Goal: Task Accomplishment & Management: Use online tool/utility

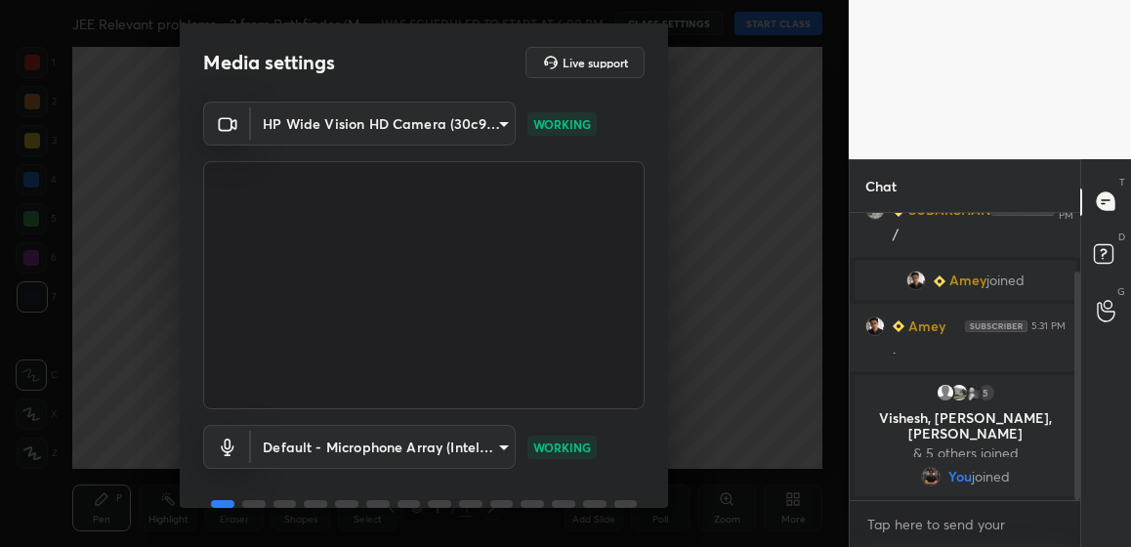
scroll to position [94, 0]
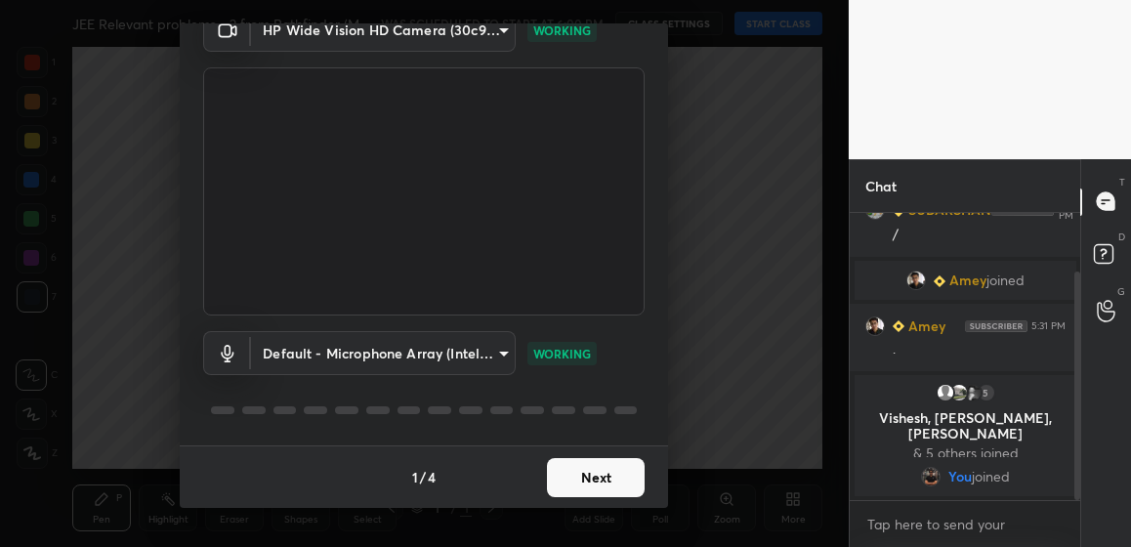
click at [591, 466] on button "Next" at bounding box center [596, 477] width 98 height 39
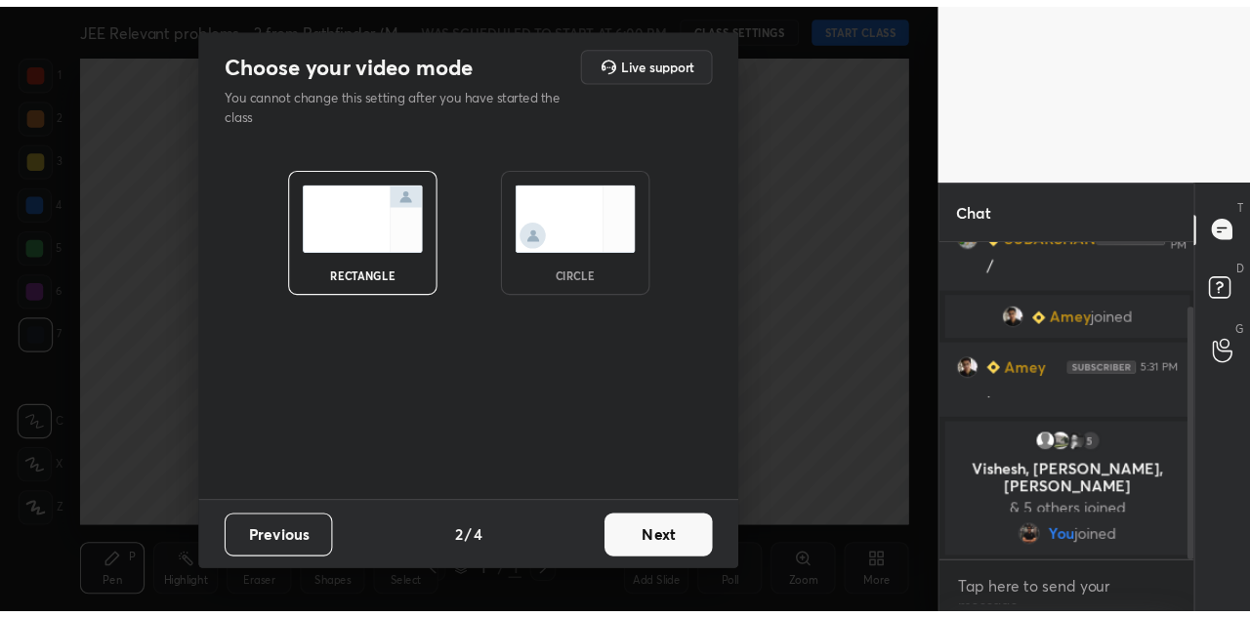
scroll to position [0, 0]
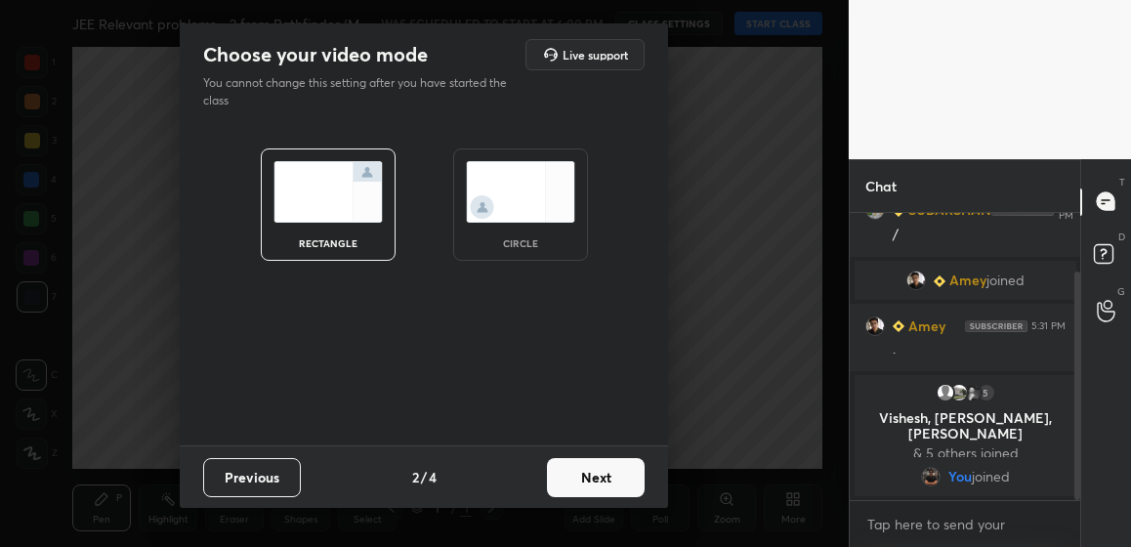
click at [592, 480] on button "Next" at bounding box center [596, 477] width 98 height 39
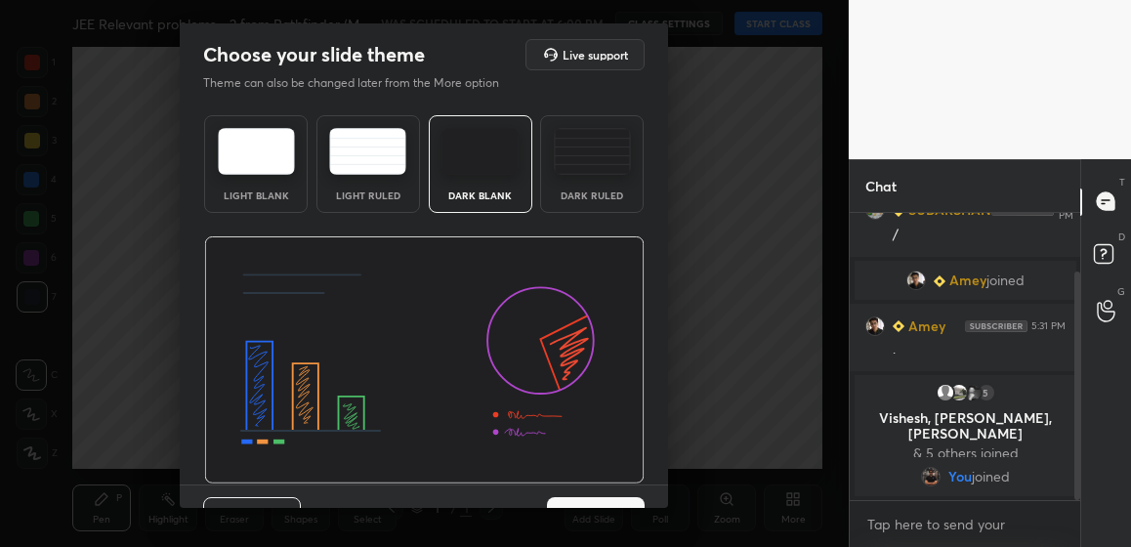
click at [593, 503] on button "Next" at bounding box center [596, 516] width 98 height 39
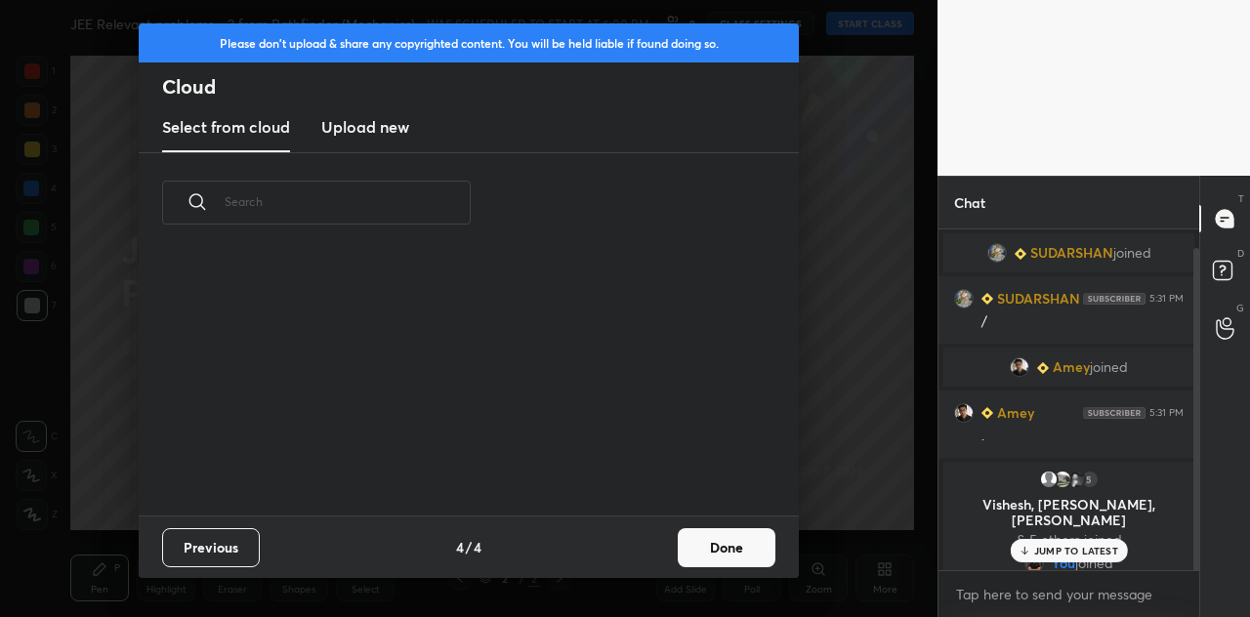
click at [385, 133] on h3 "Upload new" at bounding box center [365, 126] width 88 height 23
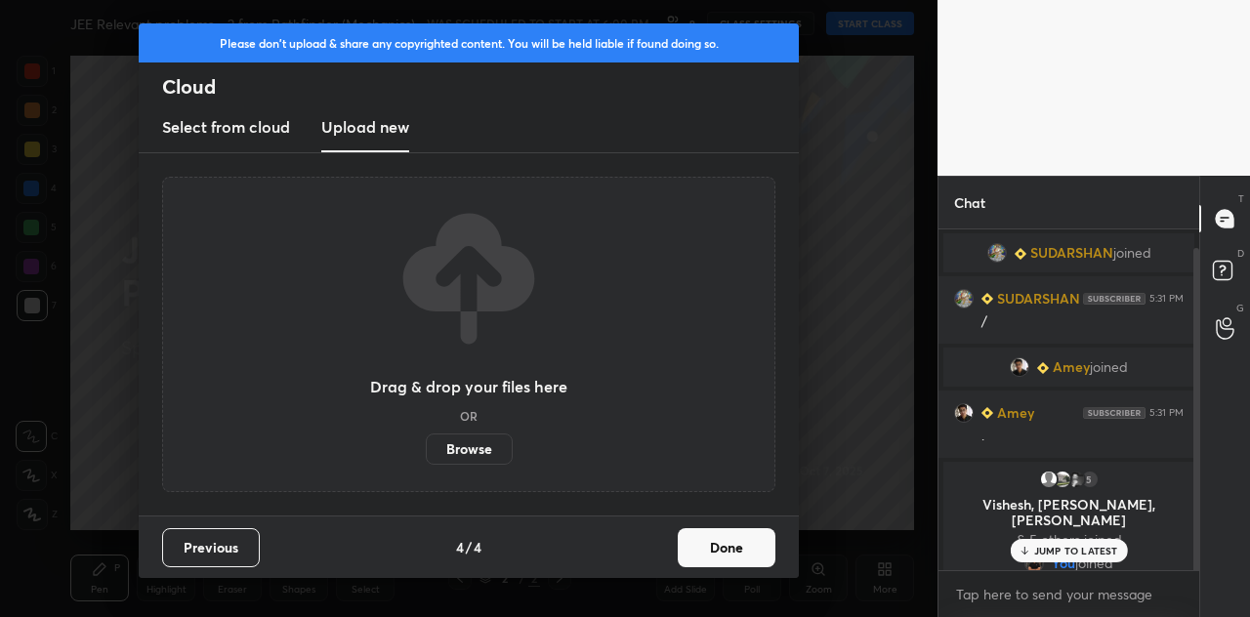
click at [461, 449] on label "Browse" at bounding box center [469, 449] width 87 height 31
click at [426, 449] on input "Browse" at bounding box center [426, 449] width 0 height 31
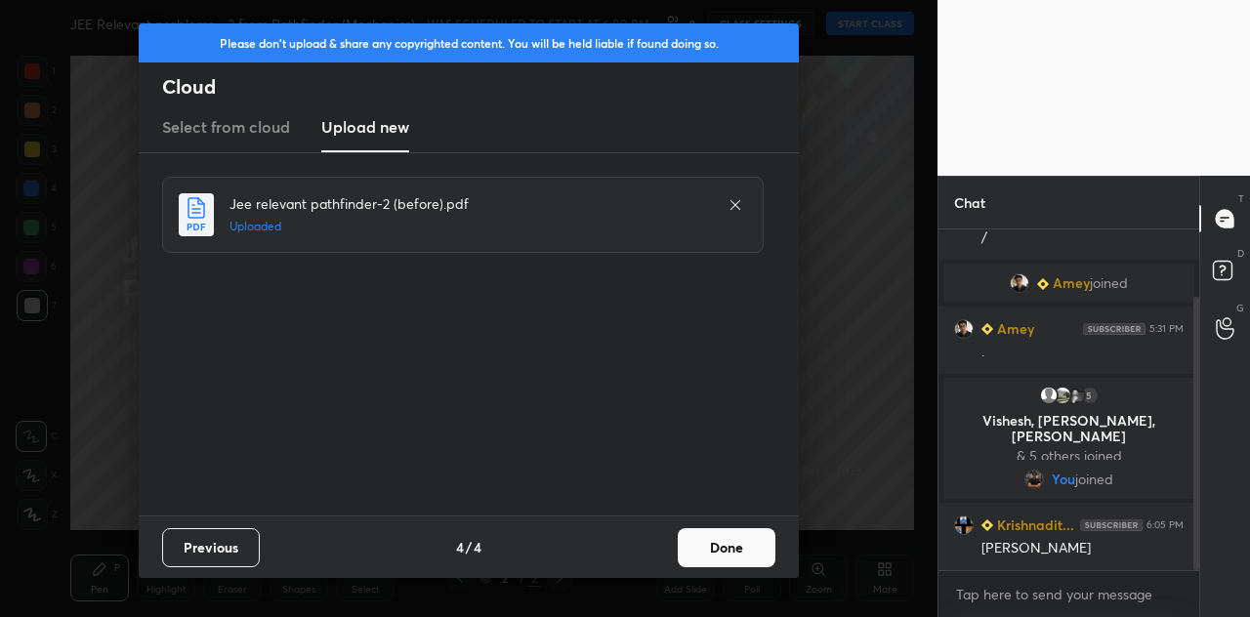
click at [742, 544] on button "Done" at bounding box center [727, 547] width 98 height 39
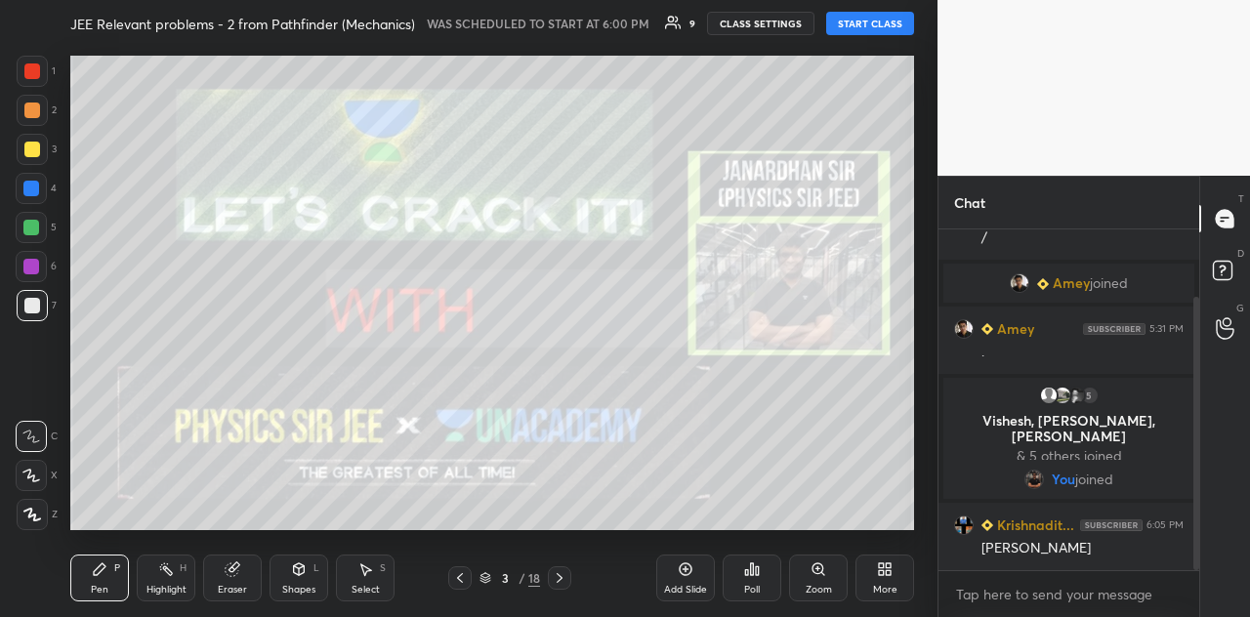
scroll to position [150, 0]
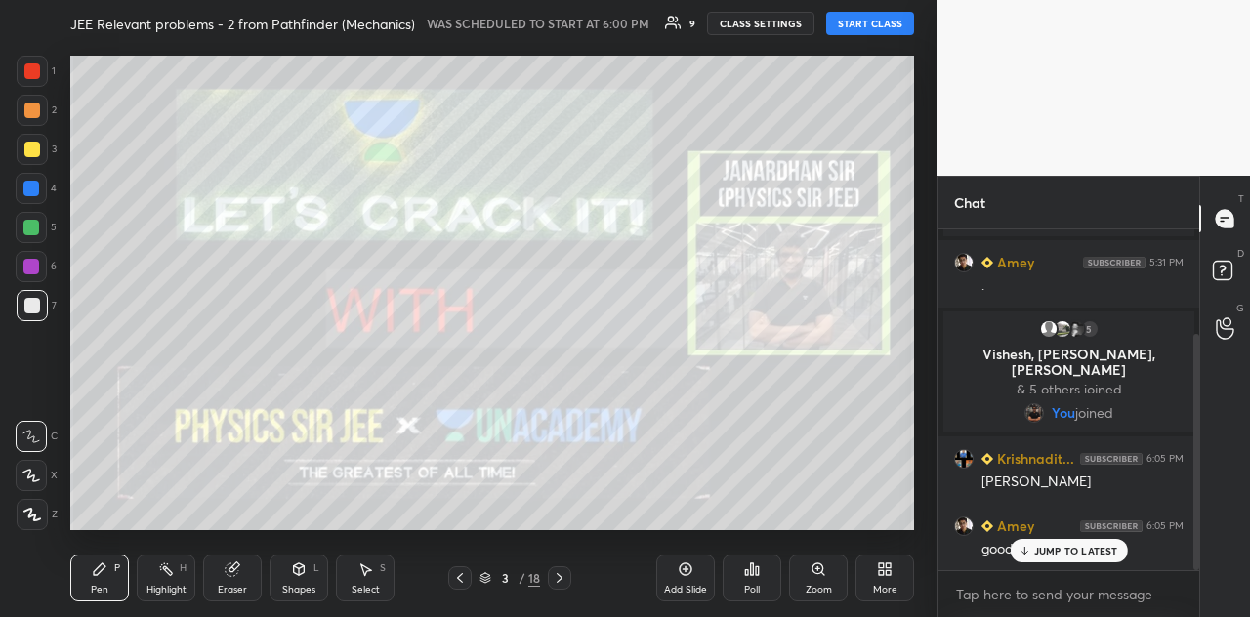
click at [908, 24] on button "START CLASS" at bounding box center [870, 23] width 88 height 23
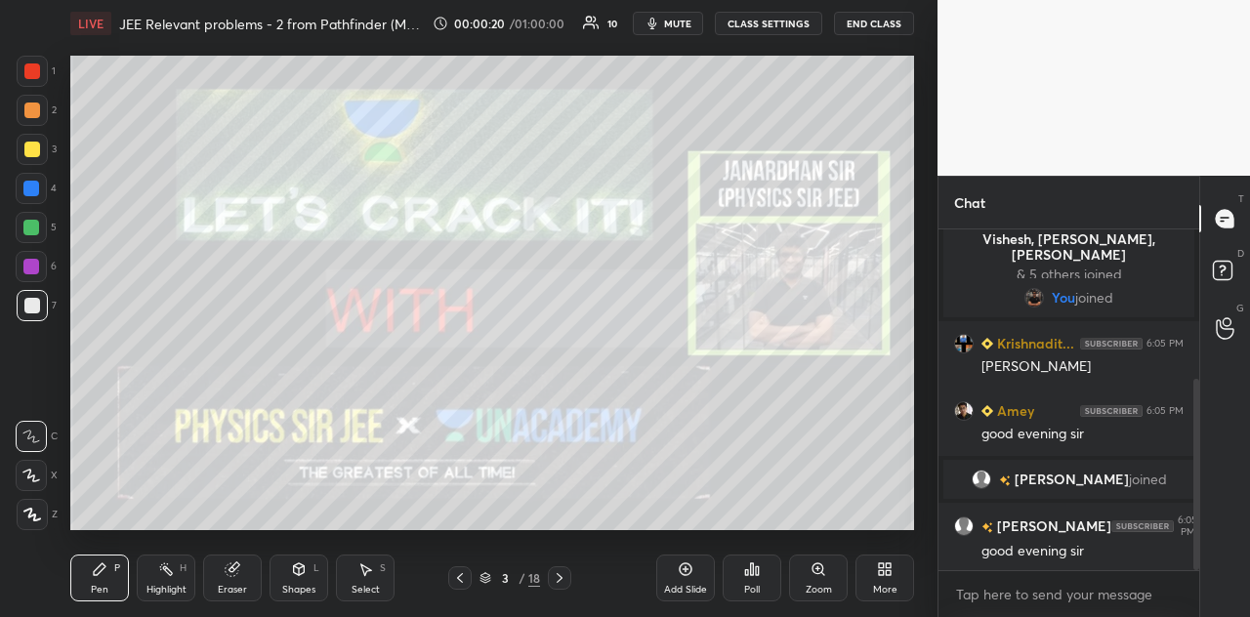
scroll to position [332, 0]
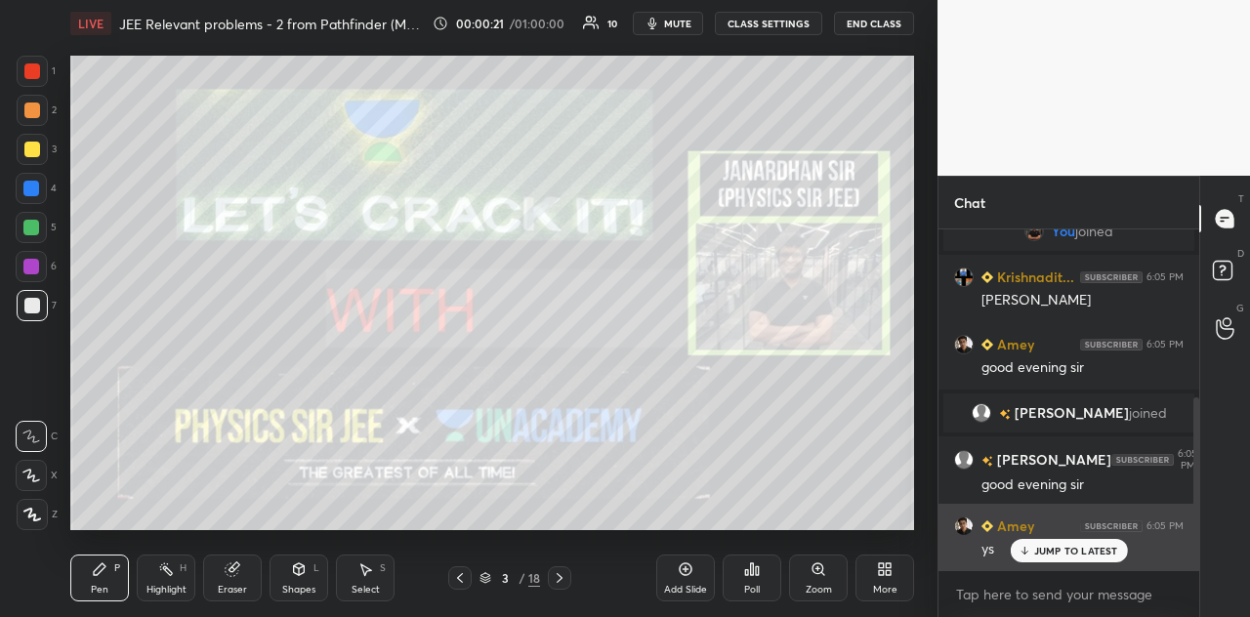
click at [1069, 546] on p "JUMP TO LATEST" at bounding box center [1076, 551] width 84 height 12
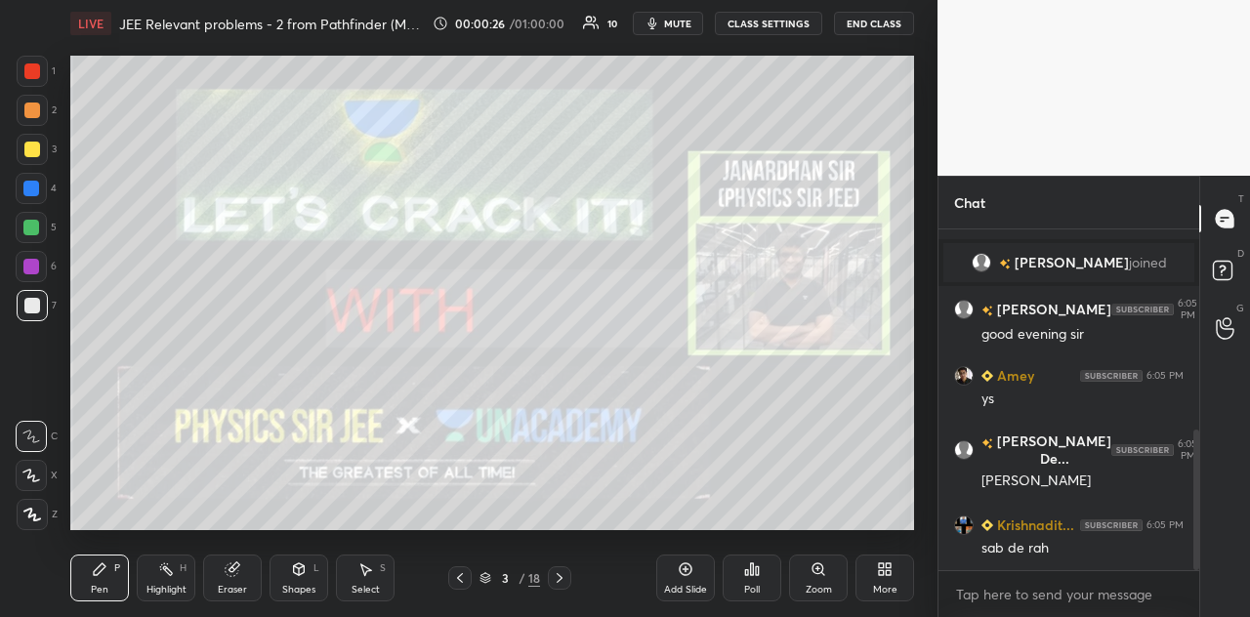
scroll to position [549, 0]
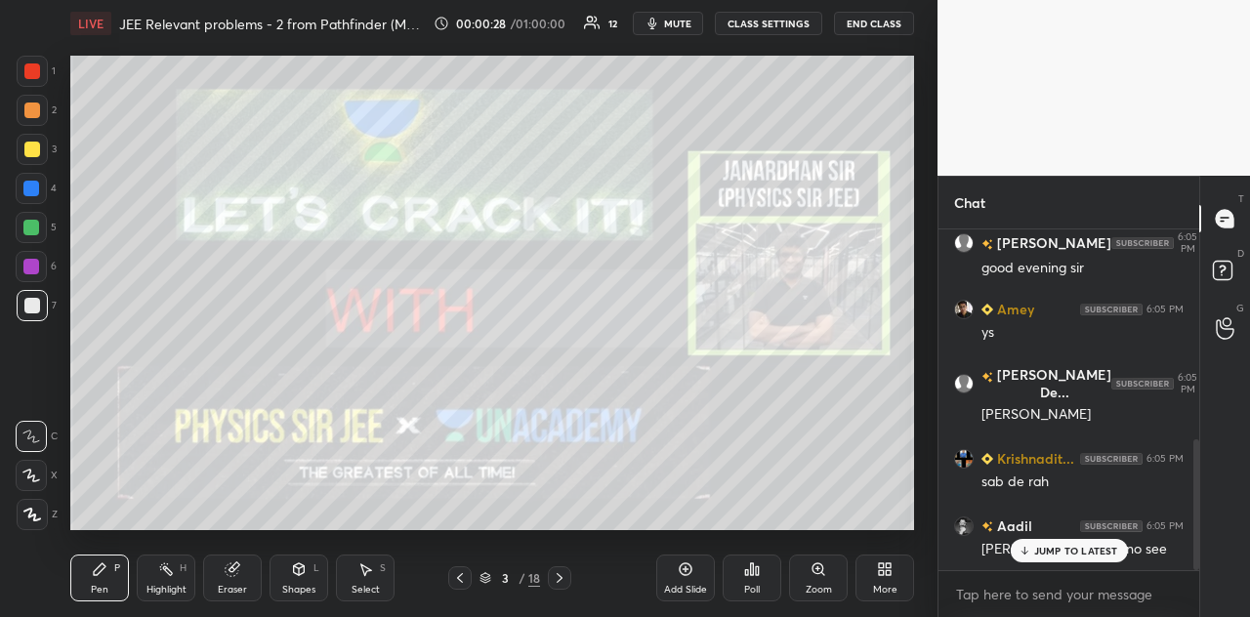
click at [1047, 545] on p "JUMP TO LATEST" at bounding box center [1076, 551] width 84 height 12
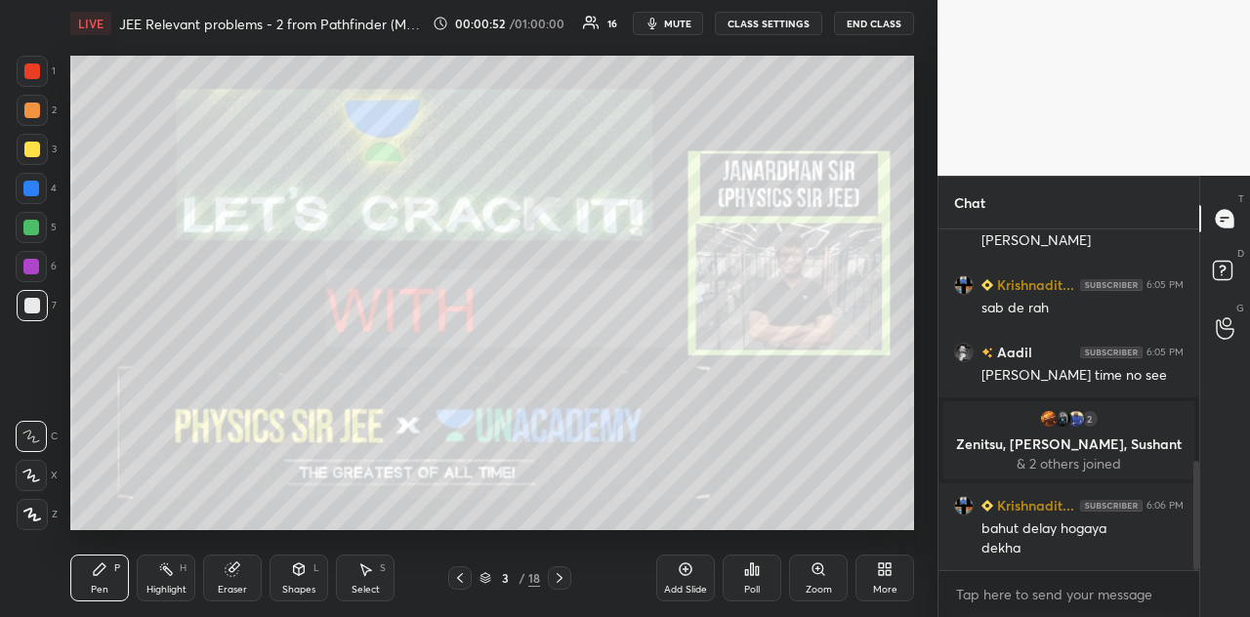
scroll to position [770, 0]
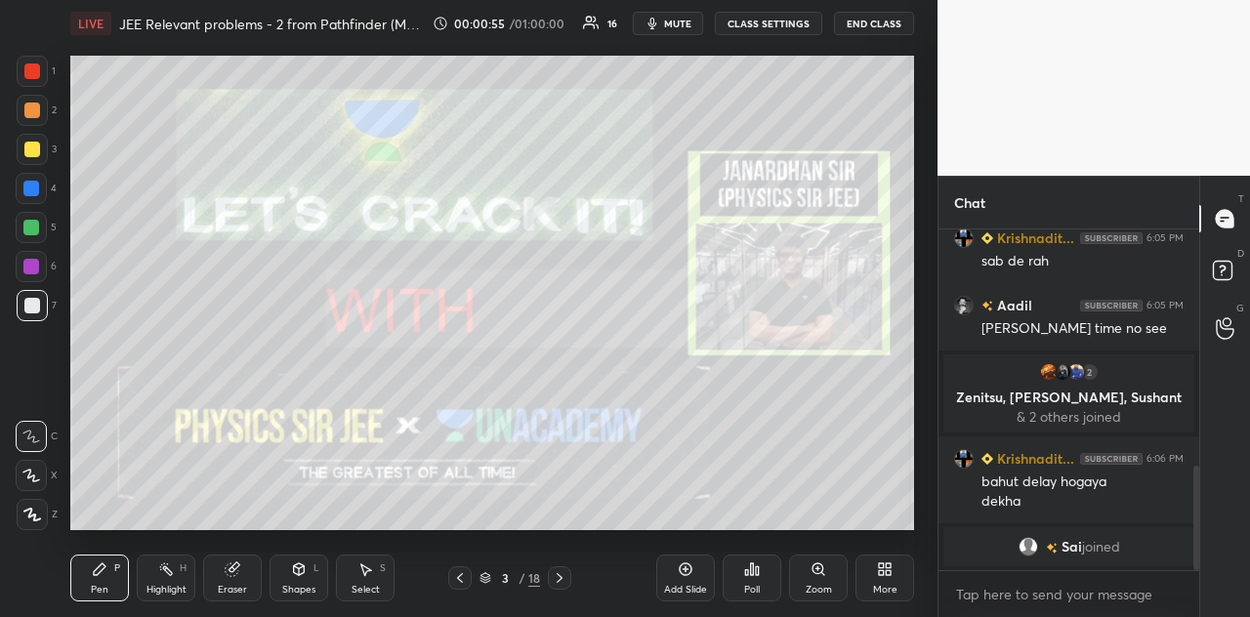
click at [565, 546] on div at bounding box center [559, 578] width 23 height 23
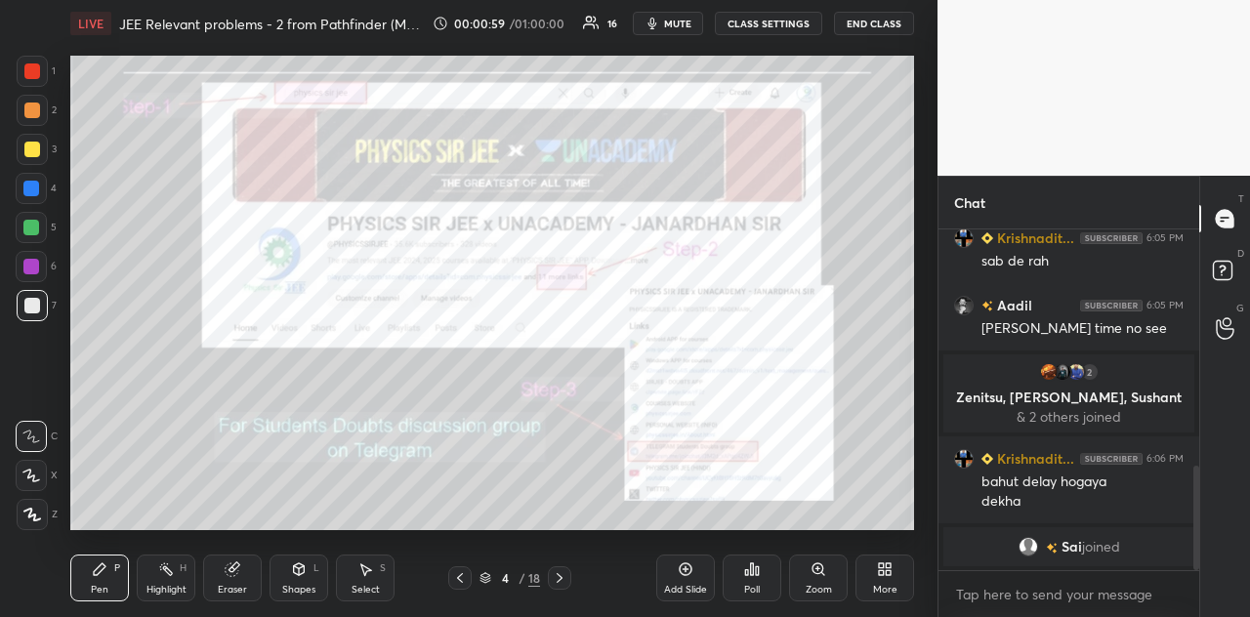
click at [568, 546] on div at bounding box center [559, 578] width 23 height 23
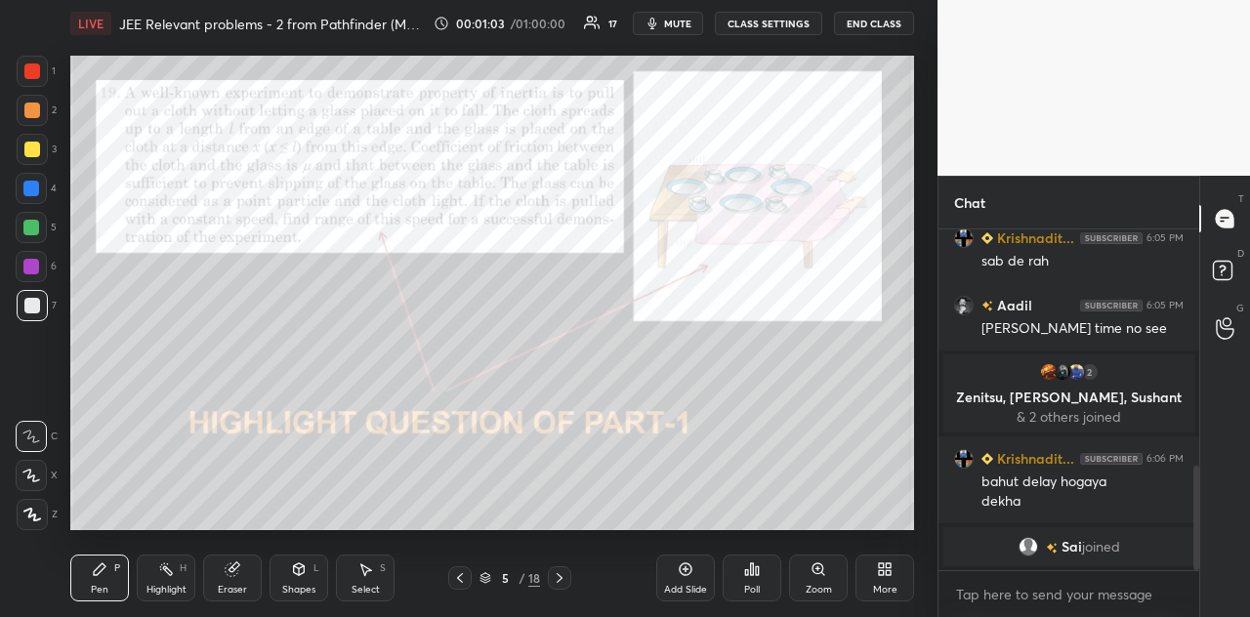
click at [306, 546] on div "Shapes L" at bounding box center [299, 578] width 59 height 47
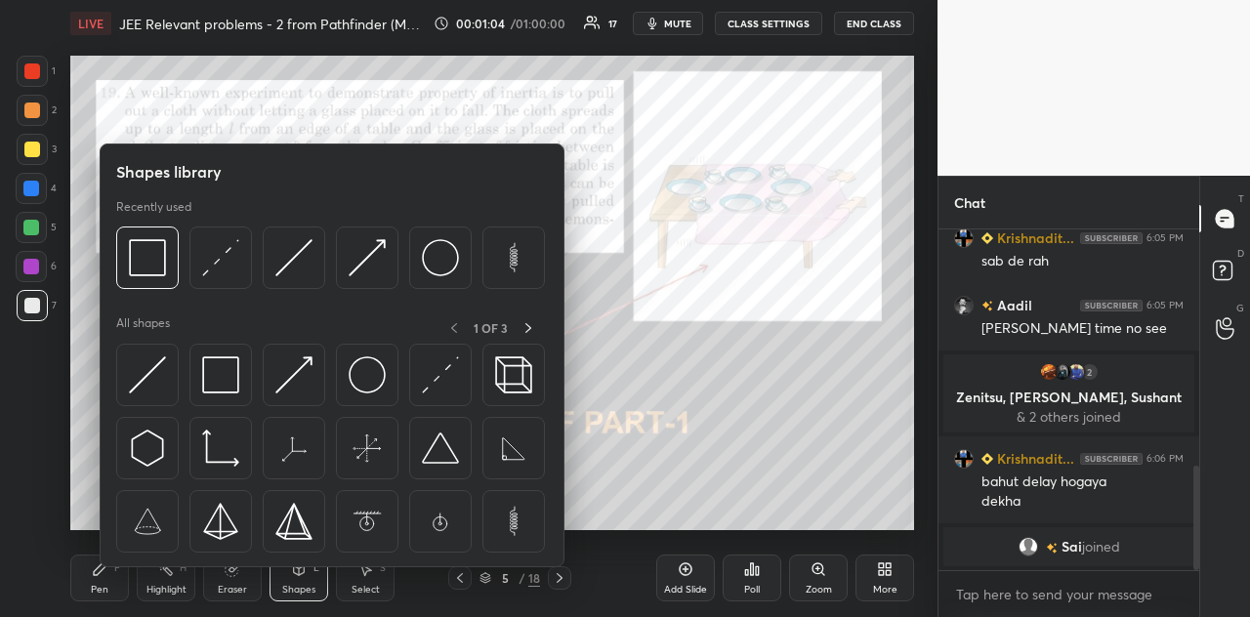
scroll to position [838, 0]
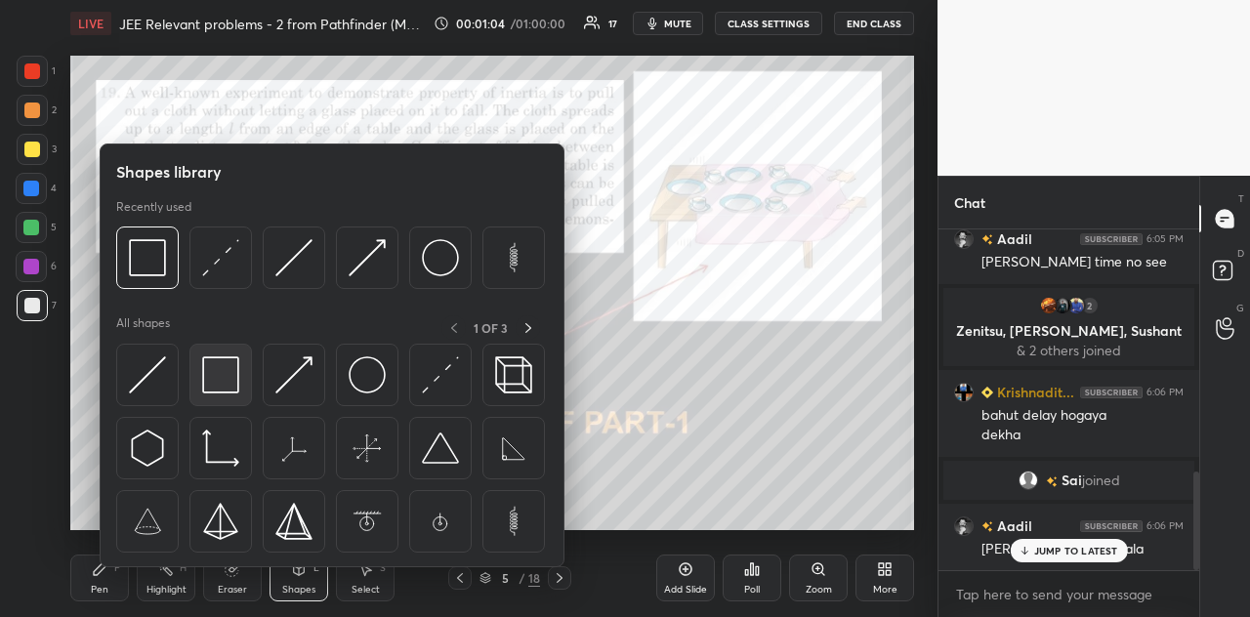
click at [214, 386] on img at bounding box center [220, 375] width 37 height 37
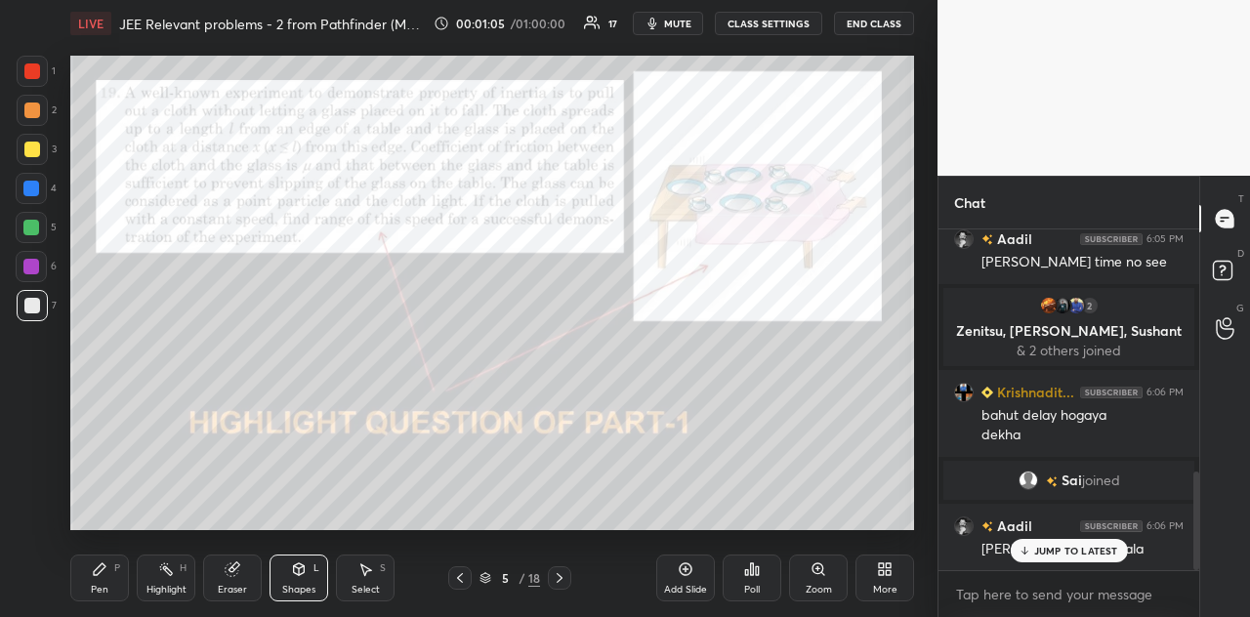
click at [33, 190] on div at bounding box center [31, 189] width 16 height 16
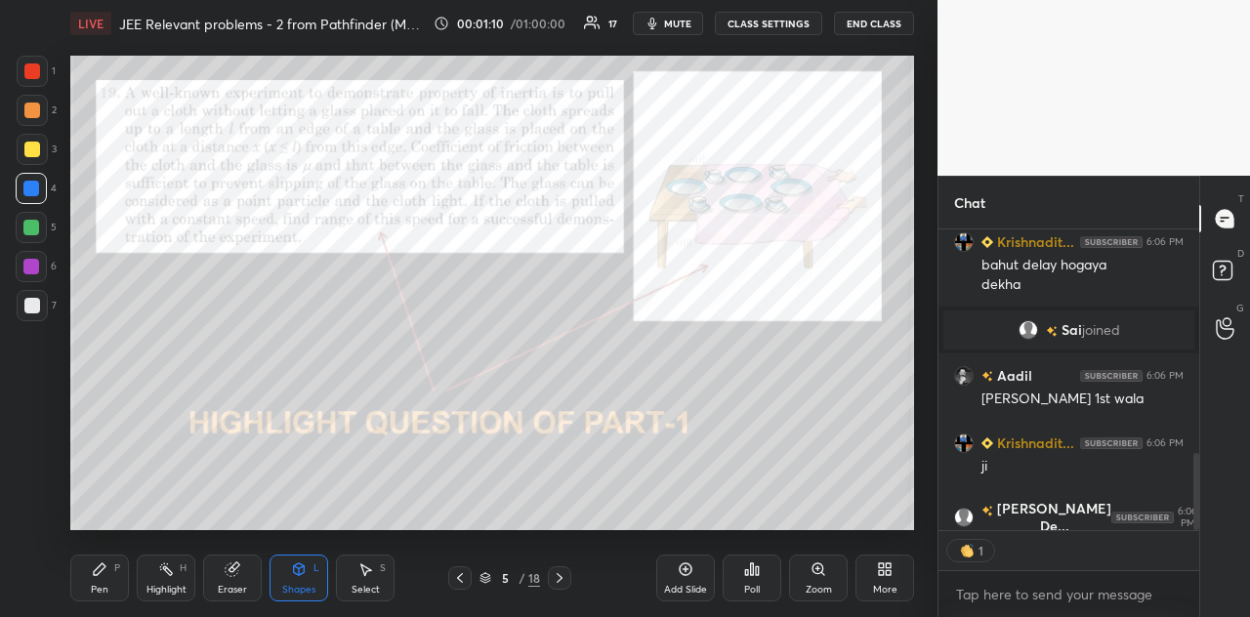
scroll to position [6, 6]
click at [105, 546] on div "Pen P" at bounding box center [99, 578] width 59 height 47
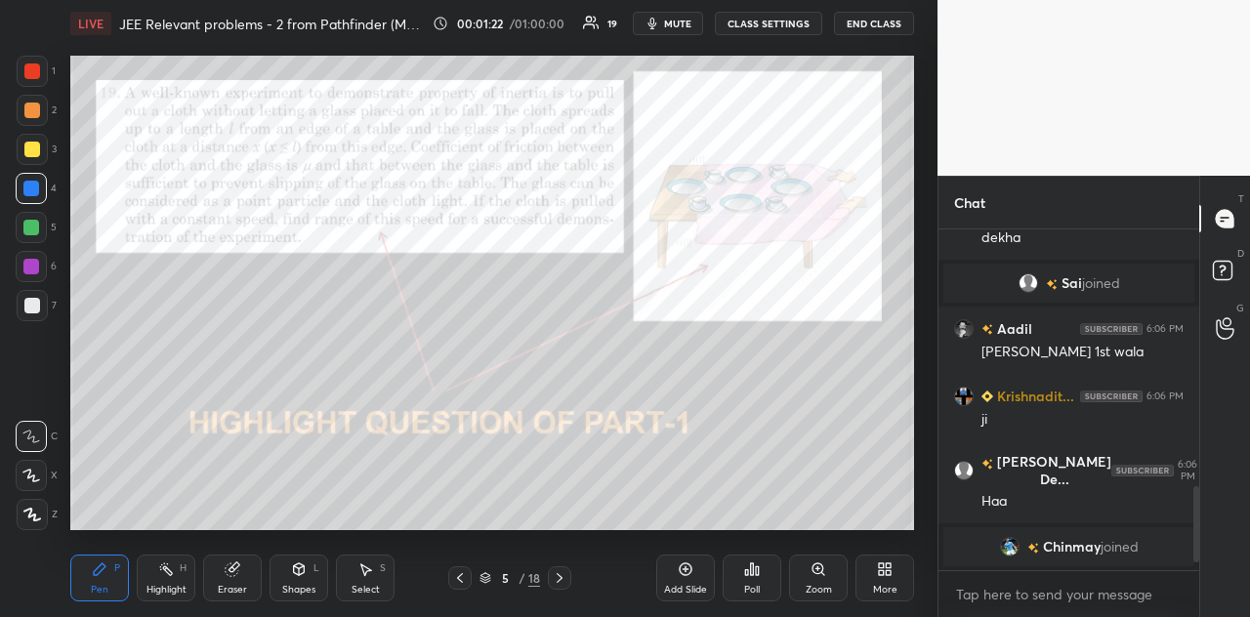
scroll to position [1030, 0]
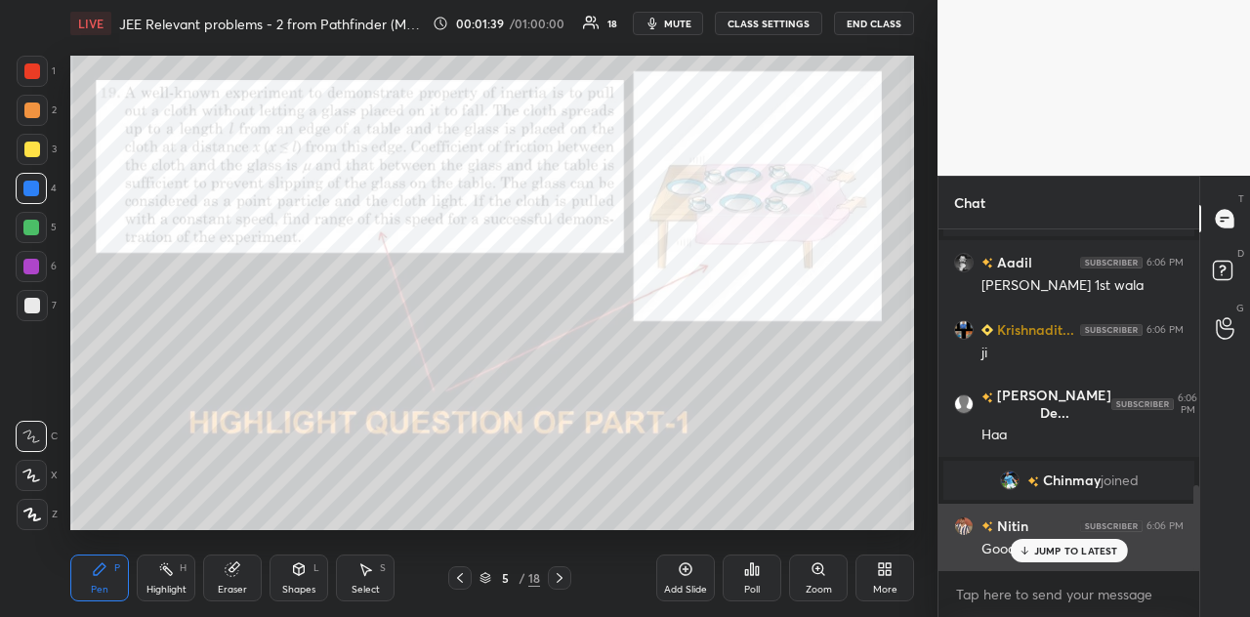
click at [1049, 546] on p "JUMP TO LATEST" at bounding box center [1076, 551] width 84 height 12
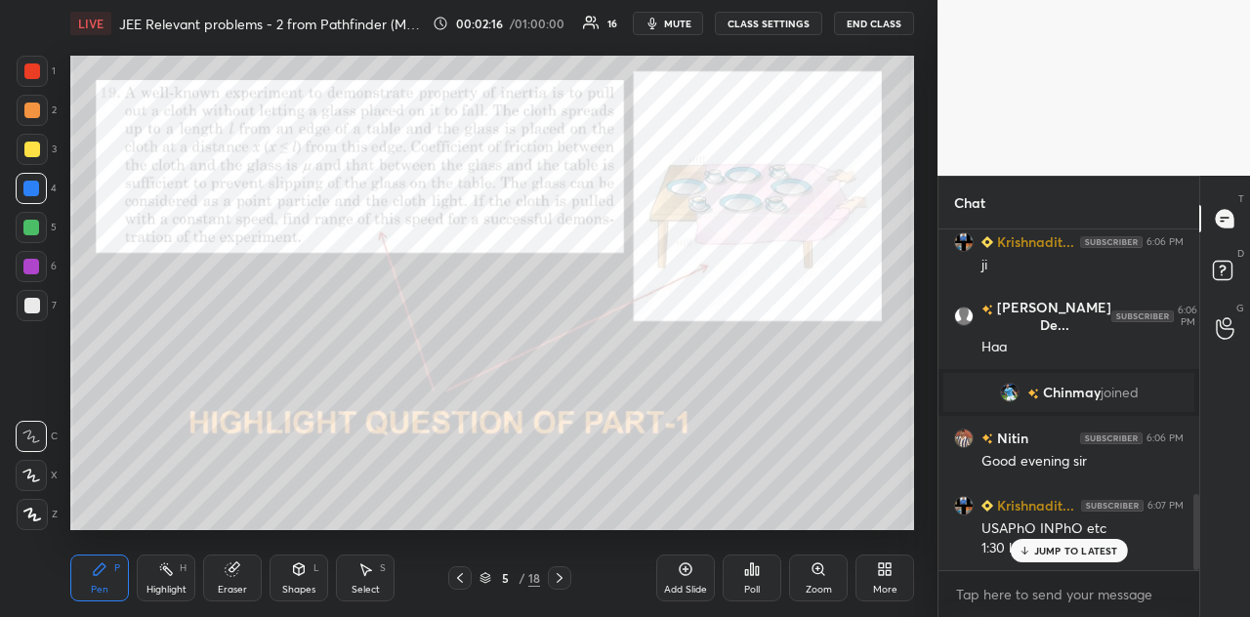
scroll to position [1184, 0]
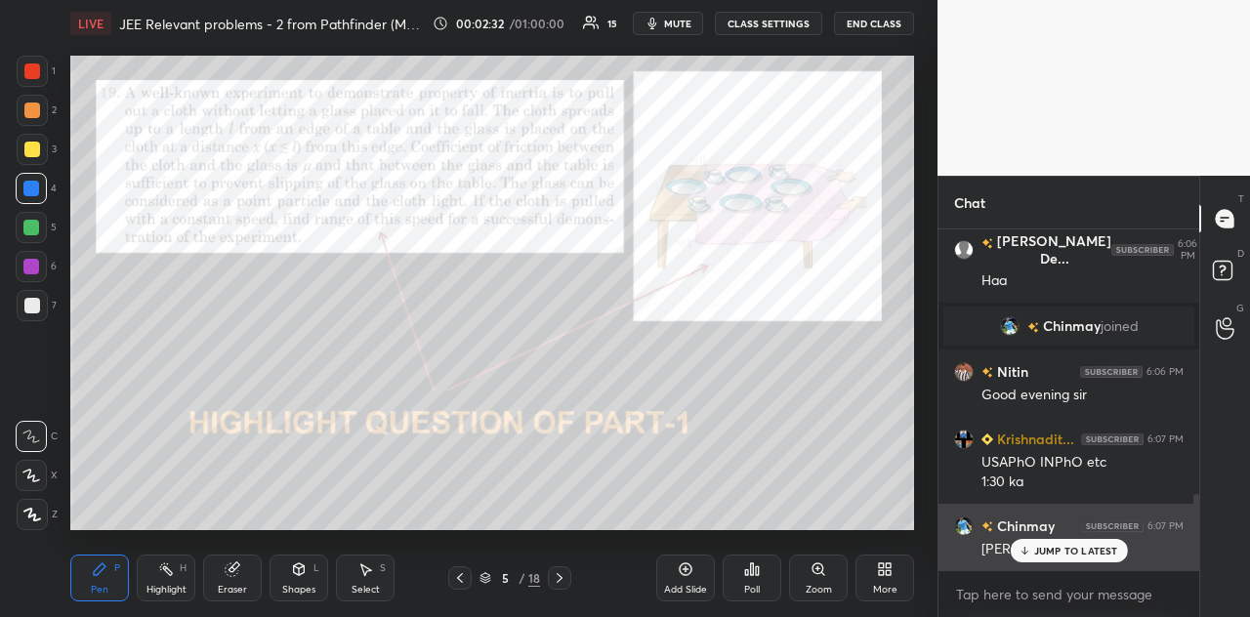
click at [1051, 546] on p "JUMP TO LATEST" at bounding box center [1076, 551] width 84 height 12
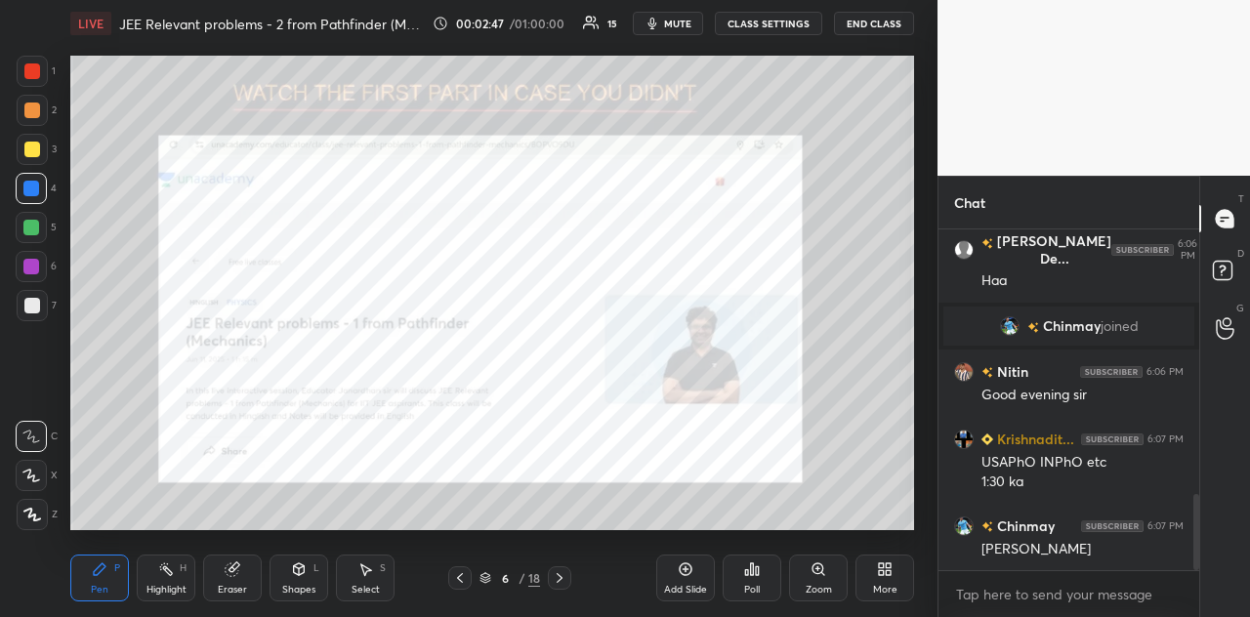
click at [33, 77] on div at bounding box center [32, 71] width 16 height 16
click at [25, 514] on icon at bounding box center [32, 515] width 18 height 14
click at [310, 546] on div "Shapes" at bounding box center [298, 590] width 33 height 10
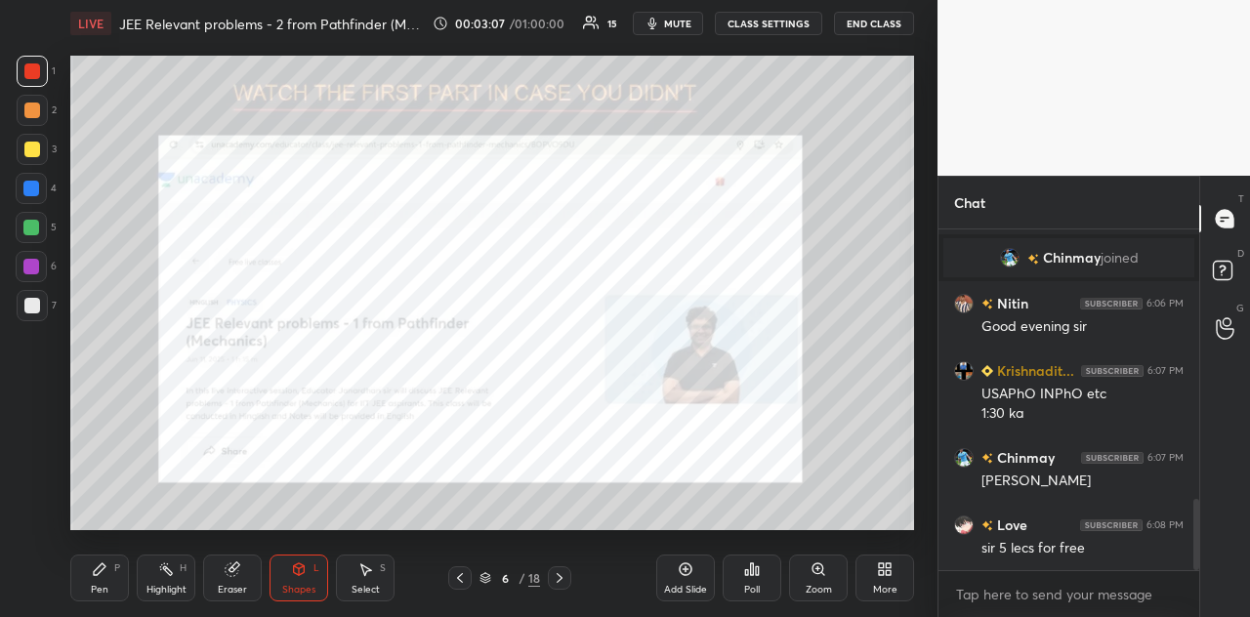
scroll to position [1299, 0]
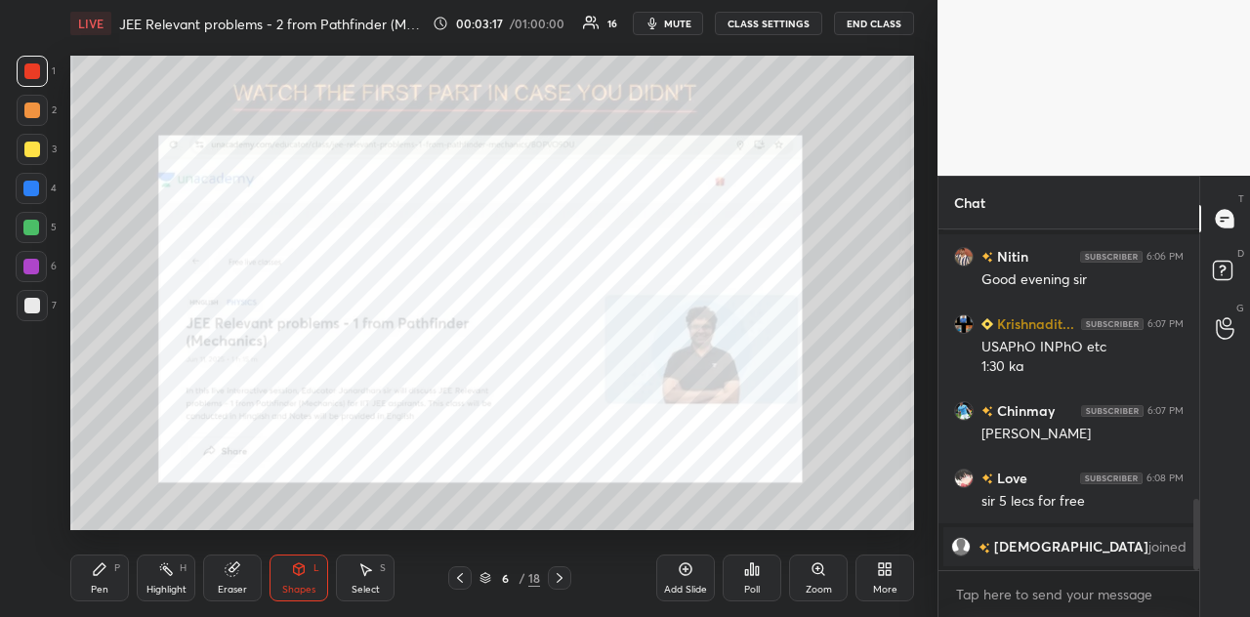
click at [565, 546] on icon at bounding box center [560, 578] width 16 height 16
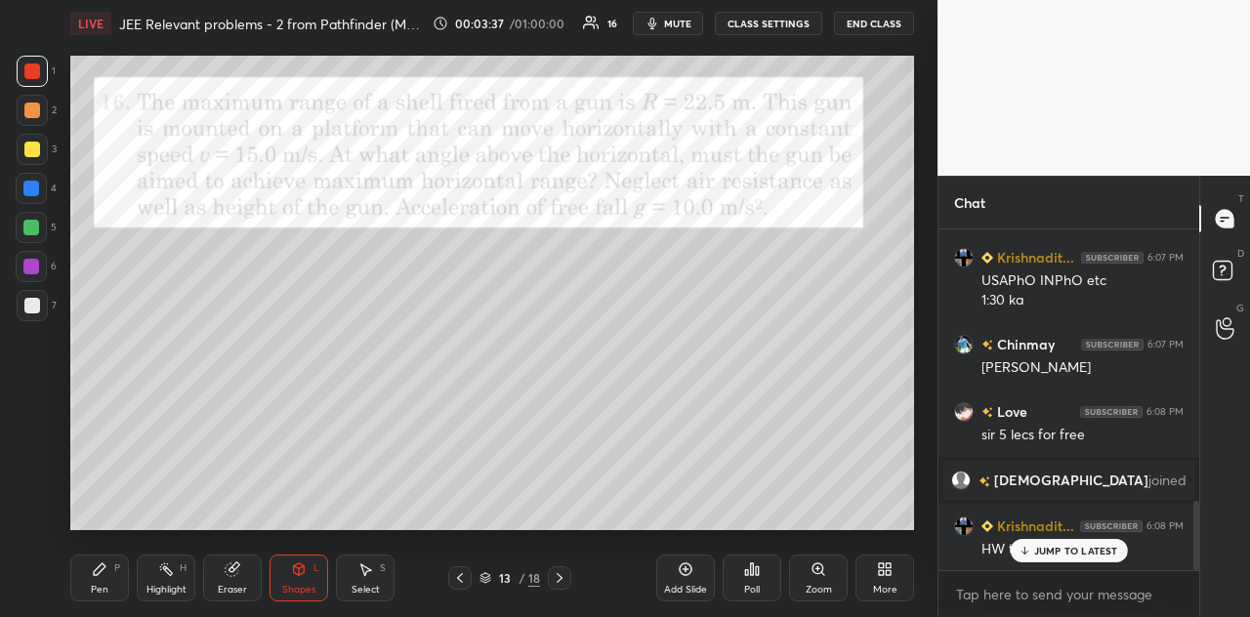
scroll to position [1403, 0]
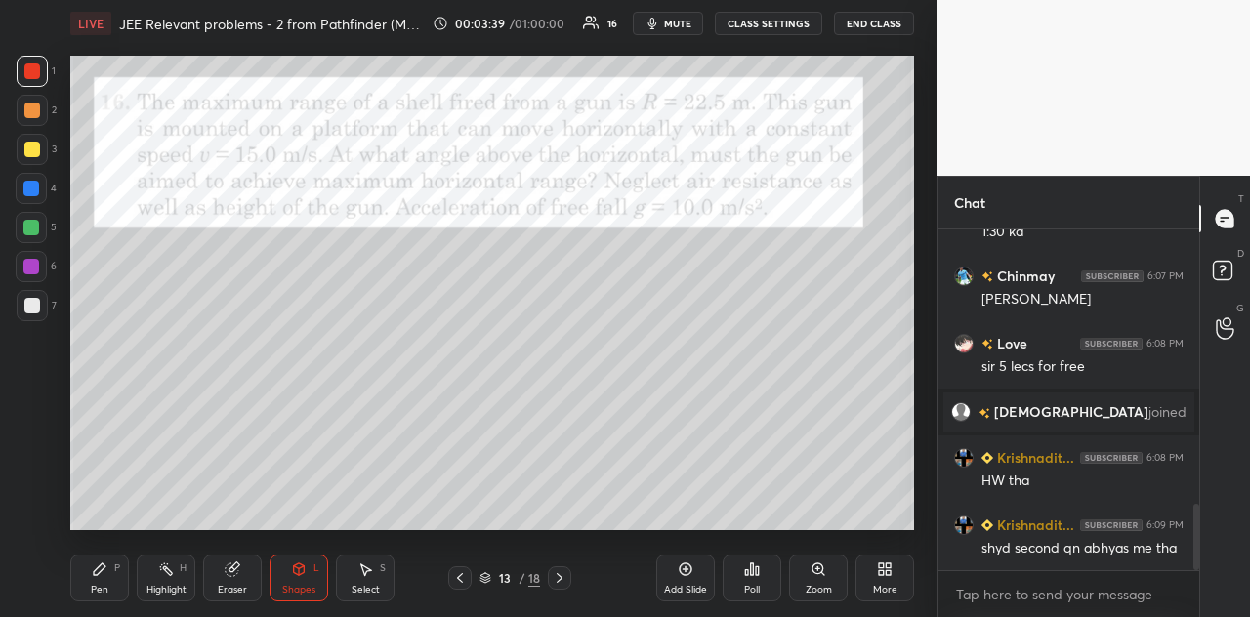
click at [36, 113] on div at bounding box center [32, 111] width 16 height 16
click at [107, 546] on div "Pen P" at bounding box center [99, 578] width 59 height 47
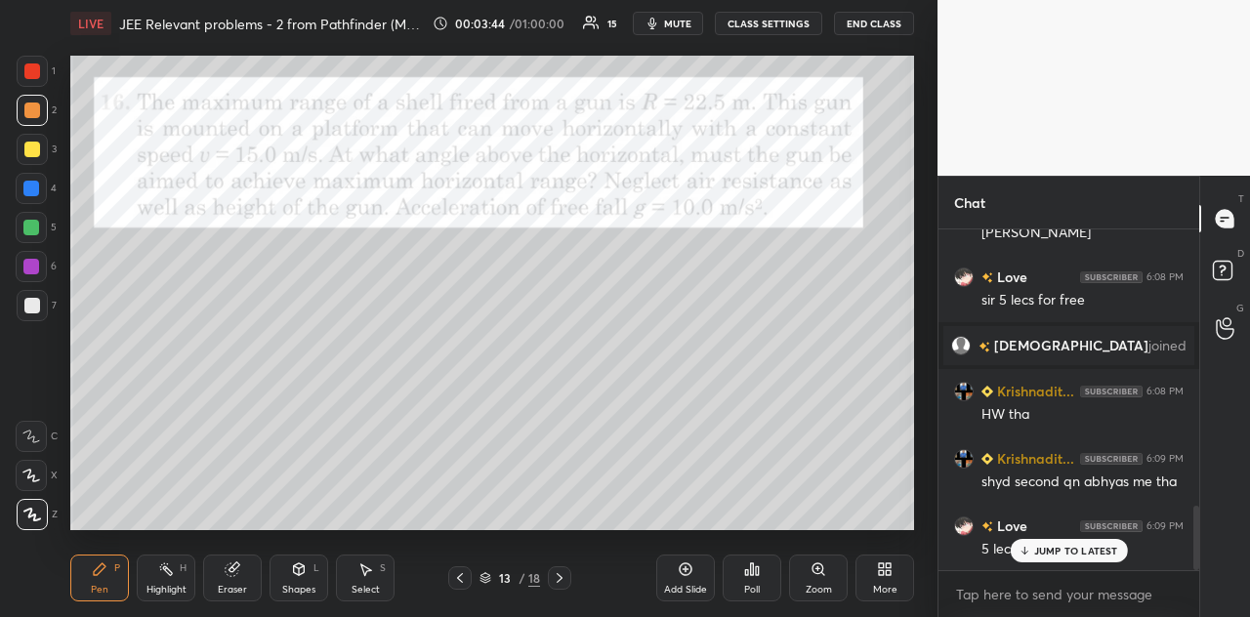
scroll to position [1489, 0]
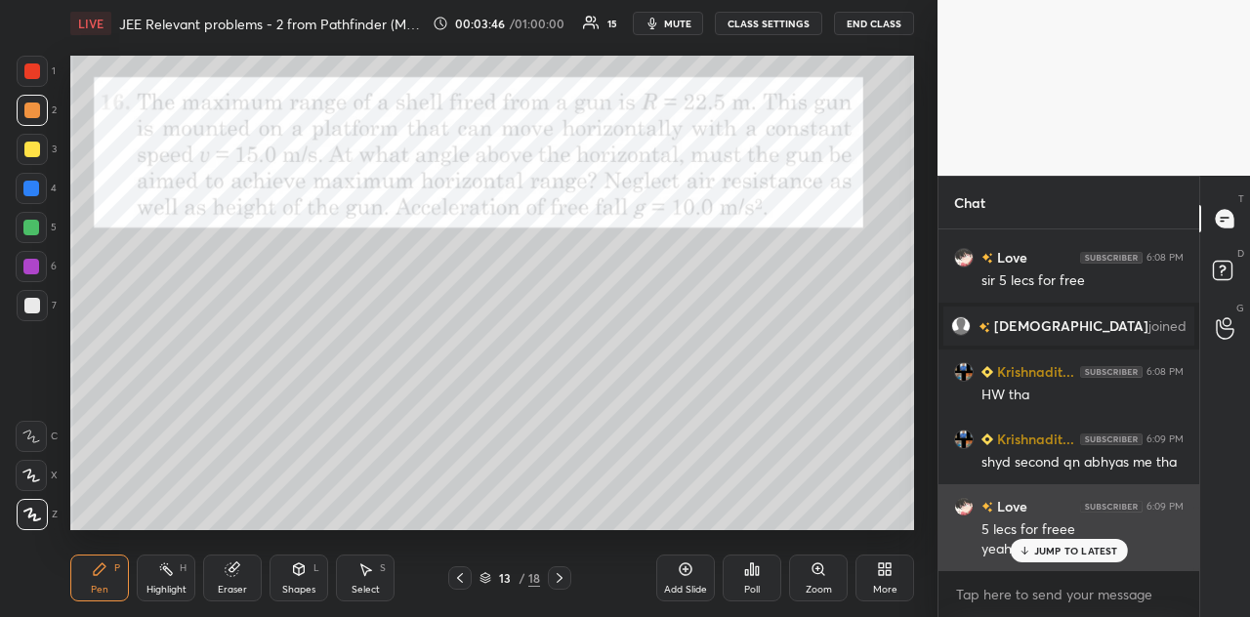
click at [1043, 546] on p "JUMP TO LATEST" at bounding box center [1076, 551] width 84 height 12
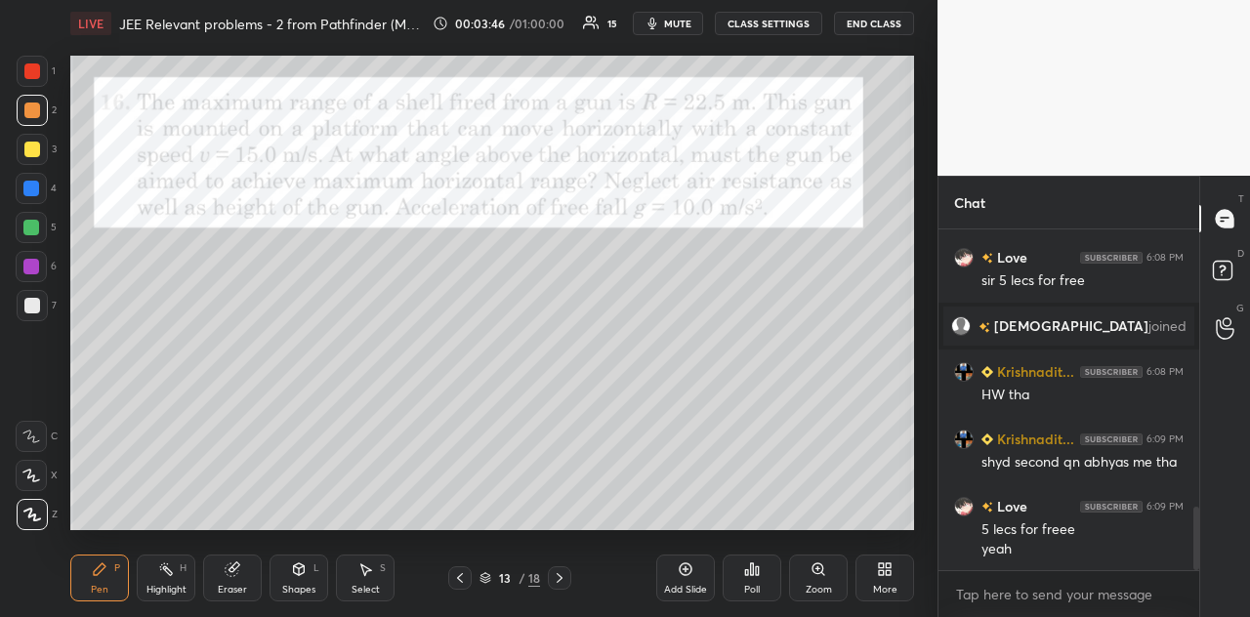
scroll to position [1508, 0]
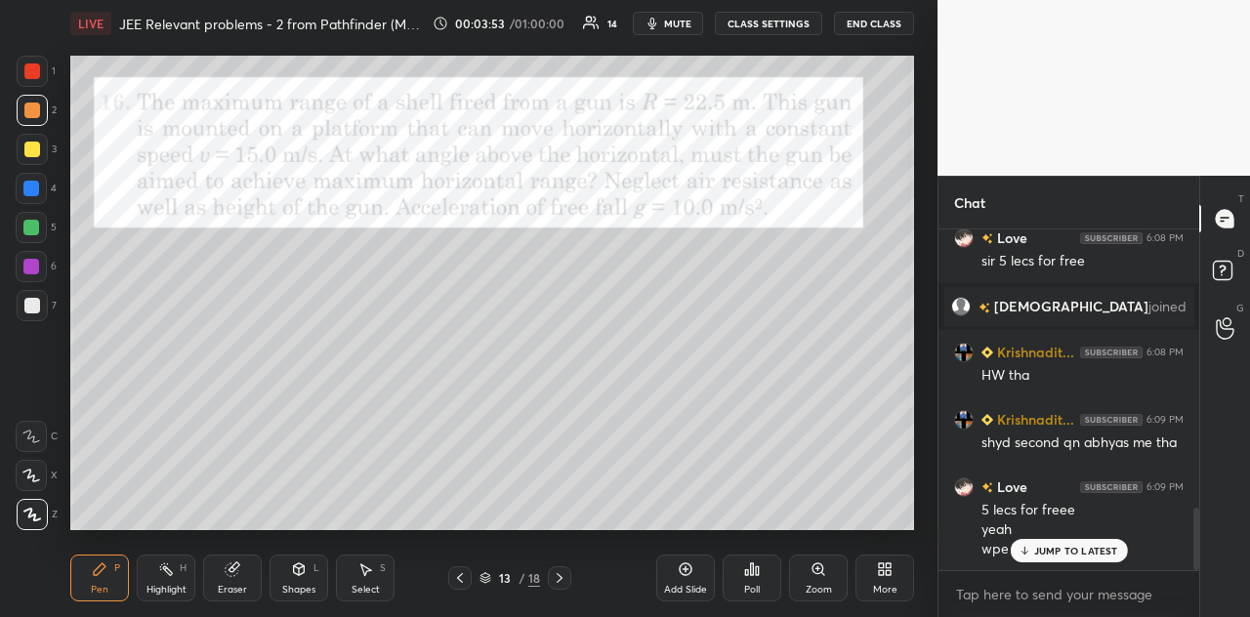
click at [244, 546] on div "Eraser" at bounding box center [232, 578] width 59 height 47
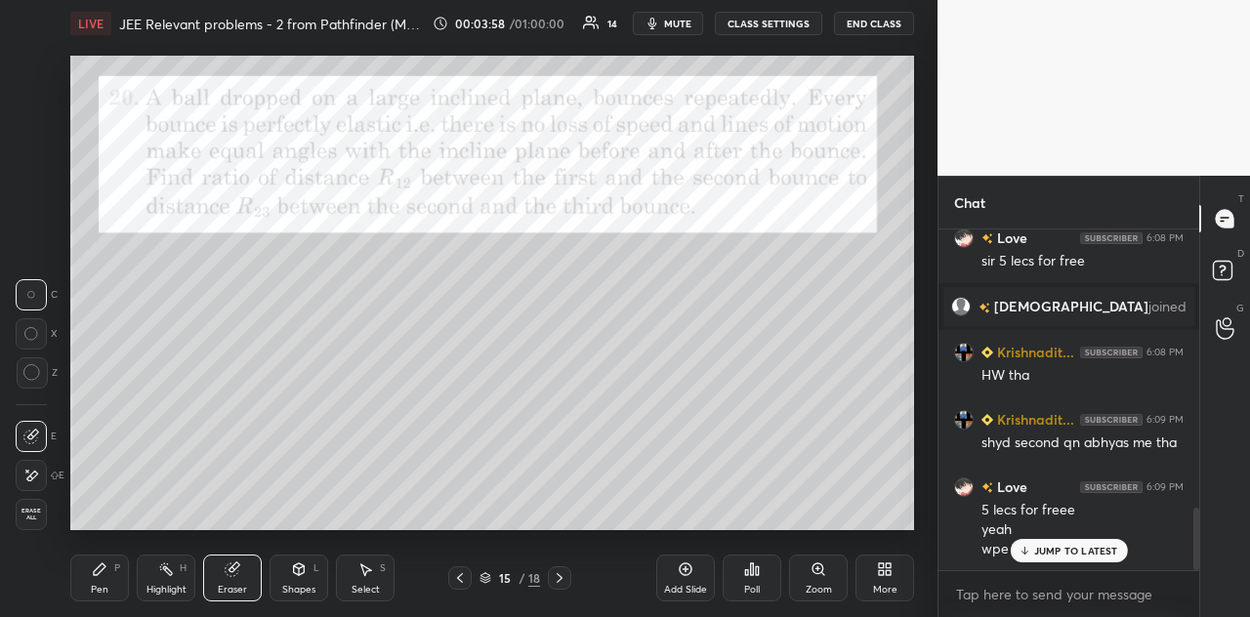
click at [105, 546] on icon at bounding box center [100, 570] width 16 height 16
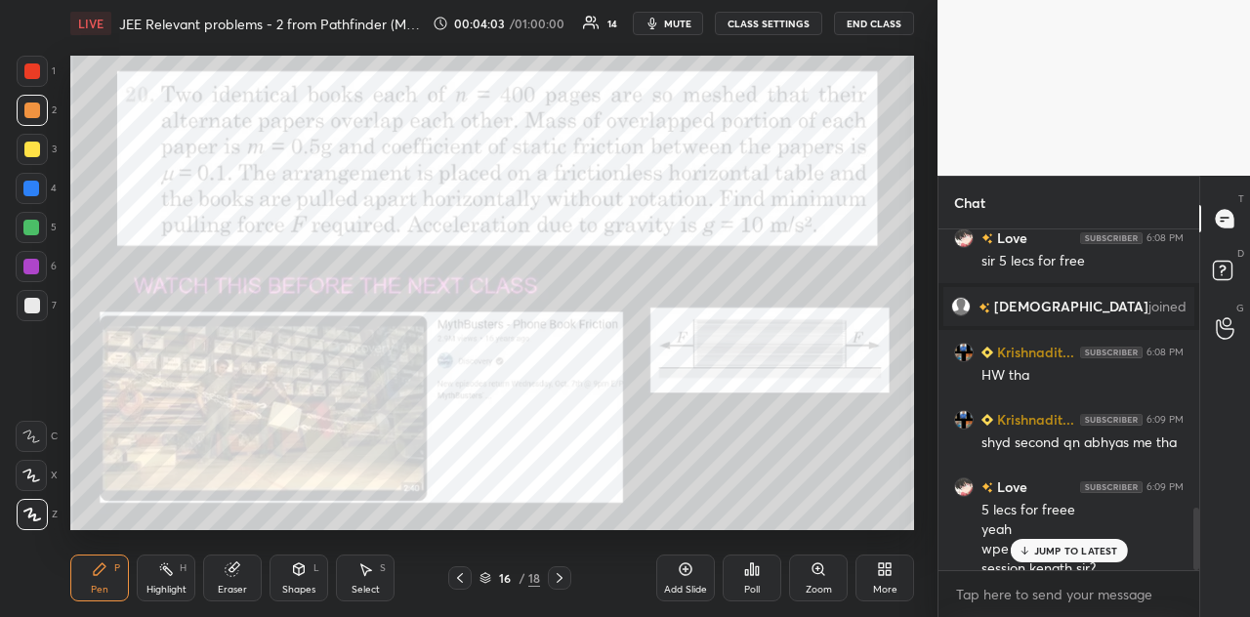
scroll to position [1528, 0]
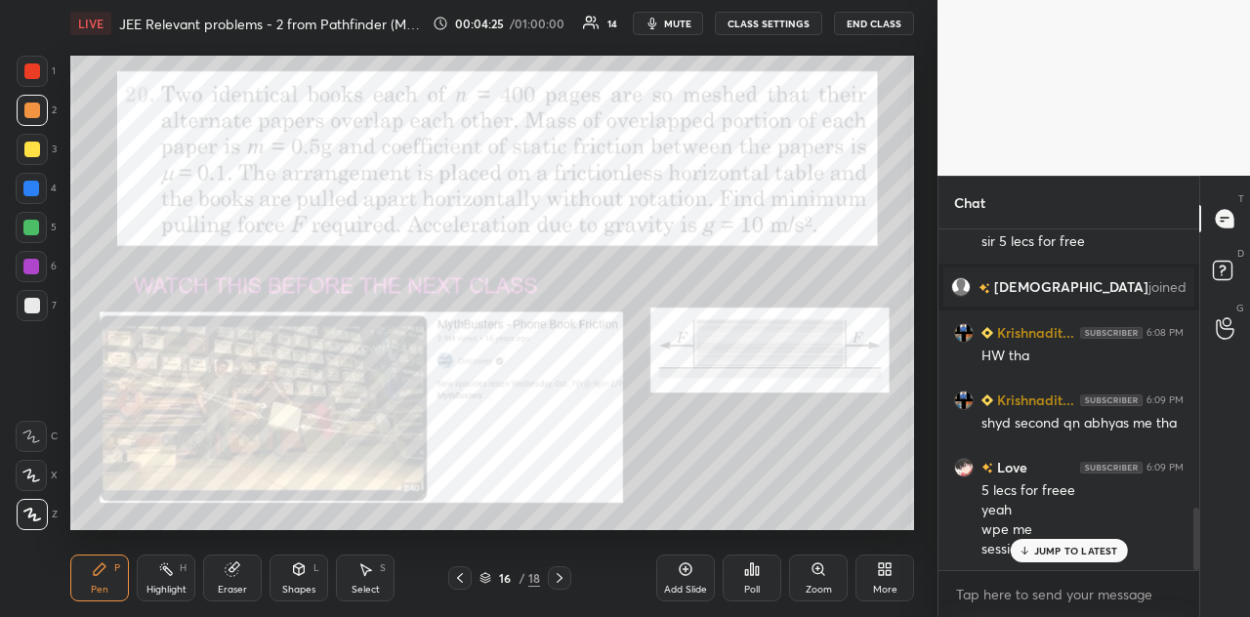
click at [1043, 545] on p "JUMP TO LATEST" at bounding box center [1076, 551] width 84 height 12
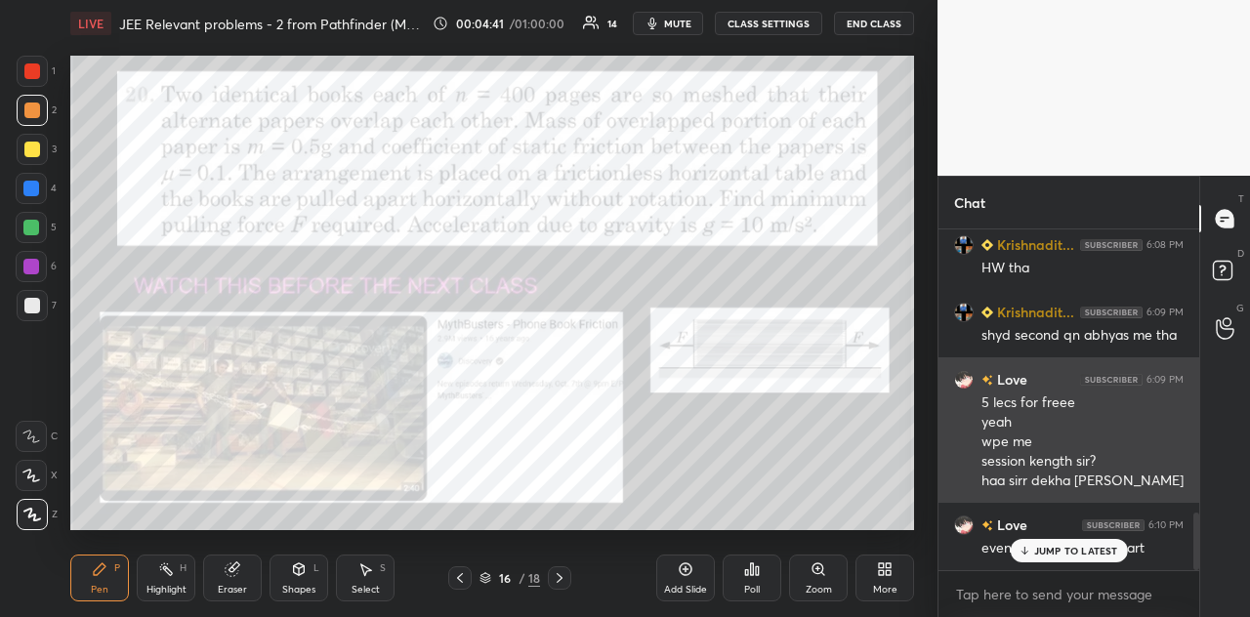
scroll to position [1682, 0]
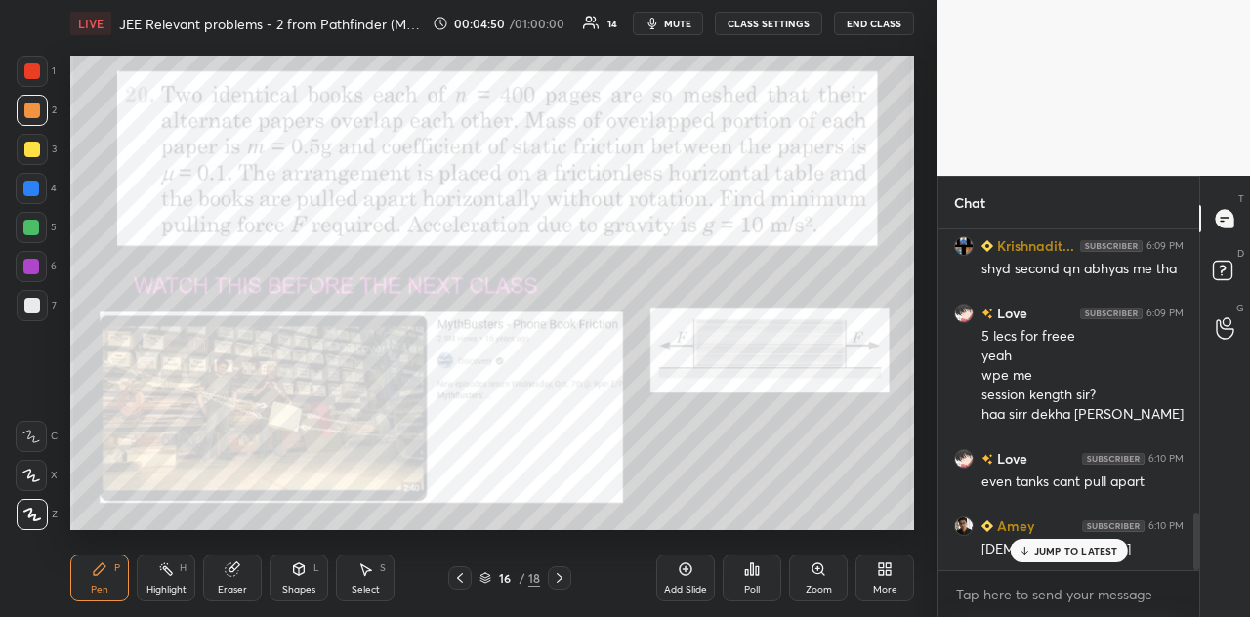
click at [300, 546] on div "Shapes L" at bounding box center [299, 578] width 59 height 47
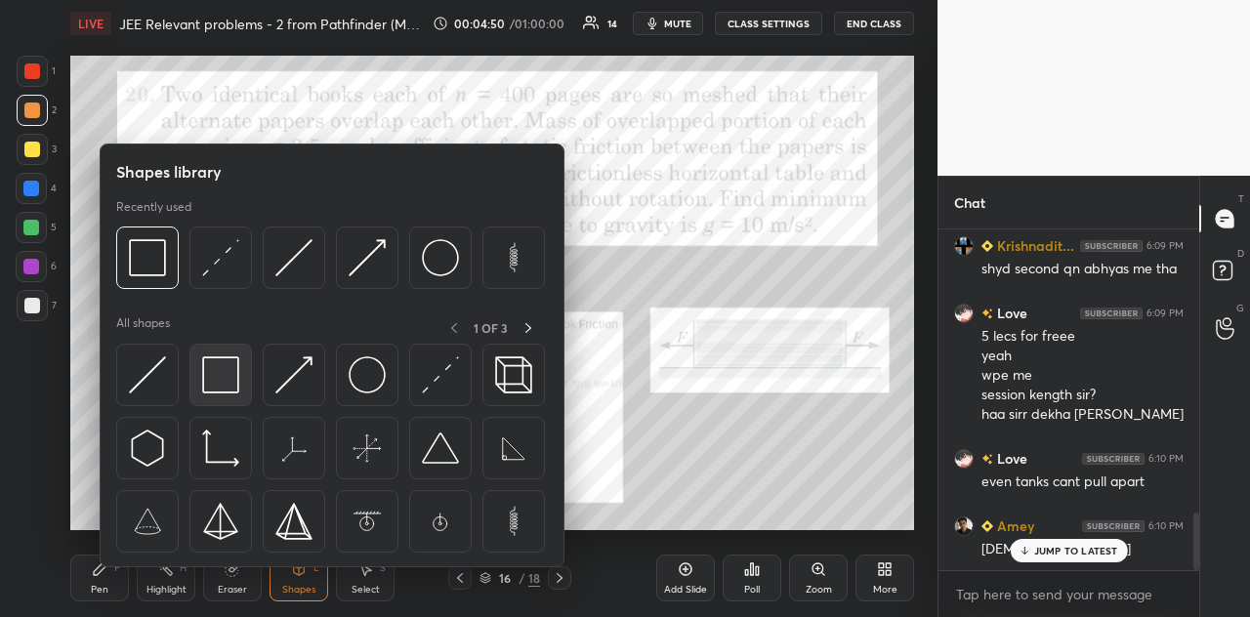
click at [228, 375] on img at bounding box center [220, 375] width 37 height 37
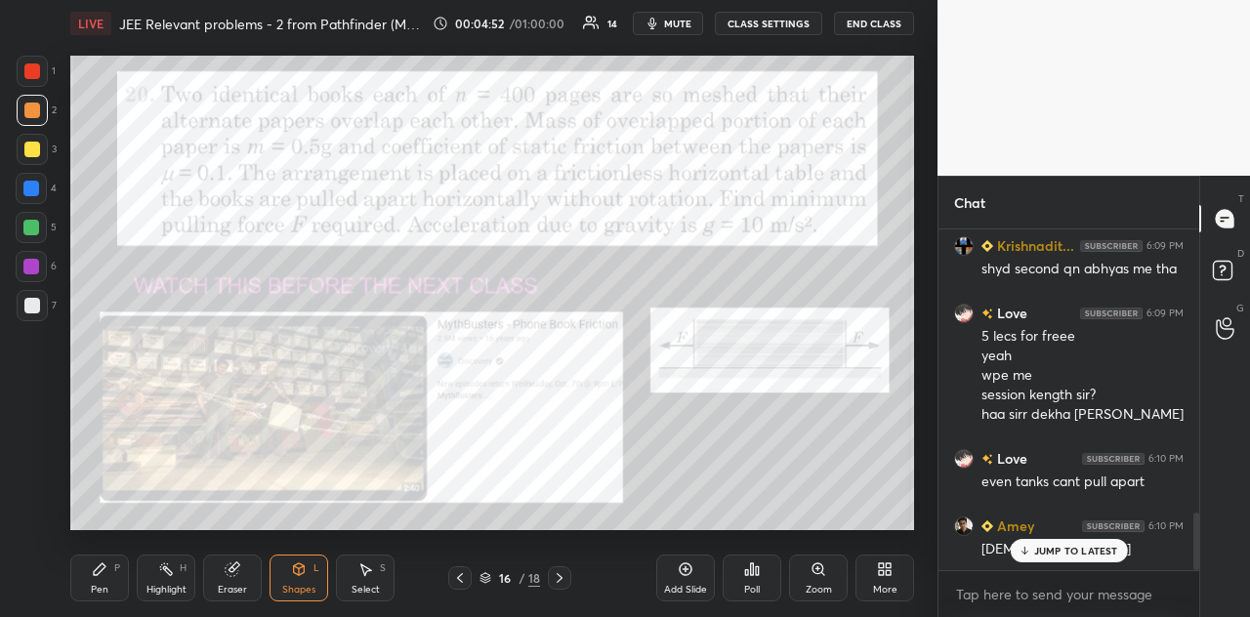
click at [31, 192] on div at bounding box center [31, 189] width 16 height 16
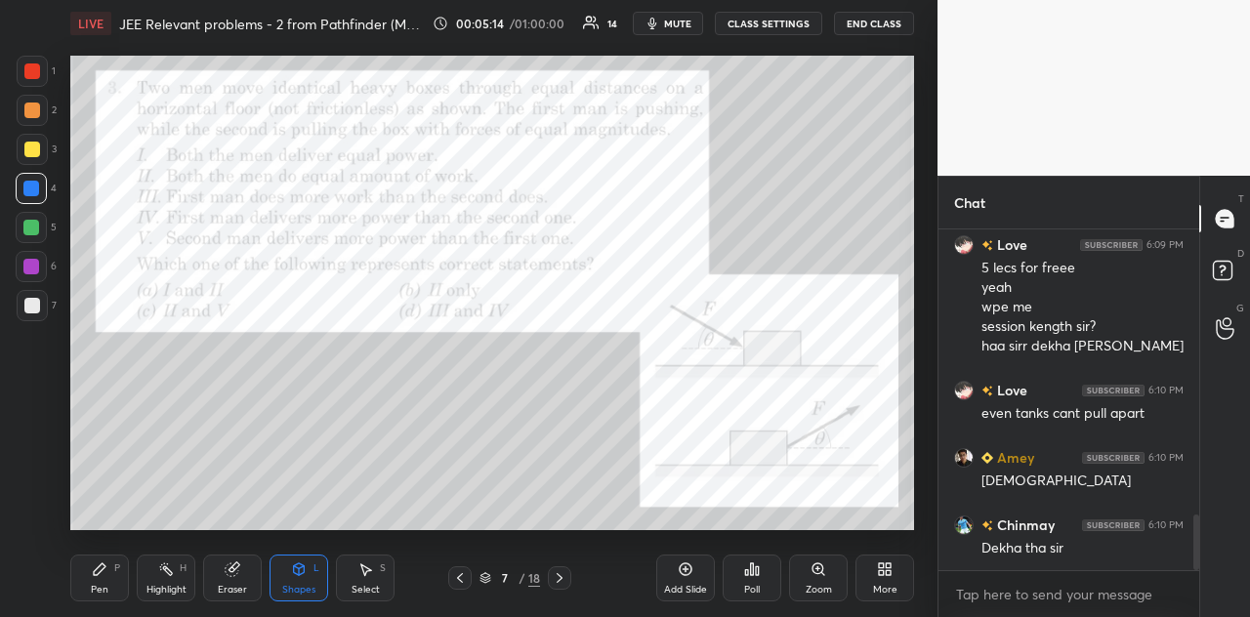
click at [31, 70] on div at bounding box center [32, 71] width 16 height 16
click at [102, 546] on div "Pen P" at bounding box center [99, 578] width 59 height 47
click at [748, 546] on icon at bounding box center [746, 572] width 3 height 5
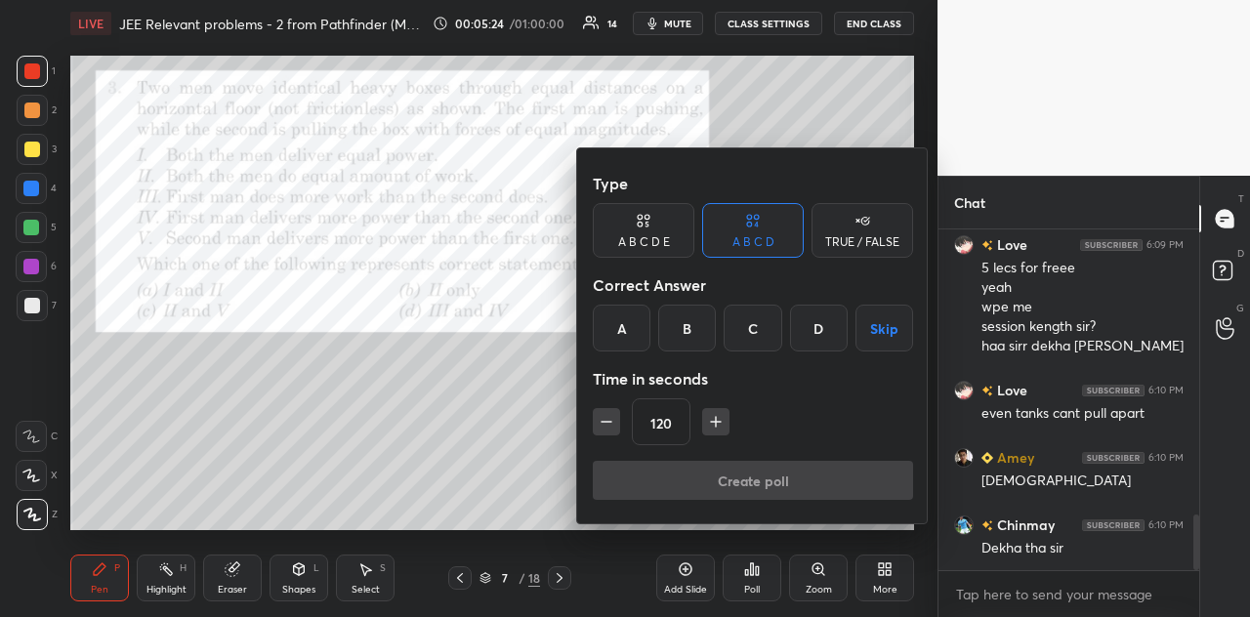
click at [764, 332] on div "C" at bounding box center [753, 328] width 58 height 47
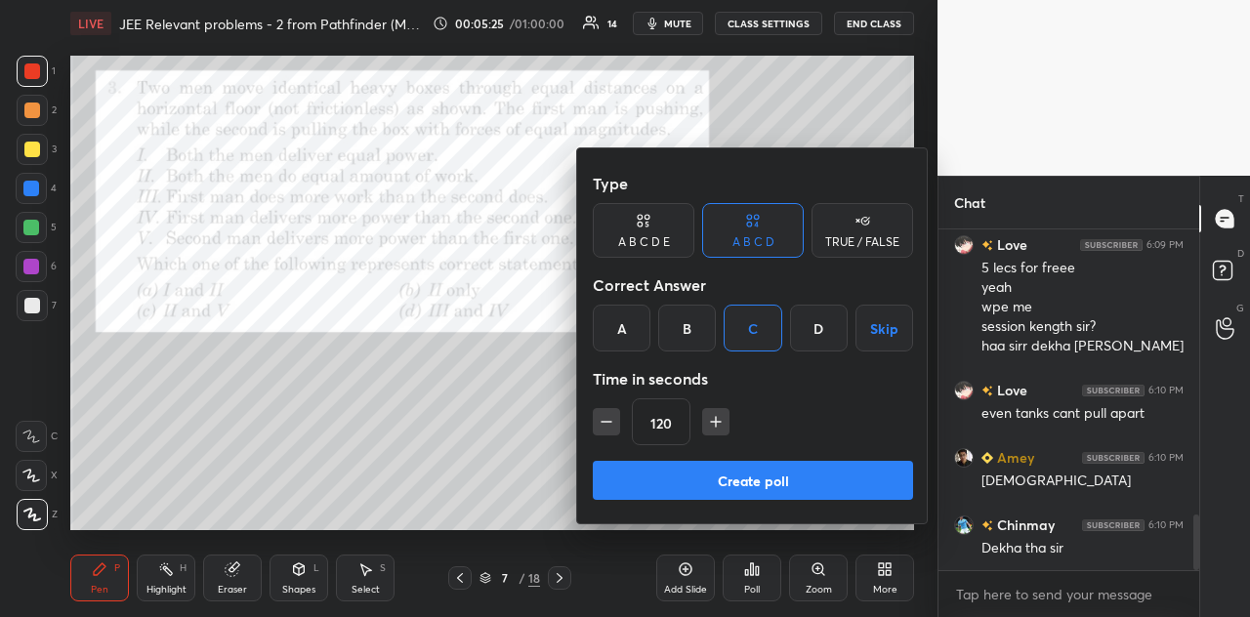
click at [680, 483] on button "Create poll" at bounding box center [753, 480] width 320 height 39
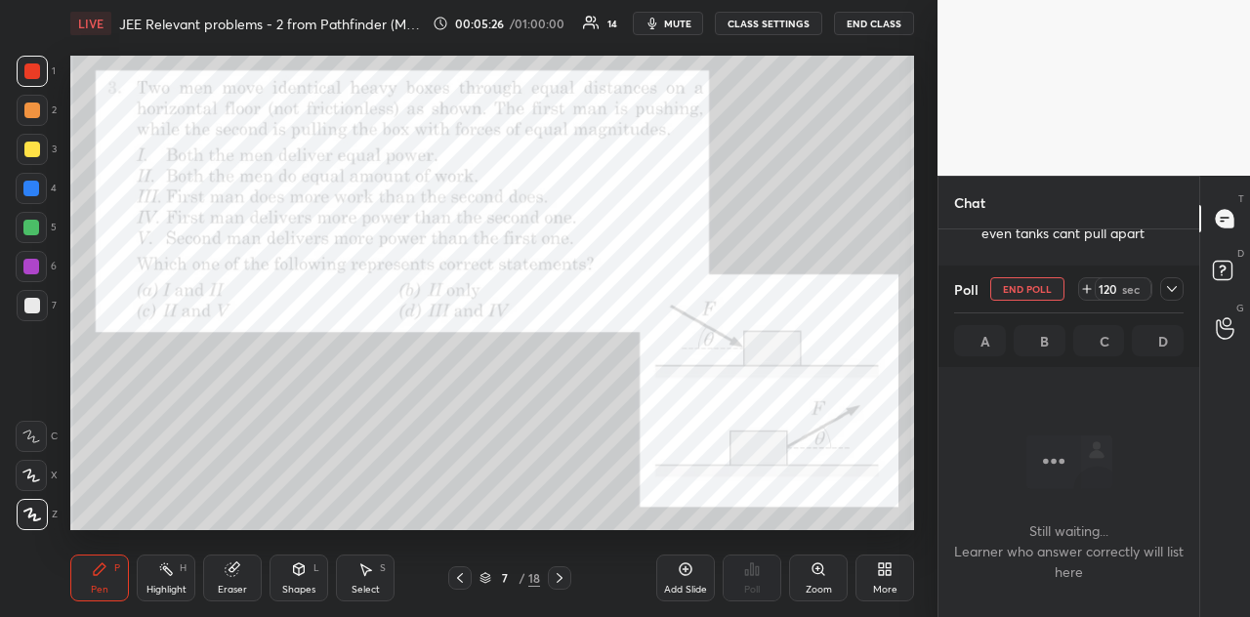
scroll to position [233, 255]
click at [1130, 289] on icon at bounding box center [1172, 289] width 16 height 16
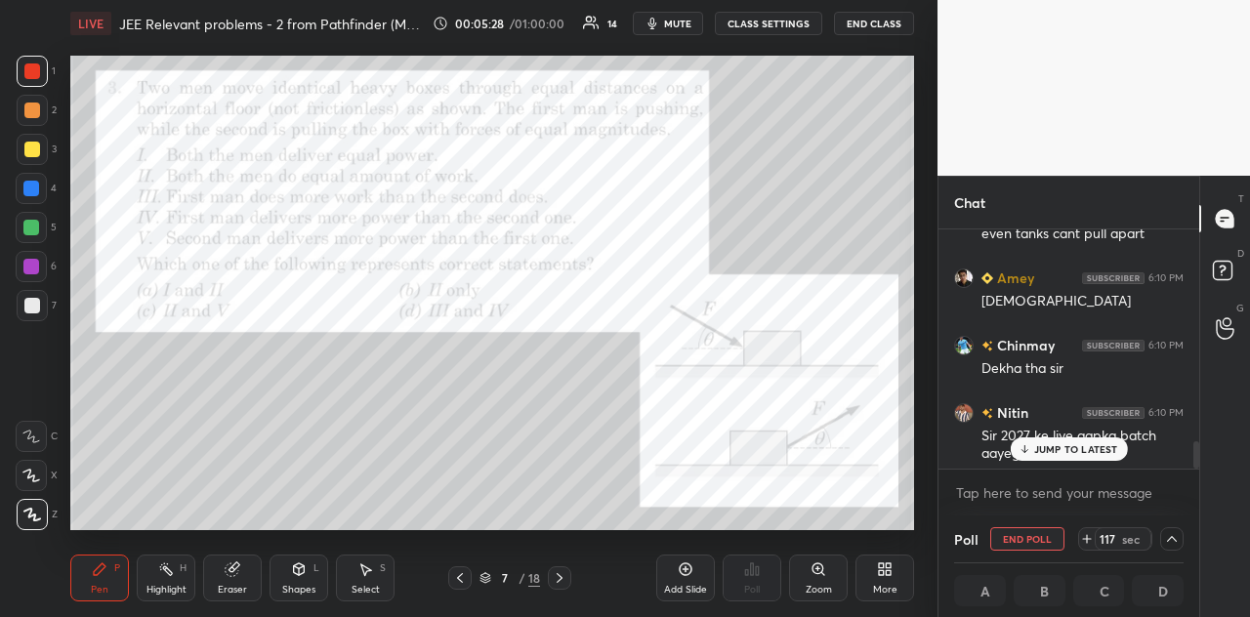
click at [1052, 448] on p "JUMP TO LATEST" at bounding box center [1076, 449] width 84 height 12
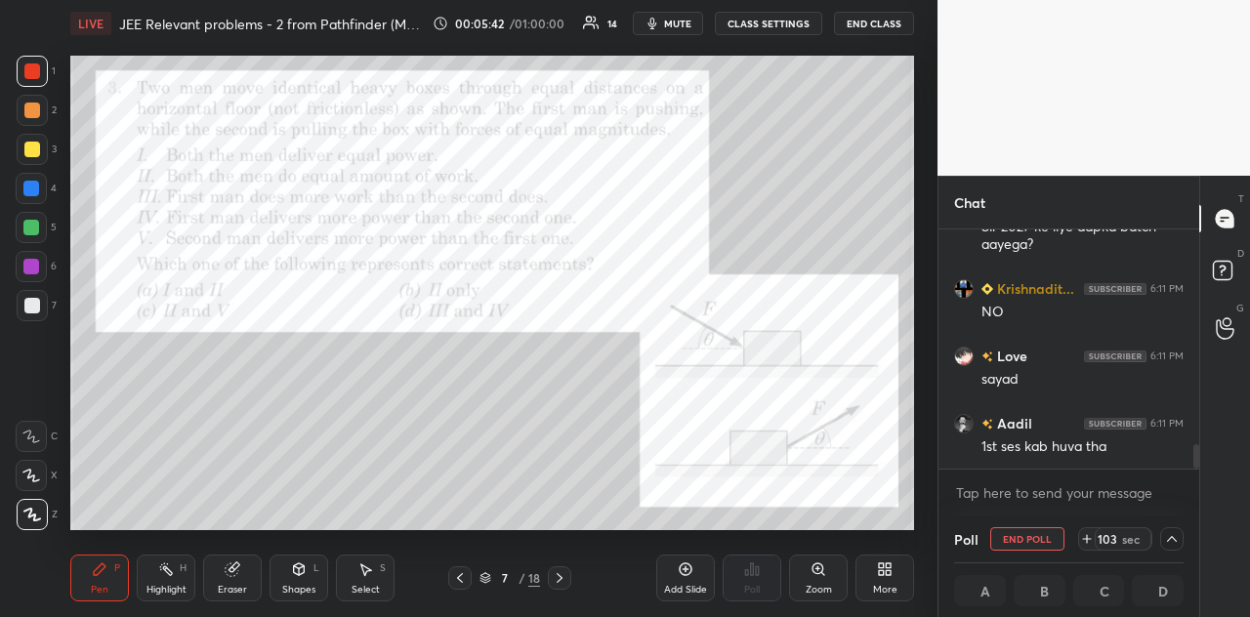
scroll to position [2206, 0]
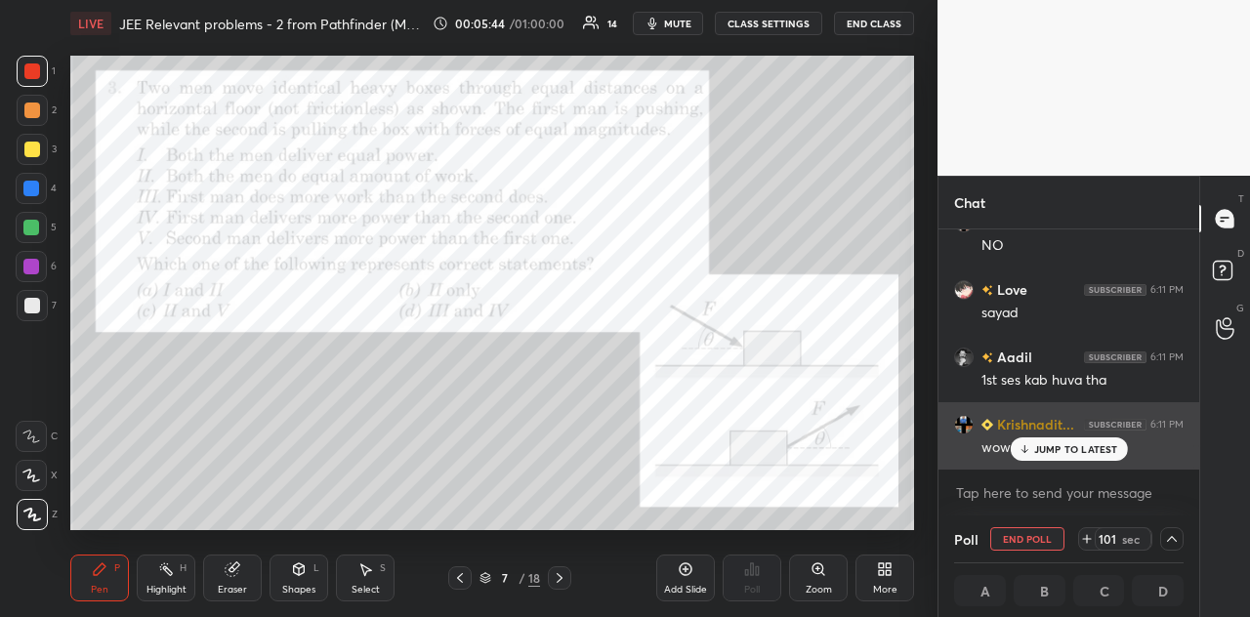
click at [1029, 446] on icon at bounding box center [1024, 449] width 13 height 12
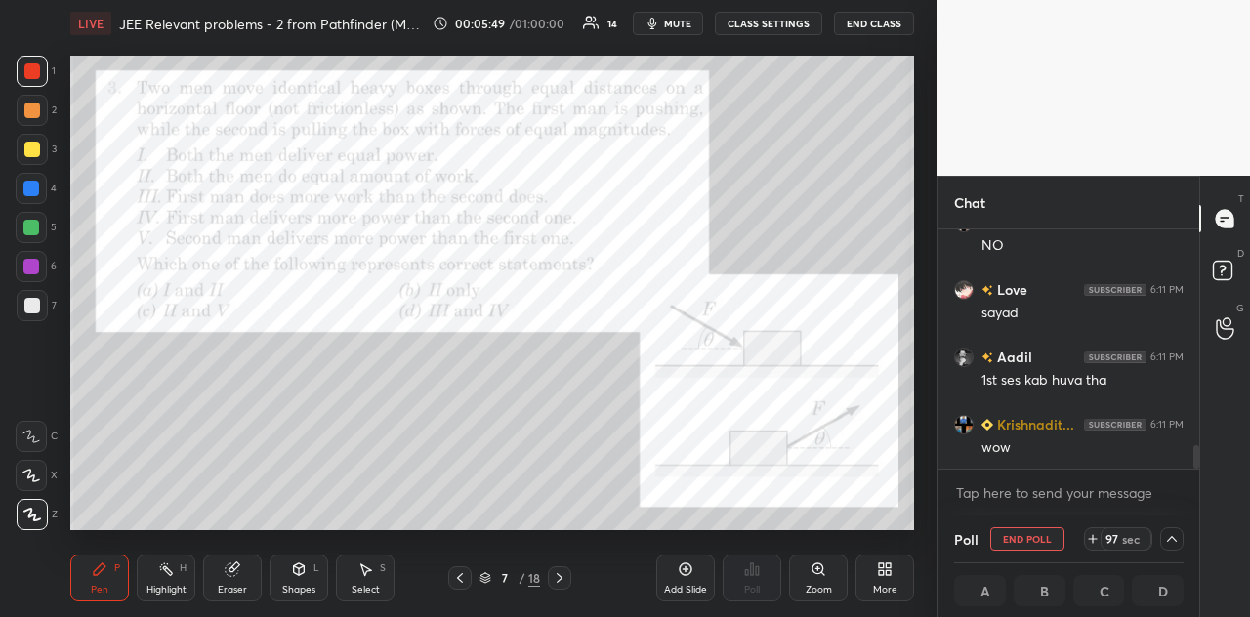
scroll to position [2274, 0]
click at [239, 546] on div "Eraser" at bounding box center [232, 578] width 59 height 47
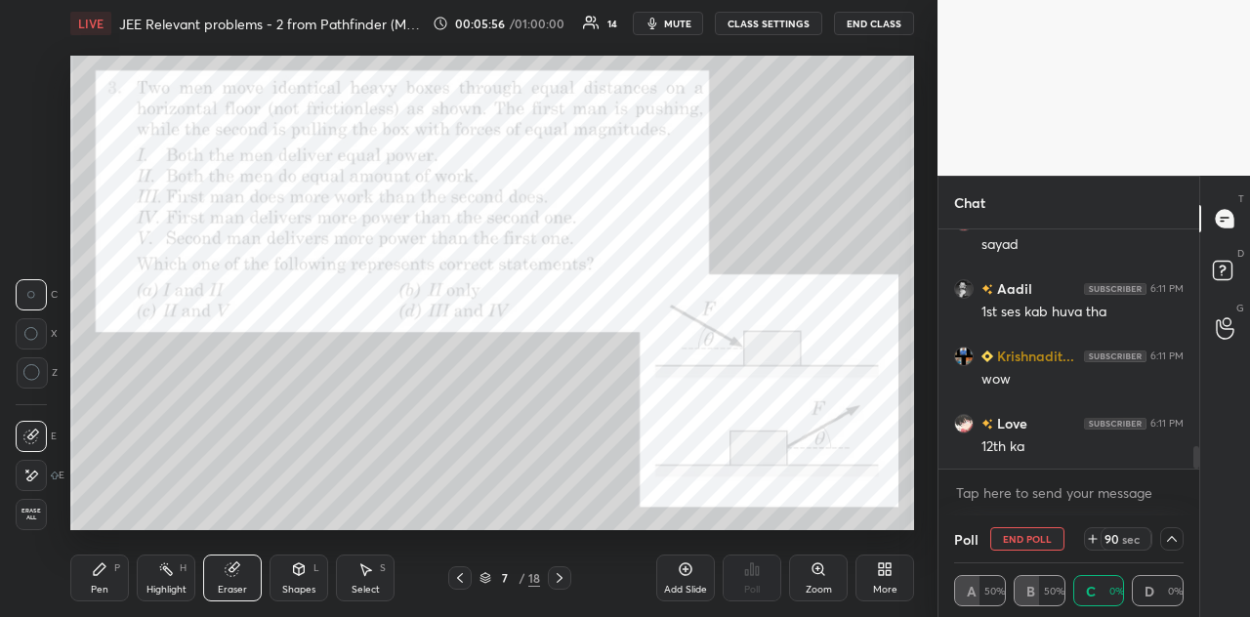
click at [34, 368] on icon at bounding box center [32, 373] width 18 height 18
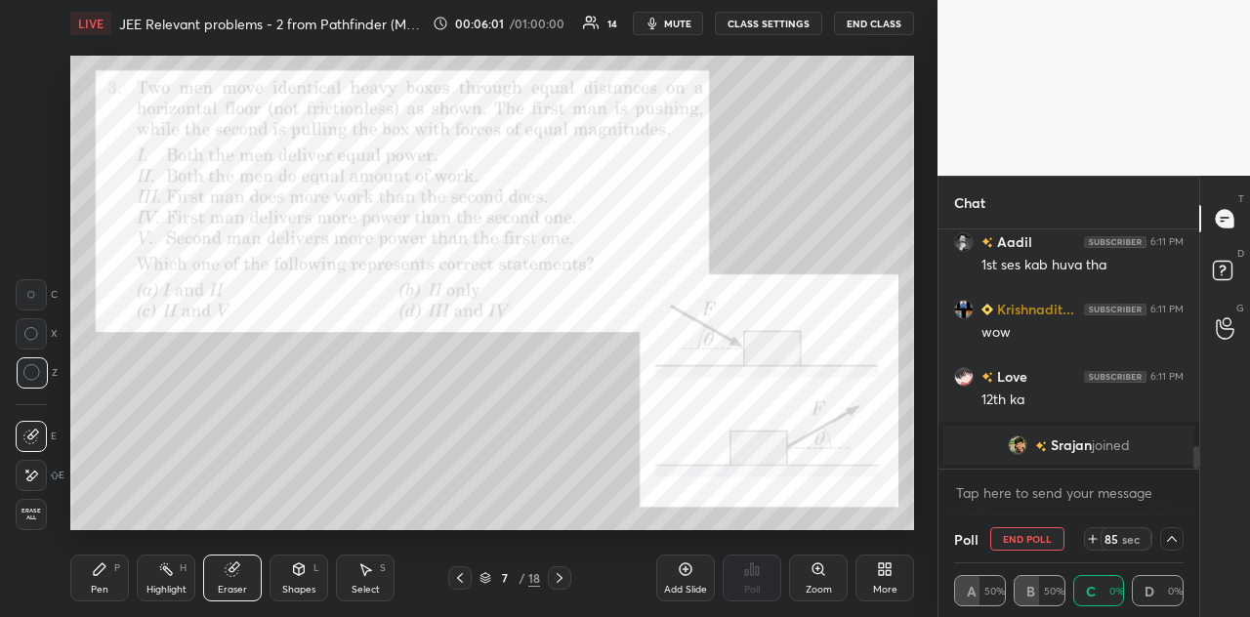
scroll to position [2141, 0]
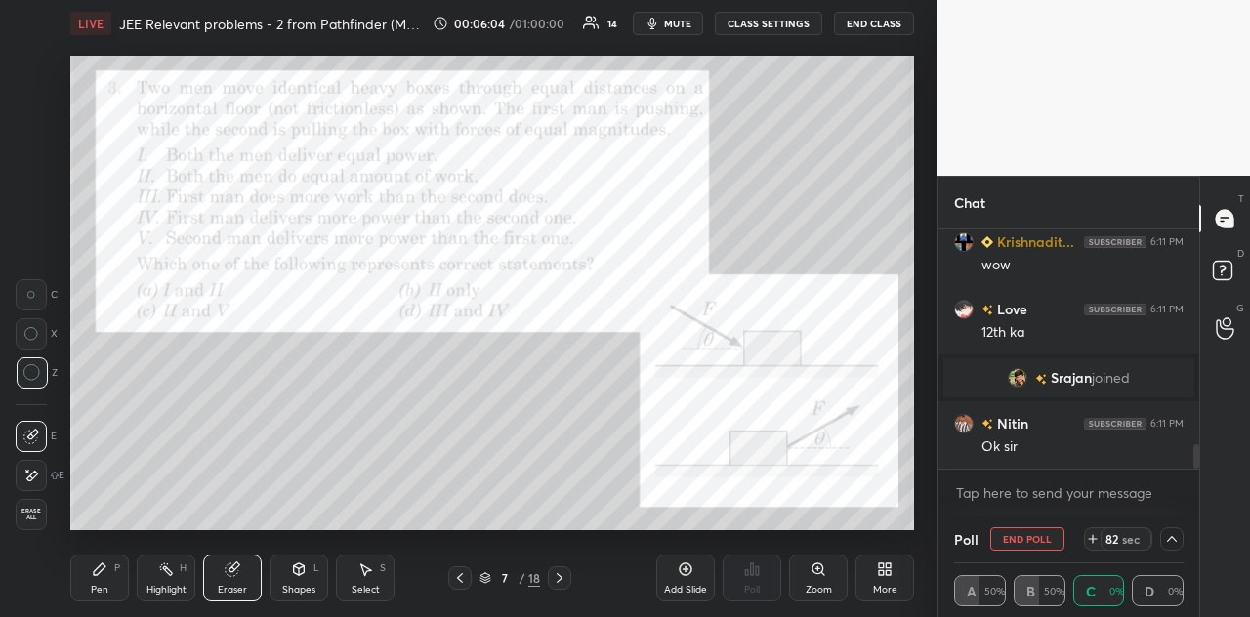
click at [107, 546] on div "Pen P" at bounding box center [99, 578] width 59 height 47
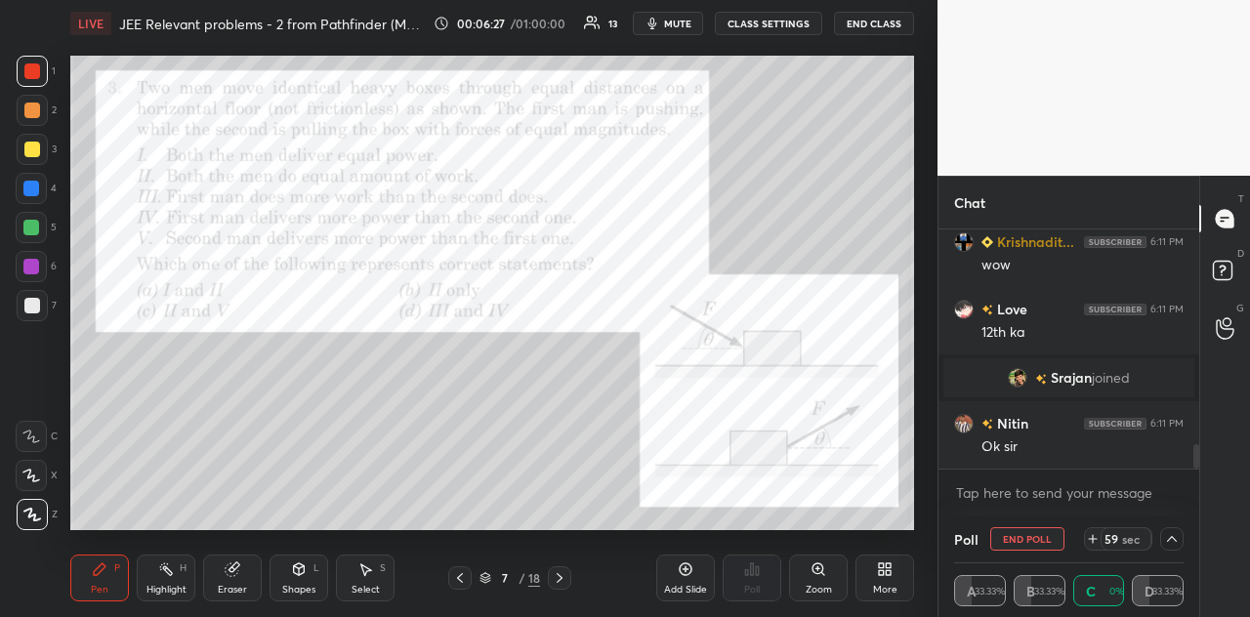
click at [310, 546] on div "Shapes L" at bounding box center [299, 578] width 59 height 47
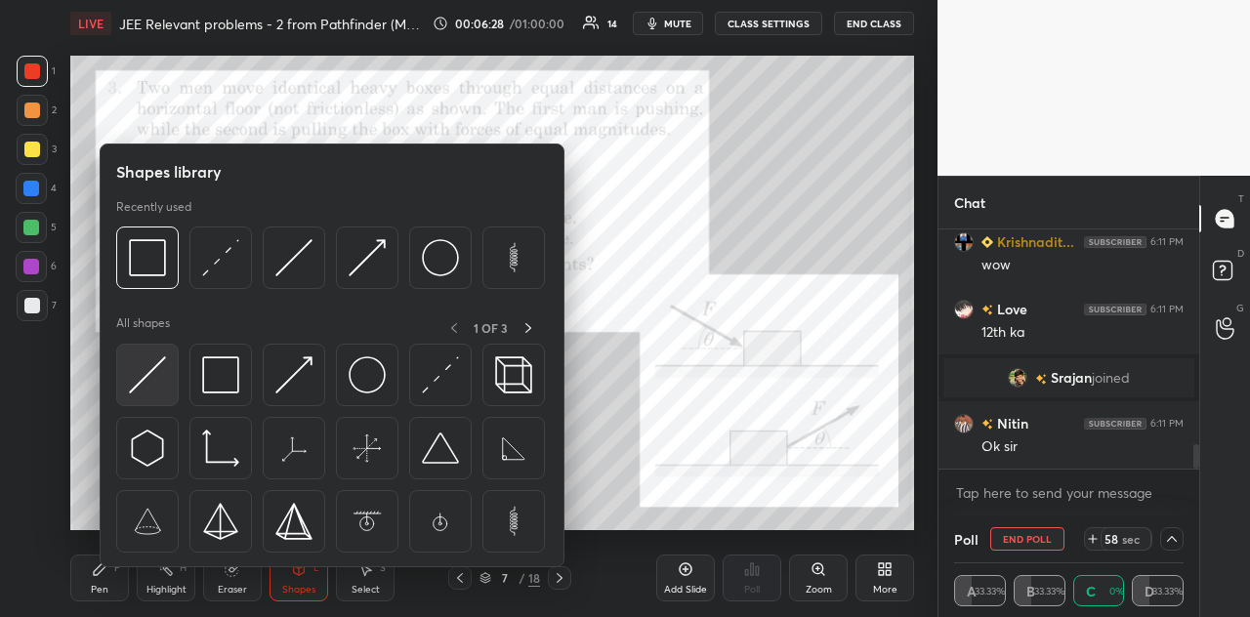
click at [150, 372] on img at bounding box center [147, 375] width 37 height 37
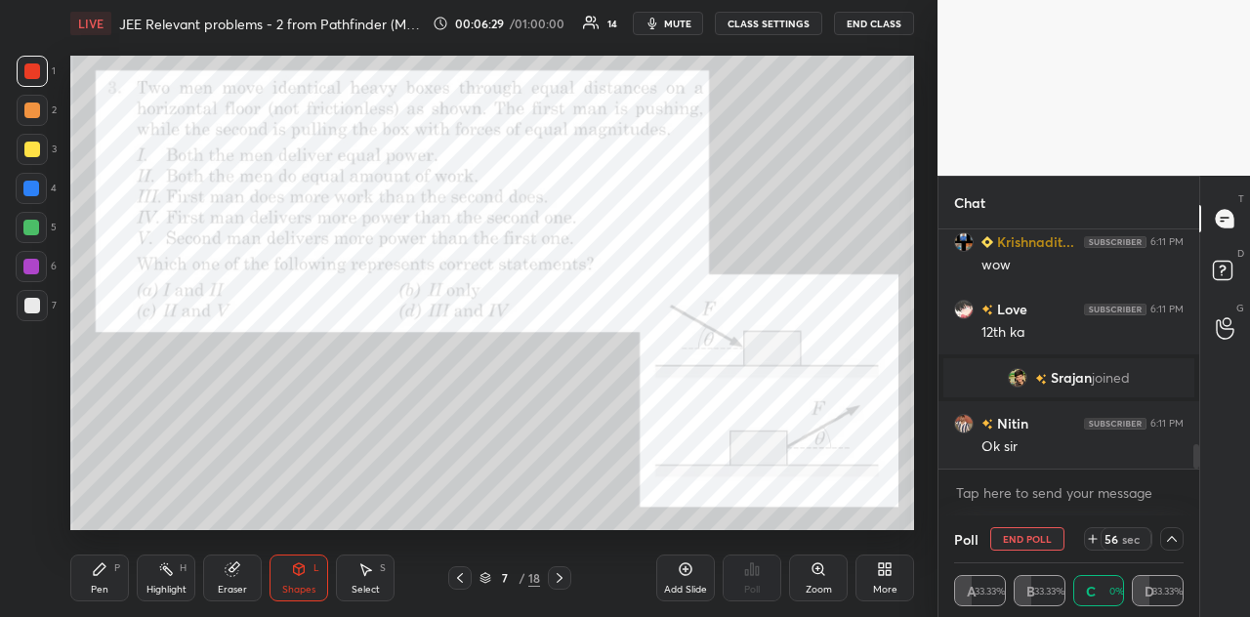
scroll to position [1, 6]
click at [1130, 541] on icon at bounding box center [1172, 539] width 16 height 16
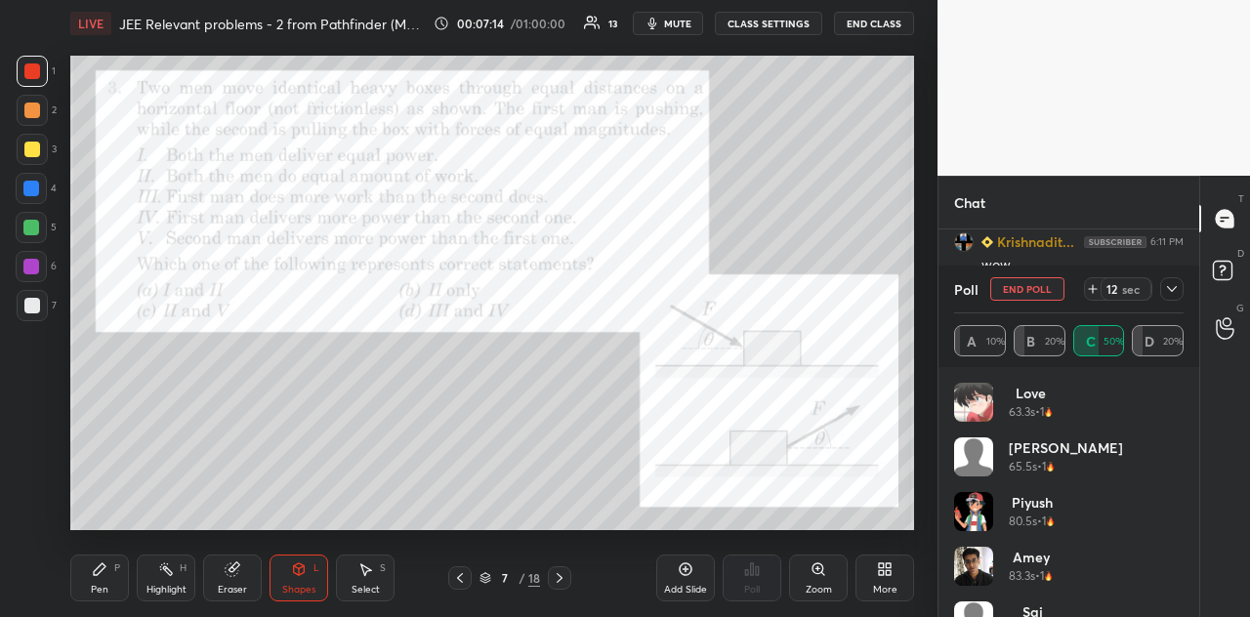
scroll to position [229, 224]
click at [1130, 299] on div at bounding box center [1171, 288] width 23 height 23
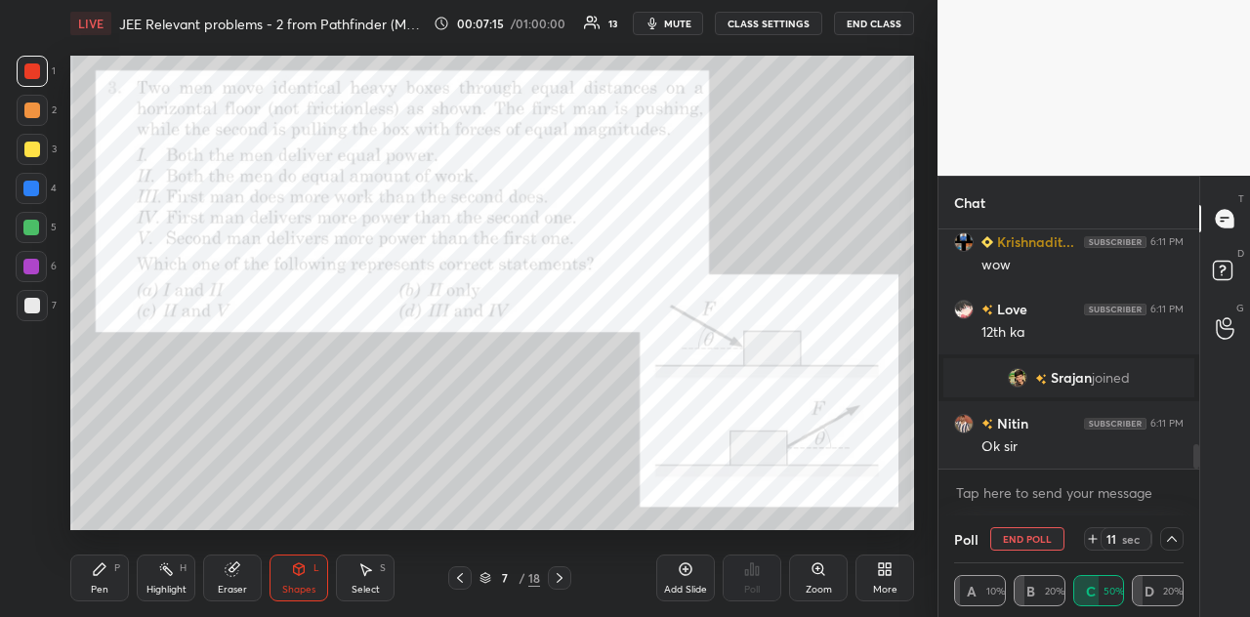
scroll to position [1, 6]
click at [1039, 493] on body "1 2 3 4 5 6 7 C X Z C X Z E E Erase all H H LIVE JEE Relevant problems - 2 from…" at bounding box center [625, 308] width 1250 height 617
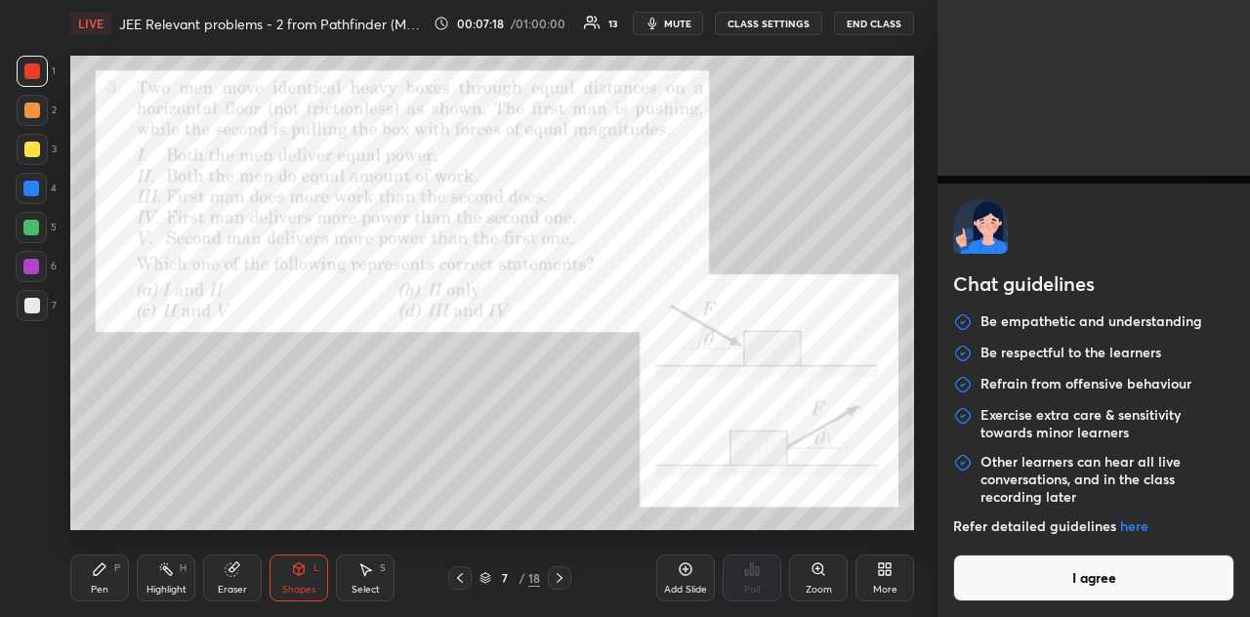
click at [1061, 546] on button "I agree" at bounding box center [1093, 578] width 281 height 47
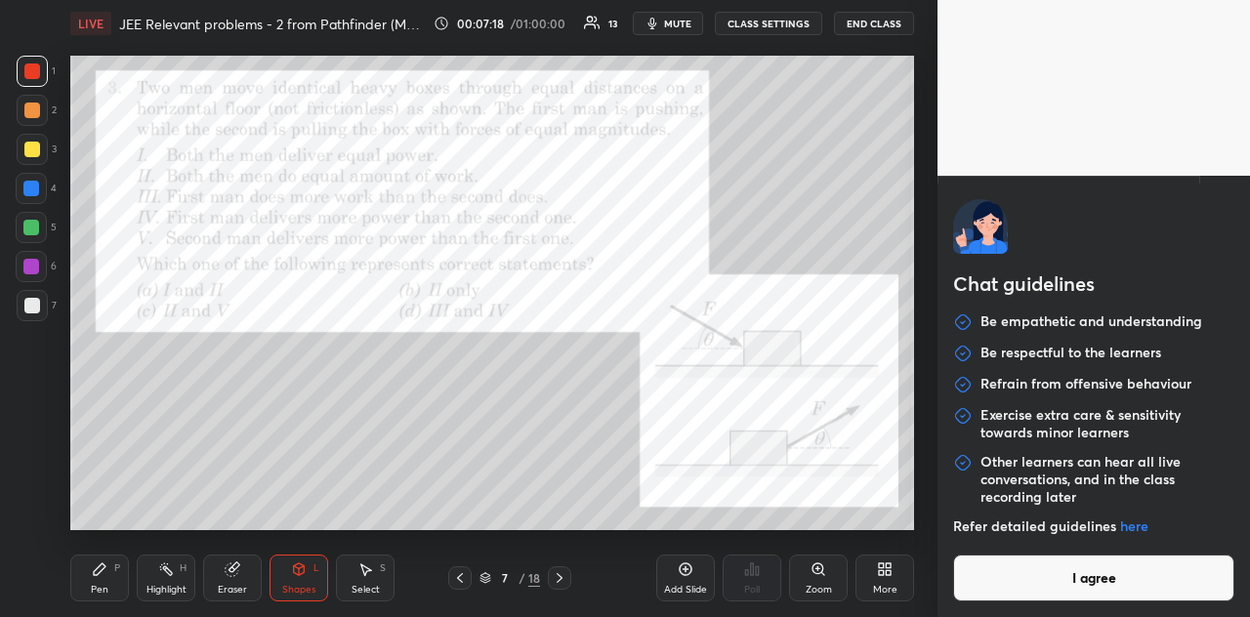
type textarea "x"
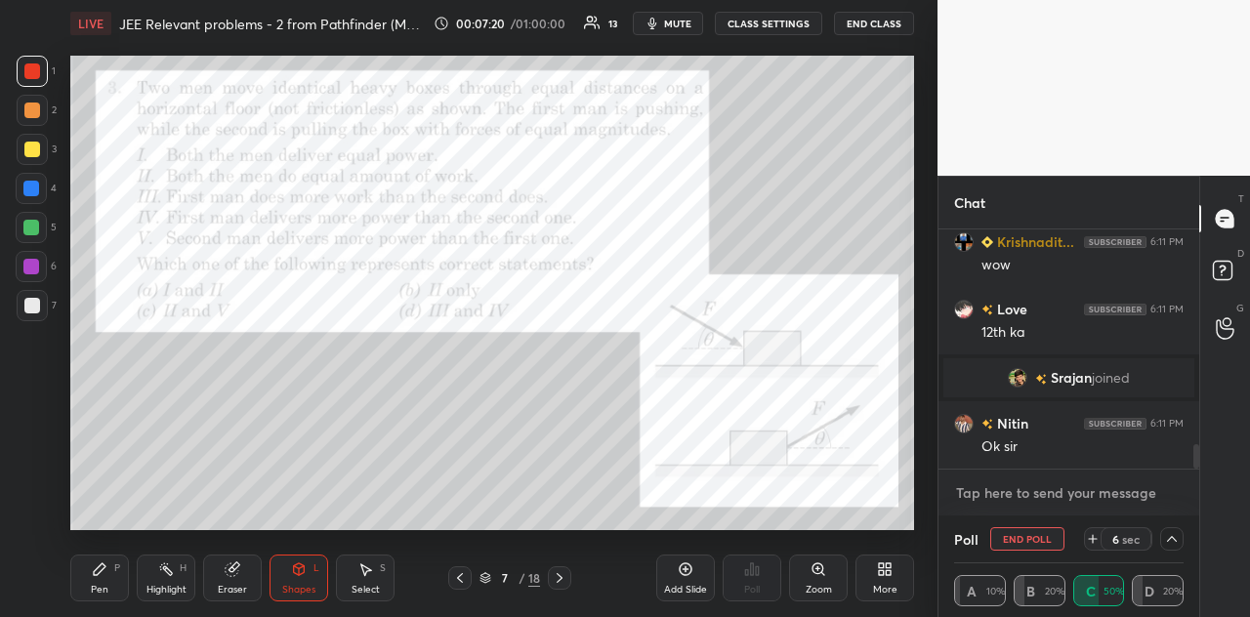
paste textarea "https://unacademy.com/educator/class/jee-relevant-problems-1-from-pathfinder-me…"
type textarea "https://unacademy.com/educator/class/jee-relevant-problems-1-from-pathfinder-me…"
type textarea "x"
type textarea "https://unacademy.com/educator/class/jee-relevant-problems-1-from-pathfinder-me…"
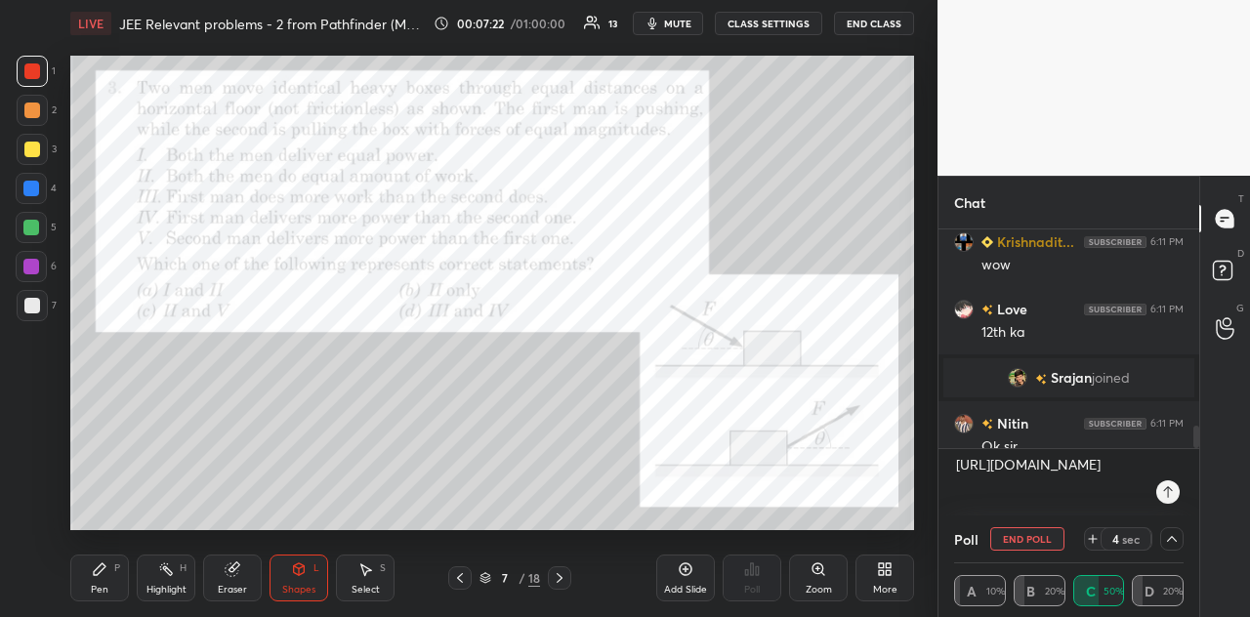
type textarea "x"
click at [1130, 494] on icon at bounding box center [1168, 493] width 16 height 16
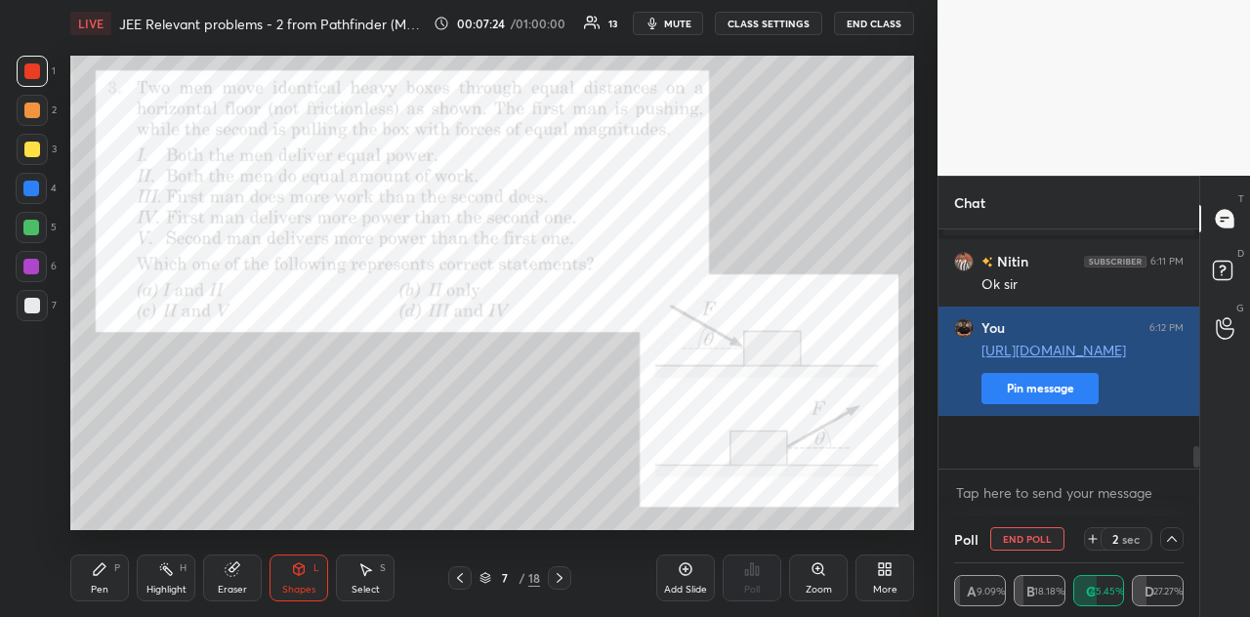
type textarea "x"
click at [1069, 404] on button "Pin message" at bounding box center [1040, 388] width 117 height 31
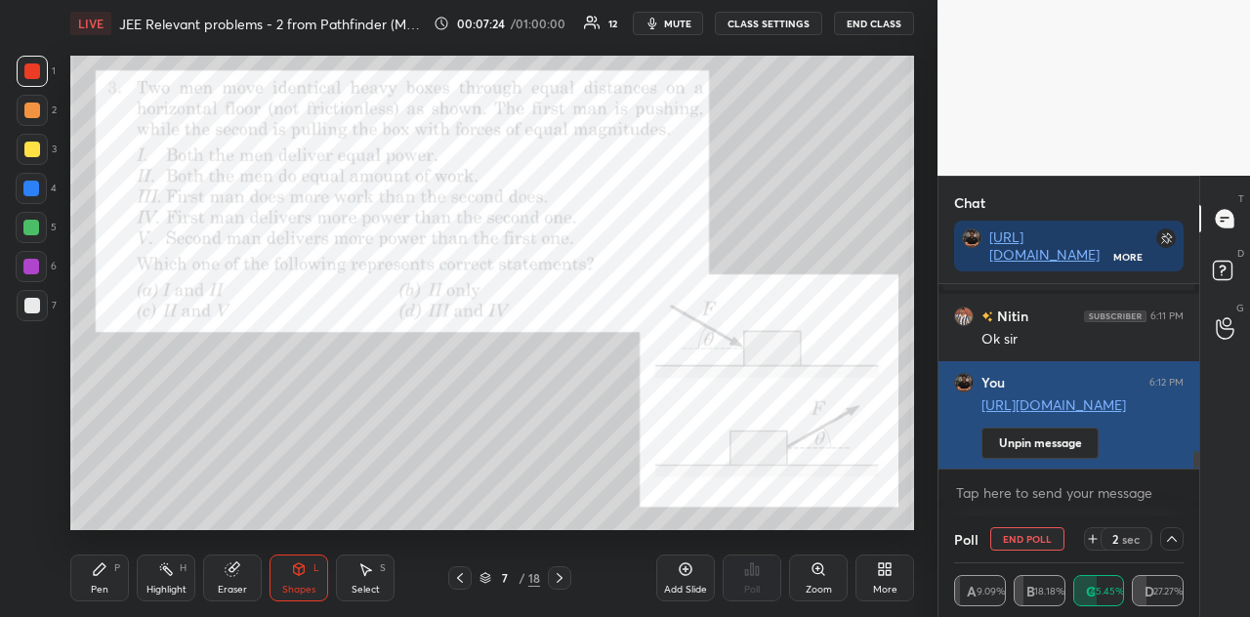
scroll to position [226, 255]
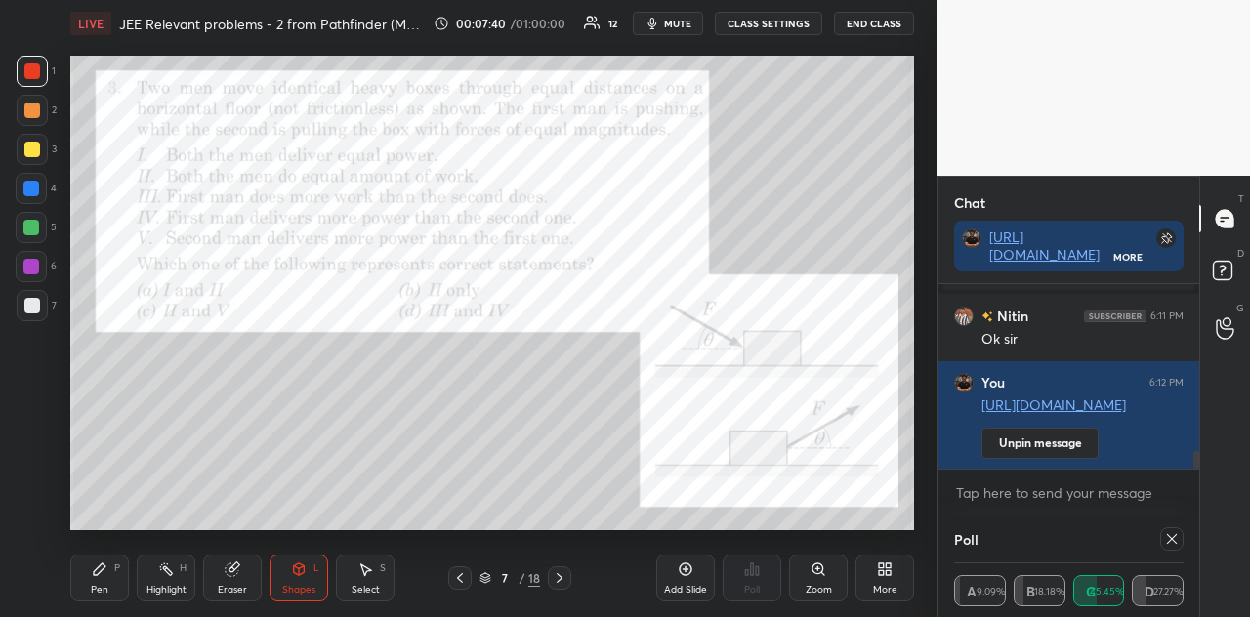
click at [1104, 546] on div "A 9.09% B 18.18% C 45.45% D 27.27%" at bounding box center [1069, 590] width 230 height 31
click at [1094, 546] on div "A 9.09% B 18.18% C 45.45% D 27.27%" at bounding box center [1069, 590] width 230 height 31
click at [1080, 500] on textarea at bounding box center [1069, 493] width 230 height 31
click at [1130, 541] on div at bounding box center [1171, 538] width 23 height 23
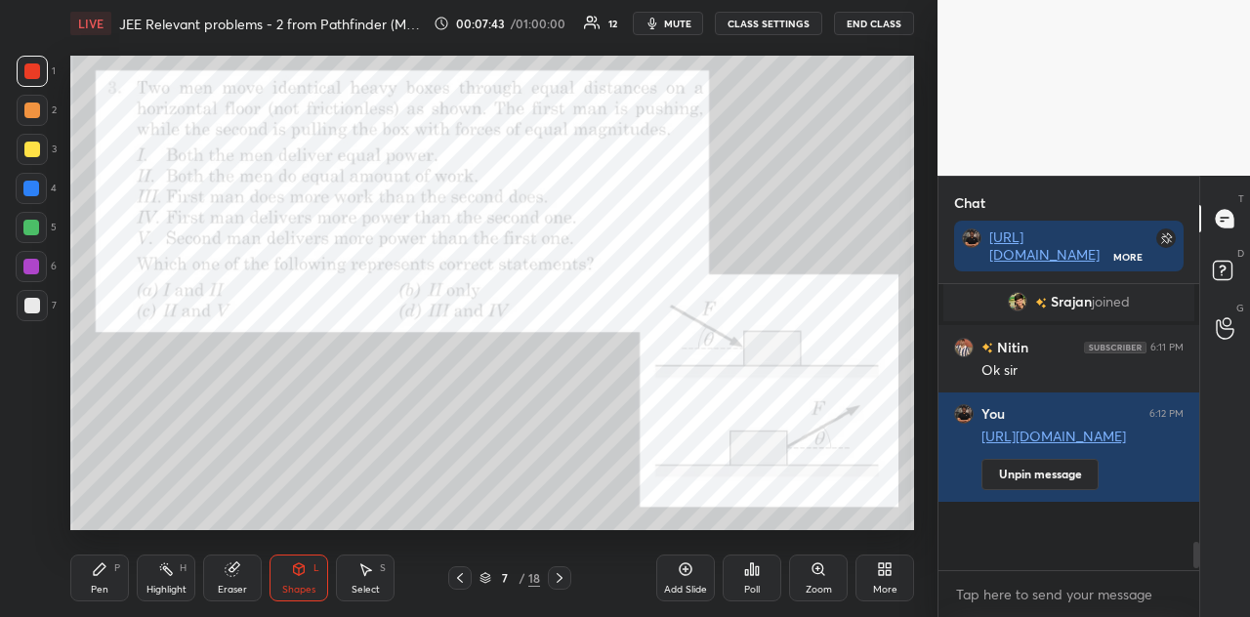
scroll to position [321, 255]
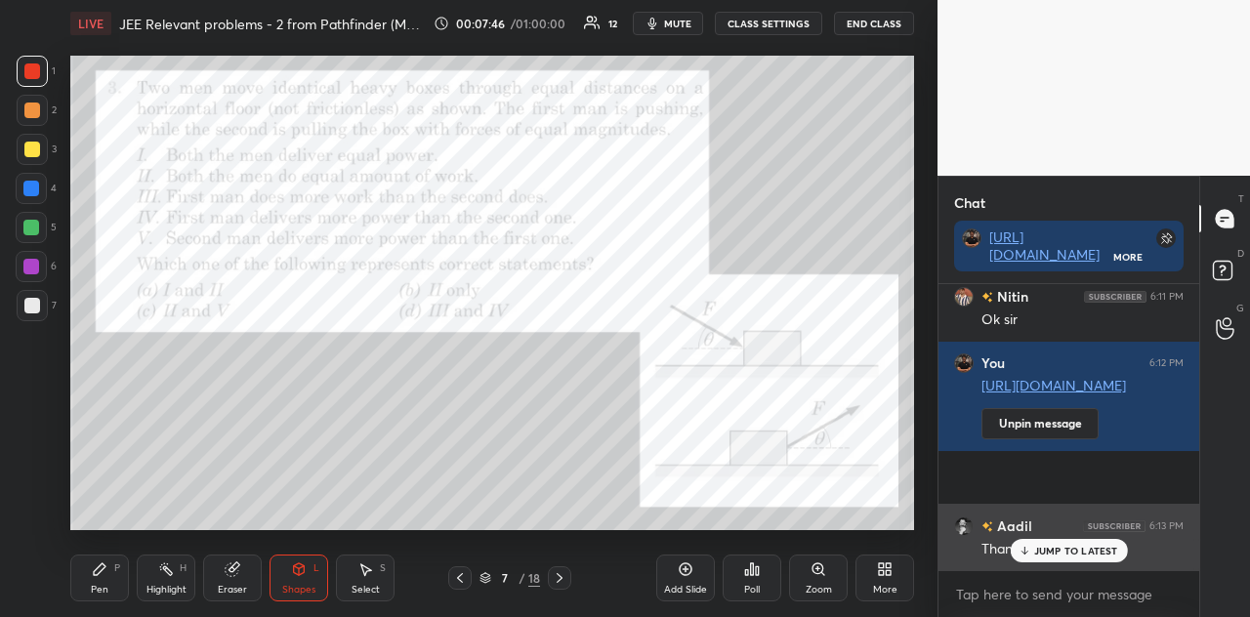
click at [1041, 546] on p "JUMP TO LATEST" at bounding box center [1076, 551] width 84 height 12
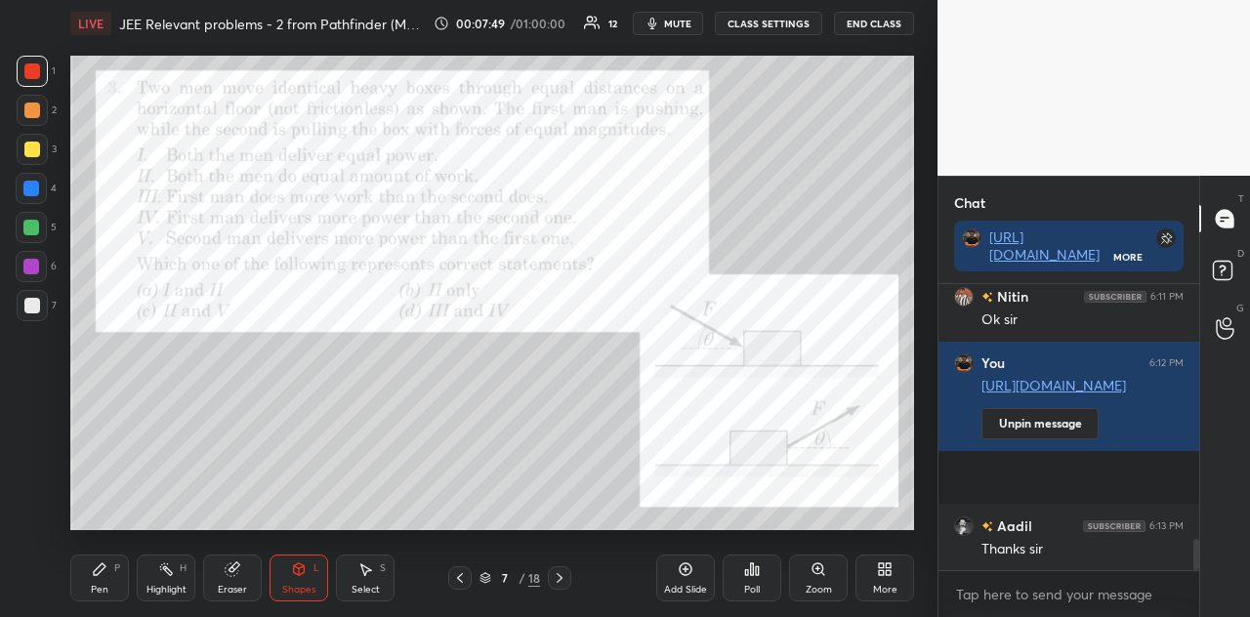
click at [104, 546] on div "Pen" at bounding box center [100, 590] width 18 height 10
click at [35, 263] on div at bounding box center [31, 267] width 16 height 16
click at [301, 546] on div "Shapes" at bounding box center [298, 590] width 33 height 10
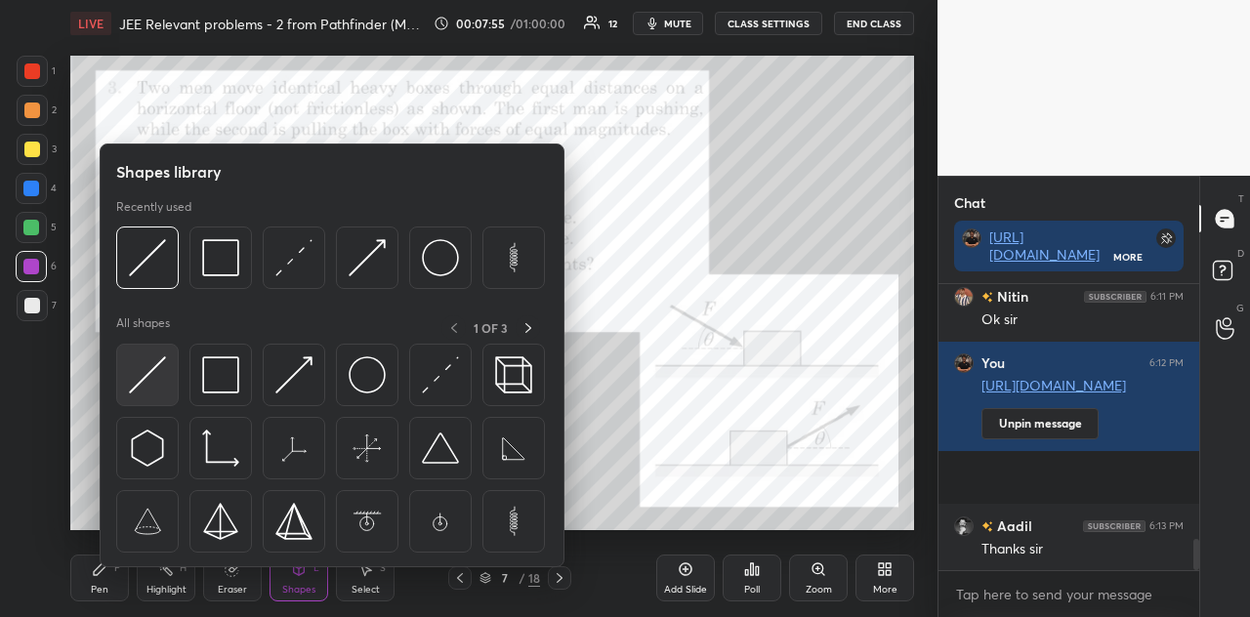
click at [157, 370] on img at bounding box center [147, 375] width 37 height 37
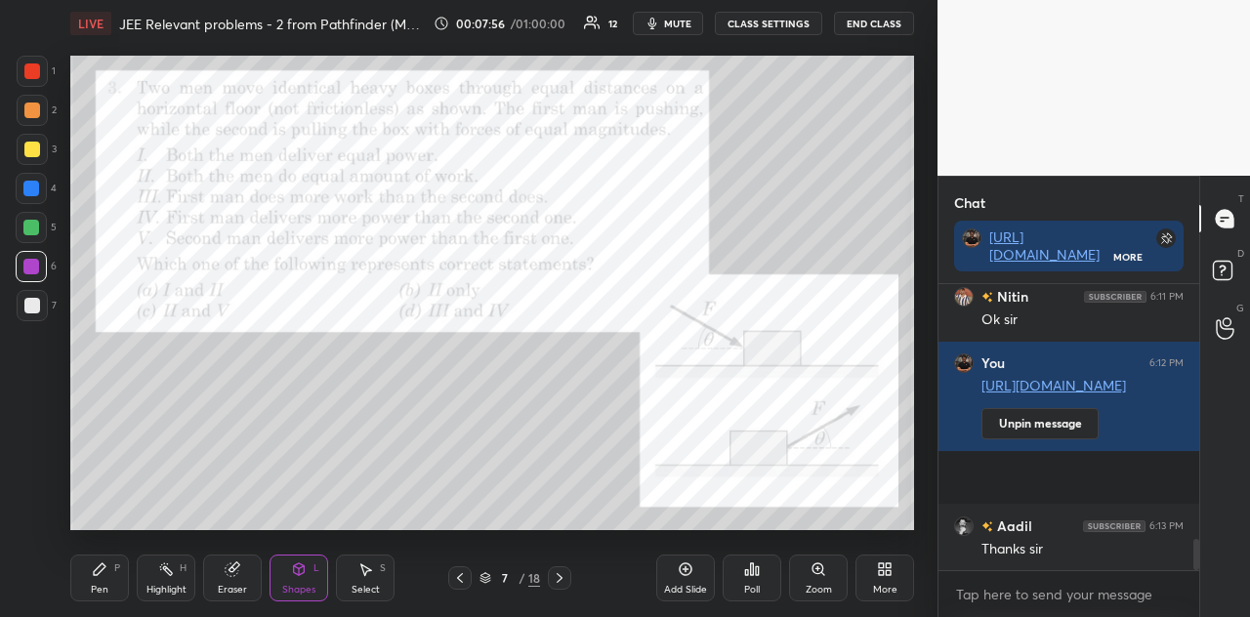
click at [37, 75] on div at bounding box center [32, 71] width 16 height 16
click at [33, 189] on div at bounding box center [31, 189] width 16 height 16
click at [311, 546] on div "Shapes L" at bounding box center [299, 578] width 59 height 47
type textarea "x"
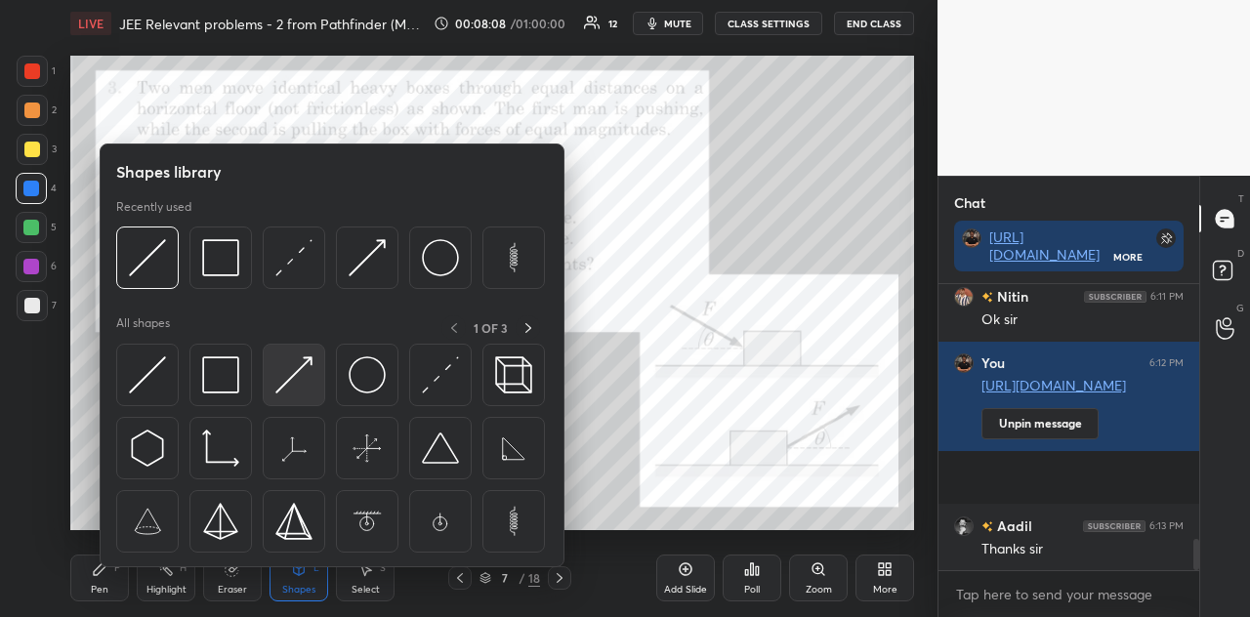
click at [282, 386] on img at bounding box center [293, 375] width 37 height 37
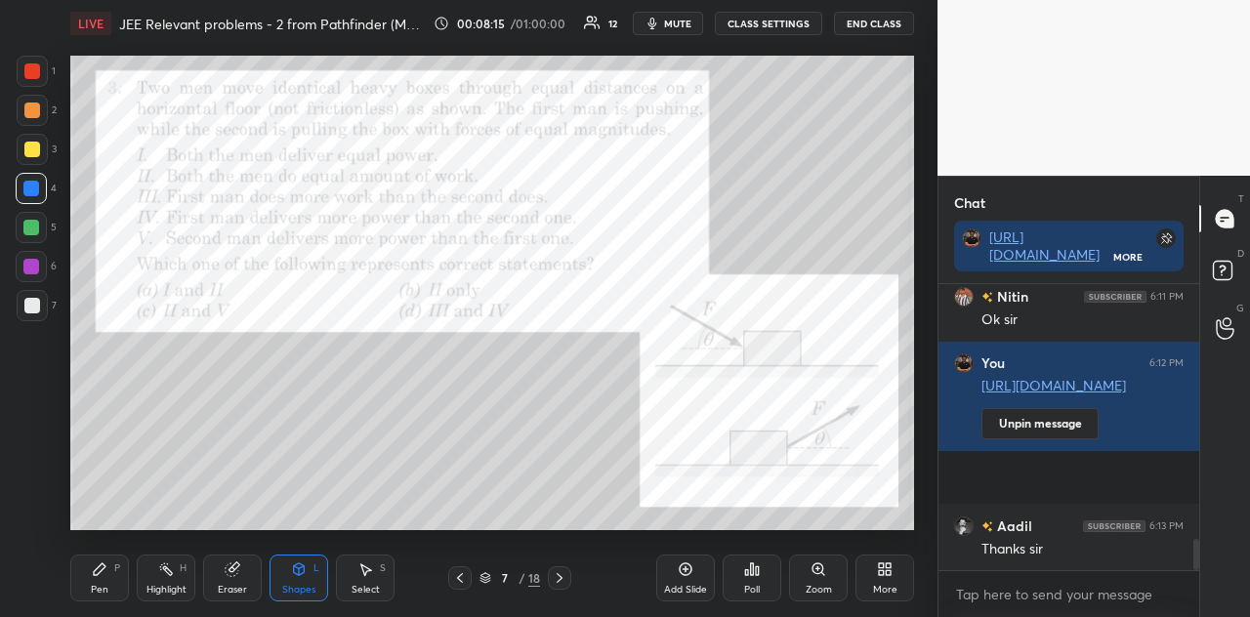
click at [122, 546] on div "Pen P" at bounding box center [99, 578] width 59 height 47
click at [306, 546] on div "Shapes" at bounding box center [298, 590] width 33 height 10
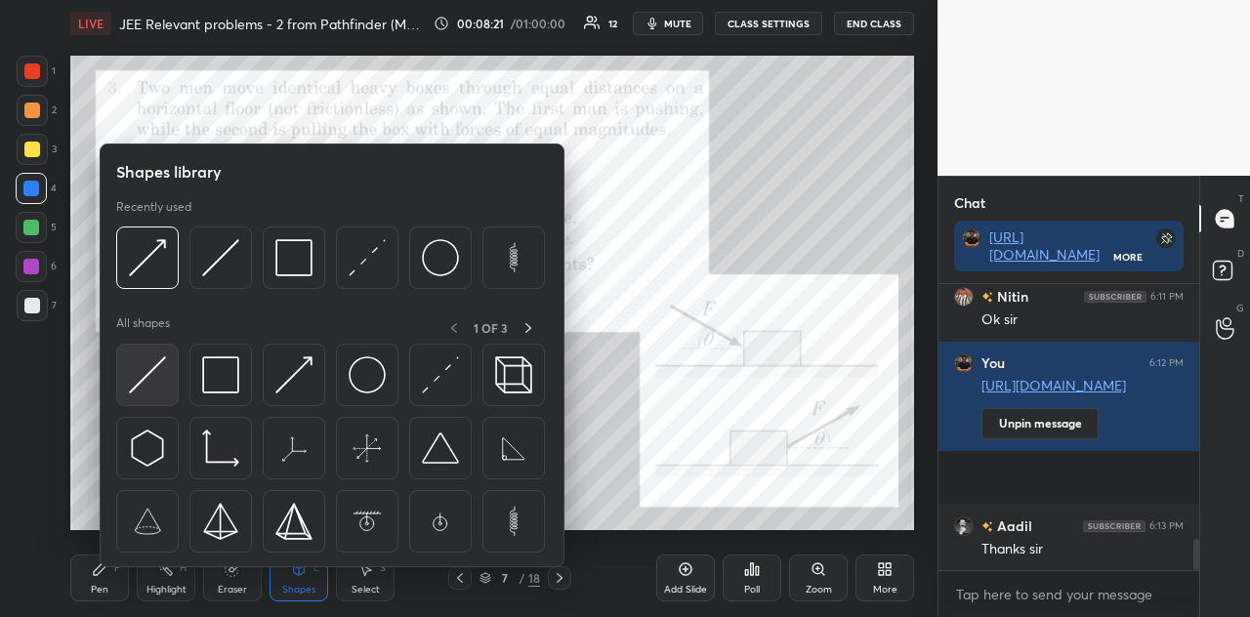
click at [147, 396] on div at bounding box center [147, 375] width 63 height 63
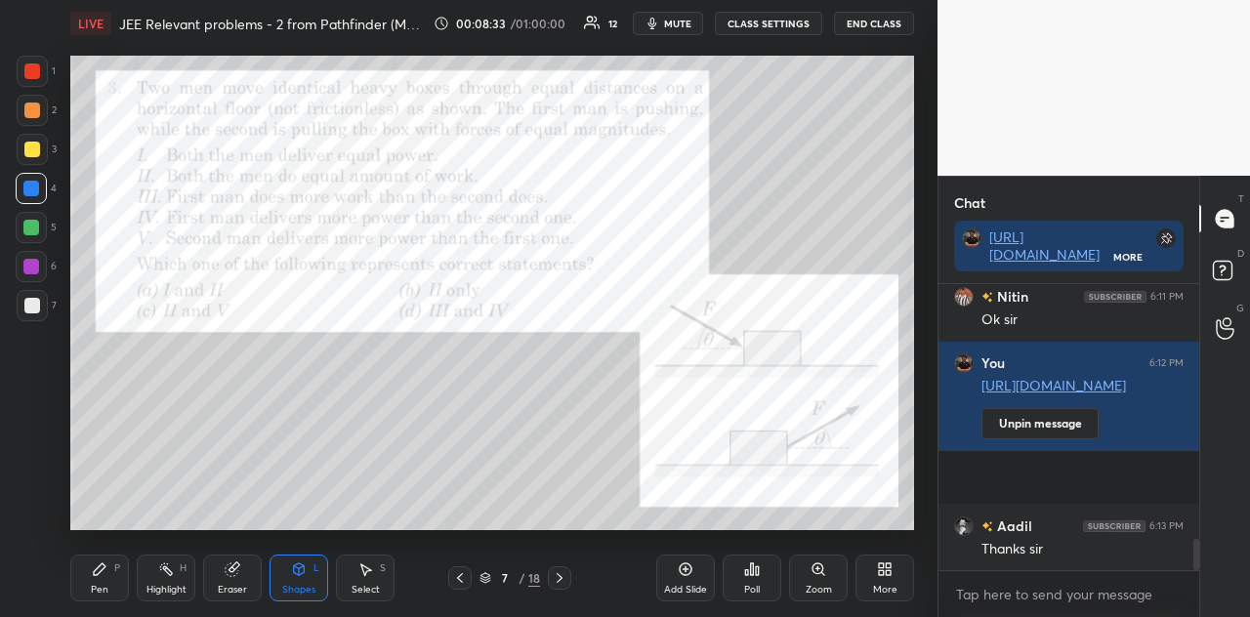
click at [35, 70] on div at bounding box center [32, 71] width 16 height 16
click at [117, 546] on div "Pen P" at bounding box center [99, 578] width 59 height 47
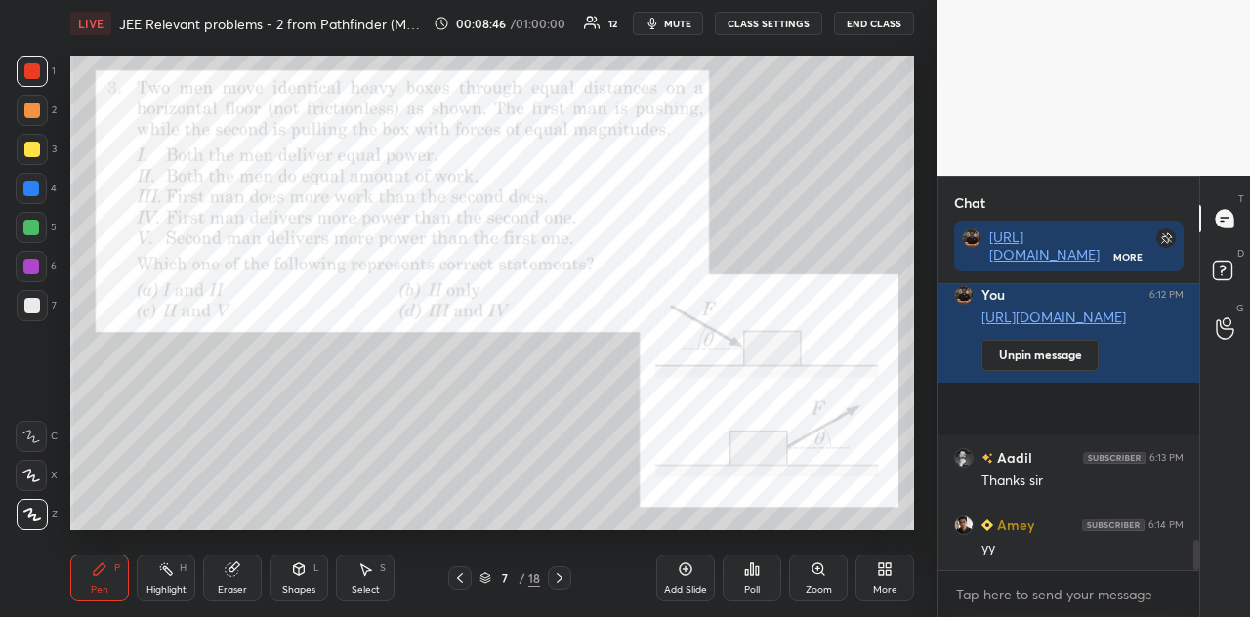
scroll to position [2458, 0]
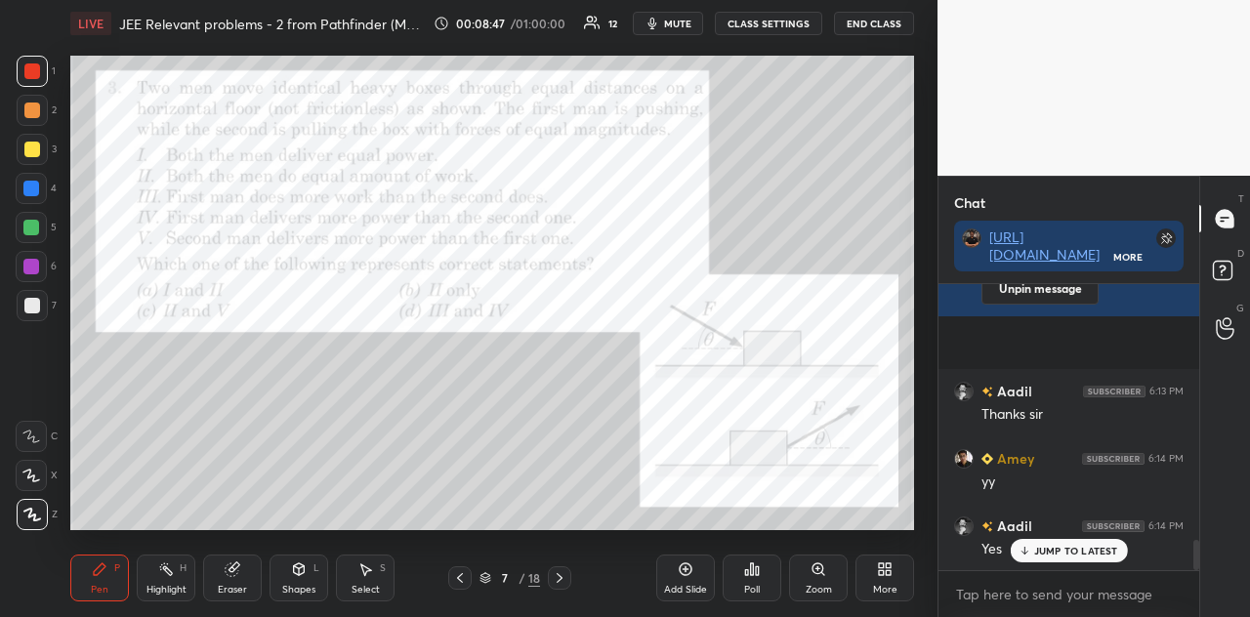
click at [293, 546] on div "Shapes" at bounding box center [298, 590] width 33 height 10
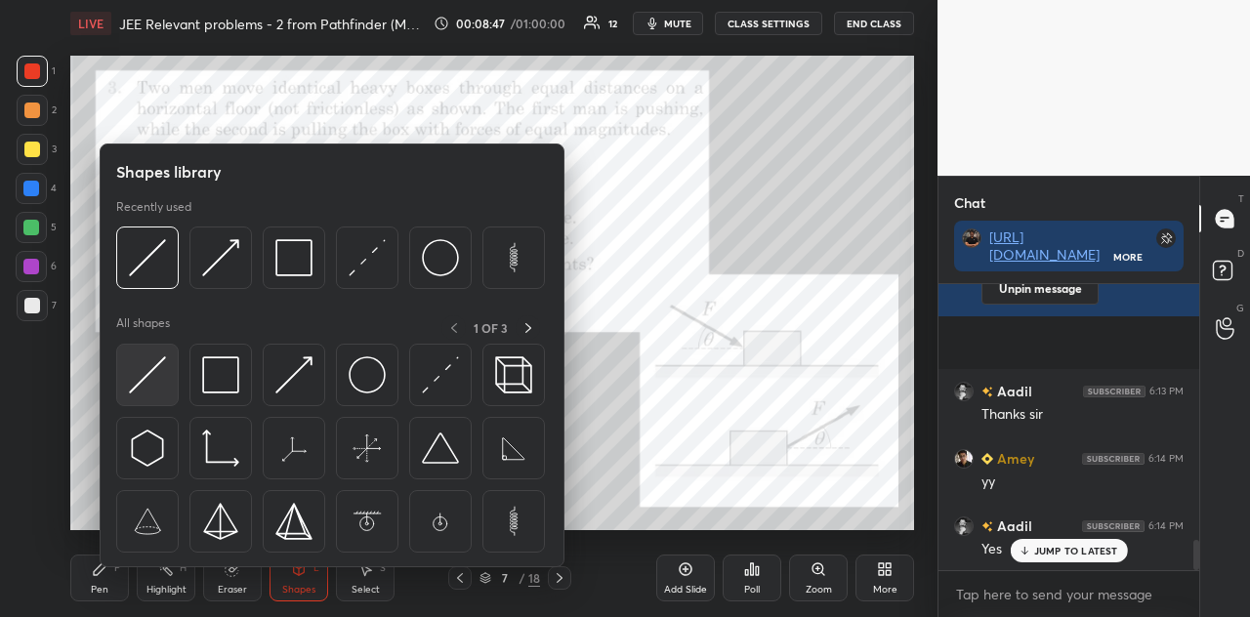
click at [150, 388] on img at bounding box center [147, 375] width 37 height 37
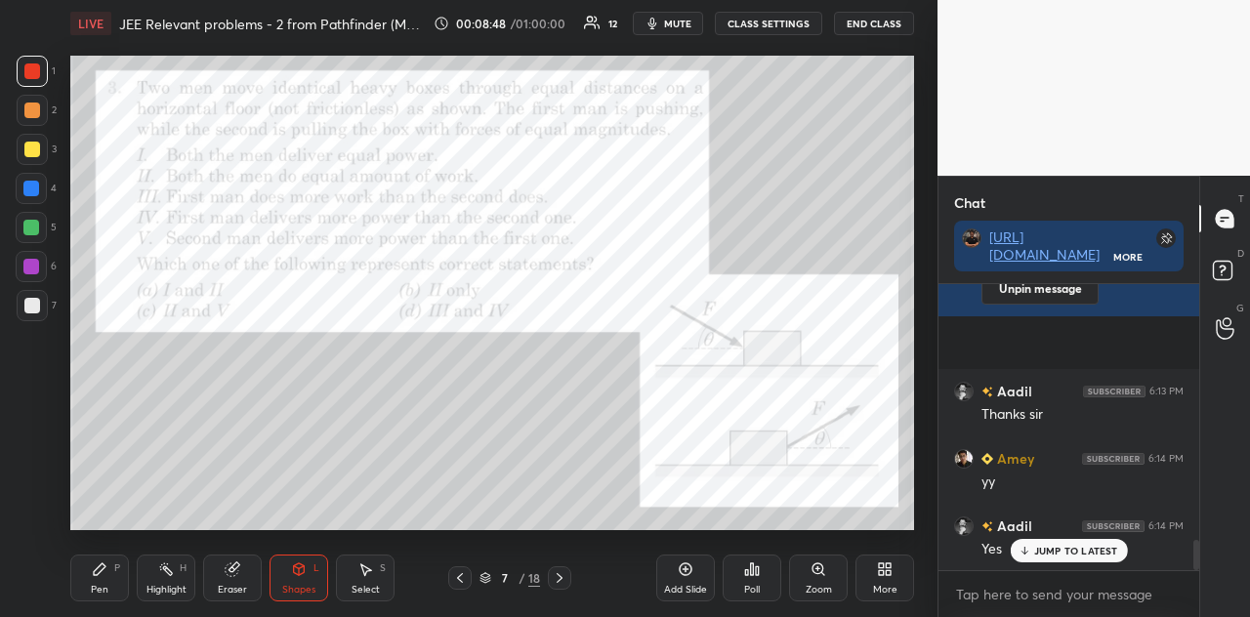
click at [31, 264] on div at bounding box center [31, 267] width 16 height 16
click at [99, 546] on div "Pen P" at bounding box center [99, 578] width 59 height 47
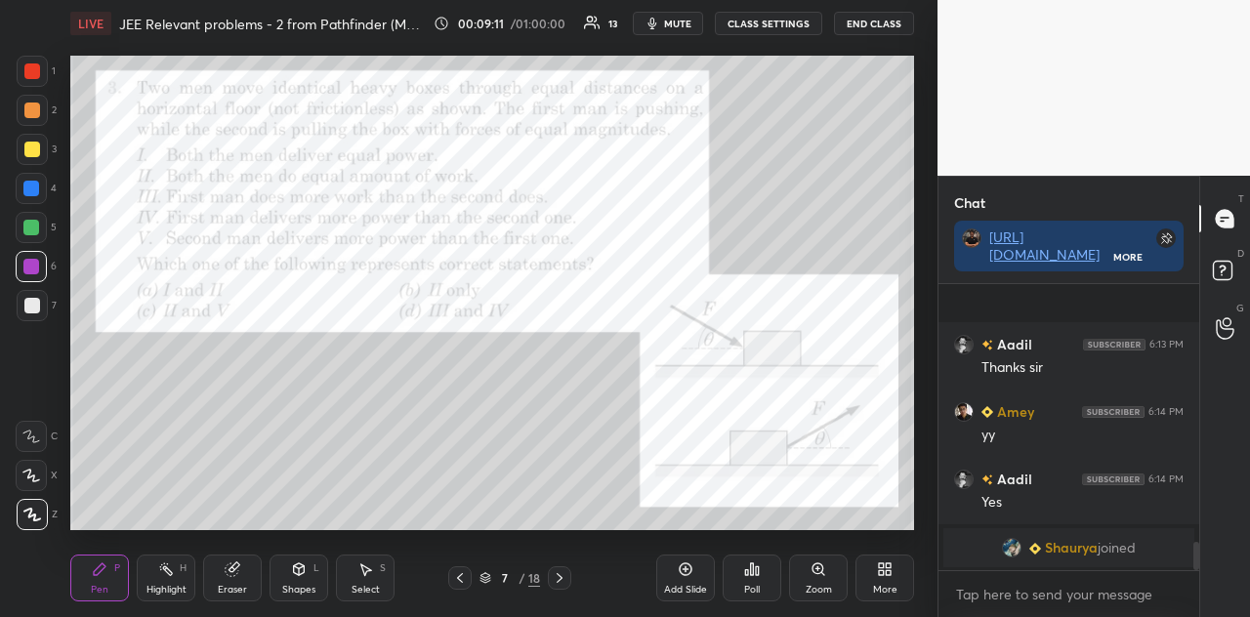
scroll to position [2573, 0]
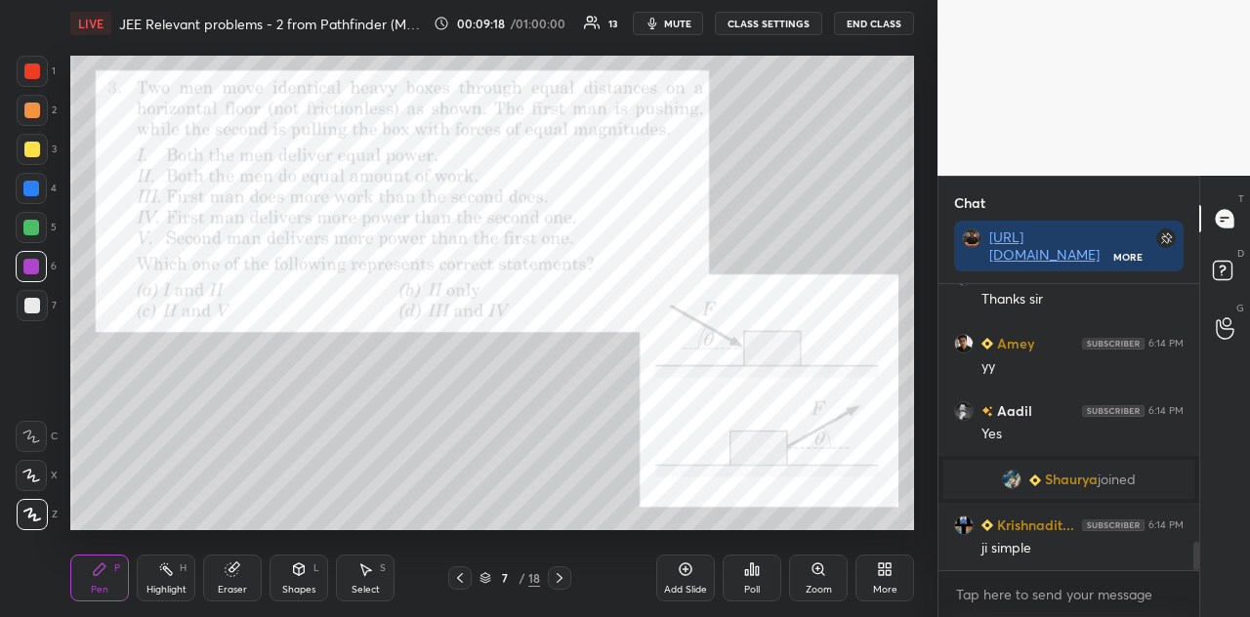
click at [36, 185] on div at bounding box center [31, 189] width 16 height 16
click at [307, 546] on div "Shapes" at bounding box center [298, 590] width 33 height 10
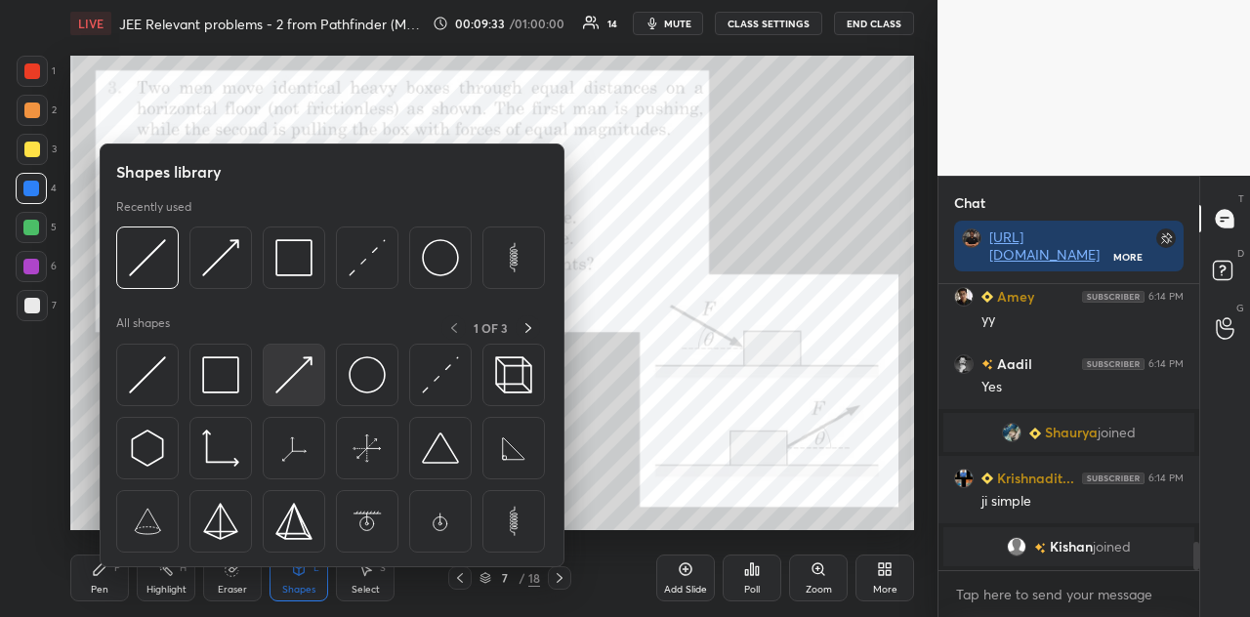
click at [303, 386] on img at bounding box center [293, 375] width 37 height 37
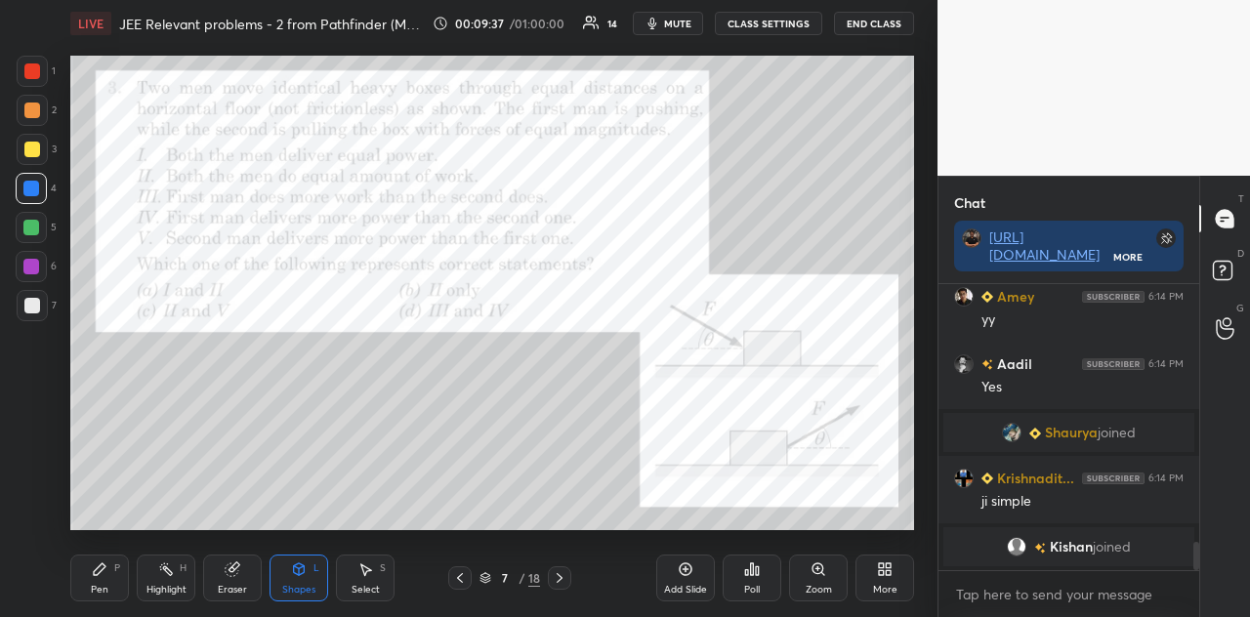
click at [124, 546] on div "Pen P" at bounding box center [99, 578] width 59 height 47
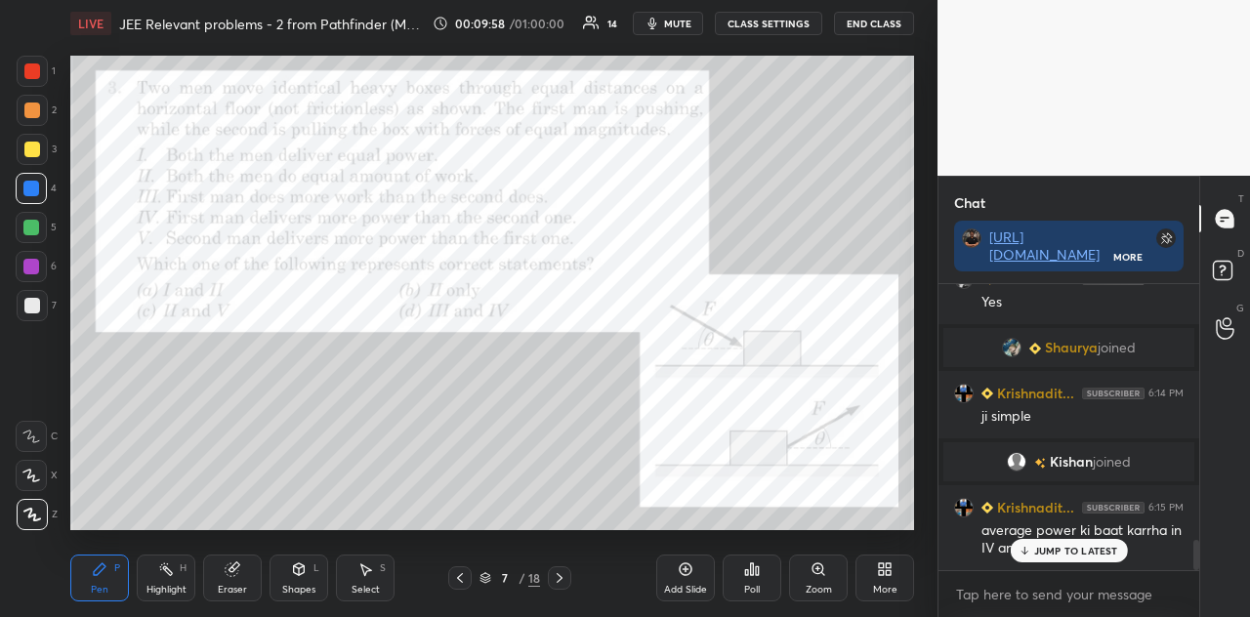
scroll to position [2460, 0]
click at [25, 234] on div at bounding box center [31, 228] width 16 height 16
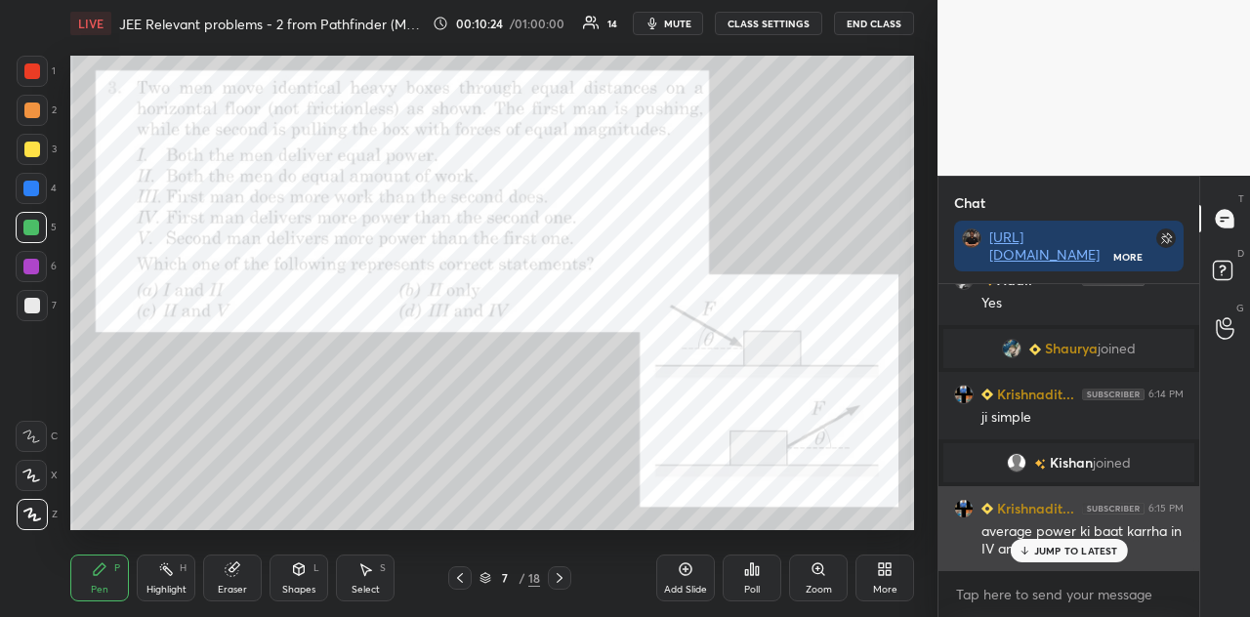
click at [1073, 544] on div "JUMP TO LATEST" at bounding box center [1068, 550] width 117 height 23
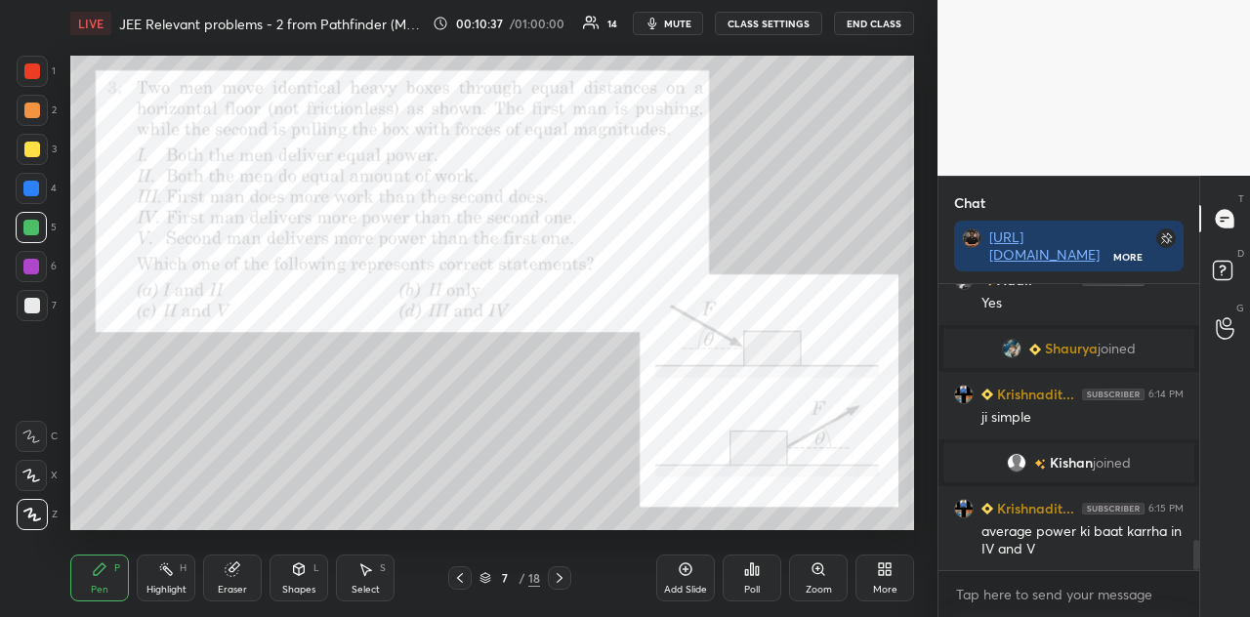
click at [39, 149] on div at bounding box center [32, 149] width 31 height 31
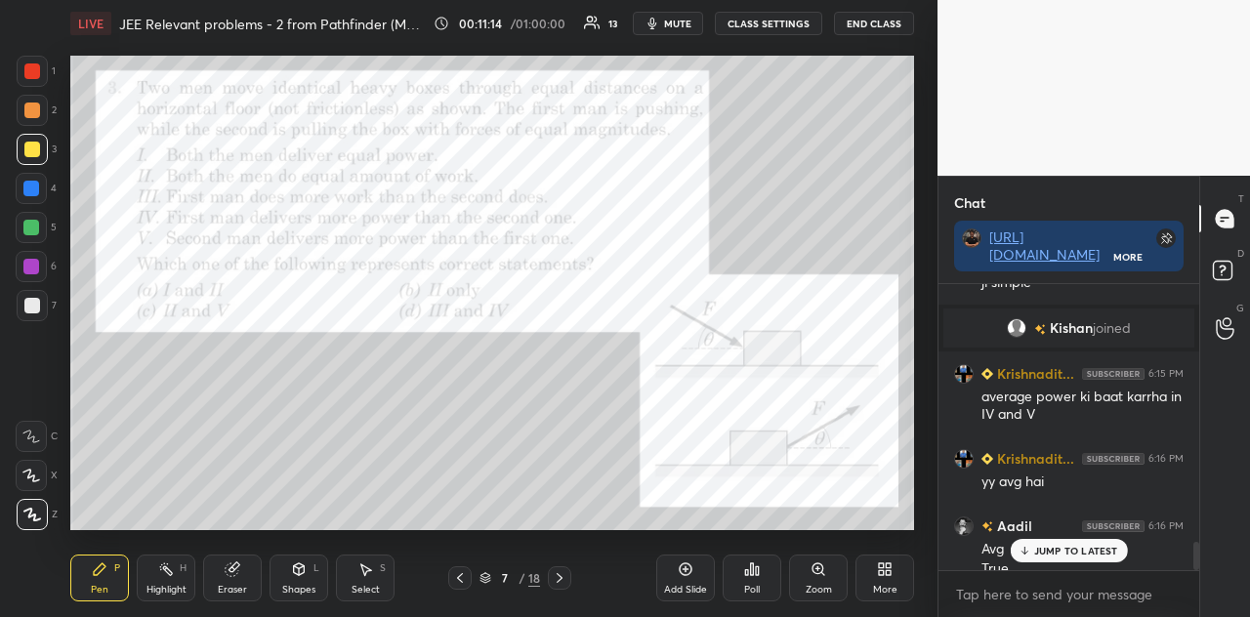
scroll to position [2614, 0]
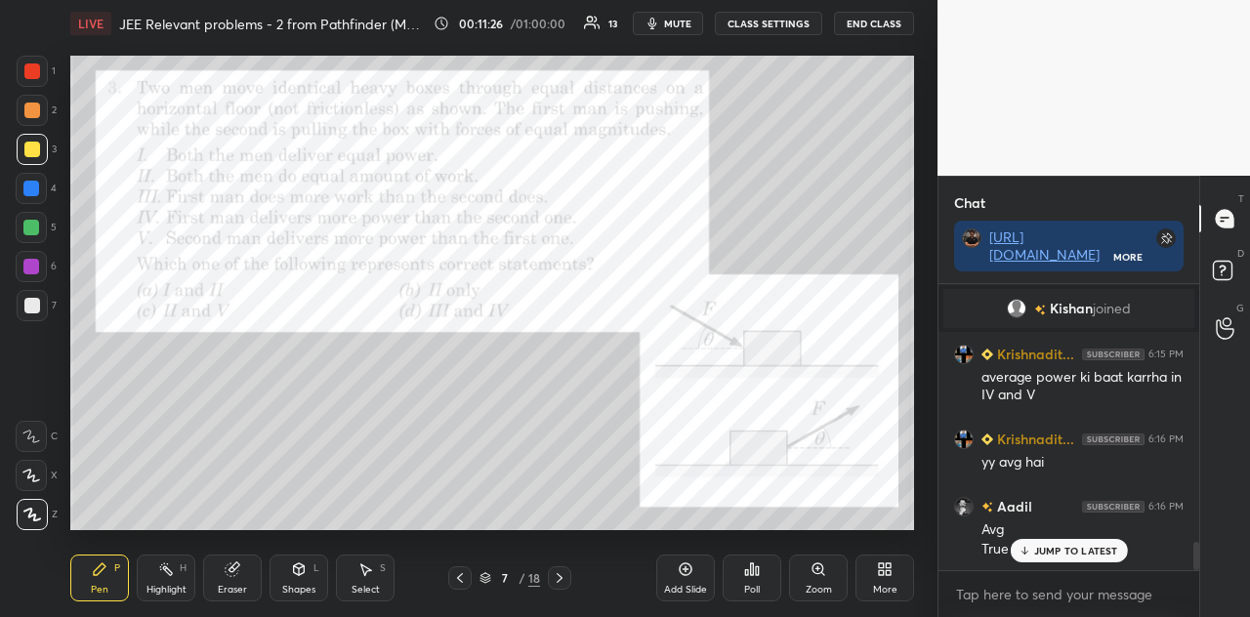
click at [40, 189] on div at bounding box center [31, 188] width 31 height 31
click at [31, 155] on div at bounding box center [32, 150] width 16 height 16
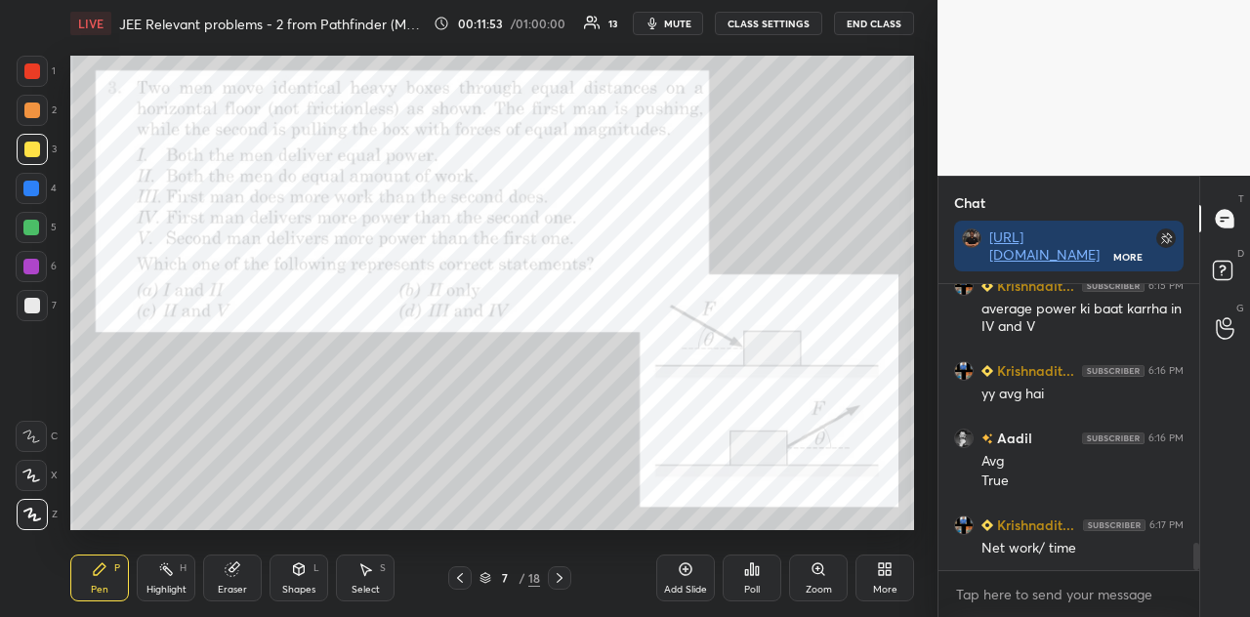
click at [29, 198] on div at bounding box center [31, 188] width 31 height 31
click at [38, 155] on div at bounding box center [32, 150] width 16 height 16
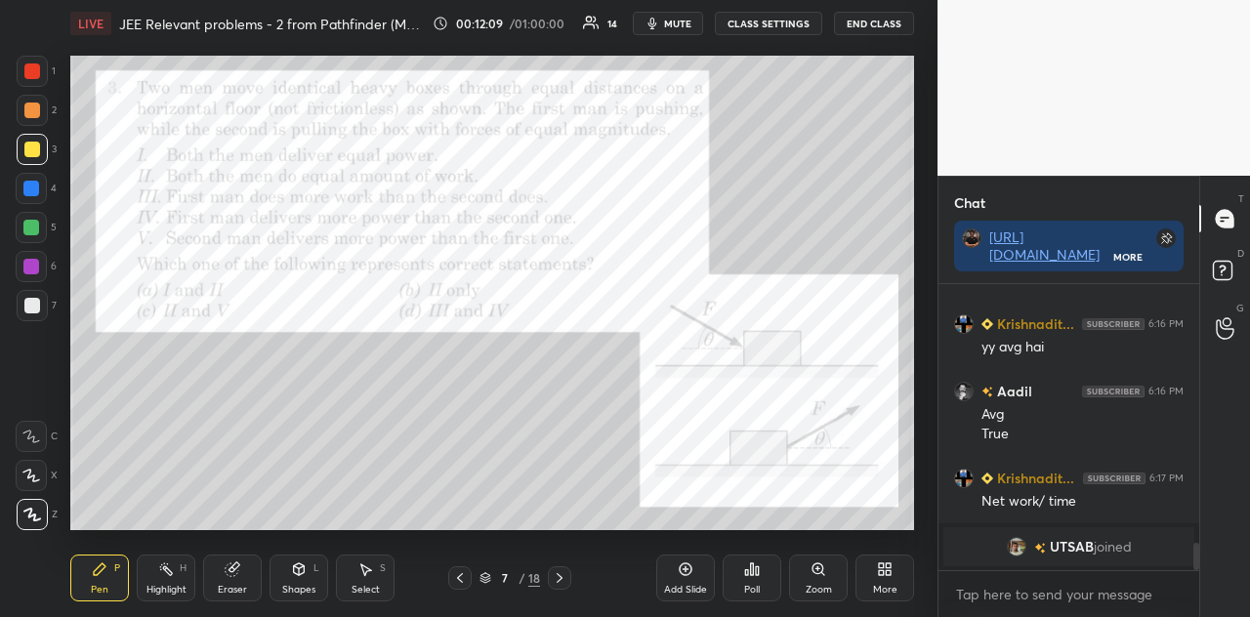
click at [41, 257] on div at bounding box center [31, 266] width 31 height 31
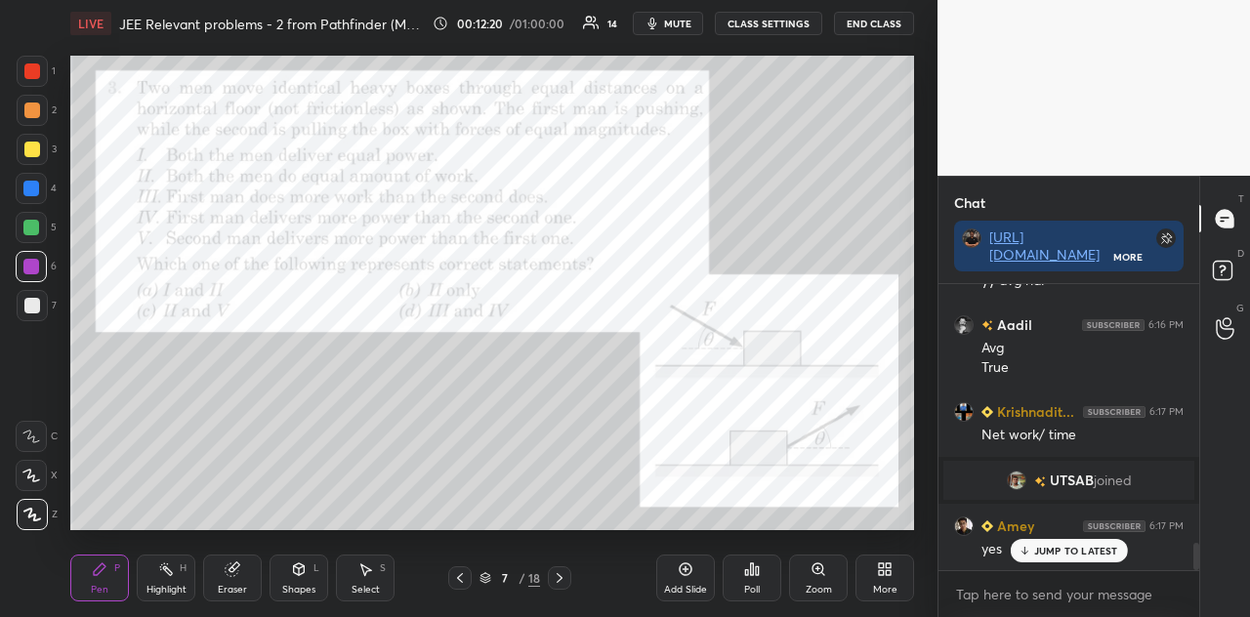
click at [1045, 546] on p "JUMP TO LATEST" at bounding box center [1076, 551] width 84 height 12
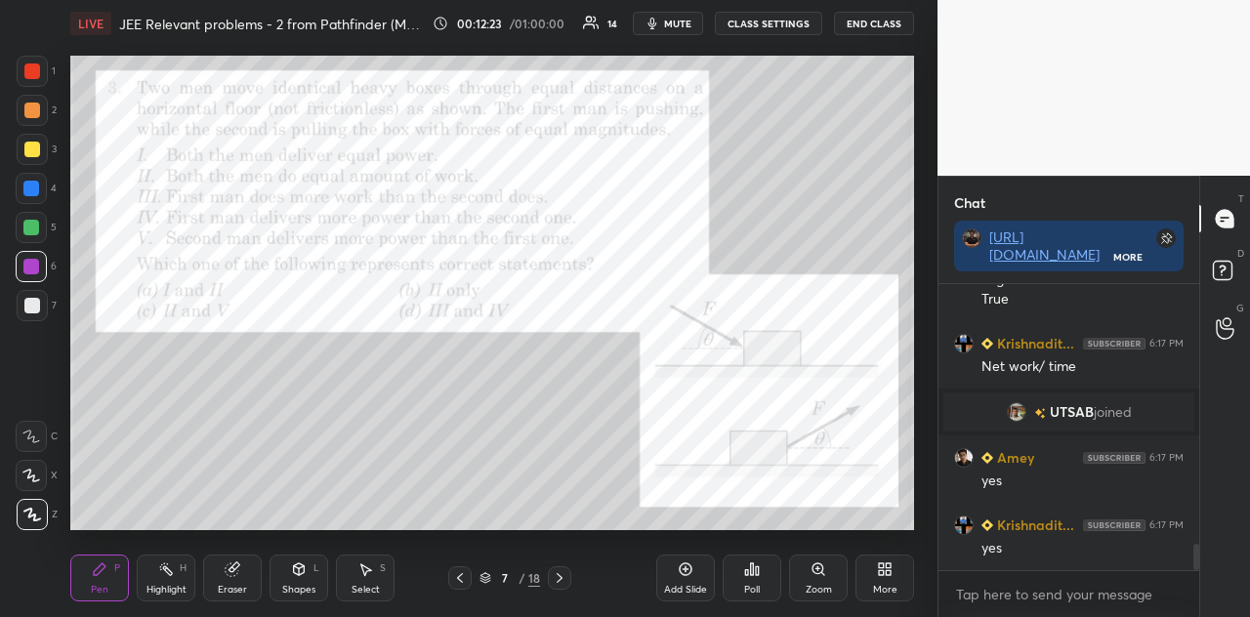
click at [560, 546] on icon at bounding box center [560, 578] width 6 height 10
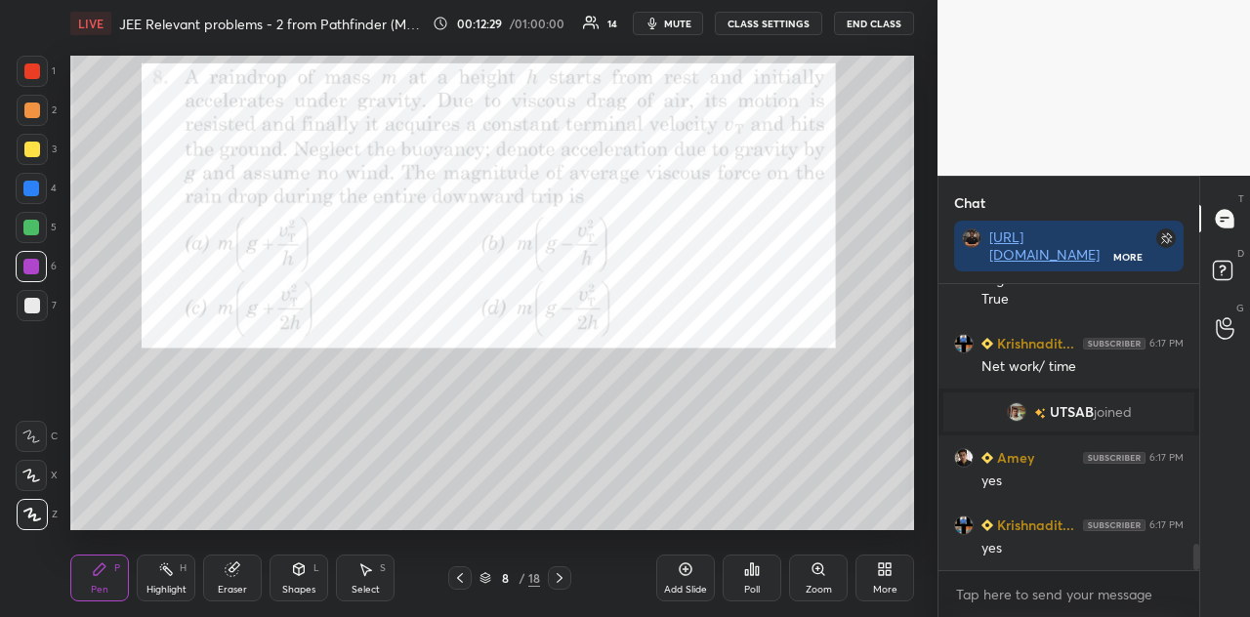
click at [45, 65] on div at bounding box center [32, 71] width 31 height 31
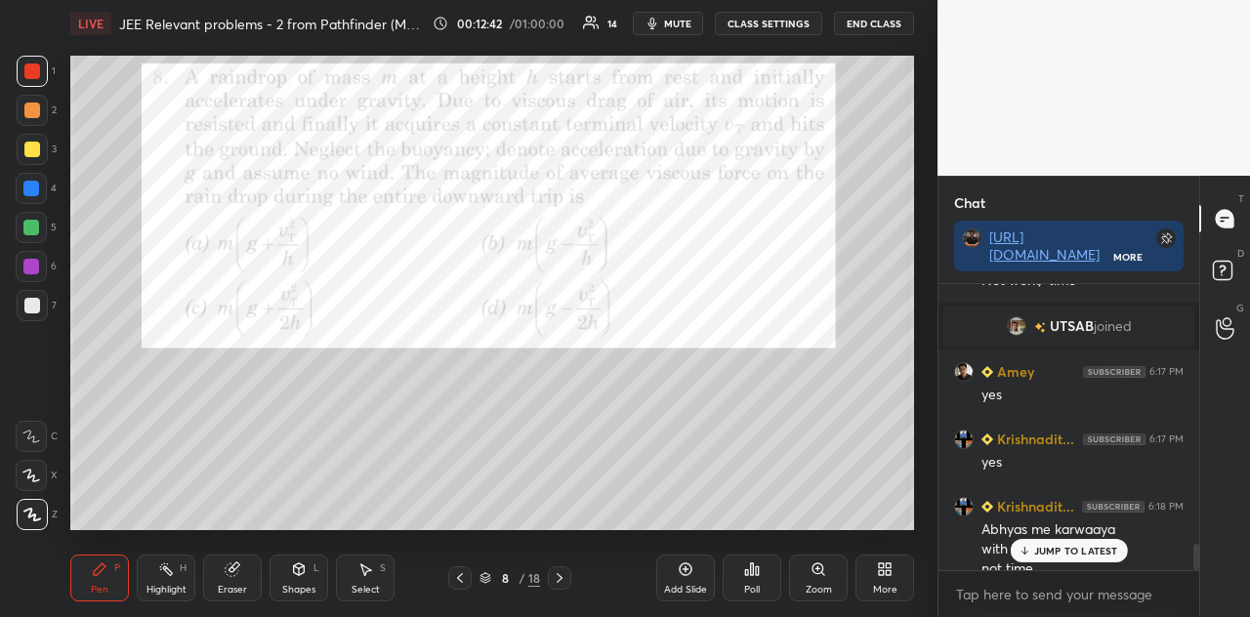
scroll to position [2878, 0]
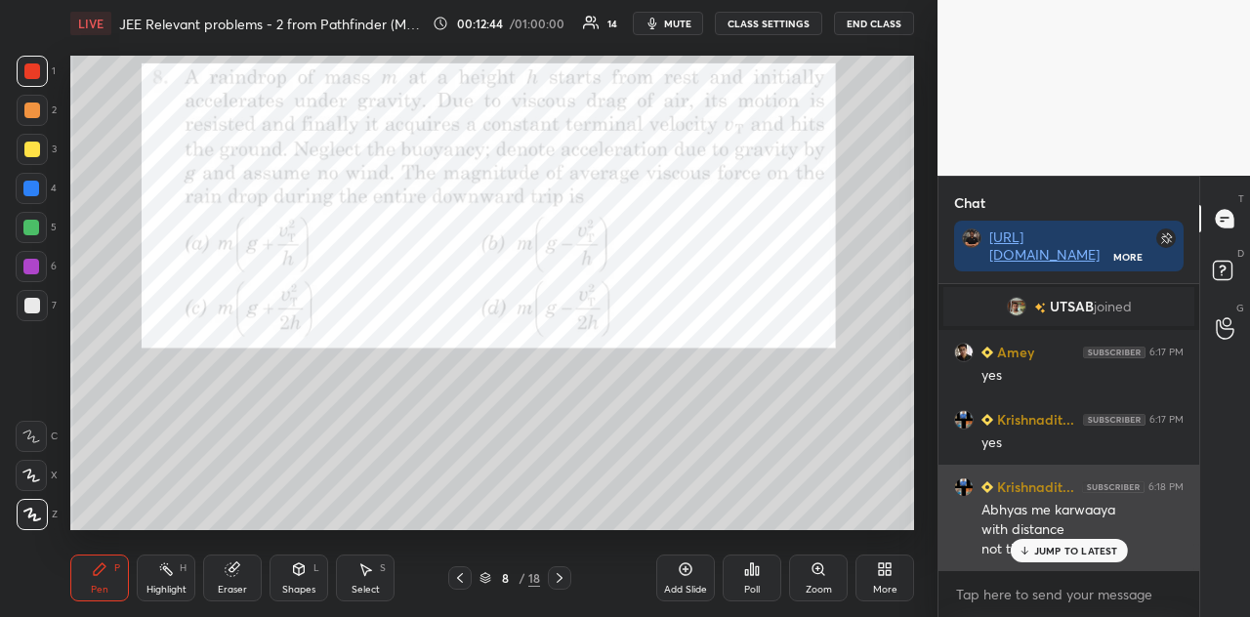
click at [1051, 546] on p "JUMP TO LATEST" at bounding box center [1076, 551] width 84 height 12
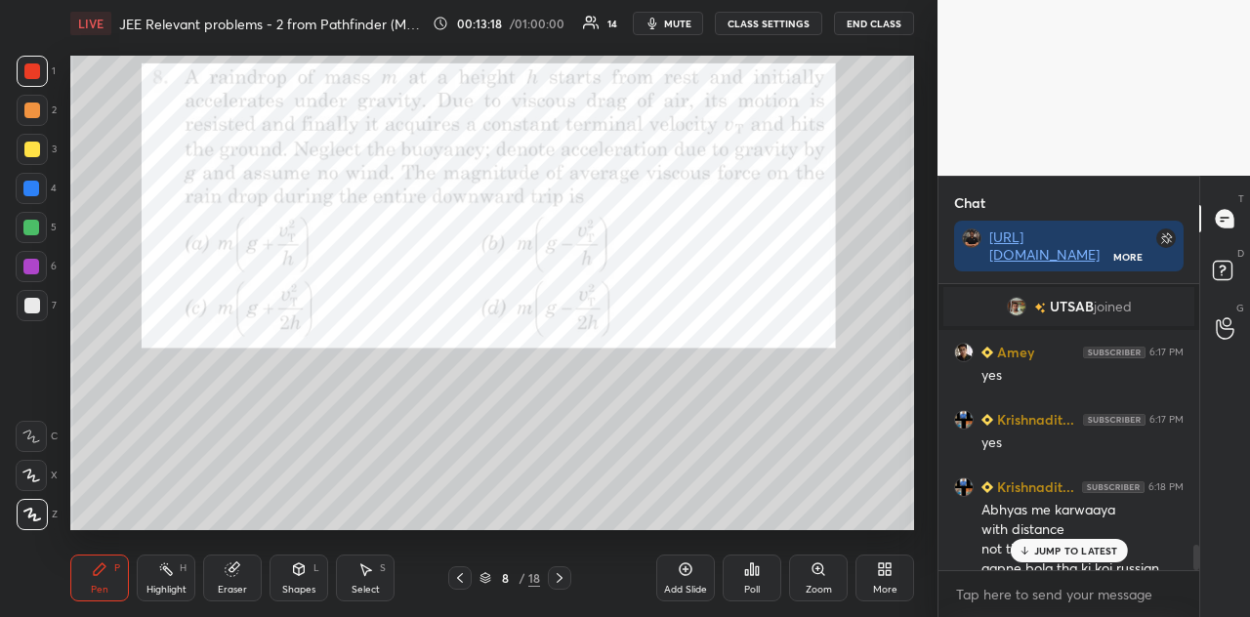
scroll to position [2950, 0]
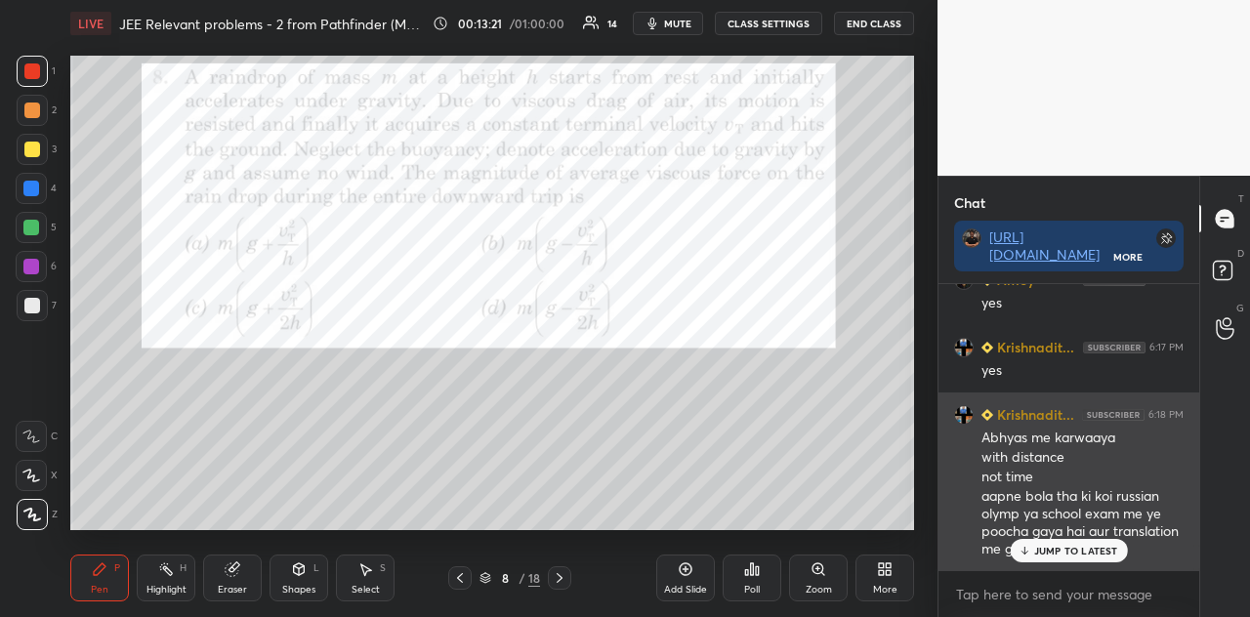
click at [1065, 546] on p "JUMP TO LATEST" at bounding box center [1076, 551] width 84 height 12
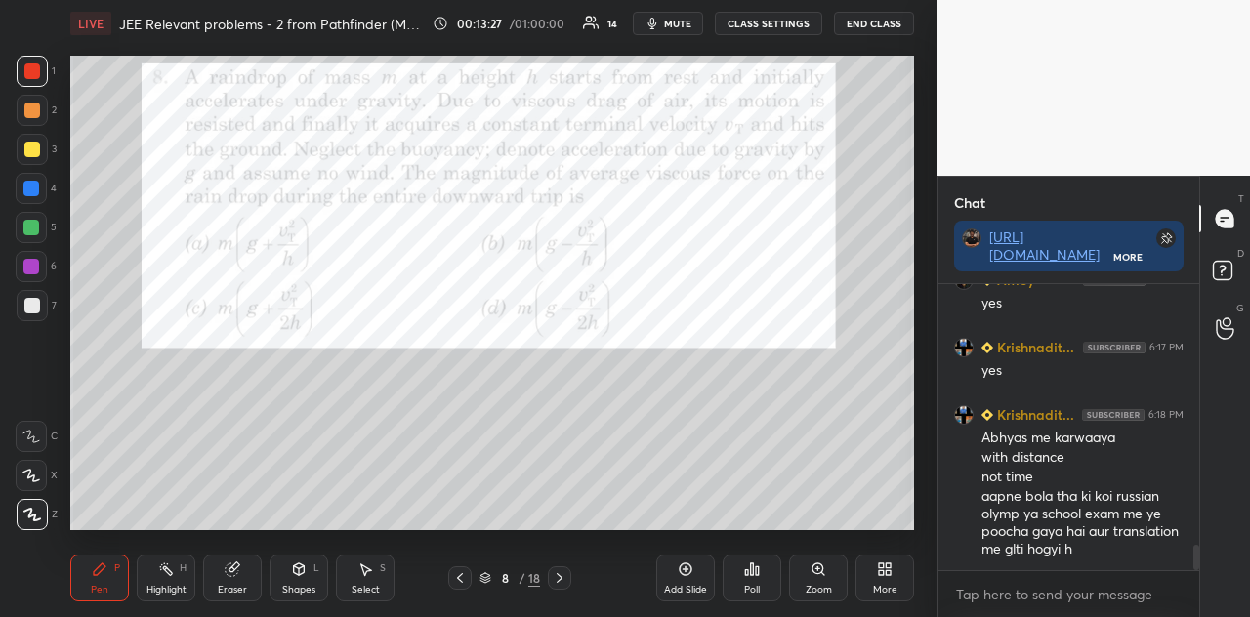
scroll to position [2997, 0]
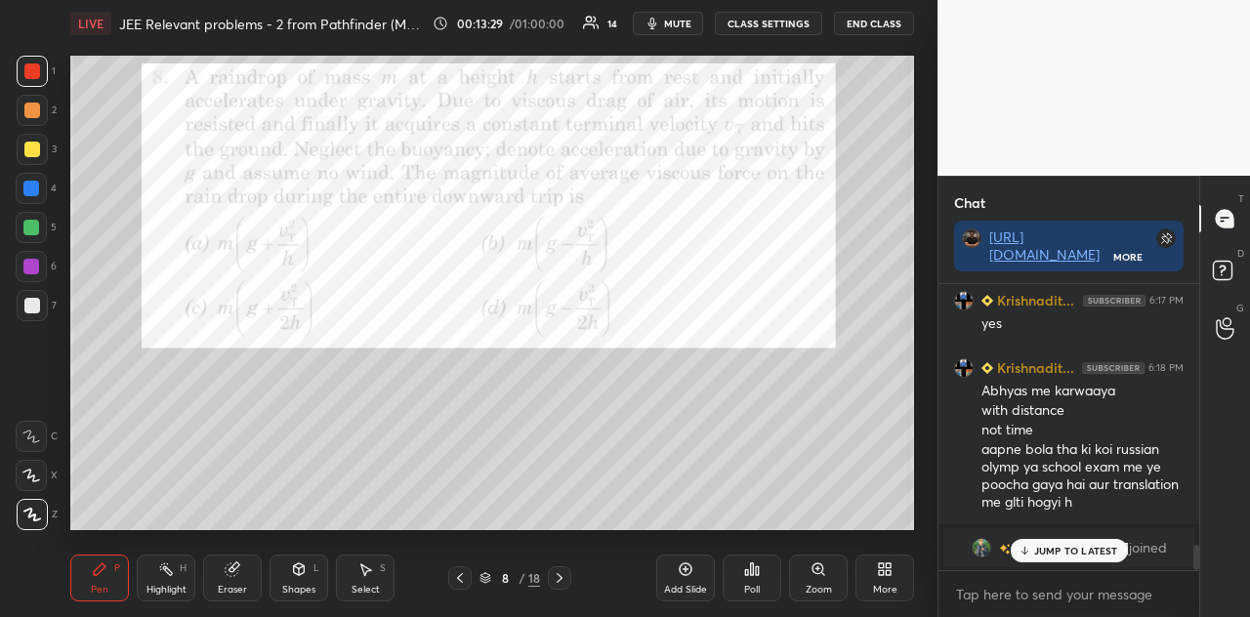
click at [1057, 546] on p "JUMP TO LATEST" at bounding box center [1076, 551] width 84 height 12
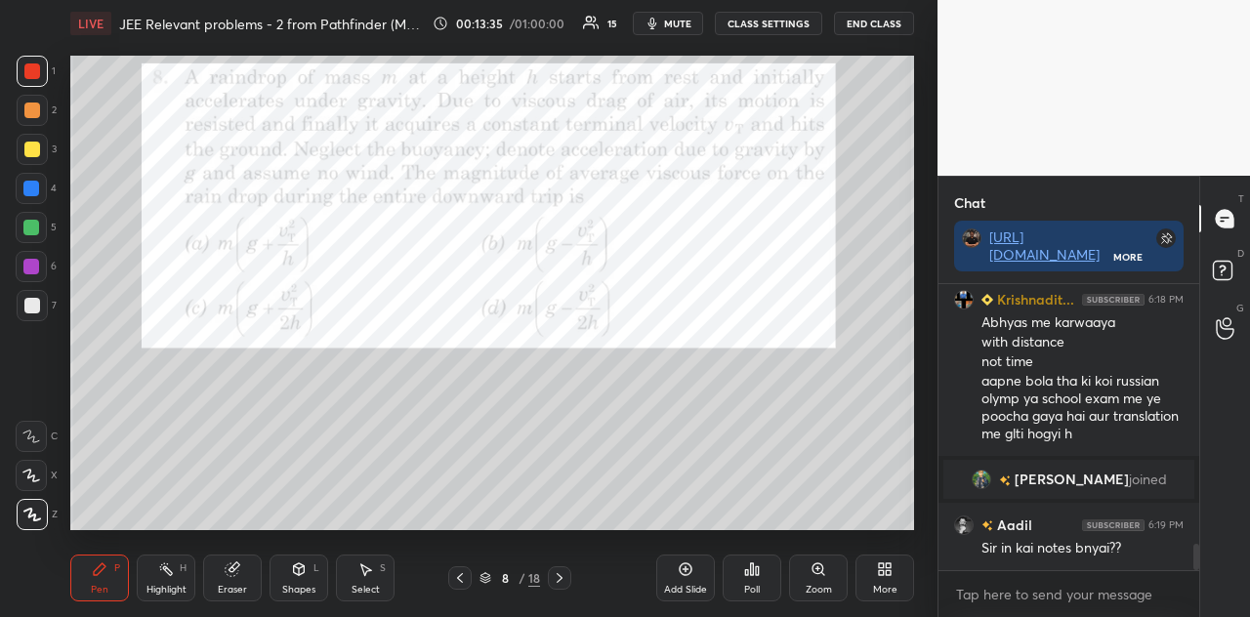
scroll to position [2823, 0]
click at [754, 546] on icon at bounding box center [752, 570] width 16 height 16
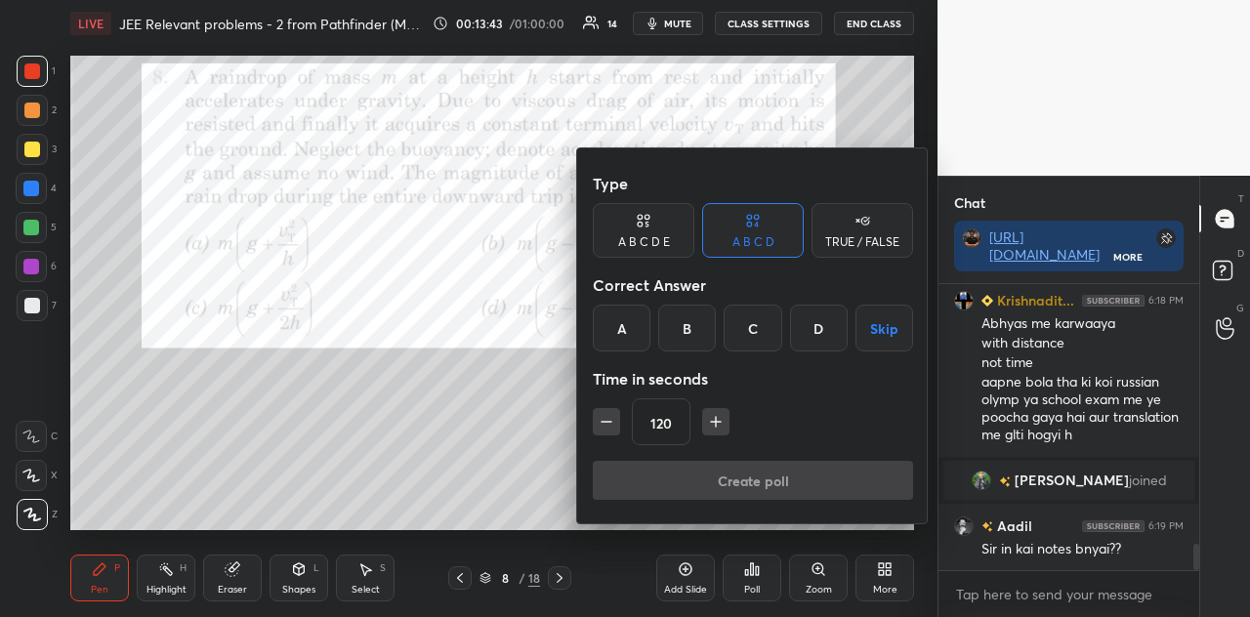
click at [811, 326] on div "D" at bounding box center [819, 328] width 58 height 47
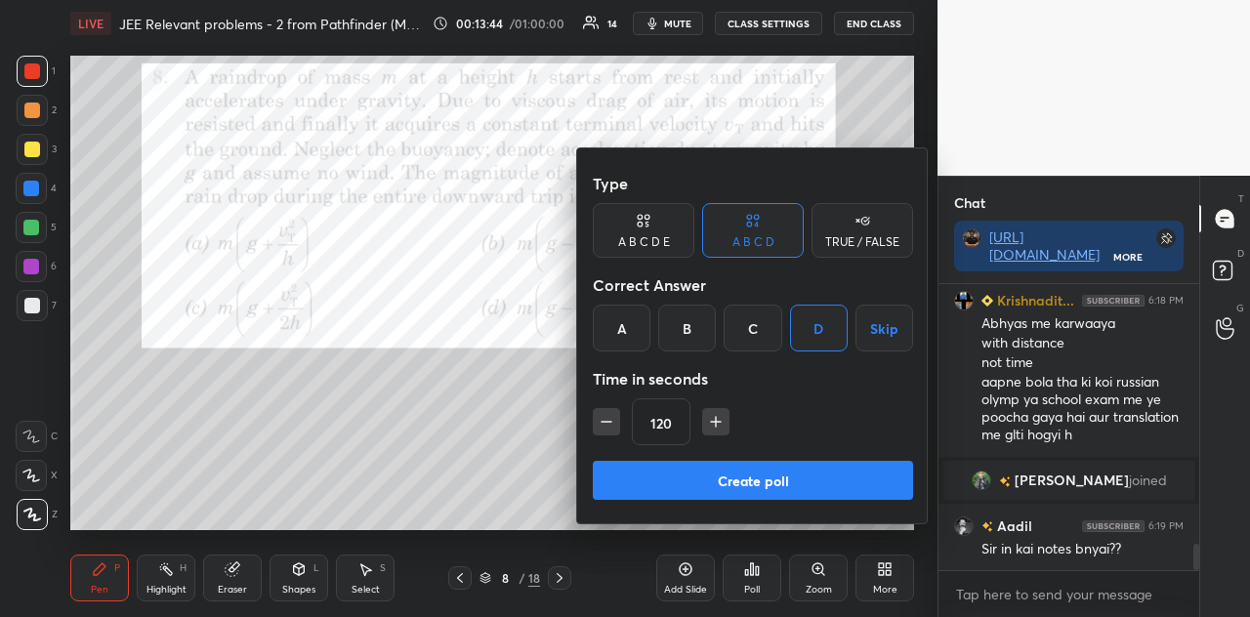
click at [607, 431] on icon "button" at bounding box center [607, 422] width 20 height 20
click at [609, 431] on icon "button" at bounding box center [607, 422] width 20 height 20
type input "90"
click at [754, 476] on button "Create poll" at bounding box center [753, 480] width 320 height 39
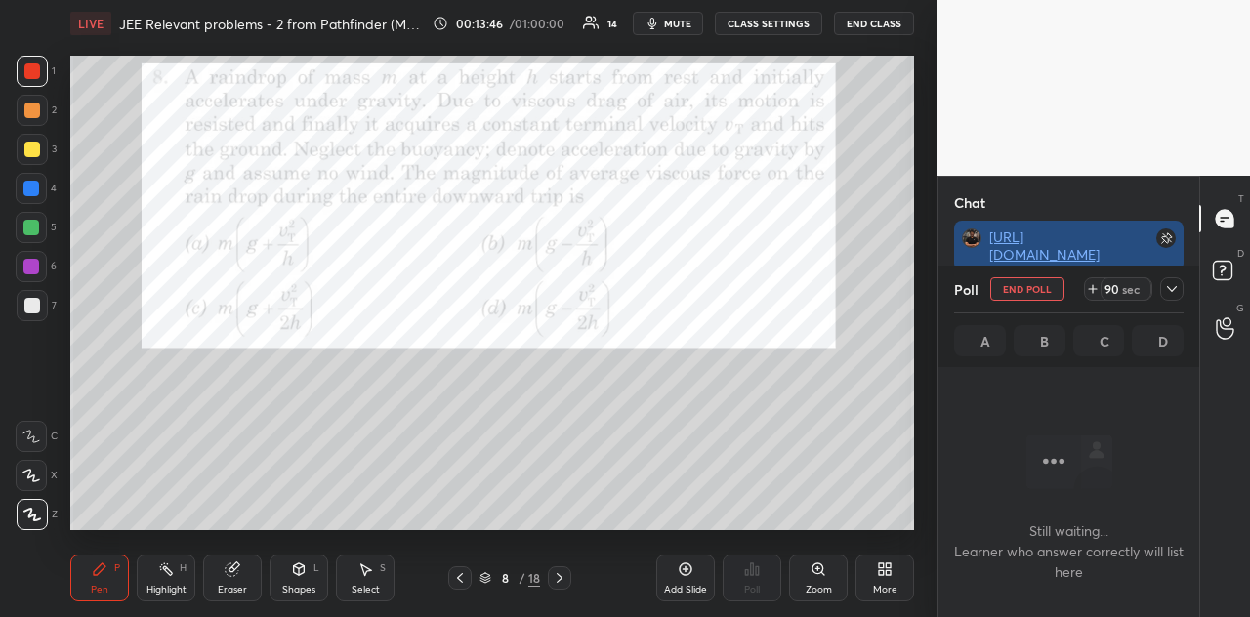
scroll to position [6, 6]
click at [1130, 288] on icon at bounding box center [1172, 289] width 10 height 6
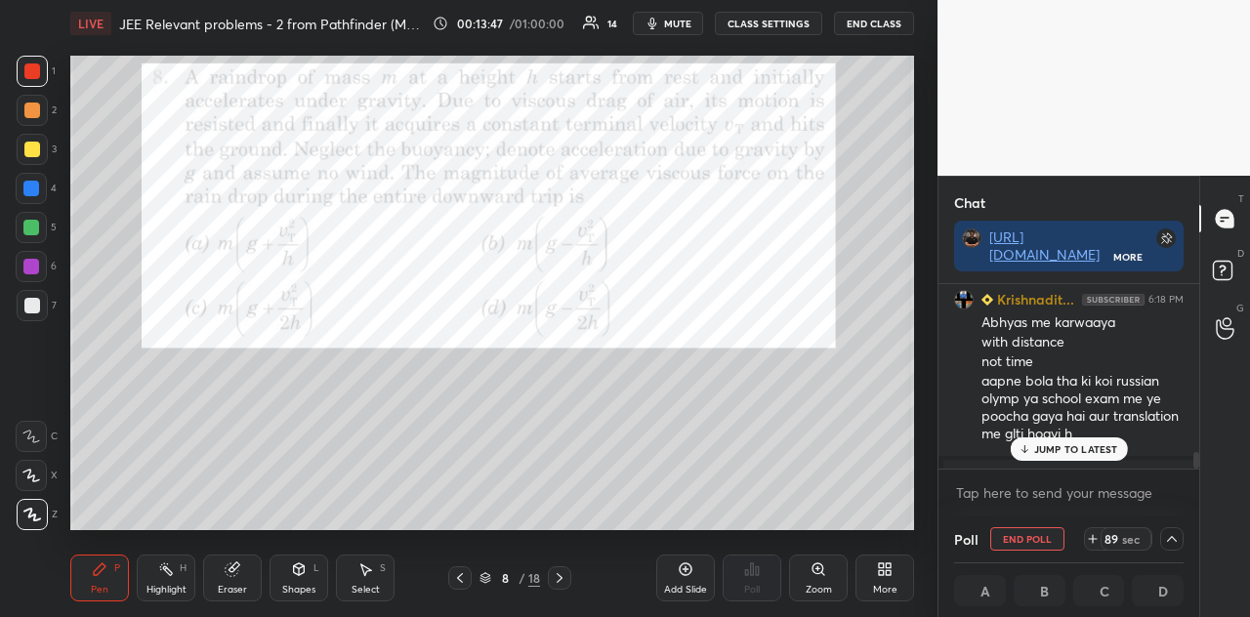
click at [1096, 440] on div "JUMP TO LATEST" at bounding box center [1068, 449] width 117 height 23
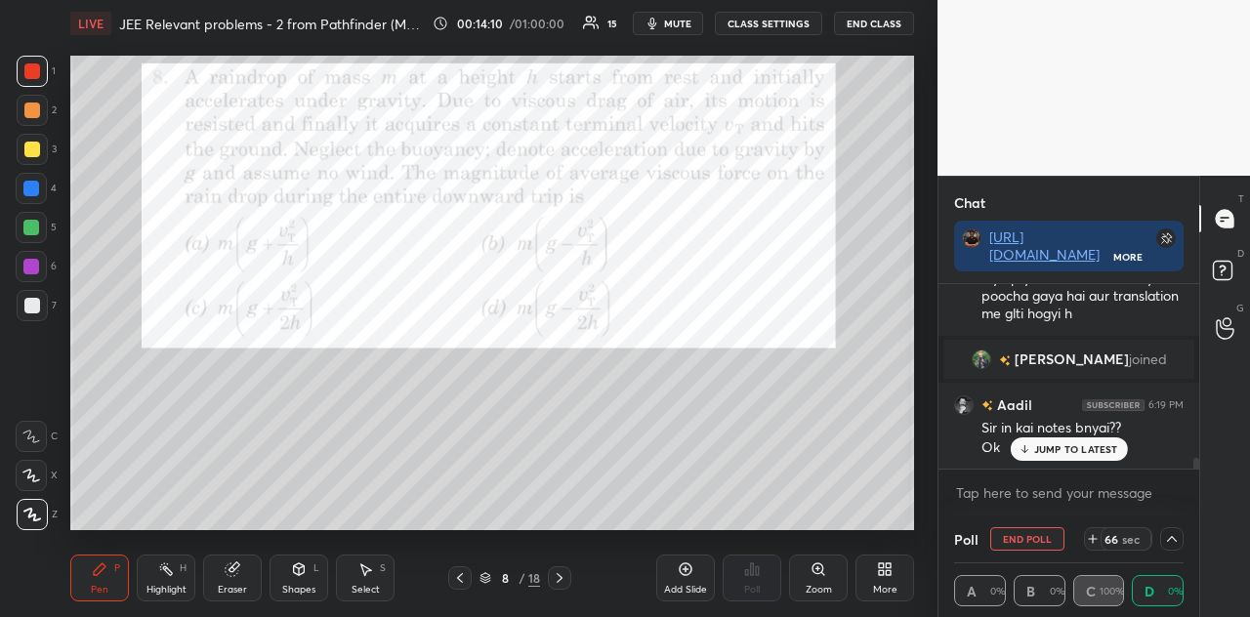
scroll to position [1, 6]
click at [1055, 446] on p "JUMP TO LATEST" at bounding box center [1076, 449] width 84 height 12
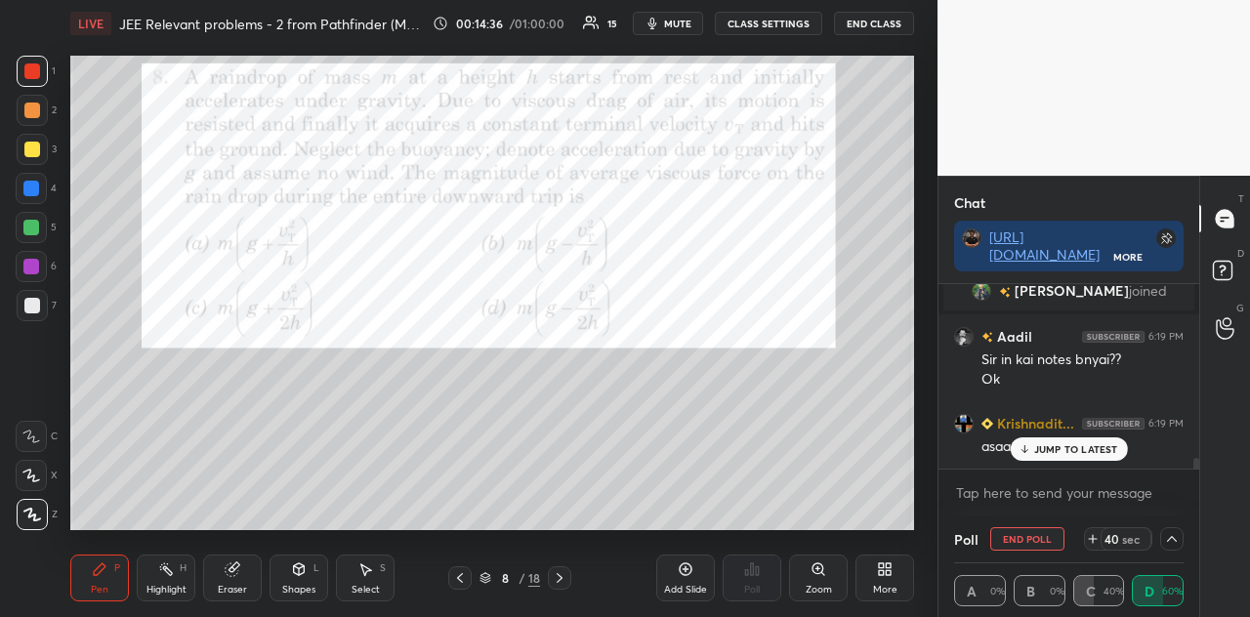
scroll to position [3097, 0]
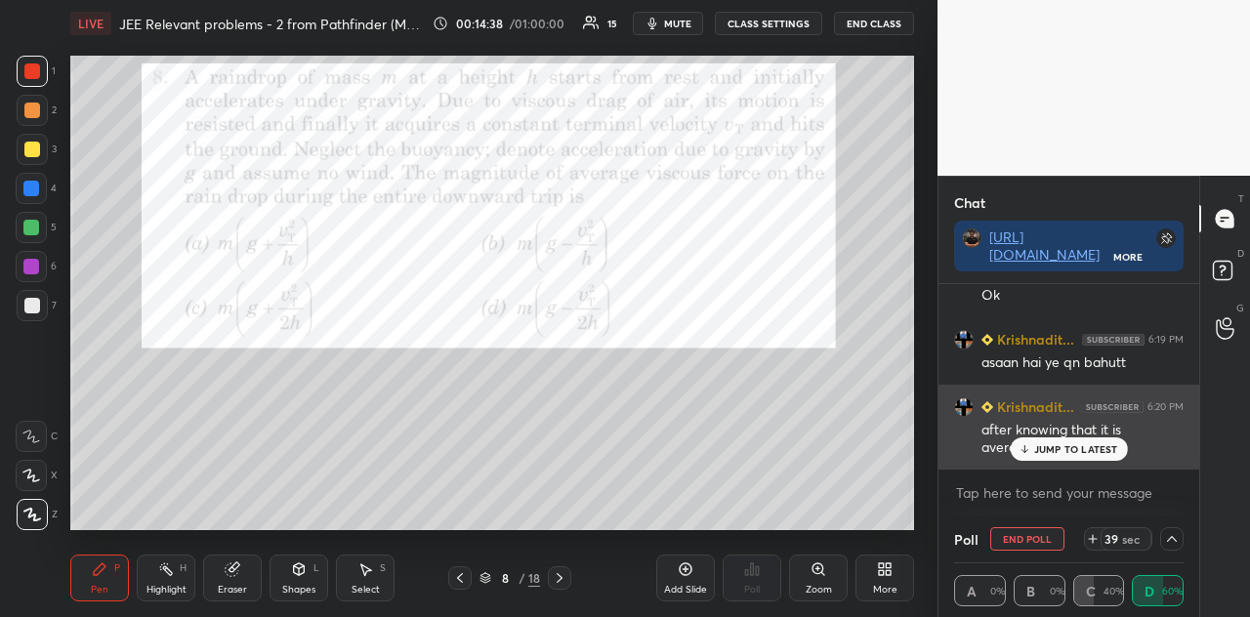
click at [1067, 446] on p "JUMP TO LATEST" at bounding box center [1076, 449] width 84 height 12
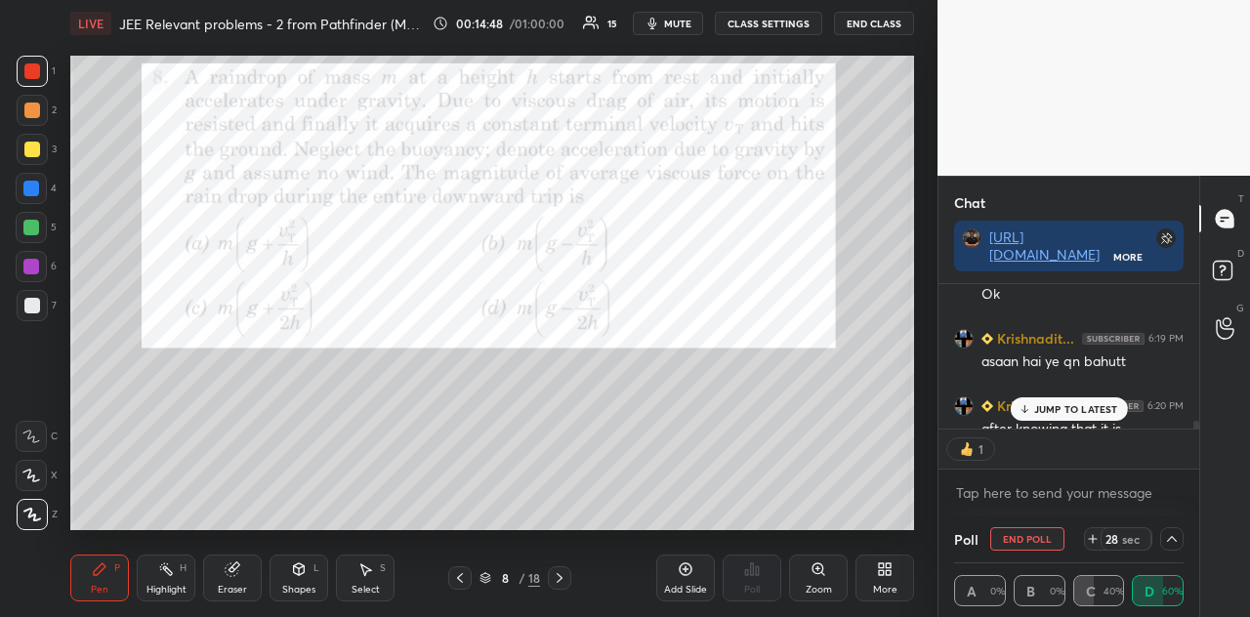
scroll to position [6, 6]
click at [1053, 406] on p "JUMP TO LATEST" at bounding box center [1076, 409] width 84 height 12
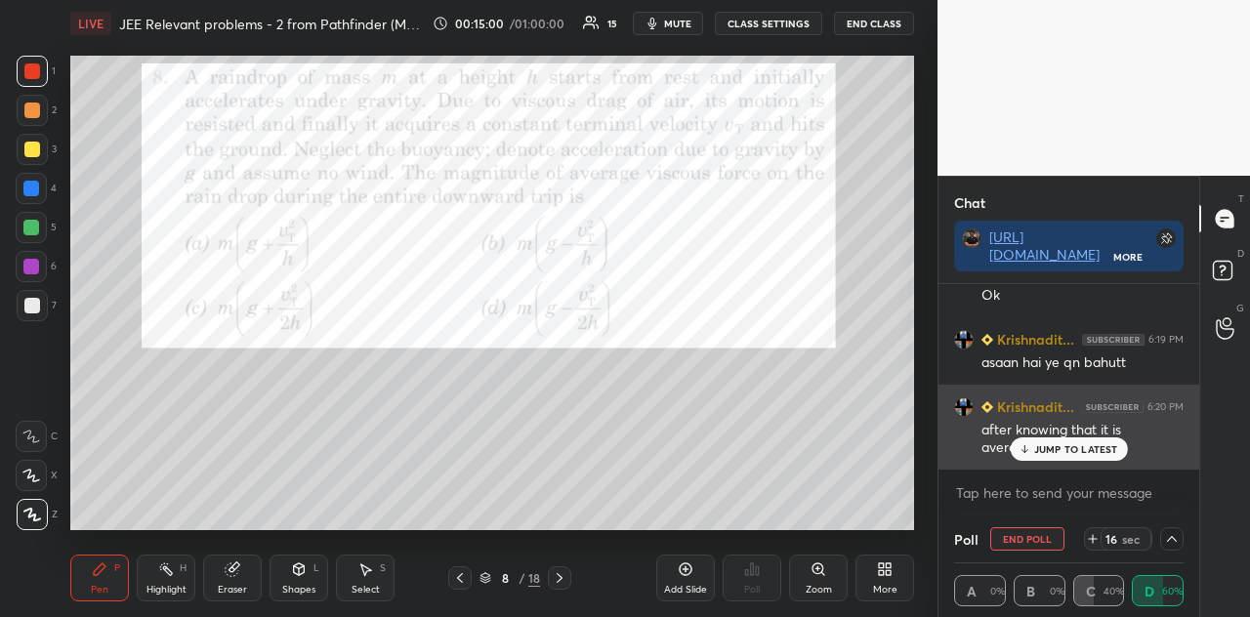
click at [1045, 446] on p "JUMP TO LATEST" at bounding box center [1076, 449] width 84 height 12
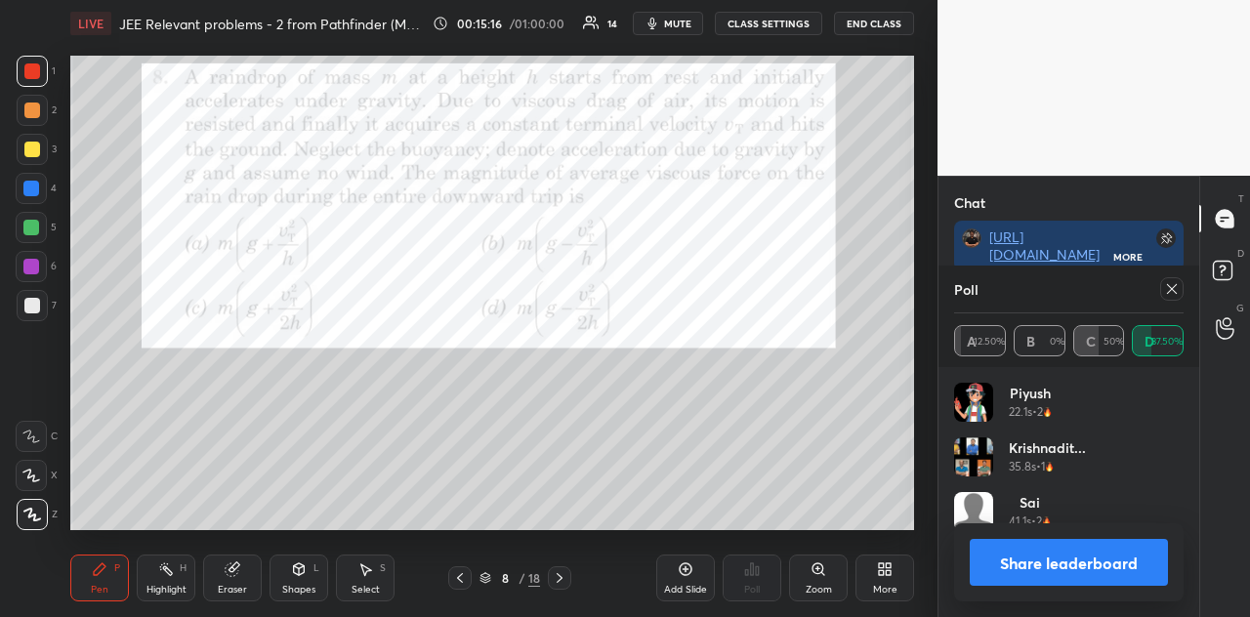
scroll to position [229, 224]
click at [1088, 546] on button "Share leaderboard" at bounding box center [1069, 562] width 198 height 47
type textarea "x"
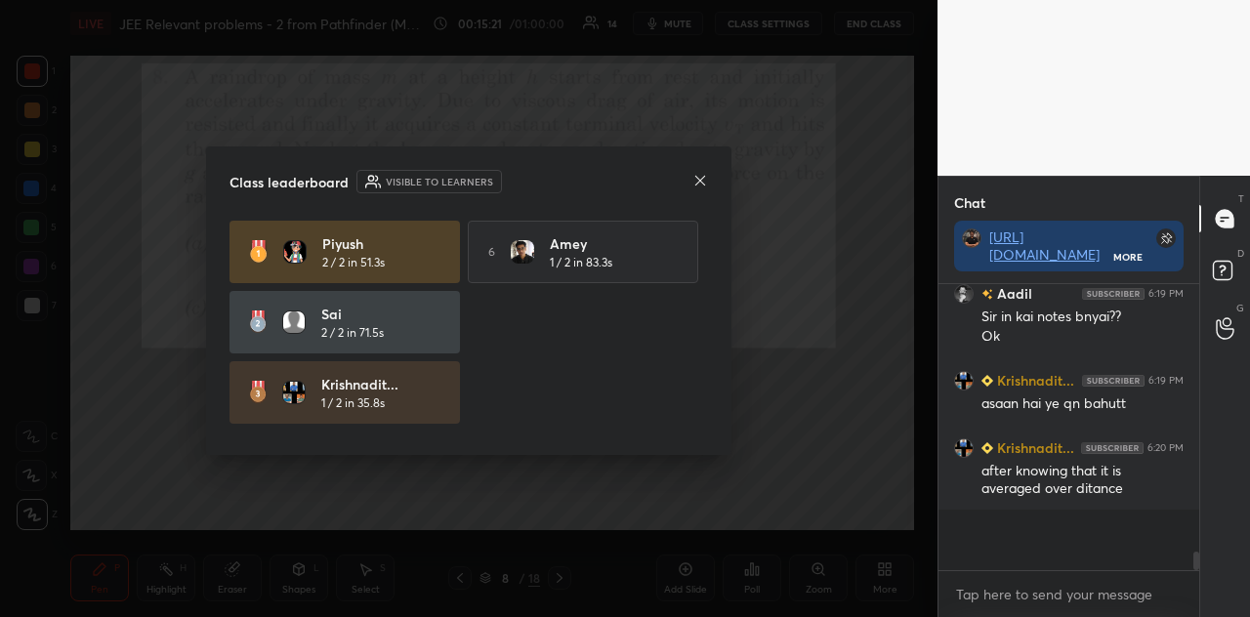
scroll to position [274, 255]
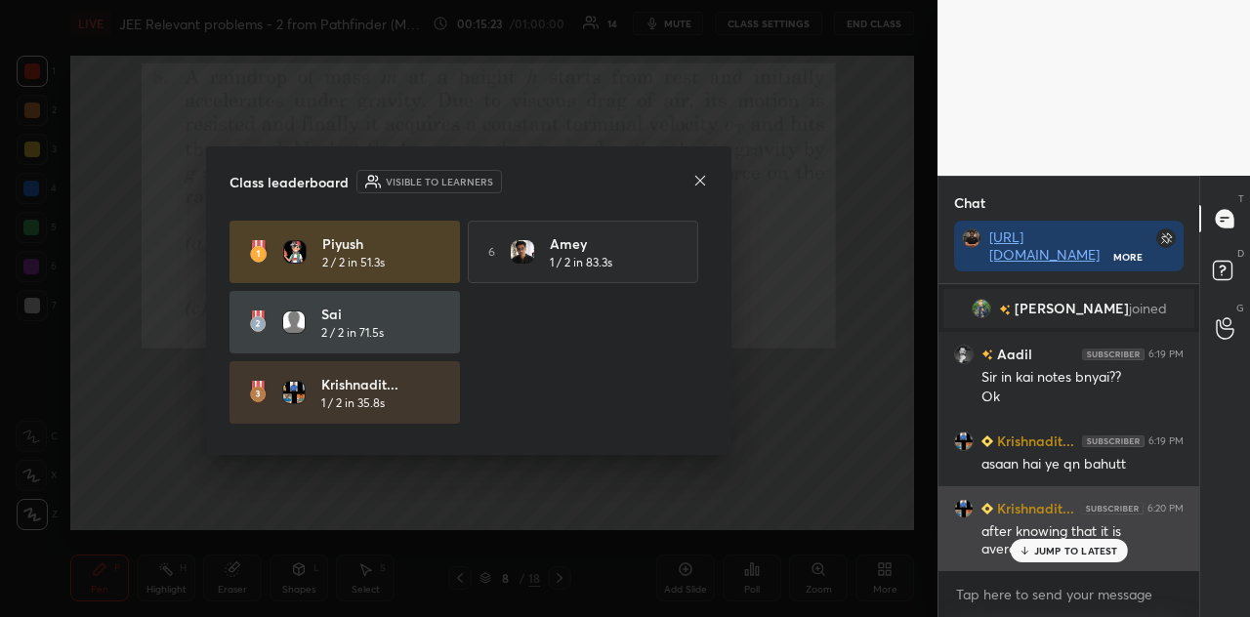
click at [1075, 544] on div "JUMP TO LATEST" at bounding box center [1068, 550] width 117 height 23
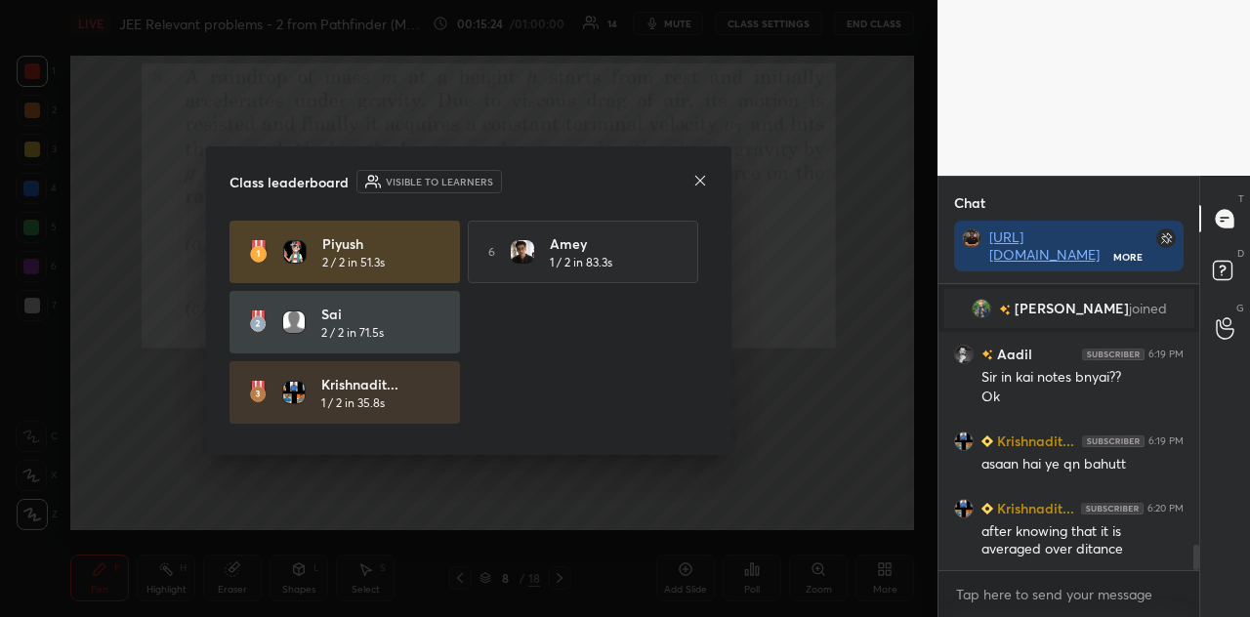
click at [713, 171] on div "Class leaderboard Visible to learners Piyush 2 / 2 in 51.3s 6 Amey 1 / 2 in 83.…" at bounding box center [469, 301] width 526 height 309
click at [703, 182] on icon at bounding box center [701, 181] width 16 height 16
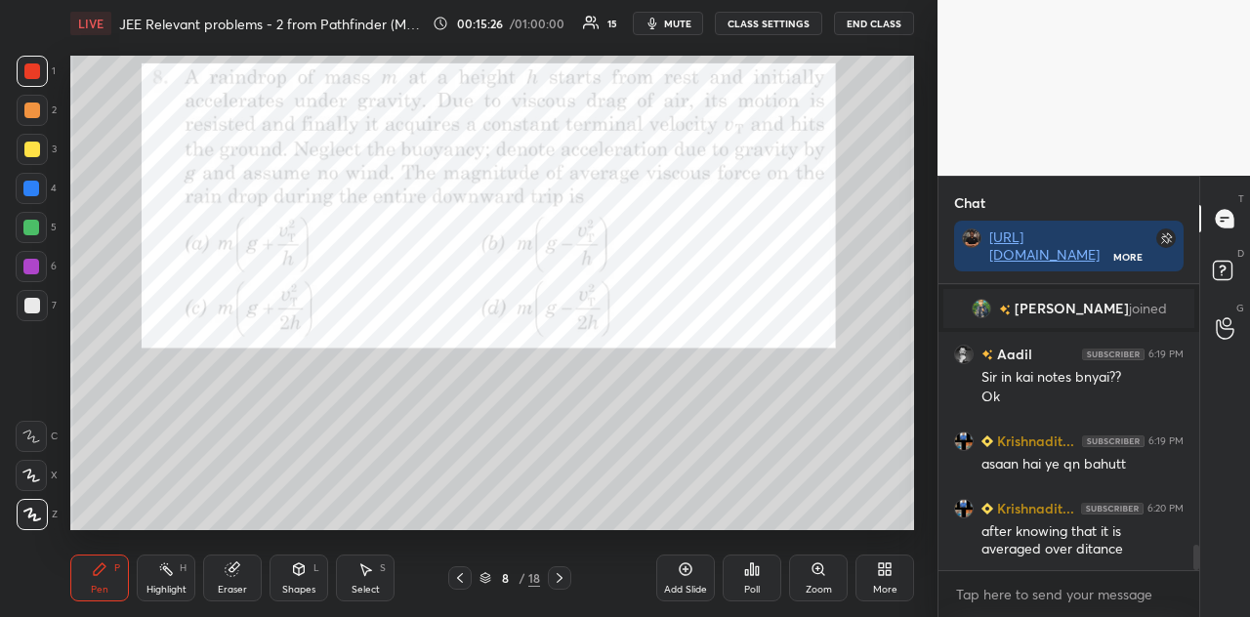
click at [305, 546] on div "Shapes L" at bounding box center [299, 578] width 59 height 47
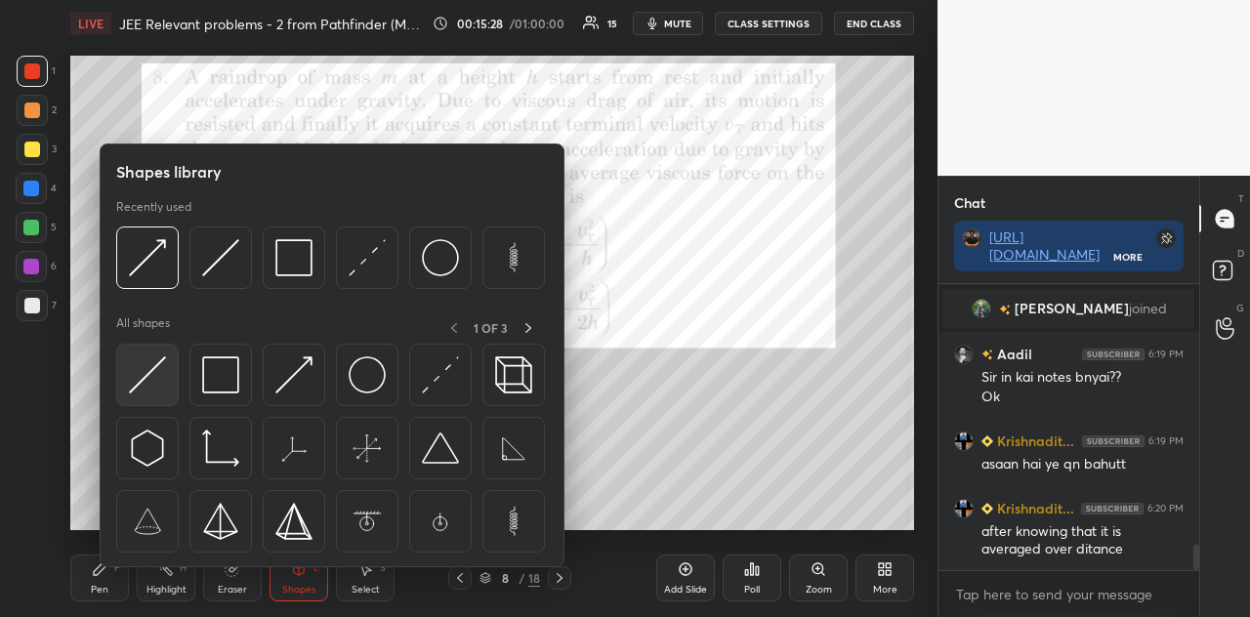
click at [151, 380] on img at bounding box center [147, 375] width 37 height 37
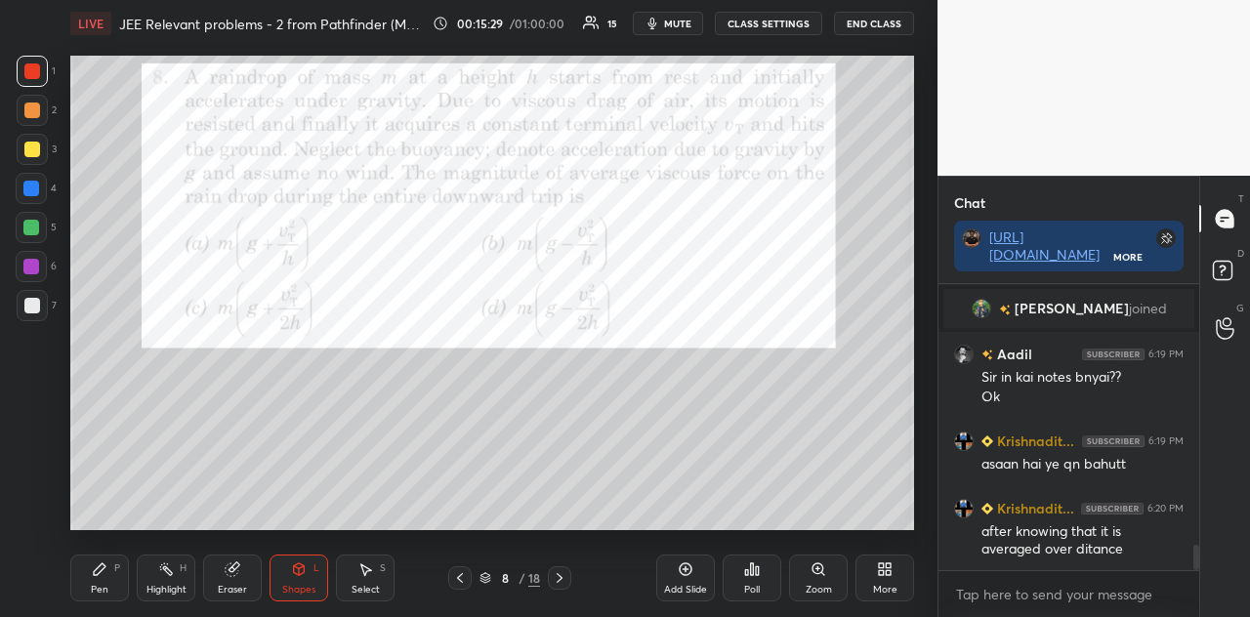
click at [33, 185] on div at bounding box center [31, 189] width 16 height 16
click at [114, 546] on div "P" at bounding box center [117, 569] width 6 height 10
click at [39, 106] on div at bounding box center [32, 111] width 16 height 16
click at [34, 153] on div at bounding box center [32, 150] width 16 height 16
click at [37, 112] on div at bounding box center [32, 111] width 16 height 16
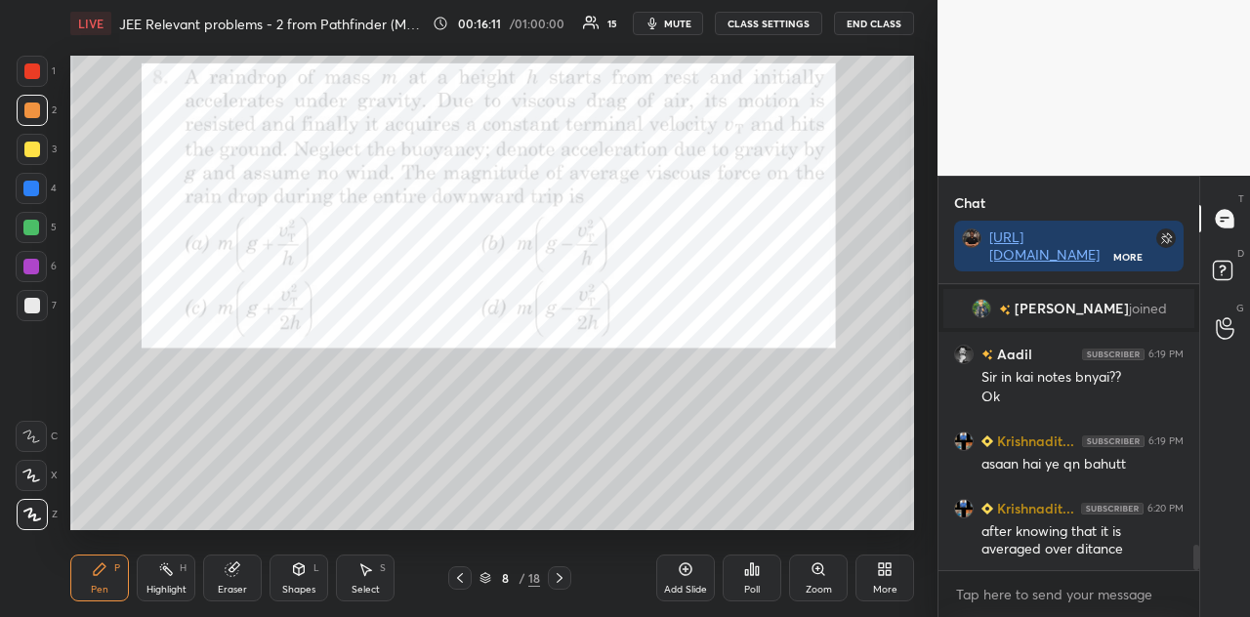
scroll to position [3081, 0]
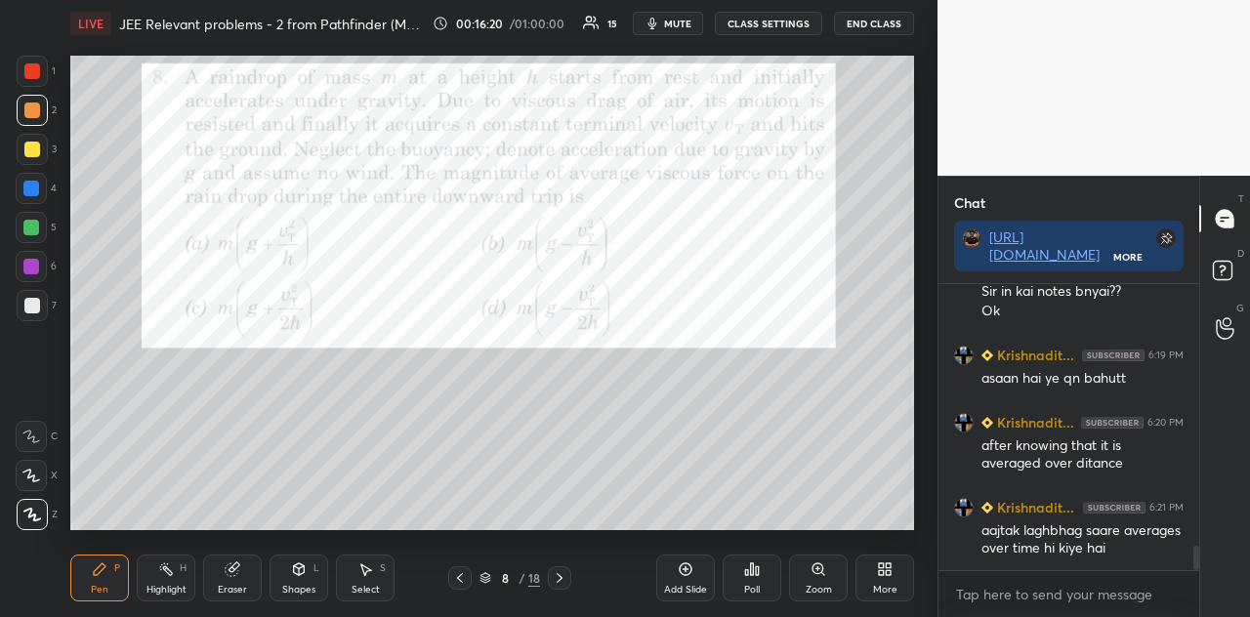
click at [37, 163] on div at bounding box center [32, 149] width 31 height 31
click at [37, 189] on div at bounding box center [31, 189] width 16 height 16
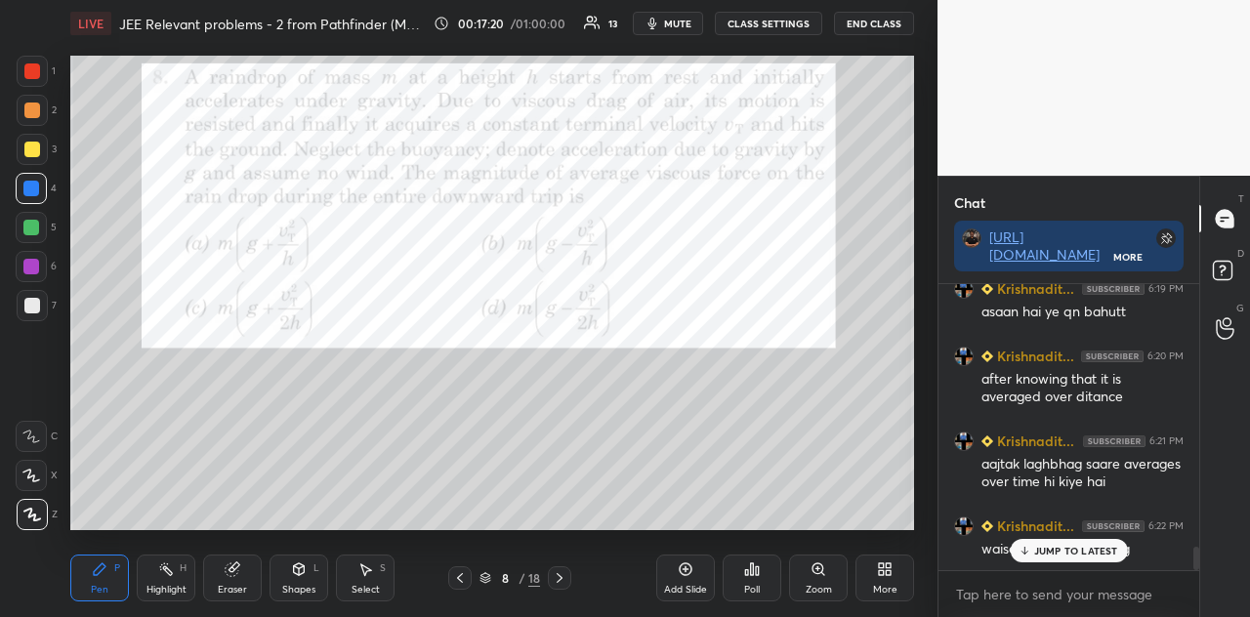
click at [1059, 546] on p "JUMP TO LATEST" at bounding box center [1076, 551] width 84 height 12
click at [34, 104] on div at bounding box center [32, 111] width 16 height 16
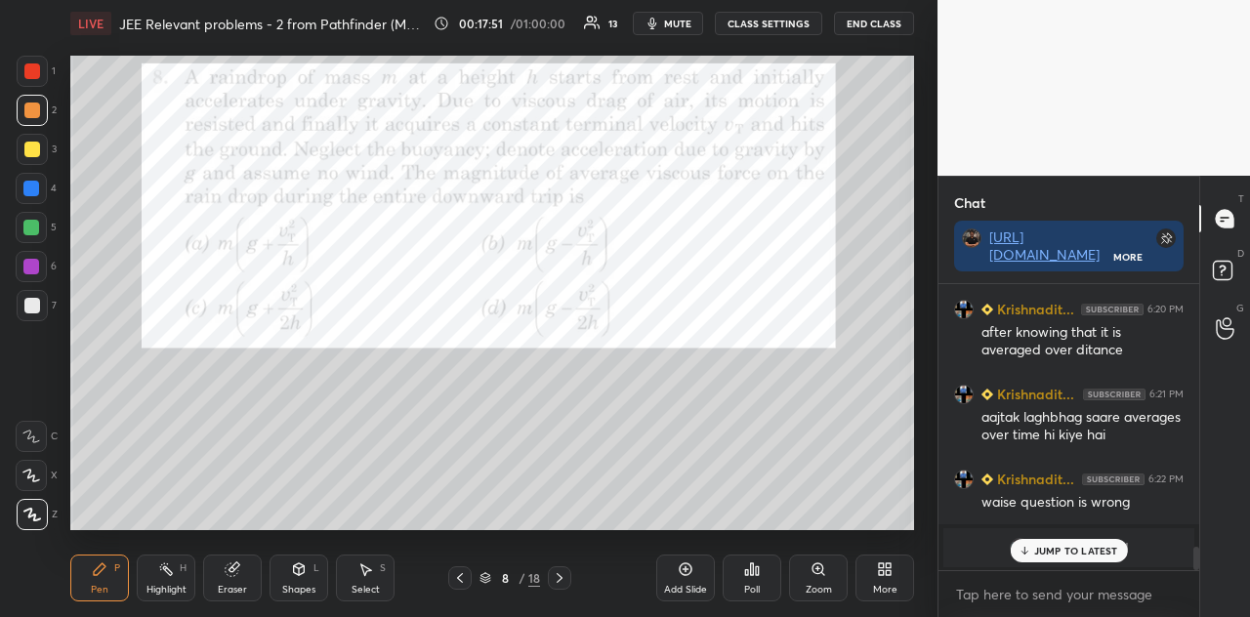
click at [32, 189] on div at bounding box center [31, 189] width 16 height 16
click at [37, 157] on div at bounding box center [32, 149] width 31 height 31
click at [1041, 546] on p "JUMP TO LATEST" at bounding box center [1076, 551] width 84 height 12
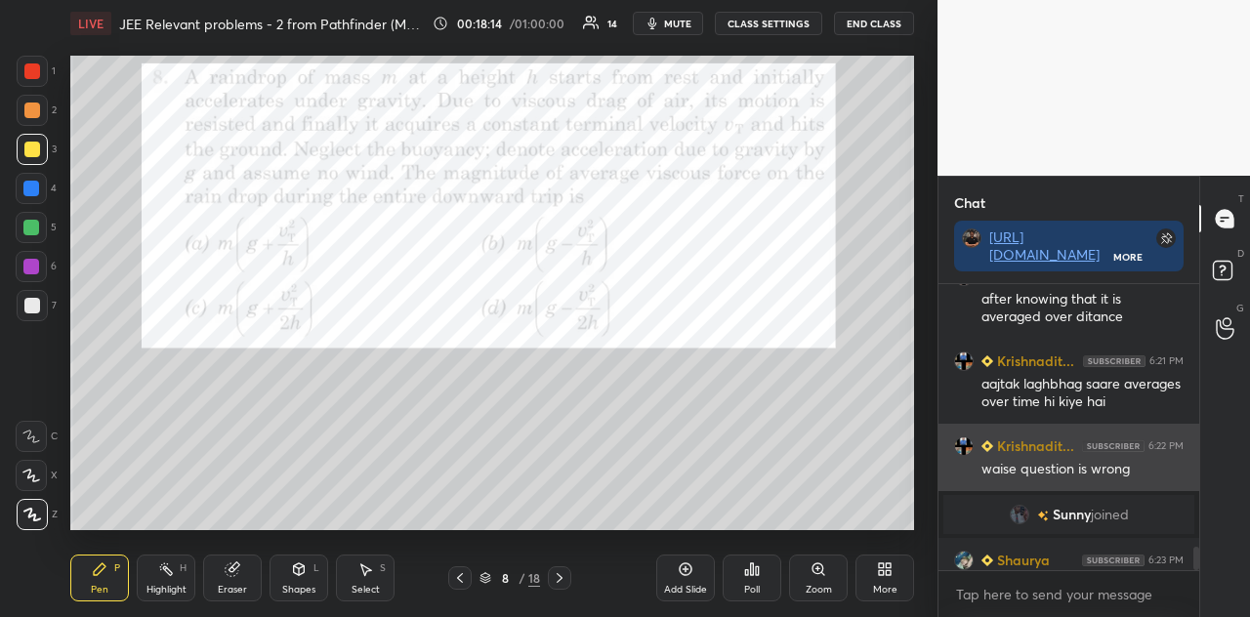
scroll to position [3229, 0]
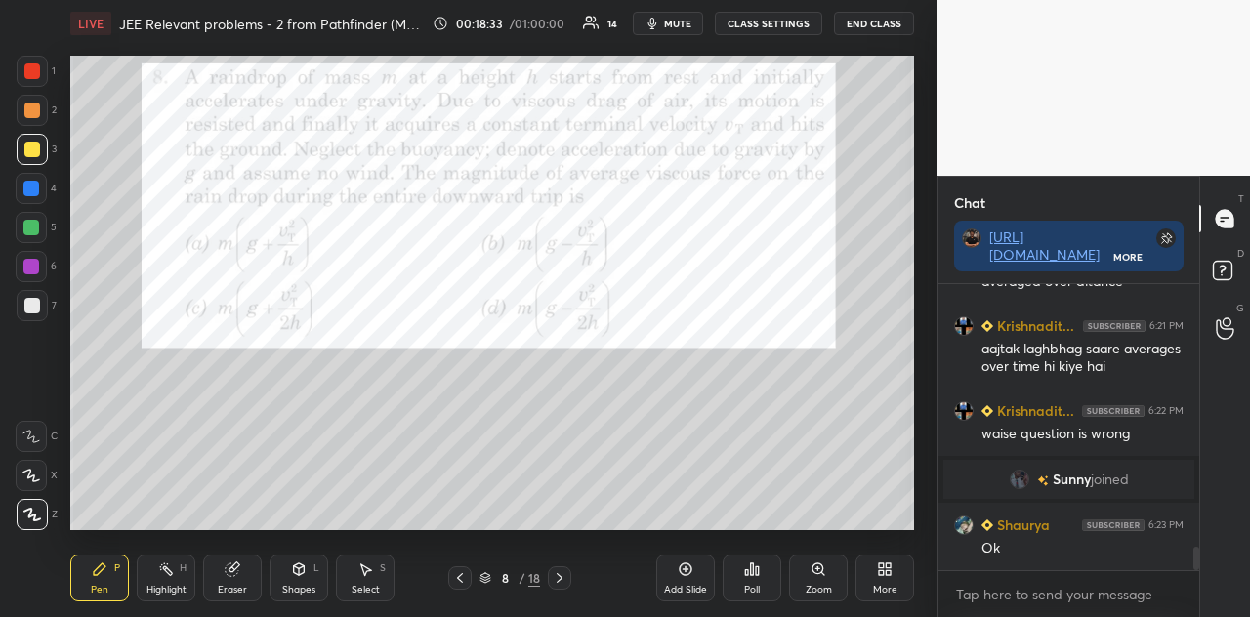
click at [41, 192] on div at bounding box center [31, 188] width 31 height 31
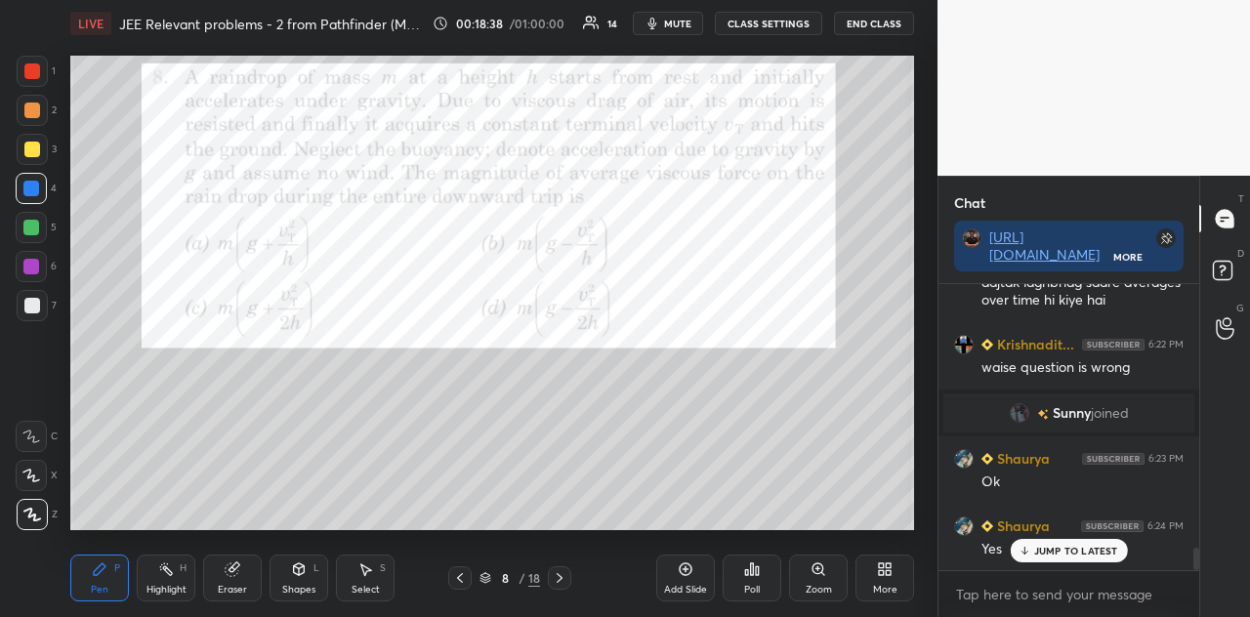
click at [309, 546] on div "Shapes L" at bounding box center [299, 578] width 59 height 47
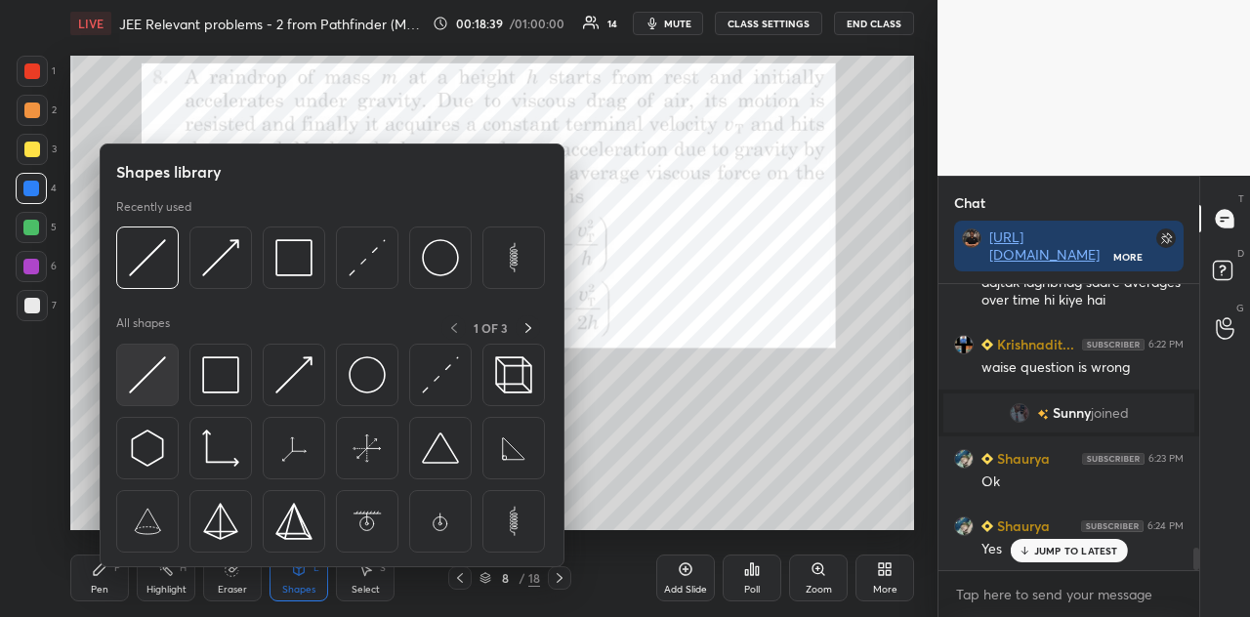
click at [162, 376] on img at bounding box center [147, 375] width 37 height 37
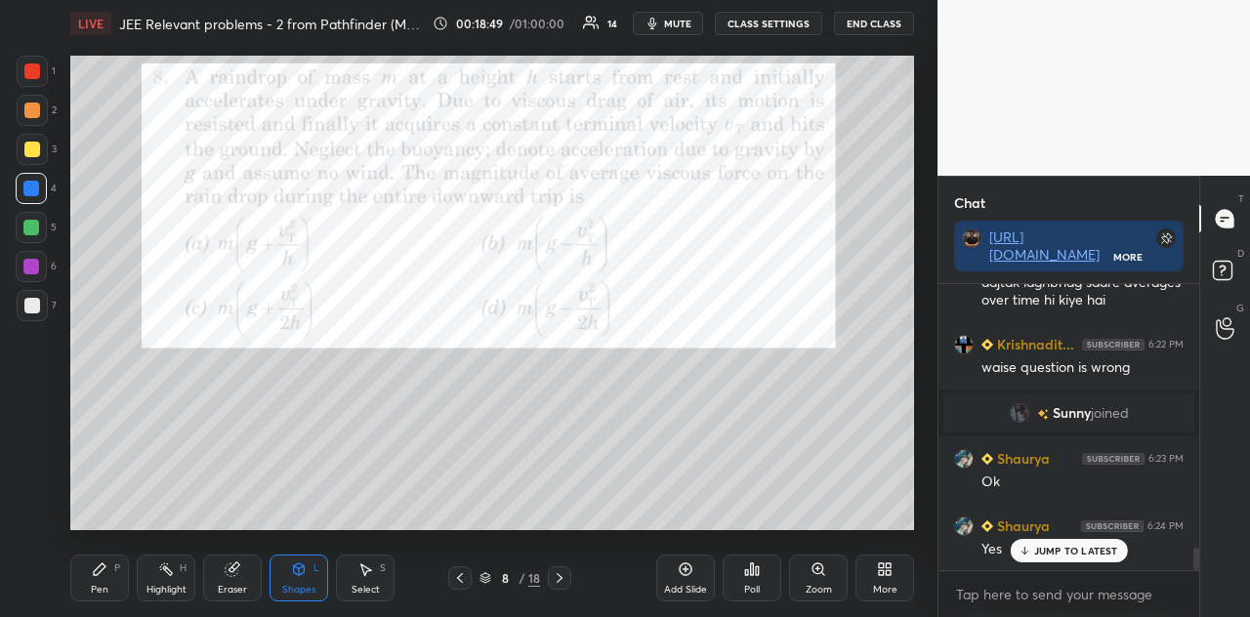
click at [126, 546] on div "Pen P" at bounding box center [99, 578] width 59 height 47
click at [33, 111] on div at bounding box center [32, 111] width 16 height 16
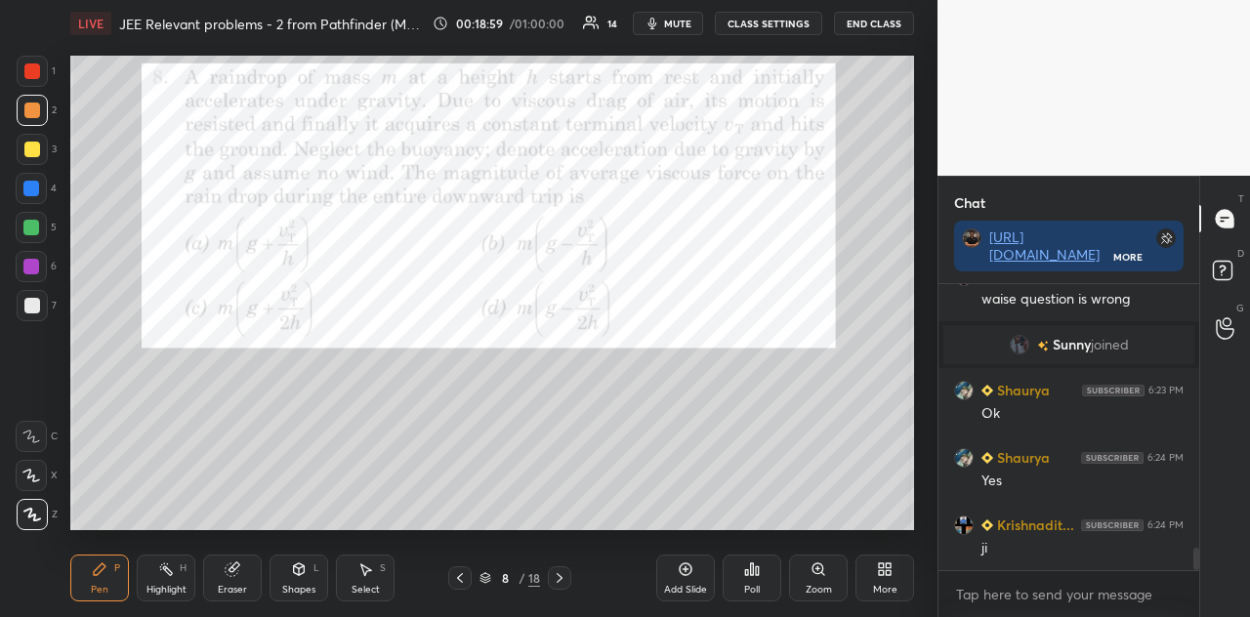
click at [33, 156] on div at bounding box center [32, 150] width 16 height 16
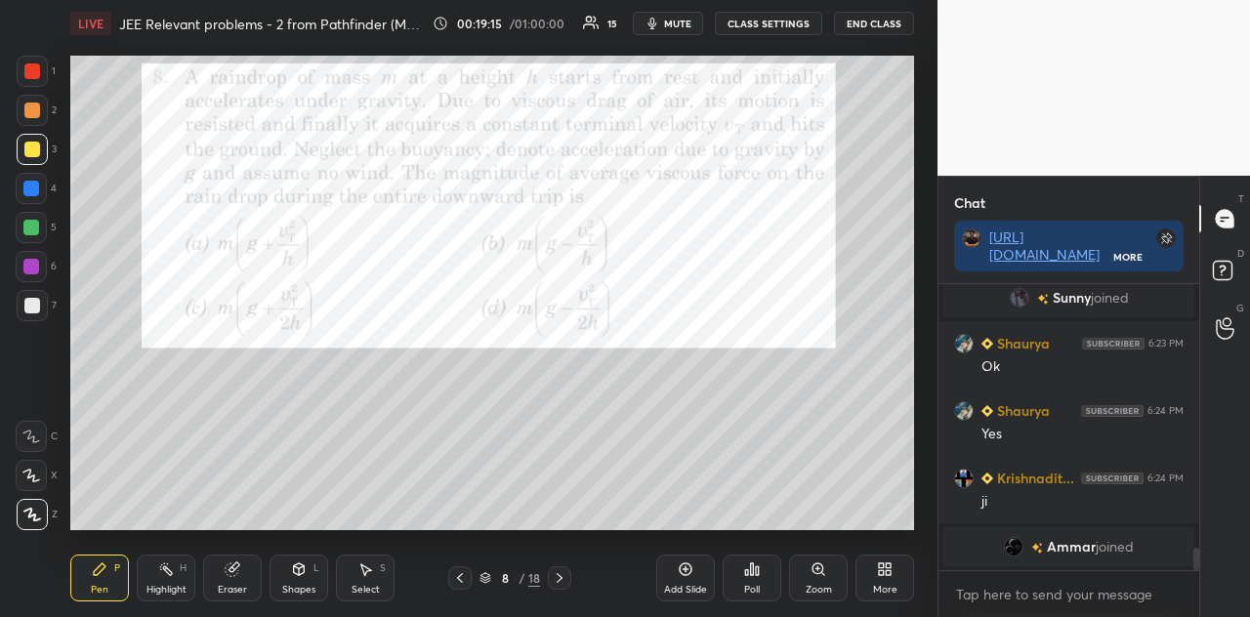
scroll to position [3477, 0]
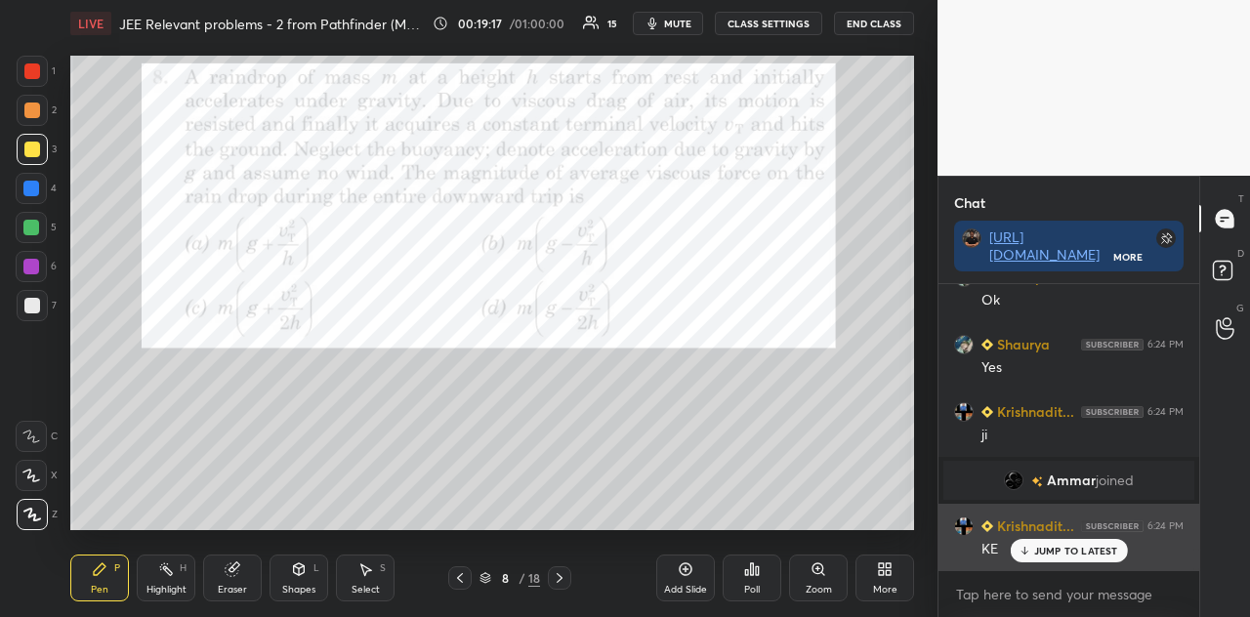
click at [1059, 546] on p "JUMP TO LATEST" at bounding box center [1076, 551] width 84 height 12
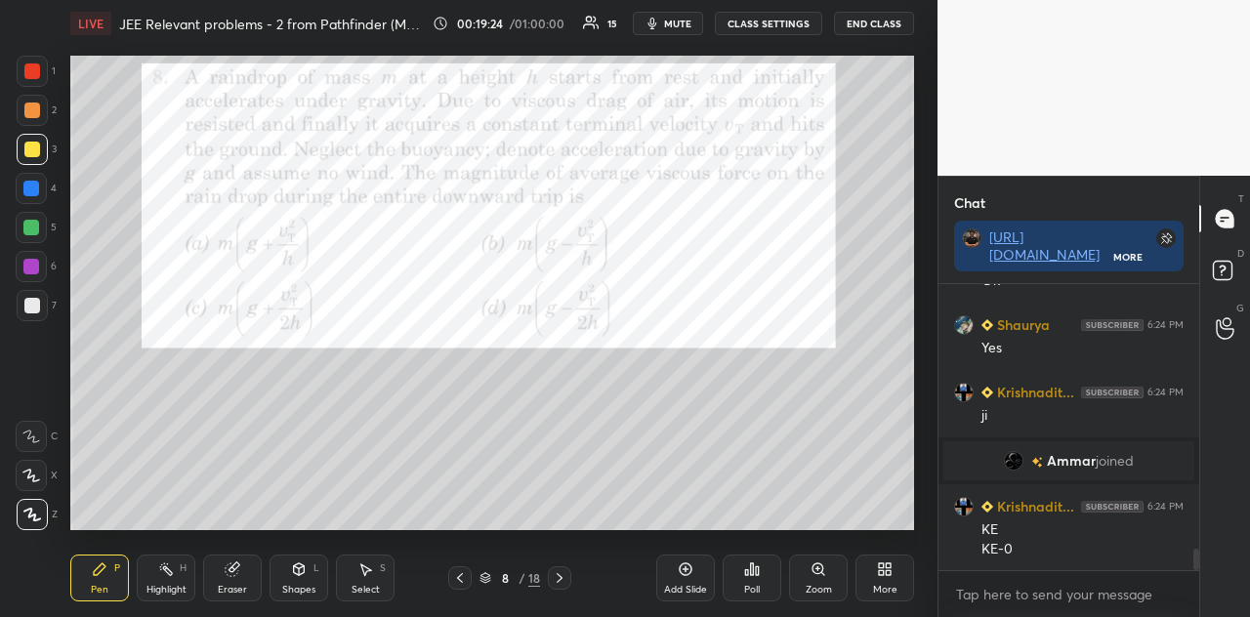
scroll to position [3565, 0]
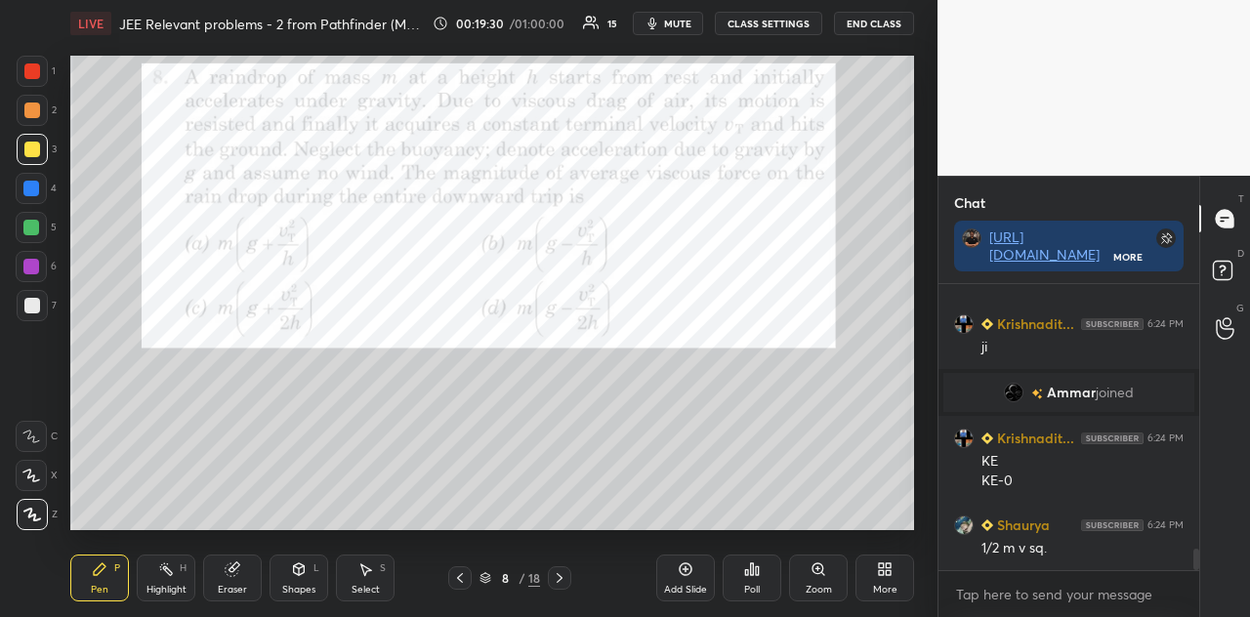
click at [296, 546] on div "Shapes" at bounding box center [298, 590] width 33 height 10
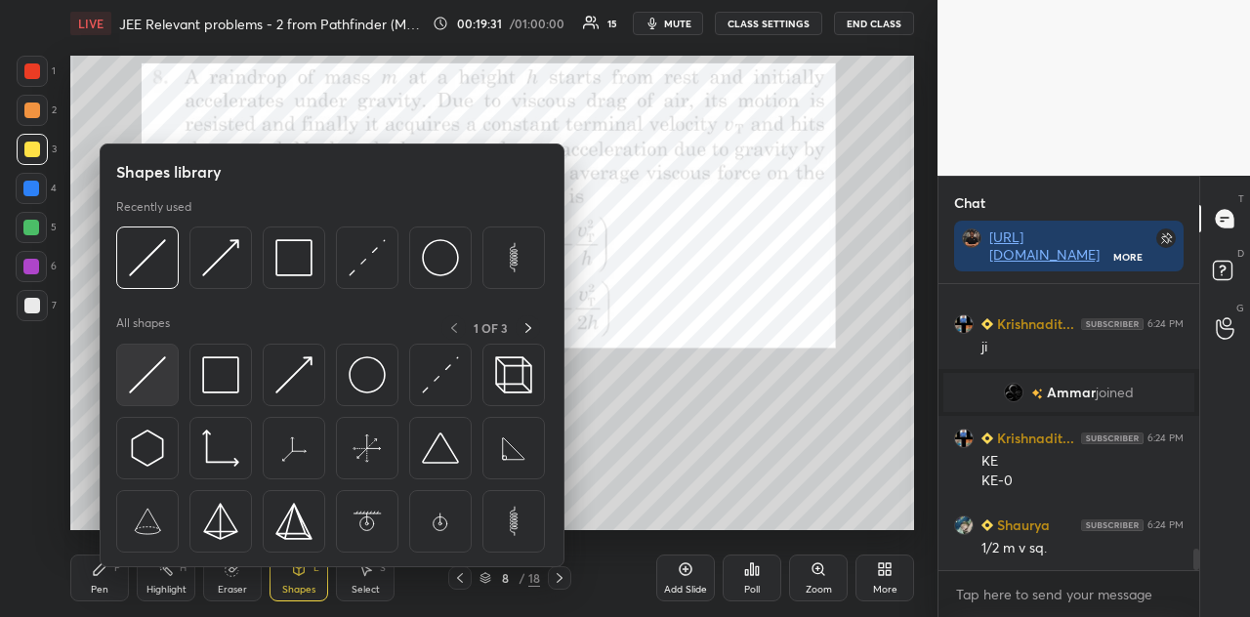
click at [138, 364] on img at bounding box center [147, 375] width 37 height 37
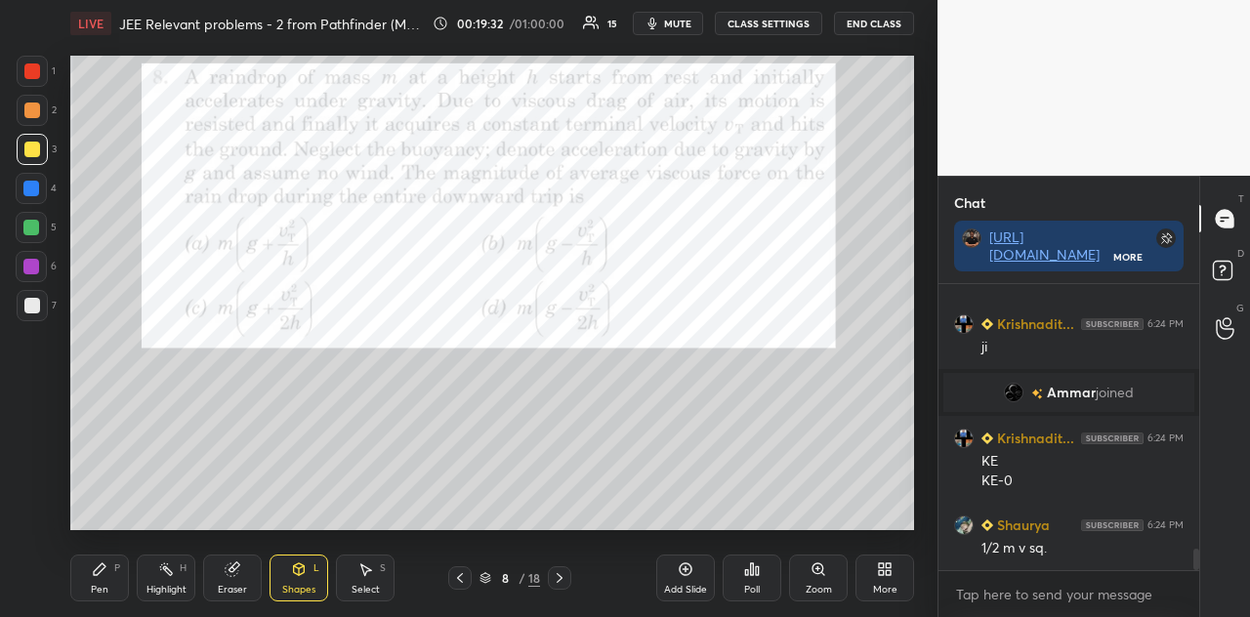
click at [35, 107] on div at bounding box center [32, 111] width 16 height 16
click at [121, 546] on div "Pen P" at bounding box center [99, 578] width 59 height 47
click at [35, 218] on div at bounding box center [31, 227] width 31 height 31
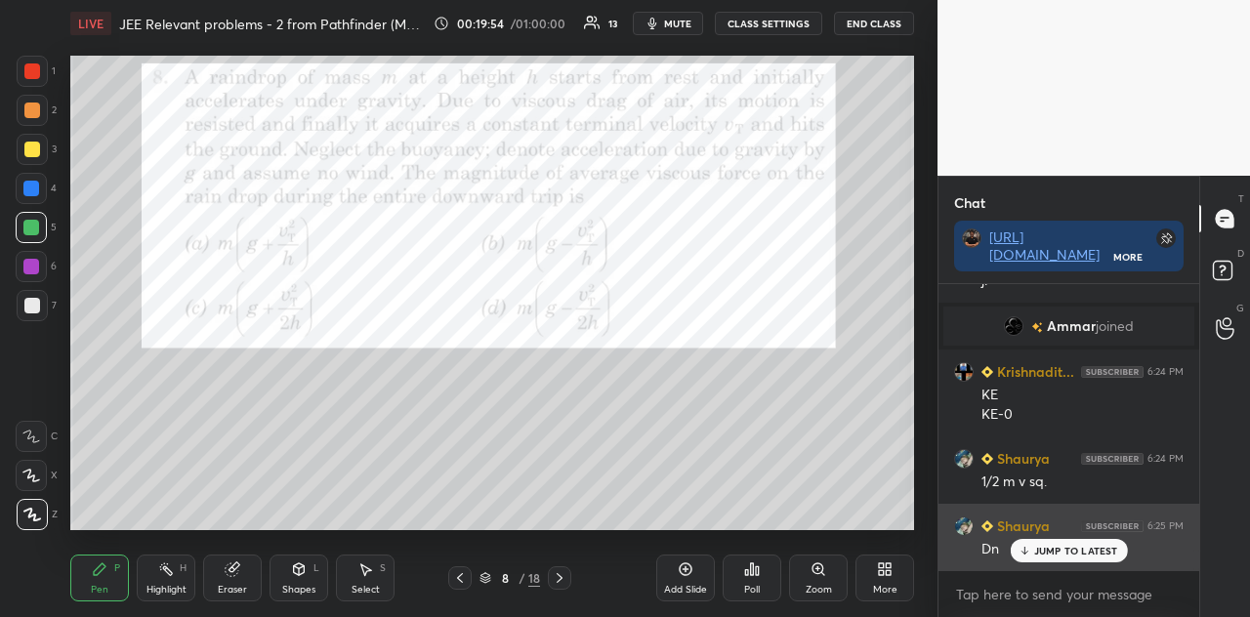
click at [1045, 546] on p "JUMP TO LATEST" at bounding box center [1076, 551] width 84 height 12
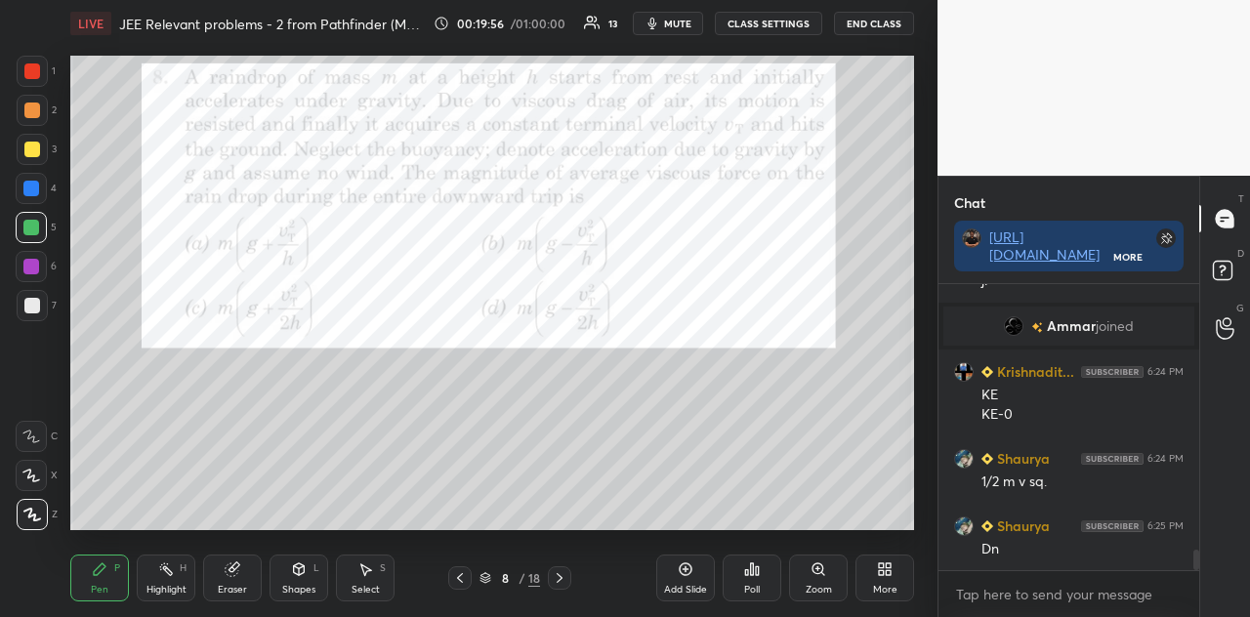
click at [559, 546] on icon at bounding box center [560, 578] width 6 height 10
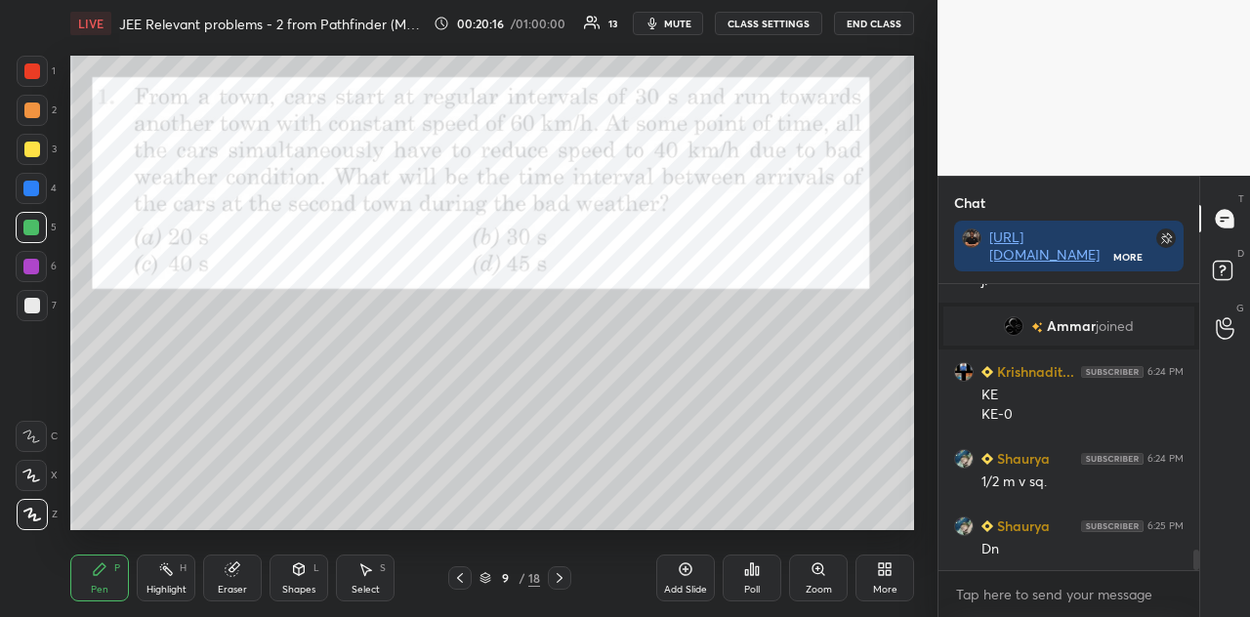
click at [751, 546] on icon at bounding box center [752, 570] width 3 height 12
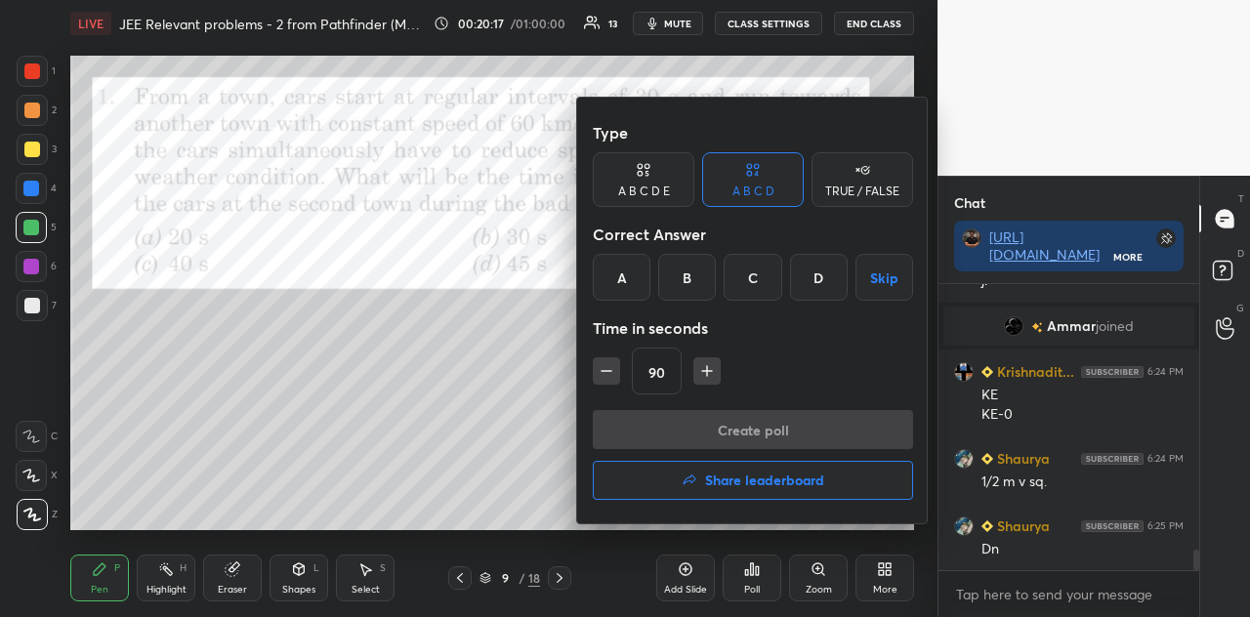
click at [809, 281] on div "D" at bounding box center [819, 277] width 58 height 47
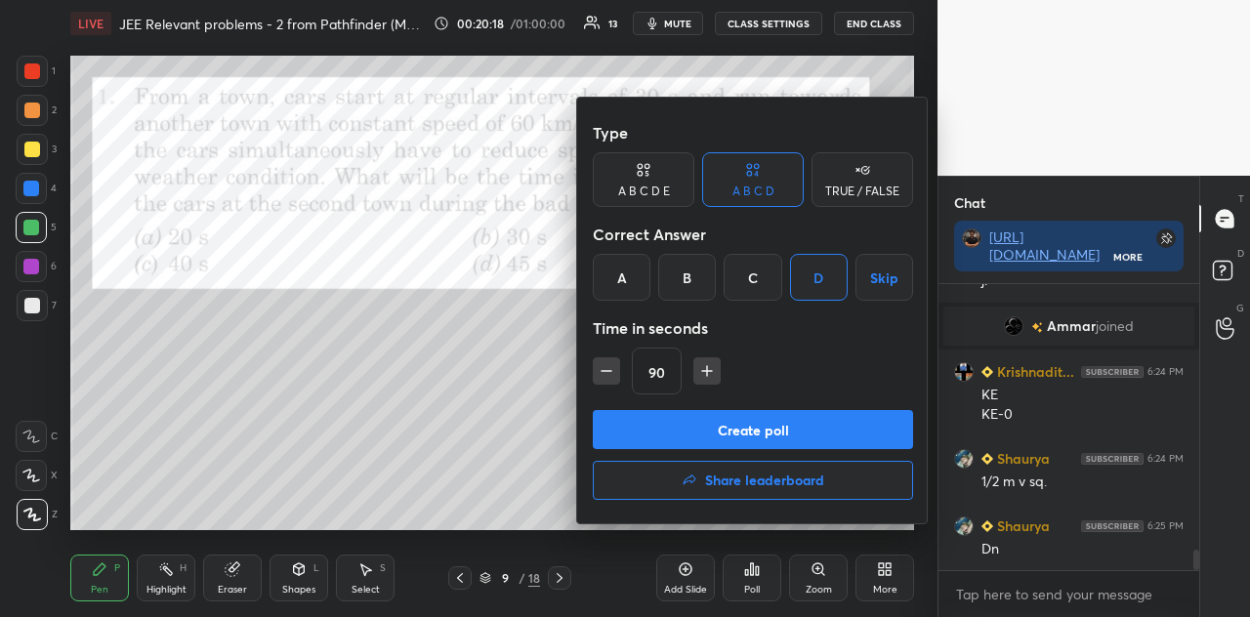
click at [699, 368] on icon "button" at bounding box center [707, 371] width 20 height 20
click at [706, 371] on icon "button" at bounding box center [716, 371] width 20 height 20
type input "120"
click at [762, 427] on button "Create poll" at bounding box center [753, 429] width 320 height 39
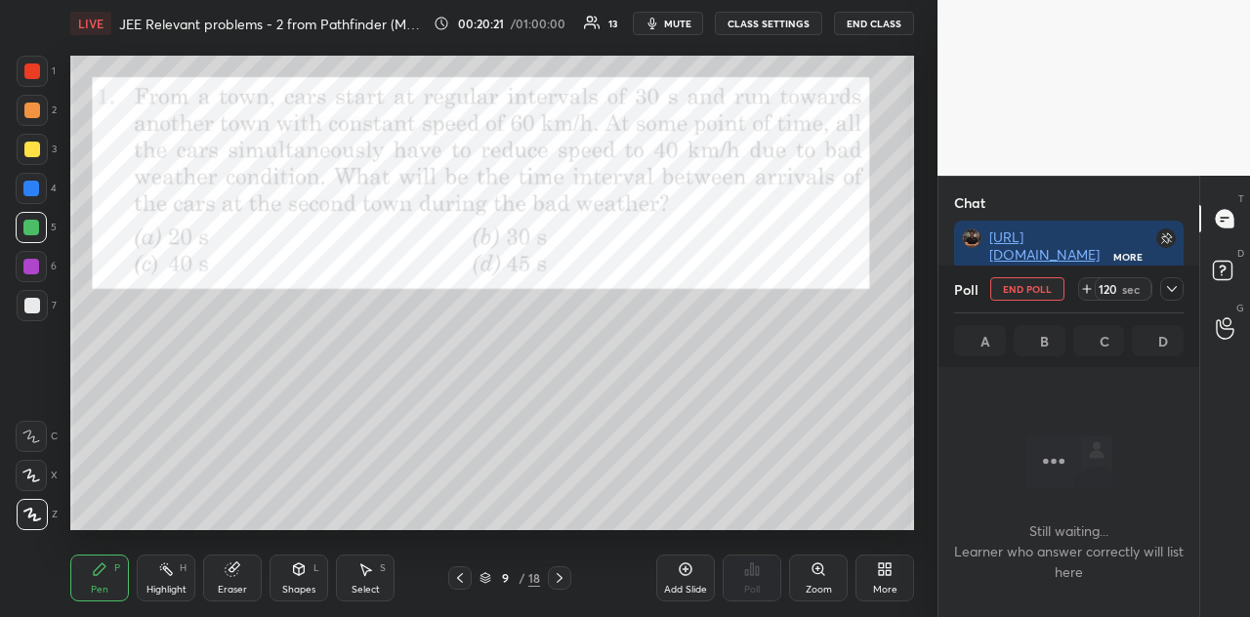
scroll to position [179, 255]
click at [1130, 290] on icon at bounding box center [1172, 289] width 16 height 16
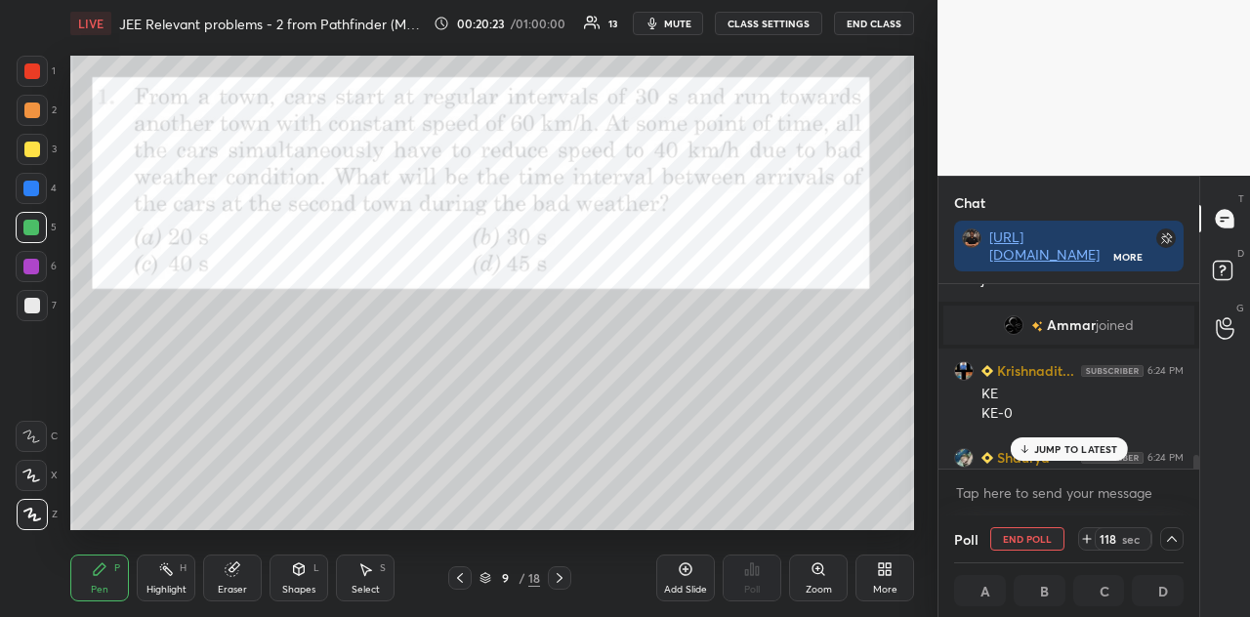
click at [1037, 443] on p "JUMP TO LATEST" at bounding box center [1076, 449] width 84 height 12
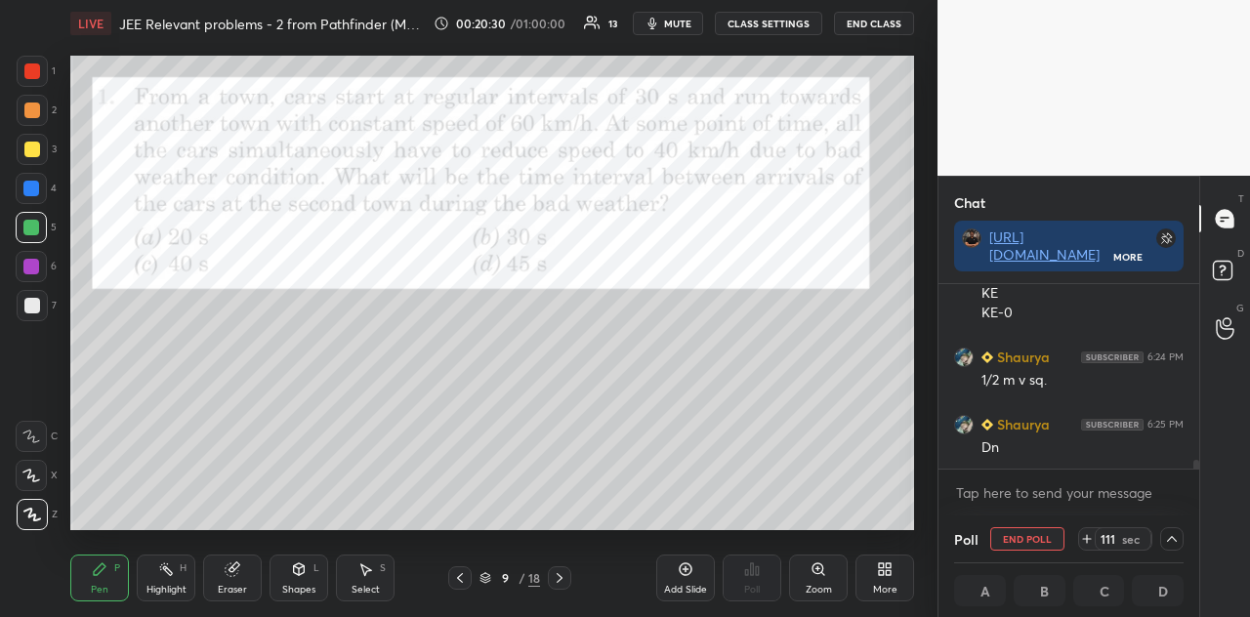
scroll to position [3802, 0]
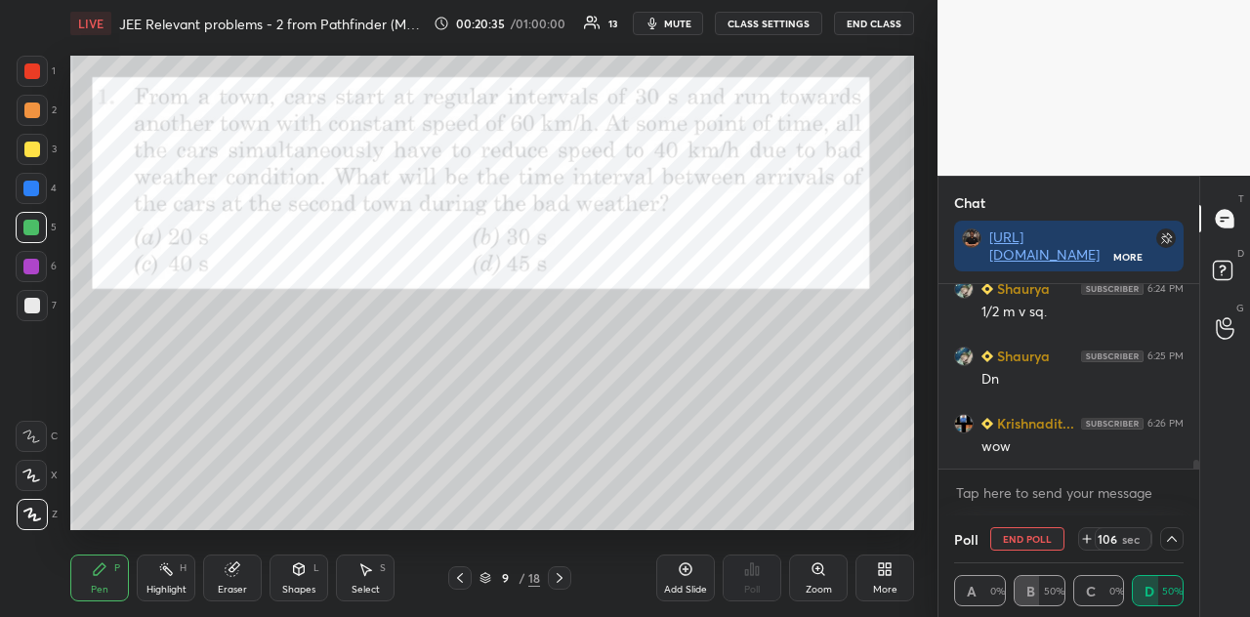
click at [32, 82] on div at bounding box center [32, 71] width 31 height 31
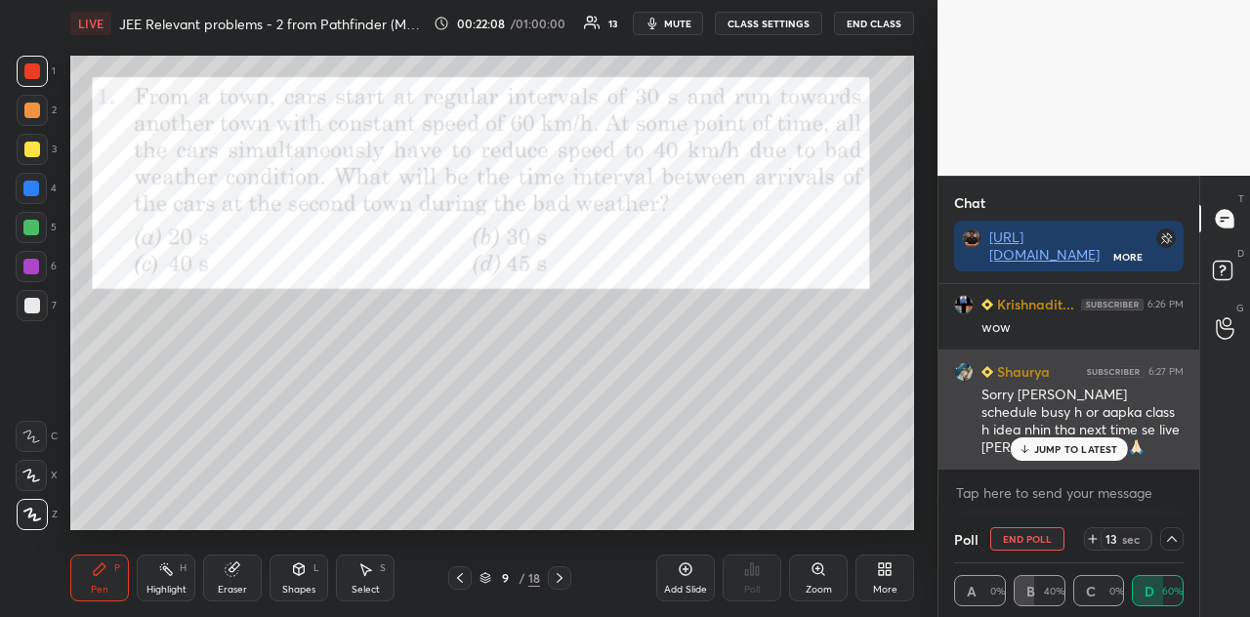
click at [1063, 450] on p "JUMP TO LATEST" at bounding box center [1076, 449] width 84 height 12
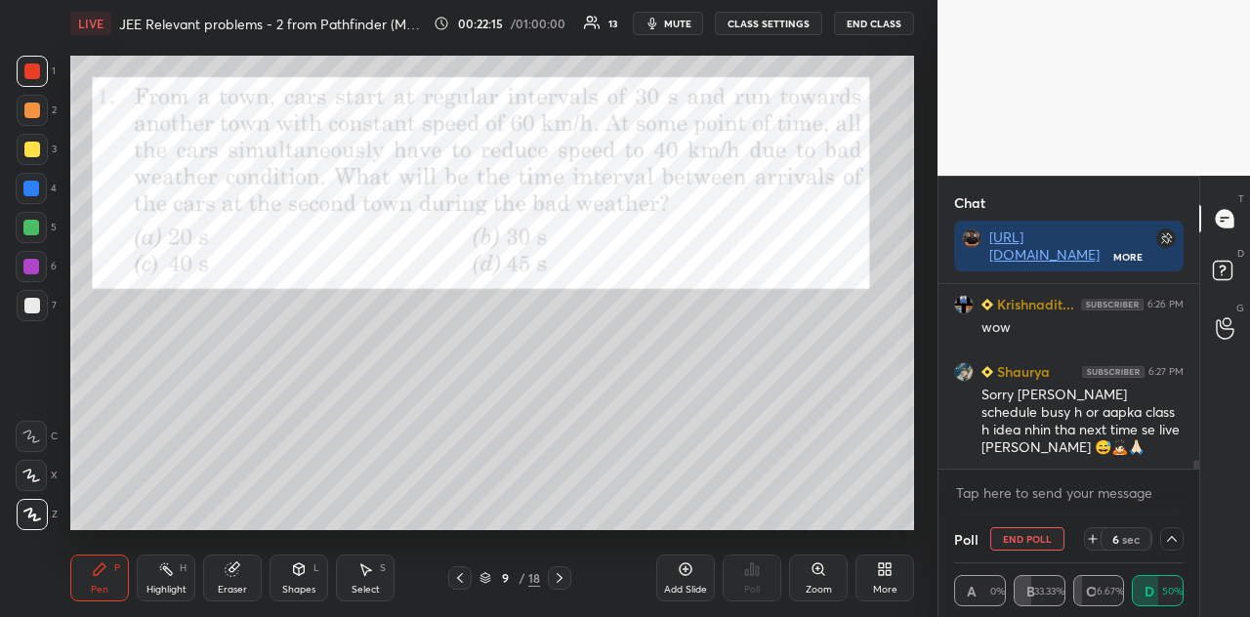
click at [1098, 536] on icon at bounding box center [1093, 539] width 16 height 16
click at [249, 546] on div "Eraser" at bounding box center [232, 578] width 59 height 47
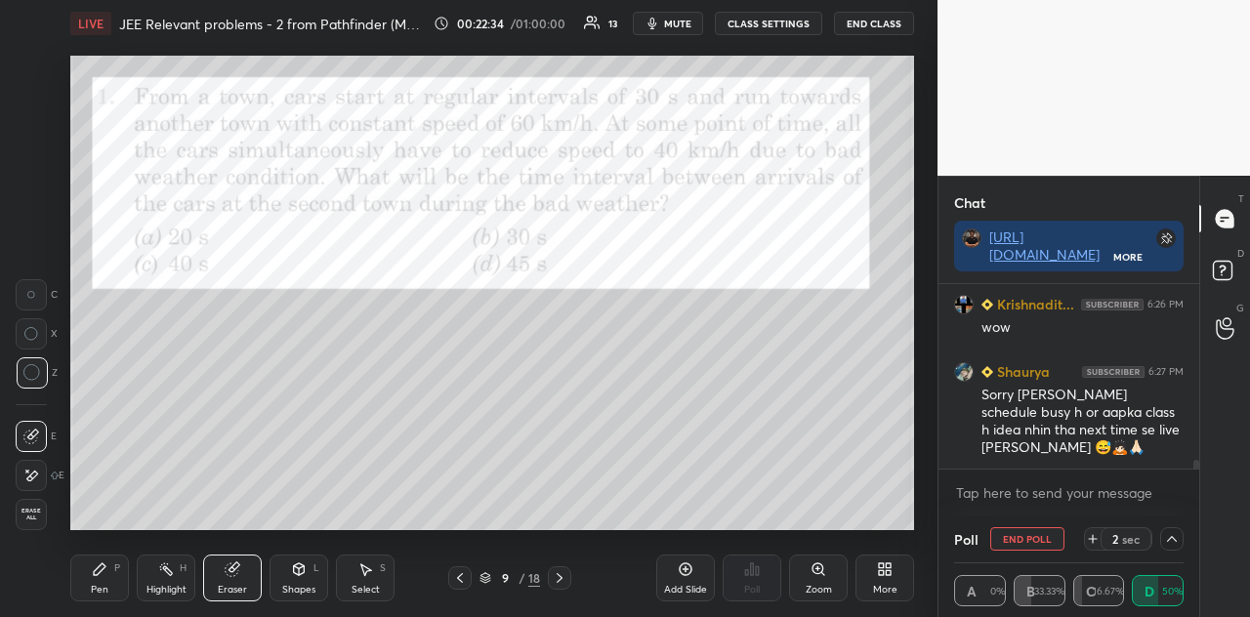
click at [1092, 540] on icon at bounding box center [1093, 539] width 16 height 16
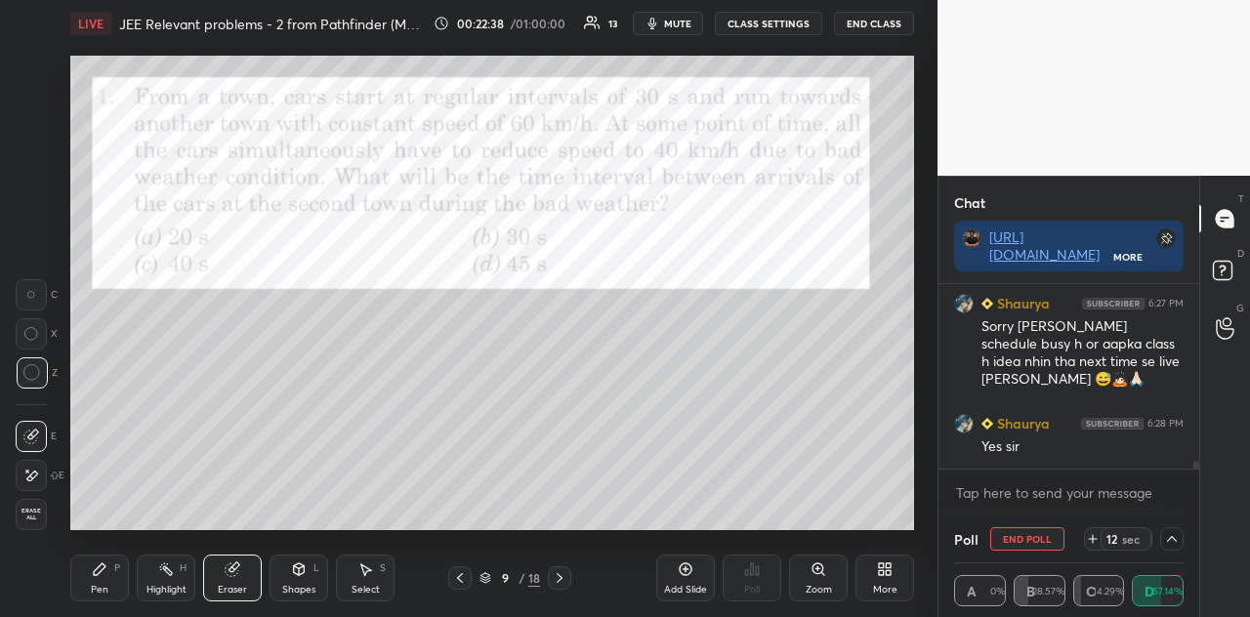
click at [109, 546] on div "Pen P" at bounding box center [99, 578] width 59 height 47
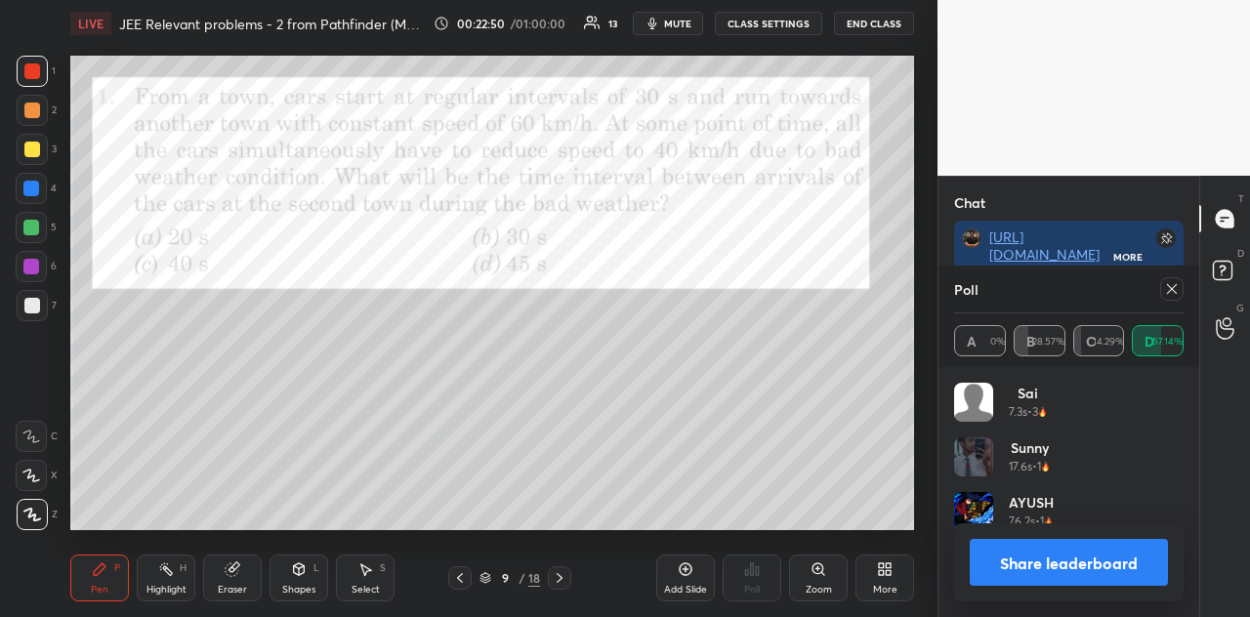
scroll to position [7, 6]
click at [1063, 546] on button "Share leaderboard" at bounding box center [1069, 562] width 198 height 47
type textarea "x"
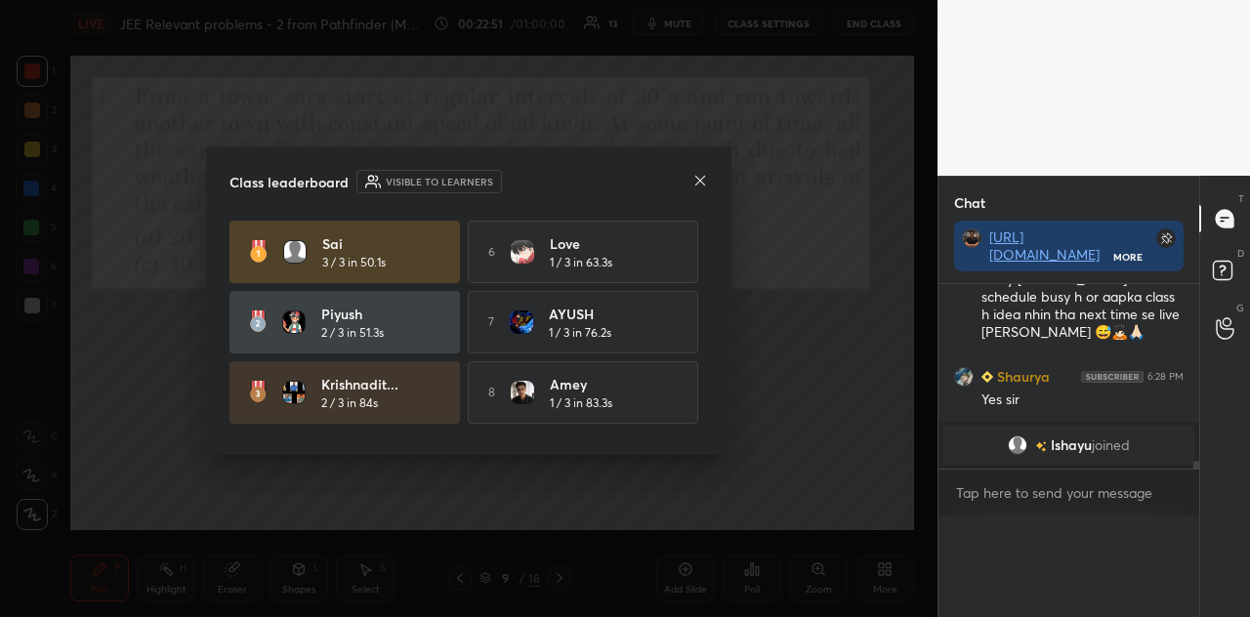
scroll to position [211, 255]
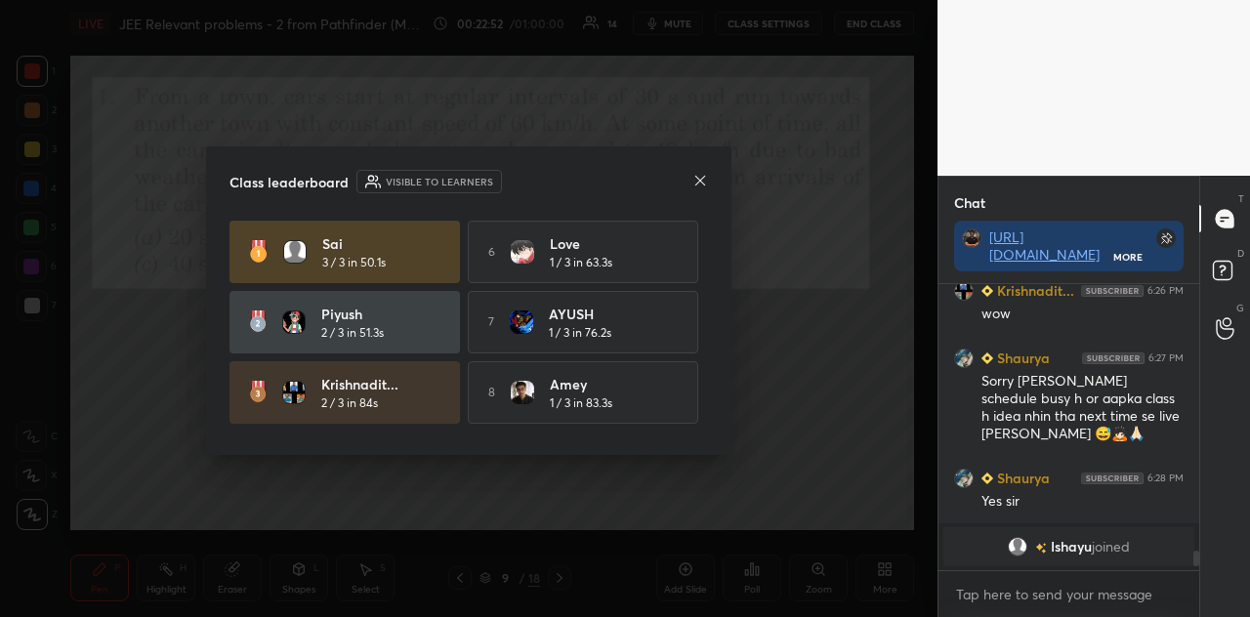
click at [703, 177] on icon at bounding box center [701, 181] width 16 height 16
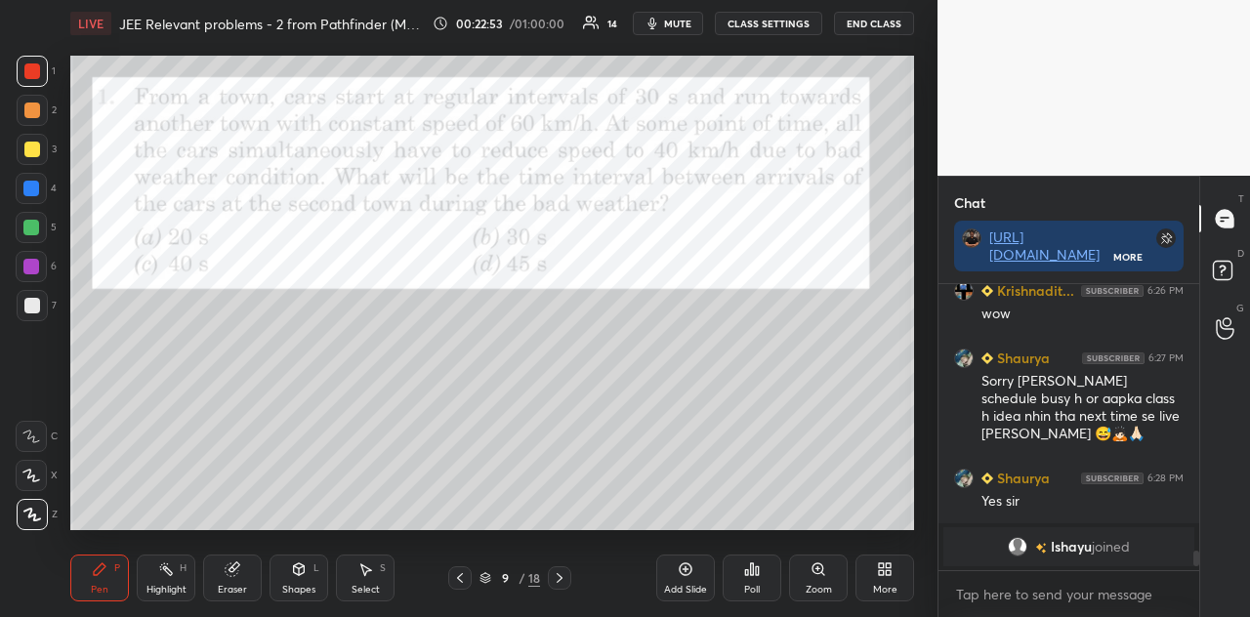
click at [232, 546] on icon at bounding box center [232, 570] width 13 height 13
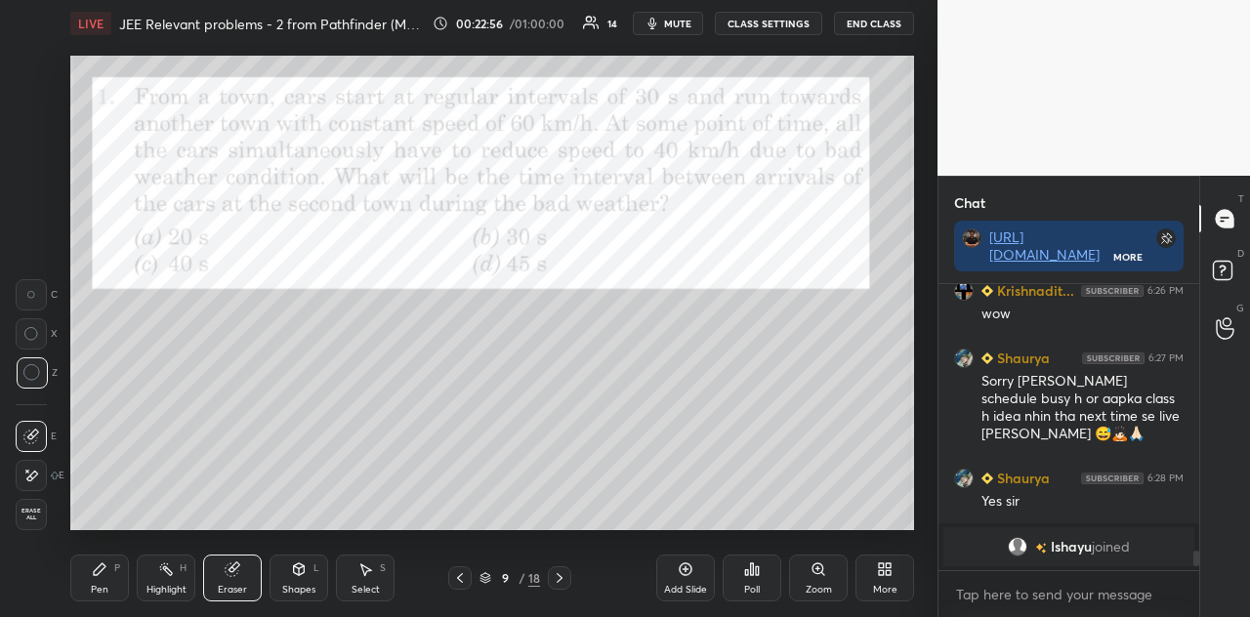
click at [105, 546] on div "Pen P" at bounding box center [99, 578] width 59 height 47
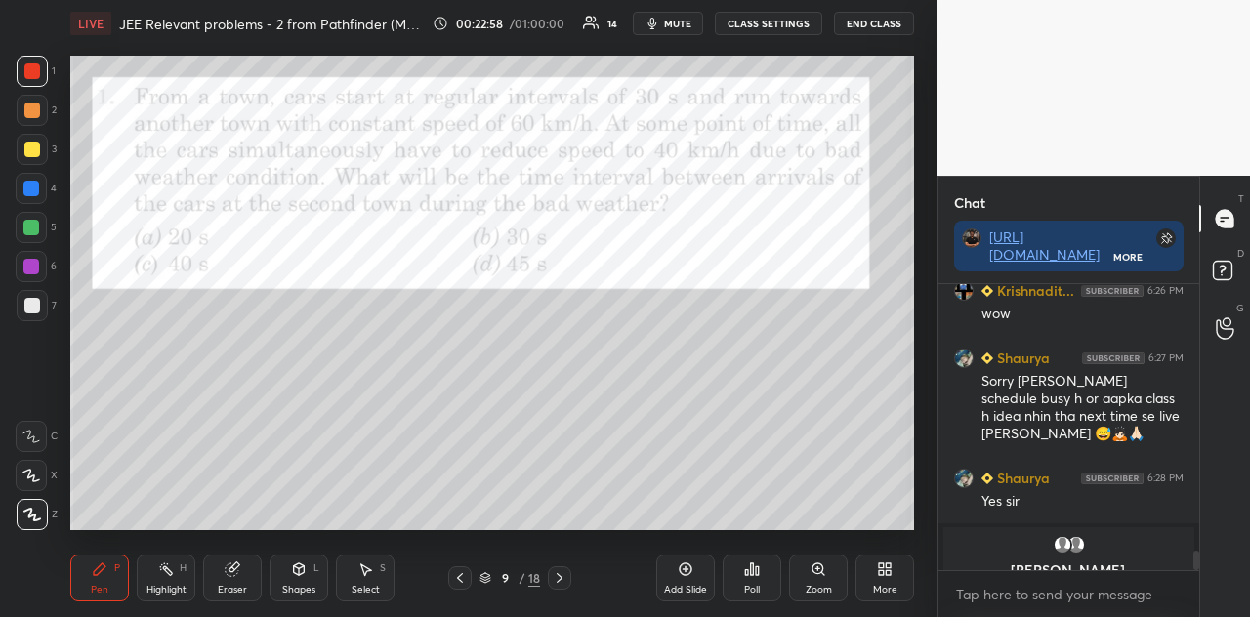
scroll to position [3958, 0]
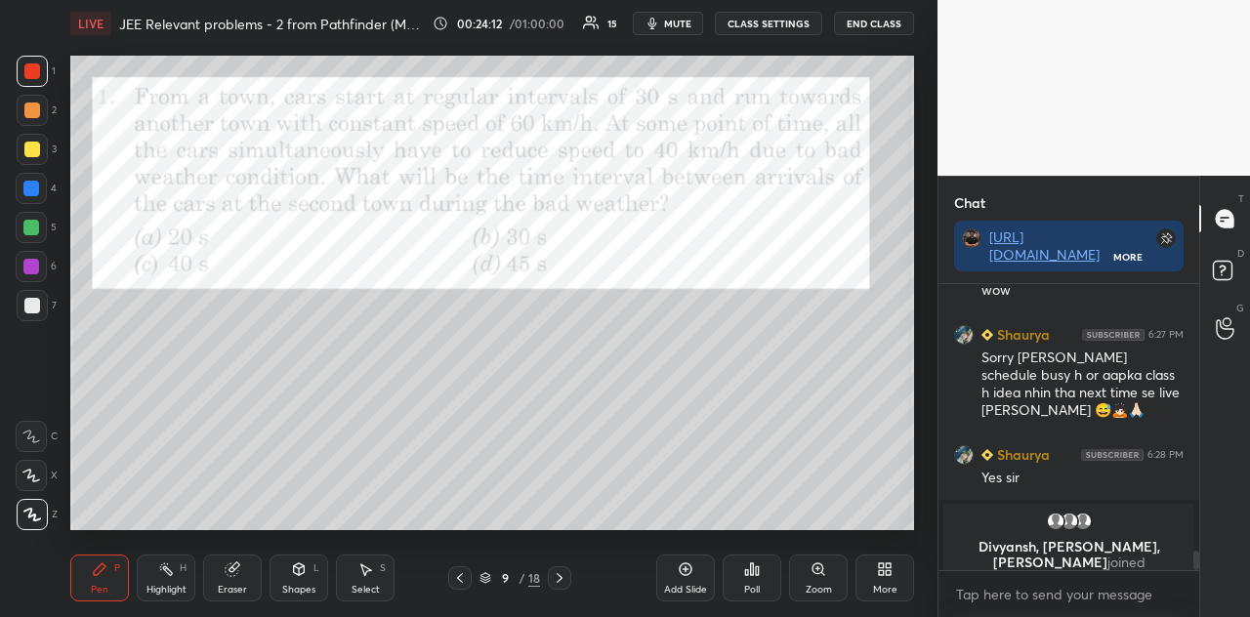
click at [296, 546] on div "Shapes L" at bounding box center [299, 578] width 59 height 47
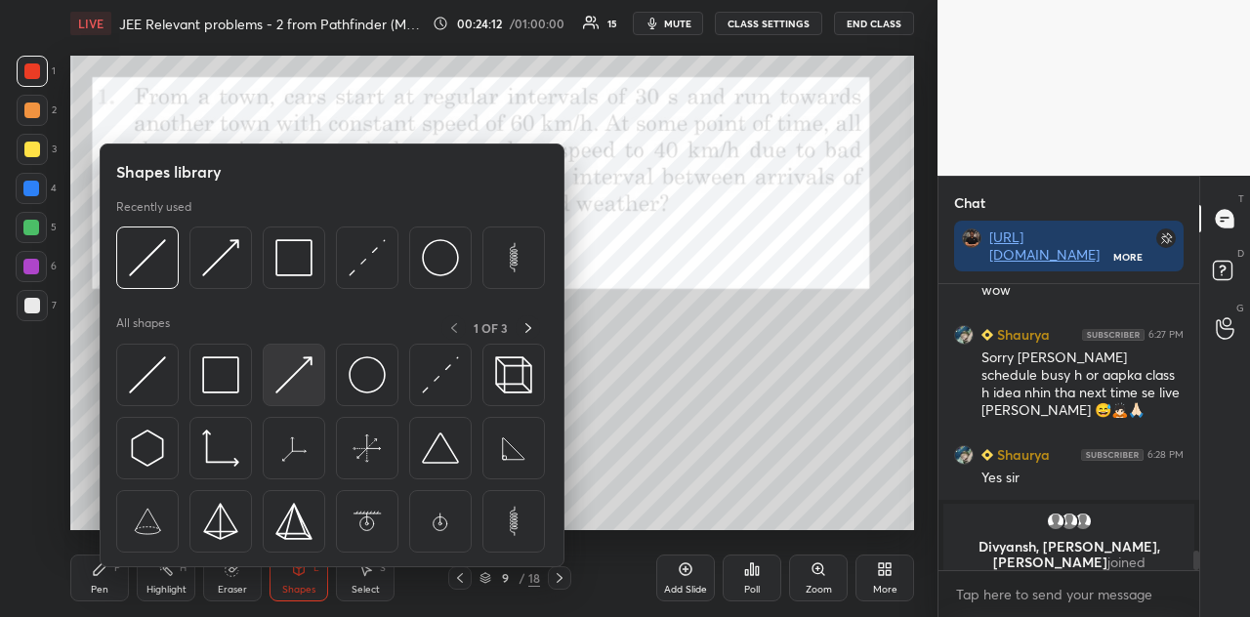
click at [295, 384] on img at bounding box center [293, 375] width 37 height 37
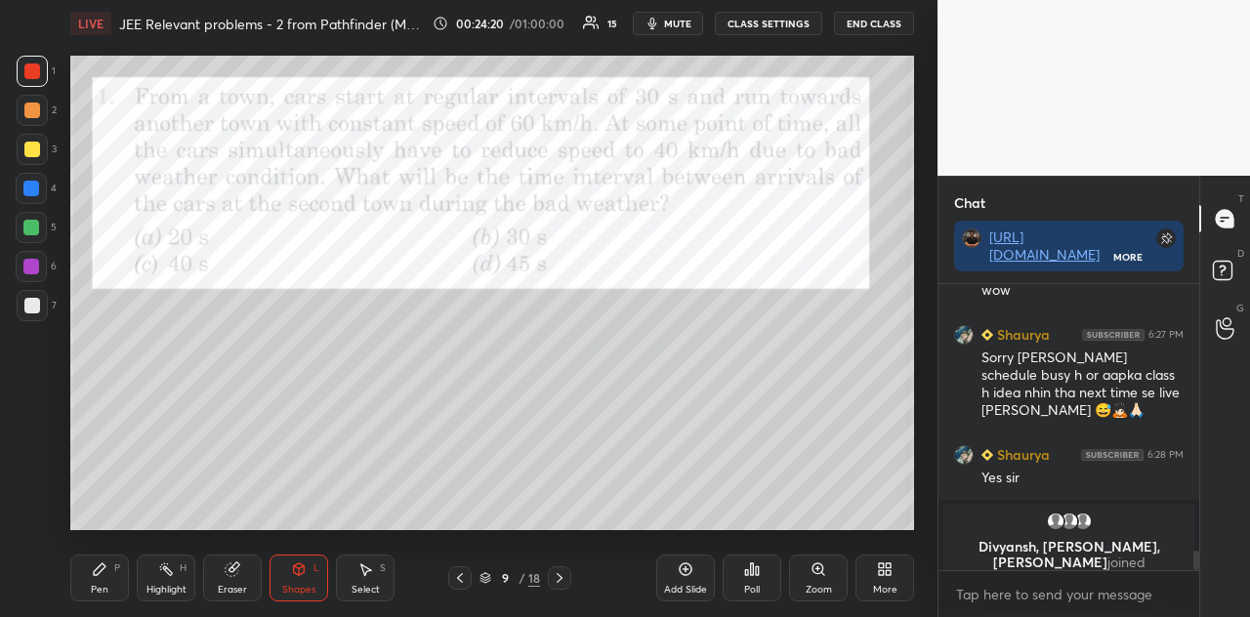
click at [105, 546] on icon at bounding box center [100, 570] width 16 height 16
click at [38, 230] on div at bounding box center [31, 228] width 16 height 16
click at [307, 546] on div "Shapes" at bounding box center [298, 590] width 33 height 10
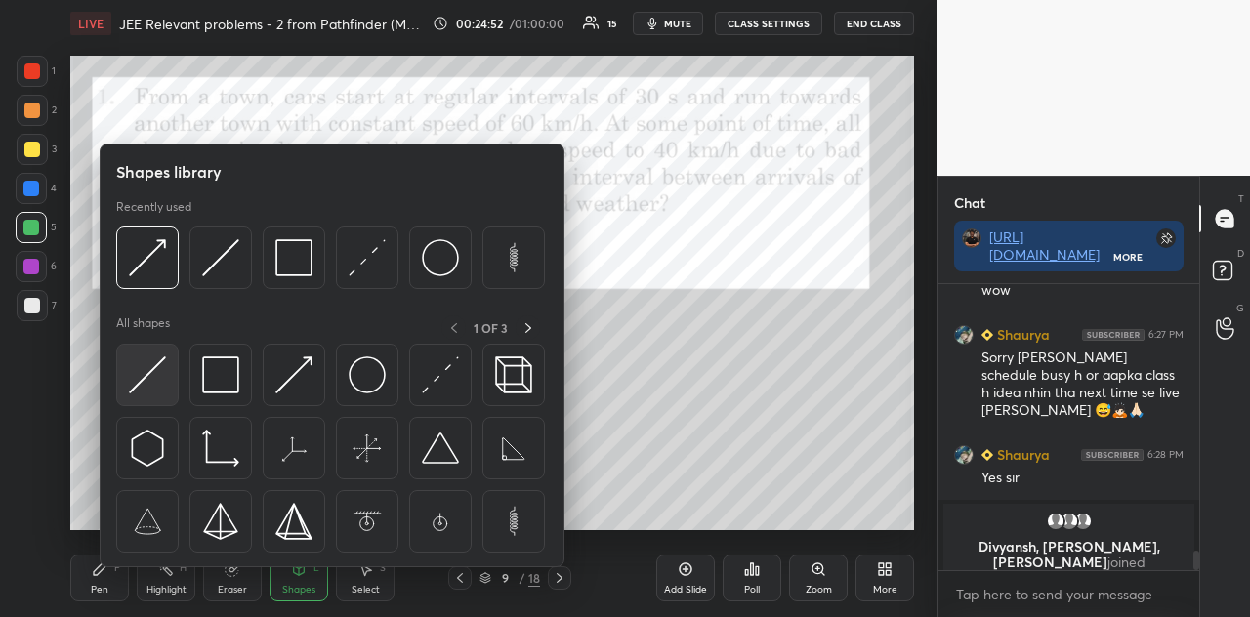
click at [145, 388] on img at bounding box center [147, 375] width 37 height 37
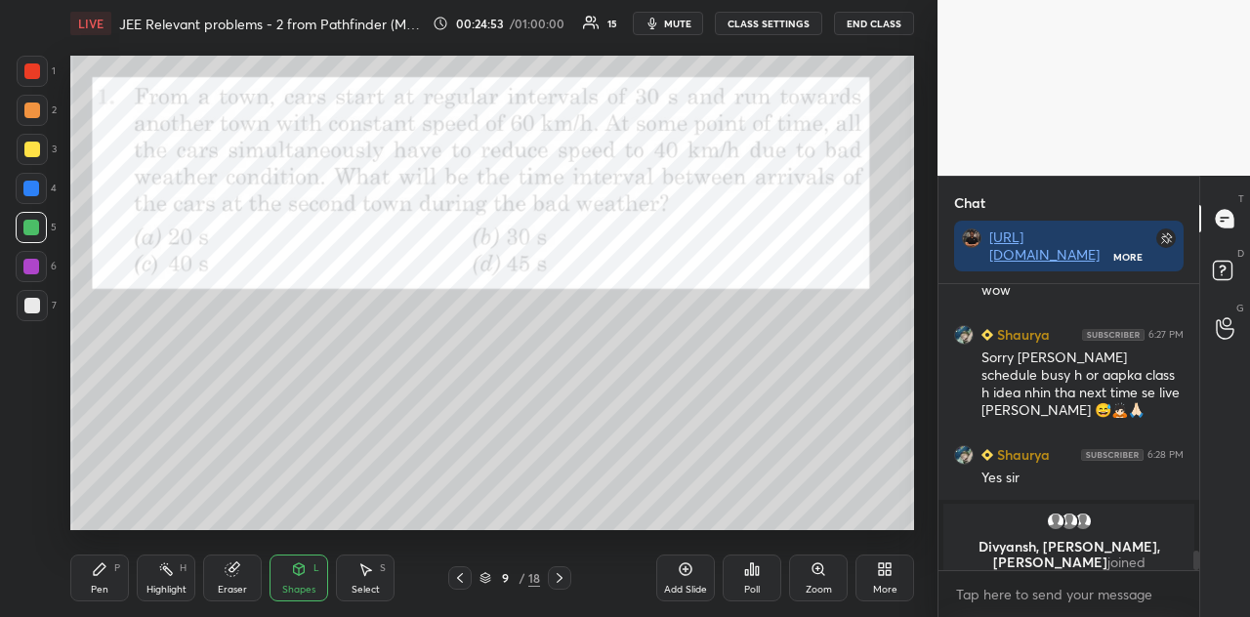
click at [30, 157] on div at bounding box center [32, 150] width 16 height 16
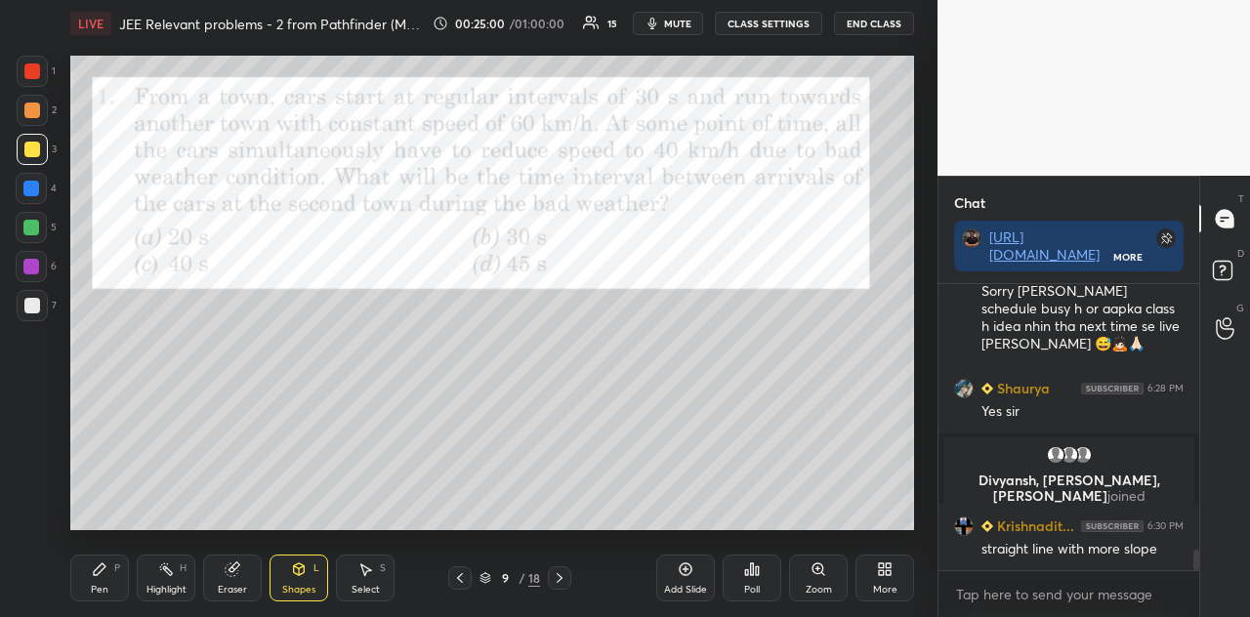
click at [305, 546] on icon at bounding box center [299, 570] width 16 height 16
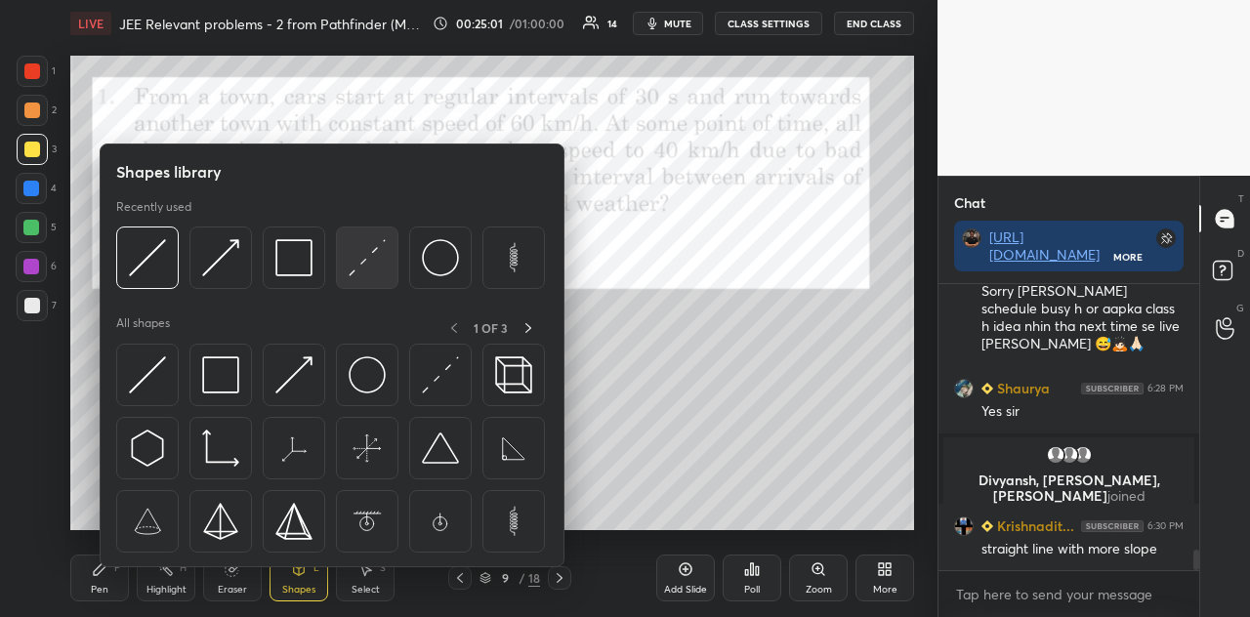
click at [362, 274] on img at bounding box center [367, 257] width 37 height 37
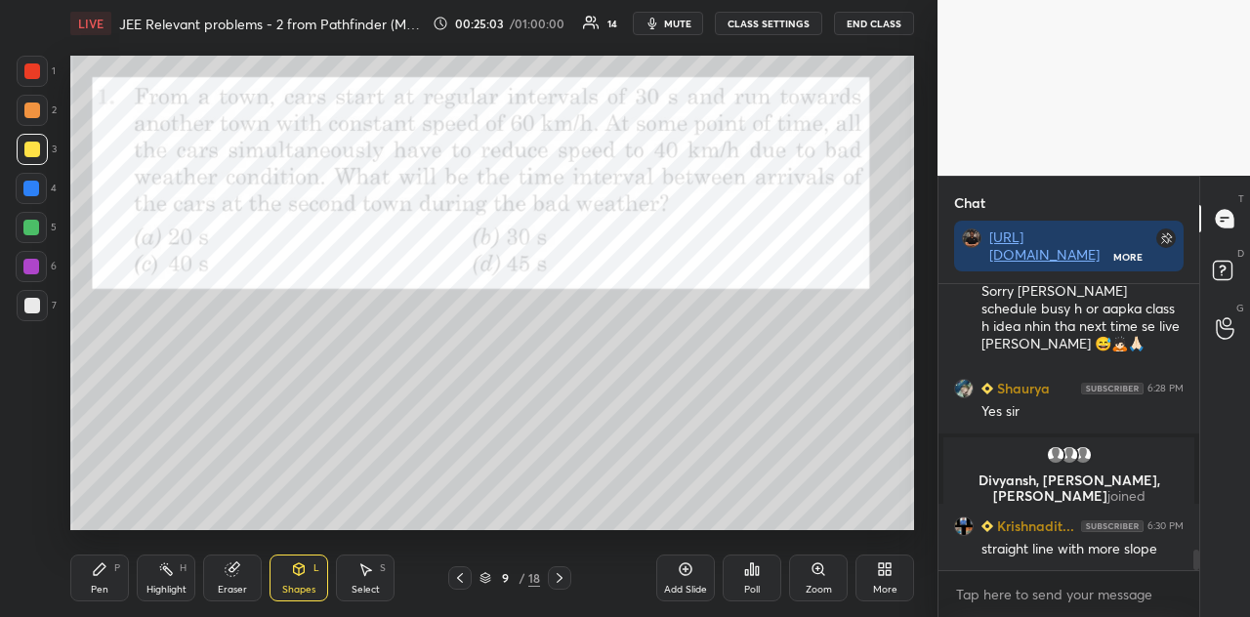
click at [35, 302] on div at bounding box center [32, 306] width 16 height 16
click at [313, 546] on div "Shapes L" at bounding box center [299, 578] width 59 height 47
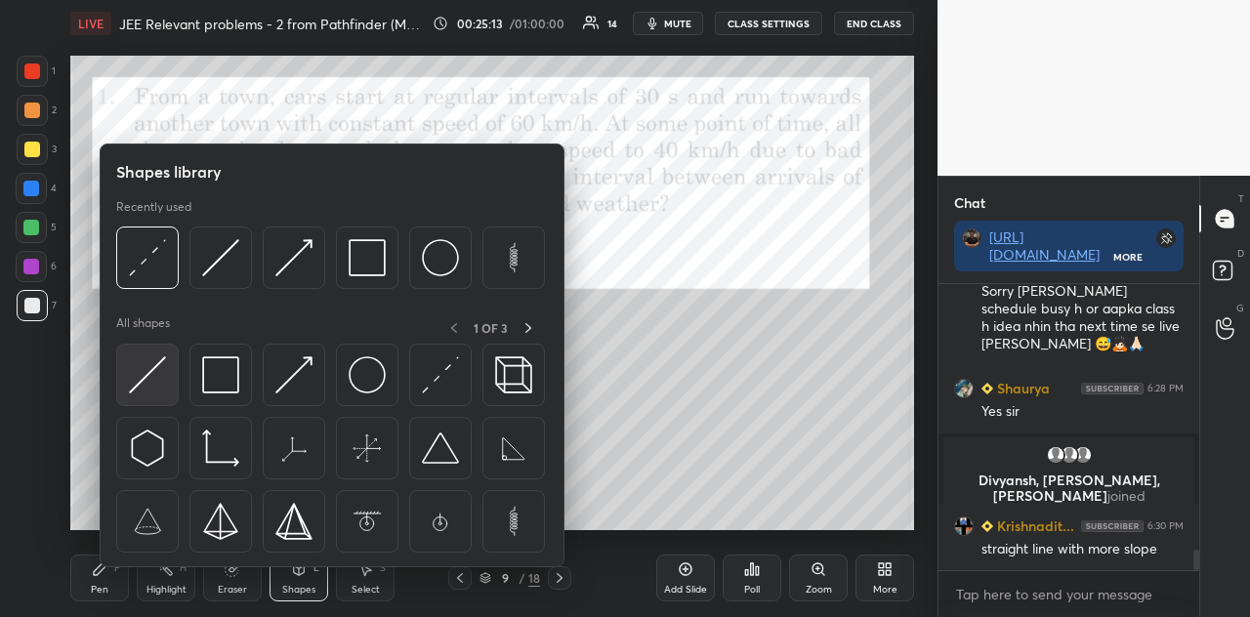
click at [156, 388] on img at bounding box center [147, 375] width 37 height 37
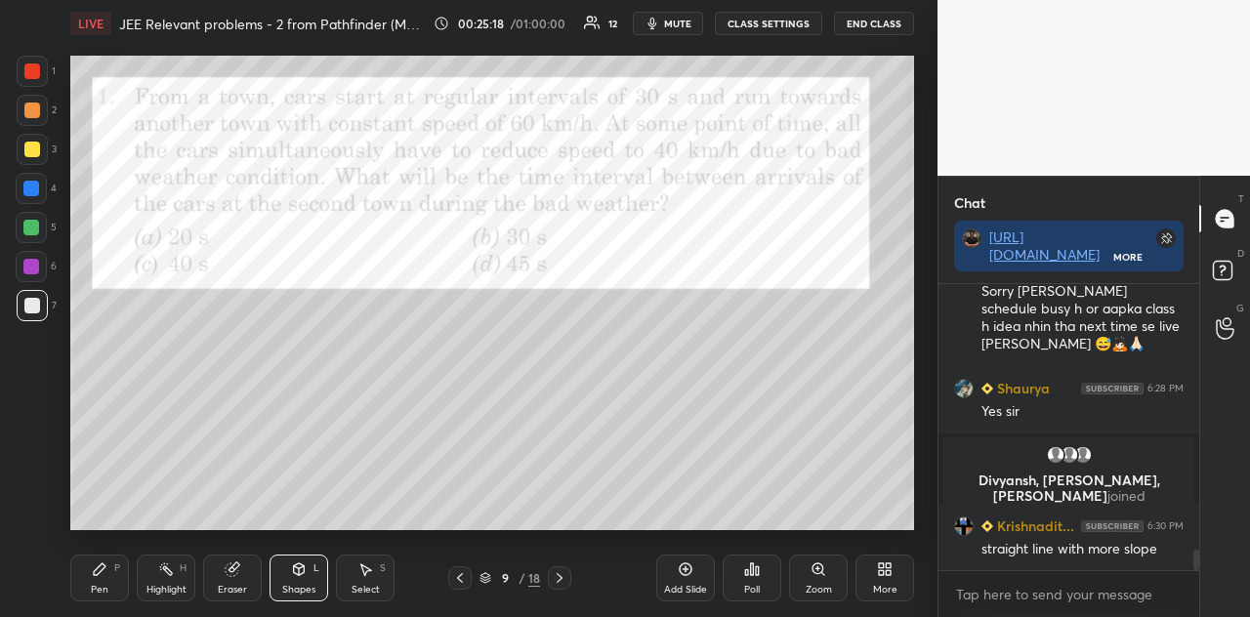
click at [305, 546] on icon at bounding box center [299, 570] width 16 height 16
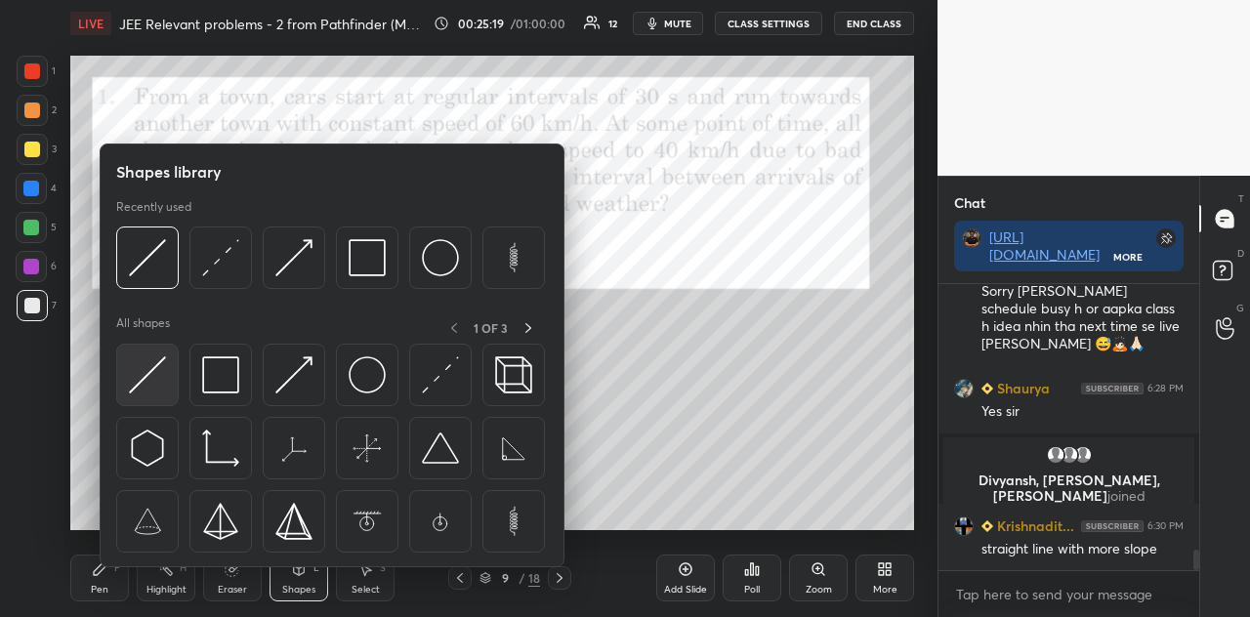
click at [158, 380] on img at bounding box center [147, 375] width 37 height 37
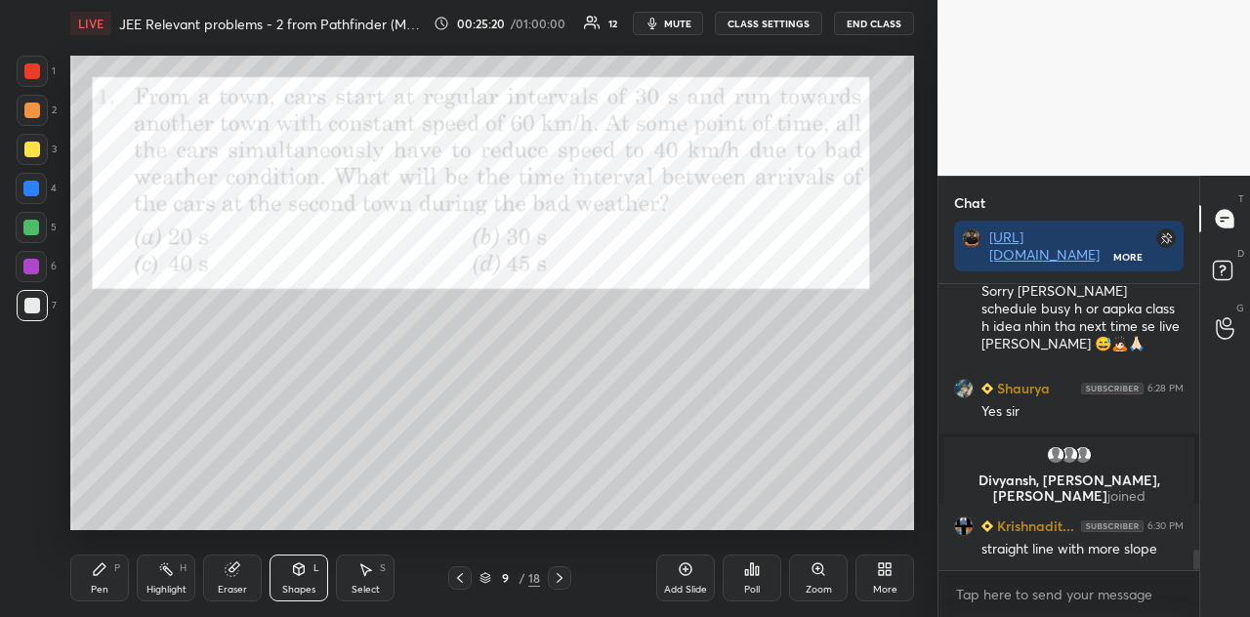
click at [35, 152] on div at bounding box center [32, 150] width 16 height 16
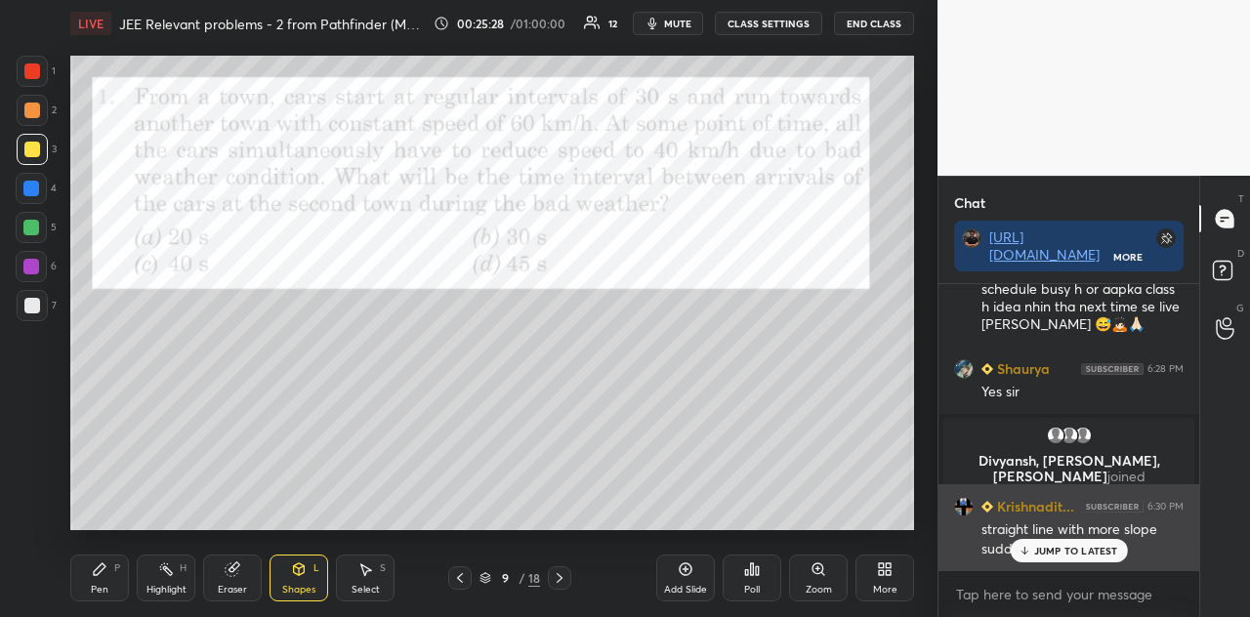
click at [1049, 545] on p "JUMP TO LATEST" at bounding box center [1076, 551] width 84 height 12
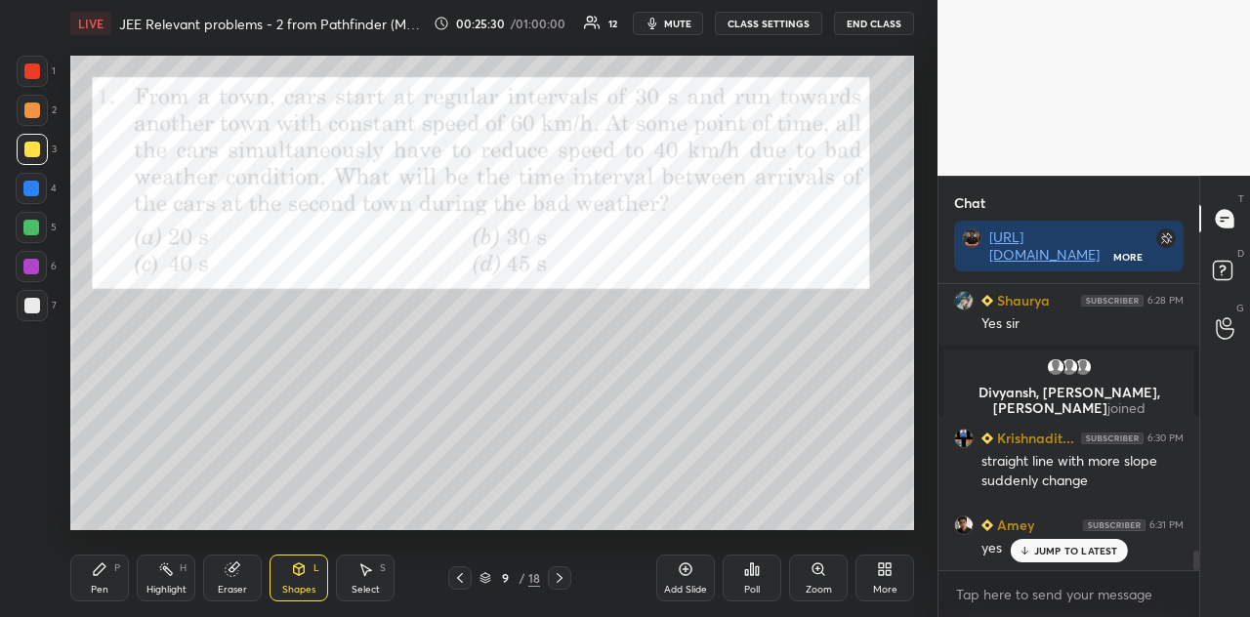
scroll to position [3812, 0]
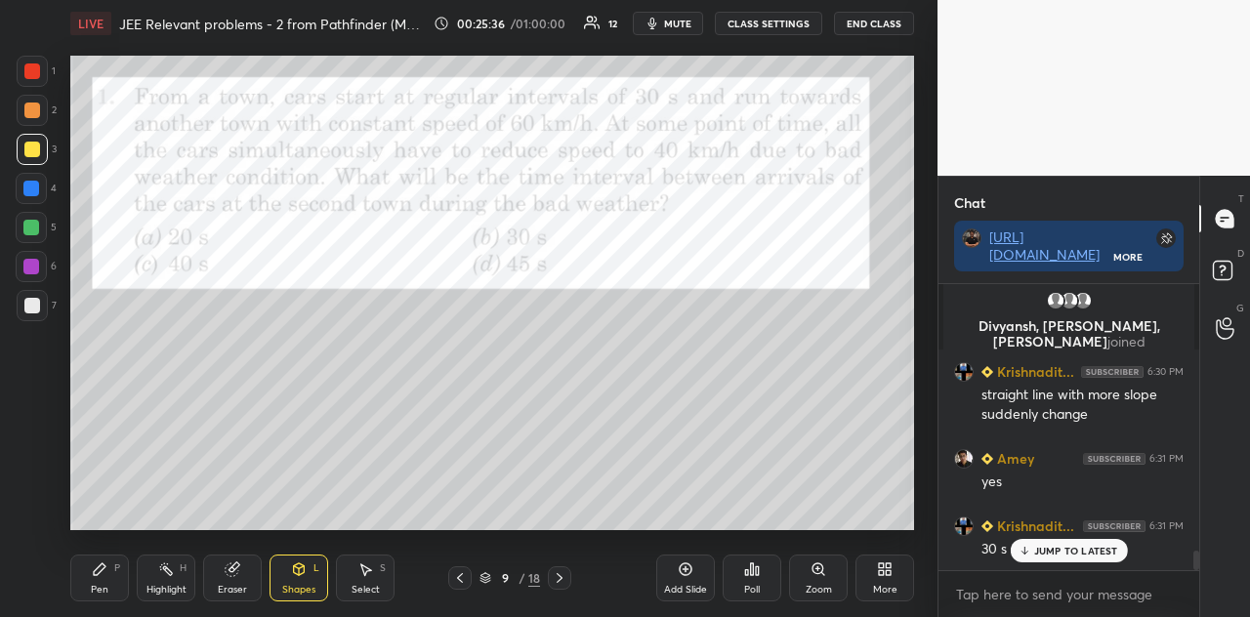
click at [41, 192] on div at bounding box center [31, 188] width 31 height 31
click at [311, 546] on div "Shapes L" at bounding box center [299, 578] width 59 height 47
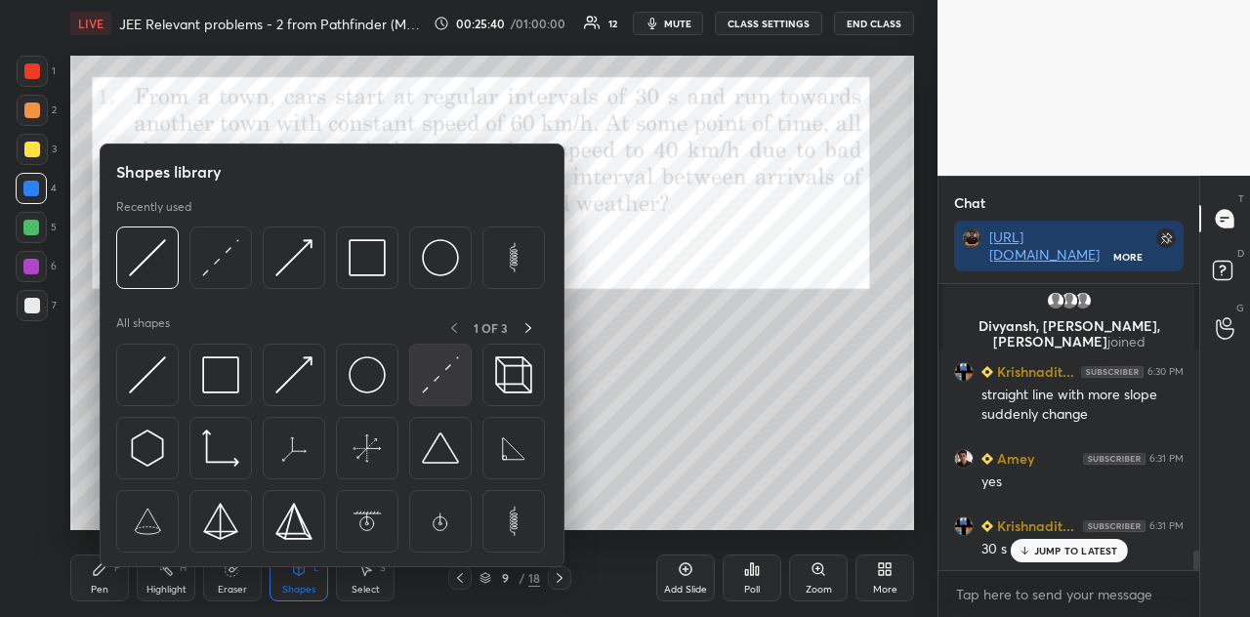
click at [436, 383] on img at bounding box center [440, 375] width 37 height 37
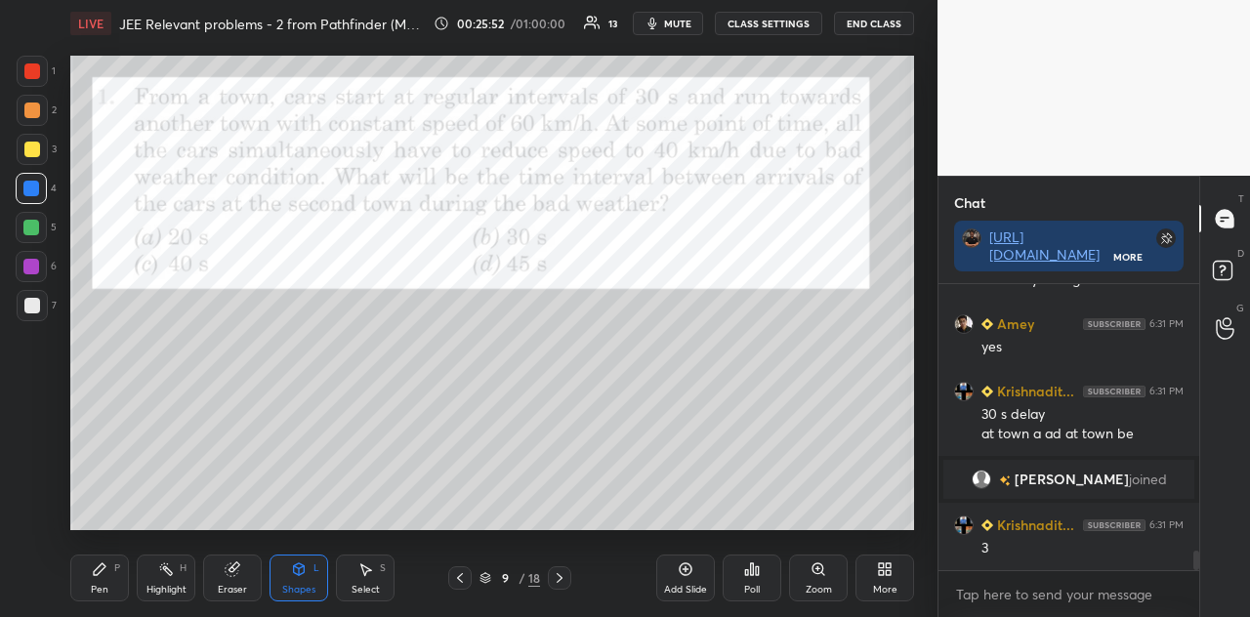
scroll to position [3966, 0]
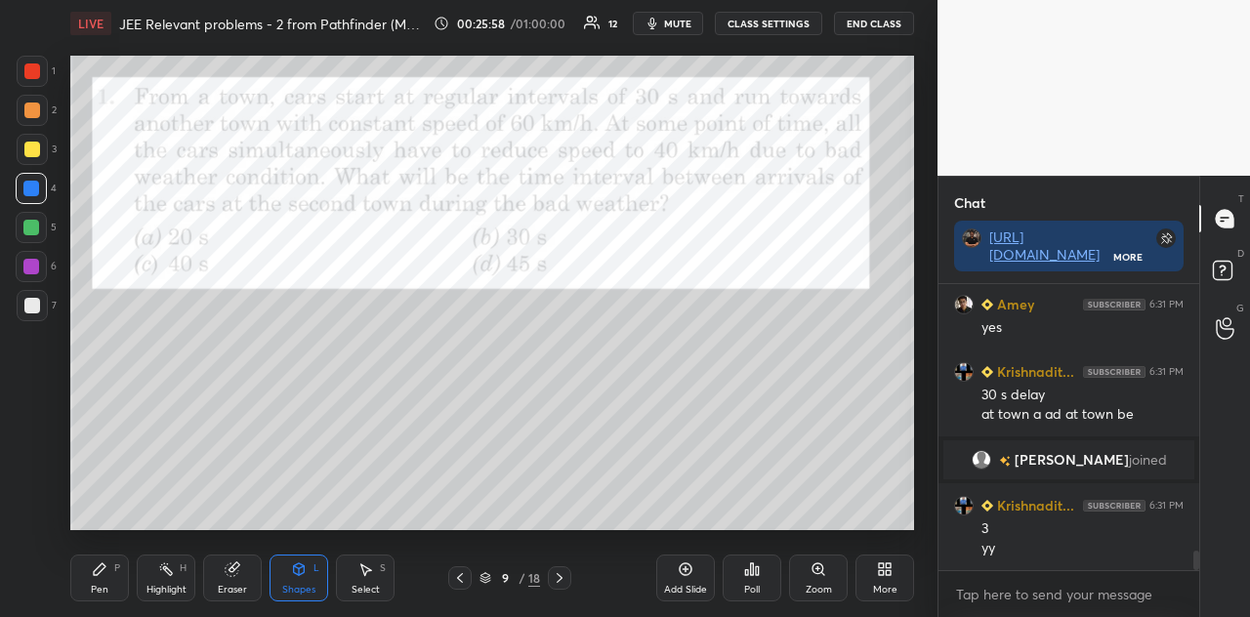
click at [107, 546] on div "Pen P" at bounding box center [99, 578] width 59 height 47
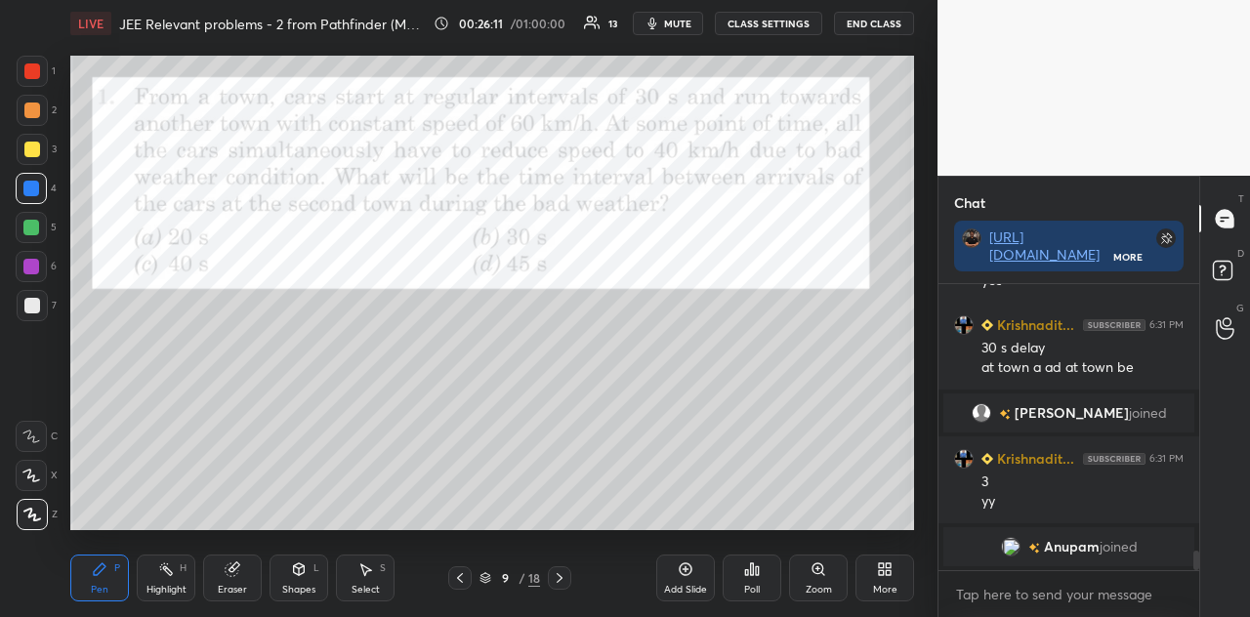
click at [311, 546] on div "Shapes L" at bounding box center [299, 578] width 59 height 47
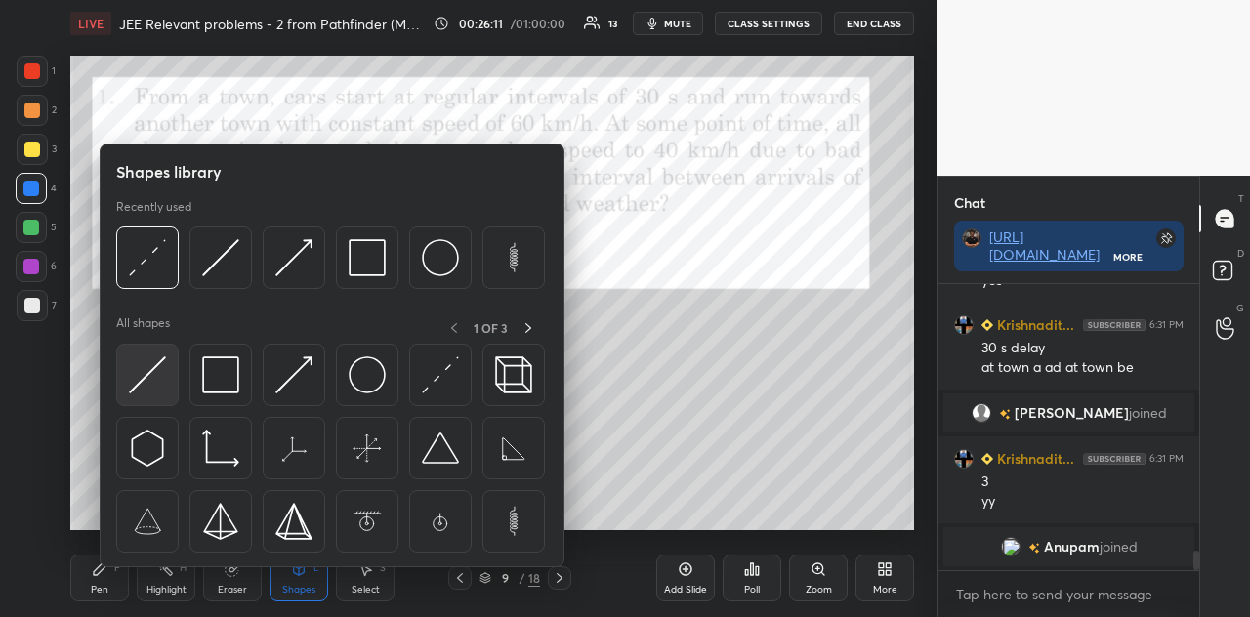
click at [153, 386] on img at bounding box center [147, 375] width 37 height 37
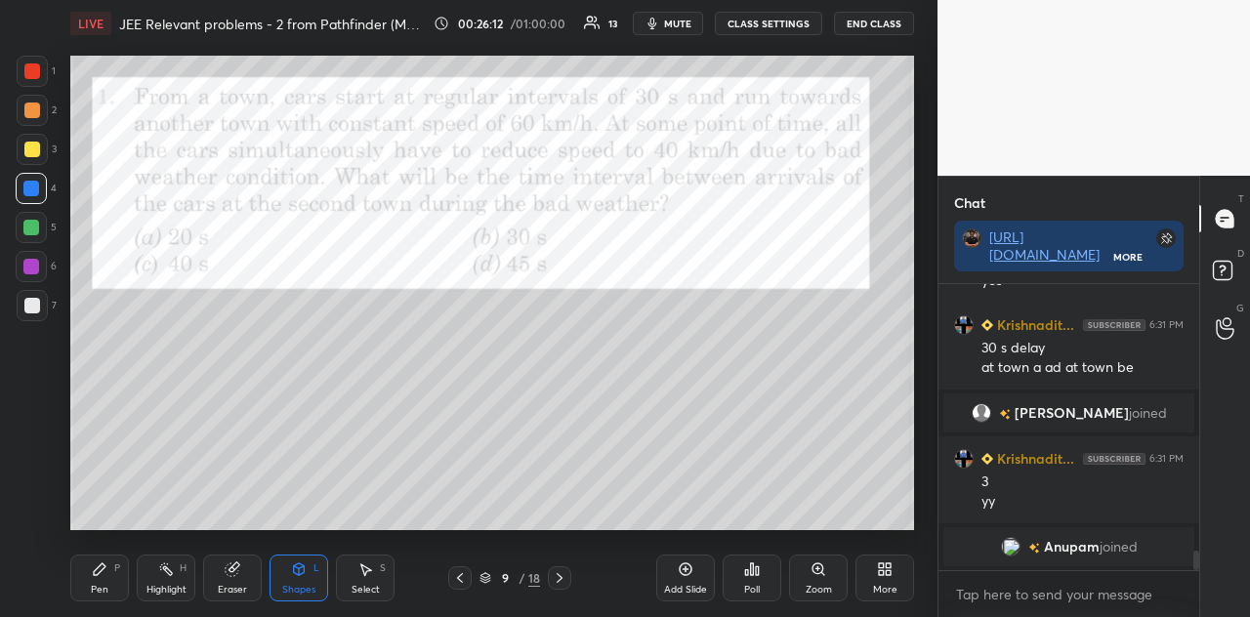
click at [33, 152] on div at bounding box center [32, 150] width 16 height 16
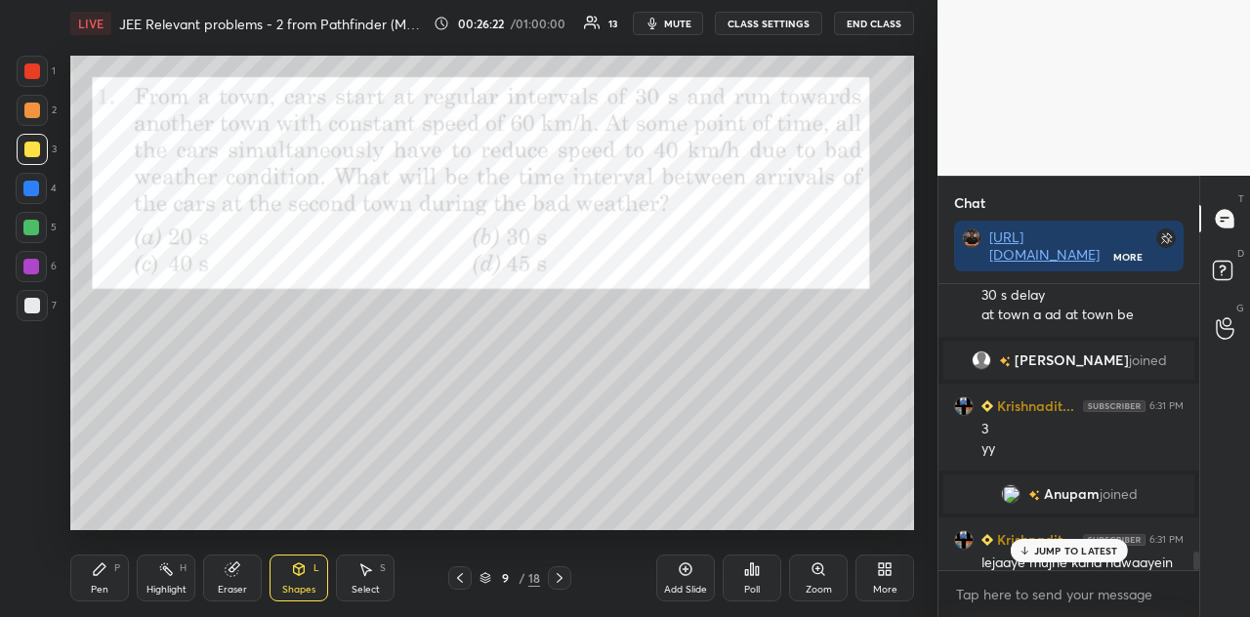
scroll to position [4044, 0]
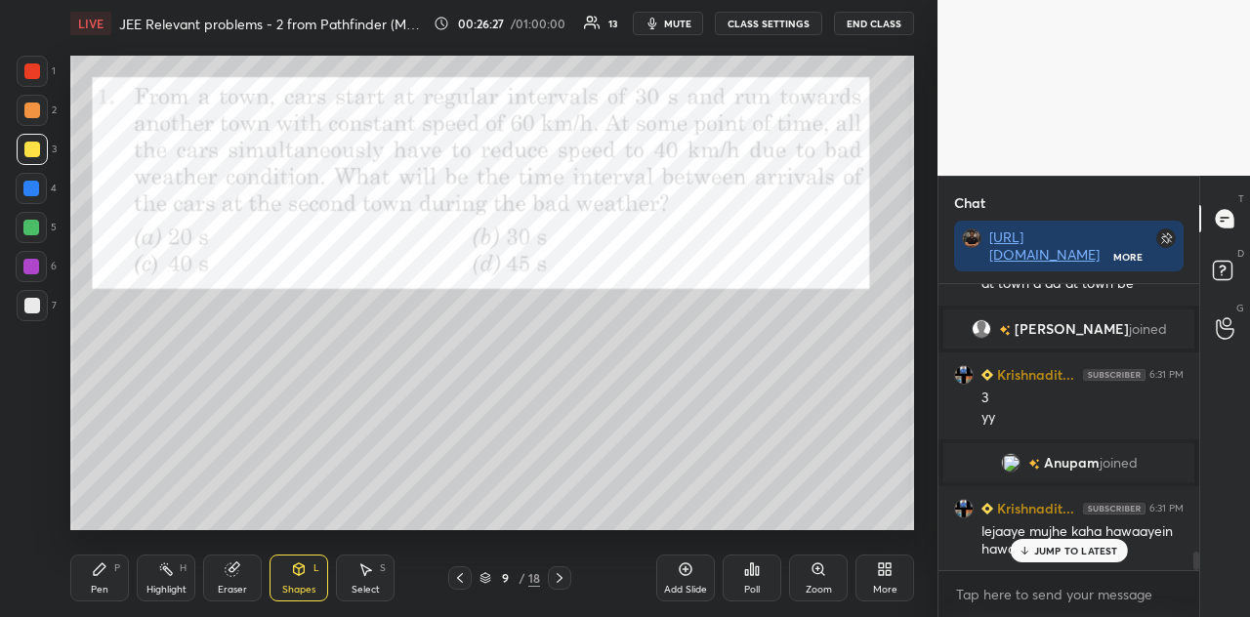
click at [306, 546] on icon at bounding box center [299, 570] width 16 height 16
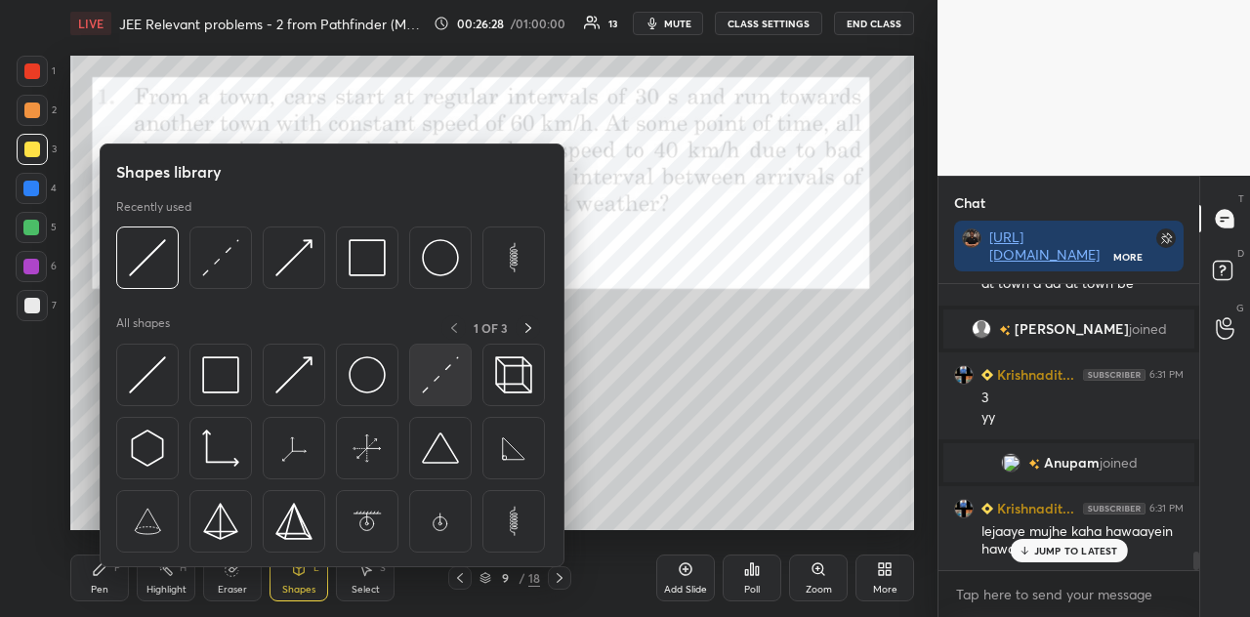
click at [436, 391] on img at bounding box center [440, 375] width 37 height 37
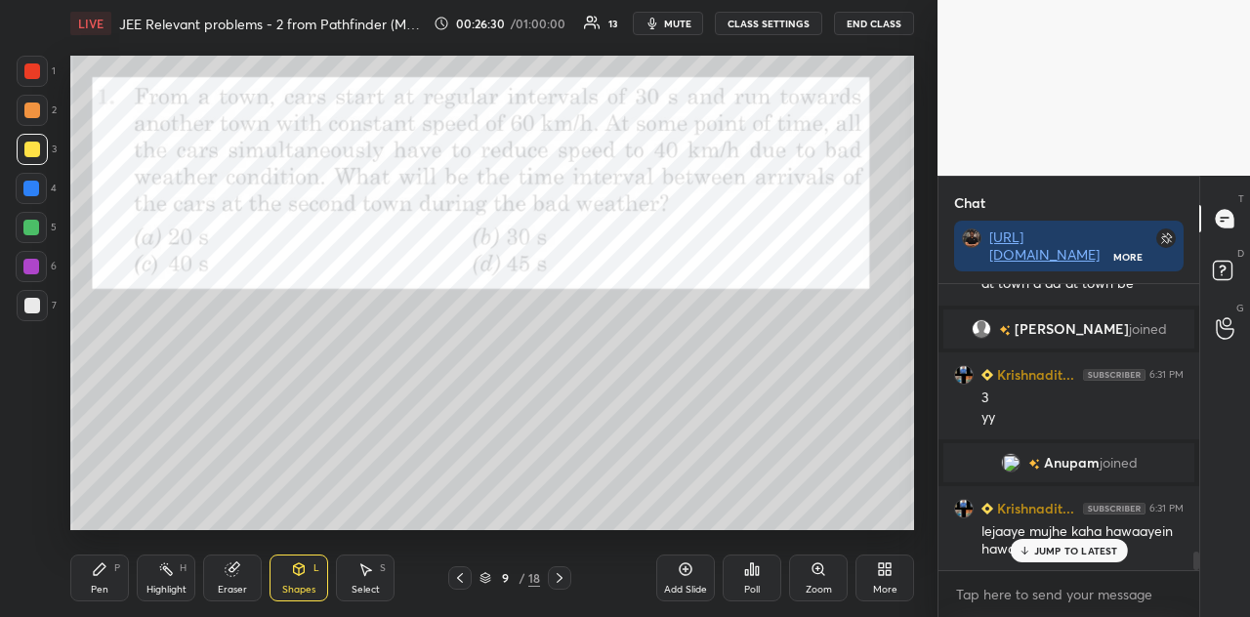
click at [40, 231] on div at bounding box center [31, 227] width 31 height 31
click at [41, 265] on div at bounding box center [31, 266] width 31 height 31
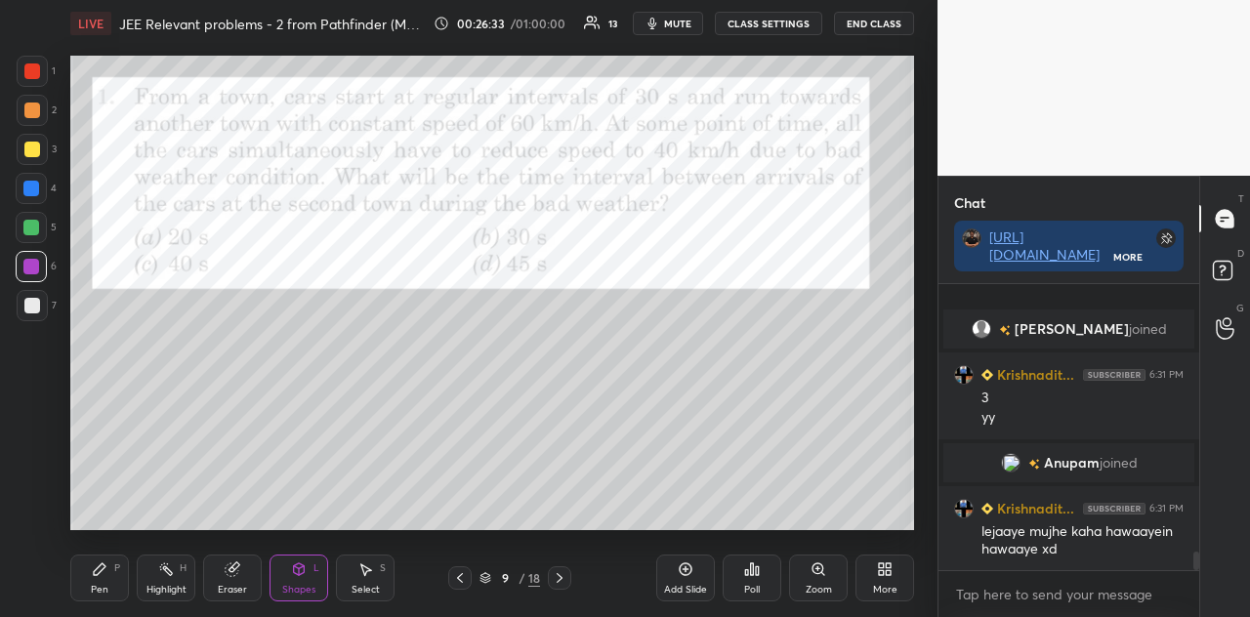
scroll to position [4112, 0]
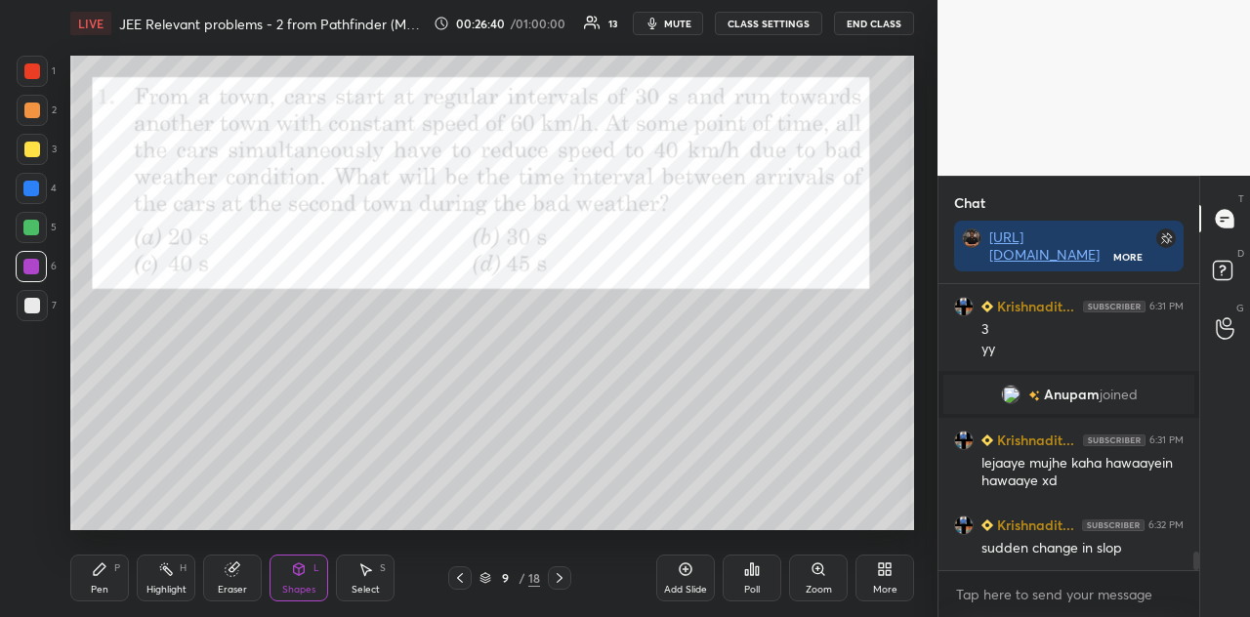
click at [309, 546] on div "Shapes L" at bounding box center [299, 578] width 59 height 47
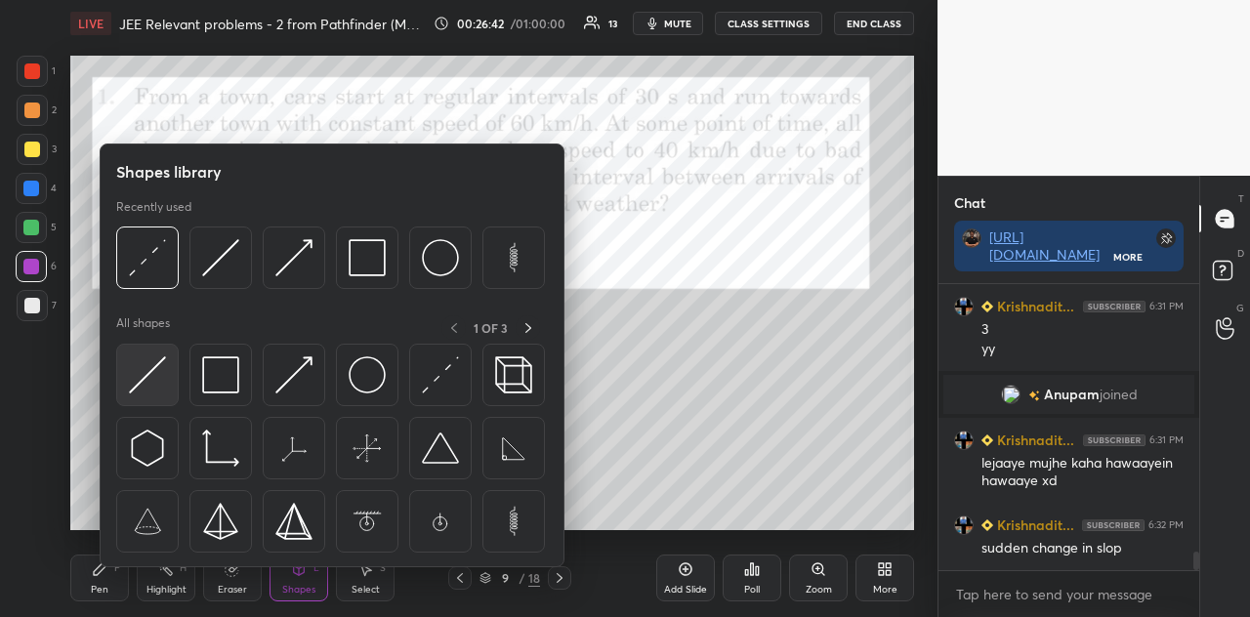
click at [154, 374] on img at bounding box center [147, 375] width 37 height 37
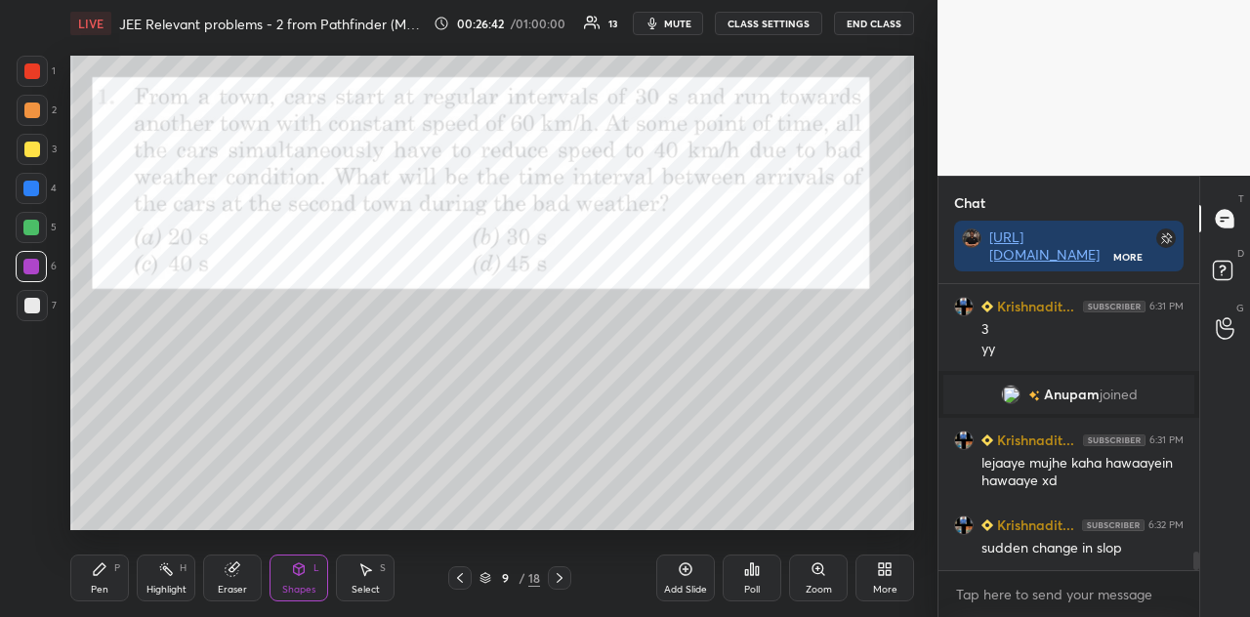
click at [39, 147] on div at bounding box center [32, 150] width 16 height 16
click at [303, 546] on div "Shapes L" at bounding box center [299, 578] width 59 height 47
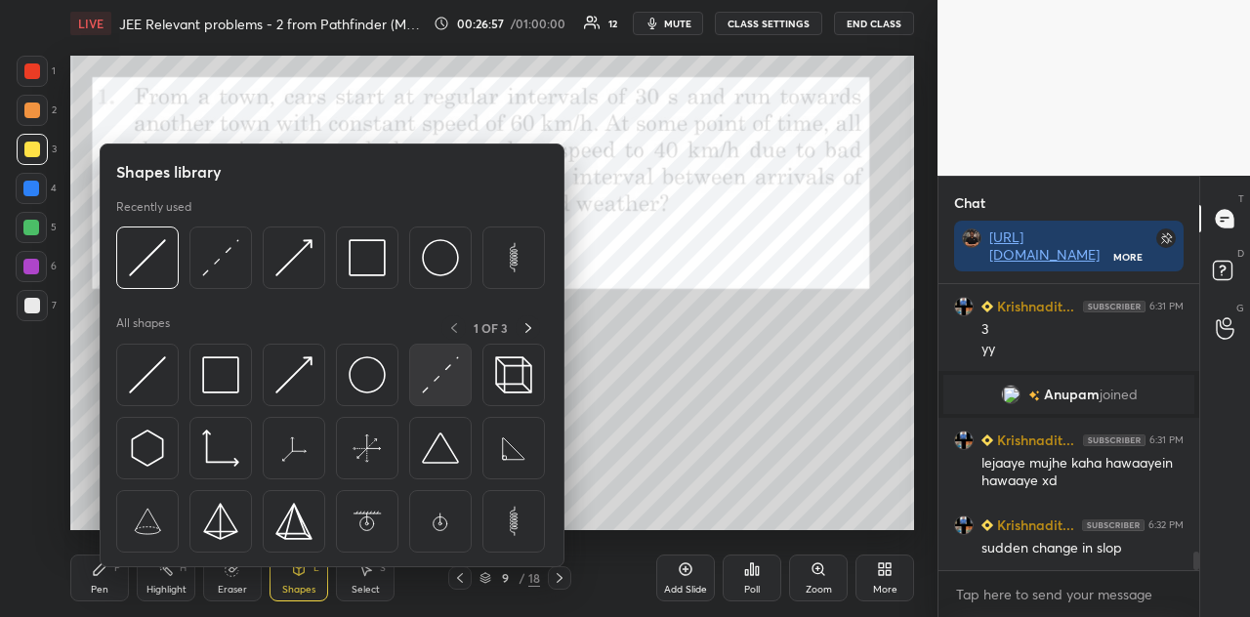
click at [457, 396] on div at bounding box center [440, 375] width 63 height 63
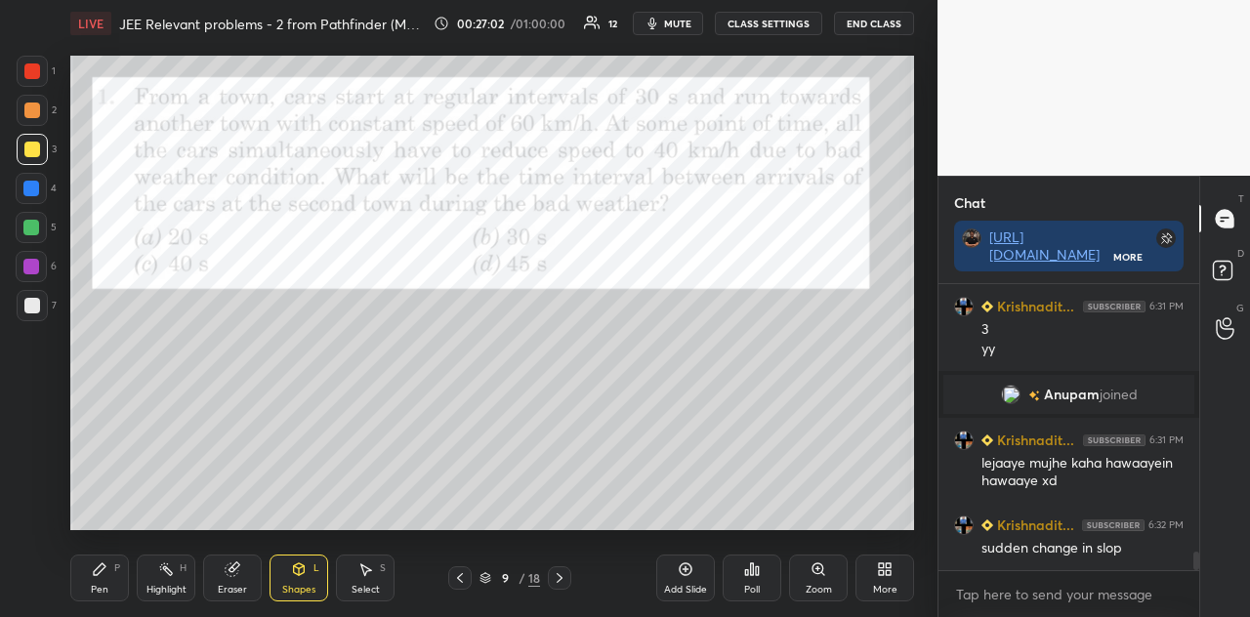
click at [300, 546] on icon at bounding box center [299, 570] width 11 height 12
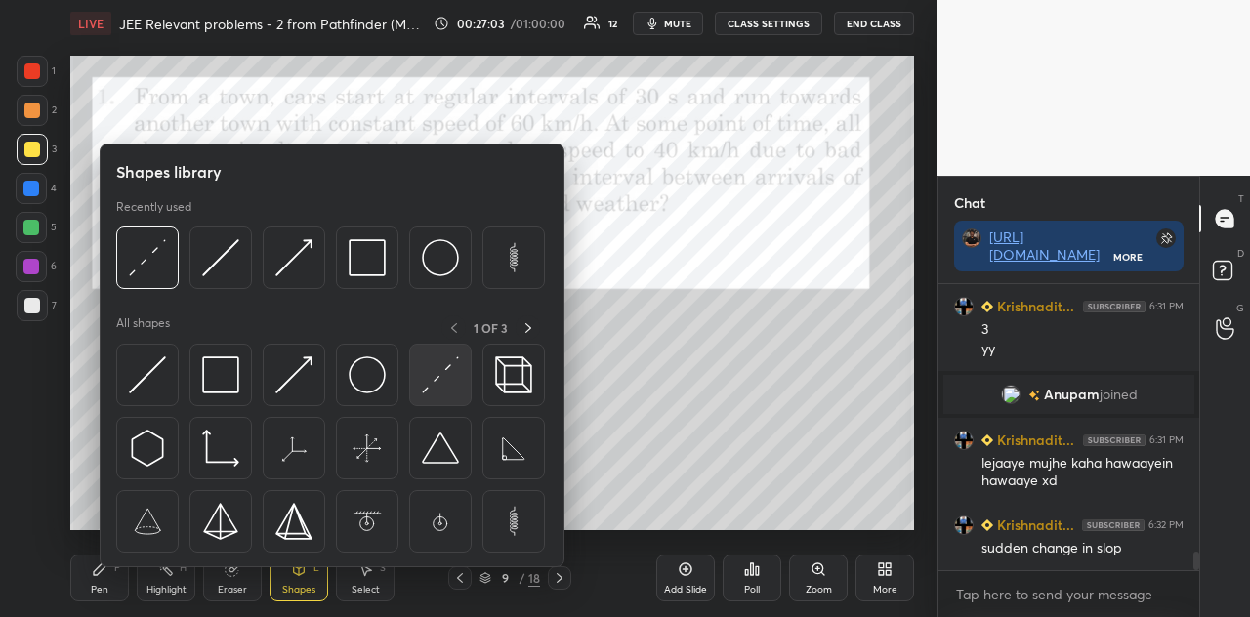
click at [430, 392] on img at bounding box center [440, 375] width 37 height 37
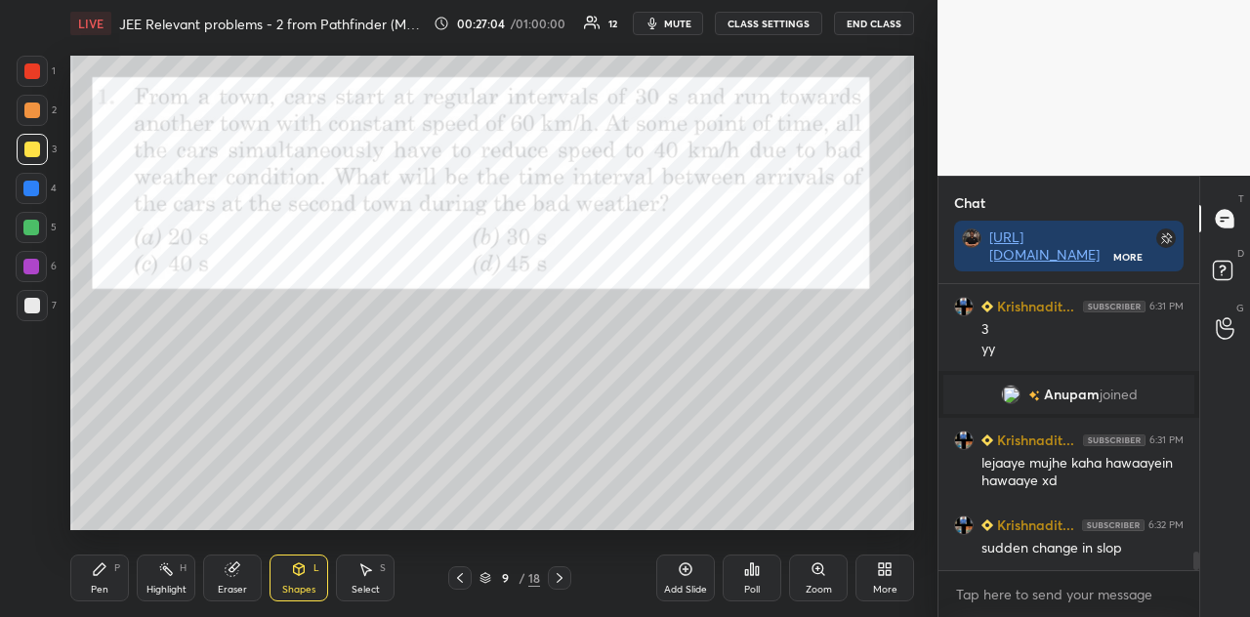
click at [41, 267] on div at bounding box center [31, 266] width 31 height 31
click at [108, 546] on div "Pen P" at bounding box center [99, 578] width 59 height 47
click at [35, 190] on div at bounding box center [31, 189] width 16 height 16
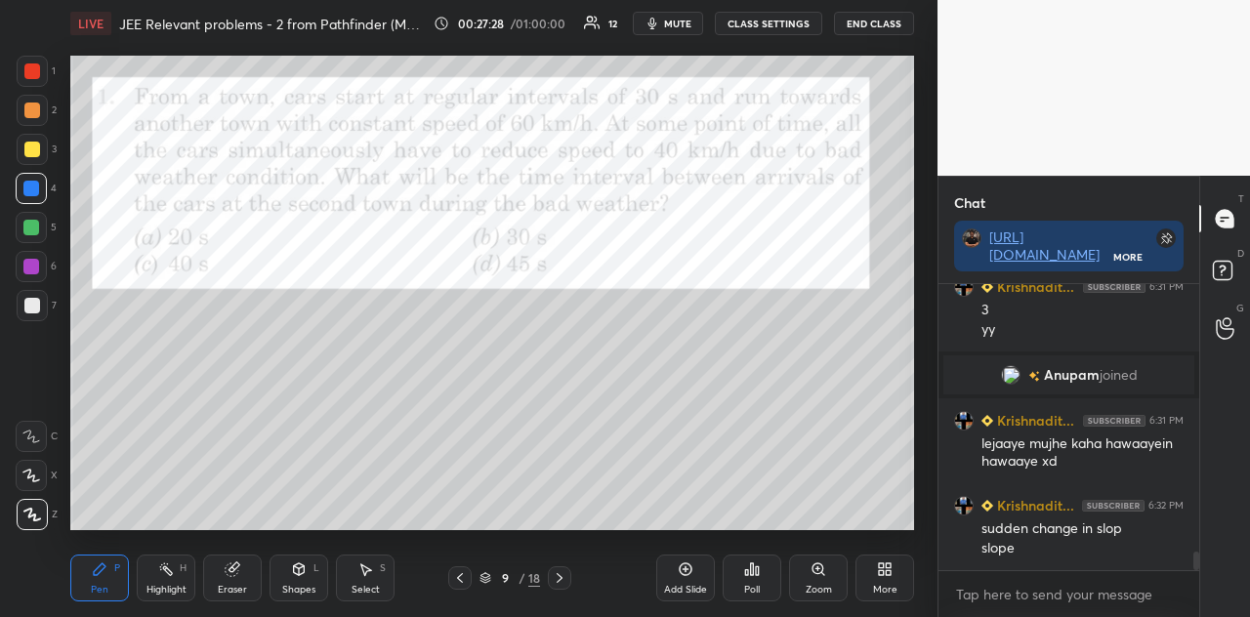
click at [313, 546] on div "Shapes L" at bounding box center [299, 578] width 59 height 47
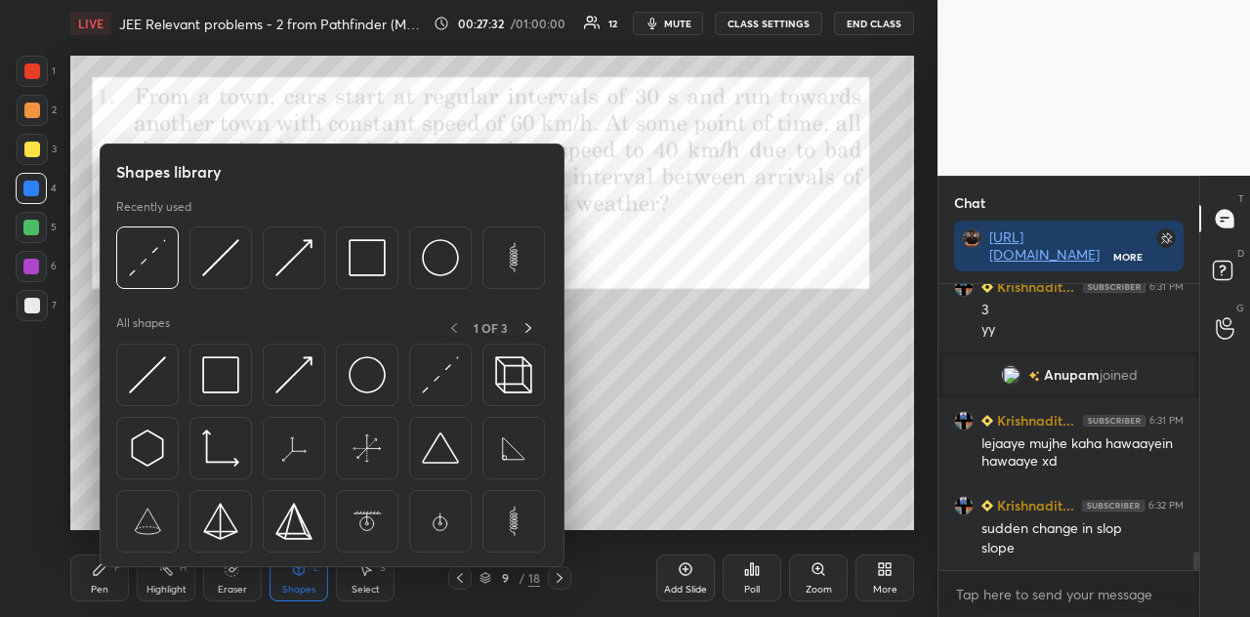
click at [248, 546] on div "Eraser" at bounding box center [232, 578] width 59 height 47
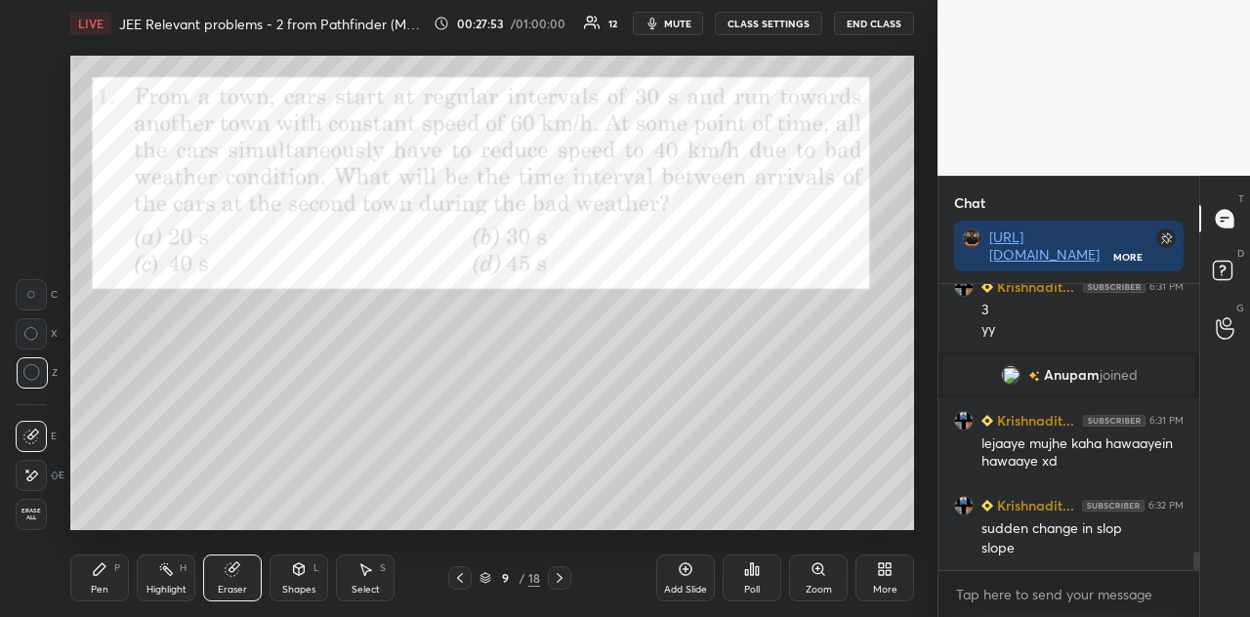
click at [295, 546] on icon at bounding box center [299, 570] width 16 height 16
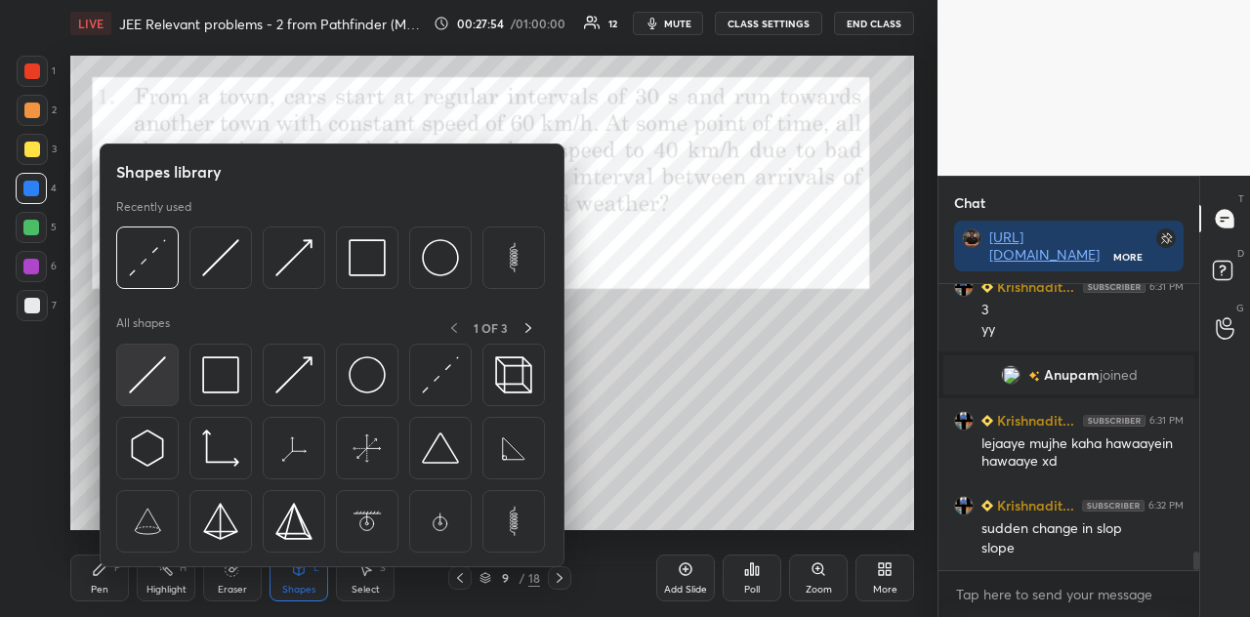
click at [160, 374] on img at bounding box center [147, 375] width 37 height 37
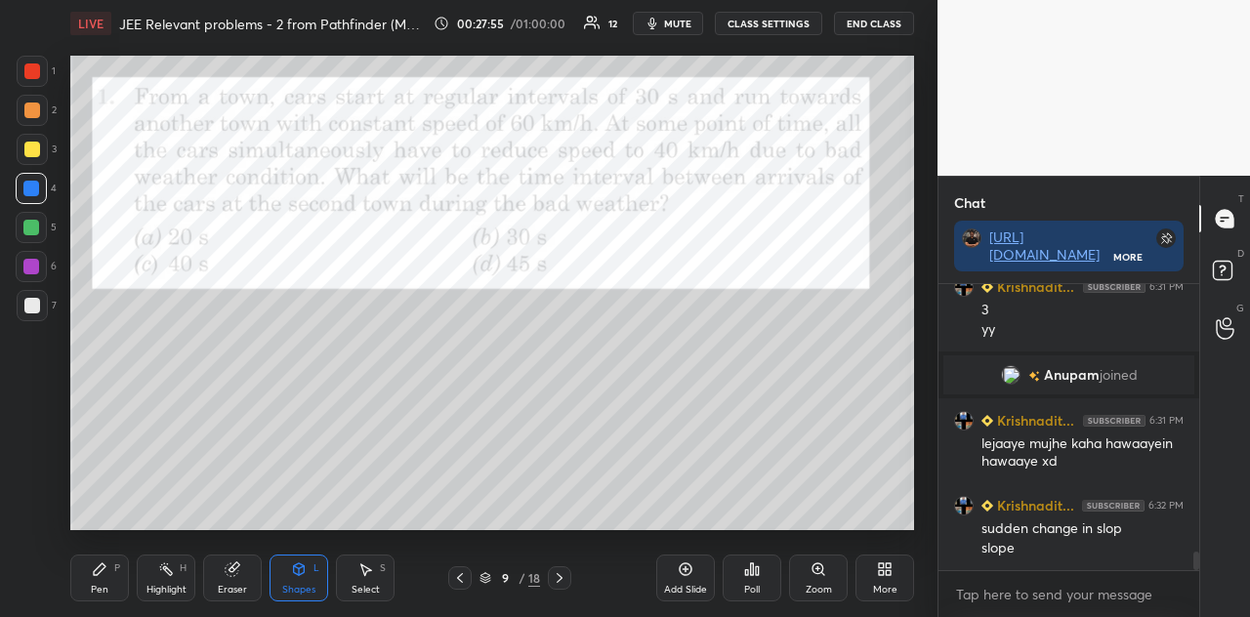
click at [41, 70] on div at bounding box center [32, 71] width 31 height 31
click at [35, 186] on div at bounding box center [31, 189] width 16 height 16
click at [309, 546] on div "Shapes L" at bounding box center [299, 578] width 59 height 47
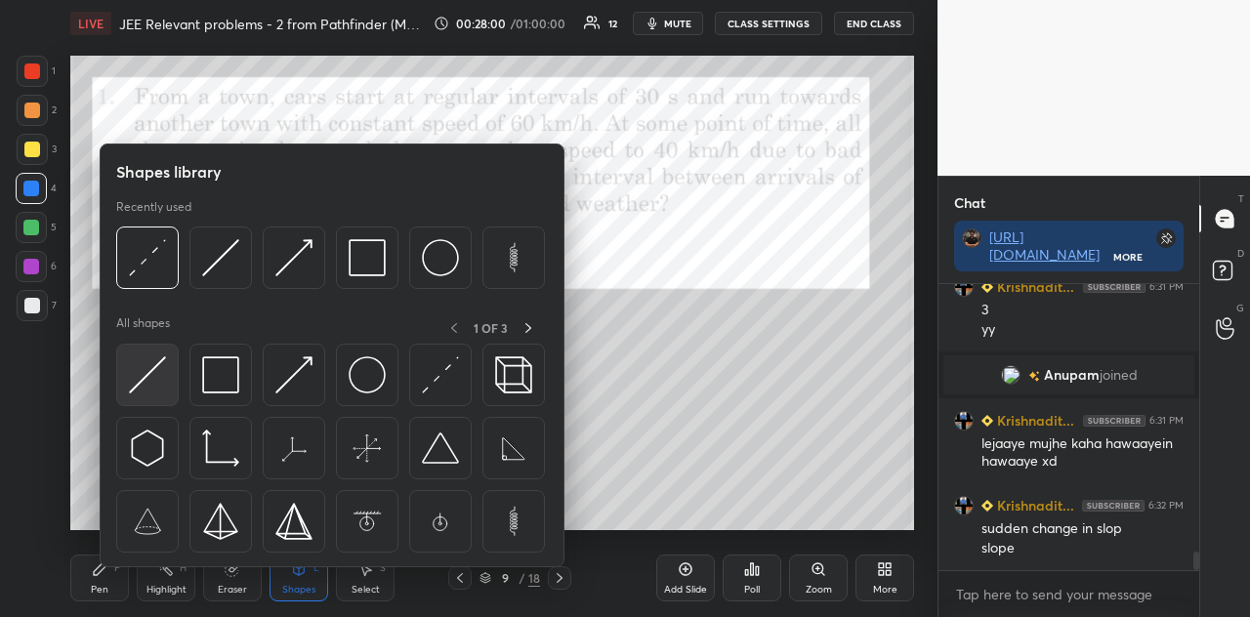
click at [155, 381] on img at bounding box center [147, 375] width 37 height 37
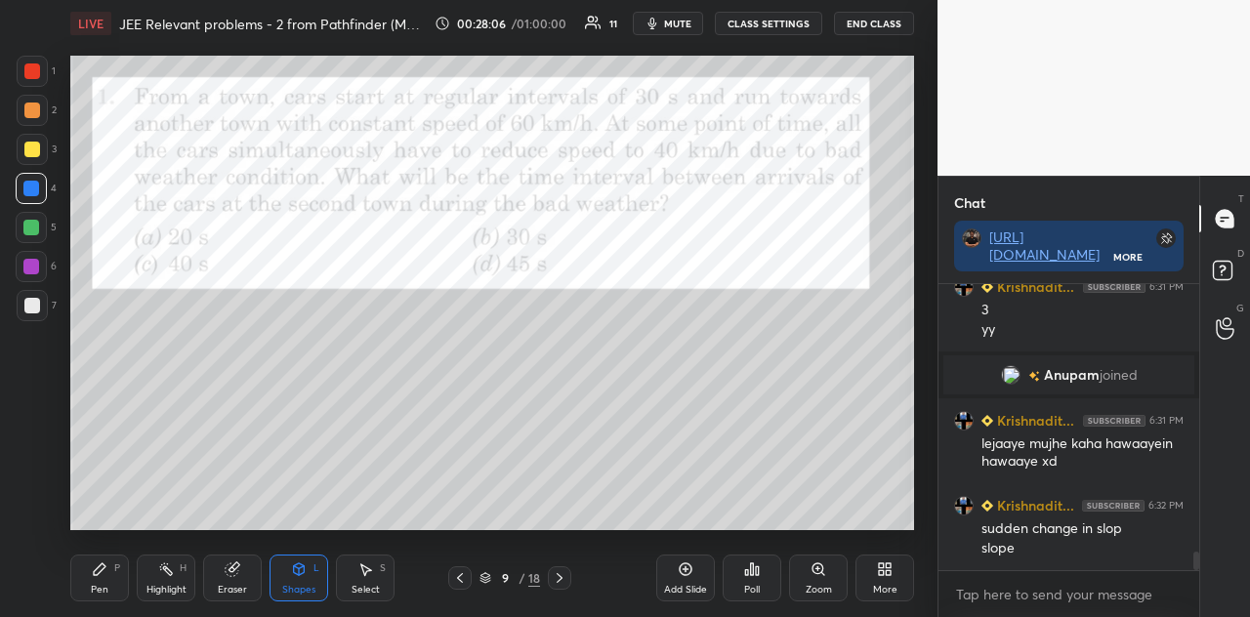
scroll to position [4198, 0]
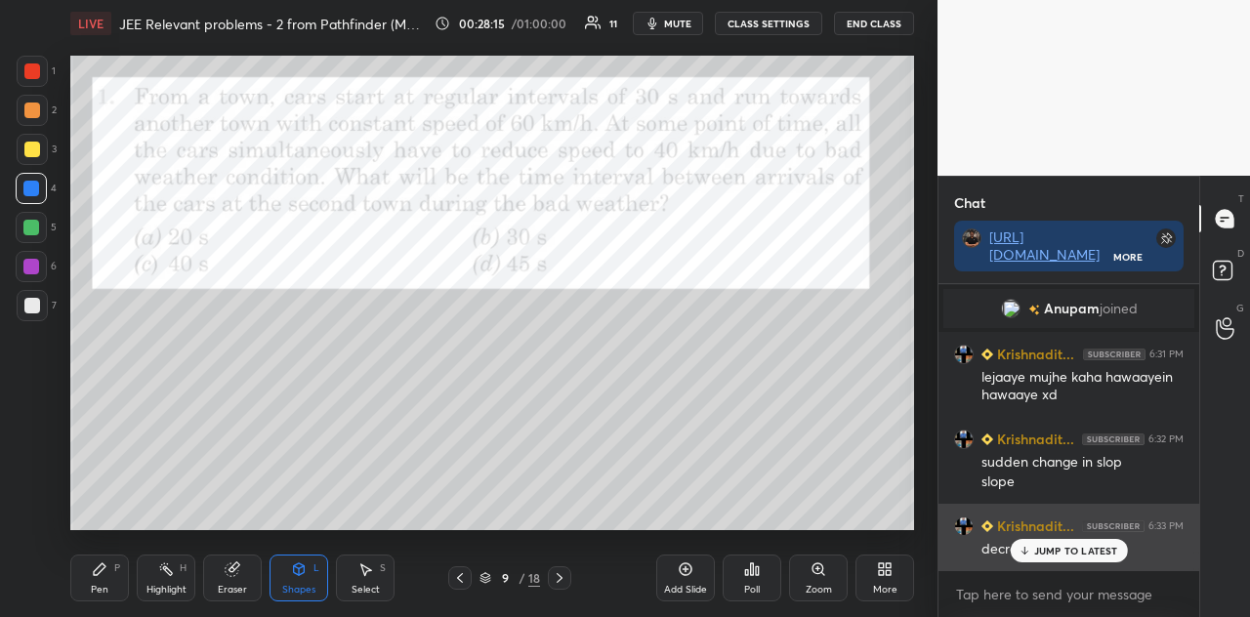
click at [1058, 546] on p "JUMP TO LATEST" at bounding box center [1076, 551] width 84 height 12
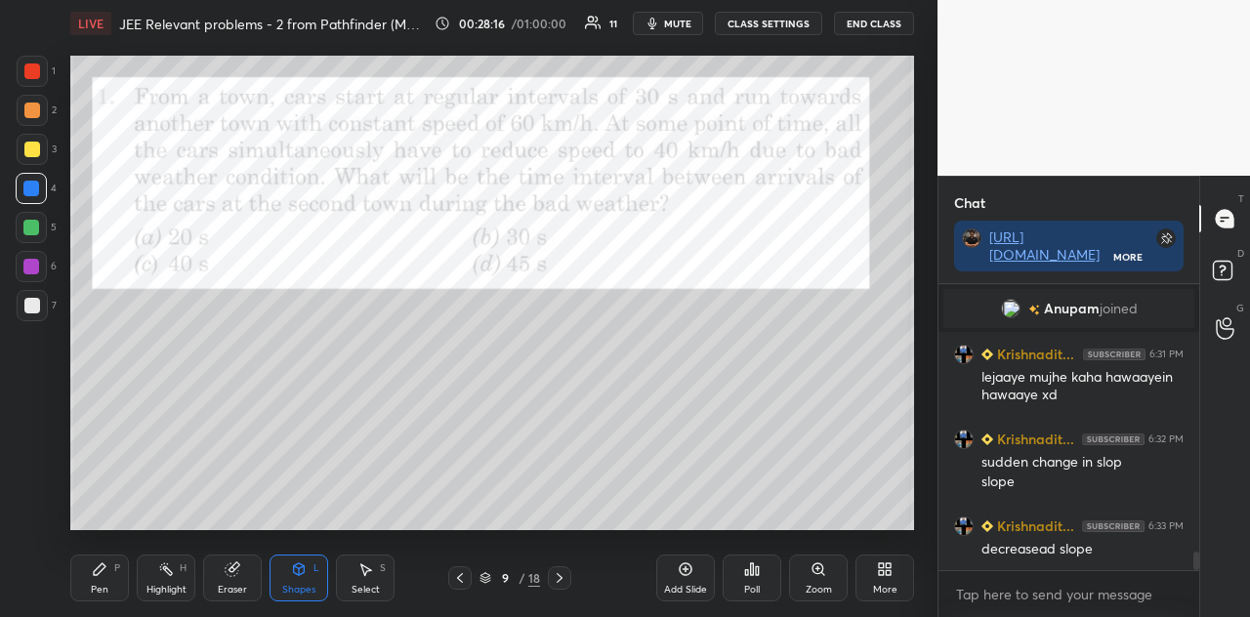
scroll to position [4245, 0]
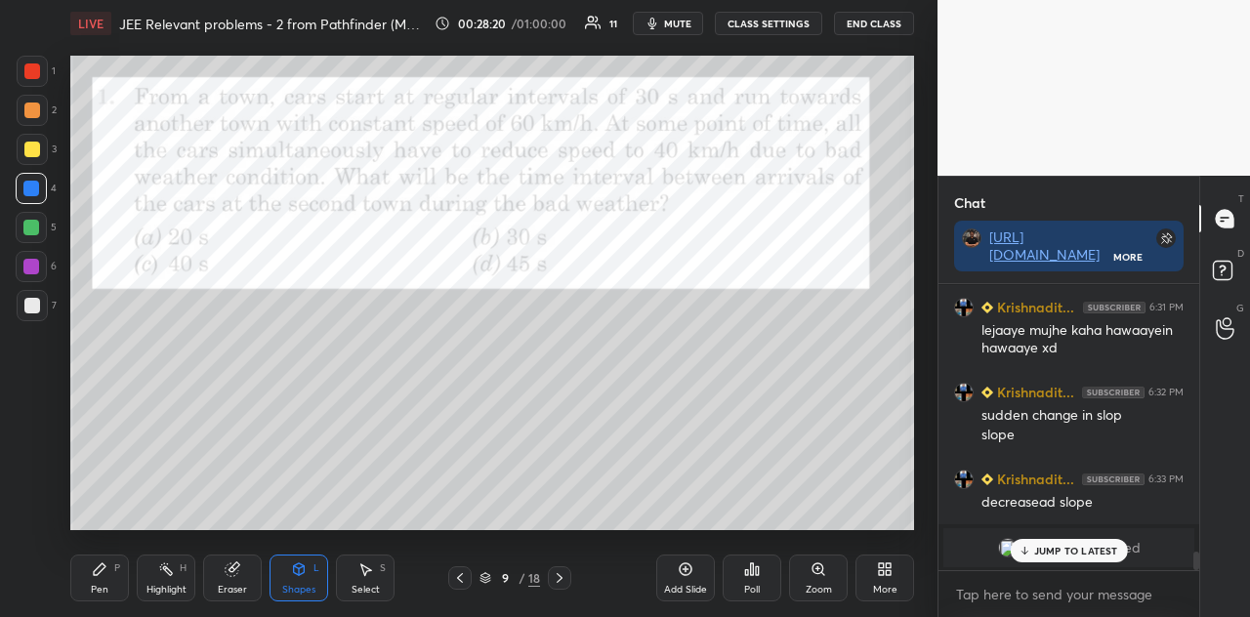
click at [30, 109] on div at bounding box center [32, 111] width 16 height 16
click at [119, 546] on div "Pen P" at bounding box center [99, 578] width 59 height 47
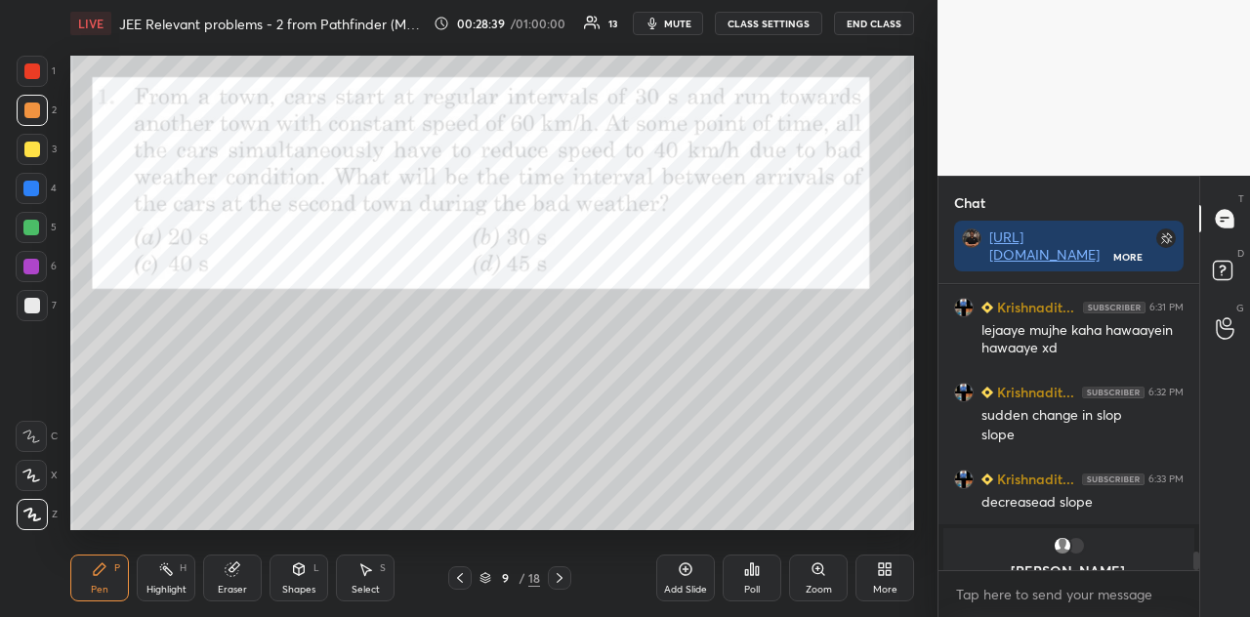
scroll to position [4202, 0]
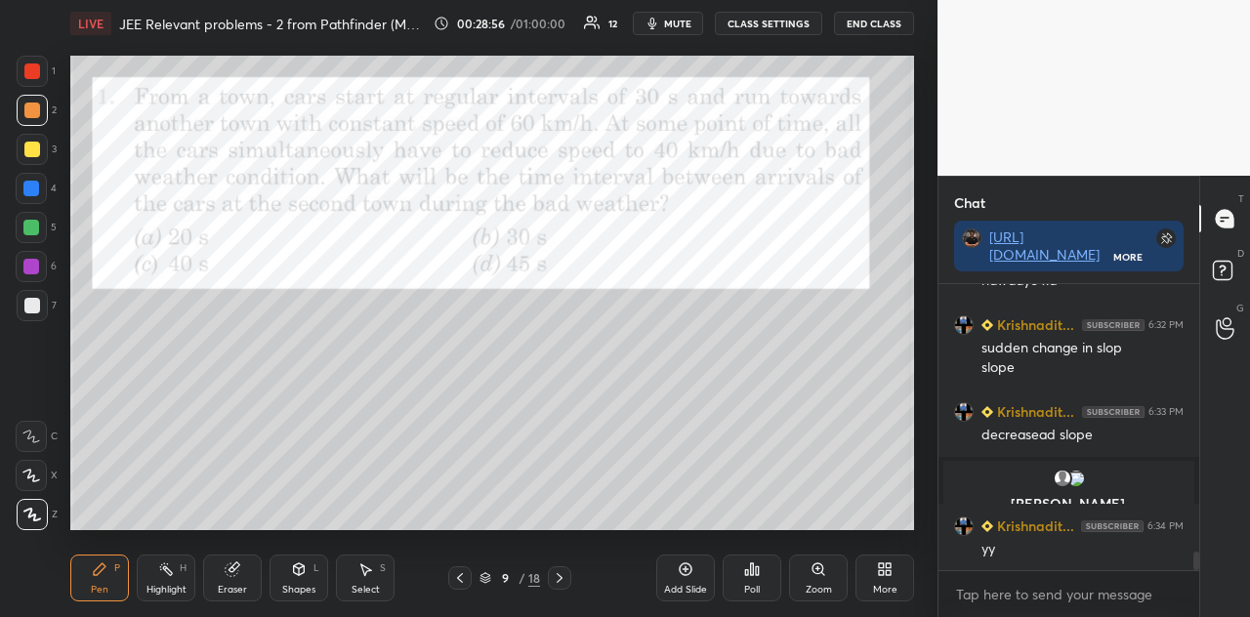
click at [35, 153] on div at bounding box center [32, 150] width 16 height 16
click at [31, 118] on div at bounding box center [32, 111] width 16 height 16
click at [30, 148] on div at bounding box center [32, 150] width 16 height 16
click at [27, 233] on div at bounding box center [31, 228] width 16 height 16
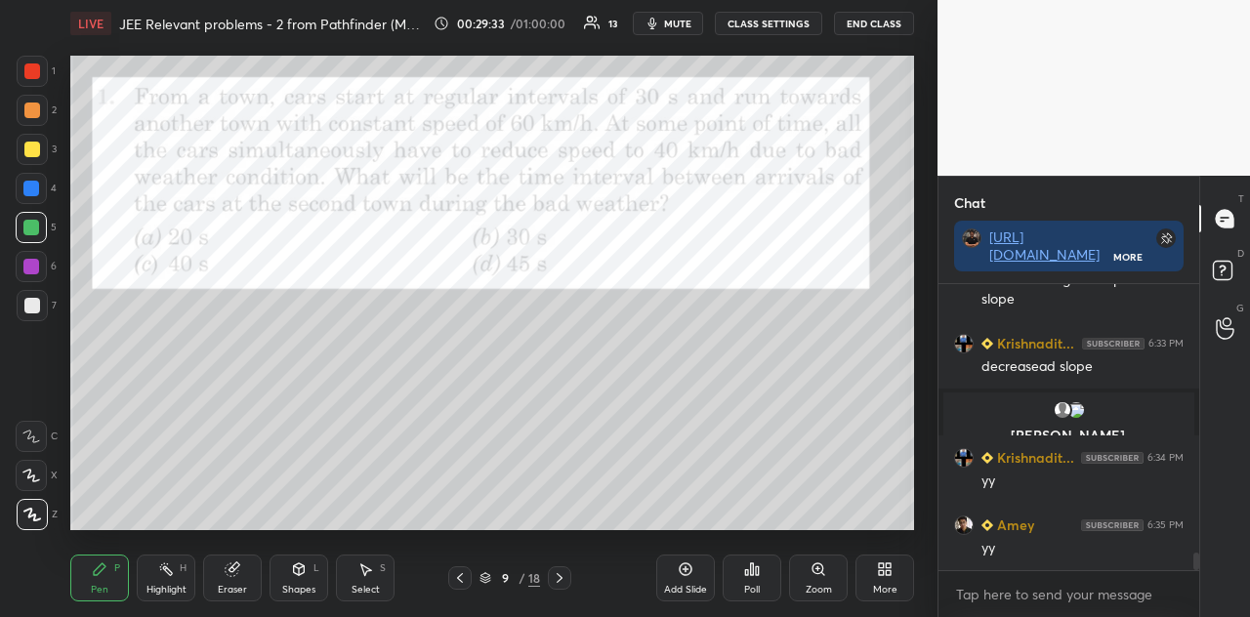
click at [34, 268] on div at bounding box center [31, 267] width 16 height 16
click at [35, 227] on div at bounding box center [31, 228] width 16 height 16
click at [35, 271] on div at bounding box center [31, 267] width 16 height 16
click at [36, 224] on div at bounding box center [31, 228] width 16 height 16
click at [33, 74] on div at bounding box center [32, 71] width 16 height 16
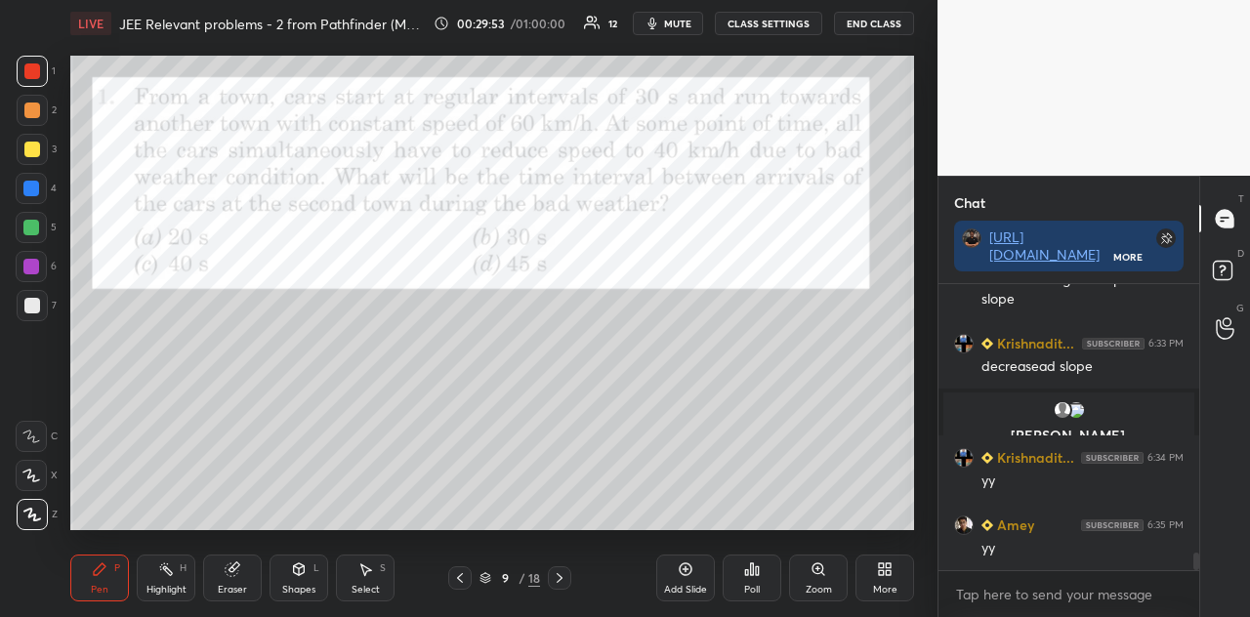
scroll to position [4341, 0]
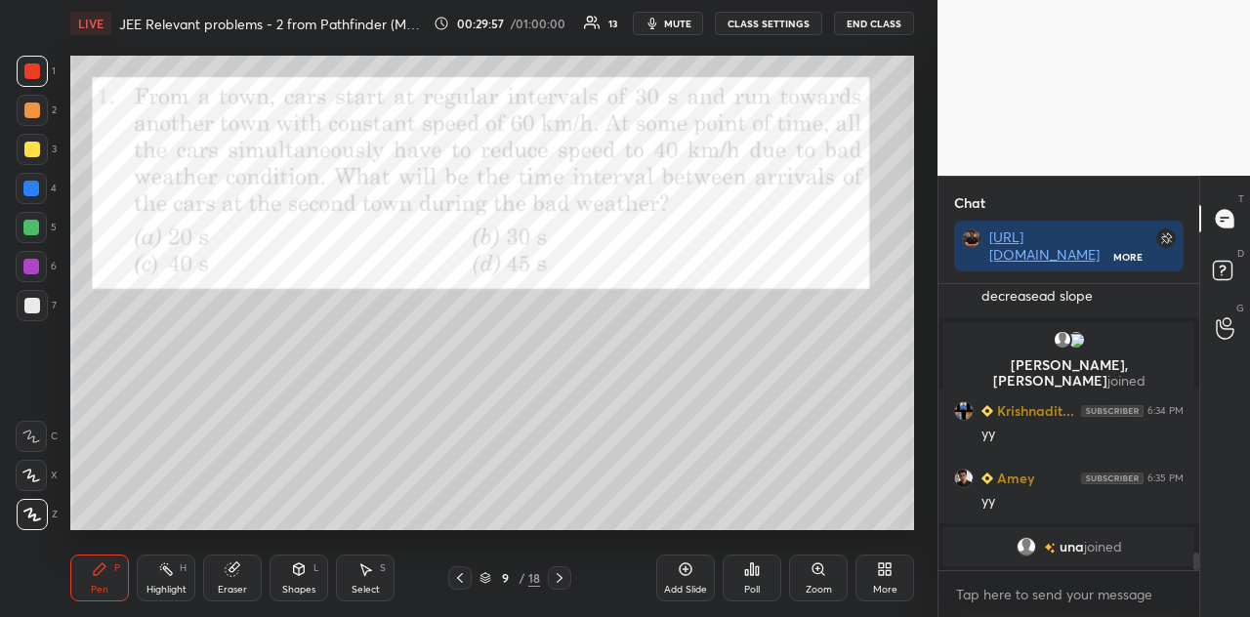
click at [32, 151] on div at bounding box center [32, 150] width 16 height 16
click at [30, 105] on div at bounding box center [32, 111] width 16 height 16
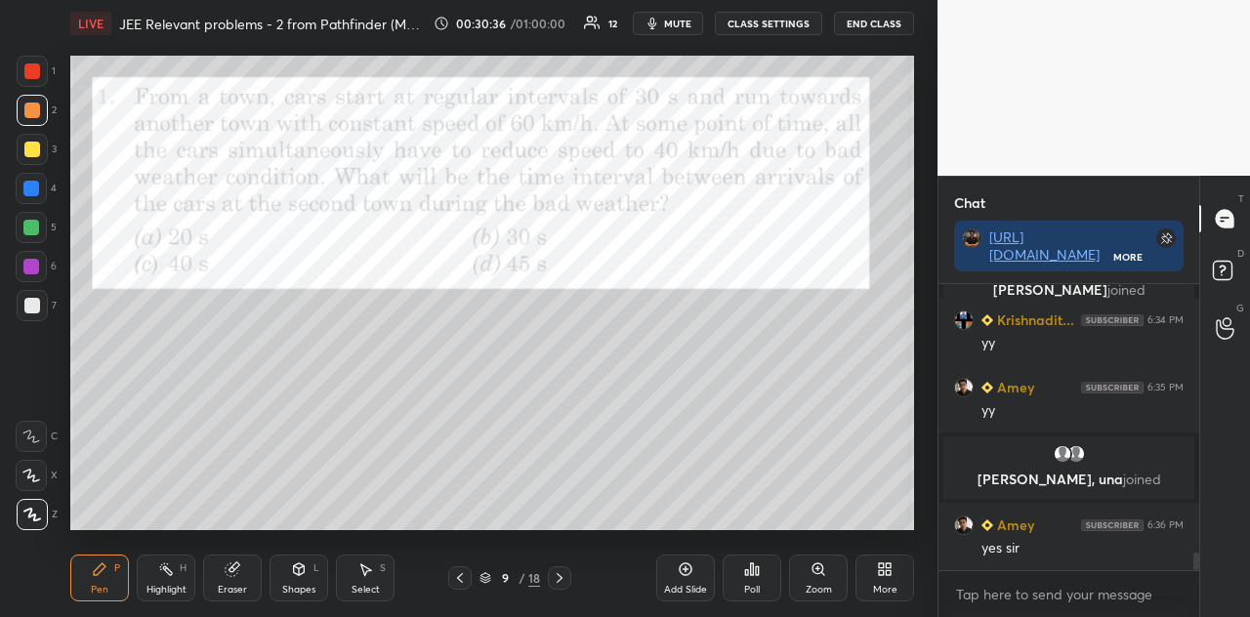
scroll to position [4480, 0]
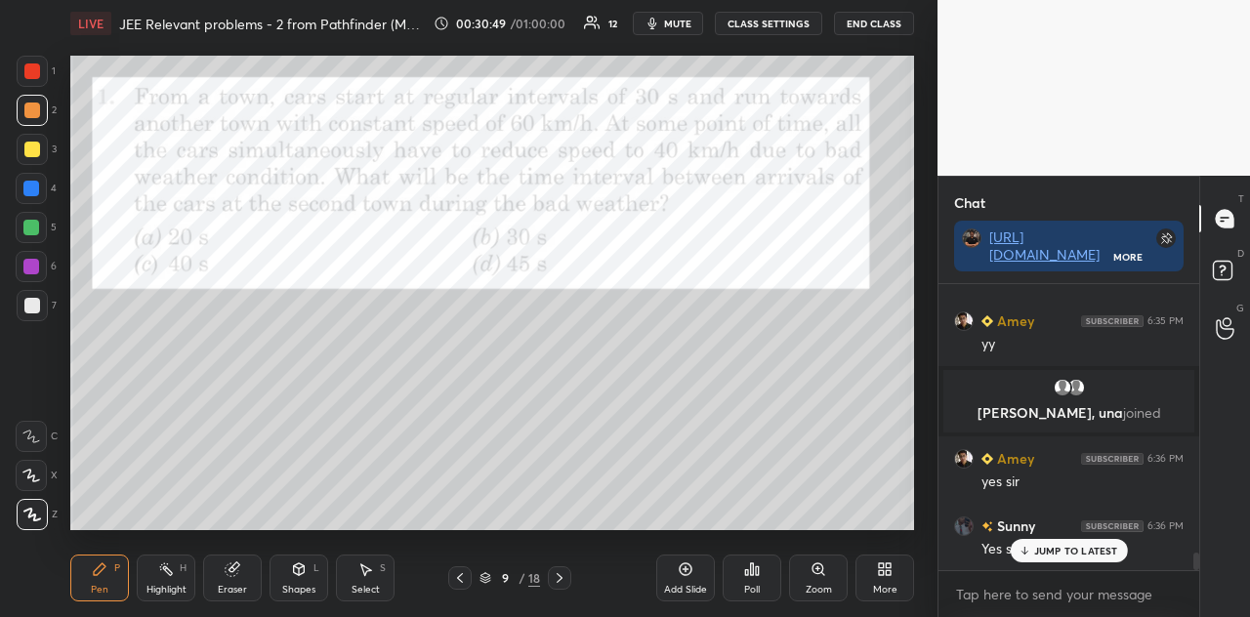
click at [35, 276] on div at bounding box center [31, 266] width 31 height 31
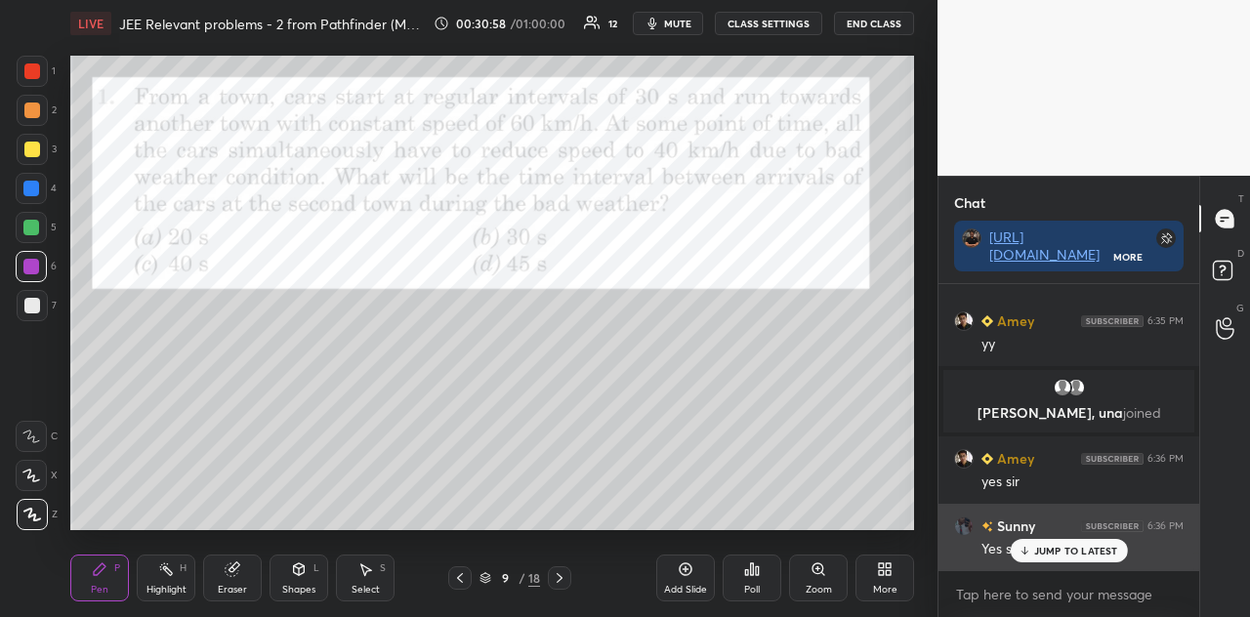
click at [1042, 545] on p "JUMP TO LATEST" at bounding box center [1076, 551] width 84 height 12
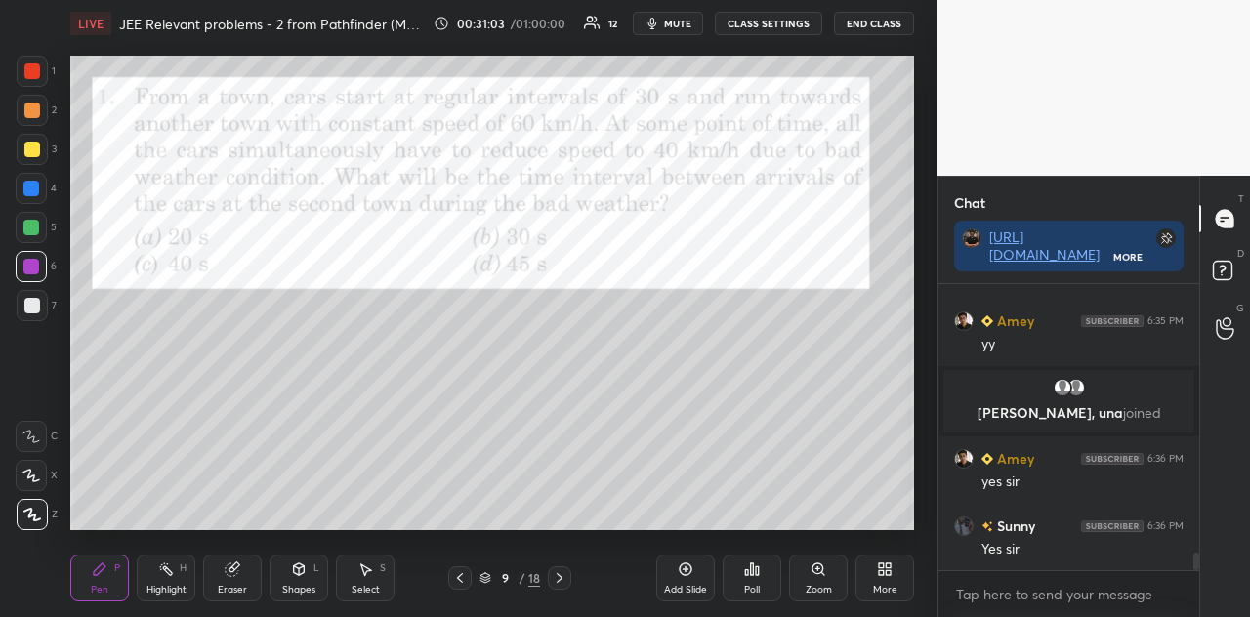
scroll to position [4548, 0]
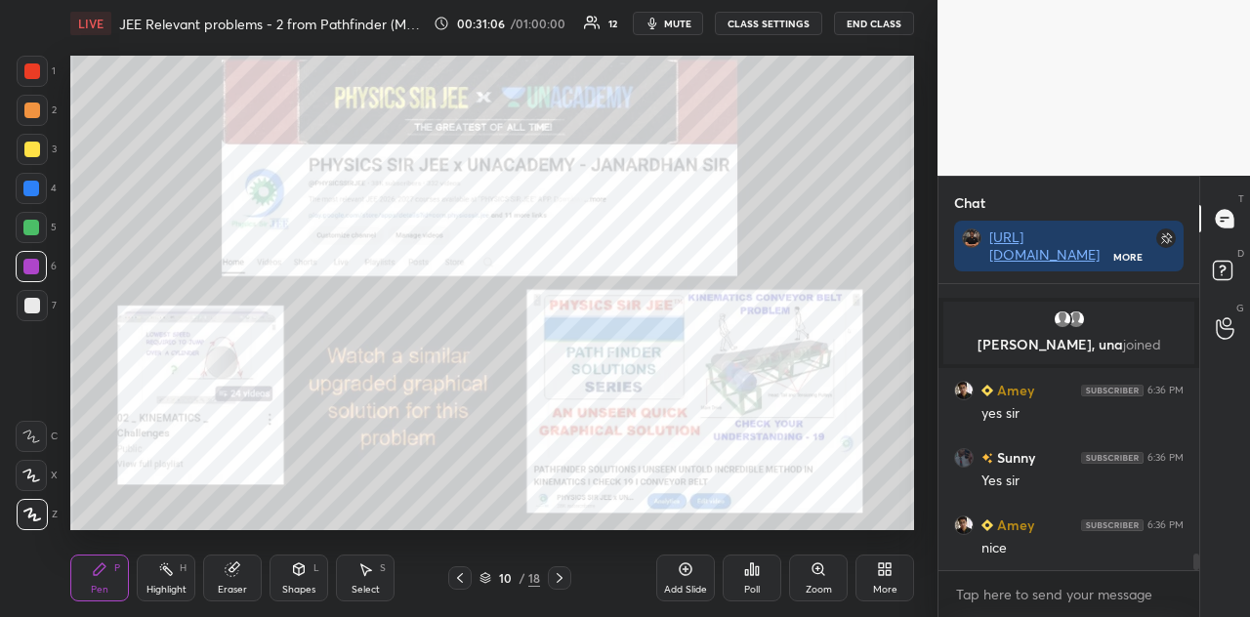
click at [37, 74] on div at bounding box center [32, 71] width 16 height 16
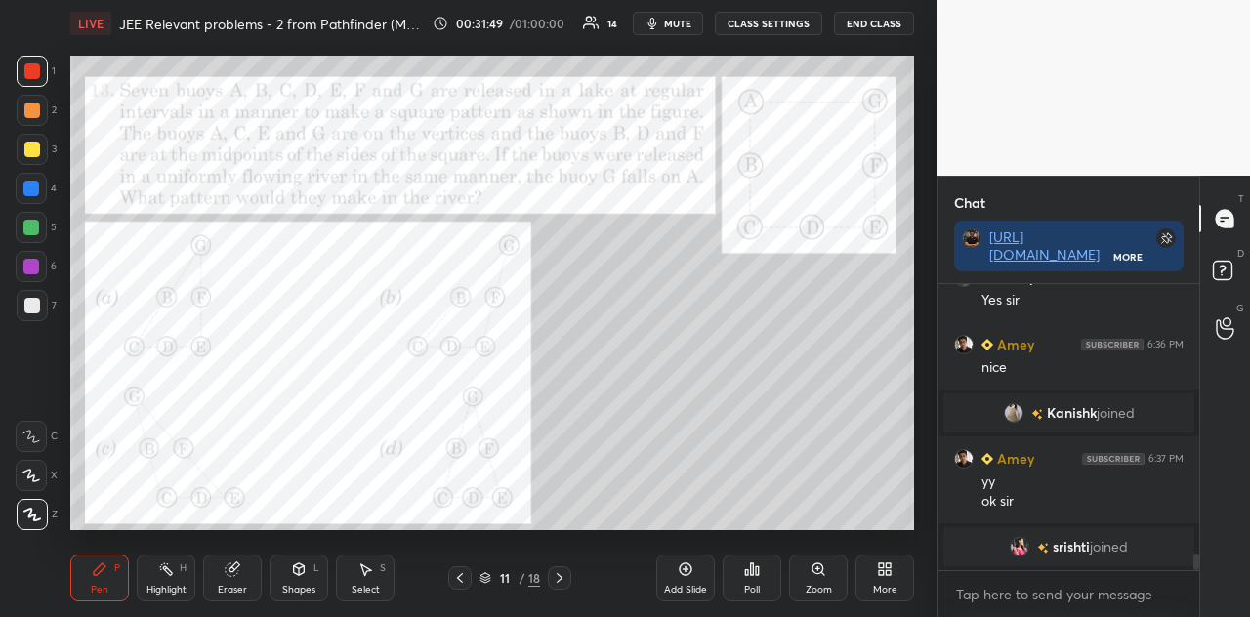
scroll to position [4609, 0]
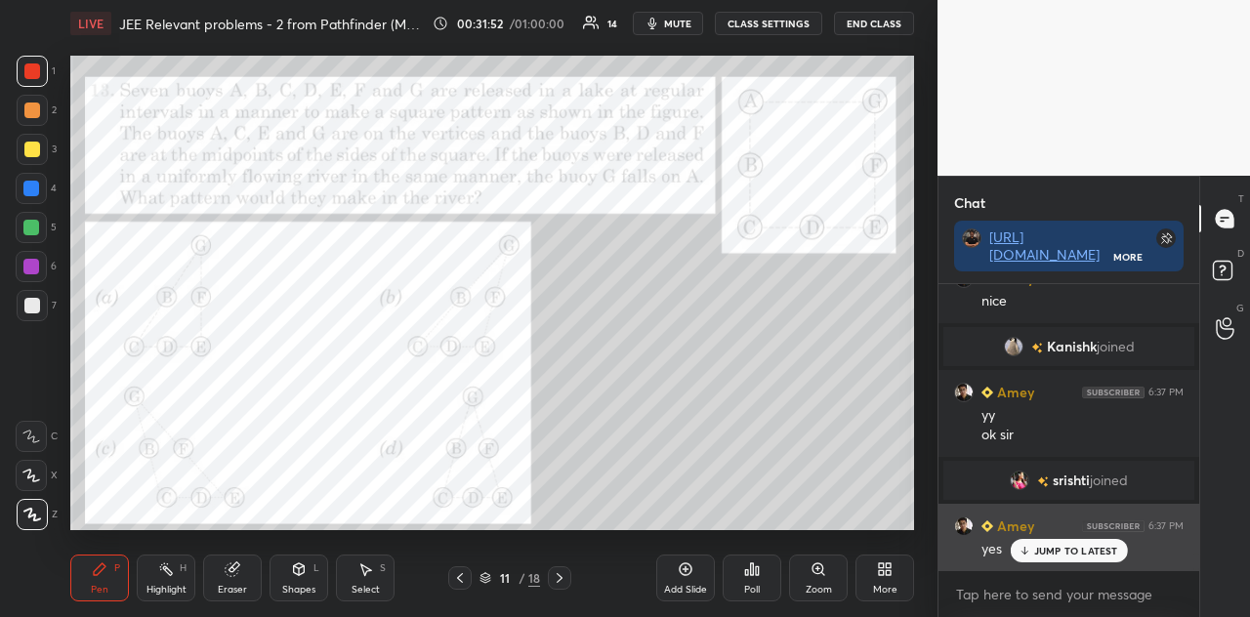
click at [1039, 546] on p "JUMP TO LATEST" at bounding box center [1076, 551] width 84 height 12
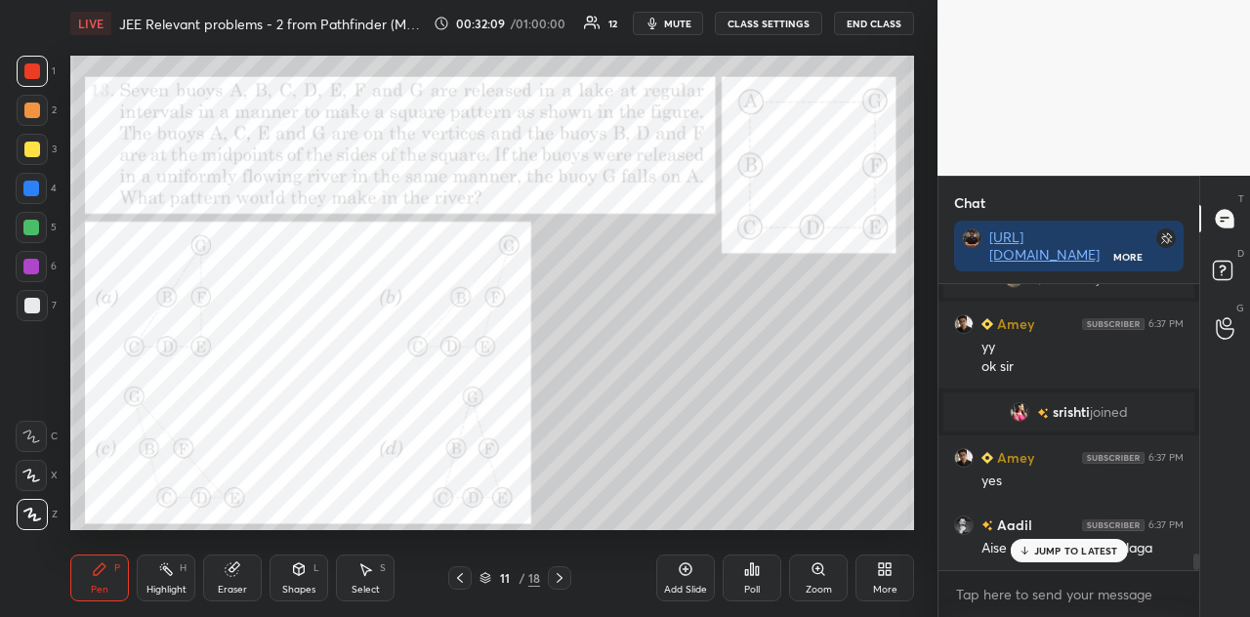
scroll to position [4743, 0]
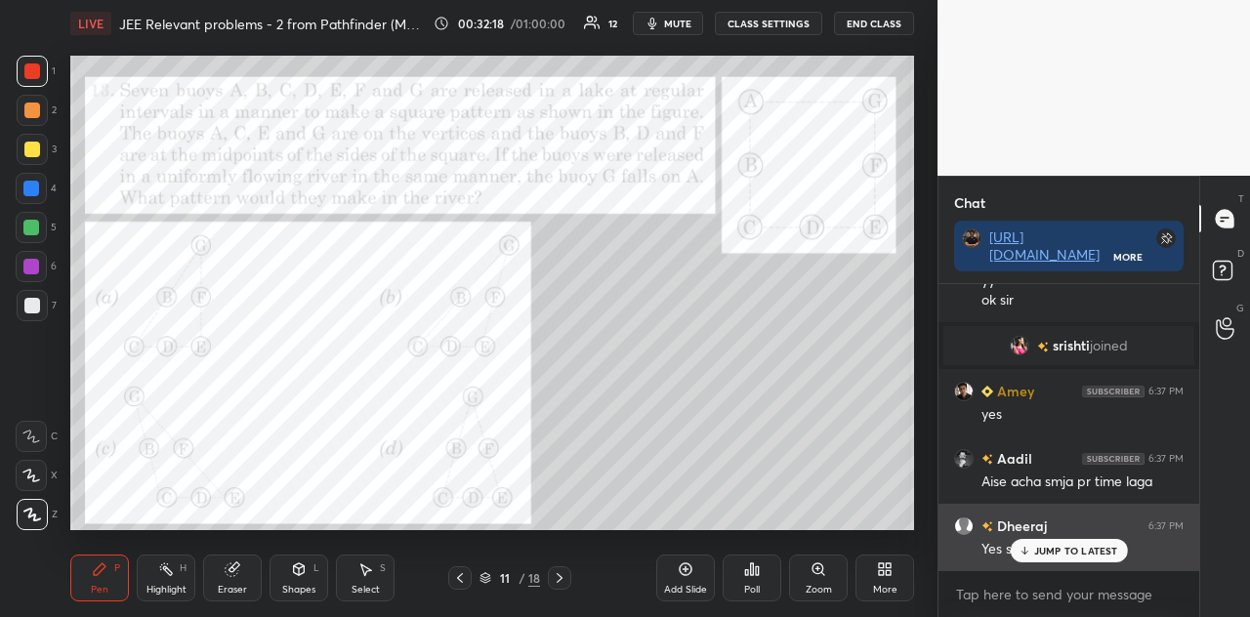
click at [1061, 546] on p "JUMP TO LATEST" at bounding box center [1076, 551] width 84 height 12
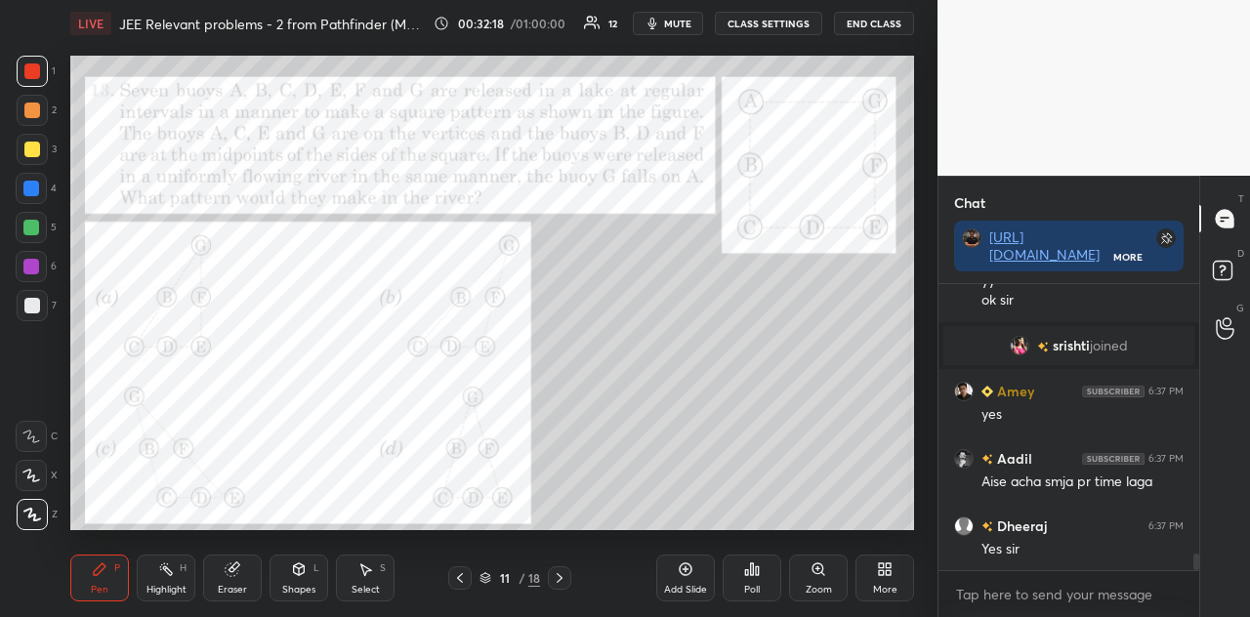
click at [750, 546] on div "Poll" at bounding box center [752, 578] width 59 height 47
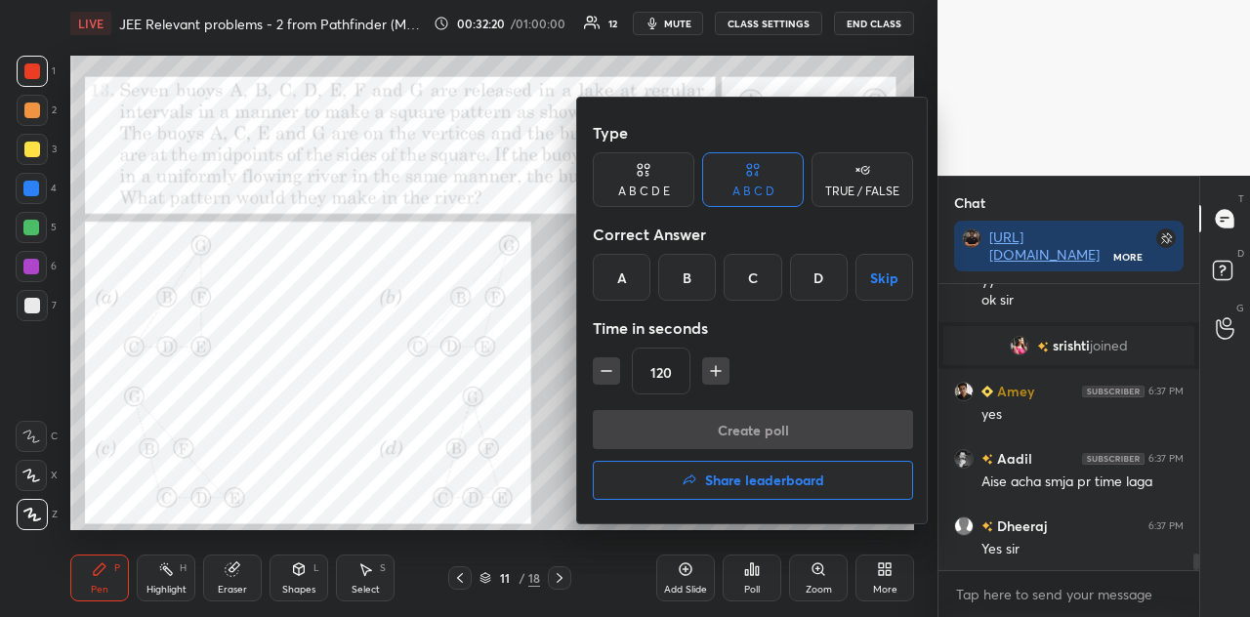
click at [721, 367] on icon "button" at bounding box center [716, 371] width 20 height 20
click at [716, 370] on icon "button" at bounding box center [716, 371] width 20 height 20
click at [716, 368] on icon "button" at bounding box center [716, 371] width 0 height 10
click at [717, 368] on icon "button" at bounding box center [716, 371] width 20 height 20
type input "180"
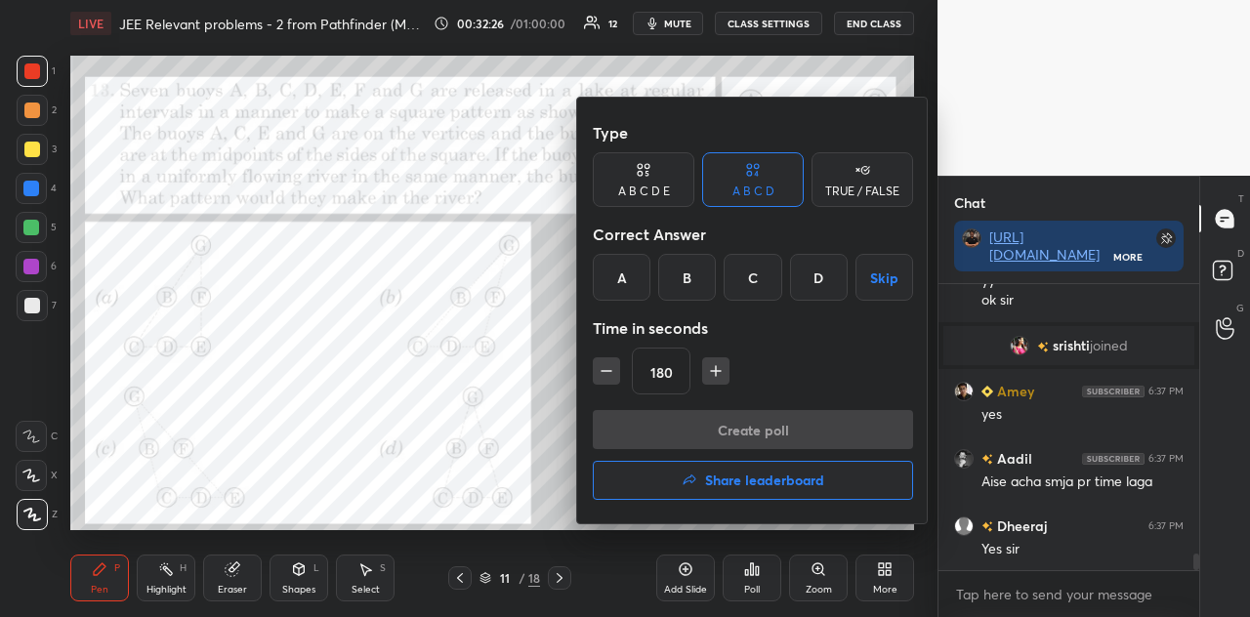
click at [811, 274] on div "D" at bounding box center [819, 277] width 58 height 47
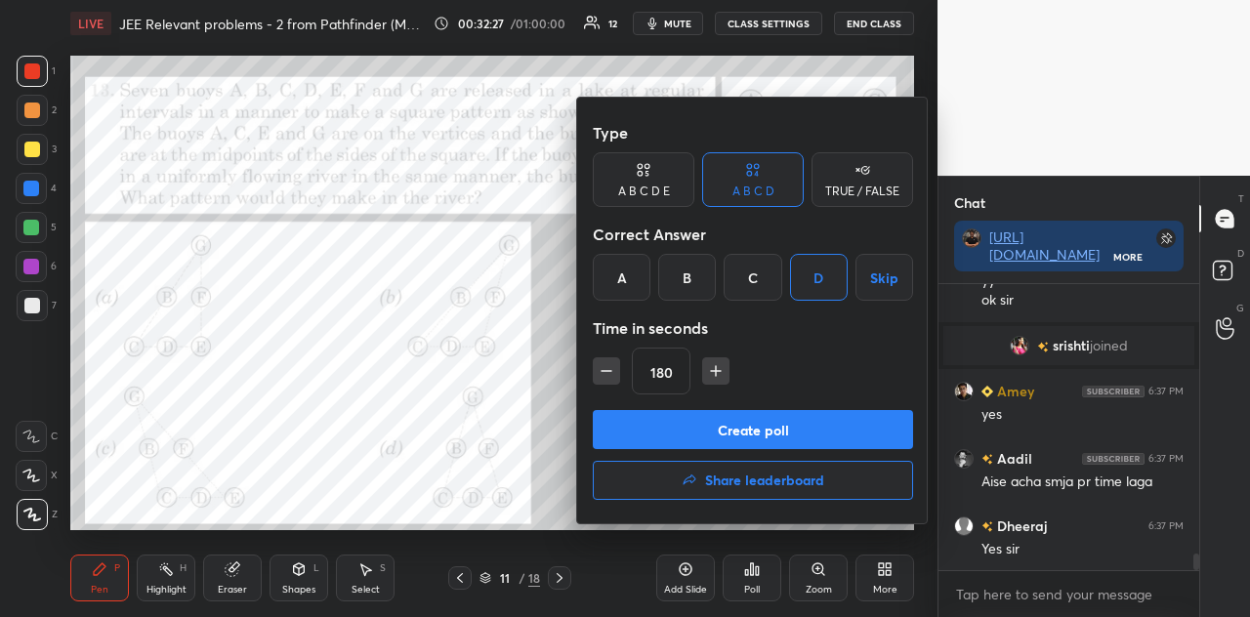
click at [764, 432] on button "Create poll" at bounding box center [753, 429] width 320 height 39
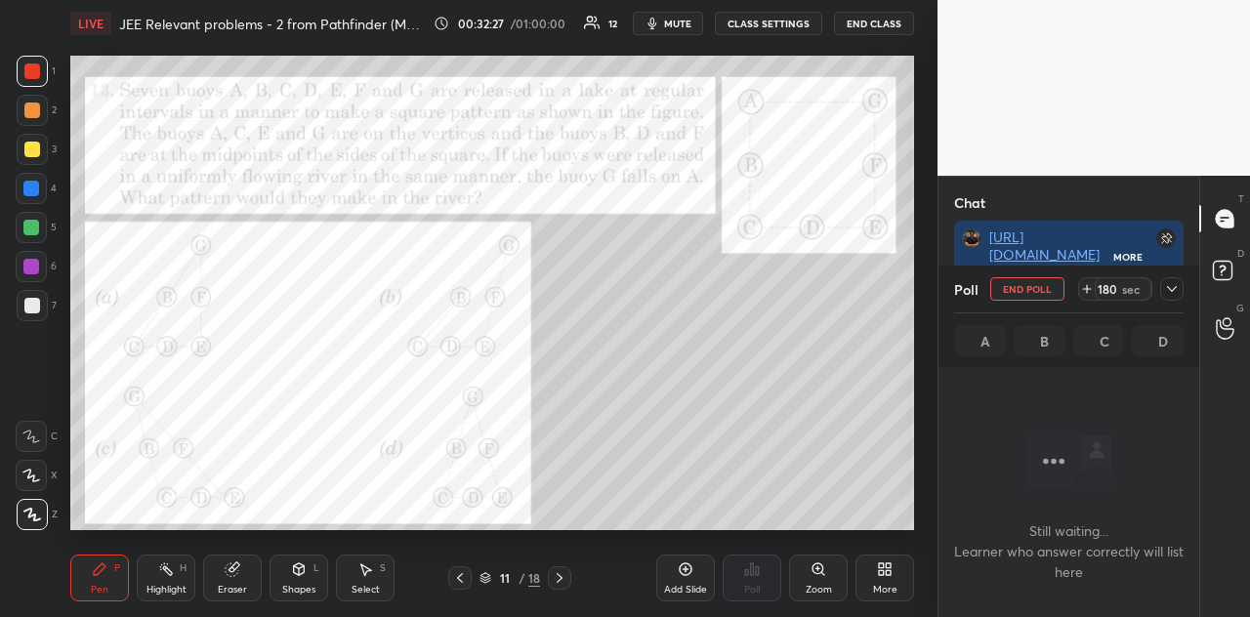
scroll to position [179, 255]
click at [1130, 286] on icon at bounding box center [1172, 289] width 16 height 16
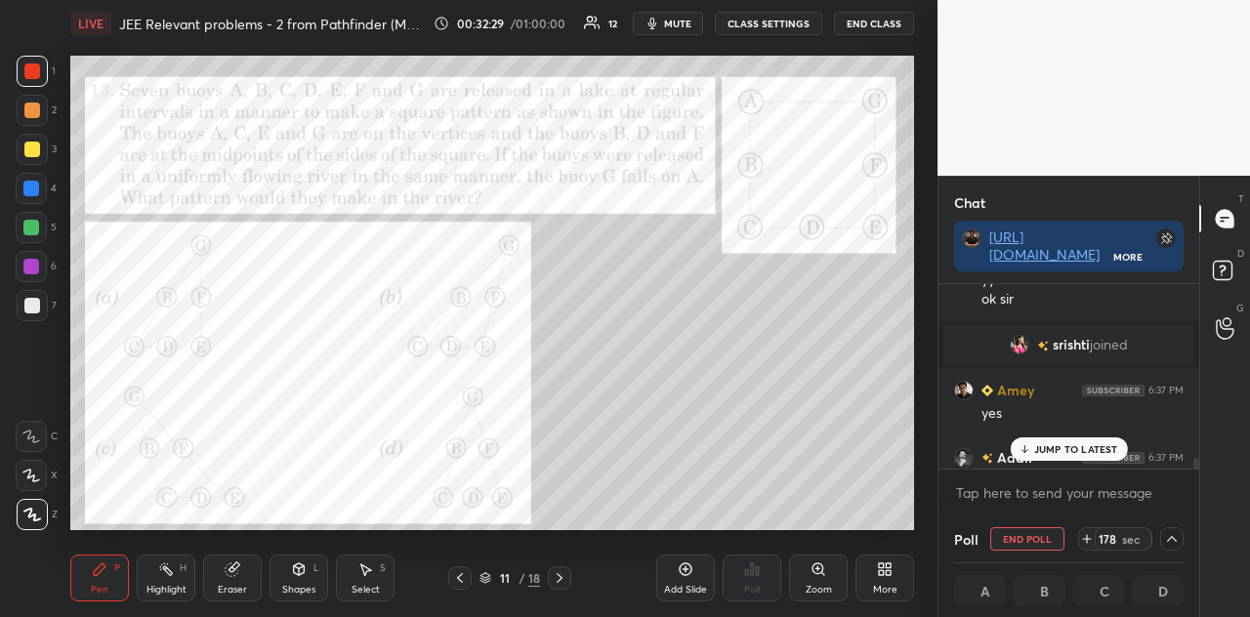
click at [1063, 446] on p "JUMP TO LATEST" at bounding box center [1076, 449] width 84 height 12
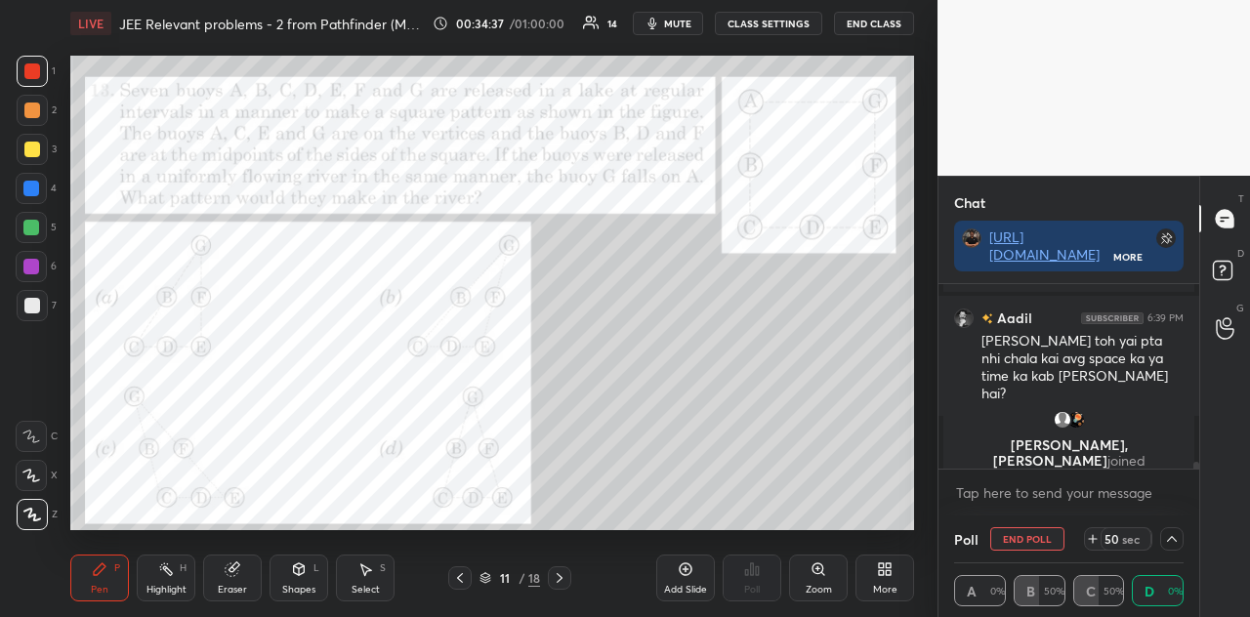
scroll to position [1, 6]
click at [37, 120] on div at bounding box center [32, 110] width 31 height 31
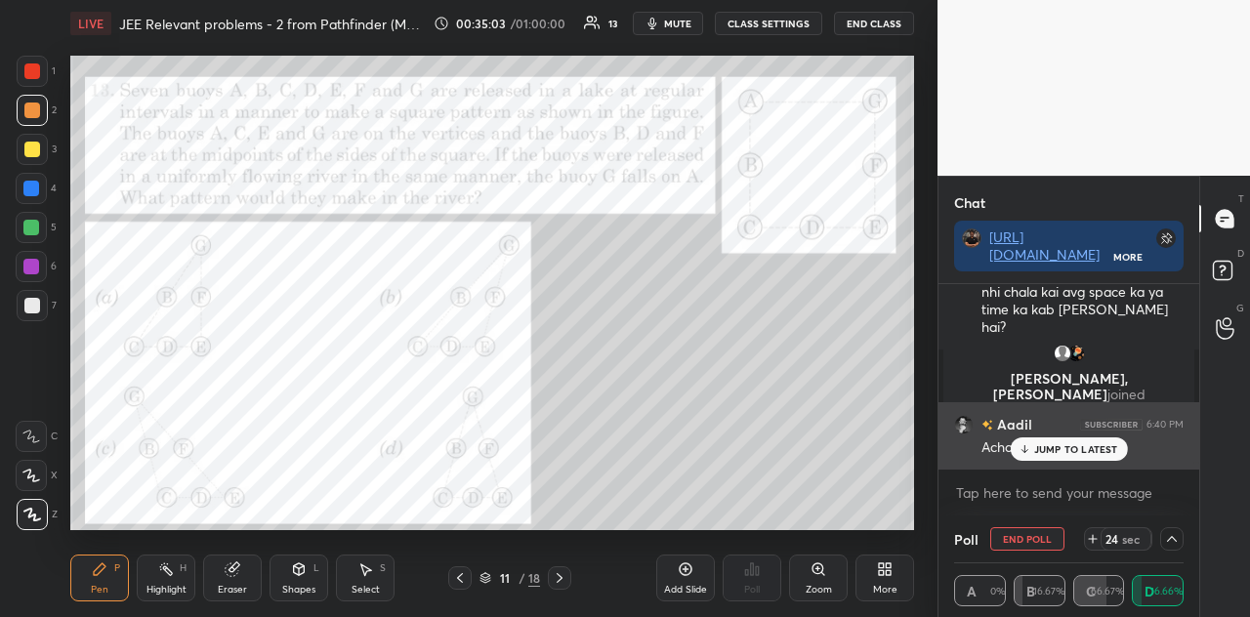
click at [1047, 451] on p "JUMP TO LATEST" at bounding box center [1076, 449] width 84 height 12
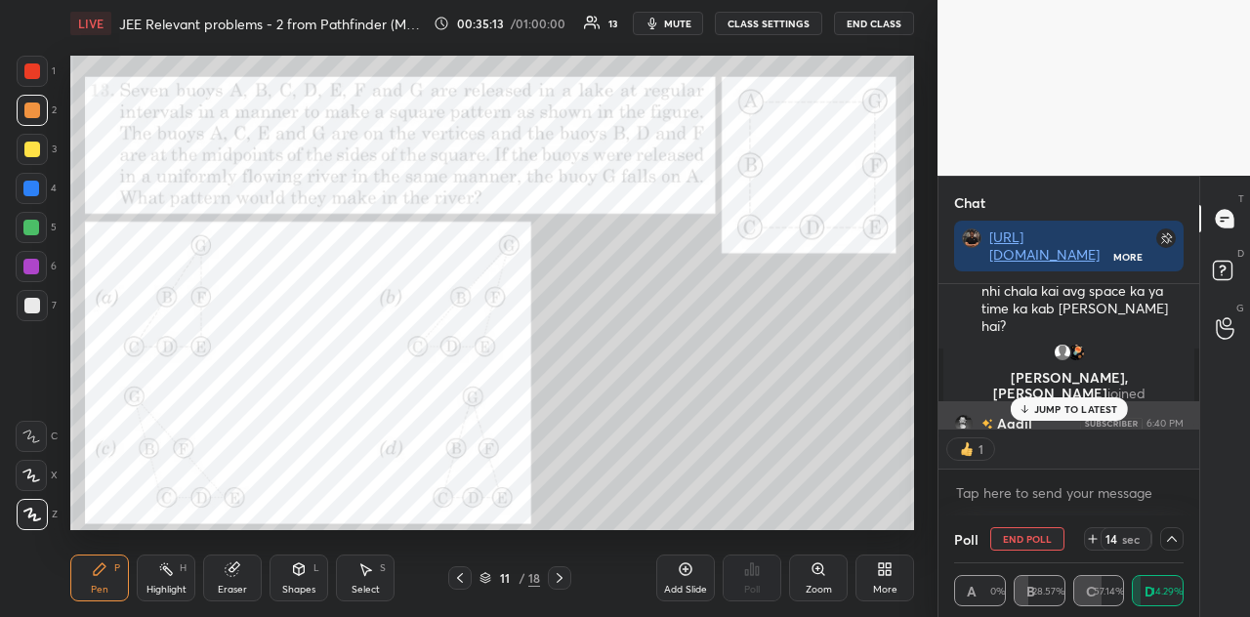
scroll to position [6, 6]
click at [1063, 405] on p "JUMP TO LATEST" at bounding box center [1076, 409] width 84 height 12
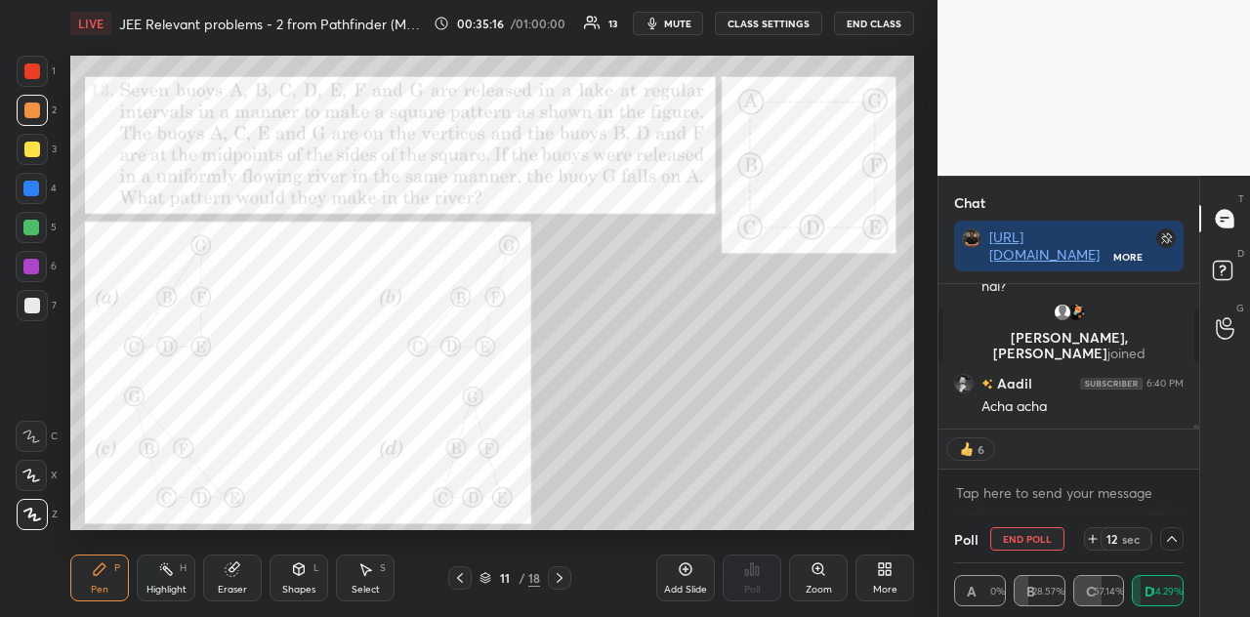
click at [1095, 537] on icon at bounding box center [1093, 539] width 16 height 16
click at [1091, 539] on icon at bounding box center [1093, 539] width 8 height 0
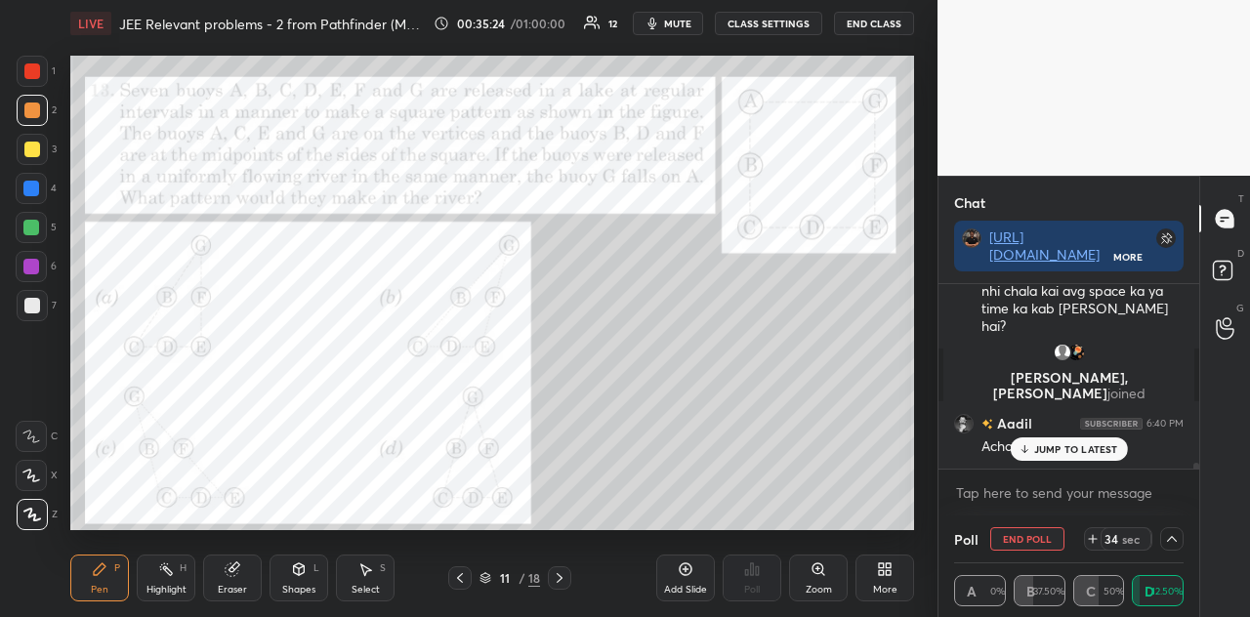
scroll to position [4994, 0]
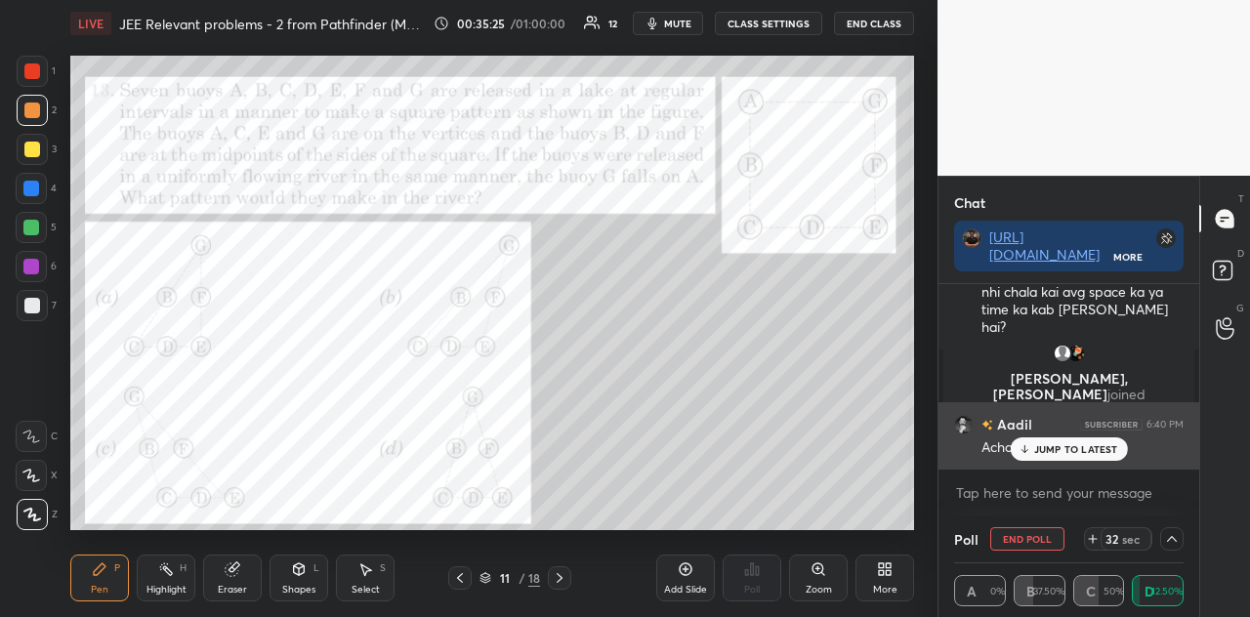
click at [1049, 452] on p "JUMP TO LATEST" at bounding box center [1076, 449] width 84 height 12
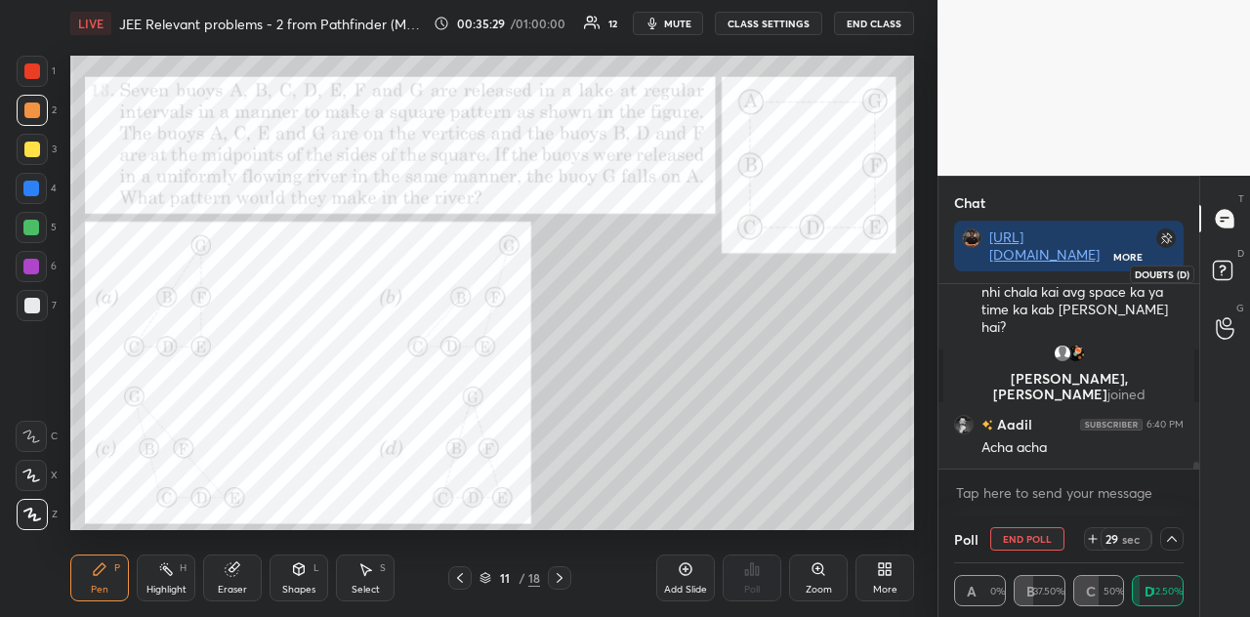
click at [1130, 270] on rect at bounding box center [1222, 271] width 19 height 19
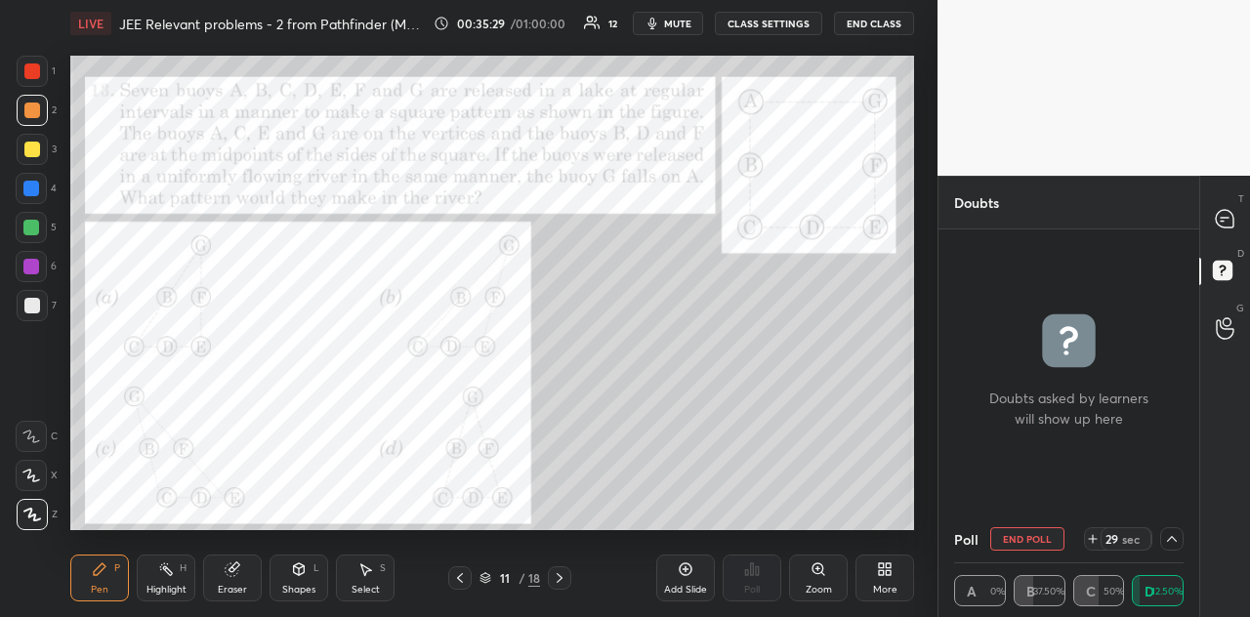
scroll to position [6, 6]
click at [1130, 221] on icon at bounding box center [1222, 221] width 3 height 0
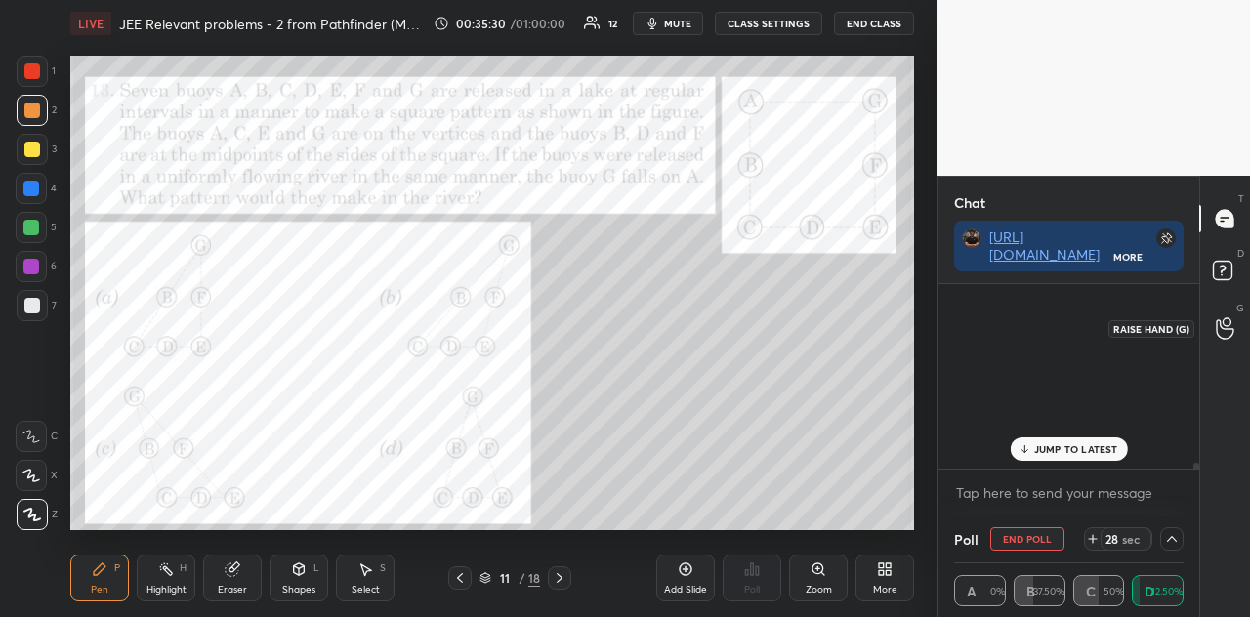
scroll to position [179, 255]
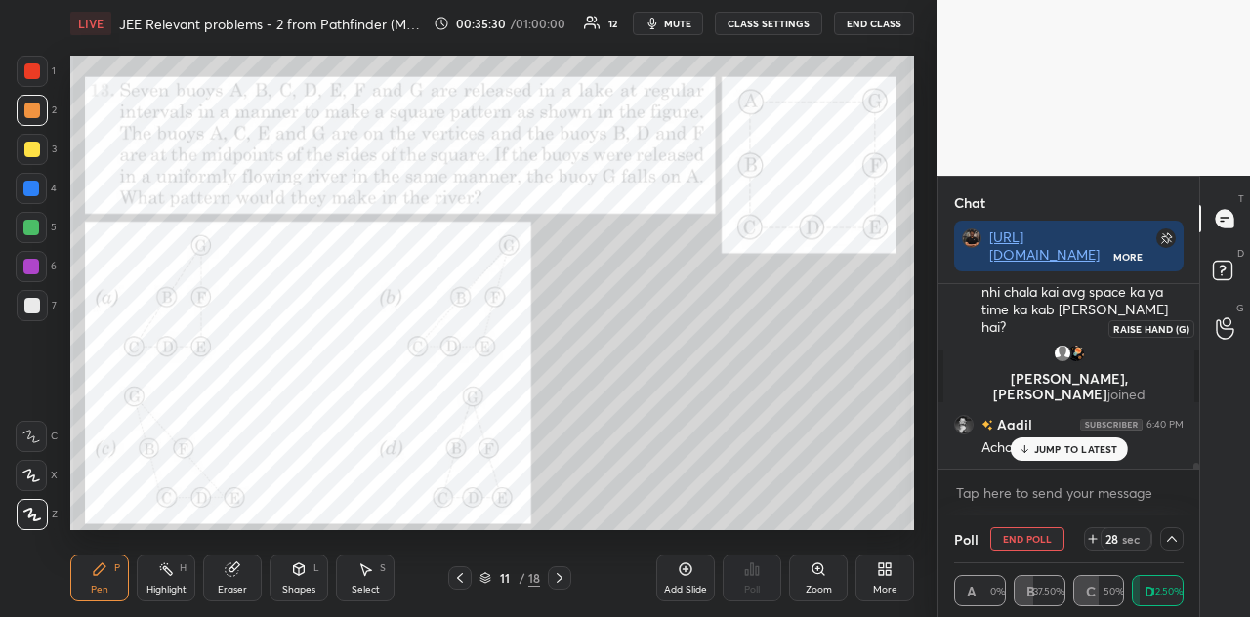
click at [1130, 331] on icon at bounding box center [1225, 328] width 19 height 22
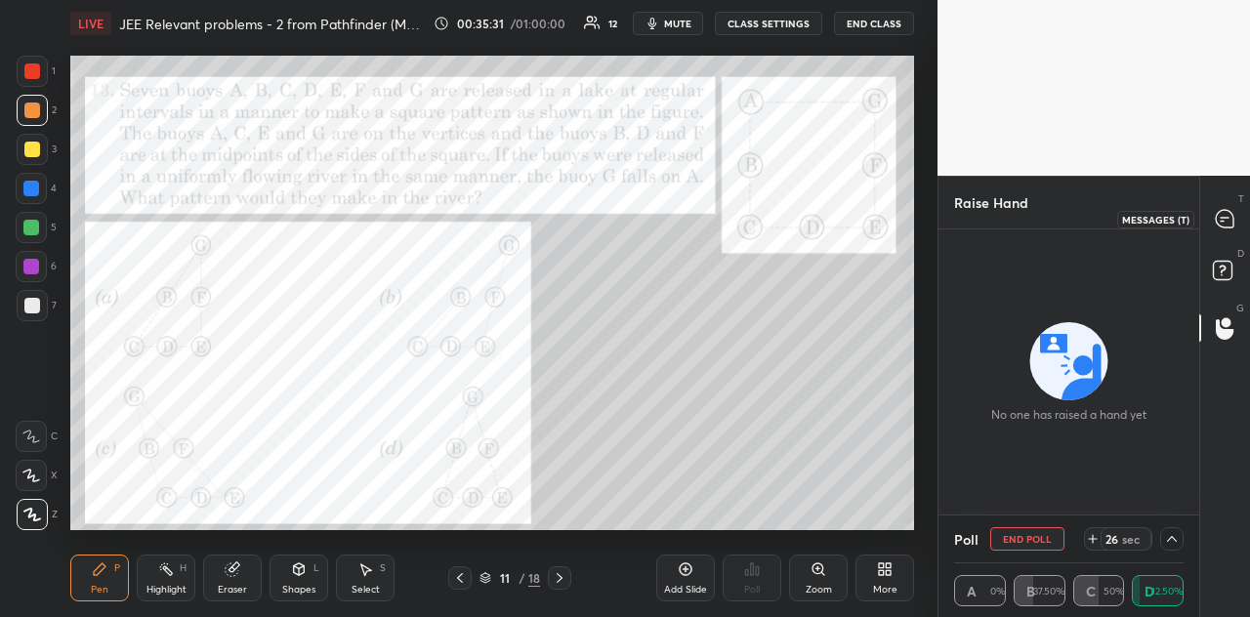
click at [1130, 221] on icon at bounding box center [1225, 219] width 18 height 18
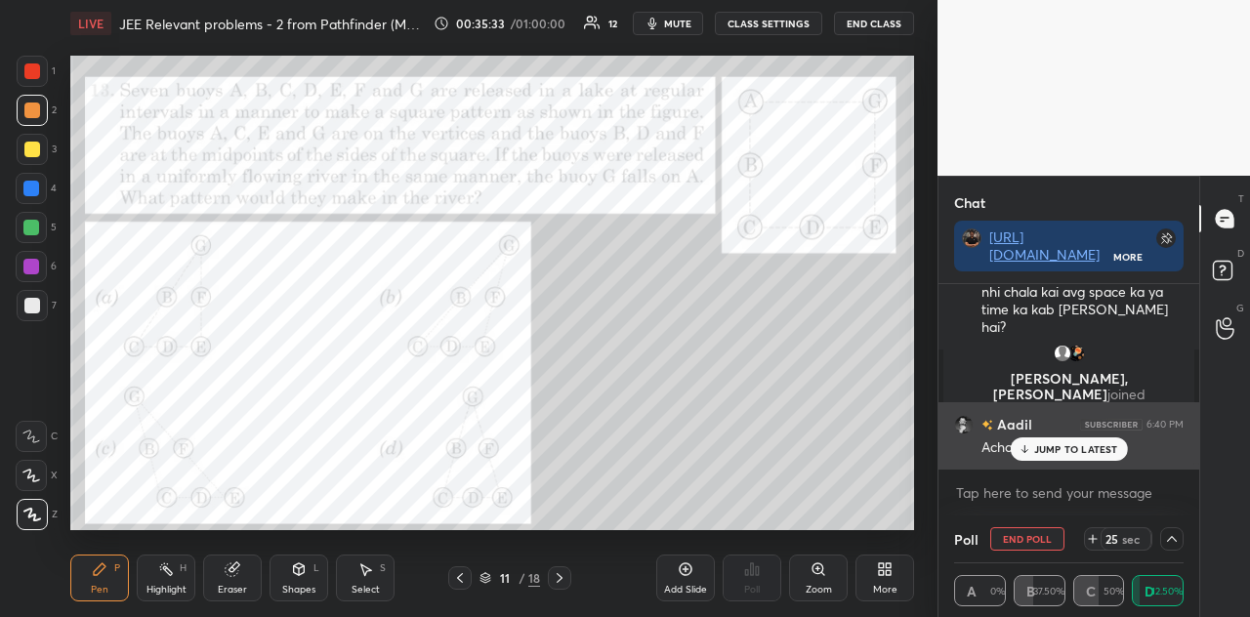
click at [1071, 453] on p "JUMP TO LATEST" at bounding box center [1076, 449] width 84 height 12
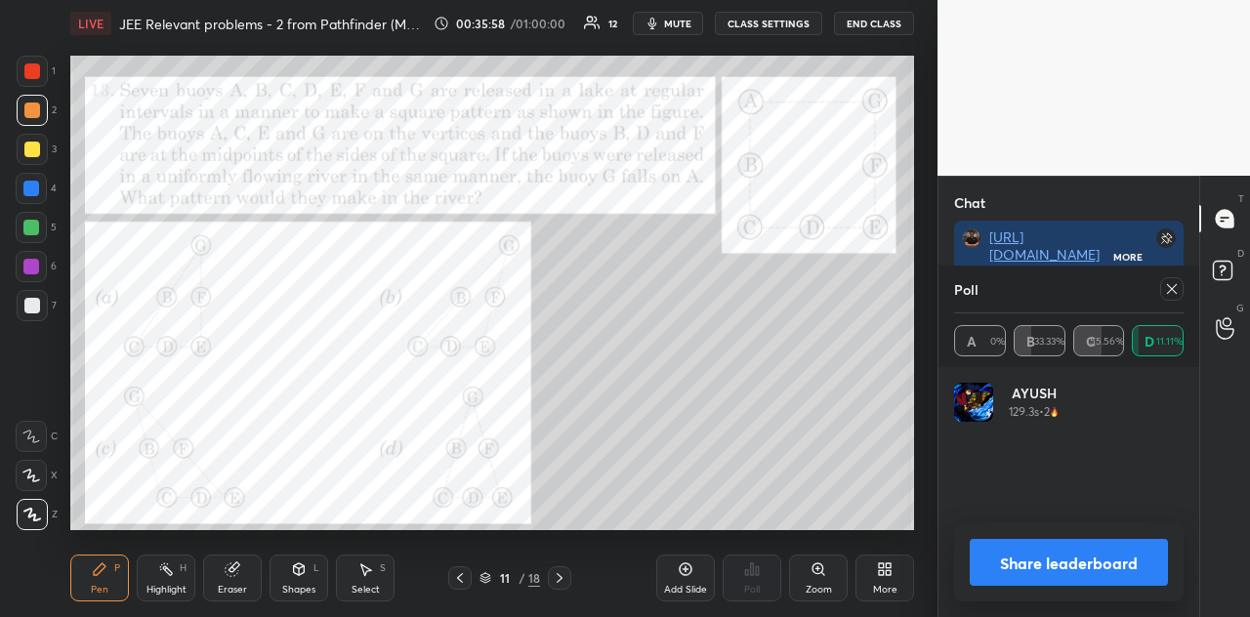
scroll to position [7, 6]
click at [1054, 546] on button "Share leaderboard" at bounding box center [1069, 562] width 198 height 47
type textarea "x"
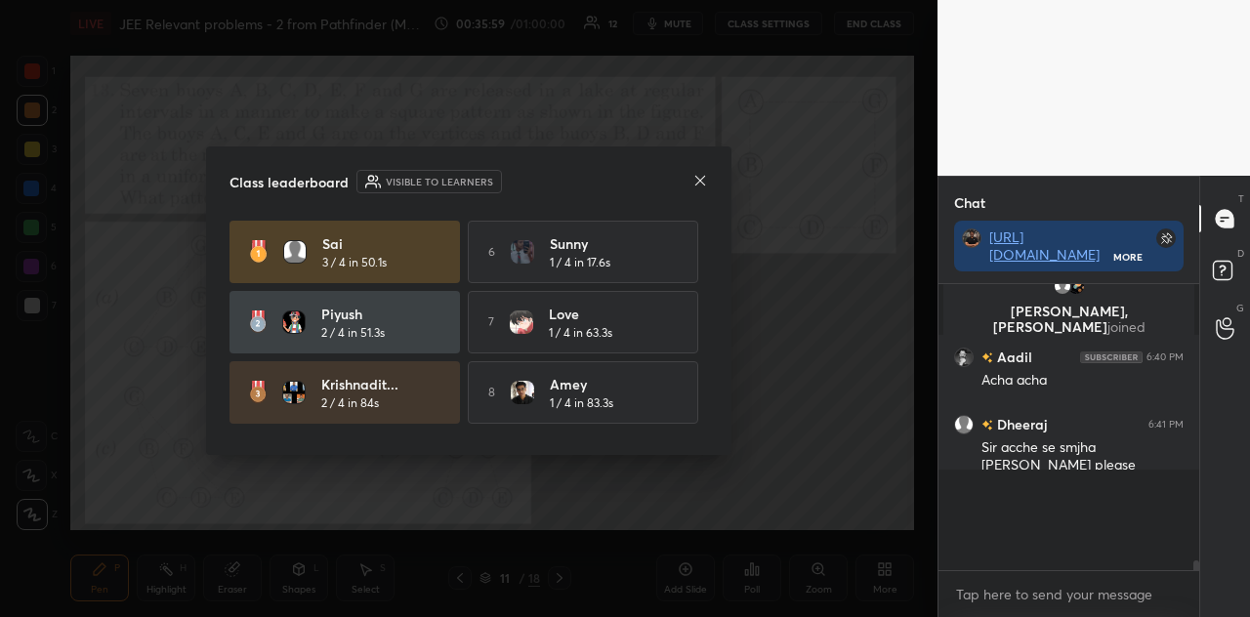
scroll to position [316, 255]
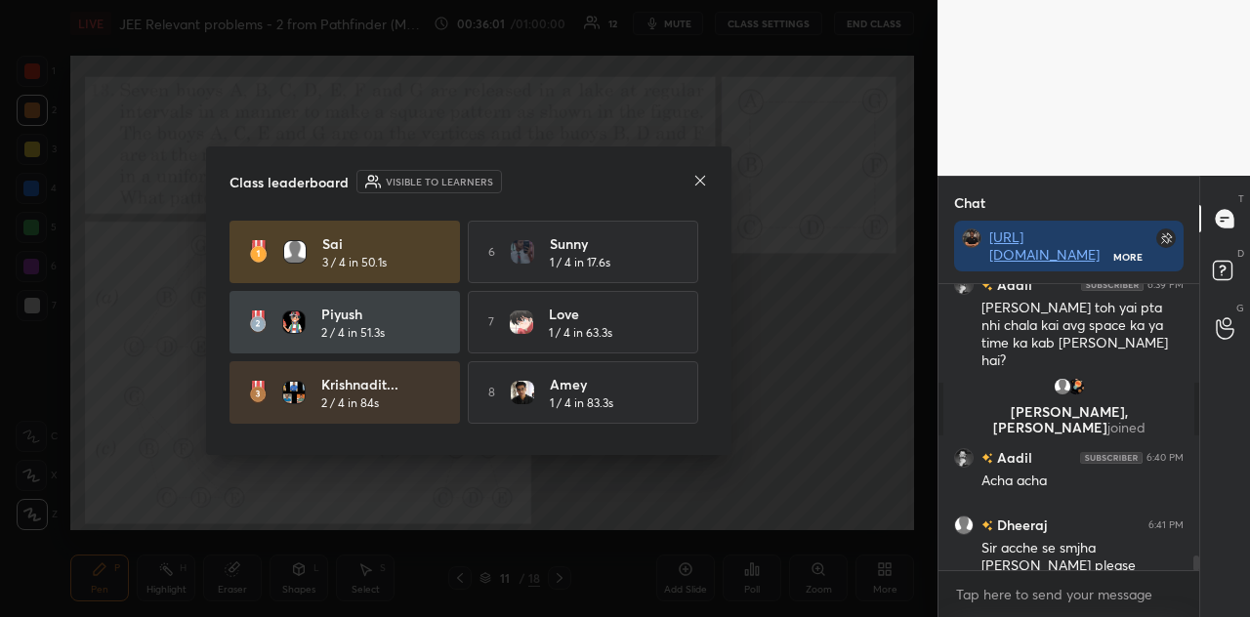
click at [702, 175] on icon at bounding box center [701, 181] width 16 height 16
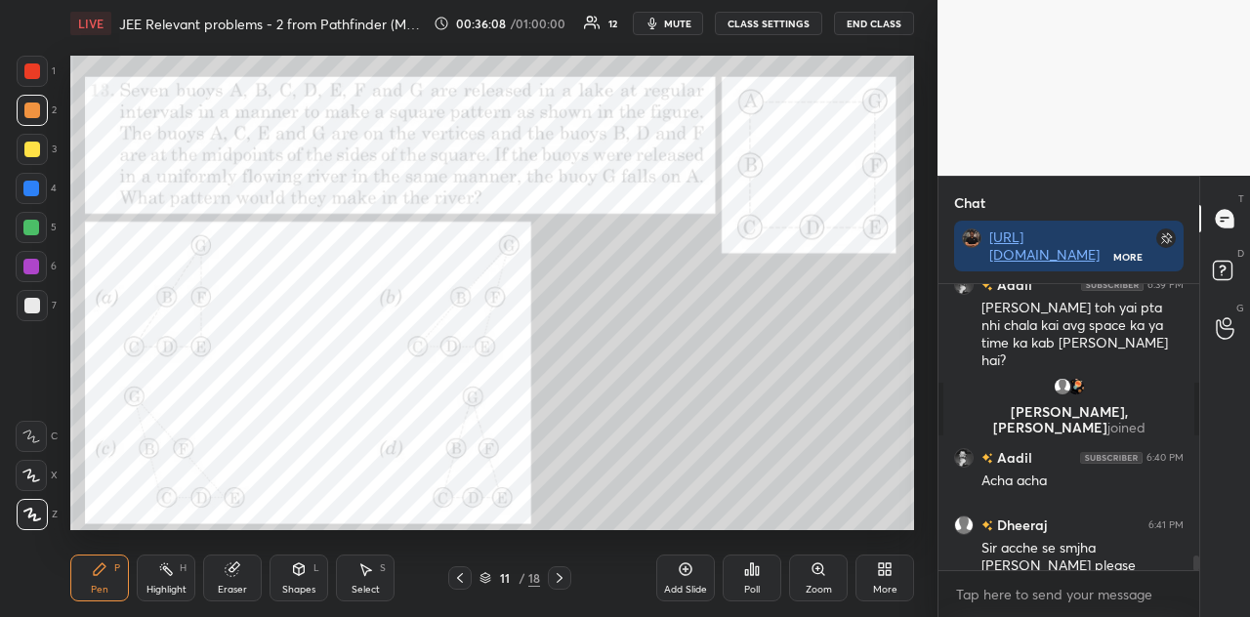
click at [41, 79] on div at bounding box center [32, 71] width 31 height 31
click at [297, 546] on icon at bounding box center [299, 570] width 11 height 12
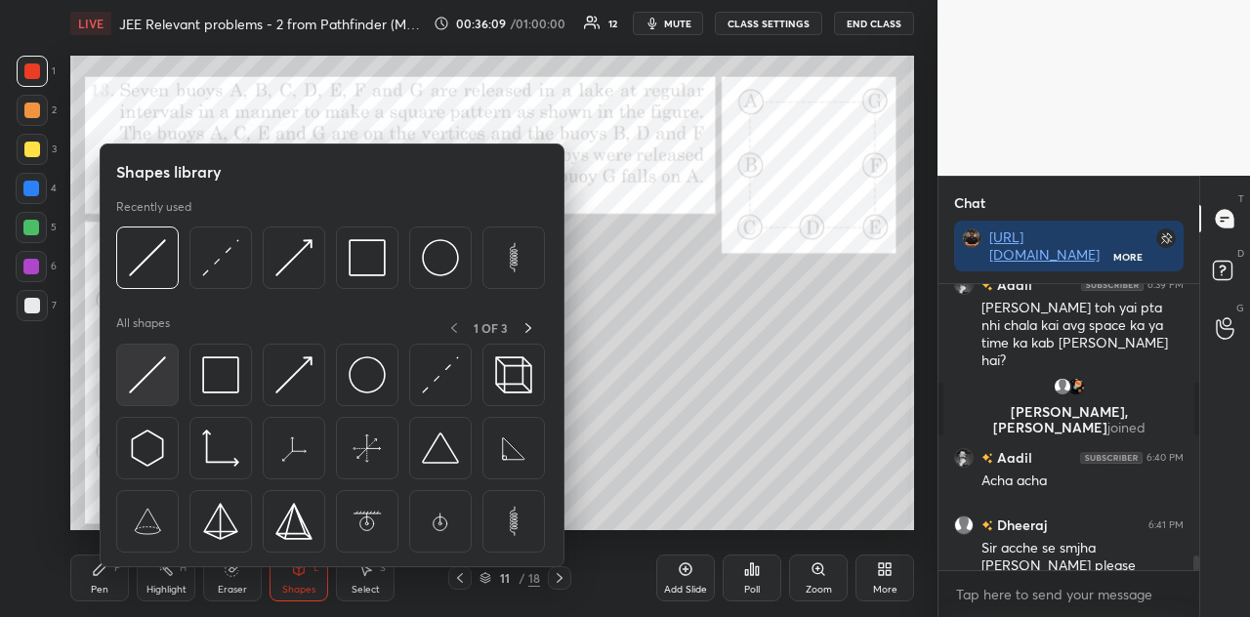
click at [148, 383] on img at bounding box center [147, 375] width 37 height 37
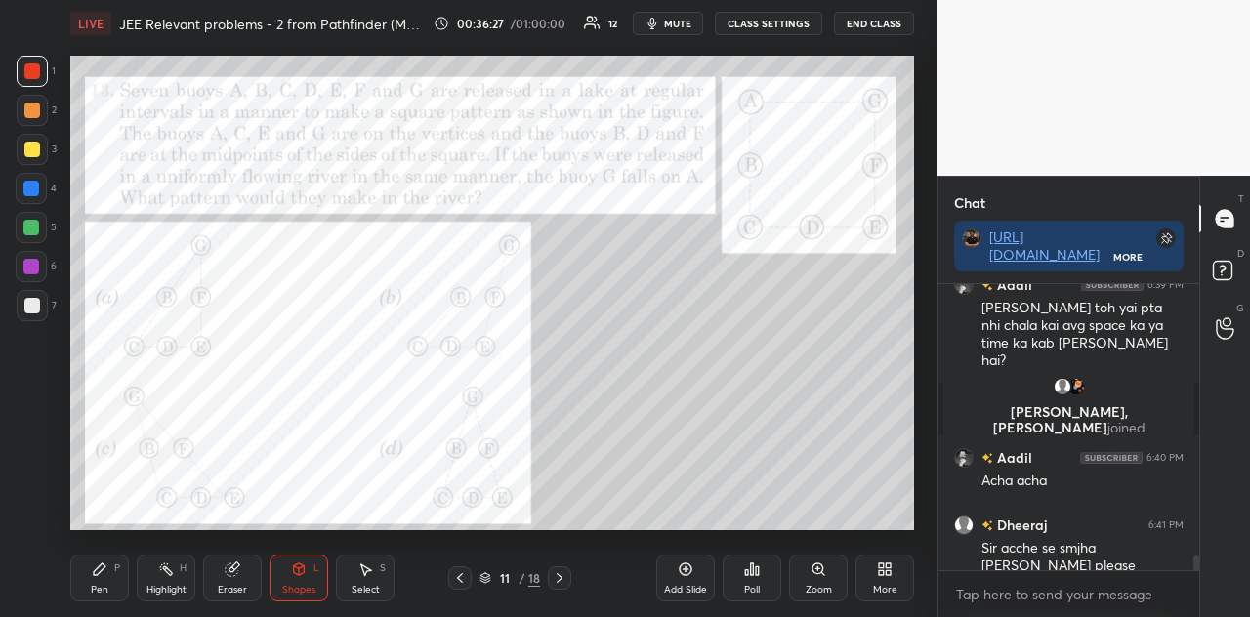
click at [36, 112] on div at bounding box center [32, 111] width 16 height 16
click at [42, 75] on div at bounding box center [32, 71] width 31 height 31
click at [100, 546] on div "Pen P" at bounding box center [99, 578] width 59 height 47
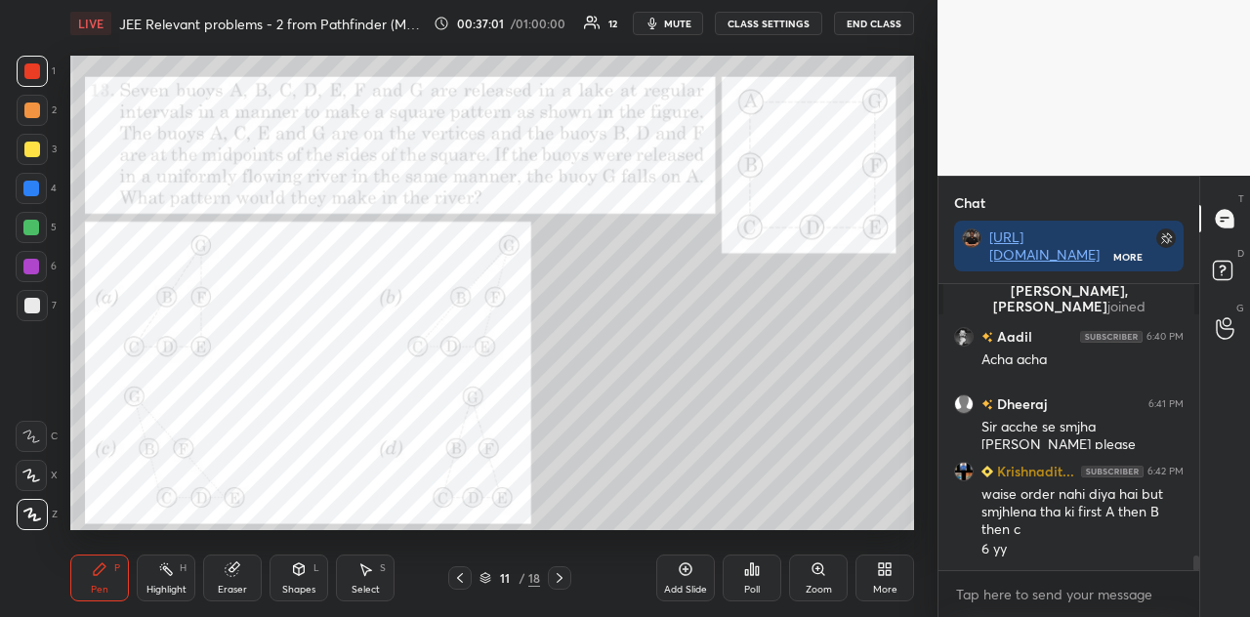
scroll to position [5357, 0]
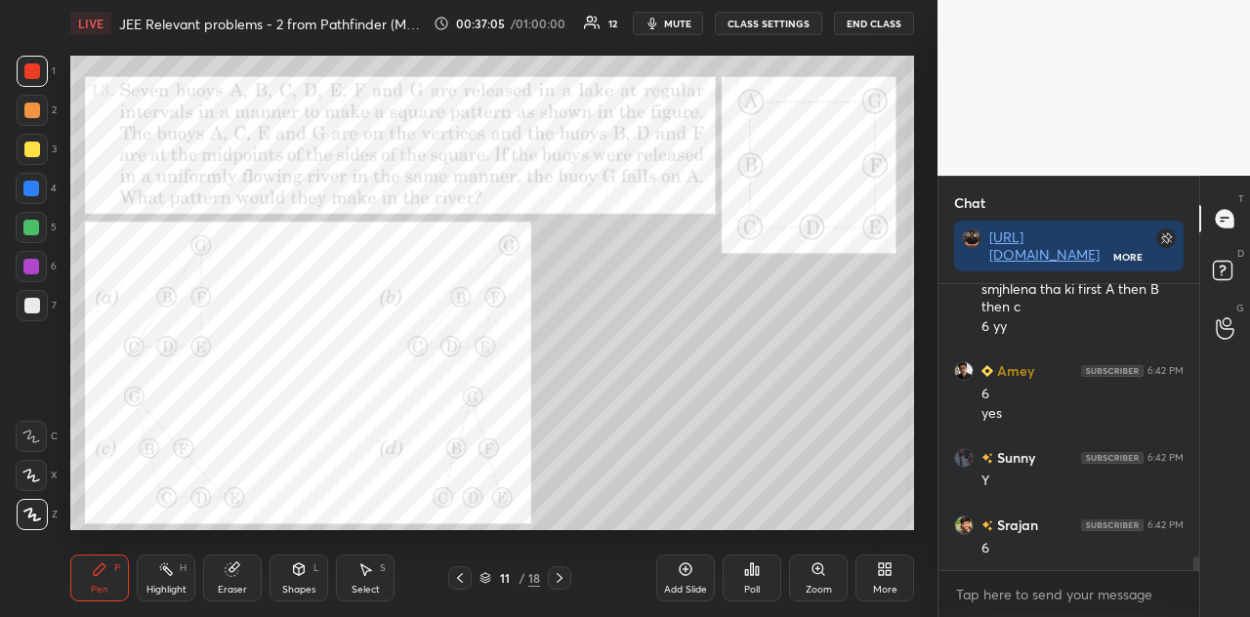
click at [43, 225] on div at bounding box center [31, 227] width 31 height 31
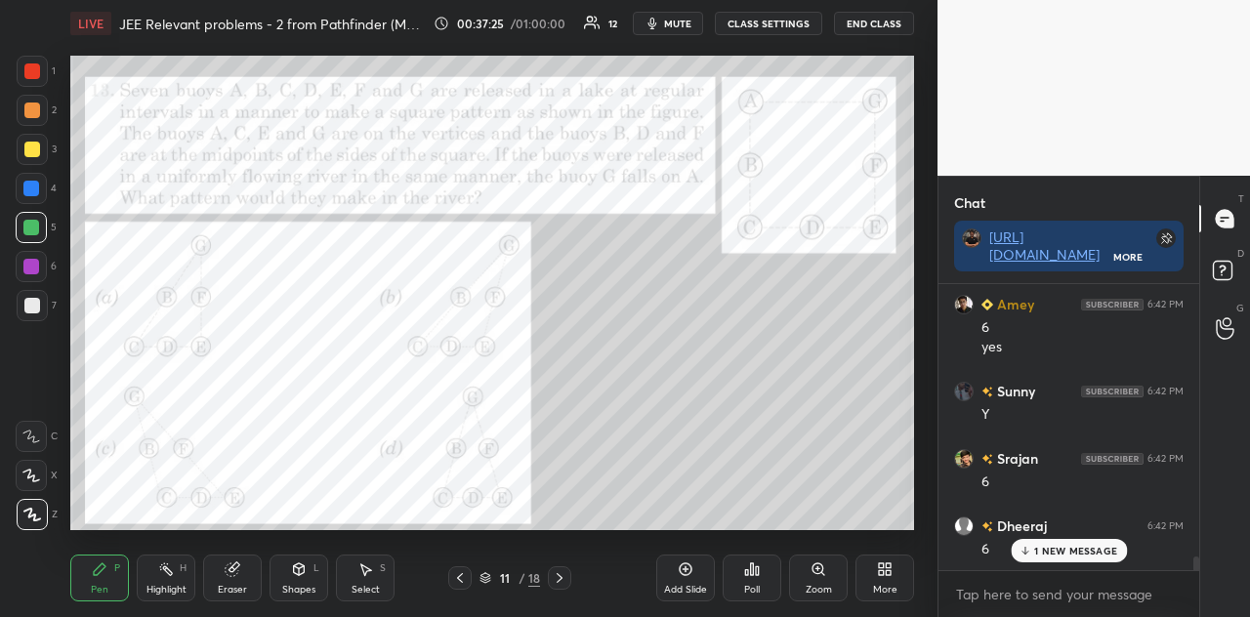
scroll to position [5625, 0]
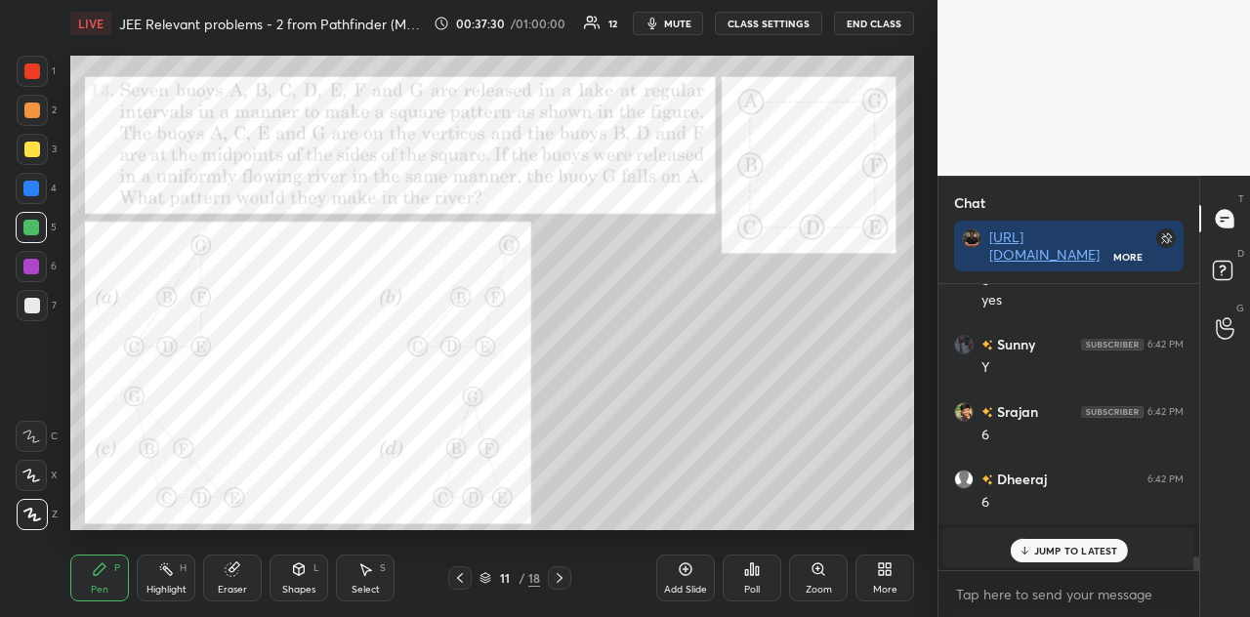
click at [315, 546] on div "L" at bounding box center [317, 569] width 6 height 10
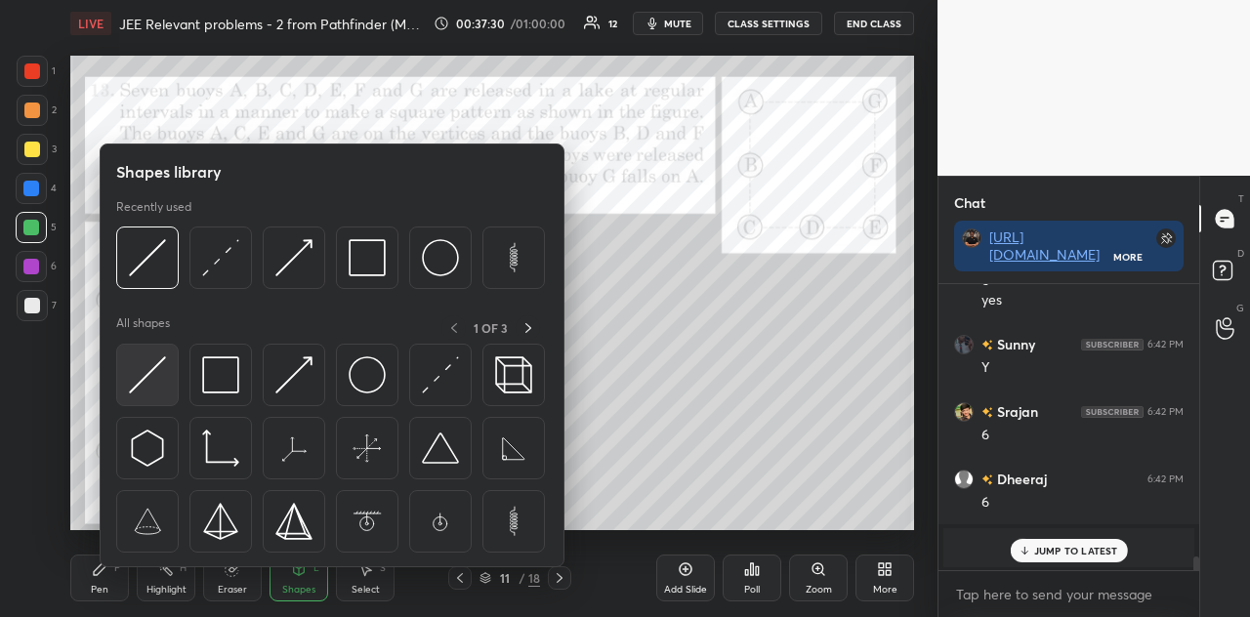
click at [165, 374] on img at bounding box center [147, 375] width 37 height 37
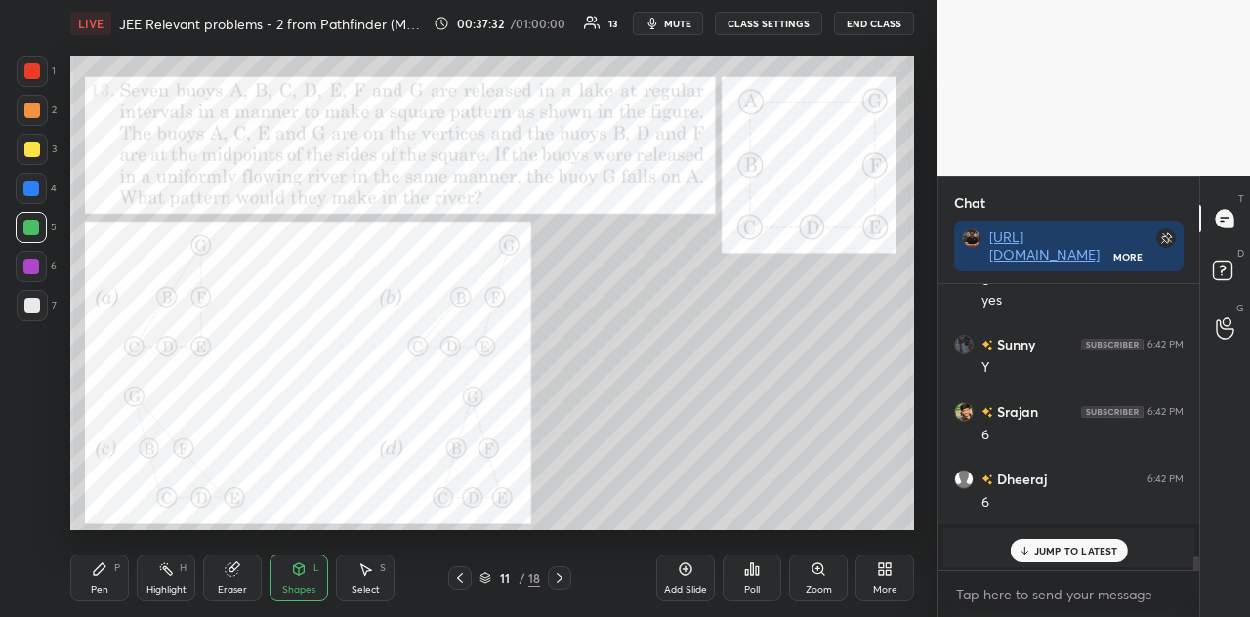
click at [39, 110] on div at bounding box center [32, 110] width 31 height 31
click at [32, 73] on div at bounding box center [32, 71] width 16 height 16
click at [111, 546] on div "Pen P" at bounding box center [99, 578] width 59 height 47
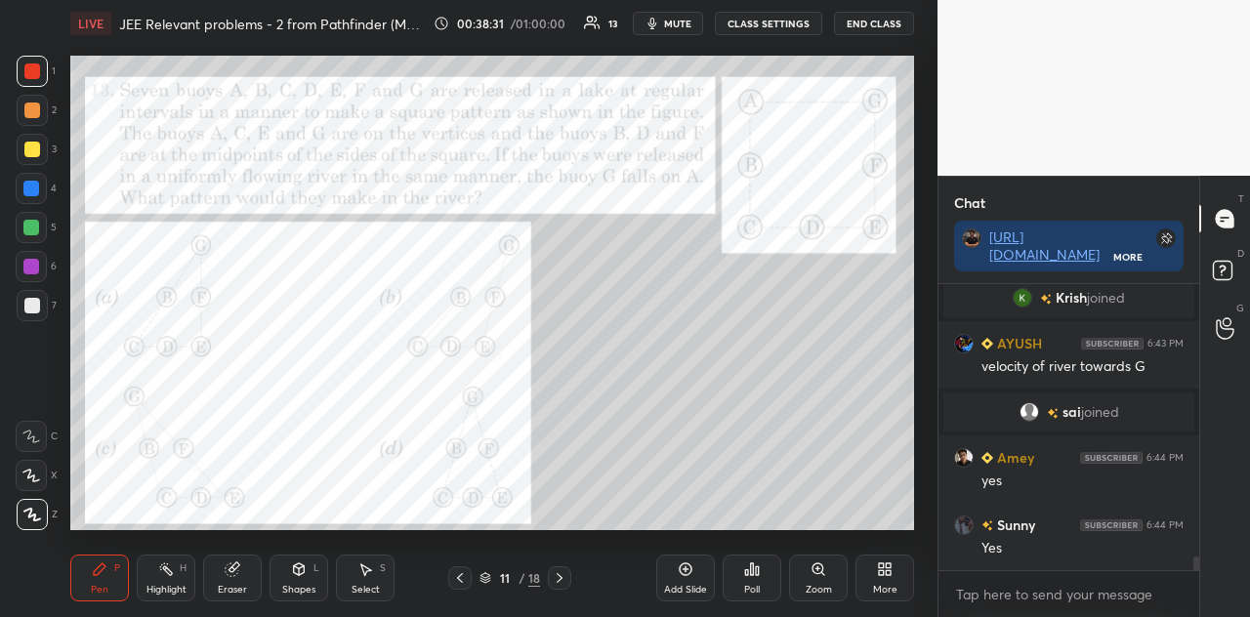
scroll to position [5621, 0]
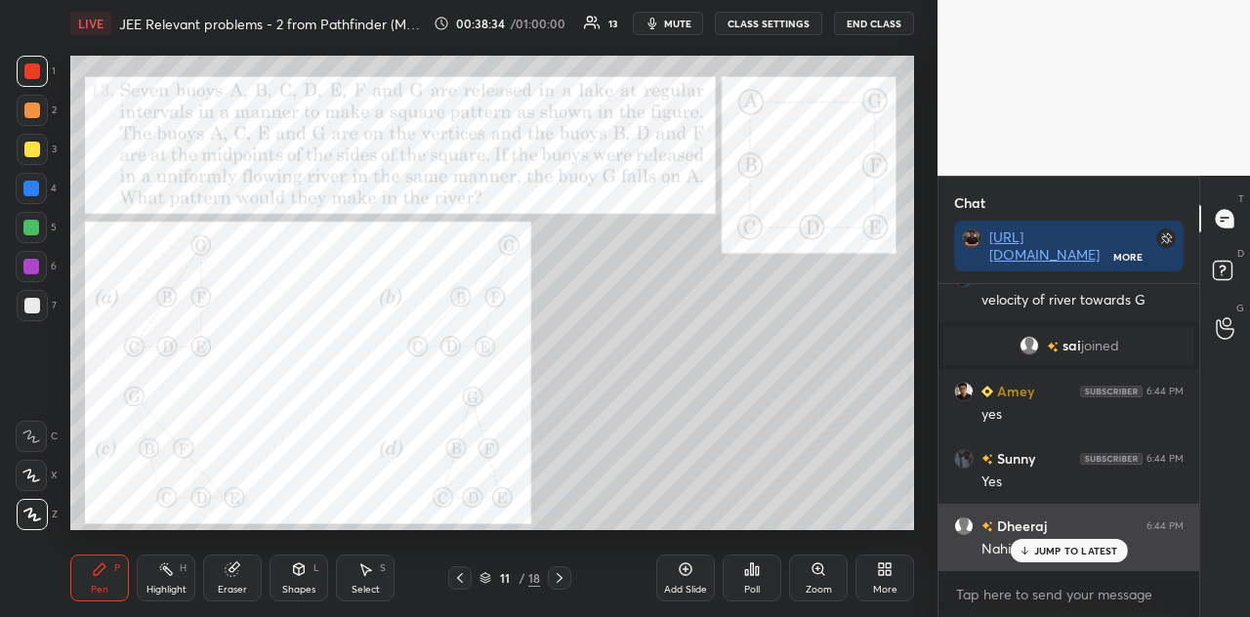
click at [1031, 546] on icon at bounding box center [1024, 551] width 13 height 12
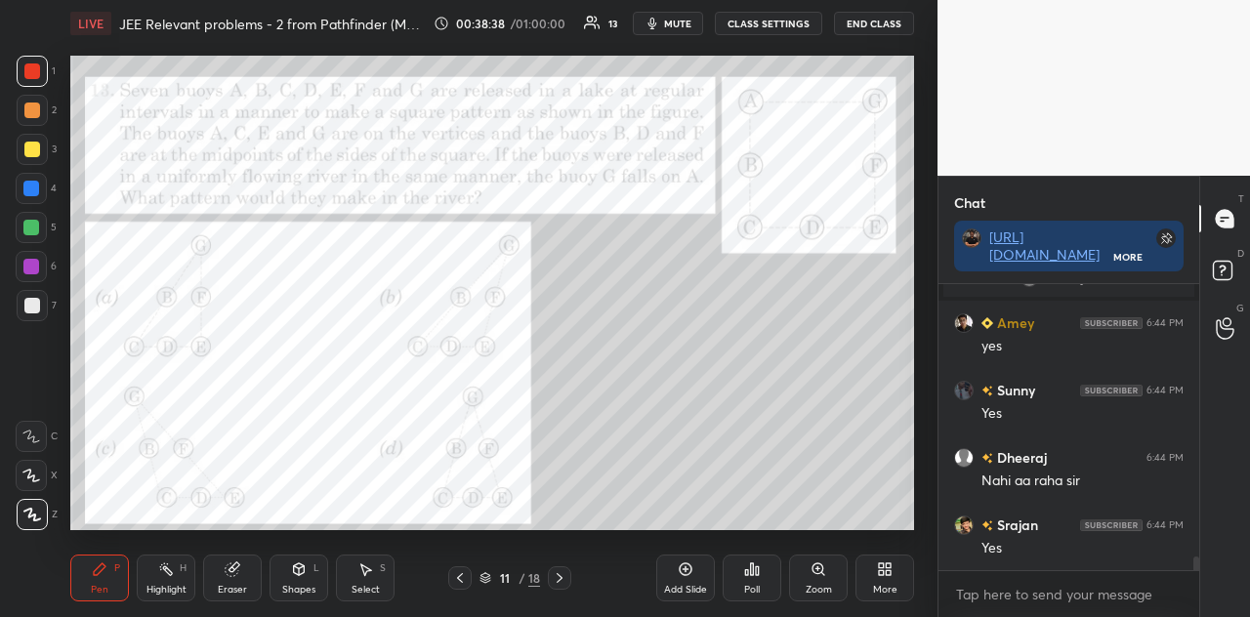
scroll to position [5755, 0]
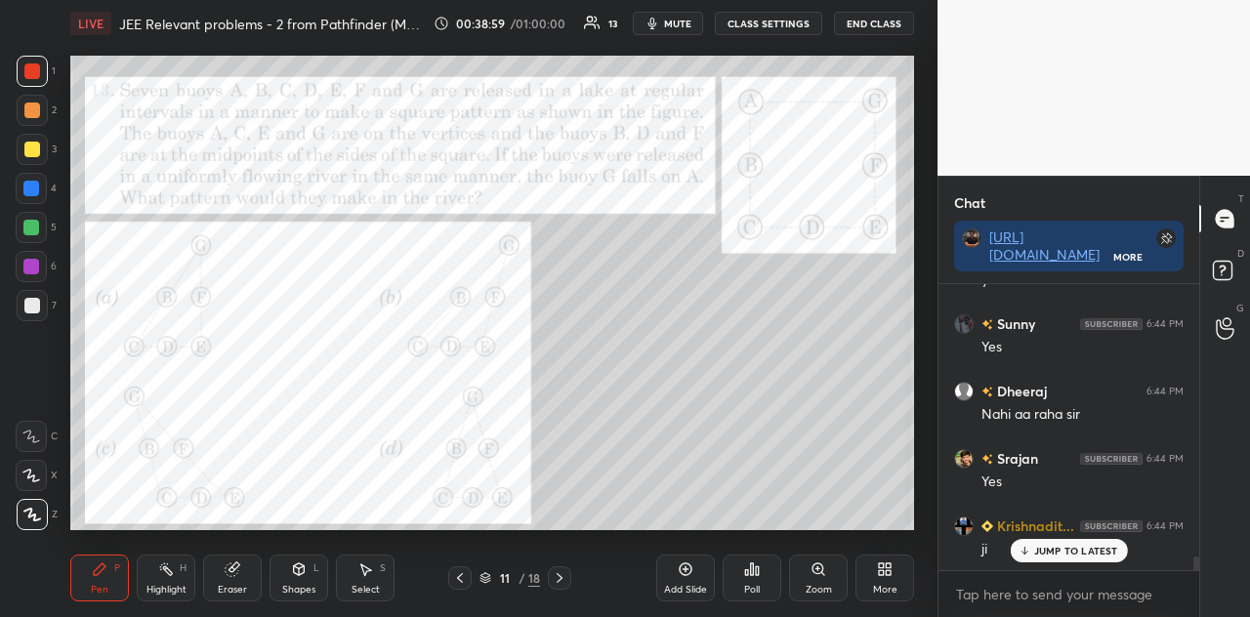
click at [1034, 546] on p "JUMP TO LATEST" at bounding box center [1076, 551] width 84 height 12
click at [34, 158] on div at bounding box center [32, 149] width 31 height 31
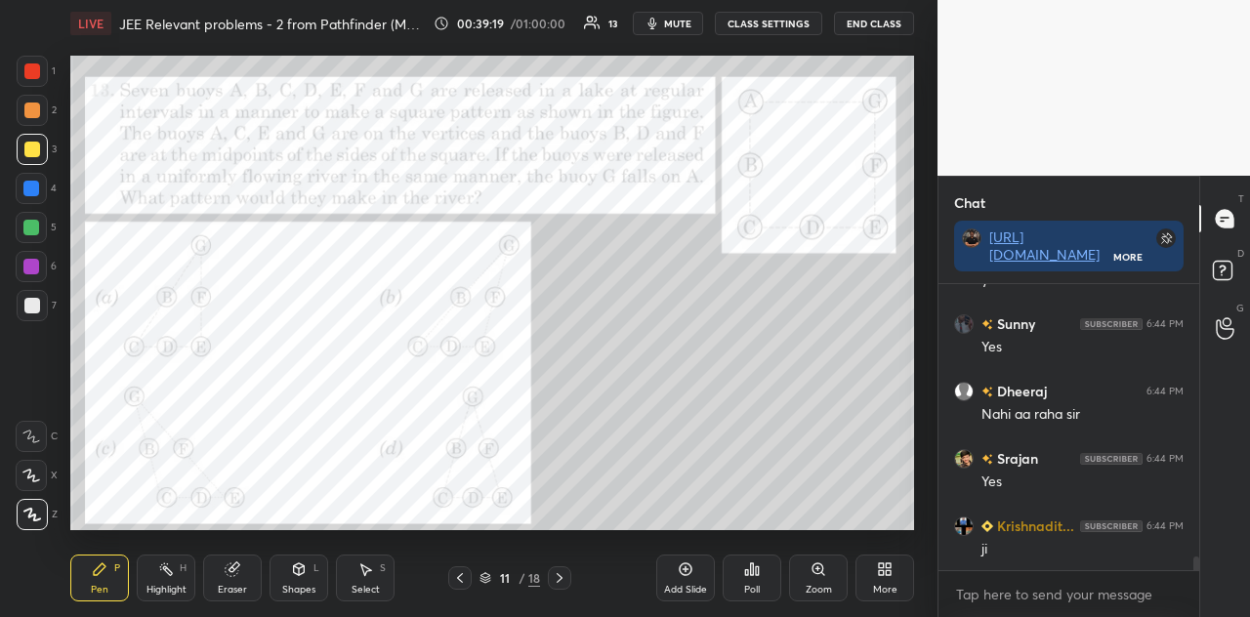
click at [35, 81] on div at bounding box center [32, 71] width 31 height 31
click at [311, 546] on div "Shapes L" at bounding box center [299, 578] width 59 height 47
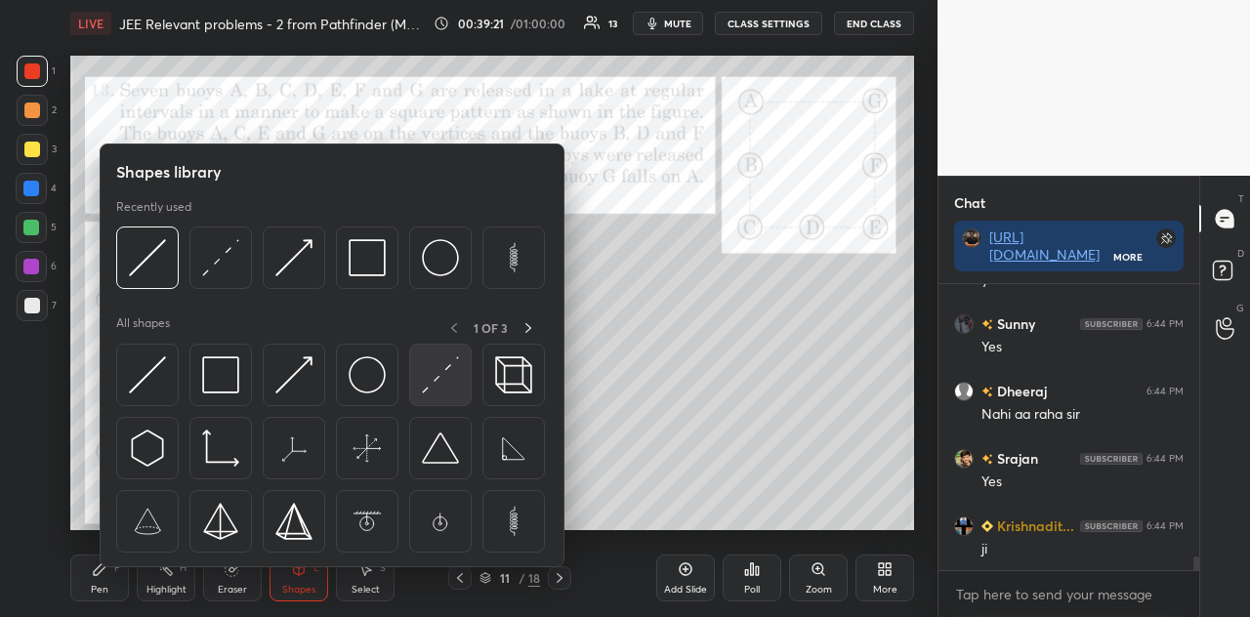
click at [449, 386] on img at bounding box center [440, 375] width 37 height 37
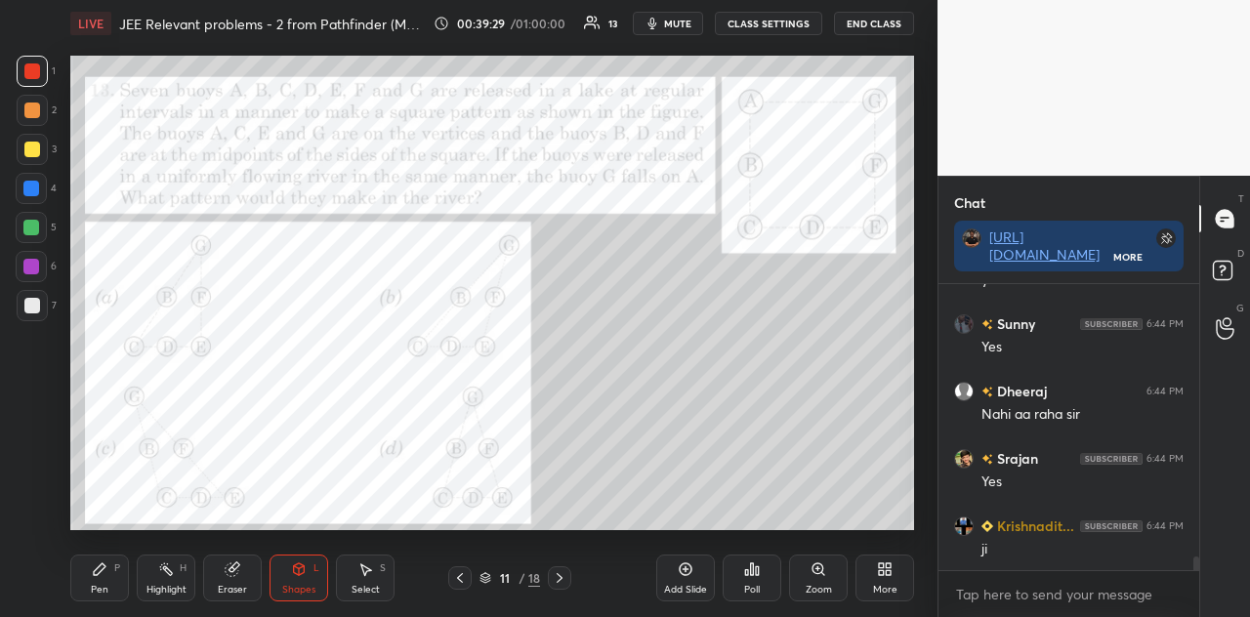
click at [36, 84] on div at bounding box center [32, 71] width 31 height 31
click at [112, 546] on div "Pen P" at bounding box center [99, 578] width 59 height 47
click at [301, 546] on icon at bounding box center [299, 570] width 16 height 16
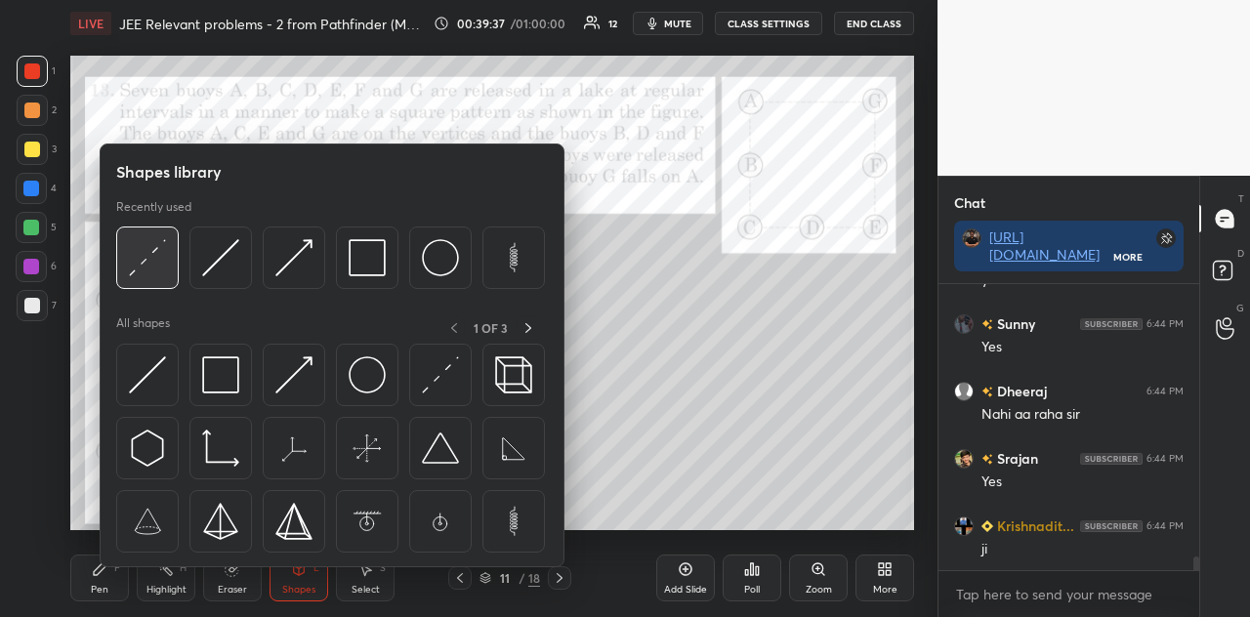
click at [168, 260] on div at bounding box center [147, 258] width 63 height 63
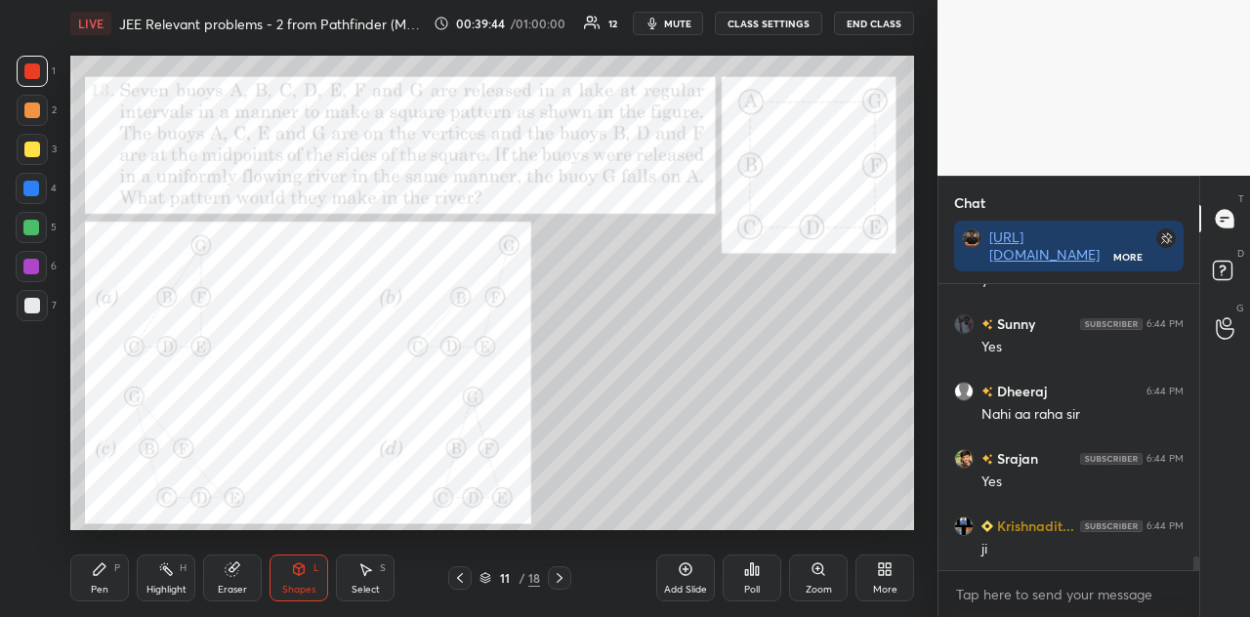
click at [110, 546] on div "Pen P" at bounding box center [99, 578] width 59 height 47
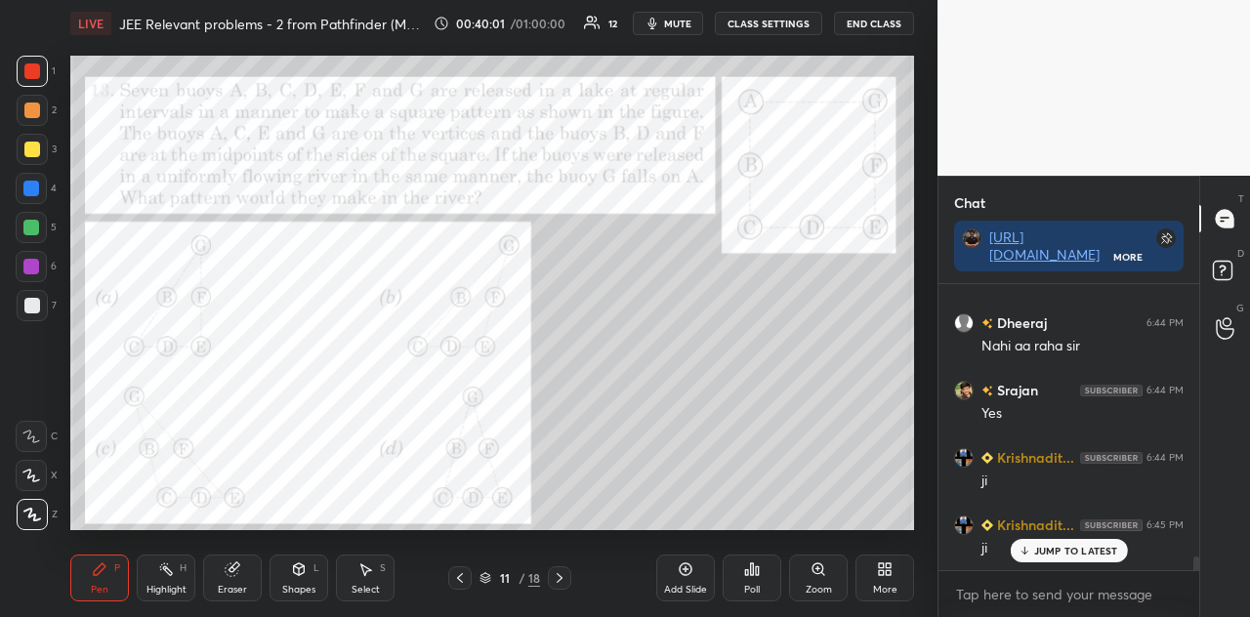
scroll to position [5890, 0]
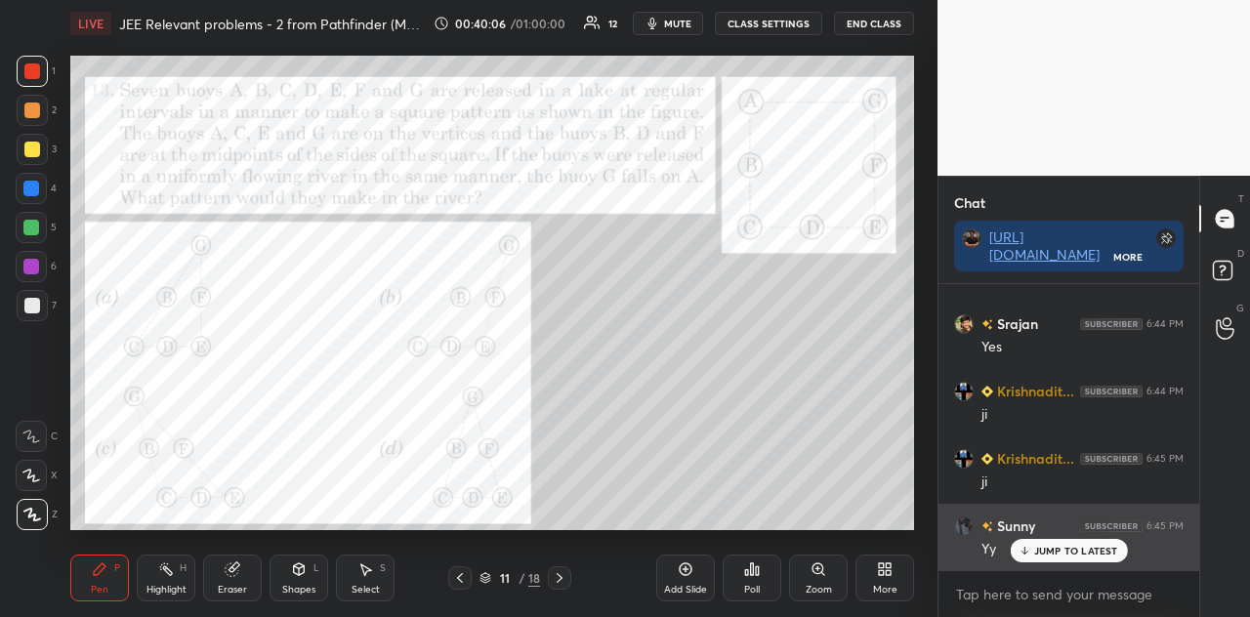
click at [1057, 546] on div "JUMP TO LATEST" at bounding box center [1068, 550] width 117 height 23
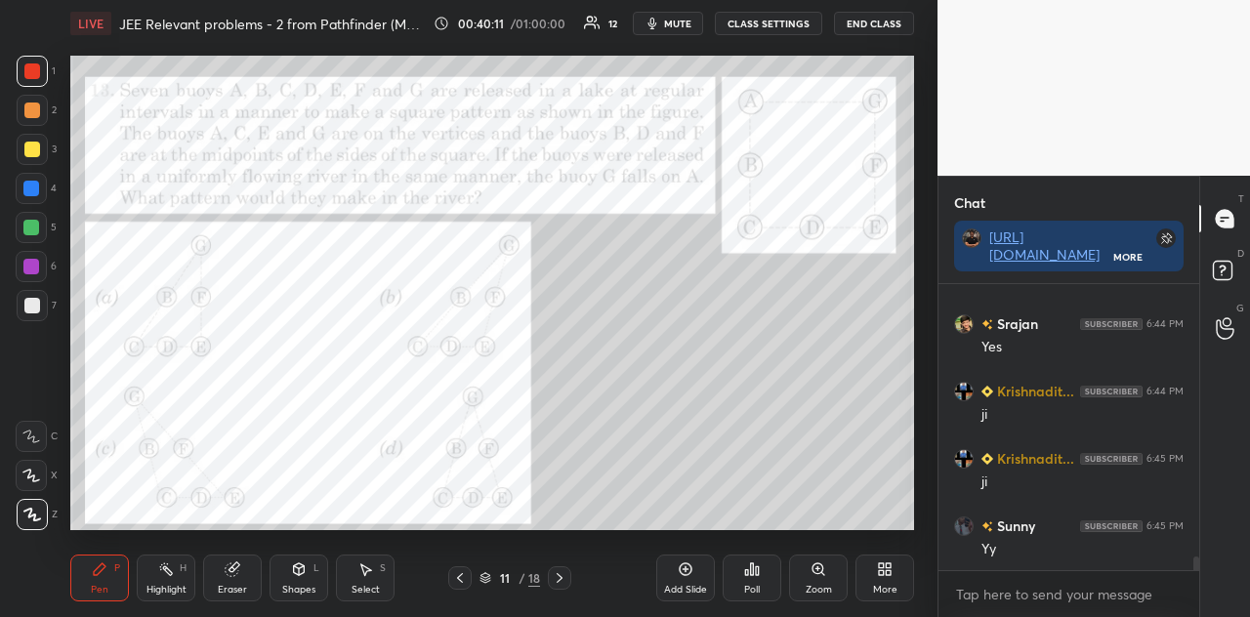
click at [33, 190] on div at bounding box center [31, 189] width 16 height 16
click at [37, 110] on div at bounding box center [32, 111] width 16 height 16
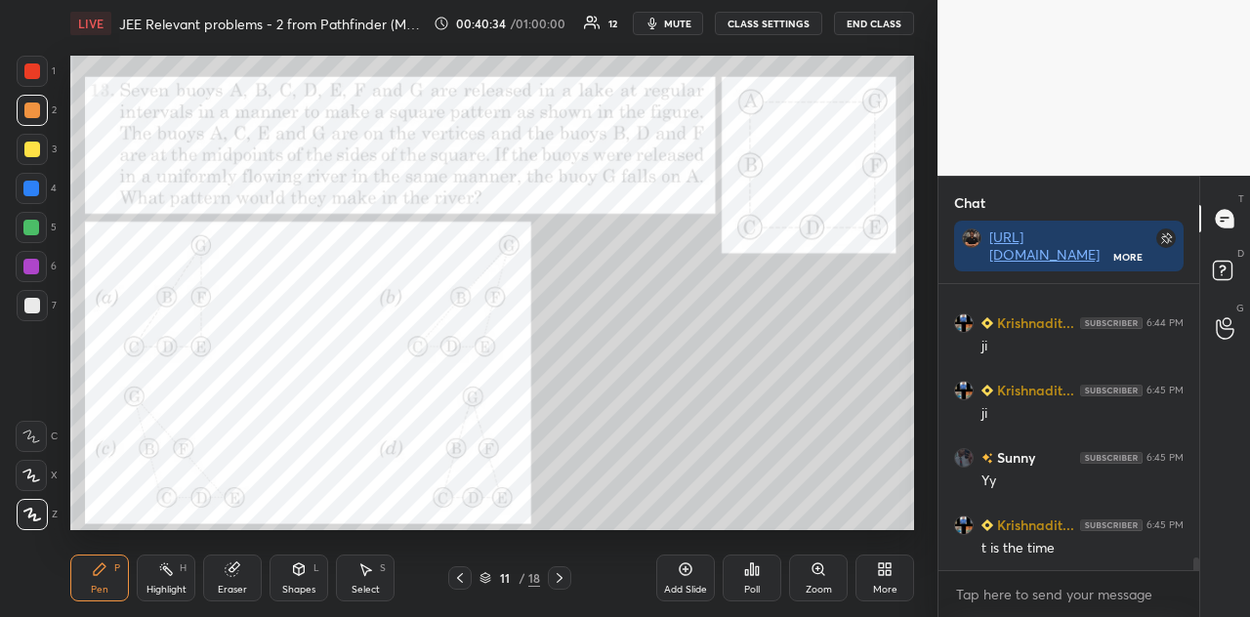
scroll to position [6025, 0]
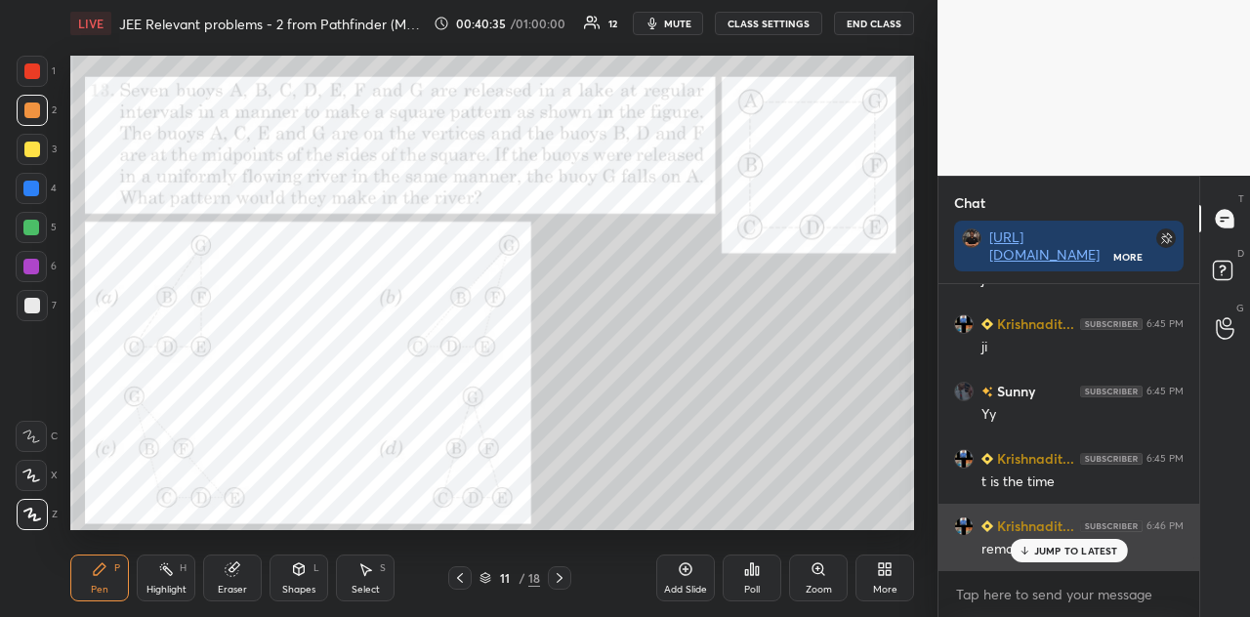
click at [1033, 546] on div "JUMP TO LATEST" at bounding box center [1068, 550] width 117 height 23
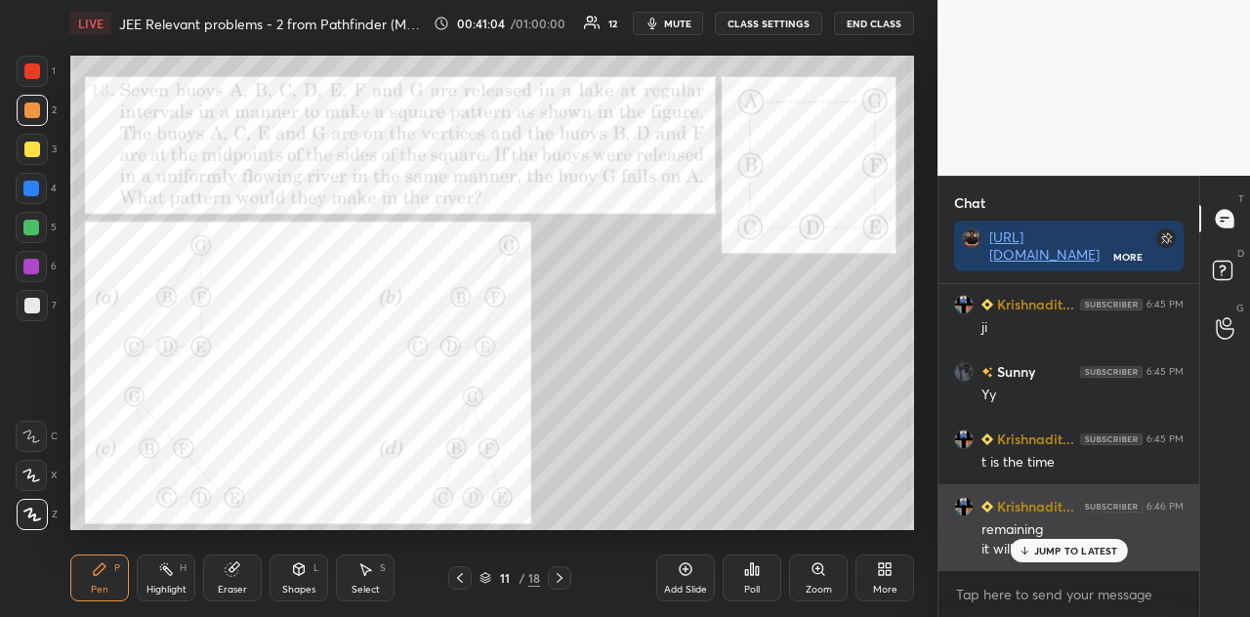
scroll to position [6064, 0]
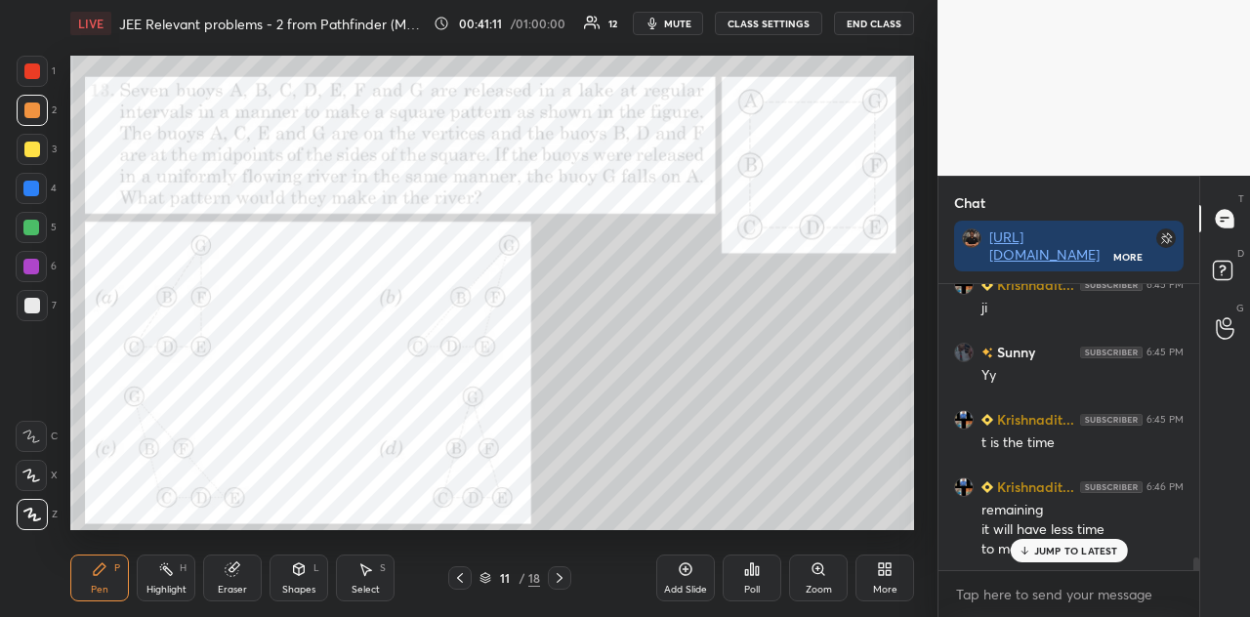
click at [34, 202] on div at bounding box center [31, 188] width 31 height 31
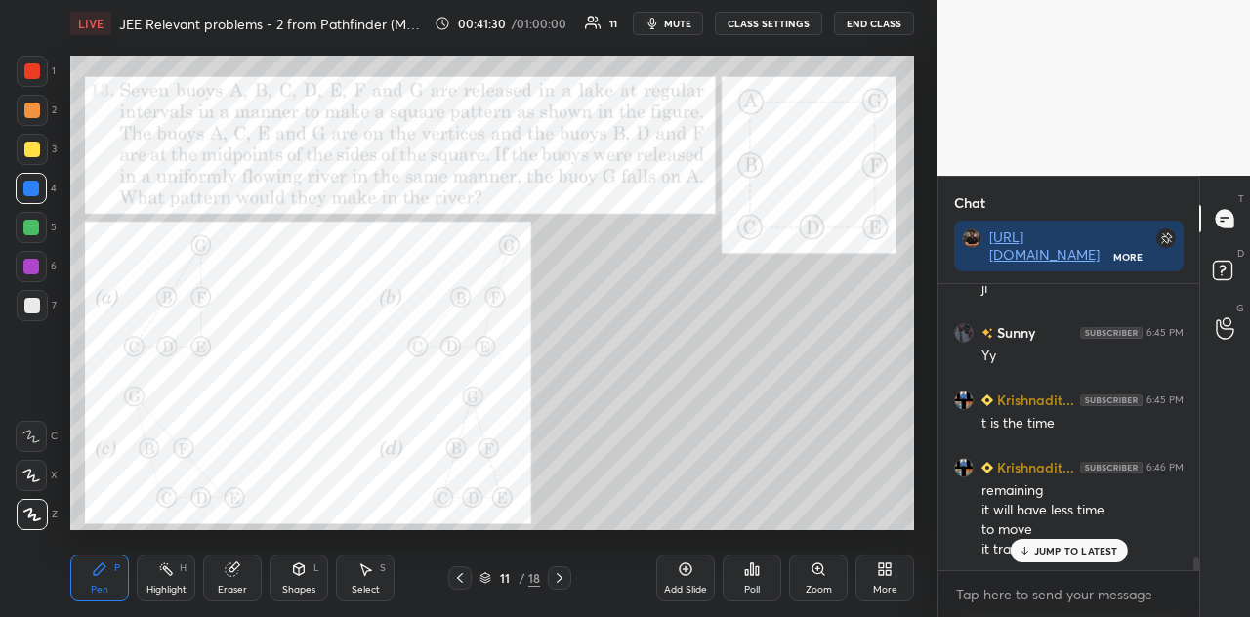
click at [27, 111] on div at bounding box center [32, 111] width 16 height 16
click at [34, 198] on div at bounding box center [31, 188] width 31 height 31
click at [26, 106] on div at bounding box center [32, 111] width 16 height 16
click at [32, 108] on div at bounding box center [32, 111] width 16 height 16
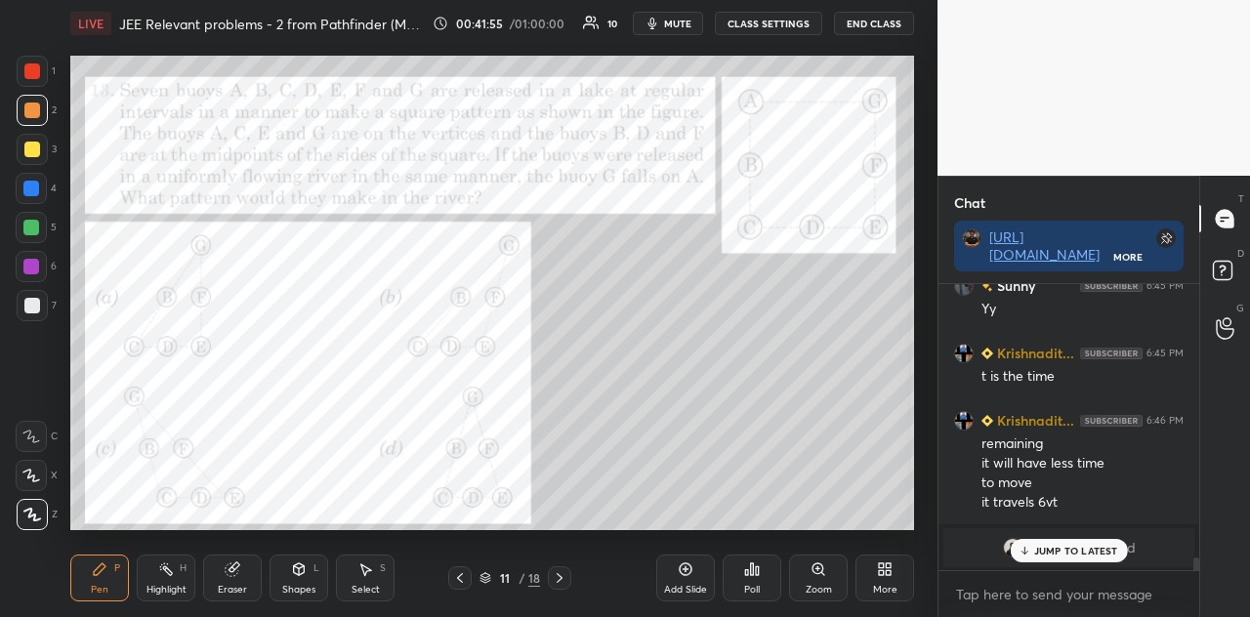
click at [235, 546] on icon at bounding box center [232, 570] width 13 height 13
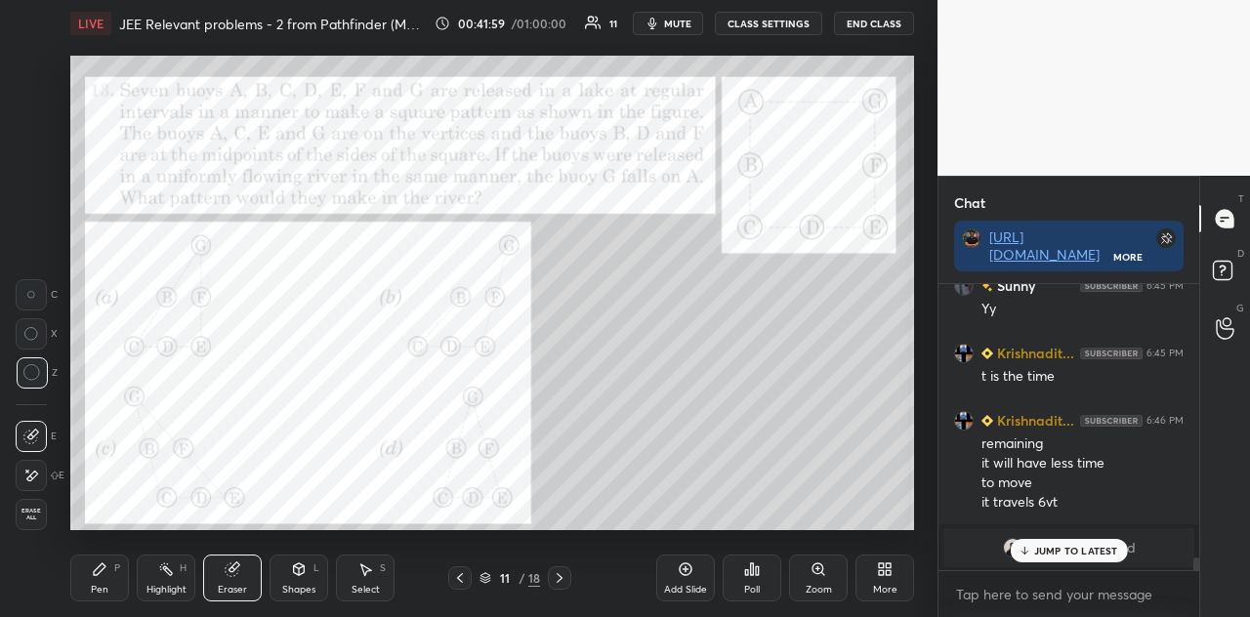
click at [107, 546] on div "Pen P" at bounding box center [99, 578] width 59 height 47
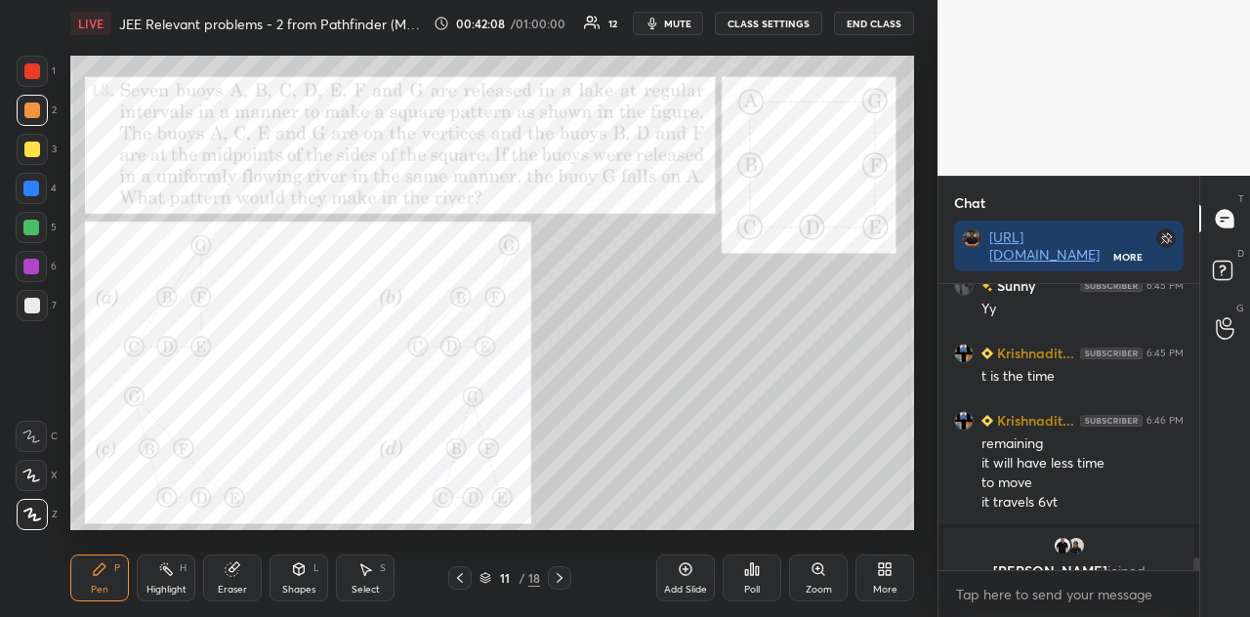
scroll to position [6199, 0]
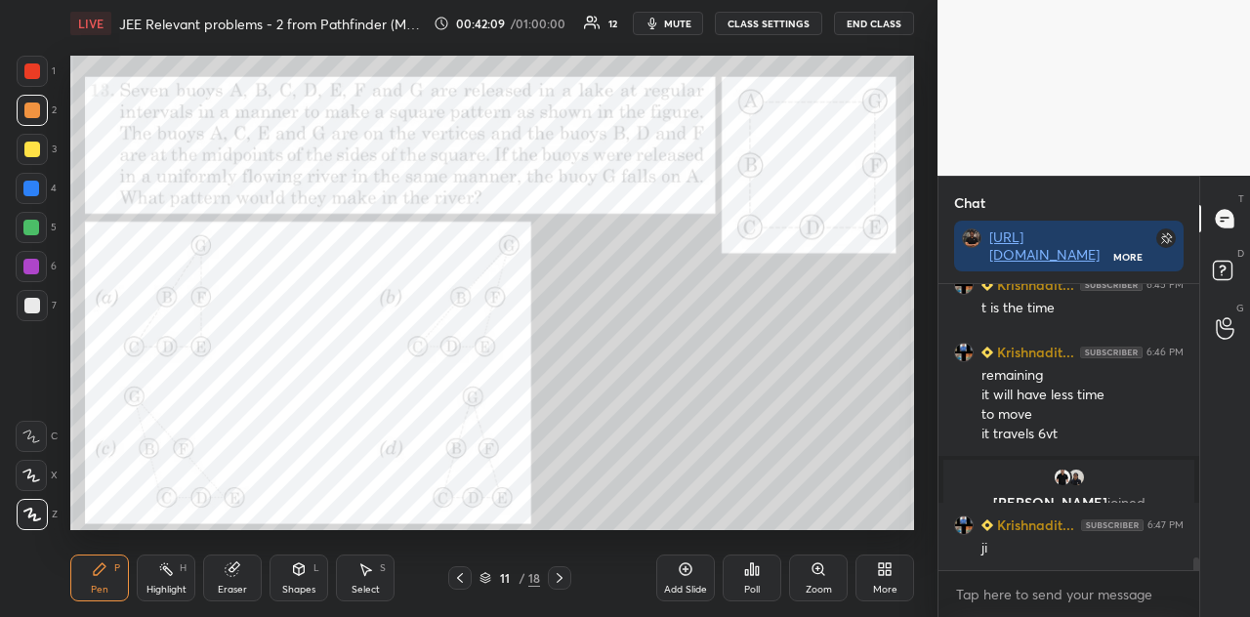
click at [33, 239] on div at bounding box center [31, 227] width 31 height 31
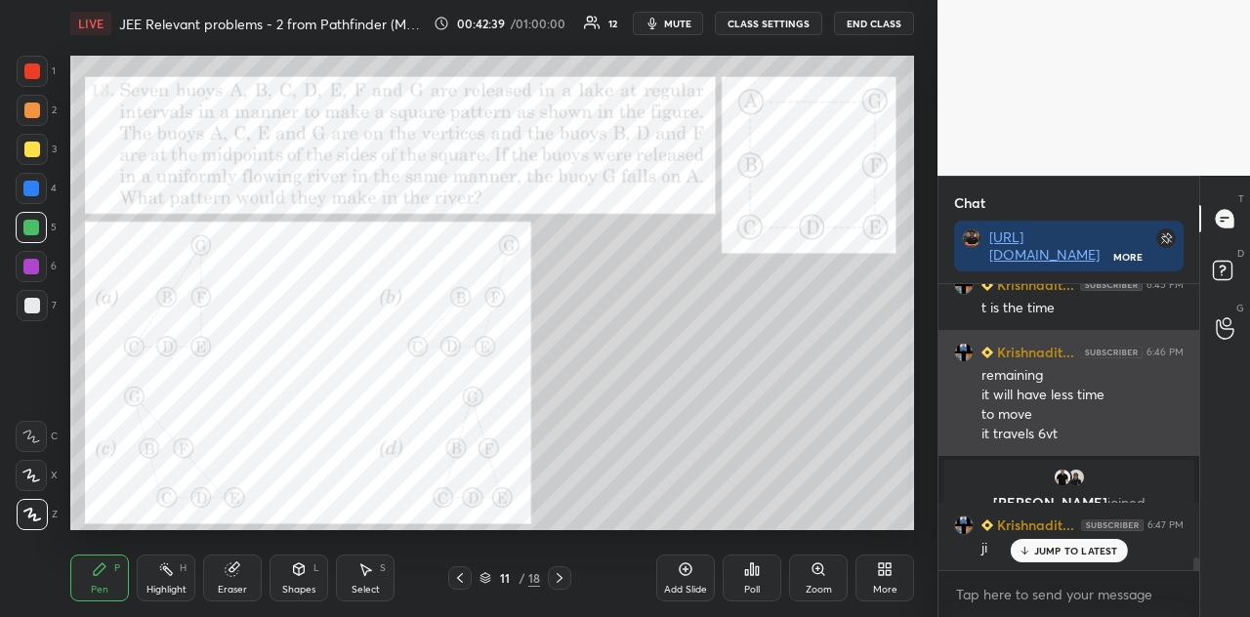
scroll to position [6265, 0]
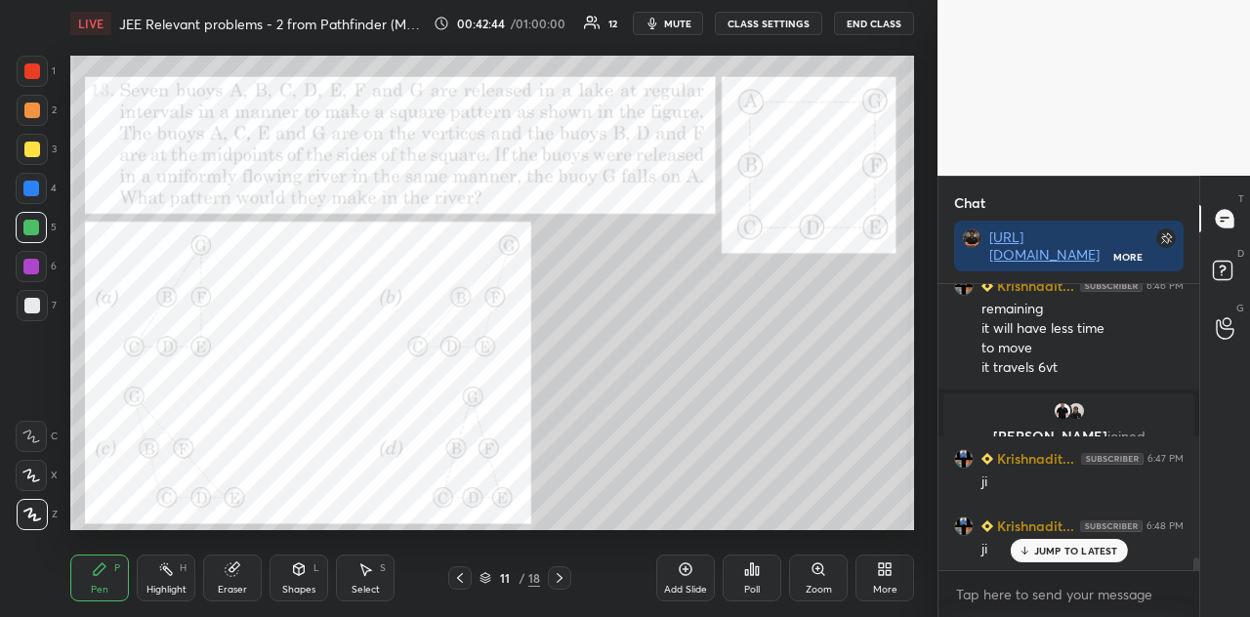
click at [35, 68] on div at bounding box center [32, 71] width 16 height 16
click at [37, 108] on div at bounding box center [32, 111] width 16 height 16
click at [37, 74] on div at bounding box center [32, 71] width 16 height 16
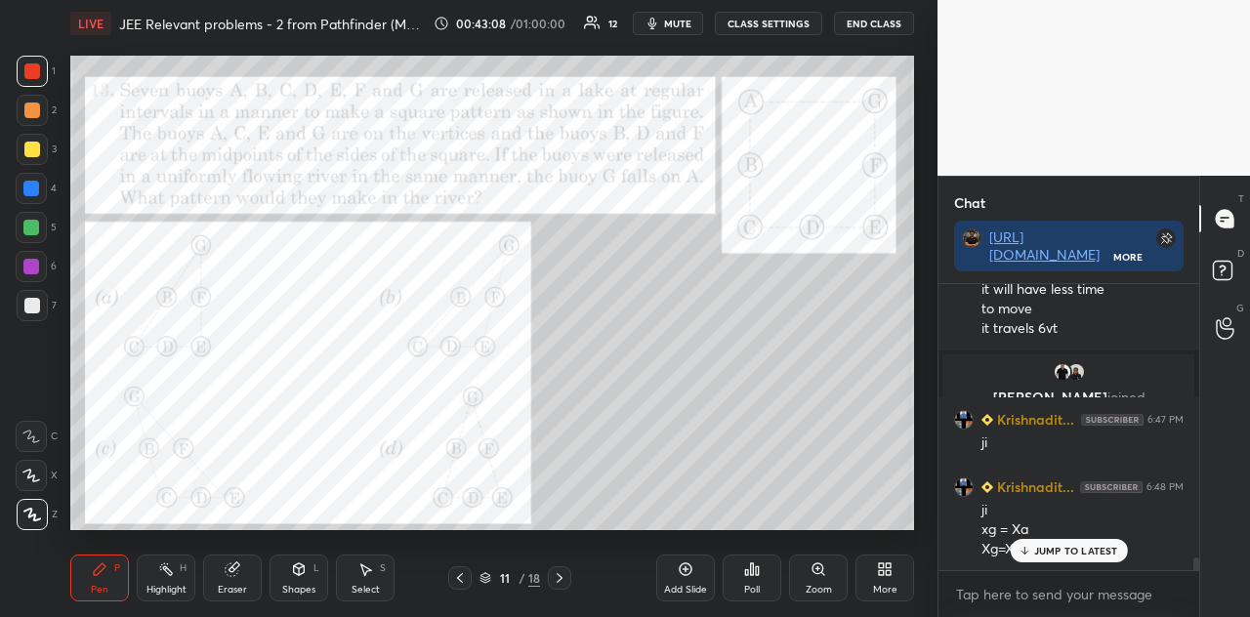
scroll to position [6351, 0]
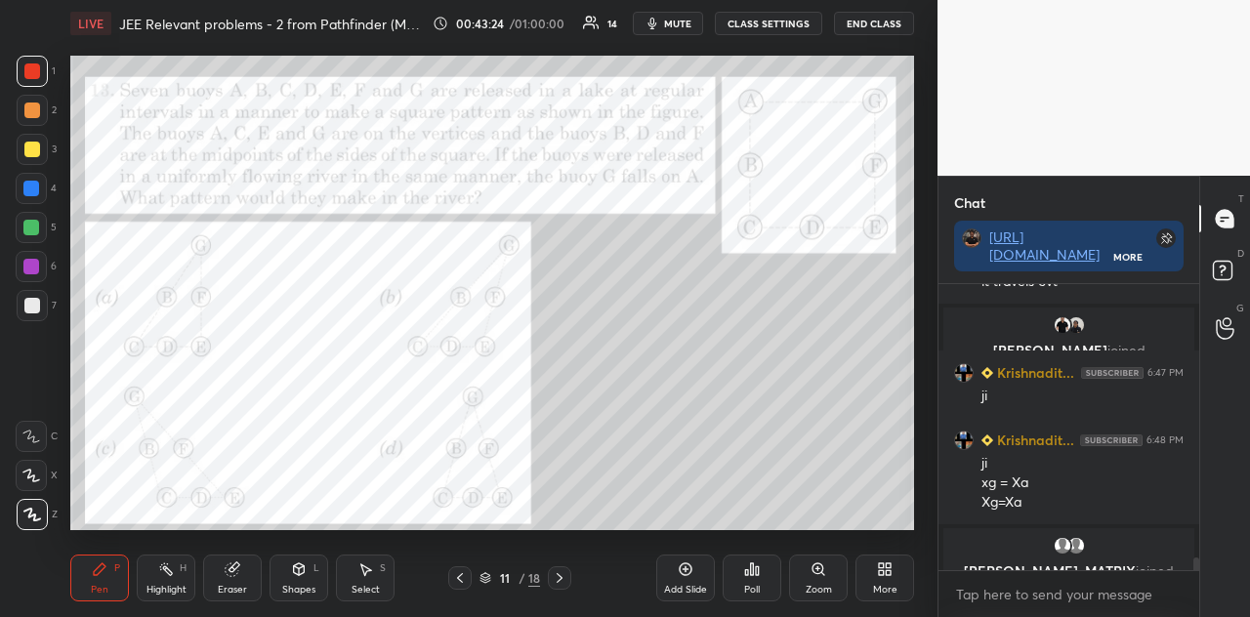
click at [31, 183] on div at bounding box center [31, 189] width 16 height 16
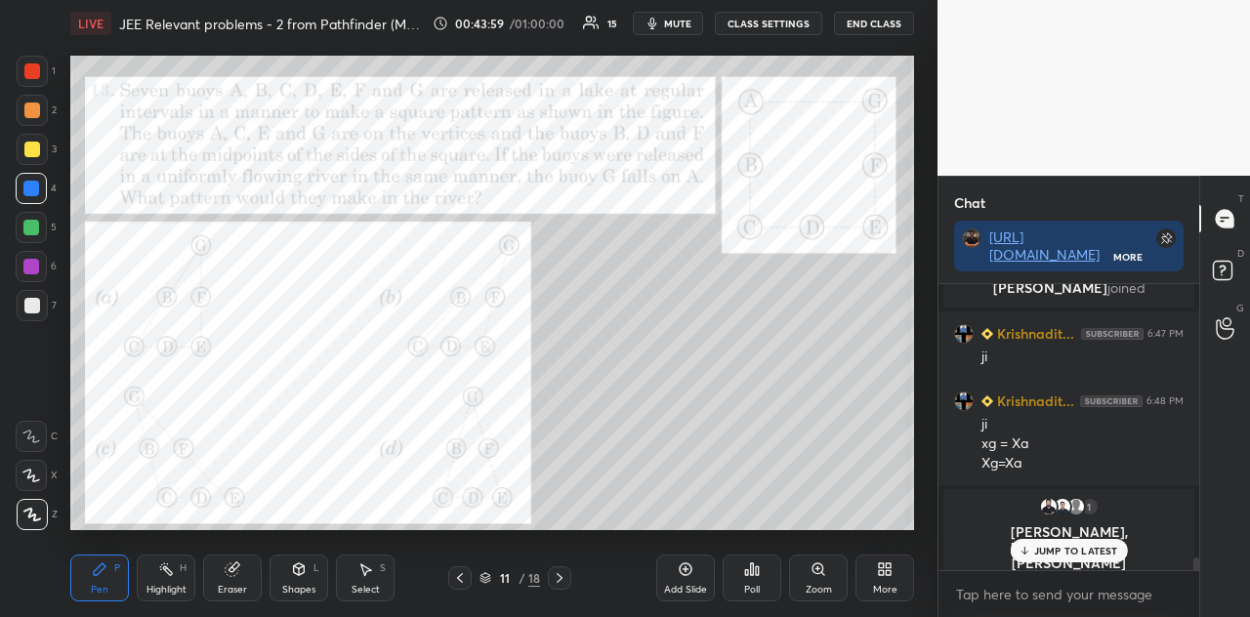
scroll to position [6097, 0]
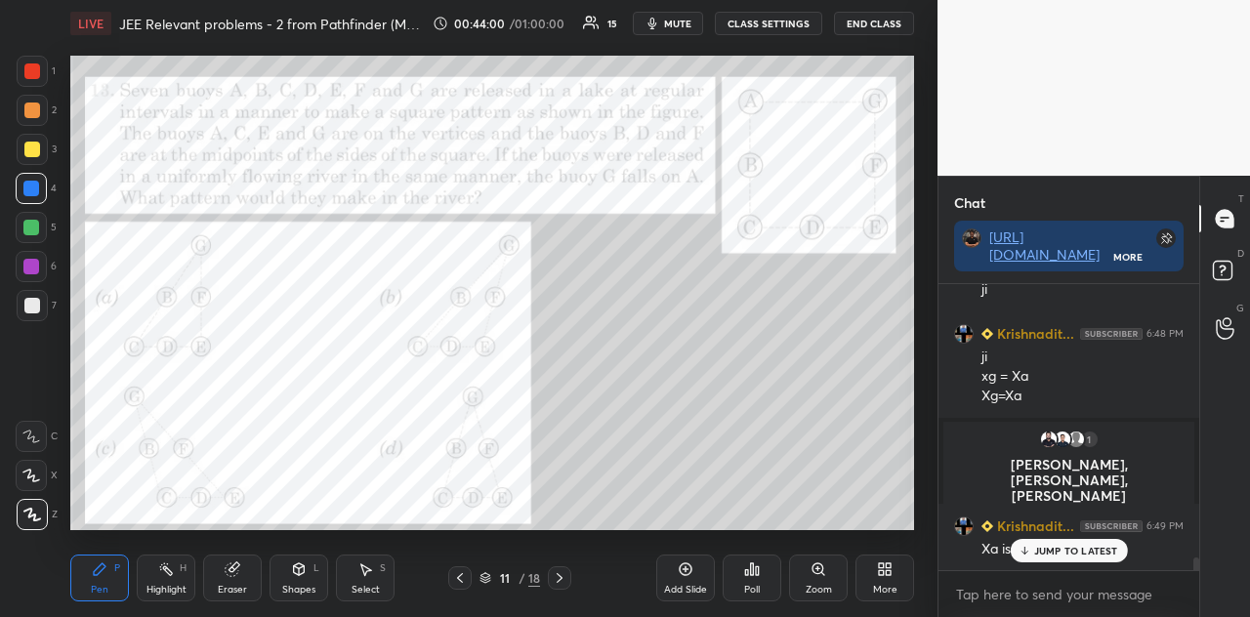
click at [1051, 546] on p "JUMP TO LATEST" at bounding box center [1076, 551] width 84 height 12
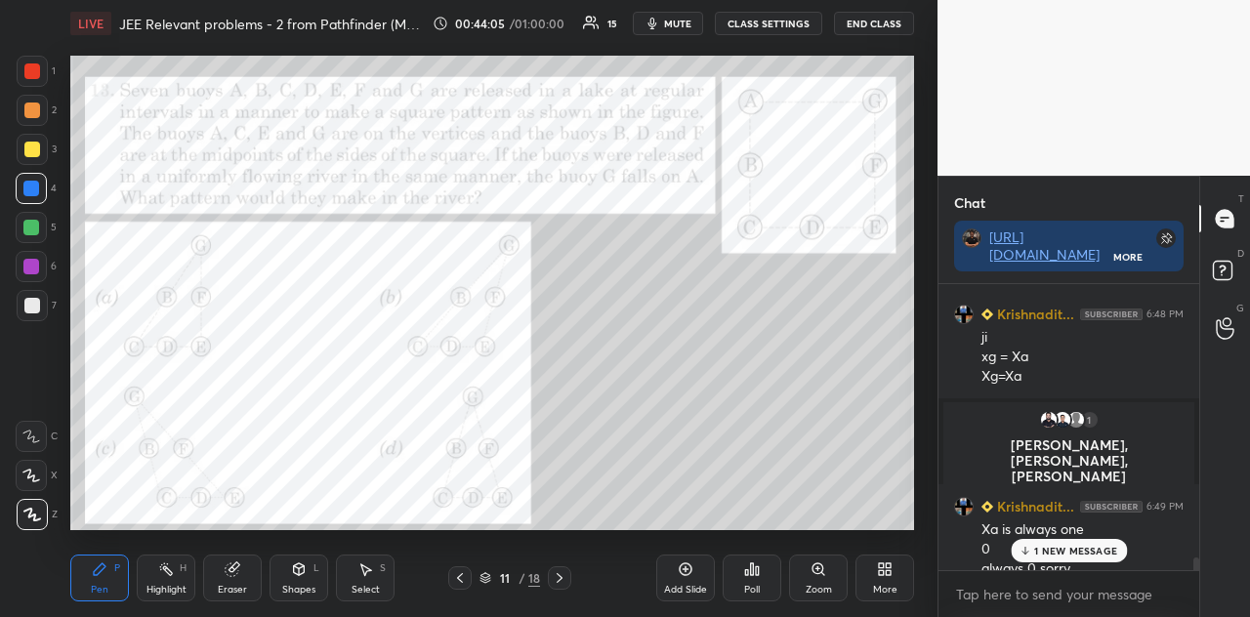
scroll to position [6136, 0]
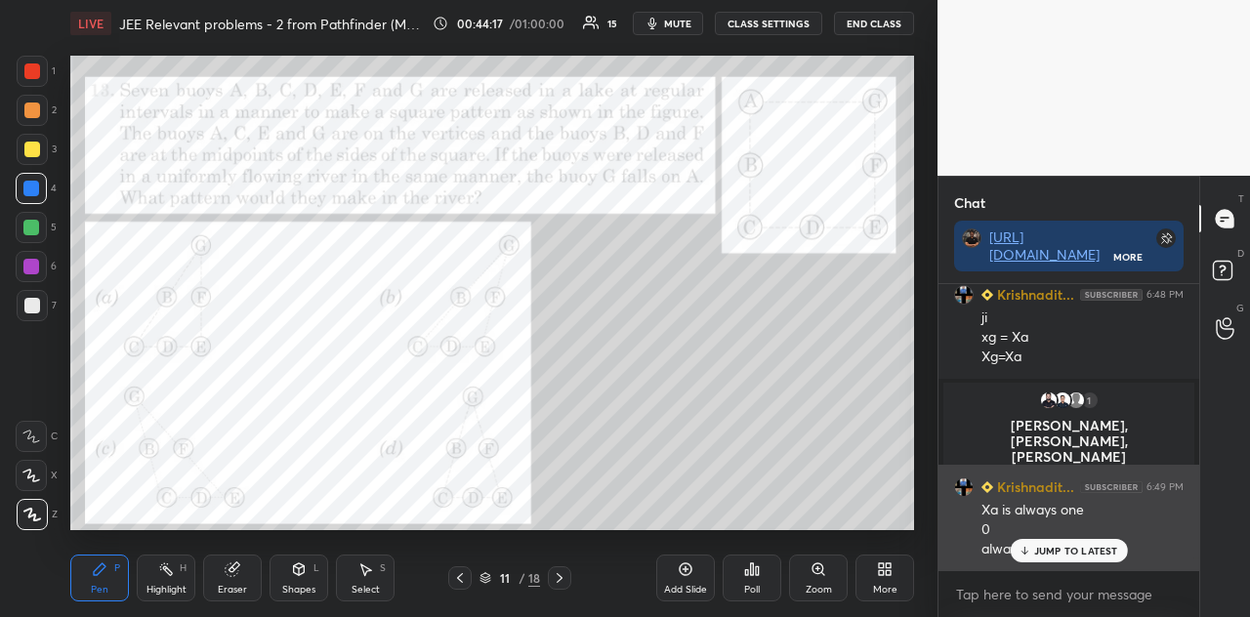
click at [1060, 546] on p "JUMP TO LATEST" at bounding box center [1076, 551] width 84 height 12
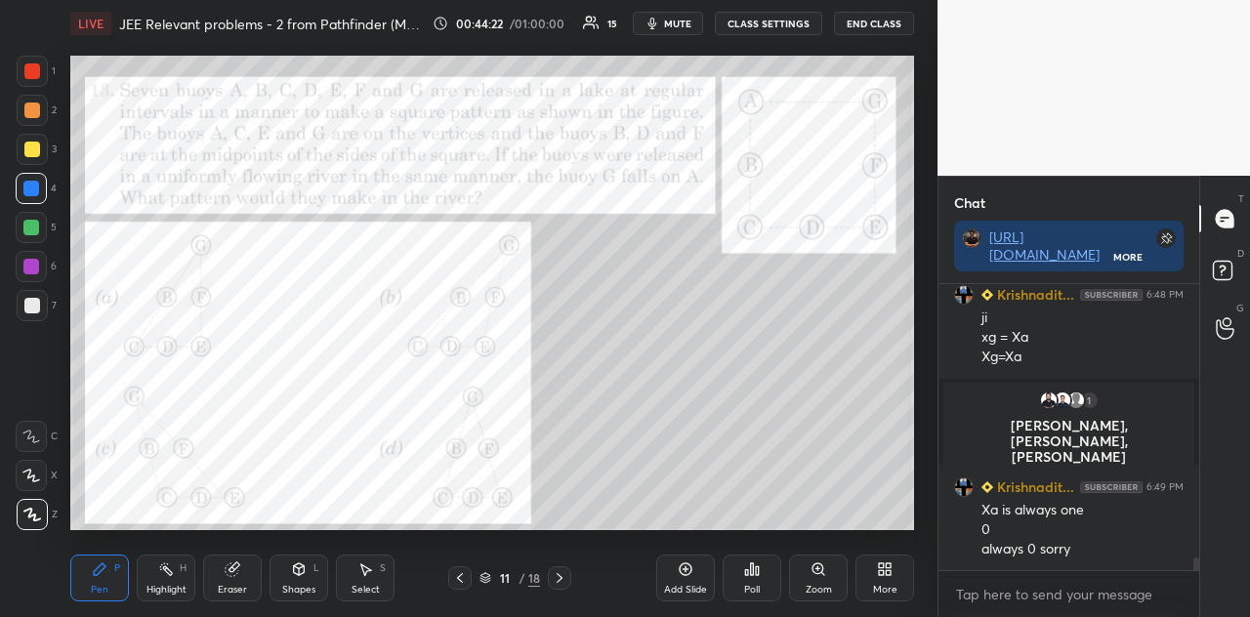
scroll to position [6156, 0]
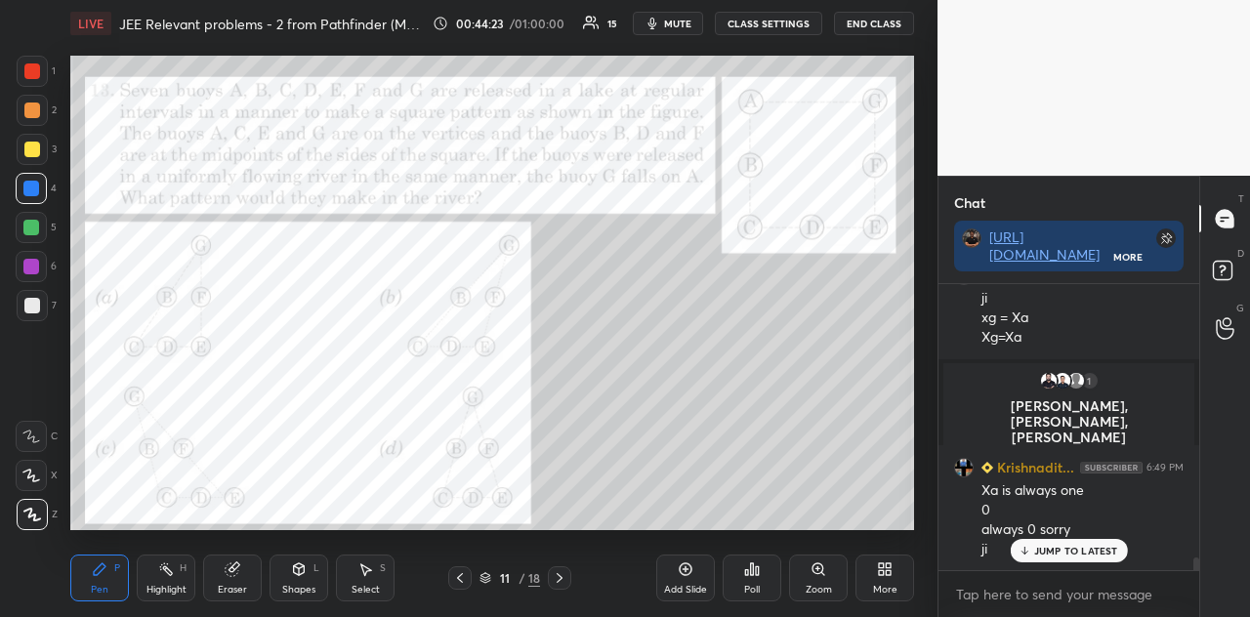
click at [36, 116] on div at bounding box center [32, 111] width 16 height 16
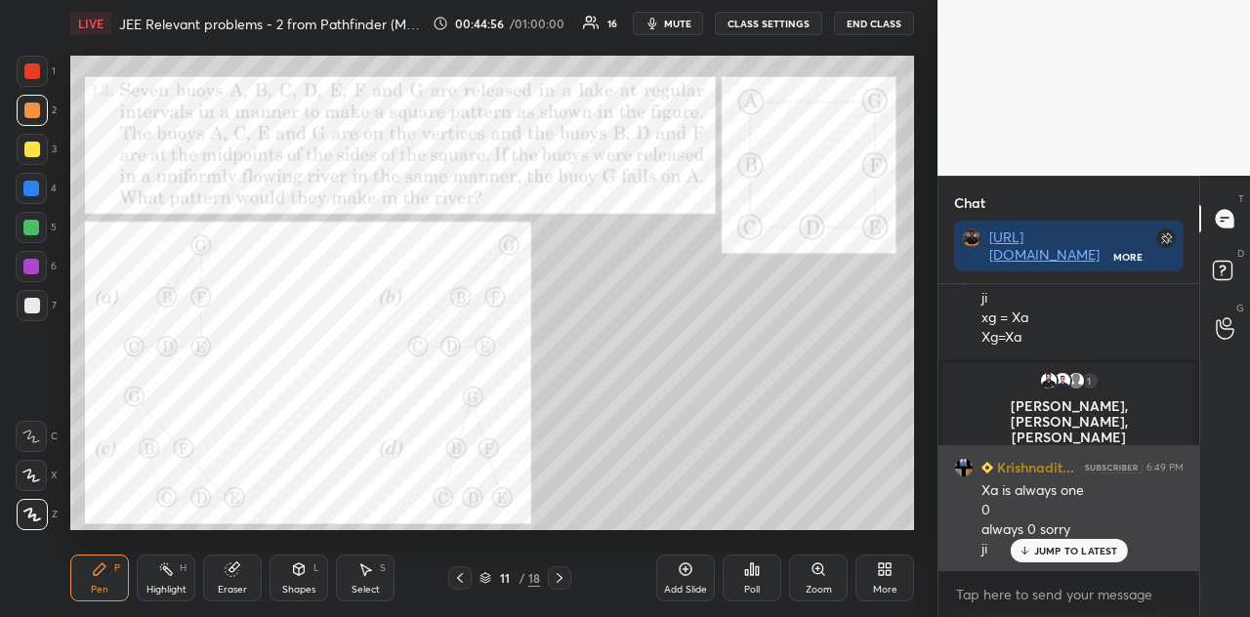
click at [1052, 546] on p "JUMP TO LATEST" at bounding box center [1076, 551] width 84 height 12
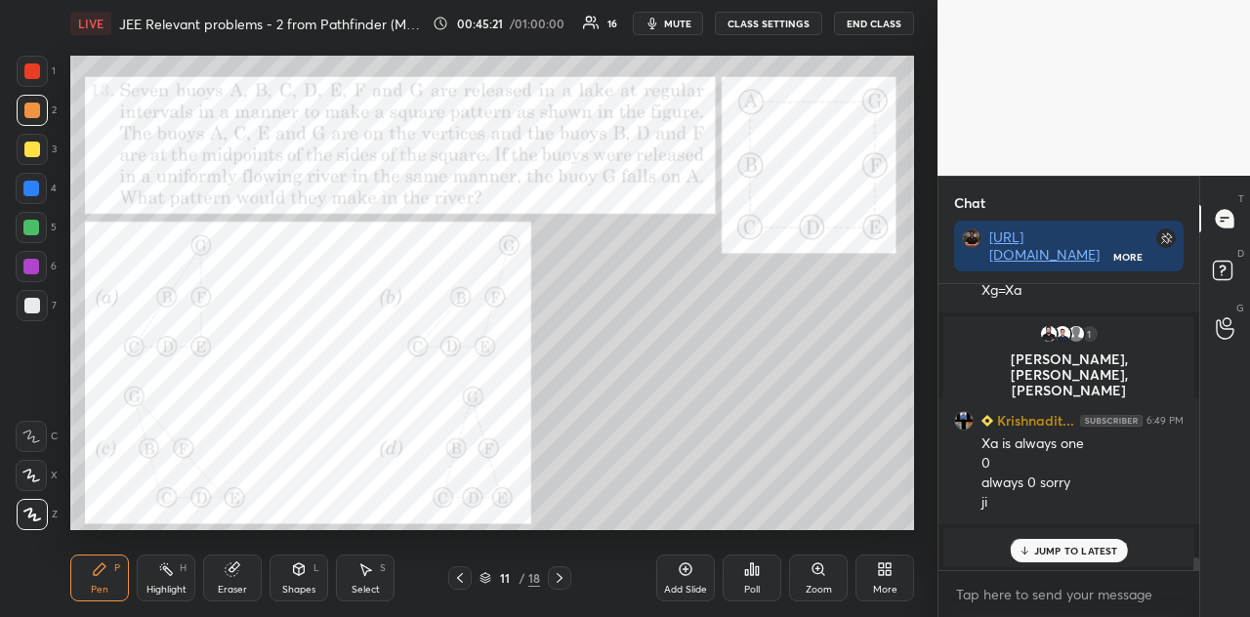
click at [1054, 546] on p "JUMP TO LATEST" at bounding box center [1076, 551] width 84 height 12
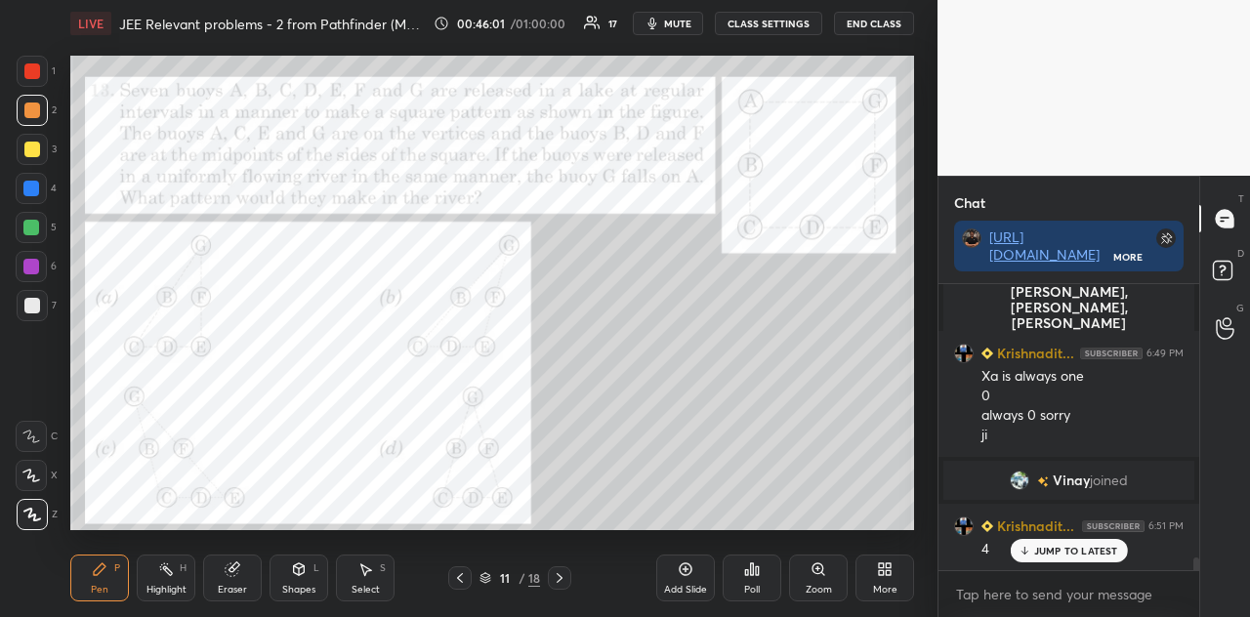
click at [1061, 545] on p "JUMP TO LATEST" at bounding box center [1076, 551] width 84 height 12
click at [34, 189] on div at bounding box center [31, 189] width 16 height 16
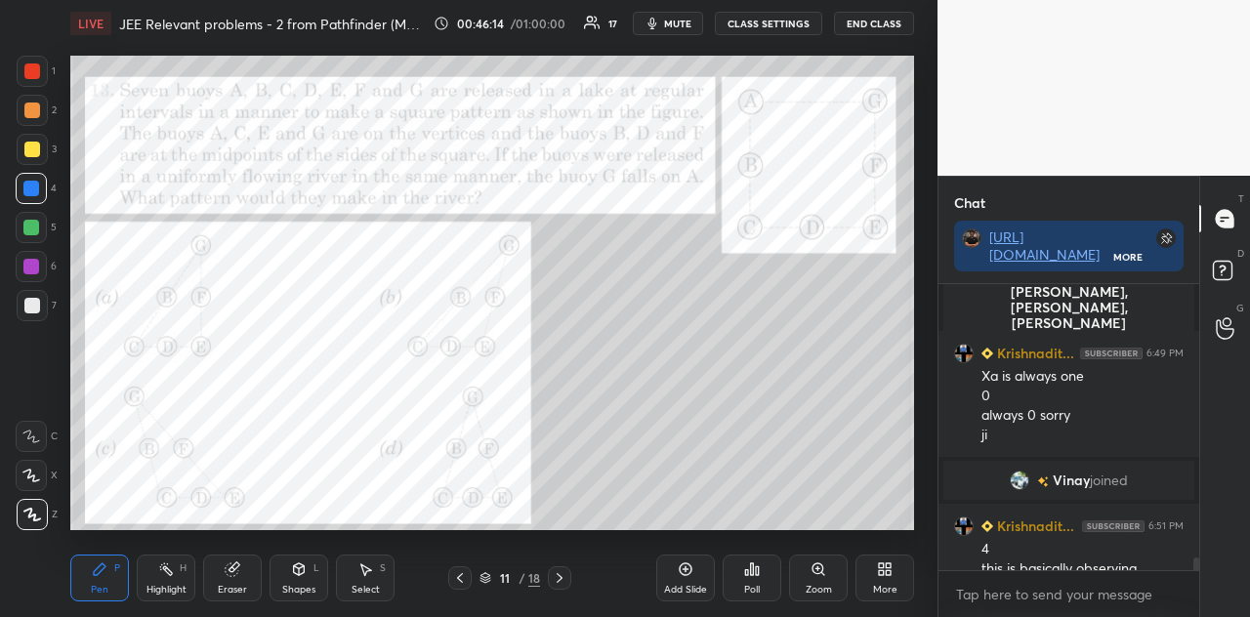
scroll to position [6291, 0]
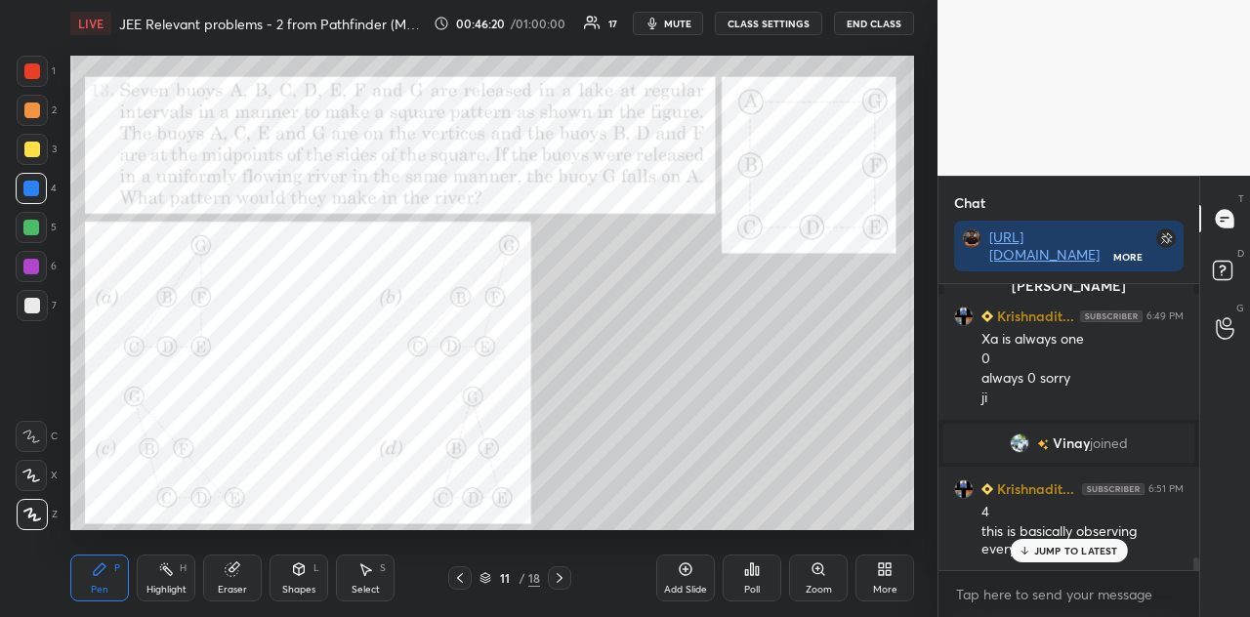
click at [31, 144] on div at bounding box center [32, 150] width 16 height 16
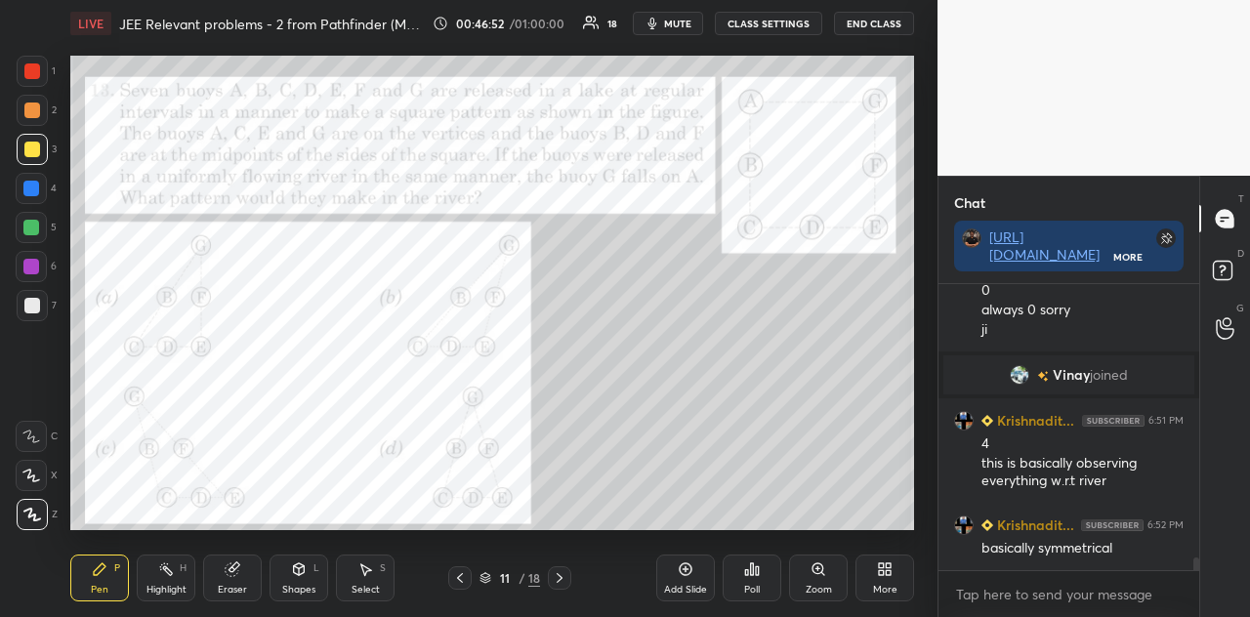
scroll to position [6406, 0]
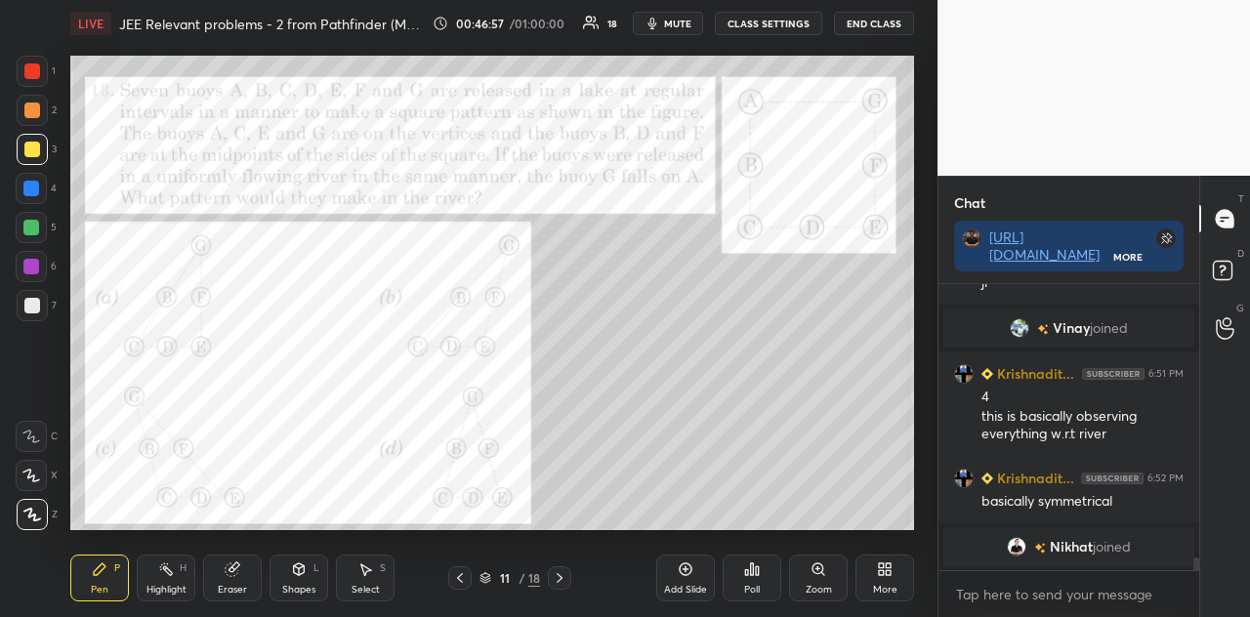
click at [307, 546] on div "Shapes L" at bounding box center [299, 578] width 59 height 47
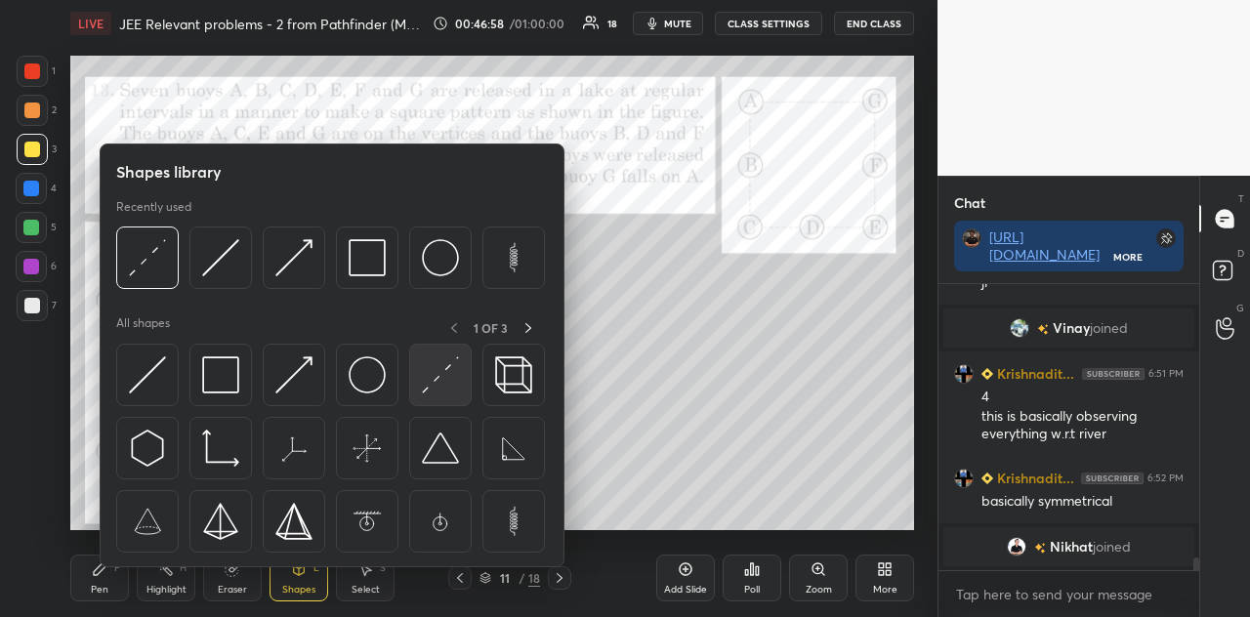
click at [438, 385] on img at bounding box center [440, 375] width 37 height 37
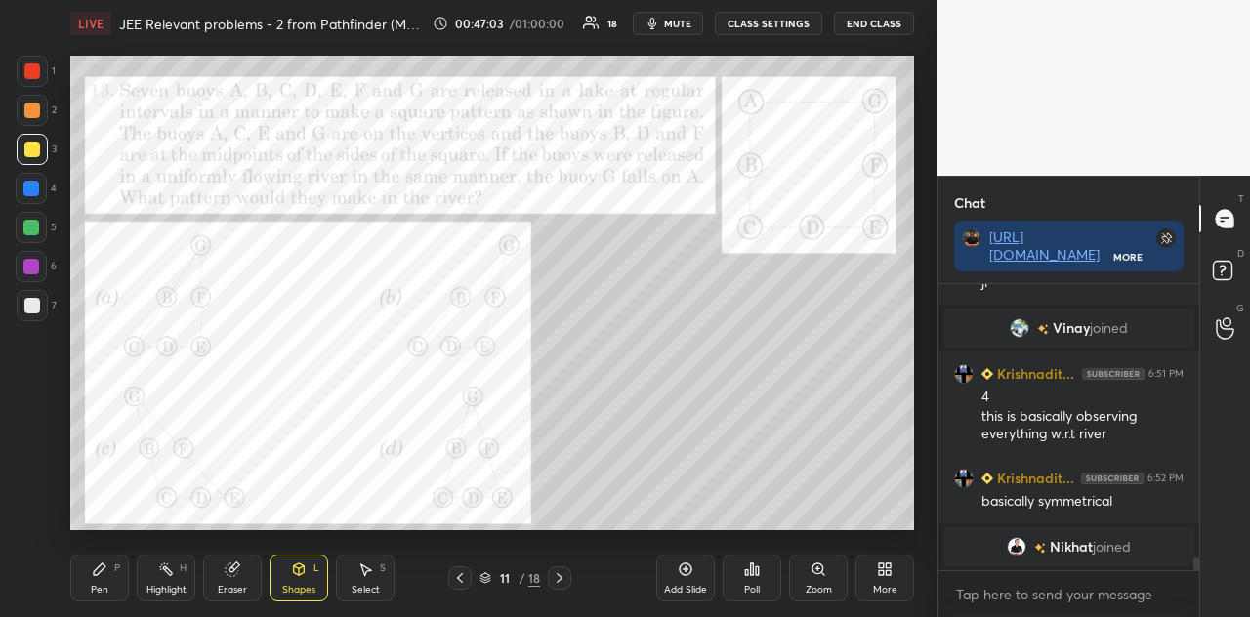
click at [98, 546] on icon at bounding box center [100, 570] width 12 height 12
click at [38, 229] on div at bounding box center [31, 228] width 16 height 16
click at [32, 187] on div at bounding box center [31, 189] width 16 height 16
click at [512, 531] on div "Setting up your live class Poll for secs No correct answer Start poll" at bounding box center [493, 293] width 860 height 492
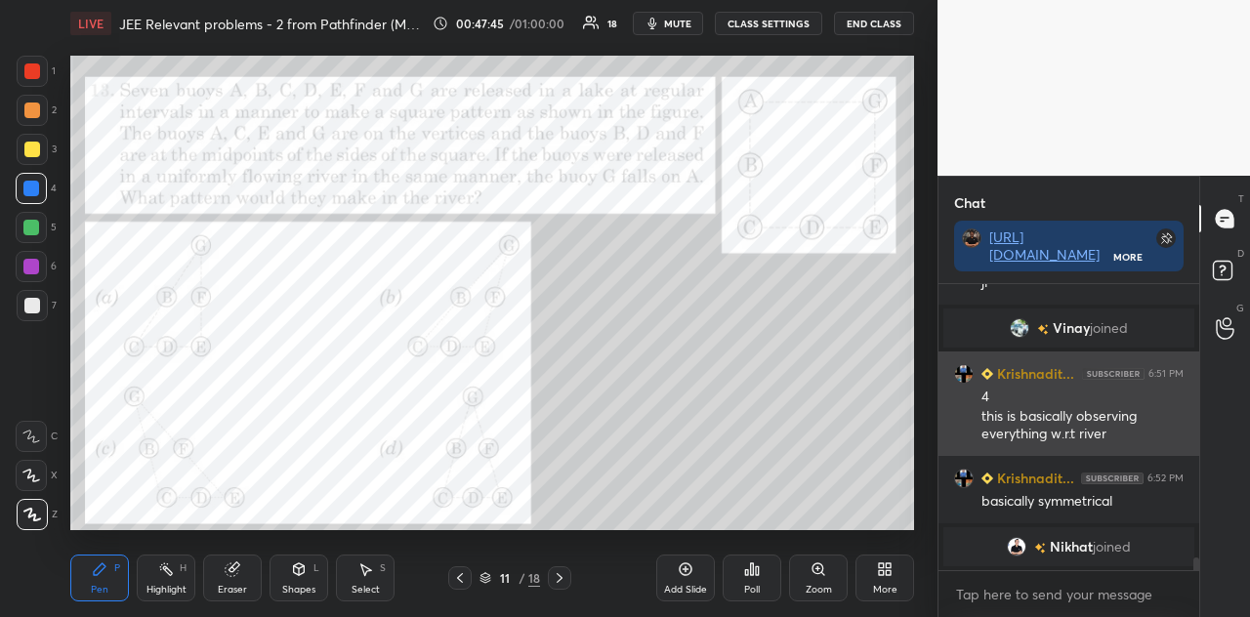
scroll to position [6472, 0]
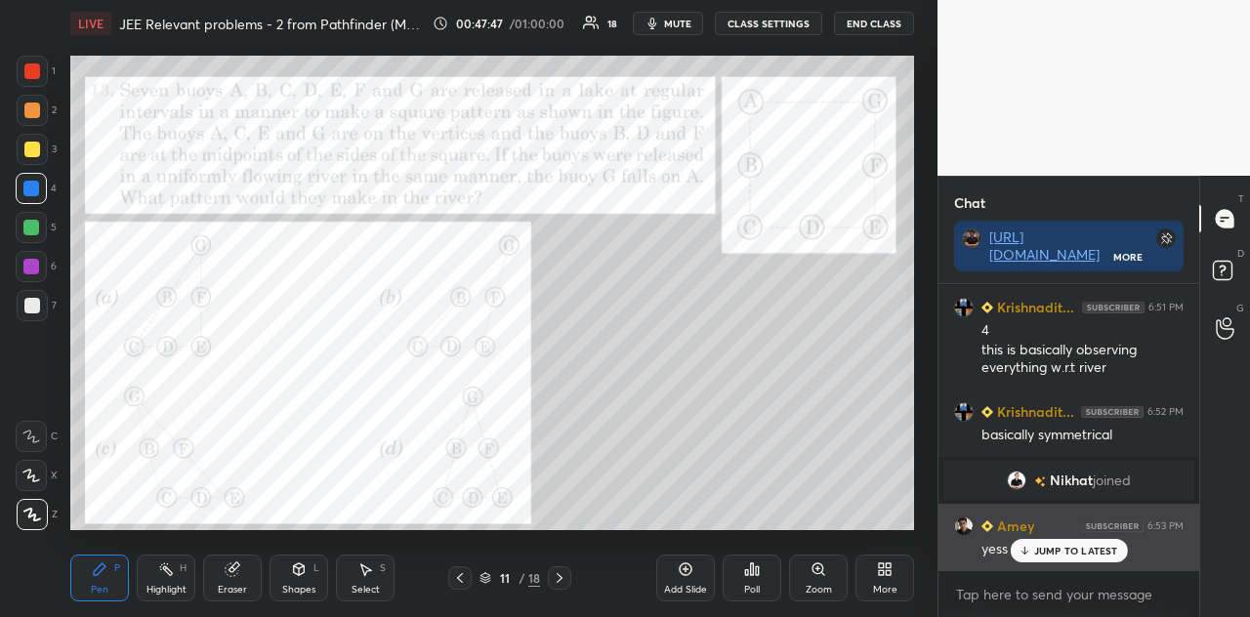
click at [1044, 546] on p "JUMP TO LATEST" at bounding box center [1076, 551] width 84 height 12
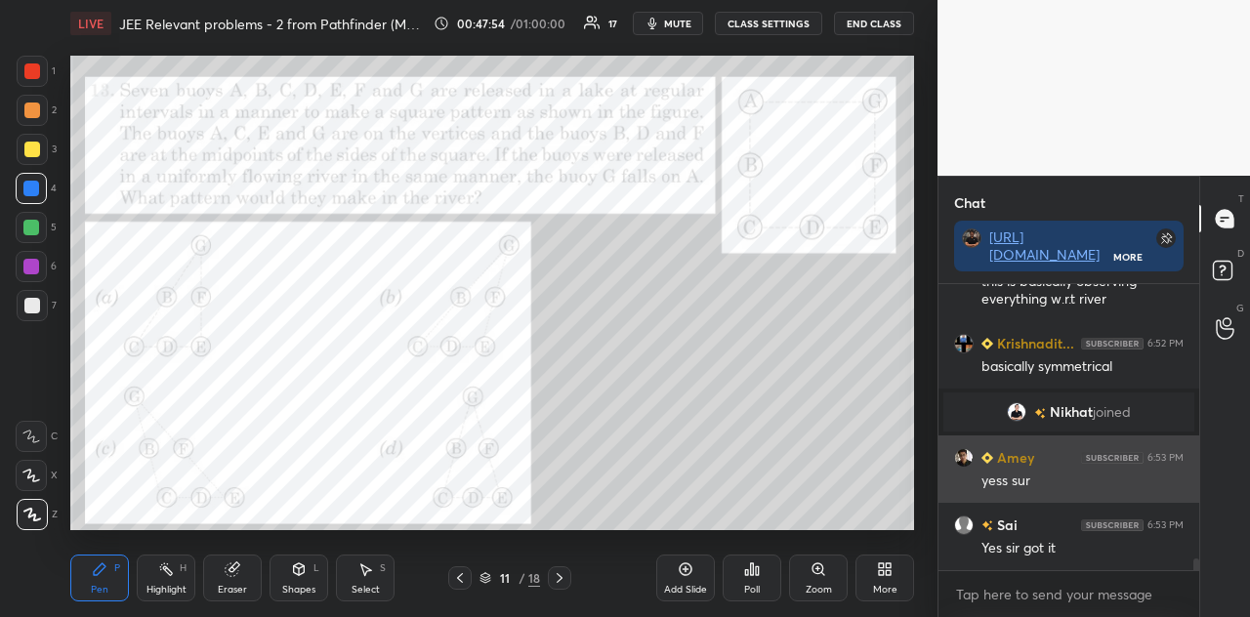
scroll to position [6642, 0]
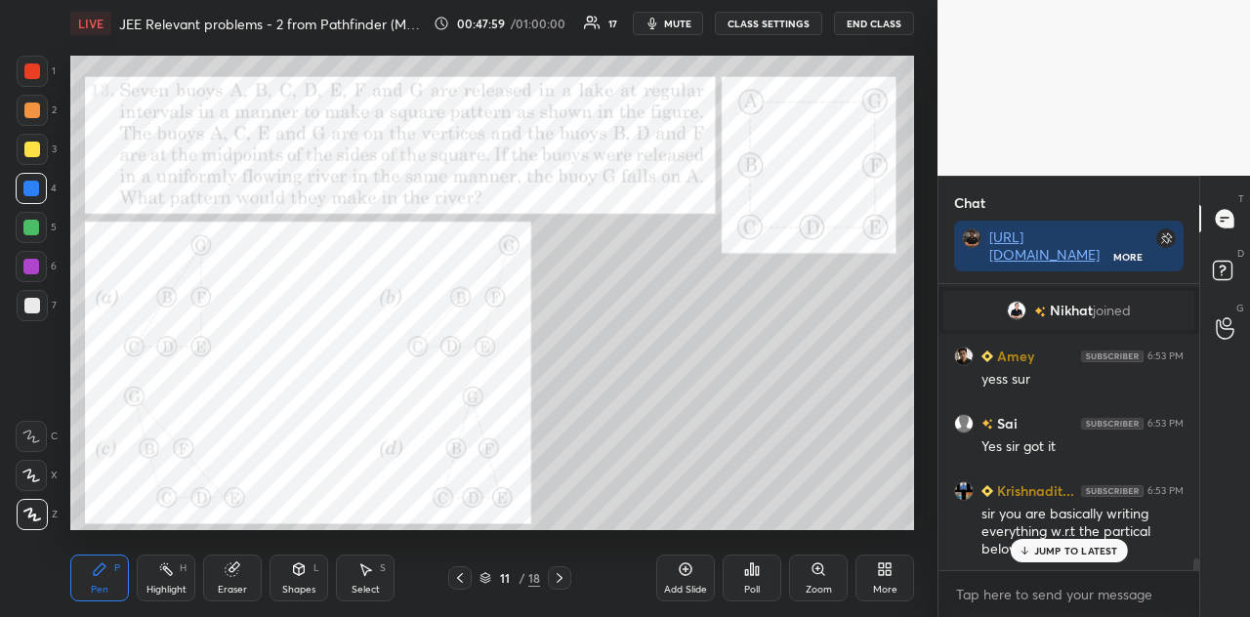
click at [1061, 546] on p "JUMP TO LATEST" at bounding box center [1076, 551] width 84 height 12
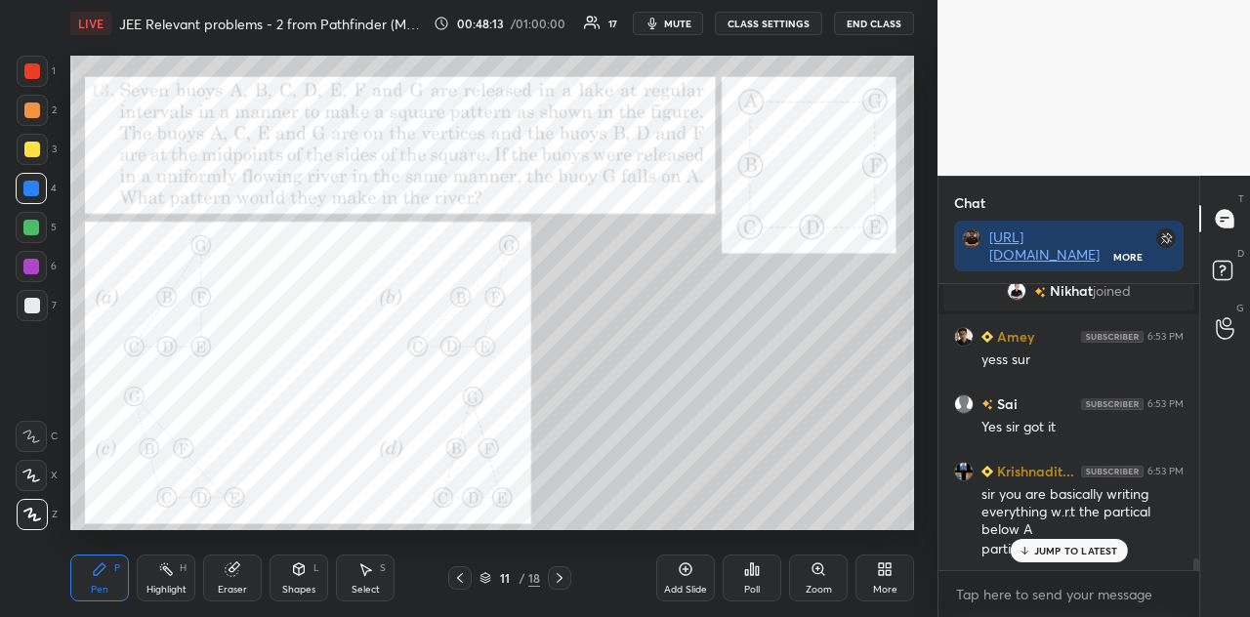
scroll to position [6681, 0]
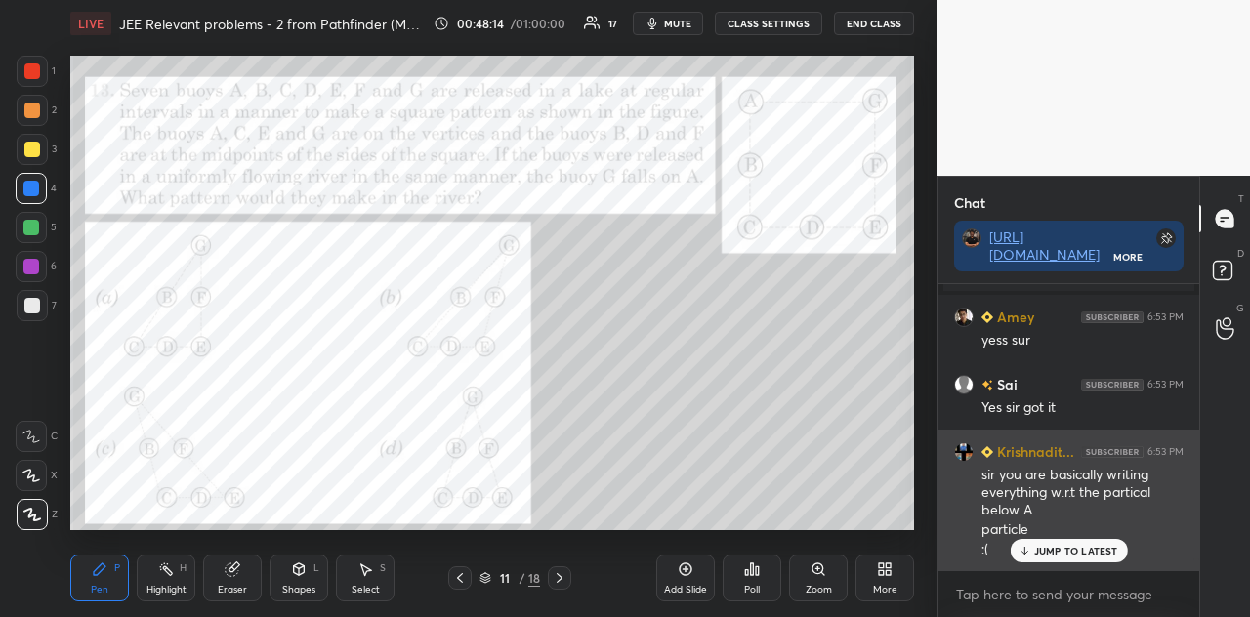
click at [1048, 546] on p "JUMP TO LATEST" at bounding box center [1076, 551] width 84 height 12
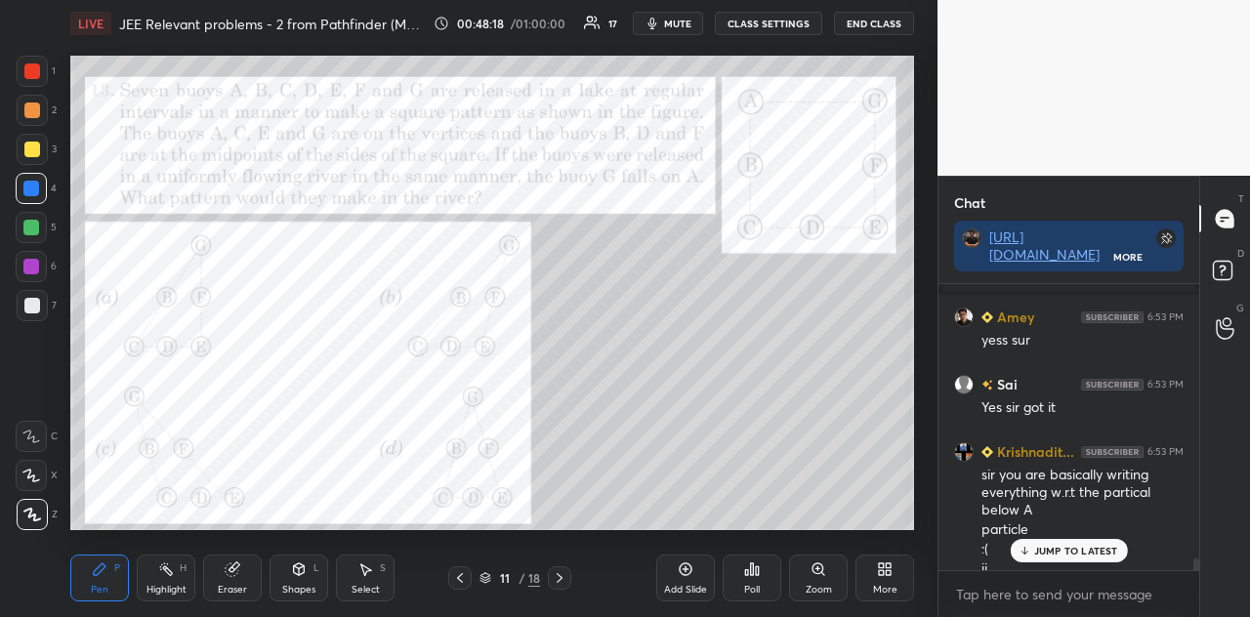
scroll to position [6701, 0]
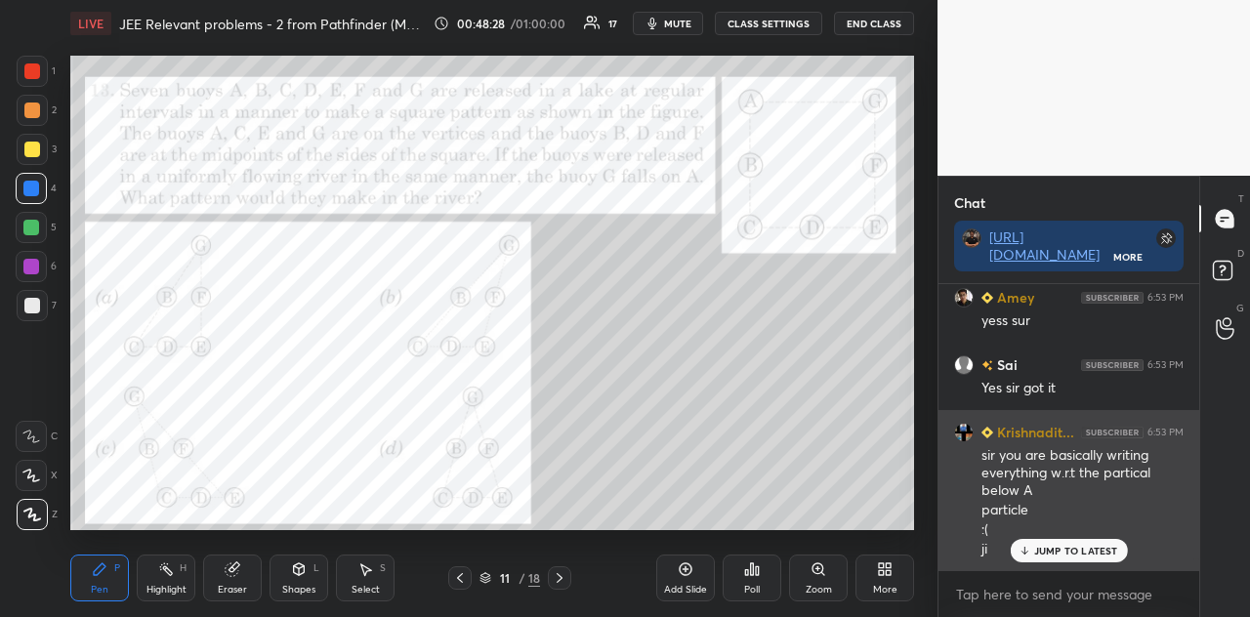
click at [1075, 546] on p "JUMP TO LATEST" at bounding box center [1076, 551] width 84 height 12
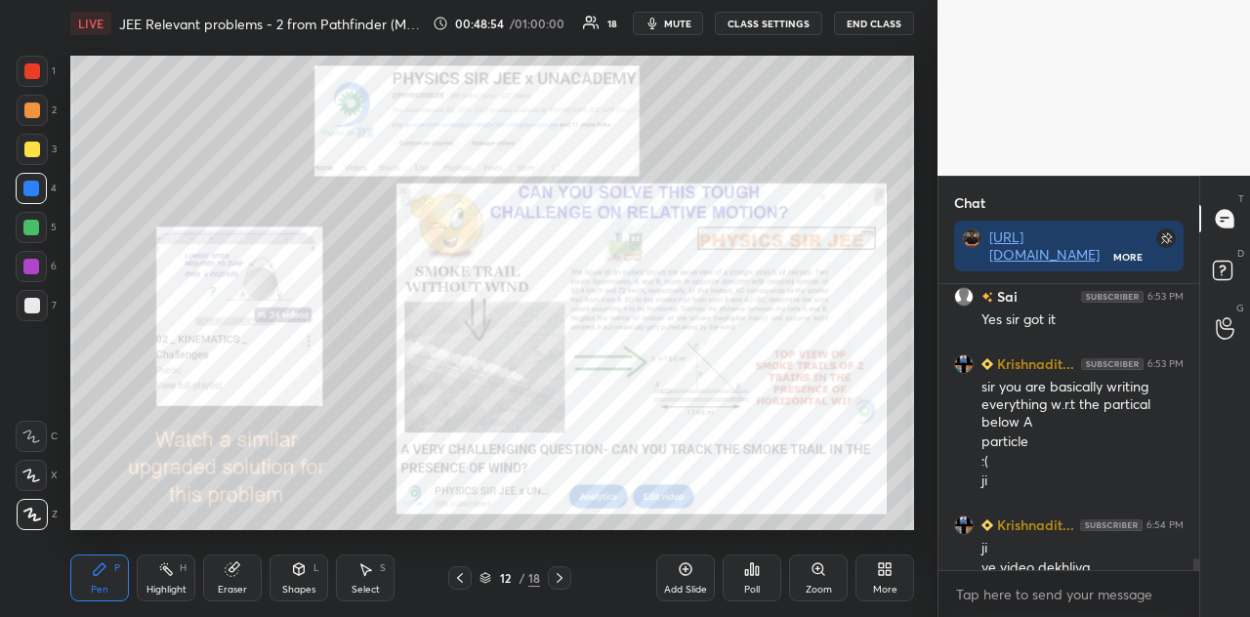
scroll to position [6789, 0]
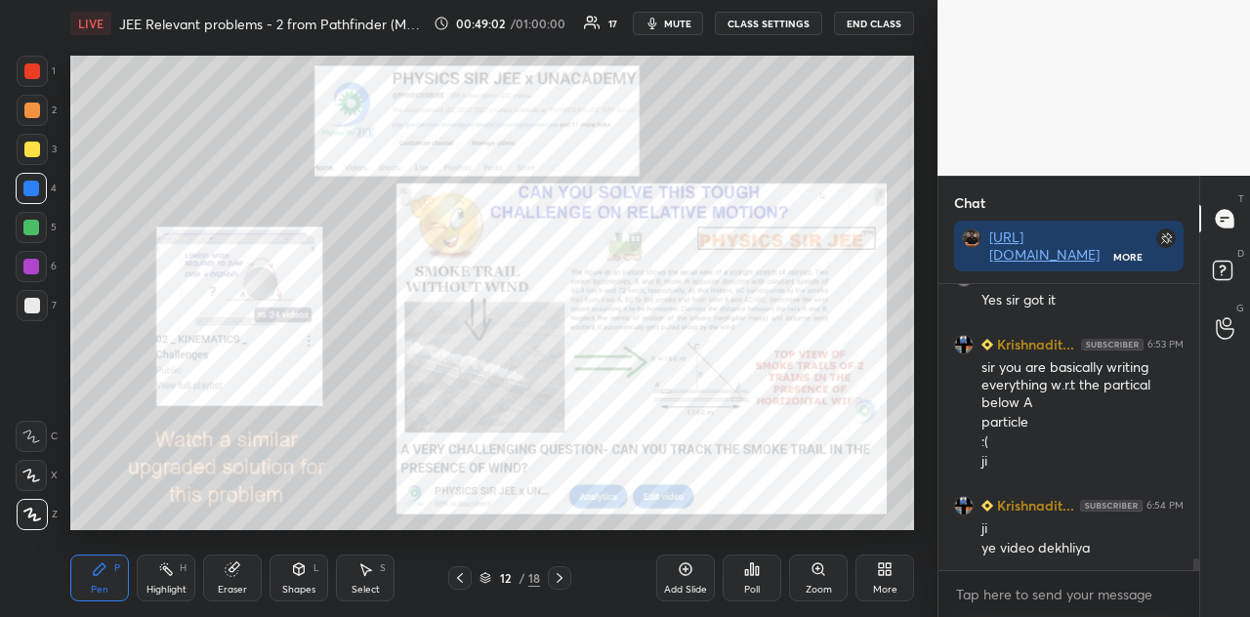
click at [31, 71] on div at bounding box center [32, 71] width 16 height 16
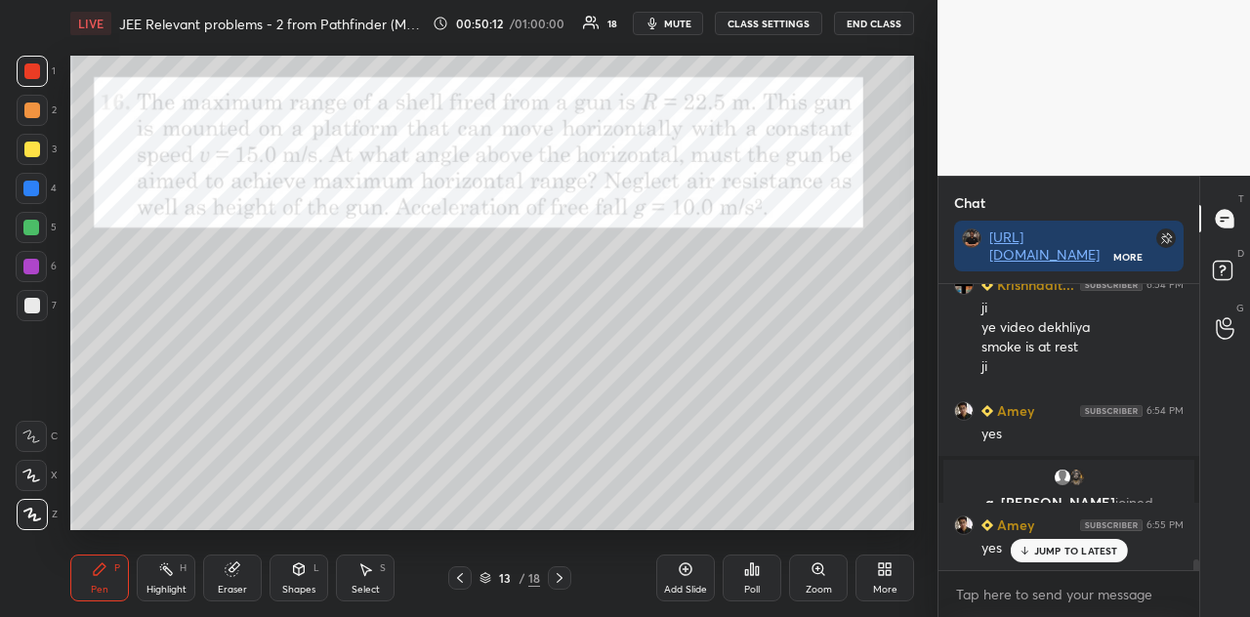
scroll to position [7076, 0]
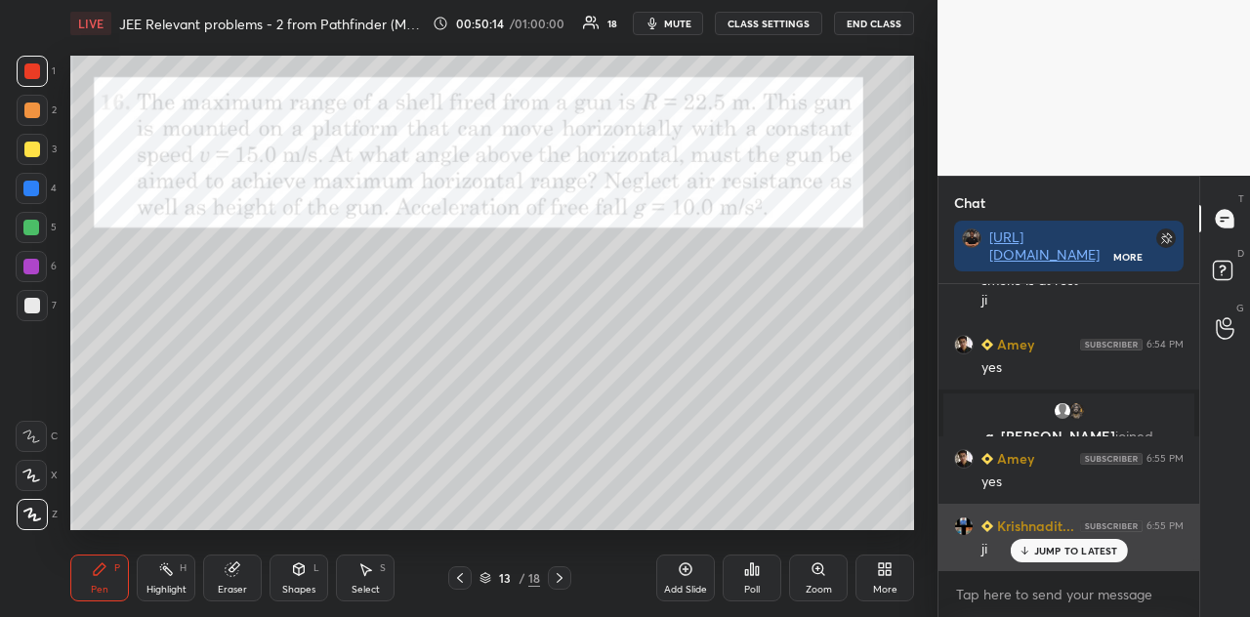
click at [1037, 546] on p "JUMP TO LATEST" at bounding box center [1076, 551] width 84 height 12
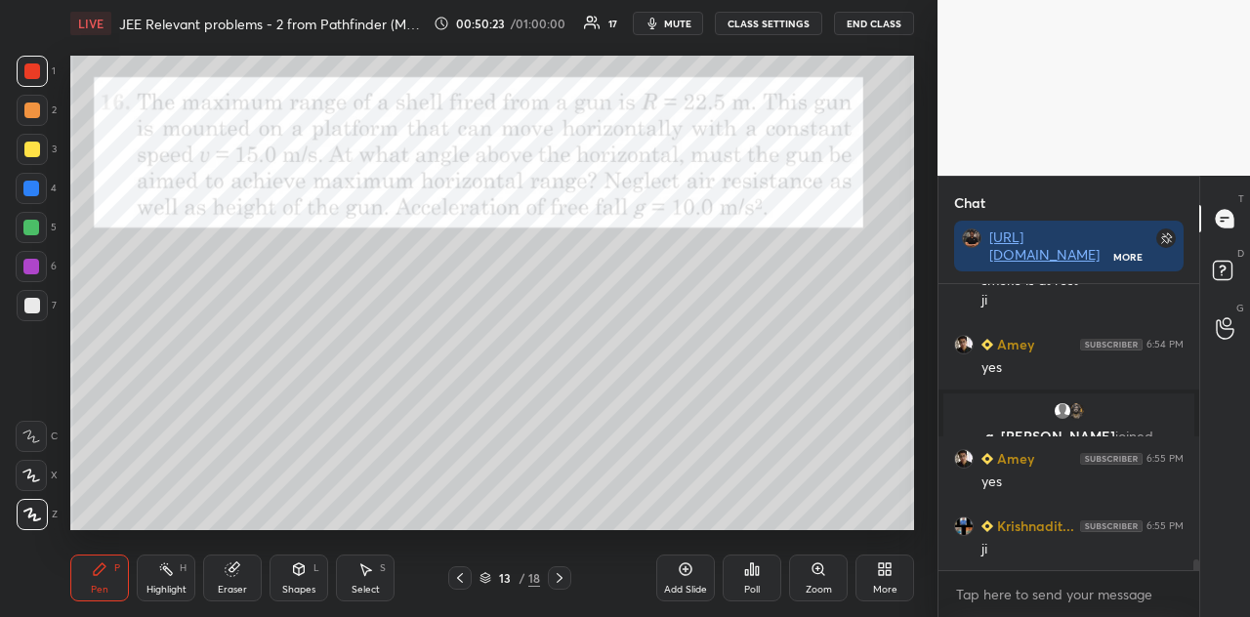
click at [35, 190] on div at bounding box center [31, 189] width 16 height 16
click at [41, 81] on div at bounding box center [32, 71] width 31 height 31
click at [29, 189] on div at bounding box center [31, 189] width 16 height 16
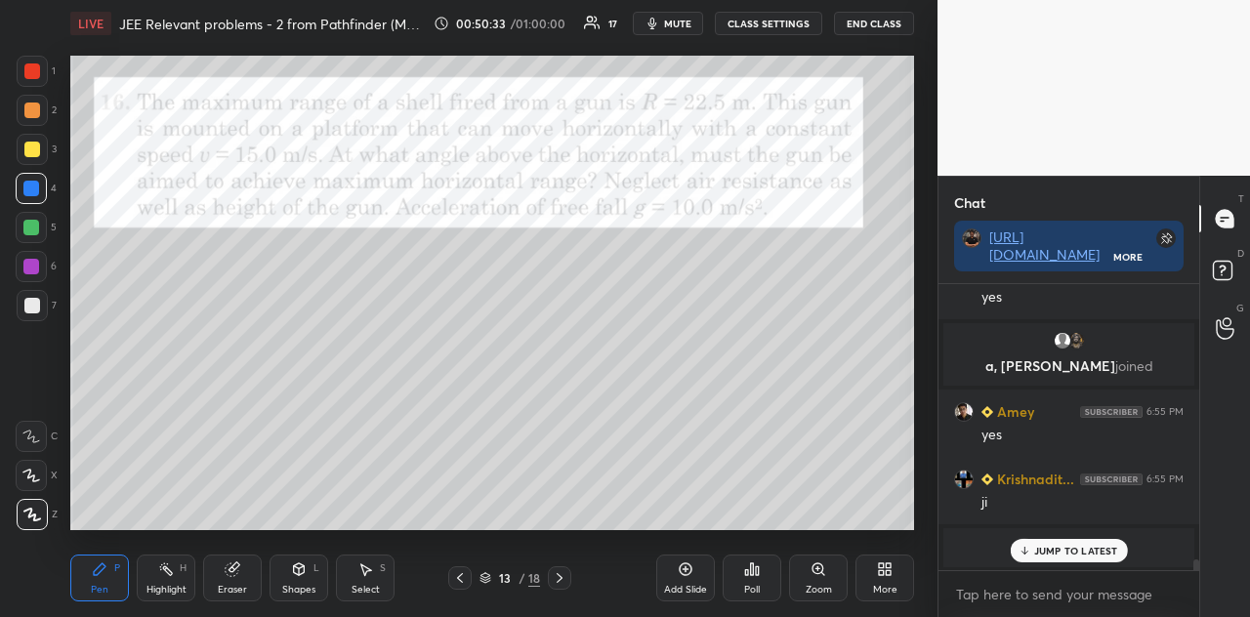
click at [39, 71] on div at bounding box center [32, 71] width 16 height 16
click at [31, 185] on div at bounding box center [31, 189] width 16 height 16
click at [39, 75] on div at bounding box center [32, 71] width 16 height 16
click at [39, 198] on div at bounding box center [31, 188] width 31 height 31
click at [45, 77] on div at bounding box center [32, 71] width 31 height 31
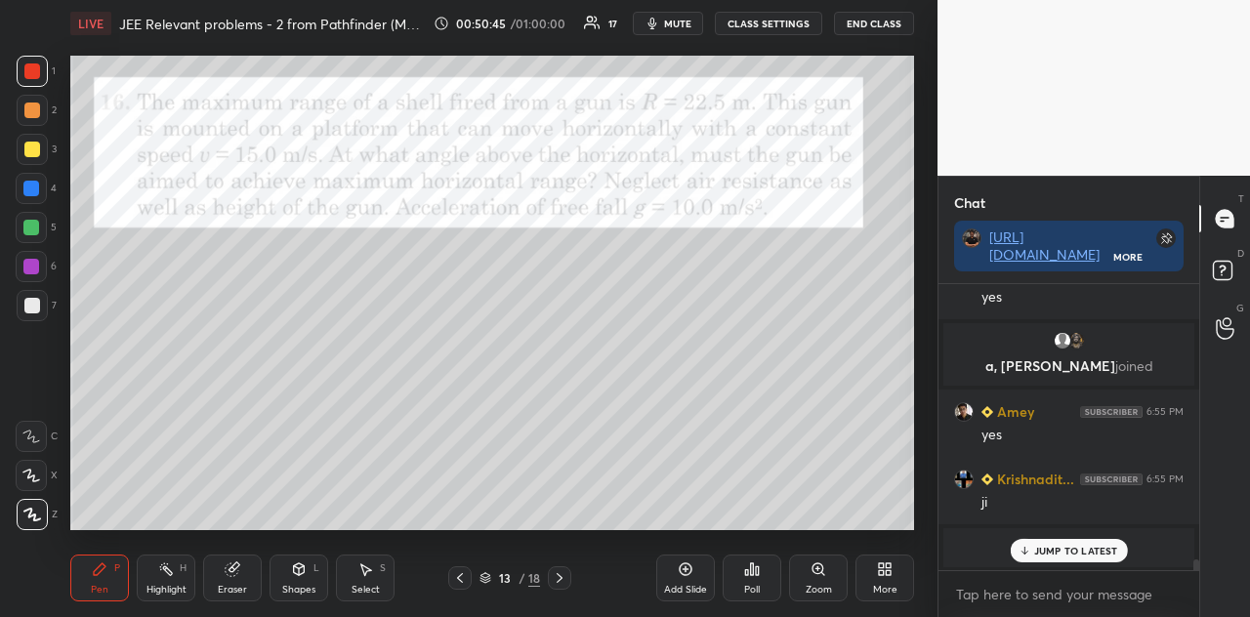
click at [43, 190] on div at bounding box center [31, 188] width 31 height 31
click at [1043, 543] on div "JUMP TO LATEST" at bounding box center [1068, 550] width 117 height 23
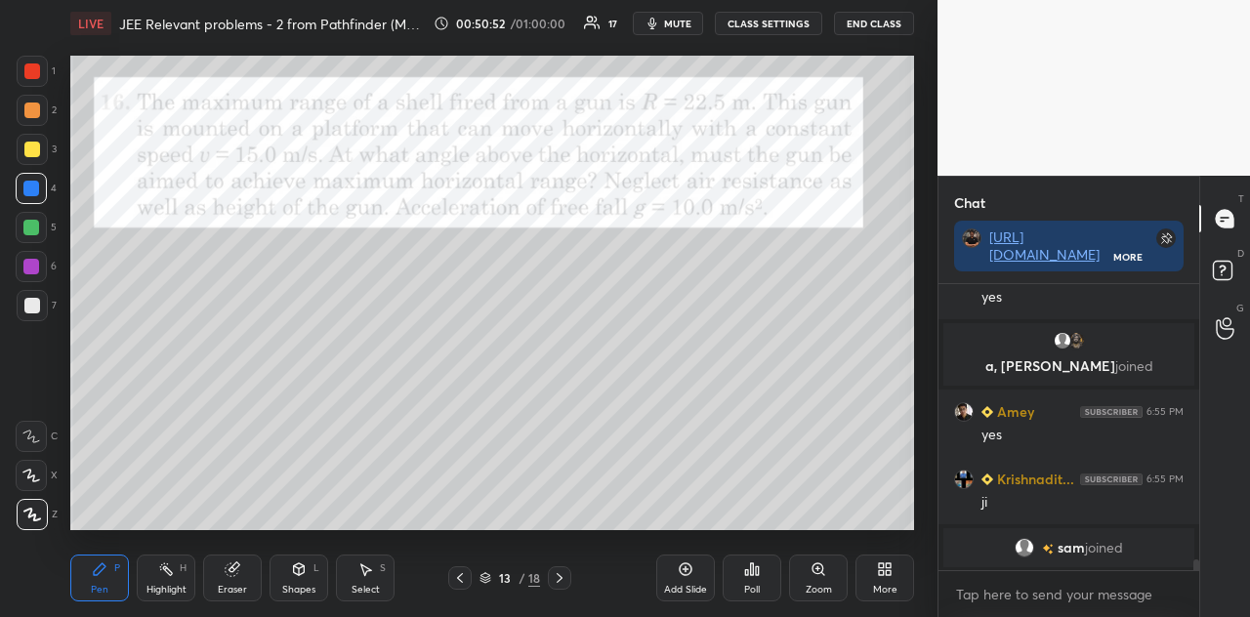
click at [756, 546] on icon at bounding box center [757, 571] width 3 height 9
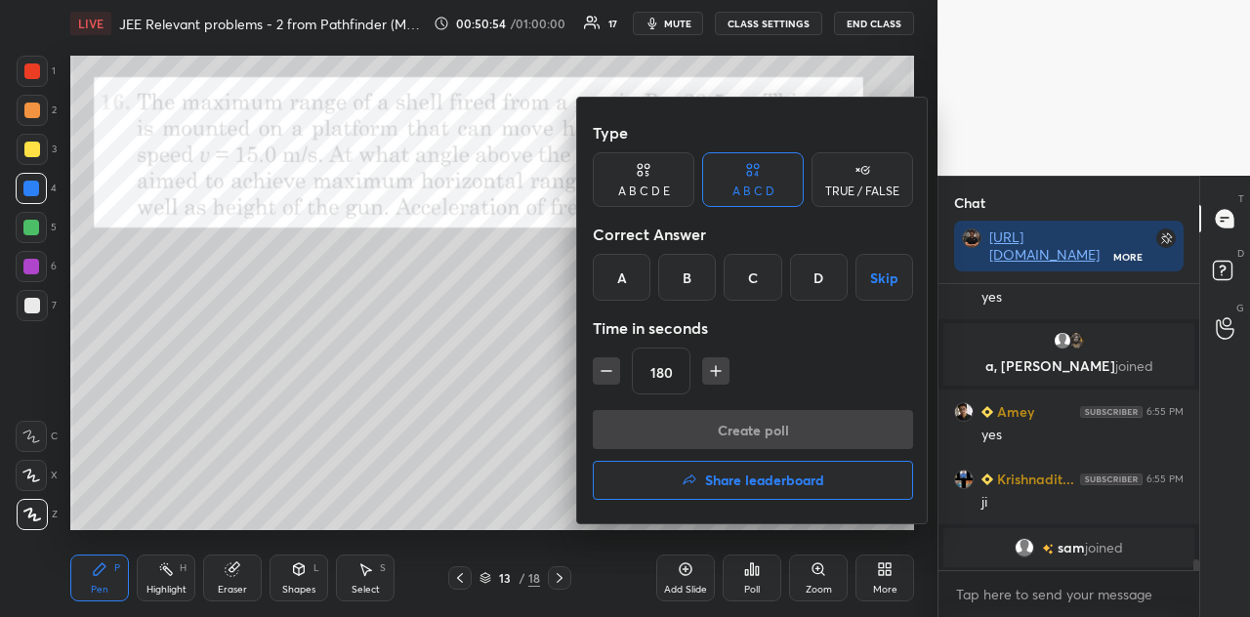
click at [655, 201] on div "A B C D E" at bounding box center [644, 179] width 102 height 55
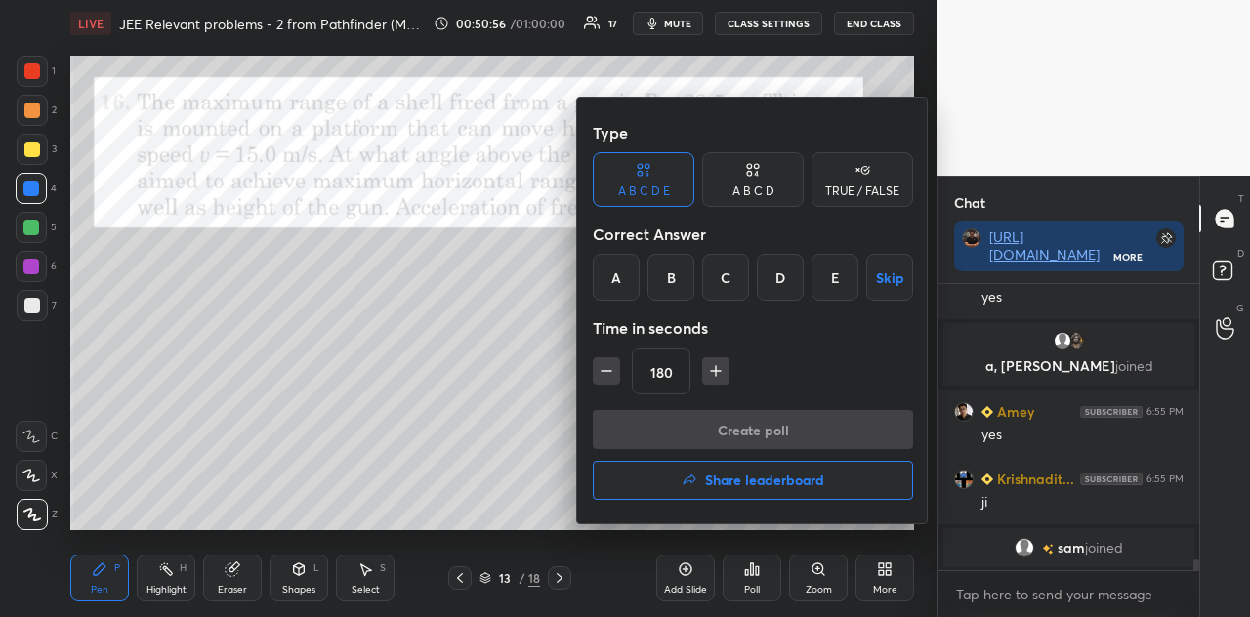
click at [727, 273] on div "C" at bounding box center [725, 277] width 47 height 47
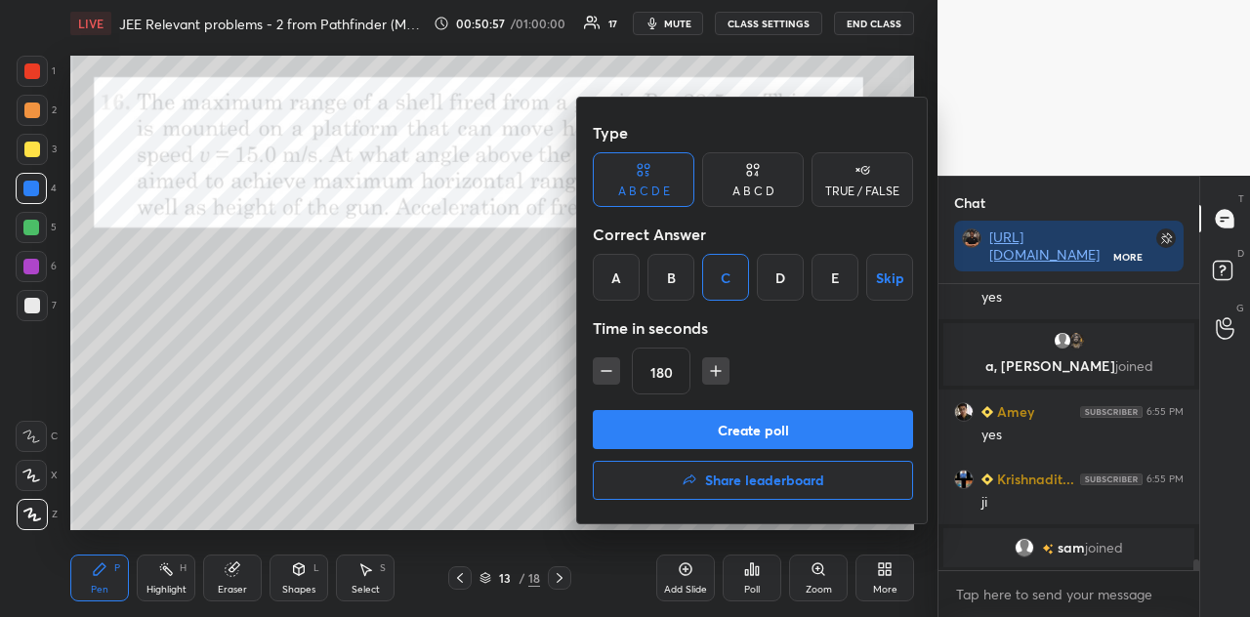
click at [618, 380] on button "button" at bounding box center [606, 371] width 27 height 27
click at [613, 375] on icon "button" at bounding box center [607, 371] width 20 height 20
type input "150"
click at [760, 427] on button "Create poll" at bounding box center [753, 429] width 320 height 39
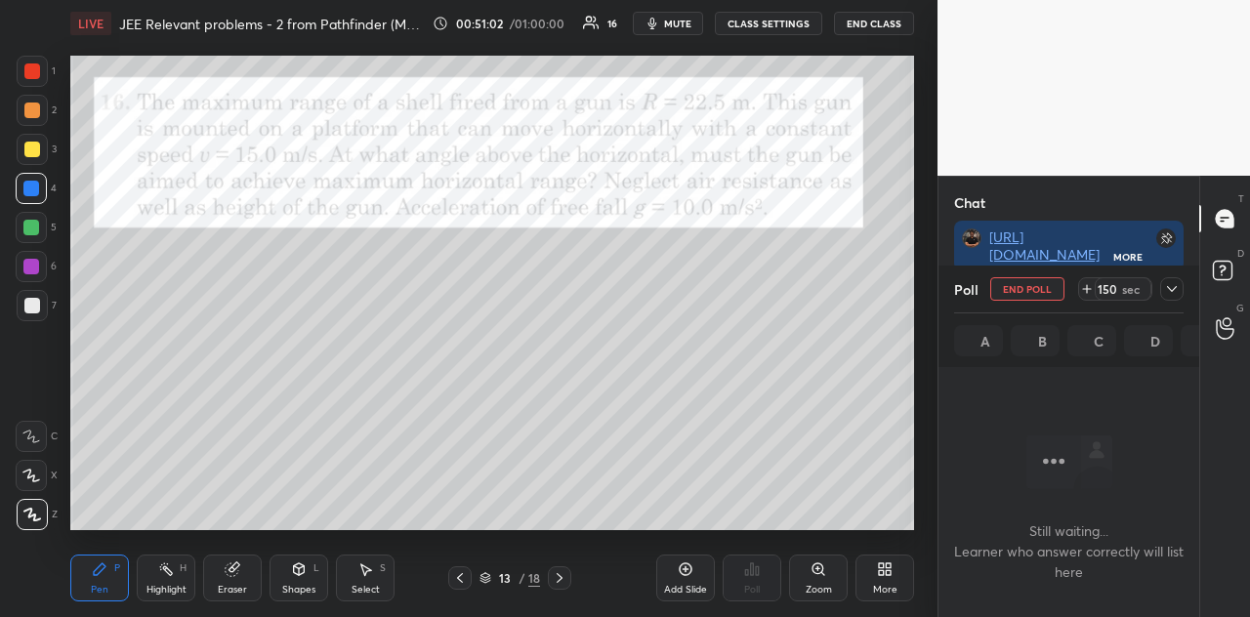
scroll to position [6, 6]
click at [1130, 285] on icon at bounding box center [1172, 289] width 16 height 16
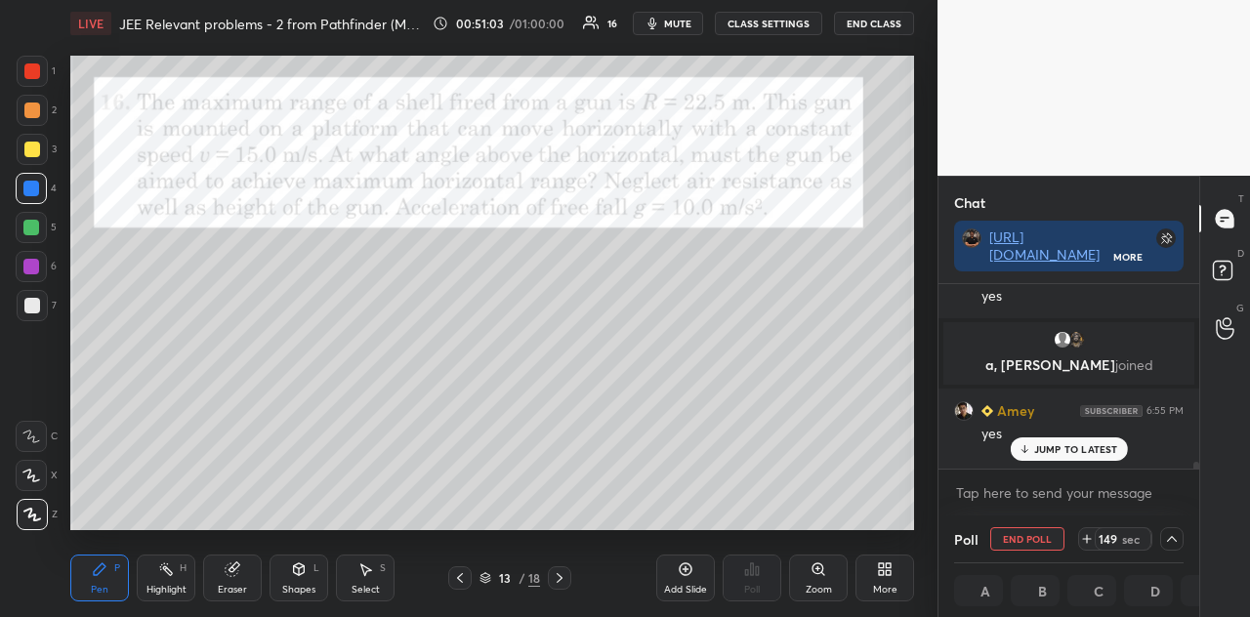
click at [1055, 444] on p "JUMP TO LATEST" at bounding box center [1076, 449] width 84 height 12
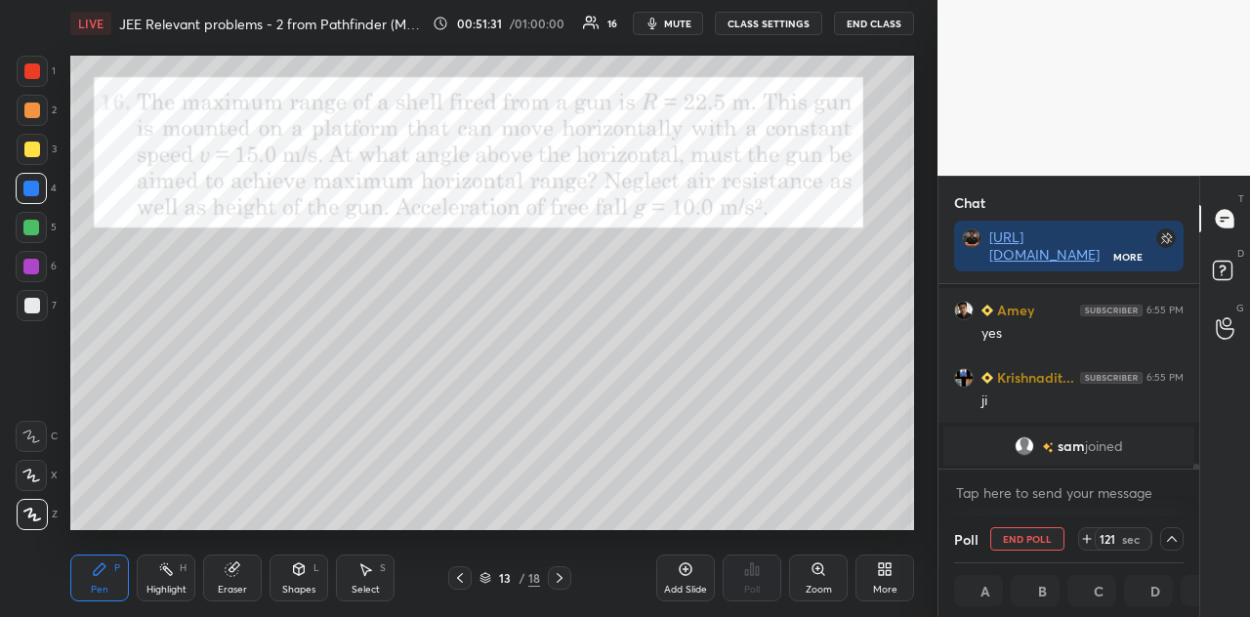
click at [37, 151] on div at bounding box center [32, 150] width 16 height 16
click at [1057, 446] on p "JUMP TO LATEST" at bounding box center [1076, 449] width 84 height 12
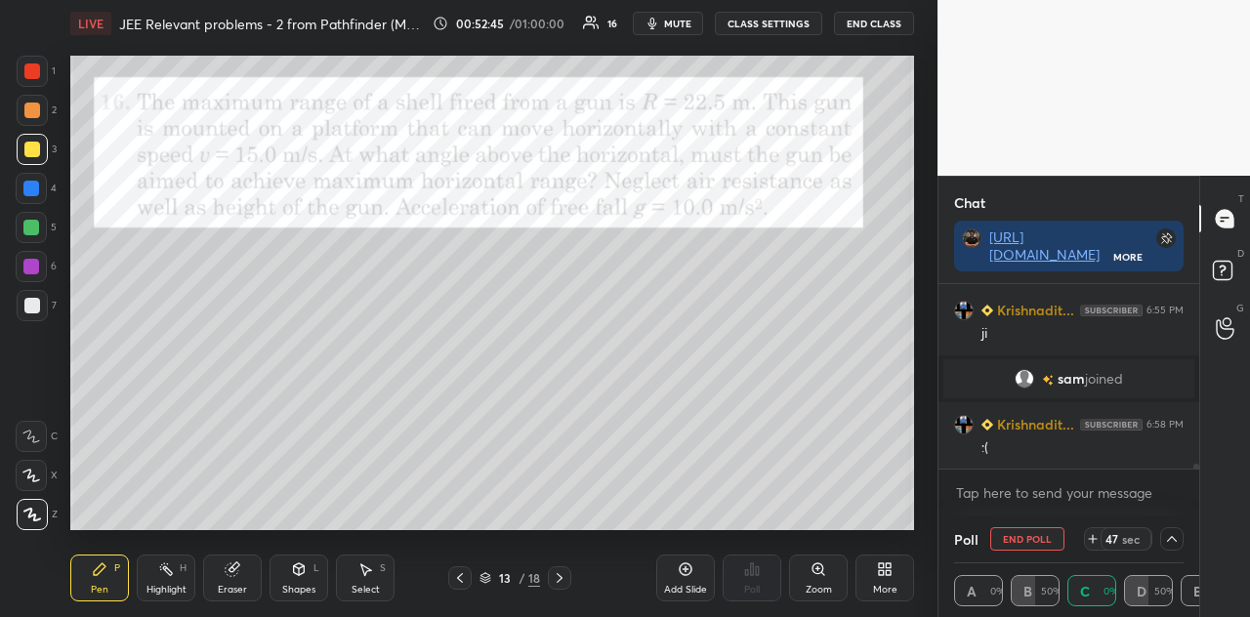
scroll to position [7088, 0]
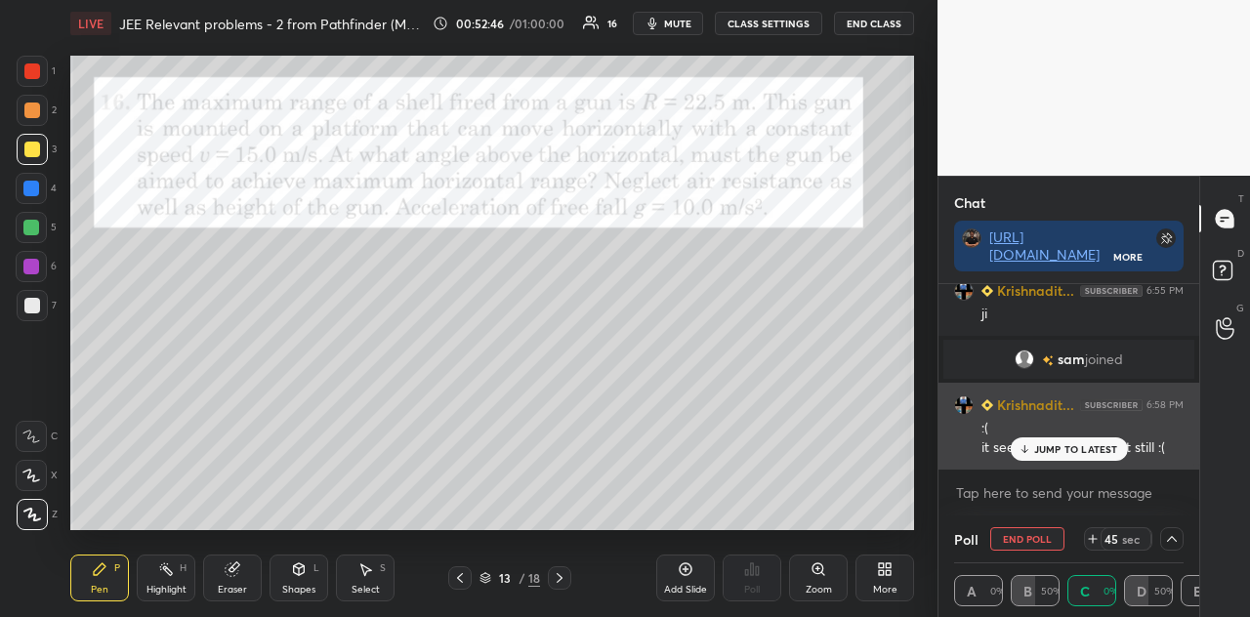
click at [1053, 446] on p "JUMP TO LATEST" at bounding box center [1076, 449] width 84 height 12
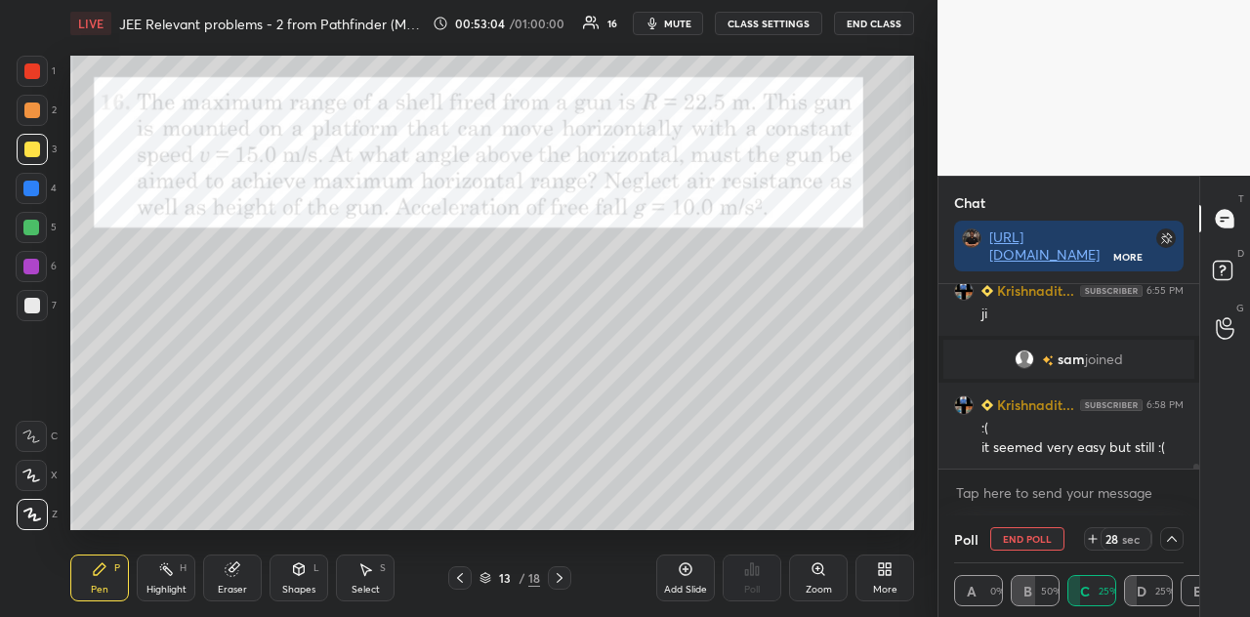
scroll to position [7125, 0]
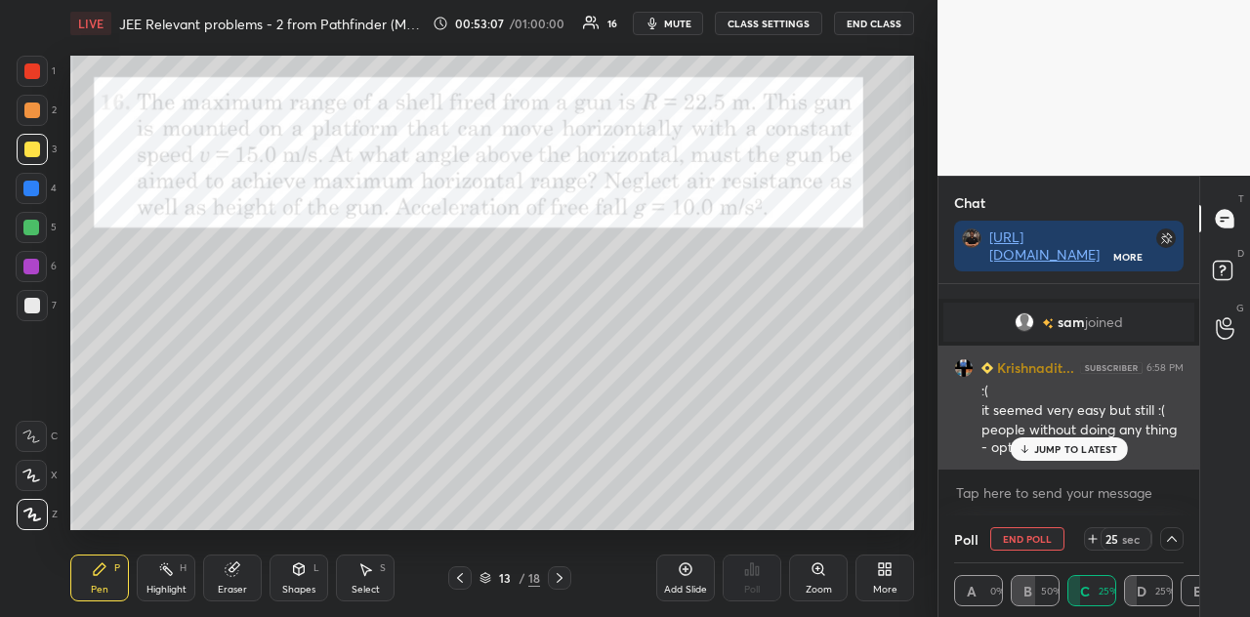
click at [1039, 445] on p "JUMP TO LATEST" at bounding box center [1076, 449] width 84 height 12
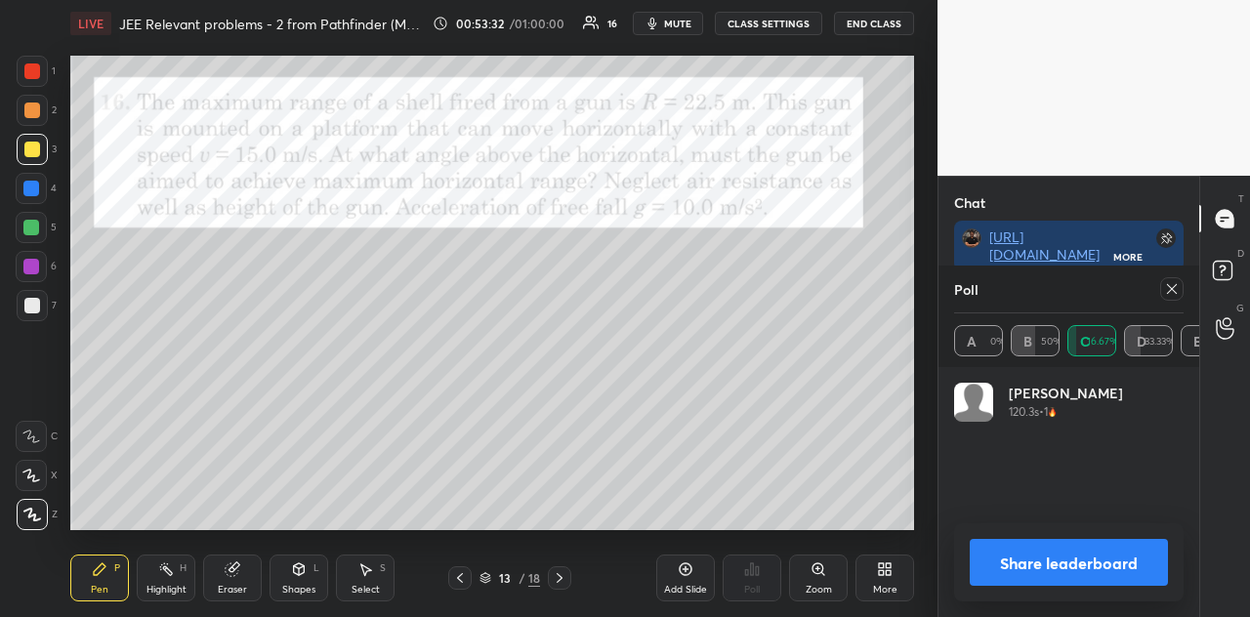
scroll to position [7, 6]
click at [1048, 546] on button "Share leaderboard" at bounding box center [1069, 562] width 198 height 47
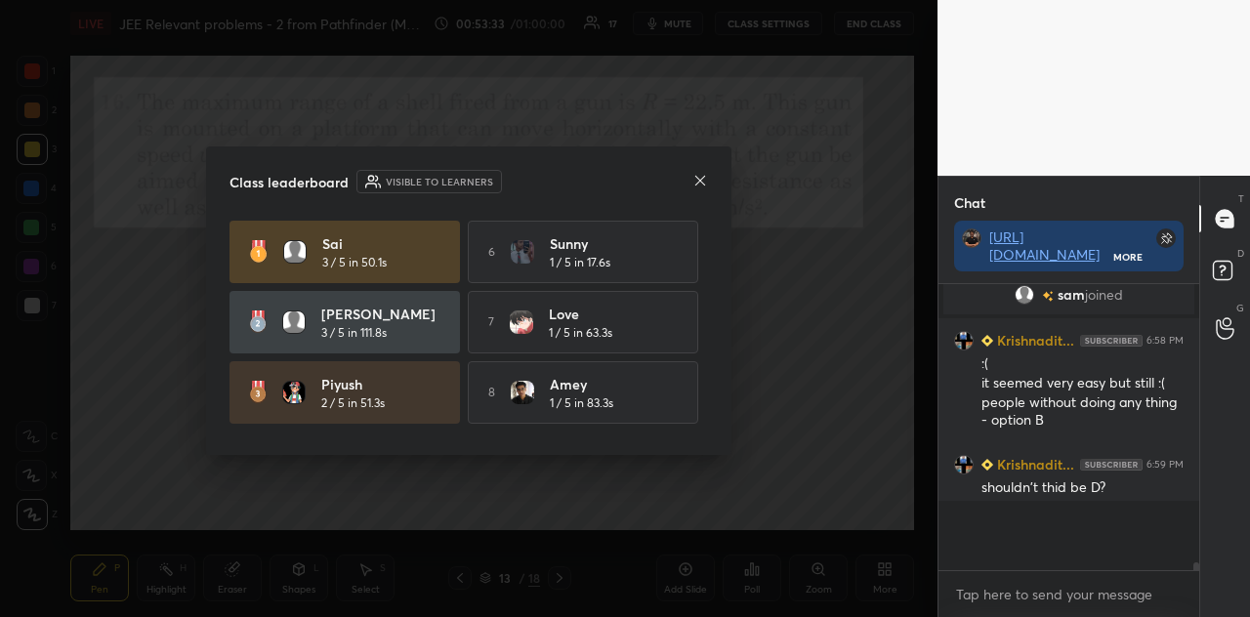
scroll to position [327, 255]
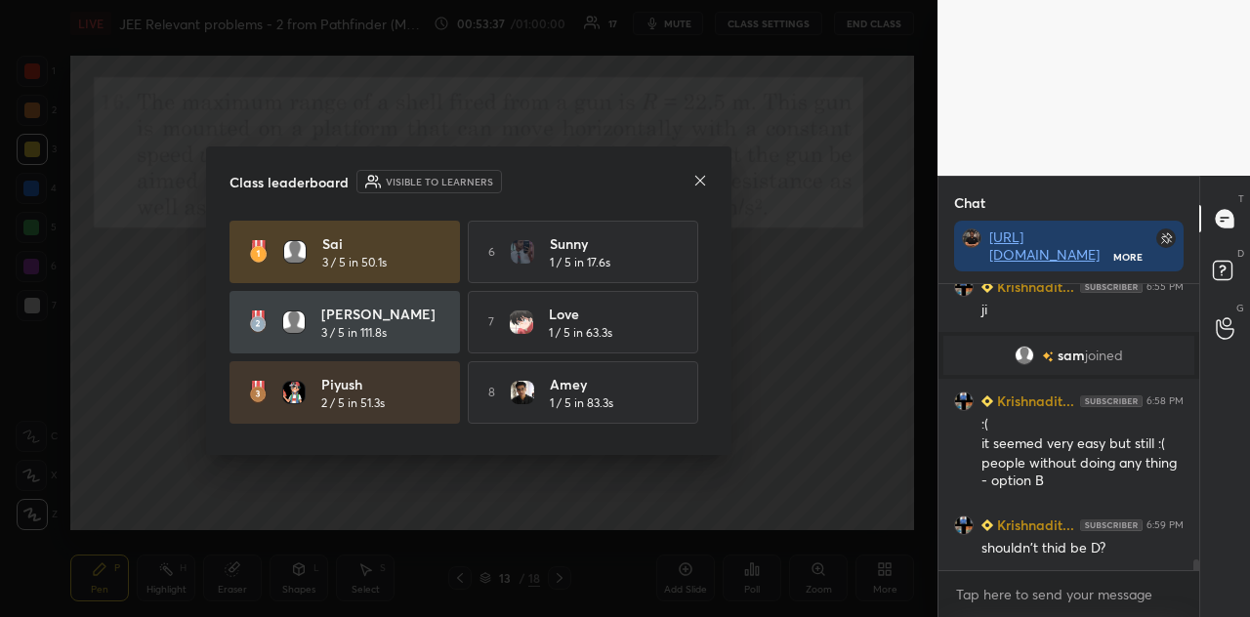
click at [695, 179] on icon at bounding box center [701, 181] width 16 height 16
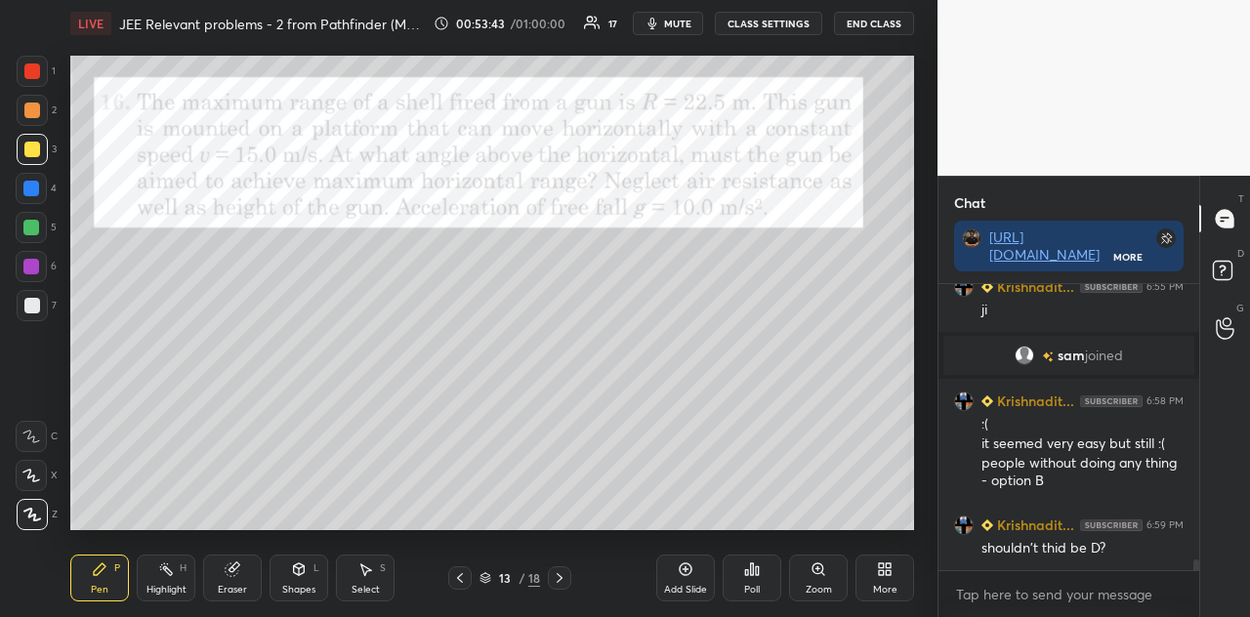
click at [301, 546] on icon at bounding box center [299, 570] width 11 height 12
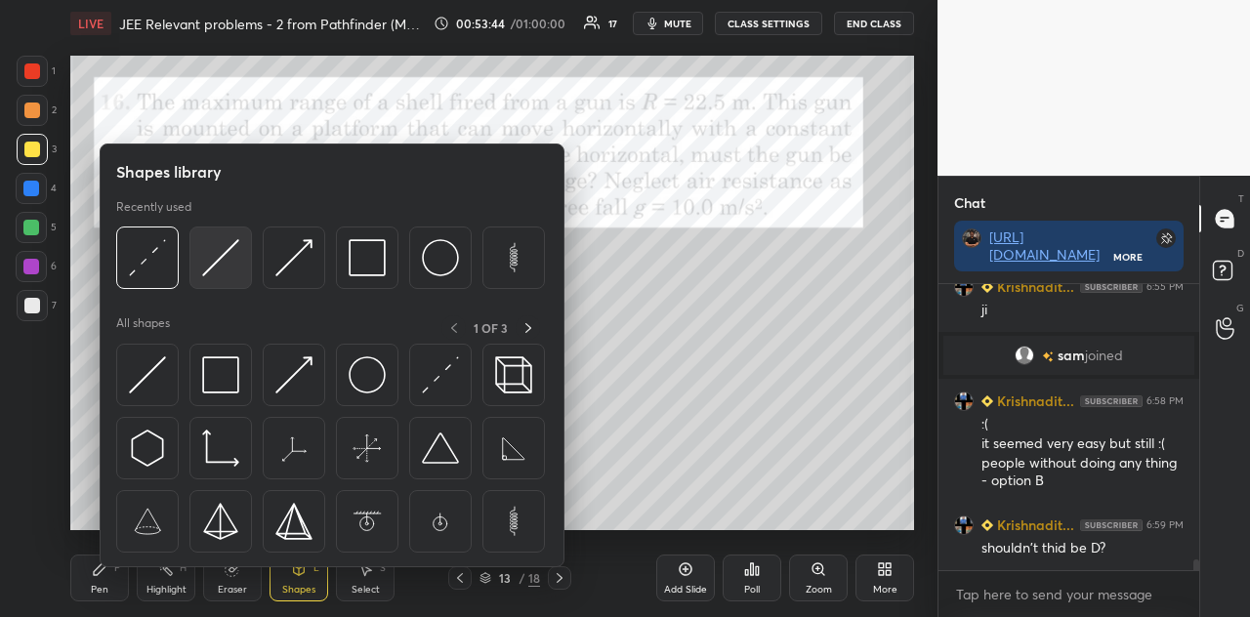
click at [239, 263] on img at bounding box center [220, 257] width 37 height 37
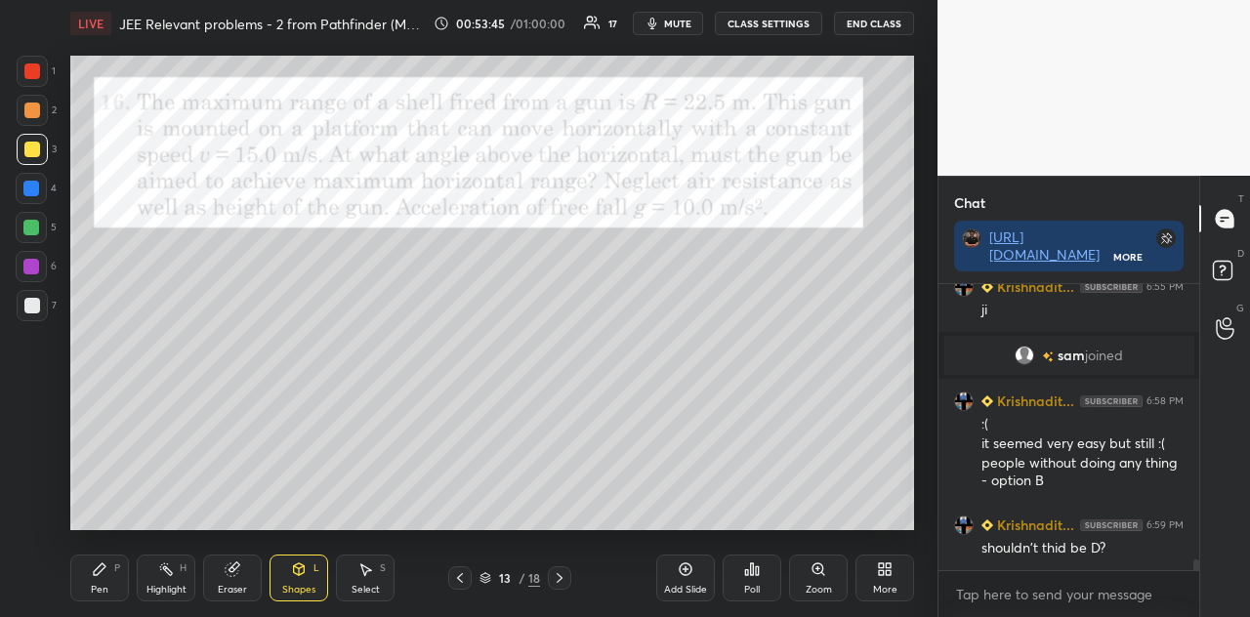
click at [37, 69] on div at bounding box center [32, 71] width 16 height 16
click at [114, 546] on div "Pen P" at bounding box center [99, 578] width 59 height 47
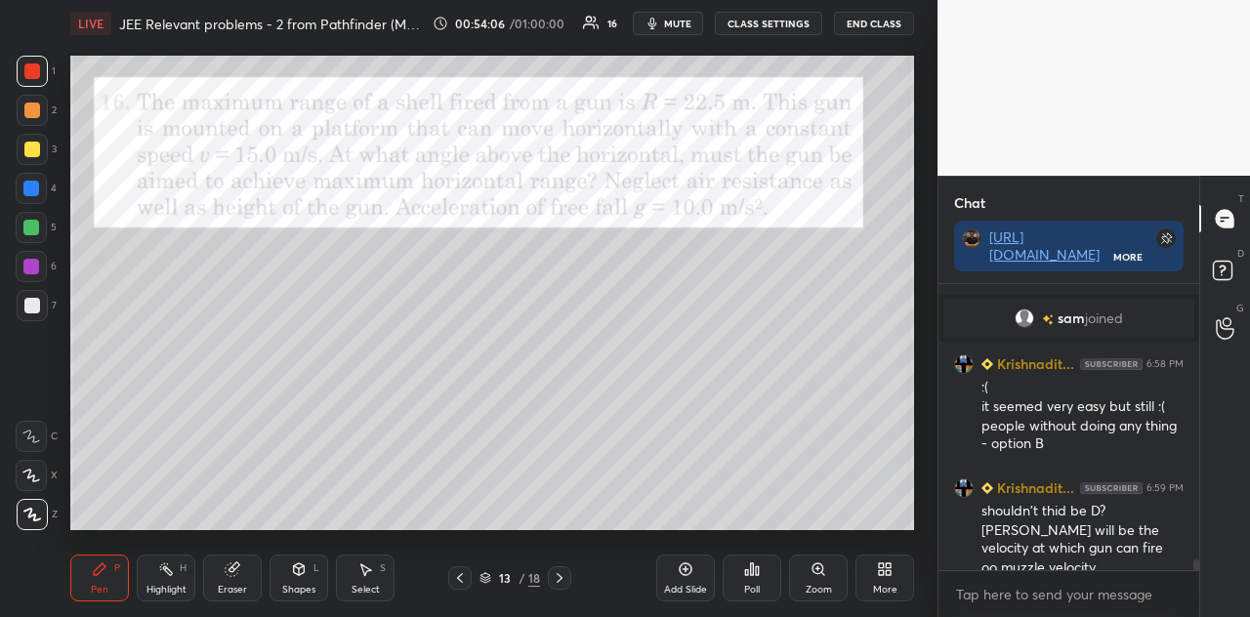
scroll to position [7166, 0]
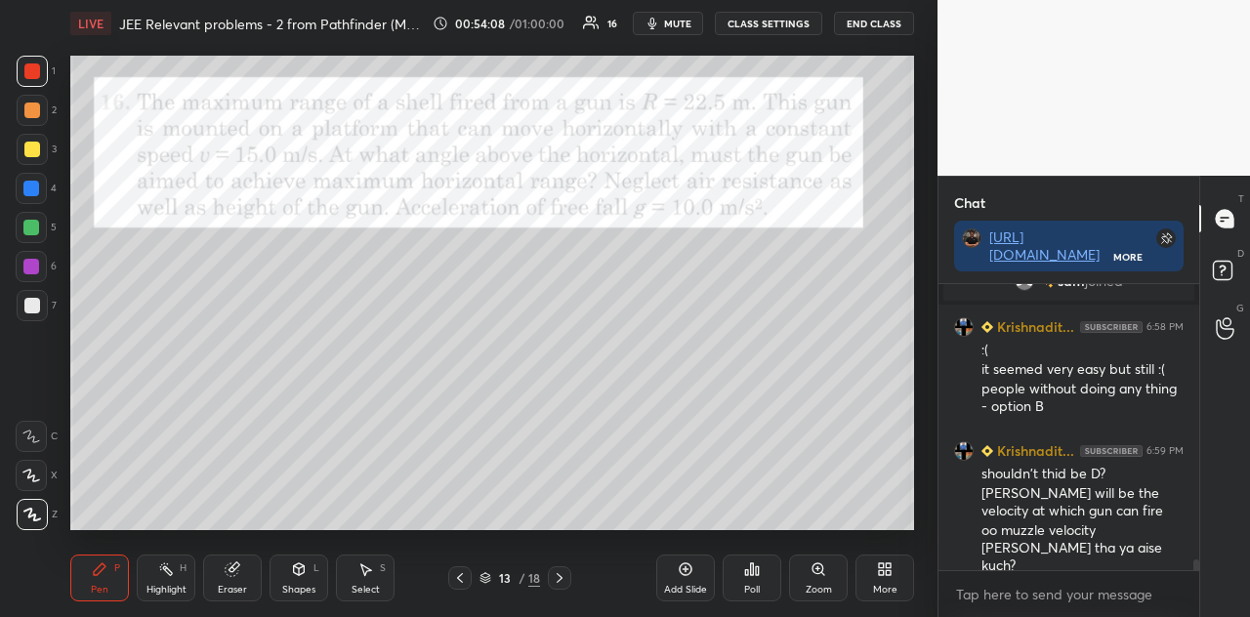
click at [31, 113] on div at bounding box center [32, 111] width 16 height 16
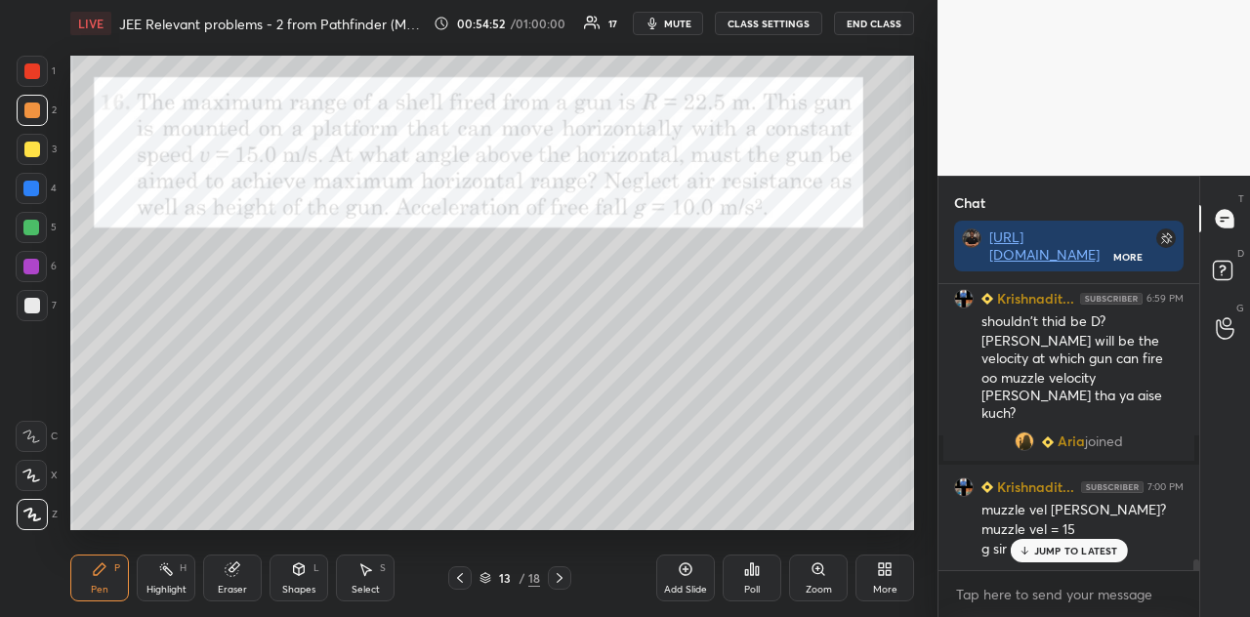
scroll to position [7338, 0]
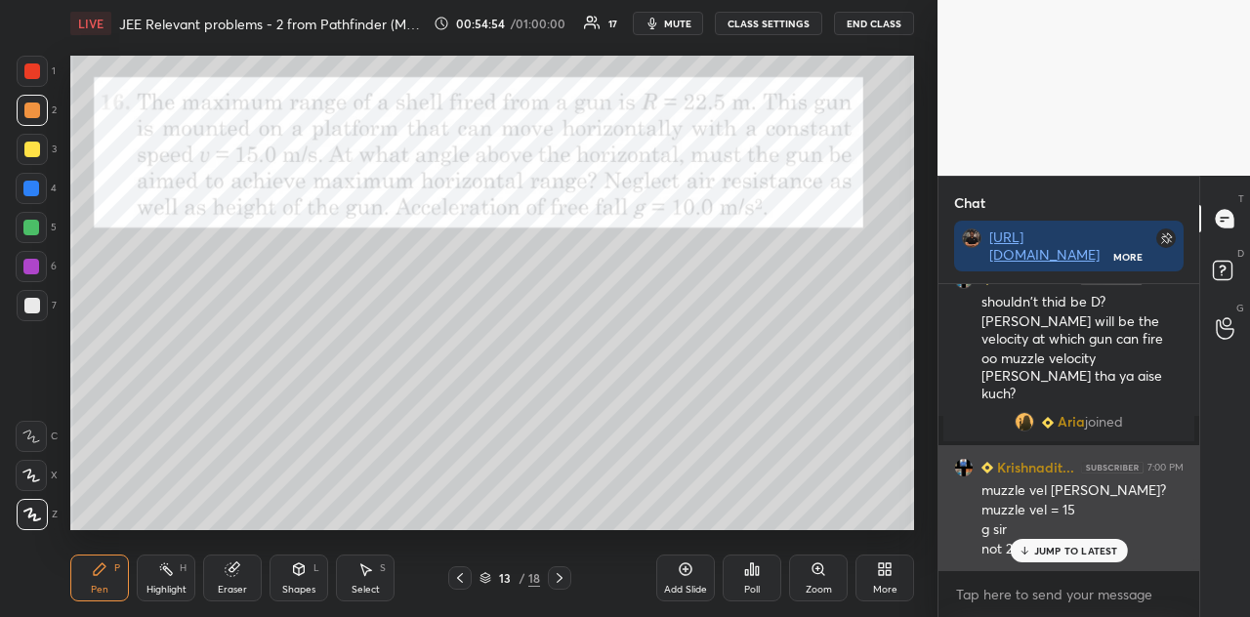
click at [1037, 546] on p "JUMP TO LATEST" at bounding box center [1076, 551] width 84 height 12
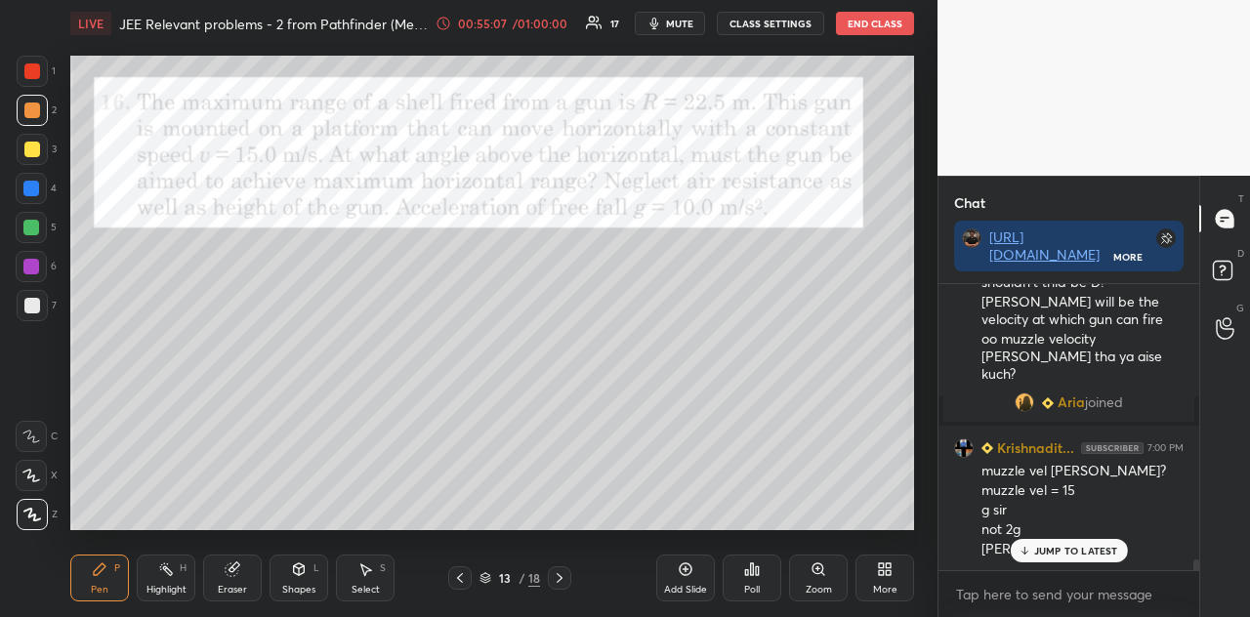
scroll to position [7395, 0]
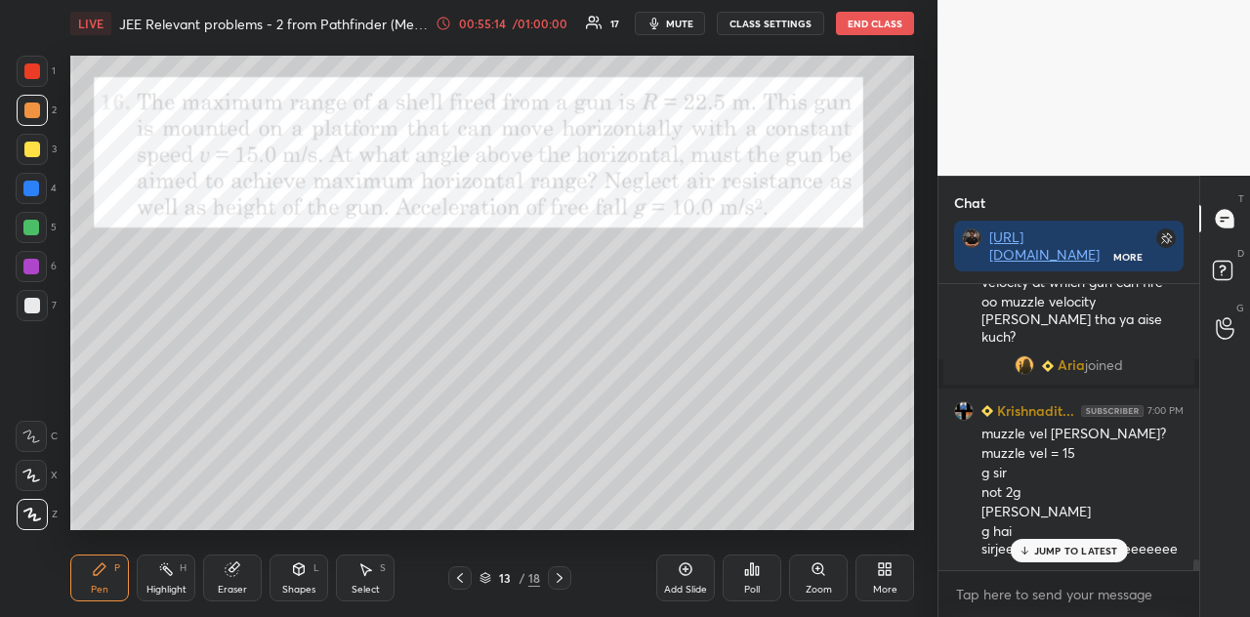
click at [1033, 546] on div "JUMP TO LATEST" at bounding box center [1068, 550] width 117 height 23
click at [33, 193] on div at bounding box center [31, 189] width 16 height 16
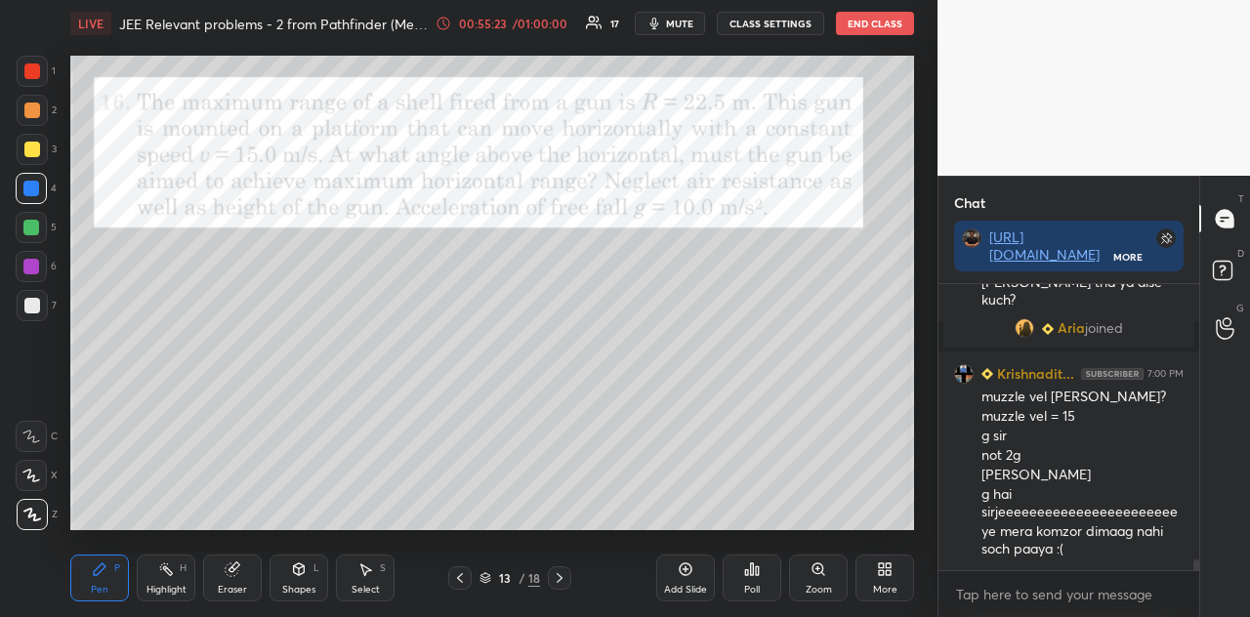
scroll to position [7479, 0]
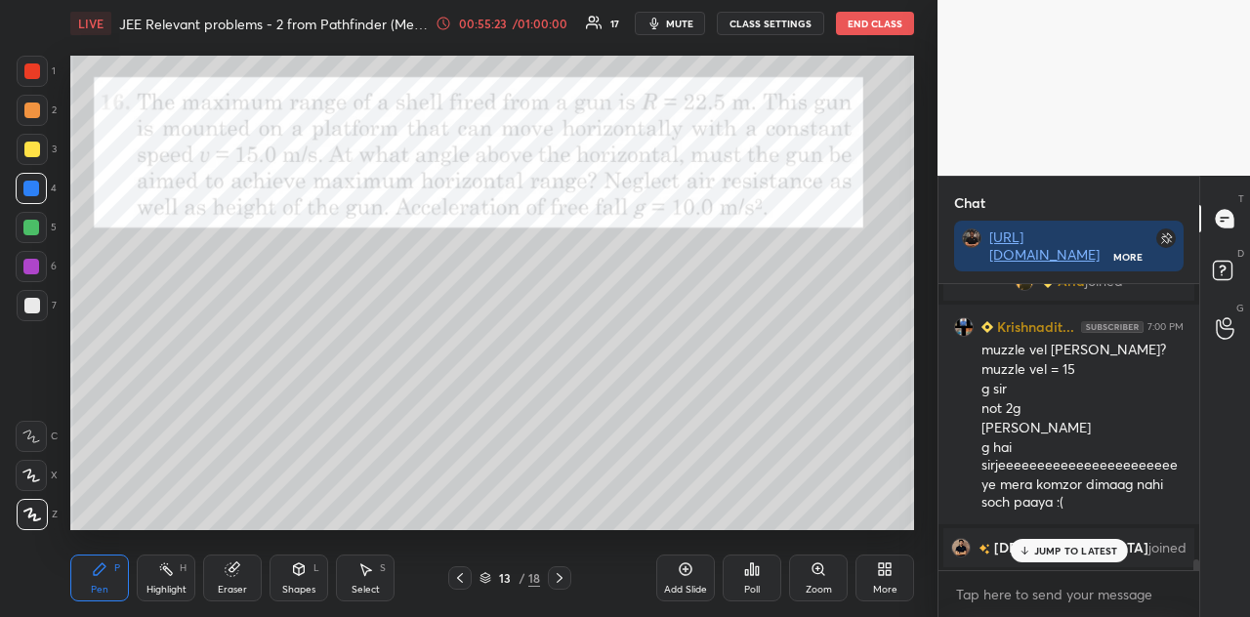
click at [37, 108] on div at bounding box center [32, 111] width 16 height 16
click at [303, 546] on div "Shapes L" at bounding box center [299, 578] width 59 height 47
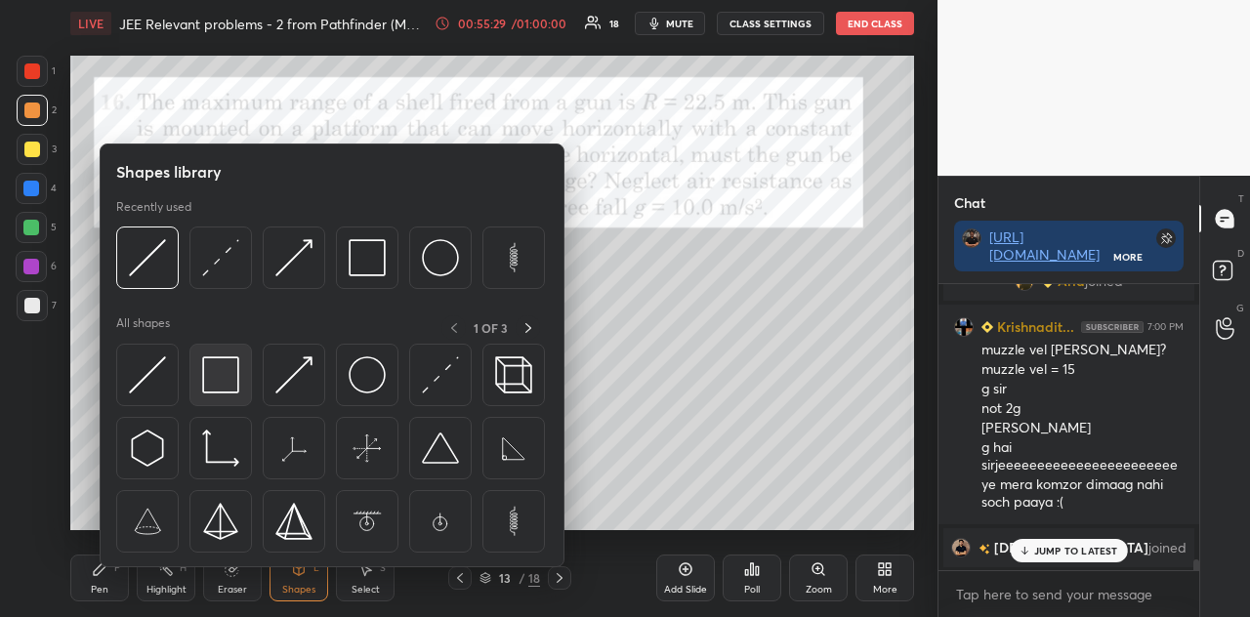
click at [216, 377] on img at bounding box center [220, 375] width 37 height 37
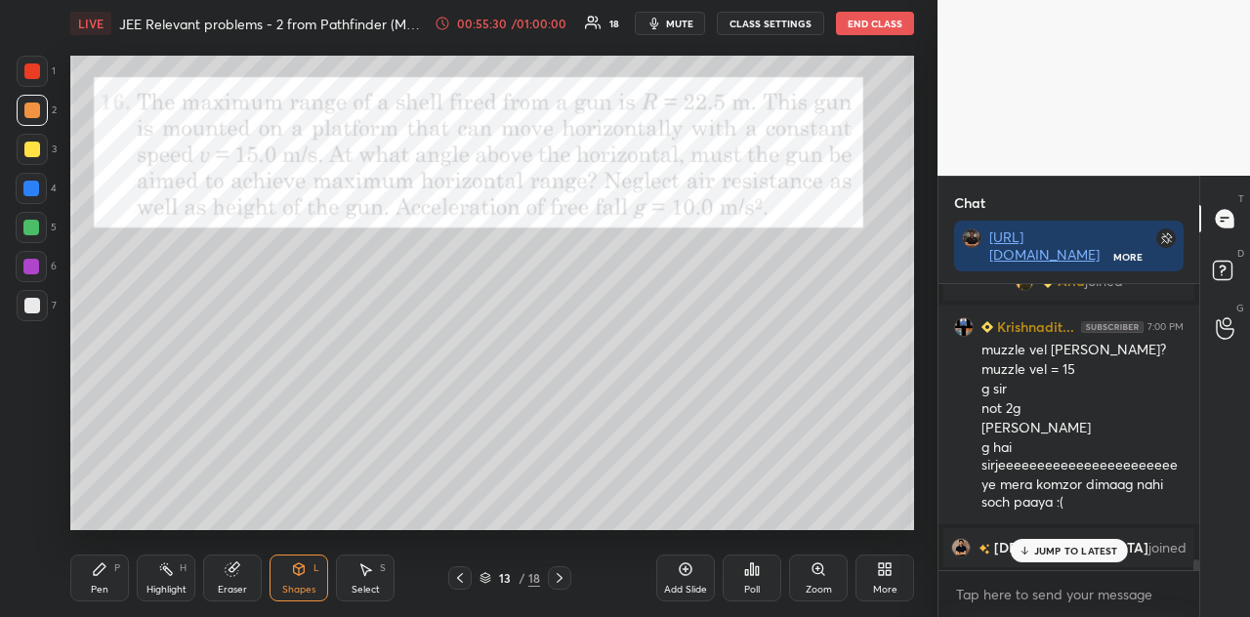
click at [33, 222] on div at bounding box center [31, 228] width 16 height 16
click at [303, 546] on icon at bounding box center [299, 570] width 11 height 12
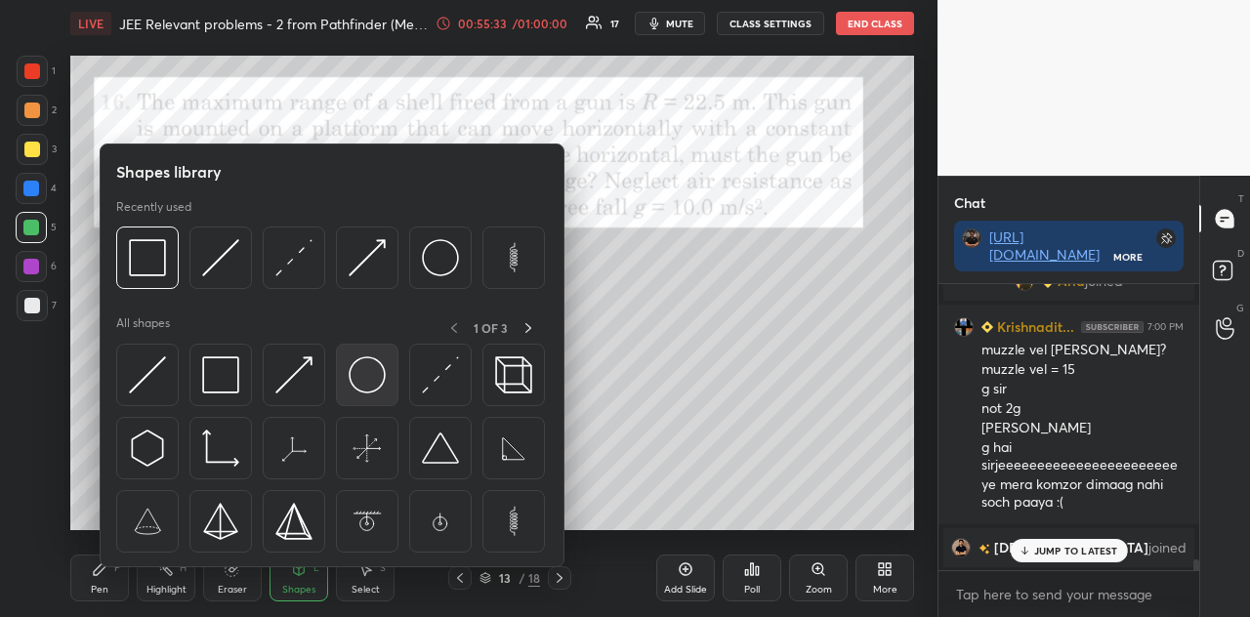
click at [370, 378] on img at bounding box center [367, 375] width 37 height 37
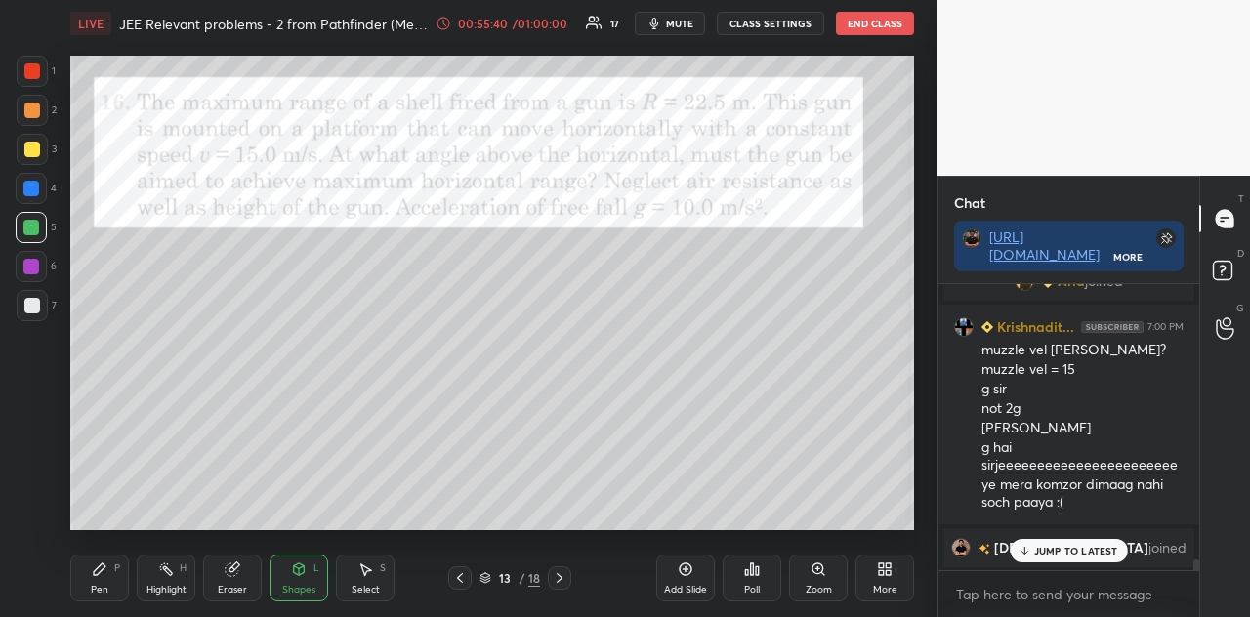
click at [294, 546] on icon at bounding box center [299, 570] width 11 height 12
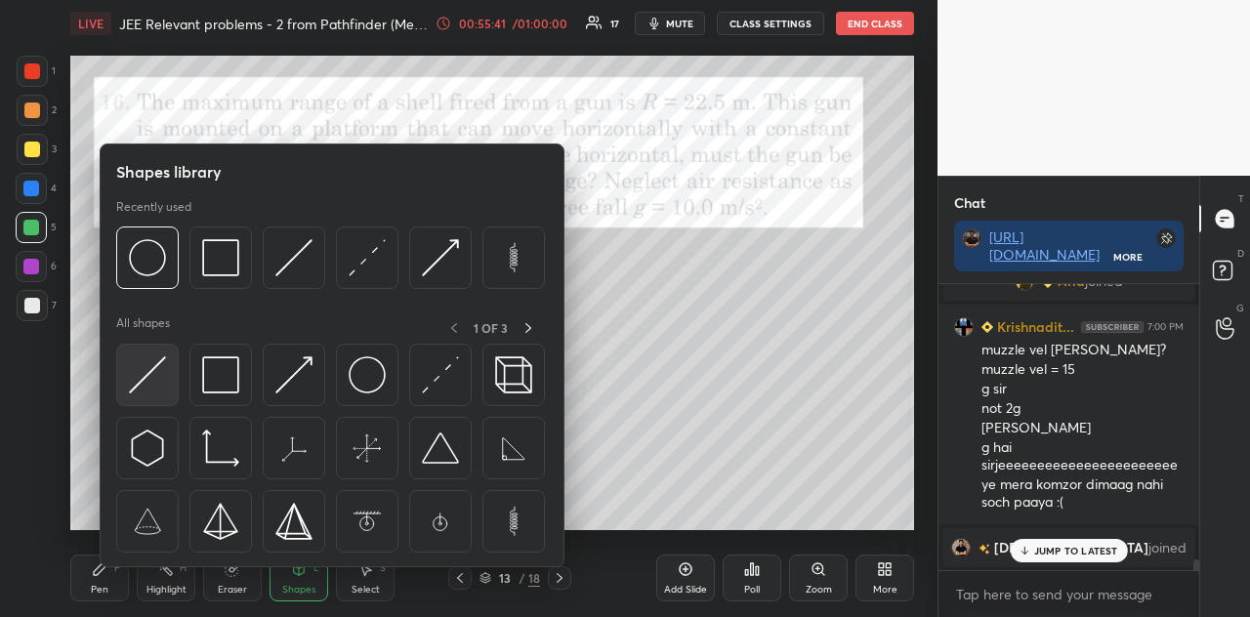
scroll to position [7303, 0]
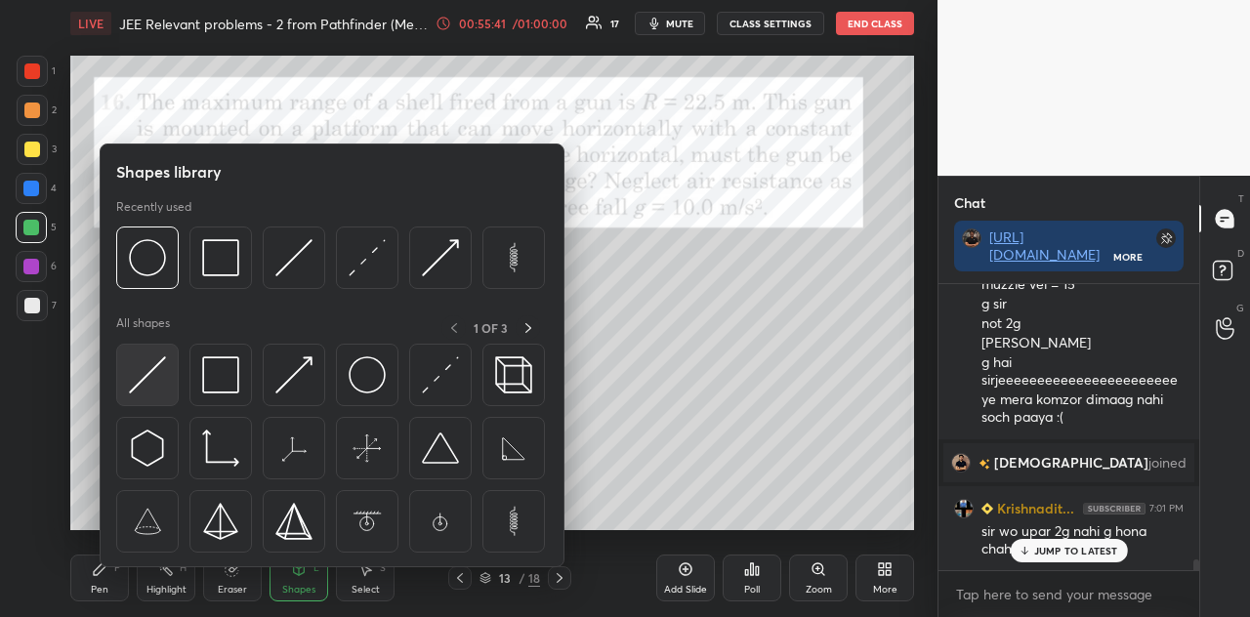
click at [147, 378] on img at bounding box center [147, 375] width 37 height 37
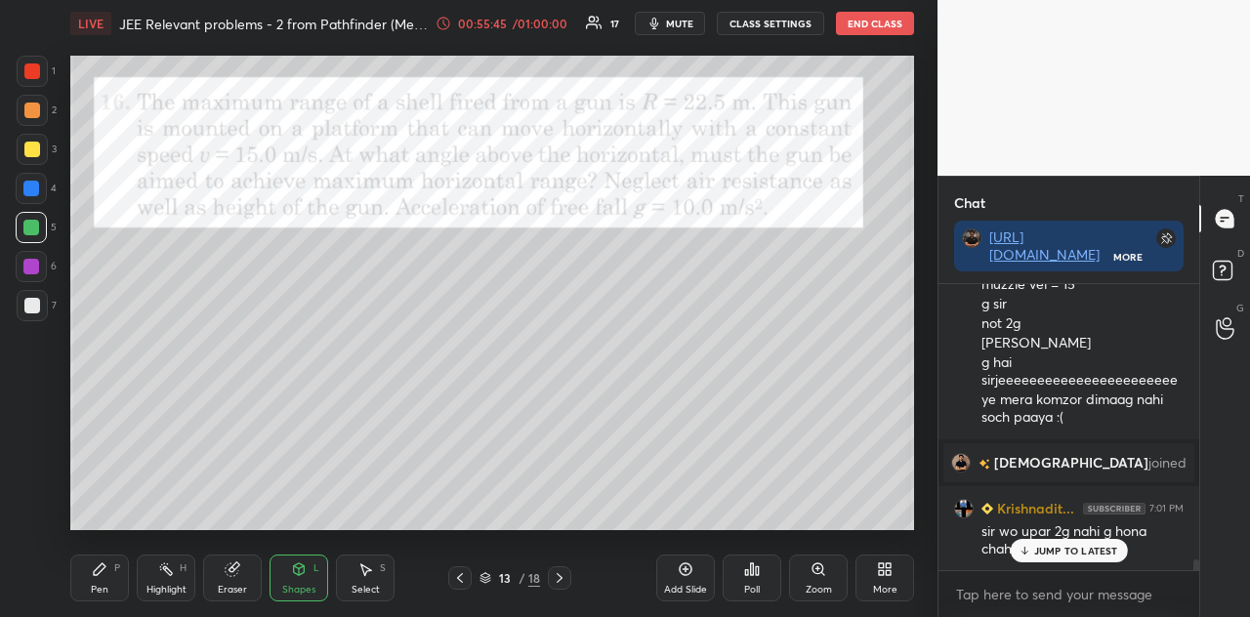
click at [113, 546] on div "Pen P" at bounding box center [99, 578] width 59 height 47
click at [32, 118] on div at bounding box center [32, 110] width 31 height 31
click at [311, 546] on div "Shapes L" at bounding box center [299, 578] width 59 height 47
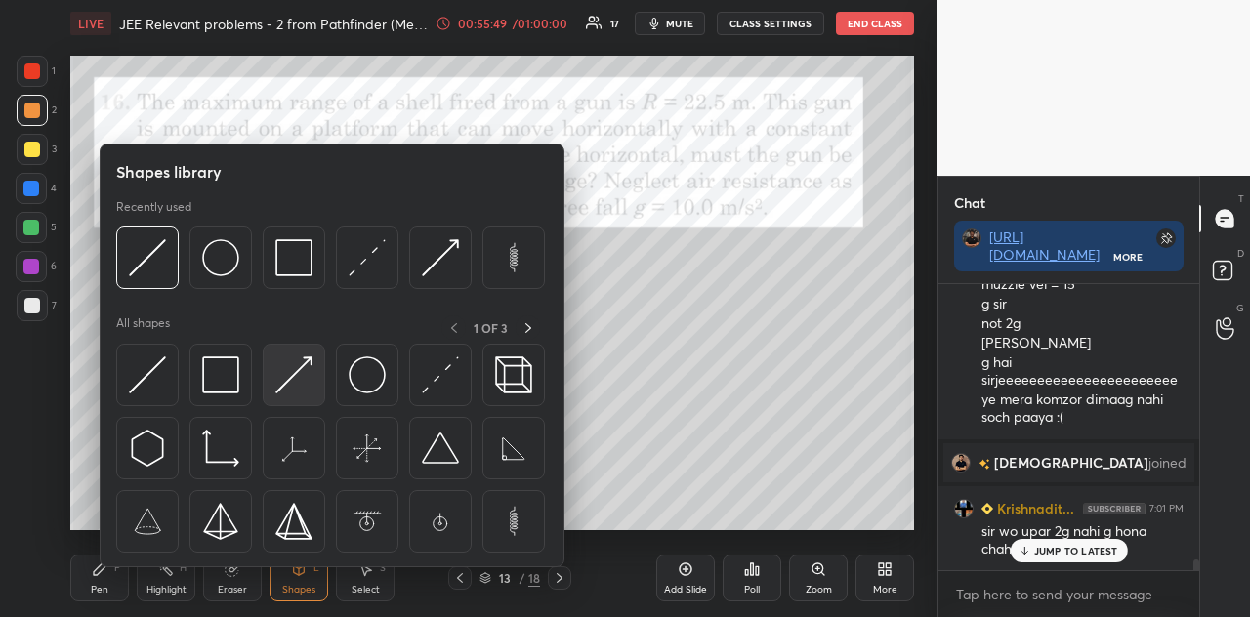
click at [295, 365] on img at bounding box center [293, 375] width 37 height 37
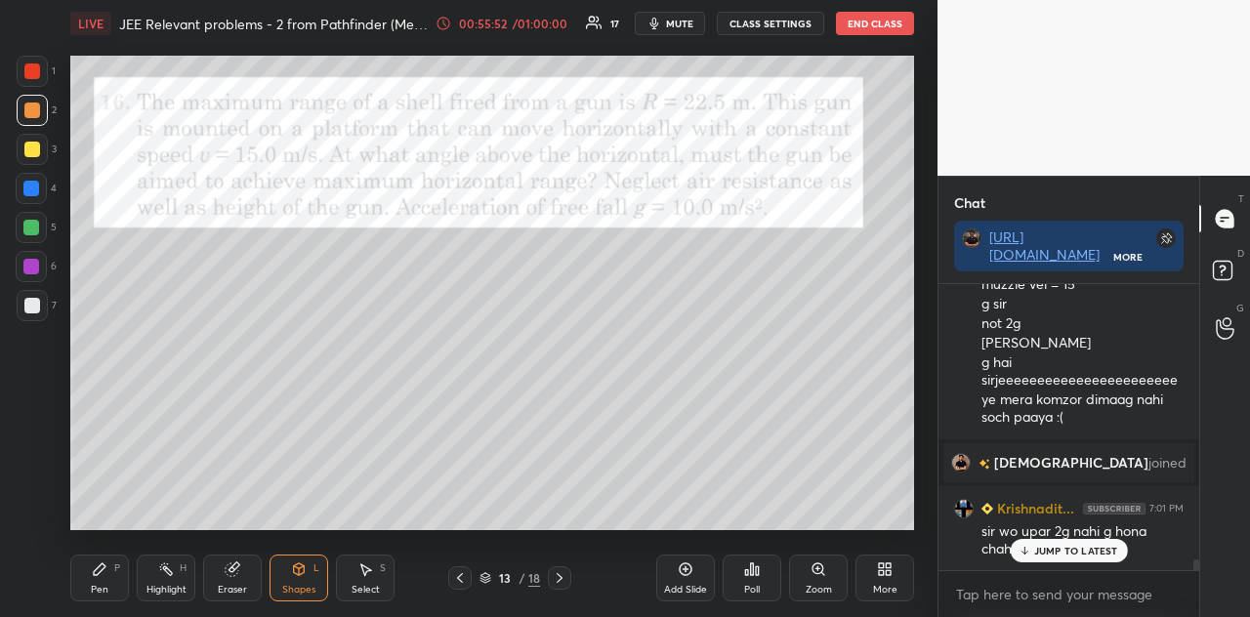
click at [102, 546] on icon at bounding box center [100, 570] width 16 height 16
click at [306, 546] on div "Shapes" at bounding box center [298, 590] width 33 height 10
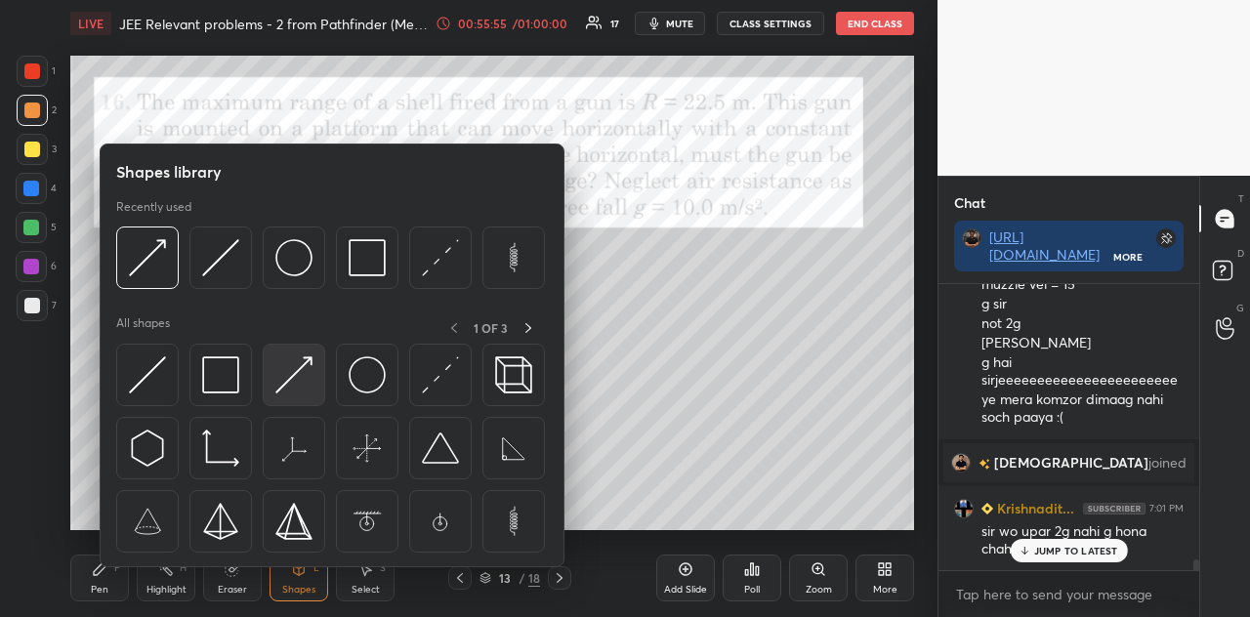
click at [300, 382] on img at bounding box center [293, 375] width 37 height 37
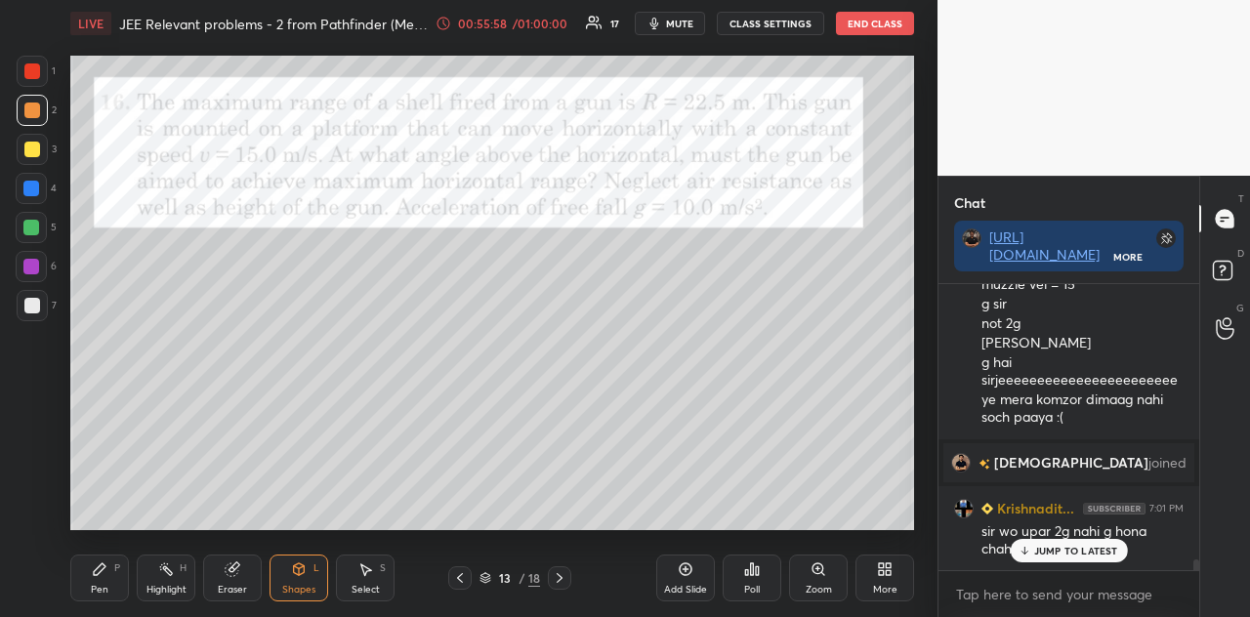
click at [78, 546] on div "Pen P" at bounding box center [99, 578] width 59 height 47
click at [31, 297] on div at bounding box center [32, 305] width 31 height 31
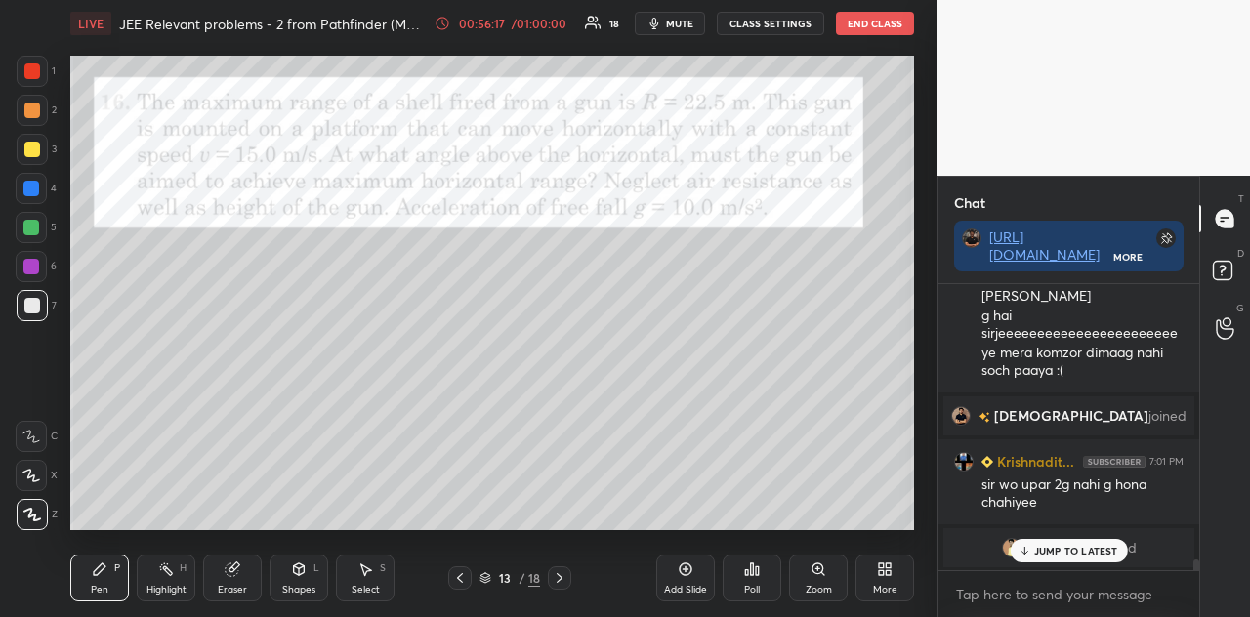
click at [1055, 546] on p "JUMP TO LATEST" at bounding box center [1076, 551] width 84 height 12
click at [39, 112] on div at bounding box center [32, 111] width 16 height 16
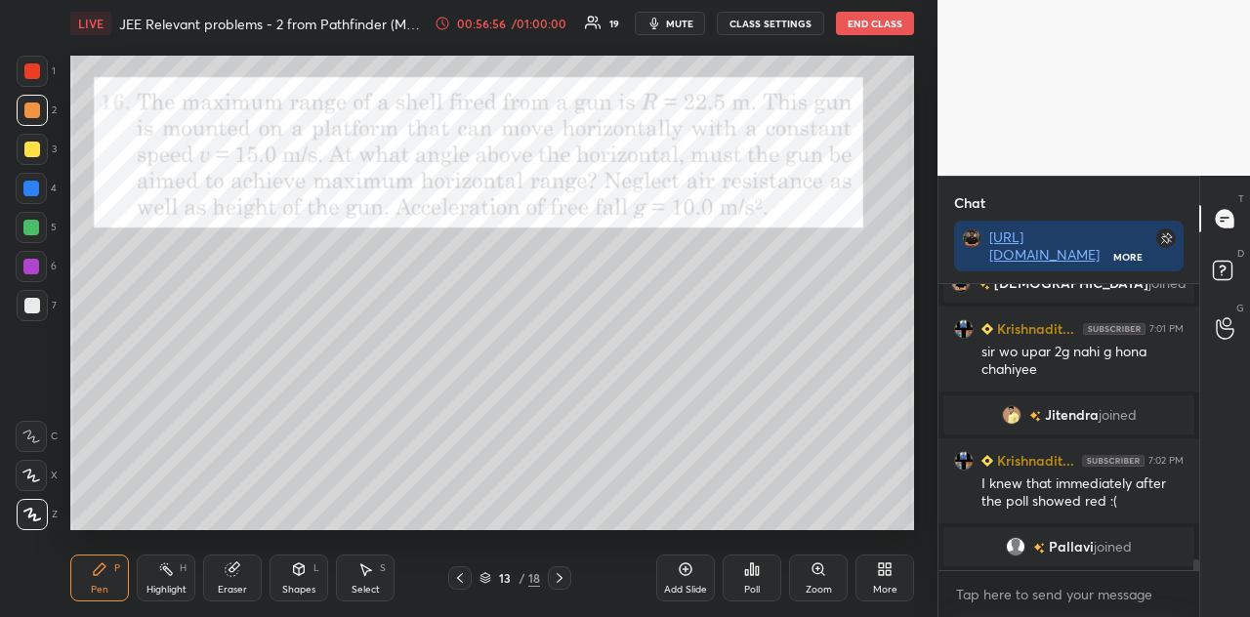
scroll to position [7568, 0]
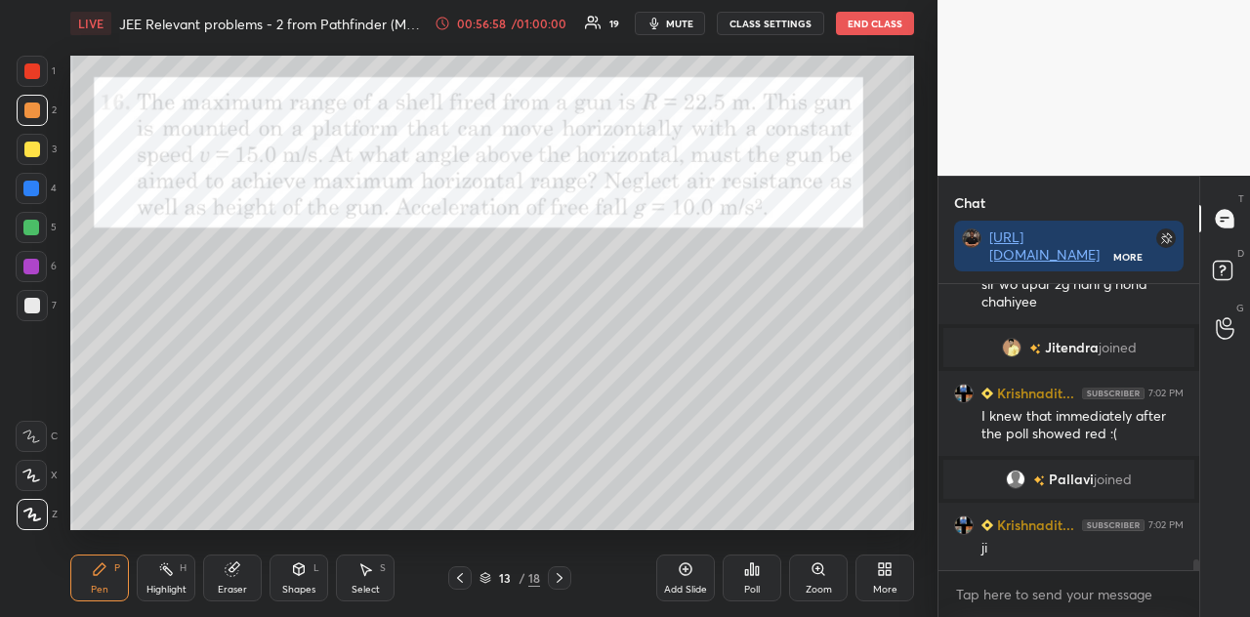
click at [34, 306] on div at bounding box center [32, 306] width 16 height 16
click at [31, 112] on div at bounding box center [32, 111] width 16 height 16
click at [35, 194] on div at bounding box center [31, 189] width 16 height 16
click at [287, 546] on div "Shapes L" at bounding box center [299, 578] width 59 height 47
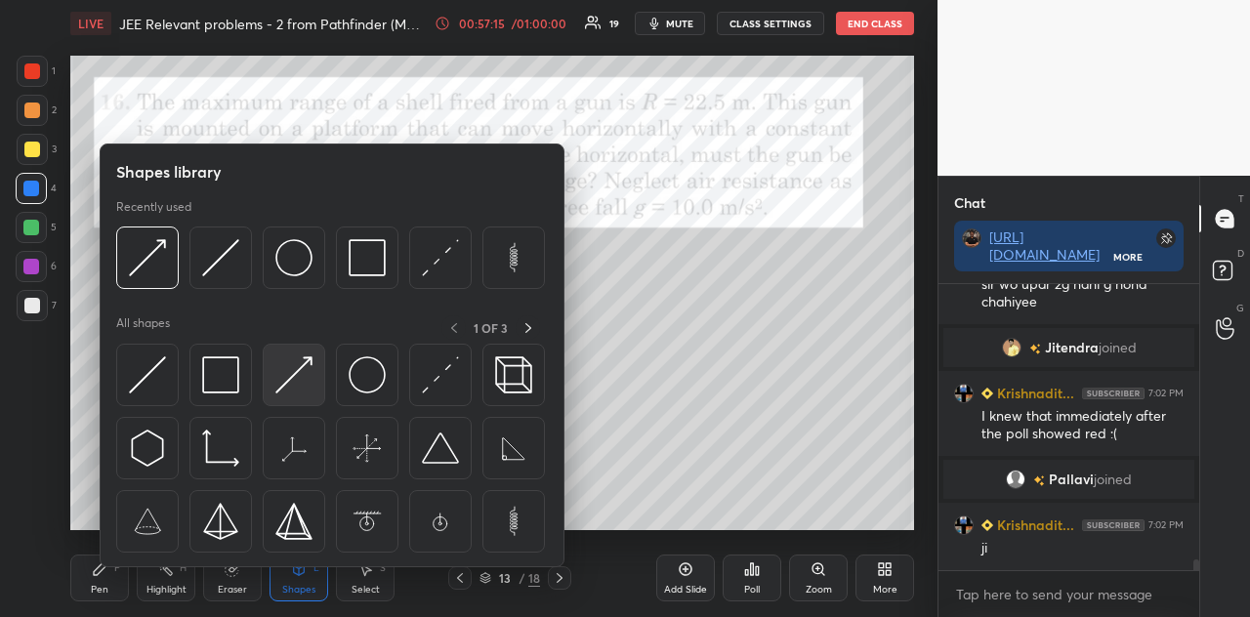
click at [300, 359] on img at bounding box center [293, 375] width 37 height 37
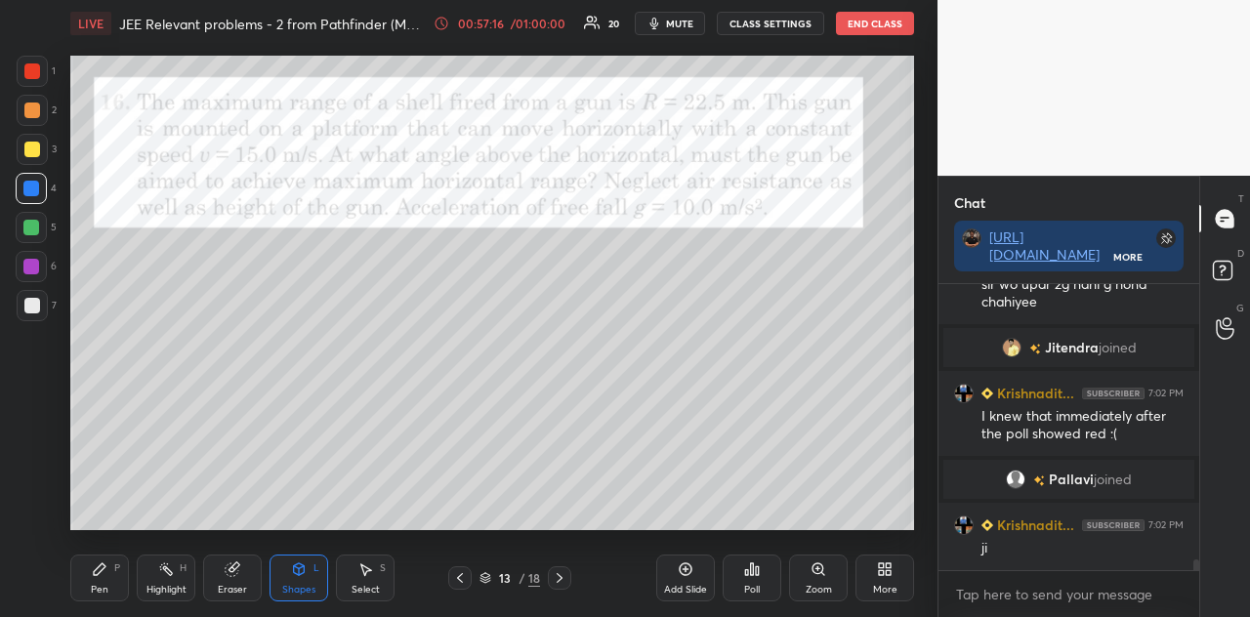
scroll to position [7615, 0]
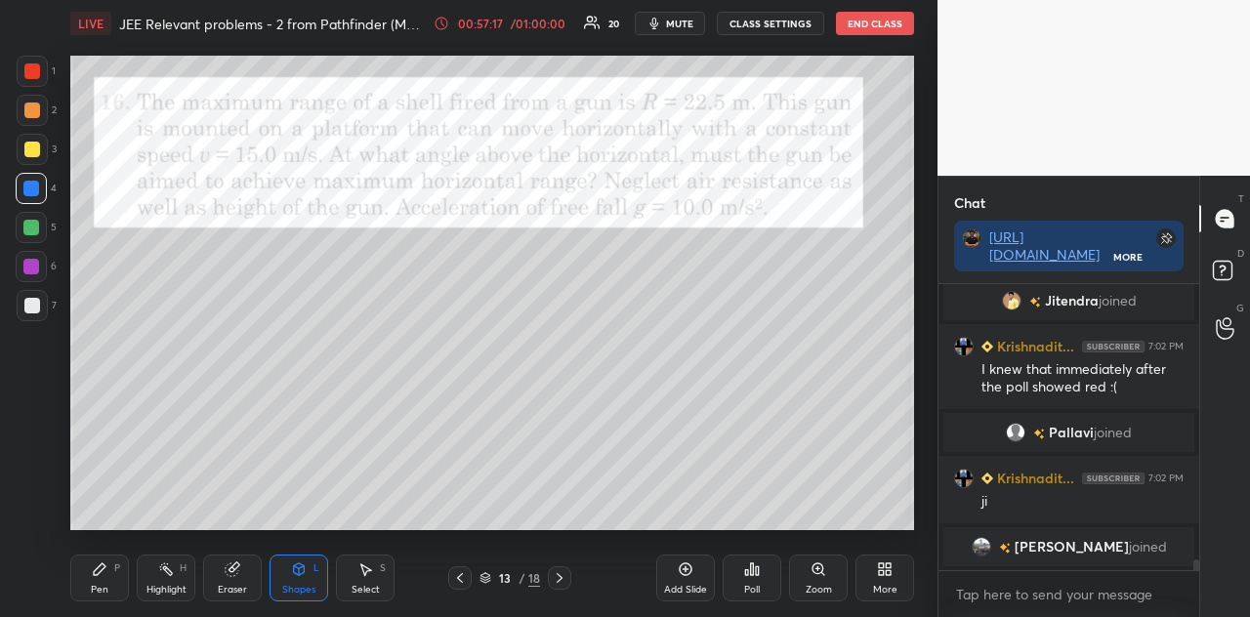
click at [121, 546] on div "Pen P" at bounding box center [99, 578] width 59 height 47
click at [32, 118] on div at bounding box center [32, 111] width 16 height 16
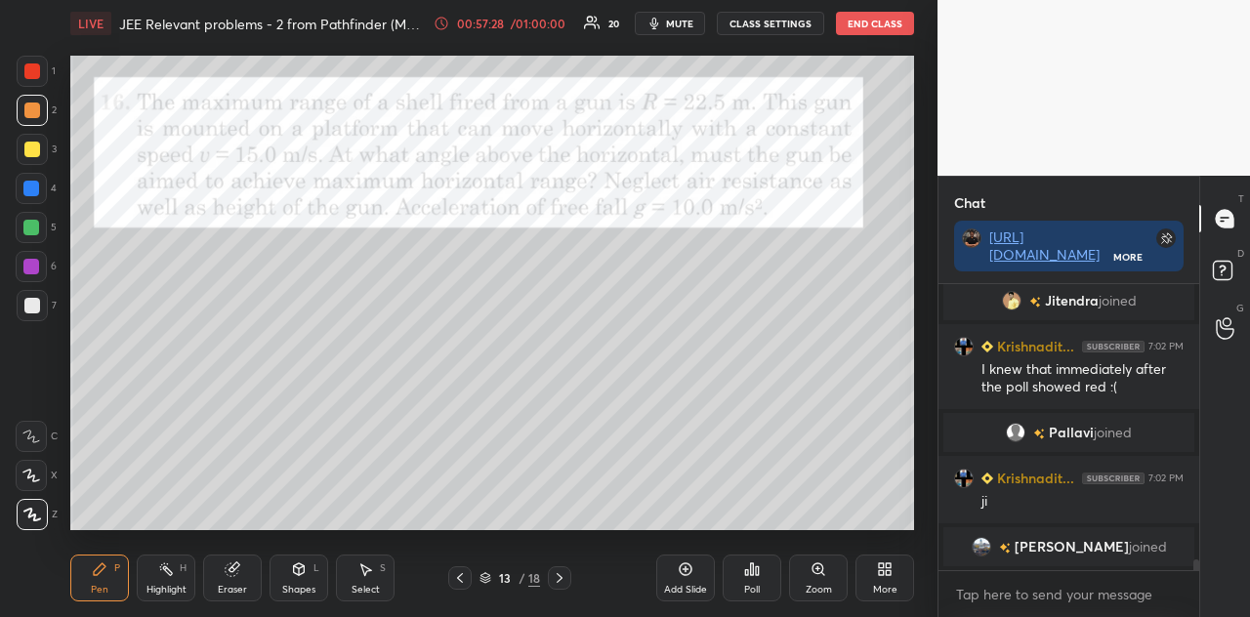
click at [31, 312] on div at bounding box center [32, 306] width 16 height 16
click at [307, 546] on div "Shapes L" at bounding box center [299, 578] width 59 height 47
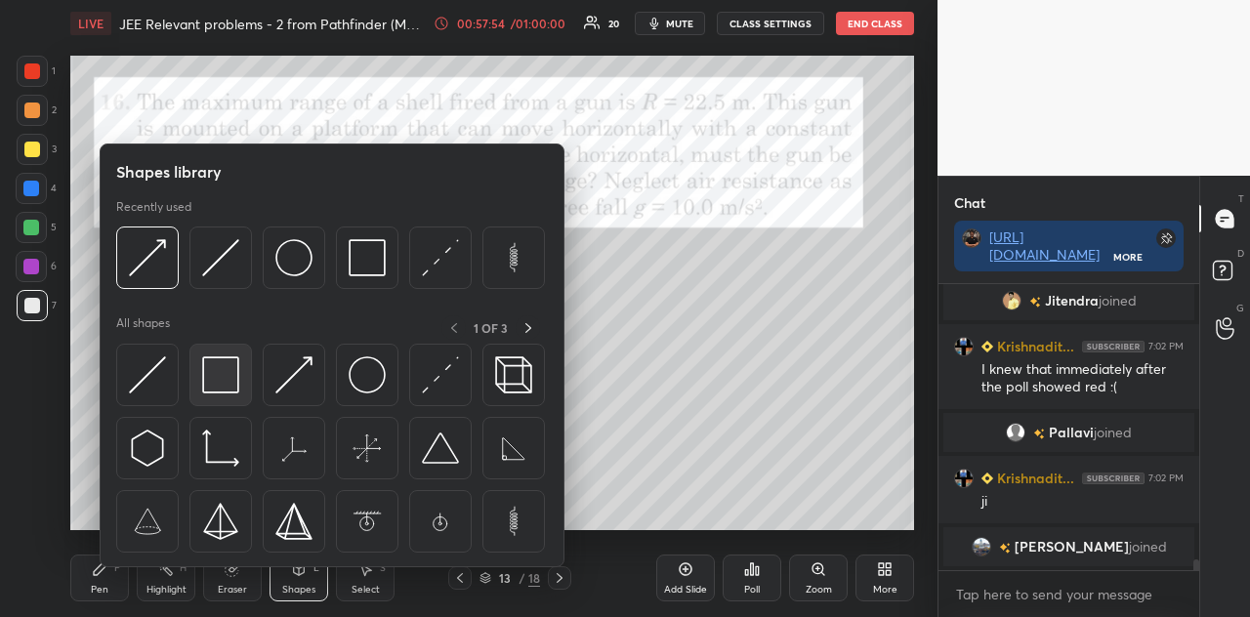
click at [225, 366] on img at bounding box center [220, 375] width 37 height 37
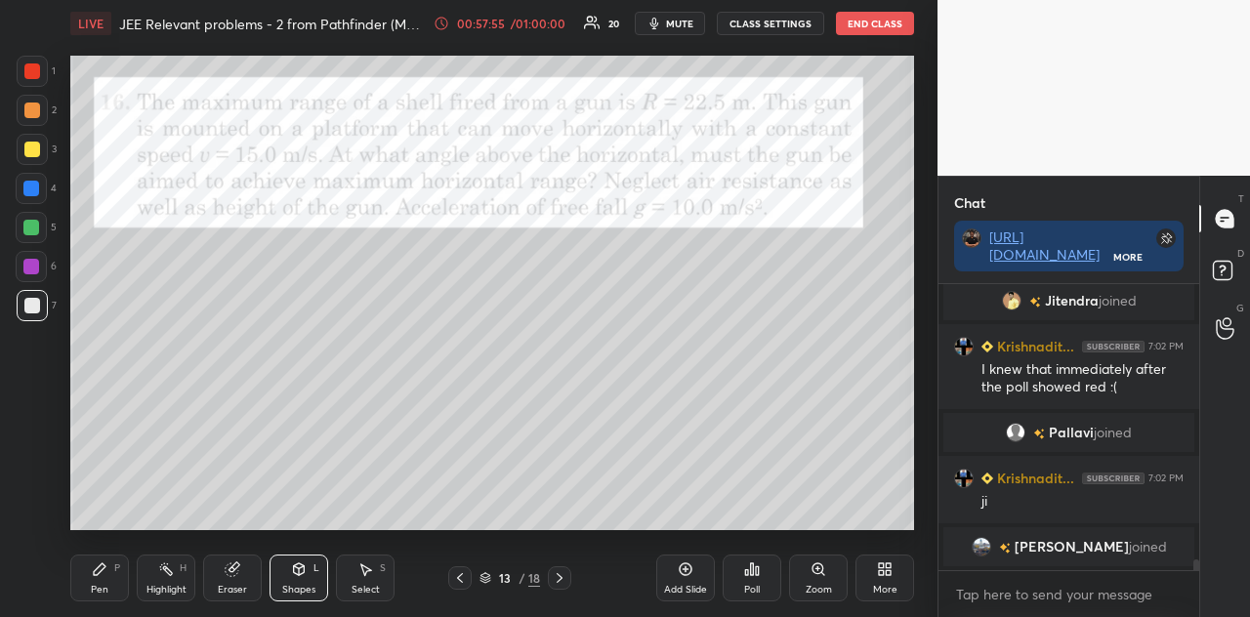
click at [32, 257] on div at bounding box center [31, 266] width 31 height 31
click at [104, 546] on div "Pen P" at bounding box center [99, 578] width 59 height 47
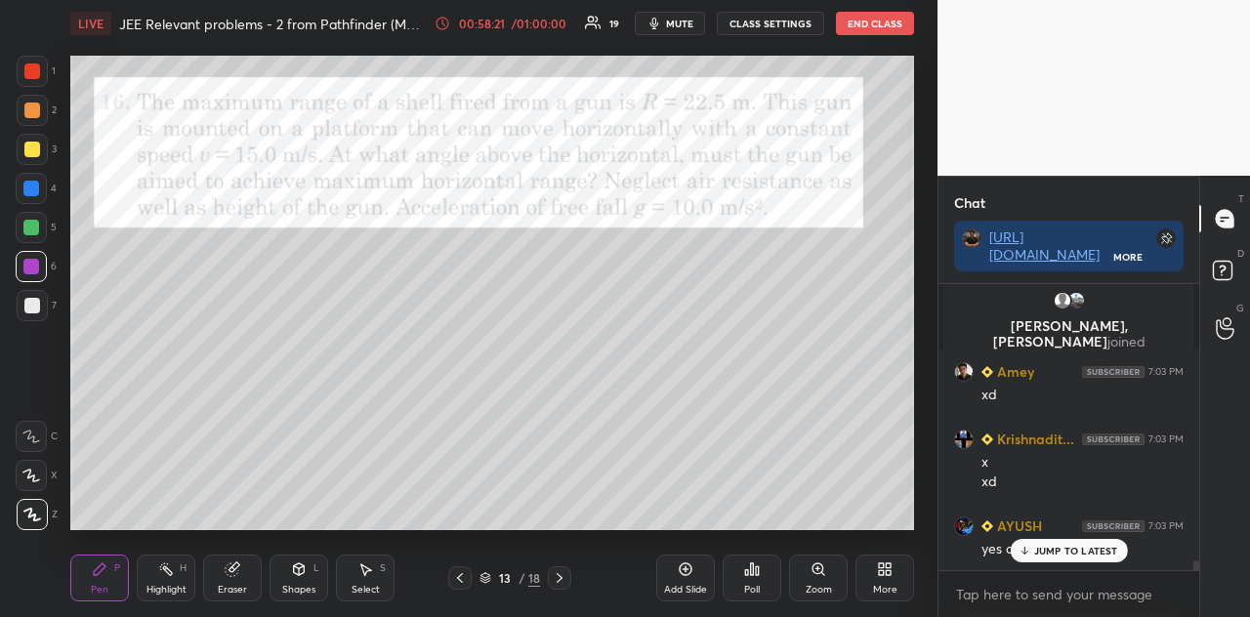
scroll to position [7860, 0]
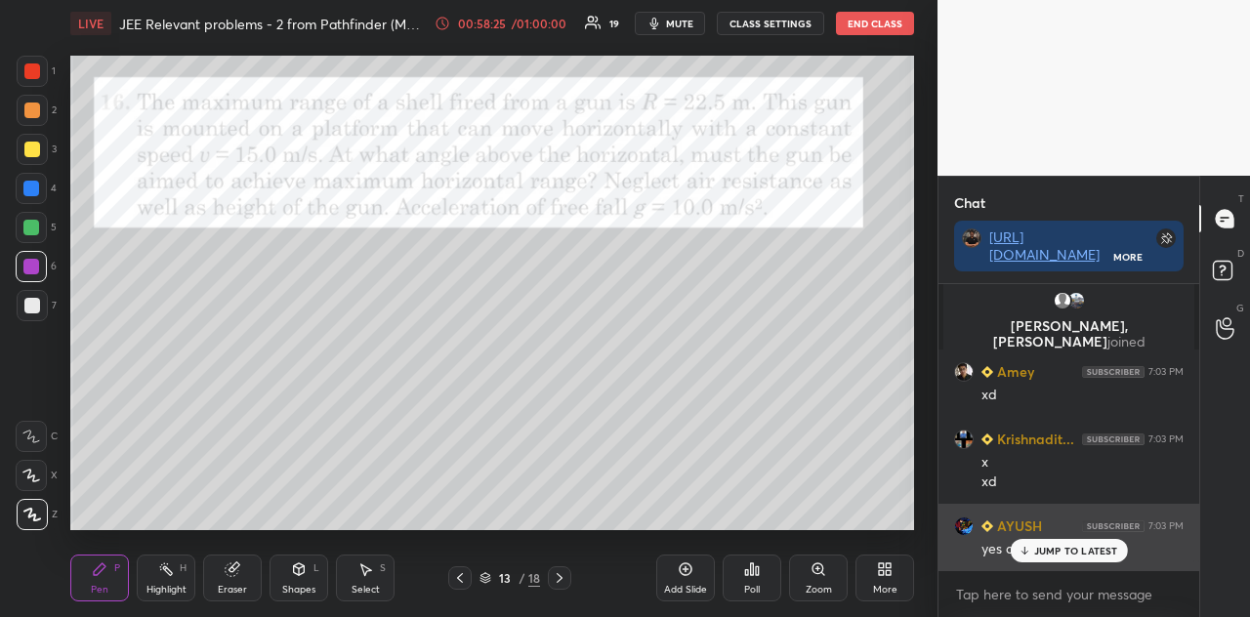
click at [1043, 546] on p "JUMP TO LATEST" at bounding box center [1076, 551] width 84 height 12
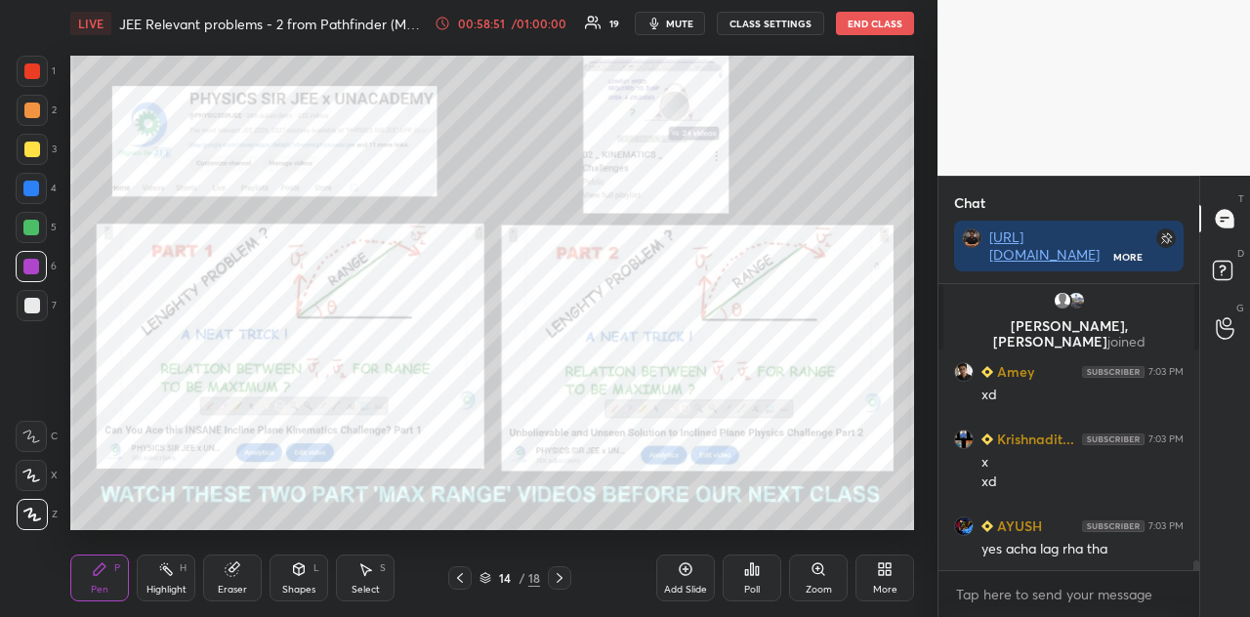
click at [36, 77] on div at bounding box center [32, 71] width 16 height 16
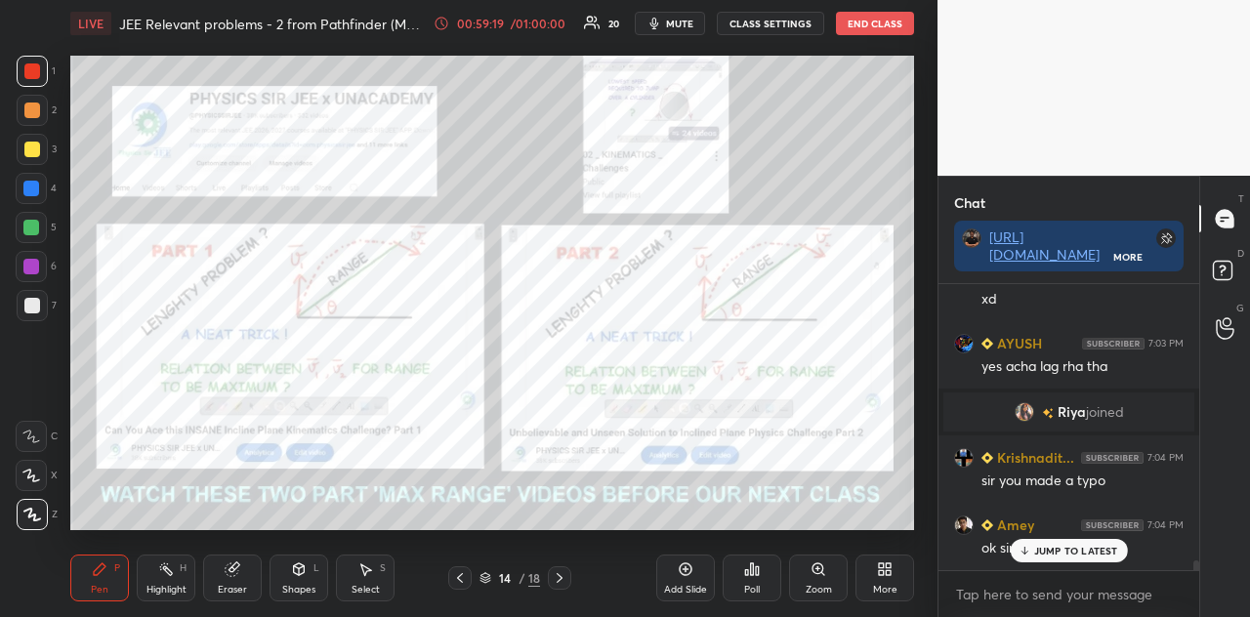
scroll to position [7807, 0]
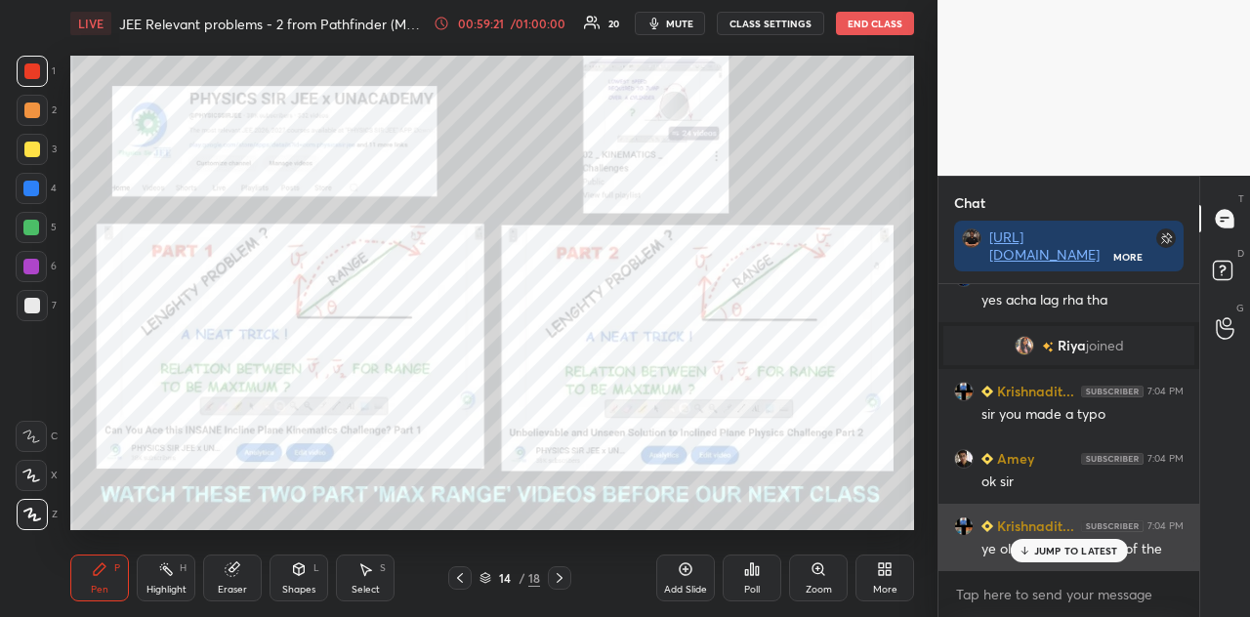
click at [1050, 546] on p "JUMP TO LATEST" at bounding box center [1076, 551] width 84 height 12
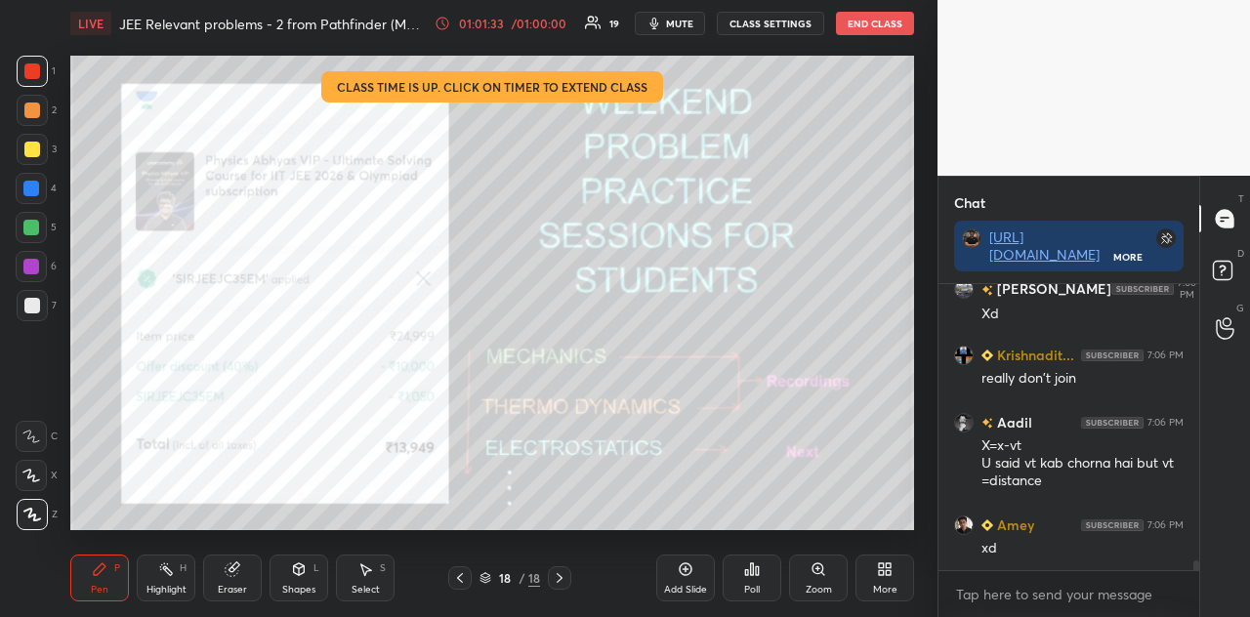
scroll to position [8405, 0]
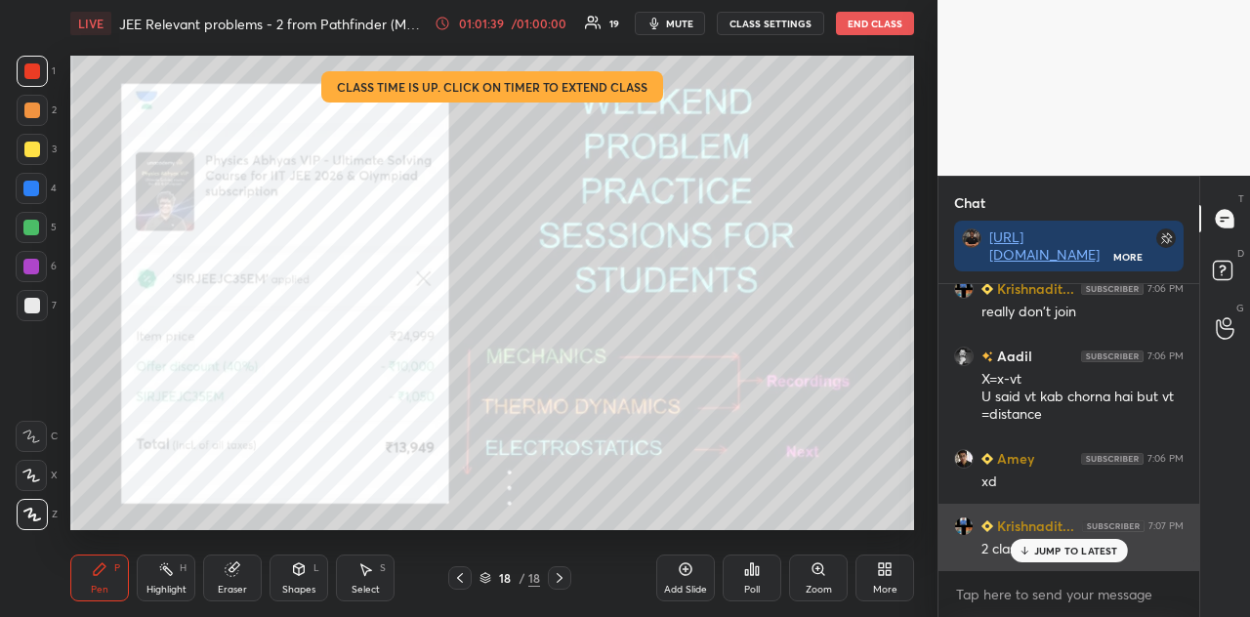
click at [1057, 546] on p "JUMP TO LATEST" at bounding box center [1076, 551] width 84 height 12
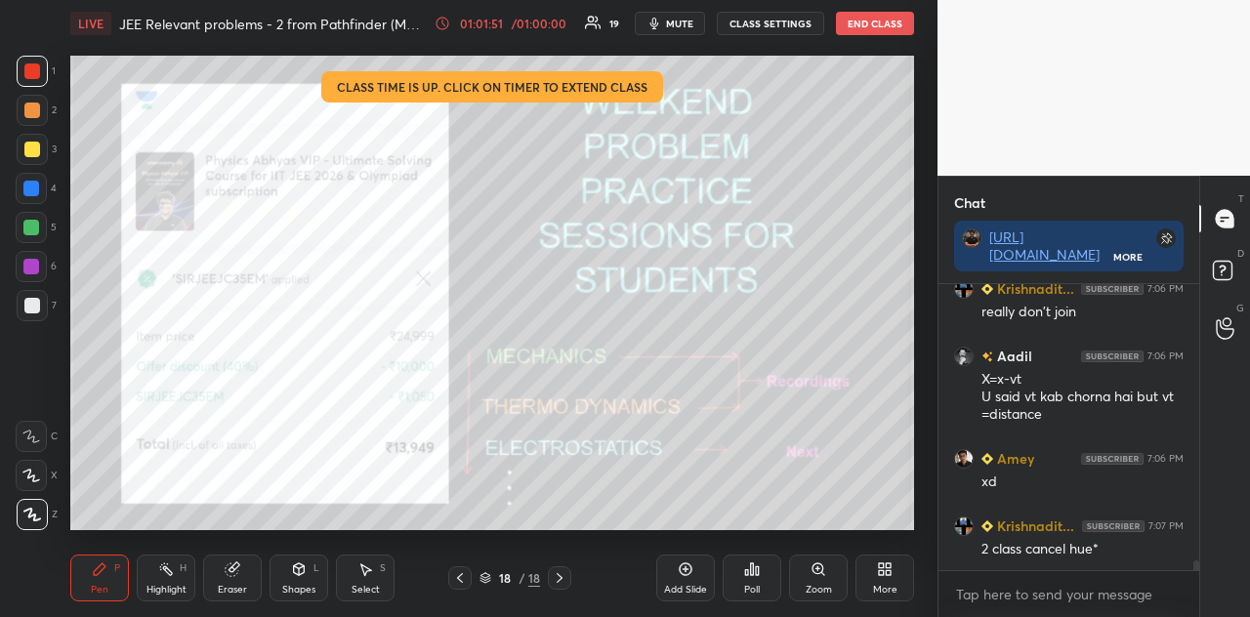
scroll to position [8442, 0]
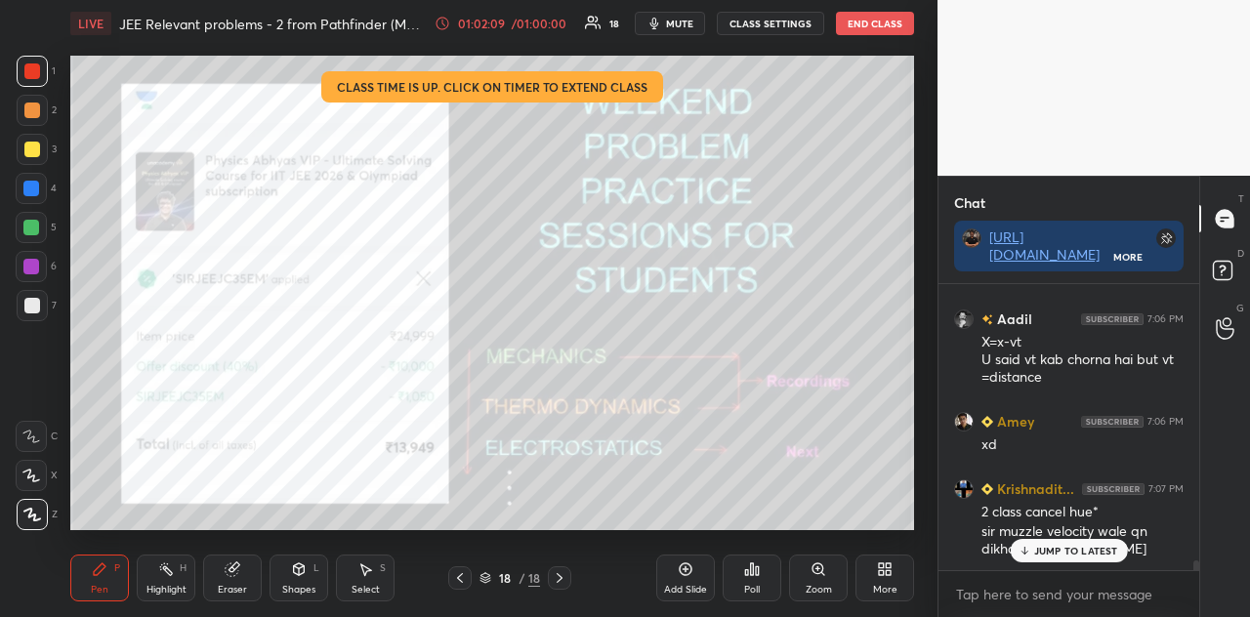
click at [1049, 546] on p "JUMP TO LATEST" at bounding box center [1076, 551] width 84 height 12
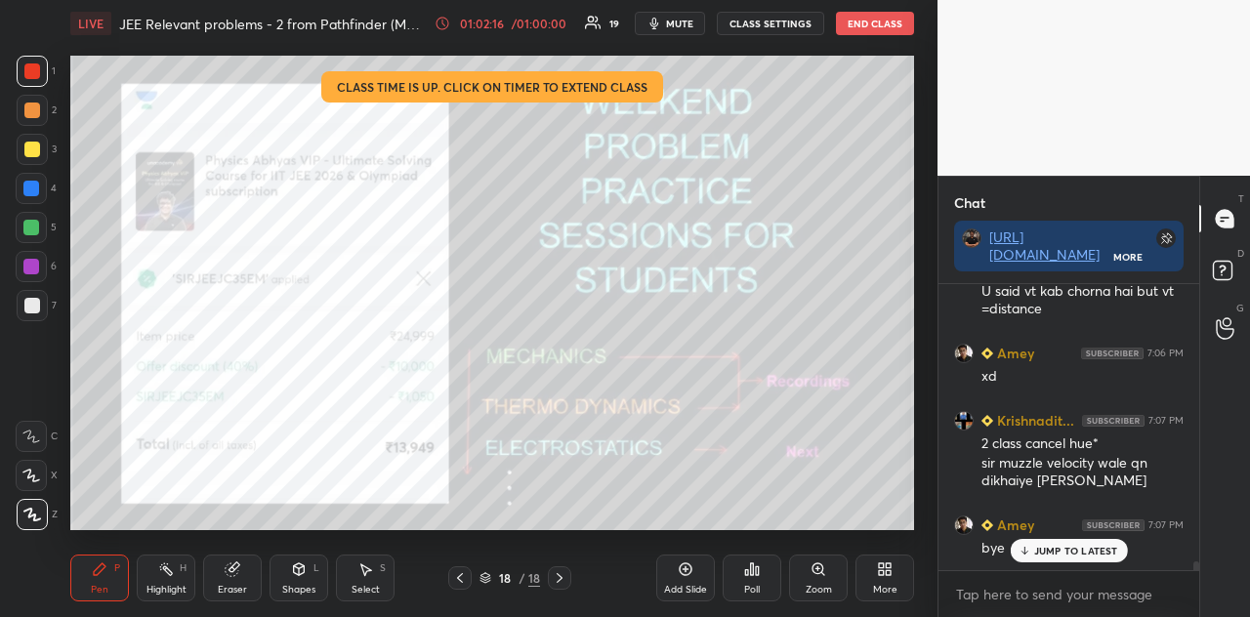
scroll to position [8577, 0]
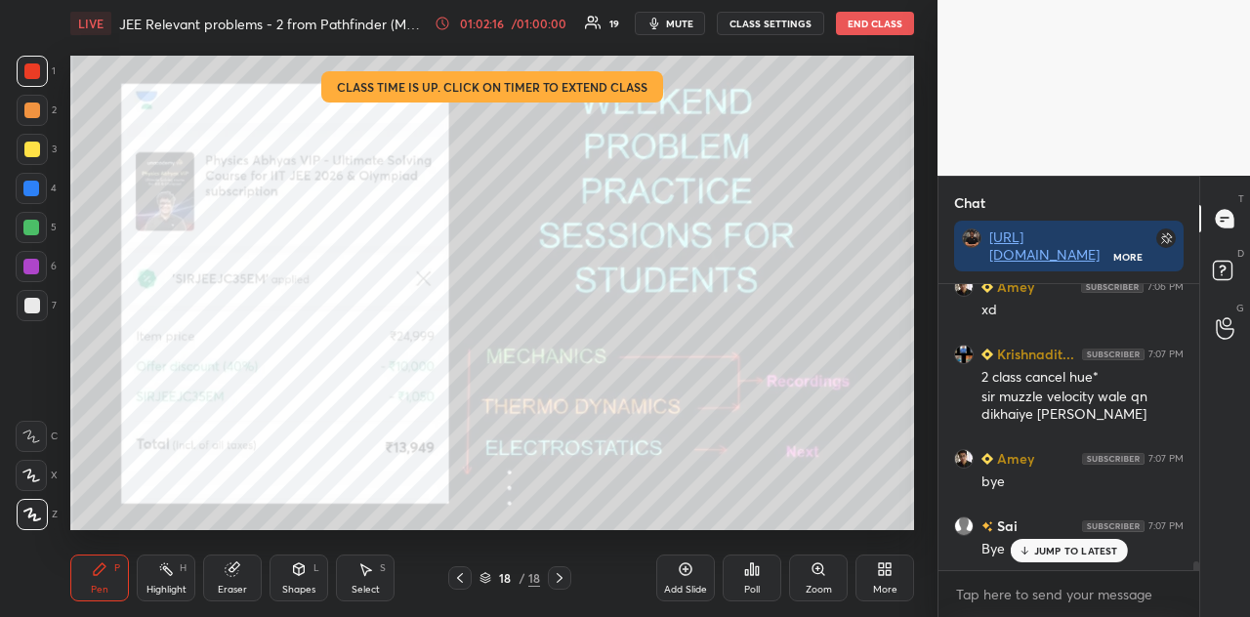
click at [873, 22] on button "End Class" at bounding box center [875, 23] width 78 height 23
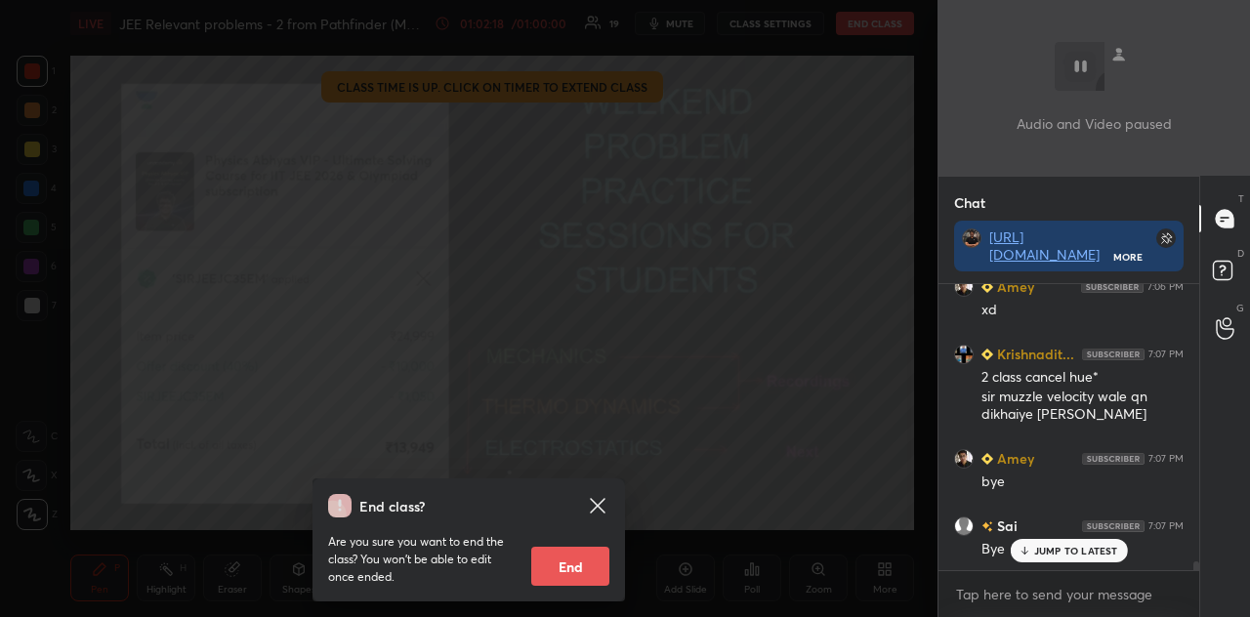
click at [579, 546] on button "End" at bounding box center [570, 566] width 78 height 39
type textarea "x"
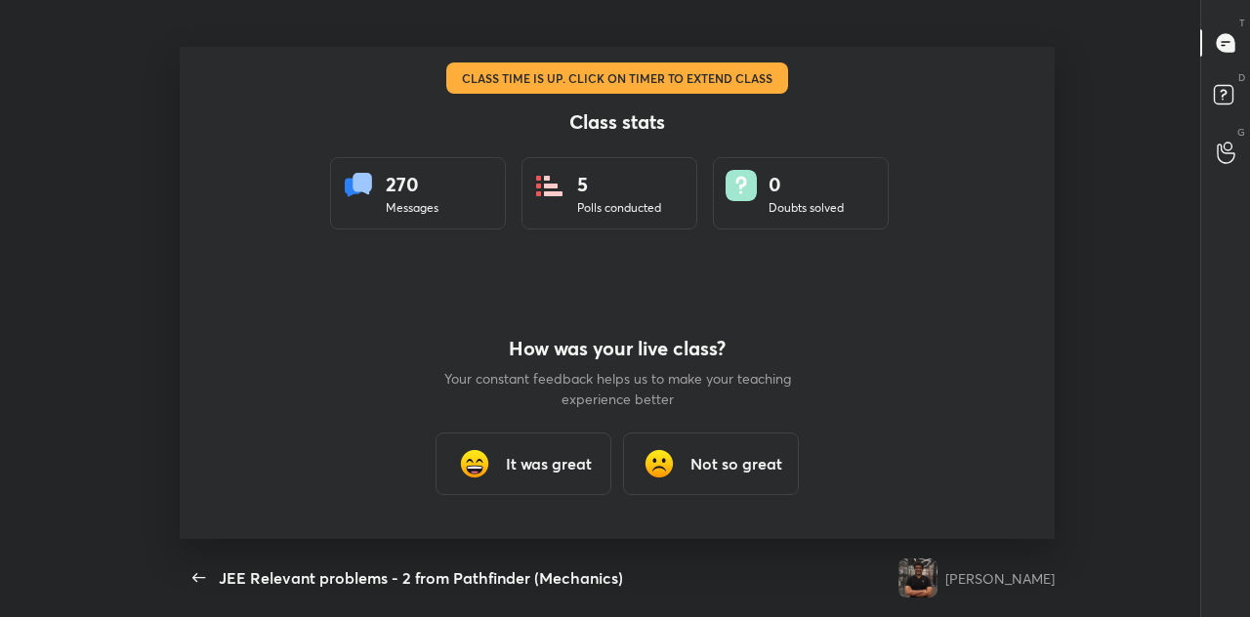
scroll to position [0, 0]
click at [578, 470] on h3 "It was great" at bounding box center [549, 463] width 86 height 23
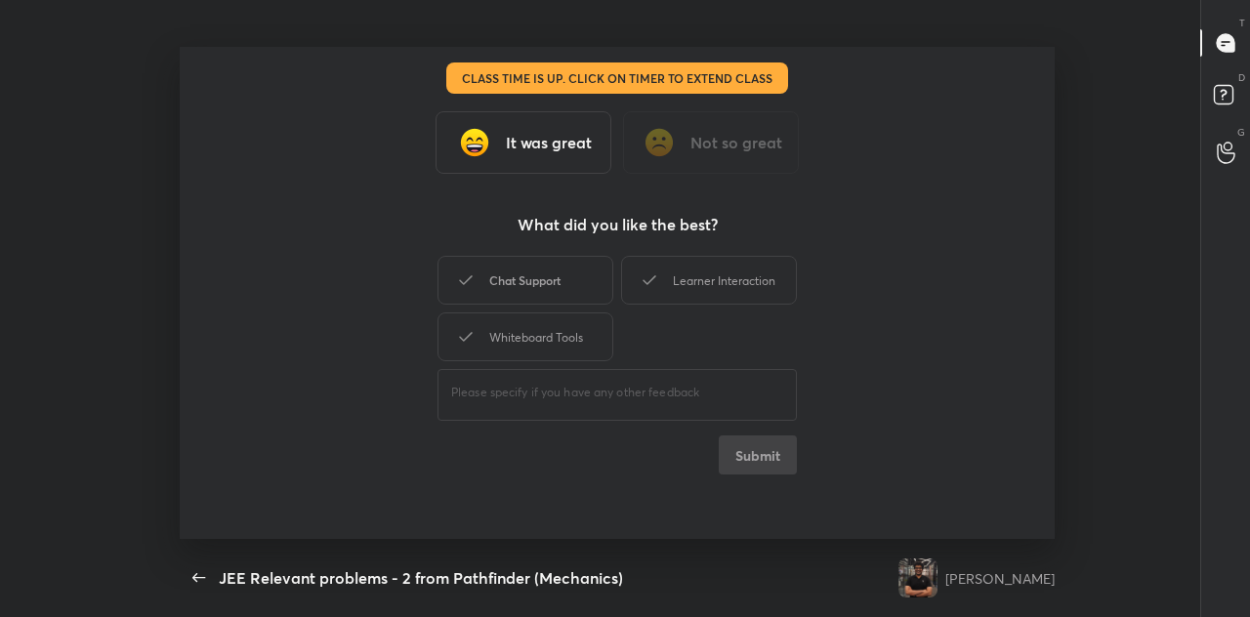
click at [557, 282] on div "Chat Support" at bounding box center [526, 280] width 176 height 49
click at [678, 301] on div "Learner Interaction" at bounding box center [709, 280] width 176 height 49
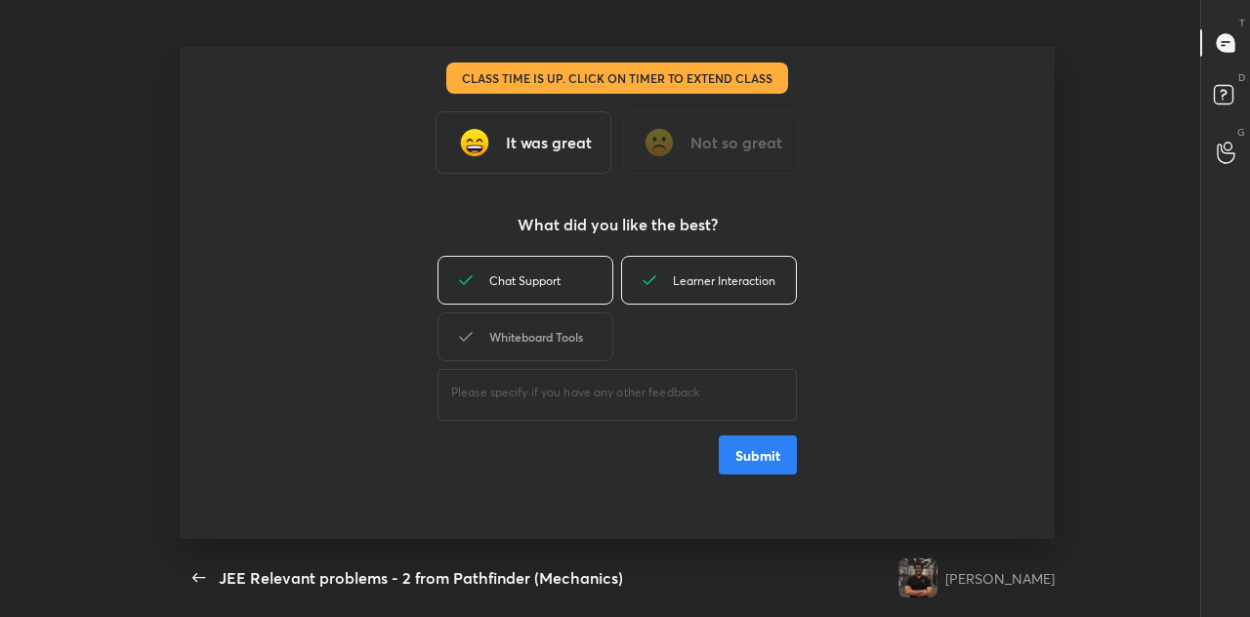
click at [592, 338] on div "Whiteboard Tools" at bounding box center [526, 337] width 176 height 49
click at [733, 461] on button "Submit" at bounding box center [758, 455] width 78 height 39
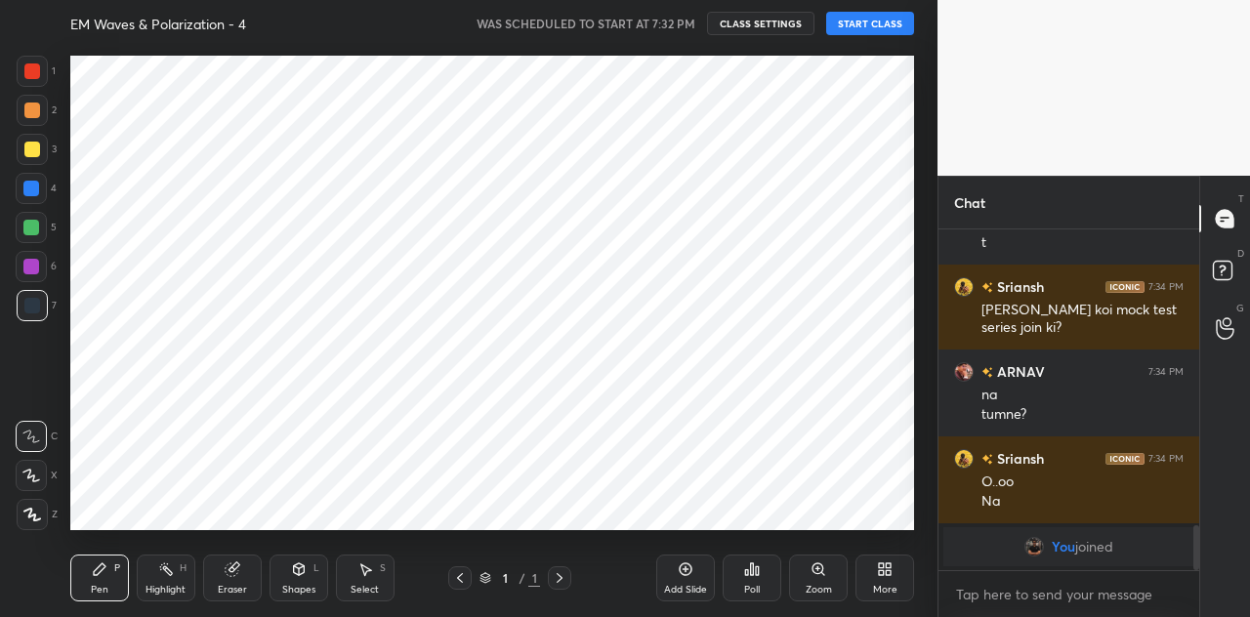
scroll to position [97190, 96823]
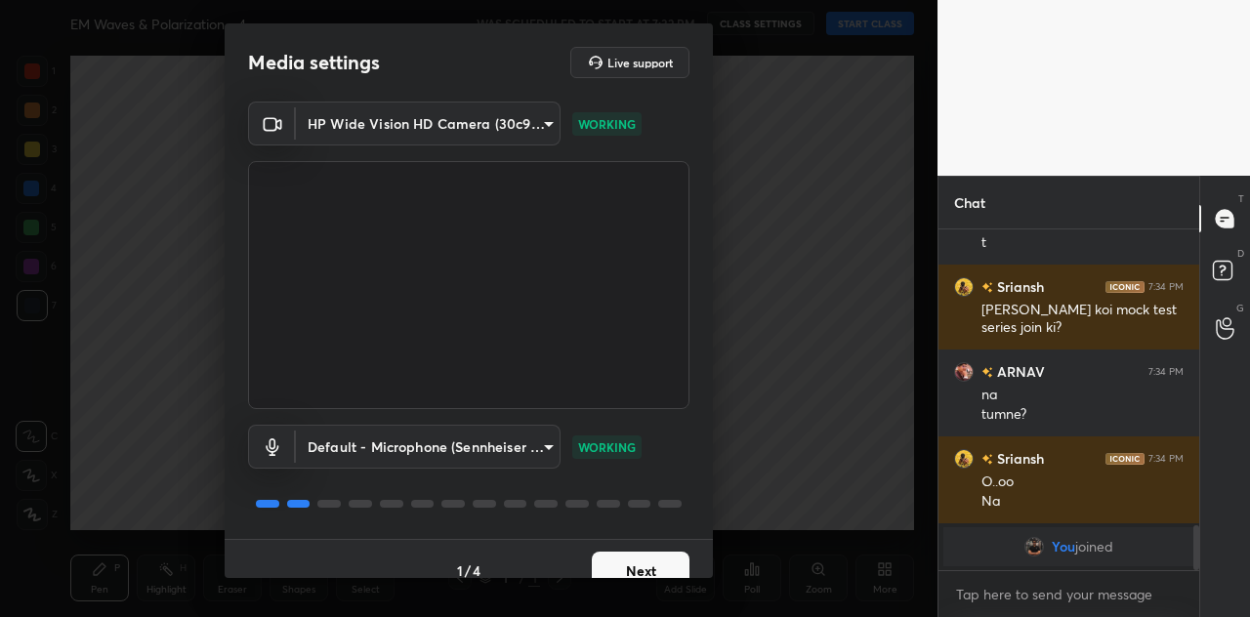
click at [632, 566] on button "Next" at bounding box center [641, 571] width 98 height 39
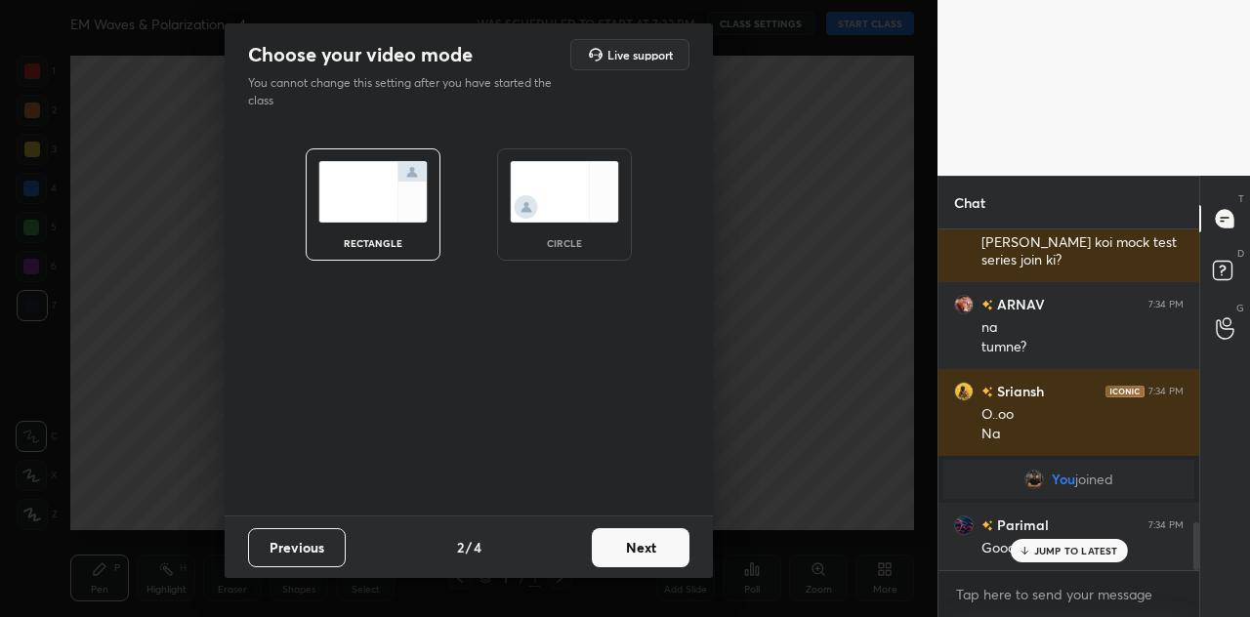
scroll to position [2098, 0]
click at [648, 545] on button "Next" at bounding box center [641, 547] width 98 height 39
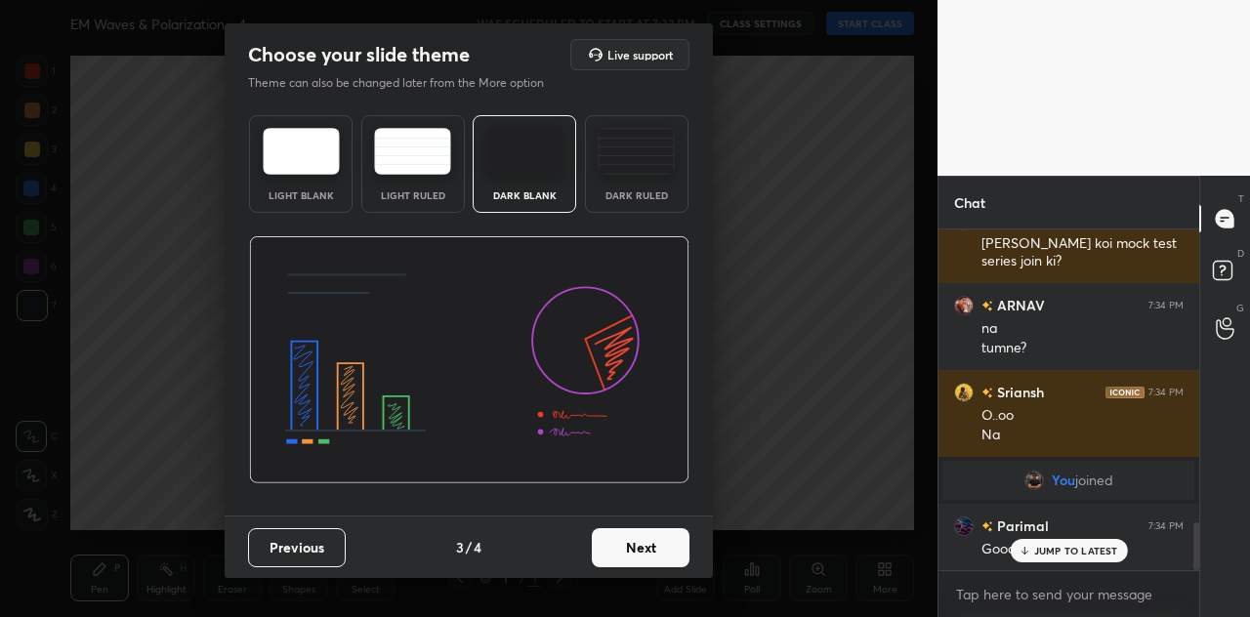
click at [629, 535] on button "Next" at bounding box center [641, 547] width 98 height 39
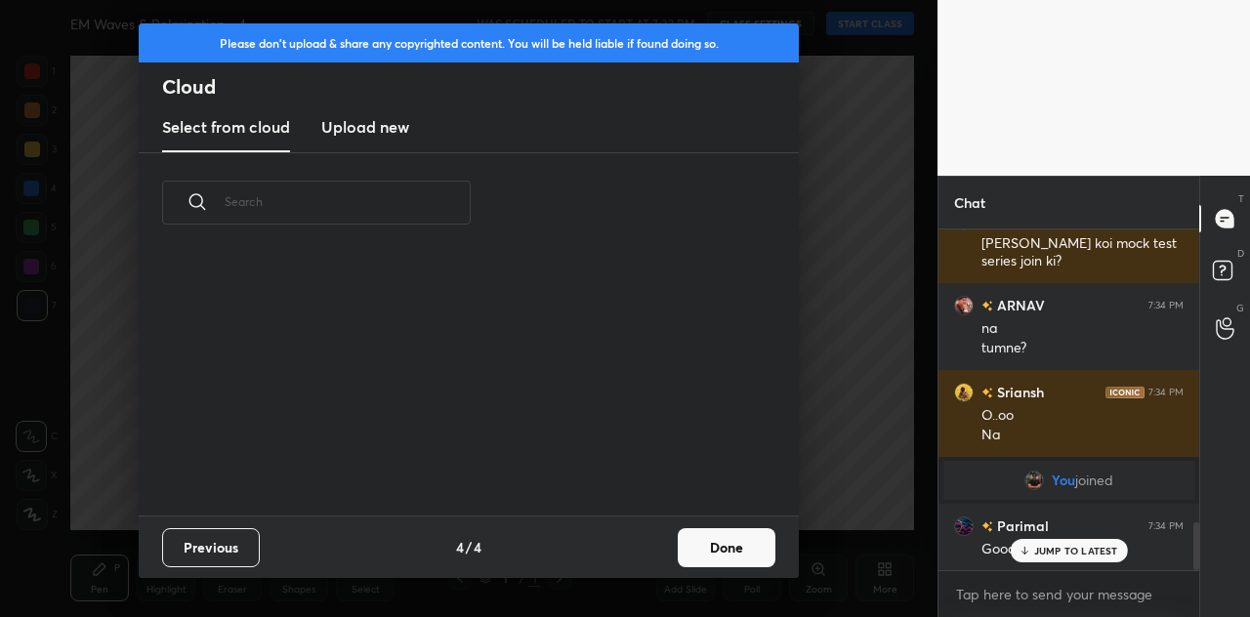
scroll to position [6, 11]
click at [366, 136] on h3 "Upload new" at bounding box center [365, 126] width 88 height 23
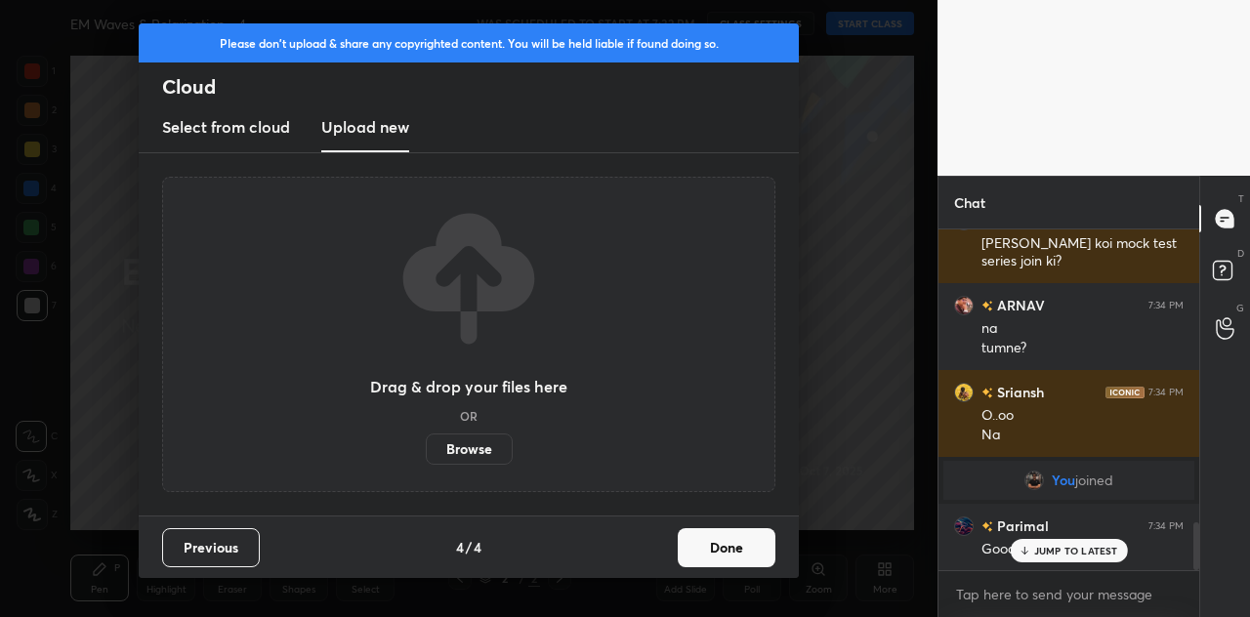
click at [477, 437] on label "Browse" at bounding box center [469, 449] width 87 height 31
click at [426, 437] on input "Browse" at bounding box center [426, 449] width 0 height 31
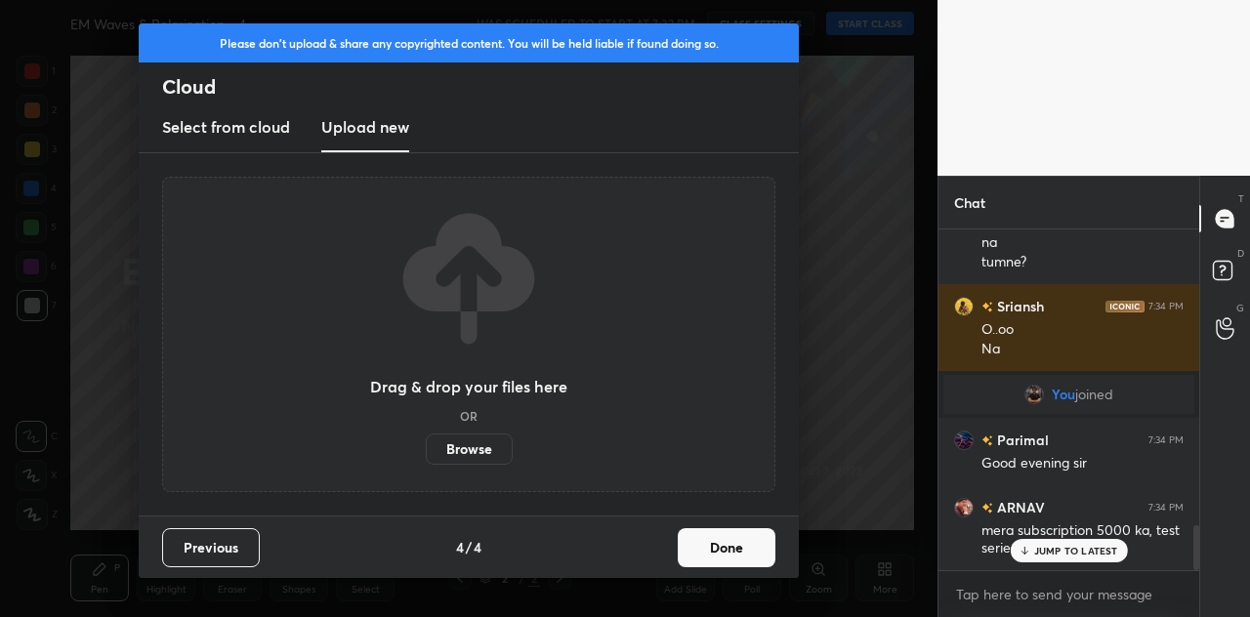
scroll to position [2251, 0]
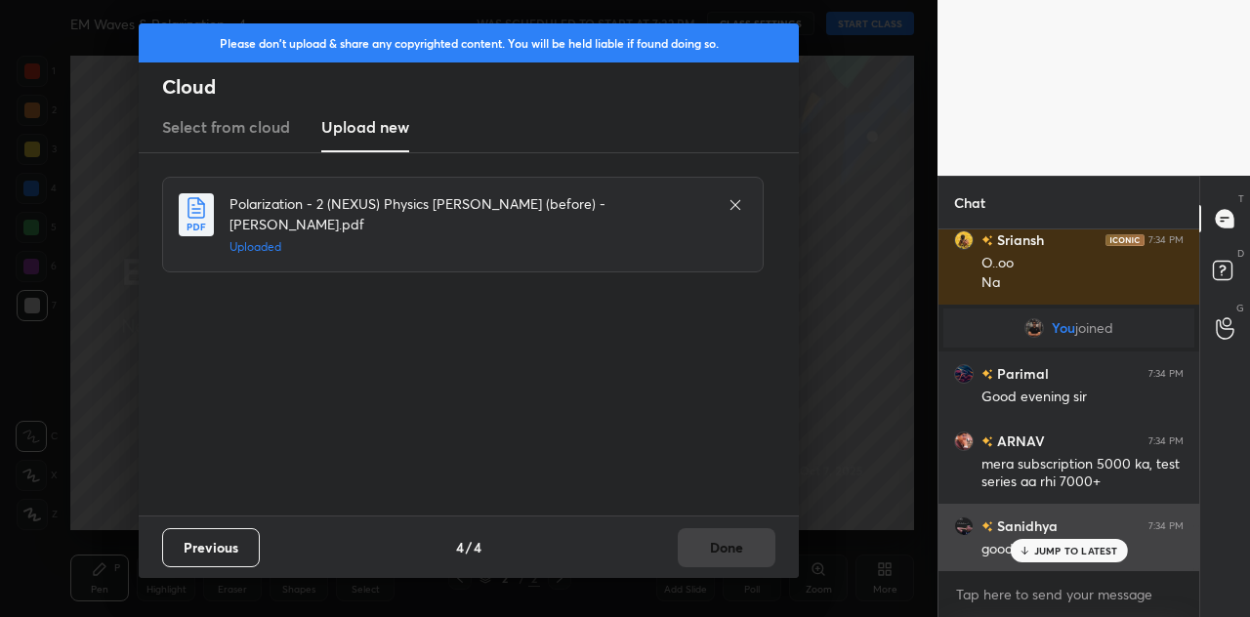
click at [1060, 552] on p "JUMP TO LATEST" at bounding box center [1076, 551] width 84 height 12
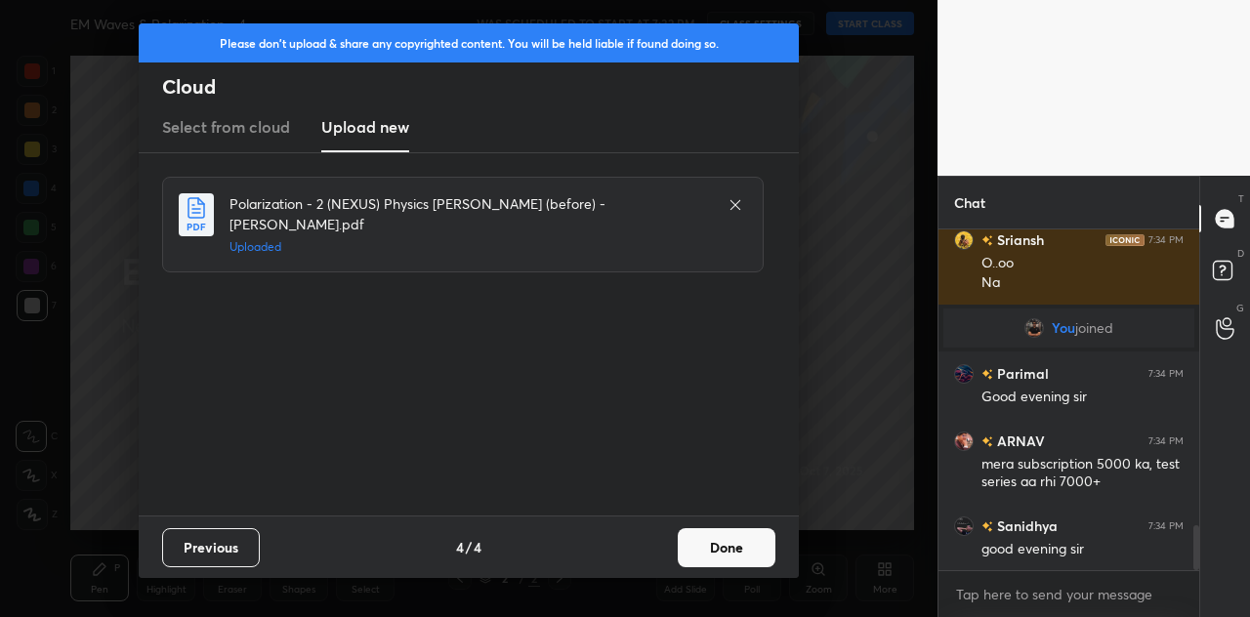
scroll to position [2297, 0]
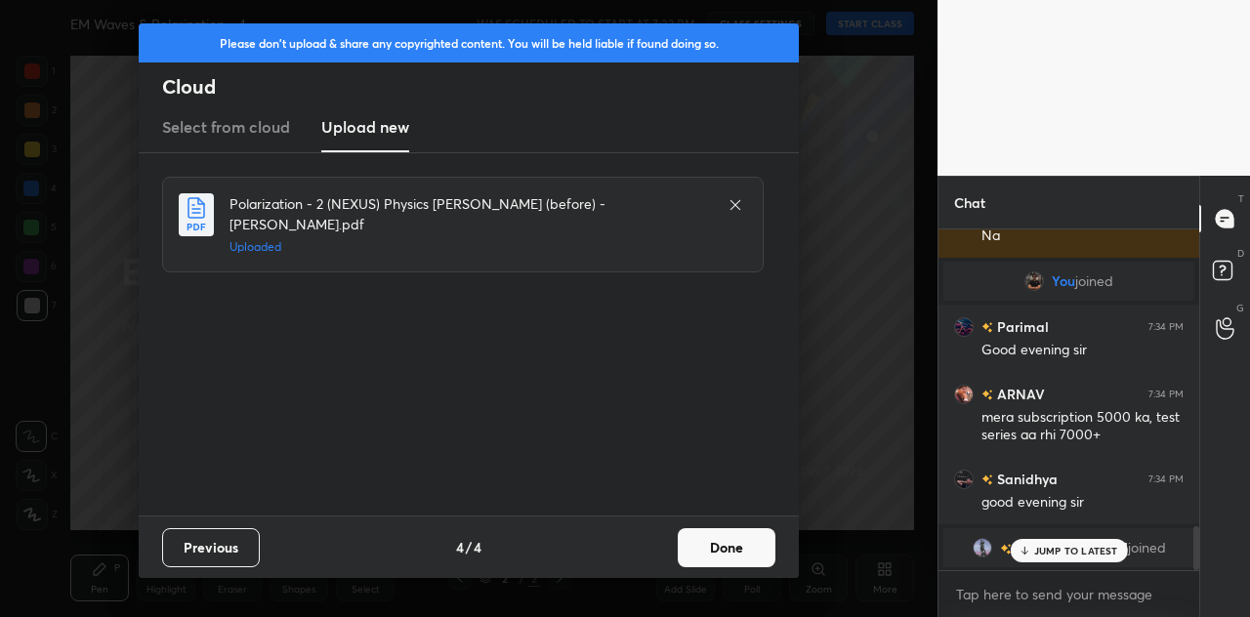
click at [725, 548] on button "Done" at bounding box center [727, 547] width 98 height 39
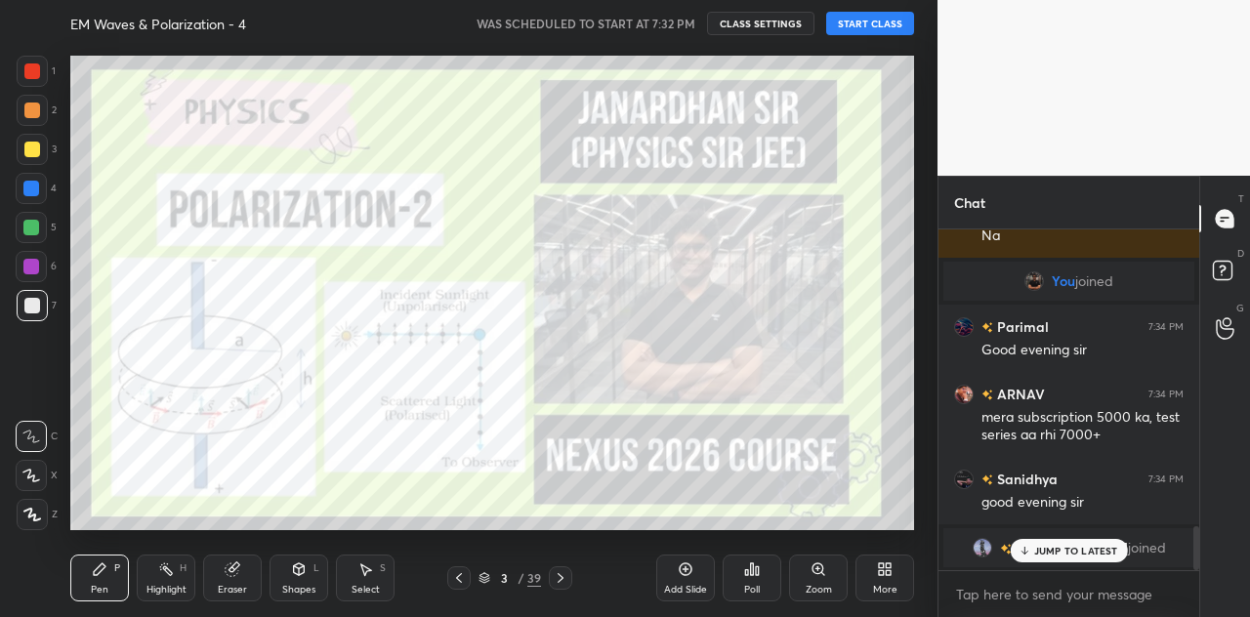
click at [1070, 548] on p "JUMP TO LATEST" at bounding box center [1076, 551] width 84 height 12
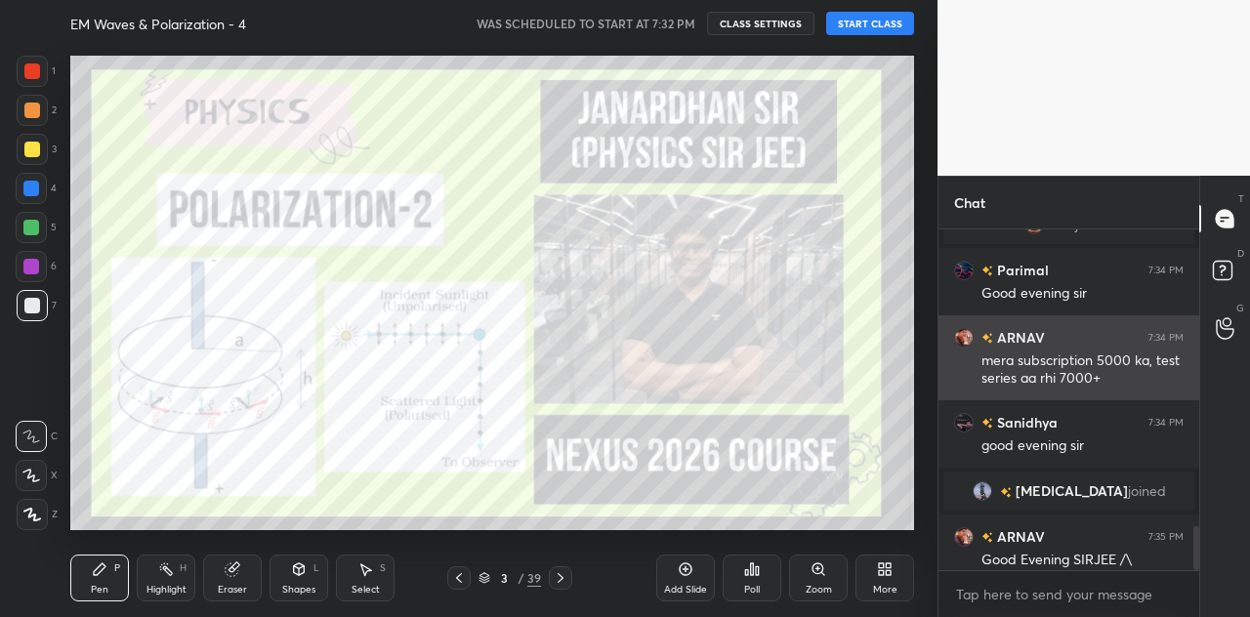
scroll to position [2309, 0]
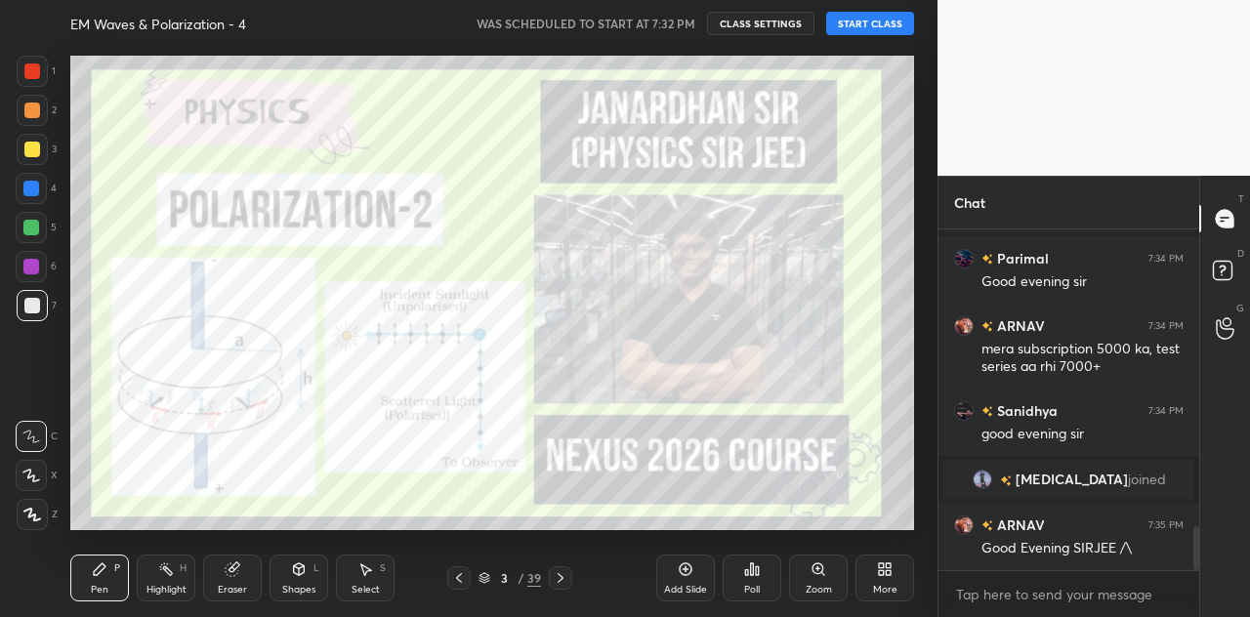
click at [864, 24] on button "START CLASS" at bounding box center [870, 23] width 88 height 23
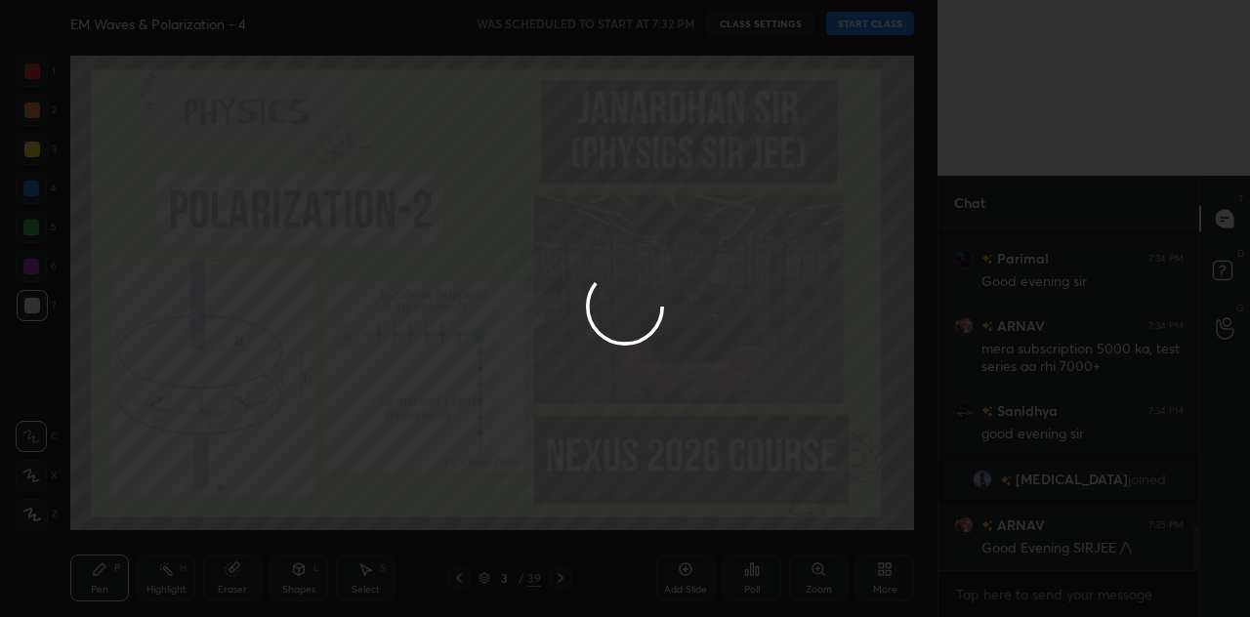
type textarea "x"
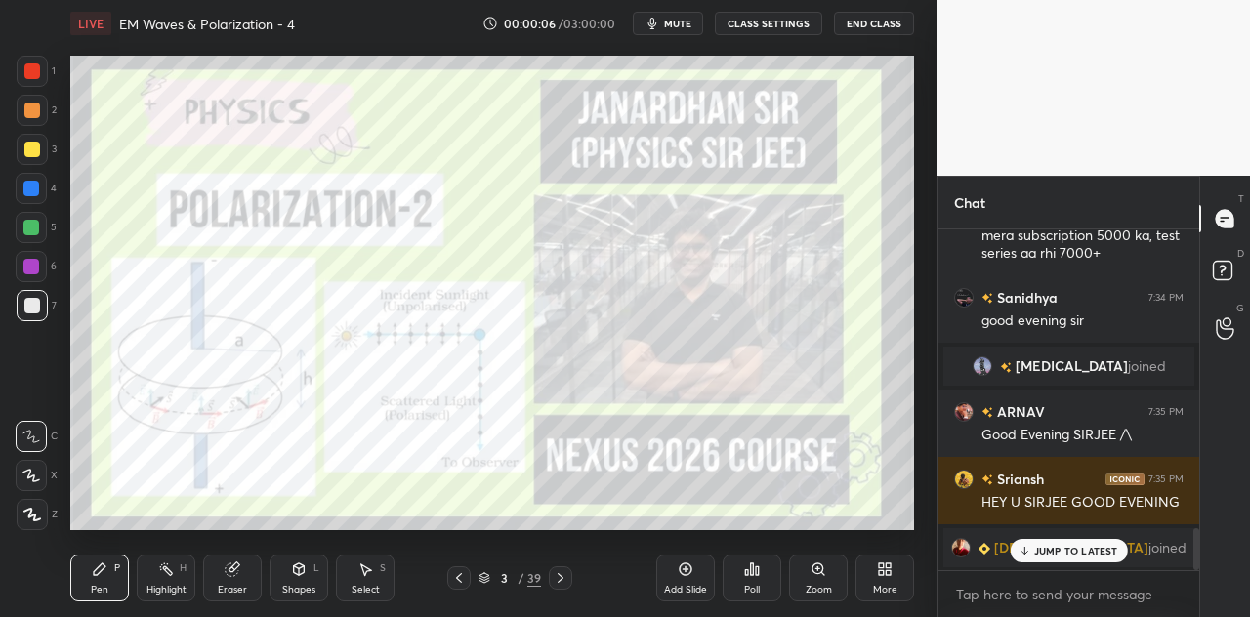
click at [1063, 550] on p "JUMP TO LATEST" at bounding box center [1076, 551] width 84 height 12
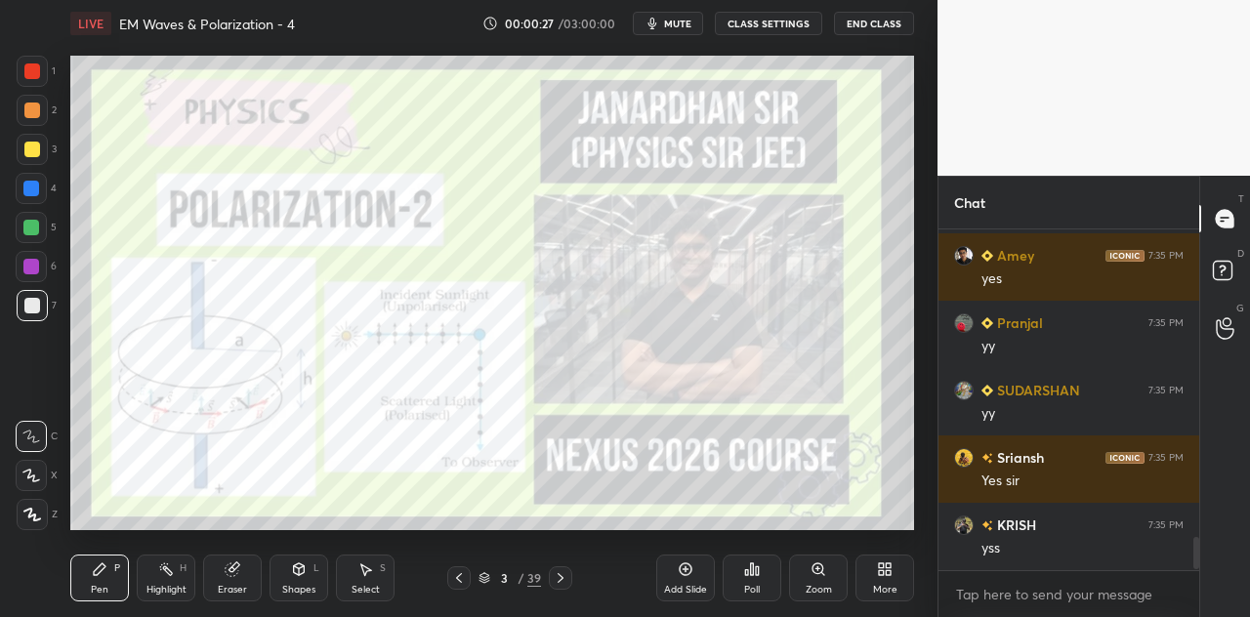
scroll to position [3231, 0]
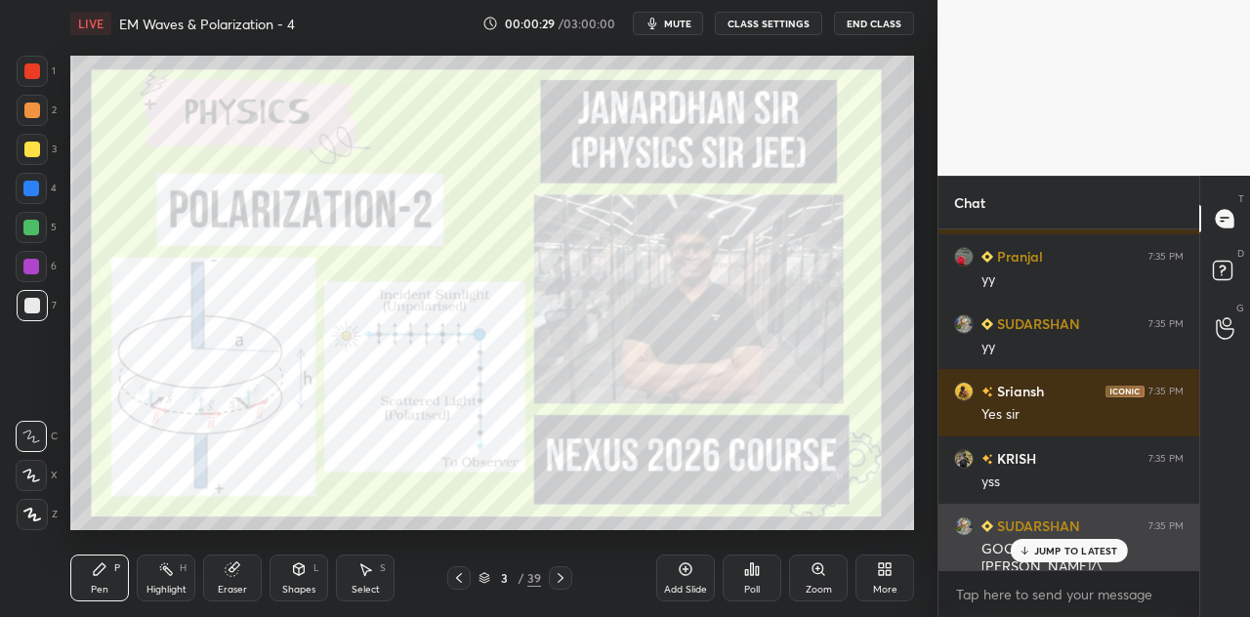
click at [1069, 551] on p "JUMP TO LATEST" at bounding box center [1076, 551] width 84 height 12
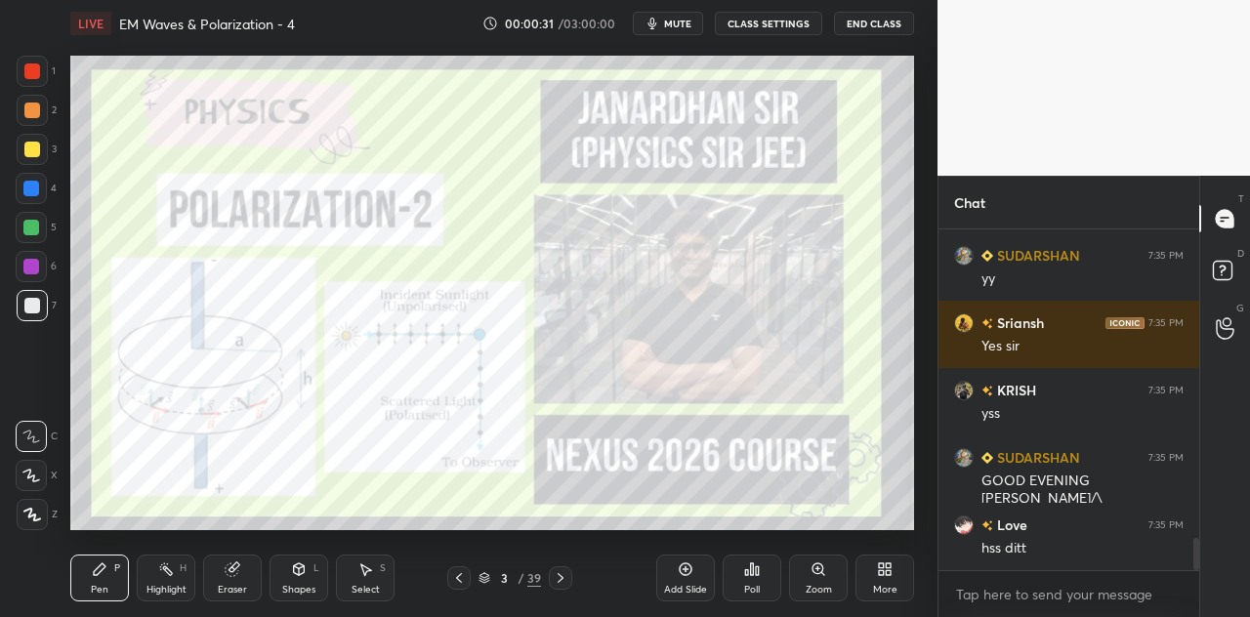
scroll to position [3366, 0]
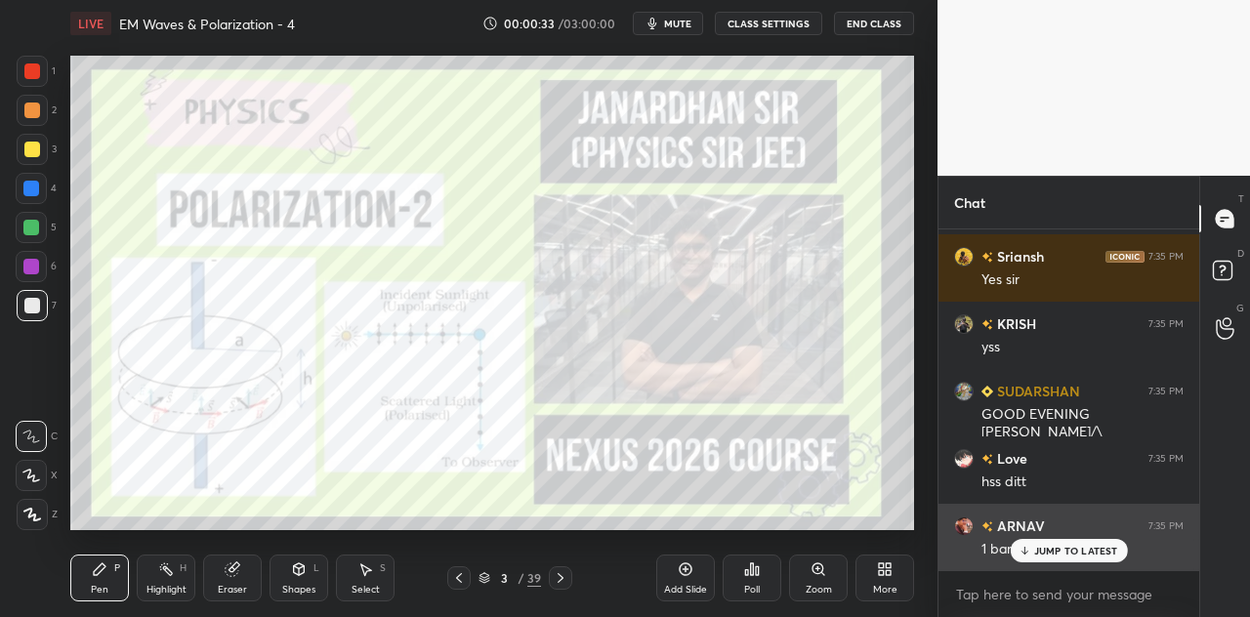
click at [1044, 555] on p "JUMP TO LATEST" at bounding box center [1076, 551] width 84 height 12
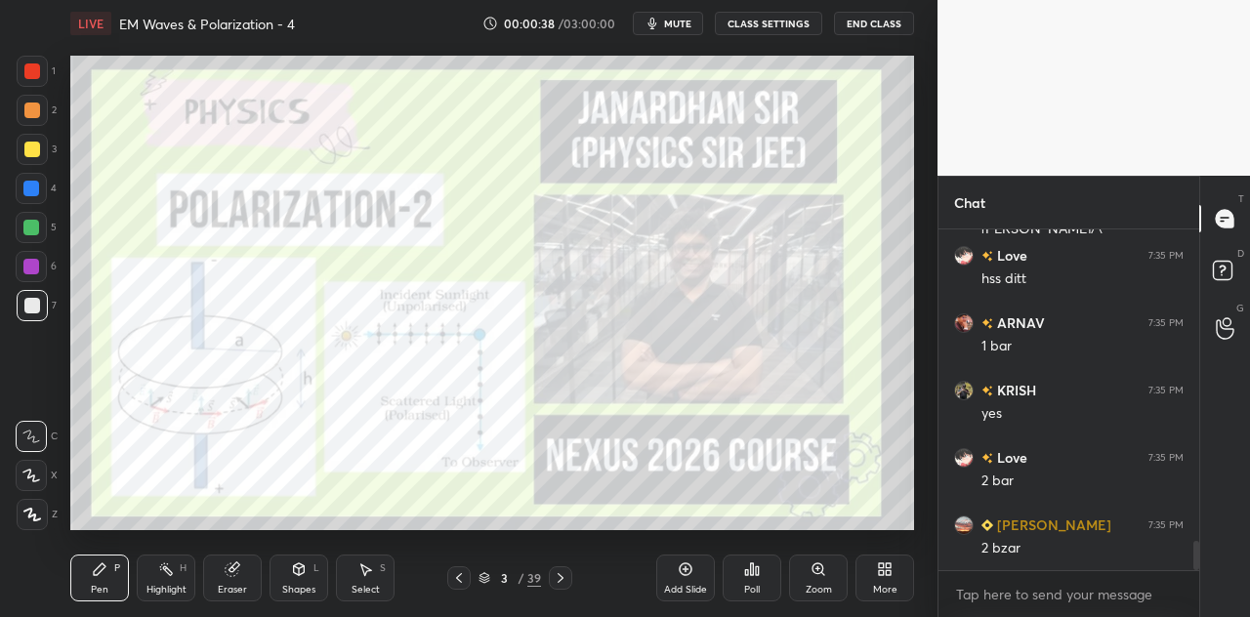
scroll to position [3636, 0]
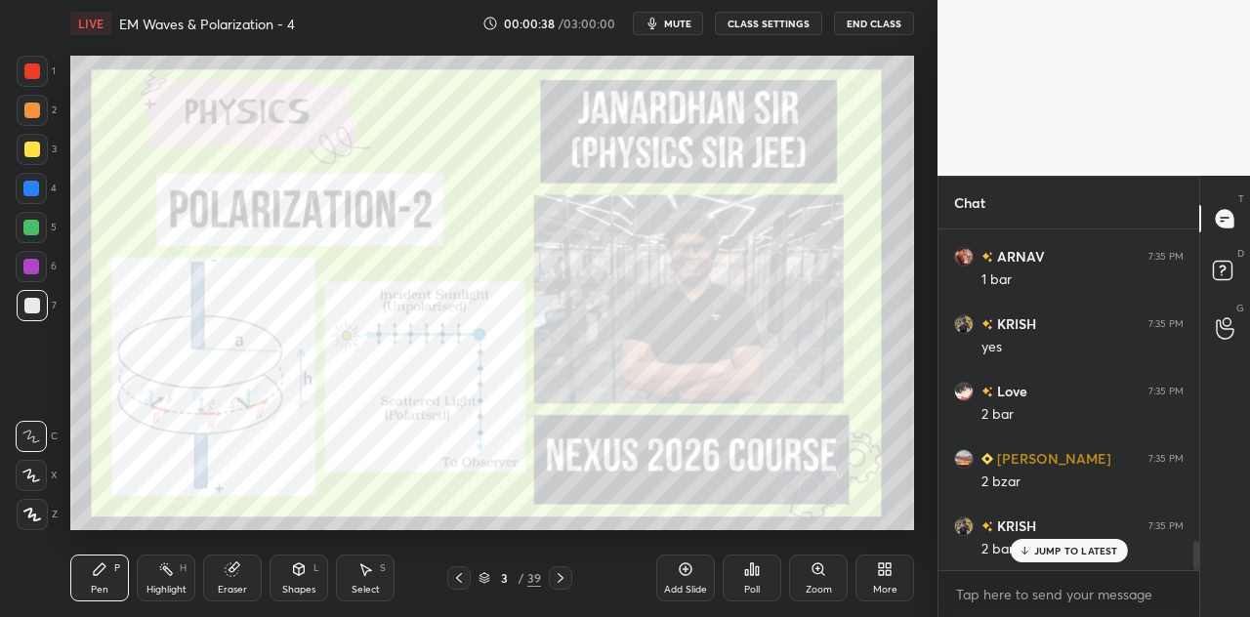
click at [37, 68] on div at bounding box center [32, 71] width 16 height 16
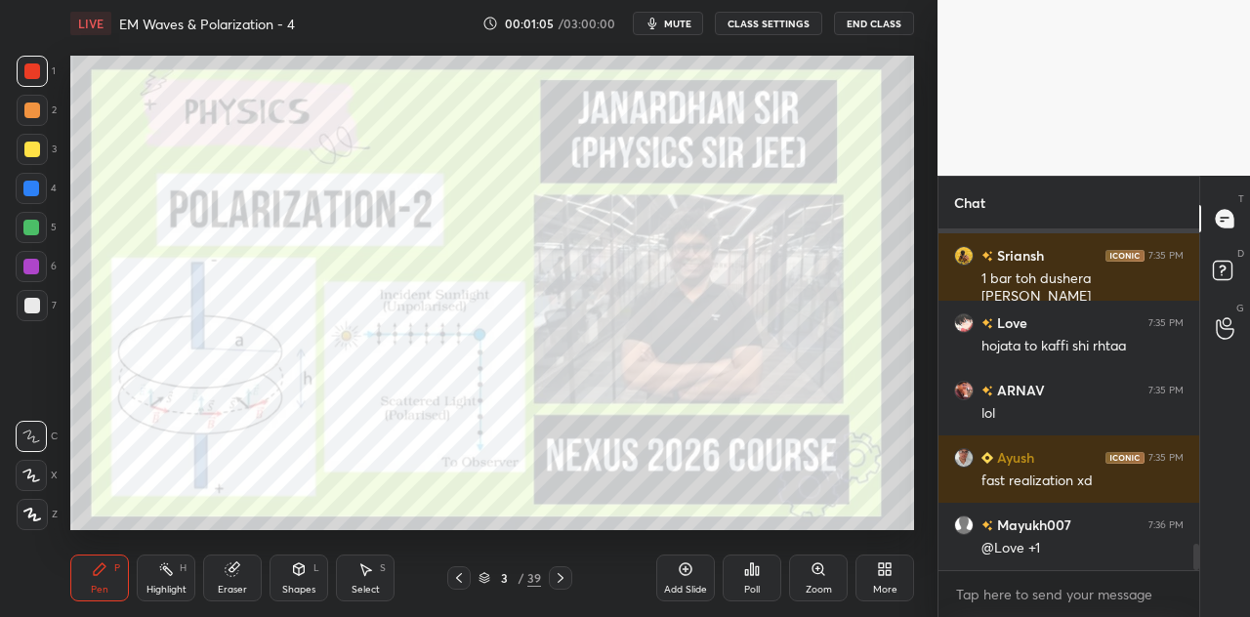
scroll to position [4175, 0]
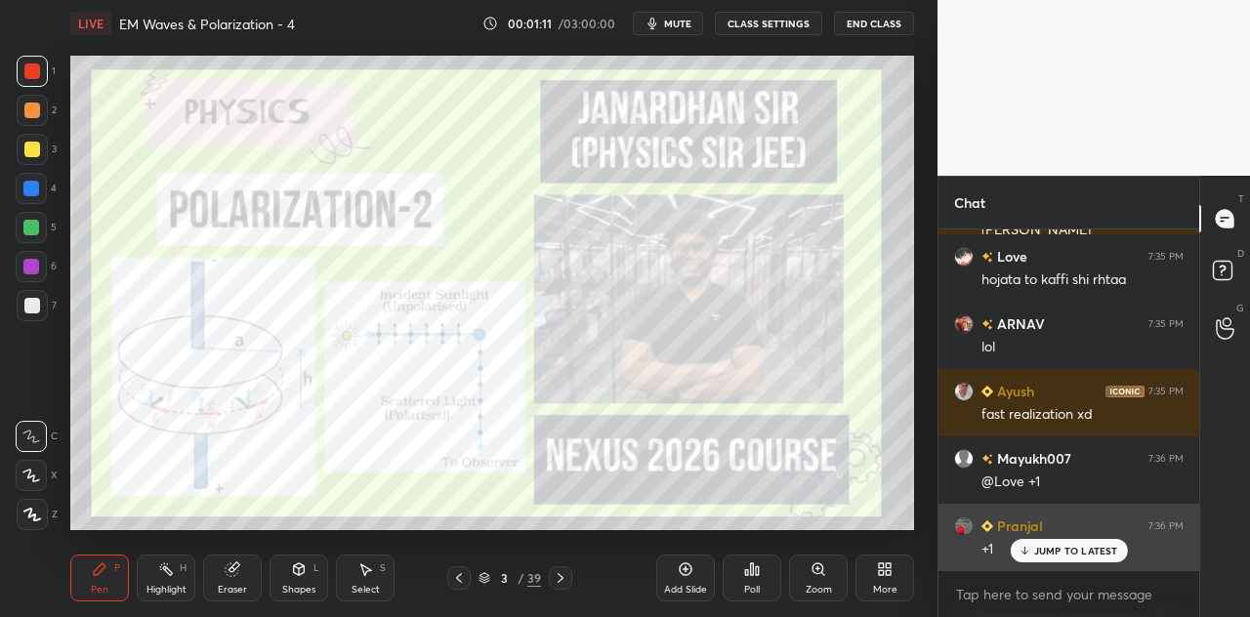
click at [1059, 551] on p "JUMP TO LATEST" at bounding box center [1076, 551] width 84 height 12
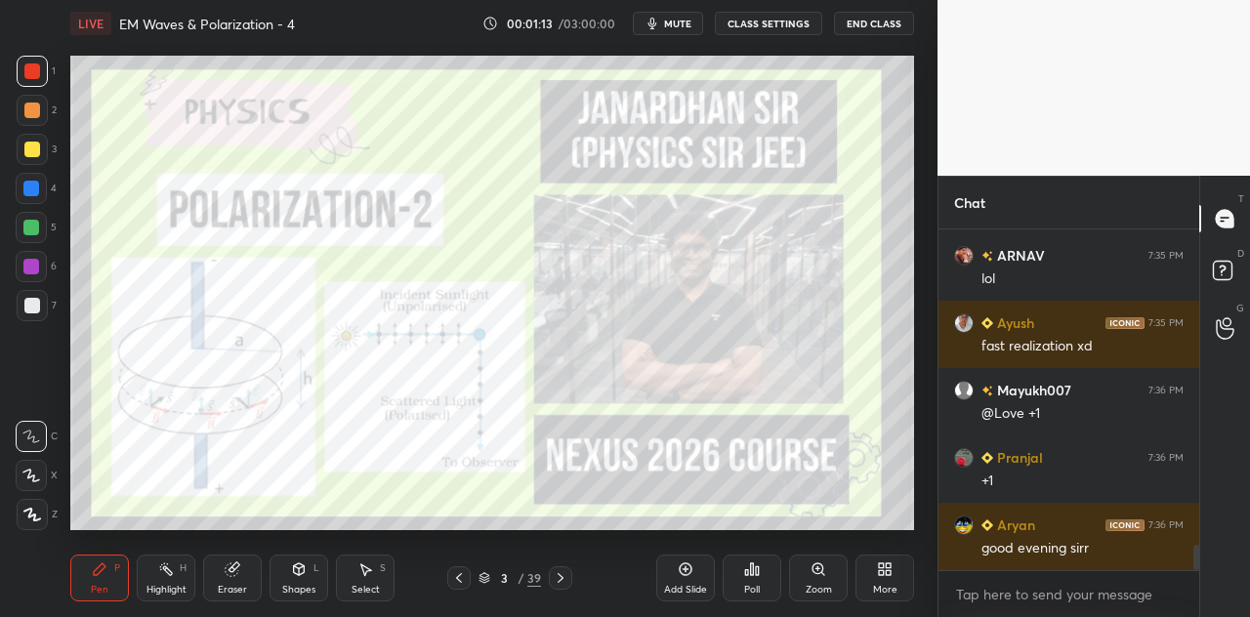
scroll to position [4310, 0]
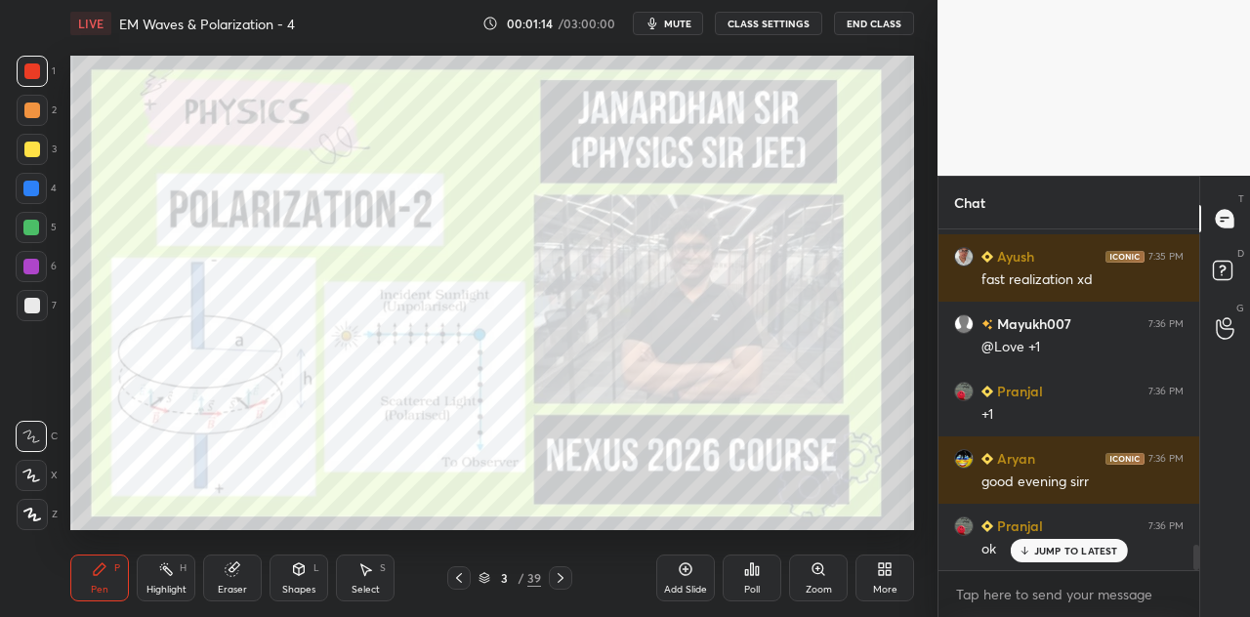
click at [564, 575] on icon at bounding box center [561, 578] width 16 height 16
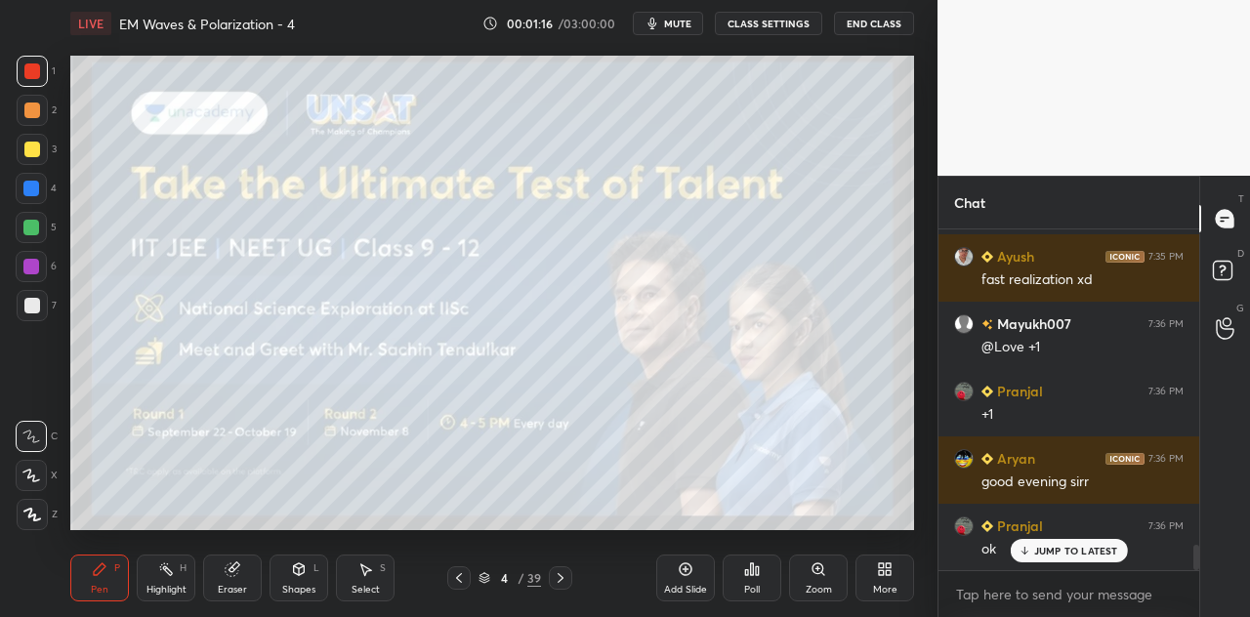
click at [41, 67] on div at bounding box center [32, 71] width 31 height 31
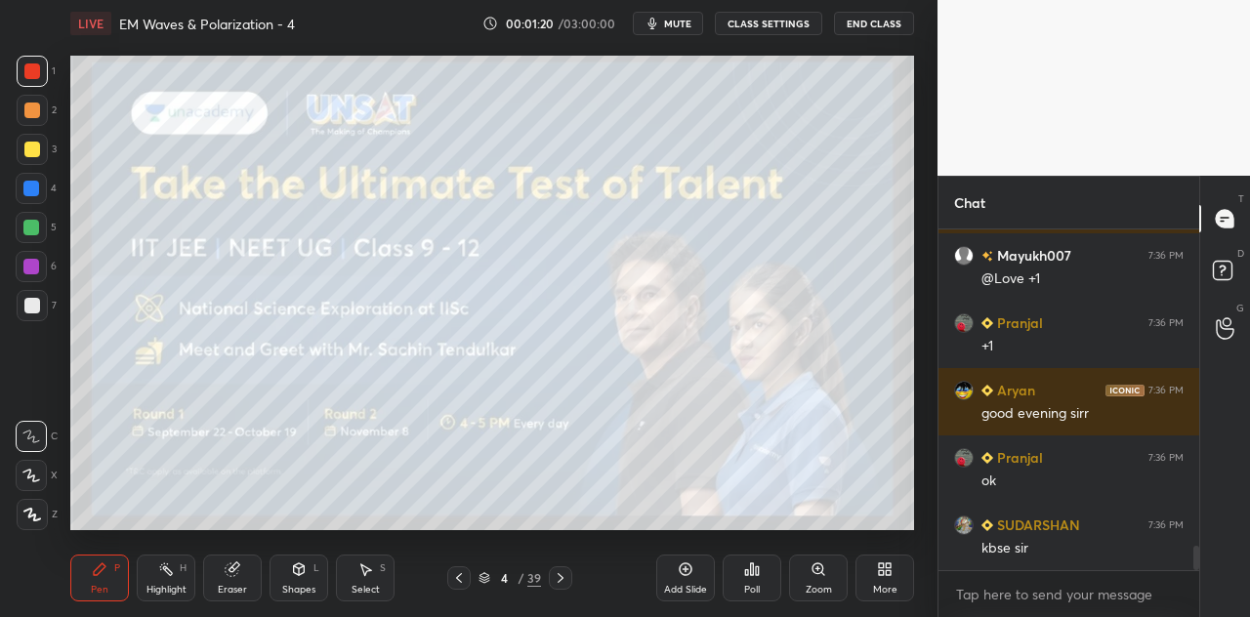
click at [35, 517] on icon at bounding box center [32, 515] width 18 height 14
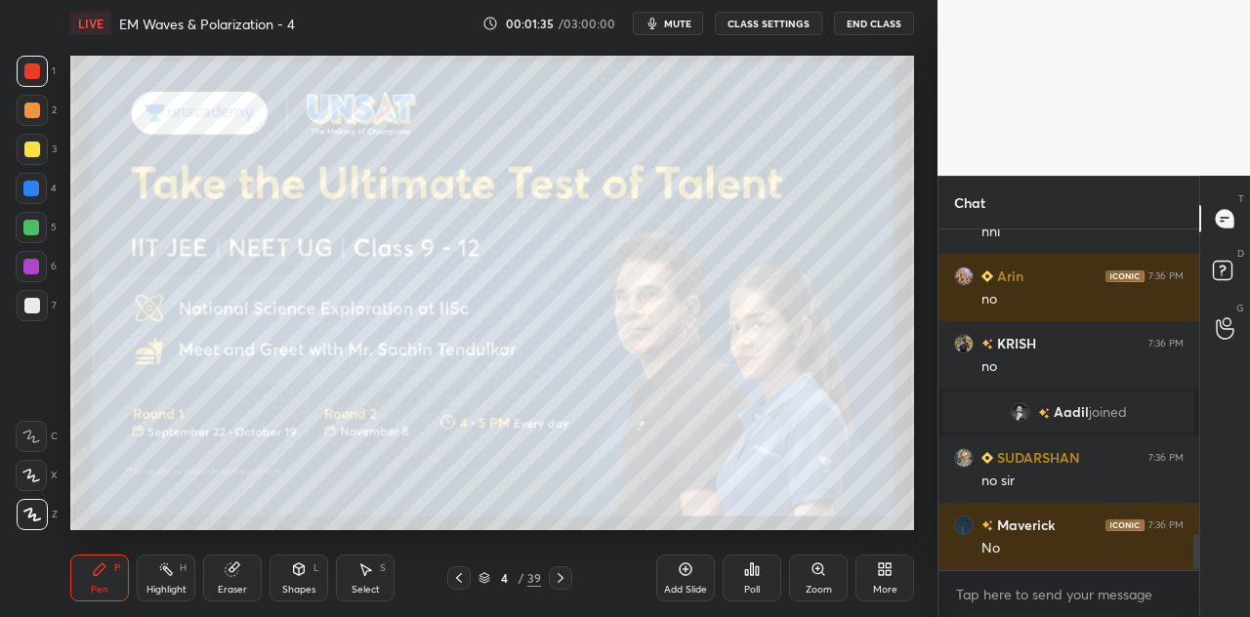
scroll to position [2944, 0]
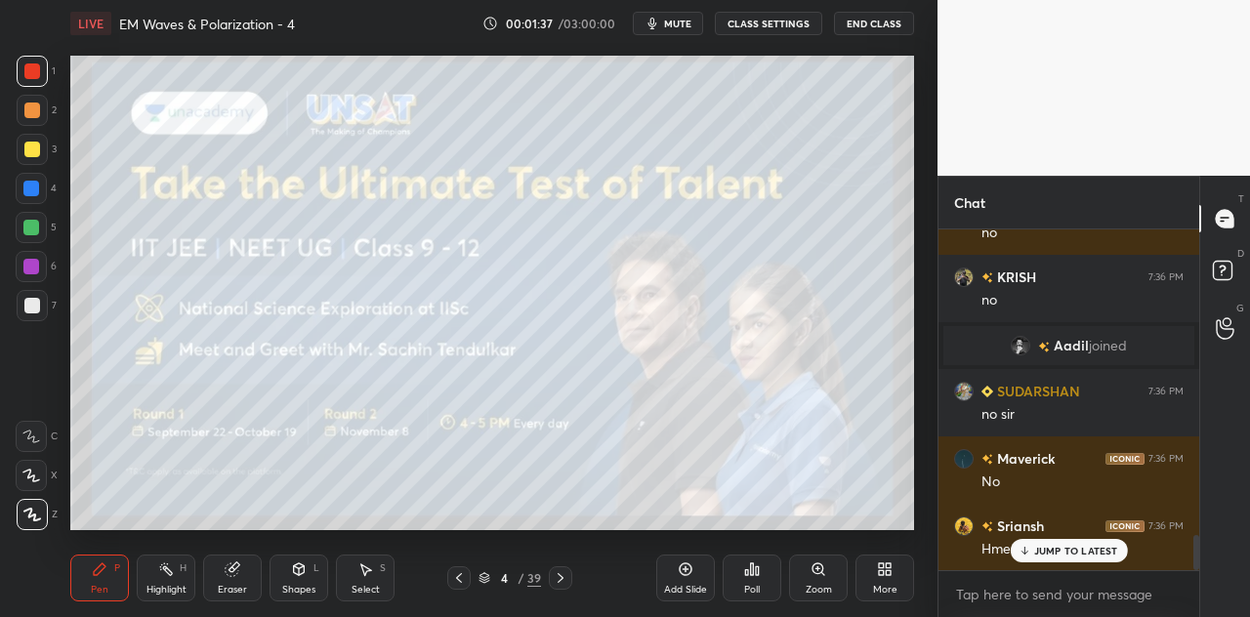
click at [1035, 552] on p "JUMP TO LATEST" at bounding box center [1076, 551] width 84 height 12
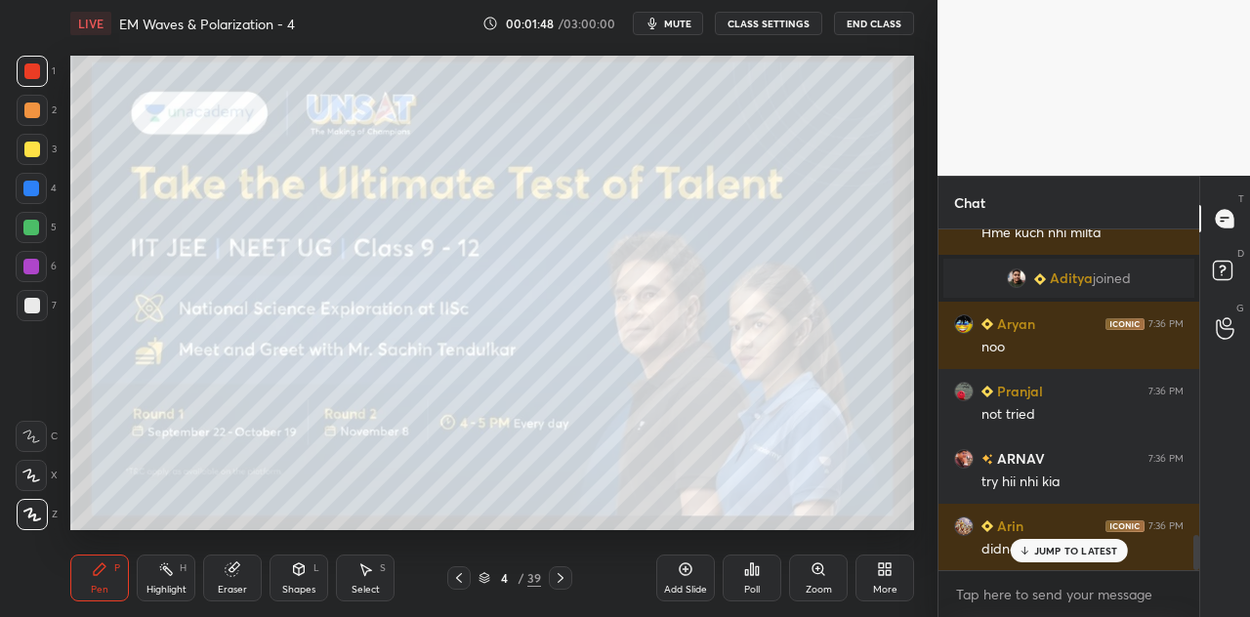
scroll to position [2991, 0]
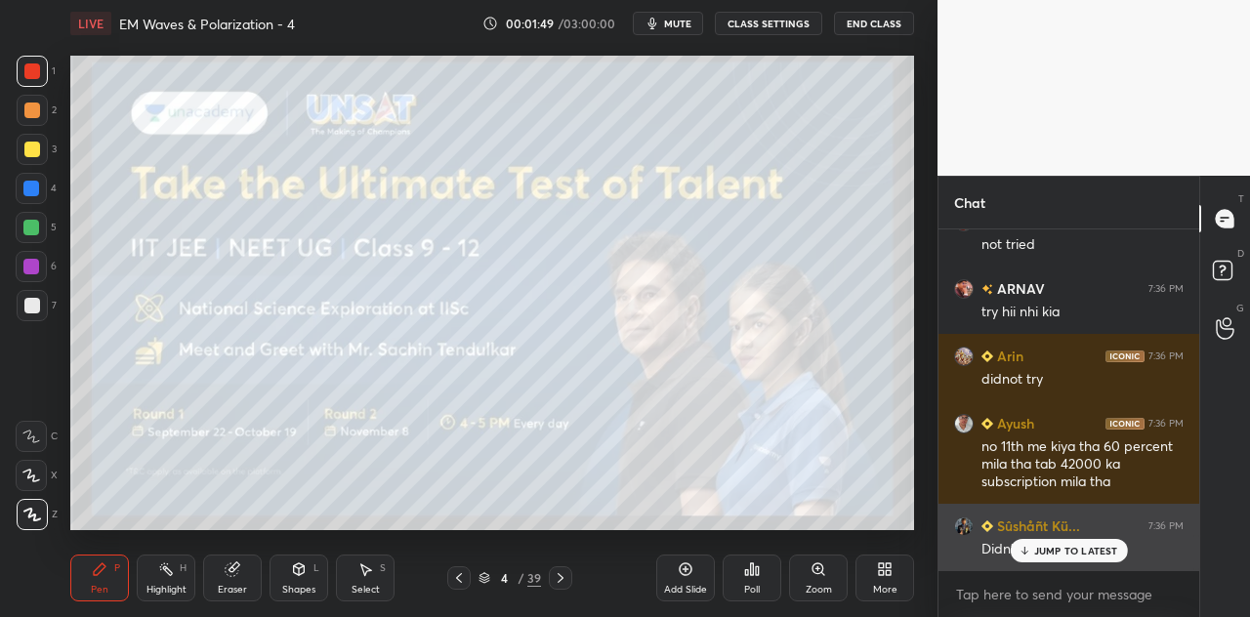
click at [1039, 547] on p "JUMP TO LATEST" at bounding box center [1076, 551] width 84 height 12
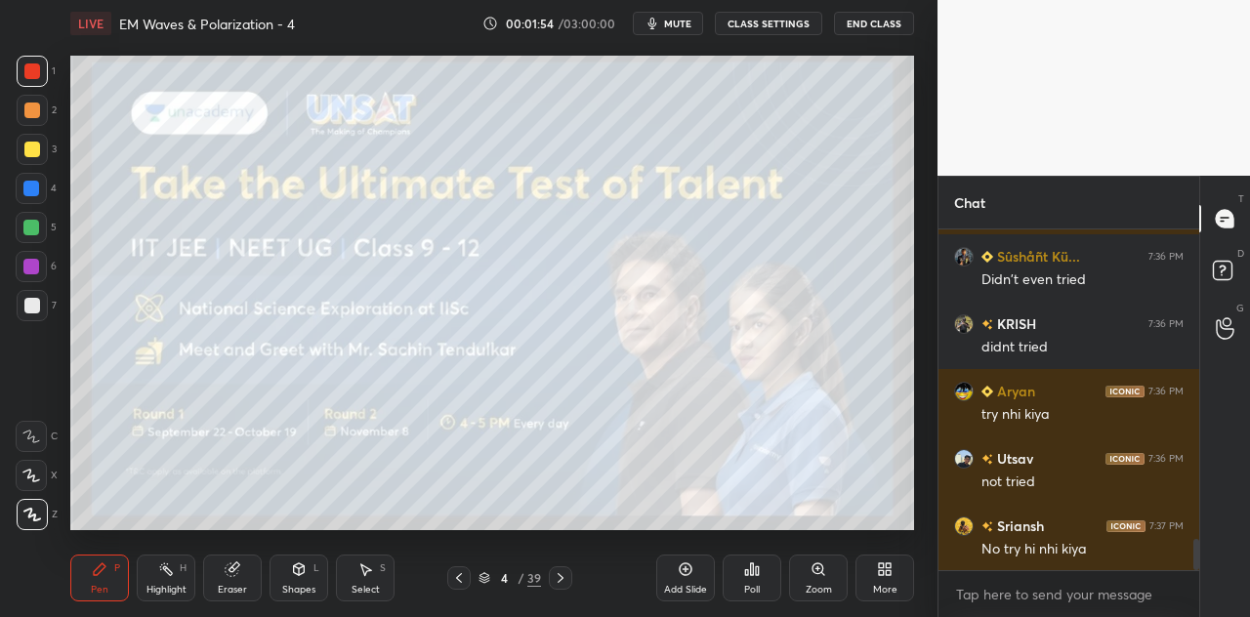
scroll to position [0, 0]
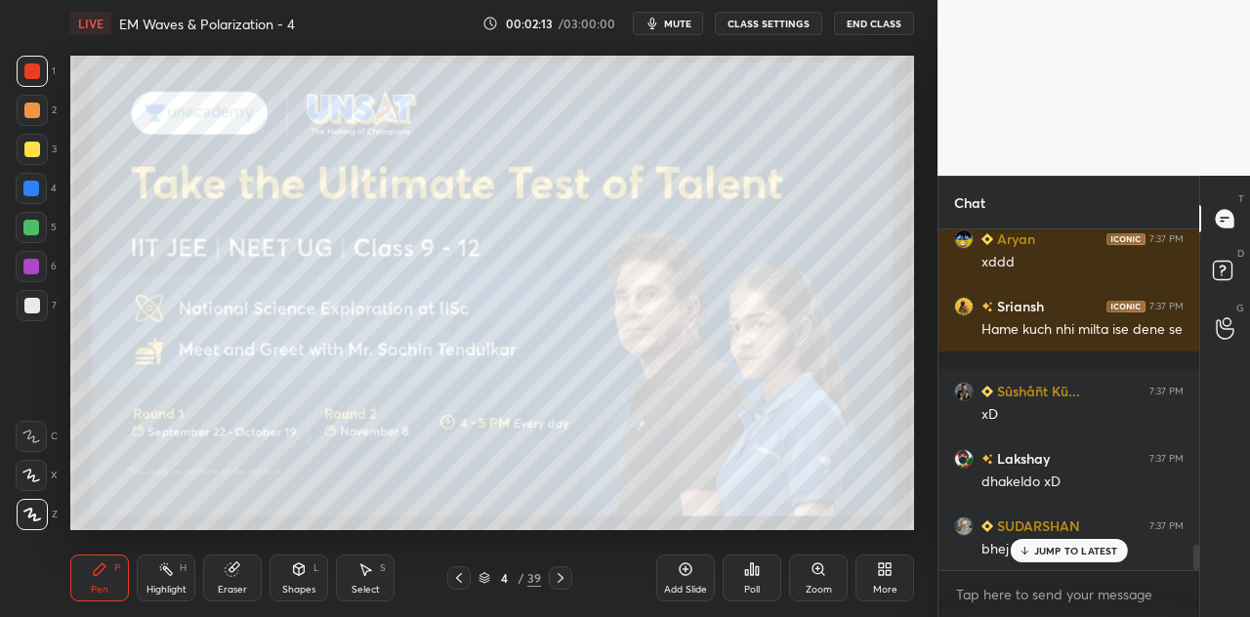
click at [299, 571] on icon at bounding box center [299, 570] width 11 height 12
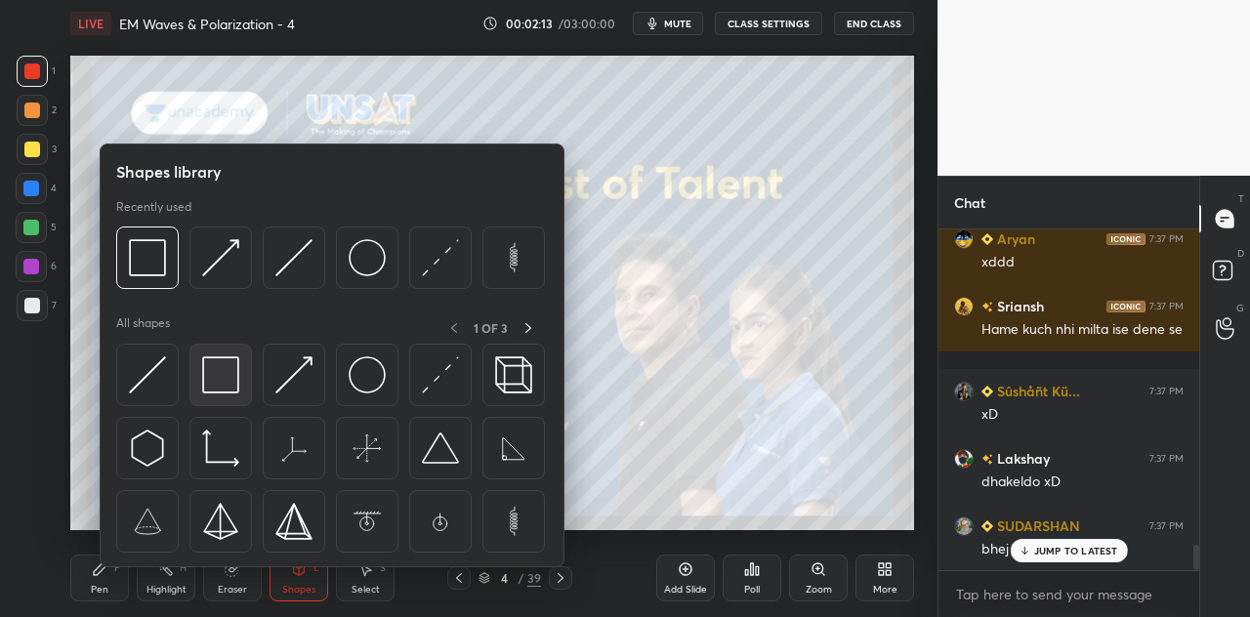
click at [231, 374] on img at bounding box center [220, 375] width 37 height 37
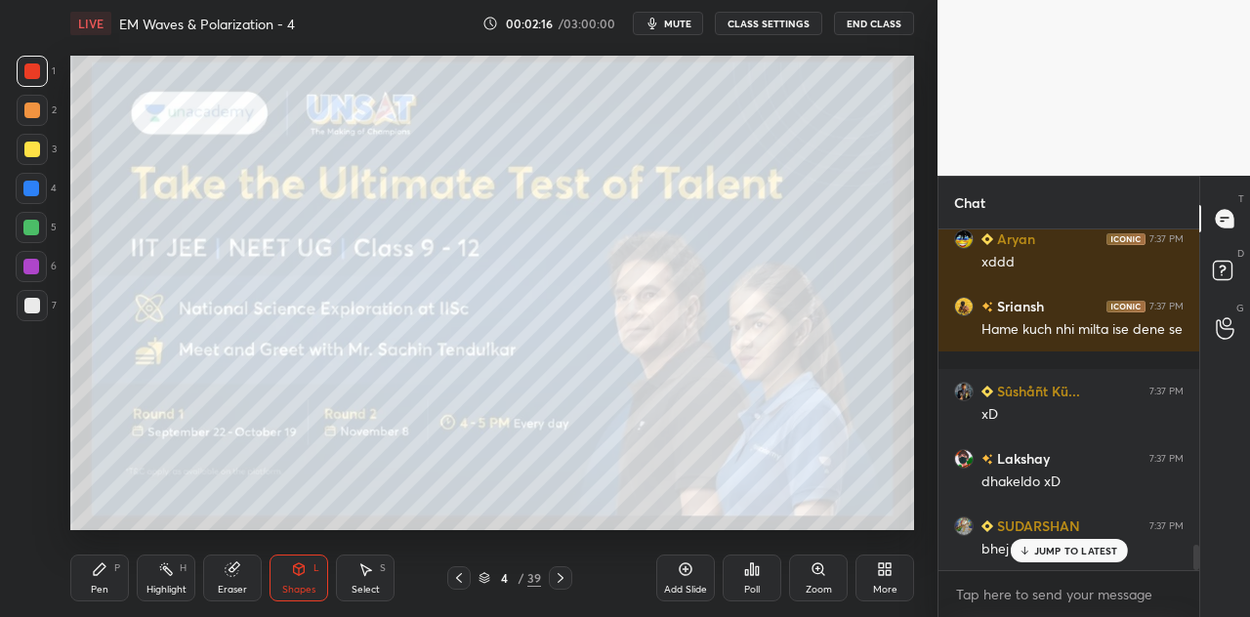
click at [105, 575] on icon at bounding box center [100, 570] width 16 height 16
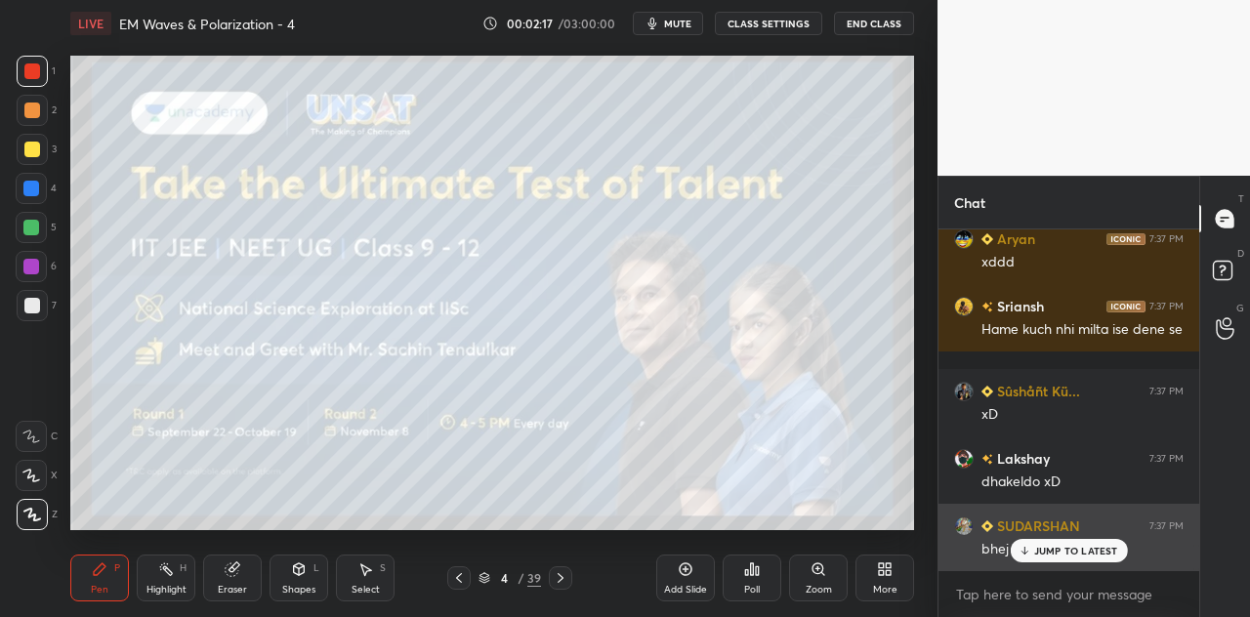
click at [1053, 546] on p "JUMP TO LATEST" at bounding box center [1076, 551] width 84 height 12
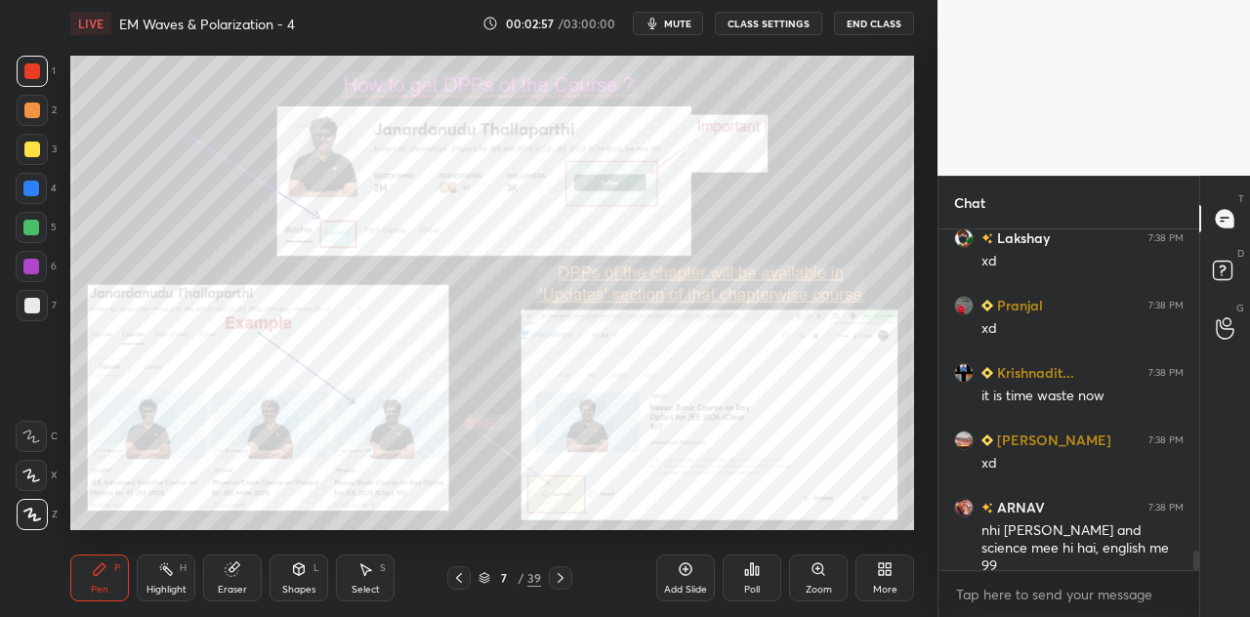
scroll to position [5658, 0]
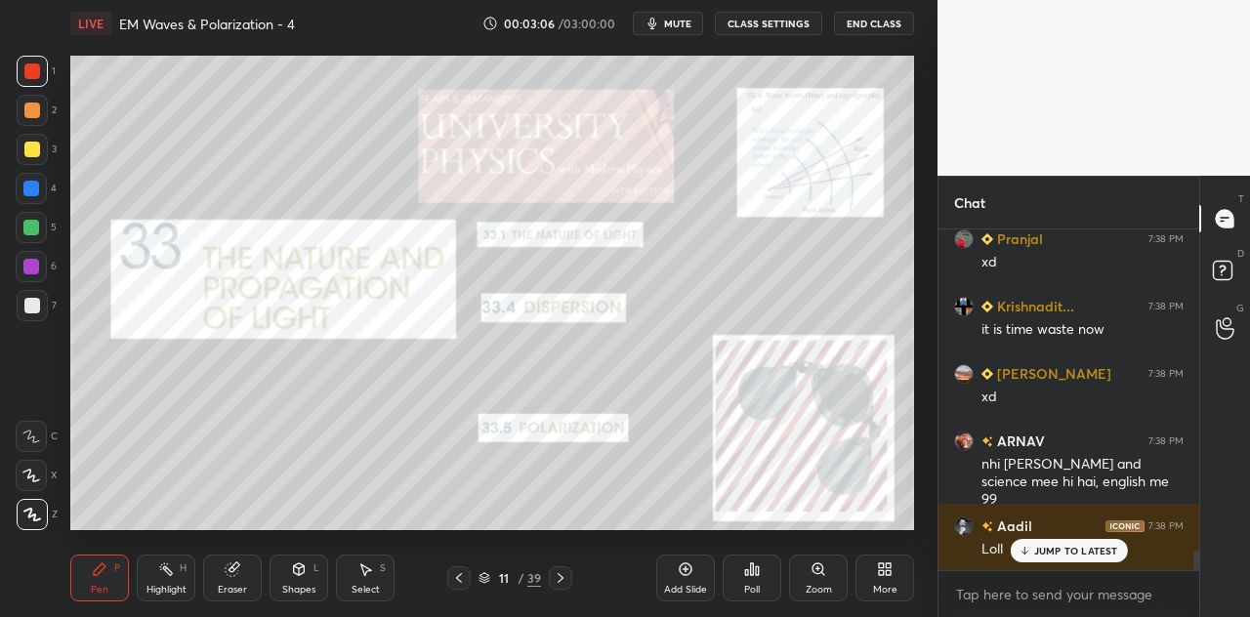
click at [307, 575] on div "Shapes L" at bounding box center [299, 578] width 59 height 47
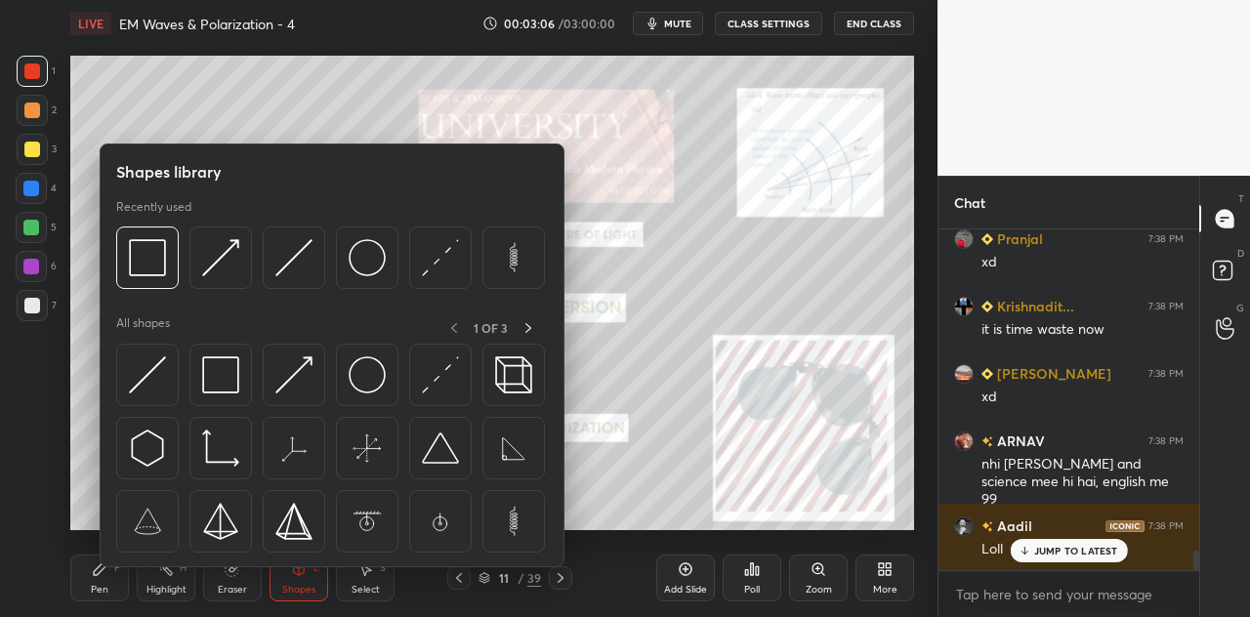
scroll to position [5705, 0]
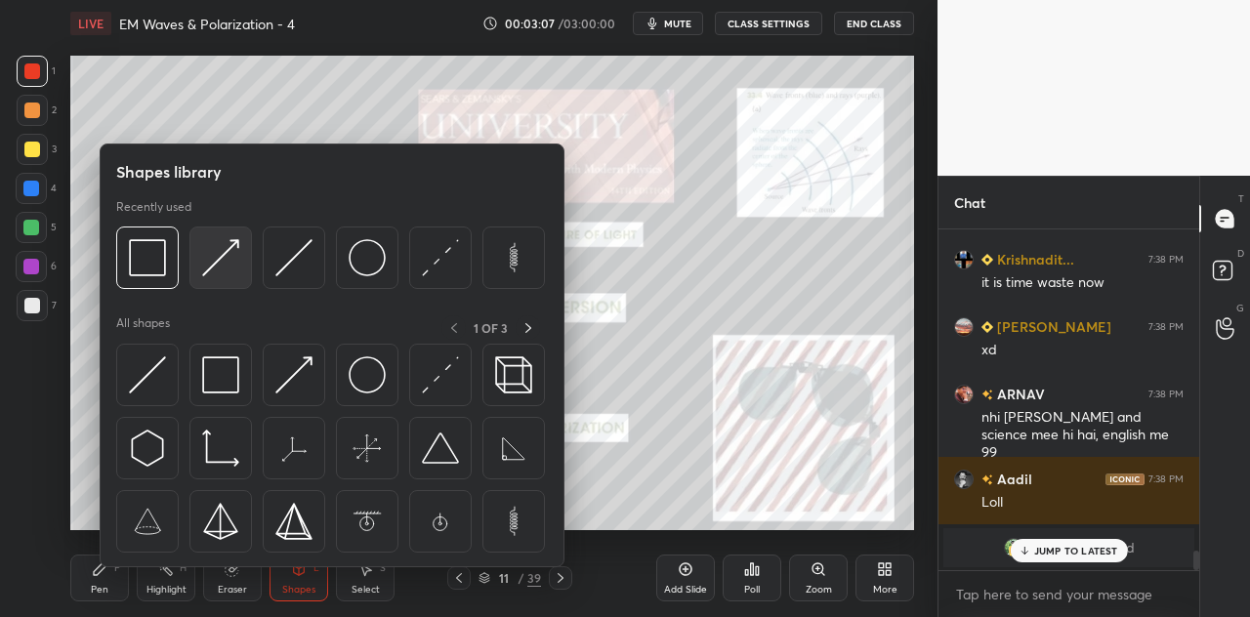
click at [237, 271] on img at bounding box center [220, 257] width 37 height 37
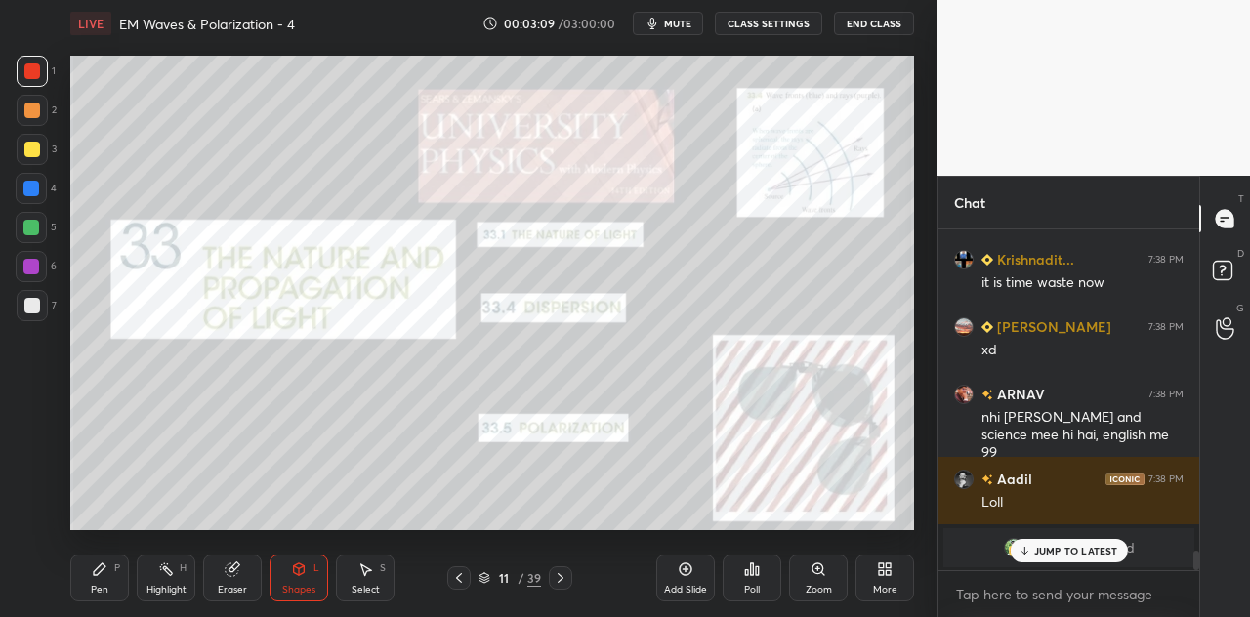
click at [119, 571] on div "P" at bounding box center [117, 569] width 6 height 10
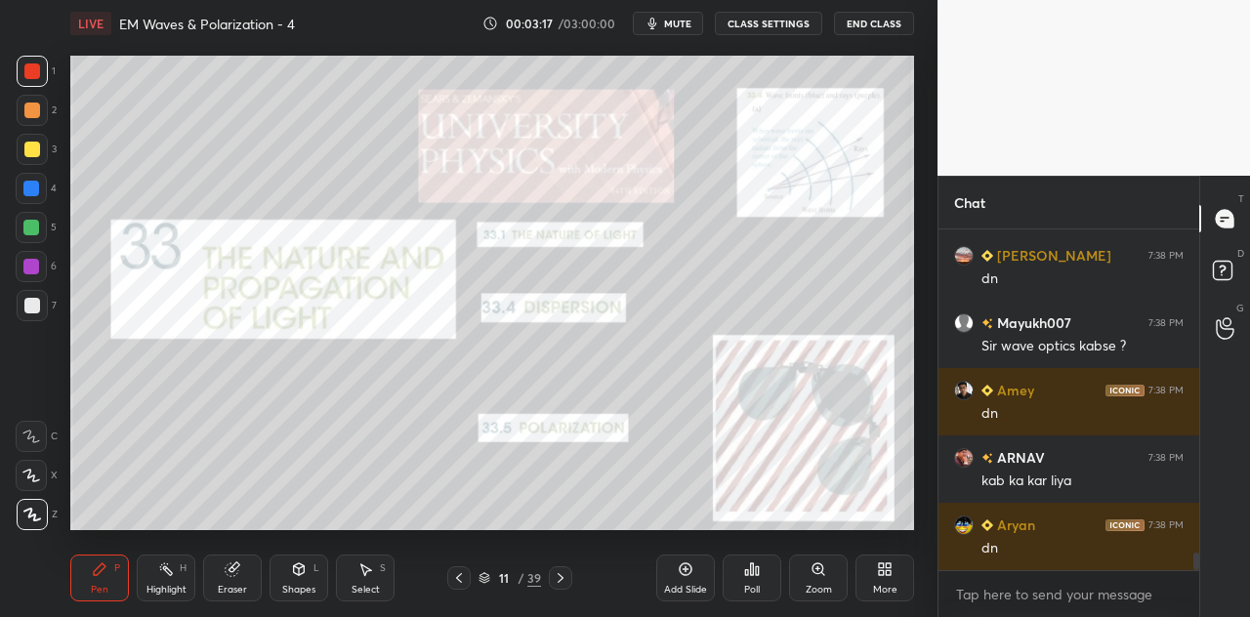
scroll to position [6513, 0]
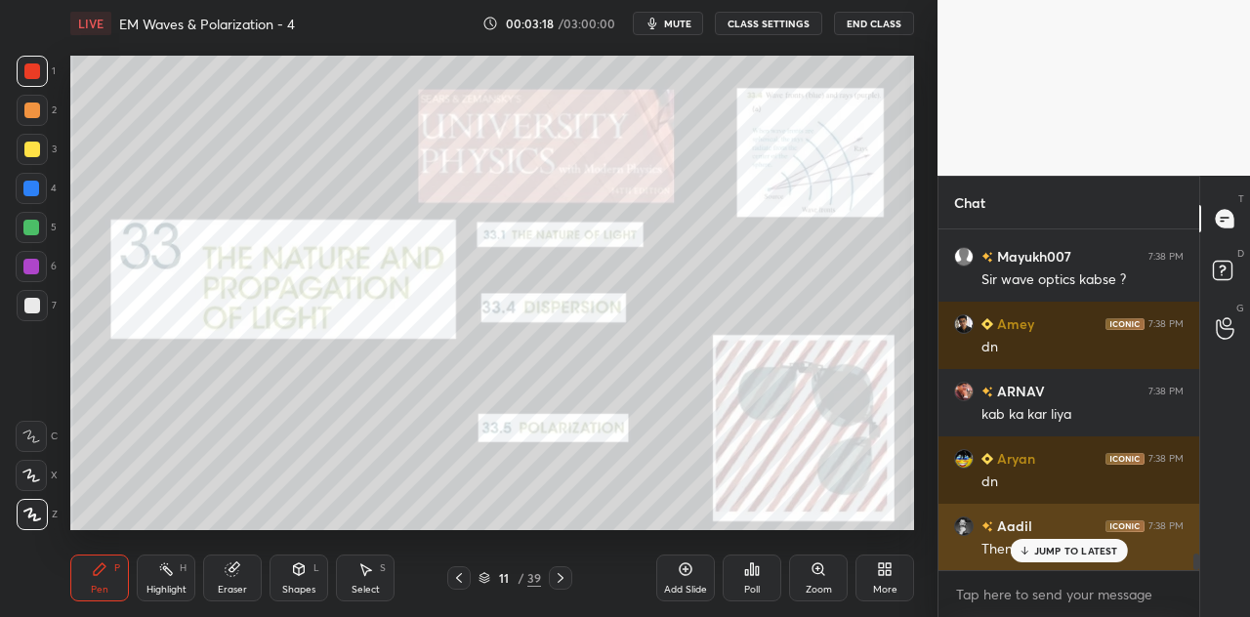
click at [1057, 555] on p "JUMP TO LATEST" at bounding box center [1076, 551] width 84 height 12
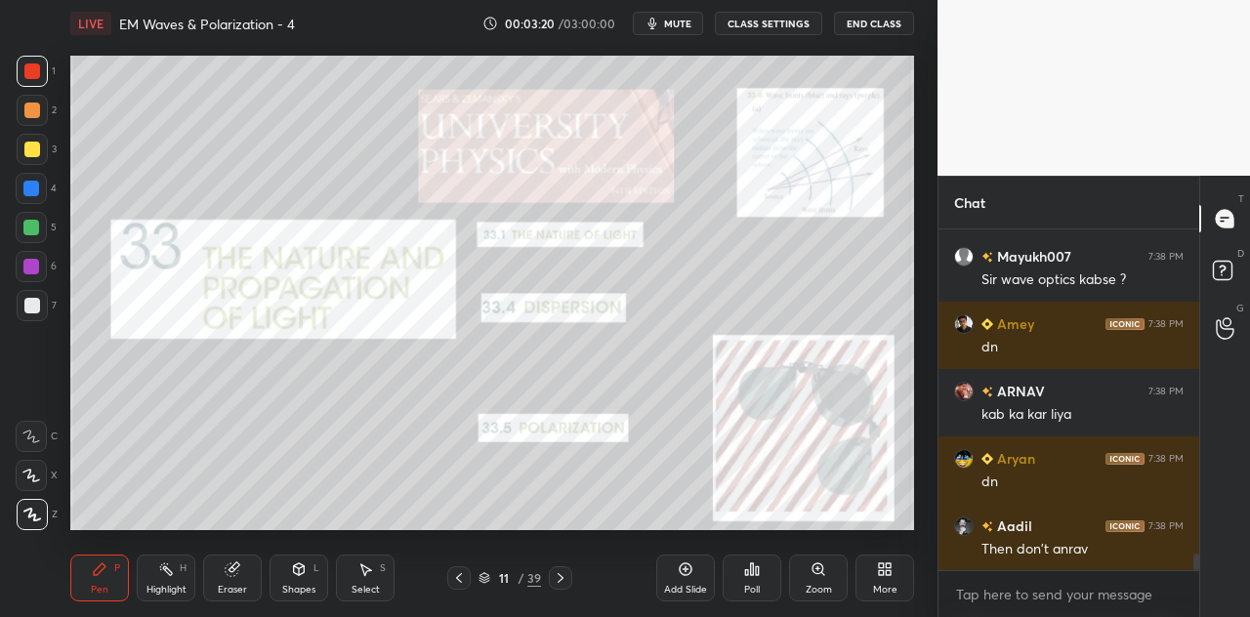
scroll to position [6582, 0]
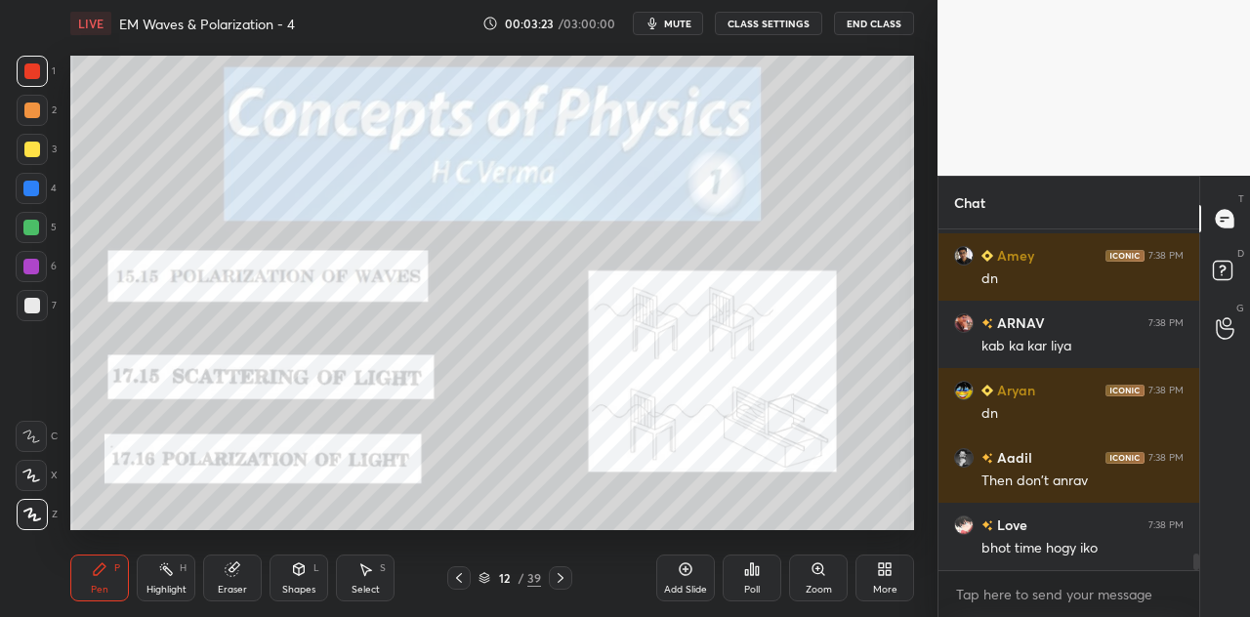
click at [297, 577] on div "Shapes L" at bounding box center [299, 578] width 59 height 47
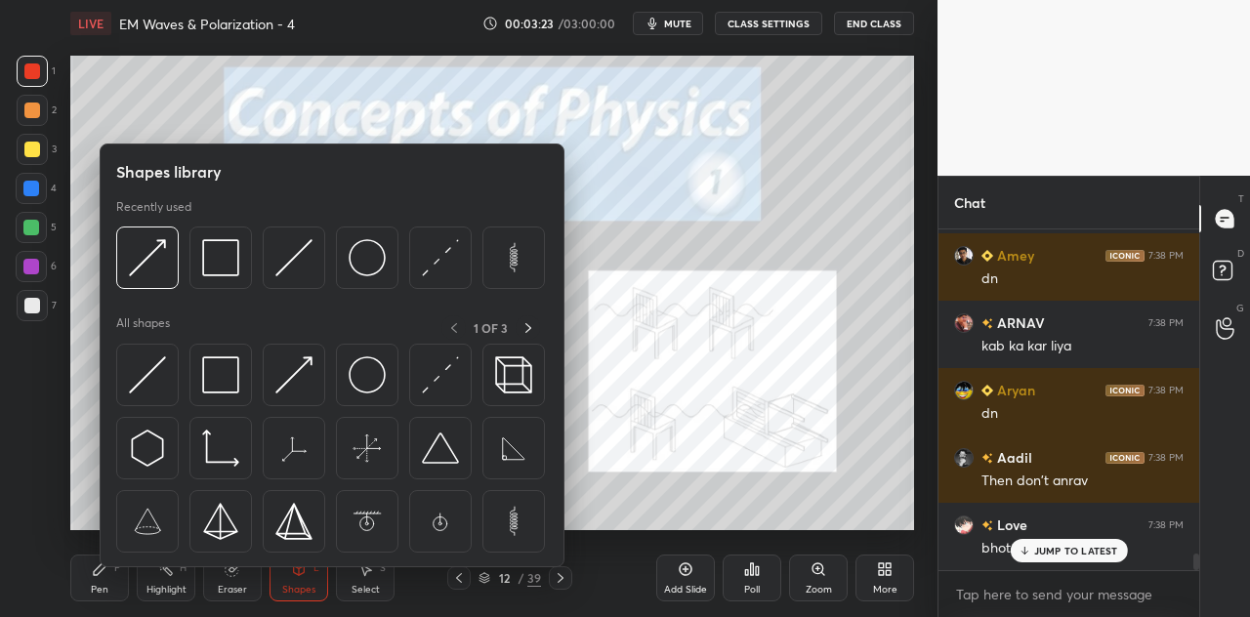
scroll to position [6648, 0]
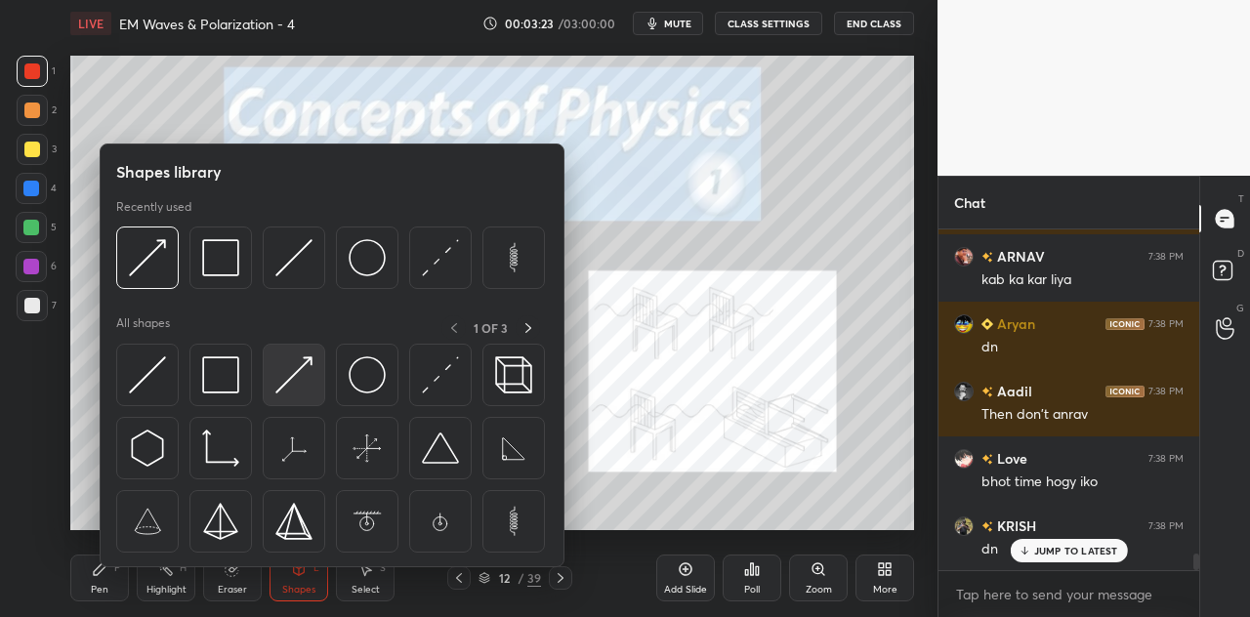
click at [309, 376] on img at bounding box center [293, 375] width 37 height 37
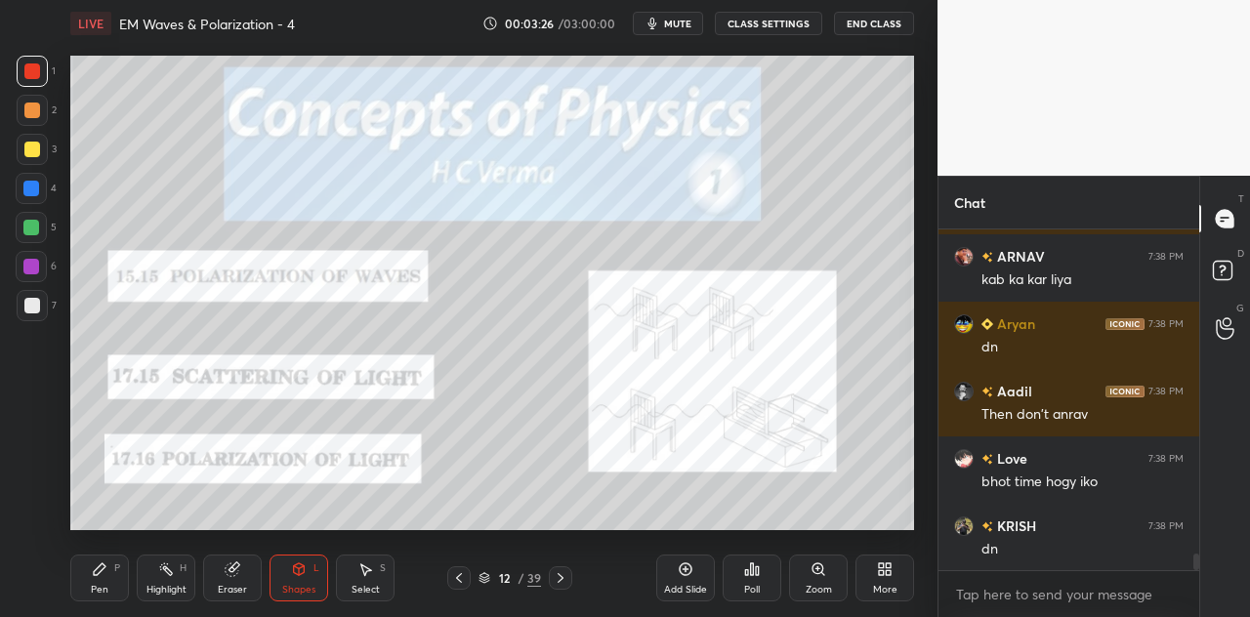
scroll to position [6717, 0]
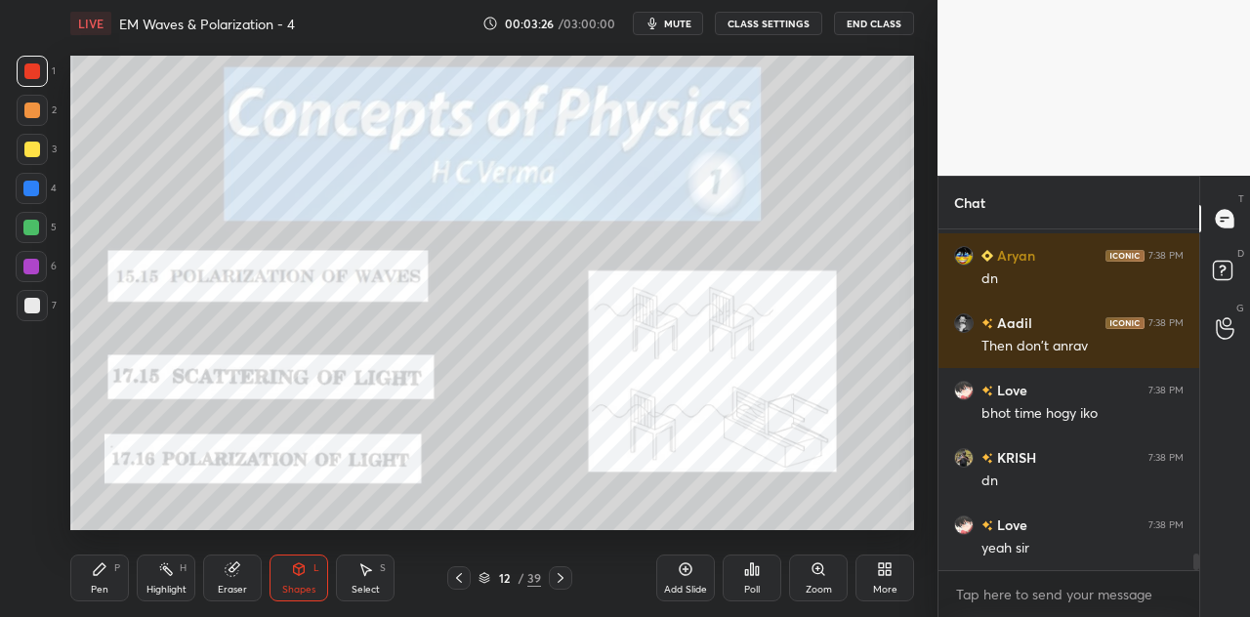
click at [106, 579] on div "Pen P" at bounding box center [99, 578] width 59 height 47
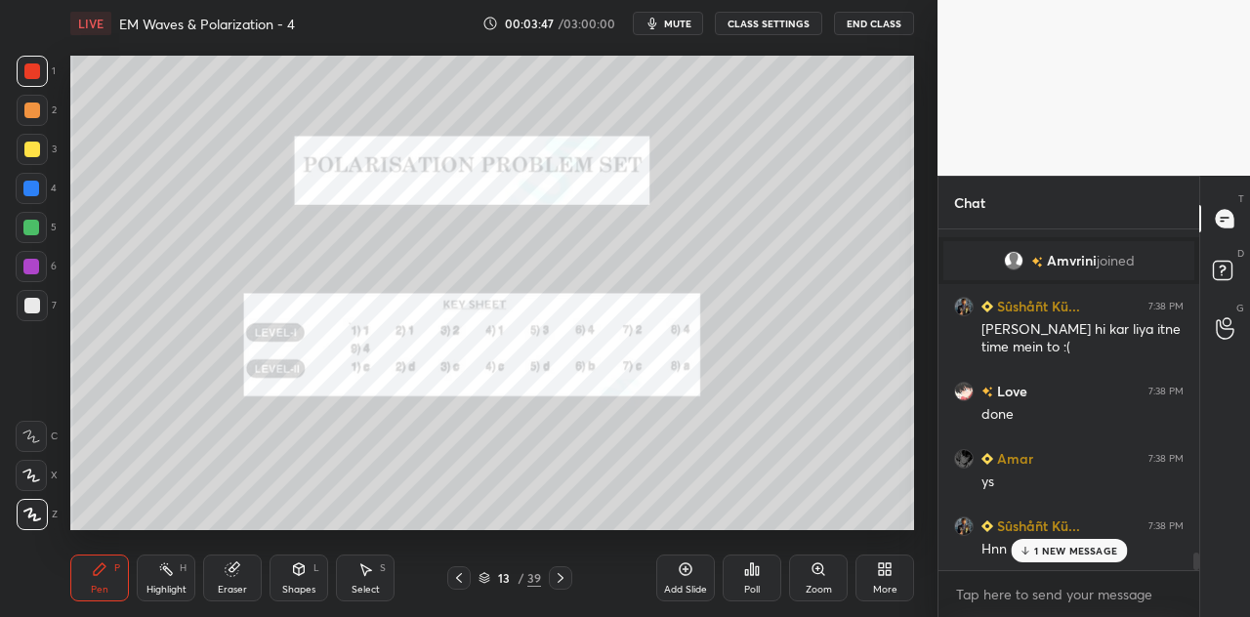
scroll to position [6316, 0]
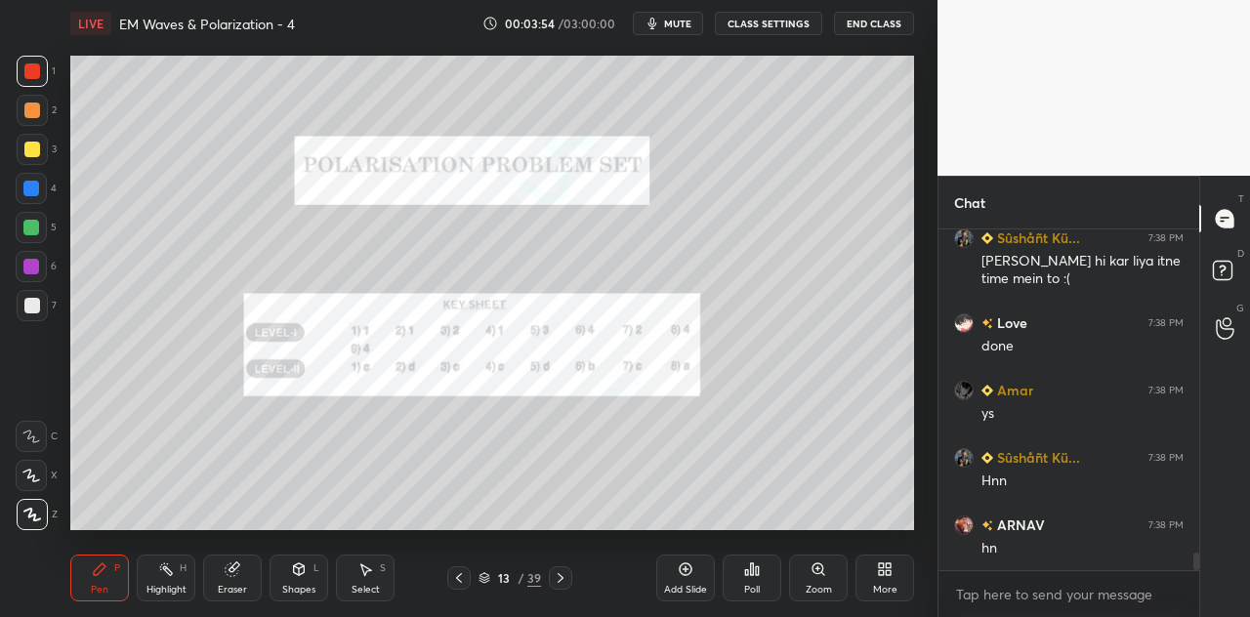
click at [41, 149] on div at bounding box center [32, 149] width 31 height 31
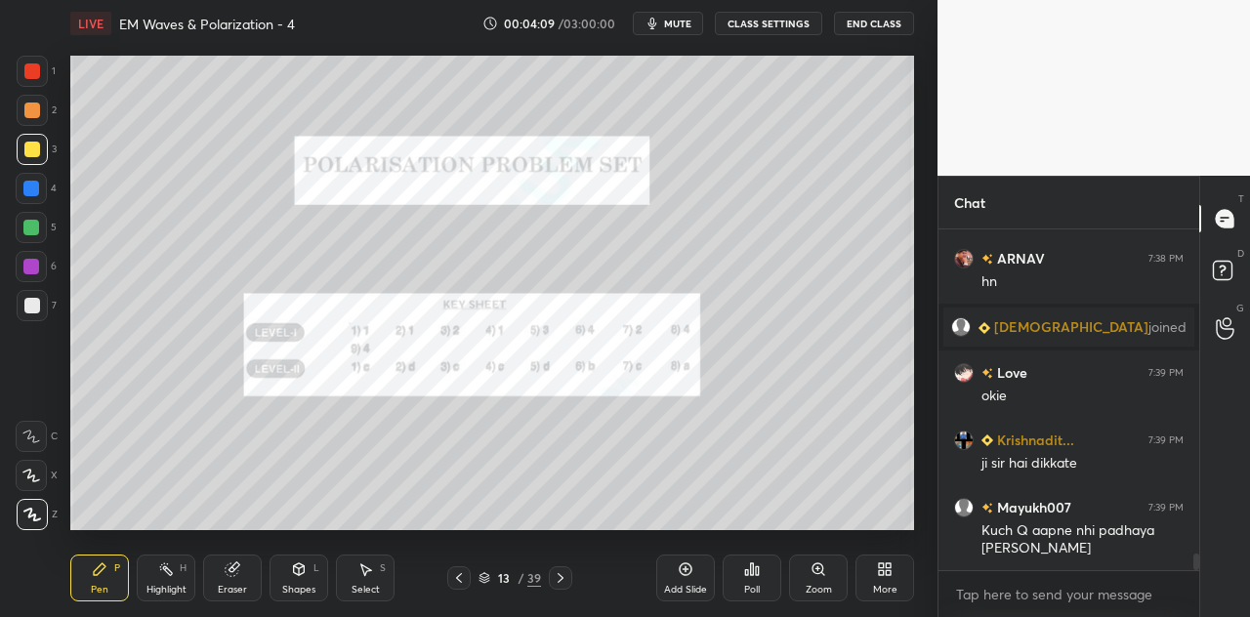
scroll to position [6574, 0]
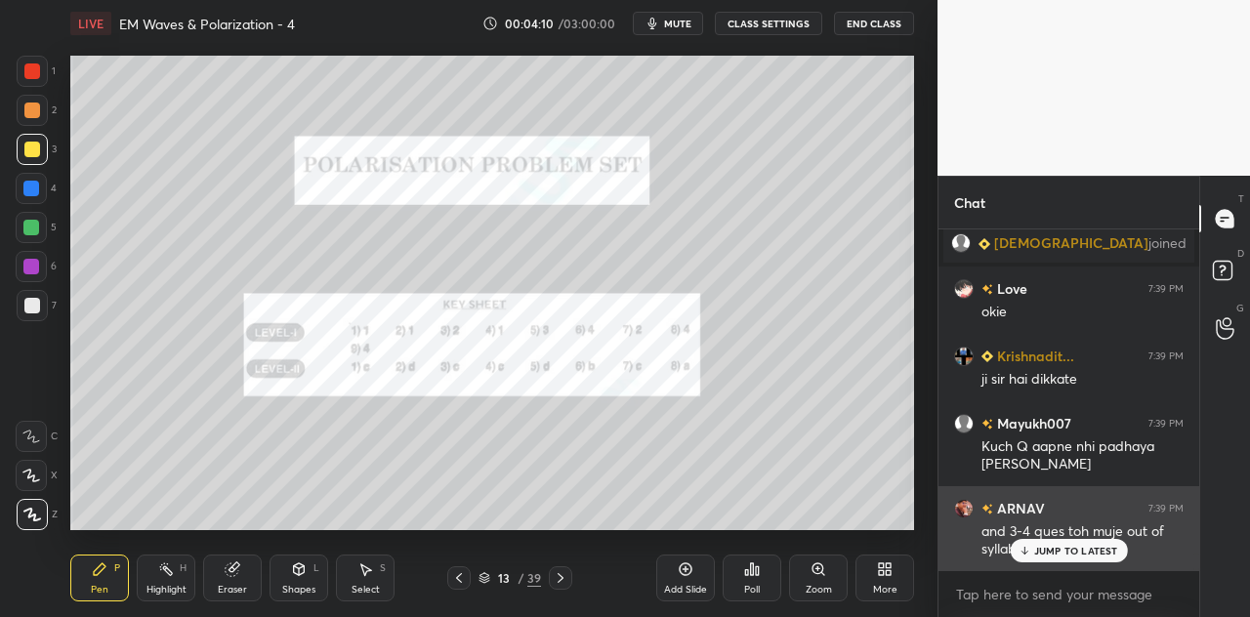
click at [1049, 549] on p "JUMP TO LATEST" at bounding box center [1076, 551] width 84 height 12
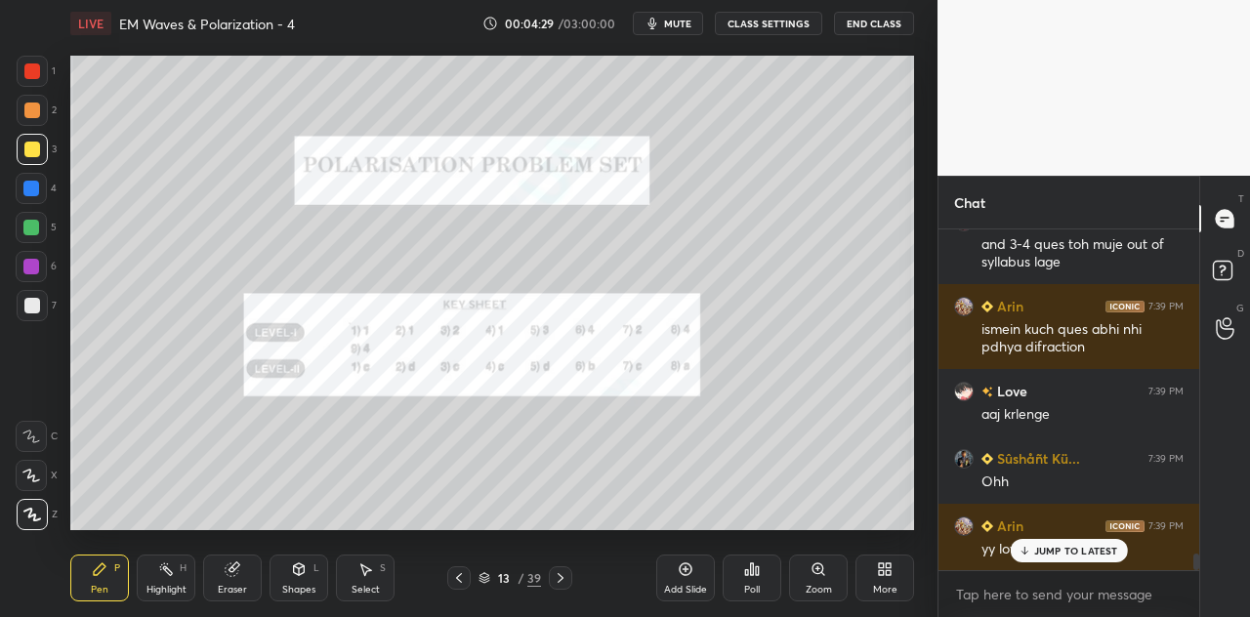
scroll to position [7043, 0]
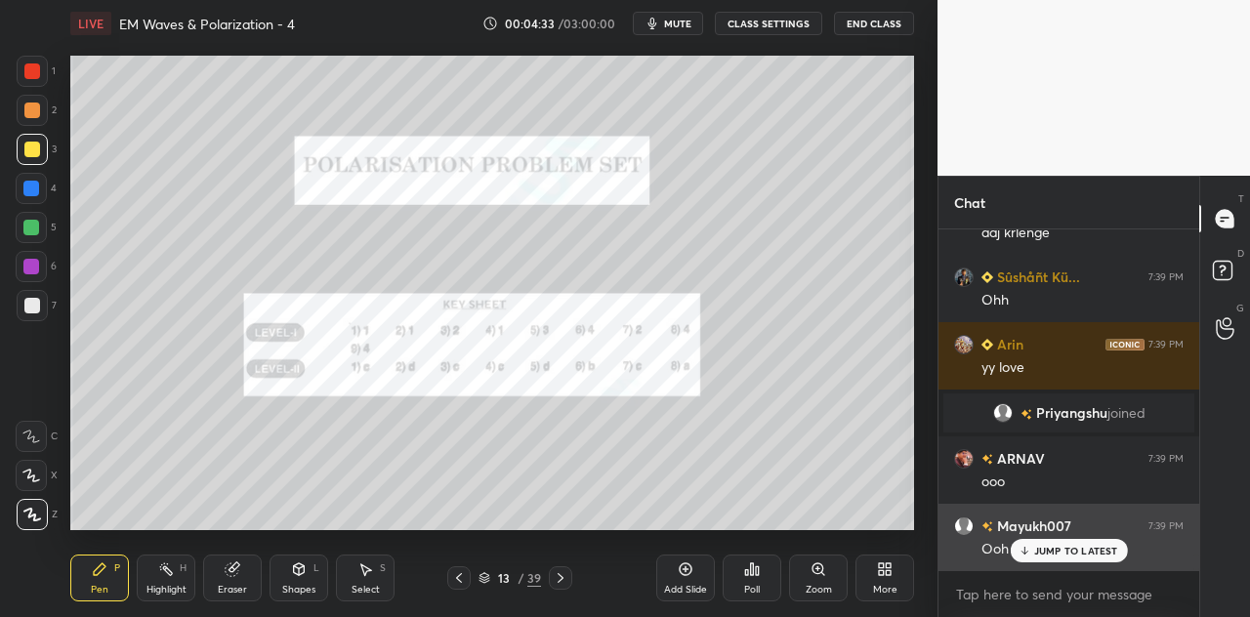
click at [1051, 554] on p "JUMP TO LATEST" at bounding box center [1076, 551] width 84 height 12
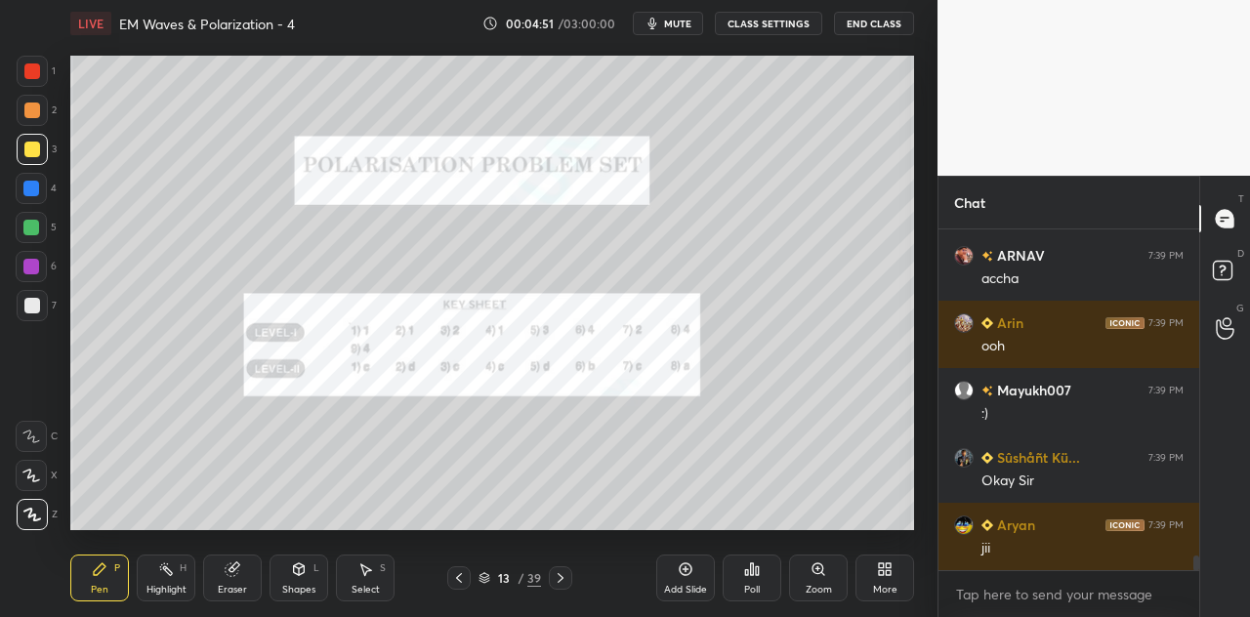
scroll to position [7582, 0]
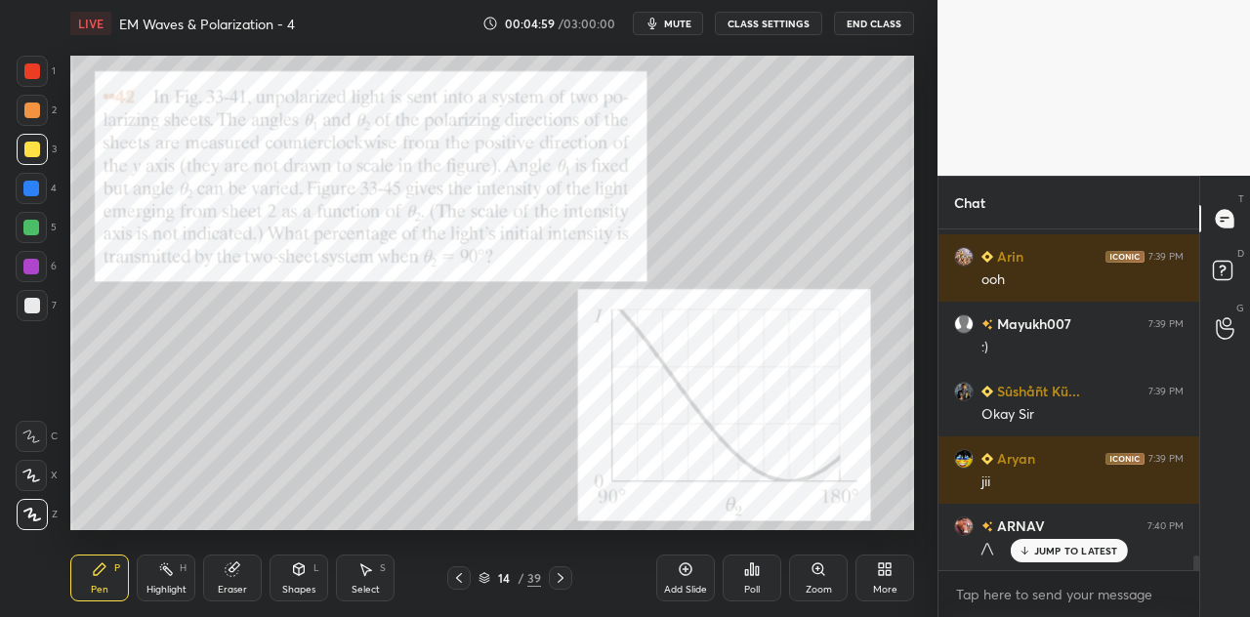
click at [34, 70] on div at bounding box center [32, 71] width 16 height 16
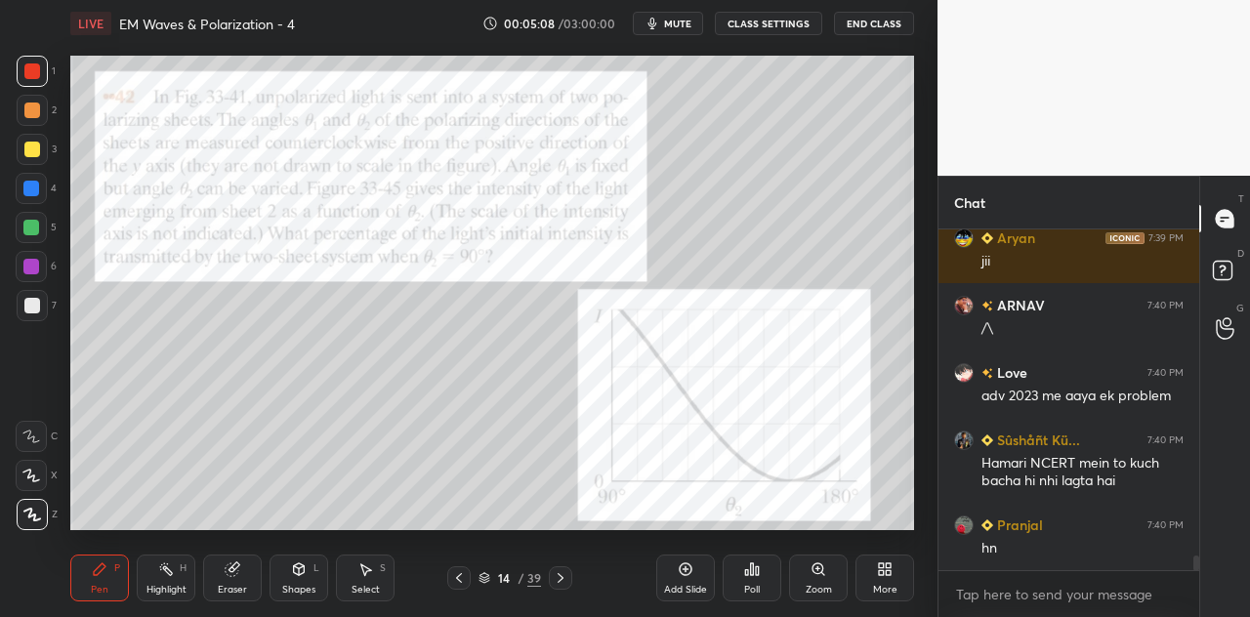
scroll to position [7869, 0]
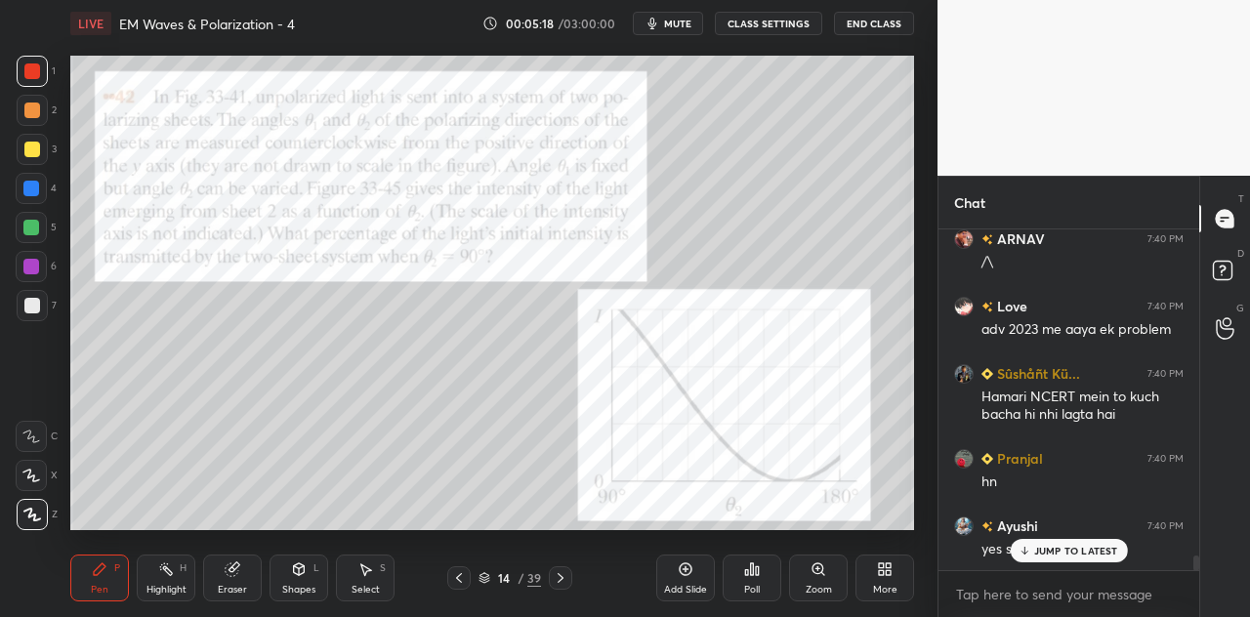
click at [1035, 550] on p "JUMP TO LATEST" at bounding box center [1076, 551] width 84 height 12
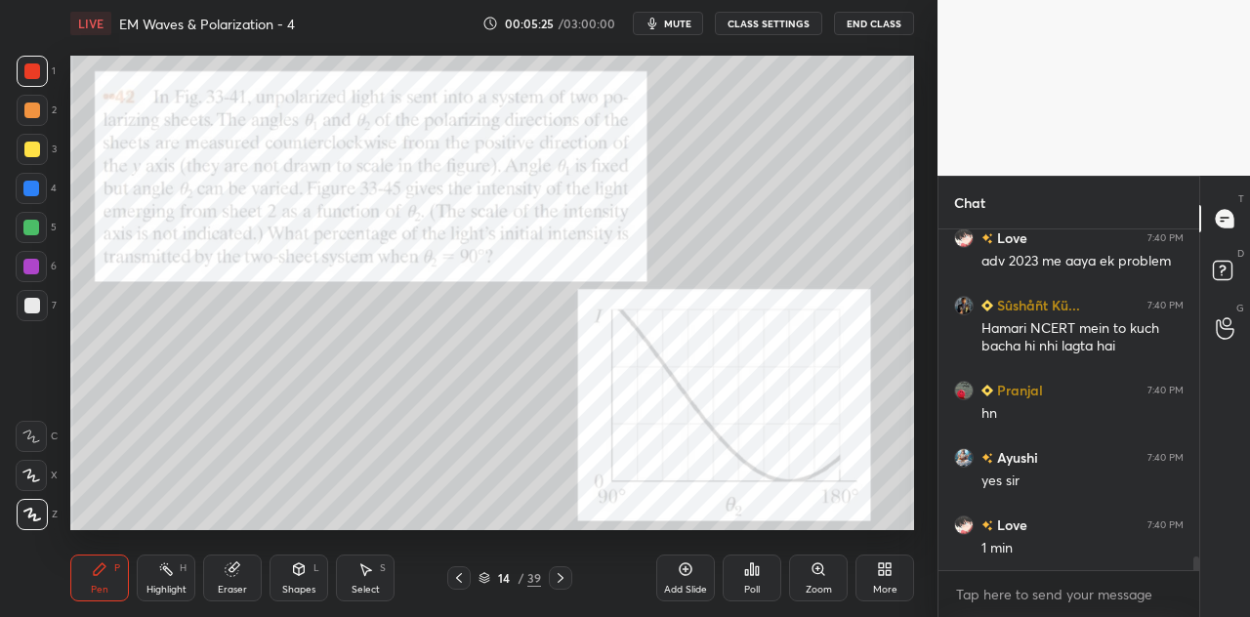
click at [297, 574] on icon at bounding box center [299, 570] width 11 height 12
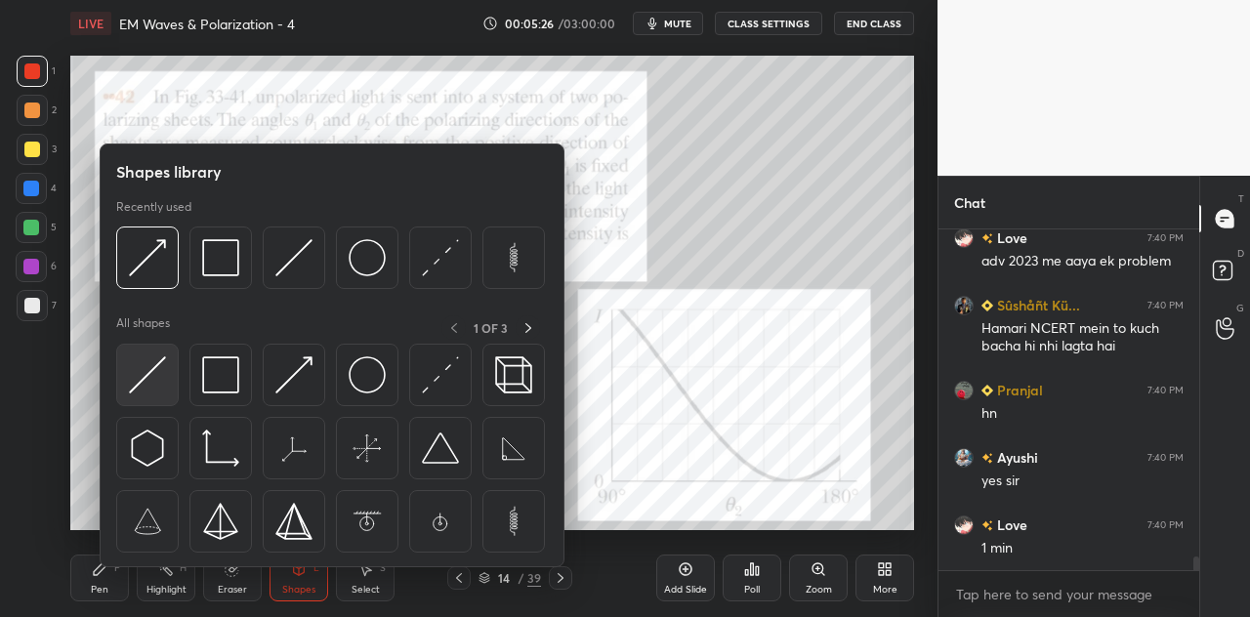
click at [151, 372] on img at bounding box center [147, 375] width 37 height 37
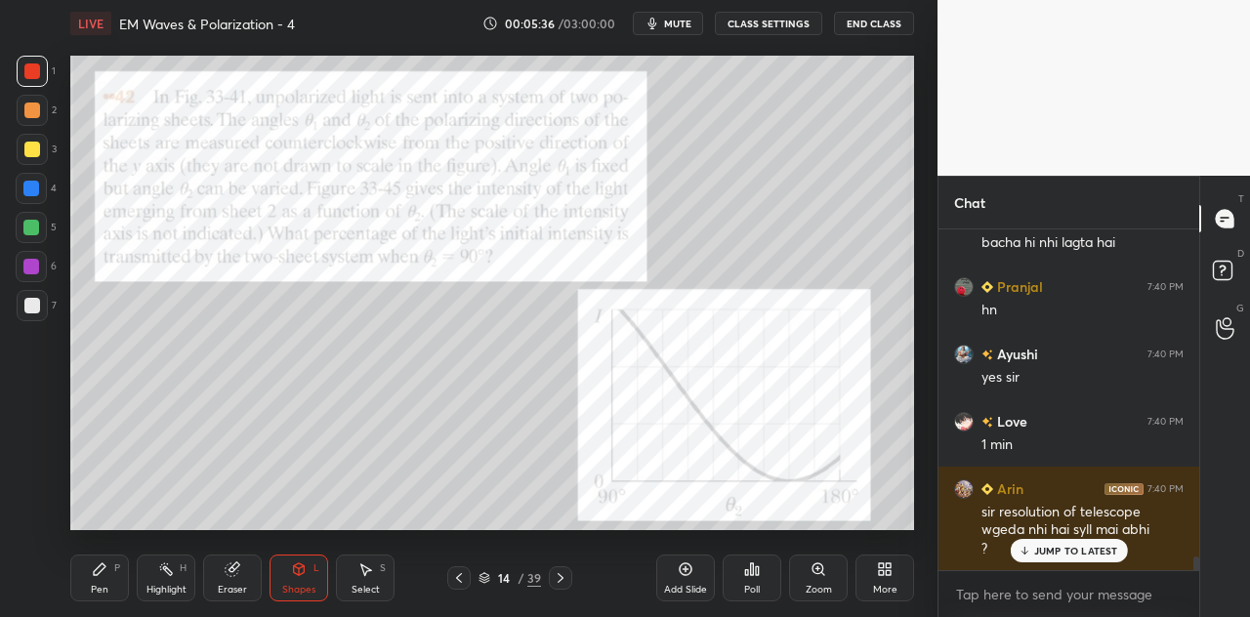
scroll to position [8088, 0]
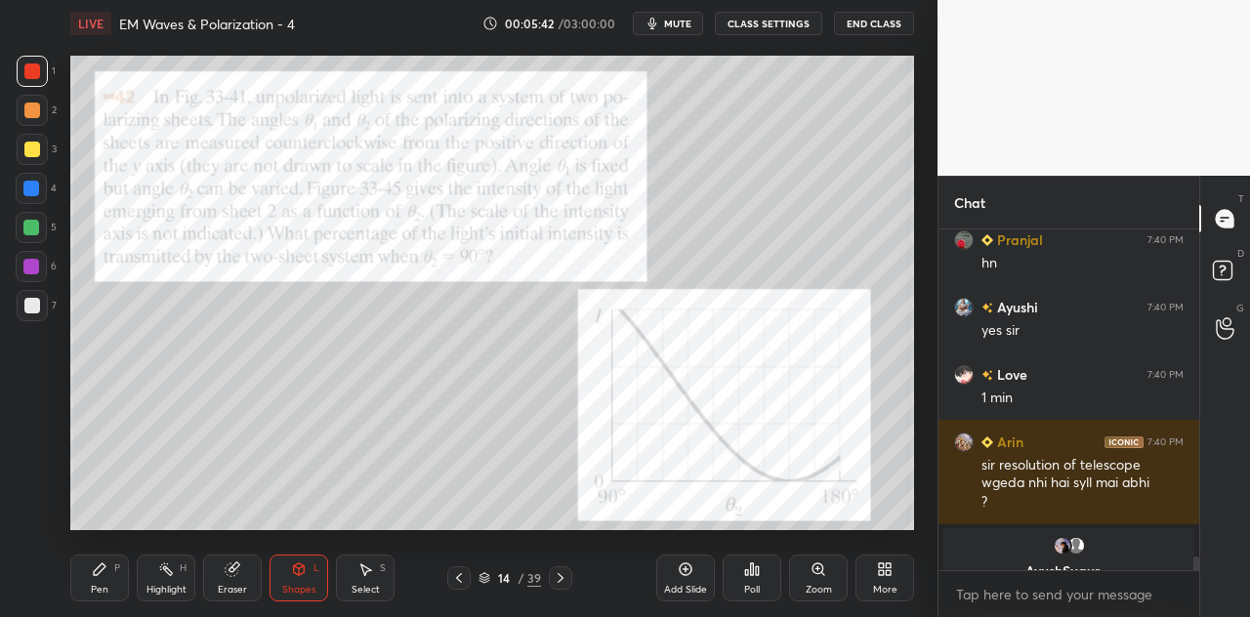
click at [106, 570] on icon at bounding box center [100, 570] width 16 height 16
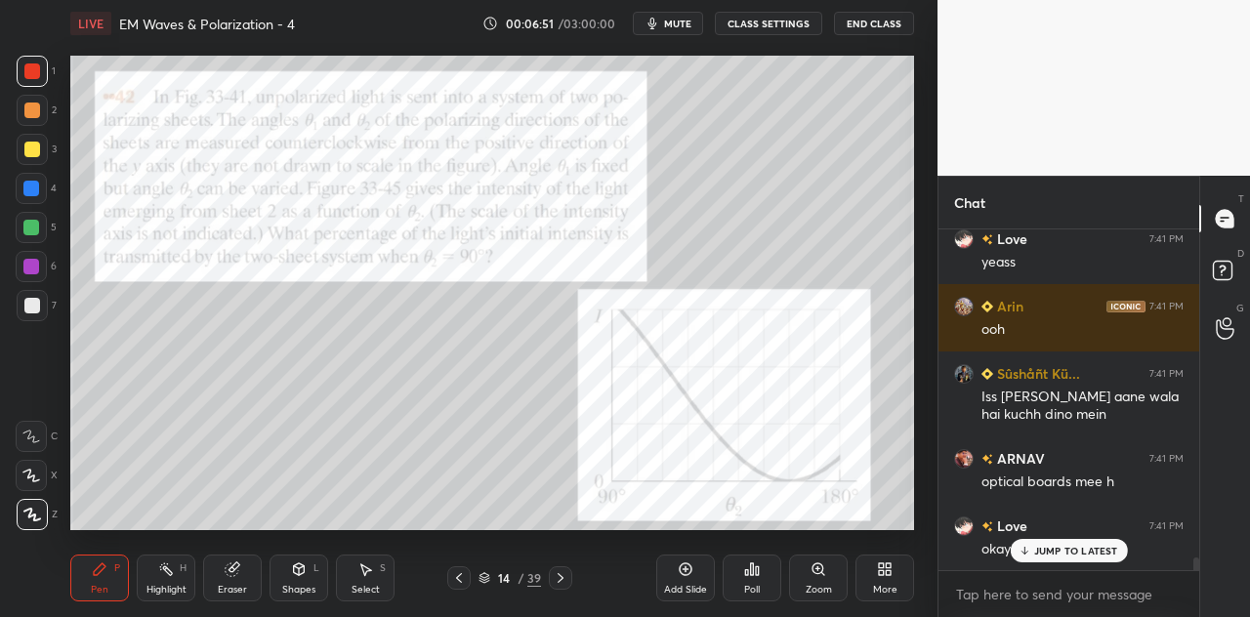
scroll to position [8983, 0]
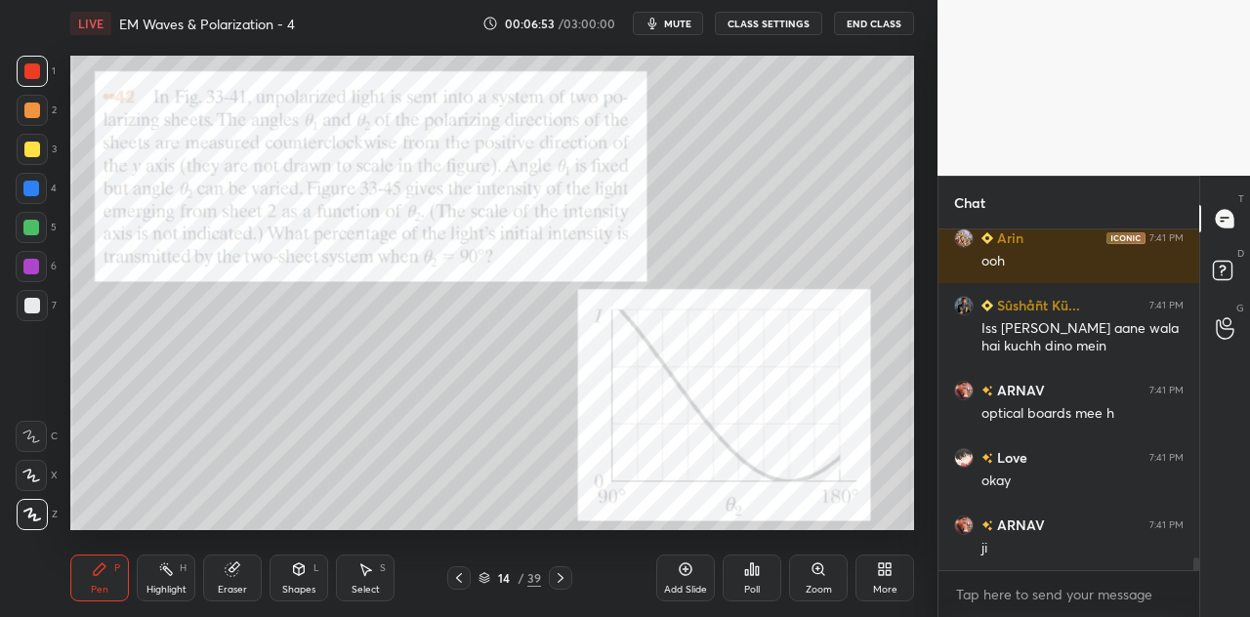
click at [232, 577] on div "Eraser" at bounding box center [232, 578] width 59 height 47
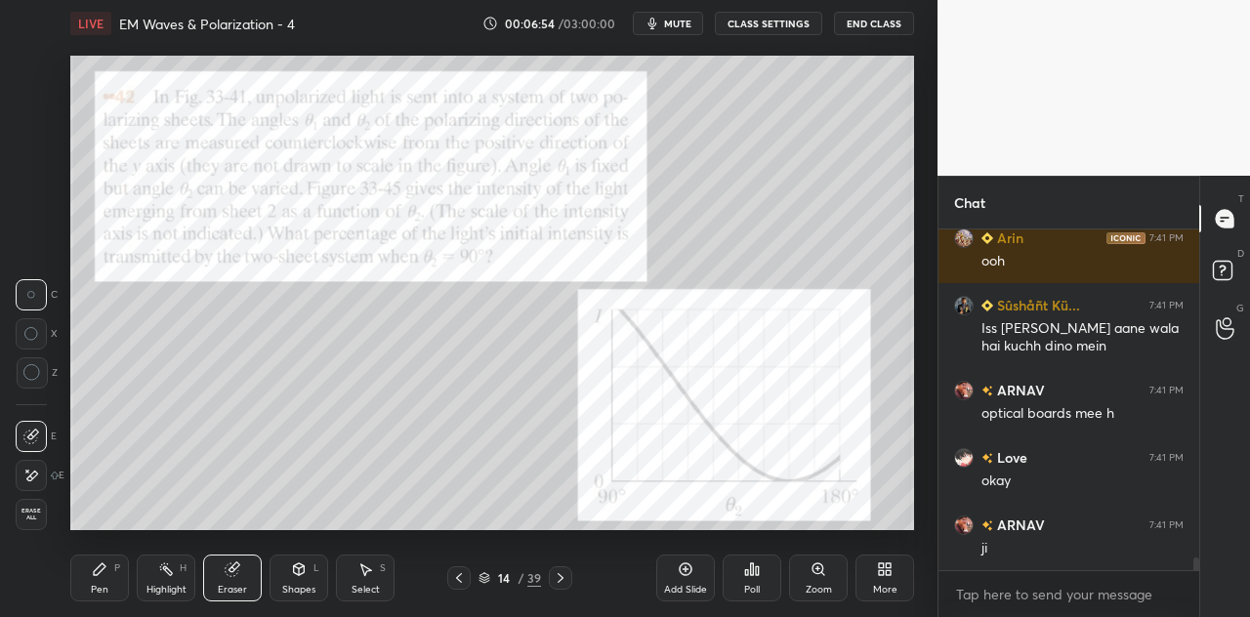
click at [36, 376] on icon at bounding box center [32, 373] width 18 height 18
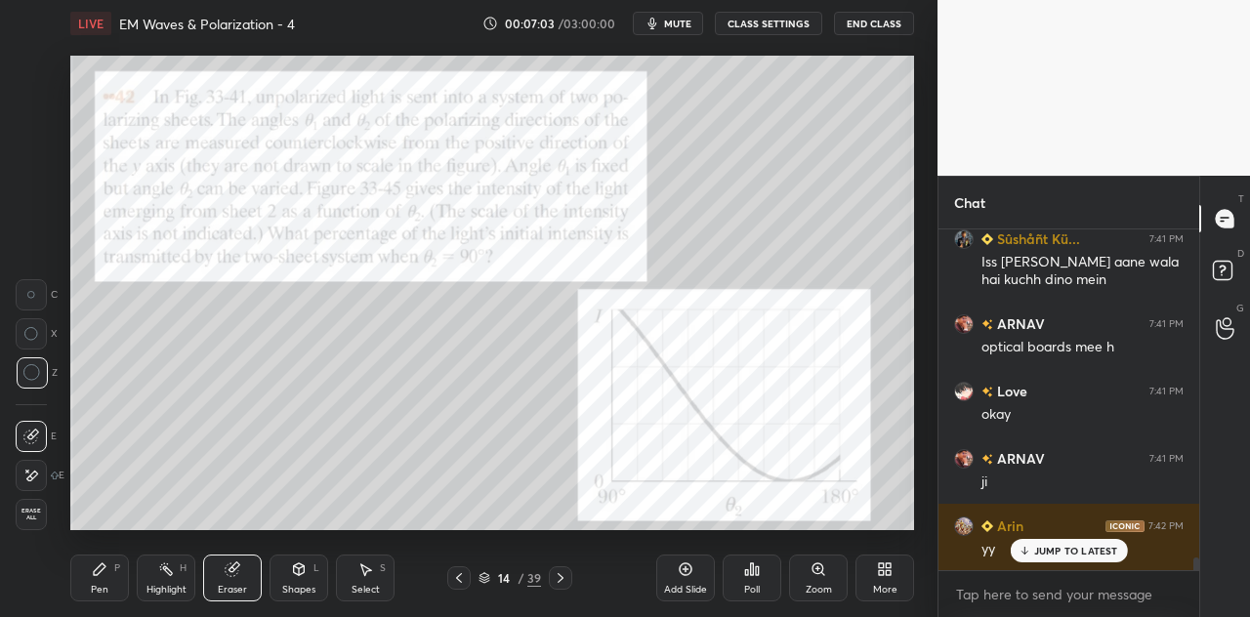
click at [112, 580] on div "Pen P" at bounding box center [99, 578] width 59 height 47
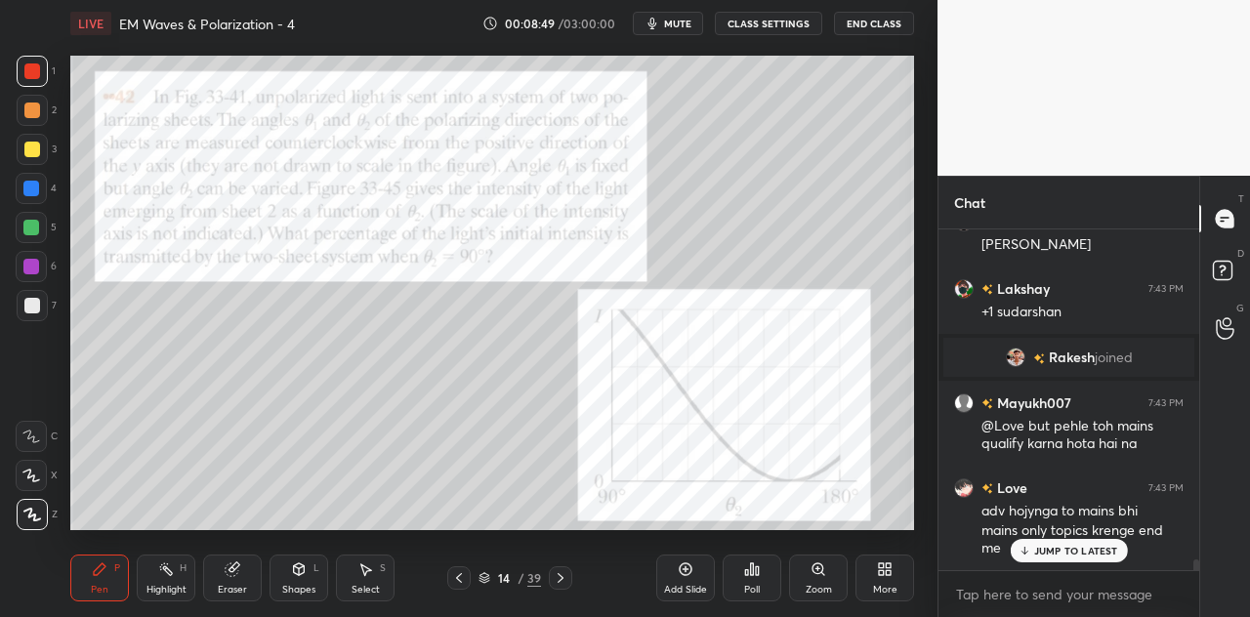
scroll to position [10130, 0]
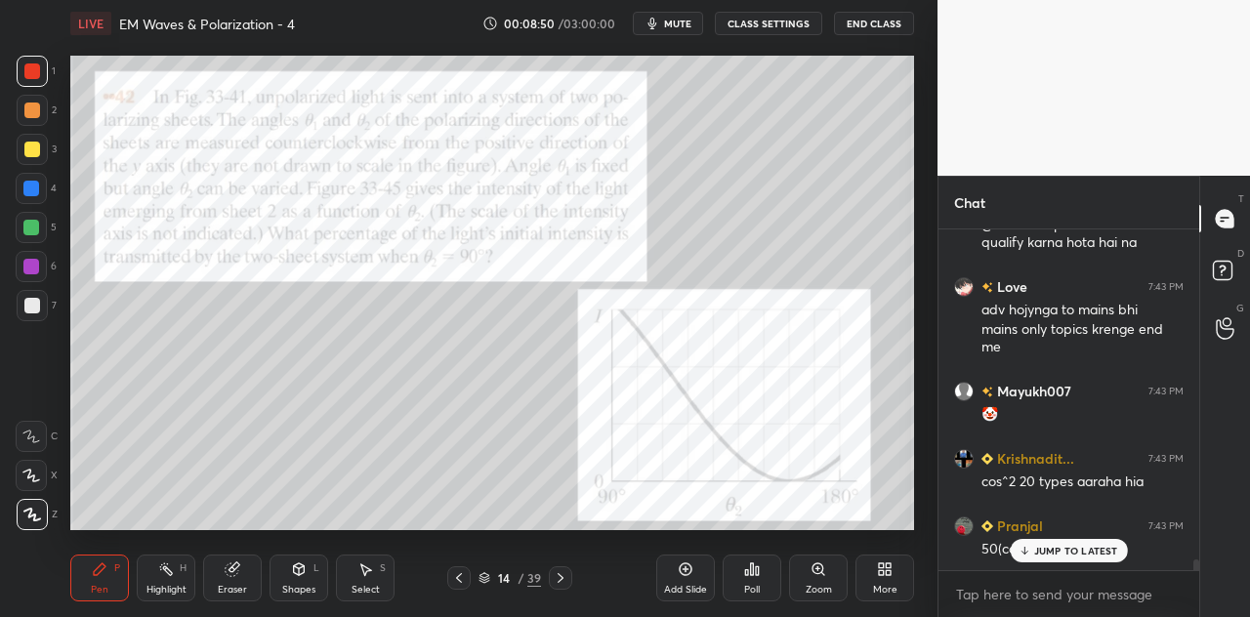
click at [297, 574] on icon at bounding box center [299, 570] width 11 height 12
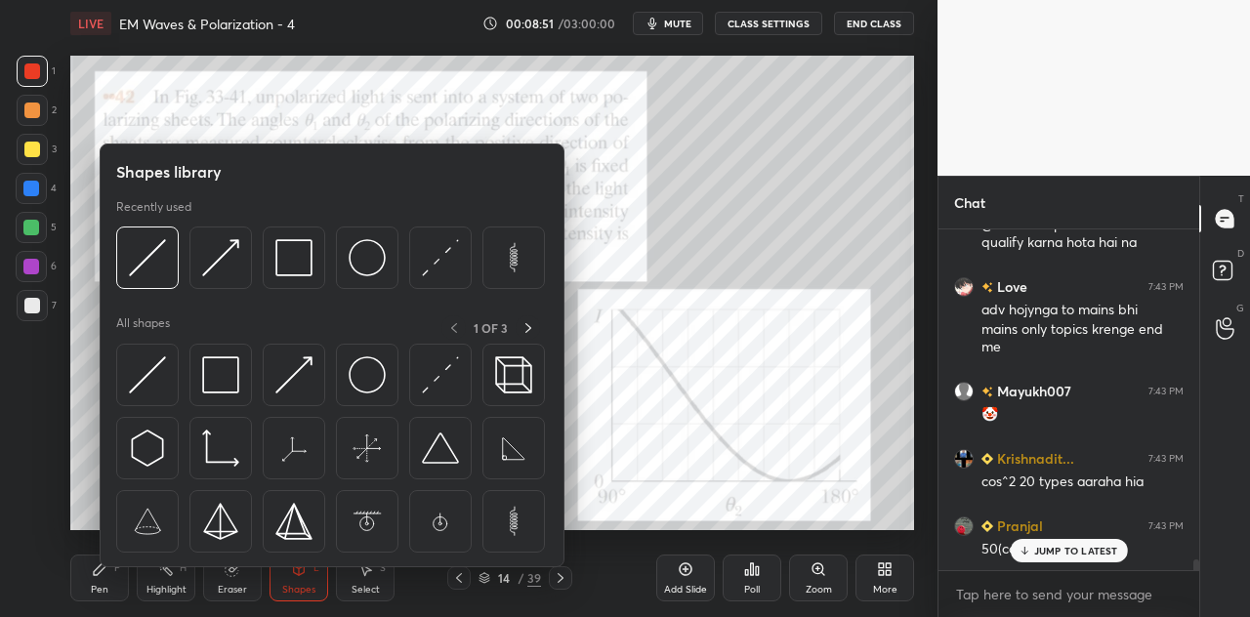
click at [37, 146] on div at bounding box center [32, 150] width 16 height 16
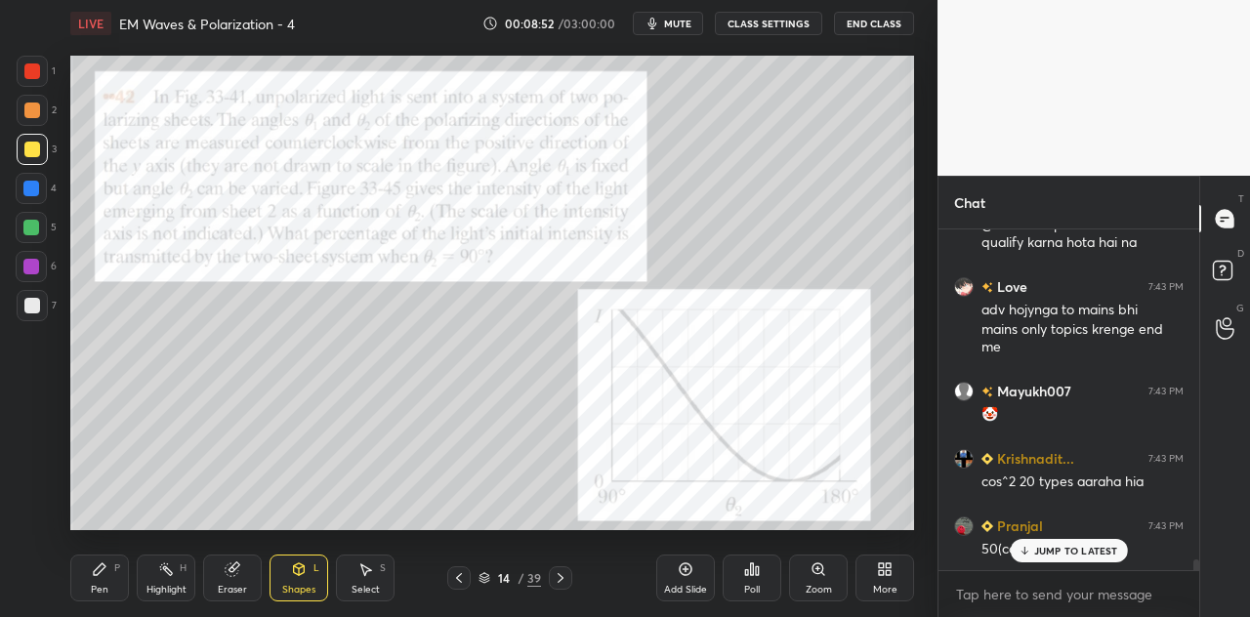
click at [299, 581] on div "Shapes L" at bounding box center [299, 578] width 59 height 47
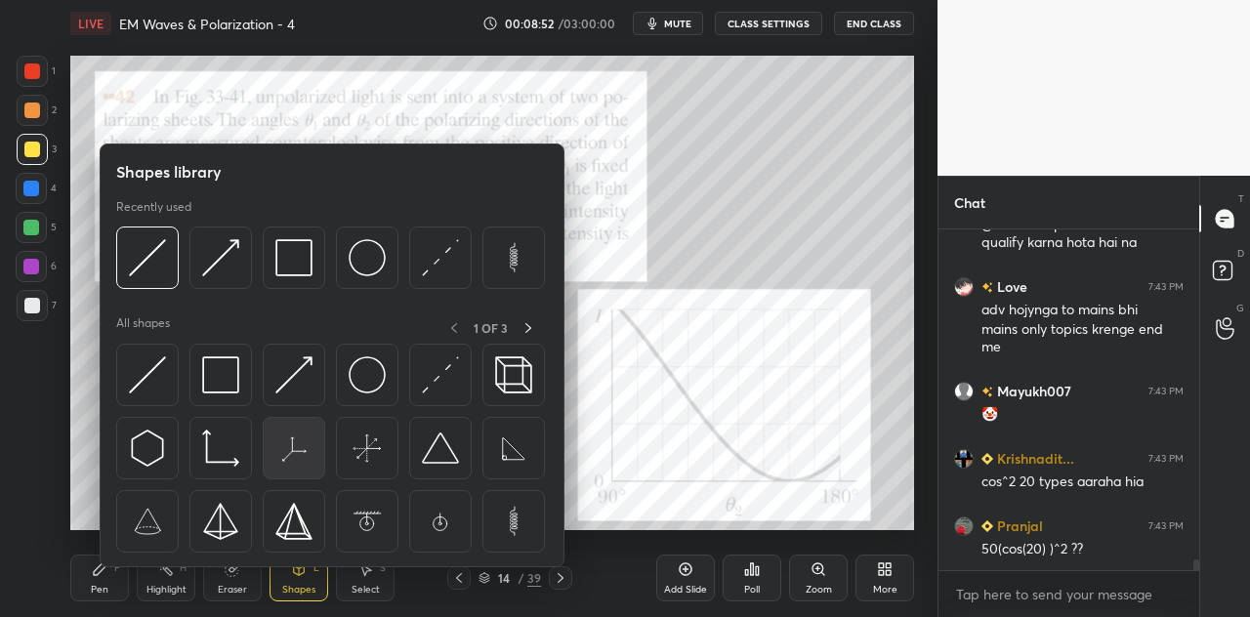
scroll to position [10198, 0]
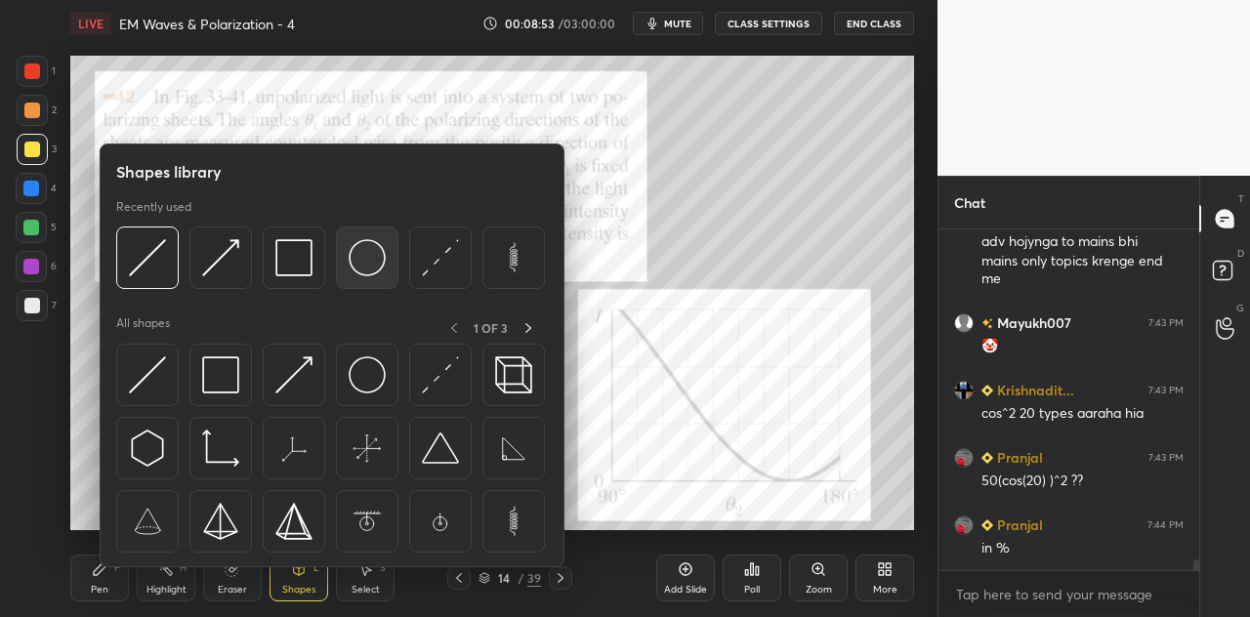
click at [374, 261] on img at bounding box center [367, 257] width 37 height 37
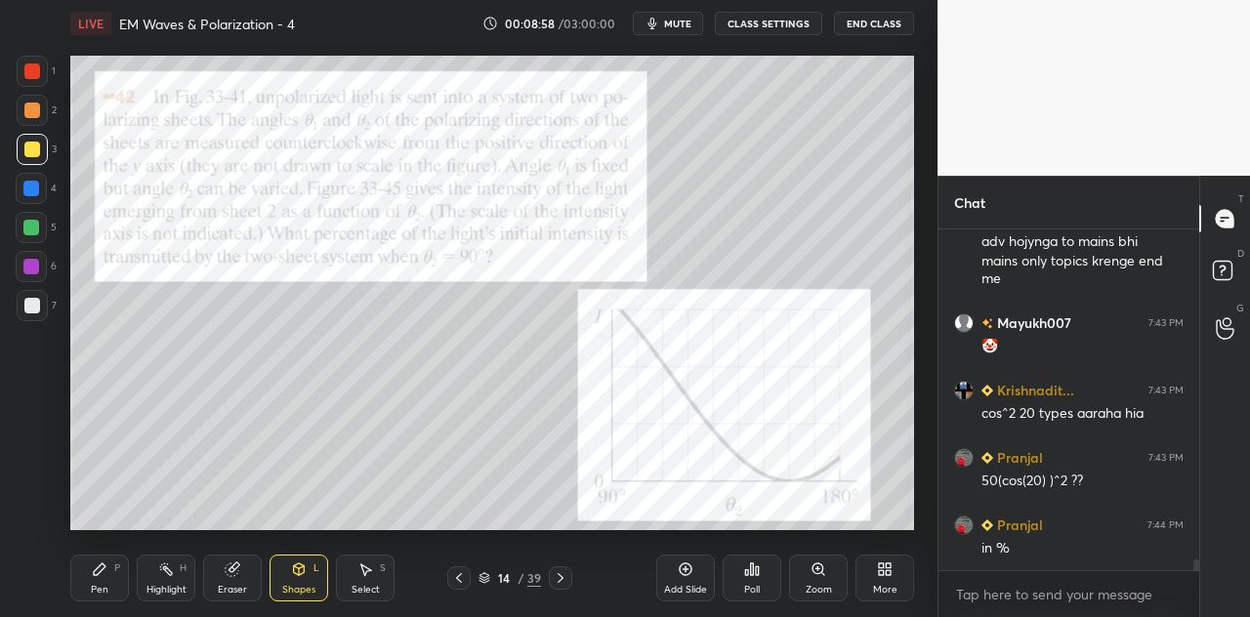
click at [303, 581] on div "Shapes L" at bounding box center [299, 578] width 59 height 47
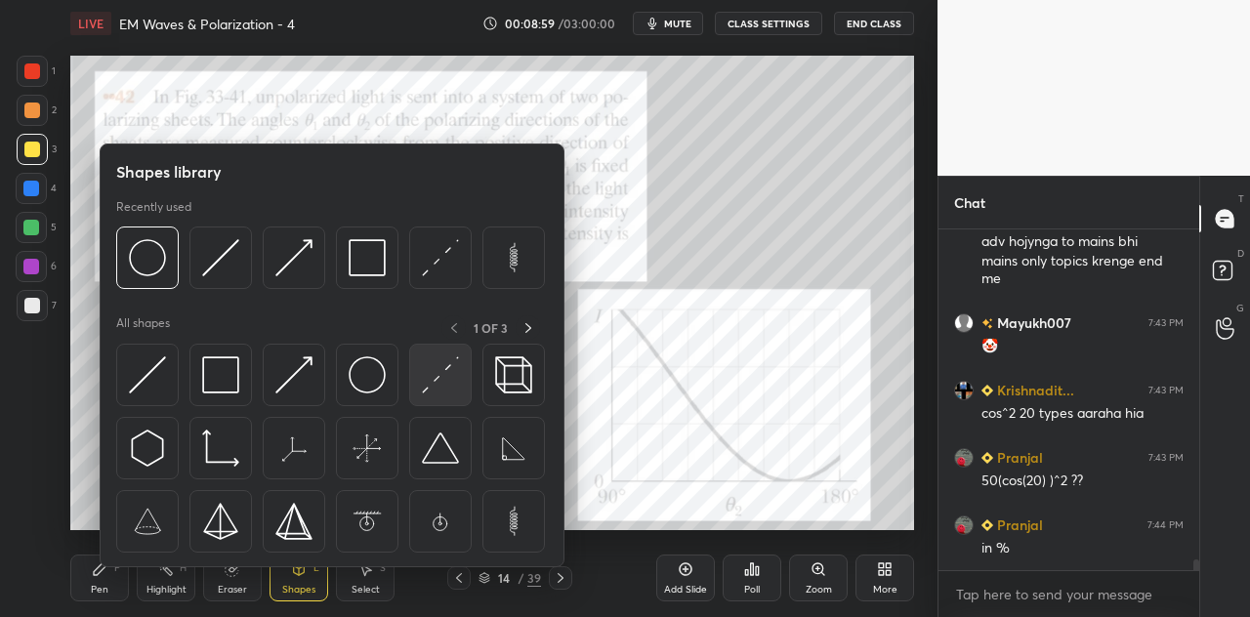
click at [444, 385] on img at bounding box center [440, 375] width 37 height 37
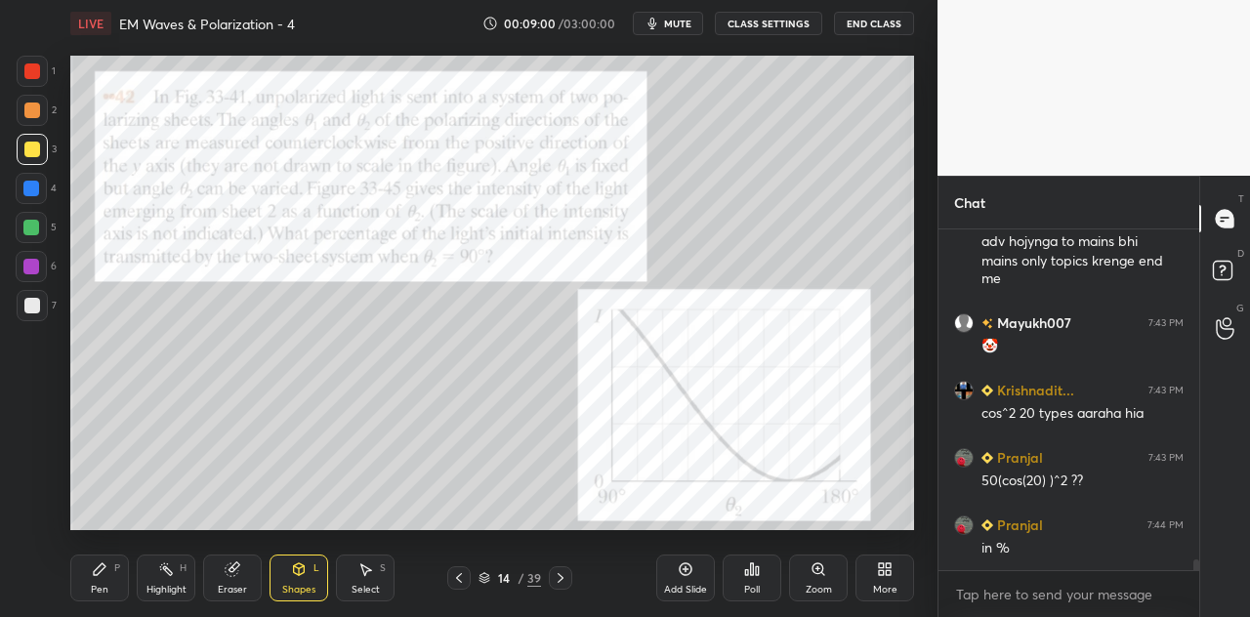
click at [36, 189] on div at bounding box center [31, 189] width 16 height 16
click at [313, 577] on div "Shapes L" at bounding box center [299, 578] width 59 height 47
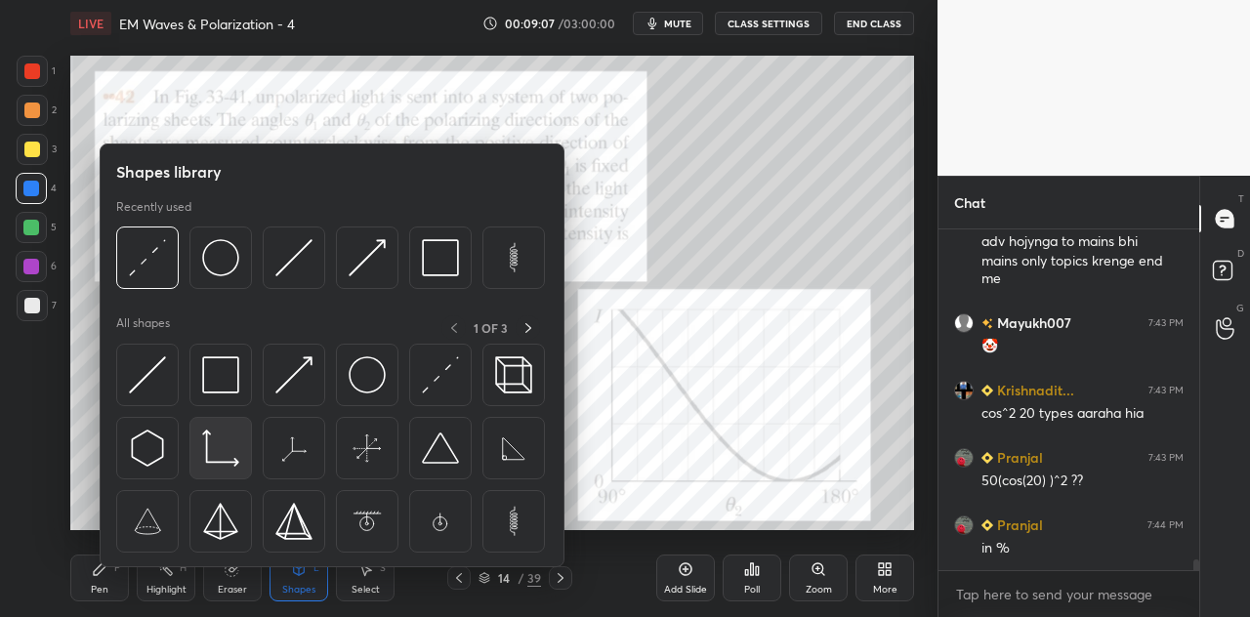
click at [227, 446] on img at bounding box center [220, 448] width 37 height 37
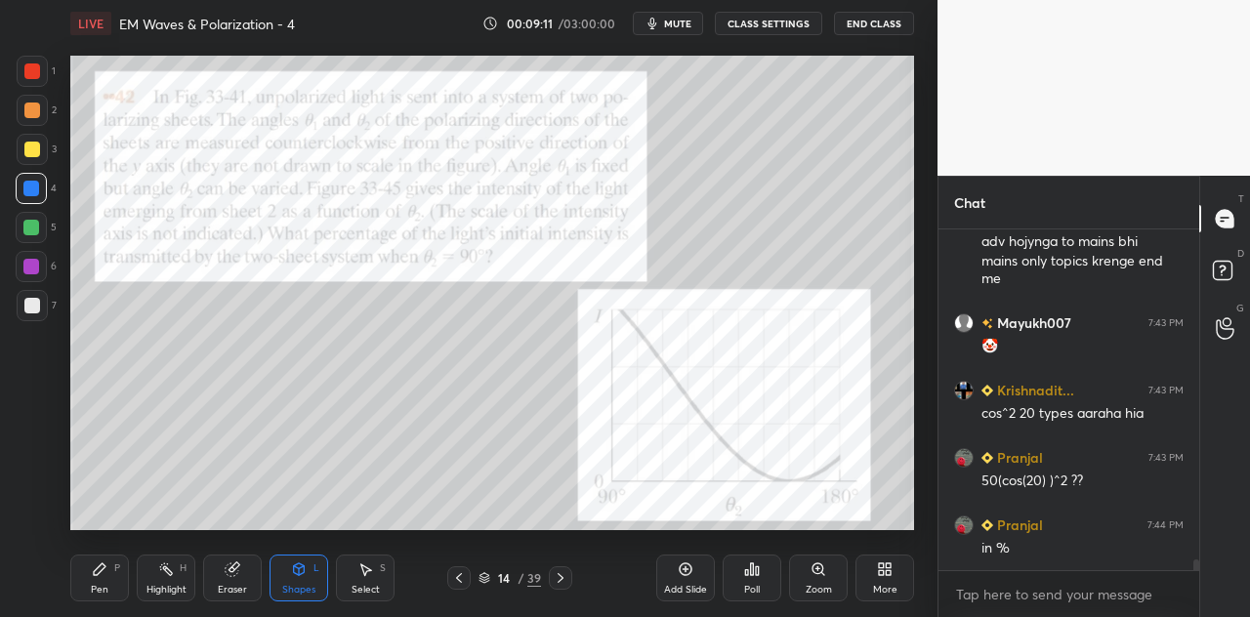
scroll to position [10264, 0]
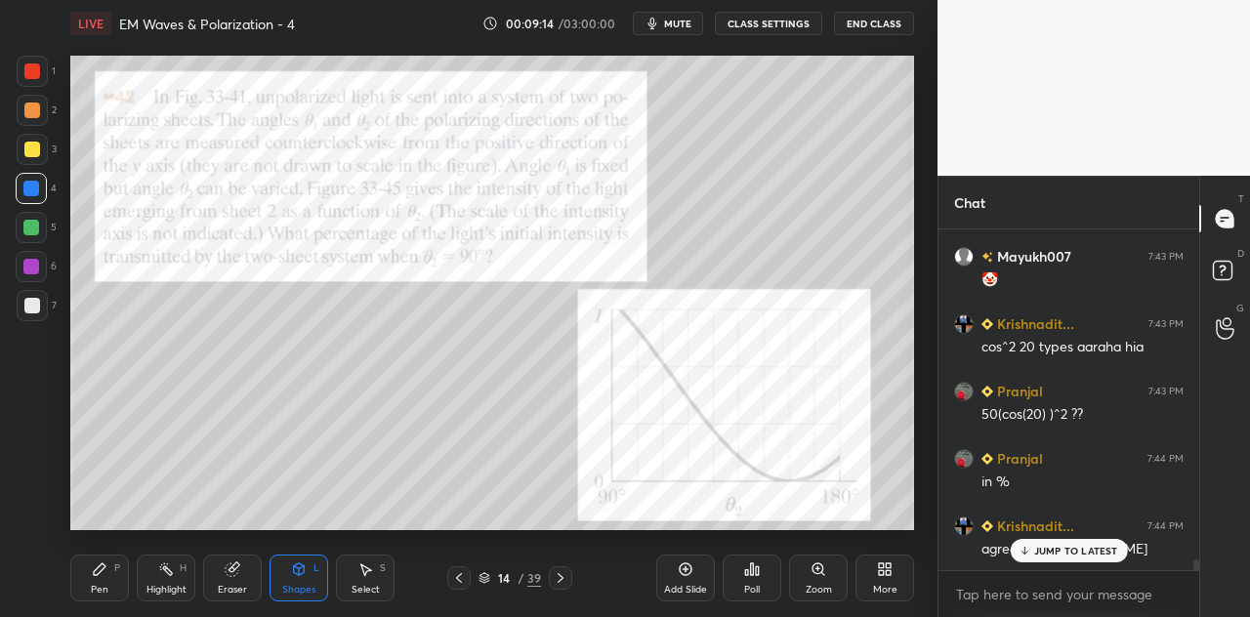
click at [174, 589] on div "Highlight" at bounding box center [167, 590] width 40 height 10
click at [242, 581] on div "Eraser" at bounding box center [232, 578] width 59 height 47
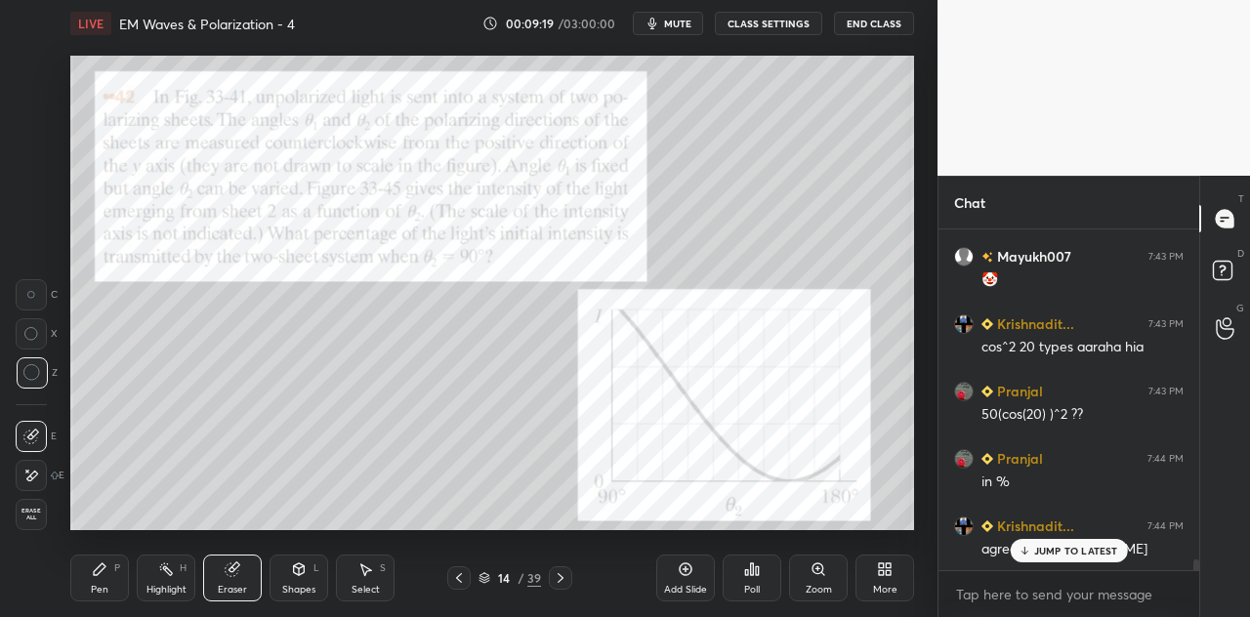
click at [303, 578] on div "Shapes L" at bounding box center [299, 578] width 59 height 47
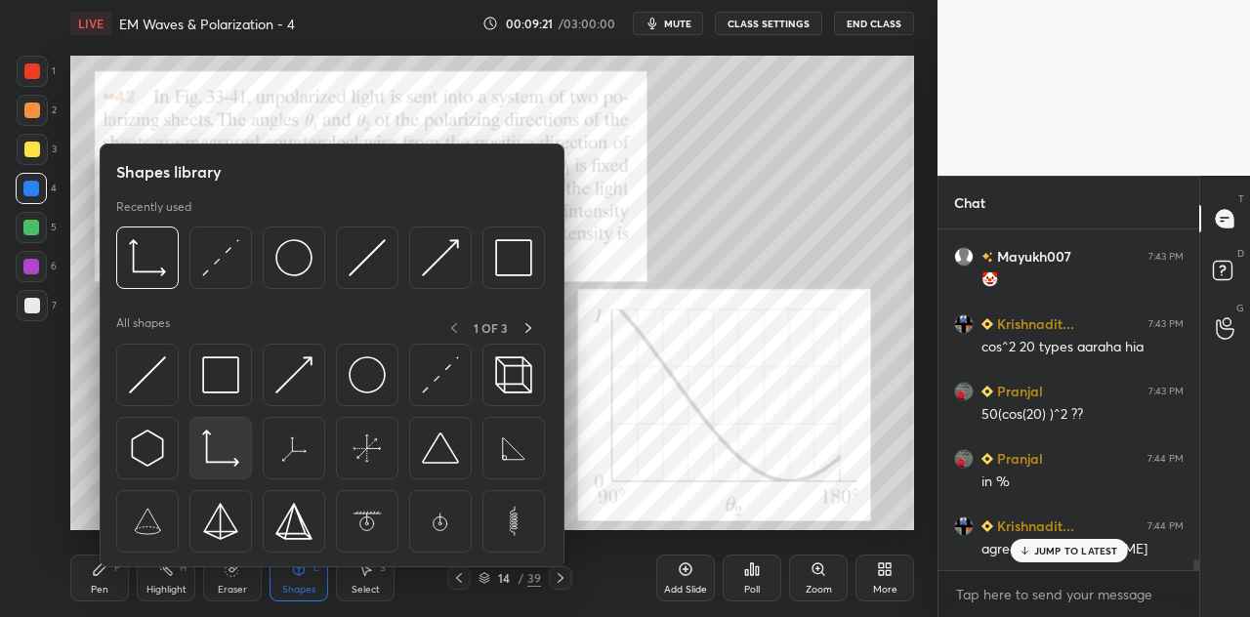
click at [223, 451] on img at bounding box center [220, 448] width 37 height 37
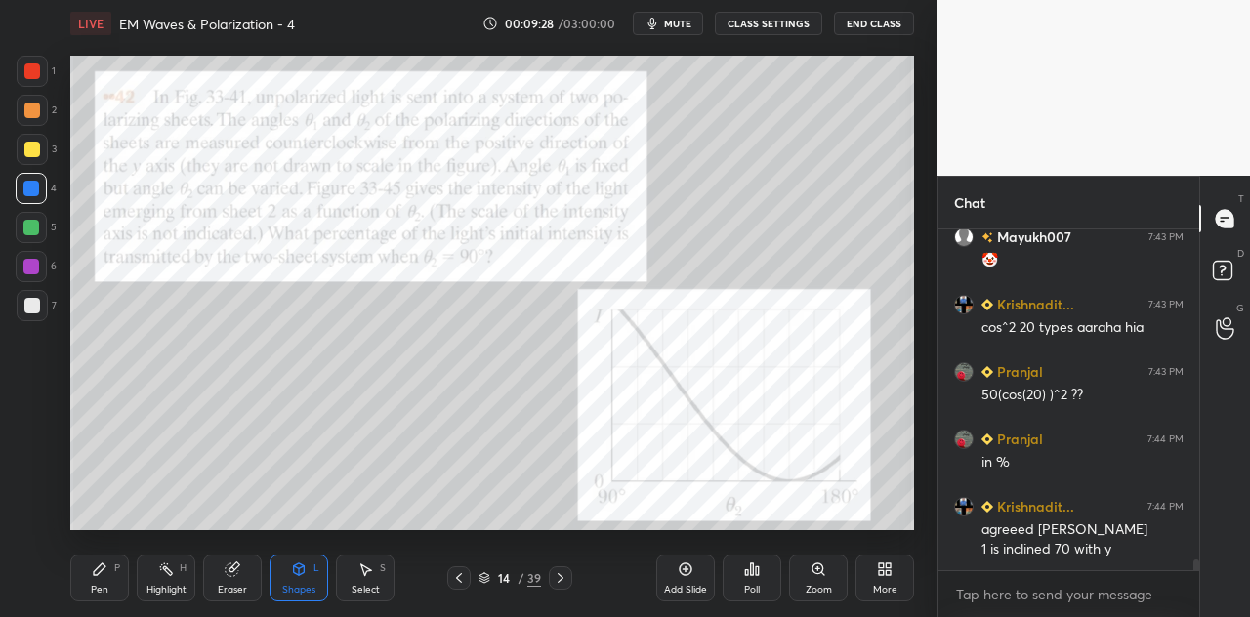
scroll to position [10352, 0]
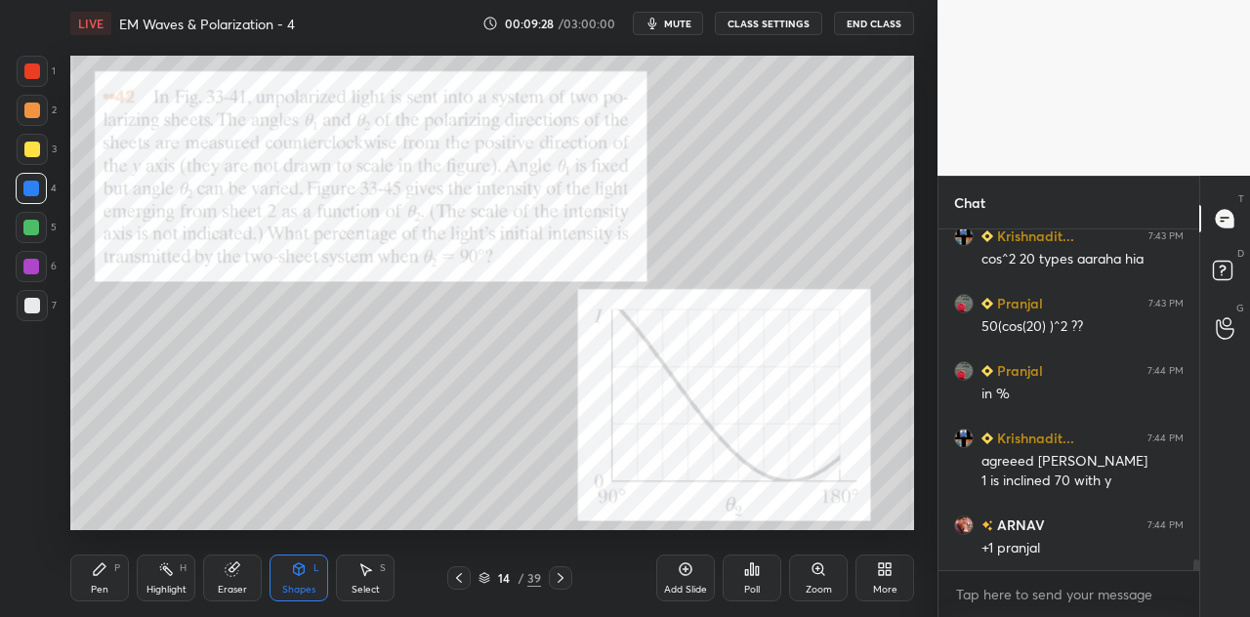
click at [239, 591] on div "Eraser" at bounding box center [232, 590] width 29 height 10
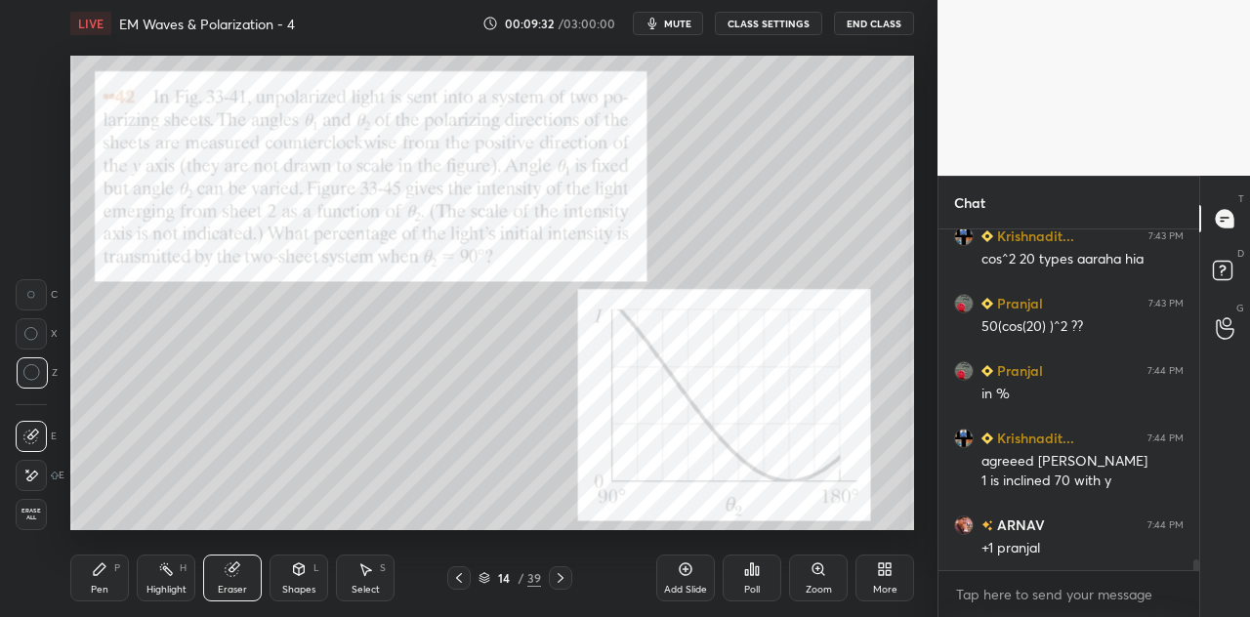
click at [316, 579] on div "Shapes L" at bounding box center [299, 578] width 59 height 47
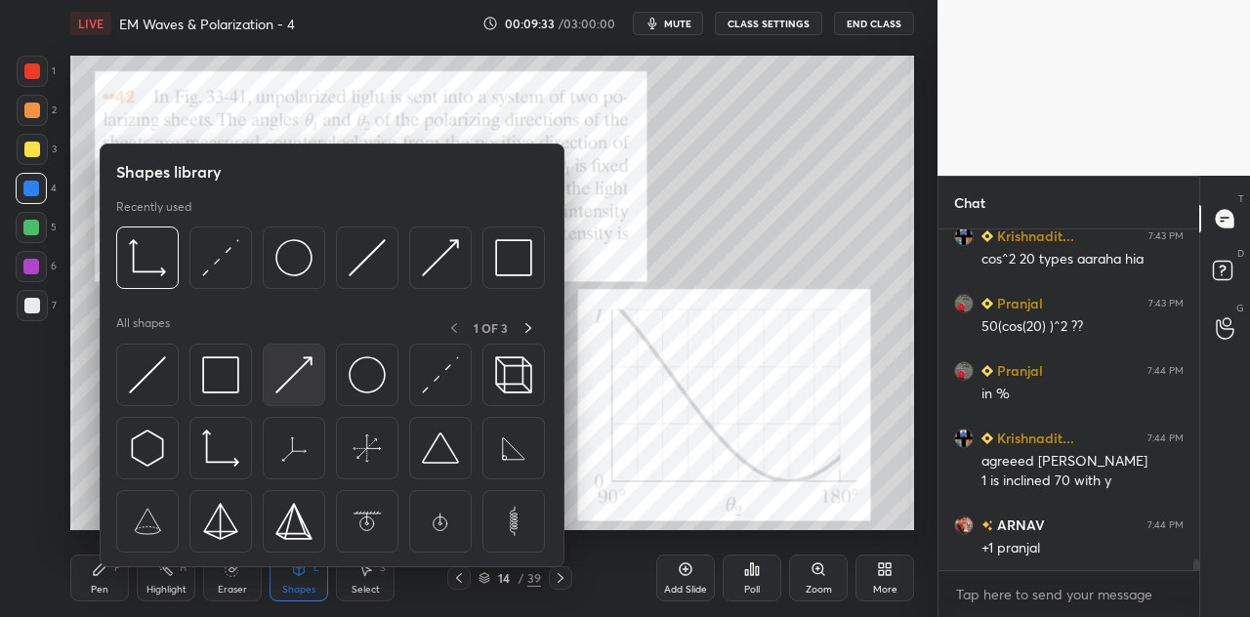
click at [299, 372] on img at bounding box center [293, 375] width 37 height 37
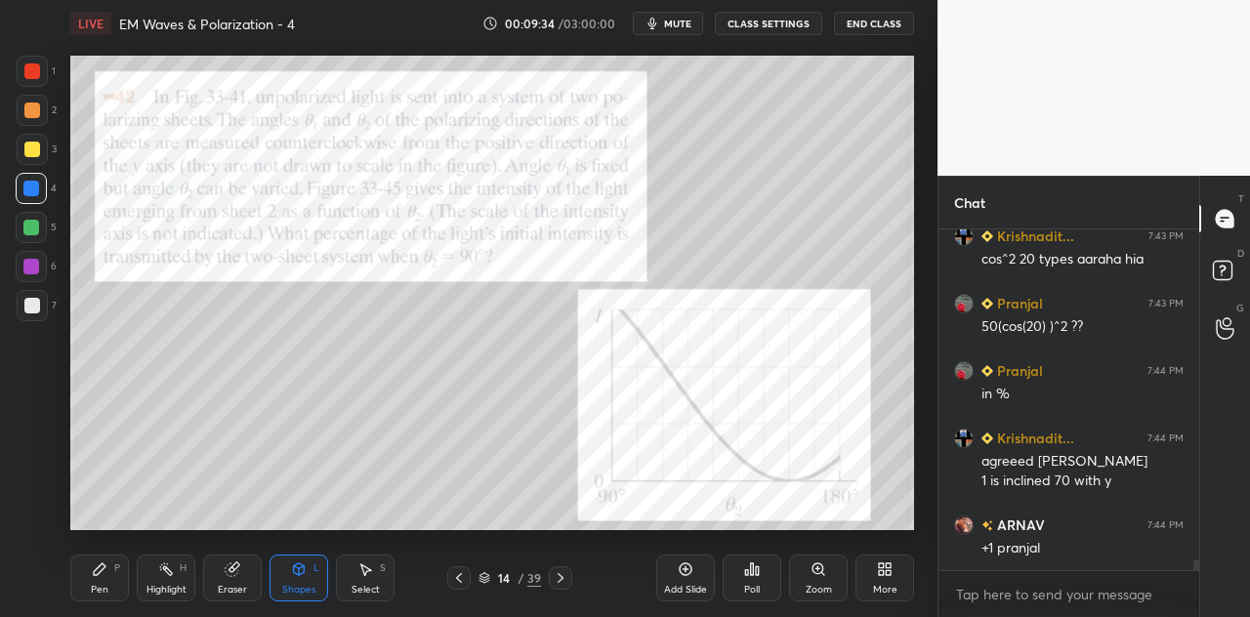
click at [33, 122] on div at bounding box center [32, 110] width 31 height 31
click at [104, 578] on div "Pen P" at bounding box center [99, 578] width 59 height 47
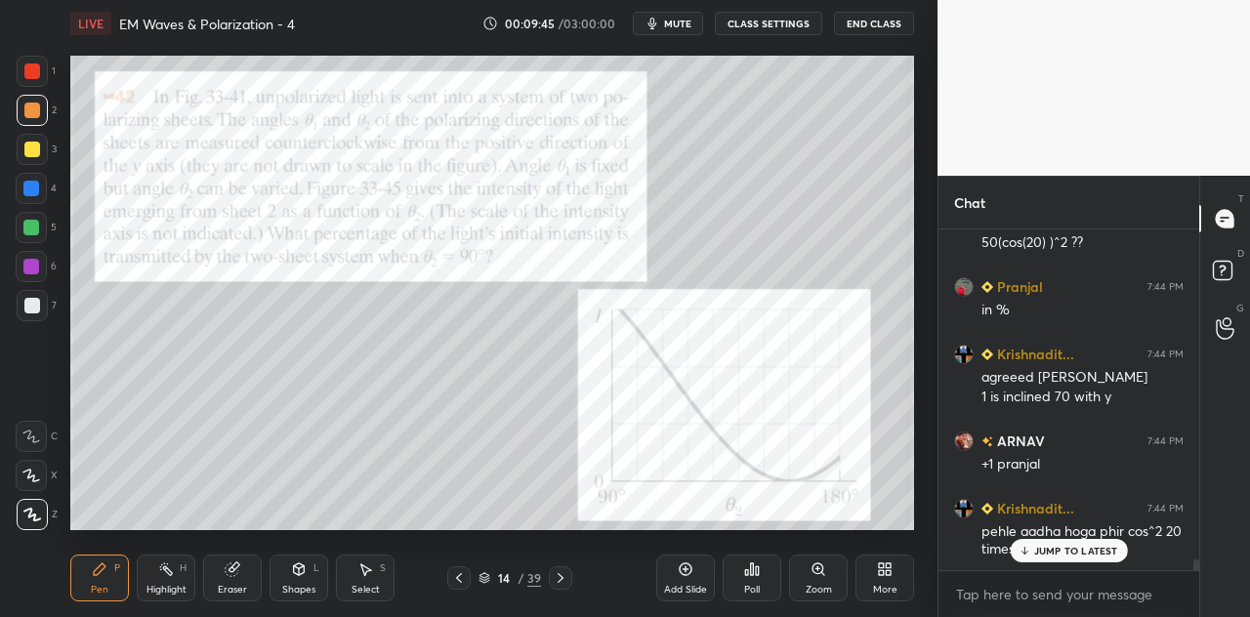
click at [307, 580] on div "Shapes L" at bounding box center [299, 578] width 59 height 47
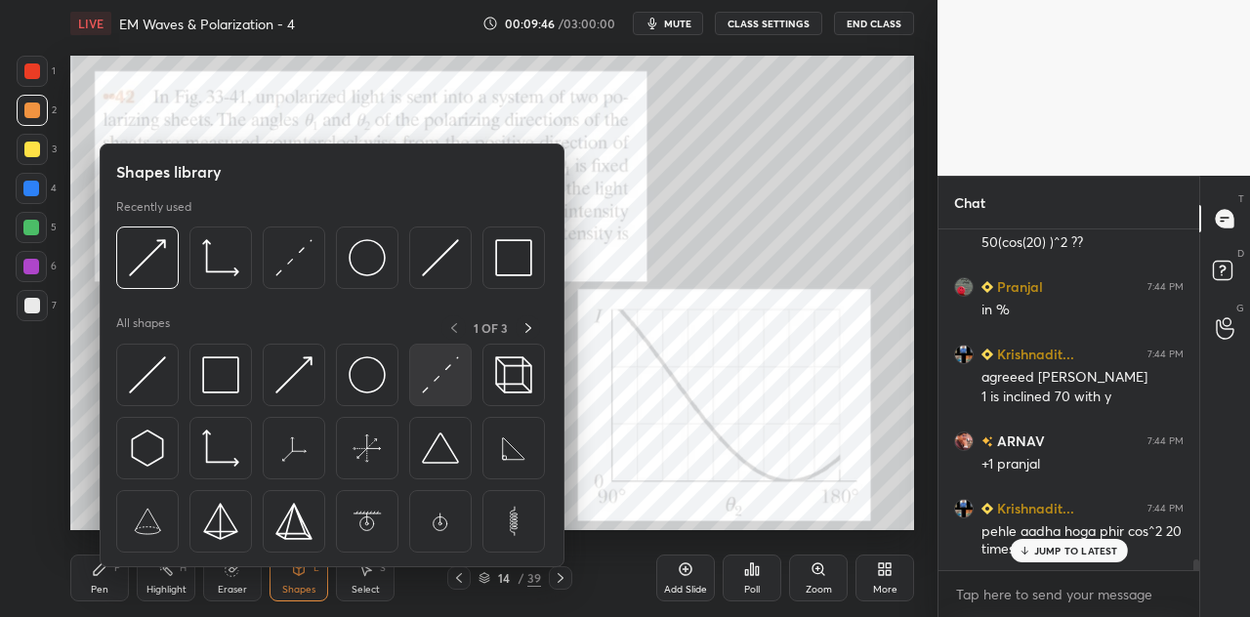
click at [426, 383] on img at bounding box center [440, 375] width 37 height 37
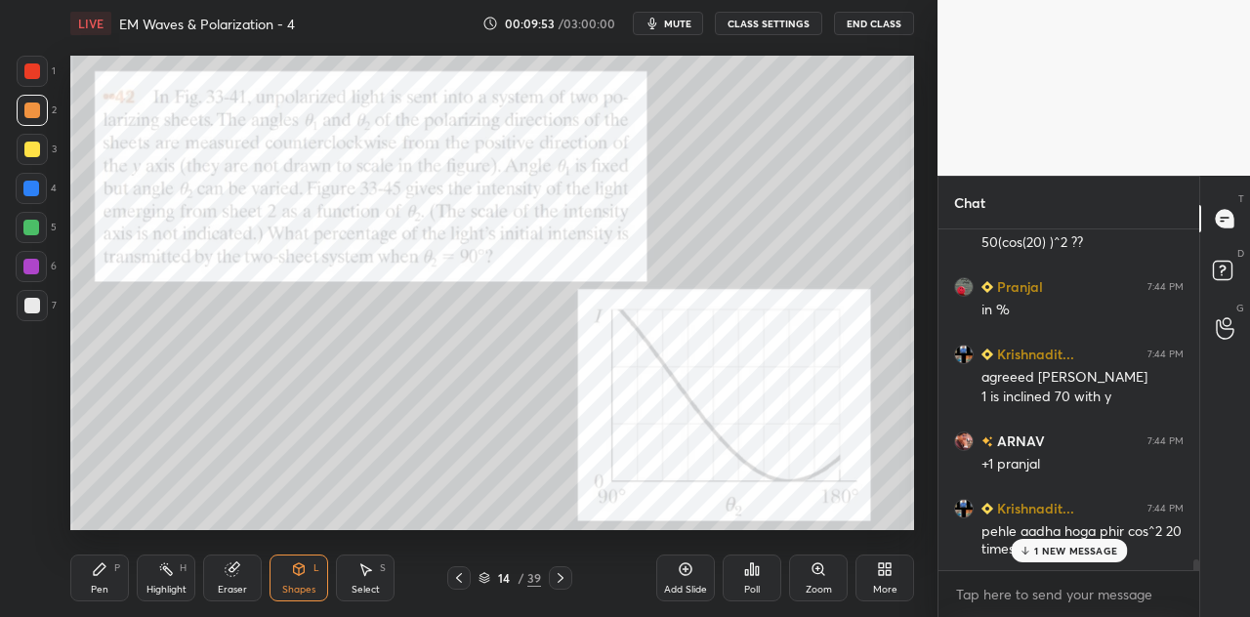
scroll to position [10505, 0]
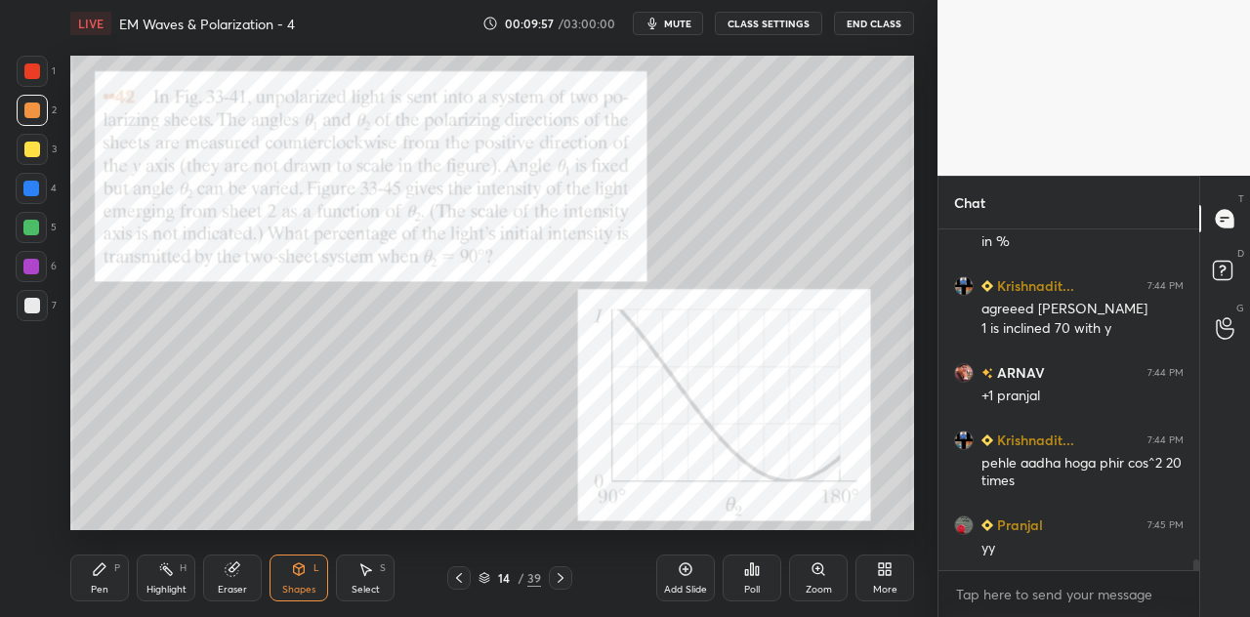
click at [36, 228] on div at bounding box center [31, 228] width 16 height 16
click at [306, 588] on div "Shapes" at bounding box center [298, 590] width 33 height 10
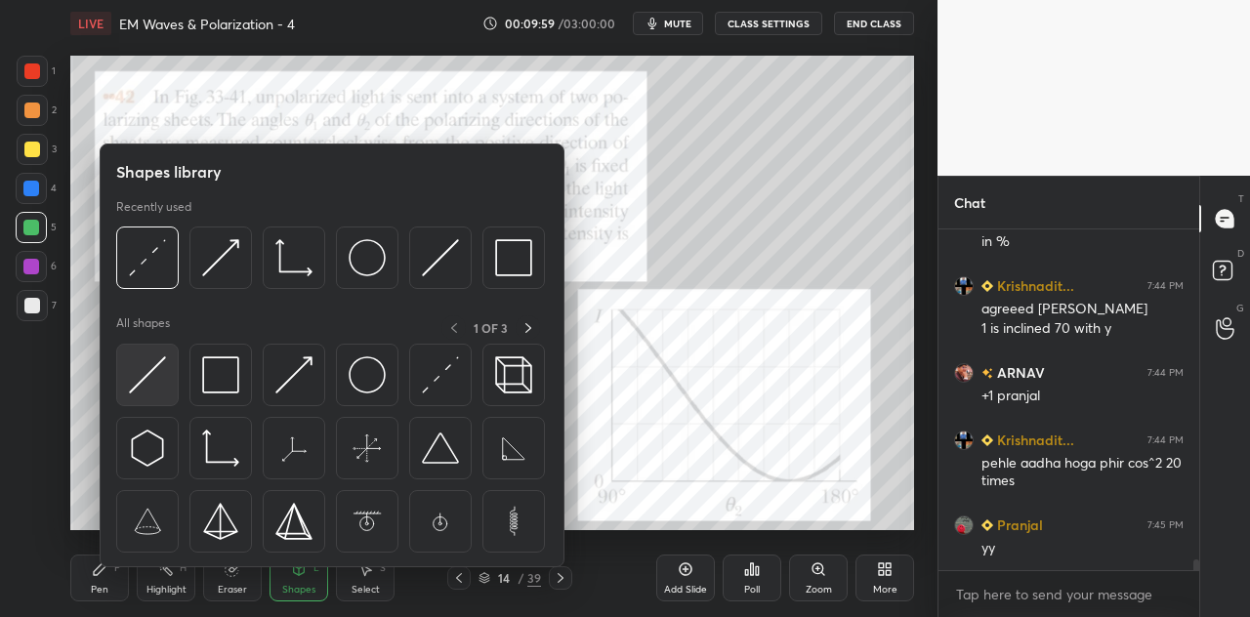
click at [166, 383] on div at bounding box center [147, 375] width 63 height 63
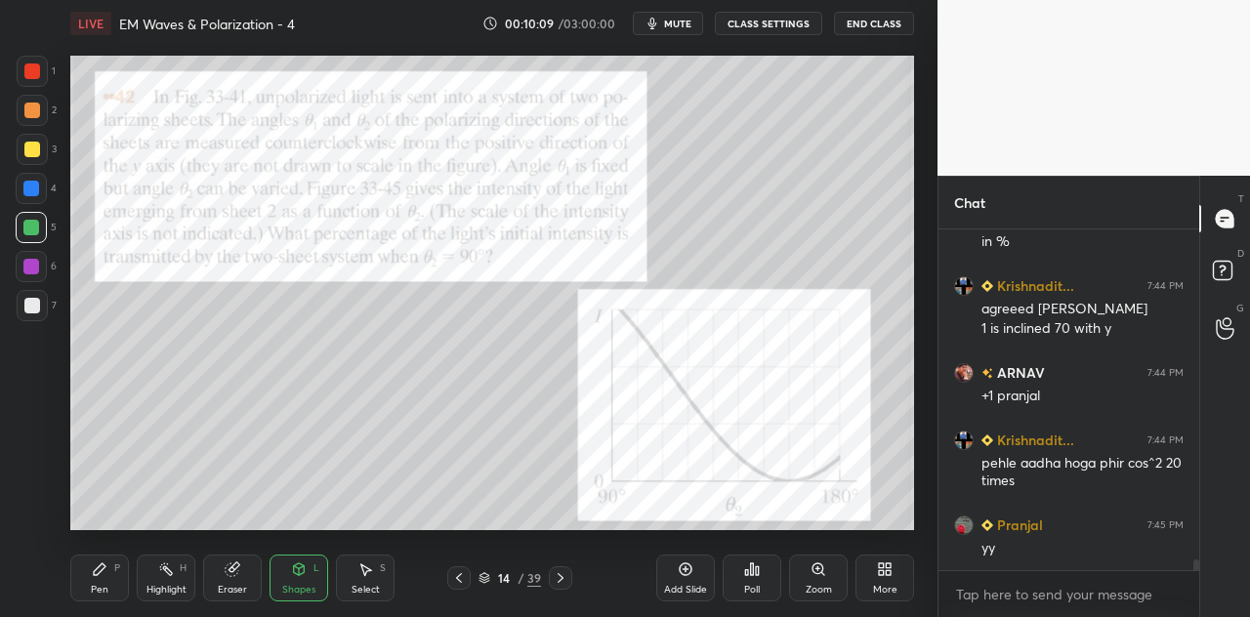
click at [106, 577] on icon at bounding box center [100, 570] width 16 height 16
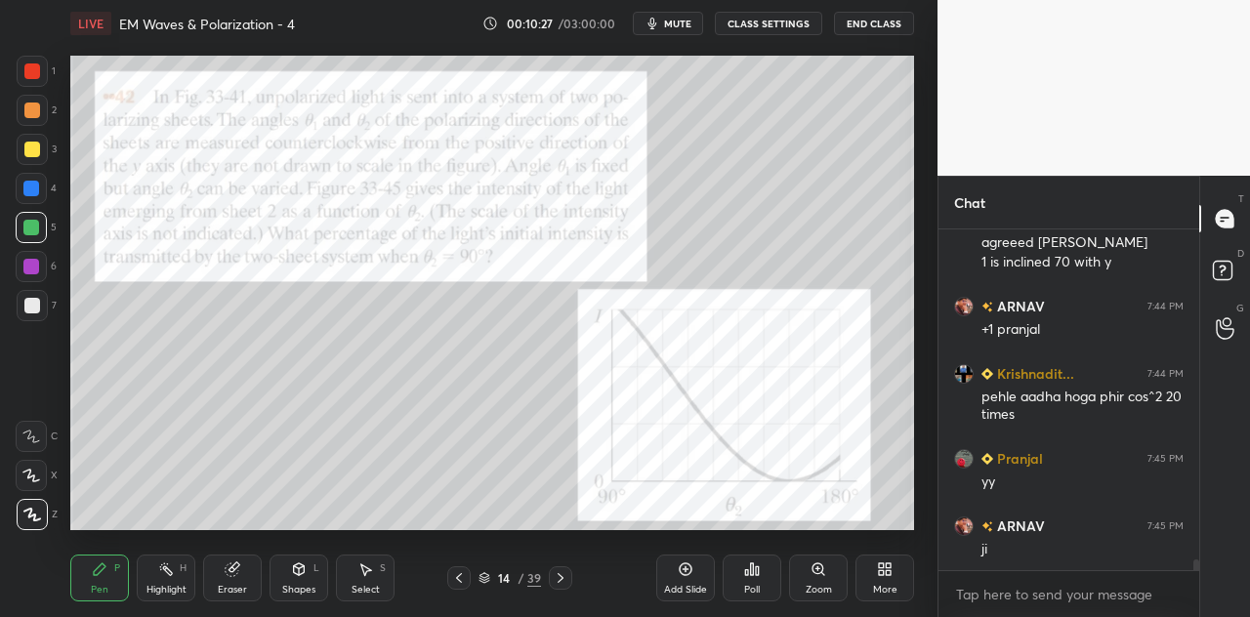
click at [38, 152] on div at bounding box center [32, 150] width 16 height 16
click at [33, 186] on div at bounding box center [31, 189] width 16 height 16
click at [242, 587] on div "Eraser" at bounding box center [232, 590] width 29 height 10
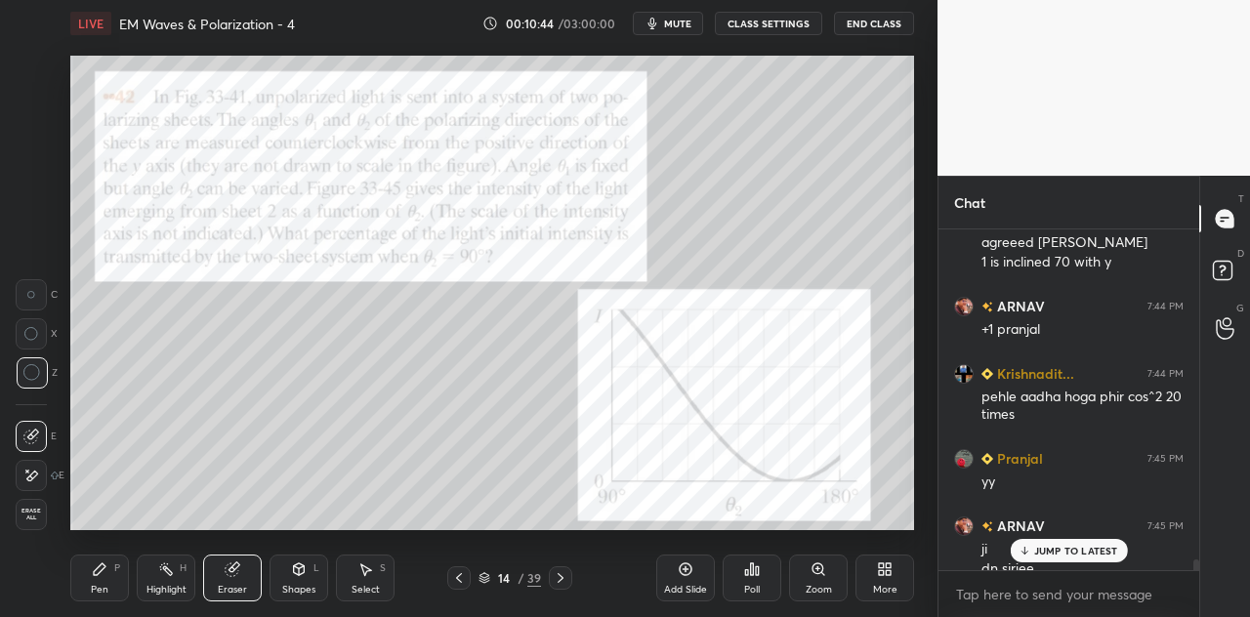
scroll to position [10591, 0]
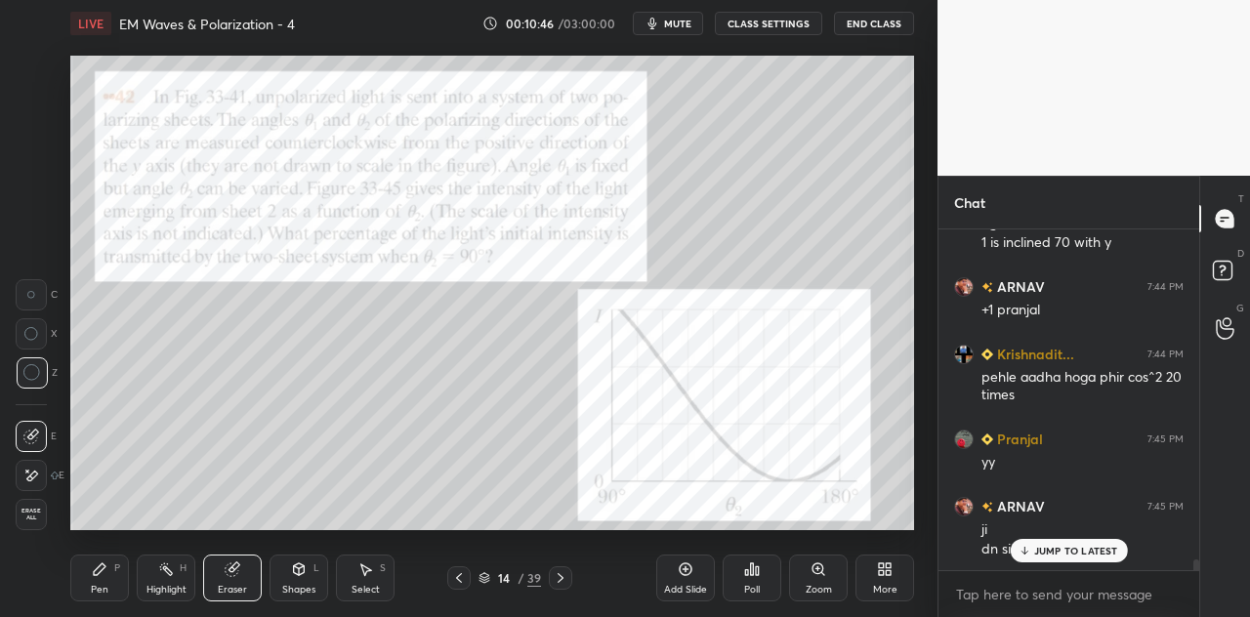
click at [1043, 546] on p "JUMP TO LATEST" at bounding box center [1076, 551] width 84 height 12
click at [107, 585] on div "Pen" at bounding box center [100, 590] width 18 height 10
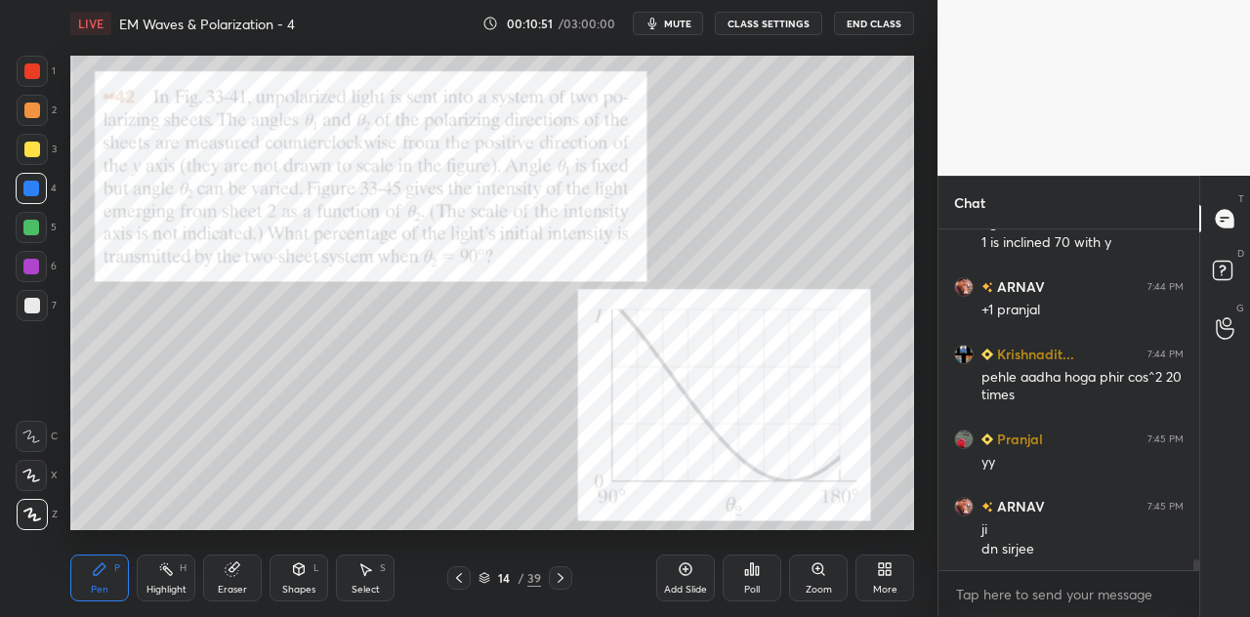
click at [36, 225] on div at bounding box center [31, 228] width 16 height 16
click at [306, 569] on icon at bounding box center [299, 570] width 16 height 16
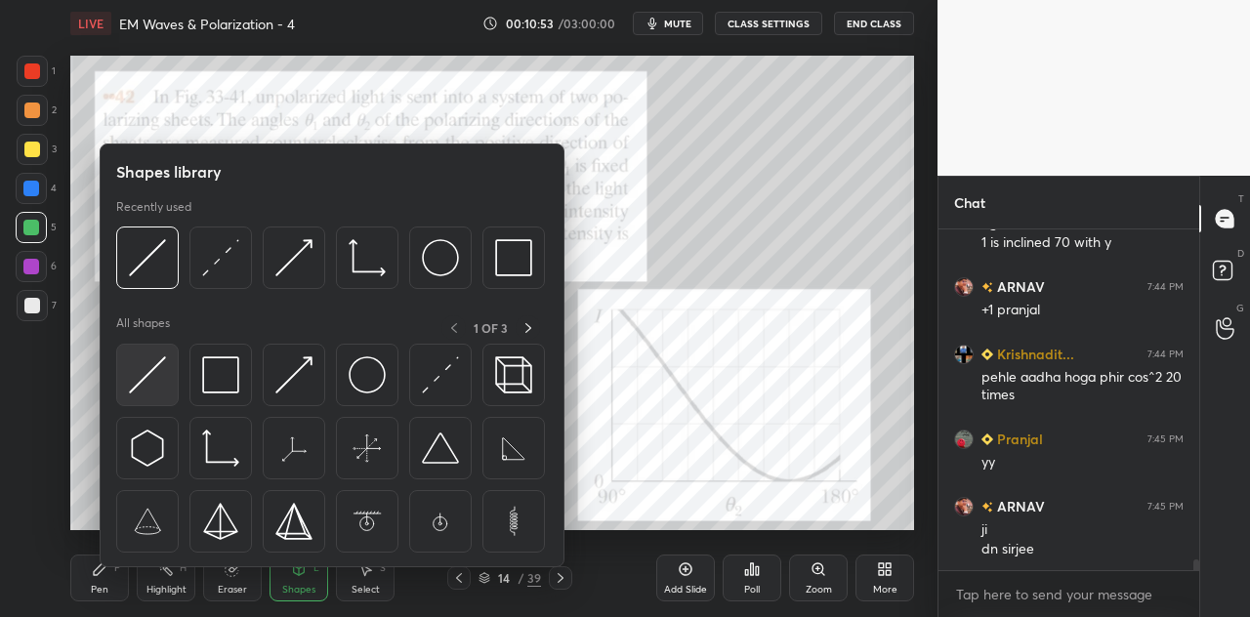
click at [165, 380] on img at bounding box center [147, 375] width 37 height 37
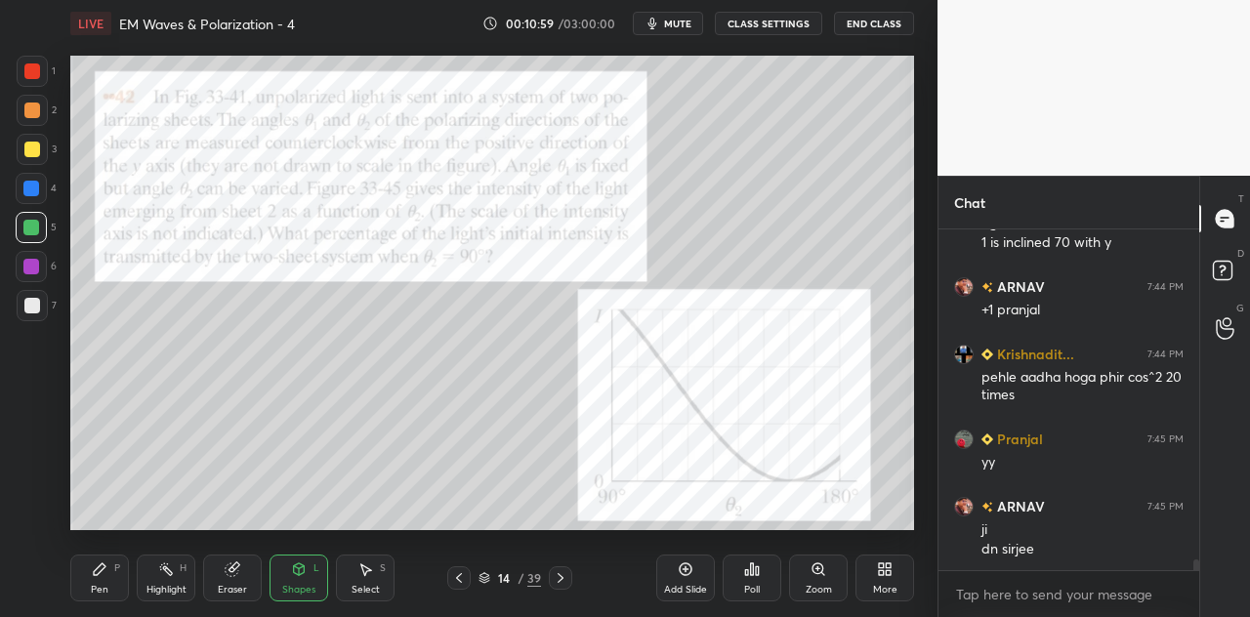
click at [111, 583] on div "Pen P" at bounding box center [99, 578] width 59 height 47
click at [33, 150] on div at bounding box center [32, 150] width 16 height 16
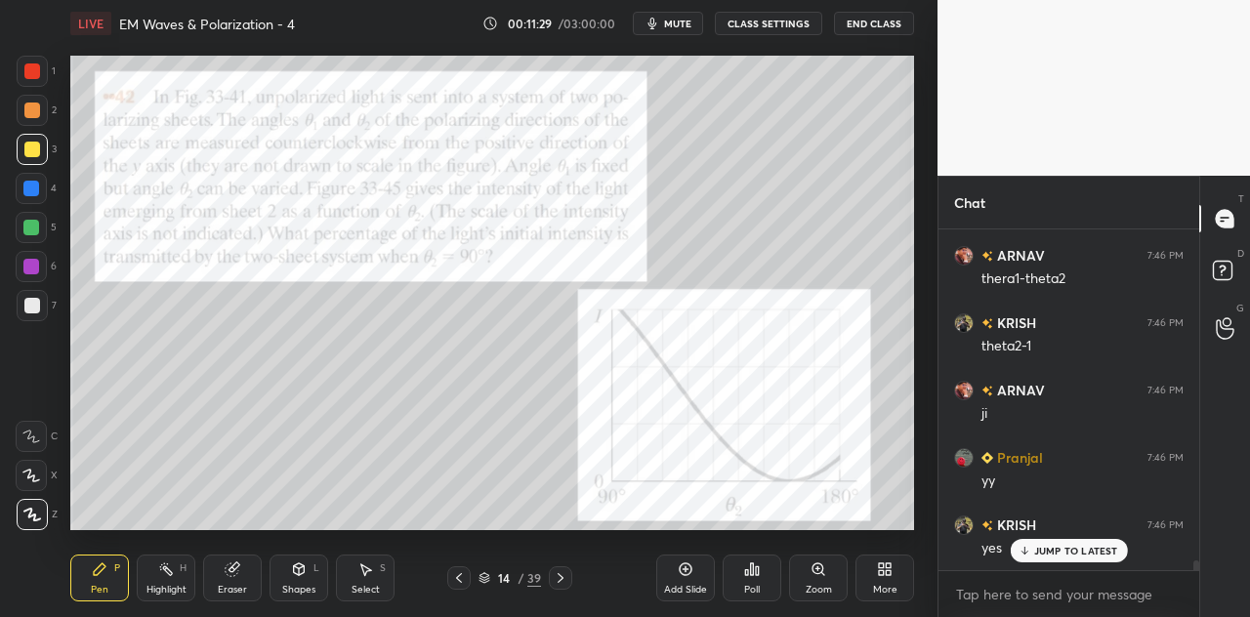
scroll to position [11130, 0]
click at [37, 232] on div at bounding box center [31, 228] width 16 height 16
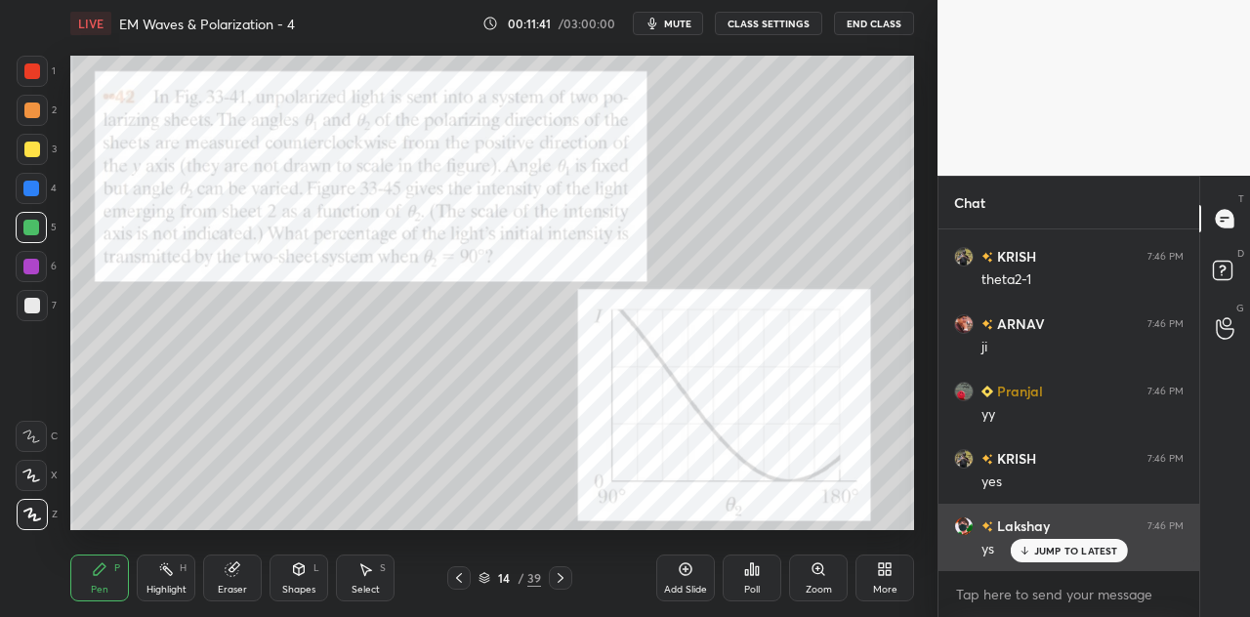
click at [1042, 546] on p "JUMP TO LATEST" at bounding box center [1076, 551] width 84 height 12
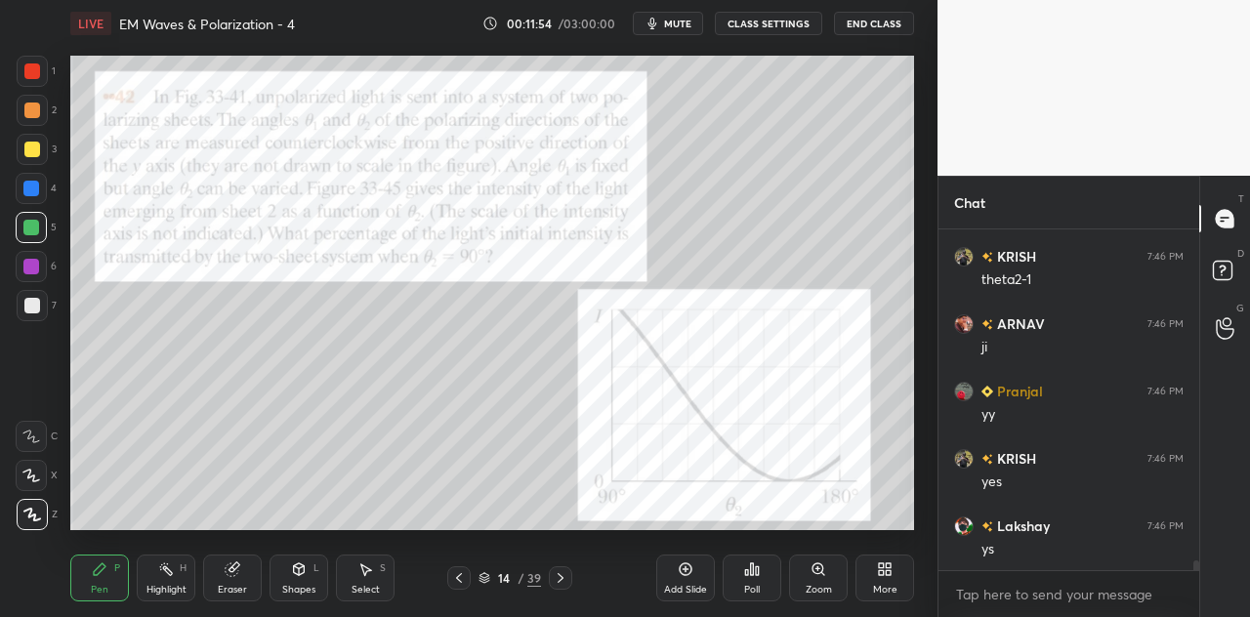
click at [31, 271] on div at bounding box center [31, 267] width 16 height 16
click at [34, 153] on div at bounding box center [32, 150] width 16 height 16
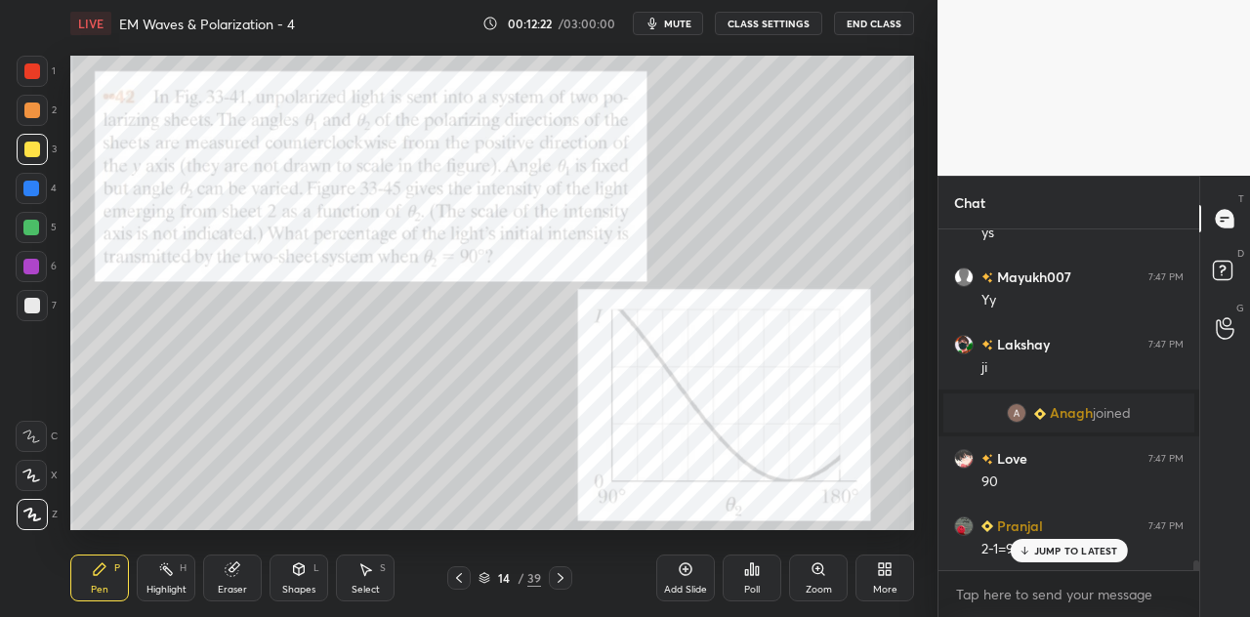
scroll to position [11581, 0]
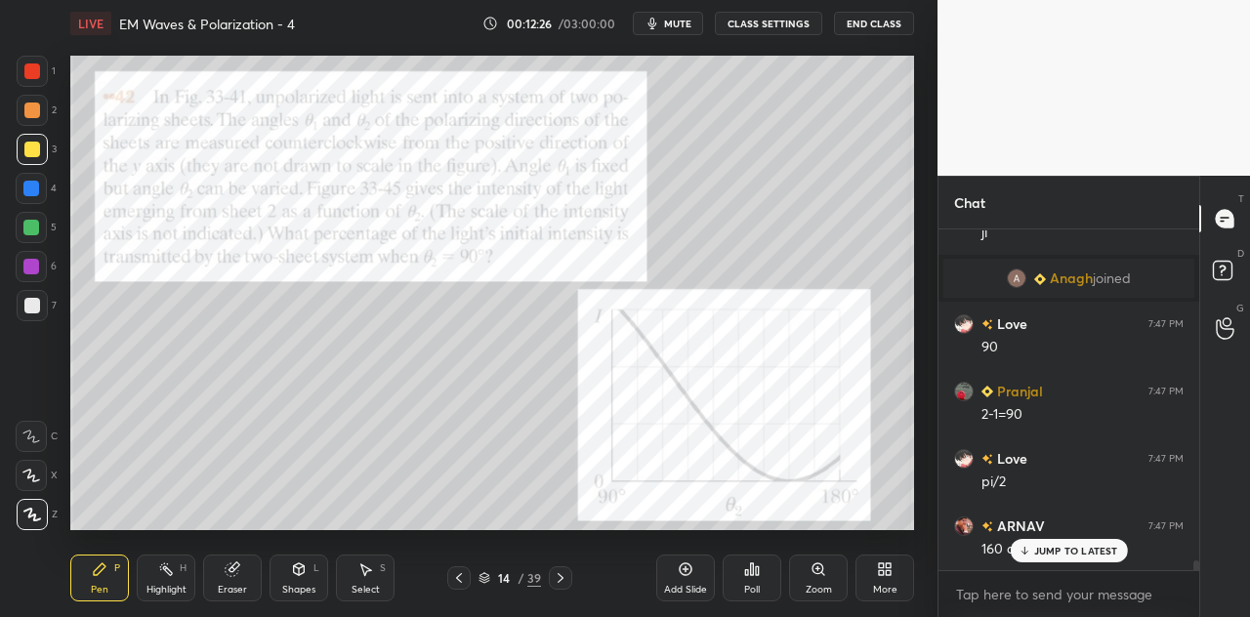
click at [41, 267] on div at bounding box center [31, 266] width 31 height 31
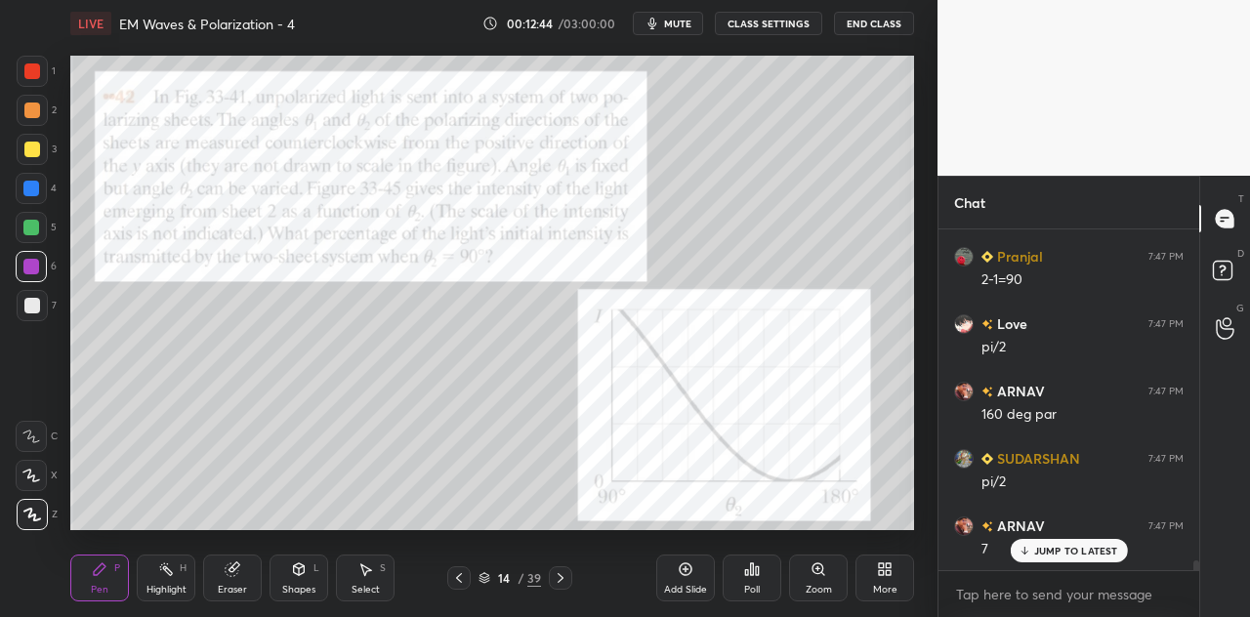
scroll to position [11784, 0]
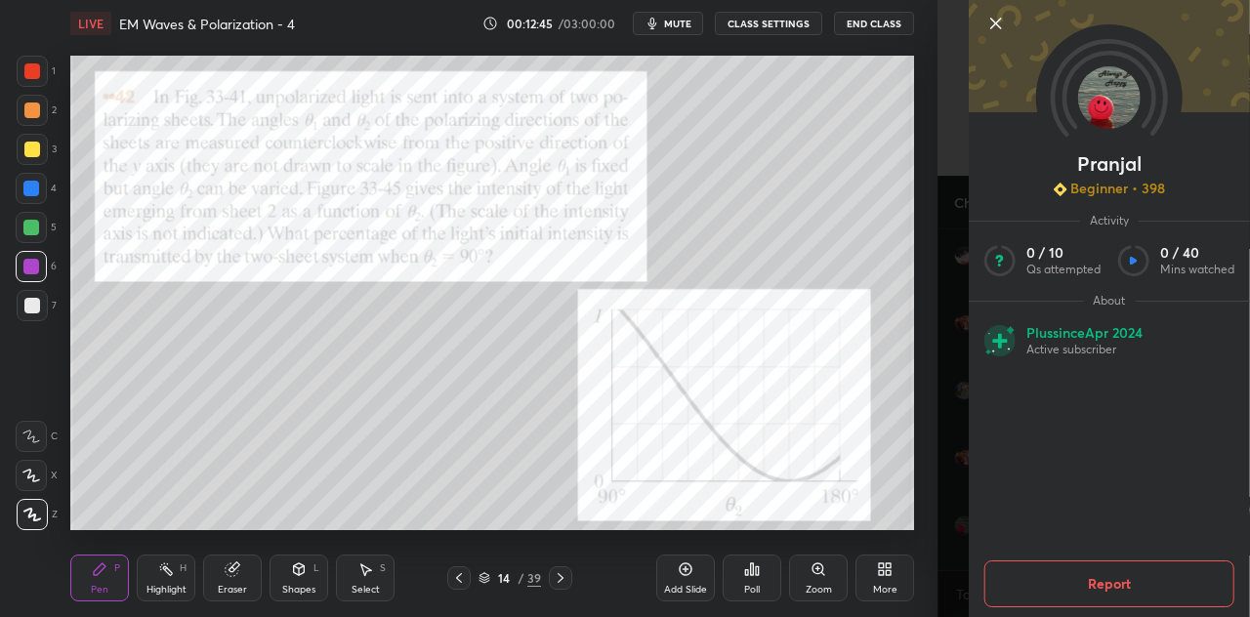
click at [803, 531] on div "Add Slide Poll Zoom More" at bounding box center [785, 578] width 258 height 109
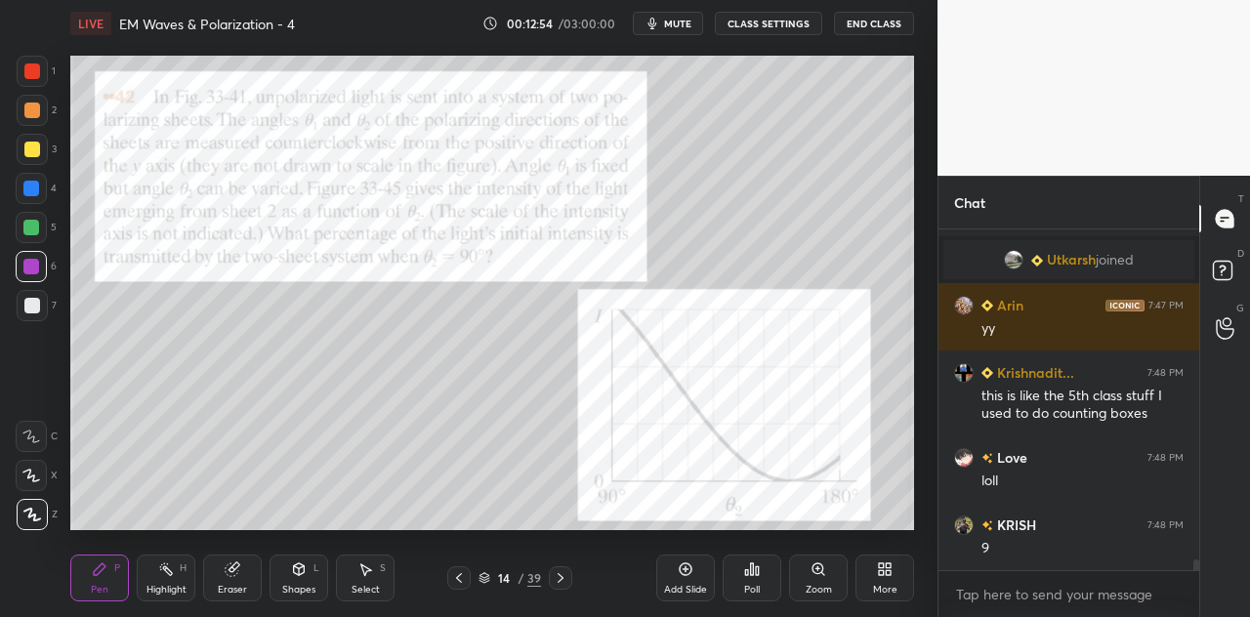
scroll to position [10515, 0]
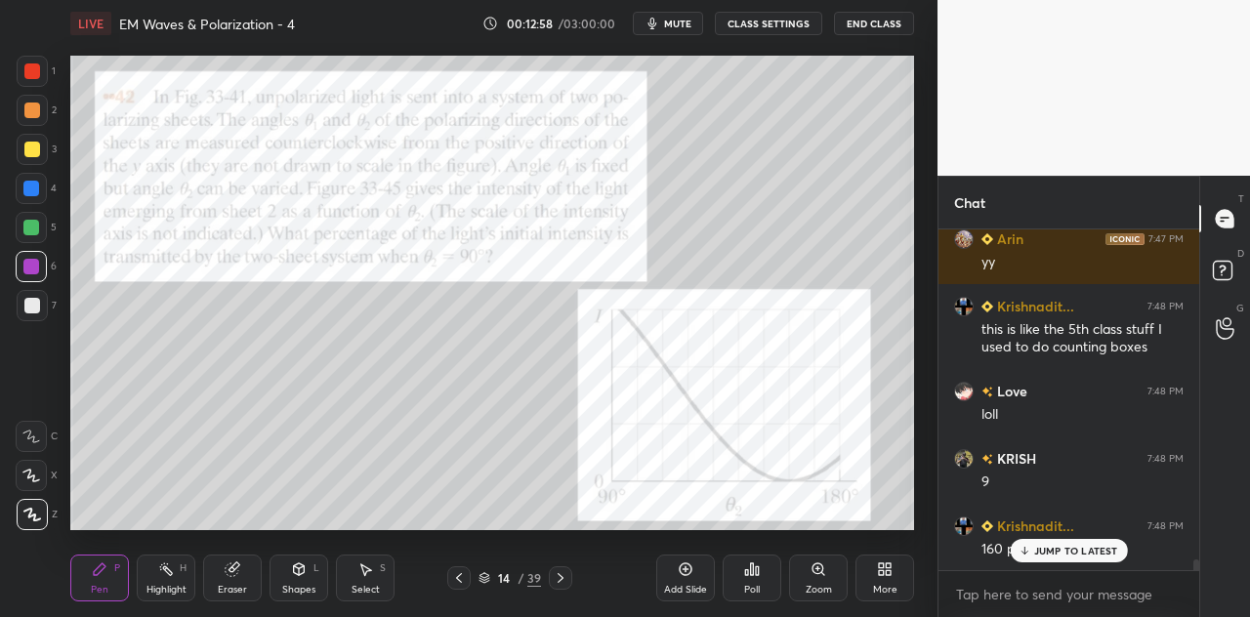
click at [33, 71] on div at bounding box center [32, 71] width 16 height 16
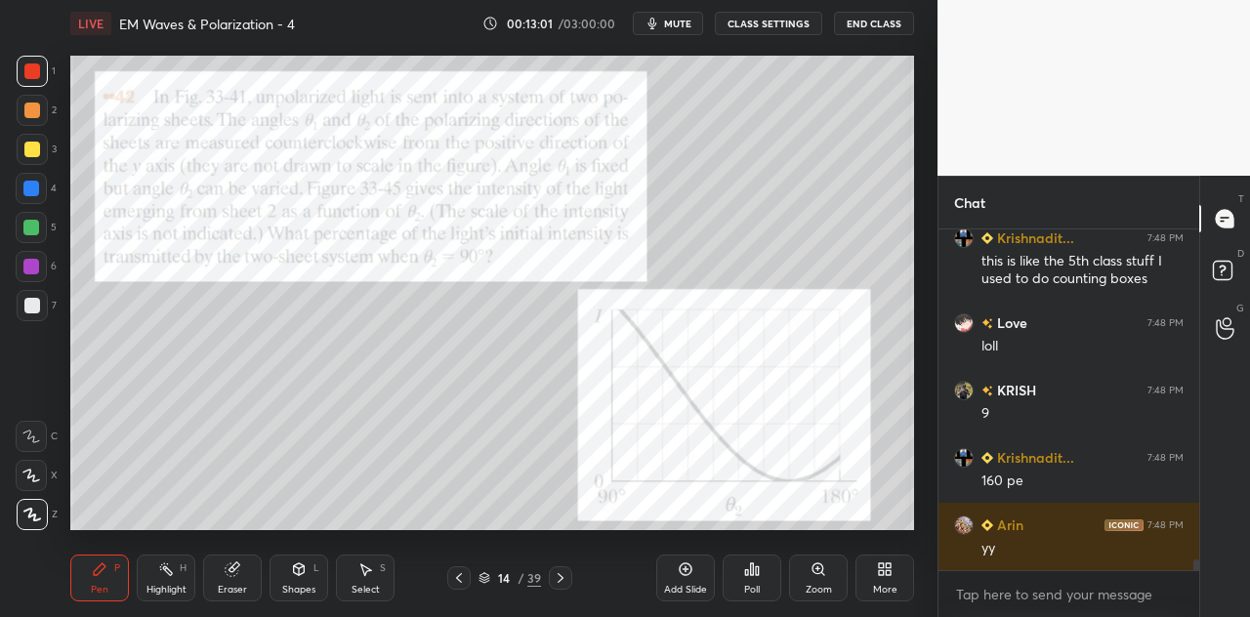
scroll to position [10649, 0]
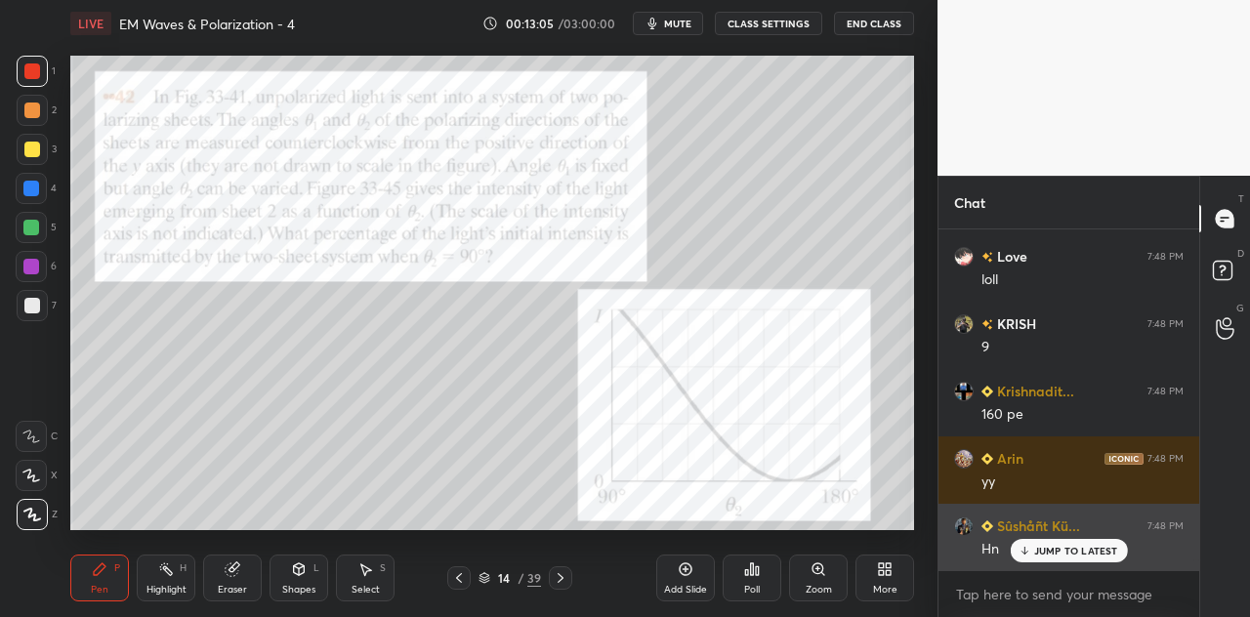
click at [1060, 550] on p "JUMP TO LATEST" at bounding box center [1076, 551] width 84 height 12
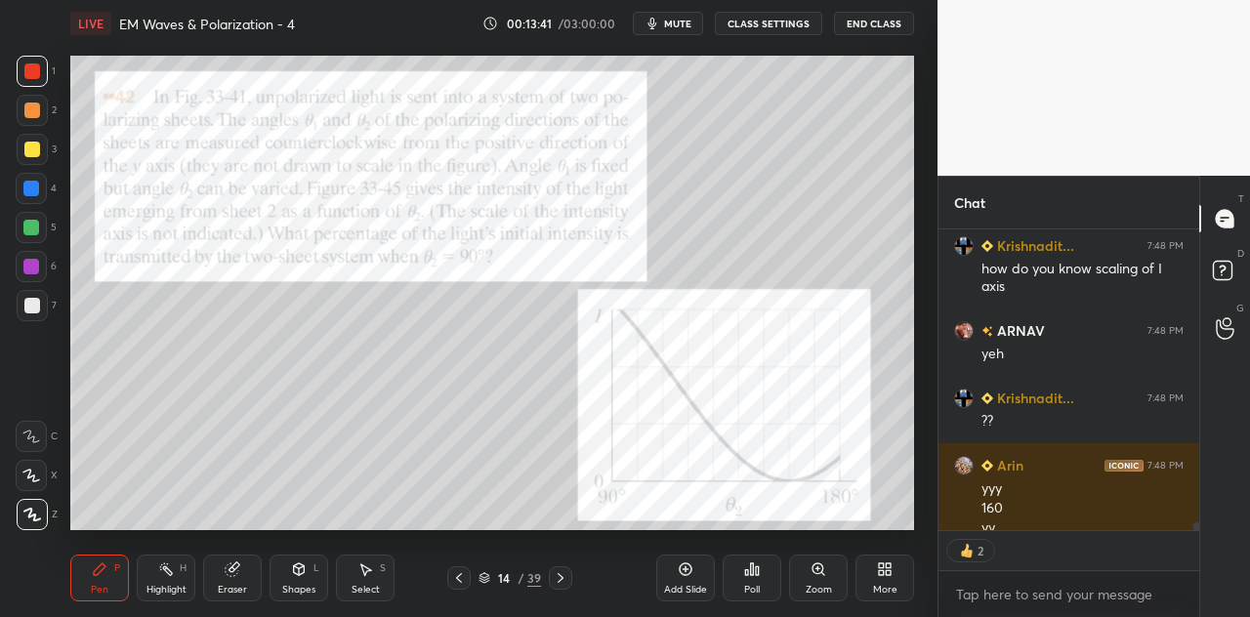
scroll to position [11275, 0]
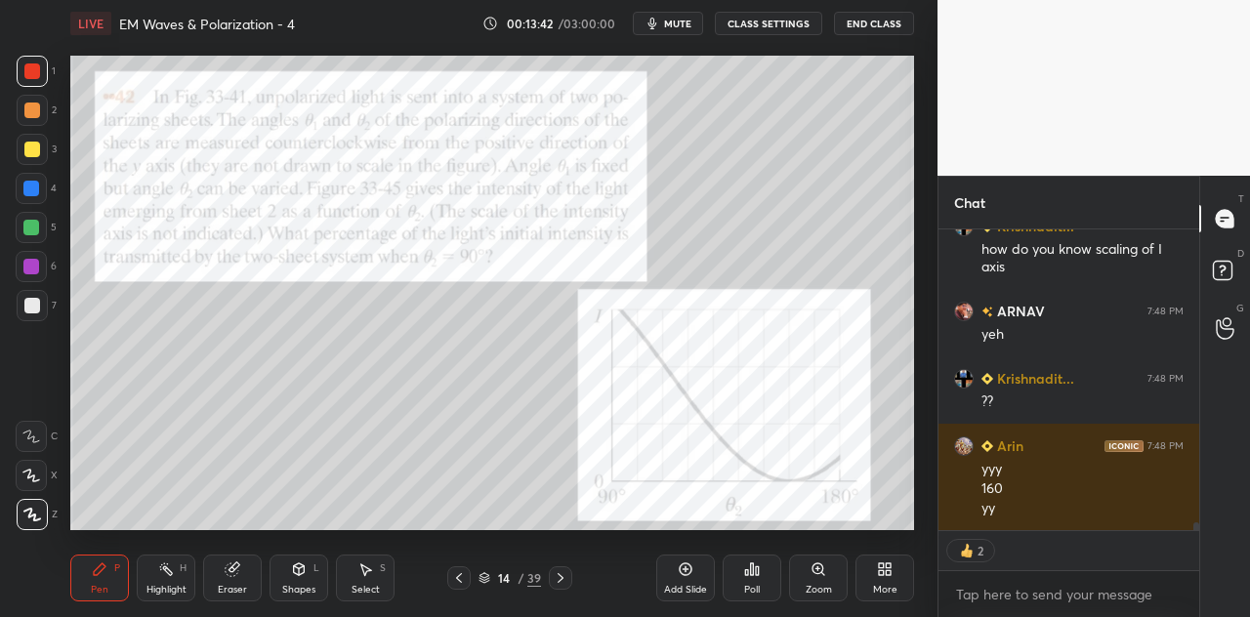
click at [31, 192] on div at bounding box center [31, 189] width 16 height 16
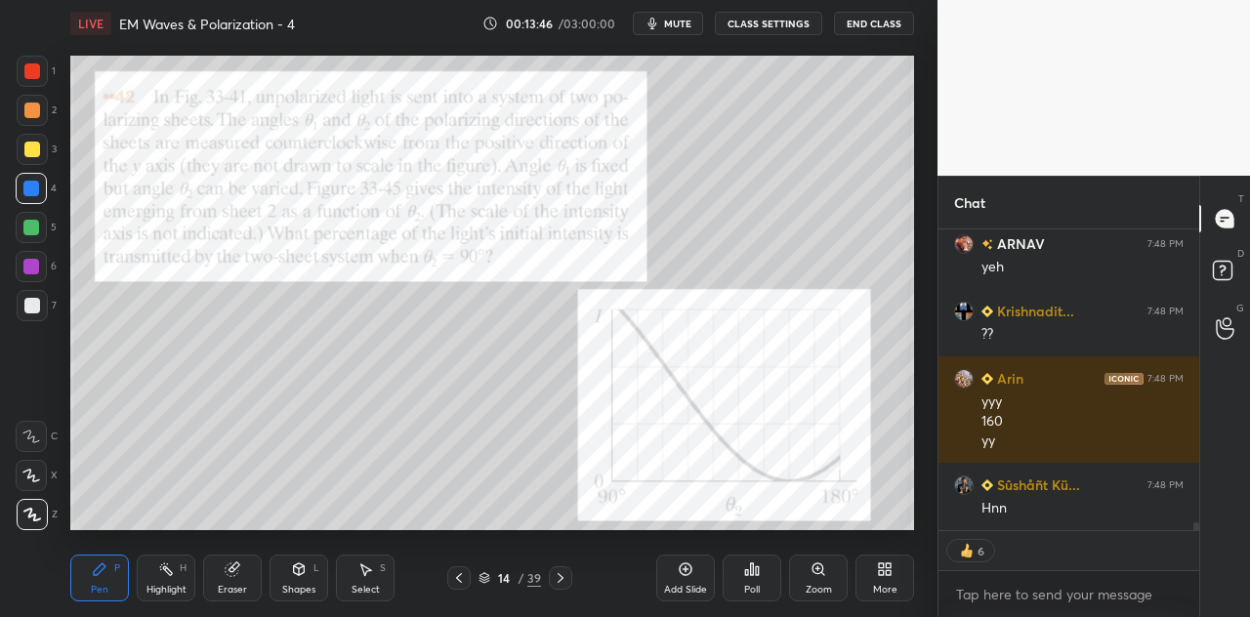
click at [31, 148] on div at bounding box center [32, 150] width 16 height 16
click at [317, 569] on div "L" at bounding box center [317, 569] width 6 height 10
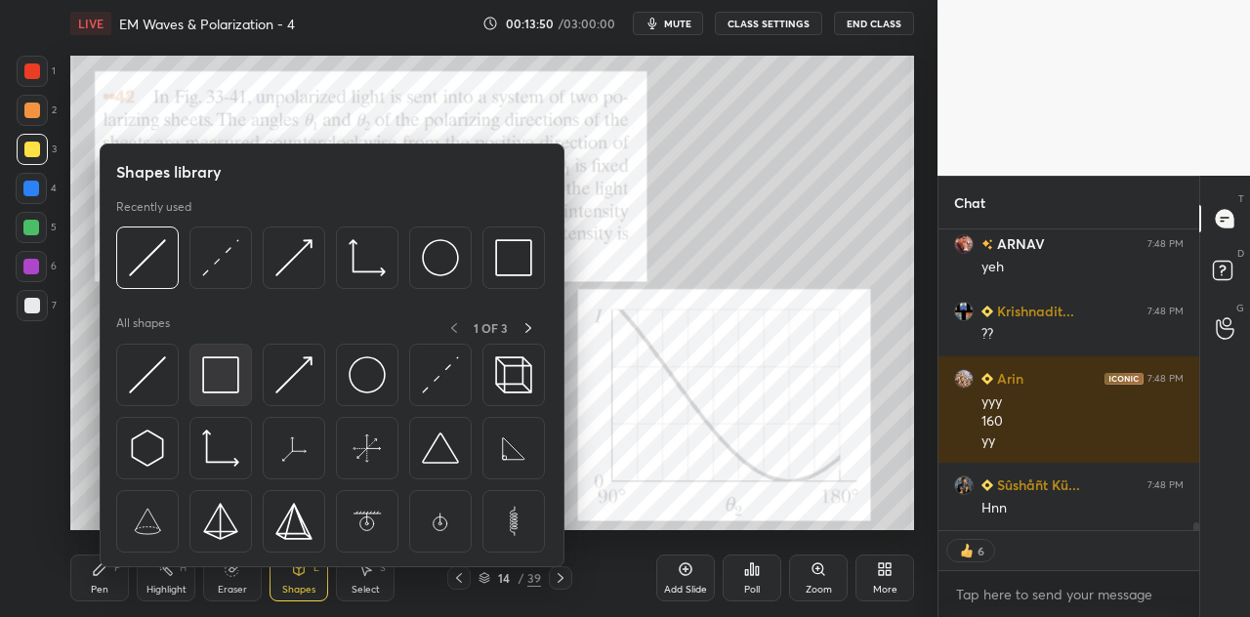
click at [221, 380] on img at bounding box center [220, 375] width 37 height 37
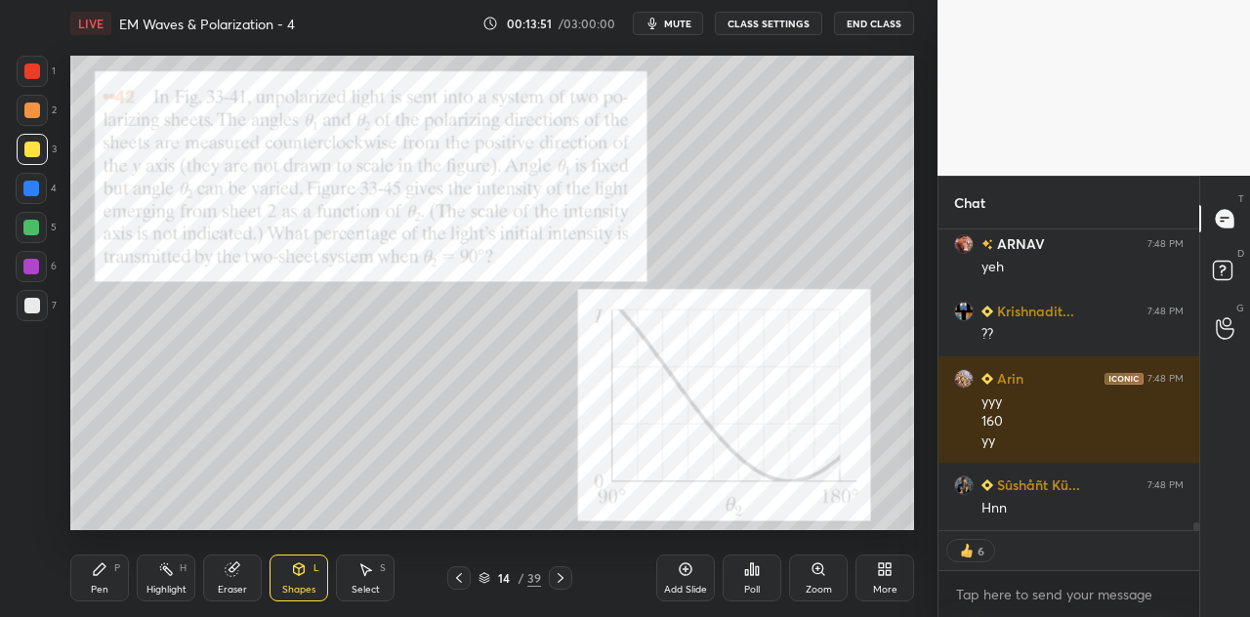
click at [34, 106] on div at bounding box center [32, 111] width 16 height 16
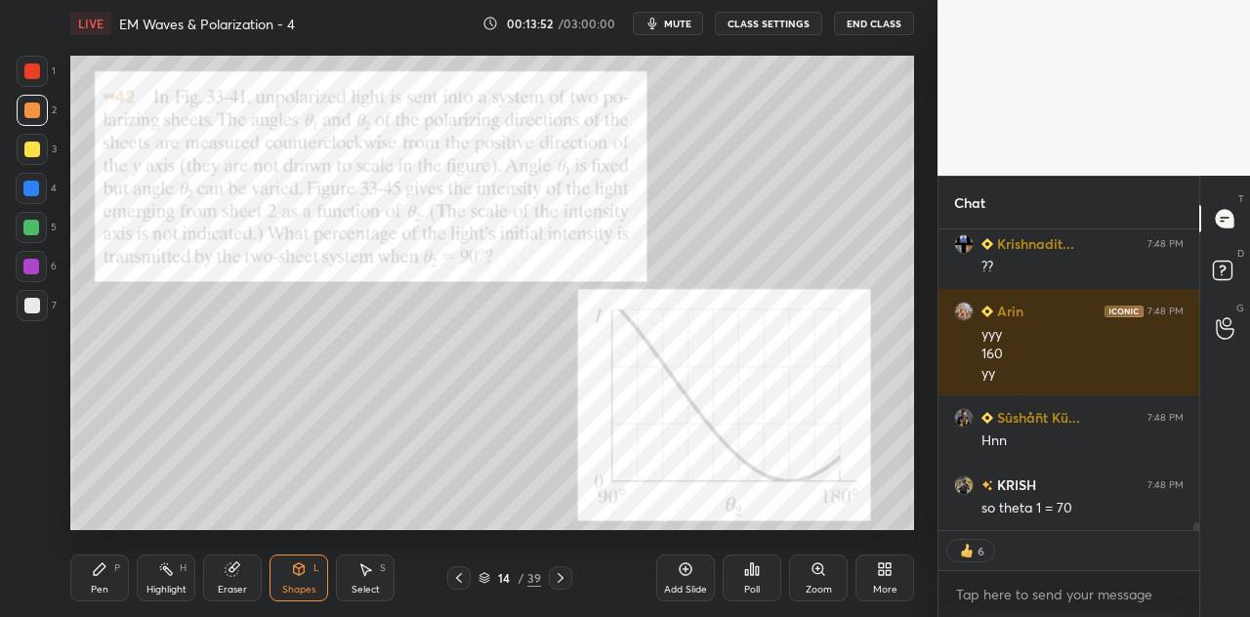
scroll to position [11478, 0]
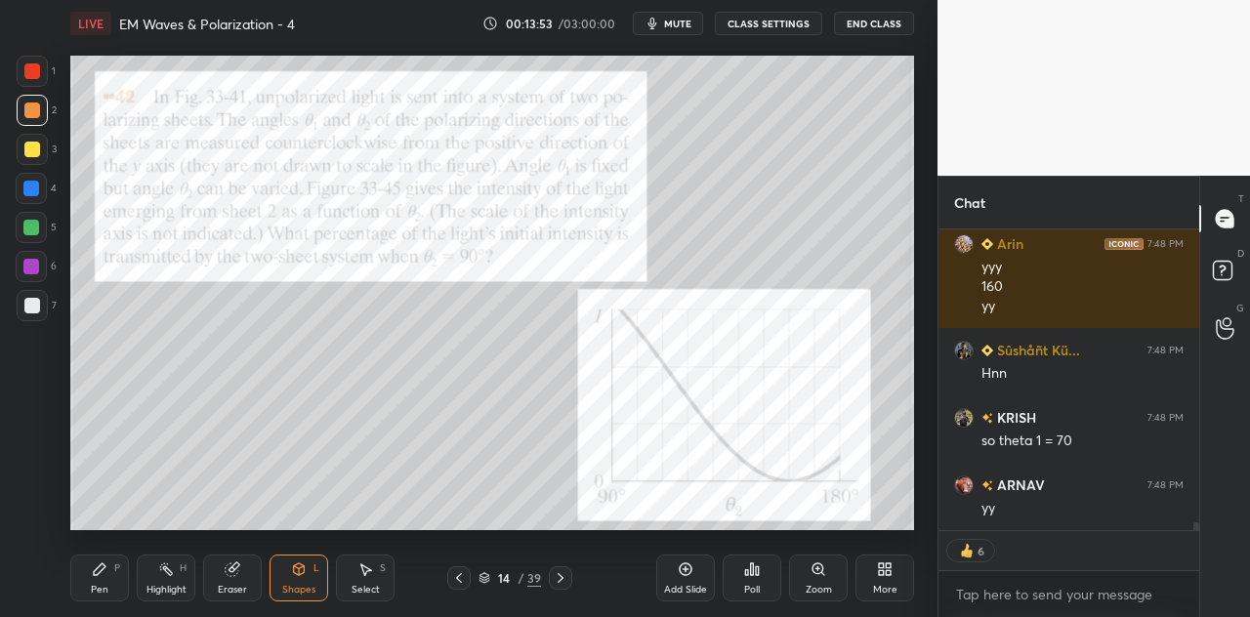
click at [104, 575] on icon at bounding box center [100, 570] width 16 height 16
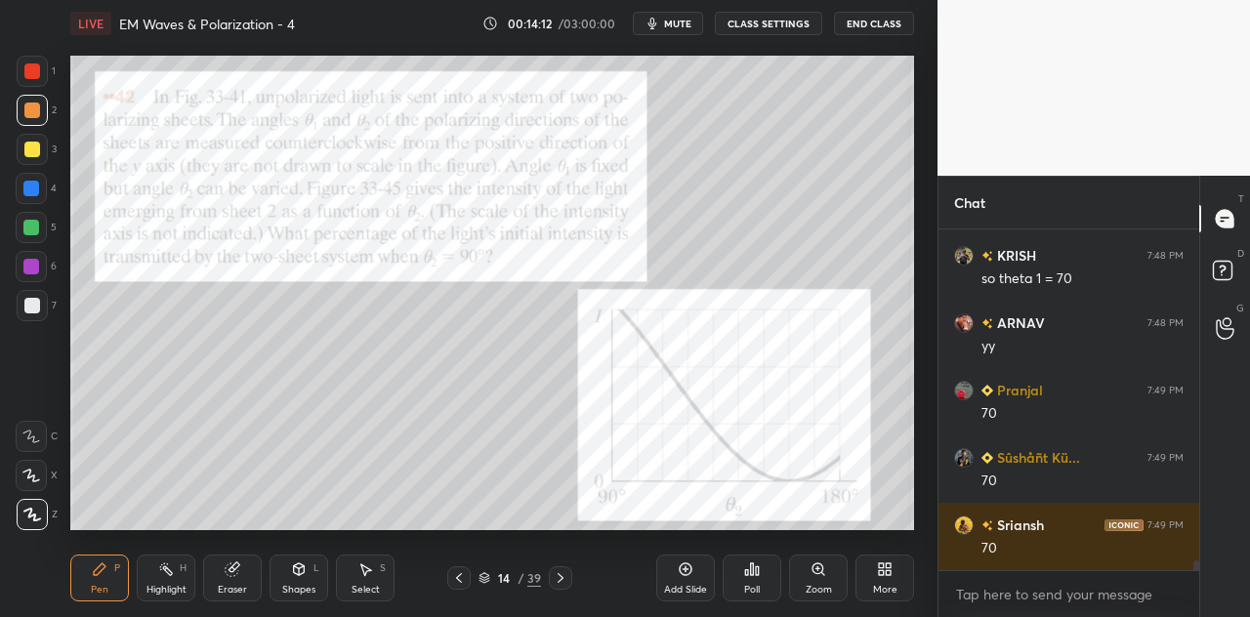
scroll to position [11706, 0]
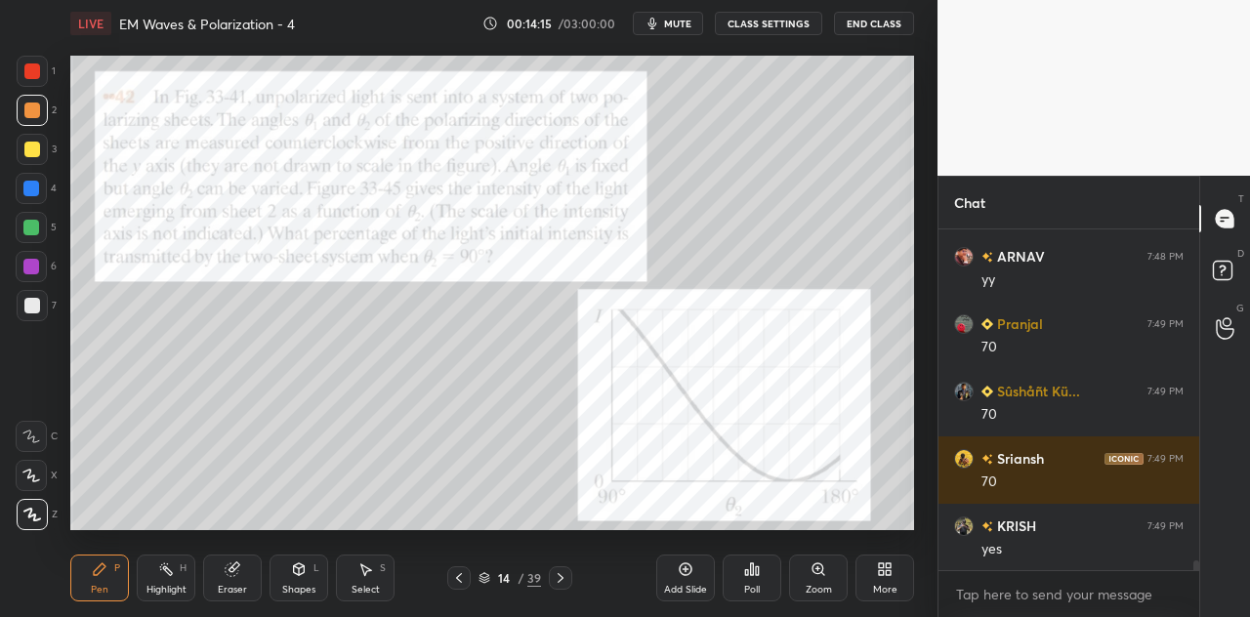
click at [39, 70] on div at bounding box center [32, 71] width 16 height 16
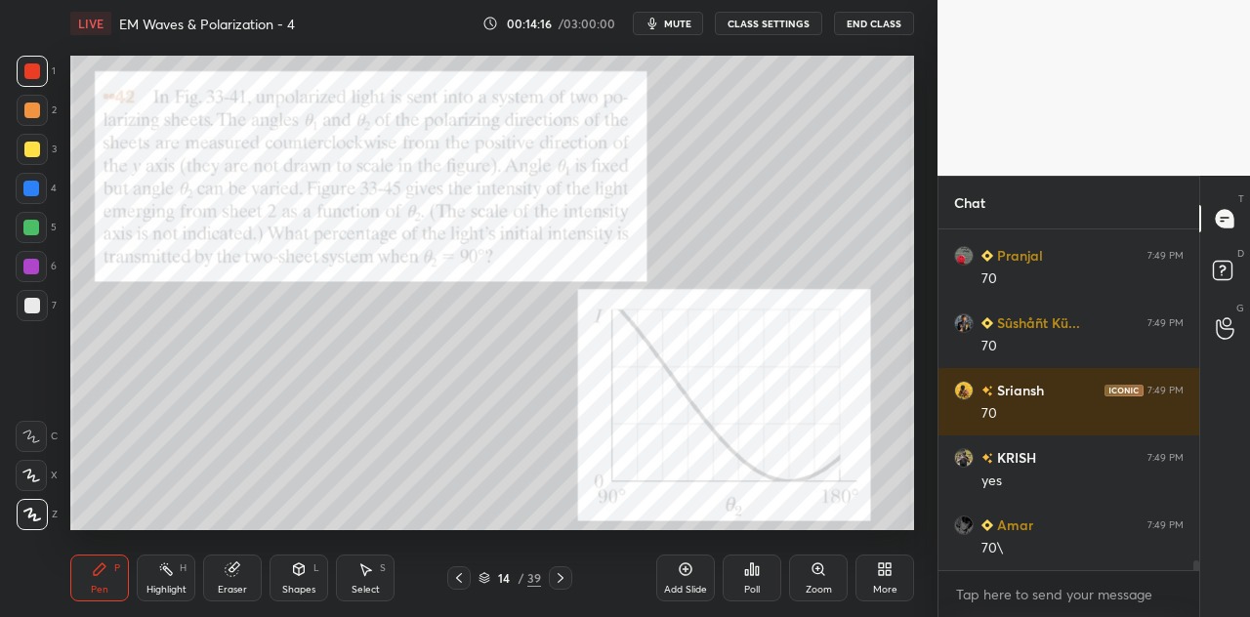
scroll to position [11841, 0]
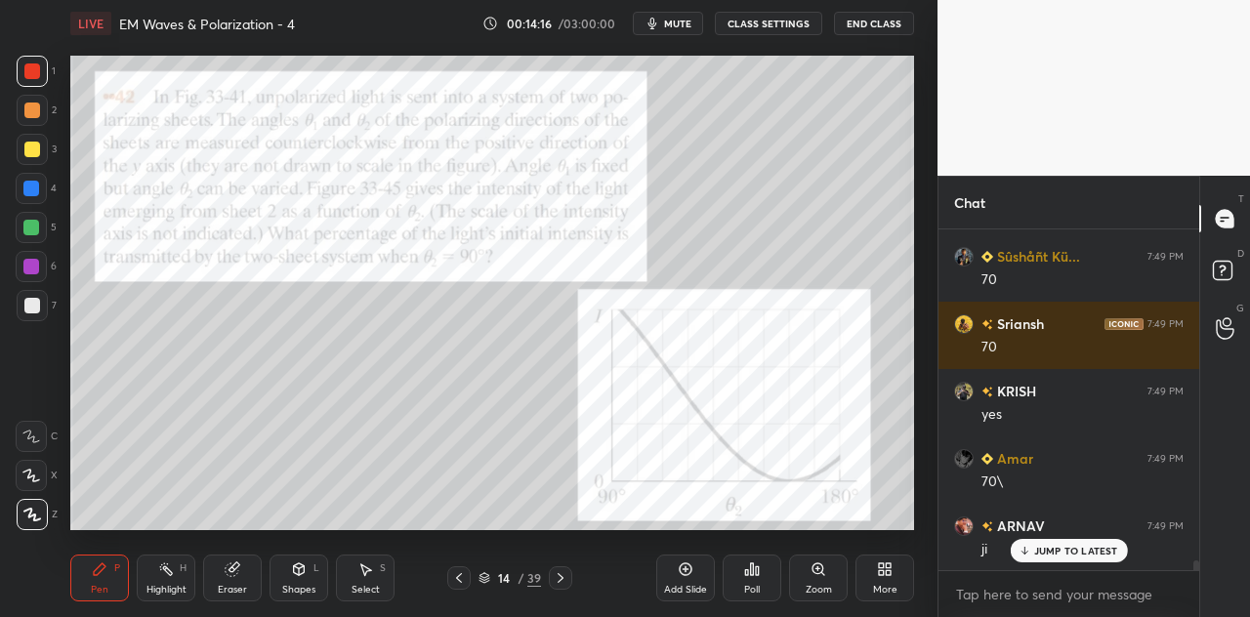
click at [41, 109] on div at bounding box center [32, 110] width 31 height 31
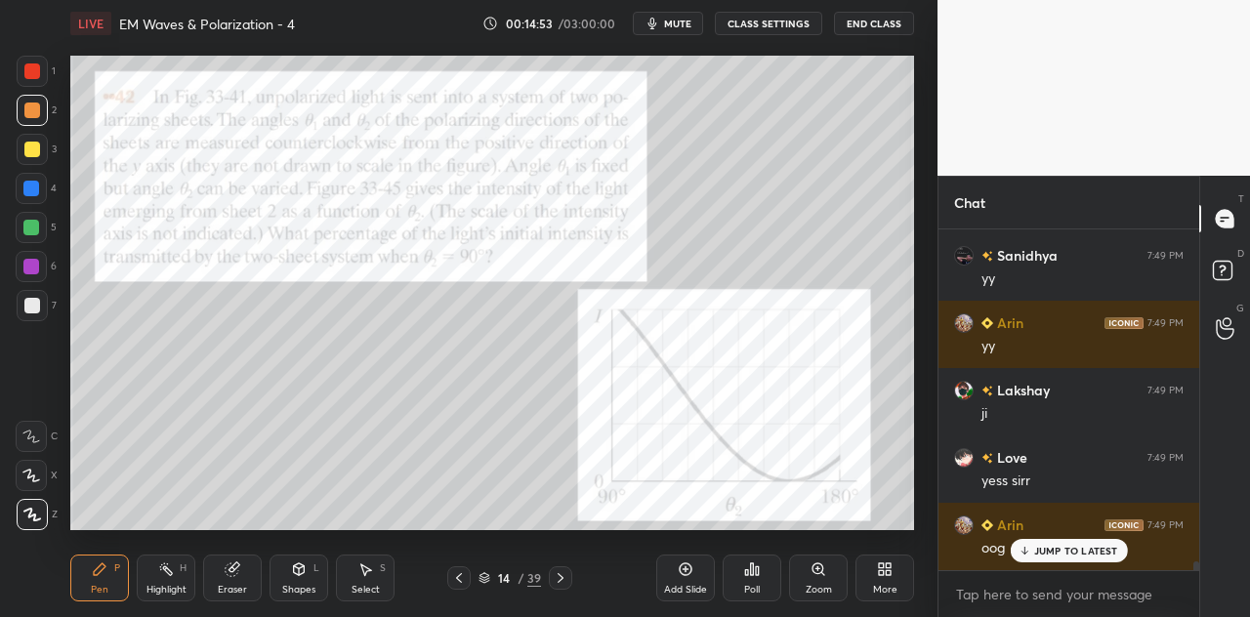
scroll to position [12400, 0]
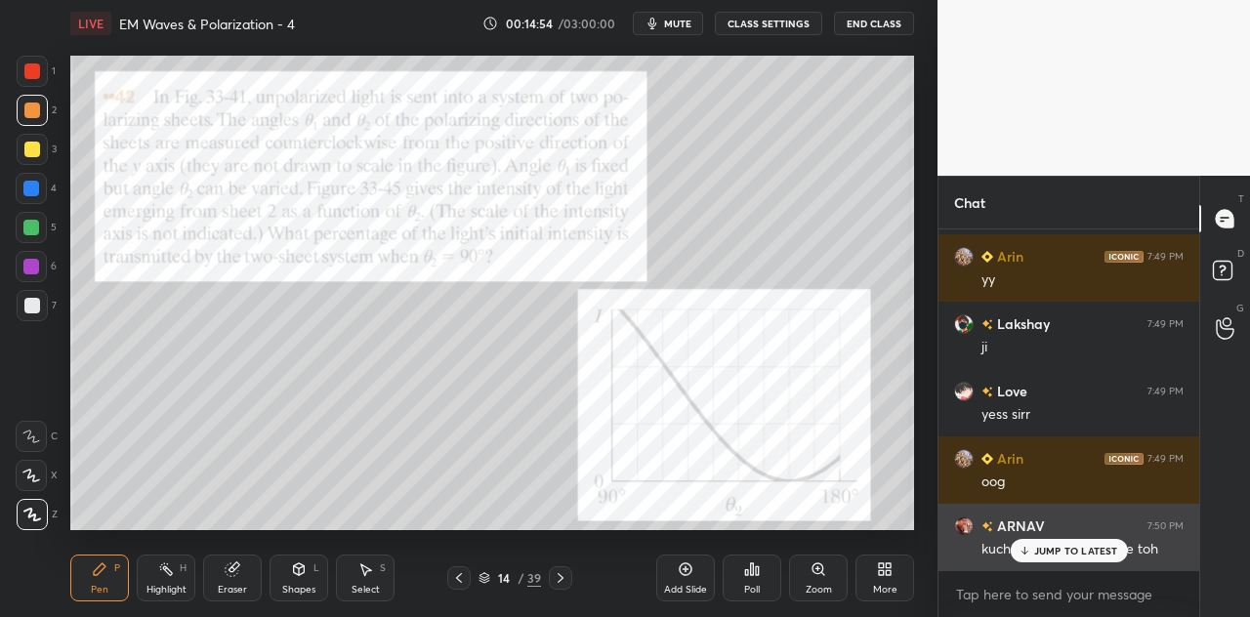
click at [1035, 545] on p "JUMP TO LATEST" at bounding box center [1076, 551] width 84 height 12
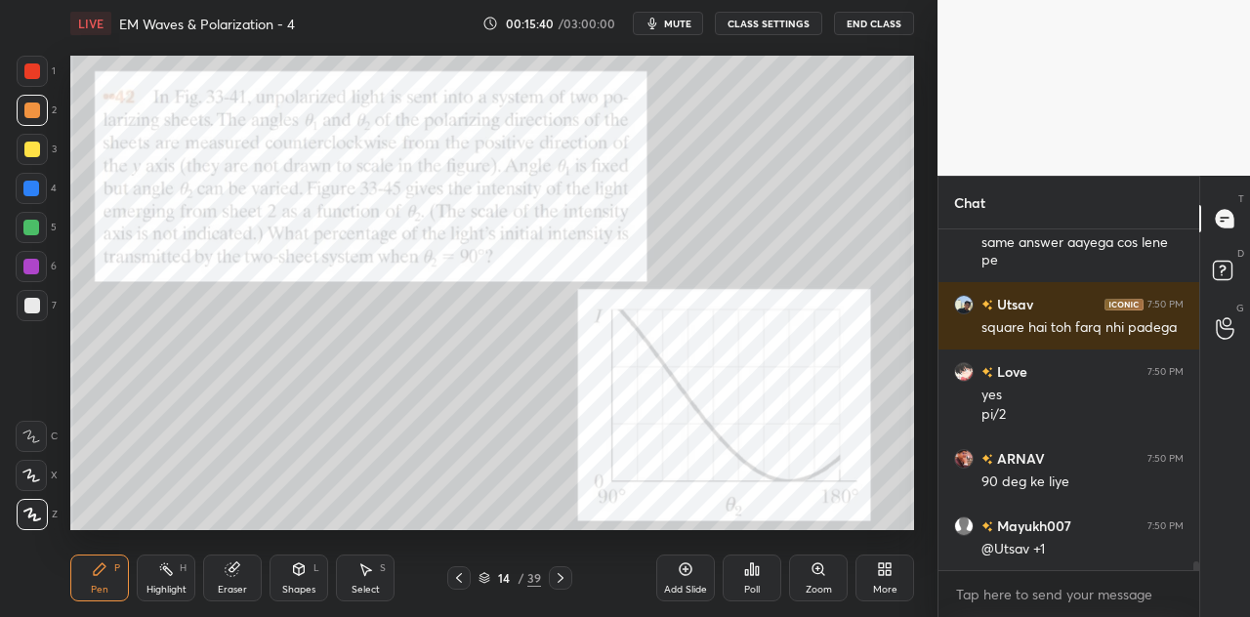
scroll to position [12929, 0]
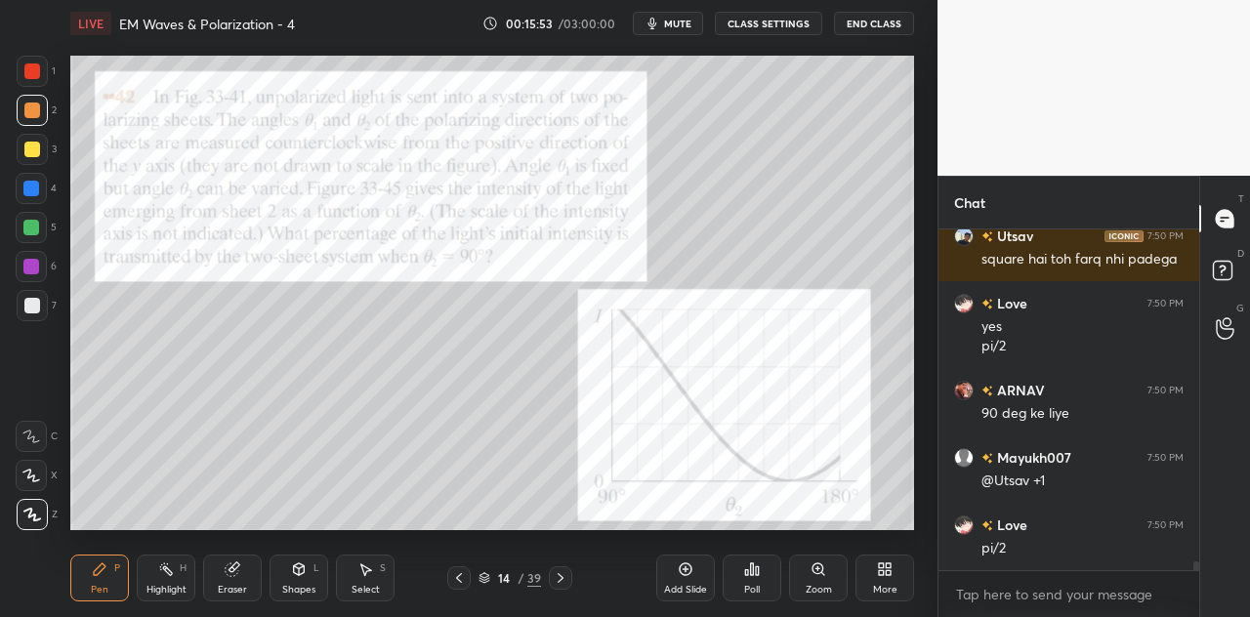
click at [33, 147] on div at bounding box center [32, 150] width 16 height 16
click at [33, 101] on div at bounding box center [32, 110] width 31 height 31
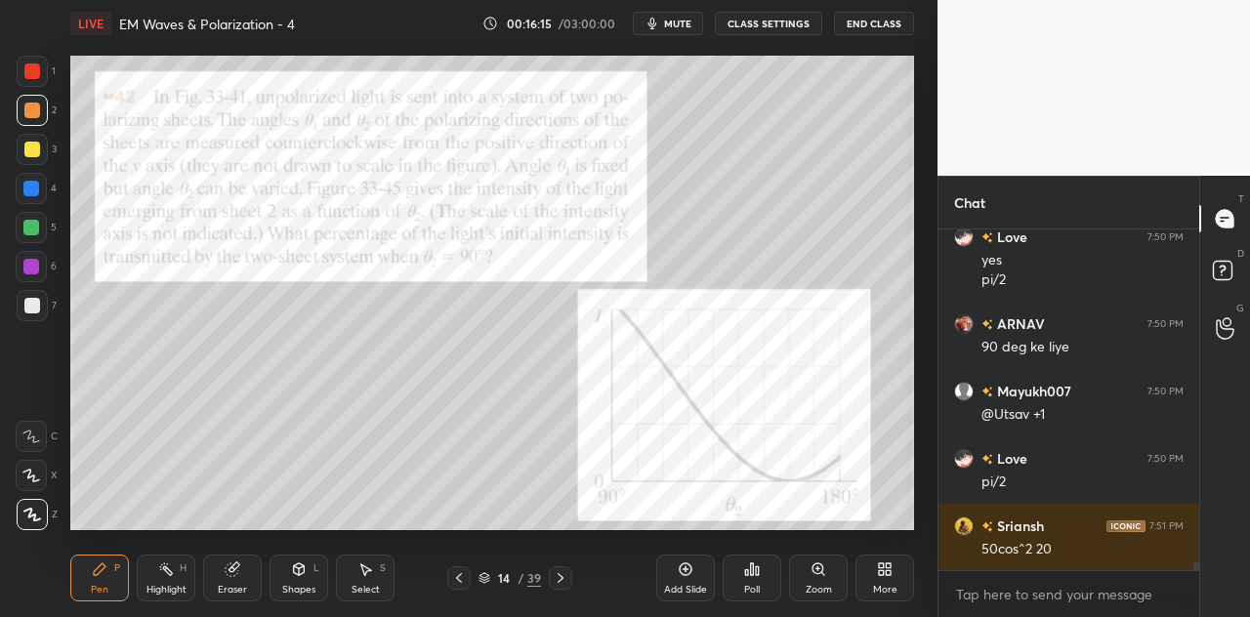
scroll to position [13064, 0]
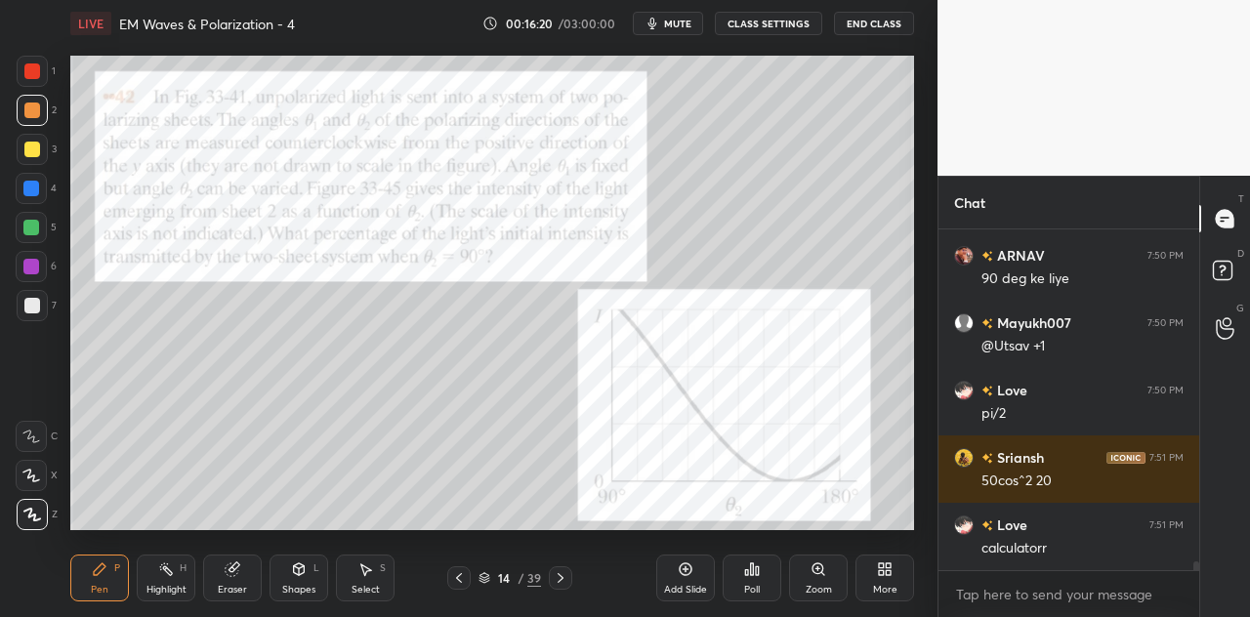
click at [278, 577] on div "Shapes L" at bounding box center [299, 578] width 59 height 47
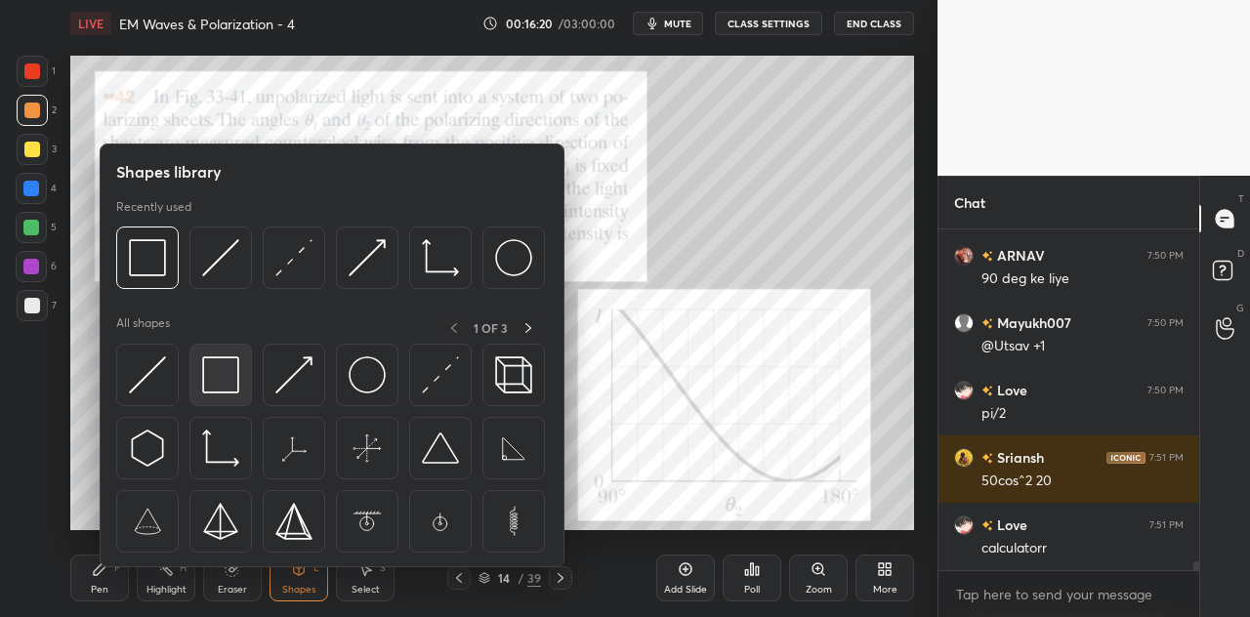
click at [234, 384] on img at bounding box center [220, 375] width 37 height 37
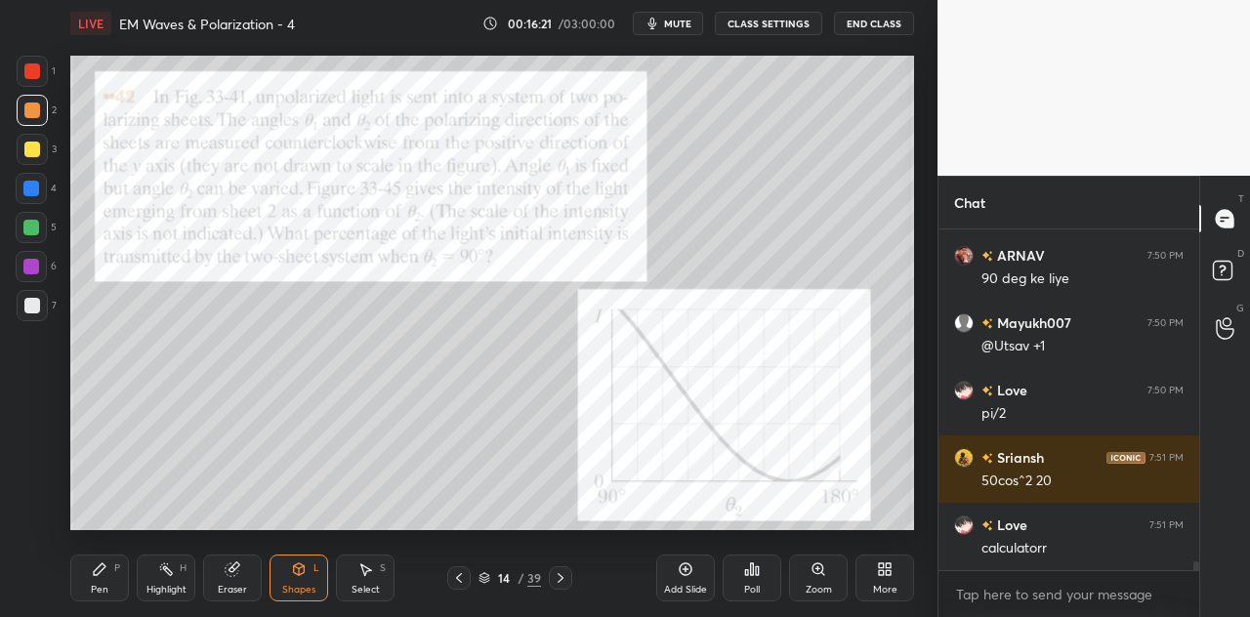
click at [39, 233] on div at bounding box center [31, 227] width 31 height 31
click at [20, 75] on div at bounding box center [32, 71] width 31 height 31
click at [117, 583] on div "Pen P" at bounding box center [99, 578] width 59 height 47
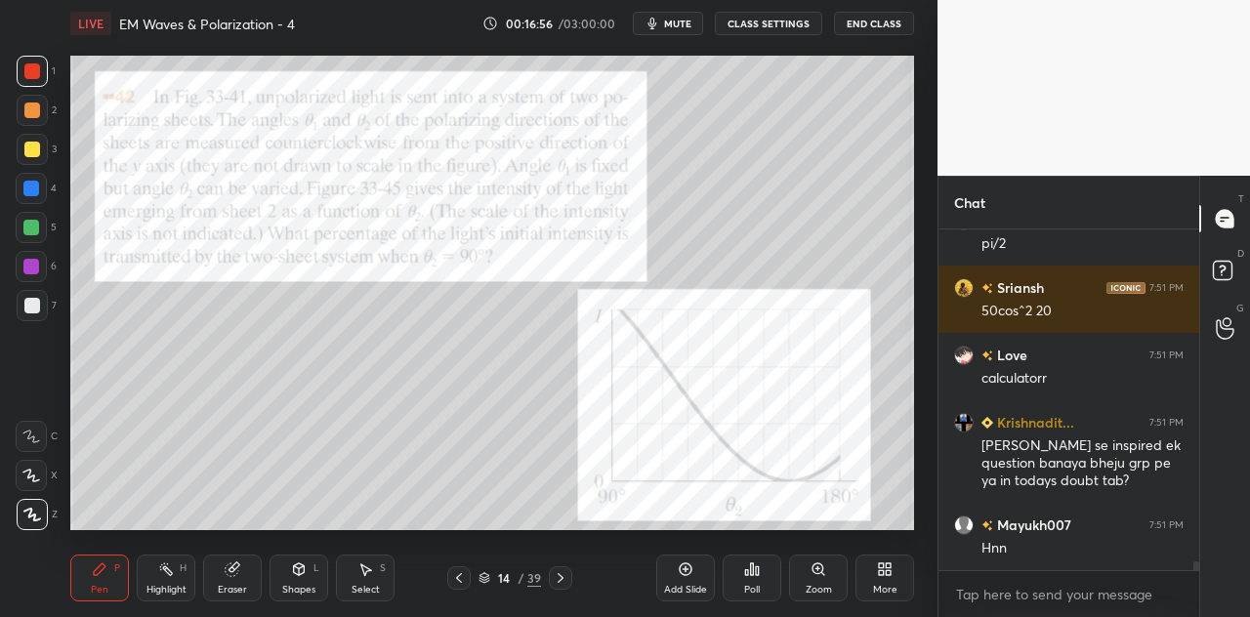
scroll to position [13300, 0]
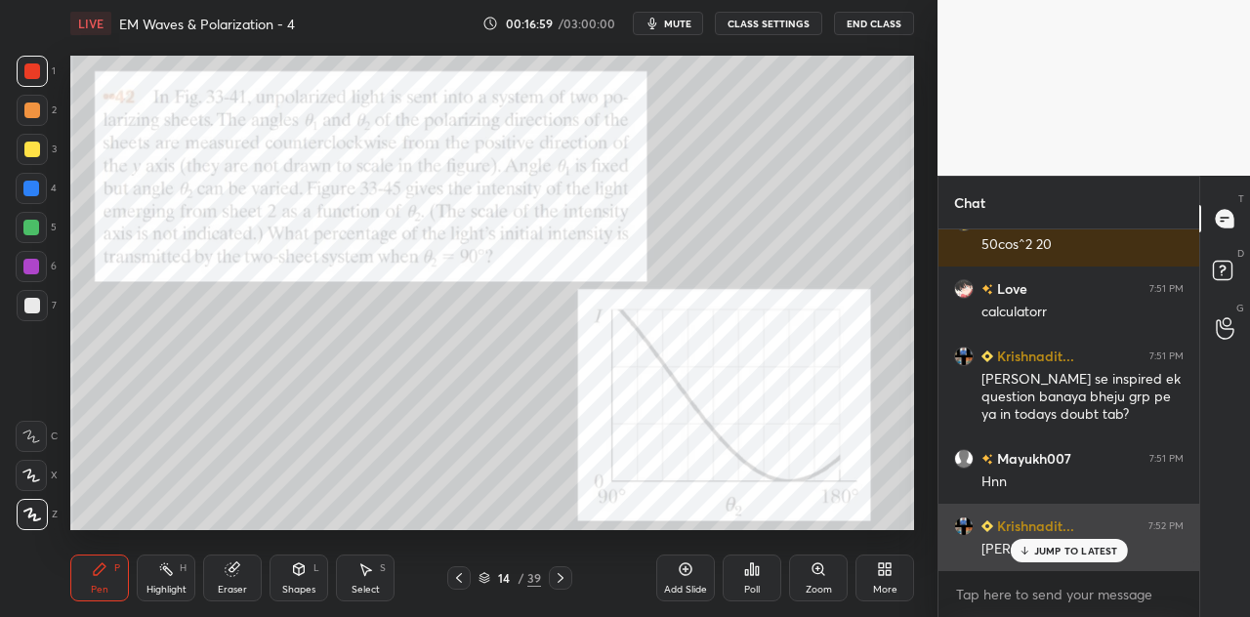
click at [1036, 552] on p "JUMP TO LATEST" at bounding box center [1076, 551] width 84 height 12
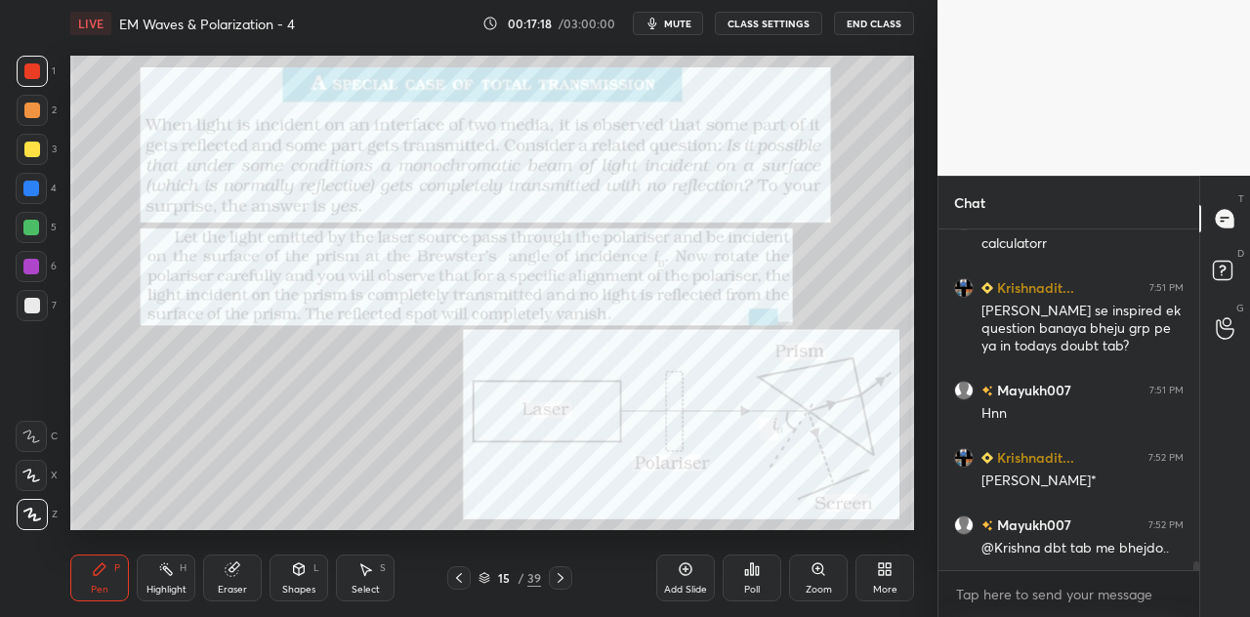
scroll to position [13504, 0]
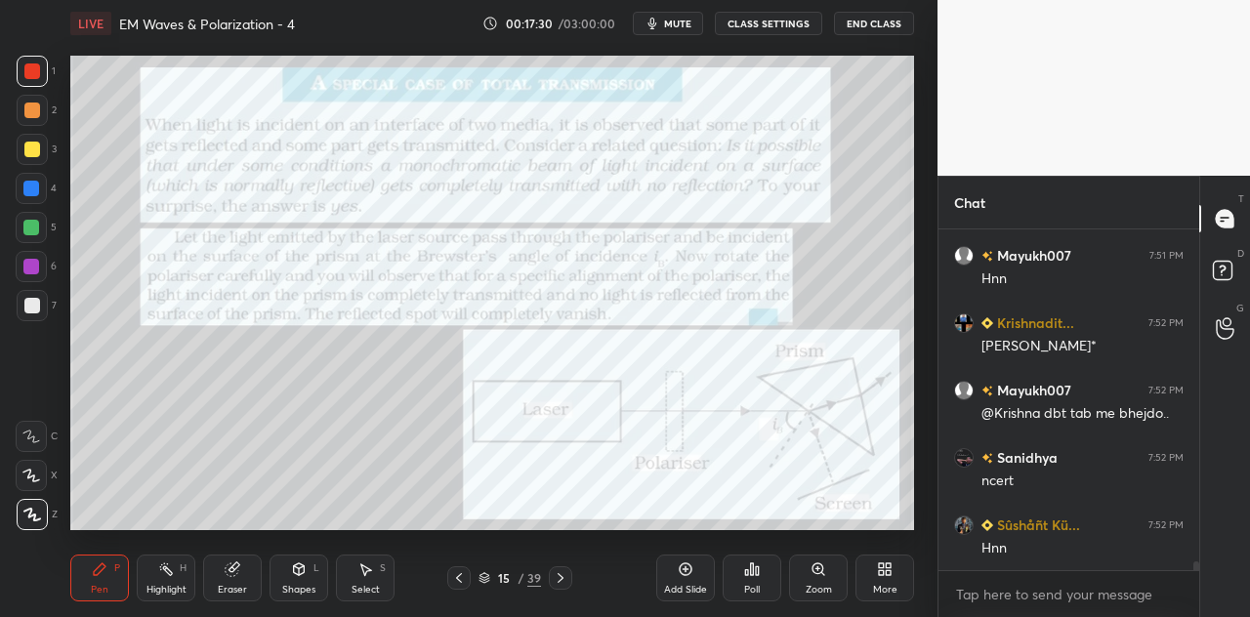
click at [327, 581] on div "Shapes L" at bounding box center [299, 578] width 59 height 47
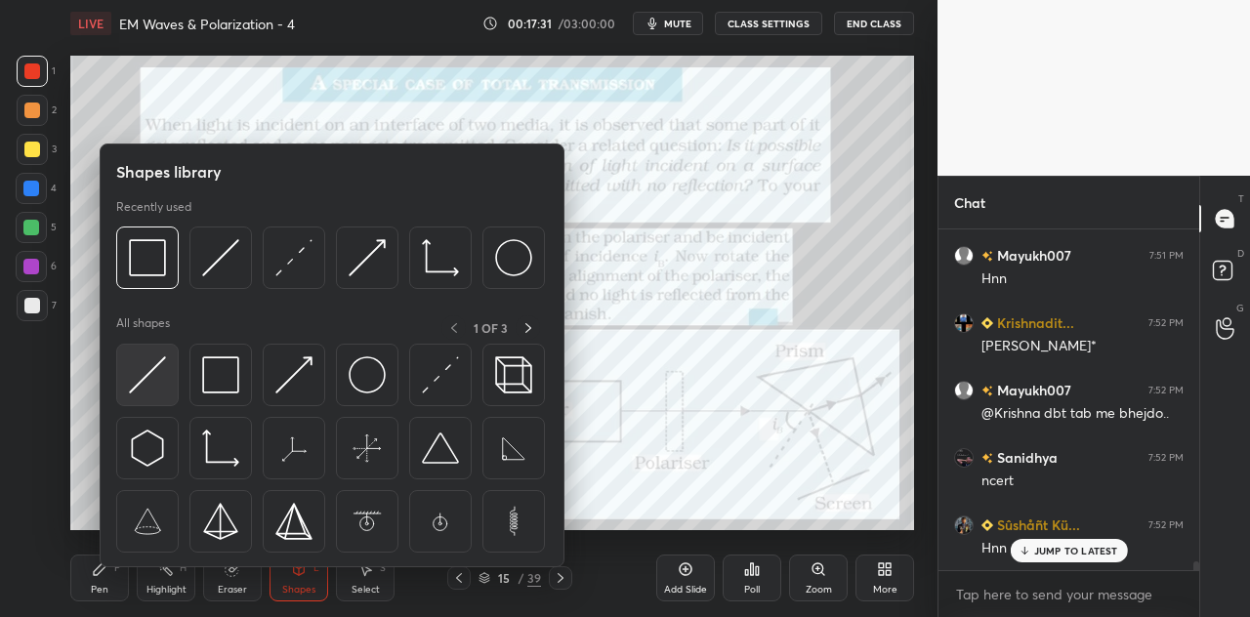
scroll to position [13570, 0]
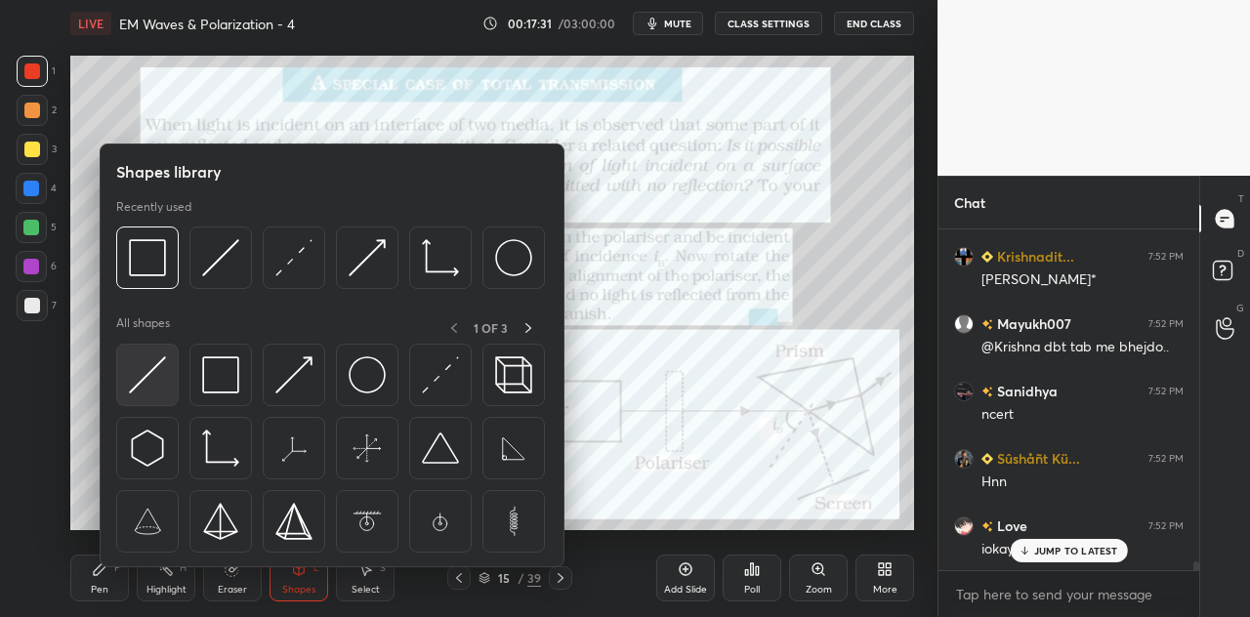
click at [158, 386] on img at bounding box center [147, 375] width 37 height 37
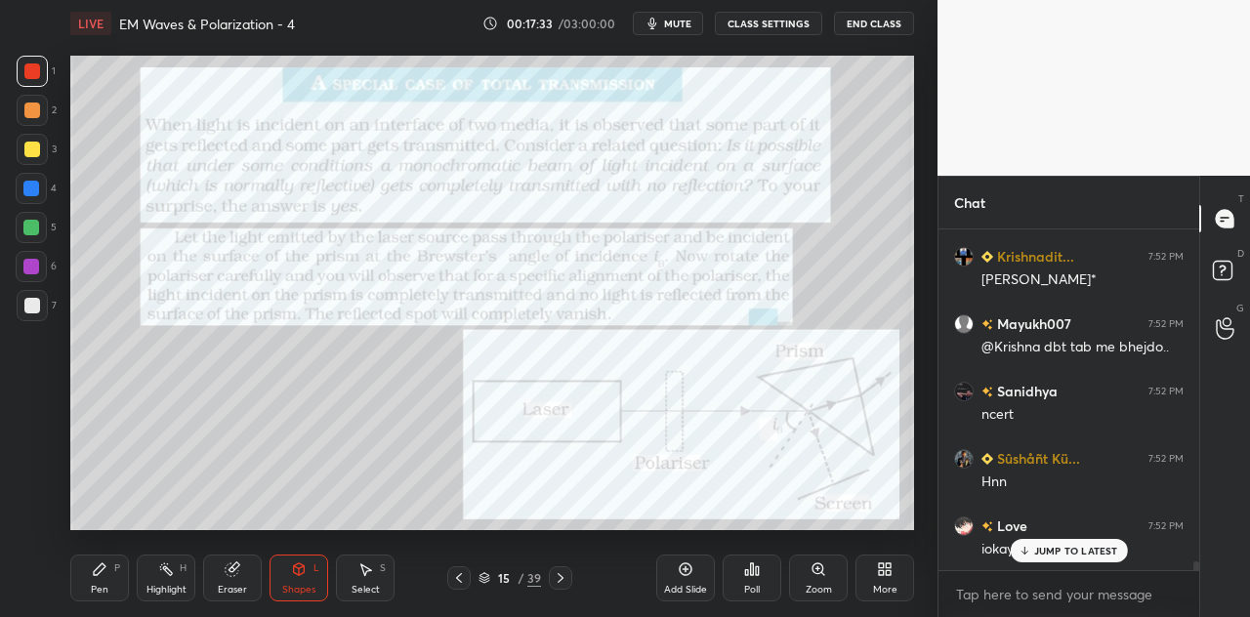
click at [117, 591] on div "Pen P" at bounding box center [99, 578] width 59 height 47
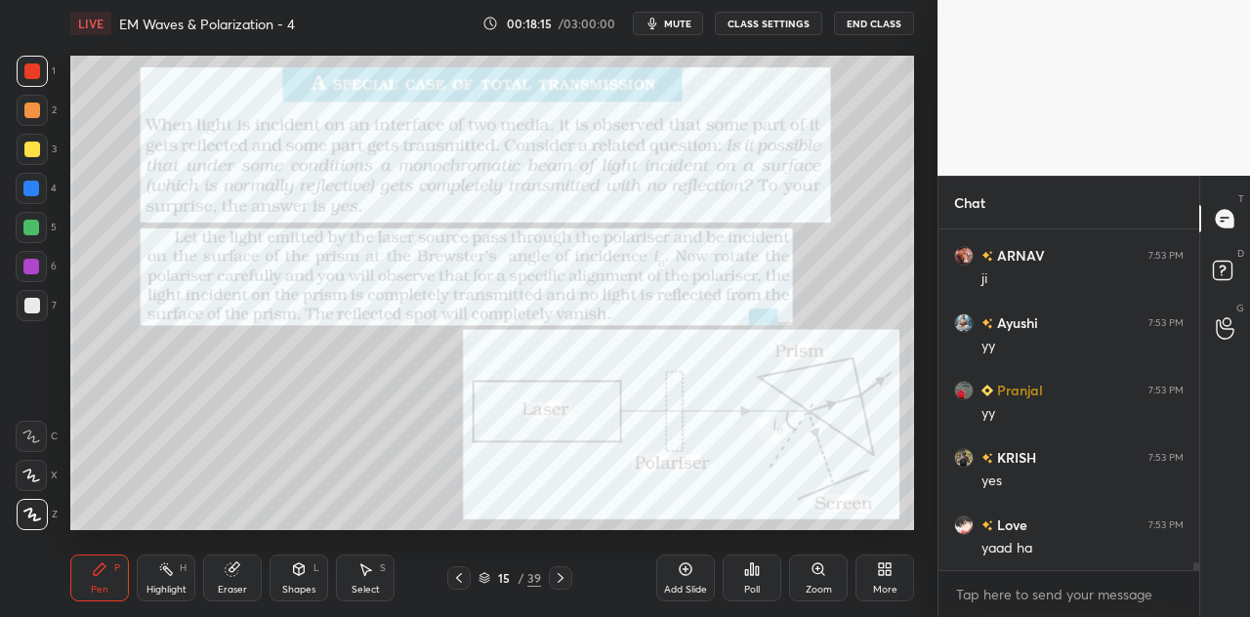
scroll to position [14736, 0]
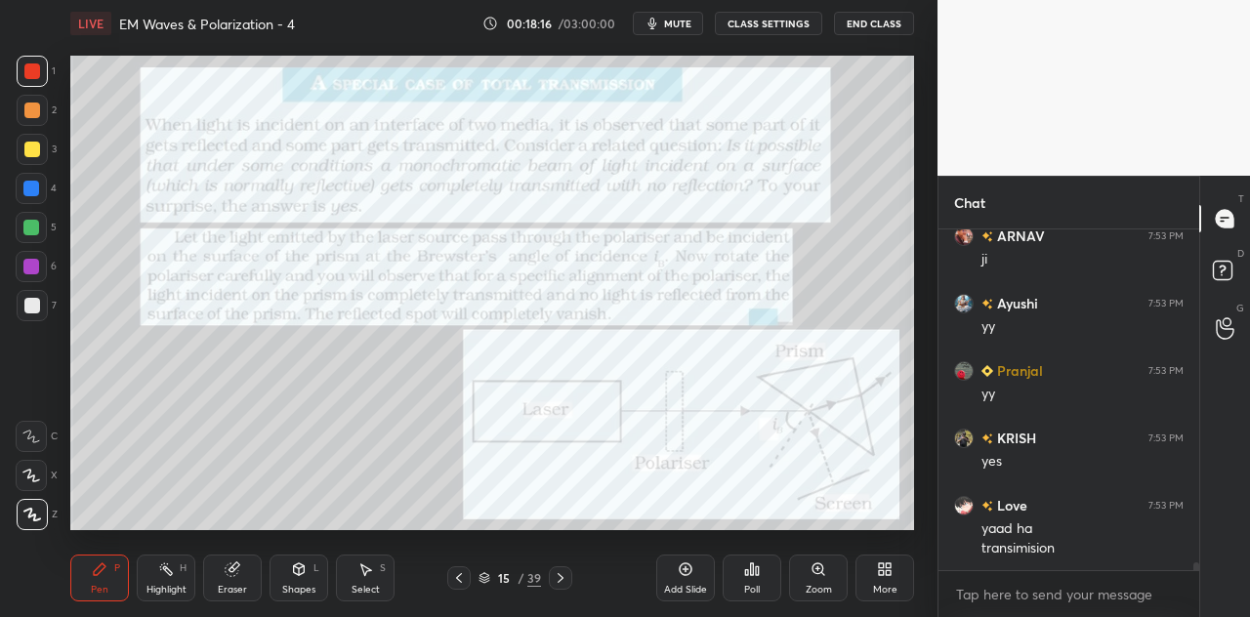
click at [306, 585] on div "Shapes" at bounding box center [298, 590] width 33 height 10
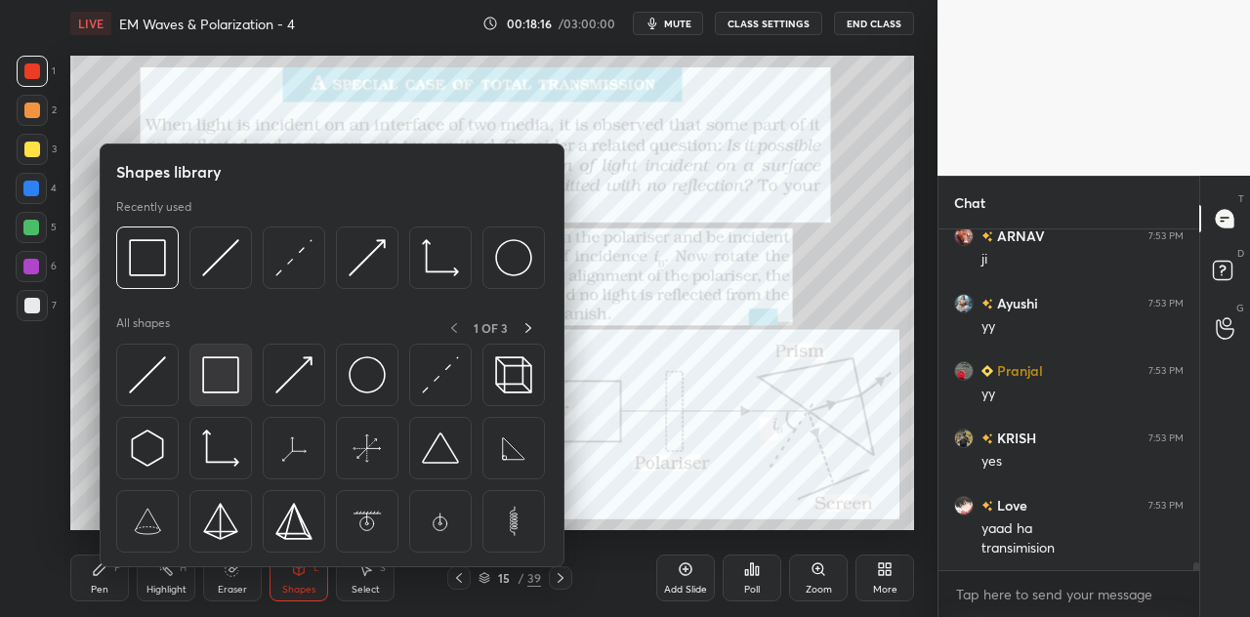
click at [227, 386] on img at bounding box center [220, 375] width 37 height 37
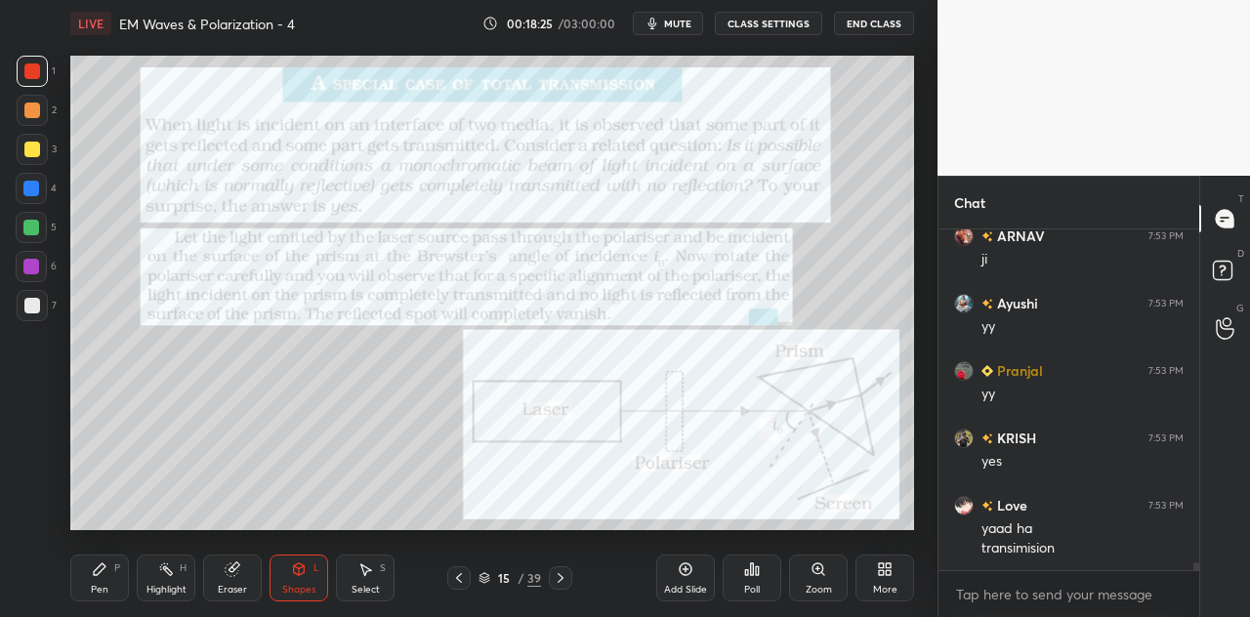
click at [119, 578] on div "Pen P" at bounding box center [99, 578] width 59 height 47
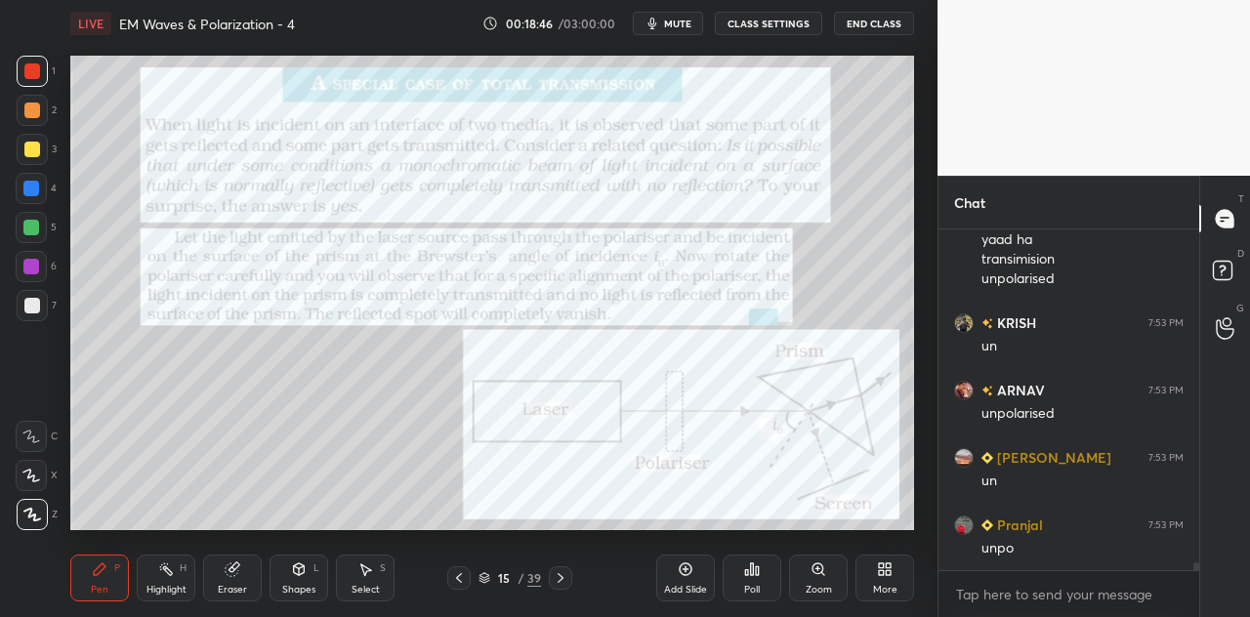
scroll to position [15092, 0]
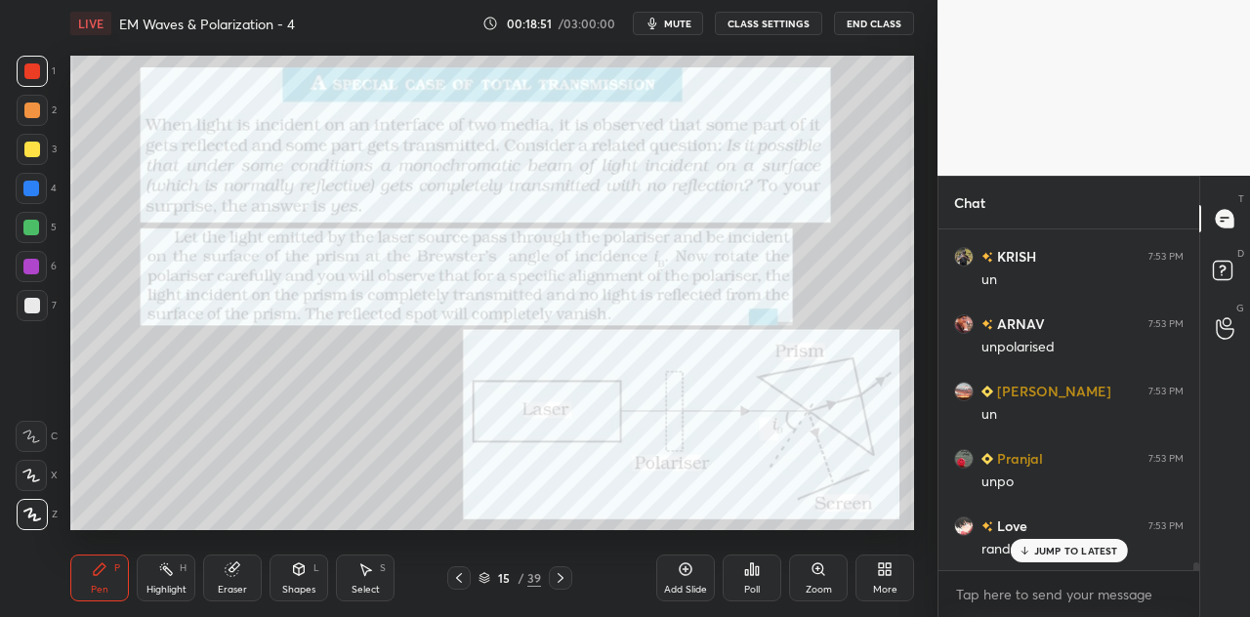
click at [305, 575] on icon at bounding box center [299, 570] width 16 height 16
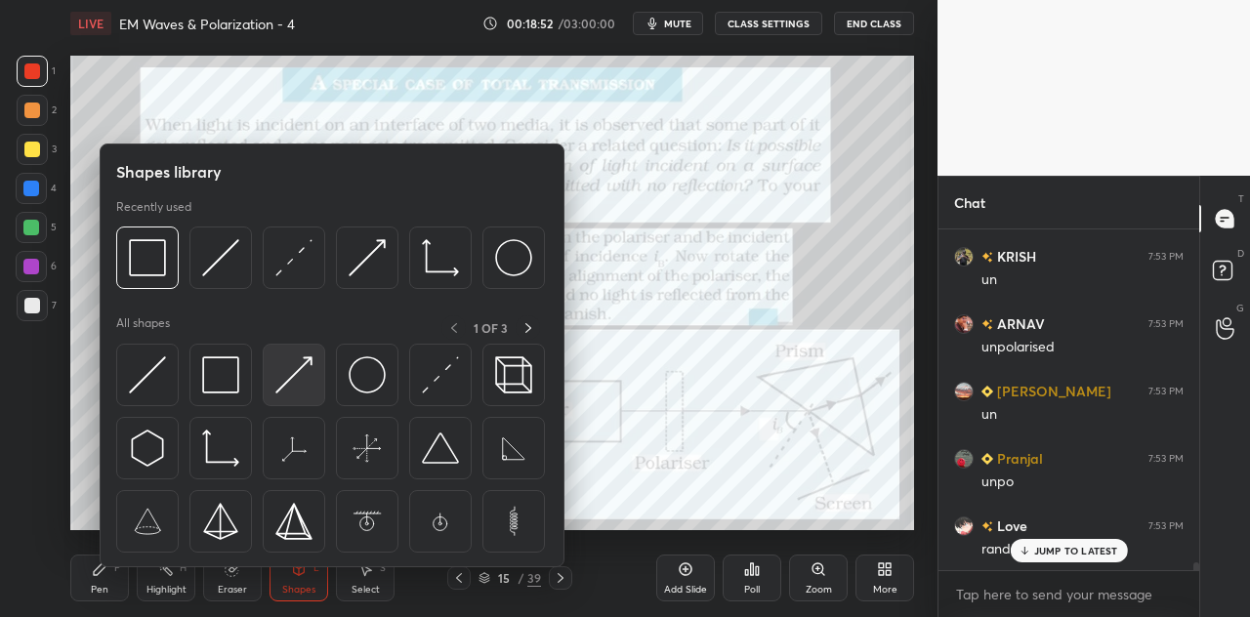
click at [315, 367] on div at bounding box center [294, 375] width 63 height 63
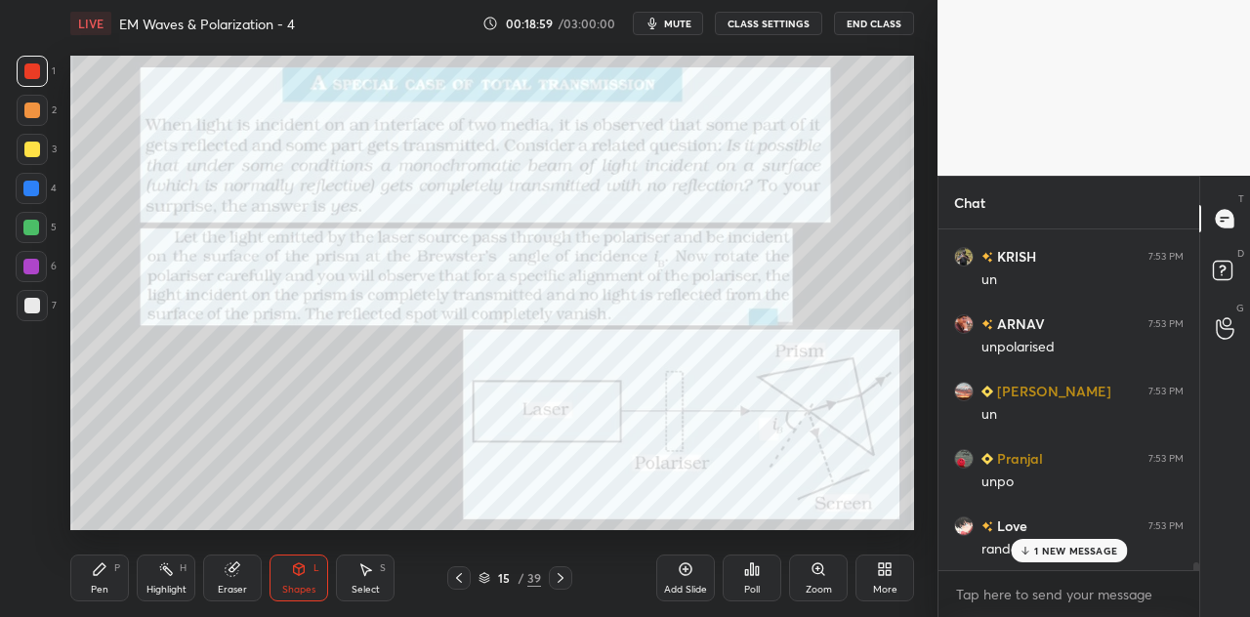
scroll to position [15160, 0]
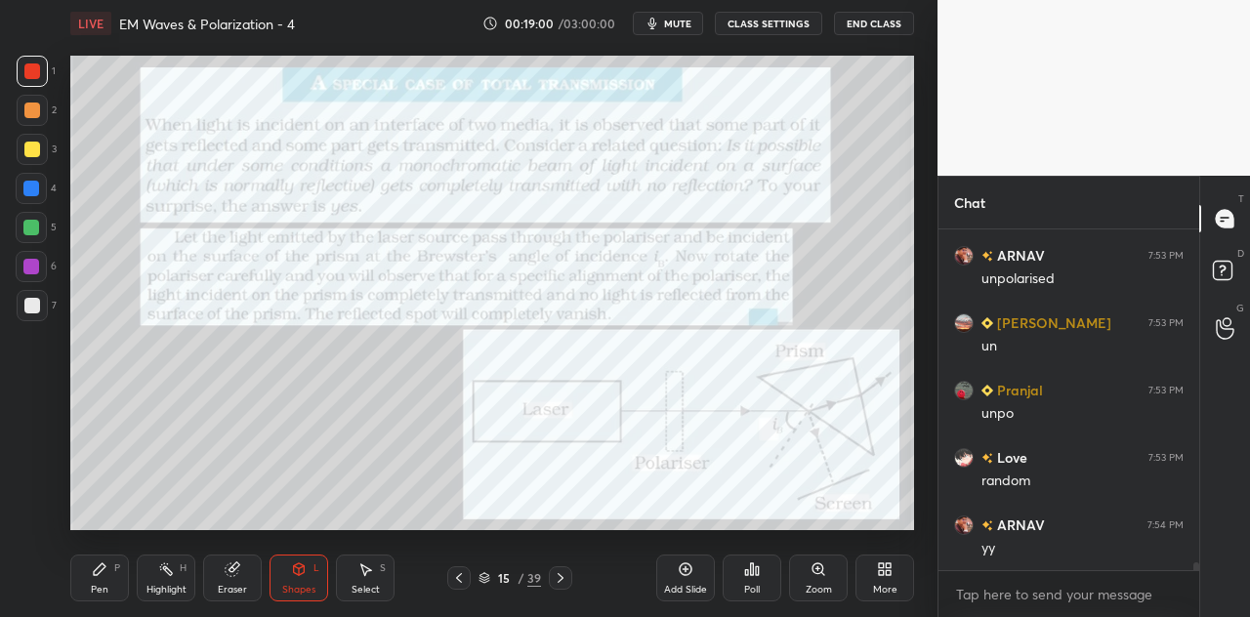
click at [111, 568] on div "Pen P" at bounding box center [99, 578] width 59 height 47
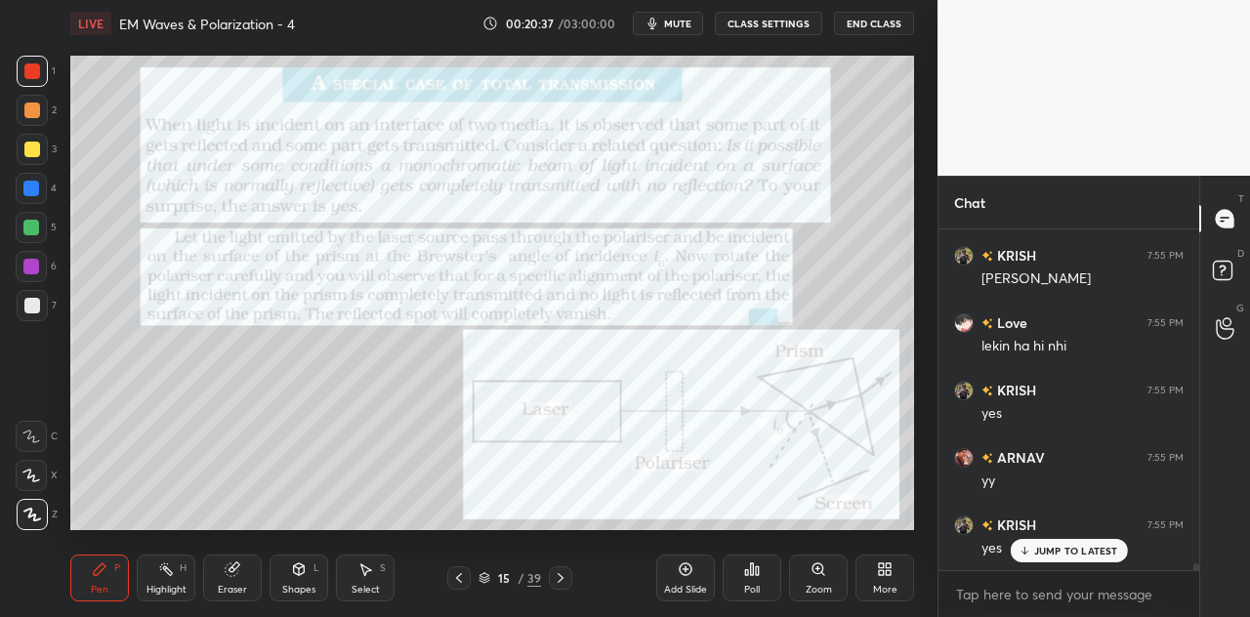
scroll to position [16440, 0]
click at [299, 575] on icon at bounding box center [299, 572] width 0 height 7
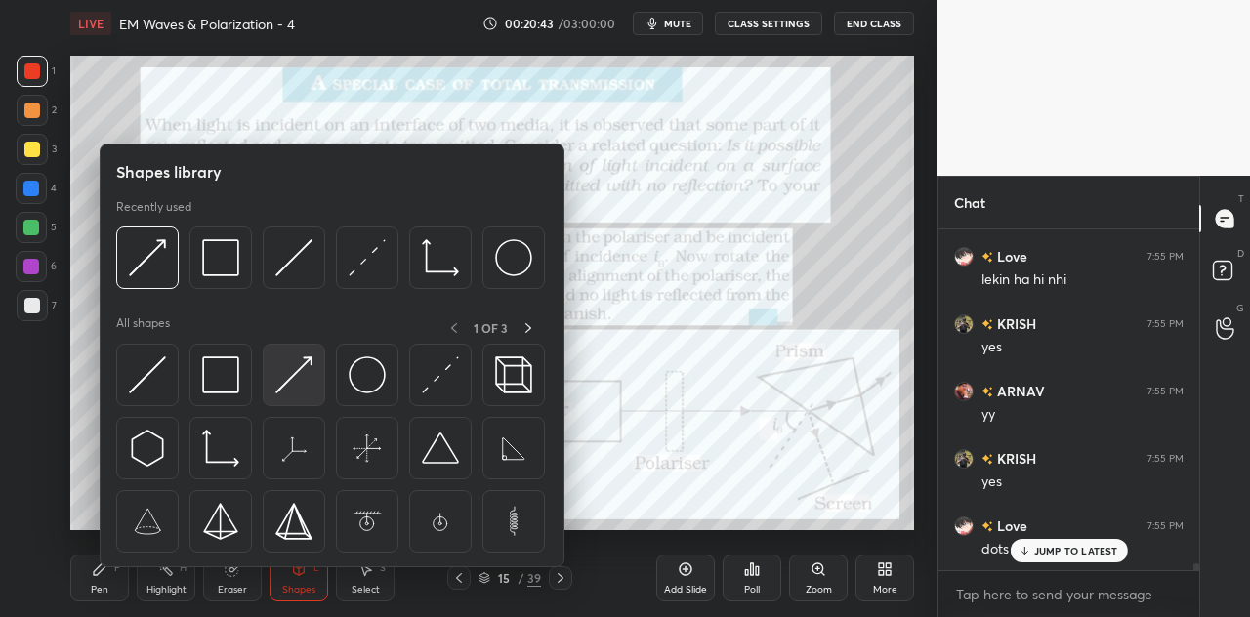
click at [296, 384] on img at bounding box center [293, 375] width 37 height 37
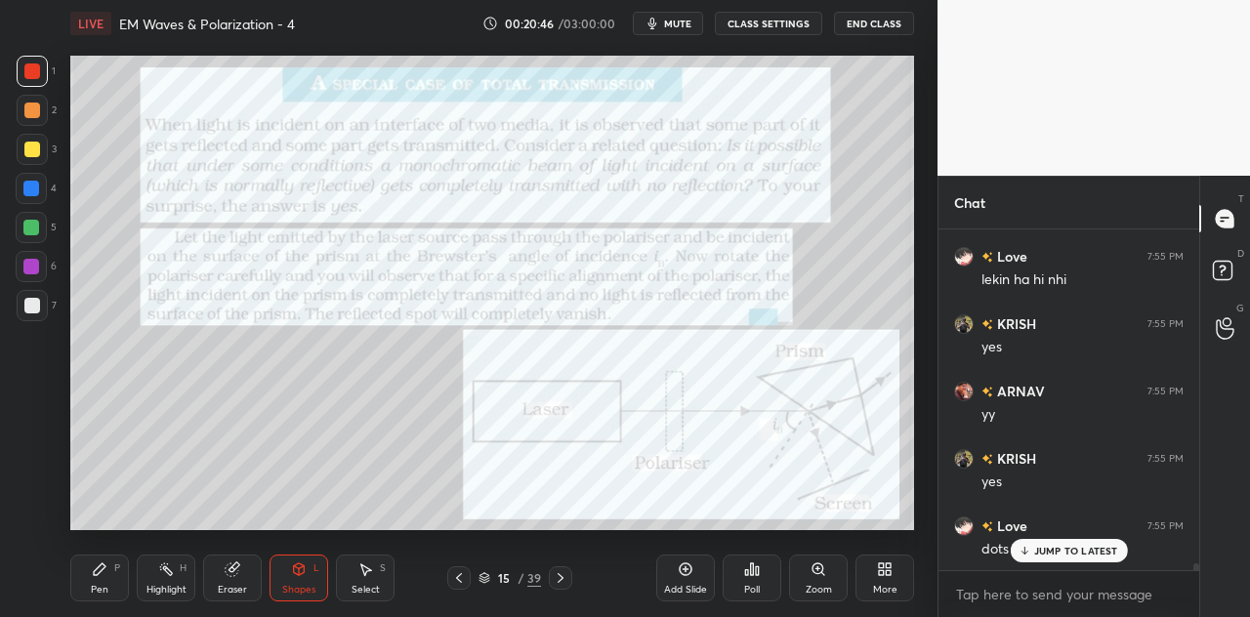
scroll to position [16508, 0]
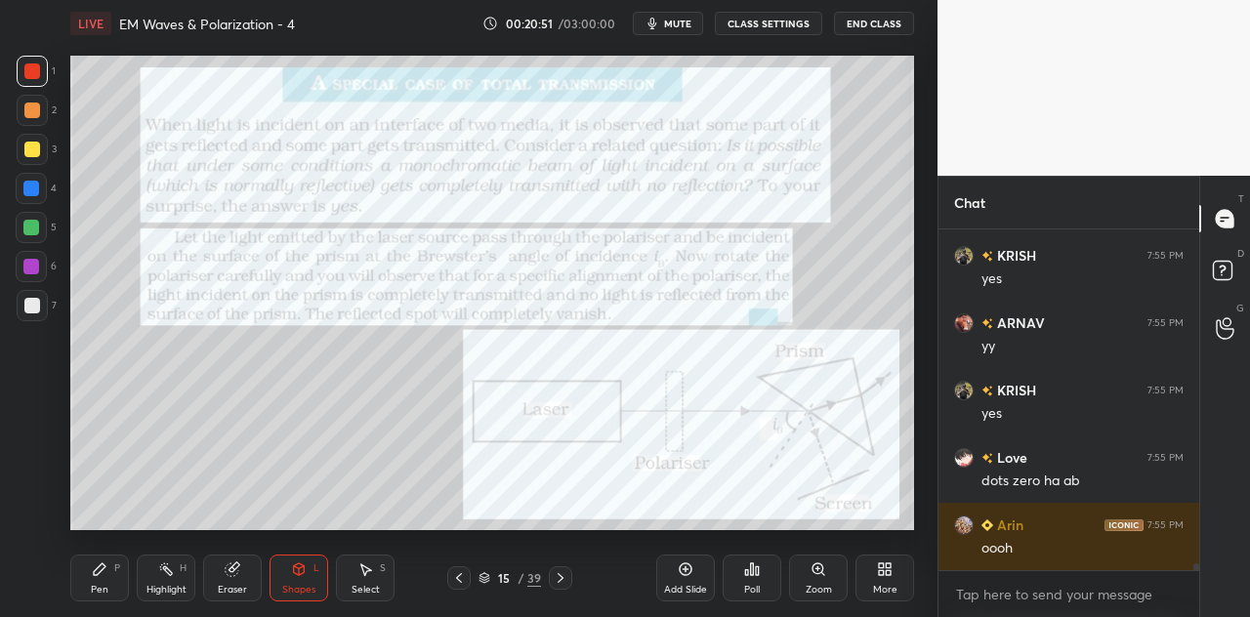
click at [119, 573] on div "P" at bounding box center [117, 569] width 6 height 10
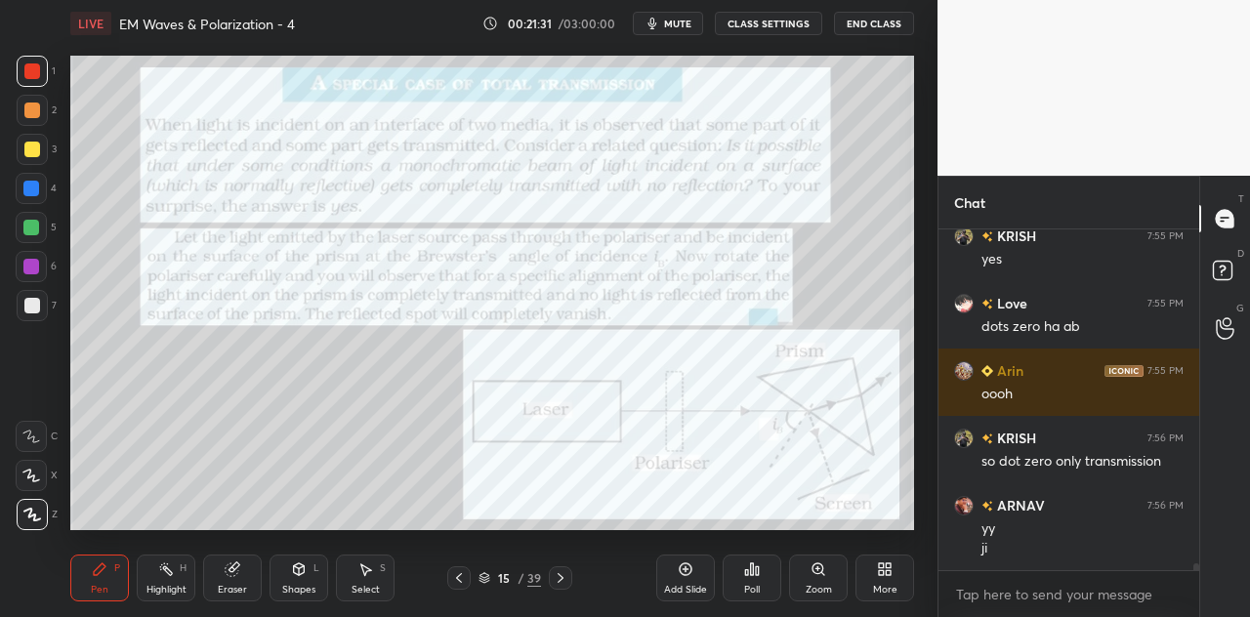
scroll to position [16682, 0]
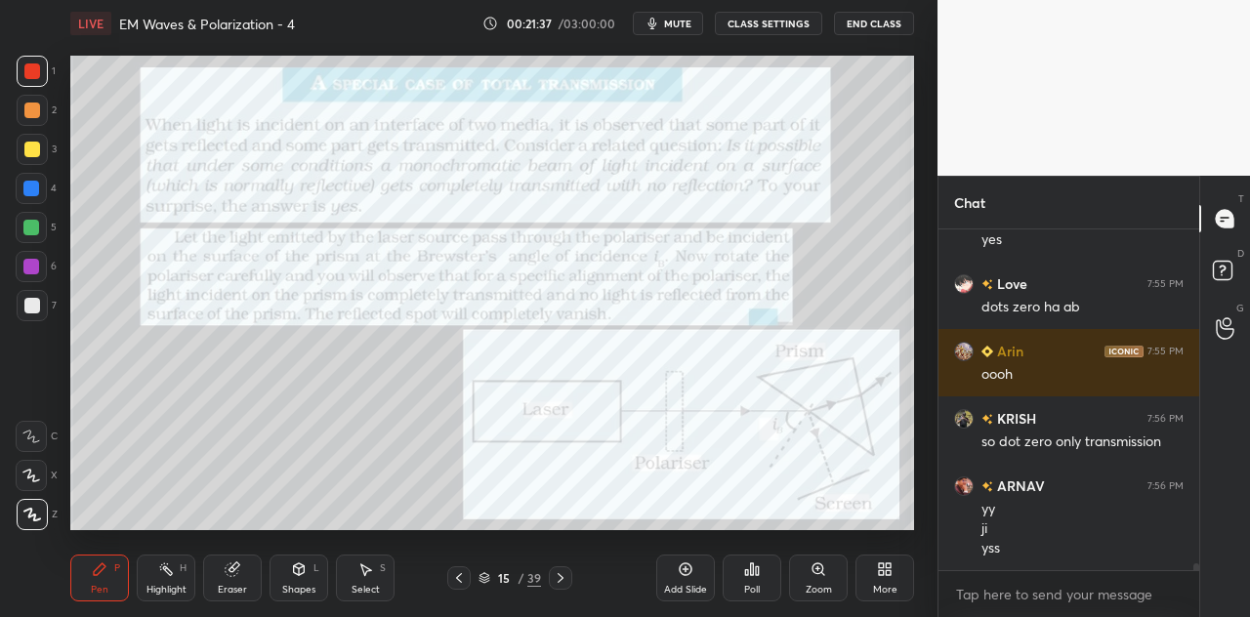
click at [305, 577] on icon at bounding box center [299, 570] width 16 height 16
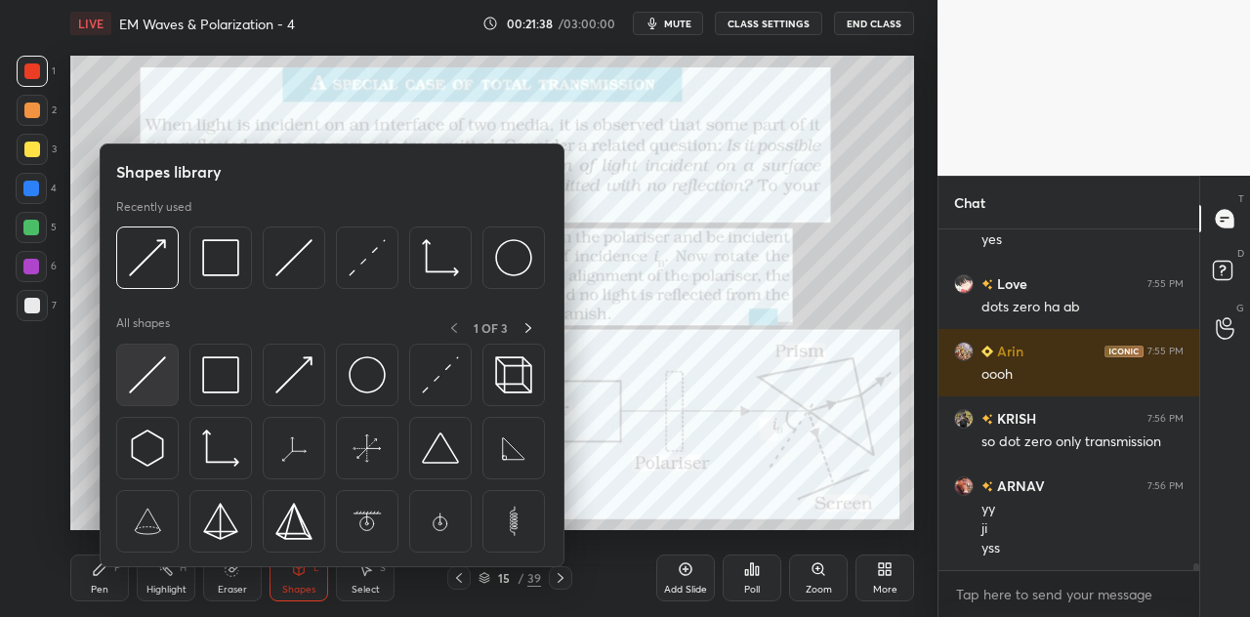
click at [155, 378] on img at bounding box center [147, 375] width 37 height 37
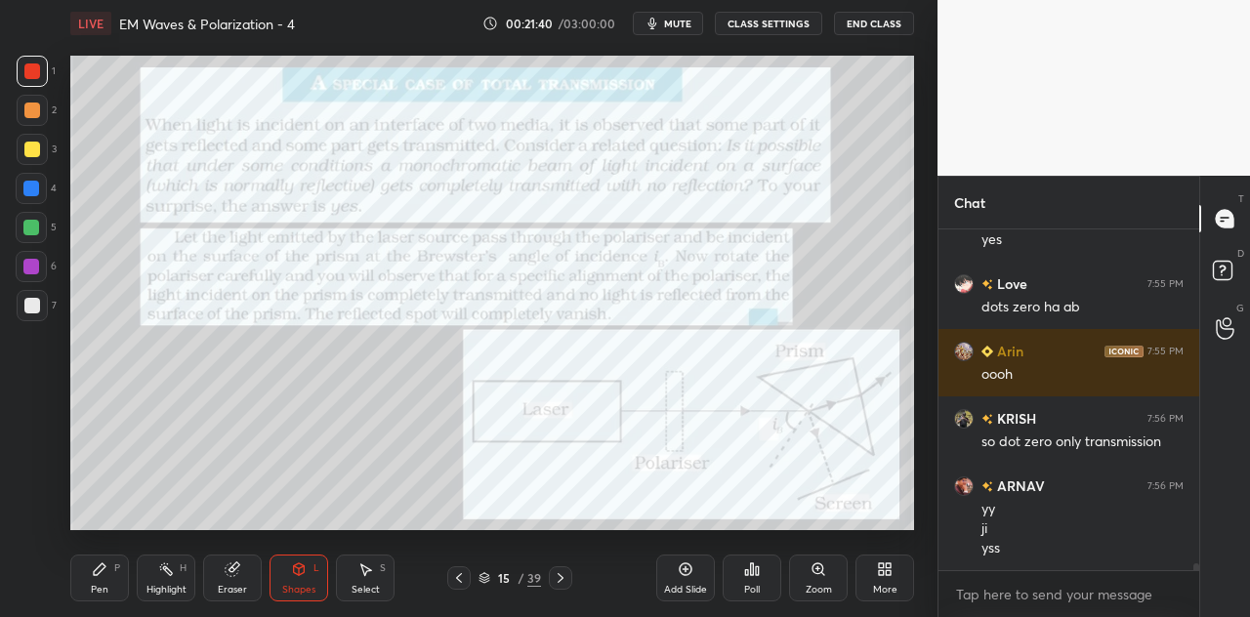
click at [96, 580] on div "Pen P" at bounding box center [99, 578] width 59 height 47
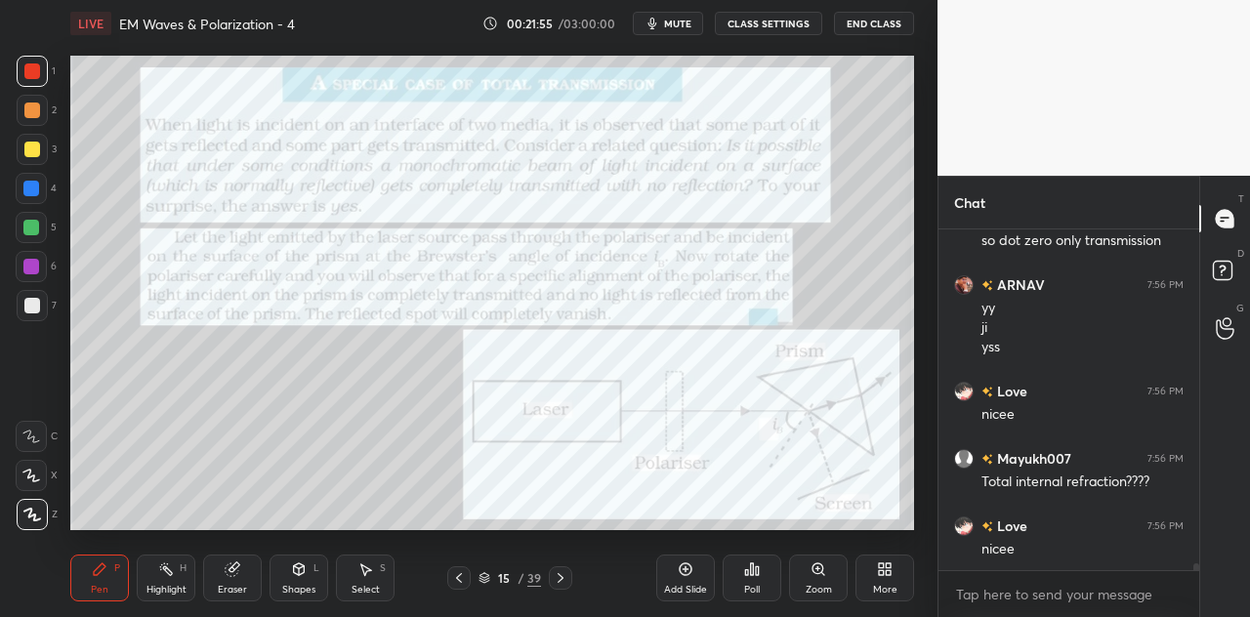
scroll to position [16952, 0]
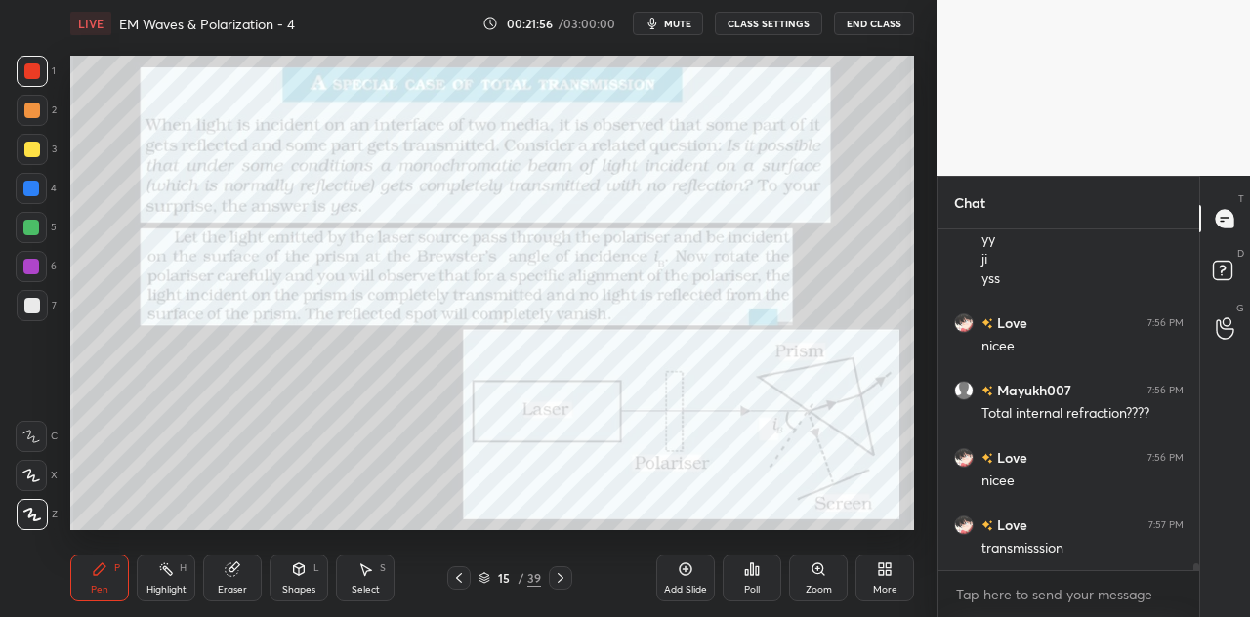
click at [296, 580] on div "Shapes L" at bounding box center [299, 578] width 59 height 47
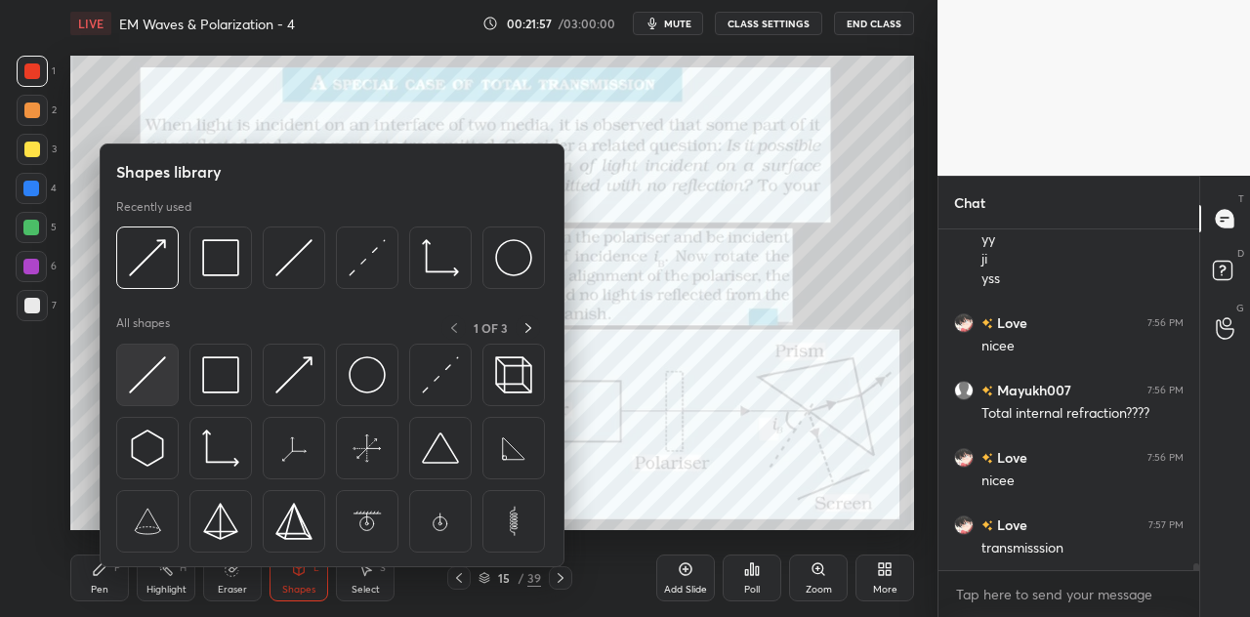
click at [160, 386] on img at bounding box center [147, 375] width 37 height 37
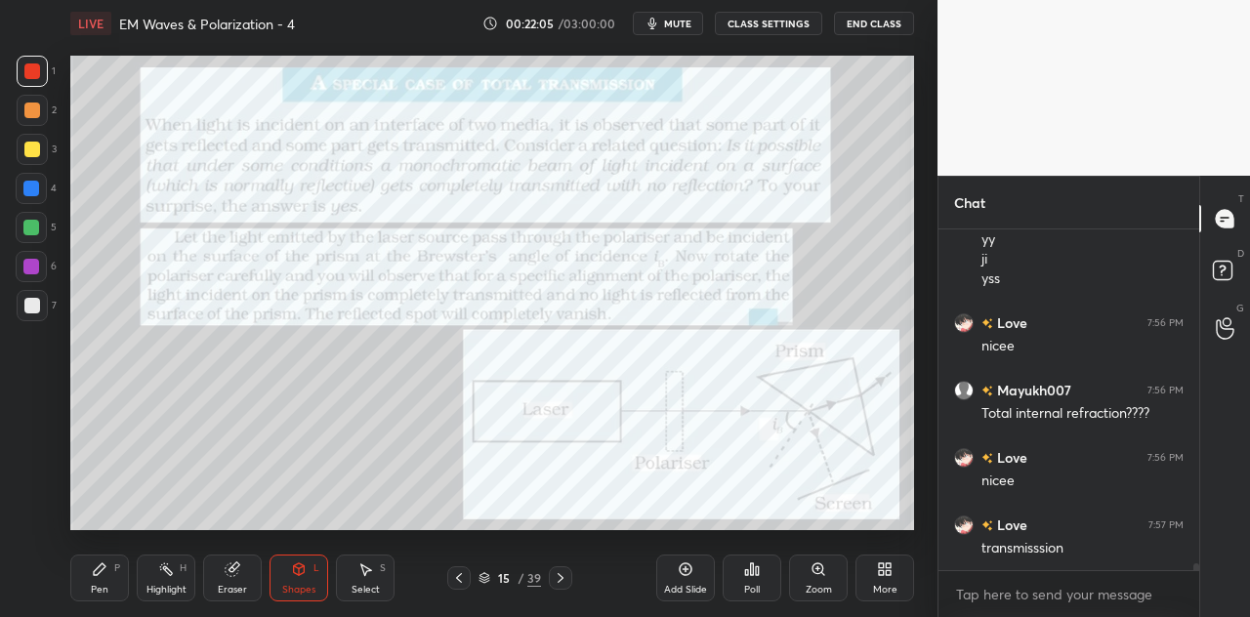
click at [113, 580] on div "Pen P" at bounding box center [99, 578] width 59 height 47
click at [39, 189] on div at bounding box center [31, 189] width 16 height 16
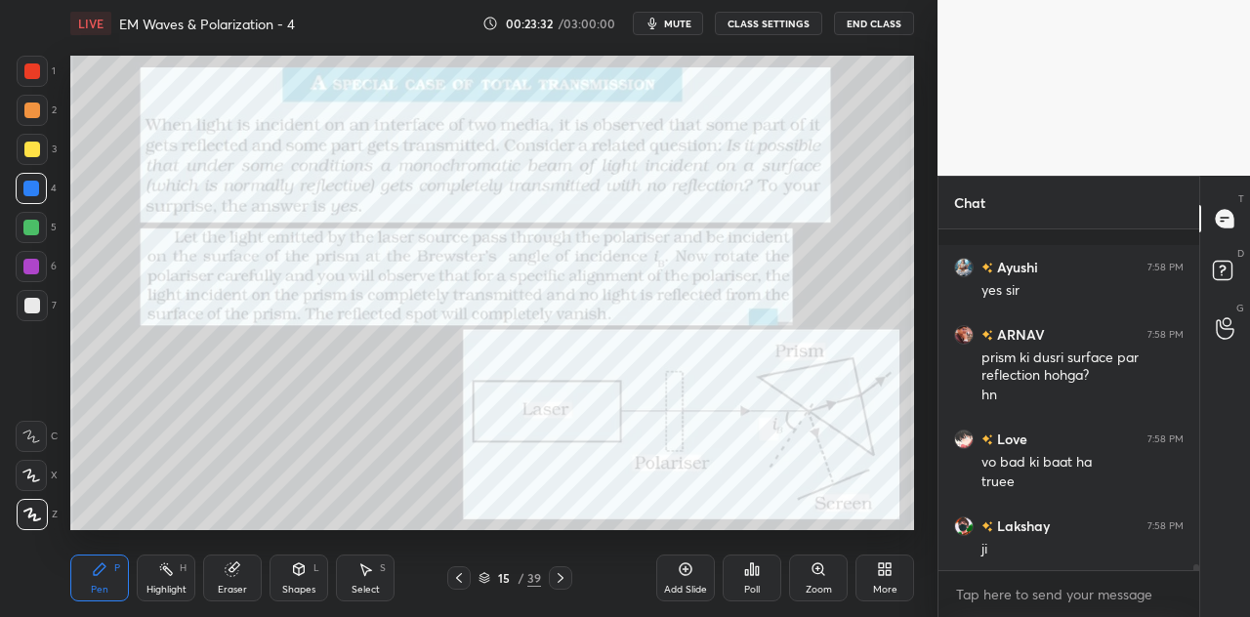
scroll to position [18052, 0]
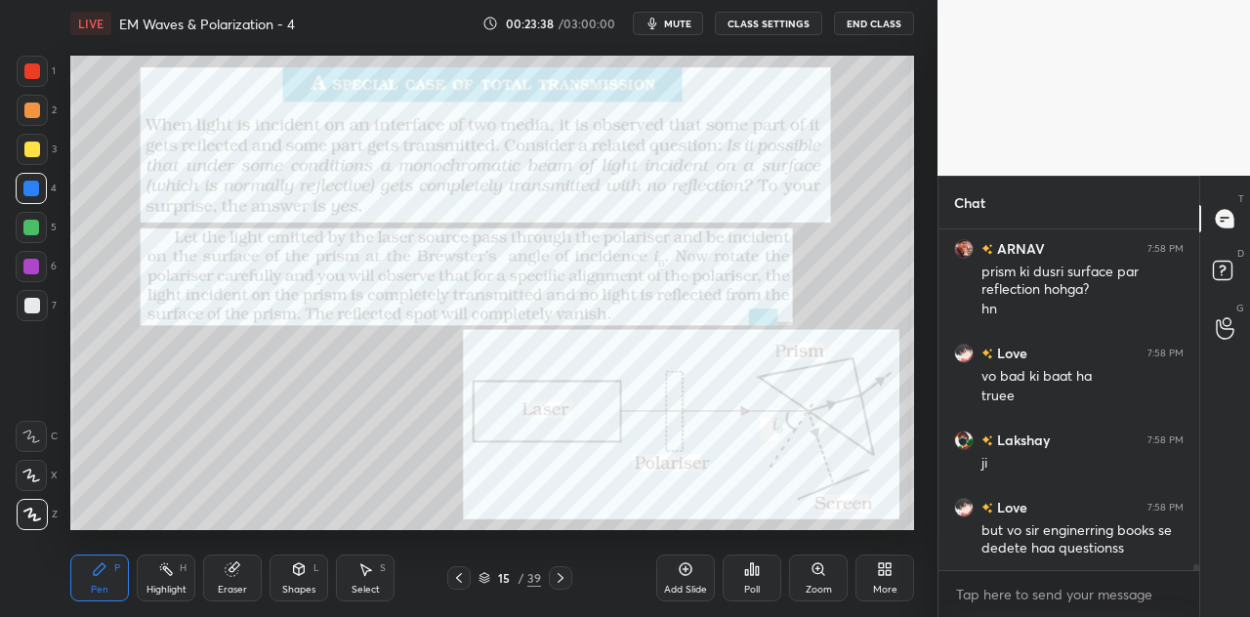
click at [563, 578] on icon at bounding box center [561, 578] width 6 height 10
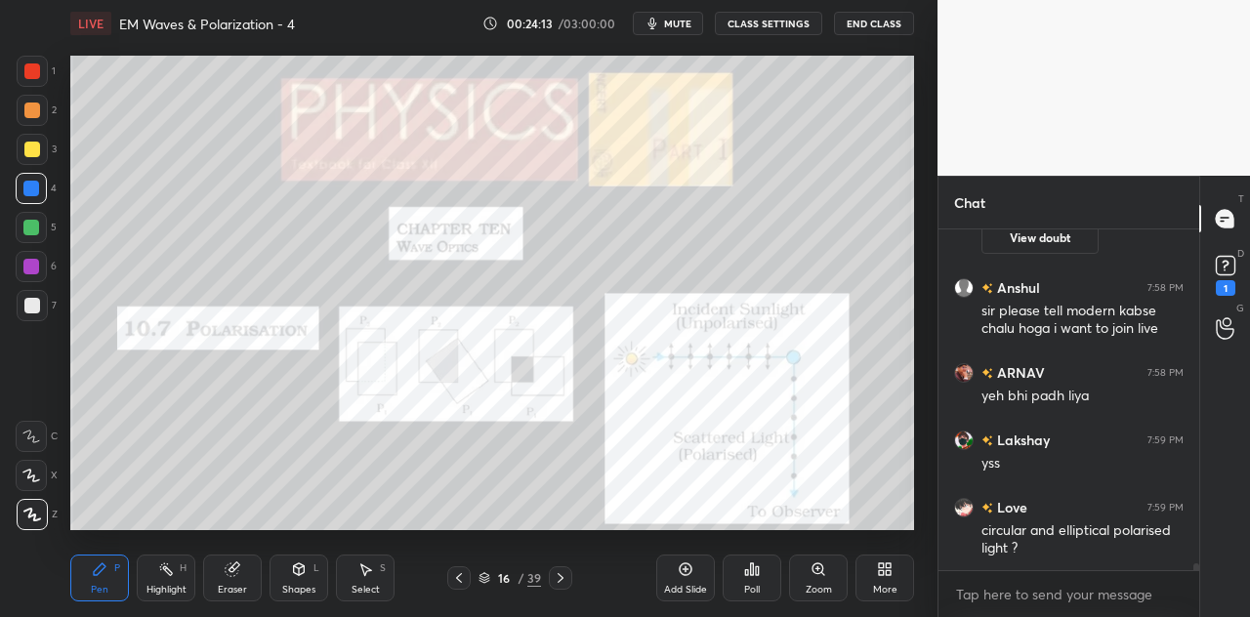
scroll to position [16108, 0]
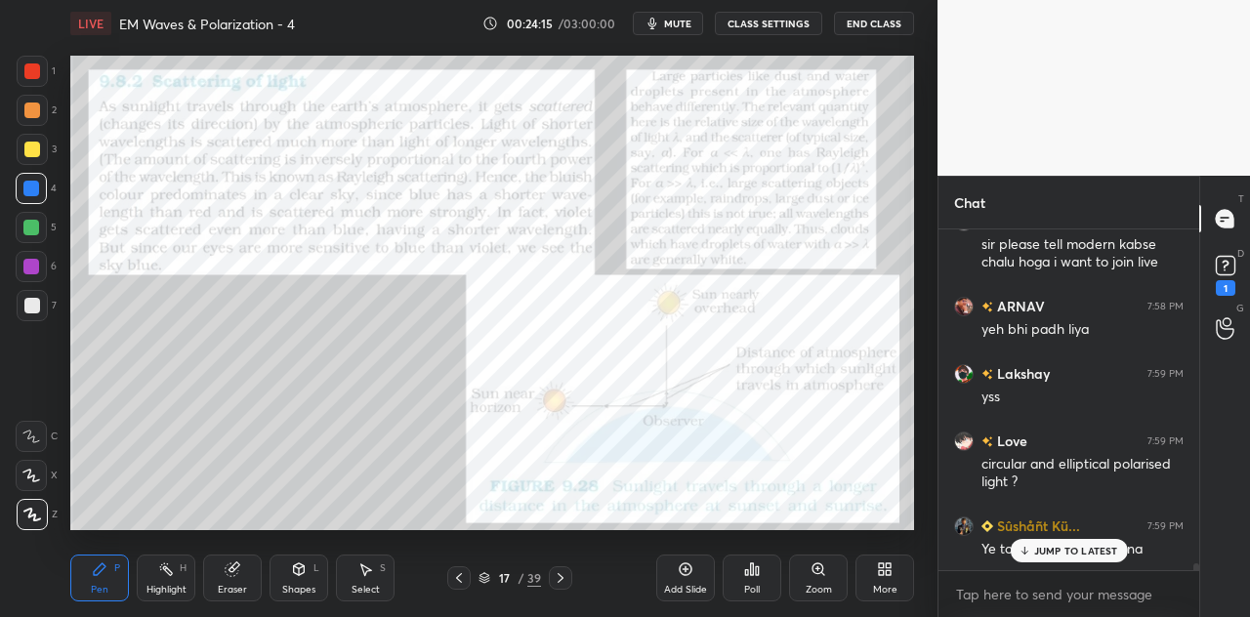
click at [302, 577] on icon at bounding box center [299, 570] width 16 height 16
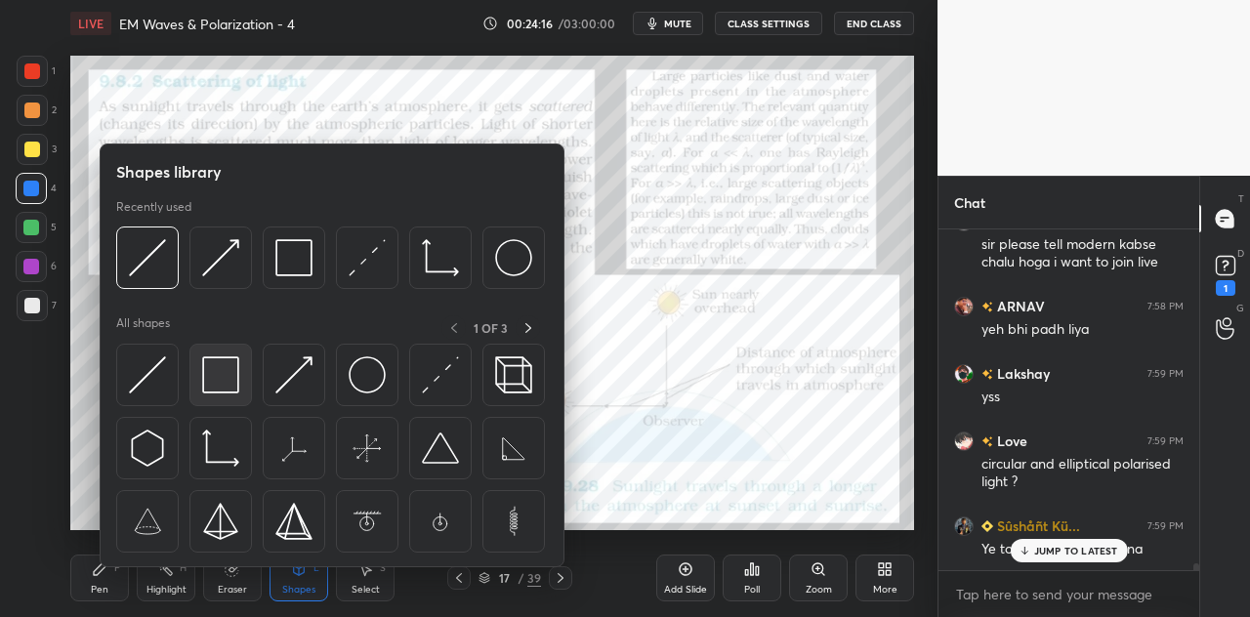
click at [235, 370] on img at bounding box center [220, 375] width 37 height 37
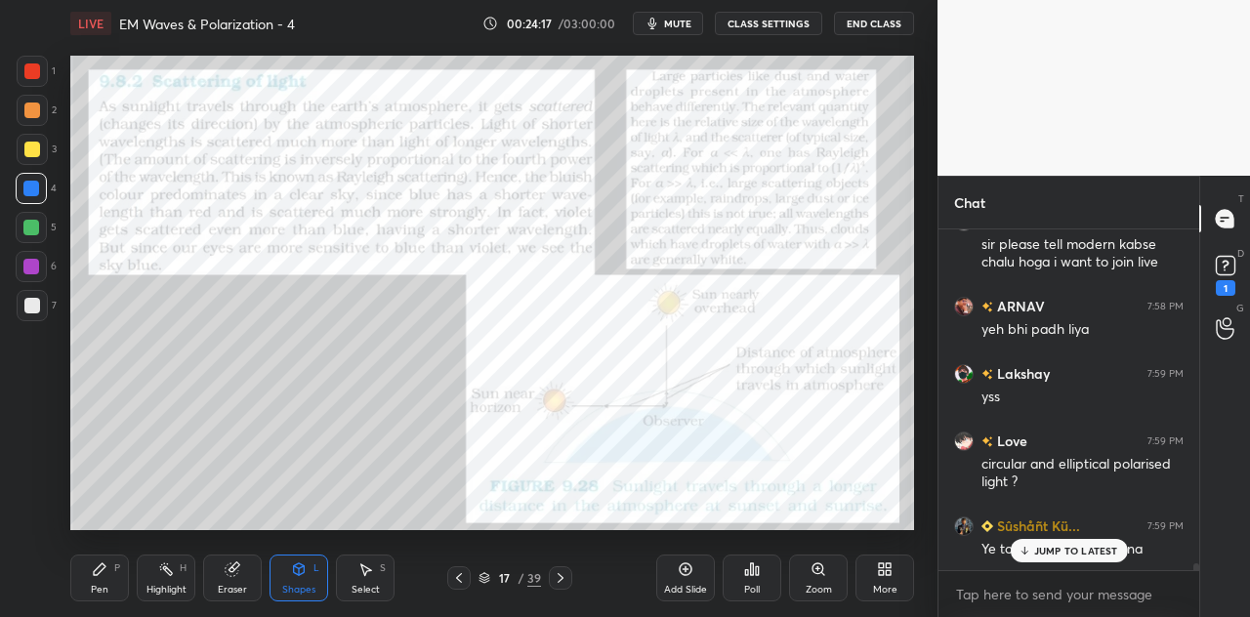
click at [33, 71] on div at bounding box center [32, 71] width 16 height 16
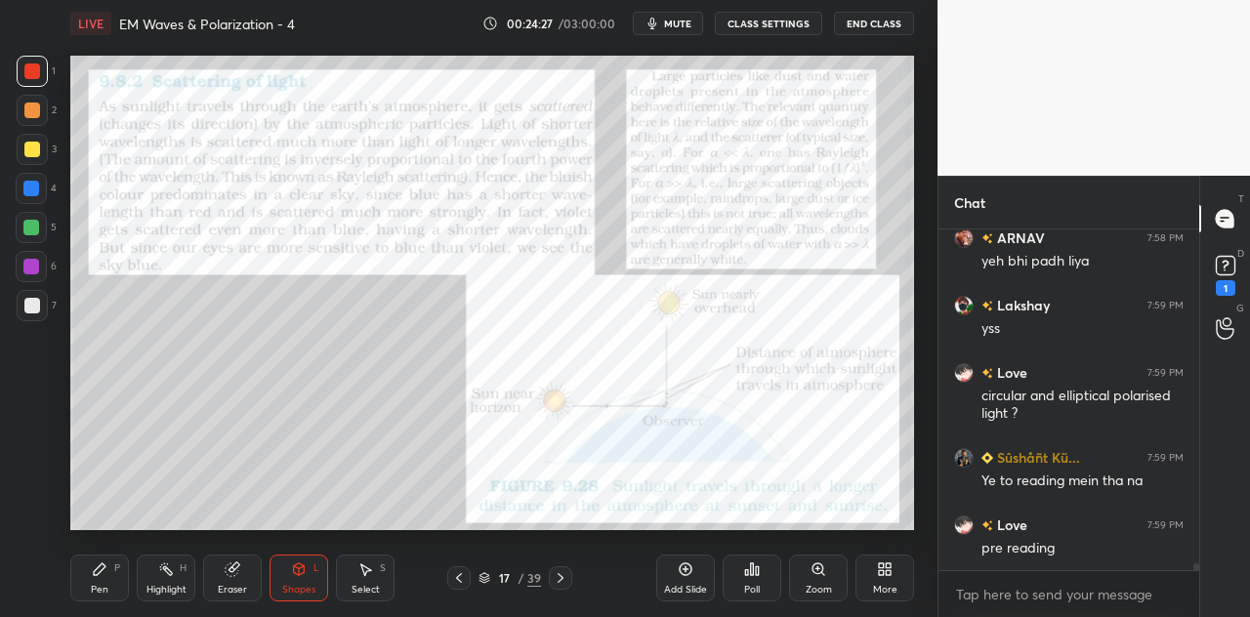
scroll to position [16243, 0]
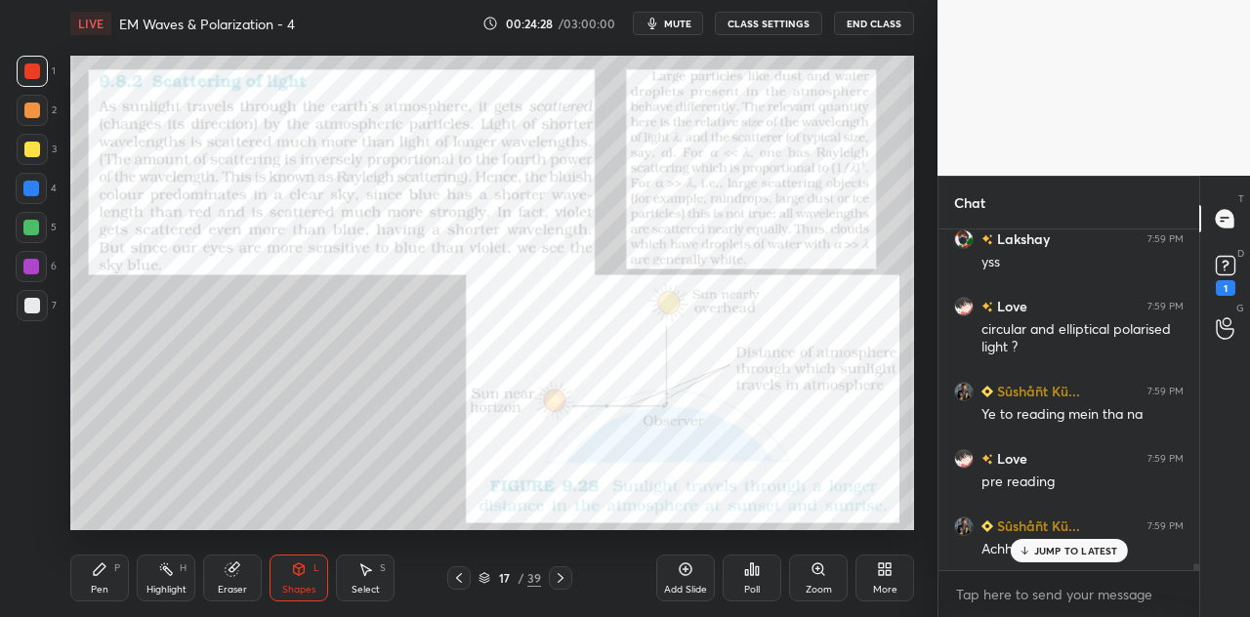
click at [107, 581] on div "Pen P" at bounding box center [99, 578] width 59 height 47
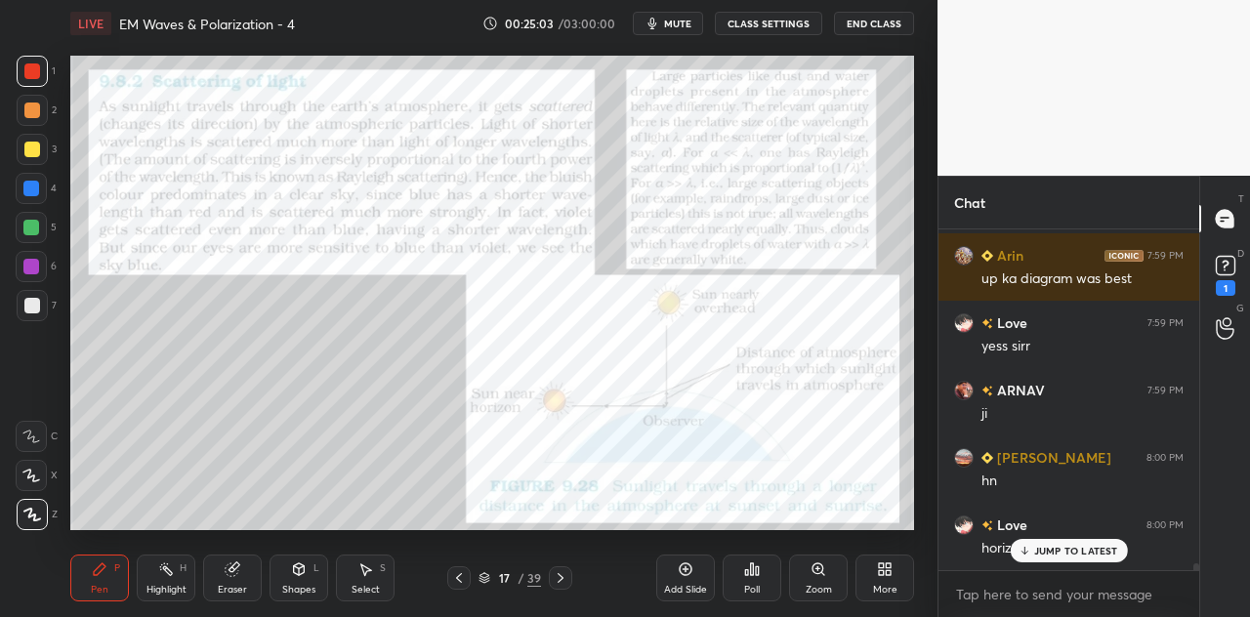
scroll to position [16538, 0]
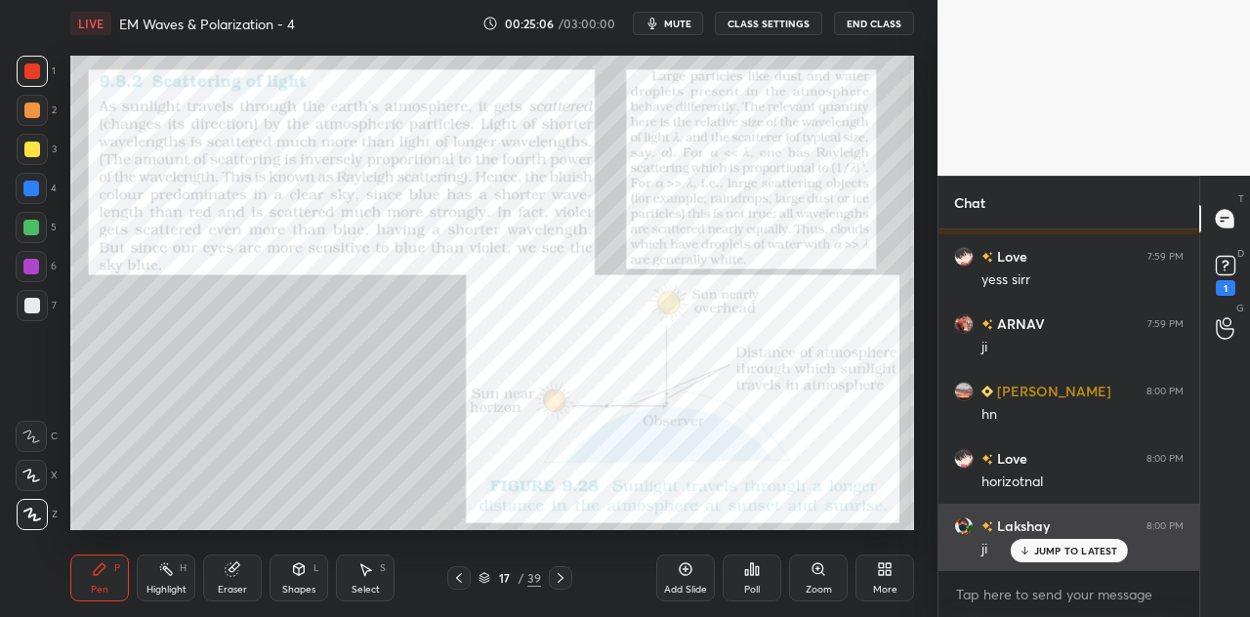
click at [1039, 551] on p "JUMP TO LATEST" at bounding box center [1076, 551] width 84 height 12
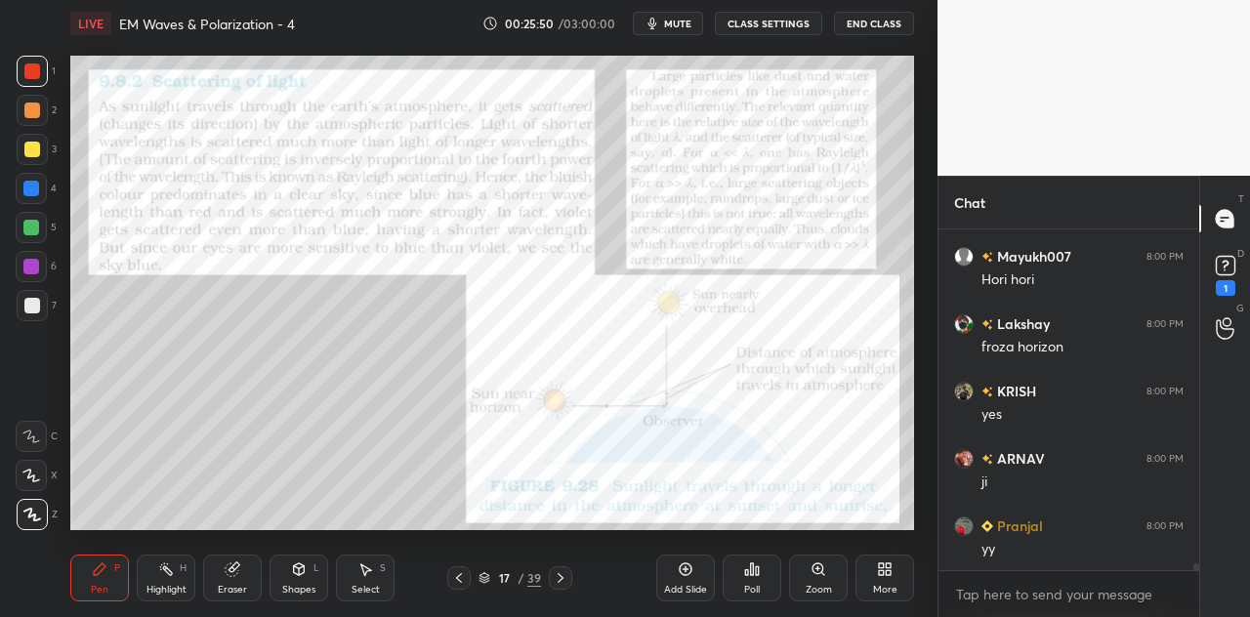
scroll to position [17684, 0]
click at [241, 585] on div "Eraser" at bounding box center [232, 590] width 29 height 10
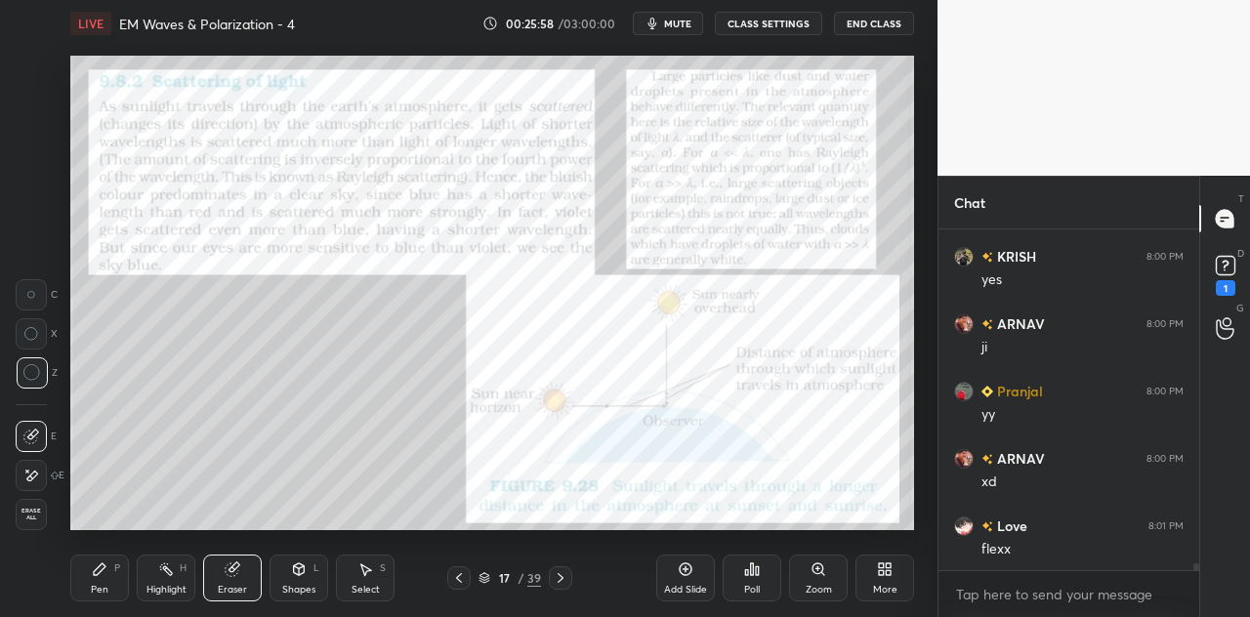
click at [109, 575] on div "Pen P" at bounding box center [99, 578] width 59 height 47
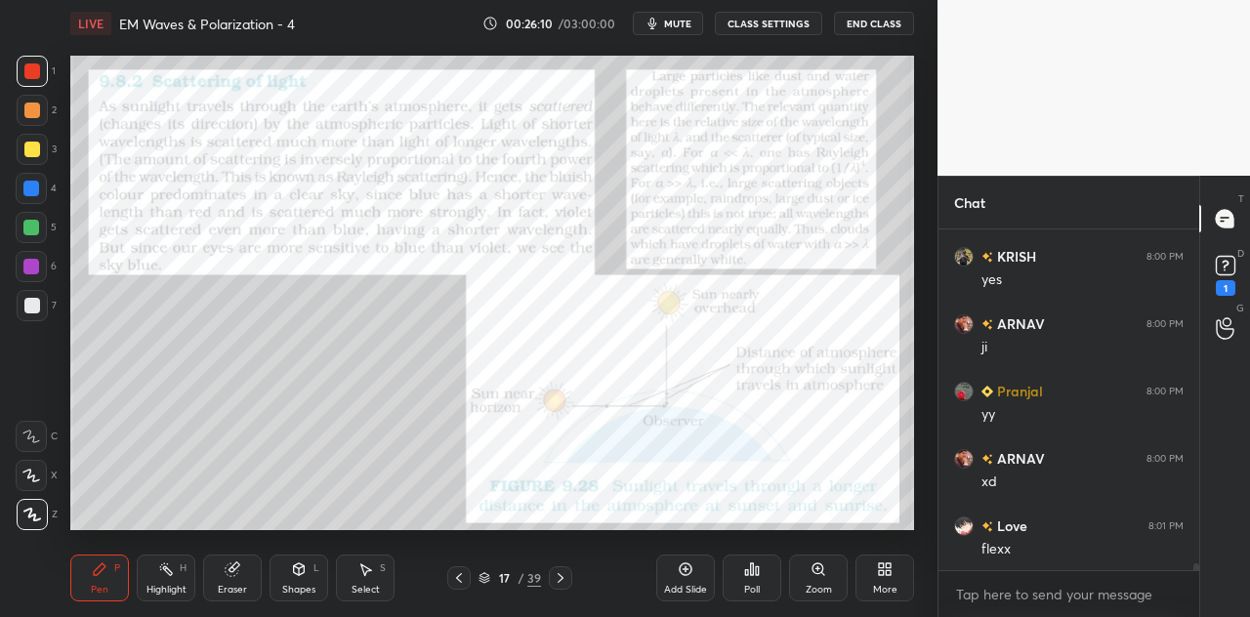
click at [29, 192] on div at bounding box center [31, 189] width 16 height 16
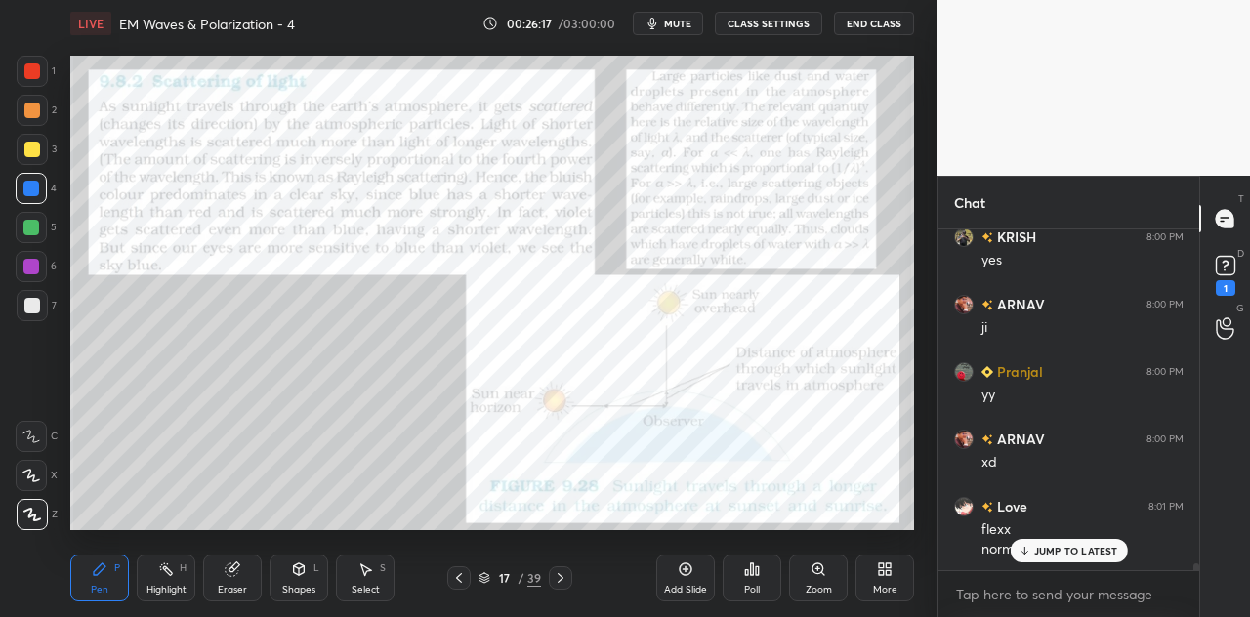
scroll to position [17839, 0]
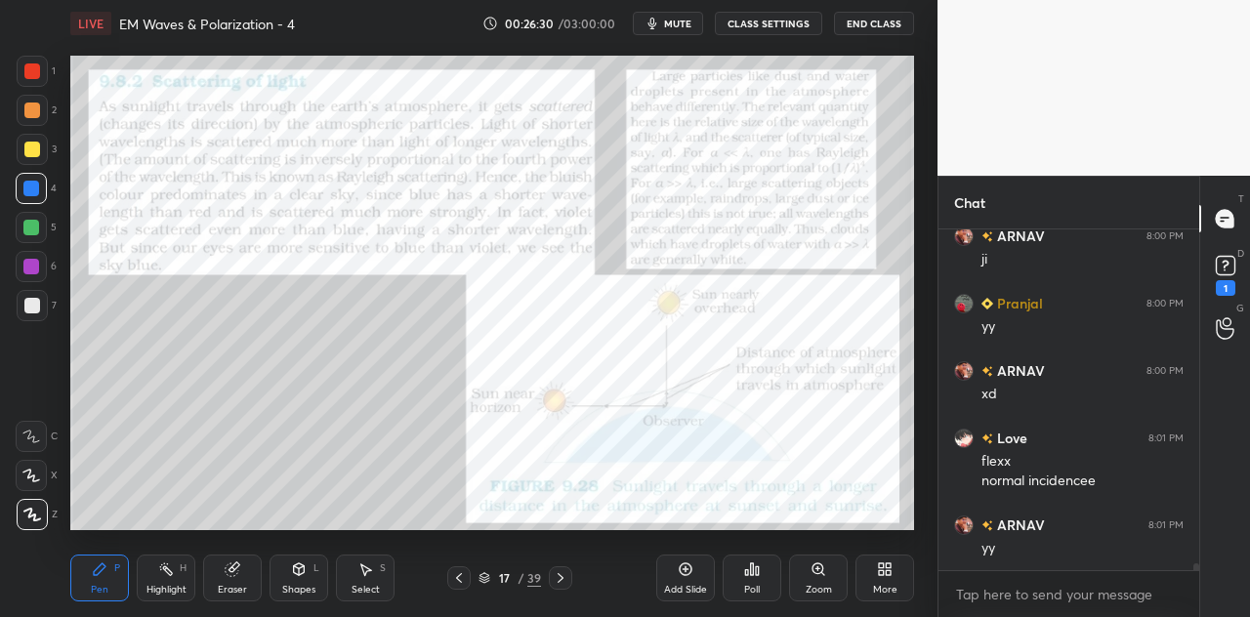
click at [34, 77] on div at bounding box center [32, 71] width 16 height 16
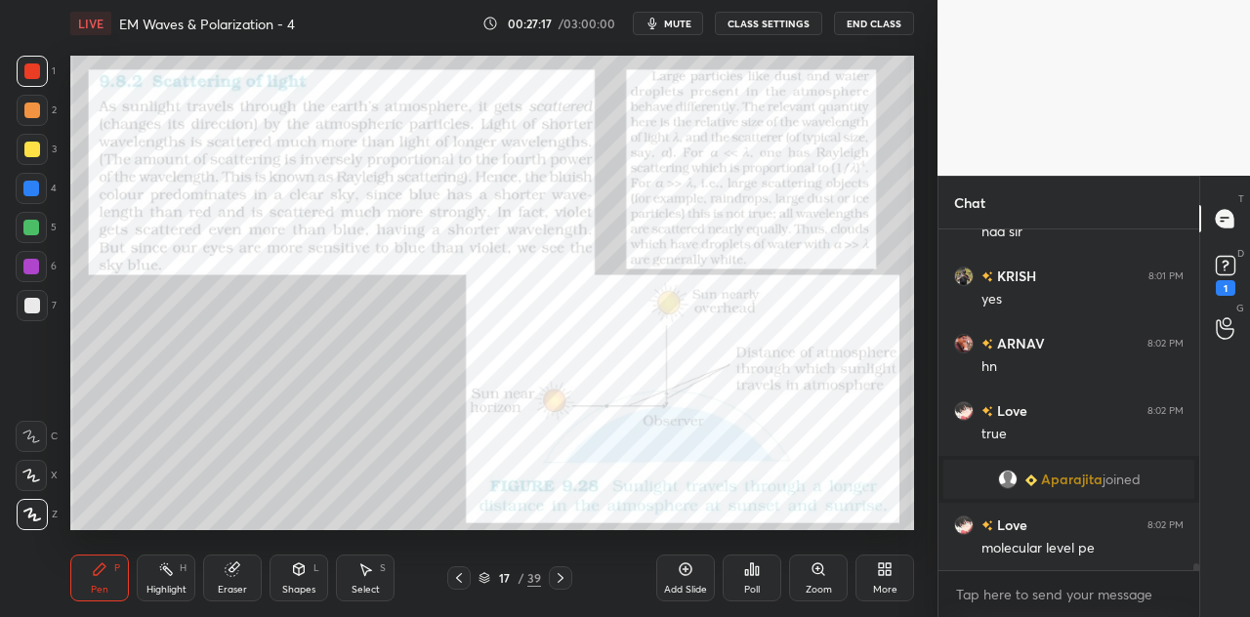
scroll to position [17526, 0]
click at [246, 580] on div "Eraser" at bounding box center [232, 578] width 59 height 47
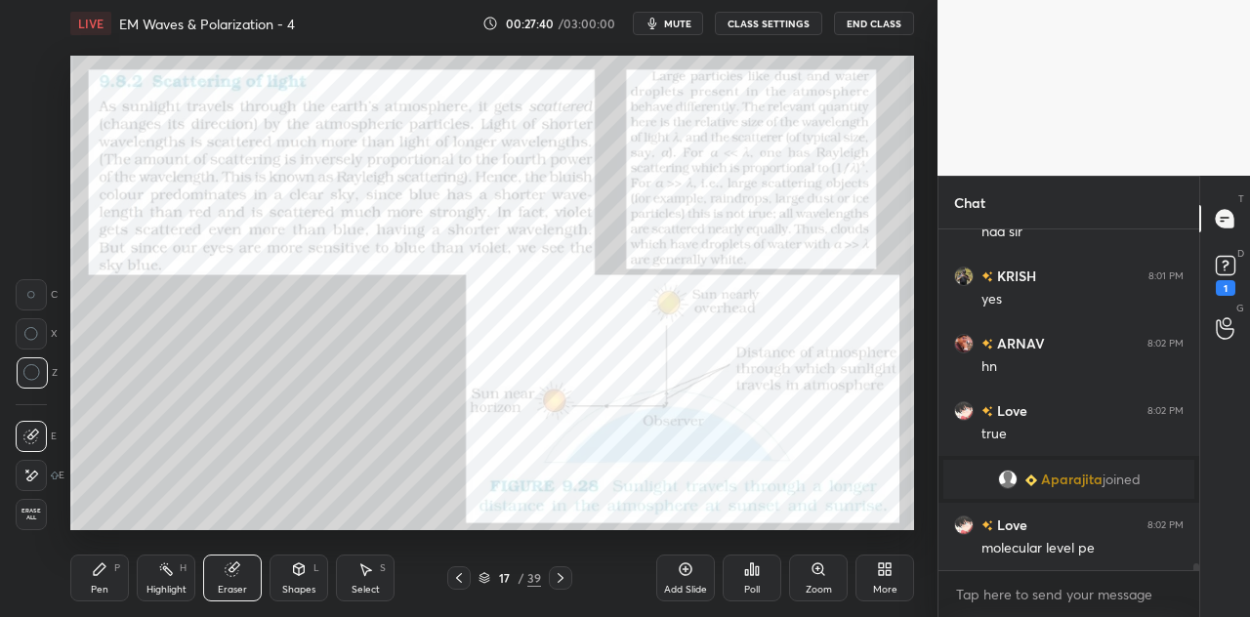
click at [105, 578] on div "Pen P" at bounding box center [99, 578] width 59 height 47
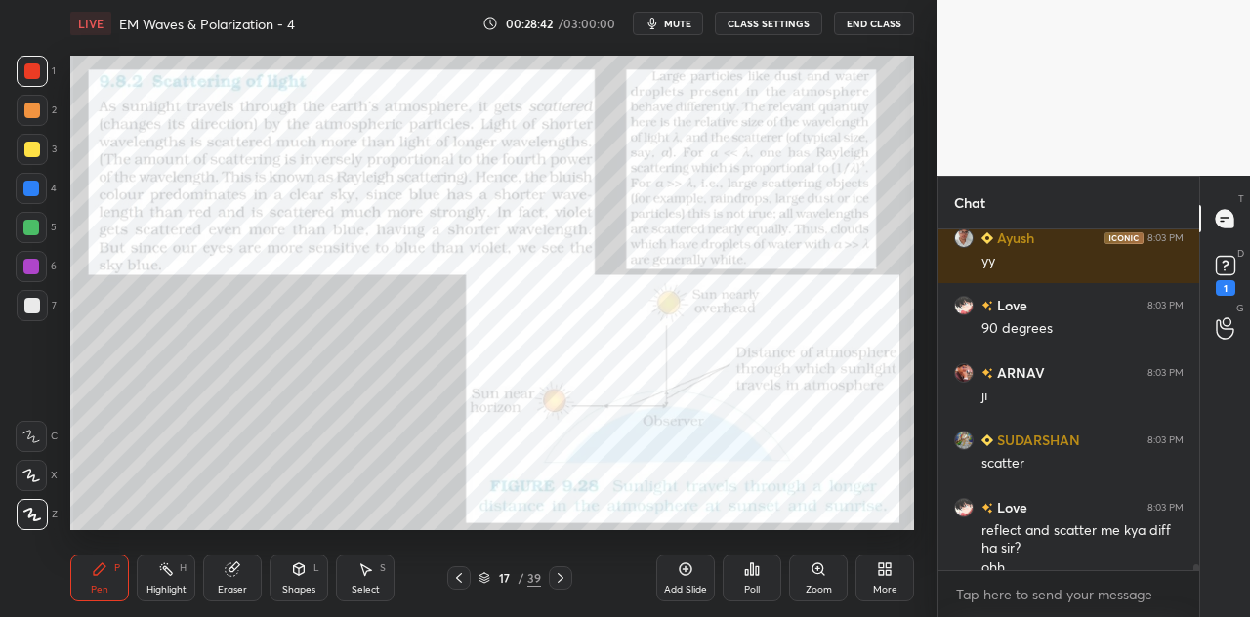
scroll to position [18102, 0]
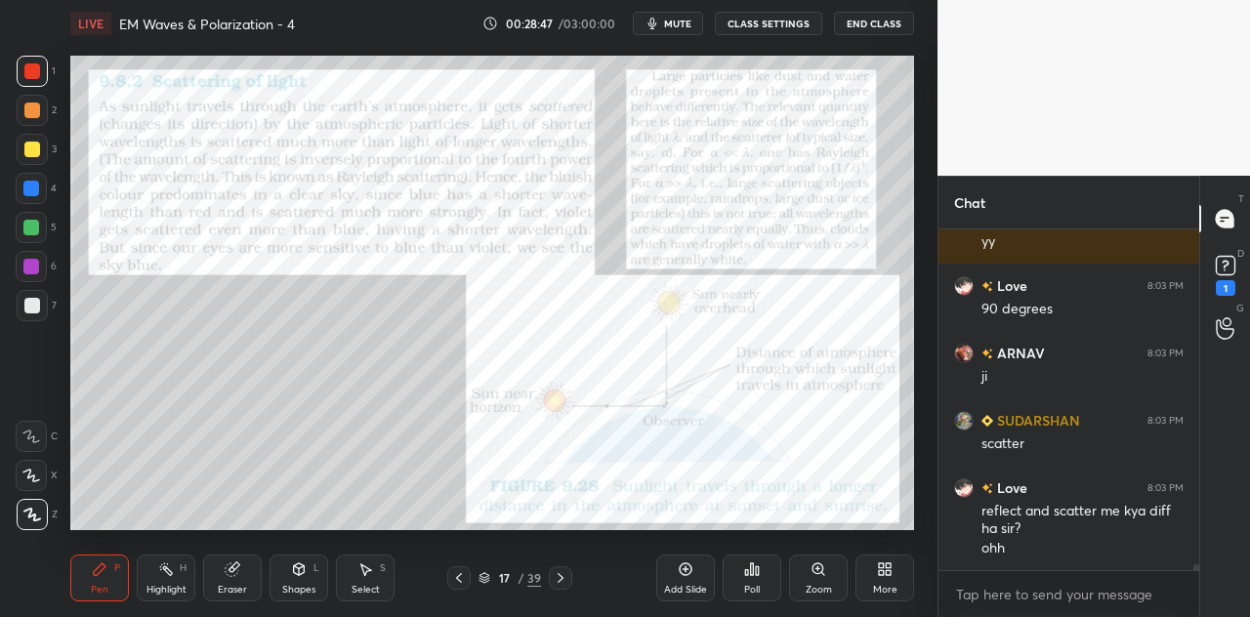
click at [238, 573] on icon at bounding box center [233, 570] width 16 height 16
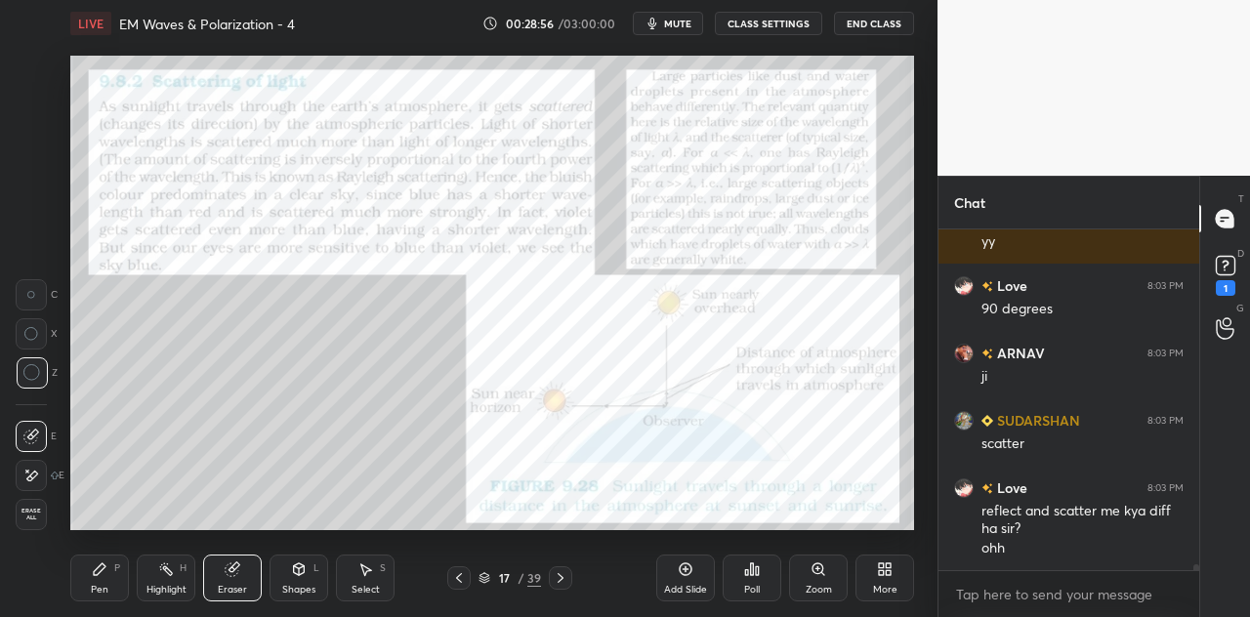
click at [111, 576] on div "Pen P" at bounding box center [99, 578] width 59 height 47
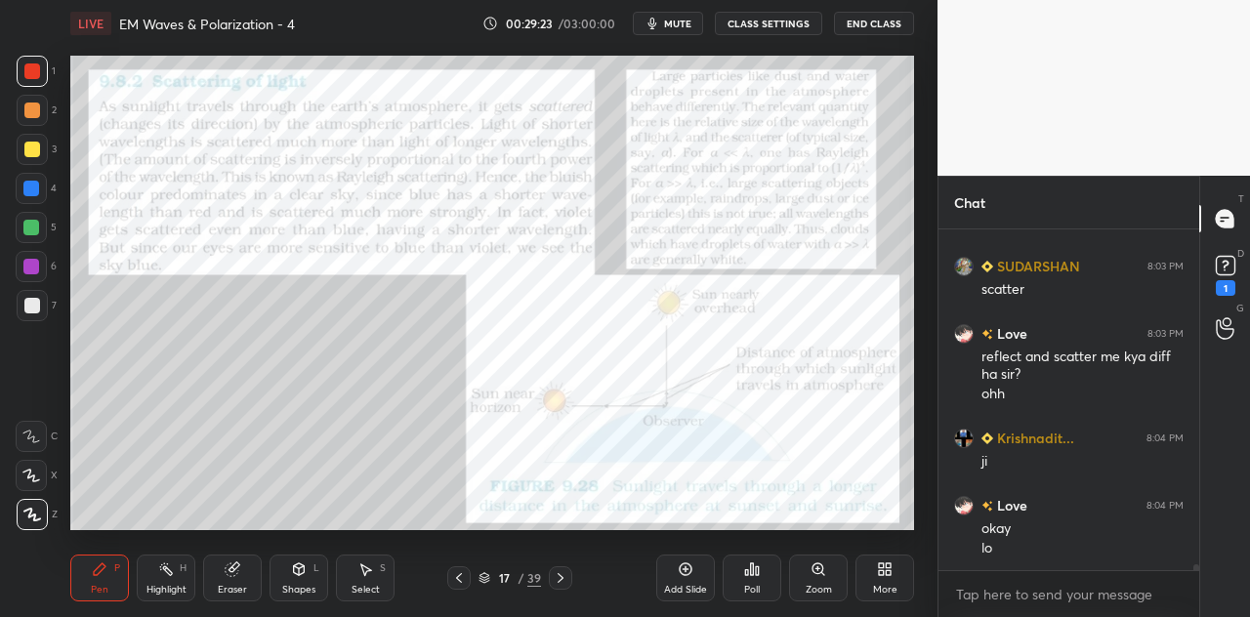
scroll to position [18358, 0]
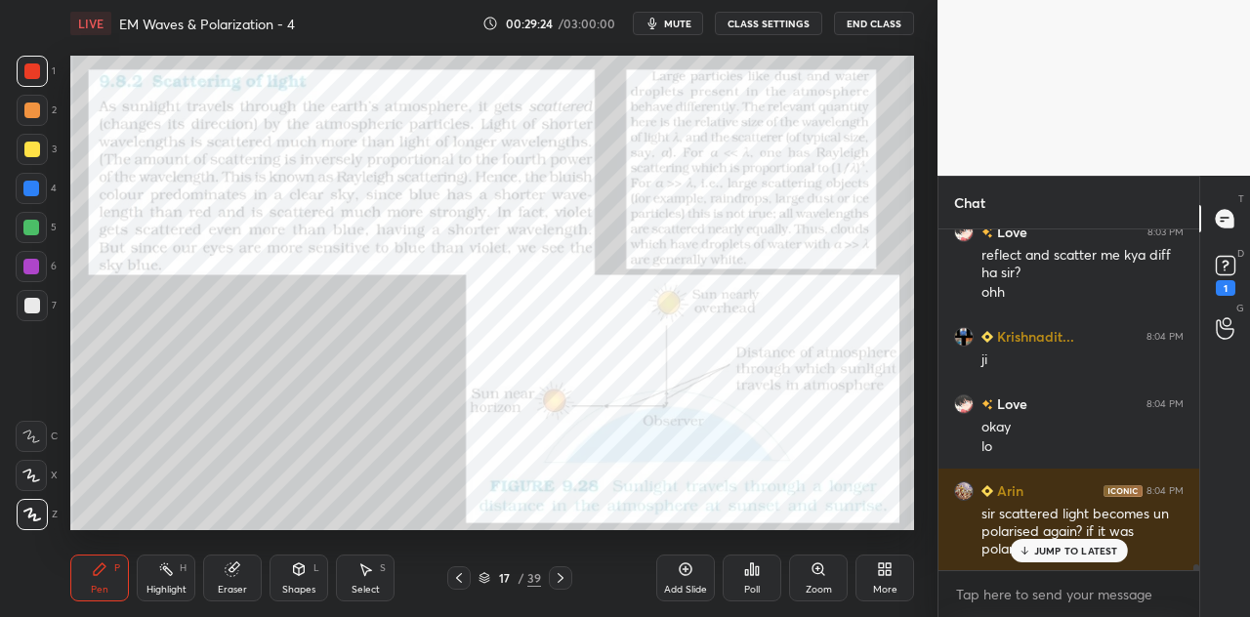
click at [1043, 550] on p "JUMP TO LATEST" at bounding box center [1076, 551] width 84 height 12
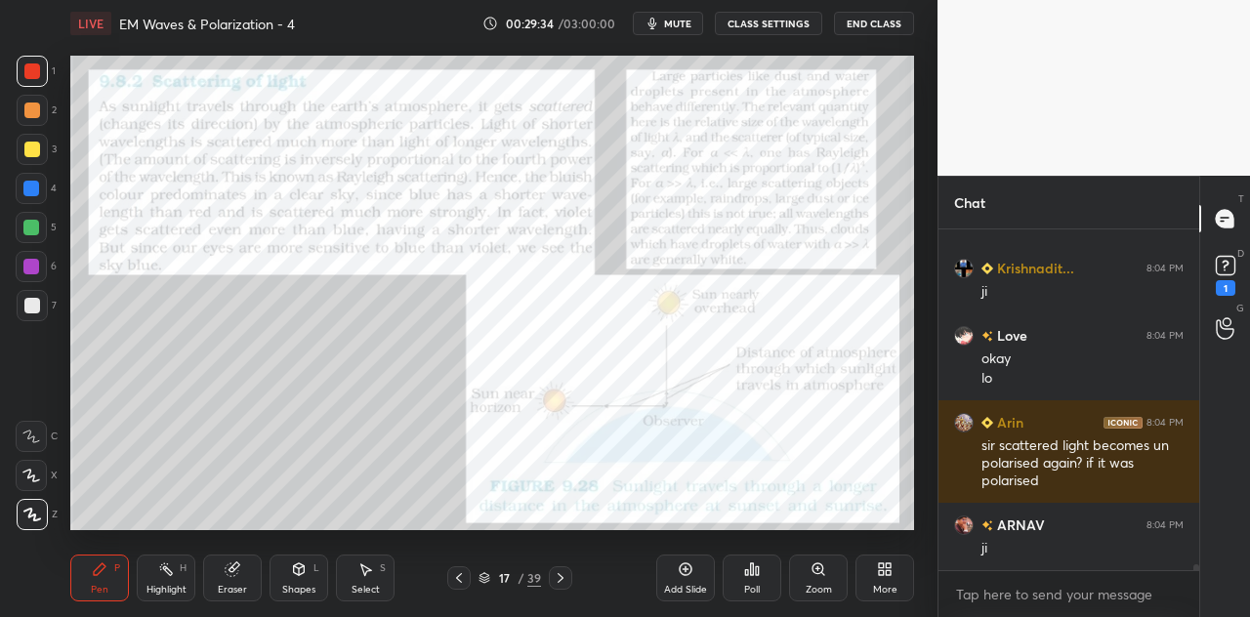
click at [309, 572] on div "Shapes L" at bounding box center [299, 578] width 59 height 47
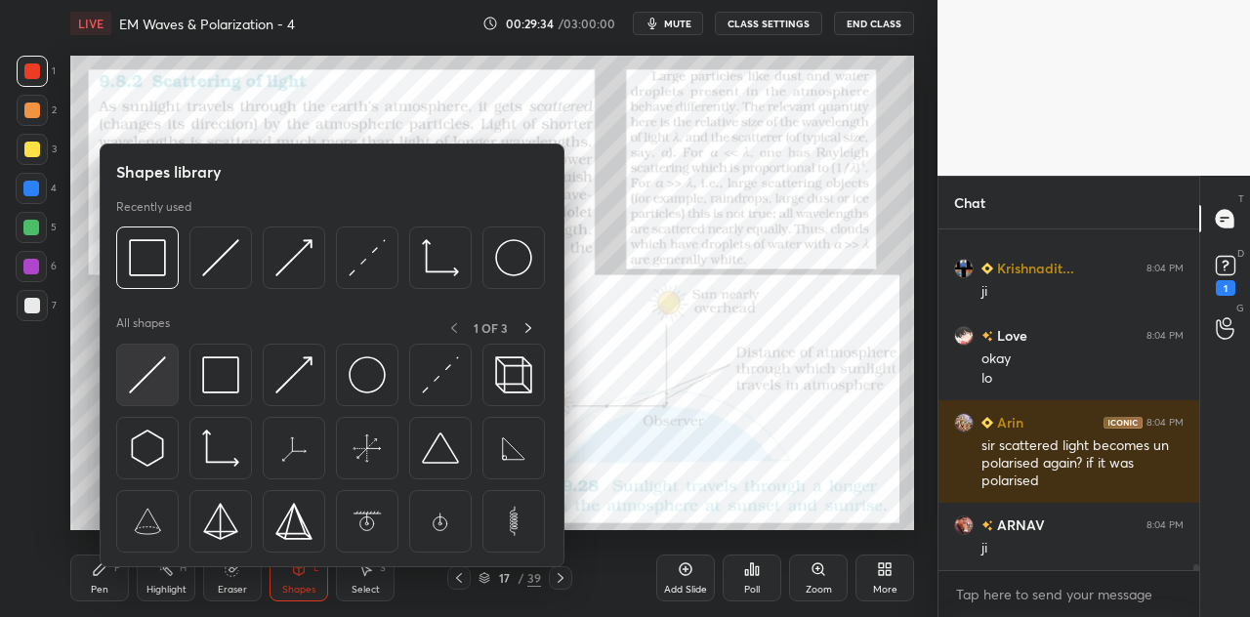
click at [139, 398] on div at bounding box center [147, 375] width 63 height 63
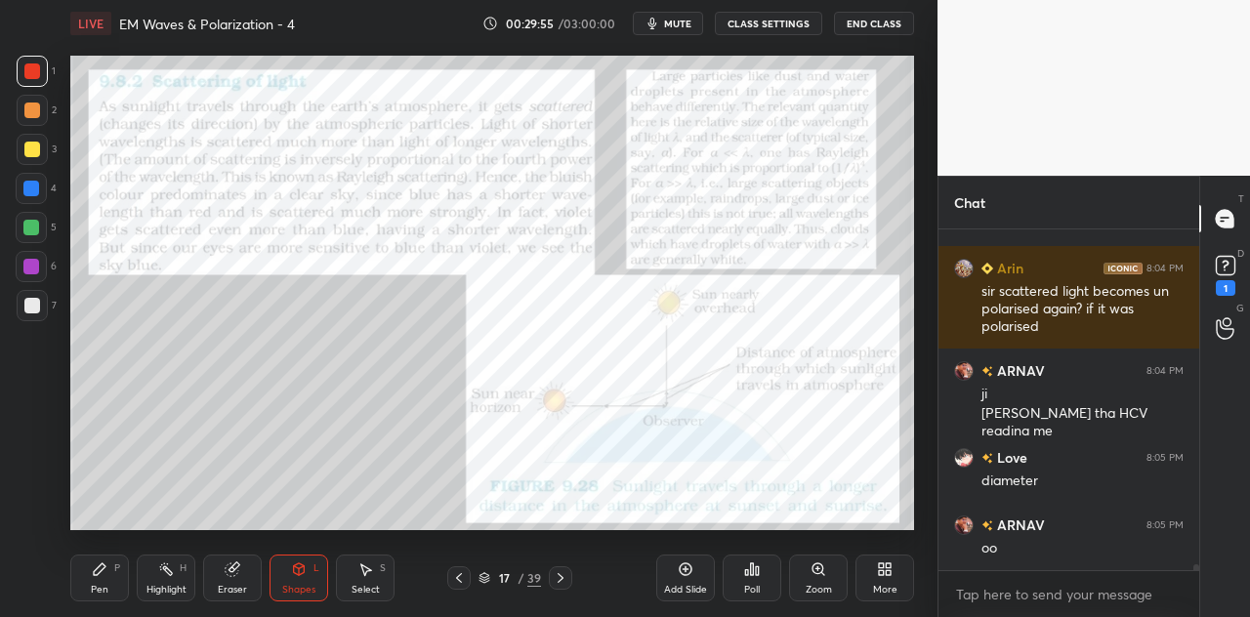
scroll to position [18648, 0]
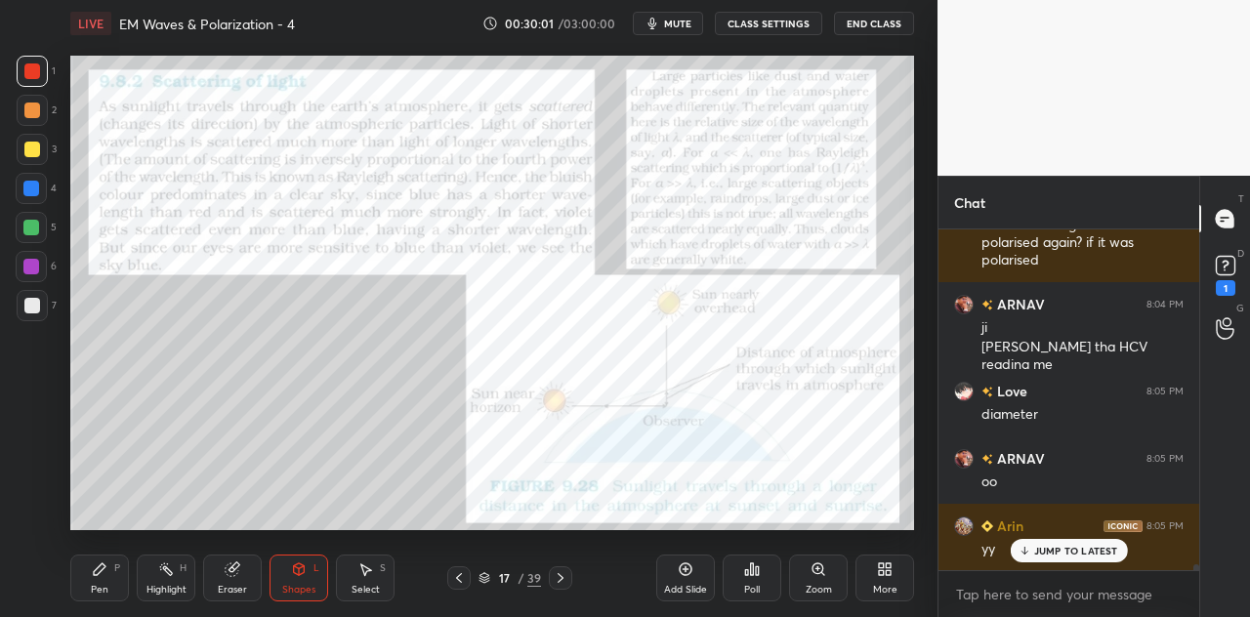
click at [35, 190] on div at bounding box center [31, 189] width 16 height 16
click at [35, 225] on div at bounding box center [31, 228] width 16 height 16
click at [105, 573] on icon at bounding box center [100, 570] width 16 height 16
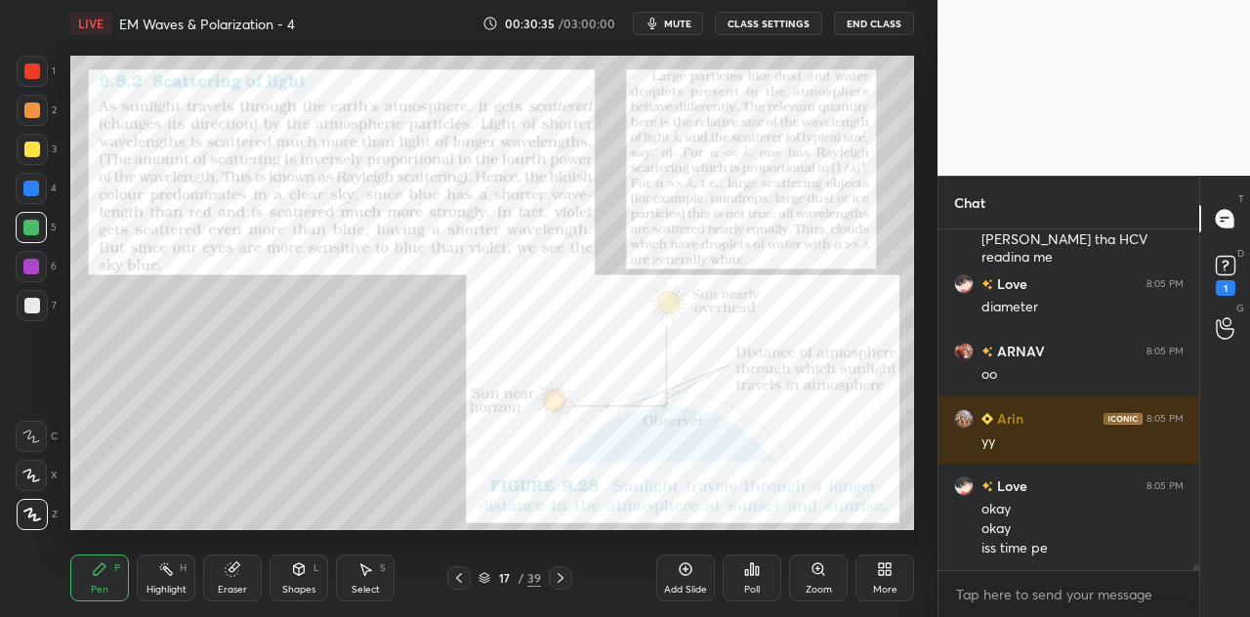
scroll to position [18821, 0]
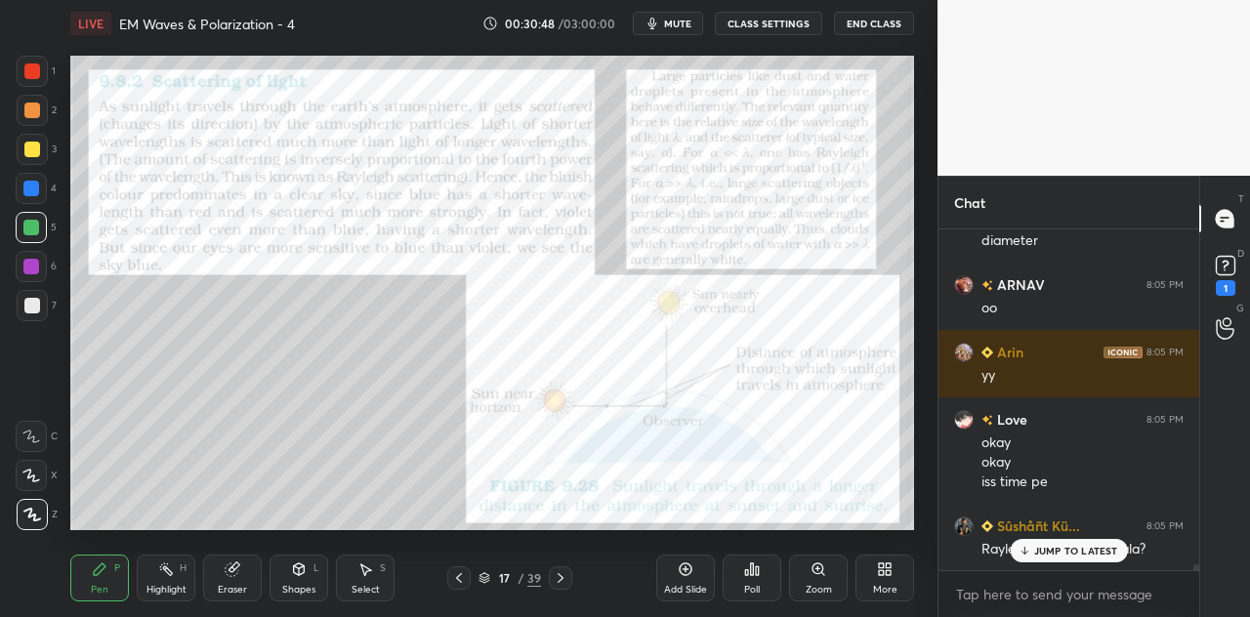
click at [33, 269] on div at bounding box center [31, 267] width 16 height 16
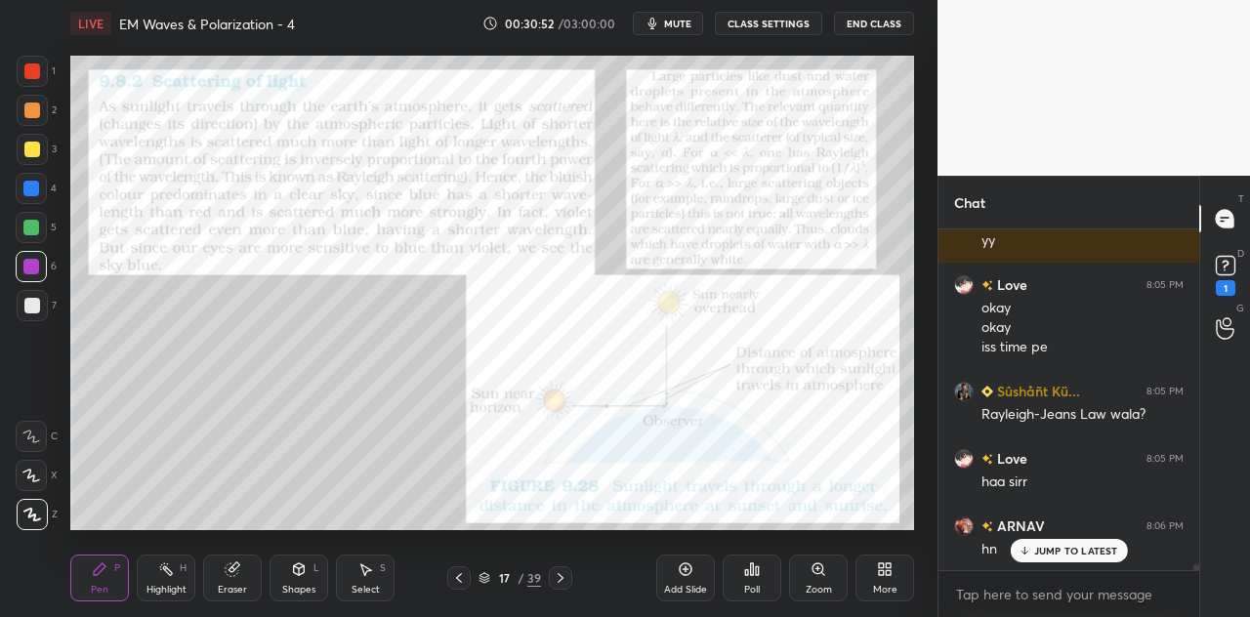
scroll to position [19025, 0]
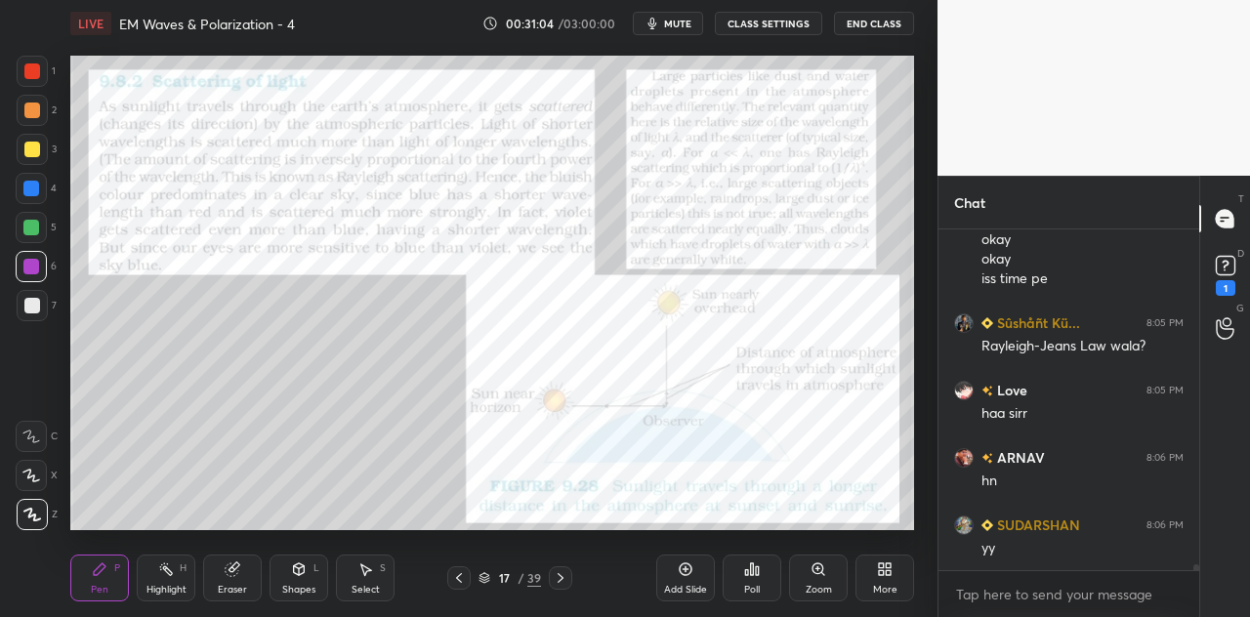
click at [34, 65] on div at bounding box center [32, 71] width 16 height 16
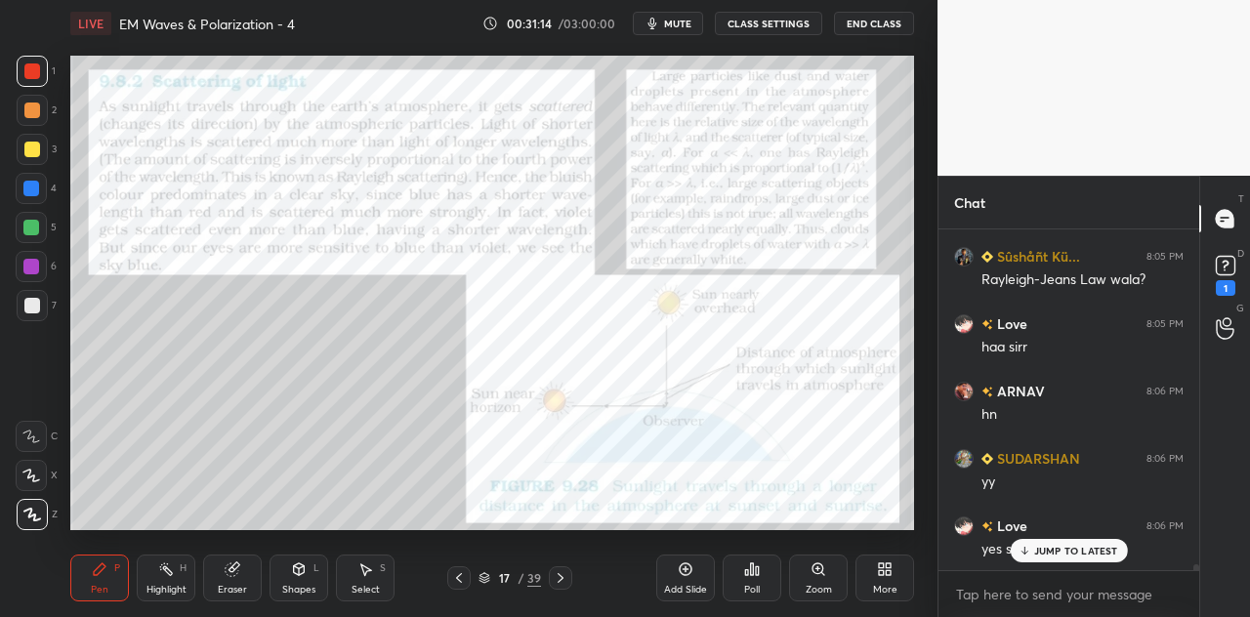
scroll to position [19111, 0]
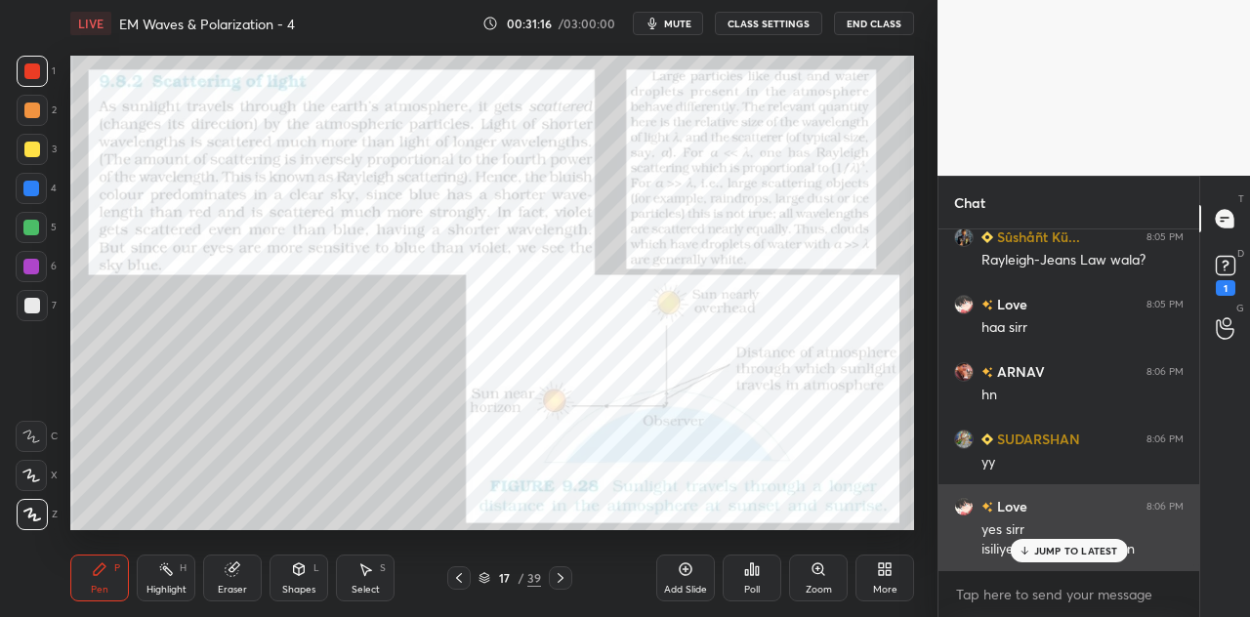
click at [1049, 551] on p "JUMP TO LATEST" at bounding box center [1076, 551] width 84 height 12
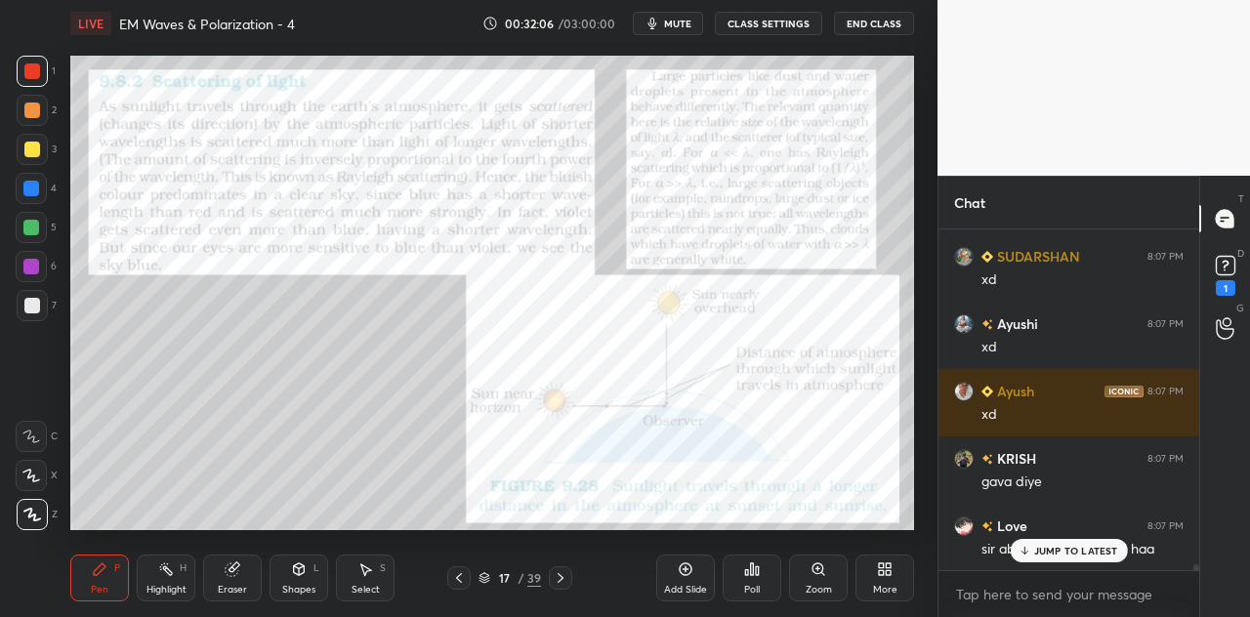
scroll to position [6, 6]
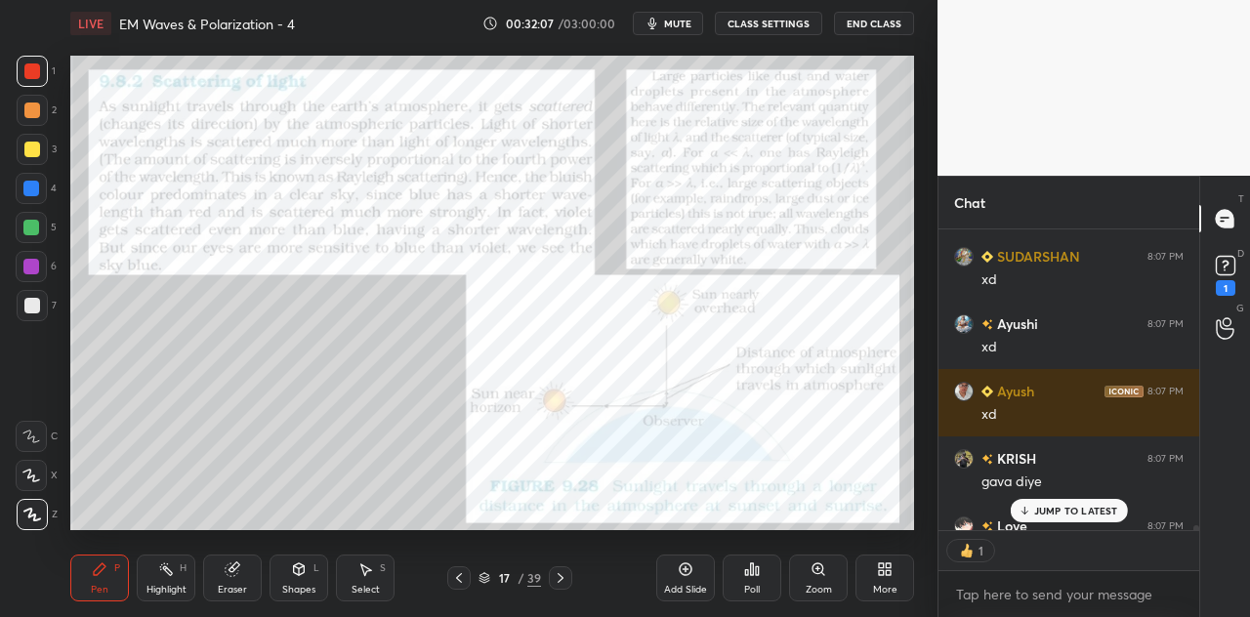
click at [1040, 509] on p "JUMP TO LATEST" at bounding box center [1076, 511] width 84 height 12
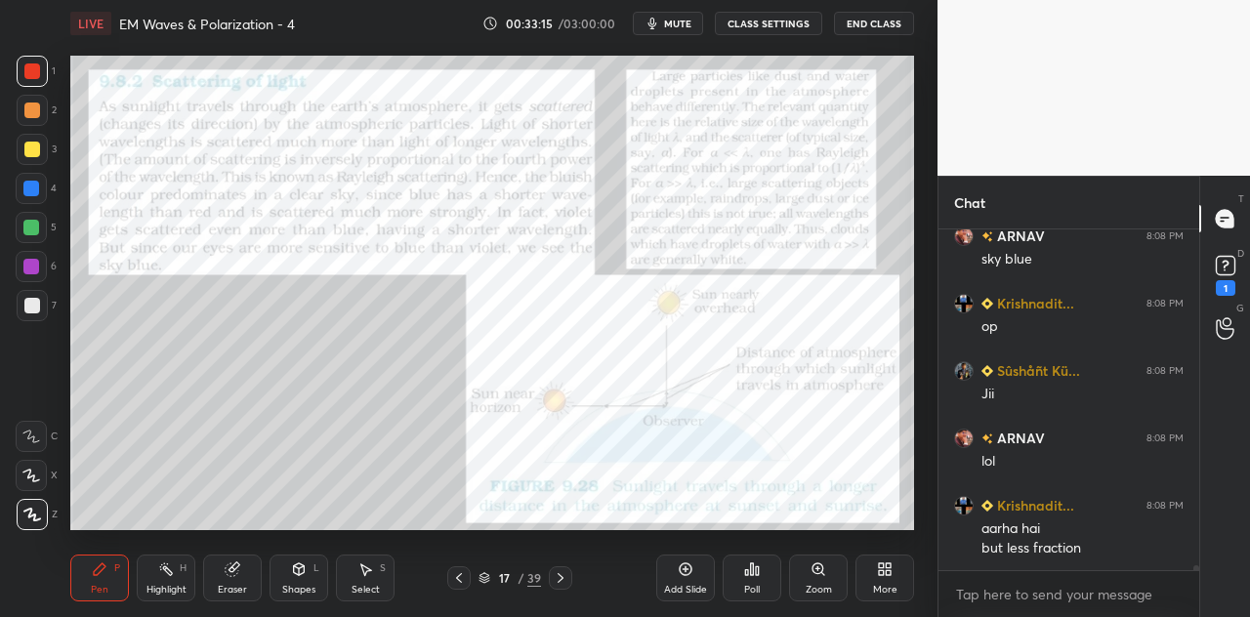
scroll to position [22184, 0]
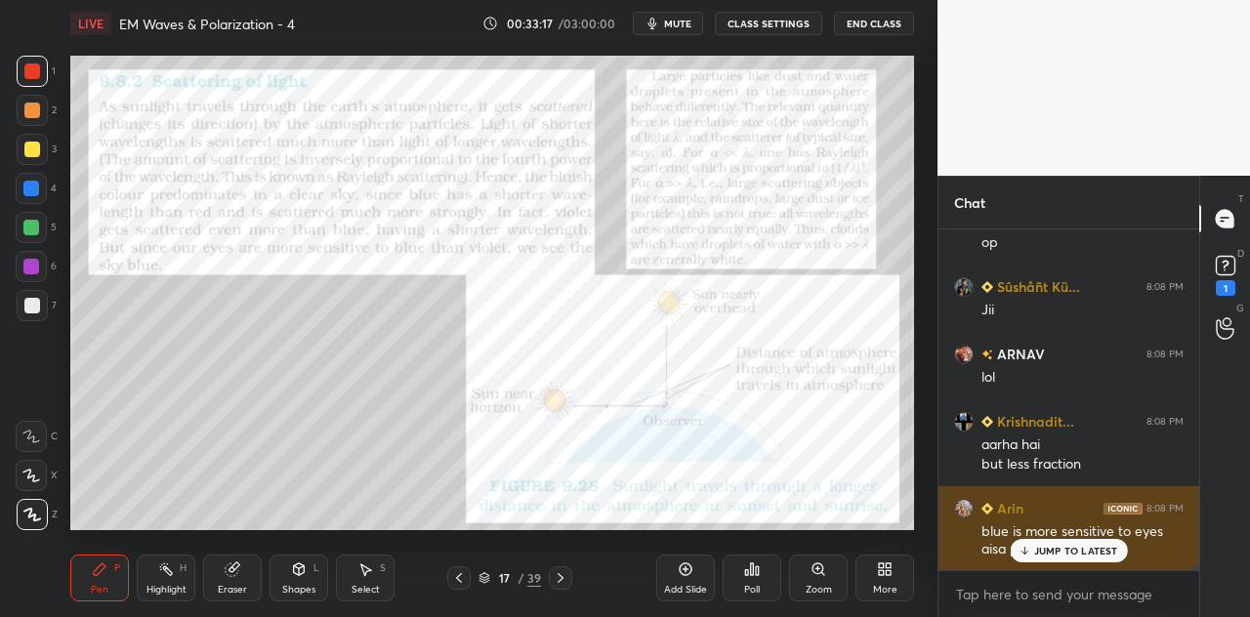
click at [1049, 550] on p "JUMP TO LATEST" at bounding box center [1076, 551] width 84 height 12
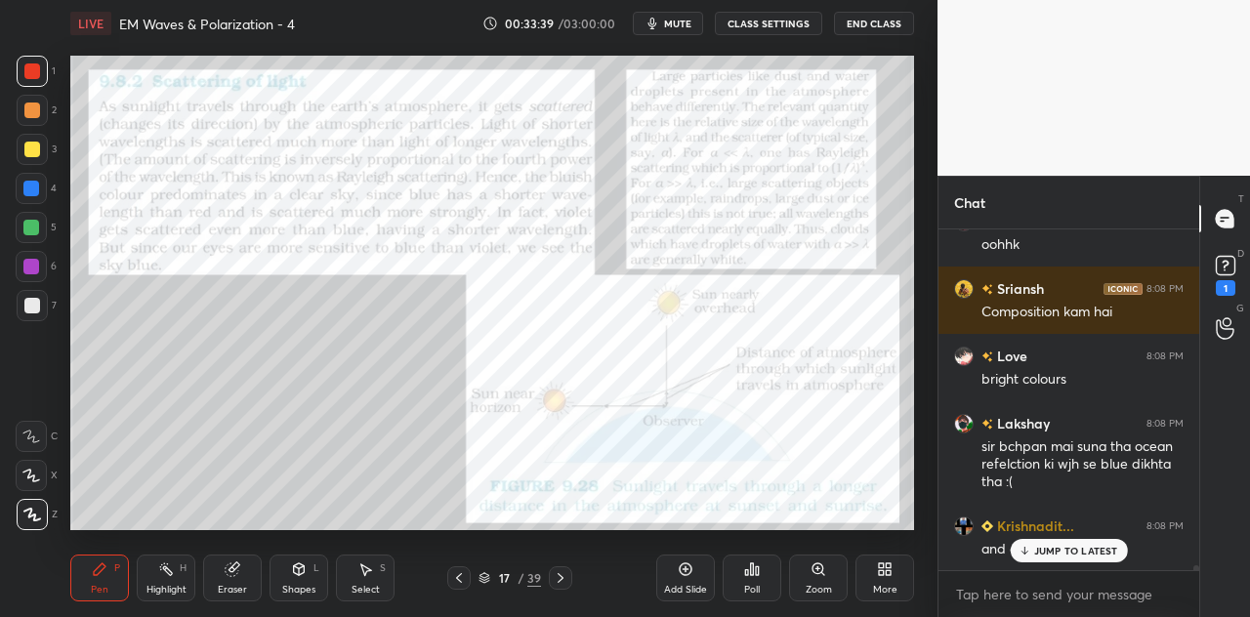
scroll to position [22727, 0]
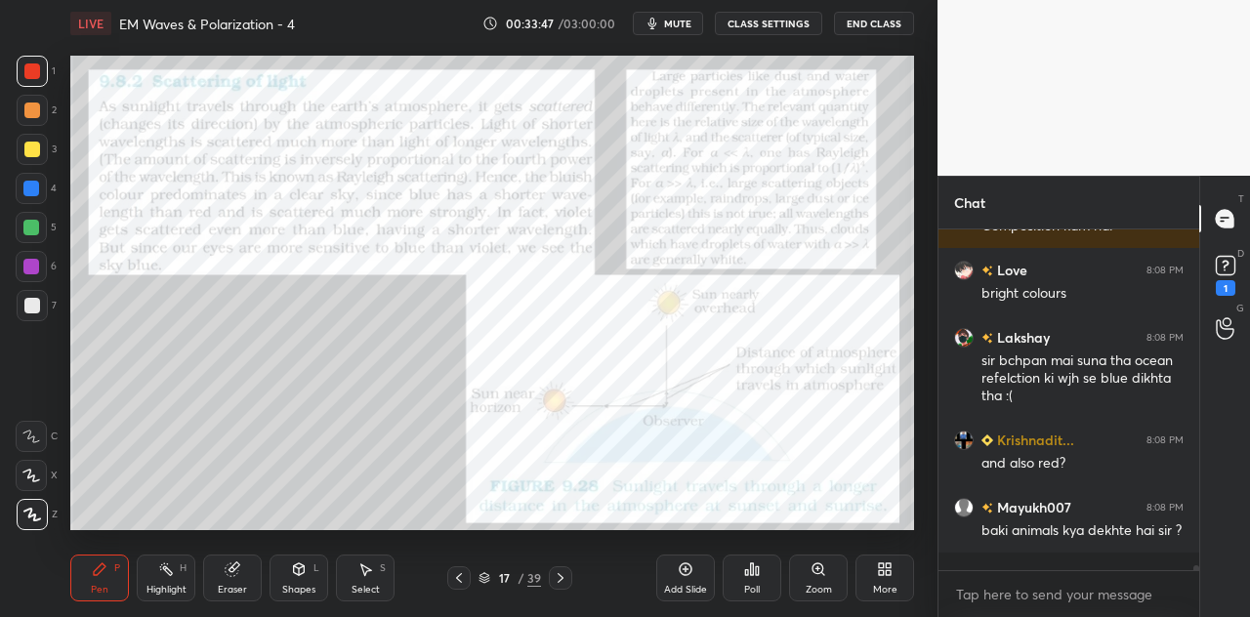
click at [33, 191] on div at bounding box center [31, 189] width 16 height 16
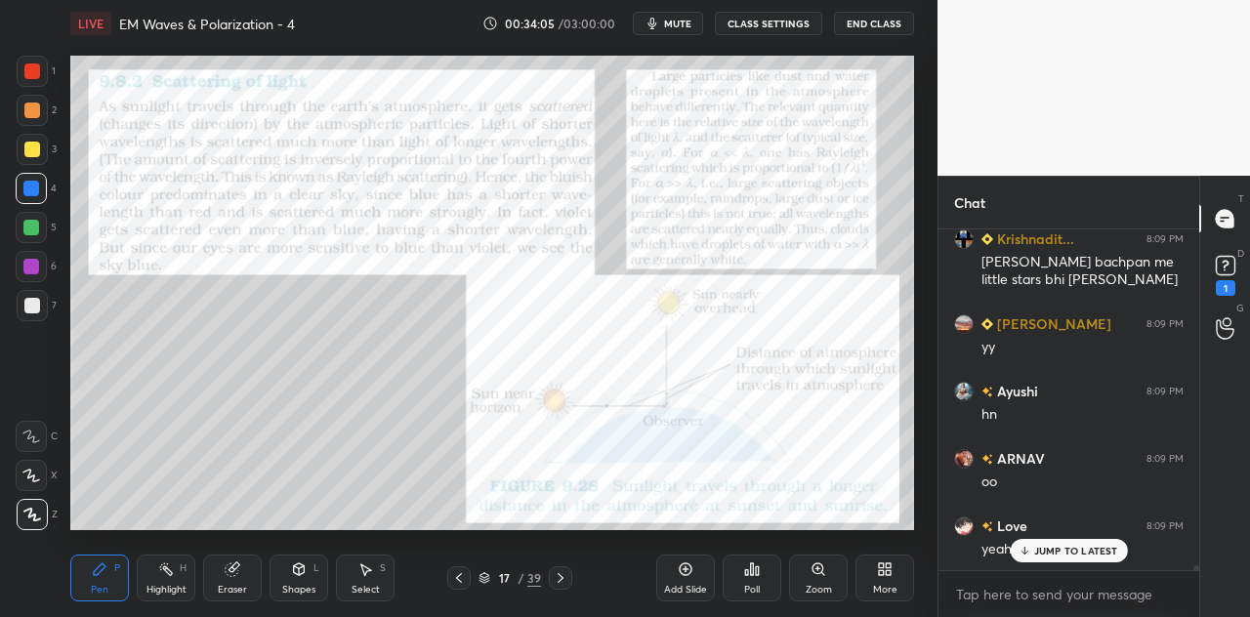
scroll to position [23553, 0]
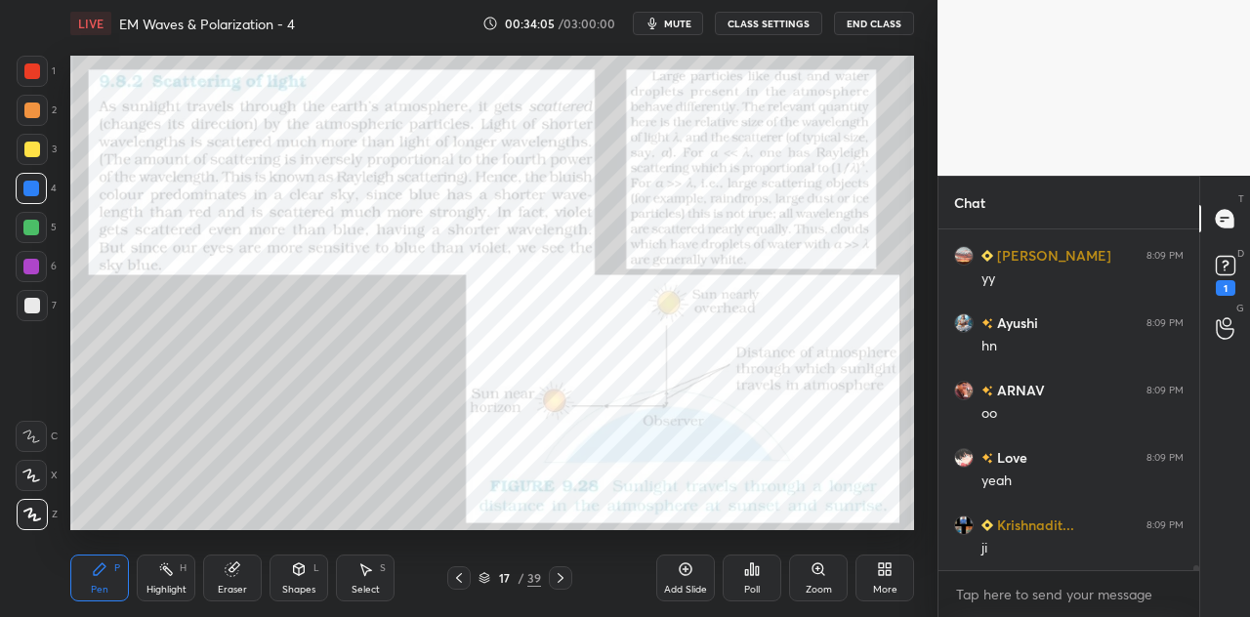
click at [41, 218] on div at bounding box center [31, 227] width 31 height 31
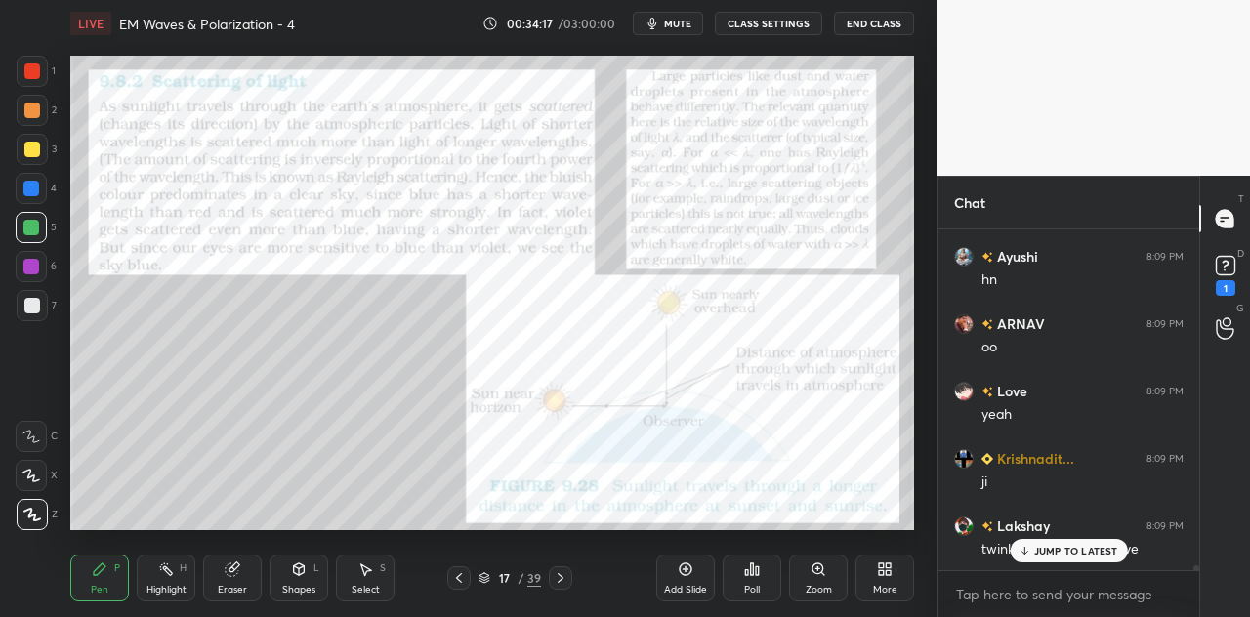
click at [34, 155] on div at bounding box center [32, 150] width 16 height 16
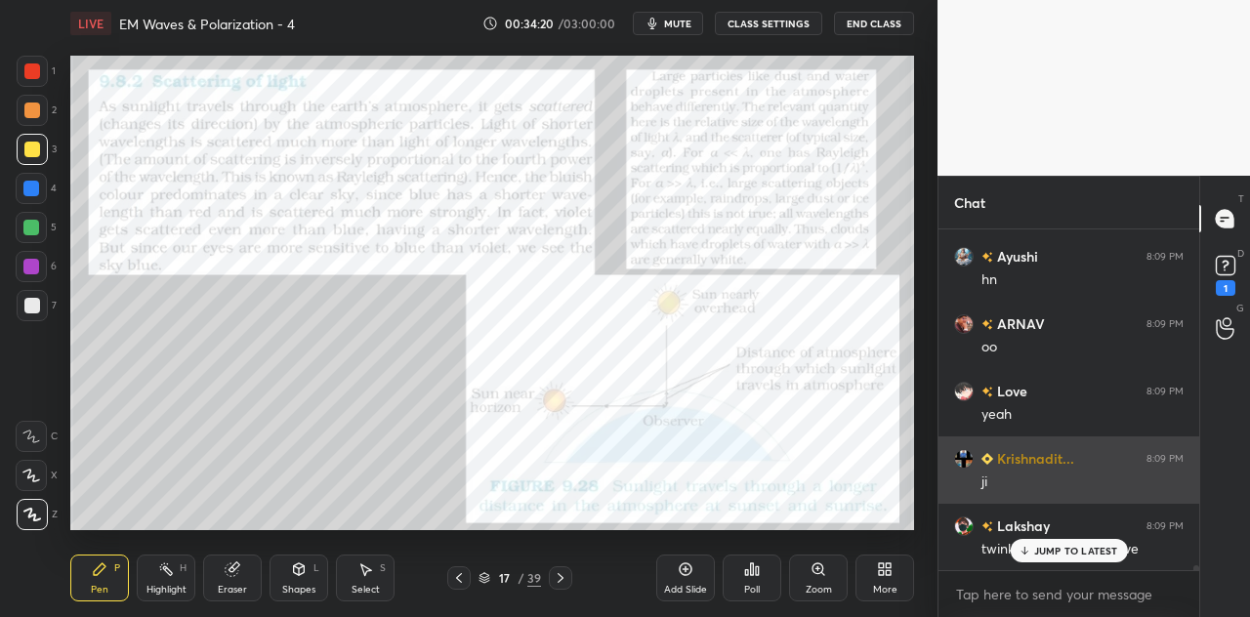
click at [1057, 554] on p "JUMP TO LATEST" at bounding box center [1076, 551] width 84 height 12
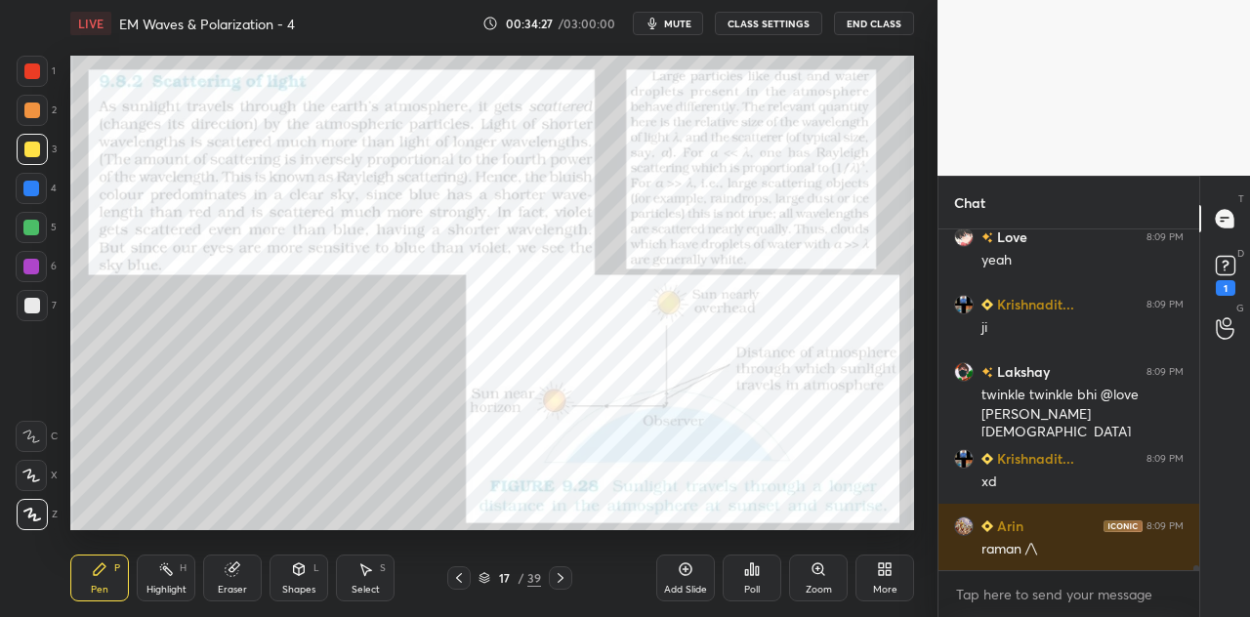
scroll to position [23842, 0]
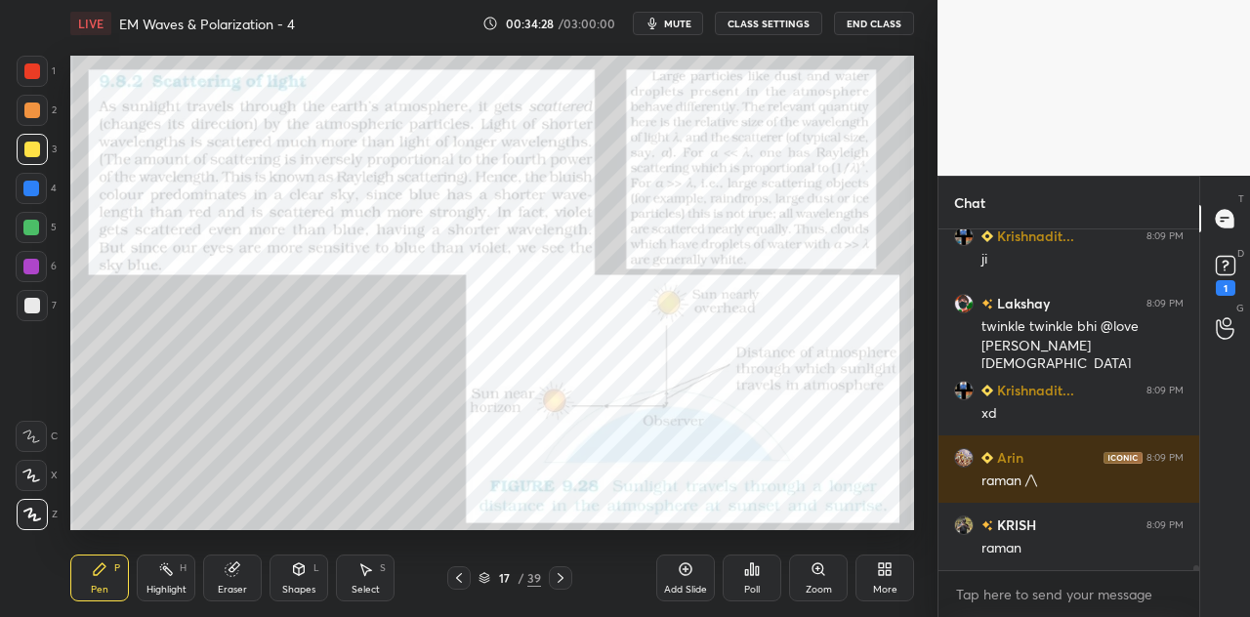
click at [43, 76] on div at bounding box center [32, 71] width 31 height 31
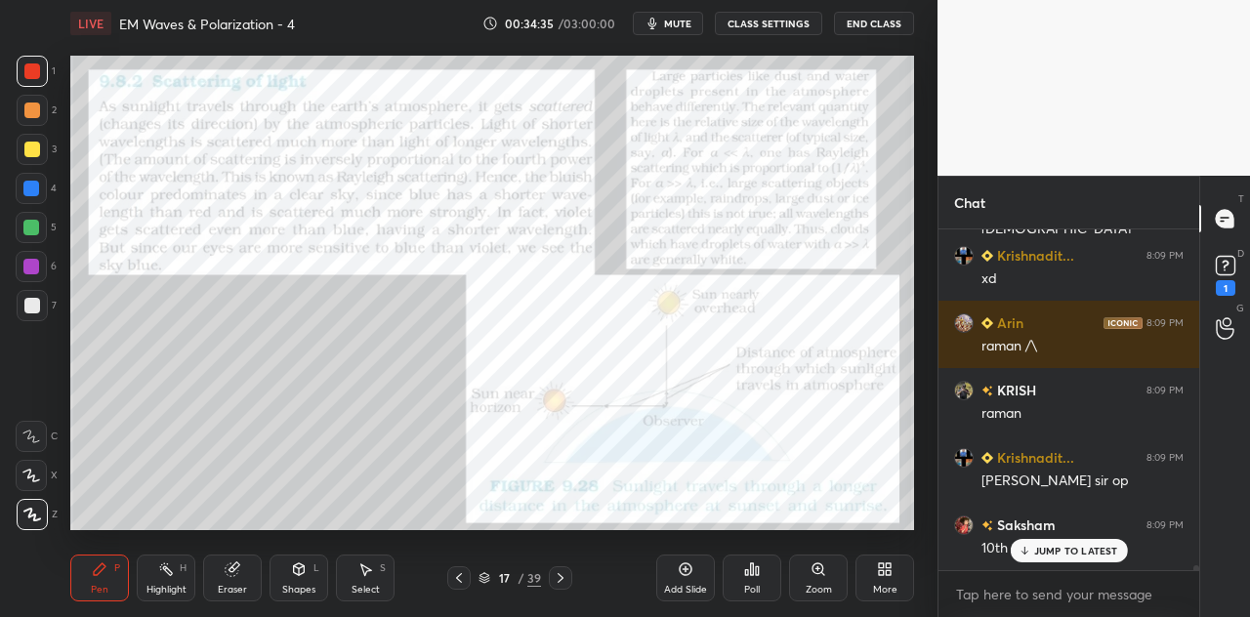
scroll to position [24044, 0]
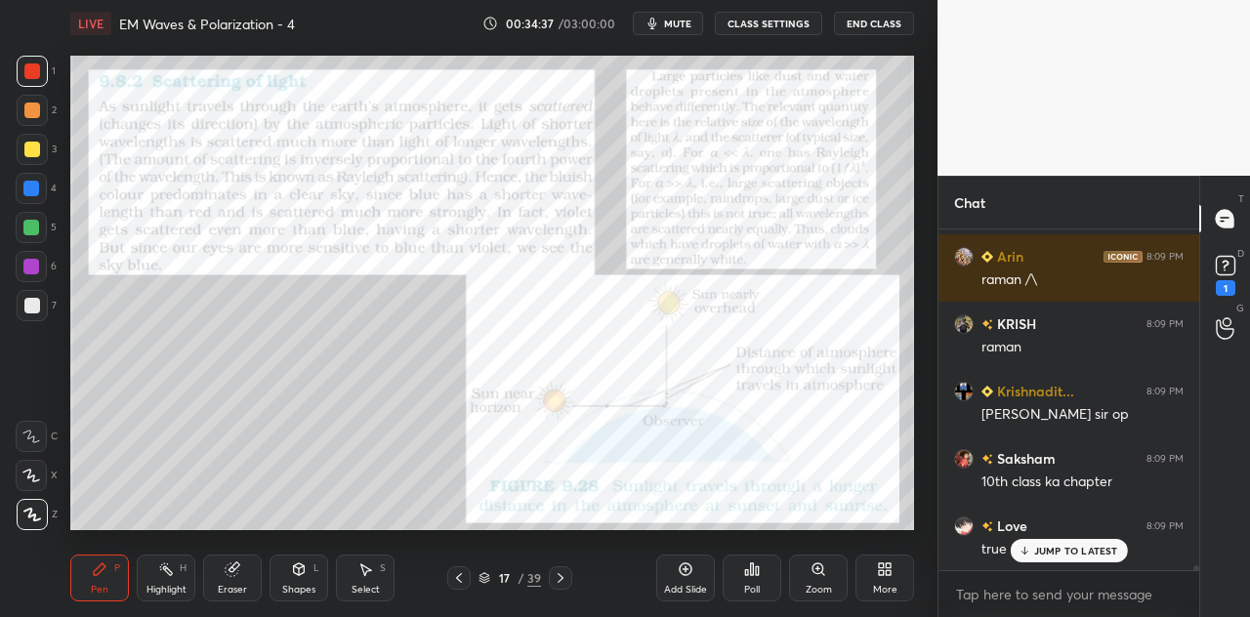
click at [33, 272] on div at bounding box center [31, 267] width 16 height 16
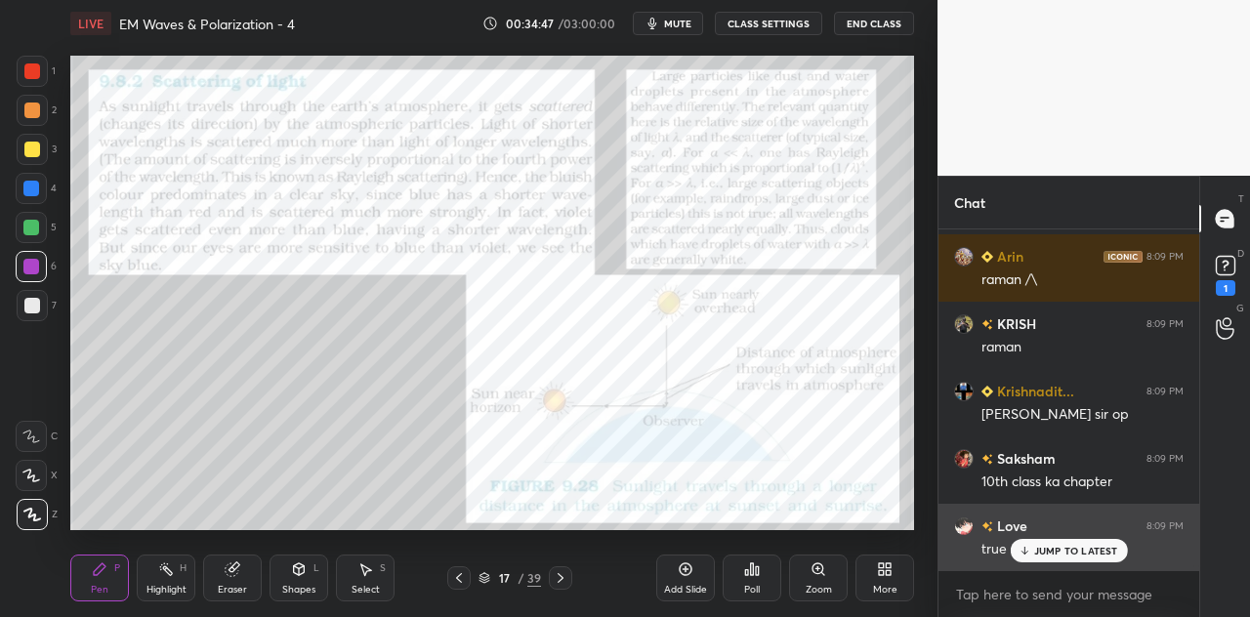
click at [1069, 550] on p "JUMP TO LATEST" at bounding box center [1076, 551] width 84 height 12
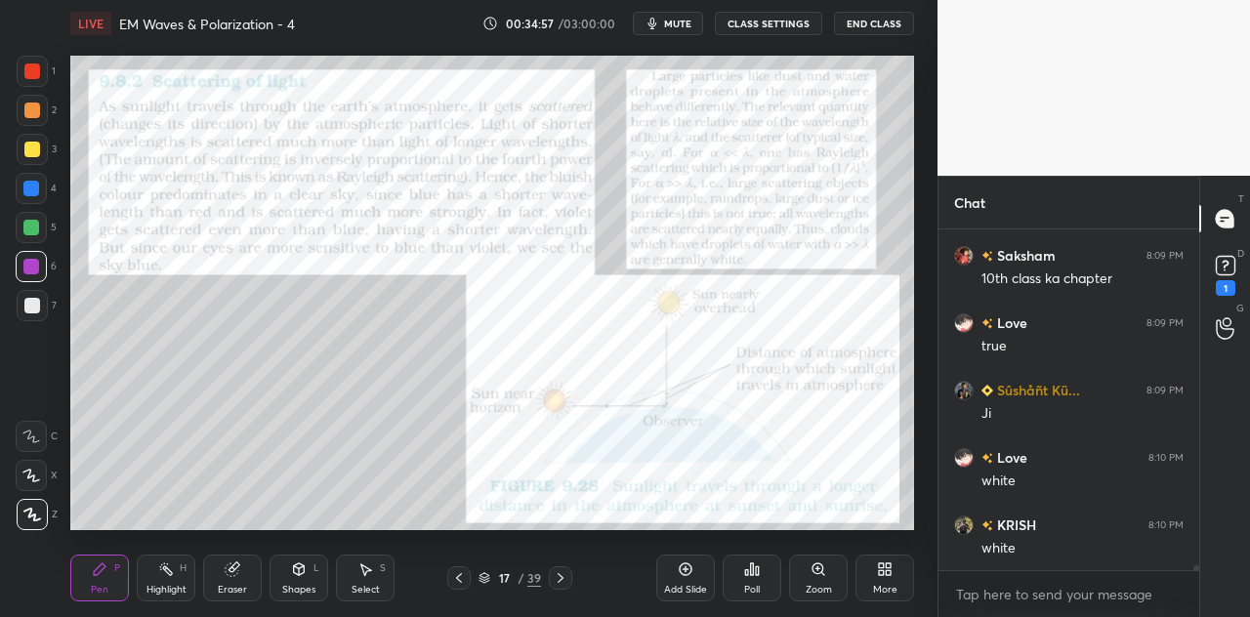
scroll to position [24313, 0]
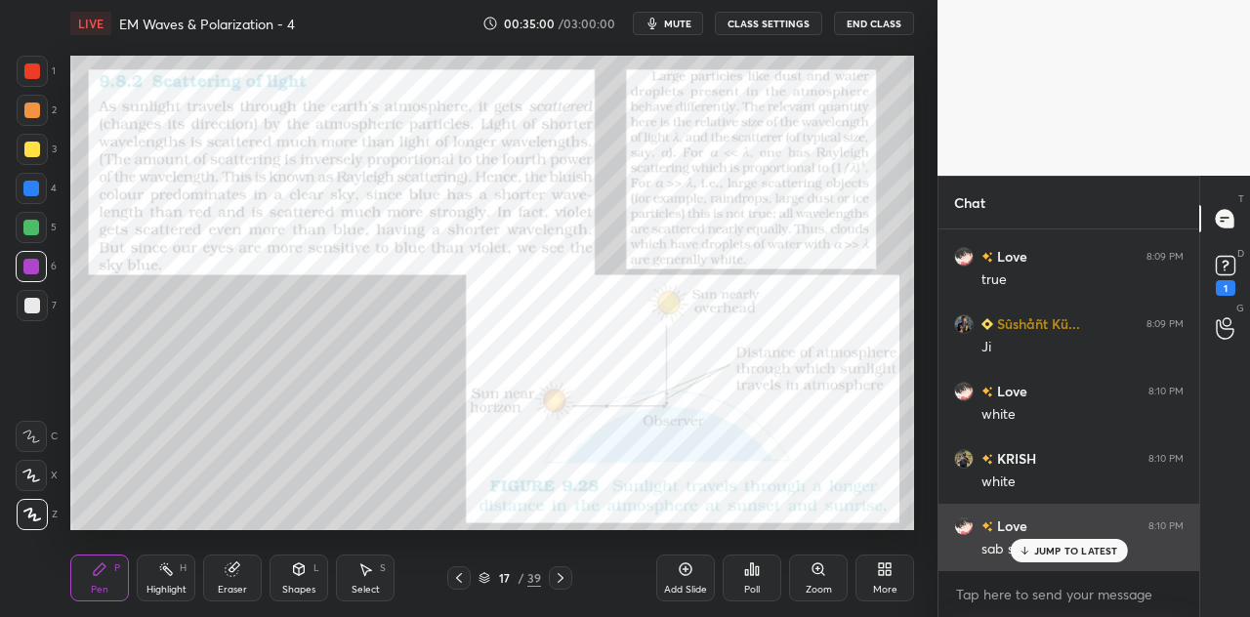
click at [1043, 539] on div "JUMP TO LATEST" at bounding box center [1068, 550] width 117 height 23
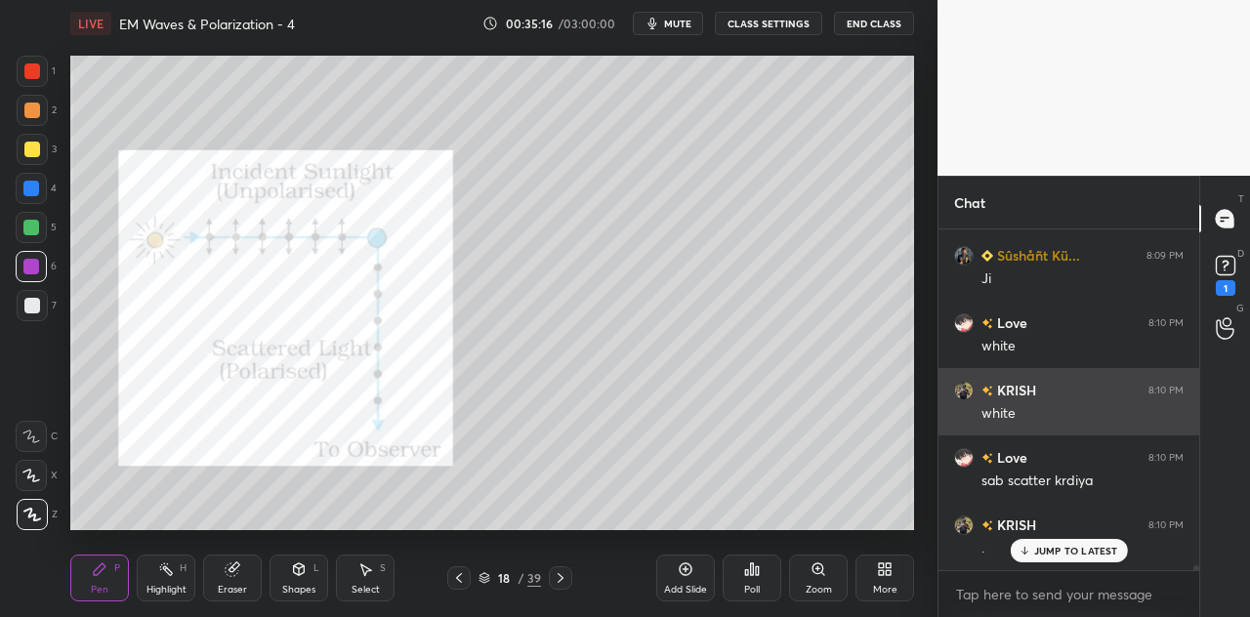
scroll to position [24448, 0]
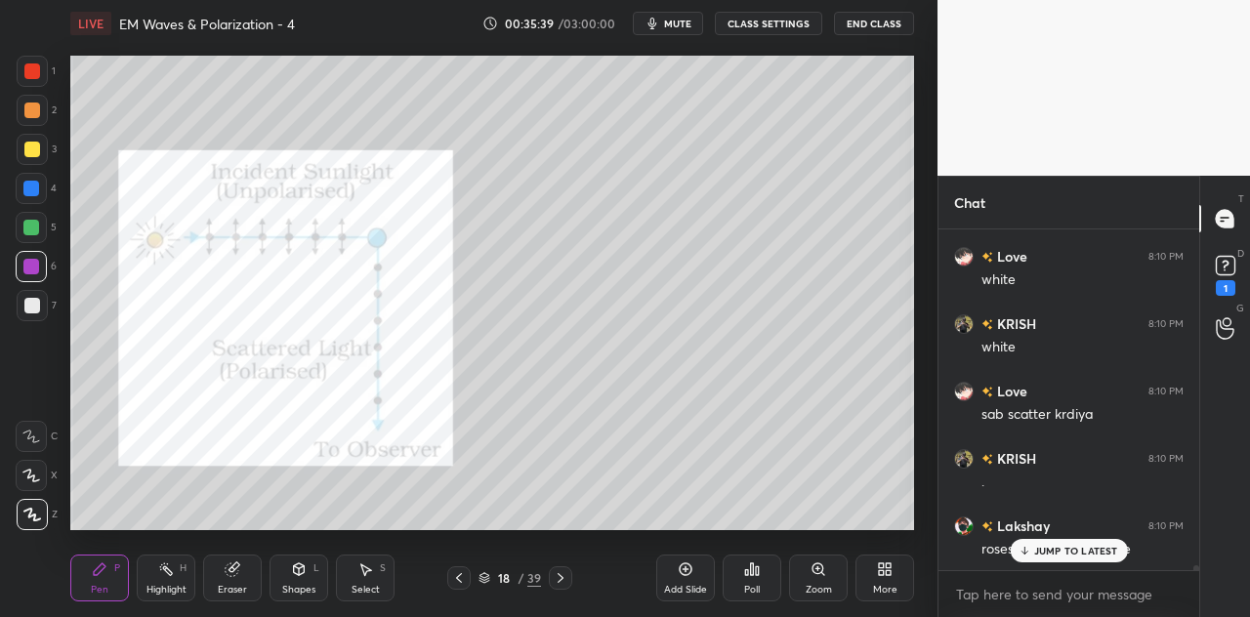
click at [32, 68] on div at bounding box center [32, 71] width 16 height 16
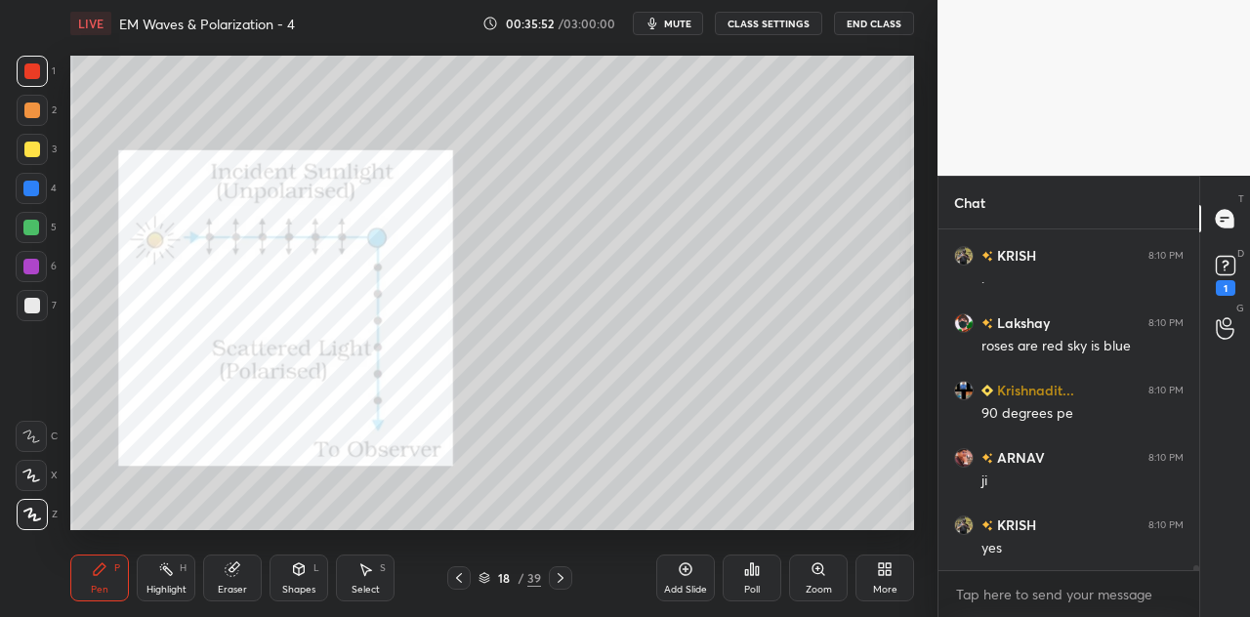
scroll to position [24718, 0]
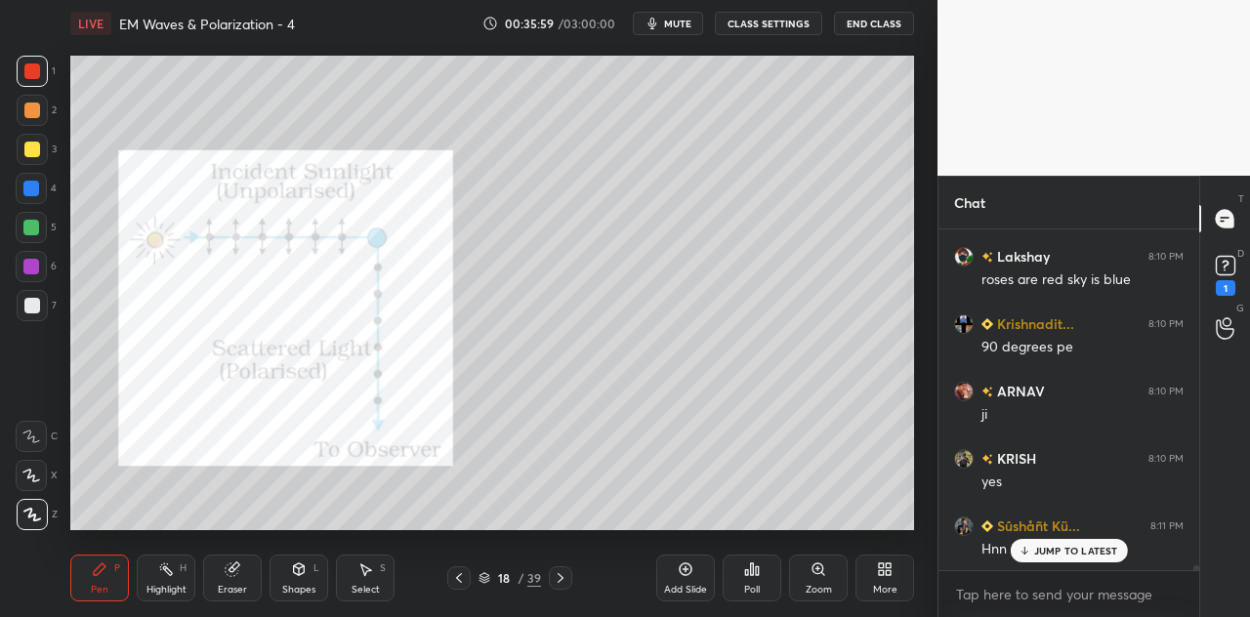
click at [294, 569] on icon at bounding box center [299, 570] width 11 height 12
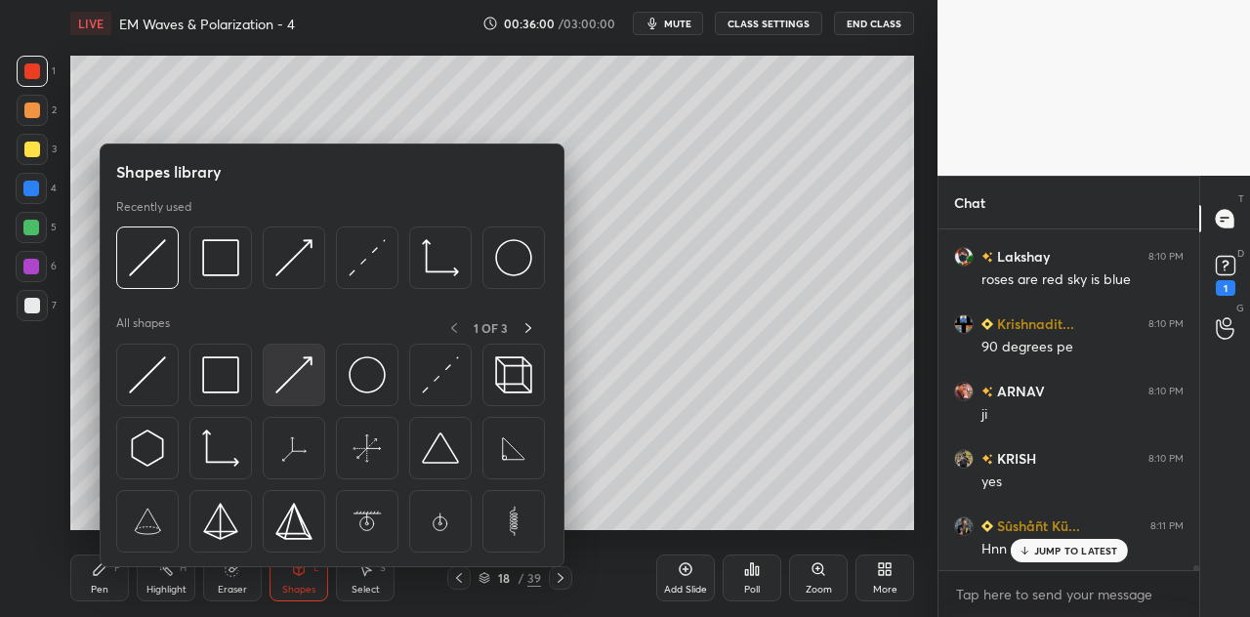
click at [301, 378] on img at bounding box center [293, 375] width 37 height 37
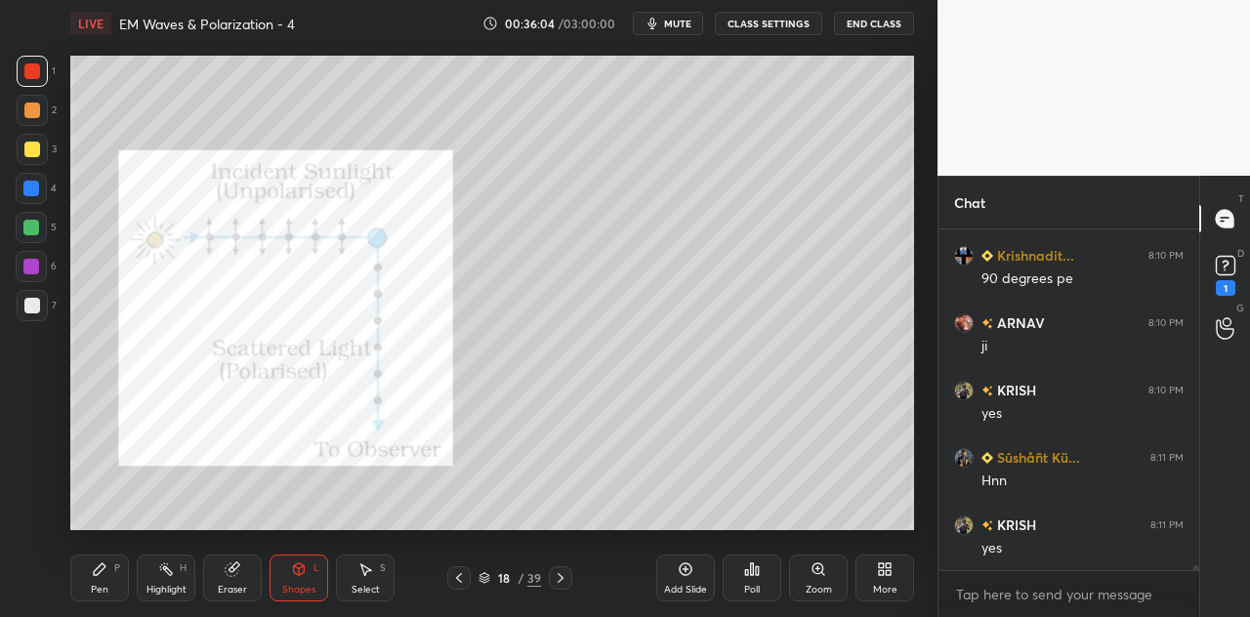
scroll to position [24852, 0]
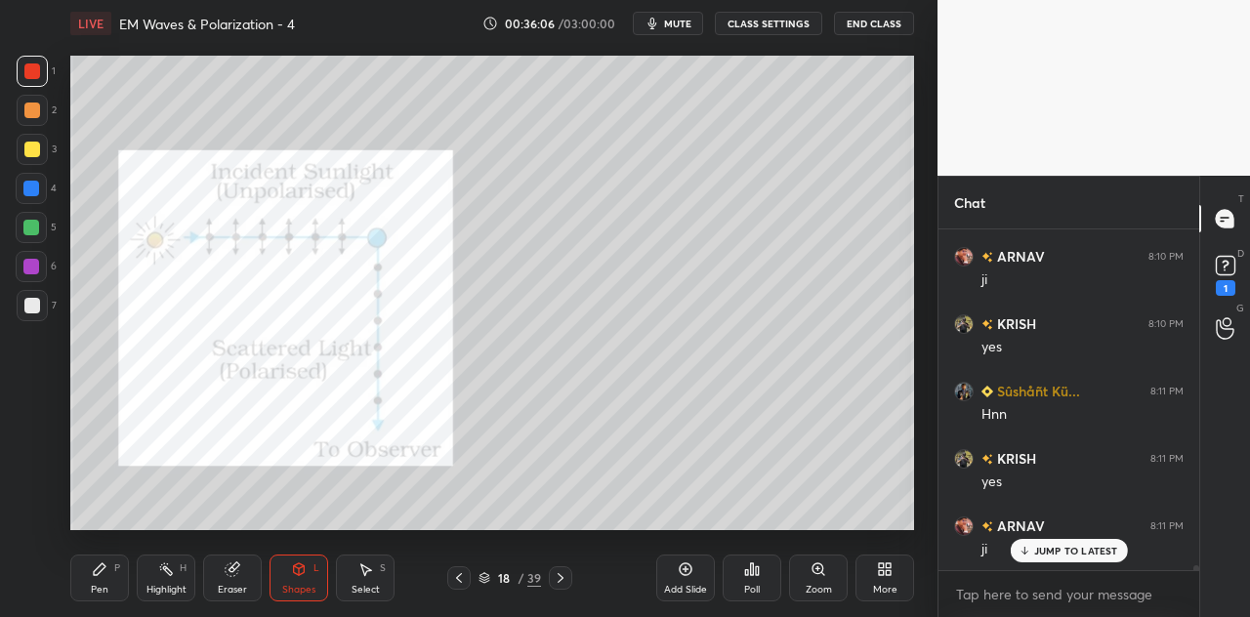
click at [100, 575] on icon at bounding box center [100, 570] width 16 height 16
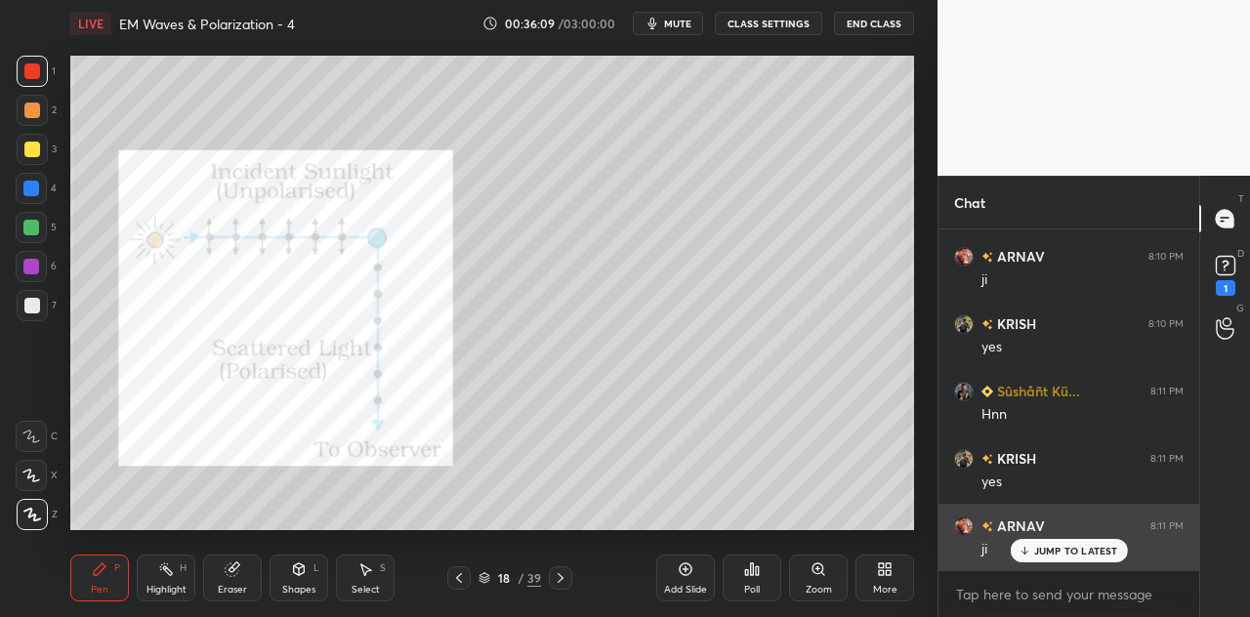
click at [1041, 552] on p "JUMP TO LATEST" at bounding box center [1076, 551] width 84 height 12
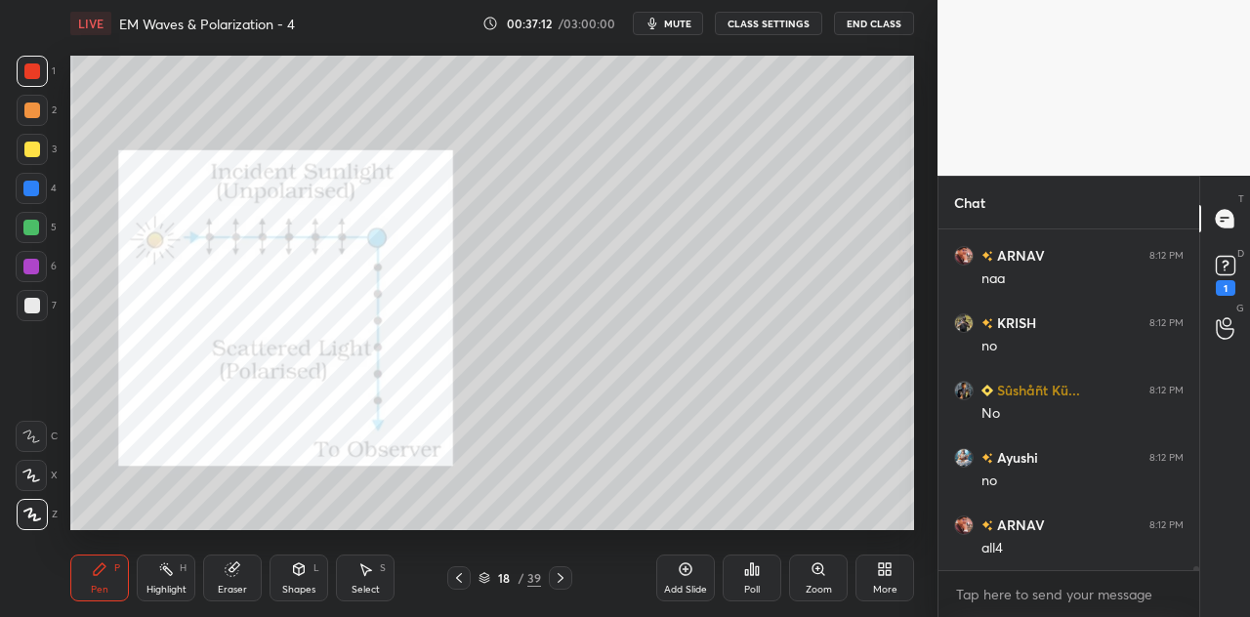
scroll to position [26404, 0]
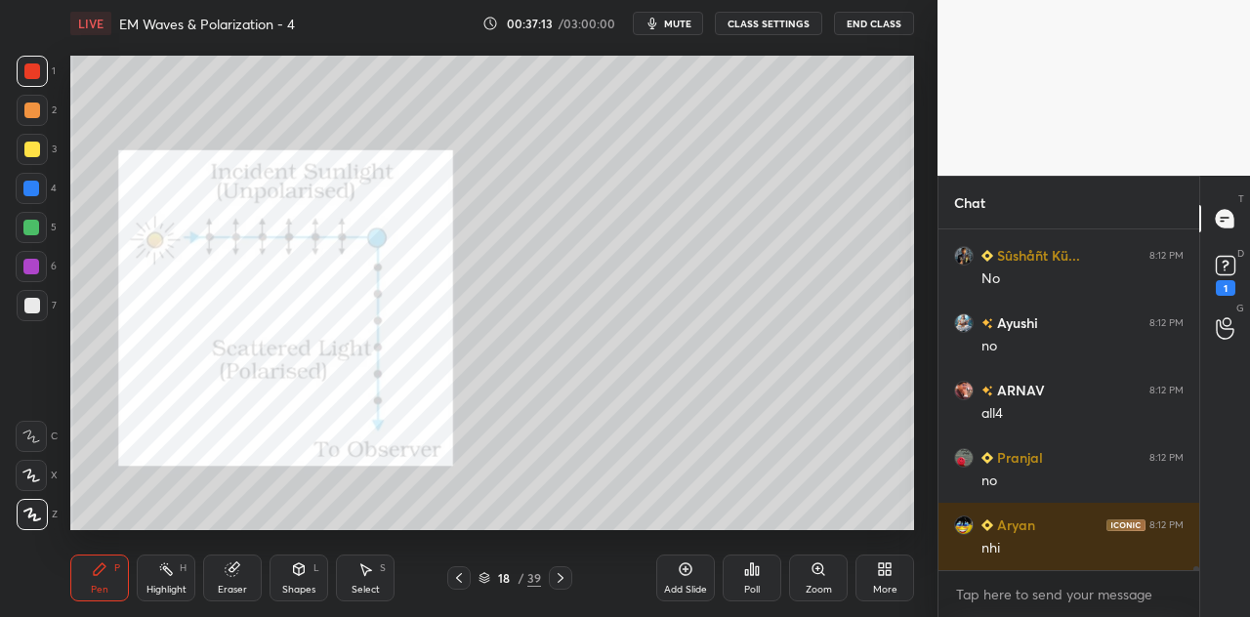
click at [33, 194] on div at bounding box center [31, 189] width 16 height 16
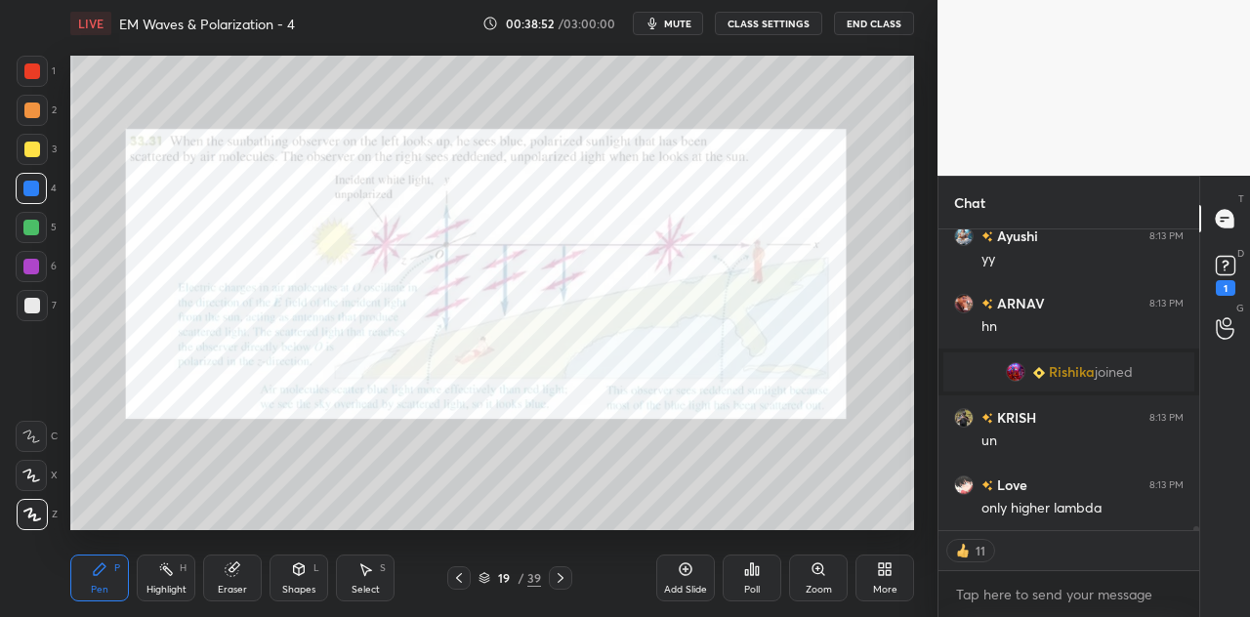
scroll to position [25243, 0]
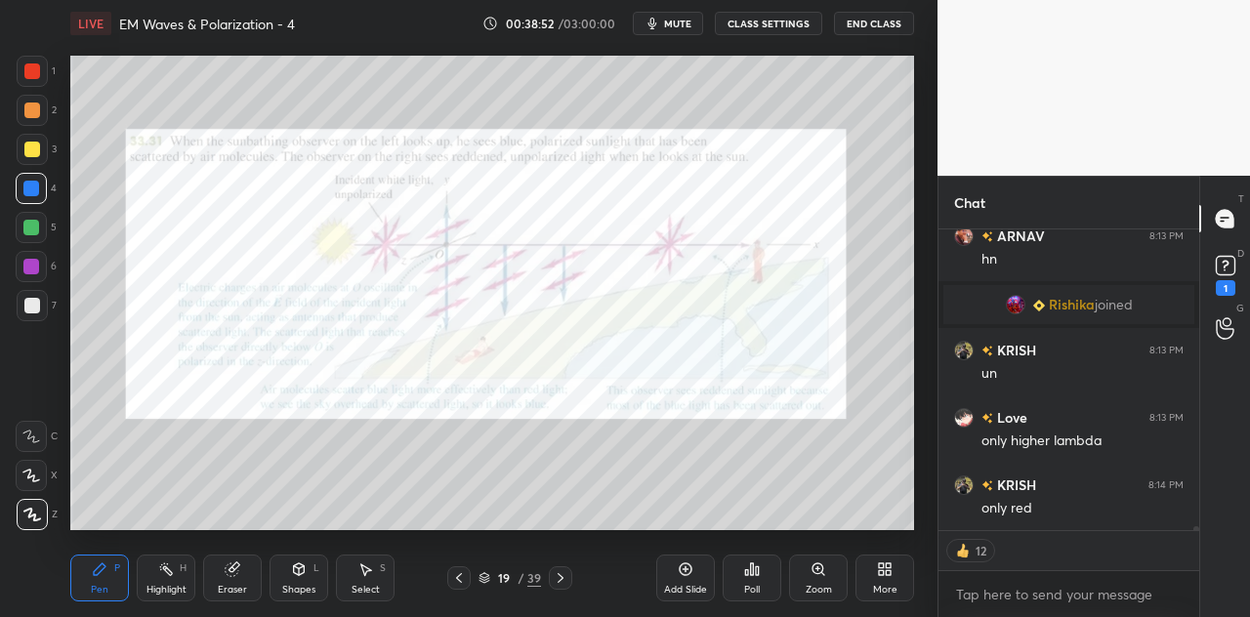
click at [29, 80] on div at bounding box center [32, 71] width 31 height 31
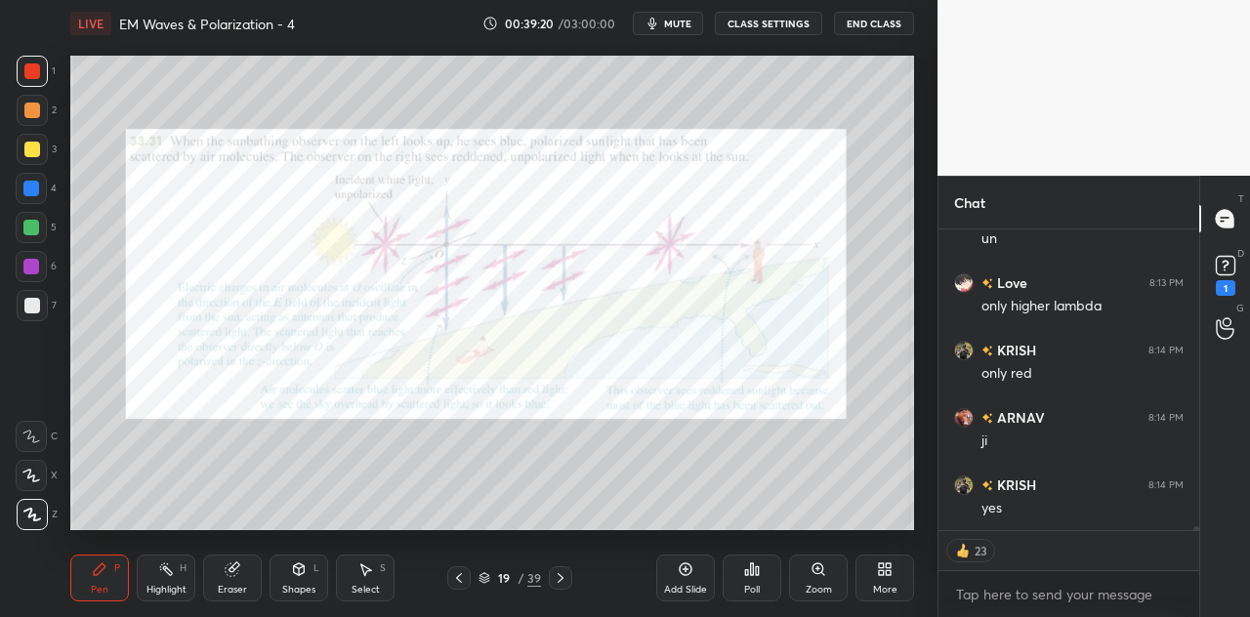
scroll to position [25337, 0]
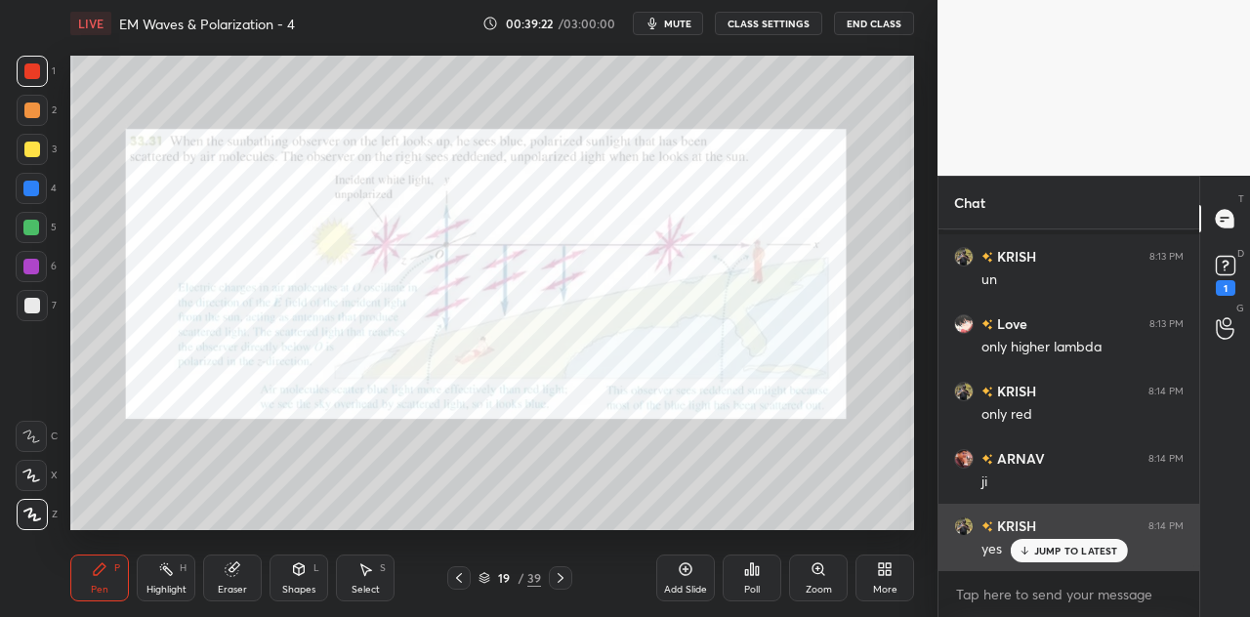
click at [1037, 549] on p "JUMP TO LATEST" at bounding box center [1076, 551] width 84 height 12
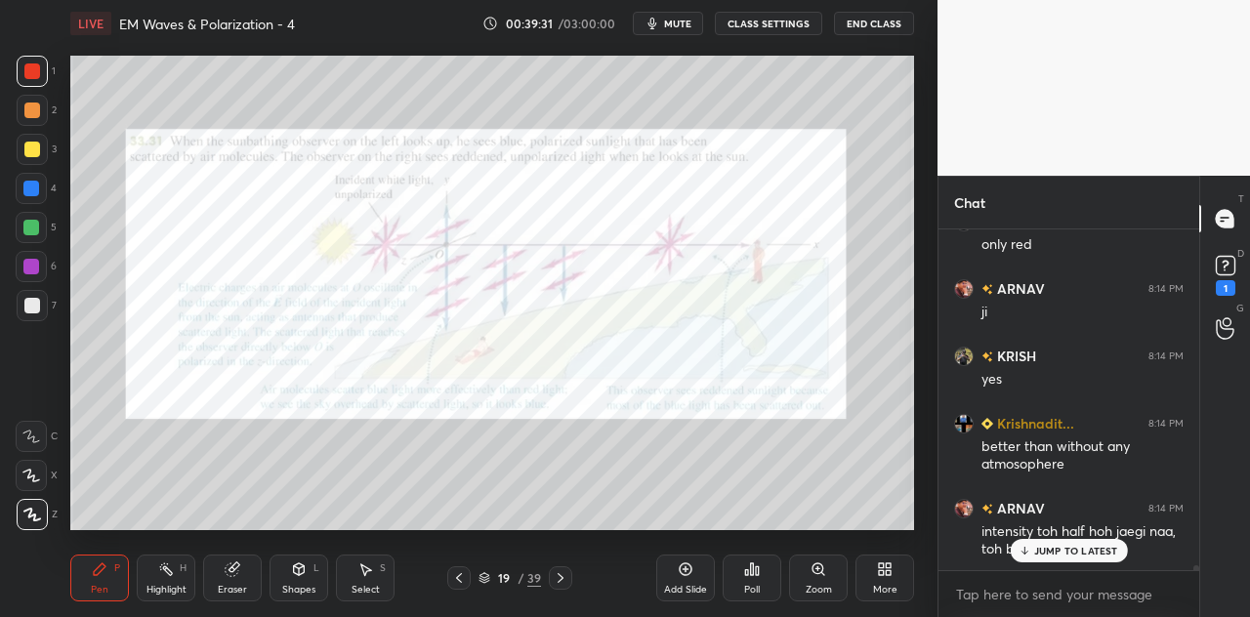
scroll to position [25575, 0]
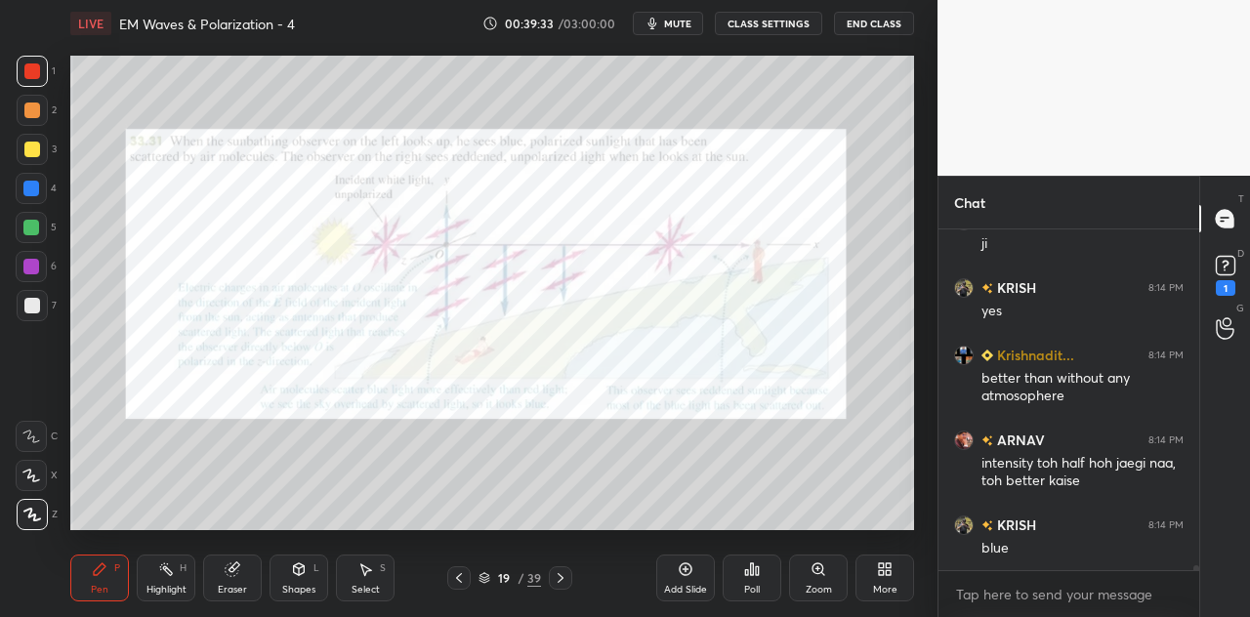
click at [305, 575] on icon at bounding box center [299, 570] width 16 height 16
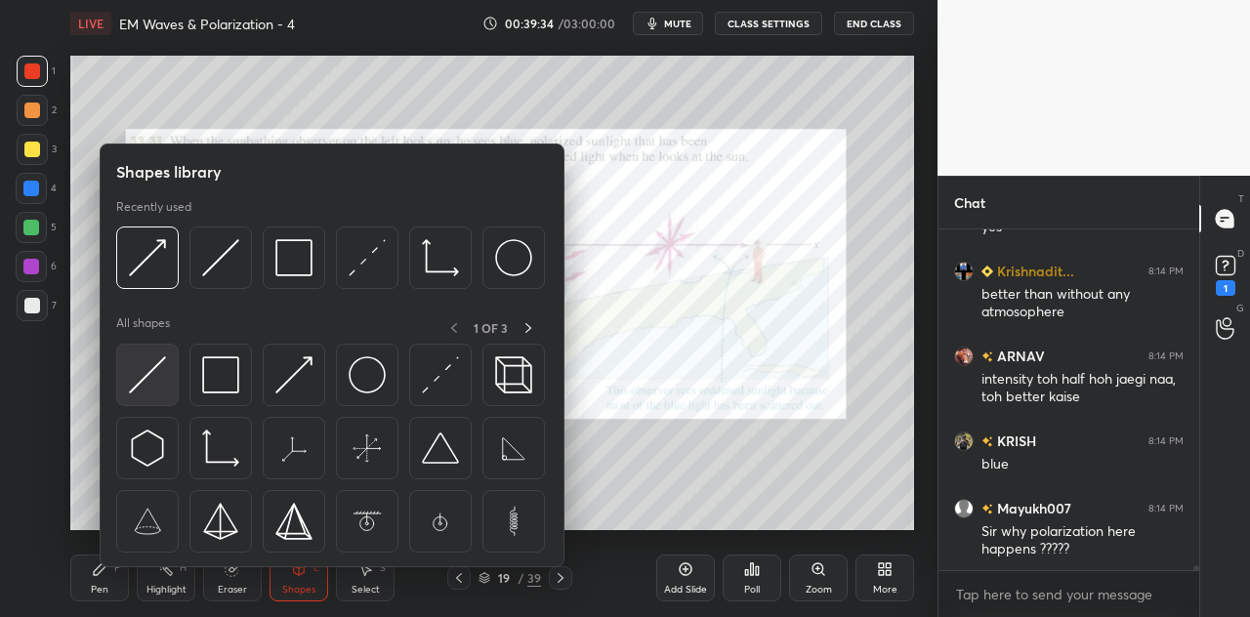
click at [148, 374] on img at bounding box center [147, 375] width 37 height 37
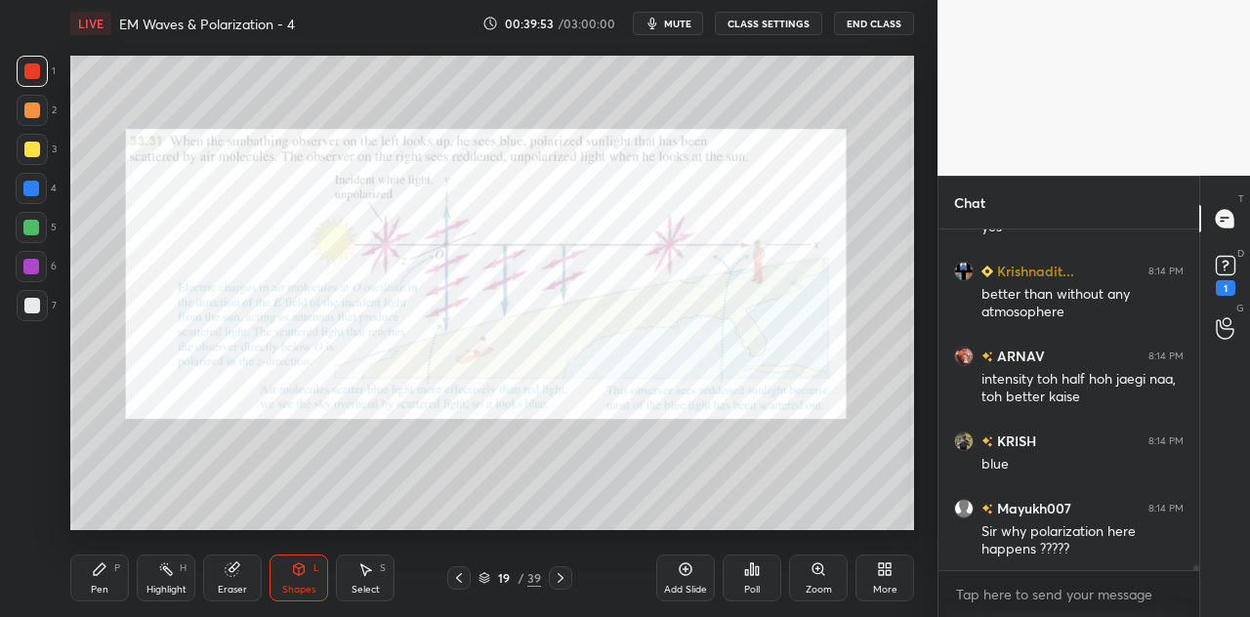
scroll to position [25728, 0]
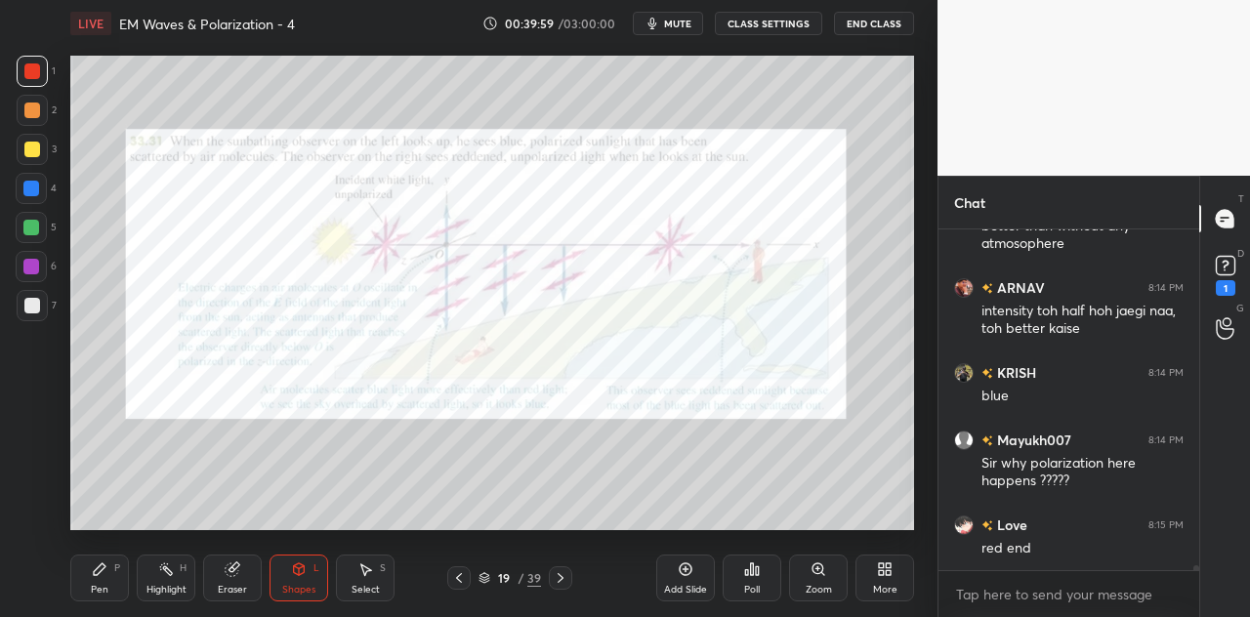
click at [35, 227] on div at bounding box center [31, 228] width 16 height 16
click at [35, 199] on div at bounding box center [31, 188] width 31 height 31
click at [102, 577] on div "Pen P" at bounding box center [99, 578] width 59 height 47
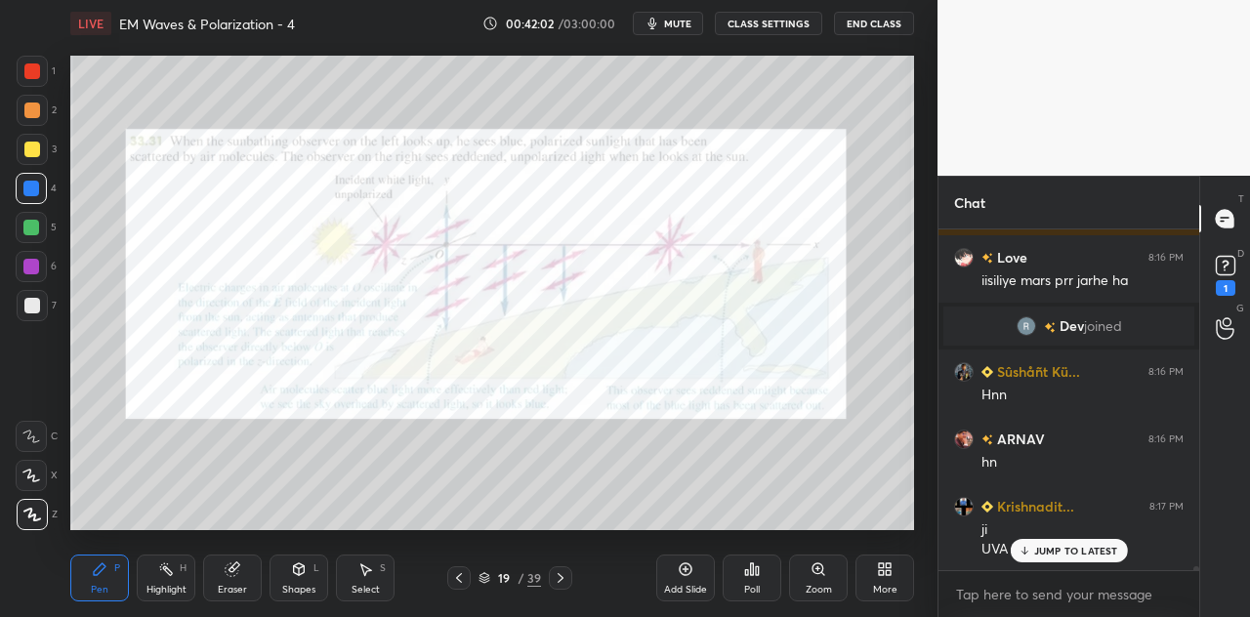
scroll to position [27478, 0]
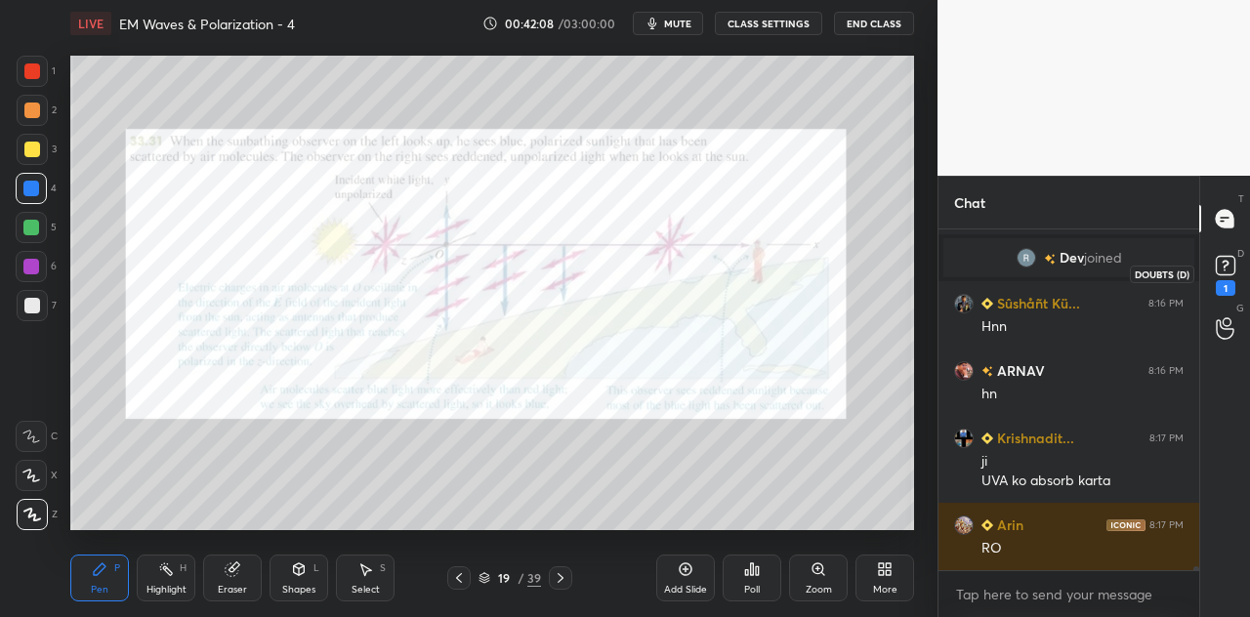
click at [1227, 266] on icon at bounding box center [1225, 265] width 7 height 8
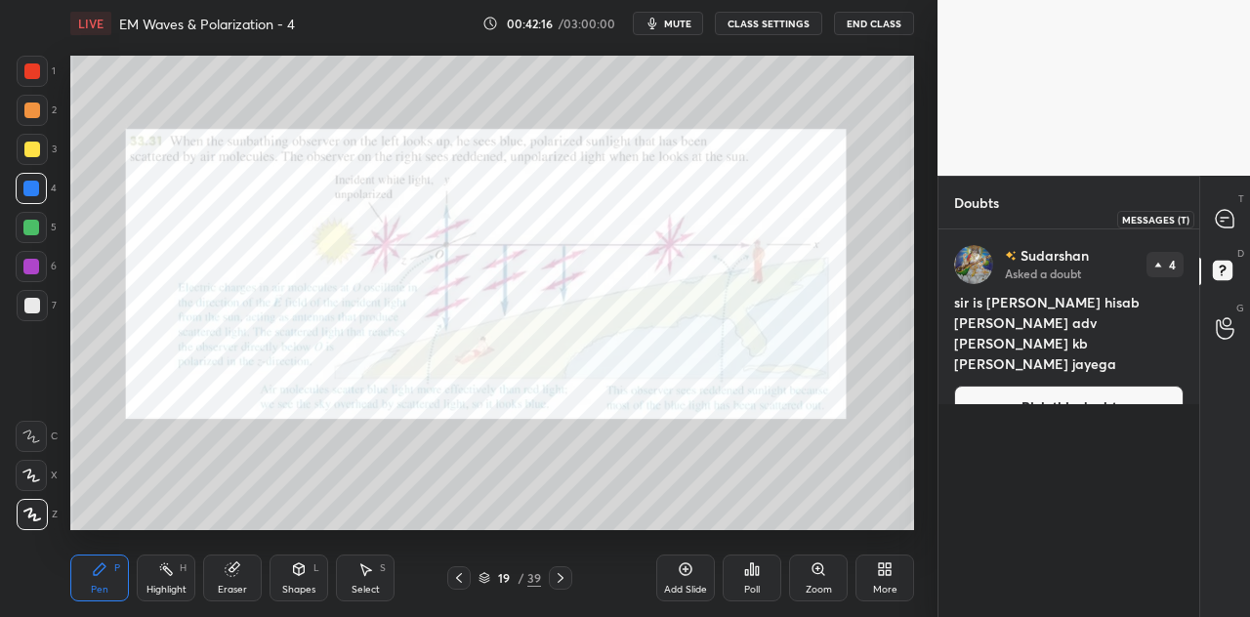
click at [1219, 221] on icon at bounding box center [1225, 219] width 18 height 18
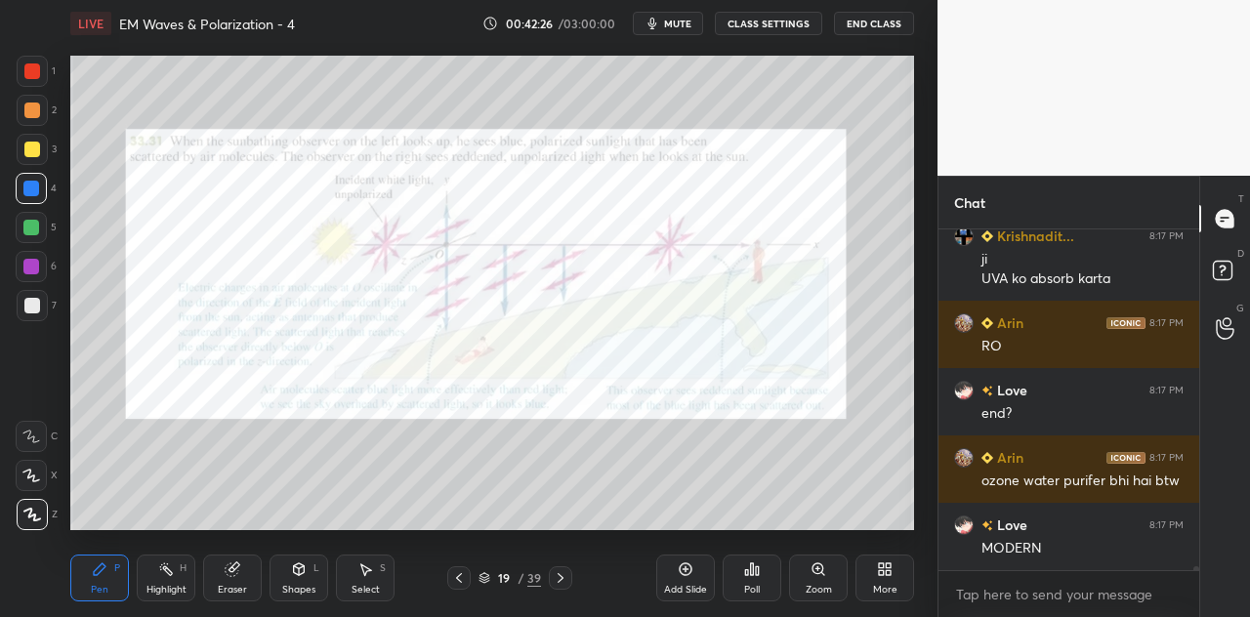
scroll to position [27671, 0]
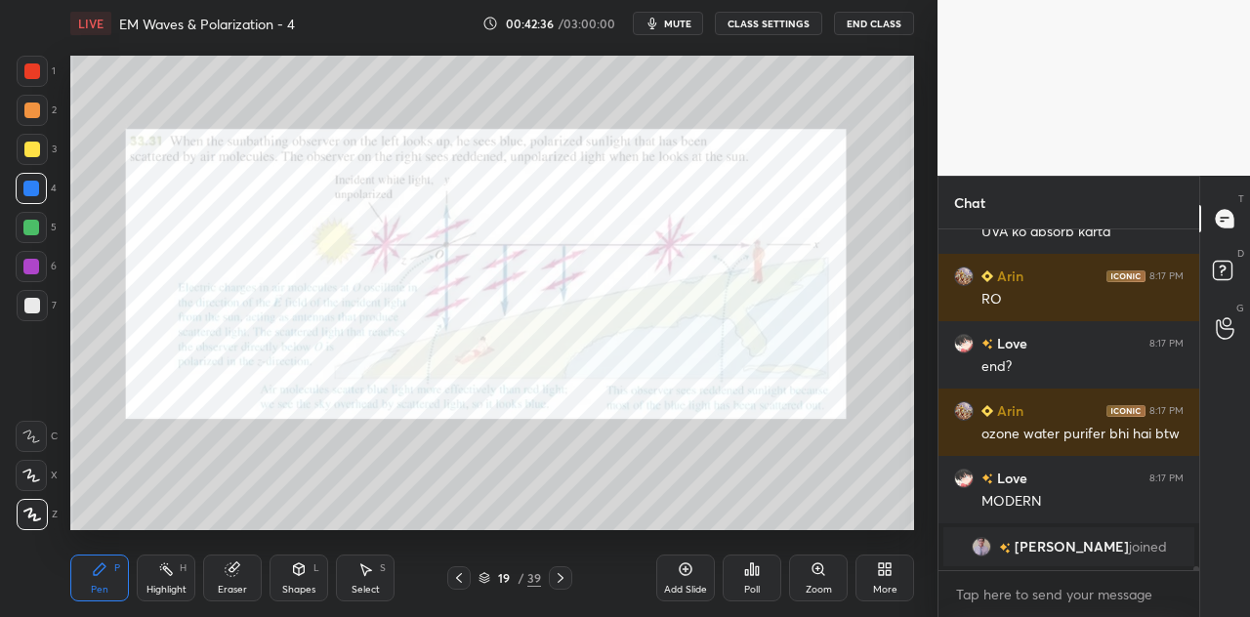
click at [241, 581] on div "Eraser" at bounding box center [232, 578] width 59 height 47
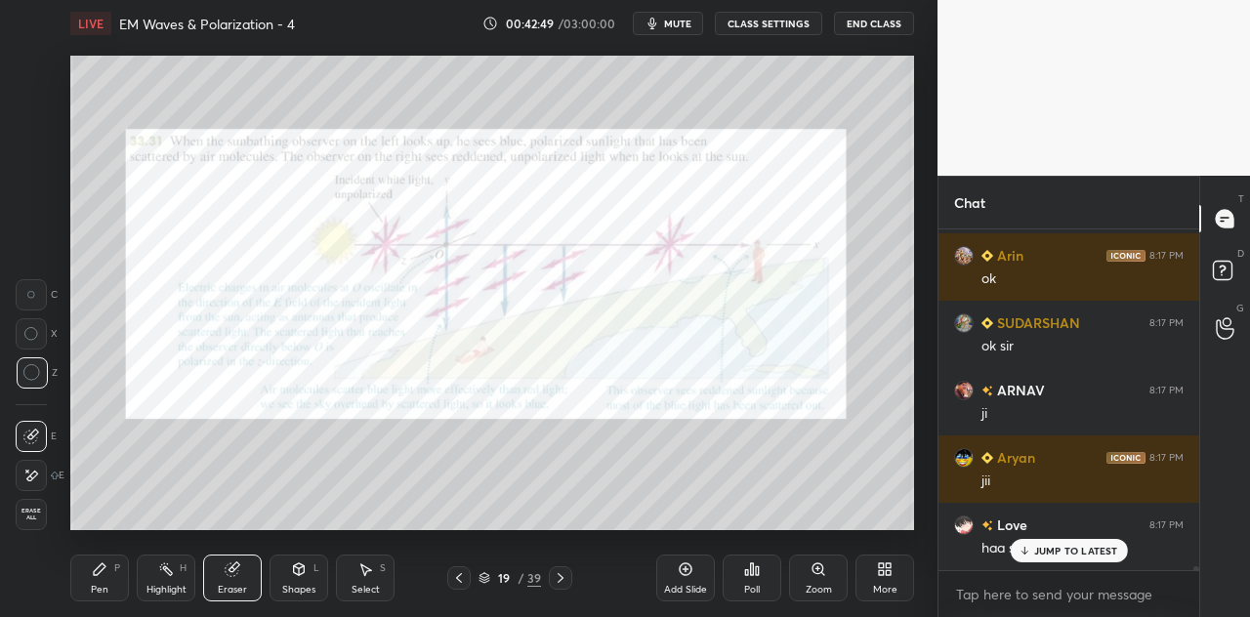
scroll to position [28068, 0]
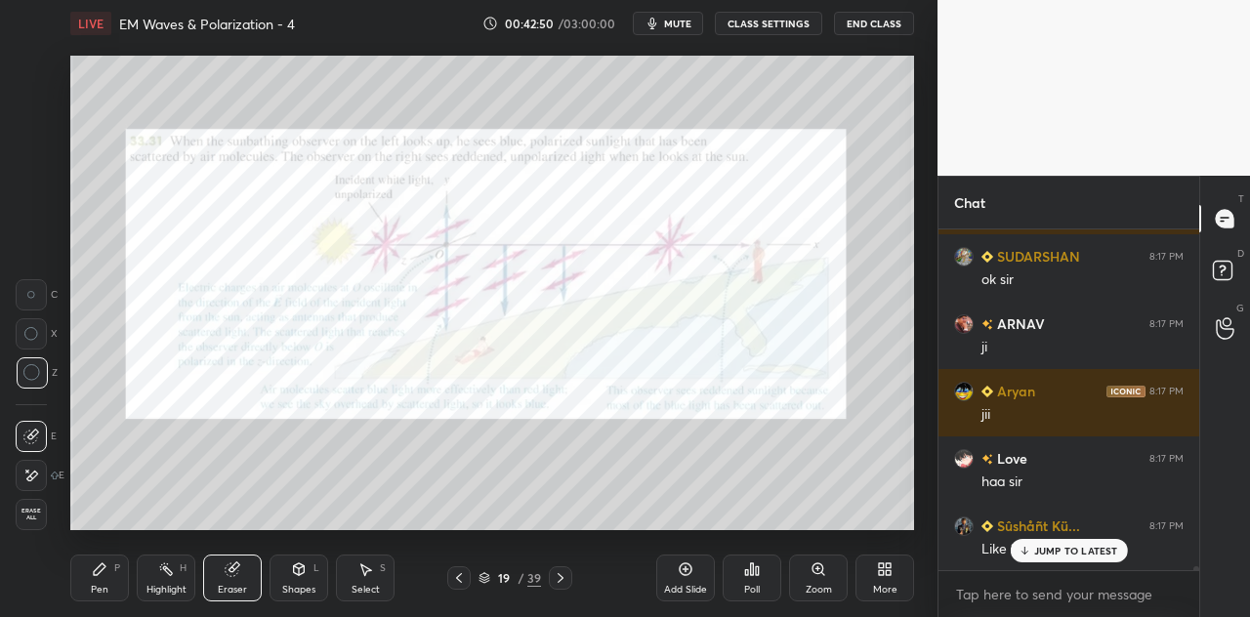
click at [99, 580] on div "Pen P" at bounding box center [99, 578] width 59 height 47
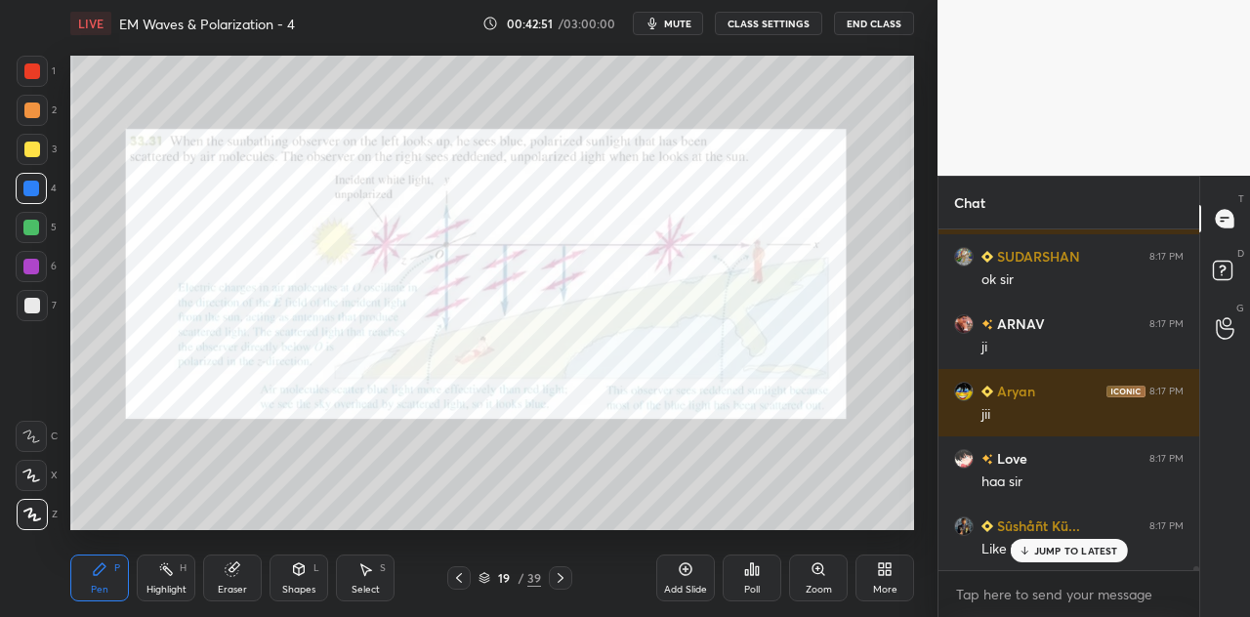
click at [1052, 550] on p "JUMP TO LATEST" at bounding box center [1076, 551] width 84 height 12
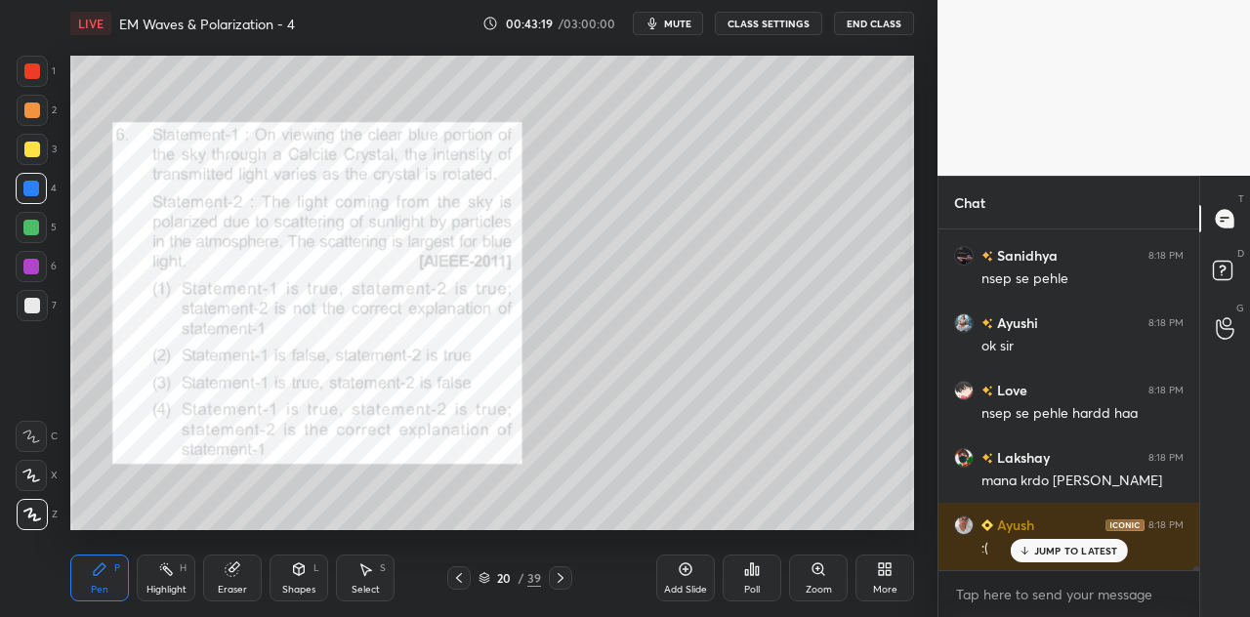
scroll to position [28472, 0]
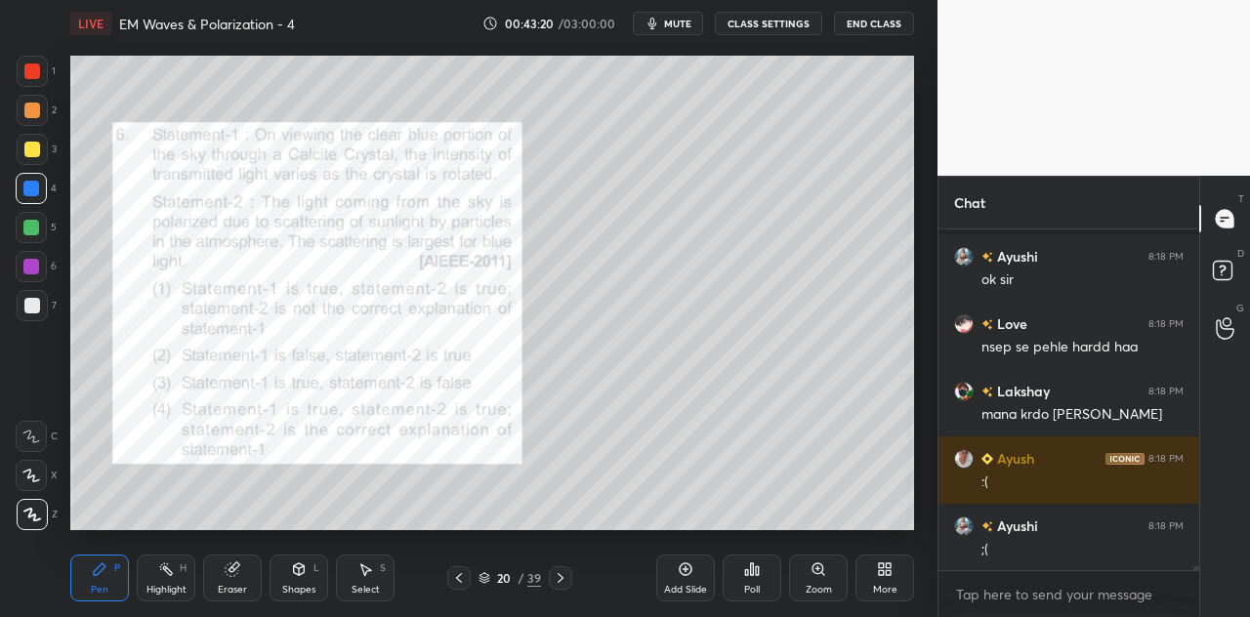
click at [246, 585] on div "Eraser" at bounding box center [232, 590] width 29 height 10
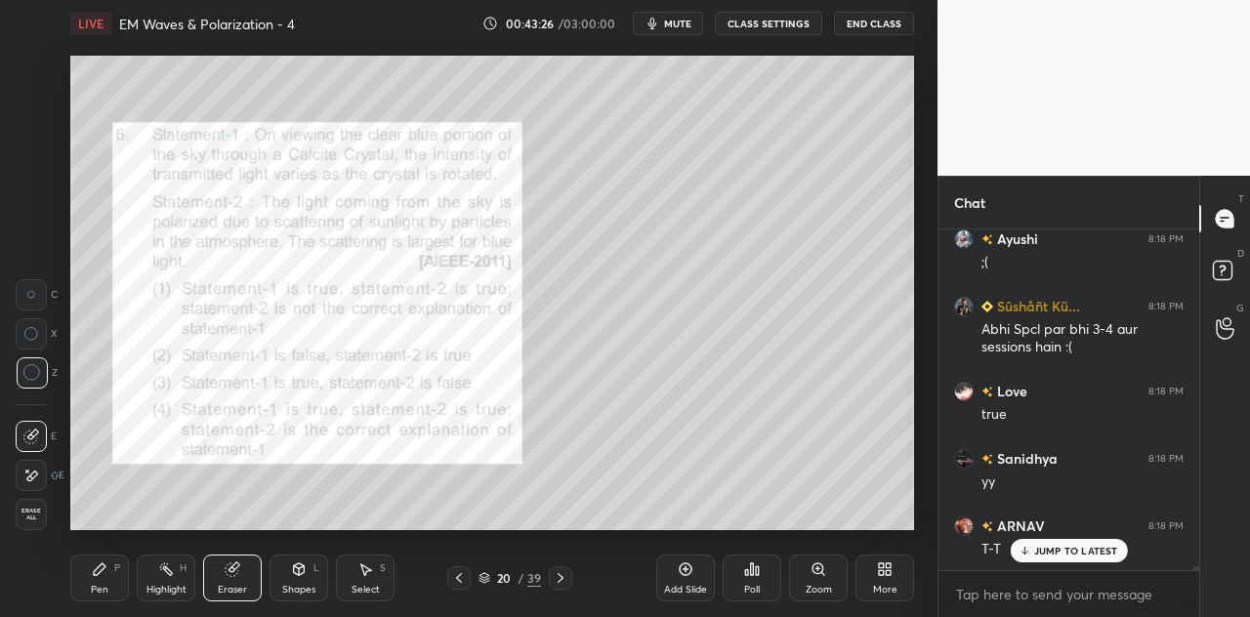
scroll to position [28828, 0]
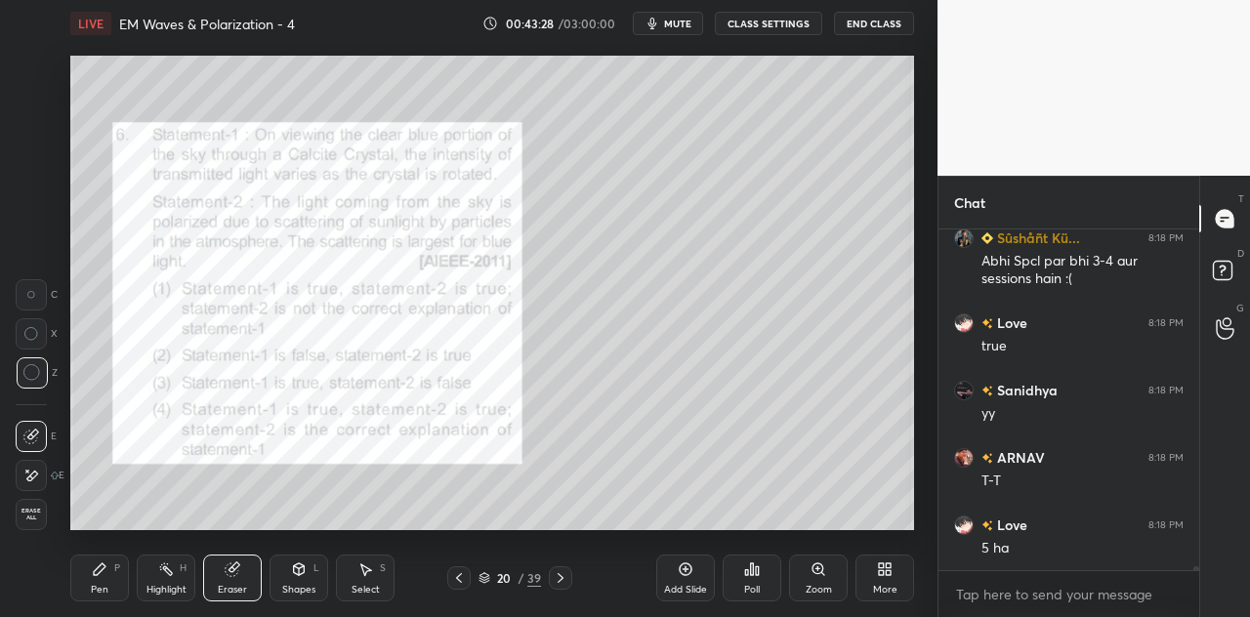
click at [102, 571] on icon at bounding box center [100, 570] width 12 height 12
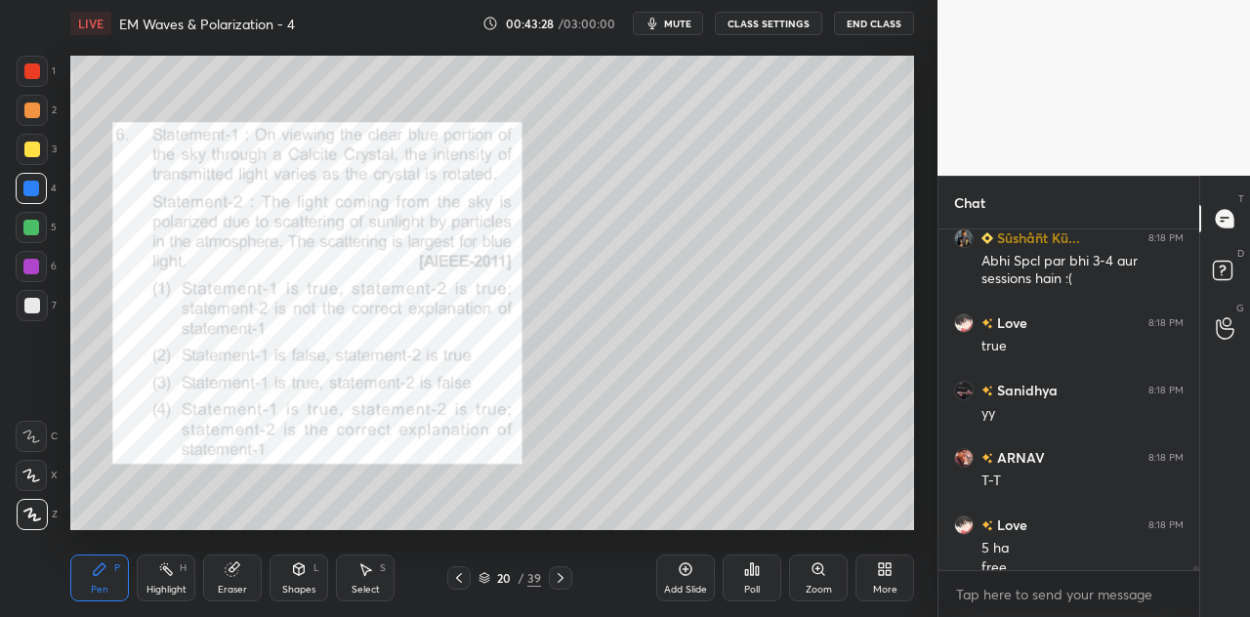
scroll to position [28848, 0]
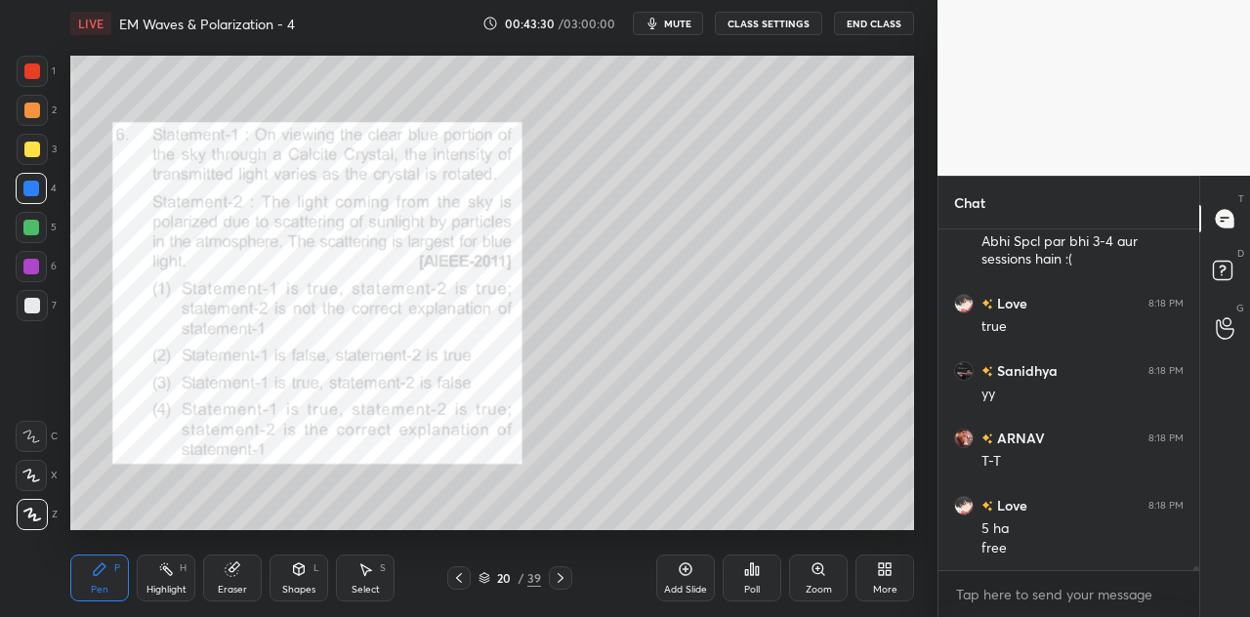
click at [30, 71] on div at bounding box center [32, 71] width 16 height 16
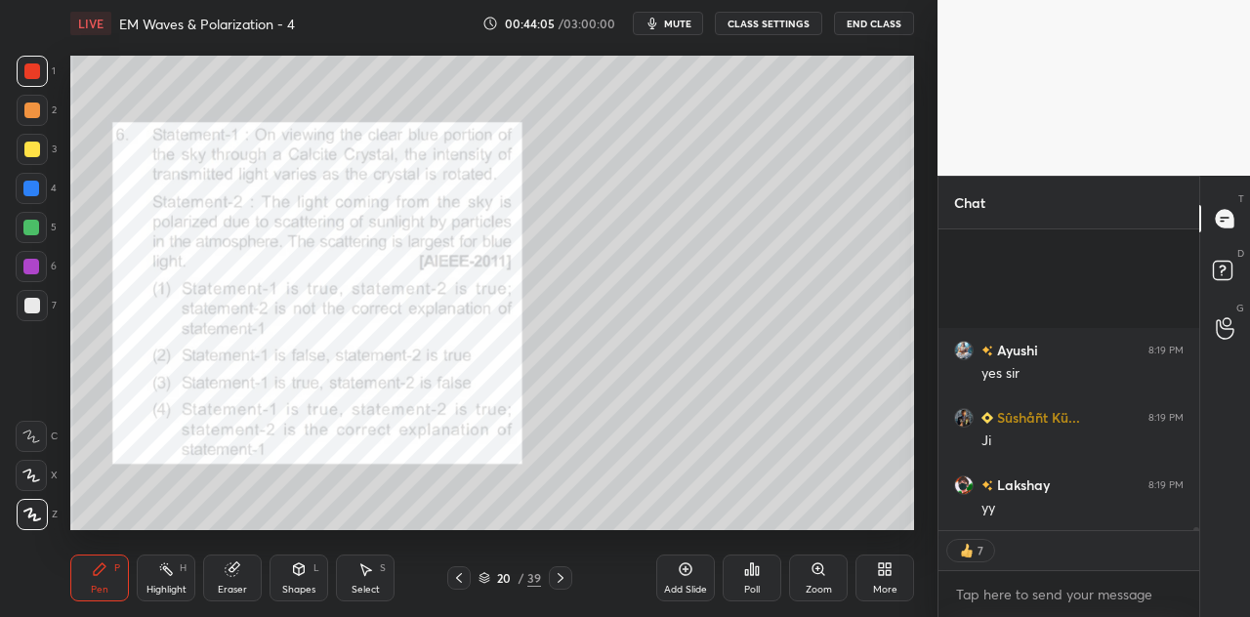
scroll to position [30995, 0]
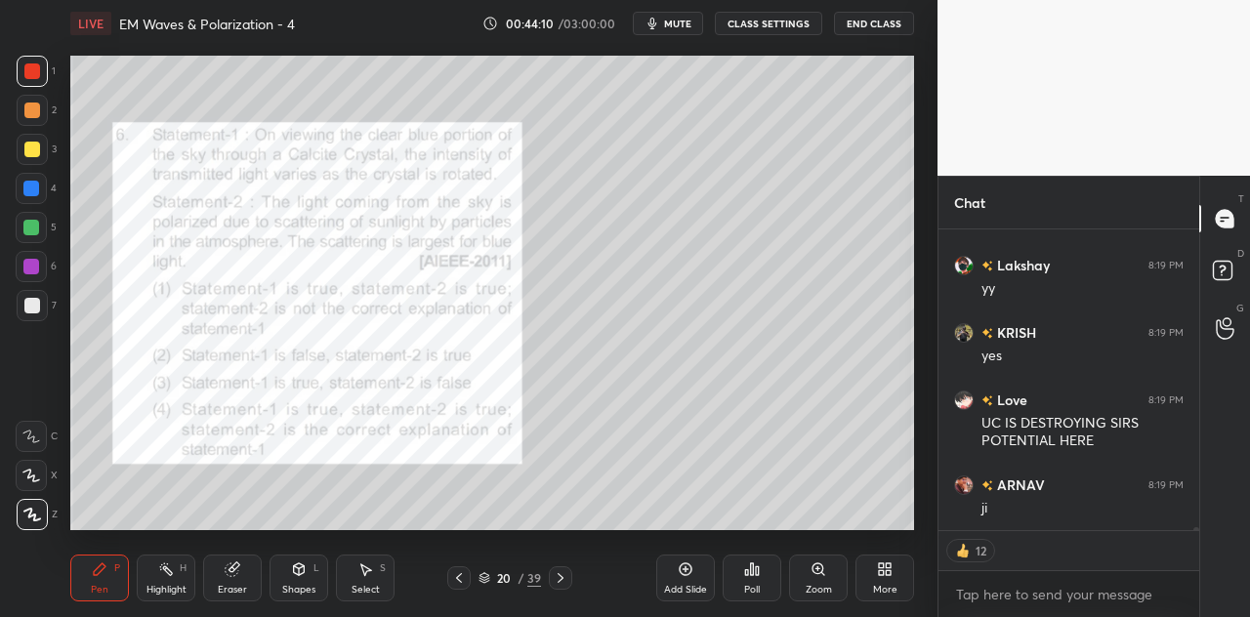
click at [245, 579] on div "Eraser" at bounding box center [232, 578] width 59 height 47
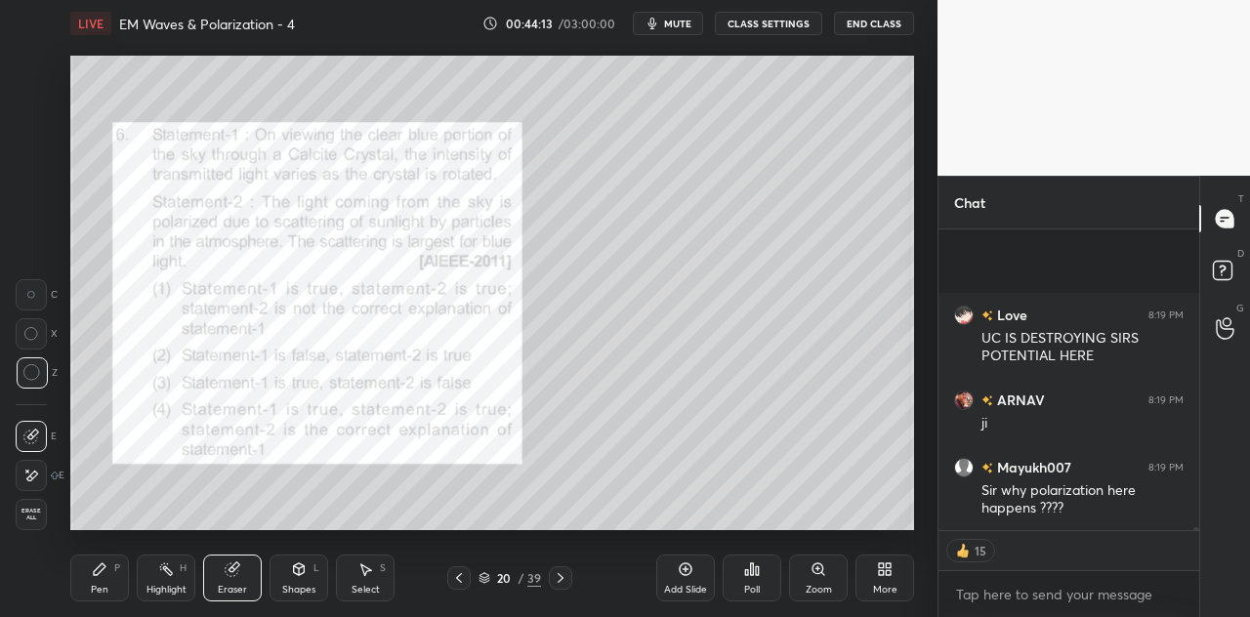
scroll to position [31282, 0]
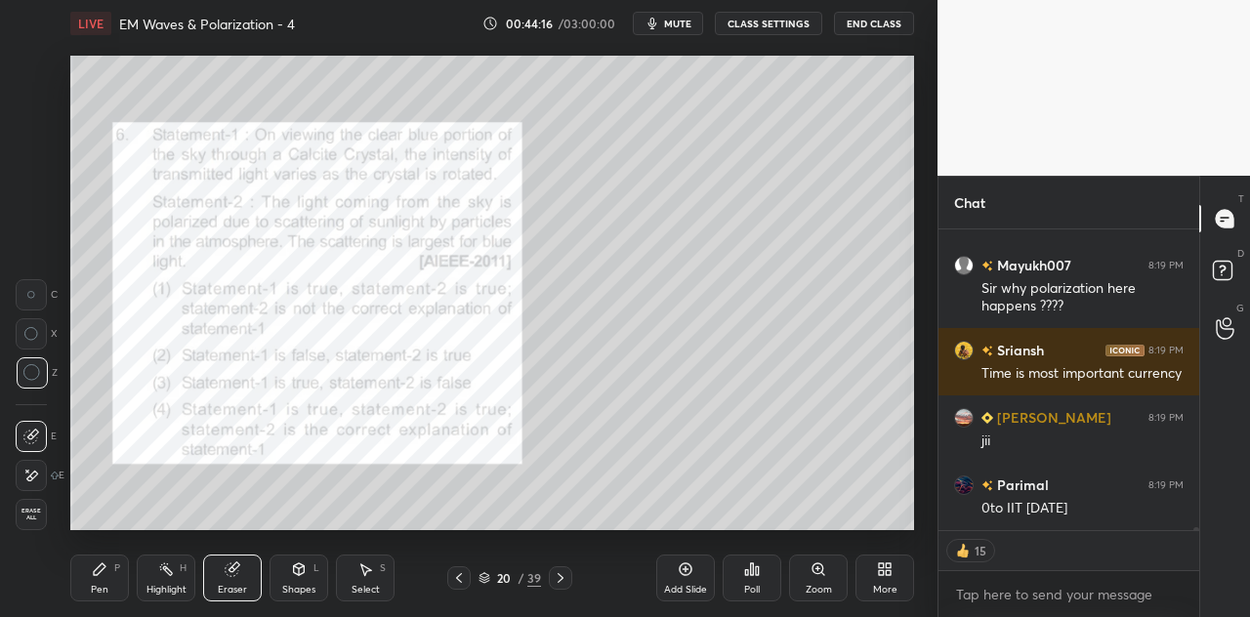
click at [107, 586] on div "Pen P" at bounding box center [99, 578] width 59 height 47
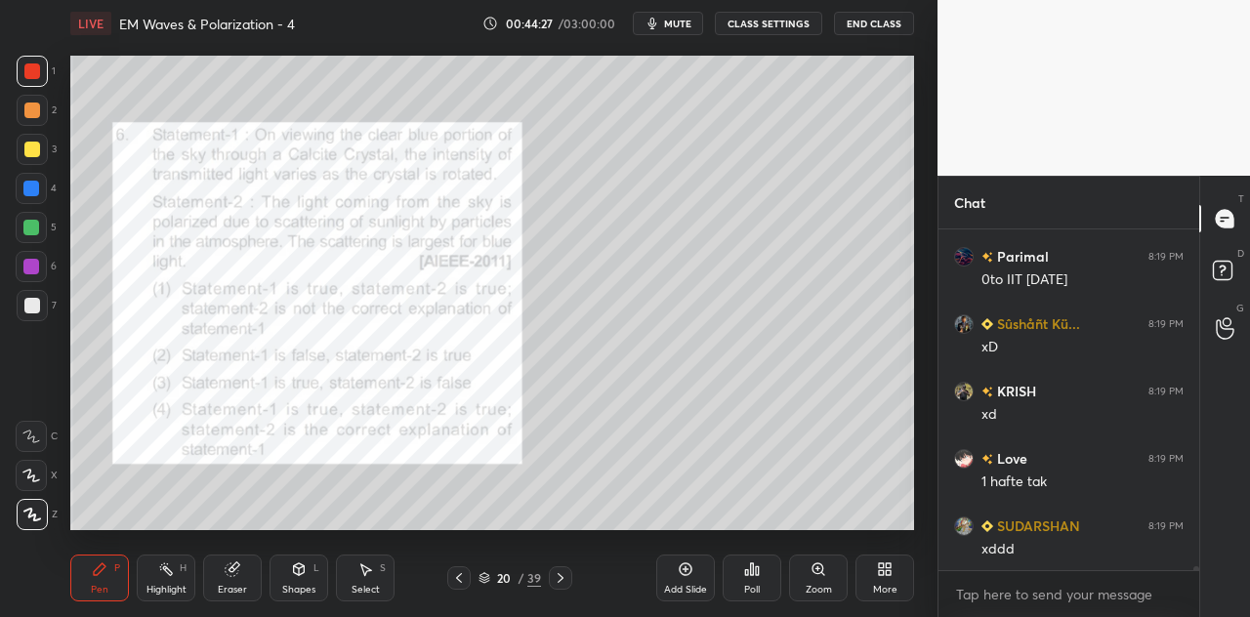
scroll to position [31579, 0]
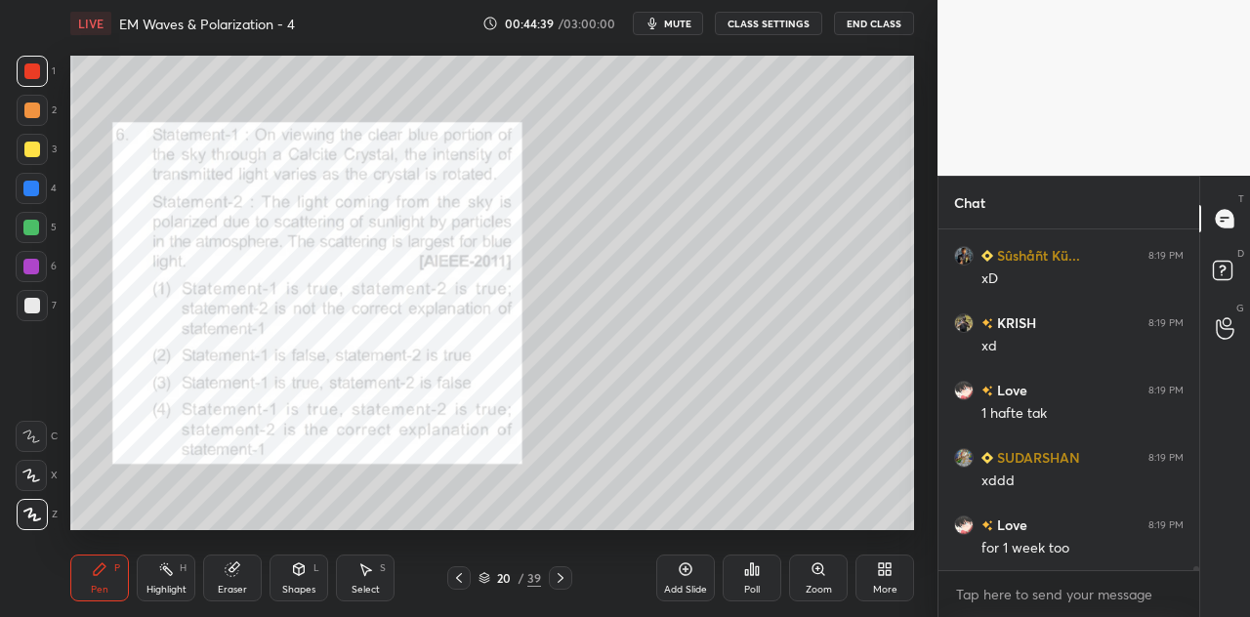
click at [239, 580] on div "Eraser" at bounding box center [232, 578] width 59 height 47
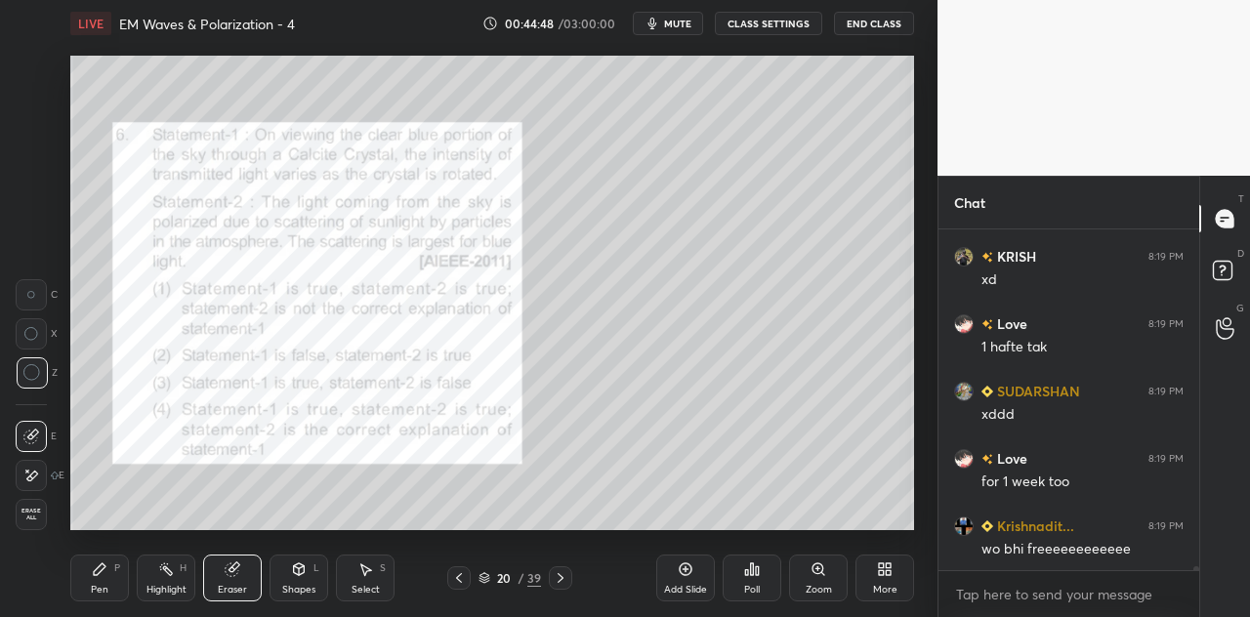
scroll to position [31714, 0]
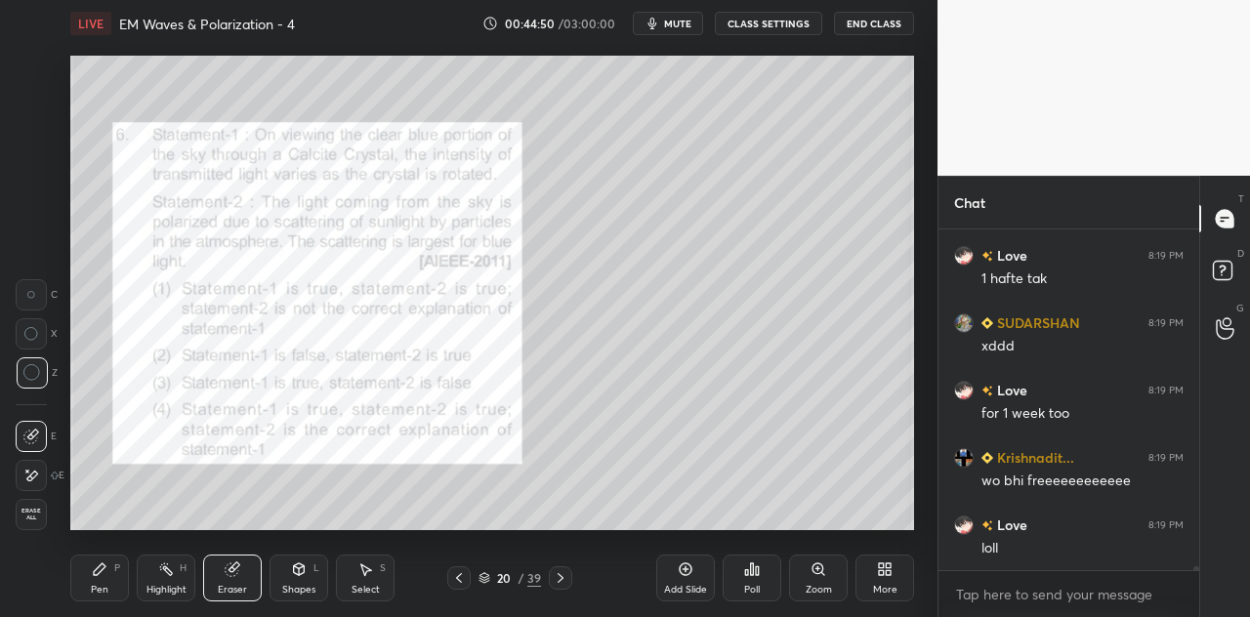
click at [113, 575] on div "Pen P" at bounding box center [99, 578] width 59 height 47
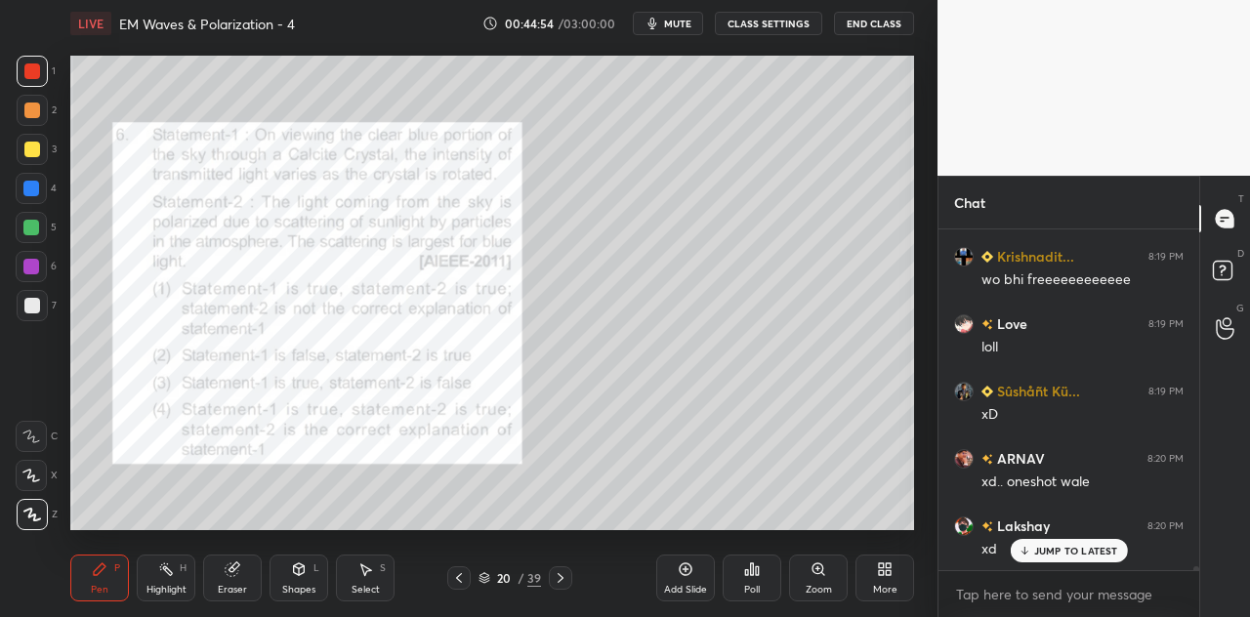
scroll to position [31983, 0]
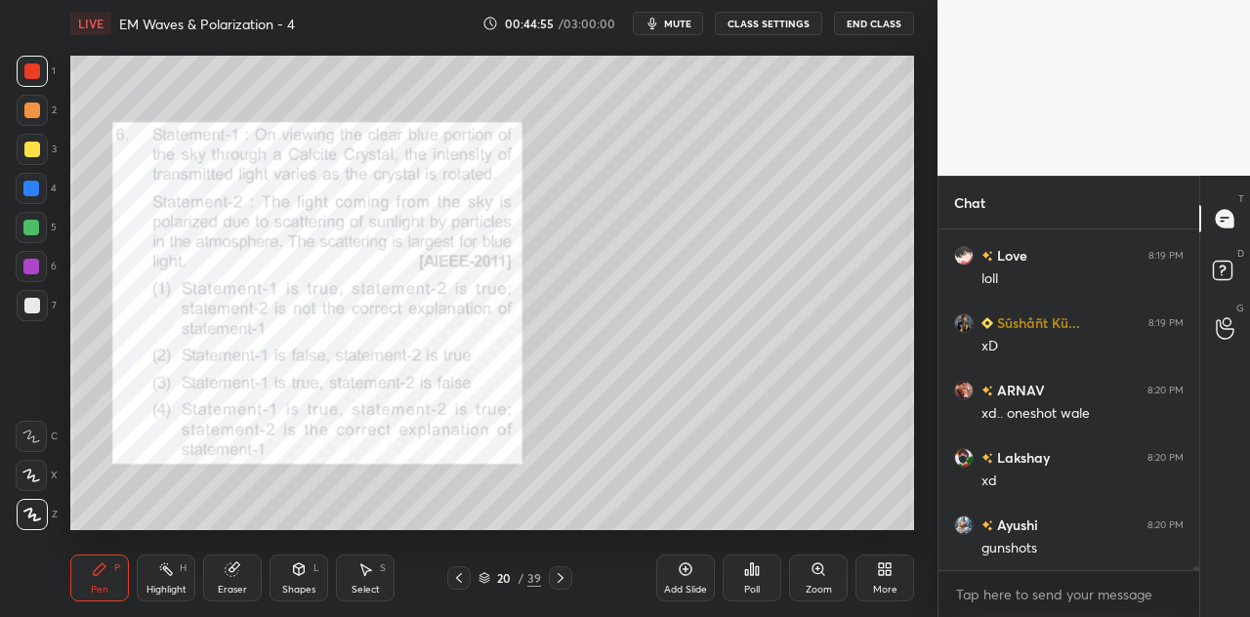
click at [34, 153] on div at bounding box center [32, 150] width 16 height 16
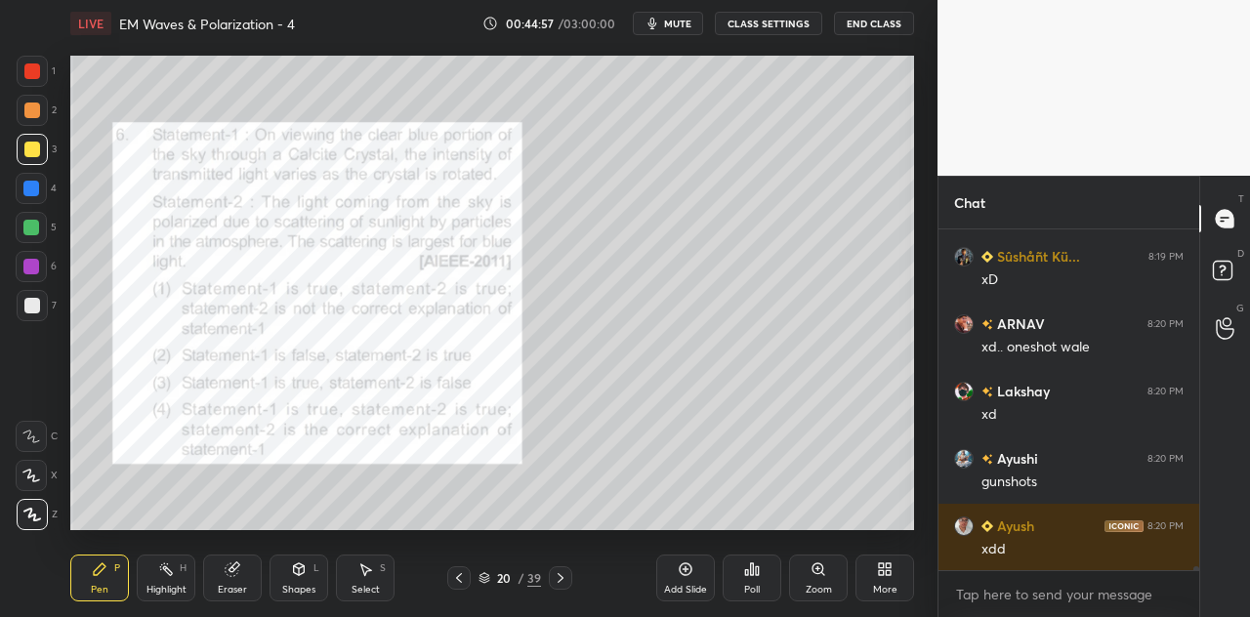
scroll to position [32118, 0]
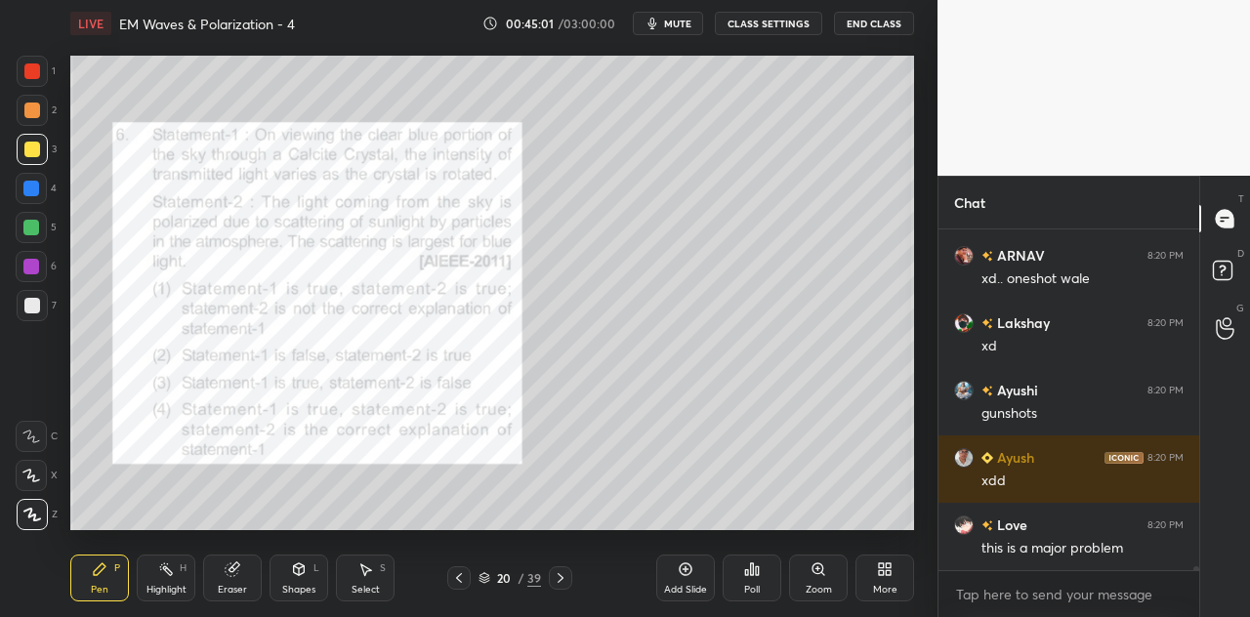
click at [236, 582] on div "Eraser" at bounding box center [232, 578] width 59 height 47
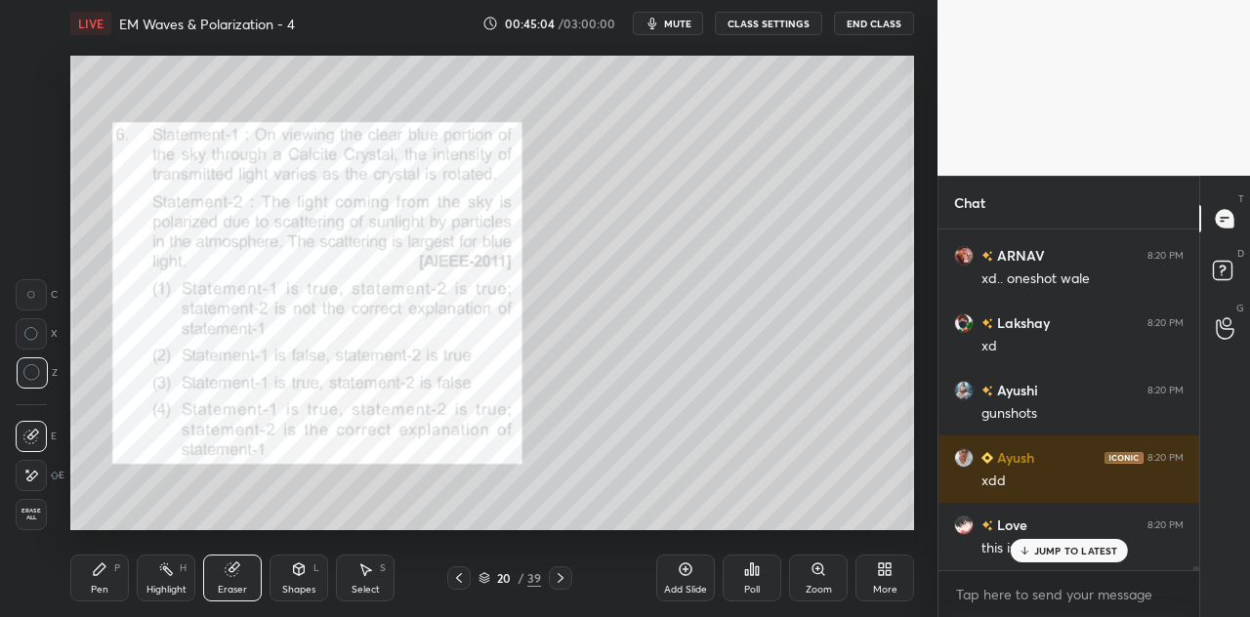
scroll to position [32184, 0]
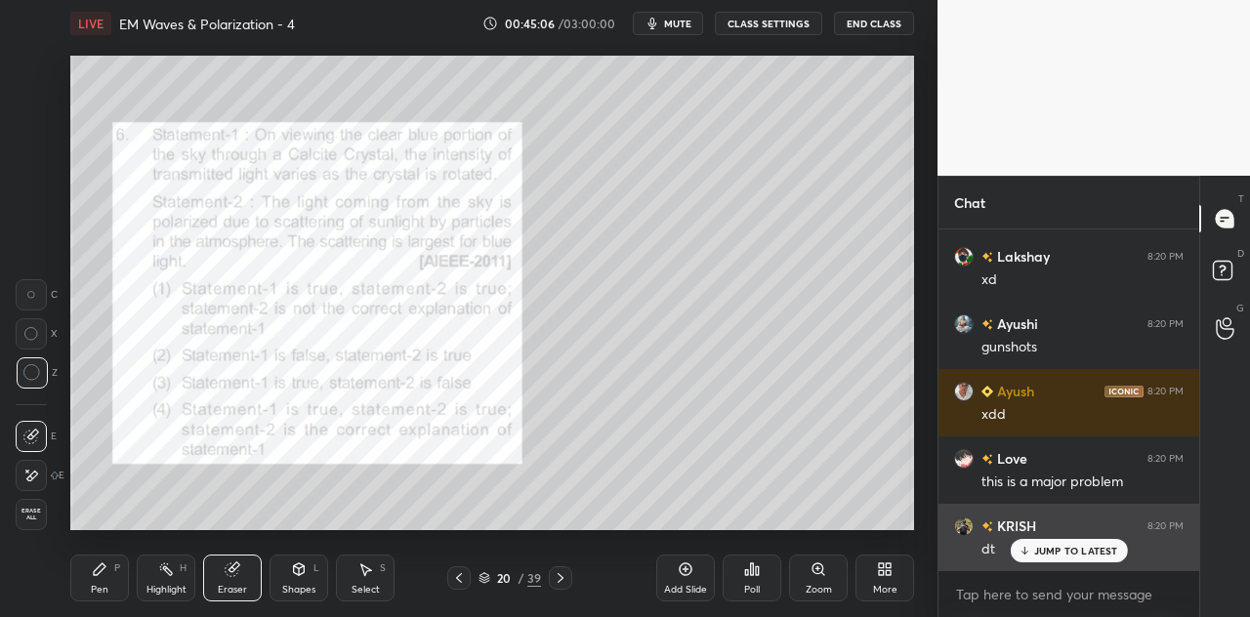
click at [1043, 547] on p "JUMP TO LATEST" at bounding box center [1076, 551] width 84 height 12
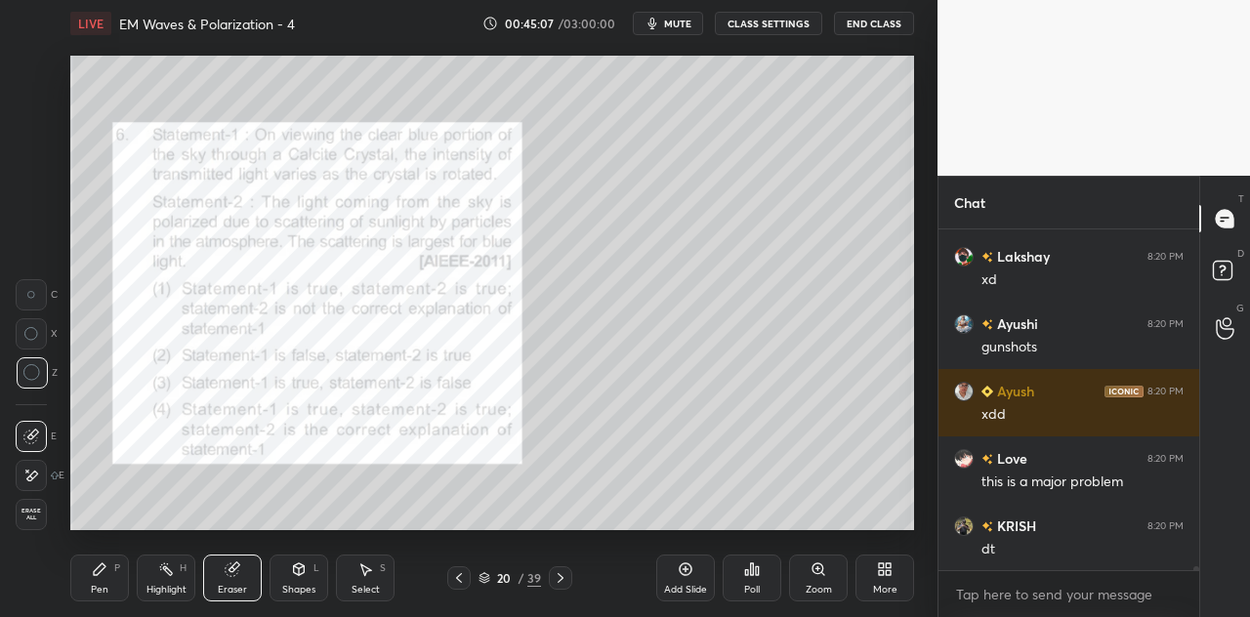
click at [105, 585] on div "Pen" at bounding box center [100, 590] width 18 height 10
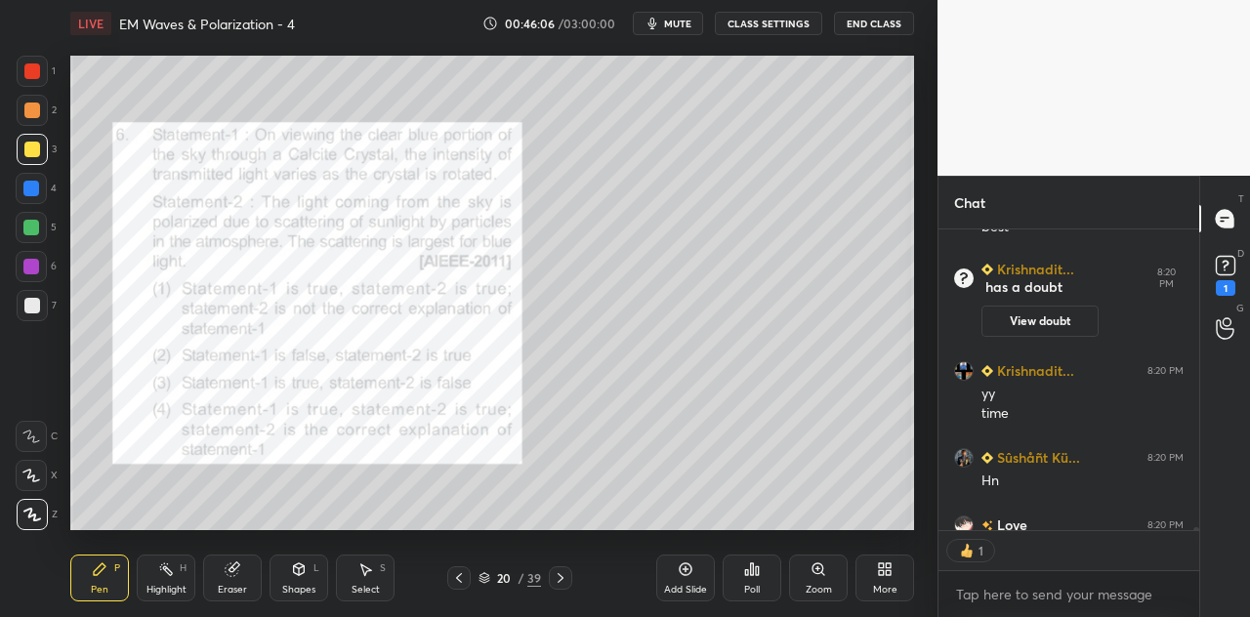
scroll to position [31667, 0]
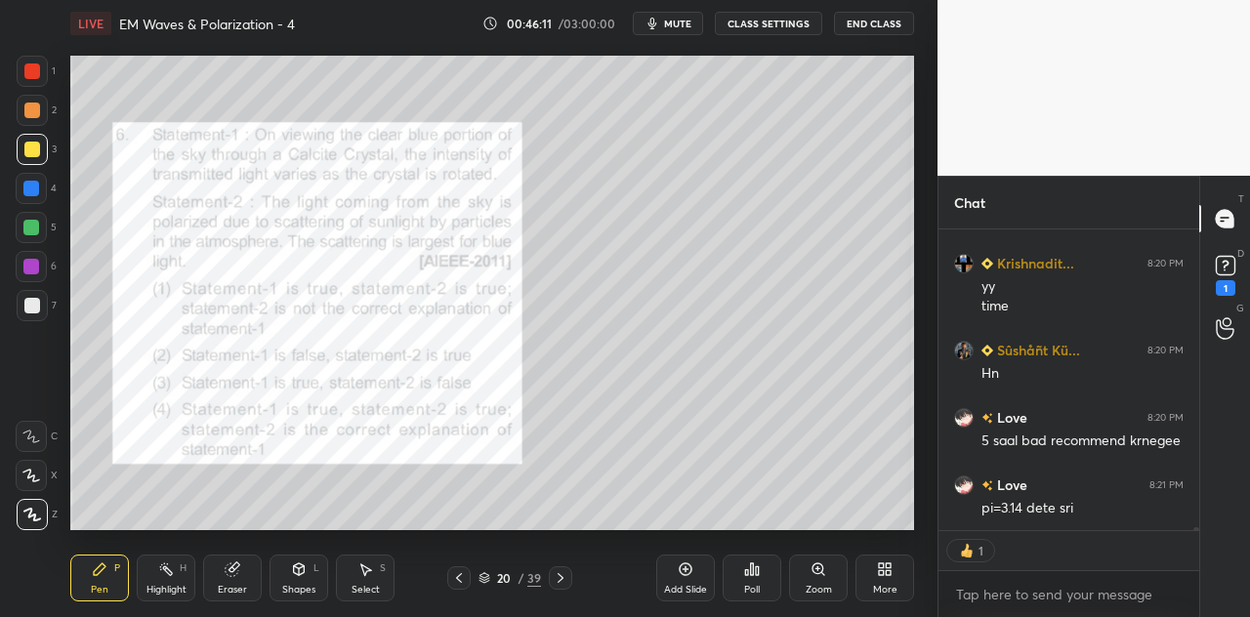
click at [246, 572] on div "Eraser" at bounding box center [232, 578] width 59 height 47
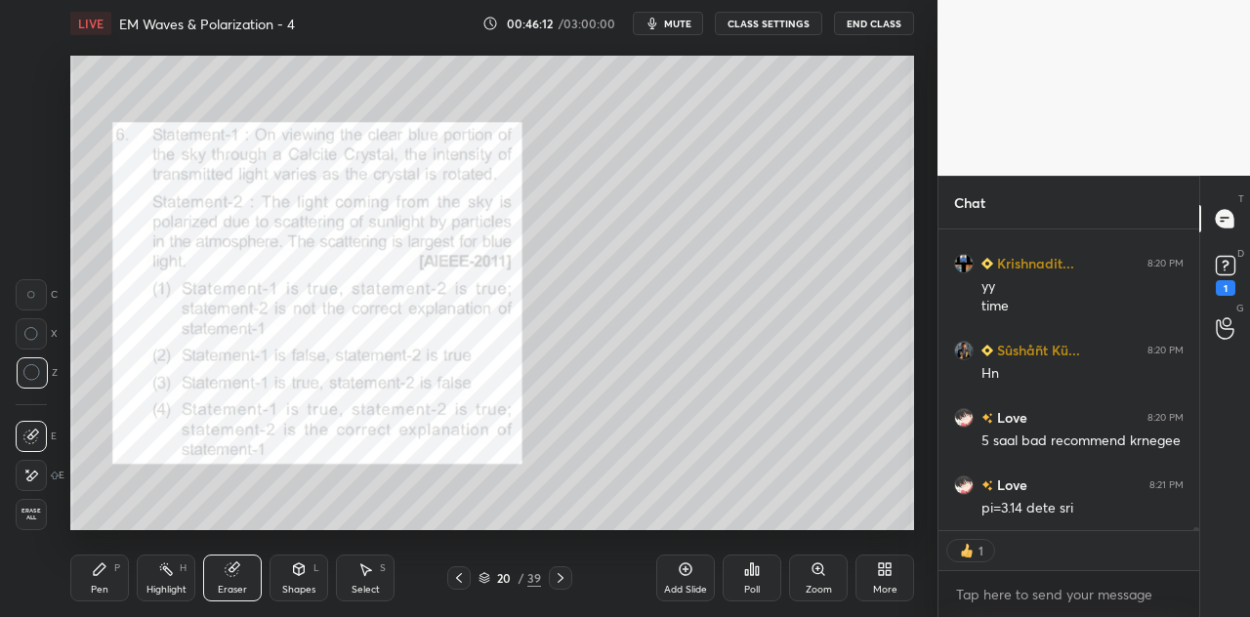
type textarea "x"
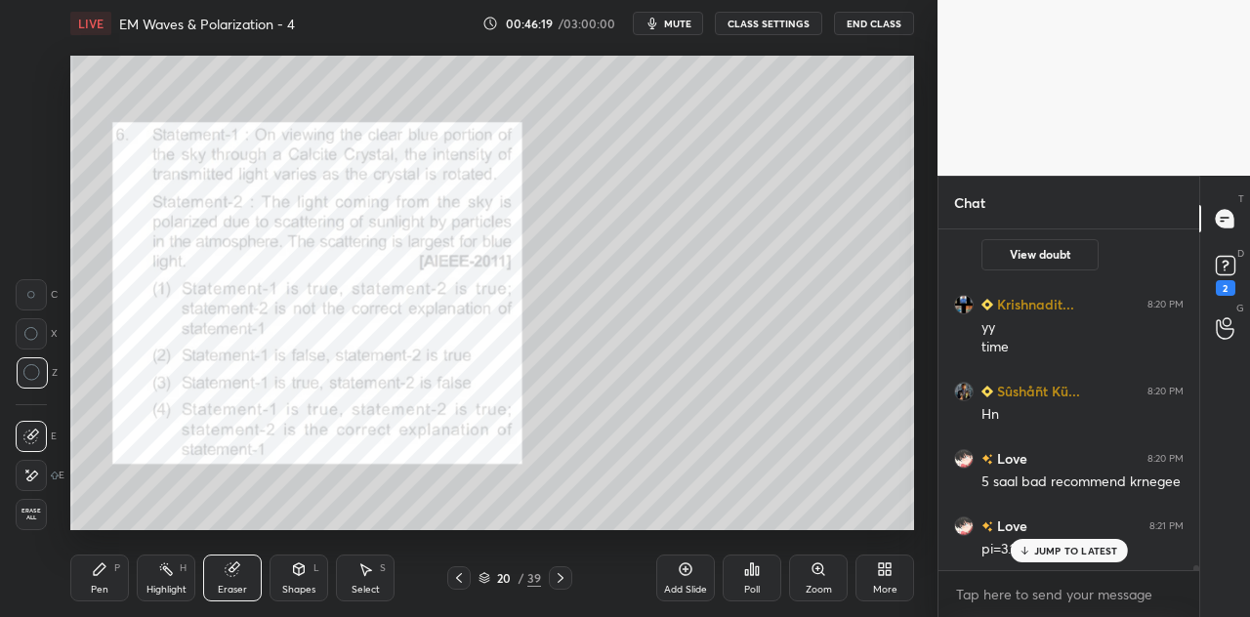
scroll to position [31589, 0]
click at [103, 574] on icon at bounding box center [100, 570] width 16 height 16
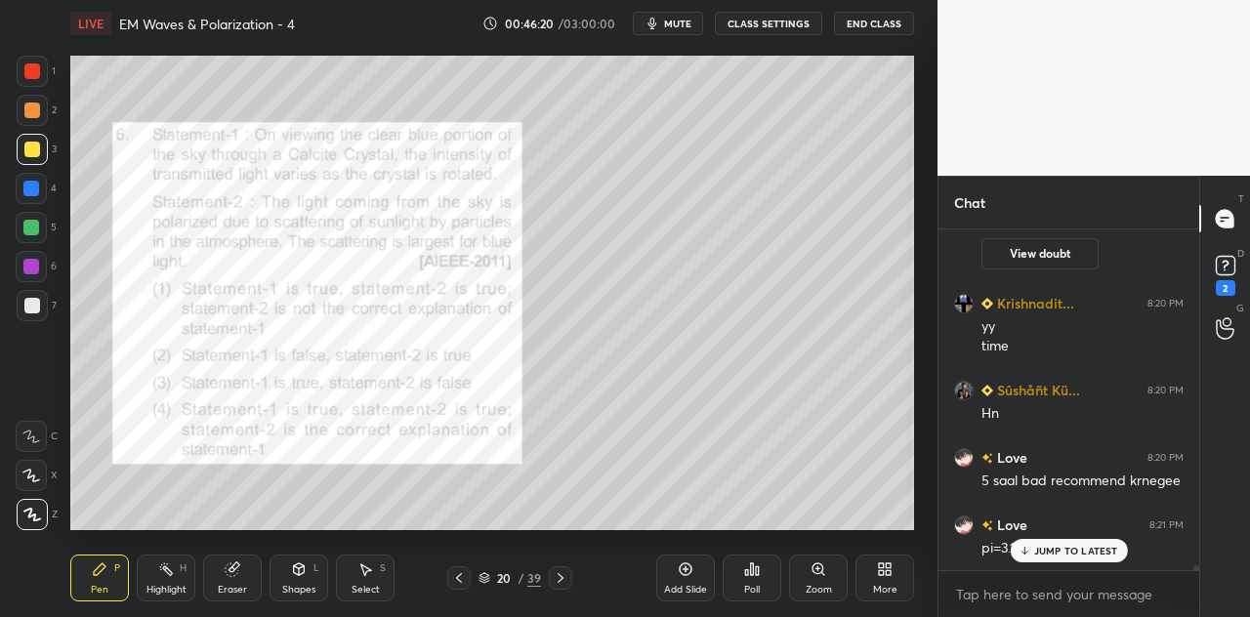
click at [1064, 548] on p "JUMP TO LATEST" at bounding box center [1076, 551] width 84 height 12
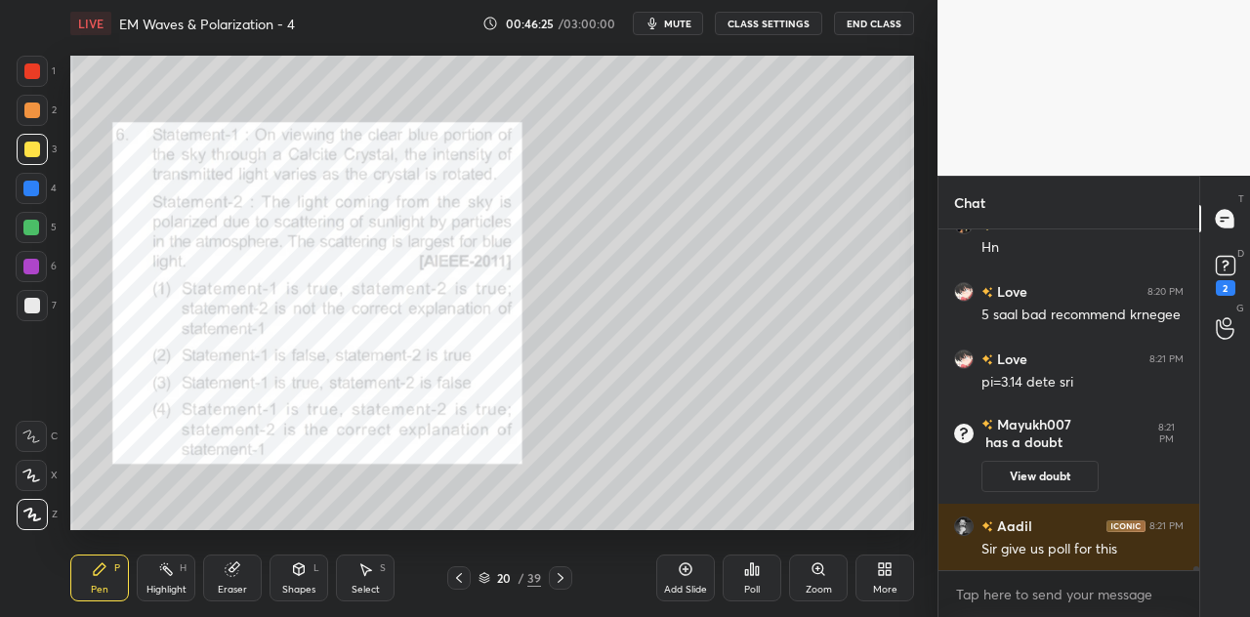
scroll to position [31841, 0]
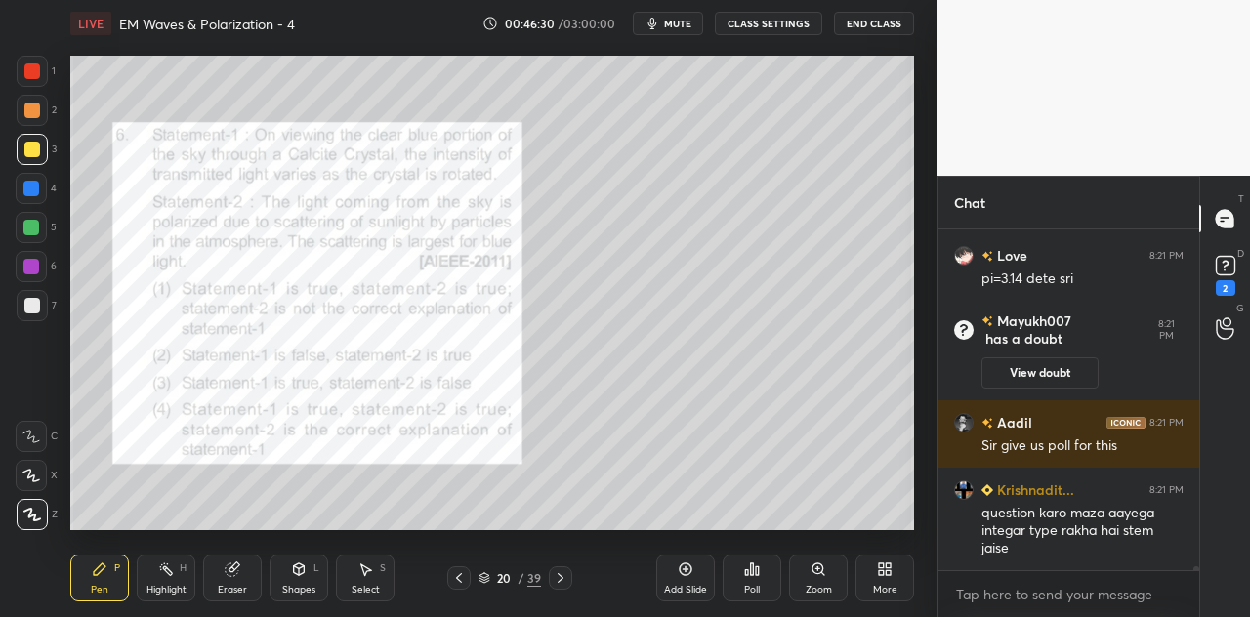
click at [750, 583] on div "Poll" at bounding box center [752, 578] width 59 height 47
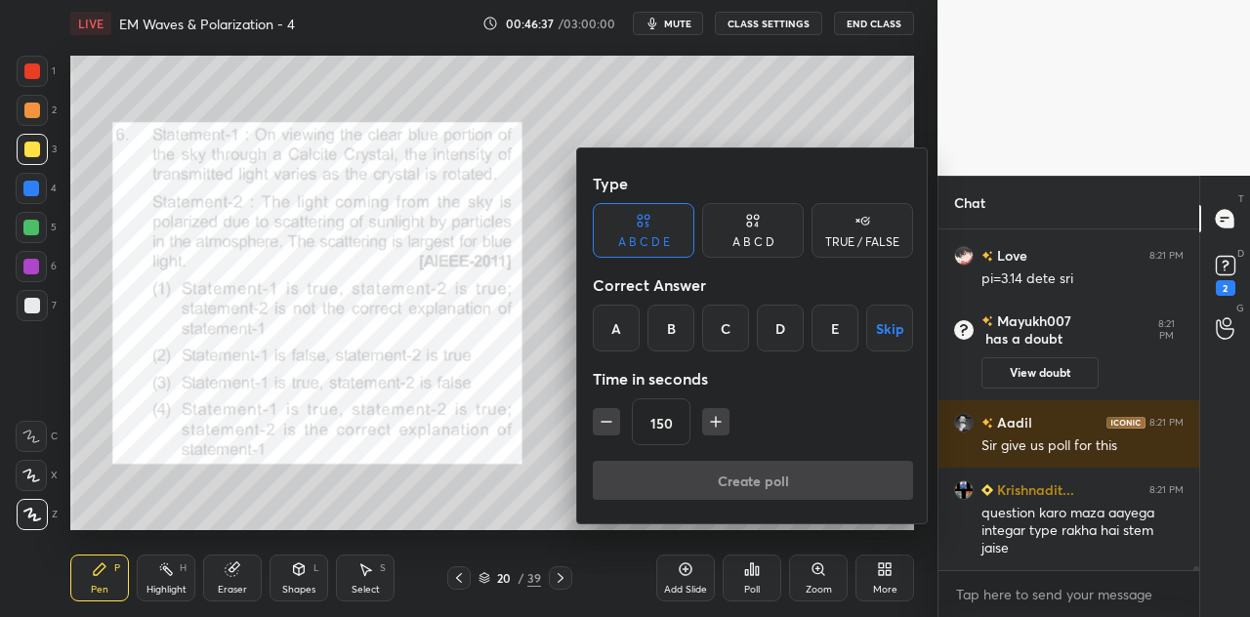
scroll to position [31907, 0]
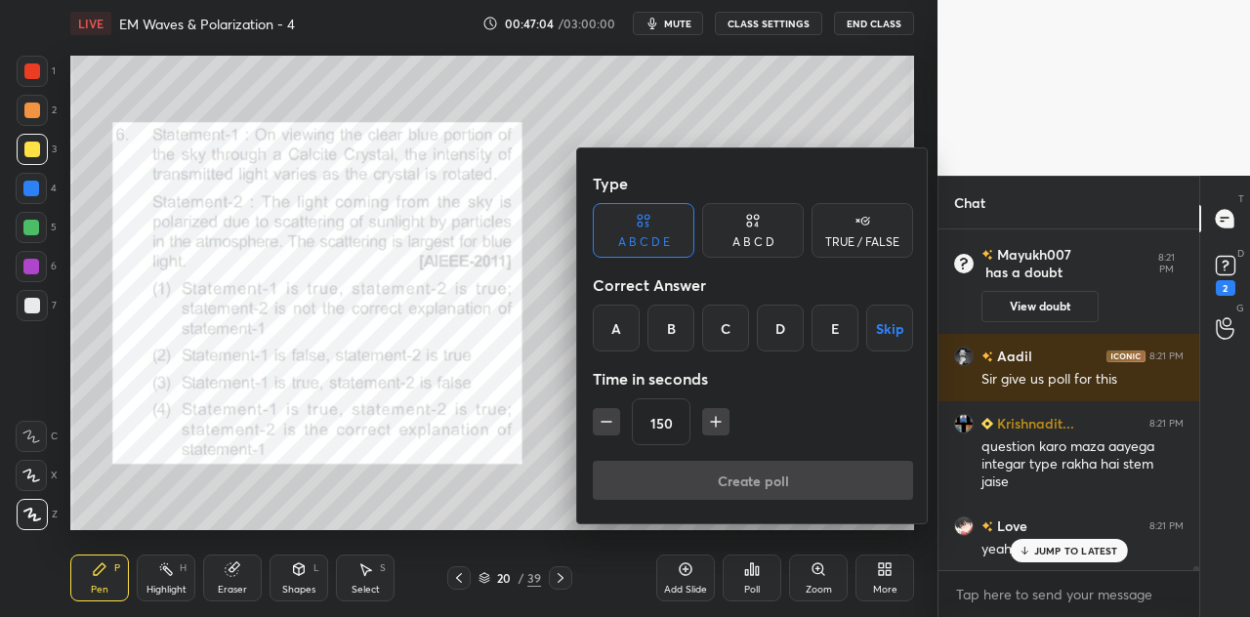
click at [752, 233] on div "A B C D" at bounding box center [753, 230] width 102 height 55
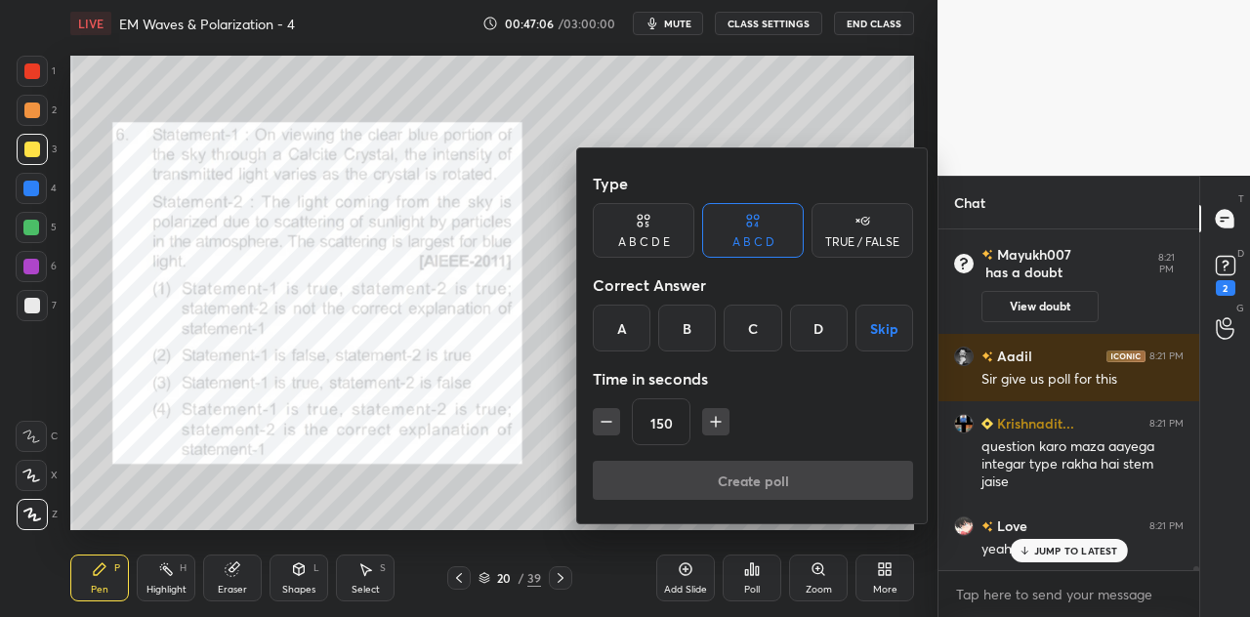
click at [819, 326] on div "D" at bounding box center [819, 328] width 58 height 47
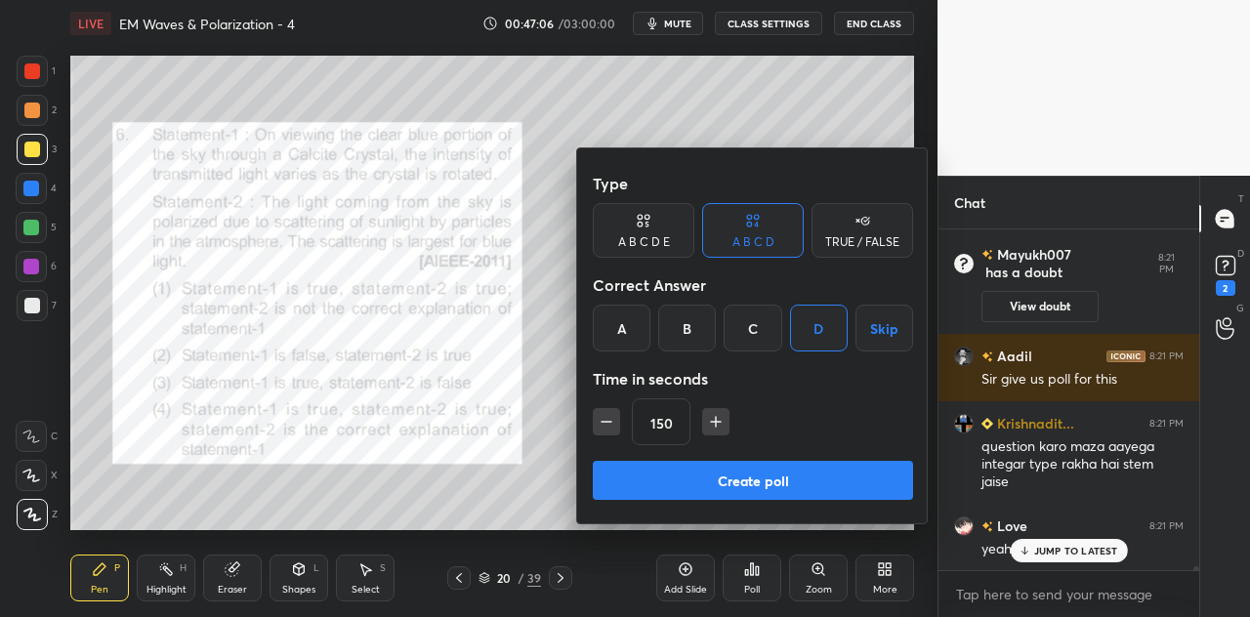
click at [604, 429] on icon "button" at bounding box center [607, 422] width 20 height 20
click at [608, 429] on icon "button" at bounding box center [607, 422] width 20 height 20
click at [611, 427] on icon "button" at bounding box center [607, 422] width 20 height 20
click at [611, 426] on icon "button" at bounding box center [607, 422] width 20 height 20
click at [613, 425] on icon "button" at bounding box center [607, 422] width 20 height 20
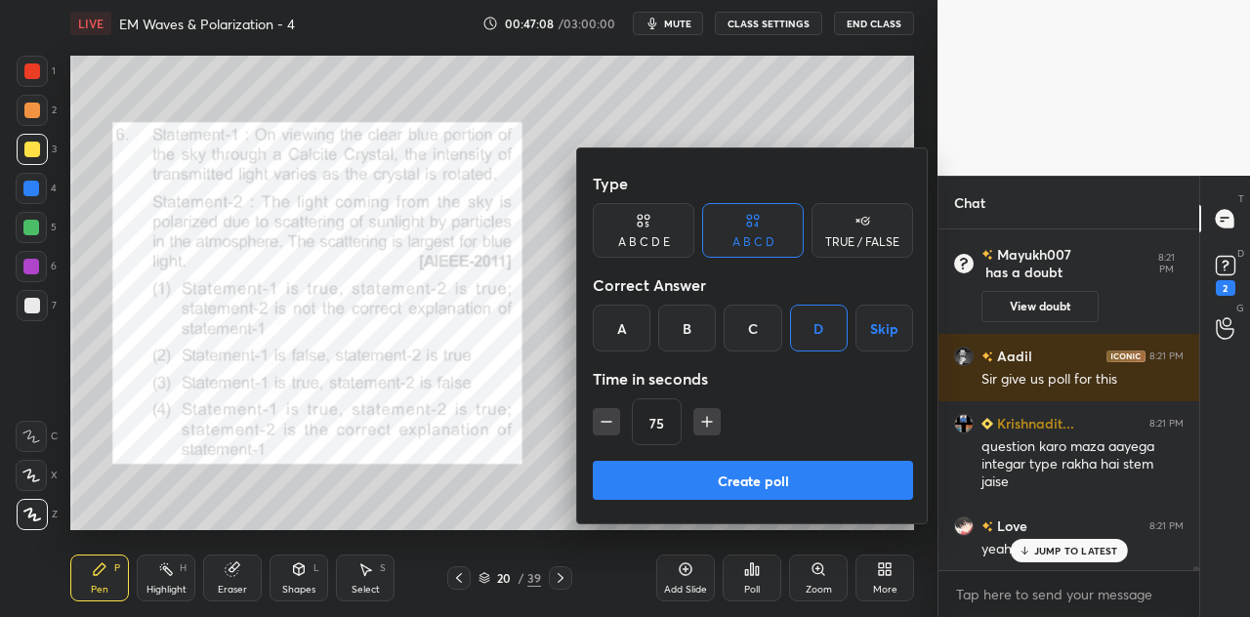
click at [606, 425] on icon "button" at bounding box center [607, 422] width 20 height 20
type input "60"
click at [757, 476] on button "Create poll" at bounding box center [753, 480] width 320 height 39
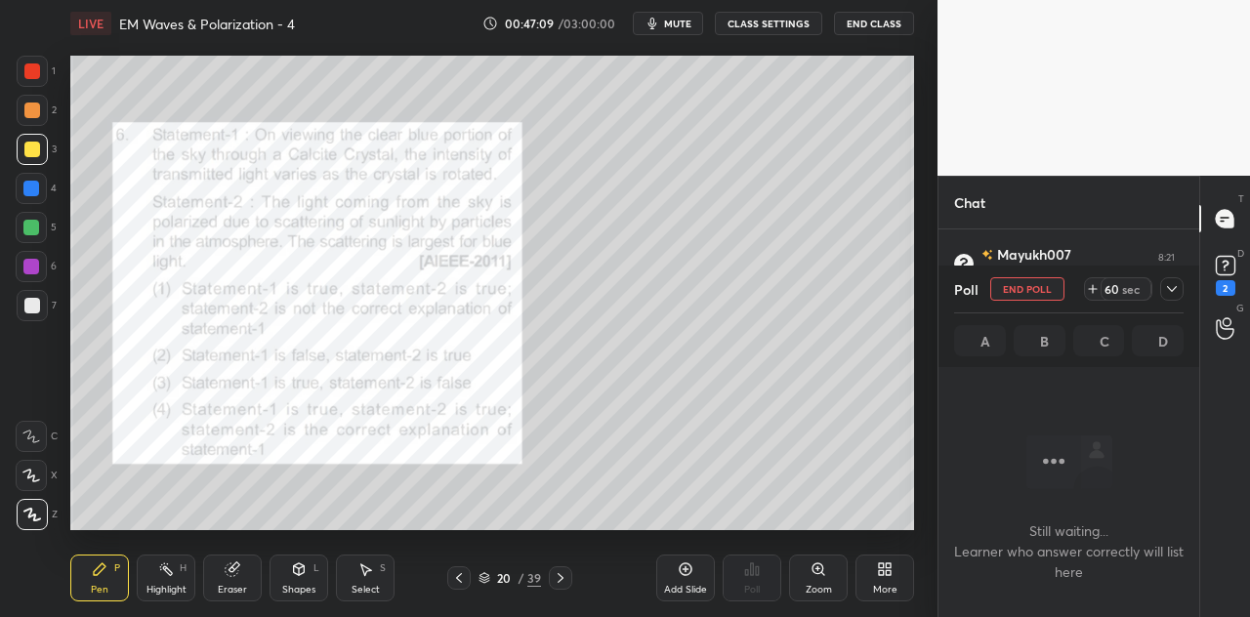
scroll to position [6, 6]
click at [1165, 290] on icon at bounding box center [1172, 289] width 16 height 16
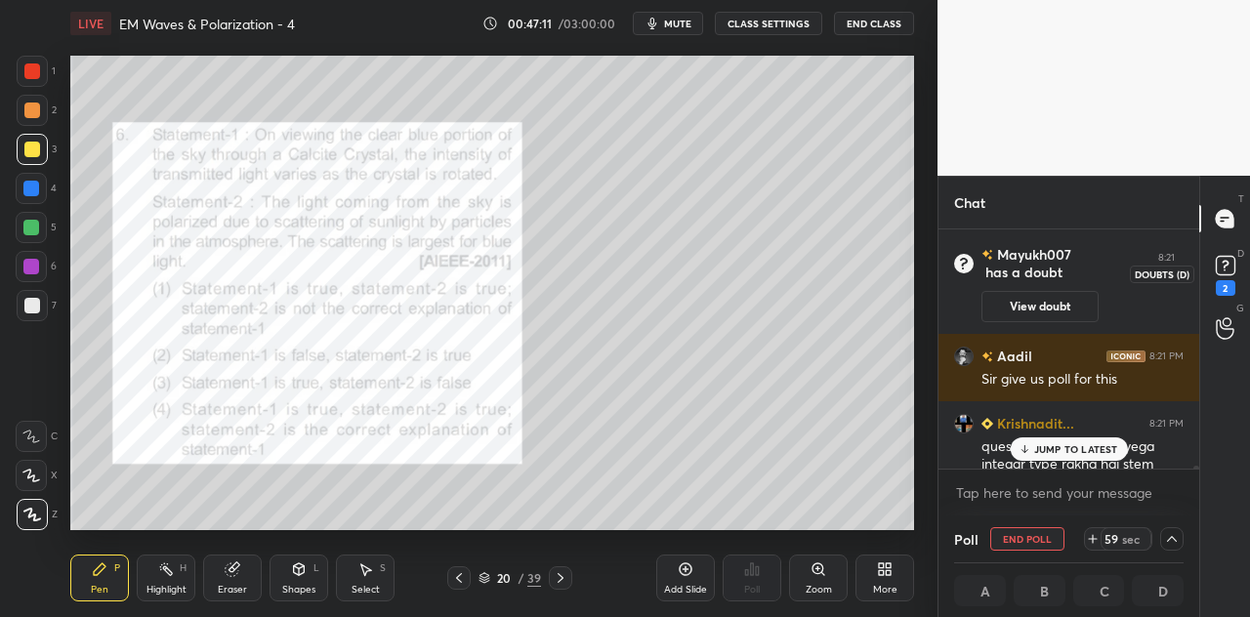
click at [1216, 273] on rect at bounding box center [1225, 266] width 19 height 19
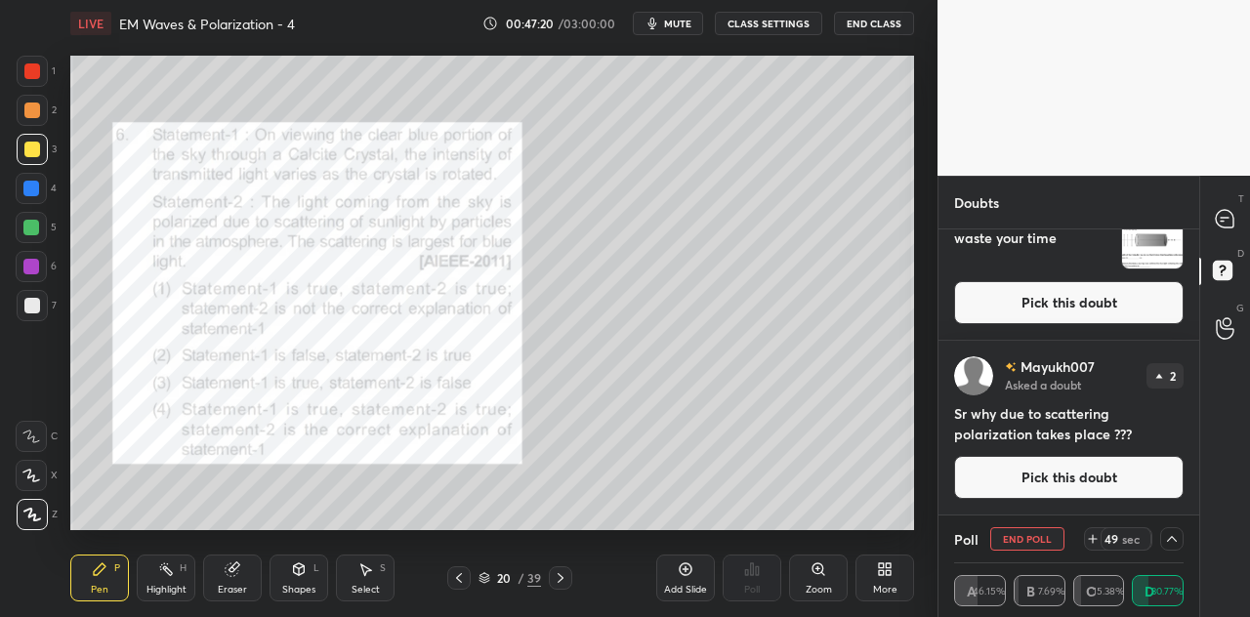
scroll to position [0, 0]
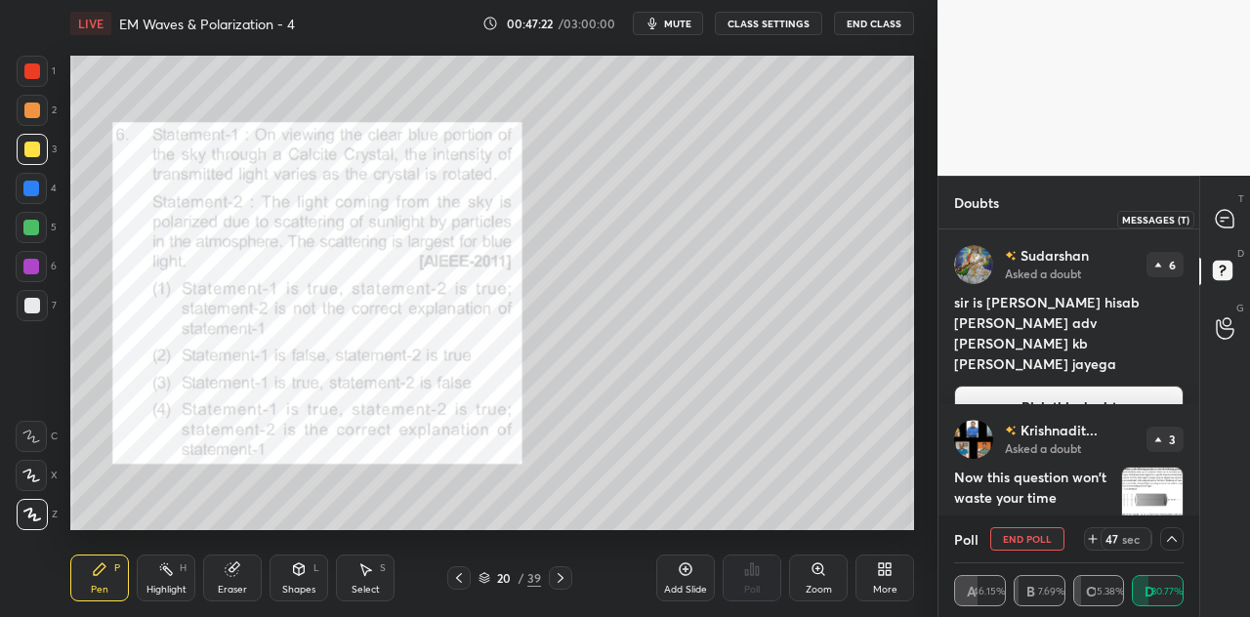
click at [1228, 220] on icon at bounding box center [1225, 219] width 18 height 18
type textarea "x"
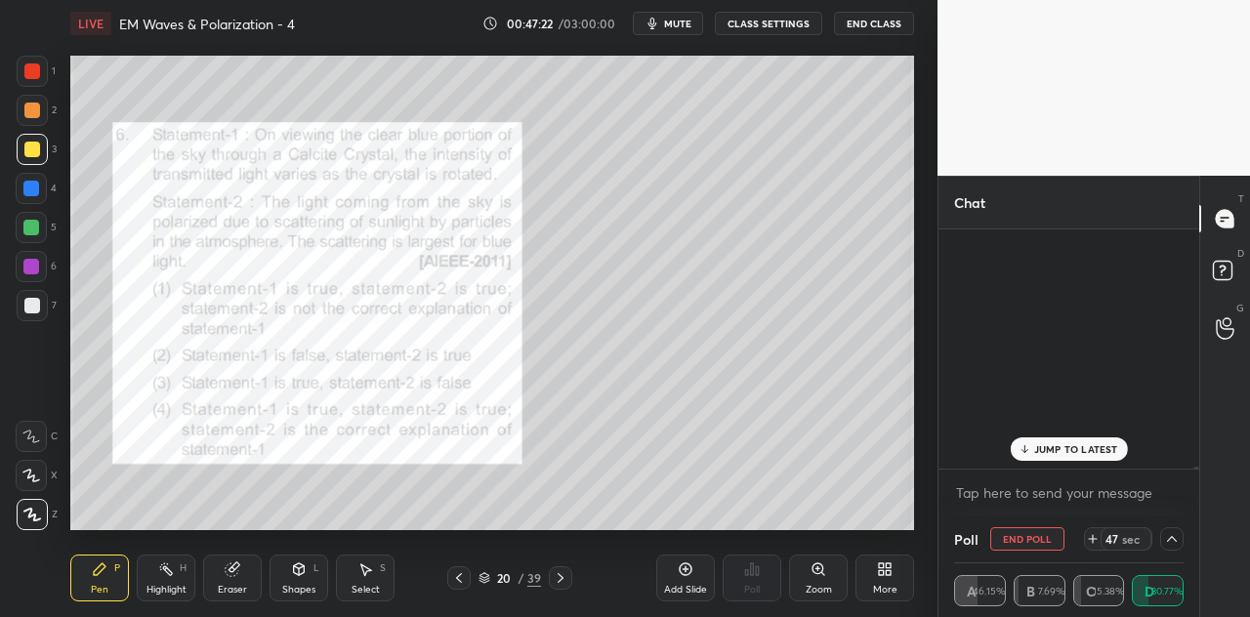
scroll to position [233, 255]
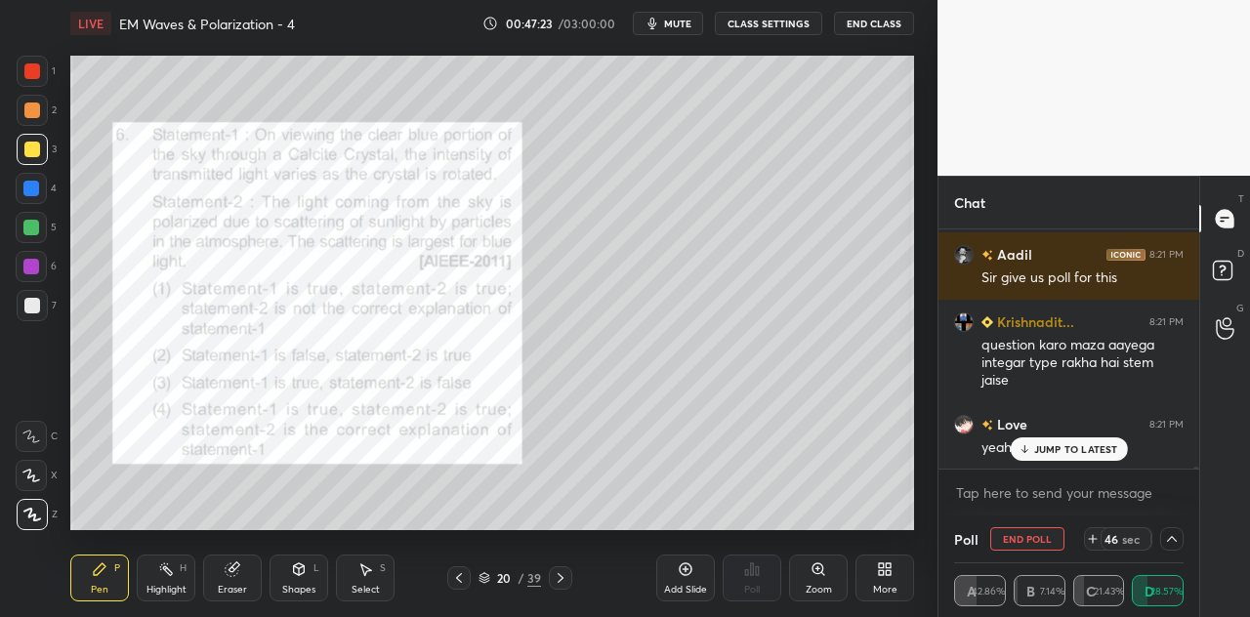
click at [1052, 443] on p "JUMP TO LATEST" at bounding box center [1076, 449] width 84 height 12
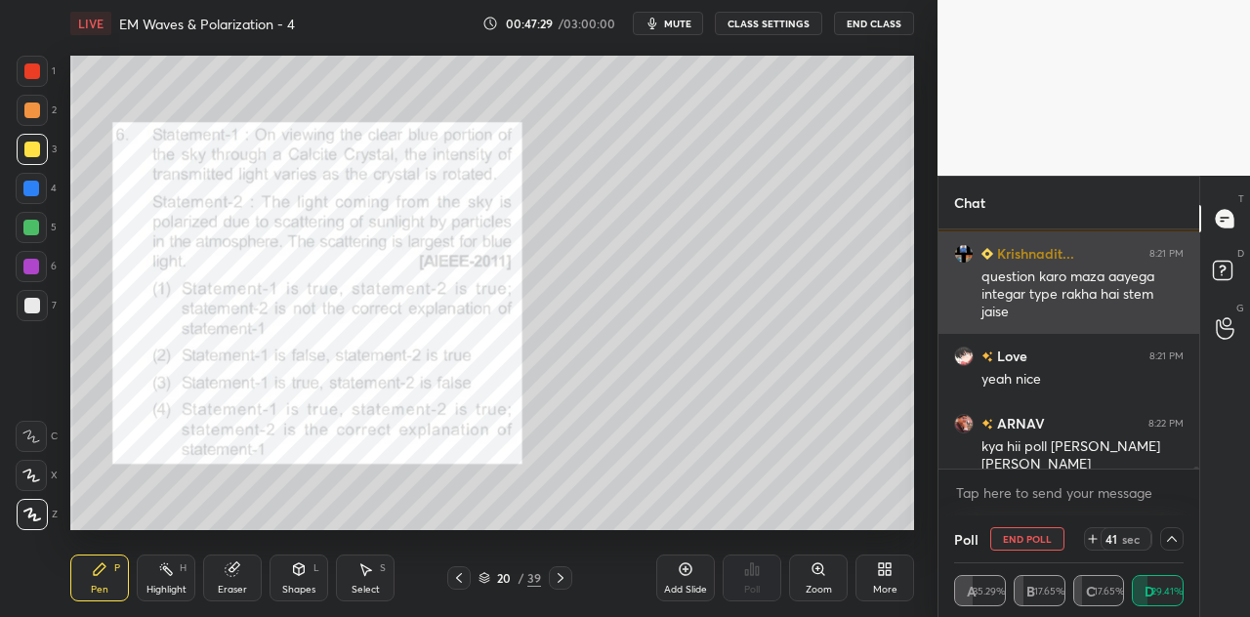
scroll to position [32434, 0]
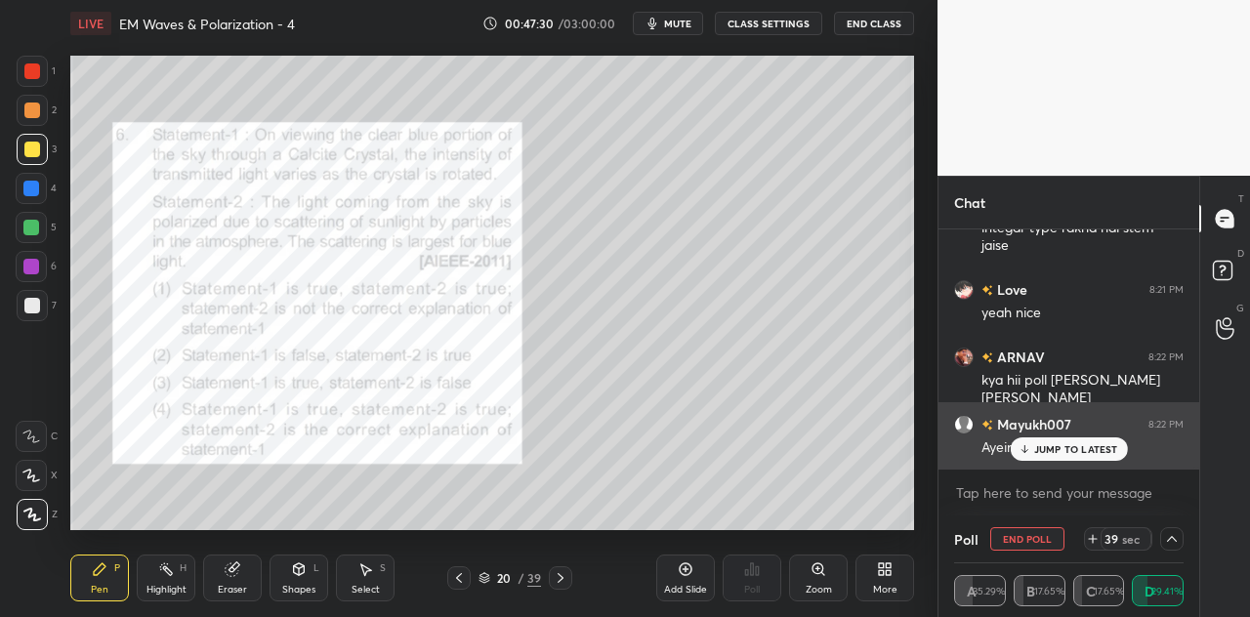
click at [1046, 450] on p "JUMP TO LATEST" at bounding box center [1076, 449] width 84 height 12
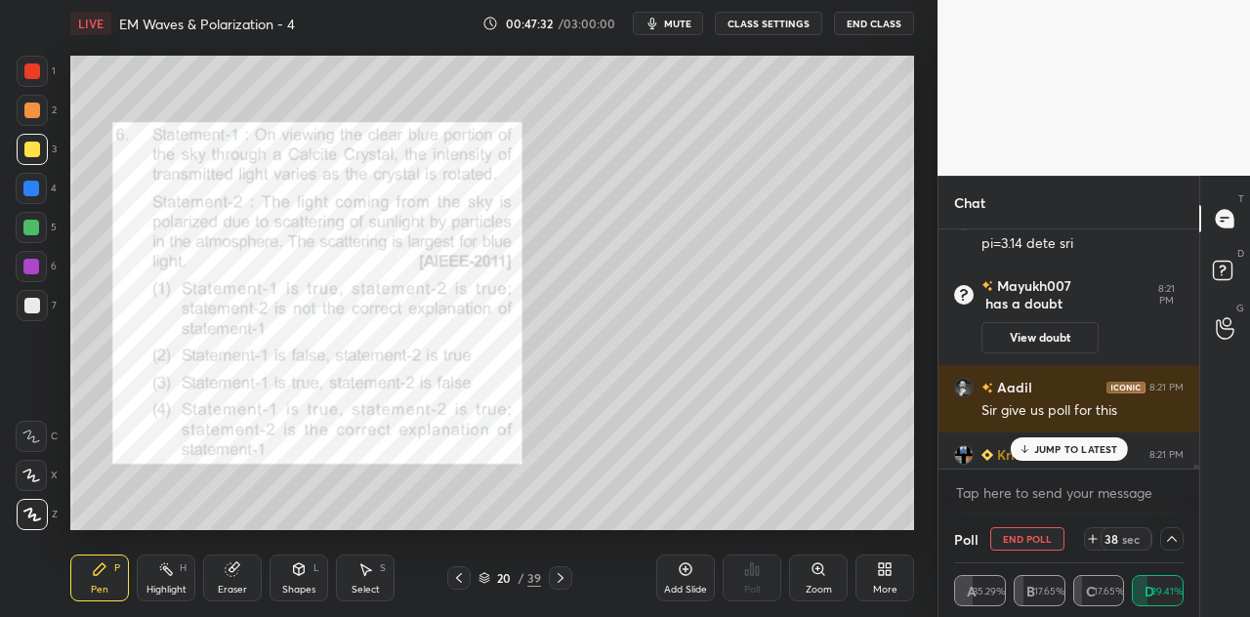
scroll to position [32163, 0]
click at [1039, 450] on p "JUMP TO LATEST" at bounding box center [1076, 449] width 84 height 12
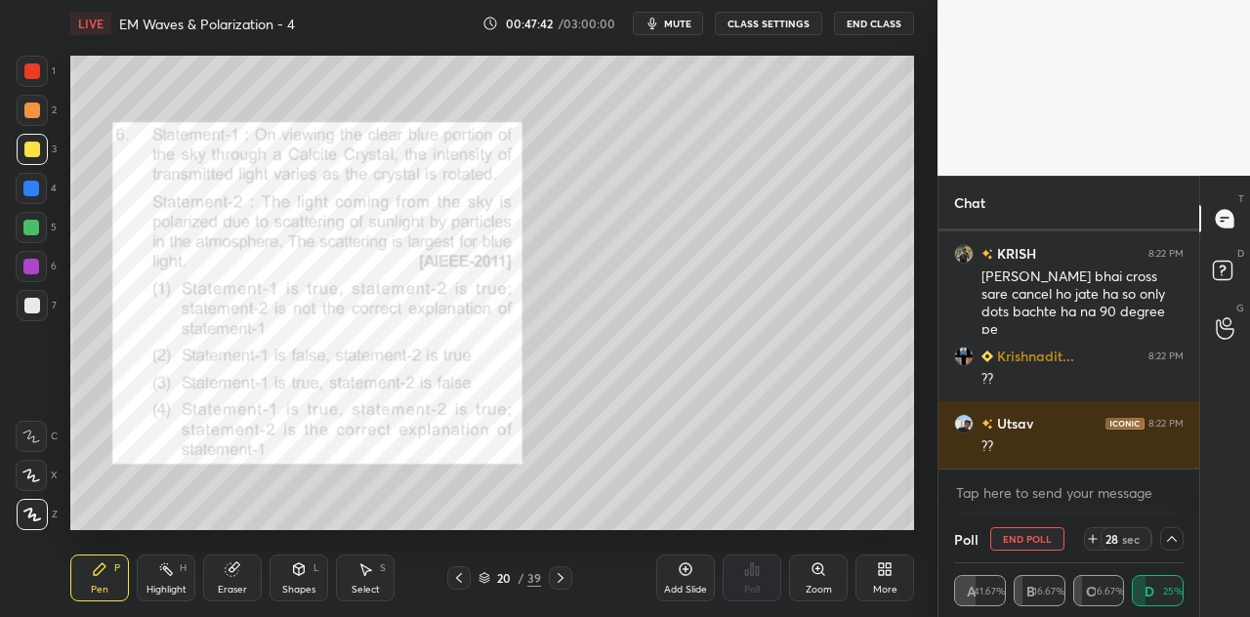
scroll to position [32739, 0]
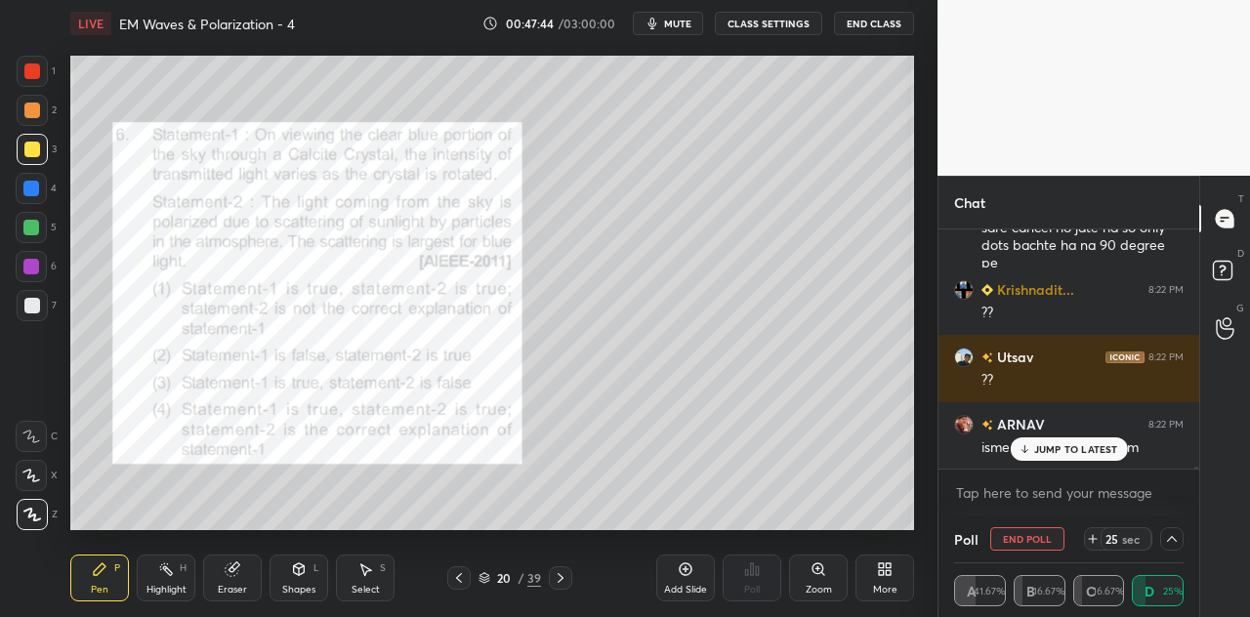
click at [295, 579] on div "Shapes L" at bounding box center [299, 578] width 59 height 47
click at [40, 68] on div at bounding box center [32, 71] width 31 height 31
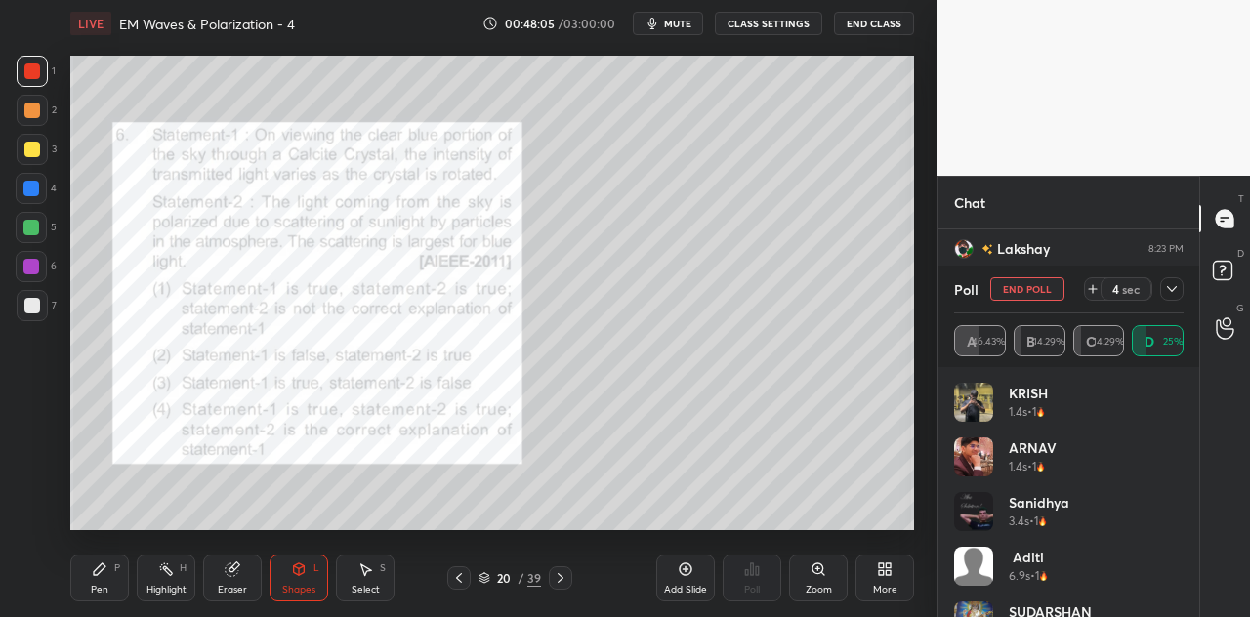
scroll to position [3006, 0]
click at [304, 574] on icon at bounding box center [299, 570] width 16 height 16
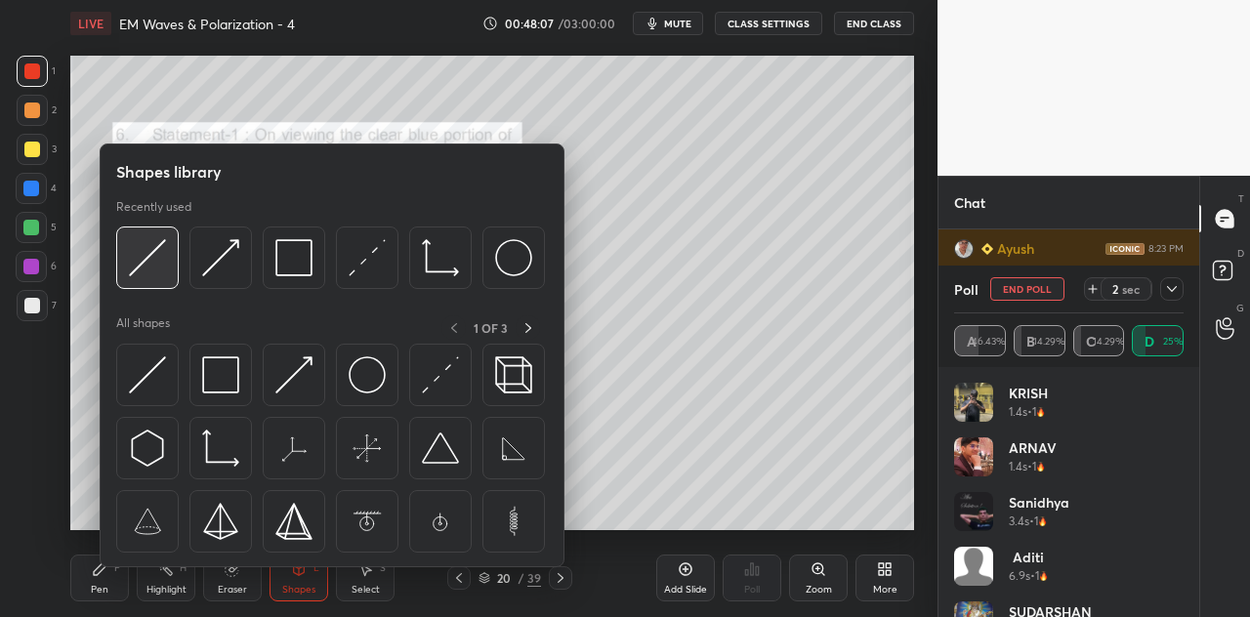
click at [159, 256] on img at bounding box center [147, 257] width 37 height 37
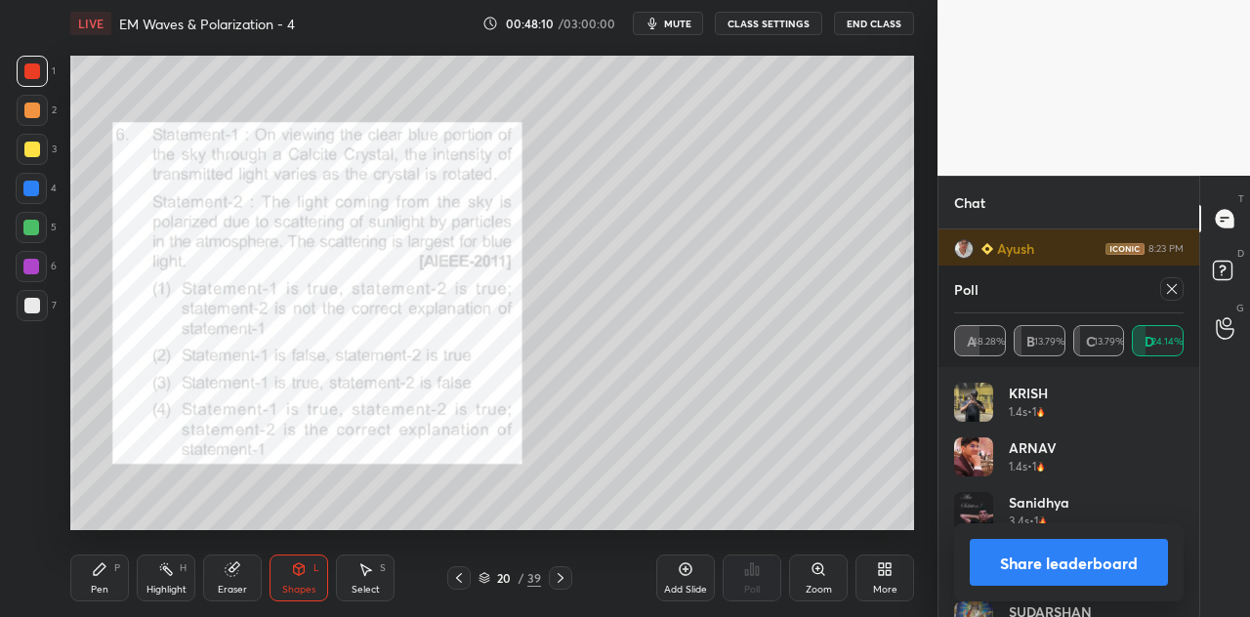
scroll to position [3073, 0]
click at [1020, 561] on button "Share leaderboard" at bounding box center [1069, 562] width 198 height 47
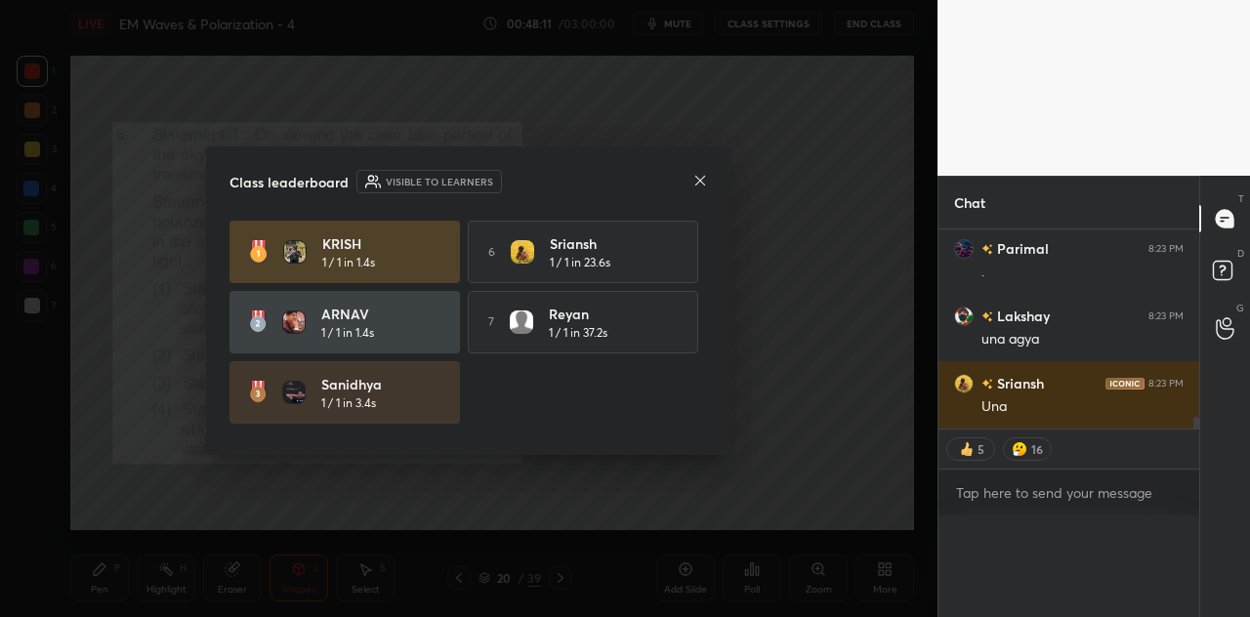
scroll to position [0, 0]
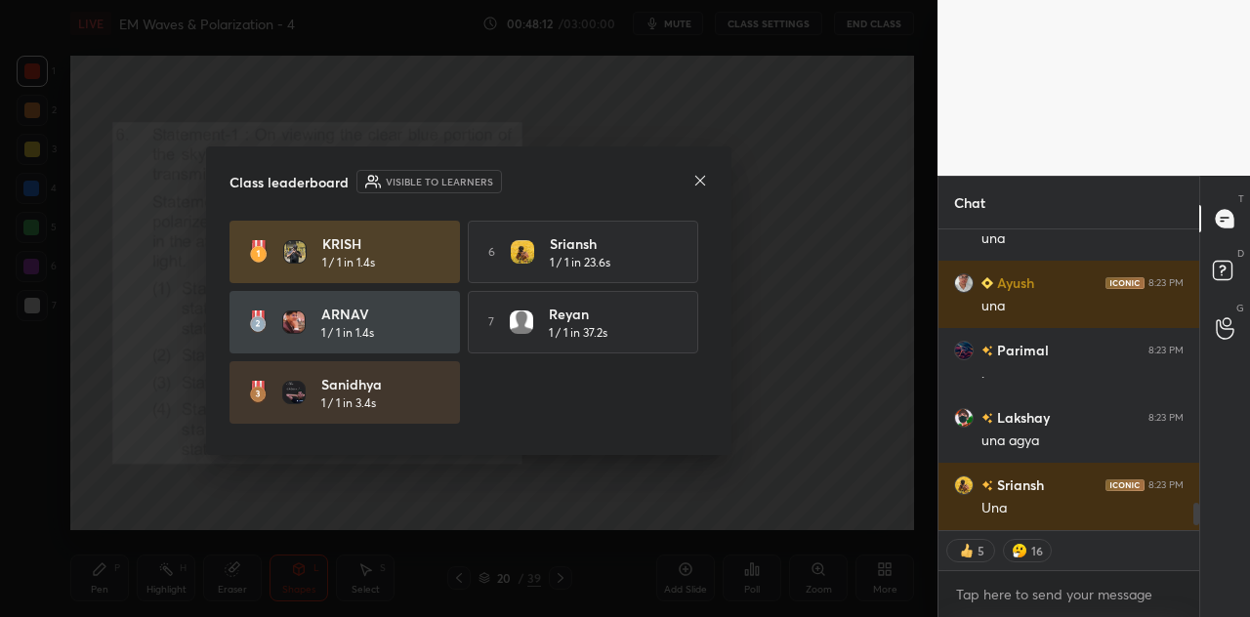
click at [703, 179] on icon at bounding box center [701, 181] width 16 height 16
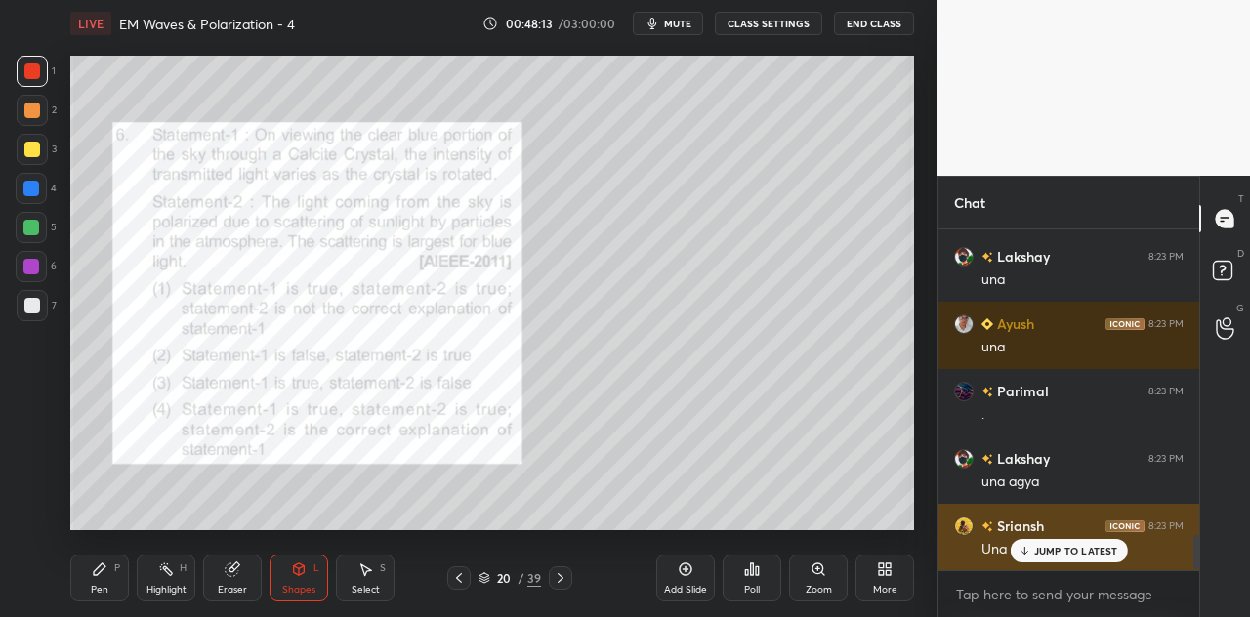
click at [1033, 550] on div "JUMP TO LATEST" at bounding box center [1068, 550] width 117 height 23
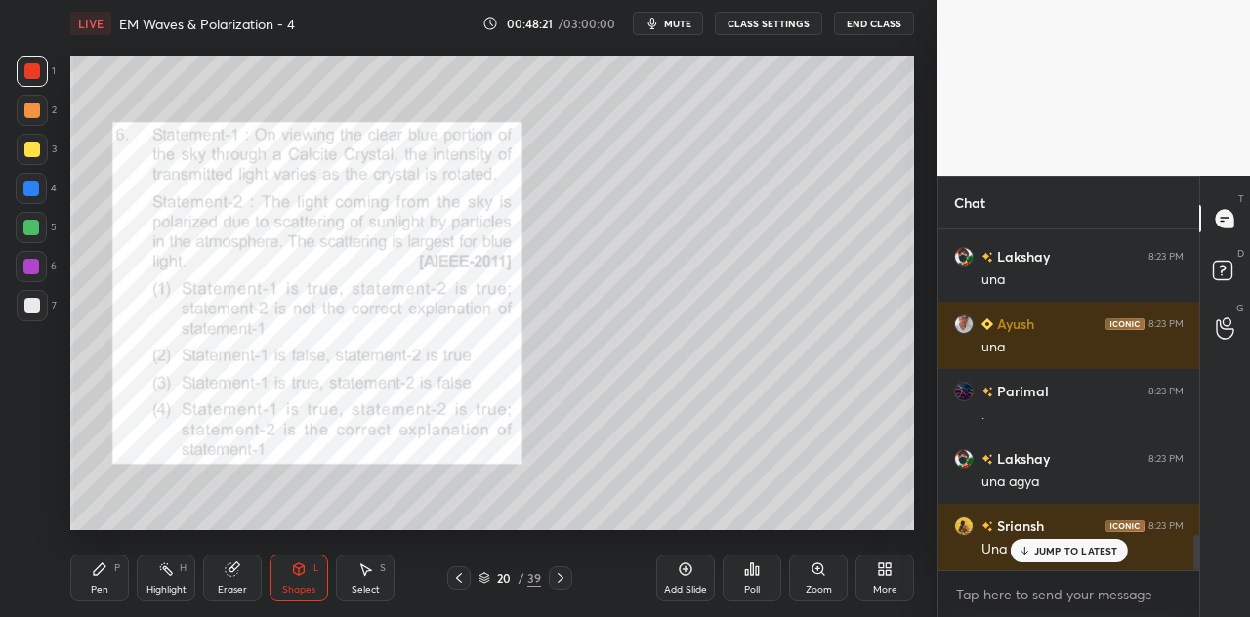
click at [1065, 548] on p "JUMP TO LATEST" at bounding box center [1076, 551] width 84 height 12
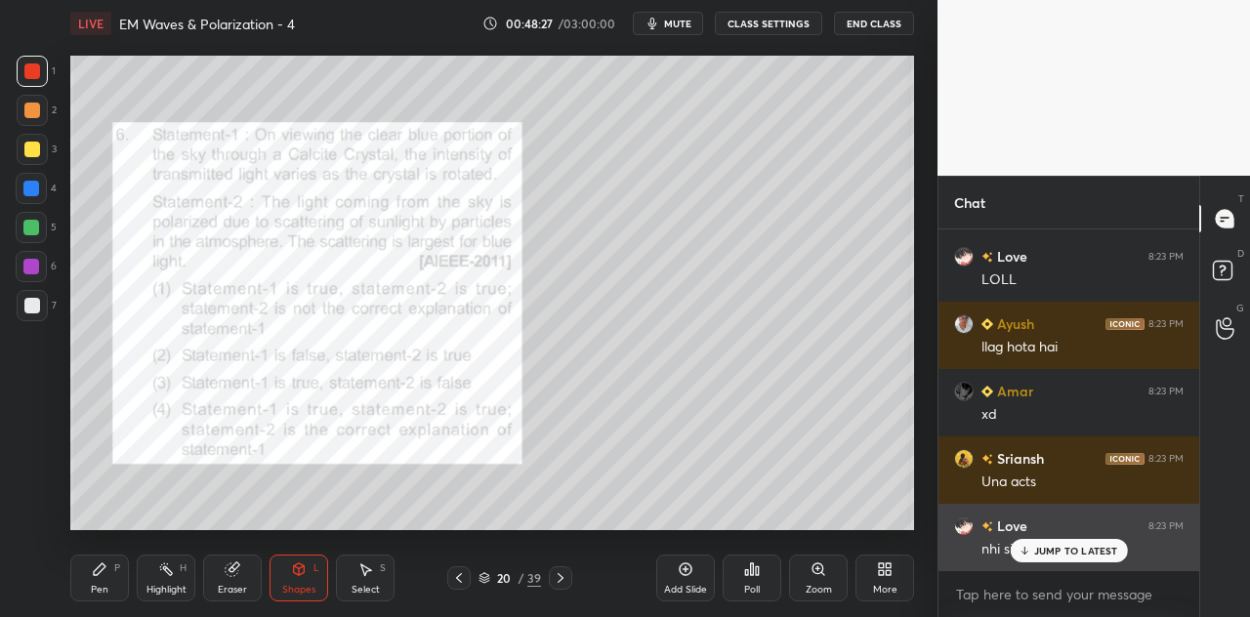
click at [1049, 548] on p "JUMP TO LATEST" at bounding box center [1076, 551] width 84 height 12
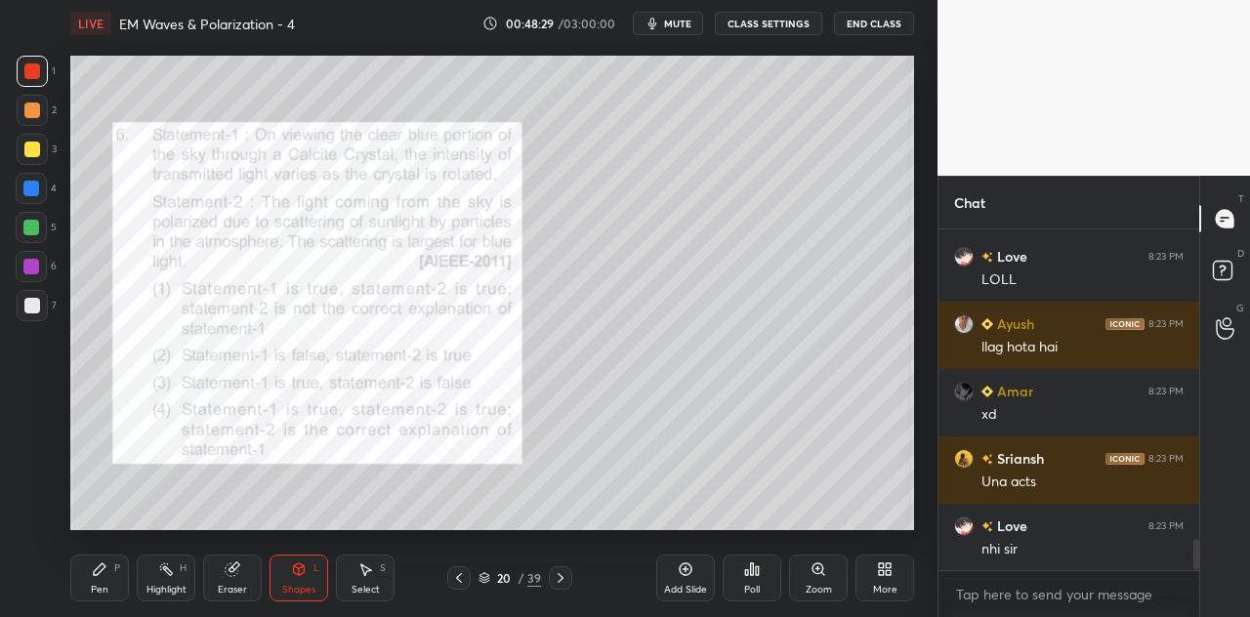
click at [316, 575] on div "Shapes L" at bounding box center [299, 578] width 59 height 47
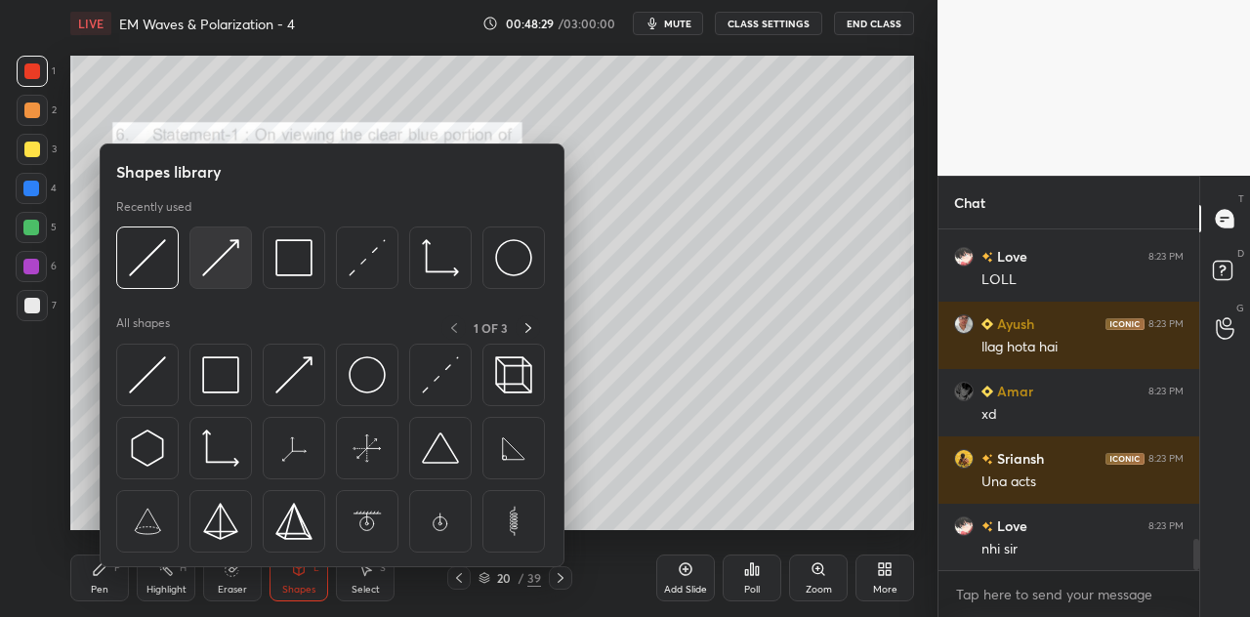
click at [233, 271] on img at bounding box center [220, 257] width 37 height 37
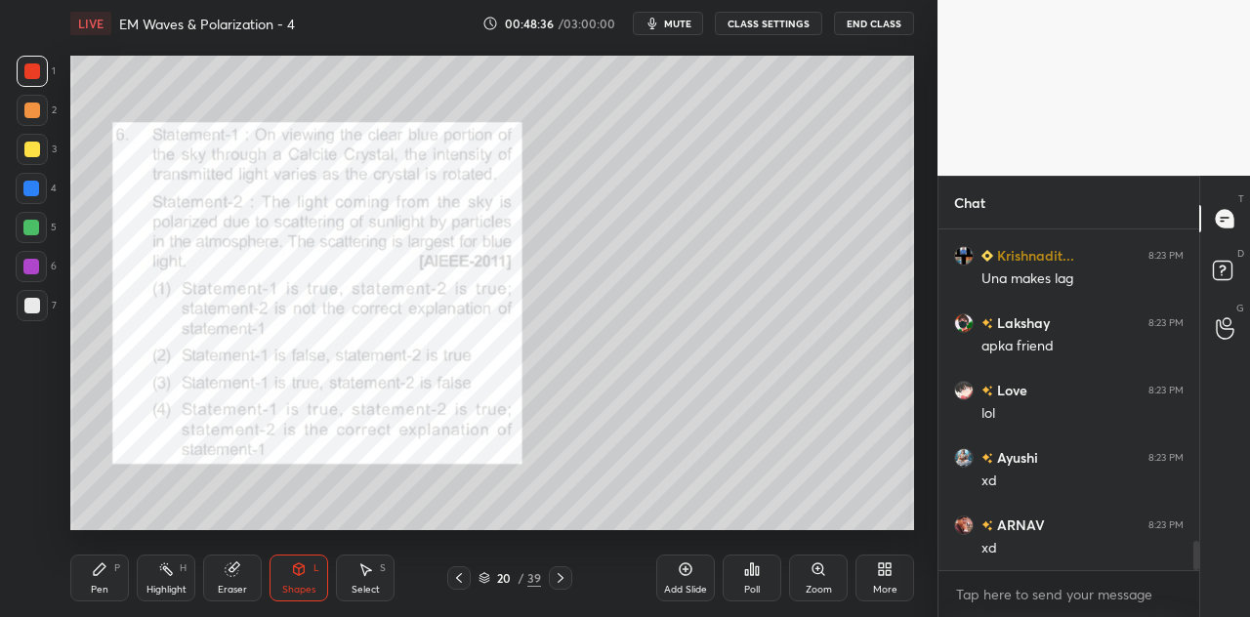
click at [1041, 608] on p "JUMP TO LATEST" at bounding box center [1076, 614] width 84 height 12
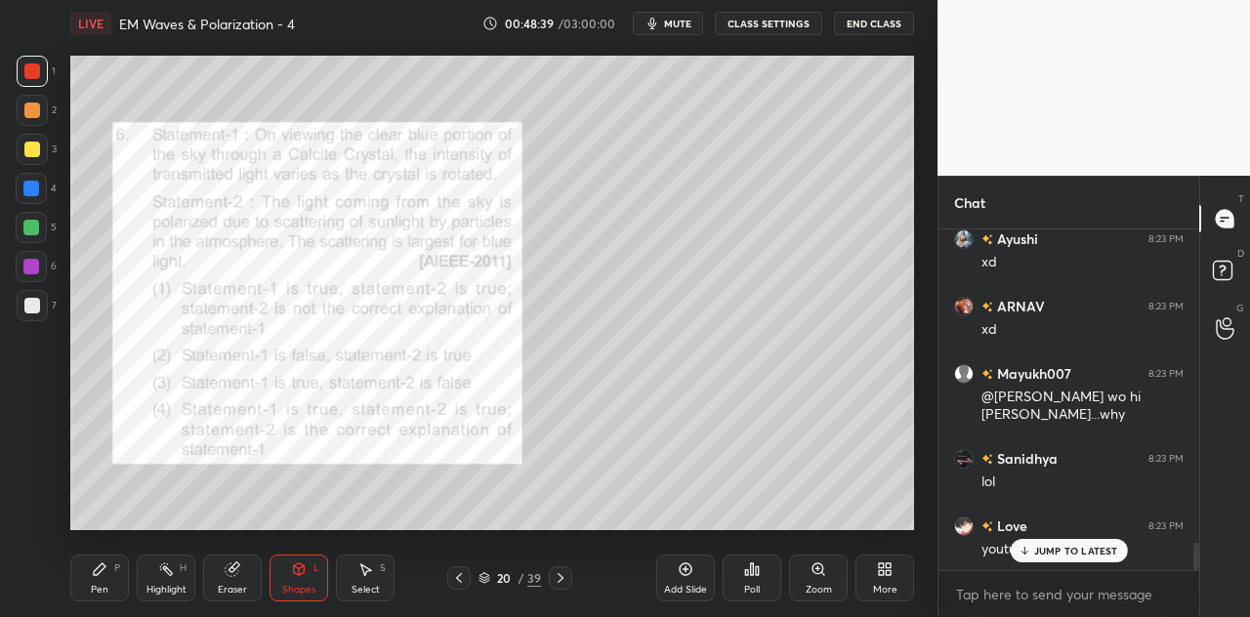
click at [102, 562] on icon at bounding box center [100, 570] width 16 height 16
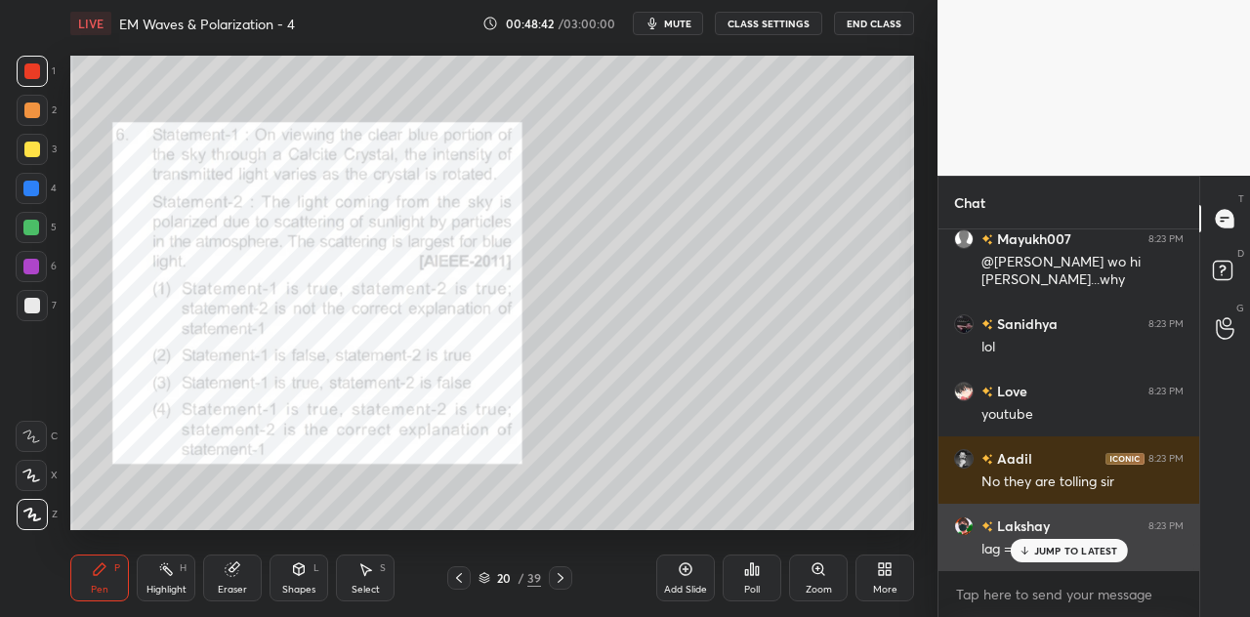
click at [1055, 552] on p "JUMP TO LATEST" at bounding box center [1076, 551] width 84 height 12
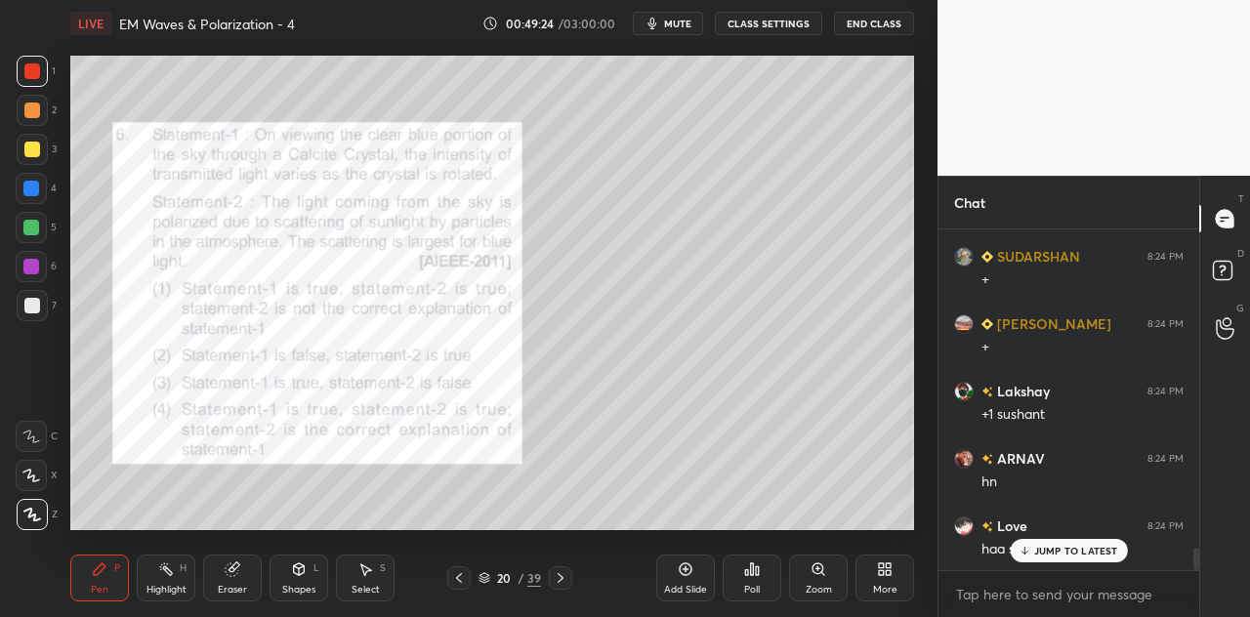
click at [37, 189] on div at bounding box center [31, 189] width 16 height 16
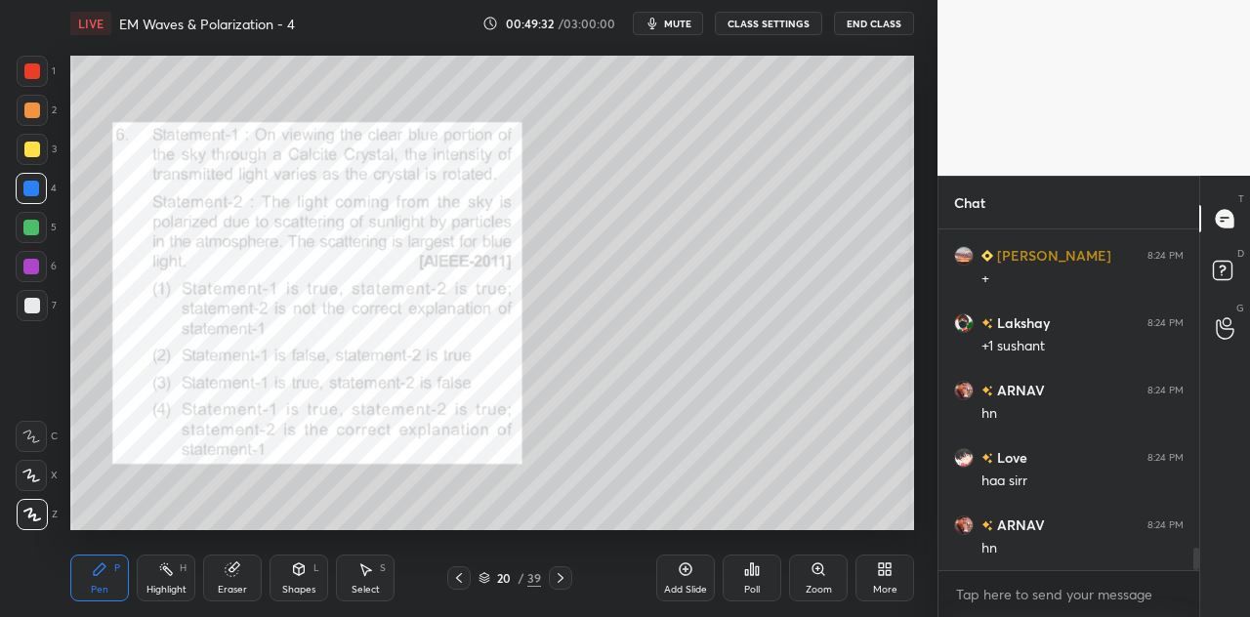
scroll to position [4888, 0]
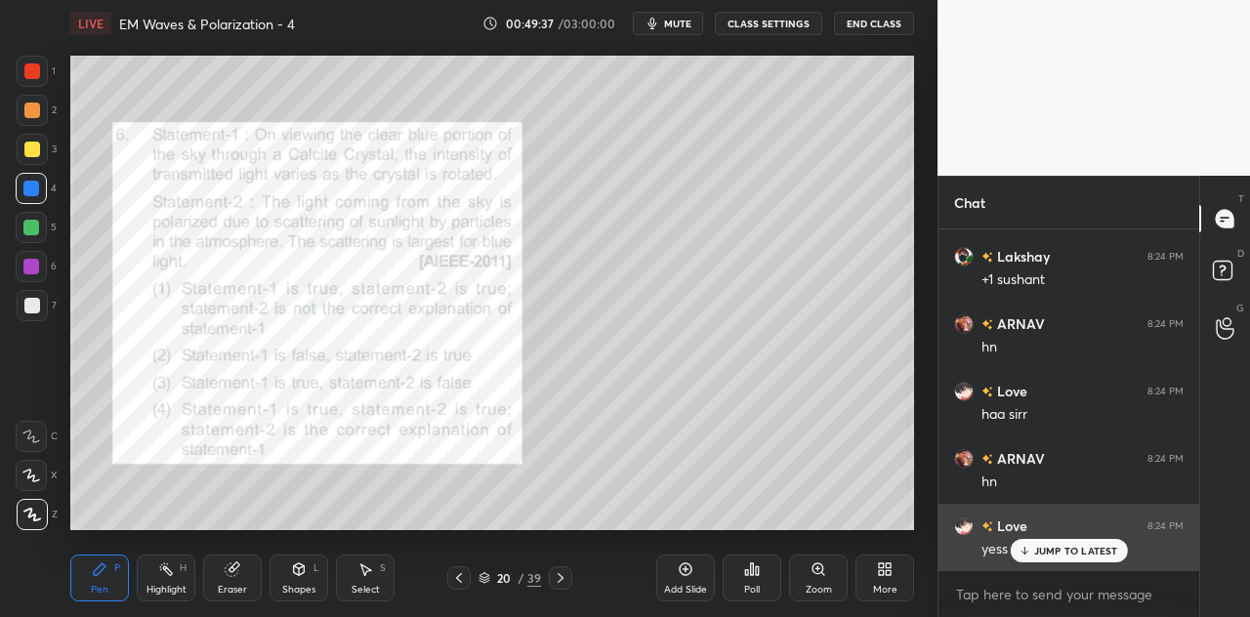
click at [1054, 551] on p "JUMP TO LATEST" at bounding box center [1076, 551] width 84 height 12
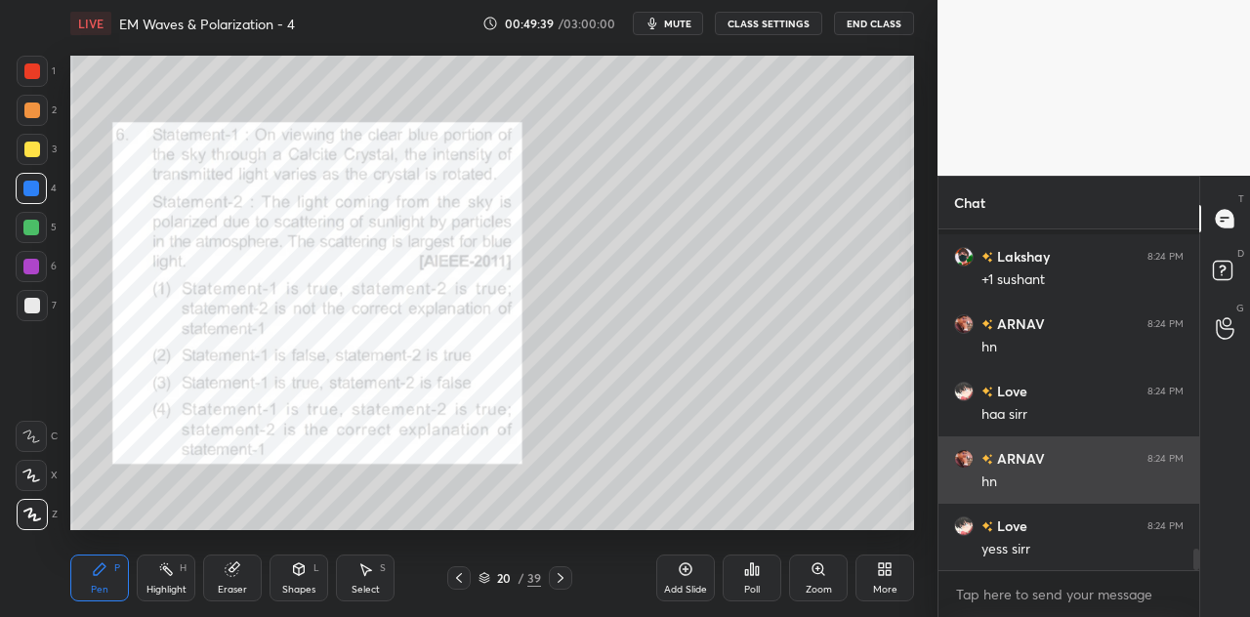
scroll to position [4974, 0]
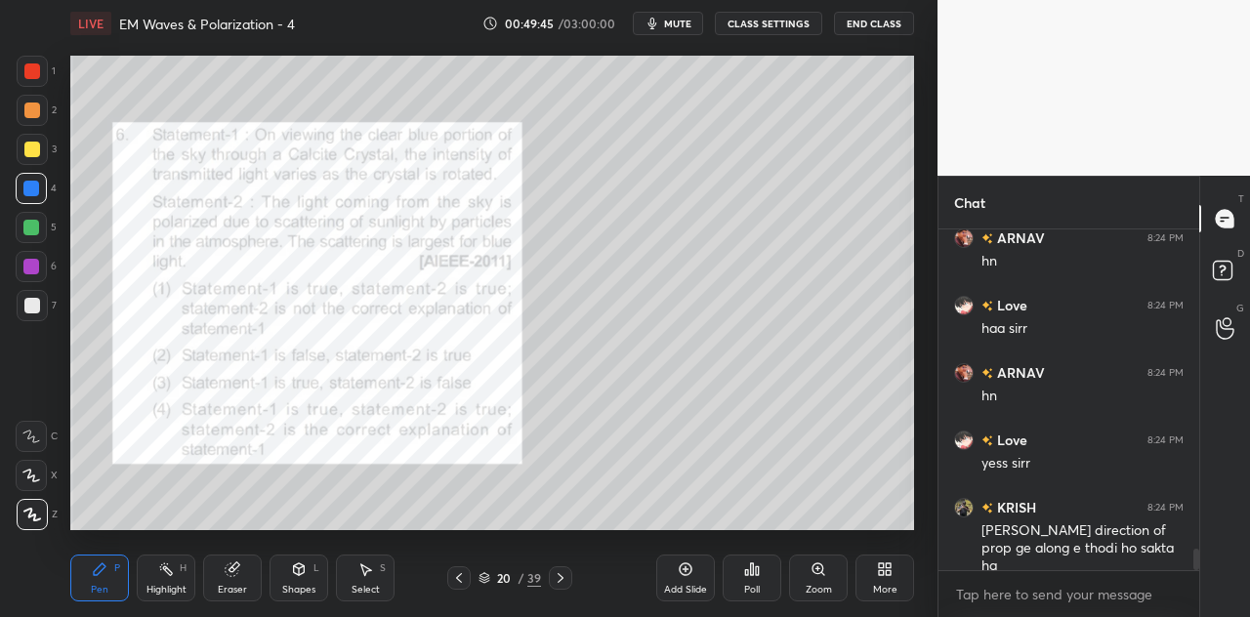
click at [301, 575] on icon at bounding box center [299, 570] width 11 height 12
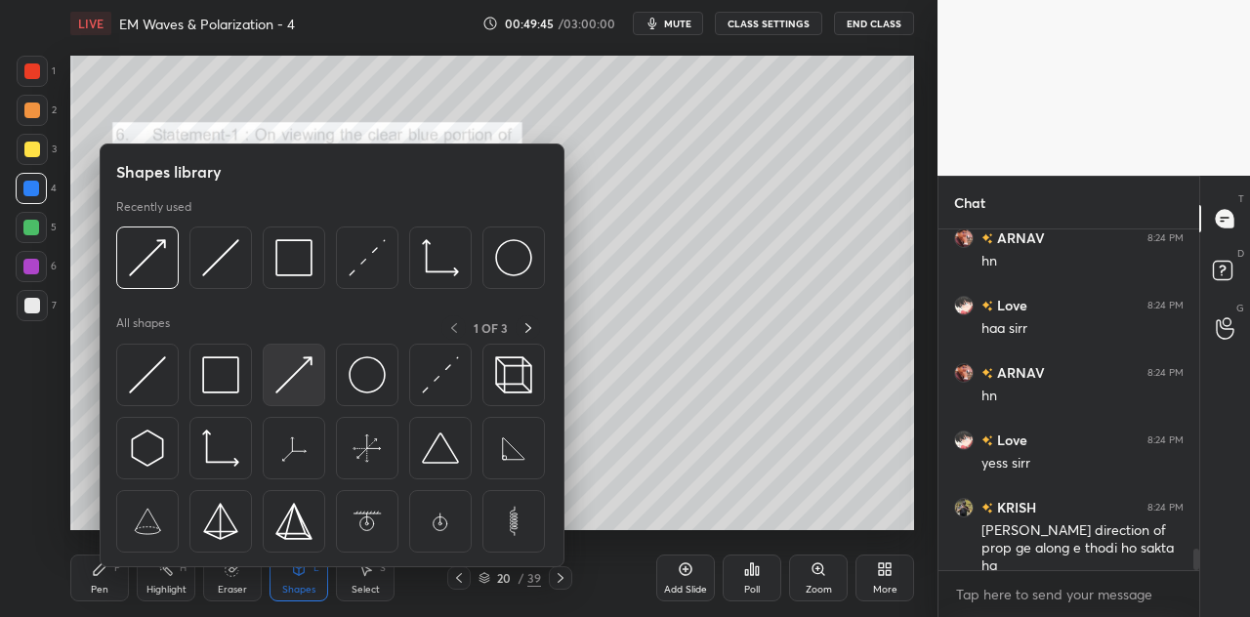
click at [286, 378] on img at bounding box center [293, 375] width 37 height 37
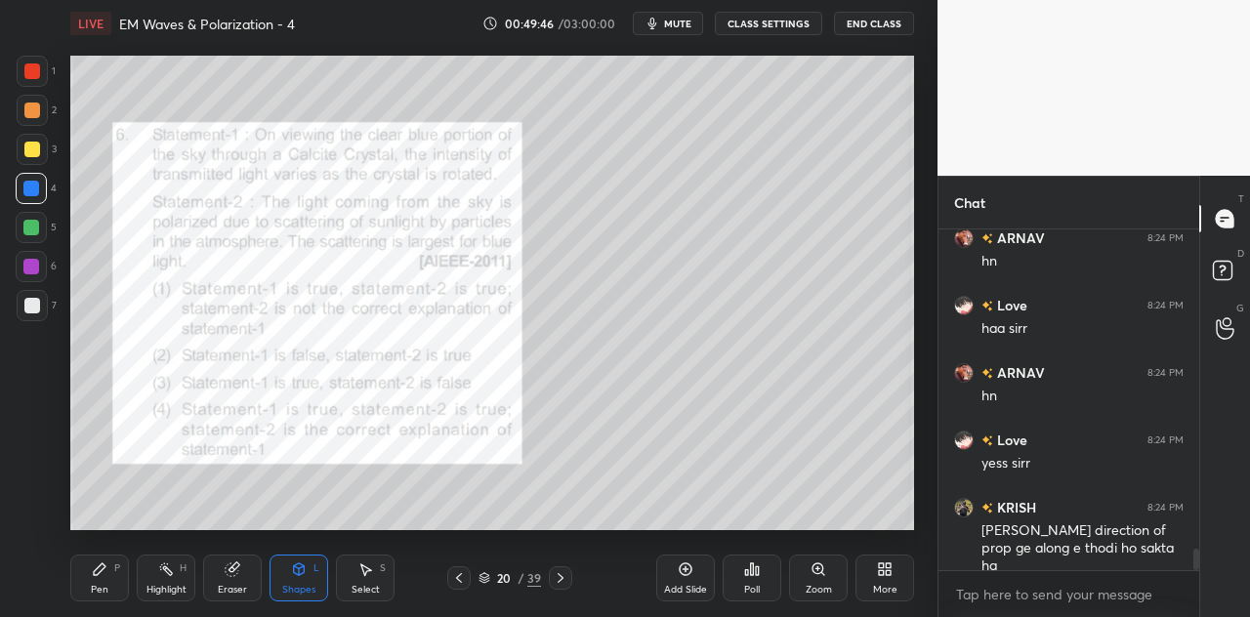
click at [35, 149] on div at bounding box center [32, 150] width 16 height 16
click at [109, 573] on div "Pen P" at bounding box center [99, 578] width 59 height 47
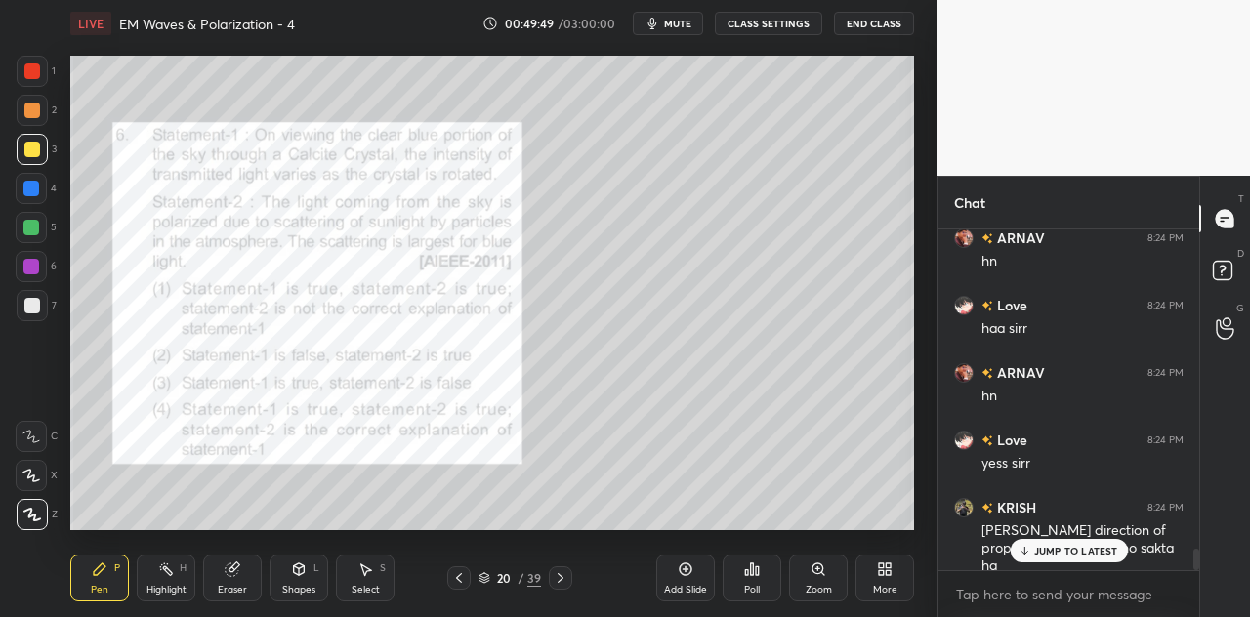
scroll to position [5040, 0]
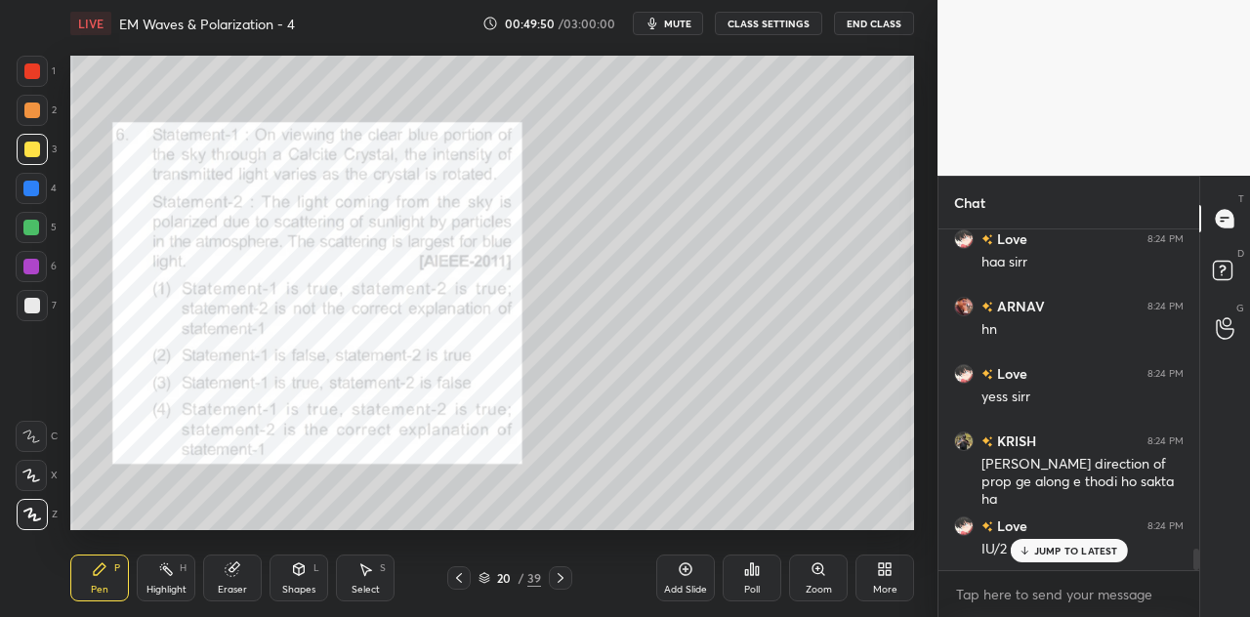
click at [39, 77] on div at bounding box center [32, 71] width 16 height 16
click at [34, 193] on div at bounding box center [31, 189] width 16 height 16
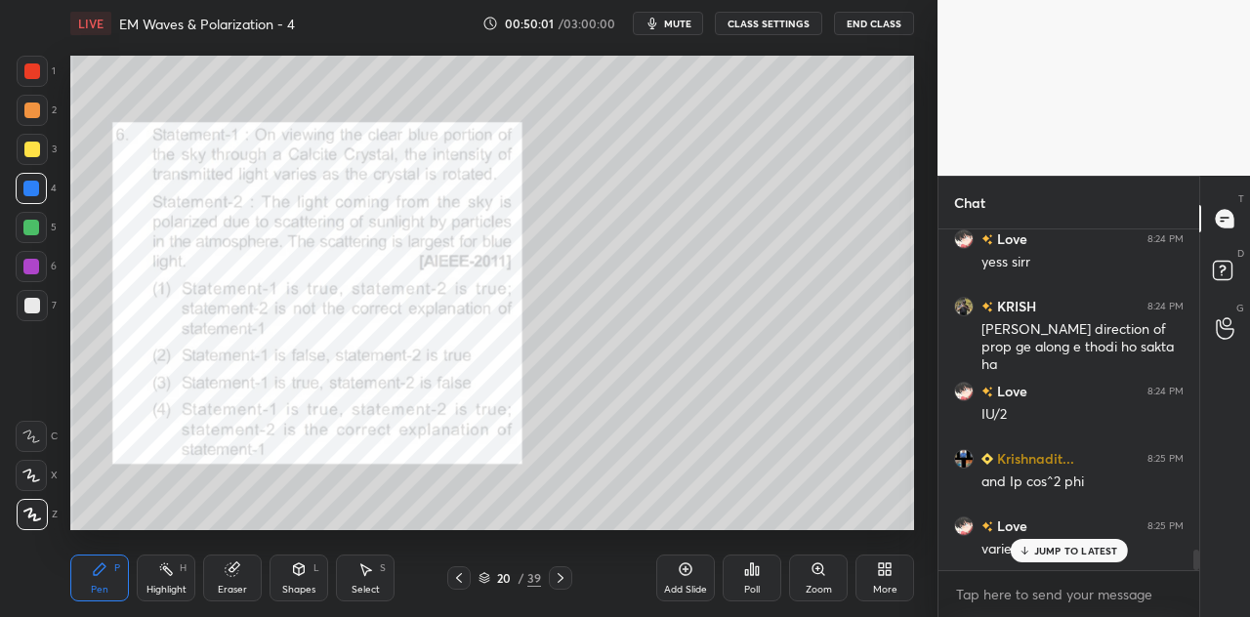
scroll to position [5222, 0]
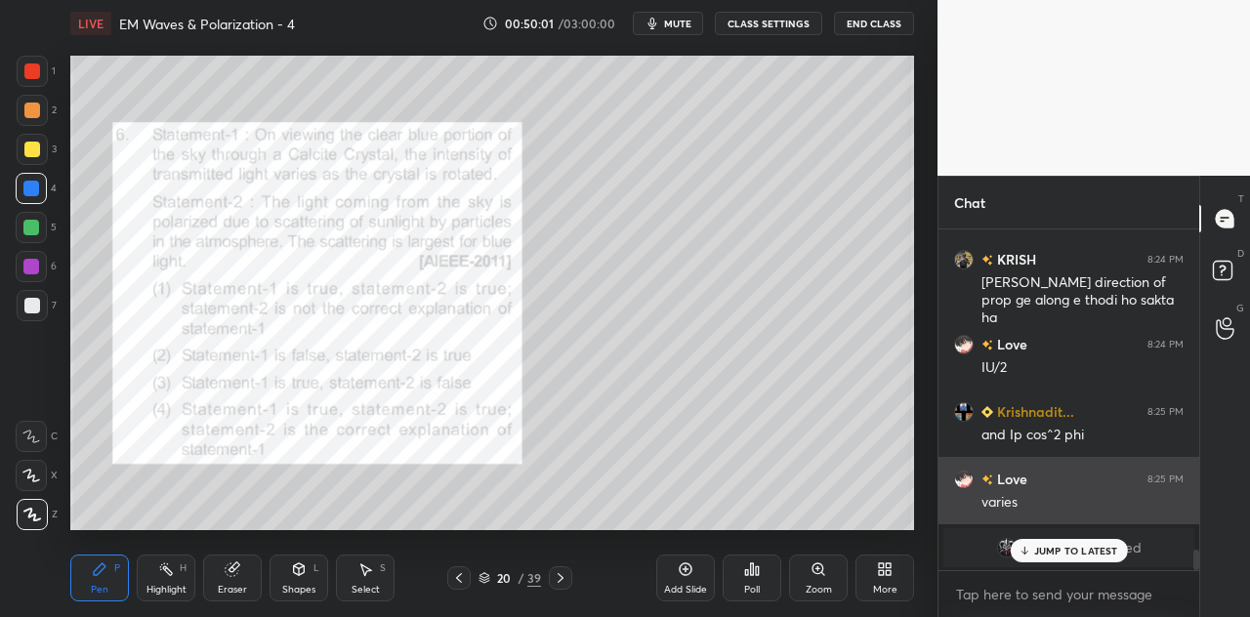
click at [1051, 550] on p "JUMP TO LATEST" at bounding box center [1076, 551] width 84 height 12
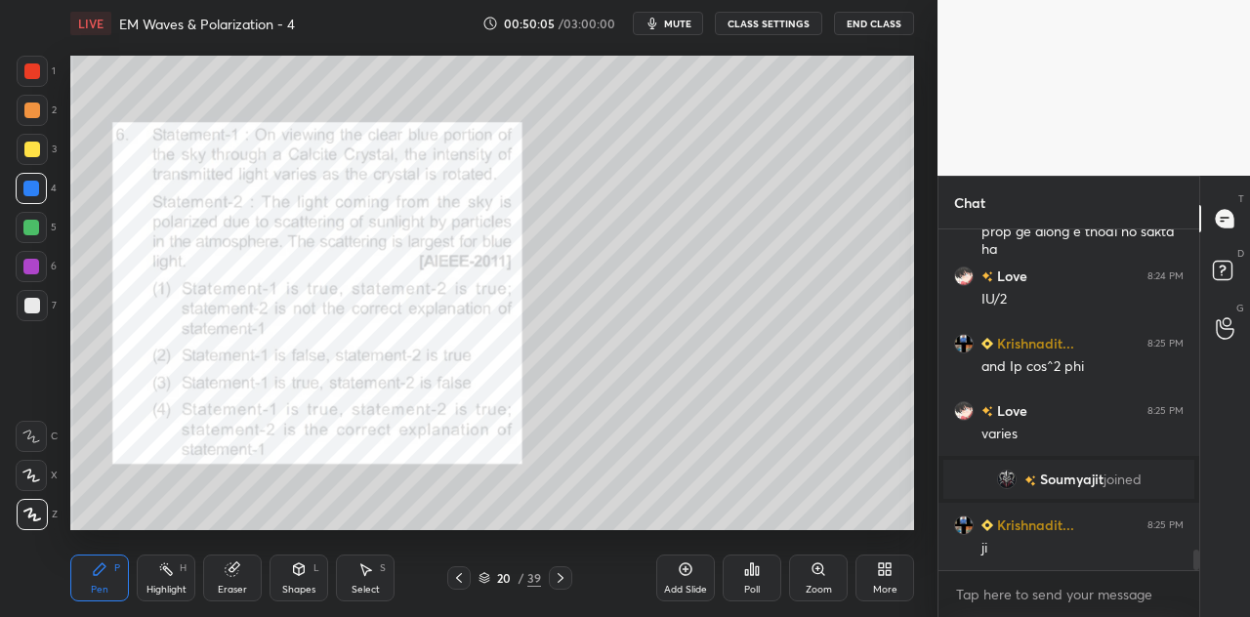
click at [38, 188] on div at bounding box center [31, 189] width 16 height 16
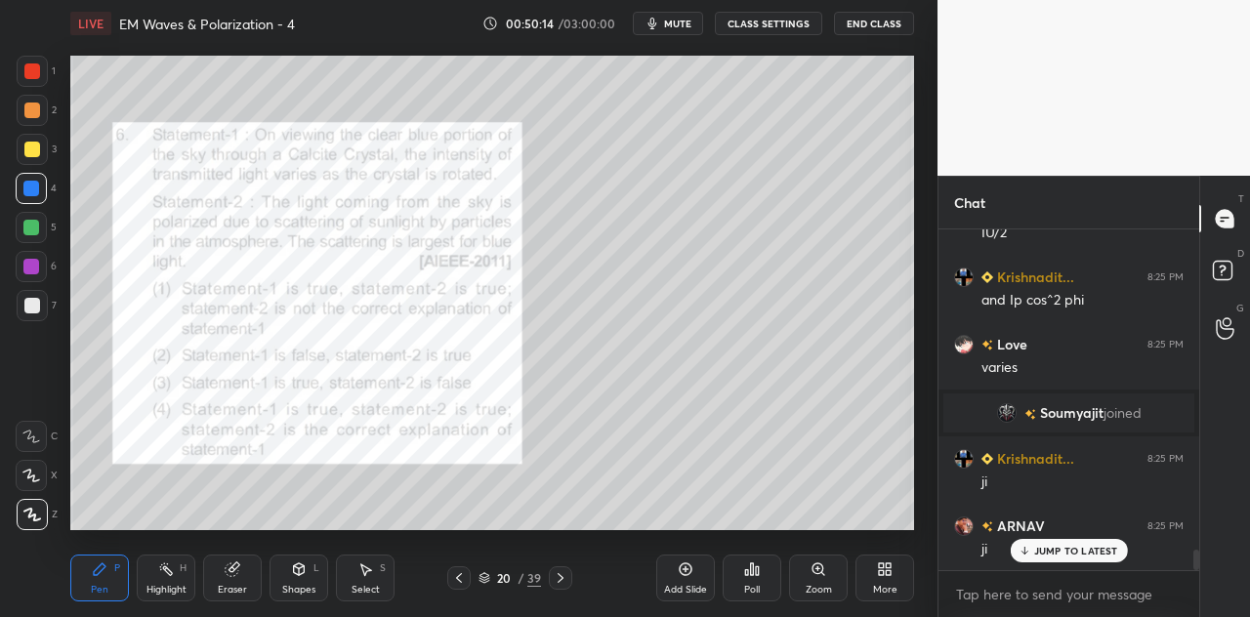
click at [41, 149] on div at bounding box center [32, 149] width 31 height 31
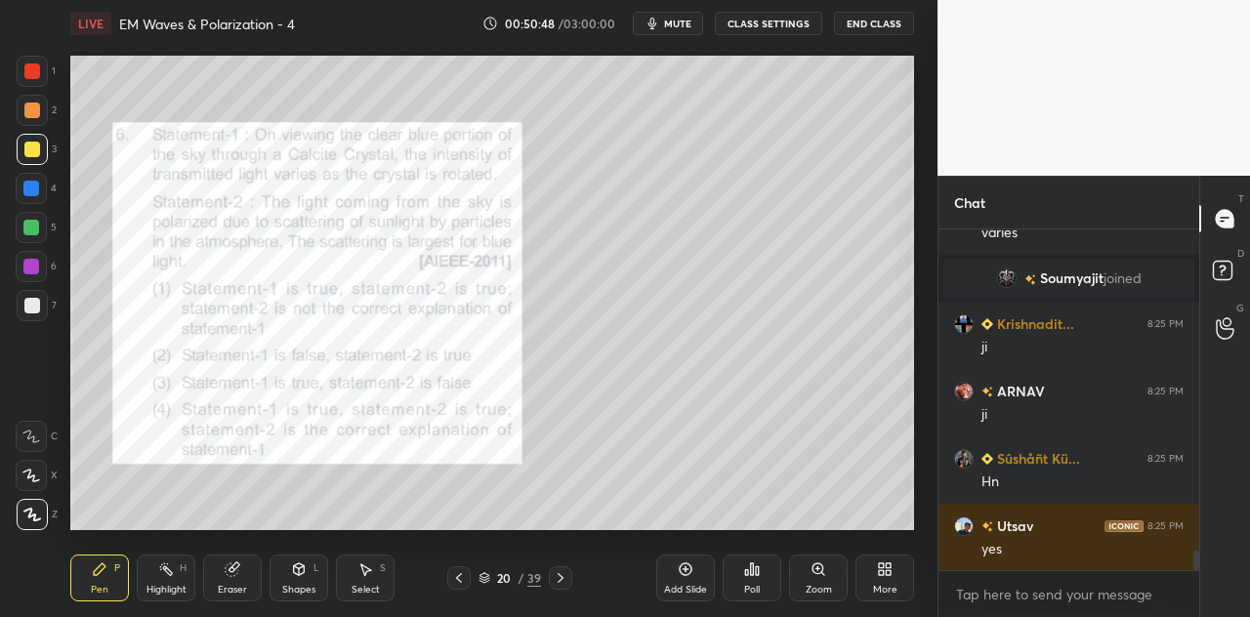
scroll to position [5560, 0]
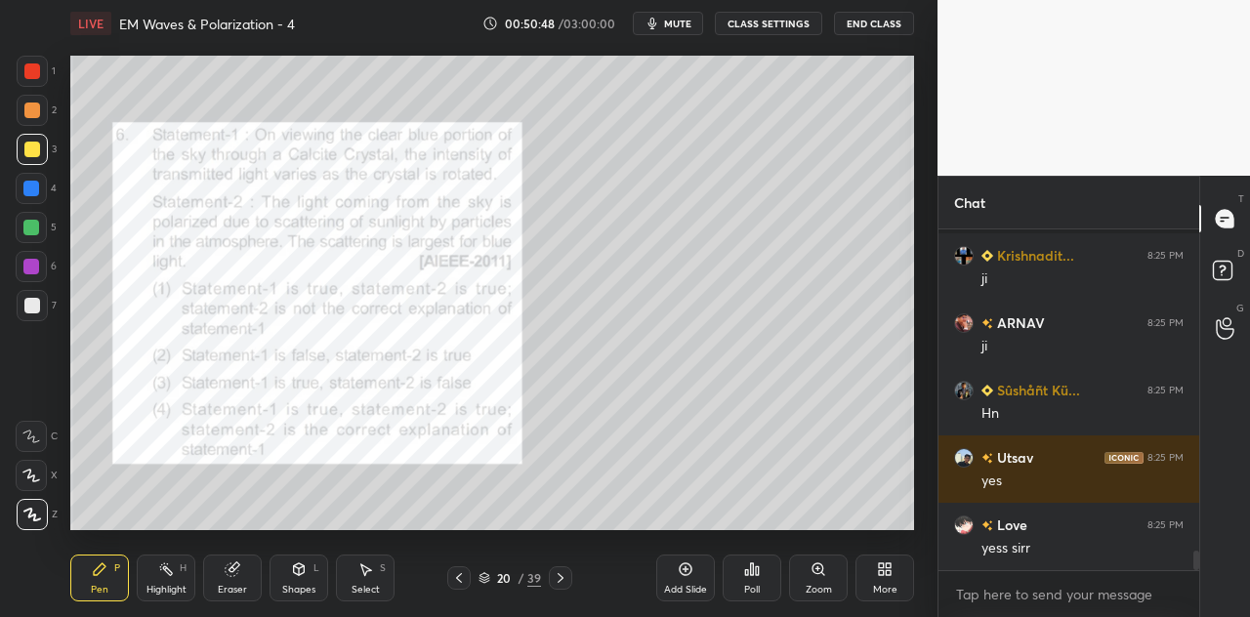
click at [33, 77] on div at bounding box center [32, 71] width 16 height 16
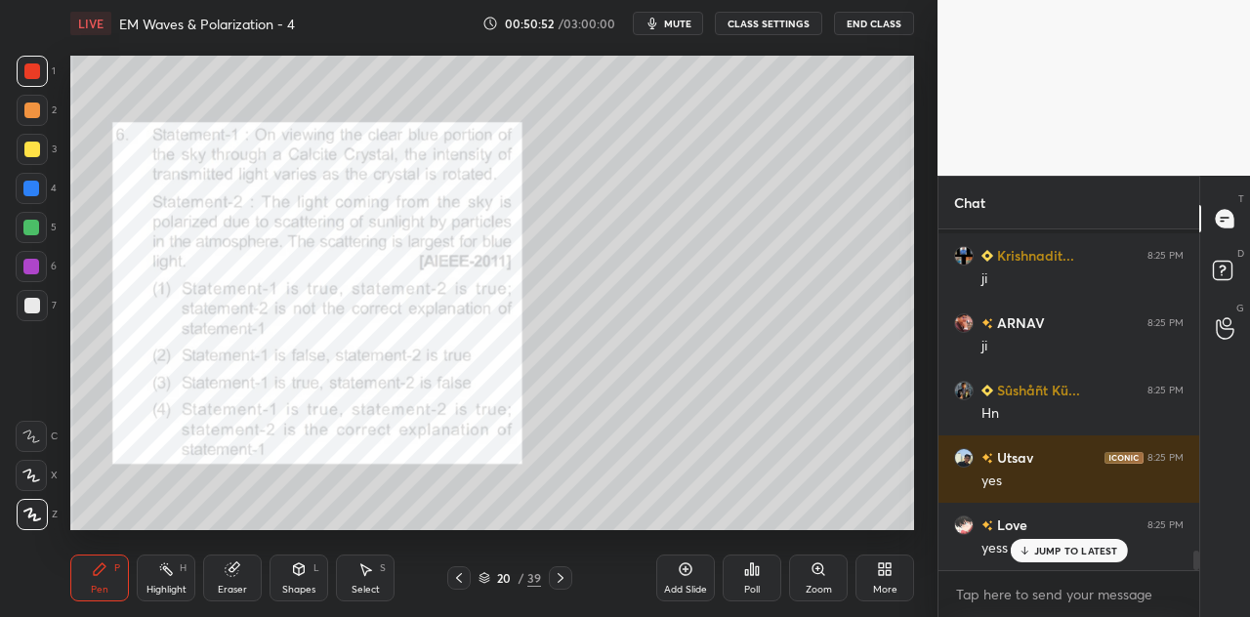
scroll to position [5627, 0]
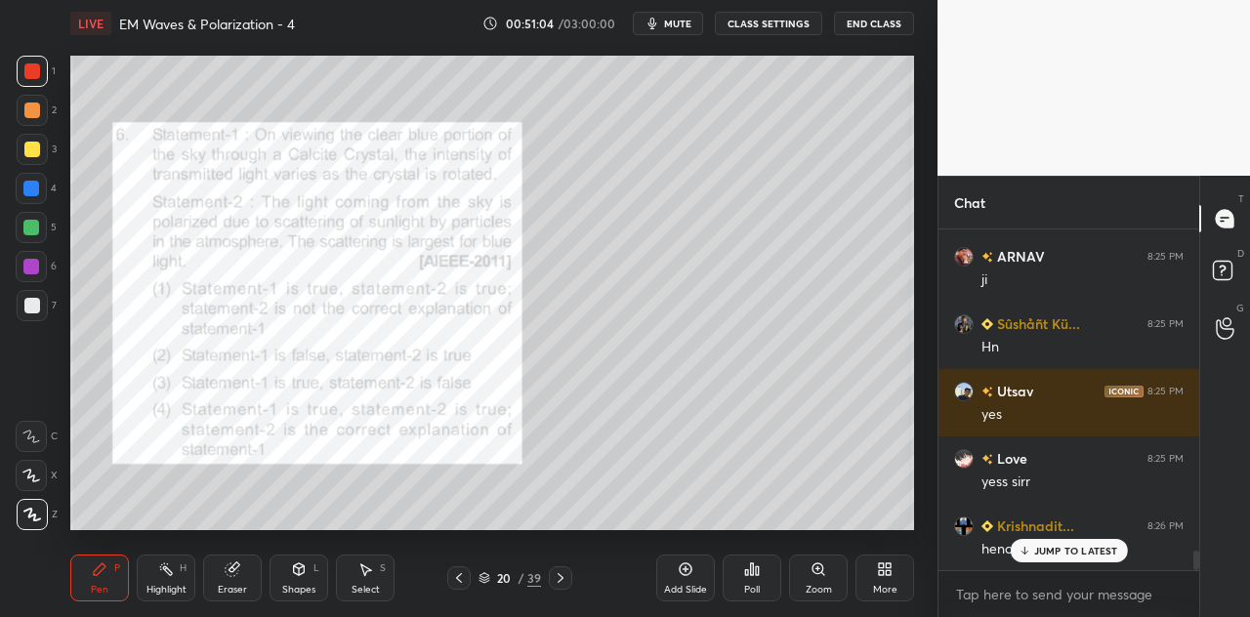
click at [1060, 549] on p "JUMP TO LATEST" at bounding box center [1076, 551] width 84 height 12
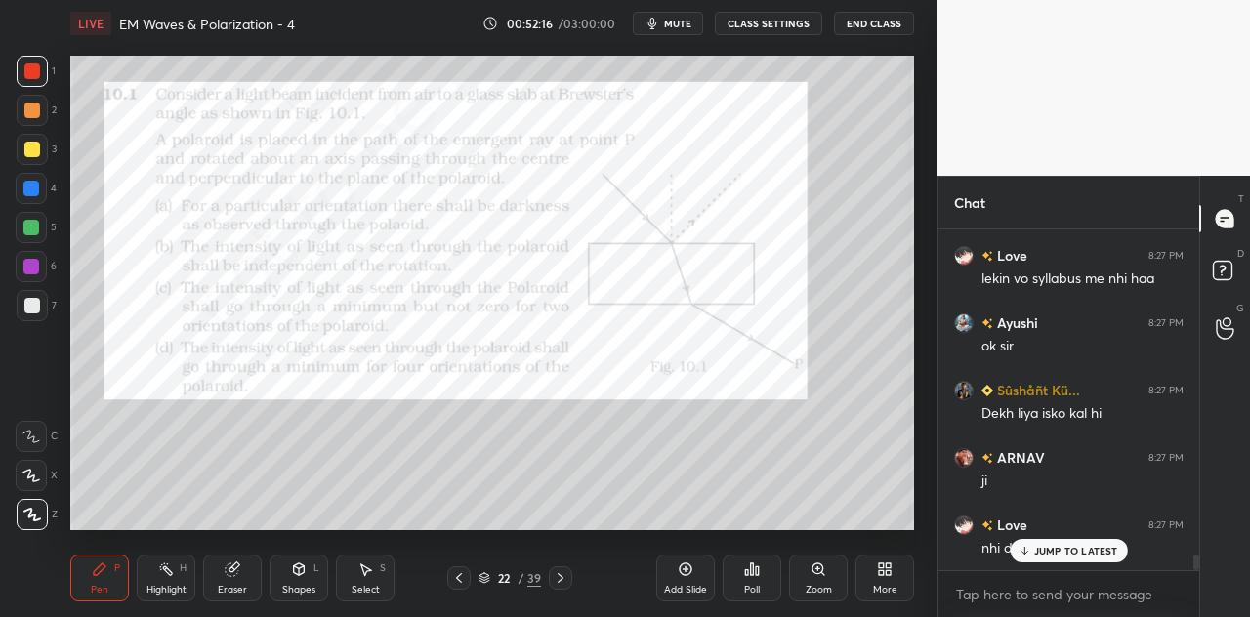
scroll to position [7162, 0]
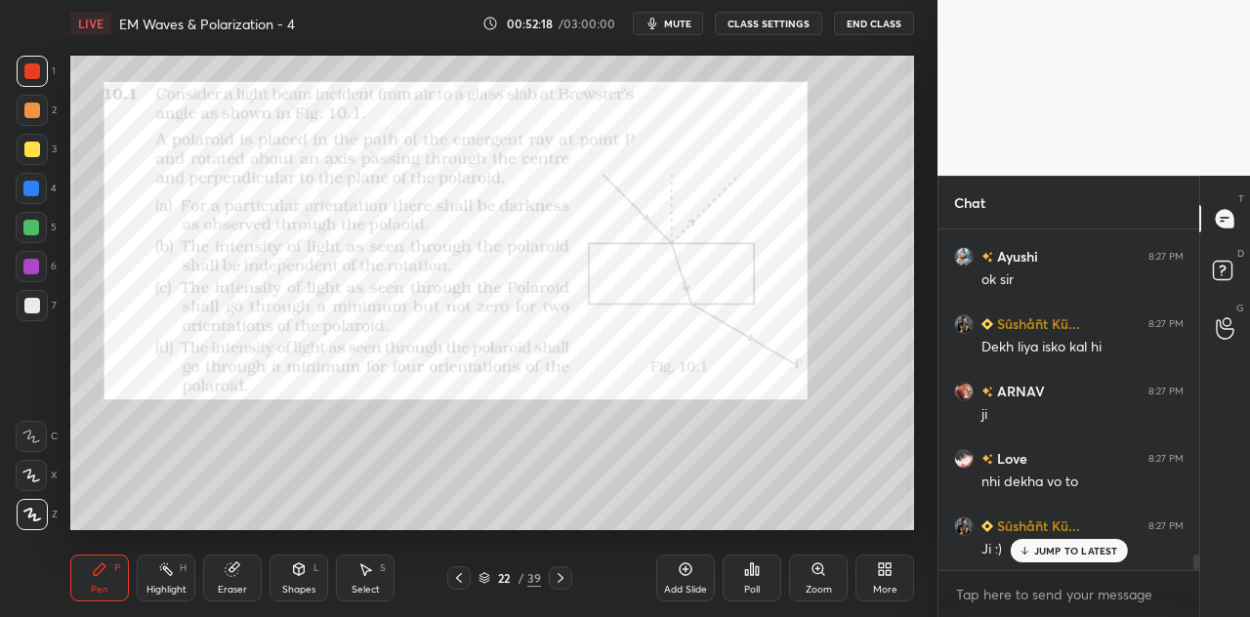
click at [1043, 548] on p "JUMP TO LATEST" at bounding box center [1076, 551] width 84 height 12
click at [302, 572] on icon at bounding box center [299, 570] width 11 height 12
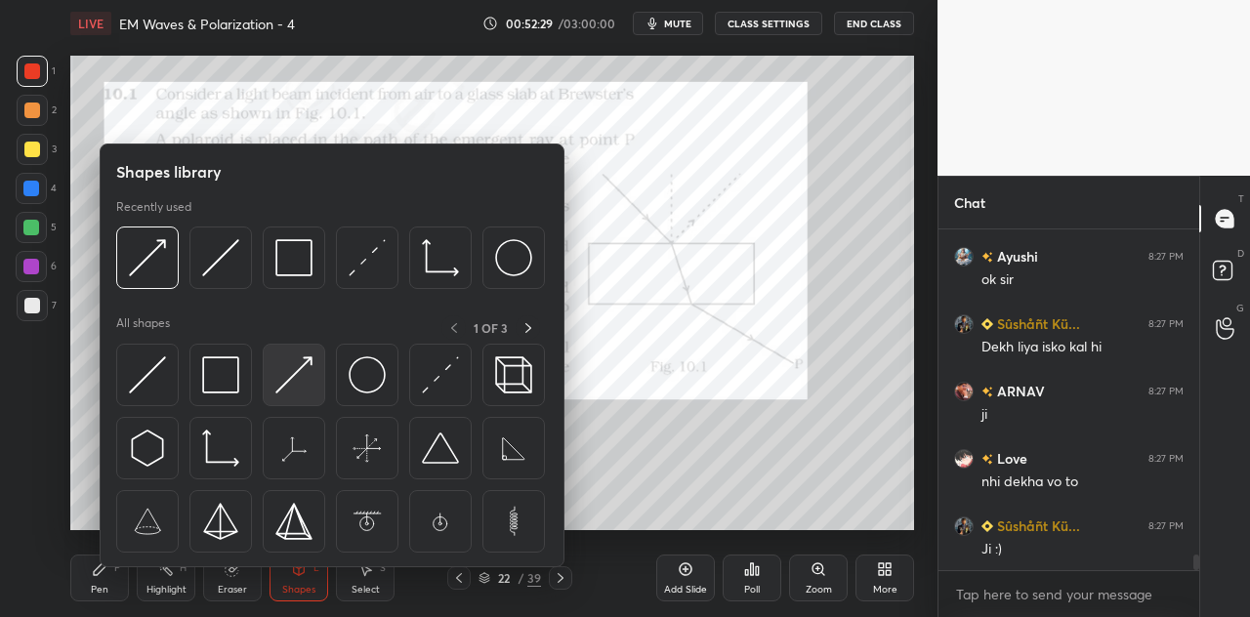
click at [299, 372] on img at bounding box center [293, 375] width 37 height 37
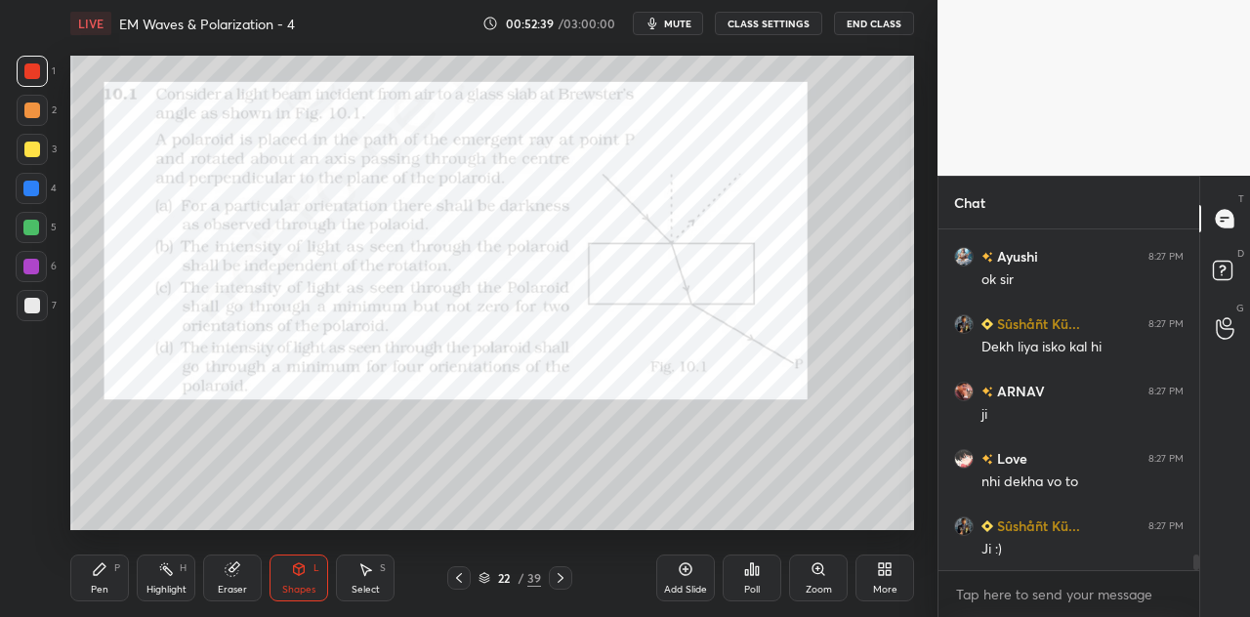
click at [753, 573] on icon at bounding box center [752, 570] width 3 height 12
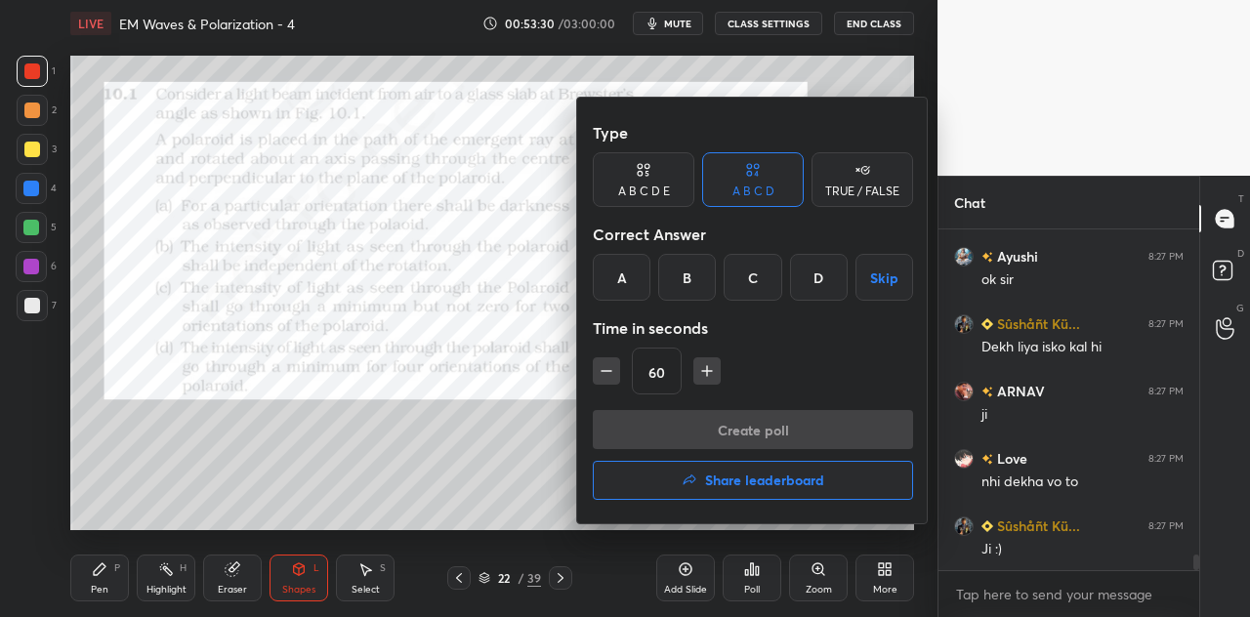
scroll to position [7209, 0]
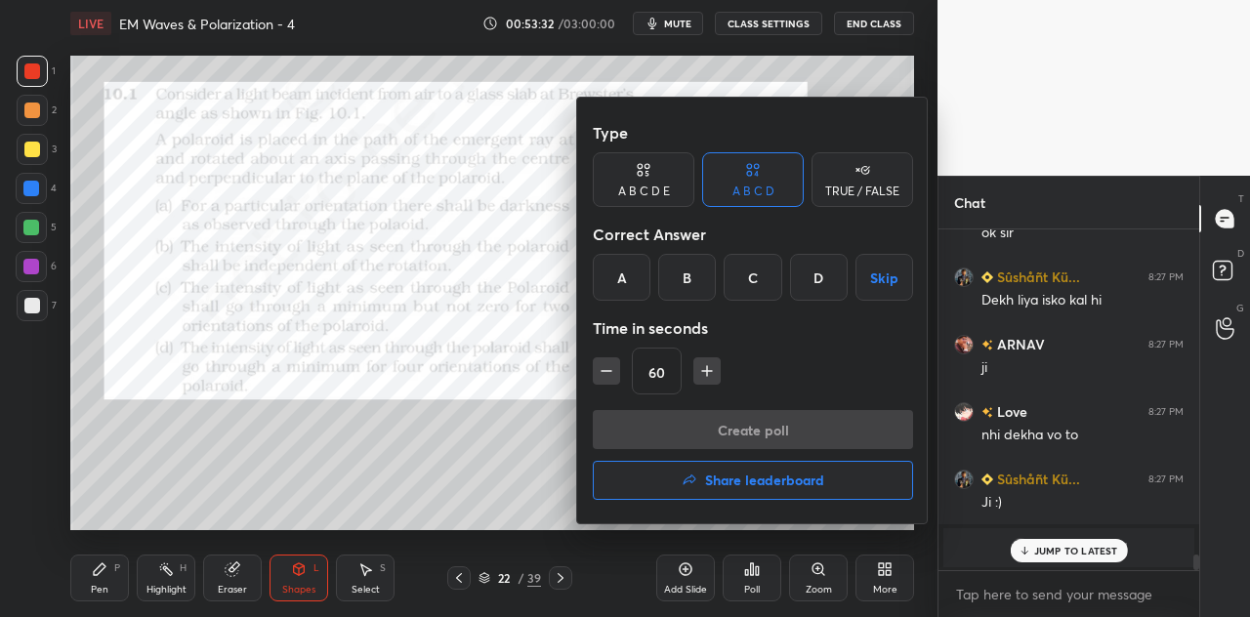
click at [750, 274] on div "C" at bounding box center [753, 277] width 58 height 47
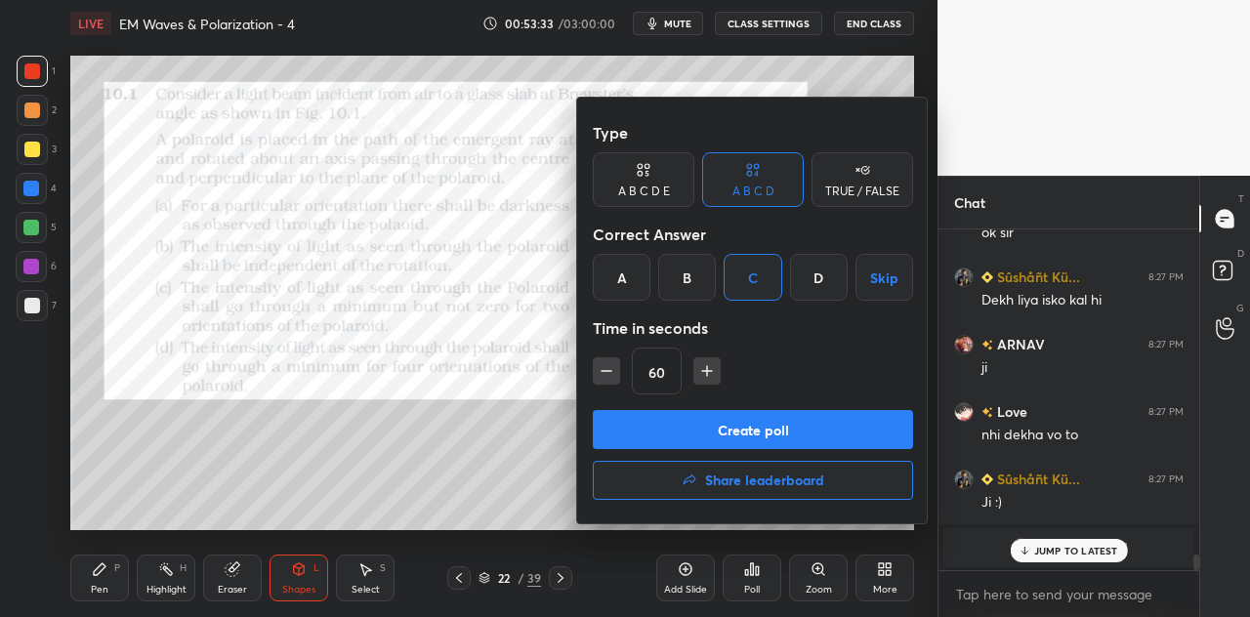
click at [741, 431] on button "Create poll" at bounding box center [753, 429] width 320 height 39
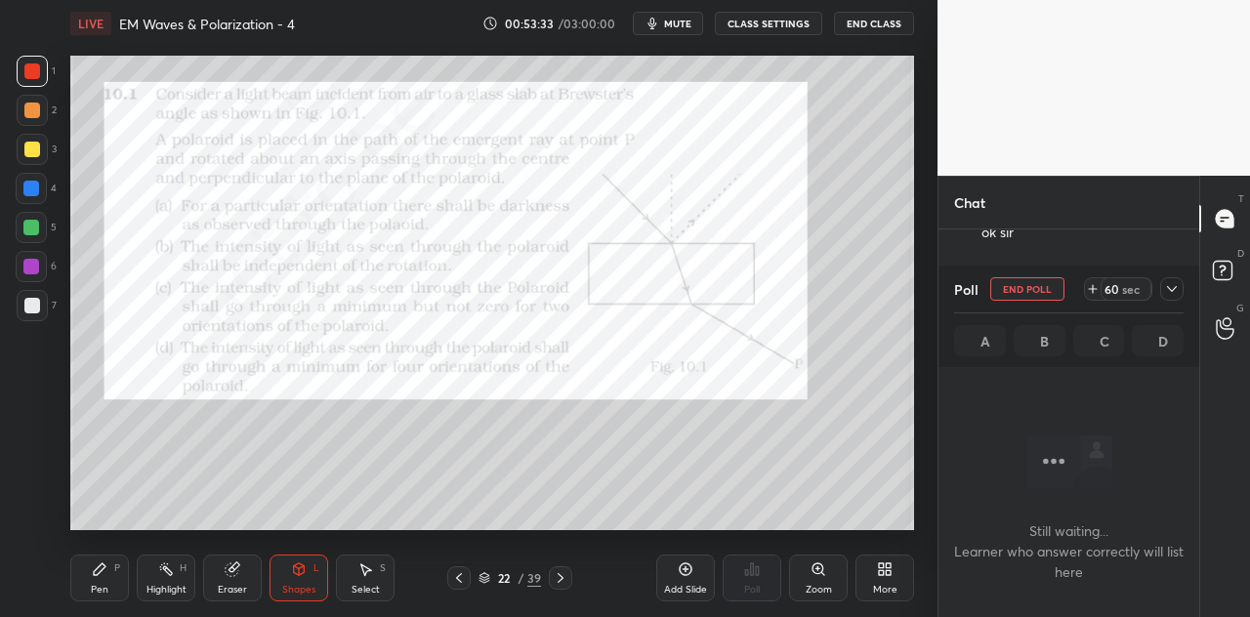
scroll to position [6, 6]
click at [1175, 290] on icon at bounding box center [1172, 289] width 16 height 16
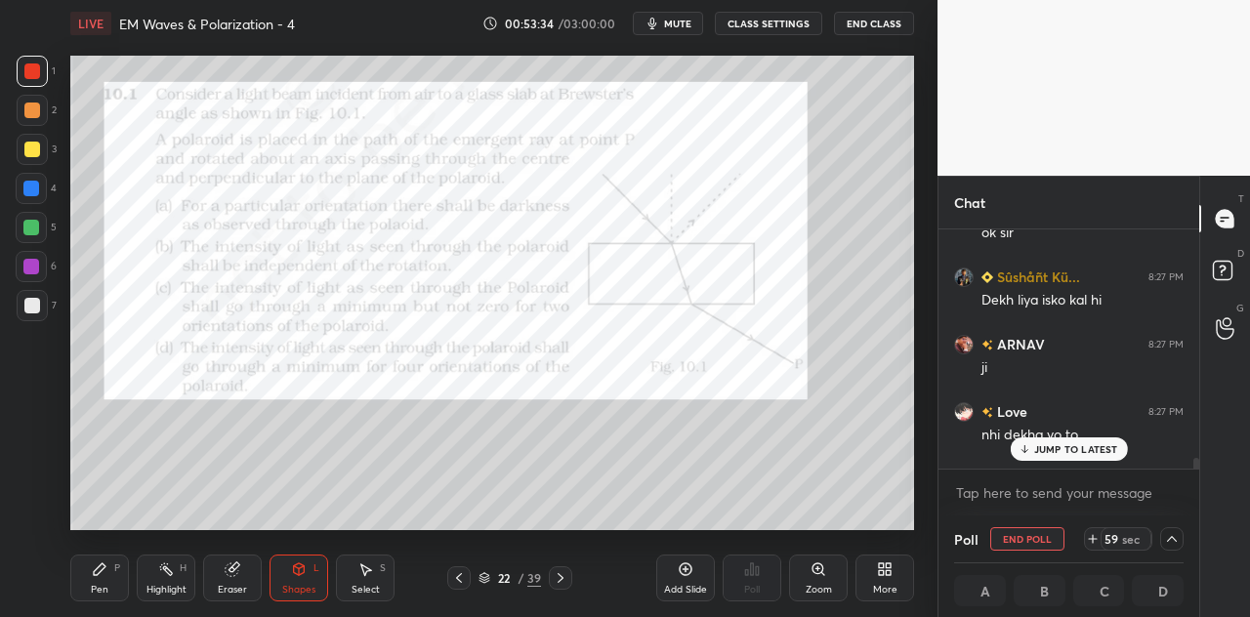
click at [1088, 442] on div "JUMP TO LATEST" at bounding box center [1068, 449] width 117 height 23
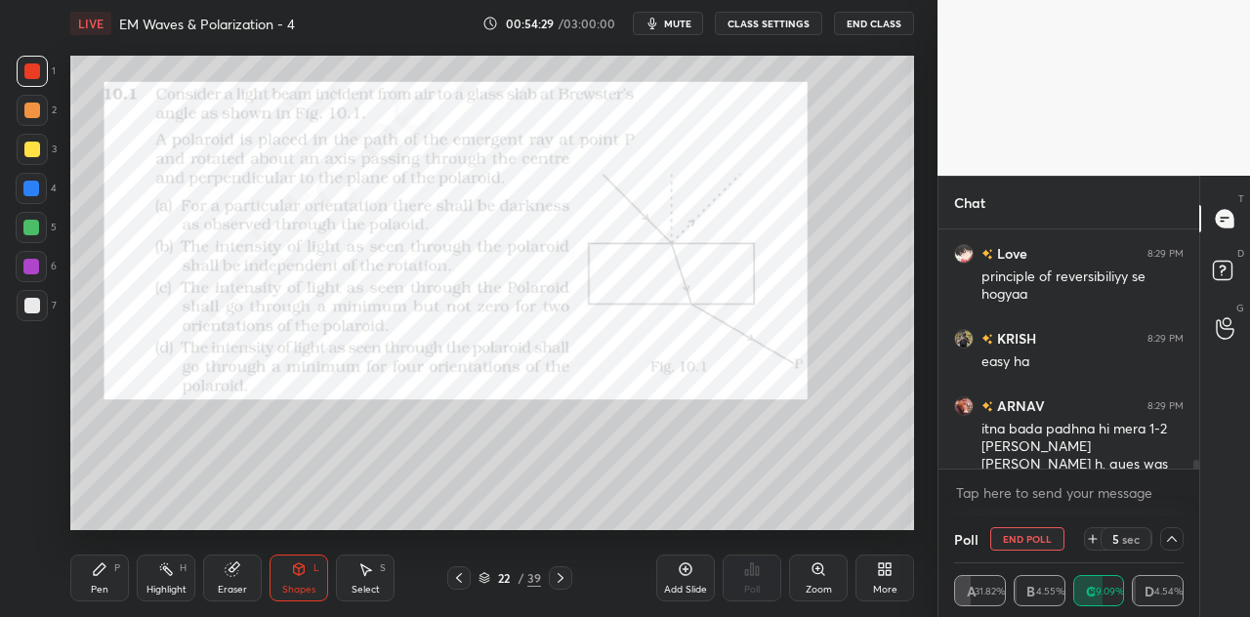
scroll to position [6275, 0]
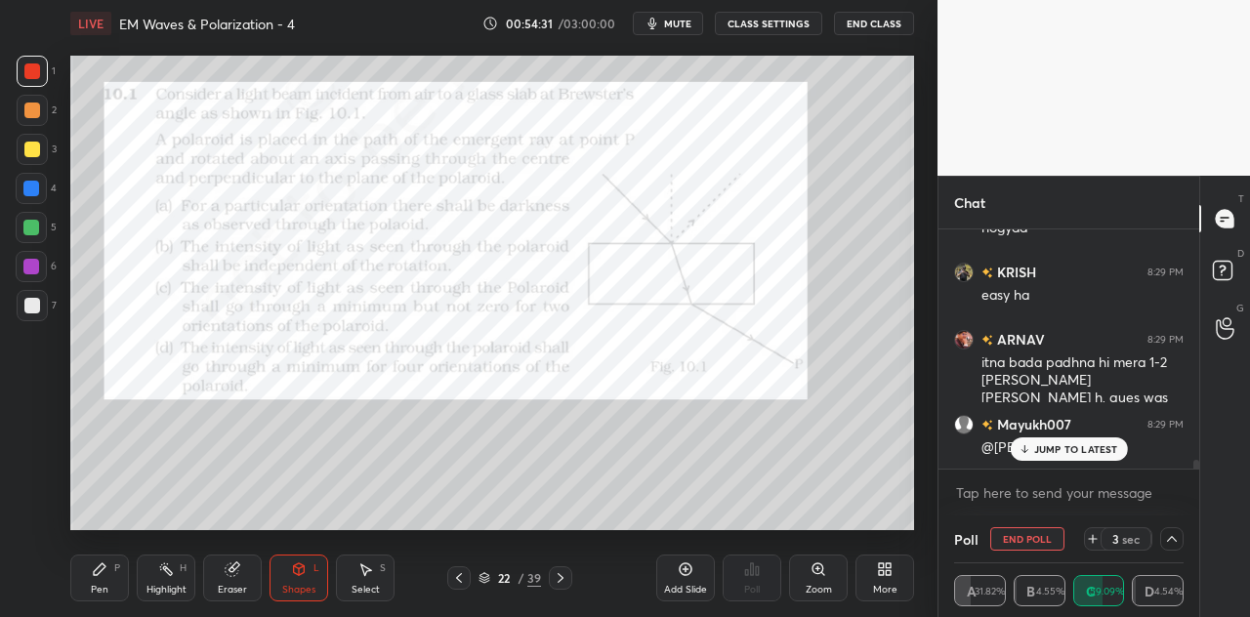
click at [1035, 440] on div "JUMP TO LATEST" at bounding box center [1068, 449] width 117 height 23
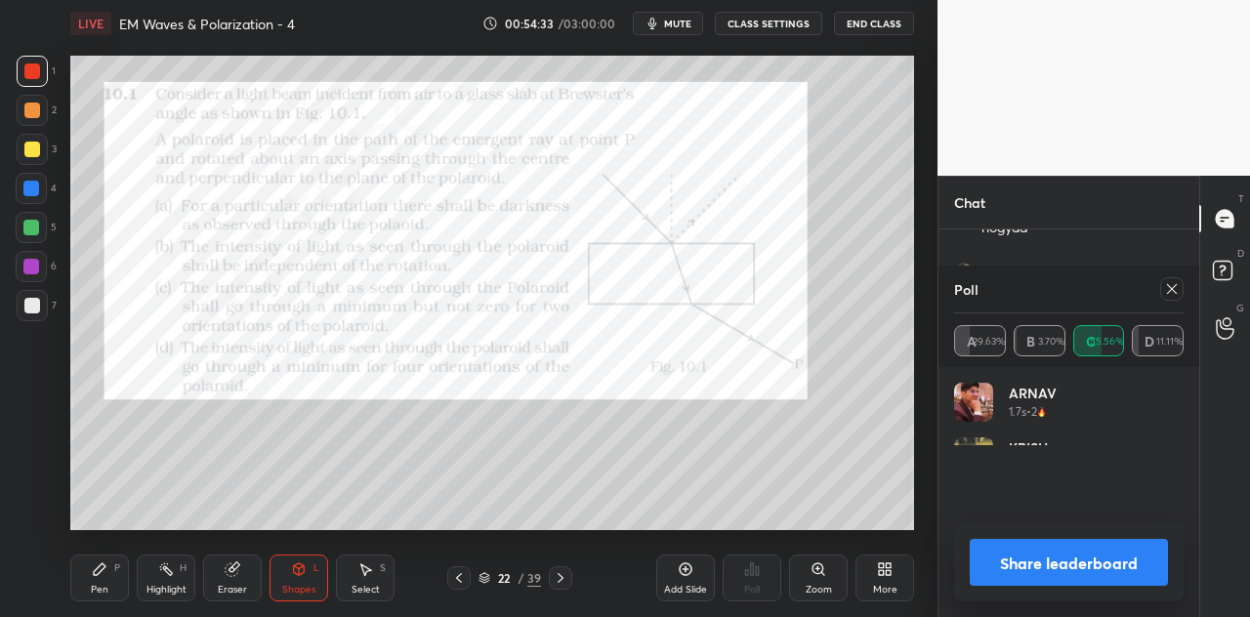
scroll to position [6361, 0]
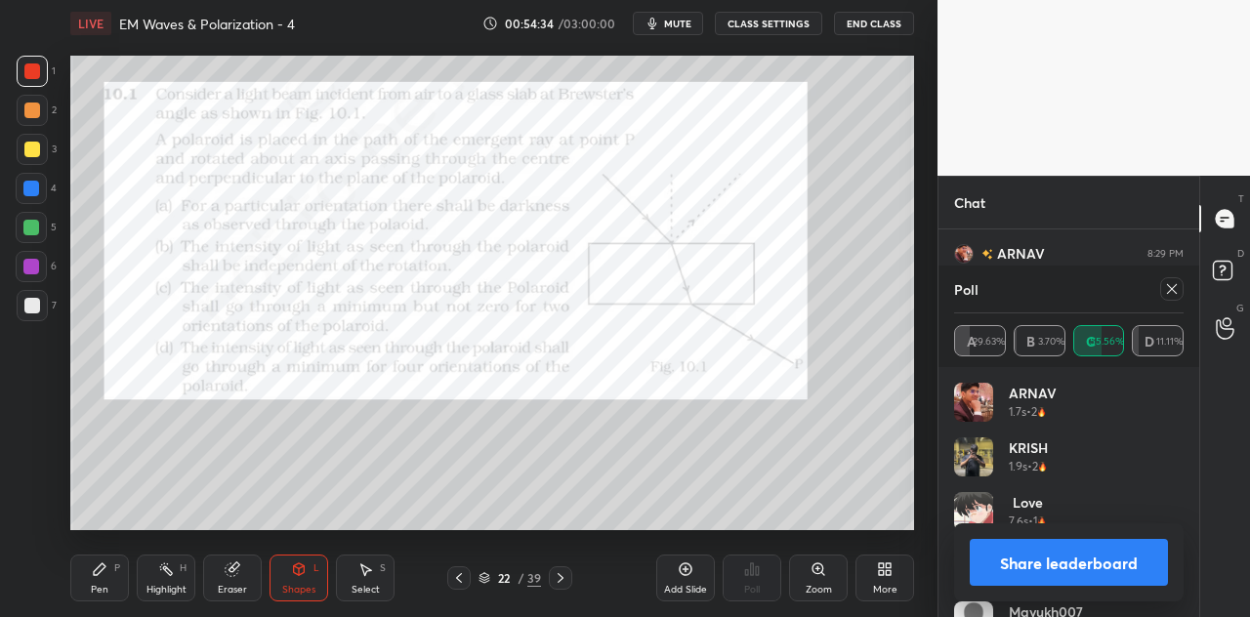
click at [1020, 559] on button "Share leaderboard" at bounding box center [1069, 562] width 198 height 47
type textarea "x"
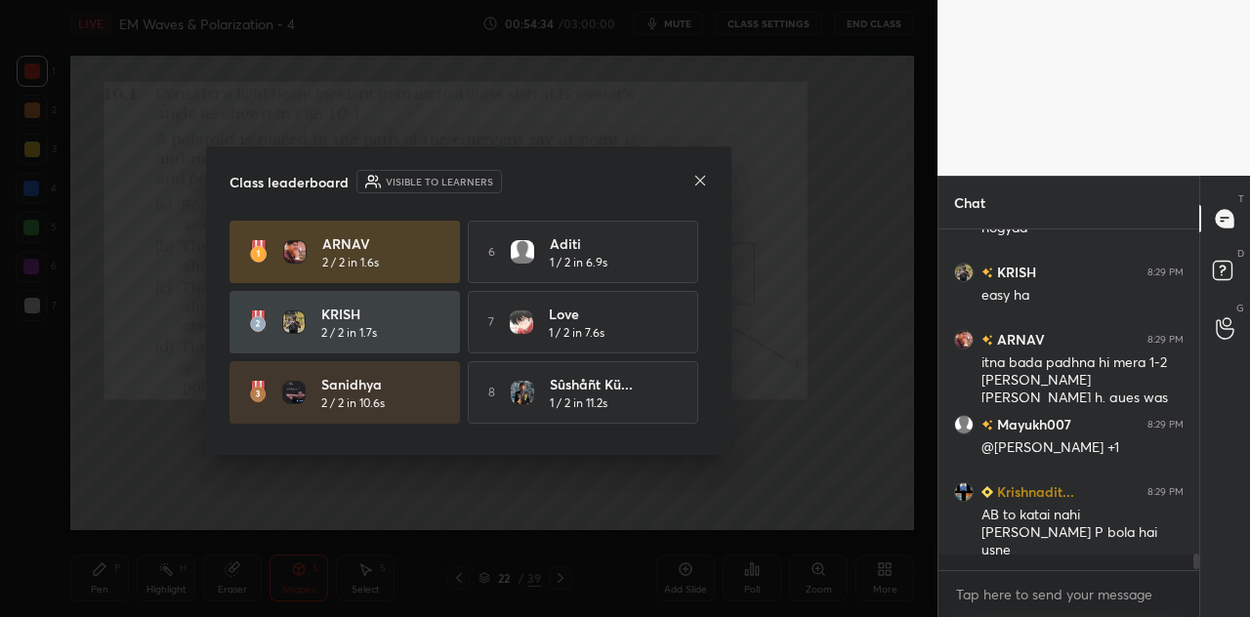
scroll to position [6259, 0]
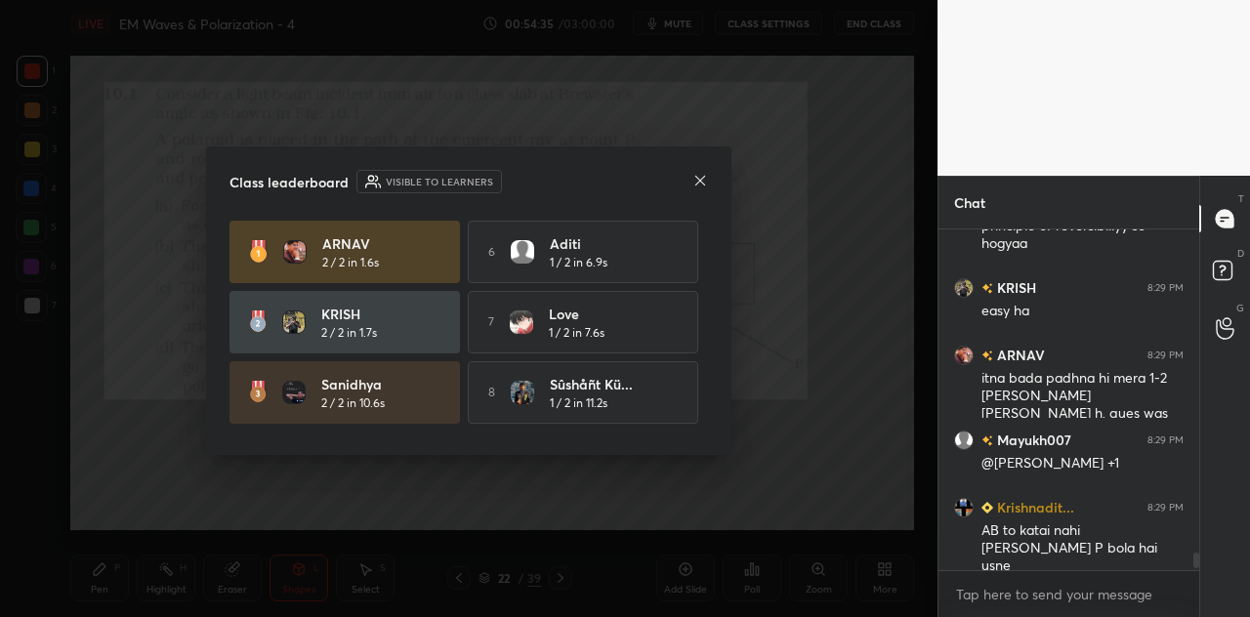
click at [699, 183] on icon at bounding box center [701, 181] width 16 height 16
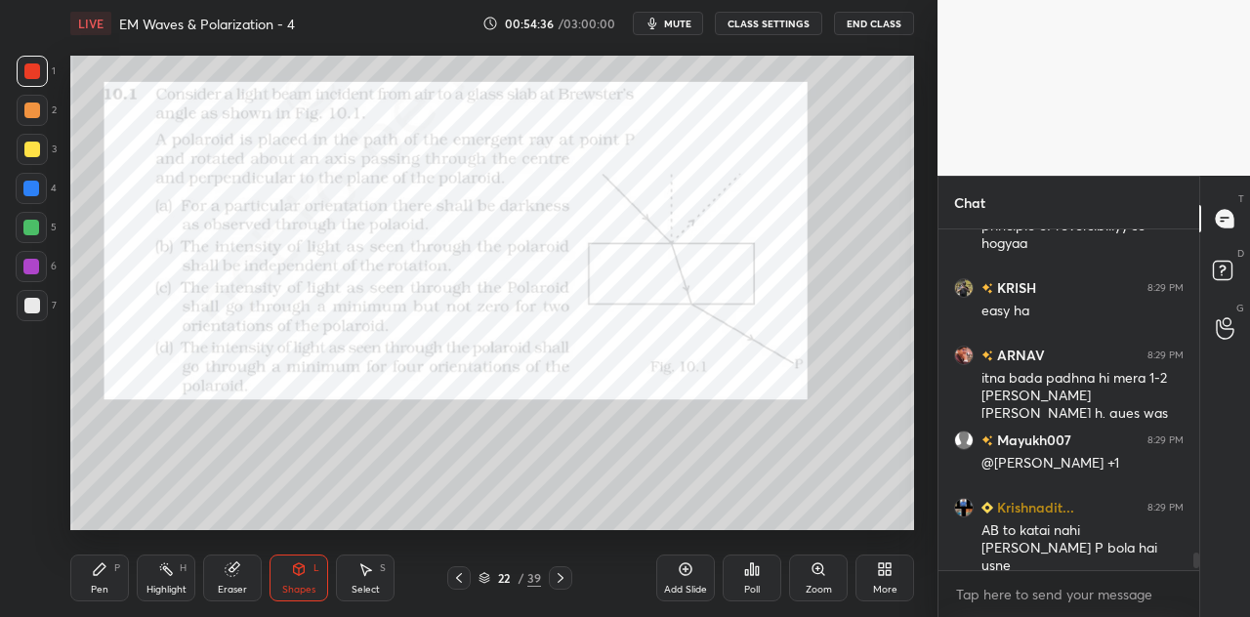
click at [35, 71] on div at bounding box center [32, 71] width 16 height 16
click at [104, 569] on icon at bounding box center [100, 570] width 12 height 12
click at [305, 577] on icon at bounding box center [299, 570] width 16 height 16
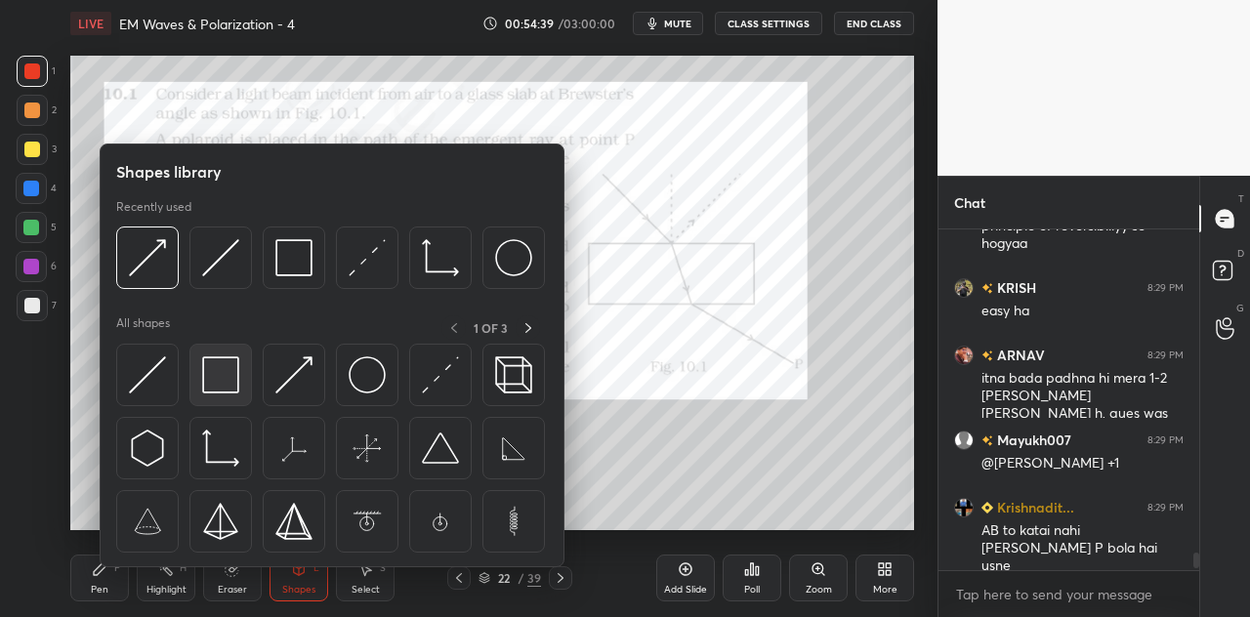
click at [239, 368] on img at bounding box center [220, 375] width 37 height 37
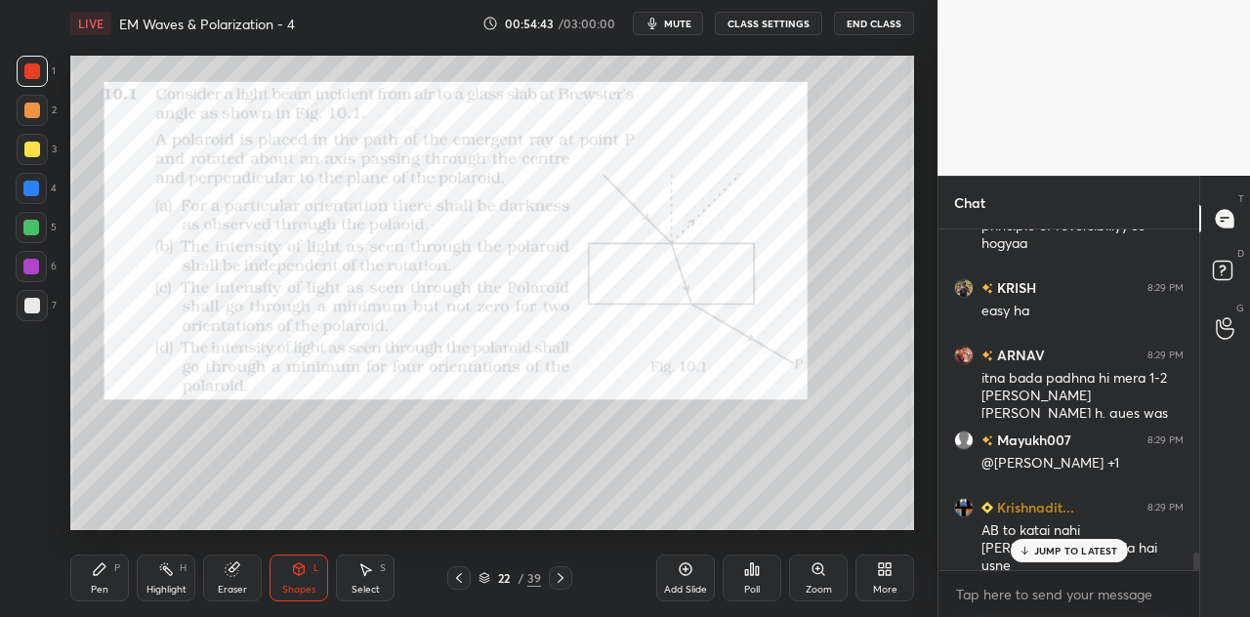
scroll to position [6326, 0]
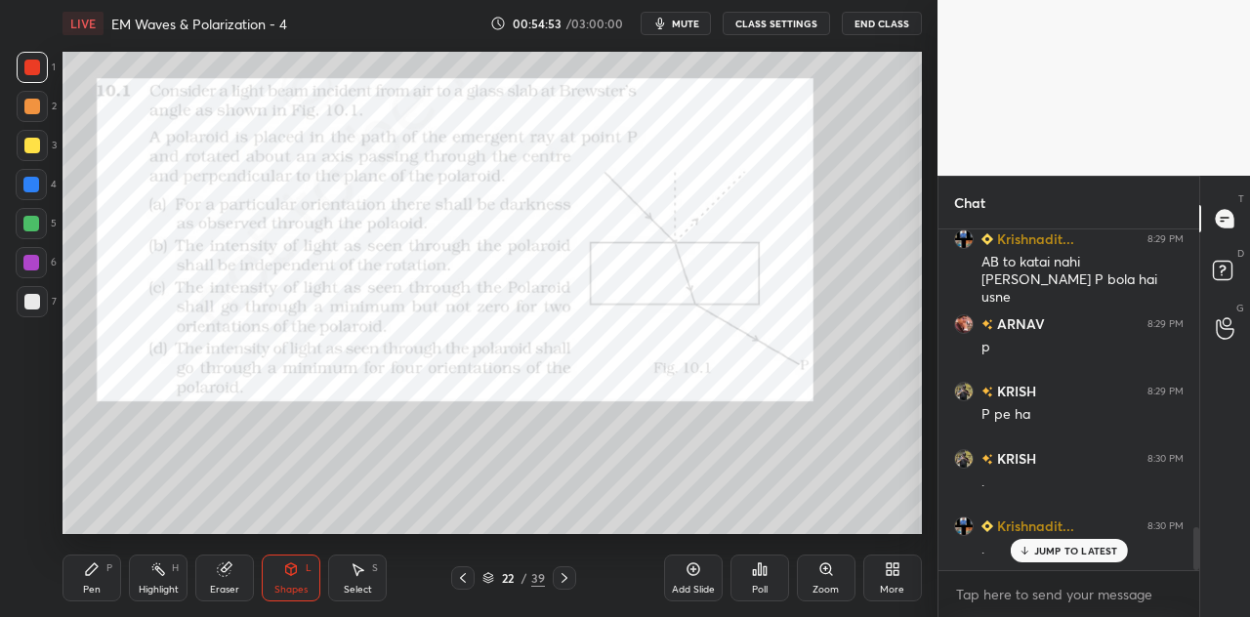
scroll to position [97190, 96823]
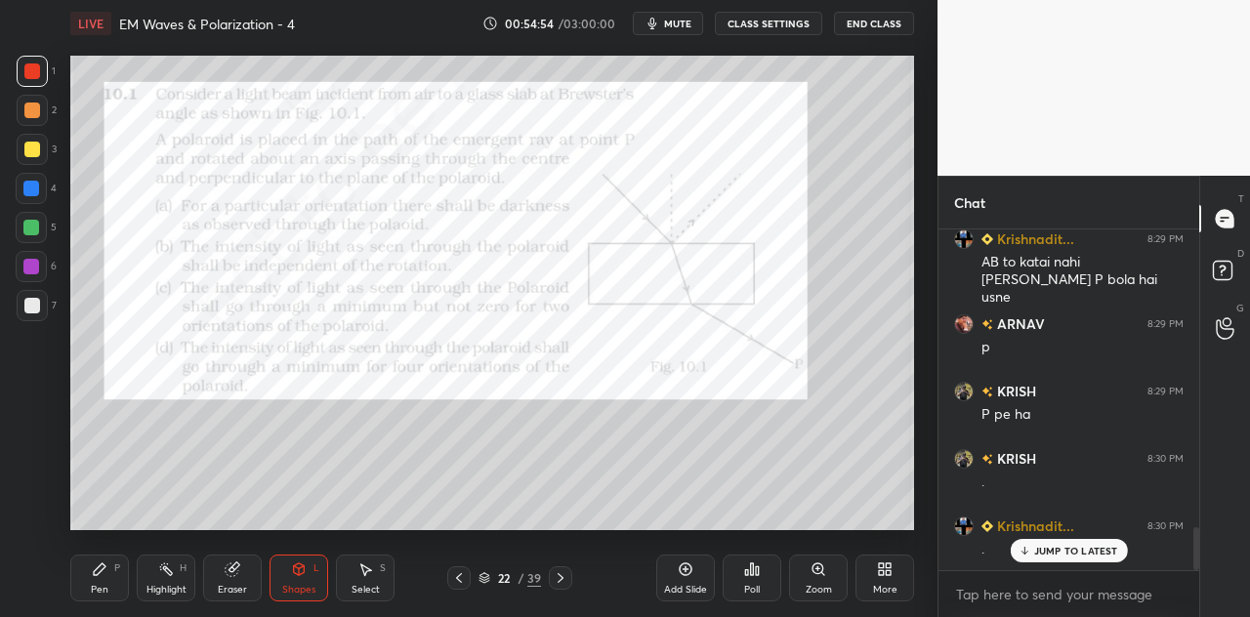
click at [304, 572] on icon at bounding box center [299, 570] width 11 height 12
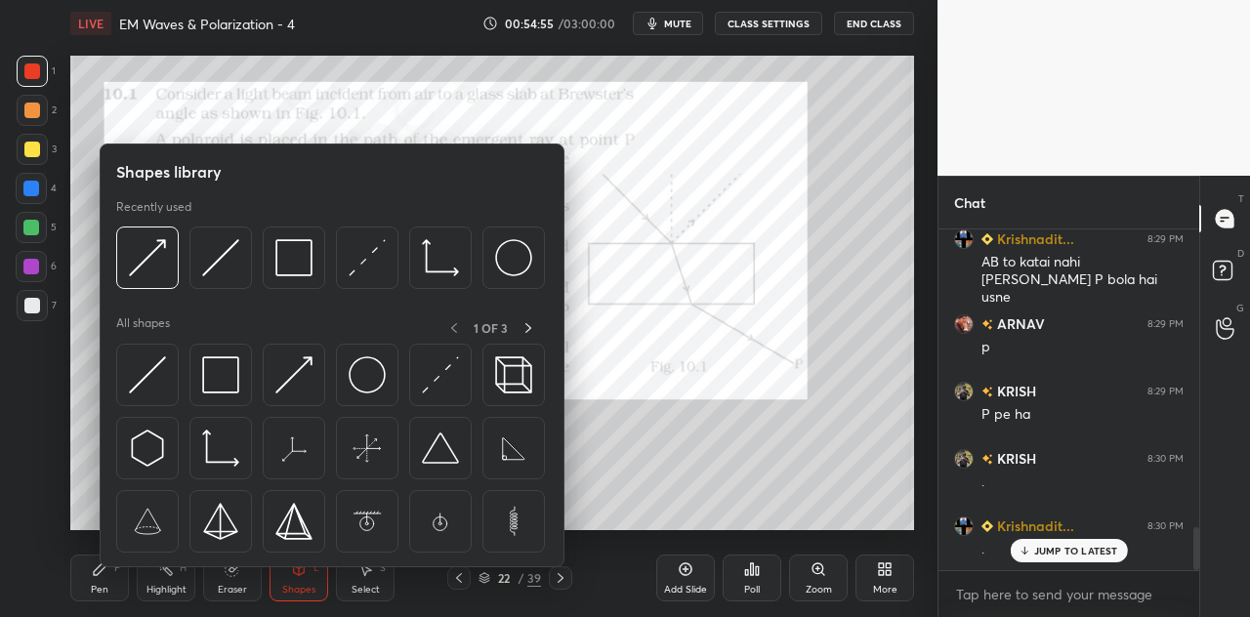
scroll to position [2419, 0]
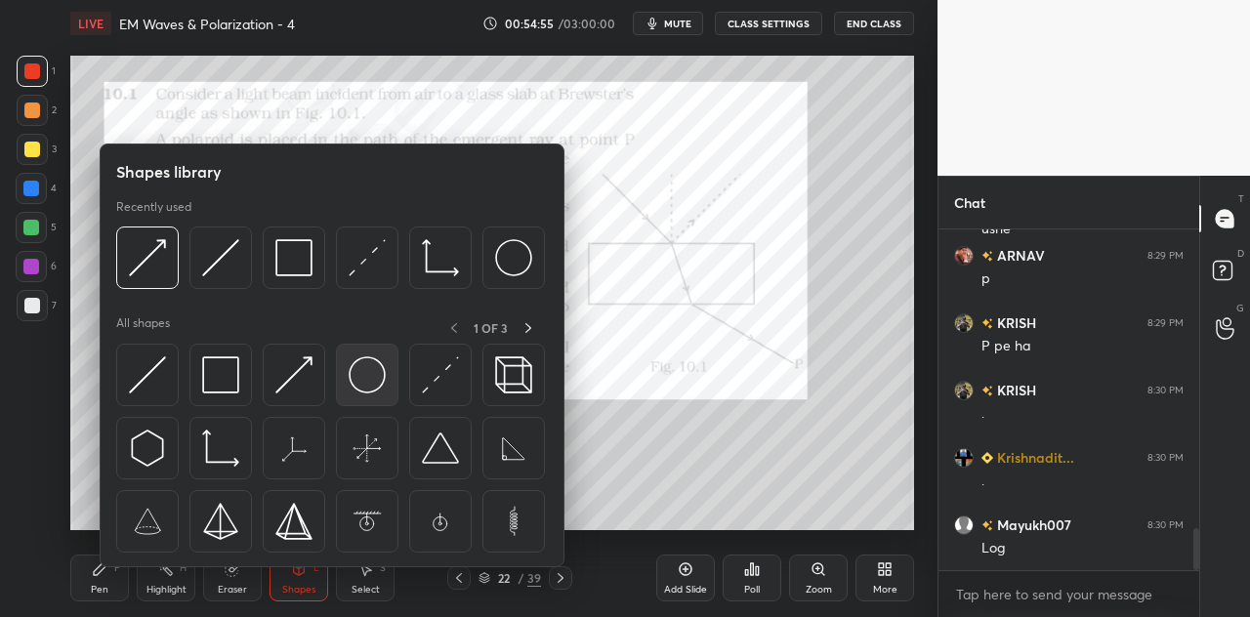
click at [358, 375] on img at bounding box center [367, 375] width 37 height 37
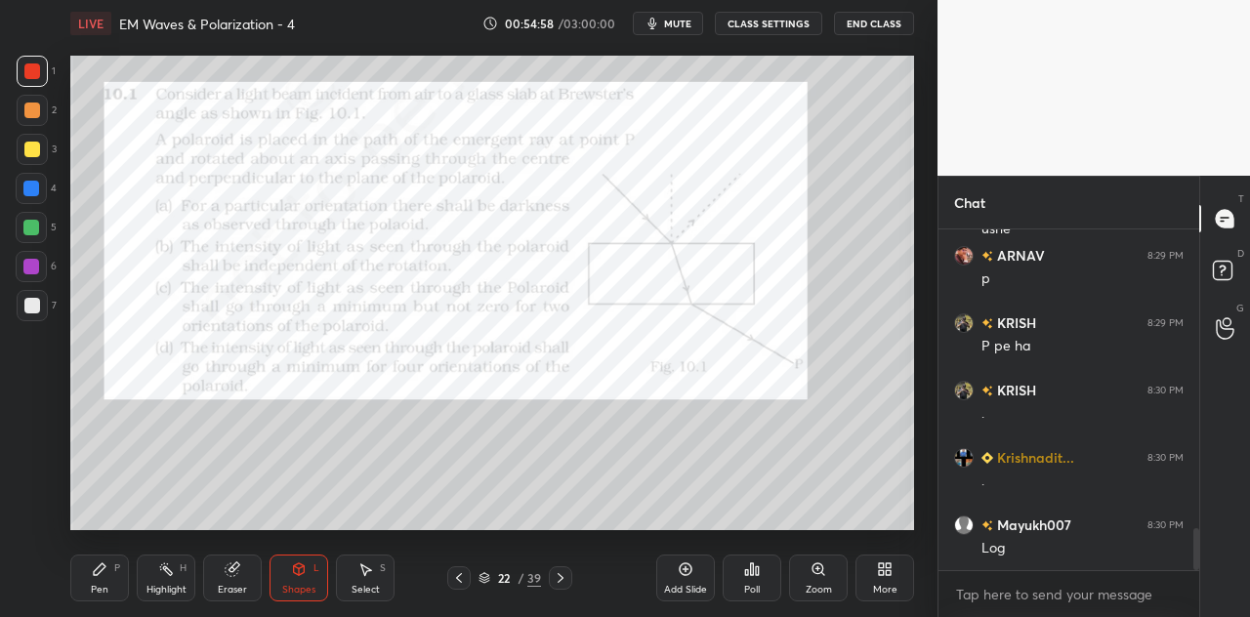
scroll to position [2485, 0]
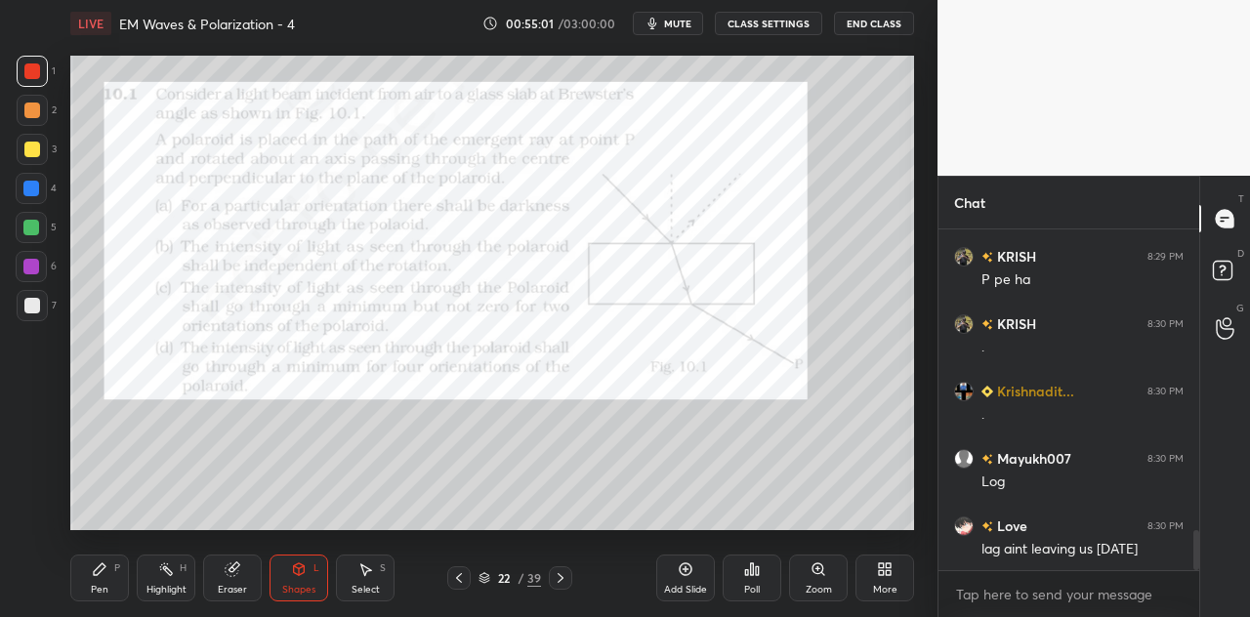
click at [361, 573] on icon at bounding box center [366, 570] width 16 height 16
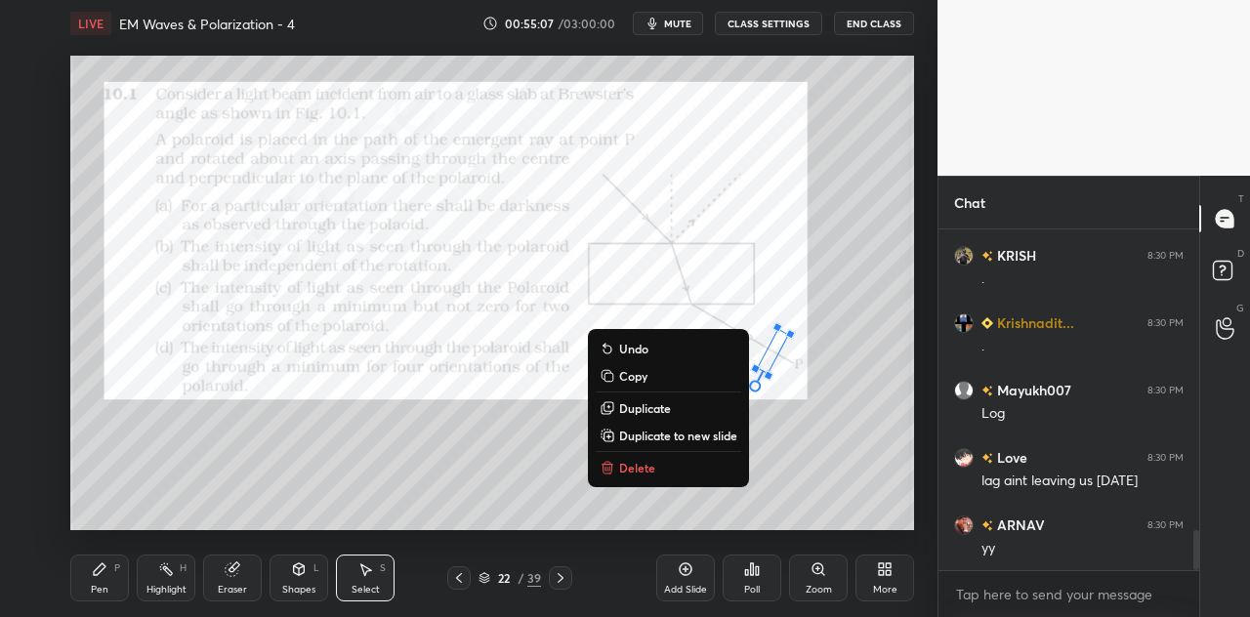
click at [785, 437] on div "28 ° Undo Copy Duplicate Duplicate to new slide Delete" at bounding box center [492, 293] width 844 height 475
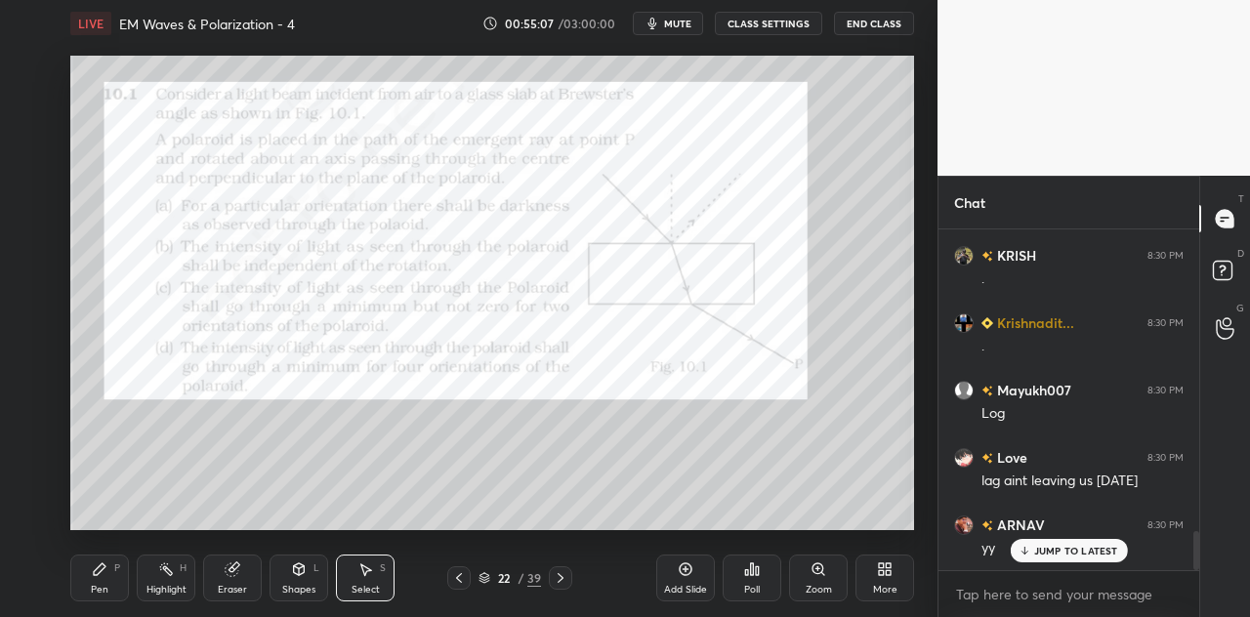
scroll to position [2620, 0]
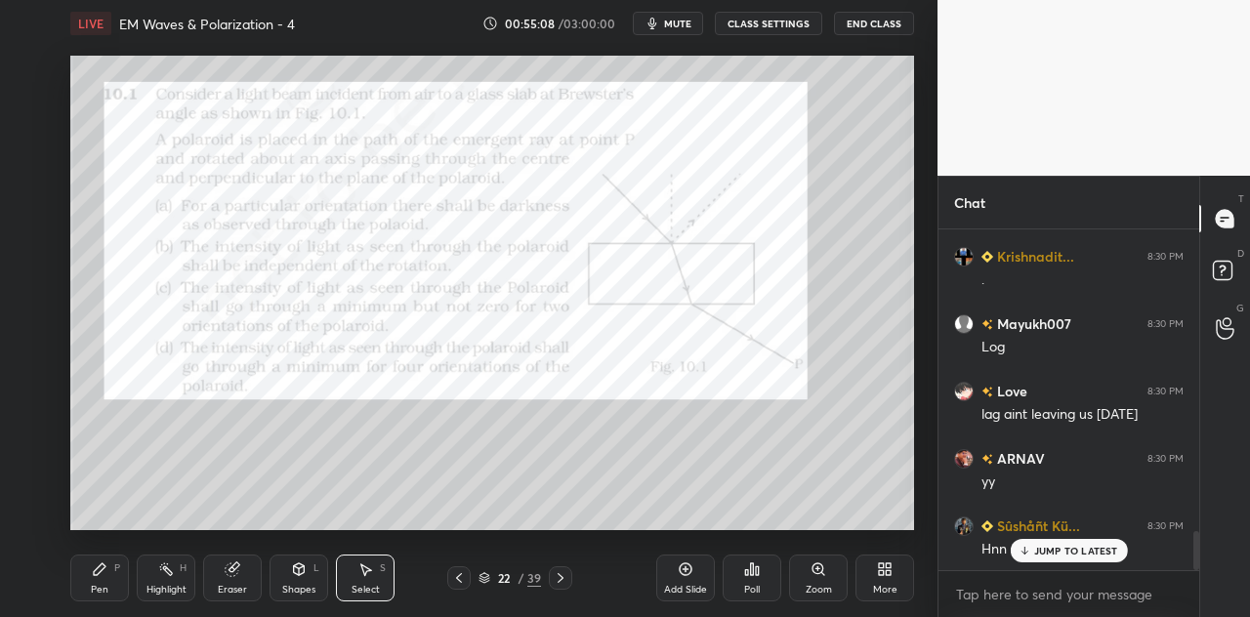
click at [117, 571] on div "P" at bounding box center [117, 569] width 6 height 10
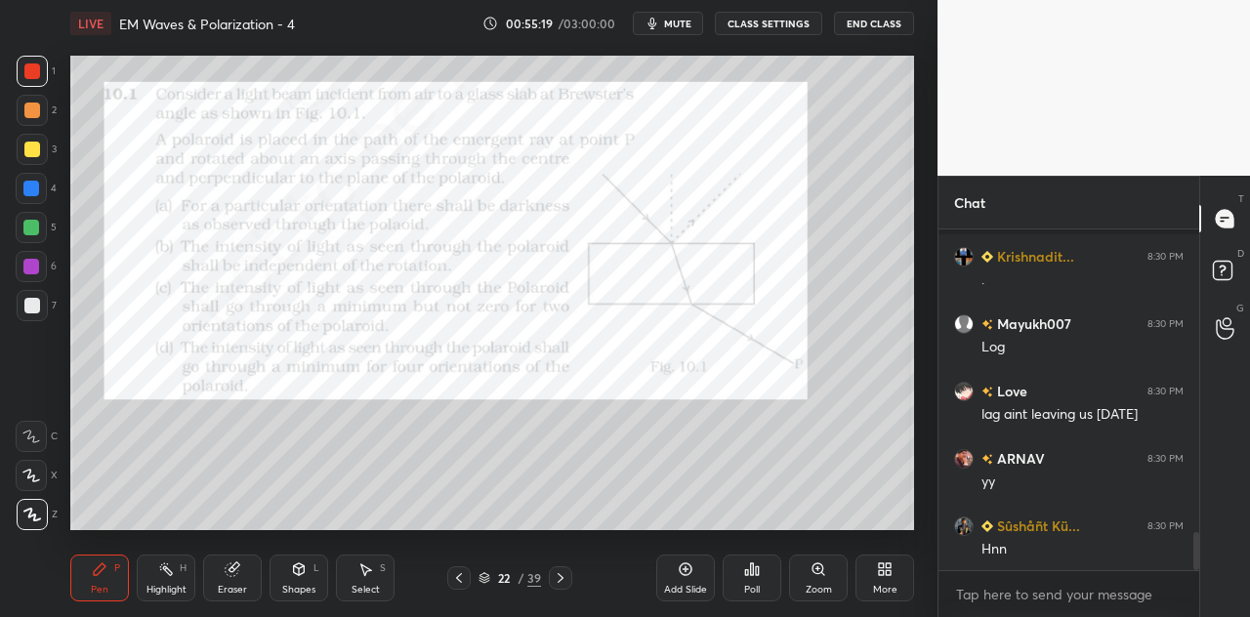
scroll to position [2706, 0]
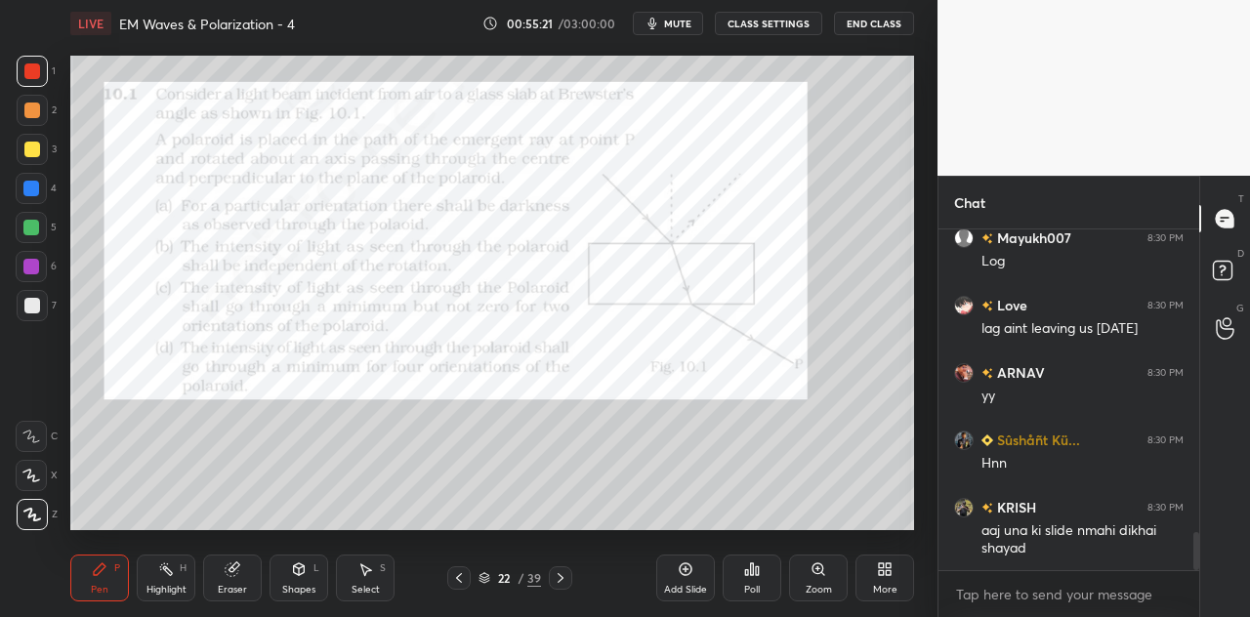
click at [40, 186] on div at bounding box center [31, 188] width 31 height 31
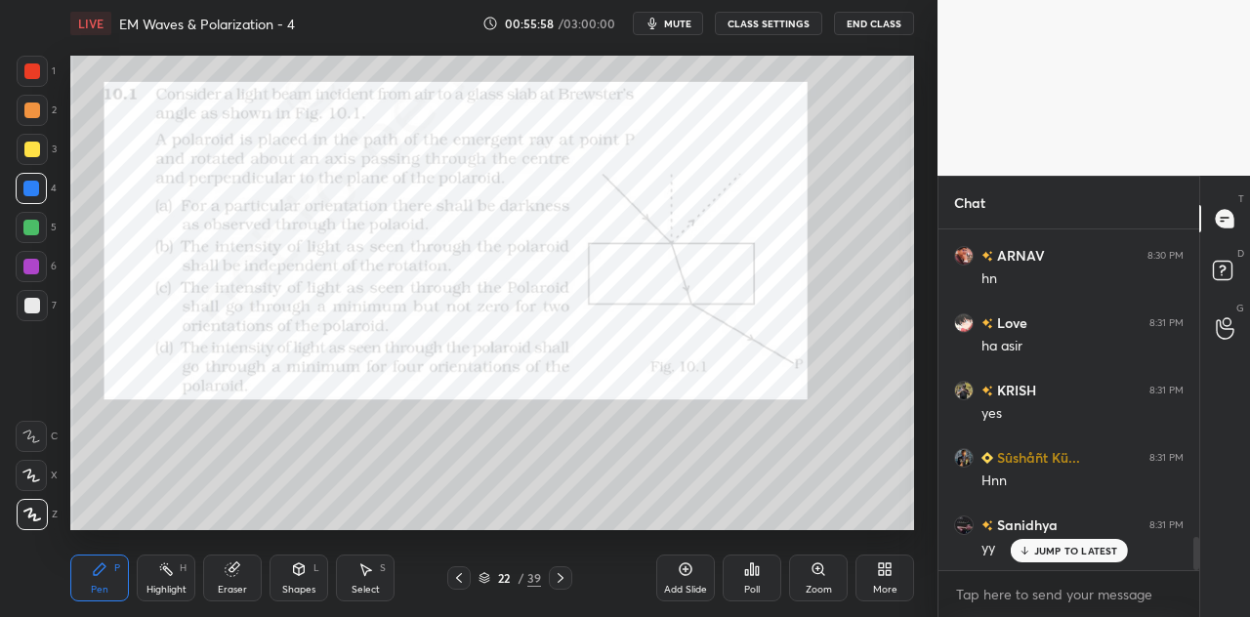
scroll to position [3196, 0]
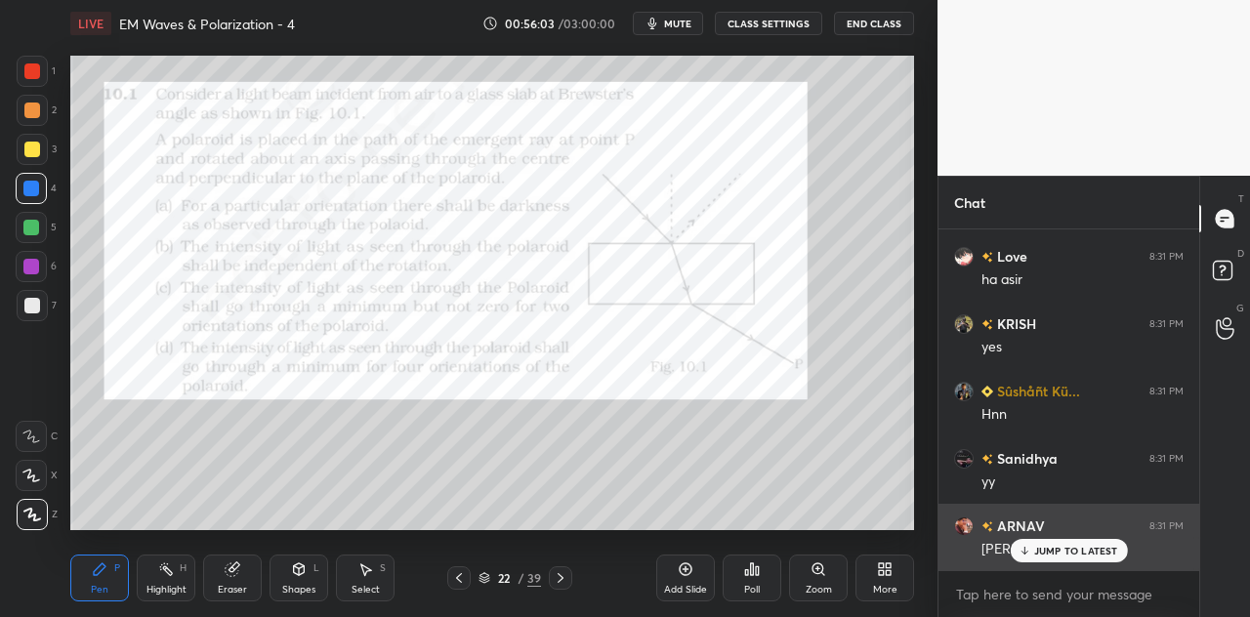
click at [1036, 545] on p "JUMP TO LATEST" at bounding box center [1076, 551] width 84 height 12
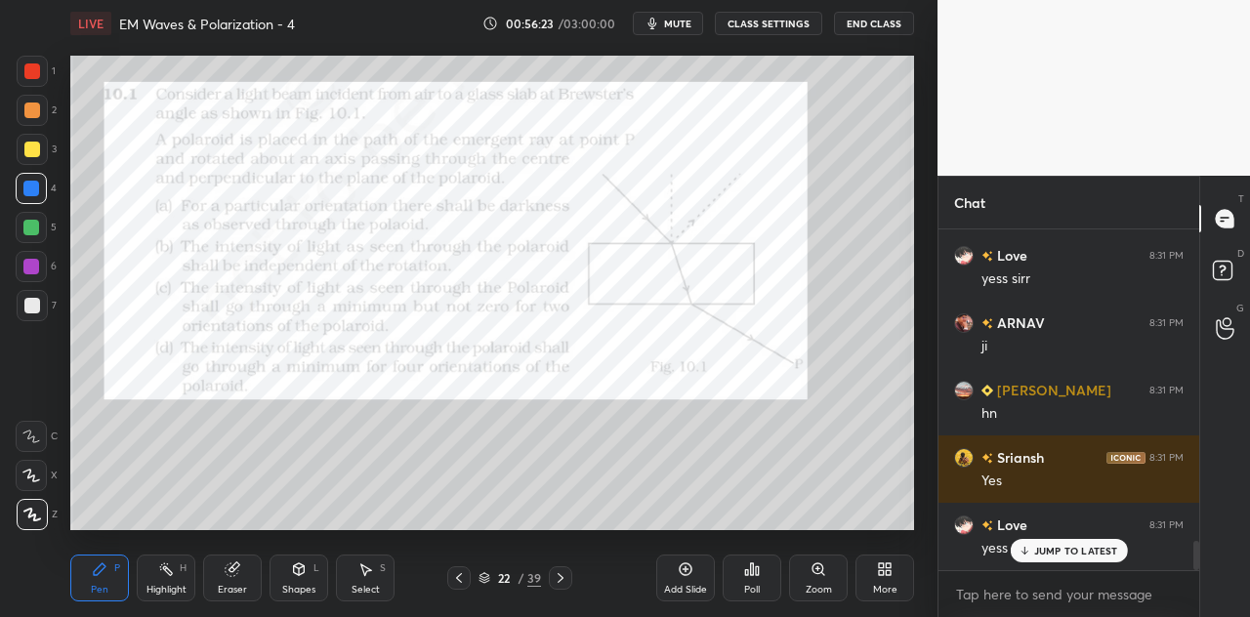
scroll to position [3601, 0]
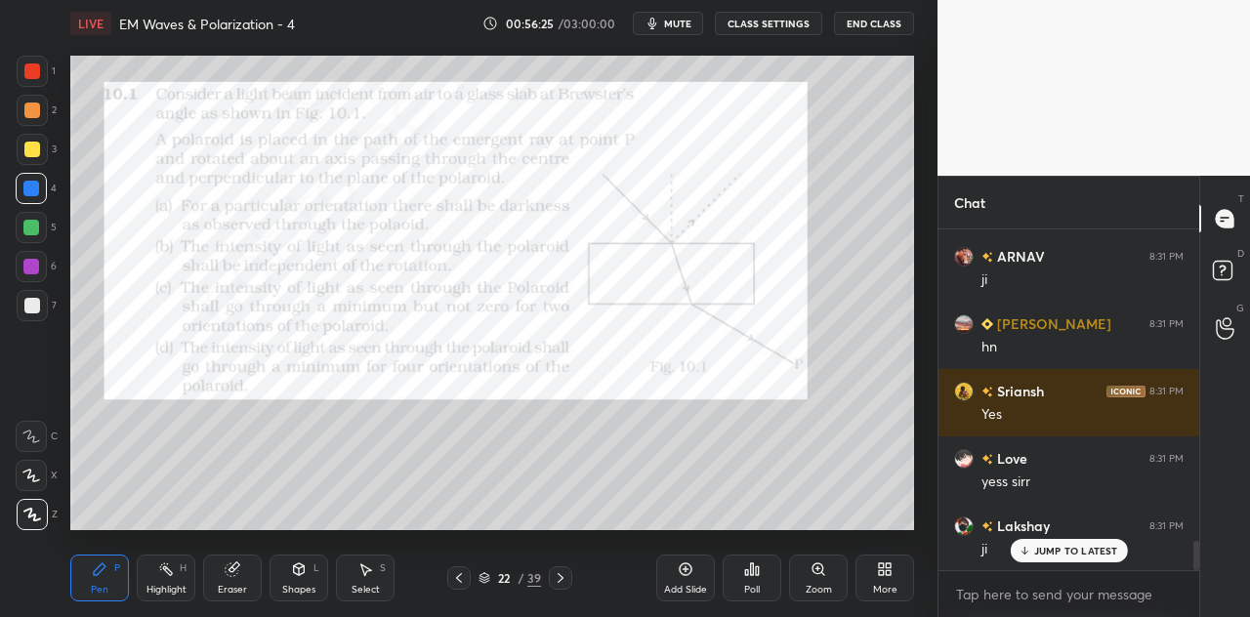
click at [41, 67] on div at bounding box center [32, 71] width 31 height 31
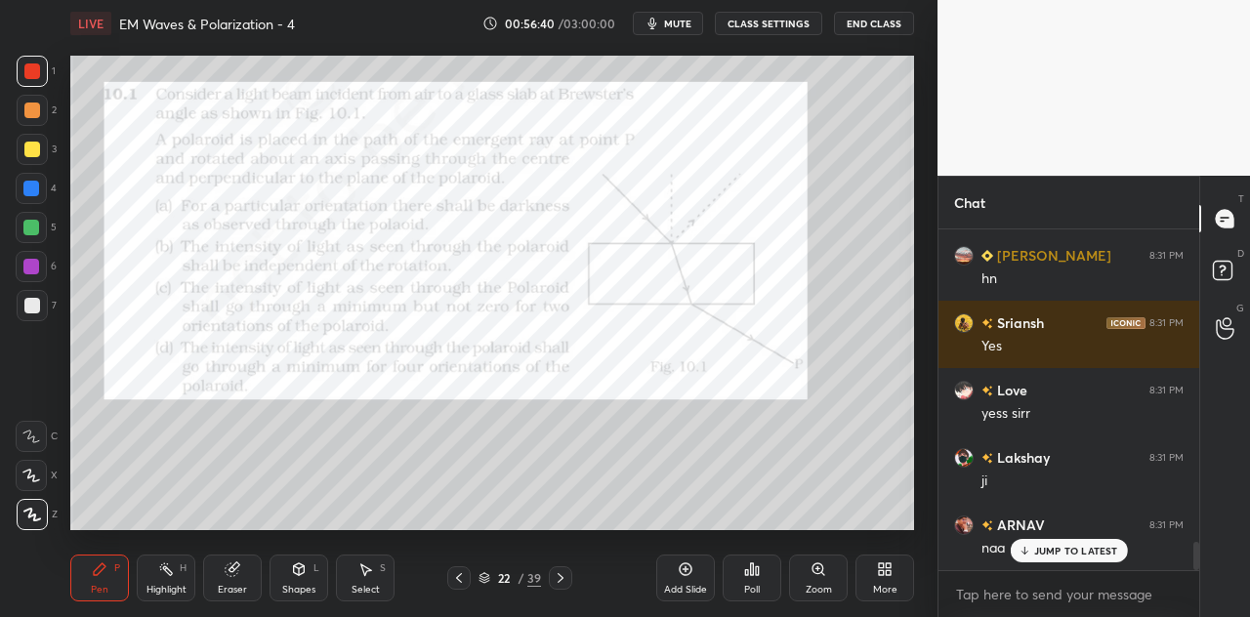
scroll to position [3735, 0]
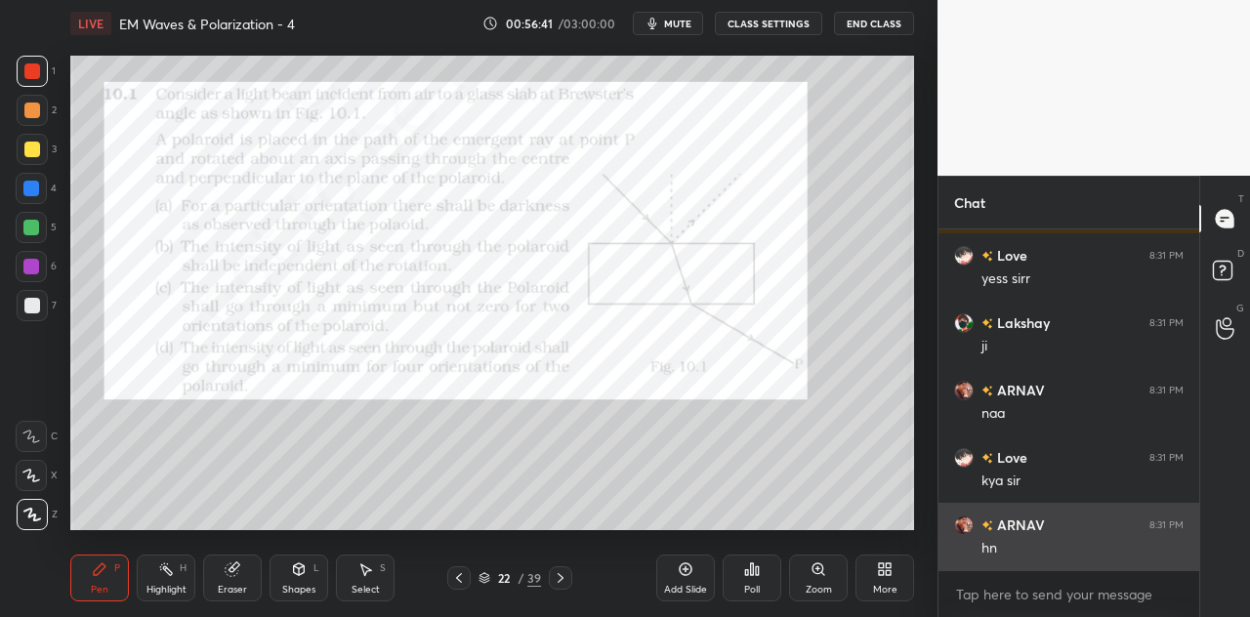
click at [1029, 546] on div "hn" at bounding box center [1083, 549] width 202 height 20
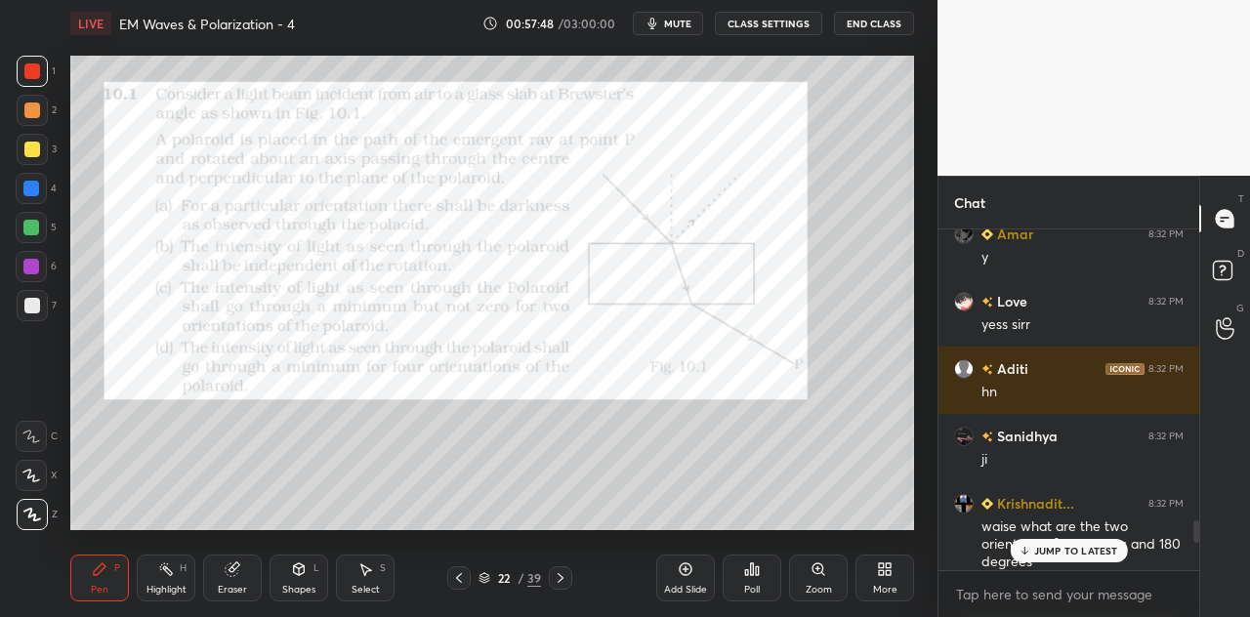
scroll to position [4380, 0]
click at [1049, 552] on p "3 NEW MESSAGES" at bounding box center [1077, 551] width 90 height 12
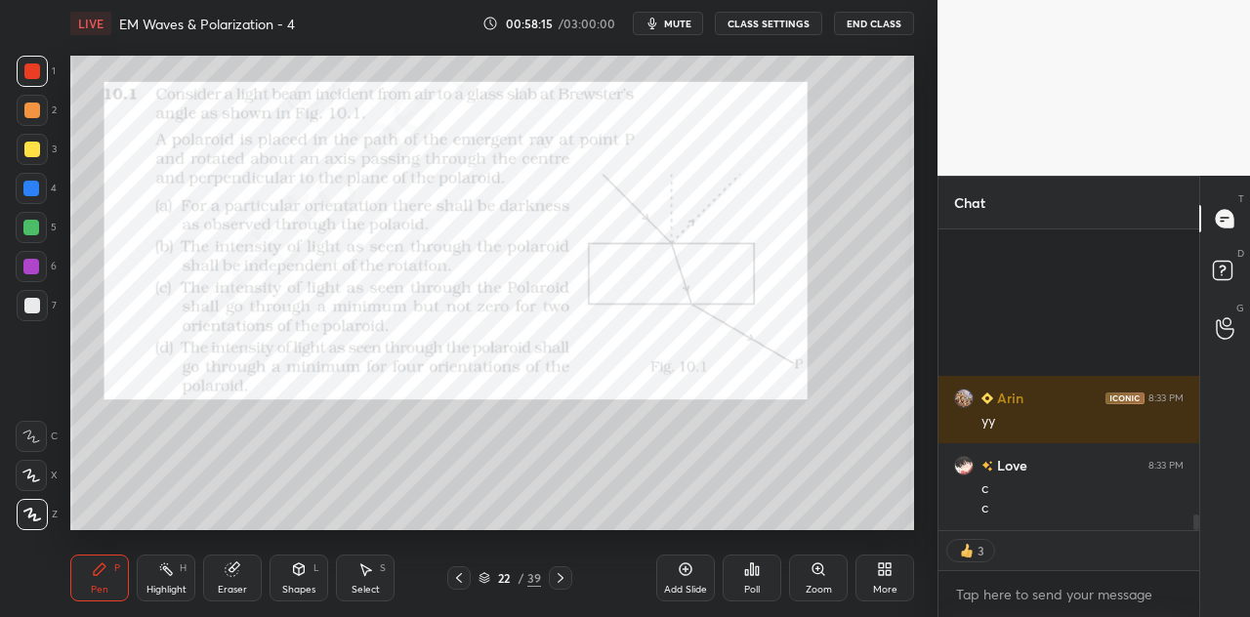
scroll to position [5473, 0]
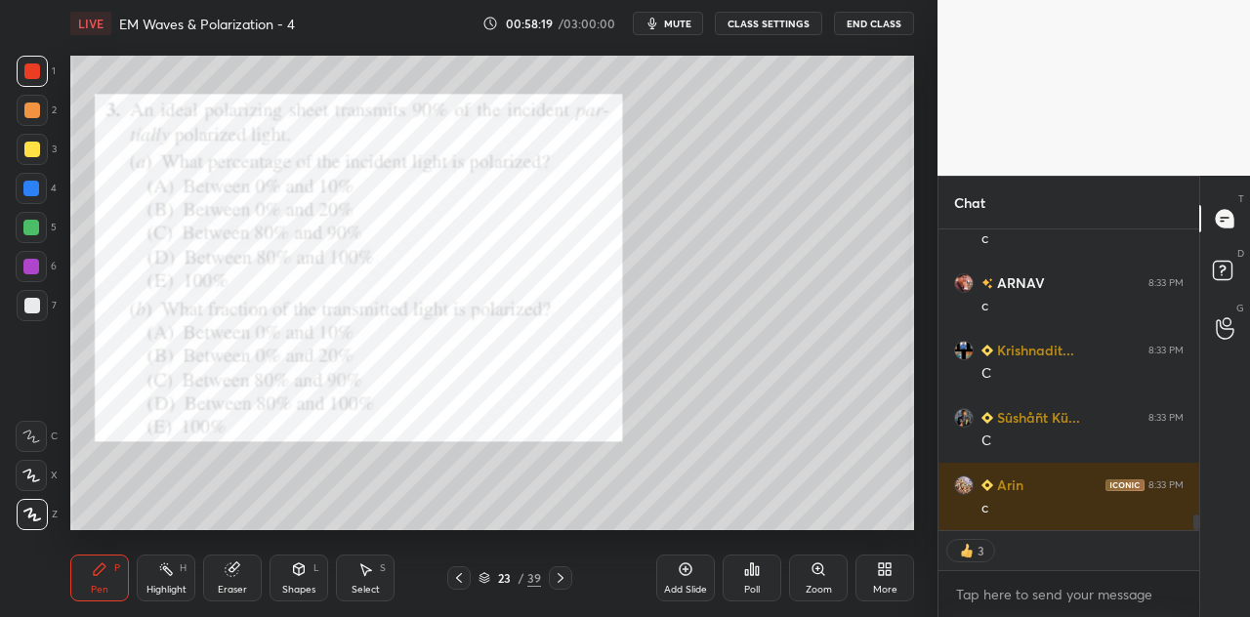
type textarea "x"
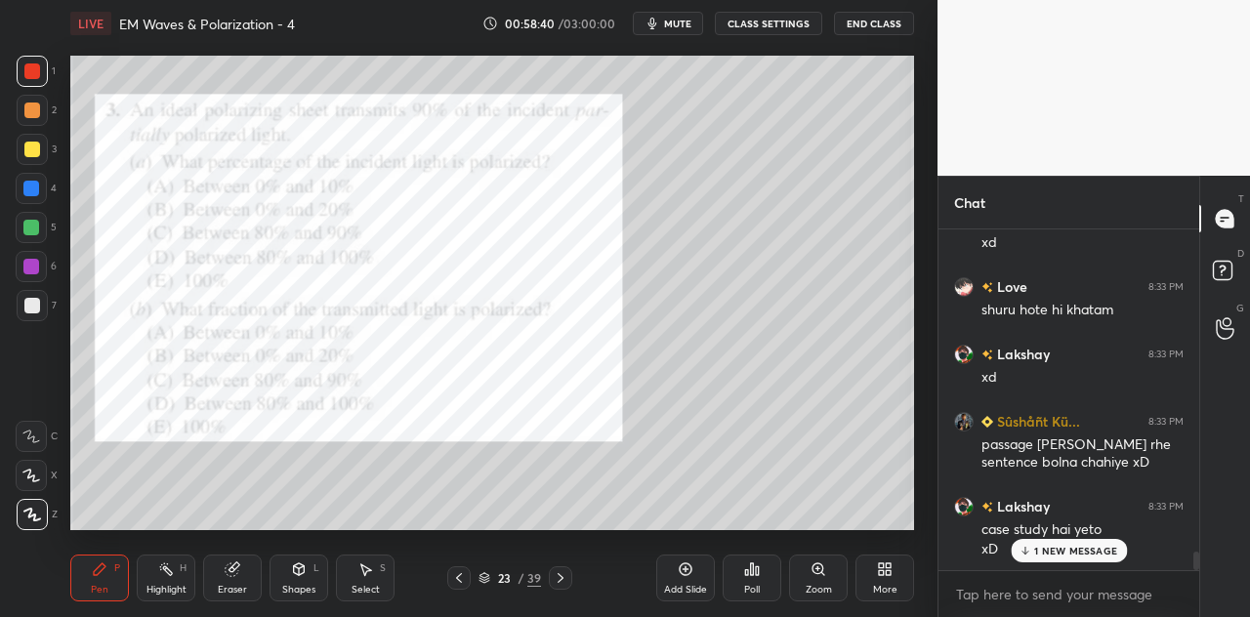
scroll to position [6027, 0]
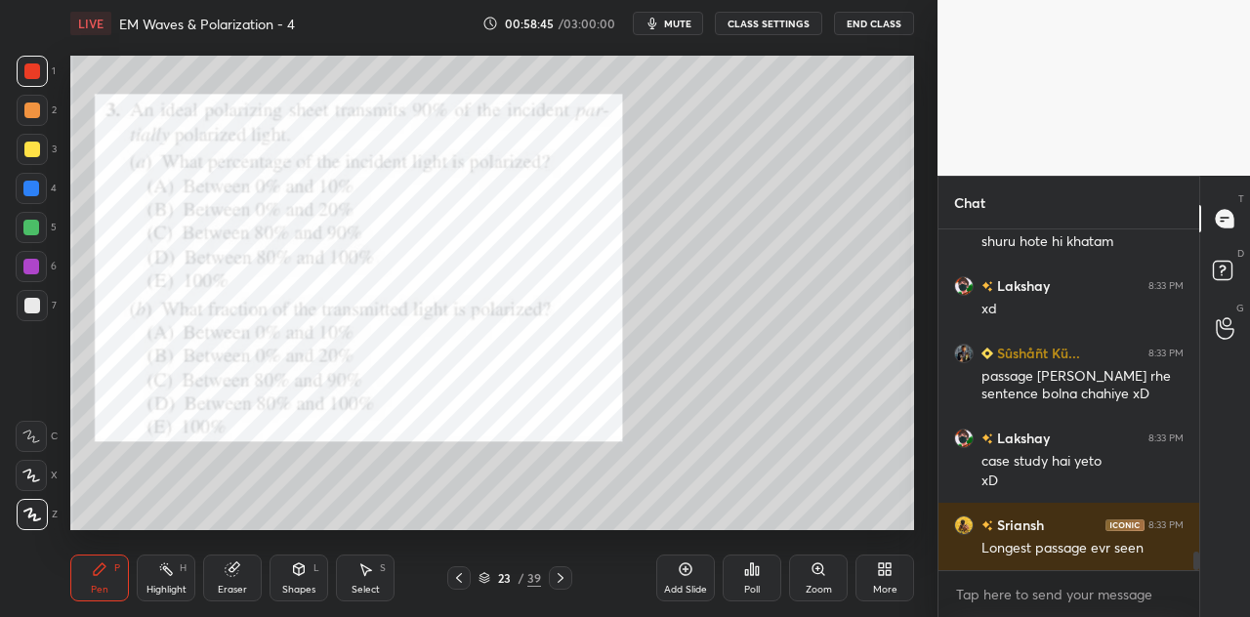
click at [758, 573] on icon at bounding box center [757, 571] width 3 height 9
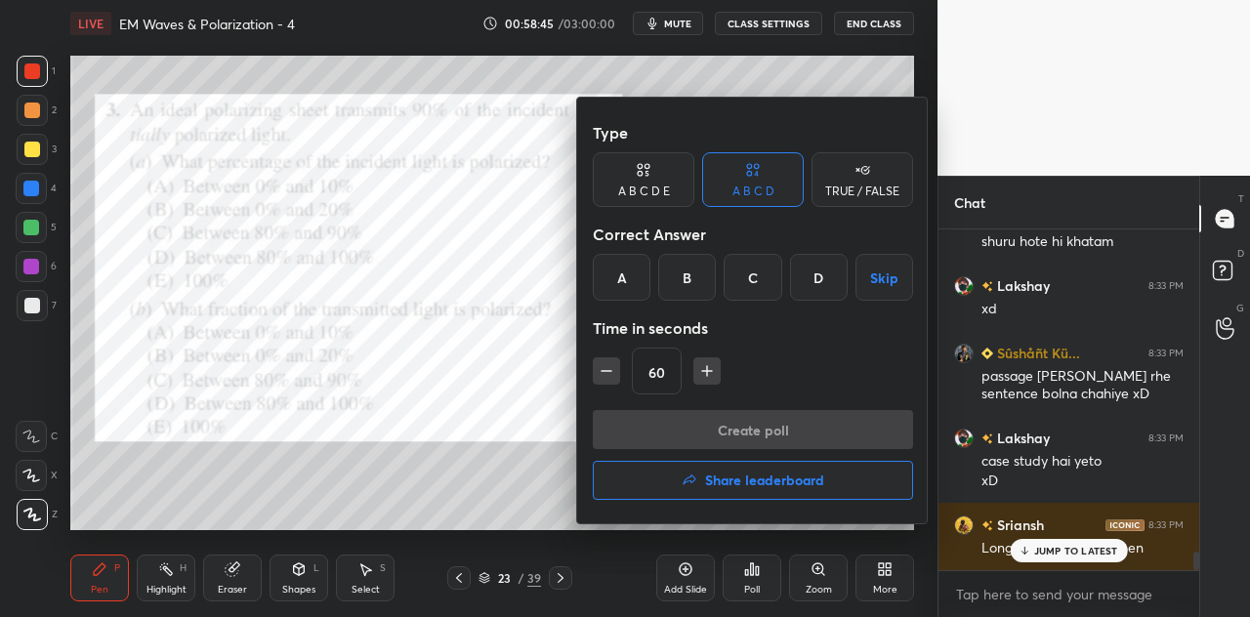
scroll to position [6093, 0]
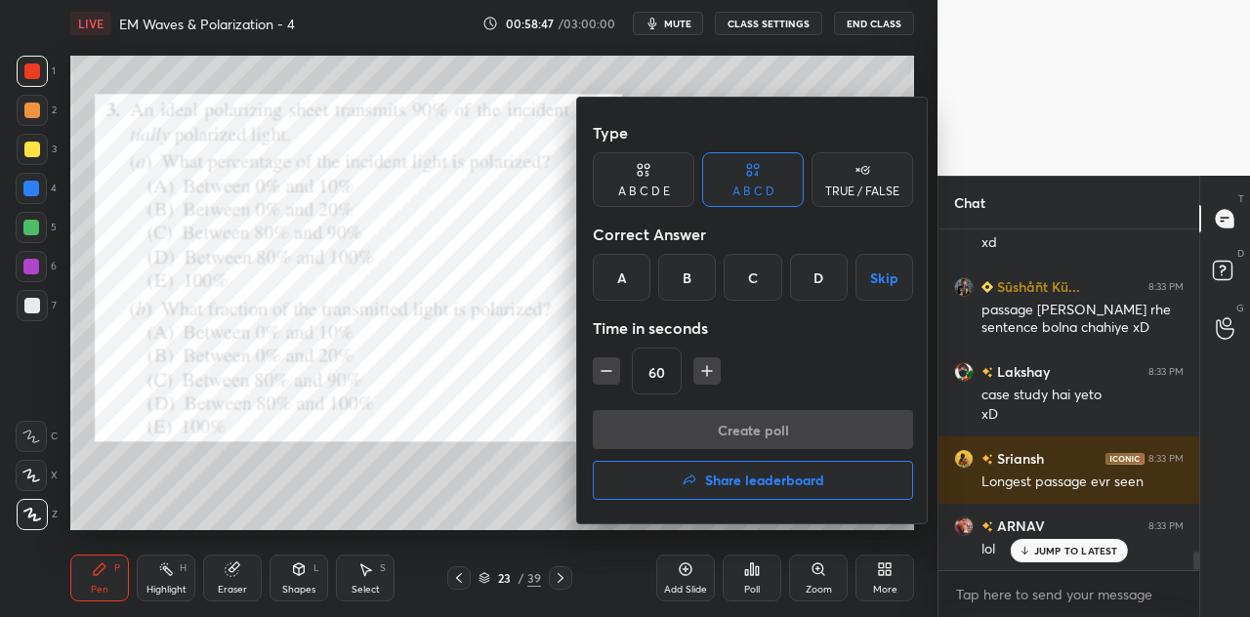
click at [653, 187] on div "A B C D E" at bounding box center [644, 192] width 52 height 12
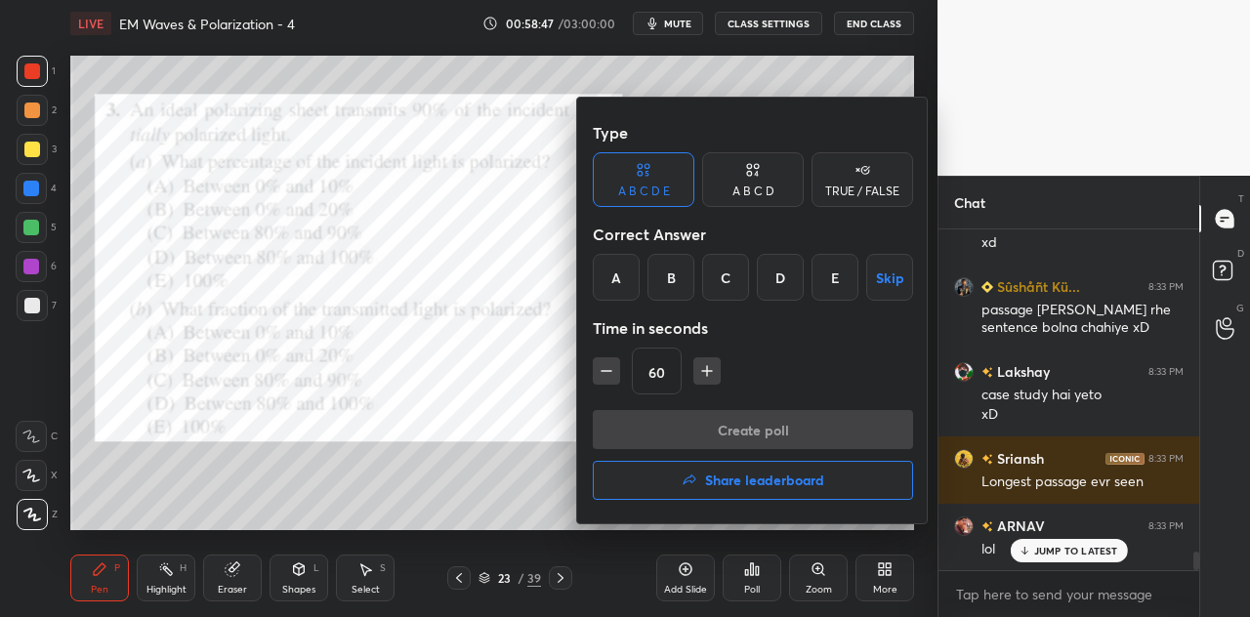
click at [707, 368] on icon "button" at bounding box center [707, 371] width 20 height 20
click at [707, 373] on icon "button" at bounding box center [707, 371] width 20 height 20
click at [710, 368] on icon "button" at bounding box center [707, 371] width 20 height 20
click at [715, 371] on icon "button" at bounding box center [716, 371] width 10 height 0
click at [715, 370] on icon "button" at bounding box center [716, 371] width 20 height 20
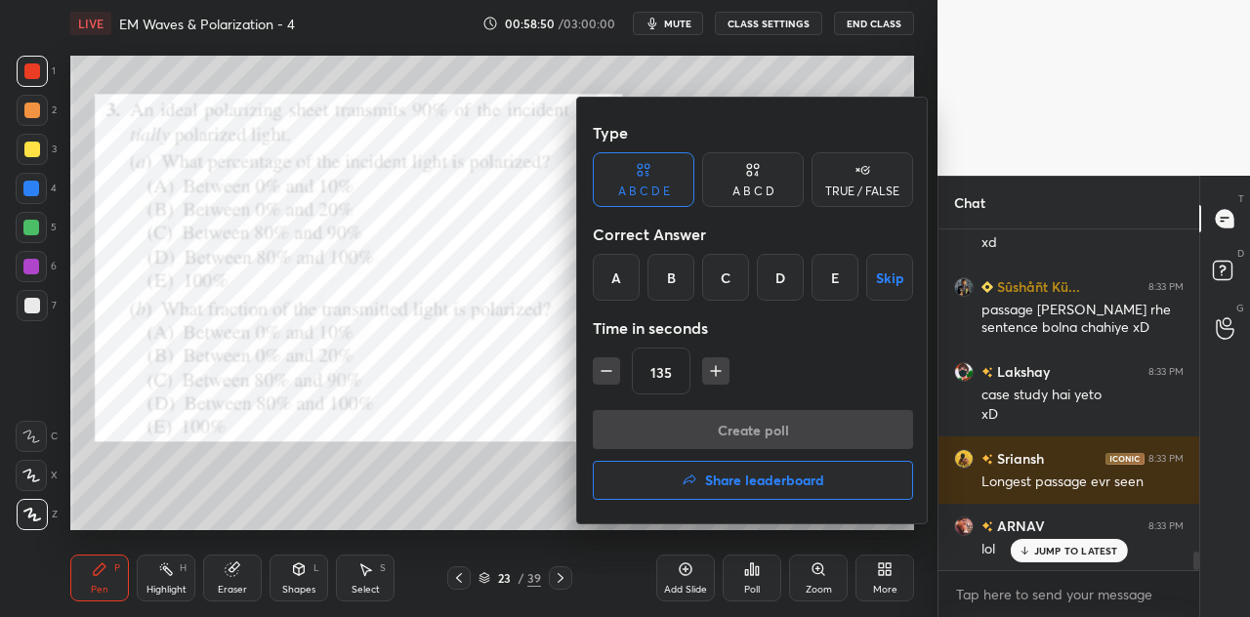
scroll to position [6162, 0]
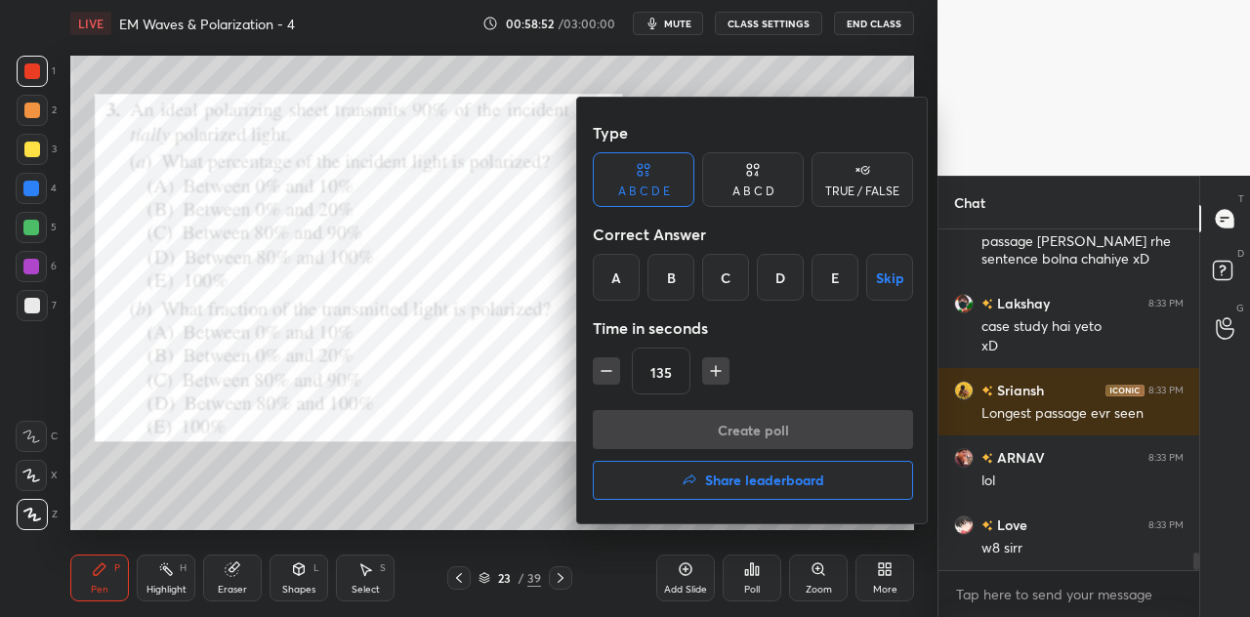
click at [720, 372] on icon "button" at bounding box center [716, 371] width 20 height 20
type input "150"
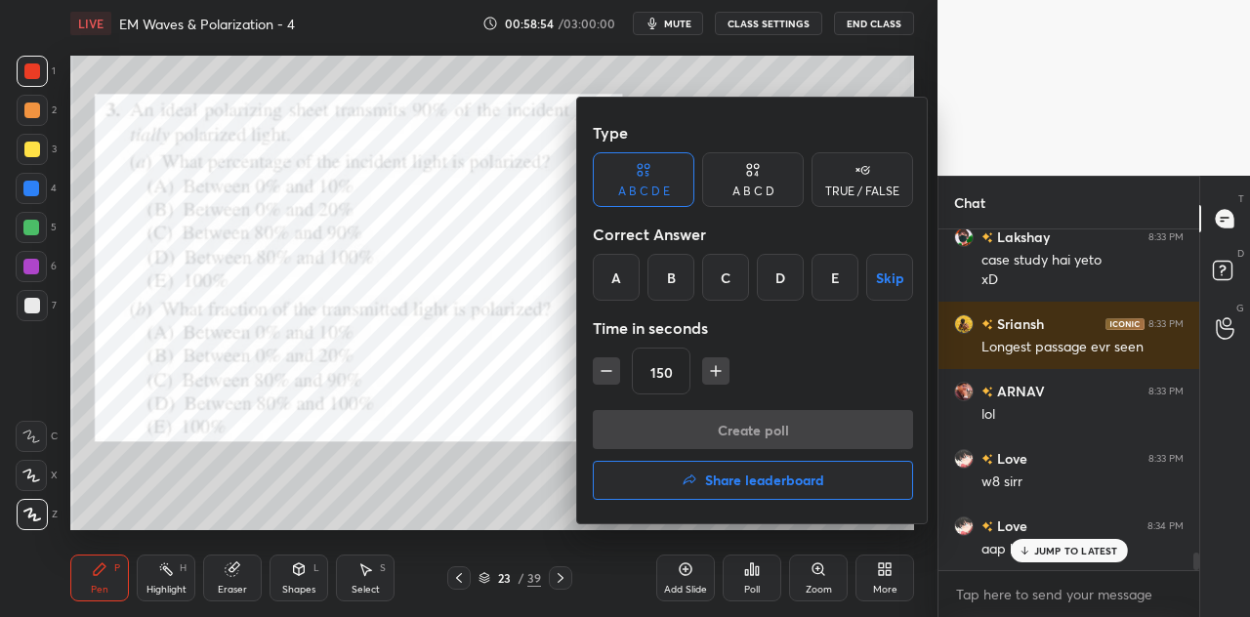
click at [1059, 549] on div at bounding box center [625, 308] width 1250 height 617
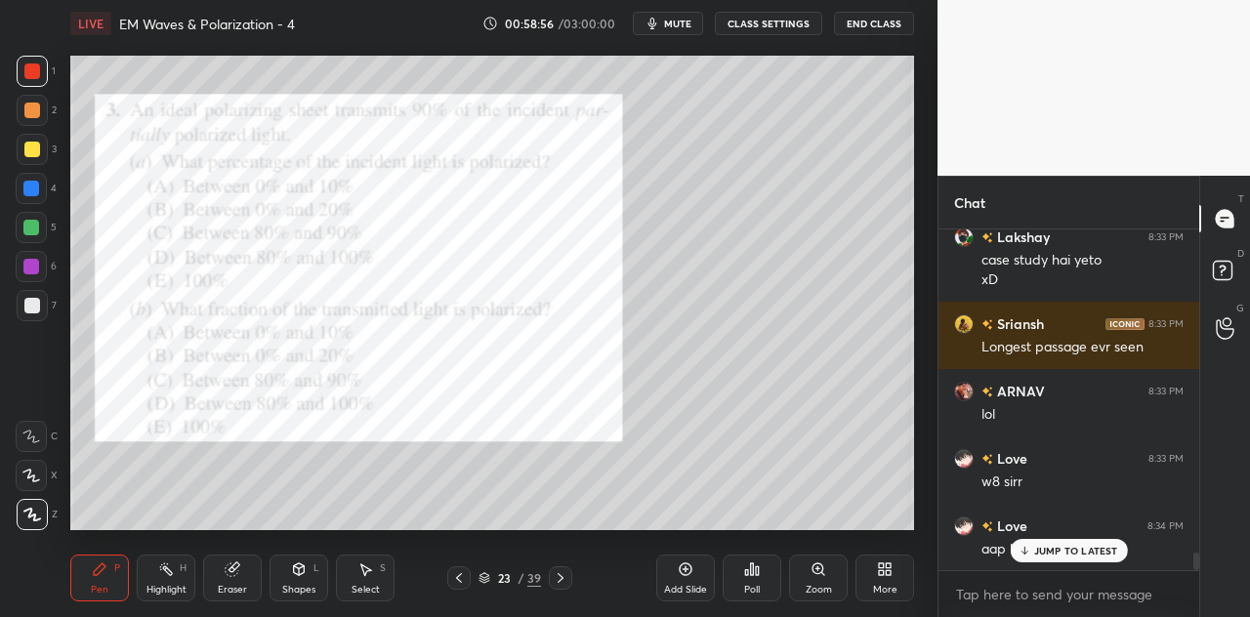
click at [1043, 552] on p "JUMP TO LATEST" at bounding box center [1076, 551] width 84 height 12
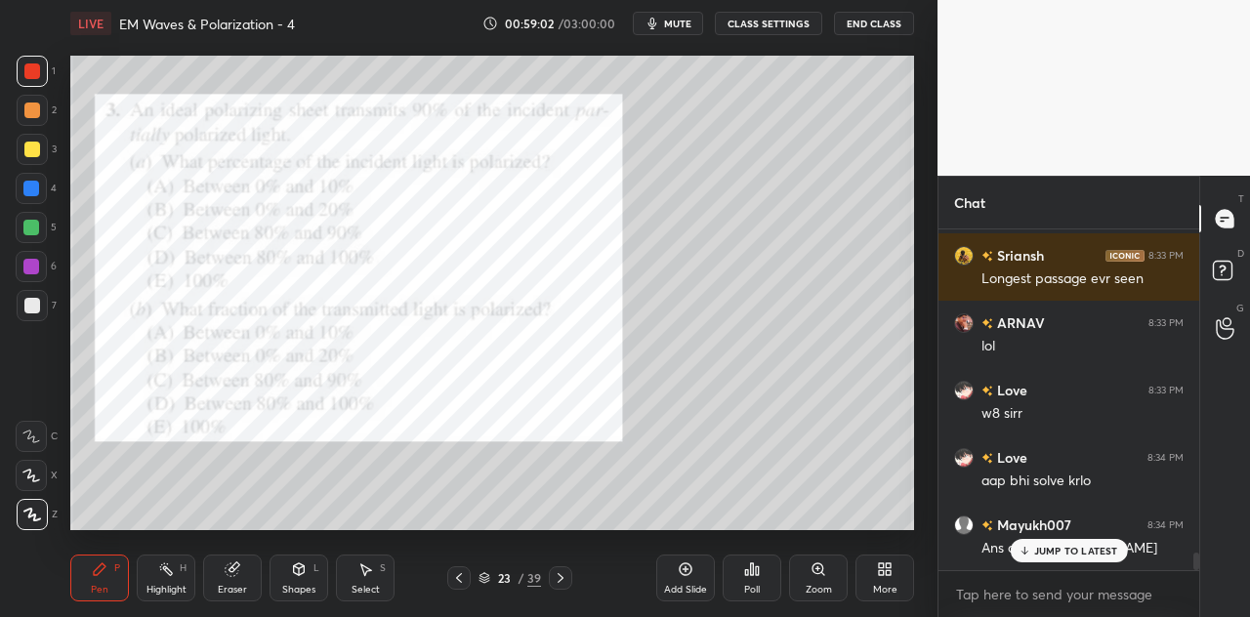
scroll to position [6363, 0]
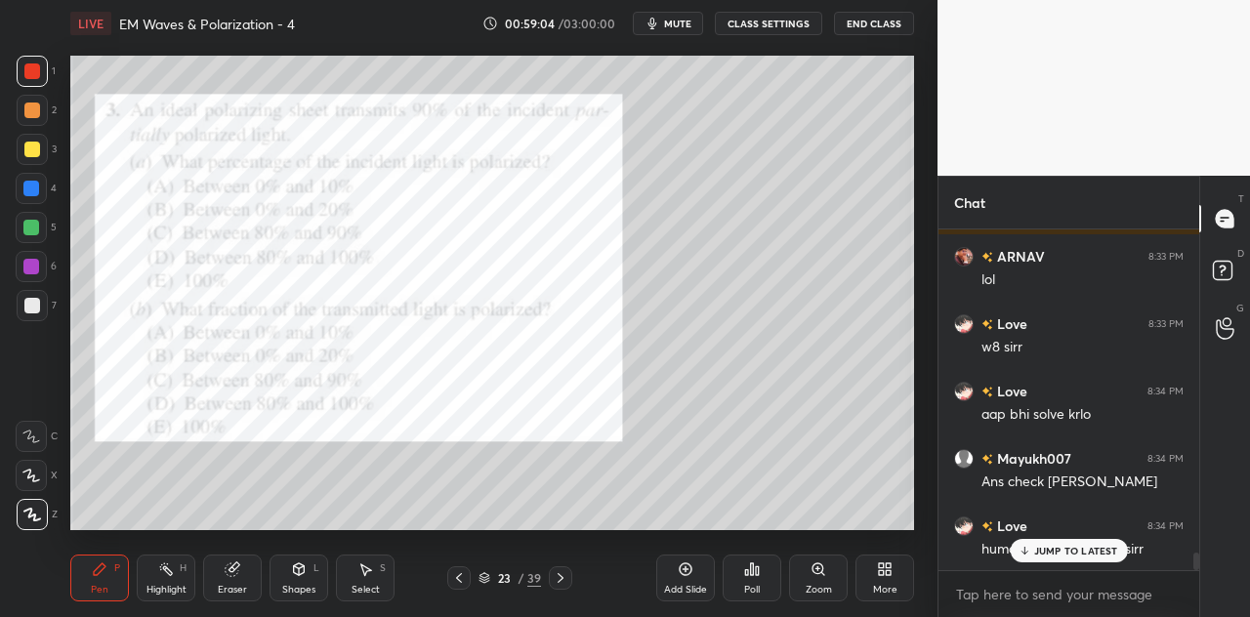
click at [749, 569] on icon at bounding box center [752, 570] width 16 height 16
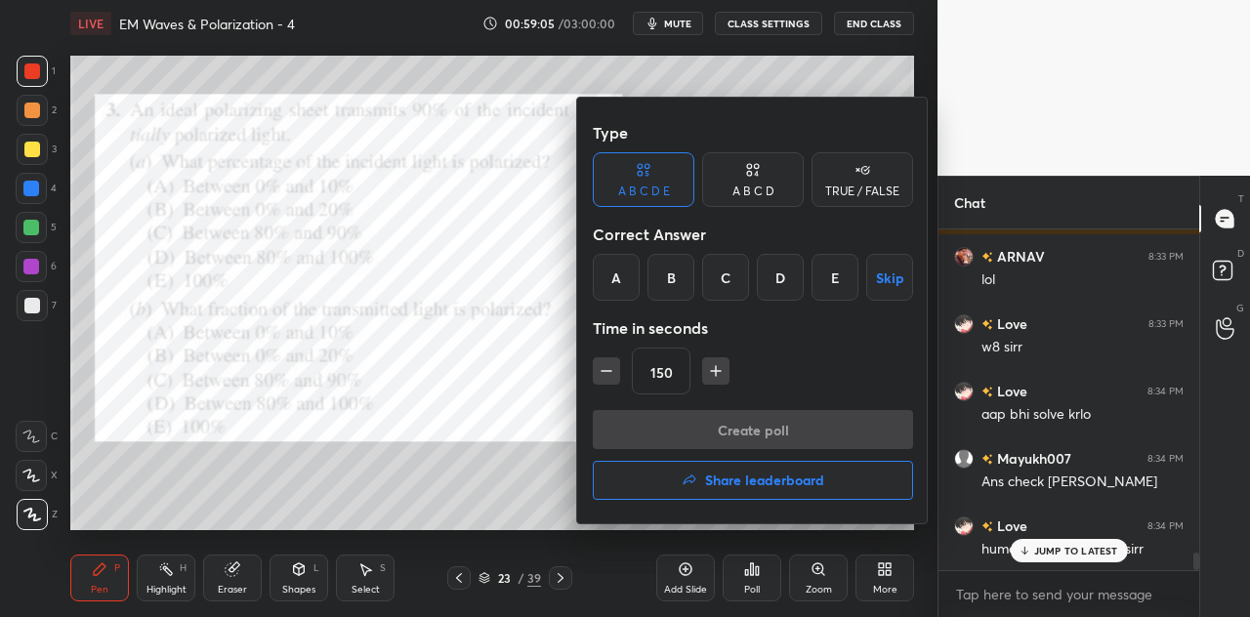
click at [719, 371] on icon "button" at bounding box center [716, 371] width 10 height 0
click at [719, 362] on icon "button" at bounding box center [716, 371] width 20 height 20
click at [619, 370] on div "180" at bounding box center [753, 371] width 320 height 47
click at [610, 372] on icon "button" at bounding box center [607, 371] width 20 height 20
click at [608, 372] on icon "button" at bounding box center [607, 371] width 20 height 20
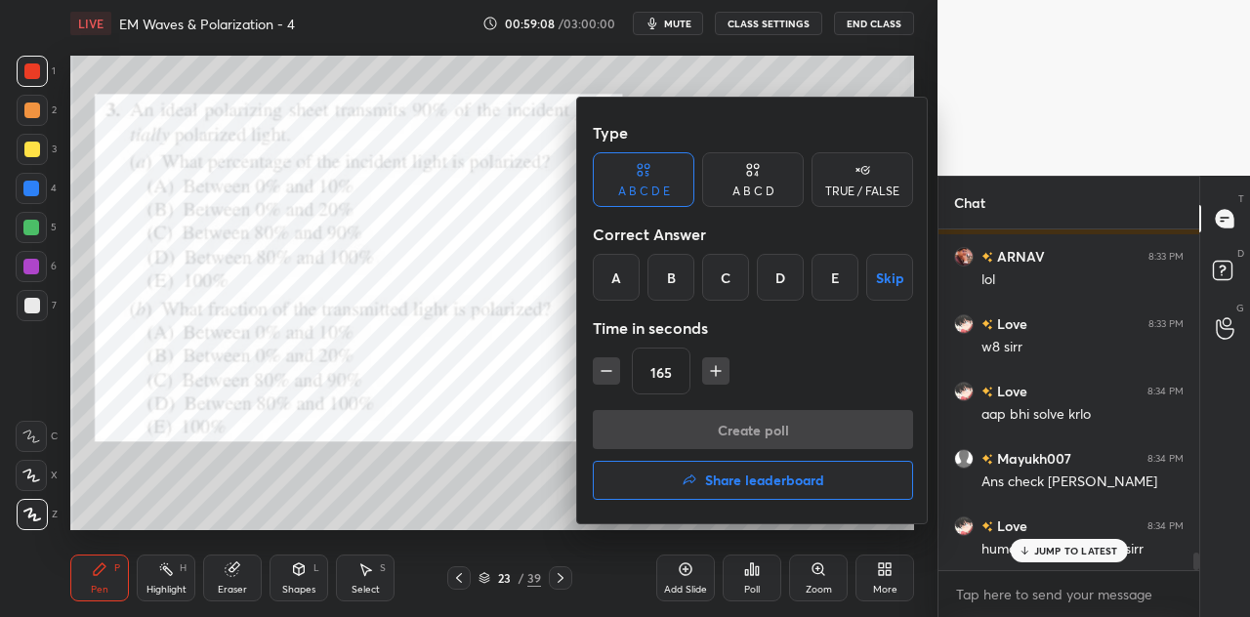
type input "150"
click at [886, 282] on button "Skip" at bounding box center [889, 277] width 47 height 47
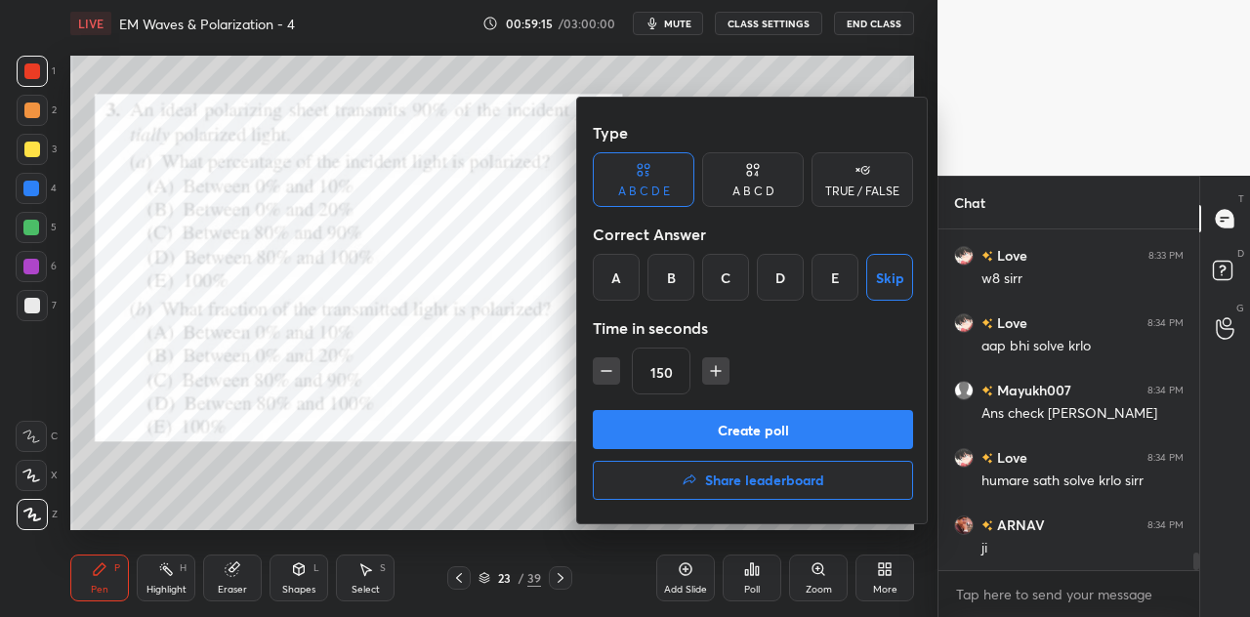
scroll to position [6498, 0]
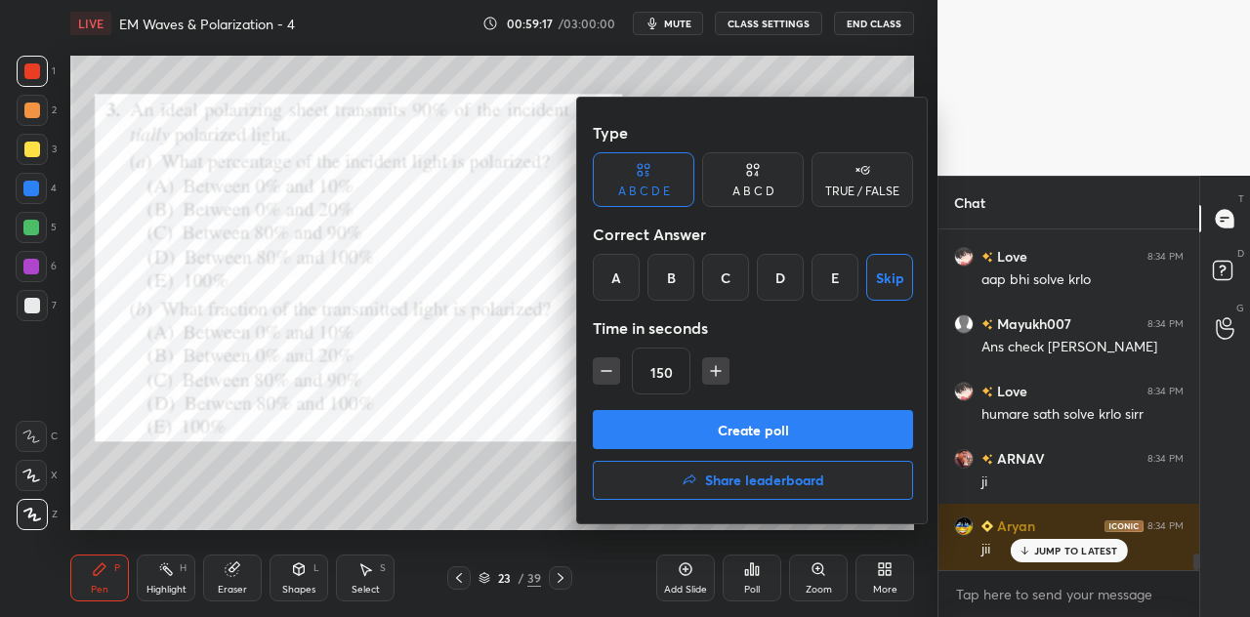
click at [737, 427] on button "Create poll" at bounding box center [753, 429] width 320 height 39
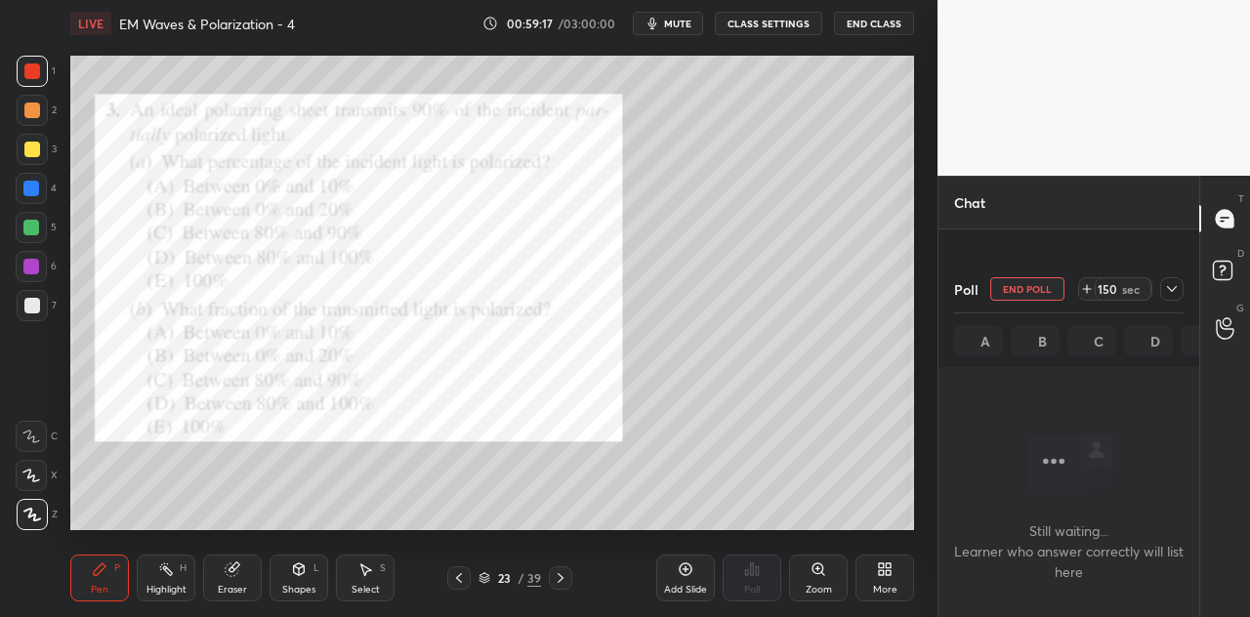
scroll to position [0, 0]
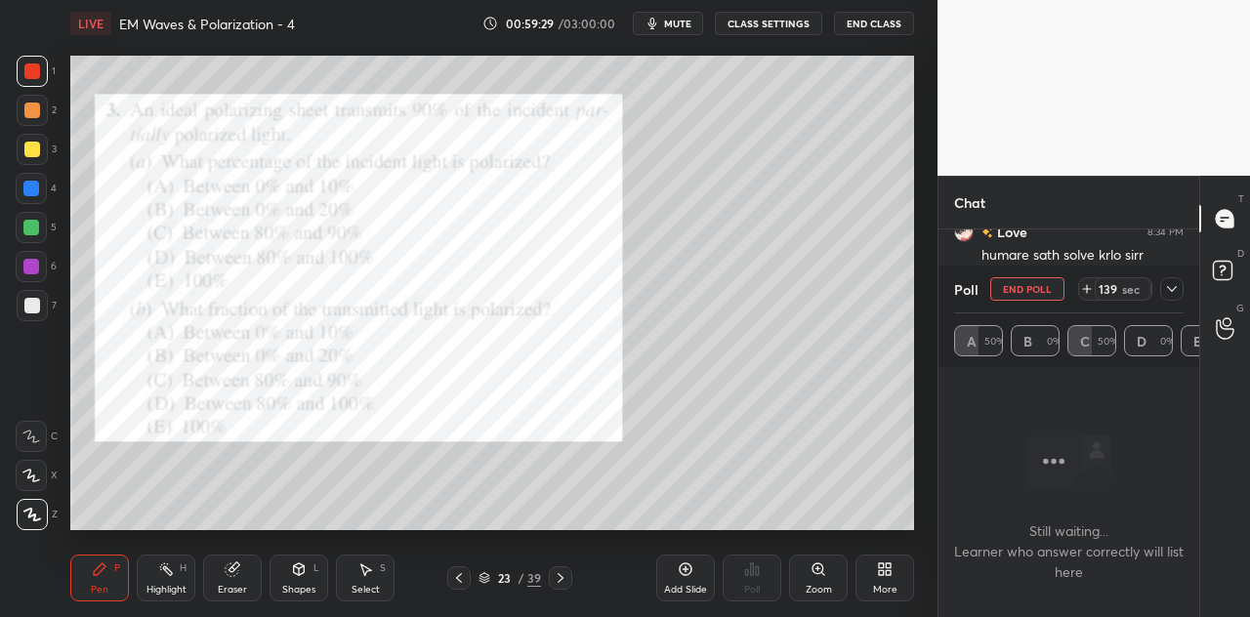
click at [38, 106] on div at bounding box center [32, 111] width 16 height 16
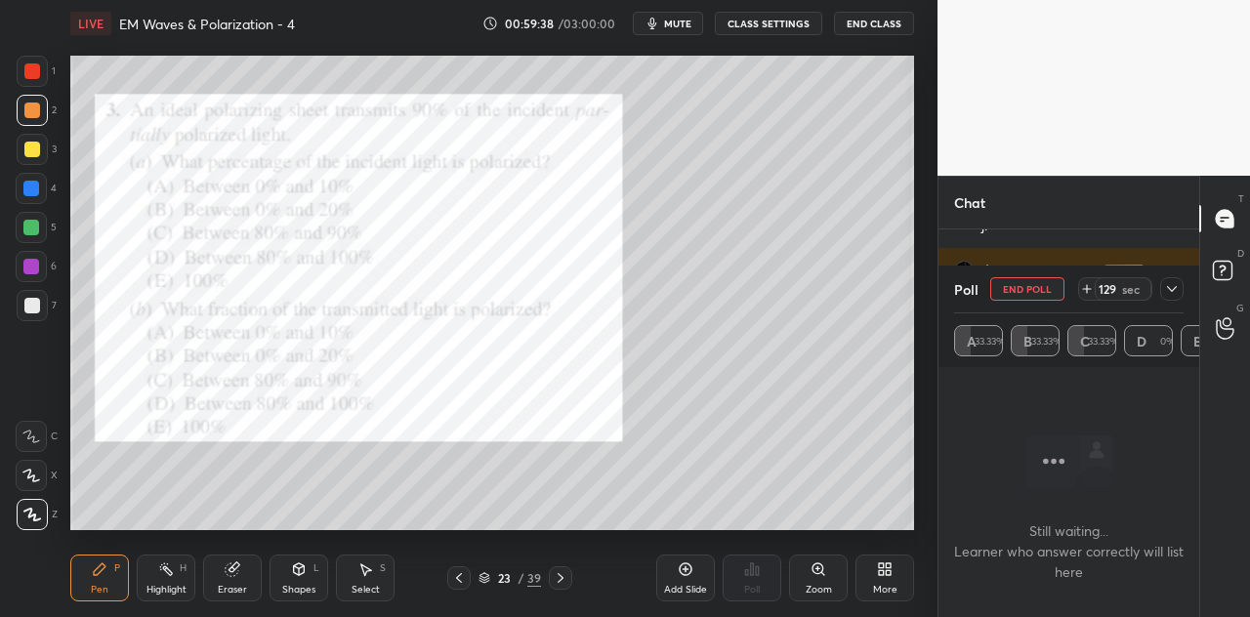
click at [1168, 288] on icon at bounding box center [1172, 289] width 10 height 6
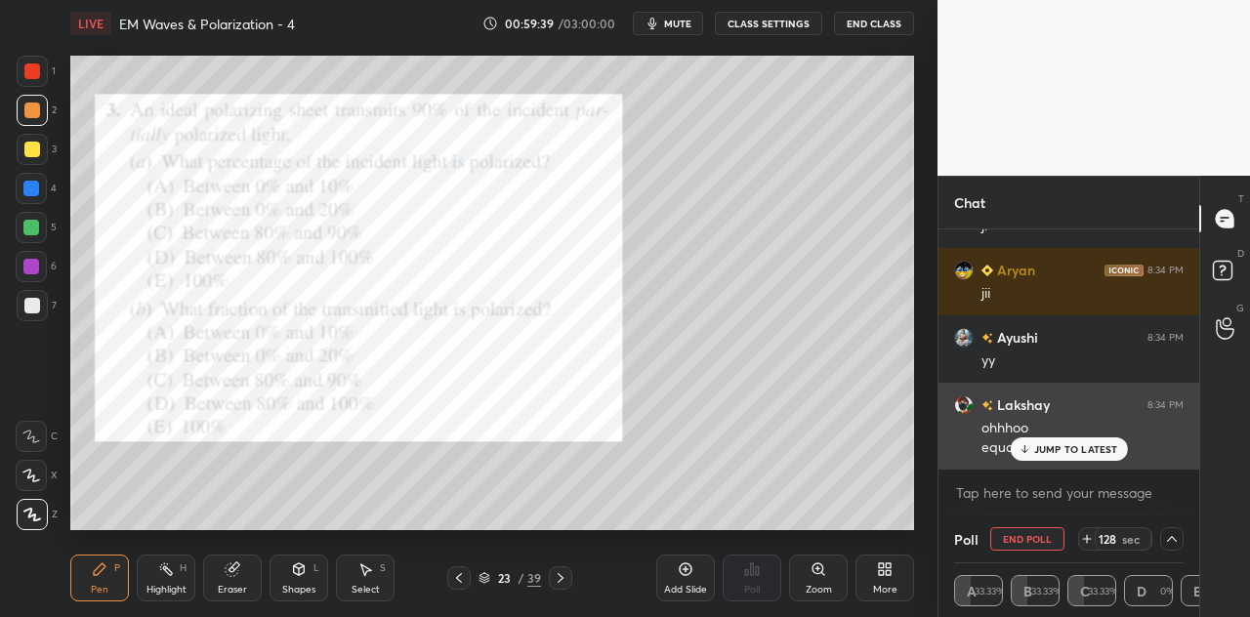
click at [1061, 447] on p "JUMP TO LATEST" at bounding box center [1076, 449] width 84 height 12
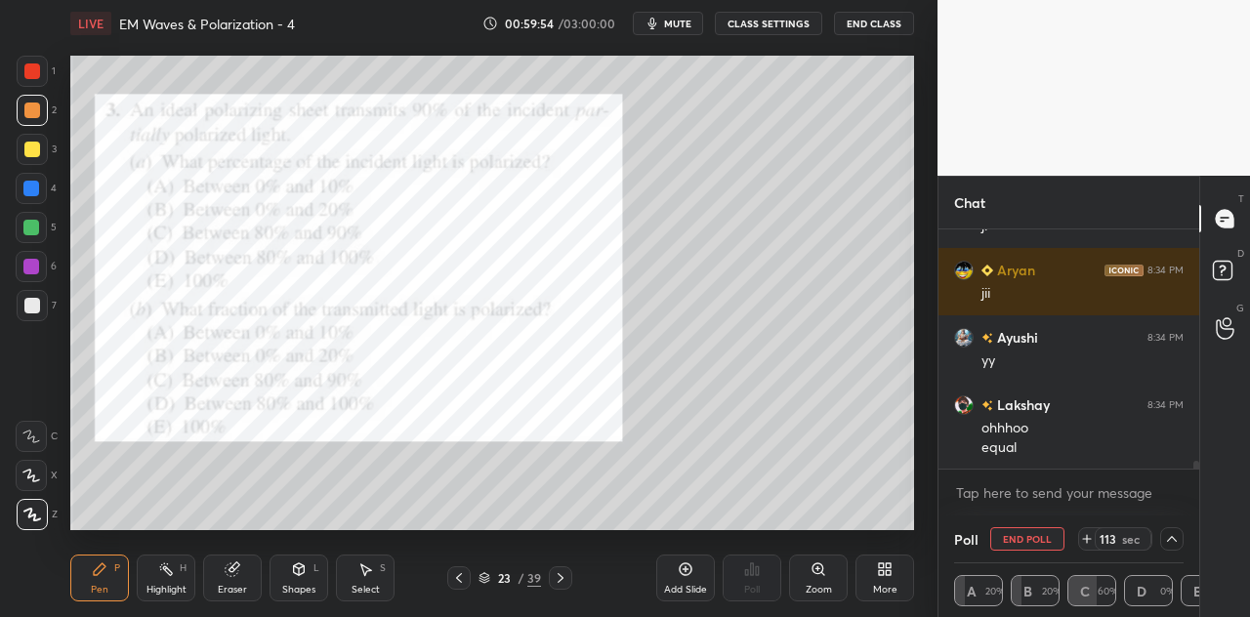
click at [35, 72] on div at bounding box center [32, 71] width 16 height 16
click at [1090, 538] on icon at bounding box center [1093, 539] width 16 height 16
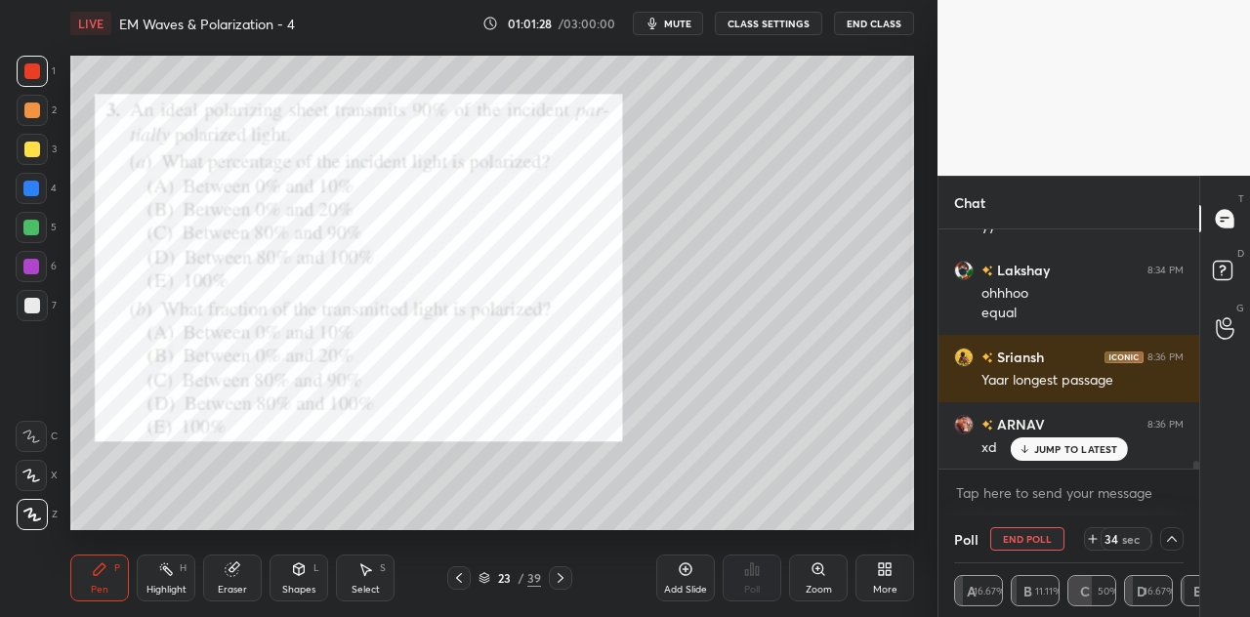
scroll to position [6926, 0]
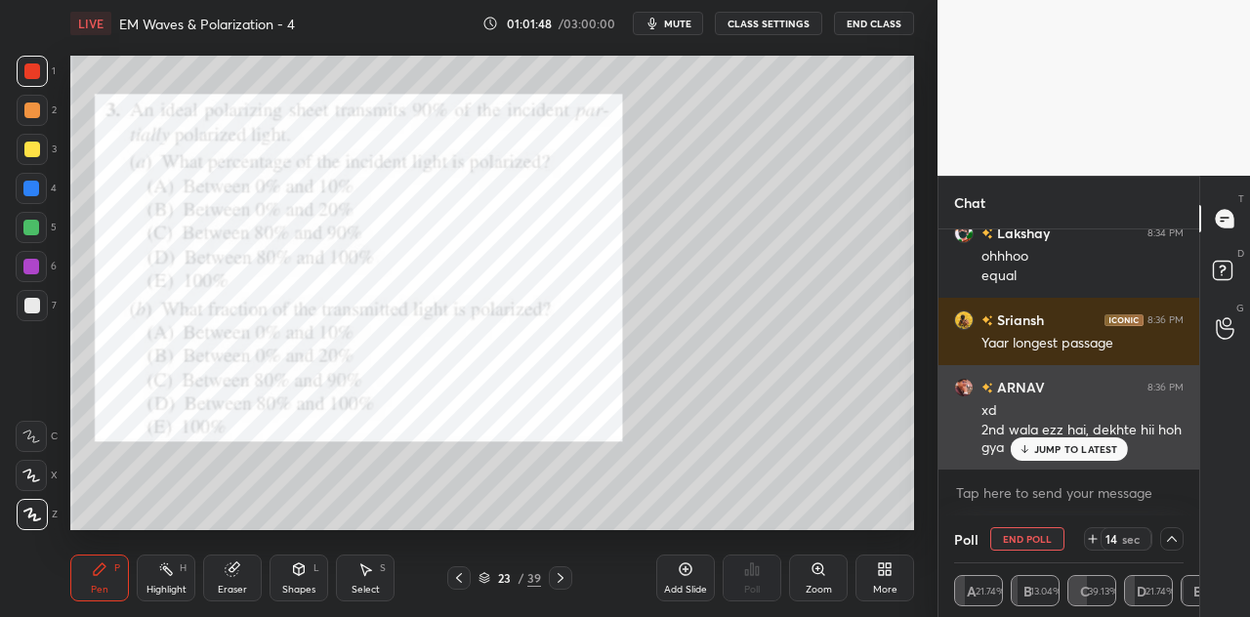
click at [1079, 447] on p "JUMP TO LATEST" at bounding box center [1076, 449] width 84 height 12
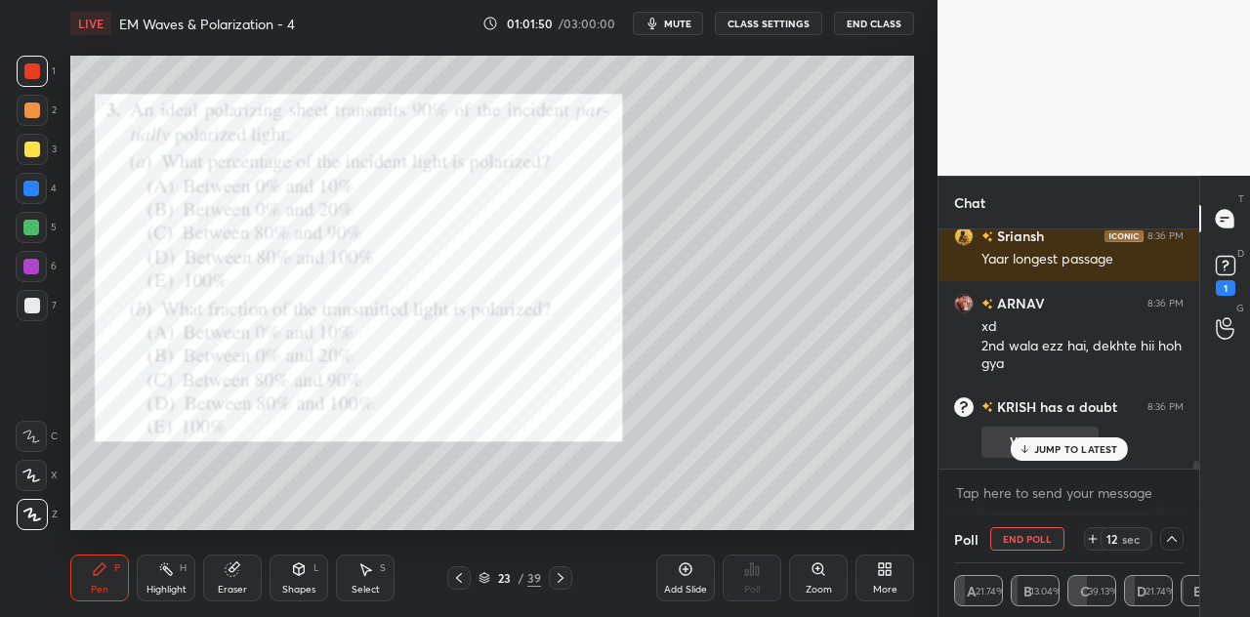
click at [1066, 448] on p "JUMP TO LATEST" at bounding box center [1076, 449] width 84 height 12
click at [1223, 274] on rect at bounding box center [1225, 266] width 19 height 19
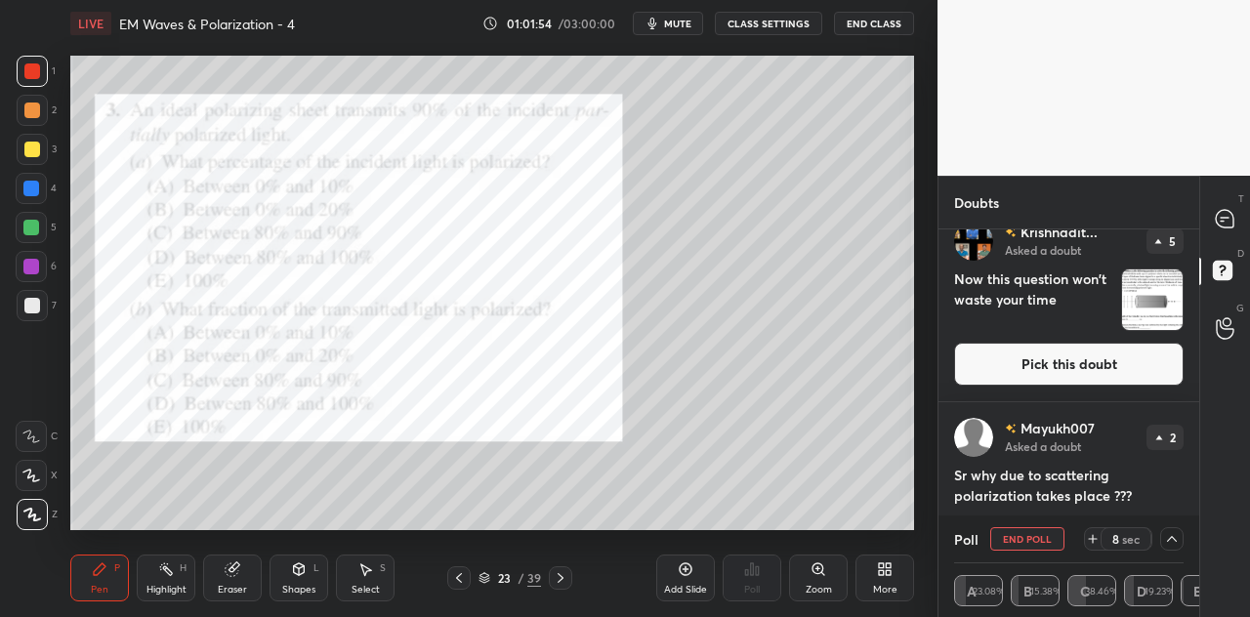
scroll to position [496, 0]
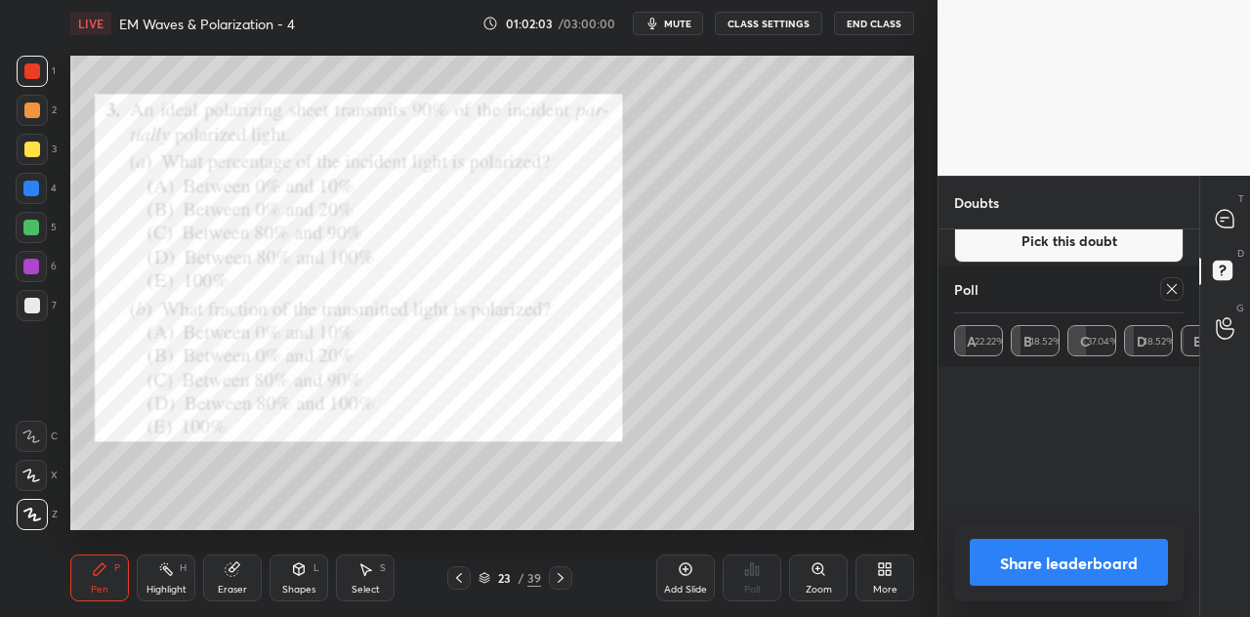
click at [1078, 558] on button "Share leaderboard" at bounding box center [1069, 562] width 198 height 47
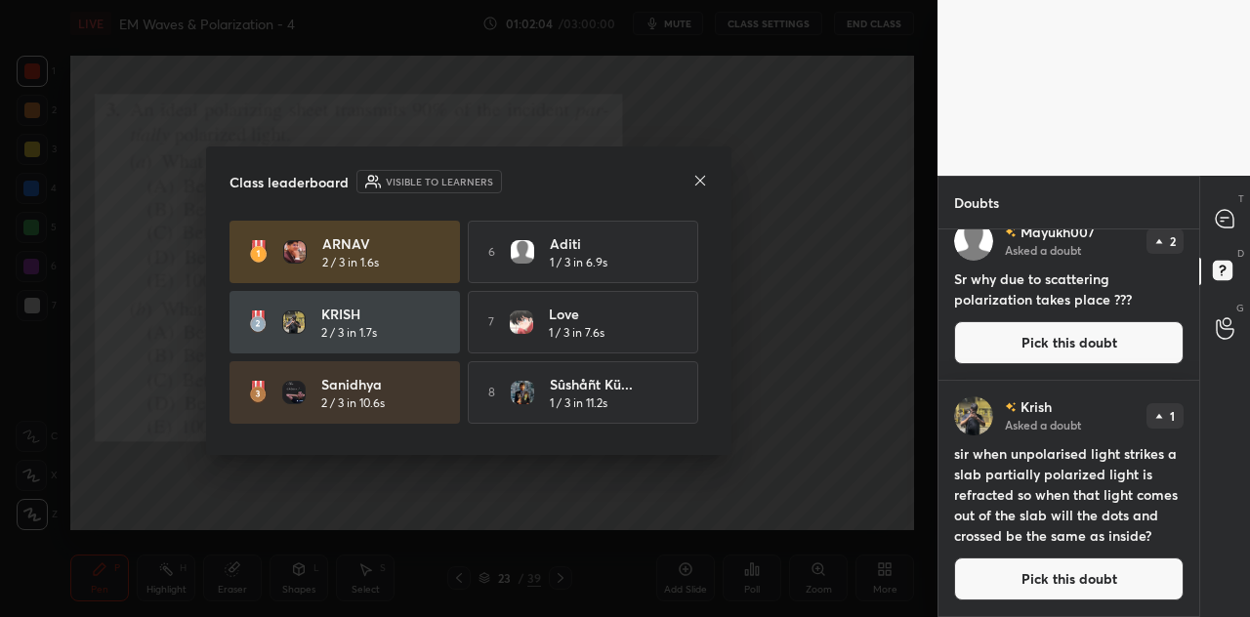
scroll to position [6, 6]
click at [695, 185] on icon at bounding box center [701, 181] width 16 height 16
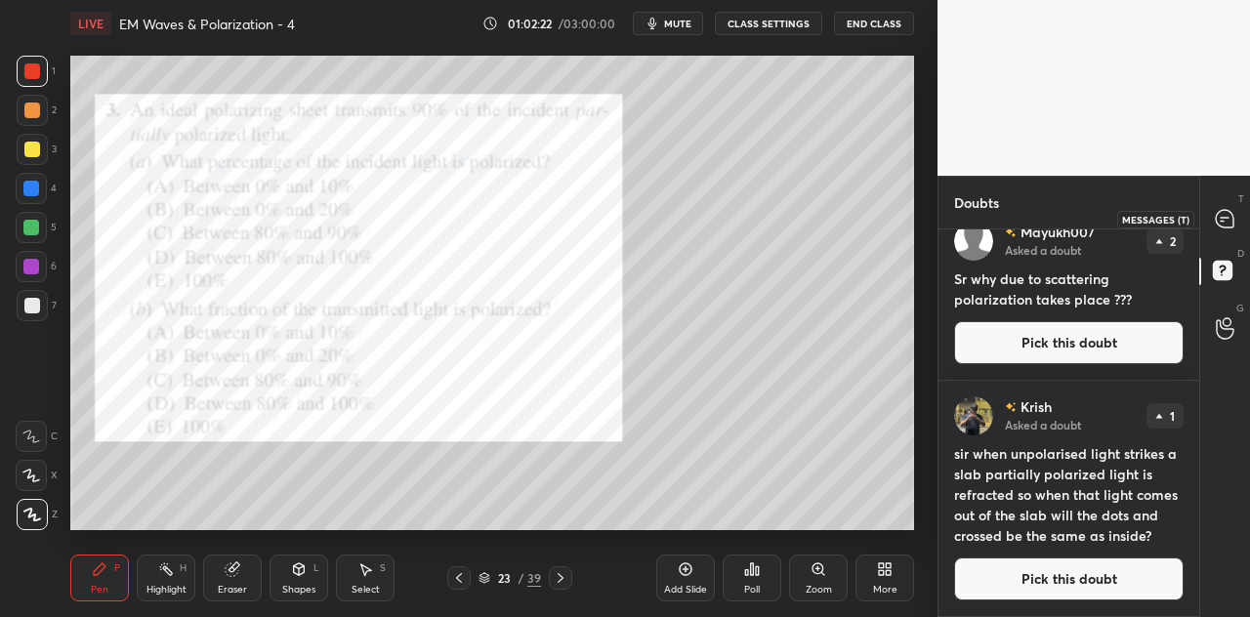
click at [1226, 220] on icon at bounding box center [1225, 219] width 18 height 18
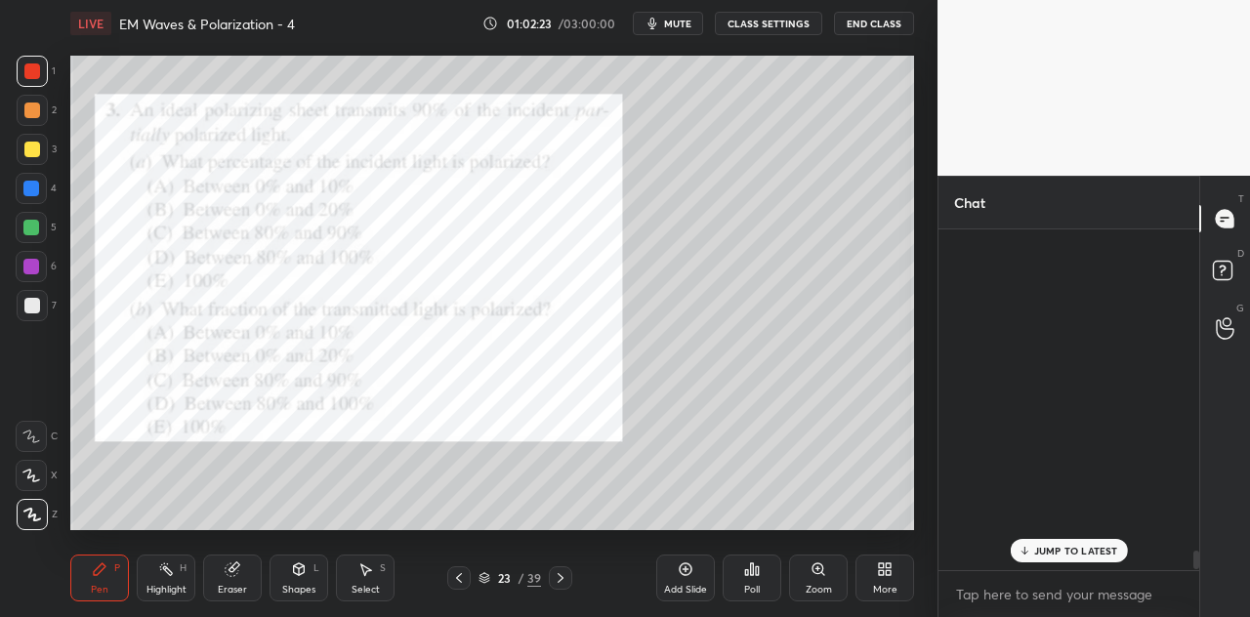
scroll to position [335, 255]
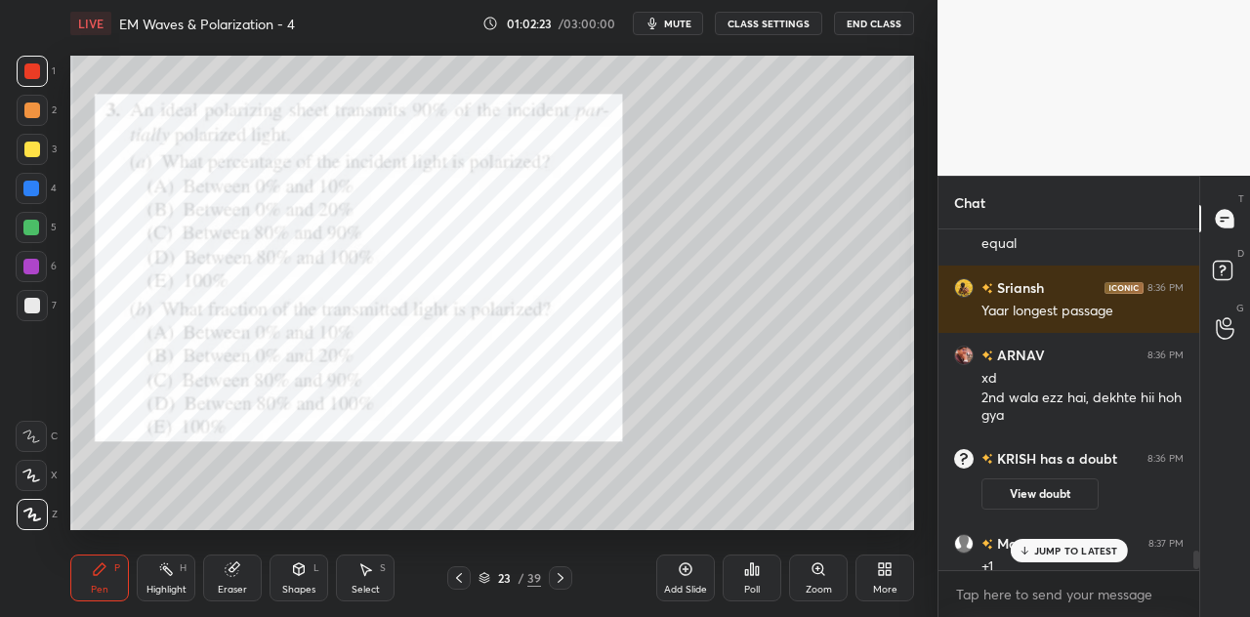
click at [1078, 550] on p "JUMP TO LATEST" at bounding box center [1076, 551] width 84 height 12
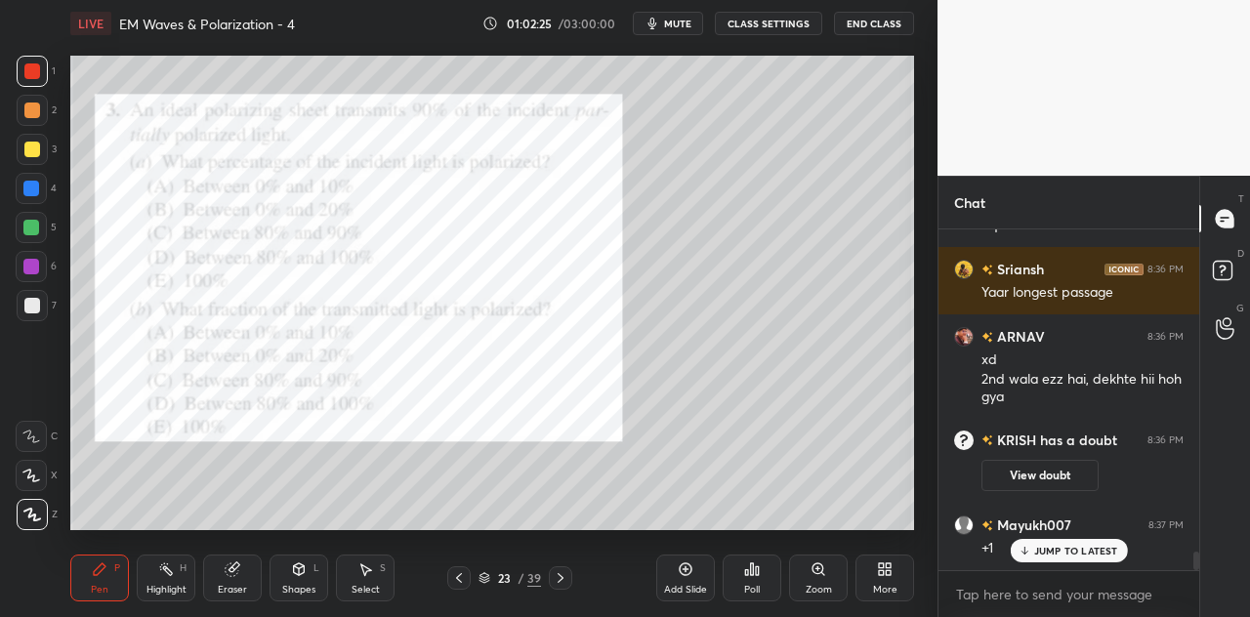
scroll to position [5859, 0]
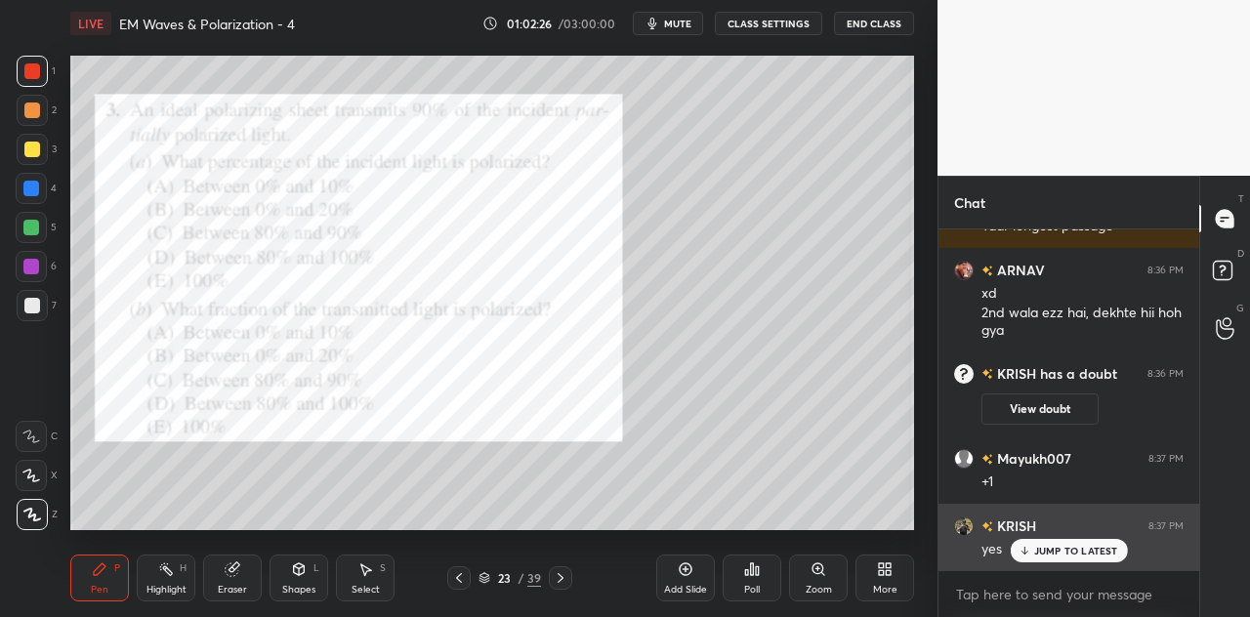
click at [1080, 546] on p "JUMP TO LATEST" at bounding box center [1076, 551] width 84 height 12
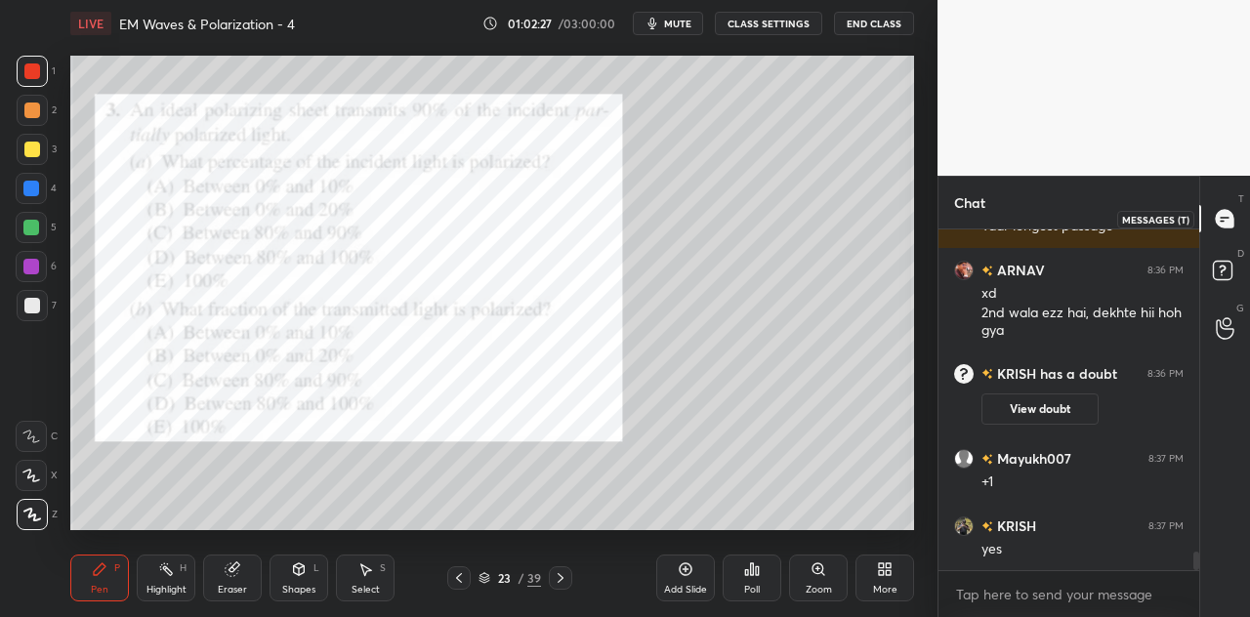
click at [1230, 214] on icon at bounding box center [1225, 219] width 18 height 18
click at [1217, 269] on rect at bounding box center [1222, 271] width 19 height 19
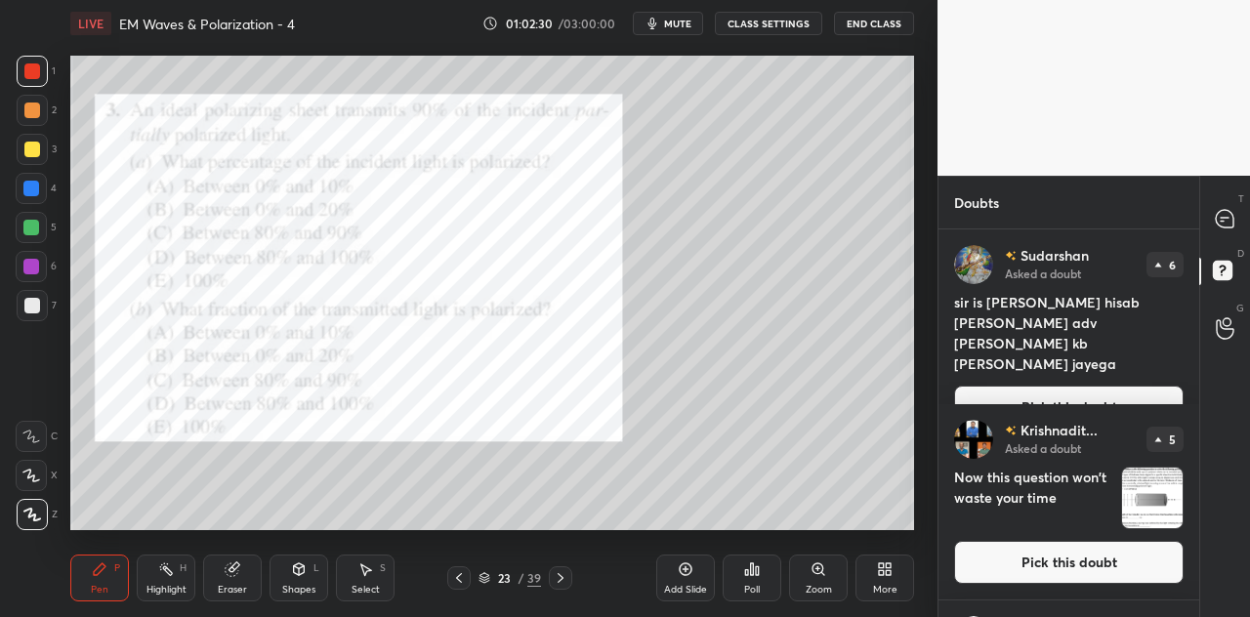
scroll to position [395, 0]
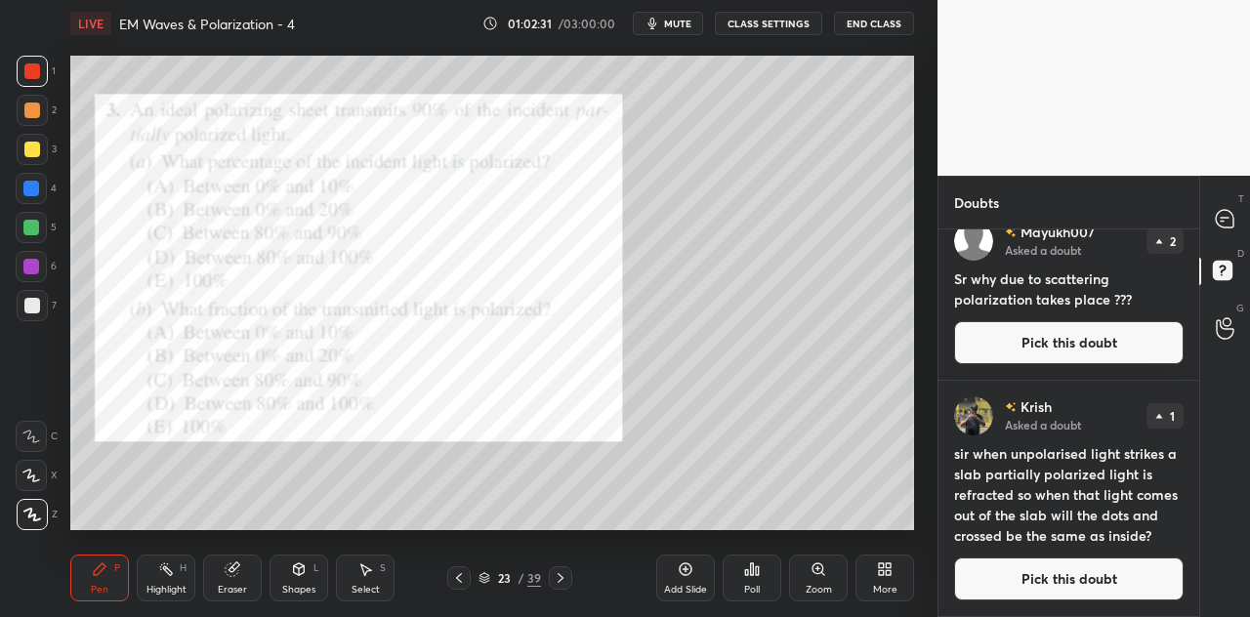
click at [1061, 577] on button "Pick this doubt" at bounding box center [1069, 579] width 230 height 43
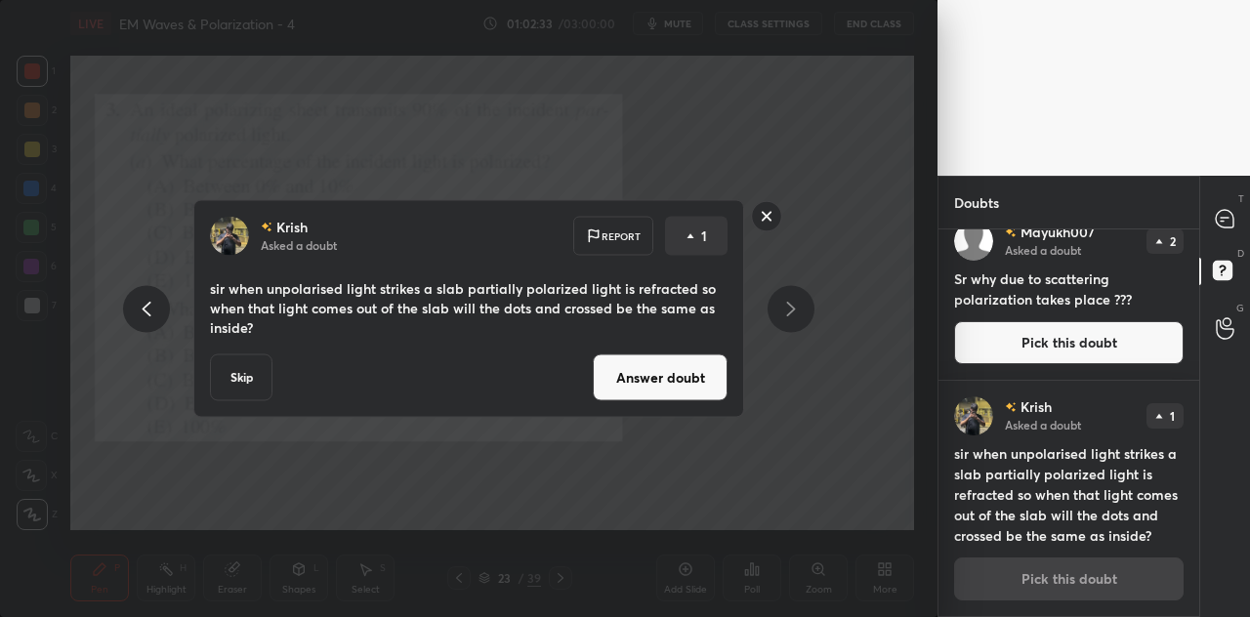
click at [696, 381] on button "Answer doubt" at bounding box center [660, 378] width 135 height 47
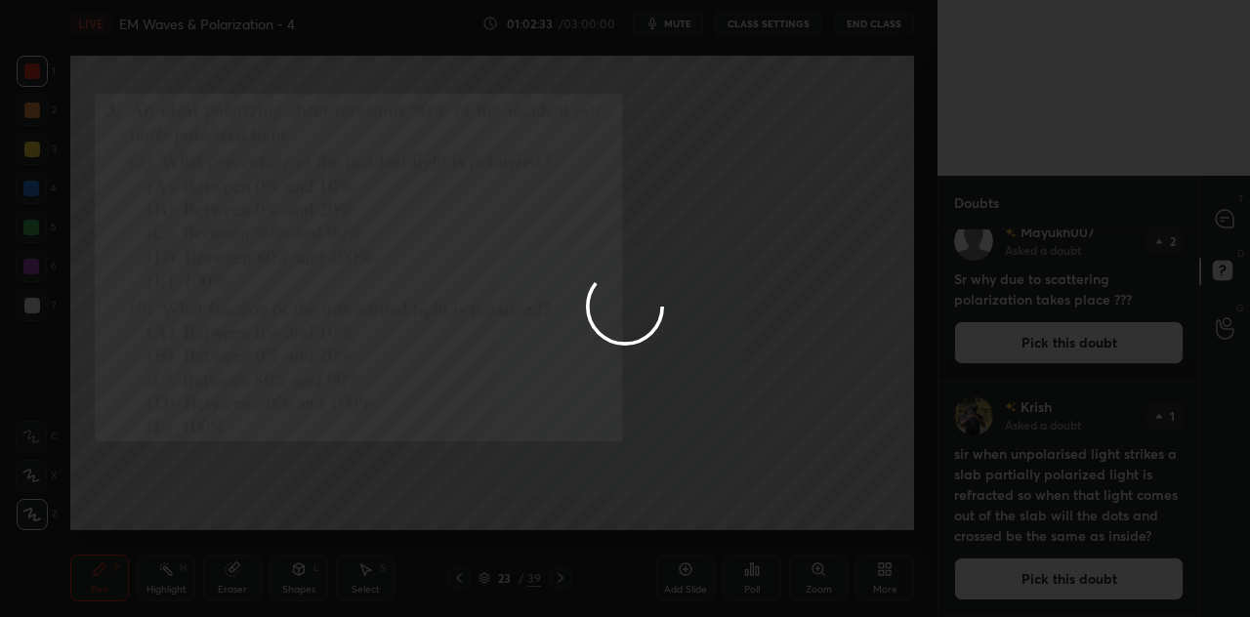
scroll to position [0, 0]
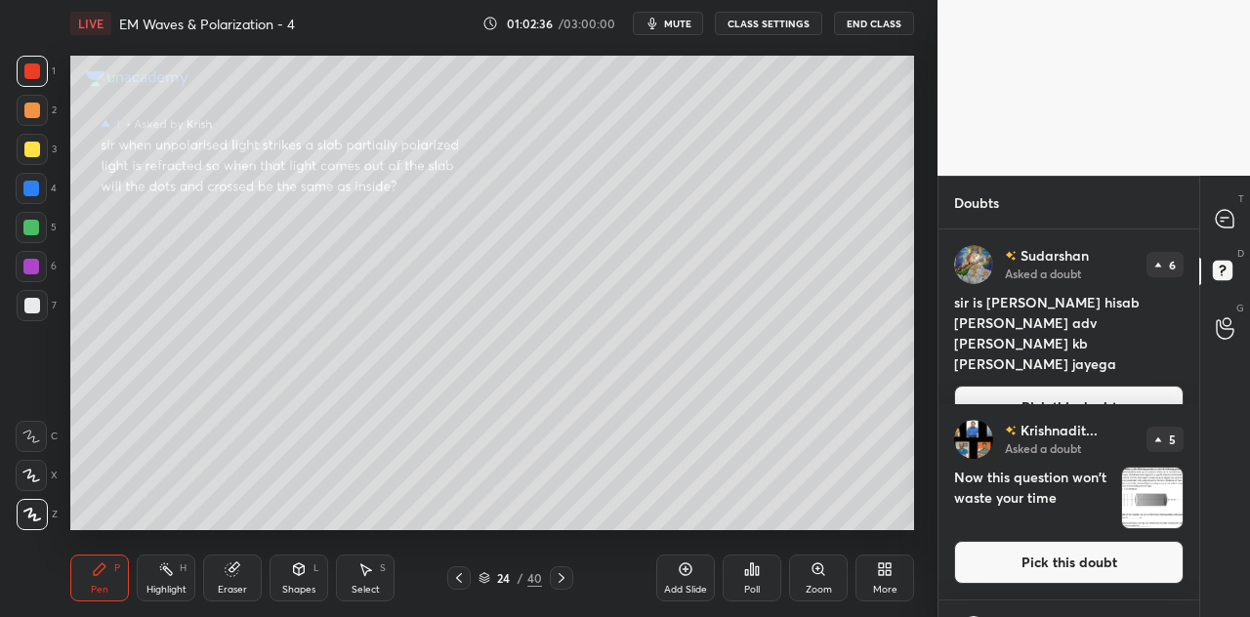
click at [35, 83] on div at bounding box center [32, 71] width 31 height 31
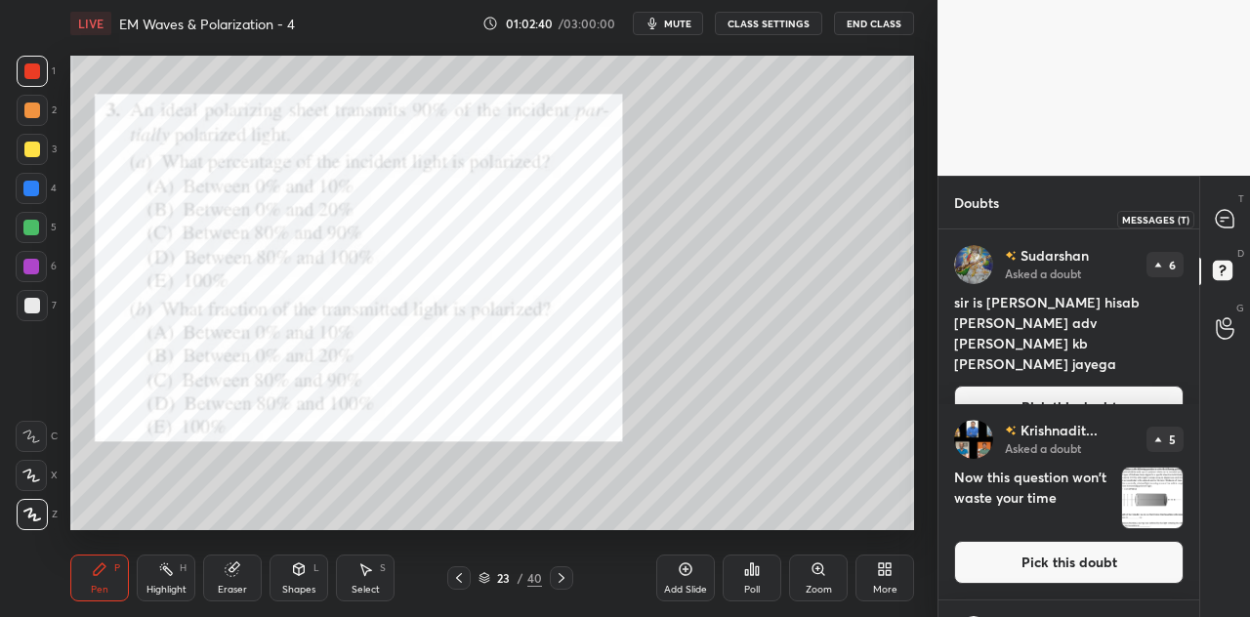
click at [1221, 216] on icon at bounding box center [1225, 219] width 18 height 18
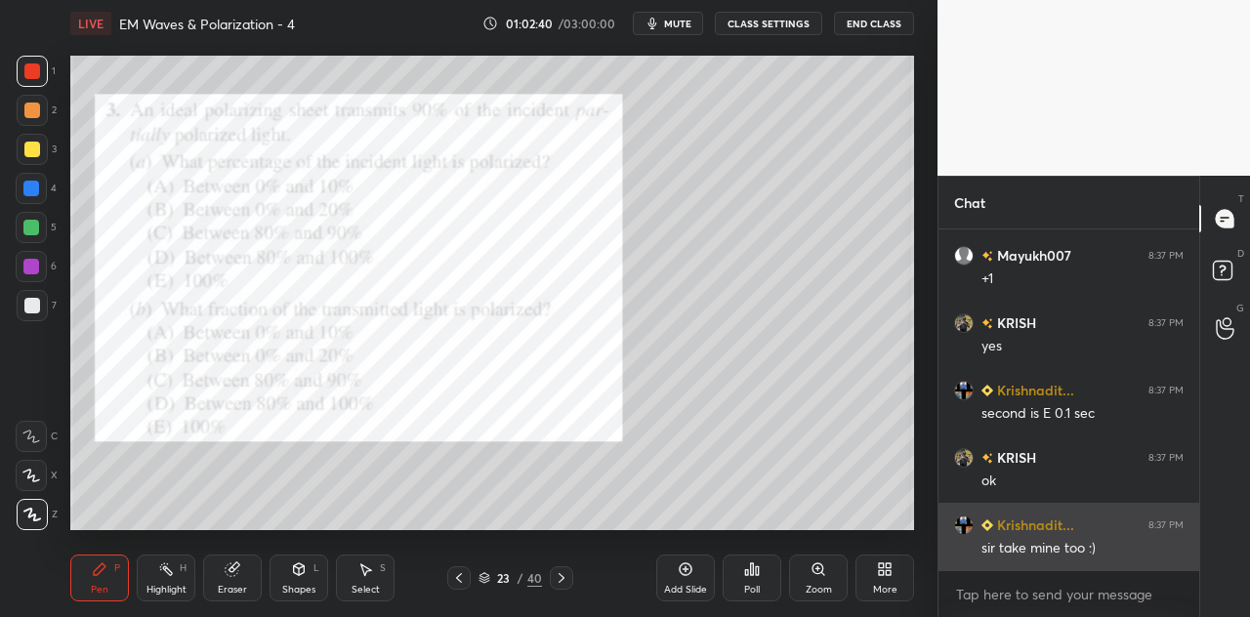
scroll to position [335, 255]
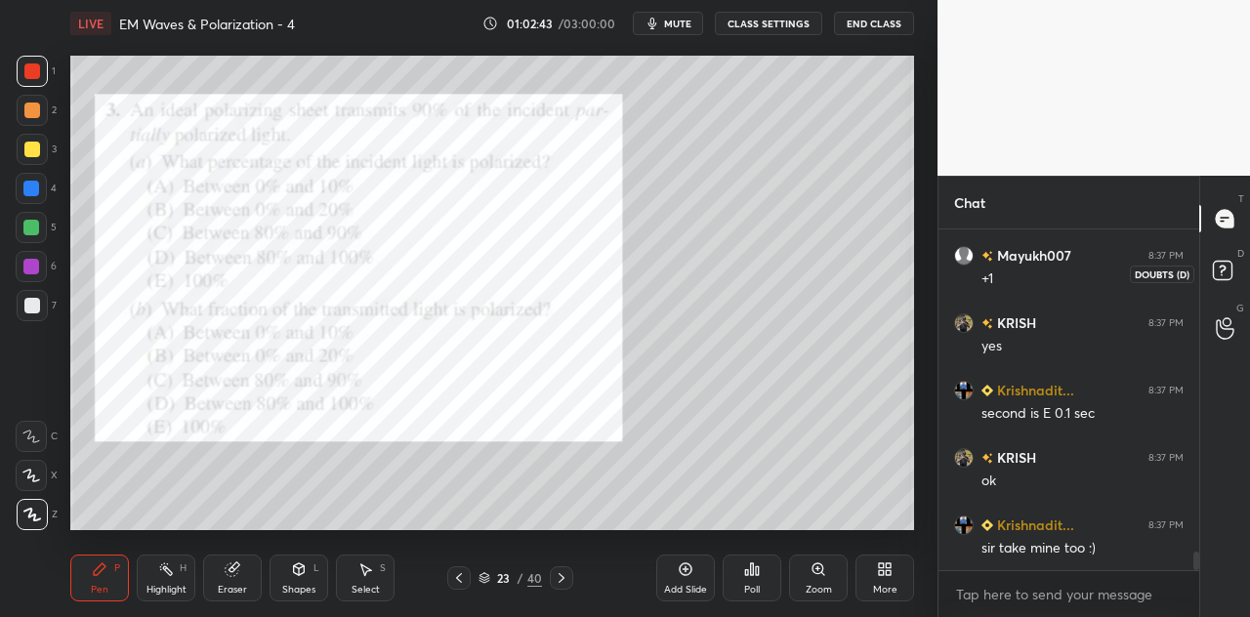
click at [1225, 270] on icon at bounding box center [1222, 270] width 7 height 8
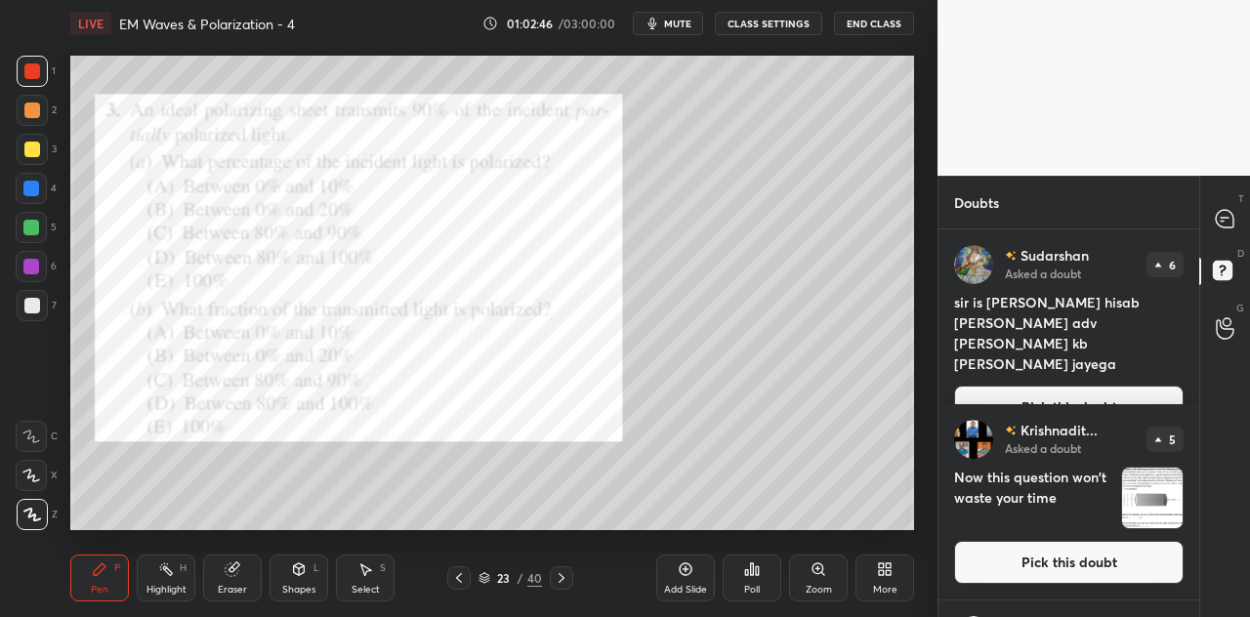
click at [1084, 560] on button "Pick this doubt" at bounding box center [1069, 562] width 230 height 43
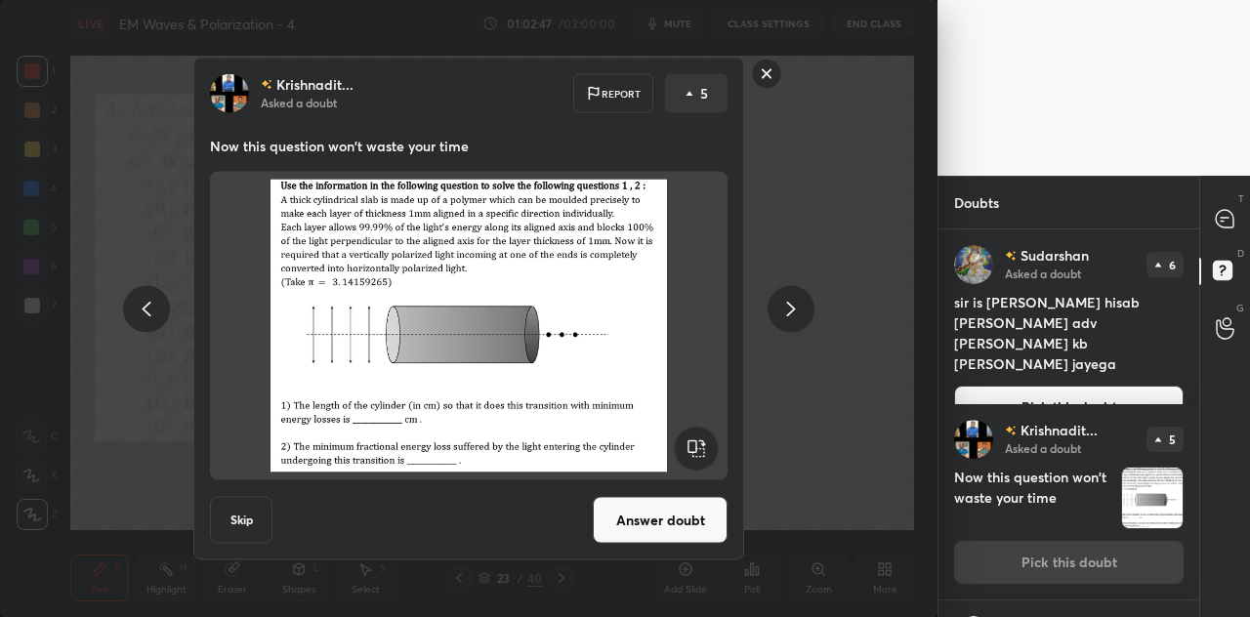
click at [656, 519] on button "Answer doubt" at bounding box center [660, 520] width 135 height 47
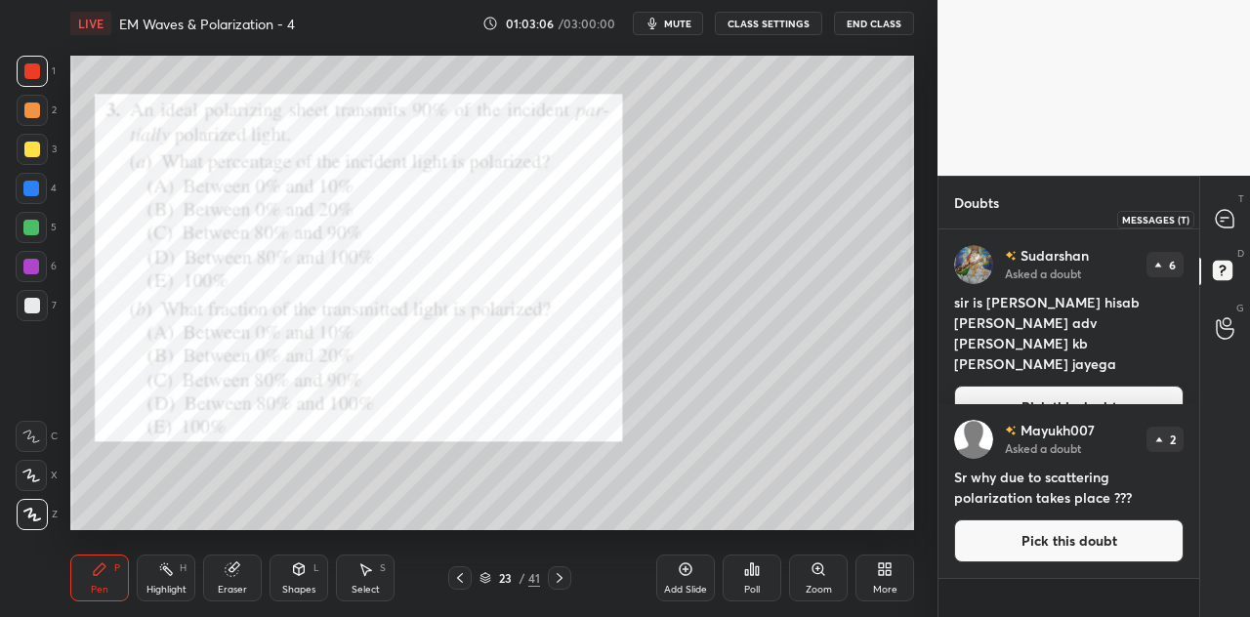
click at [1224, 216] on icon at bounding box center [1225, 219] width 18 height 18
type textarea "x"
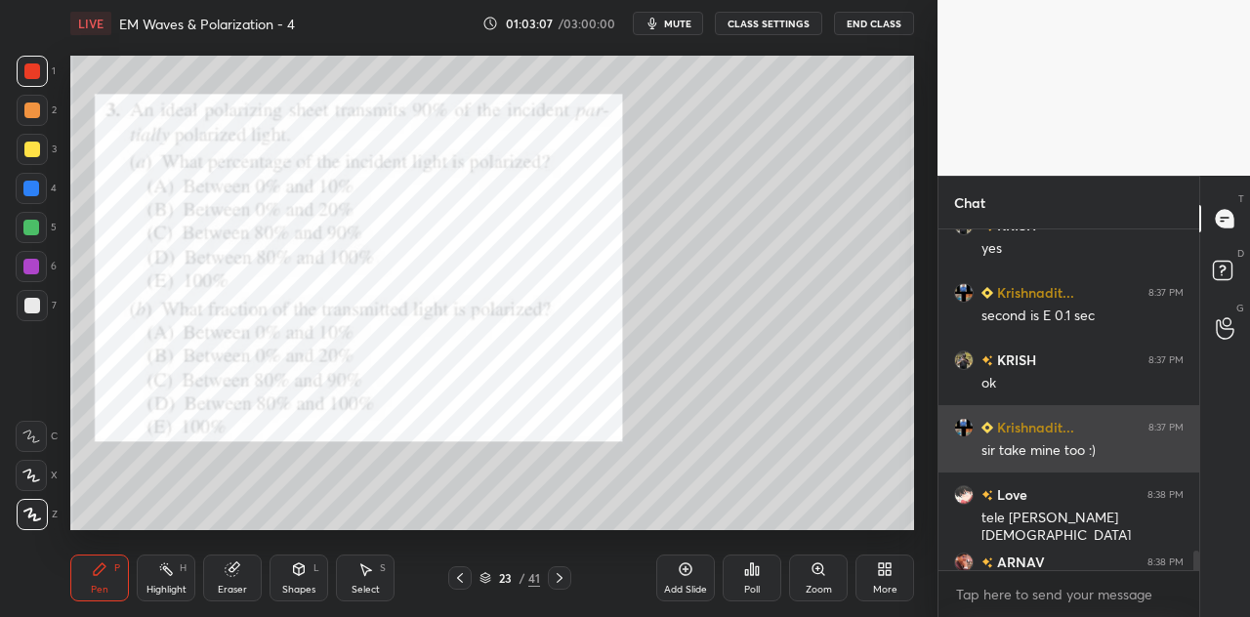
scroll to position [6179, 0]
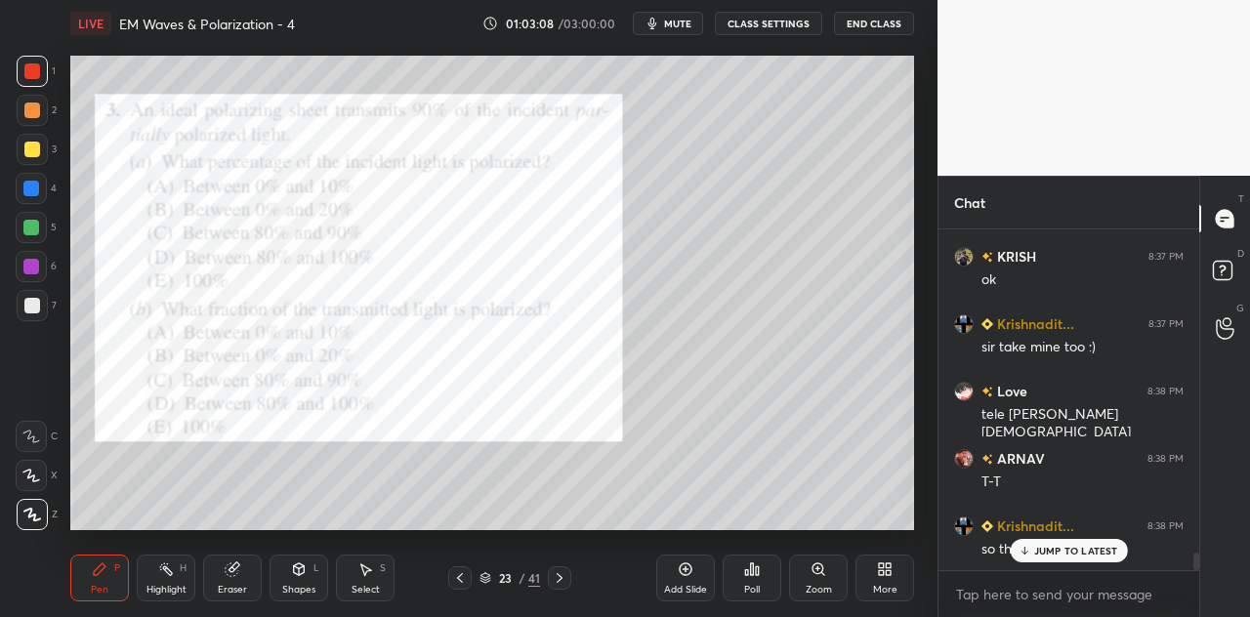
click at [1048, 550] on p "JUMP TO LATEST" at bounding box center [1076, 551] width 84 height 12
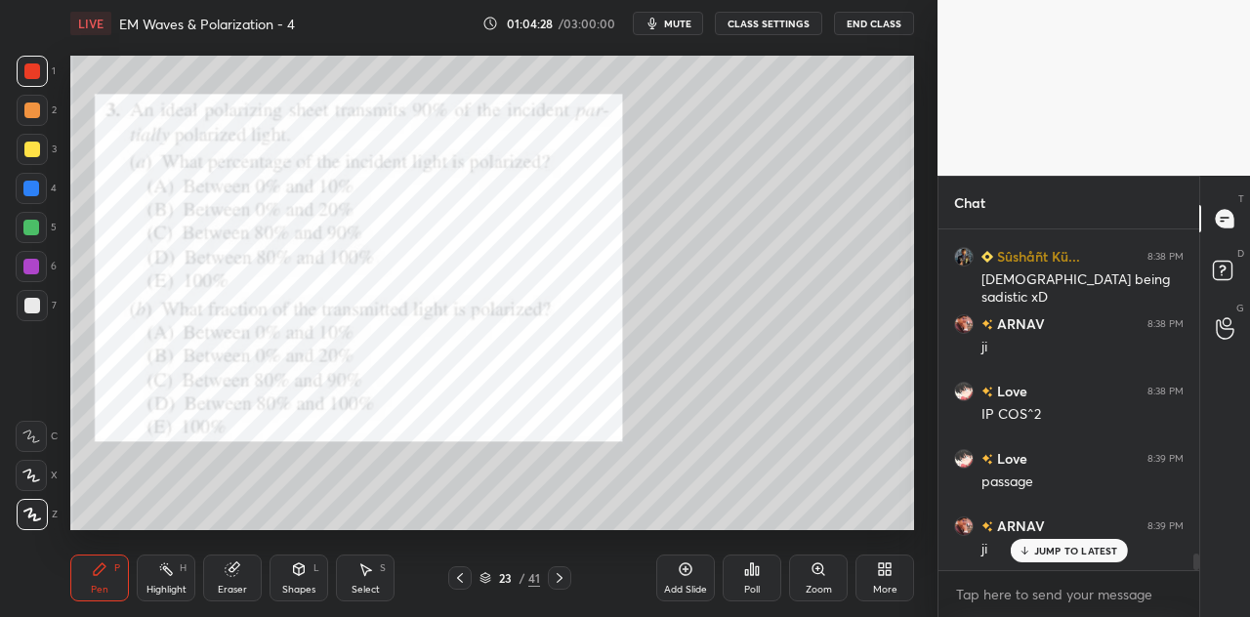
scroll to position [6623, 0]
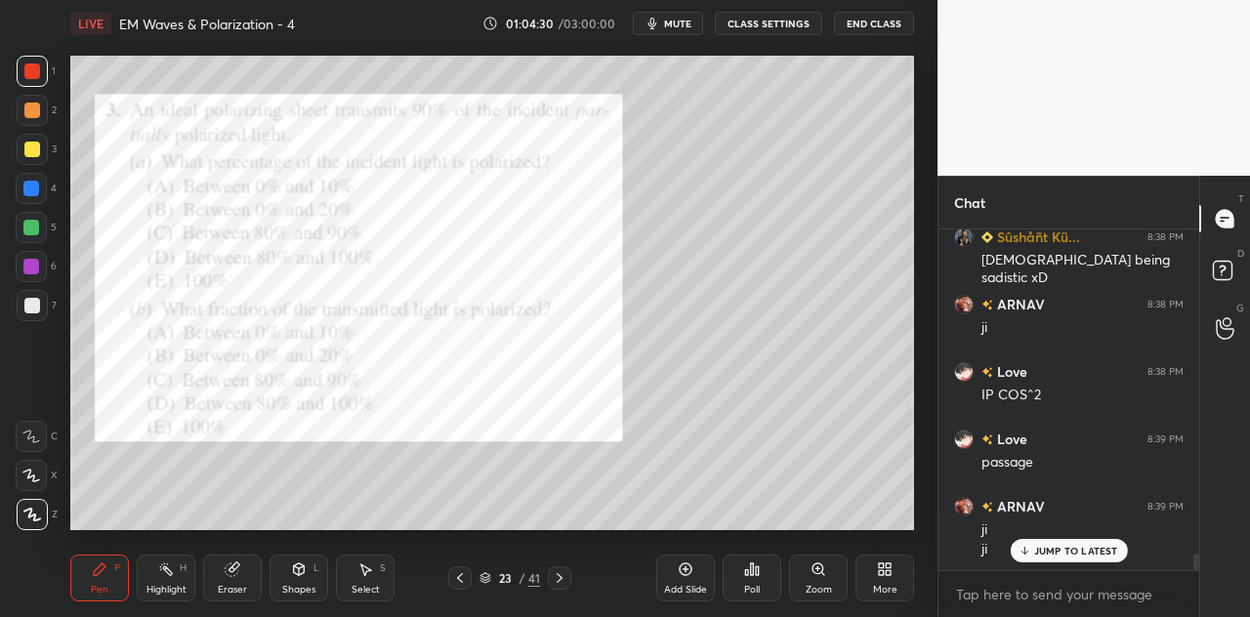
click at [41, 144] on div at bounding box center [32, 149] width 31 height 31
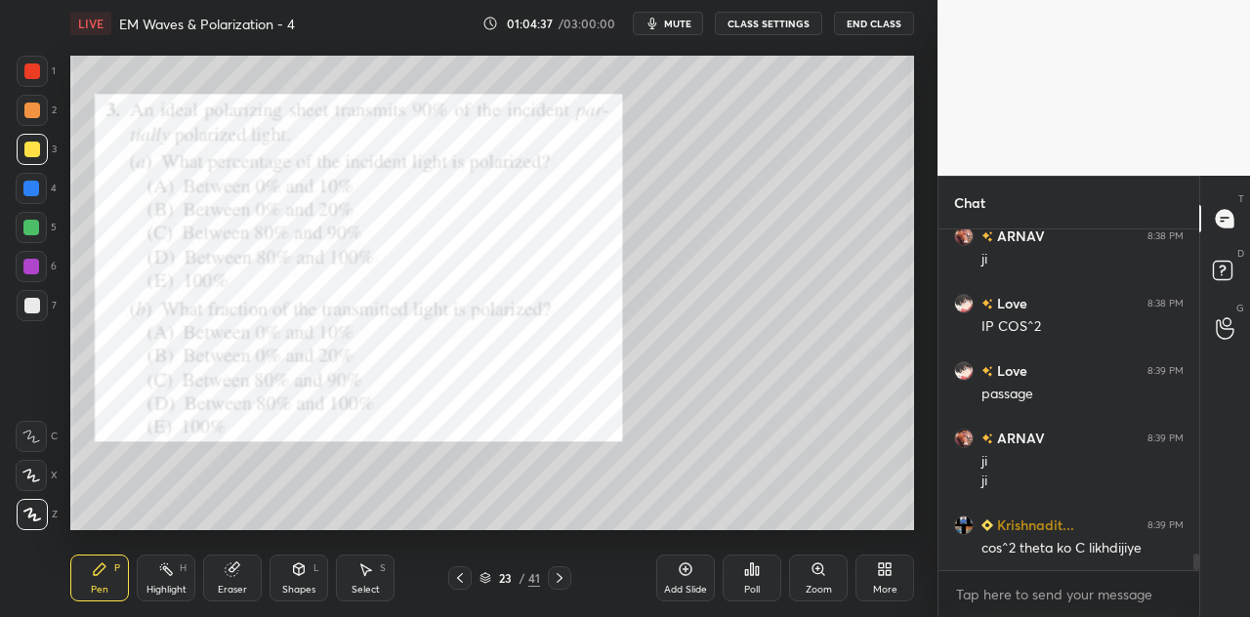
click at [32, 77] on div at bounding box center [32, 71] width 16 height 16
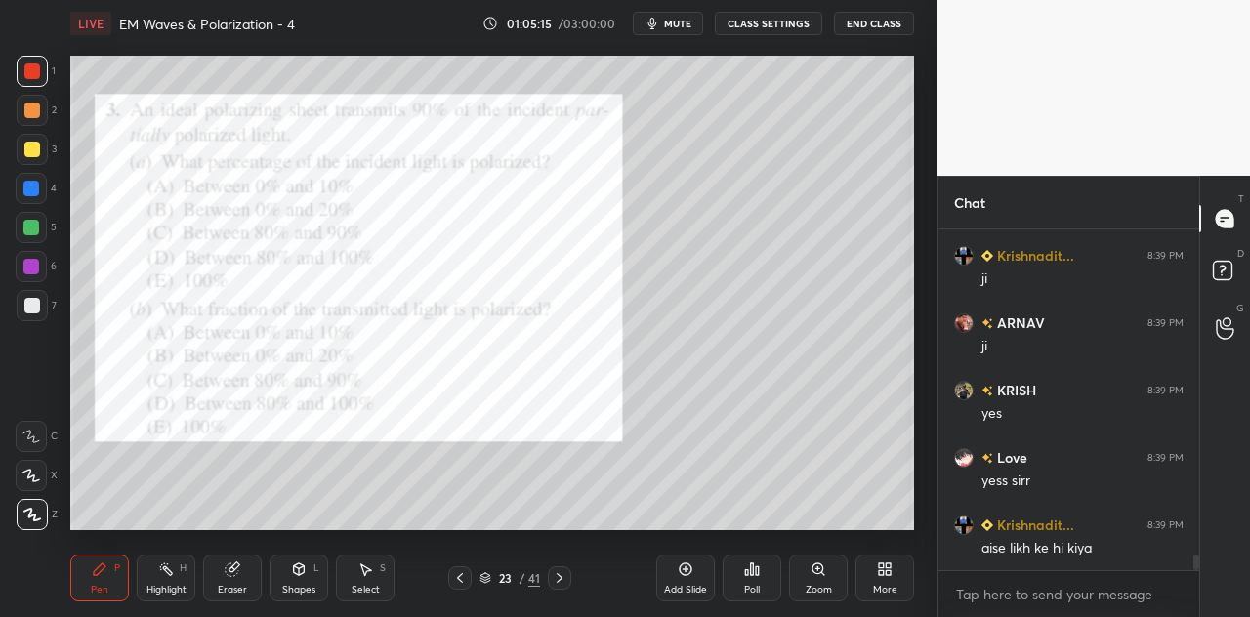
scroll to position [7297, 0]
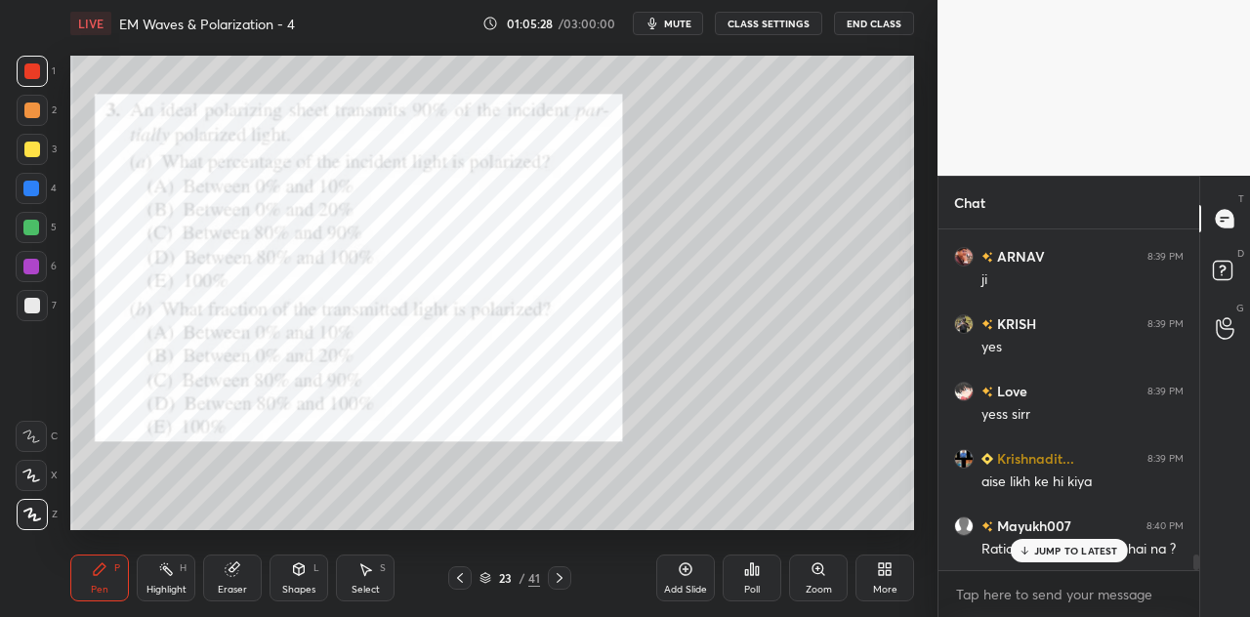
click at [1053, 551] on p "JUMP TO LATEST" at bounding box center [1076, 551] width 84 height 12
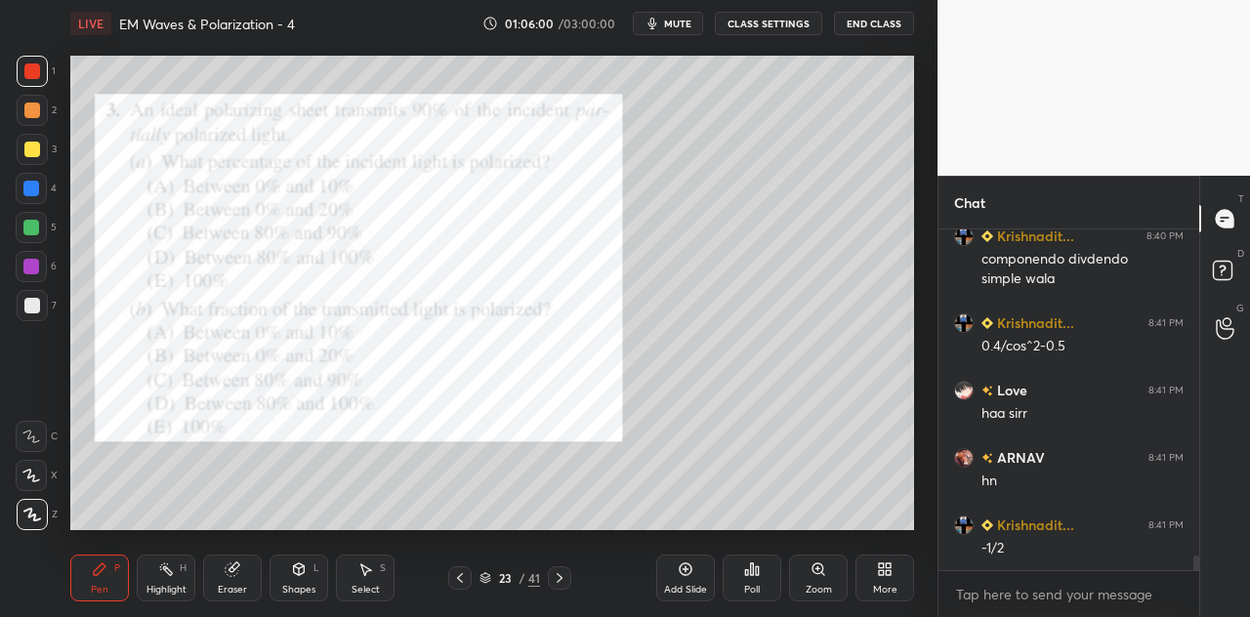
scroll to position [7944, 0]
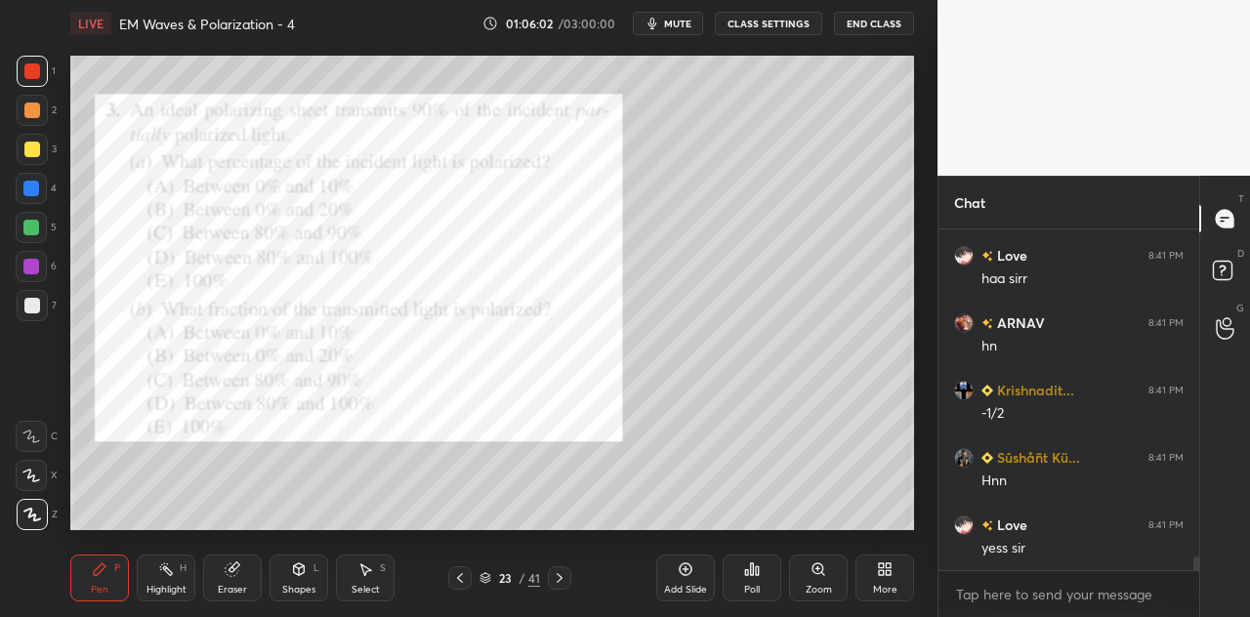
click at [39, 157] on div at bounding box center [32, 149] width 31 height 31
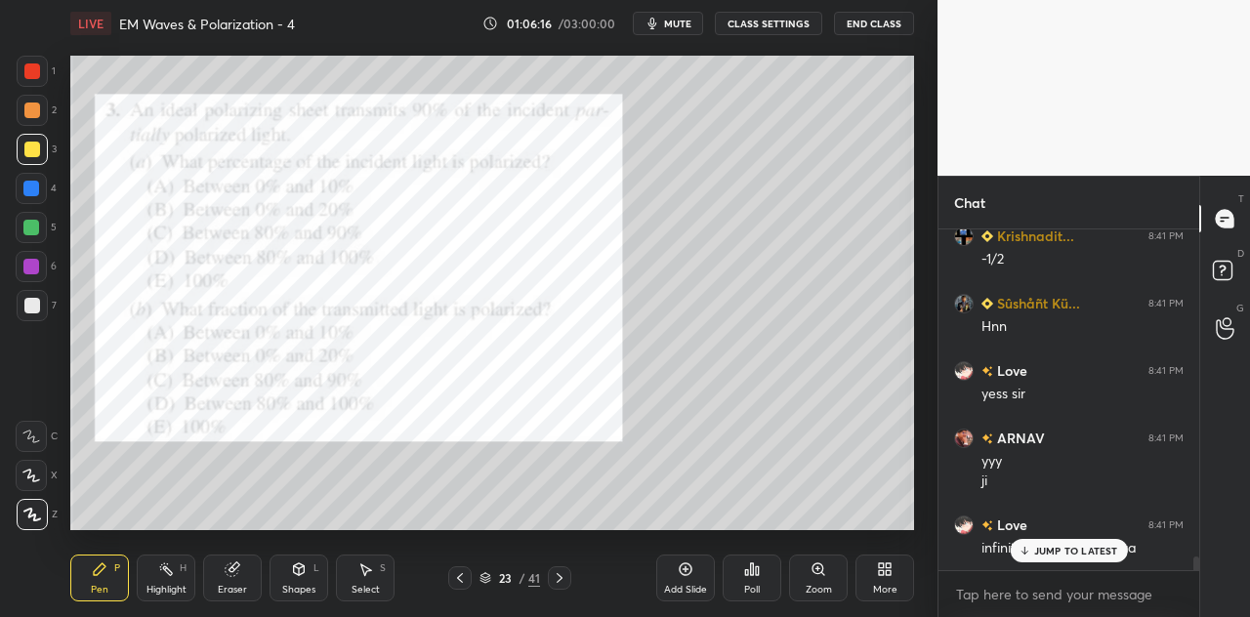
scroll to position [8182, 0]
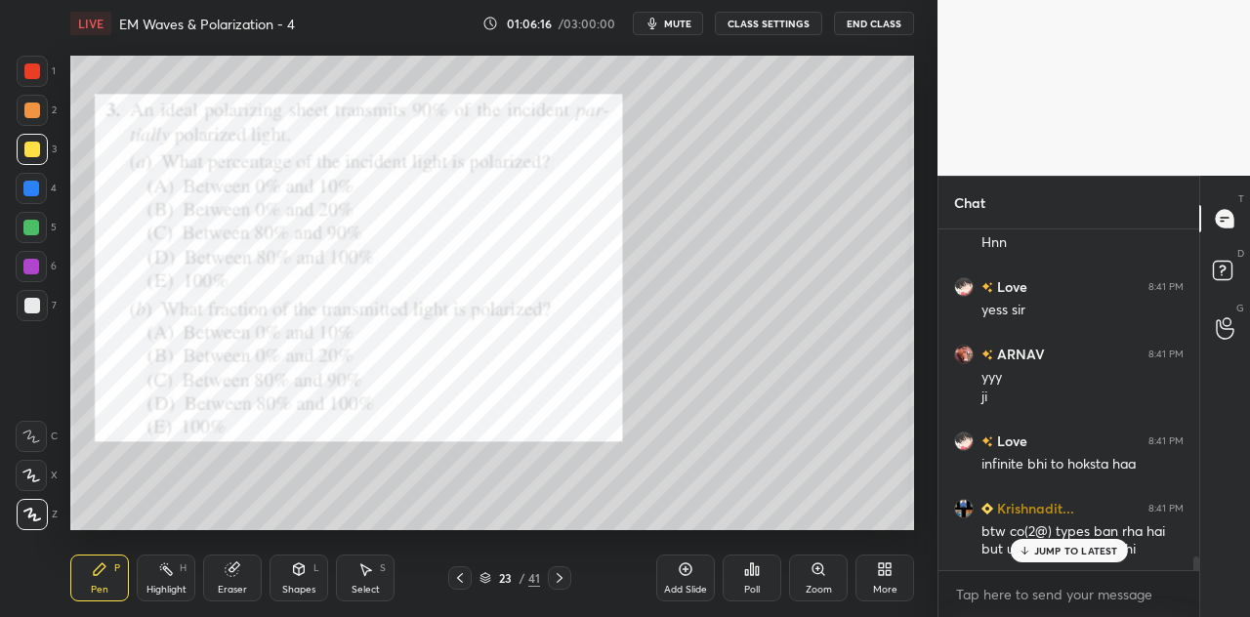
click at [35, 233] on div at bounding box center [31, 228] width 16 height 16
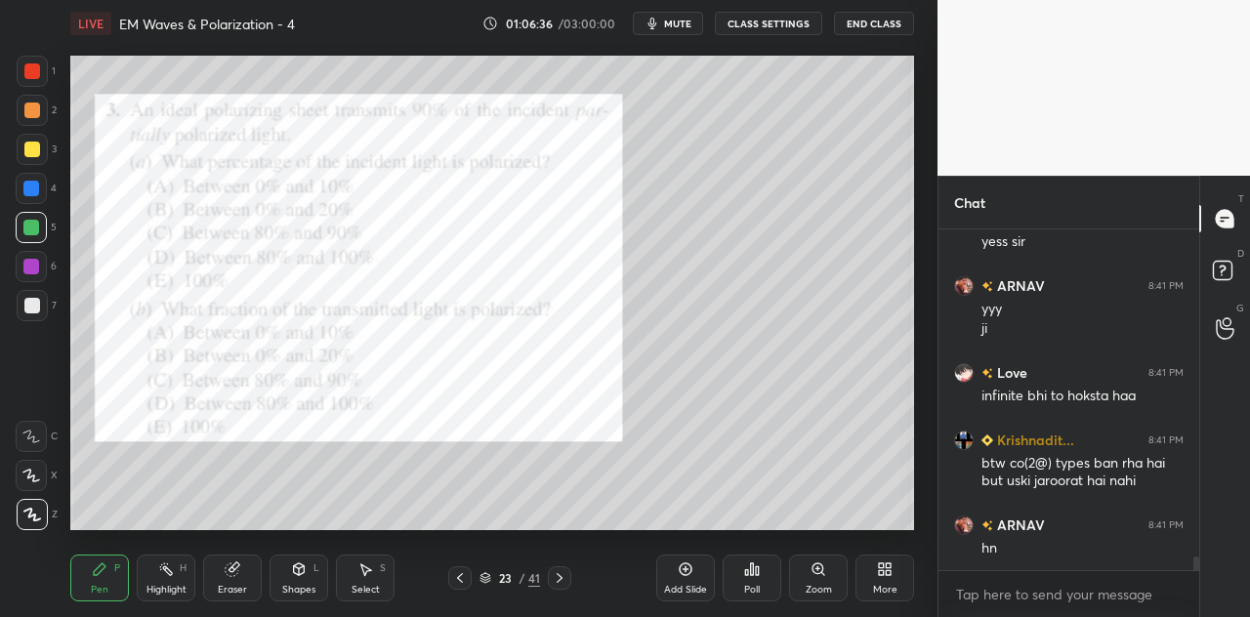
scroll to position [8317, 0]
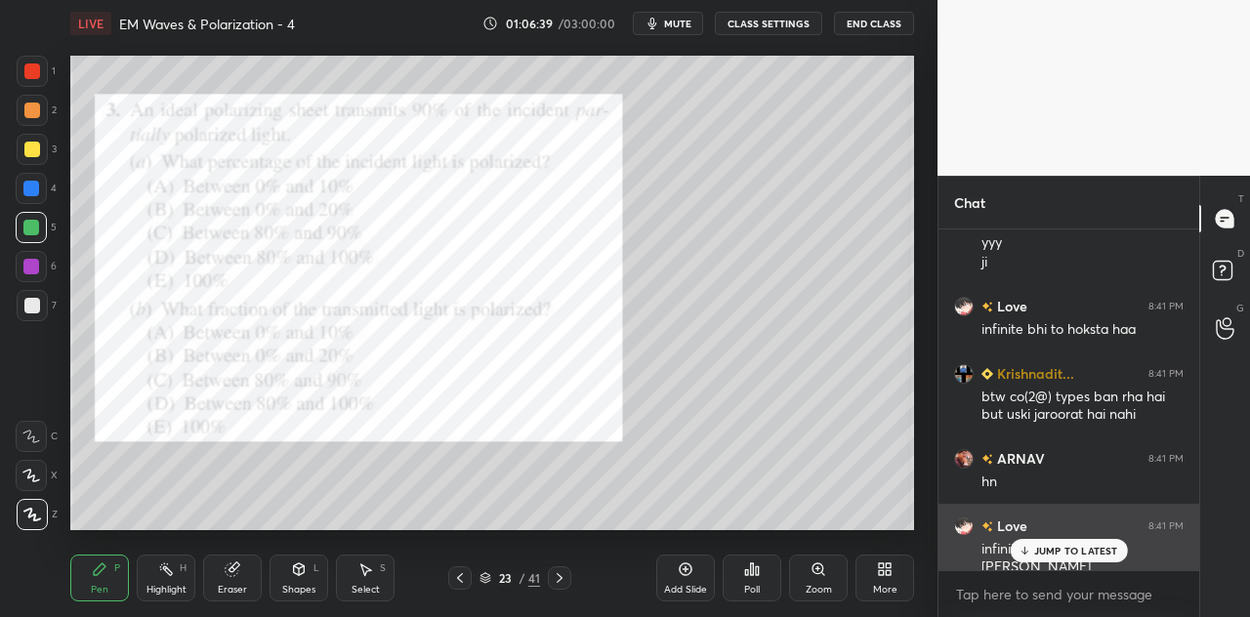
click at [1034, 552] on p "JUMP TO LATEST" at bounding box center [1076, 551] width 84 height 12
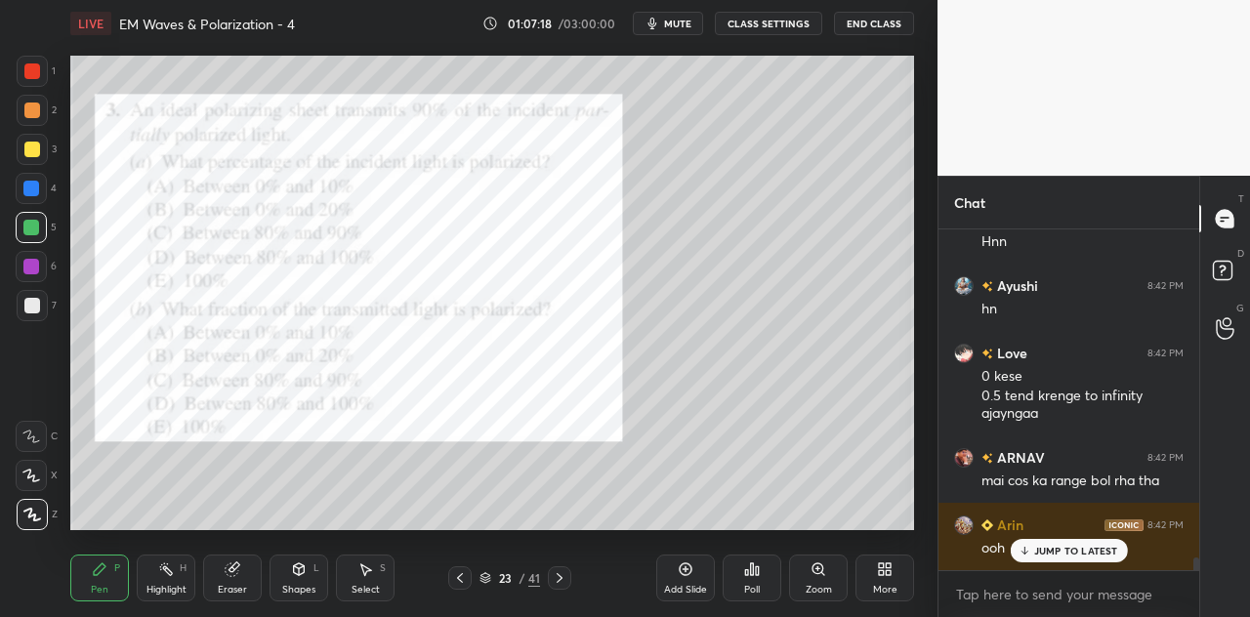
scroll to position [8913, 0]
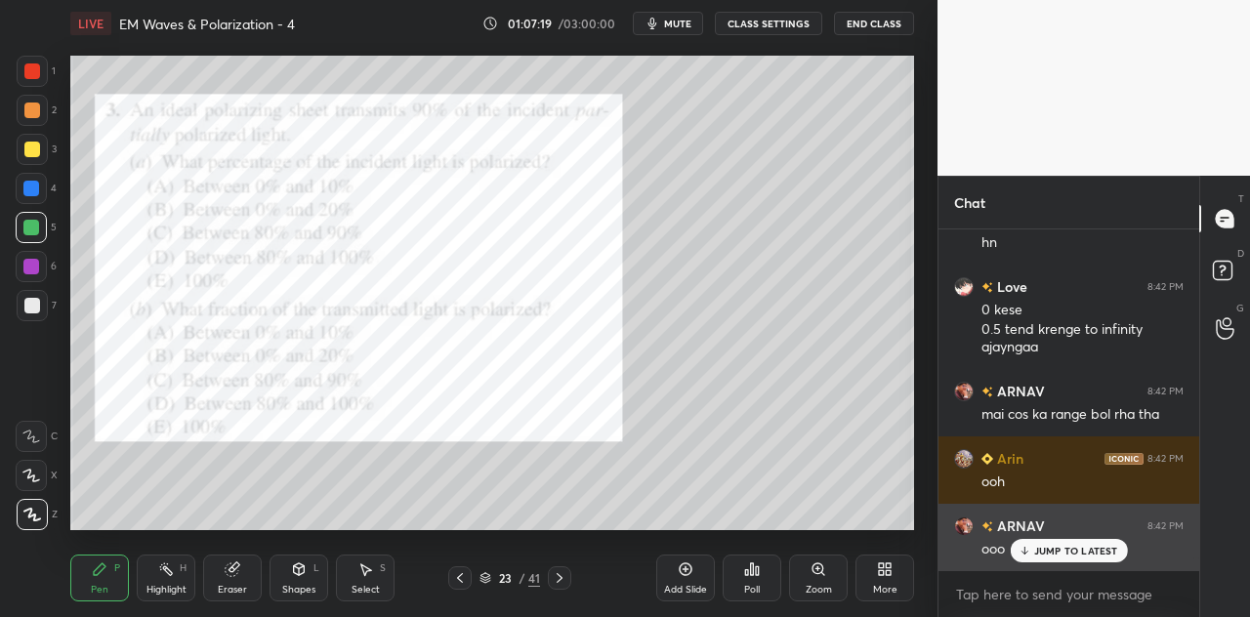
click at [1049, 551] on p "JUMP TO LATEST" at bounding box center [1076, 551] width 84 height 12
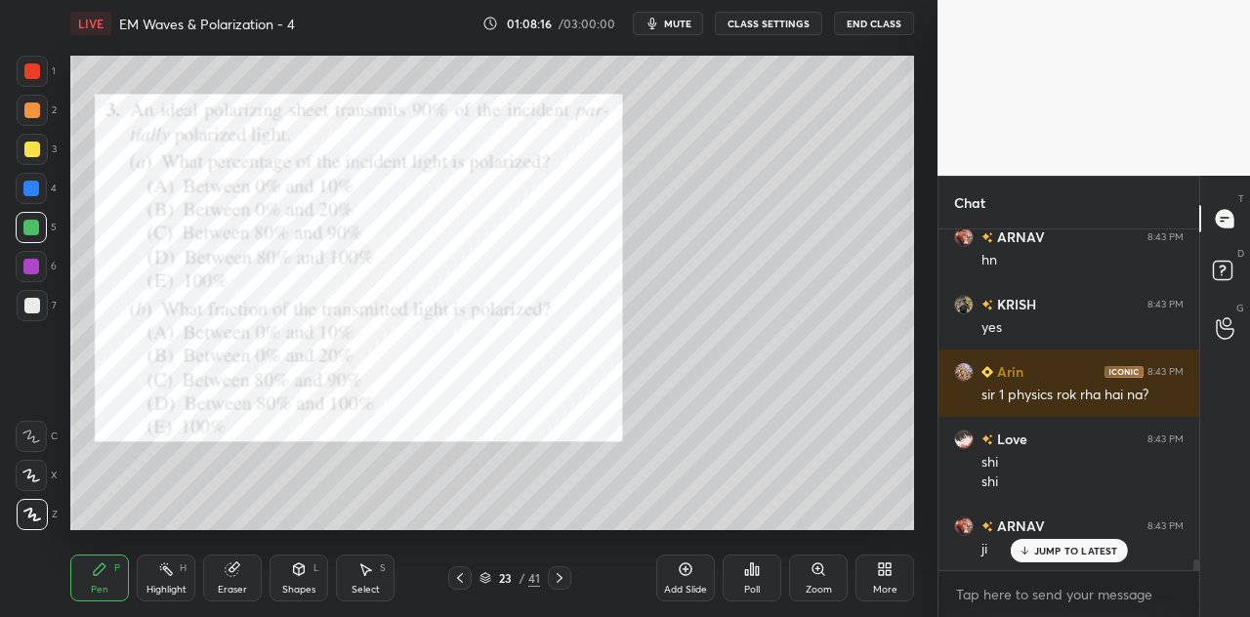
scroll to position [10253, 0]
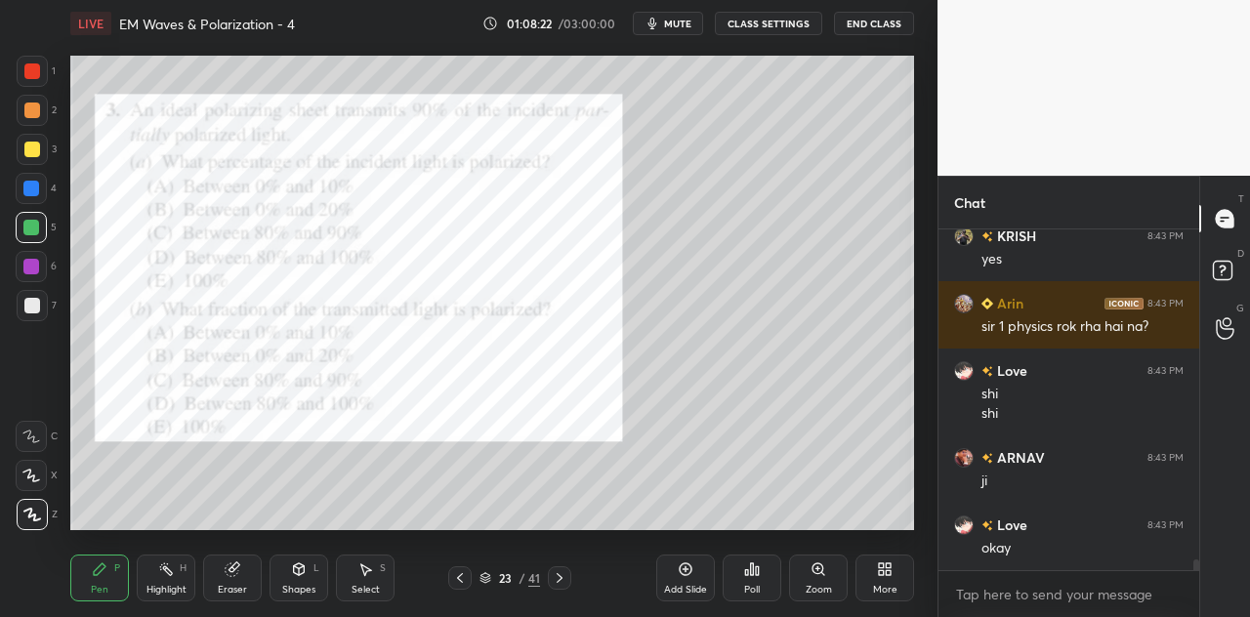
click at [306, 581] on div "Shapes L" at bounding box center [299, 578] width 59 height 47
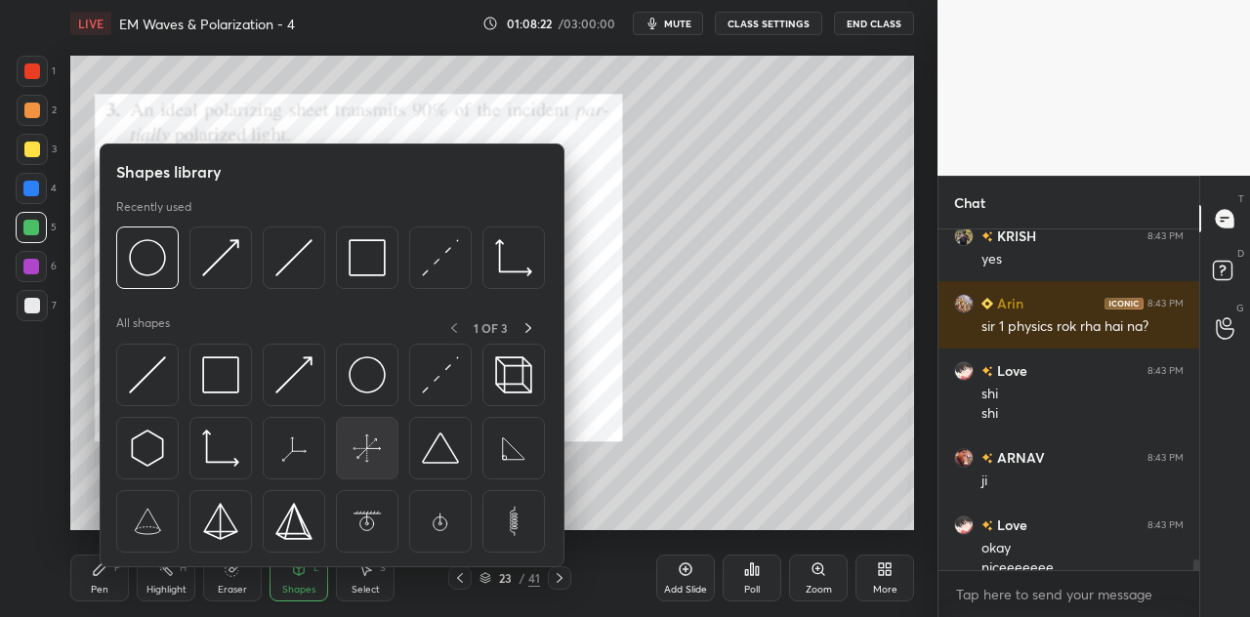
scroll to position [10272, 0]
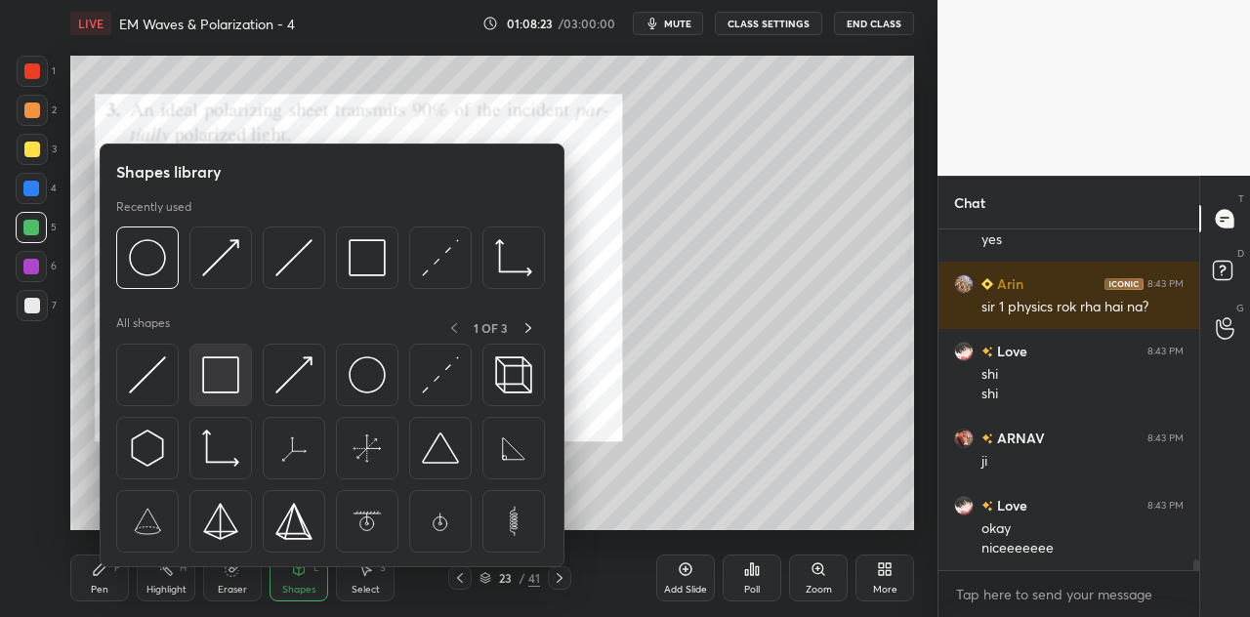
click at [211, 368] on img at bounding box center [220, 375] width 37 height 37
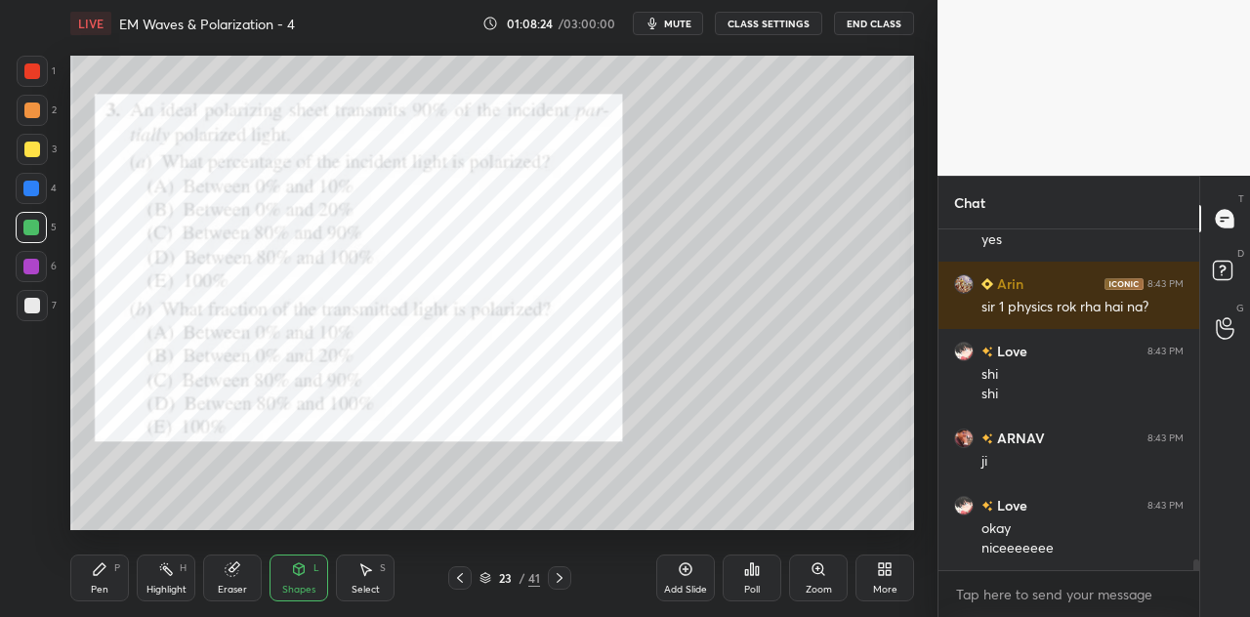
click at [31, 314] on div at bounding box center [32, 306] width 16 height 16
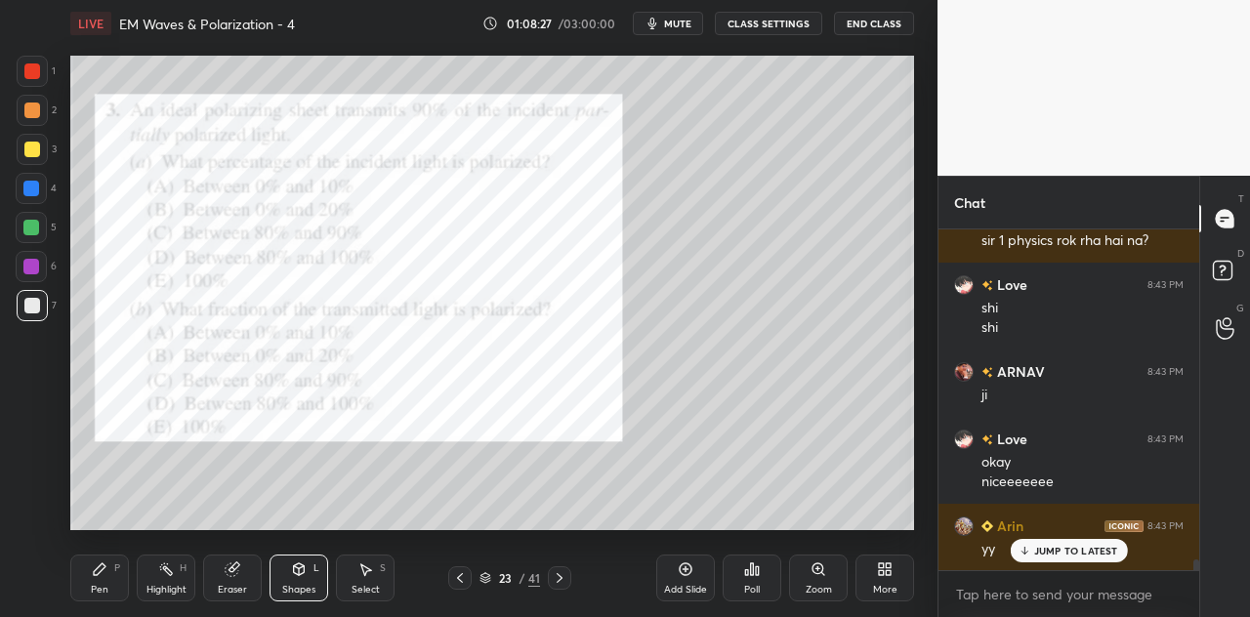
click at [100, 580] on div "Pen P" at bounding box center [99, 578] width 59 height 47
click at [32, 103] on div at bounding box center [32, 111] width 16 height 16
click at [34, 194] on div at bounding box center [31, 189] width 16 height 16
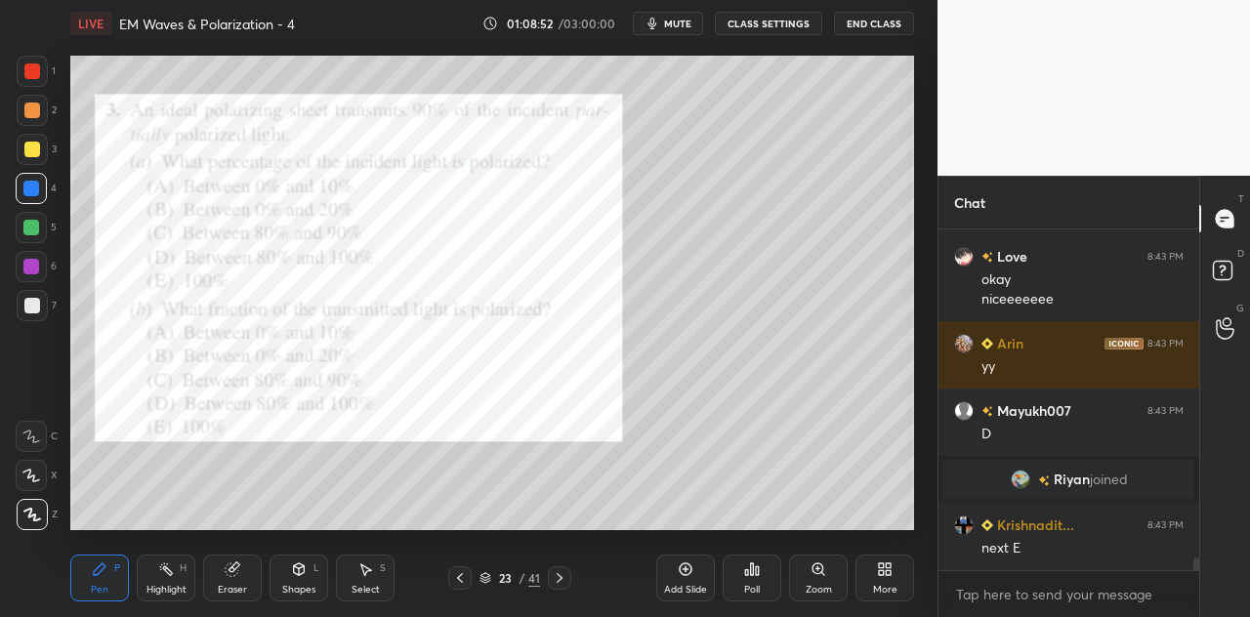
scroll to position [8821, 0]
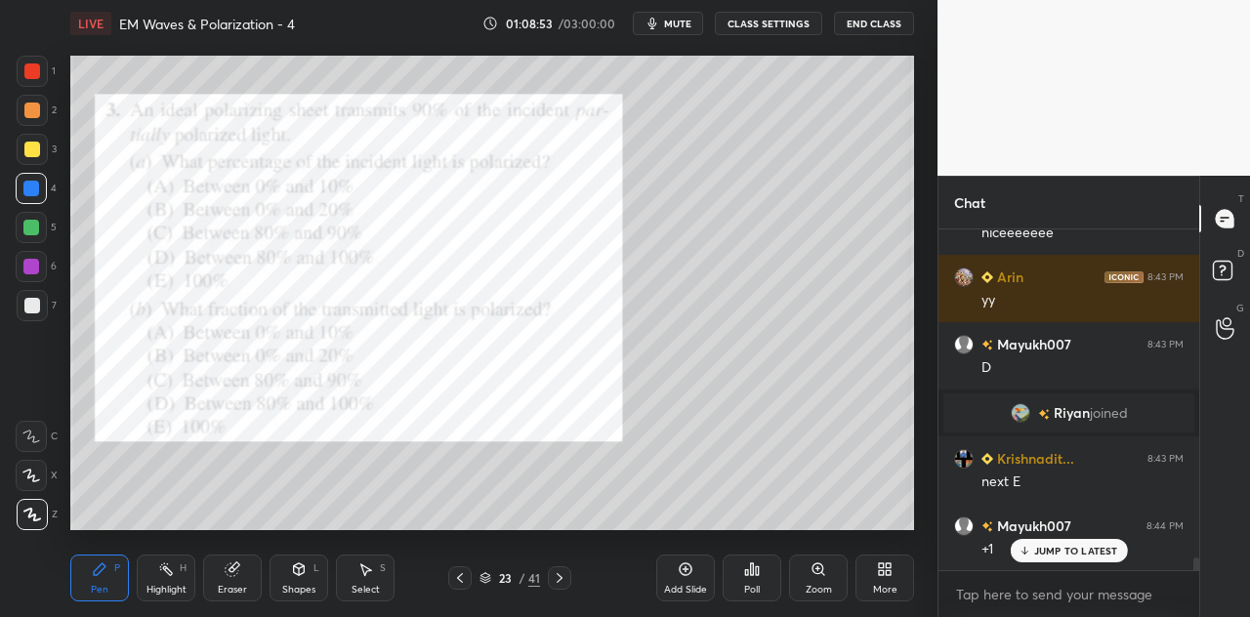
click at [758, 577] on icon at bounding box center [752, 570] width 16 height 16
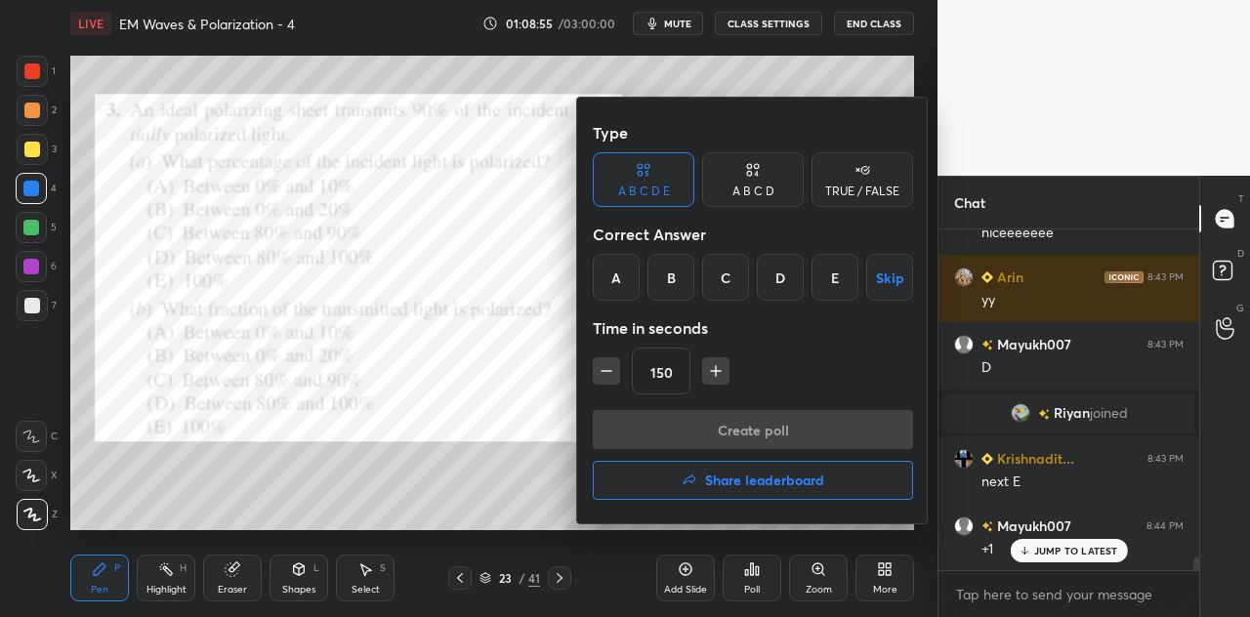
click at [611, 376] on icon "button" at bounding box center [607, 371] width 20 height 20
click at [614, 373] on icon "button" at bounding box center [607, 371] width 20 height 20
click at [606, 372] on icon "button" at bounding box center [607, 371] width 20 height 20
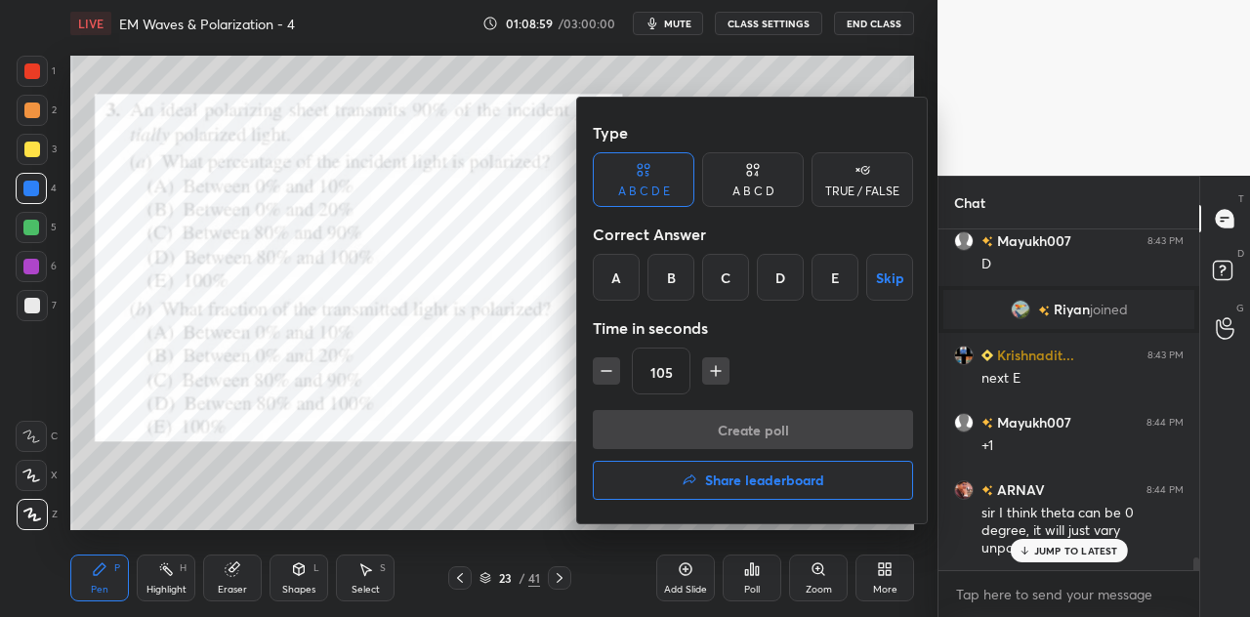
scroll to position [8991, 0]
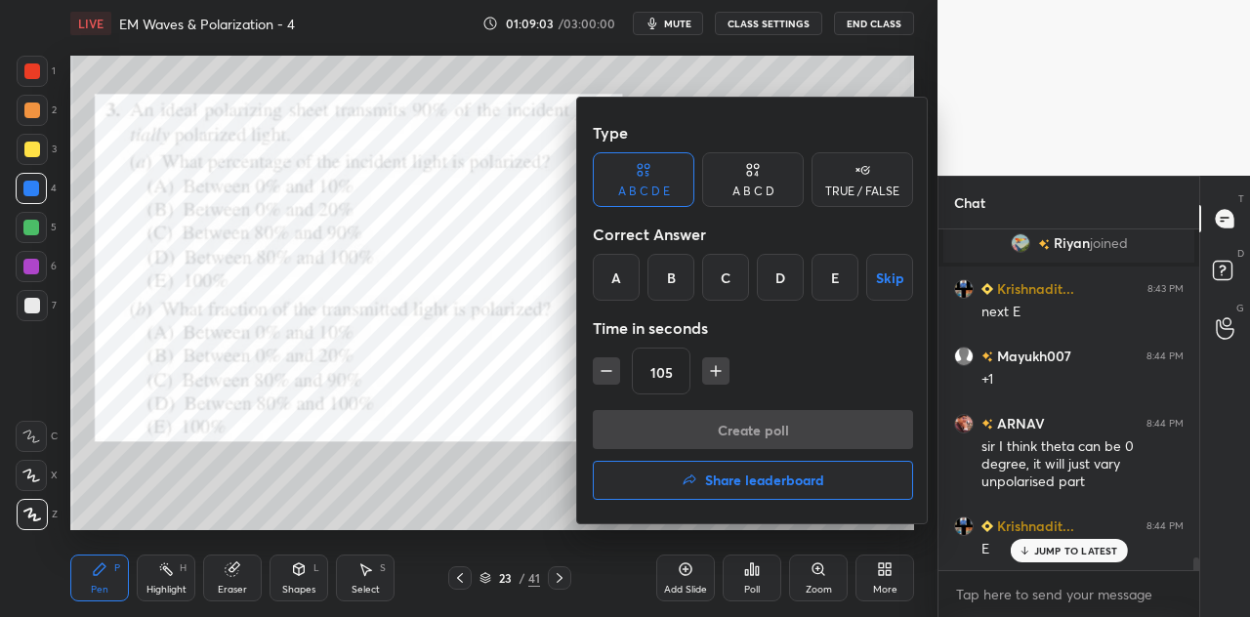
click at [611, 373] on icon "button" at bounding box center [607, 371] width 20 height 20
type input "90"
click at [842, 284] on div "E" at bounding box center [835, 277] width 47 height 47
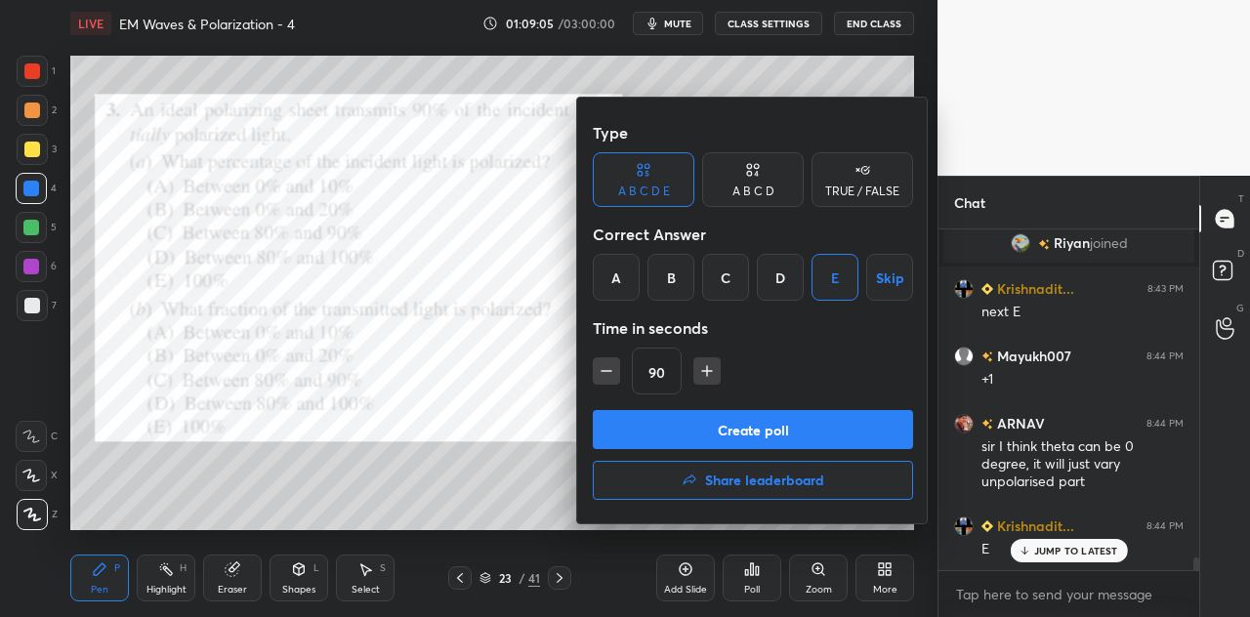
click at [885, 280] on button "Skip" at bounding box center [889, 277] width 47 height 47
click at [754, 427] on button "Create poll" at bounding box center [753, 429] width 320 height 39
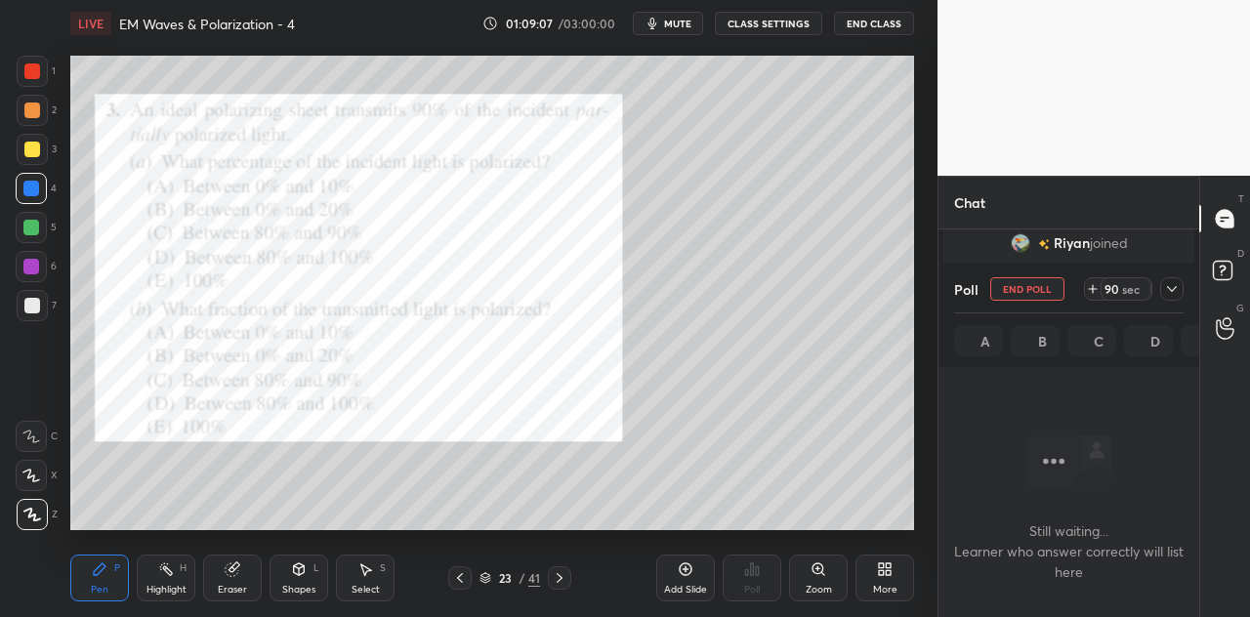
scroll to position [6, 6]
click at [1169, 289] on icon at bounding box center [1172, 289] width 10 height 6
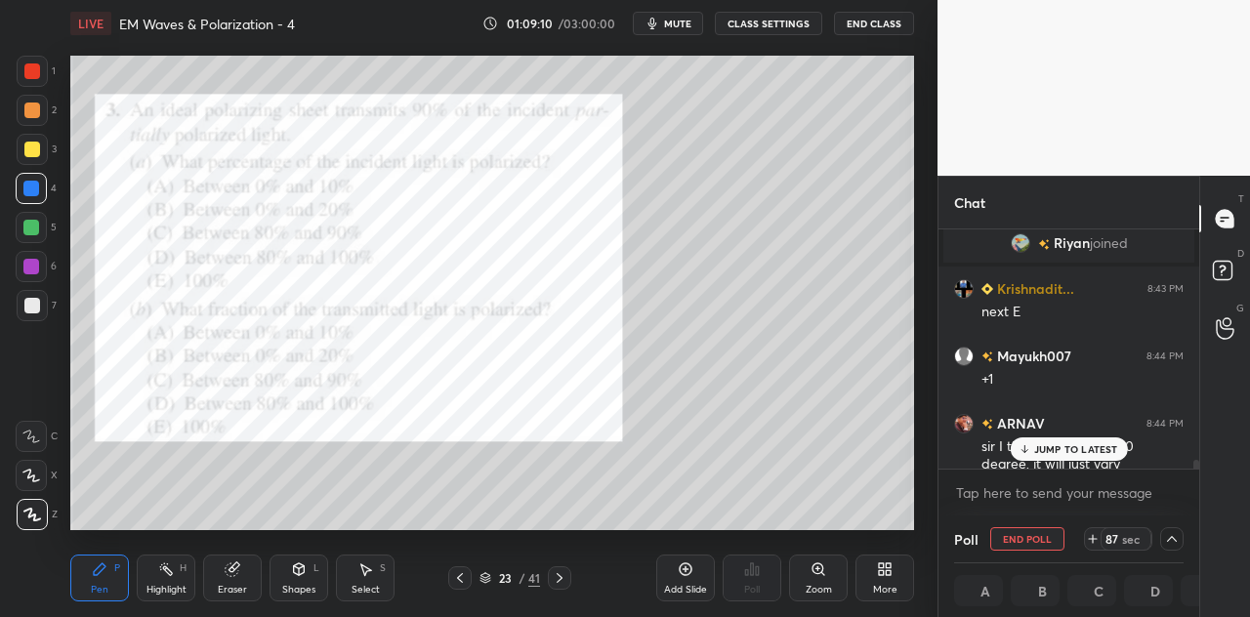
click at [44, 69] on div at bounding box center [32, 71] width 31 height 31
click at [300, 575] on icon at bounding box center [299, 570] width 16 height 16
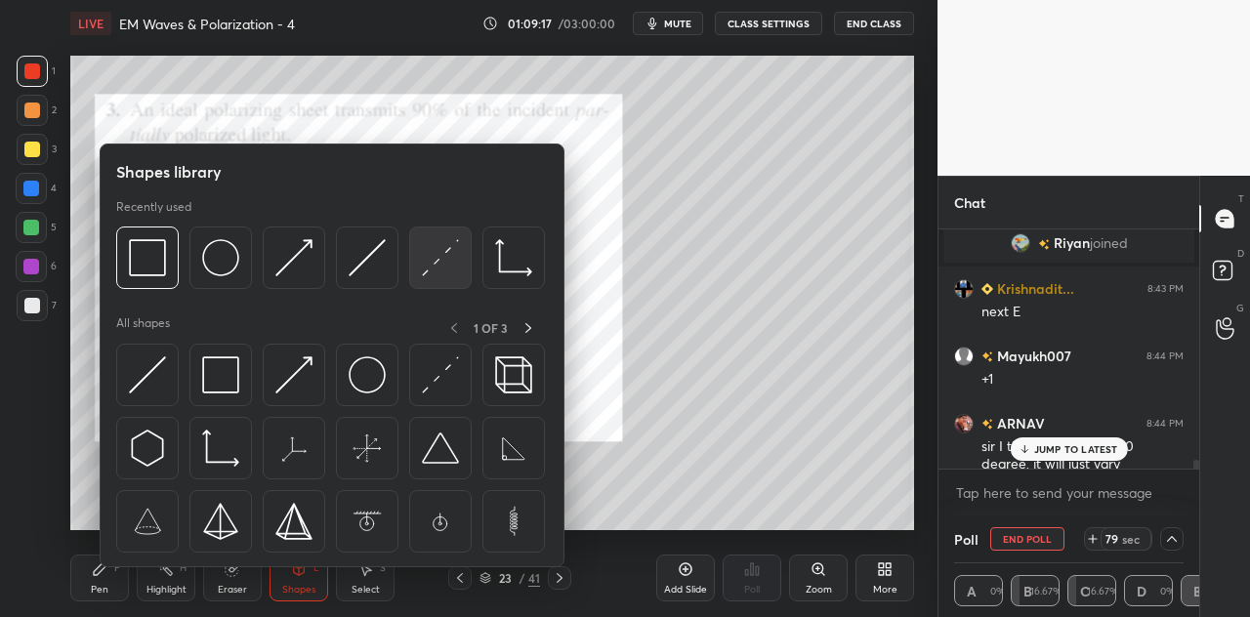
click at [447, 269] on img at bounding box center [440, 257] width 37 height 37
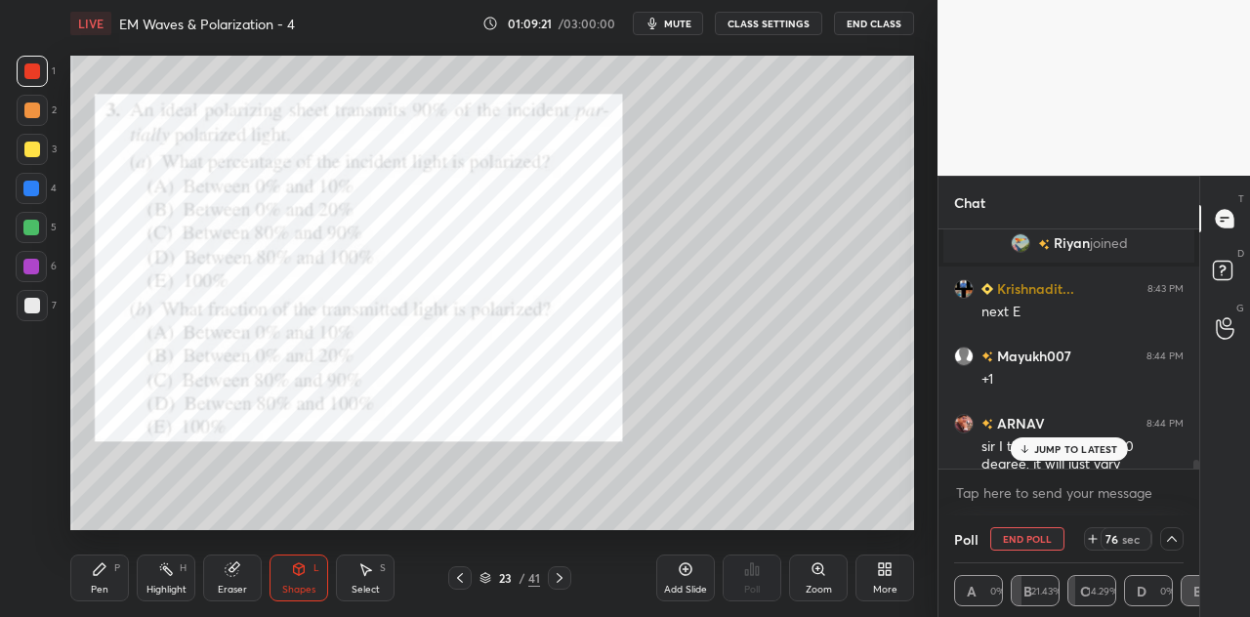
click at [40, 185] on div at bounding box center [31, 188] width 31 height 31
click at [102, 574] on icon at bounding box center [100, 570] width 16 height 16
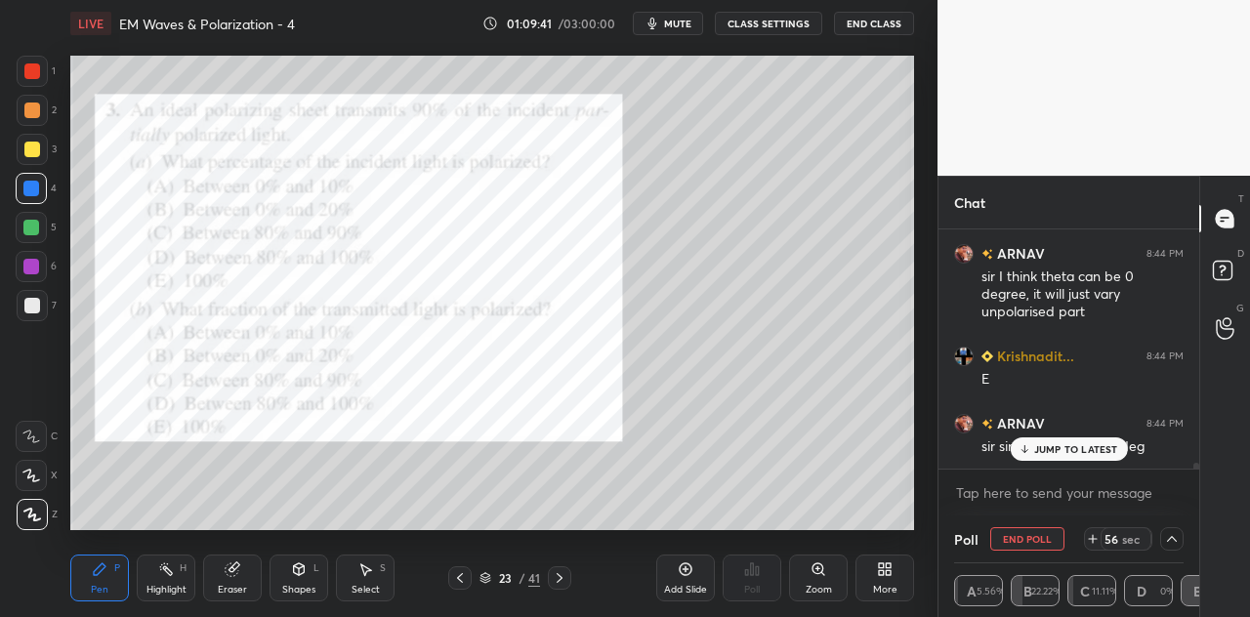
scroll to position [9245, 0]
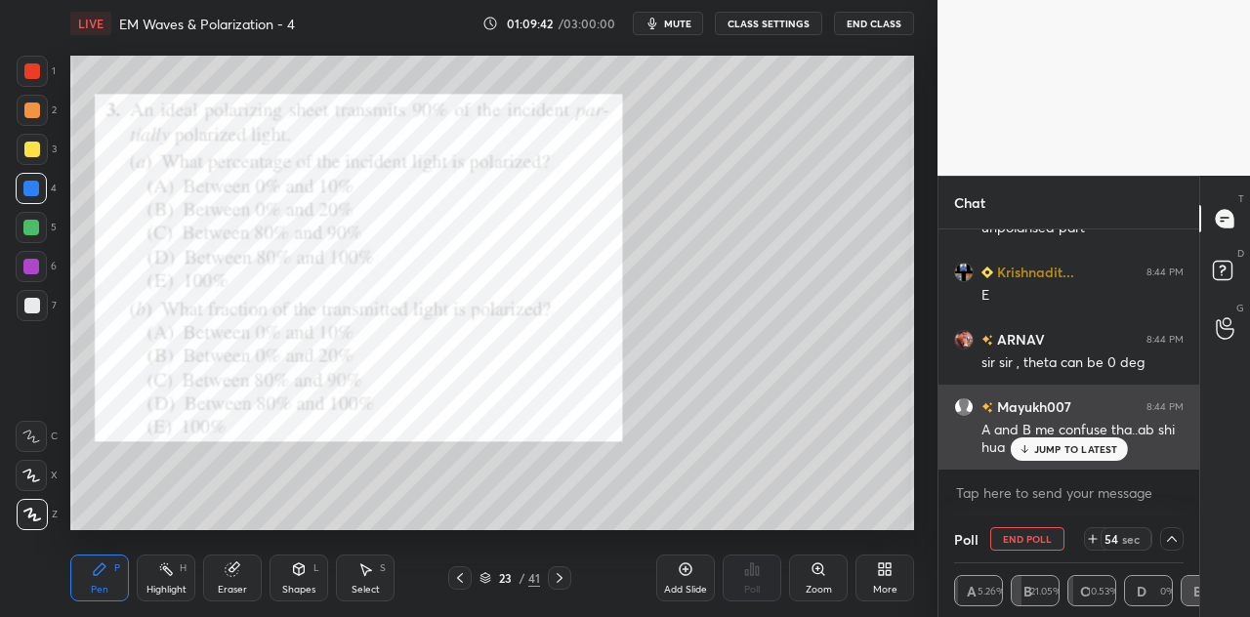
click at [1063, 444] on p "JUMP TO LATEST" at bounding box center [1076, 449] width 84 height 12
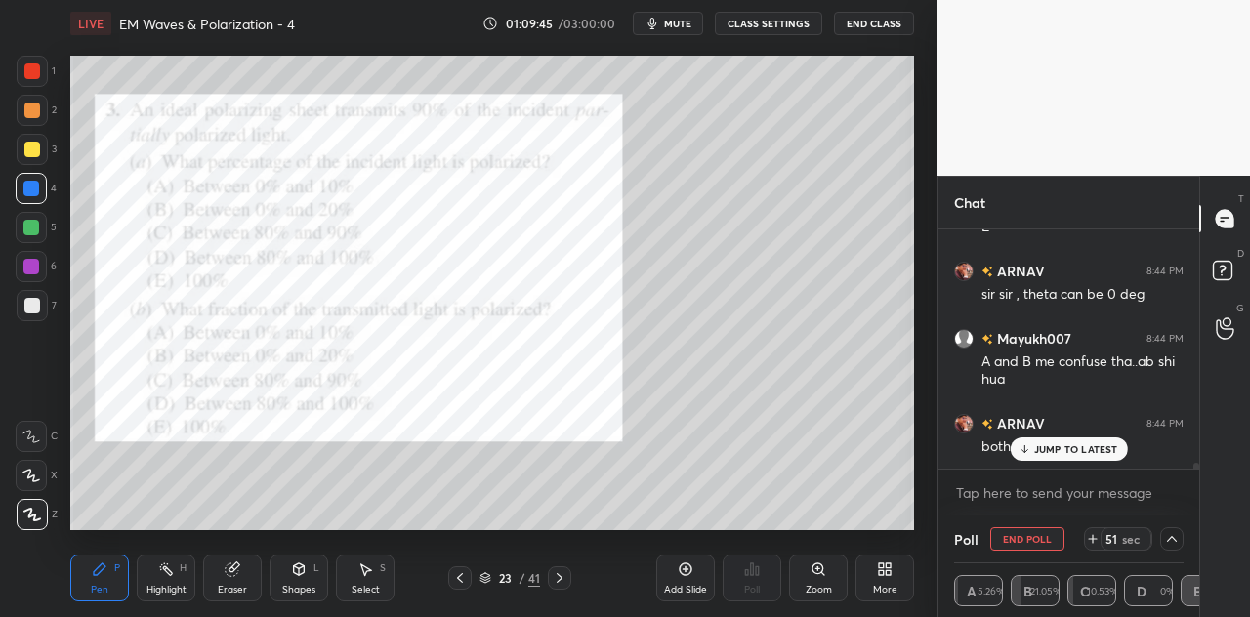
scroll to position [9397, 0]
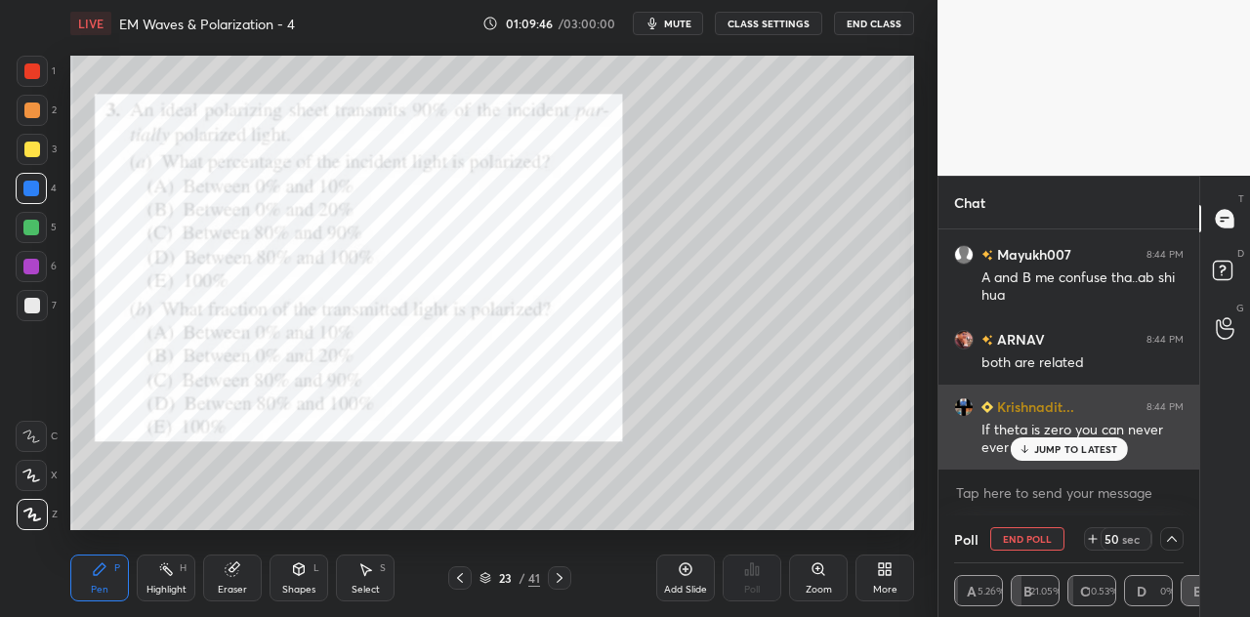
click at [1059, 446] on p "JUMP TO LATEST" at bounding box center [1076, 449] width 84 height 12
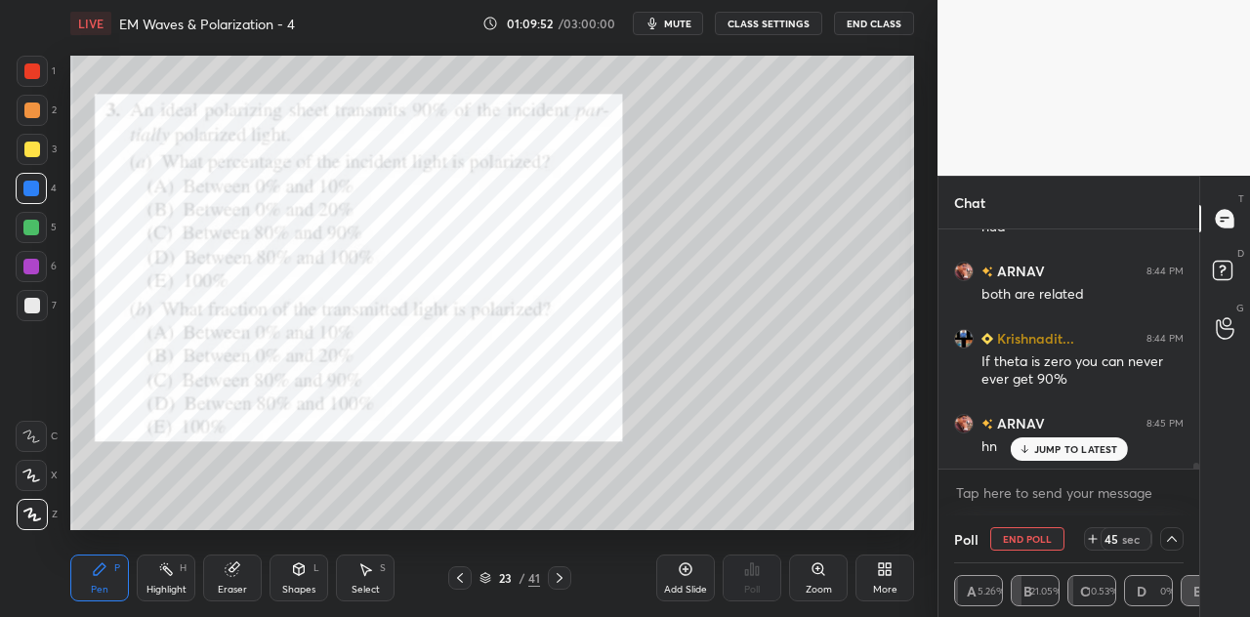
scroll to position [9532, 0]
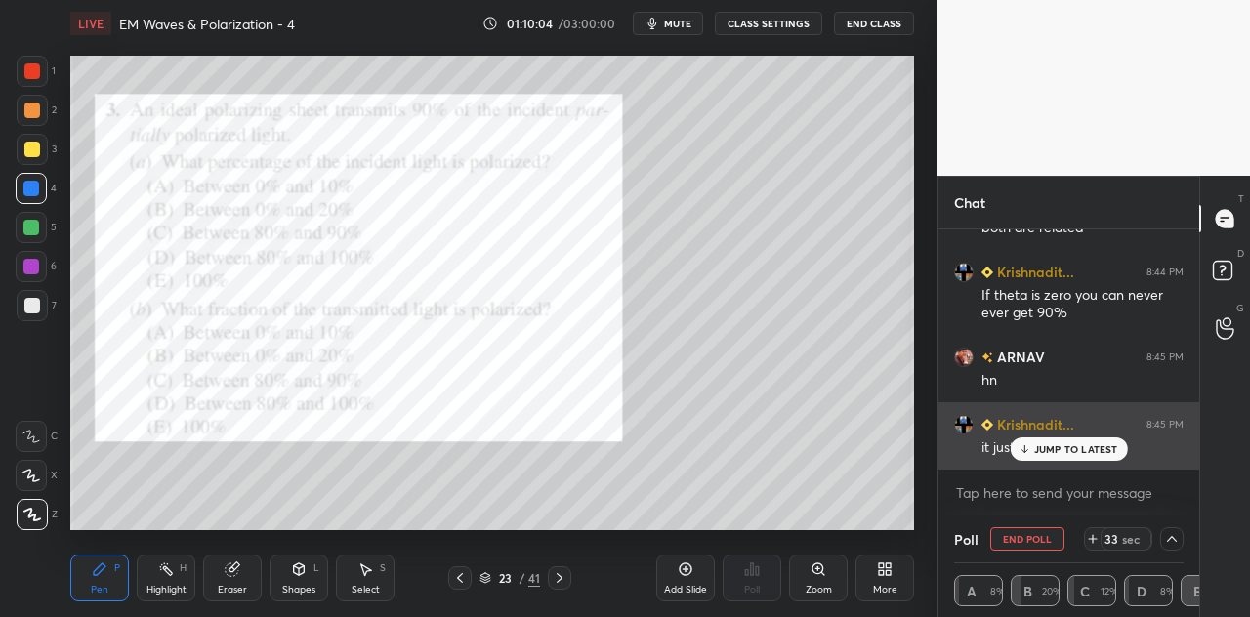
click at [1049, 450] on p "JUMP TO LATEST" at bounding box center [1076, 449] width 84 height 12
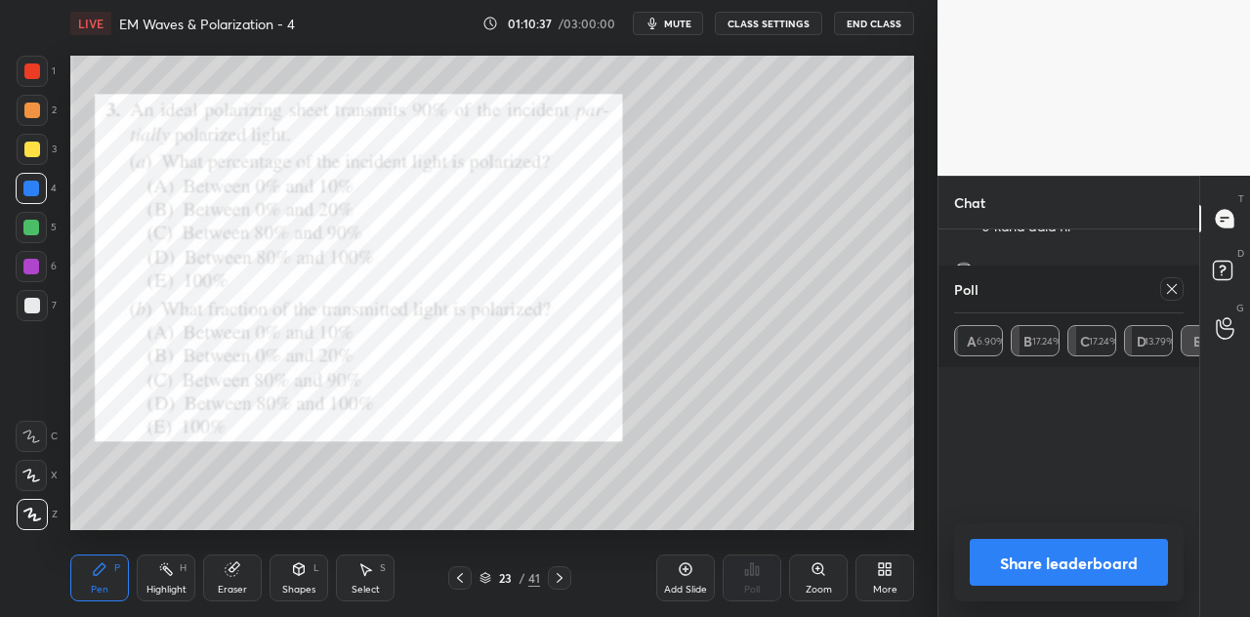
scroll to position [10243, 0]
click at [1033, 560] on button "Share leaderboard" at bounding box center [1069, 562] width 198 height 47
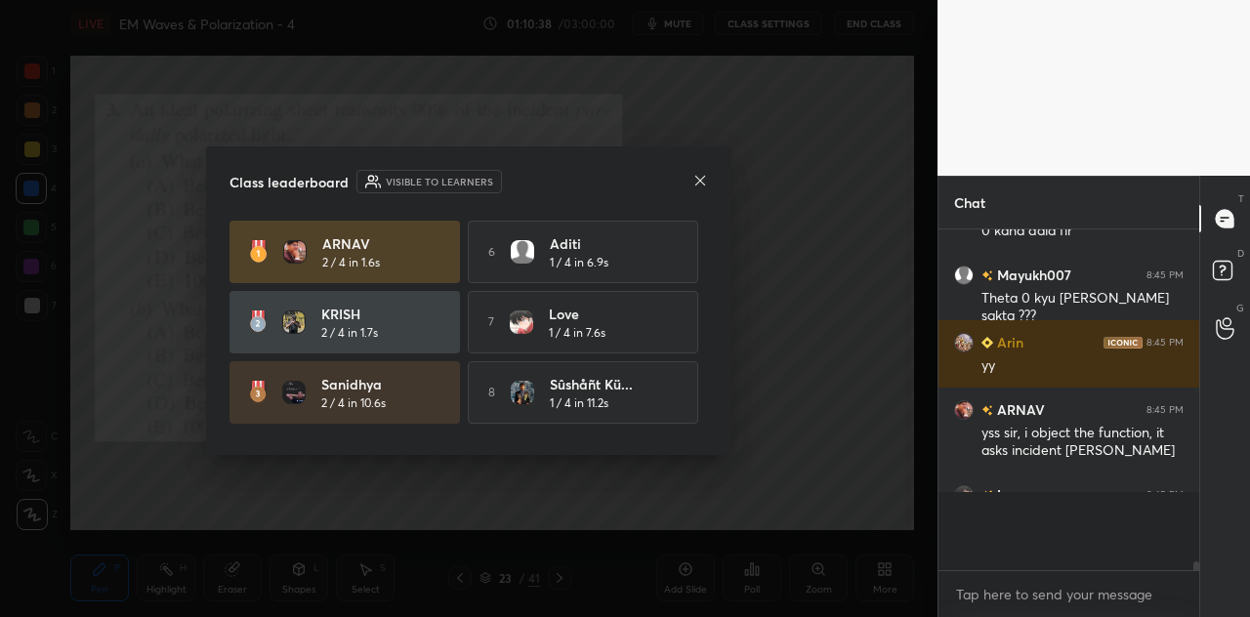
scroll to position [6, 6]
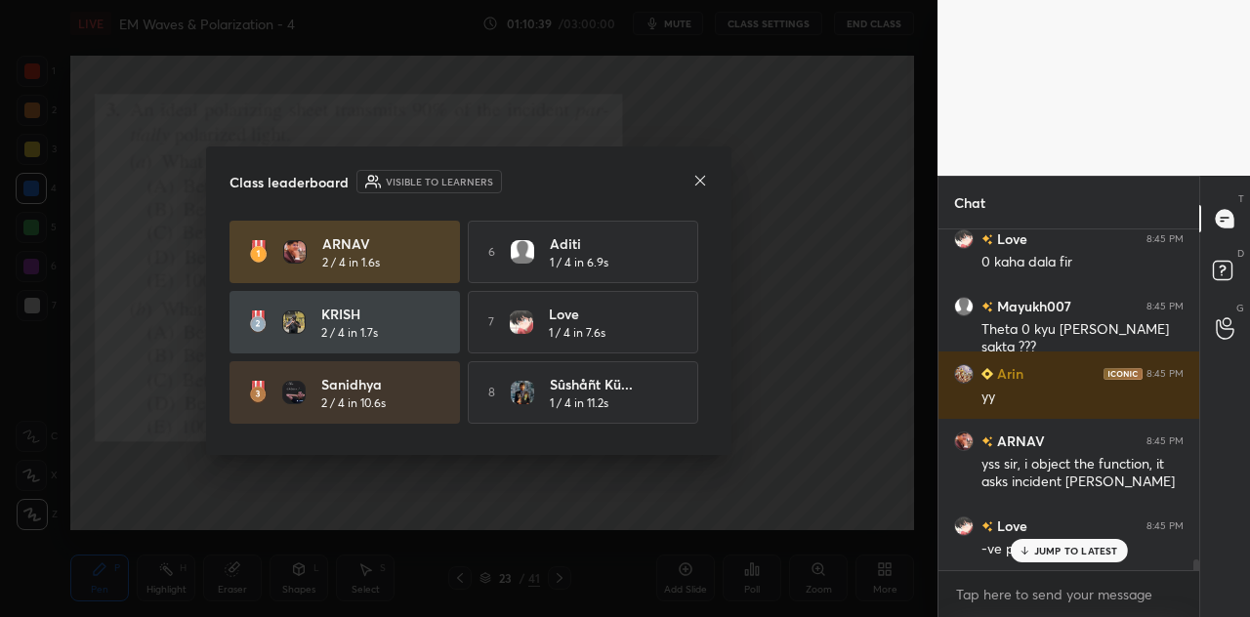
click at [699, 181] on icon at bounding box center [700, 180] width 10 height 10
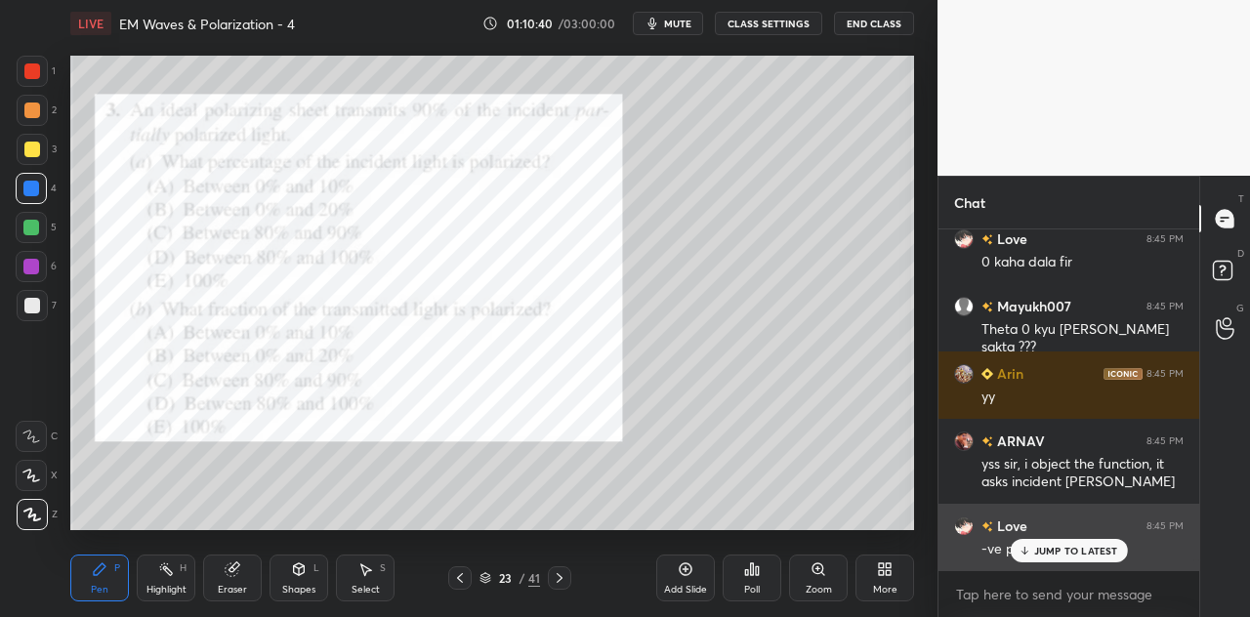
click at [1031, 548] on icon at bounding box center [1024, 551] width 13 height 12
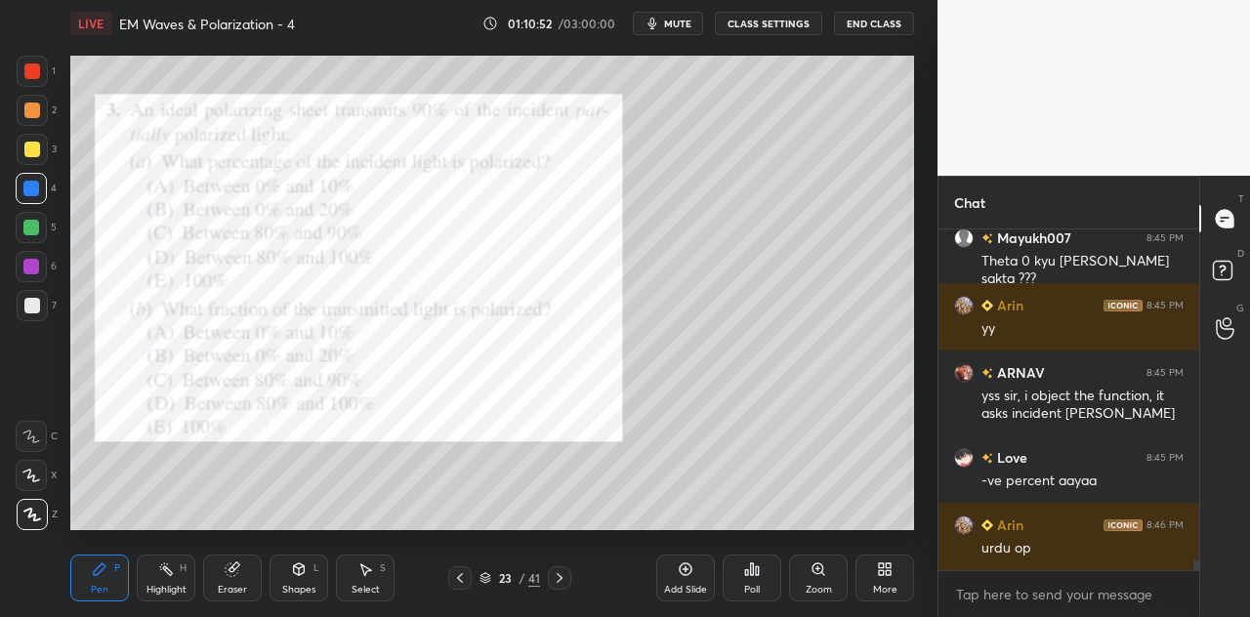
scroll to position [10276, 0]
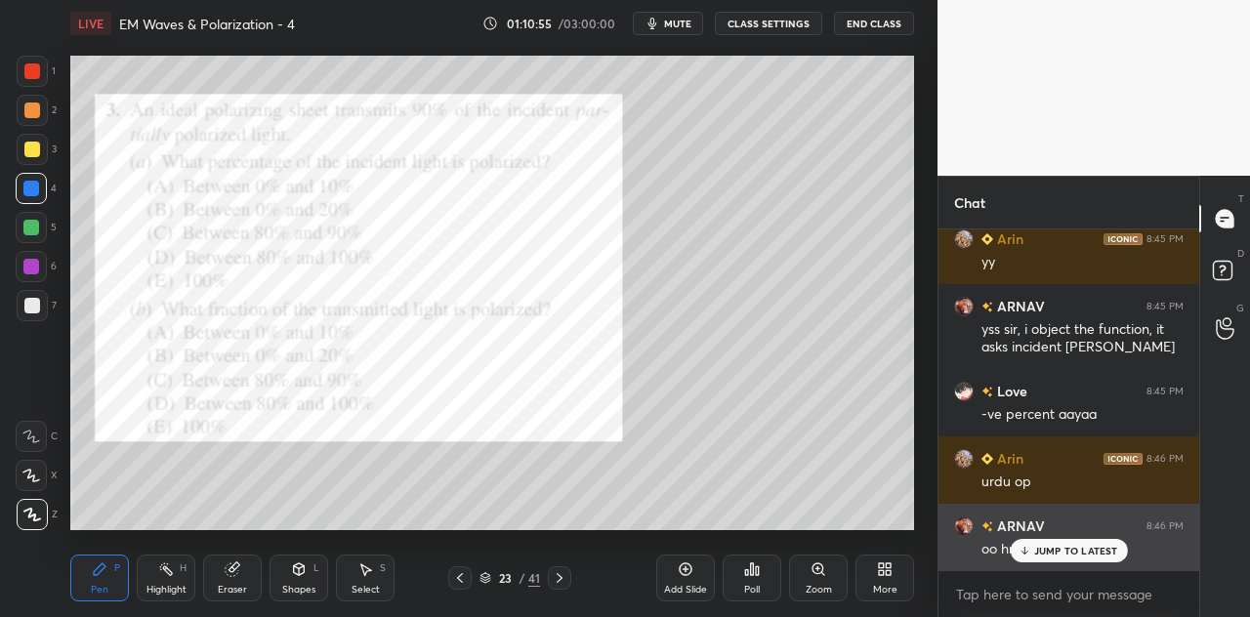
click at [1038, 548] on p "JUMP TO LATEST" at bounding box center [1076, 551] width 84 height 12
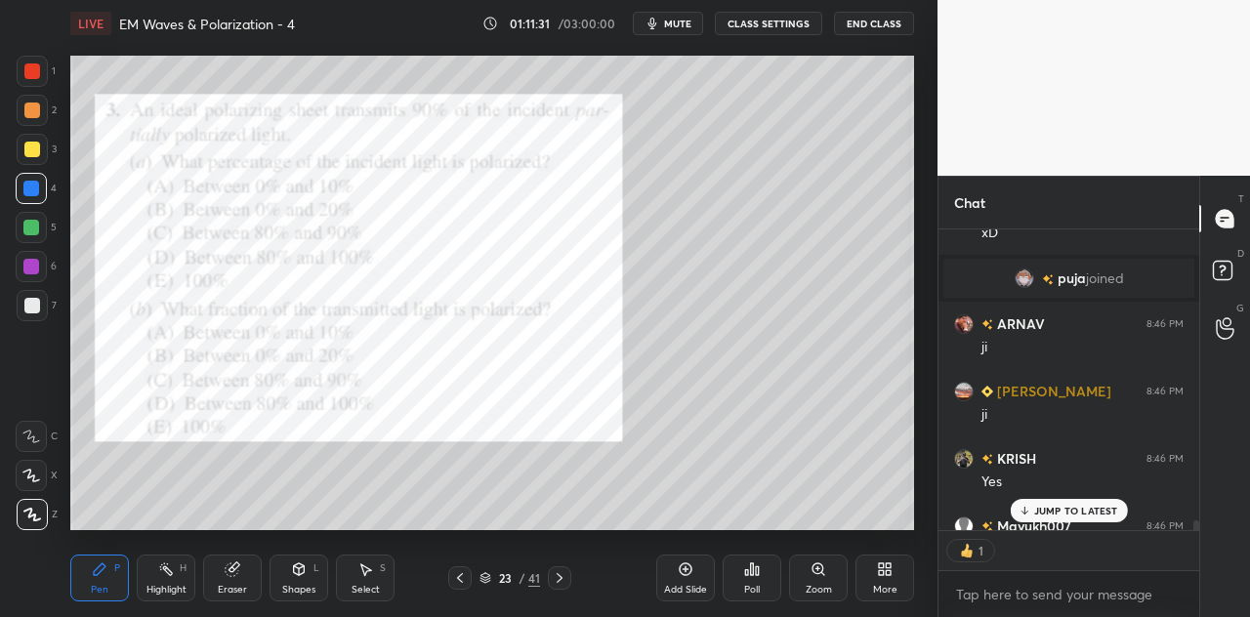
scroll to position [6, 6]
click at [1053, 509] on p "JUMP TO LATEST" at bounding box center [1076, 511] width 84 height 12
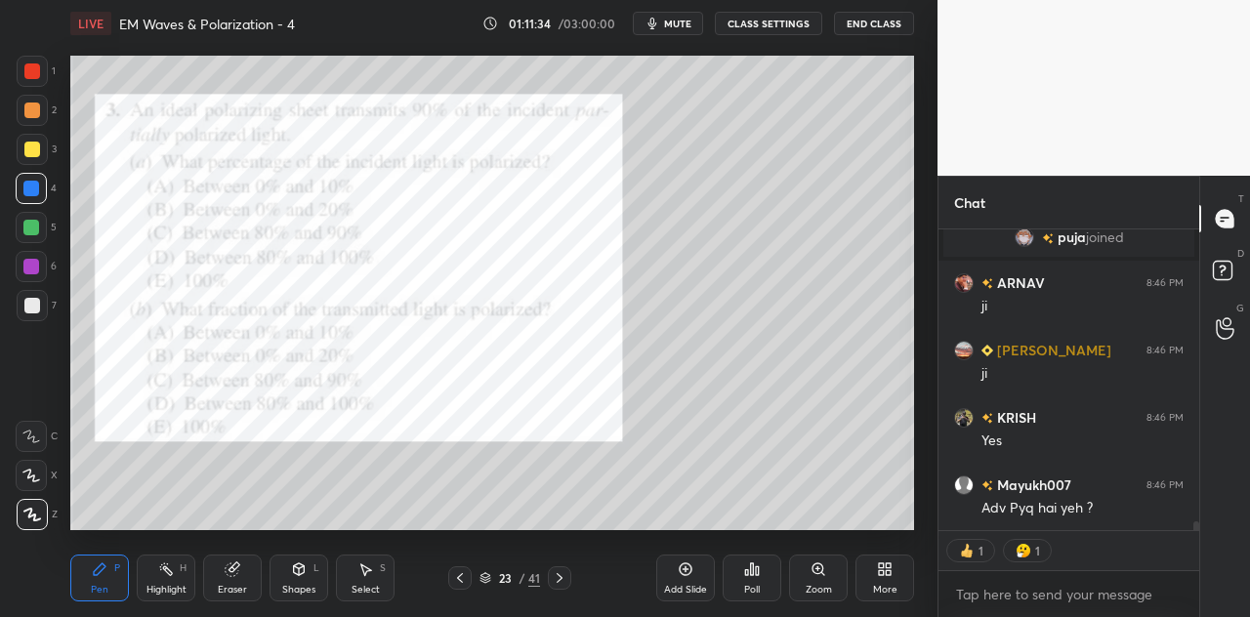
click at [30, 232] on div at bounding box center [31, 228] width 16 height 16
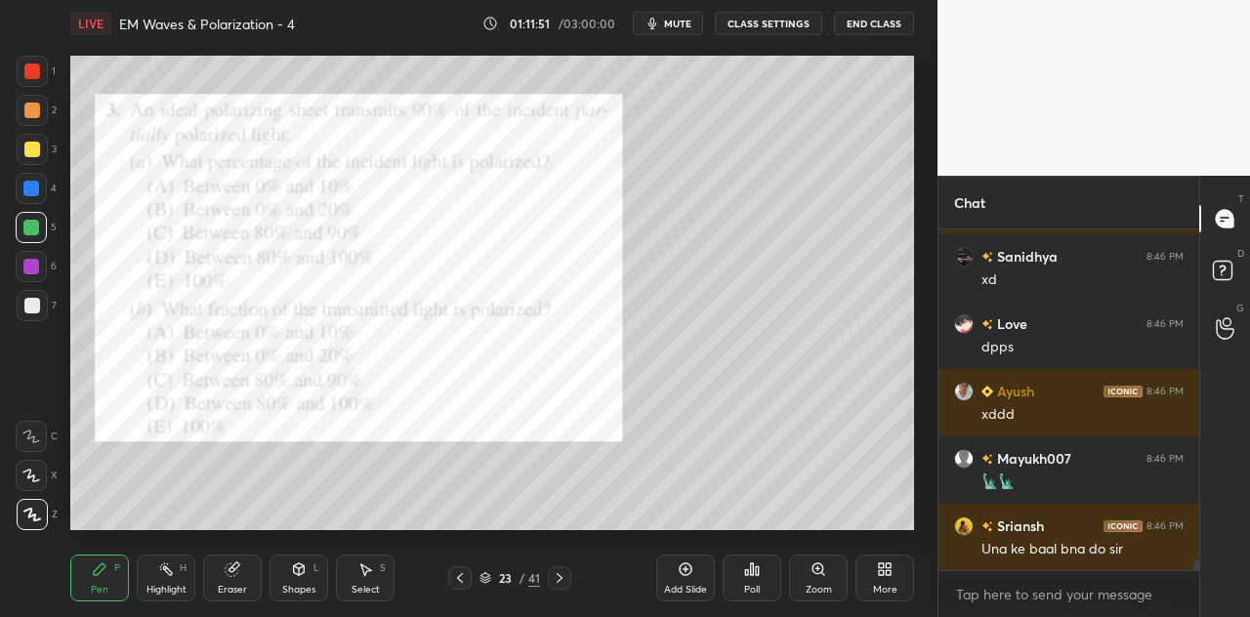
scroll to position [11372, 0]
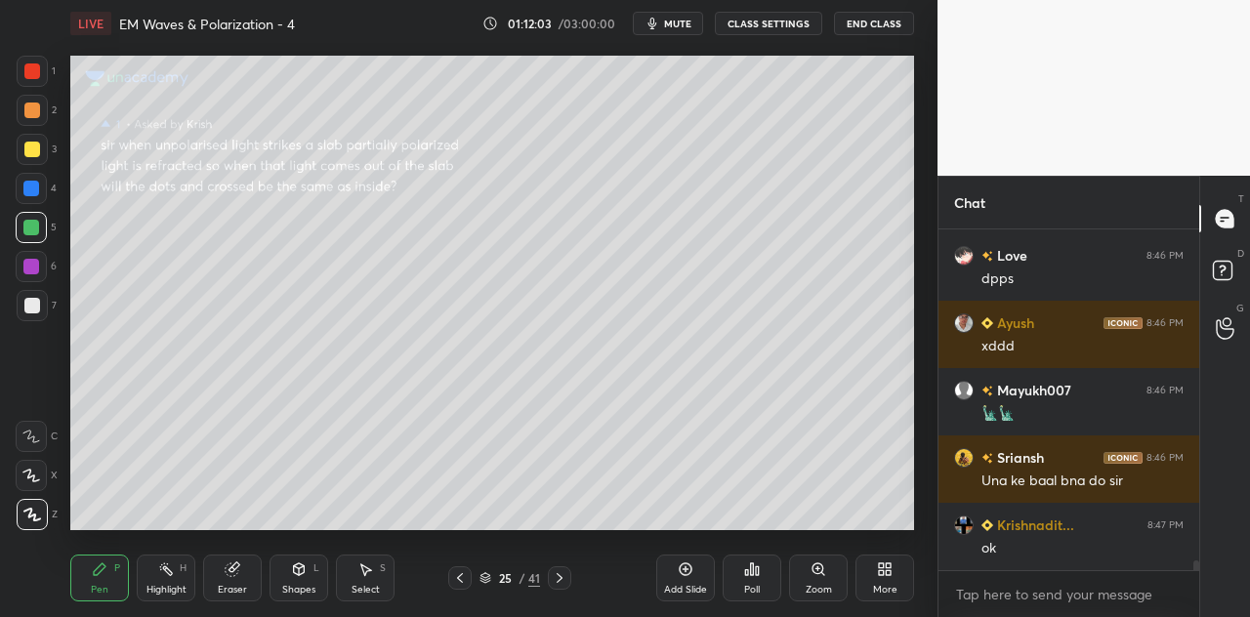
click at [294, 583] on div "Shapes L" at bounding box center [299, 578] width 59 height 47
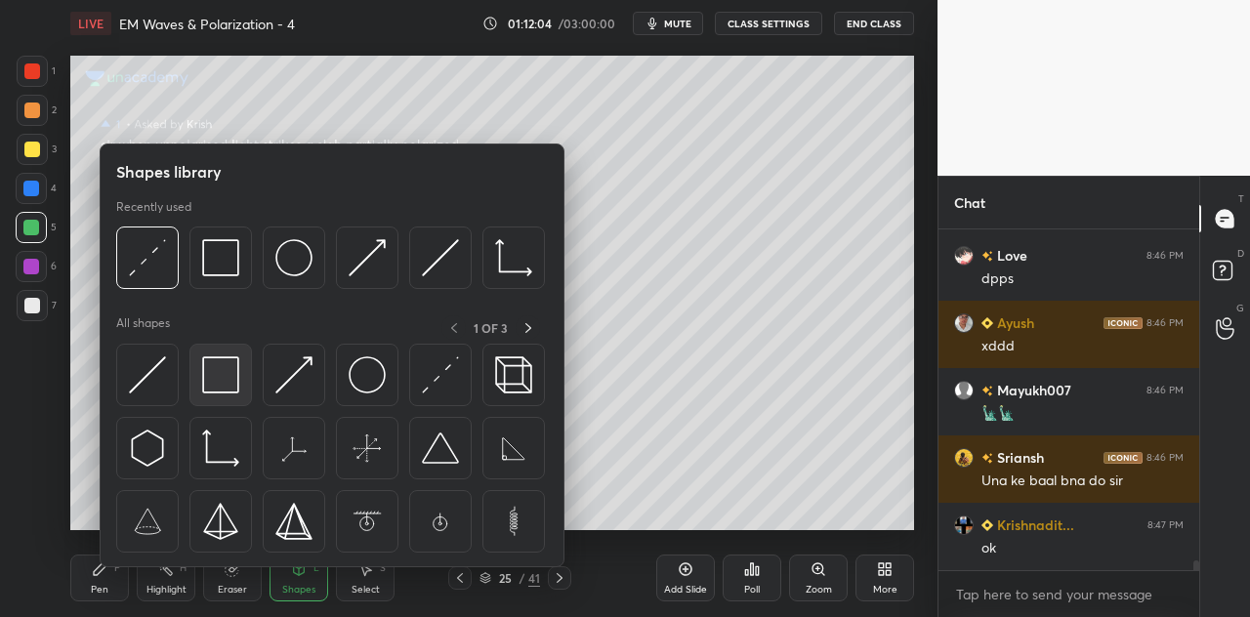
click at [229, 384] on img at bounding box center [220, 375] width 37 height 37
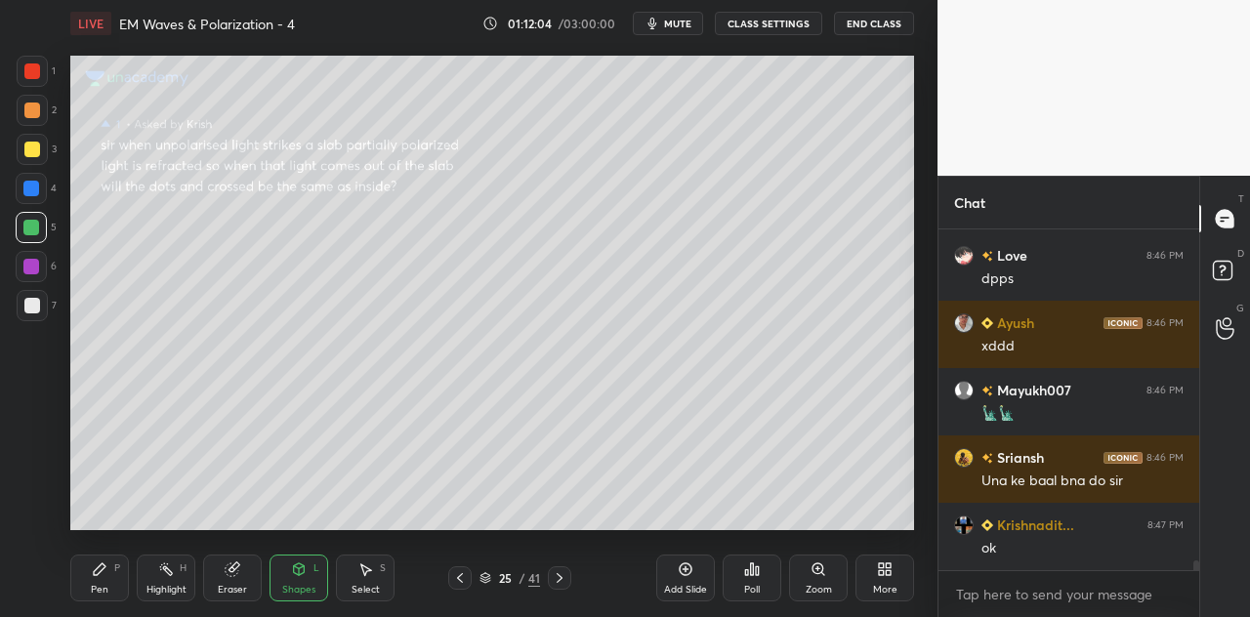
click at [33, 75] on div at bounding box center [32, 71] width 16 height 16
click at [317, 586] on div "Shapes L" at bounding box center [299, 578] width 59 height 47
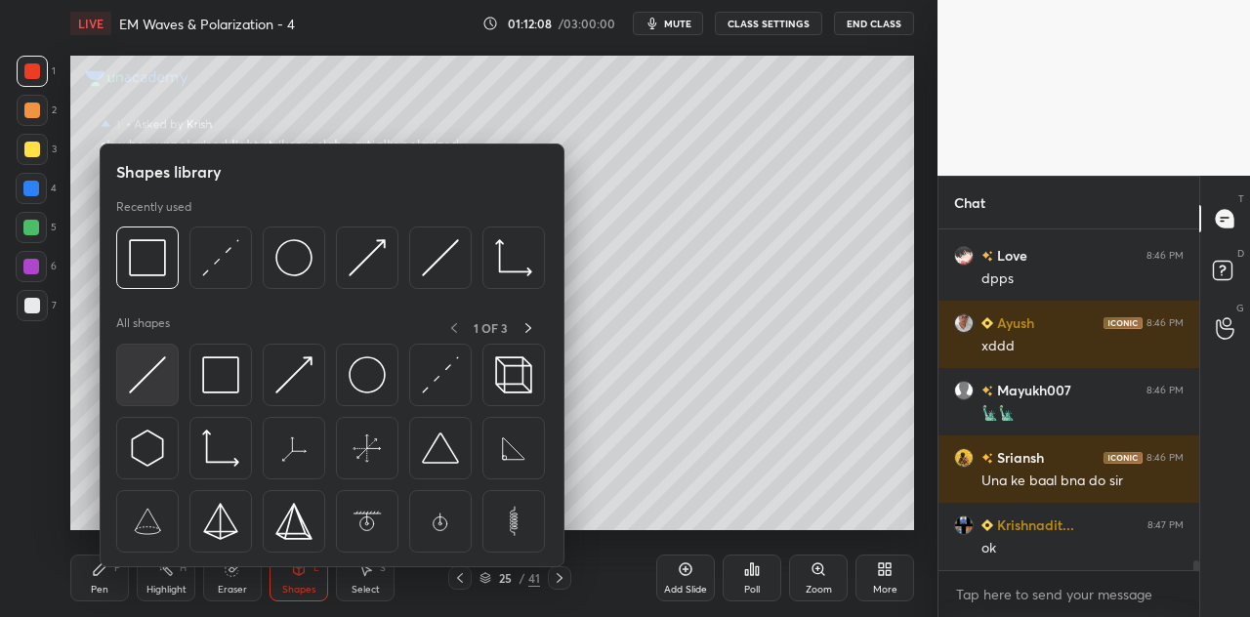
click at [149, 380] on img at bounding box center [147, 375] width 37 height 37
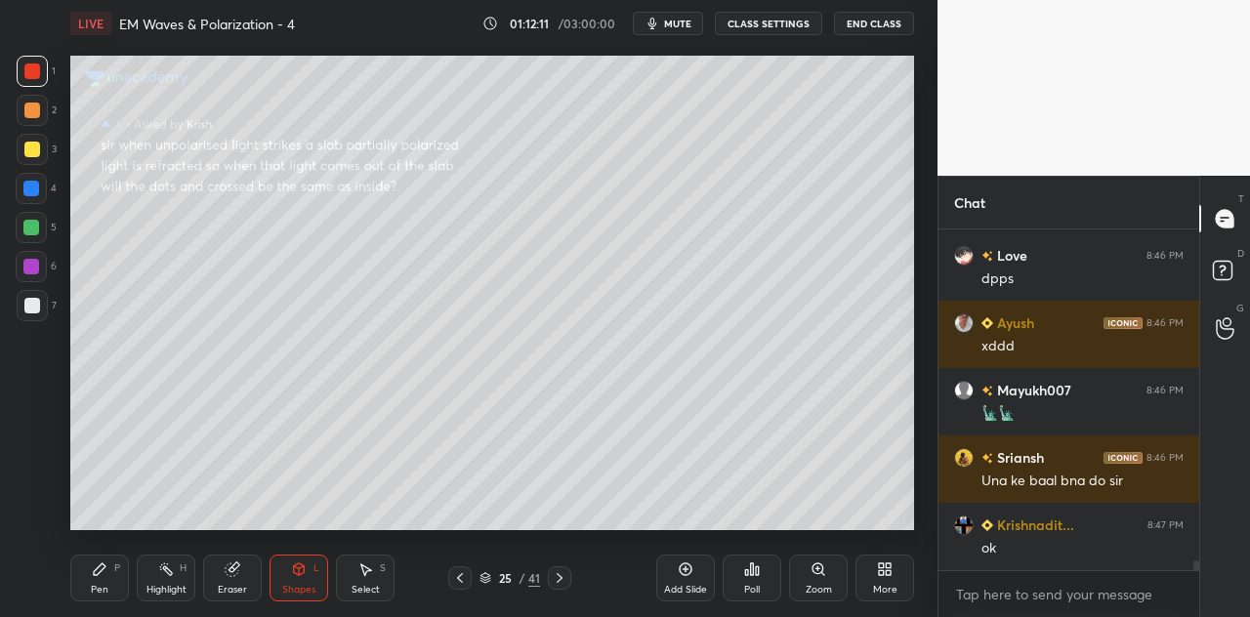
click at [38, 153] on div at bounding box center [32, 150] width 16 height 16
click at [297, 568] on icon at bounding box center [299, 568] width 11 height 3
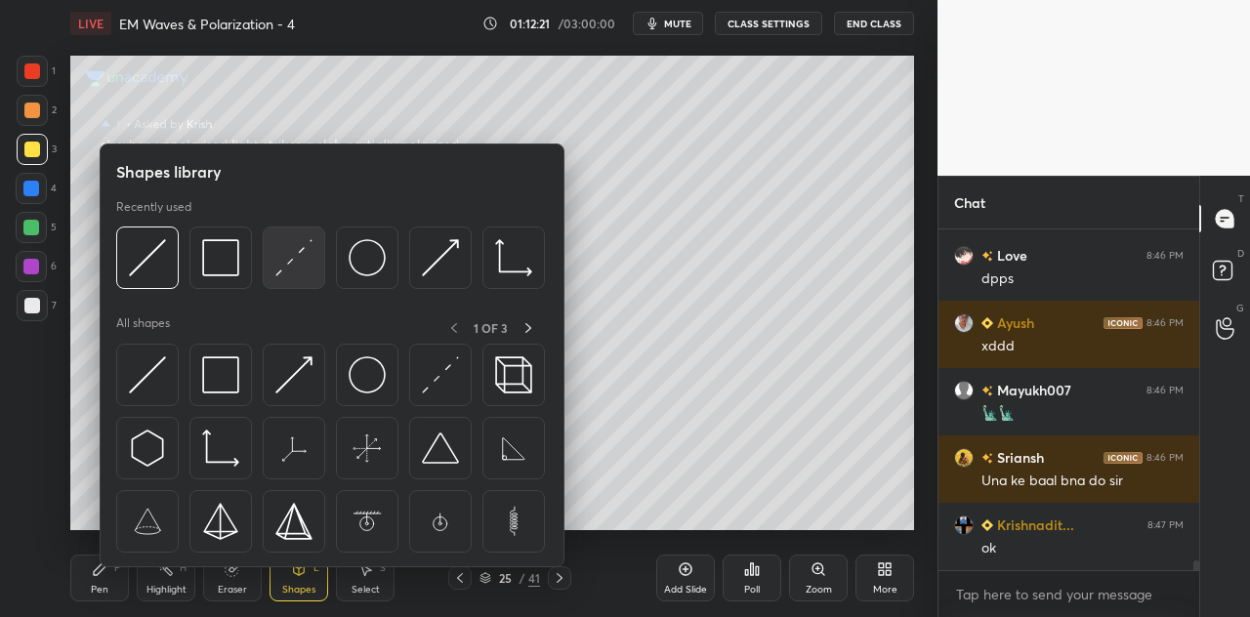
click at [289, 275] on img at bounding box center [293, 257] width 37 height 37
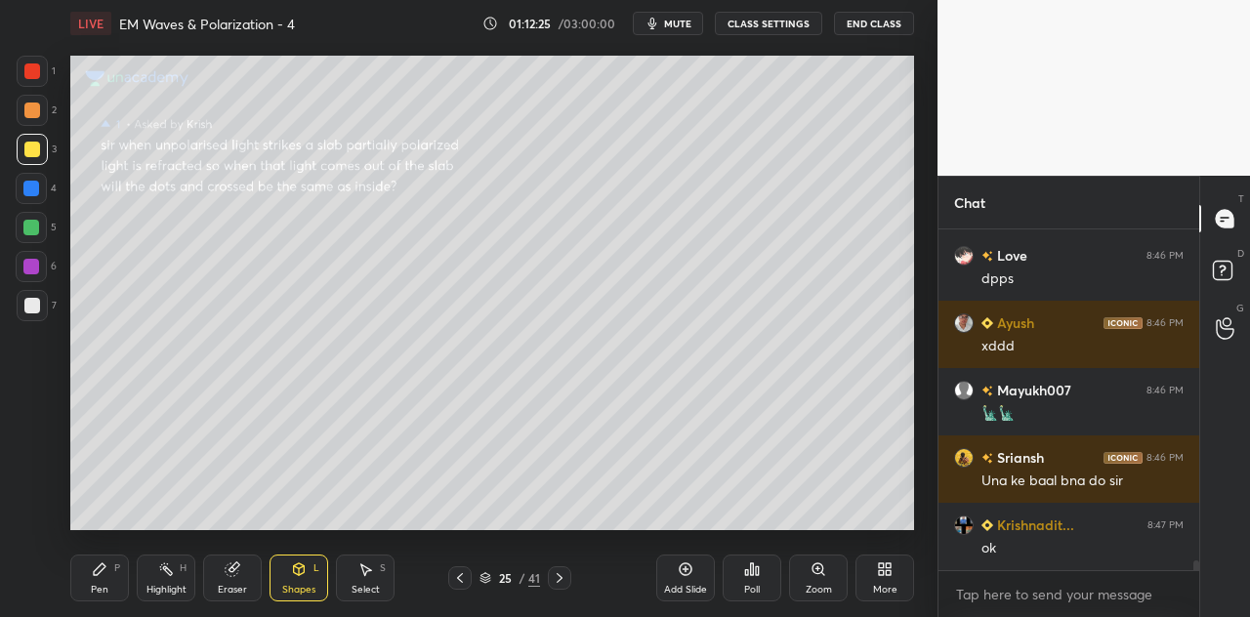
click at [108, 575] on div "Pen P" at bounding box center [99, 578] width 59 height 47
click at [33, 192] on div at bounding box center [31, 189] width 16 height 16
click at [38, 116] on div at bounding box center [32, 111] width 16 height 16
click at [44, 70] on div at bounding box center [32, 71] width 31 height 31
click at [39, 262] on div at bounding box center [31, 266] width 31 height 31
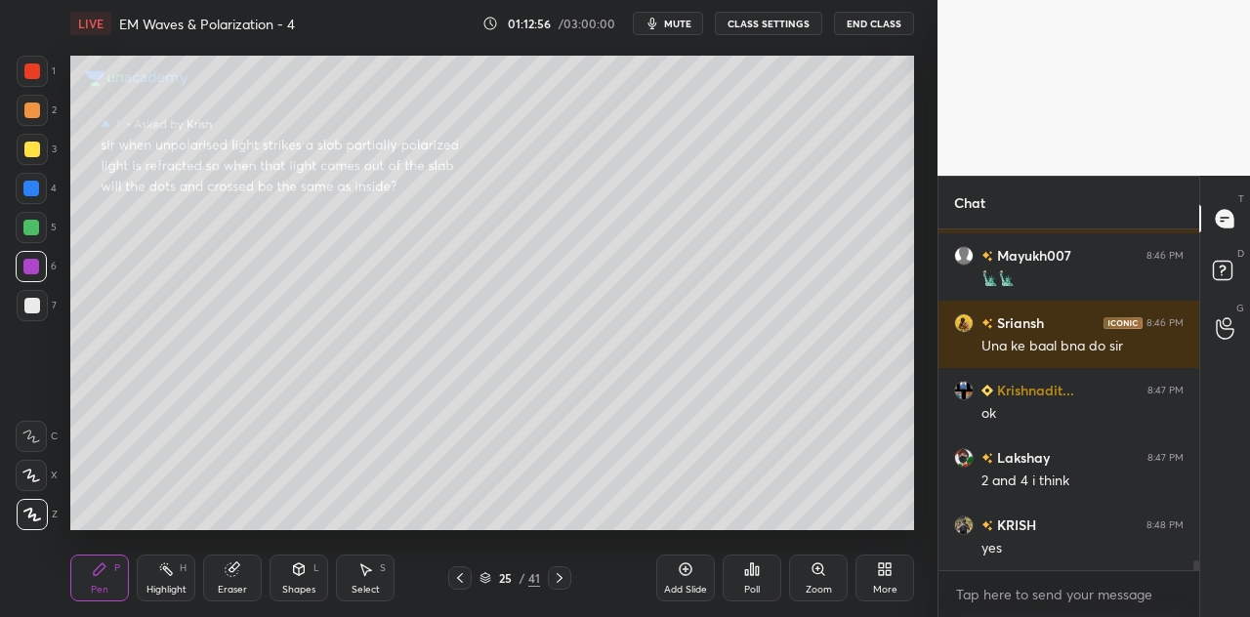
scroll to position [11573, 0]
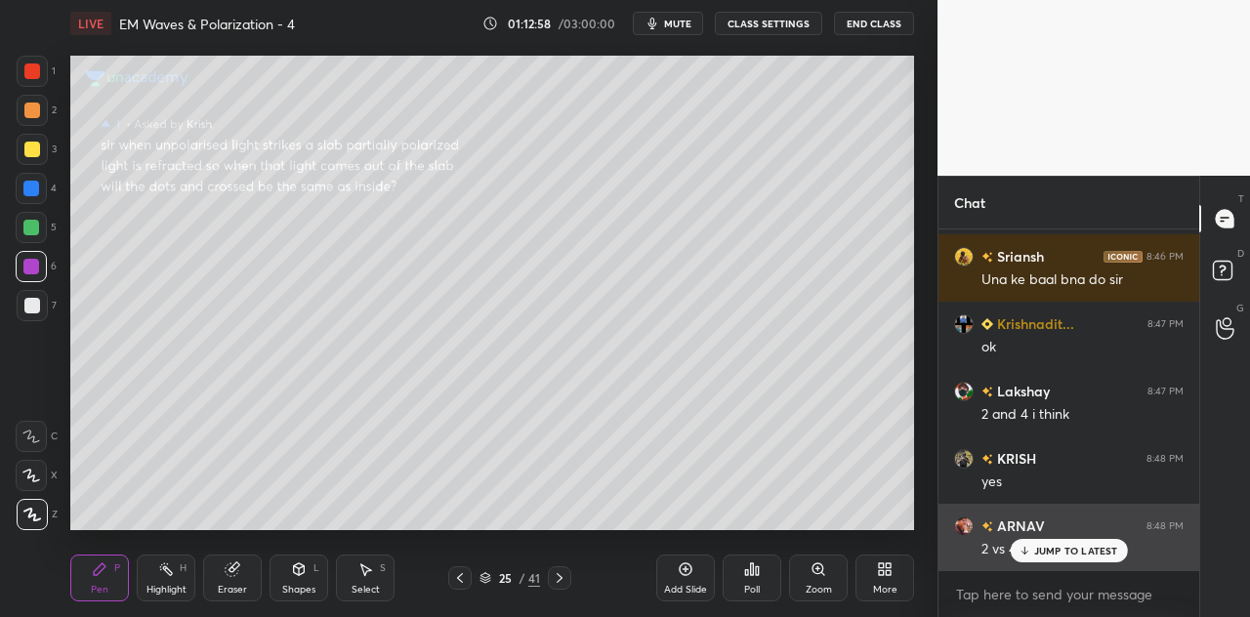
click at [1042, 552] on p "JUMP TO LATEST" at bounding box center [1076, 551] width 84 height 12
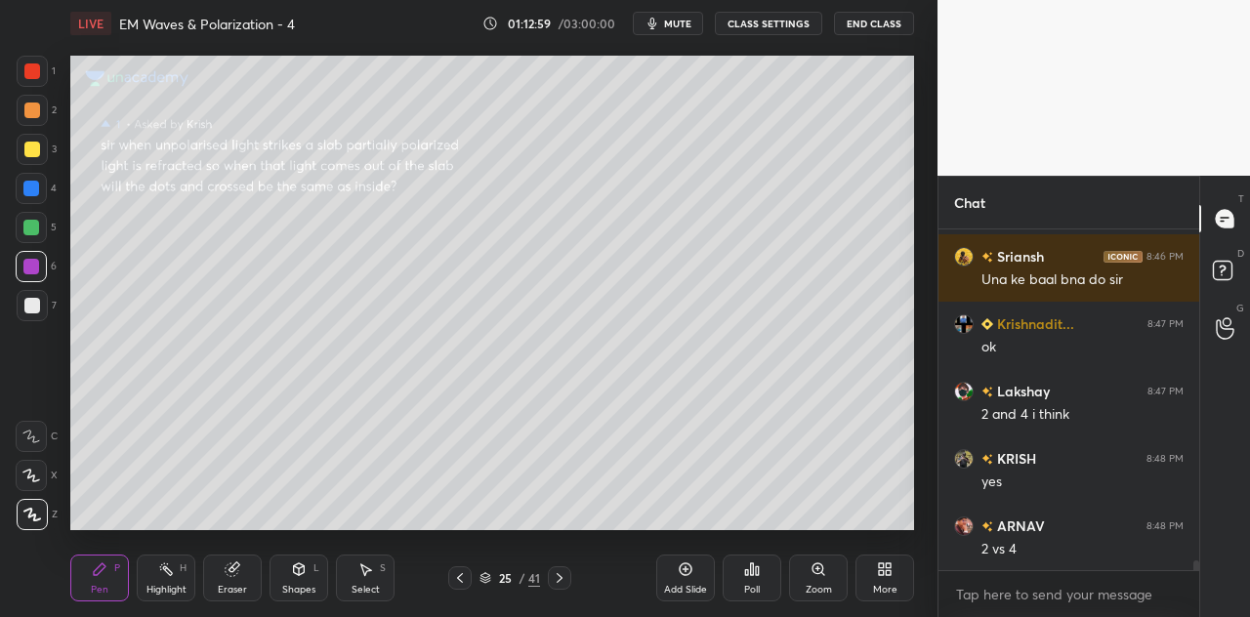
click at [37, 222] on div at bounding box center [31, 228] width 16 height 16
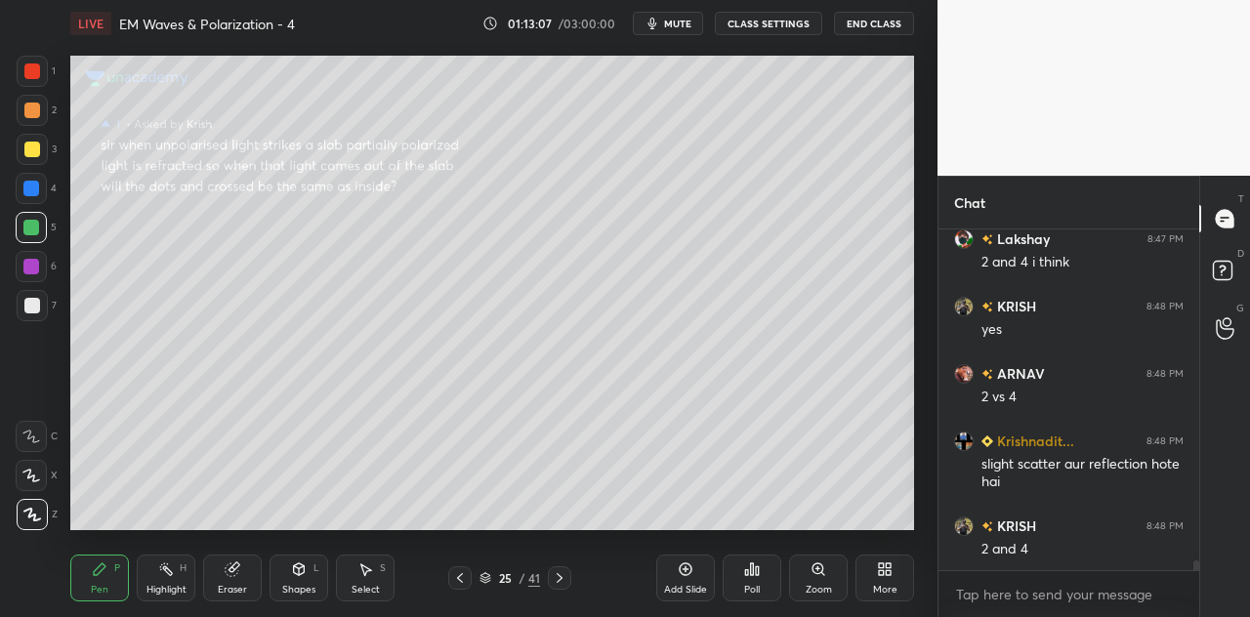
scroll to position [11794, 0]
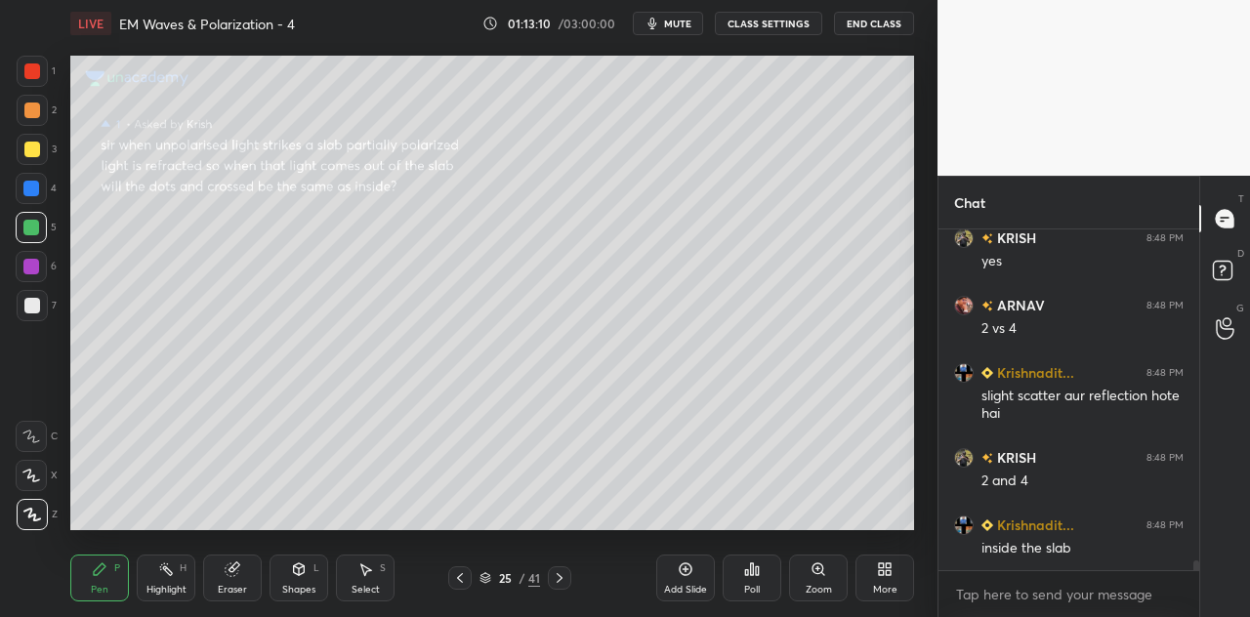
click at [33, 183] on div at bounding box center [31, 189] width 16 height 16
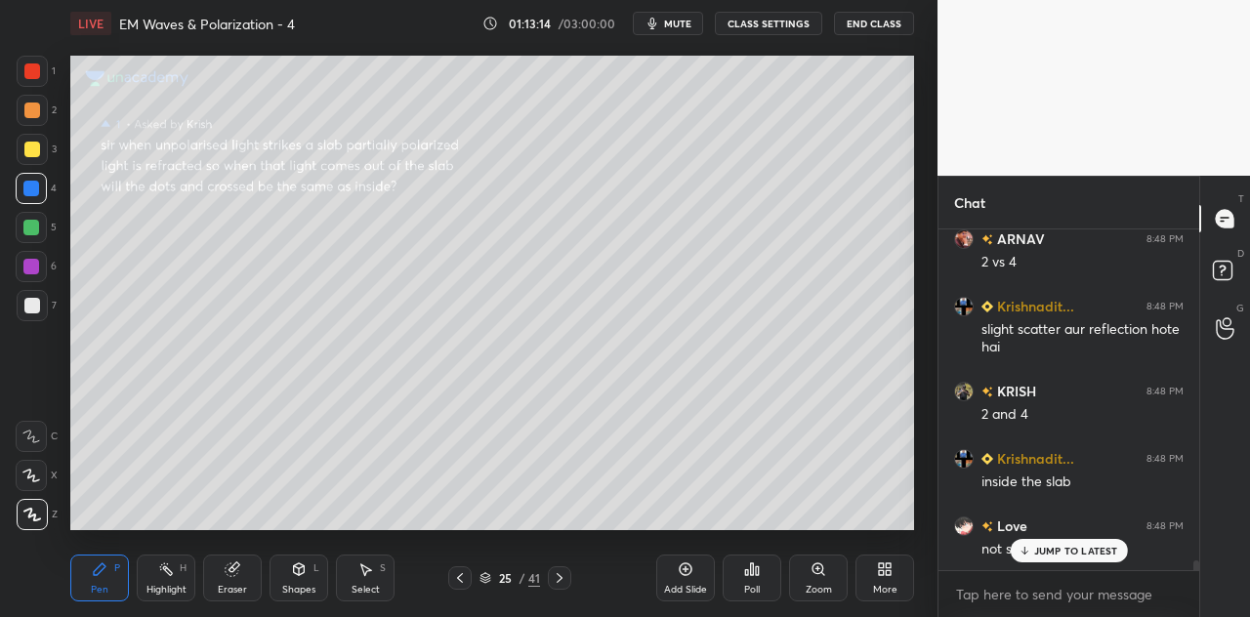
click at [33, 222] on div at bounding box center [31, 228] width 16 height 16
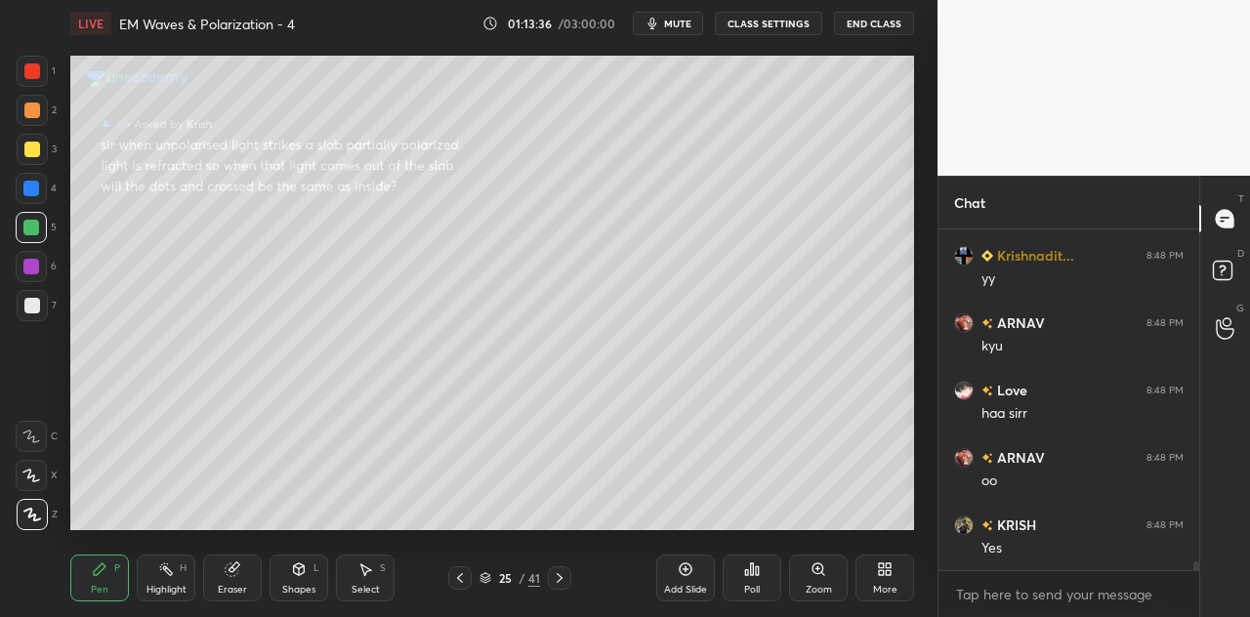
scroll to position [12265, 0]
click at [27, 150] on div at bounding box center [32, 150] width 16 height 16
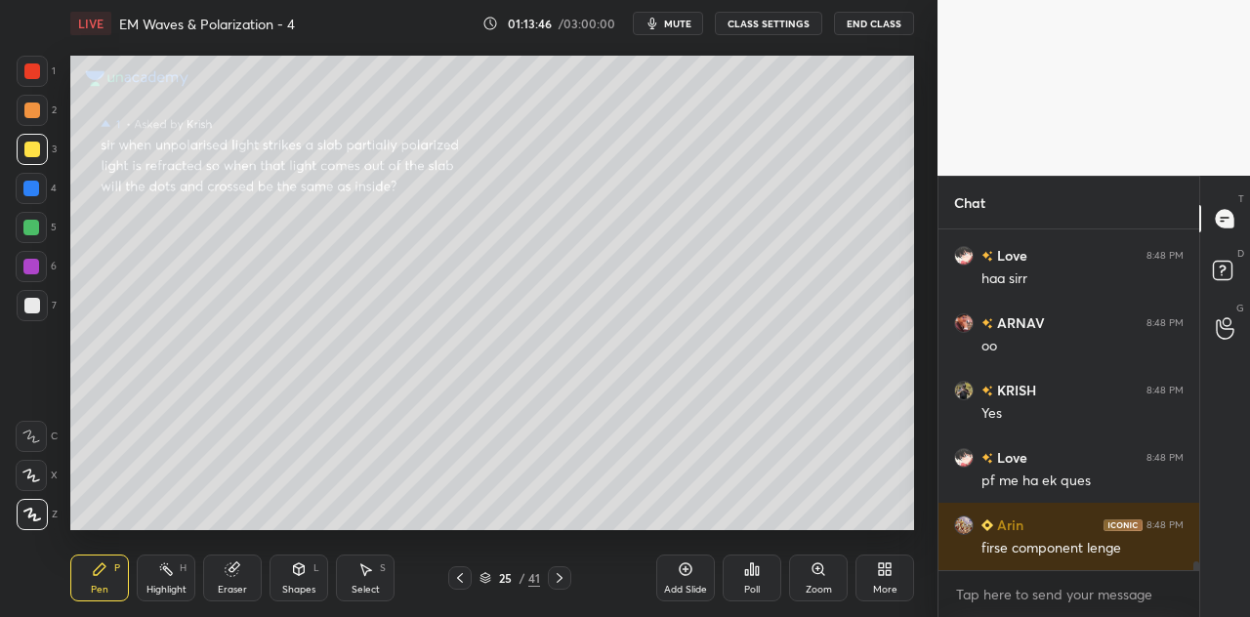
scroll to position [12400, 0]
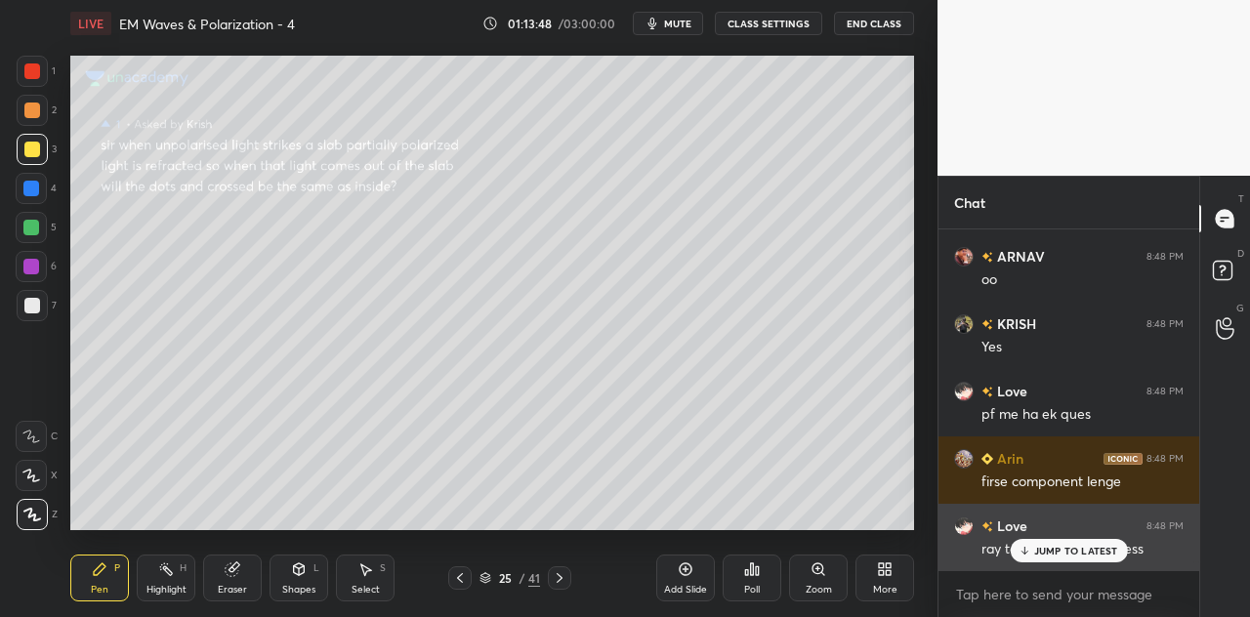
click at [1037, 554] on p "JUMP TO LATEST" at bounding box center [1076, 551] width 84 height 12
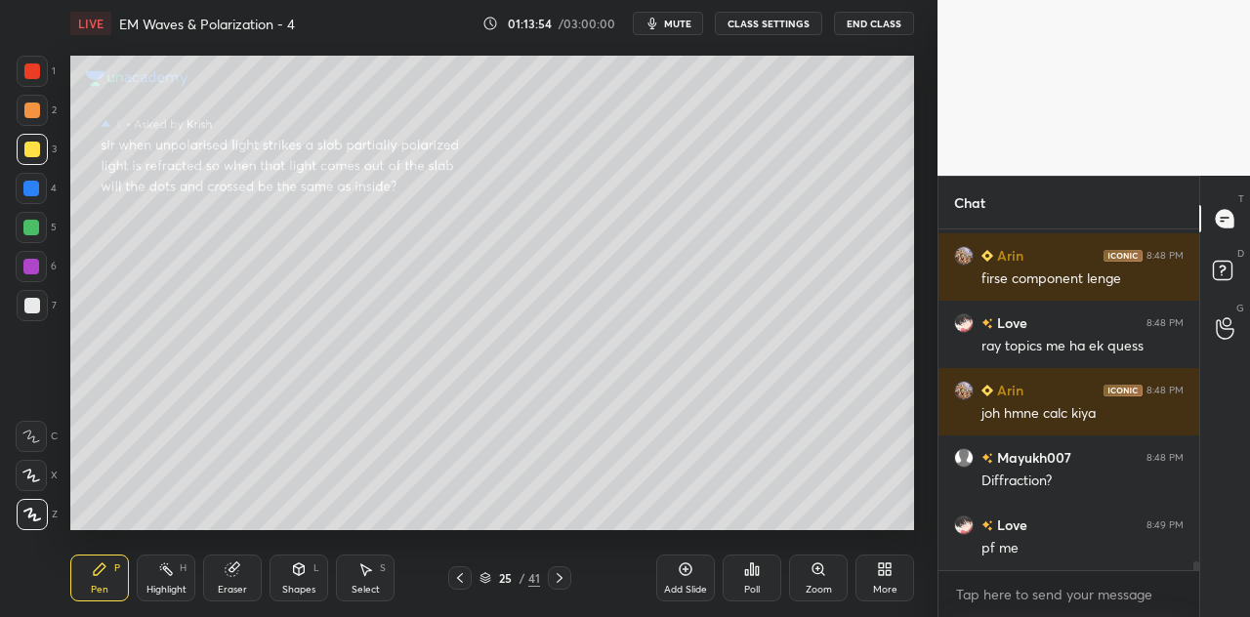
scroll to position [12669, 0]
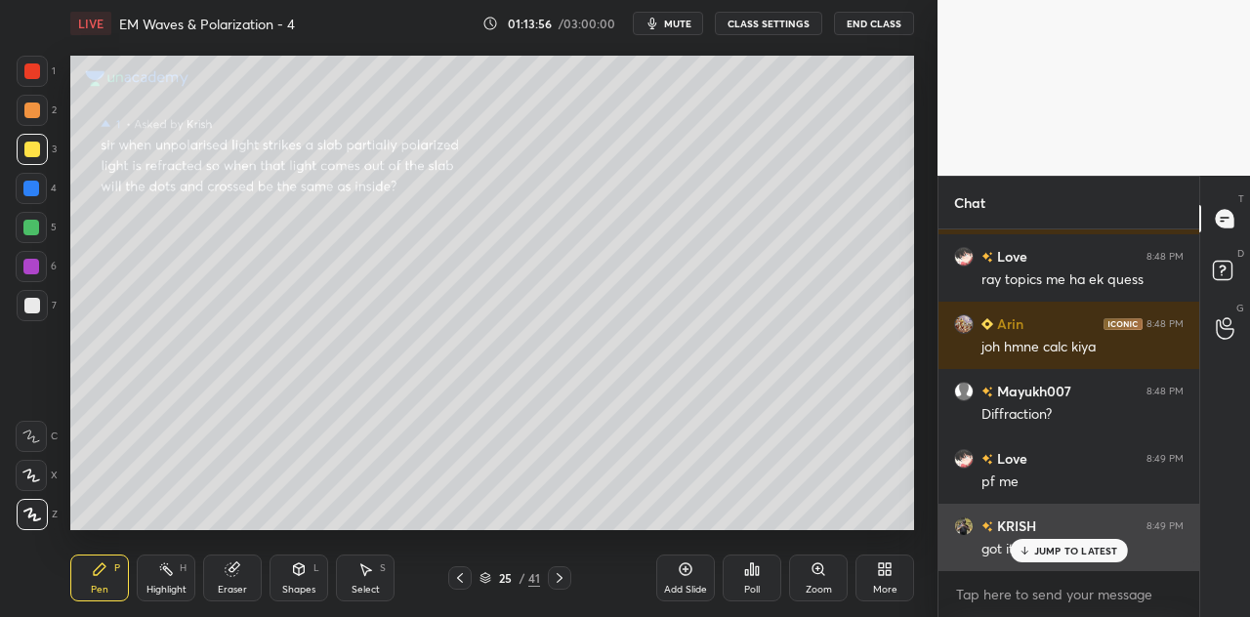
click at [1040, 546] on p "JUMP TO LATEST" at bounding box center [1076, 551] width 84 height 12
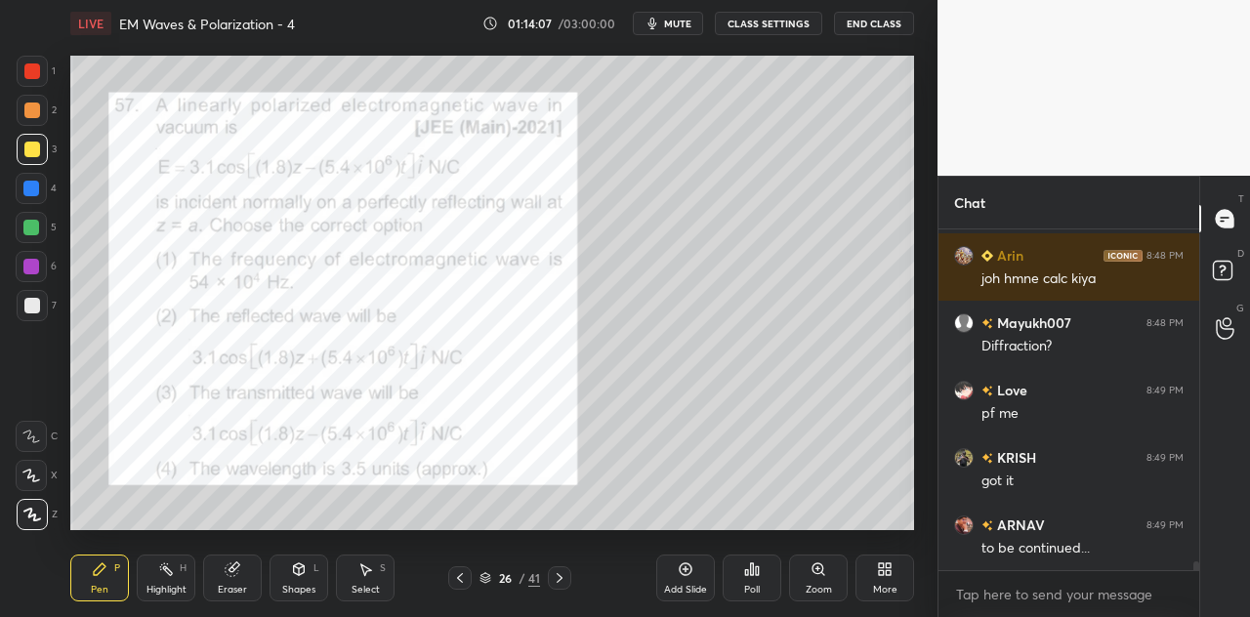
scroll to position [12757, 0]
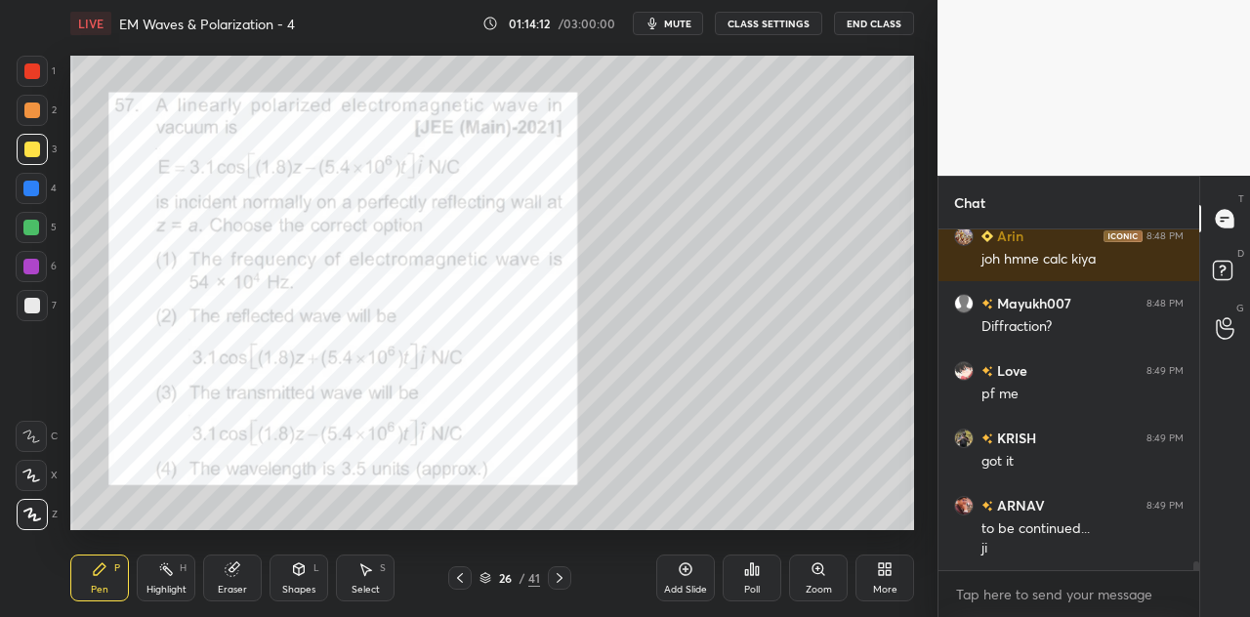
click at [49, 69] on div "1" at bounding box center [36, 71] width 39 height 31
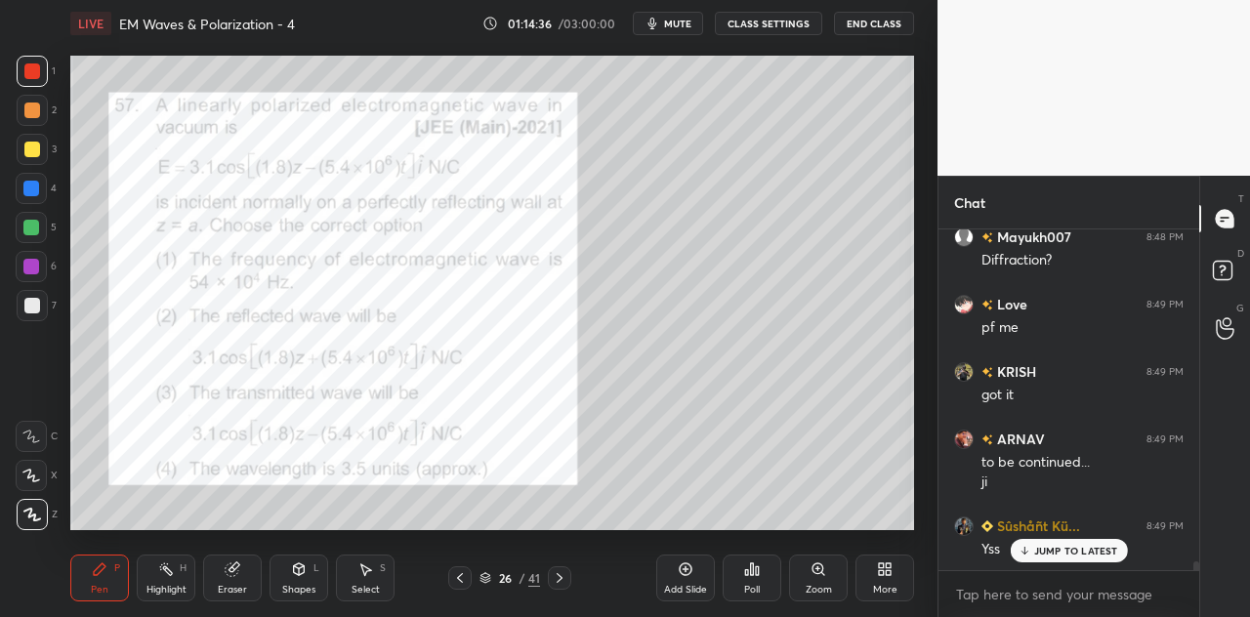
click at [760, 572] on div "Poll" at bounding box center [752, 578] width 59 height 47
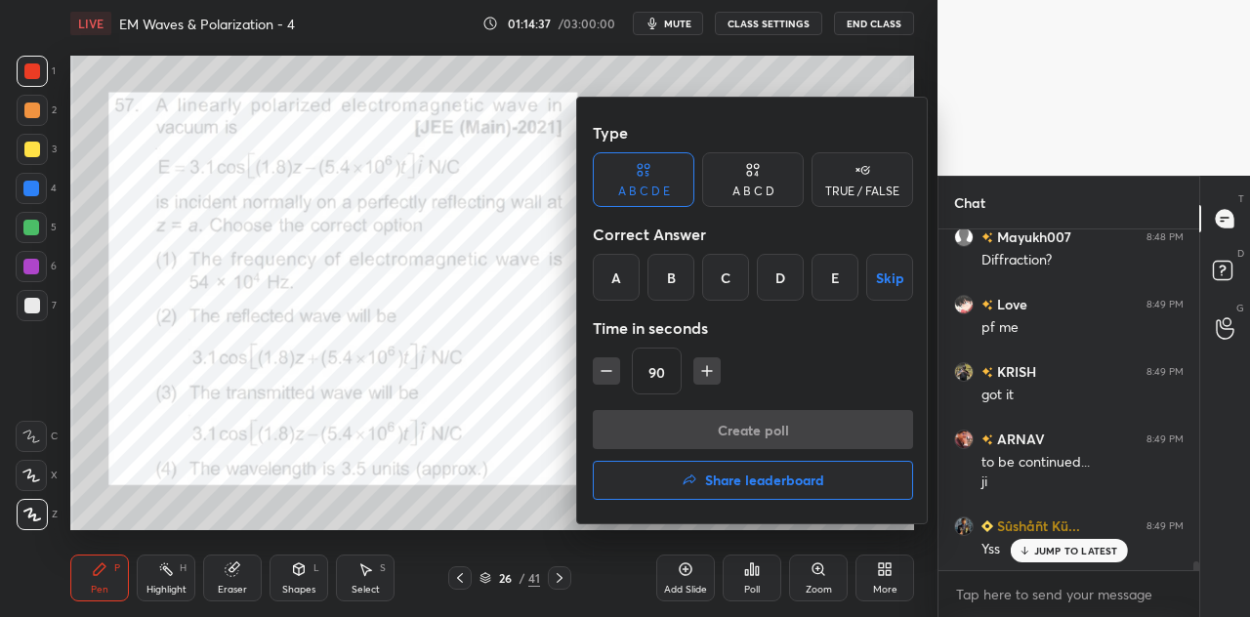
click at [774, 199] on div "A B C D" at bounding box center [753, 179] width 102 height 55
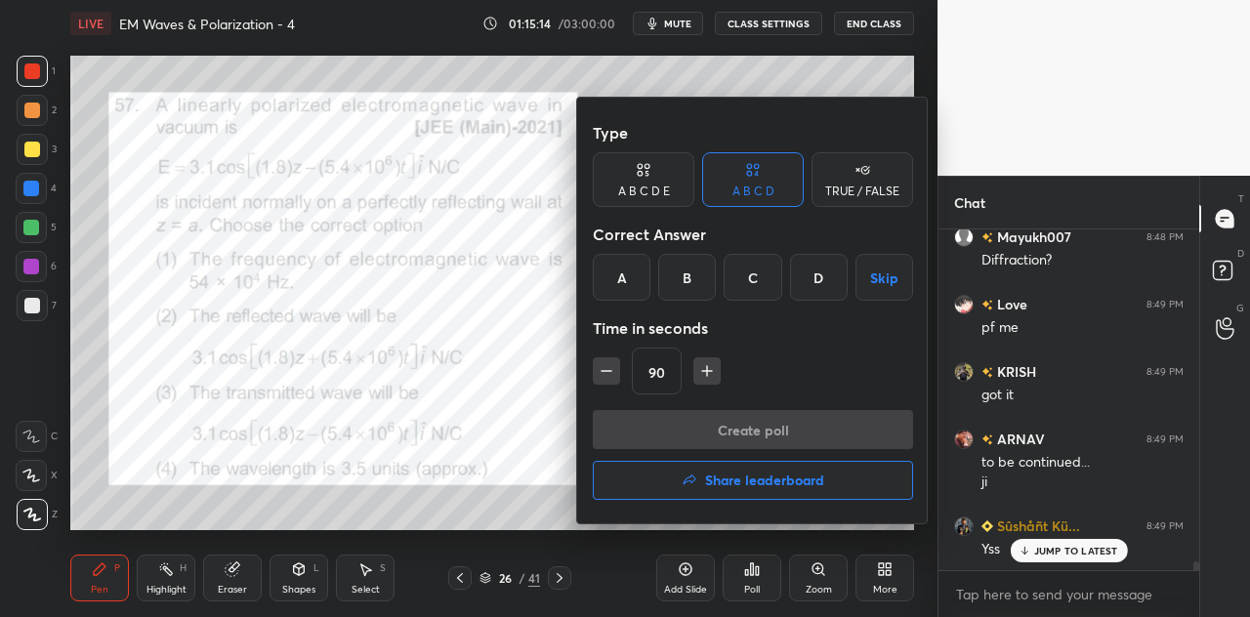
click at [815, 278] on div "D" at bounding box center [819, 277] width 58 height 47
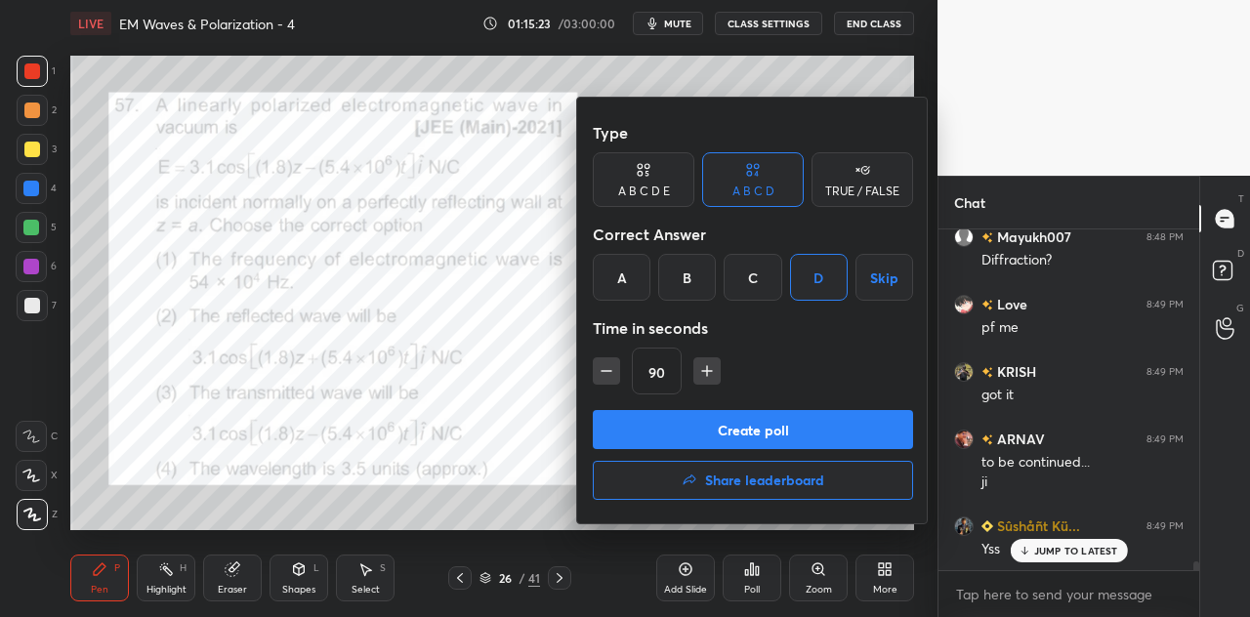
click at [726, 426] on button "Create poll" at bounding box center [753, 429] width 320 height 39
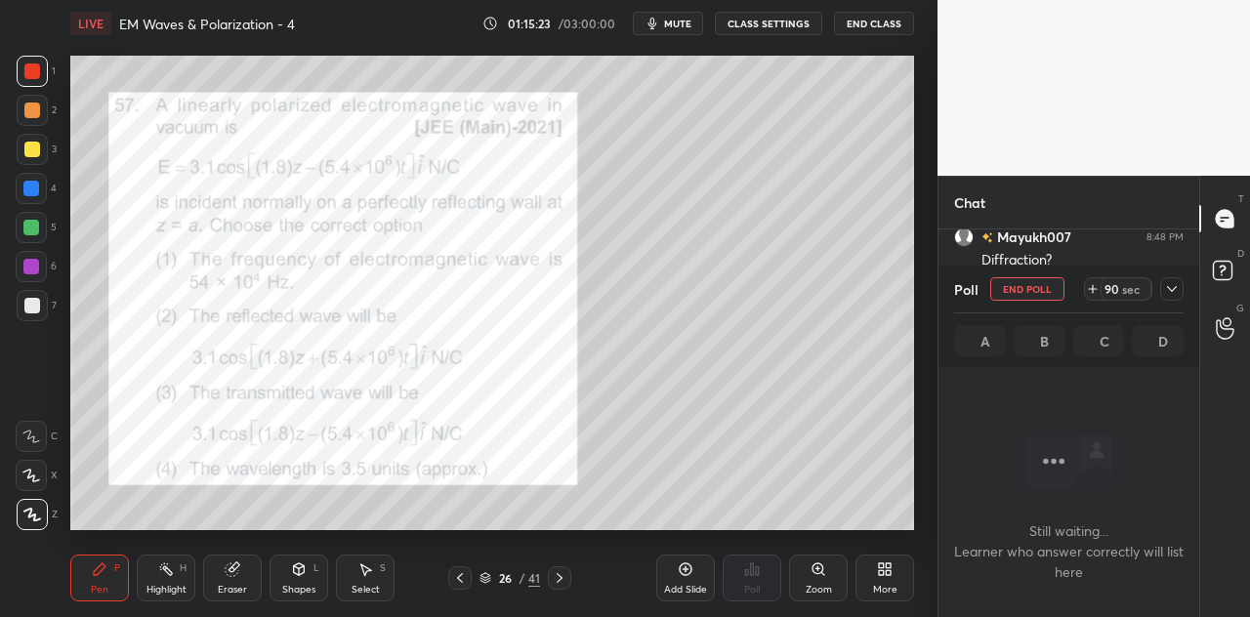
scroll to position [280, 255]
click at [1171, 296] on icon at bounding box center [1172, 289] width 16 height 16
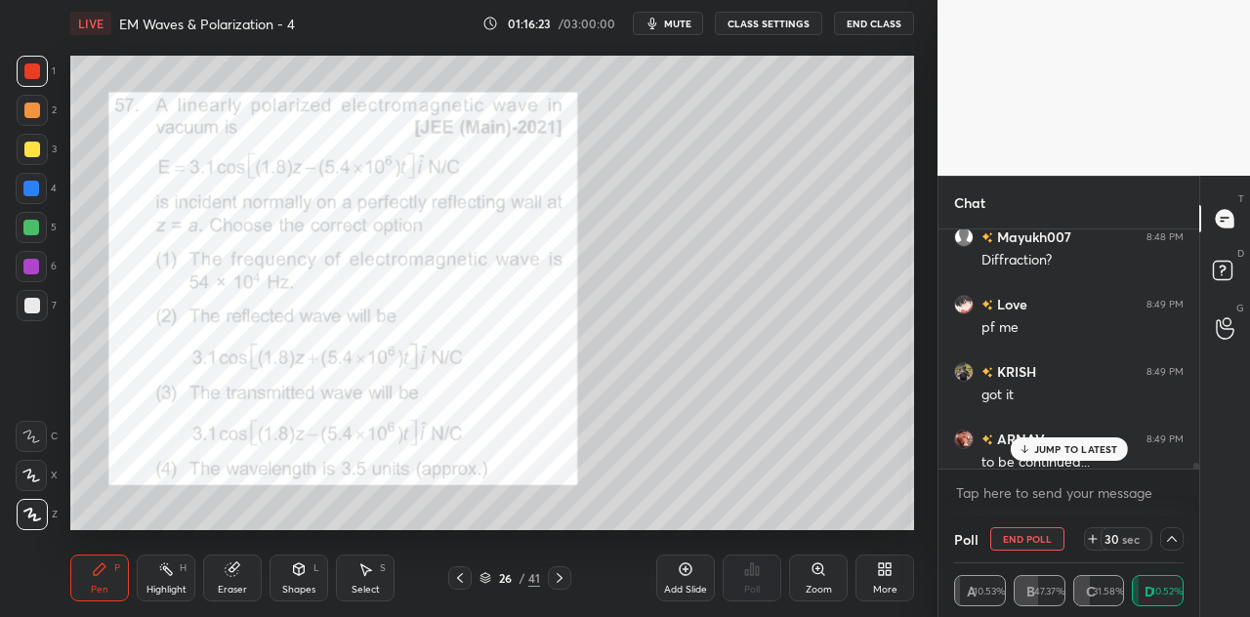
scroll to position [1, 6]
click at [1057, 450] on p "JUMP TO LATEST" at bounding box center [1076, 449] width 84 height 12
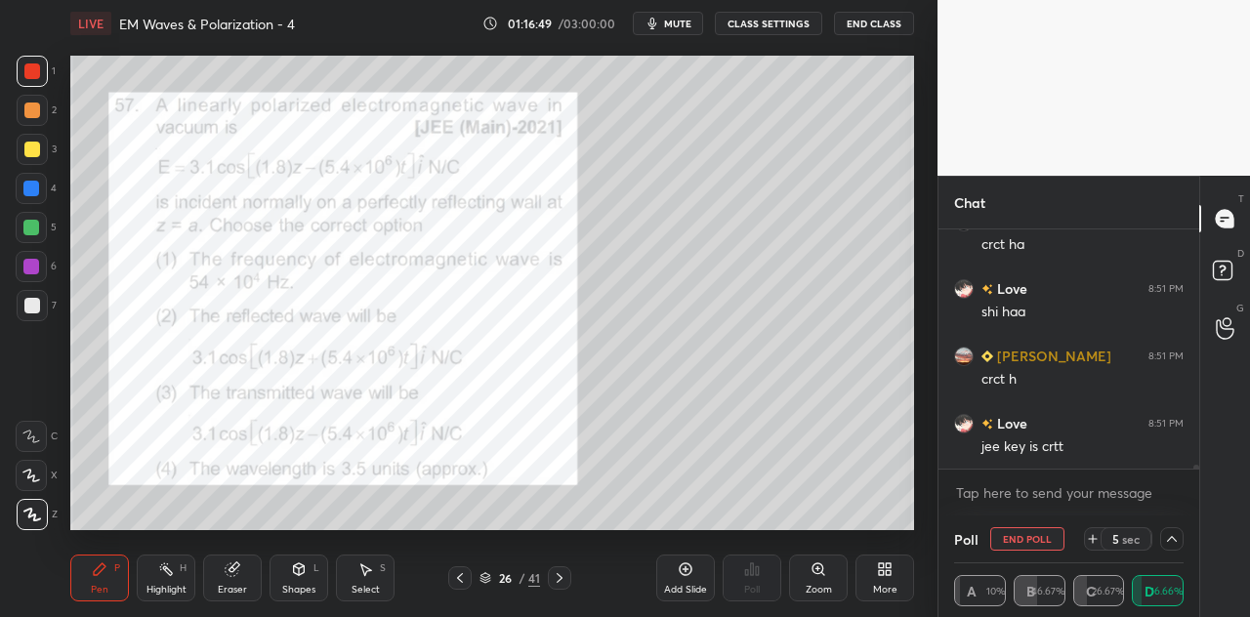
scroll to position [13330, 0]
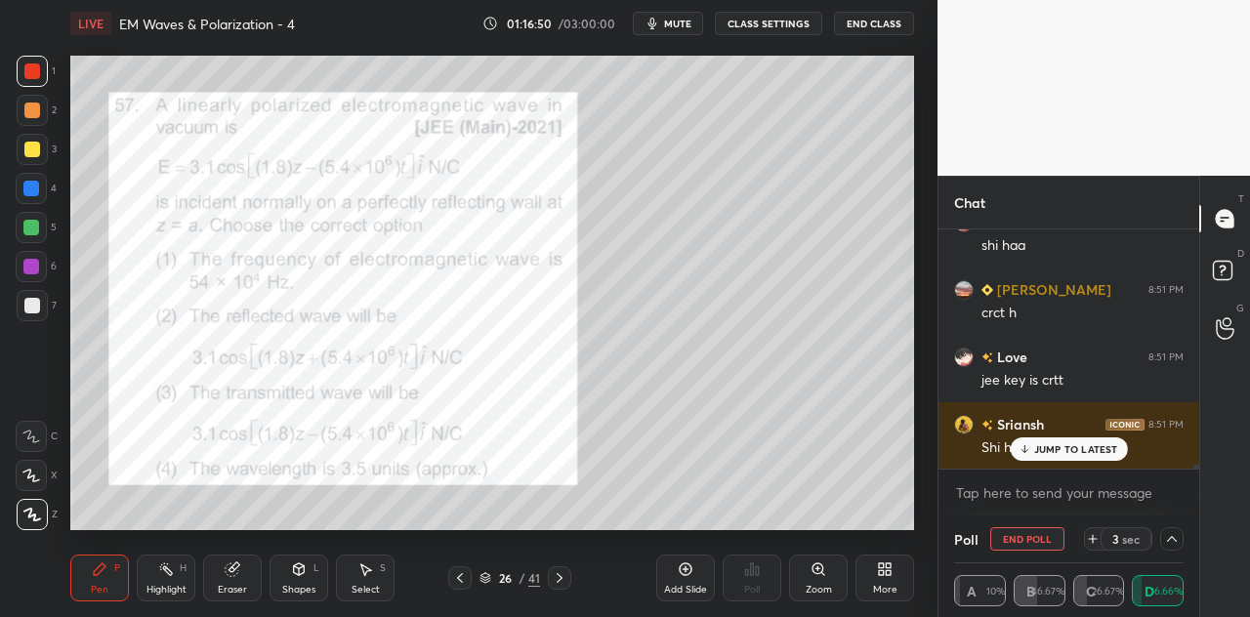
click at [1035, 444] on p "JUMP TO LATEST" at bounding box center [1076, 449] width 84 height 12
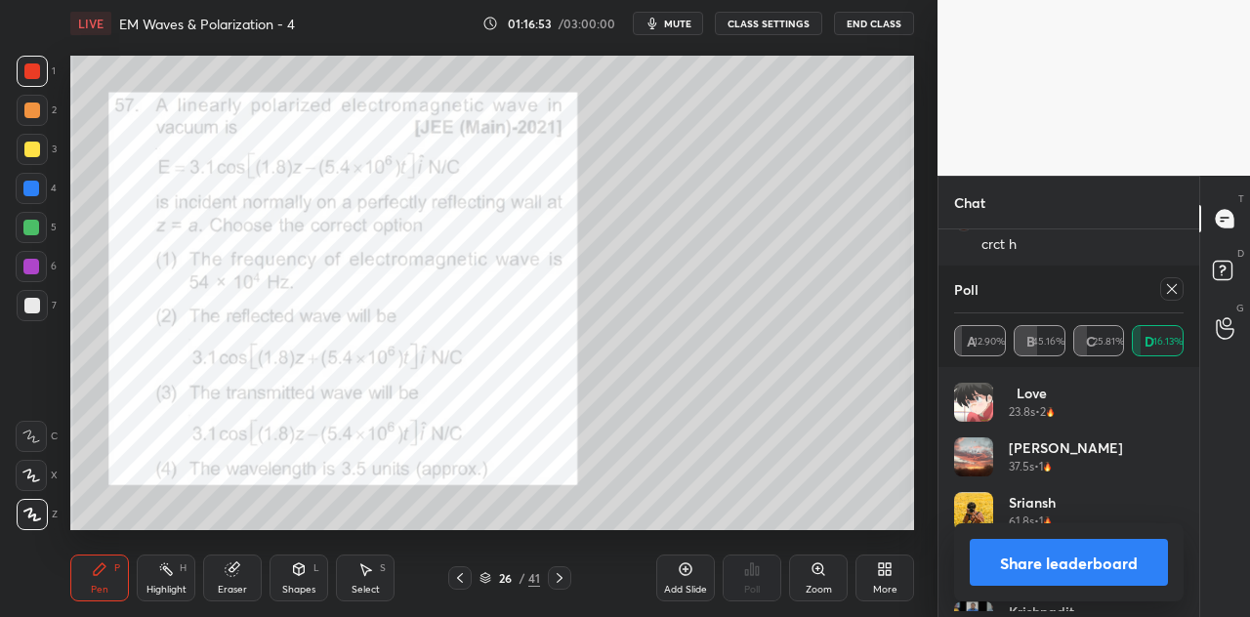
scroll to position [229, 224]
click at [1043, 558] on button "Share leaderboard" at bounding box center [1069, 562] width 198 height 47
type textarea "x"
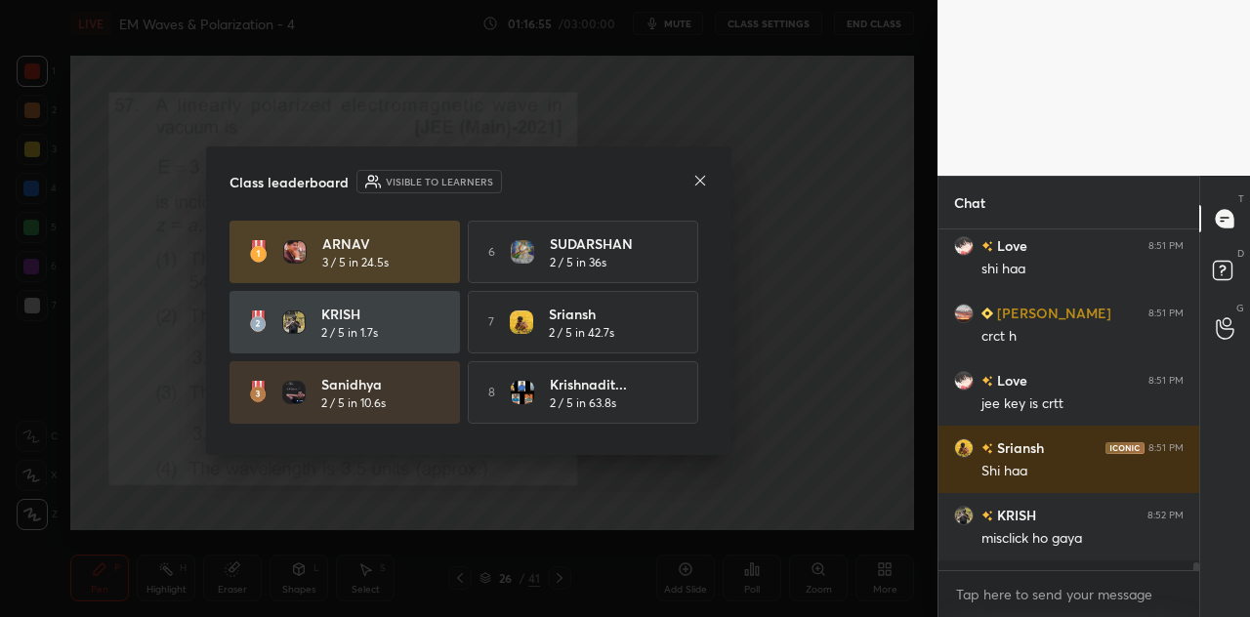
scroll to position [13297, 0]
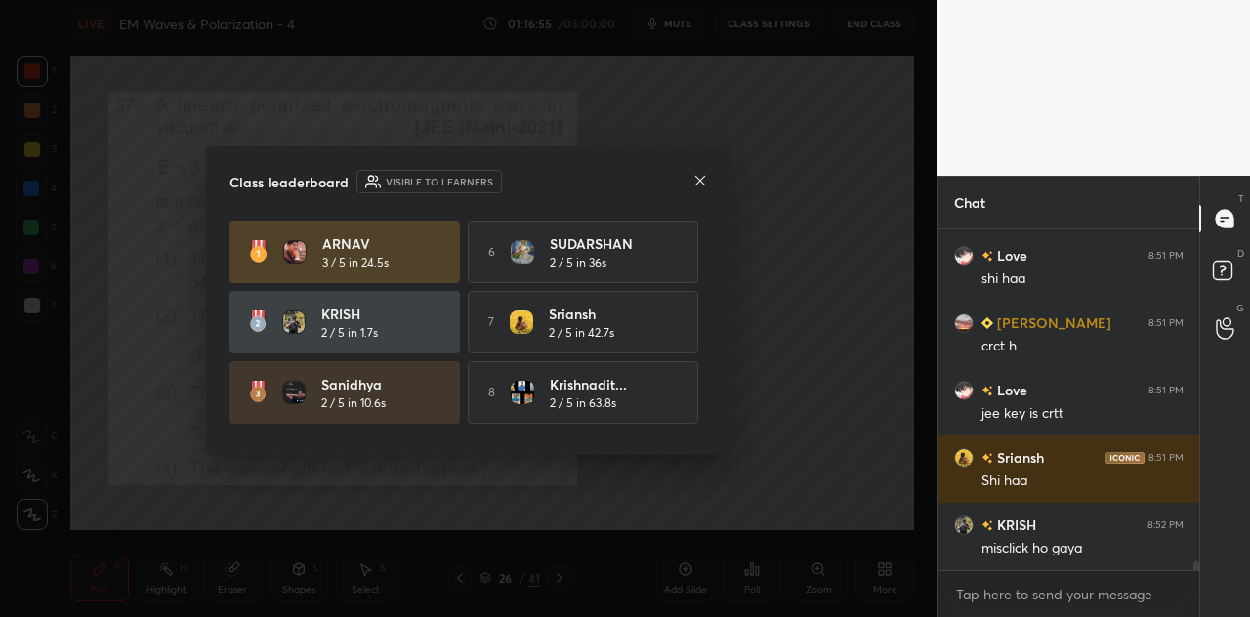
click at [697, 180] on icon at bounding box center [701, 181] width 16 height 16
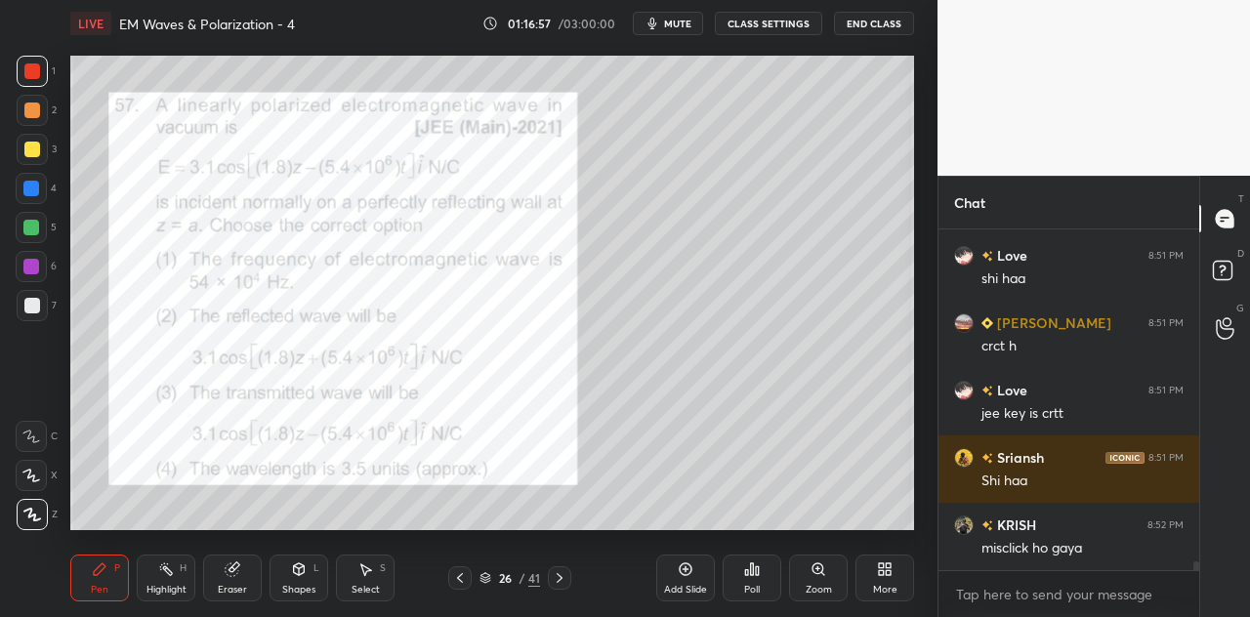
scroll to position [13381, 0]
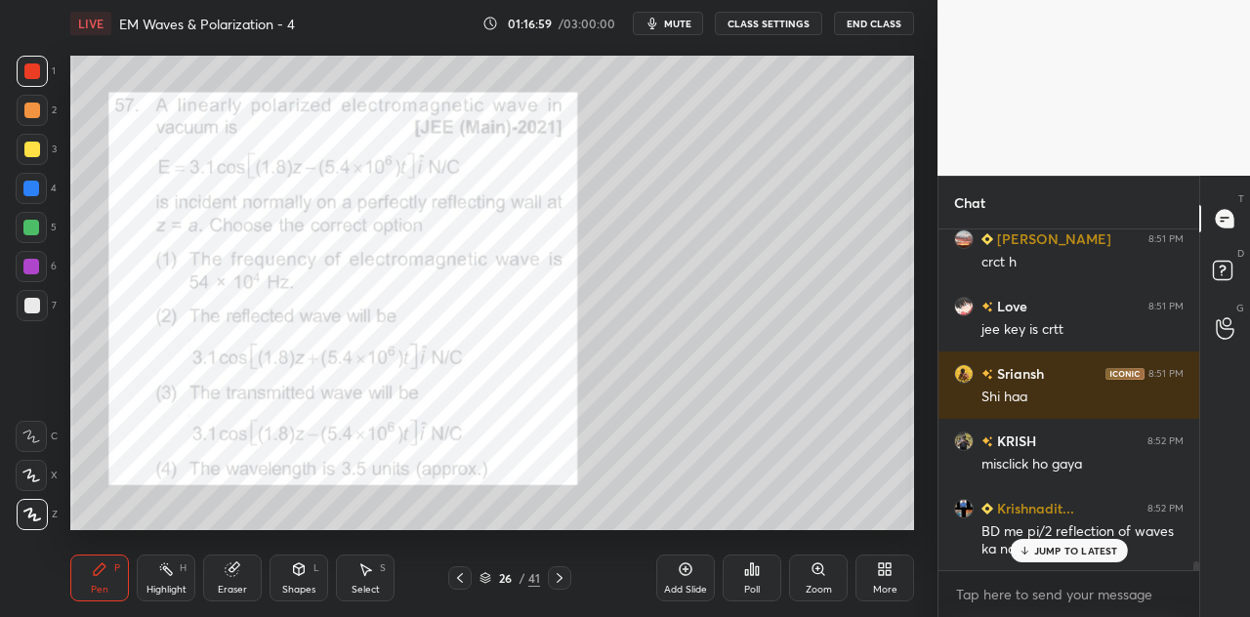
click at [1043, 553] on p "JUMP TO LATEST" at bounding box center [1076, 551] width 84 height 12
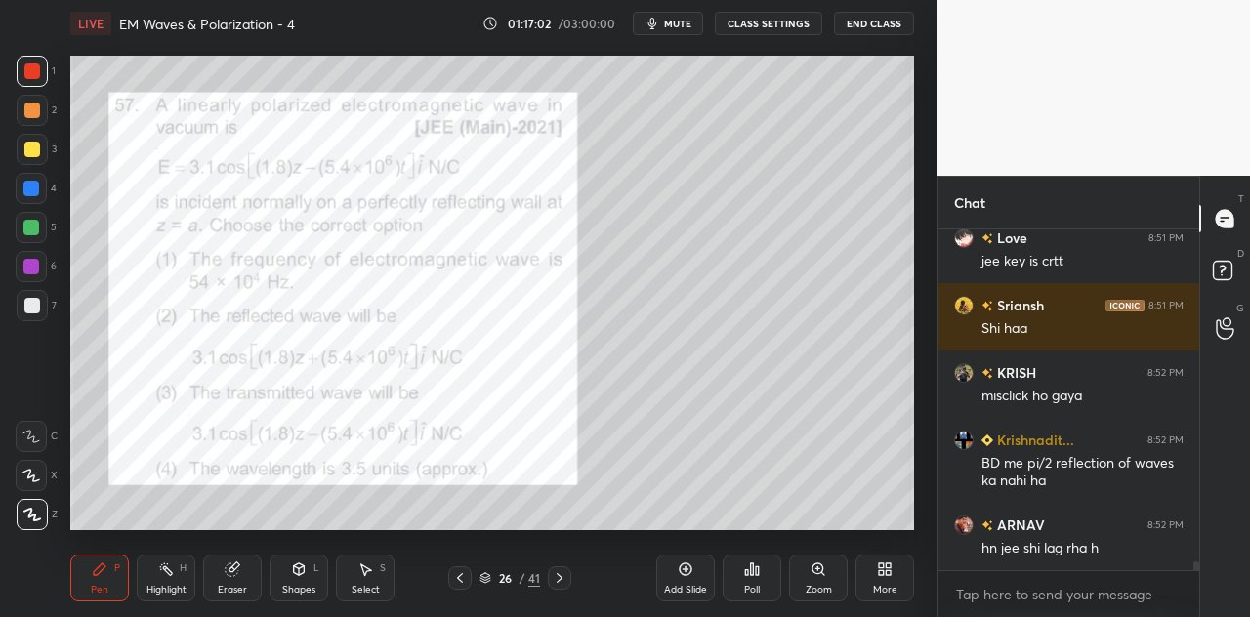
click at [315, 577] on div "Shapes L" at bounding box center [299, 578] width 59 height 47
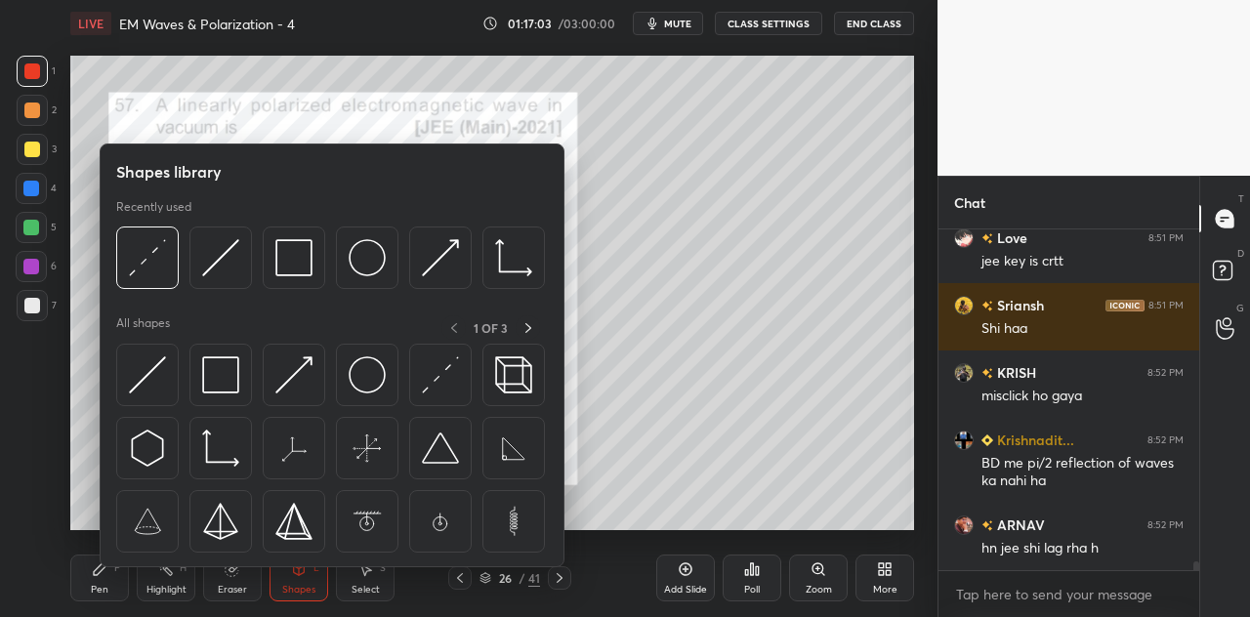
click at [227, 271] on img at bounding box center [220, 257] width 37 height 37
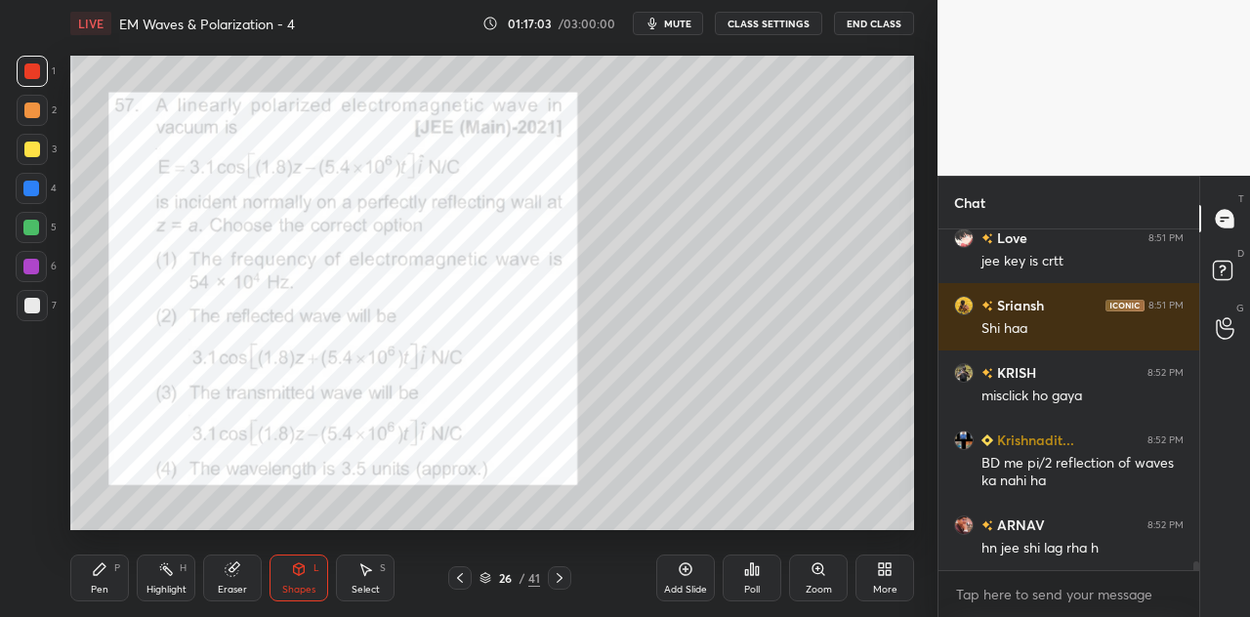
click at [35, 192] on div at bounding box center [31, 189] width 16 height 16
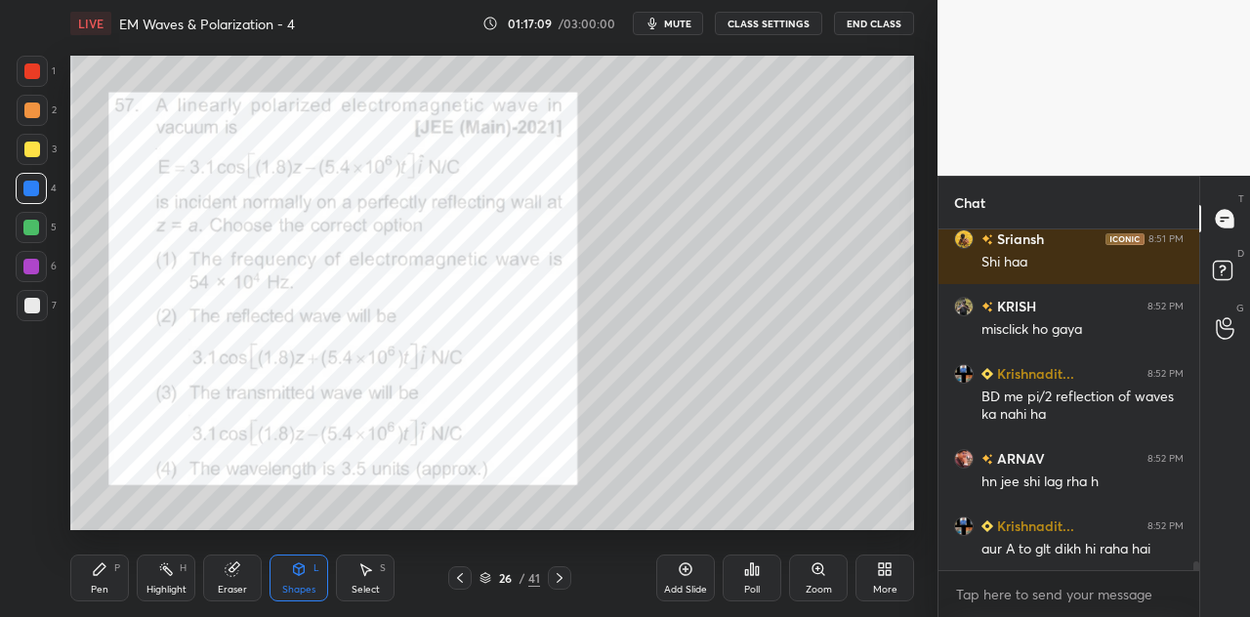
scroll to position [13584, 0]
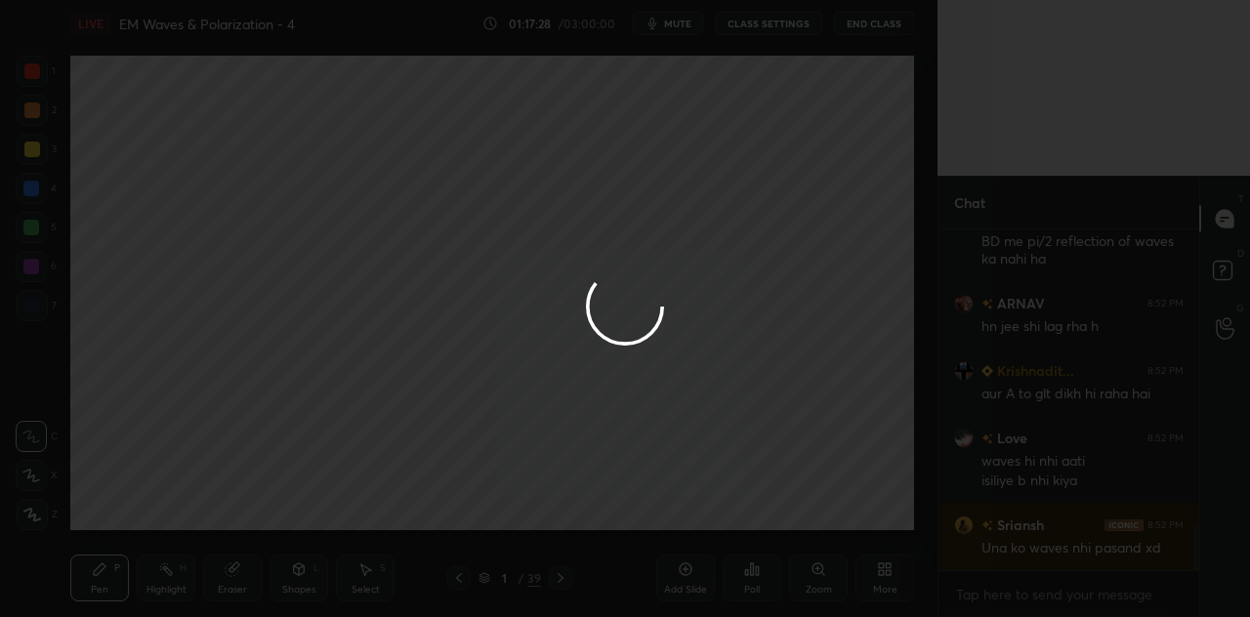
scroll to position [97190, 96823]
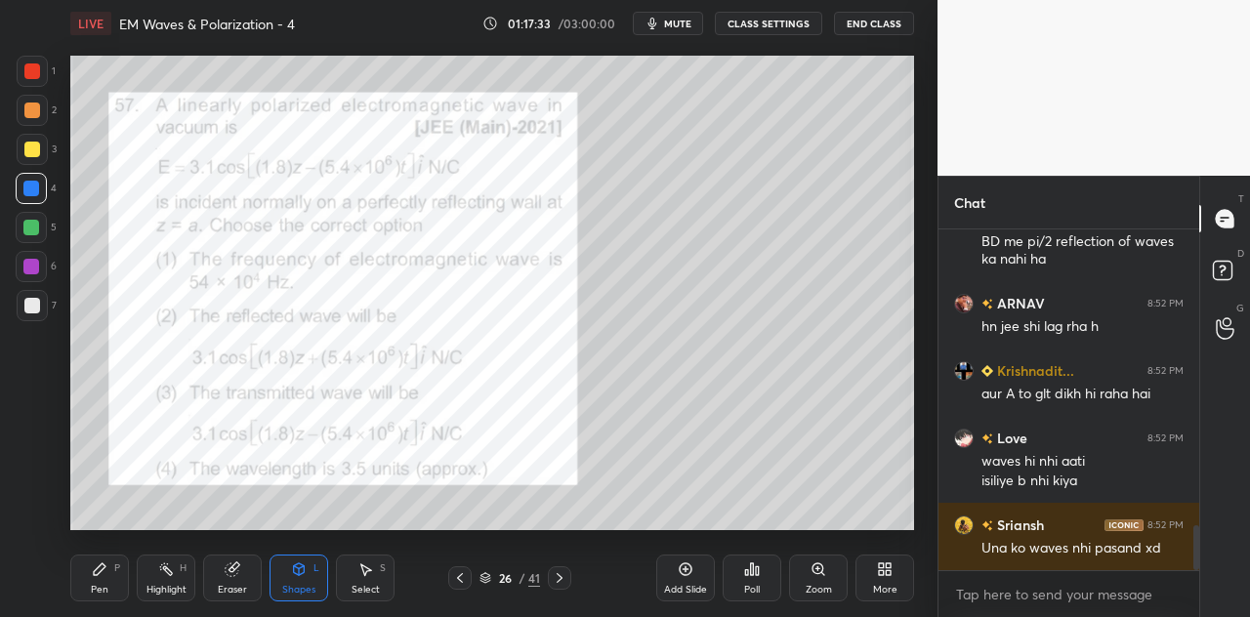
click at [297, 571] on icon at bounding box center [299, 570] width 11 height 12
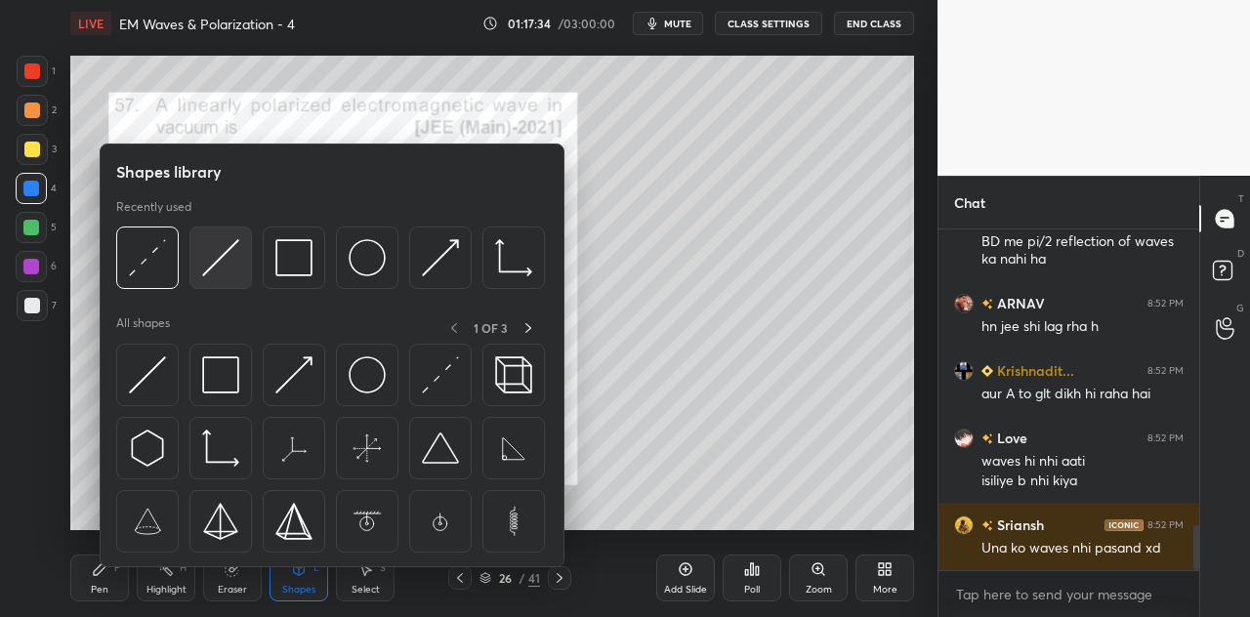
click at [234, 259] on img at bounding box center [220, 257] width 37 height 37
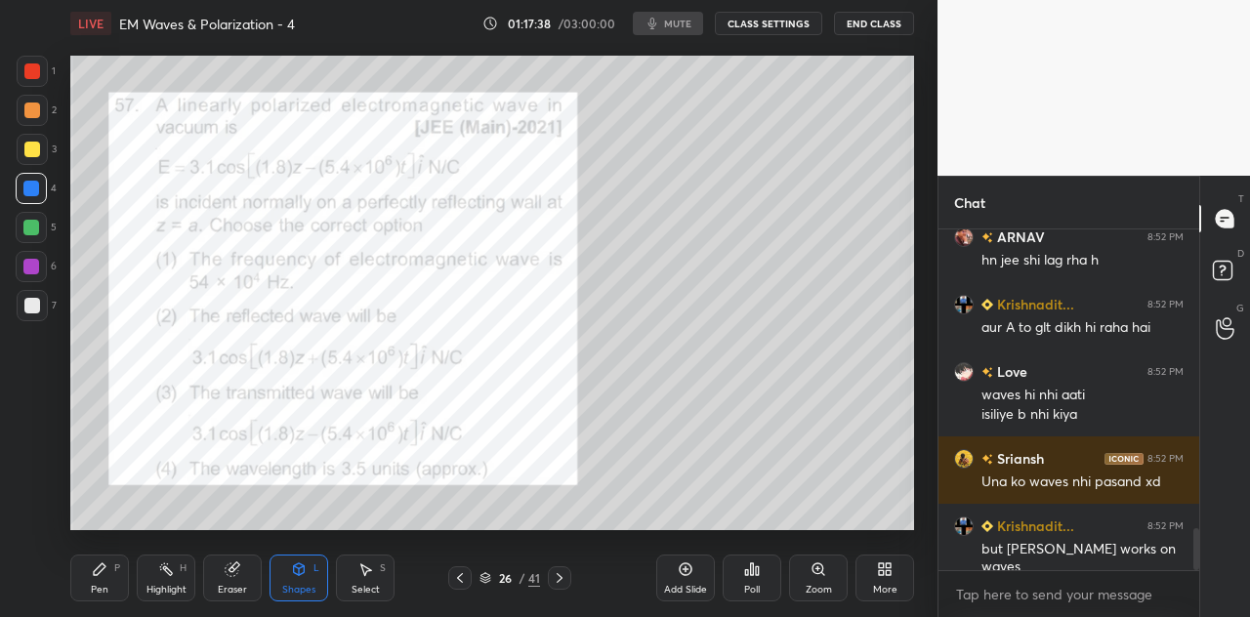
scroll to position [2401, 0]
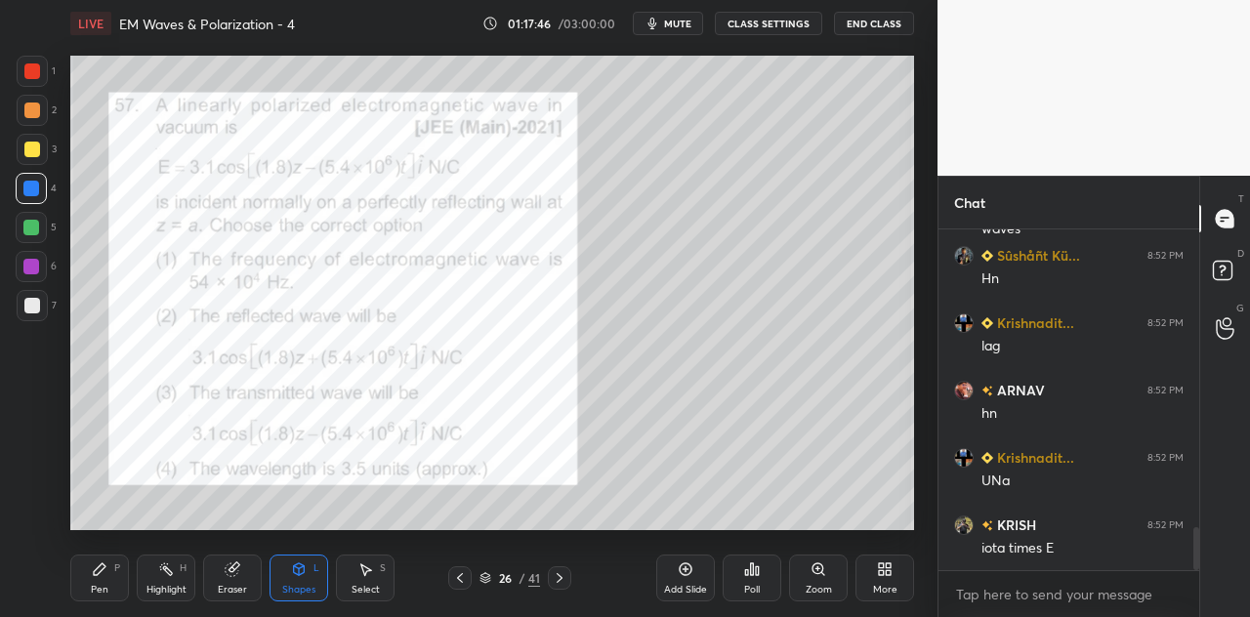
scroll to position [97190, 96823]
click at [111, 573] on div "Pen P" at bounding box center [99, 578] width 59 height 47
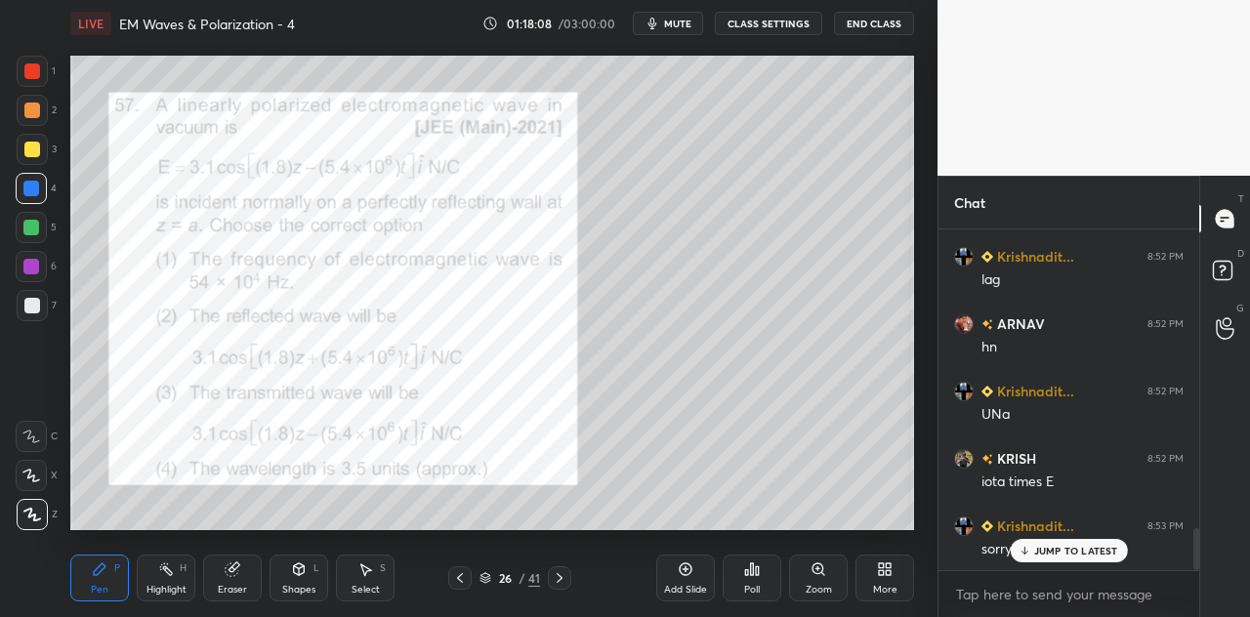
click at [26, 156] on div at bounding box center [32, 150] width 16 height 16
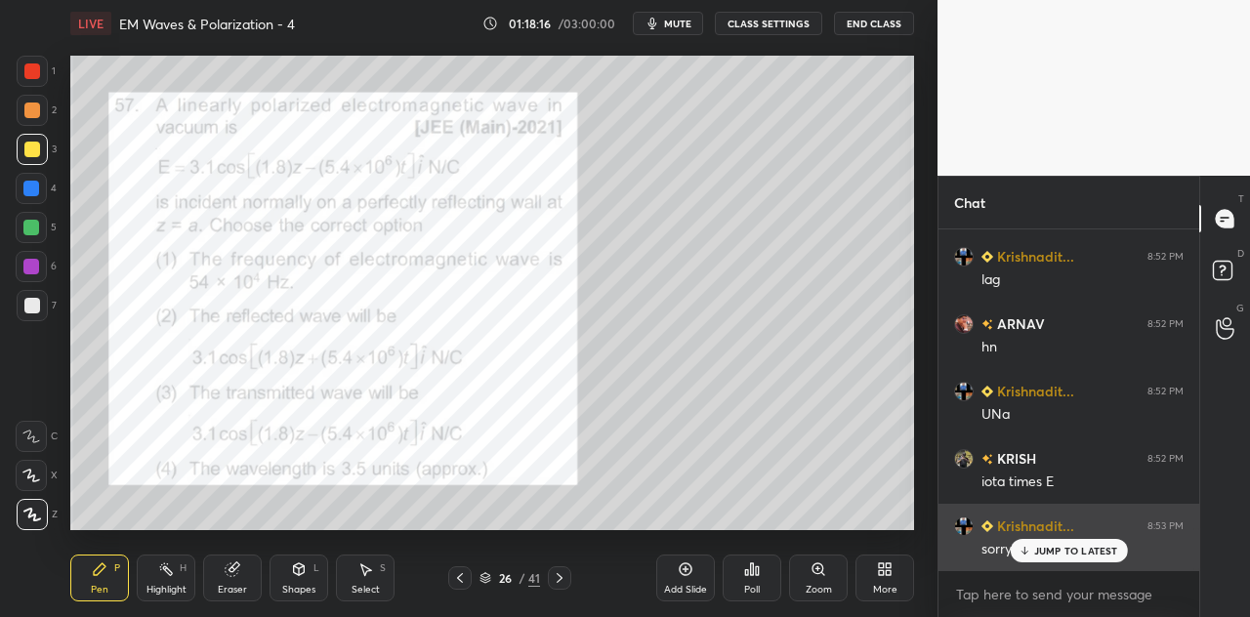
click at [1053, 553] on p "JUMP TO LATEST" at bounding box center [1076, 551] width 84 height 12
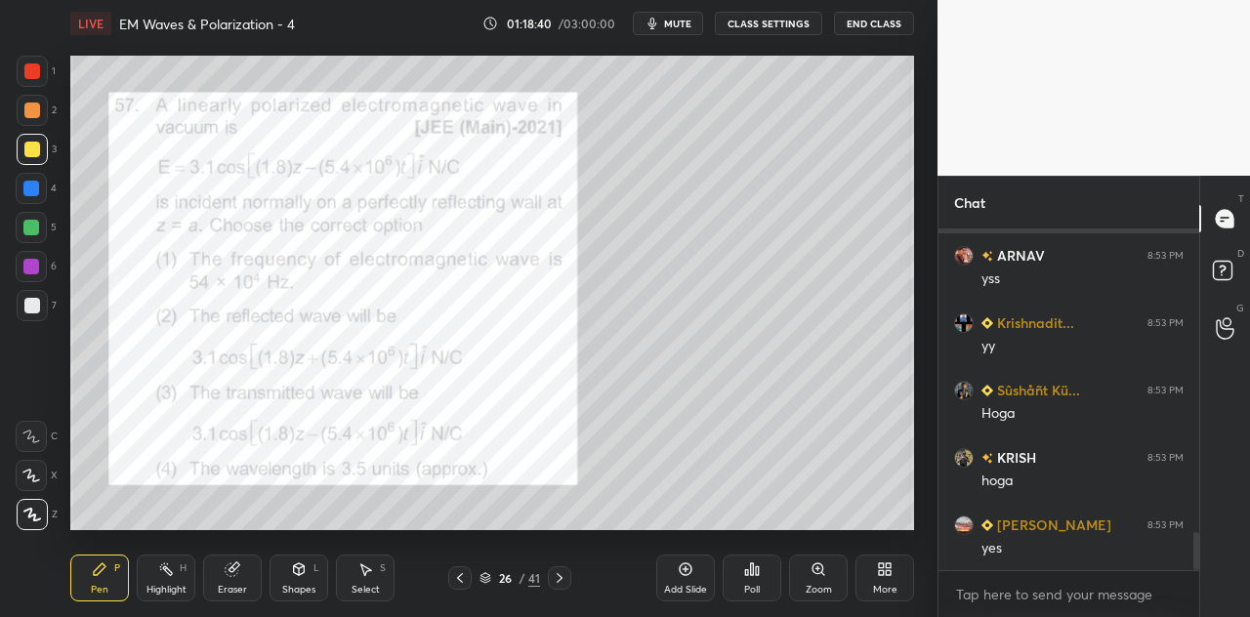
scroll to position [2815, 0]
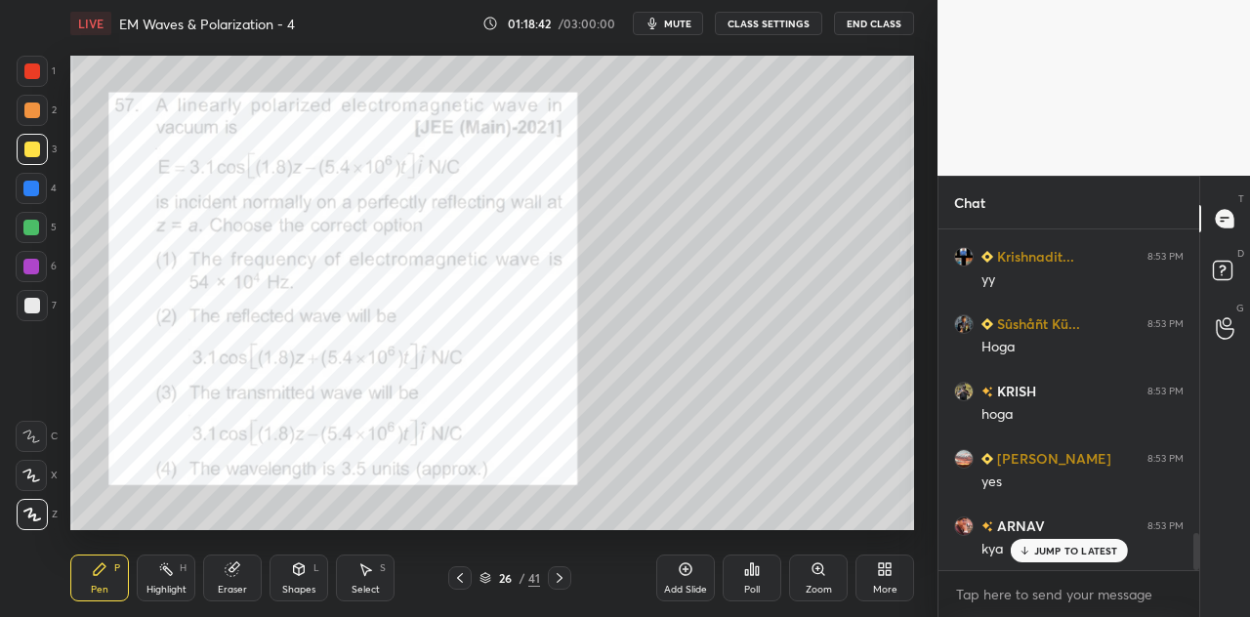
click at [42, 223] on div at bounding box center [31, 227] width 31 height 31
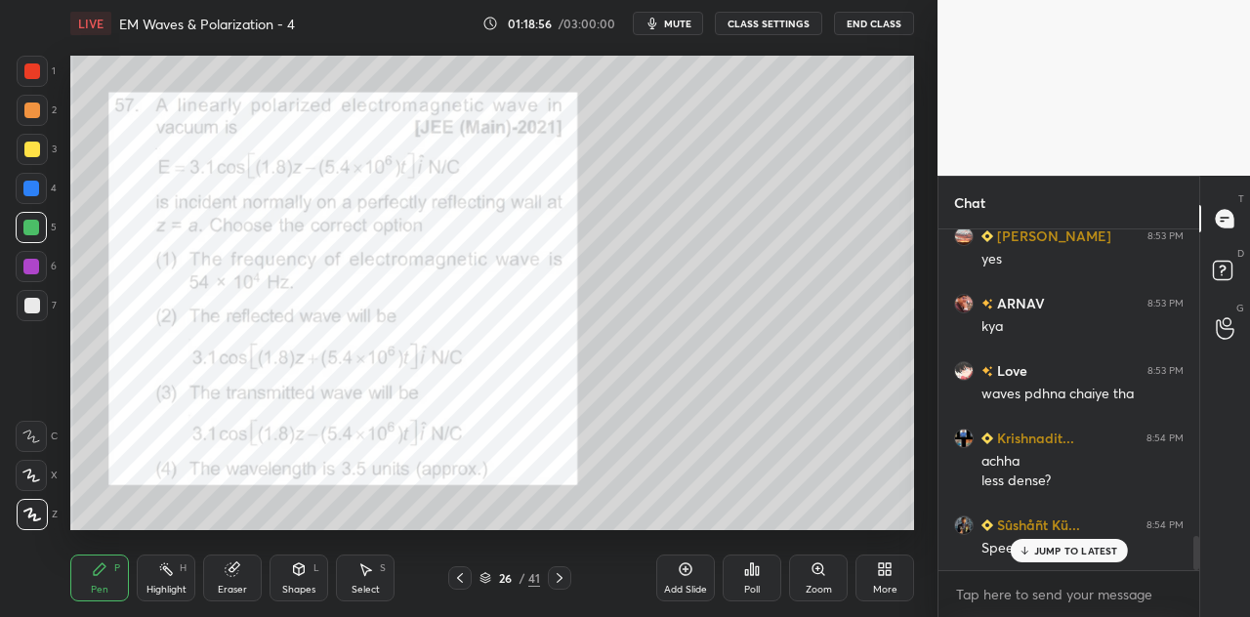
scroll to position [3104, 0]
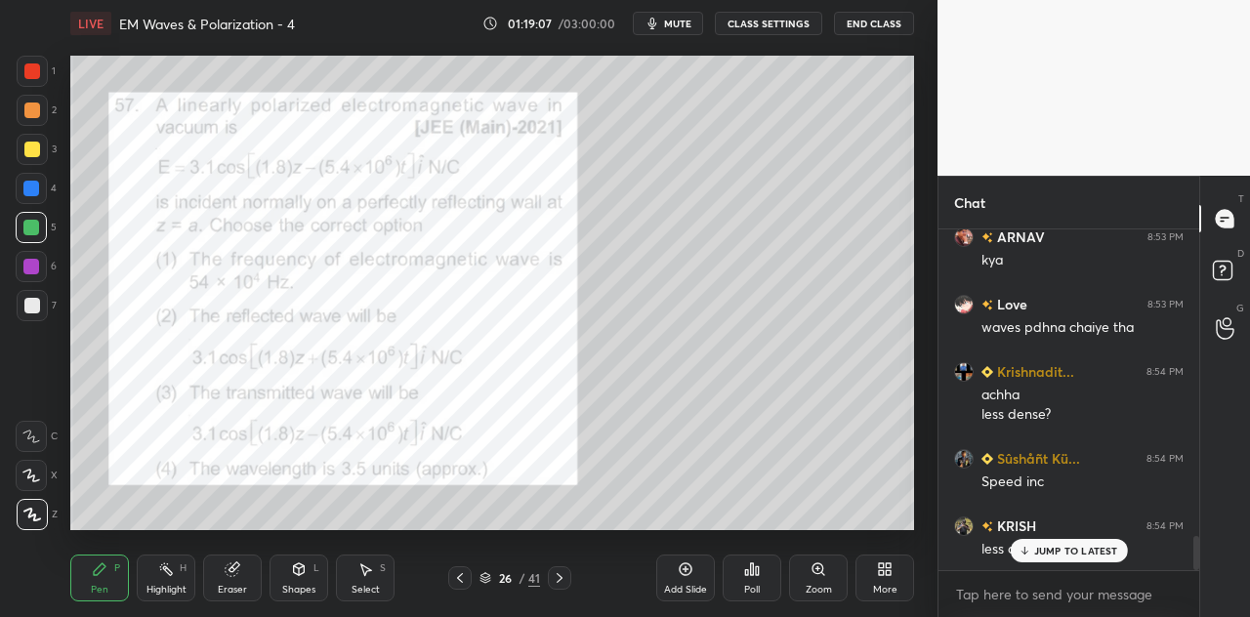
click at [37, 73] on div at bounding box center [32, 71] width 16 height 16
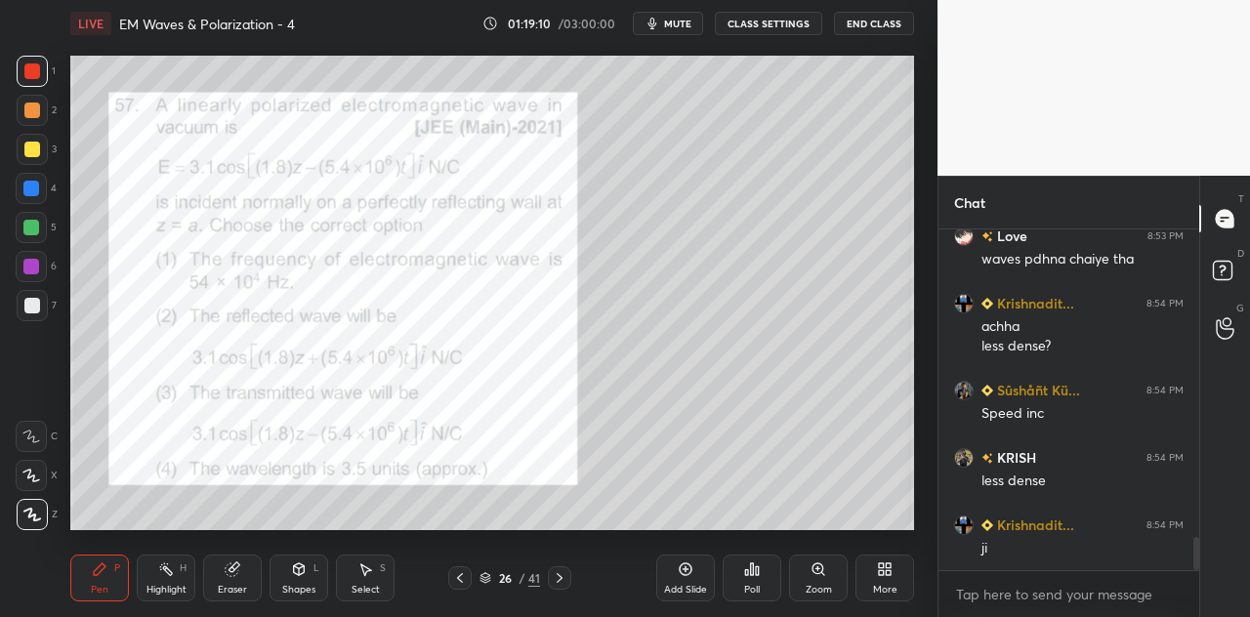
scroll to position [3257, 0]
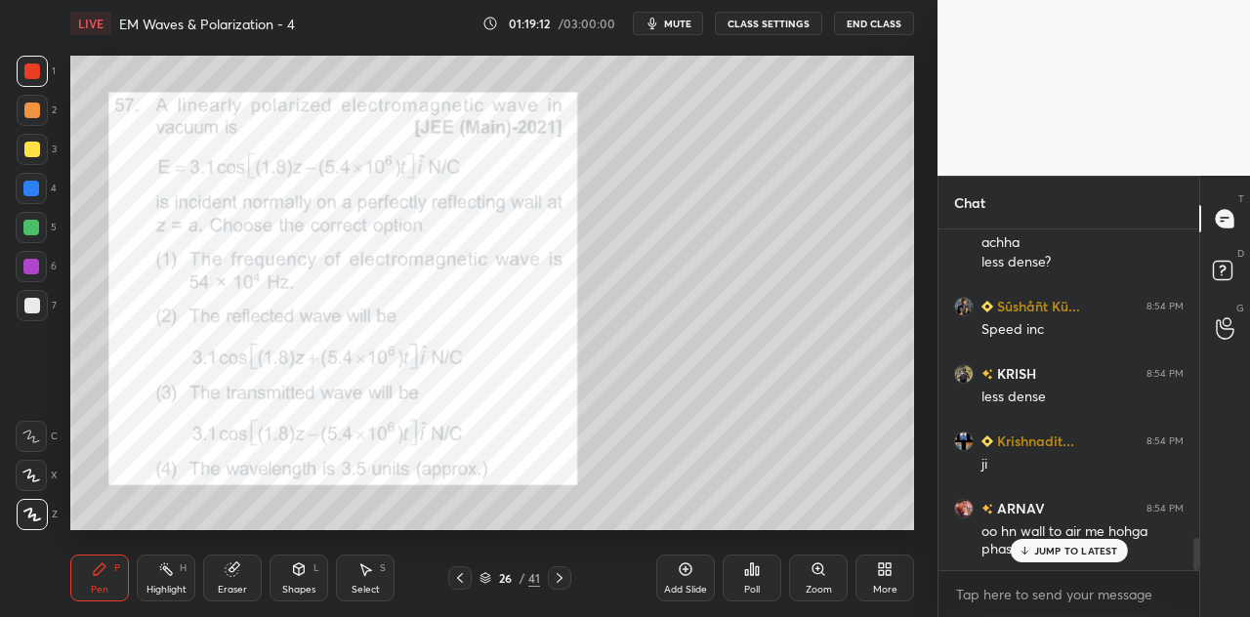
click at [1041, 550] on p "JUMP TO LATEST" at bounding box center [1076, 551] width 84 height 12
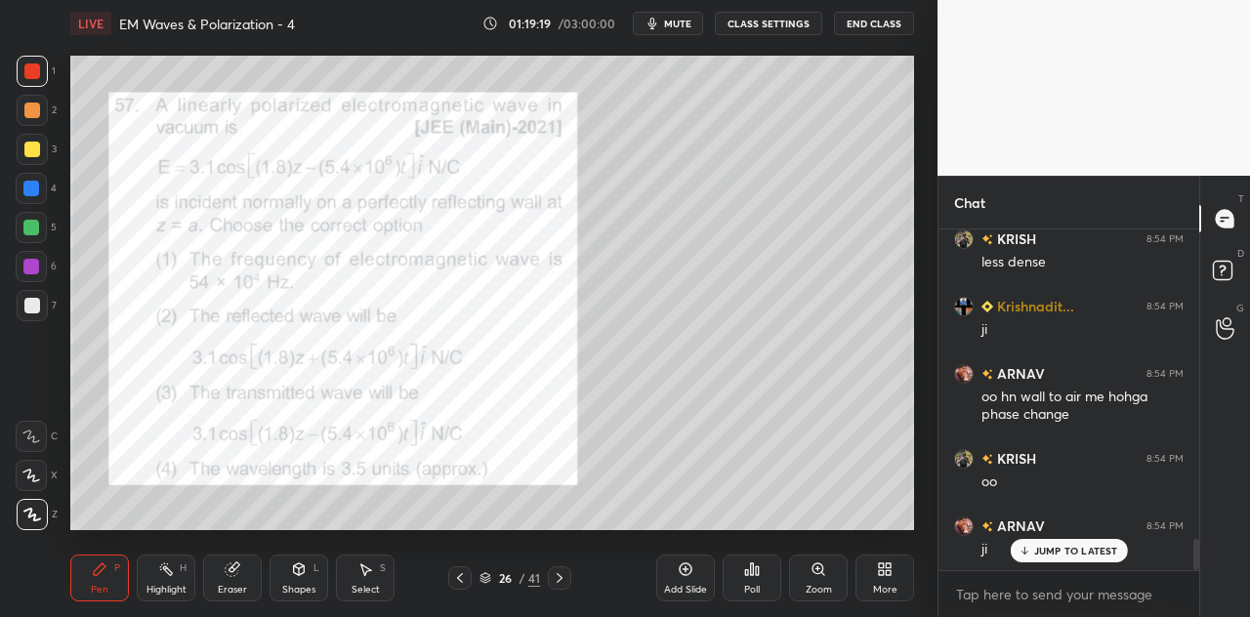
scroll to position [3460, 0]
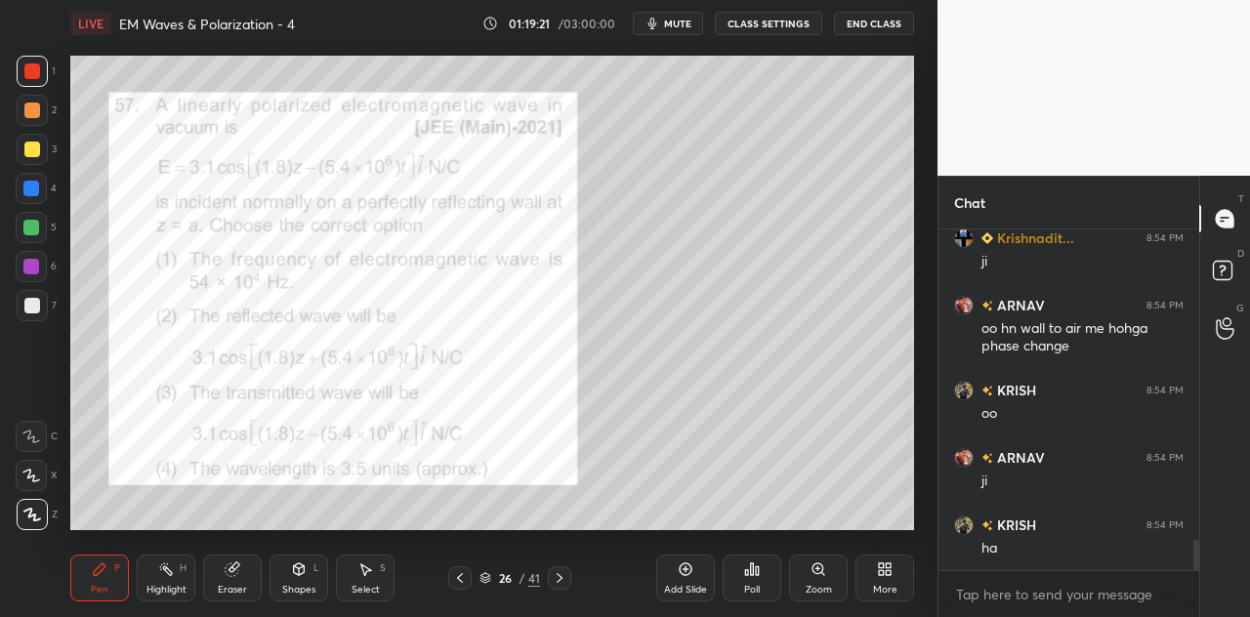
click at [311, 575] on div "Shapes L" at bounding box center [299, 578] width 59 height 47
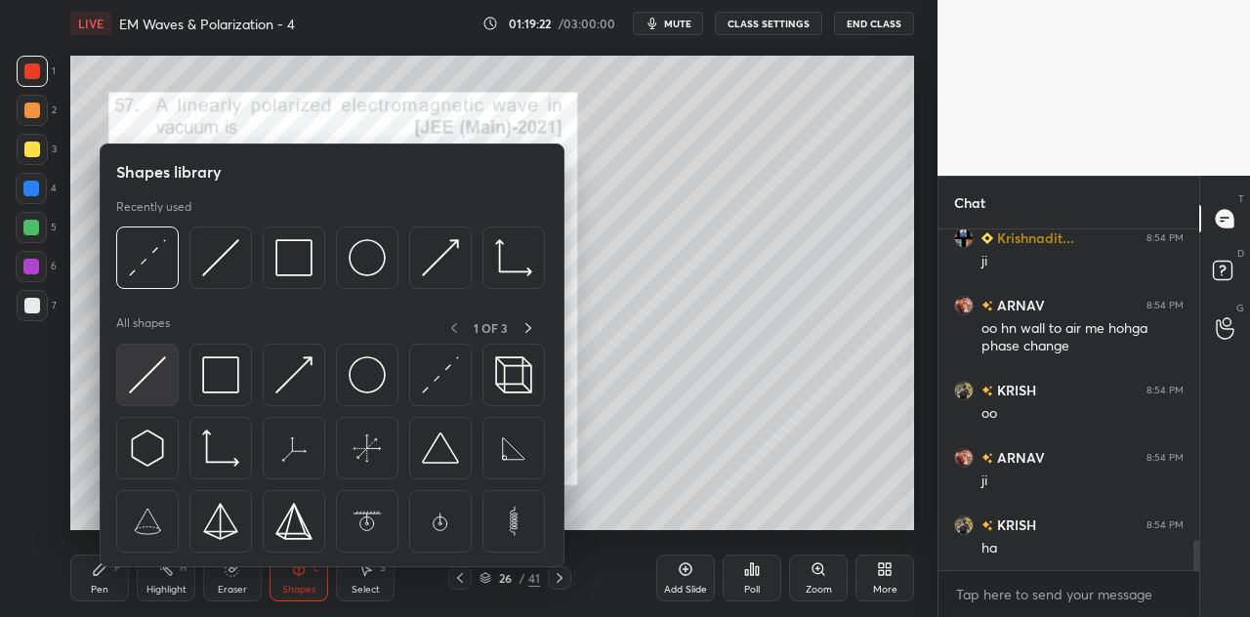
click at [154, 378] on img at bounding box center [147, 375] width 37 height 37
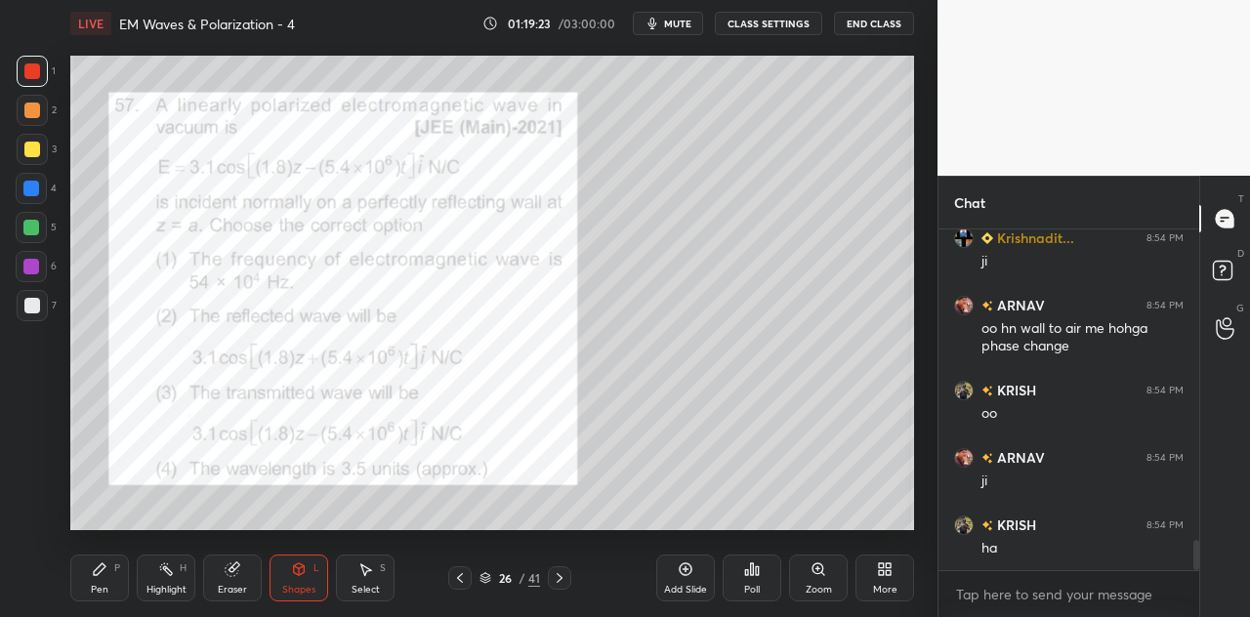
click at [28, 194] on div at bounding box center [31, 189] width 16 height 16
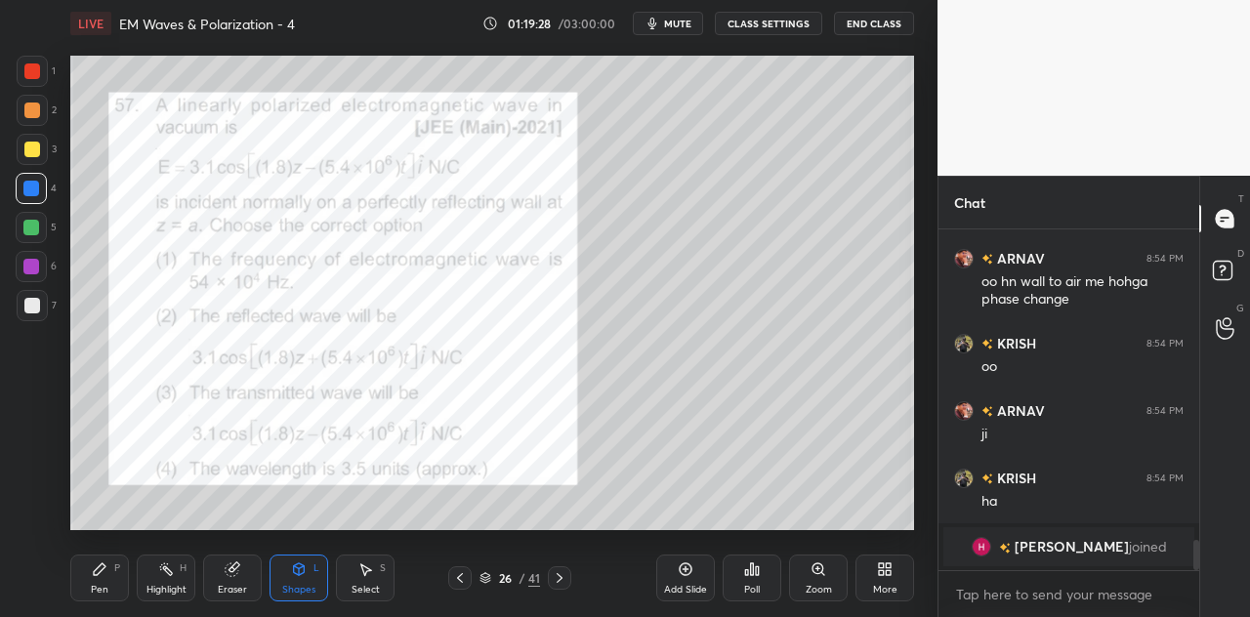
click at [32, 81] on div at bounding box center [32, 71] width 31 height 31
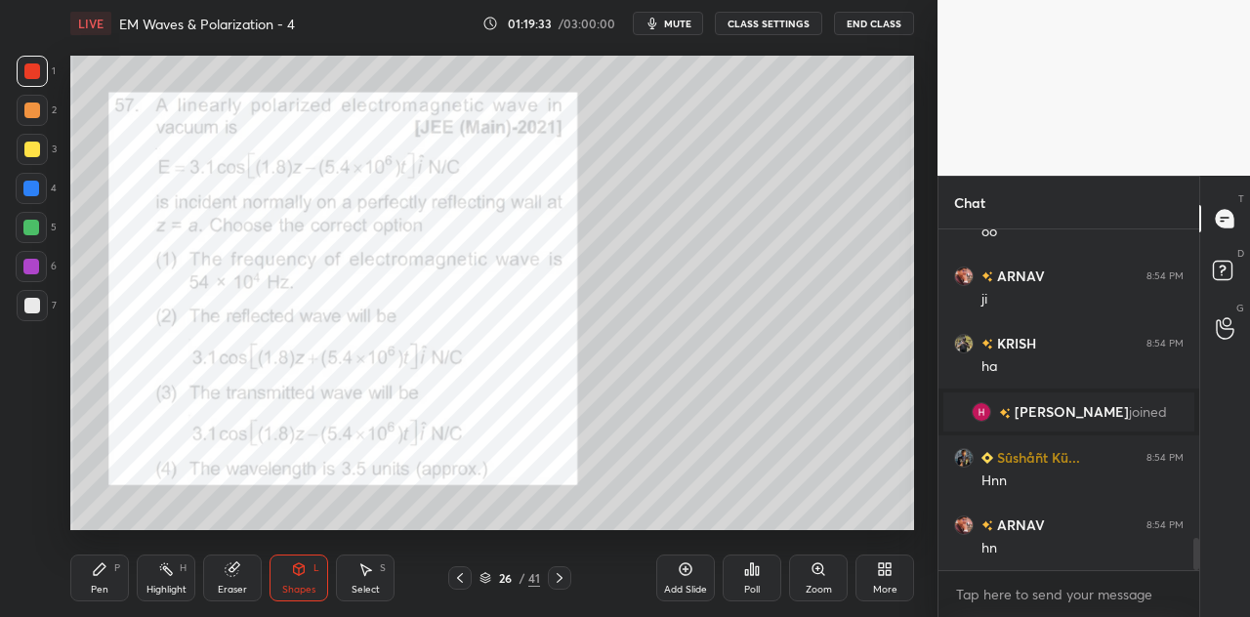
scroll to position [3472, 0]
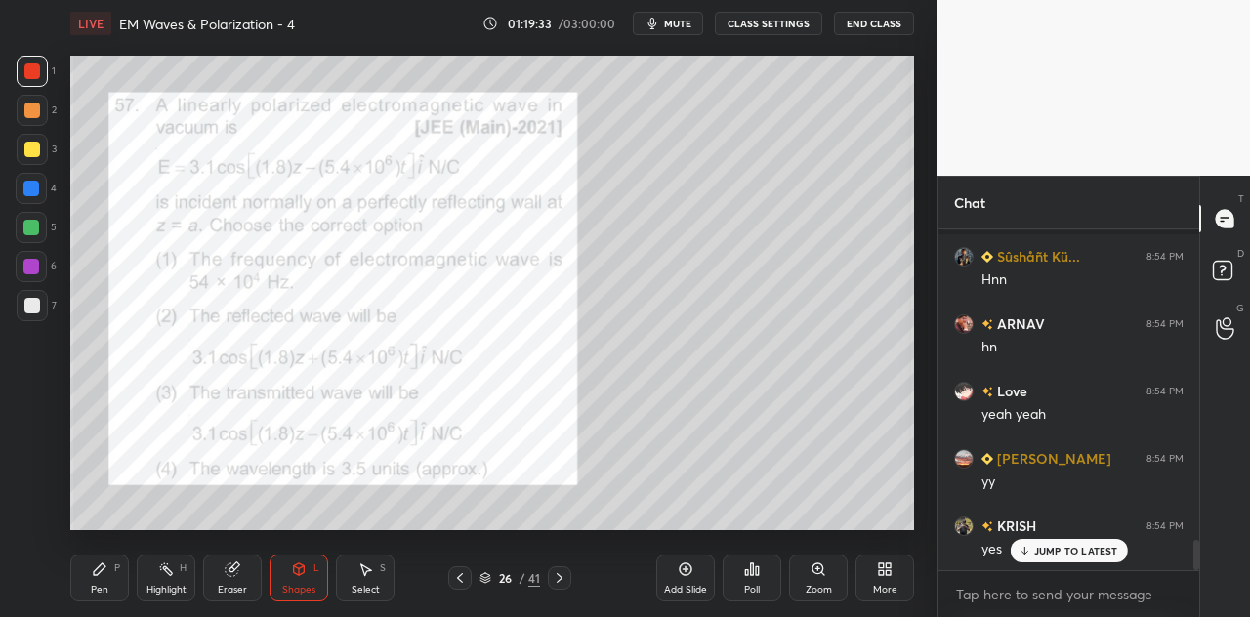
click at [105, 576] on icon at bounding box center [100, 570] width 16 height 16
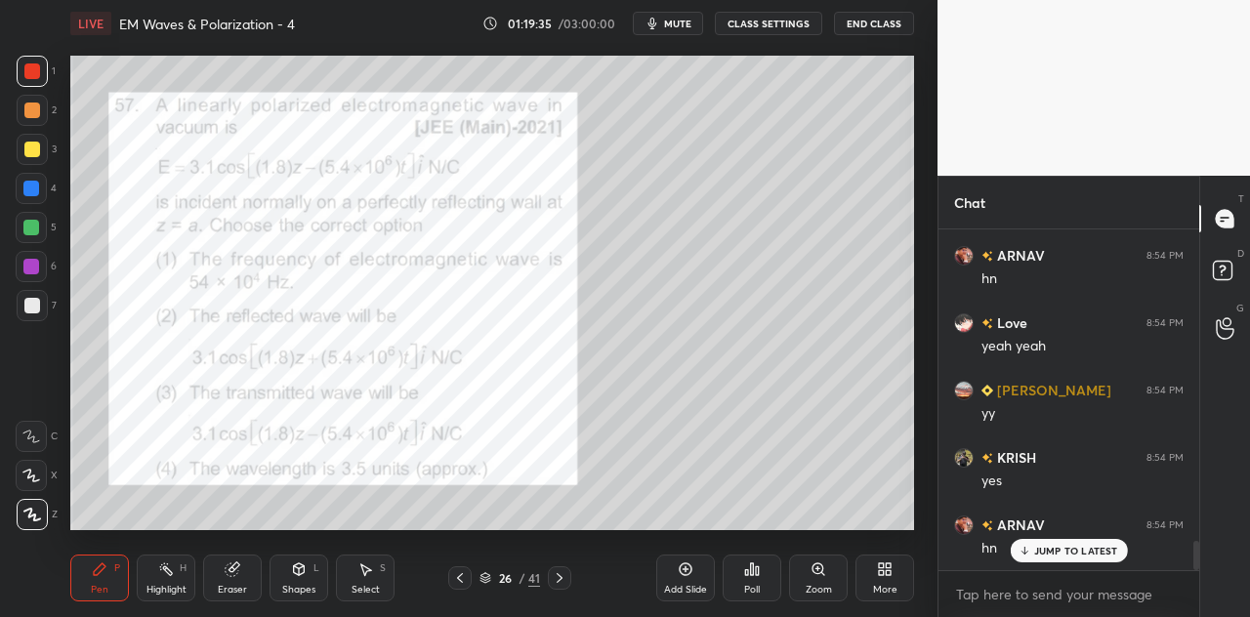
scroll to position [3606, 0]
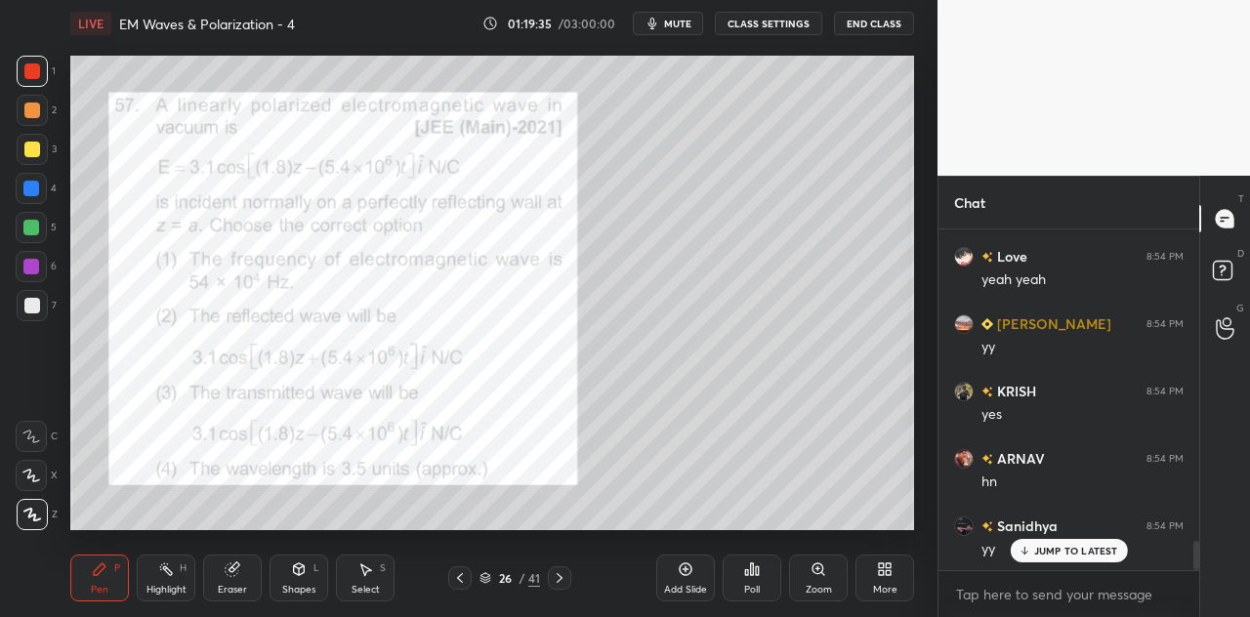
click at [309, 579] on div "Shapes L" at bounding box center [299, 578] width 59 height 47
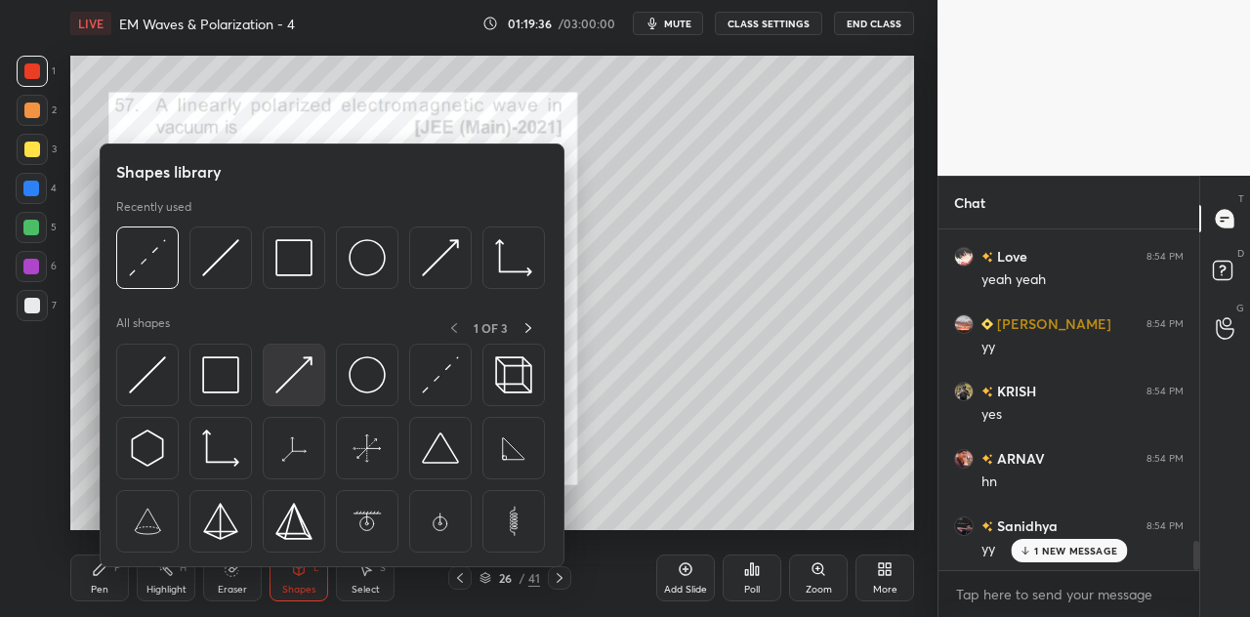
scroll to position [3675, 0]
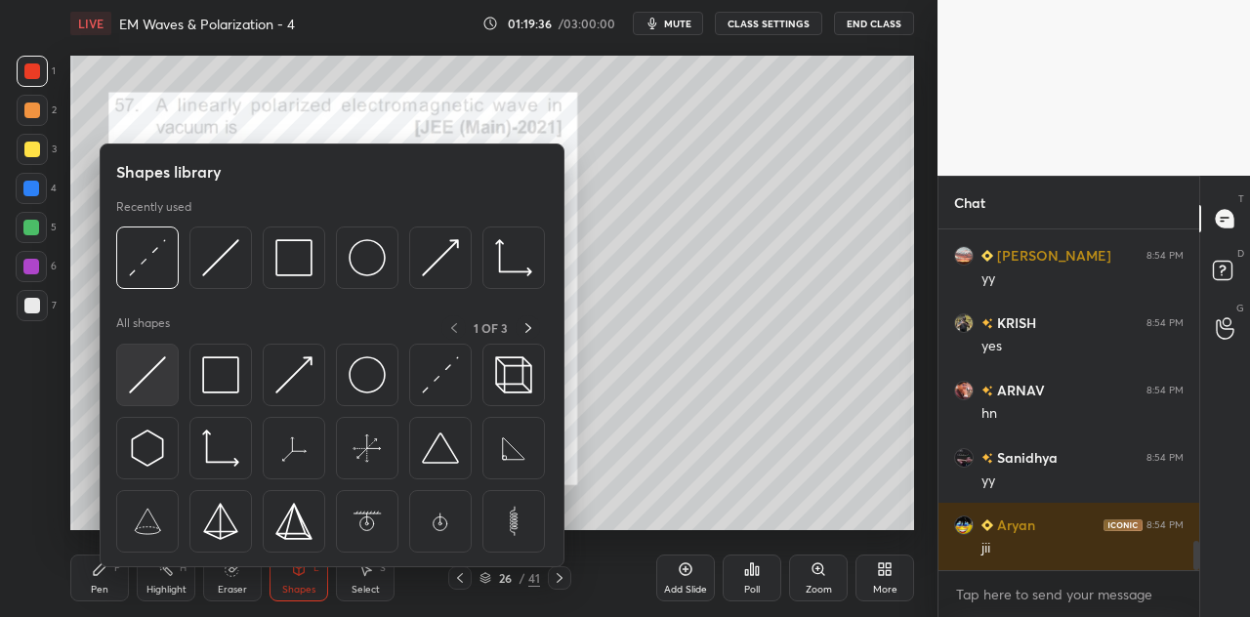
click at [159, 370] on img at bounding box center [147, 375] width 37 height 37
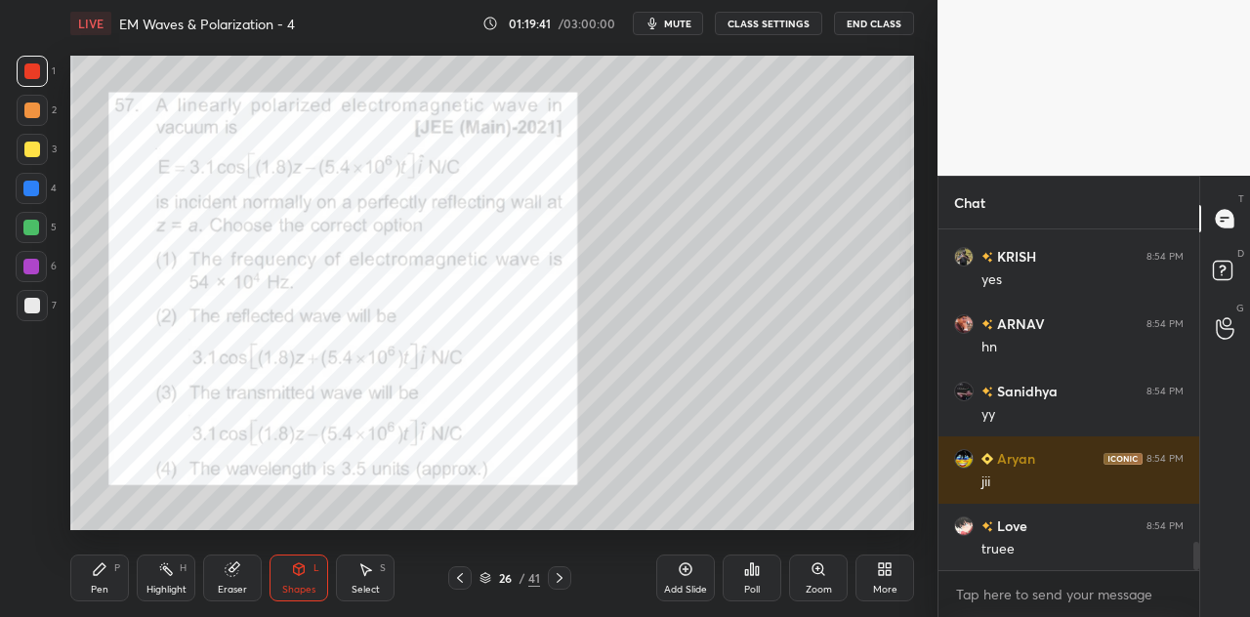
scroll to position [3810, 0]
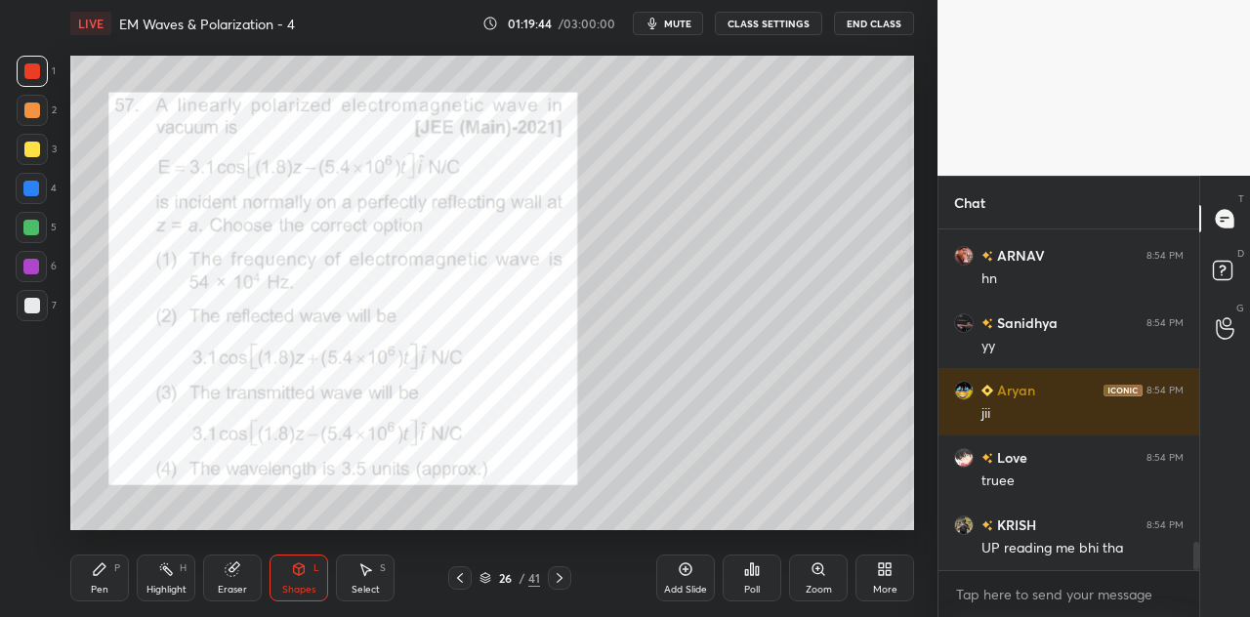
click at [108, 577] on div "Pen P" at bounding box center [99, 578] width 59 height 47
click at [33, 182] on div at bounding box center [31, 189] width 16 height 16
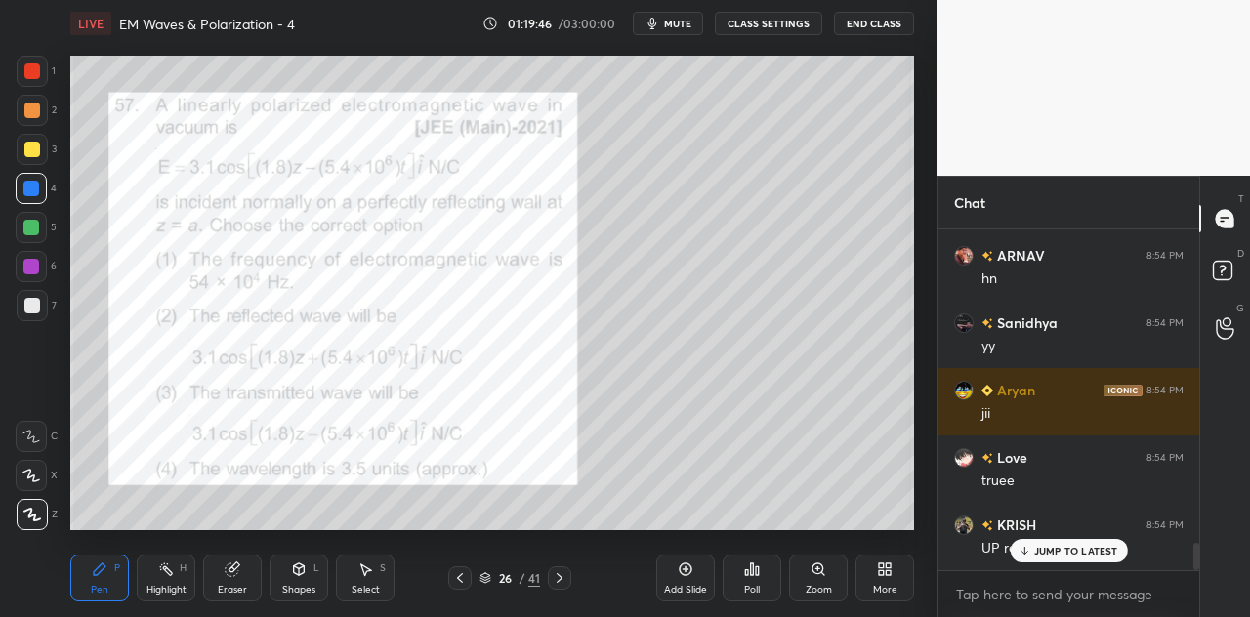
scroll to position [3876, 0]
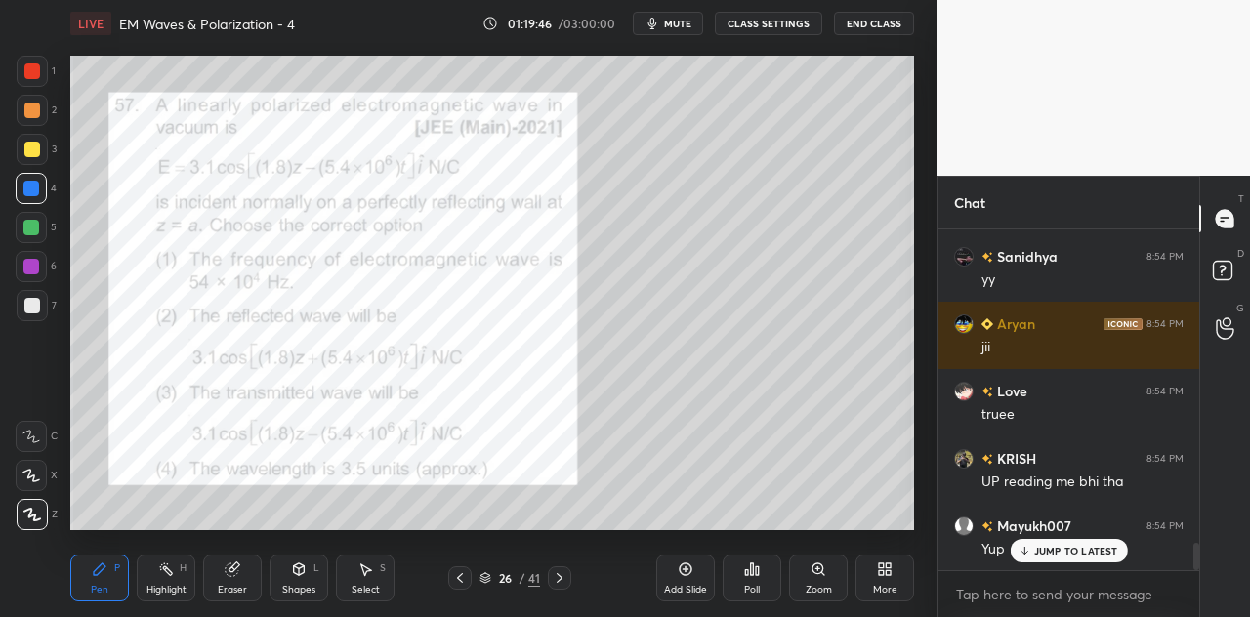
click at [33, 225] on div at bounding box center [31, 228] width 16 height 16
click at [41, 75] on div at bounding box center [32, 71] width 31 height 31
click at [36, 307] on div at bounding box center [32, 306] width 16 height 16
click at [303, 578] on div "Shapes L" at bounding box center [299, 578] width 59 height 47
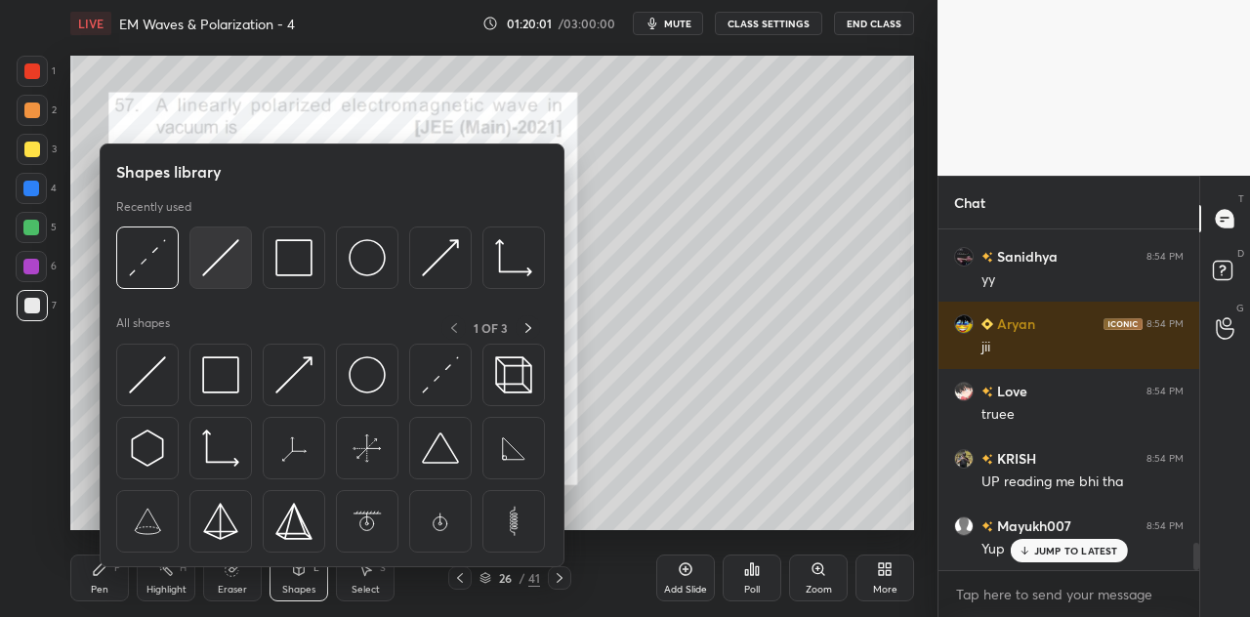
click at [223, 261] on img at bounding box center [220, 257] width 37 height 37
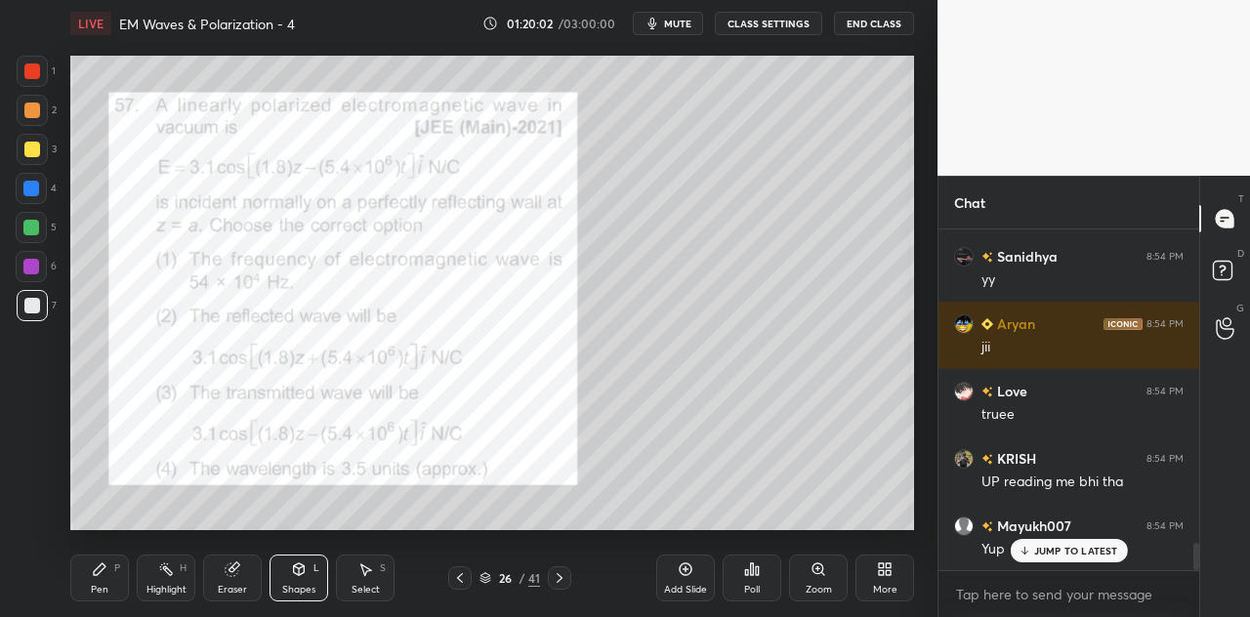
click at [31, 186] on div at bounding box center [31, 189] width 16 height 16
click at [107, 571] on div "Pen P" at bounding box center [99, 578] width 59 height 47
click at [25, 304] on div at bounding box center [32, 306] width 16 height 16
click at [308, 581] on div "Shapes L" at bounding box center [299, 578] width 59 height 47
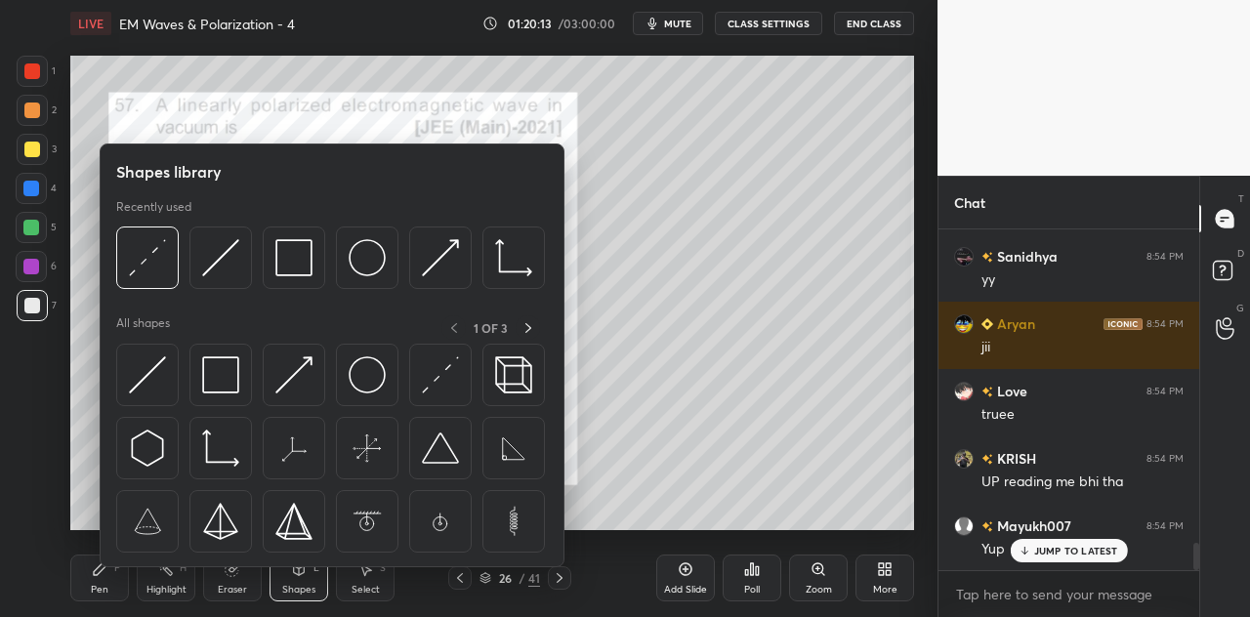
click at [39, 146] on div at bounding box center [32, 149] width 31 height 31
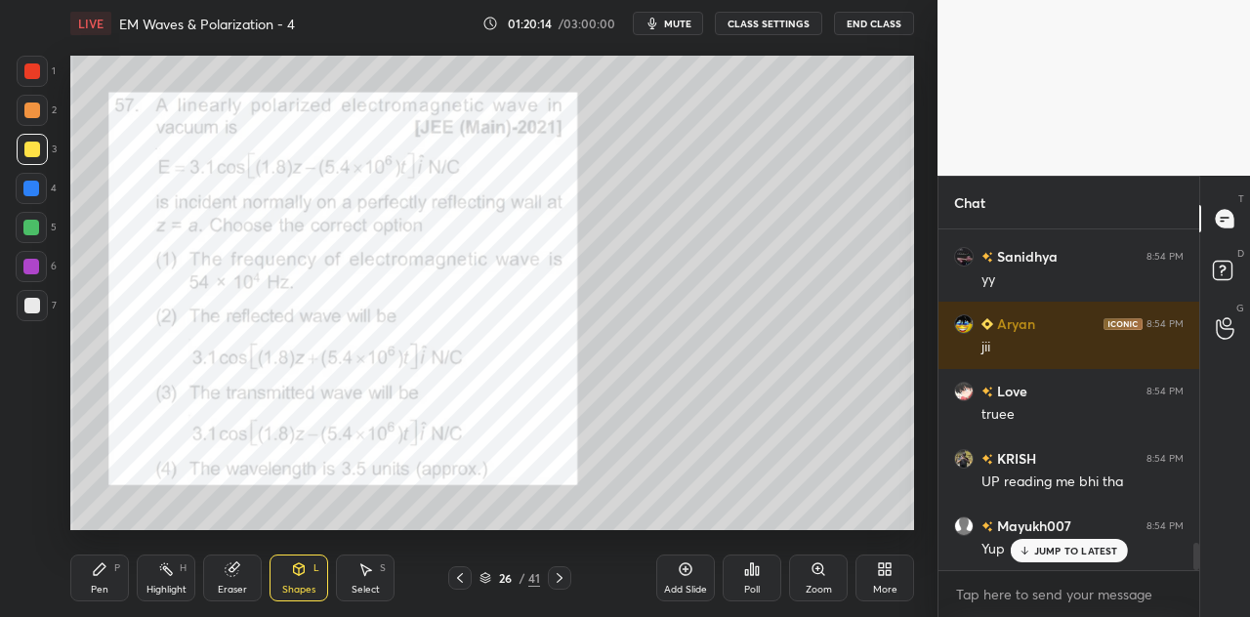
click at [304, 575] on icon at bounding box center [299, 570] width 16 height 16
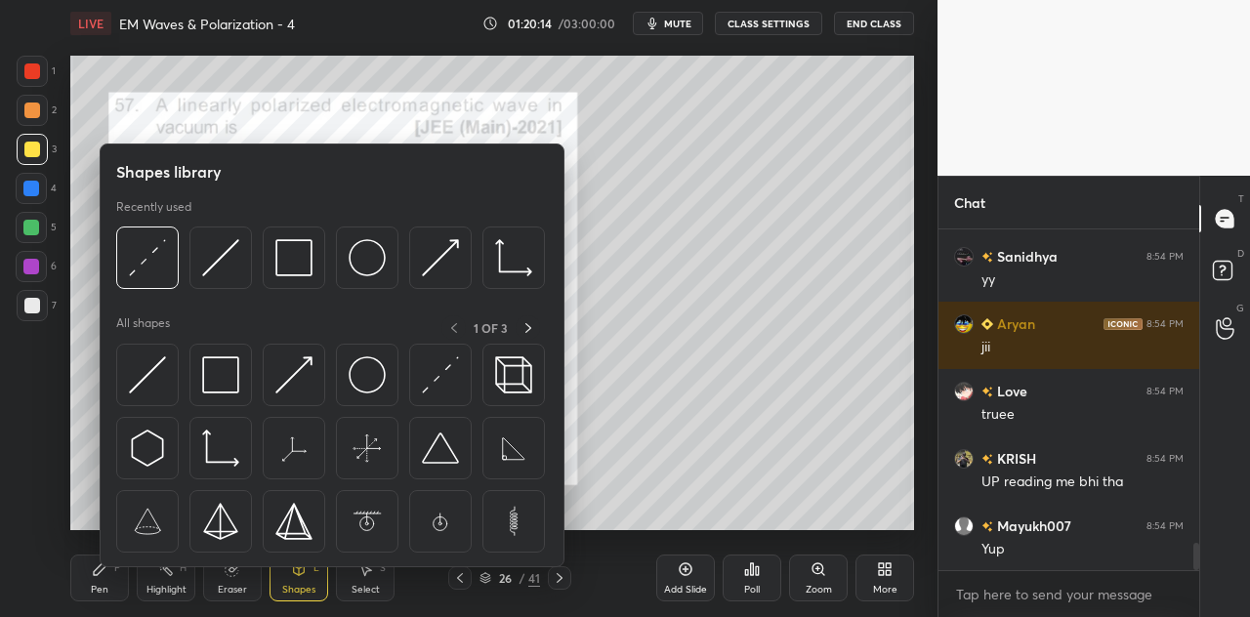
scroll to position [3944, 0]
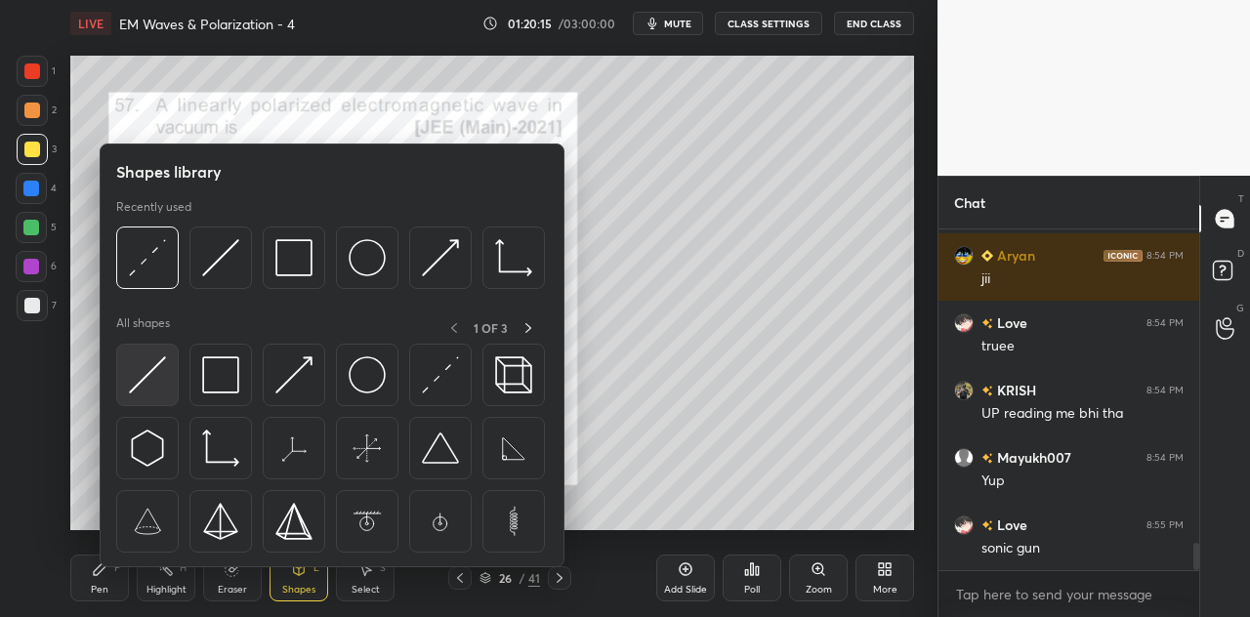
click at [148, 384] on img at bounding box center [147, 375] width 37 height 37
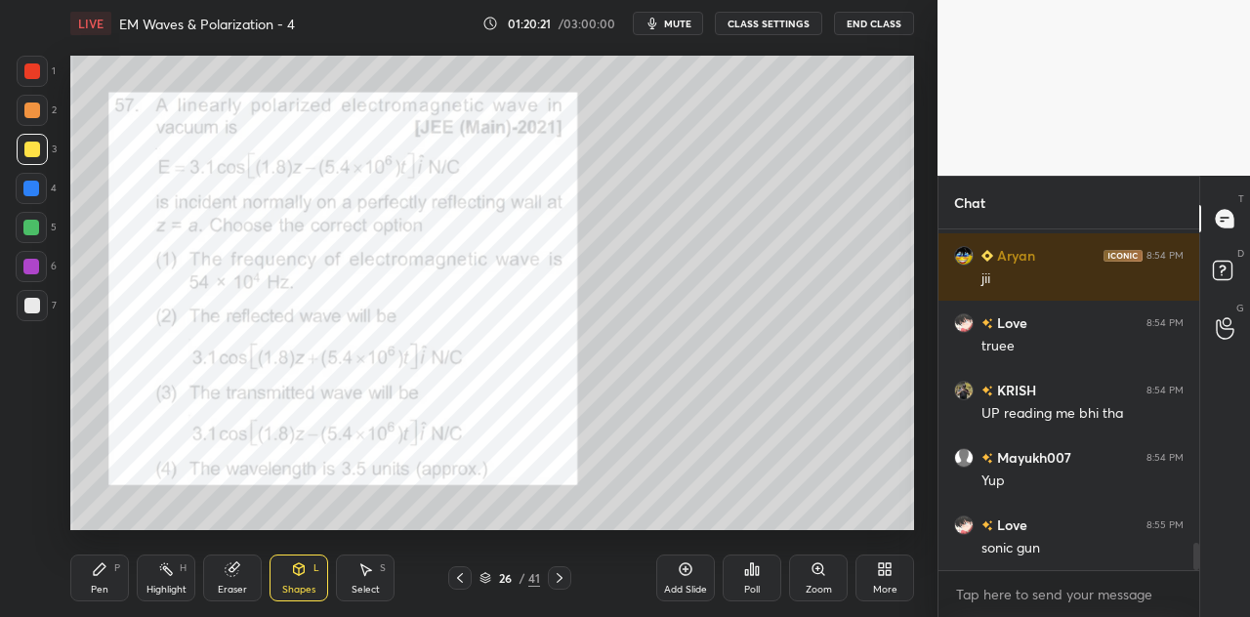
click at [122, 579] on div "Pen P" at bounding box center [99, 578] width 59 height 47
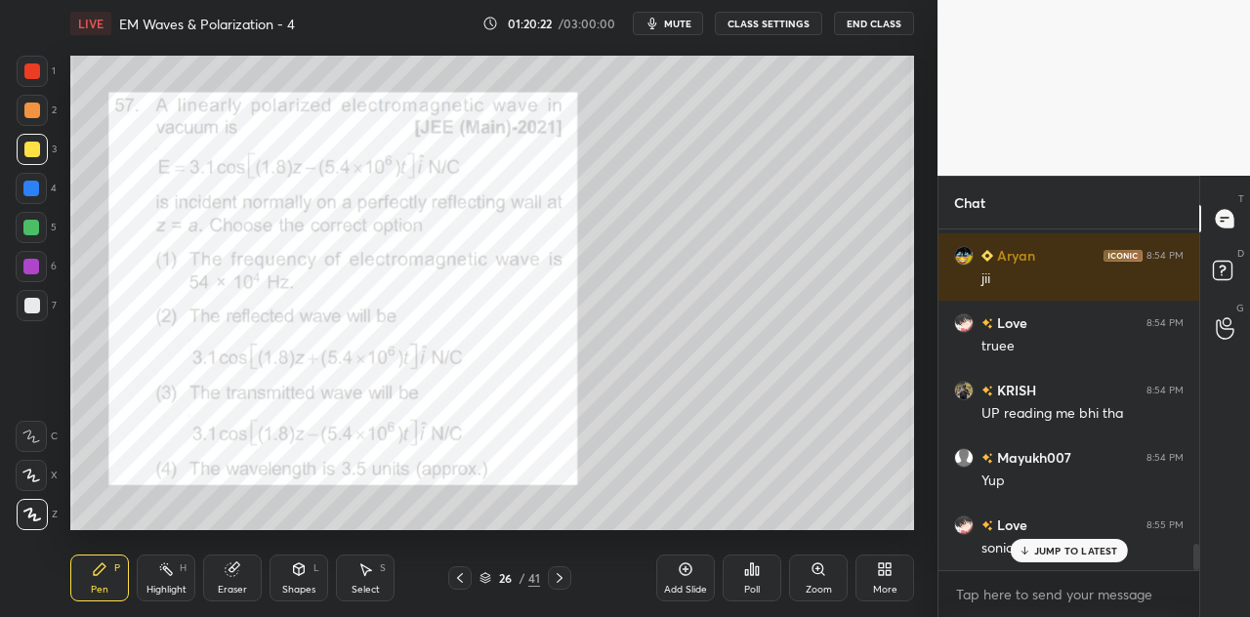
scroll to position [4011, 0]
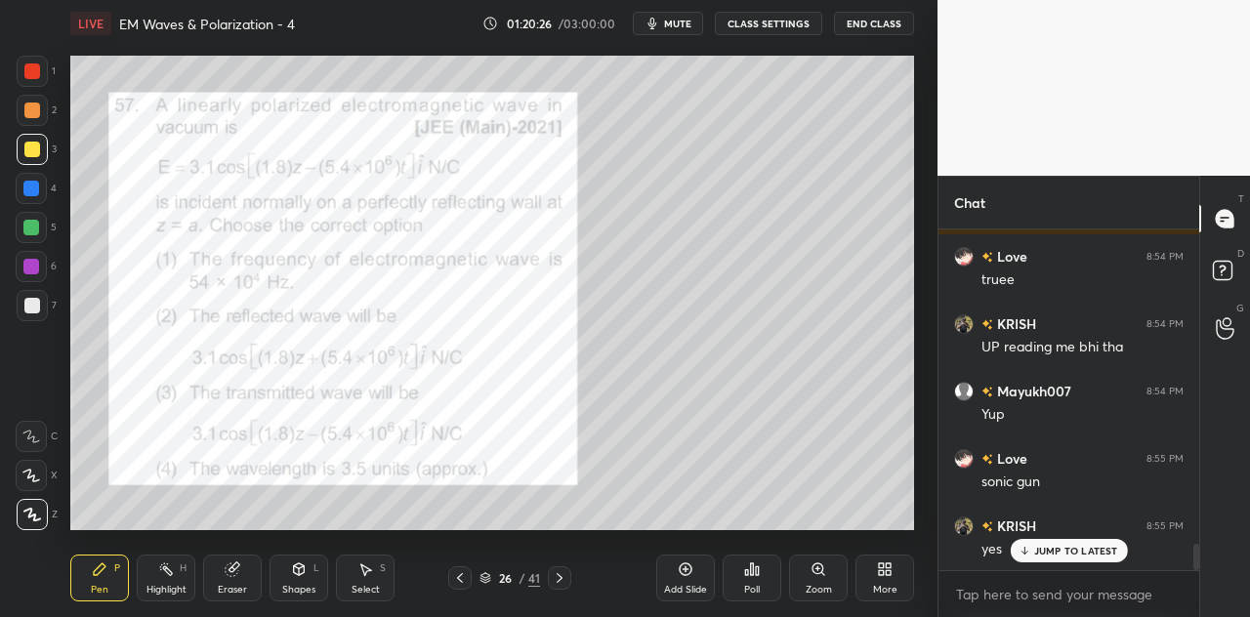
click at [31, 234] on div at bounding box center [31, 228] width 16 height 16
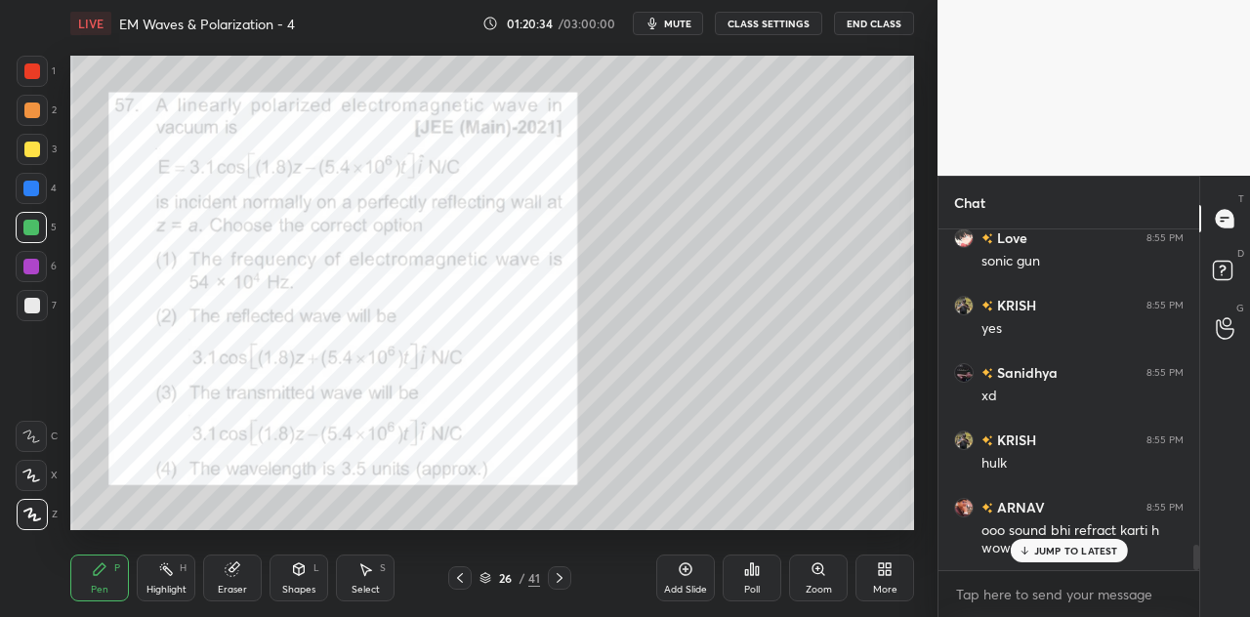
scroll to position [4298, 0]
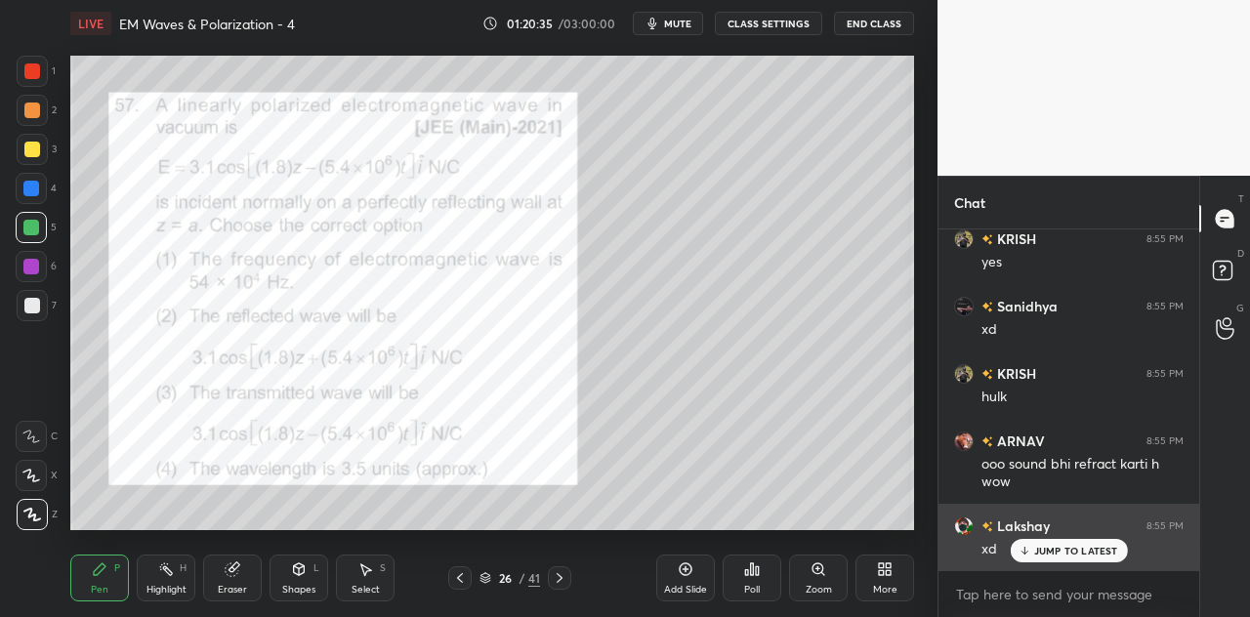
click at [1062, 552] on p "JUMP TO LATEST" at bounding box center [1076, 551] width 84 height 12
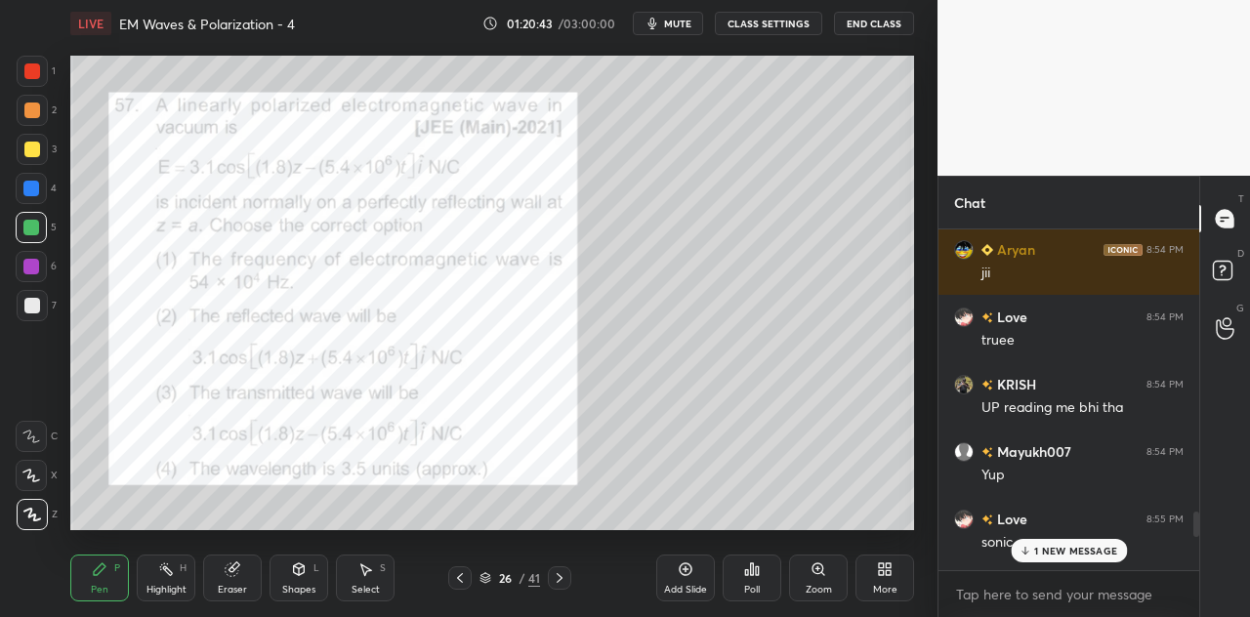
scroll to position [3951, 0]
click at [1047, 551] on p "2 NEW MESSAGES" at bounding box center [1077, 551] width 90 height 12
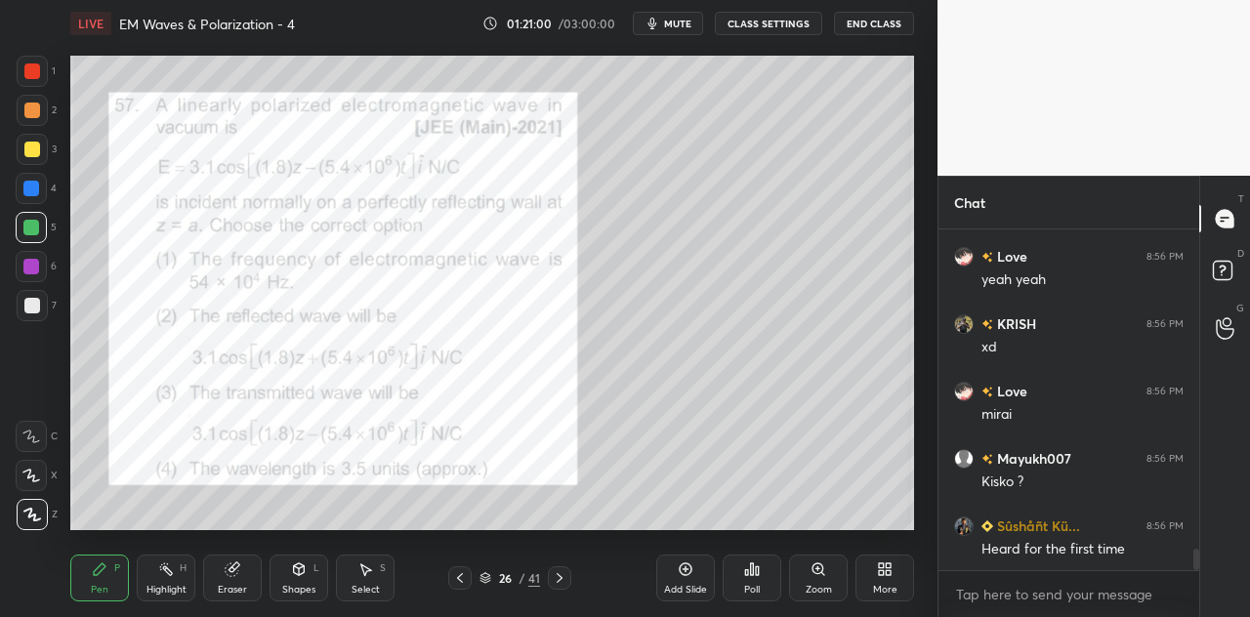
scroll to position [5040, 0]
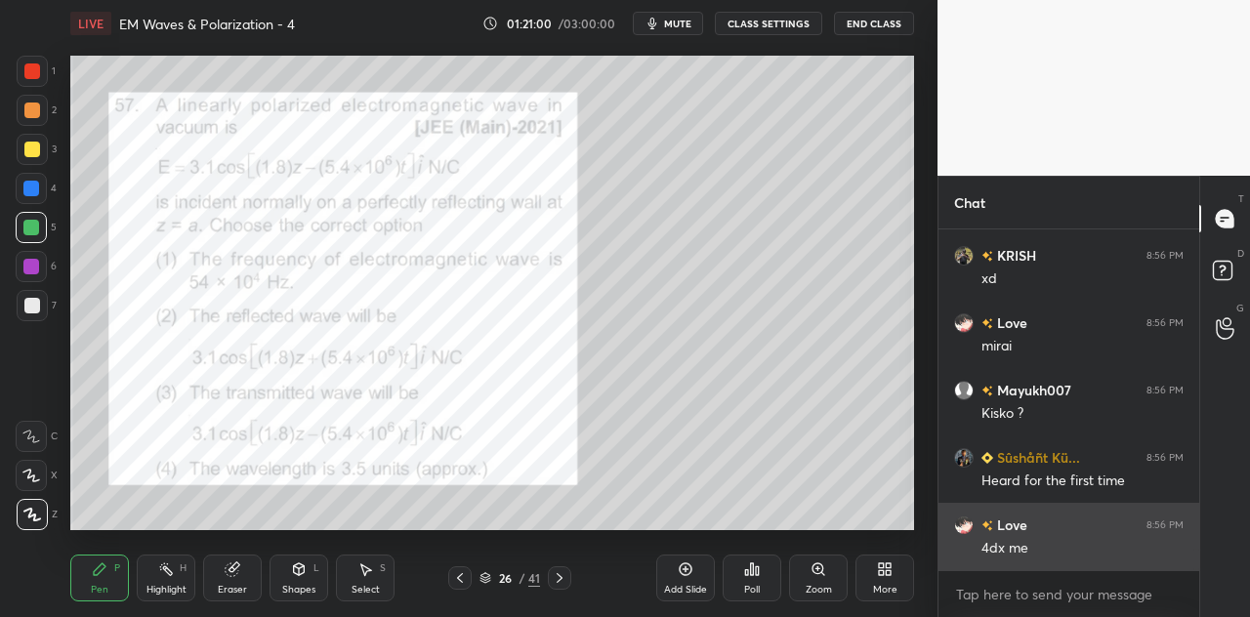
click at [1039, 551] on div "4dx me" at bounding box center [1083, 549] width 202 height 20
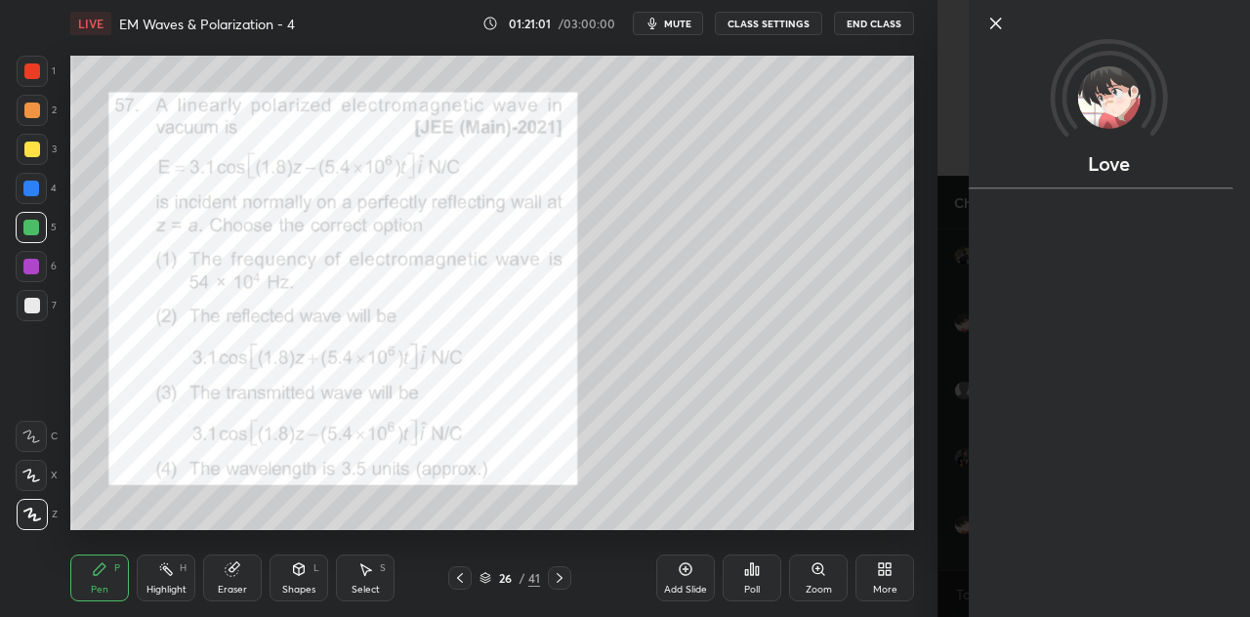
scroll to position [5242, 0]
click at [924, 468] on div "1 2 3 4 5 6 7 C X Z C X Z E E Erase all H H LIVE EM Waves & Polarization - 4 01…" at bounding box center [469, 308] width 938 height 617
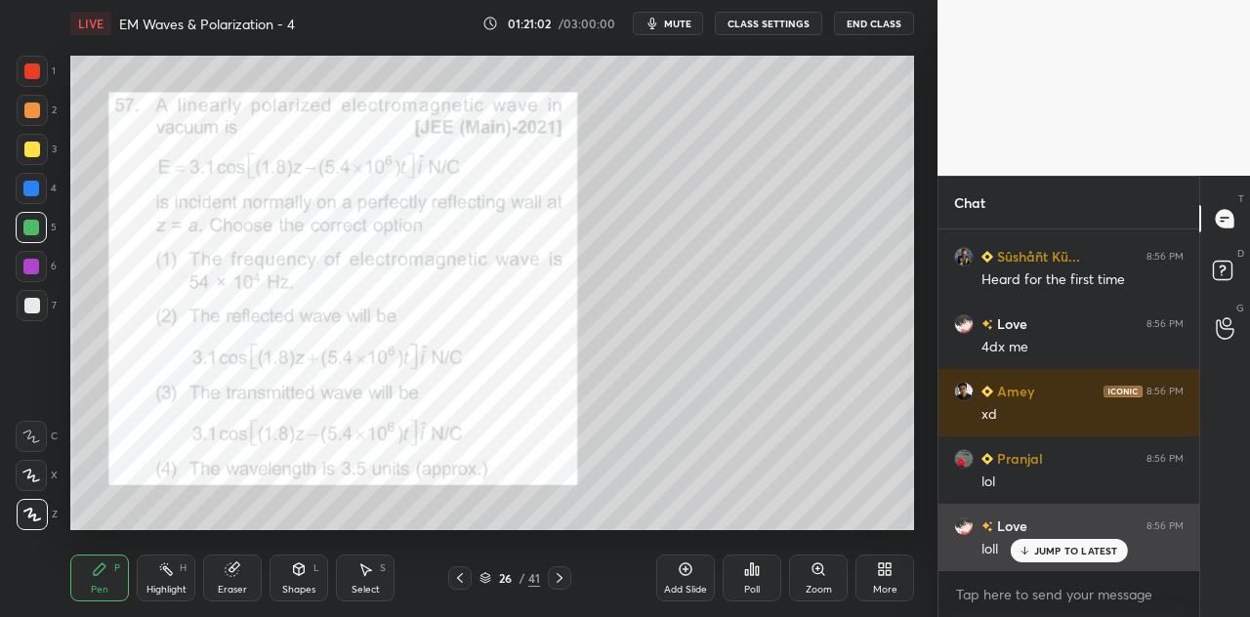
click at [1028, 548] on icon at bounding box center [1024, 551] width 13 height 12
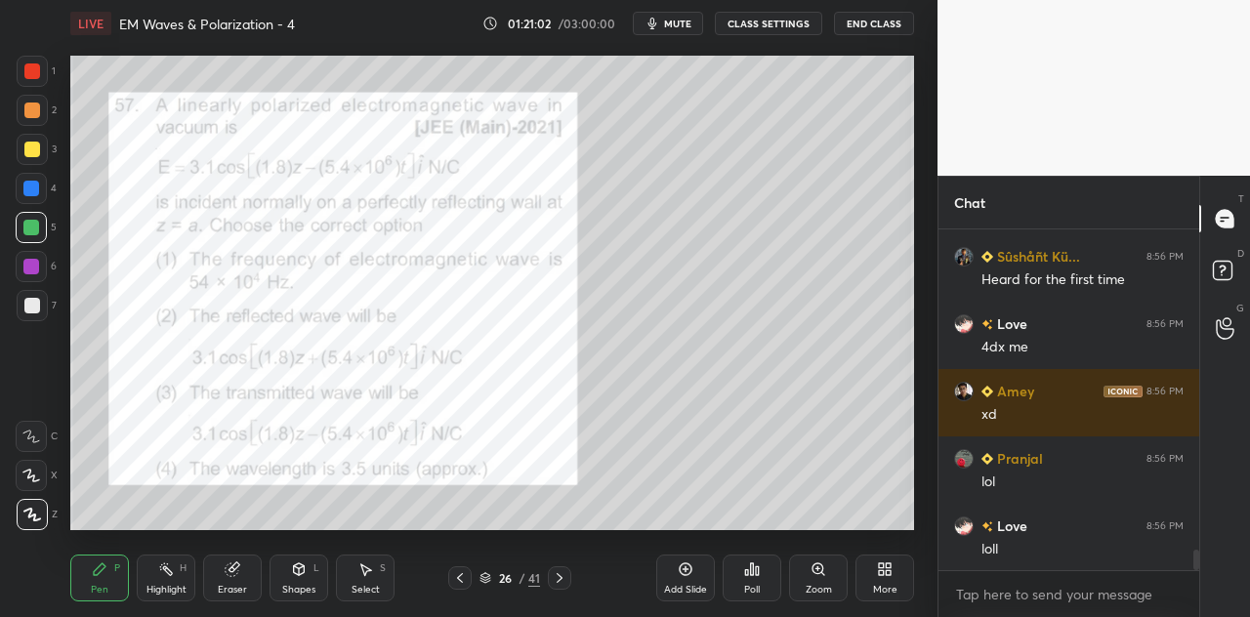
scroll to position [5376, 0]
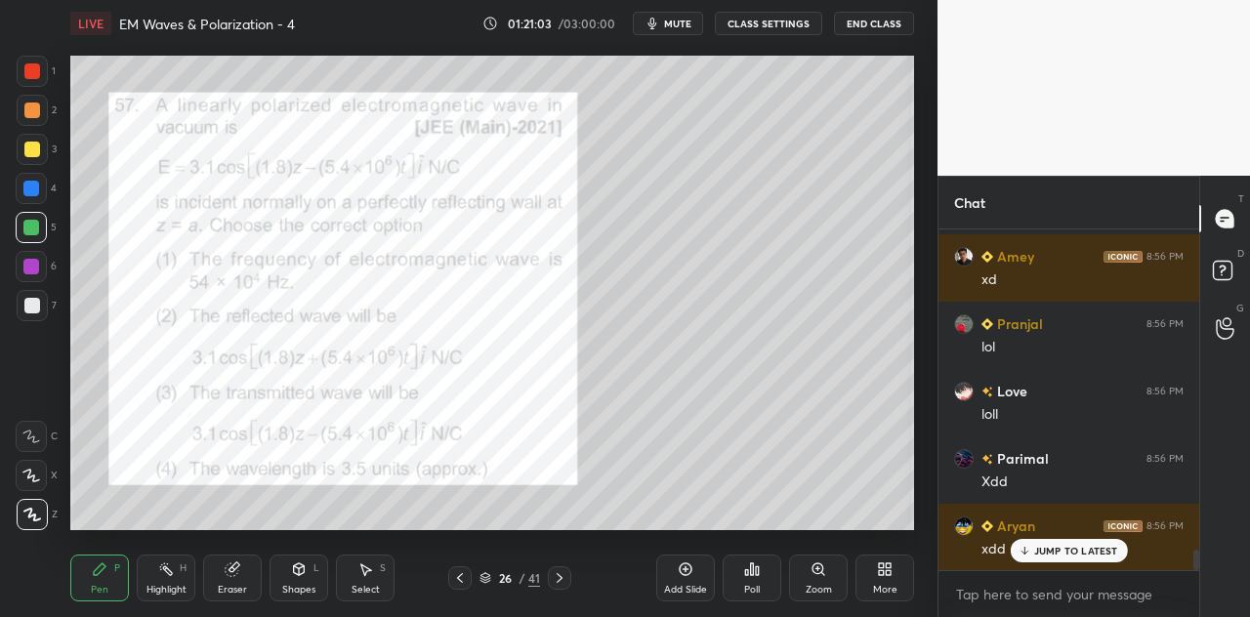
click at [1033, 550] on div "JUMP TO LATEST" at bounding box center [1068, 550] width 117 height 23
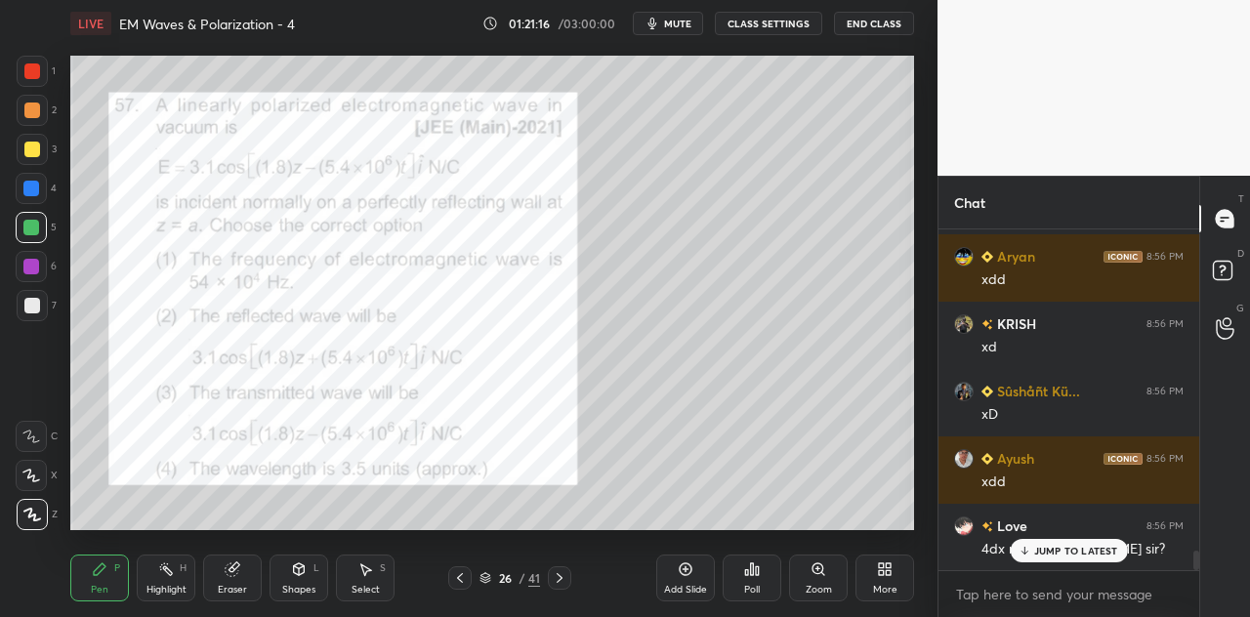
scroll to position [5714, 0]
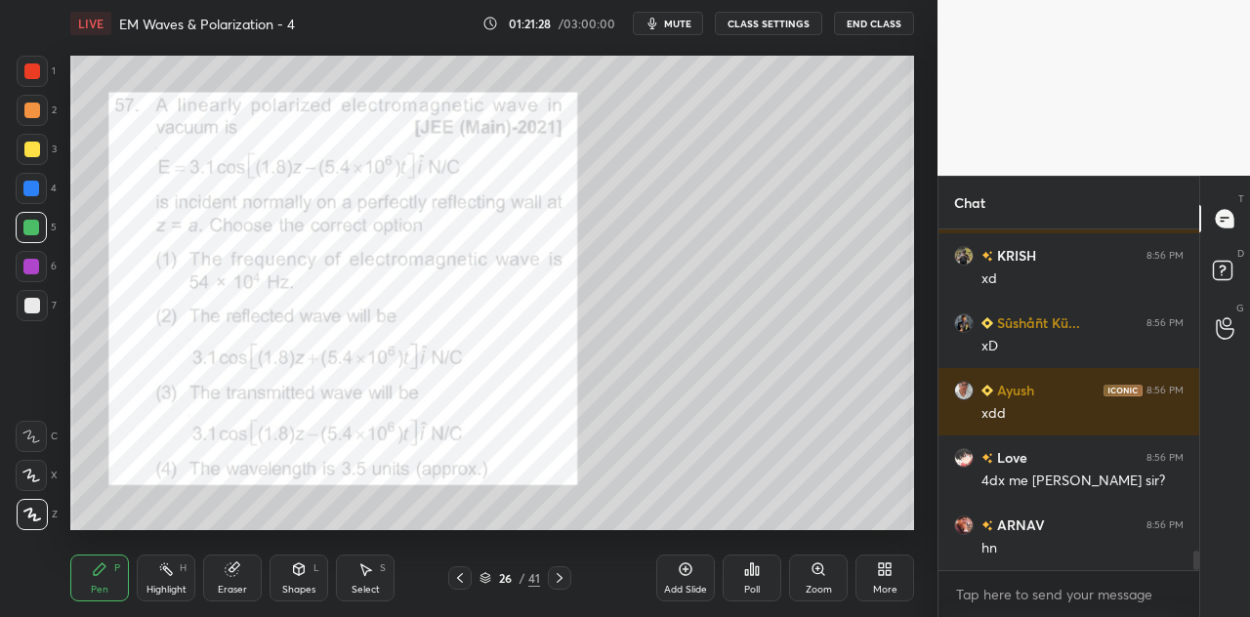
click at [31, 75] on div at bounding box center [32, 71] width 16 height 16
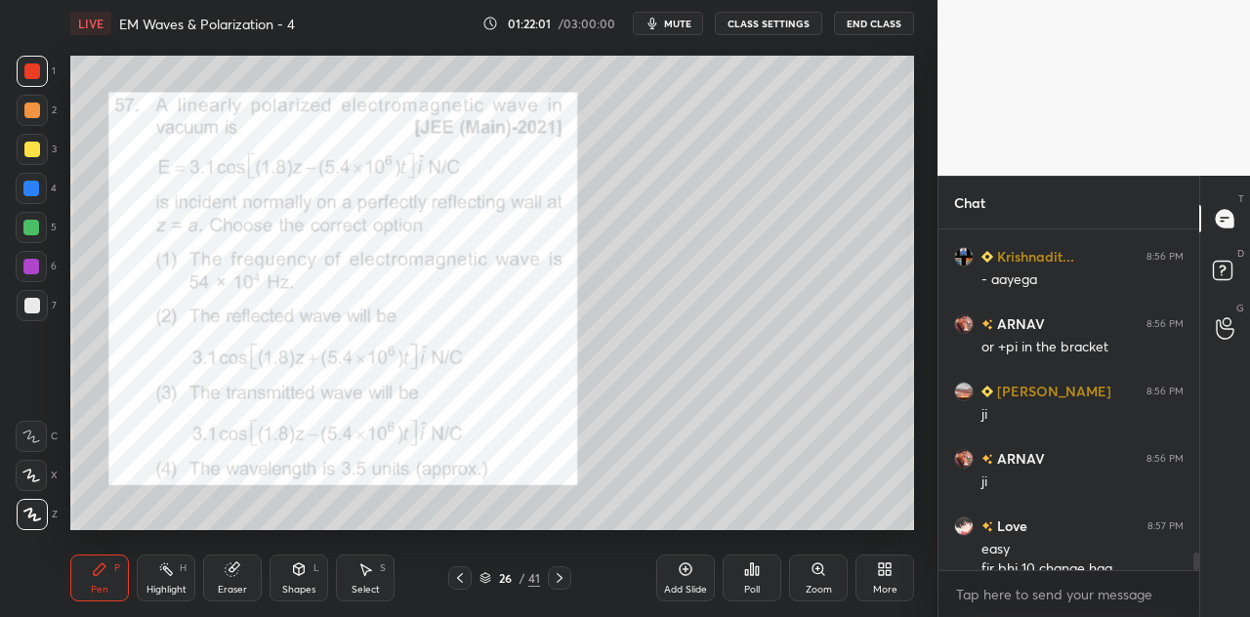
scroll to position [6377, 0]
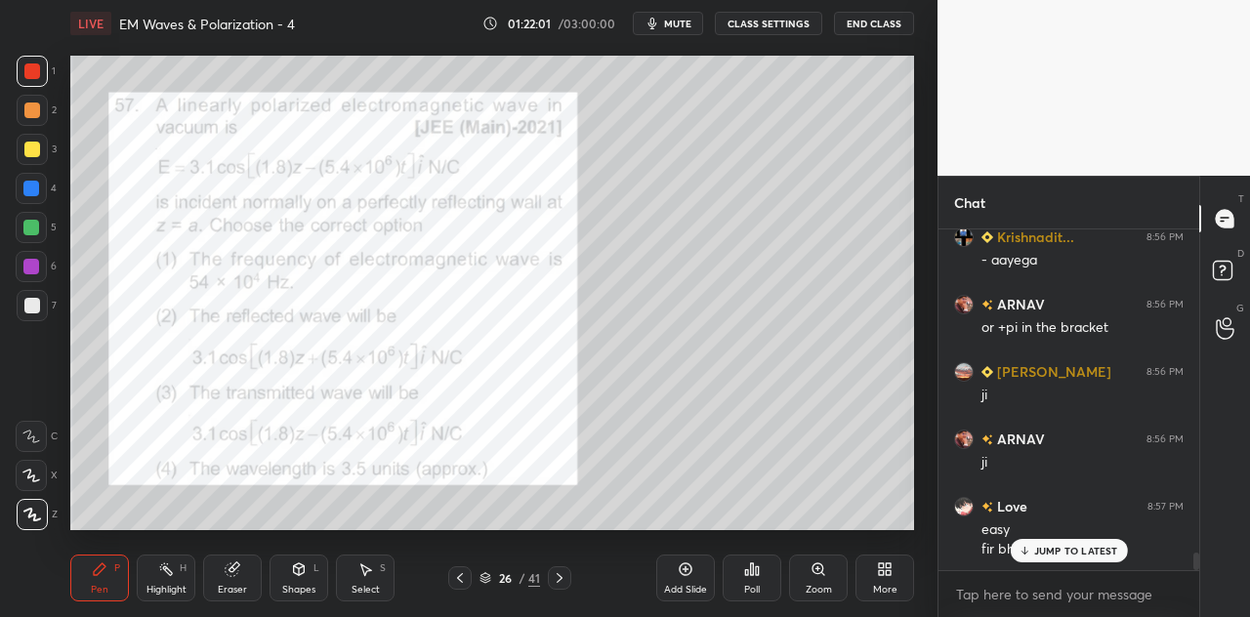
click at [31, 233] on div at bounding box center [31, 228] width 16 height 16
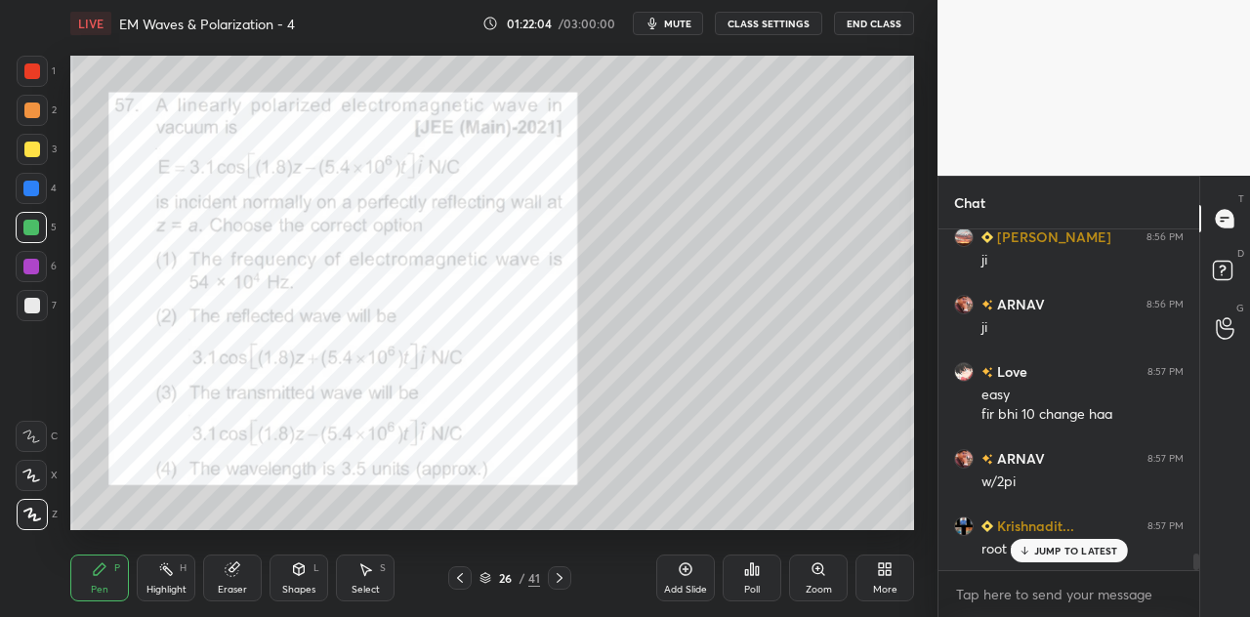
scroll to position [6580, 0]
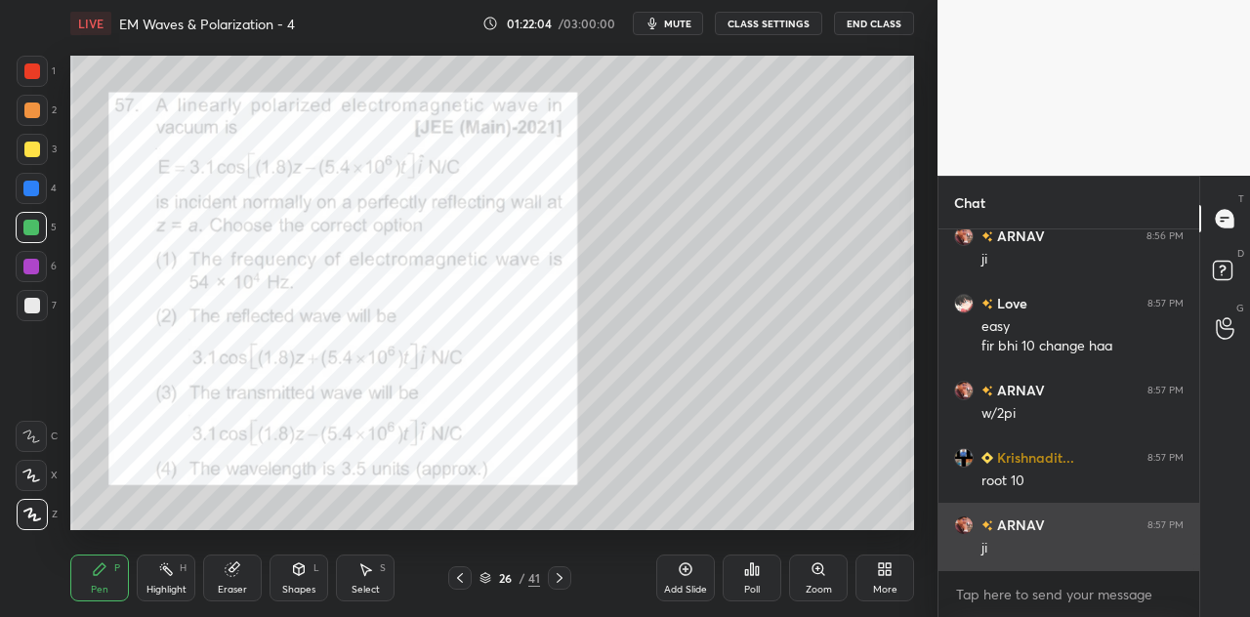
click at [1034, 549] on div "ji" at bounding box center [1083, 549] width 202 height 20
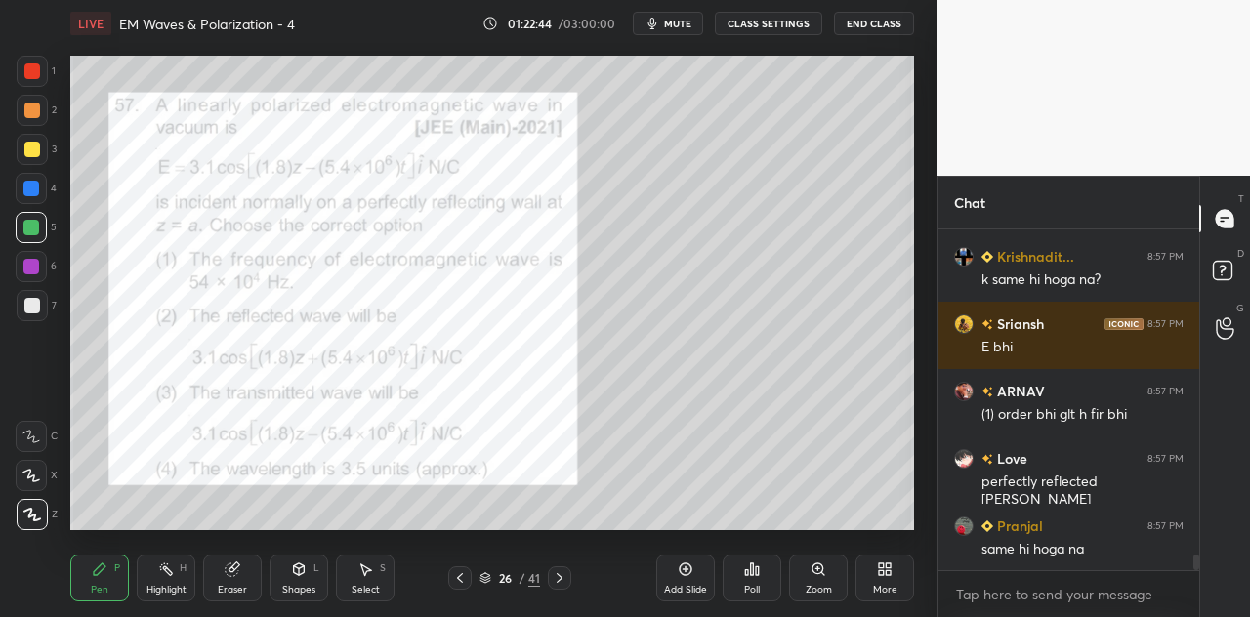
scroll to position [7254, 0]
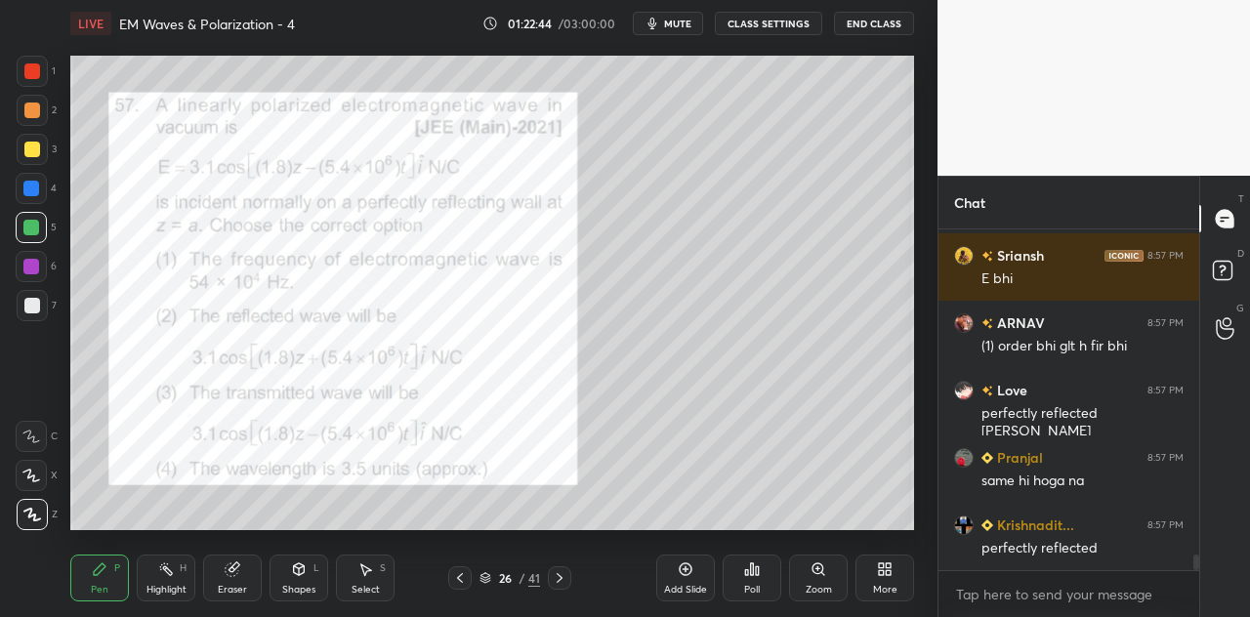
click at [38, 194] on div at bounding box center [31, 189] width 16 height 16
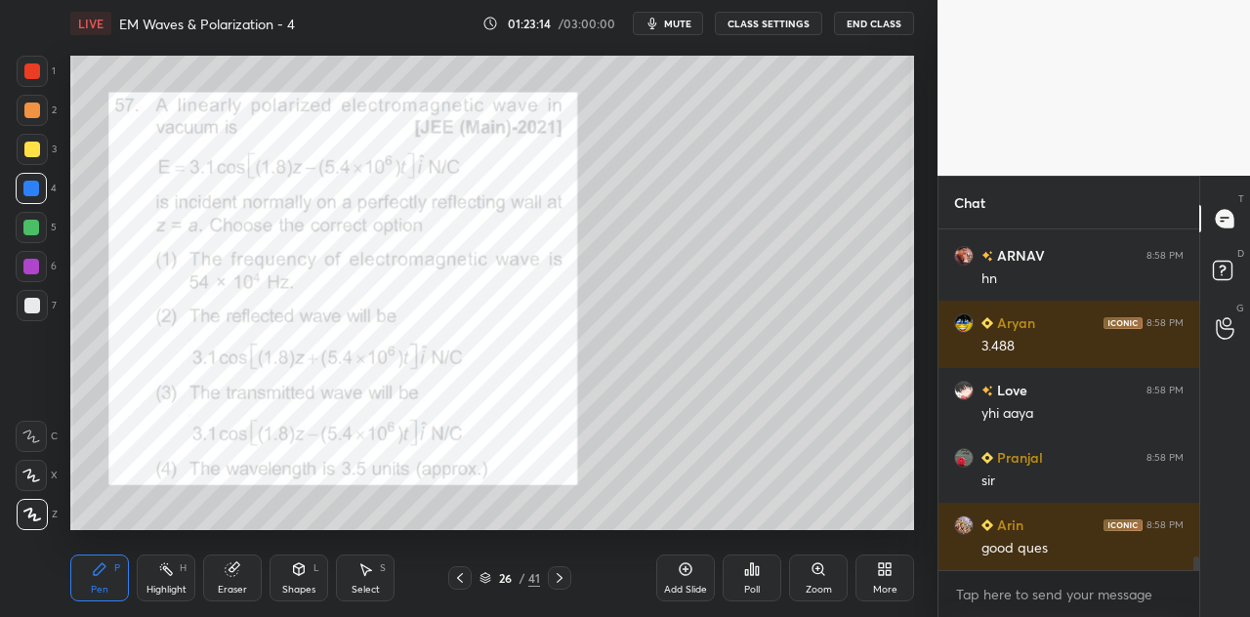
scroll to position [8282, 0]
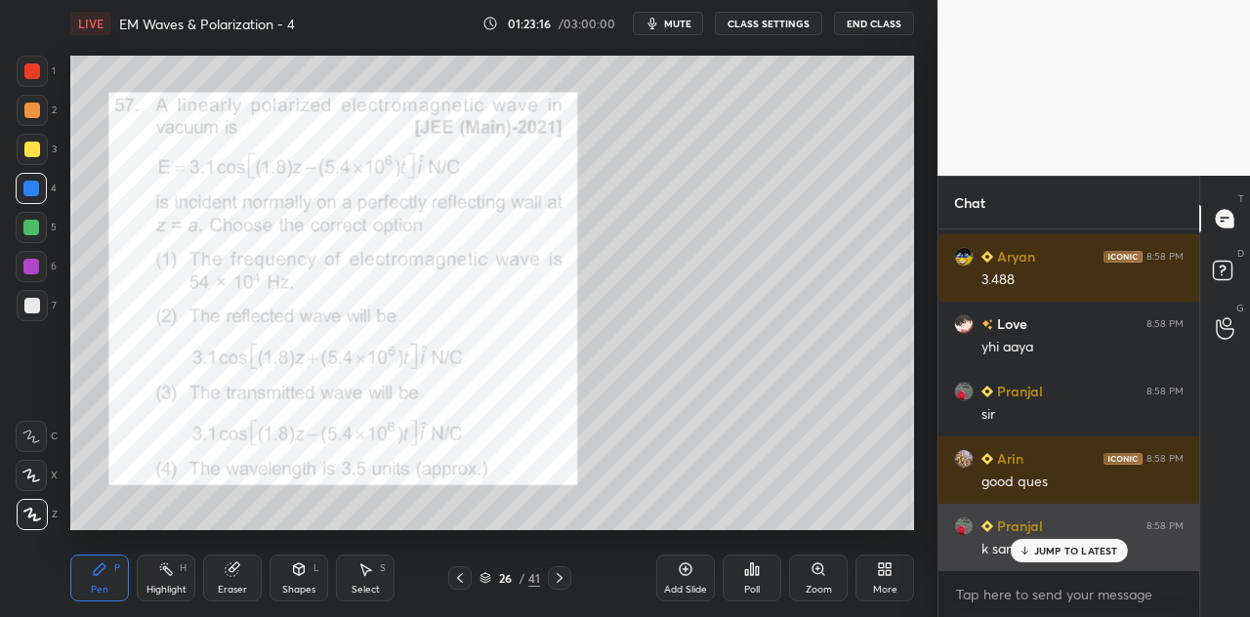
click at [1068, 548] on p "JUMP TO LATEST" at bounding box center [1076, 551] width 84 height 12
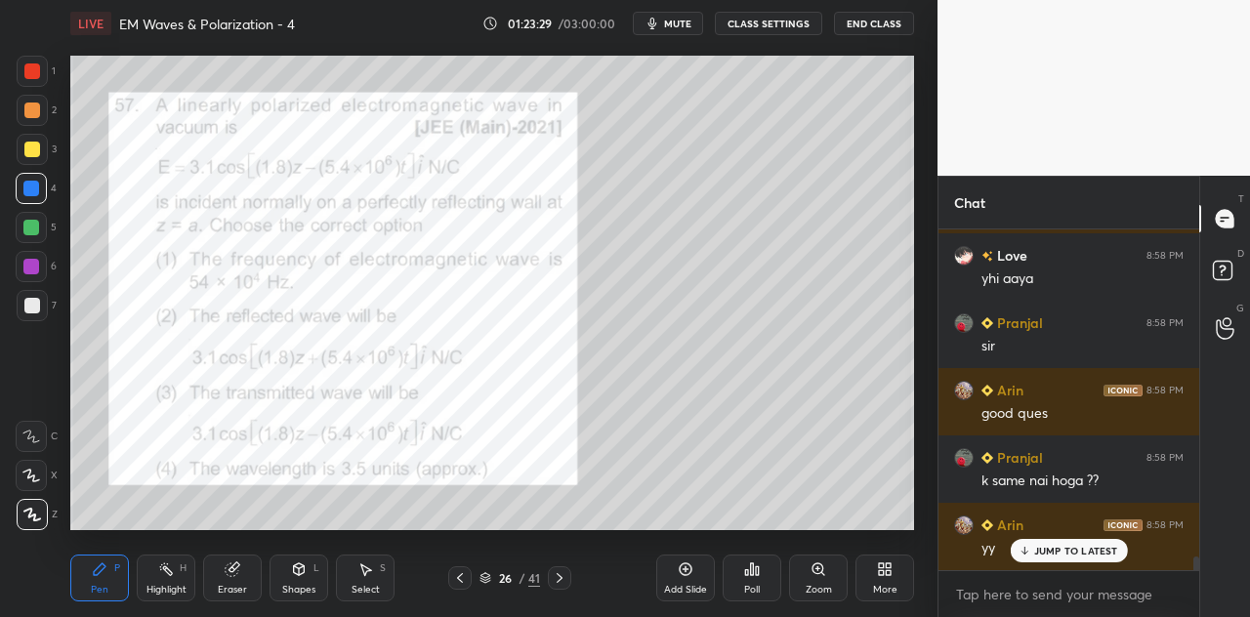
scroll to position [8416, 0]
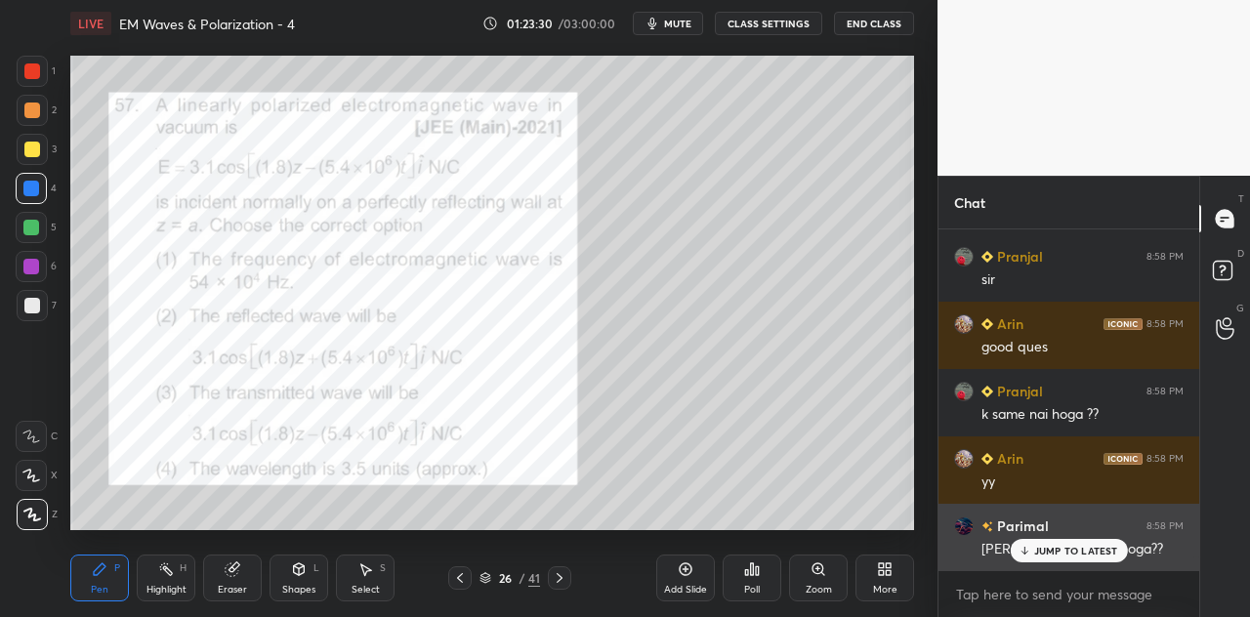
click at [1051, 550] on p "JUMP TO LATEST" at bounding box center [1076, 551] width 84 height 12
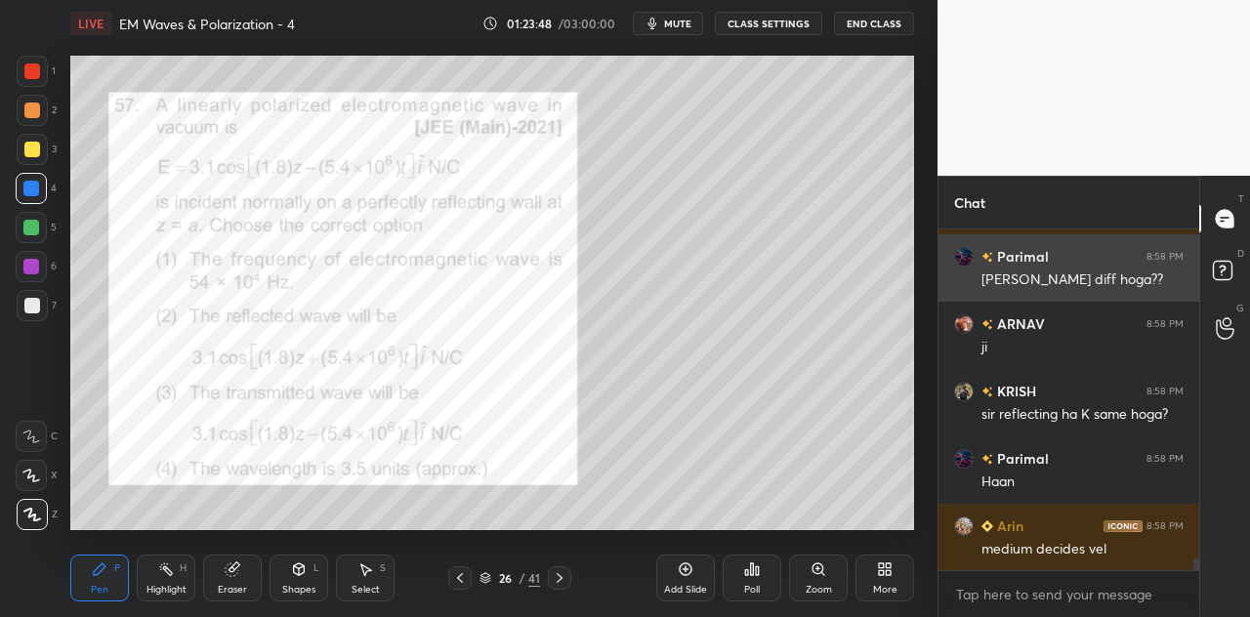
scroll to position [8754, 0]
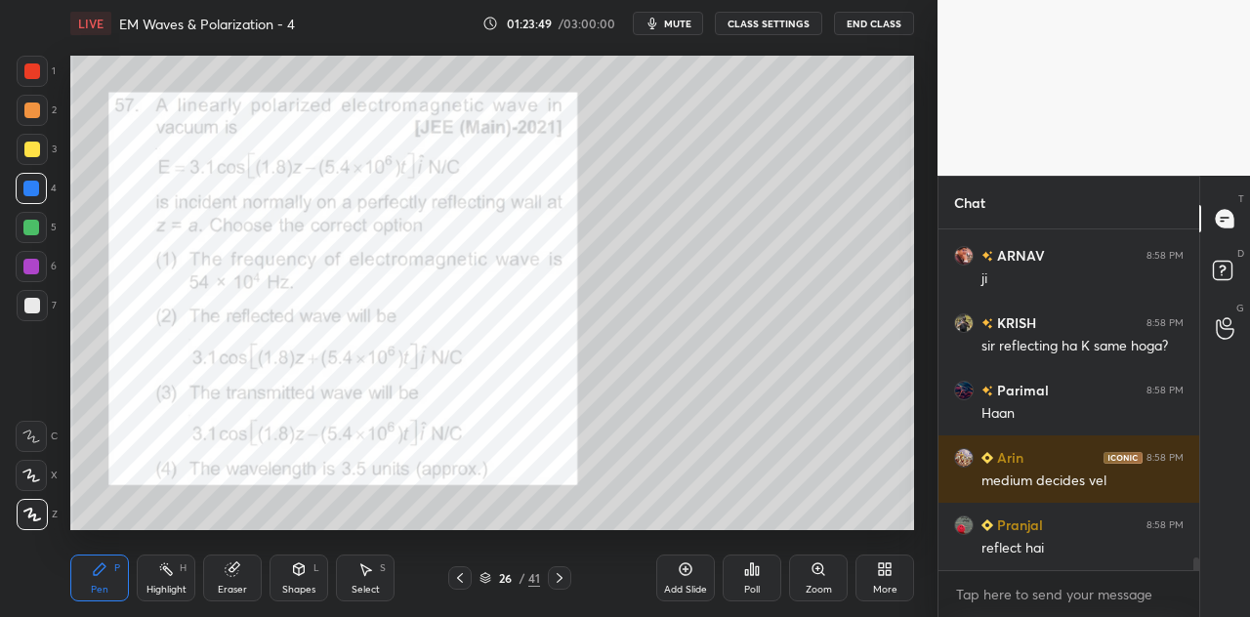
click at [26, 157] on div at bounding box center [32, 149] width 31 height 31
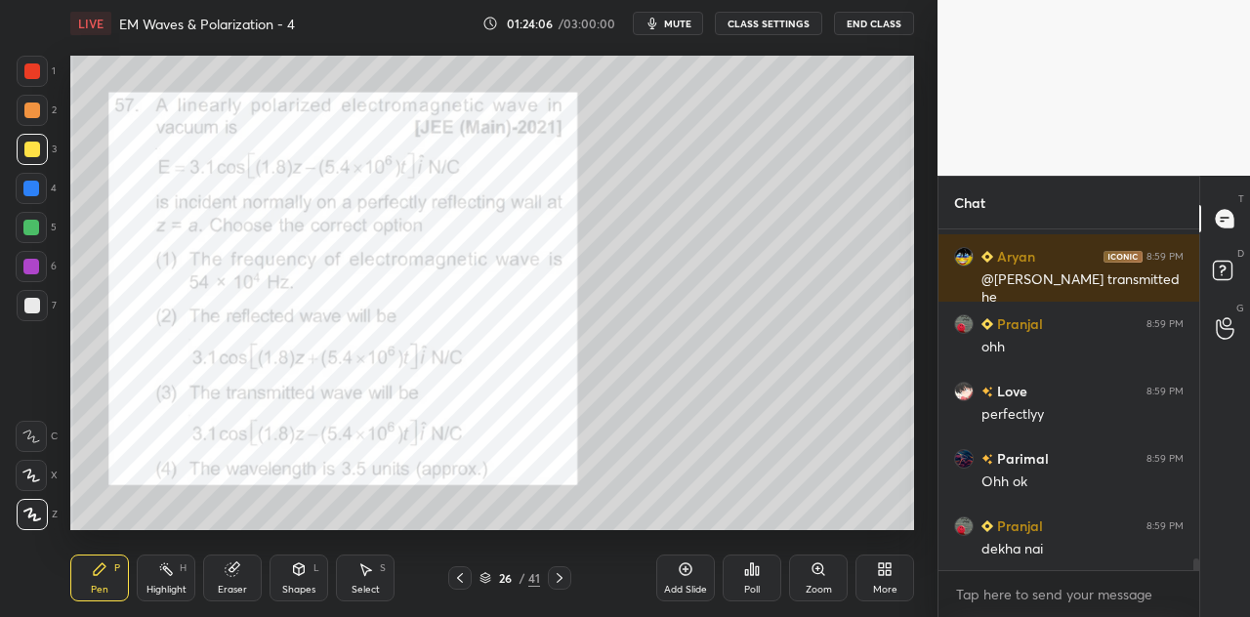
scroll to position [9313, 0]
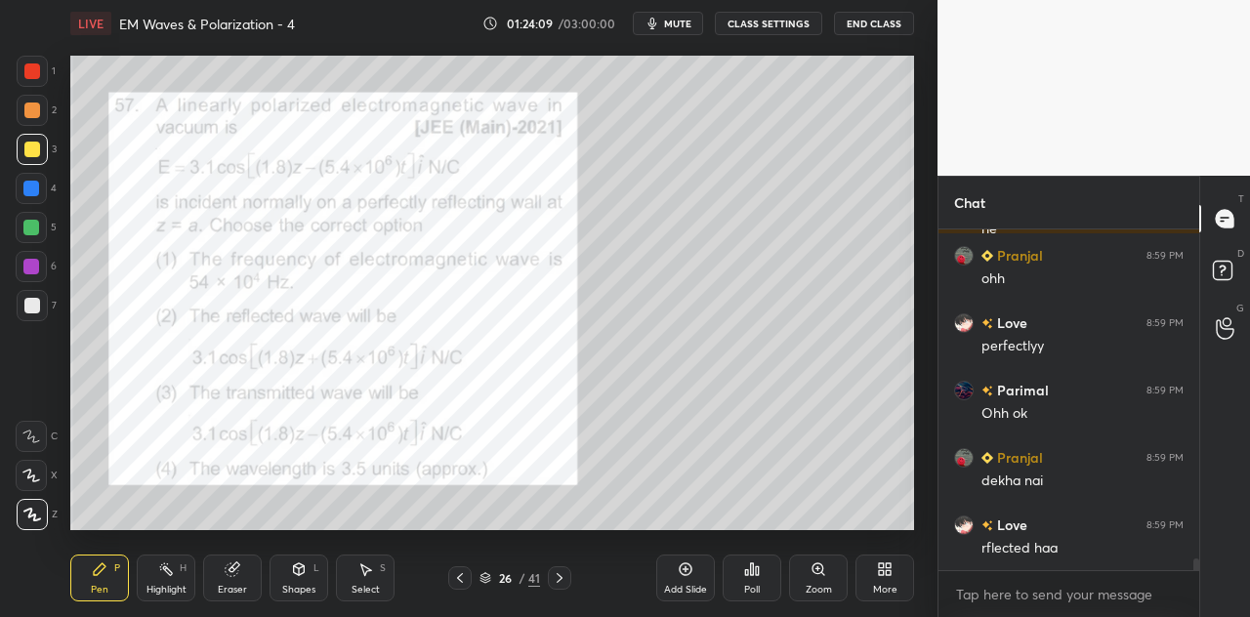
click at [38, 78] on div at bounding box center [32, 71] width 16 height 16
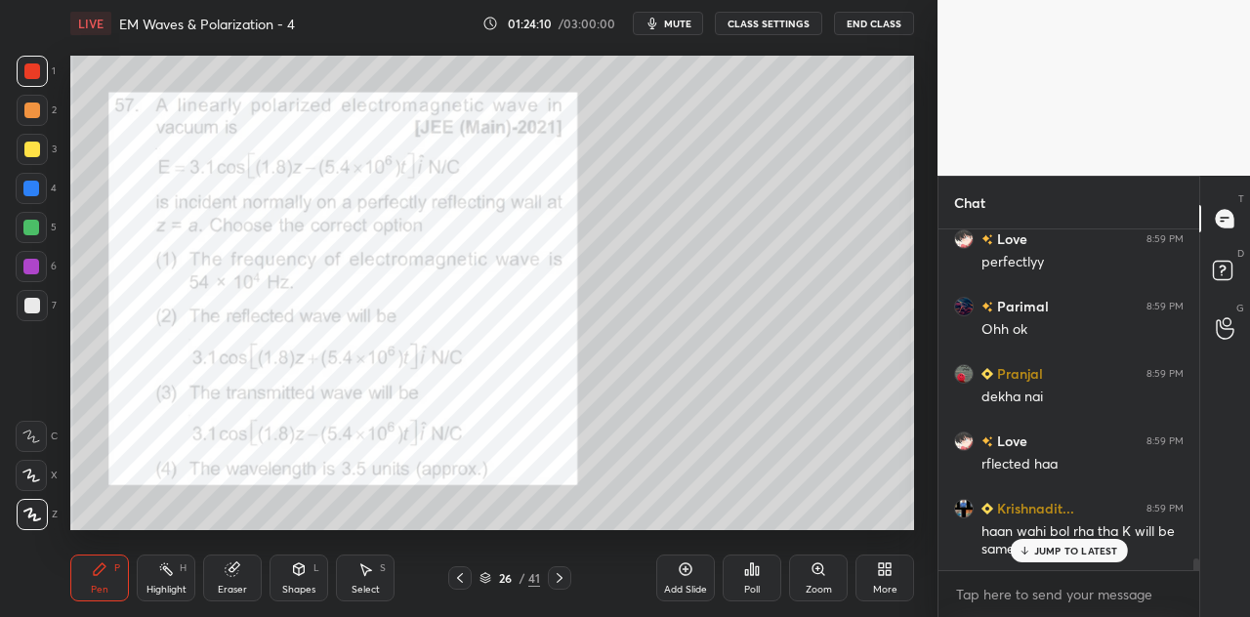
scroll to position [9465, 0]
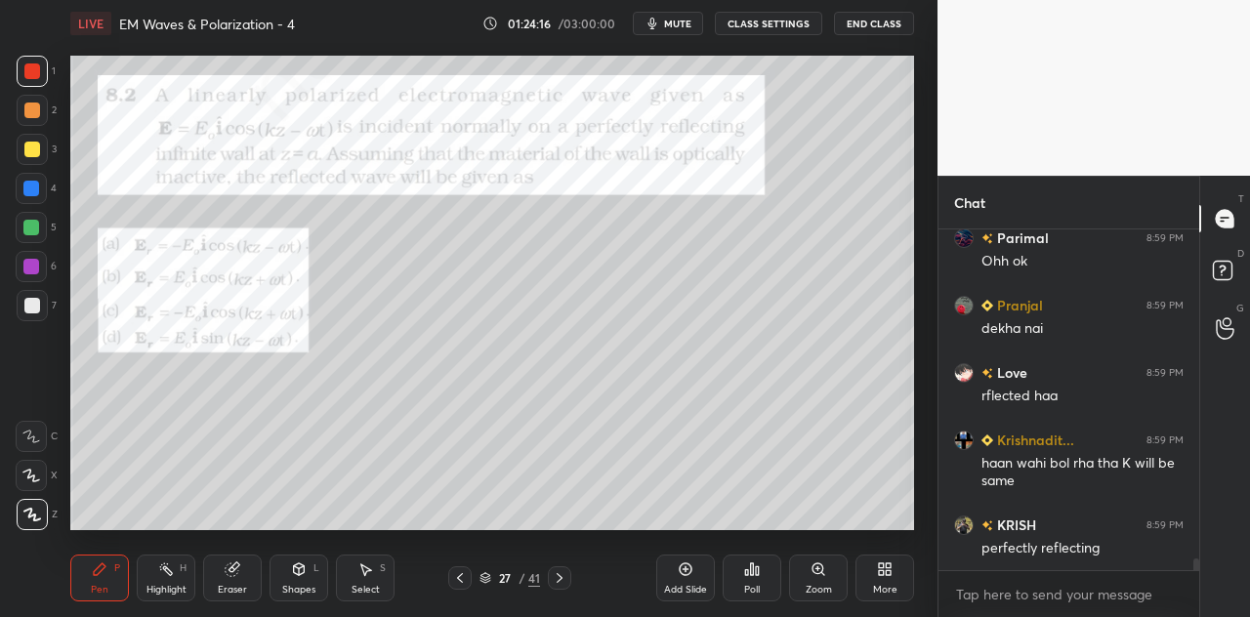
click at [301, 573] on icon at bounding box center [299, 570] width 11 height 12
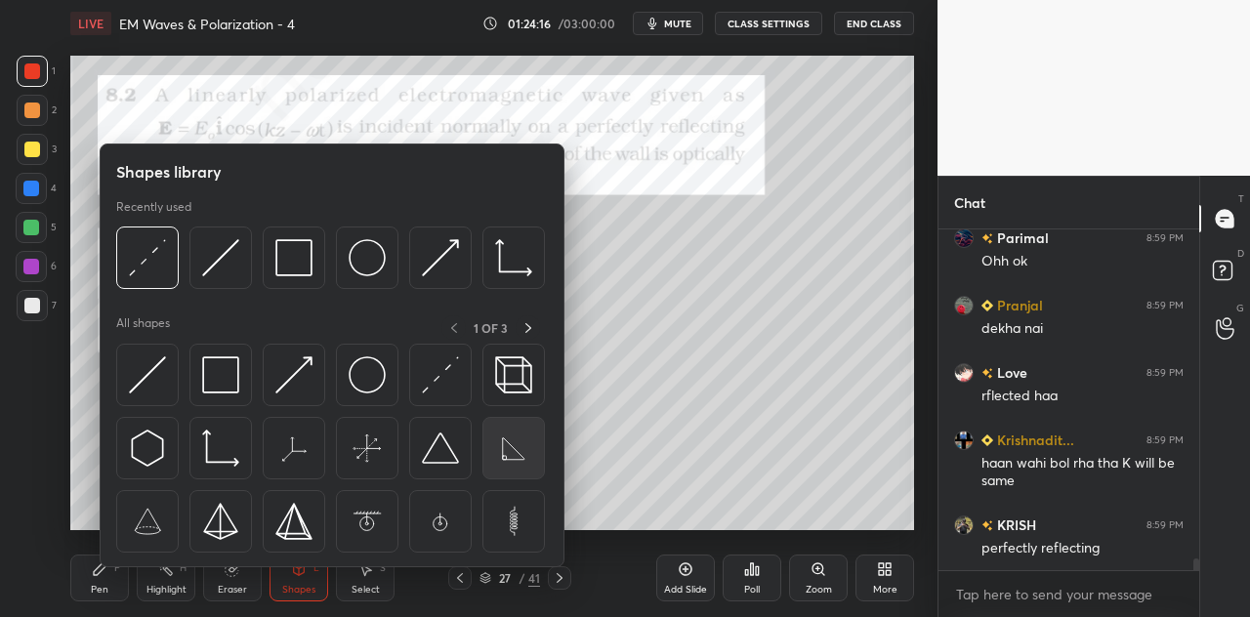
click at [240, 260] on div at bounding box center [221, 258] width 63 height 63
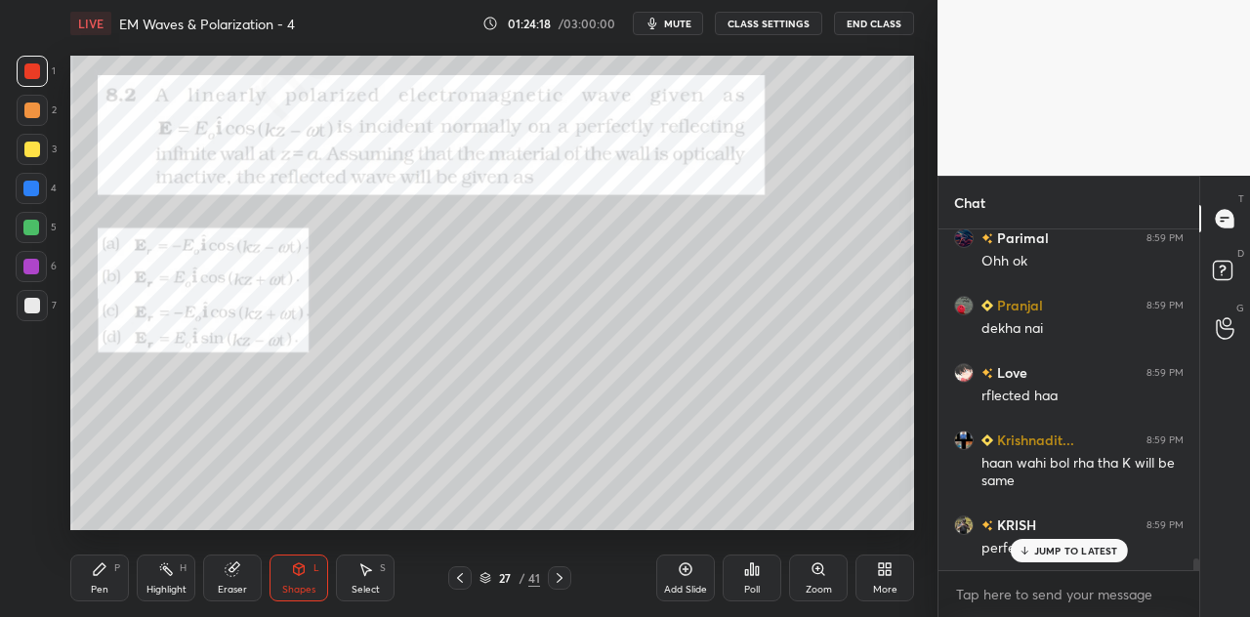
scroll to position [9549, 0]
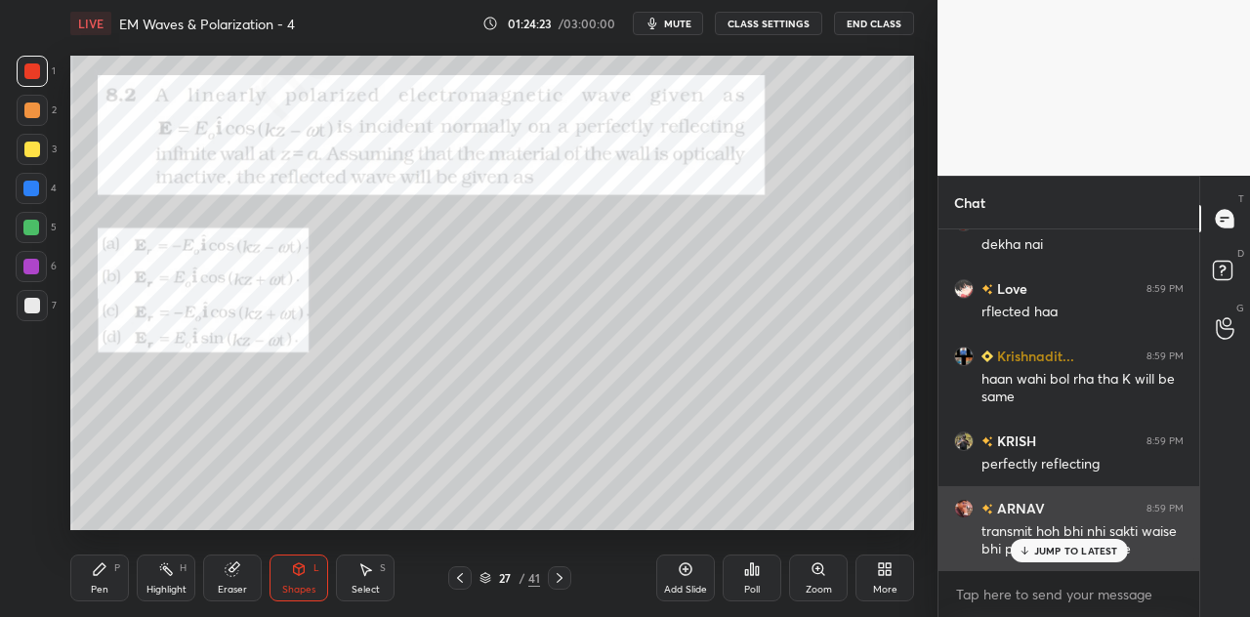
click at [1050, 548] on p "JUMP TO LATEST" at bounding box center [1076, 551] width 84 height 12
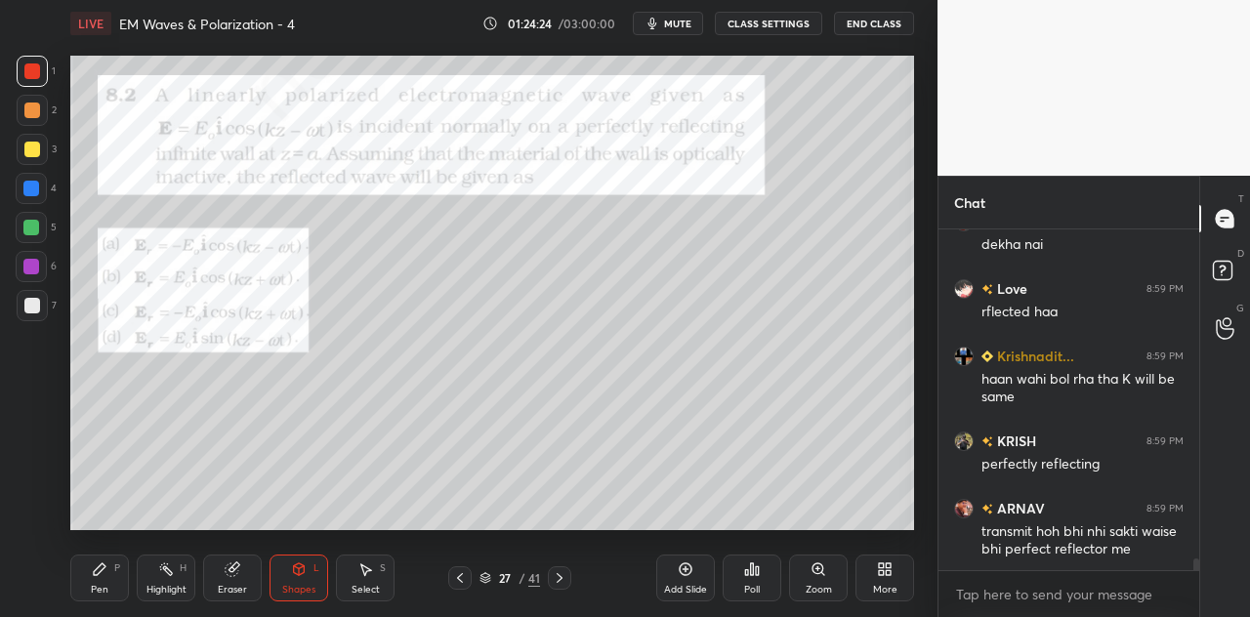
click at [106, 577] on div "Pen P" at bounding box center [99, 578] width 59 height 47
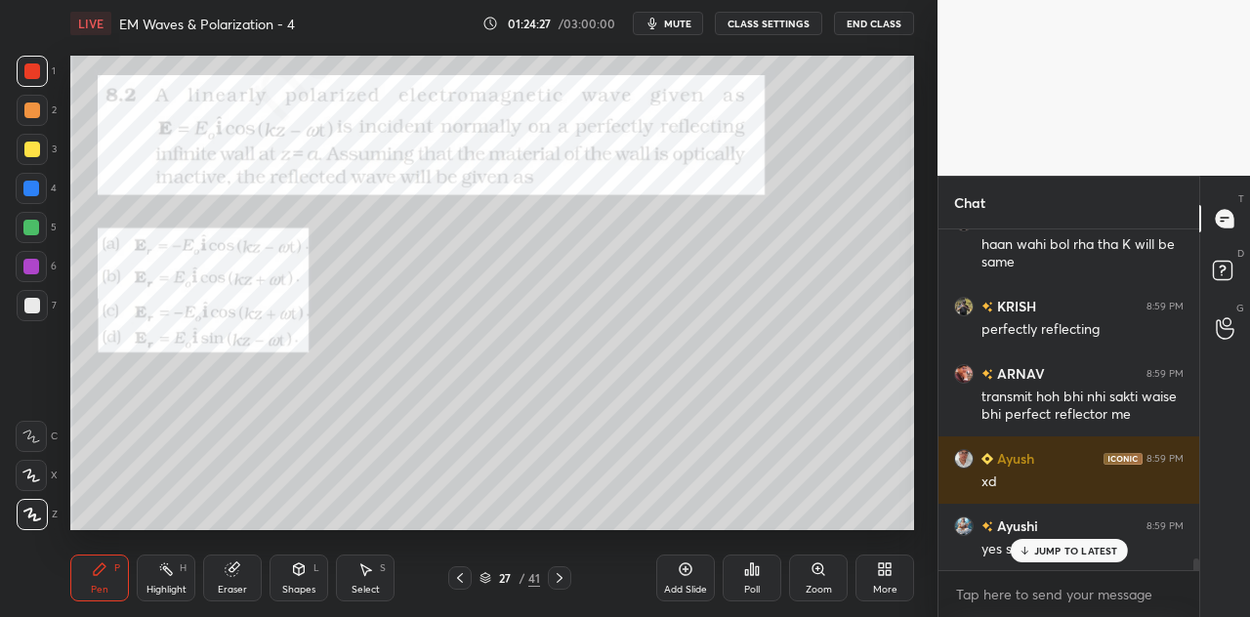
scroll to position [9704, 0]
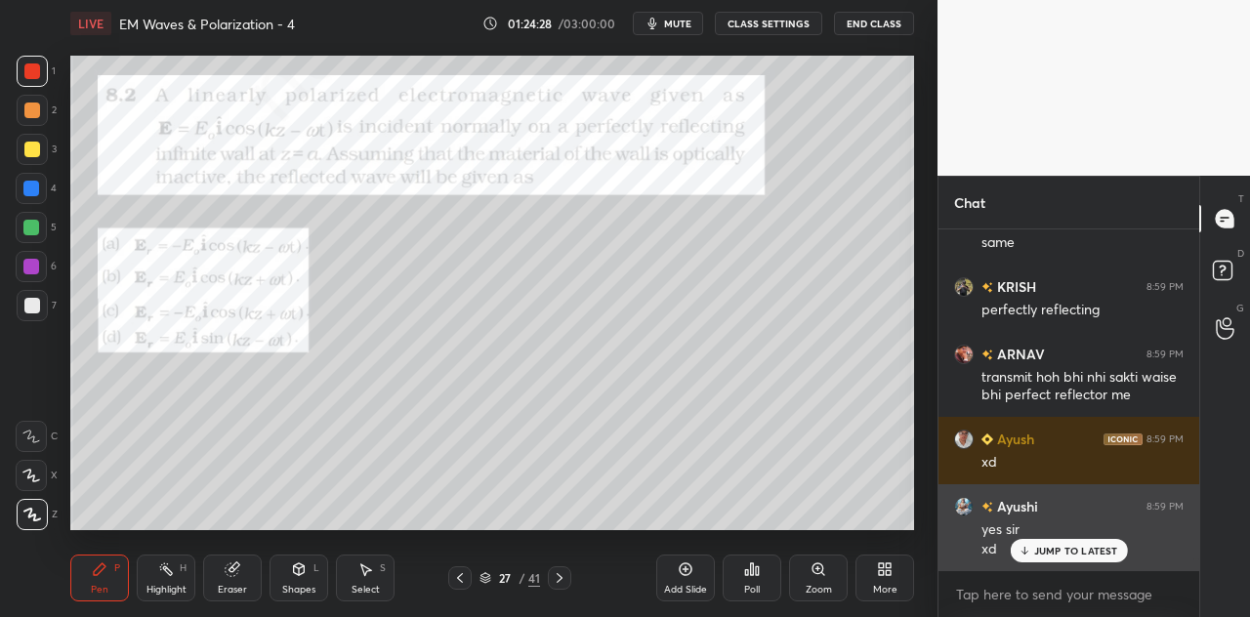
click at [1029, 546] on icon at bounding box center [1024, 551] width 13 height 12
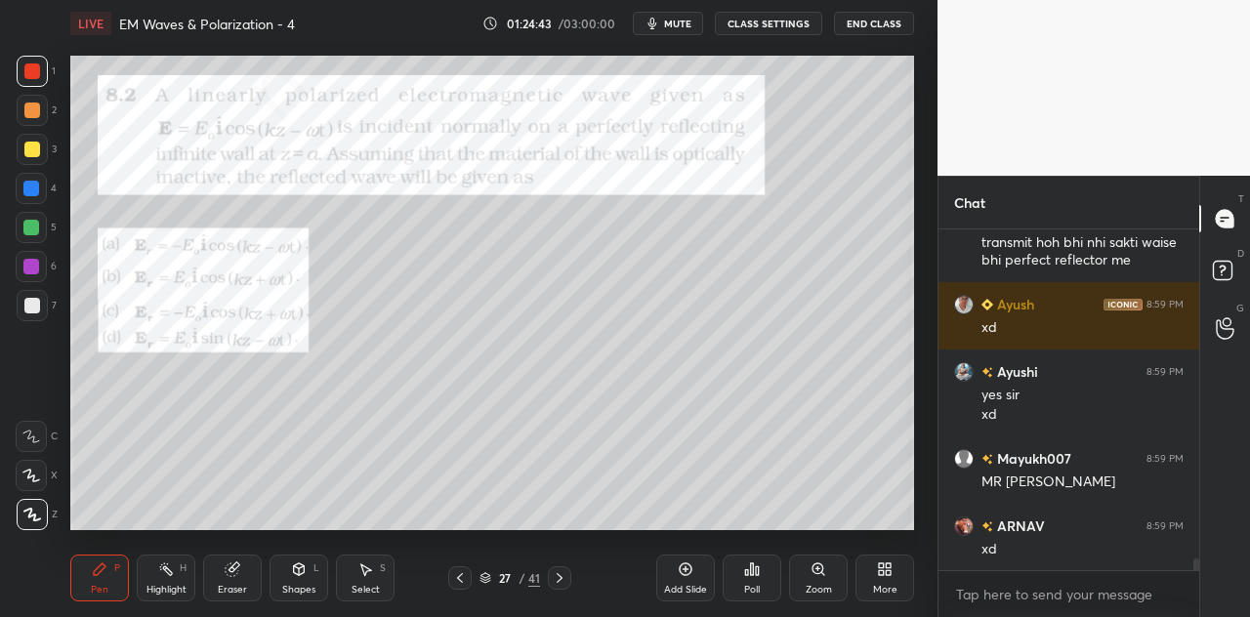
scroll to position [9907, 0]
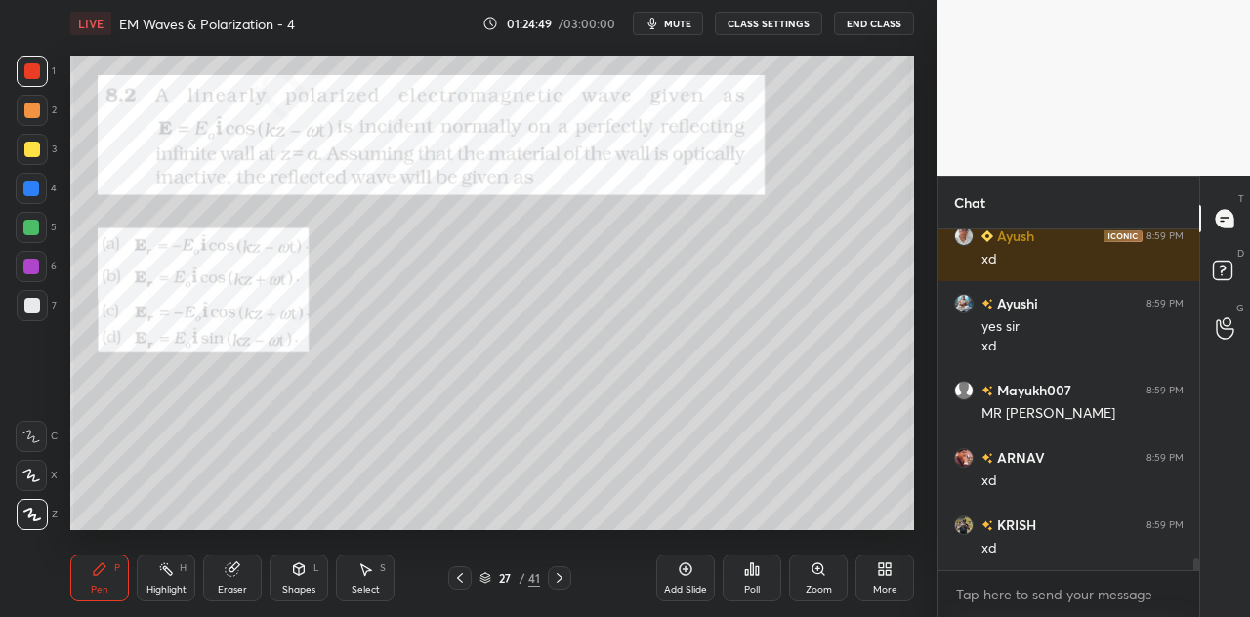
click at [755, 579] on div "Poll" at bounding box center [752, 578] width 59 height 47
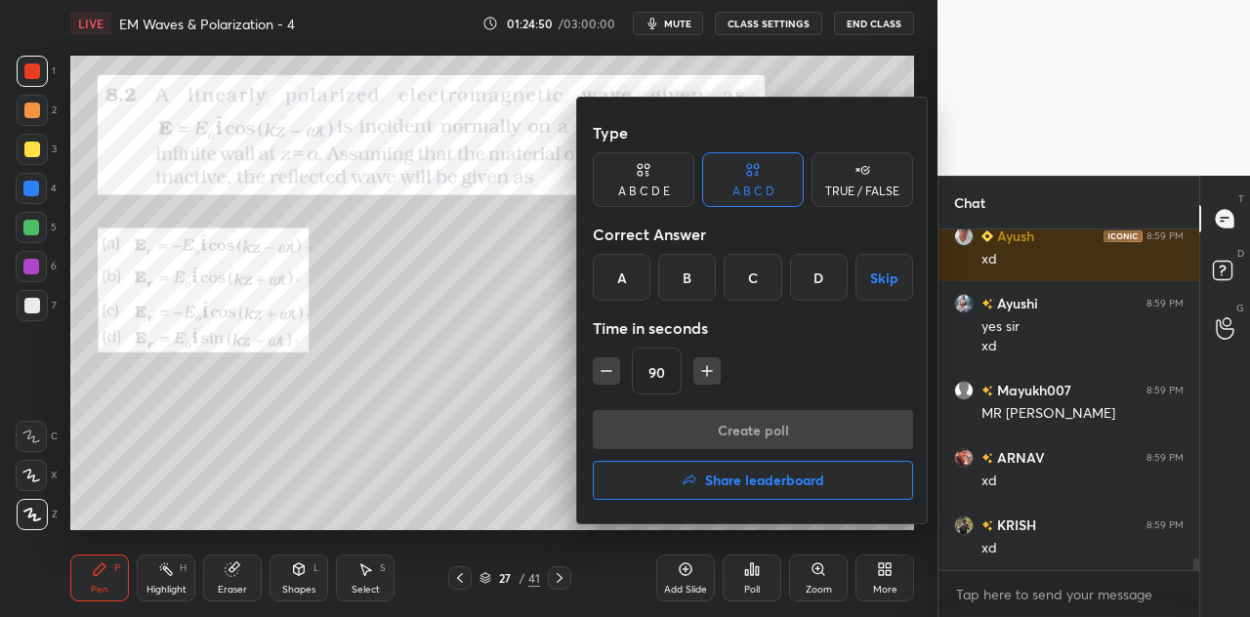
click at [691, 285] on div "B" at bounding box center [687, 277] width 58 height 47
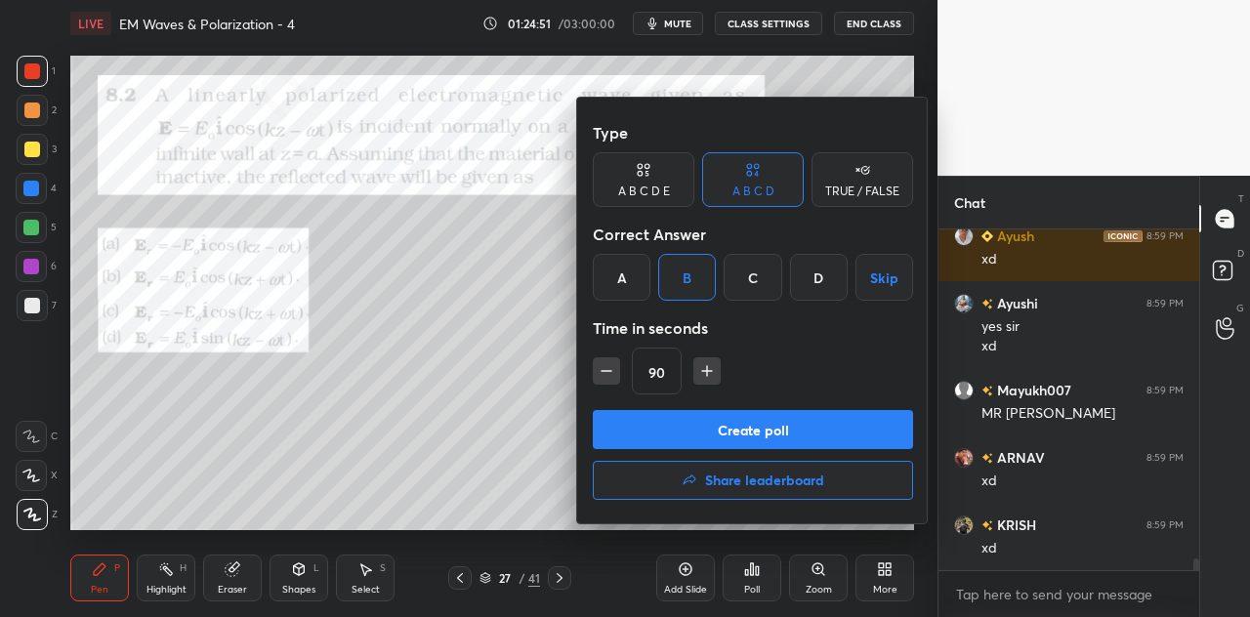
click at [739, 422] on button "Create poll" at bounding box center [753, 429] width 320 height 39
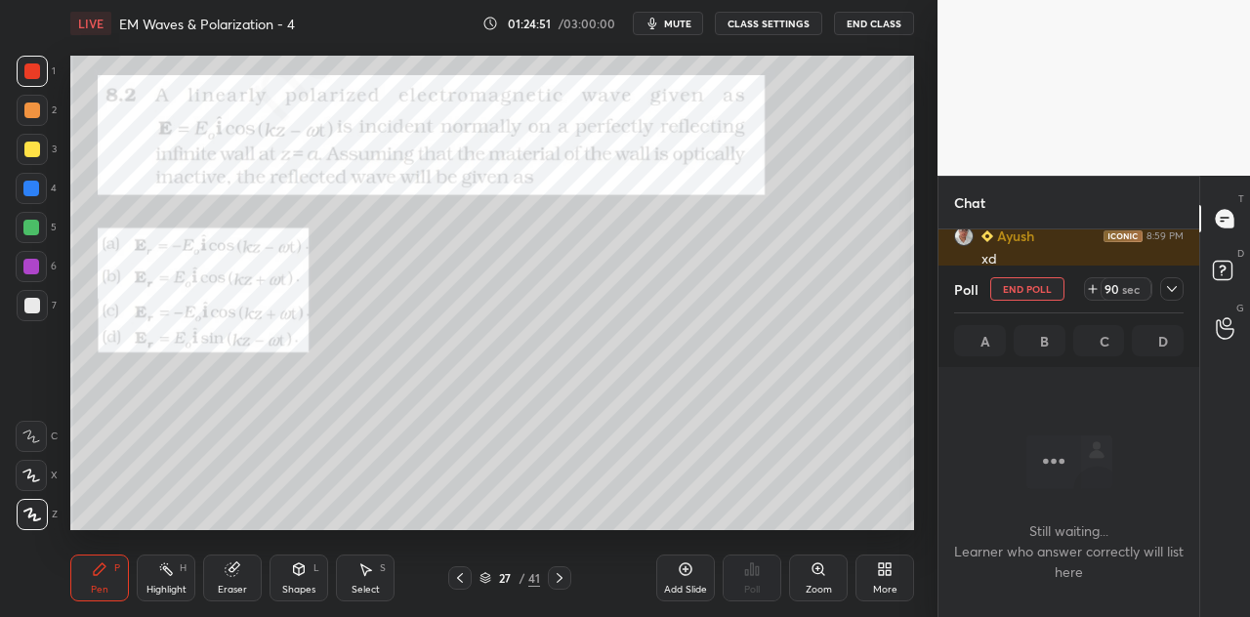
scroll to position [0, 0]
click at [1170, 289] on icon at bounding box center [1172, 289] width 10 height 6
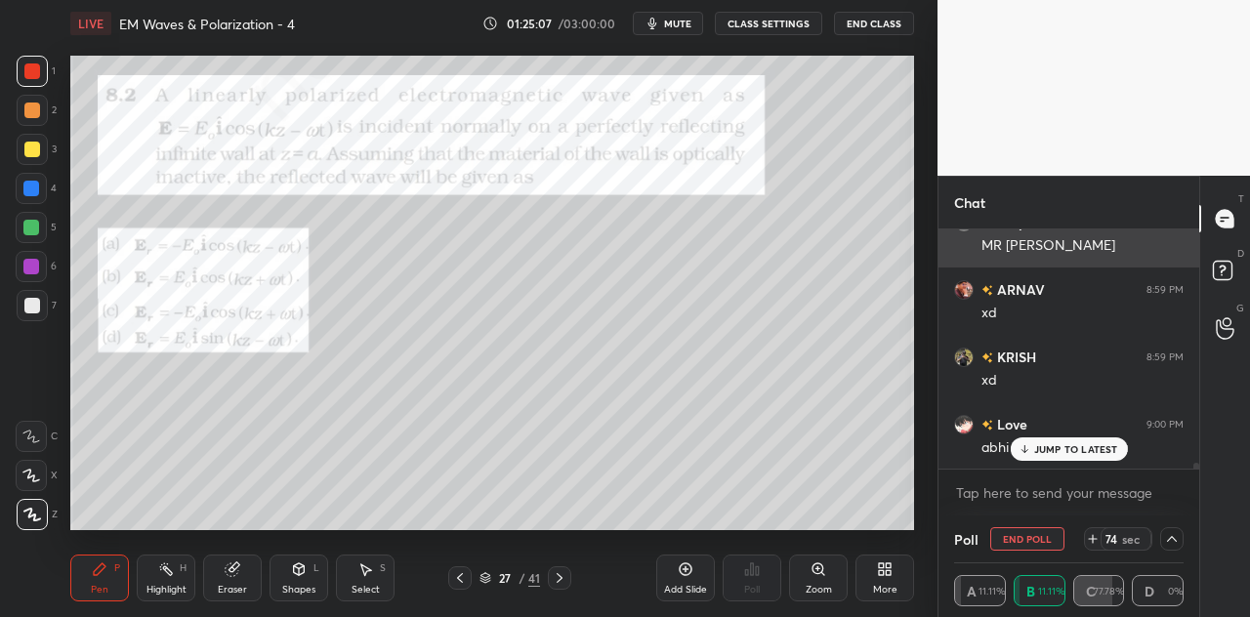
scroll to position [1, 6]
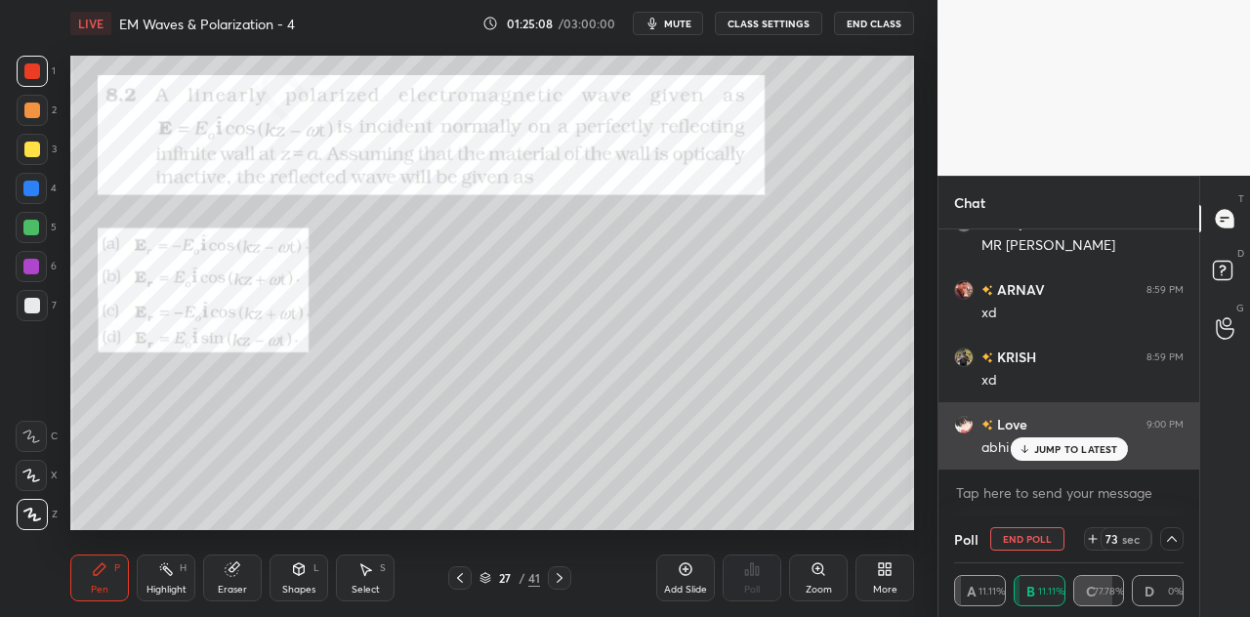
click at [1037, 444] on p "JUMP TO LATEST" at bounding box center [1076, 449] width 84 height 12
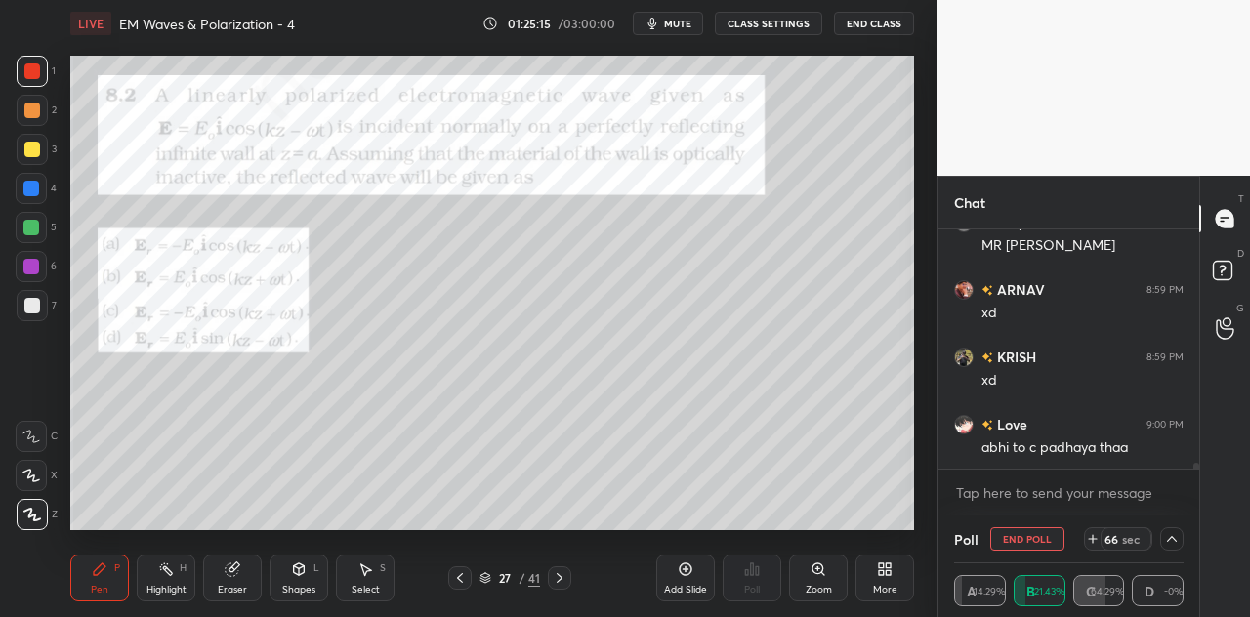
click at [34, 146] on div at bounding box center [32, 150] width 16 height 16
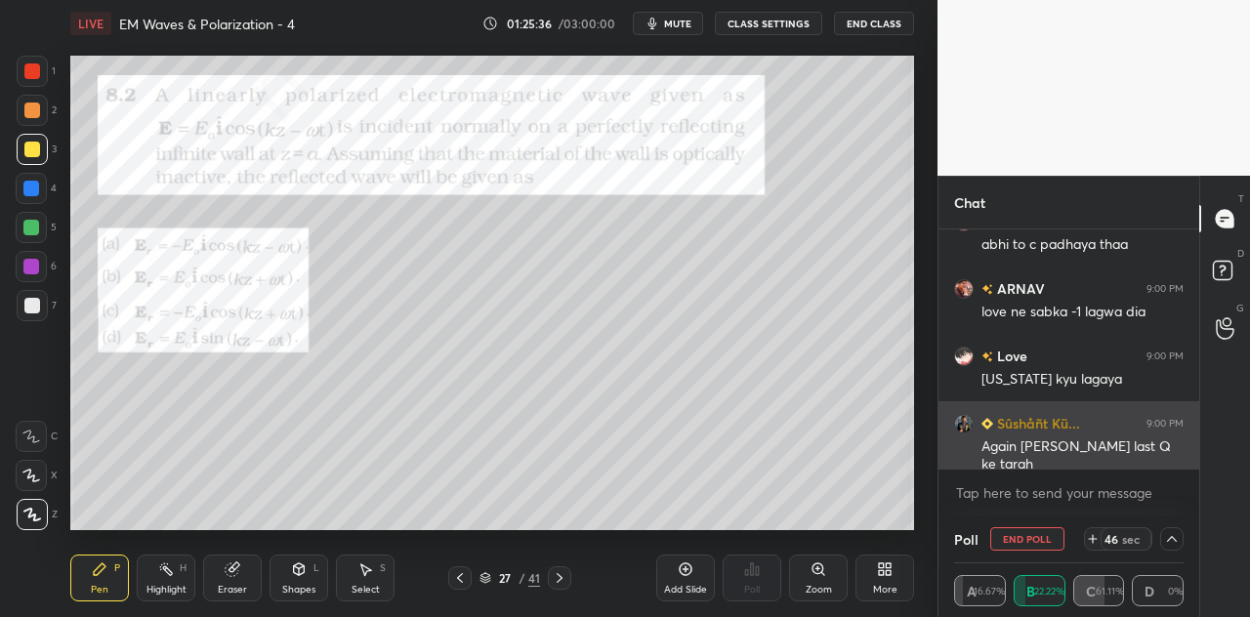
scroll to position [10345, 0]
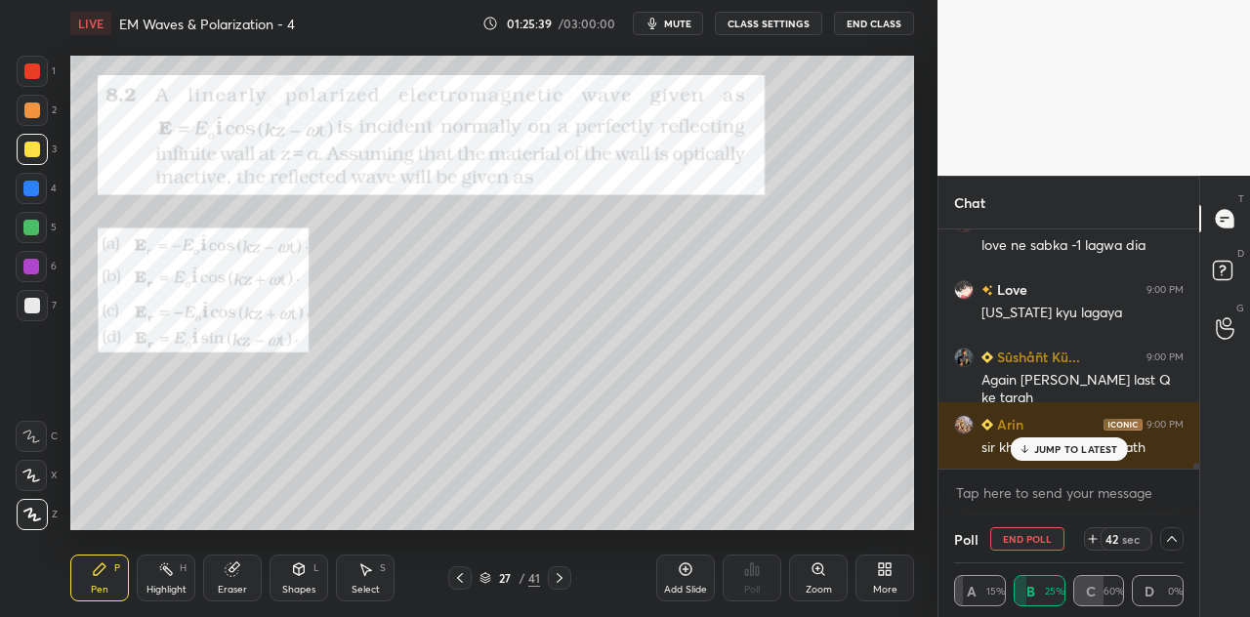
click at [313, 573] on div "Shapes L" at bounding box center [299, 578] width 59 height 47
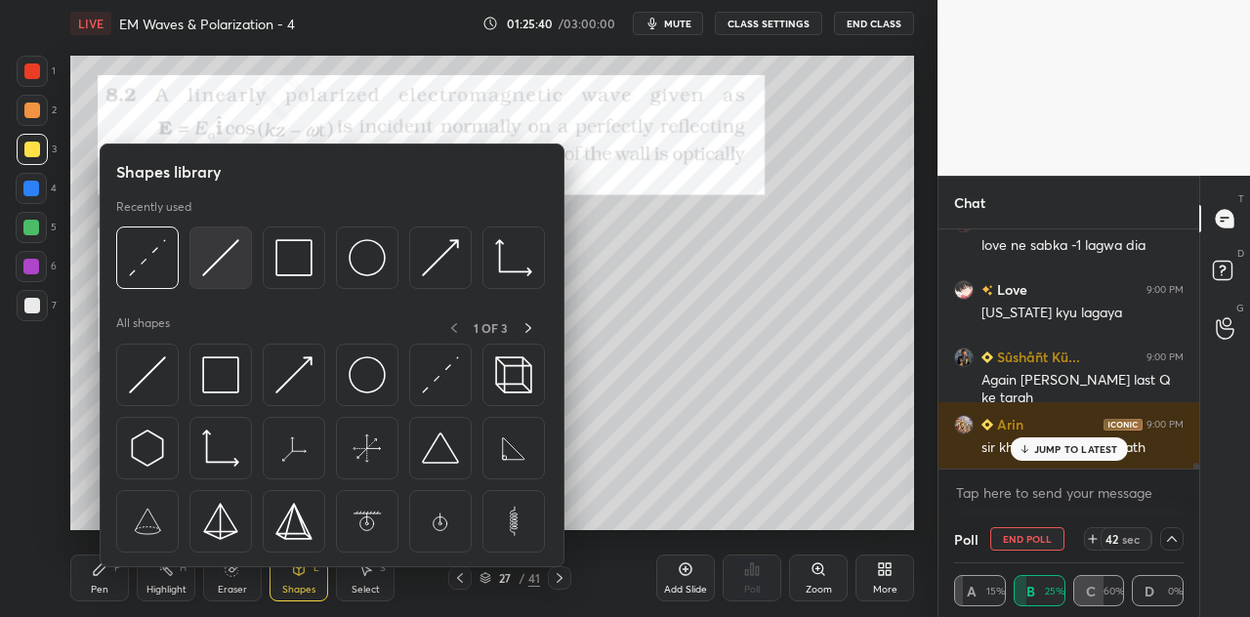
click at [218, 269] on img at bounding box center [220, 257] width 37 height 37
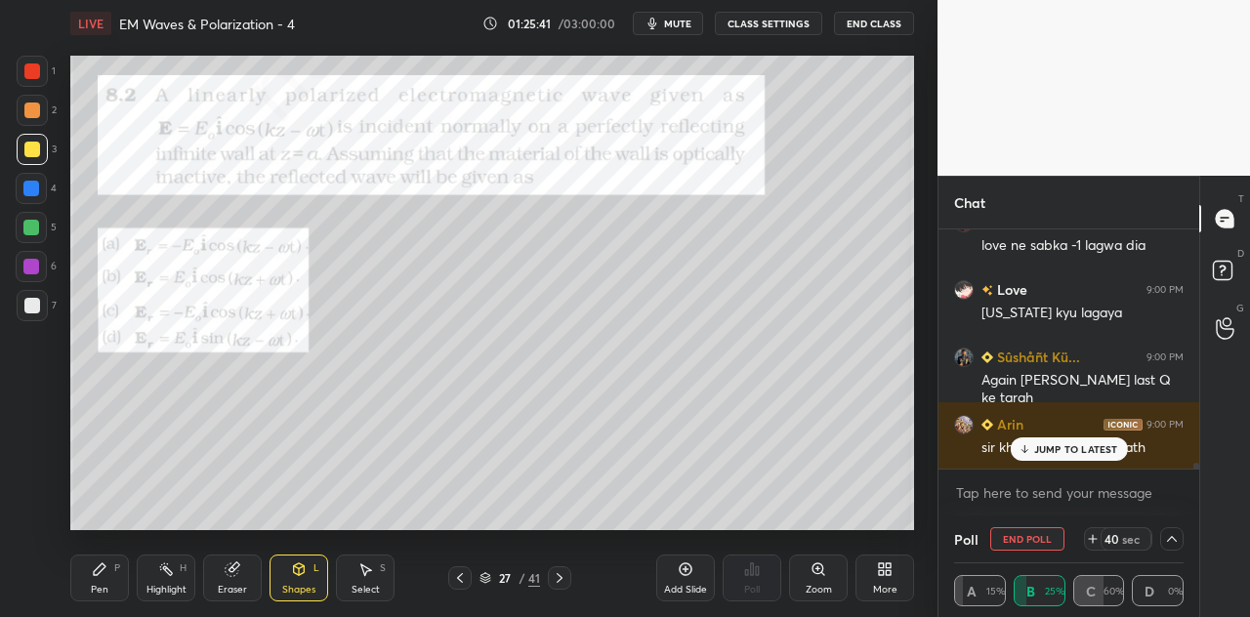
click at [37, 261] on div at bounding box center [31, 267] width 16 height 16
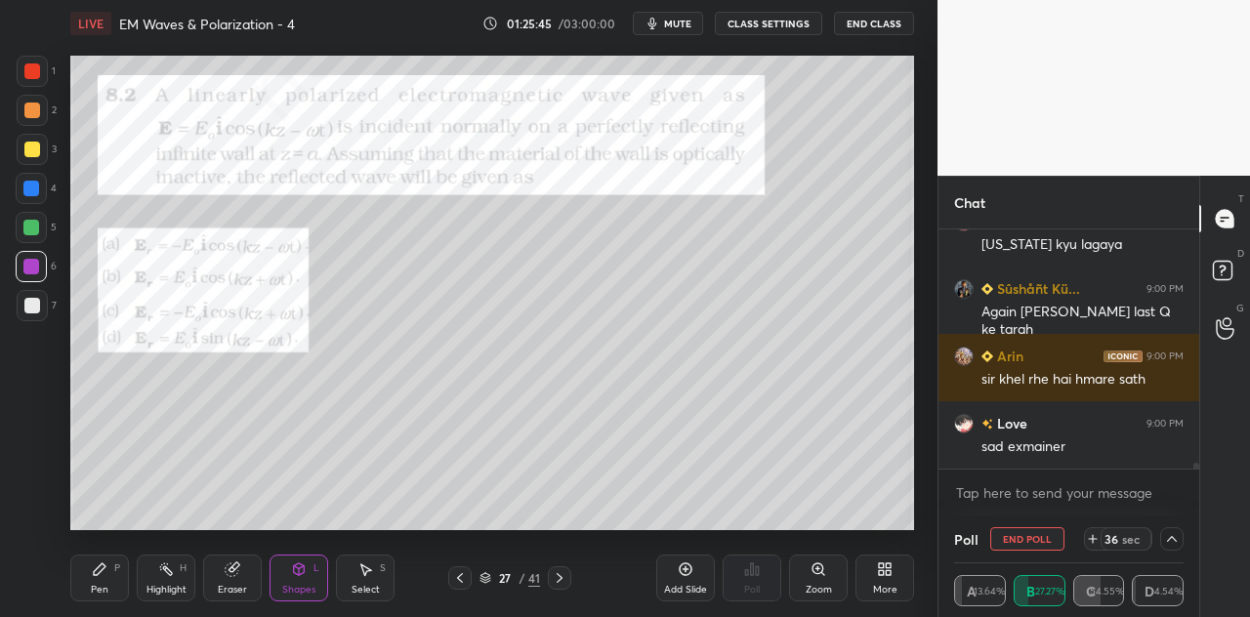
click at [119, 575] on div "Pen P" at bounding box center [99, 578] width 59 height 47
click at [38, 110] on div at bounding box center [32, 111] width 16 height 16
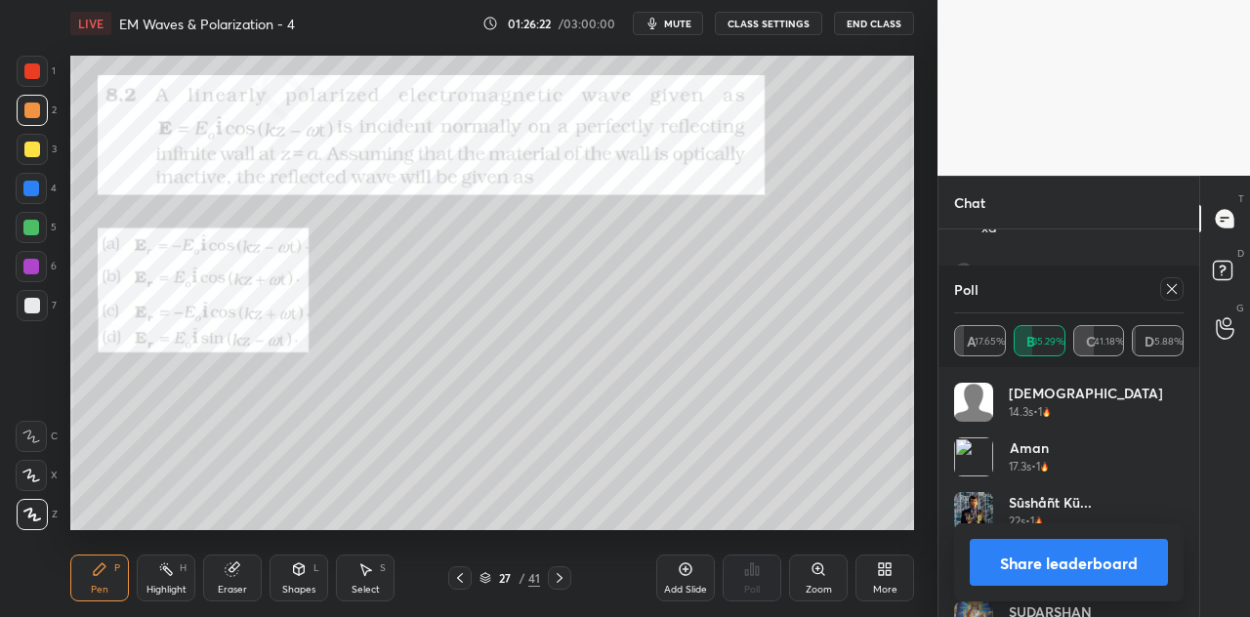
scroll to position [10956, 0]
click at [1013, 561] on button "Share leaderboard" at bounding box center [1069, 562] width 198 height 47
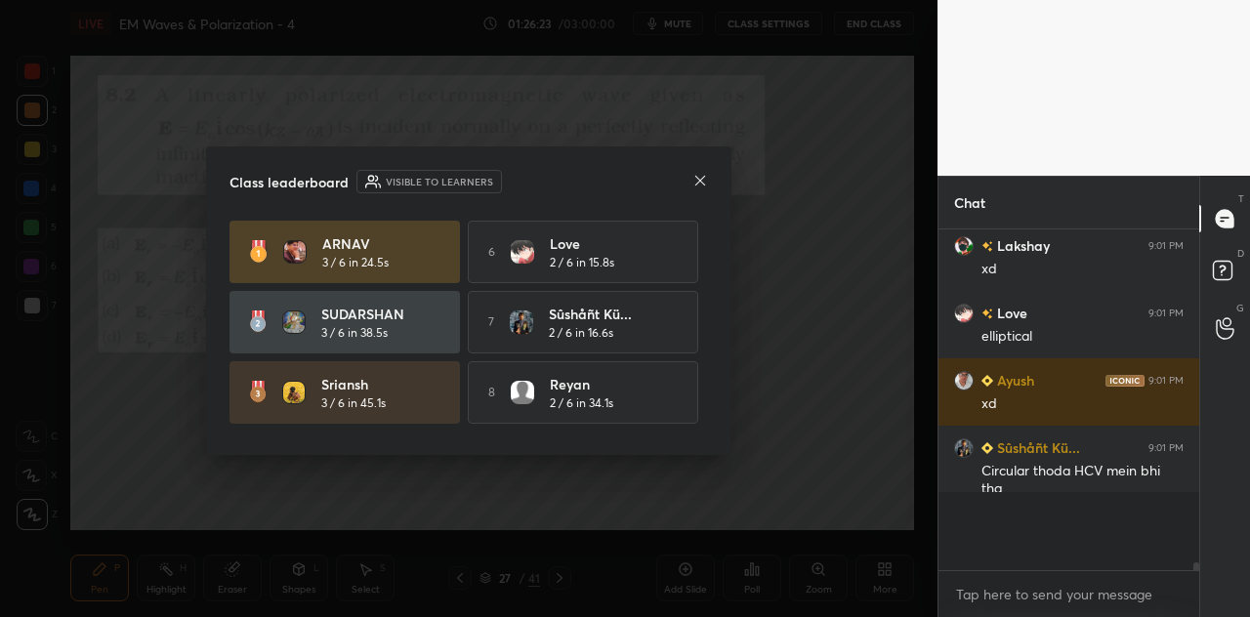
scroll to position [382, 255]
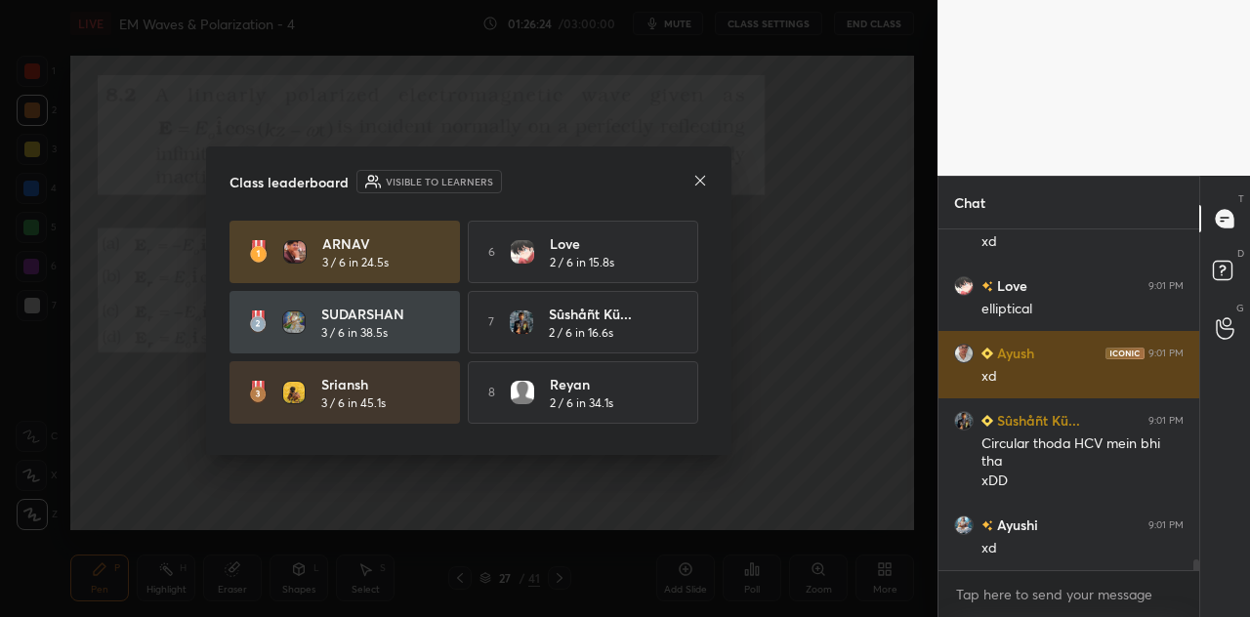
click at [700, 182] on icon at bounding box center [701, 181] width 16 height 16
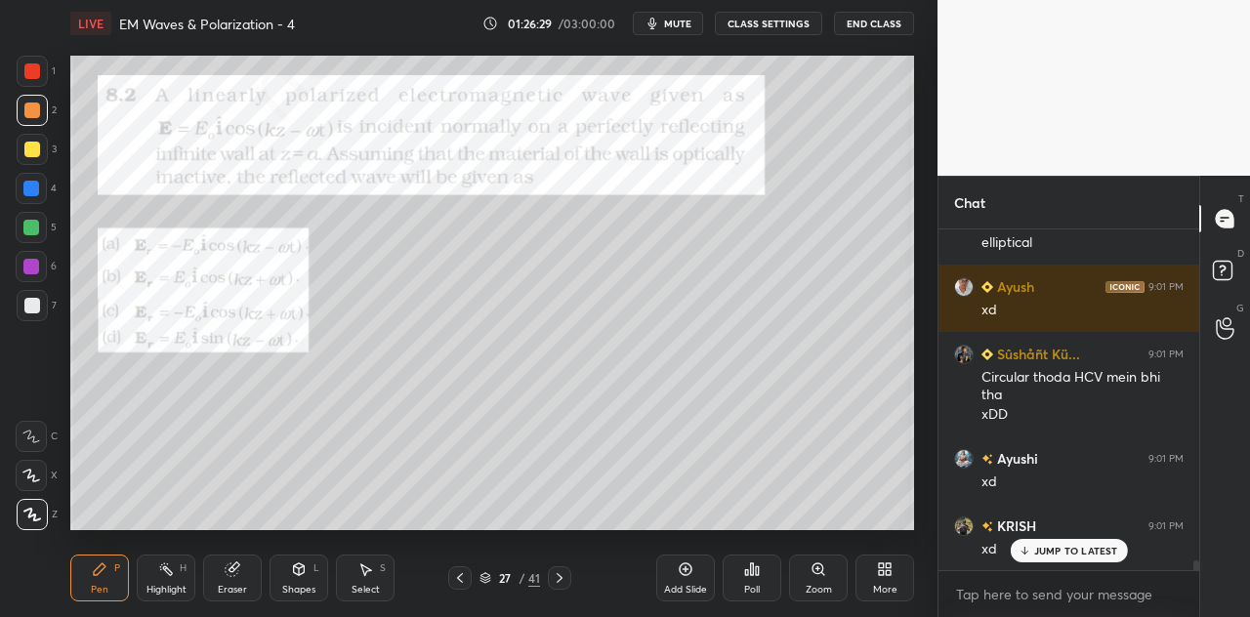
scroll to position [11124, 0]
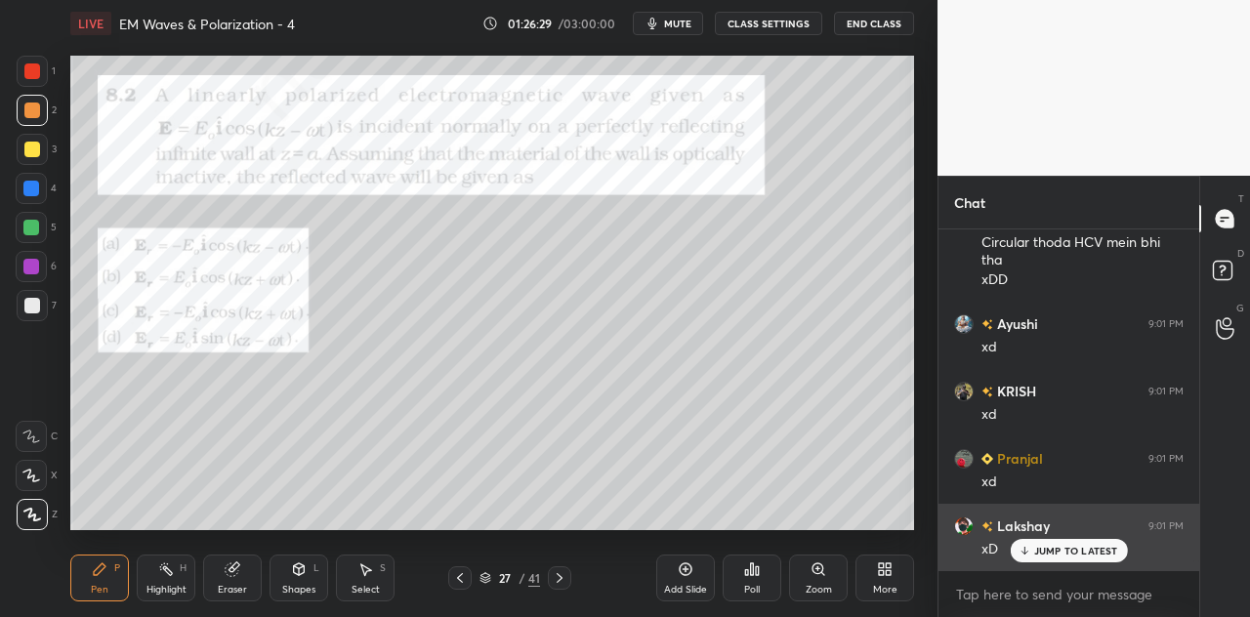
click at [1033, 546] on div "JUMP TO LATEST" at bounding box center [1068, 550] width 117 height 23
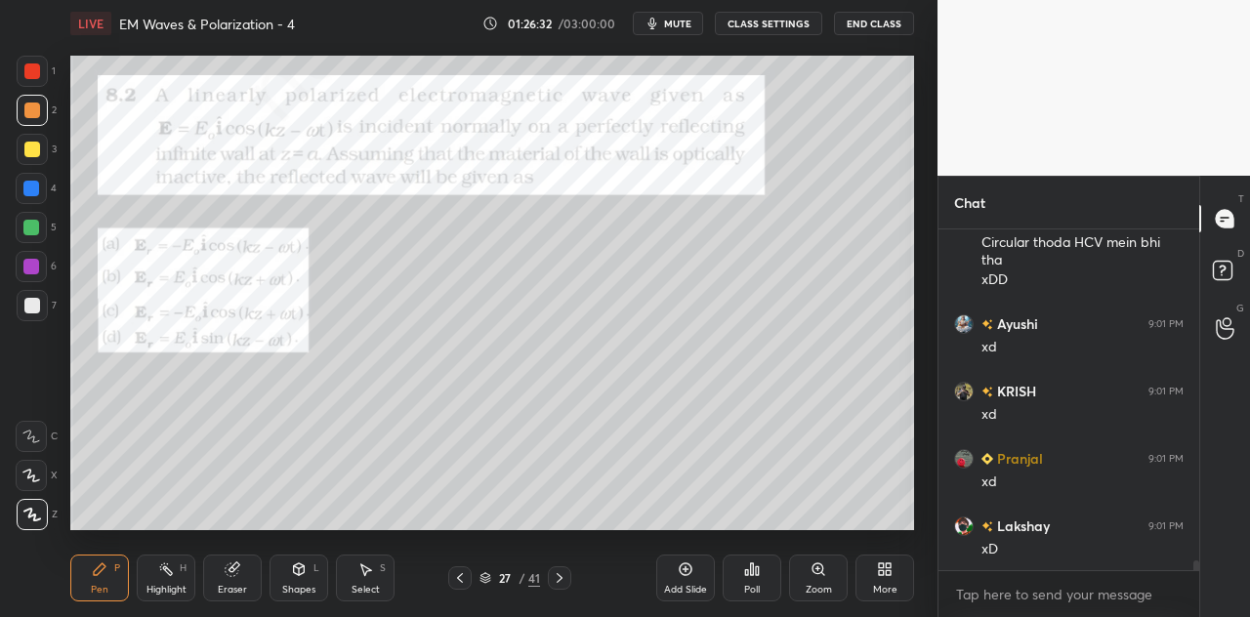
click at [39, 75] on div at bounding box center [32, 71] width 16 height 16
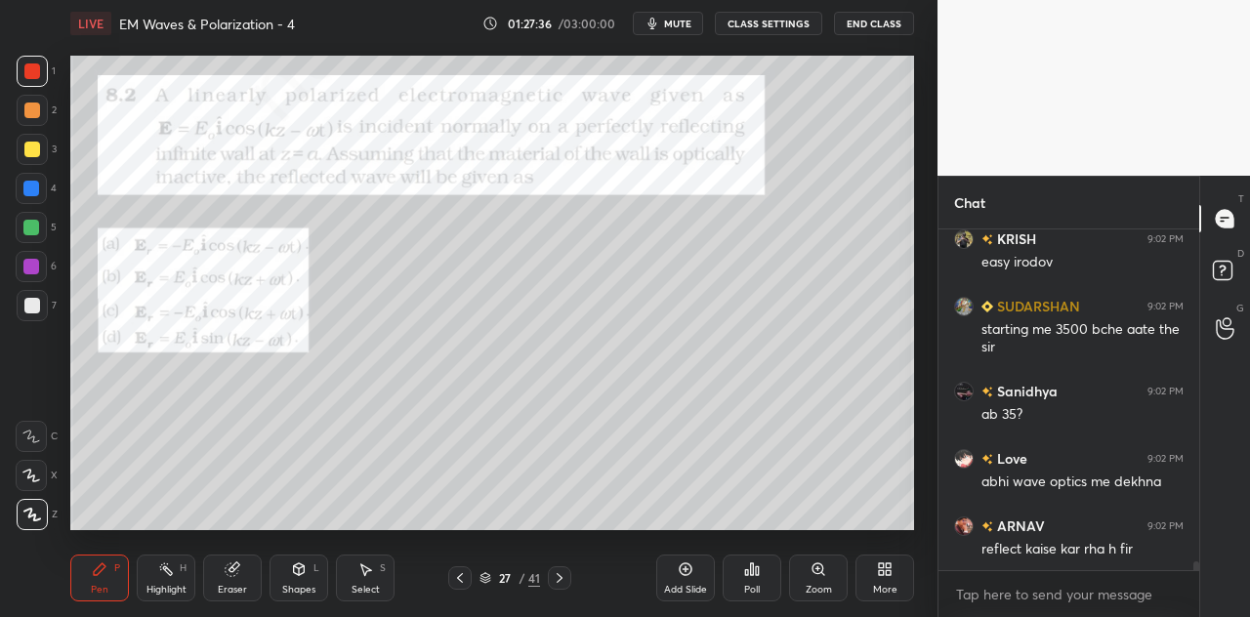
scroll to position [12884, 0]
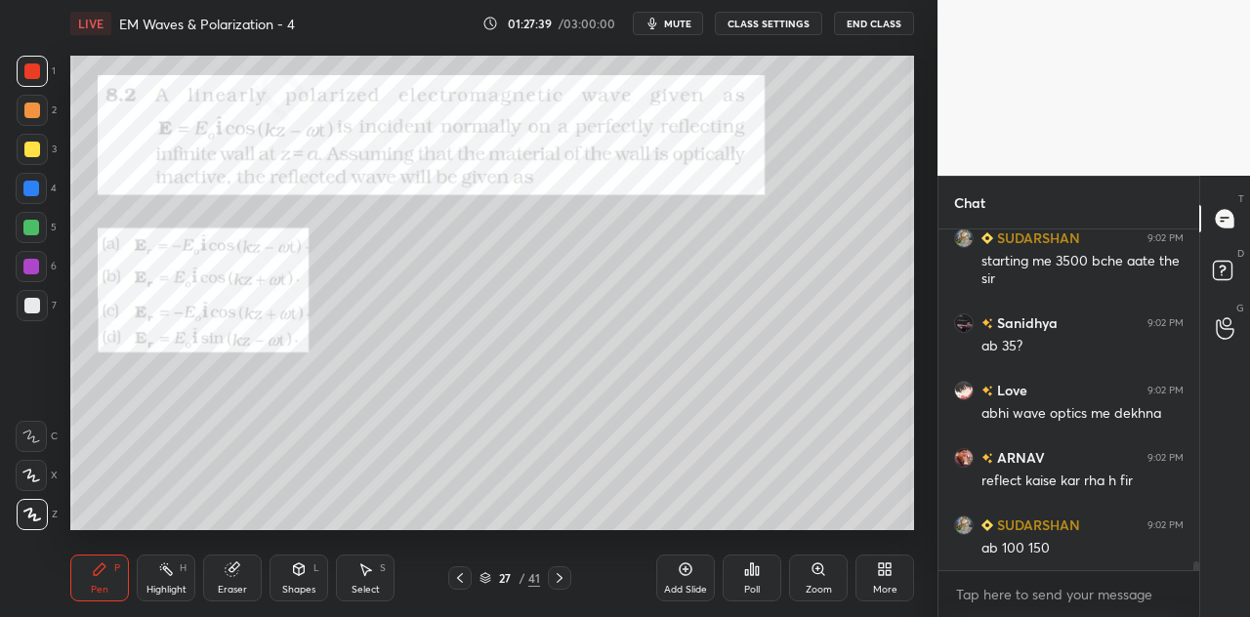
click at [33, 190] on div at bounding box center [31, 189] width 16 height 16
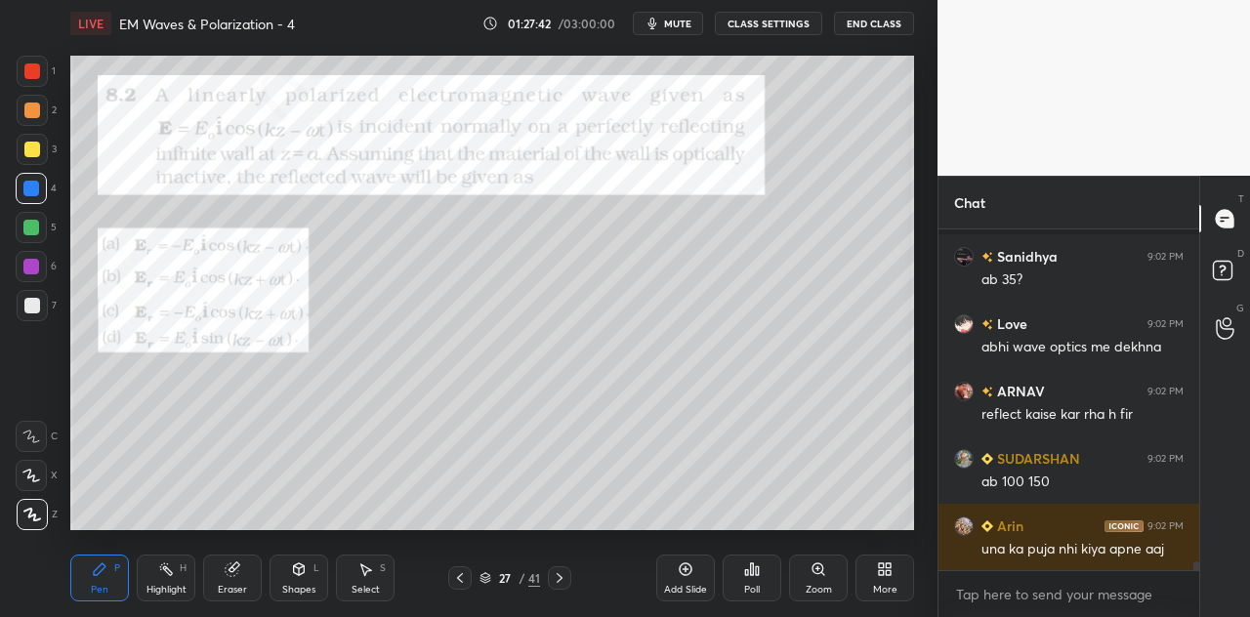
scroll to position [13037, 0]
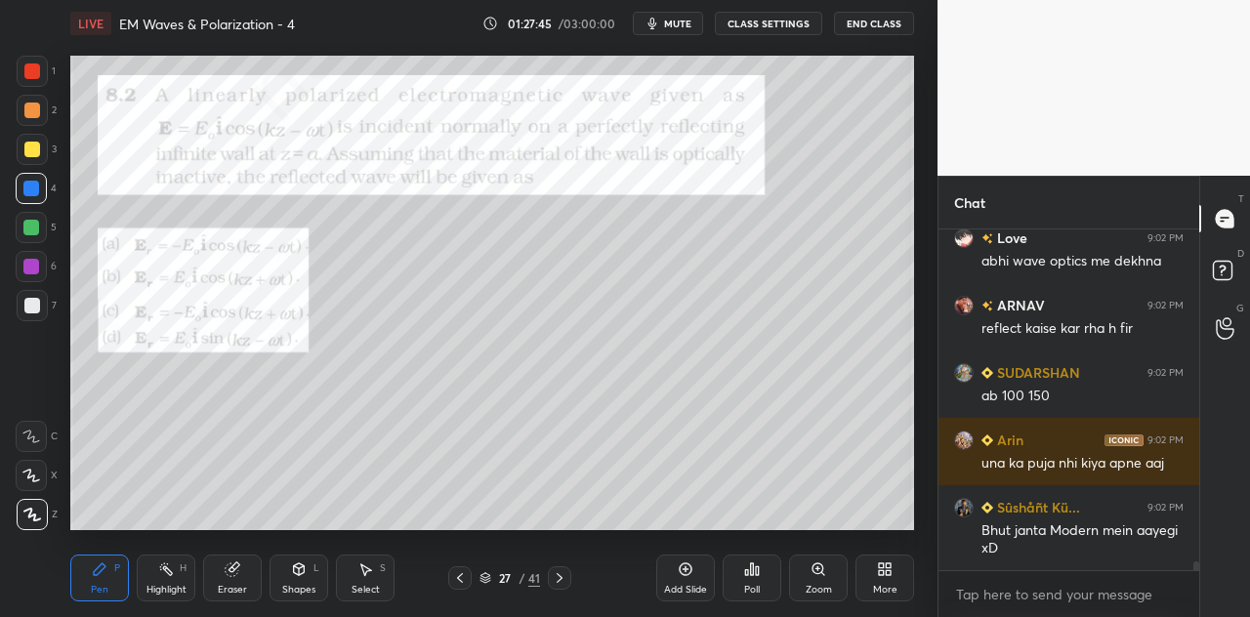
click at [307, 569] on div "Shapes L" at bounding box center [299, 578] width 59 height 47
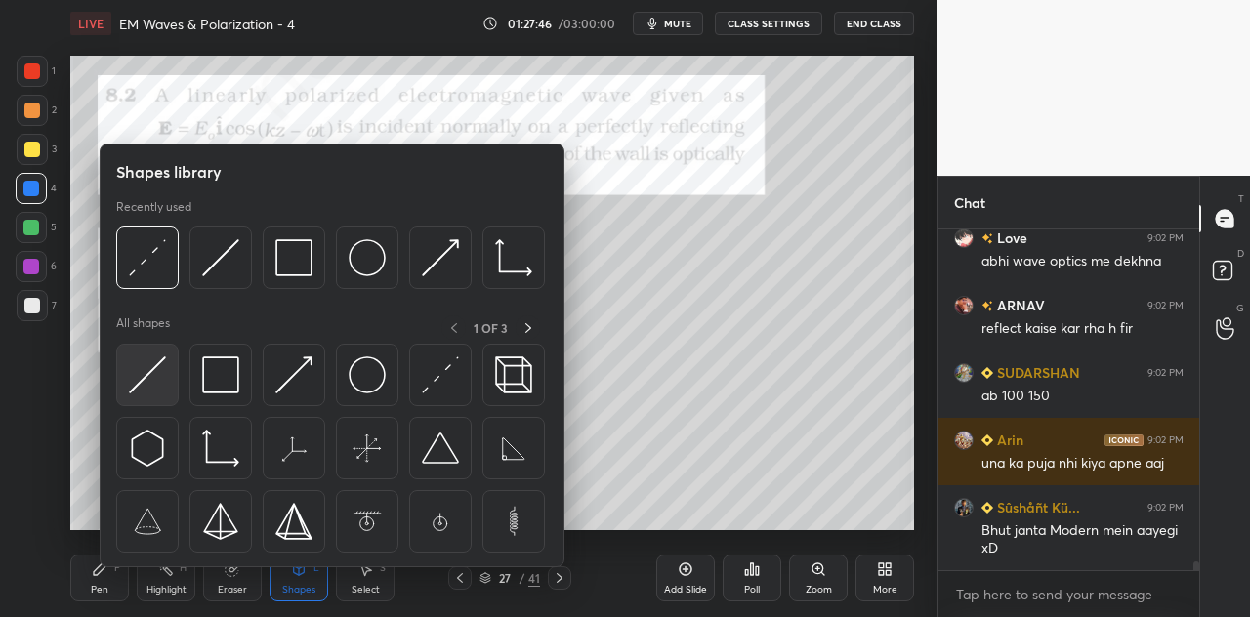
click at [156, 388] on img at bounding box center [147, 375] width 37 height 37
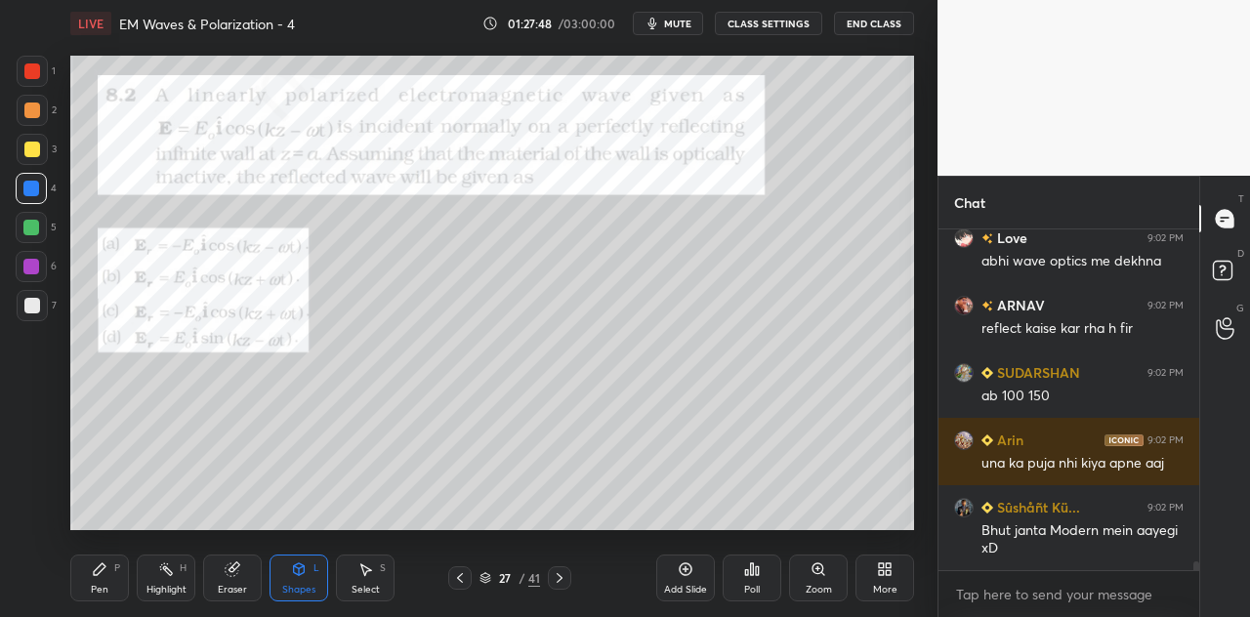
scroll to position [13121, 0]
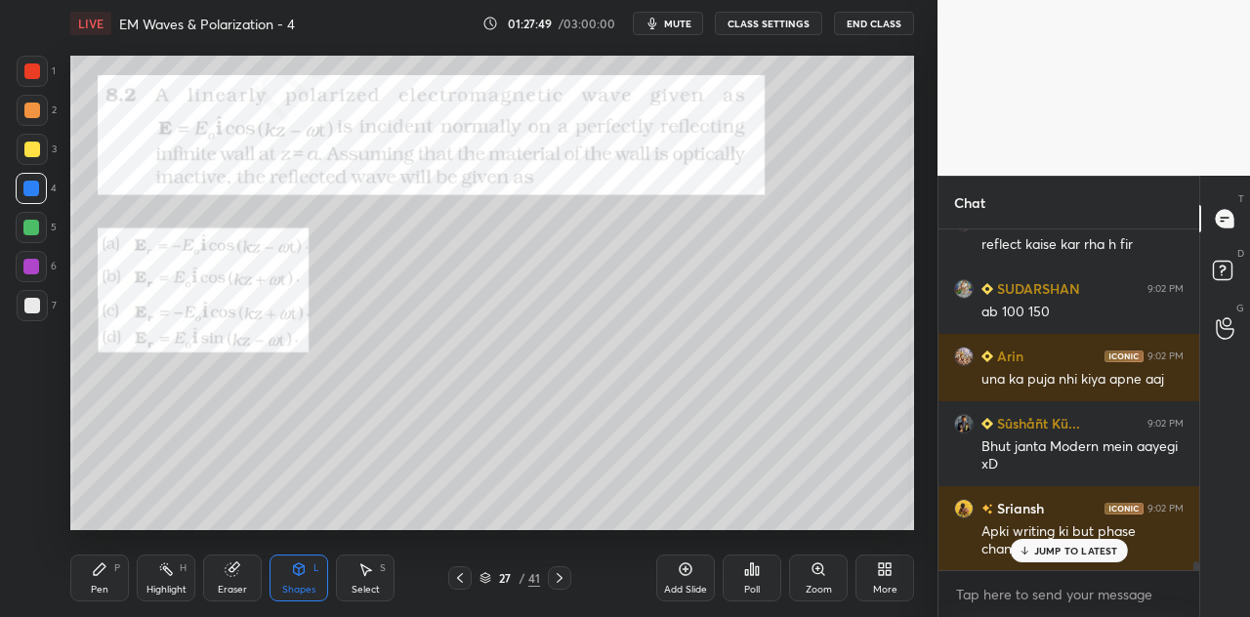
click at [119, 583] on div "Pen P" at bounding box center [99, 578] width 59 height 47
click at [39, 77] on div at bounding box center [32, 71] width 16 height 16
click at [29, 150] on div at bounding box center [32, 150] width 16 height 16
click at [301, 569] on icon at bounding box center [299, 570] width 11 height 12
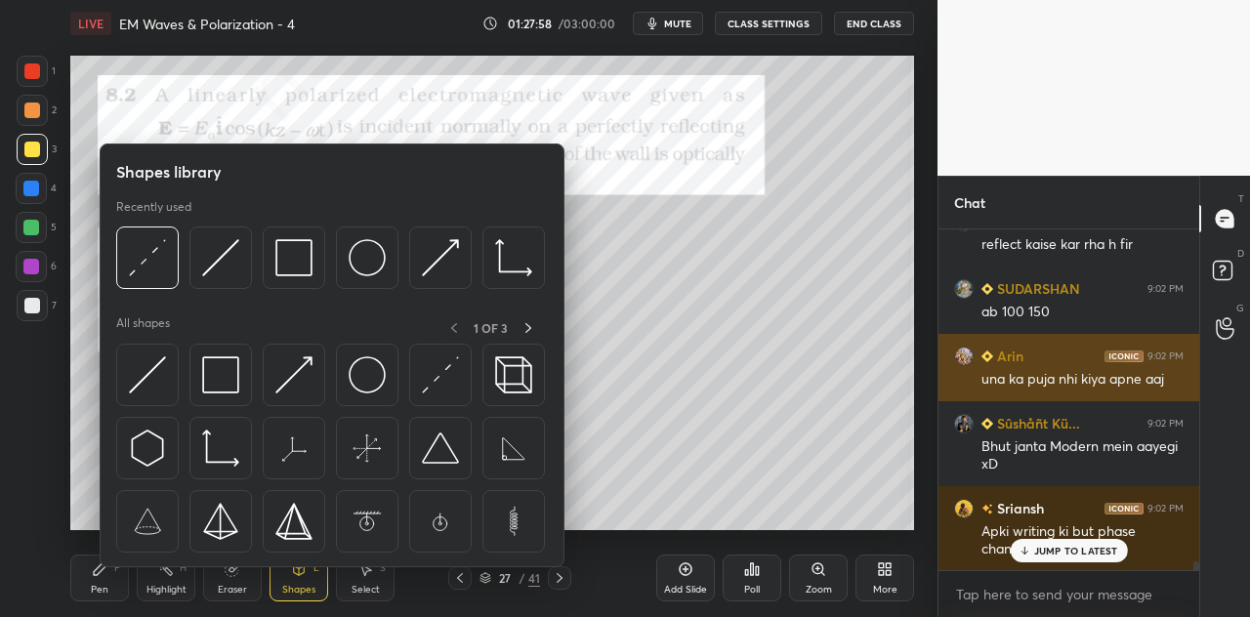
click at [303, 376] on img at bounding box center [293, 375] width 37 height 37
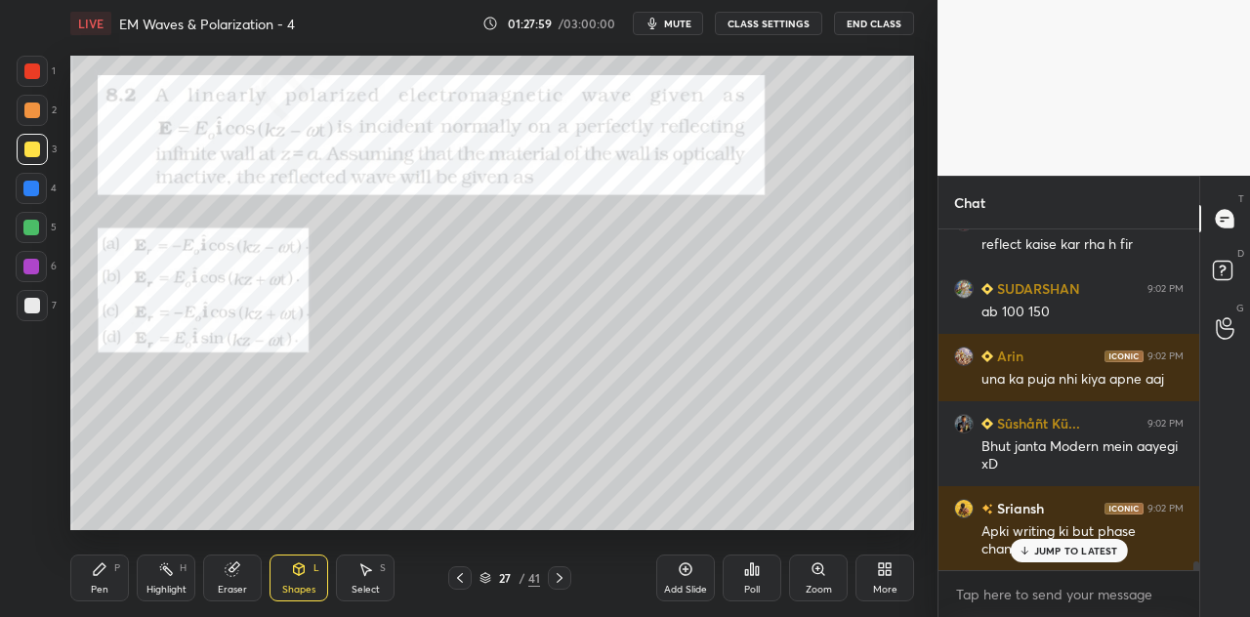
click at [35, 264] on div at bounding box center [31, 267] width 16 height 16
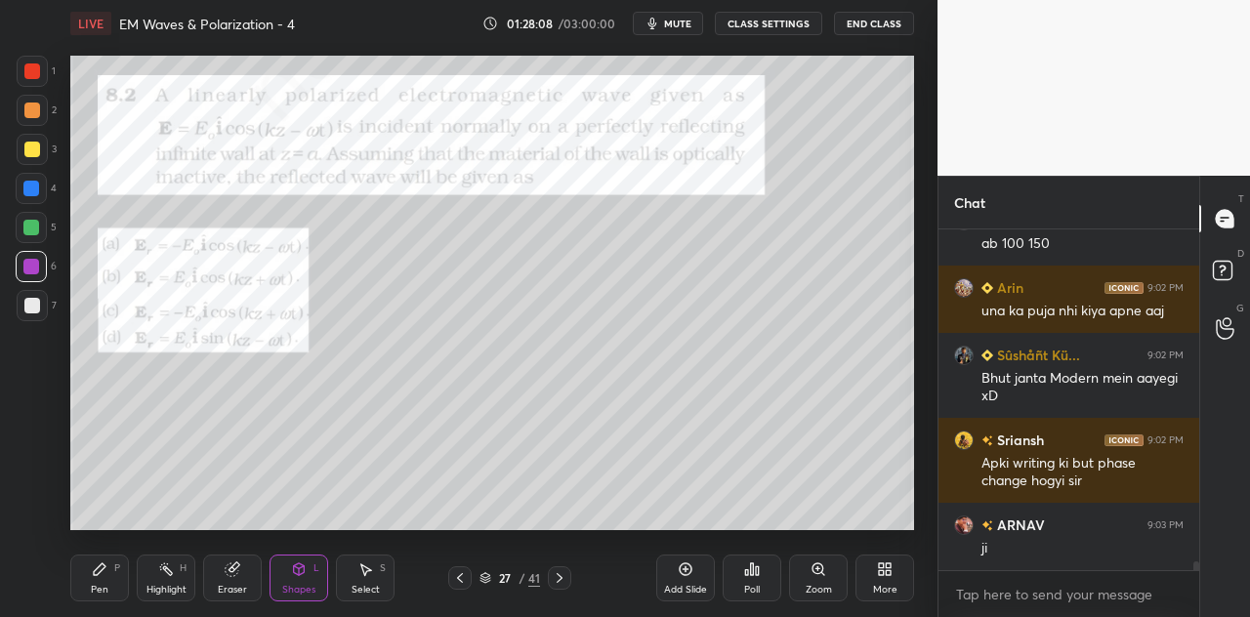
click at [115, 577] on div "Pen P" at bounding box center [99, 578] width 59 height 47
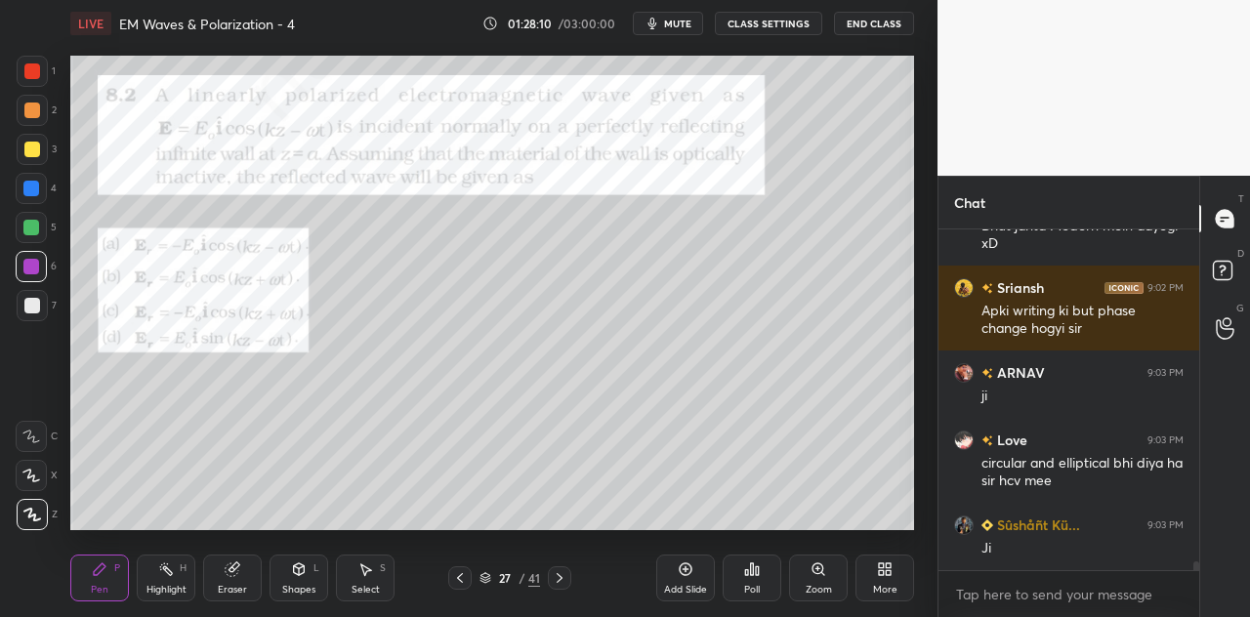
scroll to position [13408, 0]
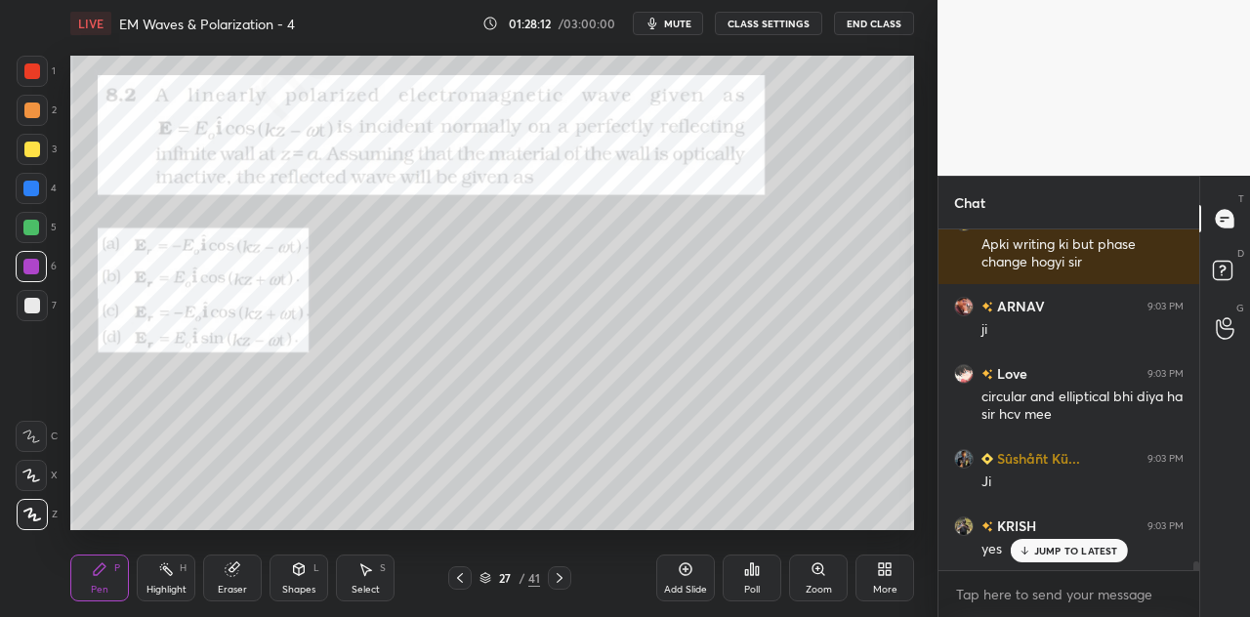
click at [31, 77] on div at bounding box center [32, 71] width 16 height 16
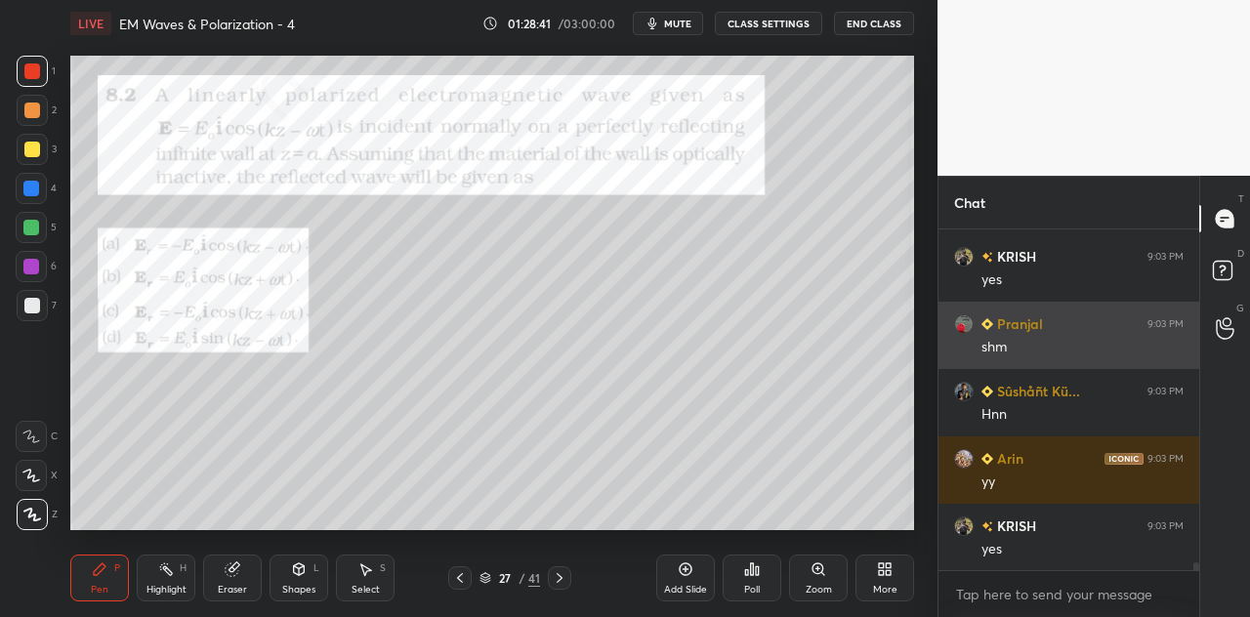
scroll to position [13746, 0]
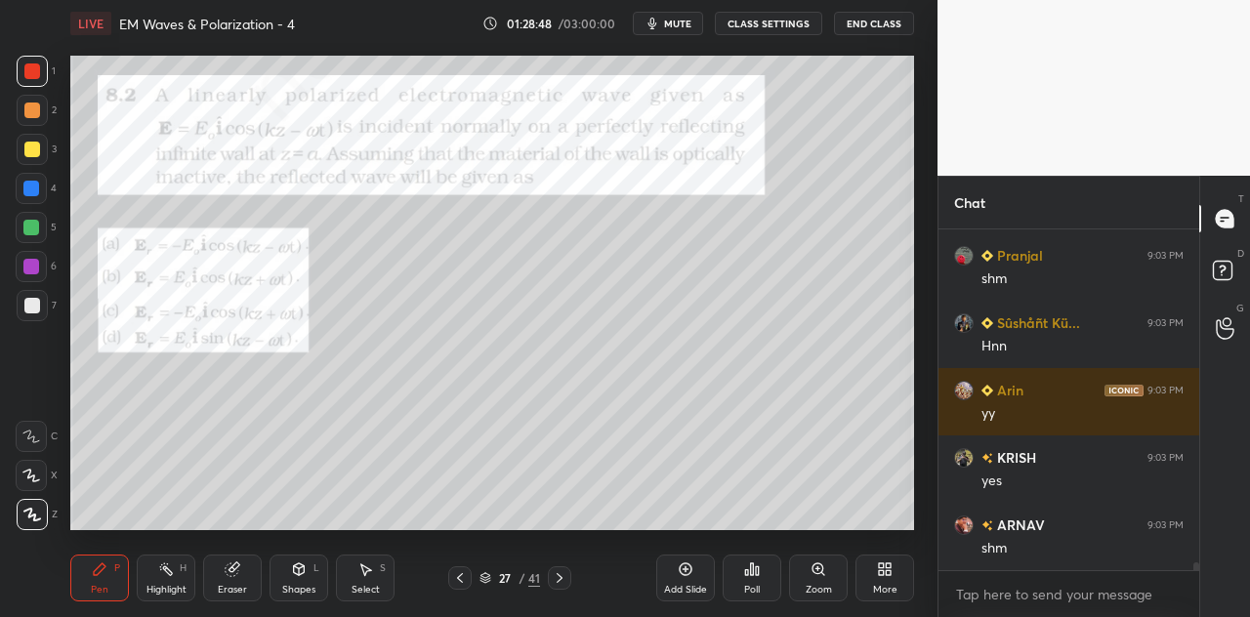
click at [33, 145] on div at bounding box center [32, 150] width 16 height 16
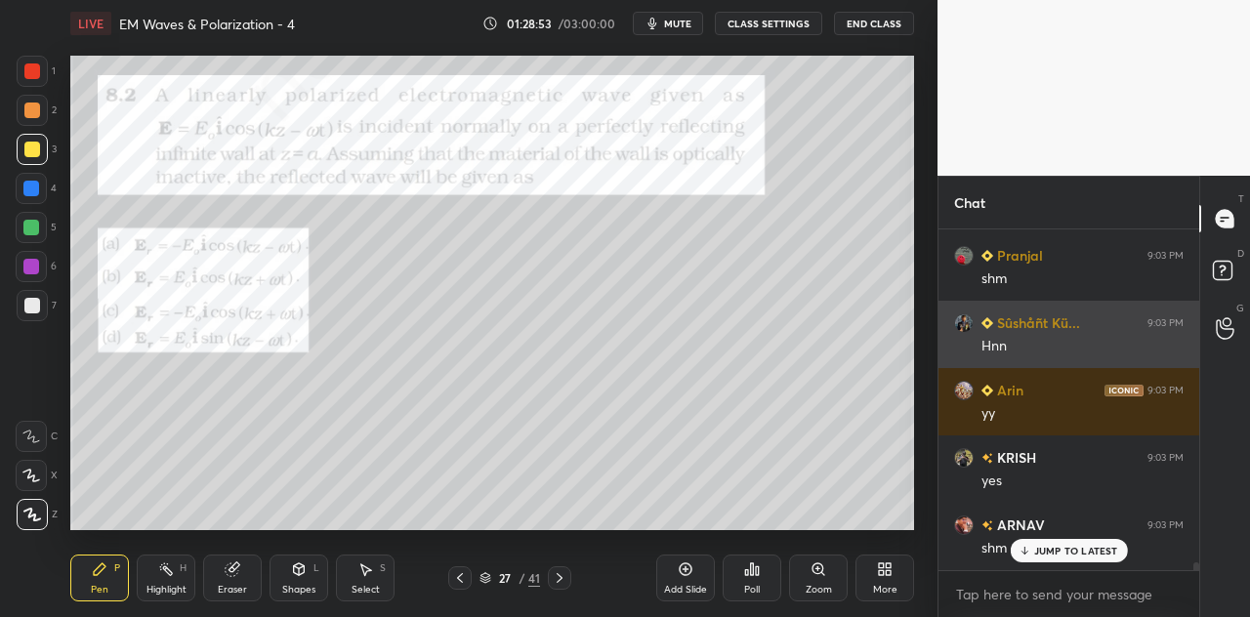
scroll to position [13812, 0]
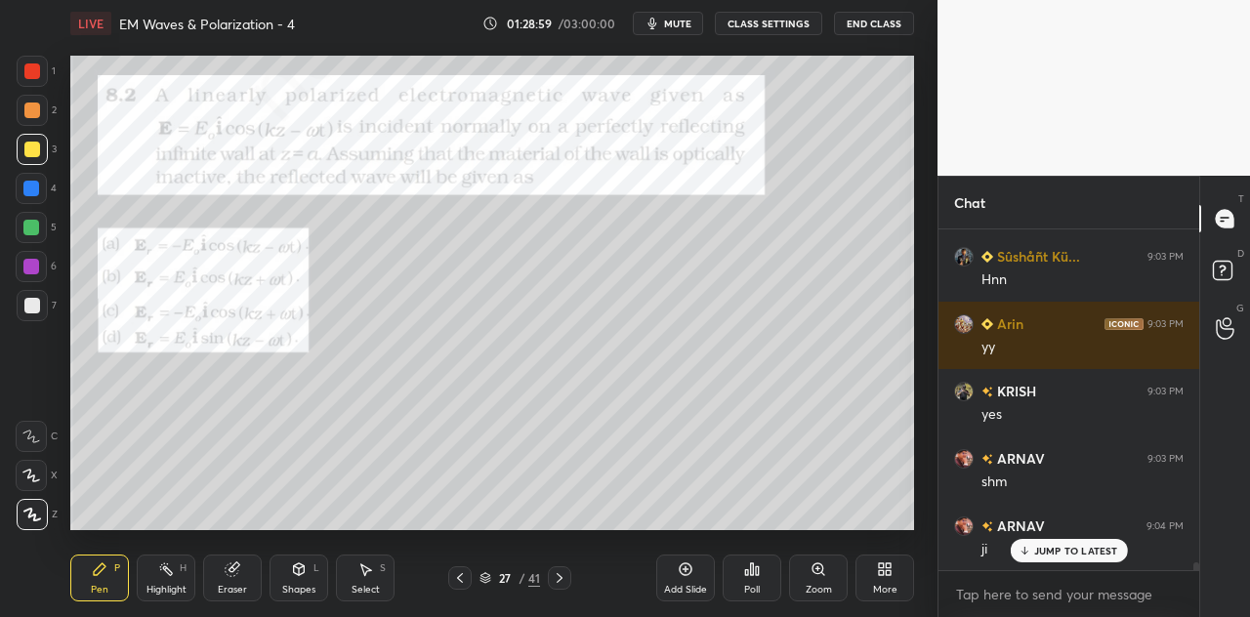
click at [303, 577] on div "Shapes L" at bounding box center [299, 578] width 59 height 47
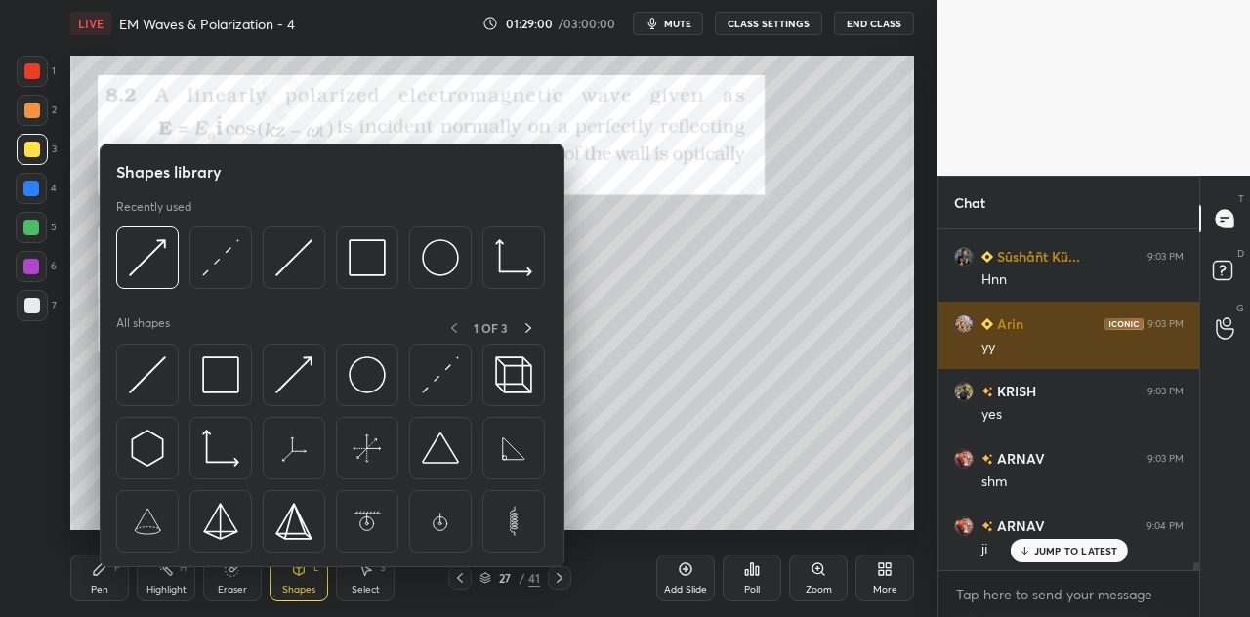
click at [147, 387] on img at bounding box center [147, 375] width 37 height 37
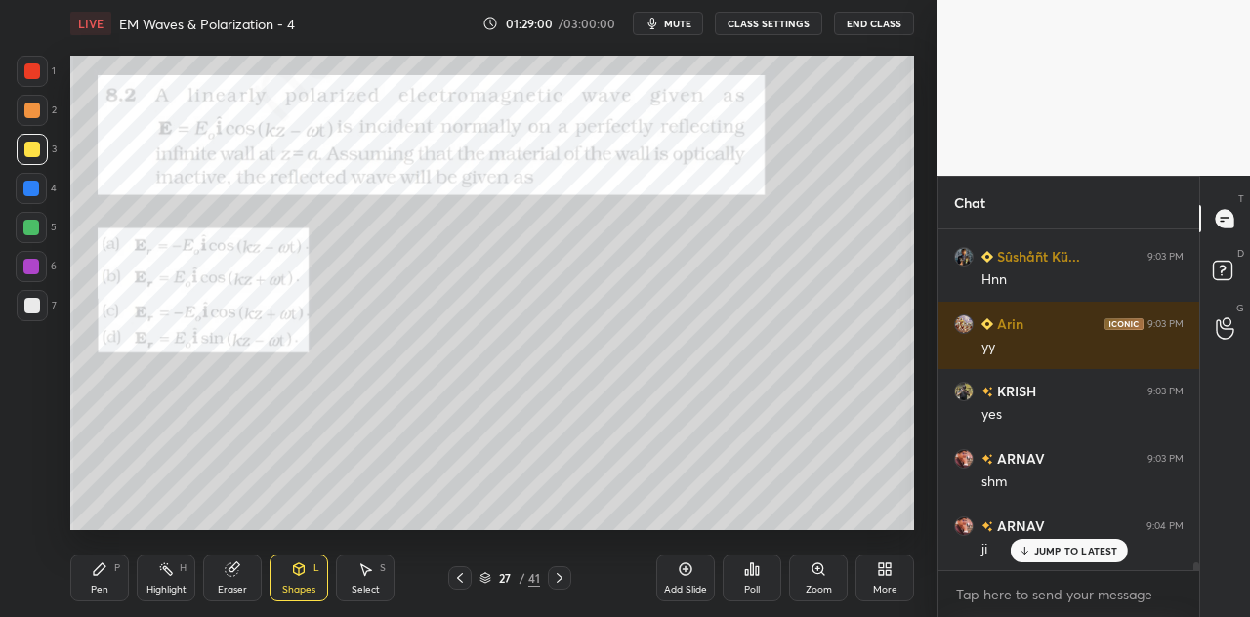
click at [27, 194] on div at bounding box center [31, 189] width 16 height 16
click at [104, 577] on icon at bounding box center [100, 570] width 16 height 16
click at [27, 149] on div at bounding box center [32, 150] width 16 height 16
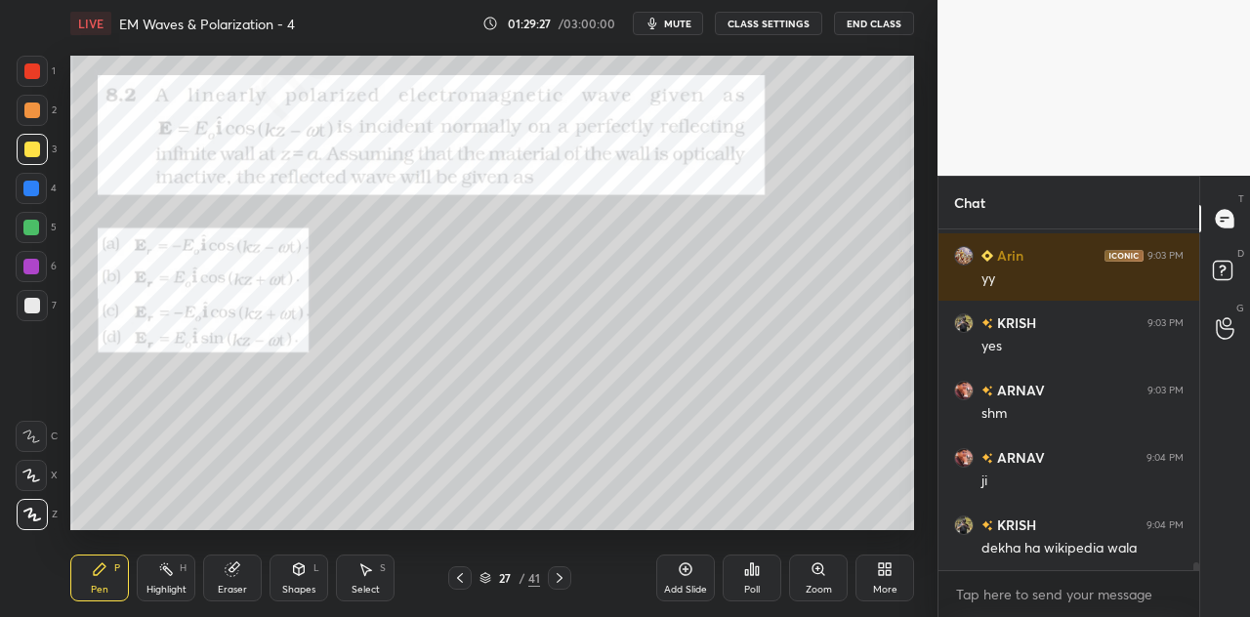
click at [293, 576] on icon at bounding box center [299, 570] width 16 height 16
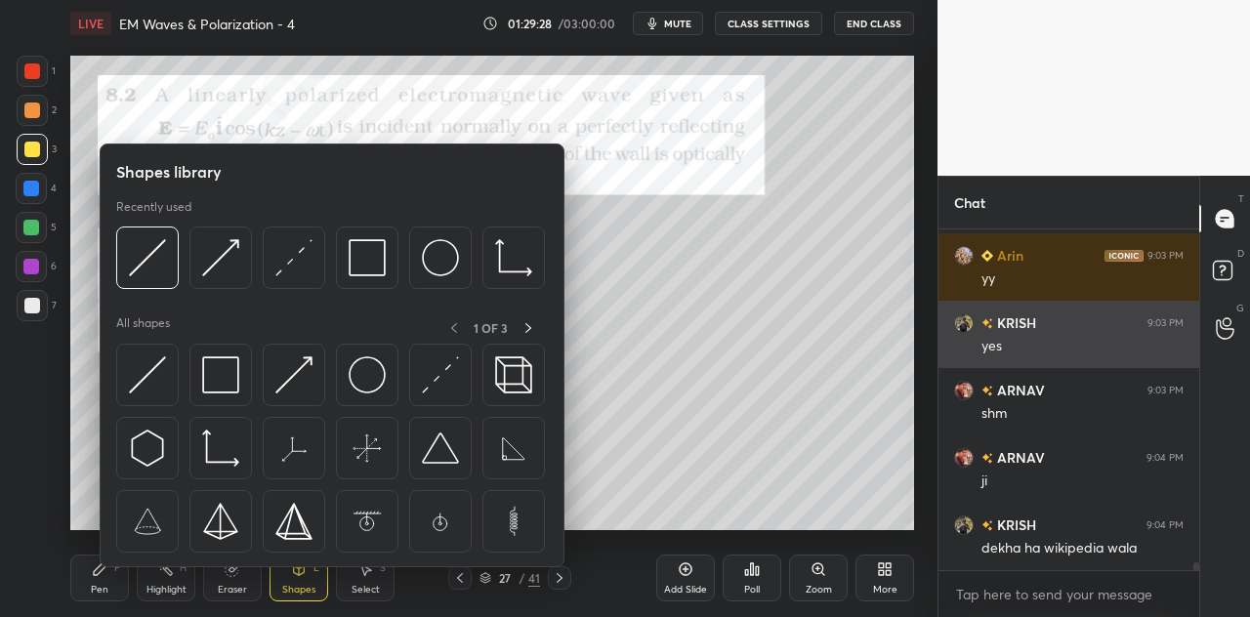
click at [293, 385] on img at bounding box center [293, 375] width 37 height 37
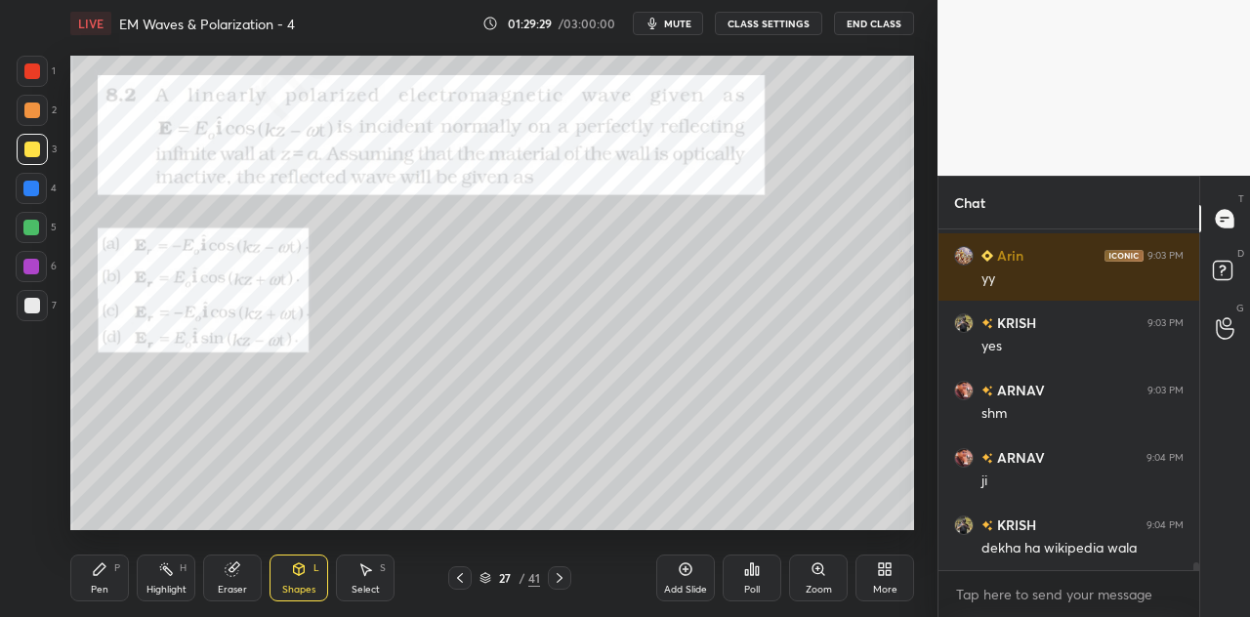
click at [33, 263] on div at bounding box center [31, 267] width 16 height 16
click at [28, 75] on div at bounding box center [32, 71] width 16 height 16
click at [105, 580] on div "Pen P" at bounding box center [99, 578] width 59 height 47
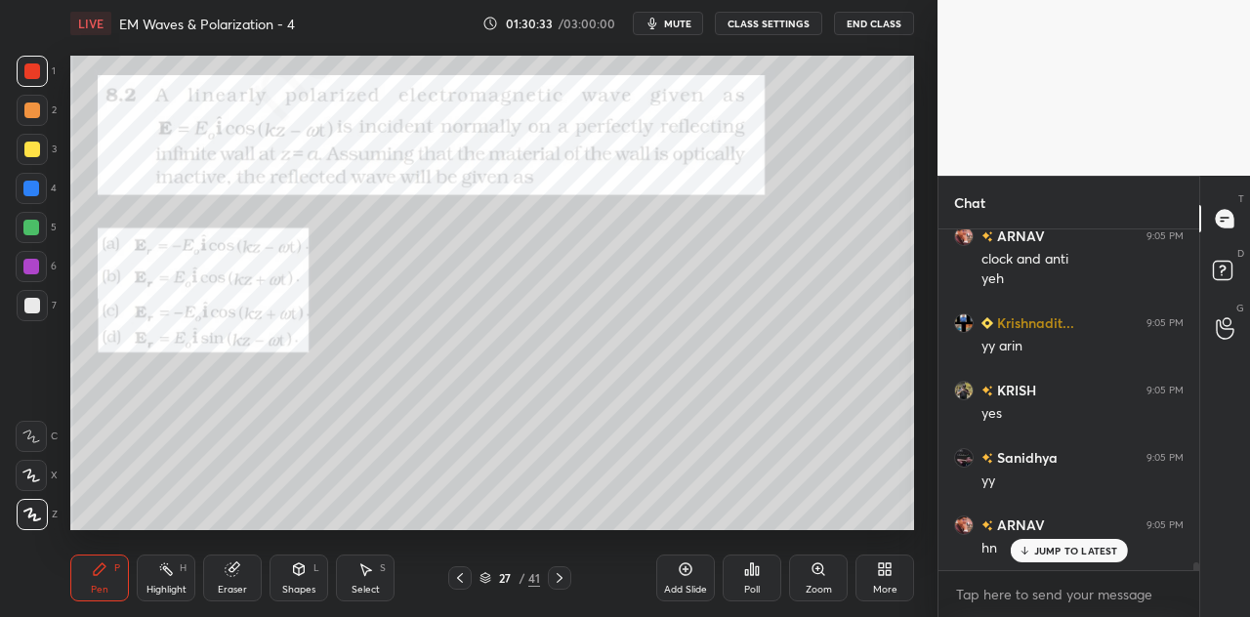
scroll to position [14561, 0]
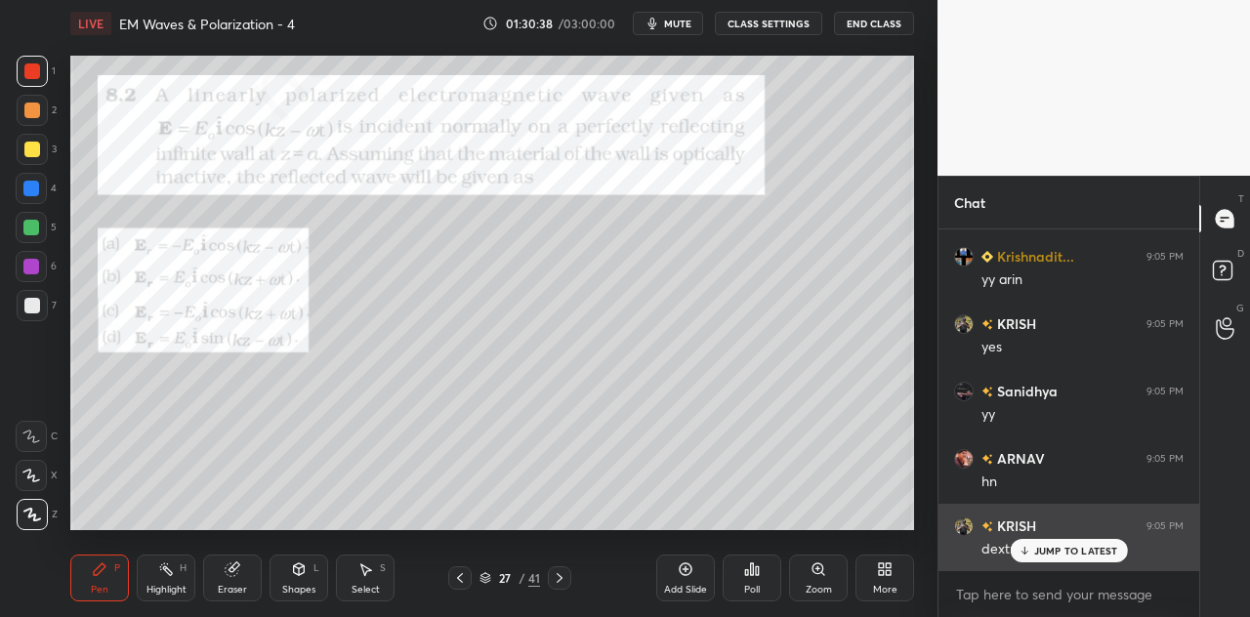
click at [1057, 552] on p "JUMP TO LATEST" at bounding box center [1076, 551] width 84 height 12
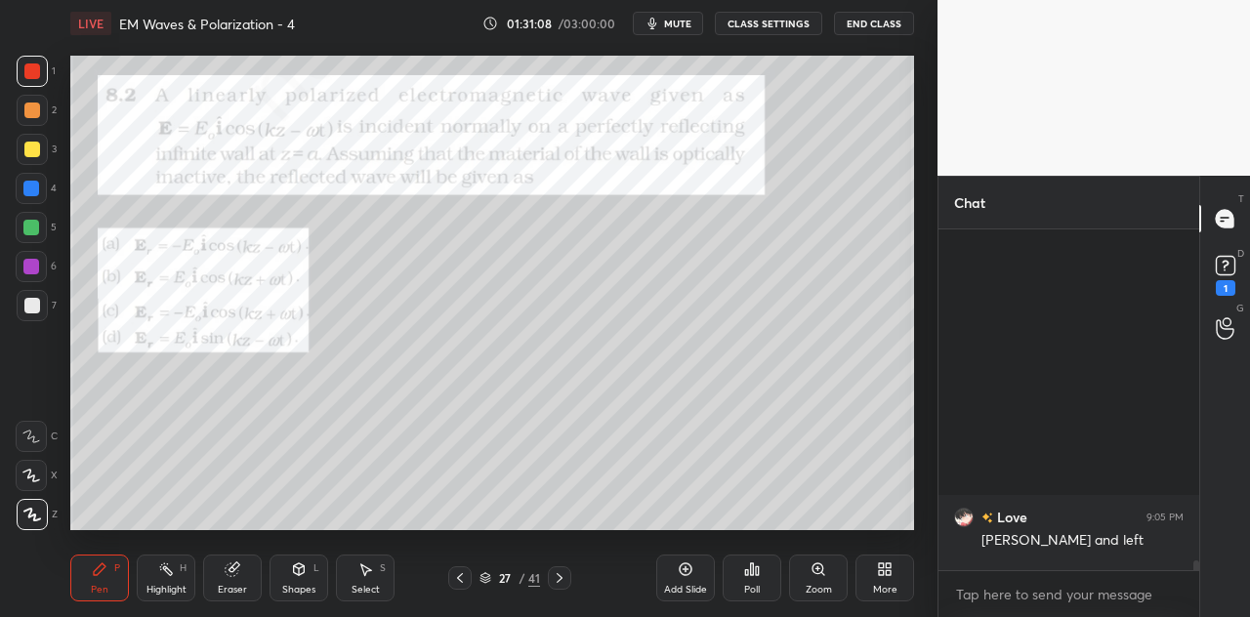
scroll to position [11550, 0]
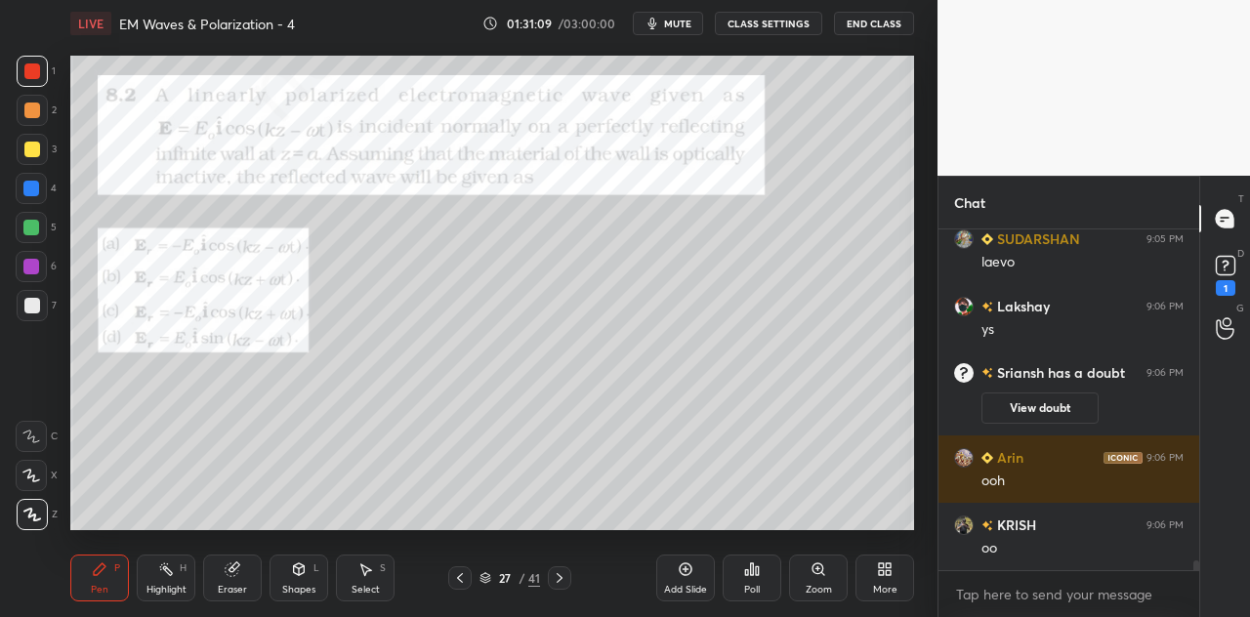
click at [30, 205] on div "4" at bounding box center [36, 192] width 41 height 39
click at [40, 245] on div "5" at bounding box center [36, 231] width 41 height 39
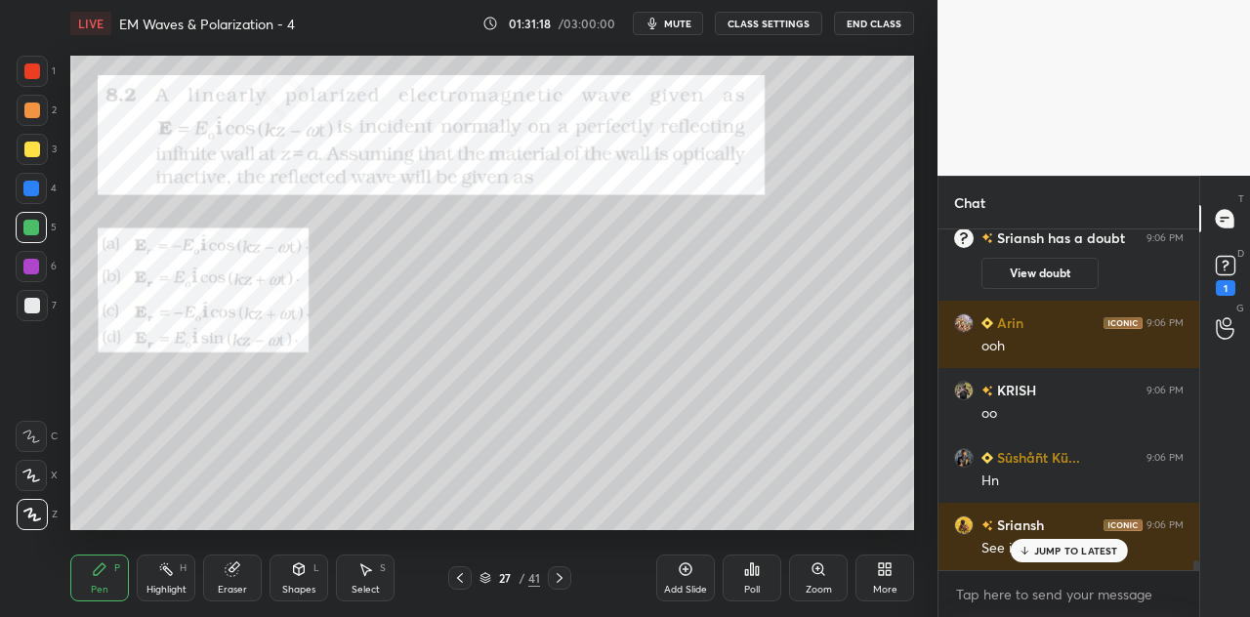
scroll to position [11751, 0]
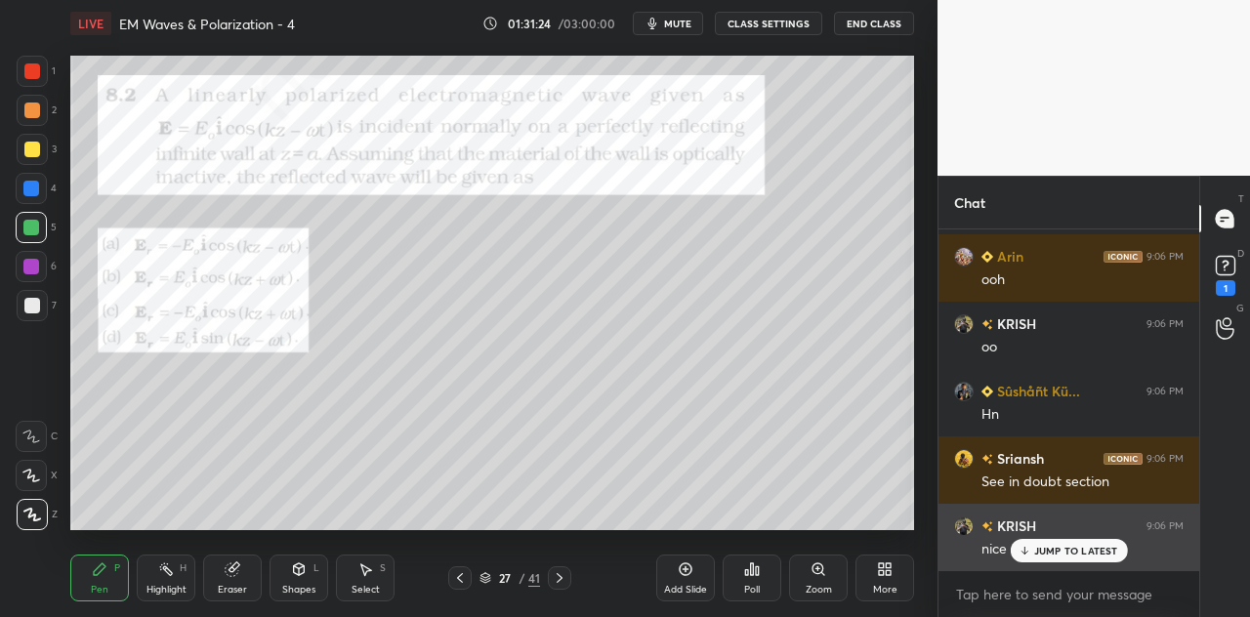
click at [1044, 553] on p "JUMP TO LATEST" at bounding box center [1076, 551] width 84 height 12
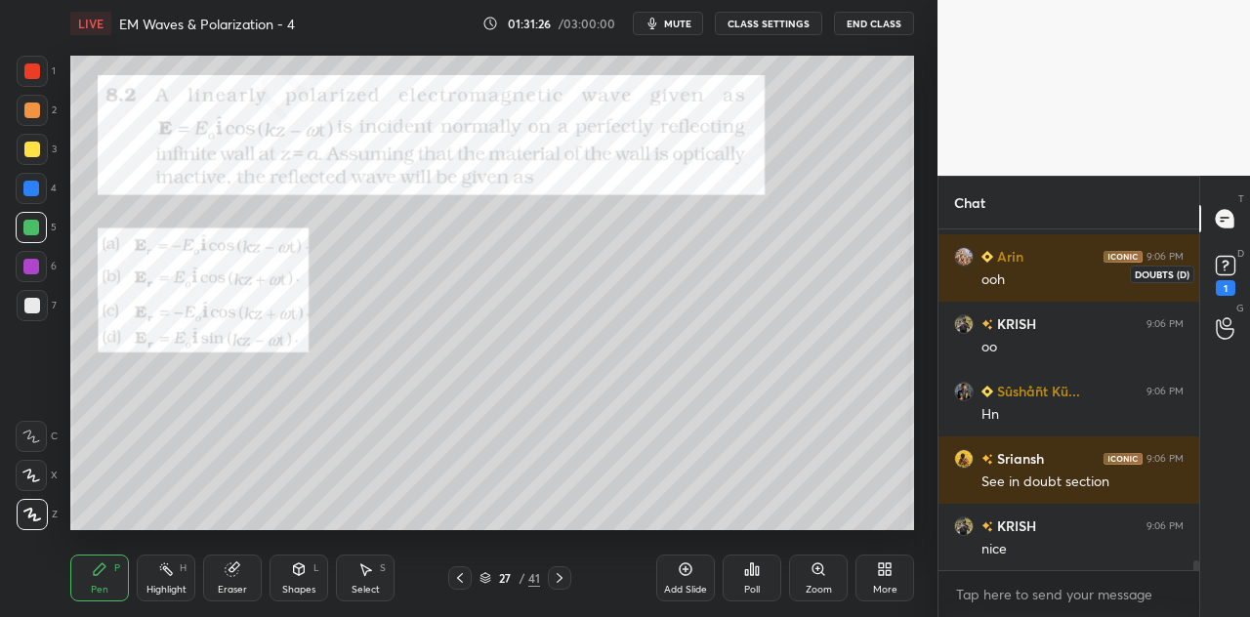
click at [1224, 271] on icon at bounding box center [1225, 271] width 2 height 2
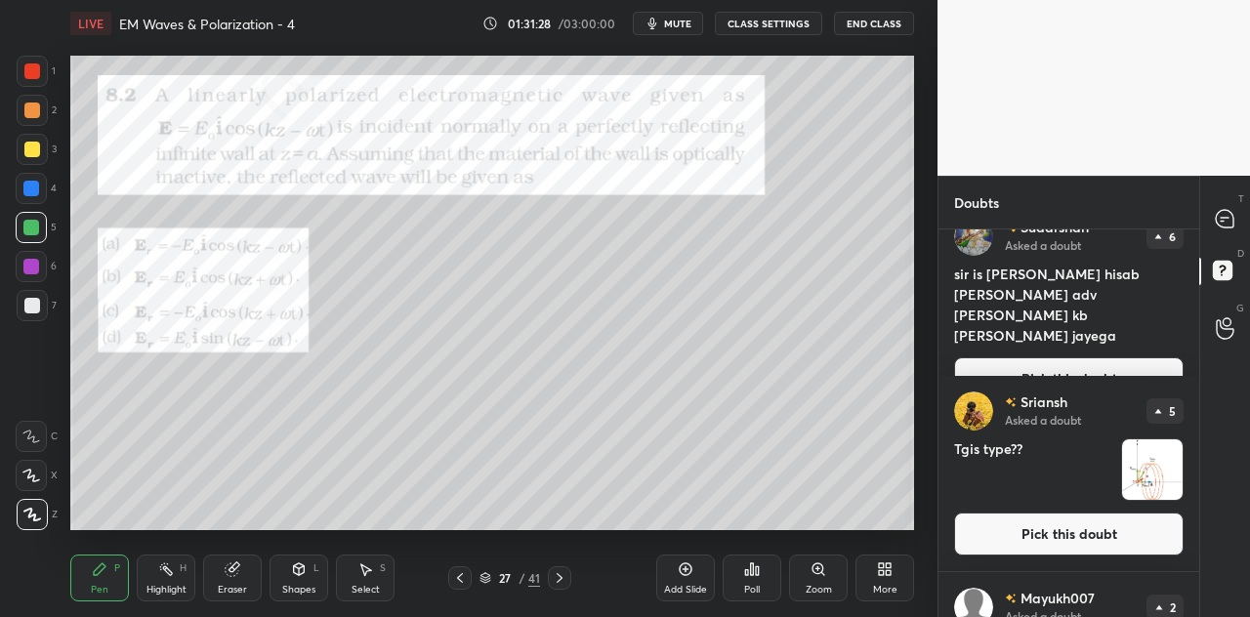
scroll to position [29, 0]
click at [1049, 539] on button "Pick this doubt" at bounding box center [1069, 533] width 230 height 43
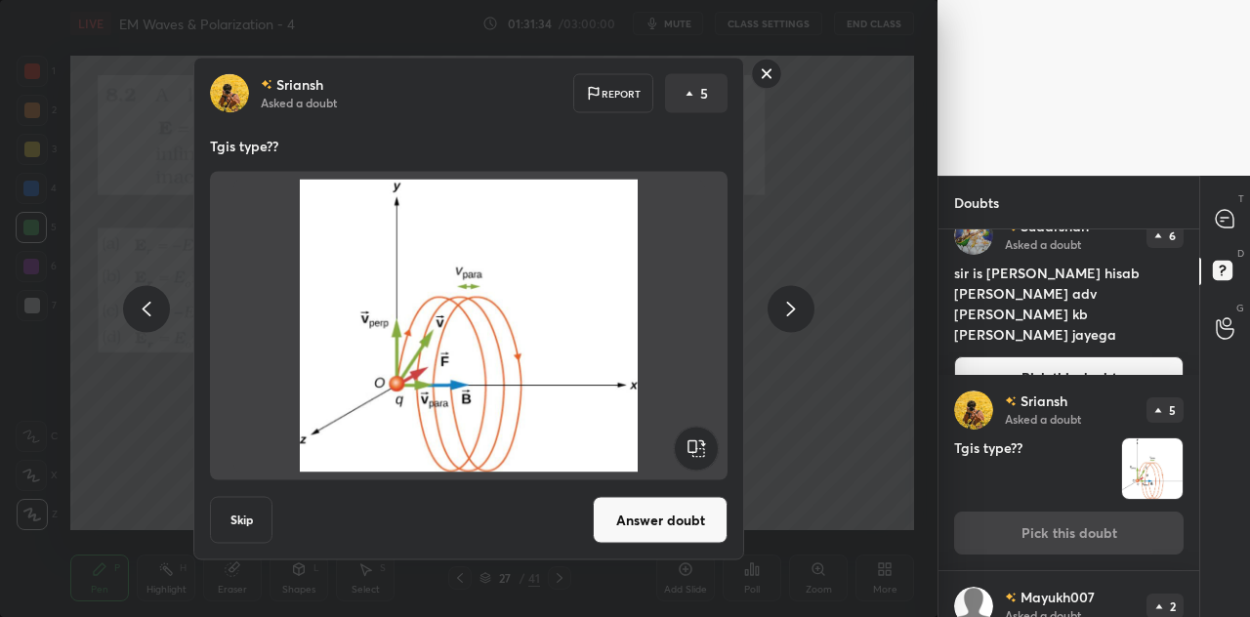
drag, startPoint x: 664, startPoint y: 538, endPoint x: 864, endPoint y: 518, distance: 200.3
click at [864, 518] on div "[PERSON_NAME] Asked a doubt Report 5 Tgis type?? Skip Answer doubt" at bounding box center [469, 308] width 938 height 617
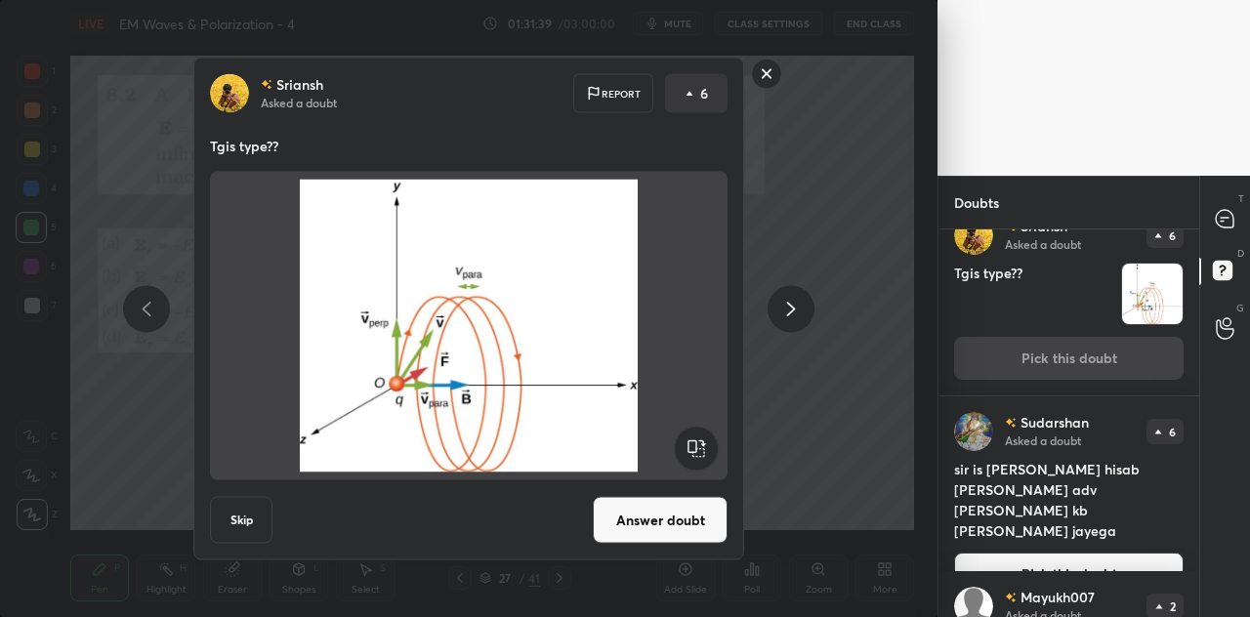
click at [762, 67] on rect at bounding box center [767, 74] width 30 height 30
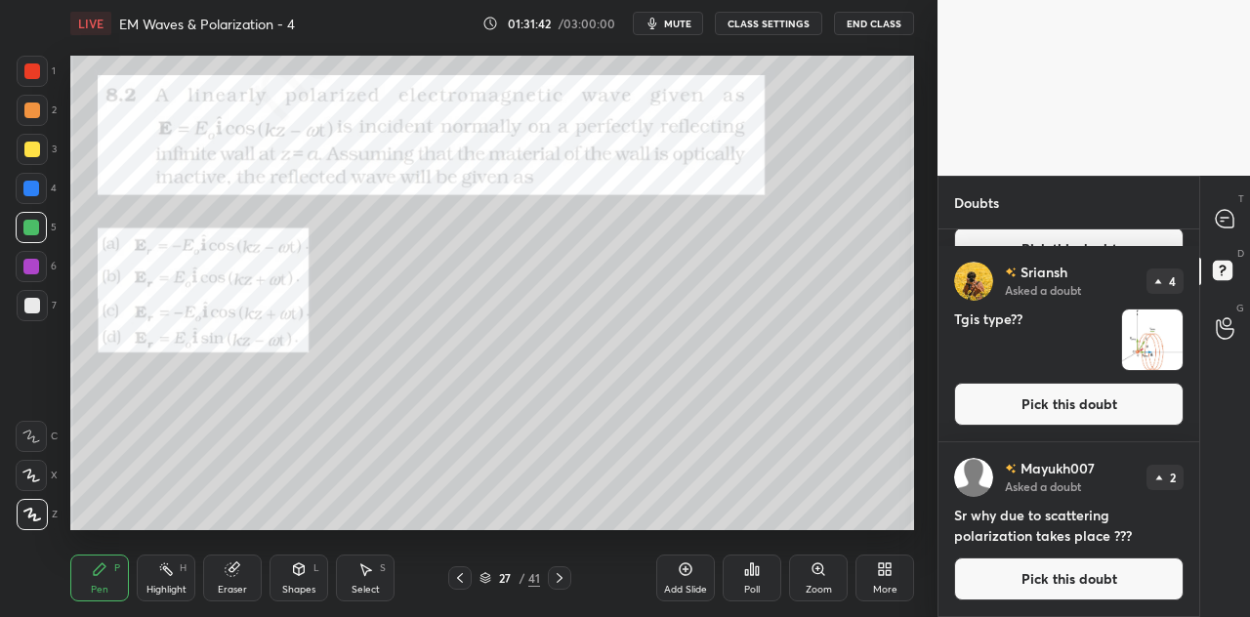
scroll to position [0, 0]
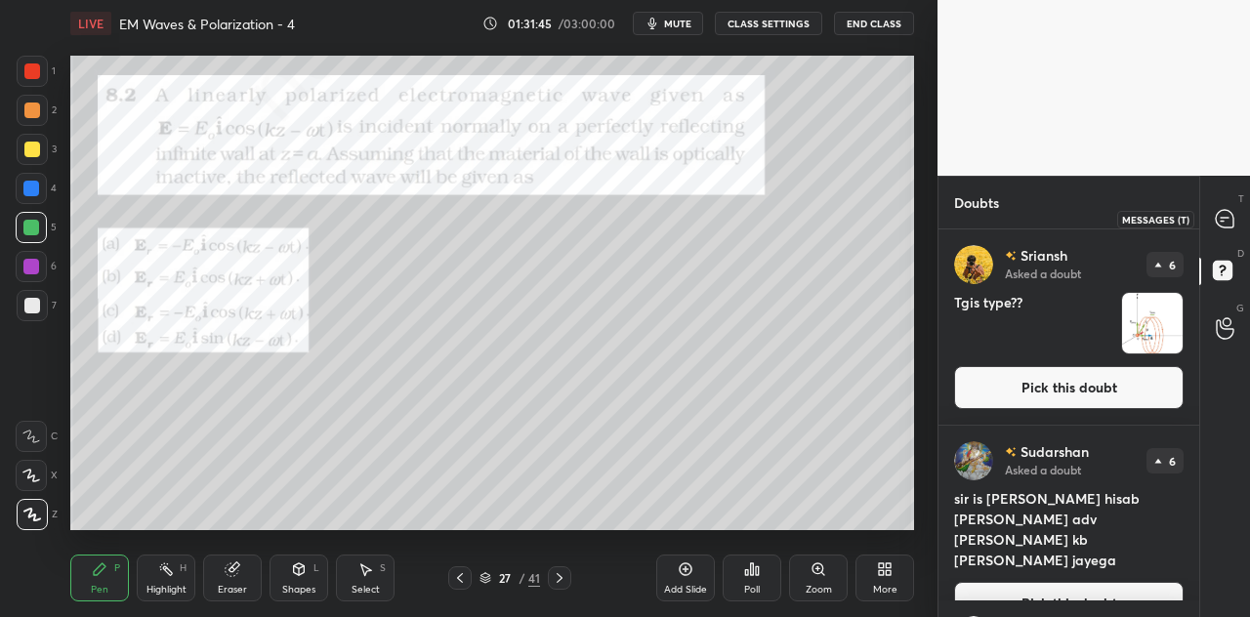
click at [1229, 220] on icon at bounding box center [1225, 219] width 18 height 18
type textarea "x"
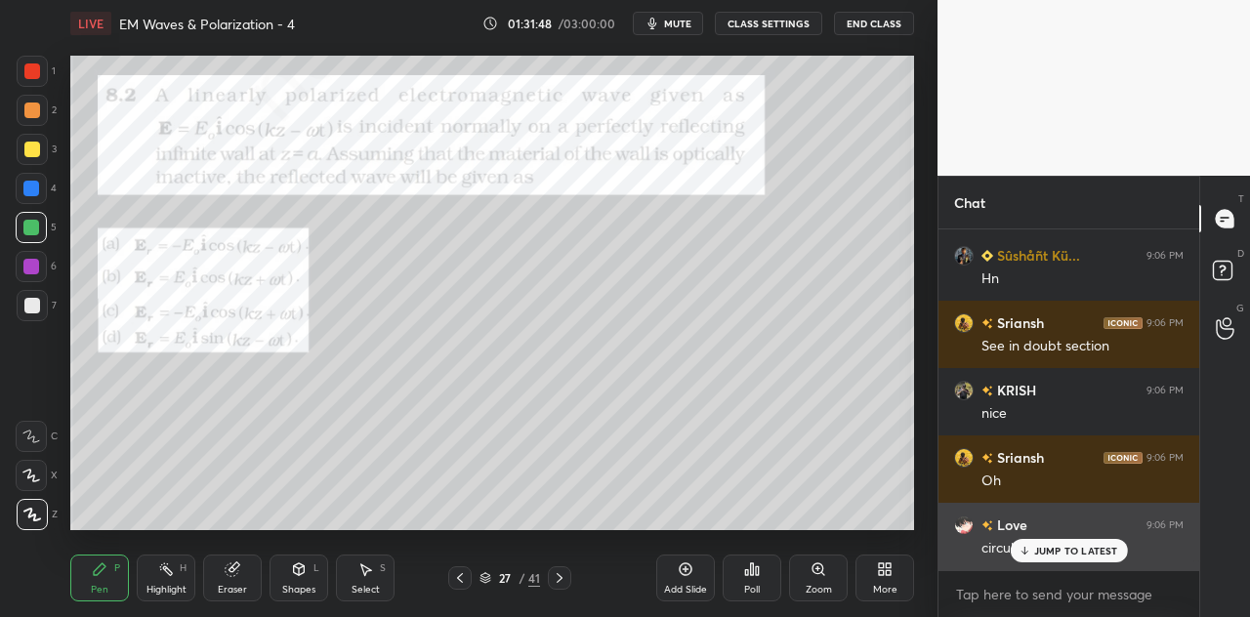
scroll to position [12140, 0]
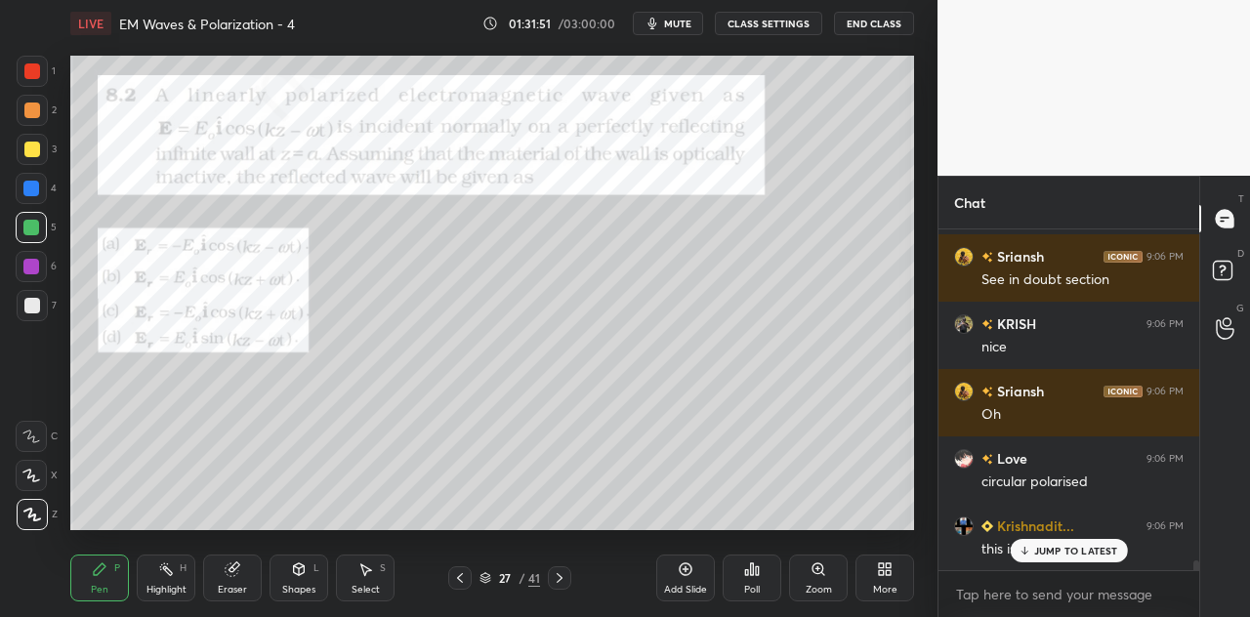
click at [33, 228] on div at bounding box center [31, 228] width 16 height 16
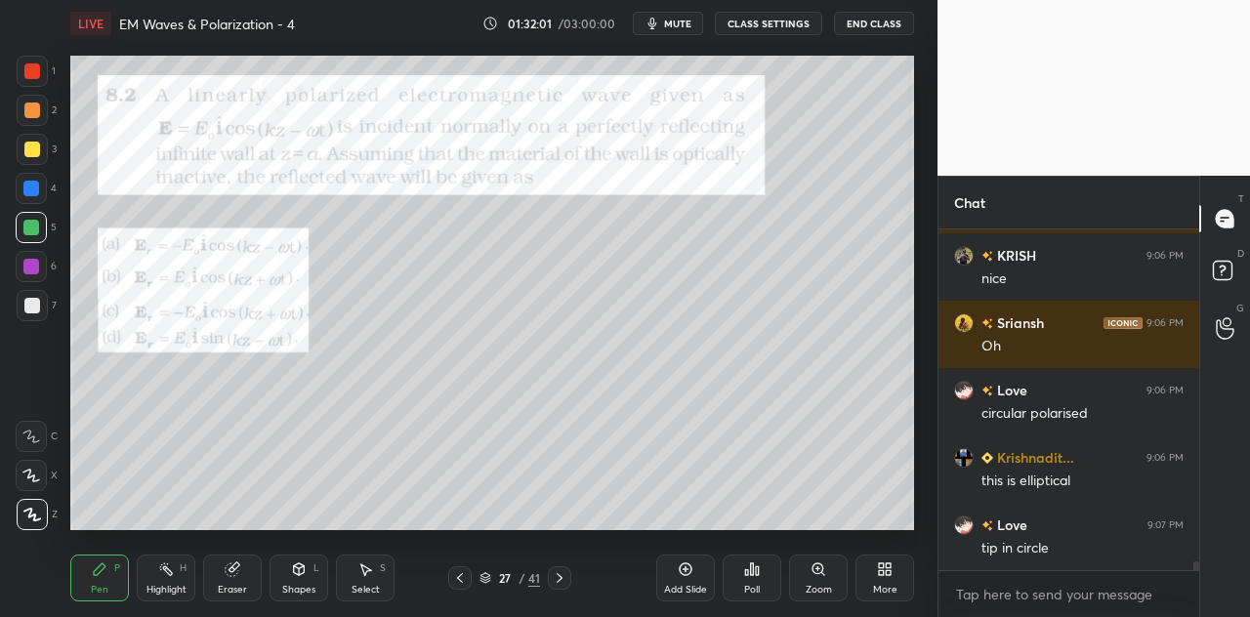
click at [33, 192] on div at bounding box center [31, 189] width 16 height 16
click at [34, 230] on div at bounding box center [31, 228] width 16 height 16
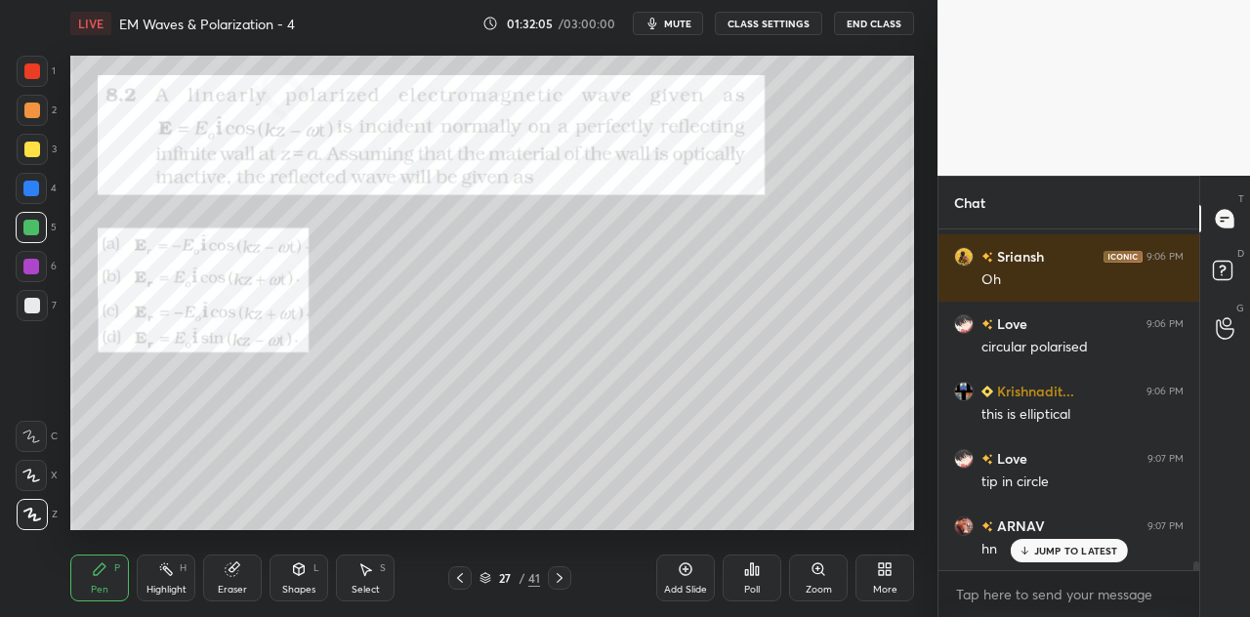
click at [37, 193] on div at bounding box center [31, 189] width 16 height 16
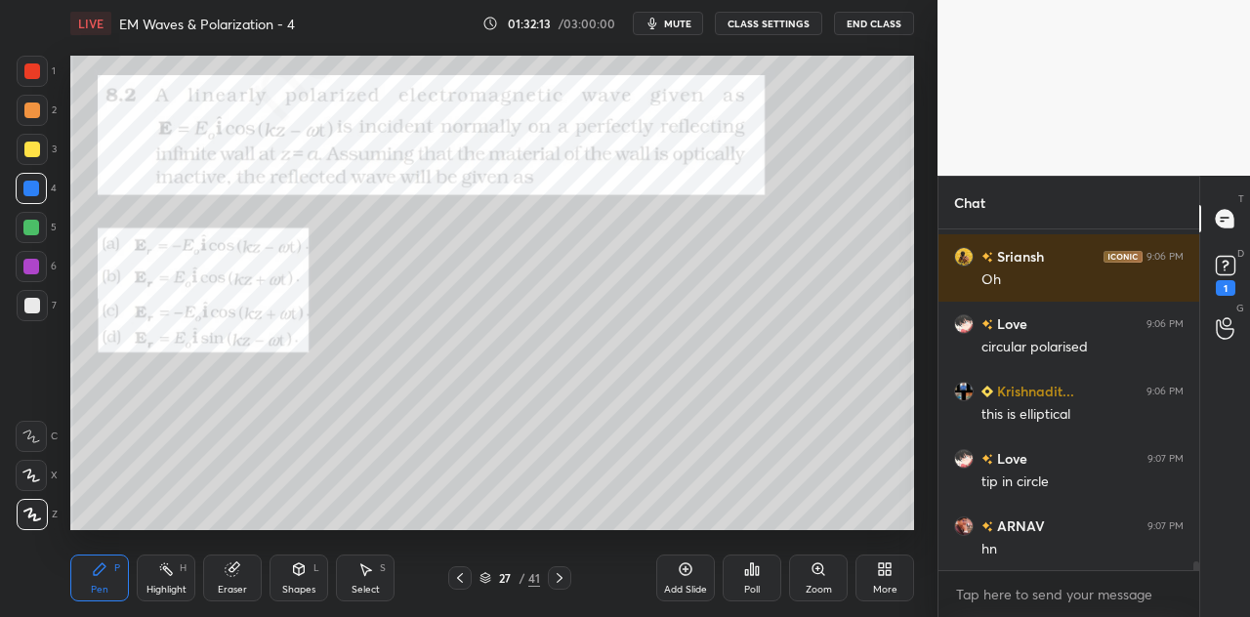
click at [35, 271] on div at bounding box center [31, 267] width 16 height 16
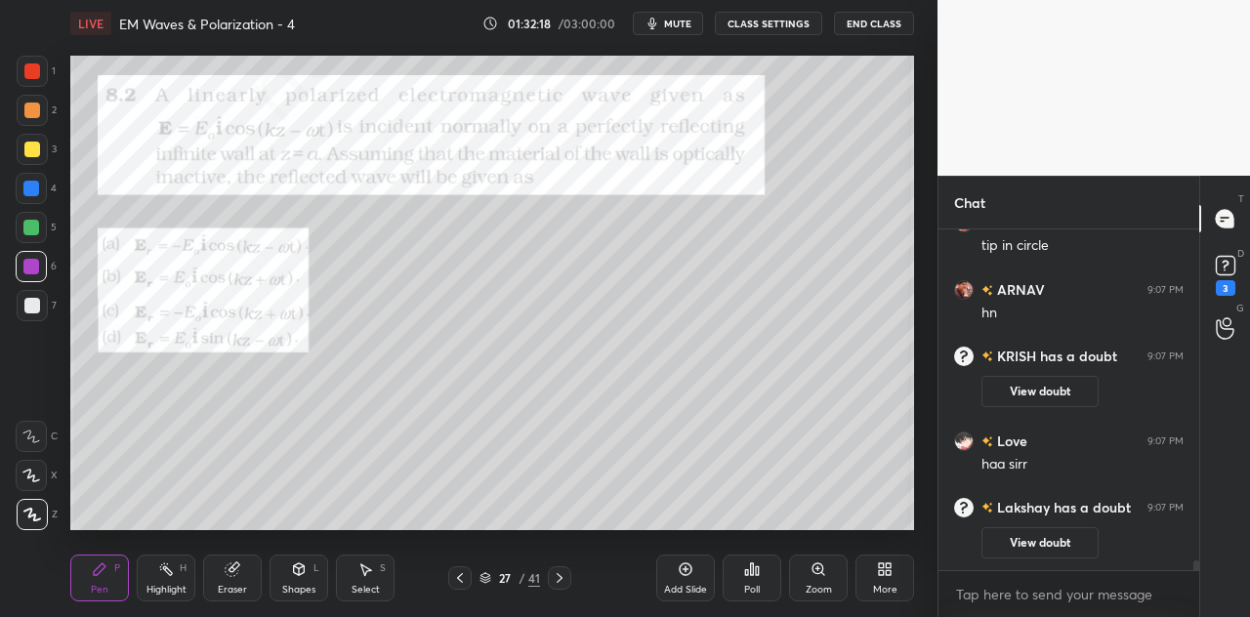
scroll to position [12093, 0]
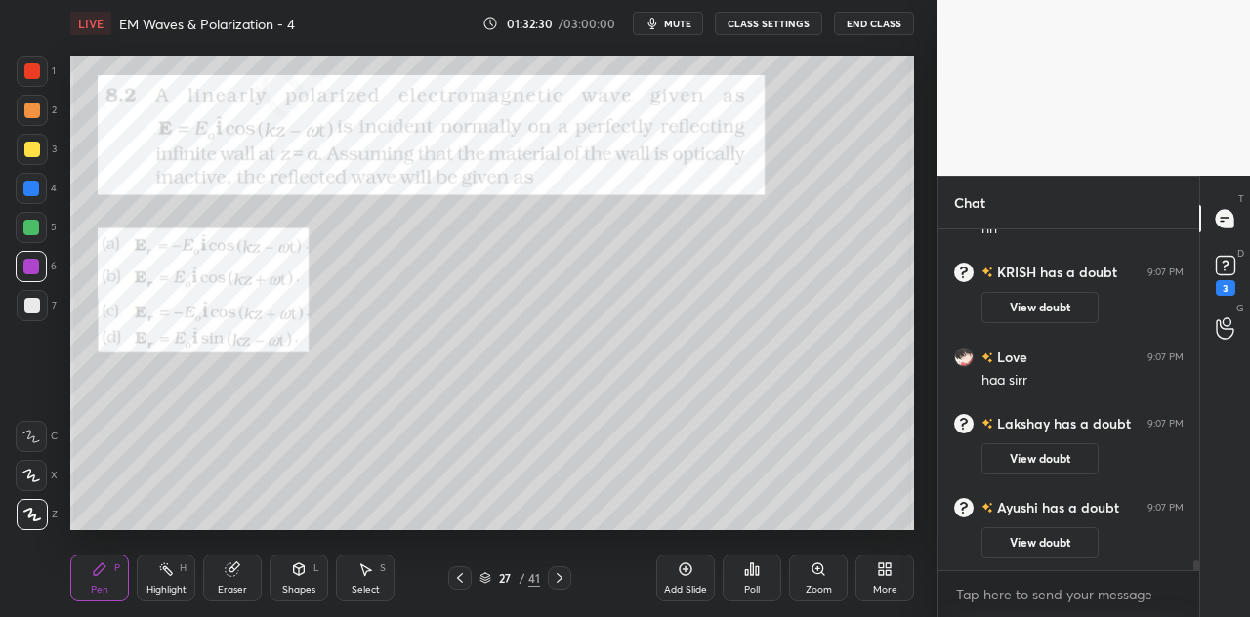
click at [39, 190] on div at bounding box center [31, 189] width 16 height 16
click at [37, 146] on div at bounding box center [32, 150] width 16 height 16
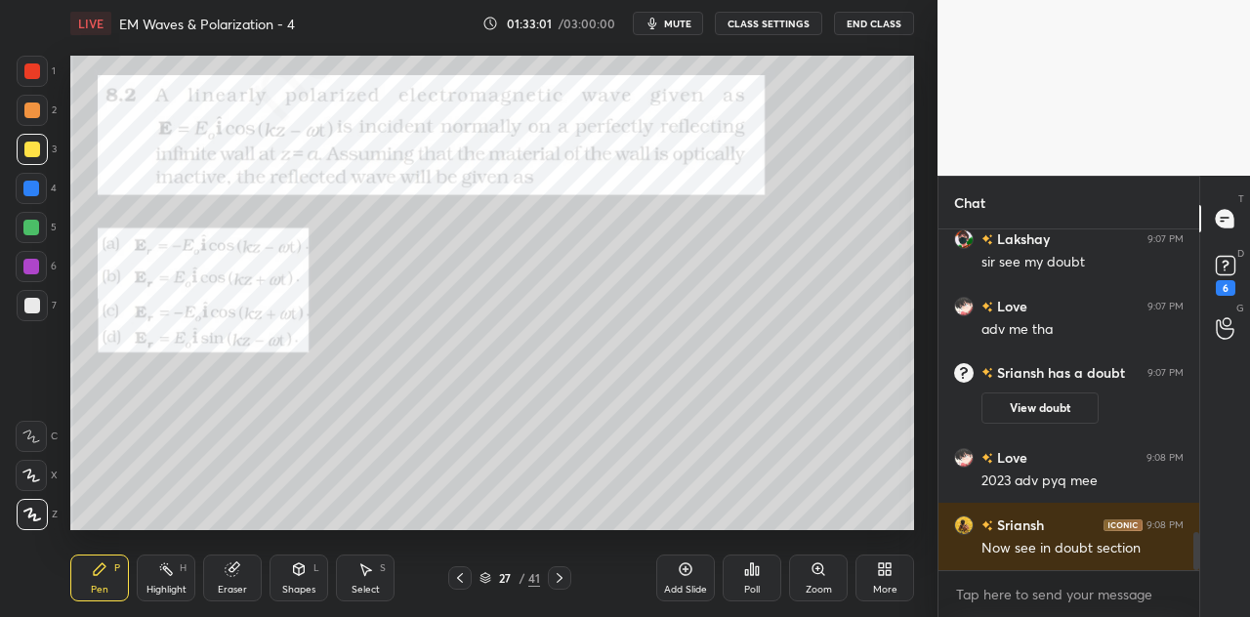
scroll to position [2766, 0]
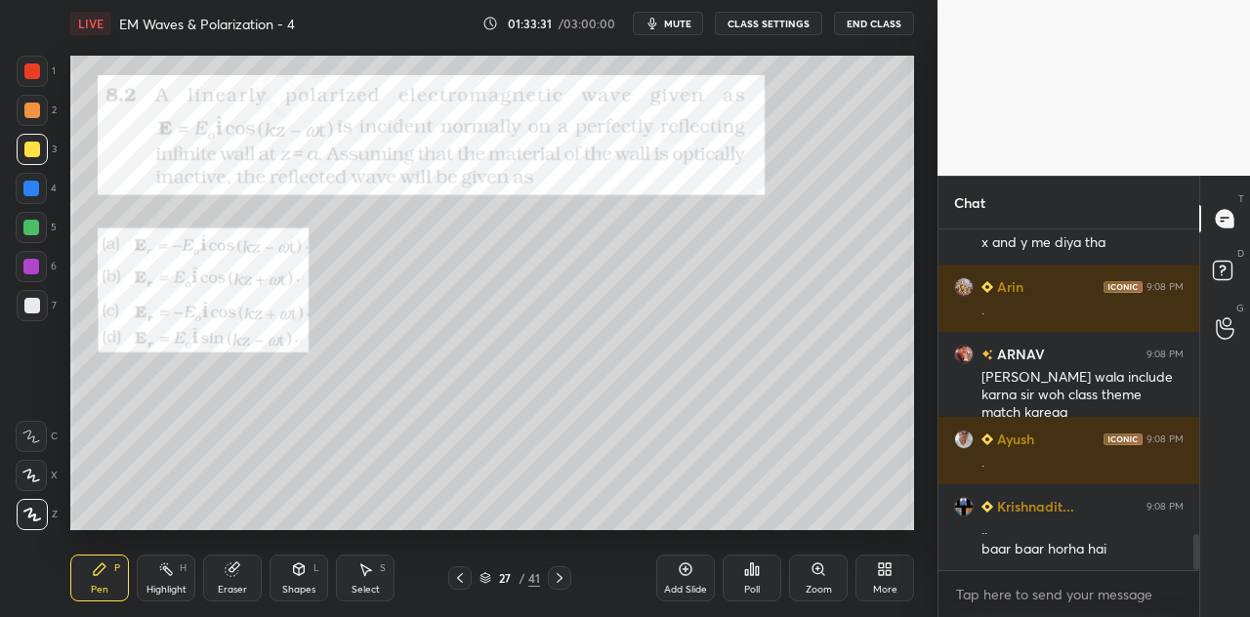
scroll to position [2843, 0]
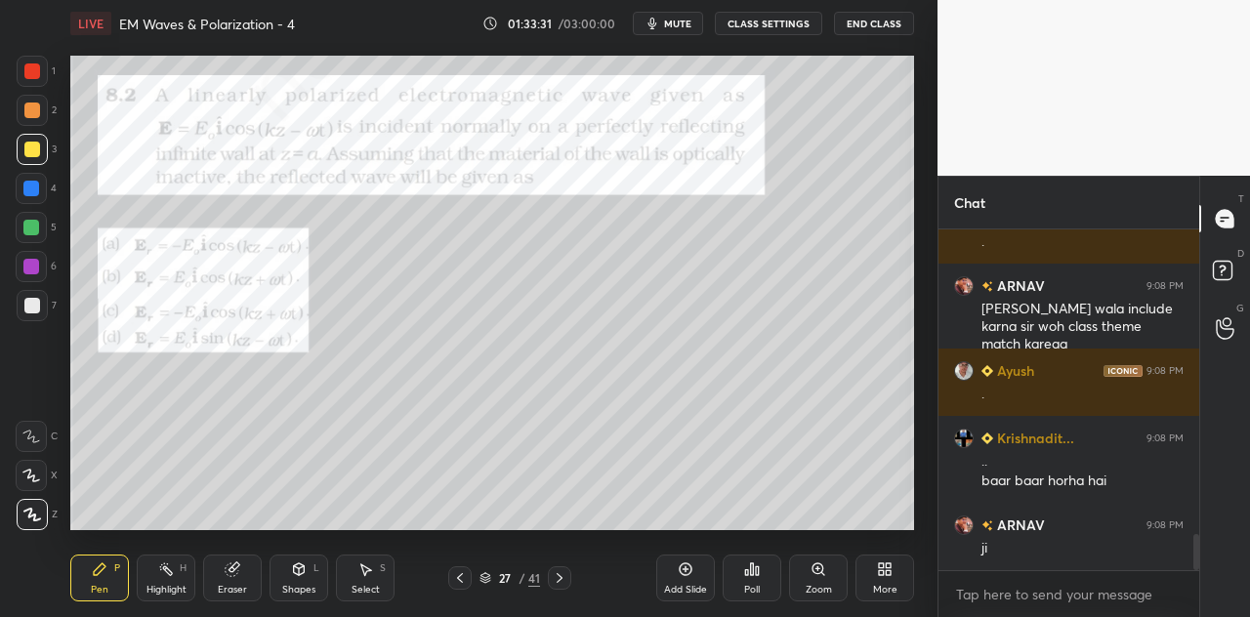
click at [26, 274] on div at bounding box center [31, 267] width 16 height 16
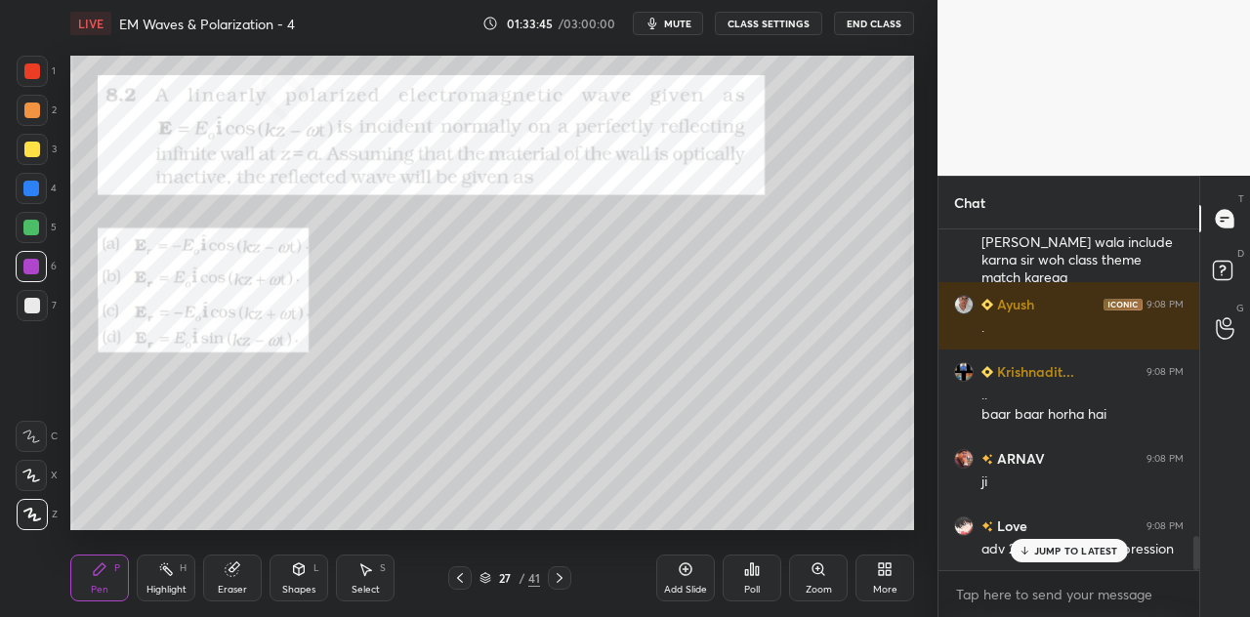
scroll to position [3044, 0]
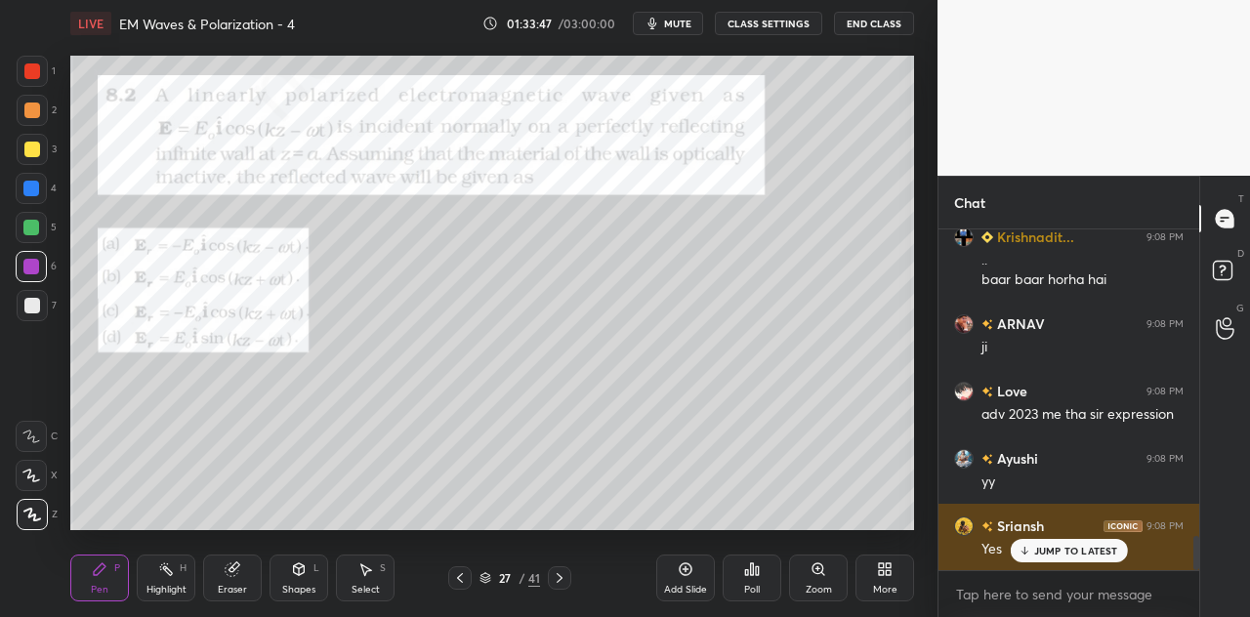
click at [1047, 546] on p "JUMP TO LATEST" at bounding box center [1076, 551] width 84 height 12
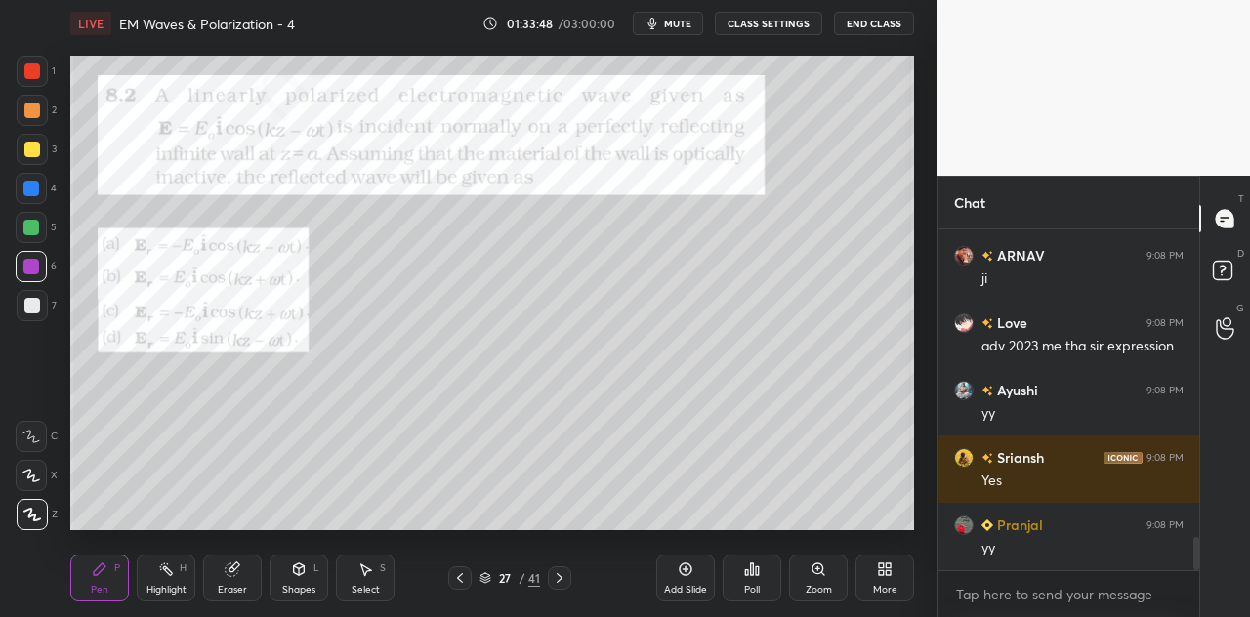
scroll to position [3247, 0]
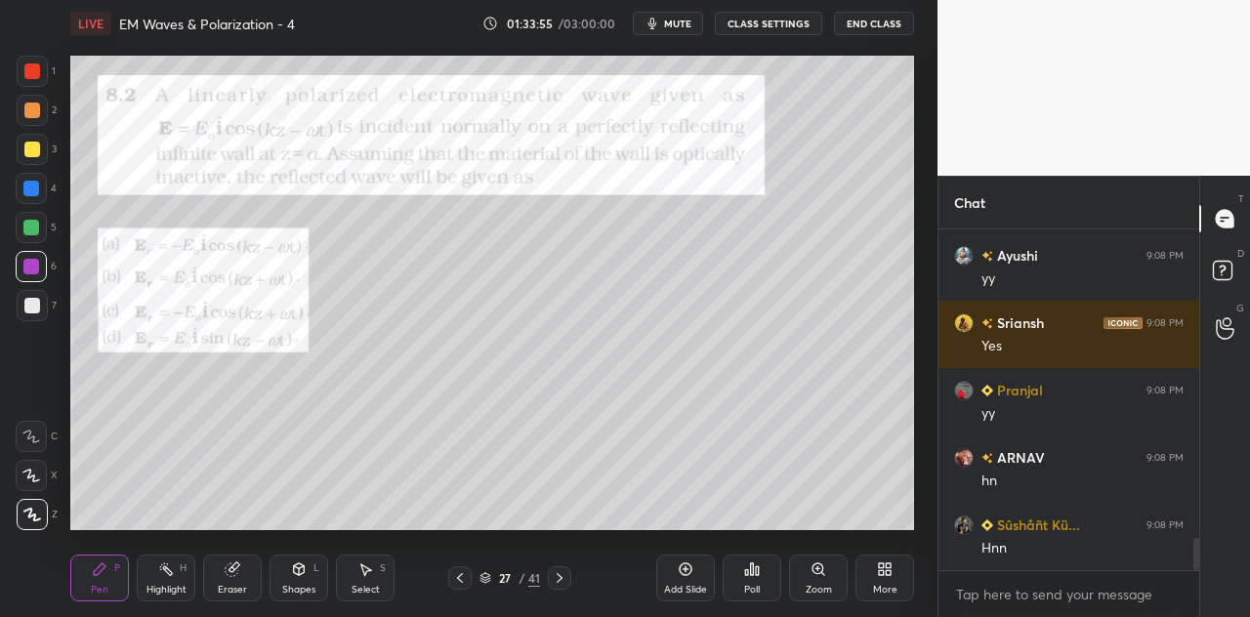
click at [36, 180] on div at bounding box center [31, 188] width 31 height 31
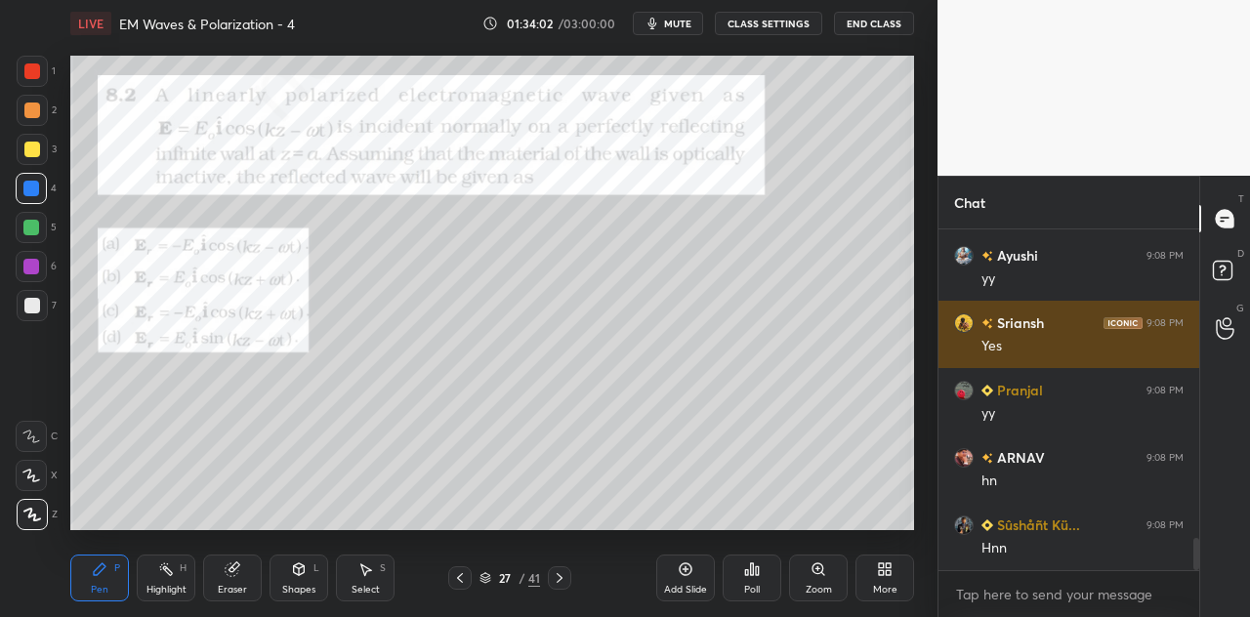
scroll to position [3313, 0]
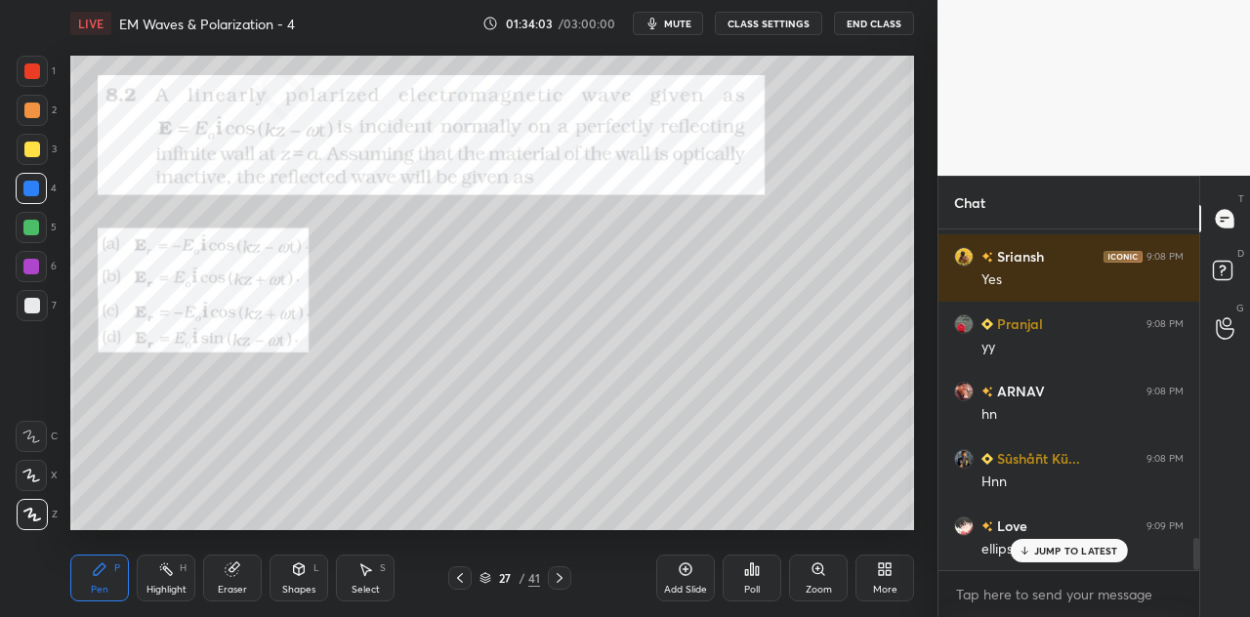
click at [1043, 545] on p "JUMP TO LATEST" at bounding box center [1076, 551] width 84 height 12
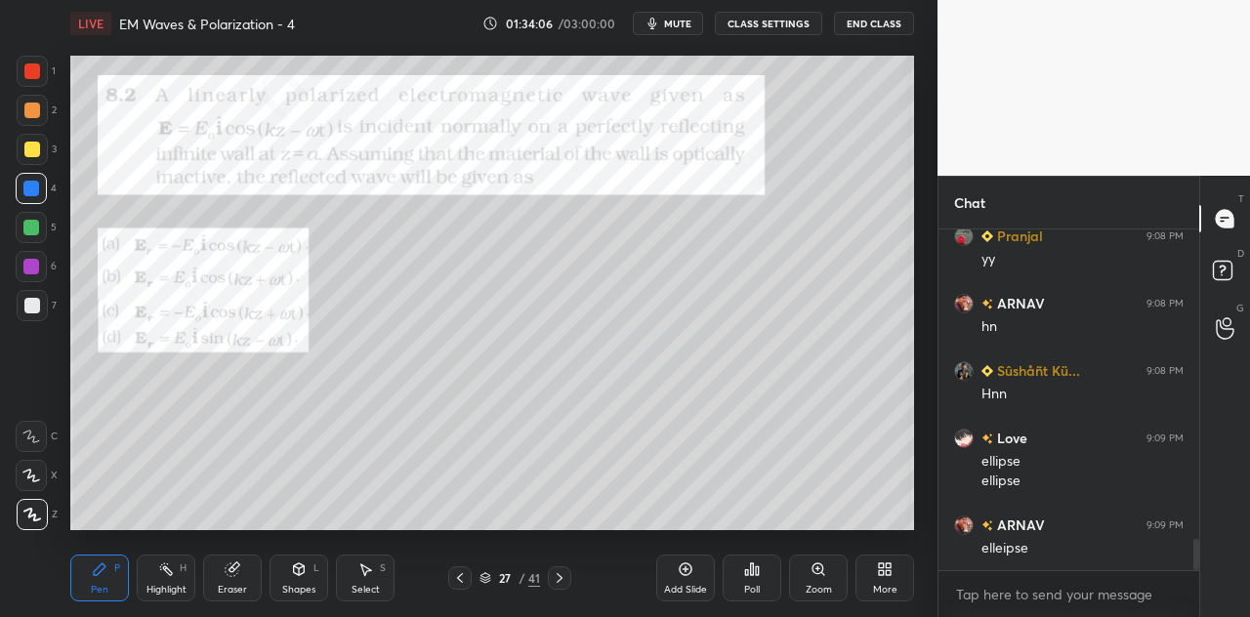
scroll to position [3468, 0]
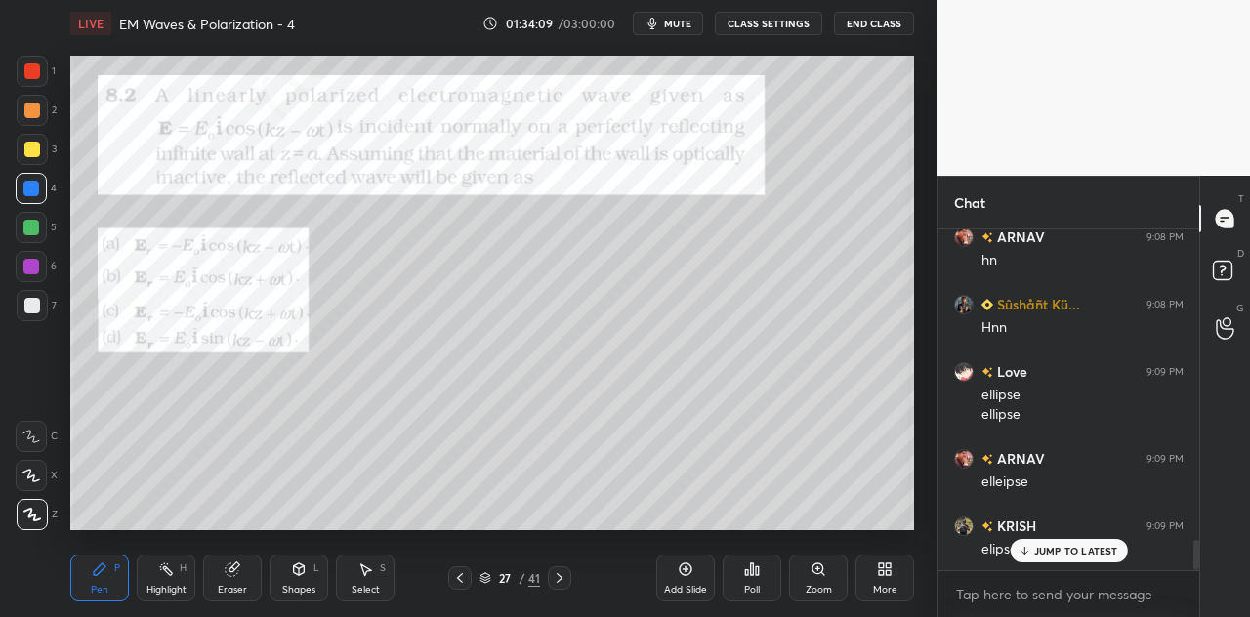
click at [35, 222] on div at bounding box center [31, 228] width 16 height 16
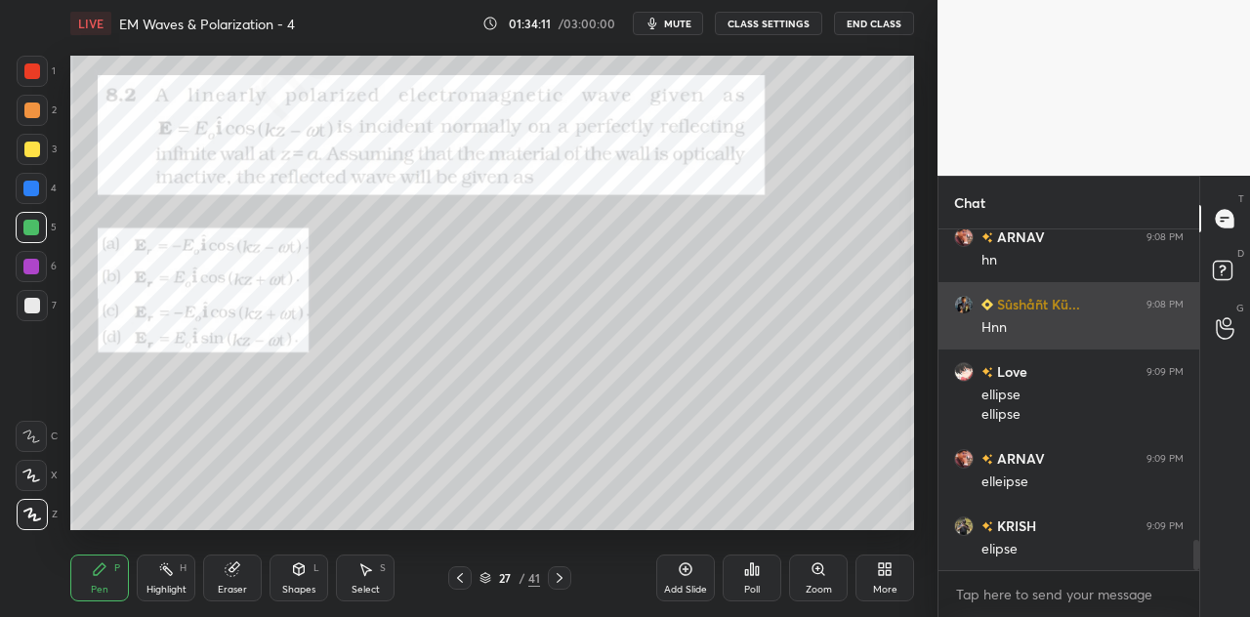
scroll to position [3536, 0]
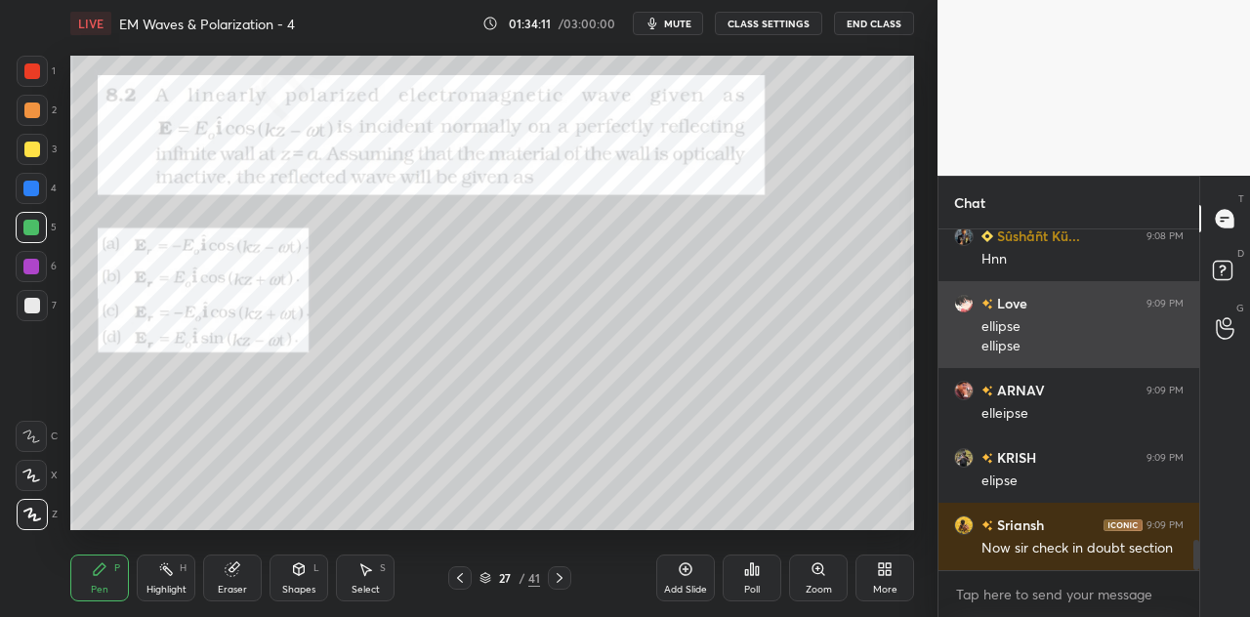
click at [309, 571] on div "Shapes L" at bounding box center [299, 578] width 59 height 47
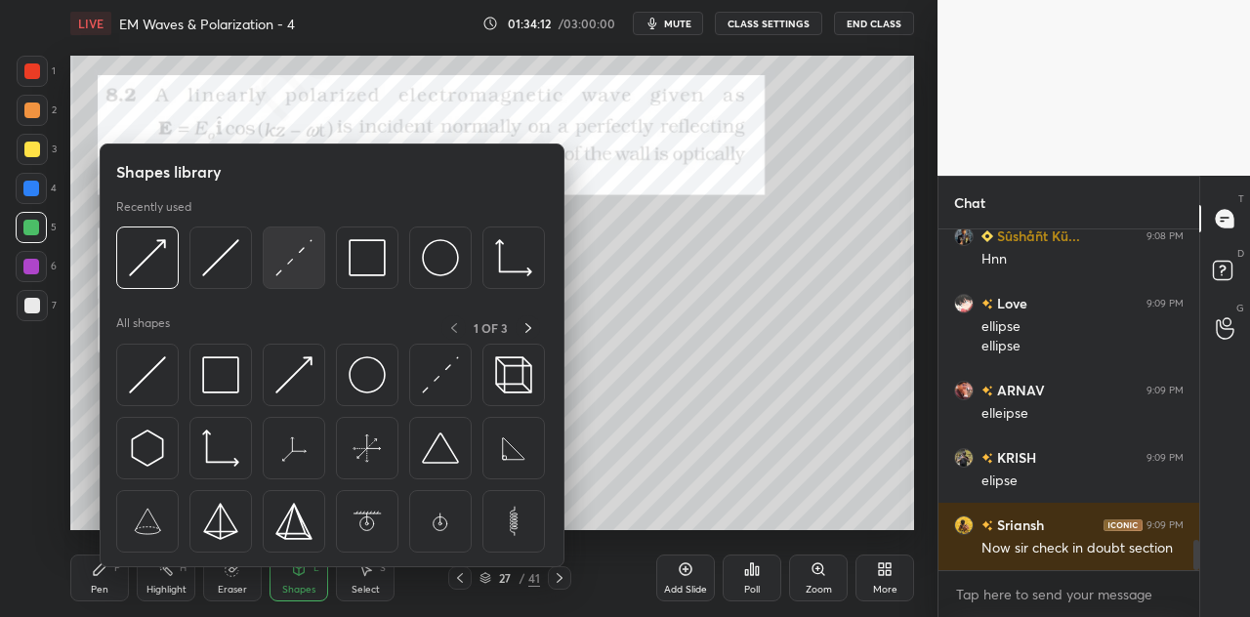
scroll to position [3603, 0]
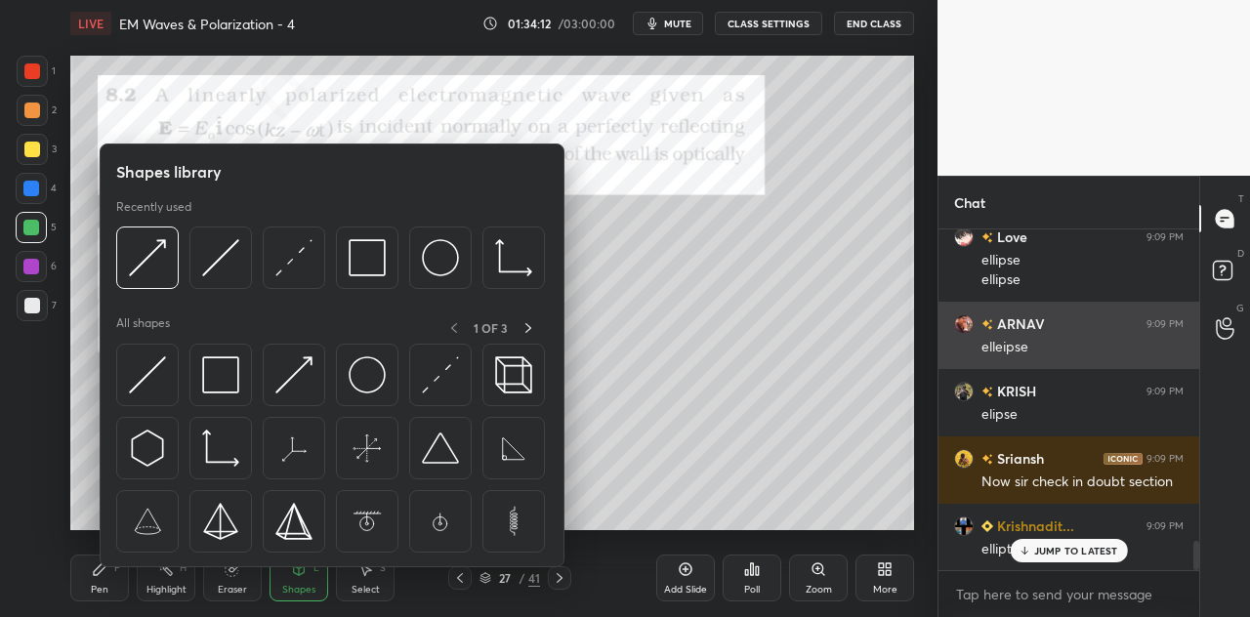
click at [289, 264] on img at bounding box center [293, 257] width 37 height 37
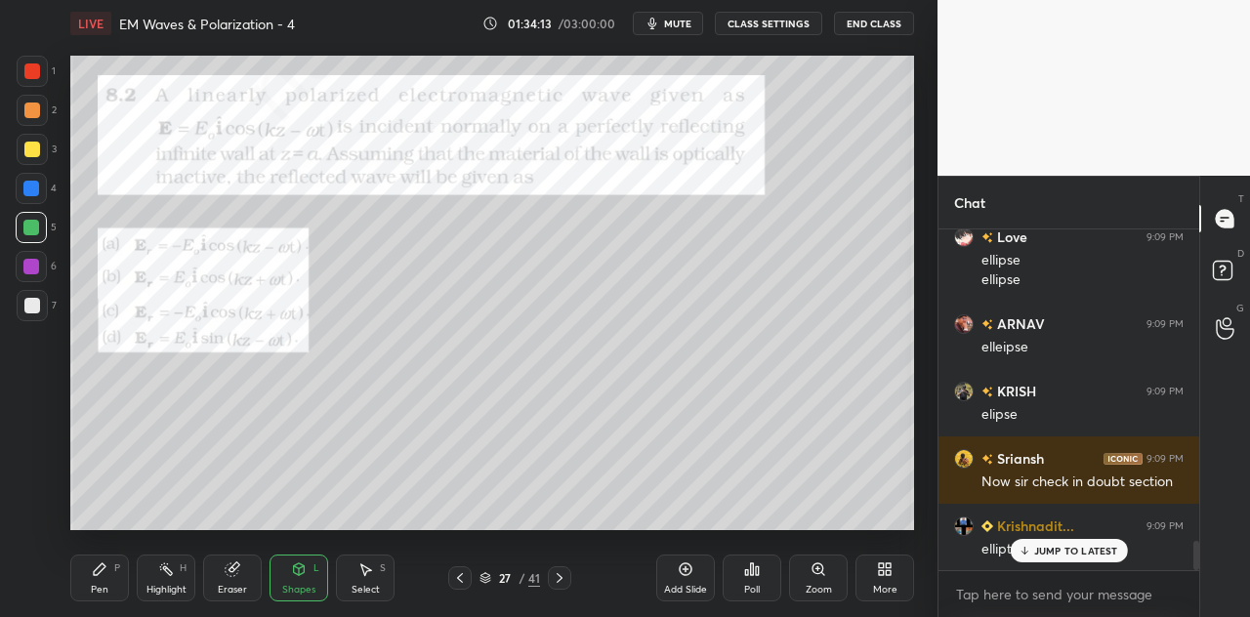
click at [39, 185] on div at bounding box center [31, 189] width 16 height 16
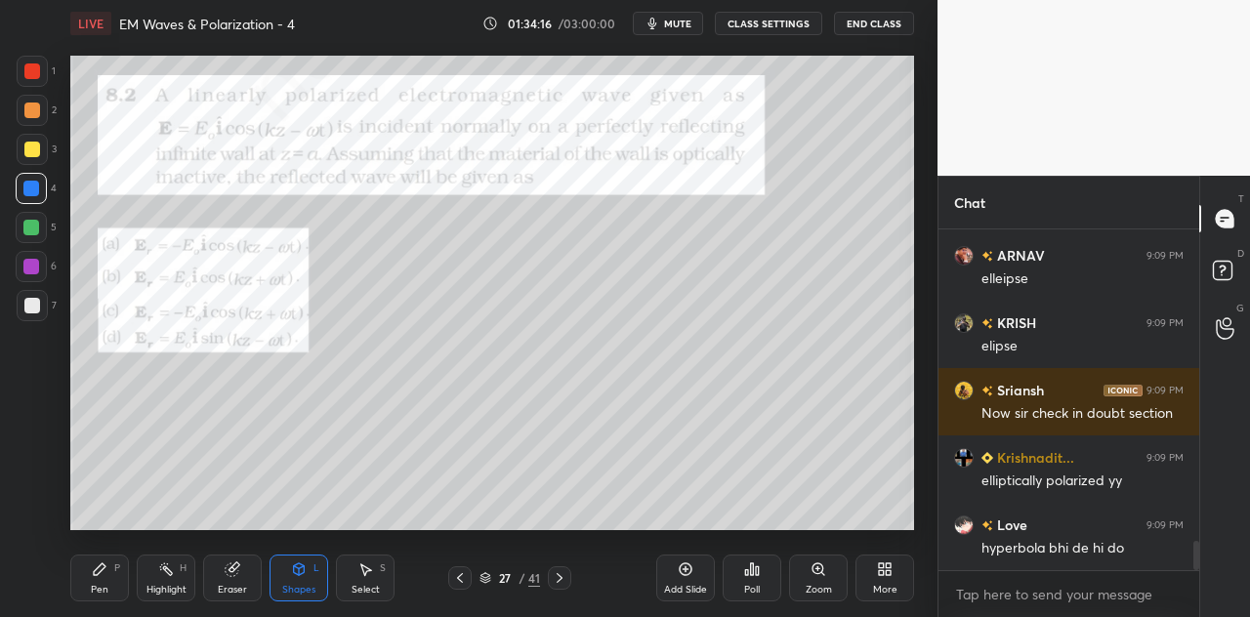
click at [110, 579] on div "Pen P" at bounding box center [99, 578] width 59 height 47
click at [35, 146] on div at bounding box center [32, 150] width 16 height 16
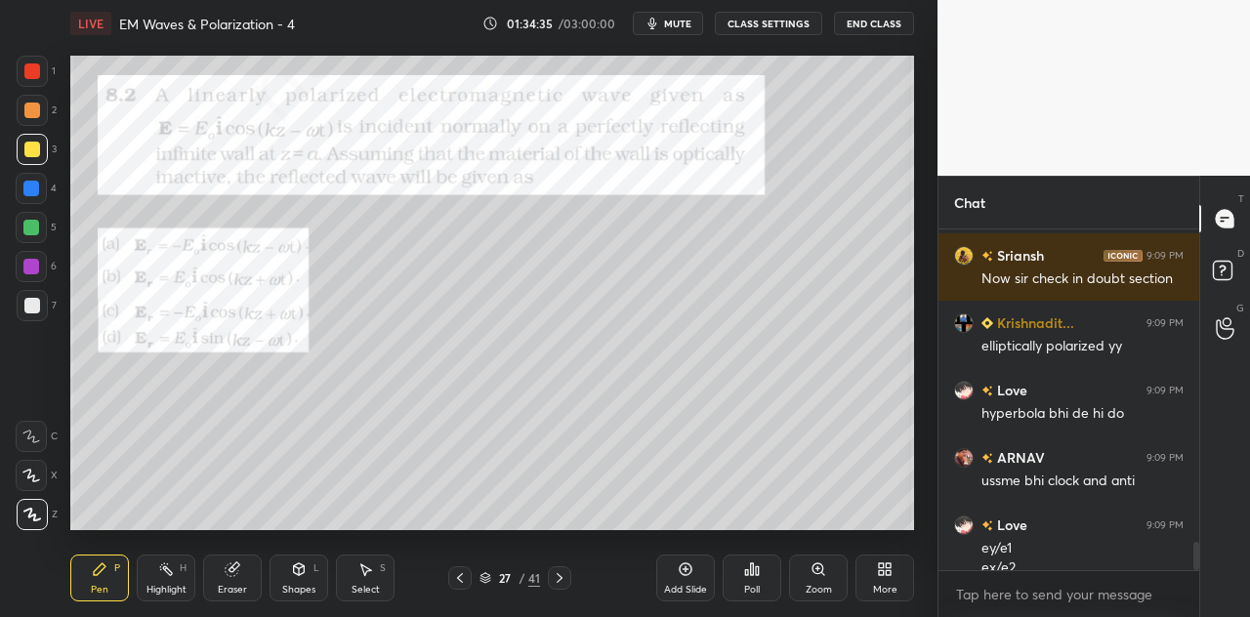
scroll to position [3825, 0]
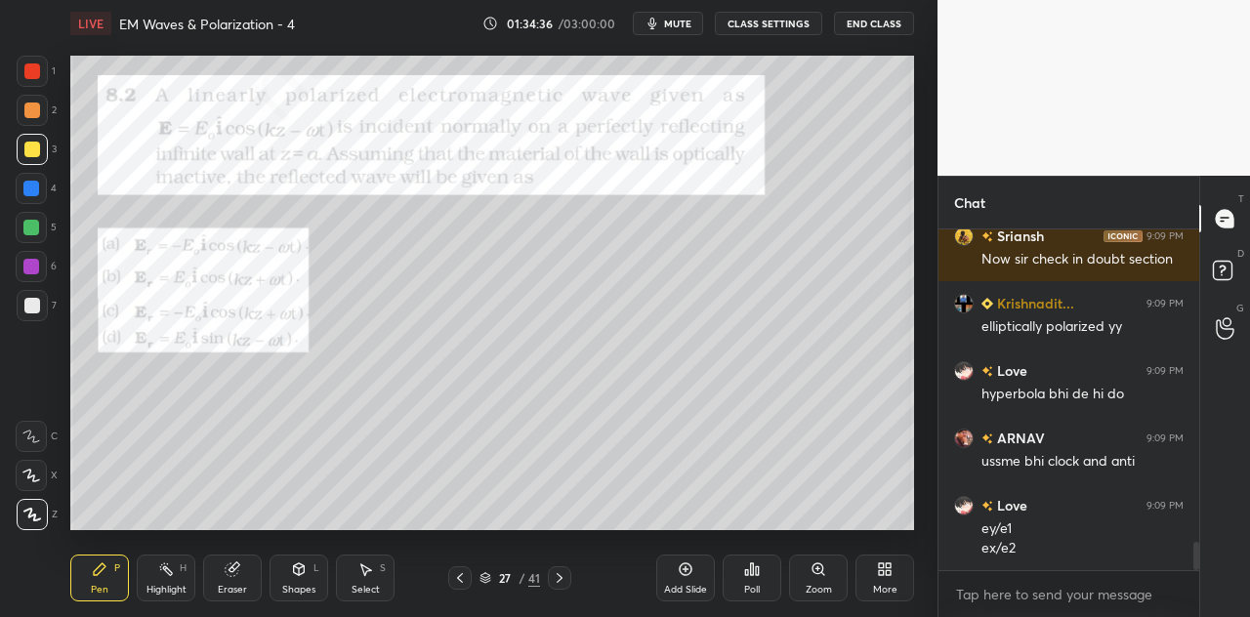
click at [39, 188] on div at bounding box center [31, 189] width 16 height 16
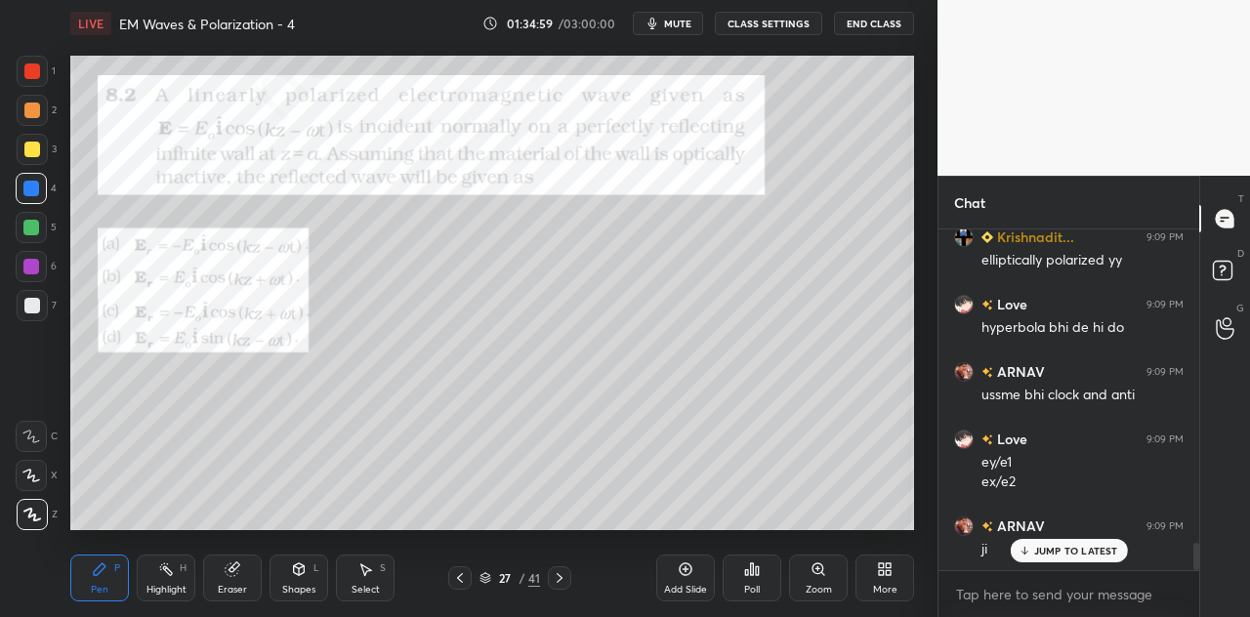
click at [29, 75] on div at bounding box center [32, 71] width 16 height 16
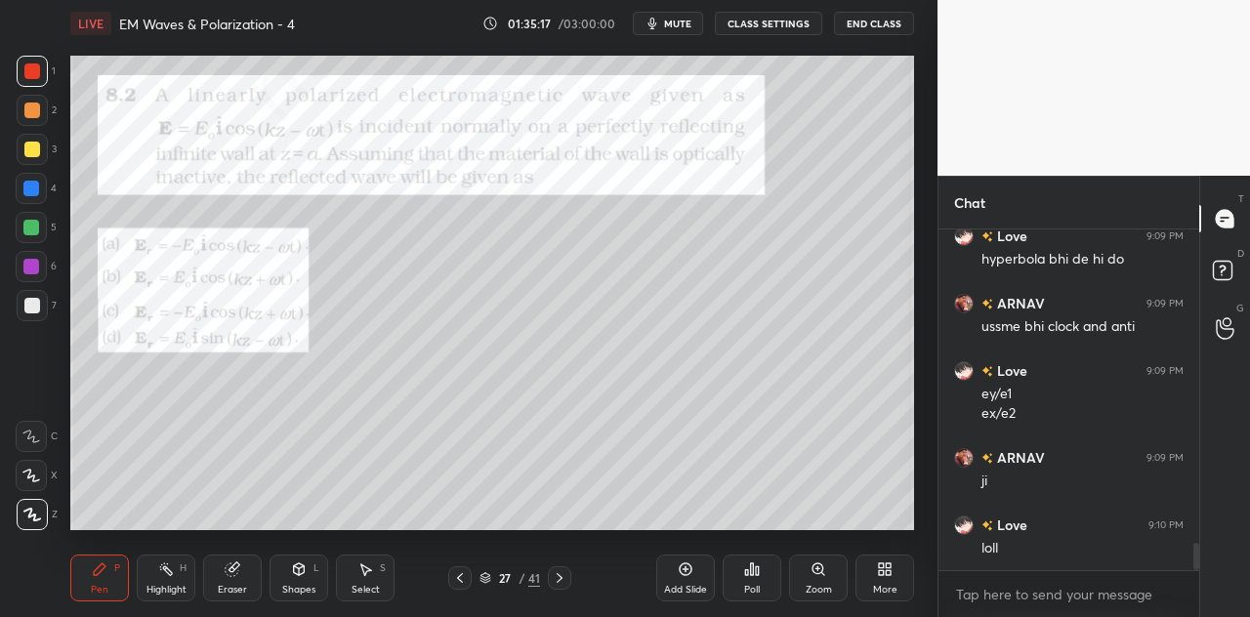
scroll to position [4044, 0]
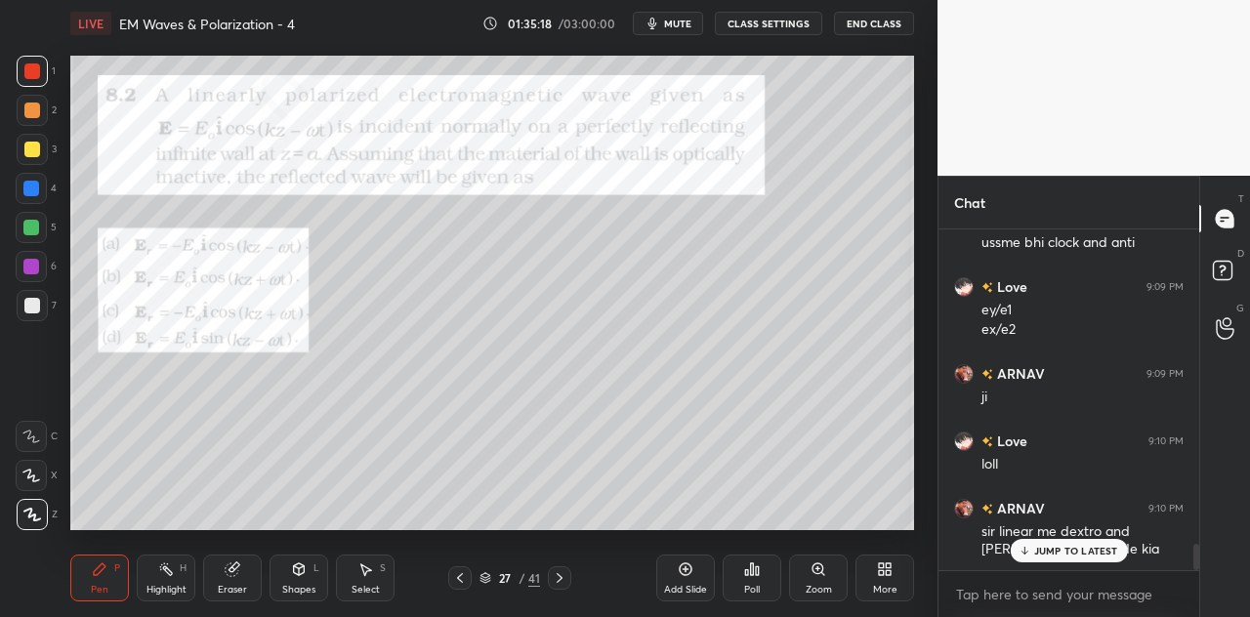
click at [1051, 551] on p "JUMP TO LATEST" at bounding box center [1076, 551] width 84 height 12
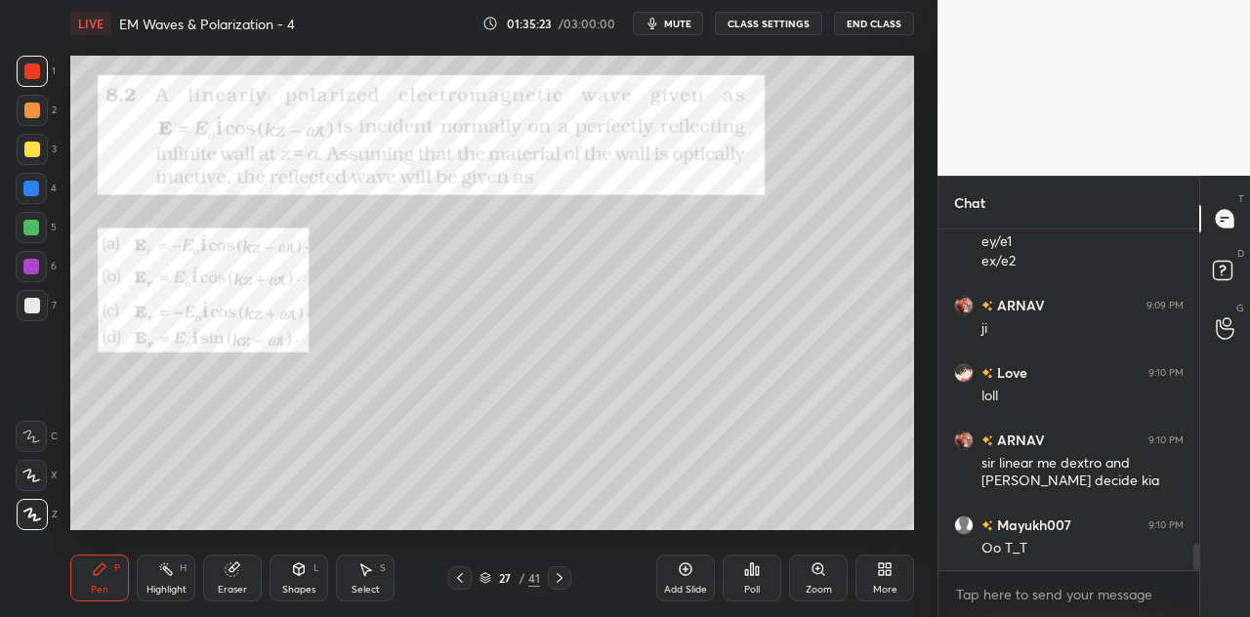
scroll to position [4179, 0]
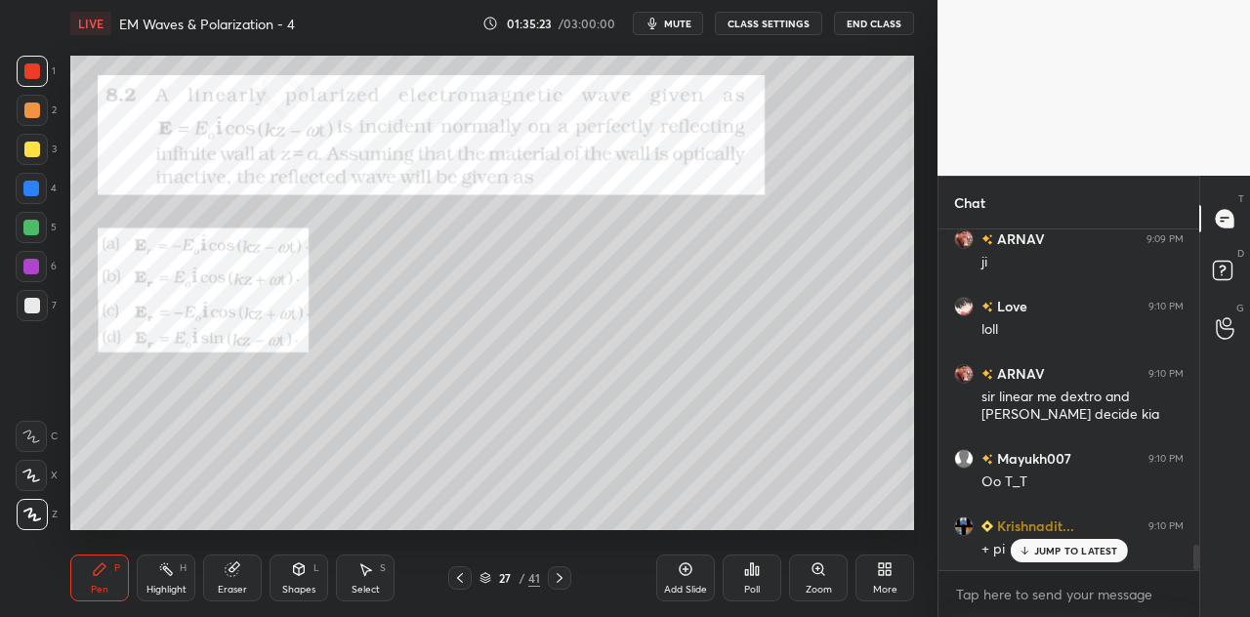
click at [308, 577] on div "Shapes L" at bounding box center [299, 578] width 59 height 47
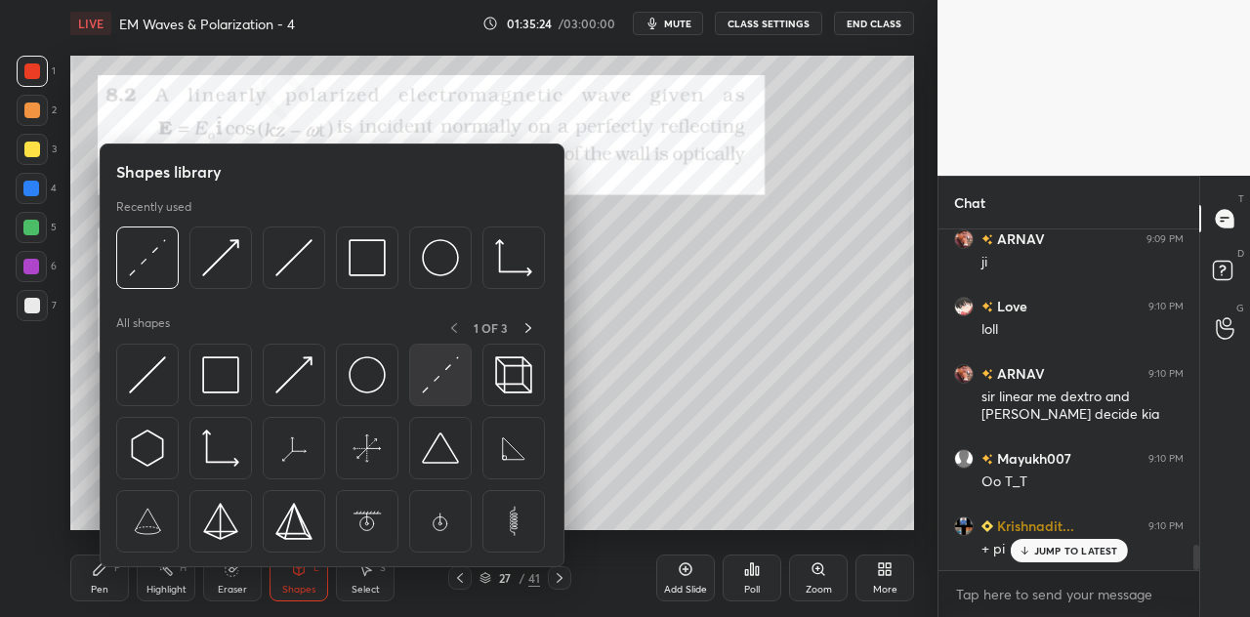
click at [427, 372] on img at bounding box center [440, 375] width 37 height 37
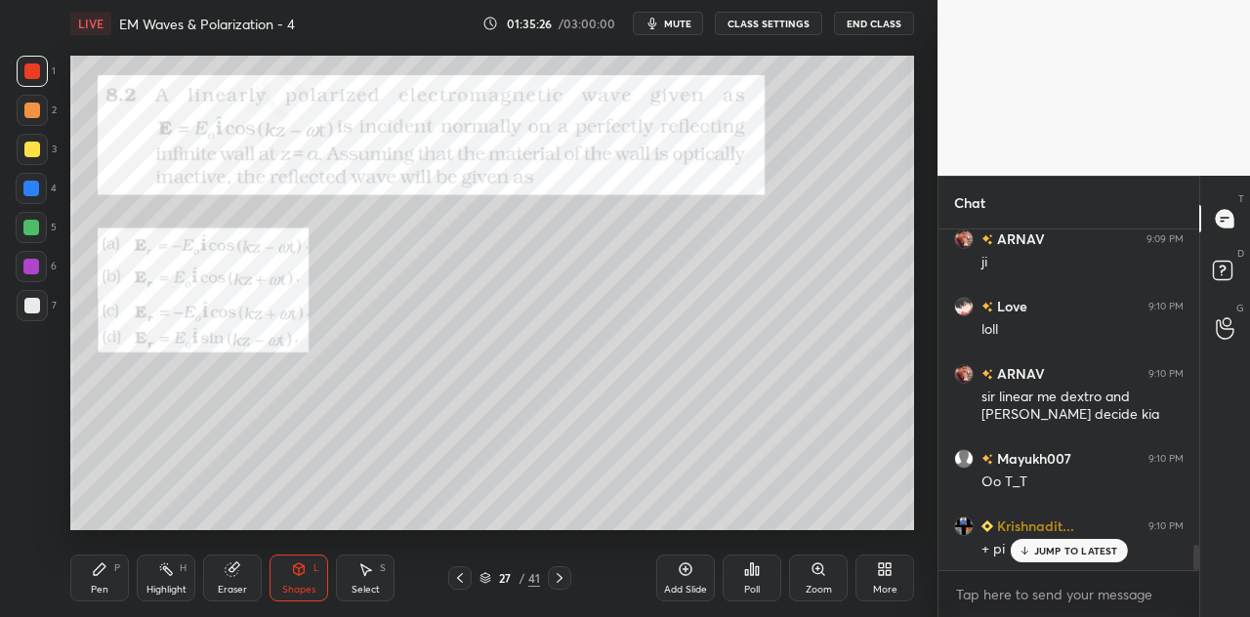
click at [35, 146] on div at bounding box center [32, 150] width 16 height 16
click at [31, 261] on div at bounding box center [31, 267] width 16 height 16
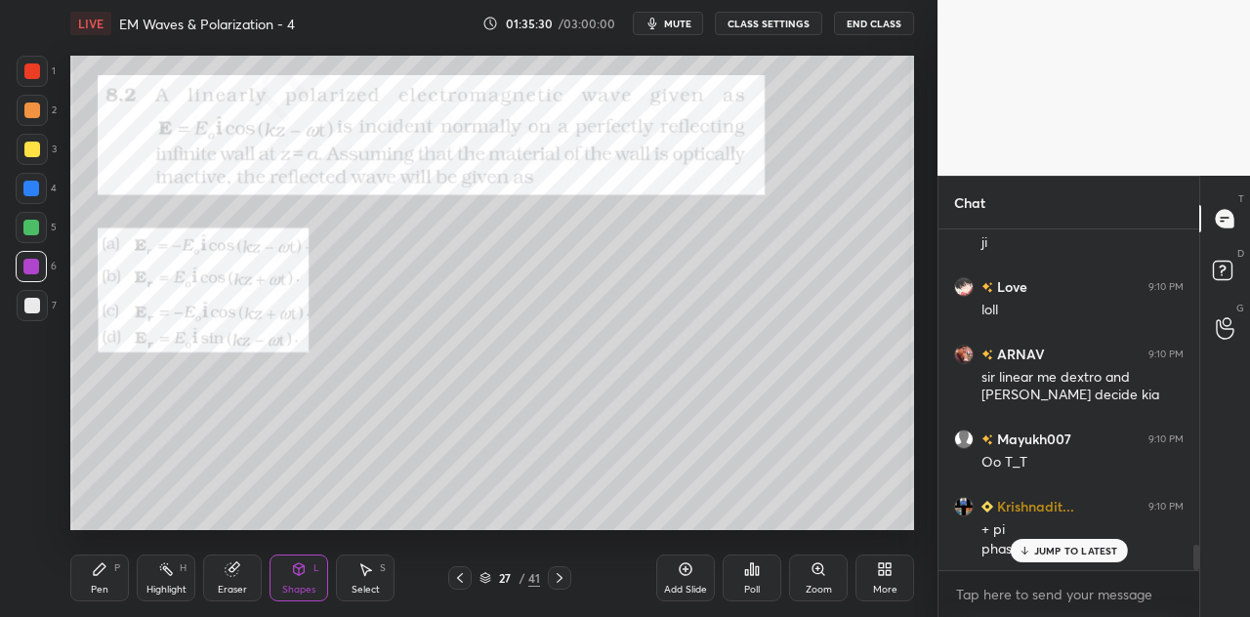
click at [102, 573] on icon at bounding box center [100, 570] width 16 height 16
click at [31, 189] on div at bounding box center [31, 189] width 16 height 16
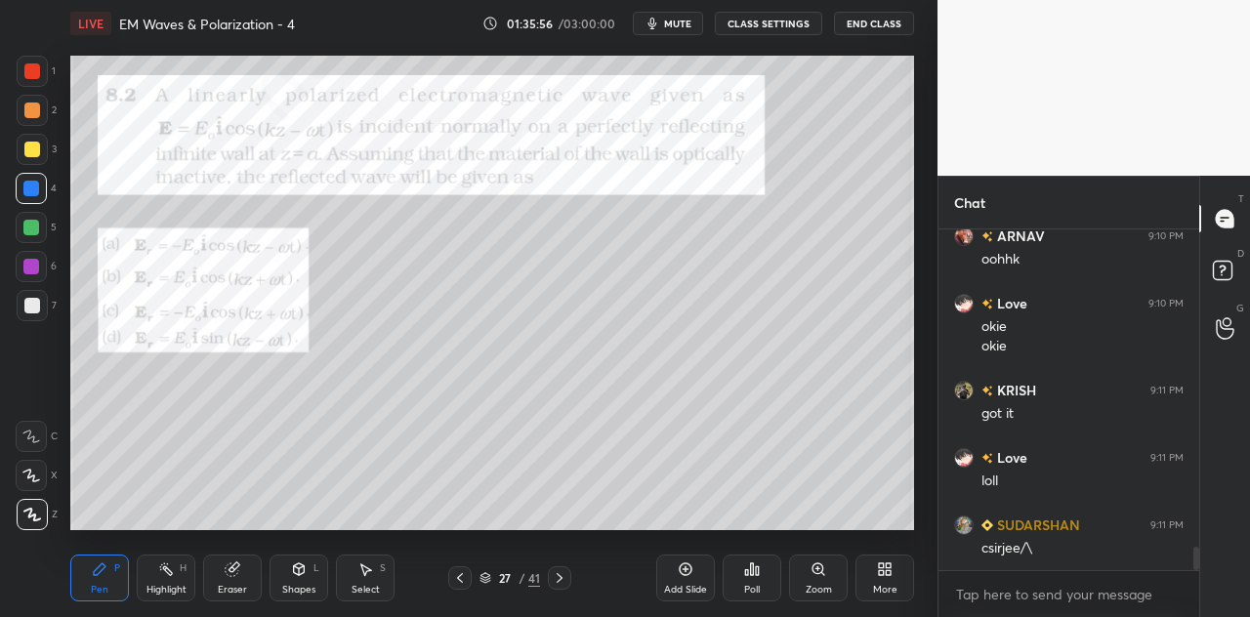
scroll to position [4622, 0]
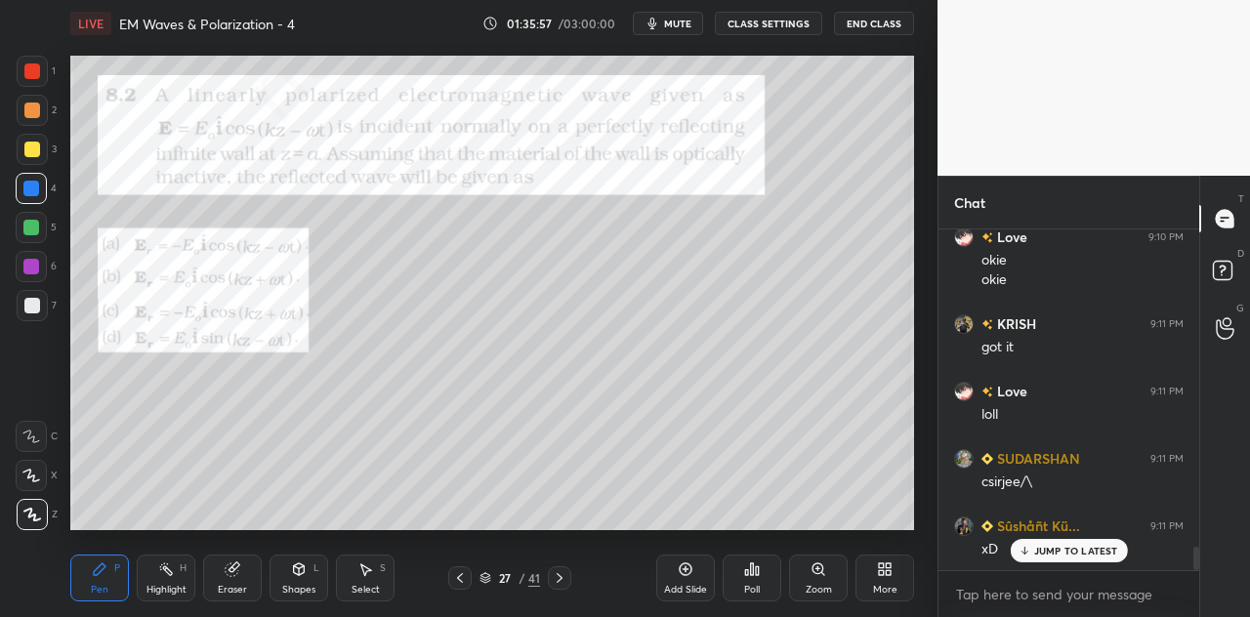
click at [1049, 546] on p "JUMP TO LATEST" at bounding box center [1076, 551] width 84 height 12
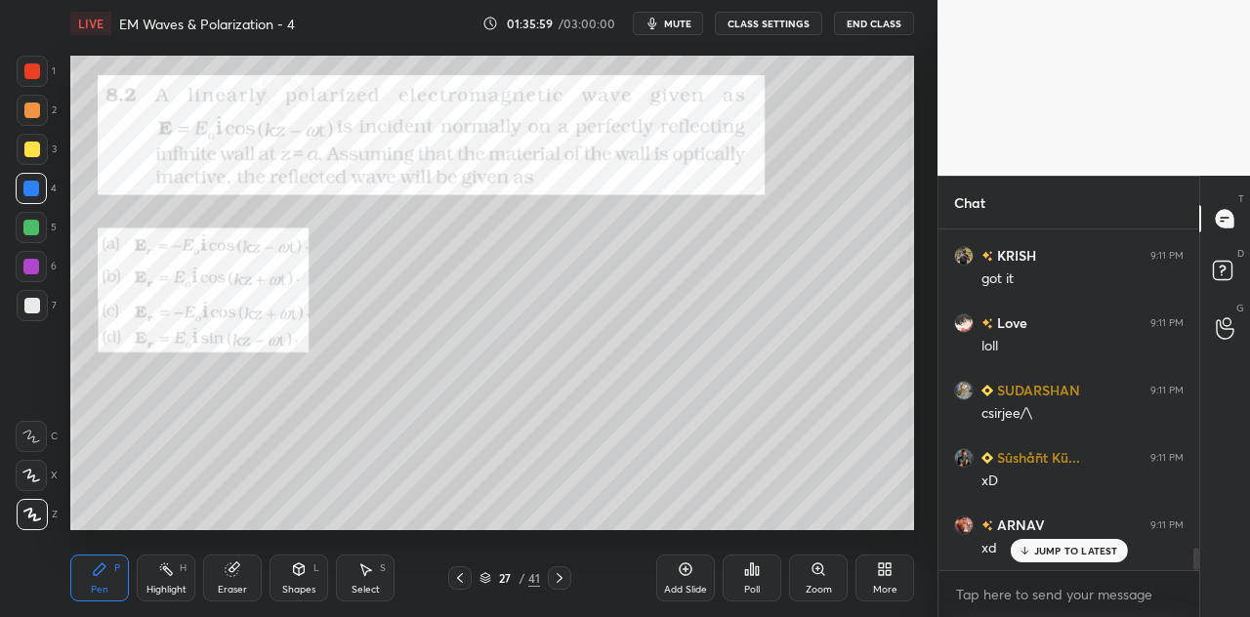
scroll to position [4757, 0]
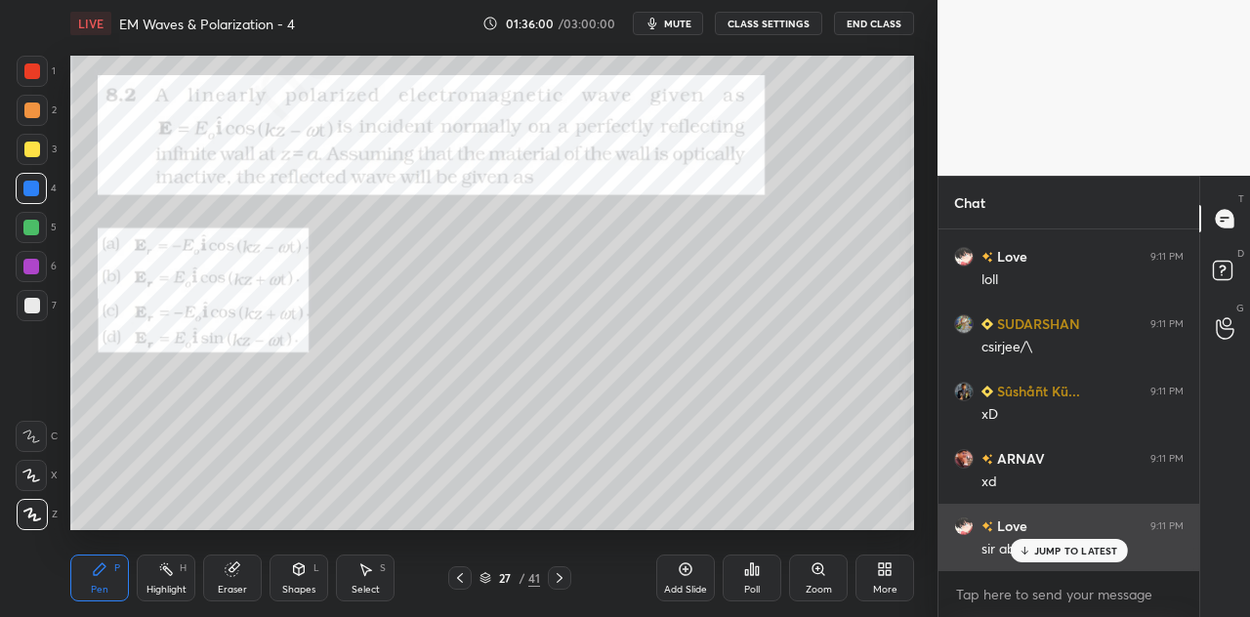
click at [1037, 551] on p "JUMP TO LATEST" at bounding box center [1076, 551] width 84 height 12
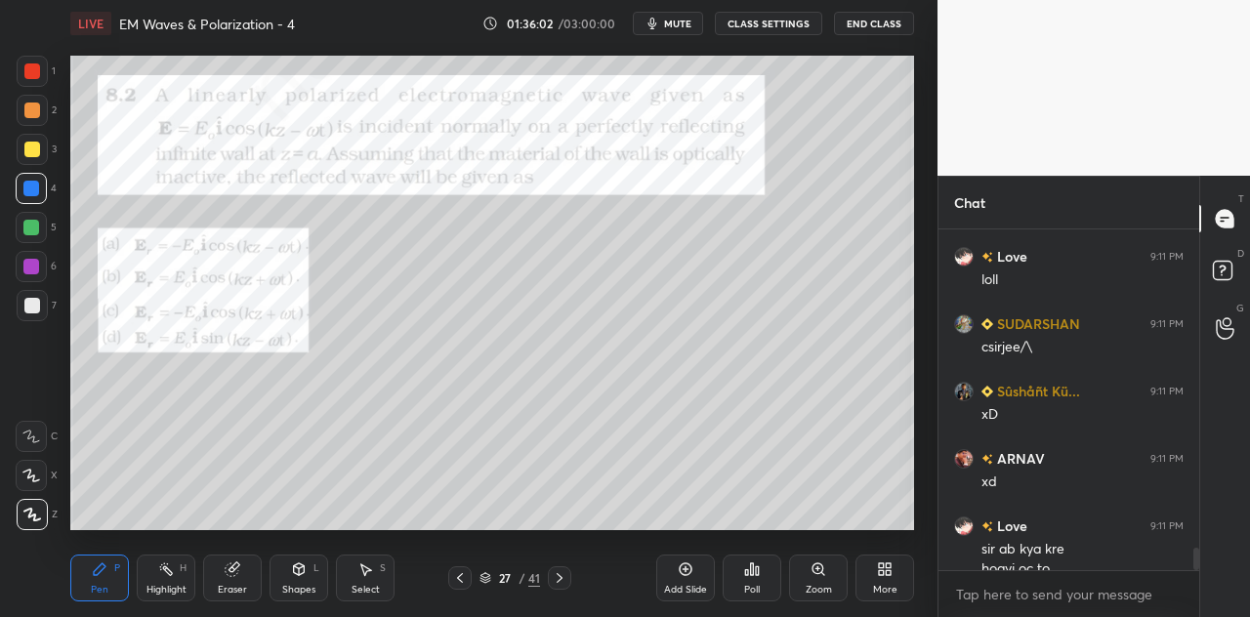
scroll to position [4777, 0]
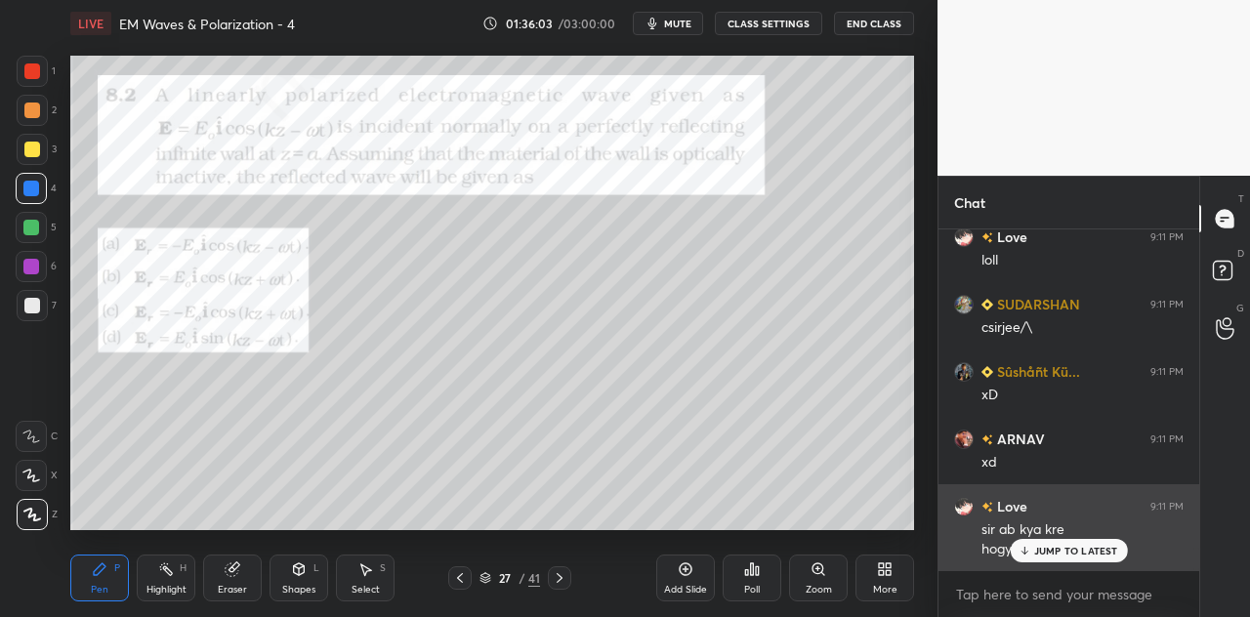
click at [1045, 548] on p "JUMP TO LATEST" at bounding box center [1076, 551] width 84 height 12
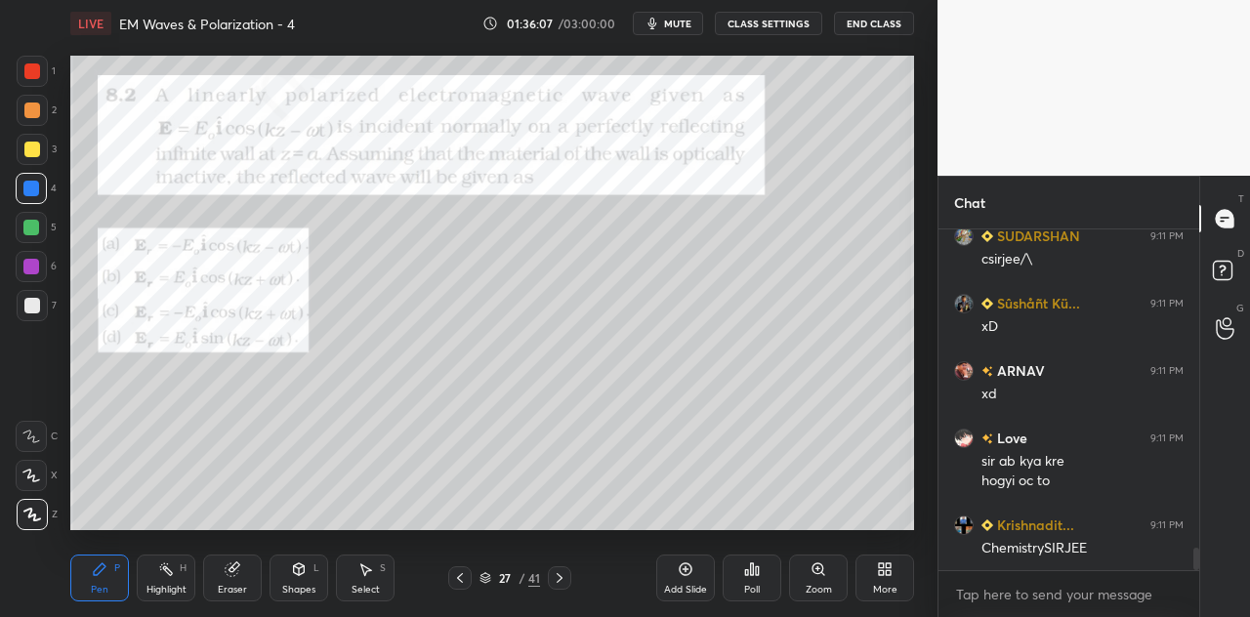
scroll to position [4929, 0]
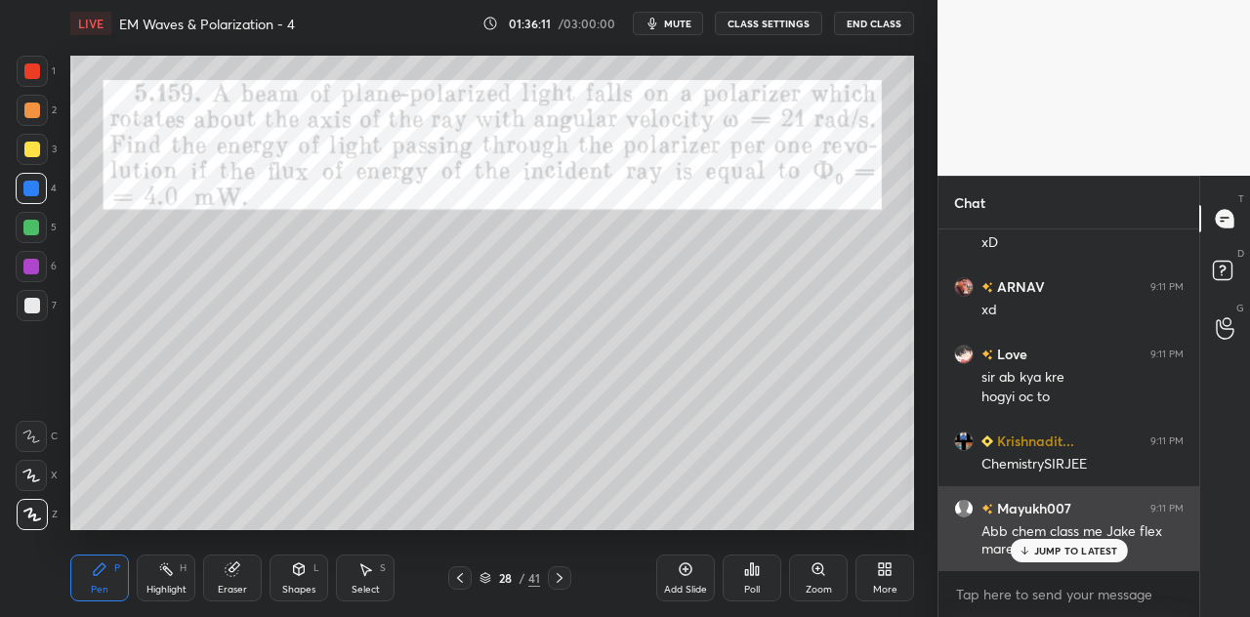
click at [1033, 549] on div "JUMP TO LATEST" at bounding box center [1068, 550] width 117 height 23
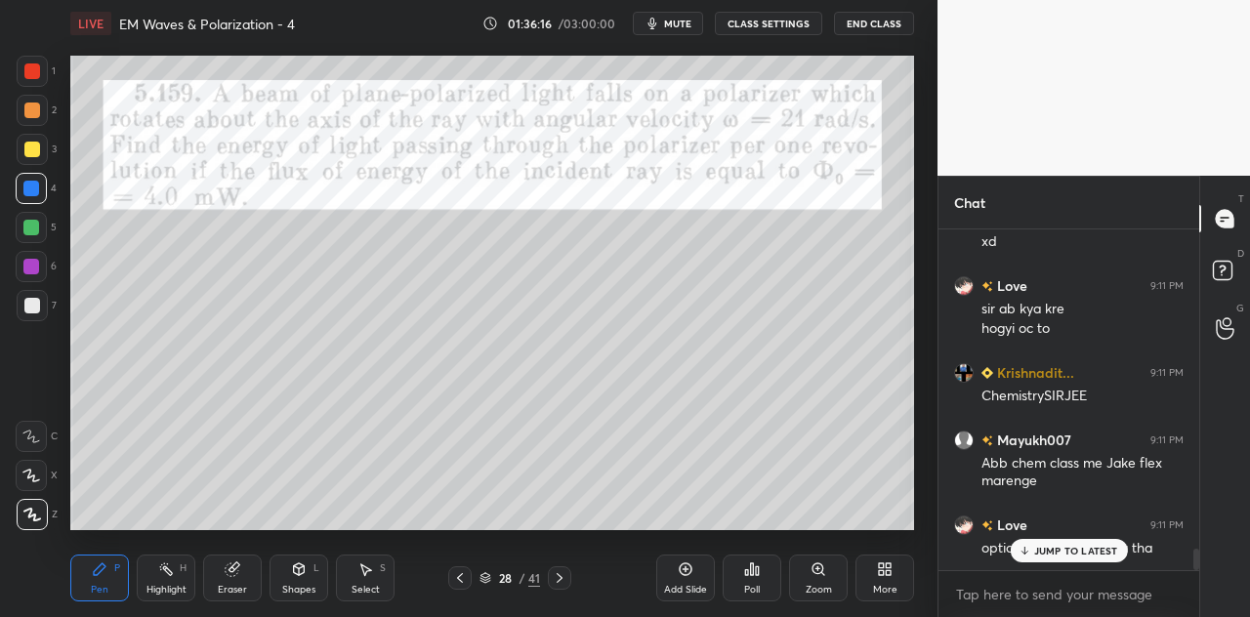
scroll to position [5081, 0]
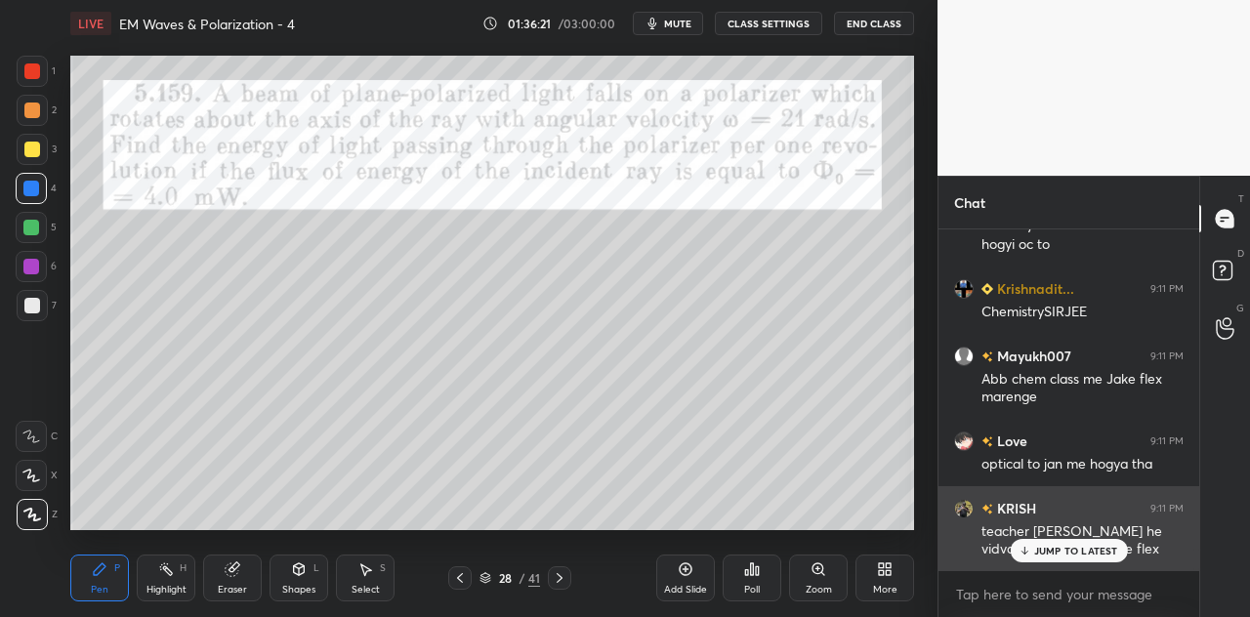
click at [1031, 551] on icon at bounding box center [1024, 551] width 13 height 12
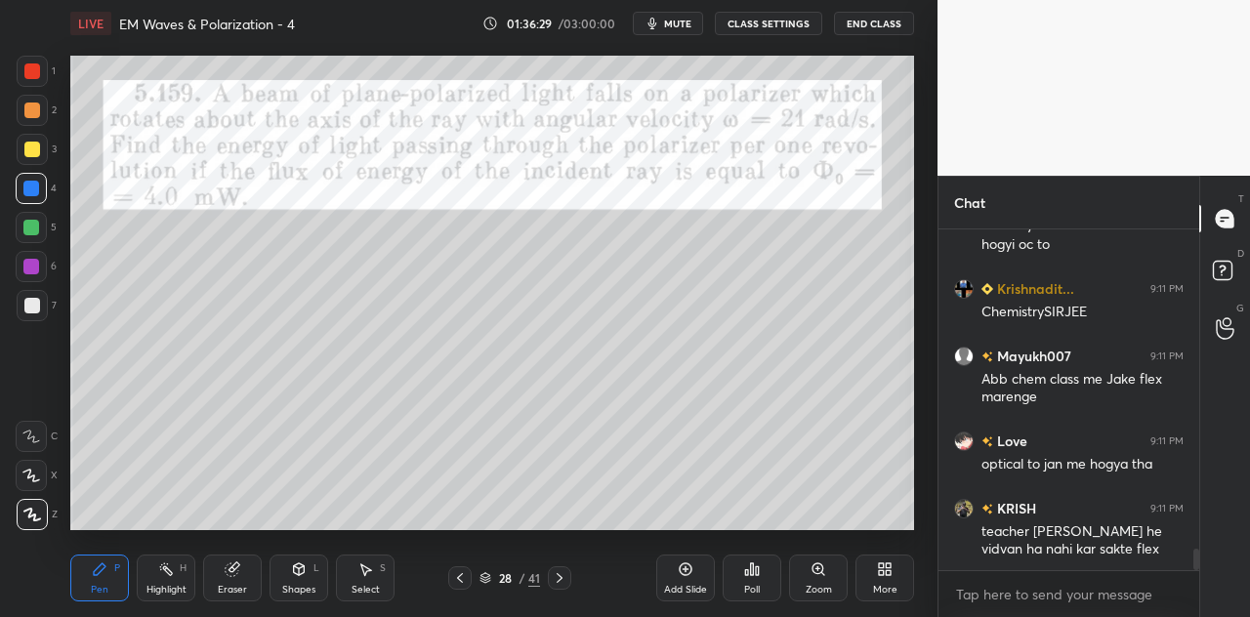
click at [303, 575] on icon at bounding box center [299, 570] width 16 height 16
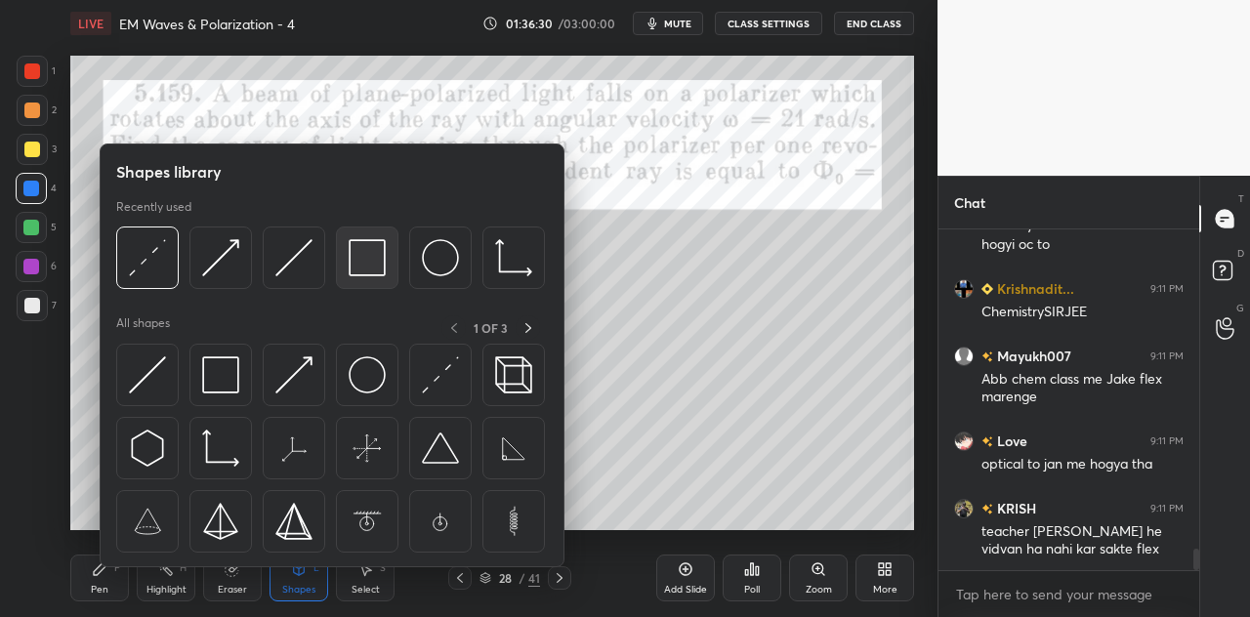
click at [369, 269] on img at bounding box center [367, 257] width 37 height 37
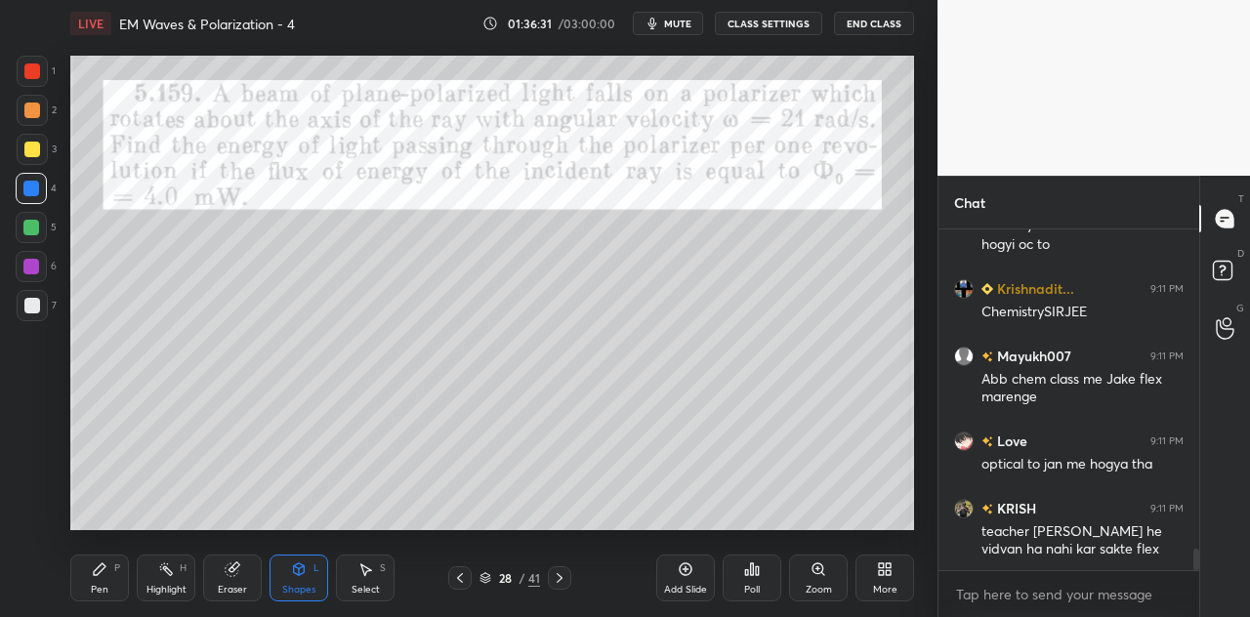
scroll to position [5150, 0]
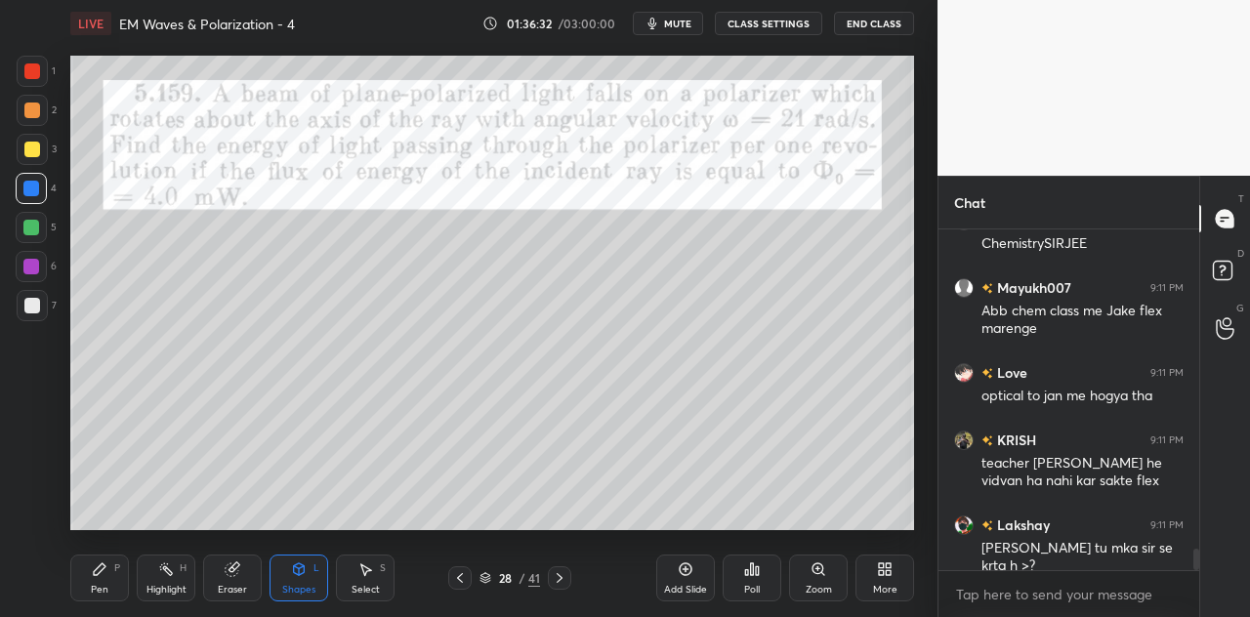
click at [36, 69] on div at bounding box center [32, 71] width 16 height 16
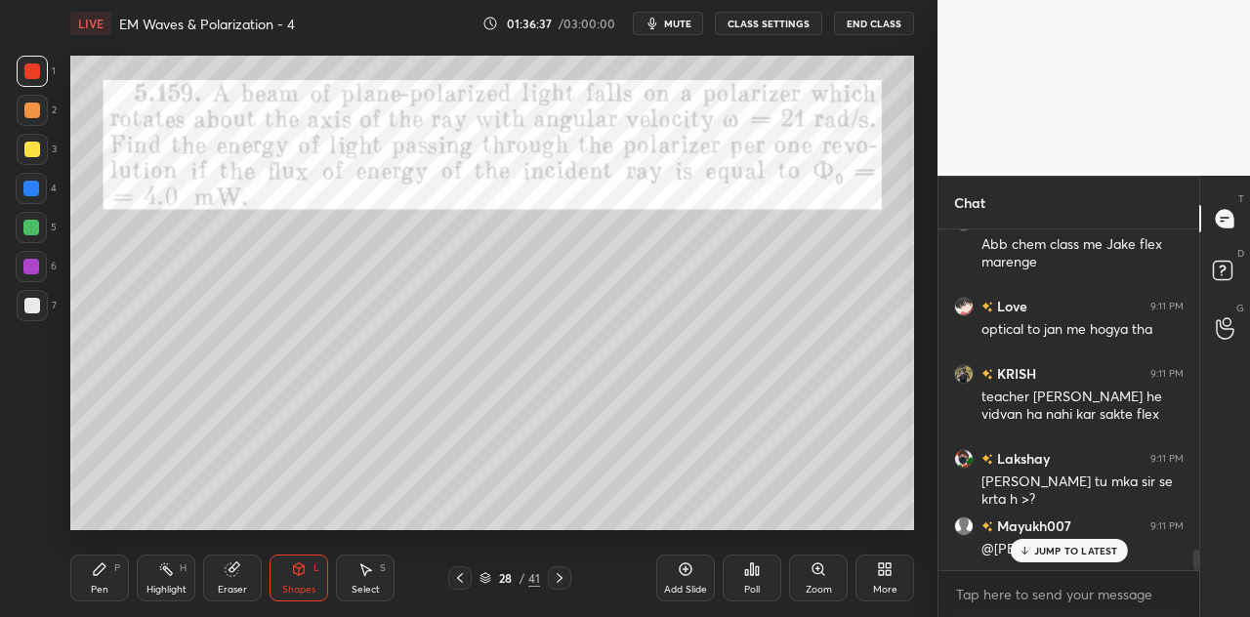
click at [41, 112] on div at bounding box center [32, 110] width 31 height 31
click at [109, 581] on div "Pen P" at bounding box center [99, 578] width 59 height 47
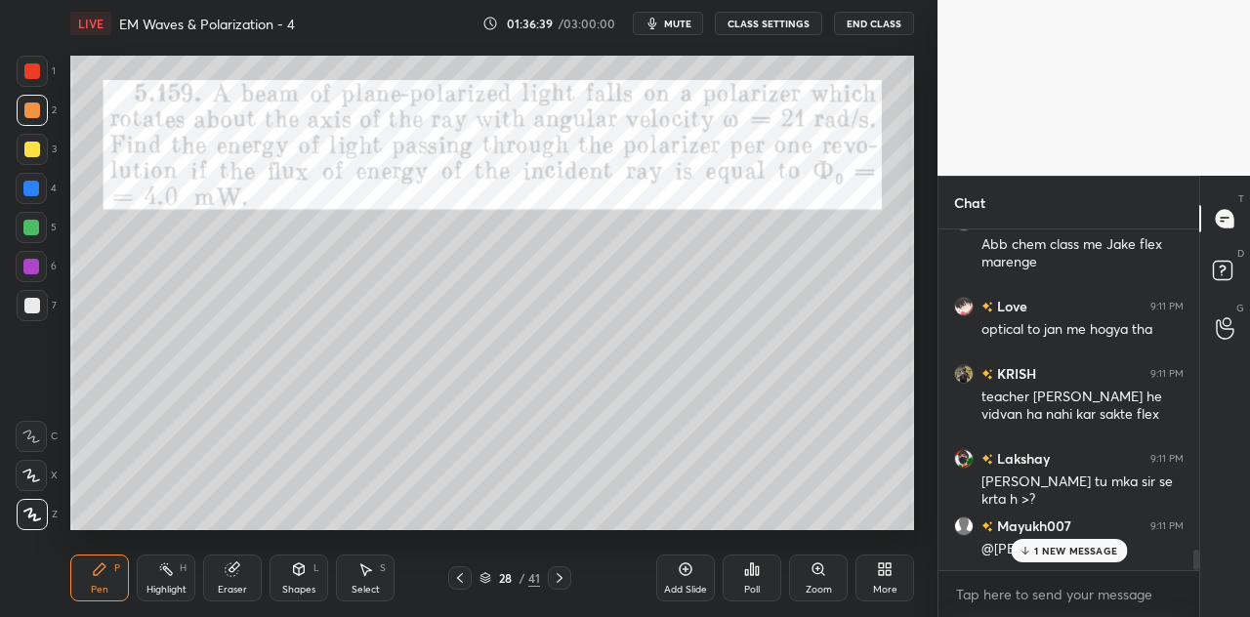
click at [1057, 608] on div "MKA sir aur kon" at bounding box center [1083, 618] width 202 height 20
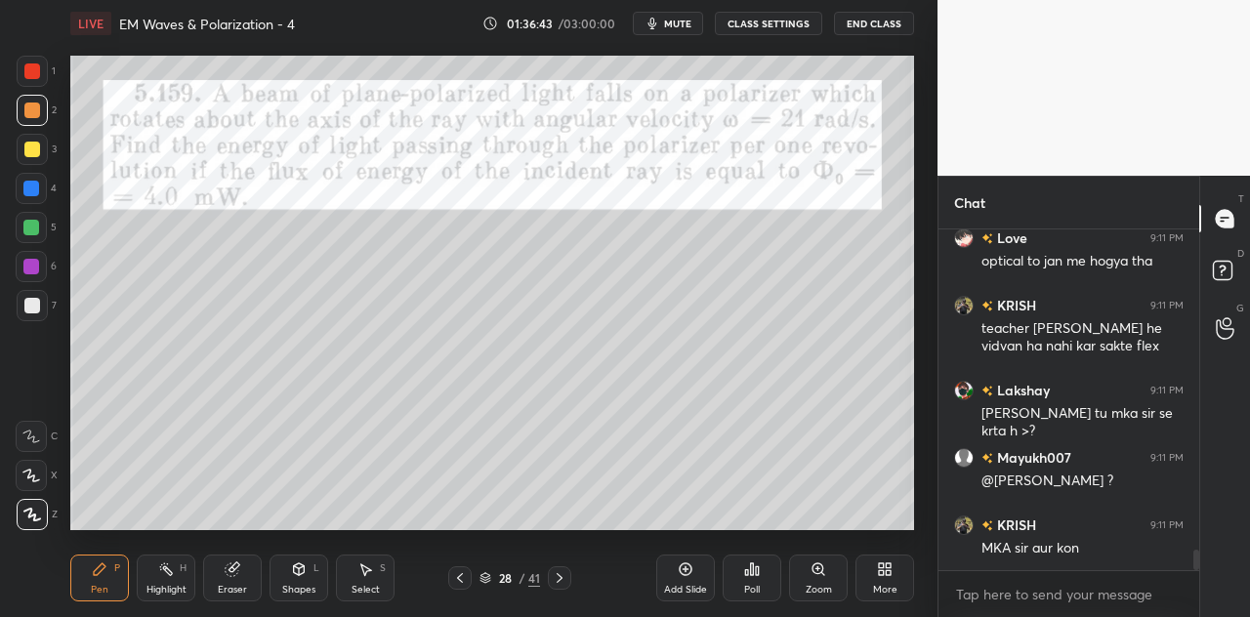
scroll to position [5351, 0]
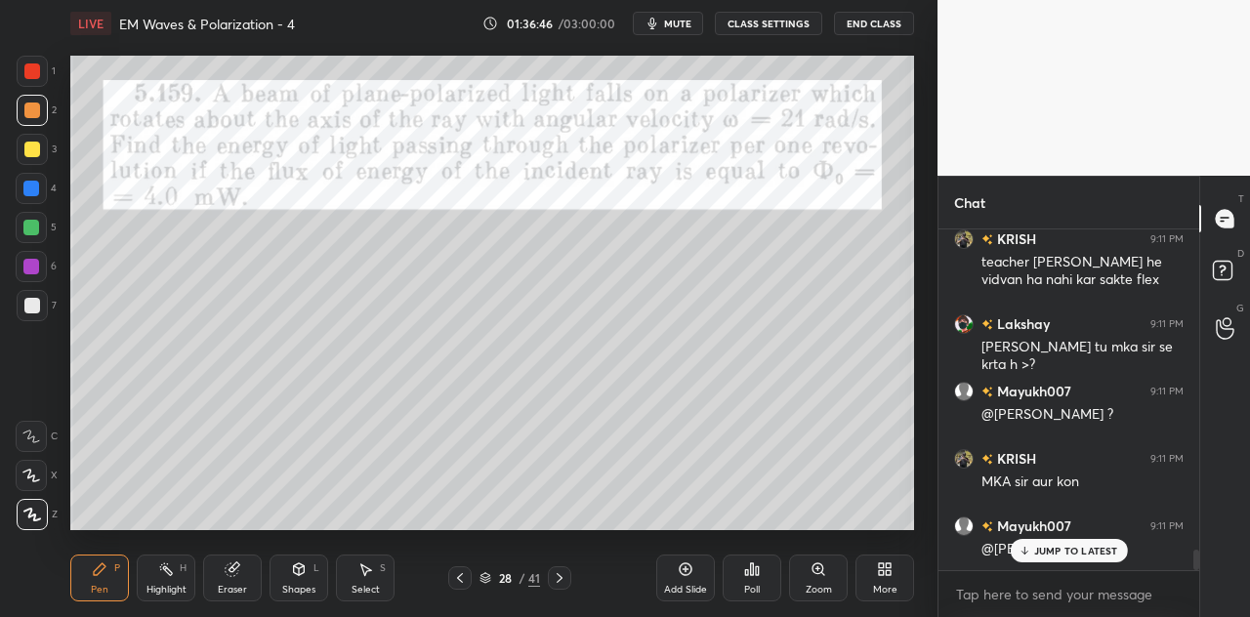
click at [1067, 552] on p "JUMP TO LATEST" at bounding box center [1076, 551] width 84 height 12
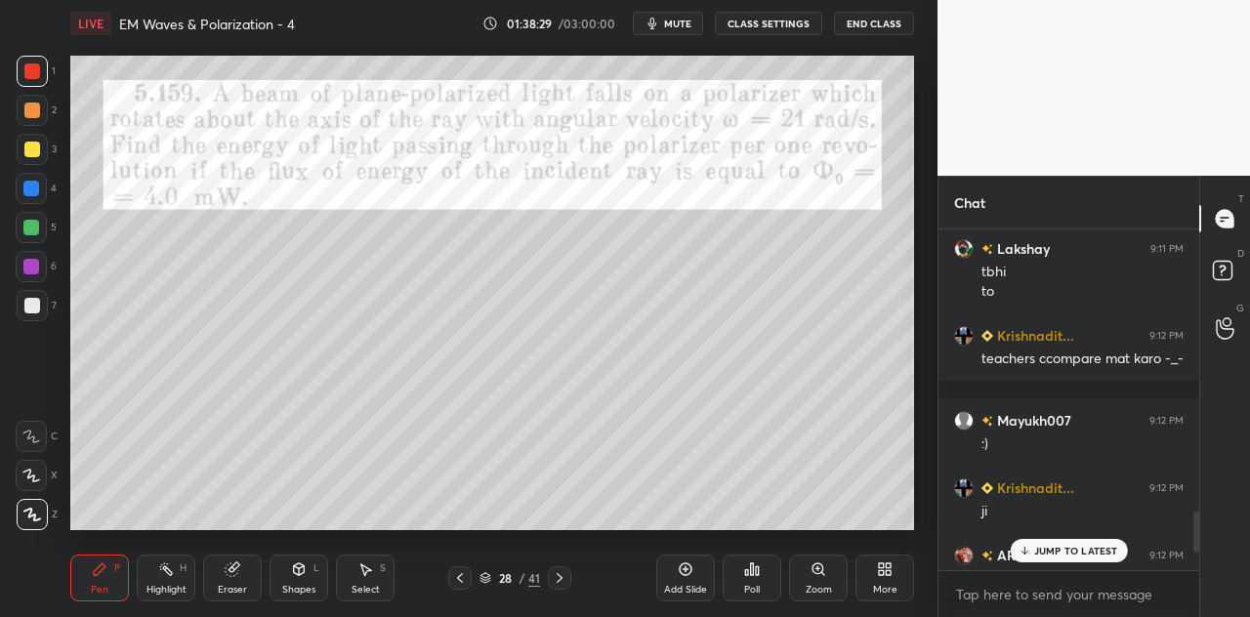
scroll to position [97190, 96823]
click at [1072, 551] on p "JUMP TO LATEST" at bounding box center [1076, 551] width 84 height 12
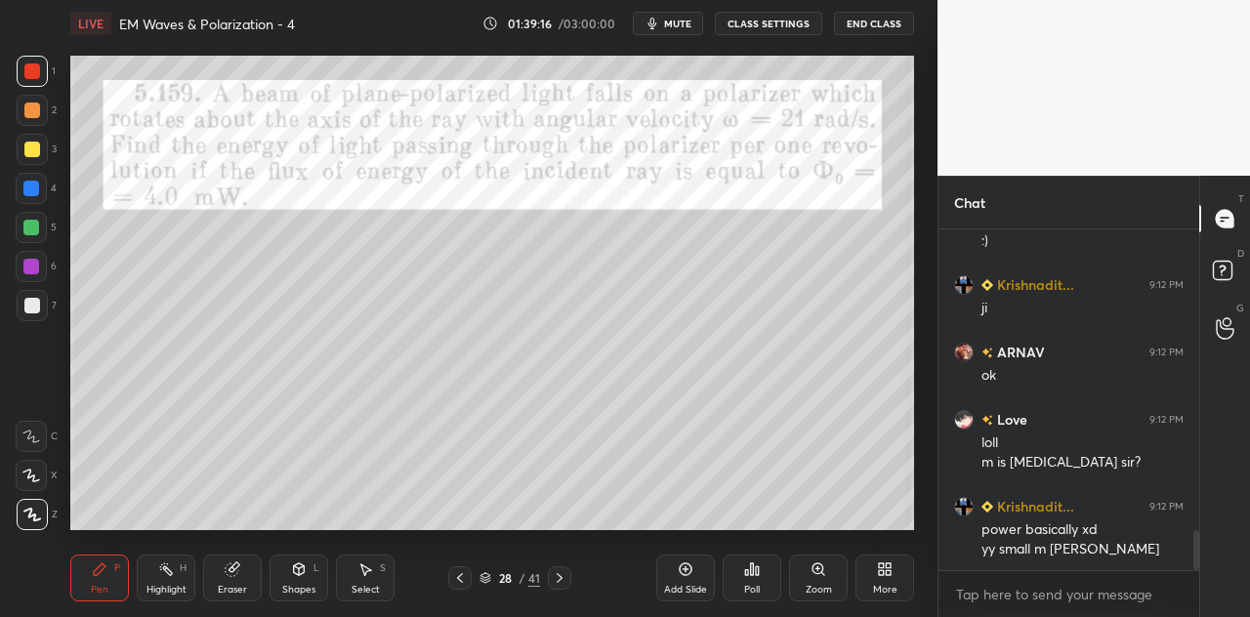
click at [31, 261] on div at bounding box center [31, 267] width 16 height 16
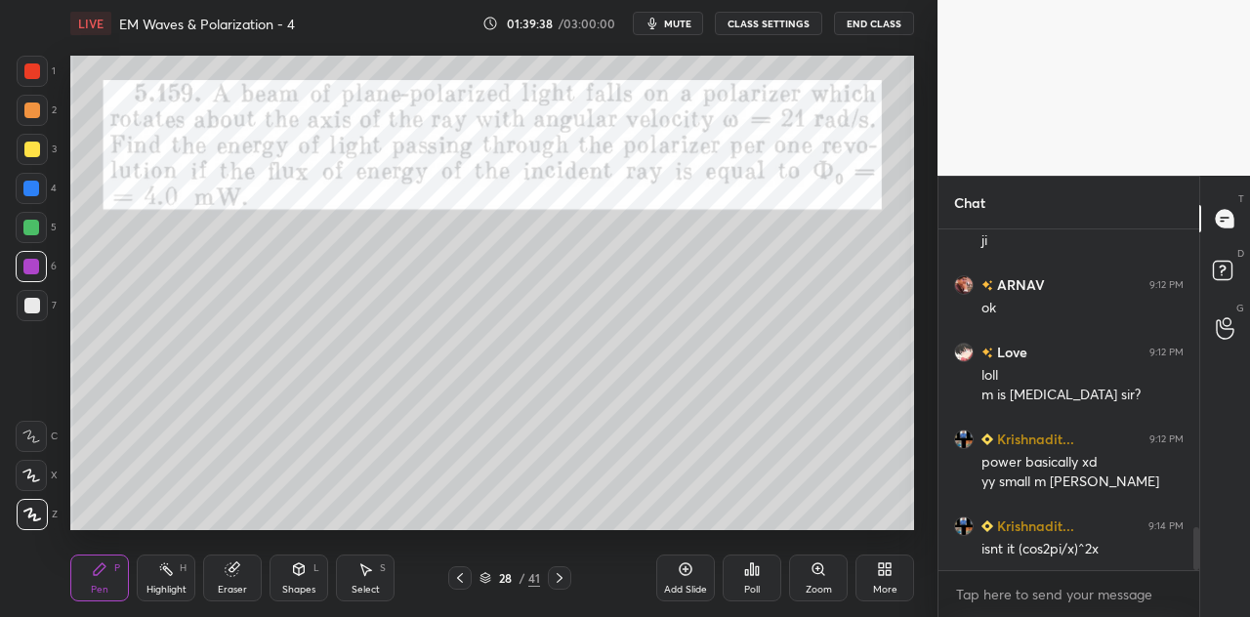
scroll to position [2340, 0]
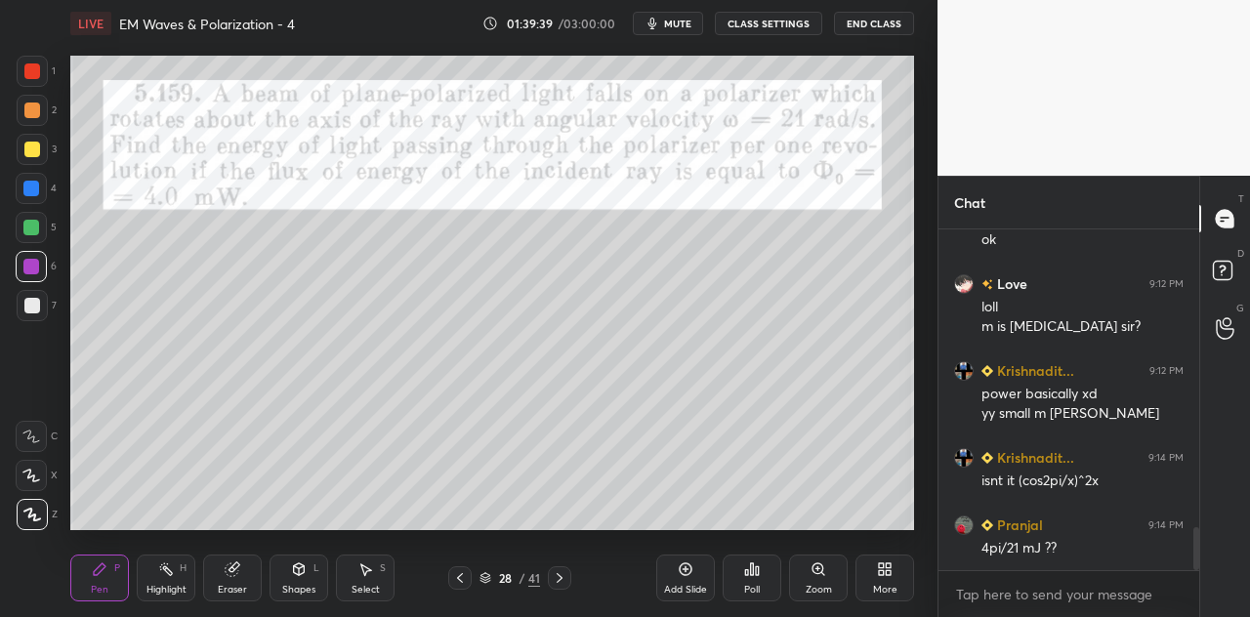
click at [293, 577] on icon at bounding box center [299, 570] width 16 height 16
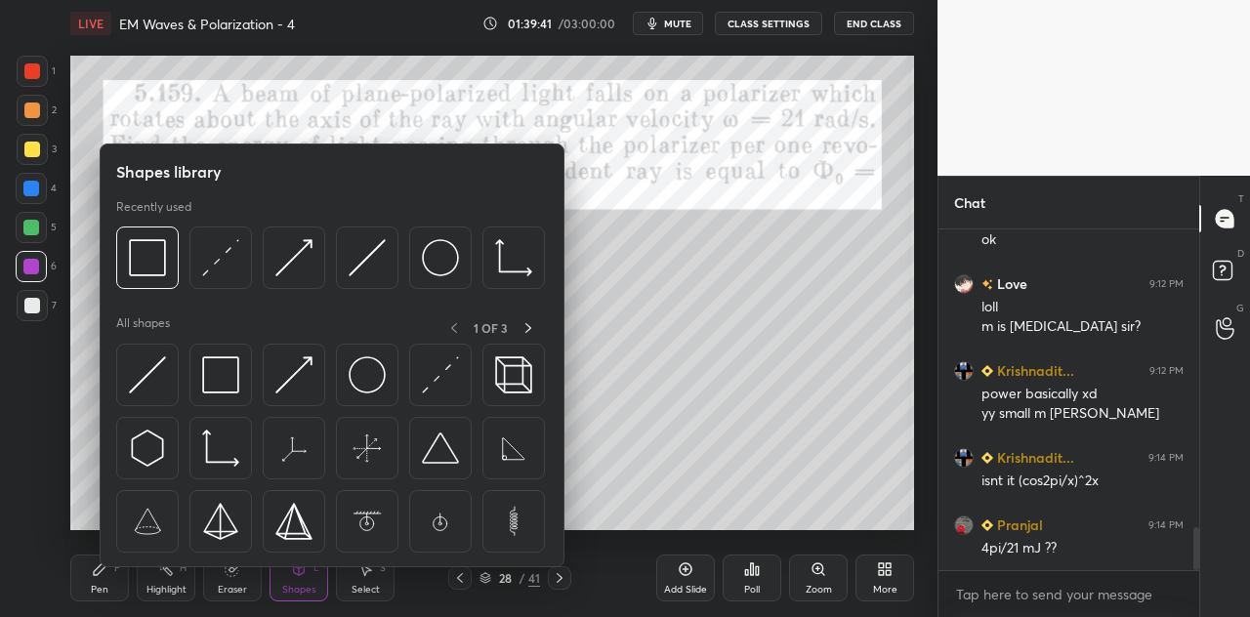
click at [40, 67] on div at bounding box center [32, 71] width 31 height 31
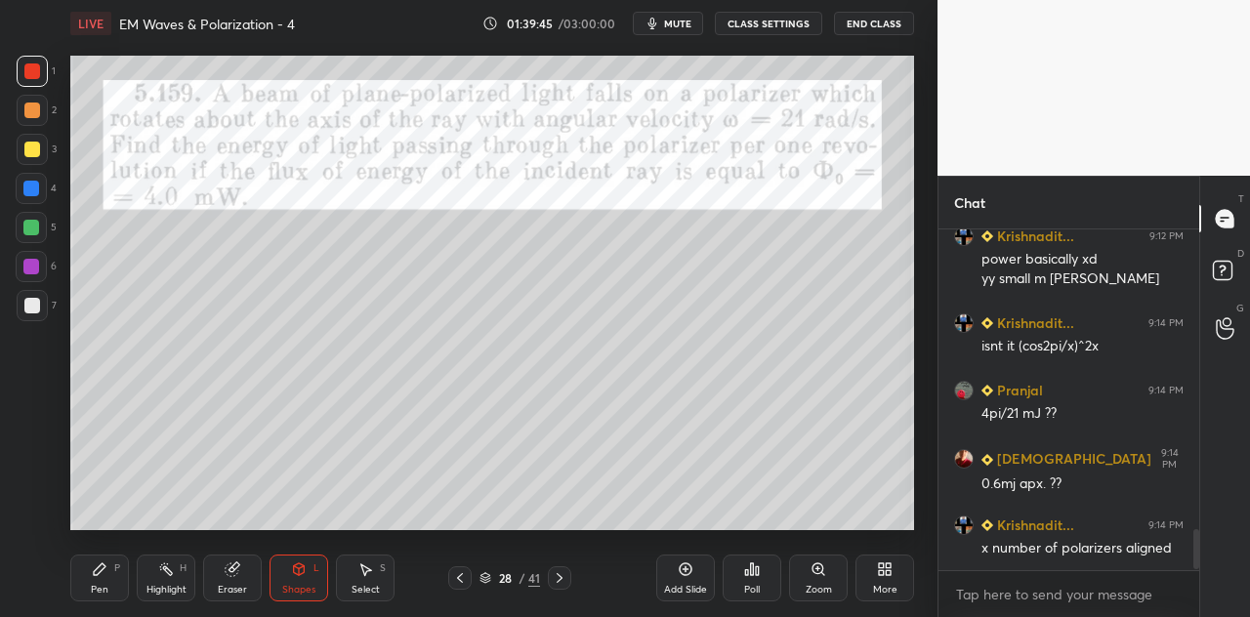
scroll to position [2542, 0]
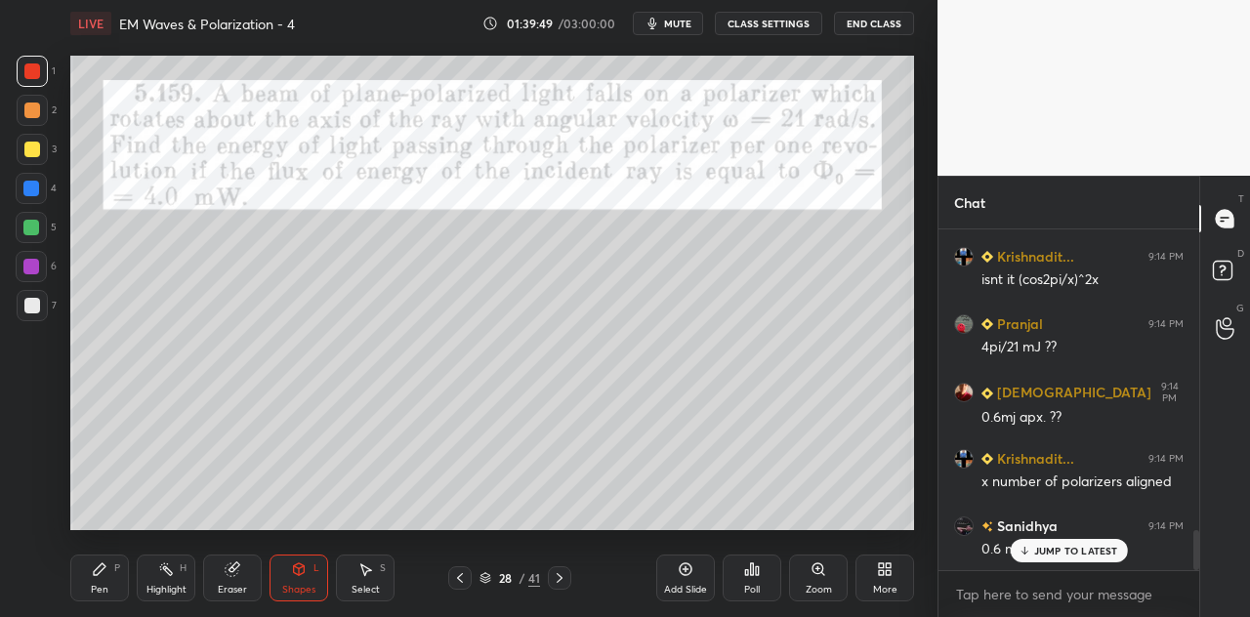
click at [95, 569] on icon at bounding box center [100, 570] width 16 height 16
click at [41, 190] on div at bounding box center [31, 188] width 31 height 31
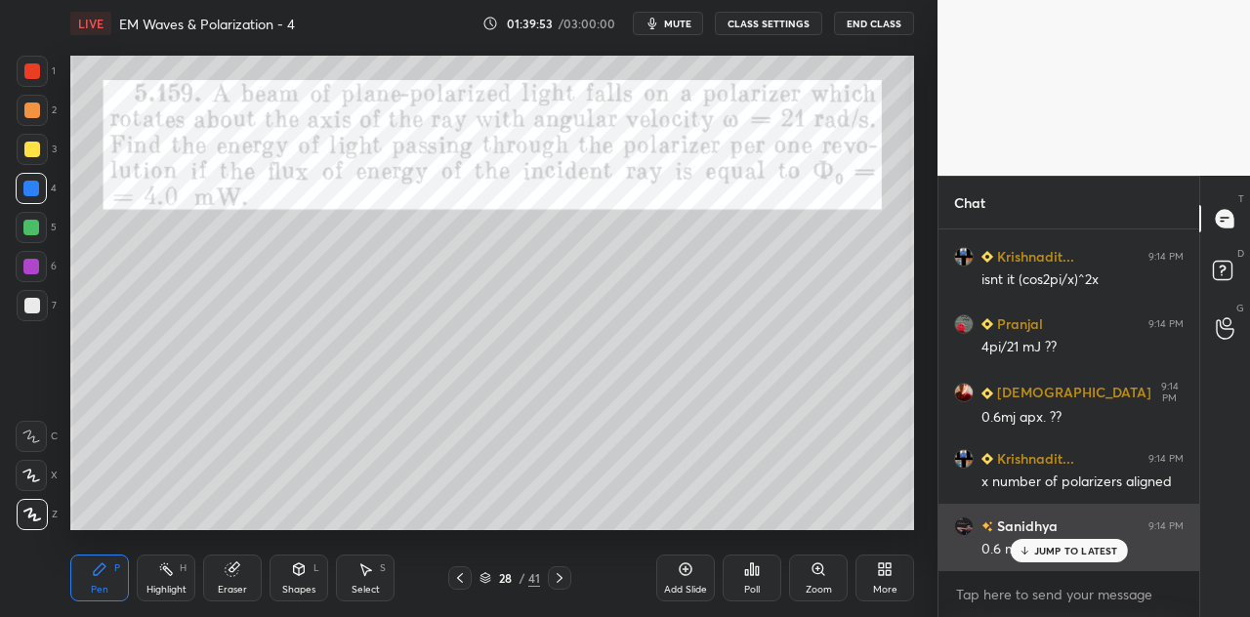
click at [1063, 550] on p "JUMP TO LATEST" at bounding box center [1076, 551] width 84 height 12
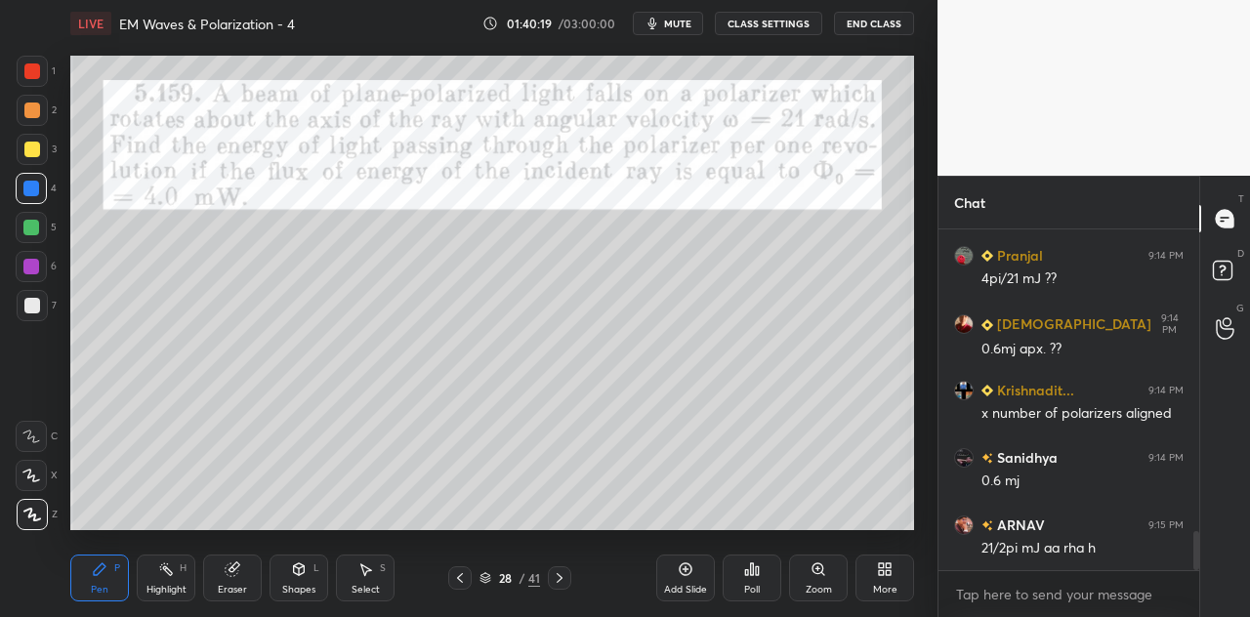
scroll to position [2676, 0]
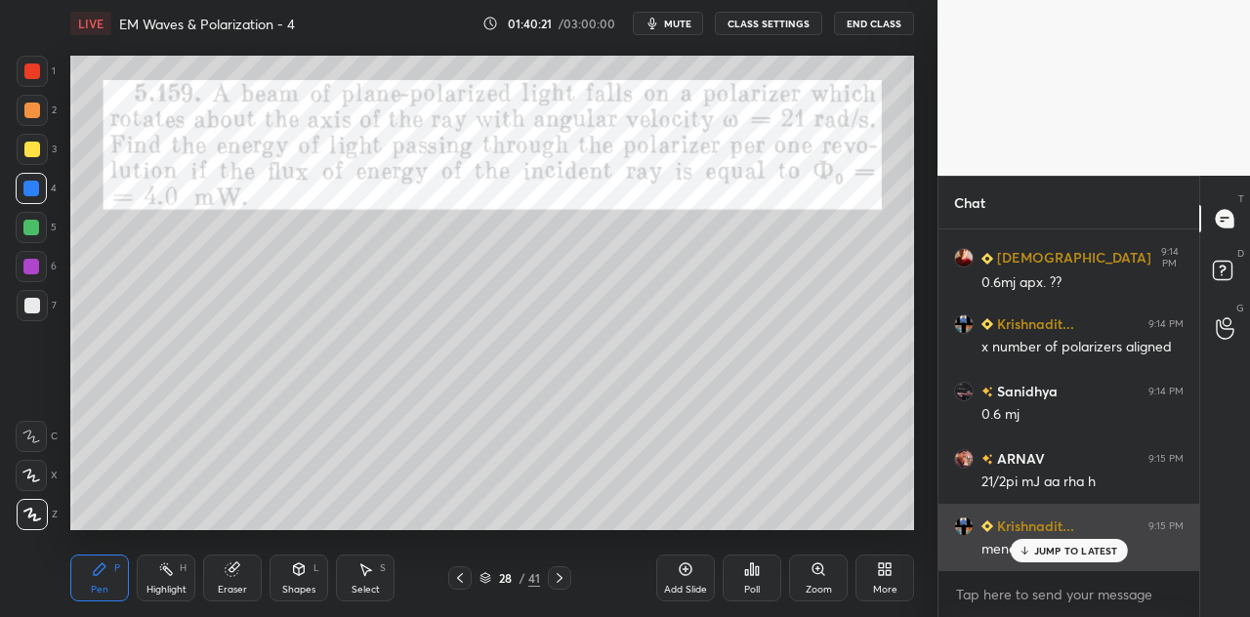
click at [1037, 550] on p "JUMP TO LATEST" at bounding box center [1076, 551] width 84 height 12
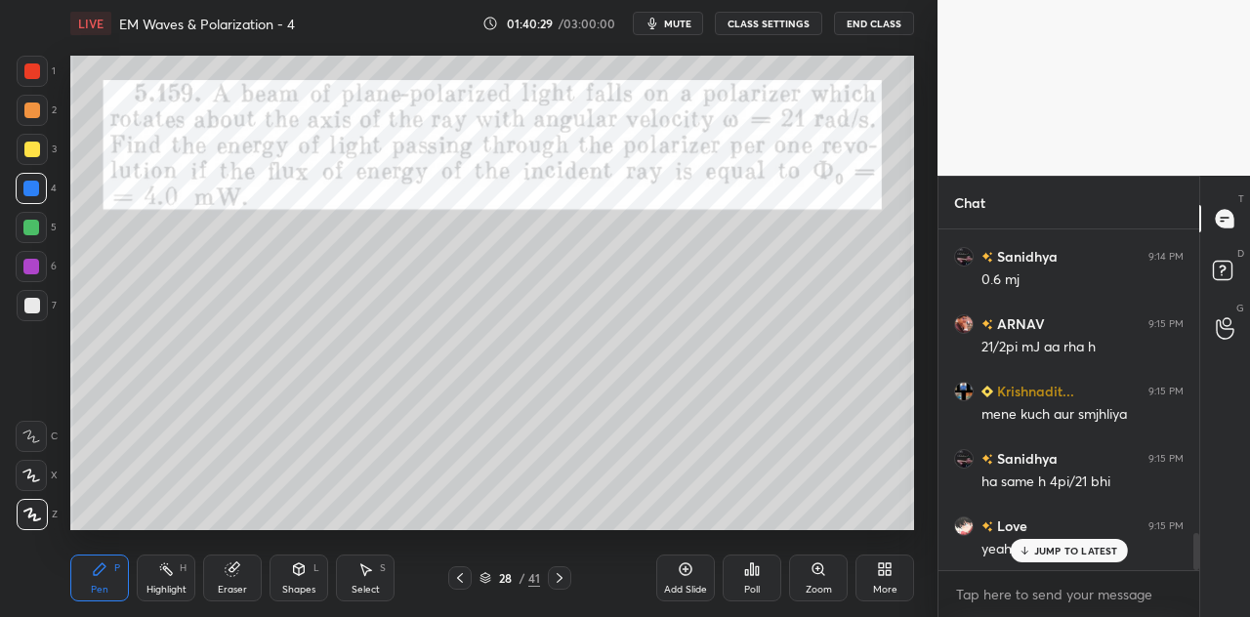
scroll to position [2880, 0]
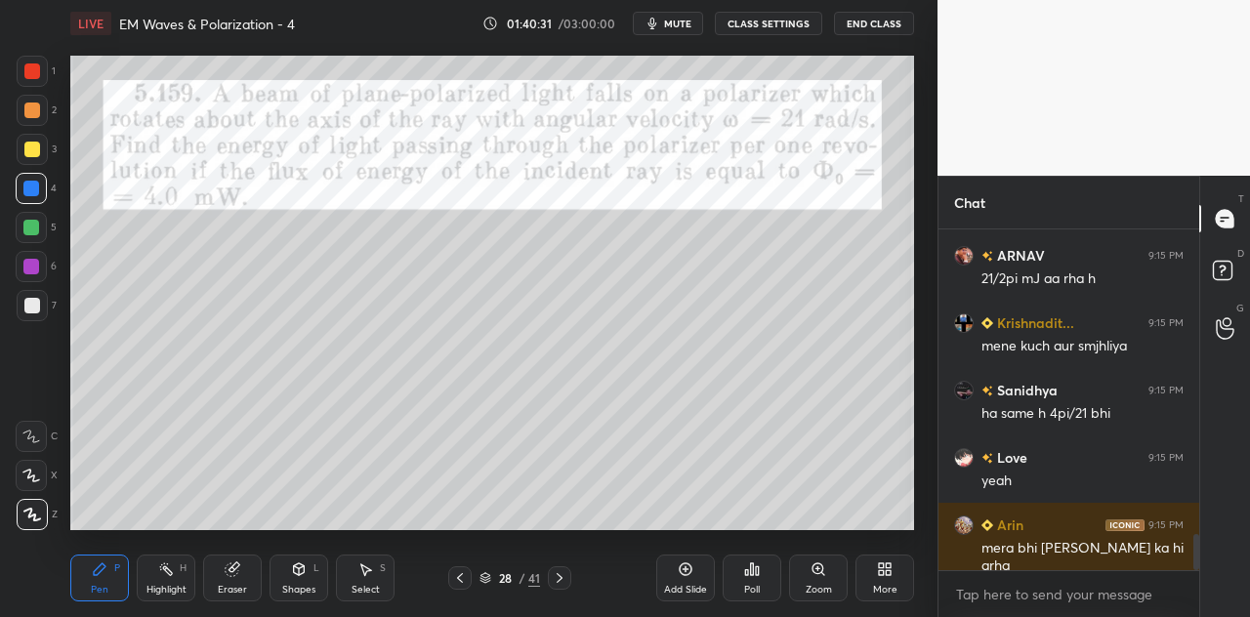
click at [304, 579] on div "Shapes L" at bounding box center [299, 578] width 59 height 47
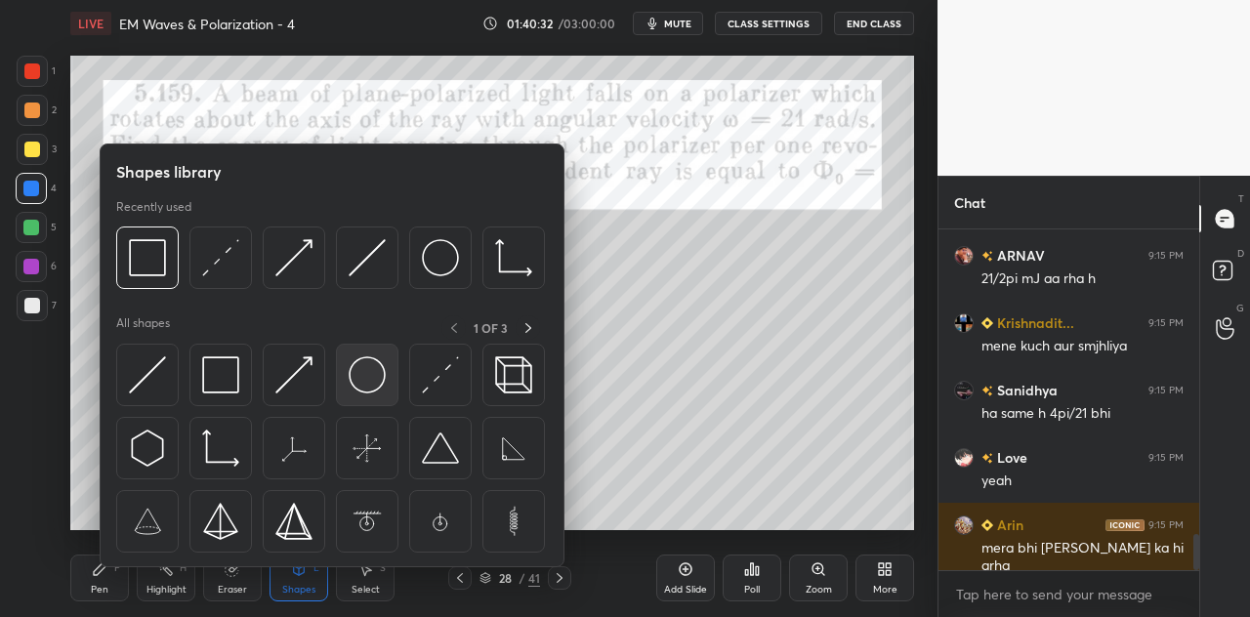
scroll to position [2946, 0]
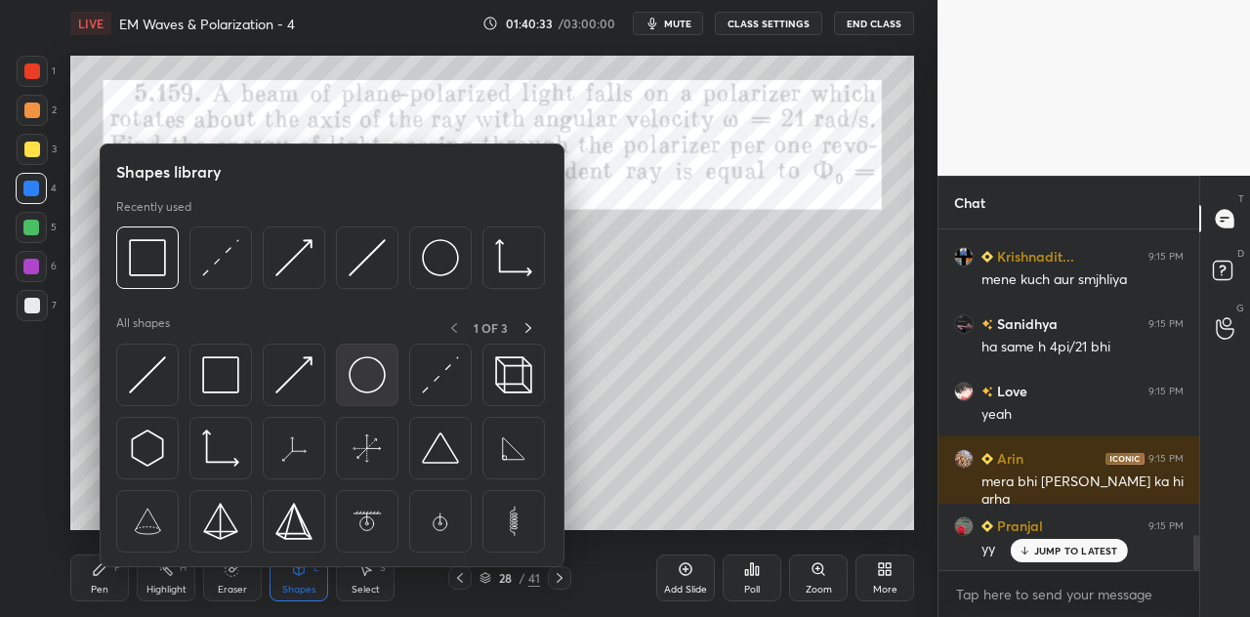
click at [364, 374] on img at bounding box center [367, 375] width 37 height 37
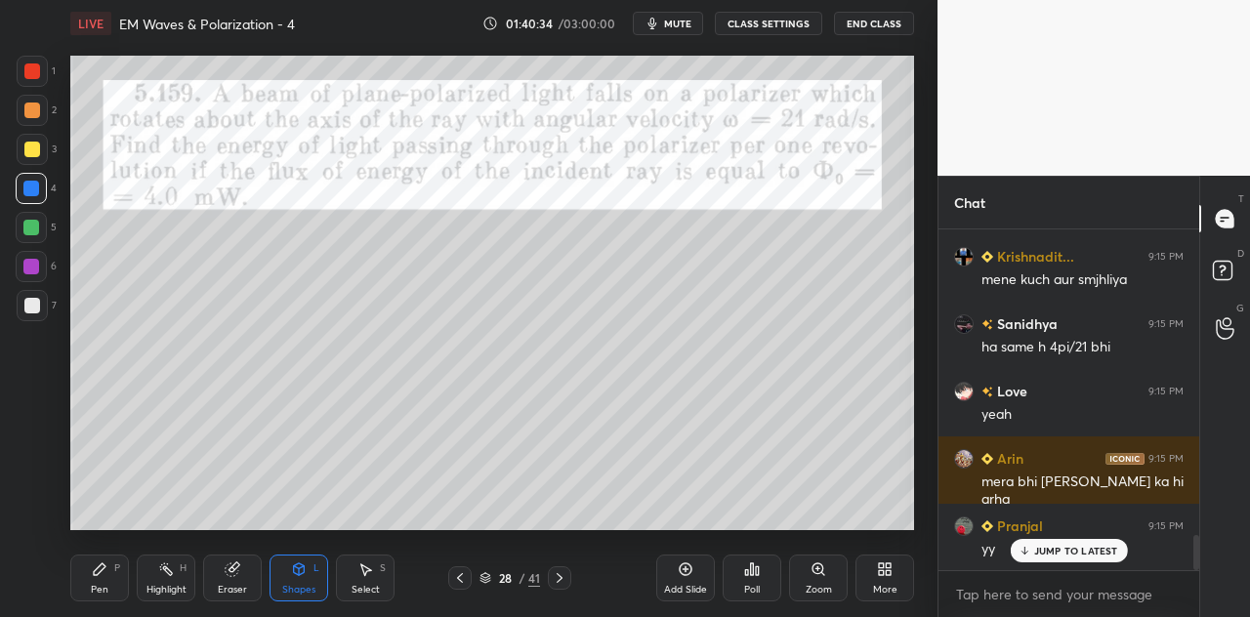
click at [39, 70] on div at bounding box center [32, 71] width 16 height 16
click at [31, 181] on div at bounding box center [31, 189] width 16 height 16
click at [307, 582] on div "Shapes L" at bounding box center [299, 578] width 59 height 47
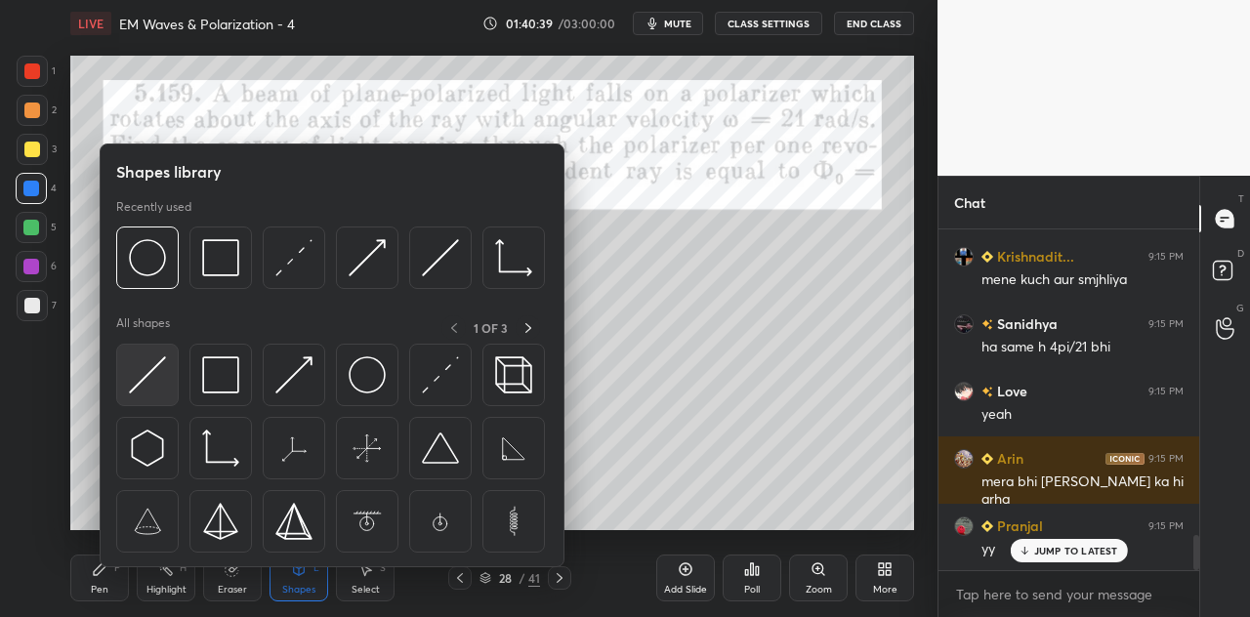
click at [150, 382] on img at bounding box center [147, 375] width 37 height 37
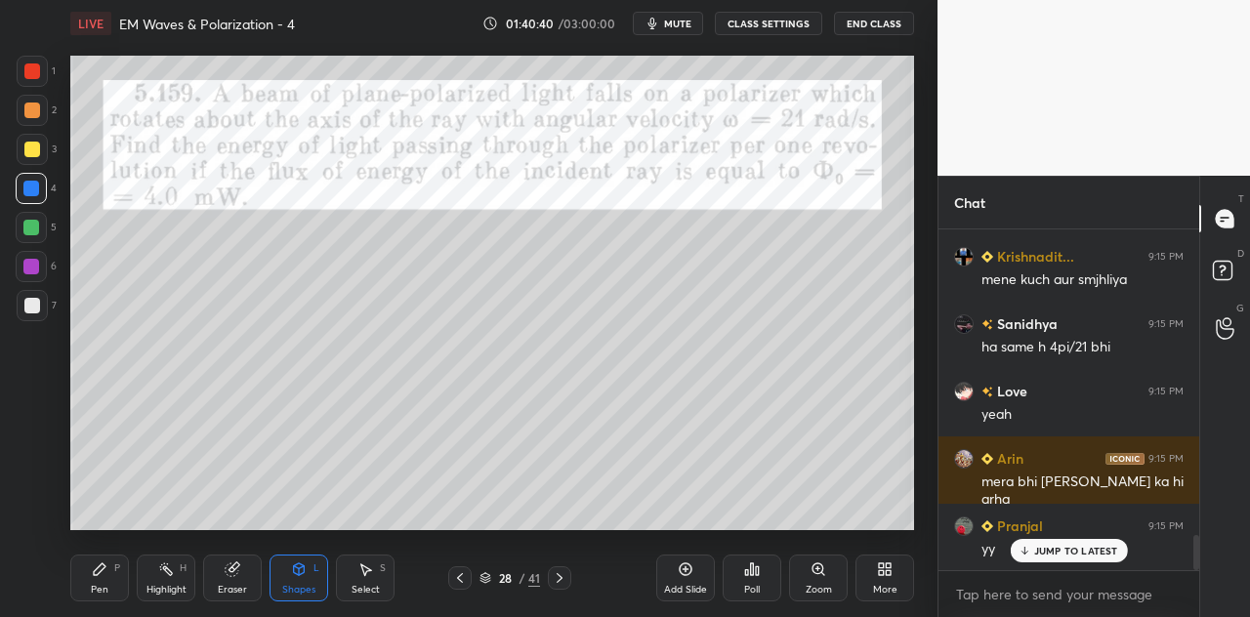
click at [37, 310] on div at bounding box center [32, 306] width 16 height 16
click at [304, 581] on div "Shapes L" at bounding box center [299, 578] width 59 height 47
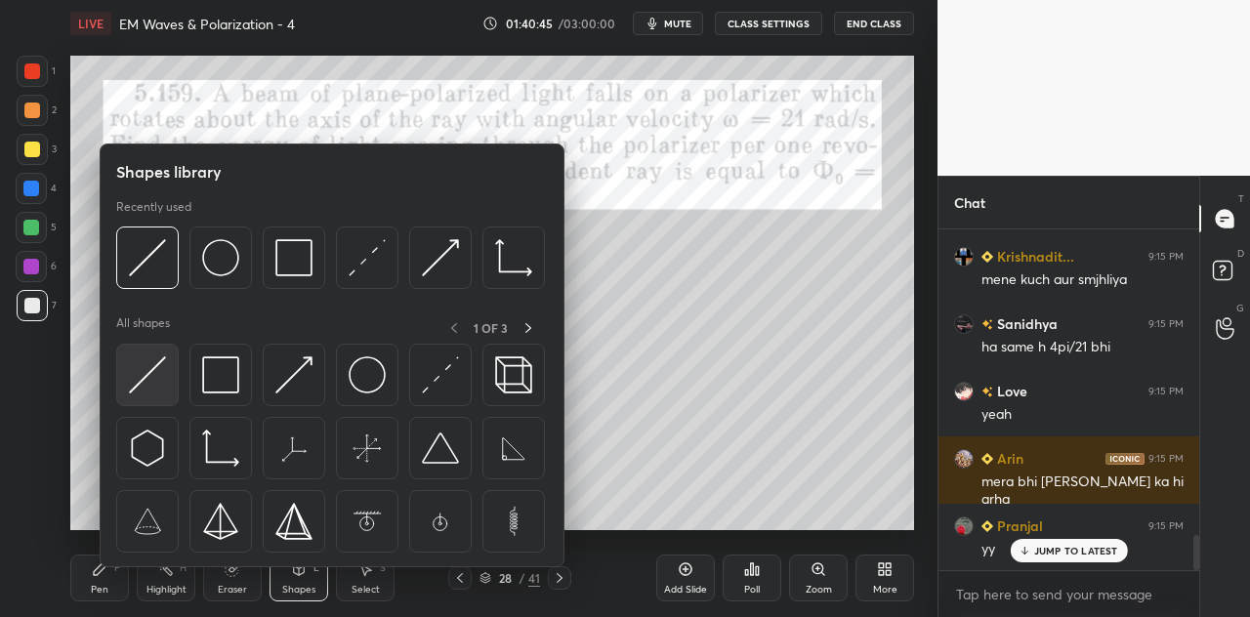
click at [146, 367] on img at bounding box center [147, 375] width 37 height 37
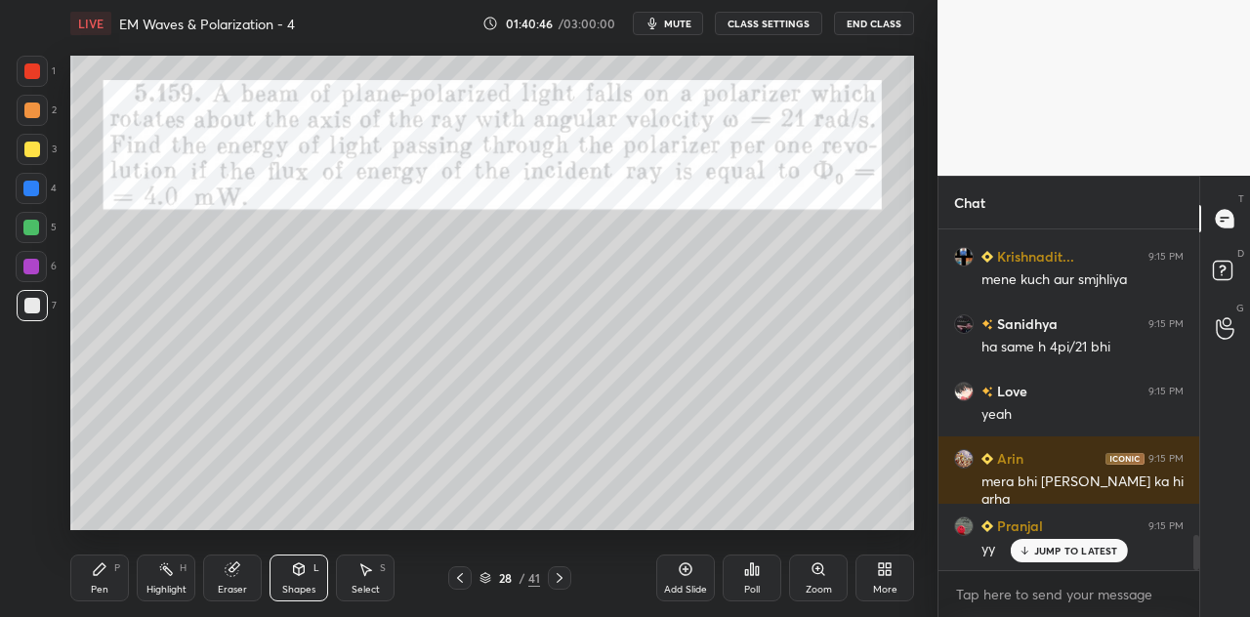
click at [39, 65] on div at bounding box center [32, 71] width 16 height 16
click at [307, 578] on div "Shapes L" at bounding box center [299, 578] width 59 height 47
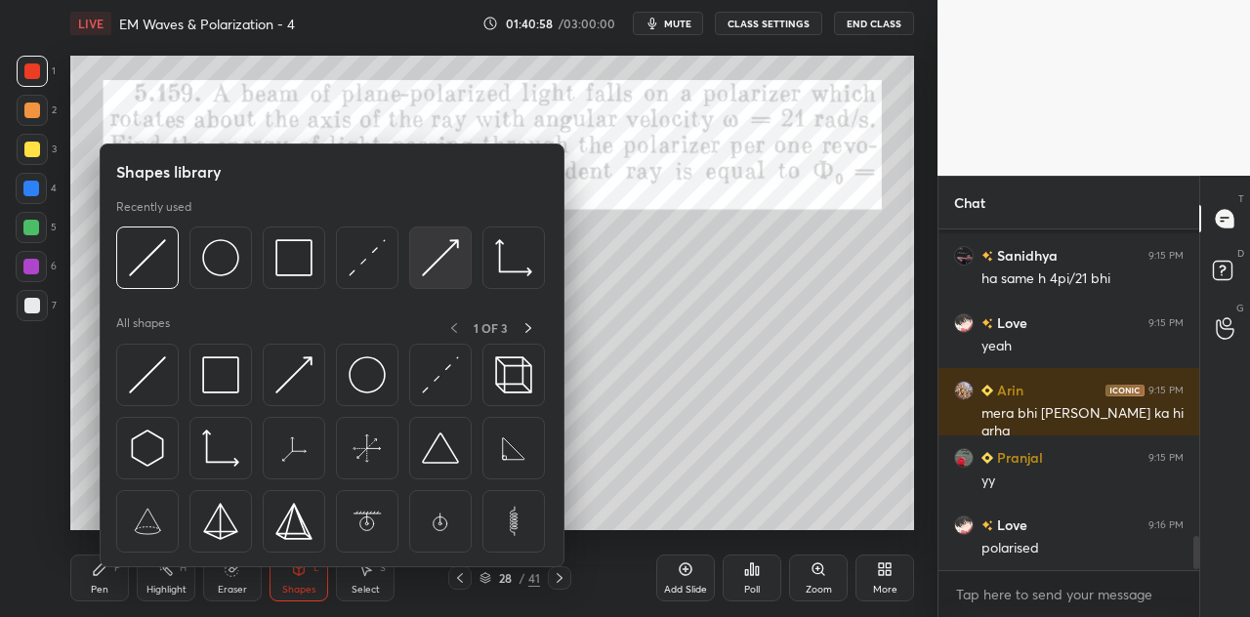
scroll to position [3149, 0]
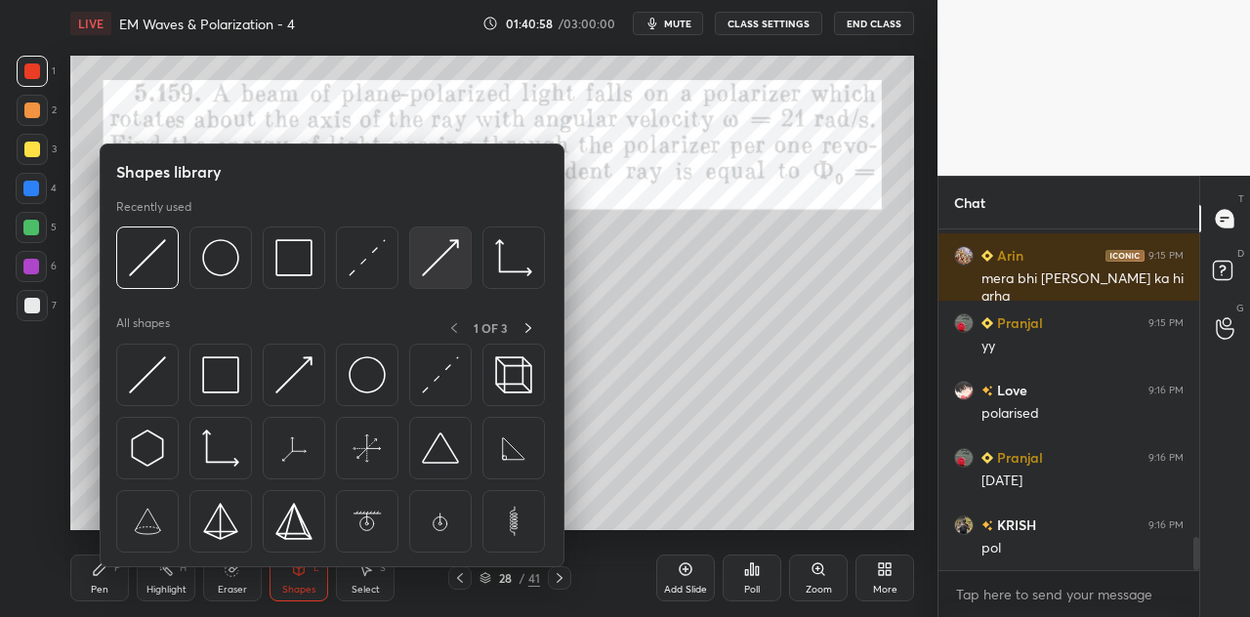
click at [445, 265] on img at bounding box center [440, 257] width 37 height 37
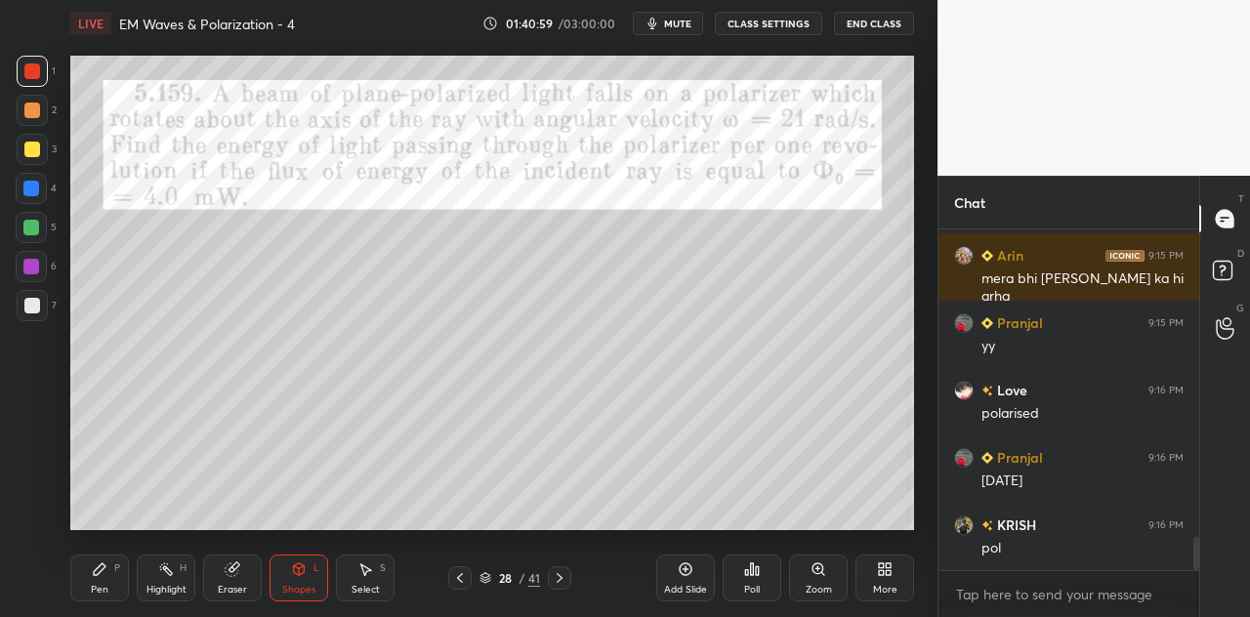
scroll to position [3284, 0]
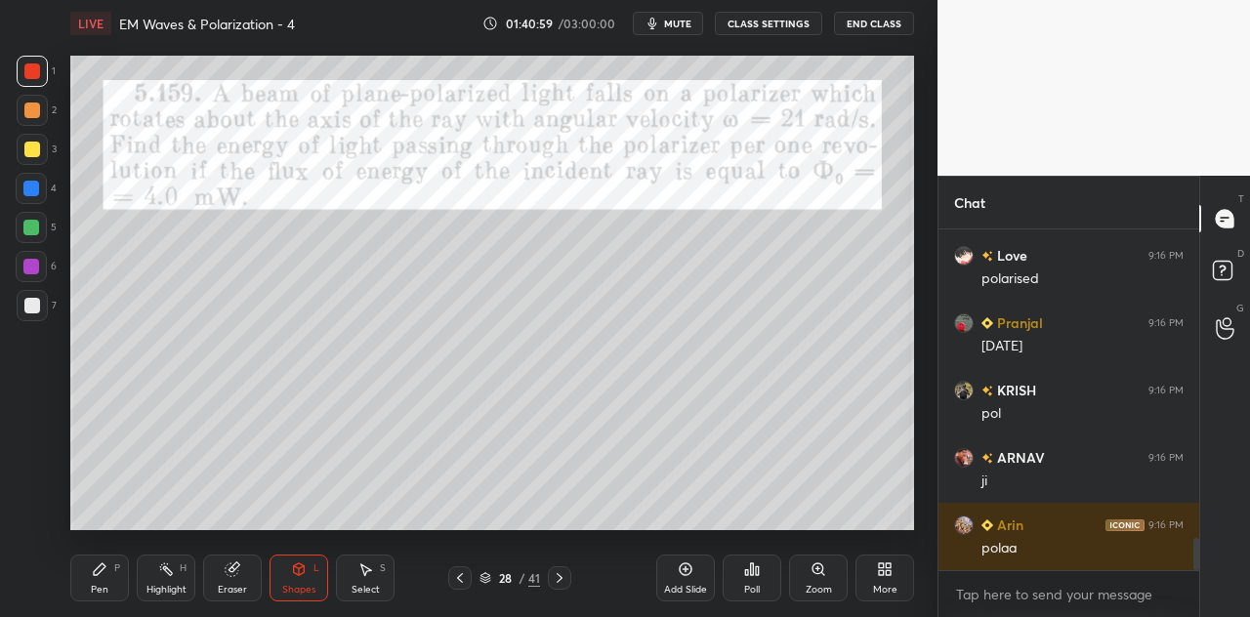
click at [105, 585] on div "Pen" at bounding box center [100, 590] width 18 height 10
click at [307, 581] on div "Shapes L" at bounding box center [299, 578] width 59 height 47
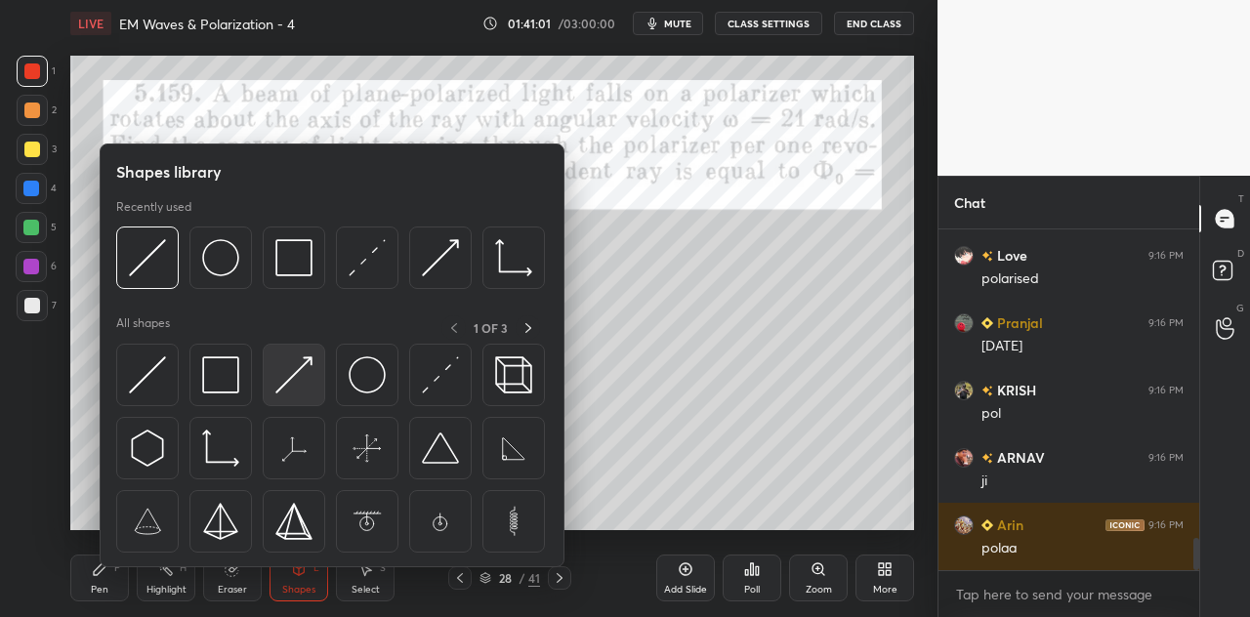
click at [288, 364] on img at bounding box center [293, 375] width 37 height 37
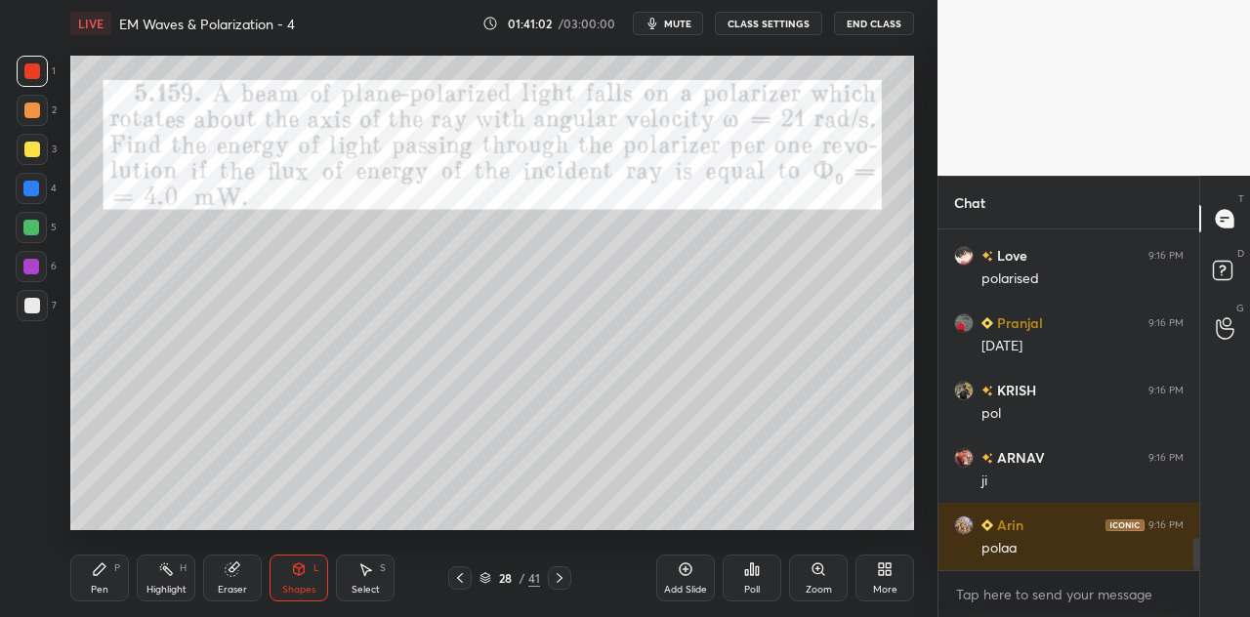
click at [39, 109] on div at bounding box center [32, 111] width 16 height 16
click at [105, 577] on icon at bounding box center [100, 570] width 16 height 16
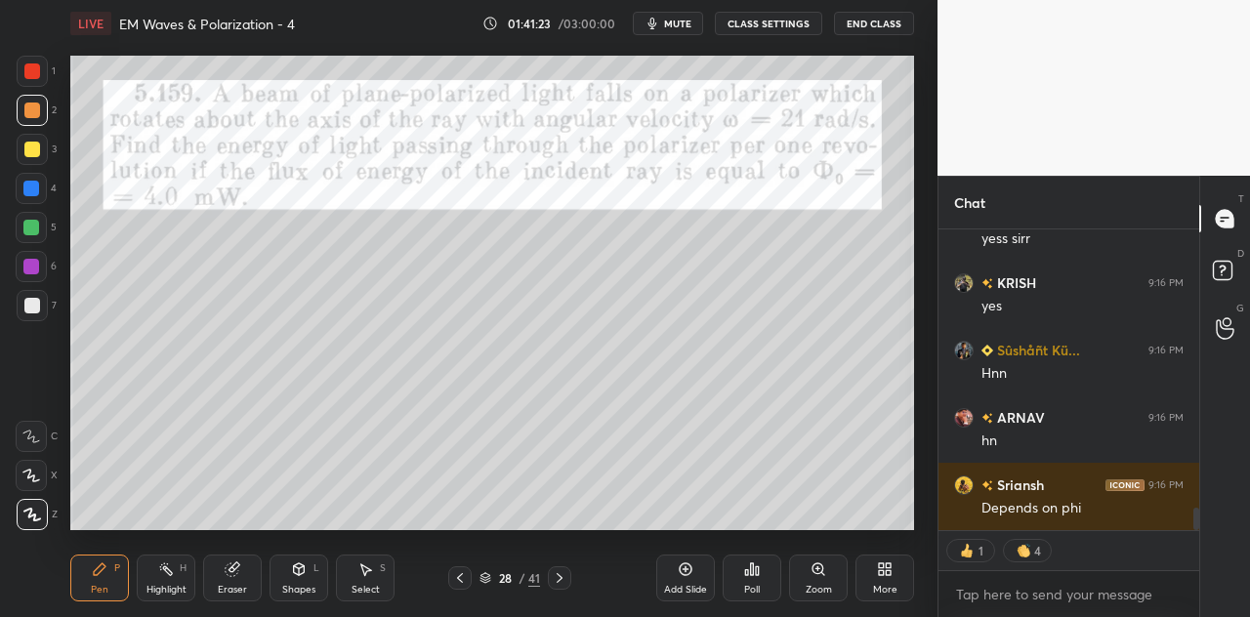
scroll to position [3729, 0]
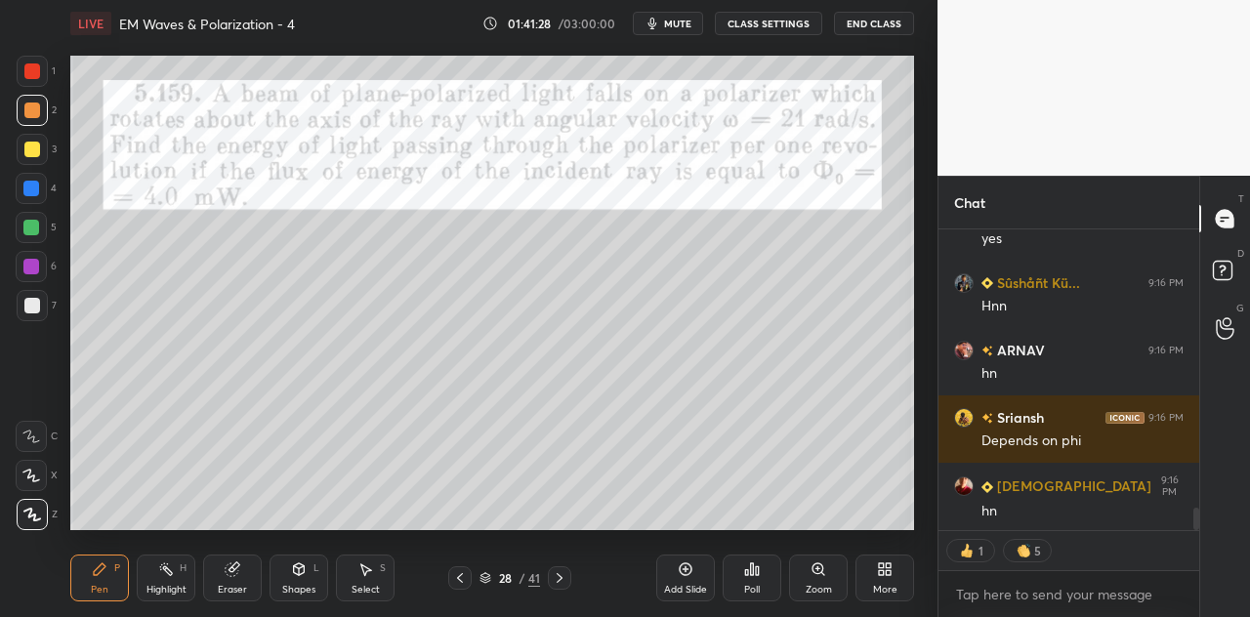
click at [311, 583] on div "Shapes L" at bounding box center [299, 578] width 59 height 47
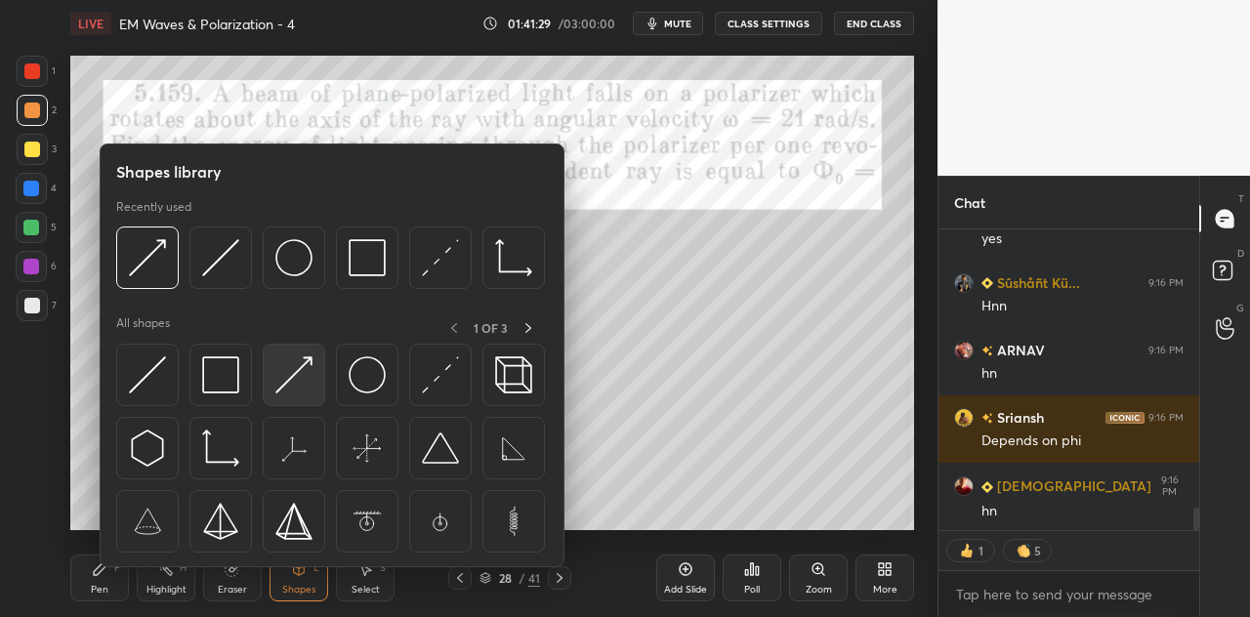
click at [291, 382] on img at bounding box center [293, 375] width 37 height 37
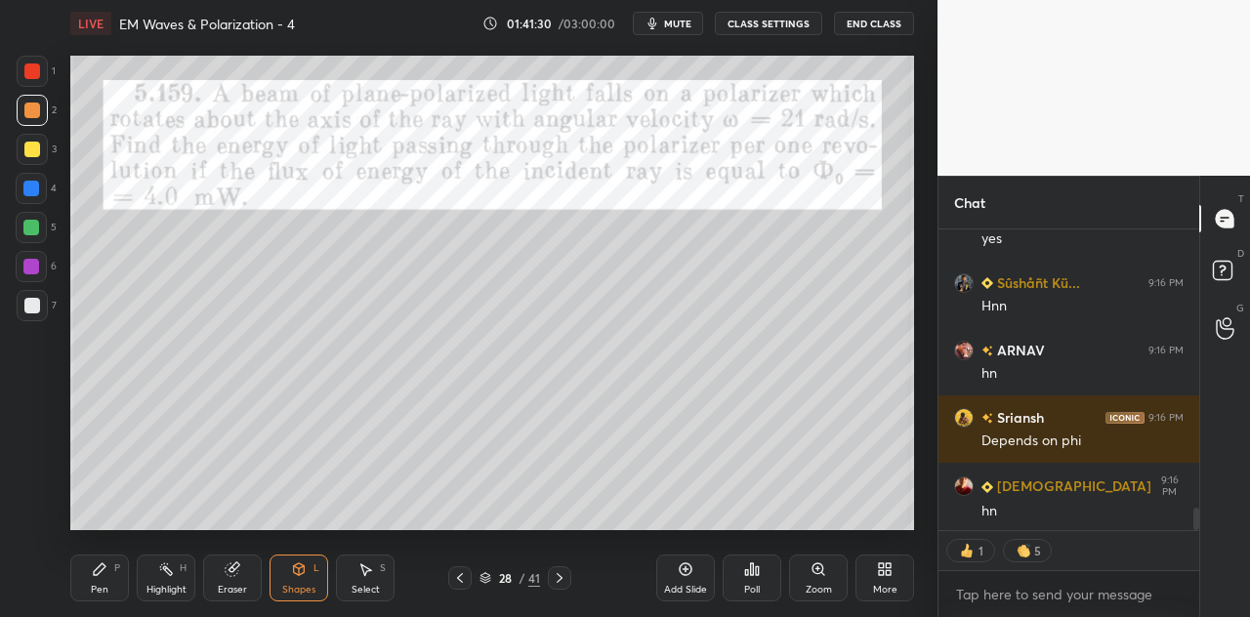
scroll to position [3796, 0]
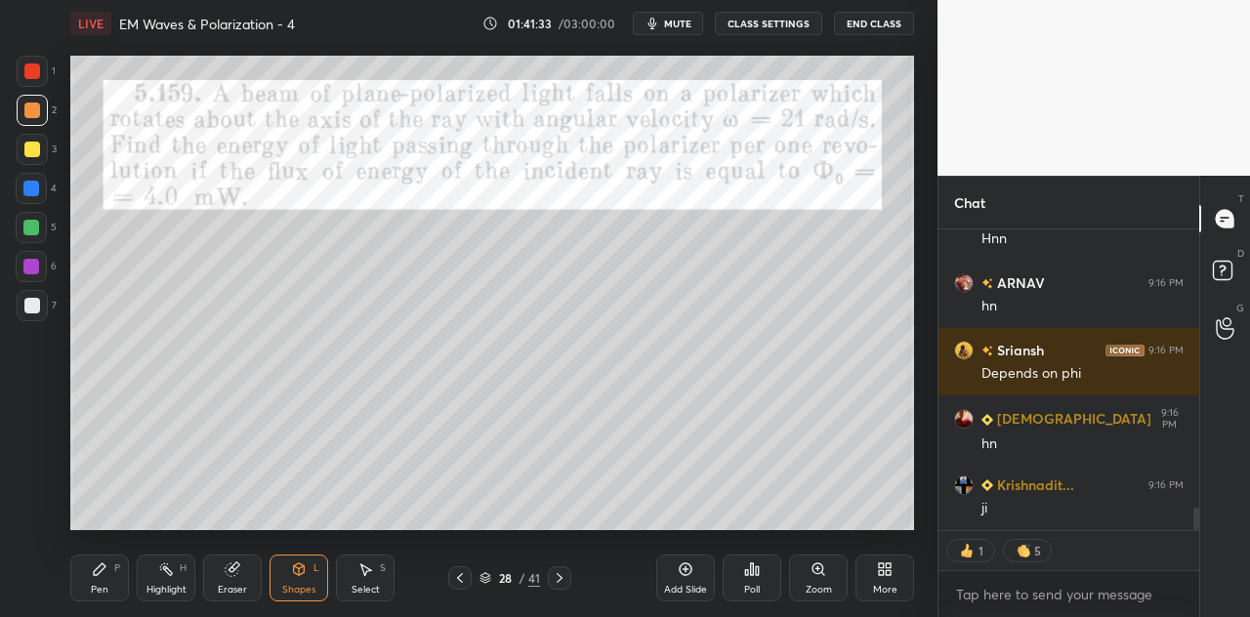
type textarea "x"
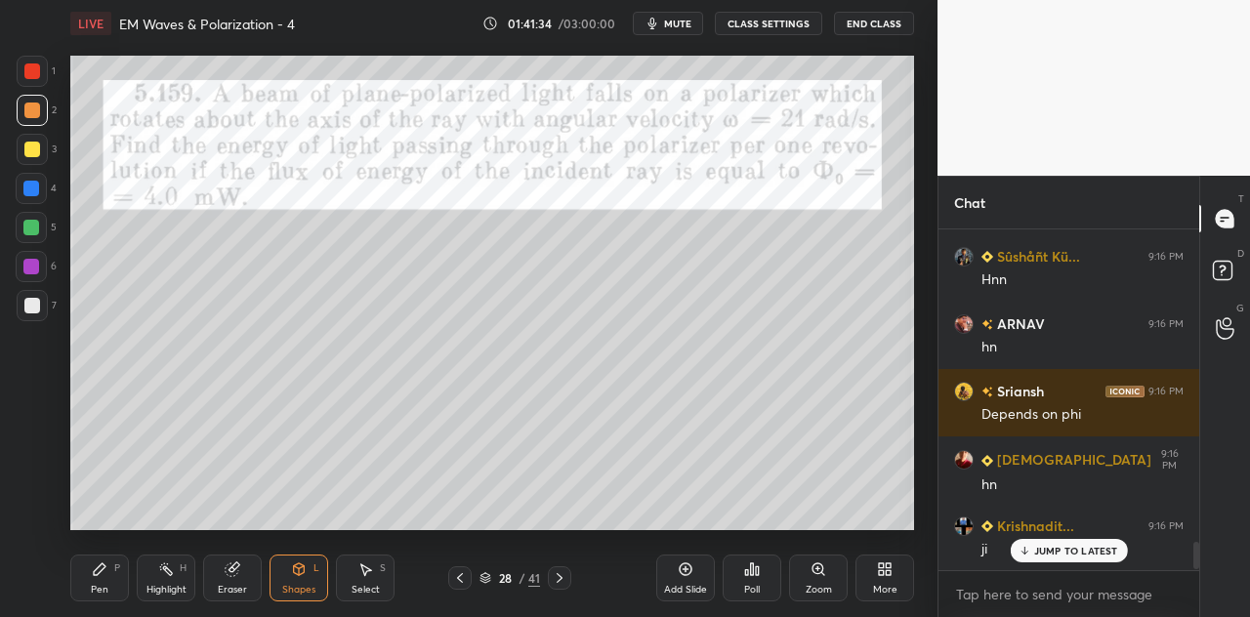
click at [128, 588] on div "Pen P" at bounding box center [99, 578] width 59 height 47
click at [38, 163] on div at bounding box center [32, 149] width 31 height 31
click at [29, 235] on div at bounding box center [31, 228] width 16 height 16
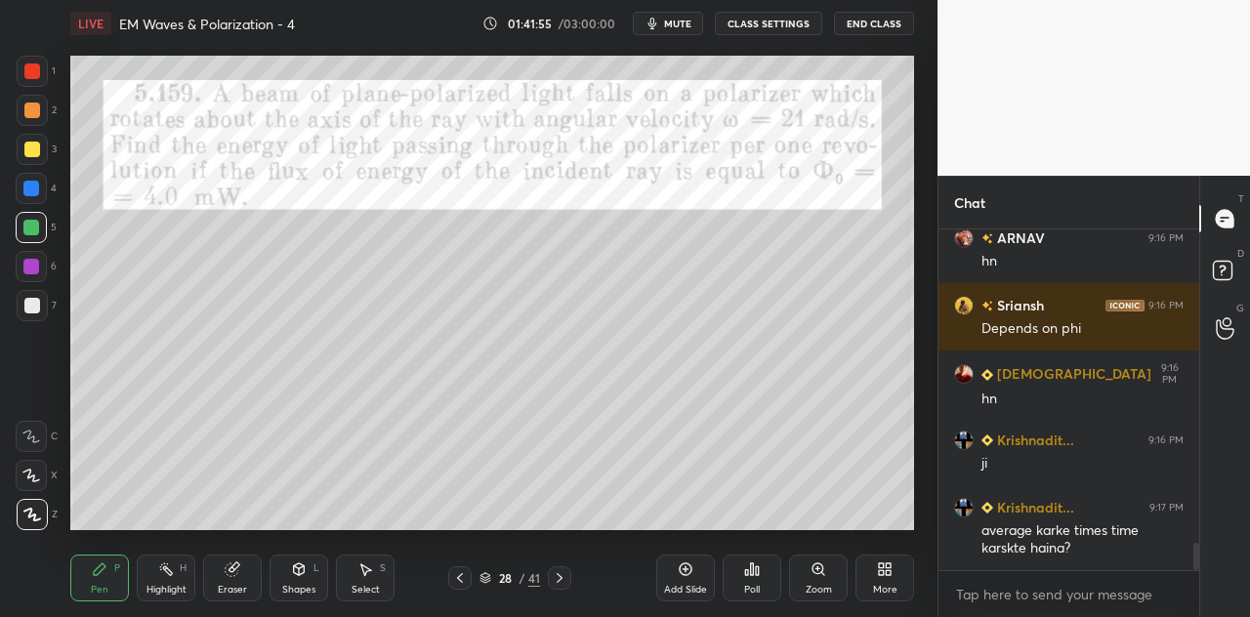
scroll to position [3907, 0]
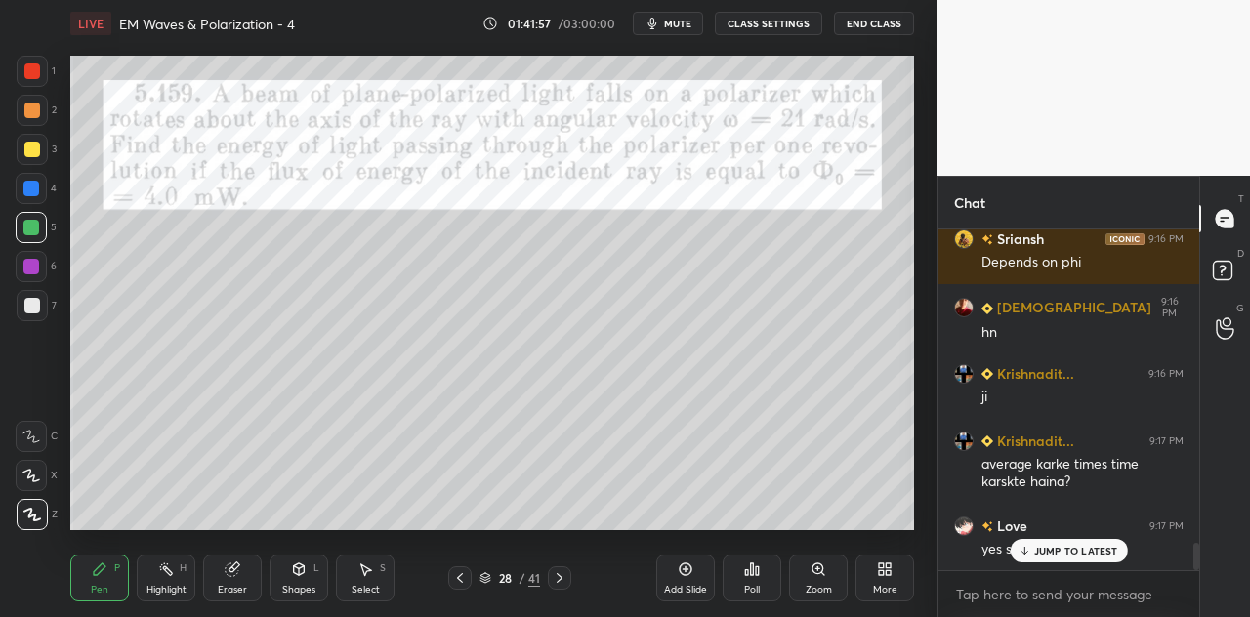
click at [301, 585] on div "Shapes" at bounding box center [298, 590] width 33 height 10
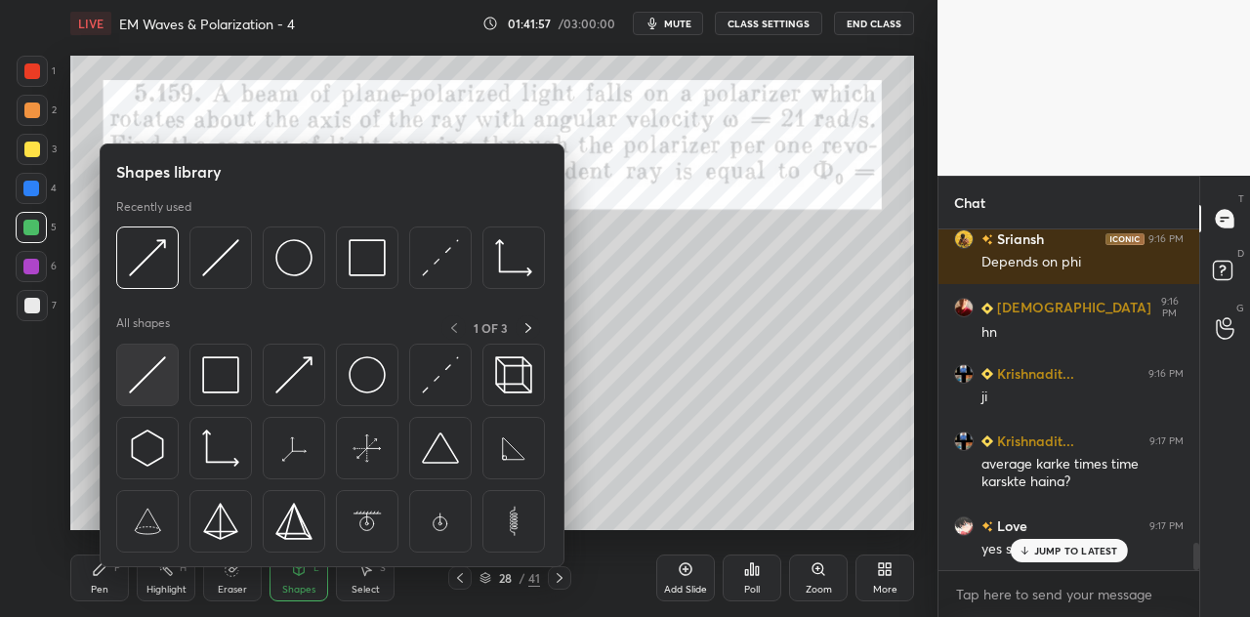
click at [152, 382] on img at bounding box center [147, 375] width 37 height 37
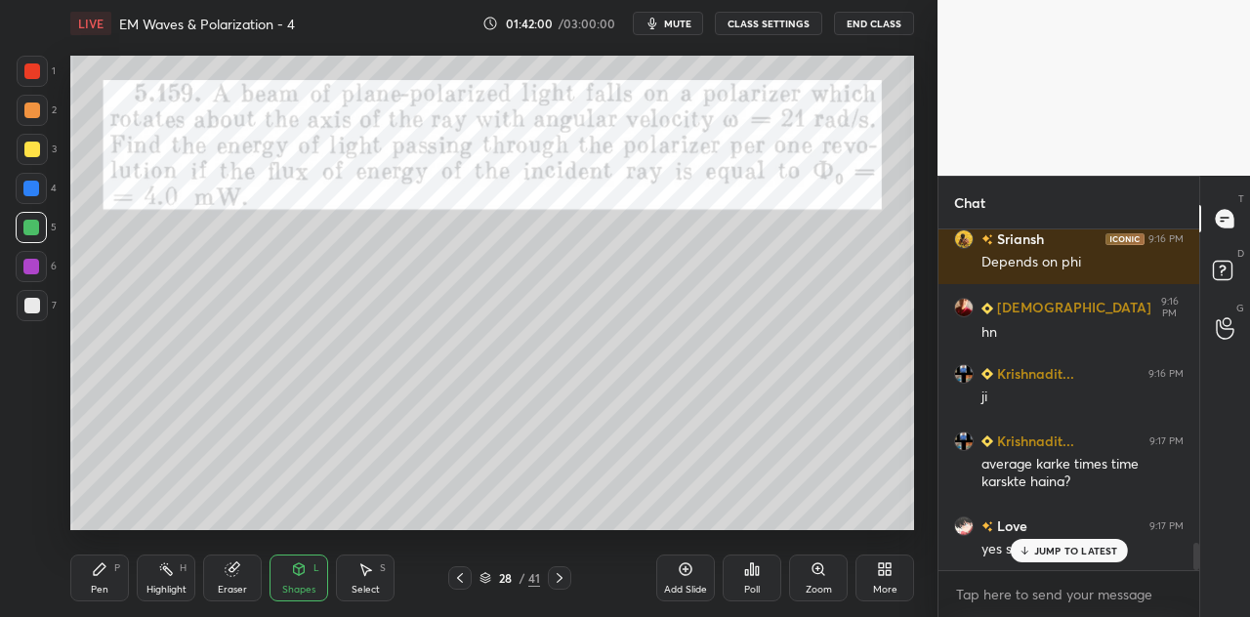
scroll to position [3976, 0]
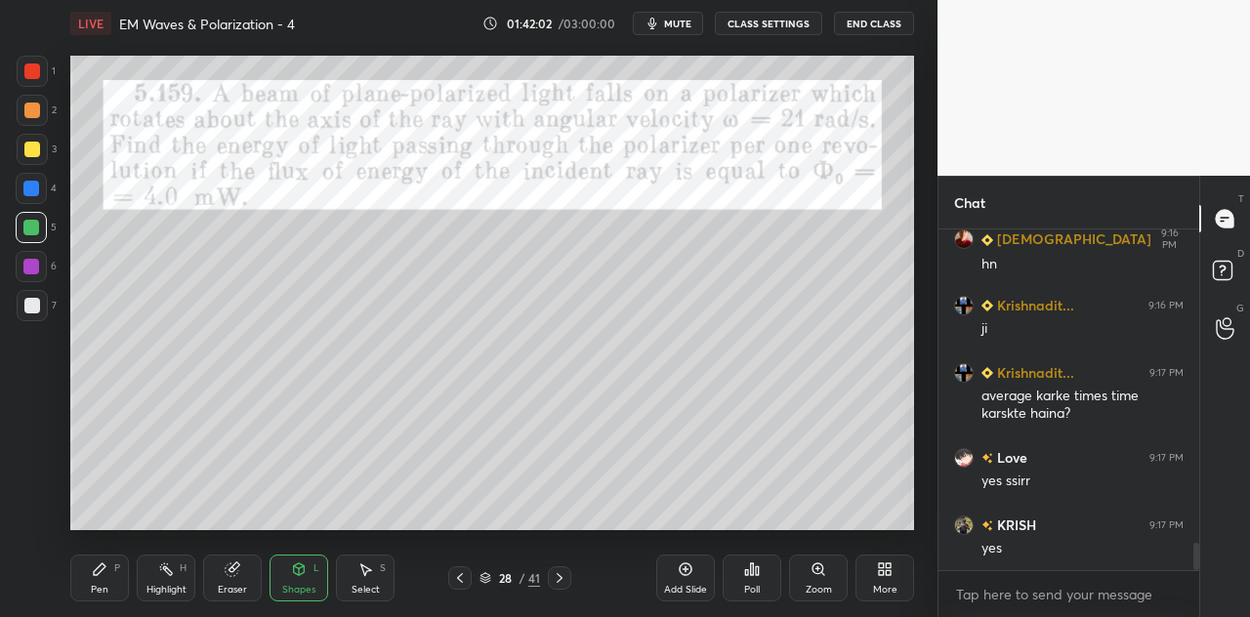
click at [115, 579] on div "Pen P" at bounding box center [99, 578] width 59 height 47
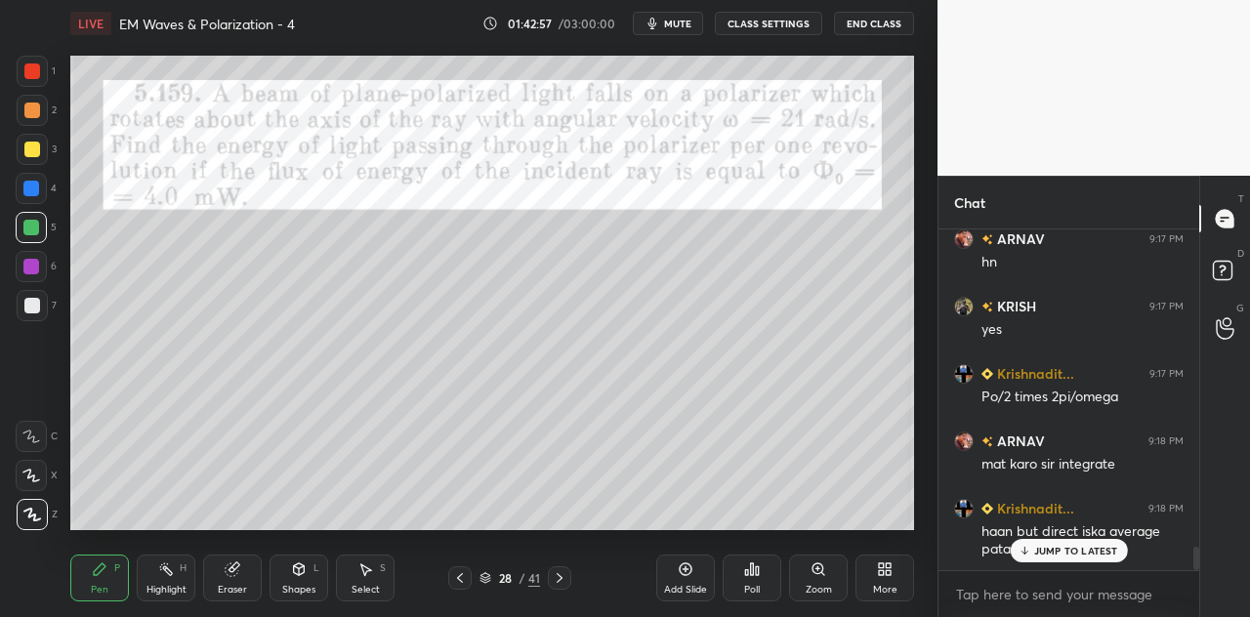
scroll to position [4638, 0]
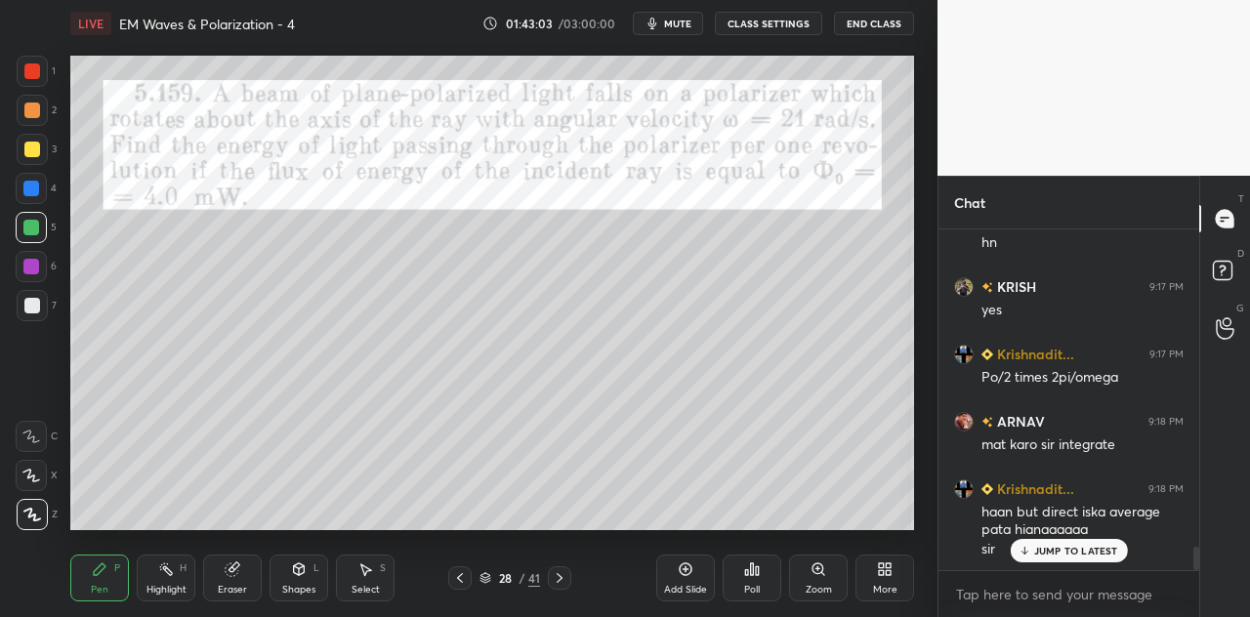
click at [37, 114] on div at bounding box center [32, 111] width 16 height 16
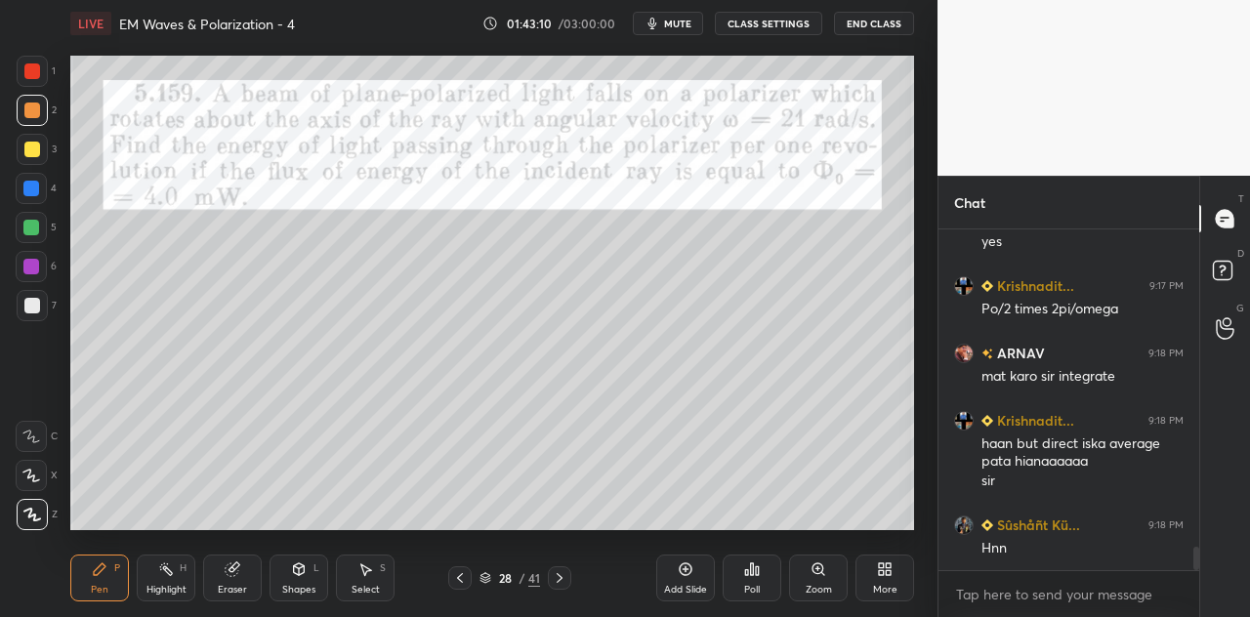
scroll to position [4790, 0]
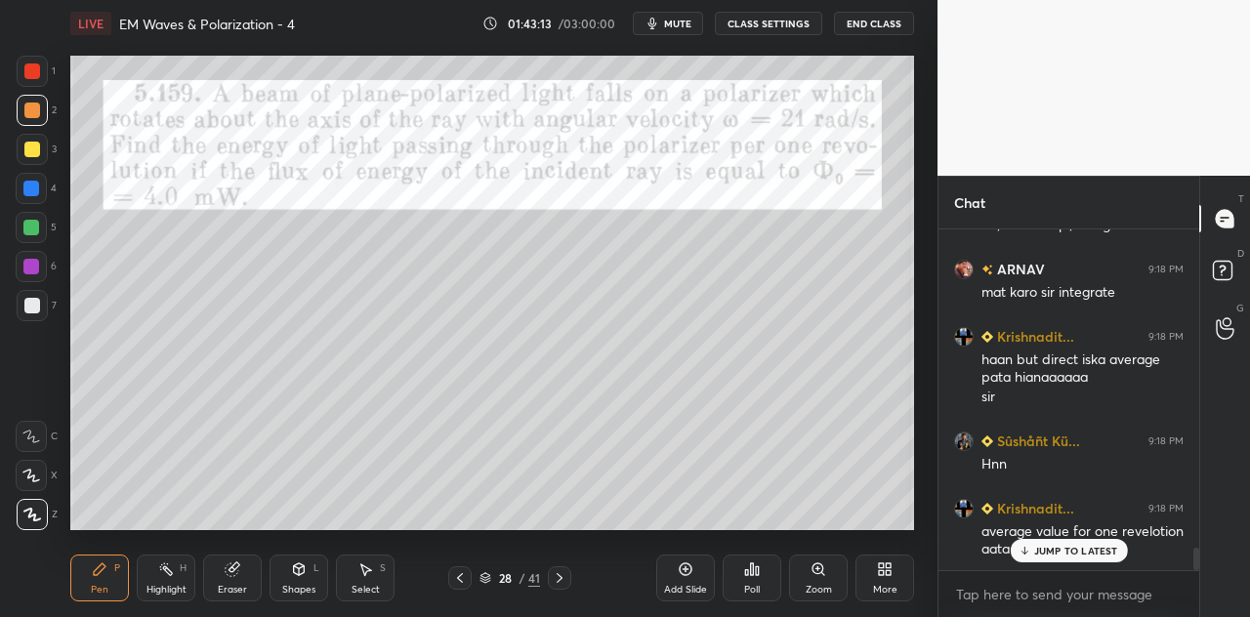
click at [1037, 552] on p "JUMP TO LATEST" at bounding box center [1076, 551] width 84 height 12
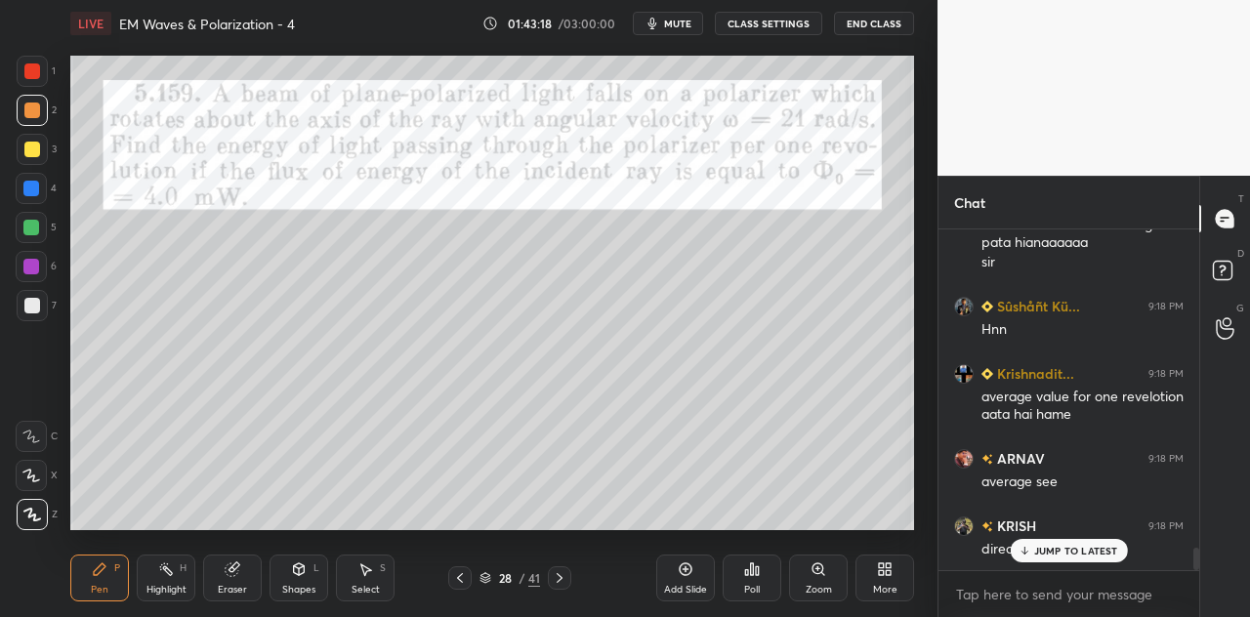
scroll to position [4994, 0]
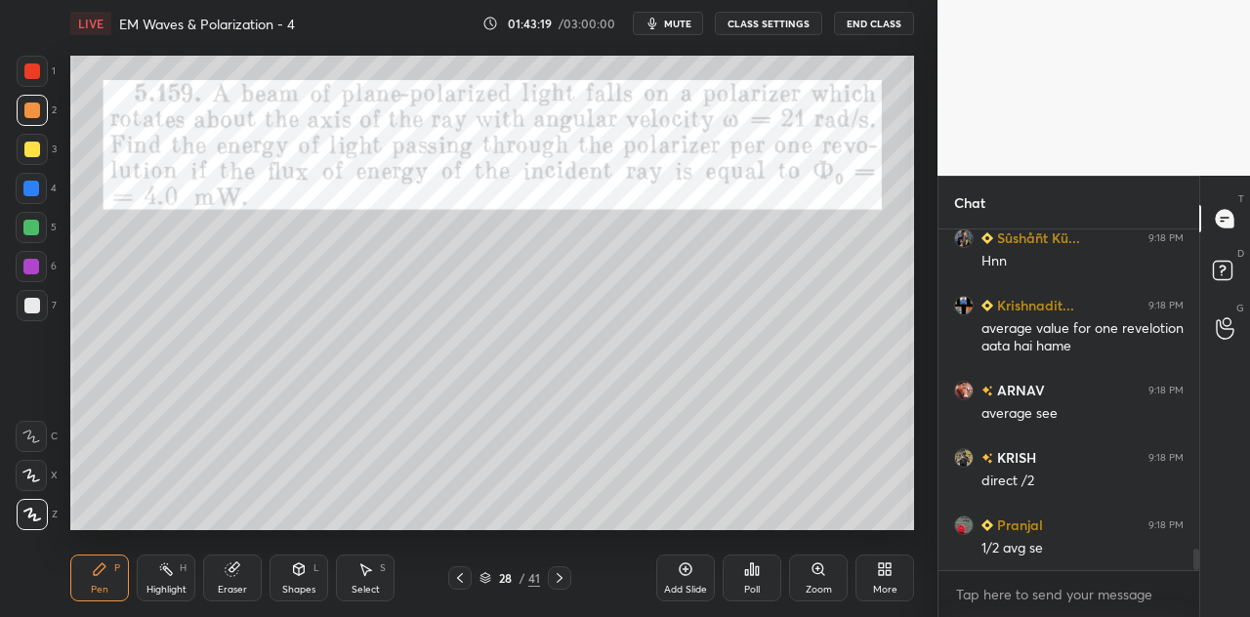
click at [311, 576] on div "Shapes L" at bounding box center [299, 578] width 59 height 47
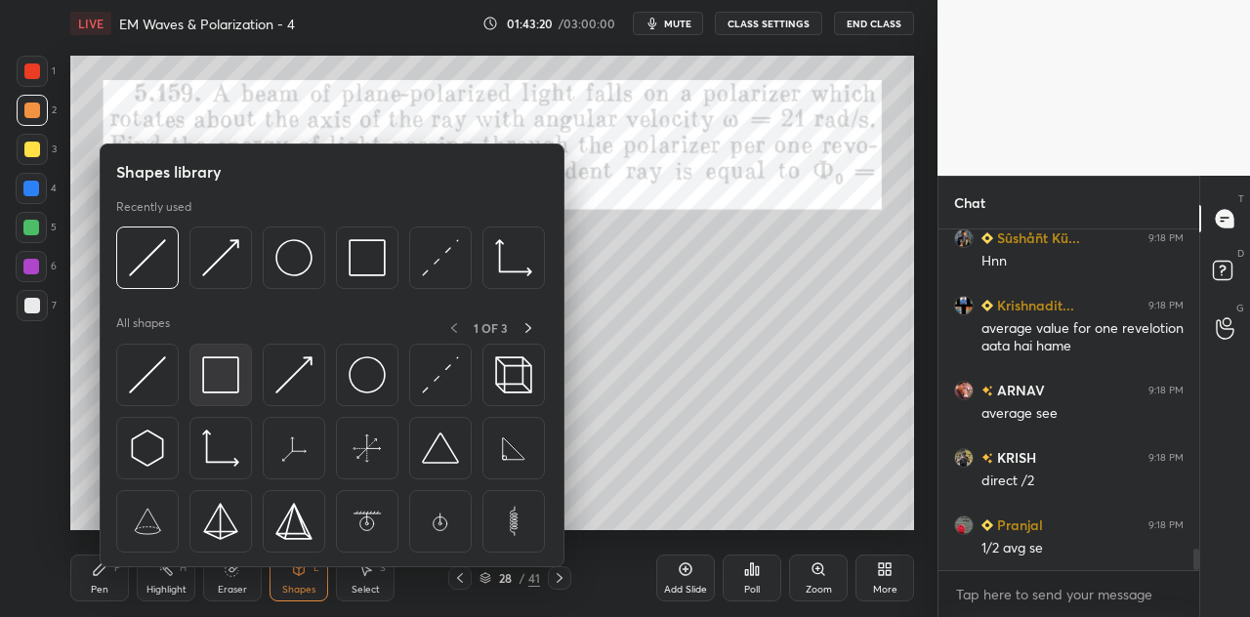
click at [225, 371] on img at bounding box center [220, 375] width 37 height 37
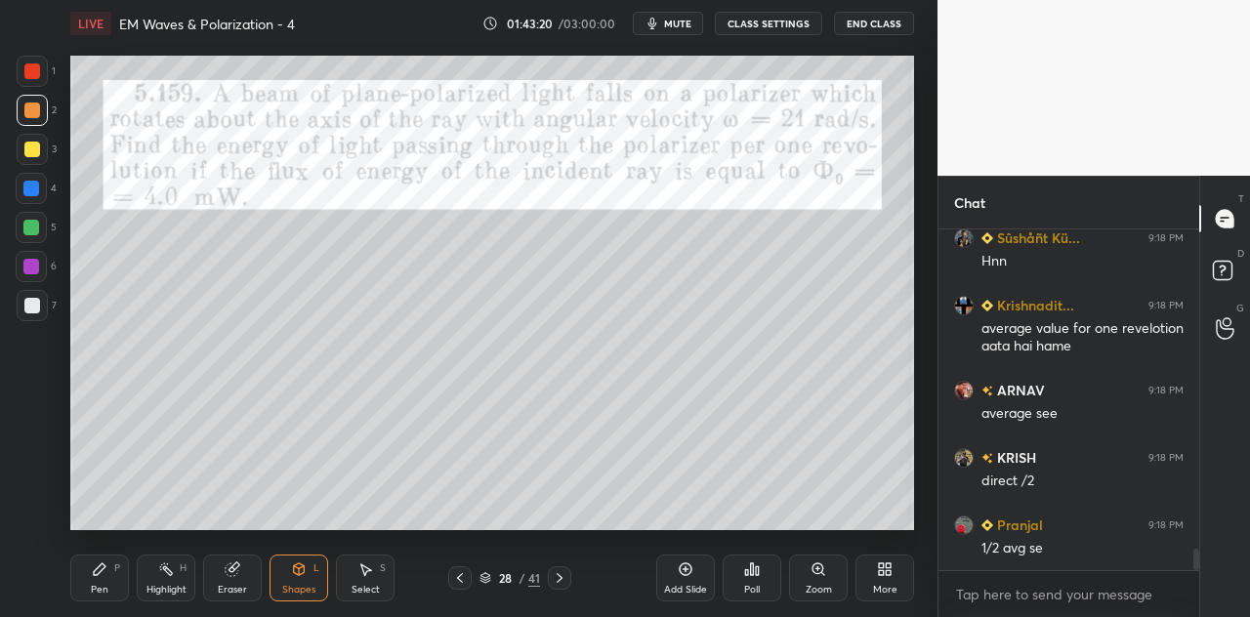
click at [33, 190] on div at bounding box center [31, 189] width 16 height 16
click at [113, 575] on div "Pen P" at bounding box center [99, 578] width 59 height 47
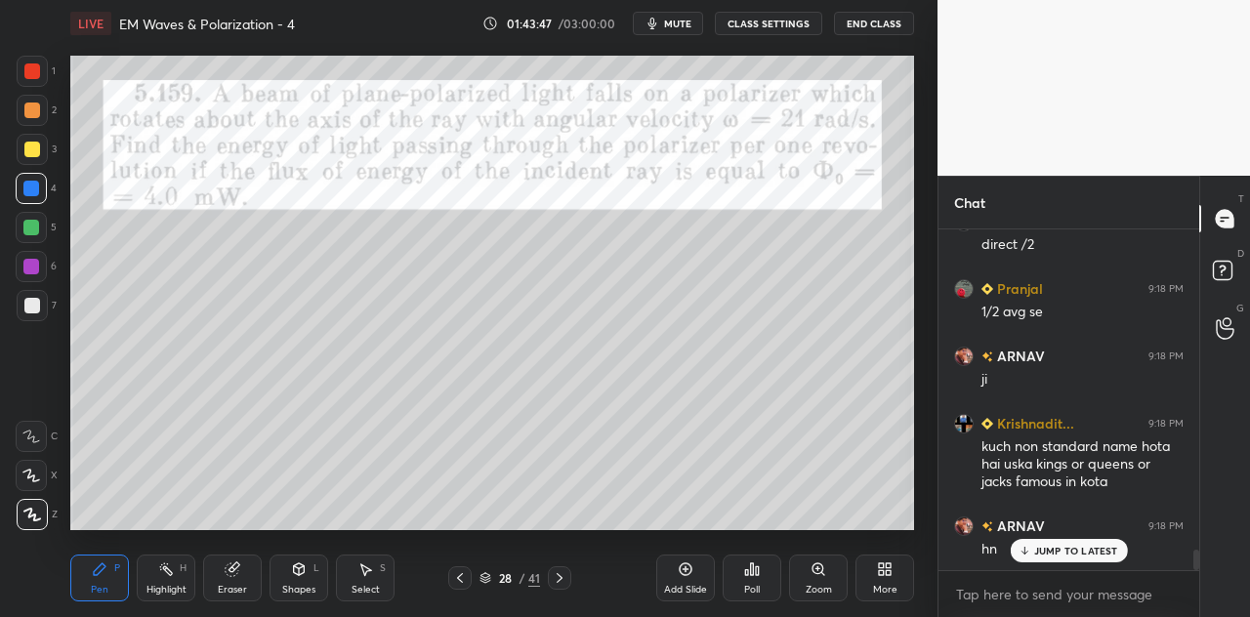
scroll to position [5298, 0]
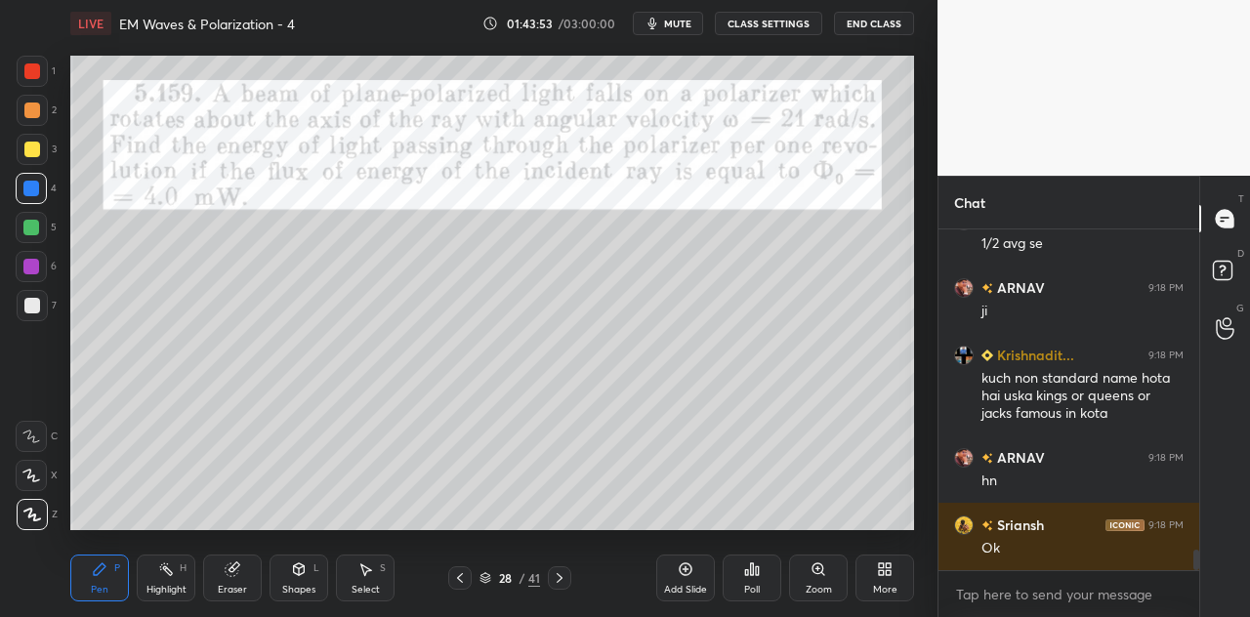
click at [31, 265] on div at bounding box center [31, 267] width 16 height 16
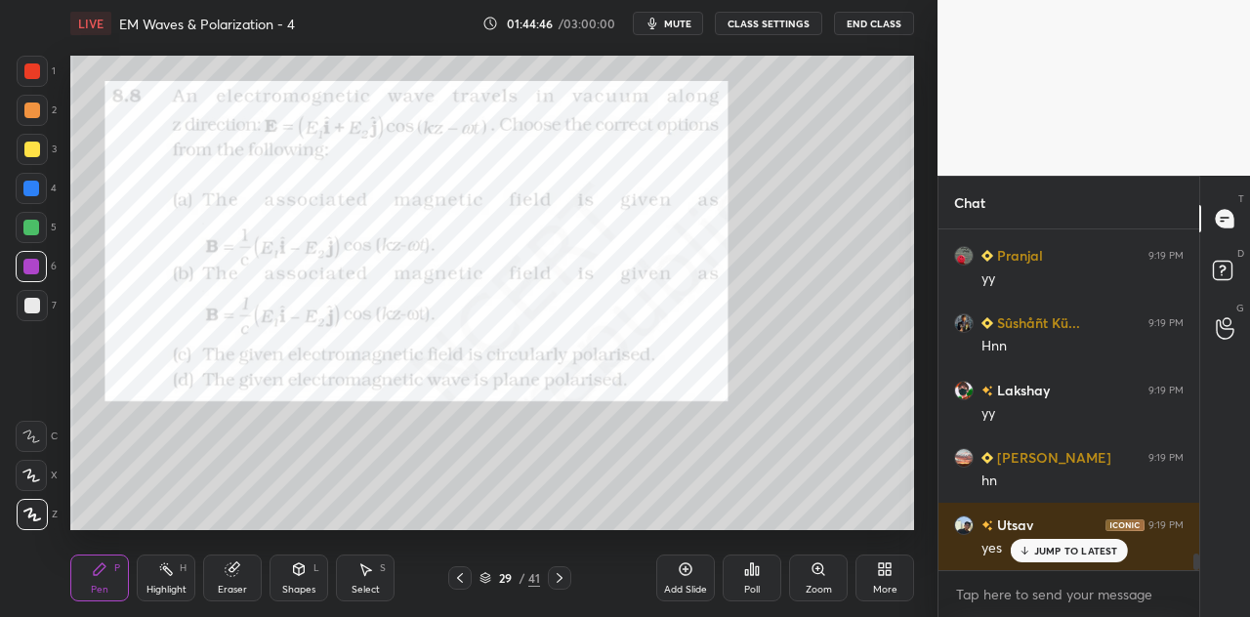
scroll to position [6578, 0]
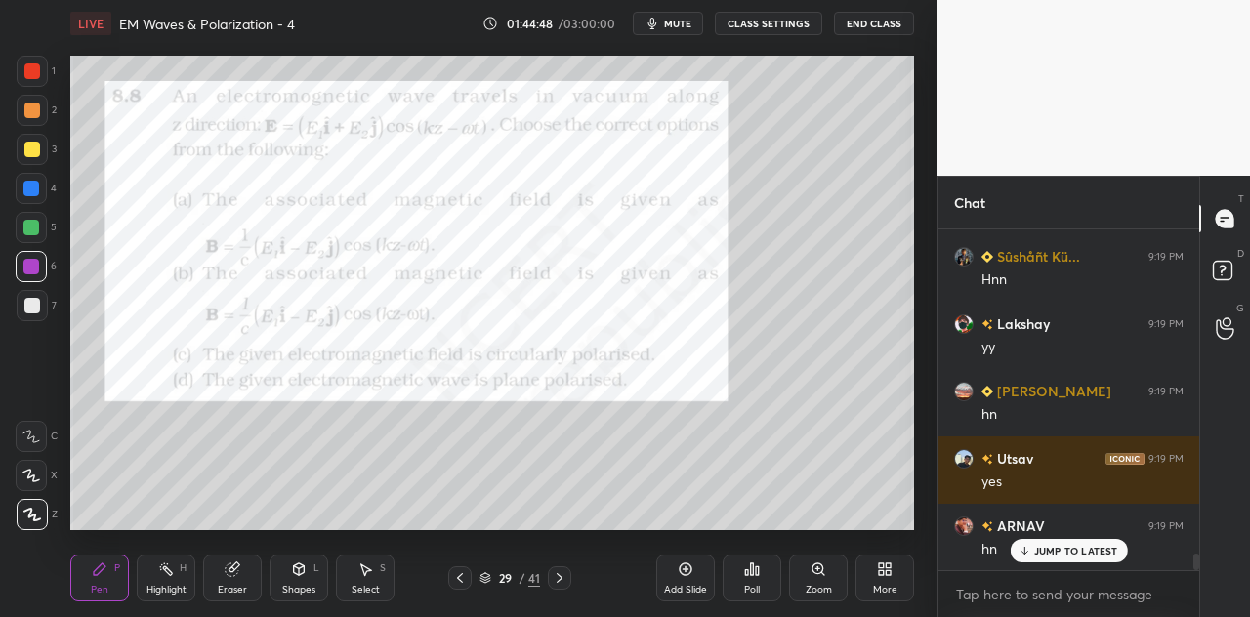
click at [243, 577] on div "Eraser" at bounding box center [232, 578] width 59 height 47
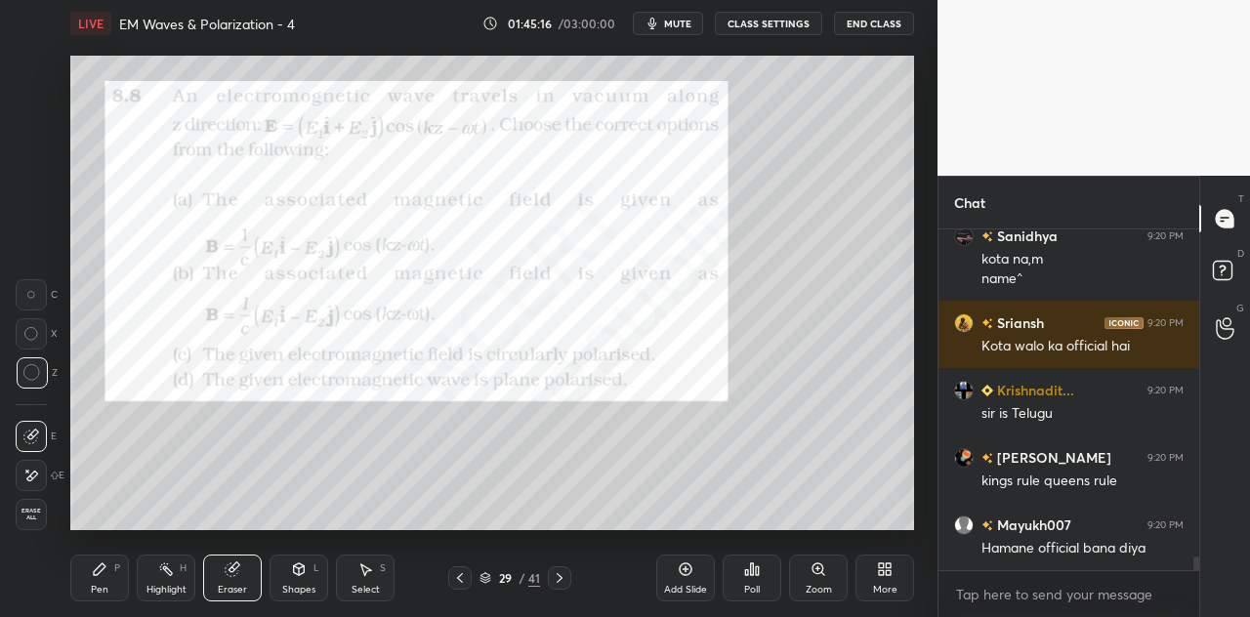
scroll to position [8350, 0]
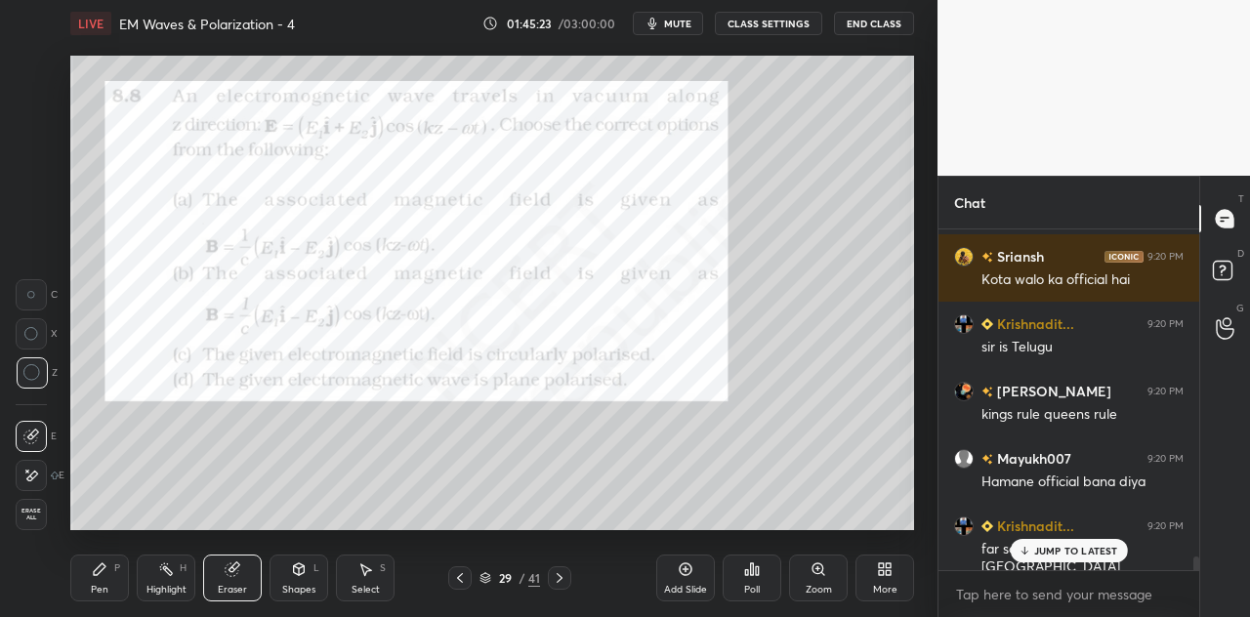
click at [105, 585] on div "Pen" at bounding box center [100, 590] width 18 height 10
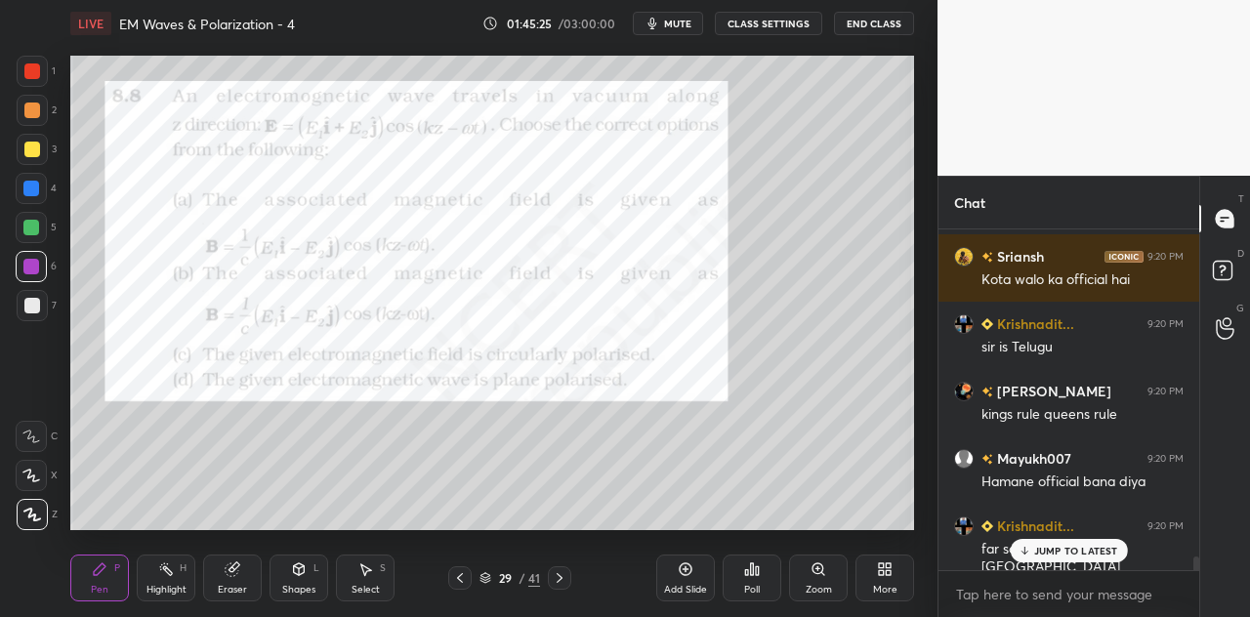
click at [37, 74] on div at bounding box center [32, 71] width 16 height 16
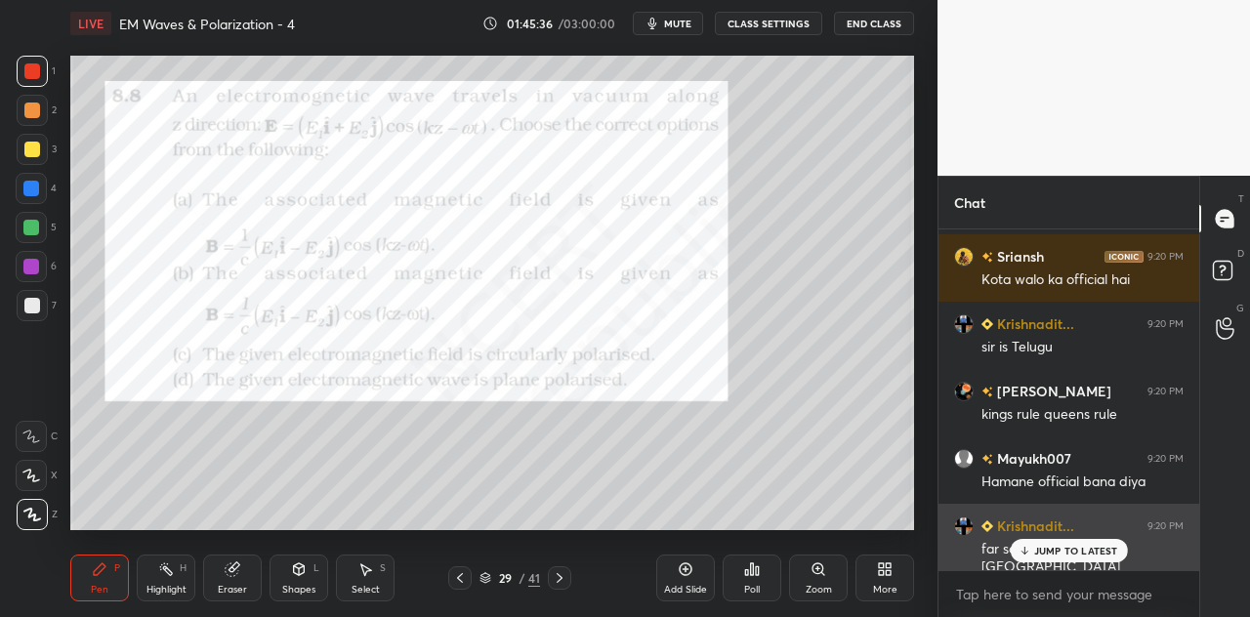
click at [1060, 547] on p "JUMP TO LATEST" at bounding box center [1076, 551] width 84 height 12
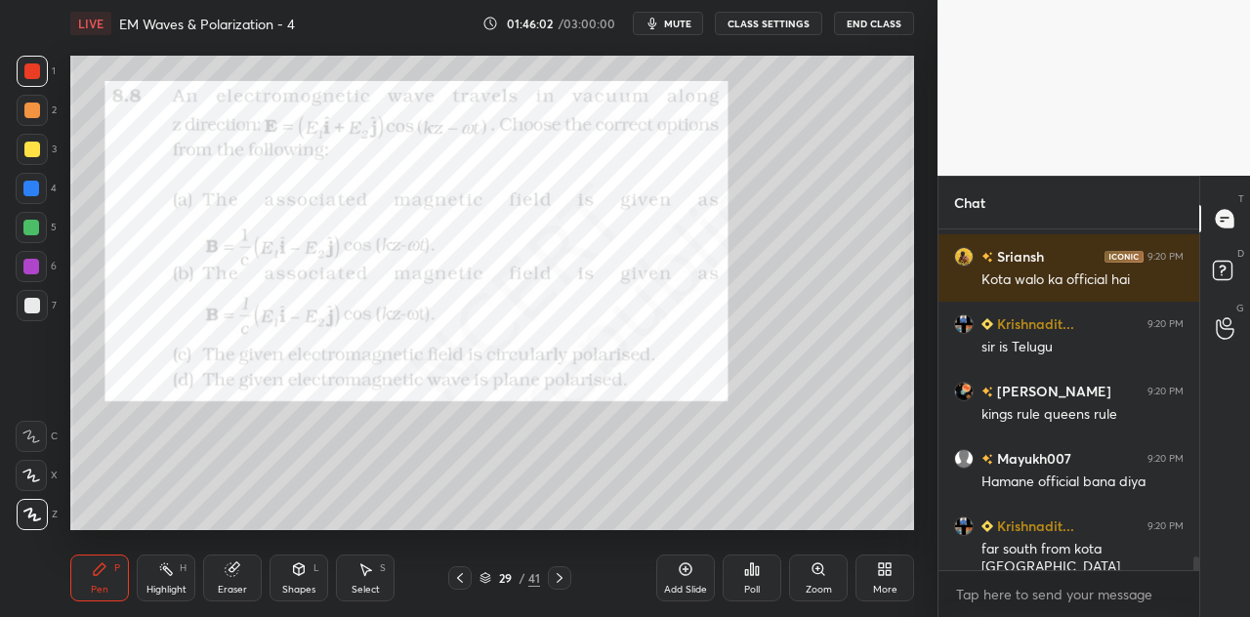
scroll to position [8436, 0]
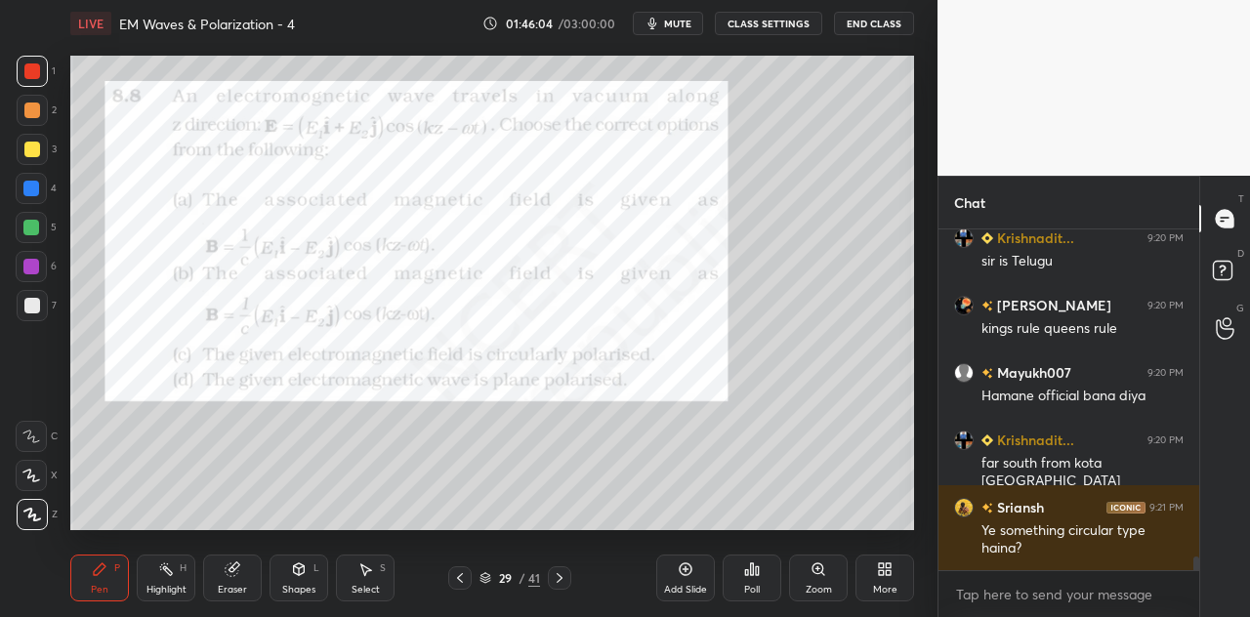
click at [31, 119] on div at bounding box center [32, 110] width 31 height 31
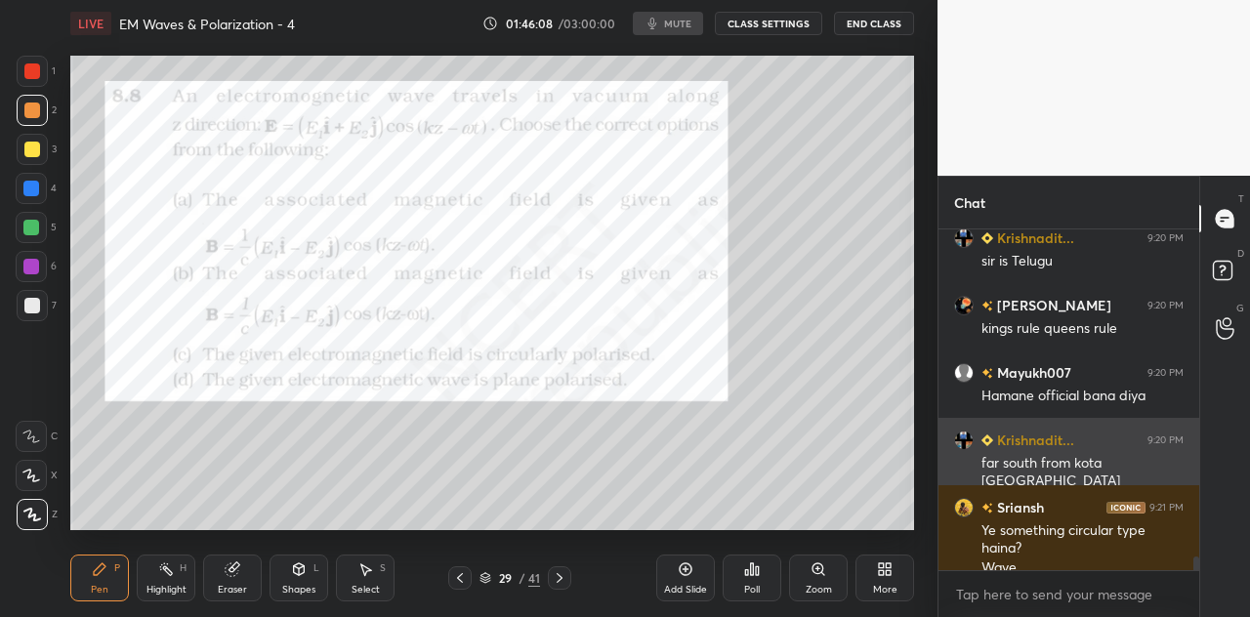
scroll to position [8455, 0]
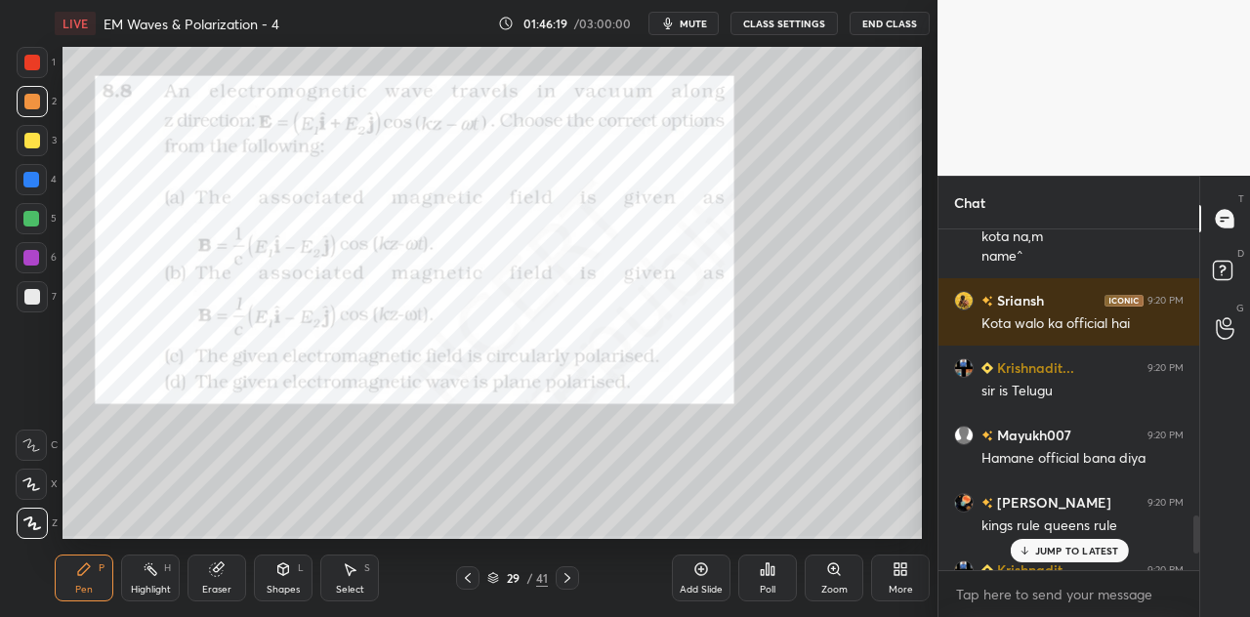
scroll to position [97190, 96823]
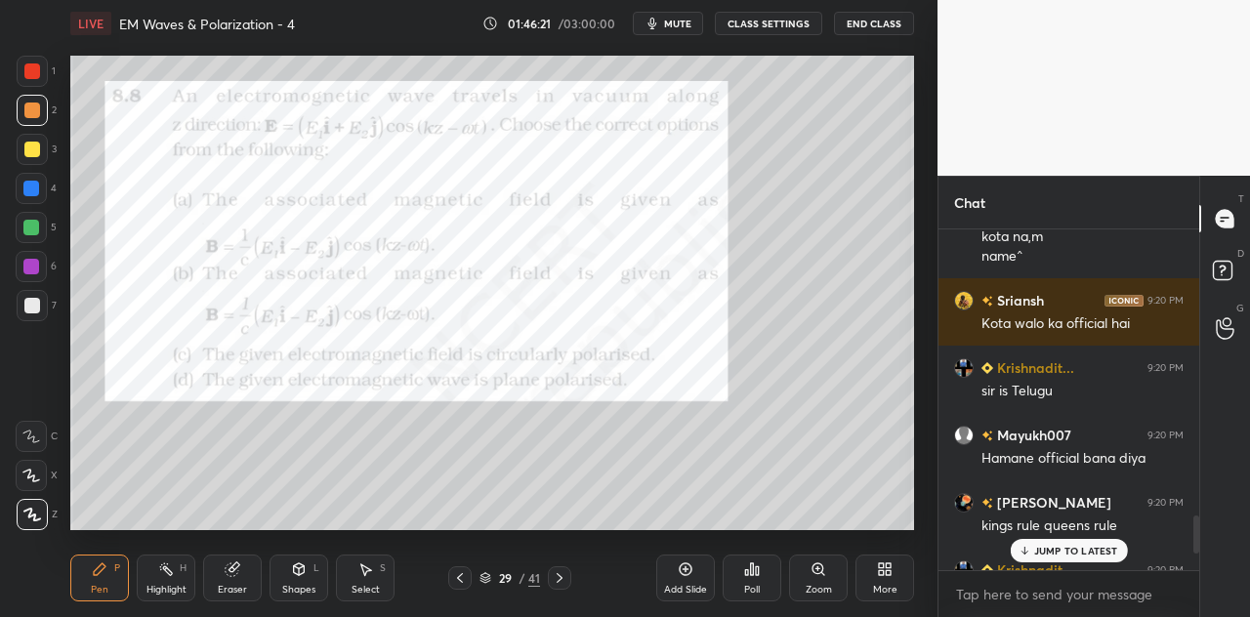
click at [33, 73] on div at bounding box center [32, 71] width 16 height 16
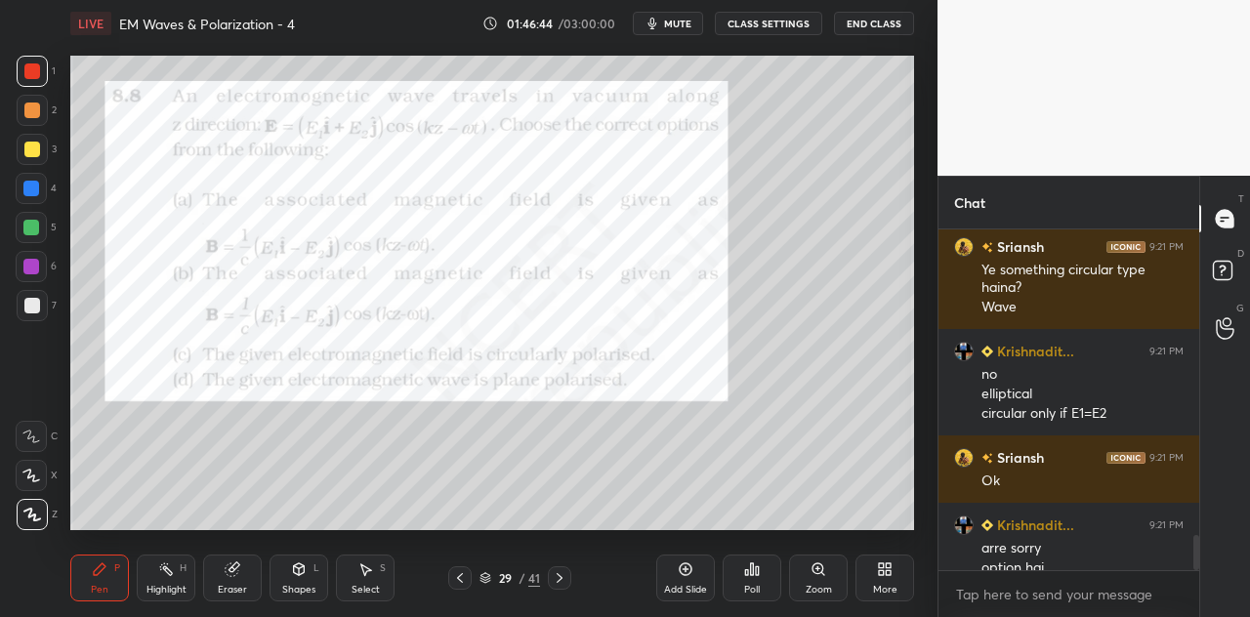
scroll to position [2952, 0]
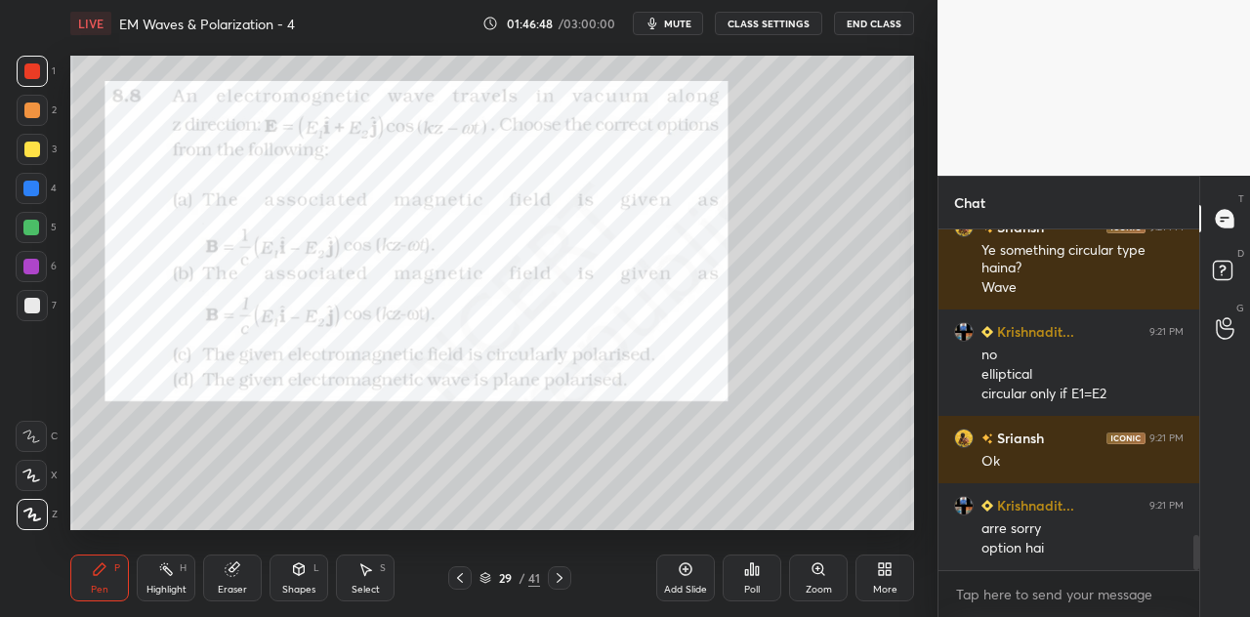
click at [758, 576] on icon at bounding box center [752, 570] width 16 height 16
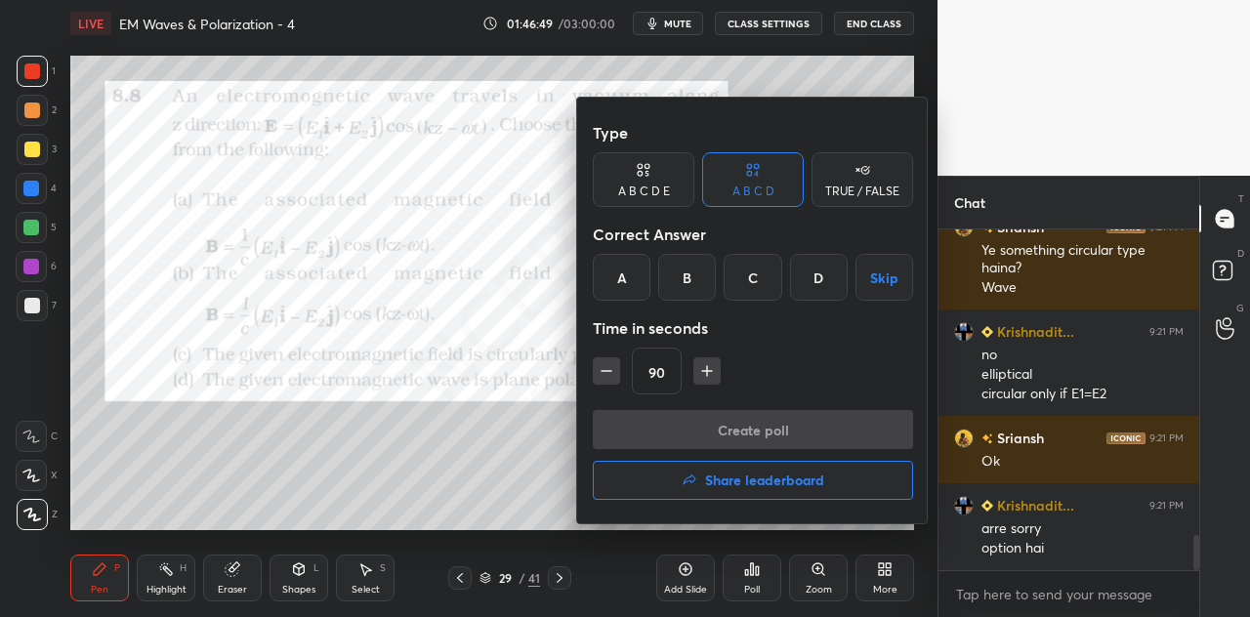
click at [635, 183] on div "A B C D E" at bounding box center [644, 179] width 102 height 55
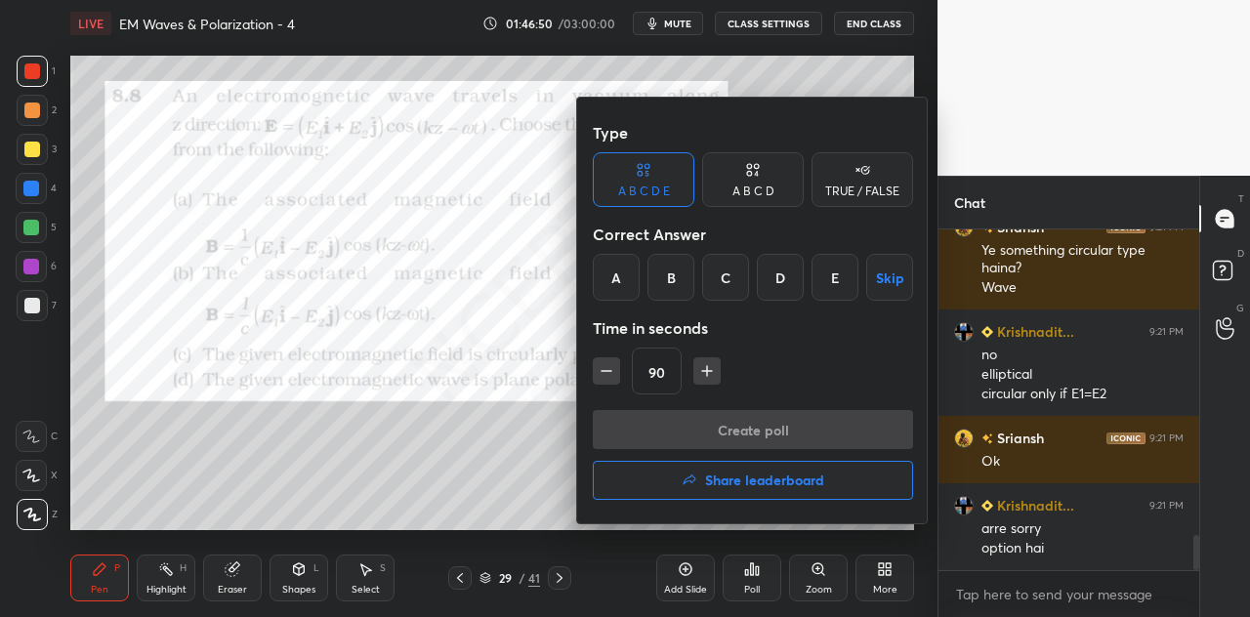
click at [680, 286] on div "B" at bounding box center [671, 277] width 47 height 47
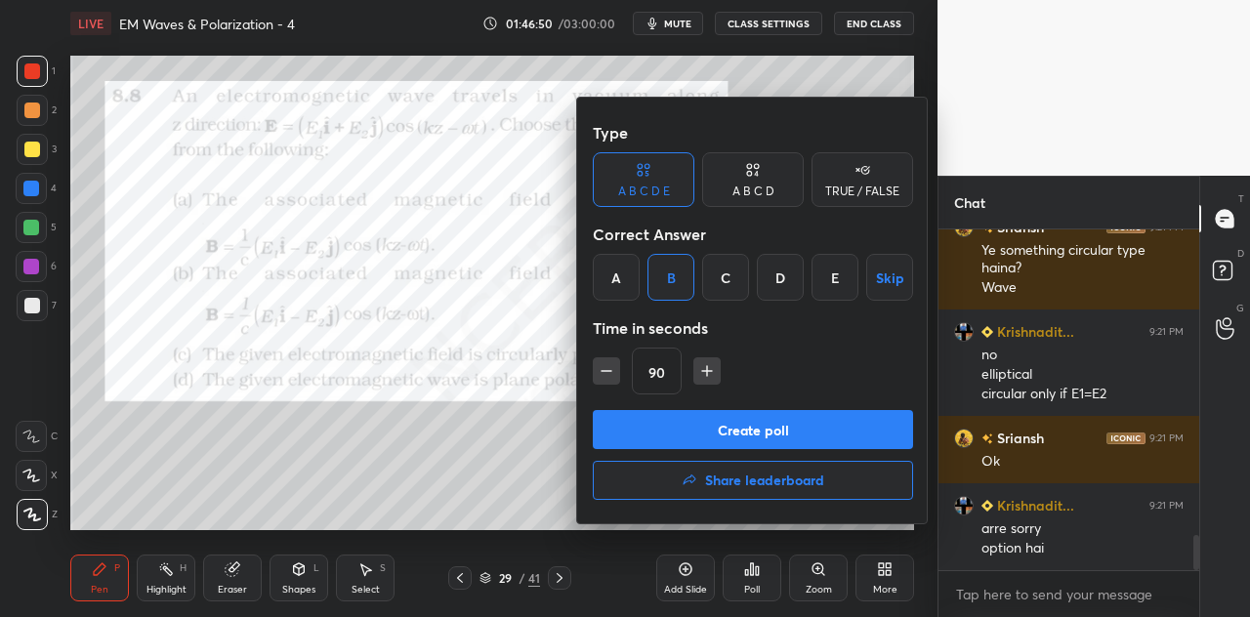
click at [616, 380] on button "button" at bounding box center [606, 371] width 27 height 27
click at [611, 376] on icon "button" at bounding box center [607, 371] width 20 height 20
type input "60"
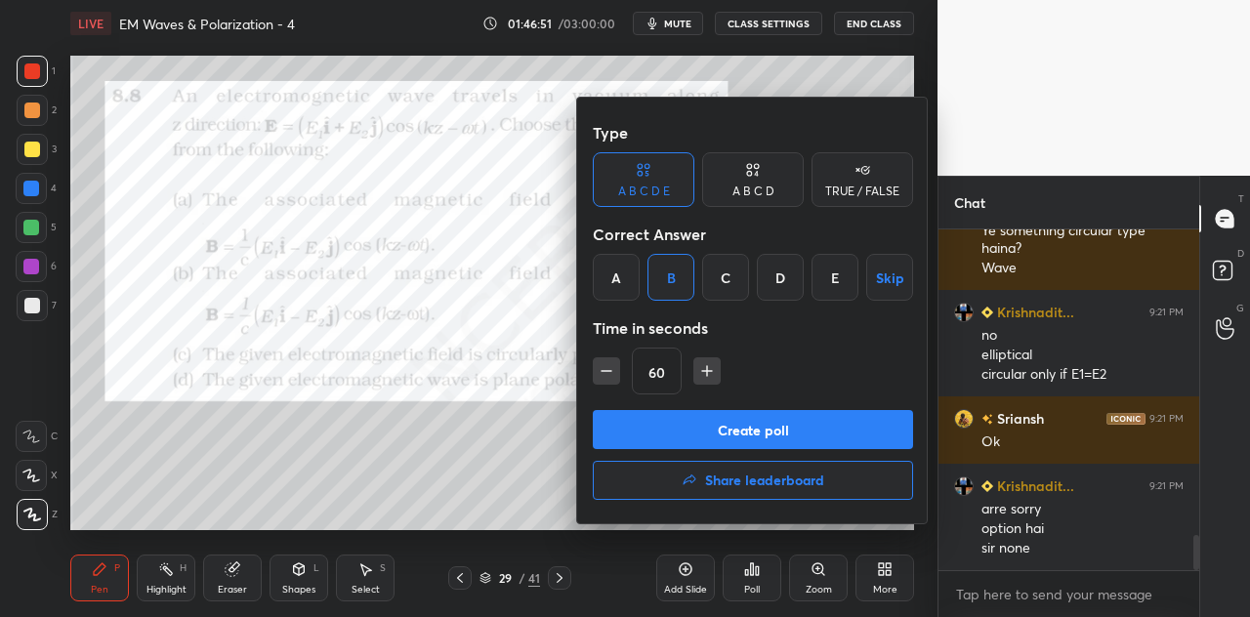
click at [750, 431] on button "Create poll" at bounding box center [753, 429] width 320 height 39
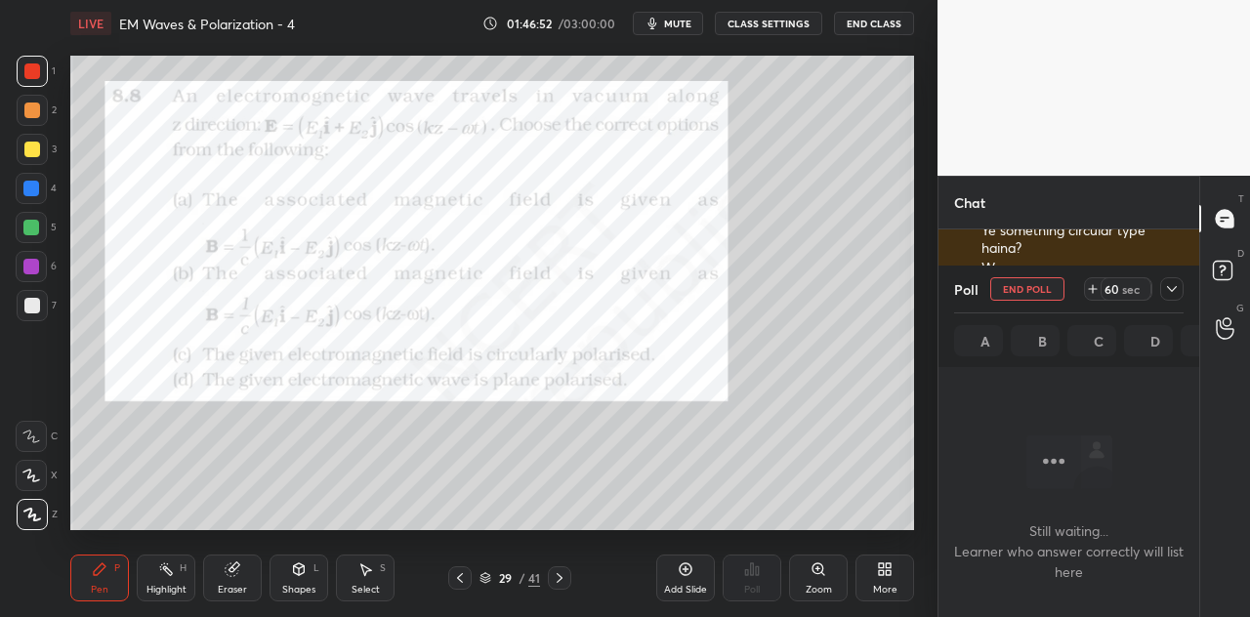
scroll to position [3140, 0]
click at [1175, 291] on icon at bounding box center [1172, 289] width 16 height 16
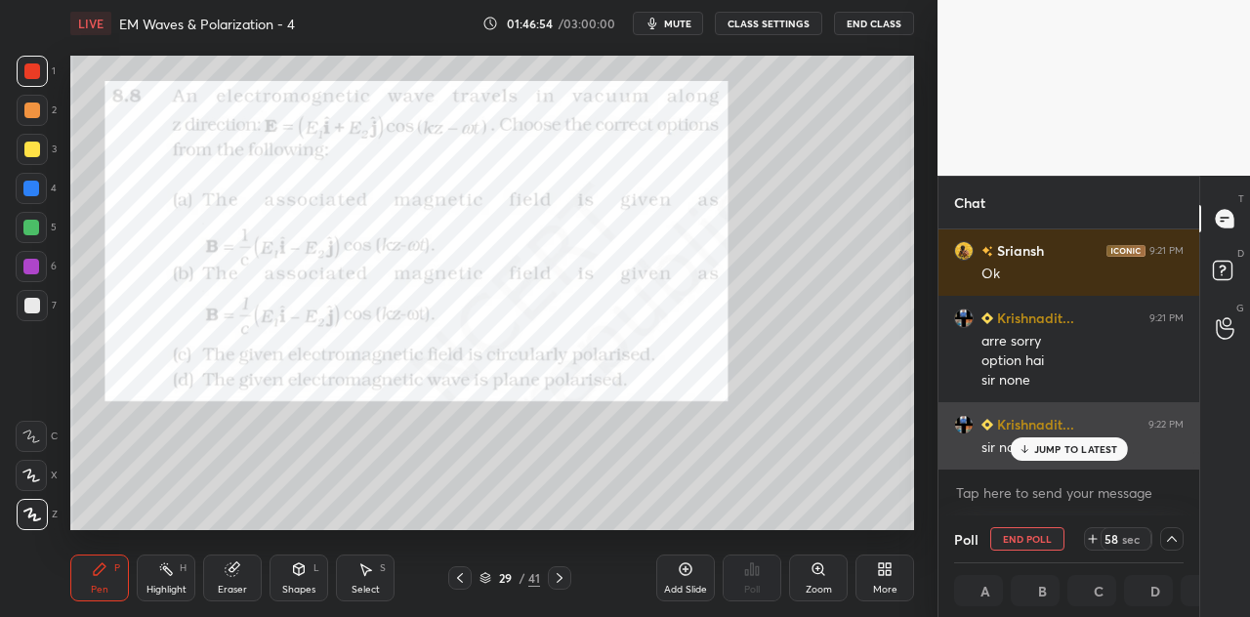
click at [1033, 445] on div "JUMP TO LATEST" at bounding box center [1068, 449] width 117 height 23
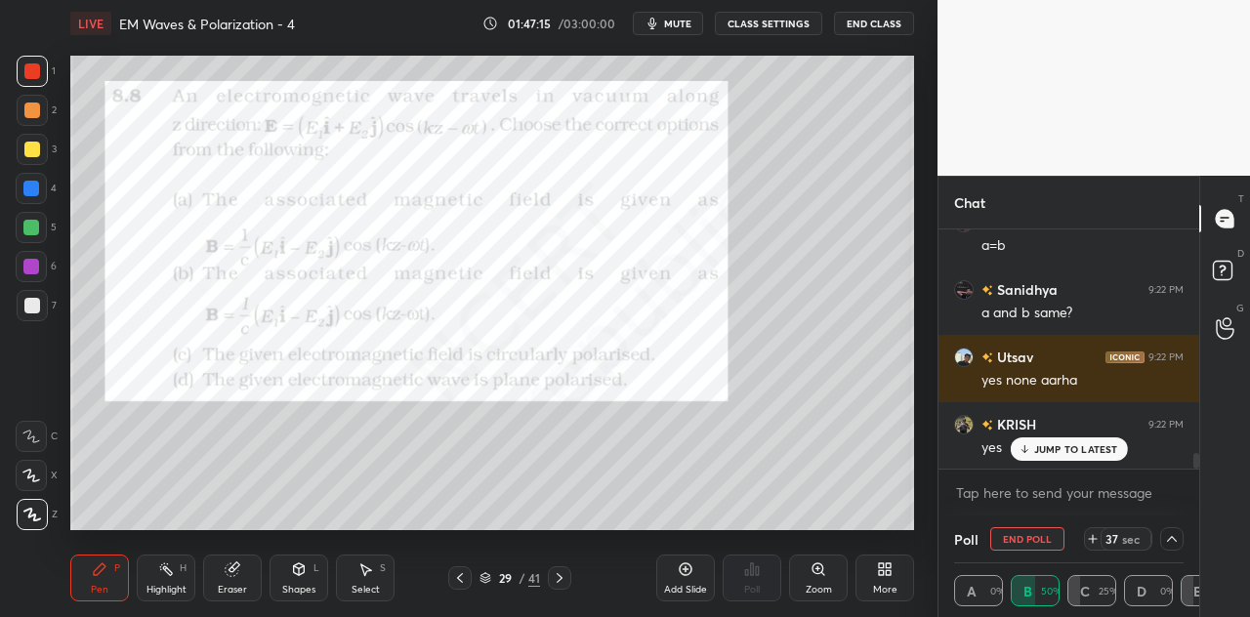
scroll to position [3679, 0]
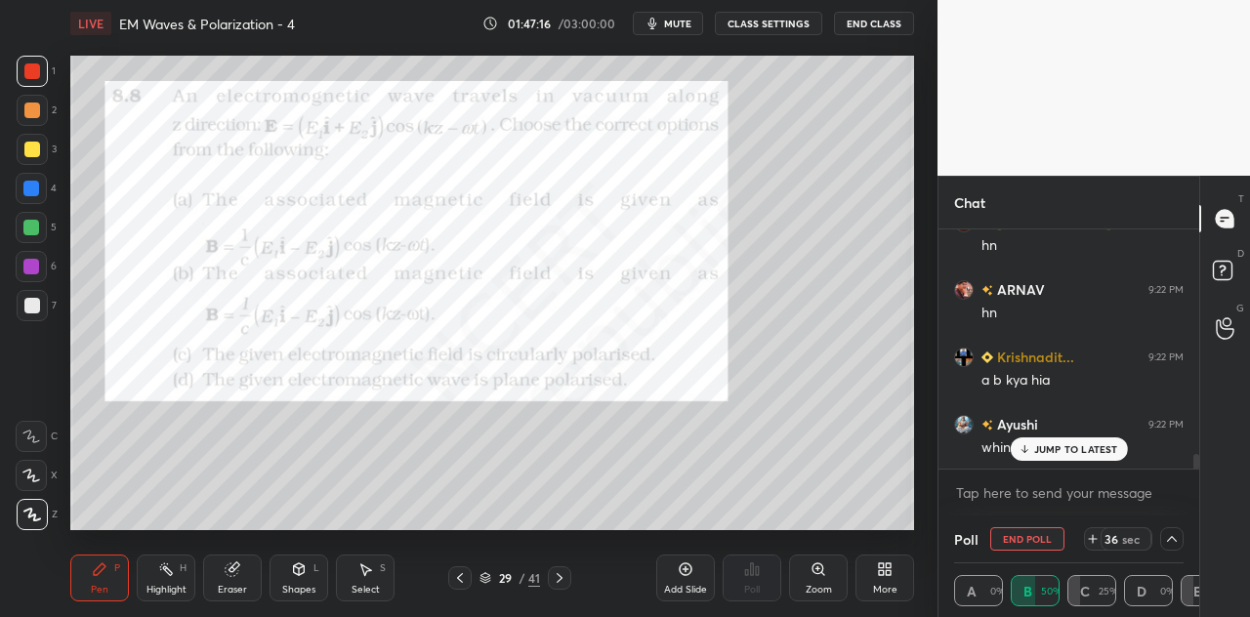
click at [1021, 532] on button "End Poll" at bounding box center [1027, 538] width 74 height 23
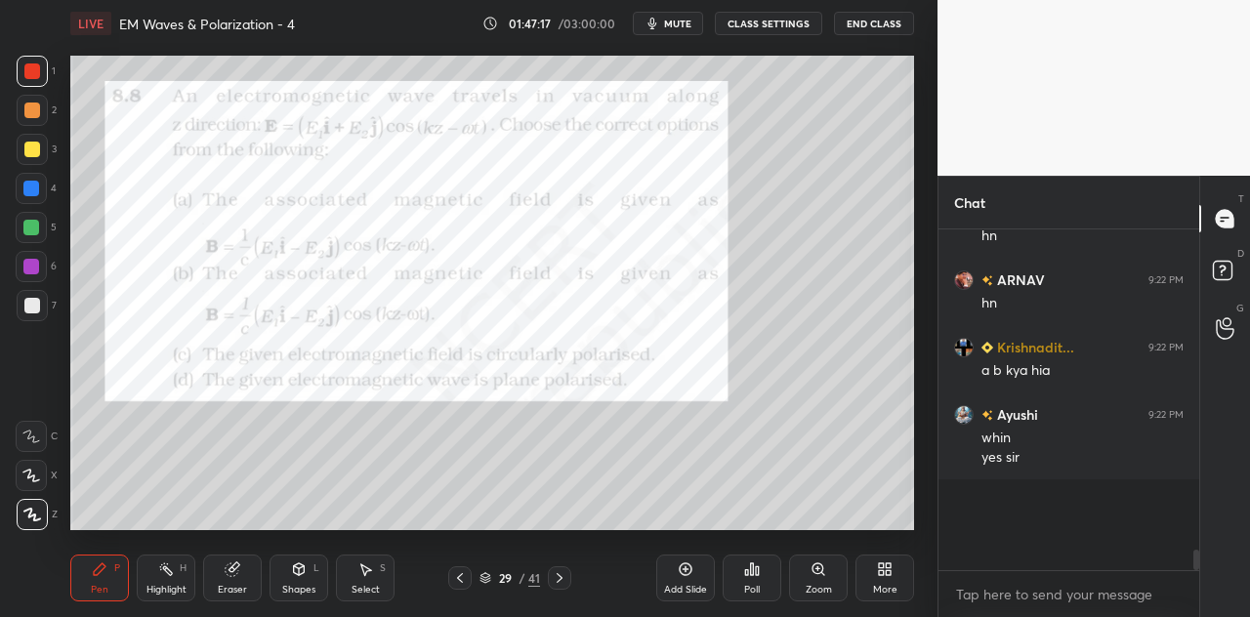
scroll to position [3606, 0]
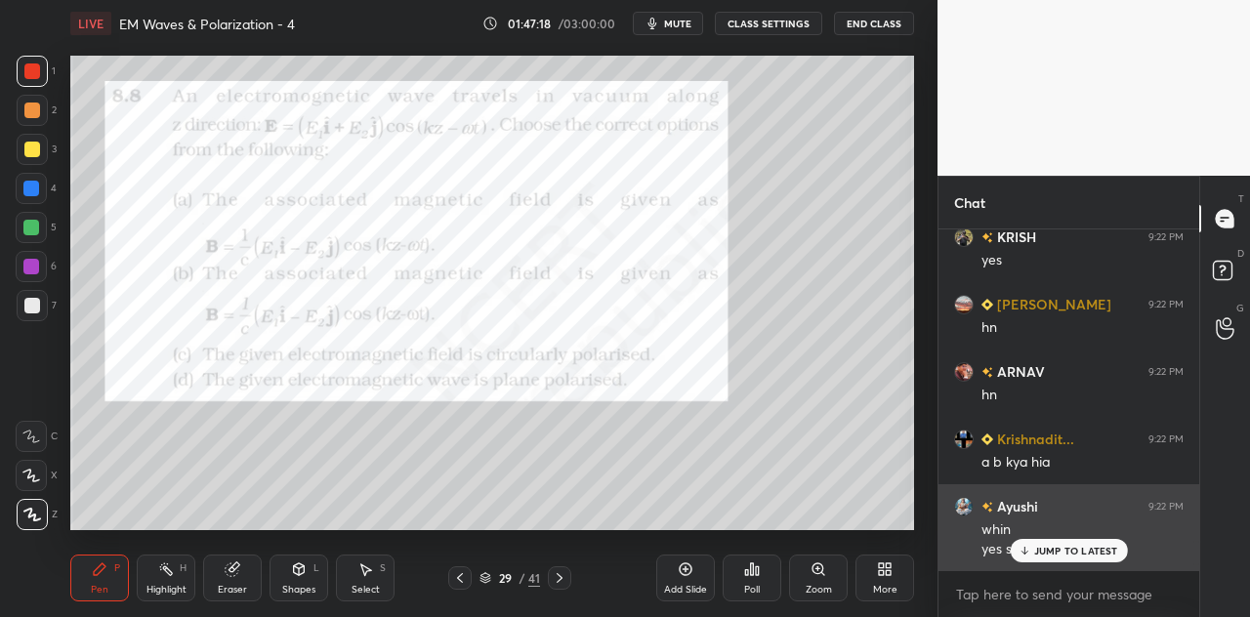
click at [1028, 548] on icon at bounding box center [1024, 551] width 13 height 12
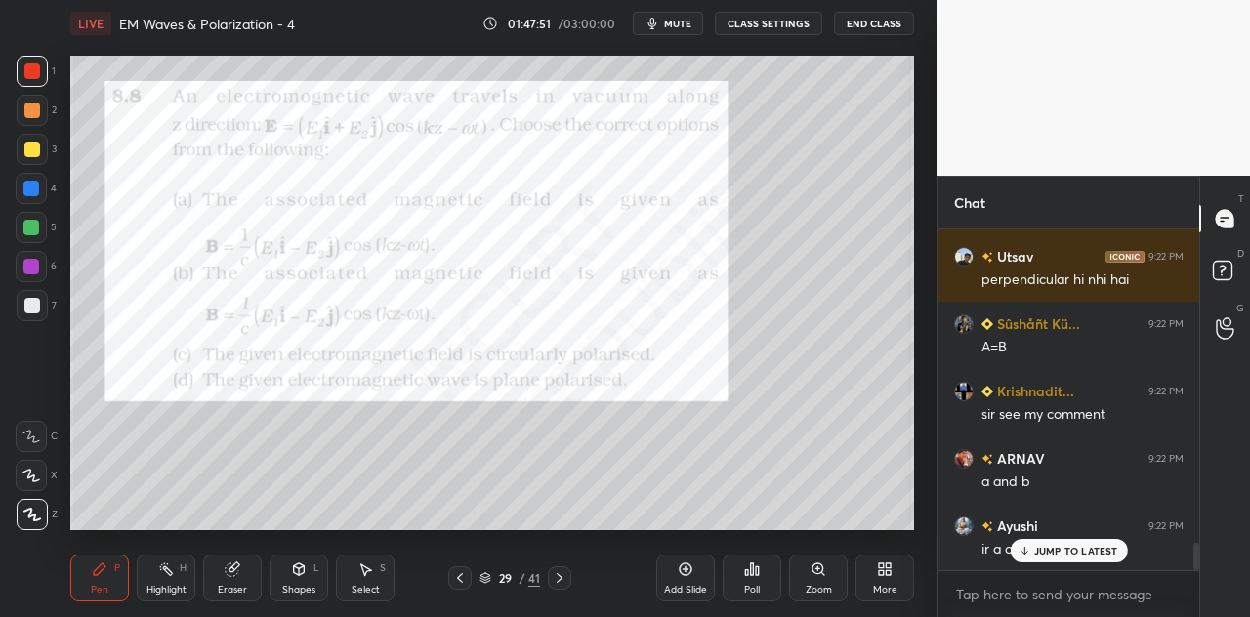
scroll to position [4050, 0]
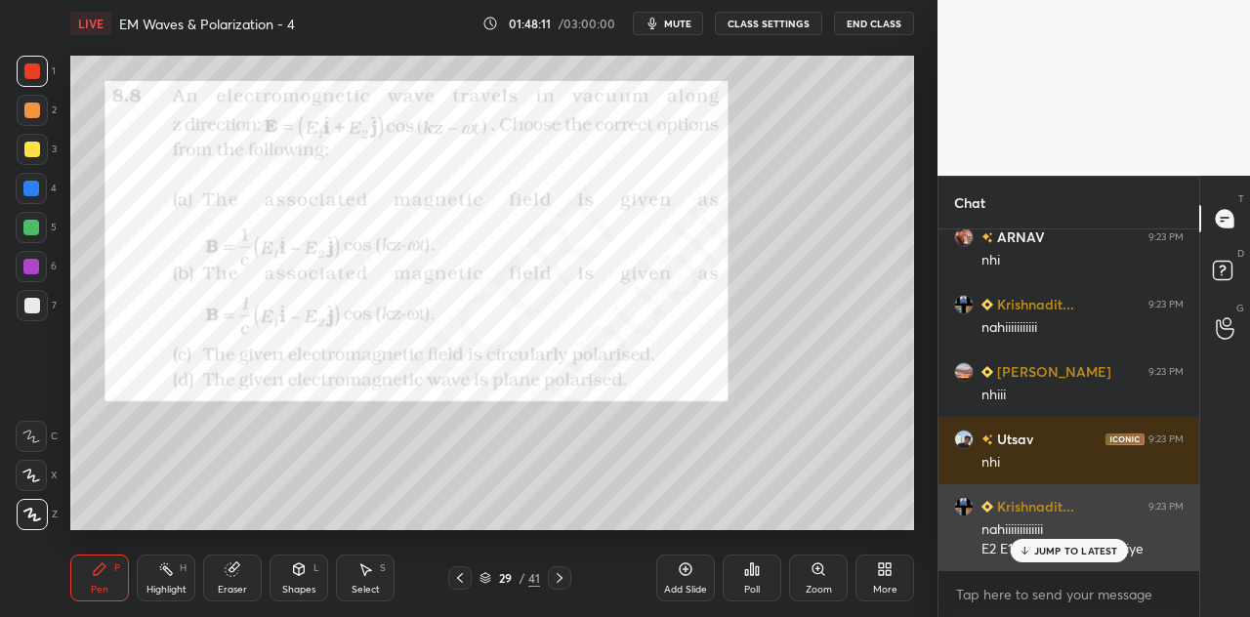
click at [1028, 549] on icon at bounding box center [1024, 551] width 13 height 12
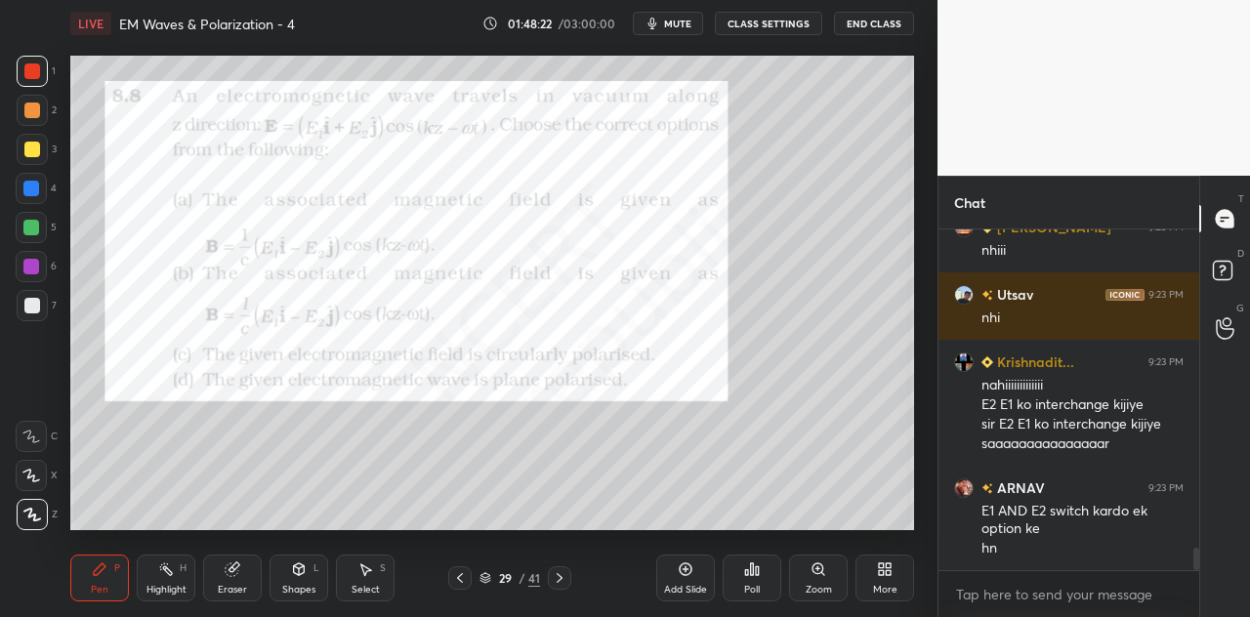
scroll to position [4904, 0]
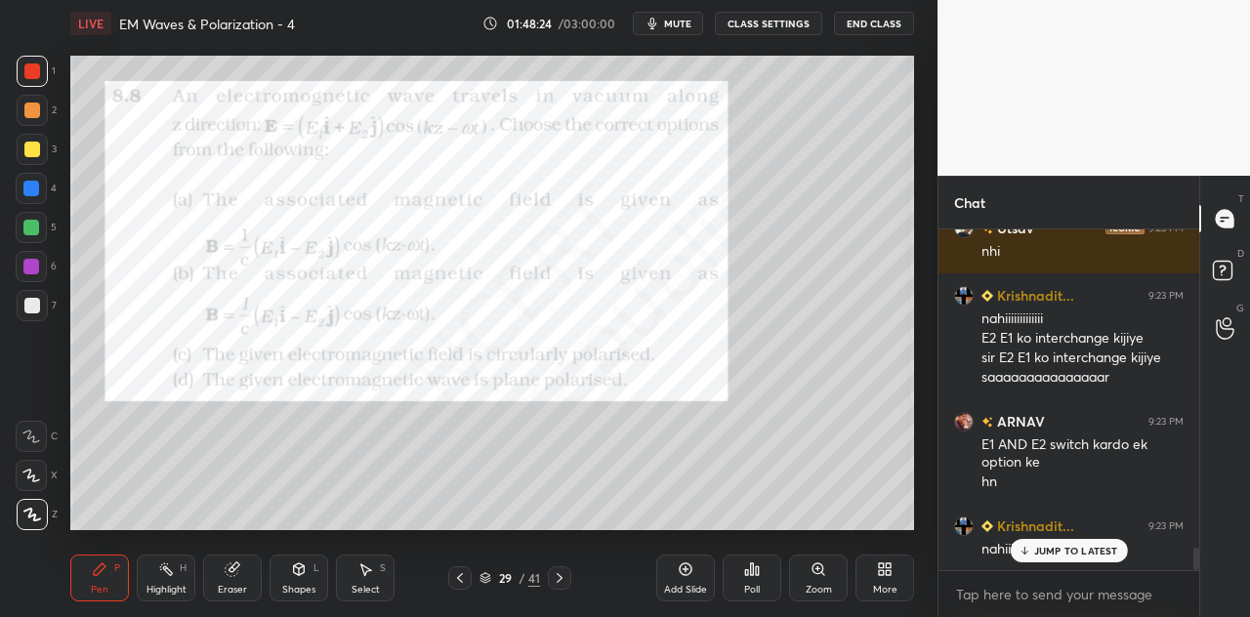
click at [756, 573] on icon at bounding box center [757, 571] width 3 height 9
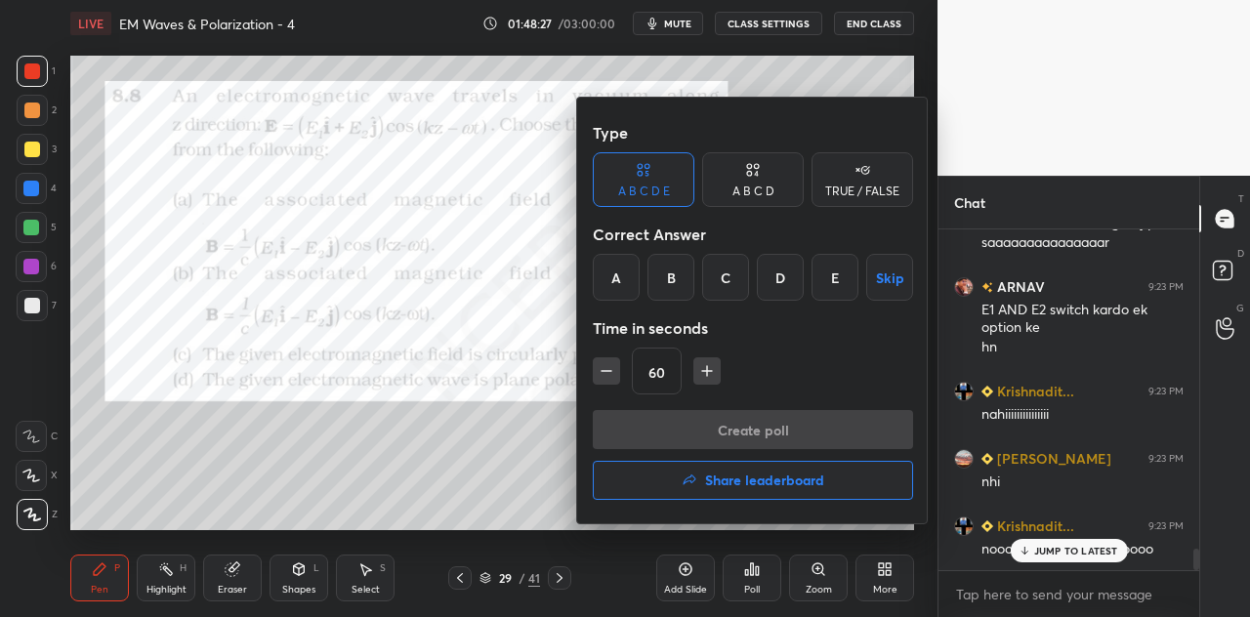
scroll to position [5173, 0]
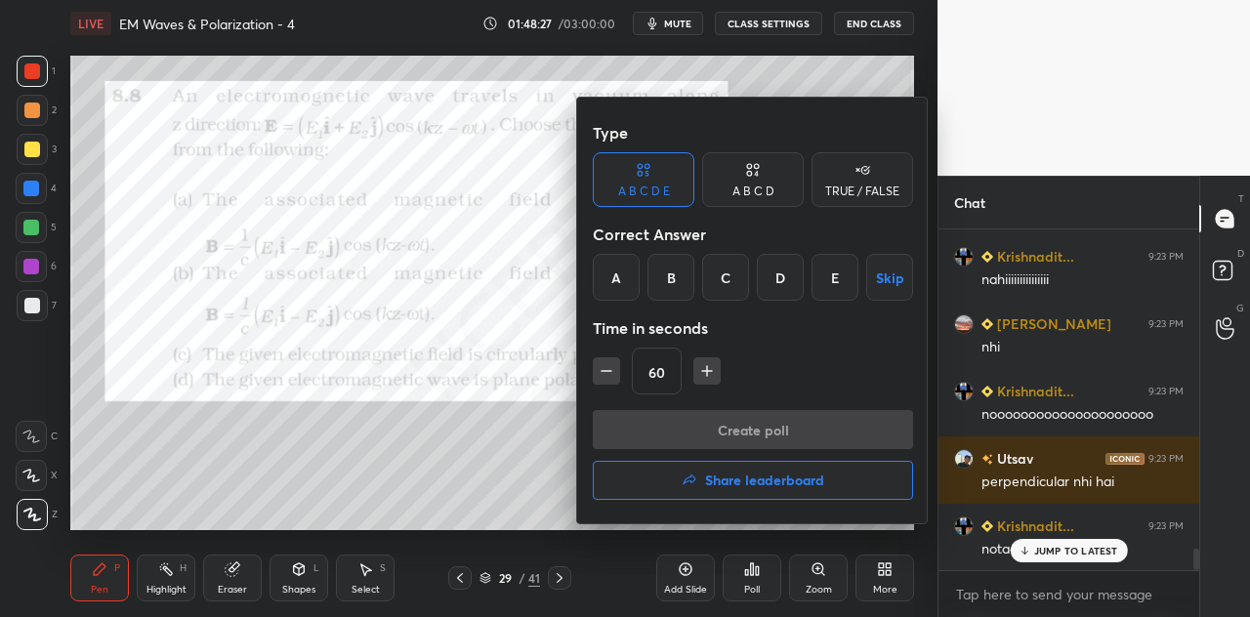
click at [678, 278] on div "B" at bounding box center [671, 277] width 47 height 47
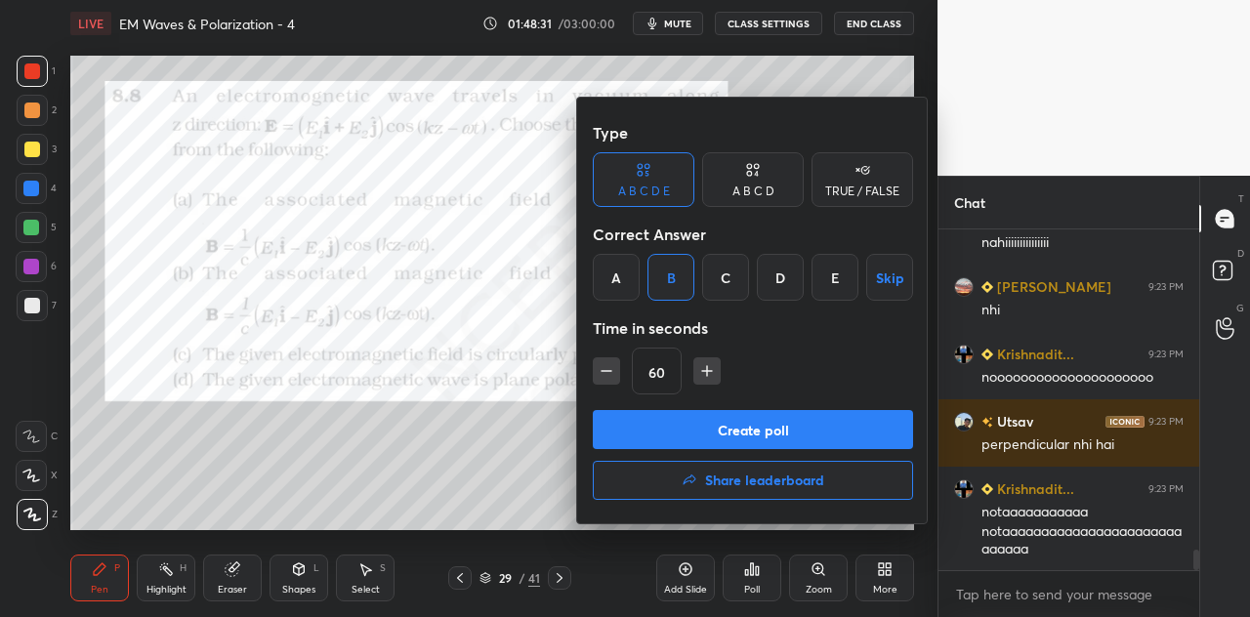
scroll to position [5279, 0]
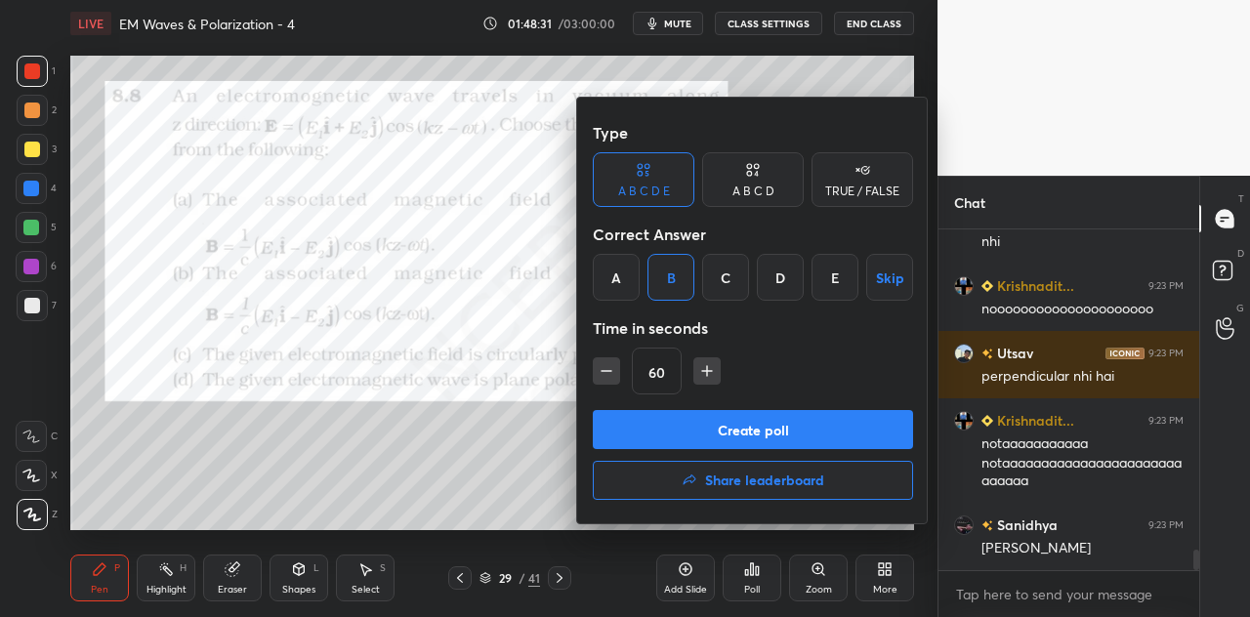
click at [755, 429] on button "Create poll" at bounding box center [753, 429] width 320 height 39
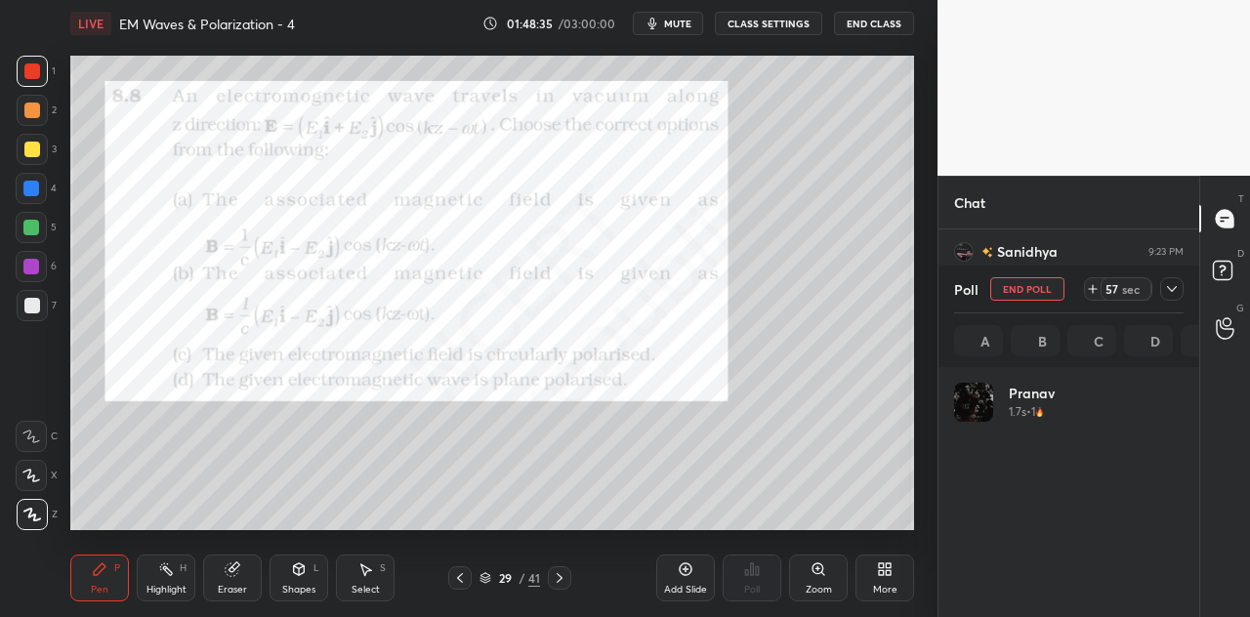
click at [1171, 285] on icon at bounding box center [1172, 289] width 16 height 16
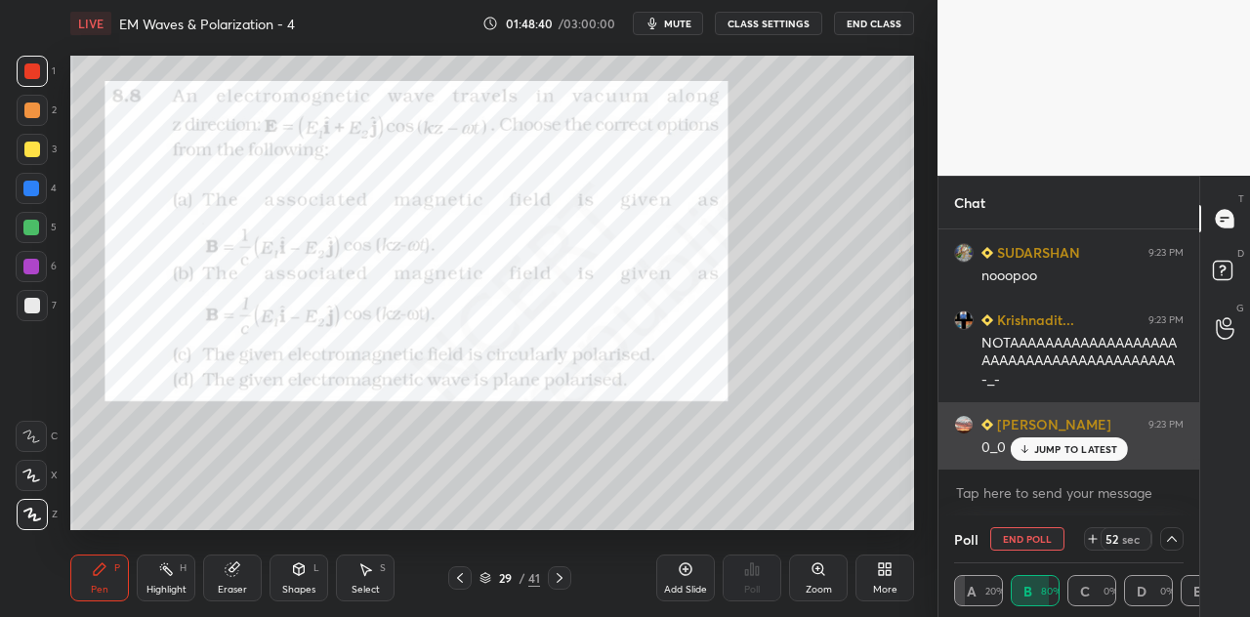
click at [1033, 445] on div "JUMP TO LATEST" at bounding box center [1068, 449] width 117 height 23
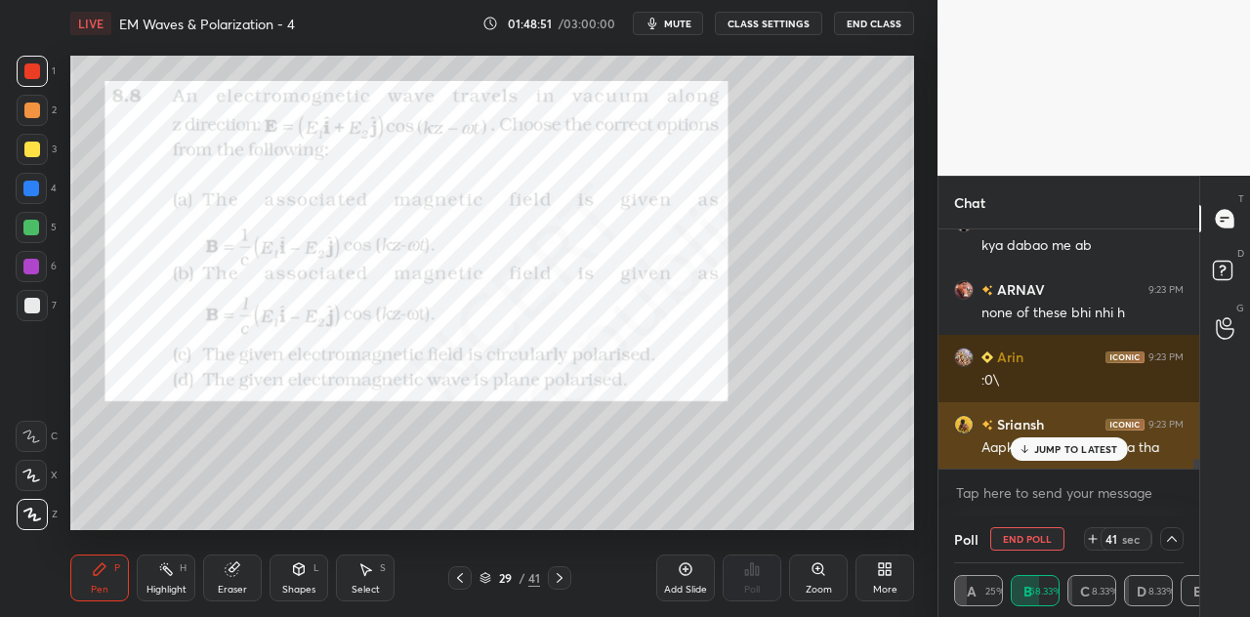
click at [1052, 453] on p "JUMP TO LATEST" at bounding box center [1076, 449] width 84 height 12
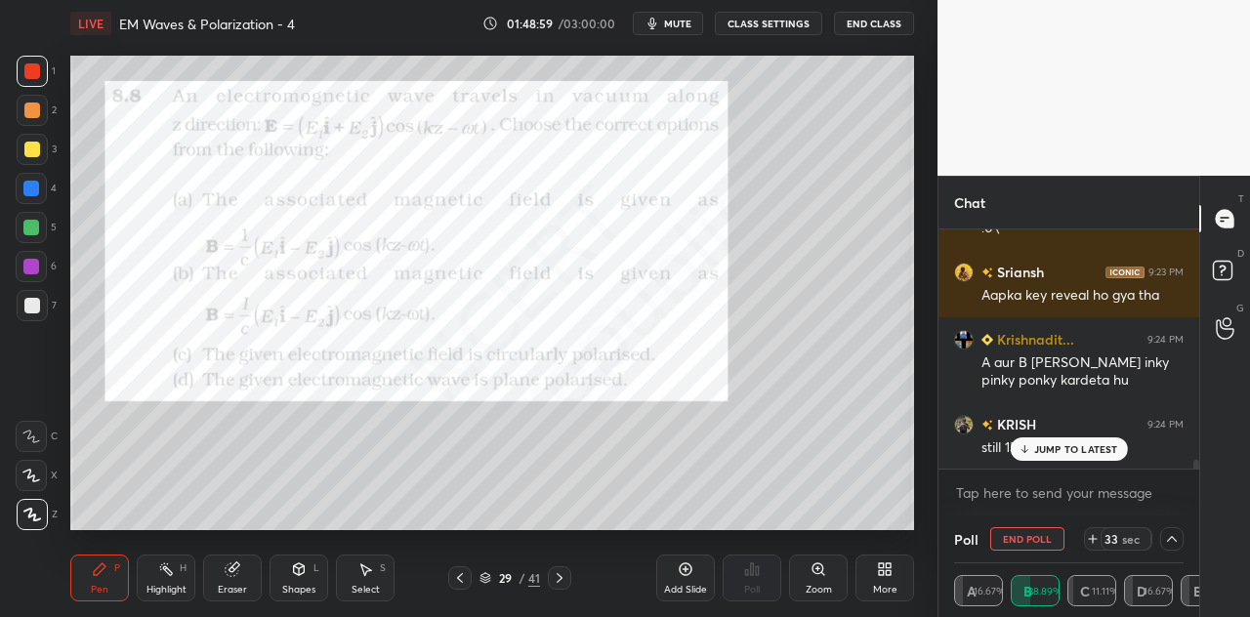
click at [42, 230] on div at bounding box center [31, 227] width 31 height 31
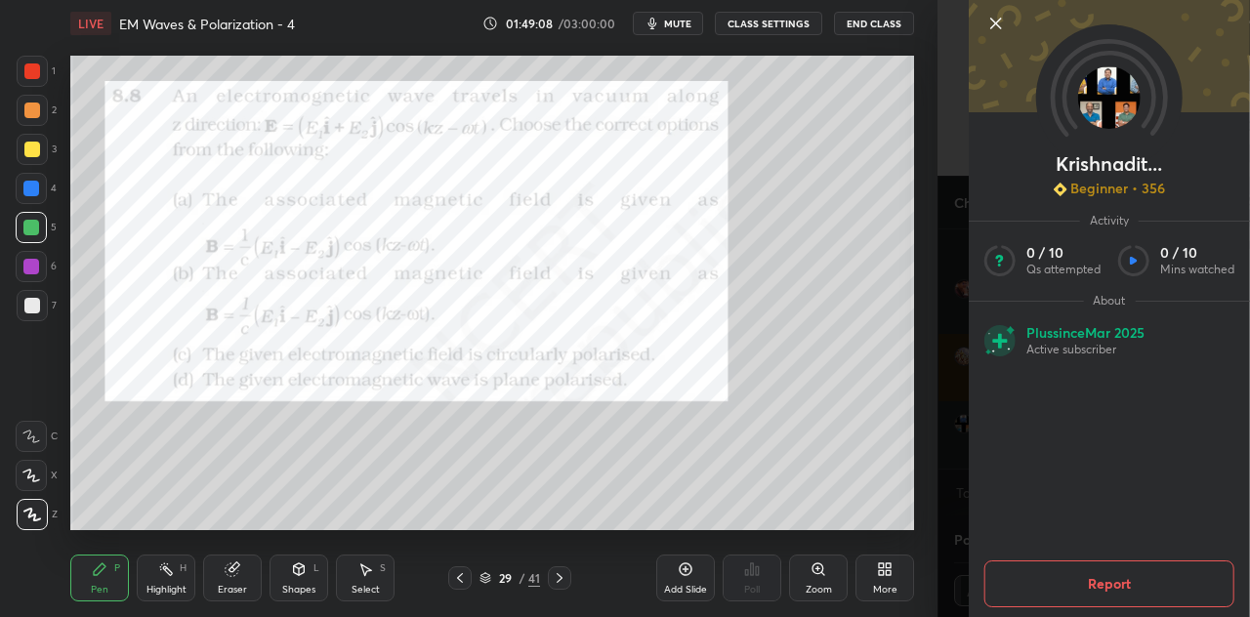
click at [933, 431] on div "1 2 3 4 5 6 7 C X Z C X Z E E Erase all H H LIVE EM Waves & Polarization - 4 01…" at bounding box center [469, 308] width 938 height 617
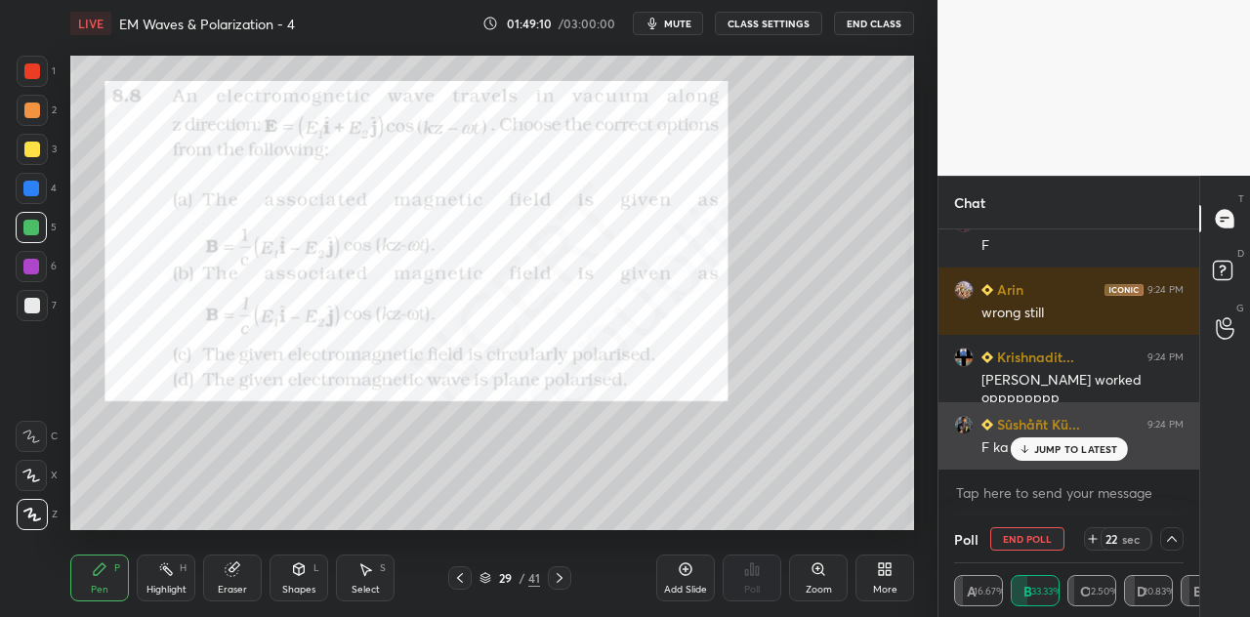
click at [1058, 445] on p "JUMP TO LATEST" at bounding box center [1076, 449] width 84 height 12
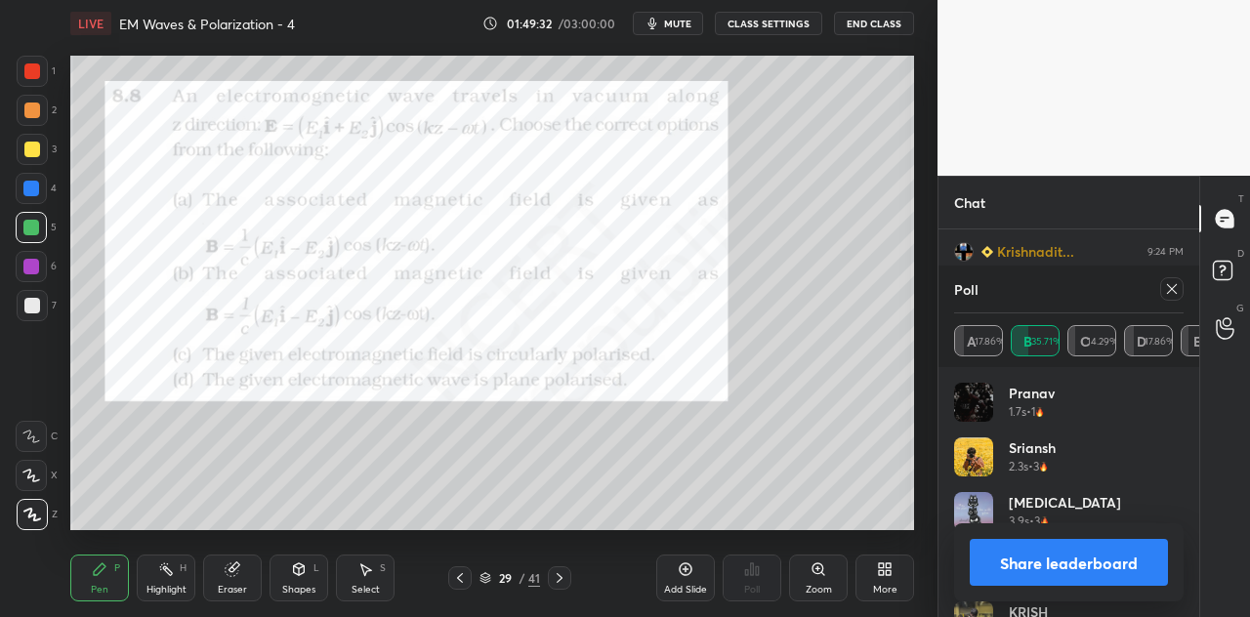
scroll to position [229, 224]
click at [1092, 556] on button "Share leaderboard" at bounding box center [1069, 562] width 198 height 47
type textarea "x"
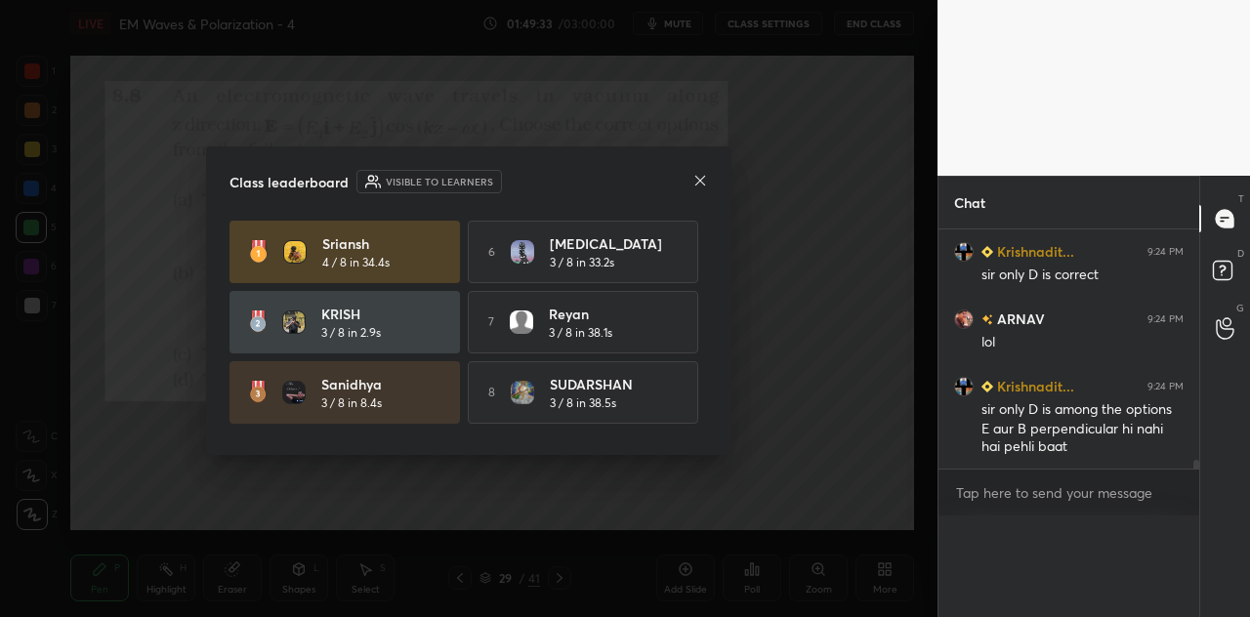
scroll to position [1, 6]
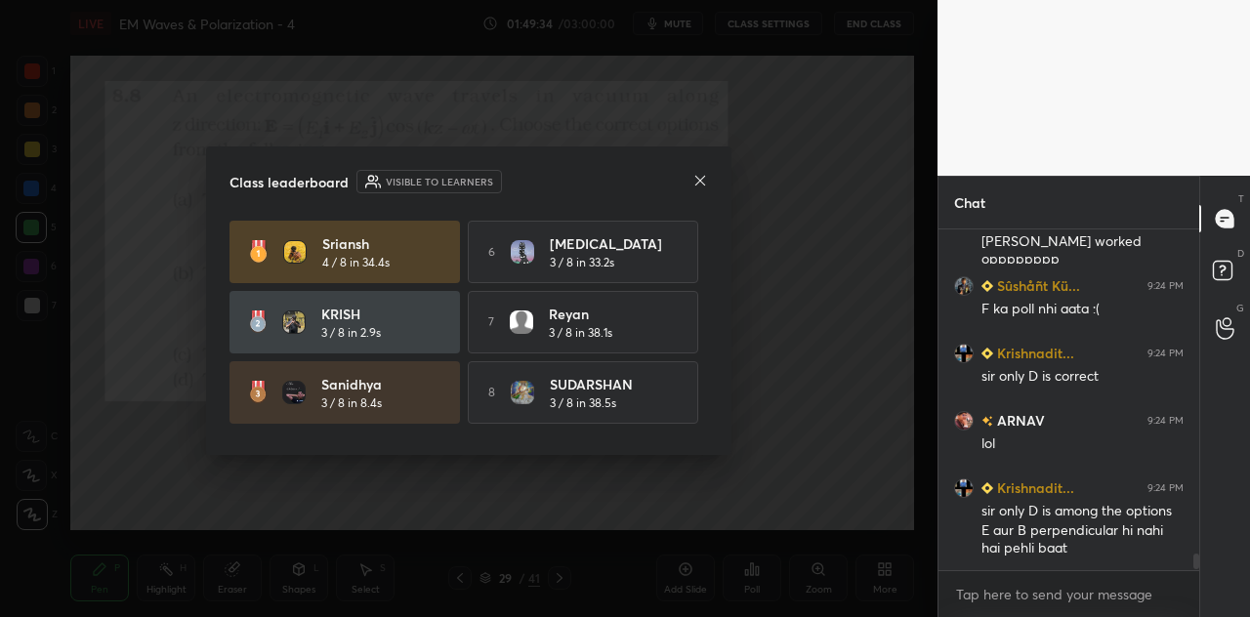
click at [697, 173] on icon at bounding box center [701, 181] width 16 height 16
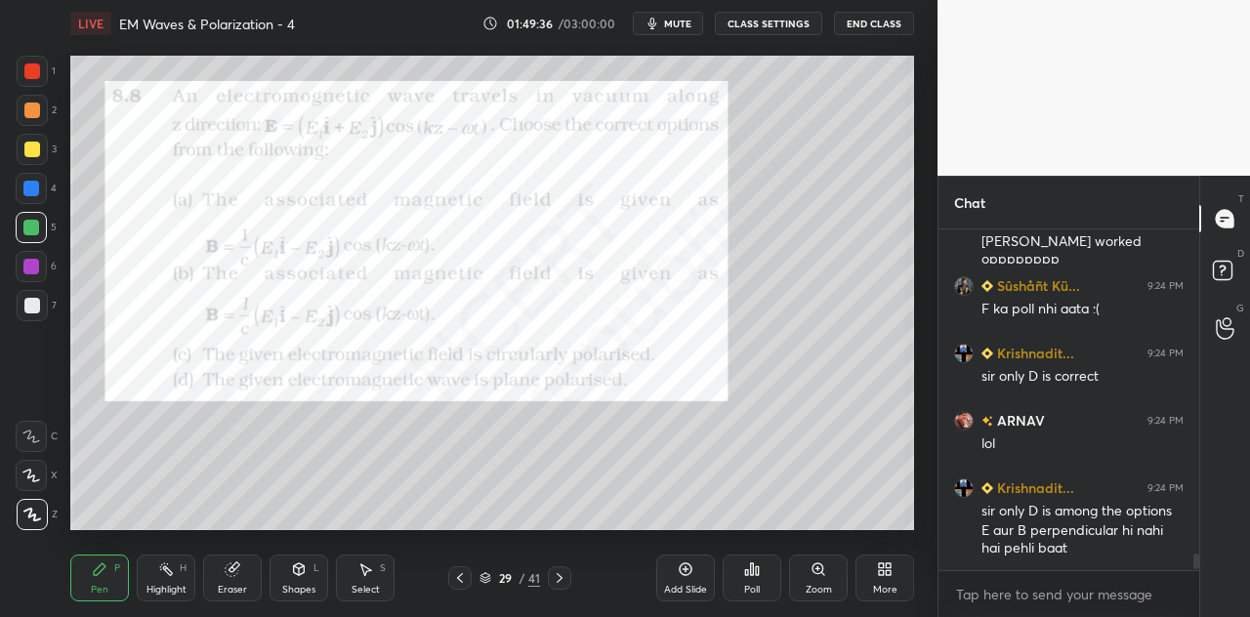
click at [41, 57] on div at bounding box center [32, 71] width 31 height 31
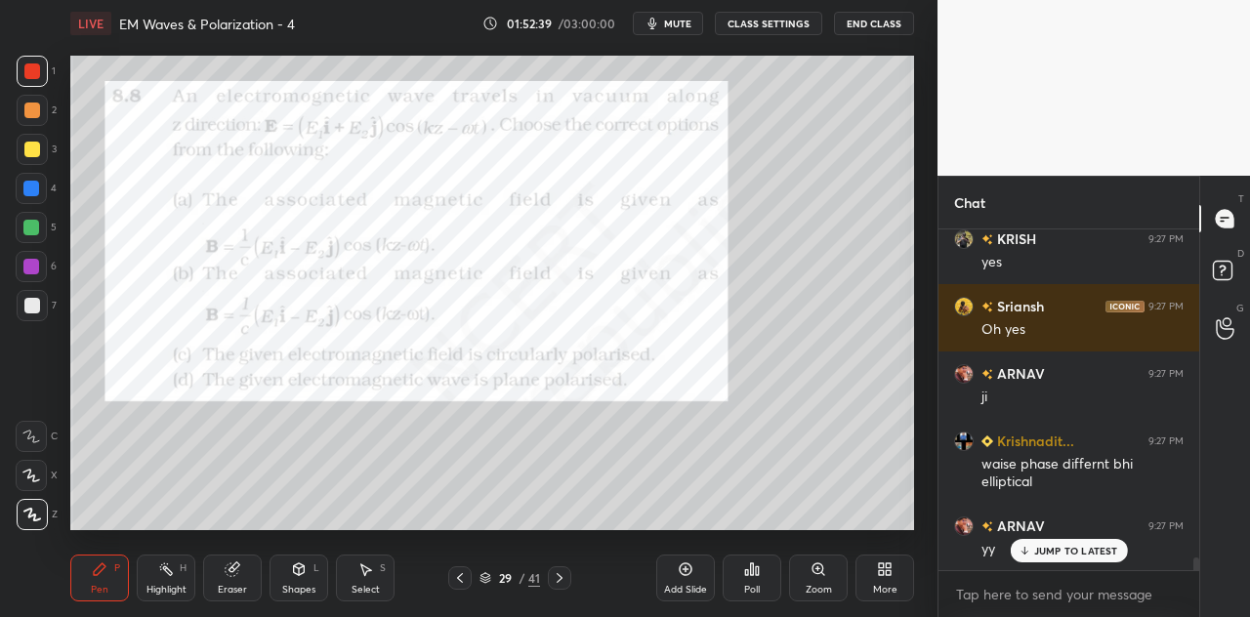
scroll to position [8801, 0]
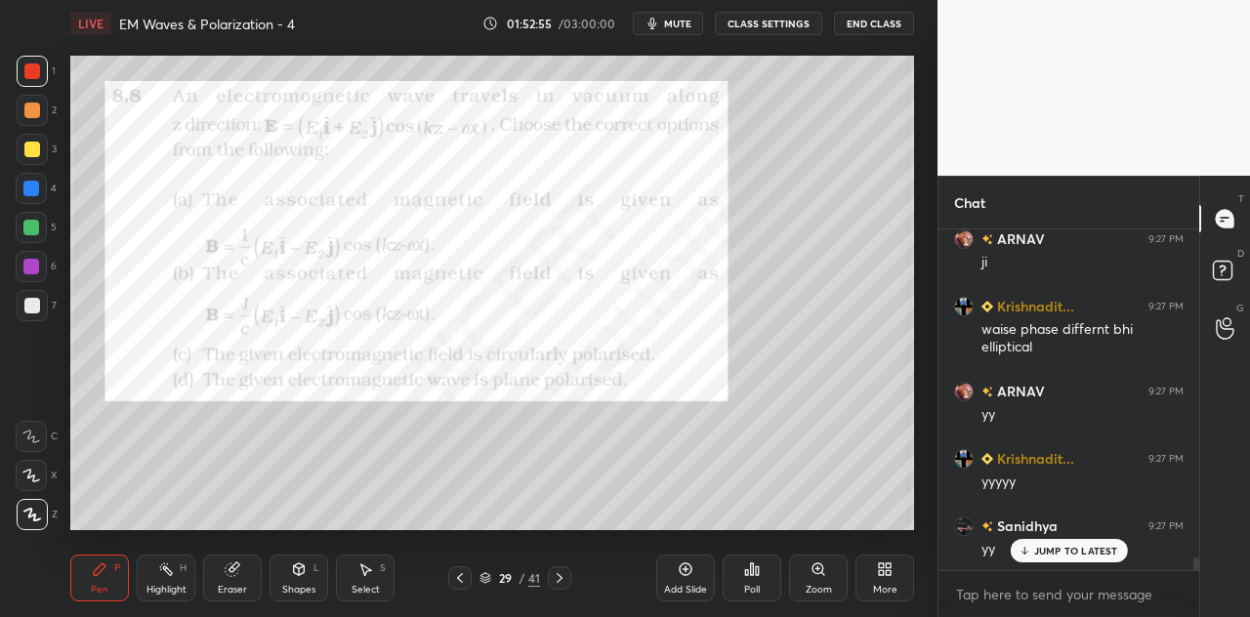
click at [1038, 548] on p "JUMP TO LATEST" at bounding box center [1076, 551] width 84 height 12
click at [244, 575] on div "Eraser" at bounding box center [232, 578] width 59 height 47
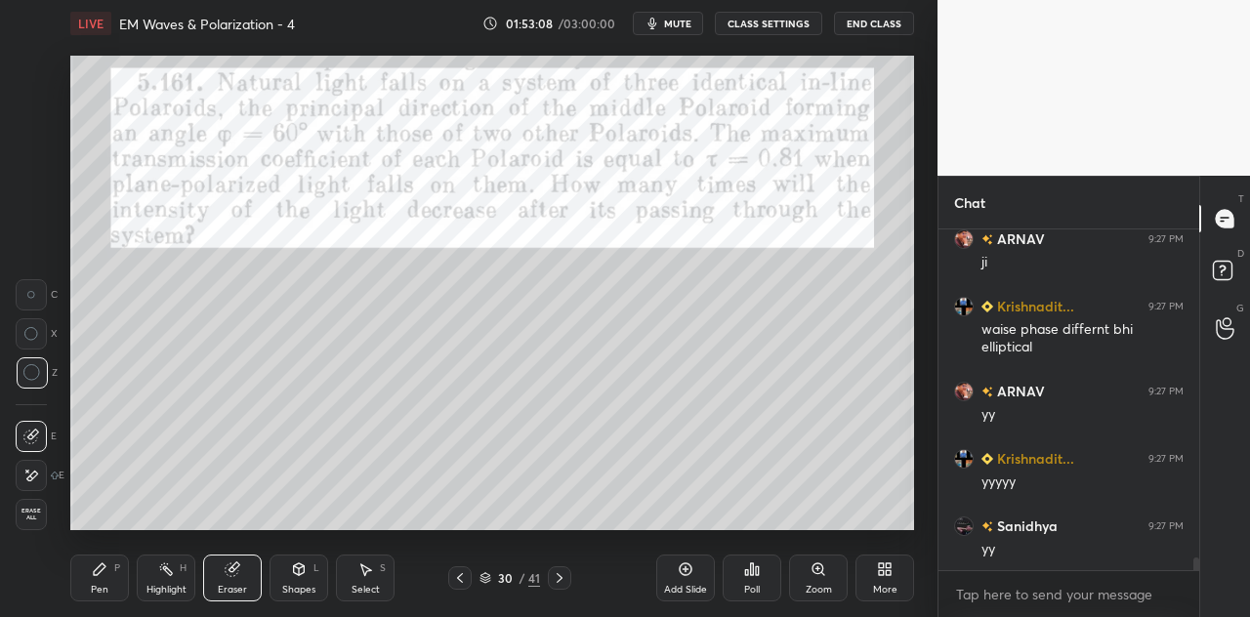
click at [102, 573] on icon at bounding box center [100, 570] width 16 height 16
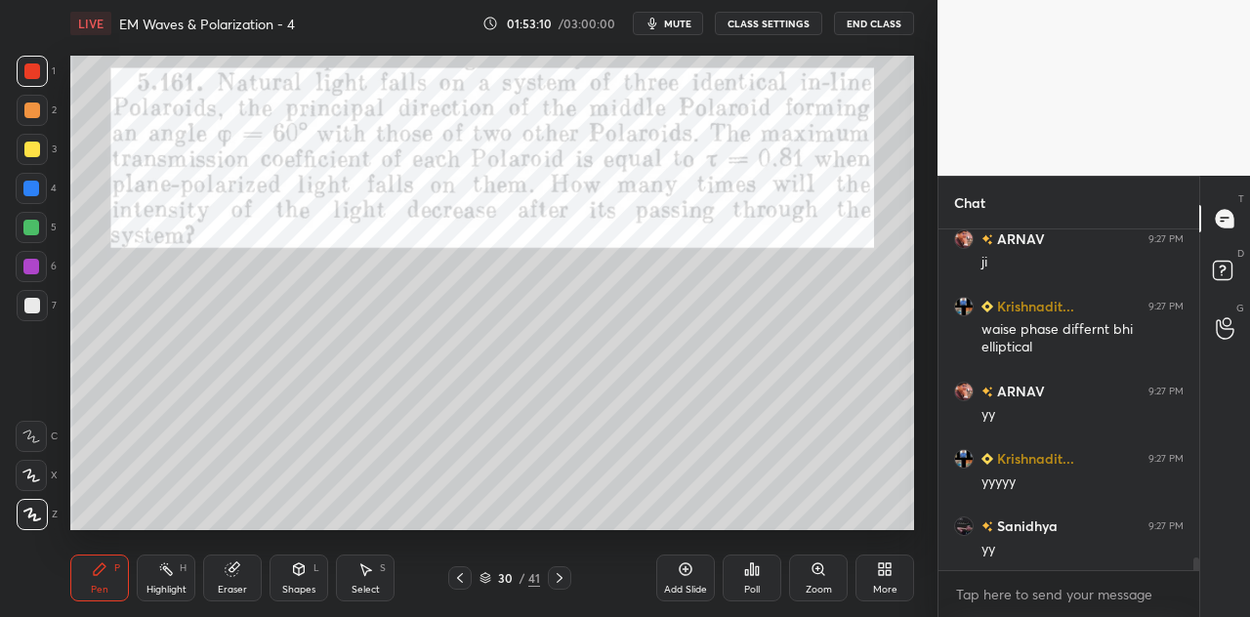
scroll to position [8870, 0]
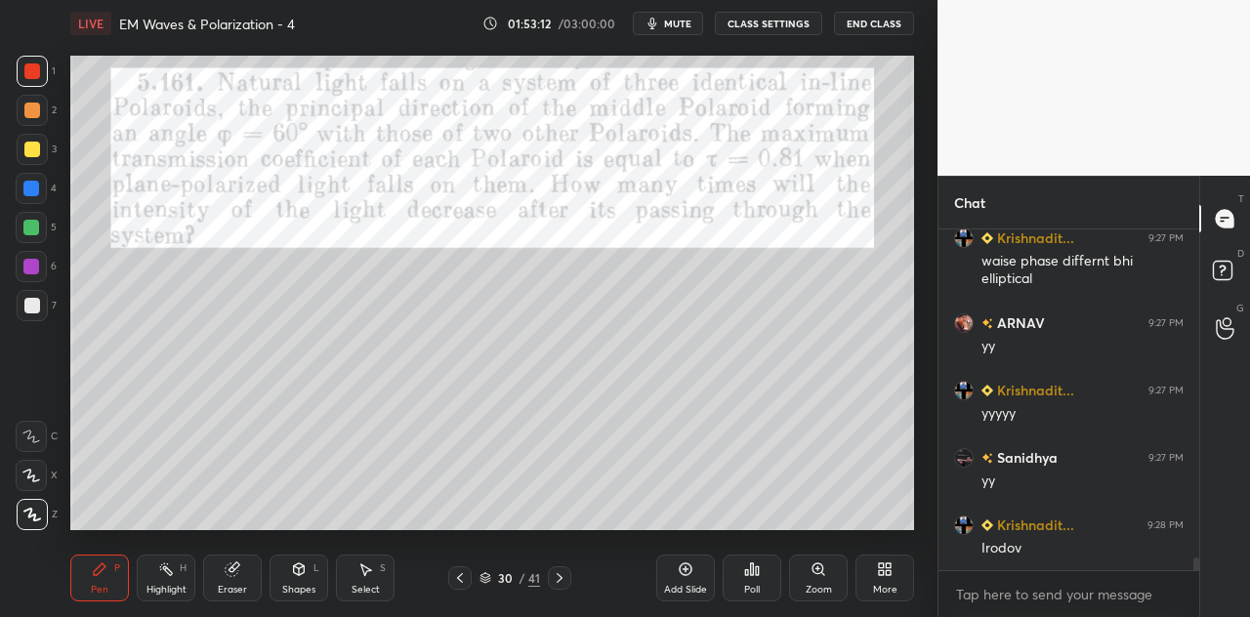
click at [33, 193] on div at bounding box center [31, 189] width 16 height 16
click at [46, 67] on div at bounding box center [32, 71] width 31 height 31
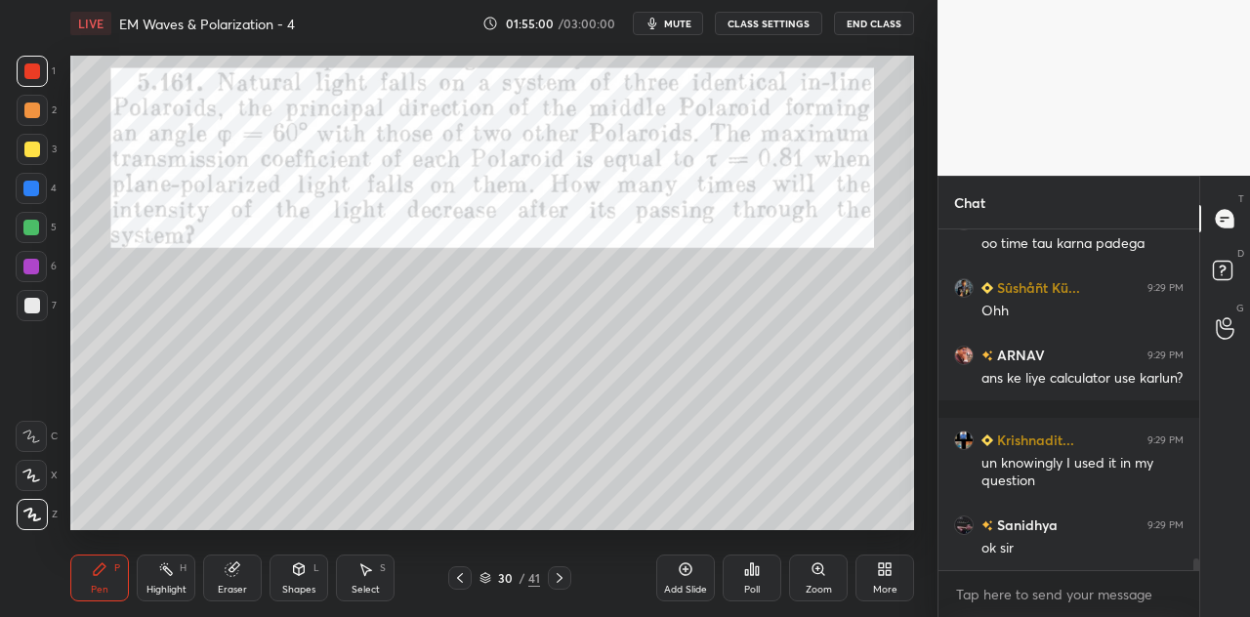
scroll to position [9643, 0]
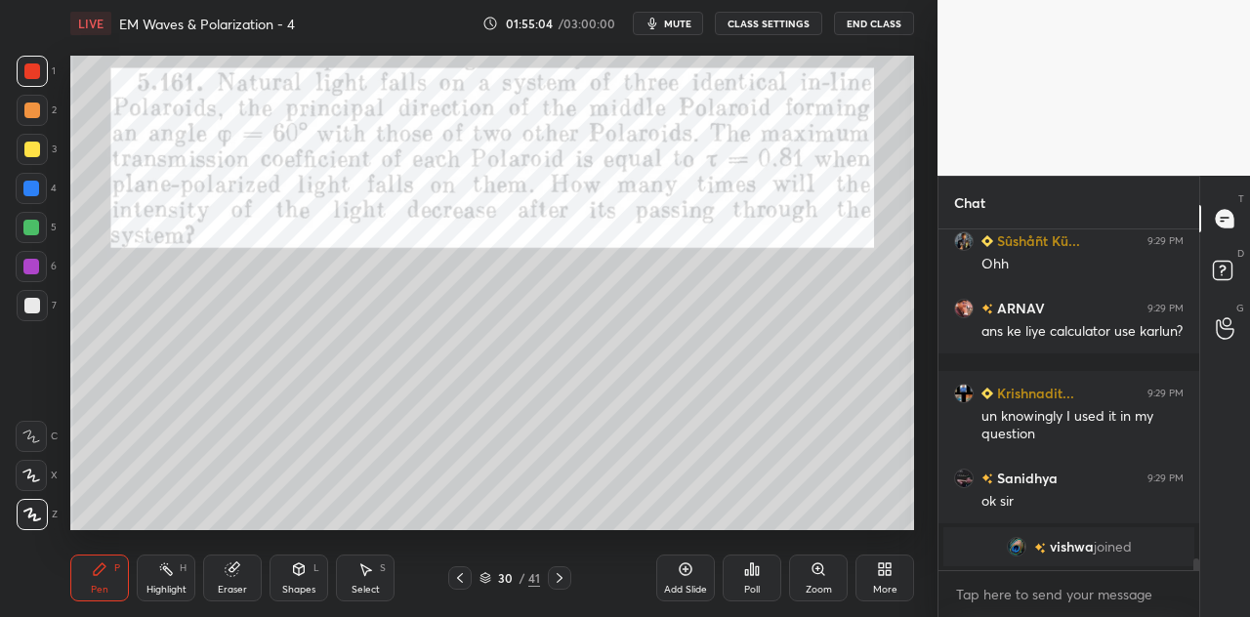
click at [27, 185] on div at bounding box center [31, 189] width 16 height 16
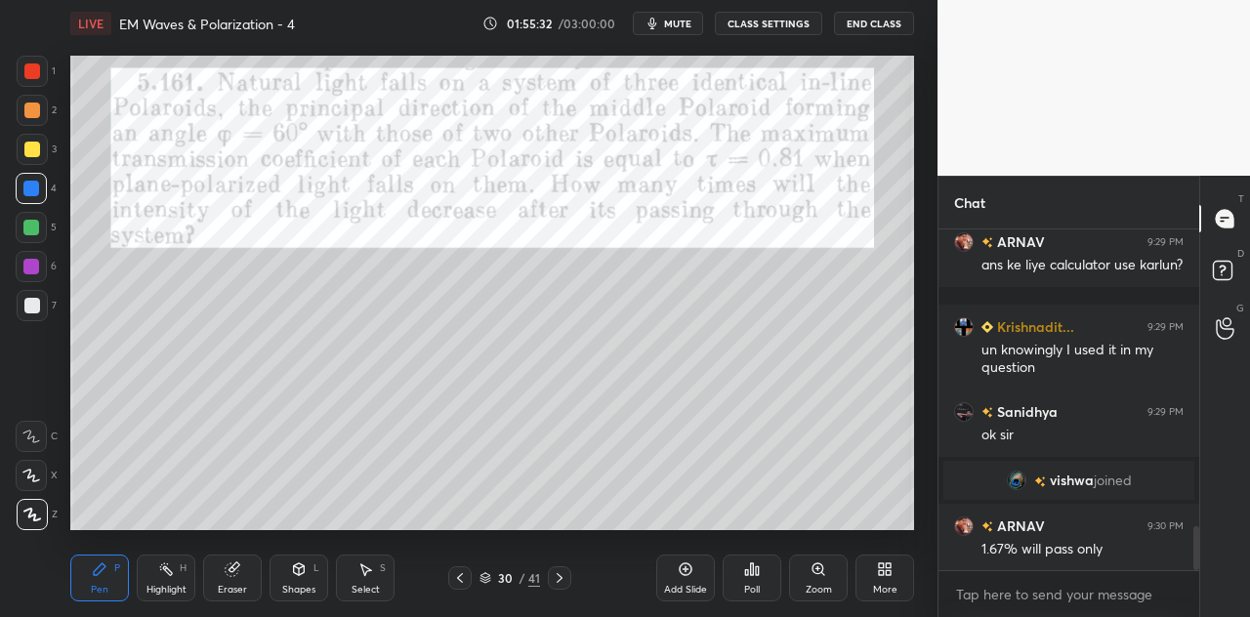
click at [301, 581] on div "Shapes L" at bounding box center [299, 578] width 59 height 47
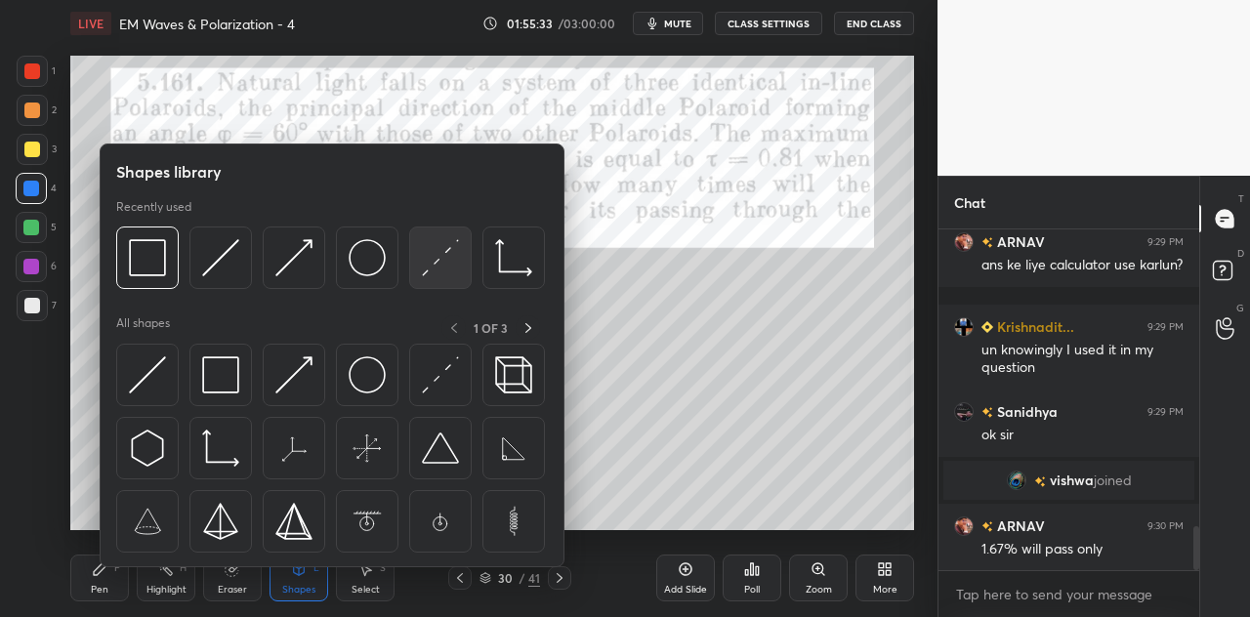
click at [430, 255] on img at bounding box center [440, 257] width 37 height 37
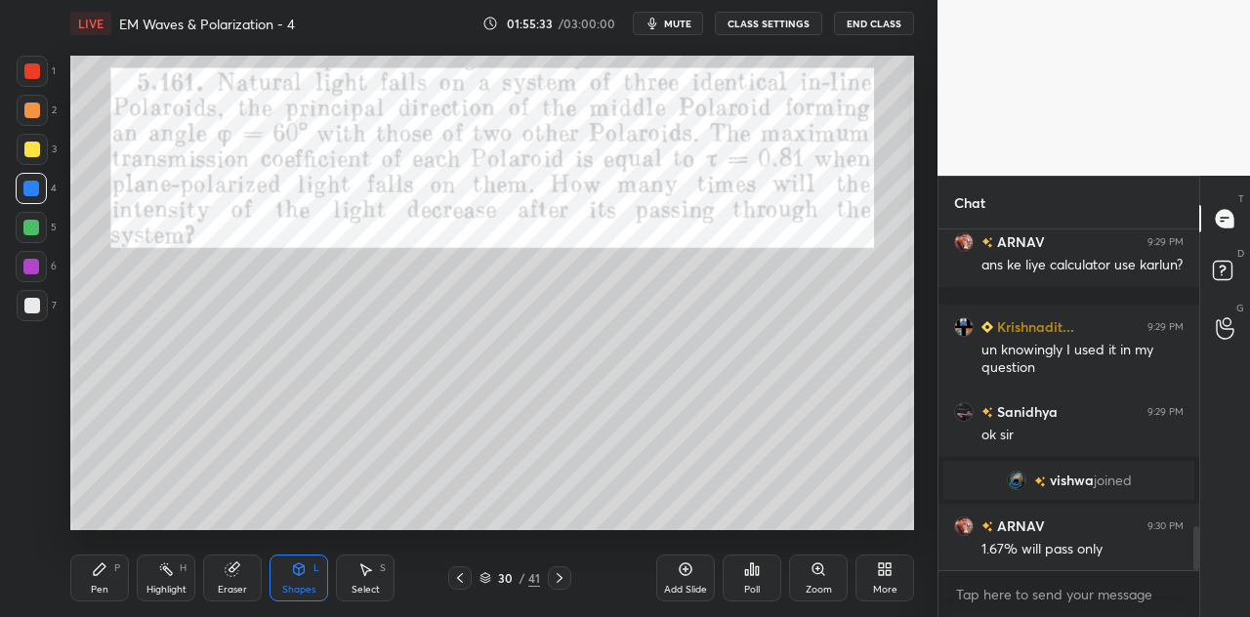
click at [37, 310] on div at bounding box center [32, 306] width 16 height 16
click at [30, 192] on div at bounding box center [31, 189] width 16 height 16
click at [104, 568] on icon at bounding box center [100, 570] width 12 height 12
click at [307, 575] on div "Shapes L" at bounding box center [299, 578] width 59 height 47
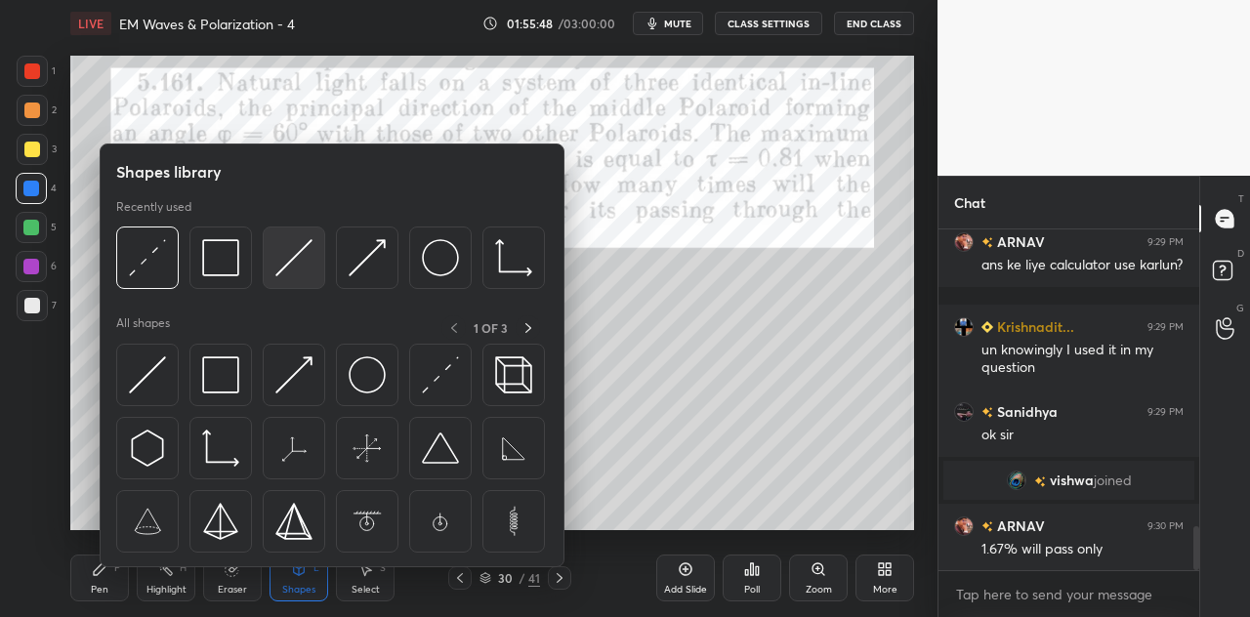
click at [287, 264] on img at bounding box center [293, 257] width 37 height 37
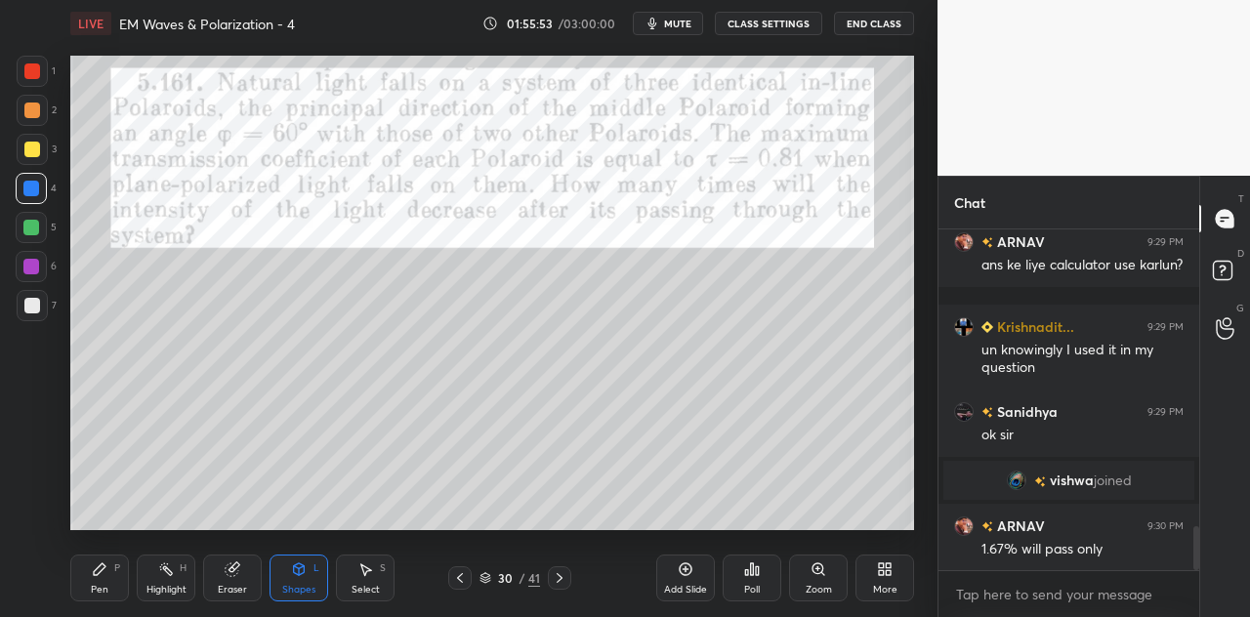
click at [107, 585] on div "Pen" at bounding box center [100, 590] width 18 height 10
click at [34, 151] on div at bounding box center [32, 150] width 16 height 16
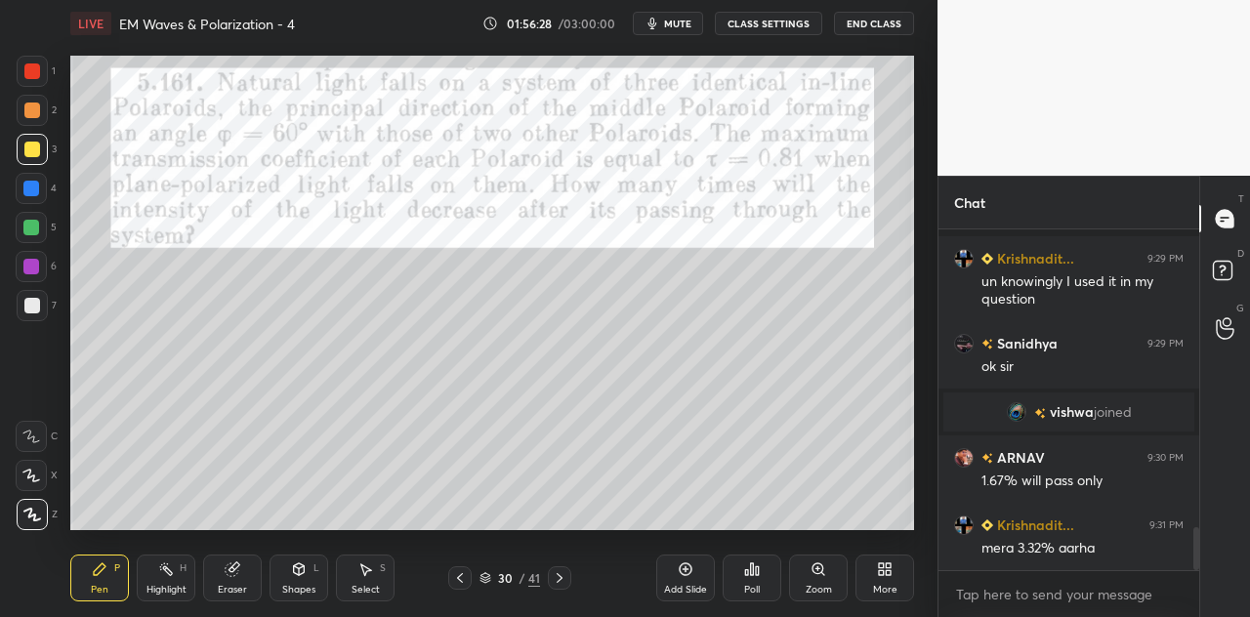
scroll to position [2442, 0]
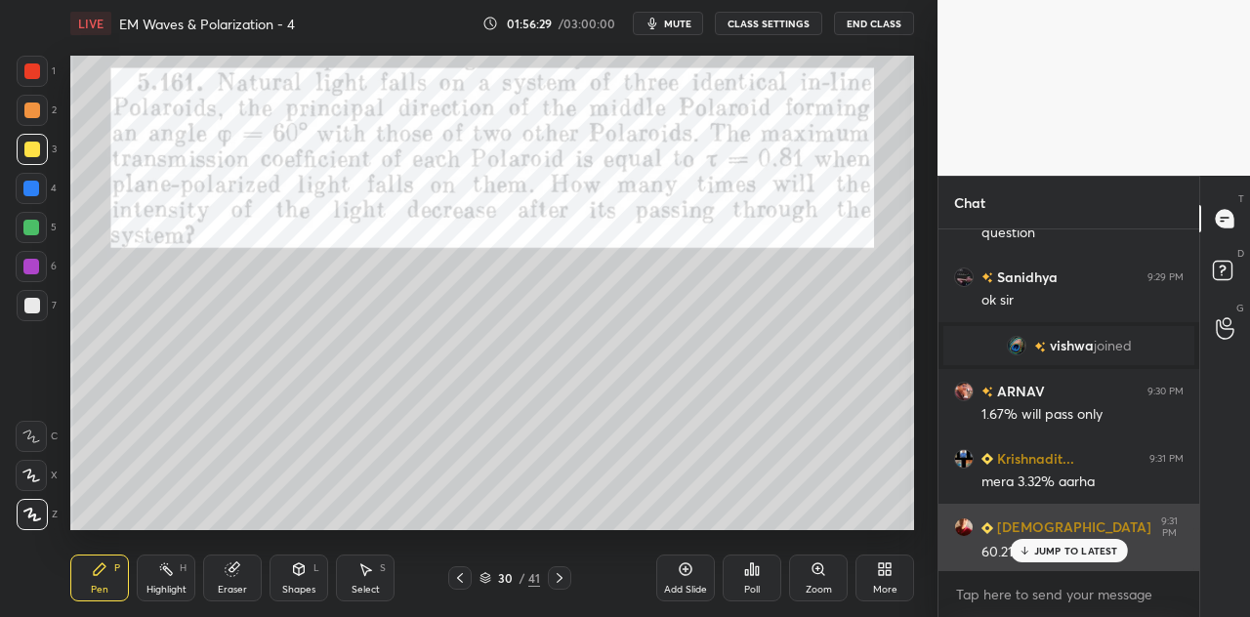
click at [1067, 552] on p "JUMP TO LATEST" at bounding box center [1076, 551] width 84 height 12
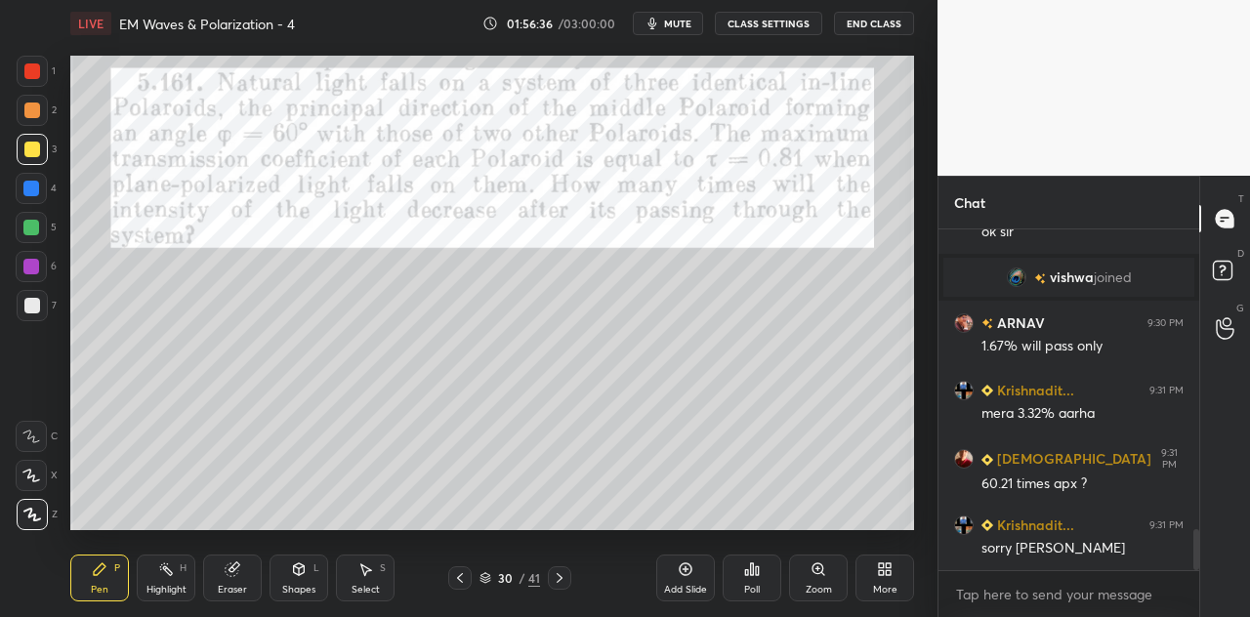
scroll to position [2530, 0]
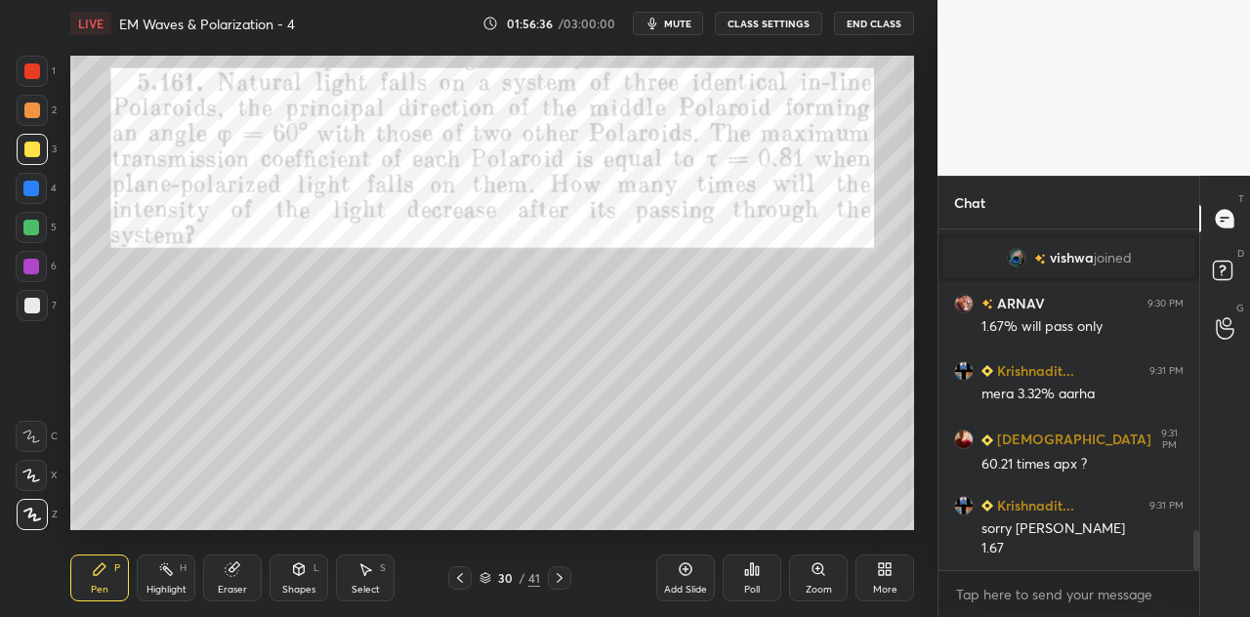
click at [305, 579] on div "Shapes L" at bounding box center [299, 578] width 59 height 47
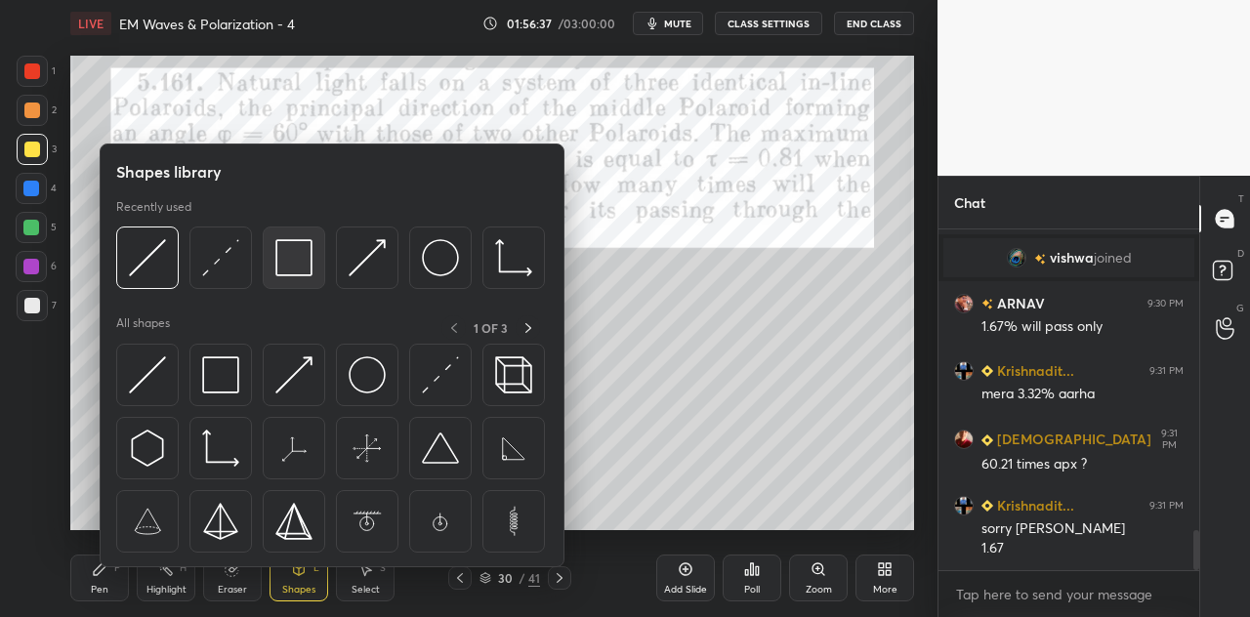
click at [305, 260] on img at bounding box center [293, 257] width 37 height 37
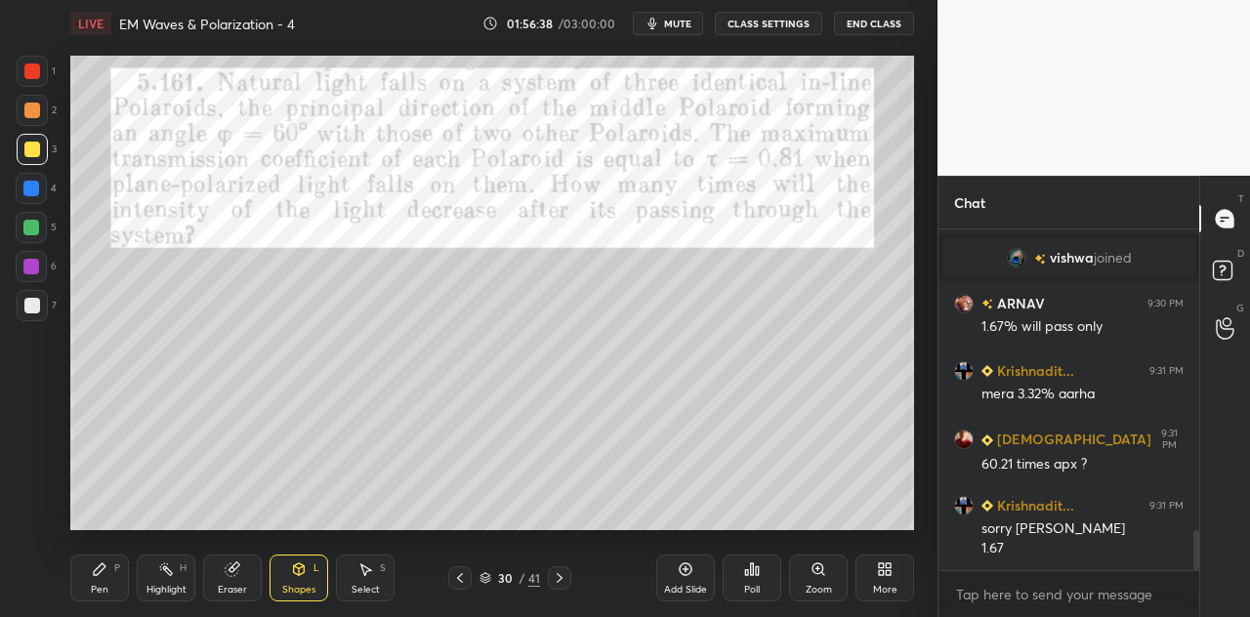
click at [29, 70] on div at bounding box center [32, 71] width 16 height 16
click at [96, 578] on div "Pen P" at bounding box center [99, 578] width 59 height 47
click at [48, 76] on div "1" at bounding box center [36, 71] width 39 height 31
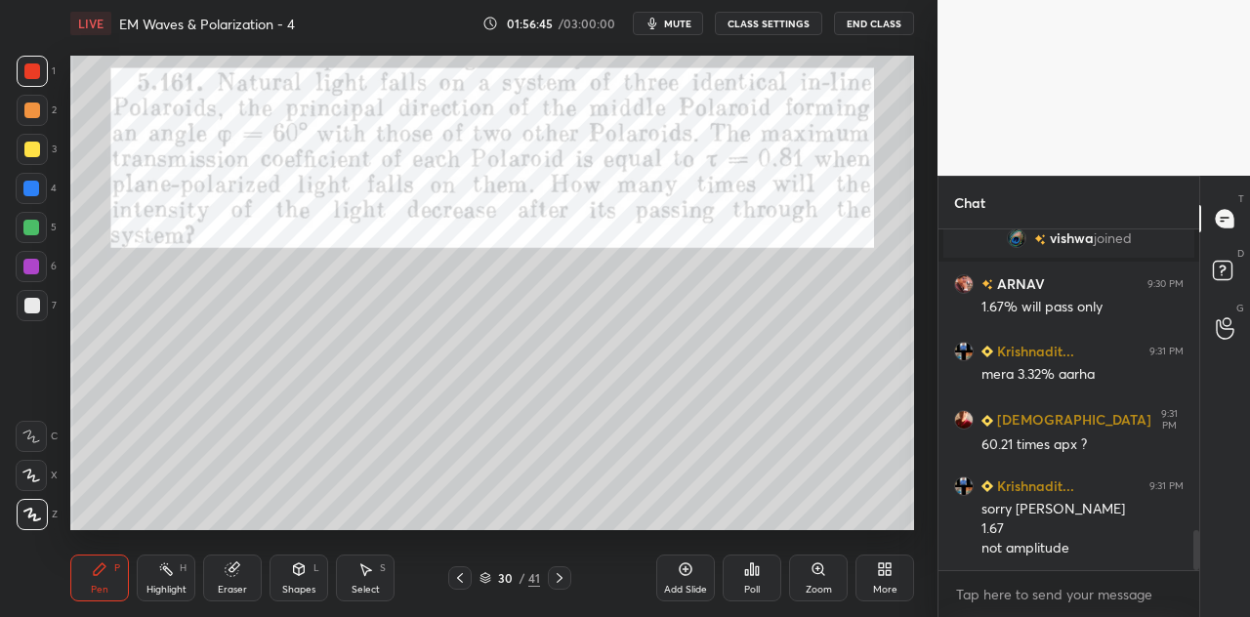
click at [40, 81] on div at bounding box center [32, 71] width 31 height 31
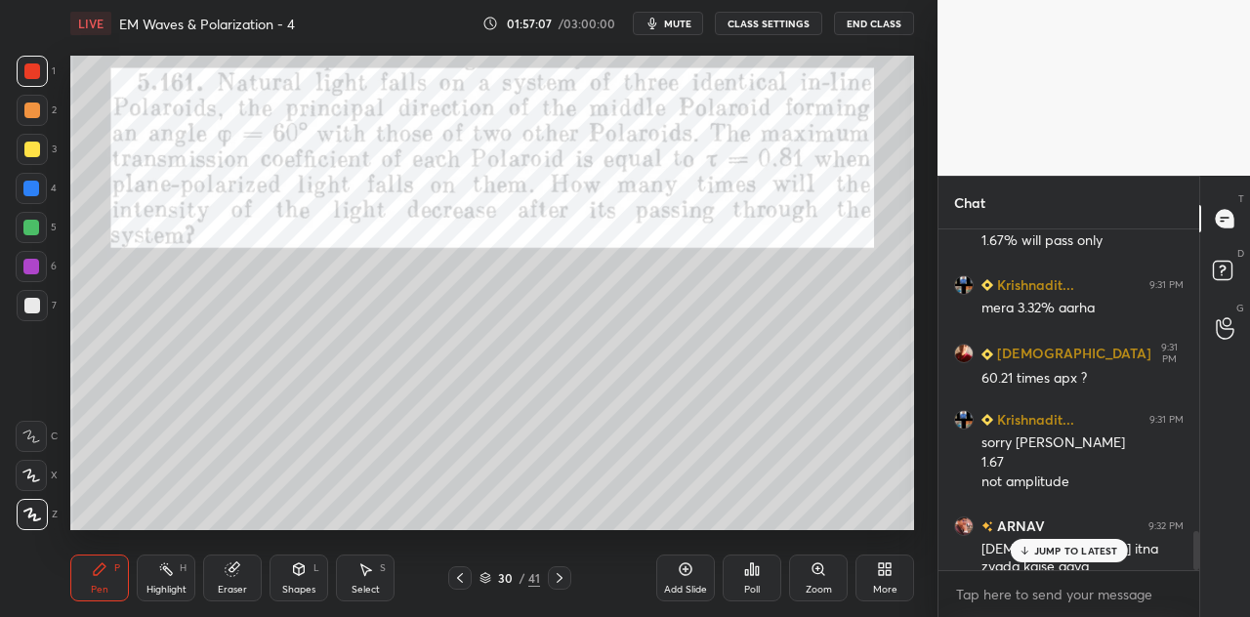
click at [1035, 550] on p "JUMP TO LATEST" at bounding box center [1076, 551] width 84 height 12
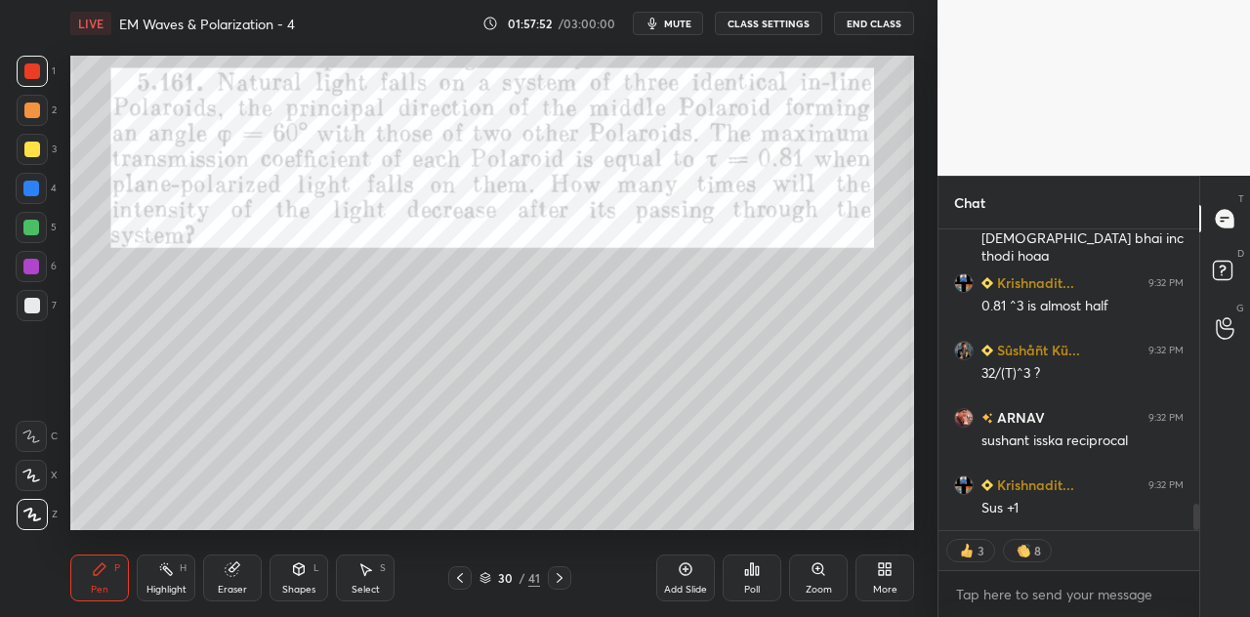
scroll to position [3168, 0]
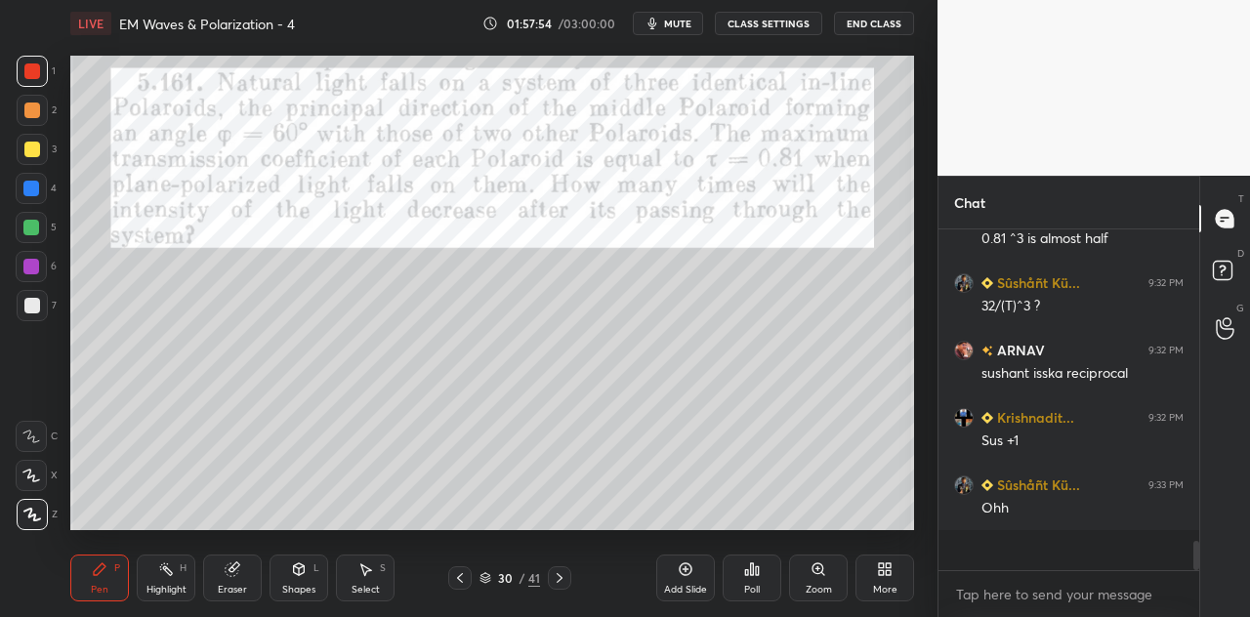
click at [33, 109] on div at bounding box center [32, 111] width 16 height 16
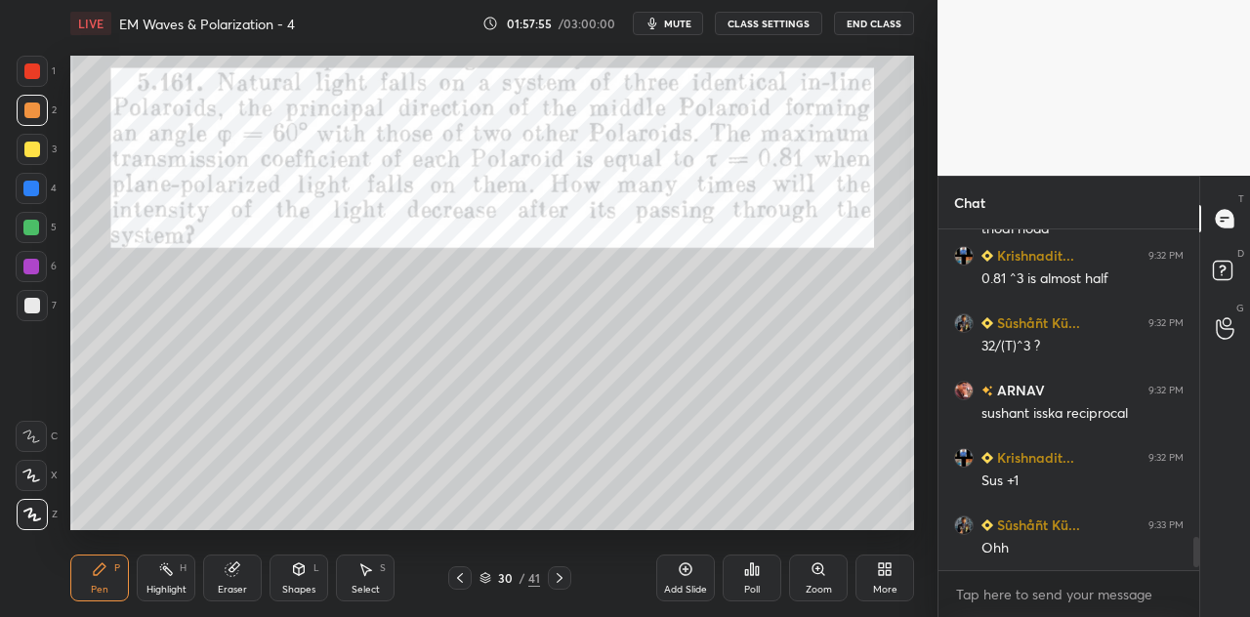
scroll to position [3194, 0]
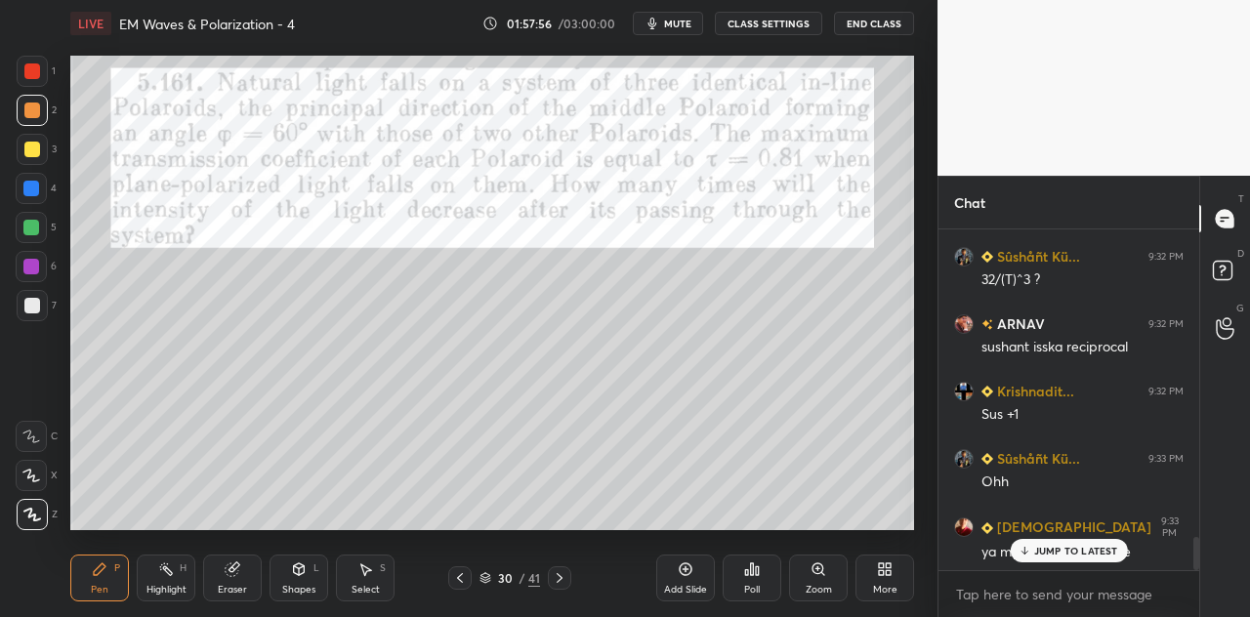
click at [37, 264] on div at bounding box center [31, 267] width 16 height 16
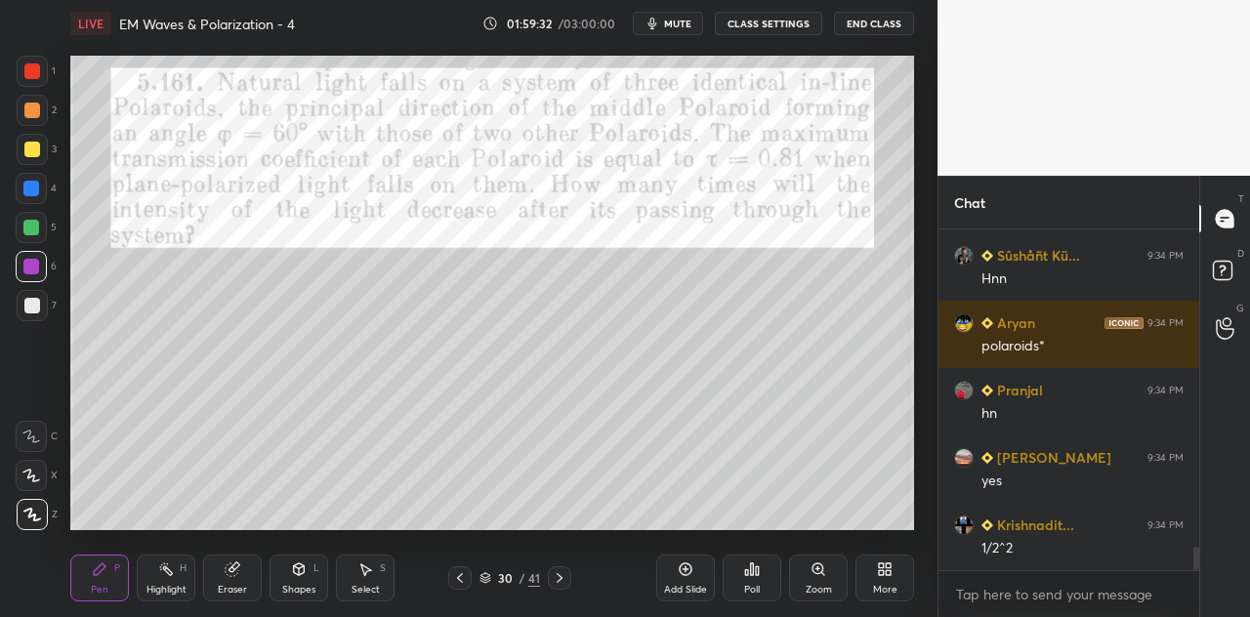
scroll to position [4753, 0]
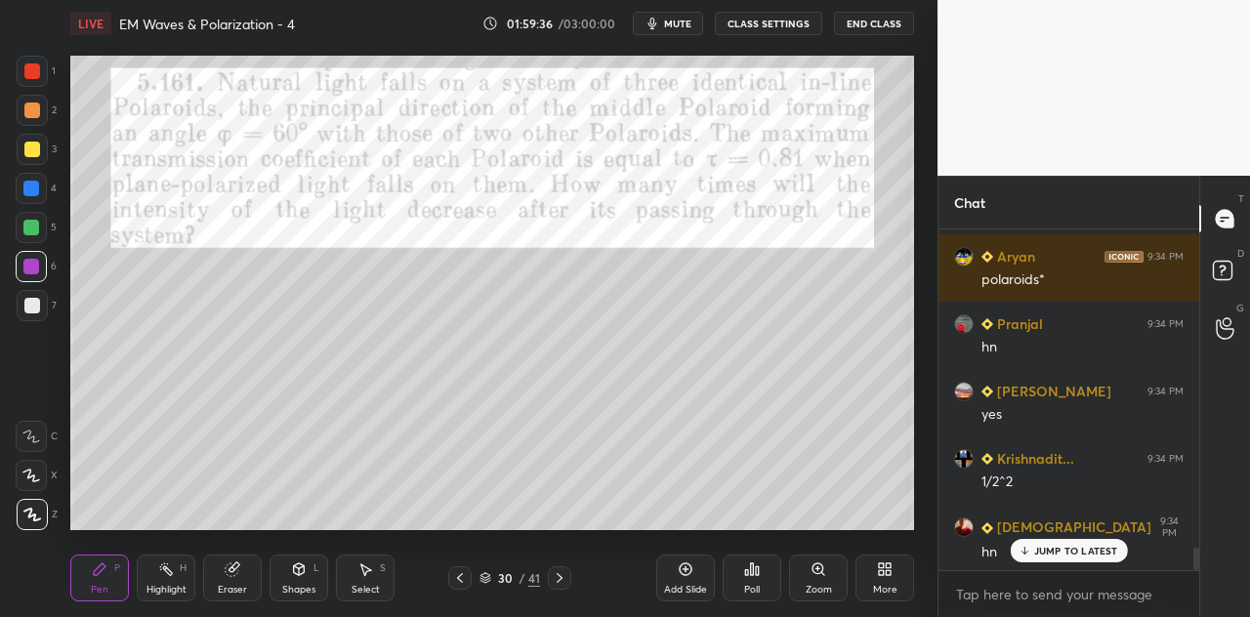
click at [313, 585] on div "Shapes" at bounding box center [298, 590] width 33 height 10
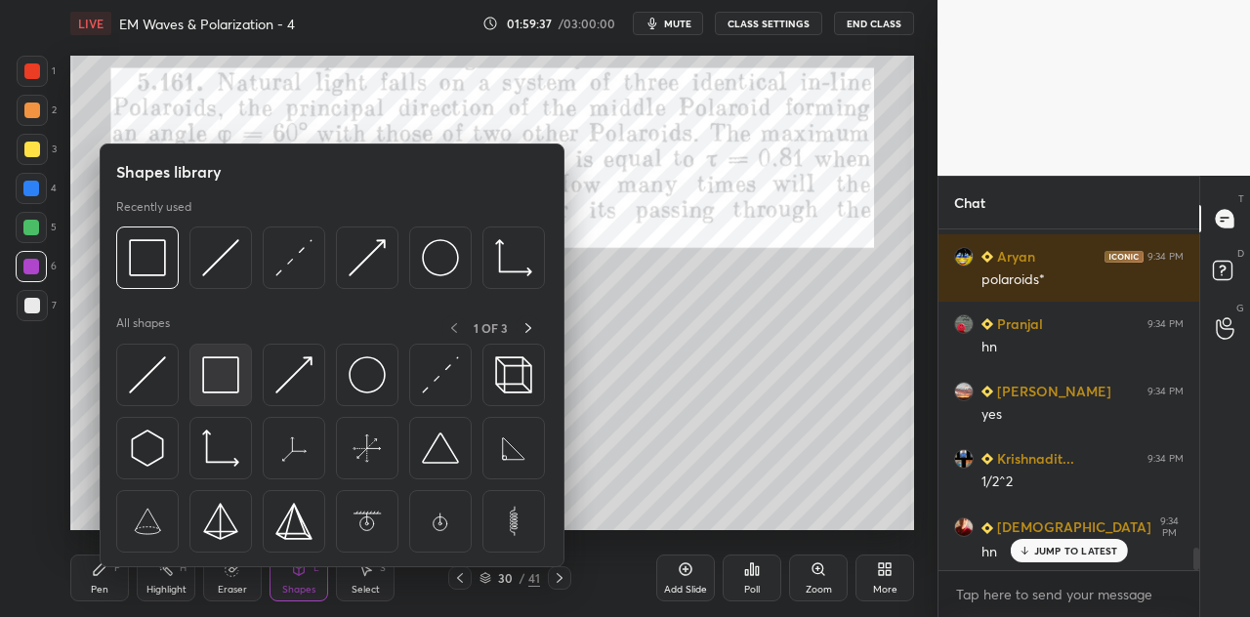
click at [224, 367] on img at bounding box center [220, 375] width 37 height 37
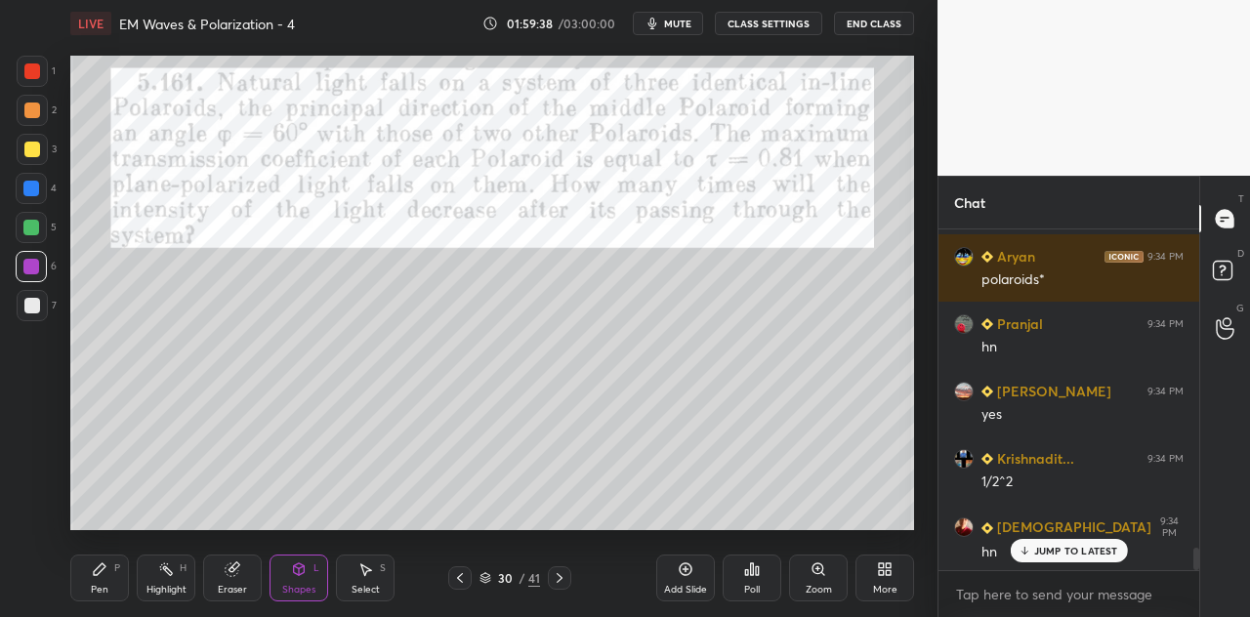
click at [35, 304] on div at bounding box center [32, 306] width 16 height 16
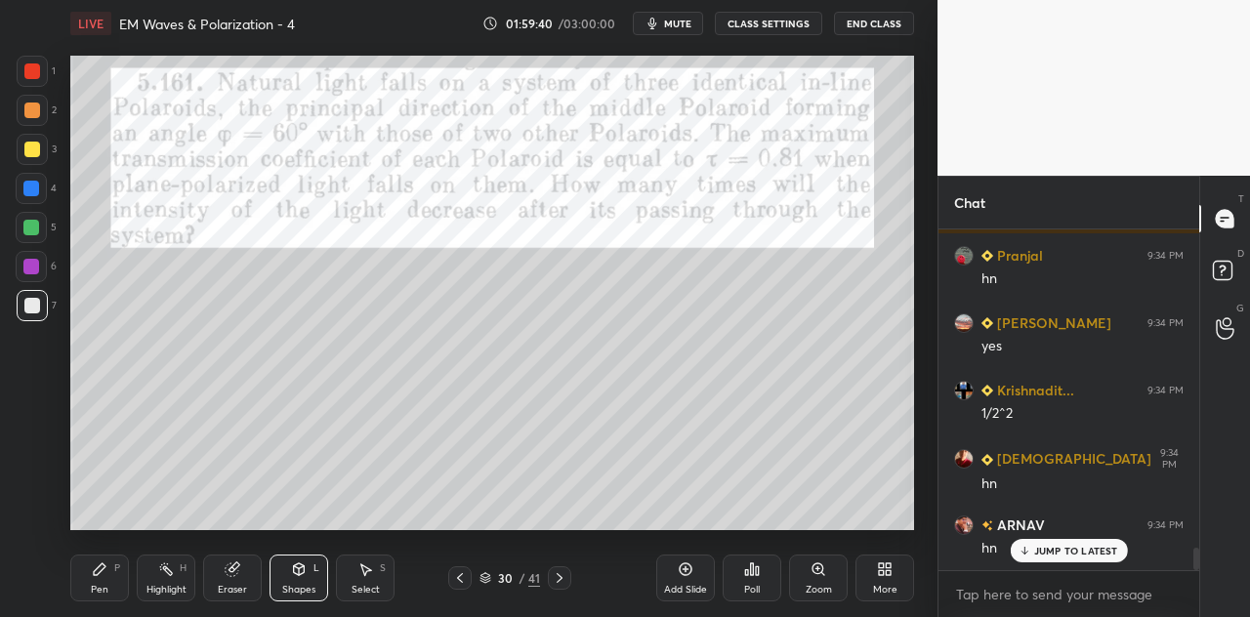
scroll to position [4888, 0]
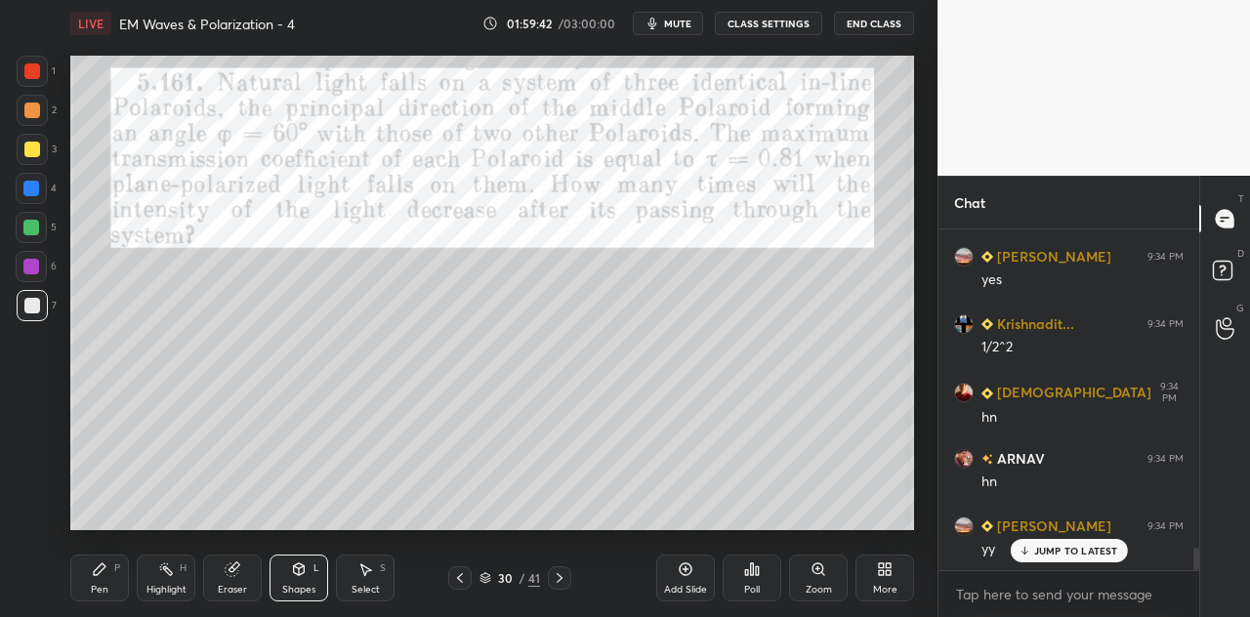
click at [113, 579] on div "Pen P" at bounding box center [99, 578] width 59 height 47
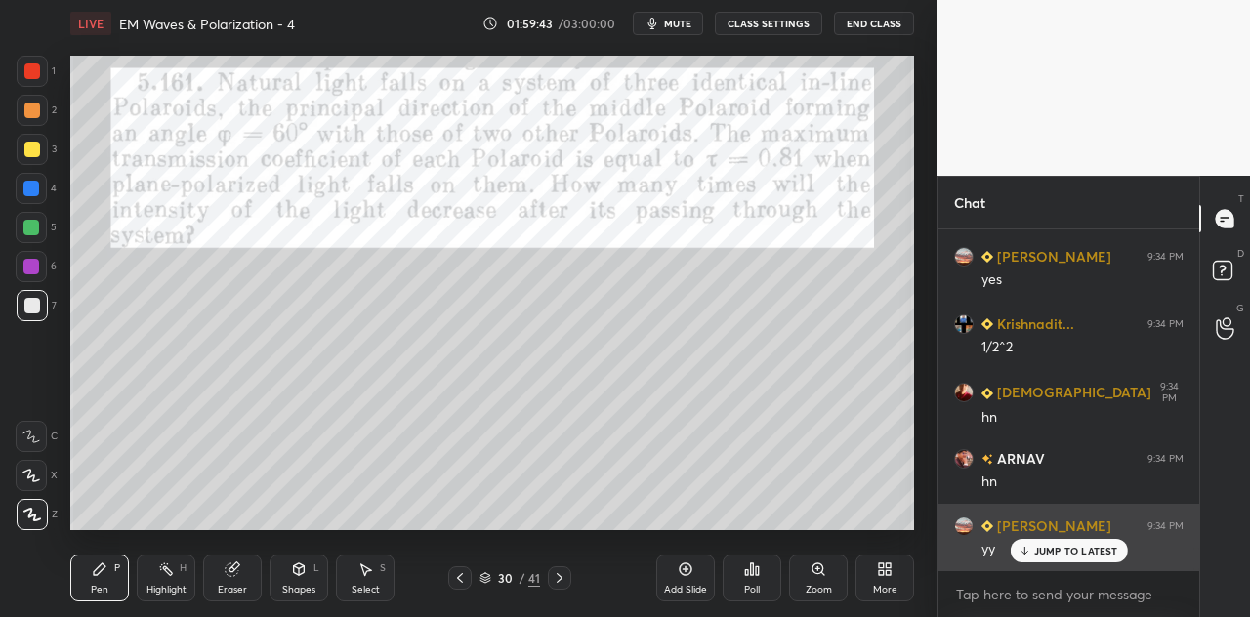
click at [1048, 546] on p "JUMP TO LATEST" at bounding box center [1076, 551] width 84 height 12
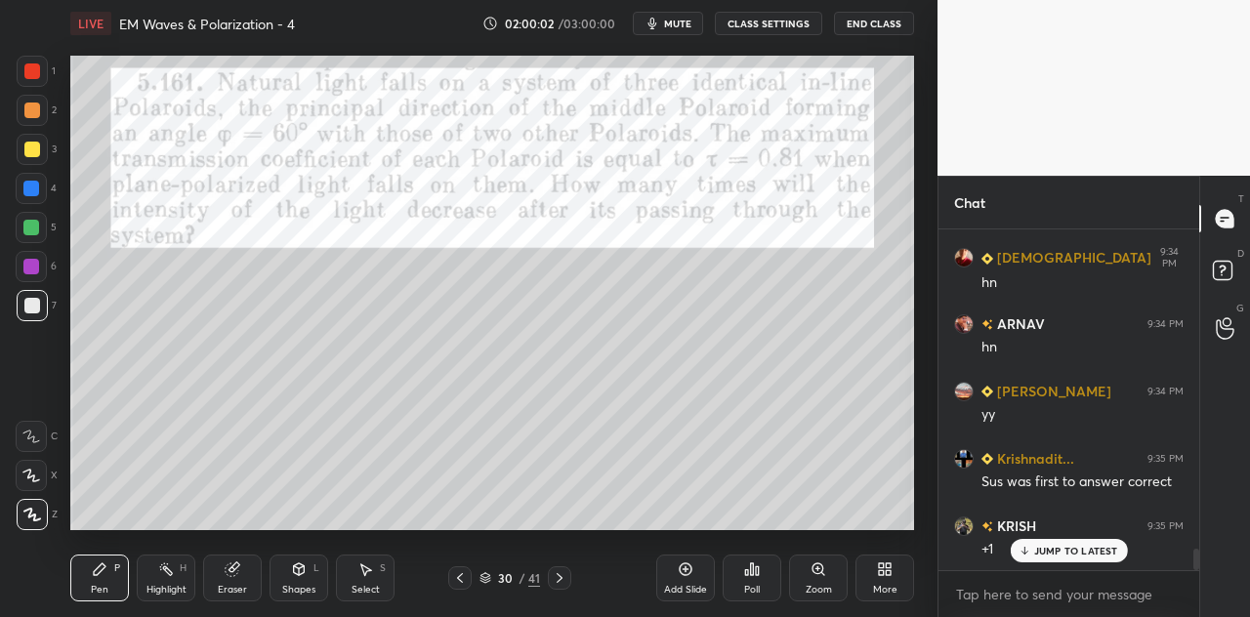
scroll to position [5070, 0]
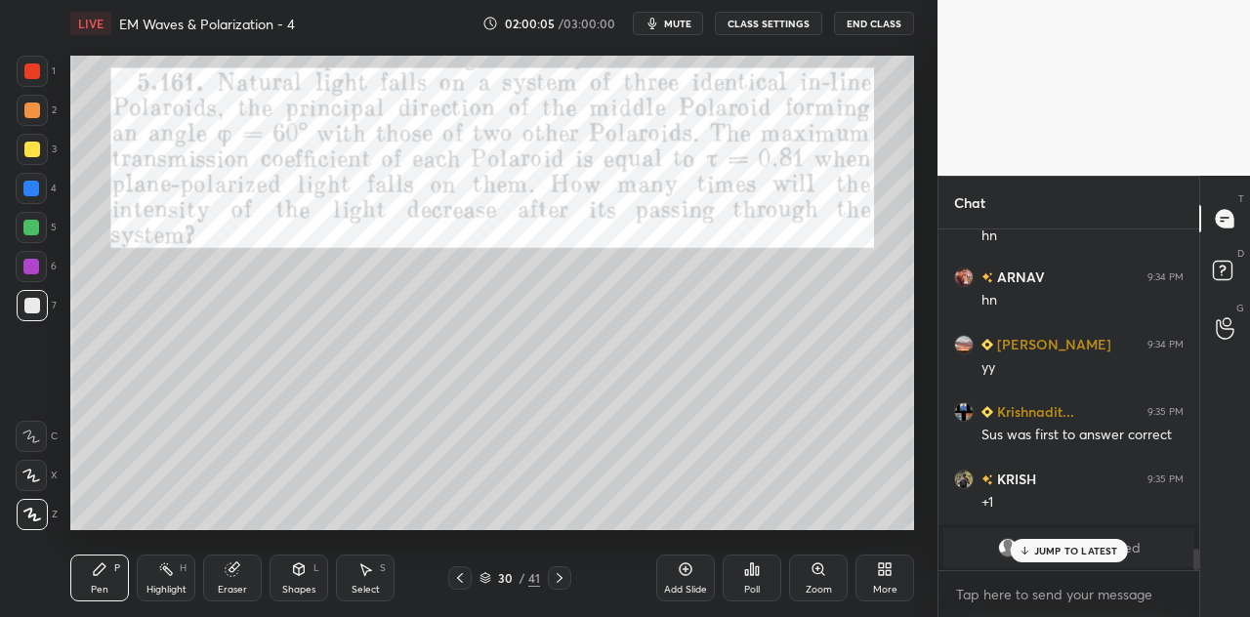
click at [1052, 550] on p "JUMP TO LATEST" at bounding box center [1076, 551] width 84 height 12
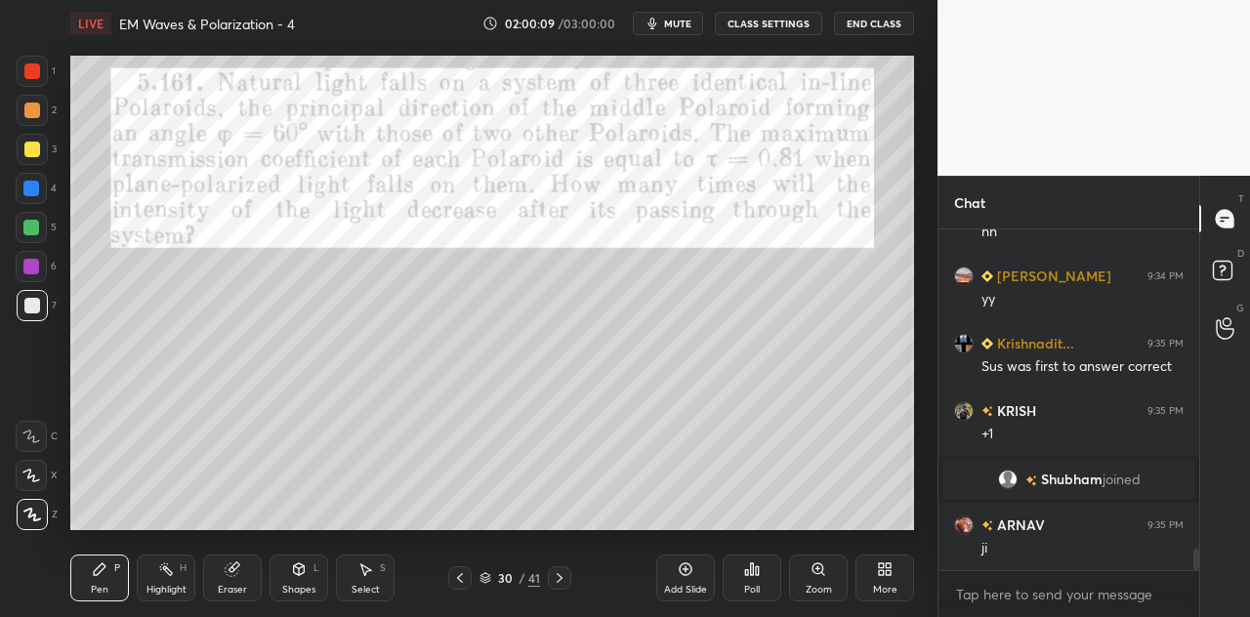
scroll to position [5222, 0]
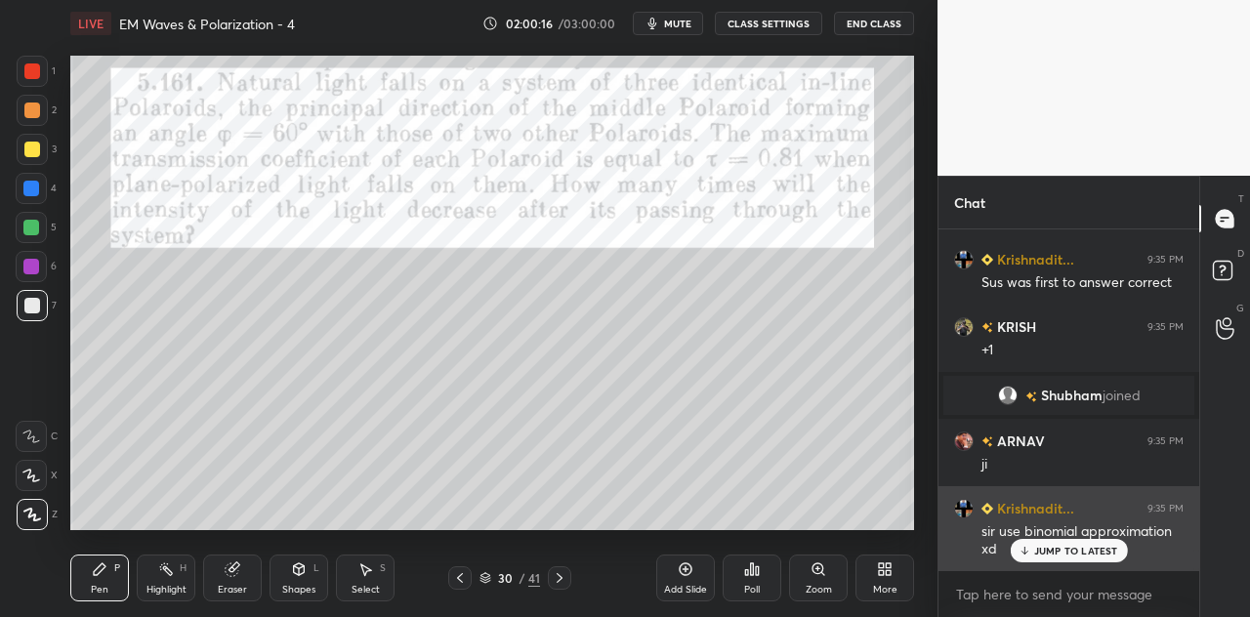
click at [1045, 548] on p "JUMP TO LATEST" at bounding box center [1076, 551] width 84 height 12
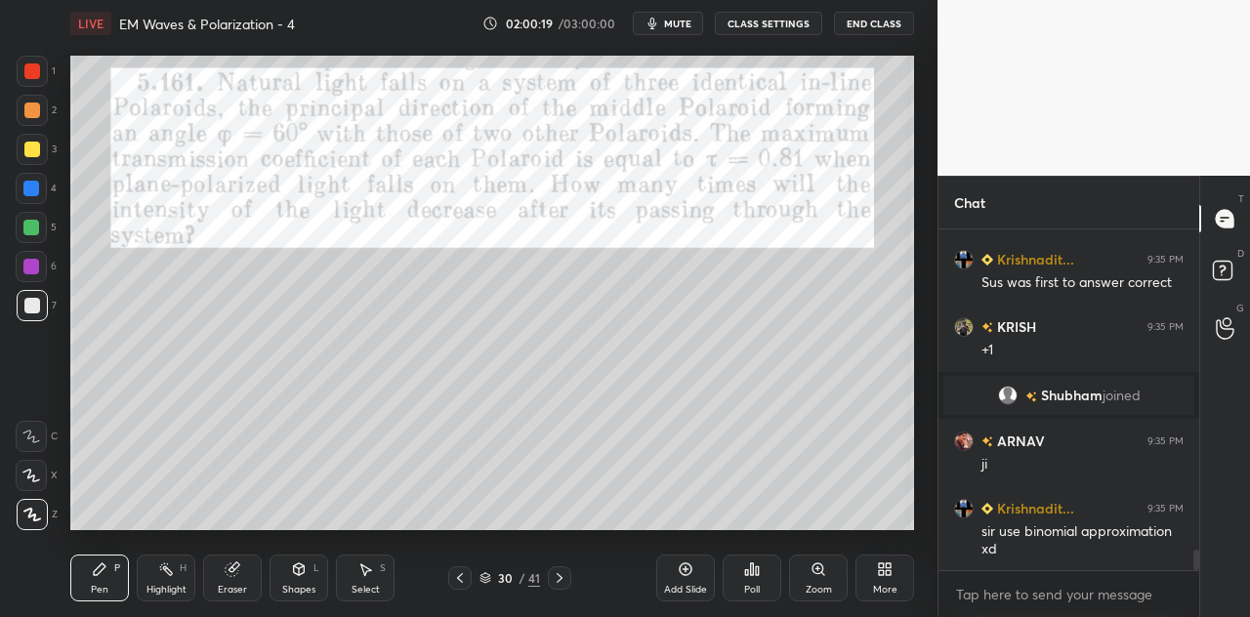
scroll to position [5242, 0]
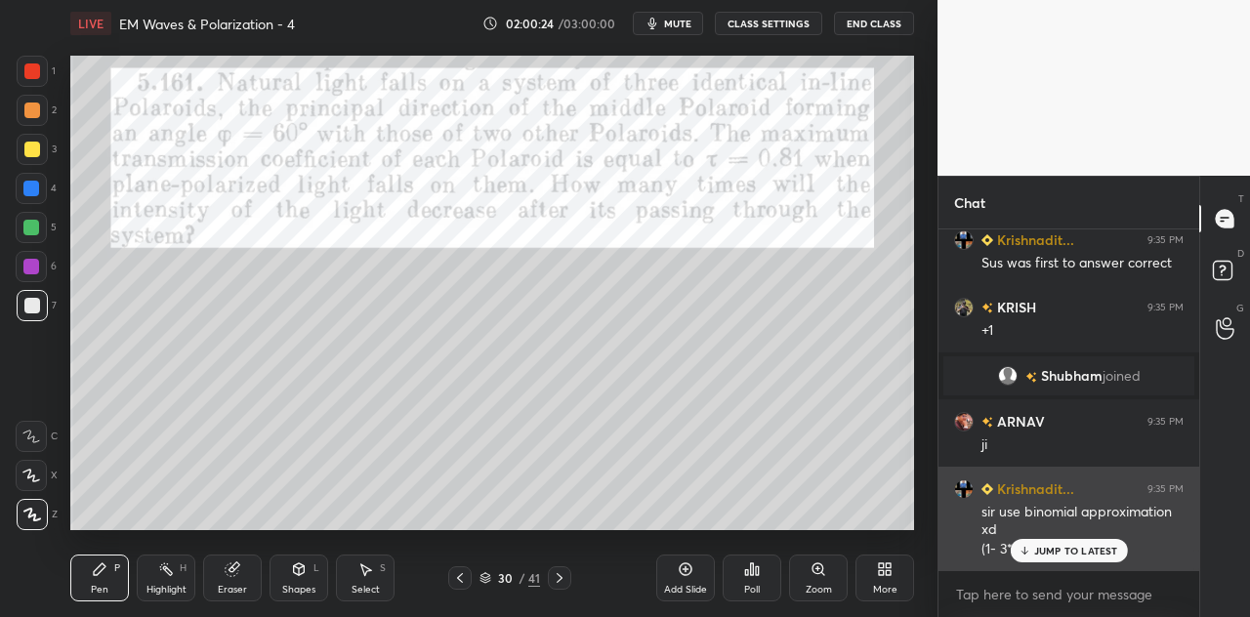
click at [1044, 549] on p "JUMP TO LATEST" at bounding box center [1076, 551] width 84 height 12
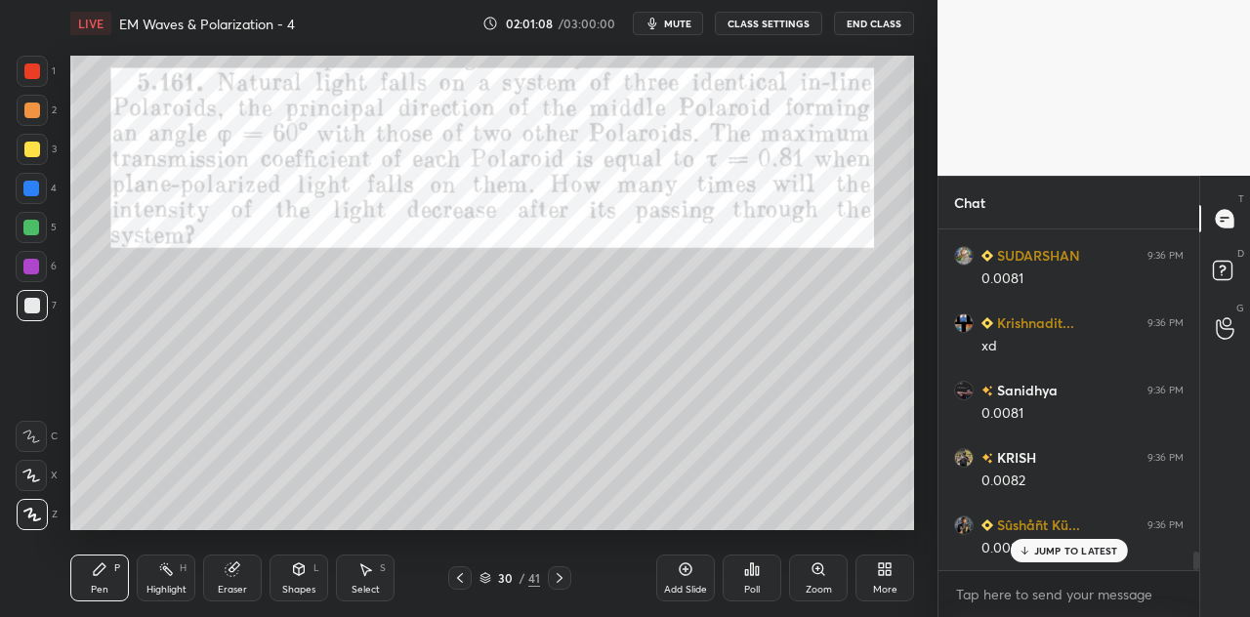
scroll to position [5935, 0]
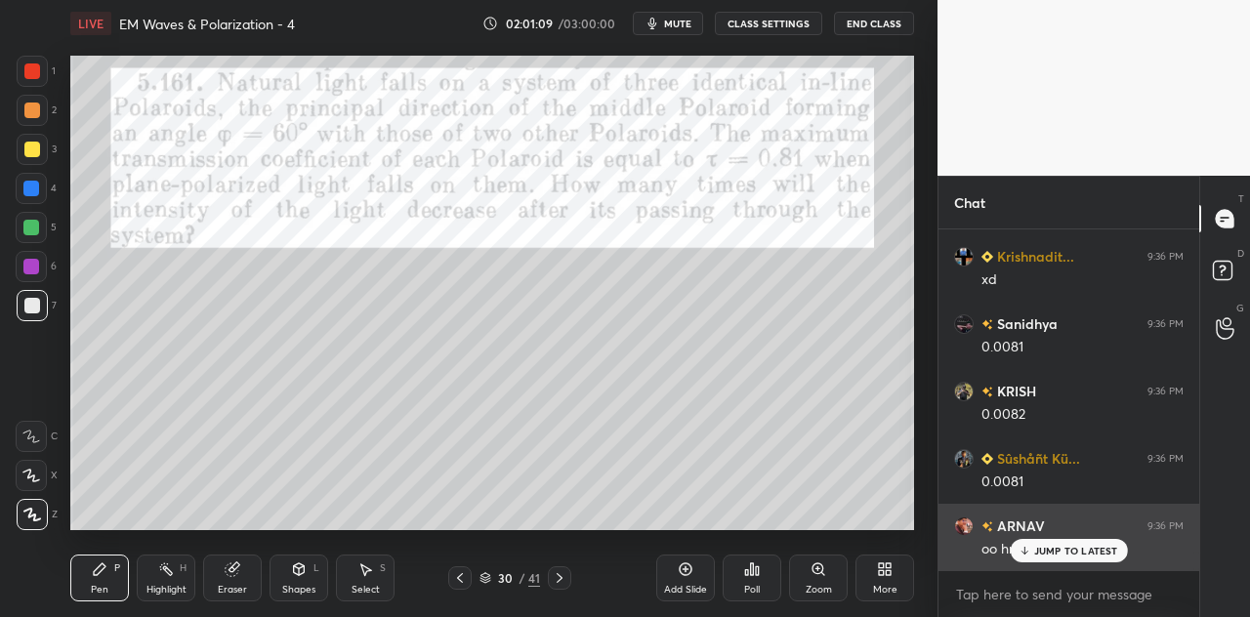
click at [1041, 546] on p "JUMP TO LATEST" at bounding box center [1076, 551] width 84 height 12
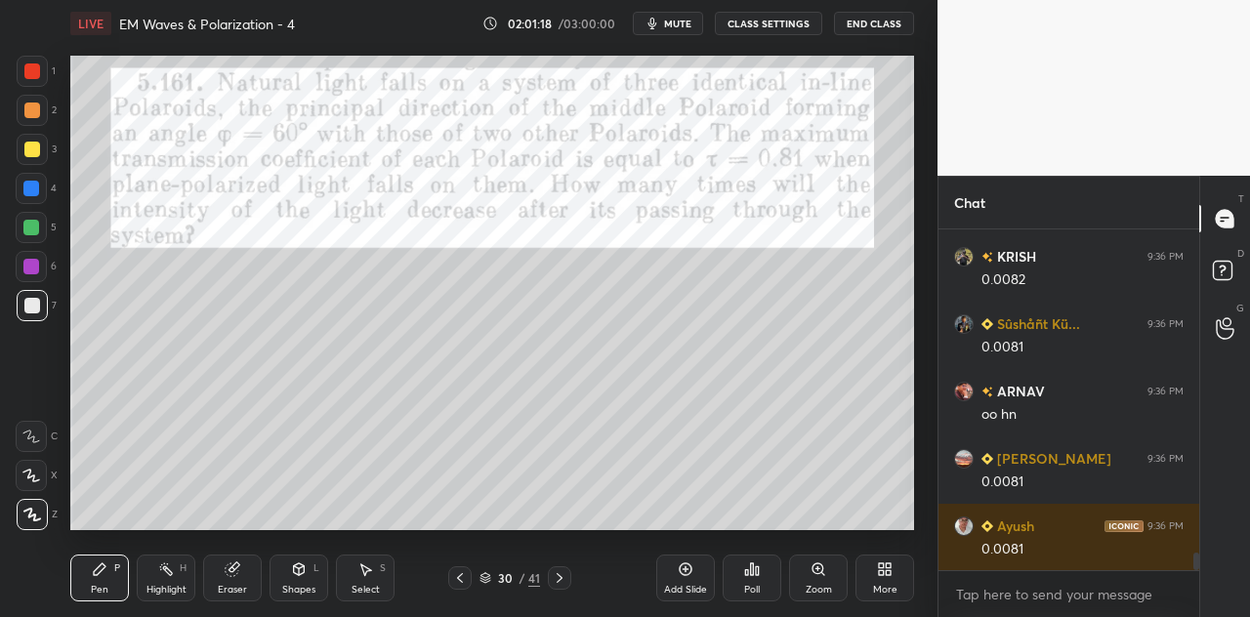
scroll to position [6138, 0]
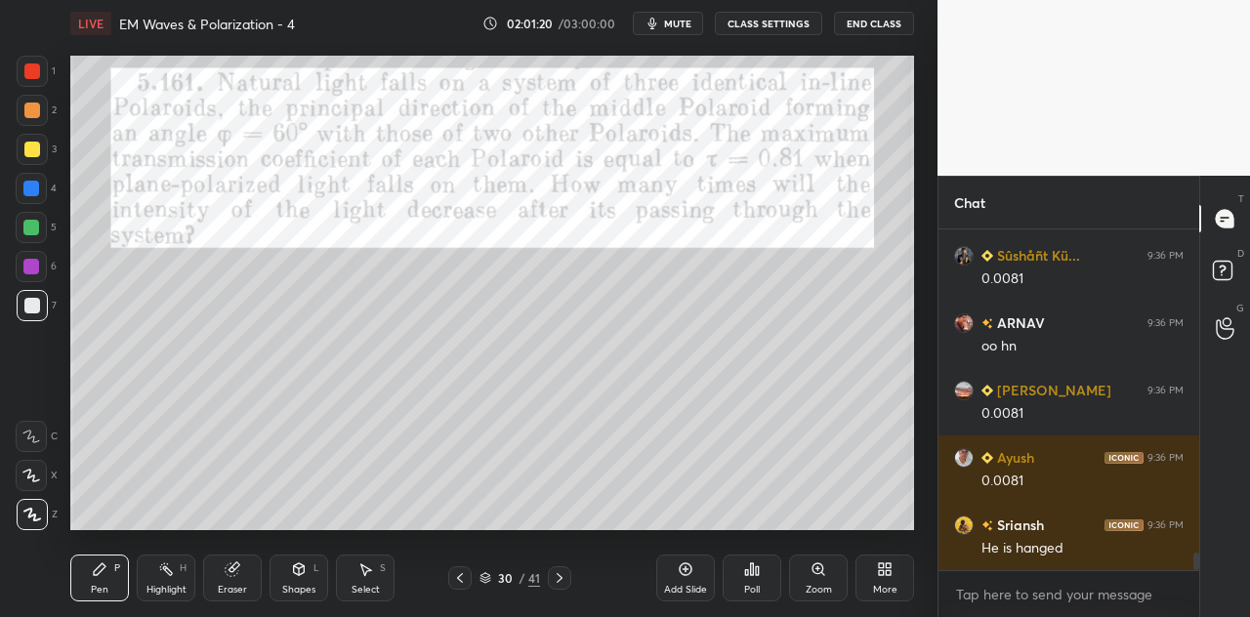
click at [232, 590] on div "Eraser" at bounding box center [232, 590] width 29 height 10
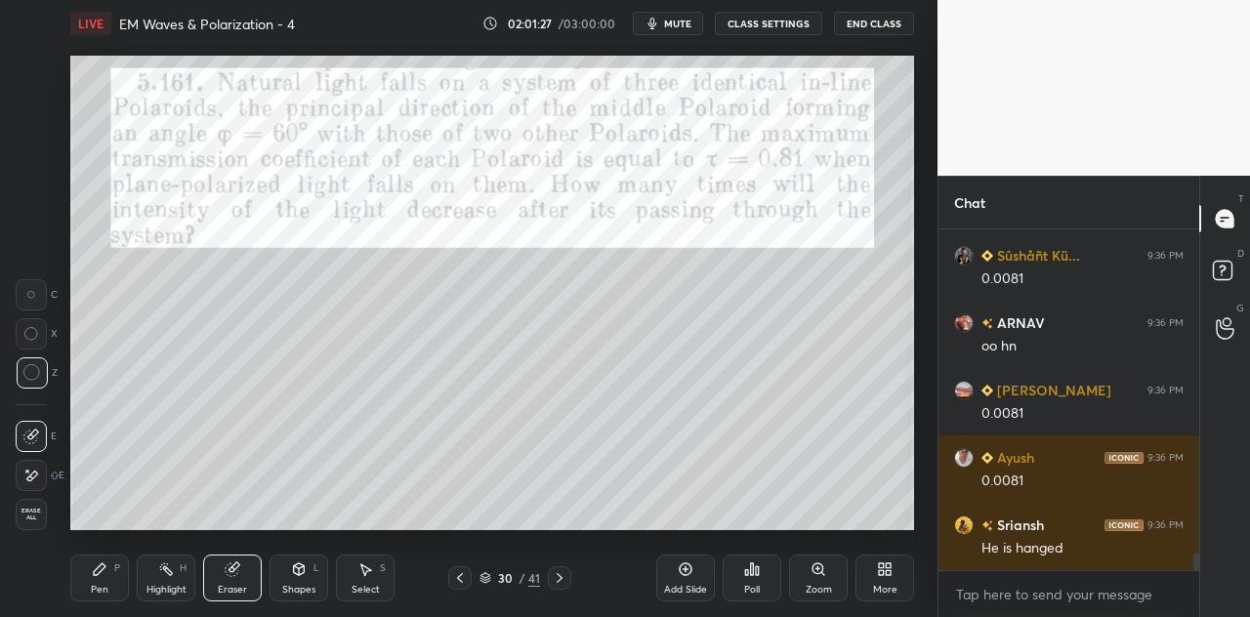
scroll to position [6205, 0]
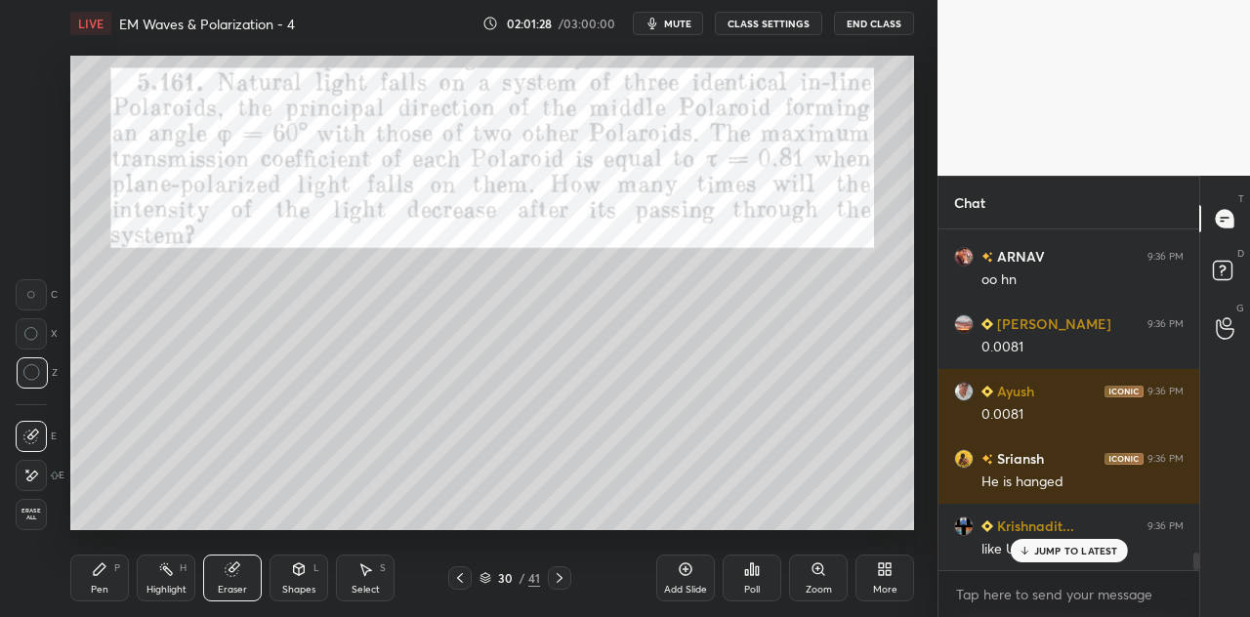
click at [1049, 548] on p "JUMP TO LATEST" at bounding box center [1076, 551] width 84 height 12
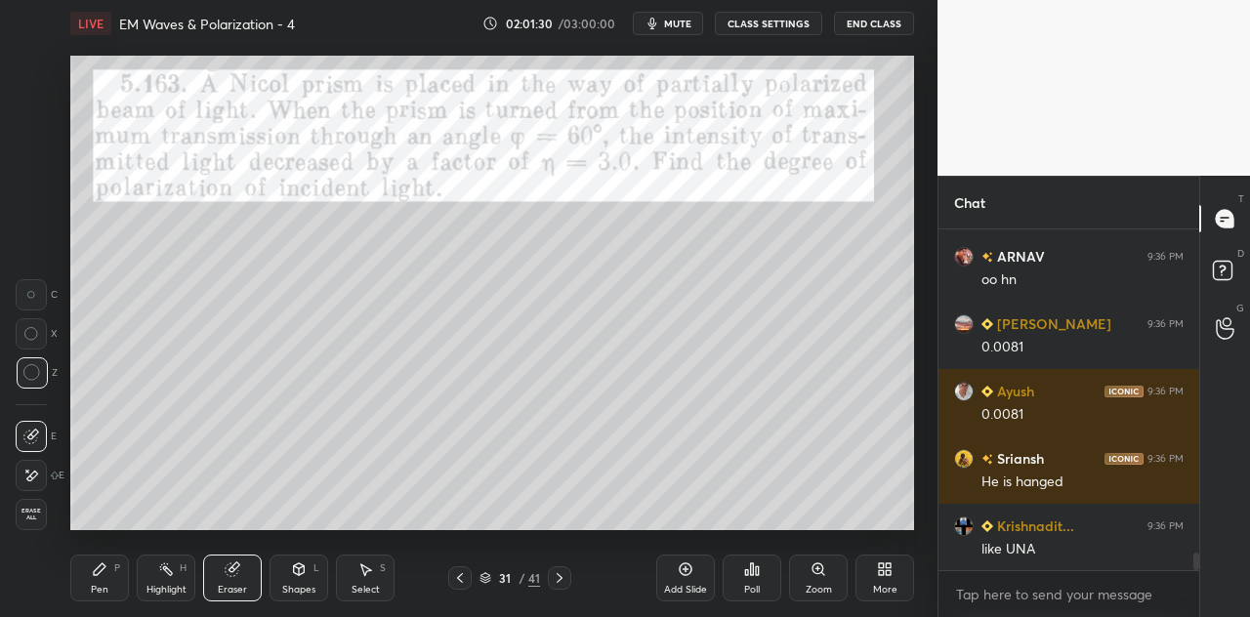
scroll to position [6273, 0]
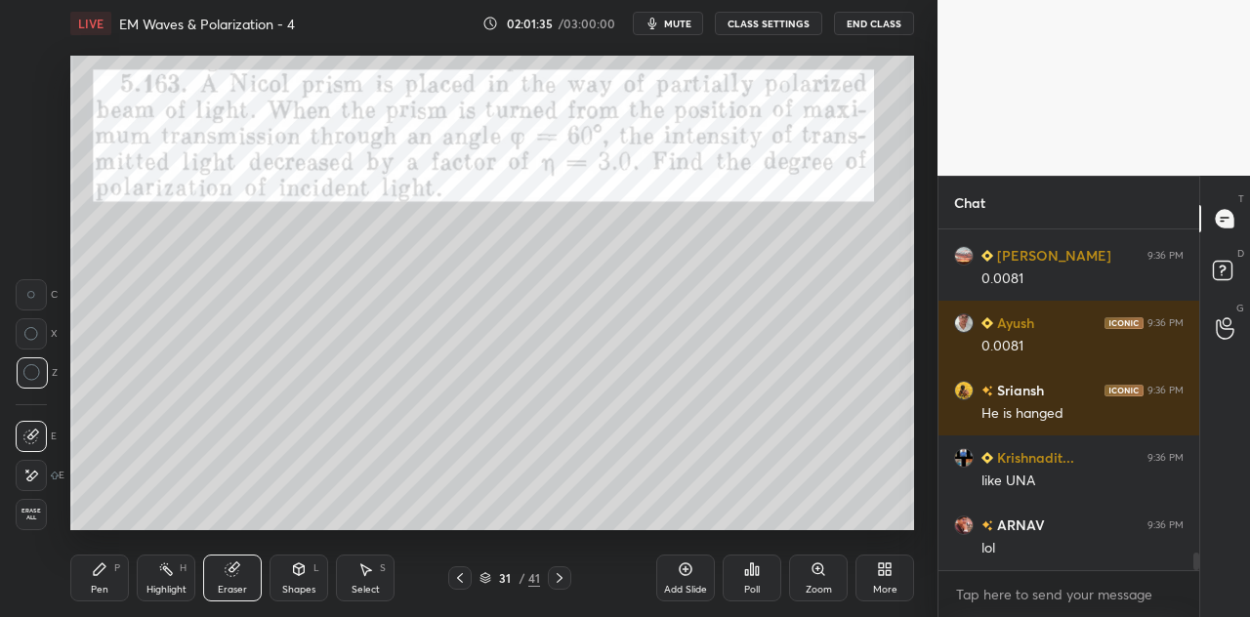
click at [105, 574] on icon at bounding box center [100, 570] width 16 height 16
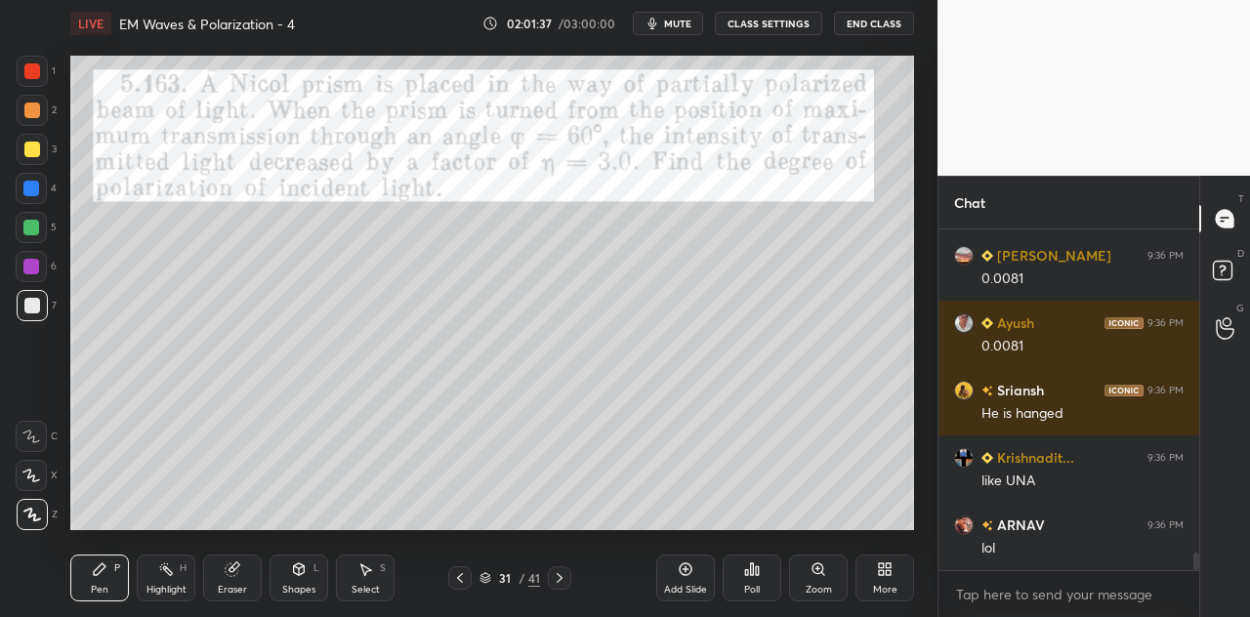
click at [29, 81] on div at bounding box center [32, 71] width 31 height 31
click at [295, 577] on div "Shapes L" at bounding box center [299, 578] width 59 height 47
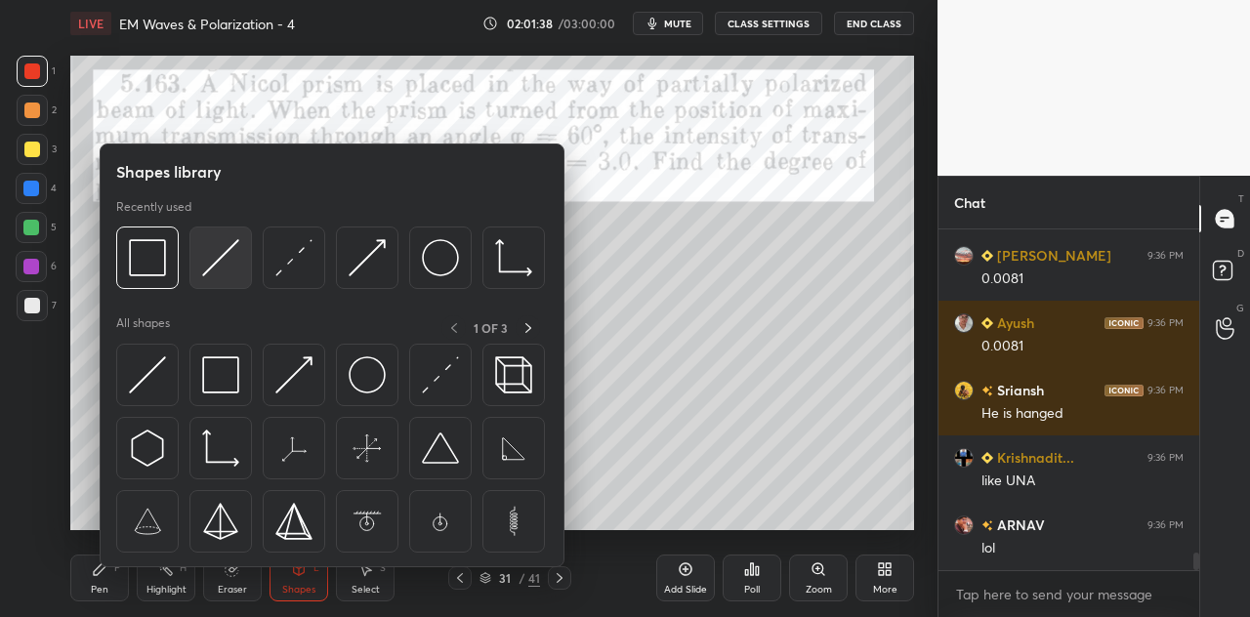
click at [230, 267] on img at bounding box center [220, 257] width 37 height 37
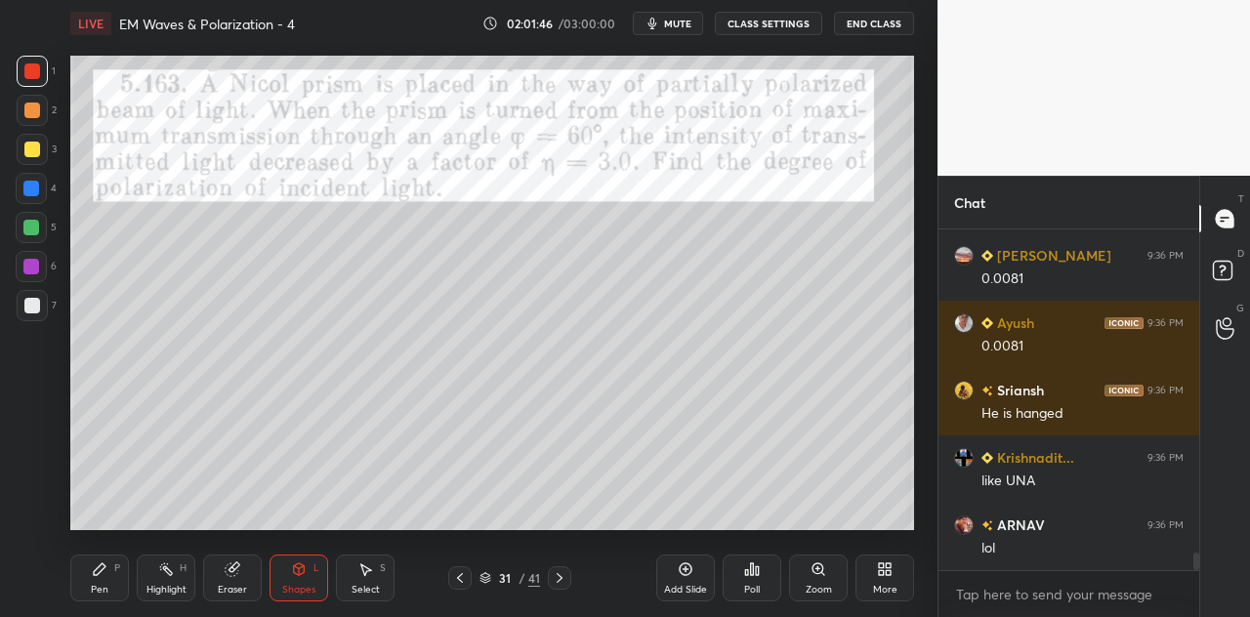
click at [107, 571] on div "Pen P" at bounding box center [99, 578] width 59 height 47
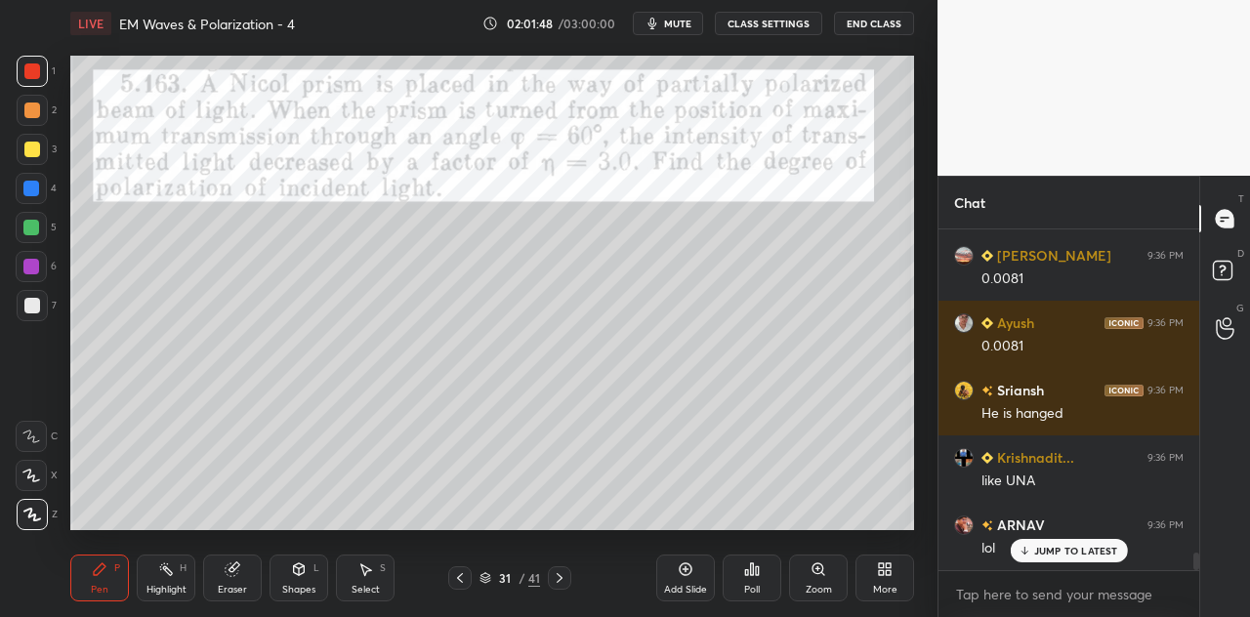
scroll to position [6340, 0]
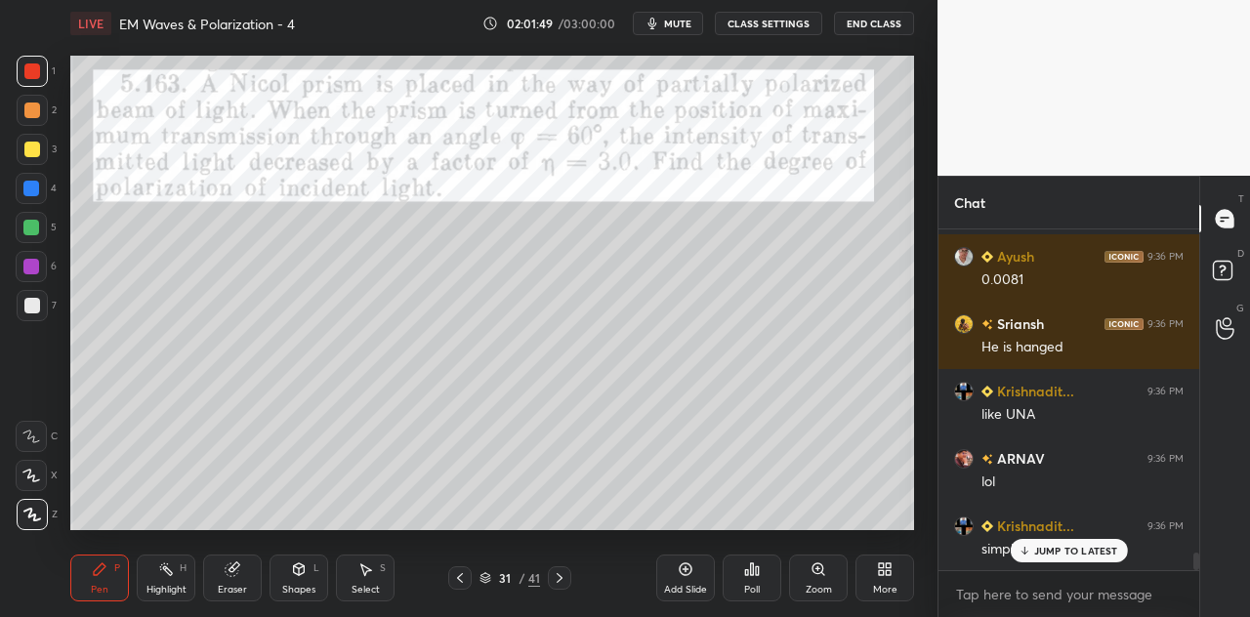
click at [1059, 550] on p "JUMP TO LATEST" at bounding box center [1076, 551] width 84 height 12
click at [33, 155] on div at bounding box center [32, 150] width 16 height 16
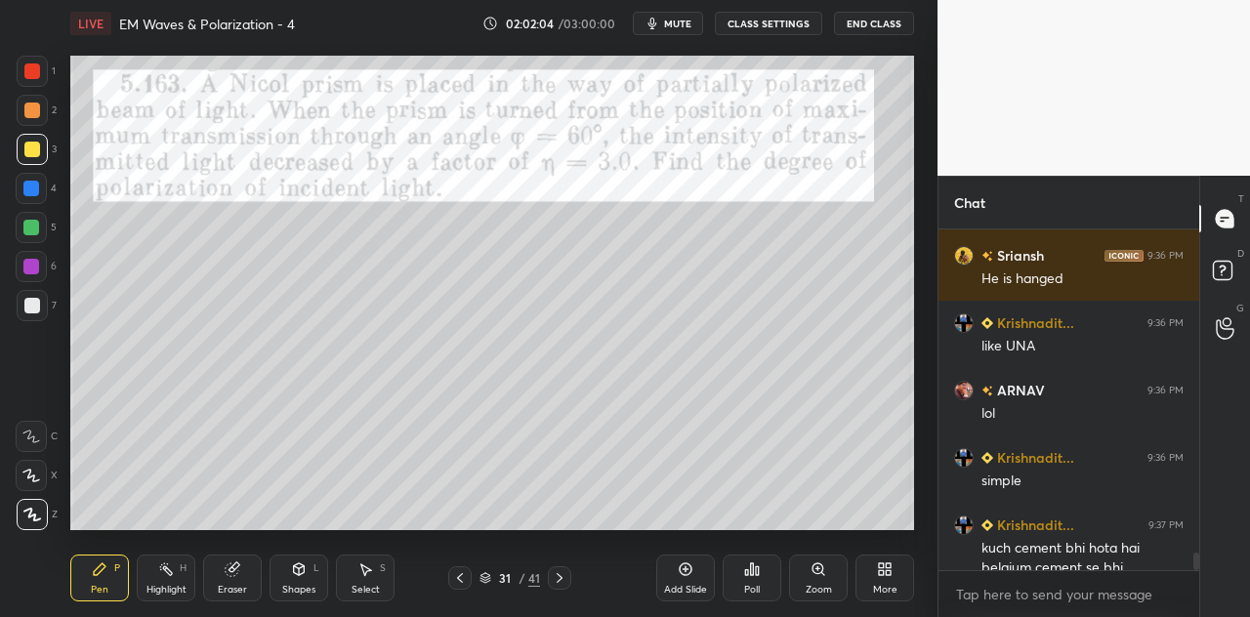
scroll to position [6445, 0]
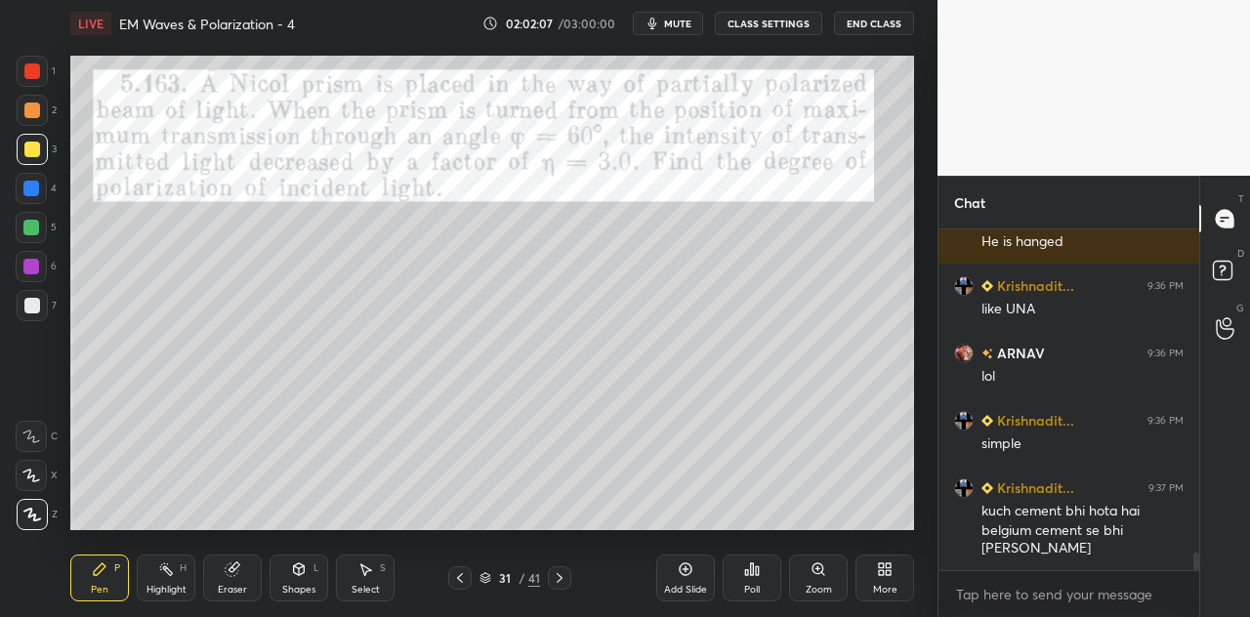
click at [315, 568] on div "L" at bounding box center [317, 569] width 6 height 10
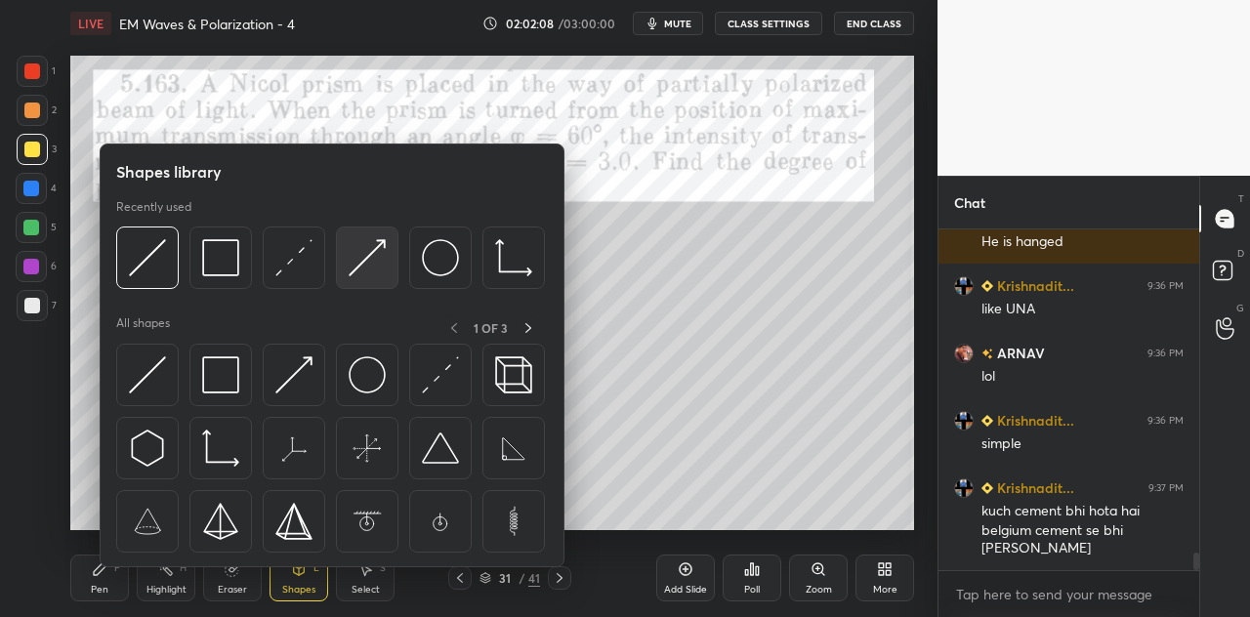
click at [361, 277] on div at bounding box center [367, 258] width 63 height 63
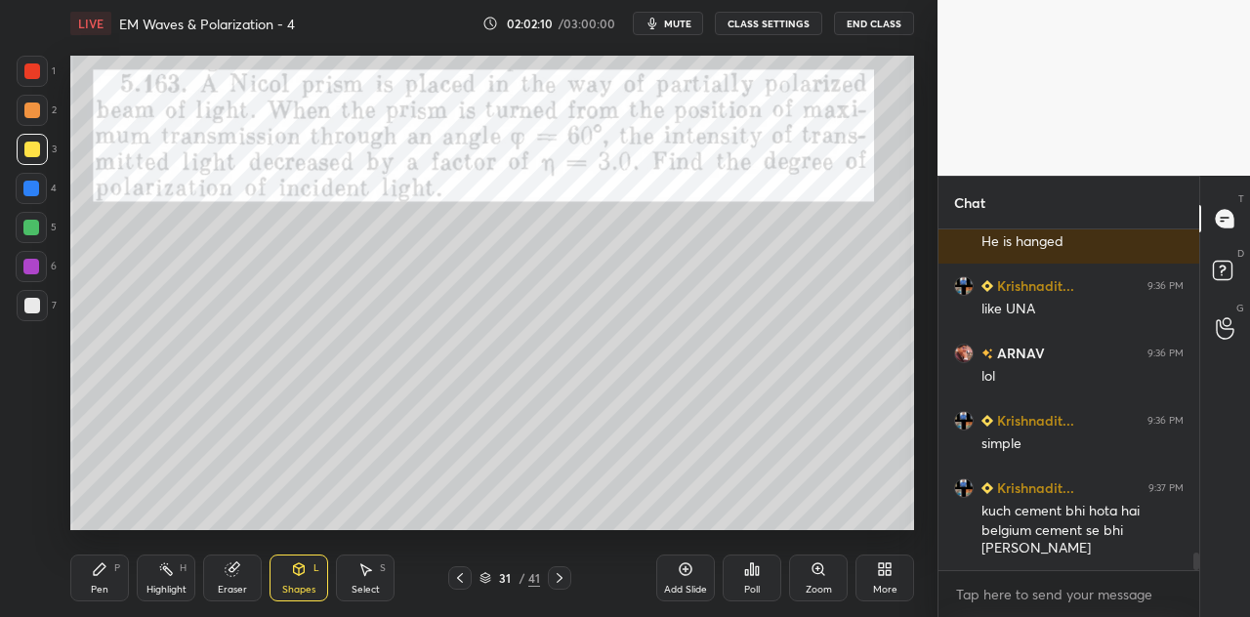
click at [38, 184] on div at bounding box center [31, 189] width 16 height 16
click at [109, 577] on div "Pen P" at bounding box center [99, 578] width 59 height 47
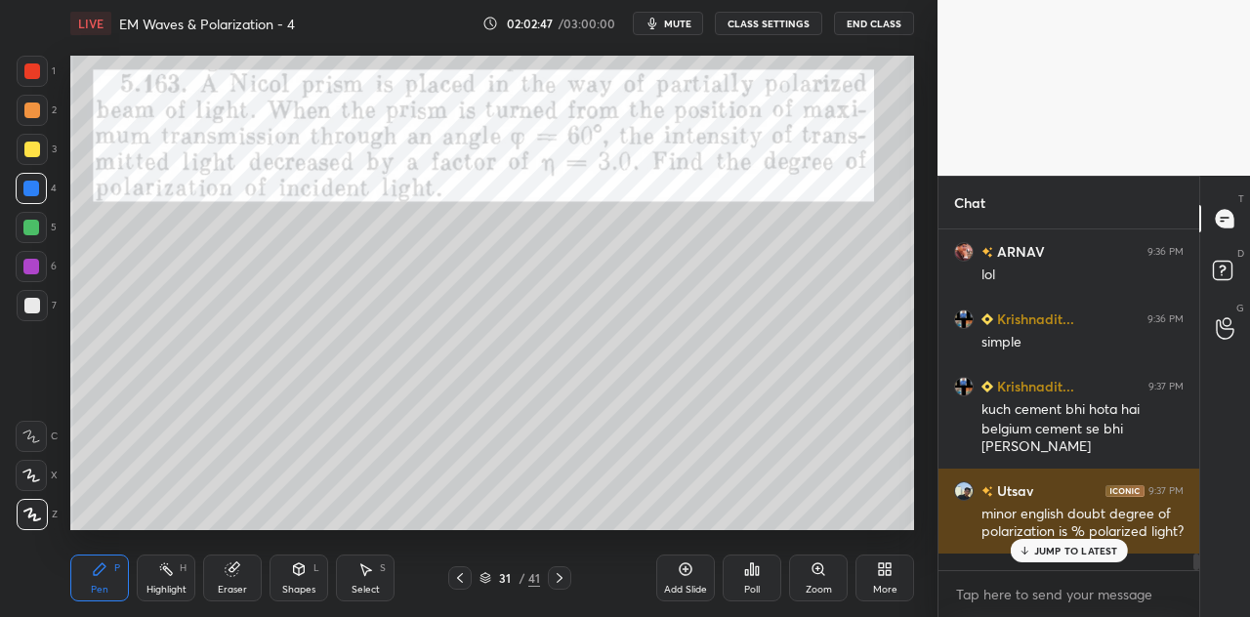
click at [1033, 552] on div "JUMP TO LATEST" at bounding box center [1068, 550] width 117 height 23
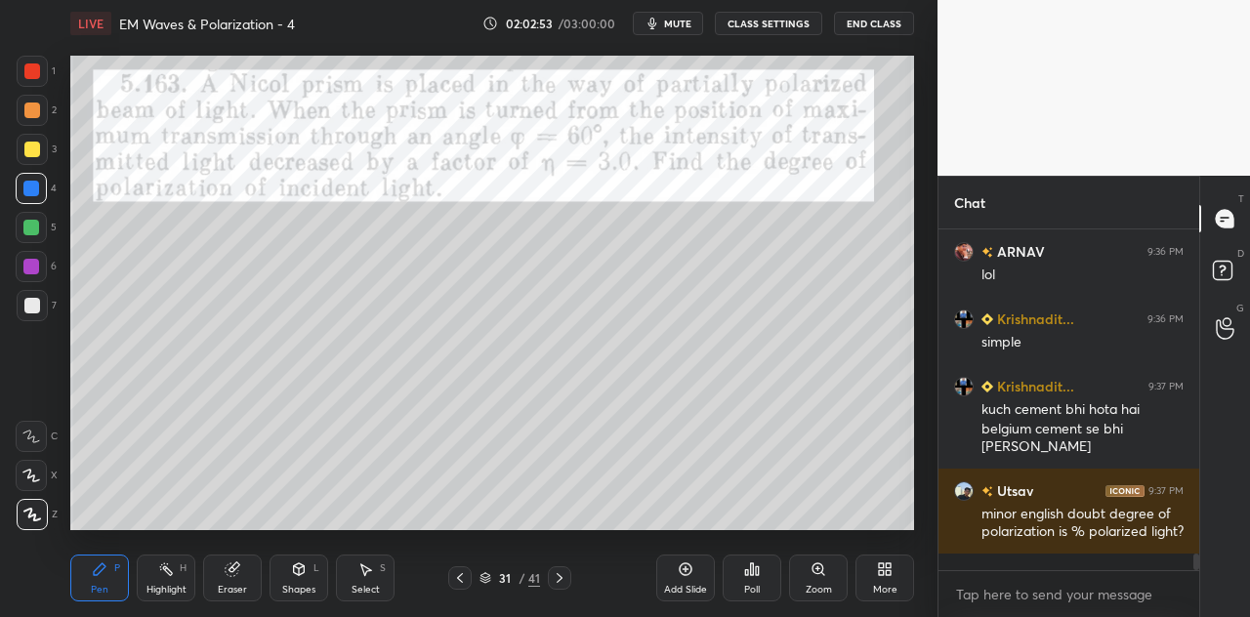
click at [29, 71] on div at bounding box center [32, 71] width 16 height 16
click at [242, 579] on div "Eraser" at bounding box center [232, 578] width 59 height 47
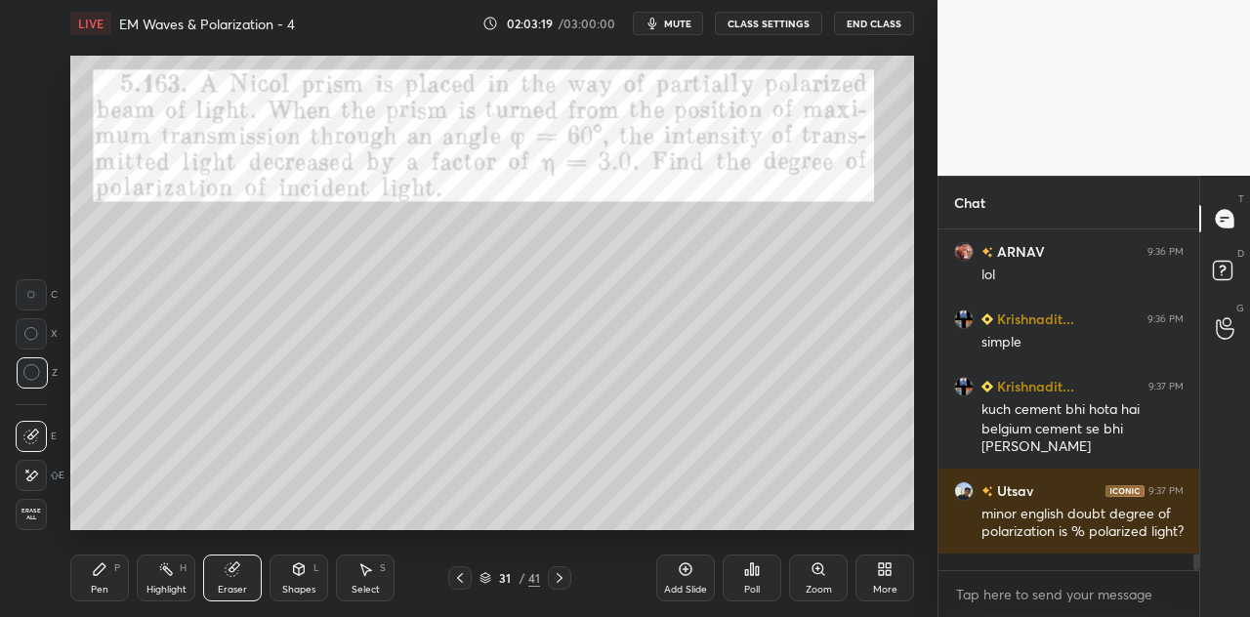
click at [104, 588] on div "Pen" at bounding box center [100, 590] width 18 height 10
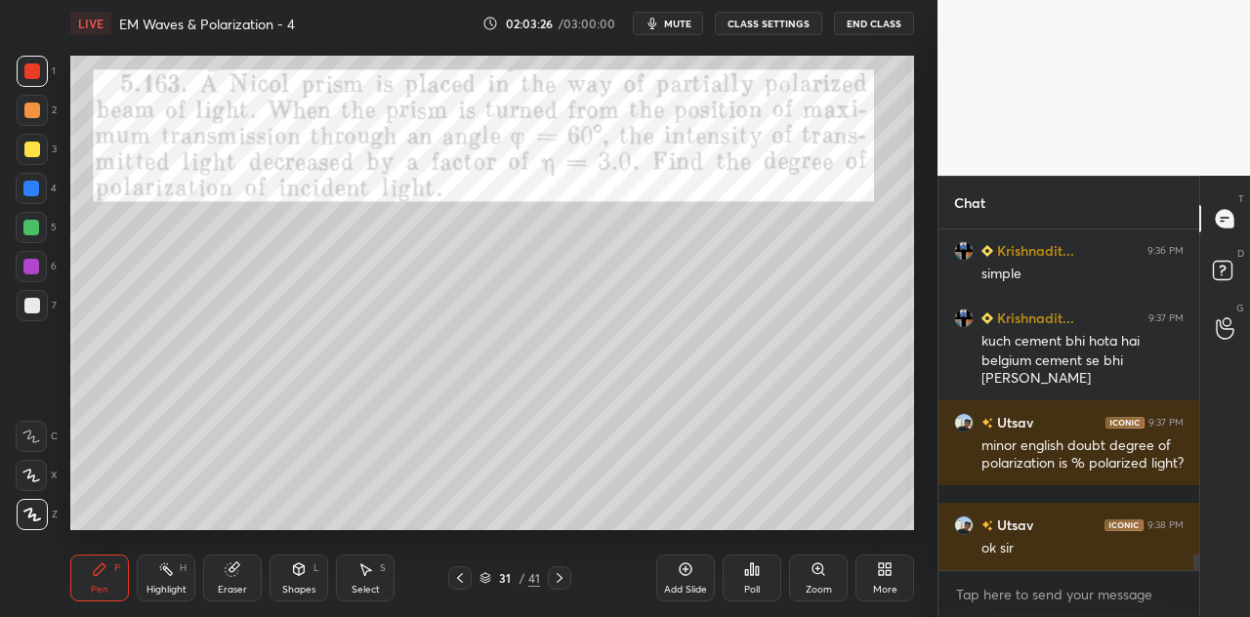
scroll to position [6717, 0]
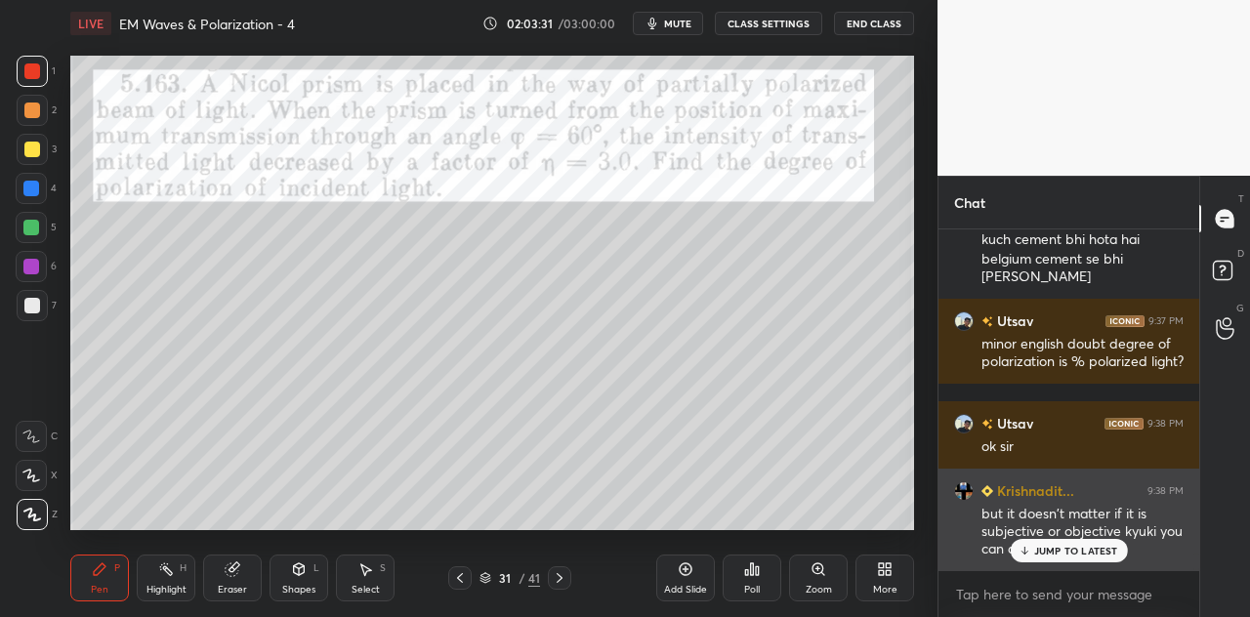
click at [1049, 547] on p "JUMP TO LATEST" at bounding box center [1076, 551] width 84 height 12
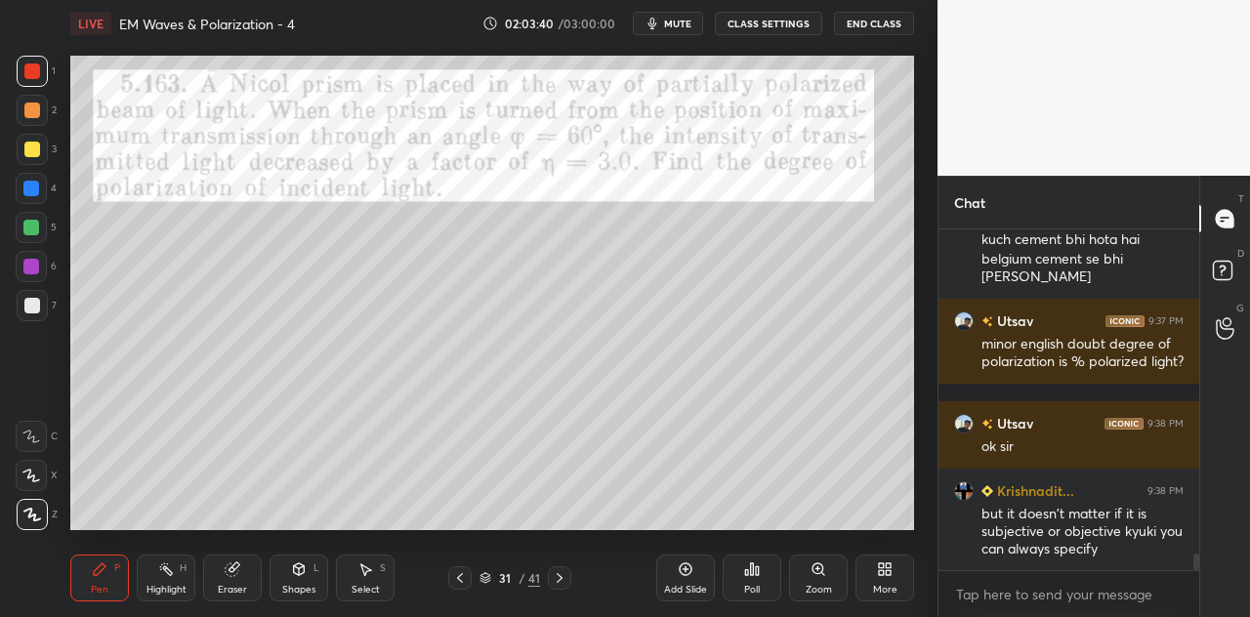
scroll to position [6785, 0]
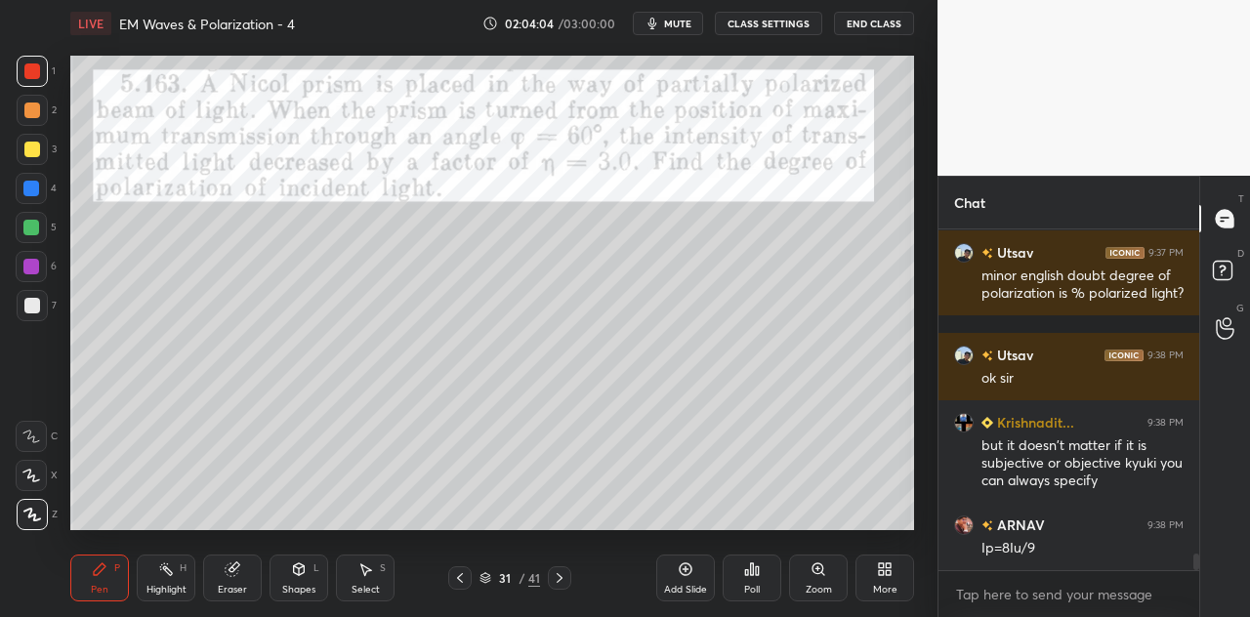
click at [35, 147] on div at bounding box center [32, 150] width 16 height 16
click at [31, 227] on div at bounding box center [31, 228] width 16 height 16
click at [109, 589] on div "Pen P" at bounding box center [99, 578] width 59 height 47
click at [307, 579] on div "Shapes L" at bounding box center [299, 578] width 59 height 47
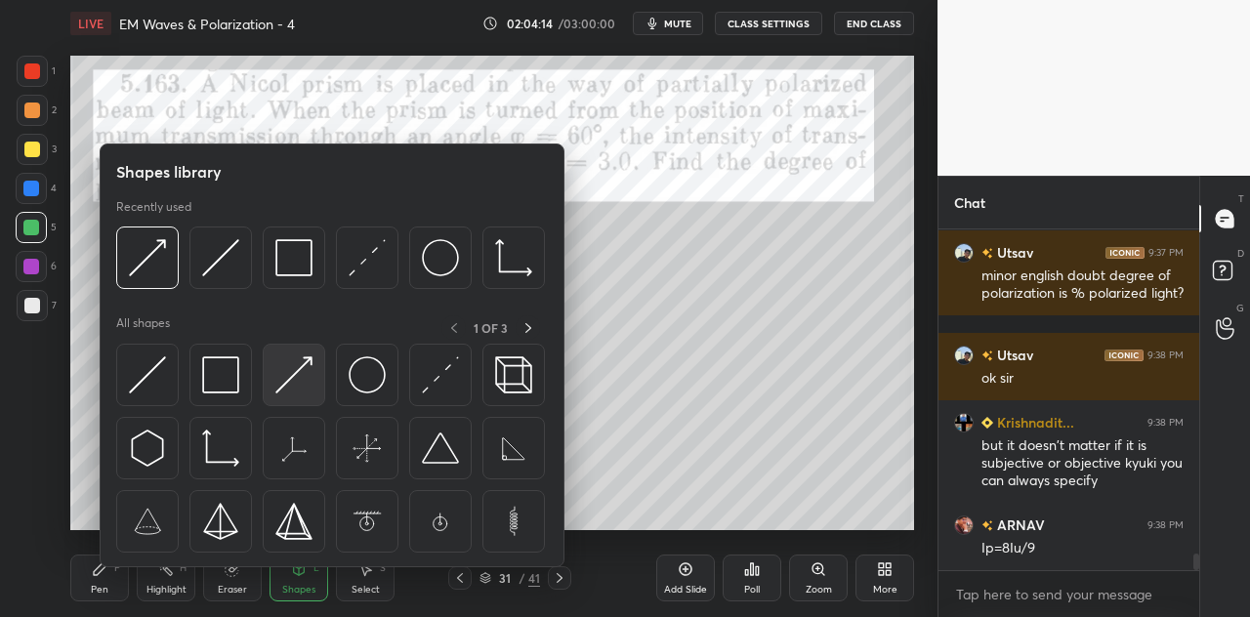
click at [291, 388] on img at bounding box center [293, 375] width 37 height 37
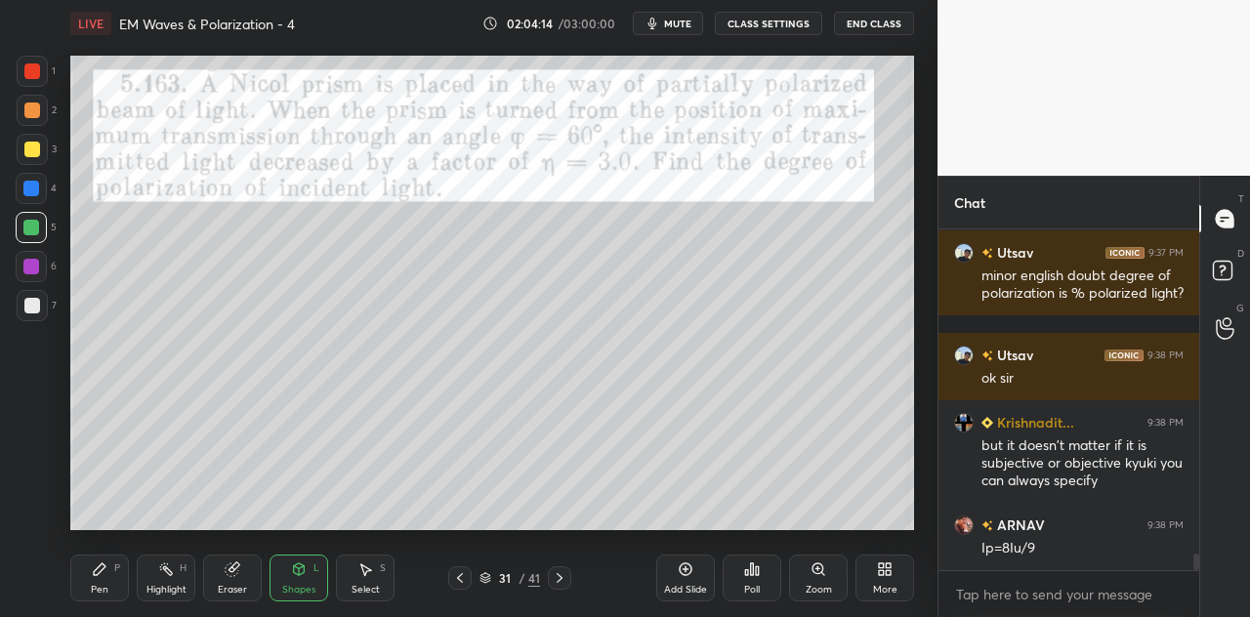
click at [41, 189] on div at bounding box center [31, 188] width 31 height 31
click at [37, 319] on div at bounding box center [32, 305] width 31 height 31
click at [113, 587] on div "Pen P" at bounding box center [99, 578] width 59 height 47
click at [38, 223] on div at bounding box center [31, 228] width 16 height 16
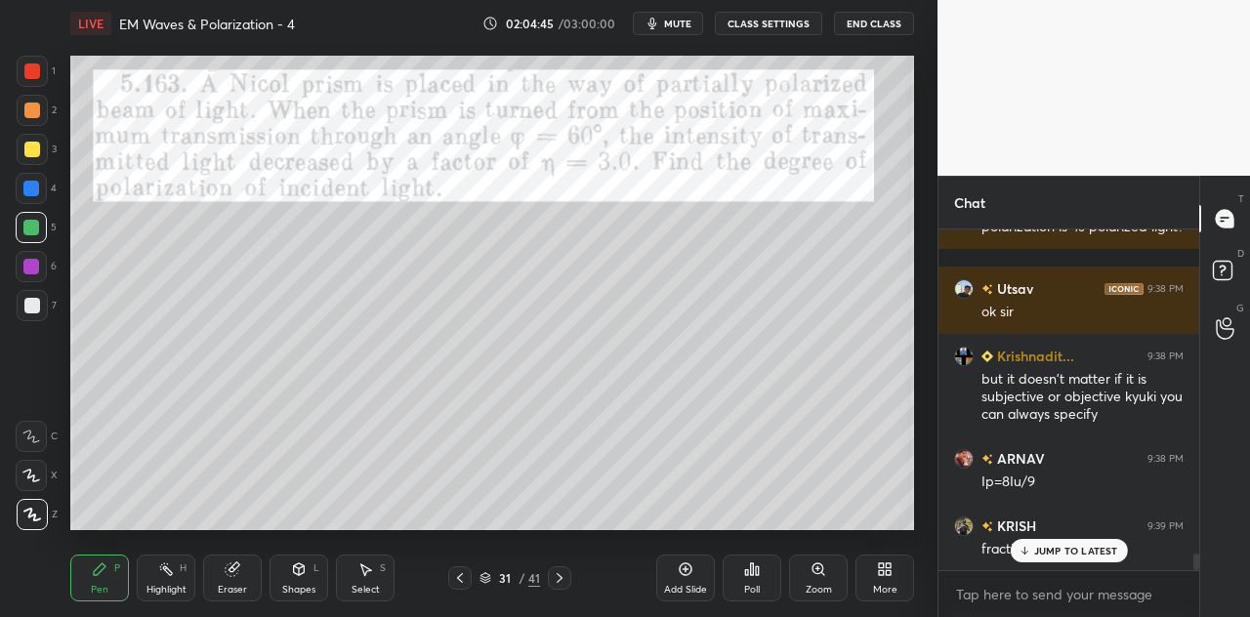
scroll to position [6920, 0]
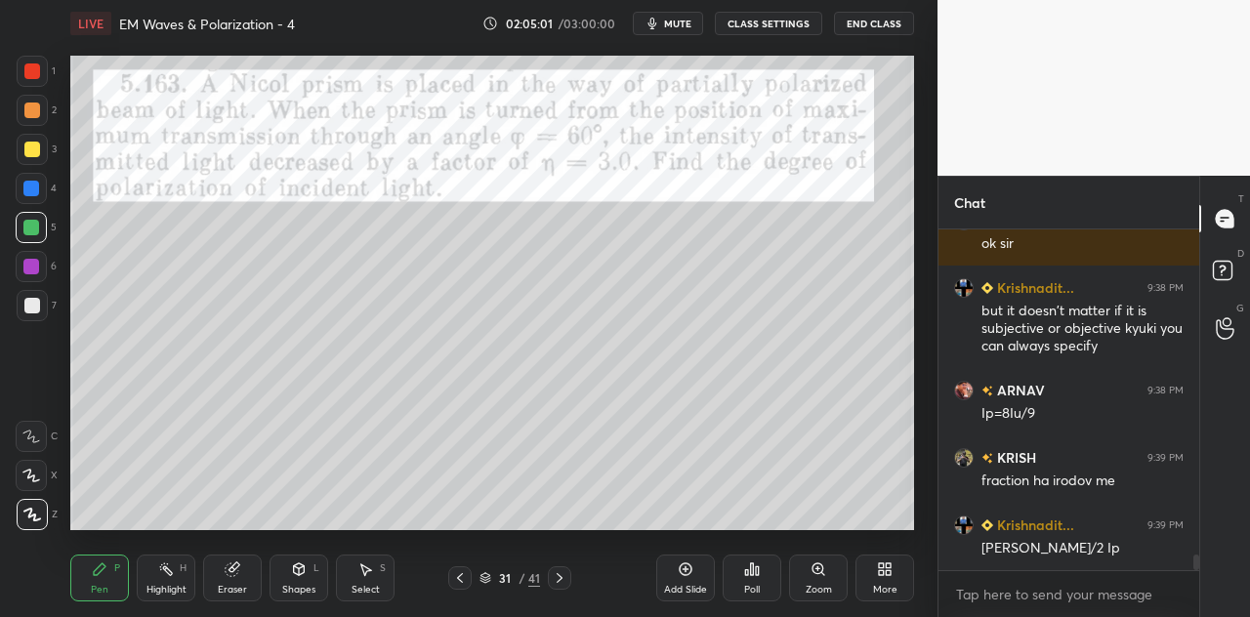
click at [45, 312] on div at bounding box center [32, 305] width 31 height 31
click at [311, 581] on div "Shapes L" at bounding box center [299, 578] width 59 height 47
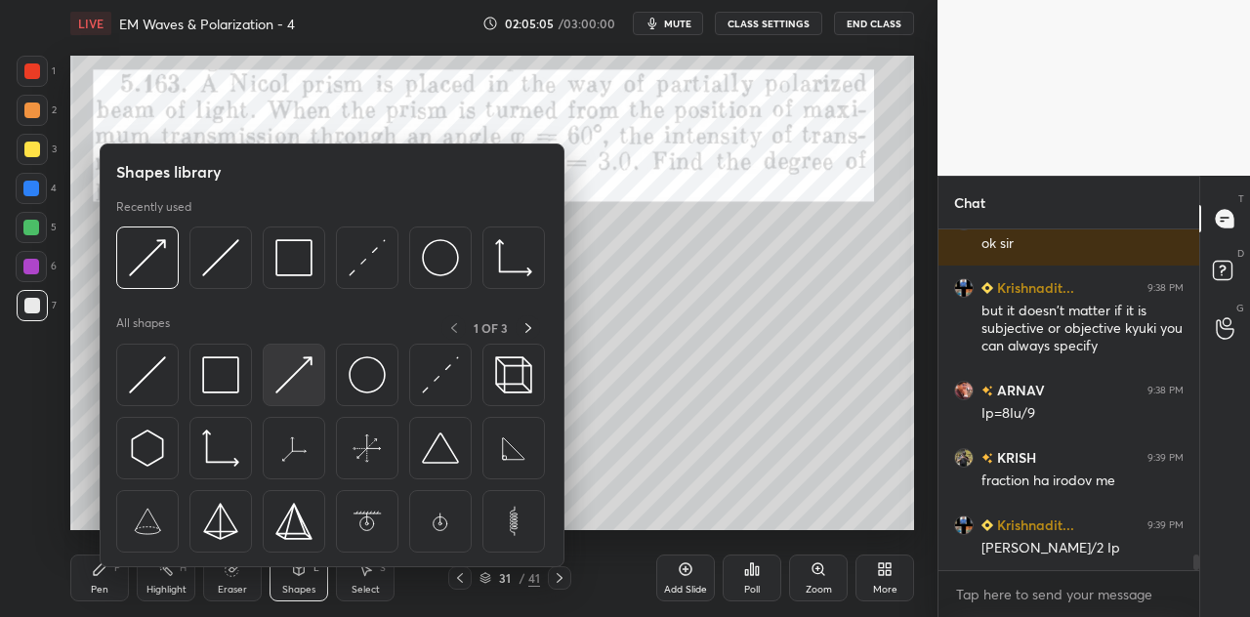
click at [291, 371] on img at bounding box center [293, 375] width 37 height 37
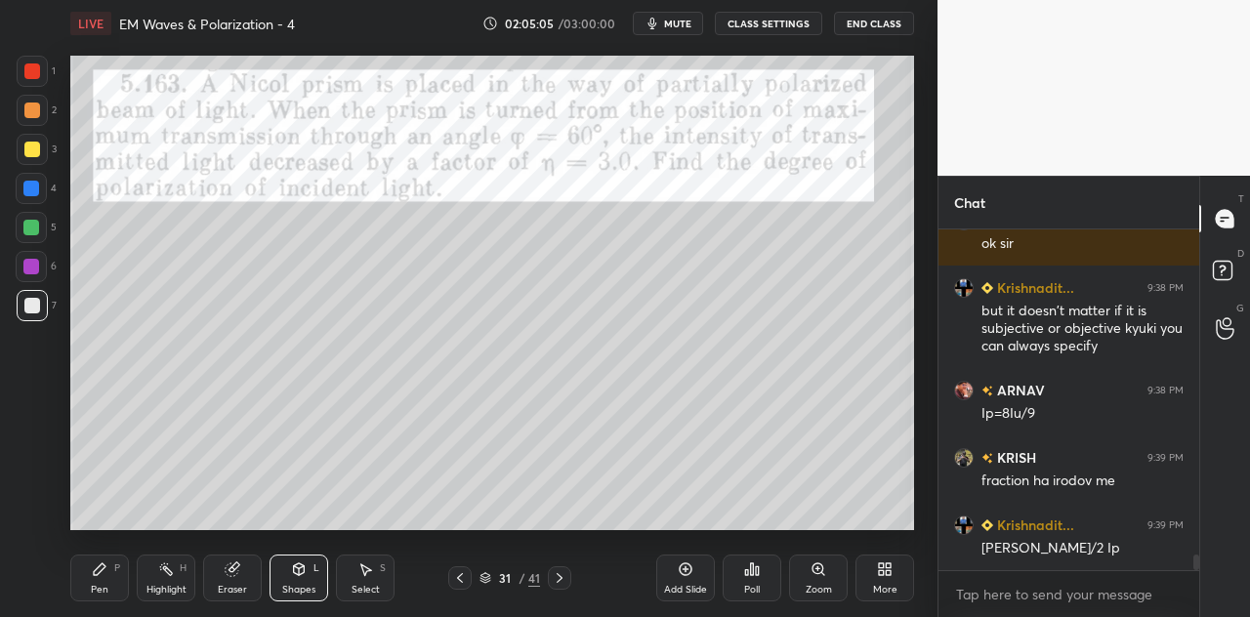
click at [37, 190] on div at bounding box center [31, 189] width 16 height 16
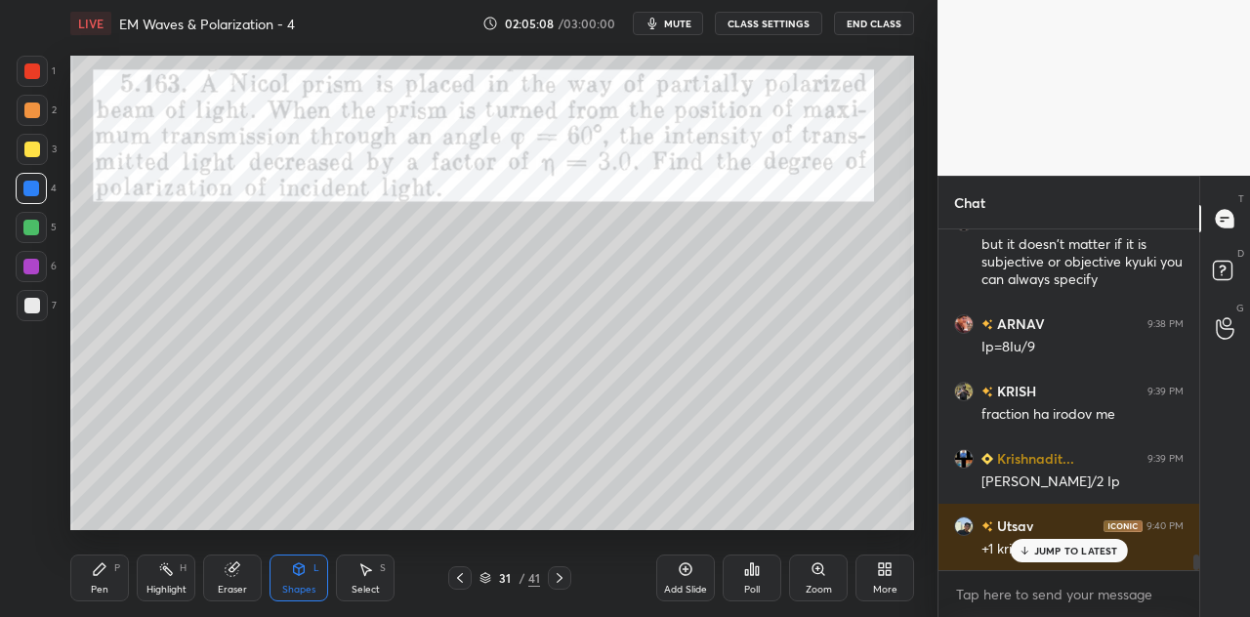
click at [110, 576] on div "Pen P" at bounding box center [99, 578] width 59 height 47
click at [35, 302] on div at bounding box center [32, 306] width 16 height 16
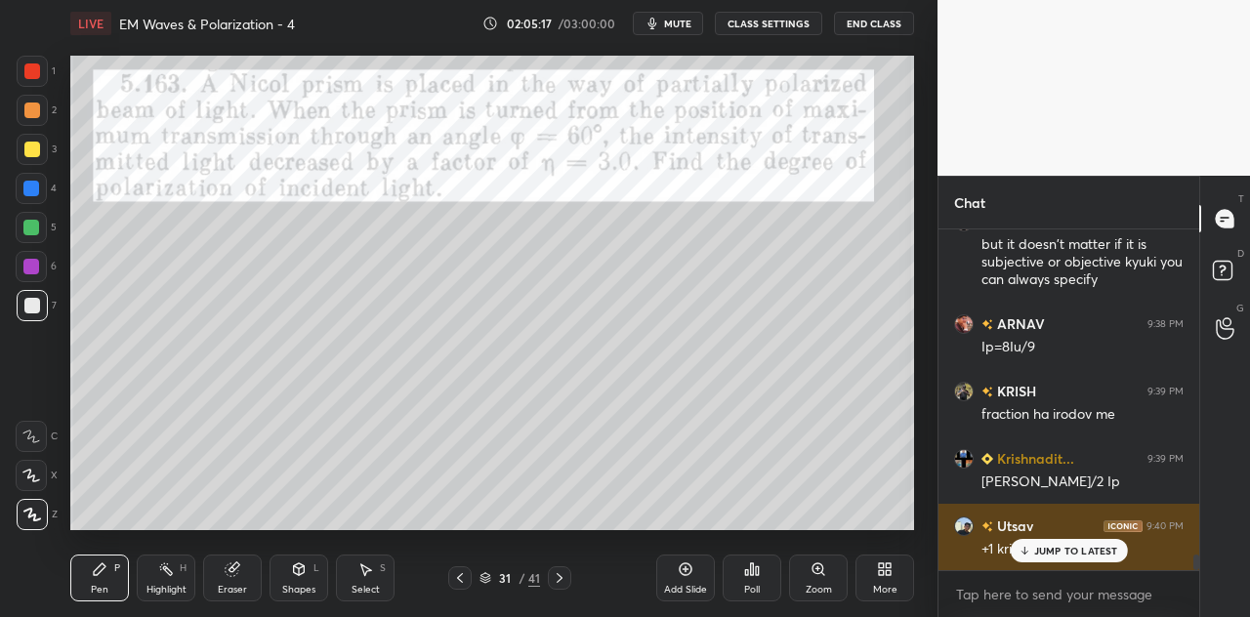
click at [1034, 548] on p "JUMP TO LATEST" at bounding box center [1076, 551] width 84 height 12
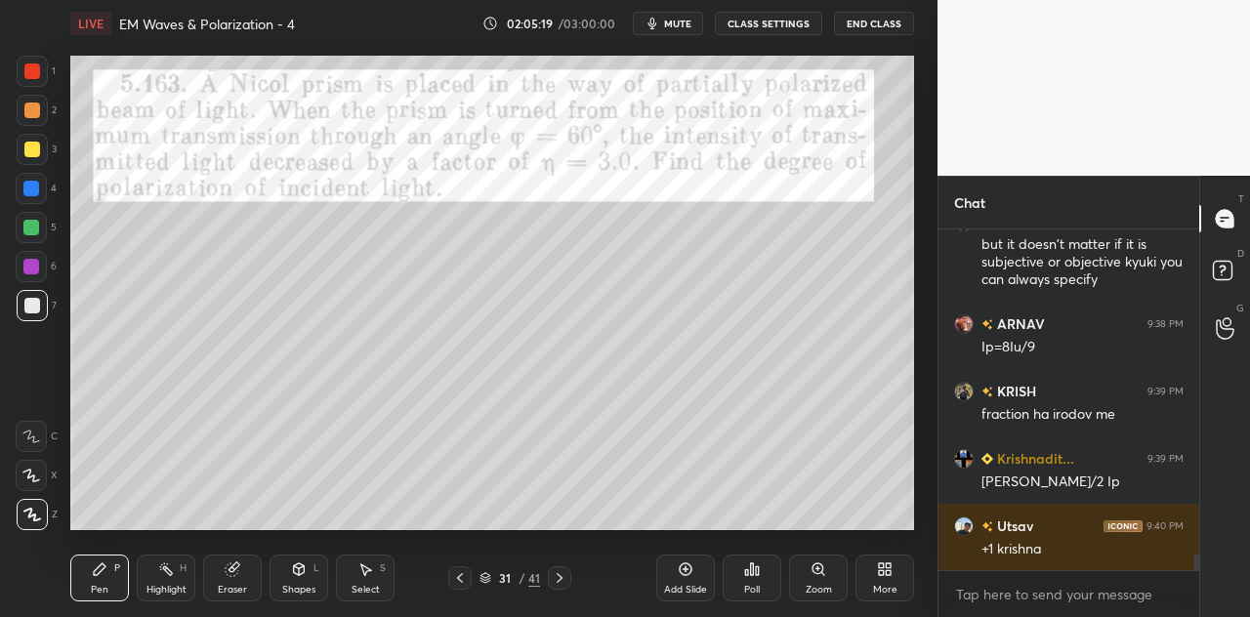
click at [36, 227] on div at bounding box center [31, 228] width 16 height 16
click at [312, 589] on div "Shapes" at bounding box center [298, 590] width 33 height 10
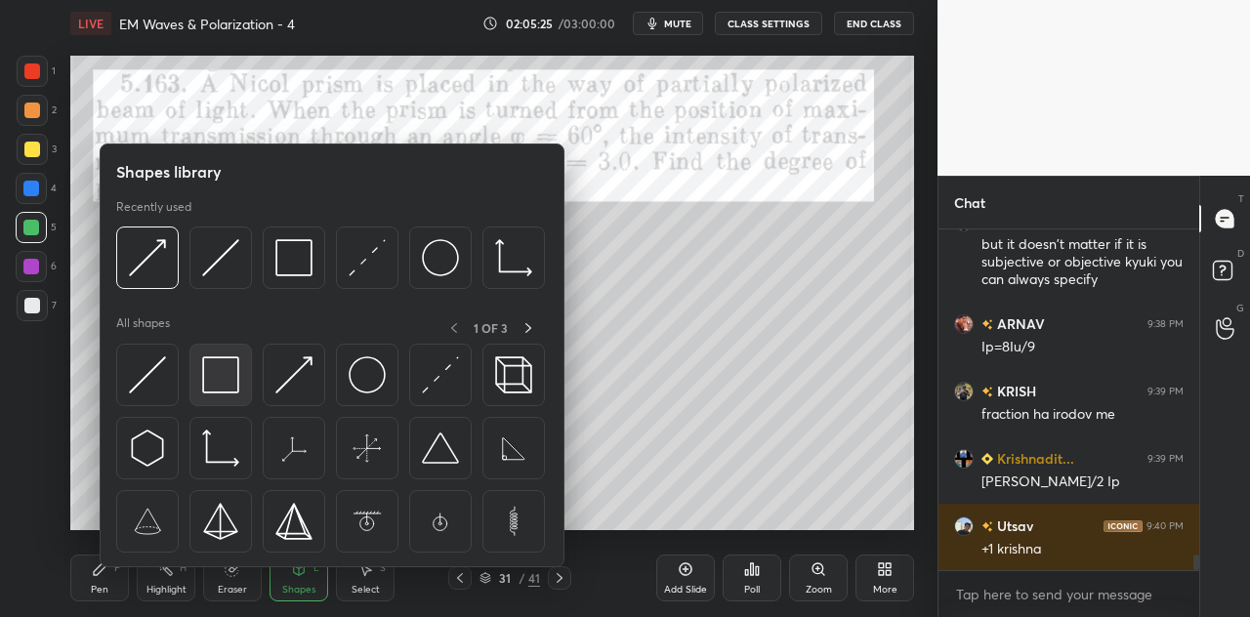
click at [211, 371] on img at bounding box center [220, 375] width 37 height 37
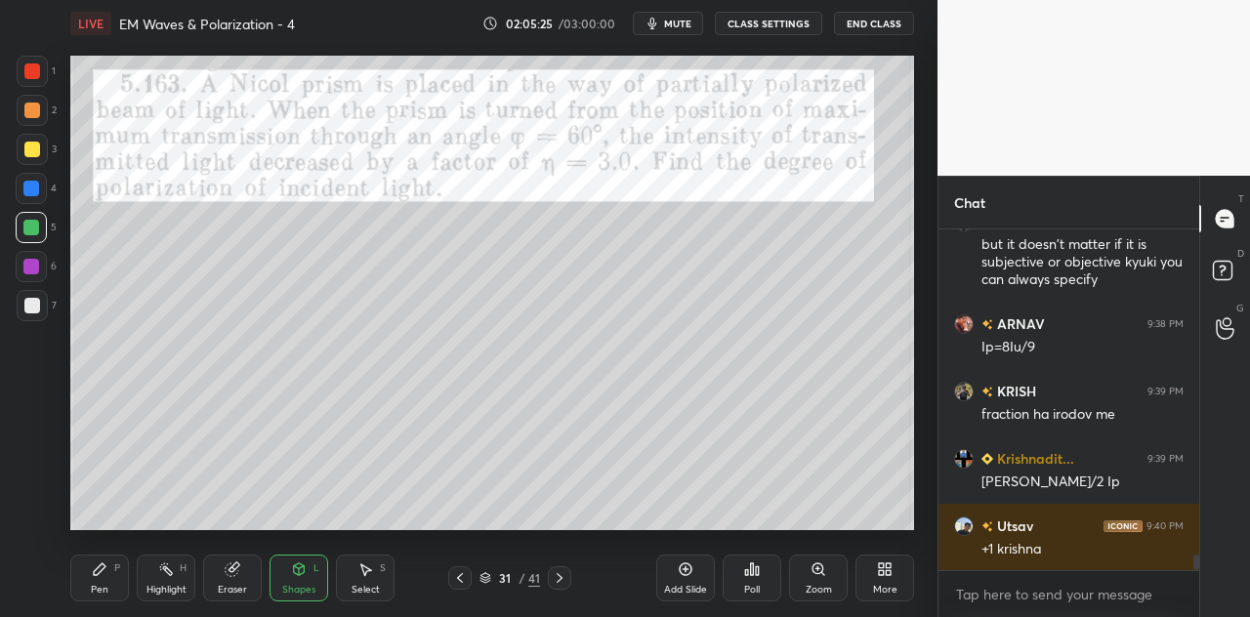
click at [29, 76] on div at bounding box center [32, 71] width 16 height 16
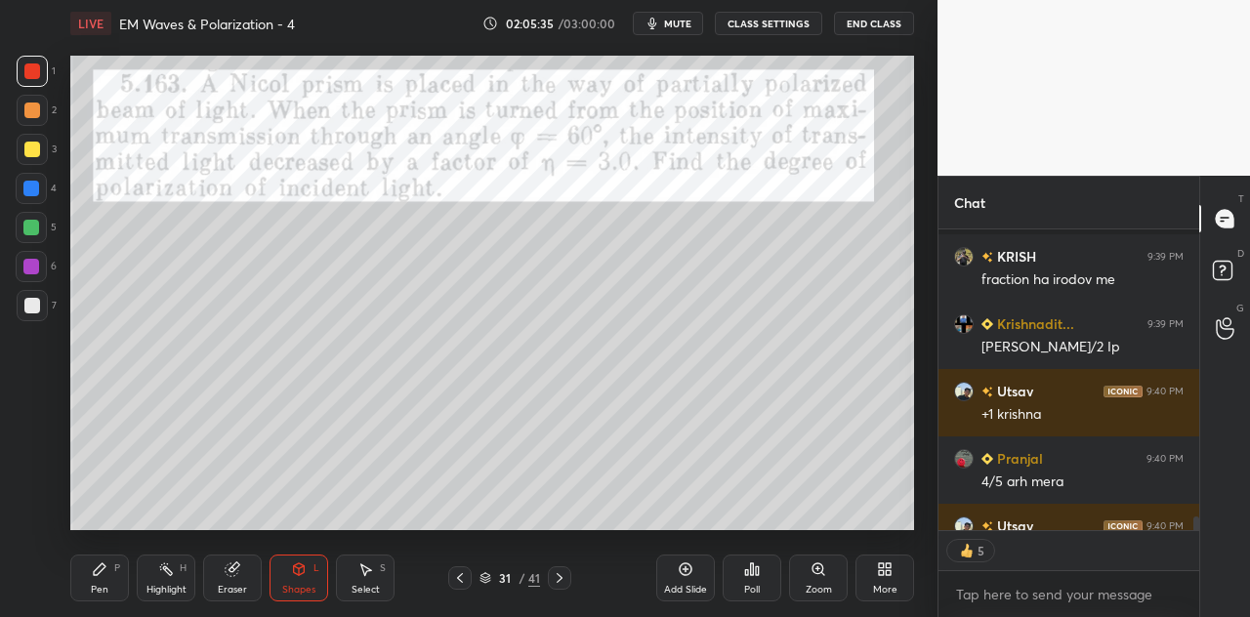
scroll to position [7229, 0]
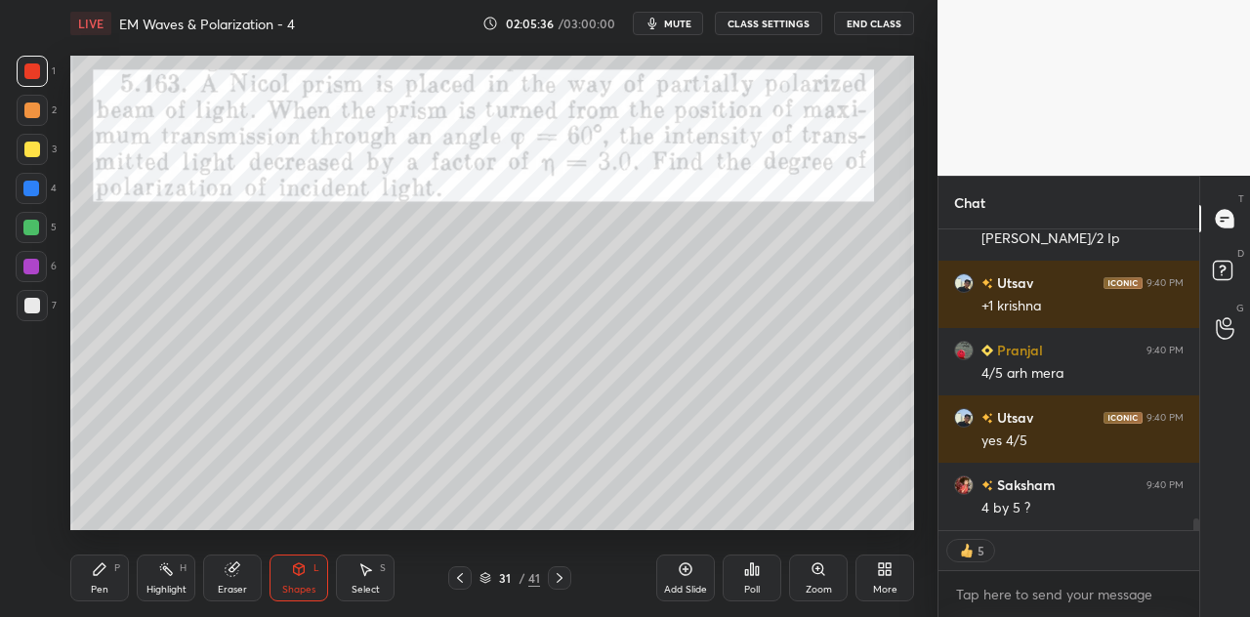
click at [309, 575] on div "Shapes L" at bounding box center [299, 578] width 59 height 47
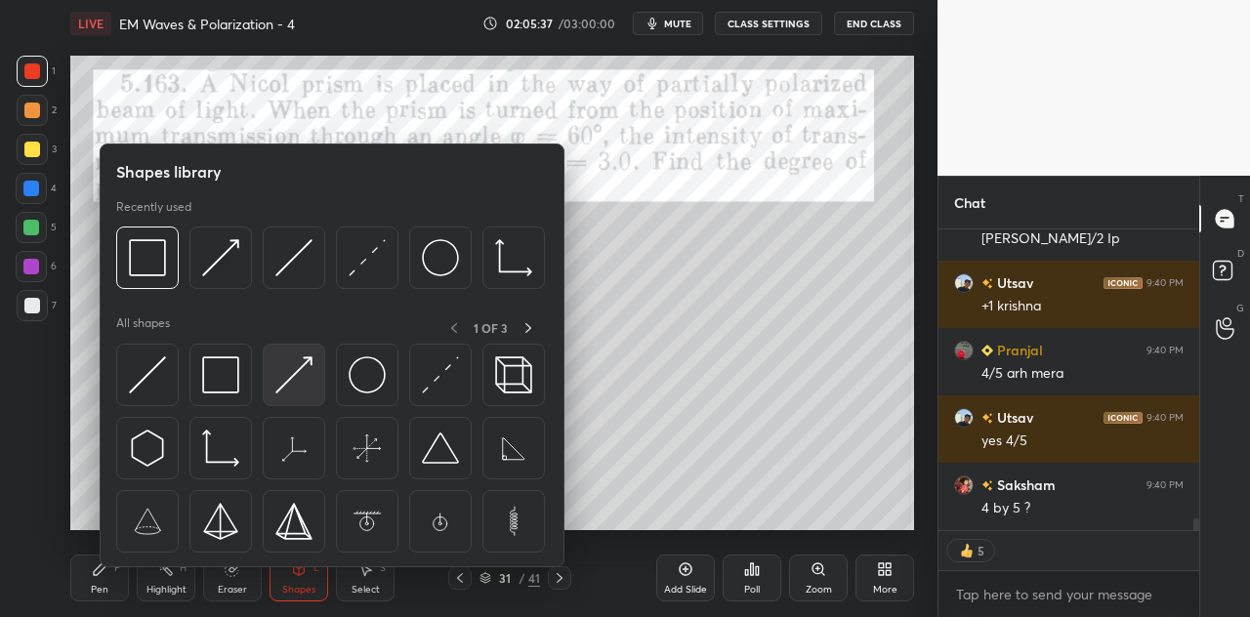
click at [309, 382] on img at bounding box center [293, 375] width 37 height 37
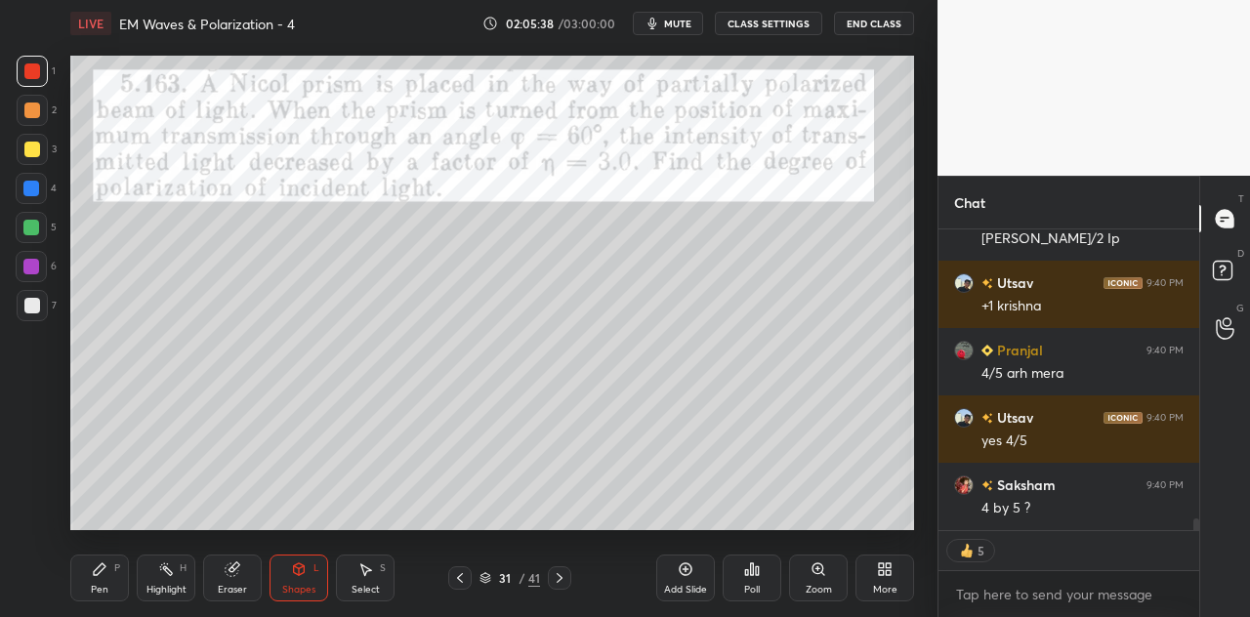
click at [39, 190] on div at bounding box center [31, 189] width 16 height 16
click at [96, 581] on div "Pen P" at bounding box center [99, 578] width 59 height 47
click at [32, 153] on div at bounding box center [32, 150] width 16 height 16
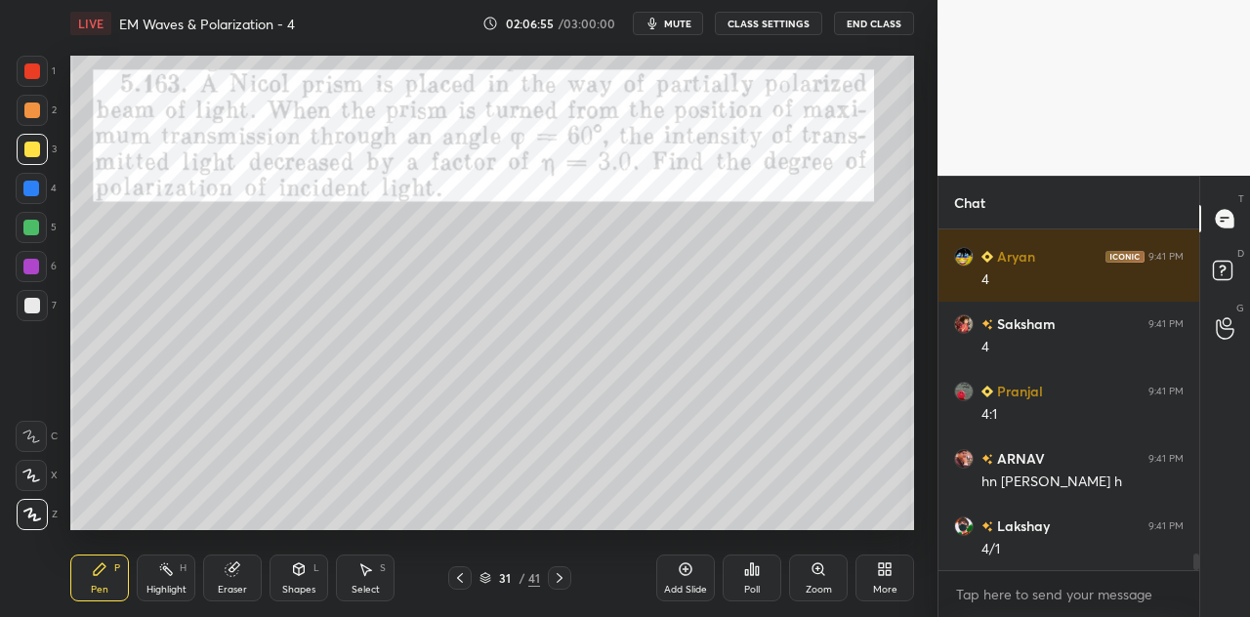
scroll to position [6672, 0]
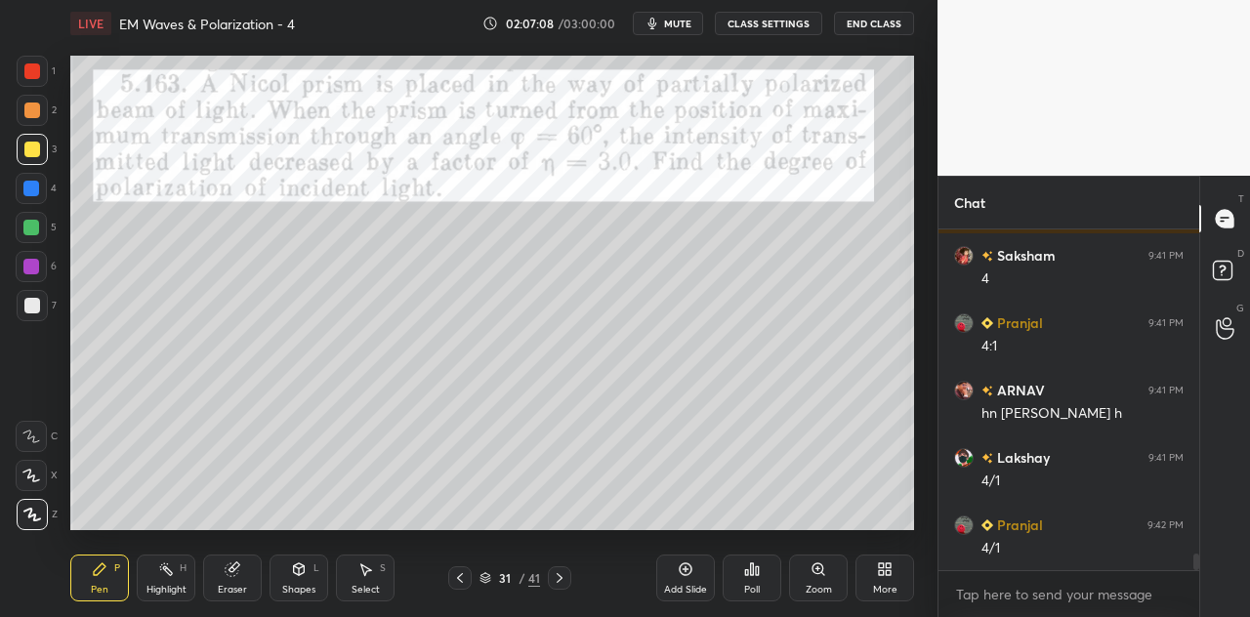
click at [36, 59] on div at bounding box center [32, 71] width 31 height 31
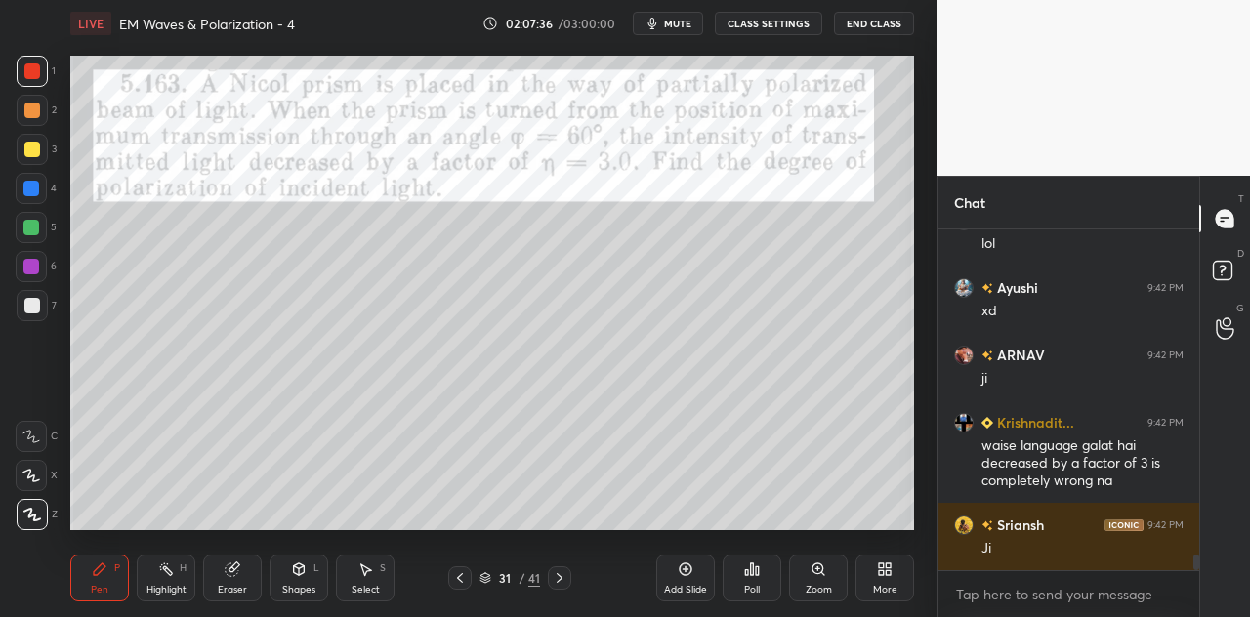
scroll to position [7178, 0]
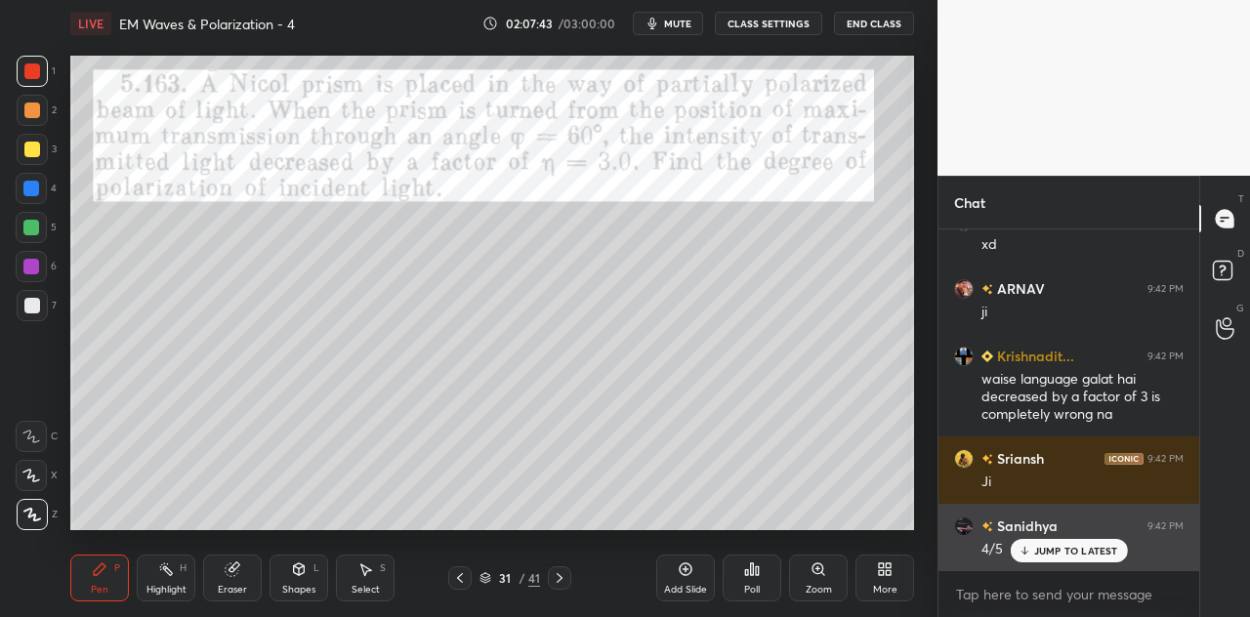
click at [1037, 548] on p "JUMP TO LATEST" at bounding box center [1076, 551] width 84 height 12
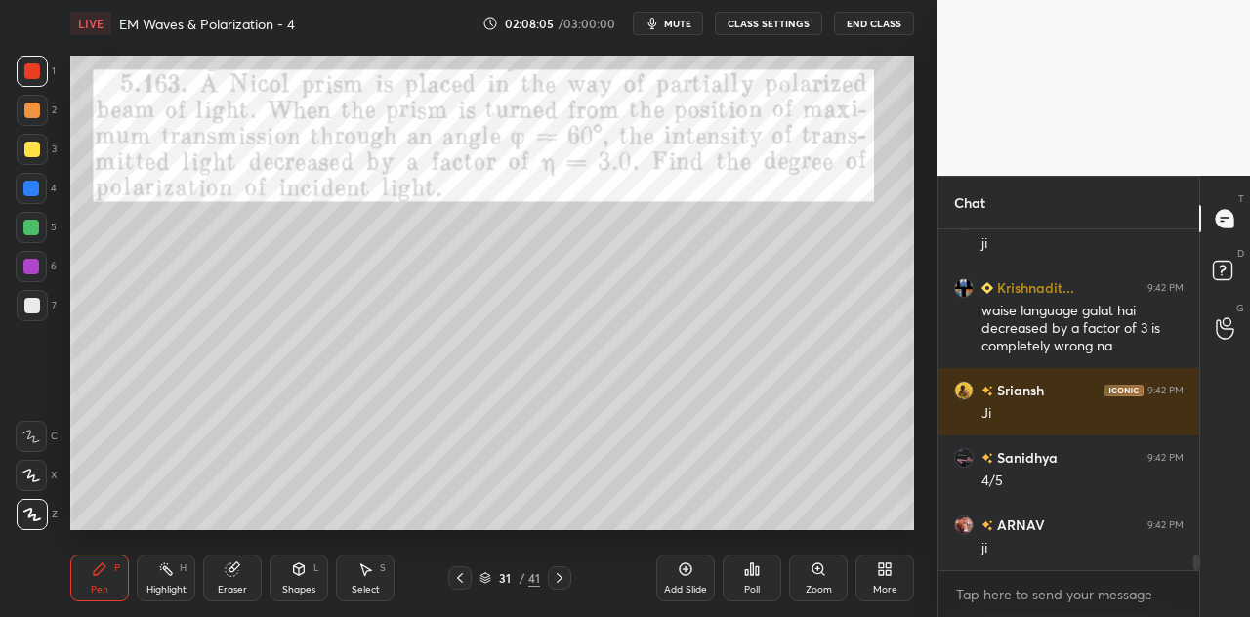
scroll to position [7312, 0]
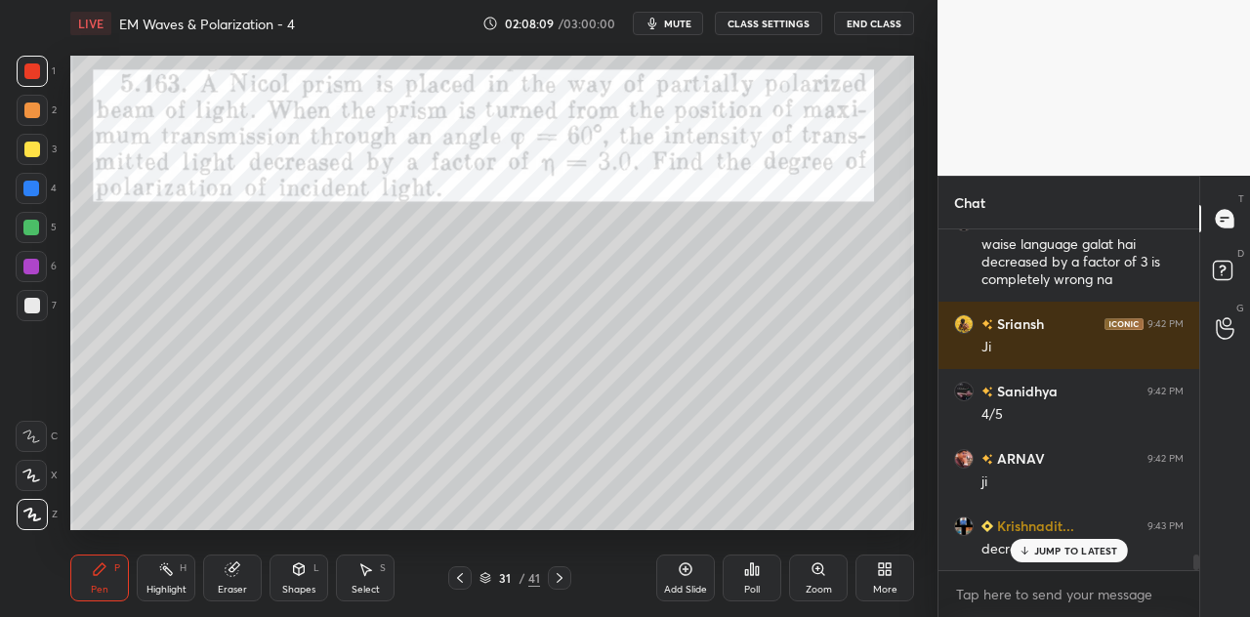
click at [244, 577] on div "Eraser" at bounding box center [232, 578] width 59 height 47
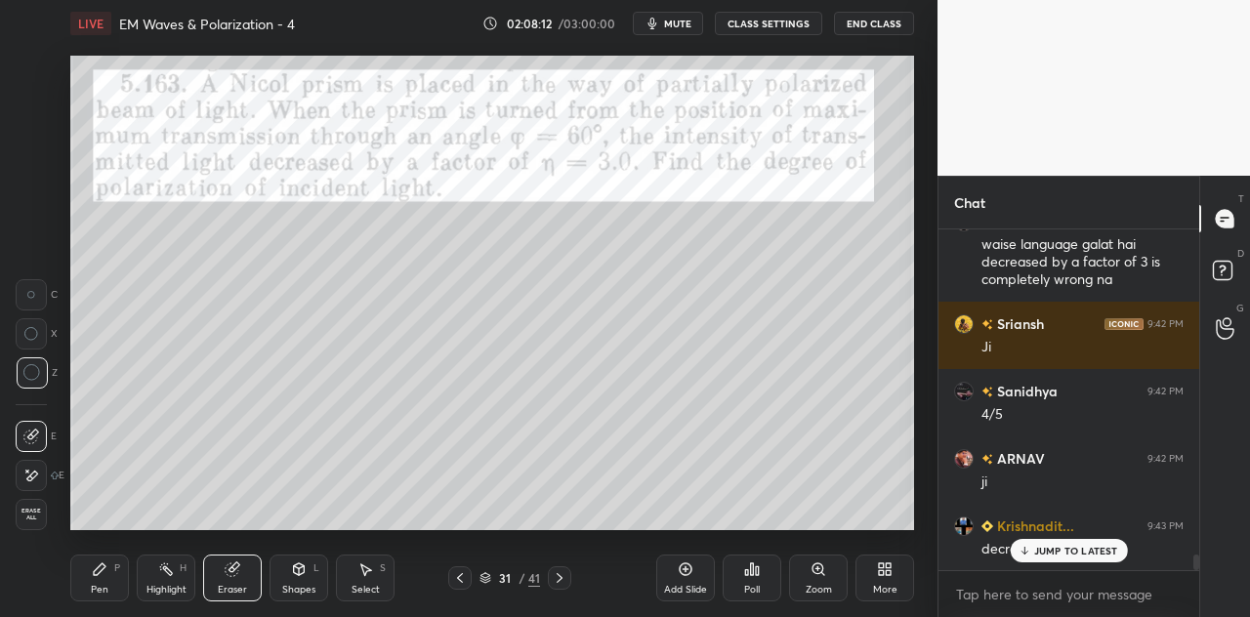
scroll to position [7332, 0]
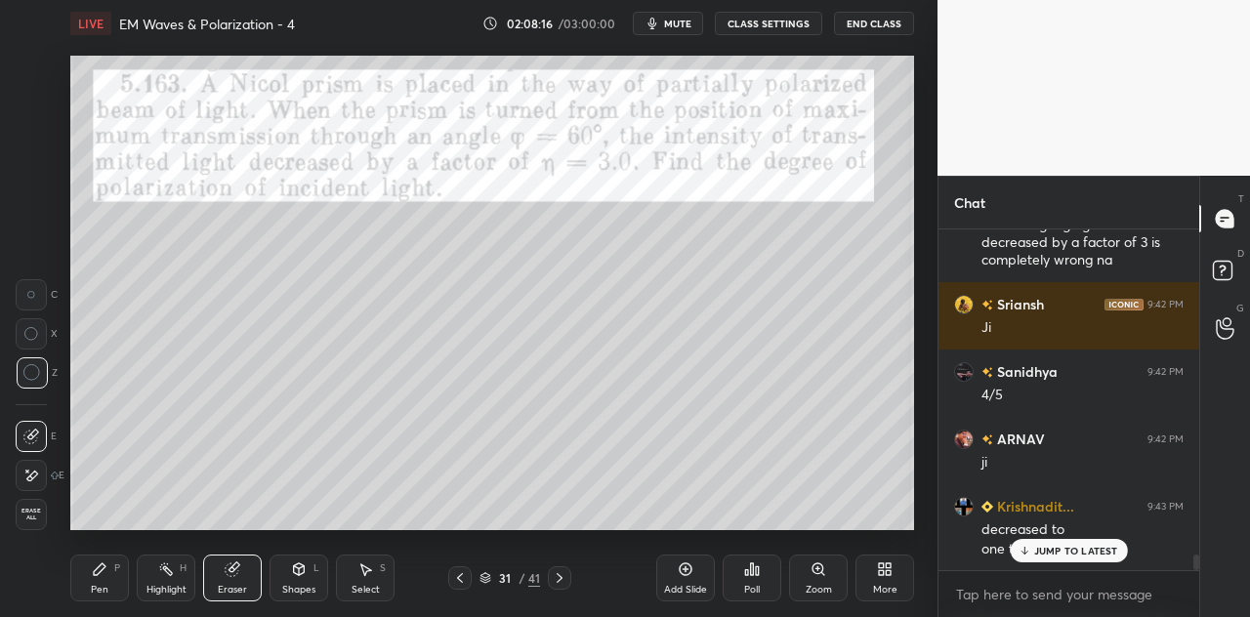
click at [101, 583] on div "Pen P" at bounding box center [99, 578] width 59 height 47
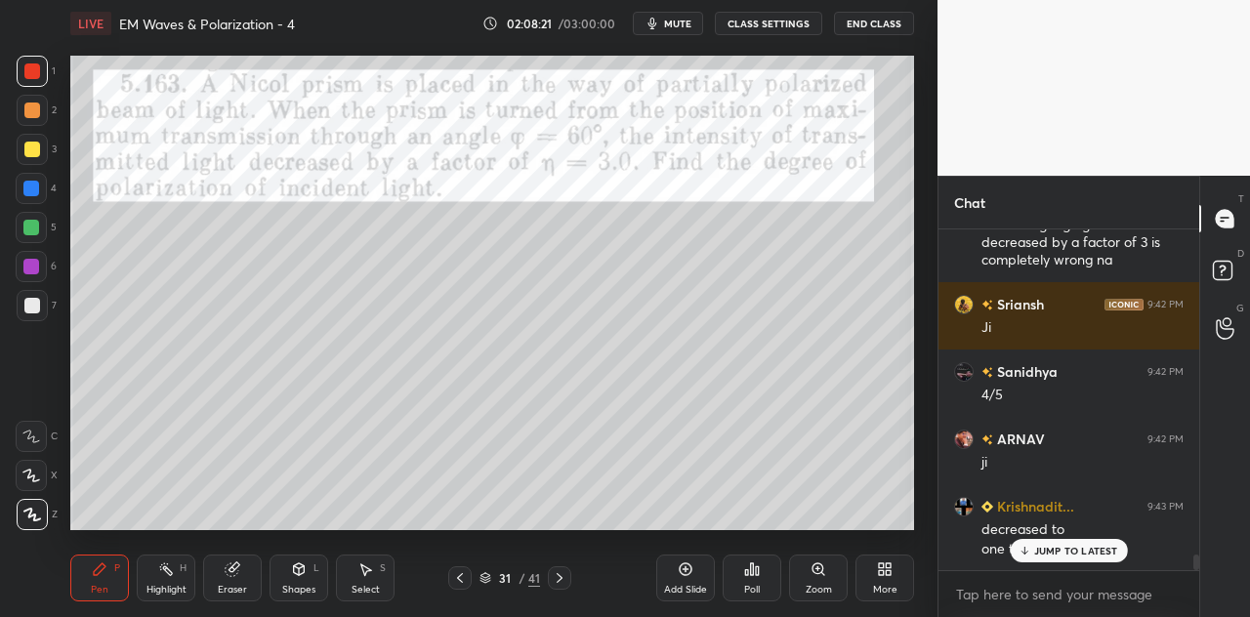
scroll to position [7400, 0]
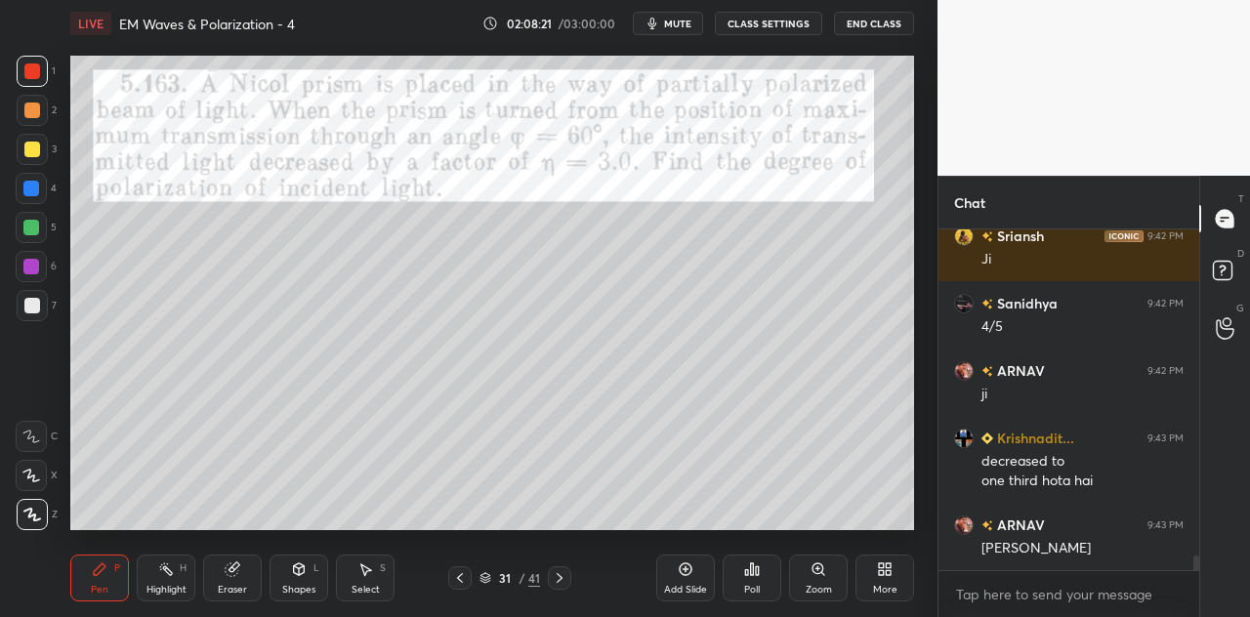
click at [34, 187] on div at bounding box center [31, 189] width 16 height 16
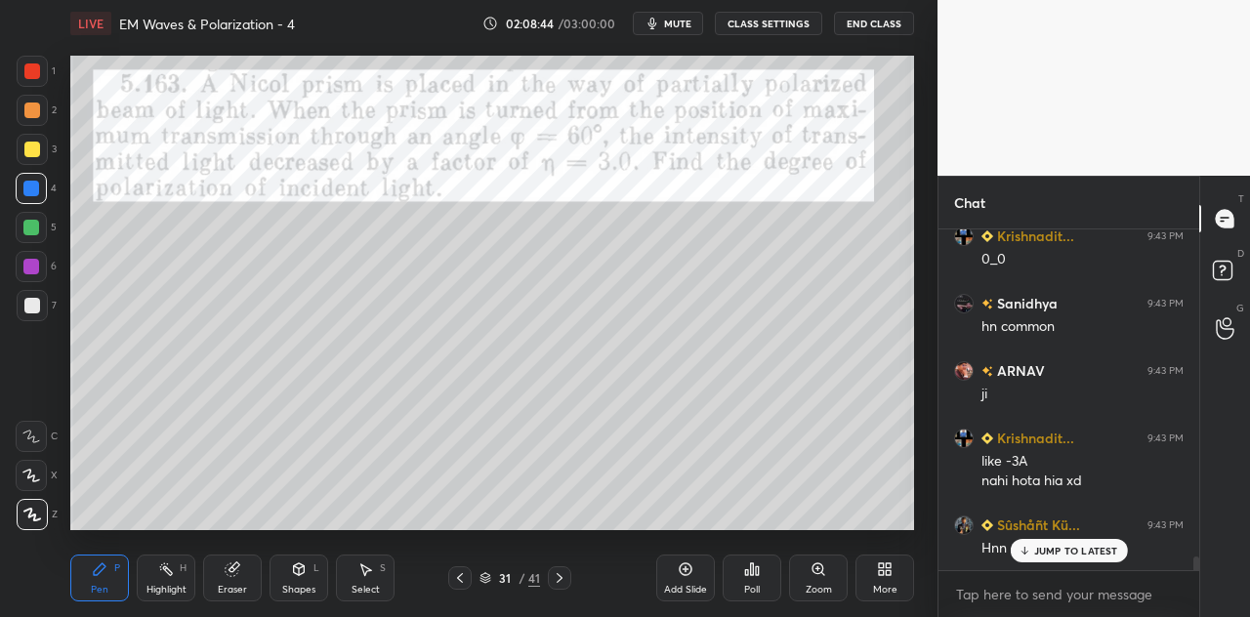
scroll to position [7891, 0]
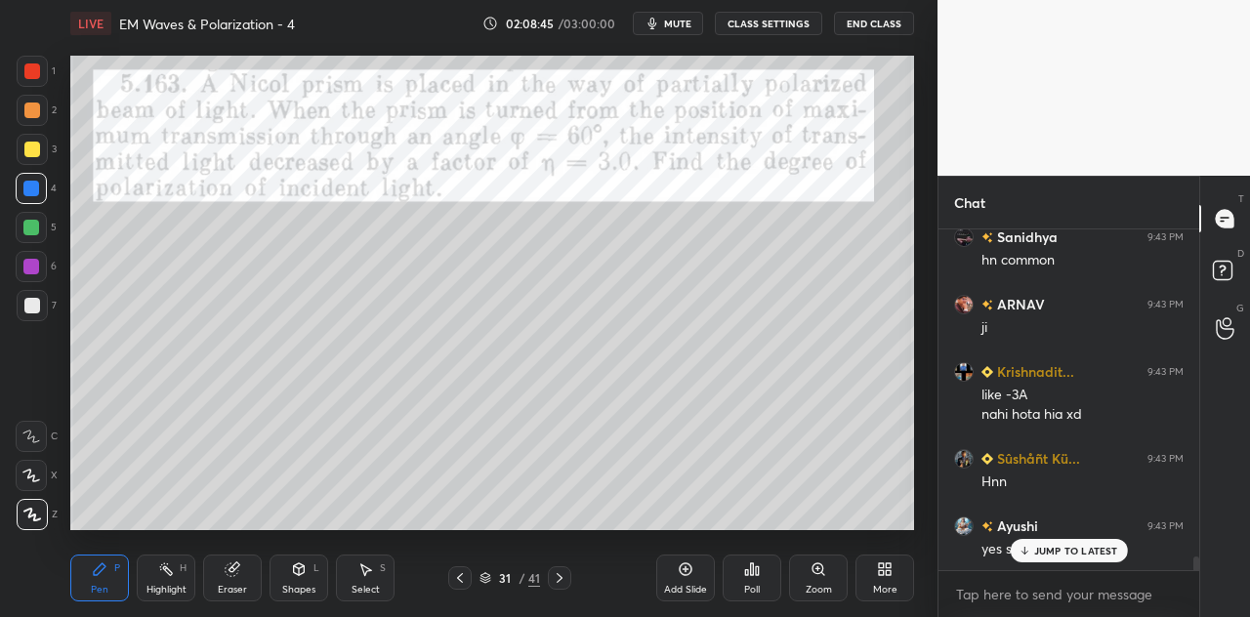
click at [238, 590] on div "Eraser" at bounding box center [232, 590] width 29 height 10
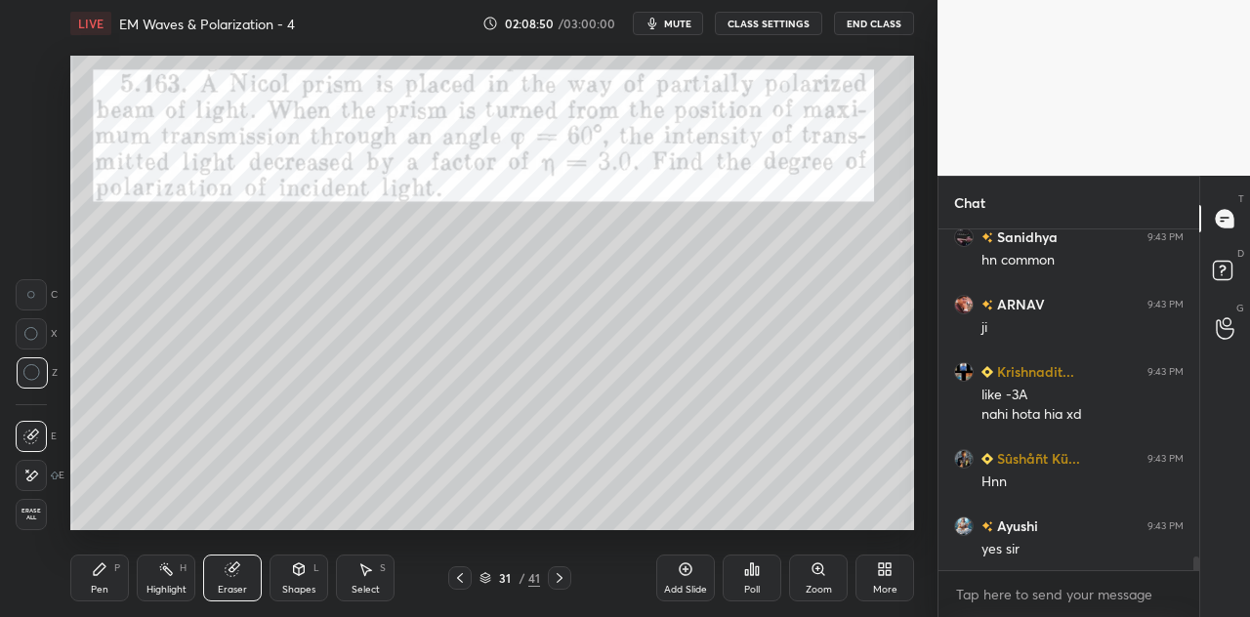
scroll to position [7959, 0]
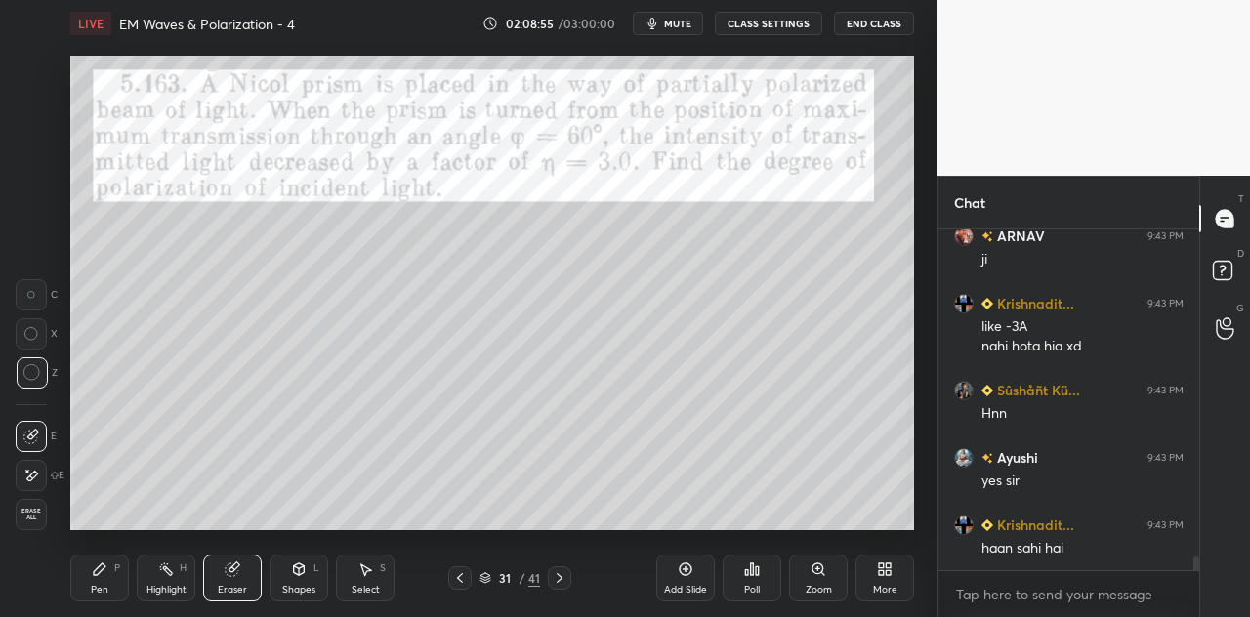
click at [115, 579] on div "Pen P" at bounding box center [99, 578] width 59 height 47
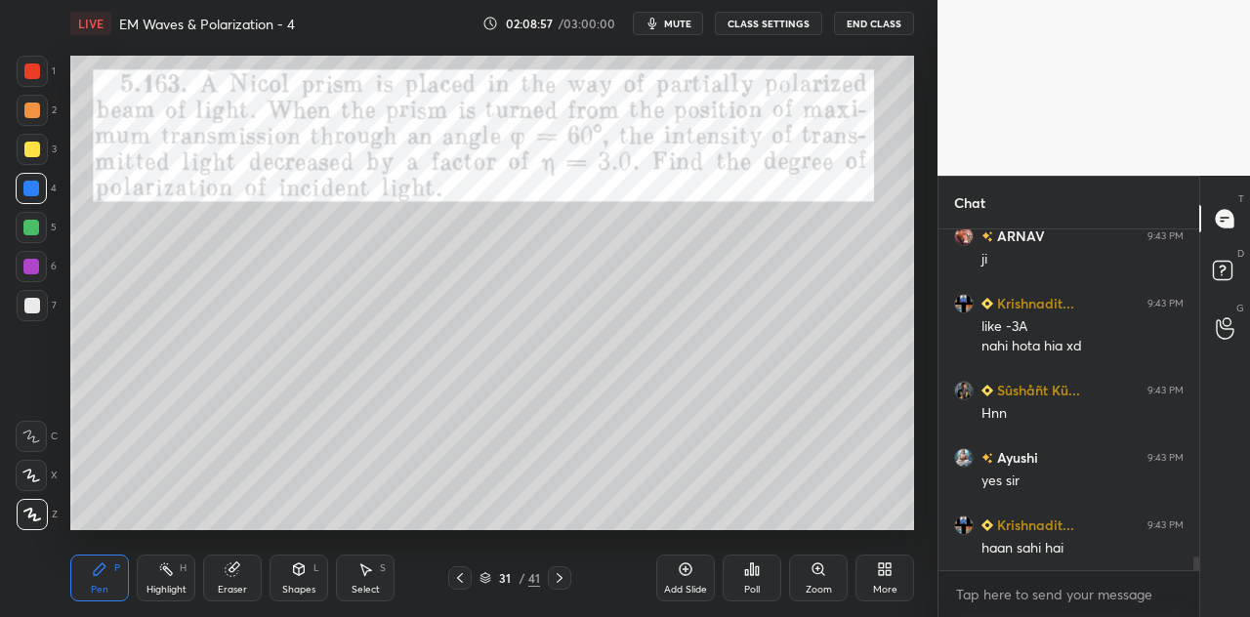
click at [29, 77] on div at bounding box center [32, 71] width 16 height 16
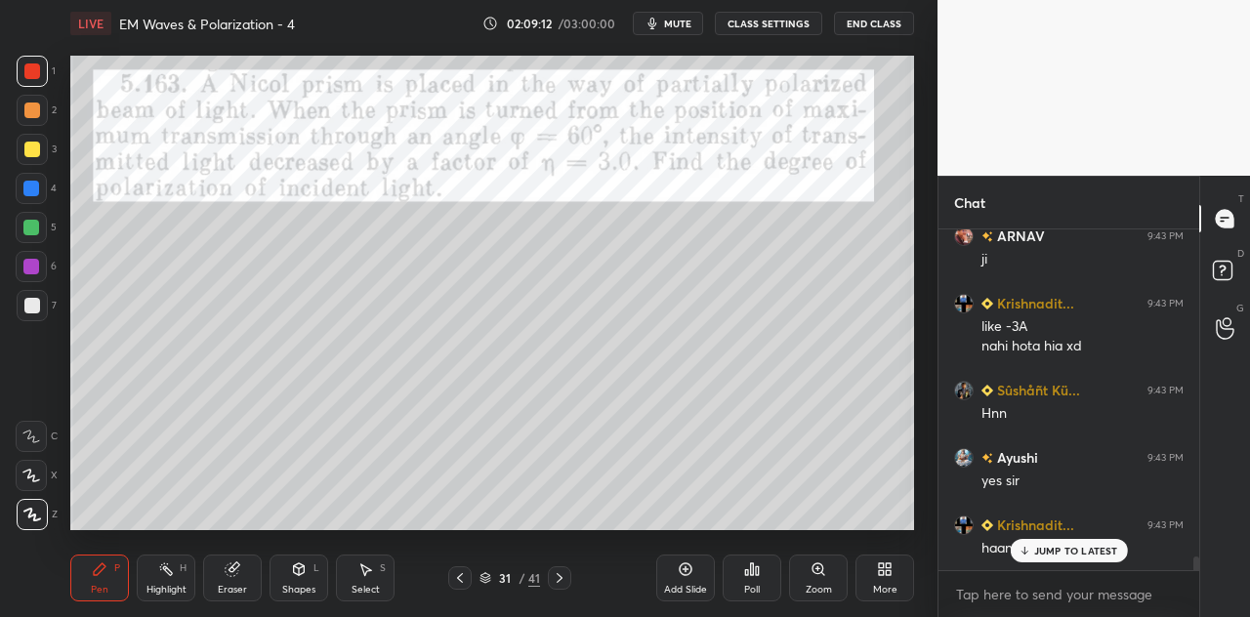
scroll to position [8026, 0]
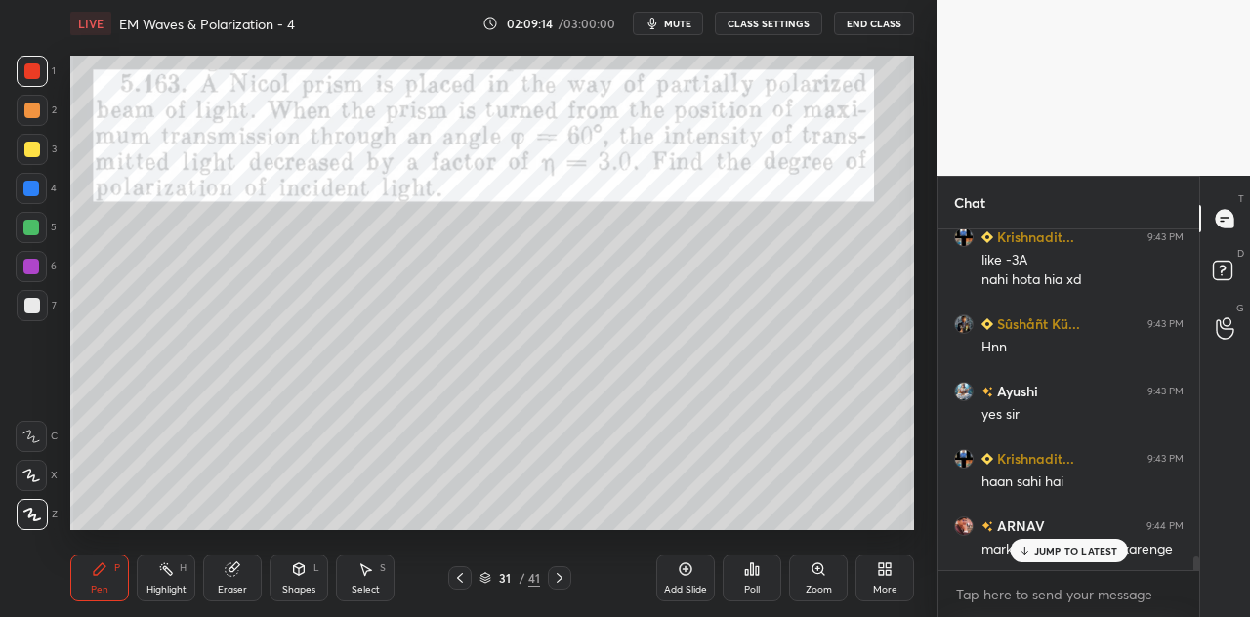
click at [1054, 546] on p "JUMP TO LATEST" at bounding box center [1076, 551] width 84 height 12
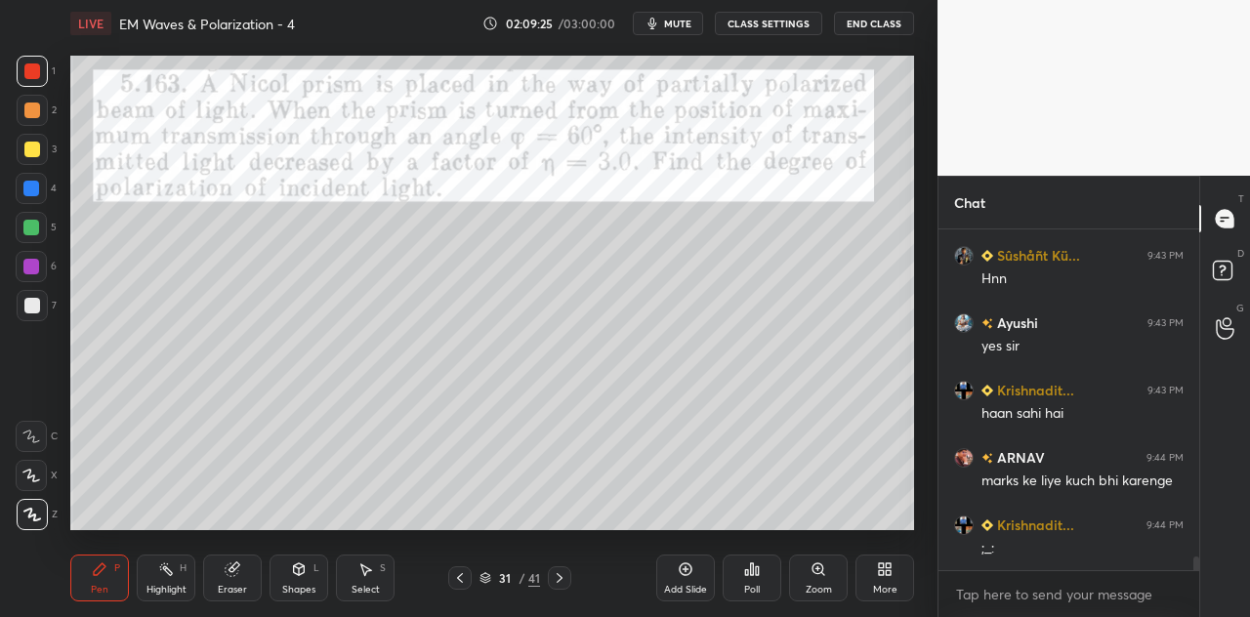
click at [31, 196] on div at bounding box center [31, 189] width 16 height 16
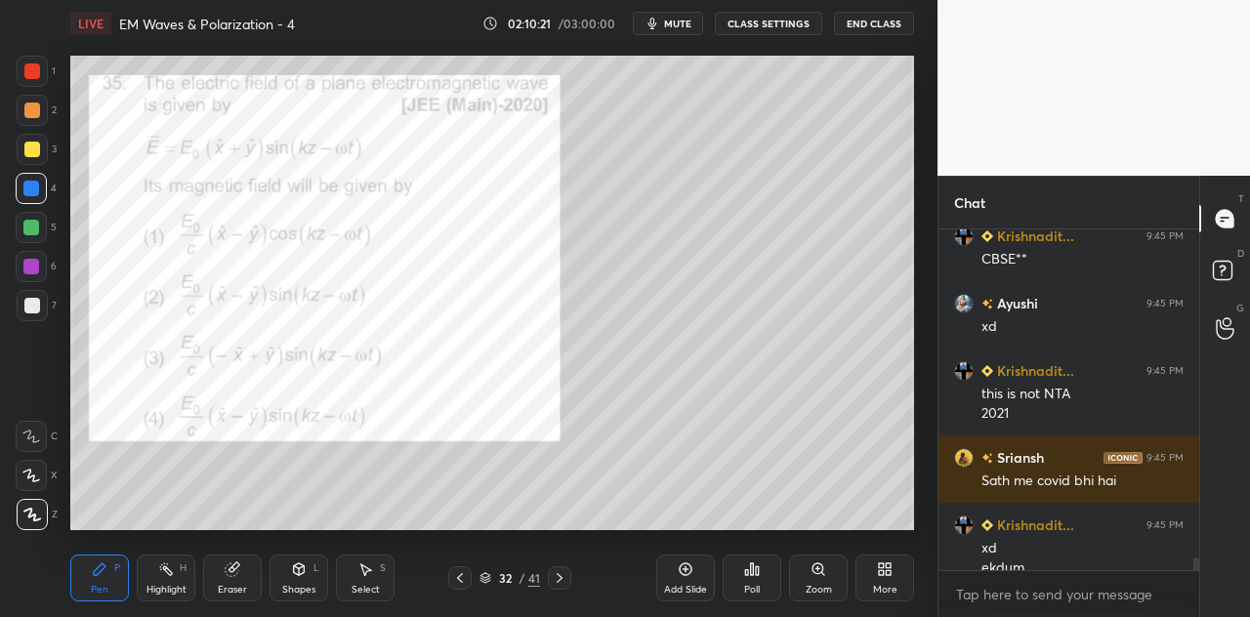
scroll to position [8825, 0]
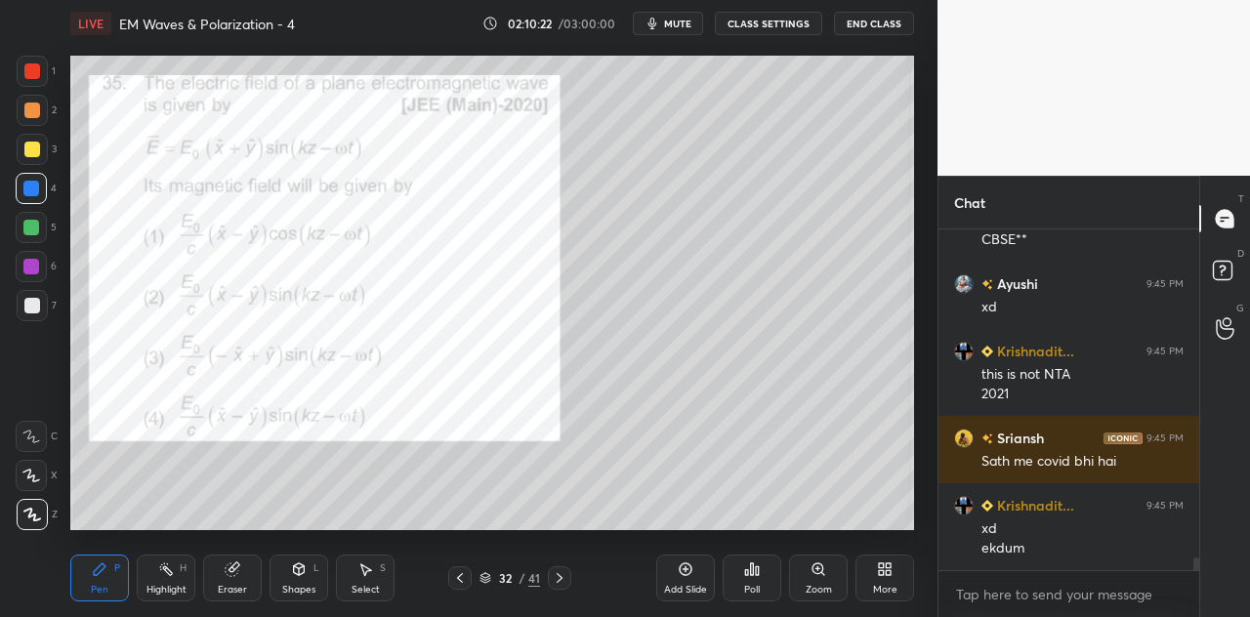
click at [748, 575] on icon at bounding box center [752, 570] width 16 height 16
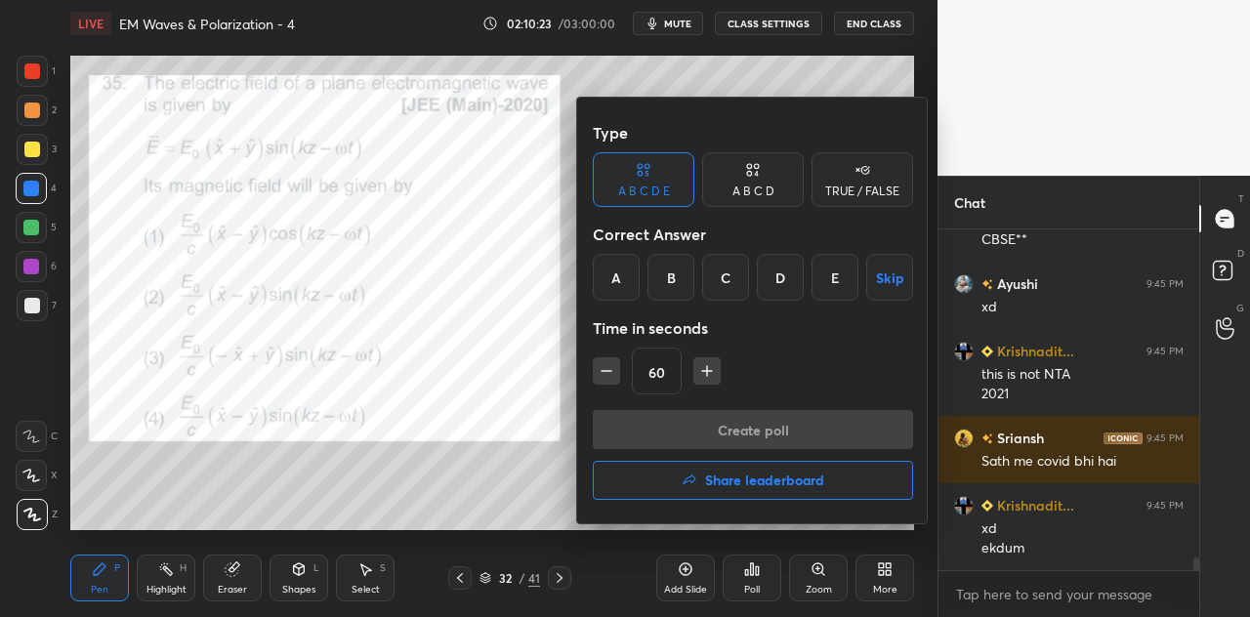
click at [747, 189] on div "A B C D" at bounding box center [754, 192] width 42 height 12
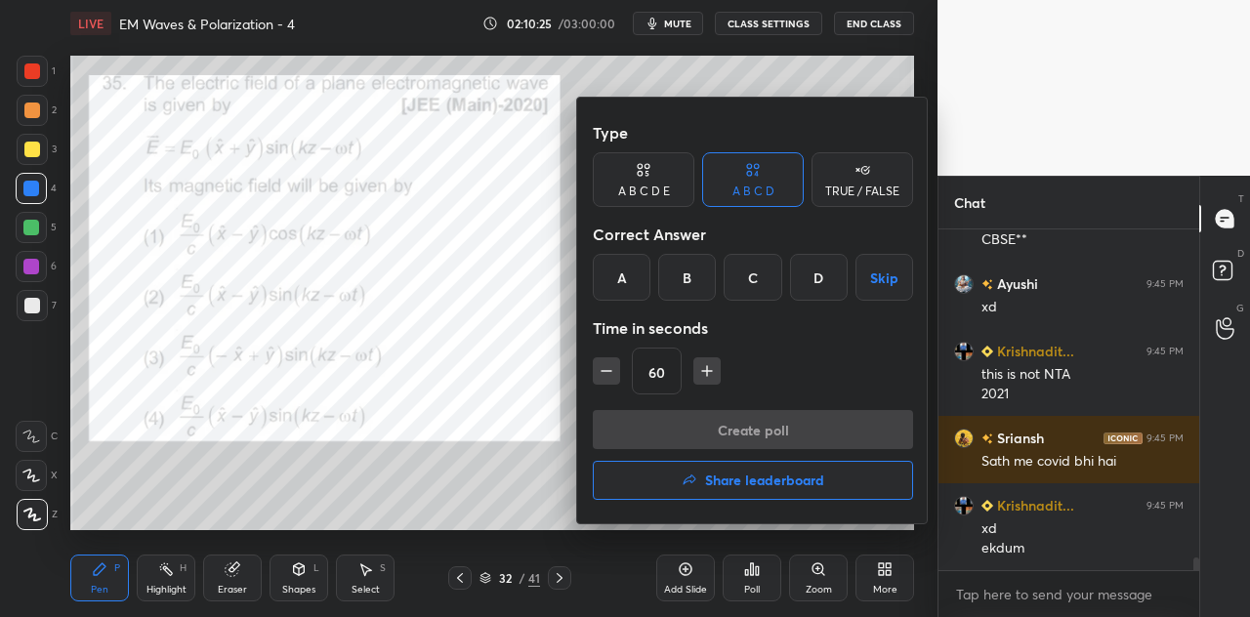
click at [883, 276] on button "Skip" at bounding box center [885, 277] width 58 height 47
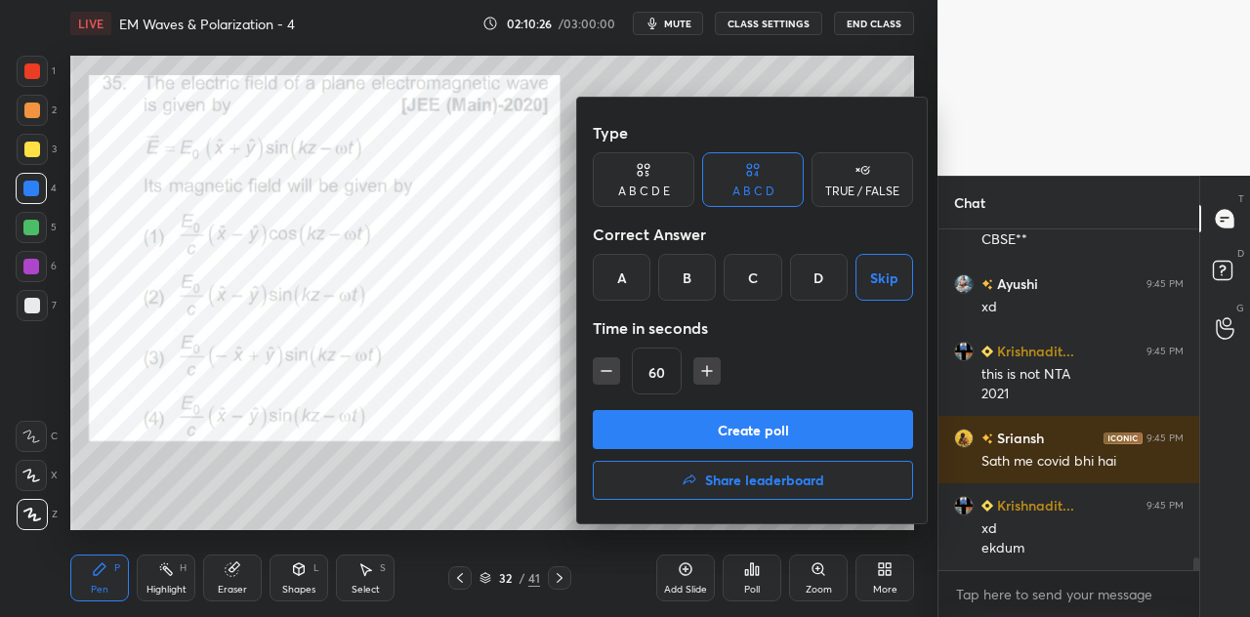
click at [744, 429] on button "Create poll" at bounding box center [753, 429] width 320 height 39
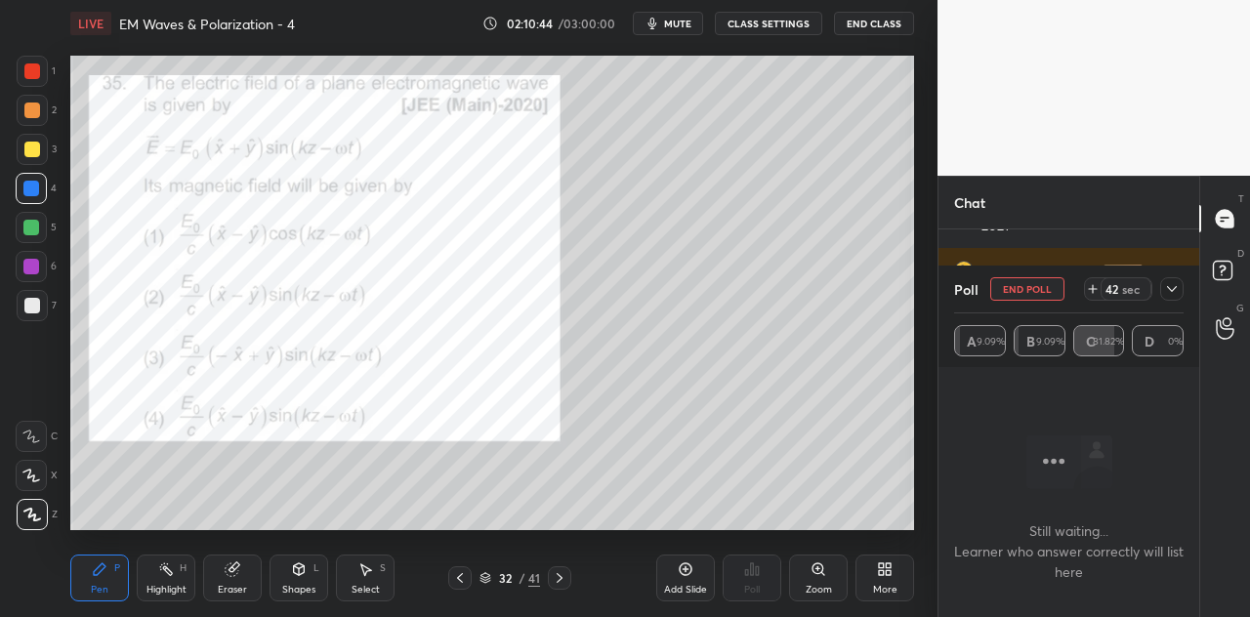
scroll to position [9061, 0]
click at [1166, 289] on icon at bounding box center [1172, 289] width 16 height 16
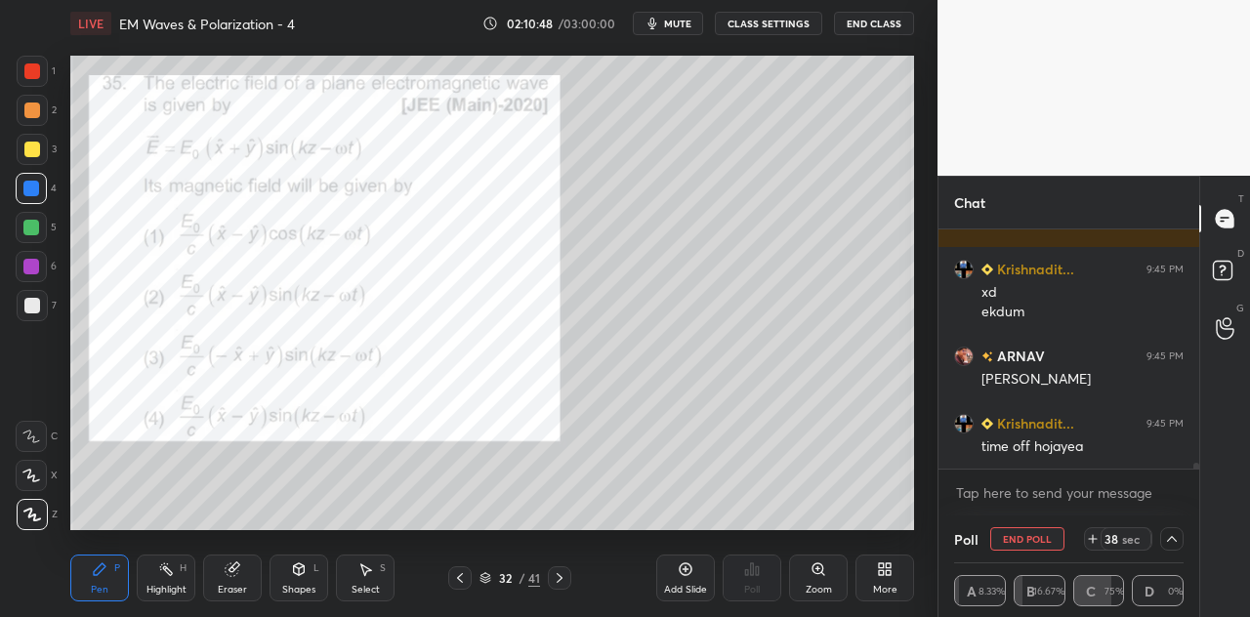
click at [42, 79] on div at bounding box center [32, 71] width 31 height 31
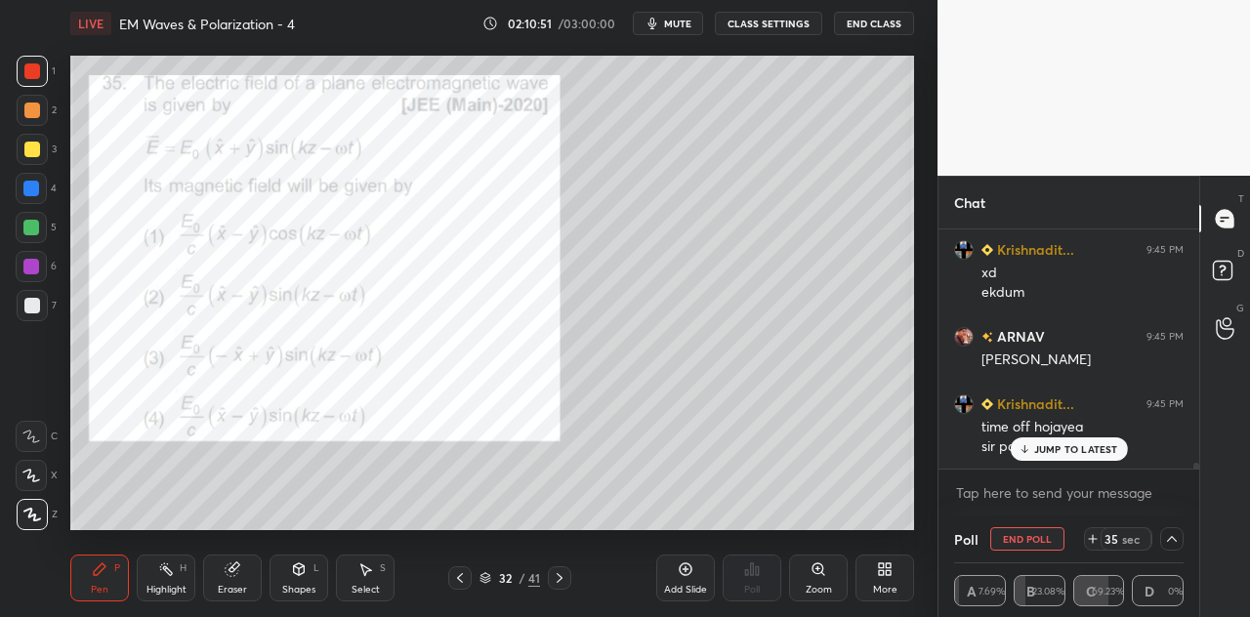
scroll to position [9147, 0]
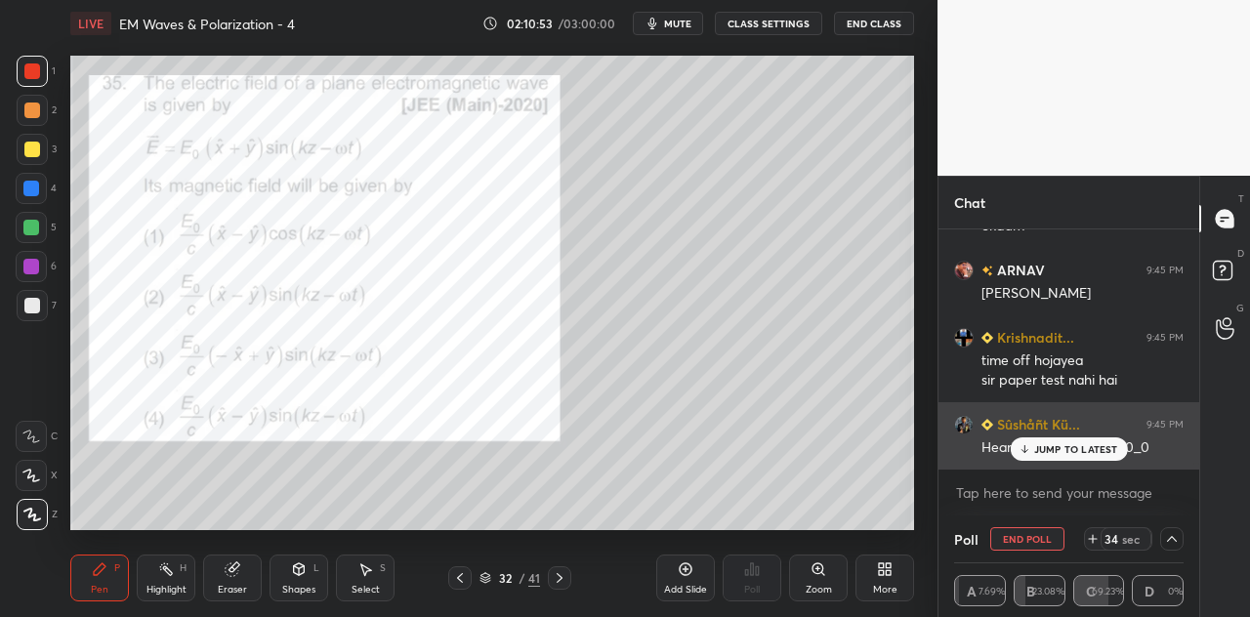
click at [1049, 445] on p "JUMP TO LATEST" at bounding box center [1076, 449] width 84 height 12
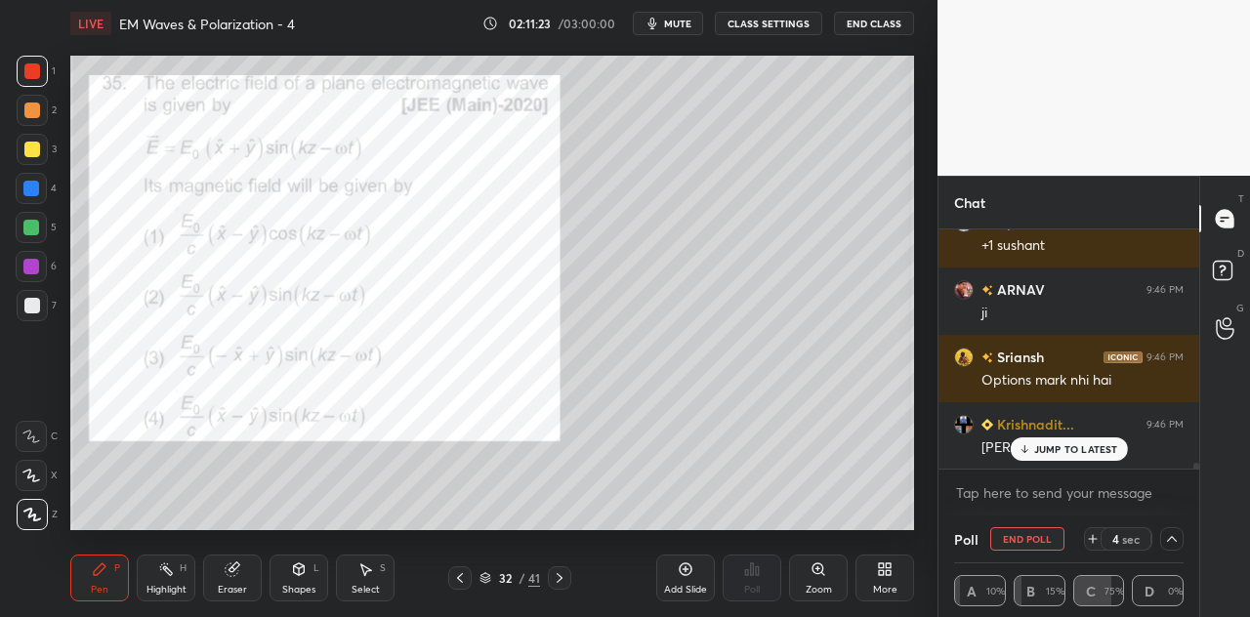
scroll to position [9551, 0]
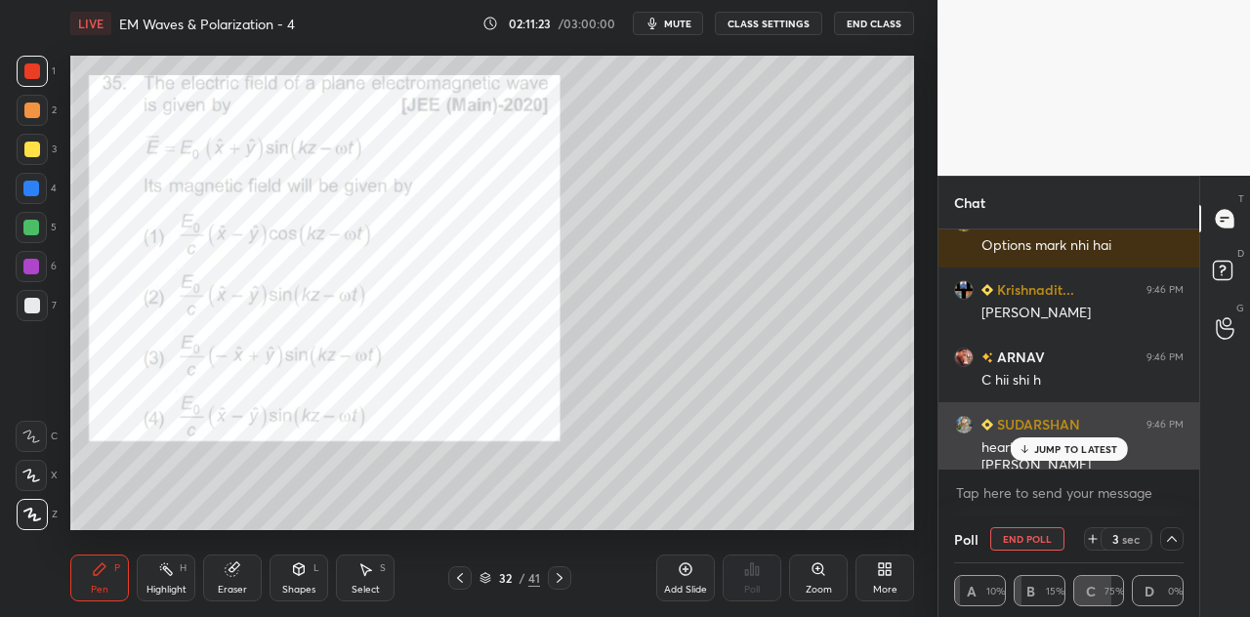
click at [1041, 450] on p "JUMP TO LATEST" at bounding box center [1076, 449] width 84 height 12
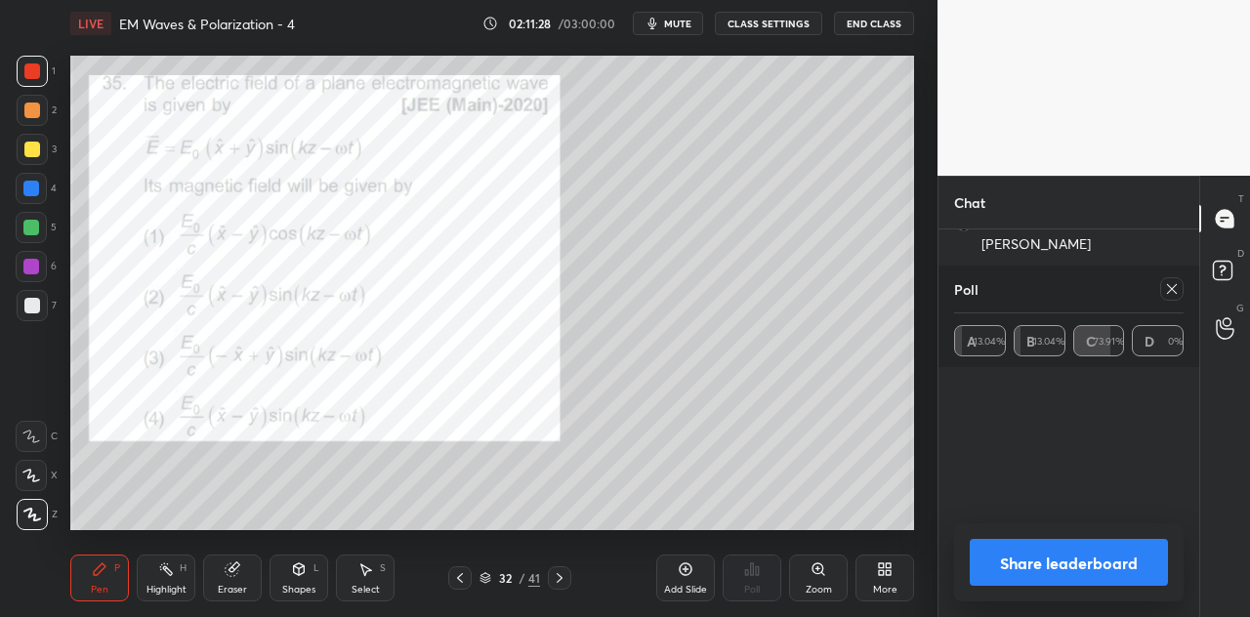
scroll to position [9639, 0]
click at [1047, 564] on button "Share leaderboard" at bounding box center [1069, 562] width 198 height 47
type textarea "x"
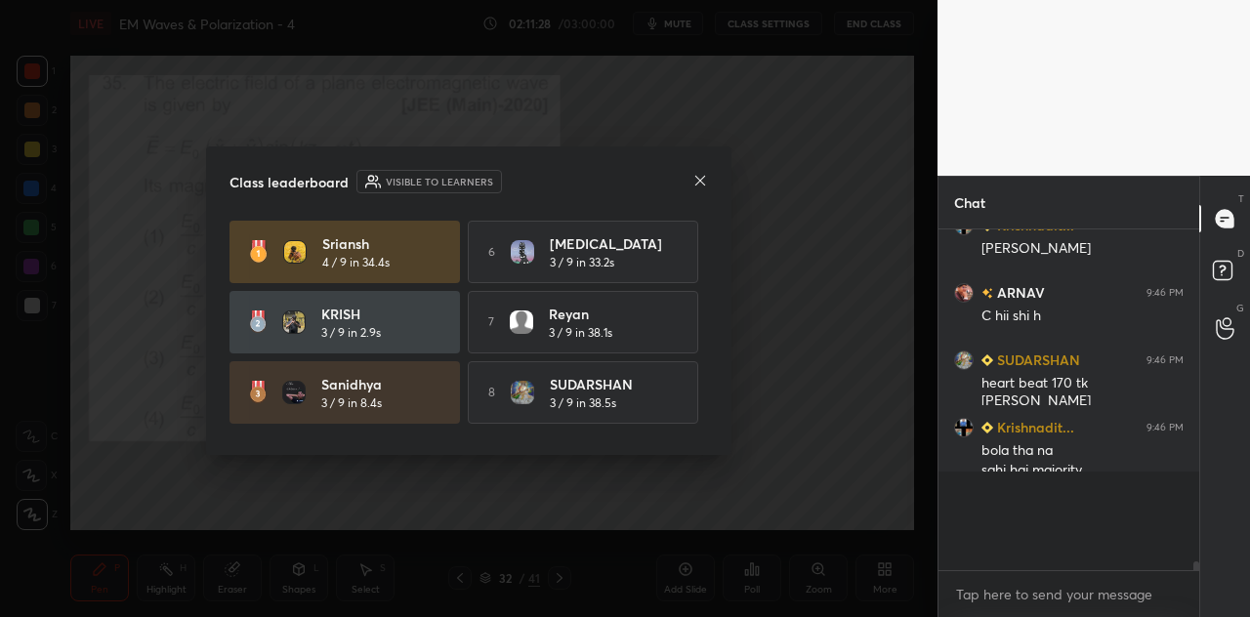
scroll to position [7, 6]
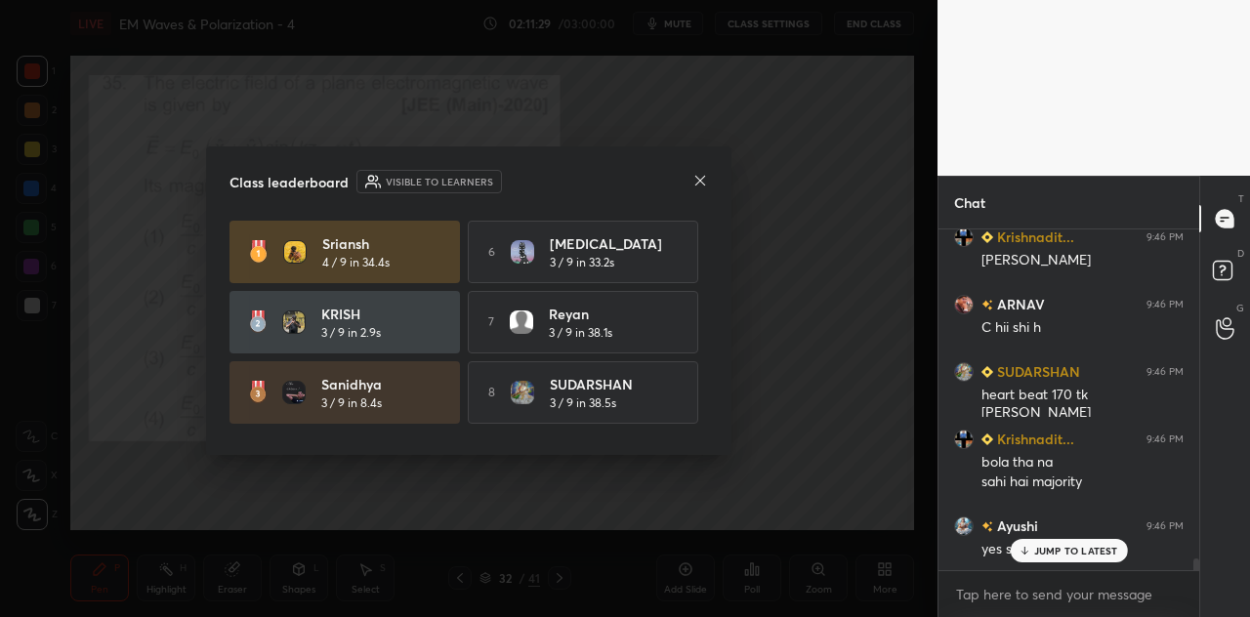
click at [701, 177] on icon at bounding box center [701, 181] width 16 height 16
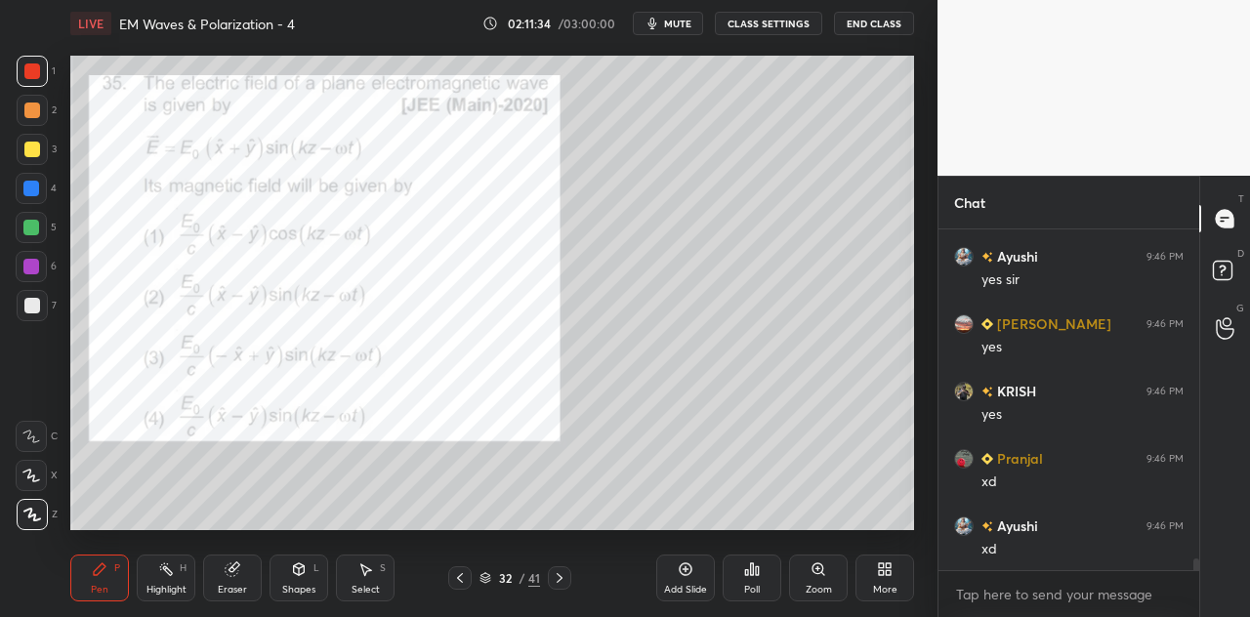
scroll to position [9942, 0]
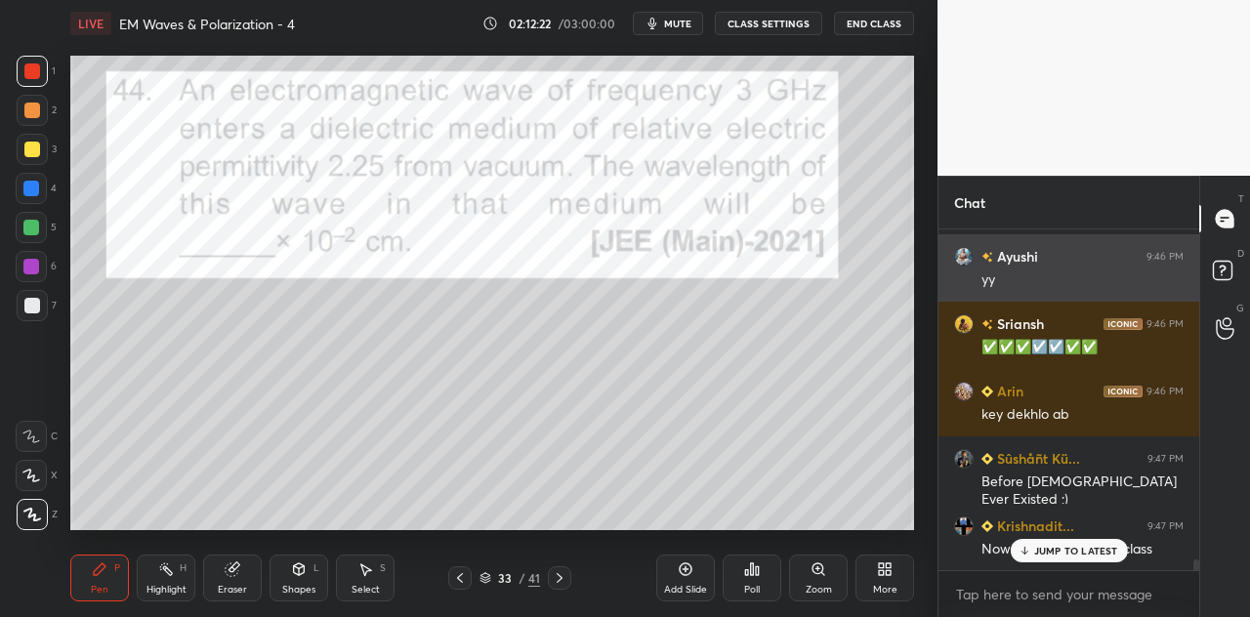
click at [34, 107] on div at bounding box center [32, 111] width 16 height 16
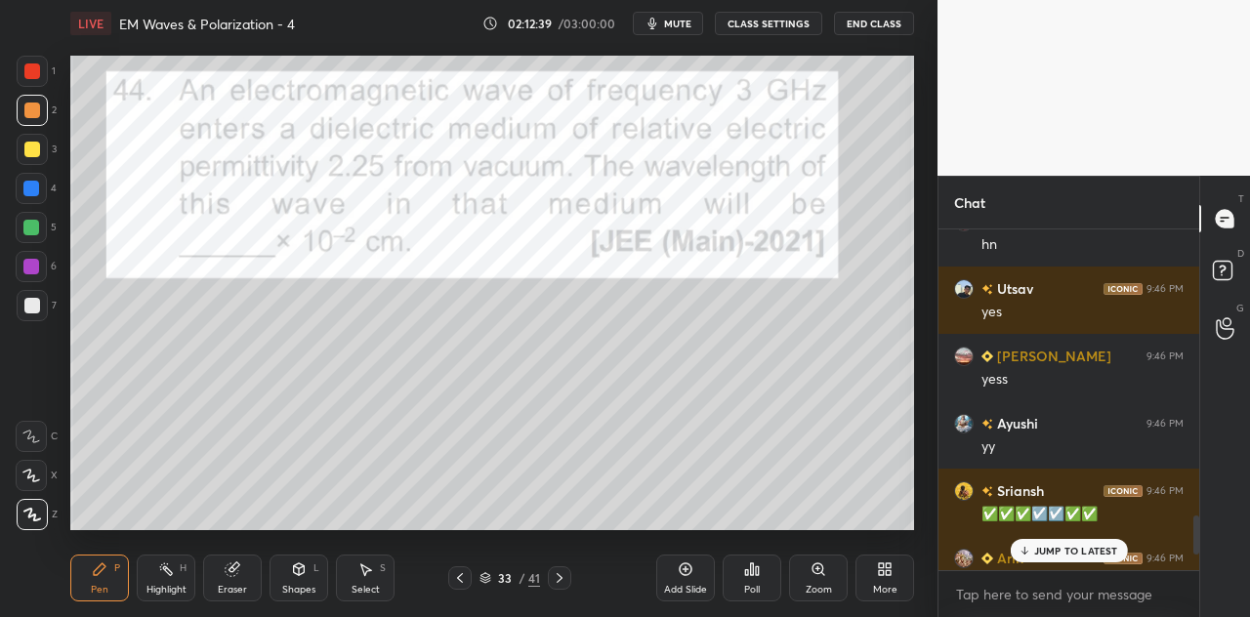
scroll to position [2258, 0]
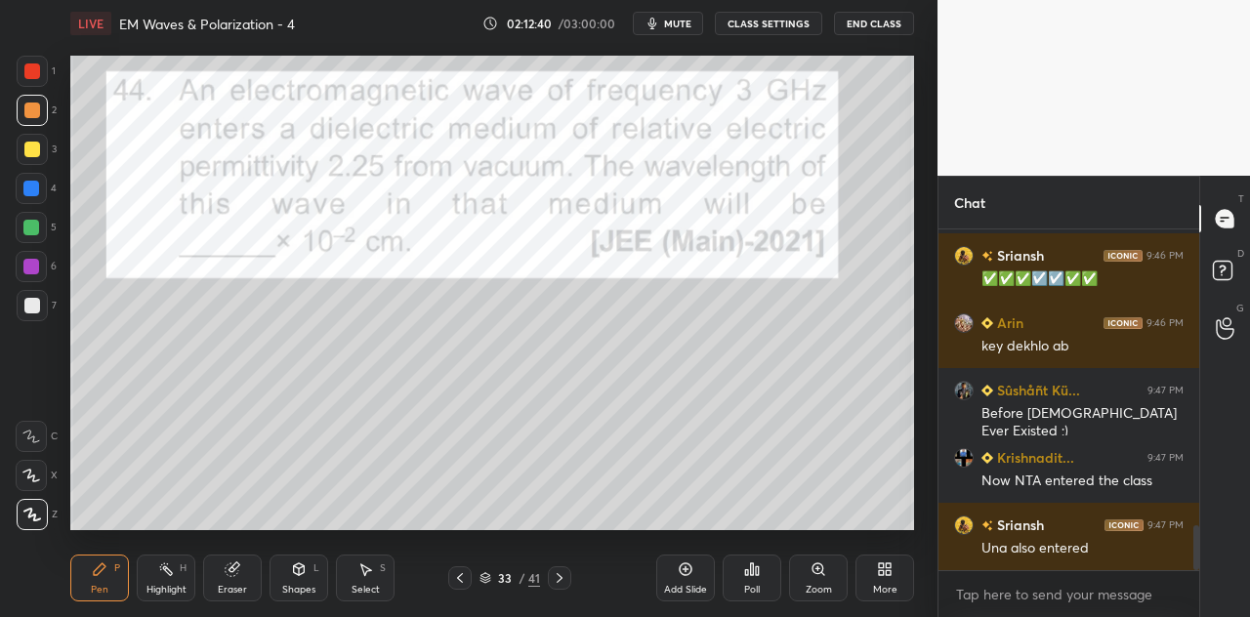
click at [32, 75] on div at bounding box center [32, 71] width 16 height 16
click at [760, 581] on div "Poll" at bounding box center [752, 578] width 59 height 47
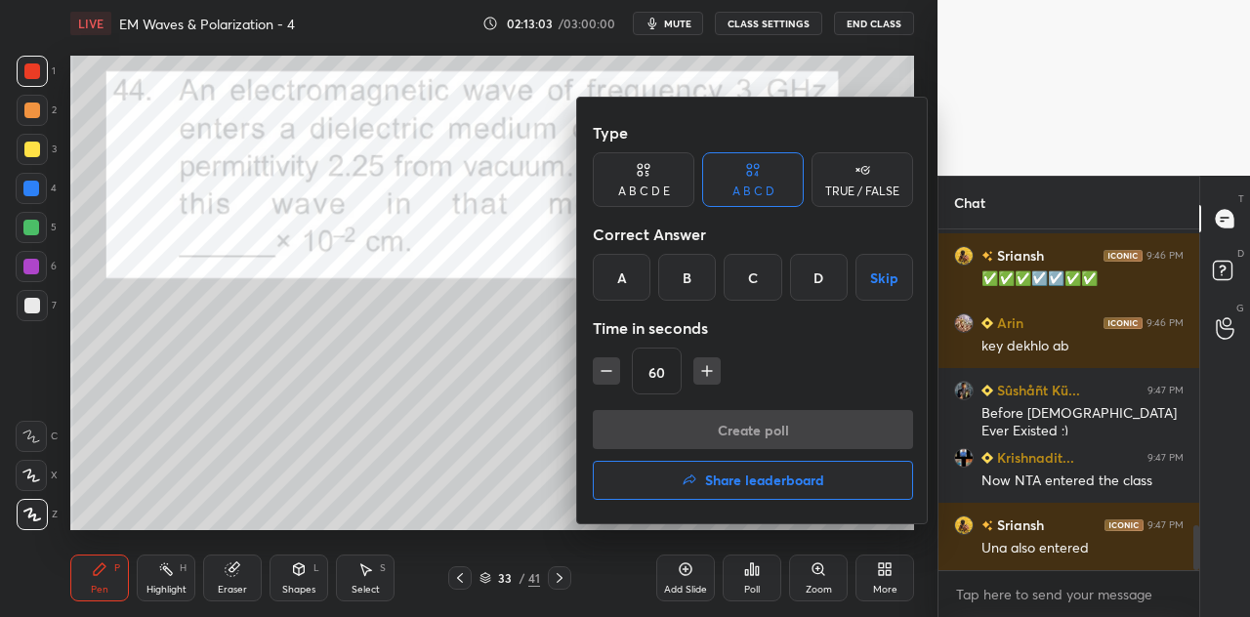
click at [754, 282] on div "C" at bounding box center [753, 277] width 58 height 47
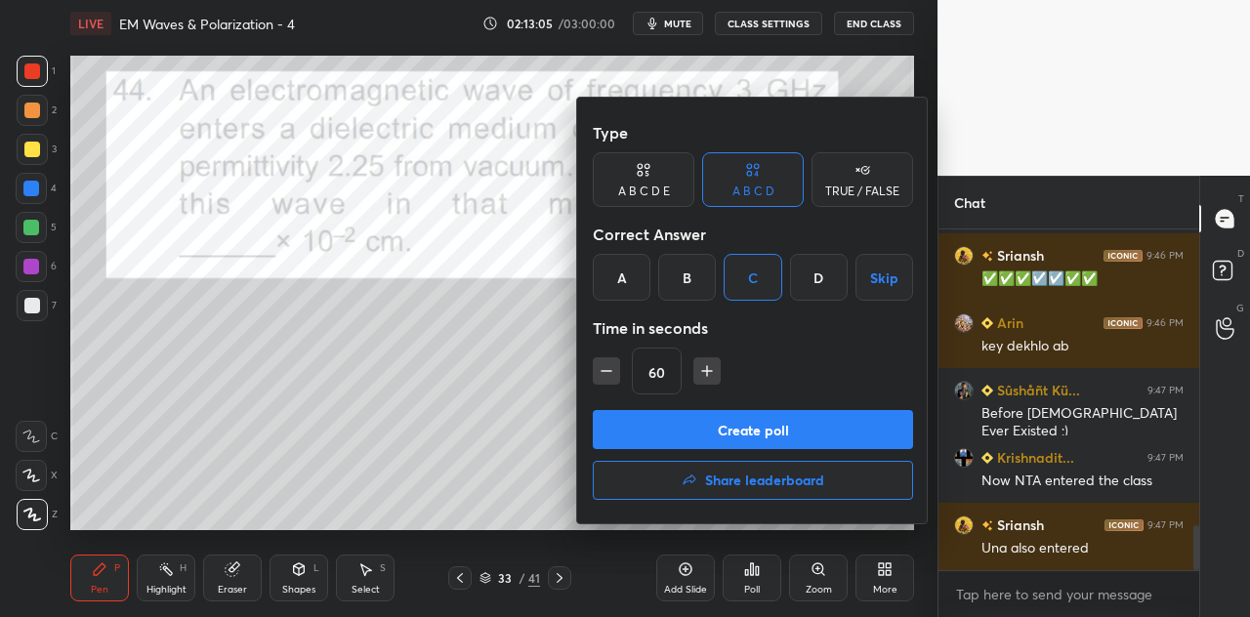
click at [735, 425] on button "Create poll" at bounding box center [753, 429] width 320 height 39
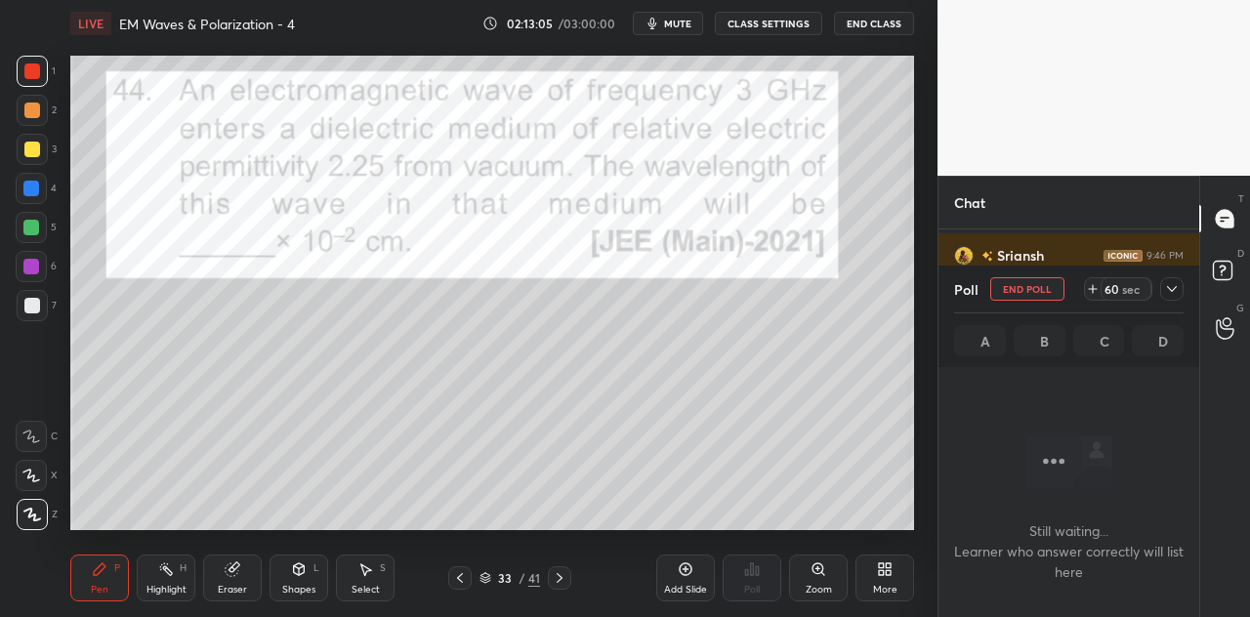
scroll to position [0, 0]
click at [1173, 290] on icon at bounding box center [1172, 289] width 10 height 6
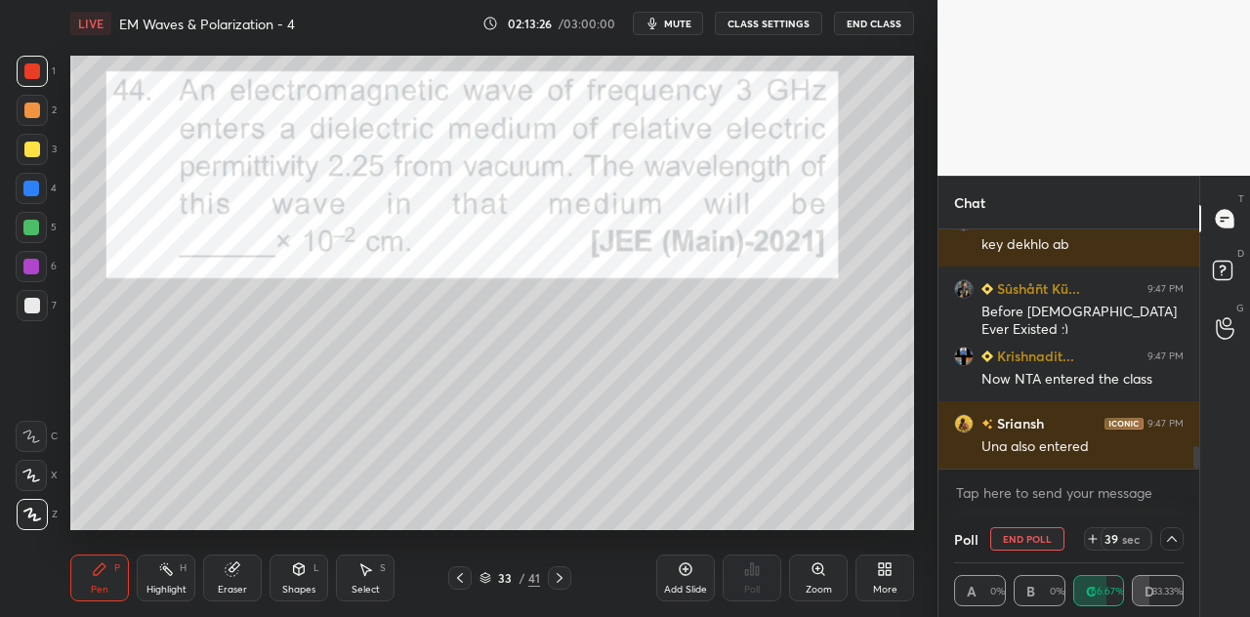
click at [315, 574] on div "Shapes L" at bounding box center [299, 578] width 59 height 47
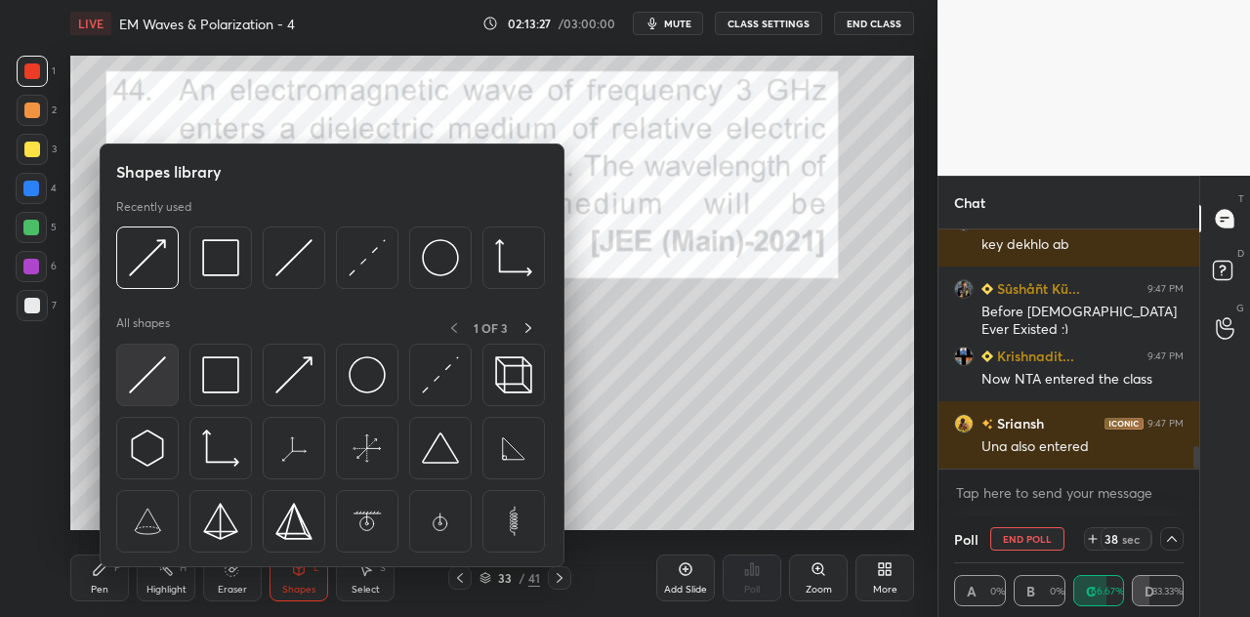
click at [154, 363] on img at bounding box center [147, 375] width 37 height 37
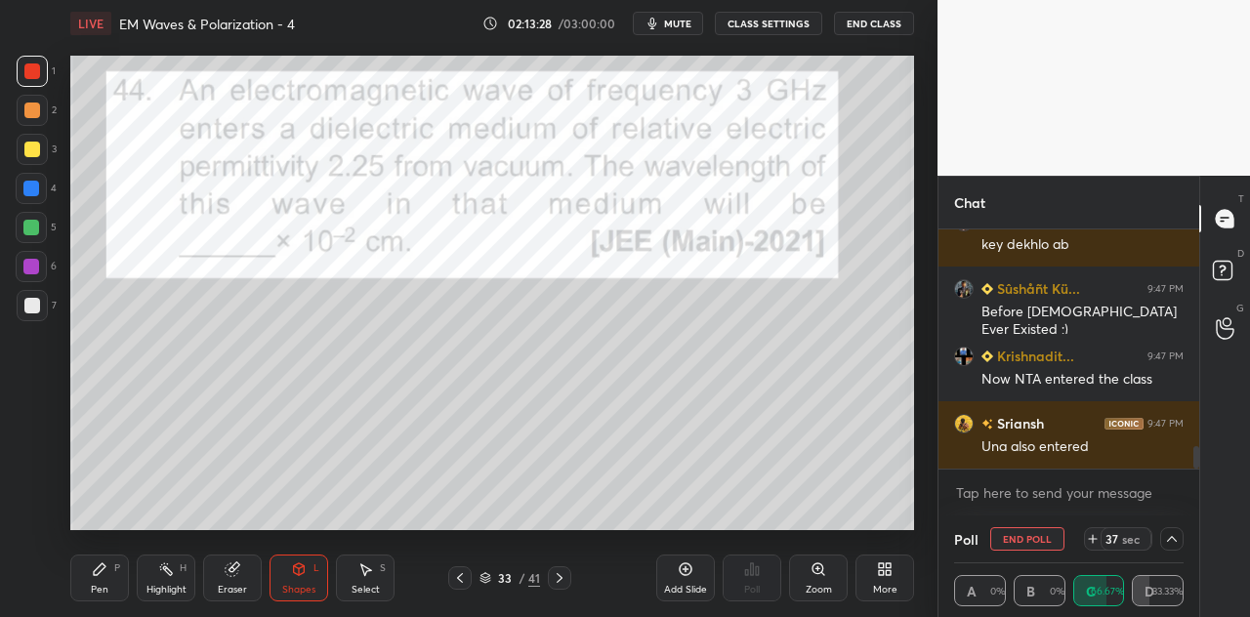
click at [32, 190] on div at bounding box center [31, 189] width 16 height 16
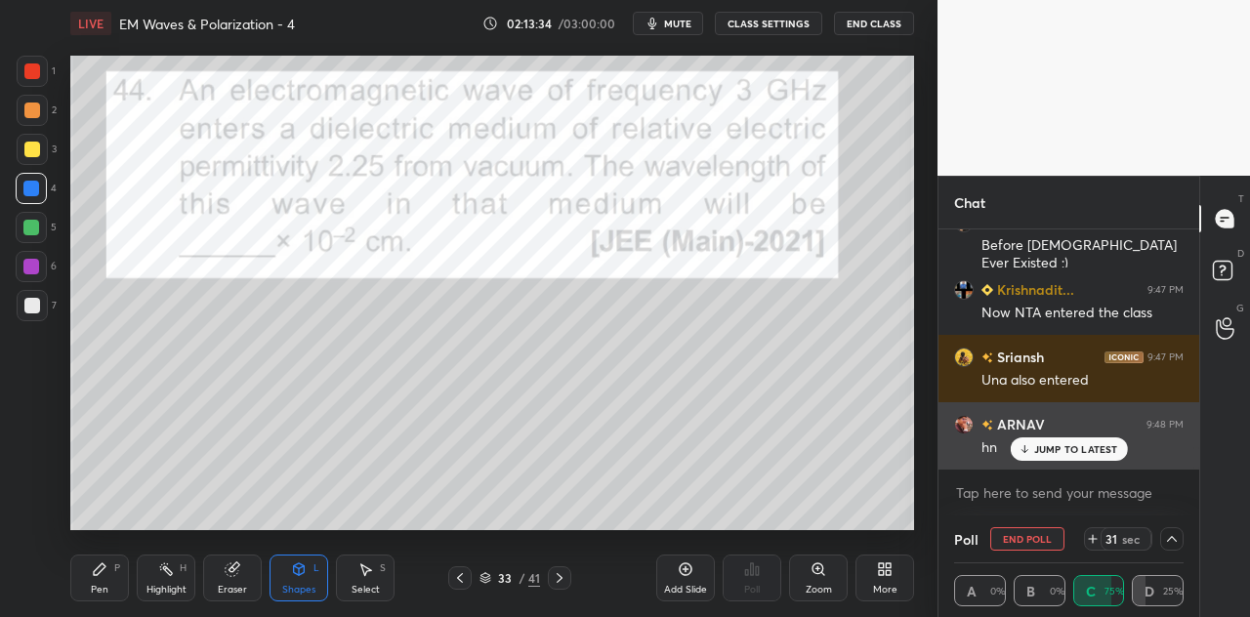
click at [1043, 452] on p "JUMP TO LATEST" at bounding box center [1076, 449] width 84 height 12
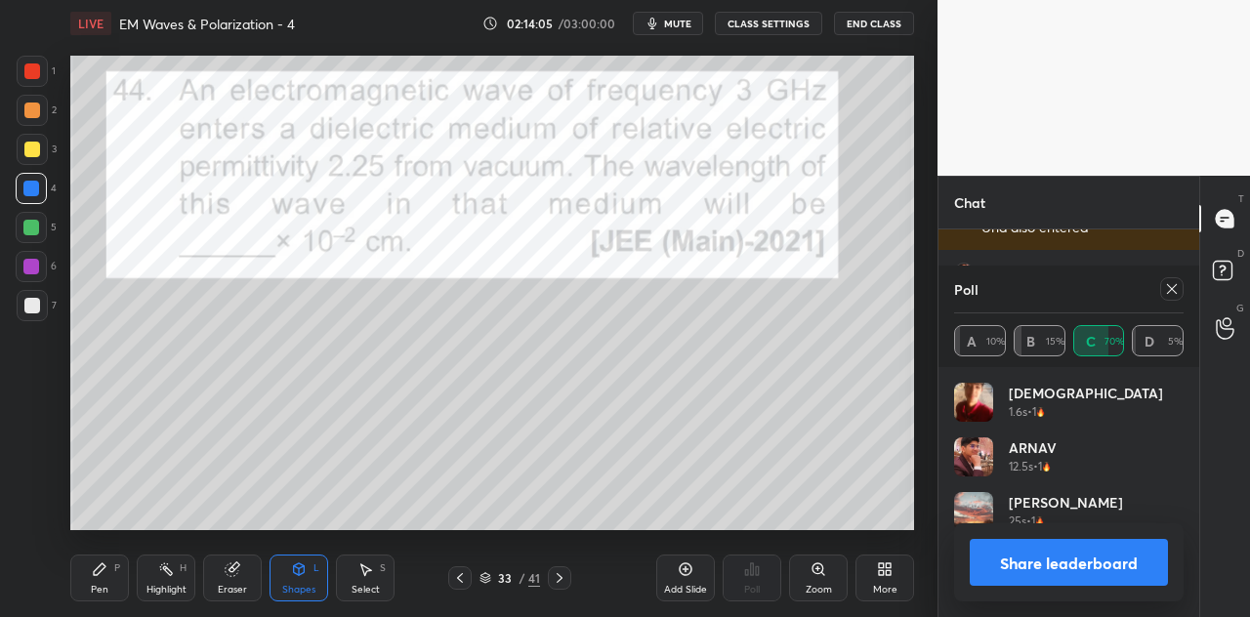
scroll to position [7, 6]
click at [1026, 566] on button "Share leaderboard" at bounding box center [1069, 562] width 198 height 47
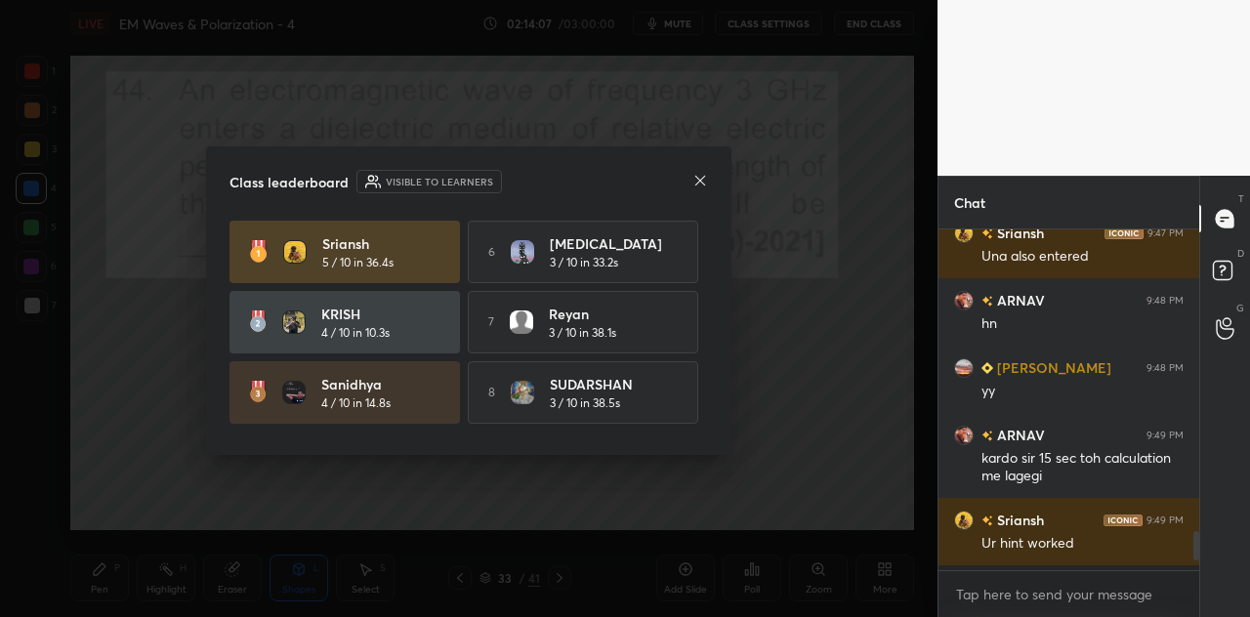
scroll to position [335, 255]
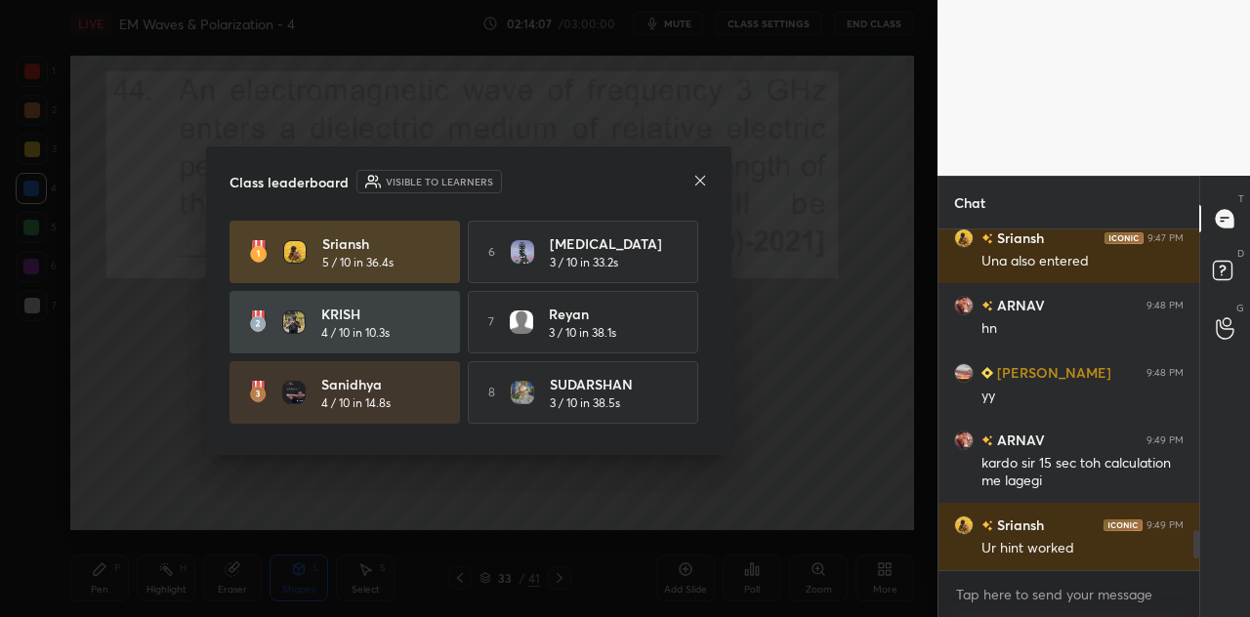
click at [702, 175] on icon at bounding box center [701, 181] width 16 height 16
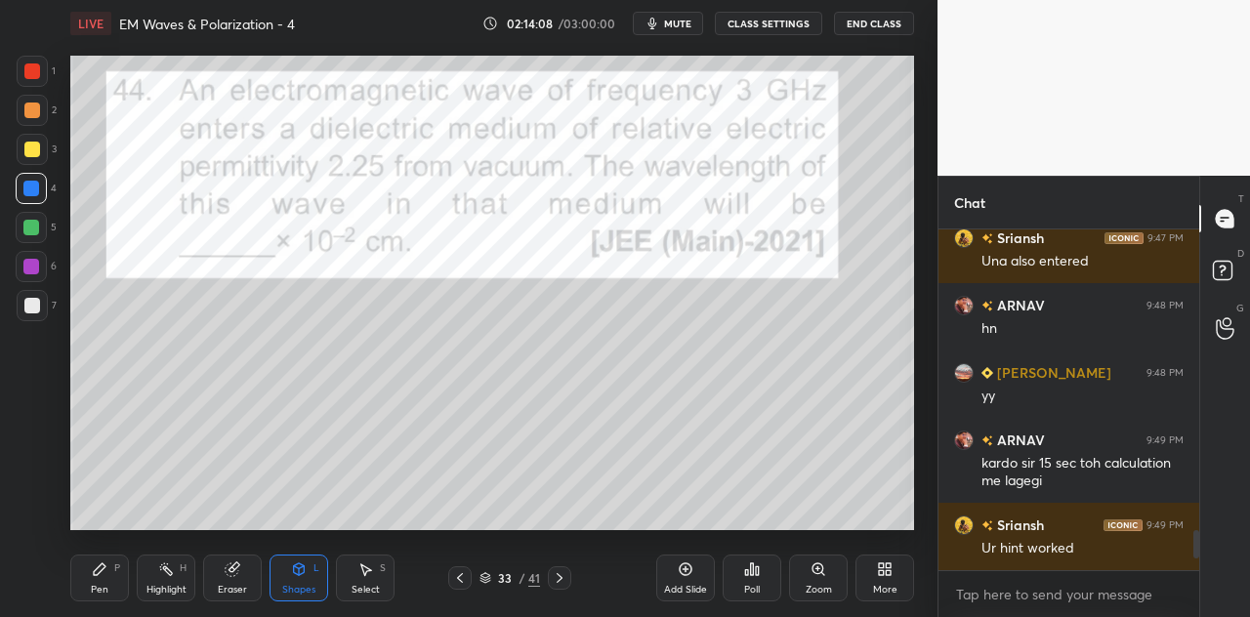
click at [37, 78] on div at bounding box center [32, 71] width 16 height 16
click at [37, 185] on div at bounding box center [31, 189] width 16 height 16
click at [104, 578] on div "Pen P" at bounding box center [99, 578] width 59 height 47
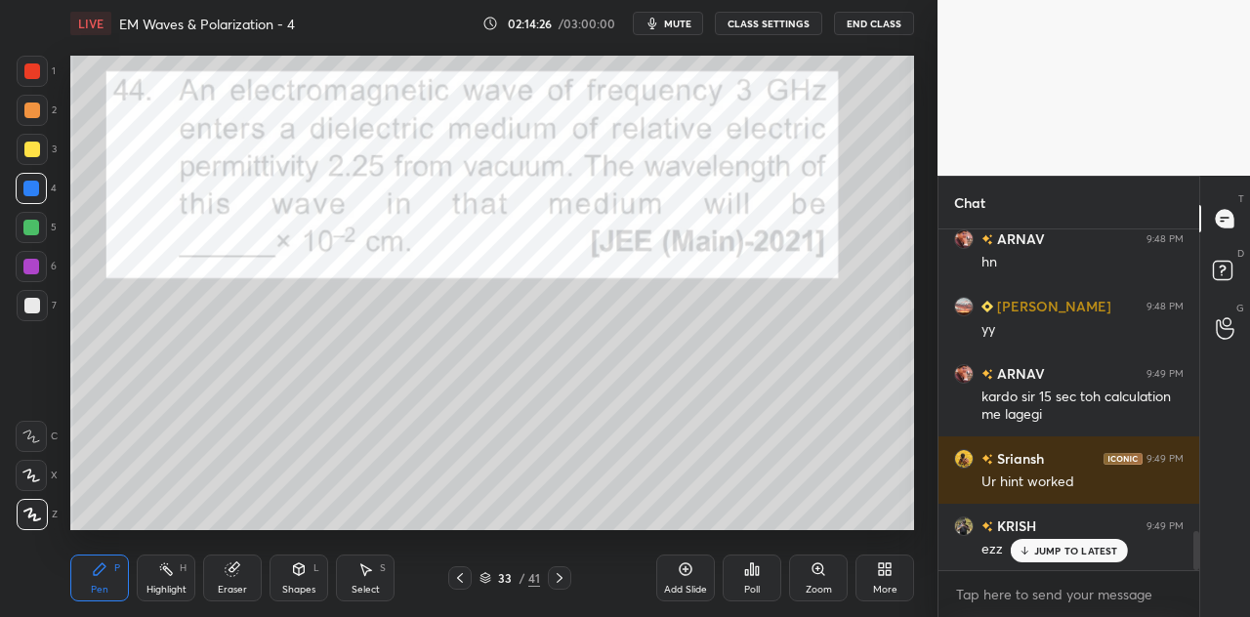
scroll to position [2659, 0]
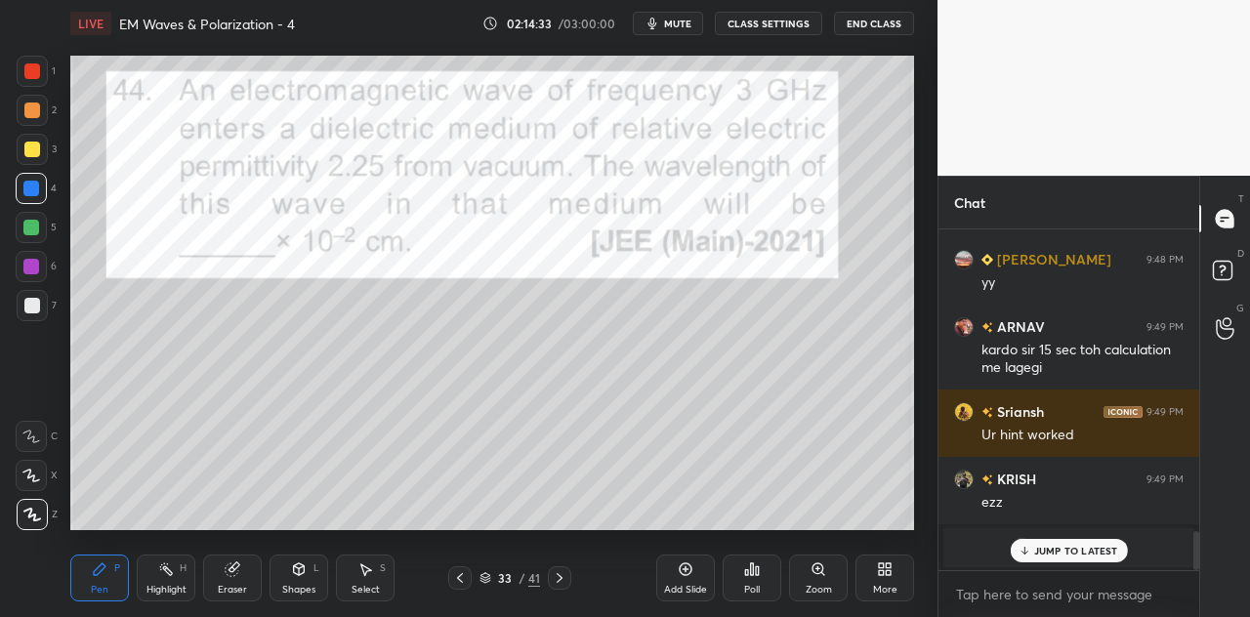
click at [1032, 538] on div "grid" at bounding box center [1025, 548] width 27 height 20
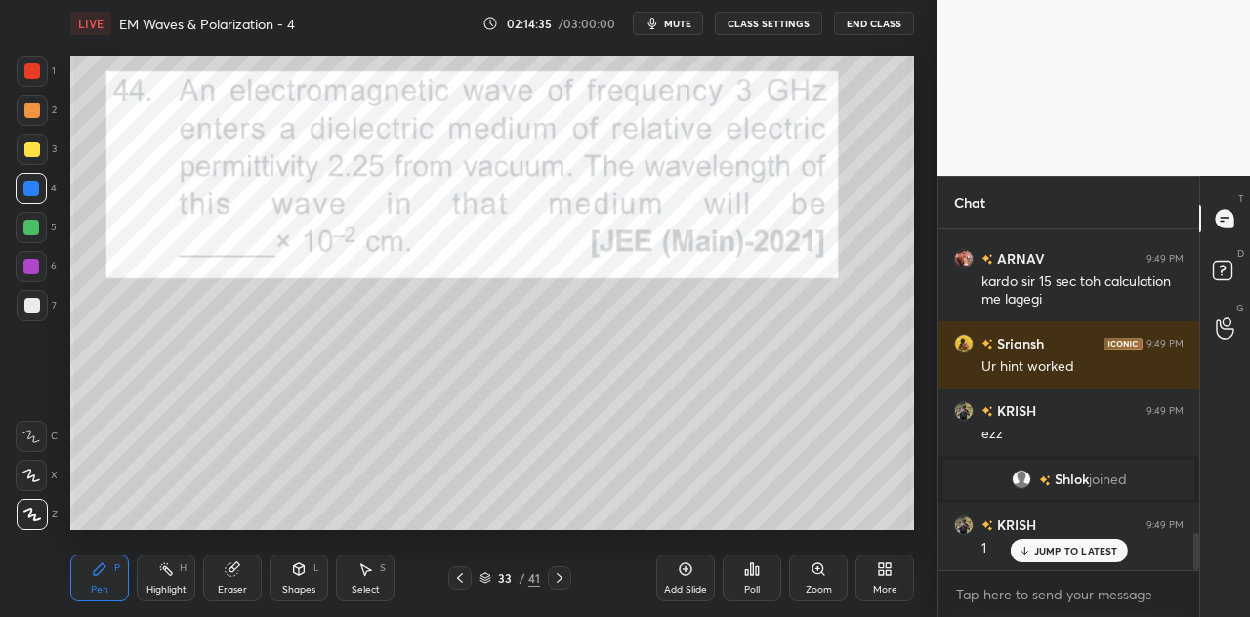
scroll to position [2794, 0]
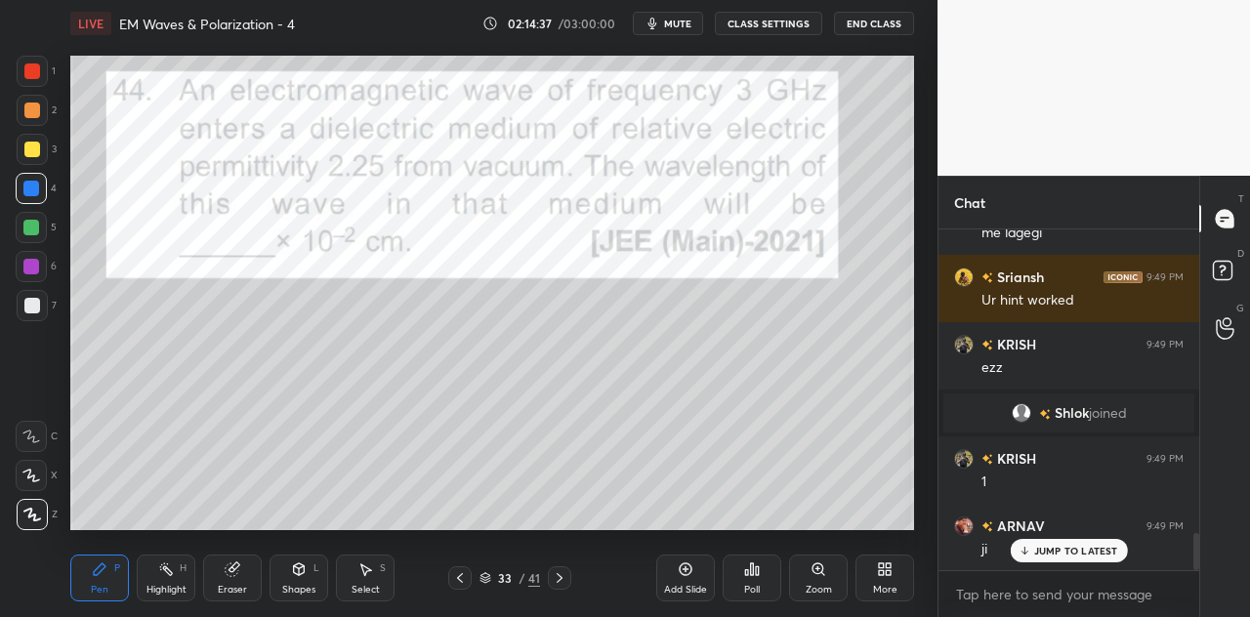
click at [34, 148] on div at bounding box center [32, 150] width 16 height 16
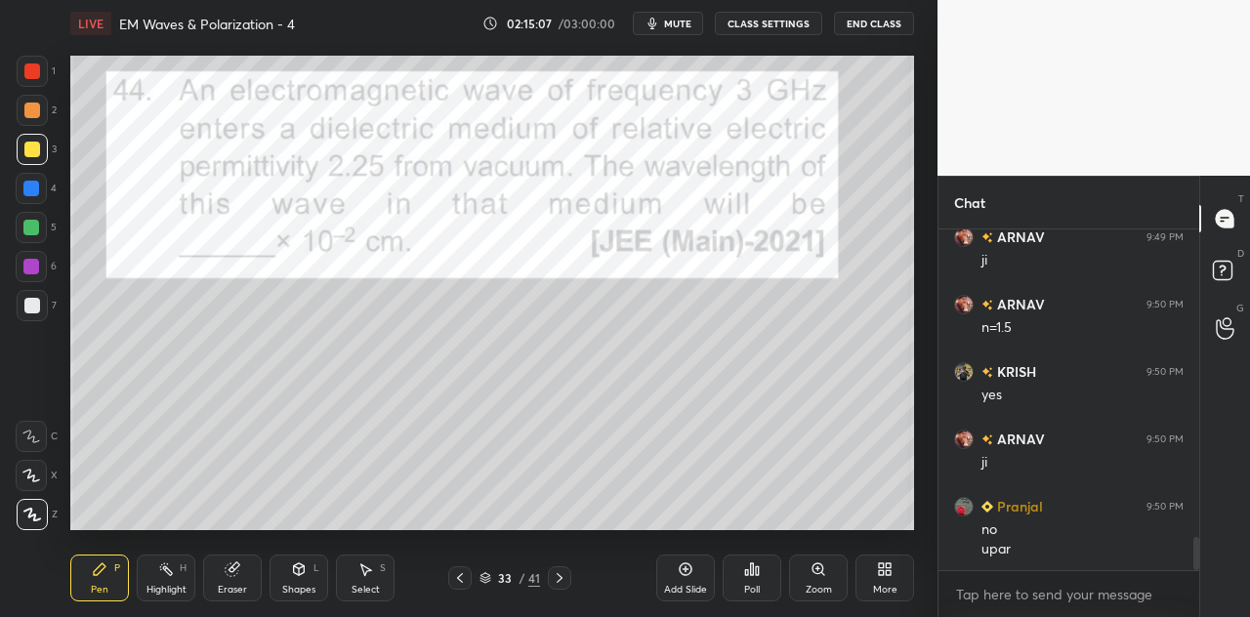
scroll to position [3151, 0]
click at [242, 572] on div "Eraser" at bounding box center [232, 578] width 59 height 47
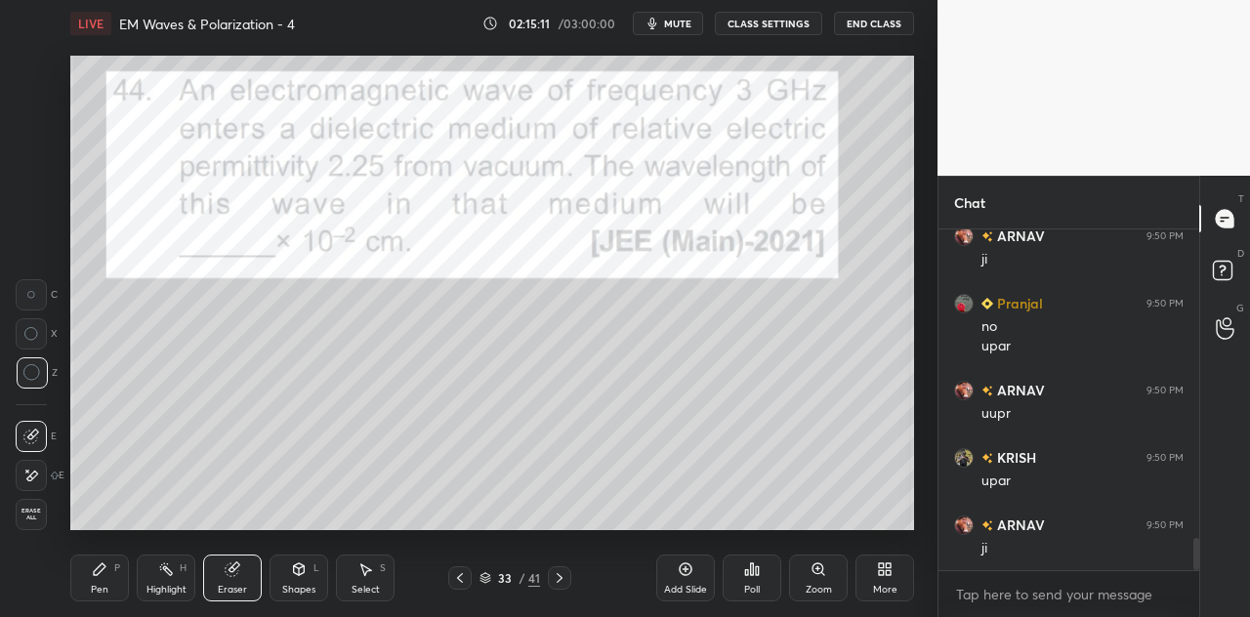
scroll to position [3352, 0]
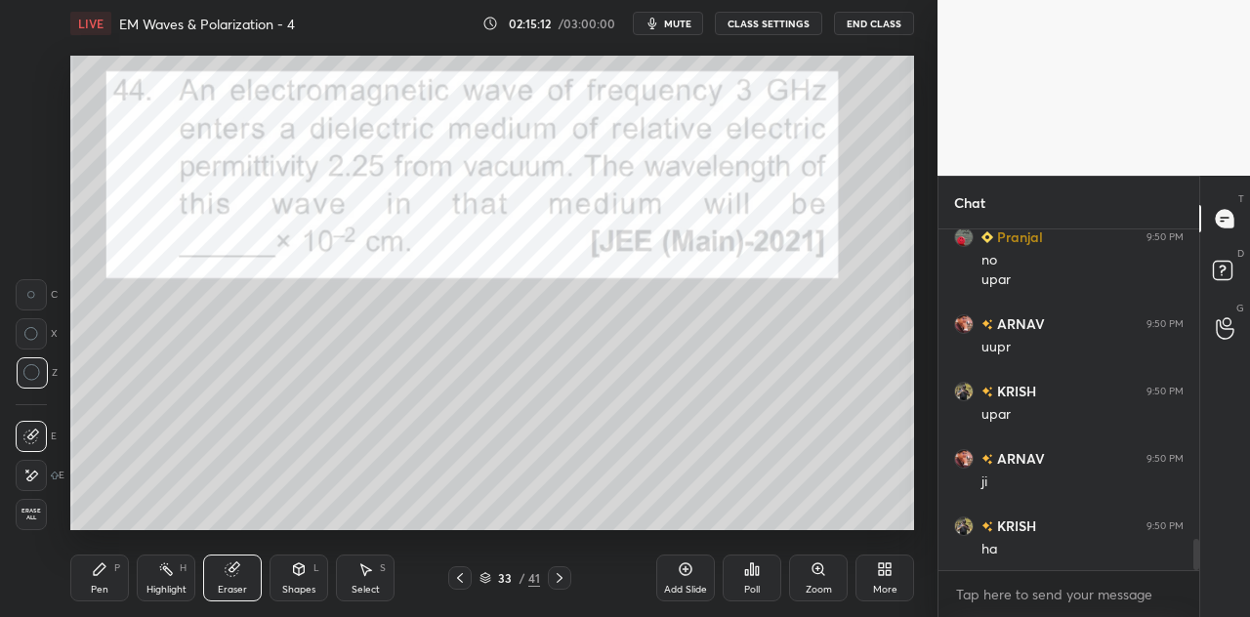
click at [115, 570] on div "P" at bounding box center [117, 569] width 6 height 10
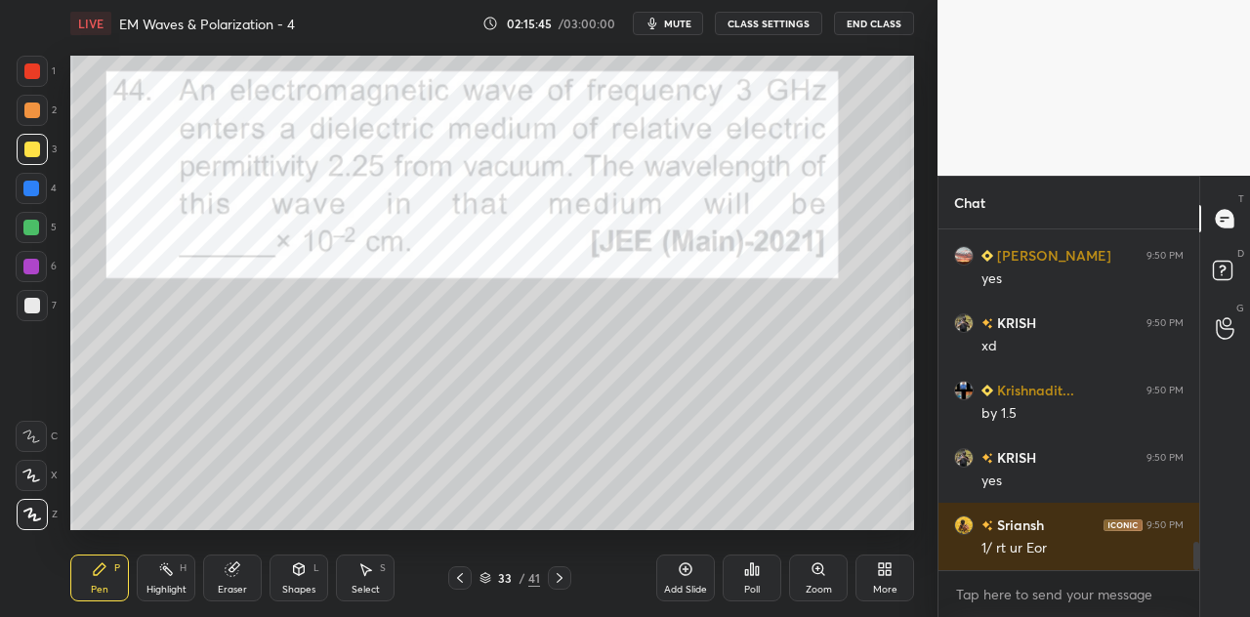
scroll to position [3892, 0]
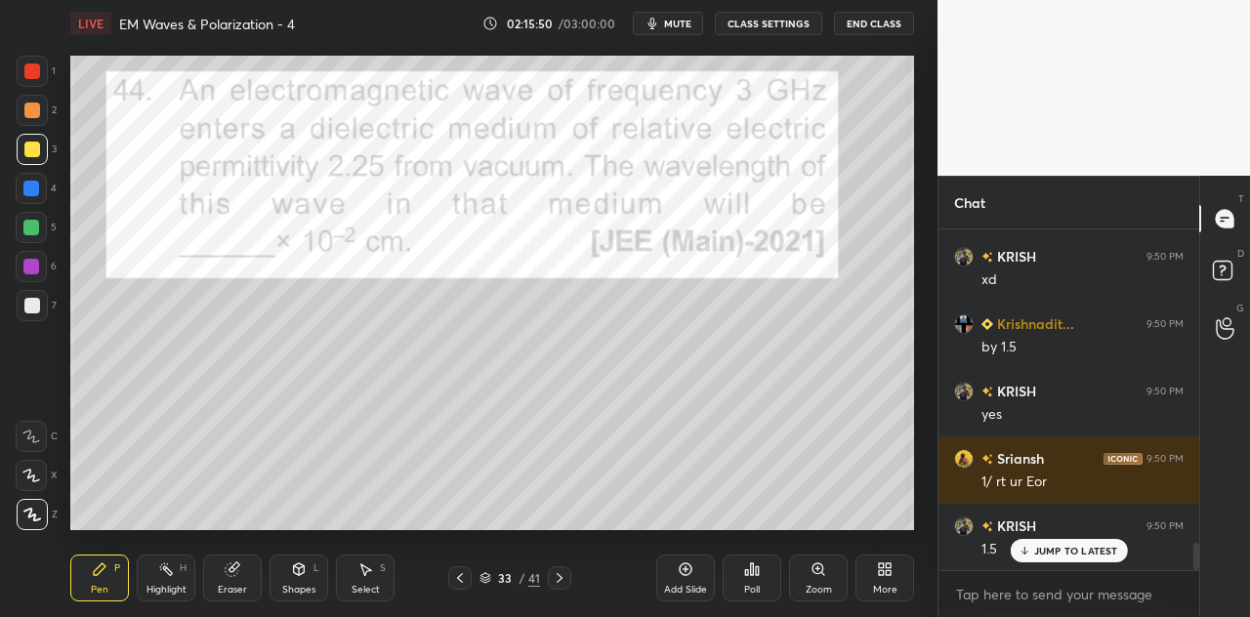
click at [30, 108] on div at bounding box center [32, 111] width 16 height 16
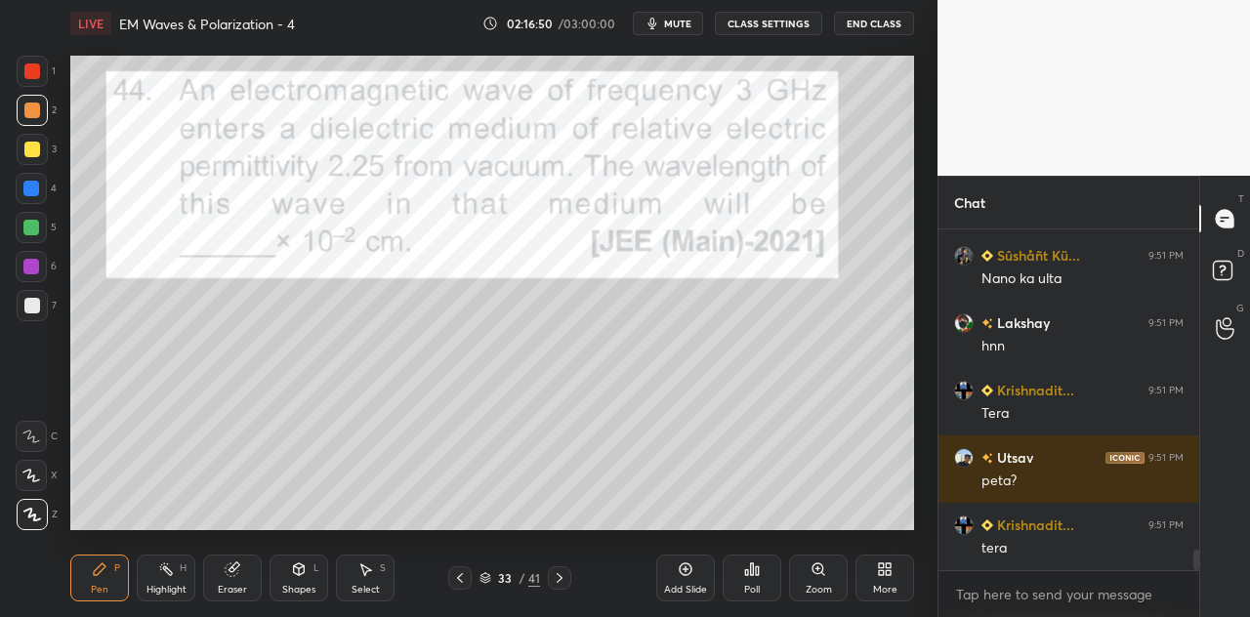
scroll to position [5279, 0]
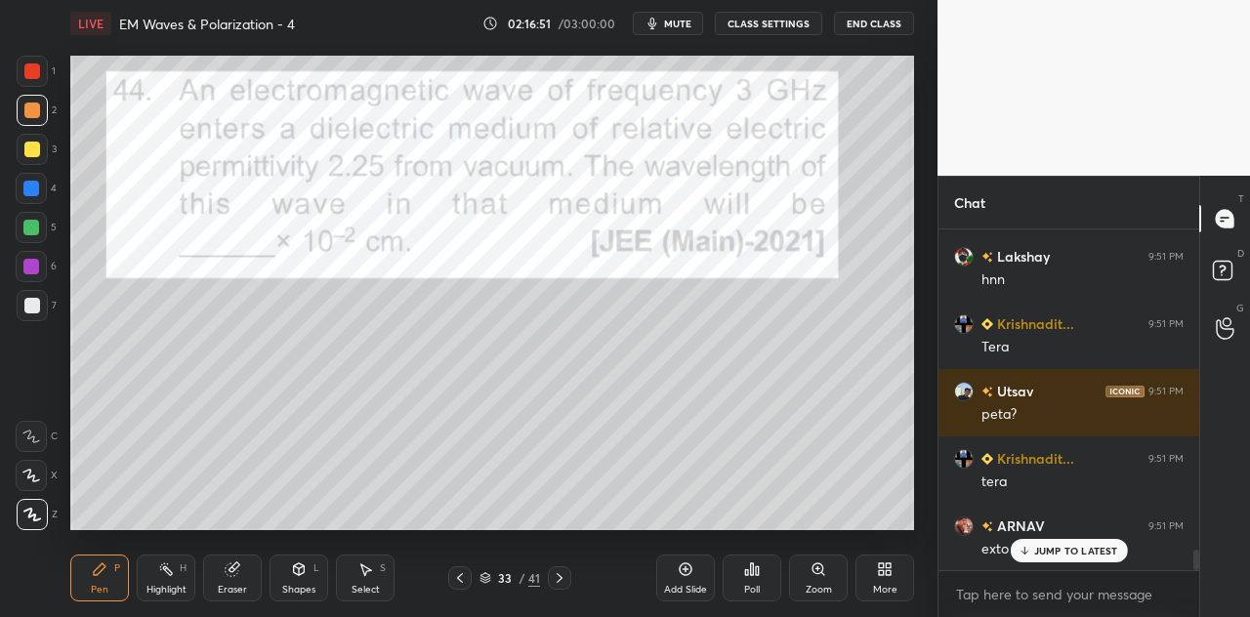
click at [1032, 549] on div "JUMP TO LATEST" at bounding box center [1068, 550] width 117 height 23
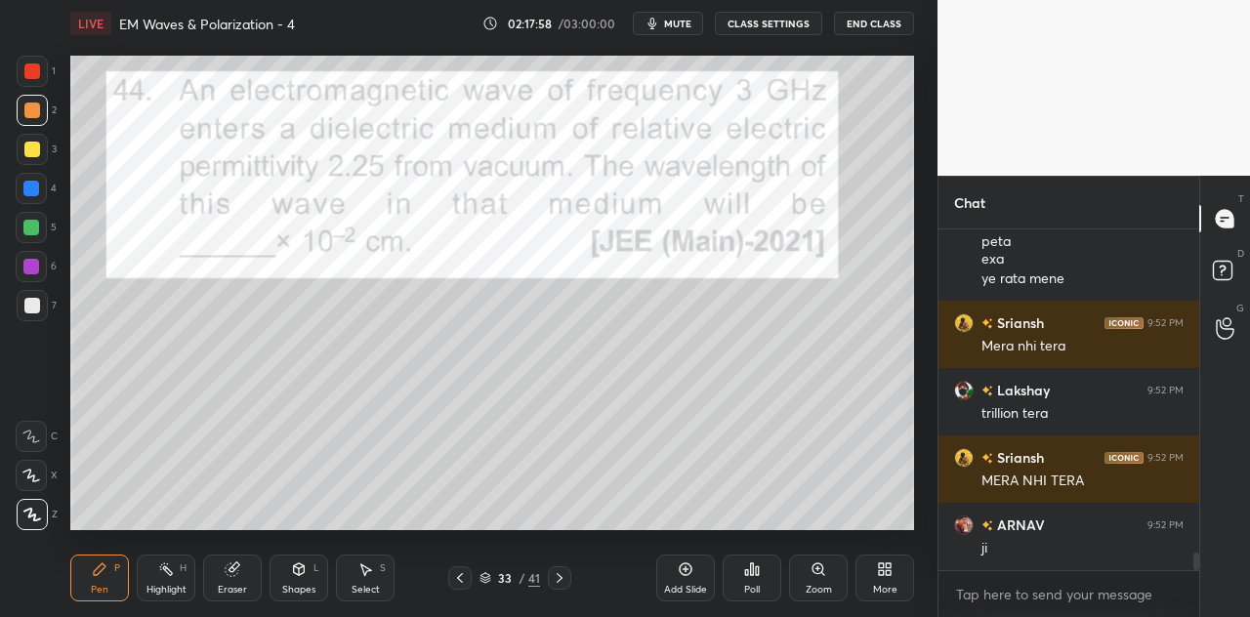
scroll to position [6590, 0]
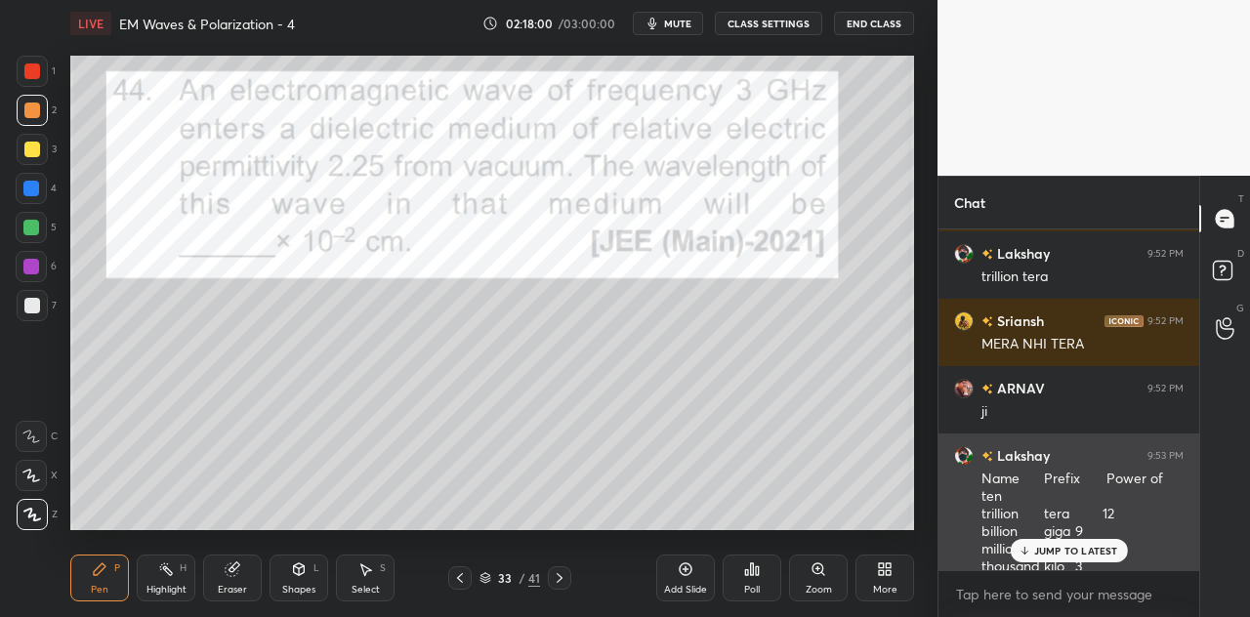
click at [1061, 550] on p "JUMP TO LATEST" at bounding box center [1076, 551] width 84 height 12
click at [1075, 503] on div "Name Prefix Power of ten trillion tera 12 billion giga 9 million mega 6 thousan…" at bounding box center [1083, 523] width 202 height 107
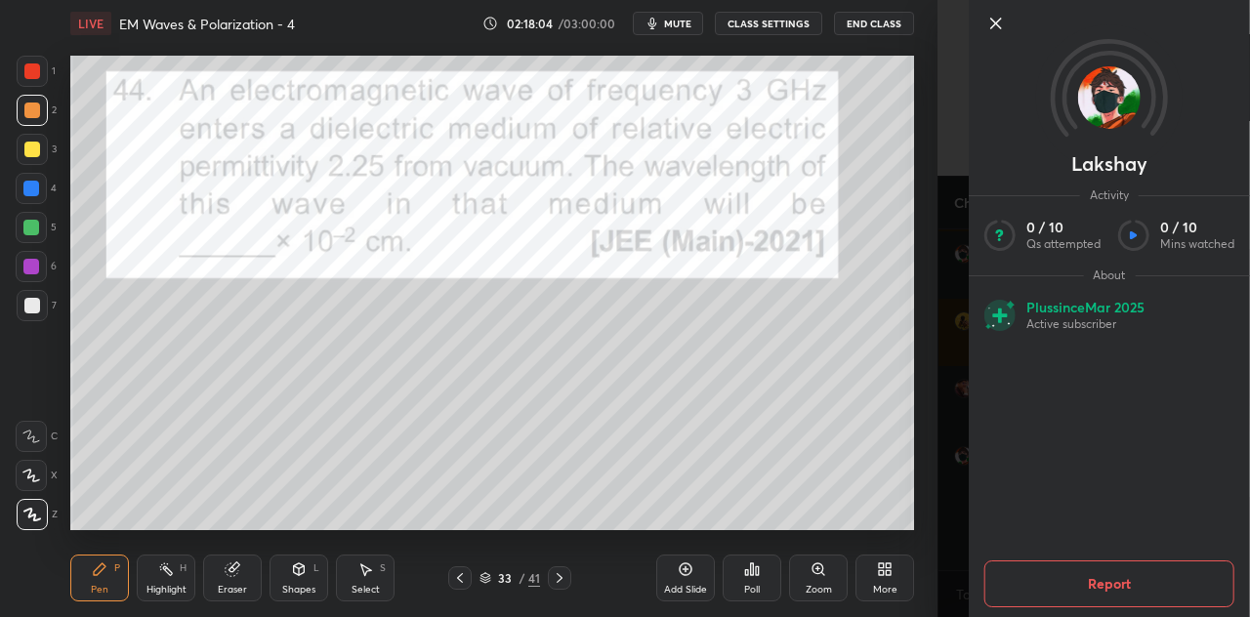
click at [925, 499] on div "1 2 3 4 5 6 7 C X Z C X Z E E Erase all H H LIVE EM Waves & Polarization - 4 02…" at bounding box center [469, 308] width 938 height 617
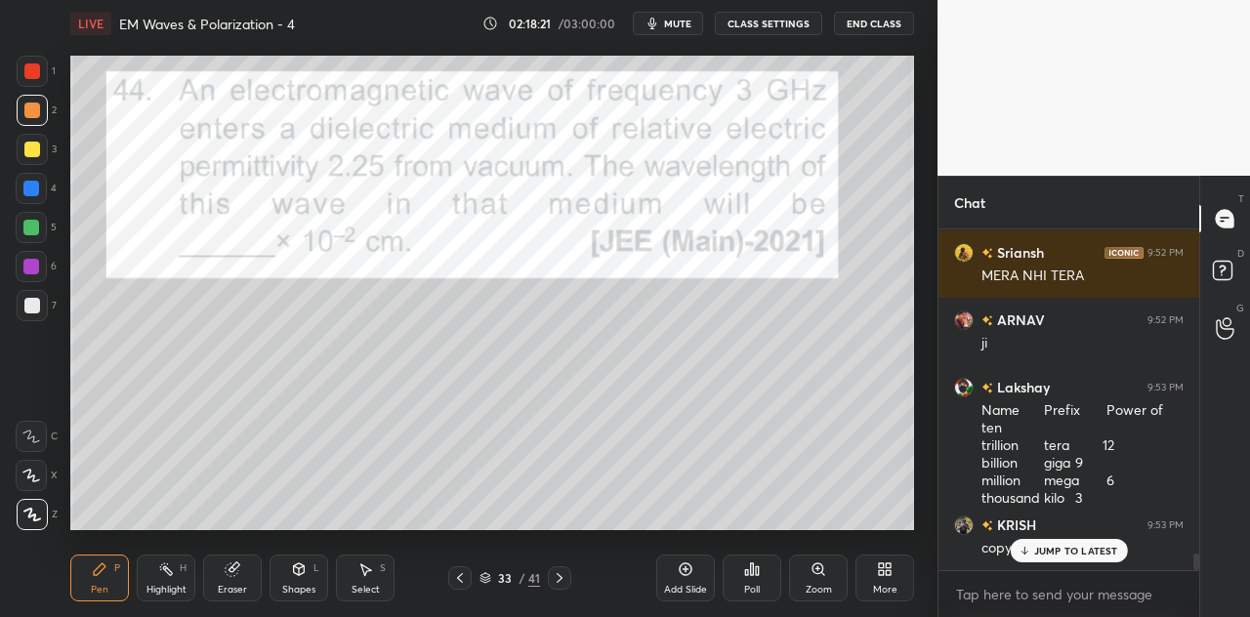
scroll to position [6742, 0]
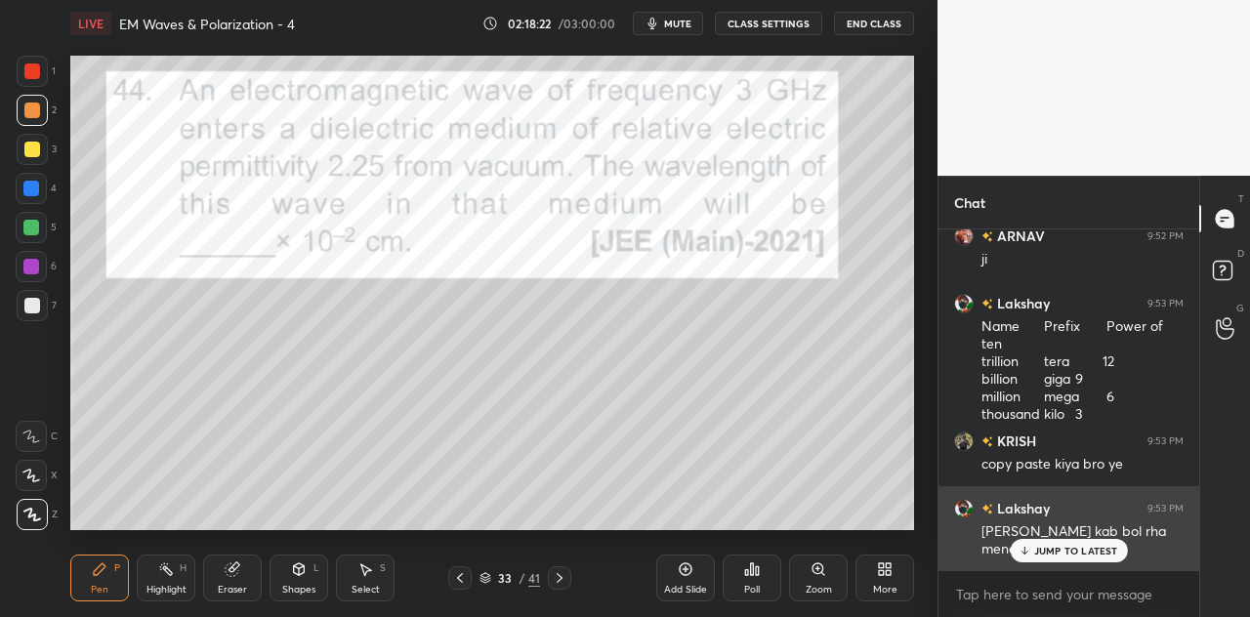
click at [1058, 548] on p "JUMP TO LATEST" at bounding box center [1076, 551] width 84 height 12
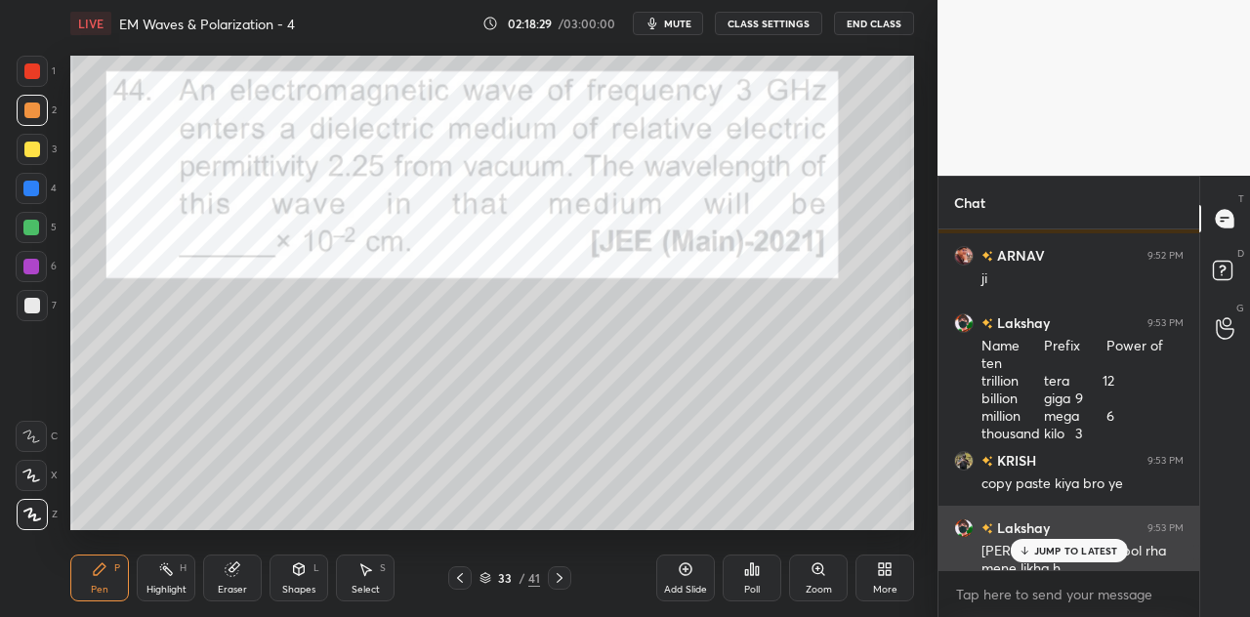
scroll to position [6785, 0]
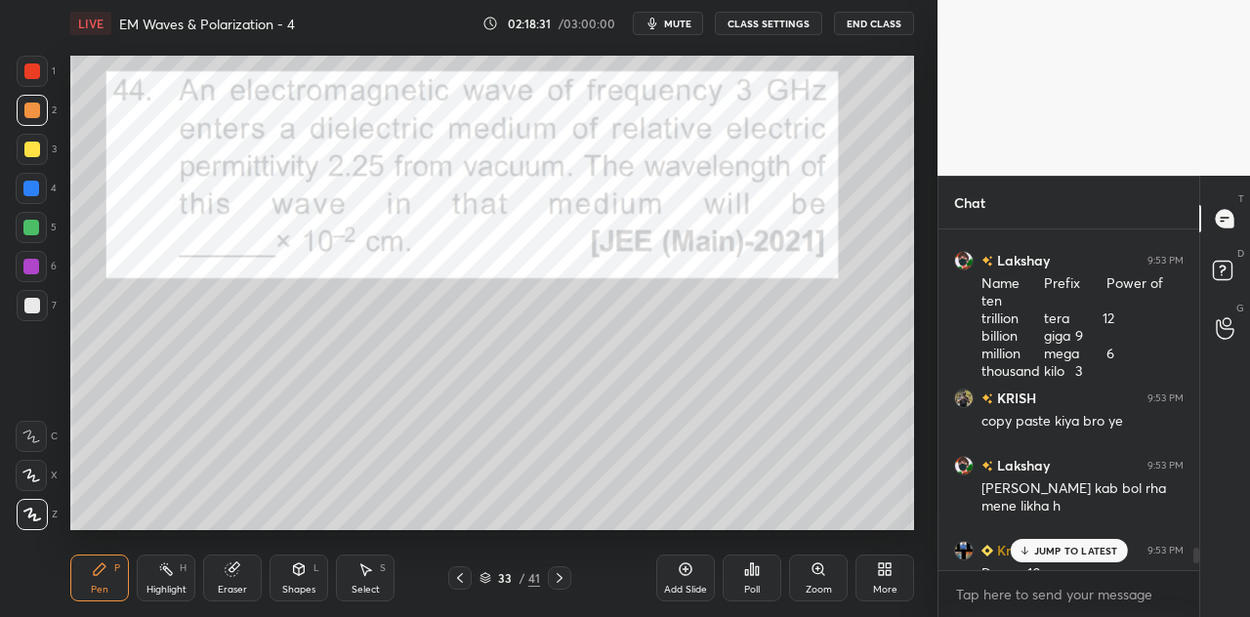
click at [1077, 552] on p "JUMP TO LATEST" at bounding box center [1076, 551] width 84 height 12
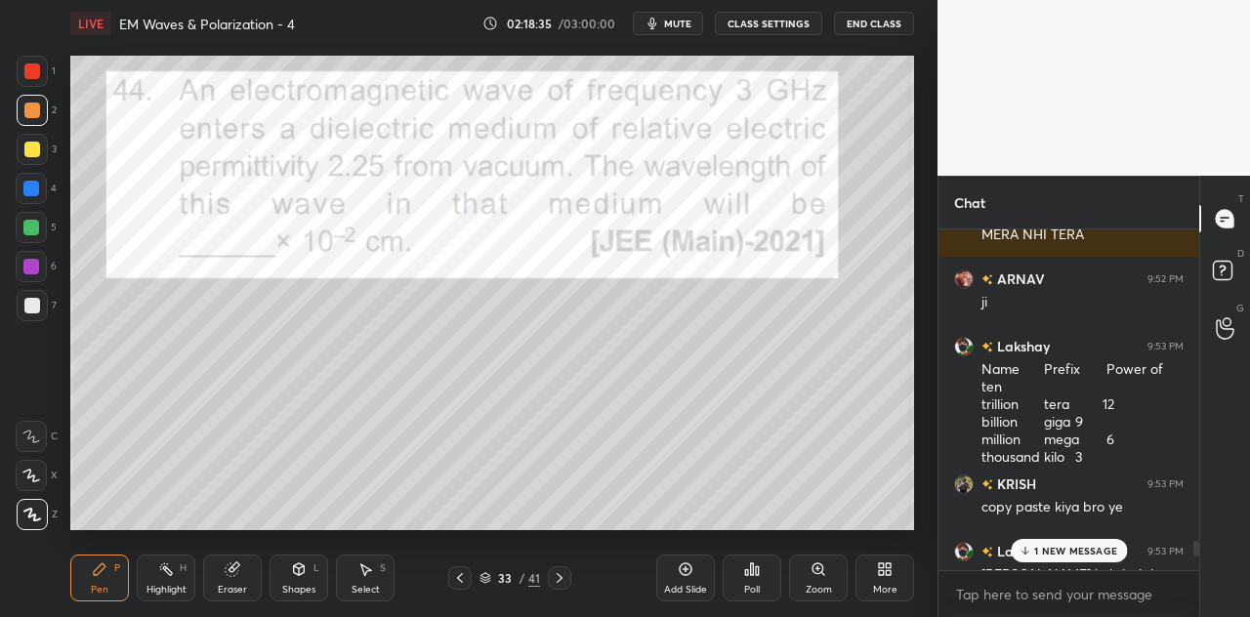
scroll to position [6697, 0]
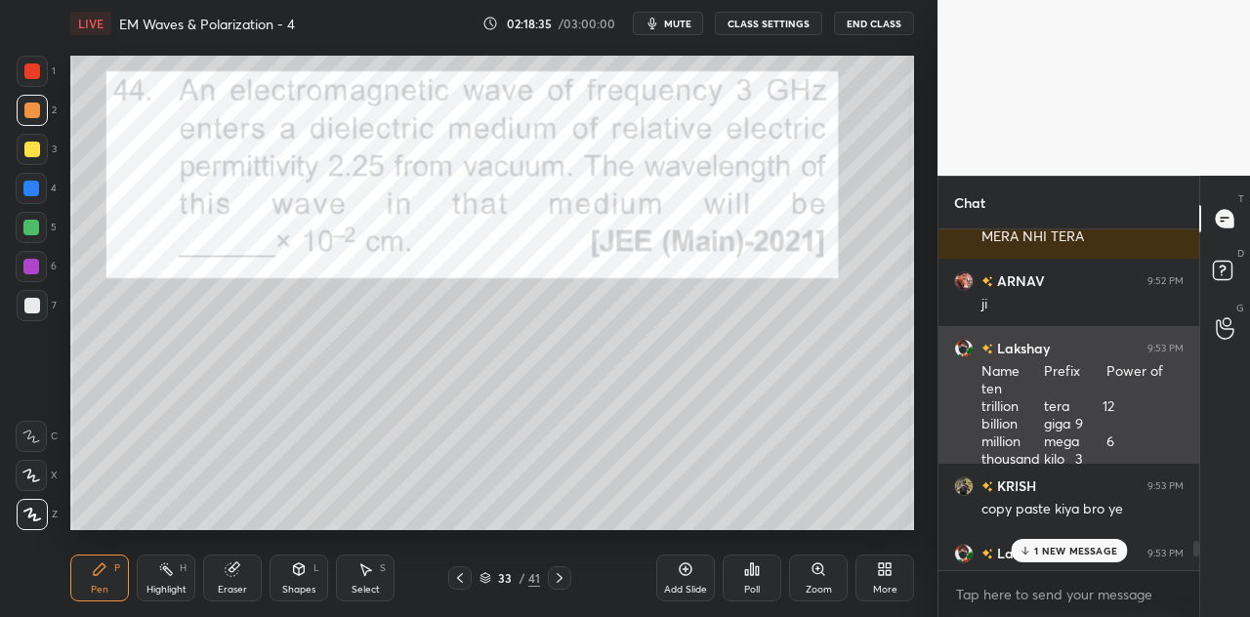
click at [1081, 413] on div "Name Prefix Power of ten trillion tera 12 billion giga 9 million mega 6 thousan…" at bounding box center [1083, 415] width 202 height 107
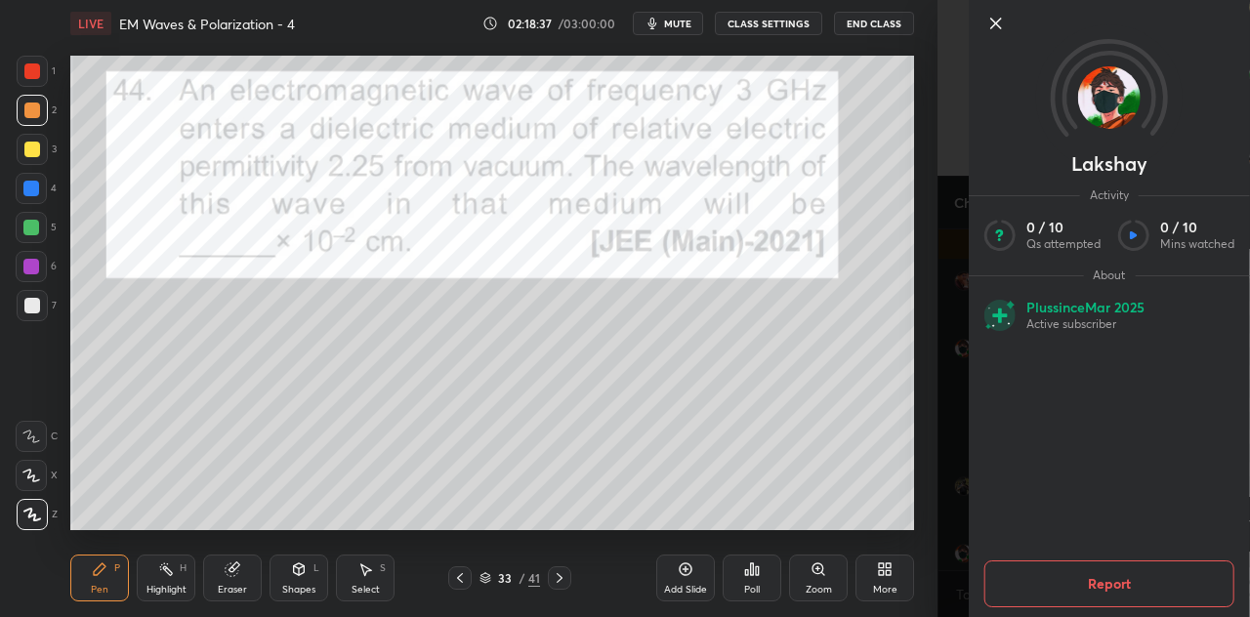
click at [918, 359] on div "Setting up your live class Poll for secs No correct answer Start poll" at bounding box center [493, 293] width 860 height 492
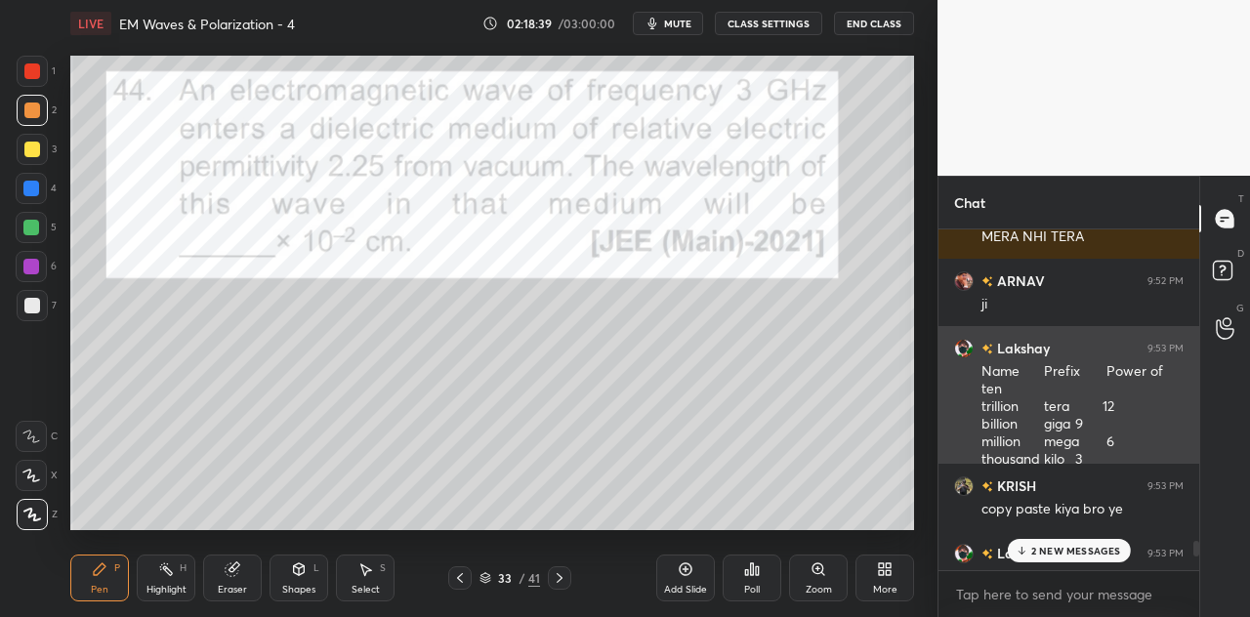
click at [1120, 368] on div "Name Prefix Power of ten trillion tera 12 billion giga 9 million mega 6 thousan…" at bounding box center [1083, 415] width 202 height 107
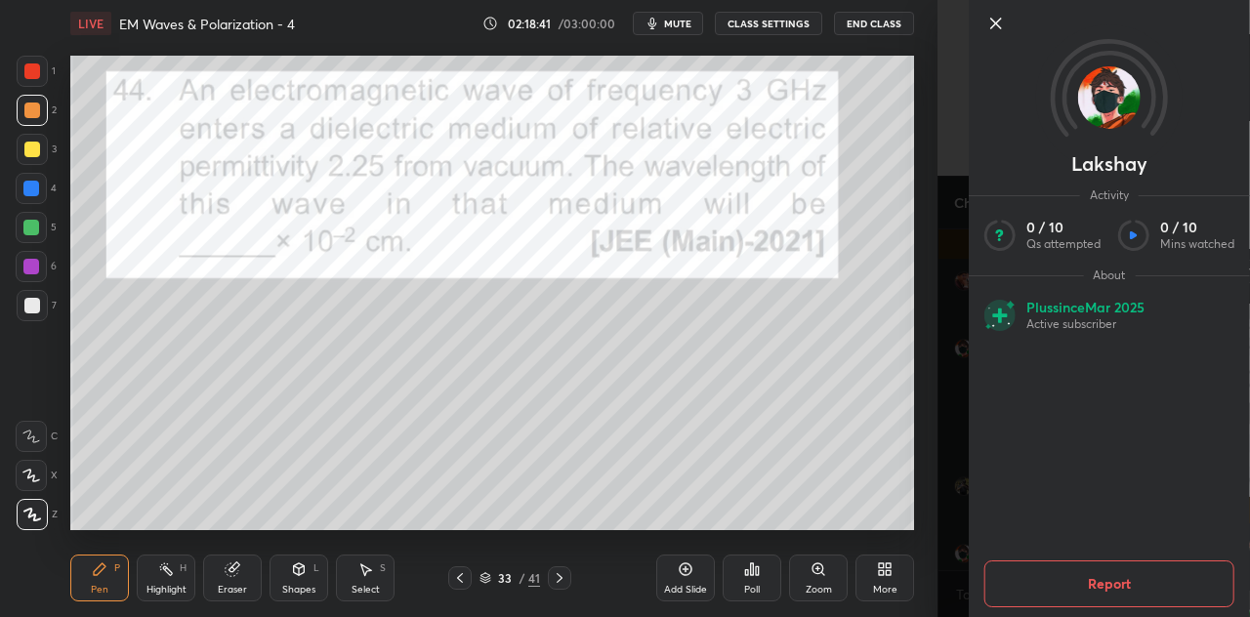
click at [944, 396] on div "[PERSON_NAME] Activity 0 / 10 Qs attempted 0 / 10 Mins watched About Plus since…" at bounding box center [1094, 308] width 313 height 617
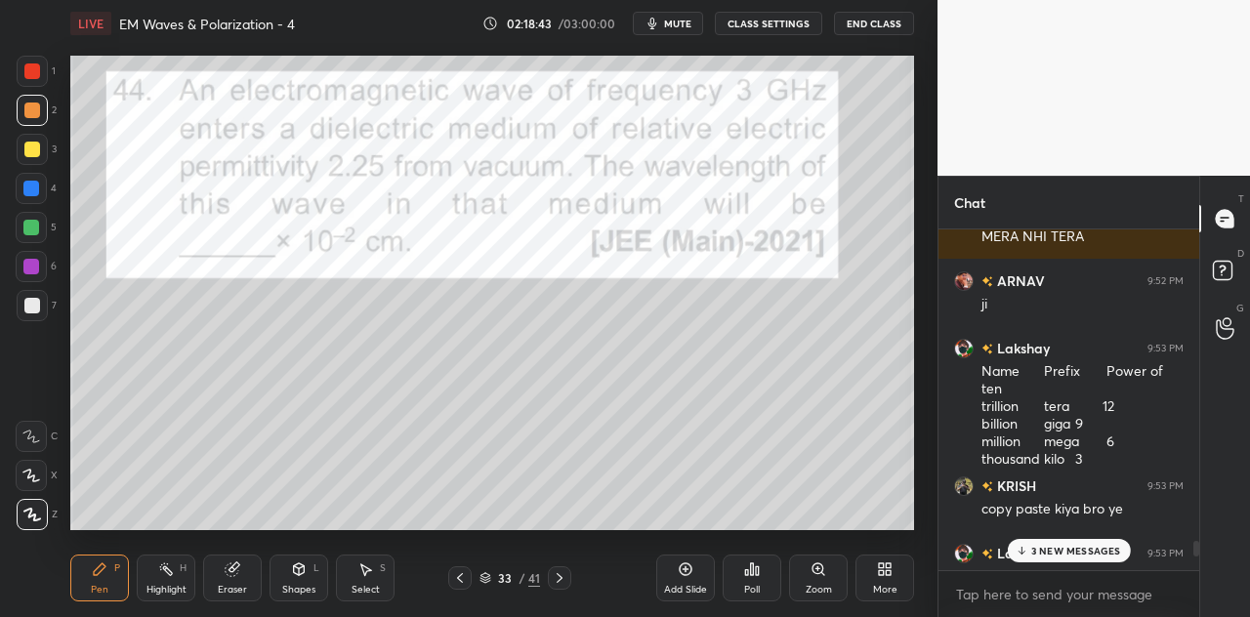
click at [1059, 555] on p "3 NEW MESSAGES" at bounding box center [1077, 551] width 90 height 12
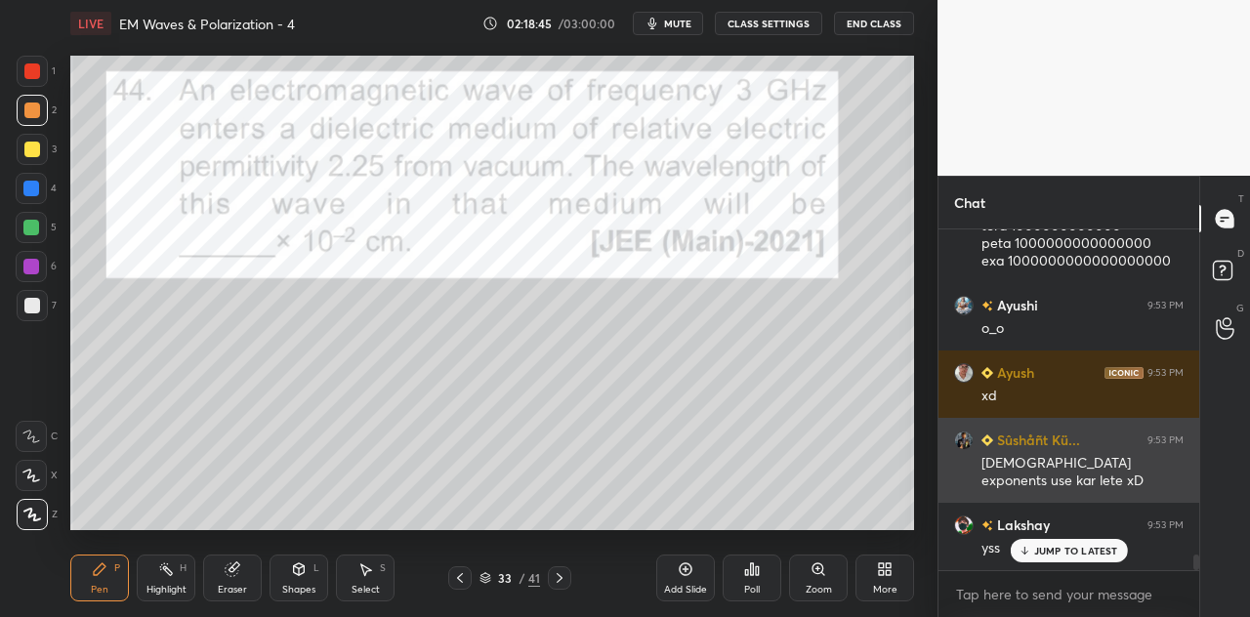
scroll to position [7287, 0]
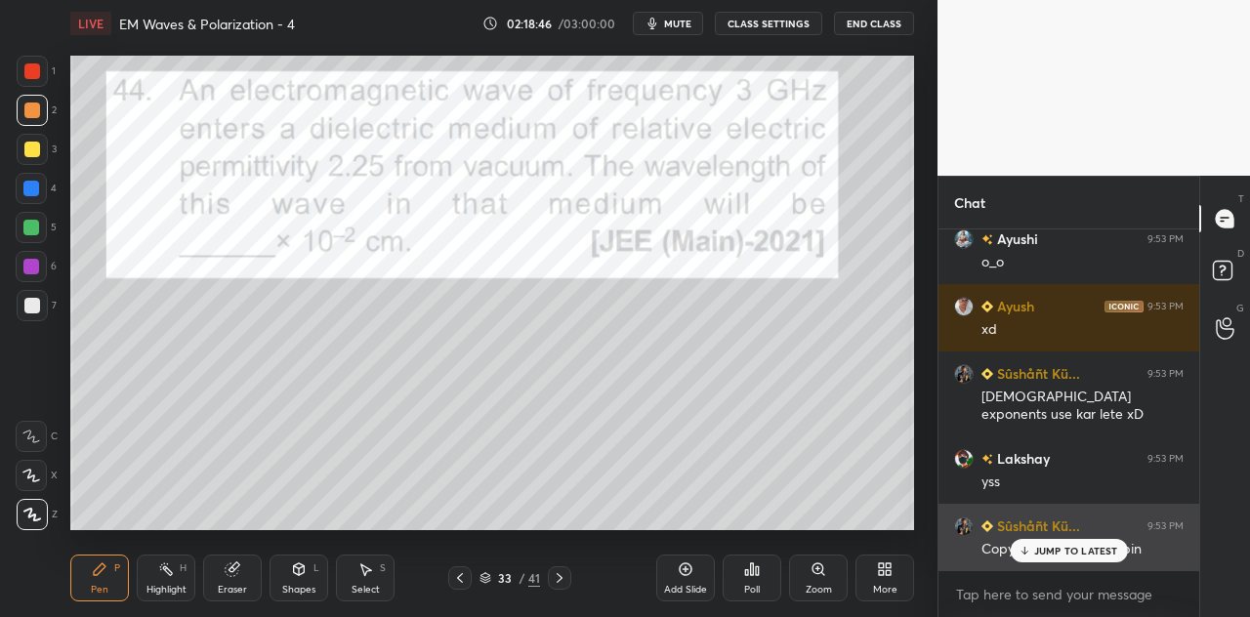
click at [1041, 551] on p "JUMP TO LATEST" at bounding box center [1076, 551] width 84 height 12
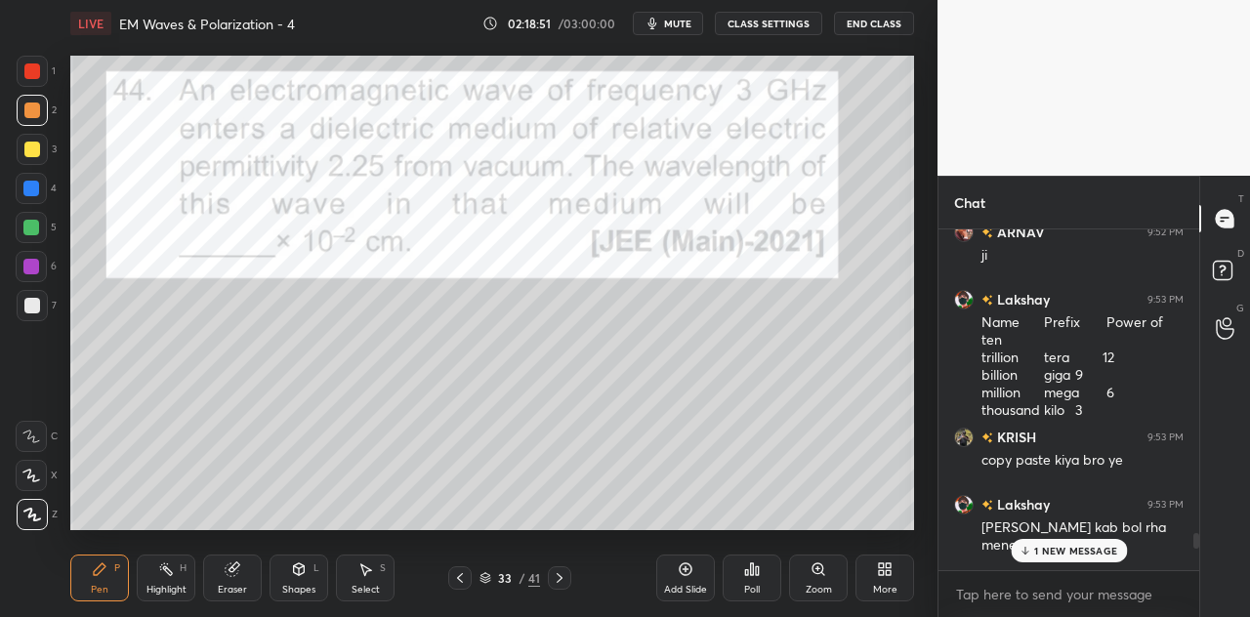
scroll to position [6746, 0]
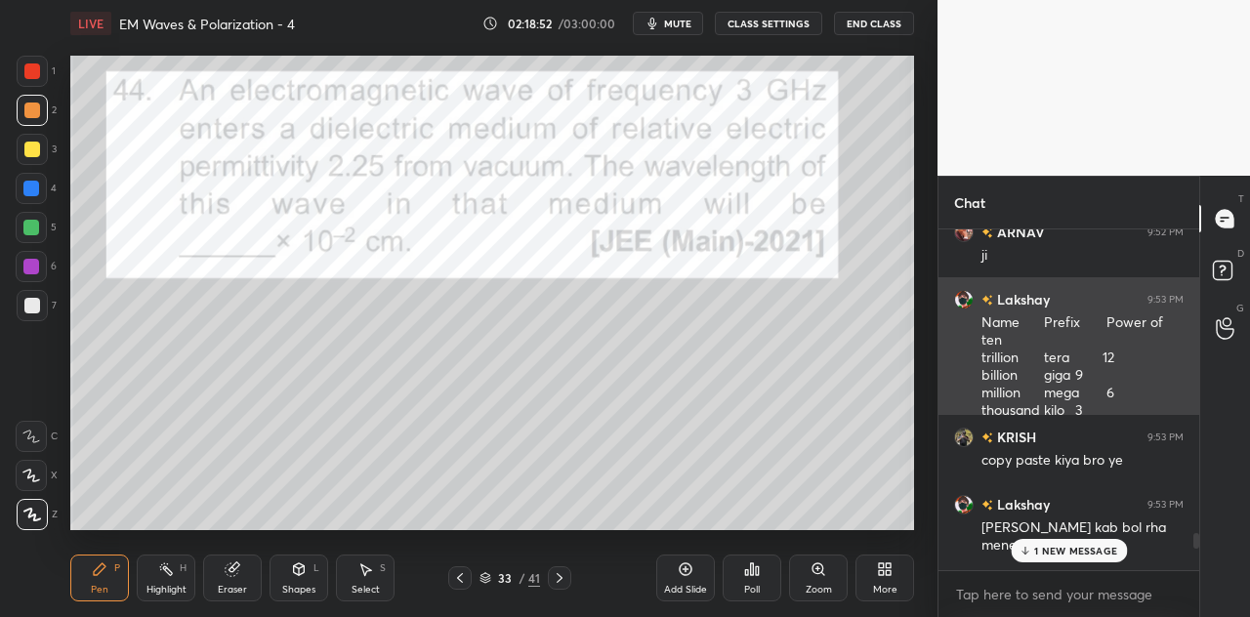
click at [1045, 374] on div "Name Prefix Power of ten trillion tera 12 billion giga 9 million mega 6 thousan…" at bounding box center [1083, 367] width 202 height 107
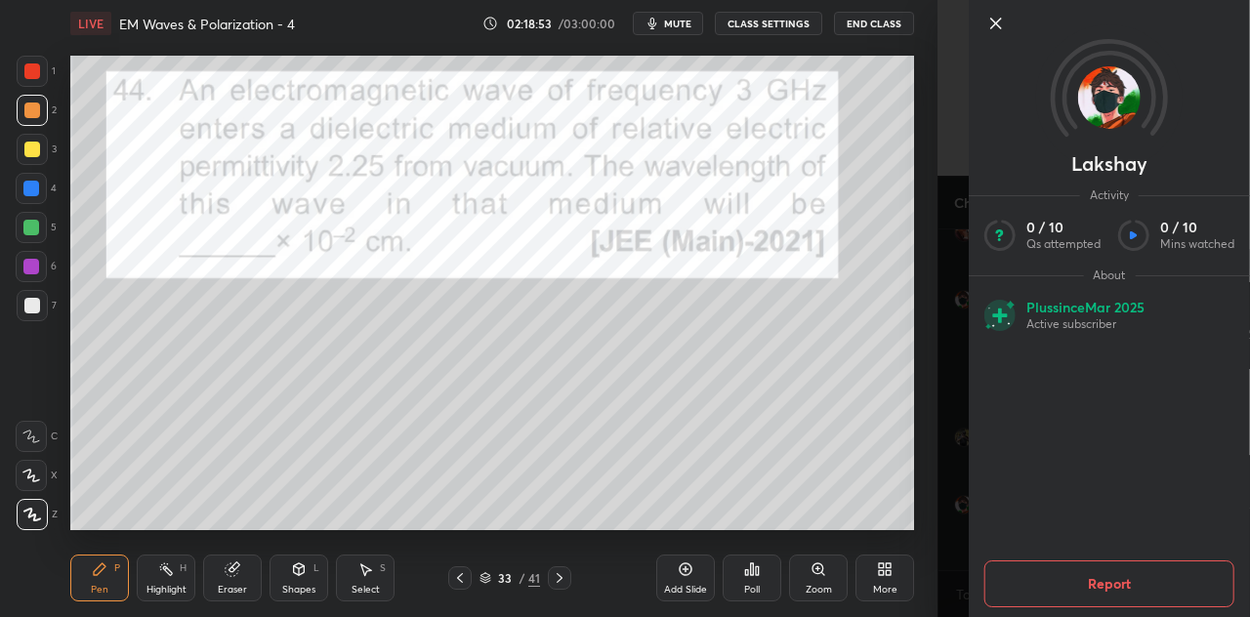
click at [940, 361] on div "[PERSON_NAME] Activity 0 / 10 Qs attempted 0 / 10 Mins watched About Plus since…" at bounding box center [1094, 308] width 313 height 617
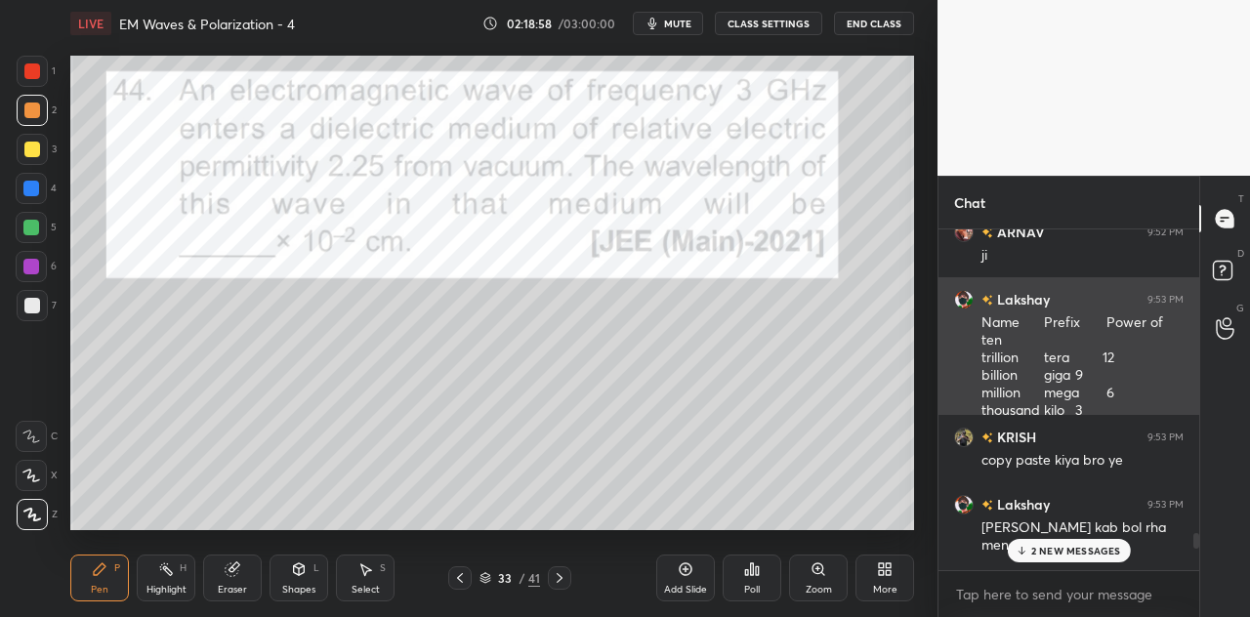
drag, startPoint x: 1046, startPoint y: 358, endPoint x: 1123, endPoint y: 401, distance: 88.8
click at [1123, 401] on div "Name Prefix Power of ten trillion tera 12 billion giga 9 million mega 6 thousan…" at bounding box center [1083, 367] width 202 height 107
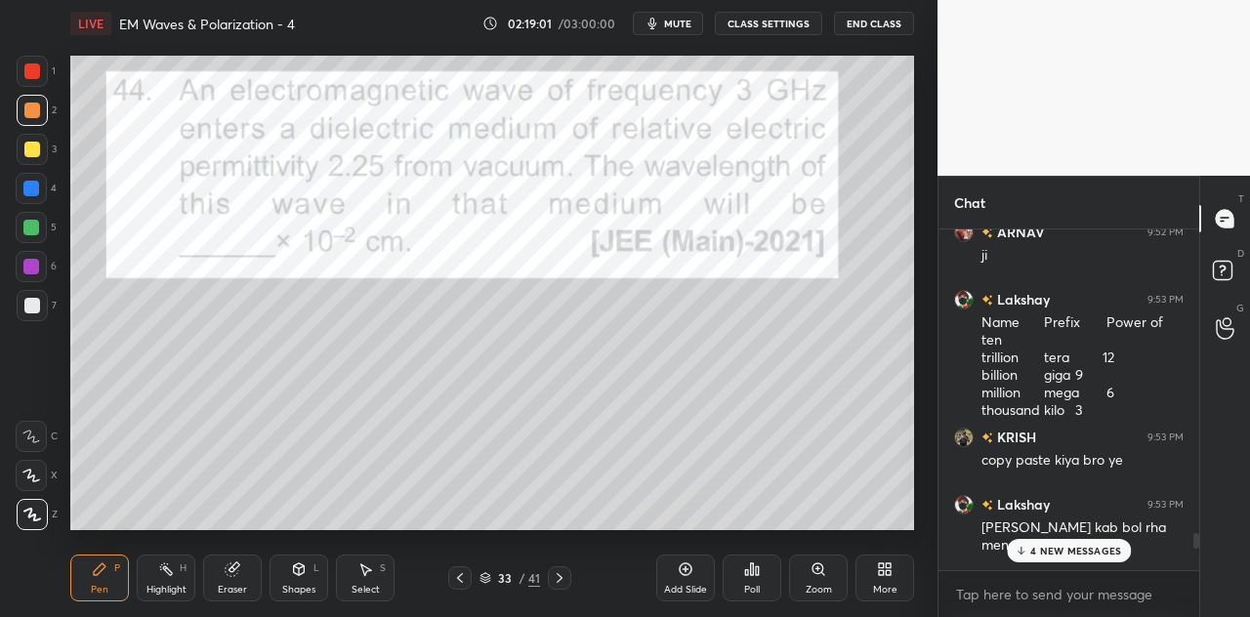
click at [1058, 557] on p "4 NEW MESSAGES" at bounding box center [1076, 551] width 91 height 12
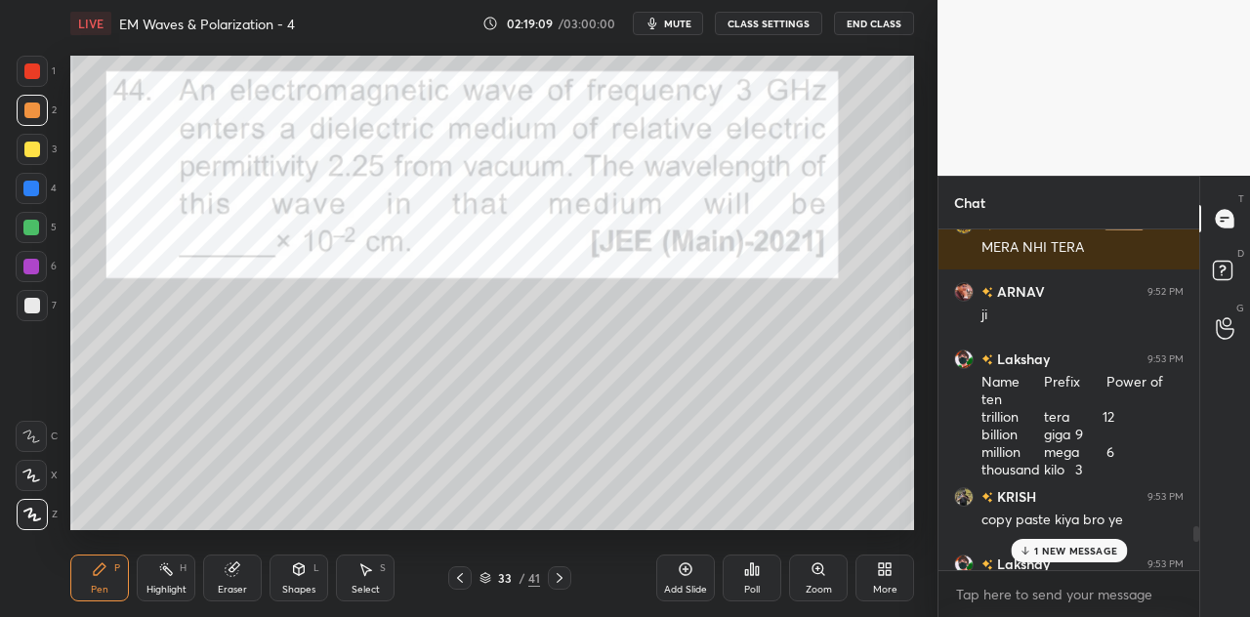
scroll to position [6688, 0]
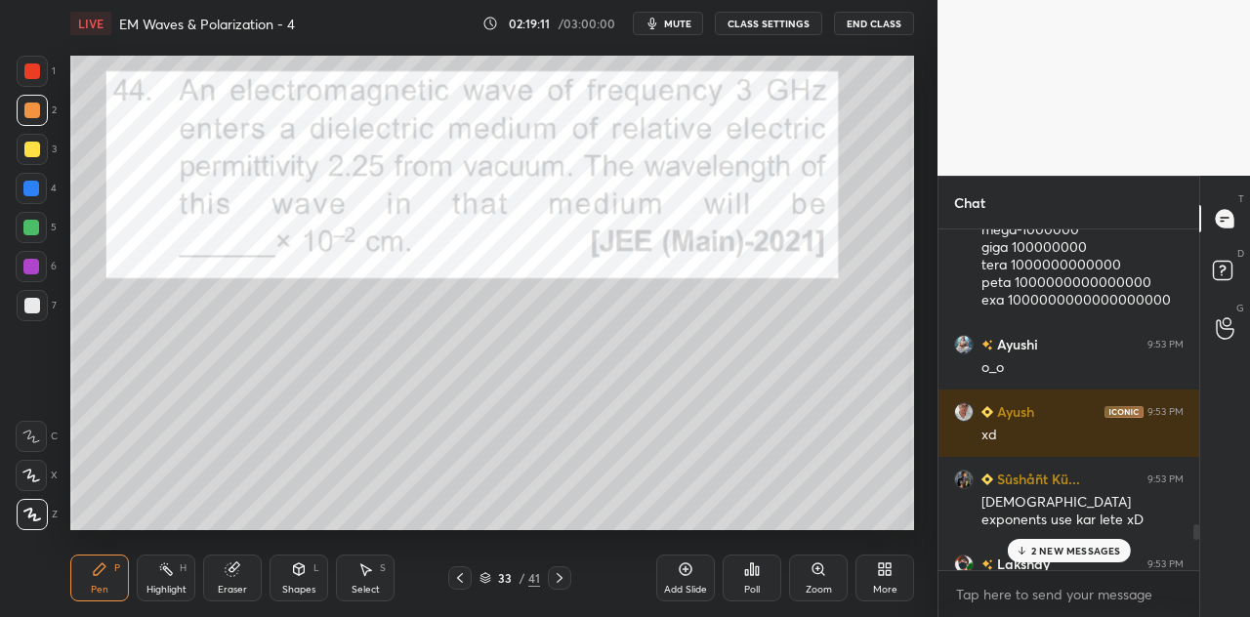
drag, startPoint x: 1048, startPoint y: 394, endPoint x: 1043, endPoint y: 570, distance: 176.9
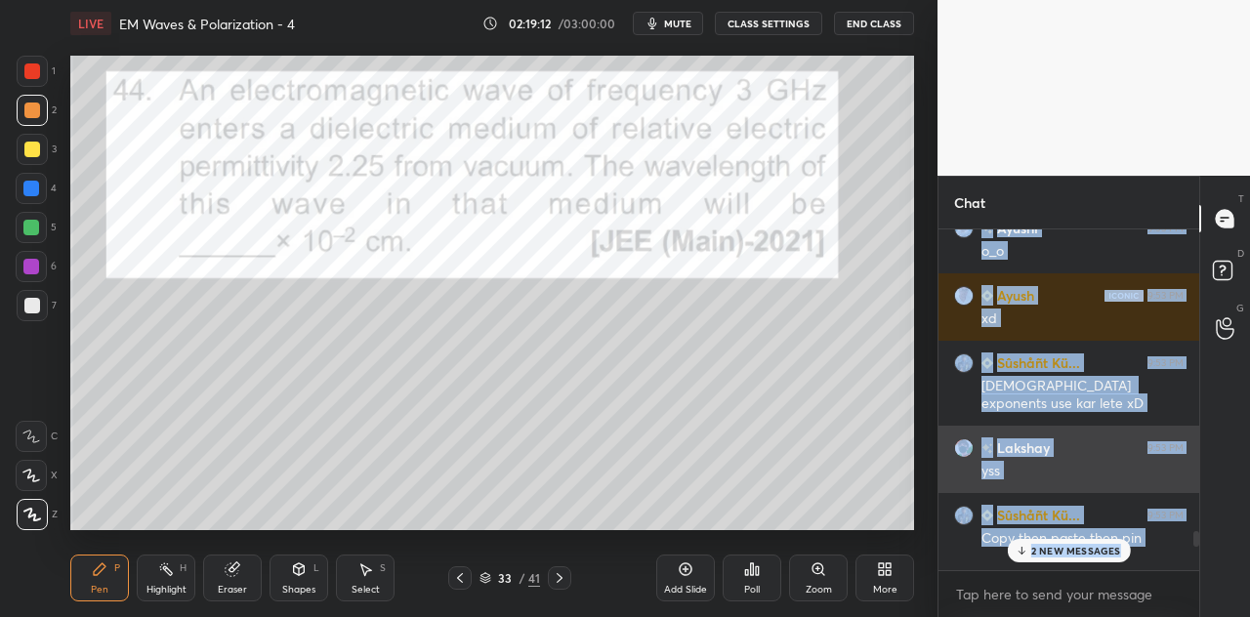
click at [1038, 435] on div "[PERSON_NAME] 9:53 PM yss" at bounding box center [1069, 459] width 261 height 67
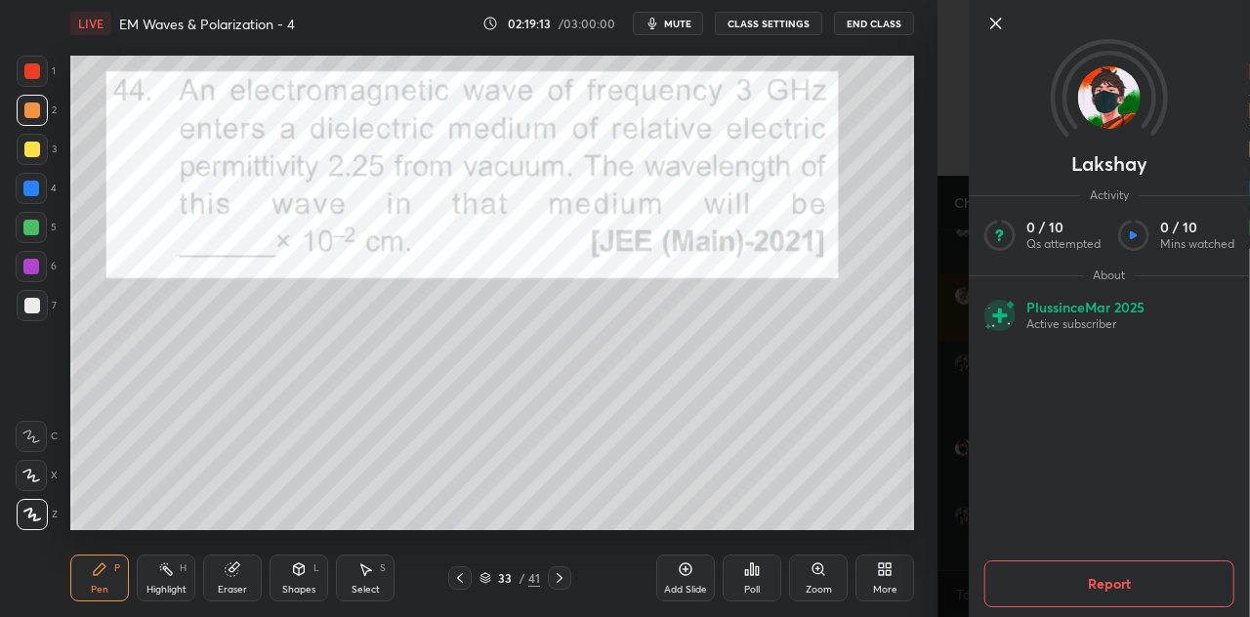
click at [951, 445] on div "[PERSON_NAME] Activity 0 / 10 Qs attempted 0 / 10 Mins watched About Plus since…" at bounding box center [1094, 308] width 313 height 617
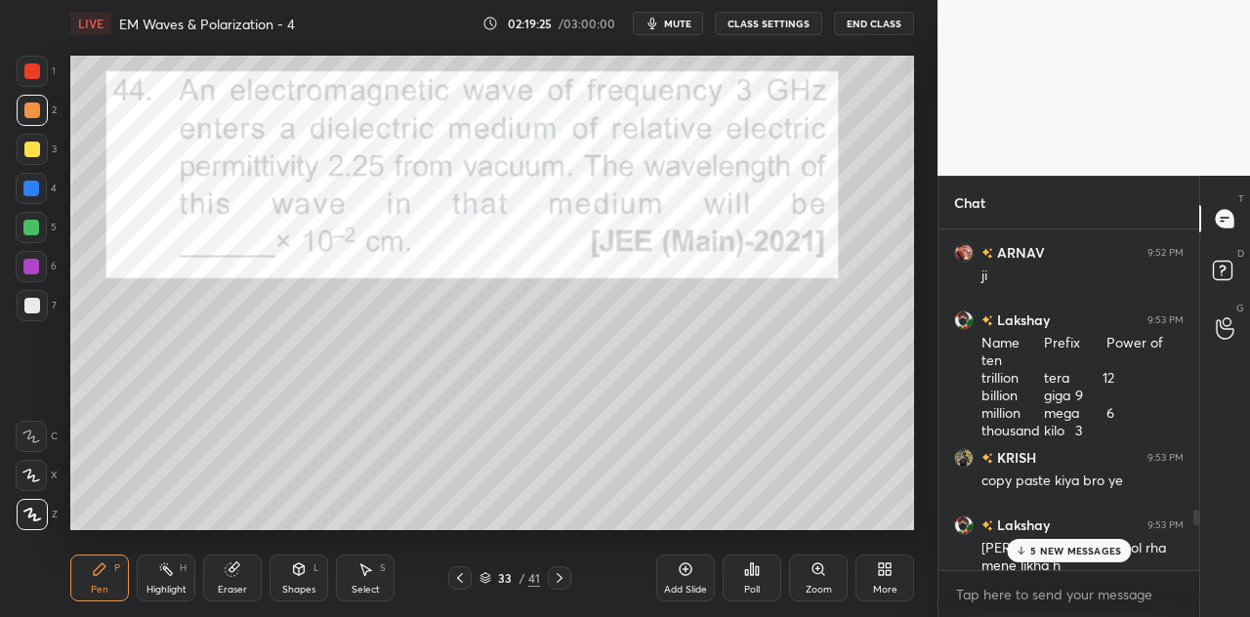
scroll to position [6724, 0]
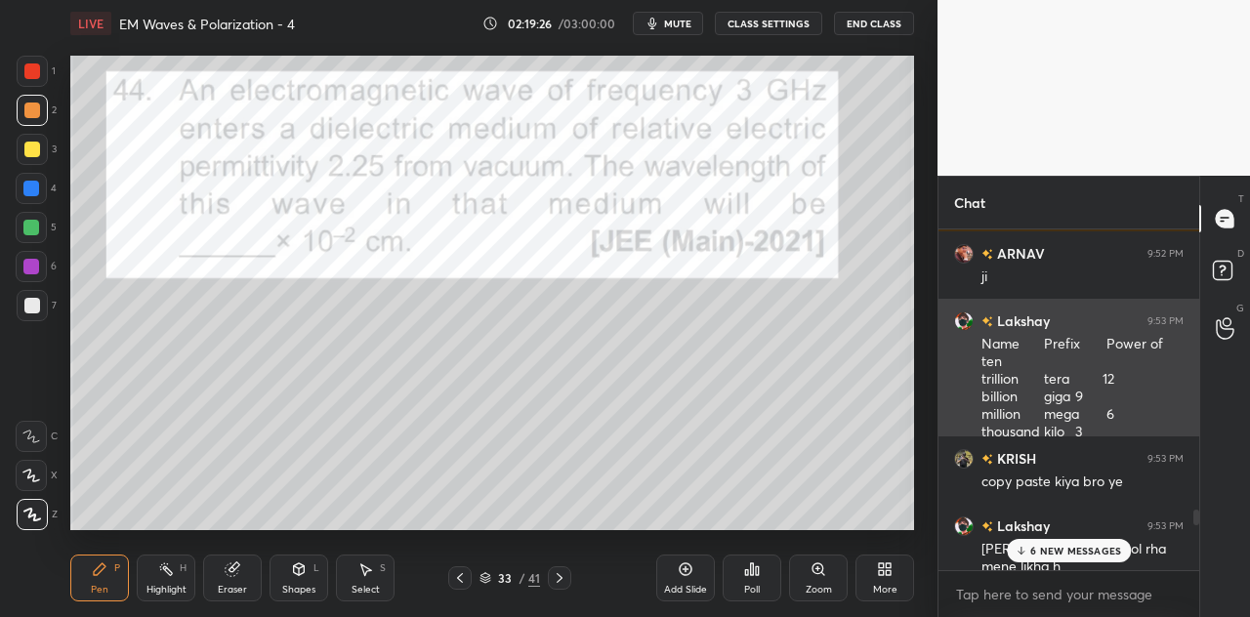
click at [1028, 389] on div "Name Prefix Power of ten trillion tera 12 billion giga 9 million mega 6 thousan…" at bounding box center [1083, 388] width 202 height 107
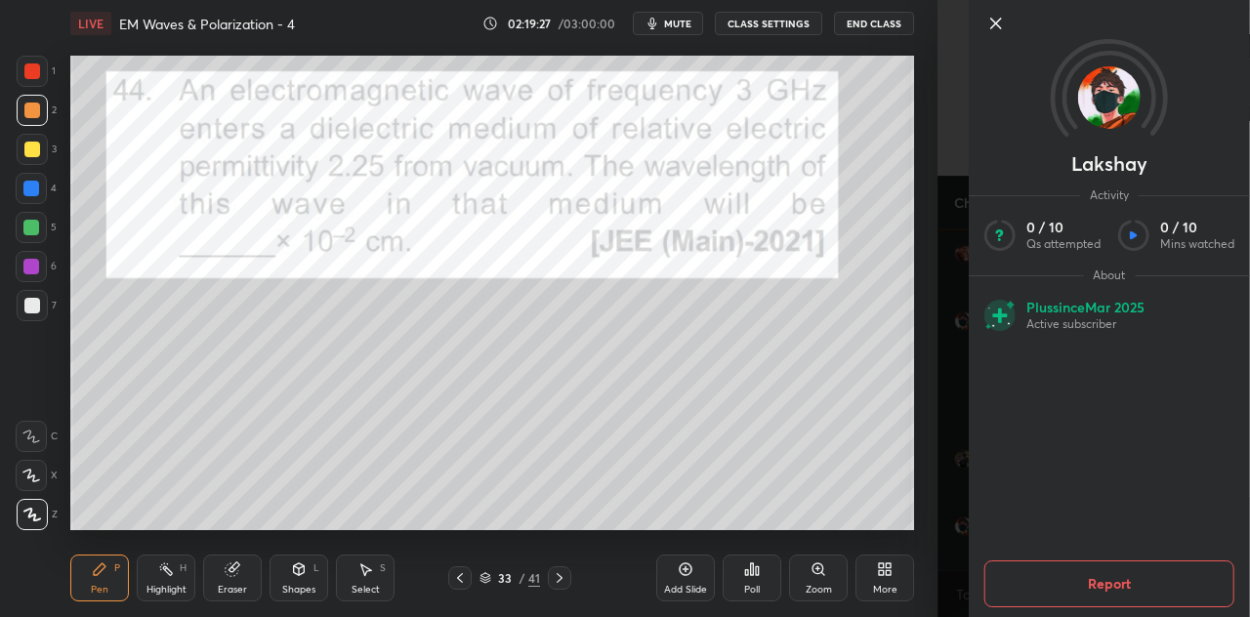
click at [958, 366] on div "[PERSON_NAME] Activity 0 / 10 Qs attempted 0 / 10 Mins watched About Plus since…" at bounding box center [1094, 308] width 313 height 617
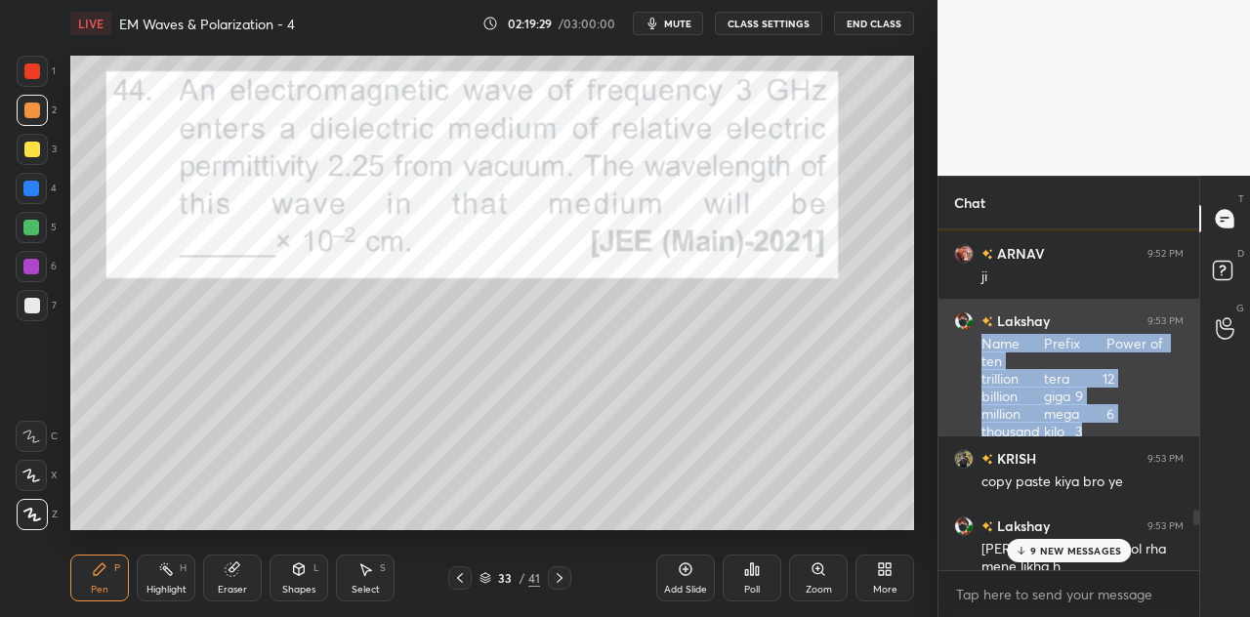
drag, startPoint x: 974, startPoint y: 343, endPoint x: 1092, endPoint y: 411, distance: 136.5
click at [1092, 411] on div "[PERSON_NAME] 9:53 PM Name Prefix Power of ten trillion tera 12 billion giga 9 …" at bounding box center [1069, 376] width 261 height 155
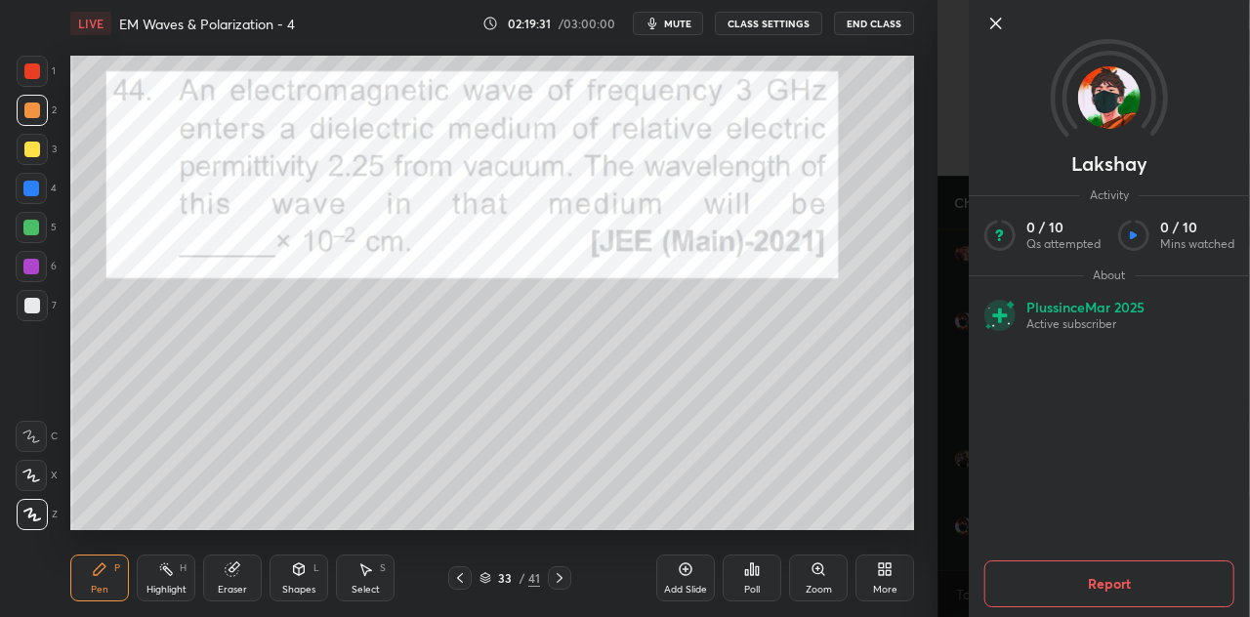
copy div "Name Prefix Power of ten trillion tera 12 billion giga 9 million mega 6 thousan…"
click at [990, 26] on icon at bounding box center [996, 23] width 23 height 23
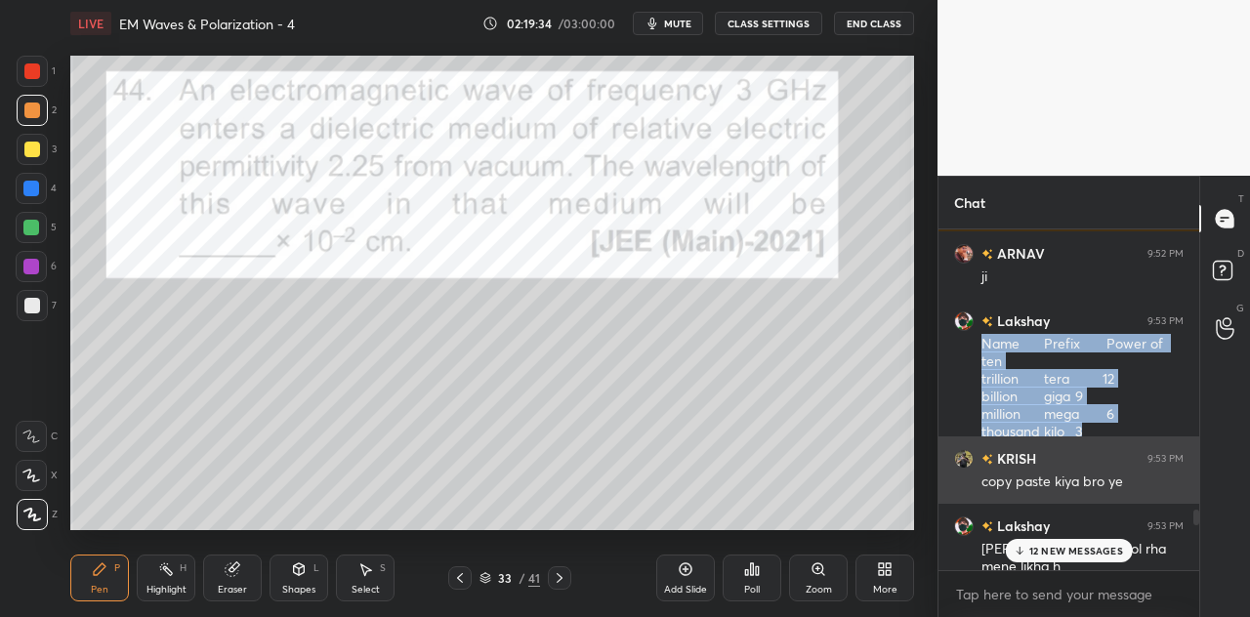
copy div "Name Prefix Power of ten trillion tera 12 billion giga 9 million mega 6 thousan…"
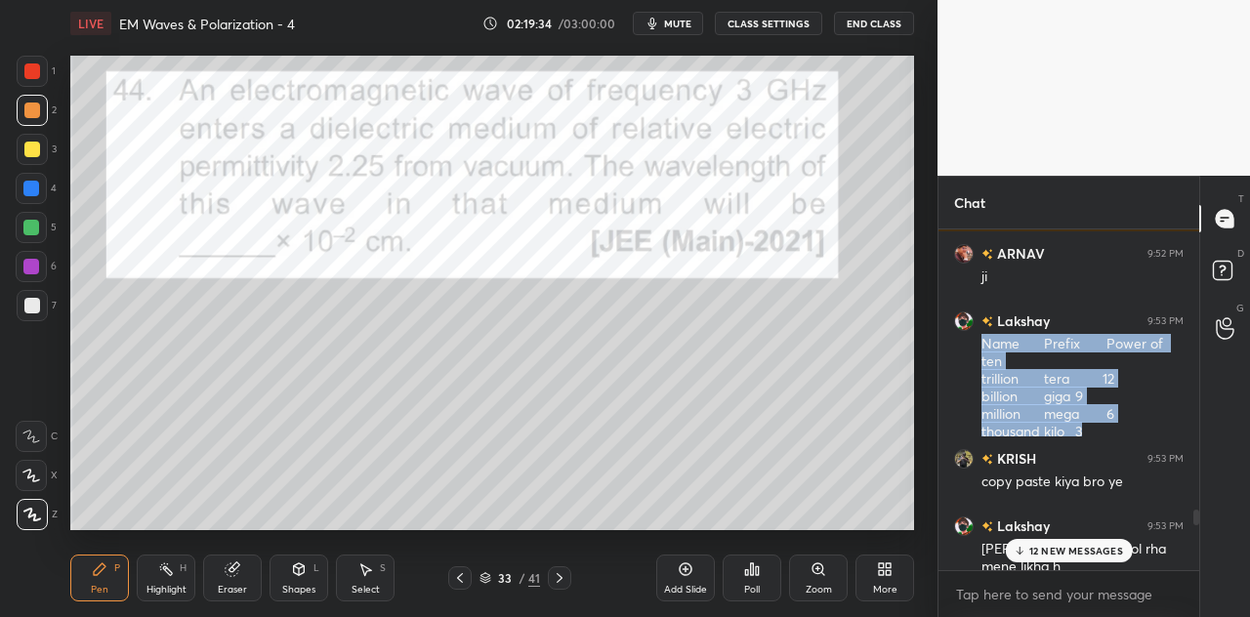
click at [994, 591] on body "1 2 3 4 5 6 7 C X Z C X Z E E Erase all H H LIVE EM Waves & Polarization - 4 02…" at bounding box center [625, 308] width 1250 height 617
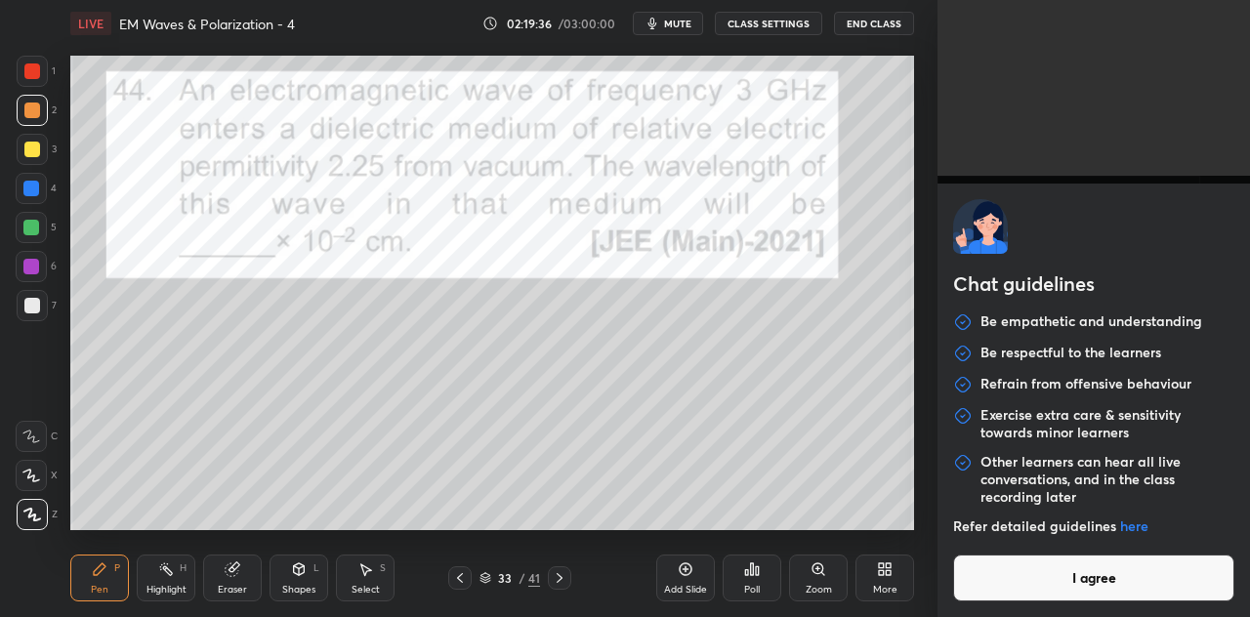
click at [1059, 578] on button "I agree" at bounding box center [1093, 578] width 281 height 47
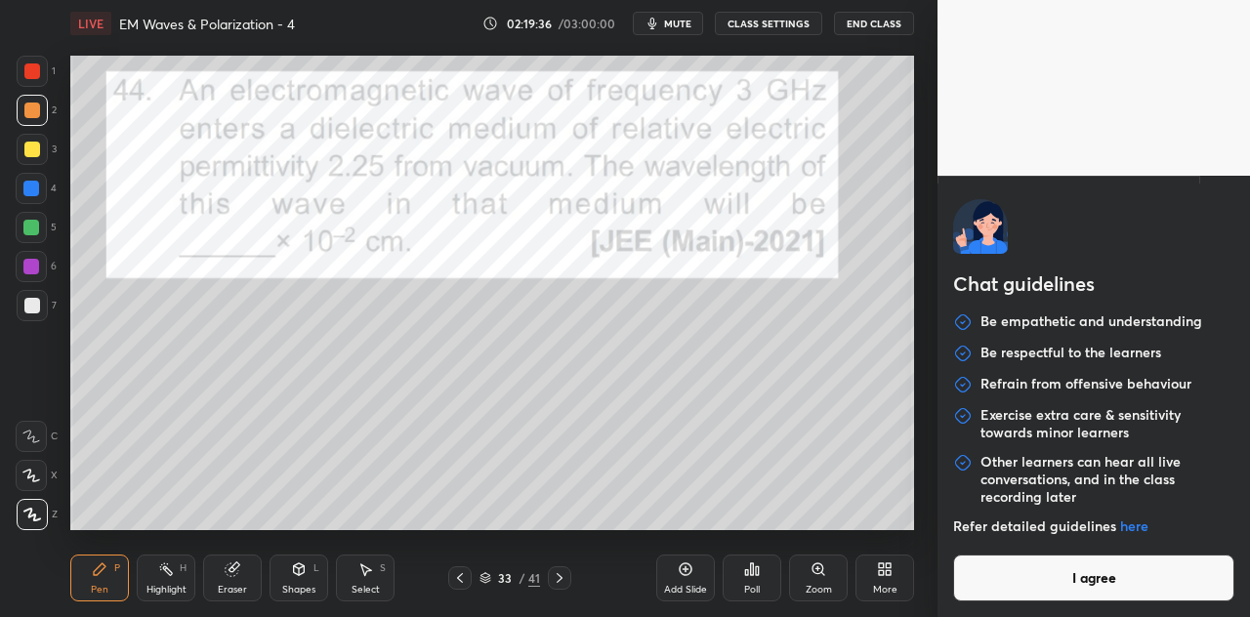
type textarea "x"
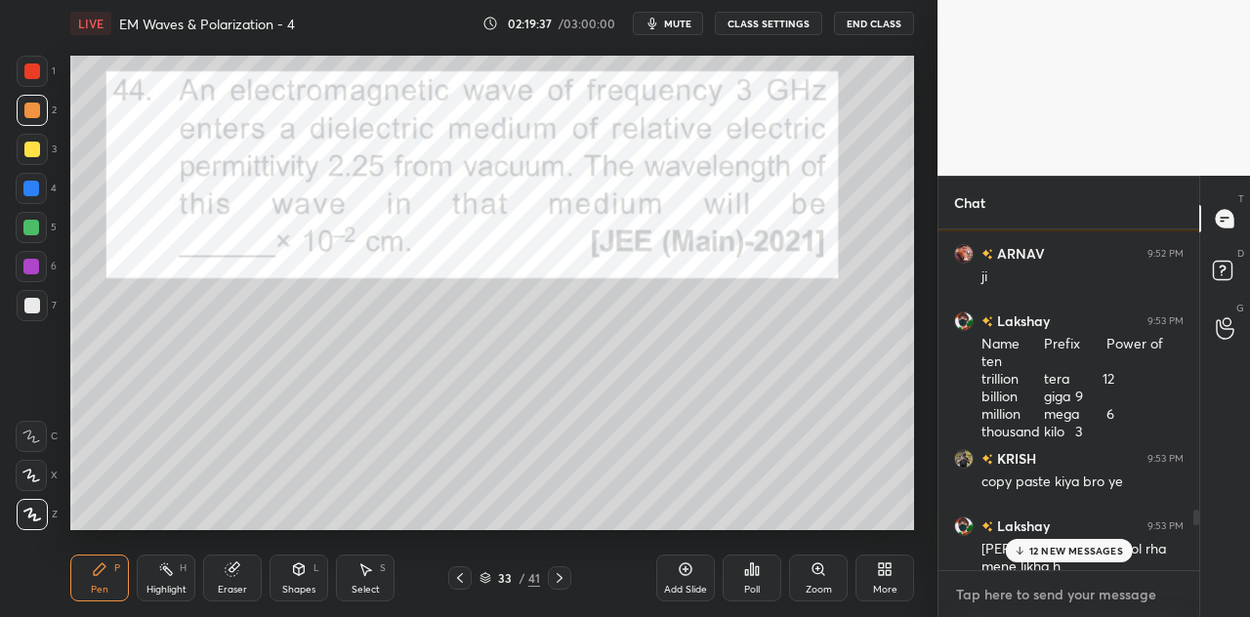
paste textarea "Name Prefix Power of ten trillion tera 12 billion giga 9 million mega 6 thousan…"
type textarea "Name Prefix Power of ten trillion tera 12 billion giga 9 million mega 6 thousan…"
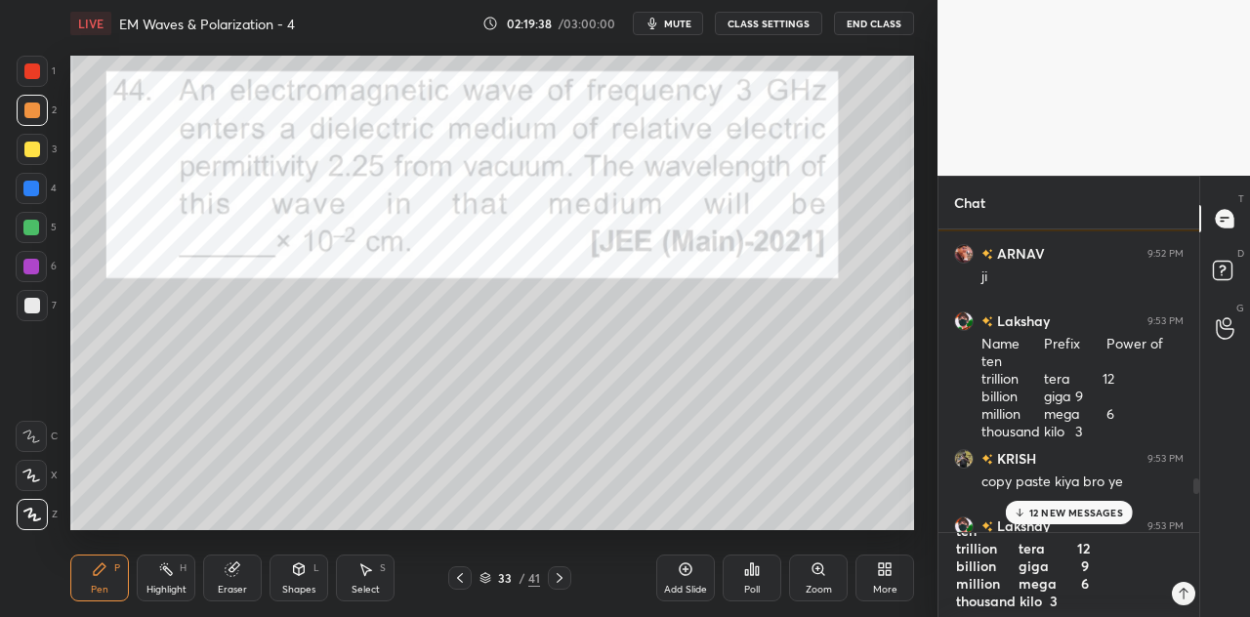
scroll to position [6, 6]
type textarea "x"
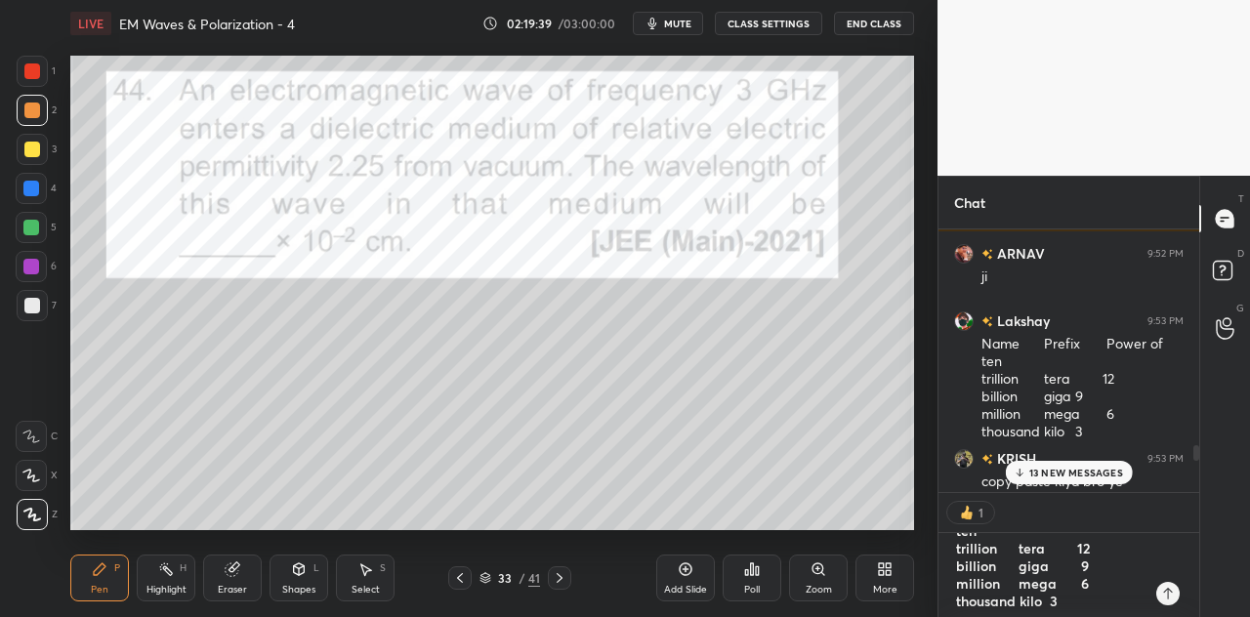
type textarea "Name Prefix Power of ten trillion tera 12 billion giga 9 million mega 6 thousan…"
click at [1163, 592] on icon at bounding box center [1168, 594] width 16 height 16
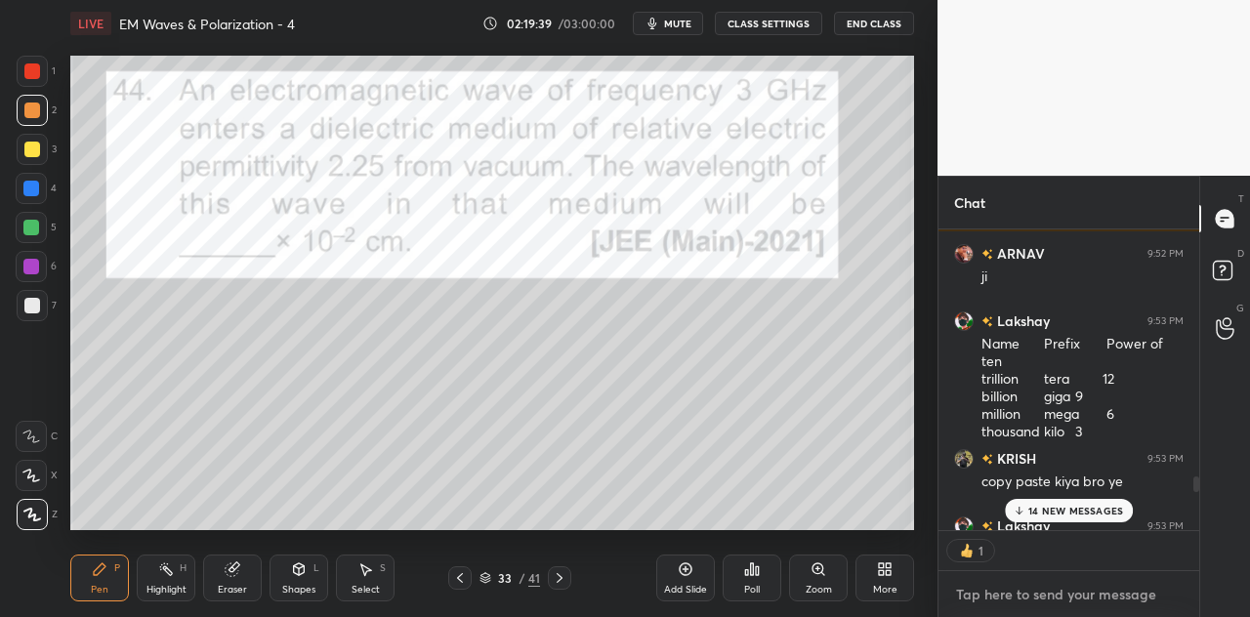
scroll to position [295, 255]
click at [1080, 509] on p "14 NEW MESSAGES" at bounding box center [1076, 511] width 95 height 12
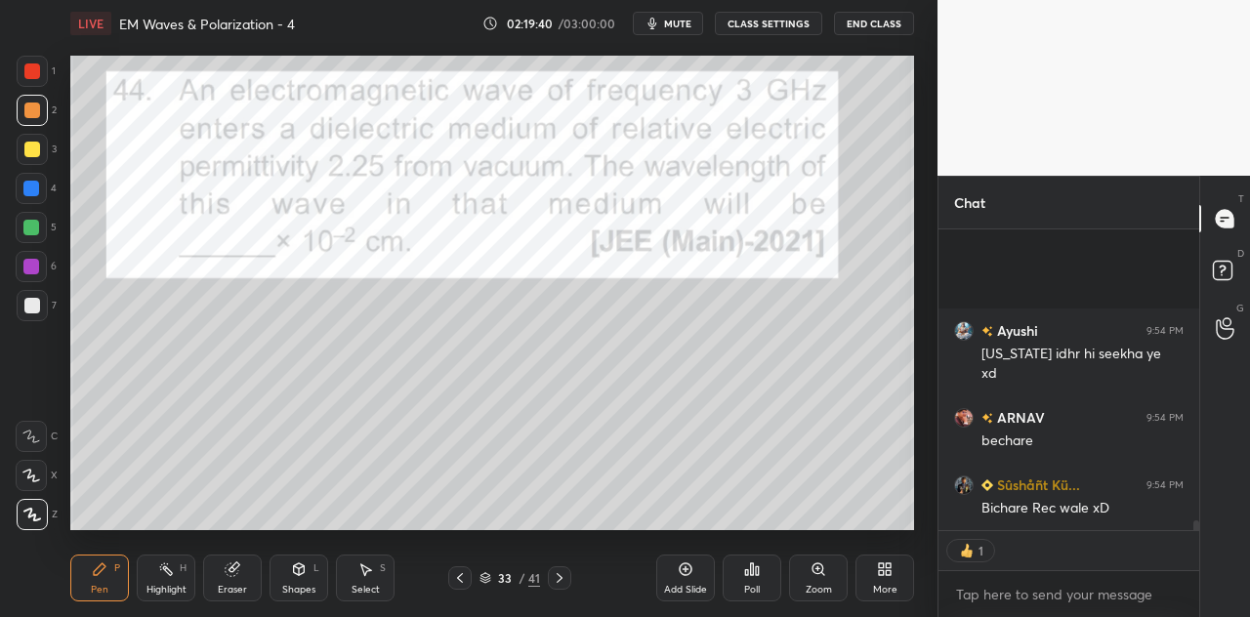
scroll to position [8895, 0]
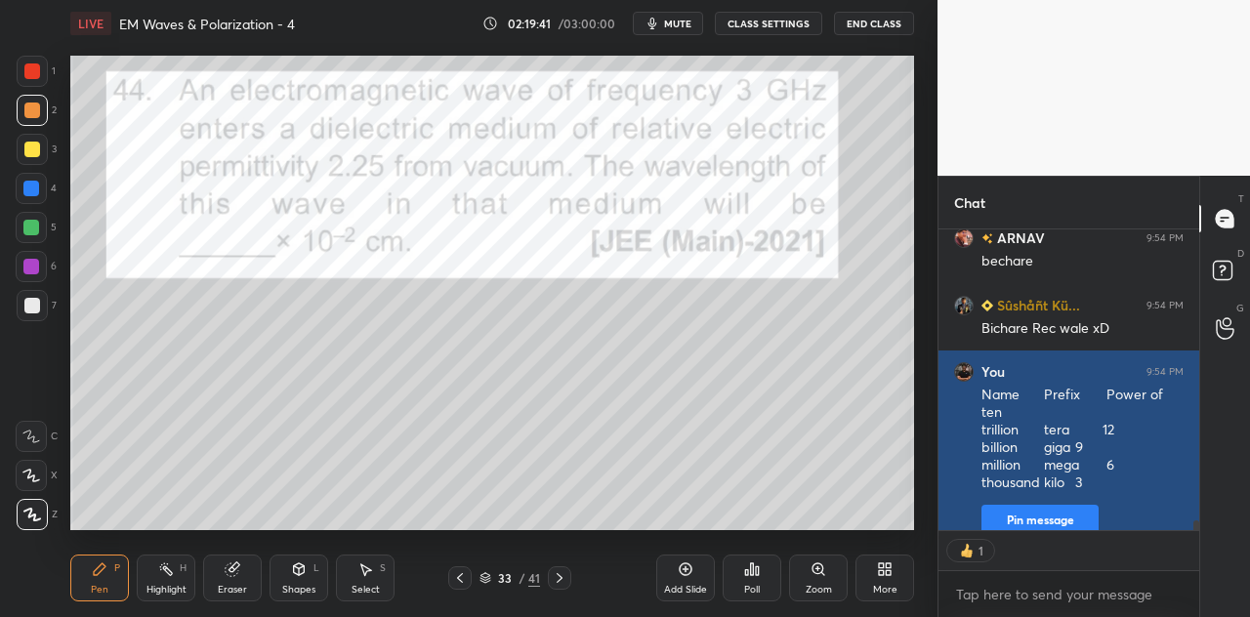
click at [1053, 505] on button "Pin message" at bounding box center [1040, 520] width 117 height 31
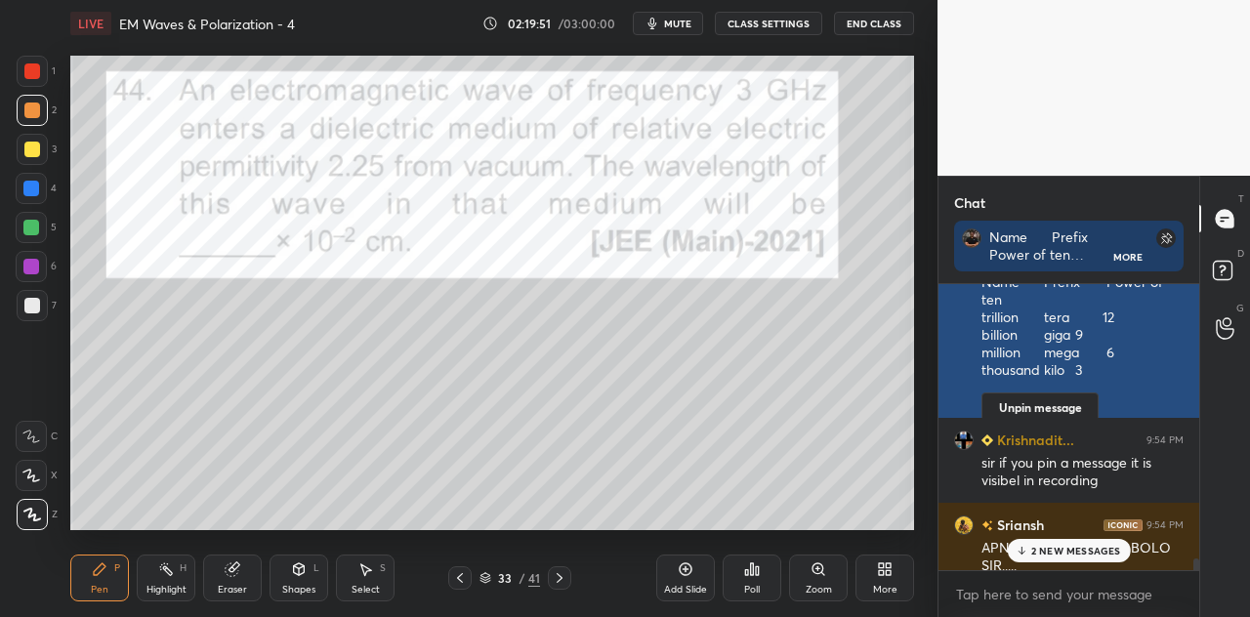
scroll to position [280, 255]
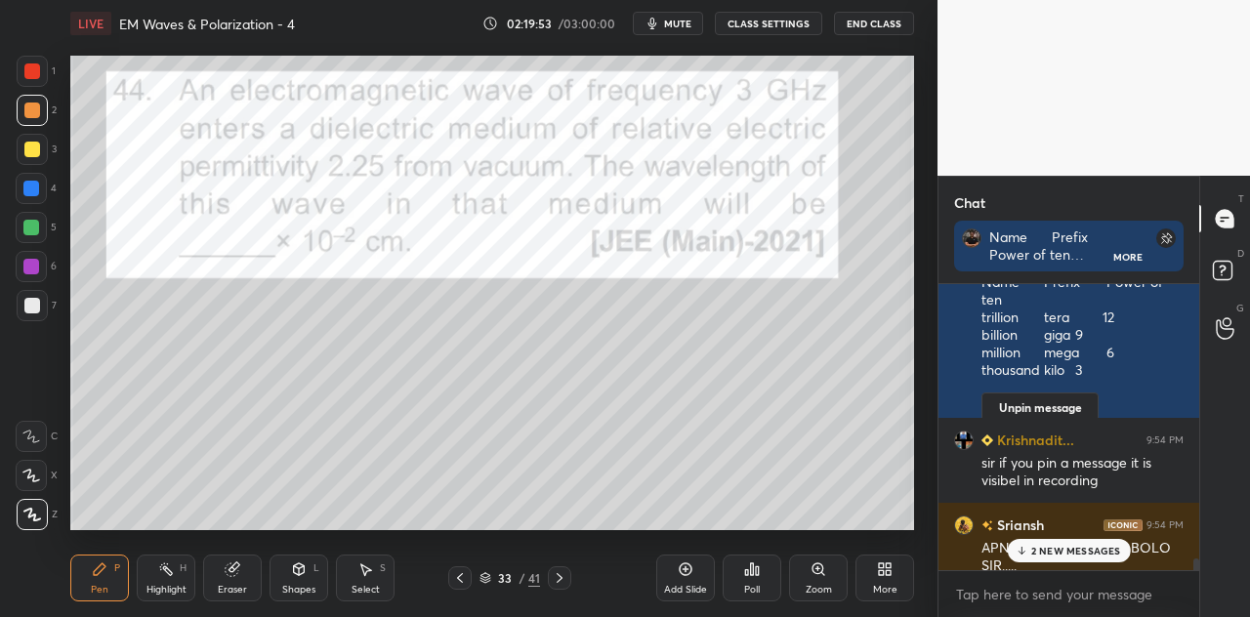
click at [1057, 549] on p "2 NEW MESSAGES" at bounding box center [1077, 551] width 90 height 12
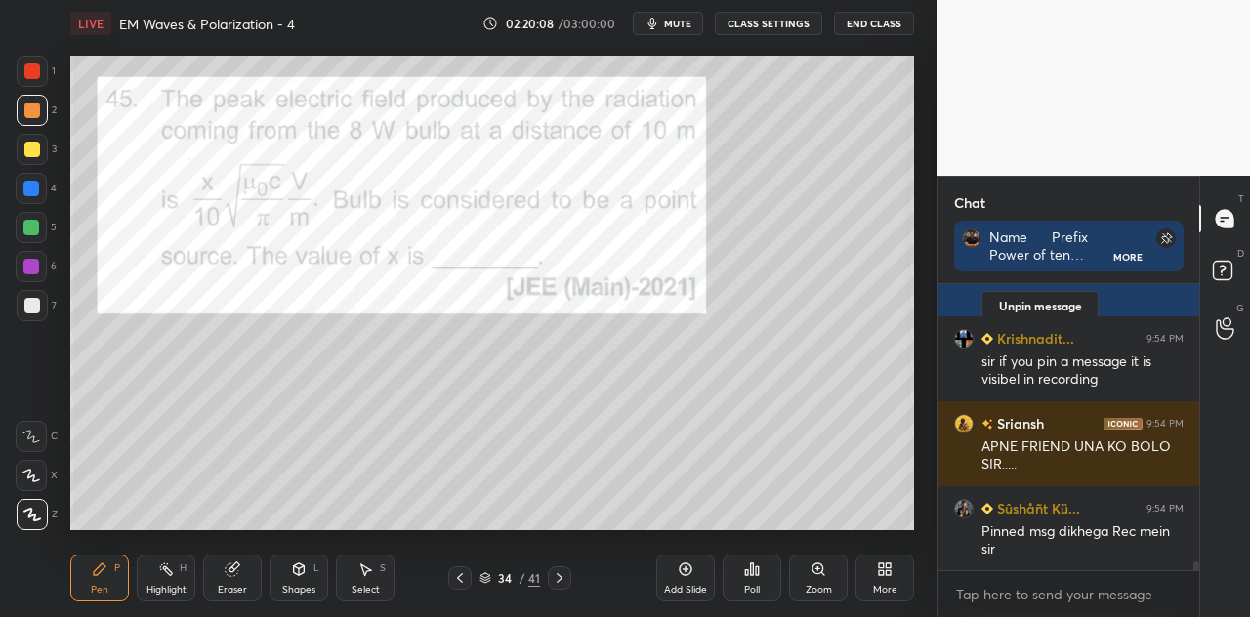
scroll to position [9286, 0]
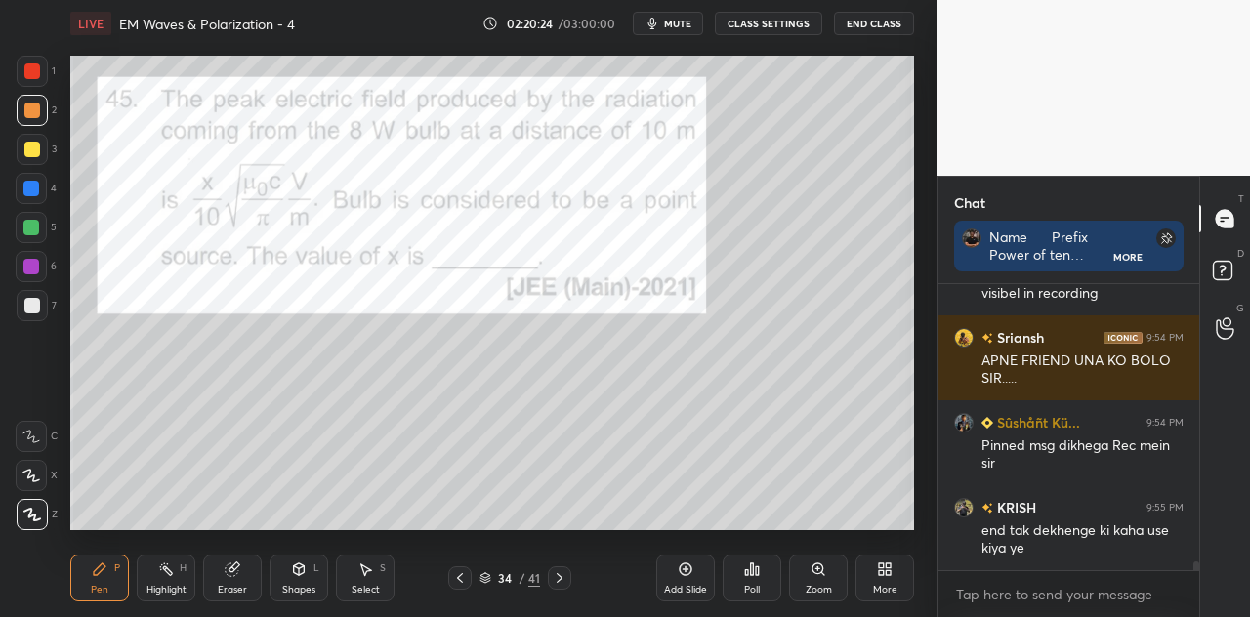
click at [238, 579] on div "Eraser" at bounding box center [232, 578] width 59 height 47
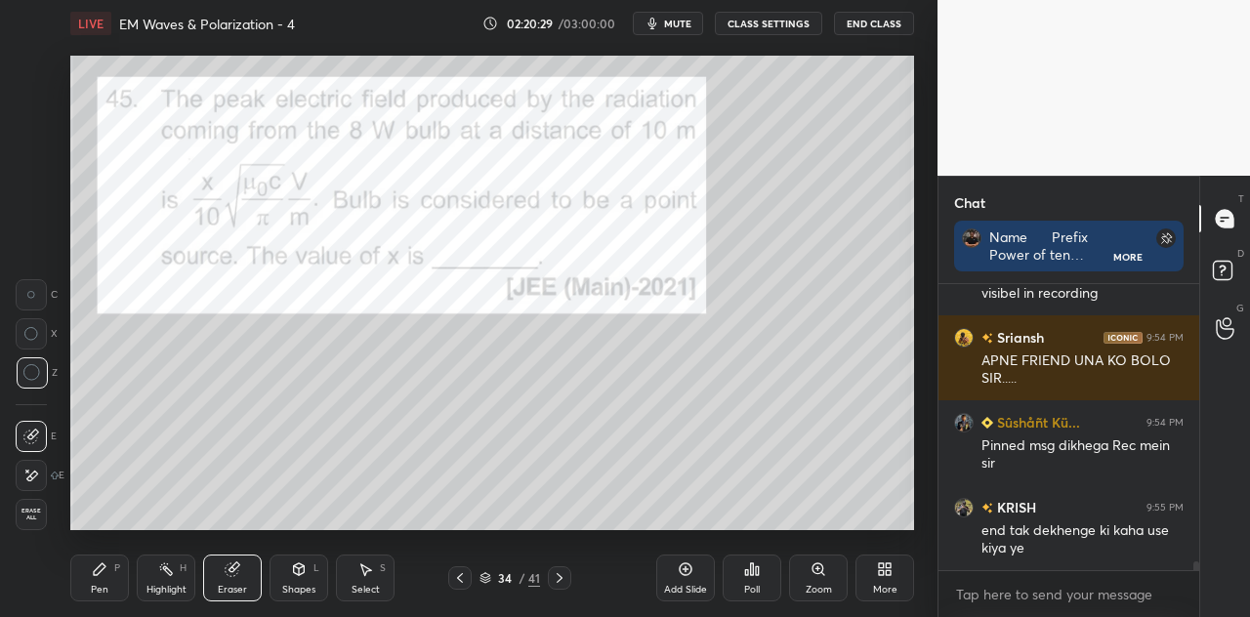
click at [114, 589] on div "Pen P" at bounding box center [99, 578] width 59 height 47
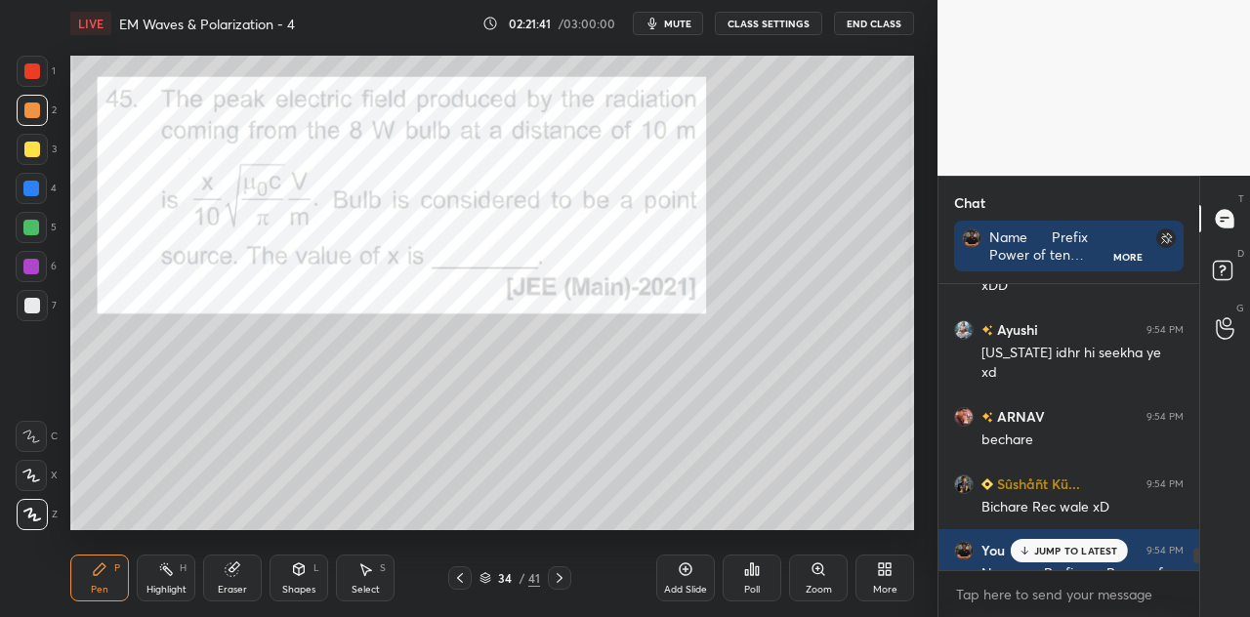
scroll to position [8778, 0]
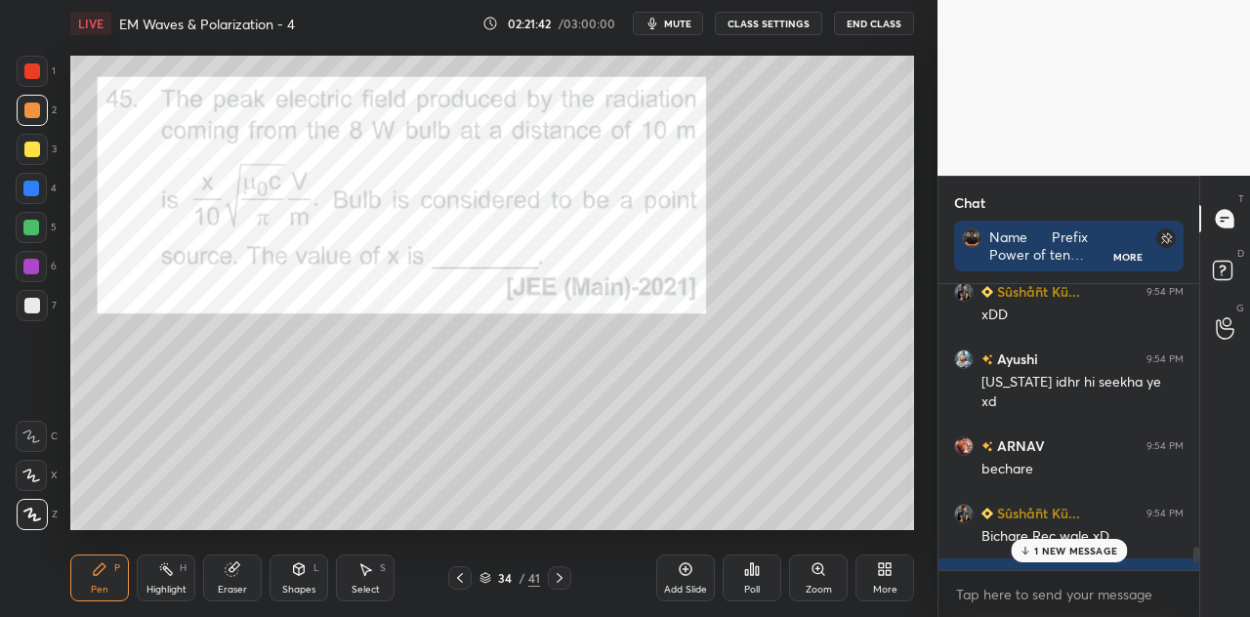
click at [1048, 554] on p "1 NEW MESSAGE" at bounding box center [1075, 551] width 83 height 12
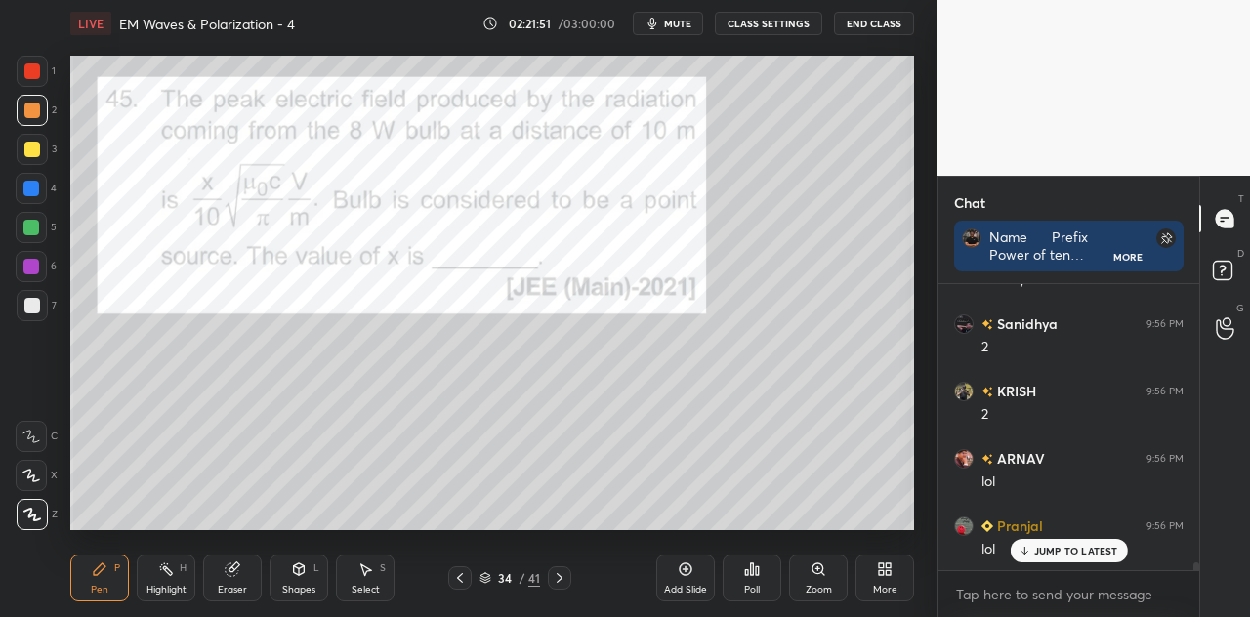
scroll to position [9891, 0]
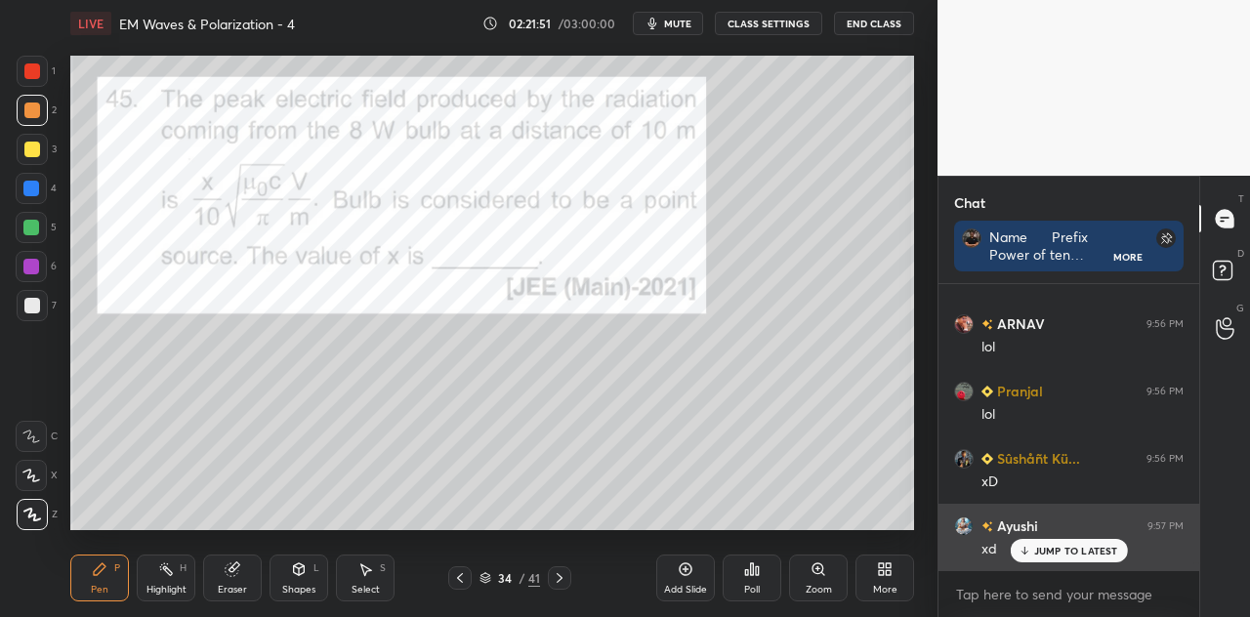
click at [1049, 549] on p "JUMP TO LATEST" at bounding box center [1076, 551] width 84 height 12
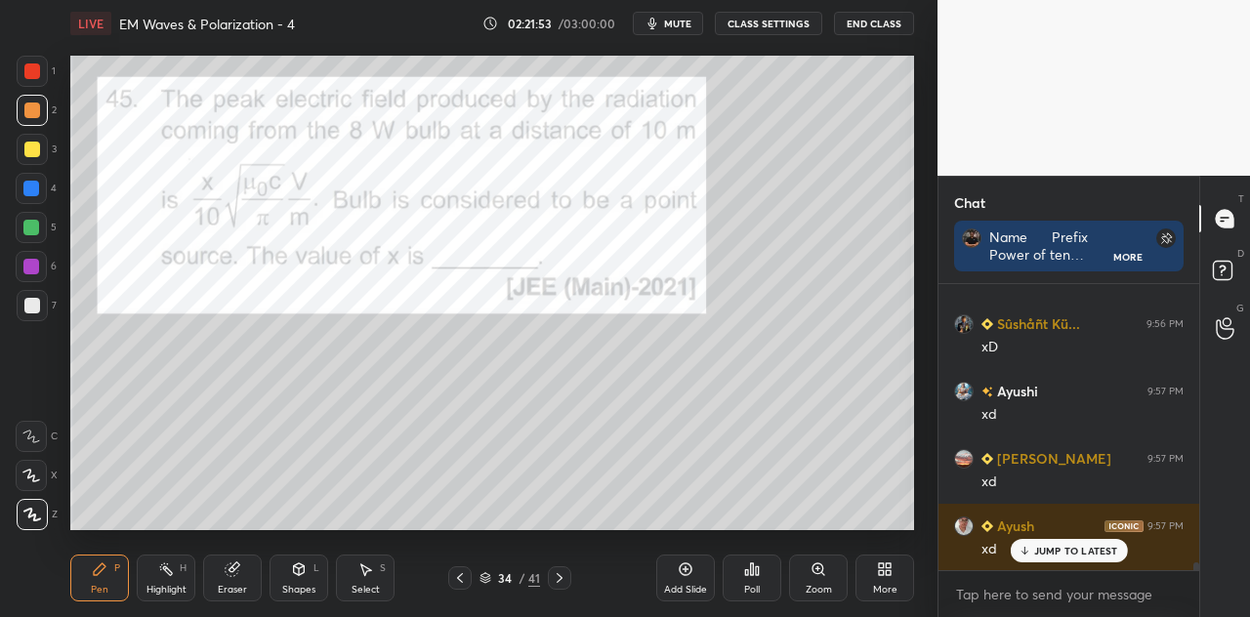
click at [33, 189] on div at bounding box center [31, 189] width 16 height 16
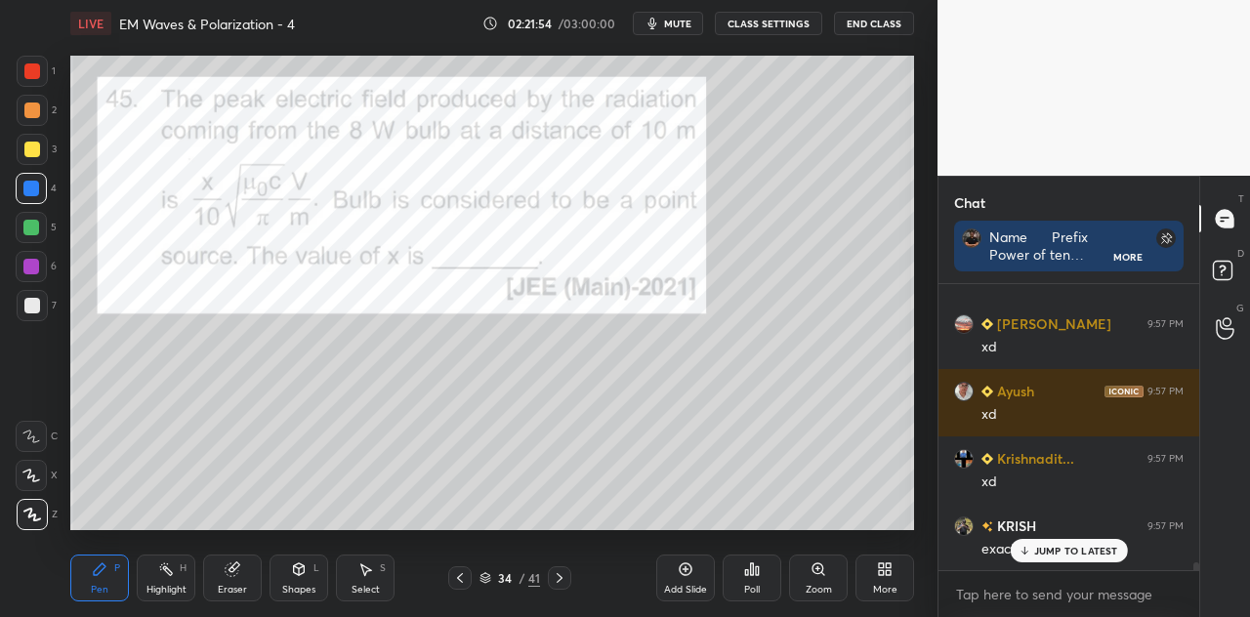
click at [1032, 546] on div "JUMP TO LATEST" at bounding box center [1068, 550] width 117 height 23
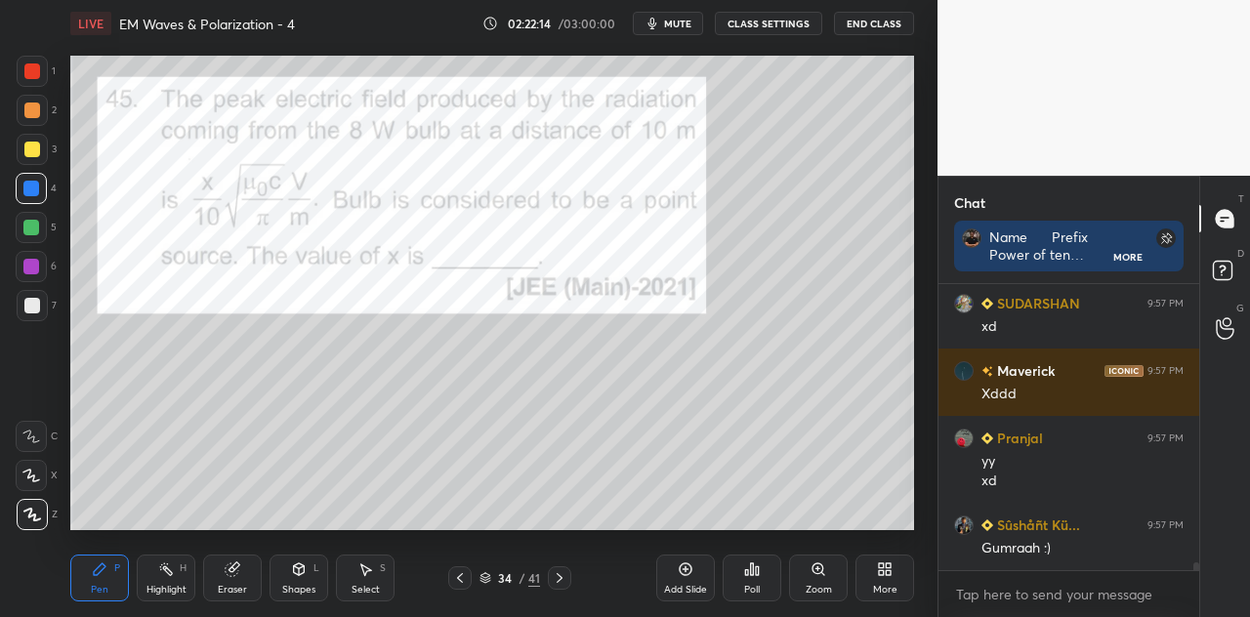
scroll to position [10585, 0]
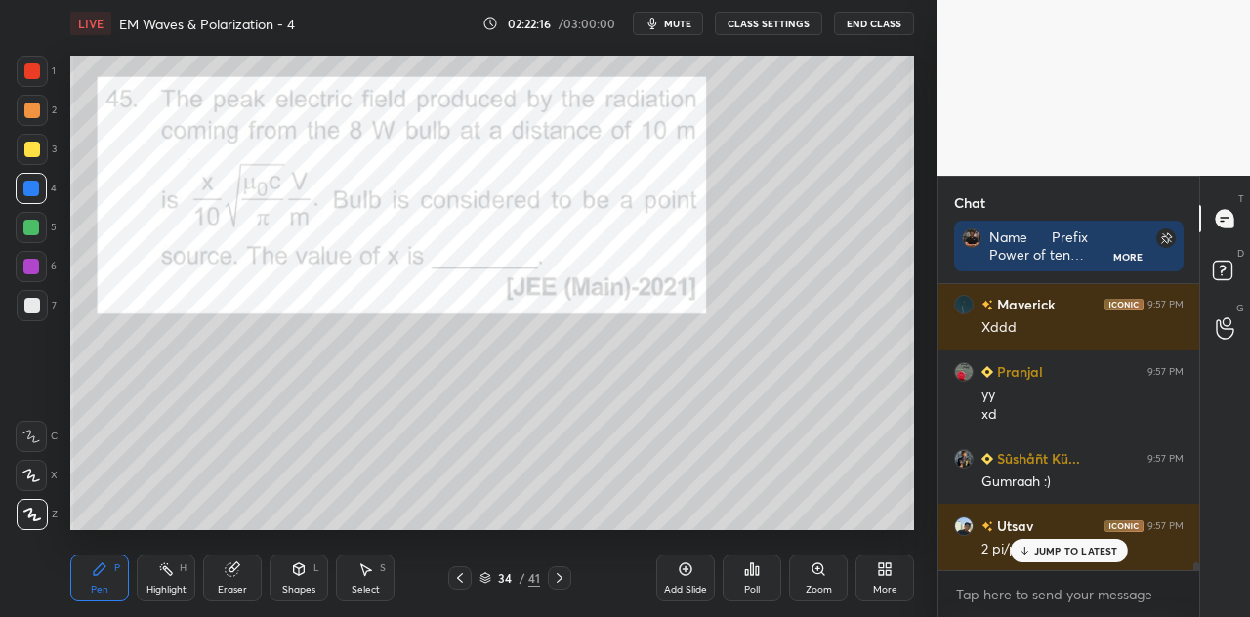
click at [1046, 552] on p "JUMP TO LATEST" at bounding box center [1076, 551] width 84 height 12
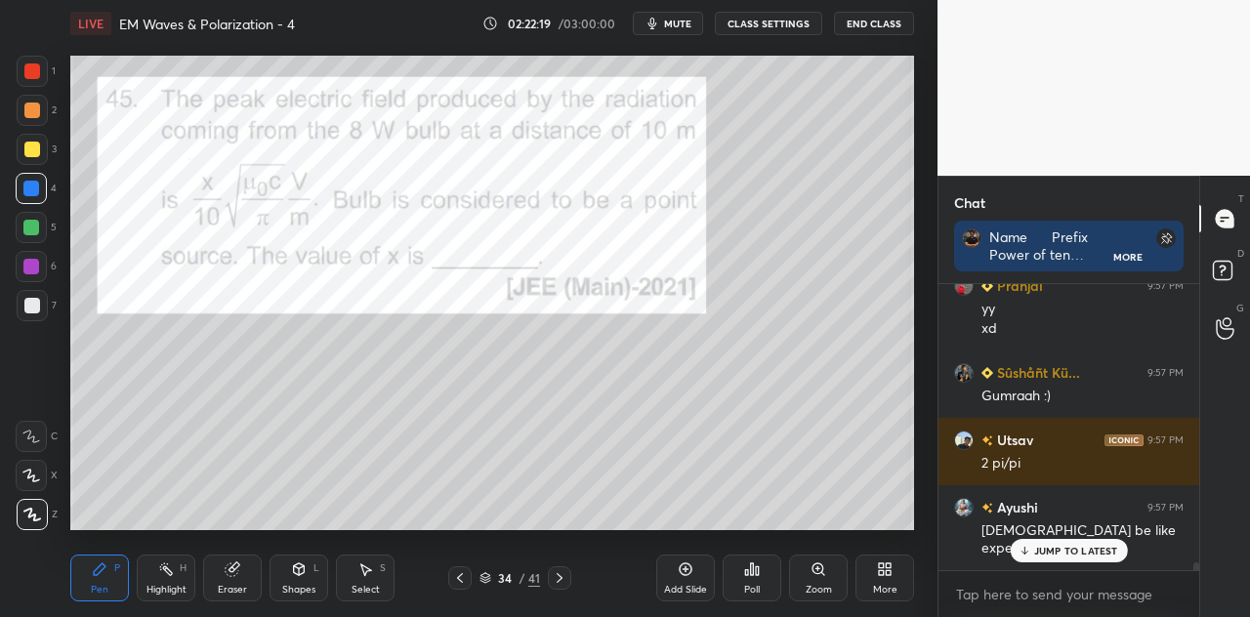
scroll to position [10737, 0]
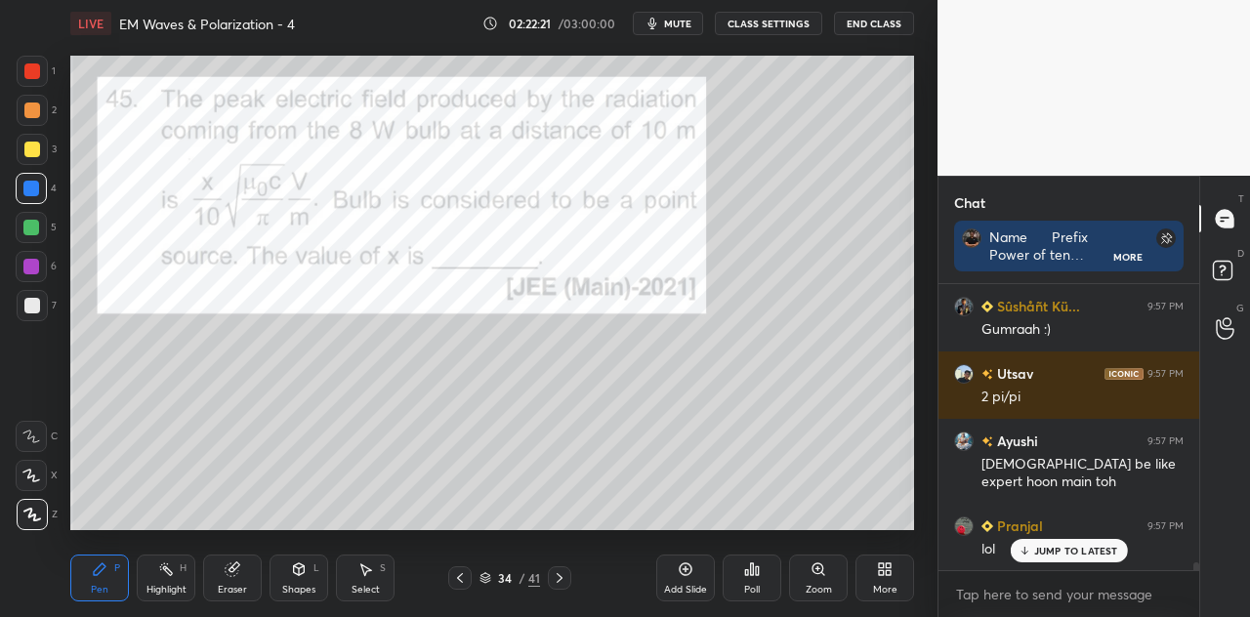
click at [31, 73] on div at bounding box center [32, 71] width 16 height 16
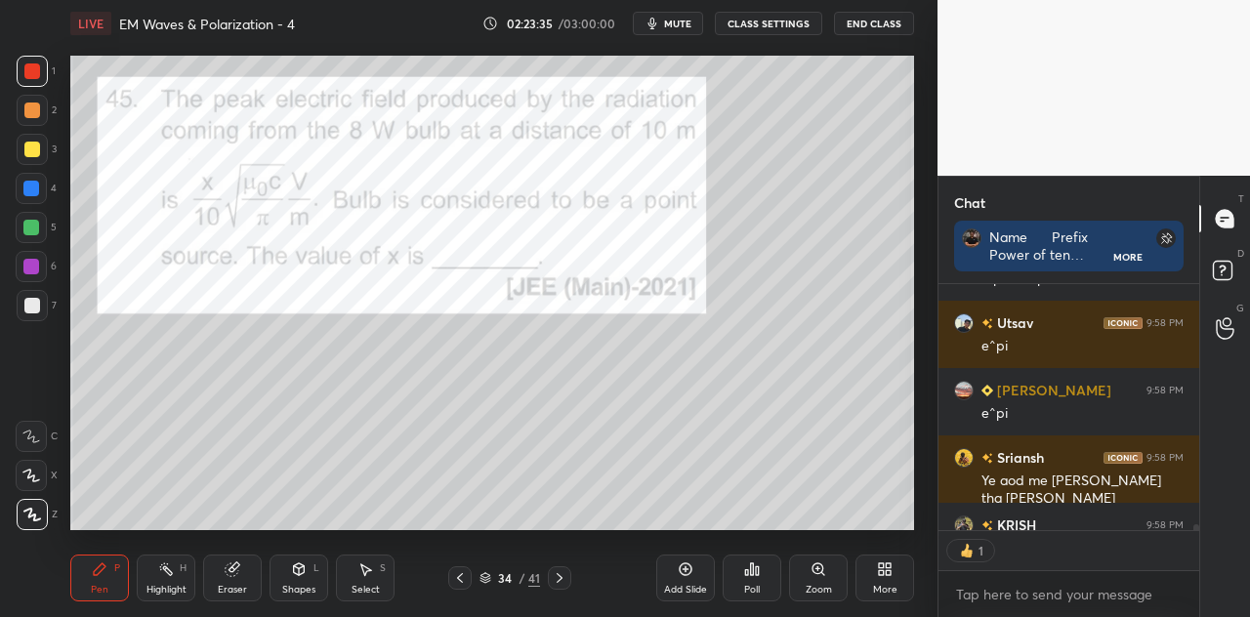
scroll to position [6, 6]
click at [35, 231] on div at bounding box center [31, 228] width 16 height 16
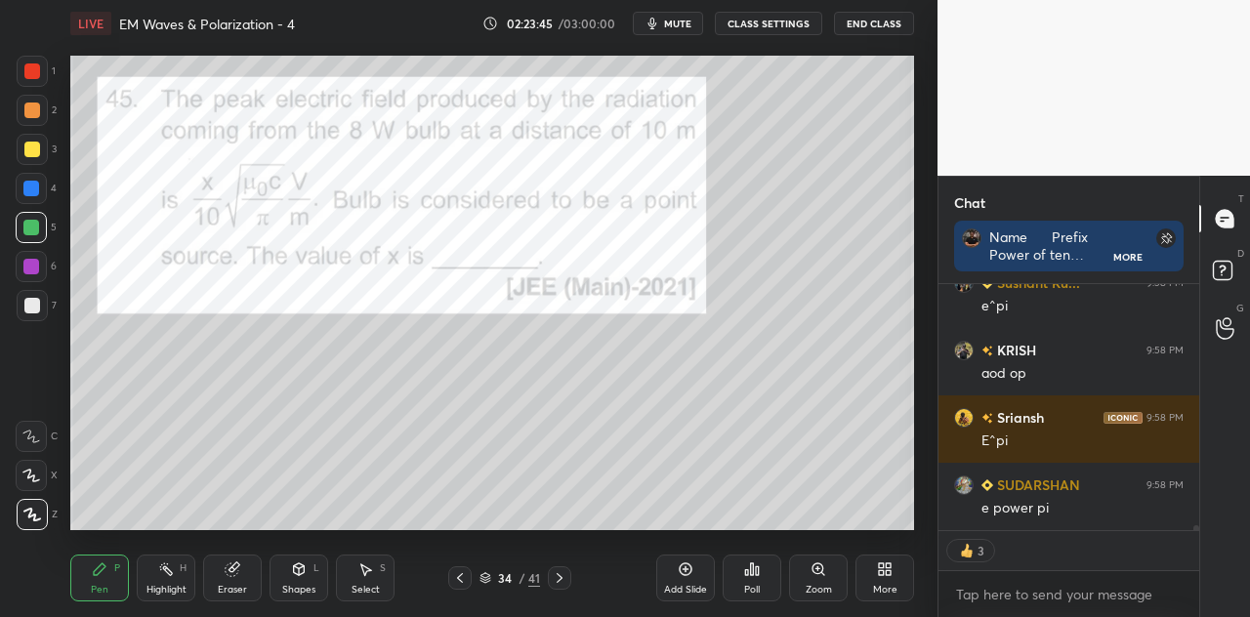
scroll to position [12500, 0]
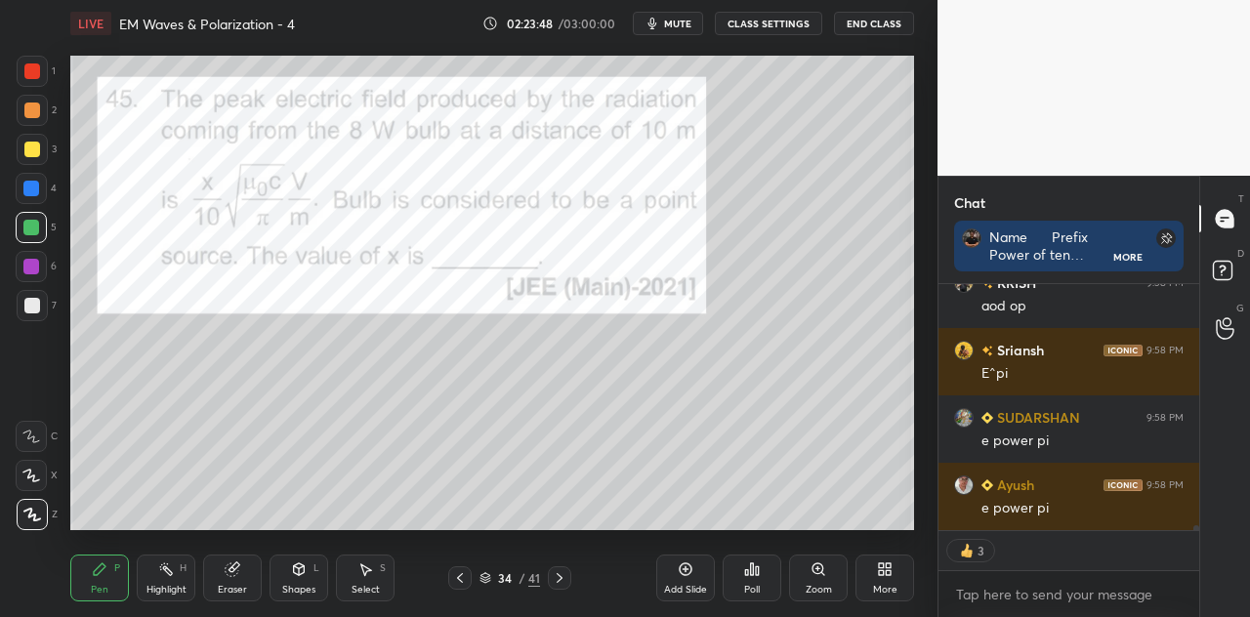
click at [236, 576] on icon at bounding box center [233, 570] width 16 height 16
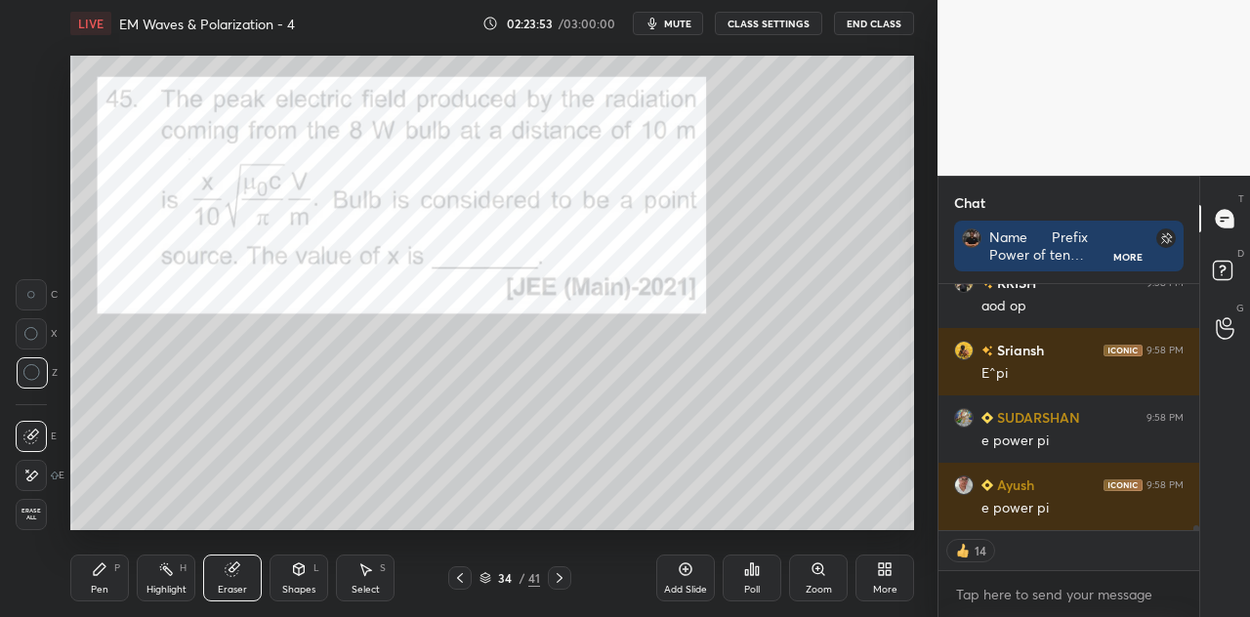
click at [110, 576] on div "Pen P" at bounding box center [99, 578] width 59 height 47
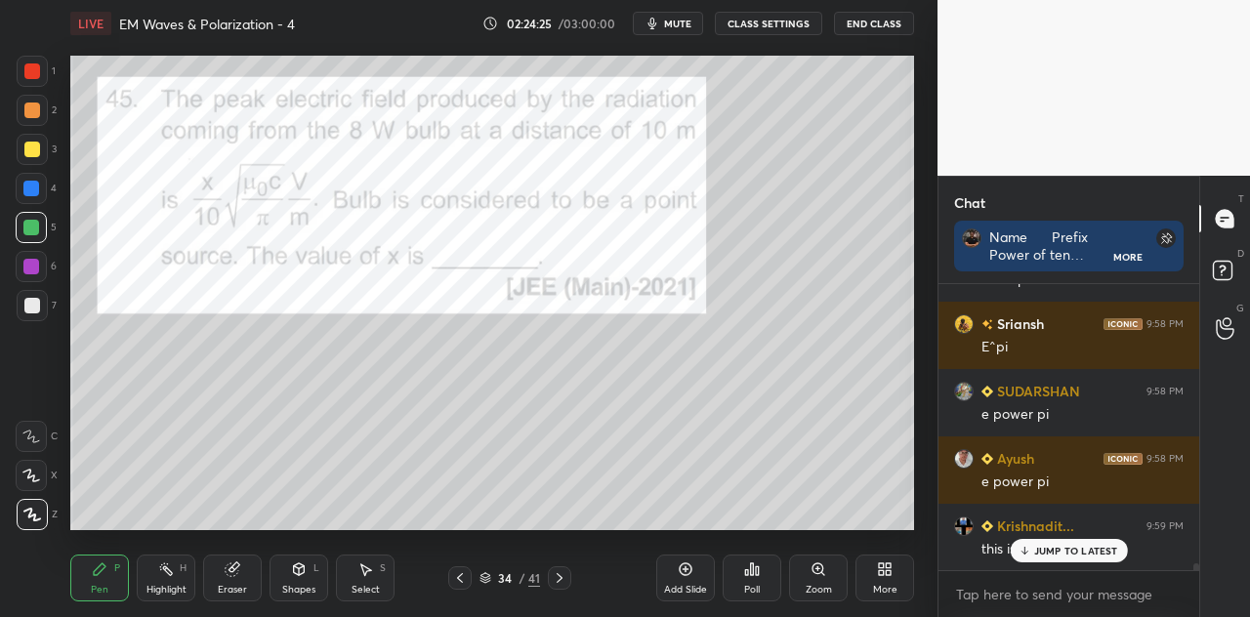
scroll to position [12546, 0]
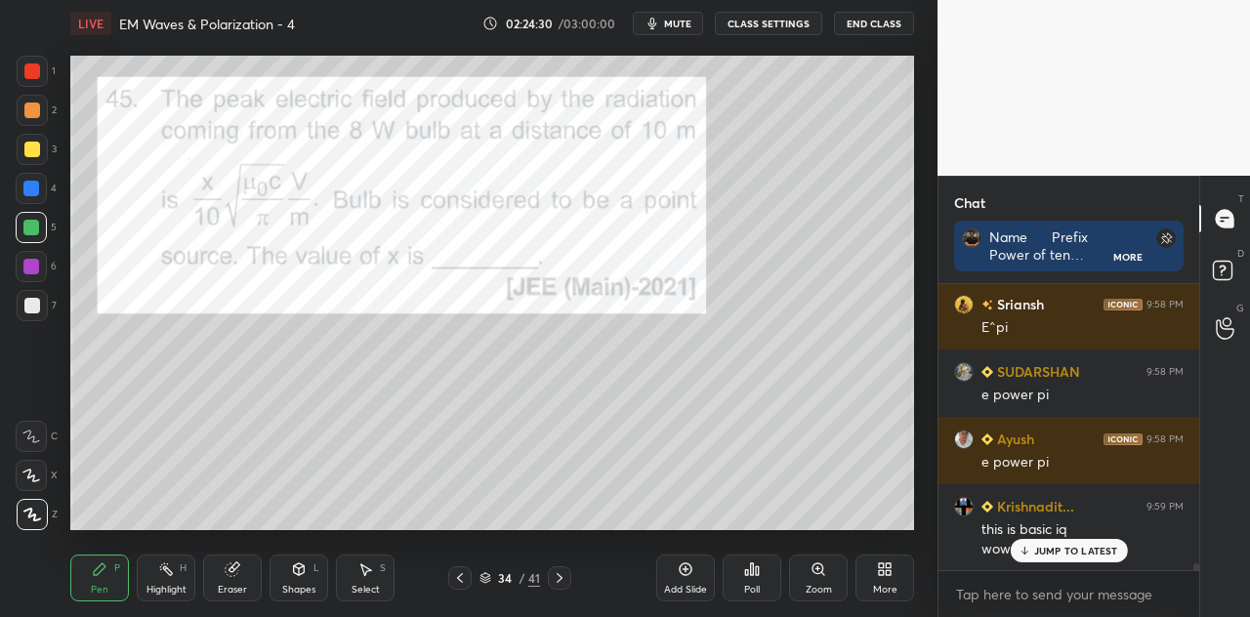
click at [244, 585] on div "Eraser" at bounding box center [232, 590] width 29 height 10
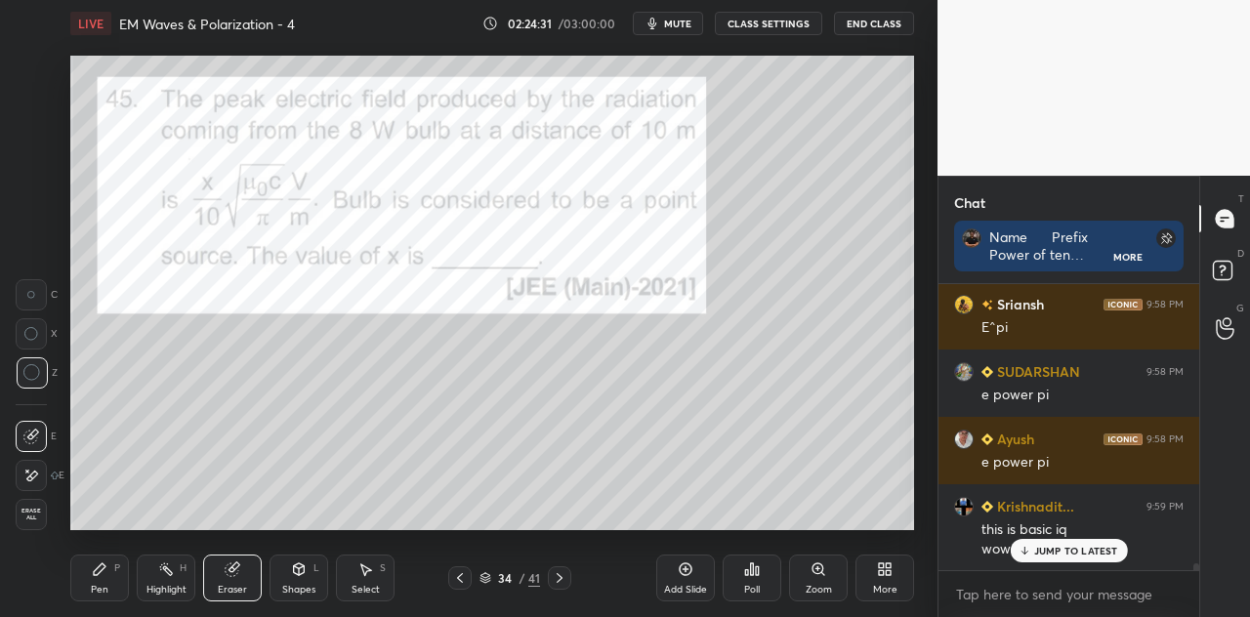
click at [1036, 550] on p "JUMP TO LATEST" at bounding box center [1076, 551] width 84 height 12
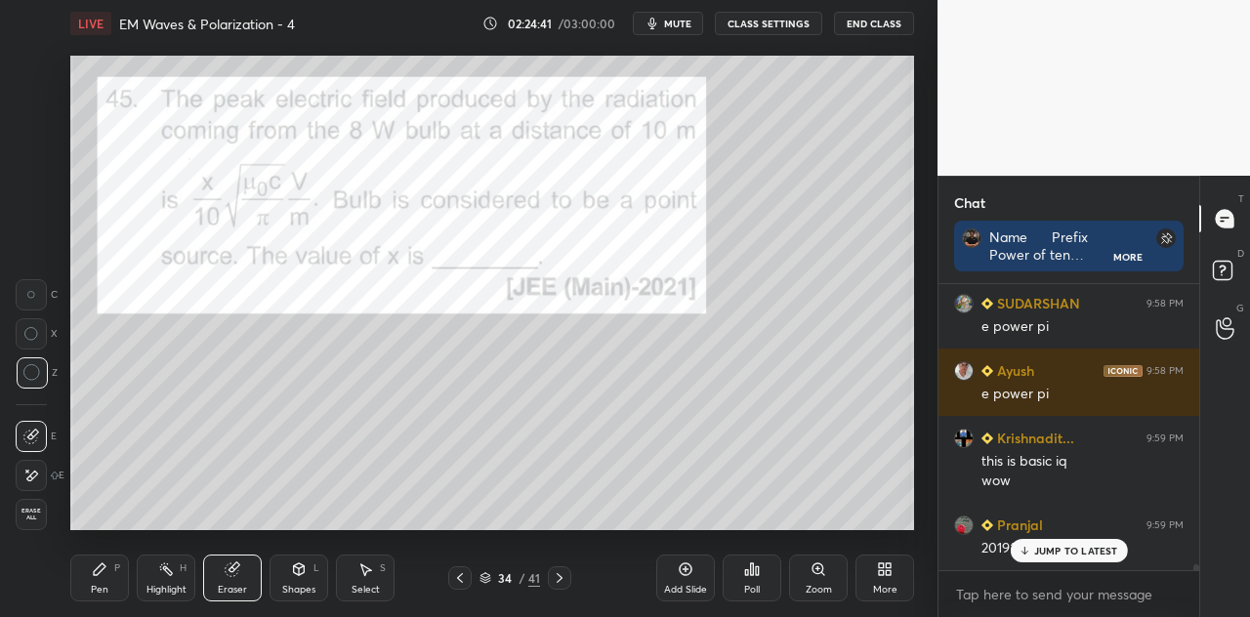
scroll to position [12681, 0]
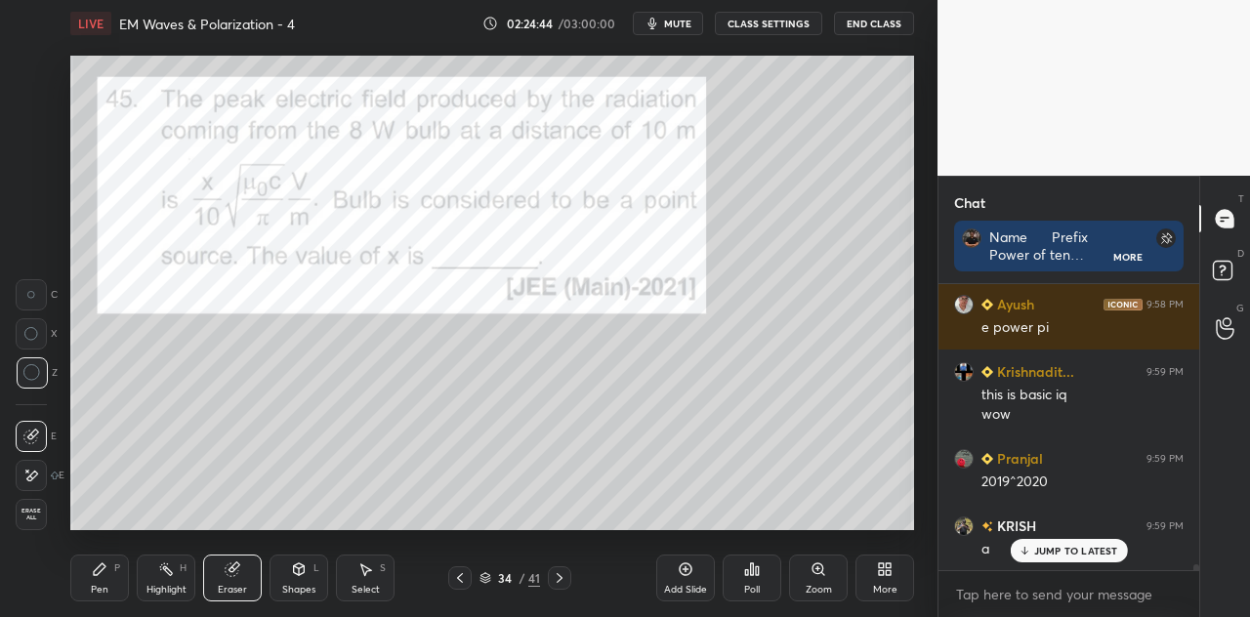
click at [96, 575] on icon at bounding box center [100, 570] width 12 height 12
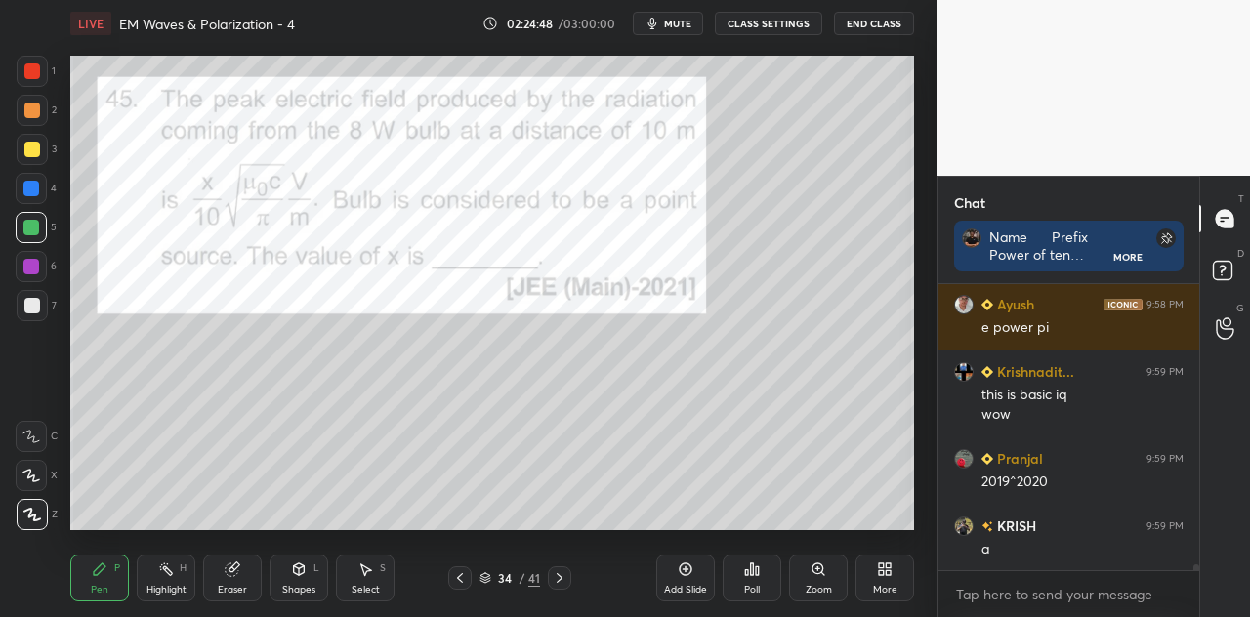
scroll to position [12749, 0]
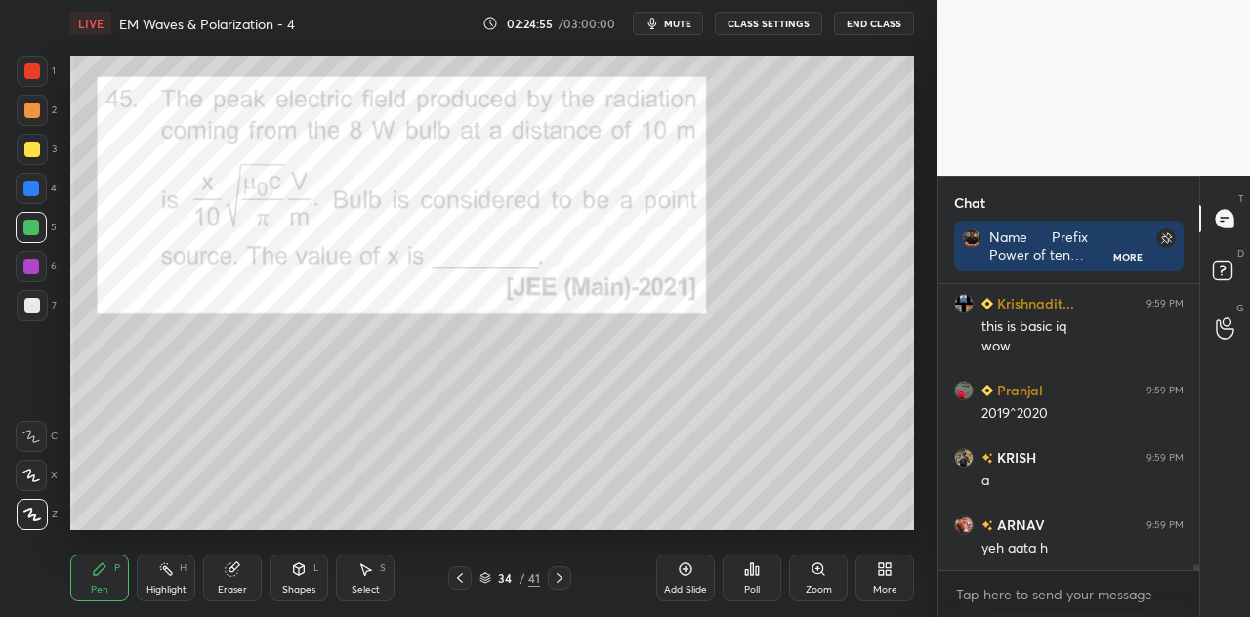
click at [243, 575] on div "Eraser" at bounding box center [232, 578] width 59 height 47
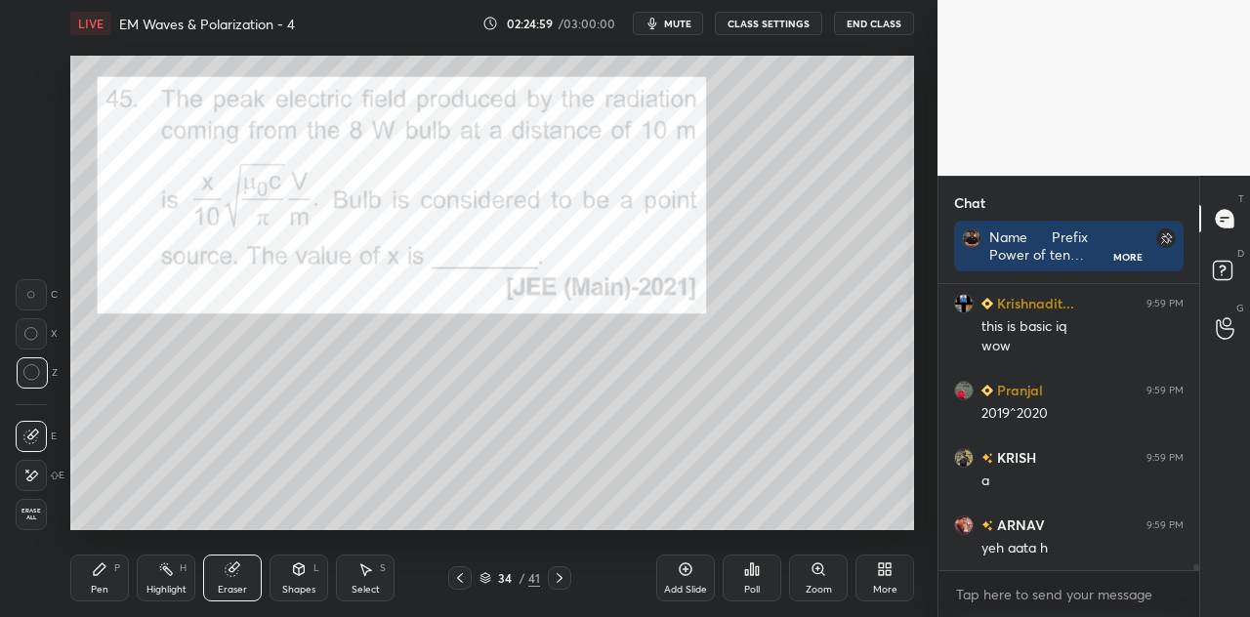
click at [112, 579] on div "Pen P" at bounding box center [99, 578] width 59 height 47
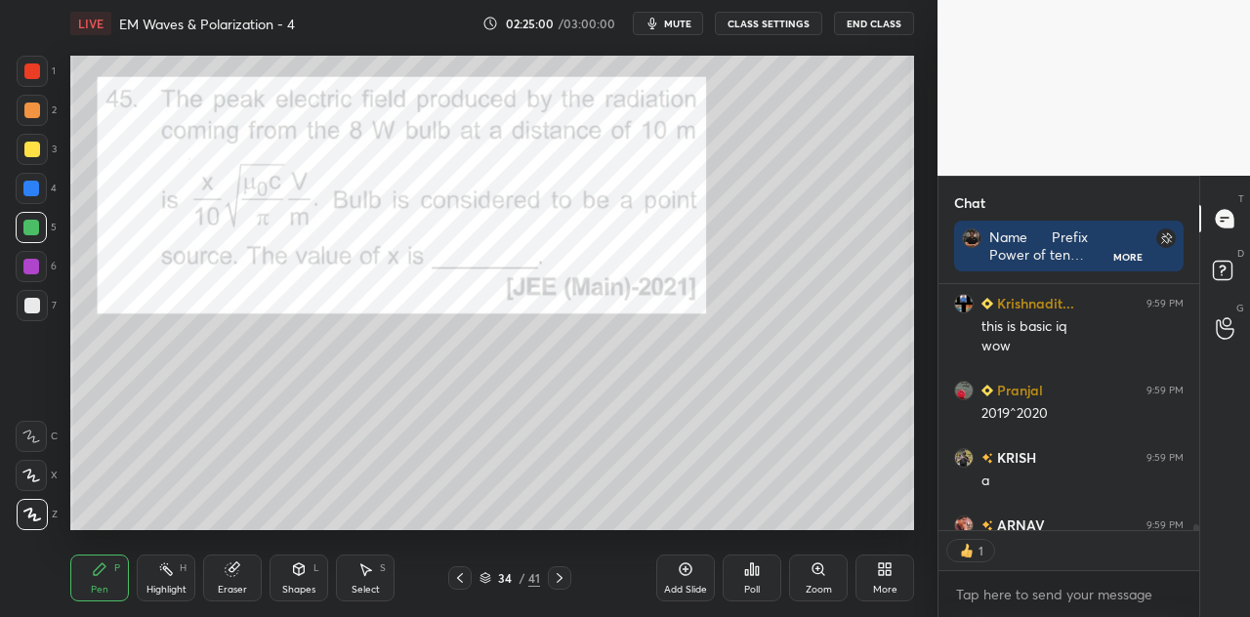
scroll to position [6, 6]
click at [33, 75] on div at bounding box center [32, 71] width 16 height 16
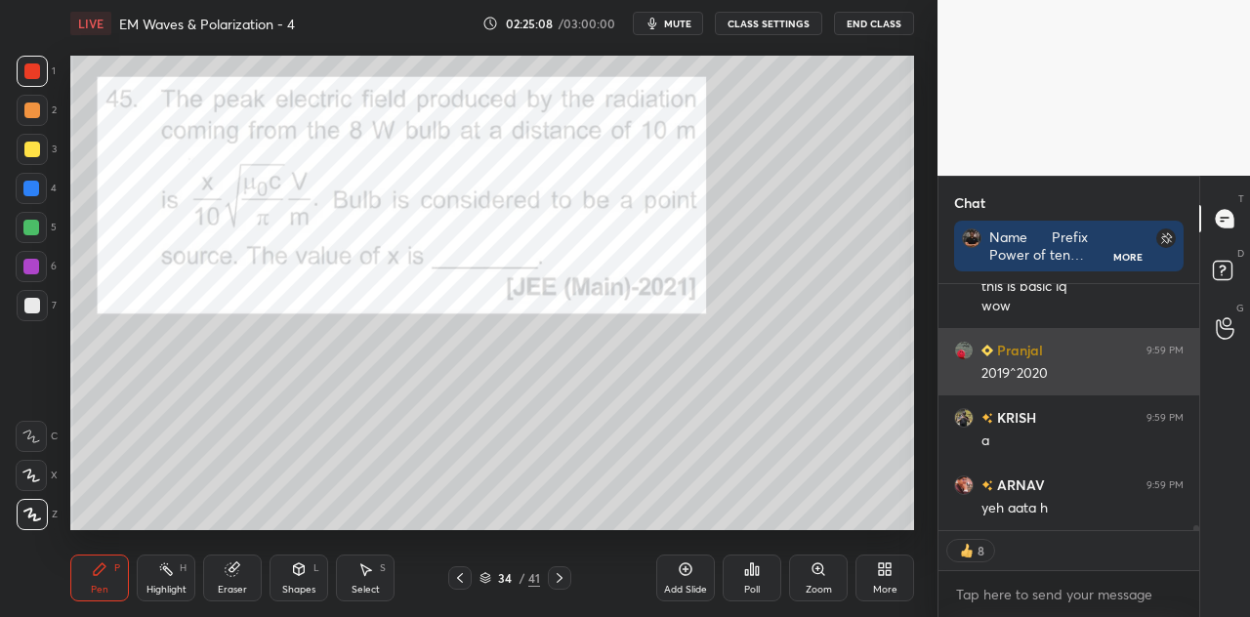
scroll to position [12857, 0]
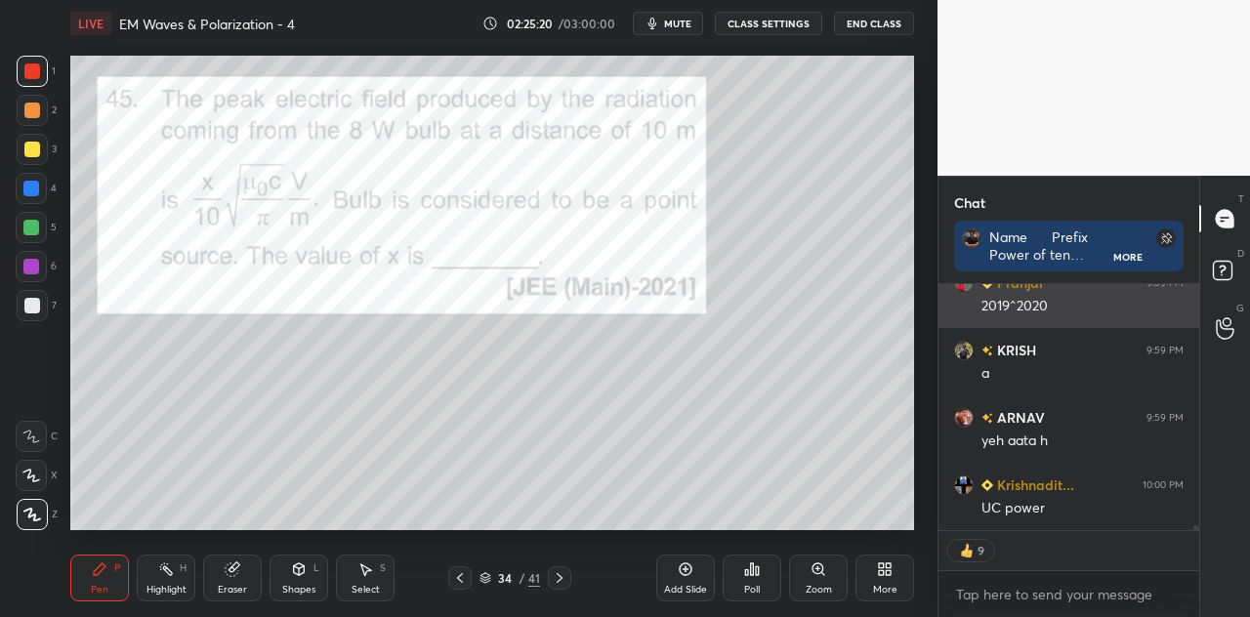
type textarea "x"
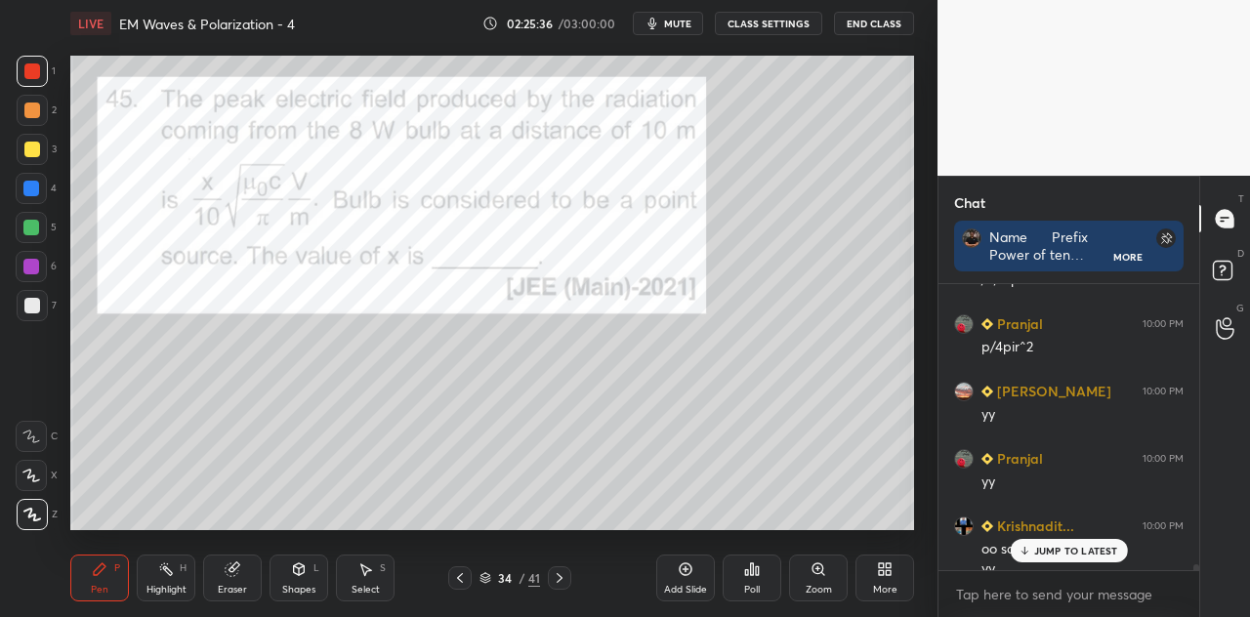
scroll to position [13240, 0]
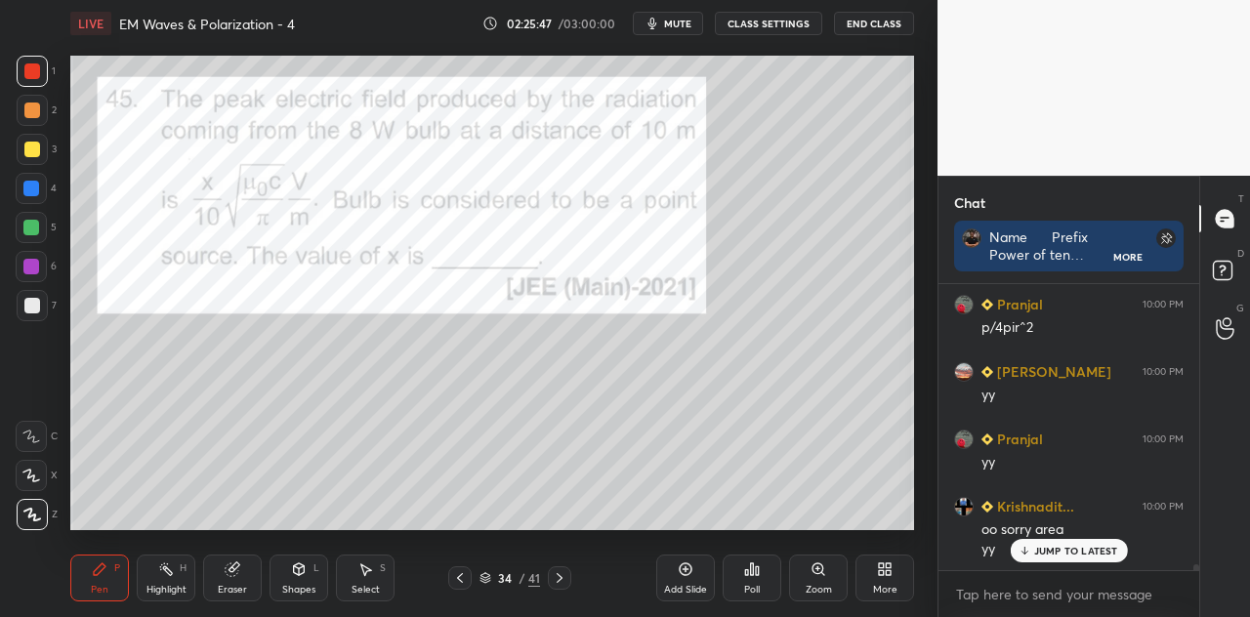
click at [31, 150] on div at bounding box center [32, 150] width 16 height 16
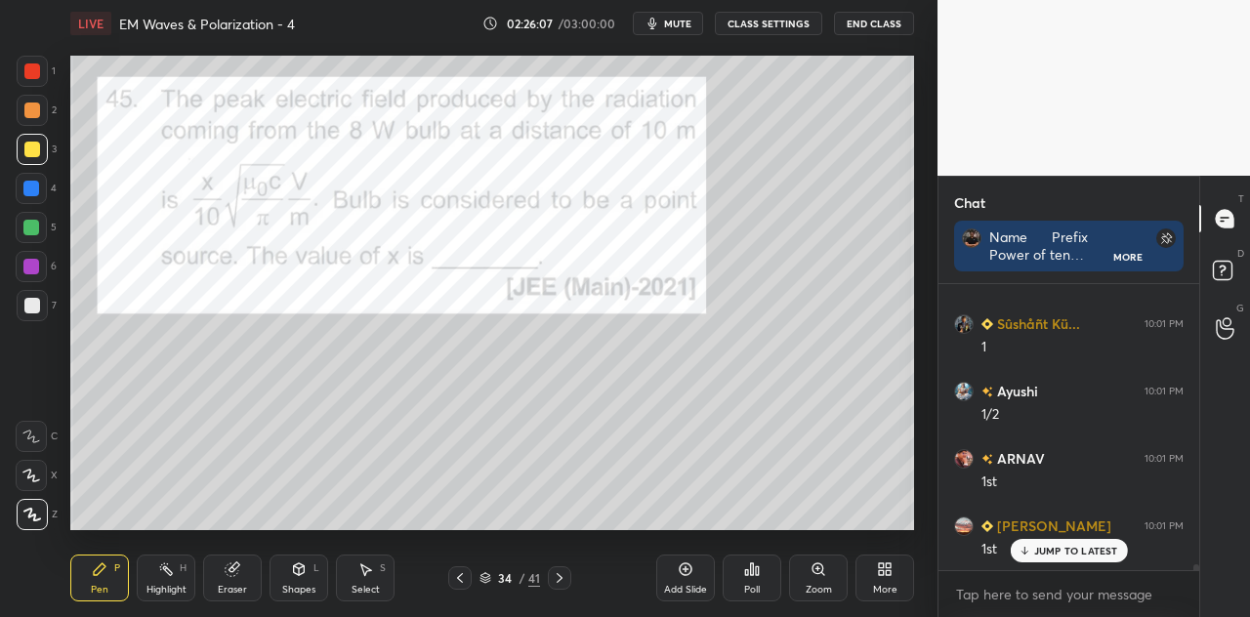
scroll to position [14049, 0]
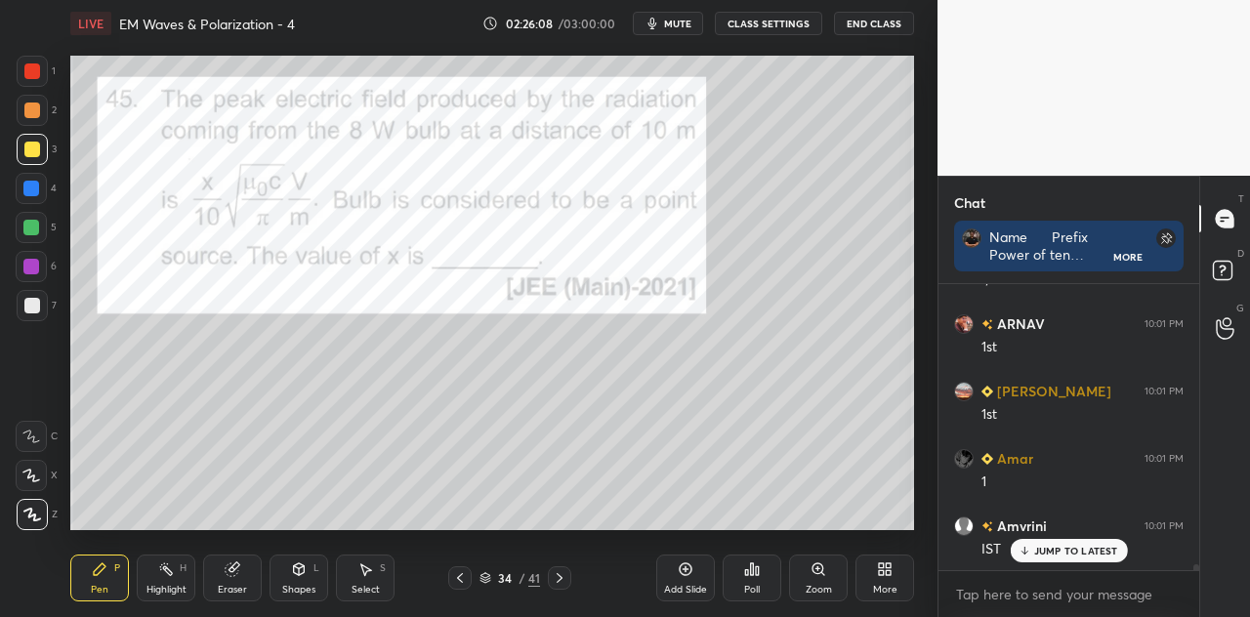
click at [233, 575] on icon at bounding box center [232, 570] width 13 height 13
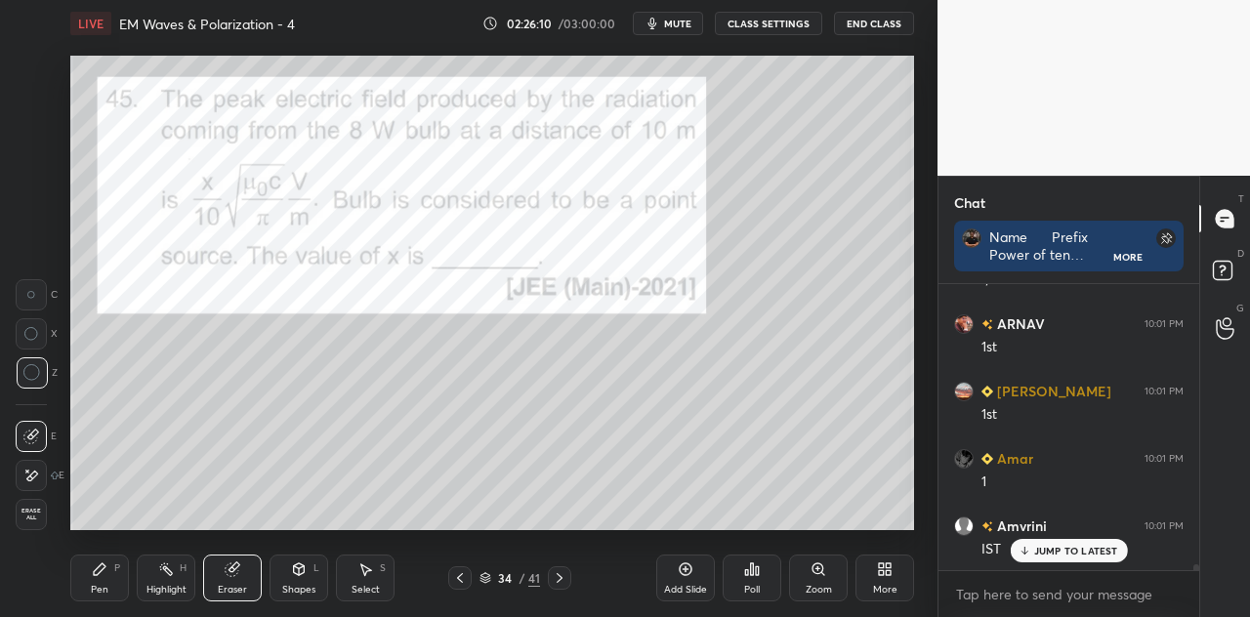
click at [120, 574] on div "Pen P" at bounding box center [99, 578] width 59 height 47
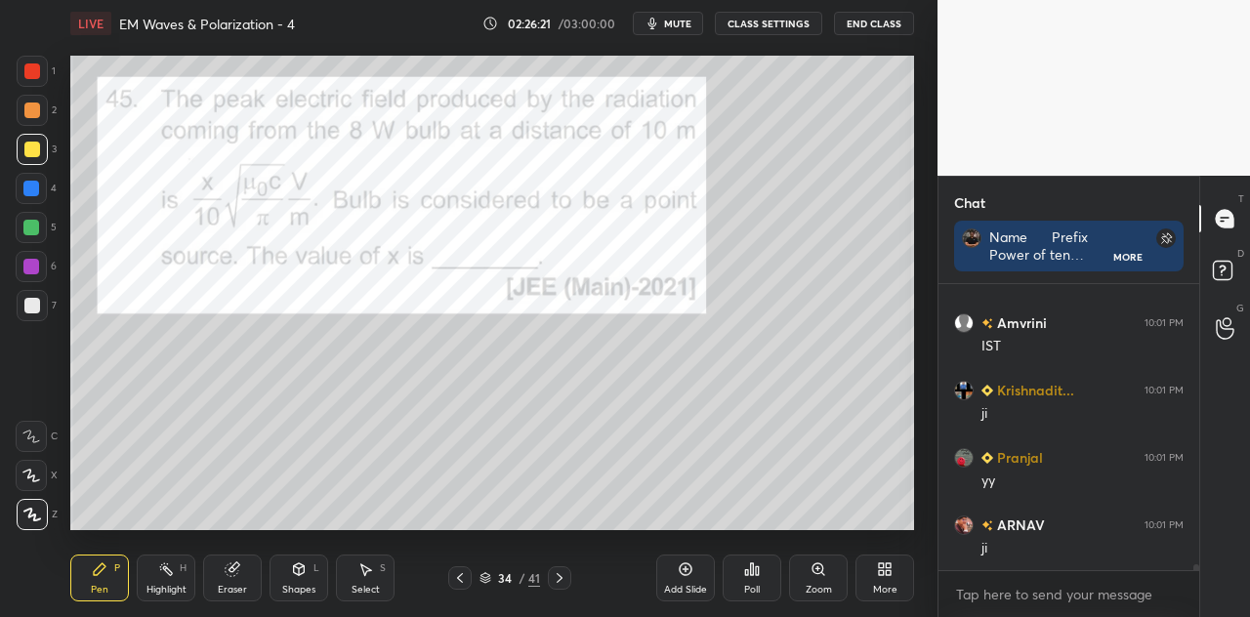
scroll to position [14318, 0]
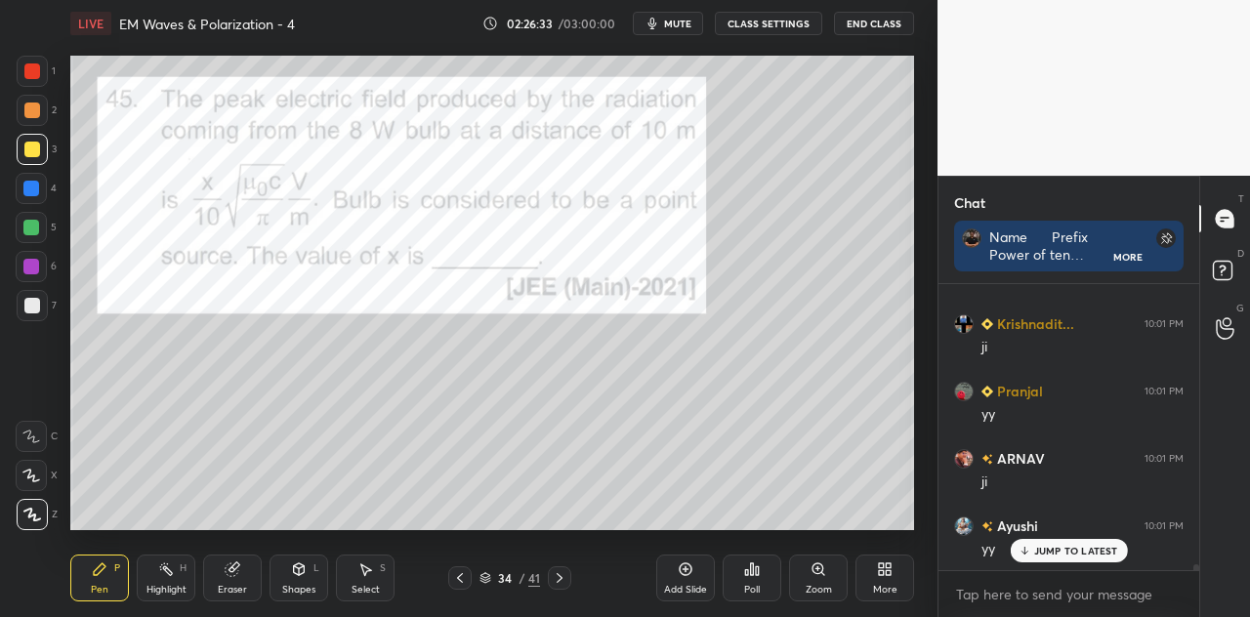
click at [42, 274] on div at bounding box center [31, 266] width 31 height 31
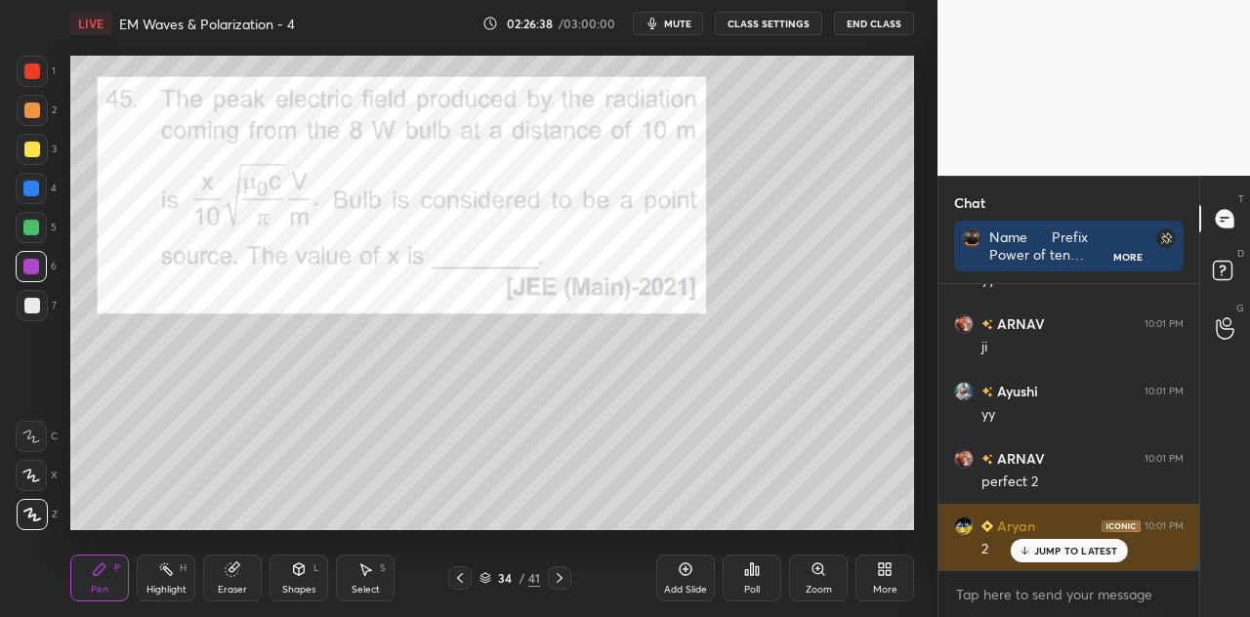
click at [1047, 551] on p "JUMP TO LATEST" at bounding box center [1076, 551] width 84 height 12
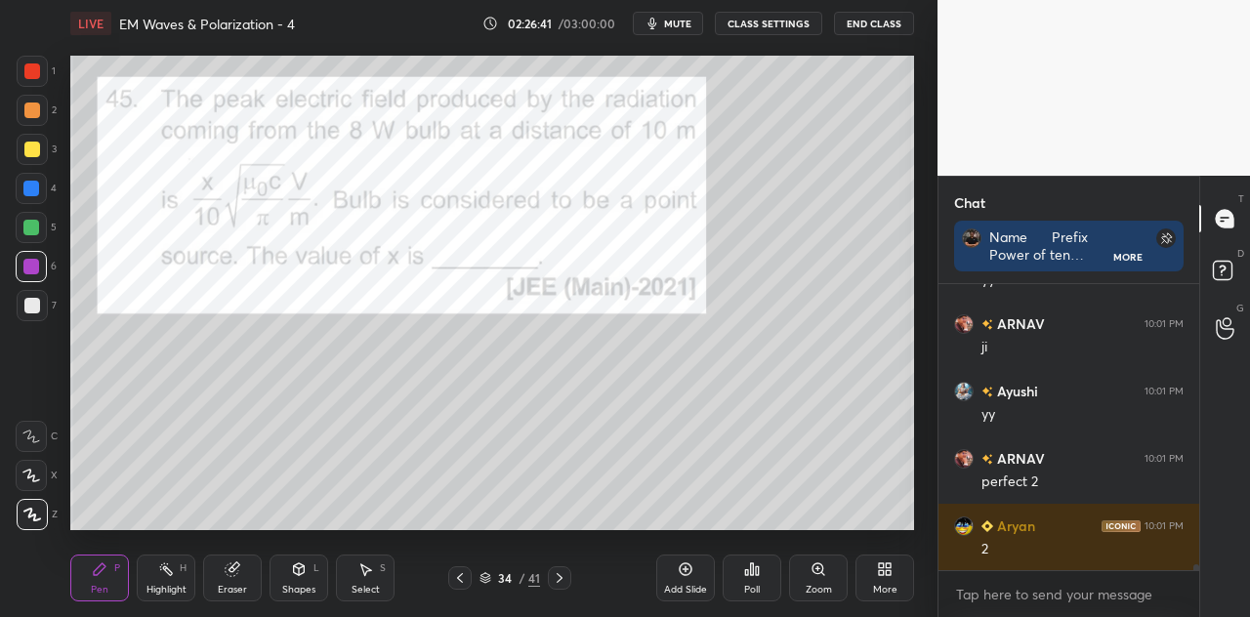
click at [563, 575] on icon at bounding box center [560, 578] width 16 height 16
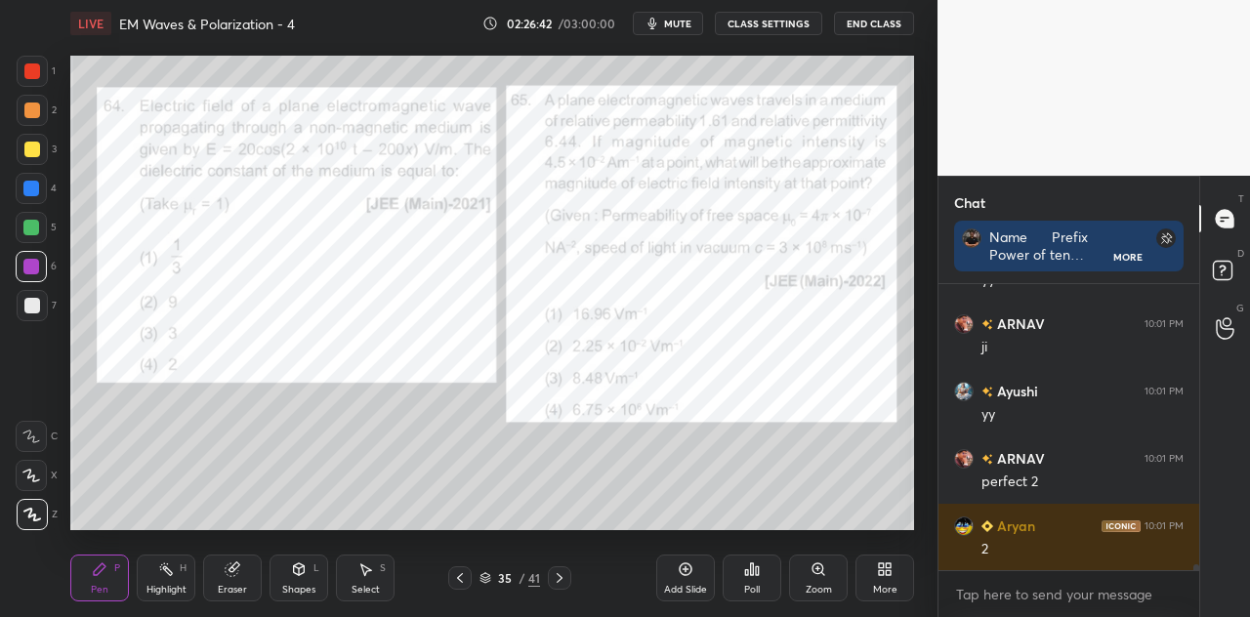
scroll to position [14521, 0]
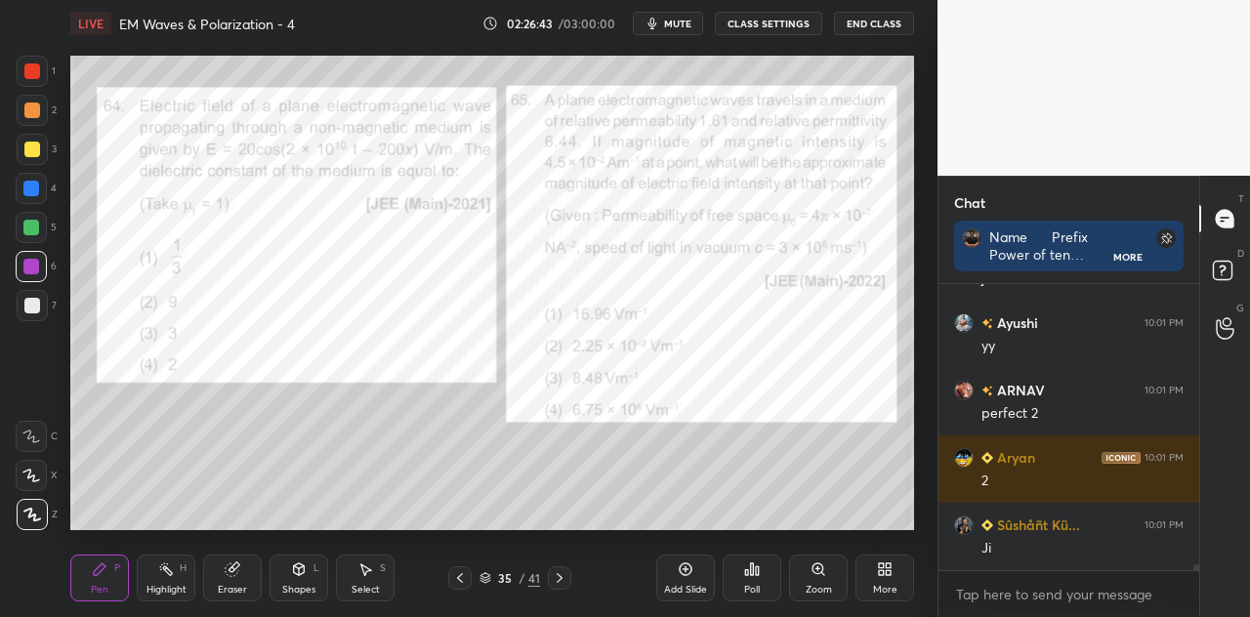
click at [305, 569] on icon at bounding box center [299, 570] width 16 height 16
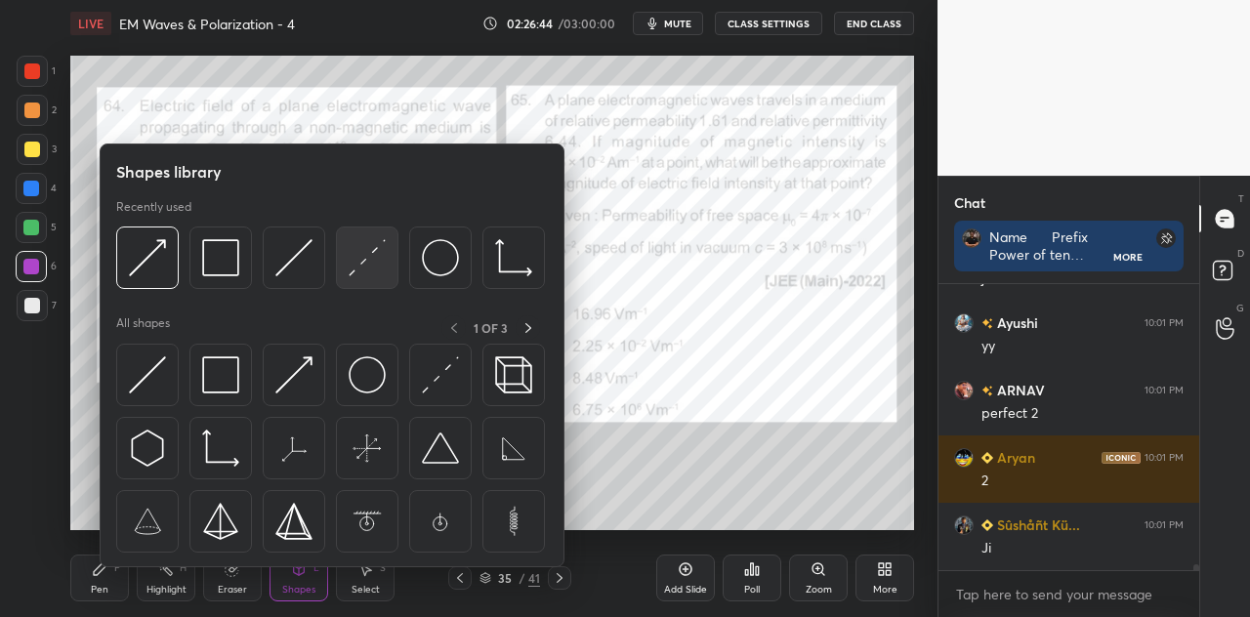
click at [363, 264] on img at bounding box center [367, 257] width 37 height 37
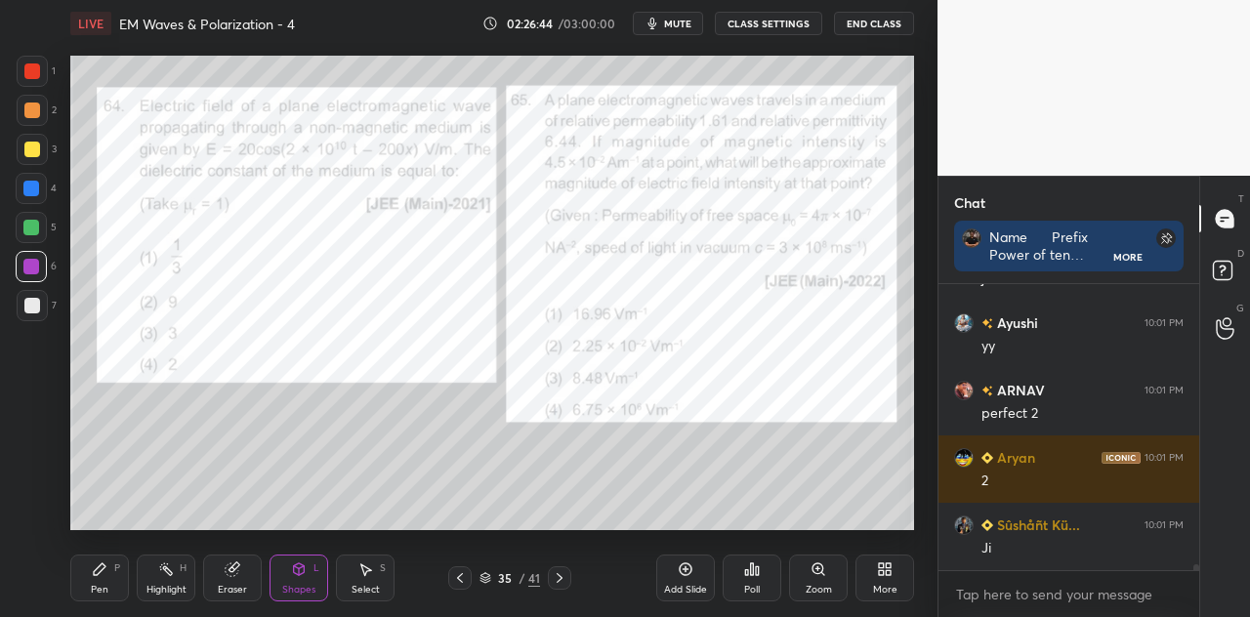
click at [34, 71] on div at bounding box center [32, 71] width 16 height 16
click at [111, 570] on div "Pen P" at bounding box center [99, 578] width 59 height 47
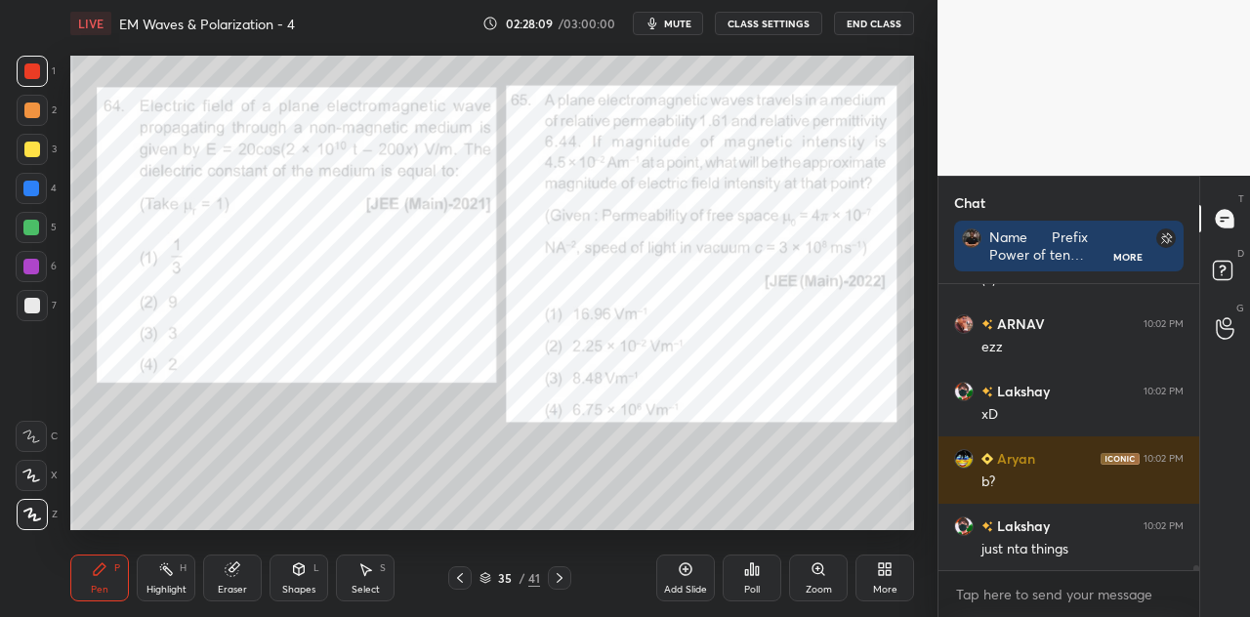
scroll to position [15639, 0]
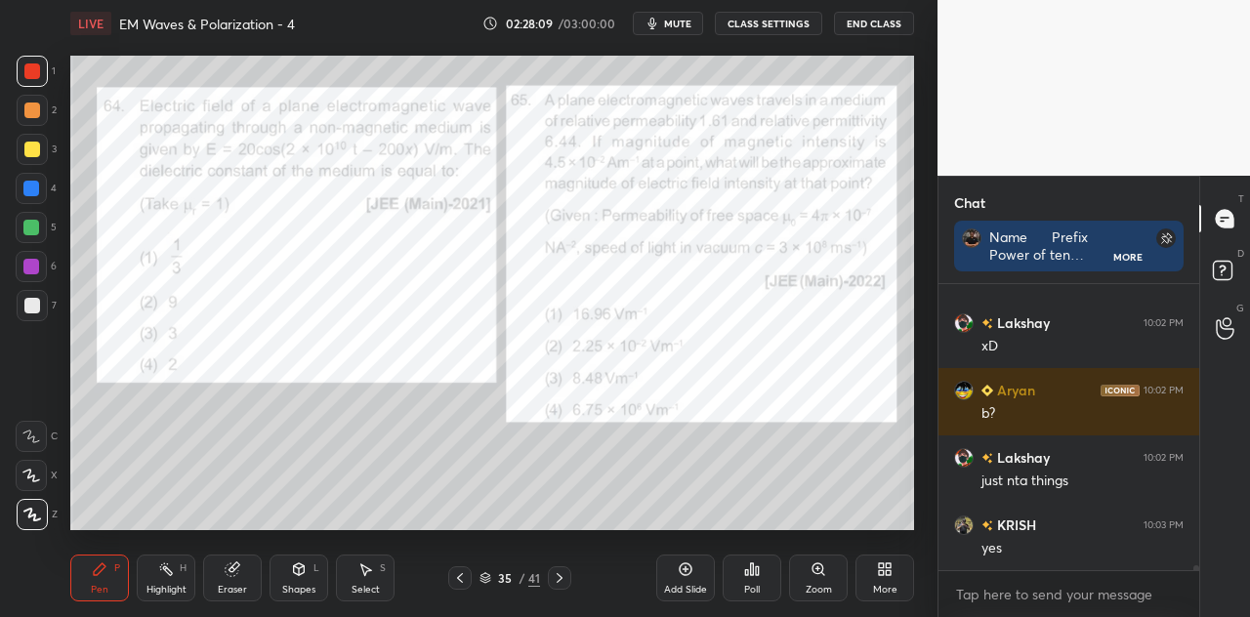
click at [33, 113] on div at bounding box center [32, 111] width 16 height 16
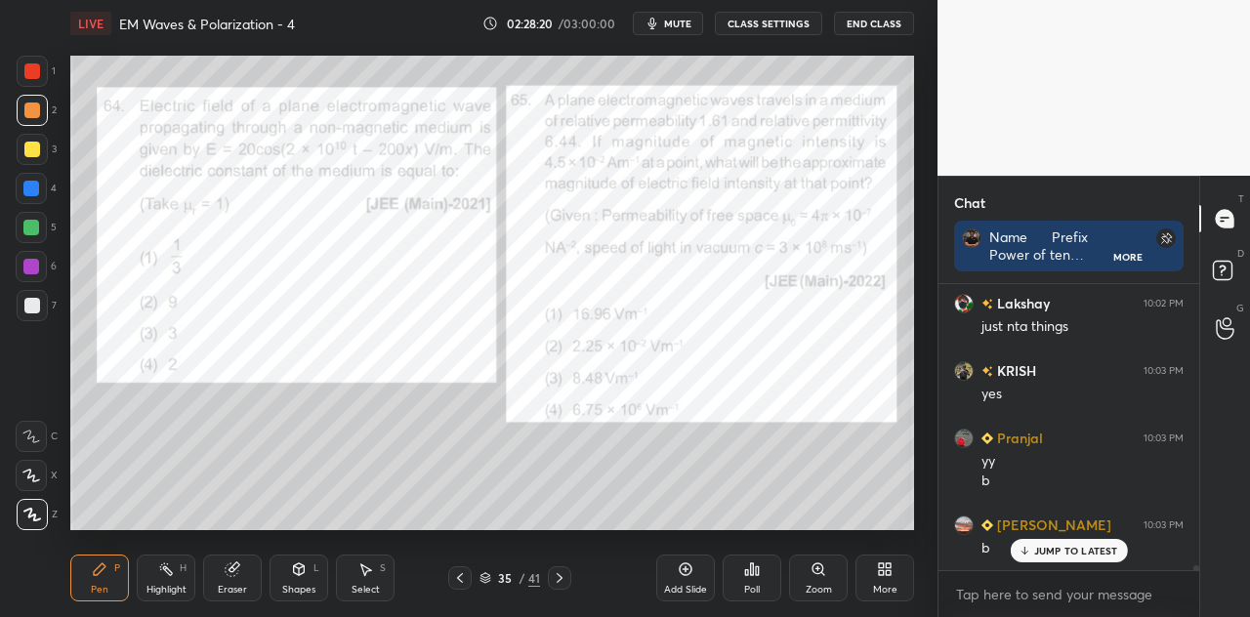
scroll to position [15860, 0]
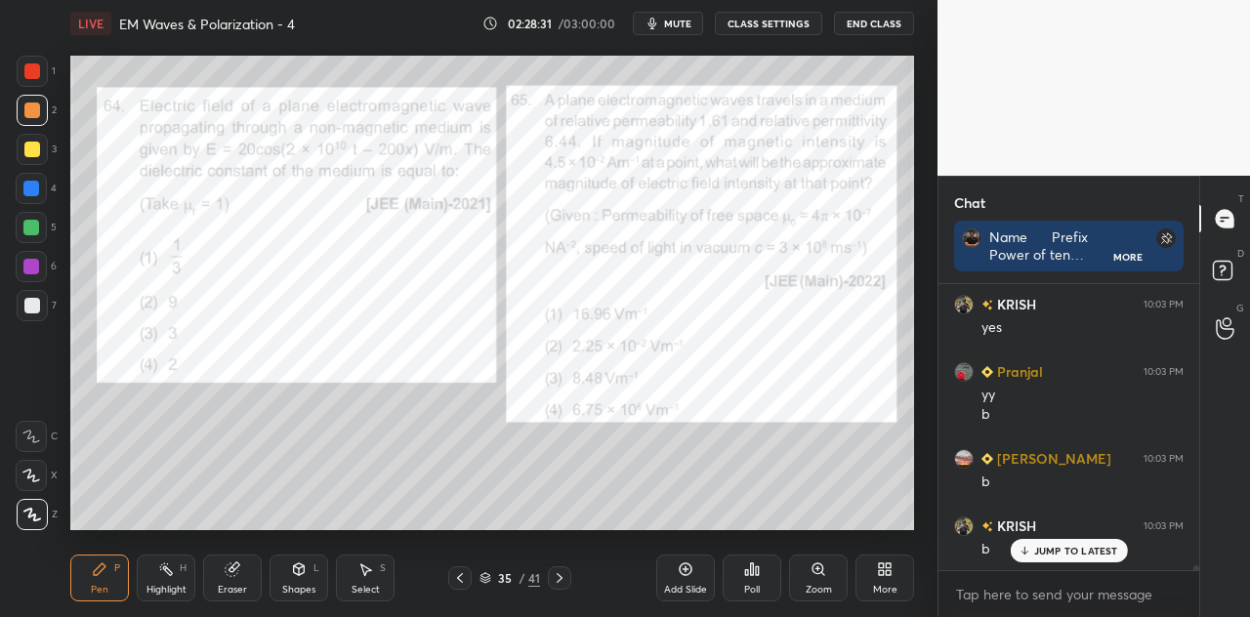
click at [36, 265] on div at bounding box center [31, 267] width 16 height 16
click at [1031, 550] on icon at bounding box center [1024, 551] width 13 height 12
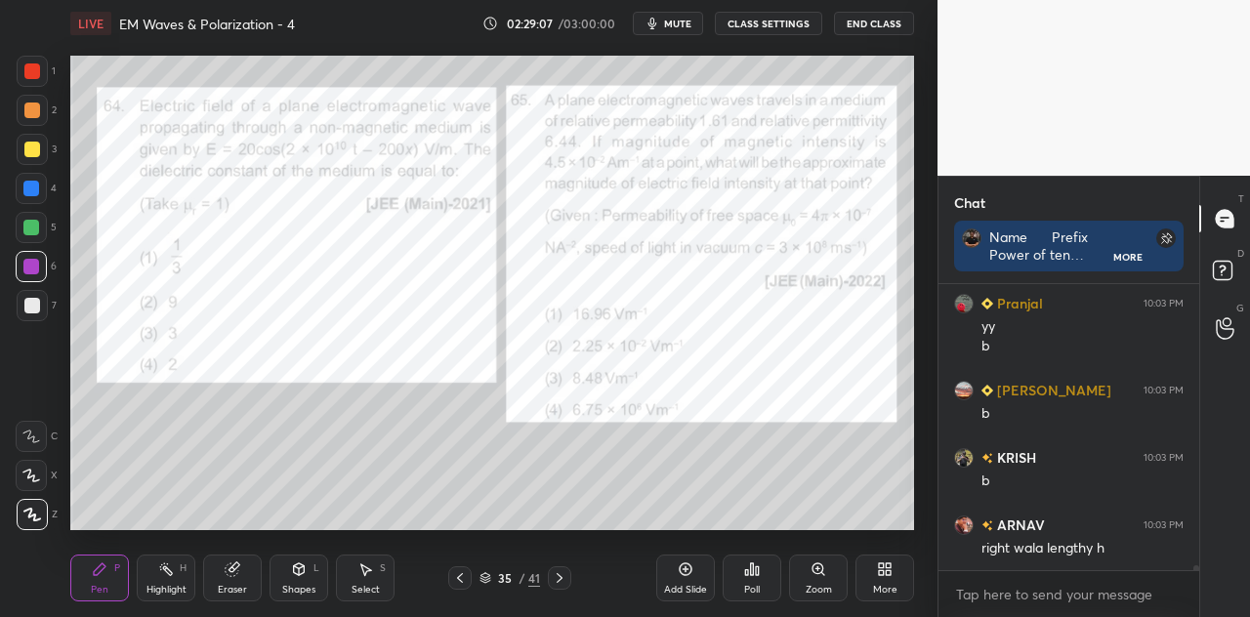
click at [760, 577] on div "Poll" at bounding box center [752, 578] width 59 height 47
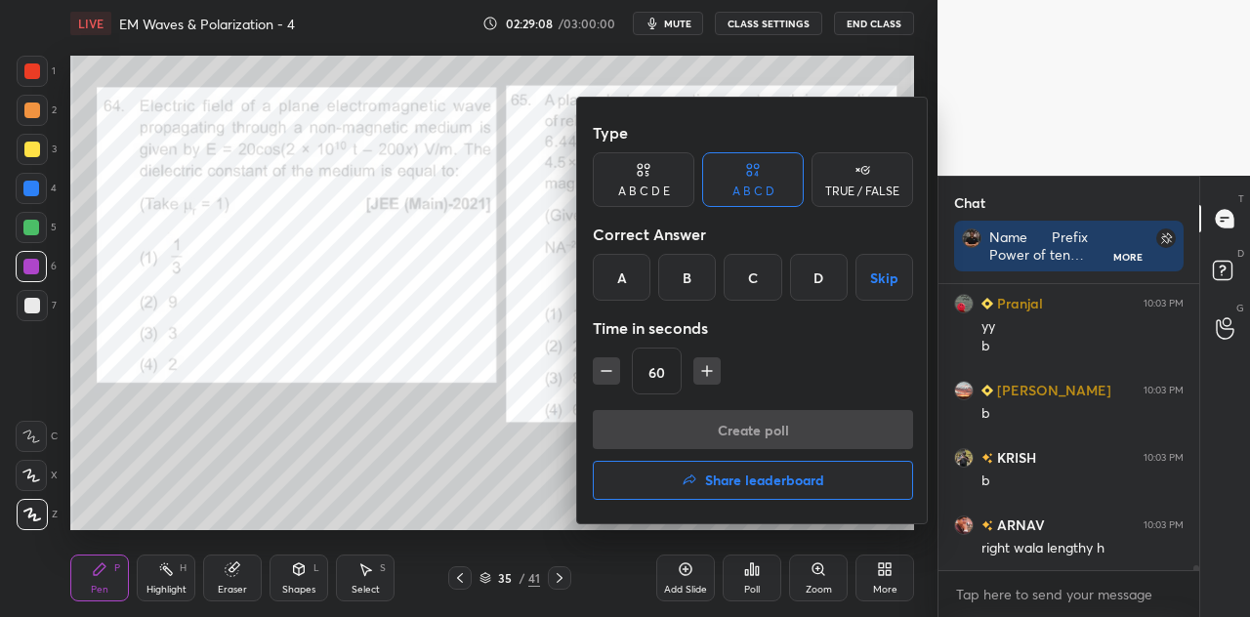
click at [755, 278] on div "C" at bounding box center [753, 277] width 58 height 47
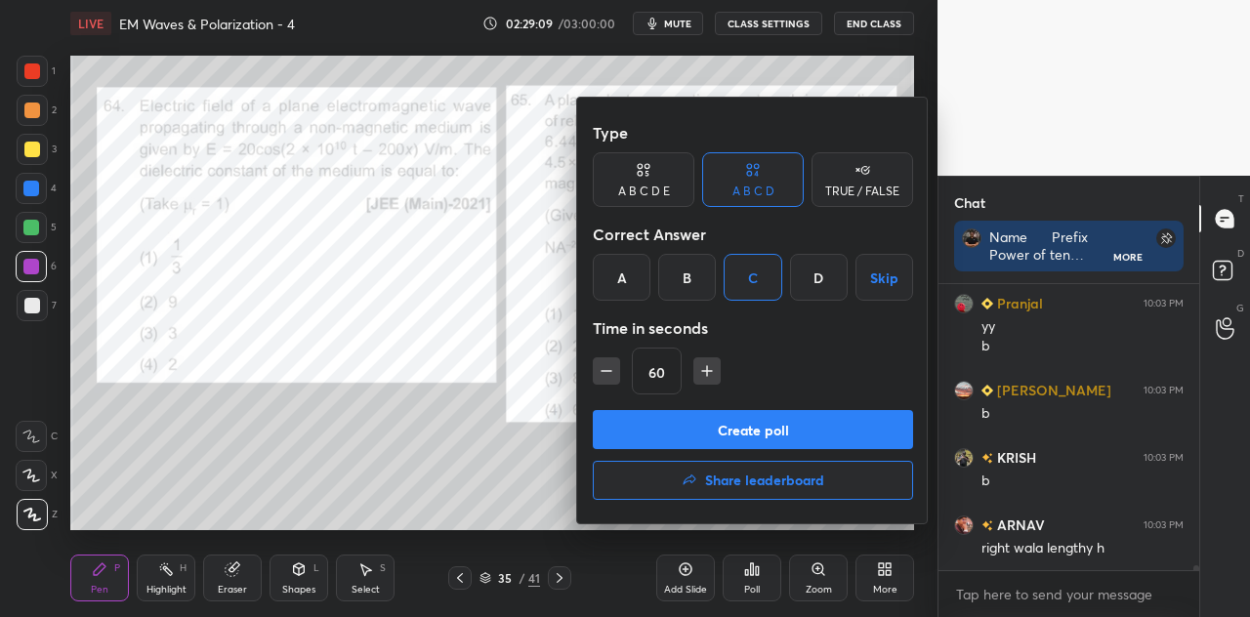
click at [707, 375] on icon "button" at bounding box center [707, 371] width 0 height 10
click at [707, 377] on icon "button" at bounding box center [707, 371] width 20 height 20
click at [705, 378] on icon "button" at bounding box center [707, 371] width 20 height 20
click at [708, 373] on icon "button" at bounding box center [716, 371] width 20 height 20
type input "120"
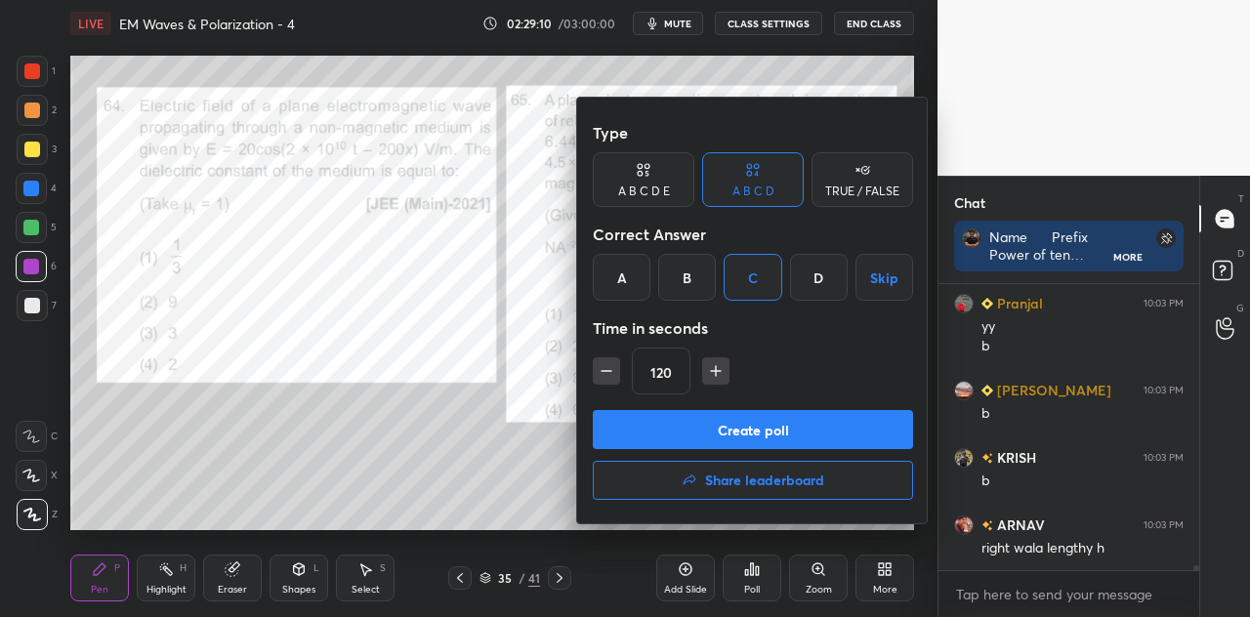
click at [759, 431] on button "Create poll" at bounding box center [753, 429] width 320 height 39
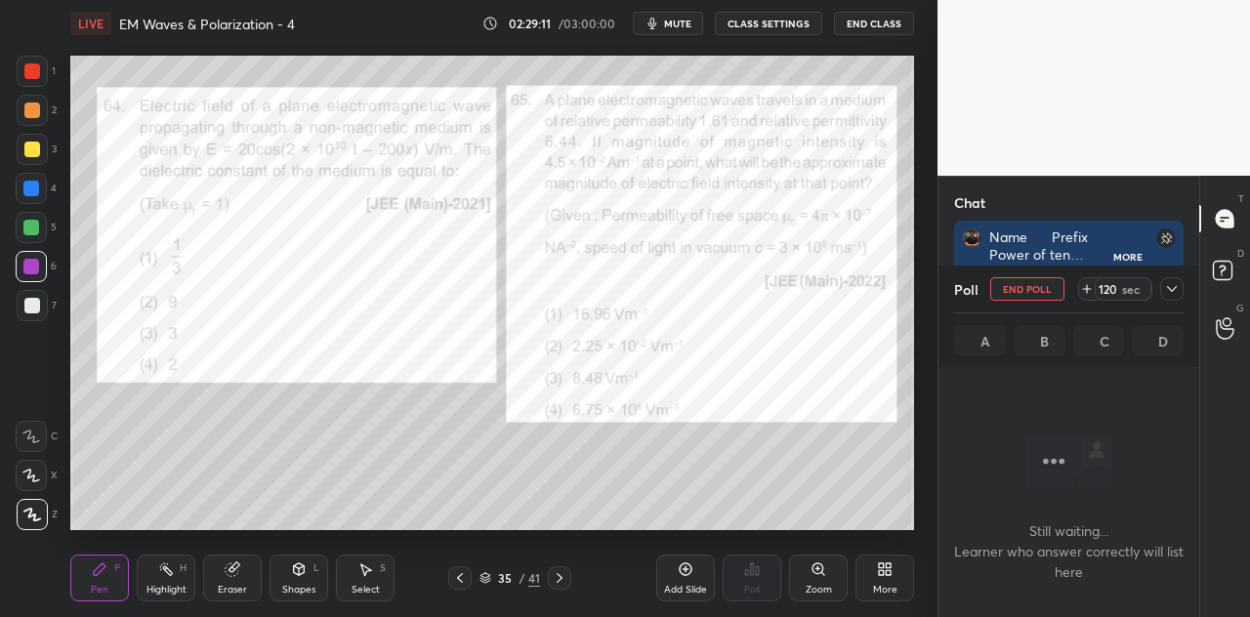
scroll to position [226, 255]
click at [1164, 290] on icon at bounding box center [1172, 289] width 16 height 16
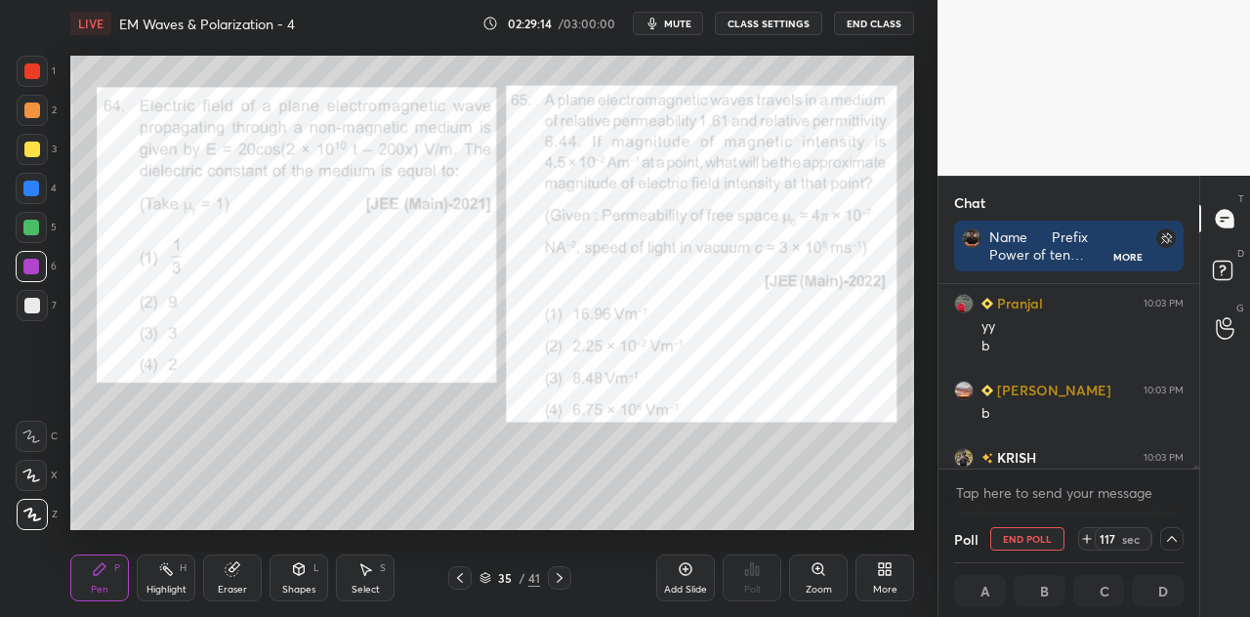
click at [35, 65] on div at bounding box center [32, 71] width 16 height 16
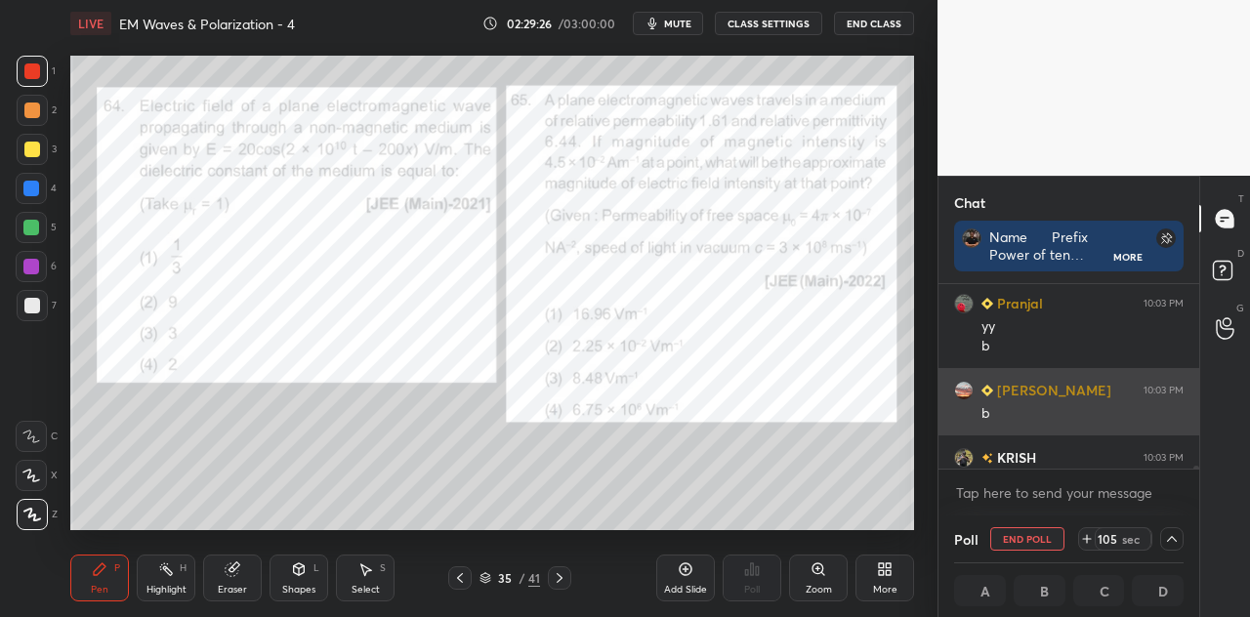
scroll to position [16030, 0]
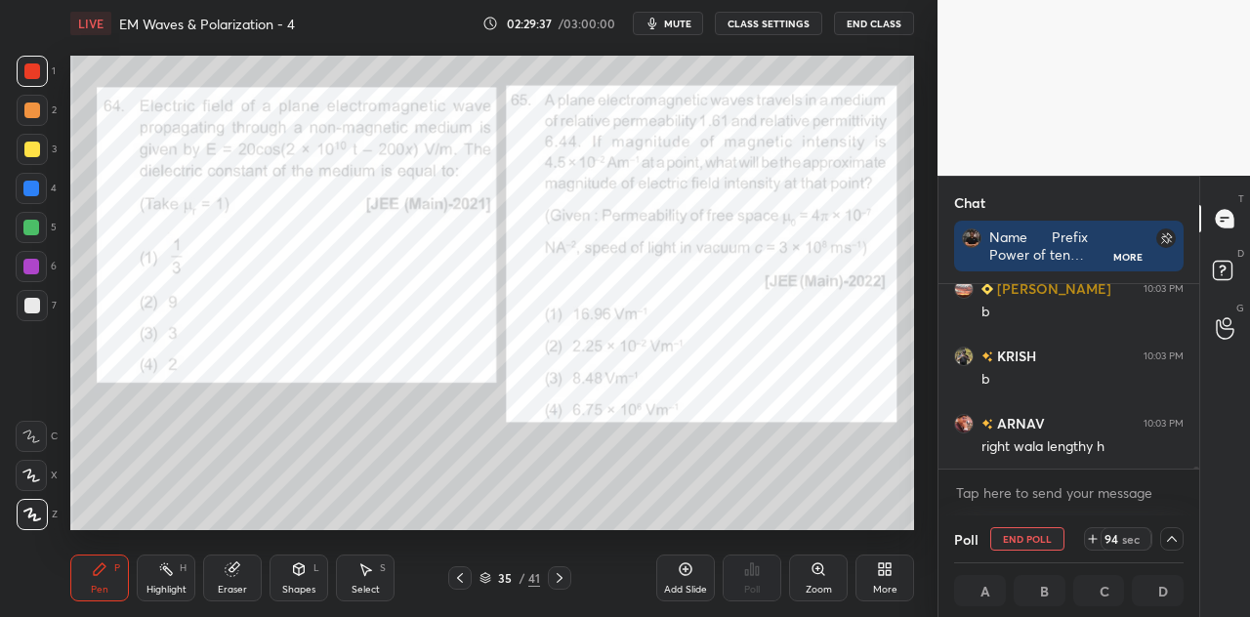
click at [39, 187] on div at bounding box center [31, 189] width 16 height 16
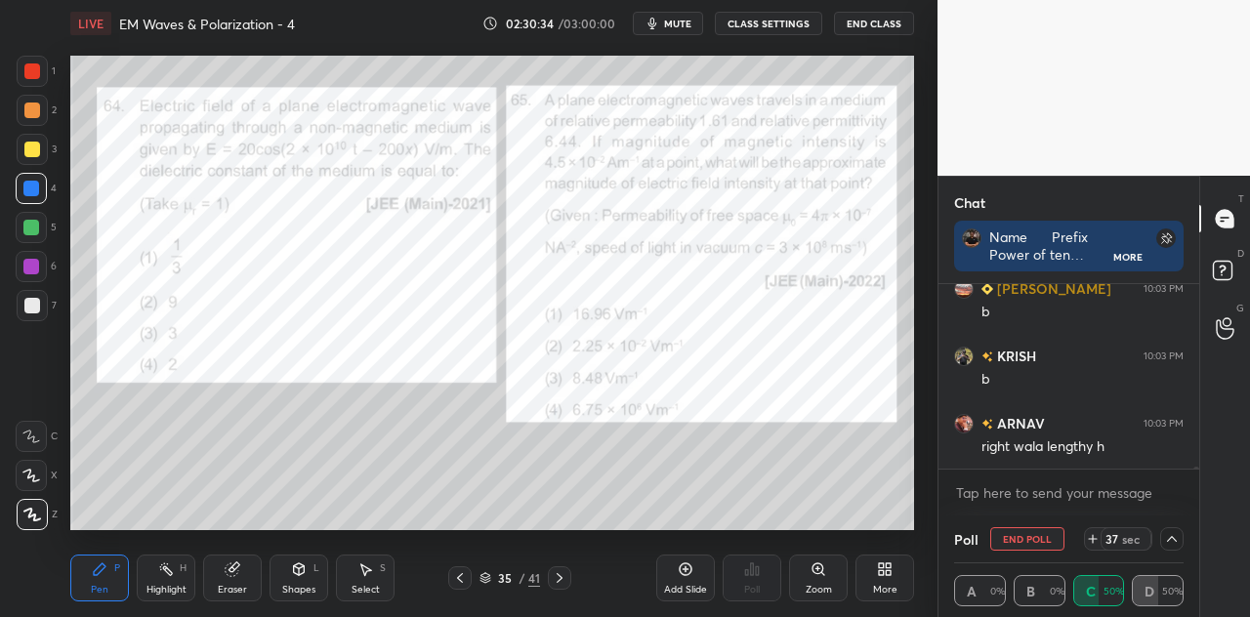
click at [298, 581] on div "Shapes L" at bounding box center [299, 578] width 59 height 47
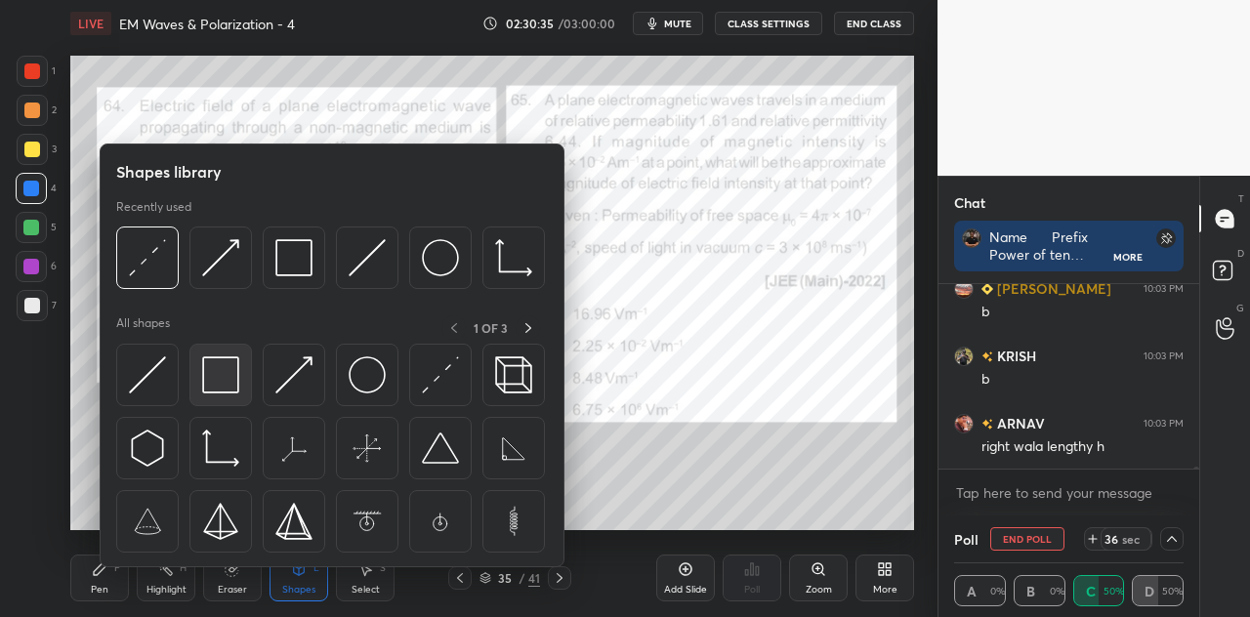
click at [230, 378] on img at bounding box center [220, 375] width 37 height 37
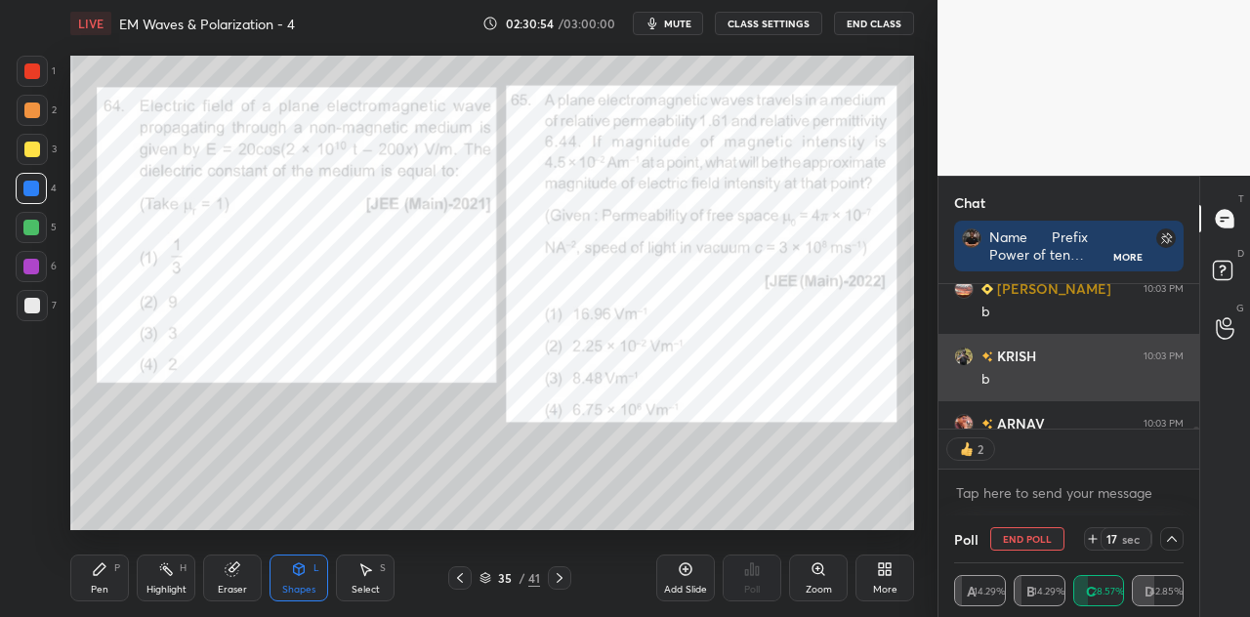
scroll to position [6, 6]
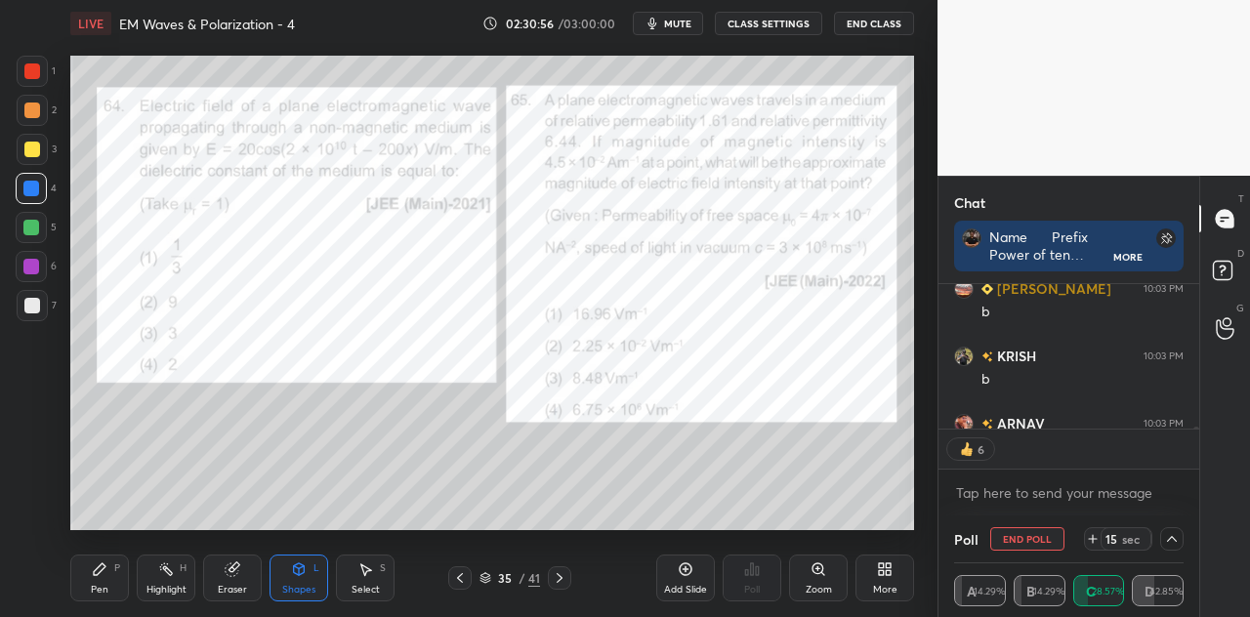
click at [1096, 537] on icon at bounding box center [1093, 539] width 16 height 16
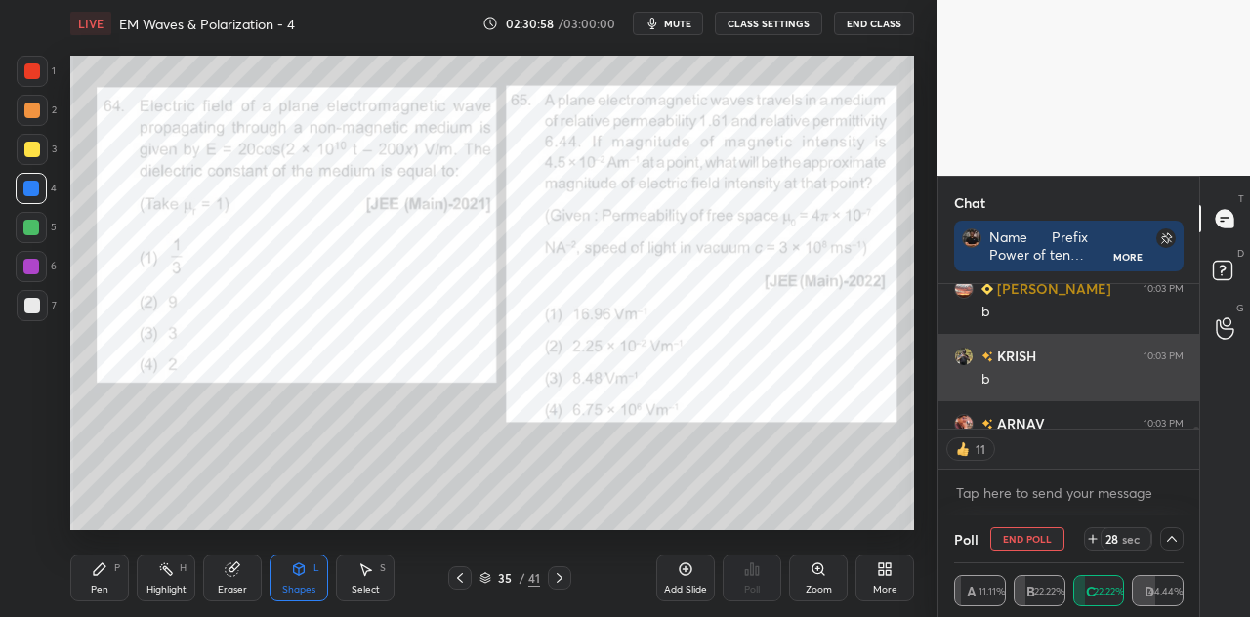
scroll to position [16070, 0]
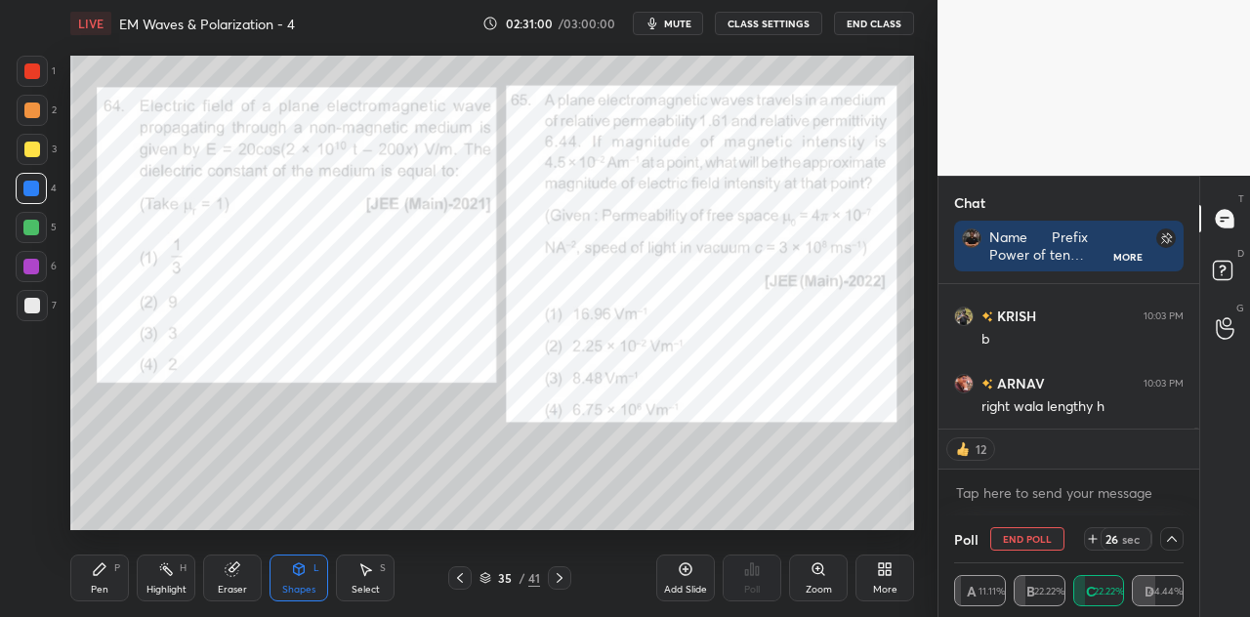
click at [1093, 536] on icon at bounding box center [1093, 539] width 0 height 8
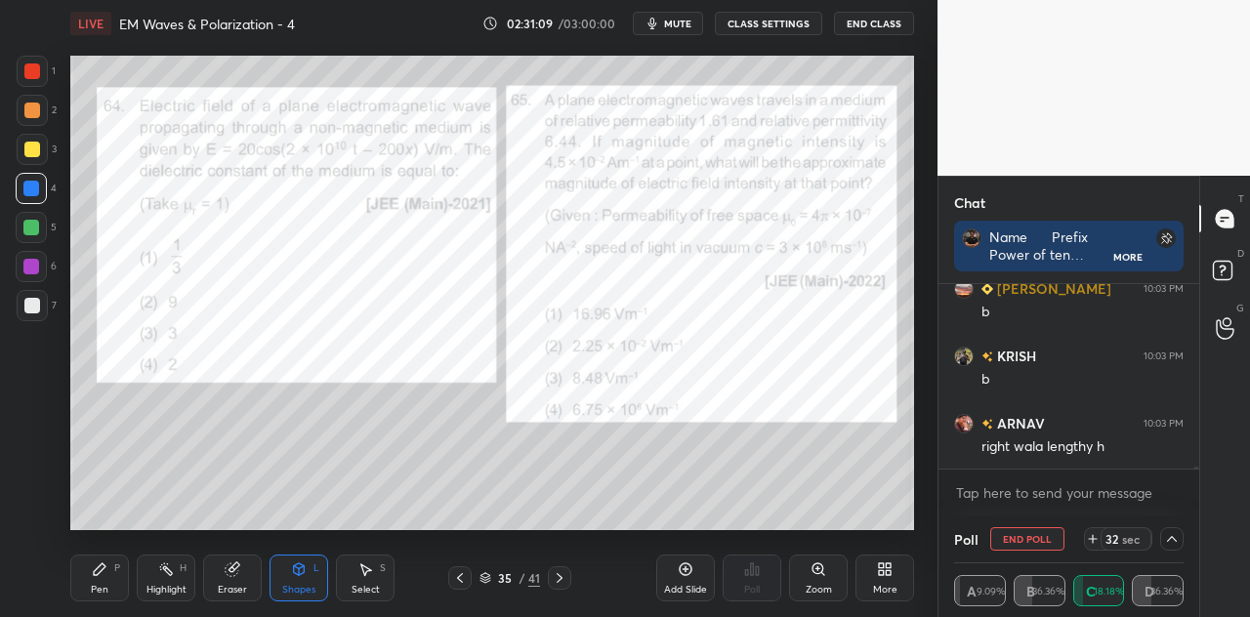
scroll to position [16114, 0]
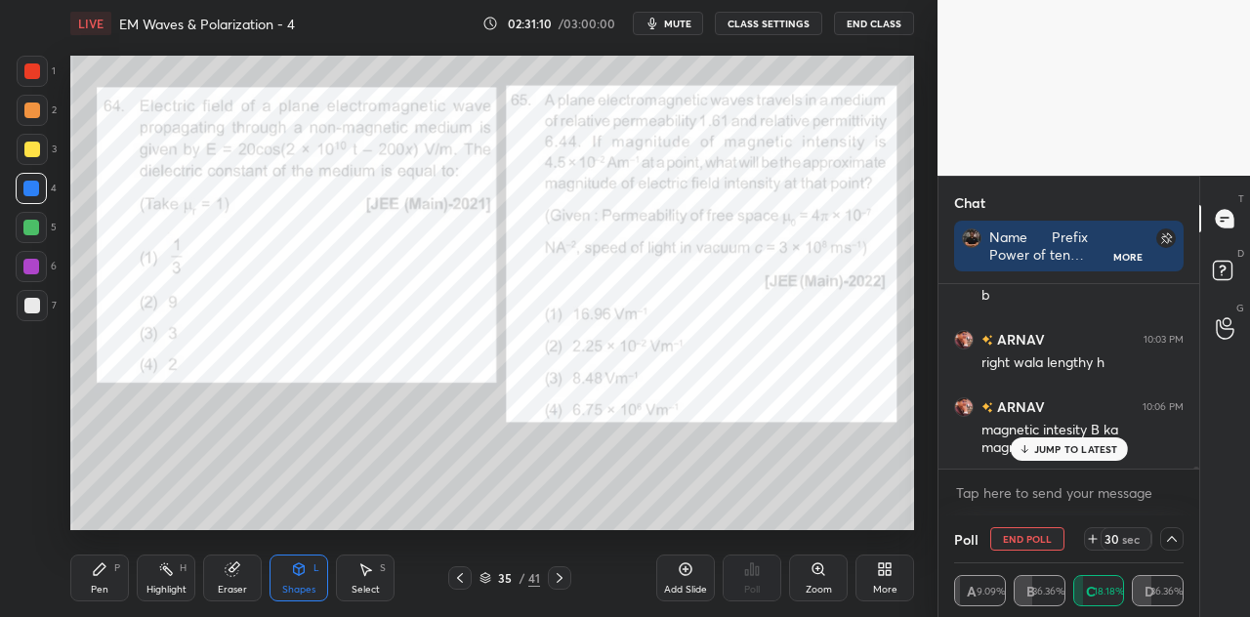
click at [1063, 441] on div "JUMP TO LATEST" at bounding box center [1068, 449] width 117 height 23
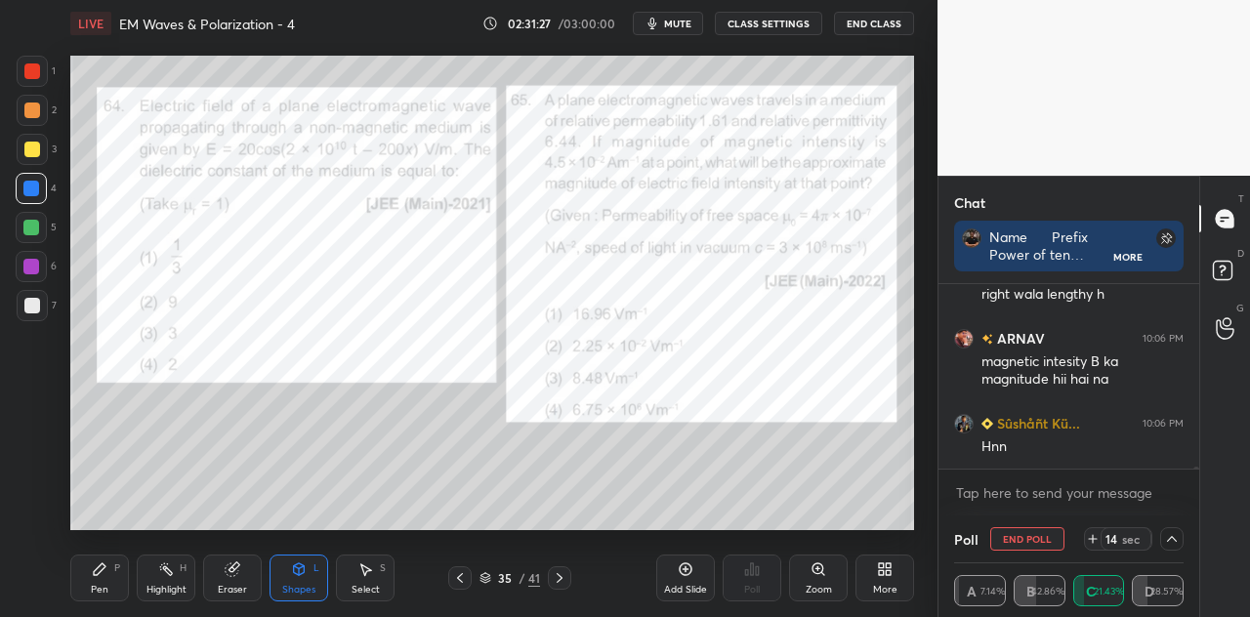
click at [34, 69] on div at bounding box center [32, 71] width 16 height 16
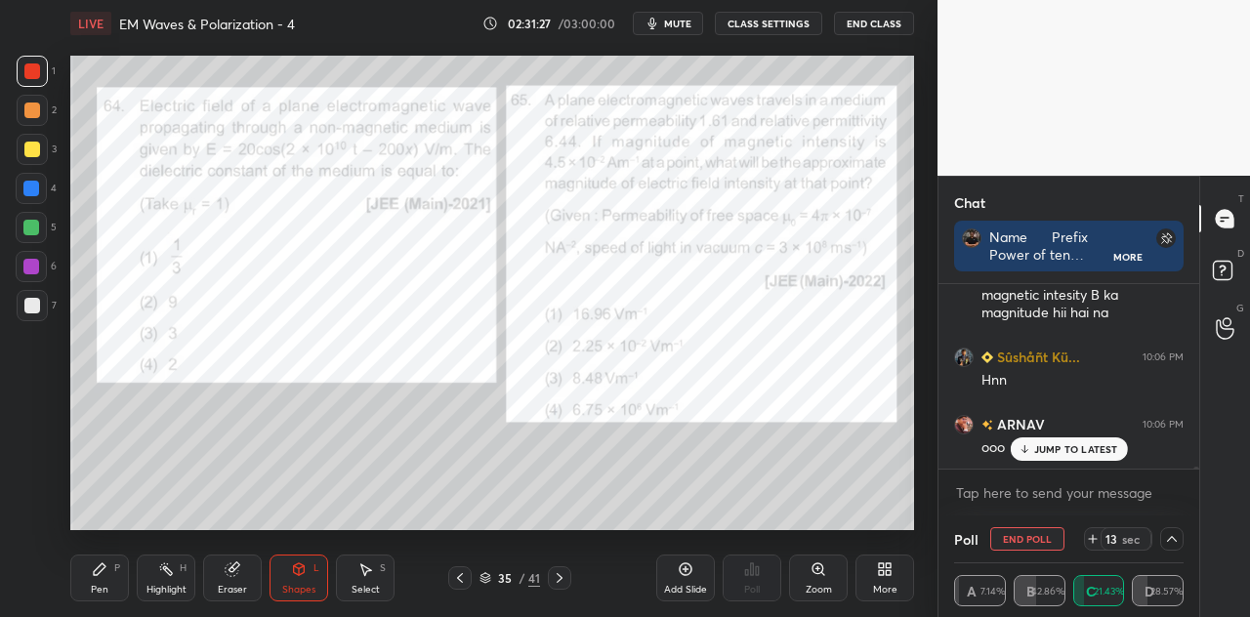
click at [108, 583] on div "Pen P" at bounding box center [99, 578] width 59 height 47
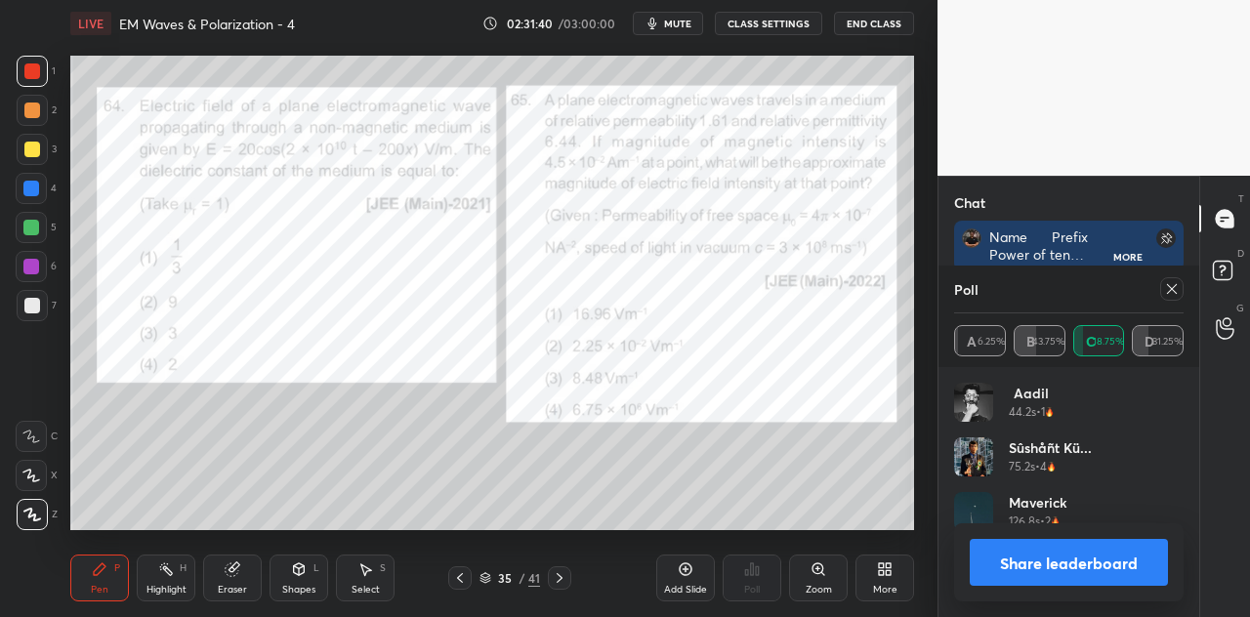
scroll to position [229, 224]
click at [1041, 557] on button "Share leaderboard" at bounding box center [1069, 562] width 198 height 47
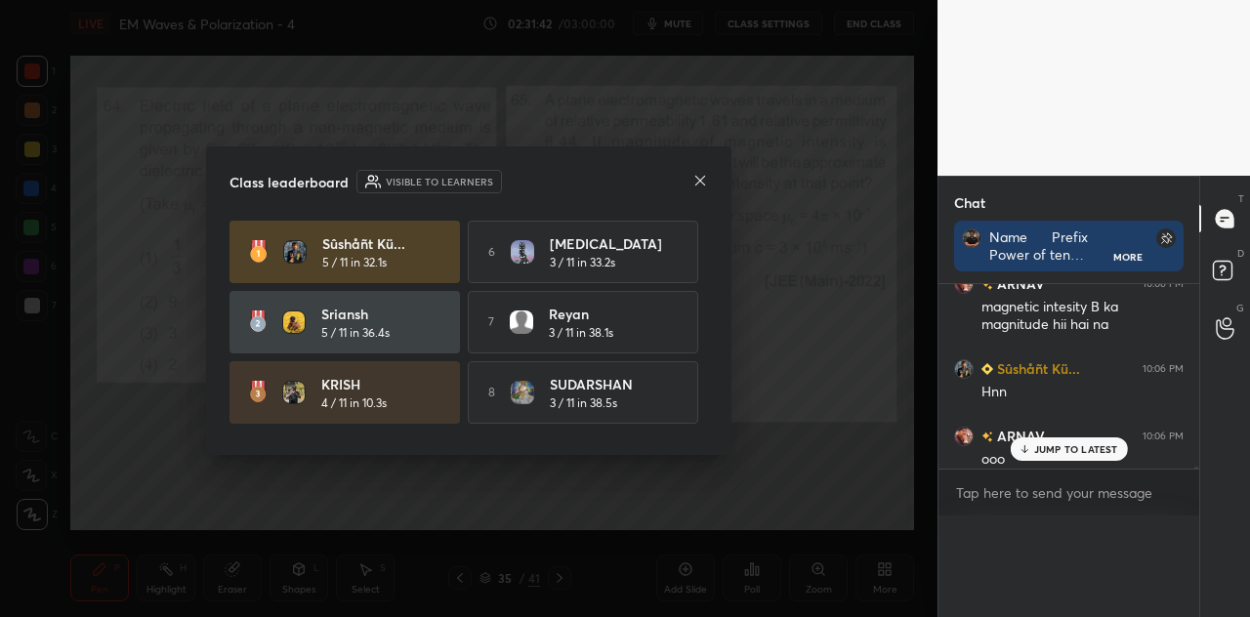
scroll to position [270, 255]
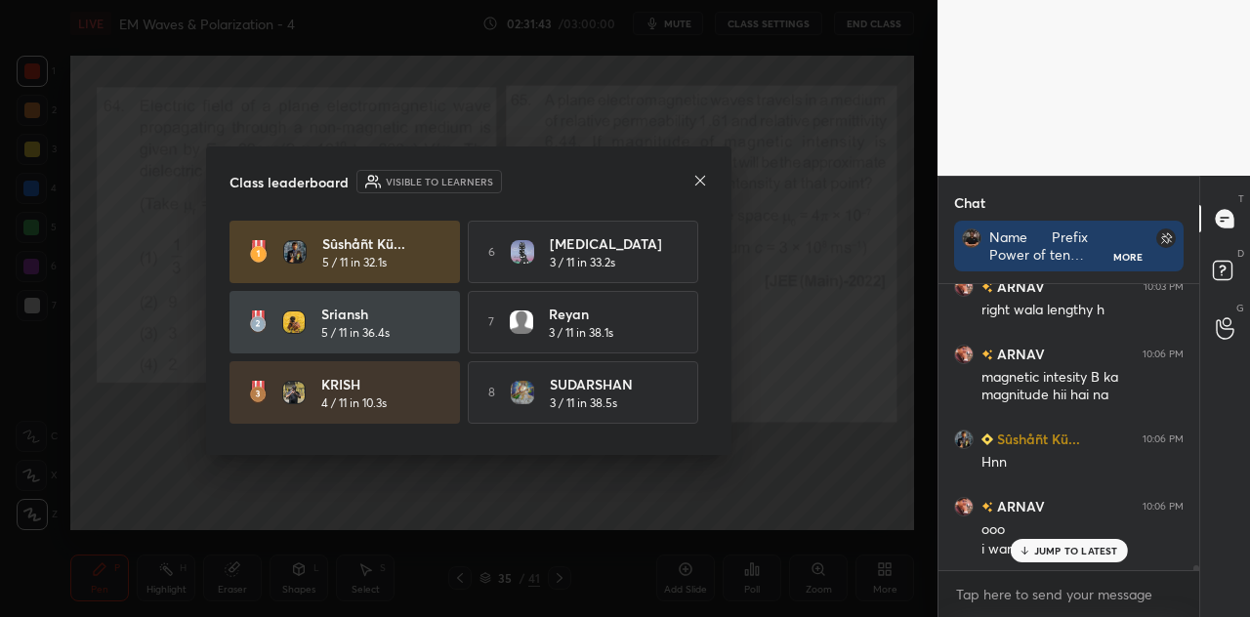
click at [699, 180] on icon at bounding box center [701, 181] width 16 height 16
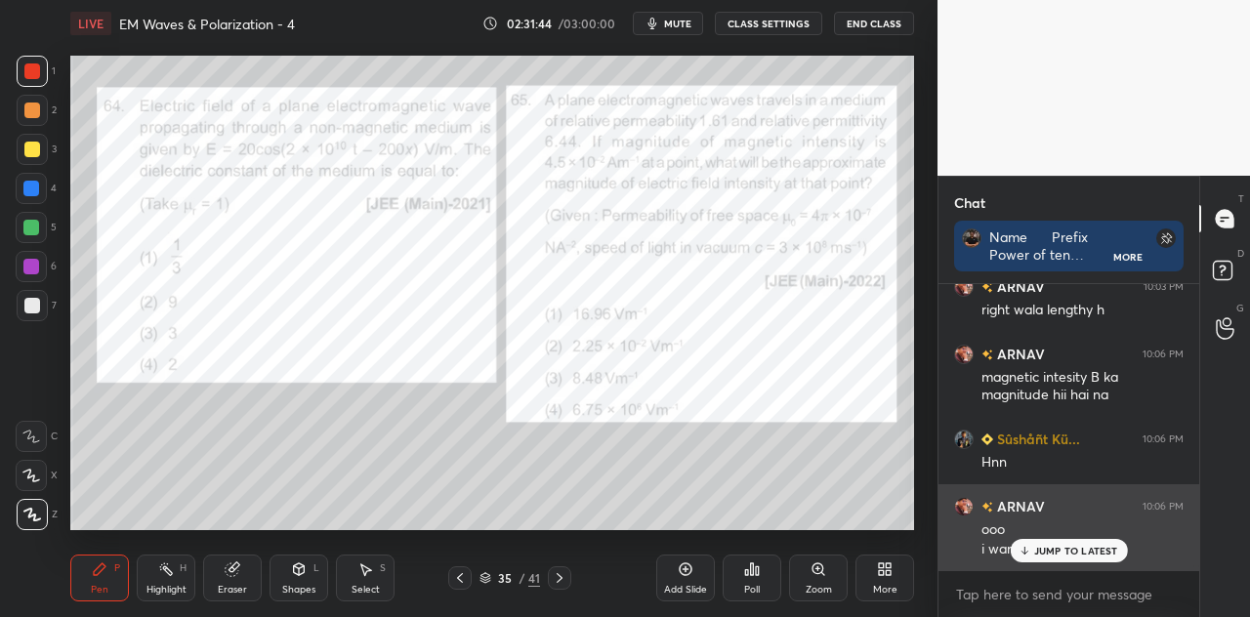
click at [1065, 551] on p "JUMP TO LATEST" at bounding box center [1076, 551] width 84 height 12
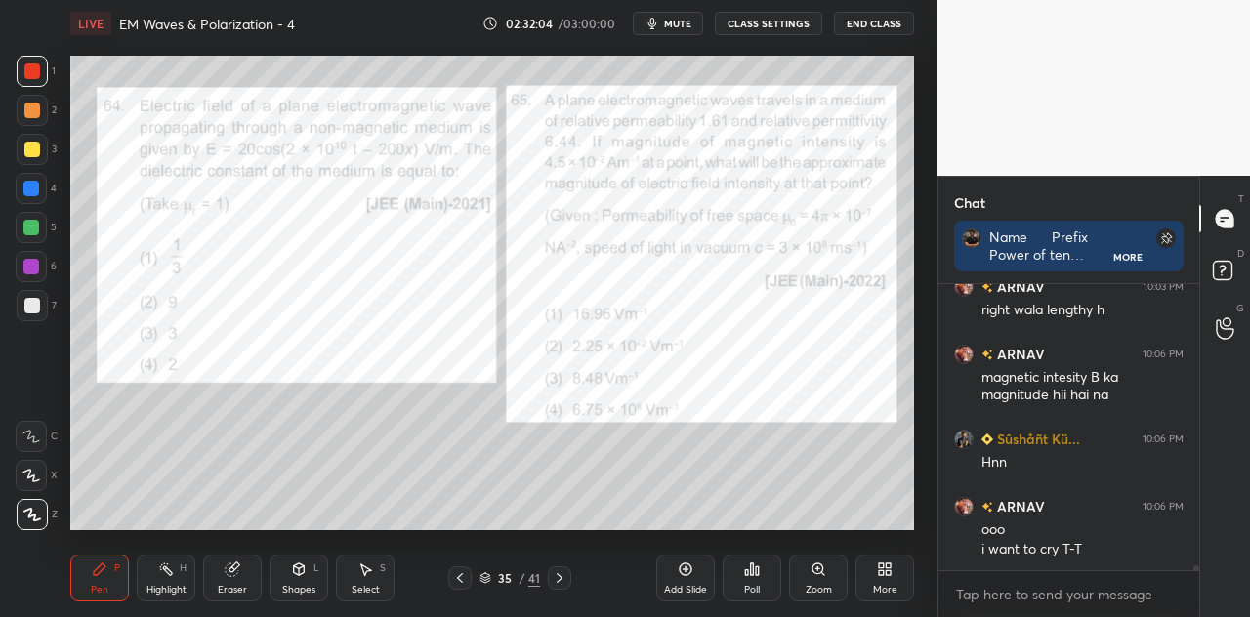
click at [32, 264] on div at bounding box center [31, 267] width 16 height 16
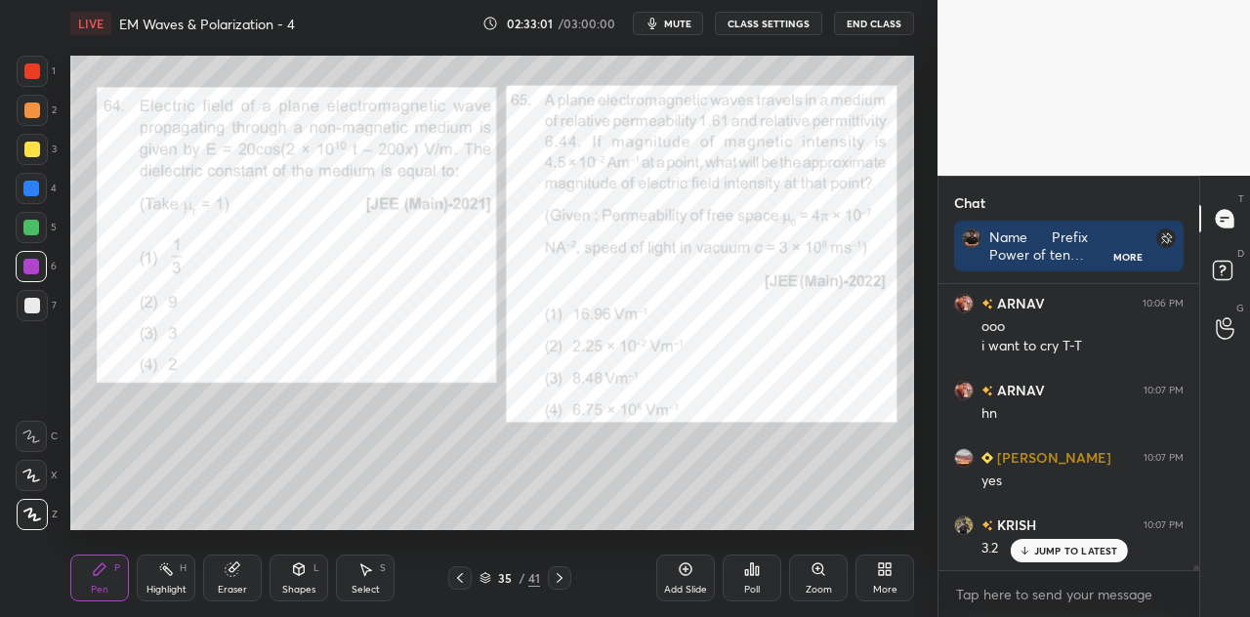
scroll to position [16436, 0]
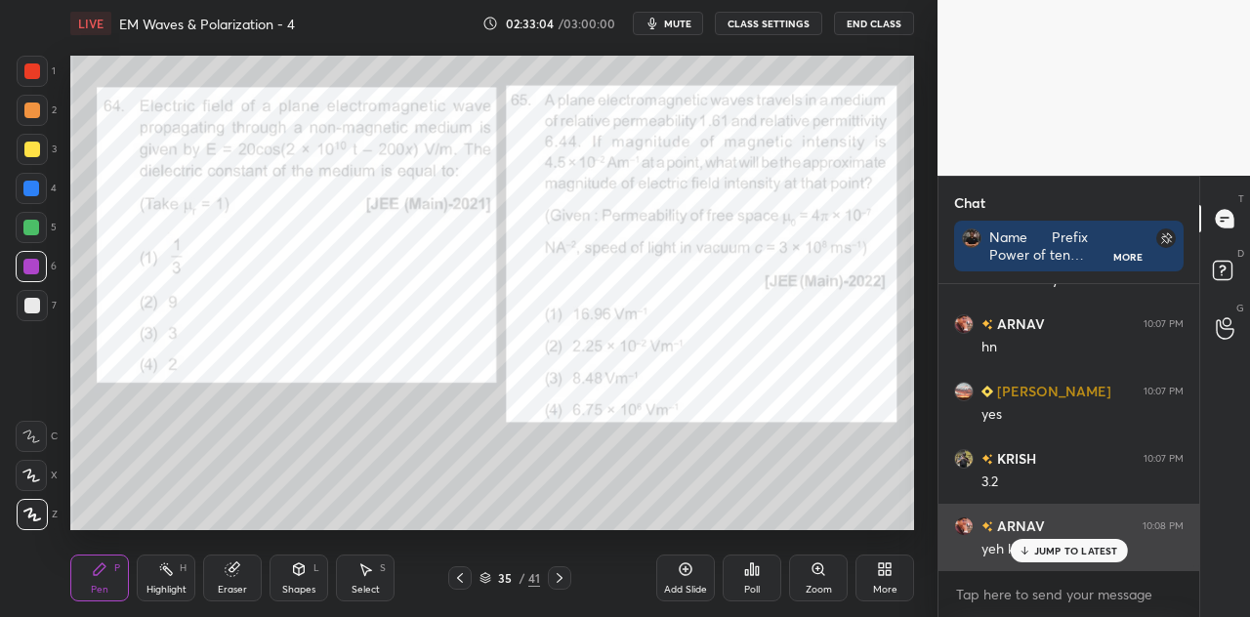
click at [1045, 553] on p "JUMP TO LATEST" at bounding box center [1076, 551] width 84 height 12
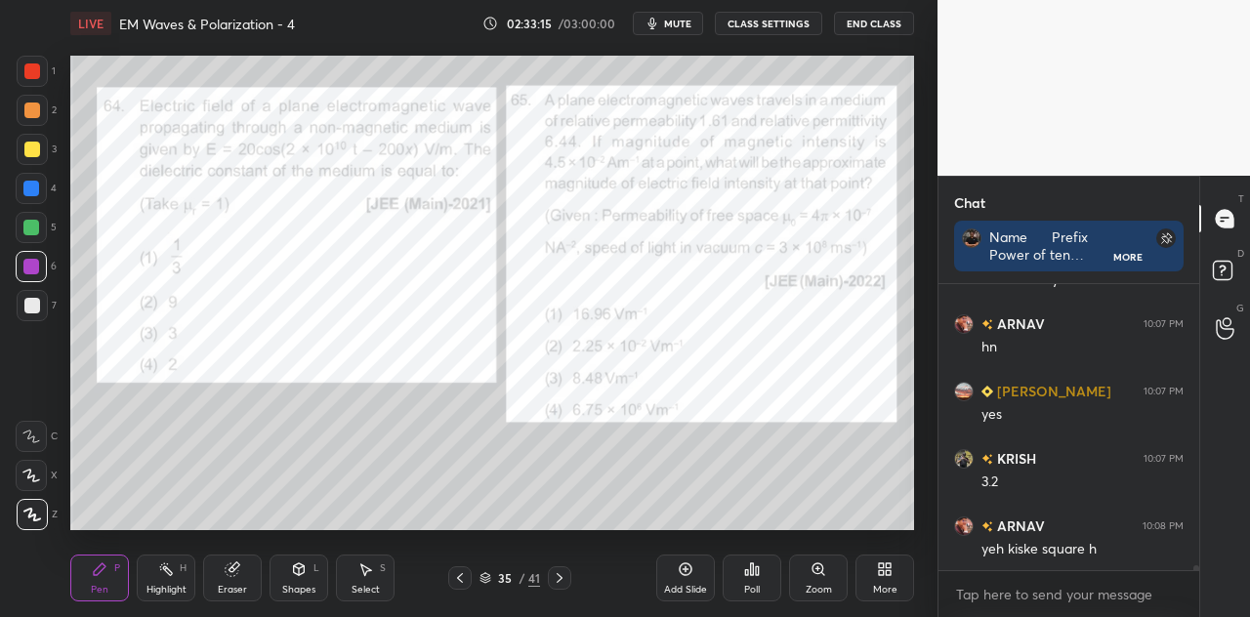
click at [28, 190] on div at bounding box center [31, 189] width 16 height 16
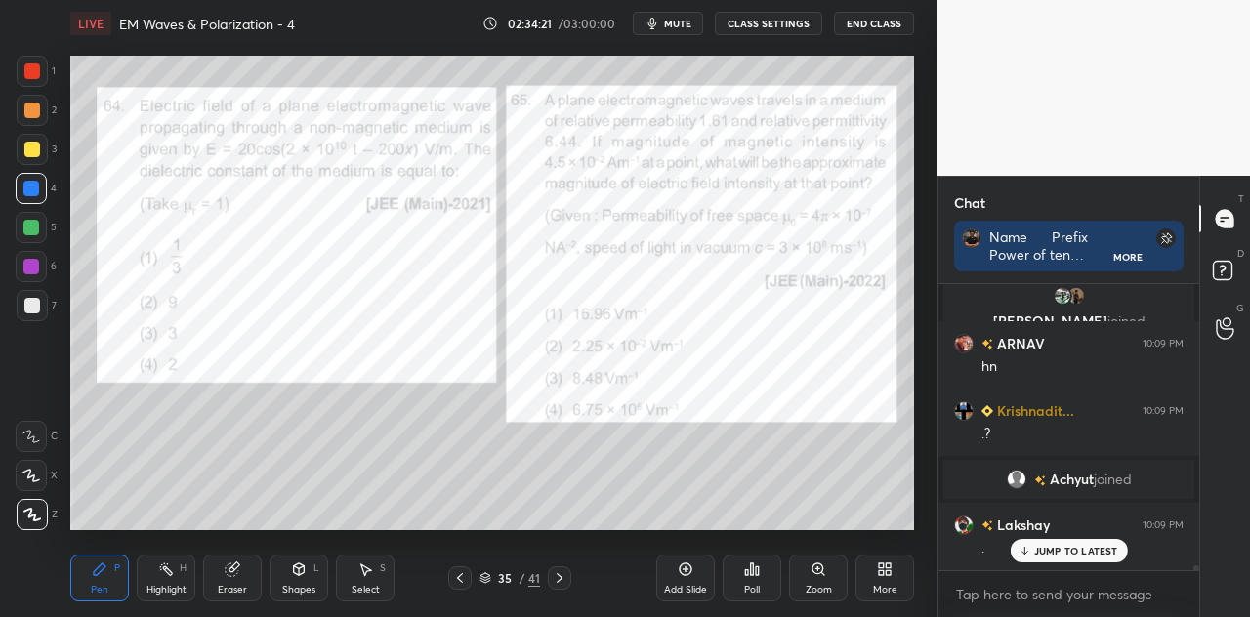
scroll to position [16819, 0]
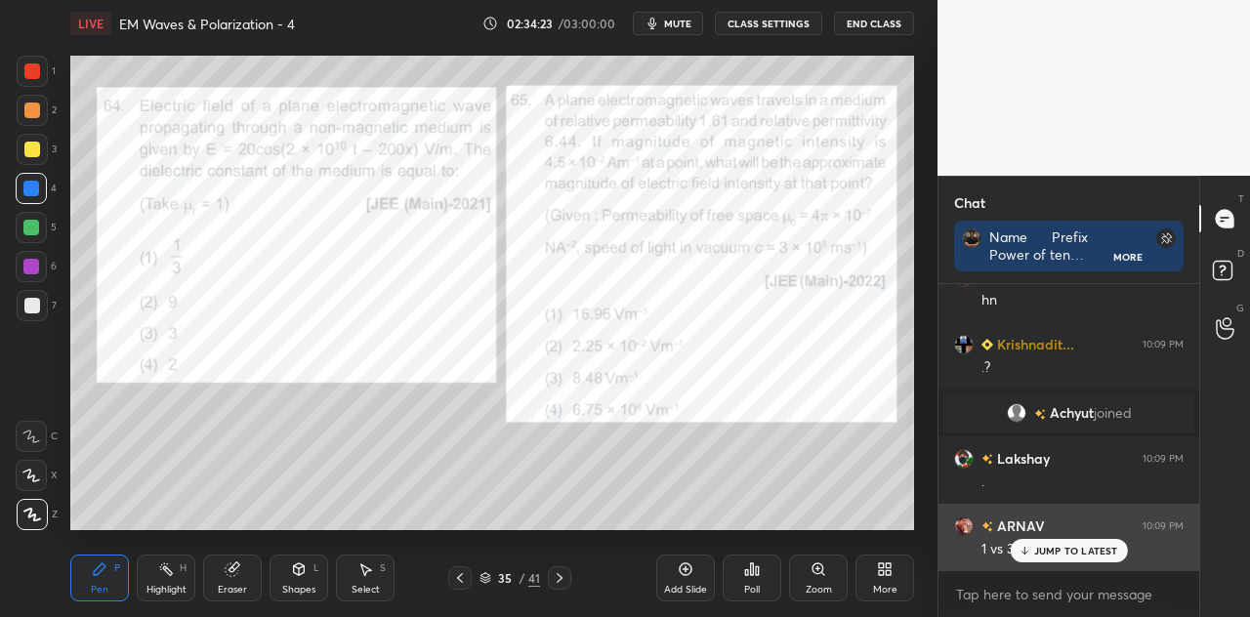
click at [1056, 550] on p "JUMP TO LATEST" at bounding box center [1076, 551] width 84 height 12
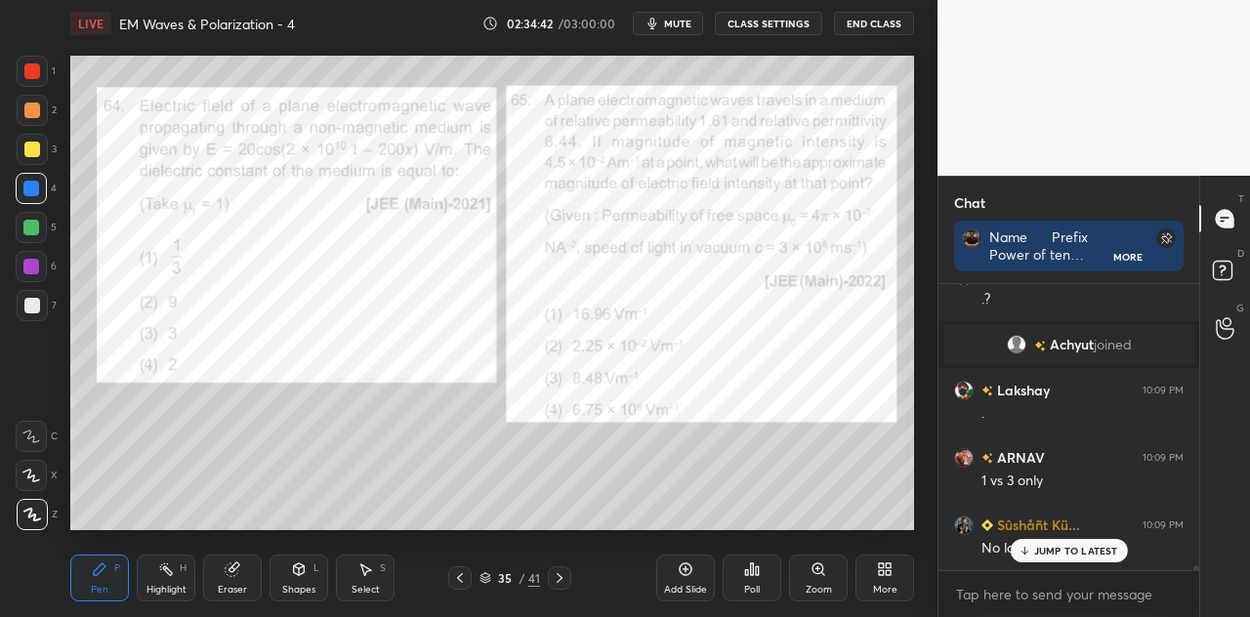
scroll to position [17223, 0]
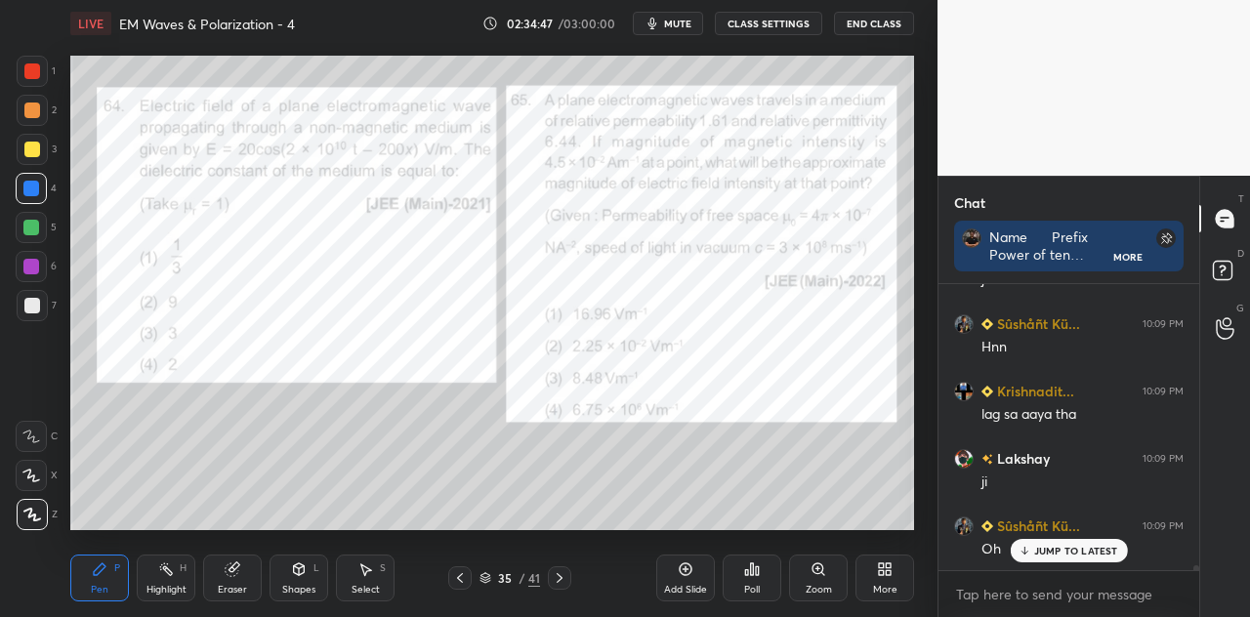
click at [30, 157] on div at bounding box center [32, 150] width 16 height 16
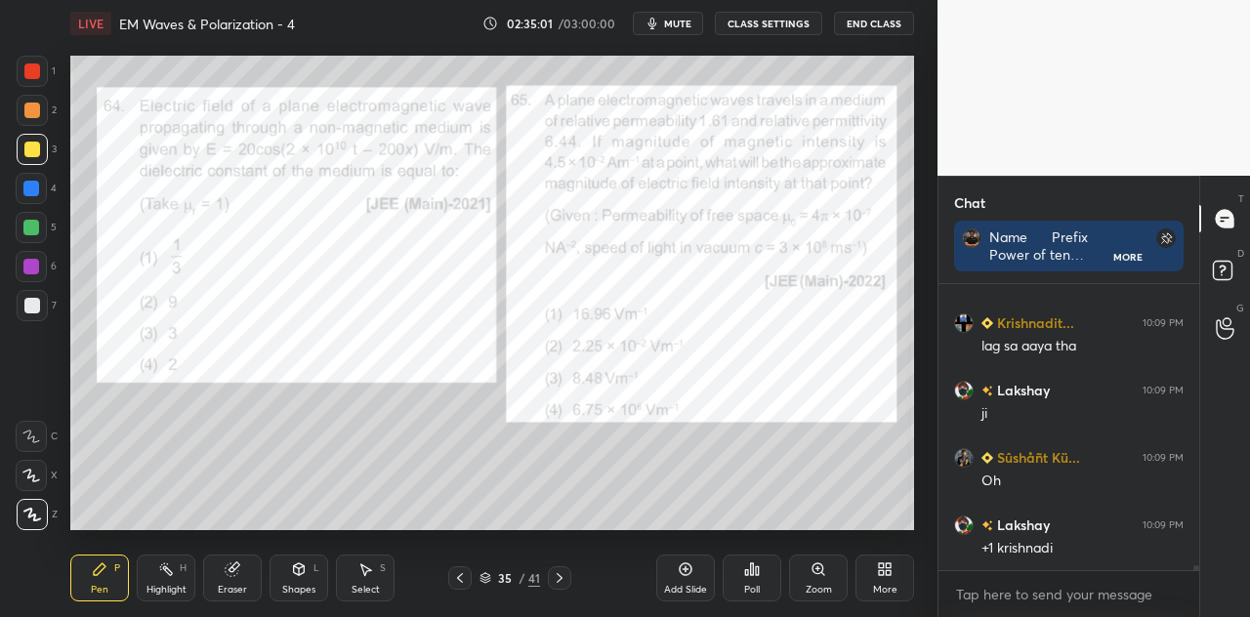
click at [37, 228] on div at bounding box center [31, 228] width 16 height 16
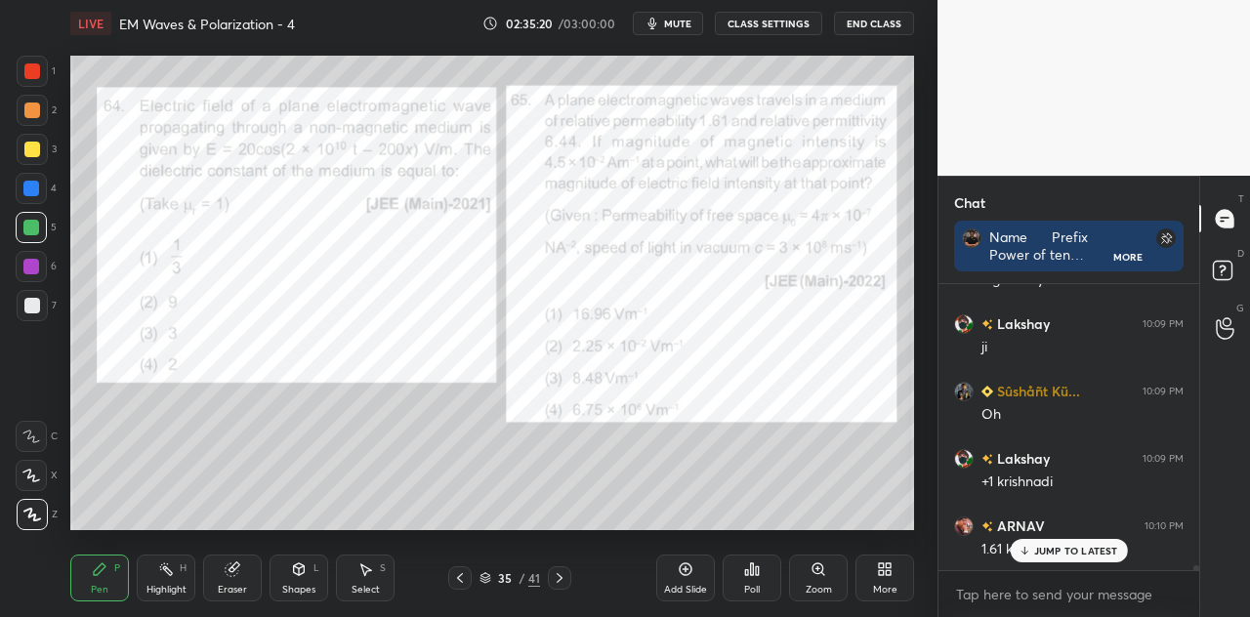
scroll to position [17427, 0]
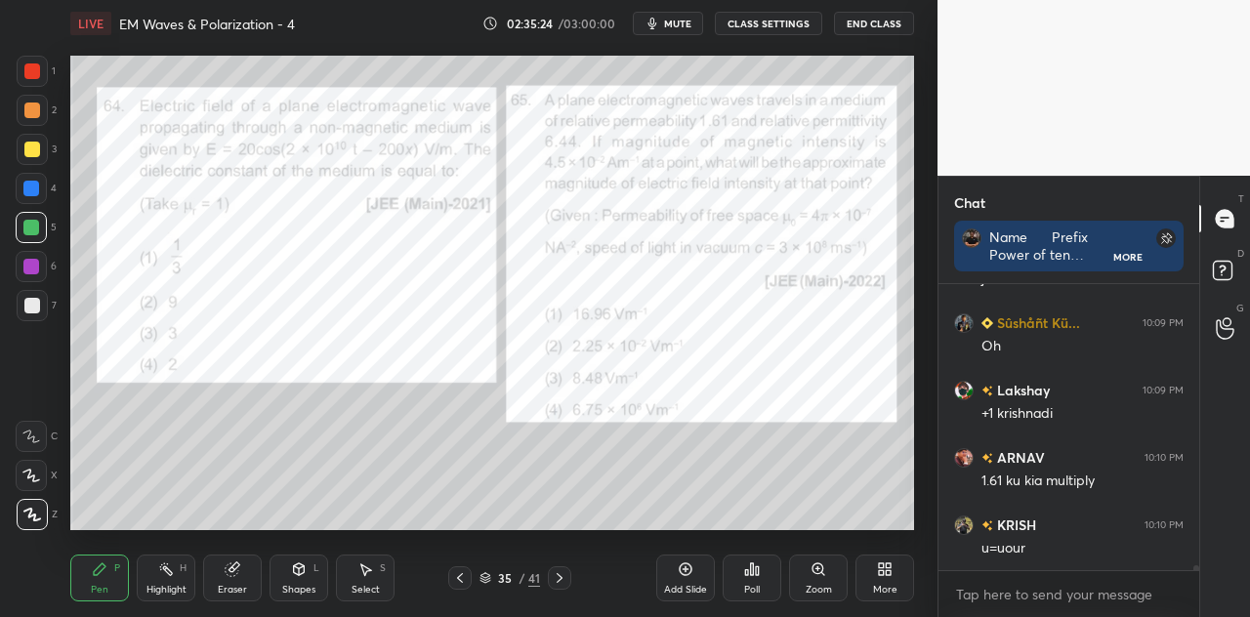
click at [33, 67] on div at bounding box center [32, 71] width 16 height 16
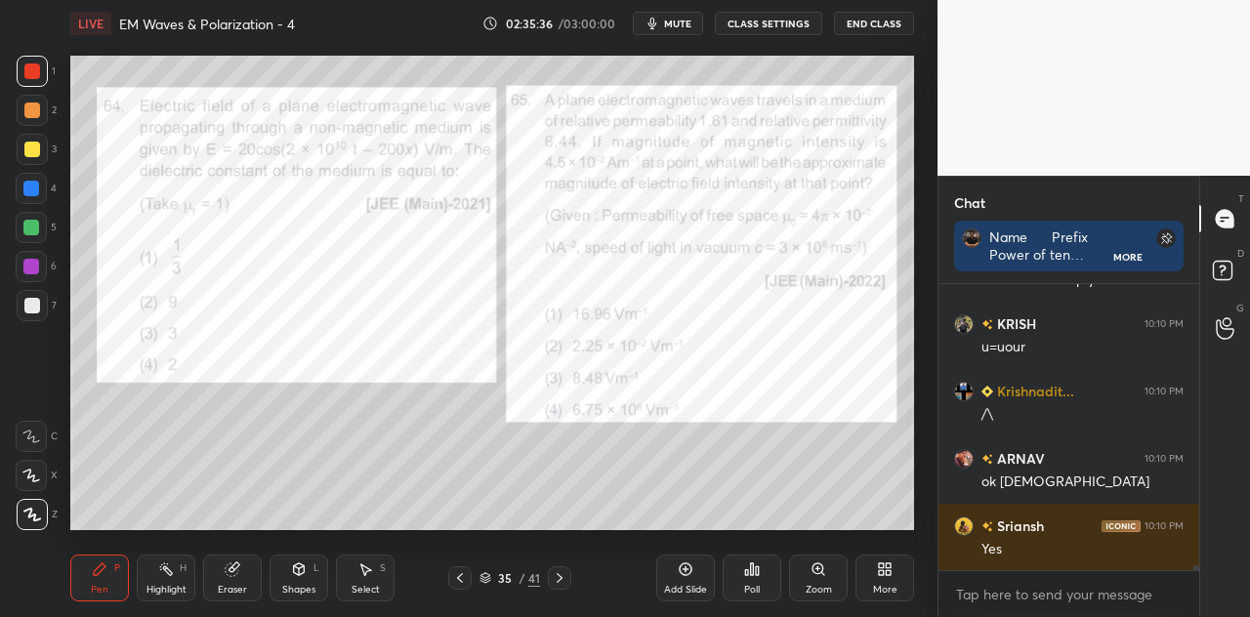
scroll to position [17696, 0]
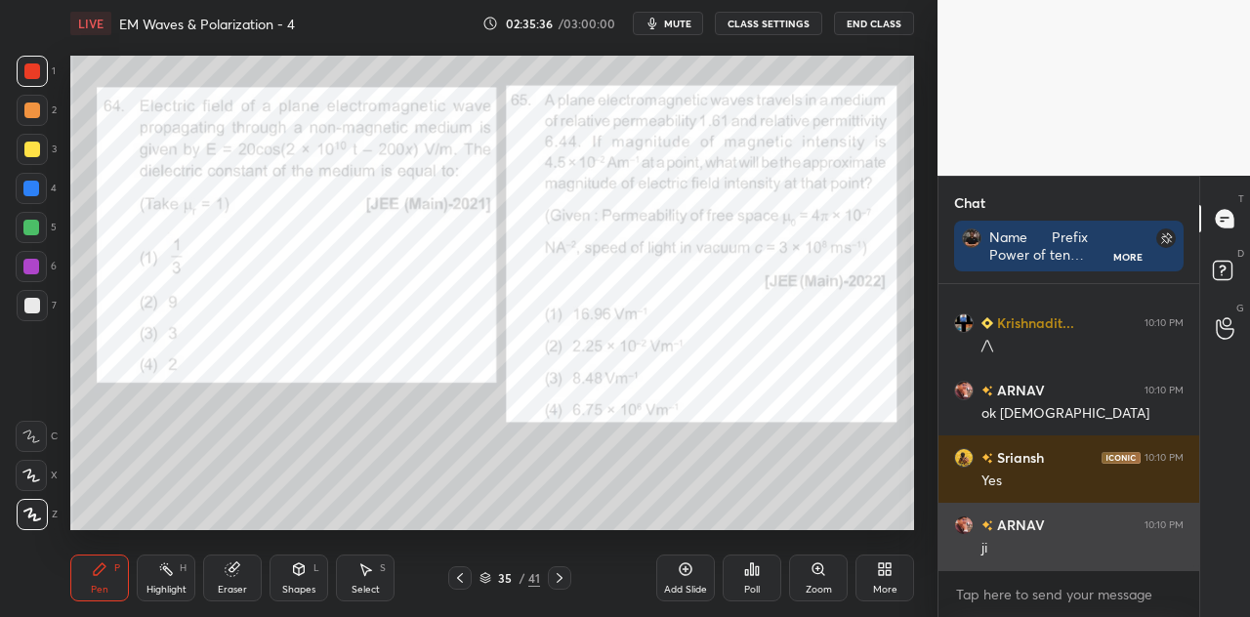
click at [1047, 552] on div "ji" at bounding box center [1083, 549] width 202 height 20
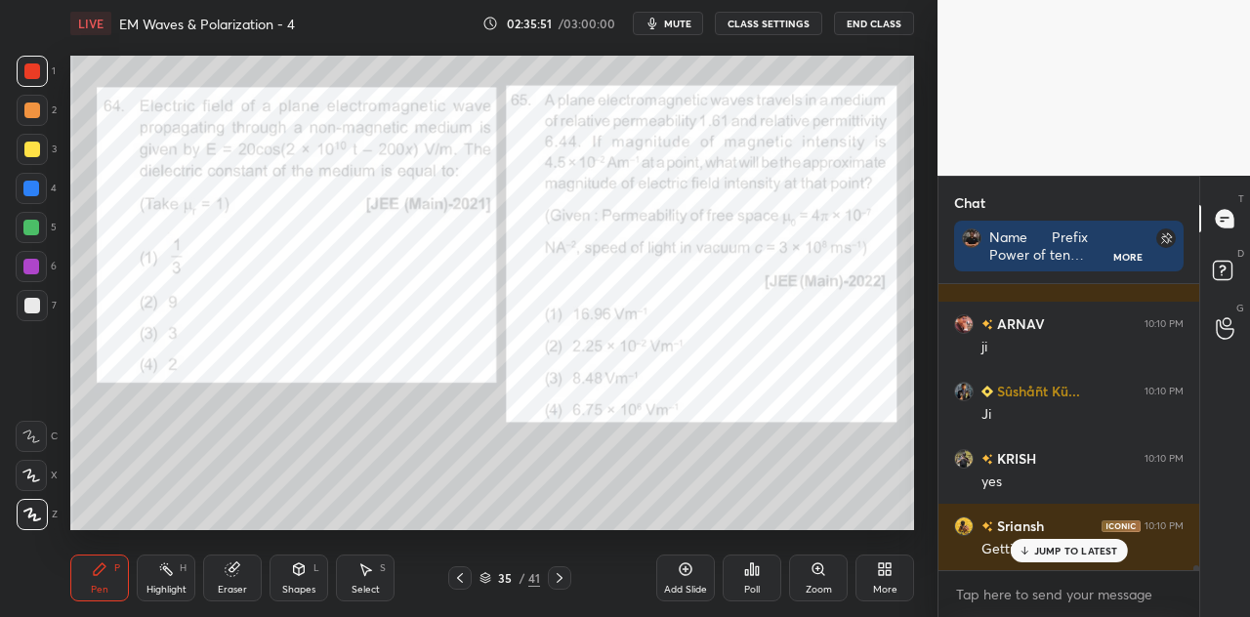
scroll to position [6, 6]
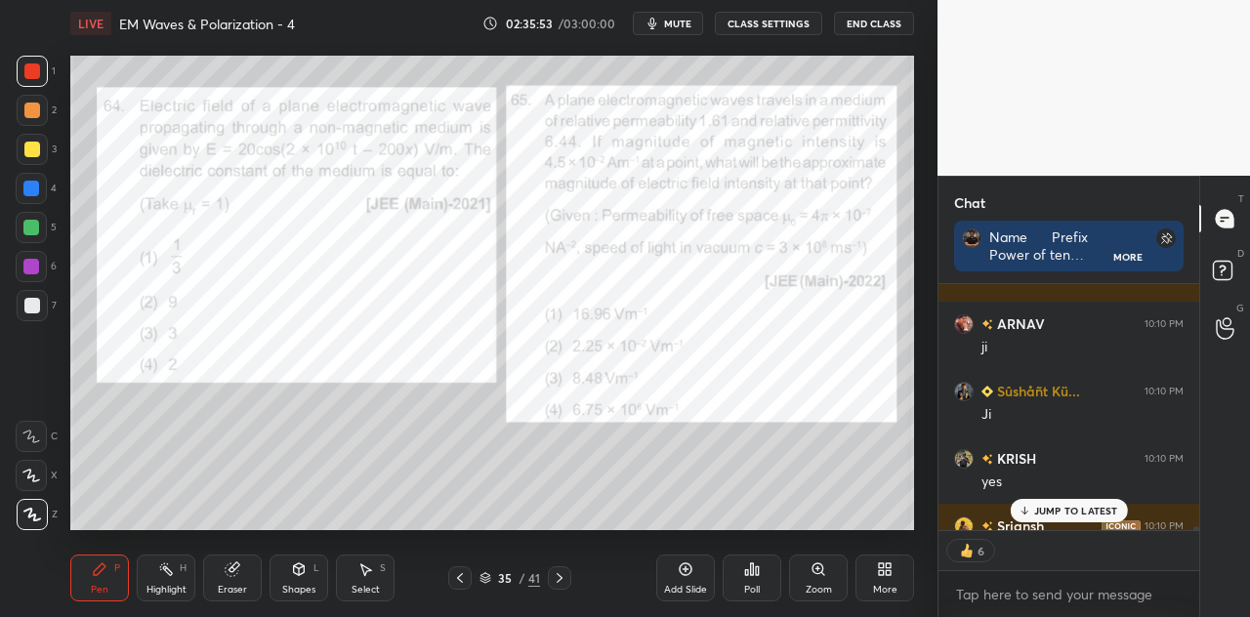
click at [1050, 507] on p "JUMP TO LATEST" at bounding box center [1076, 511] width 84 height 12
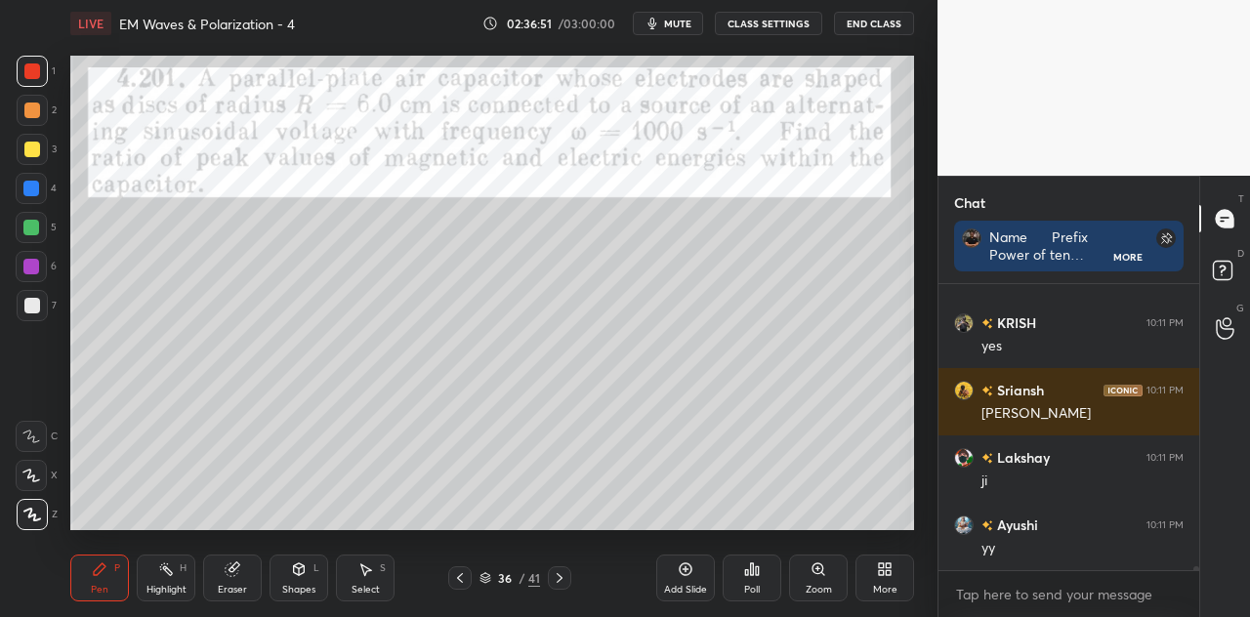
scroll to position [18726, 0]
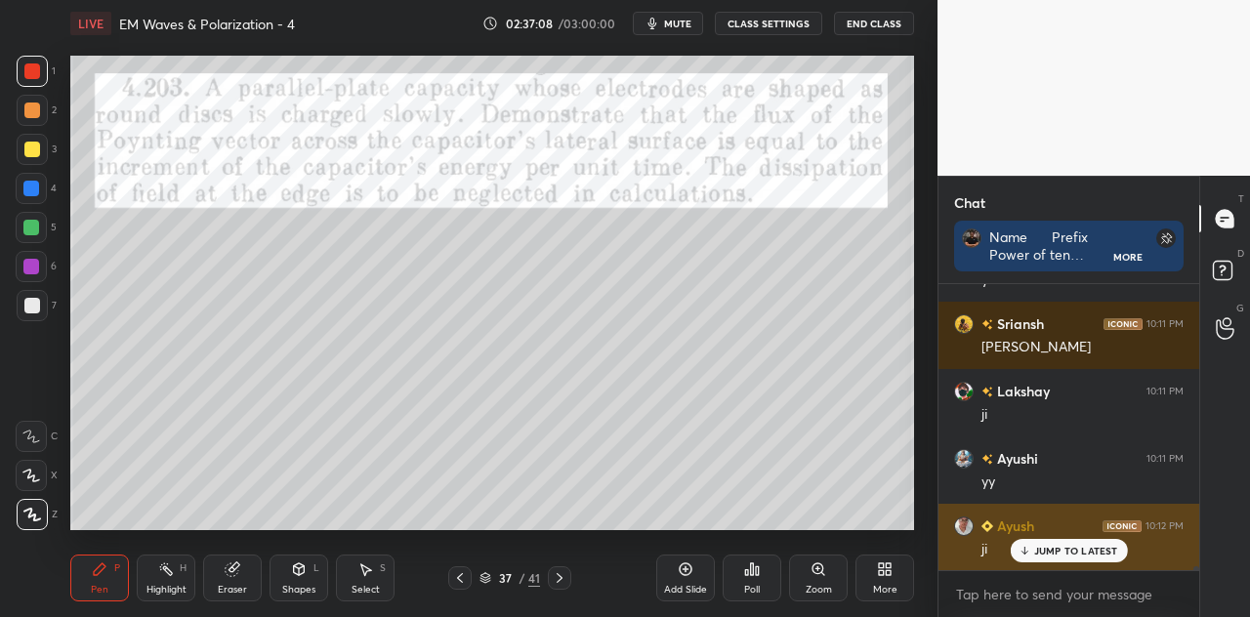
click at [1037, 545] on p "JUMP TO LATEST" at bounding box center [1076, 551] width 84 height 12
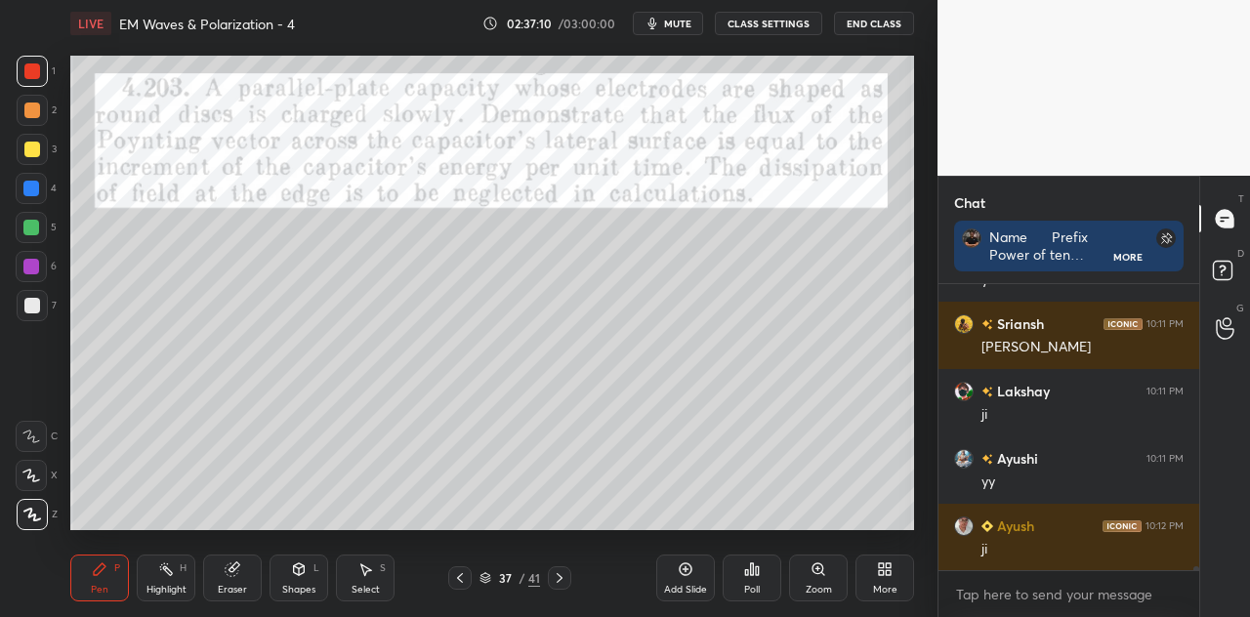
scroll to position [18794, 0]
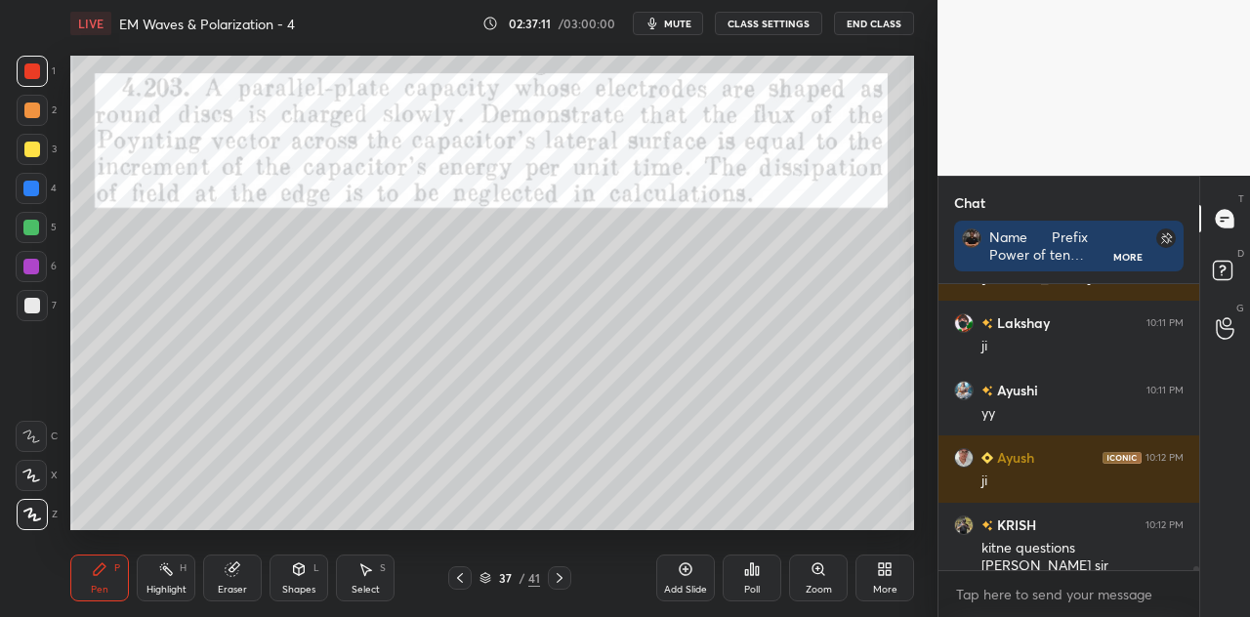
click at [309, 569] on div "Shapes L" at bounding box center [299, 578] width 59 height 47
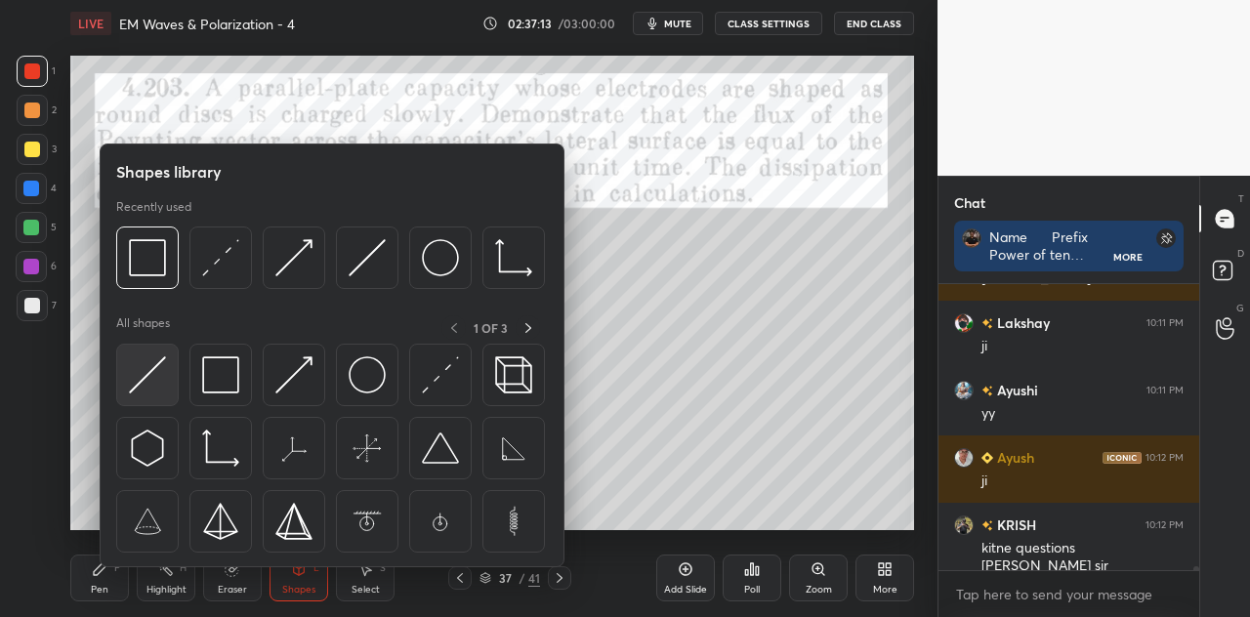
click at [158, 368] on img at bounding box center [147, 375] width 37 height 37
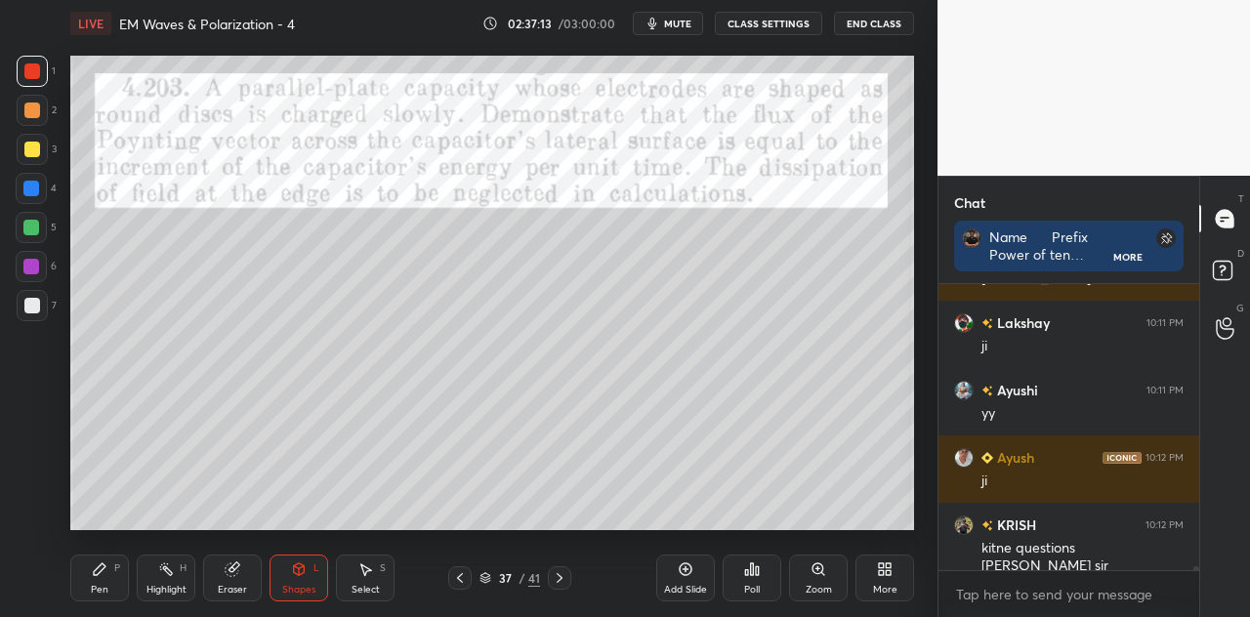
click at [34, 153] on div at bounding box center [32, 150] width 16 height 16
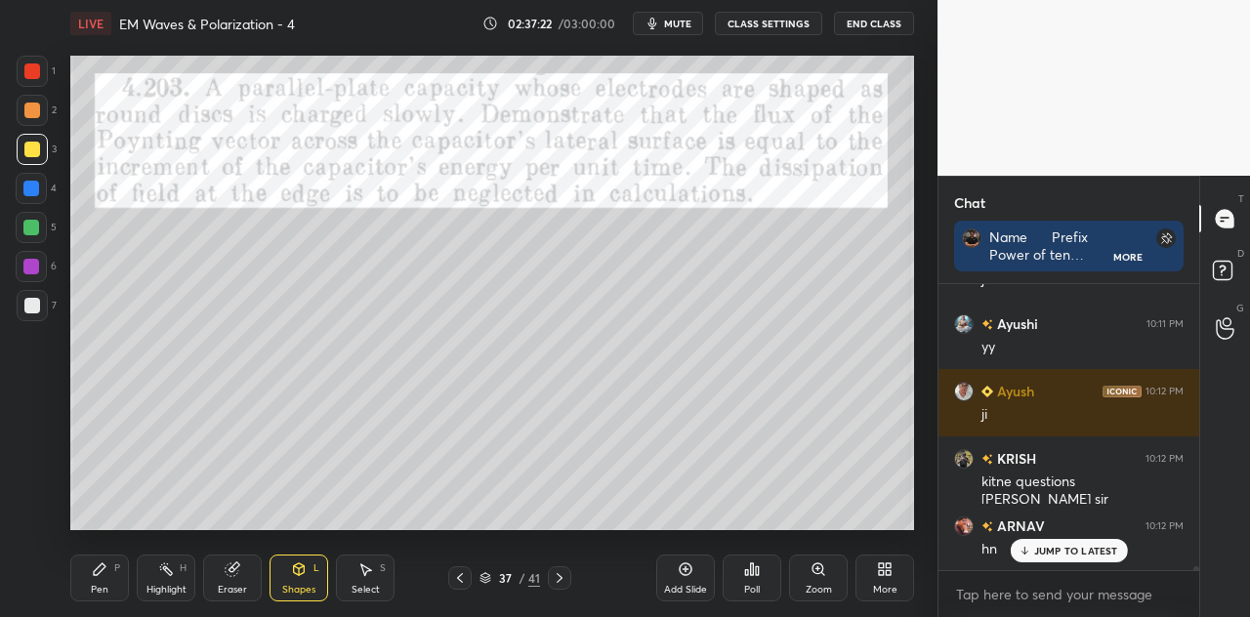
scroll to position [18929, 0]
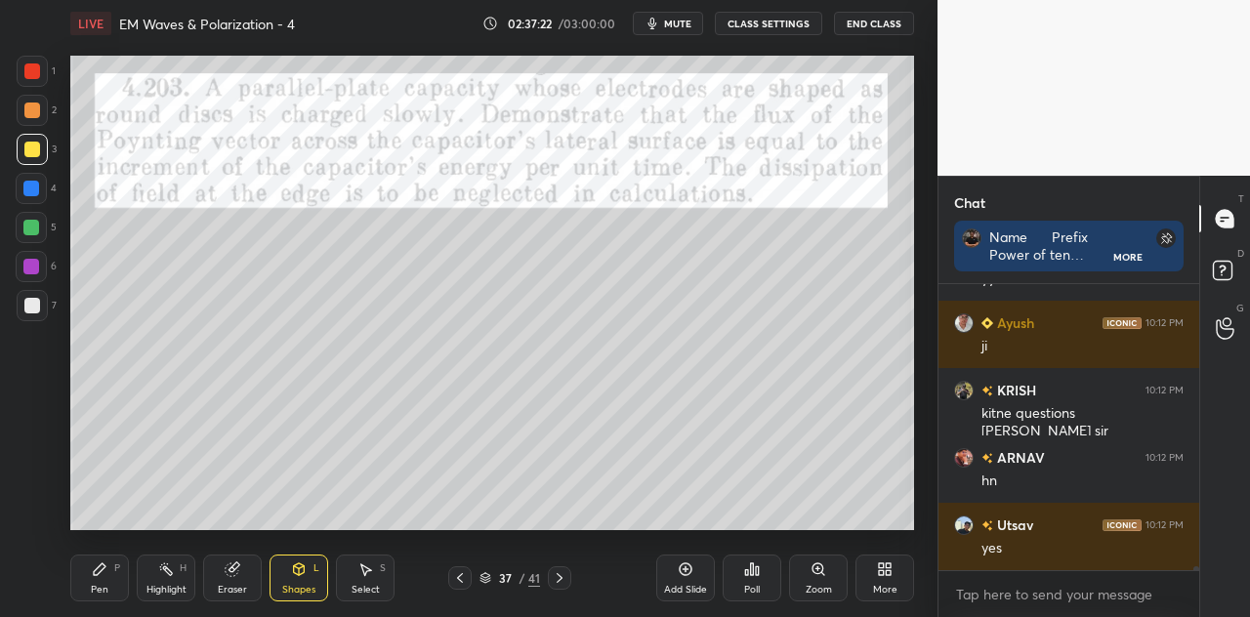
click at [105, 570] on icon at bounding box center [100, 570] width 16 height 16
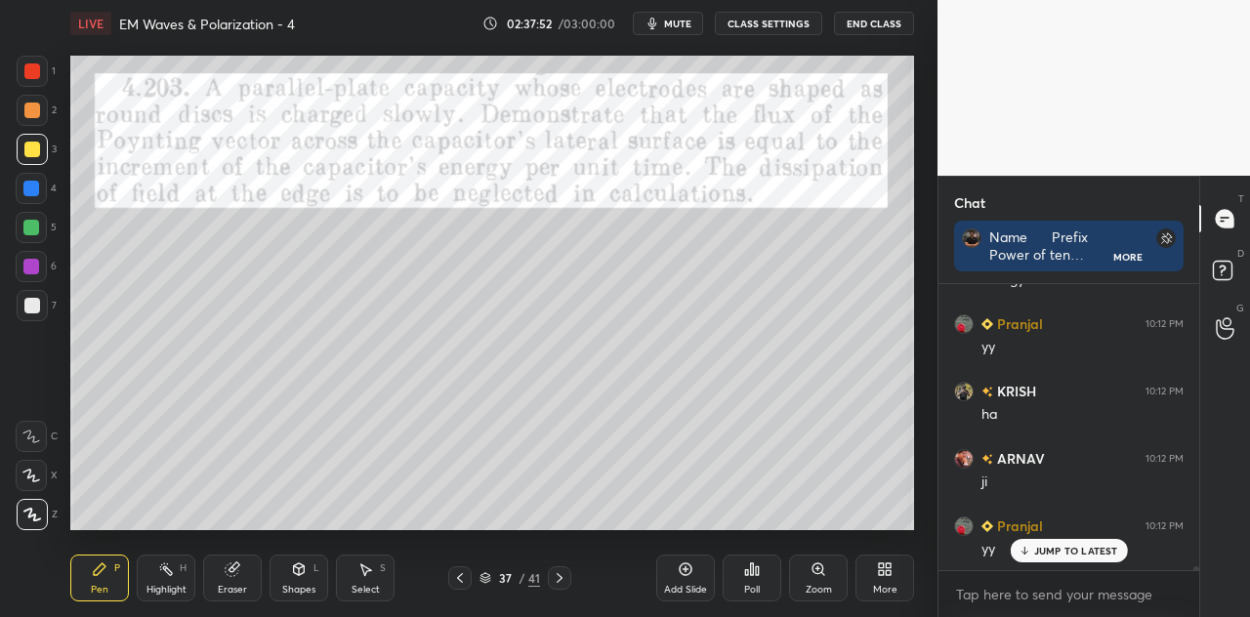
scroll to position [19603, 0]
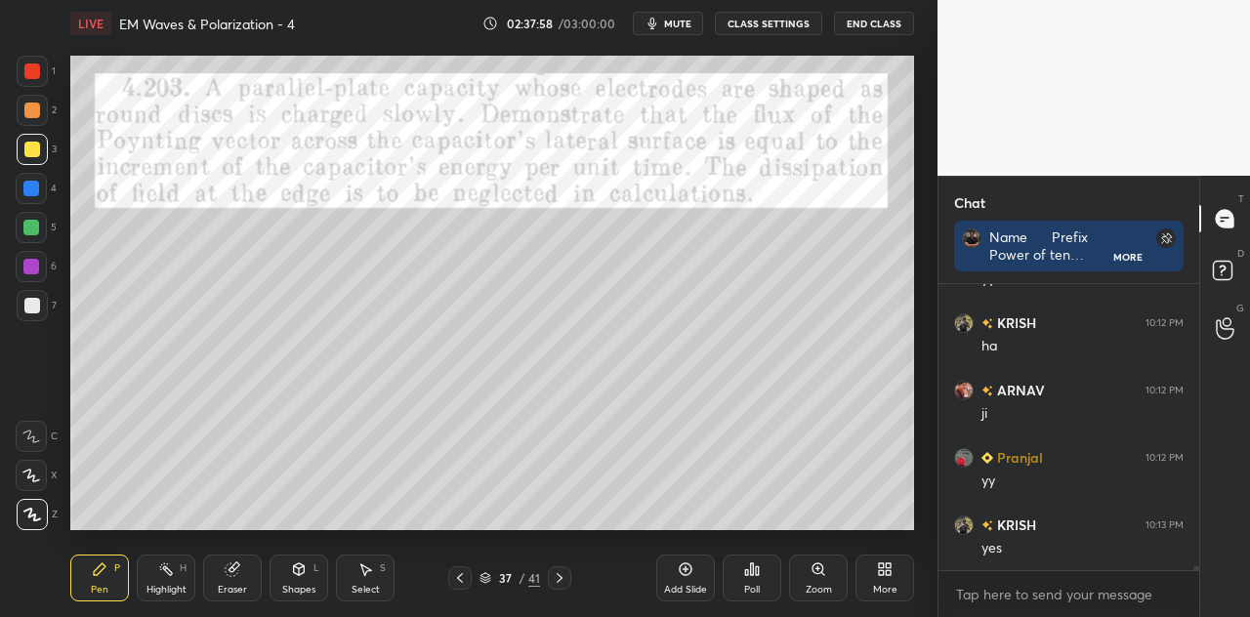
click at [244, 571] on div "Eraser" at bounding box center [232, 578] width 59 height 47
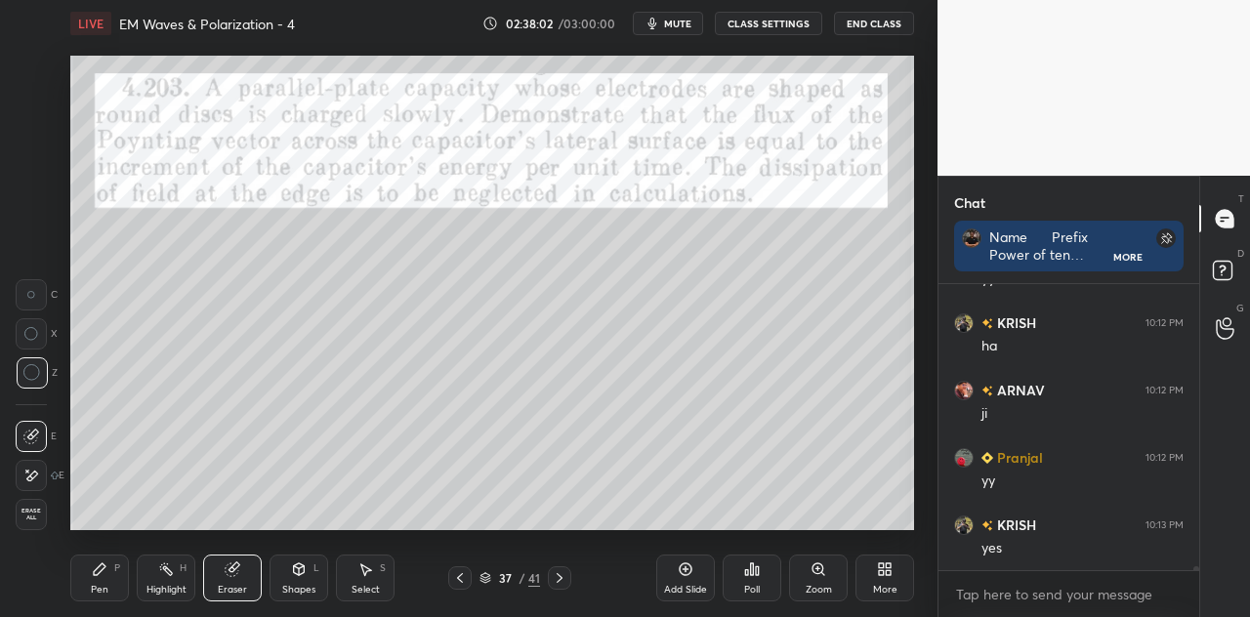
click at [89, 581] on div "Pen P" at bounding box center [99, 578] width 59 height 47
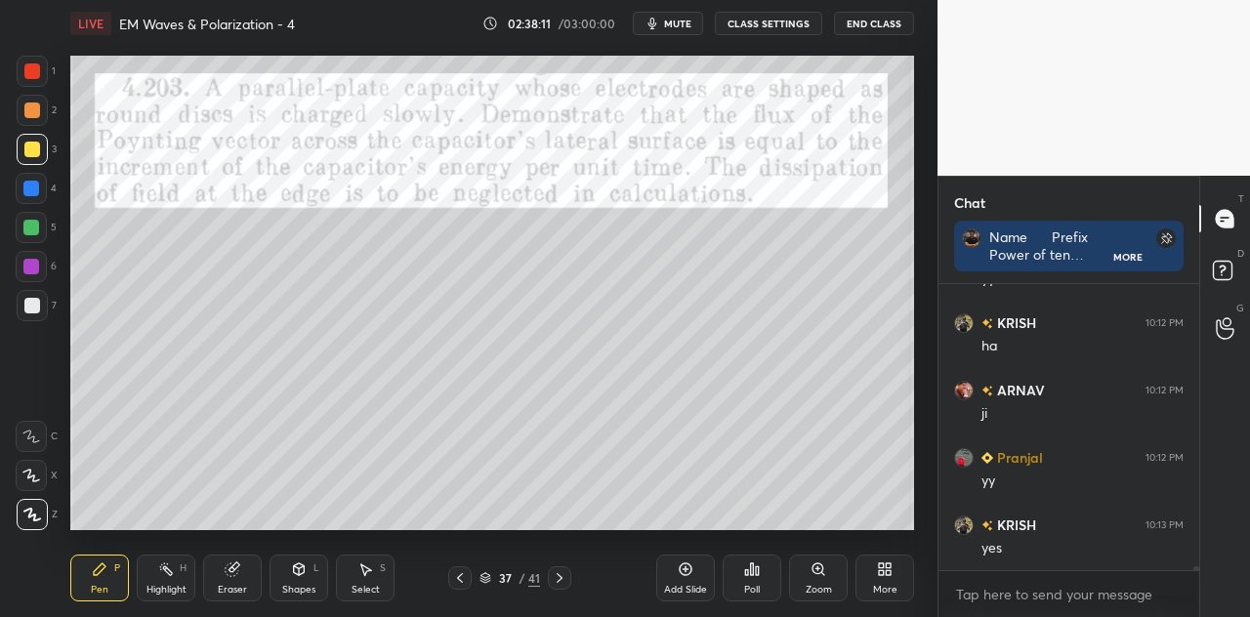
click at [35, 78] on div at bounding box center [32, 71] width 16 height 16
click at [240, 575] on div "Eraser" at bounding box center [232, 578] width 59 height 47
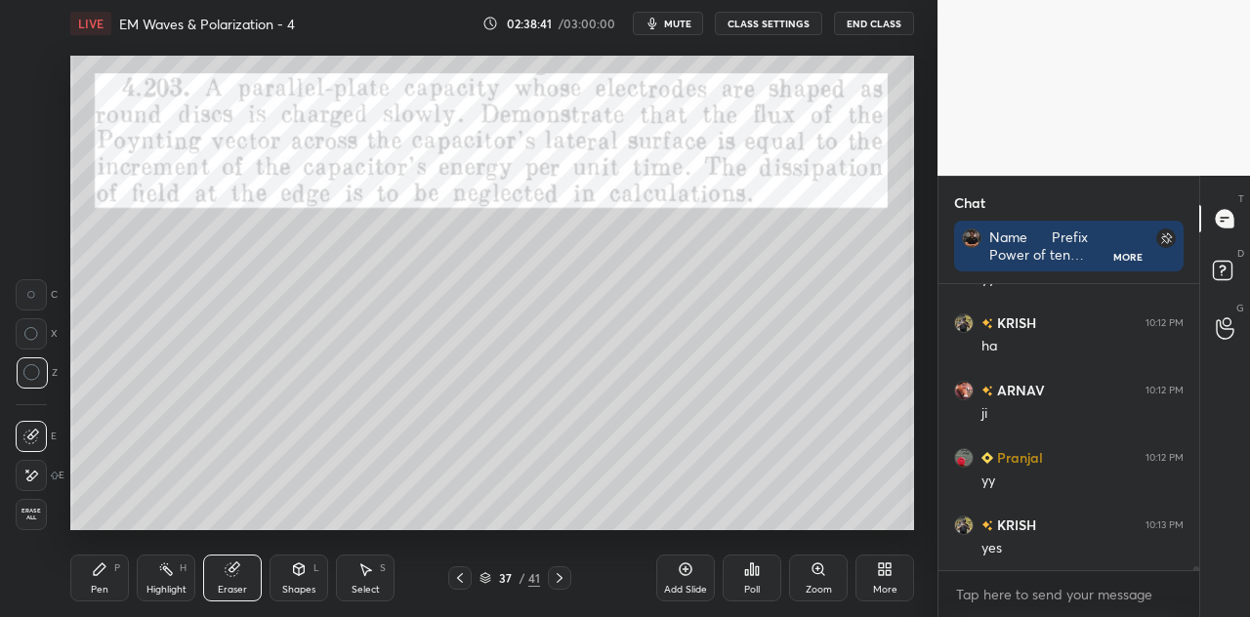
click at [108, 577] on div "Pen P" at bounding box center [99, 578] width 59 height 47
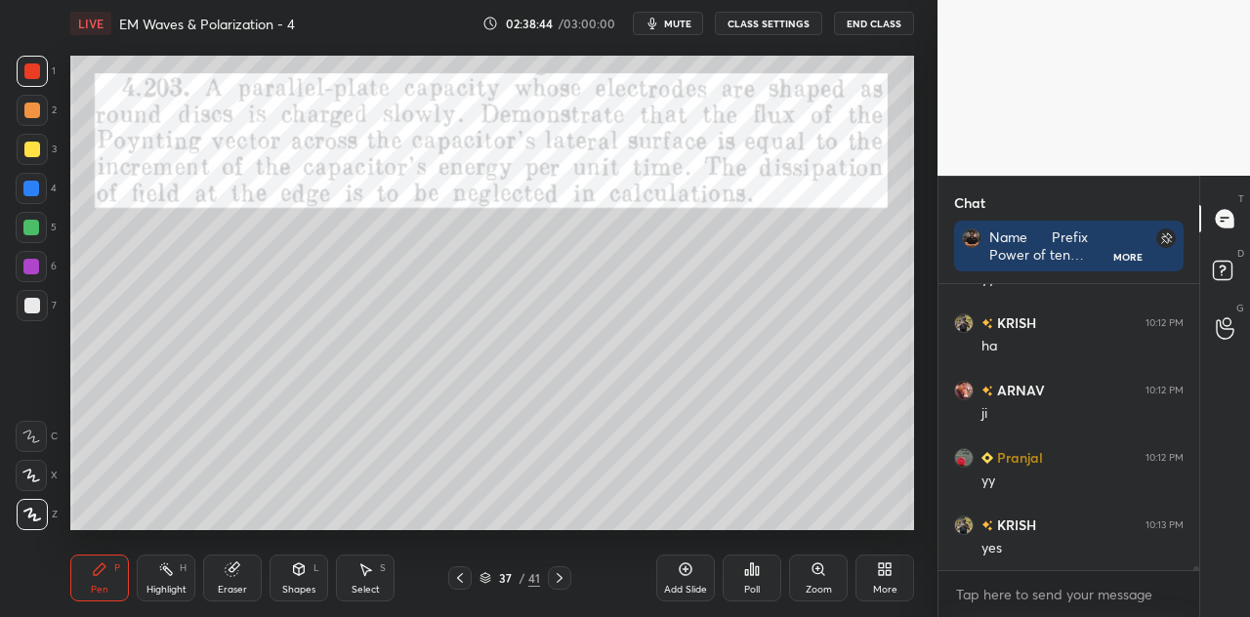
scroll to position [19669, 0]
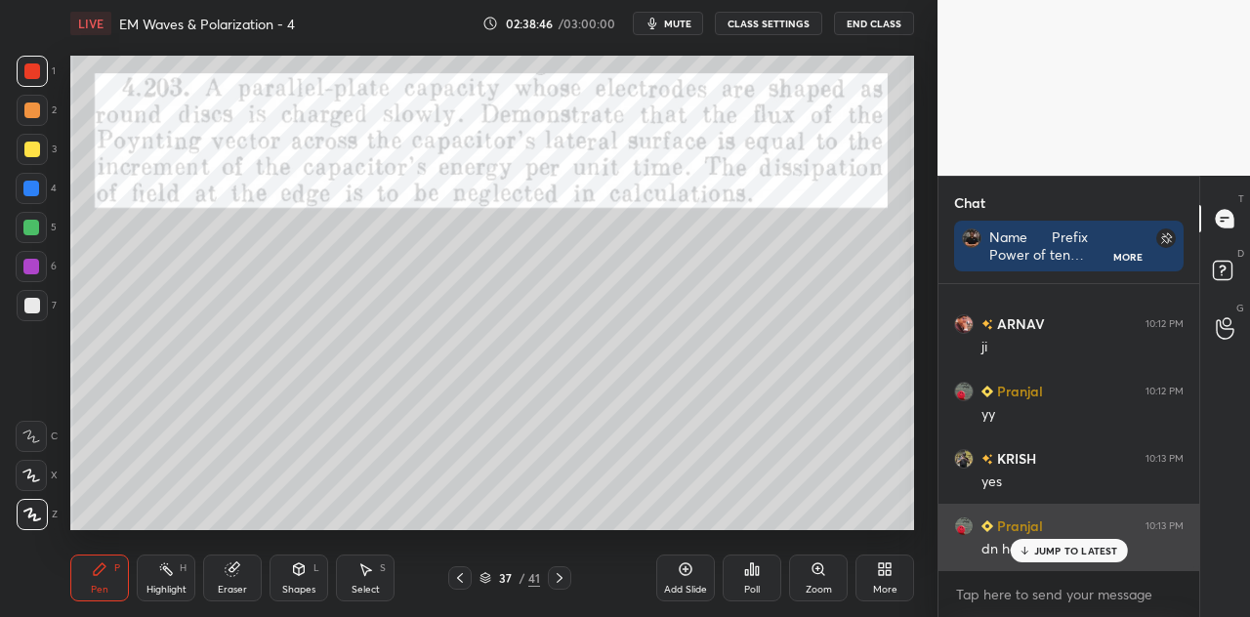
click at [1026, 543] on div "JUMP TO LATEST" at bounding box center [1068, 550] width 117 height 23
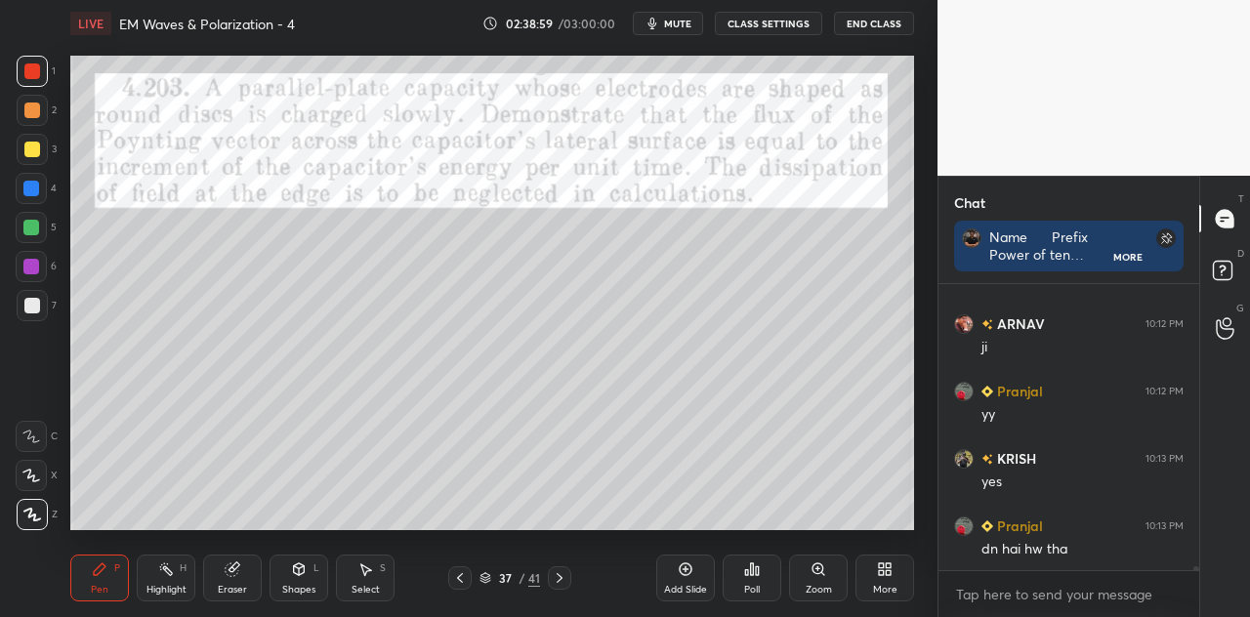
scroll to position [19738, 0]
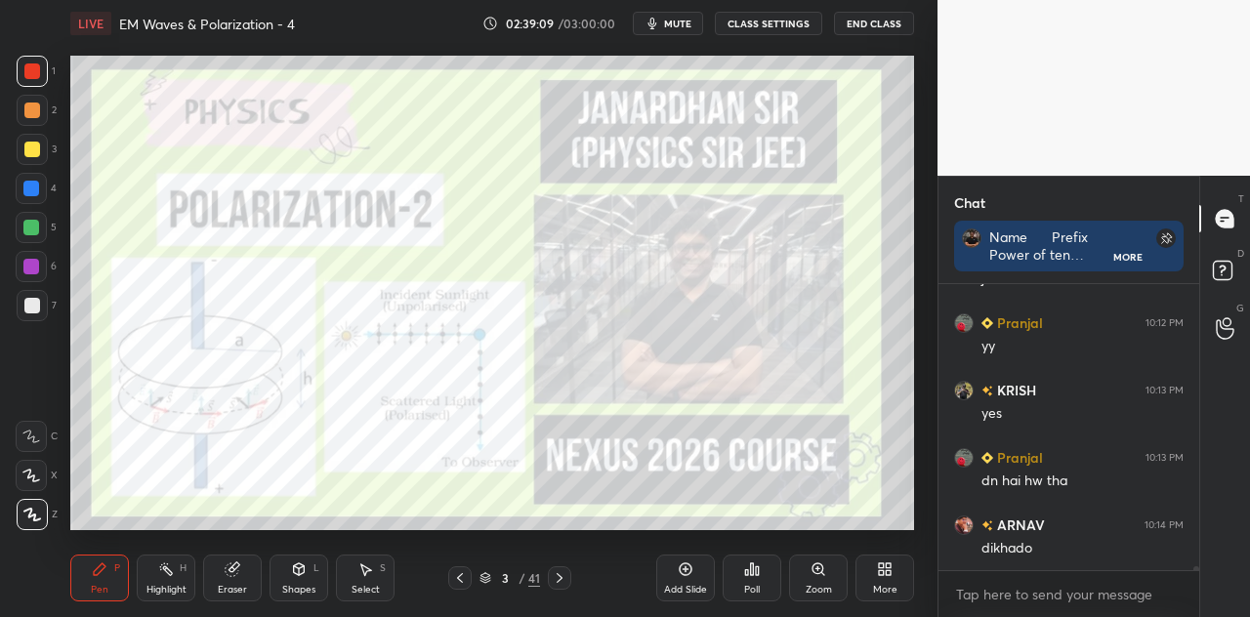
click at [38, 192] on div at bounding box center [31, 189] width 16 height 16
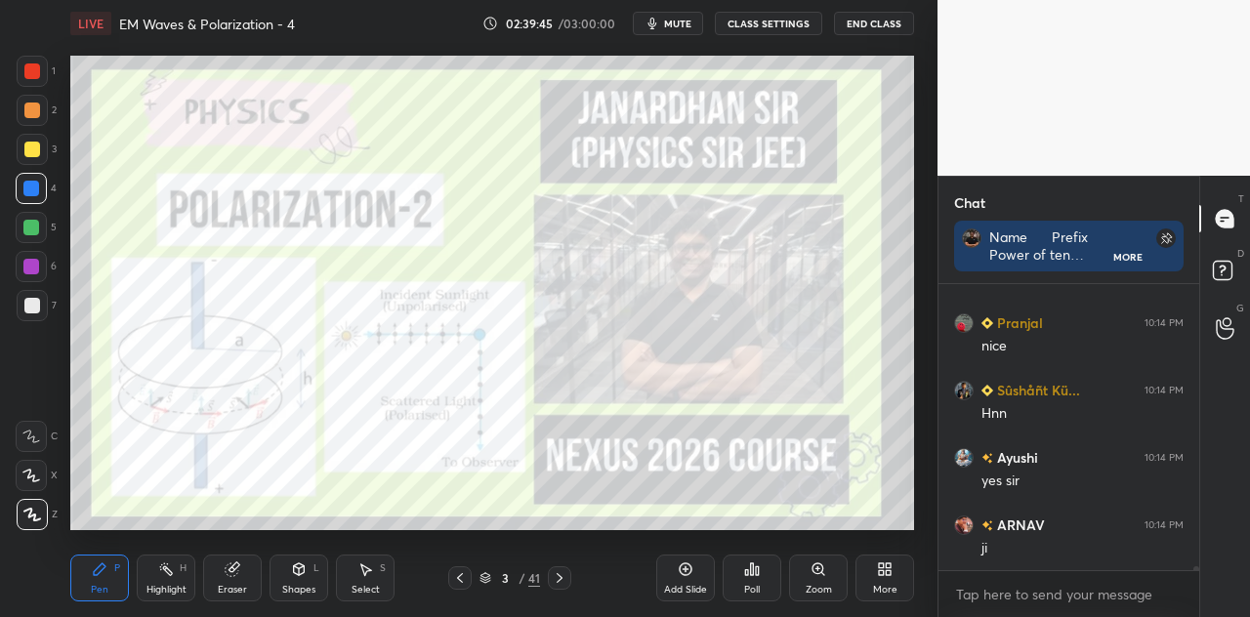
scroll to position [20209, 0]
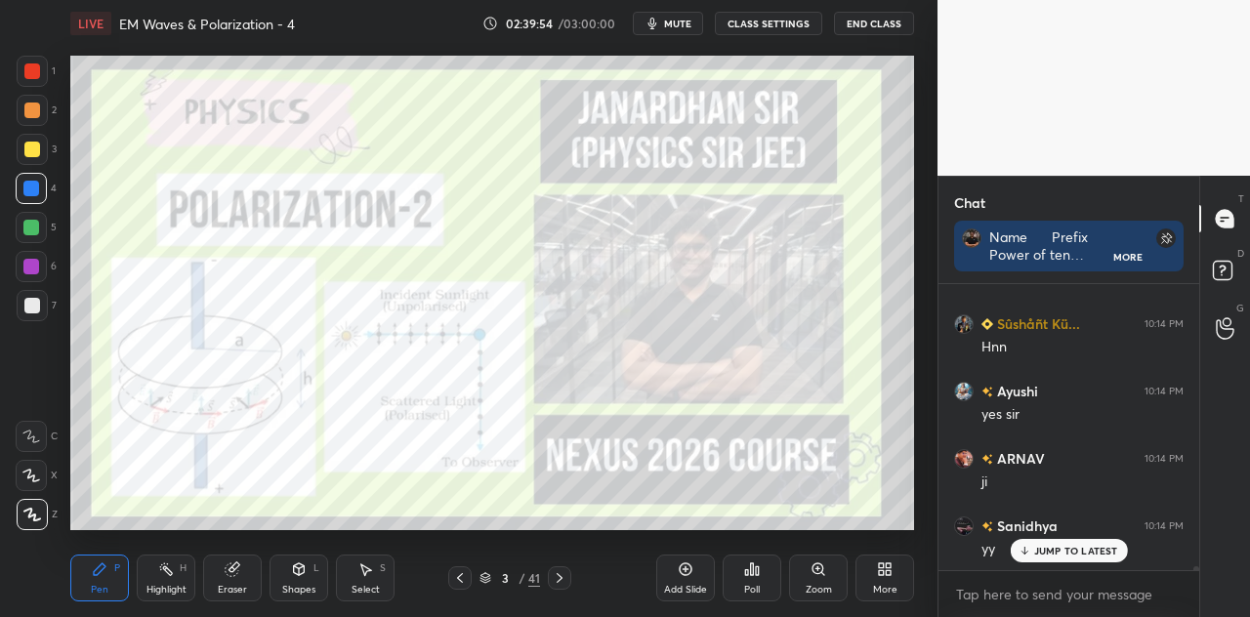
click at [1044, 545] on p "JUMP TO LATEST" at bounding box center [1076, 551] width 84 height 12
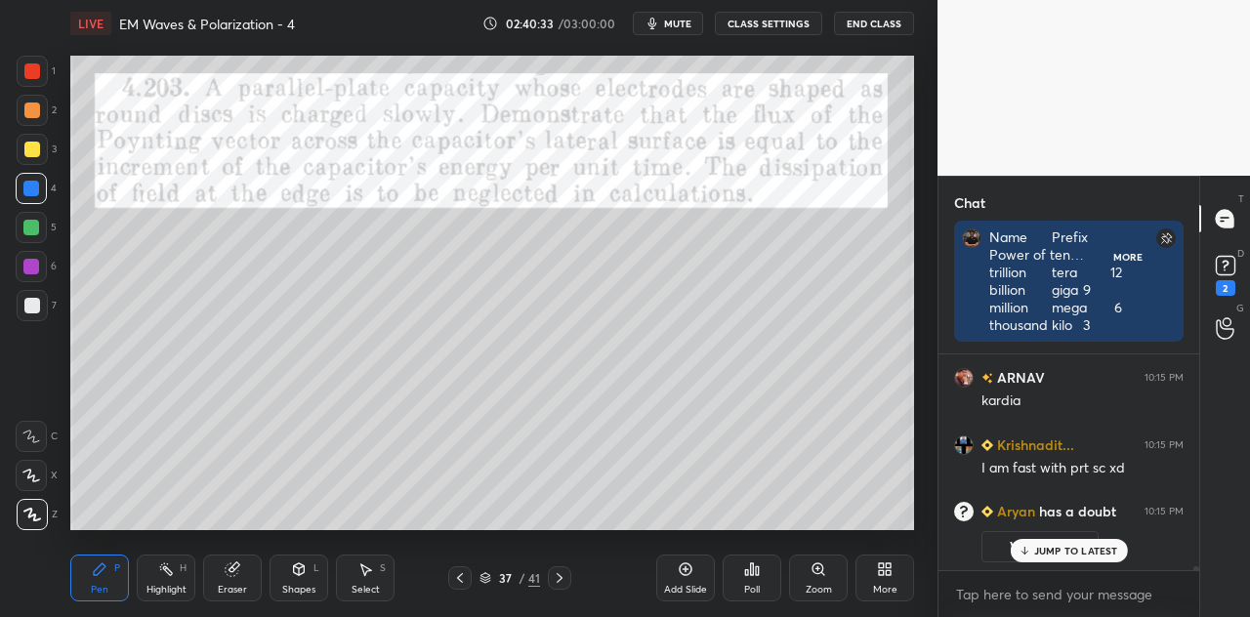
scroll to position [6, 6]
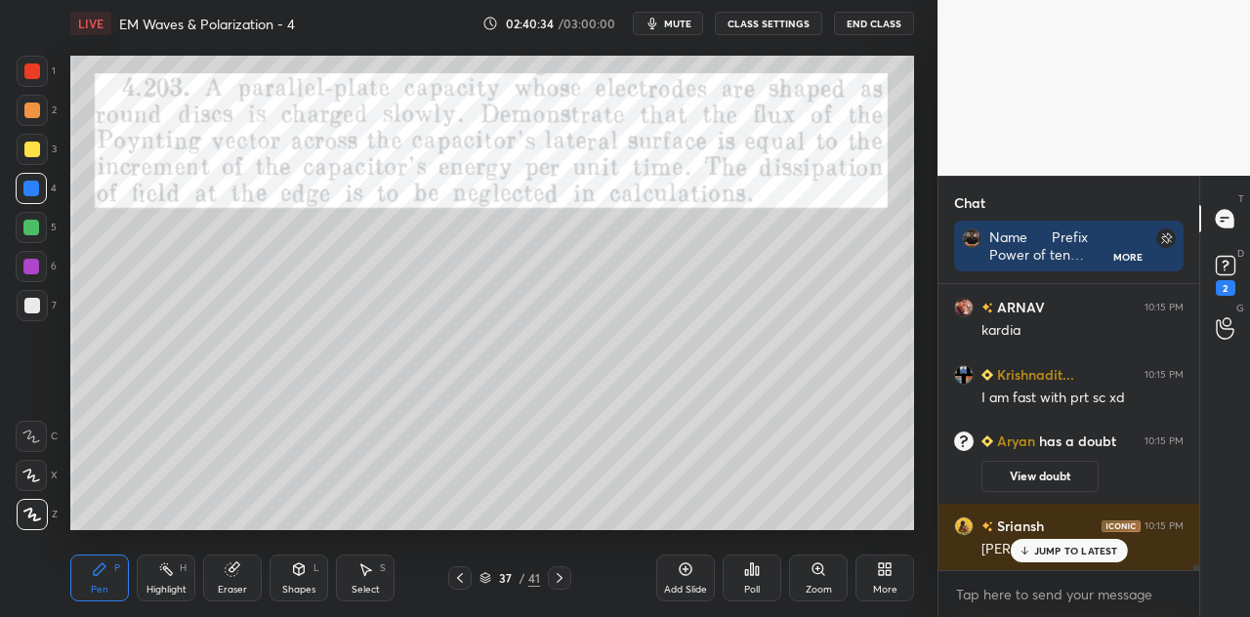
click at [29, 84] on div at bounding box center [32, 71] width 31 height 31
click at [1228, 270] on rect at bounding box center [1225, 266] width 19 height 19
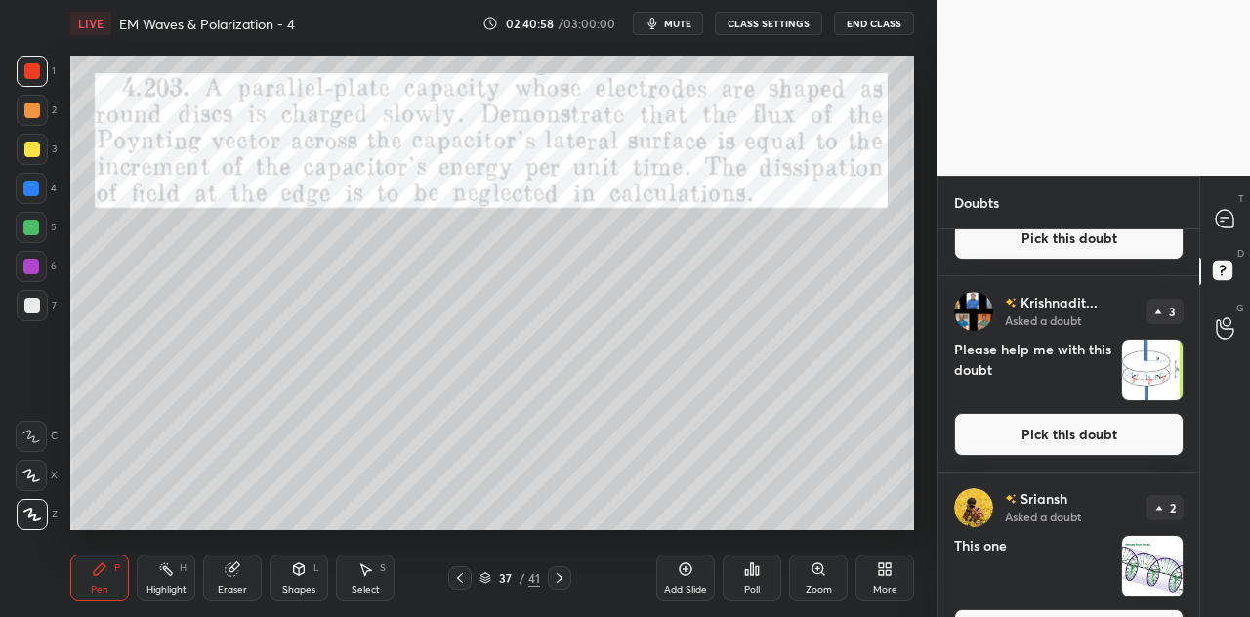
scroll to position [718, 0]
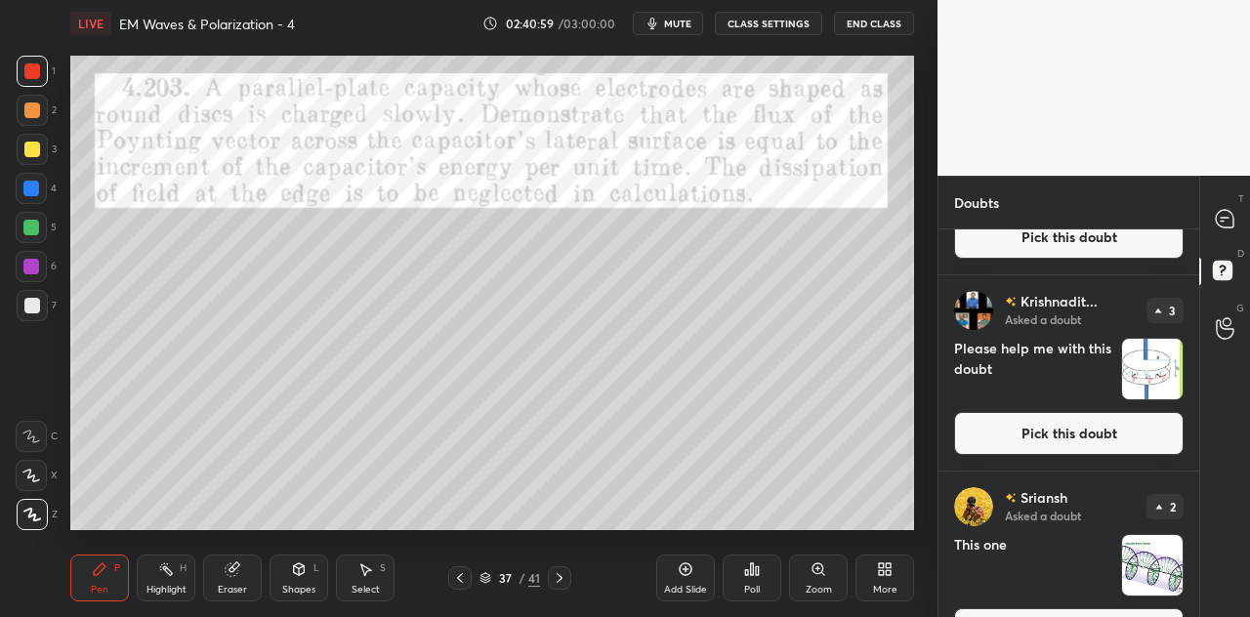
click at [1063, 436] on button "Pick this doubt" at bounding box center [1069, 433] width 230 height 43
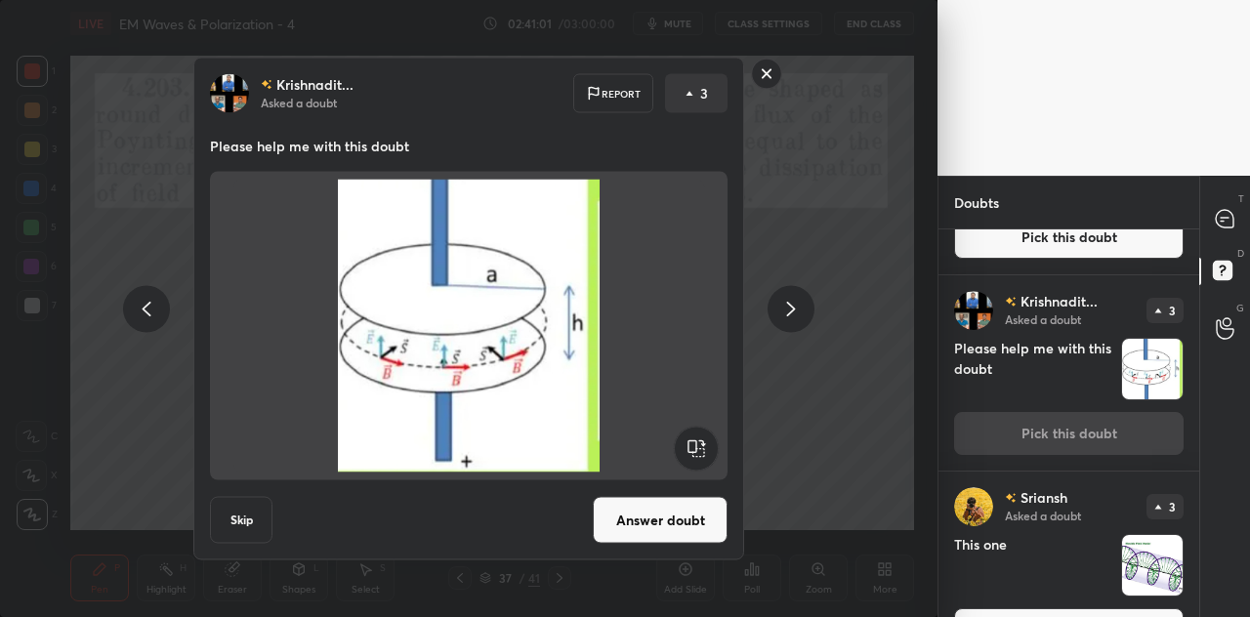
click at [680, 528] on button "Answer doubt" at bounding box center [660, 520] width 135 height 47
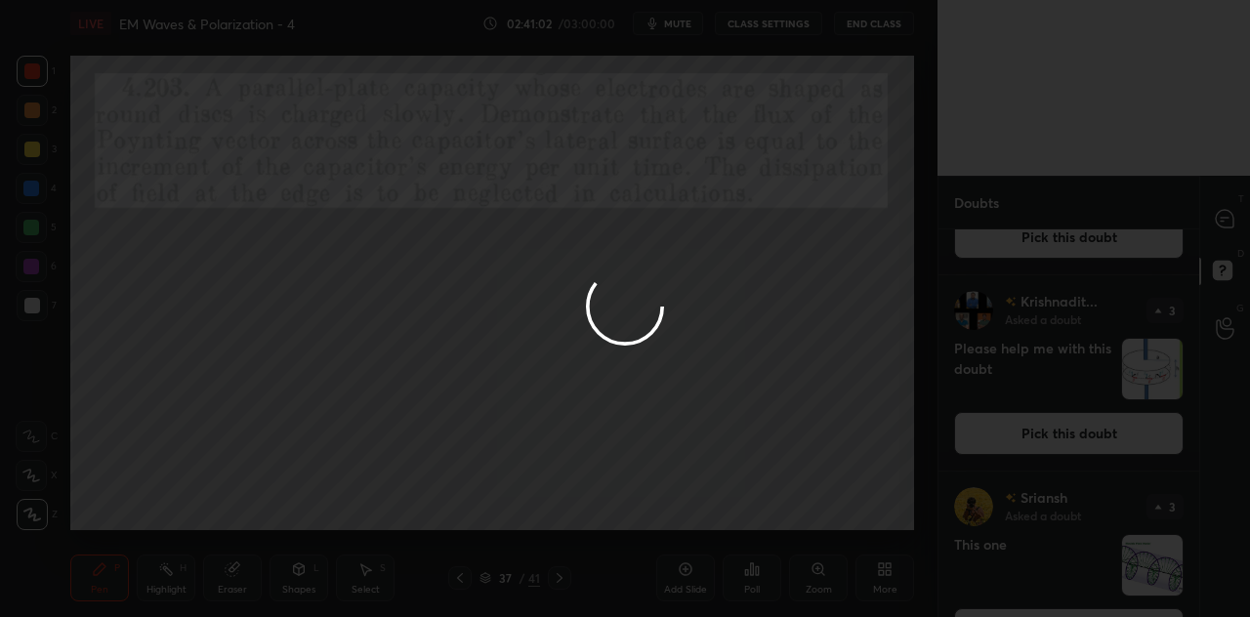
scroll to position [0, 0]
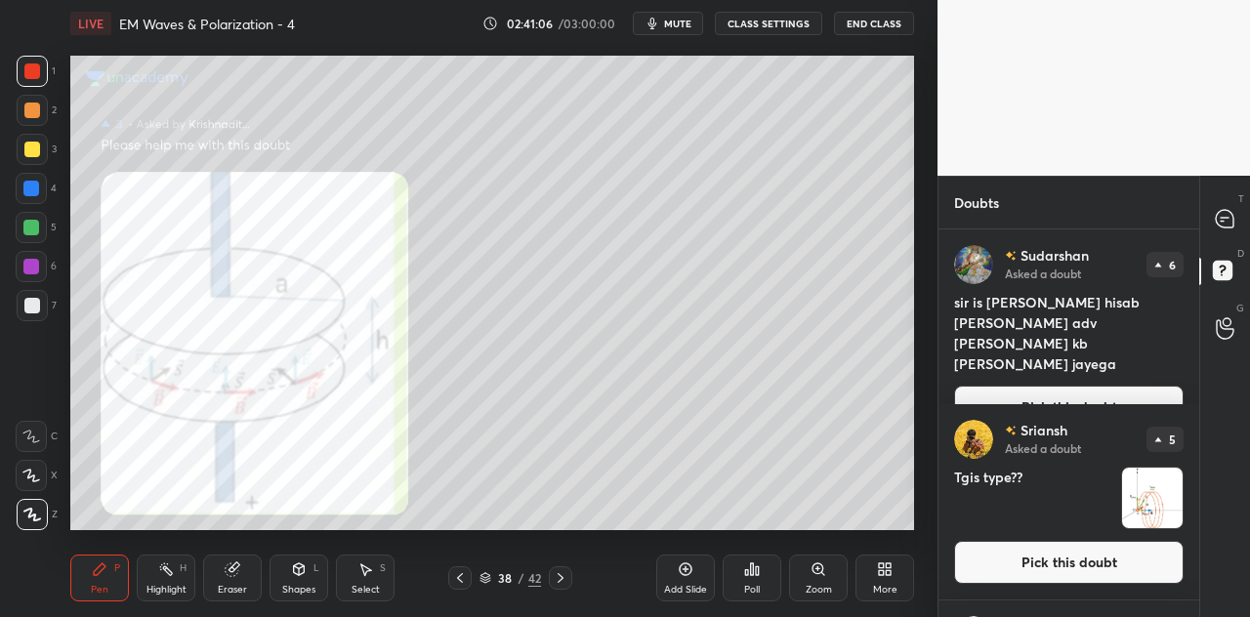
click at [35, 153] on div at bounding box center [32, 150] width 16 height 16
click at [33, 269] on div at bounding box center [31, 267] width 16 height 16
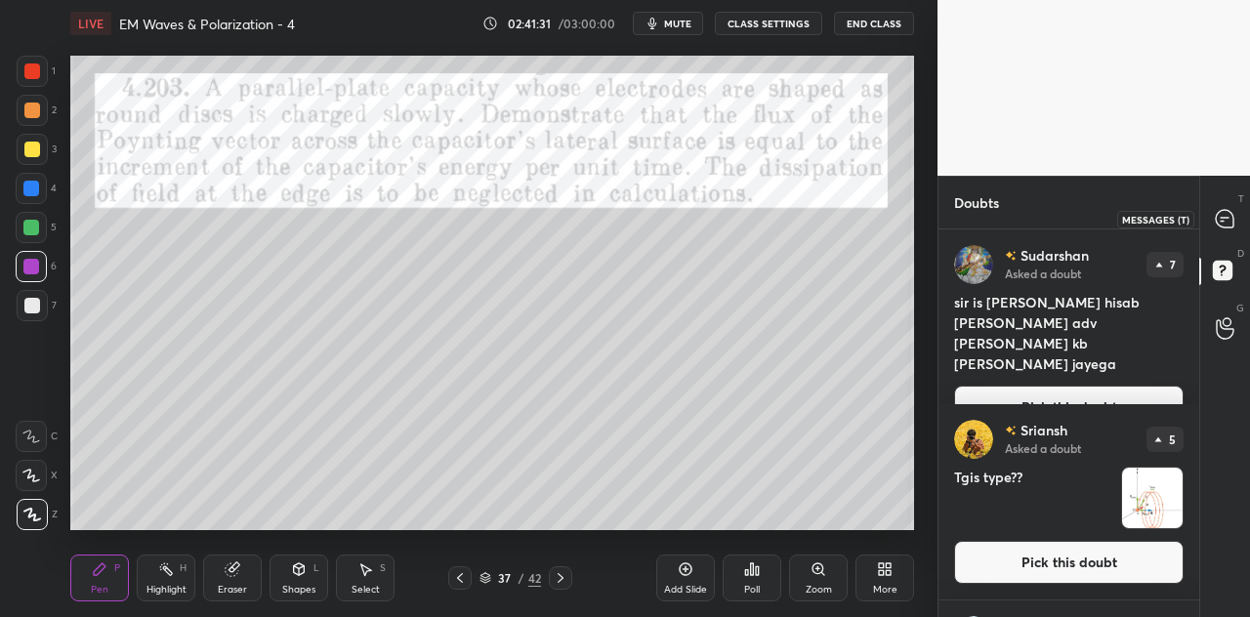
click at [1225, 220] on icon at bounding box center [1225, 219] width 18 height 18
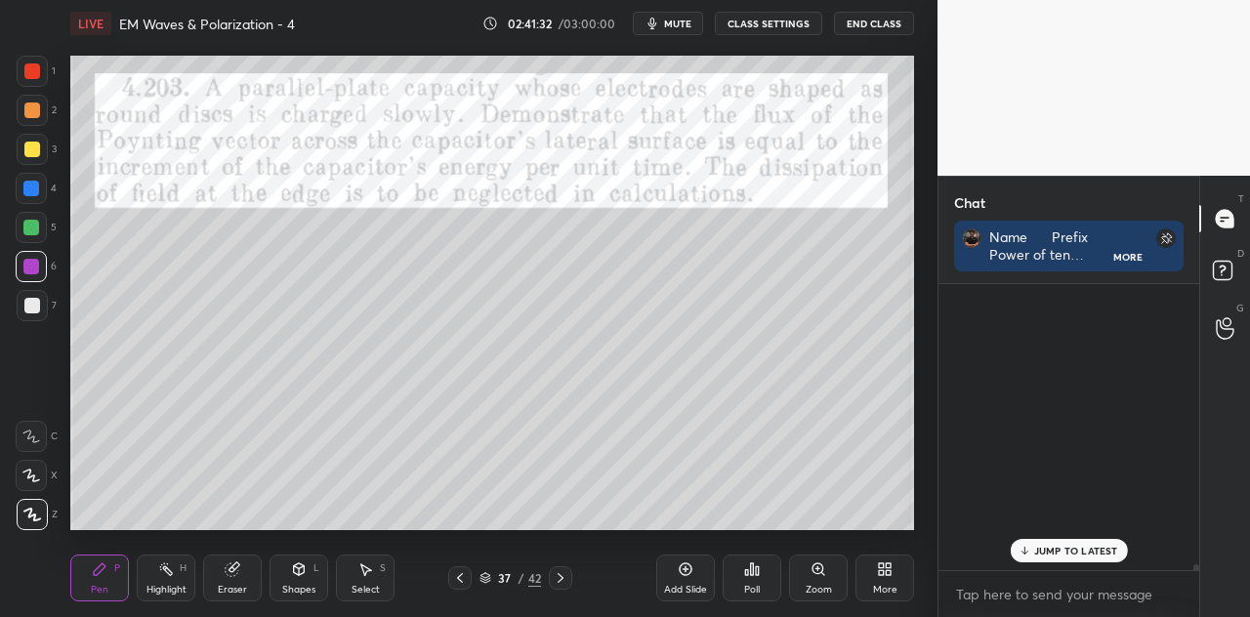
scroll to position [280, 255]
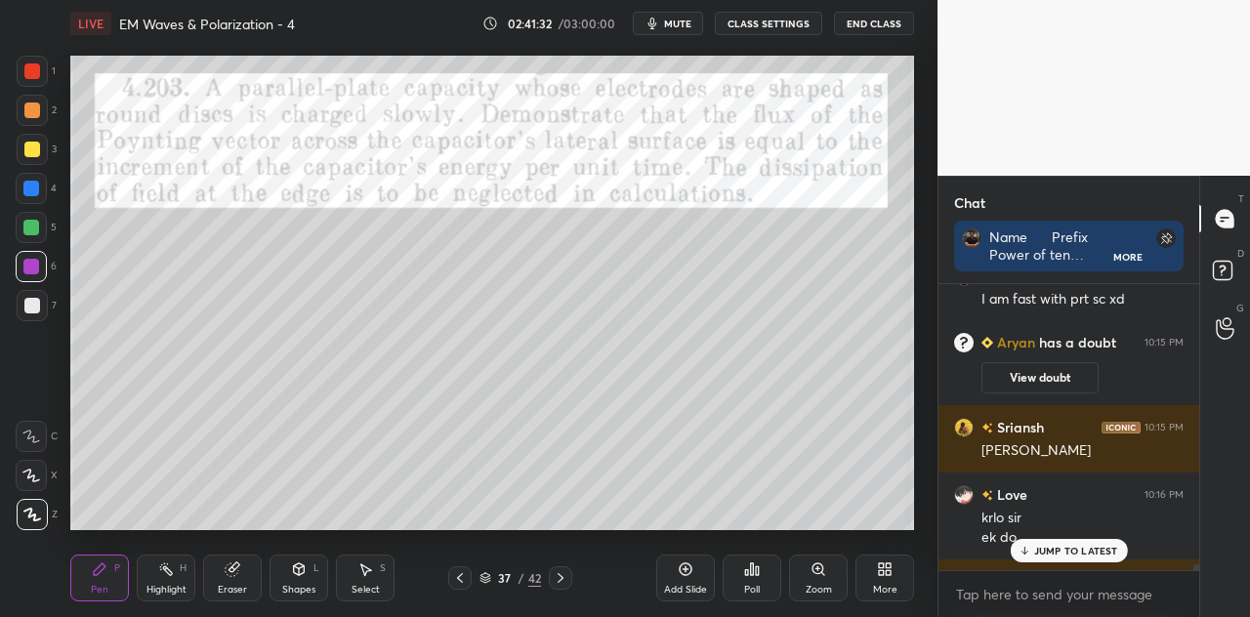
click at [1075, 548] on p "JUMP TO LATEST" at bounding box center [1076, 551] width 84 height 12
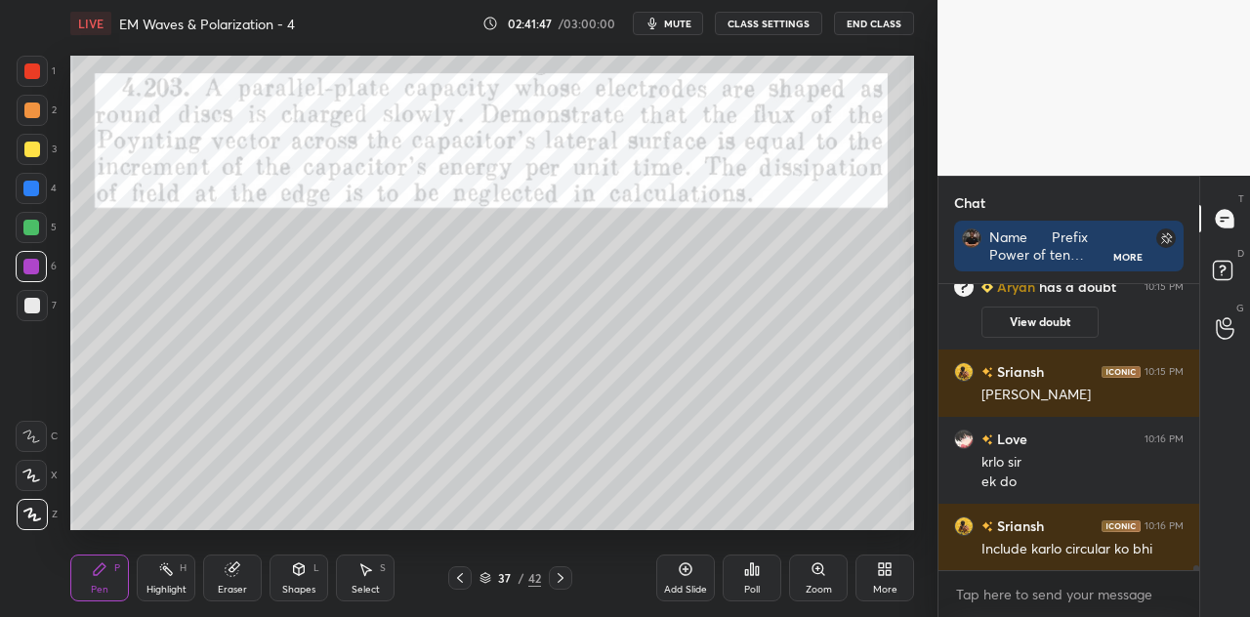
scroll to position [15451, 0]
click at [30, 116] on div at bounding box center [32, 111] width 16 height 16
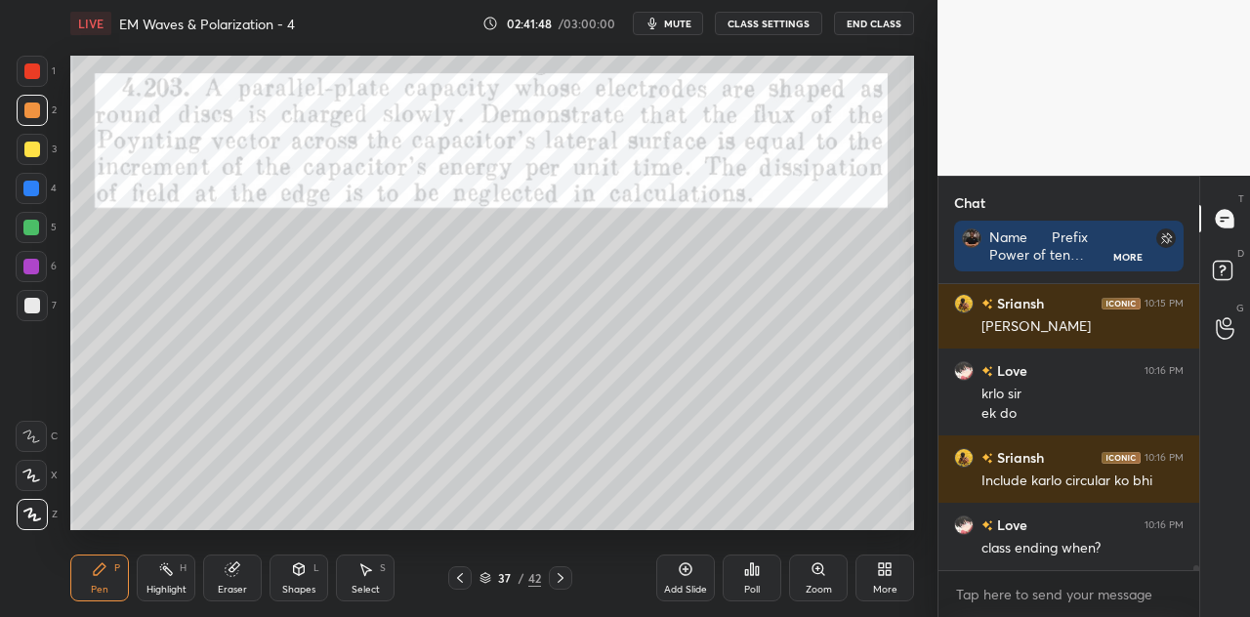
click at [303, 579] on div "Shapes L" at bounding box center [299, 578] width 59 height 47
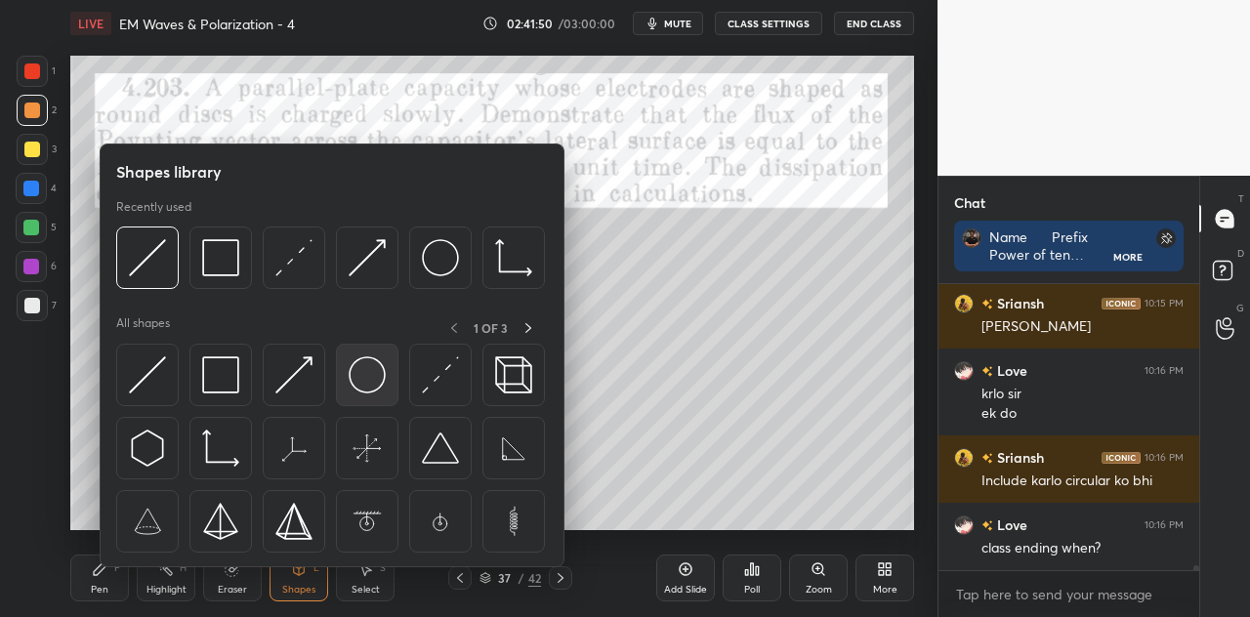
click at [371, 373] on img at bounding box center [367, 375] width 37 height 37
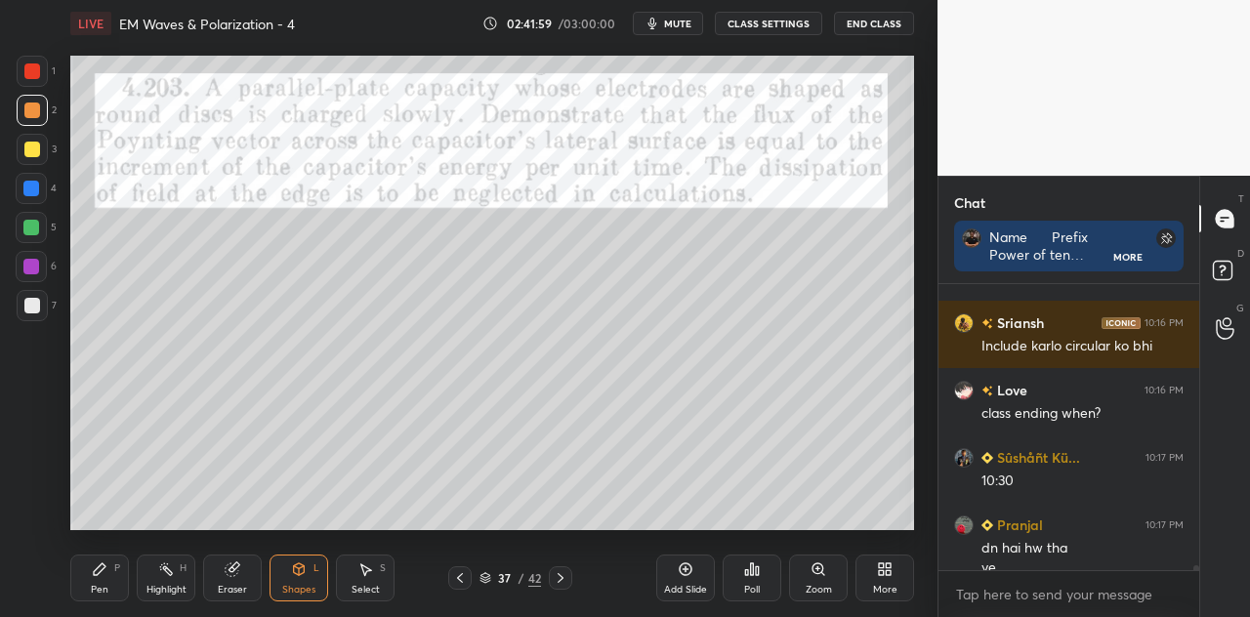
scroll to position [15606, 0]
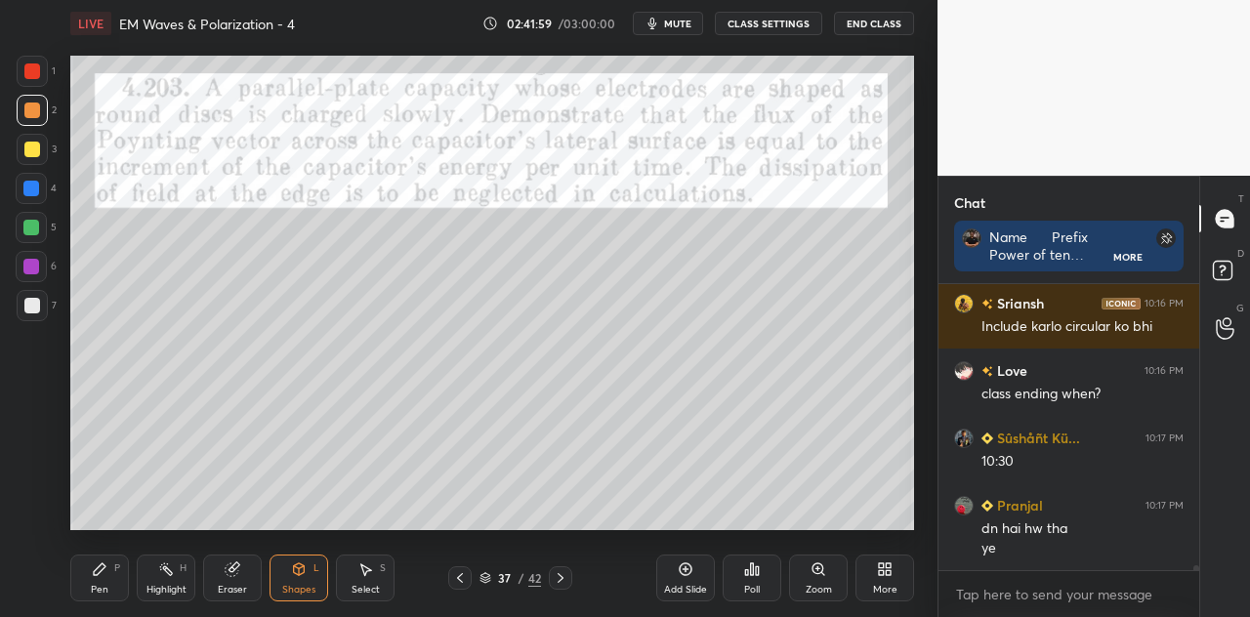
click at [305, 573] on icon at bounding box center [299, 570] width 16 height 16
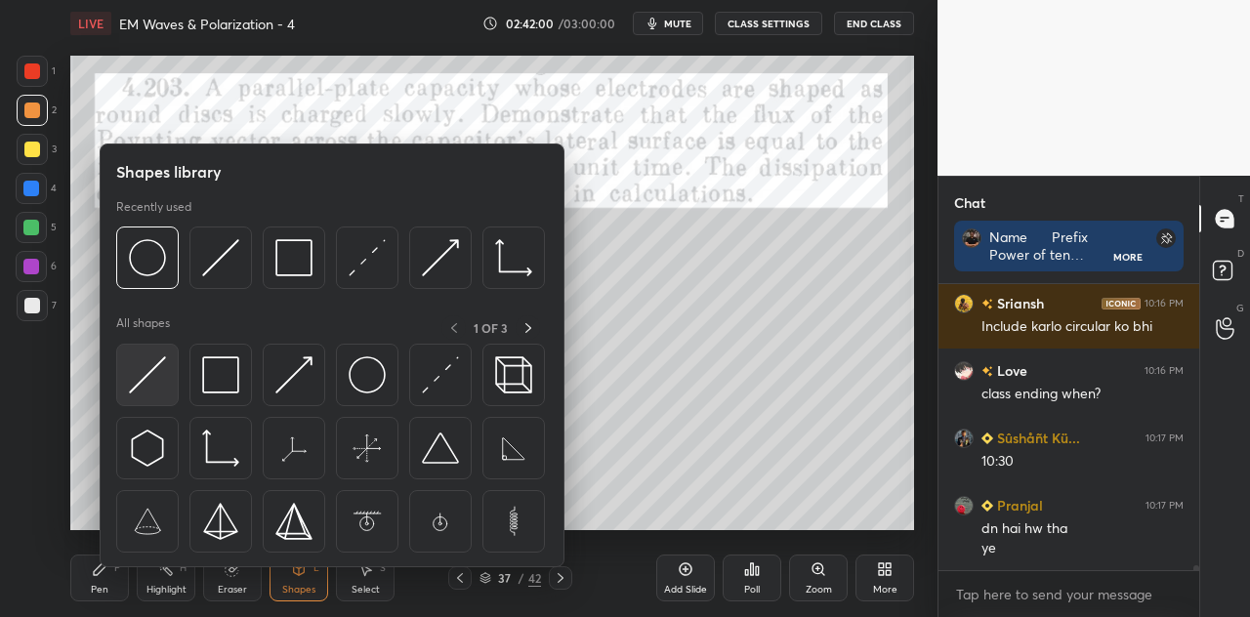
click at [159, 372] on img at bounding box center [147, 375] width 37 height 37
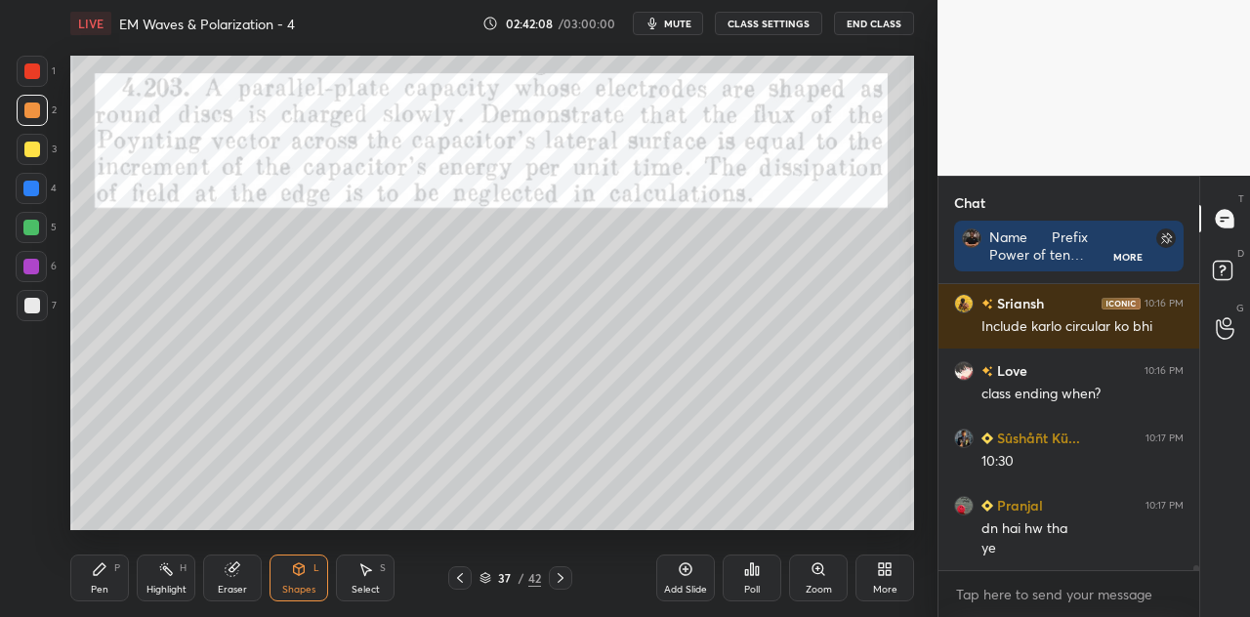
click at [33, 267] on div at bounding box center [31, 267] width 16 height 16
click at [116, 579] on div "Pen P" at bounding box center [99, 578] width 59 height 47
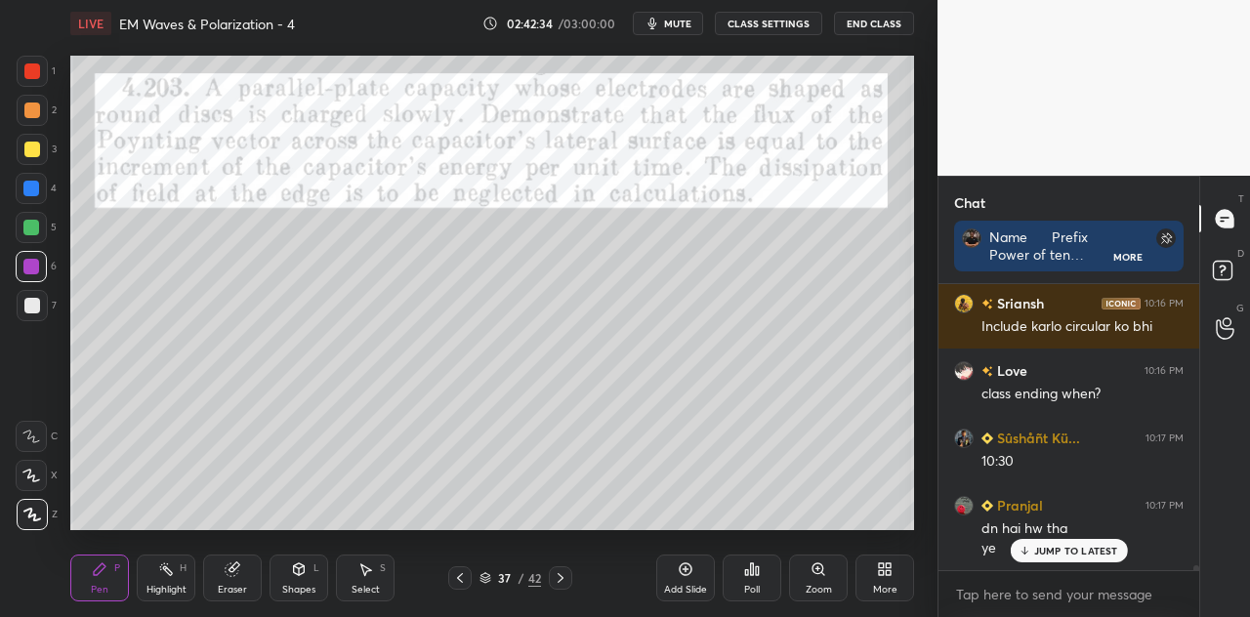
scroll to position [15672, 0]
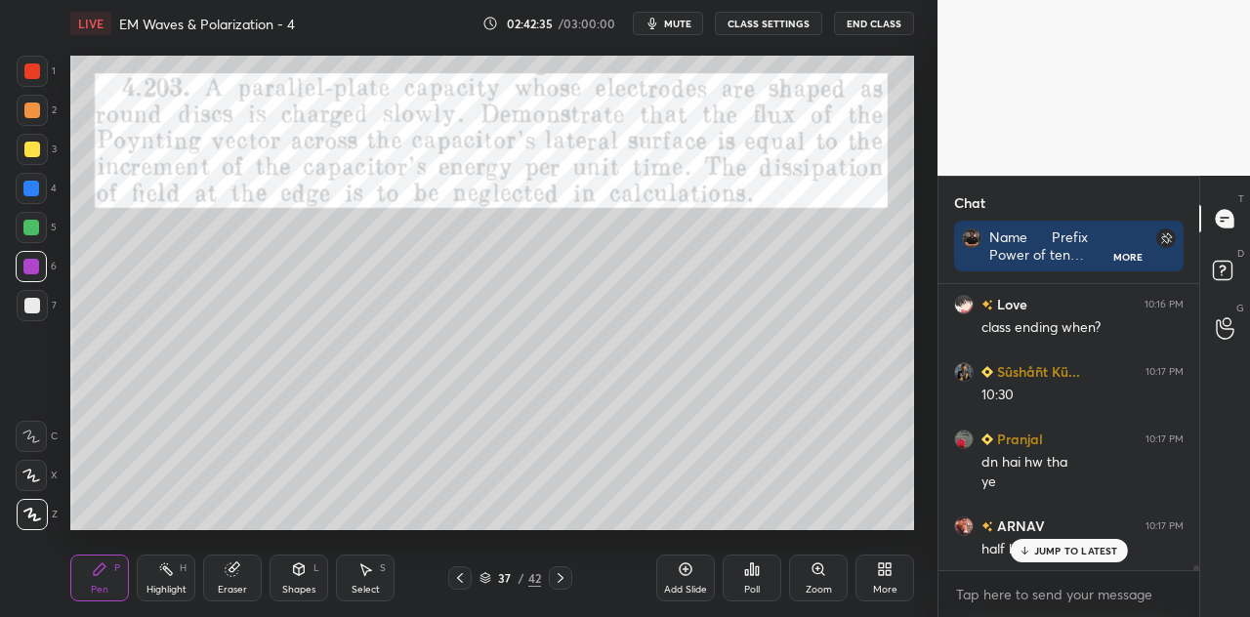
click at [37, 75] on div at bounding box center [32, 71] width 16 height 16
click at [303, 583] on div "Shapes L" at bounding box center [299, 578] width 59 height 47
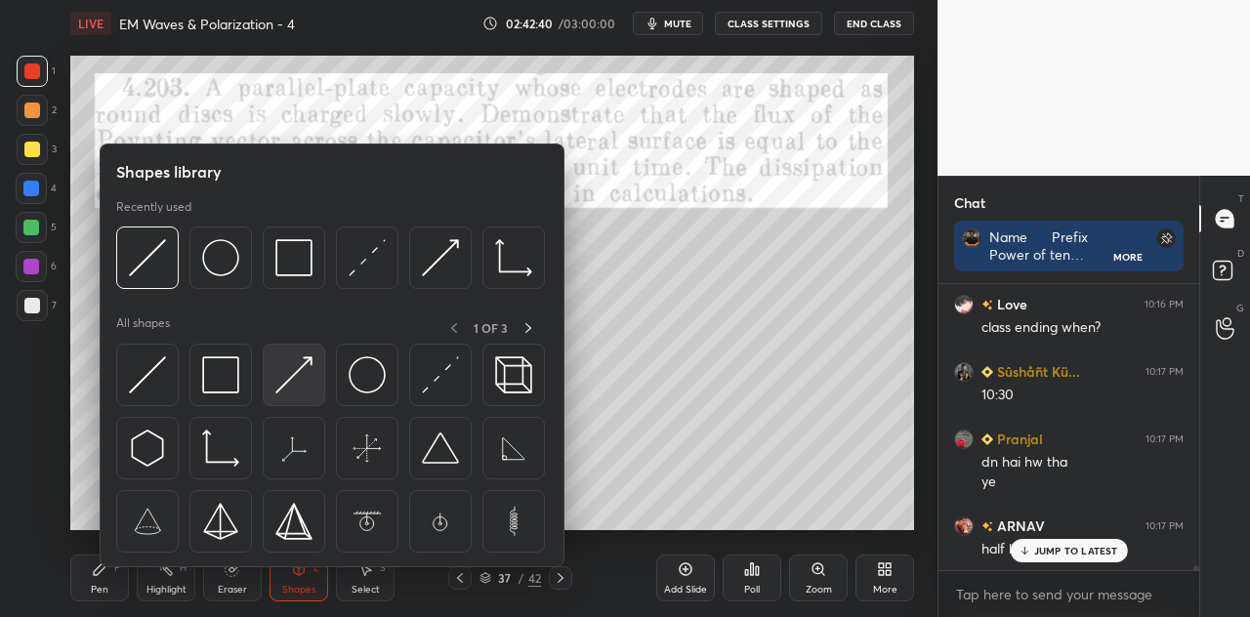
click at [303, 382] on img at bounding box center [293, 375] width 37 height 37
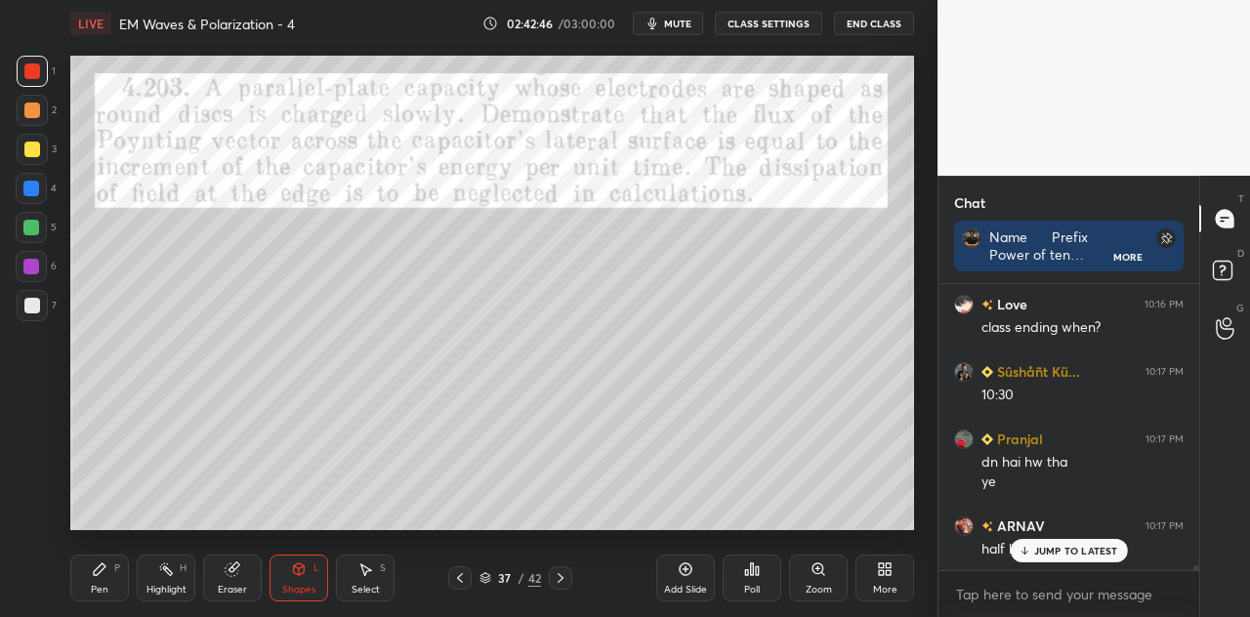
click at [105, 576] on icon at bounding box center [100, 570] width 16 height 16
click at [36, 156] on div at bounding box center [32, 150] width 16 height 16
click at [41, 77] on div at bounding box center [32, 71] width 31 height 31
click at [311, 578] on div "Shapes L" at bounding box center [299, 578] width 59 height 47
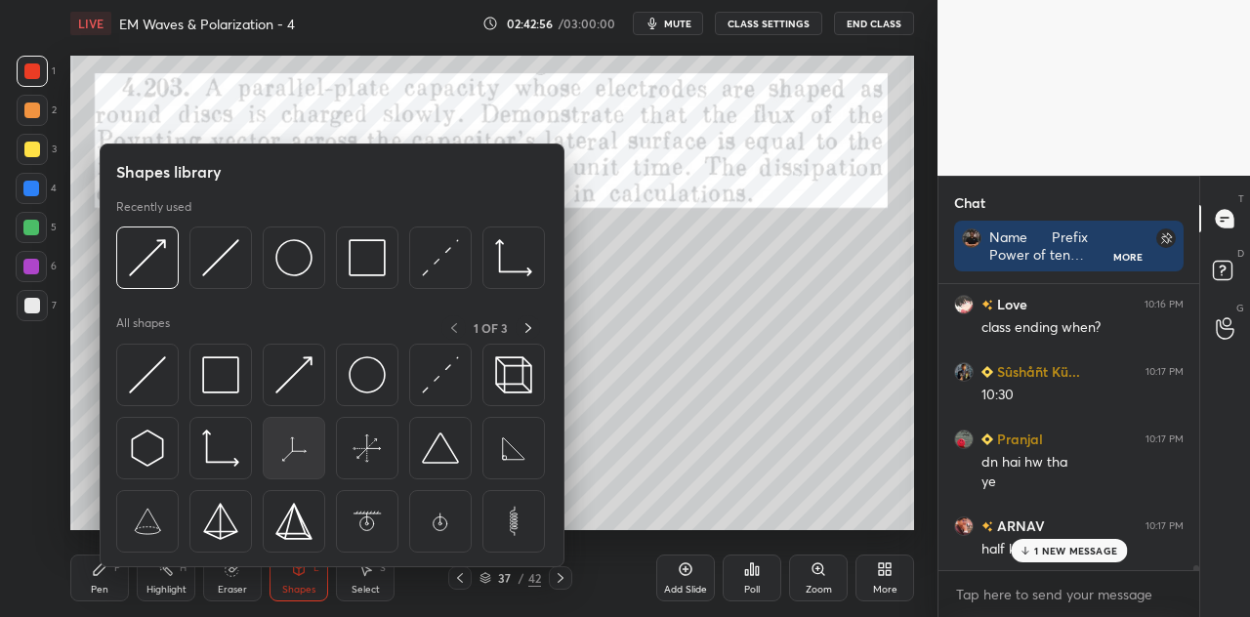
scroll to position [15741, 0]
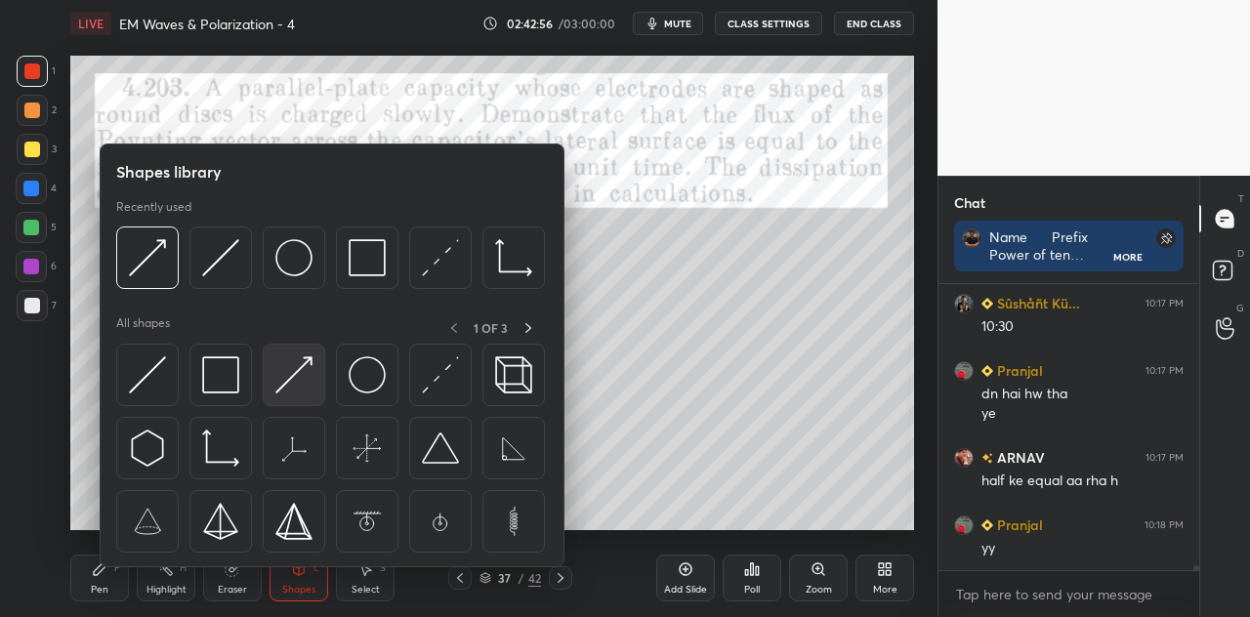
click at [297, 388] on img at bounding box center [293, 375] width 37 height 37
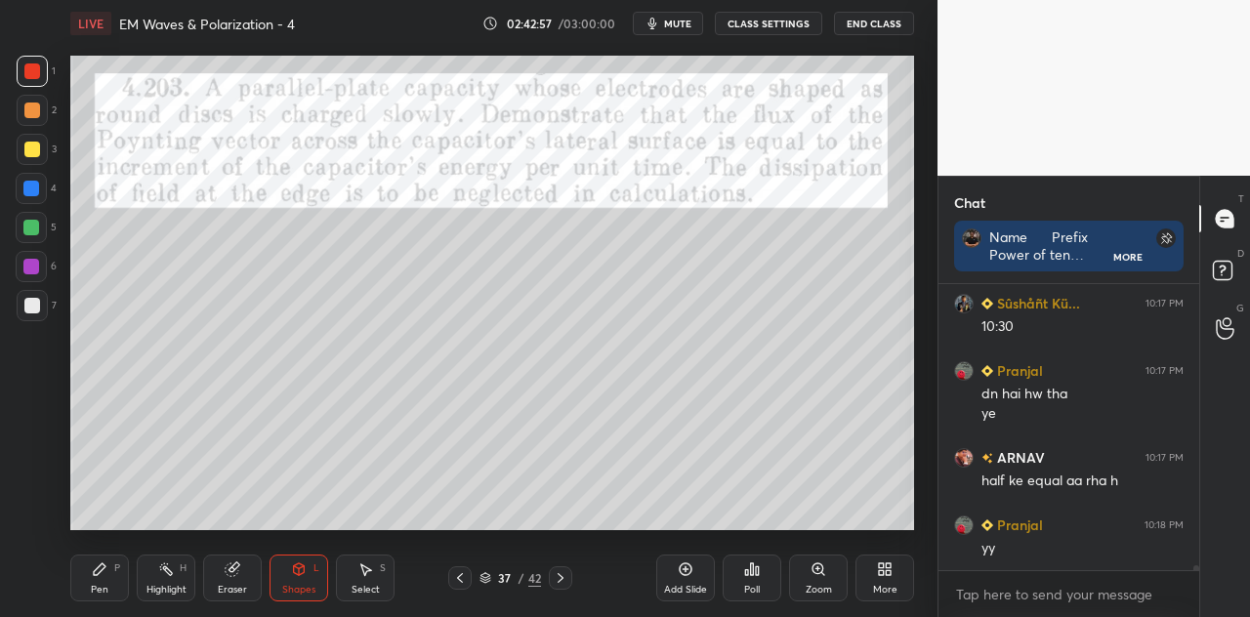
click at [42, 192] on div at bounding box center [31, 188] width 31 height 31
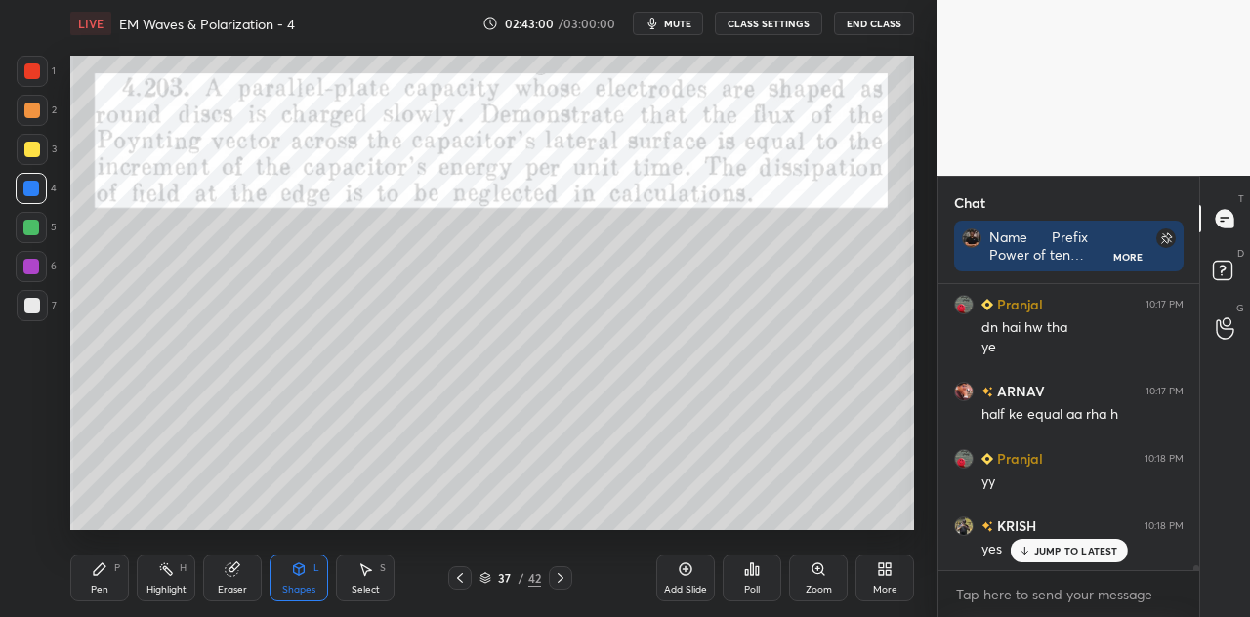
click at [117, 573] on div "P" at bounding box center [117, 569] width 6 height 10
click at [1039, 546] on p "JUMP TO LATEST" at bounding box center [1076, 551] width 84 height 12
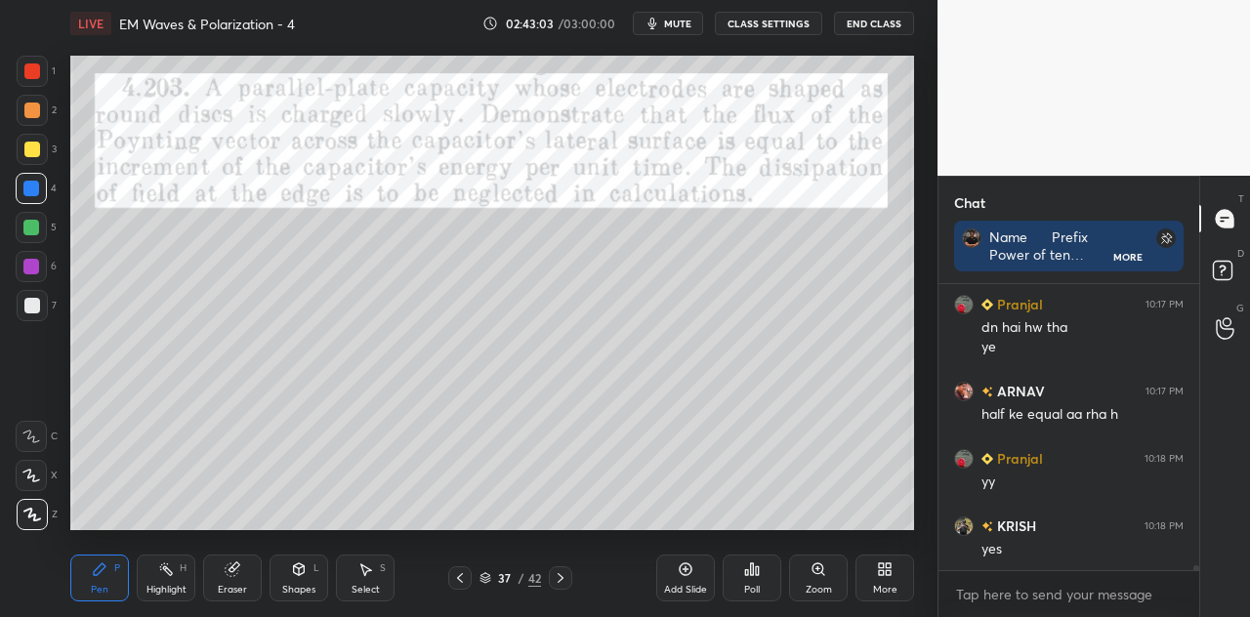
scroll to position [15875, 0]
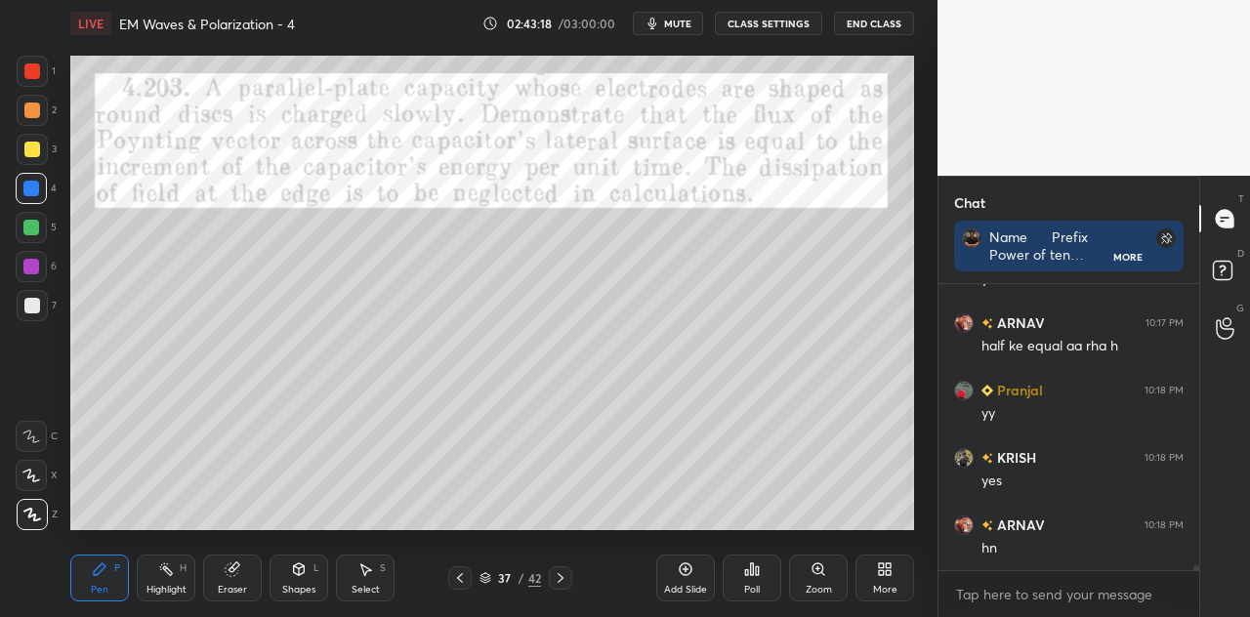
click at [39, 154] on div at bounding box center [32, 149] width 31 height 31
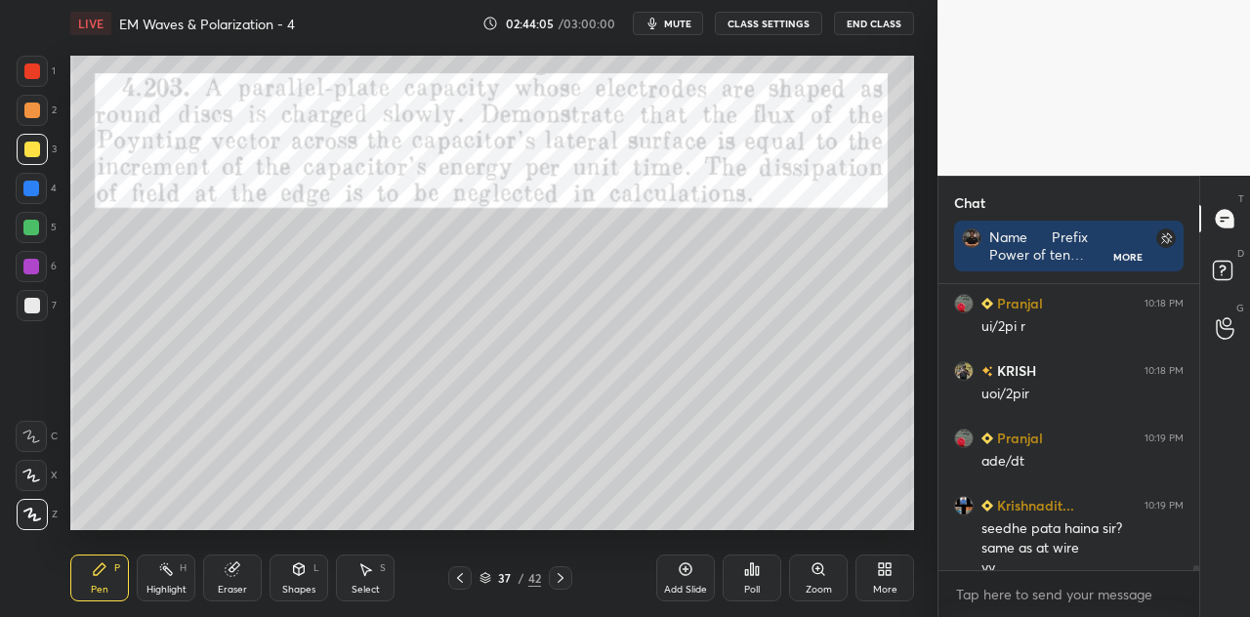
scroll to position [16184, 0]
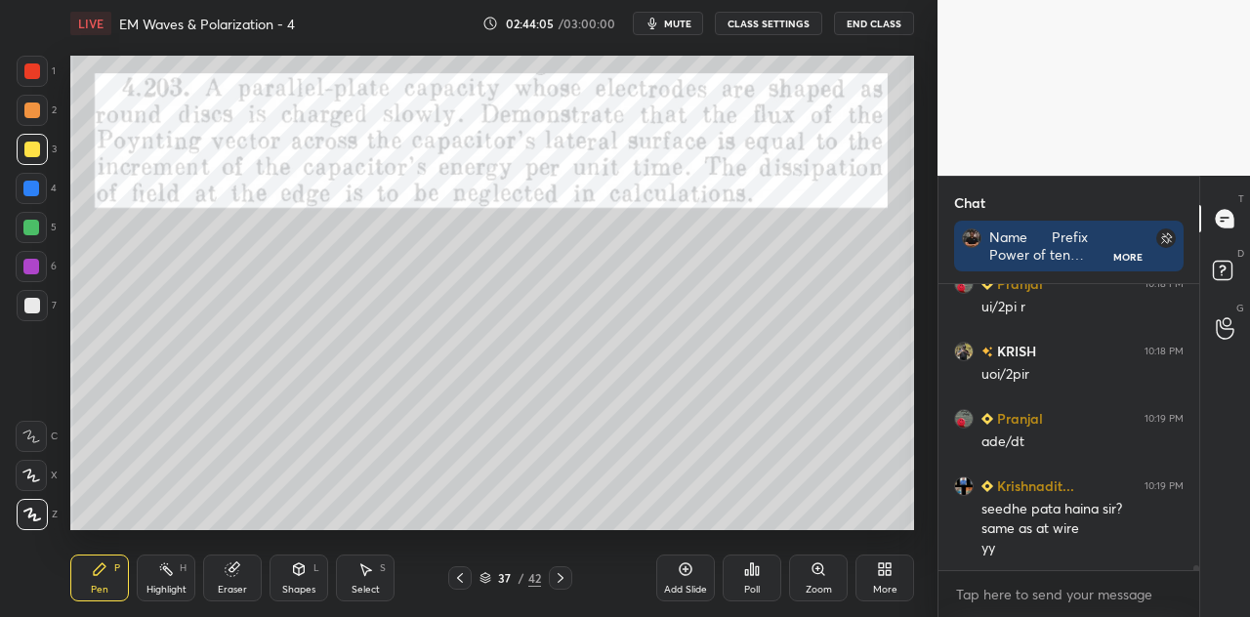
click at [234, 582] on div "Eraser" at bounding box center [232, 578] width 59 height 47
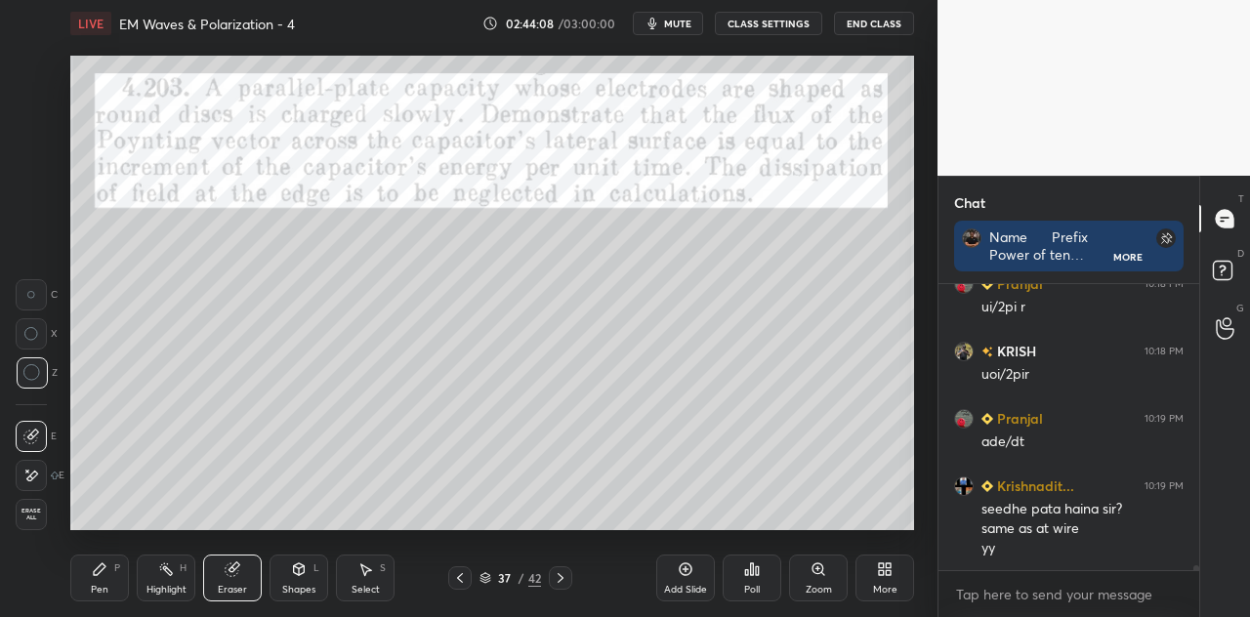
click at [112, 573] on div "Pen P" at bounding box center [99, 578] width 59 height 47
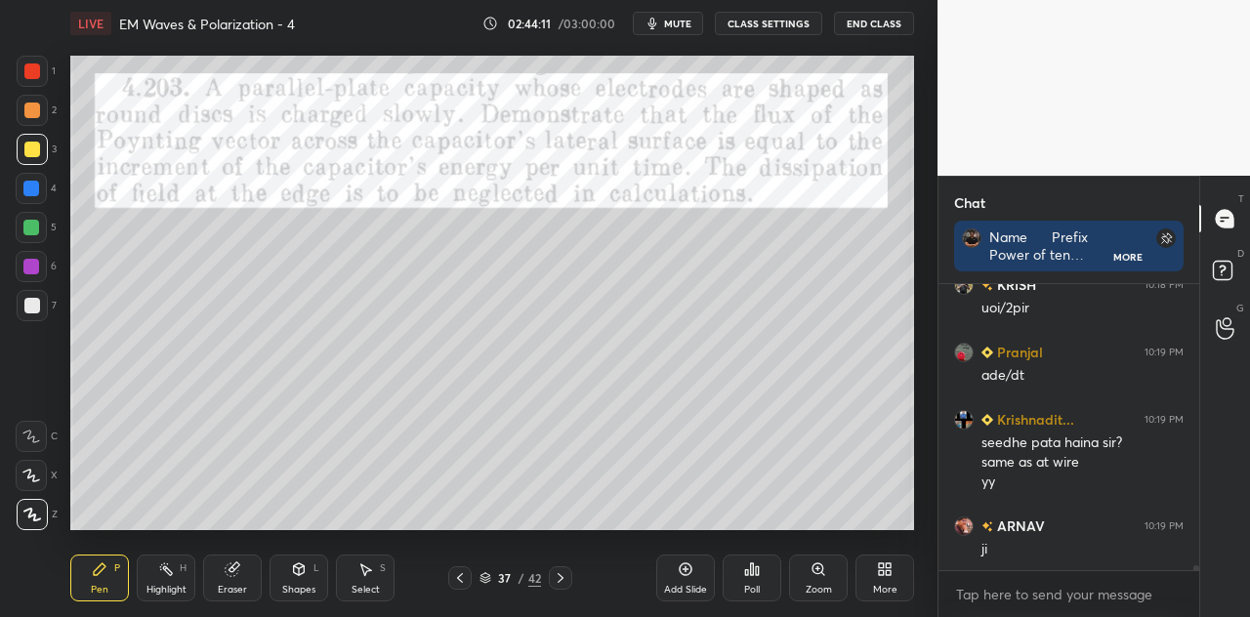
scroll to position [16319, 0]
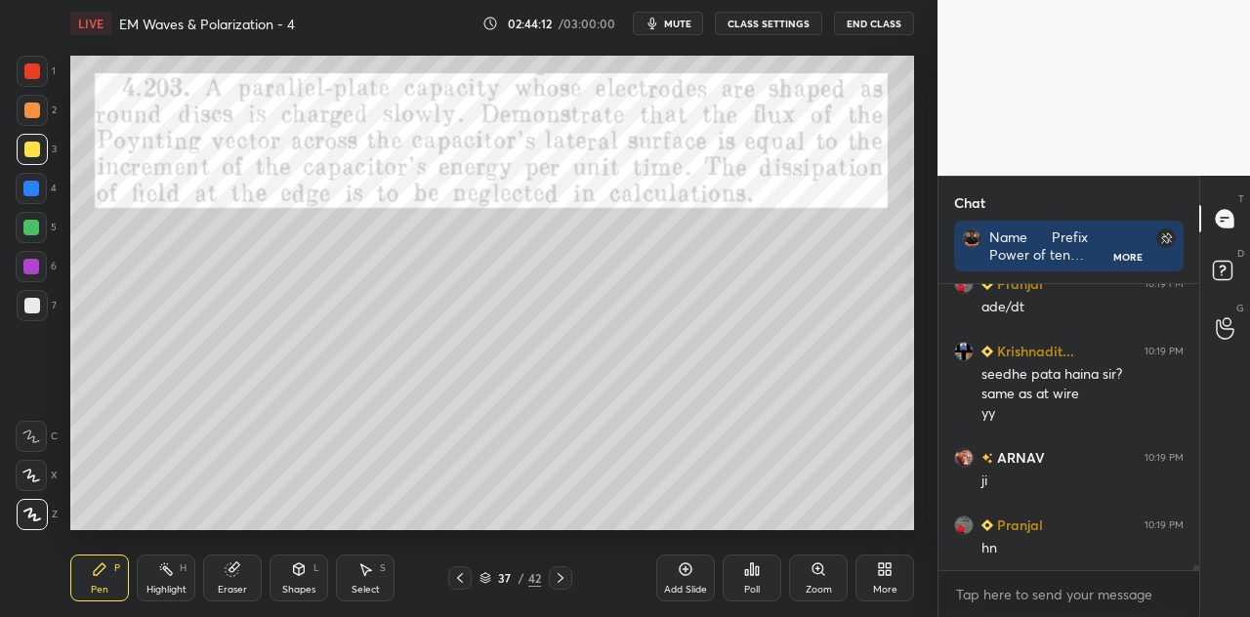
click at [30, 265] on div at bounding box center [31, 267] width 16 height 16
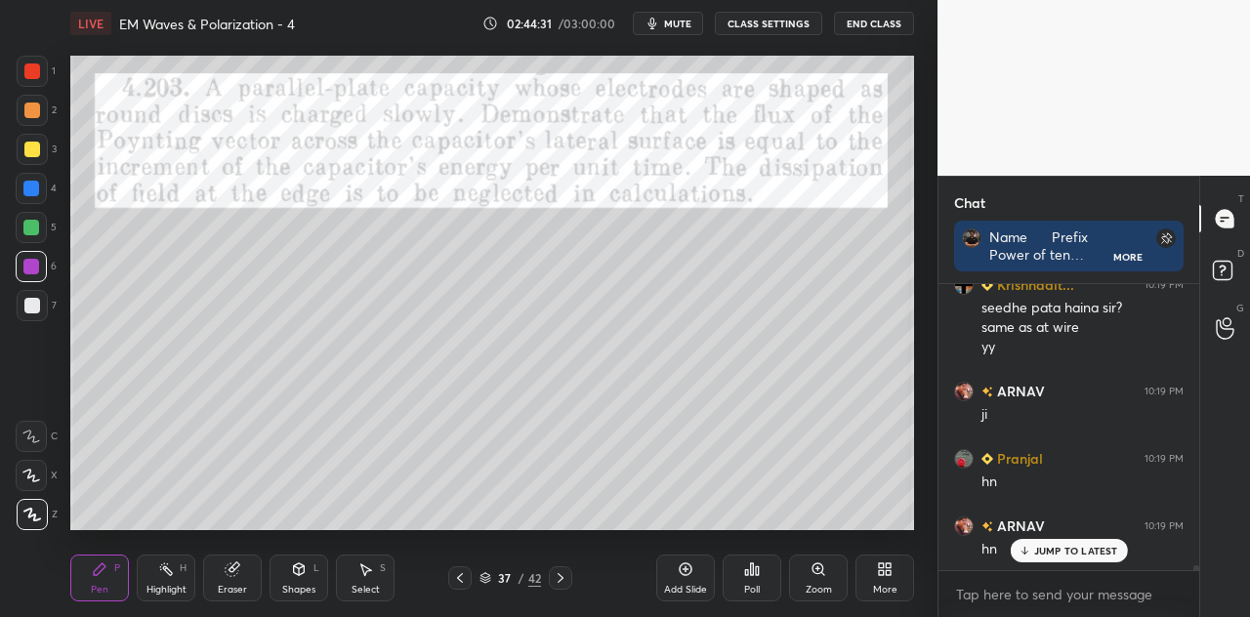
click at [33, 149] on div at bounding box center [32, 150] width 16 height 16
click at [37, 76] on div at bounding box center [32, 71] width 16 height 16
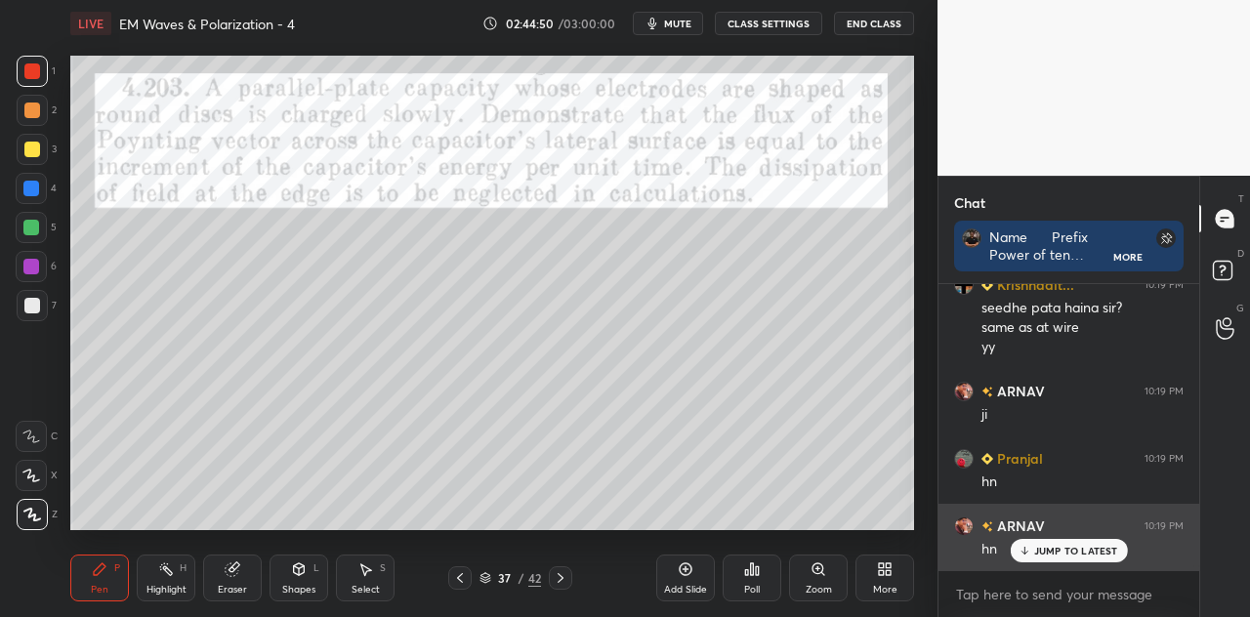
click at [1047, 553] on p "JUMP TO LATEST" at bounding box center [1076, 551] width 84 height 12
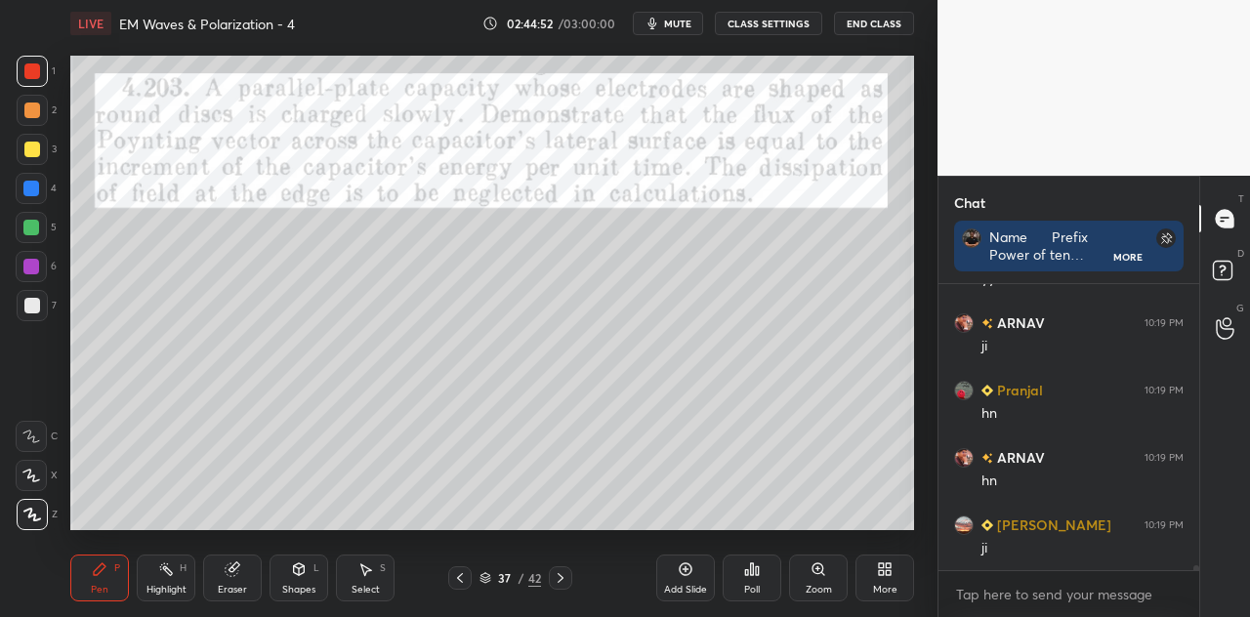
scroll to position [16520, 0]
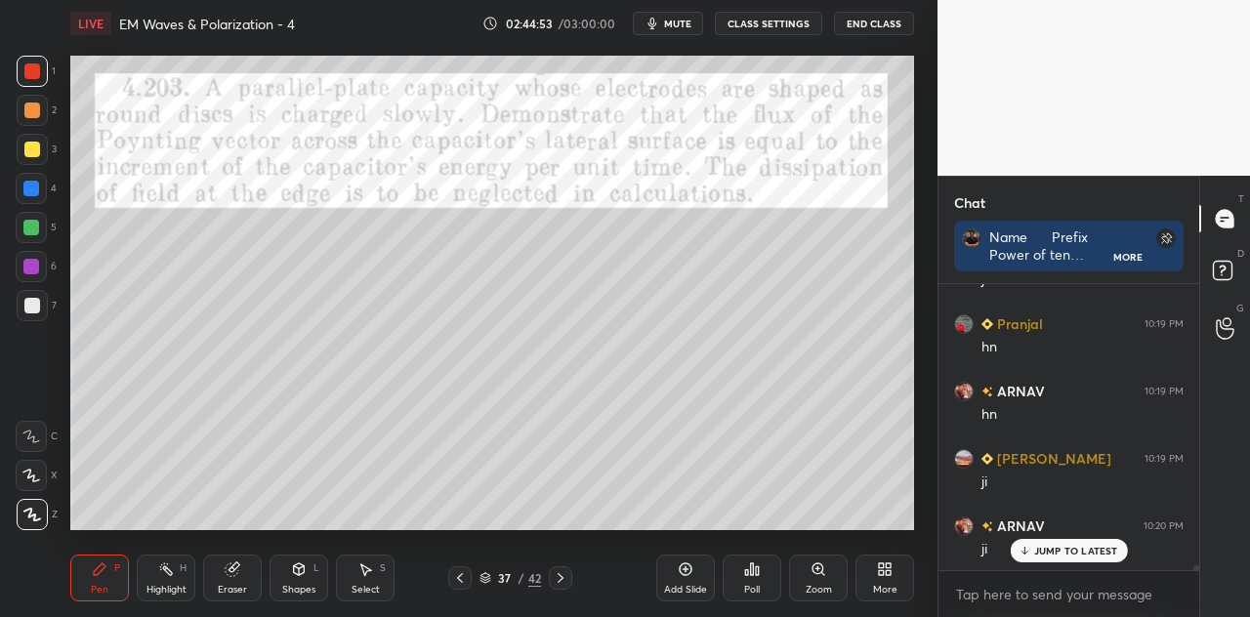
click at [33, 149] on div at bounding box center [32, 150] width 16 height 16
click at [25, 190] on div at bounding box center [31, 189] width 16 height 16
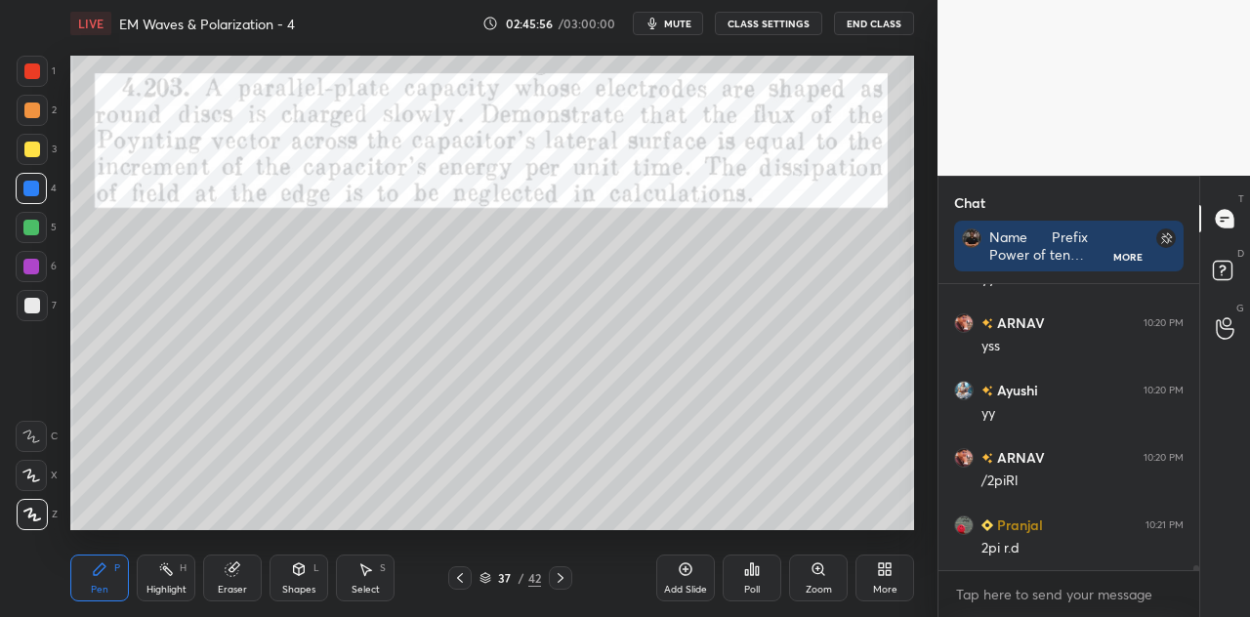
click at [31, 148] on div at bounding box center [32, 150] width 16 height 16
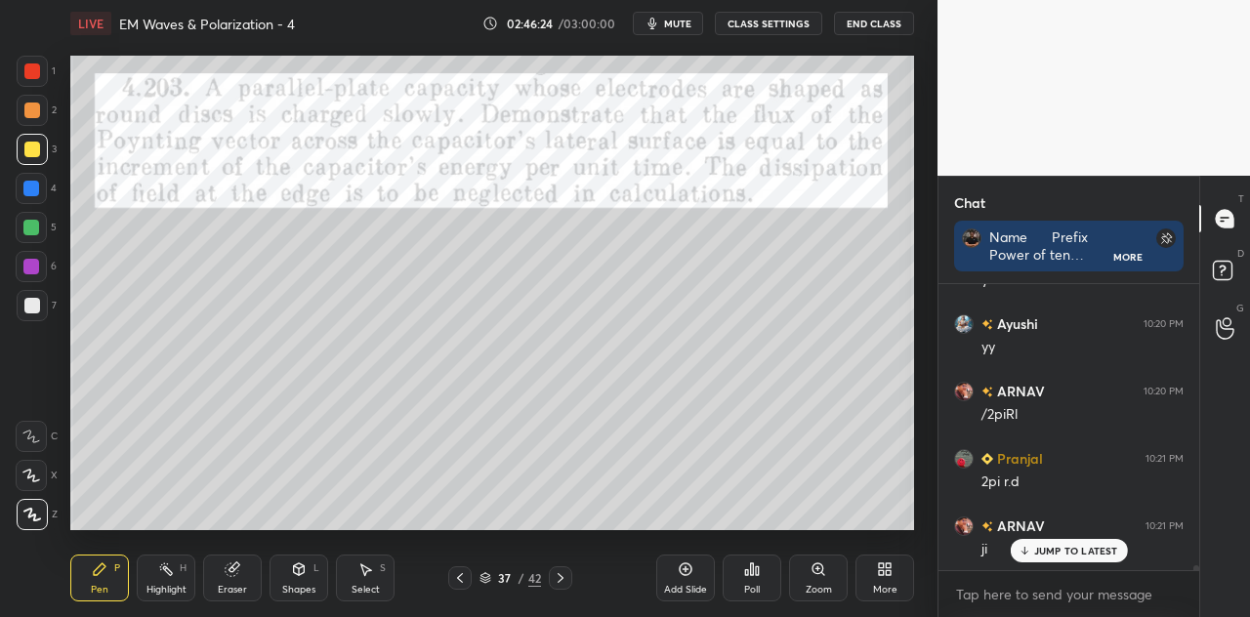
click at [27, 195] on div at bounding box center [31, 189] width 16 height 16
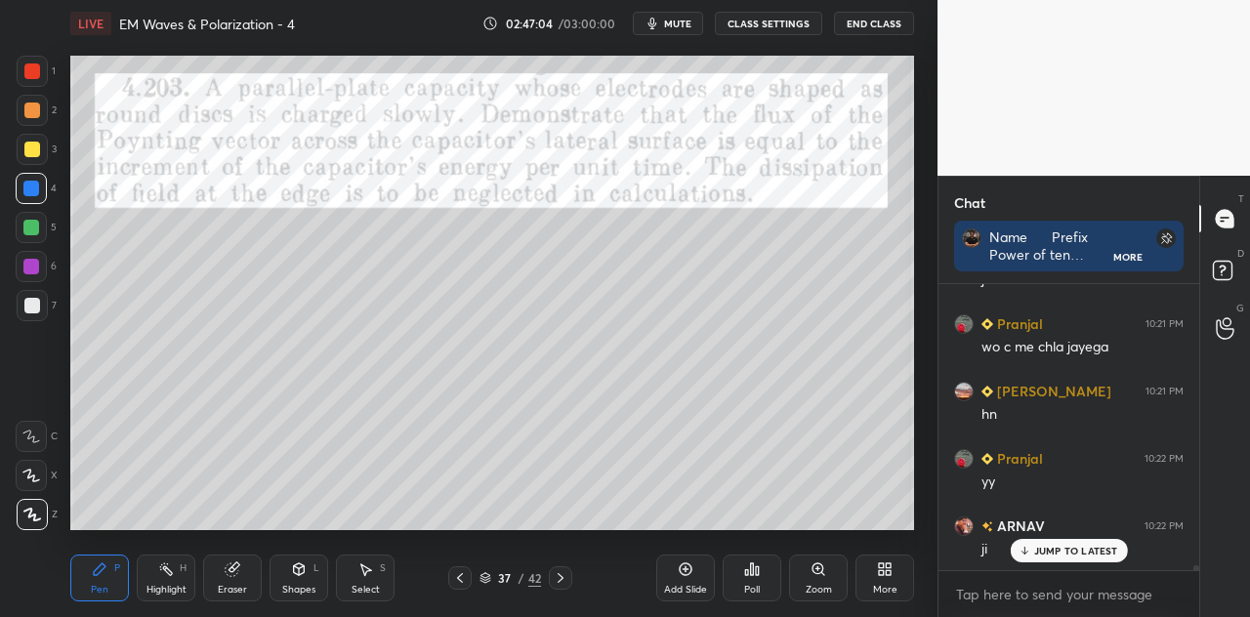
scroll to position [17262, 0]
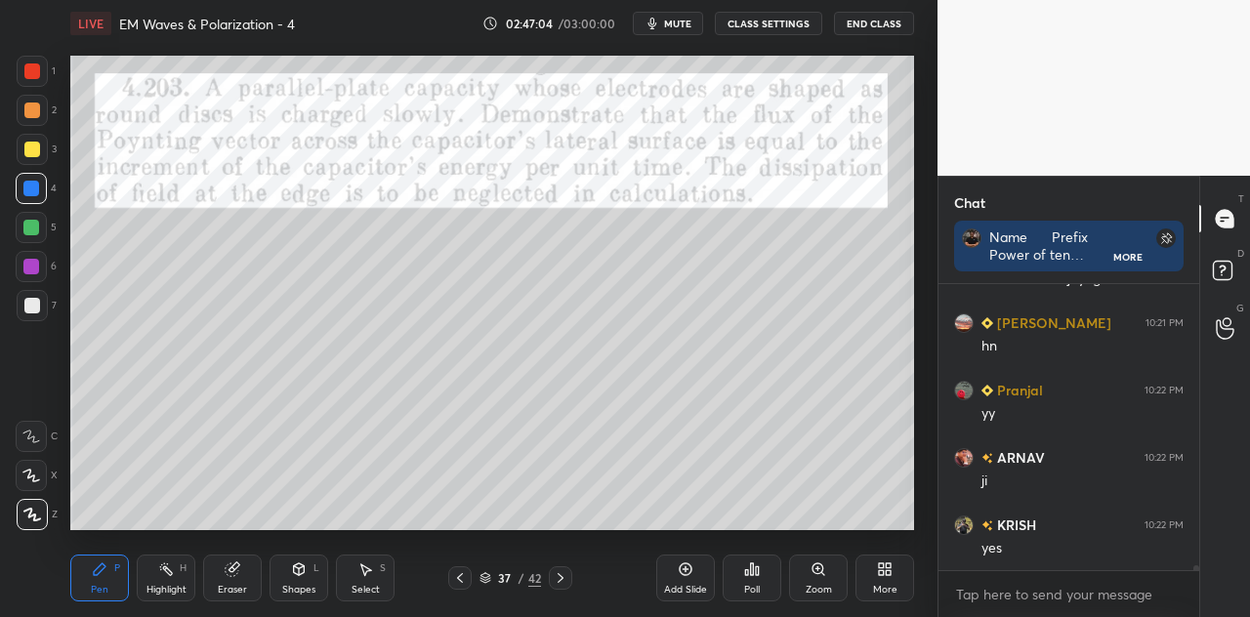
click at [41, 232] on div at bounding box center [31, 227] width 31 height 31
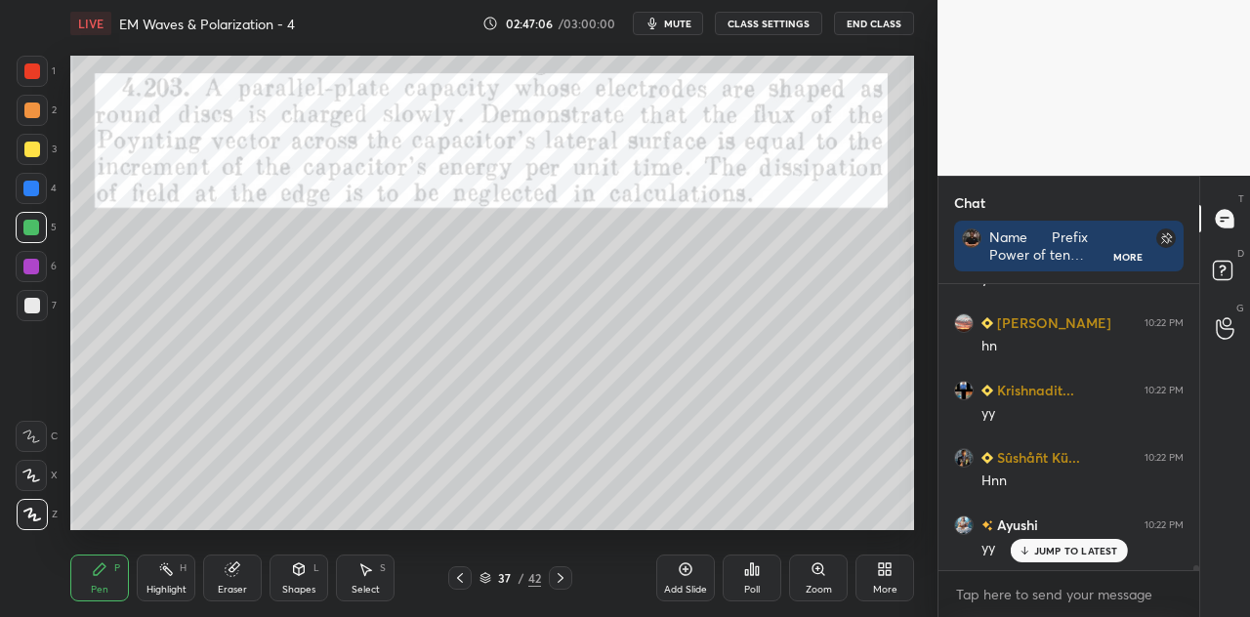
scroll to position [17598, 0]
click at [1034, 549] on p "JUMP TO LATEST" at bounding box center [1076, 551] width 84 height 12
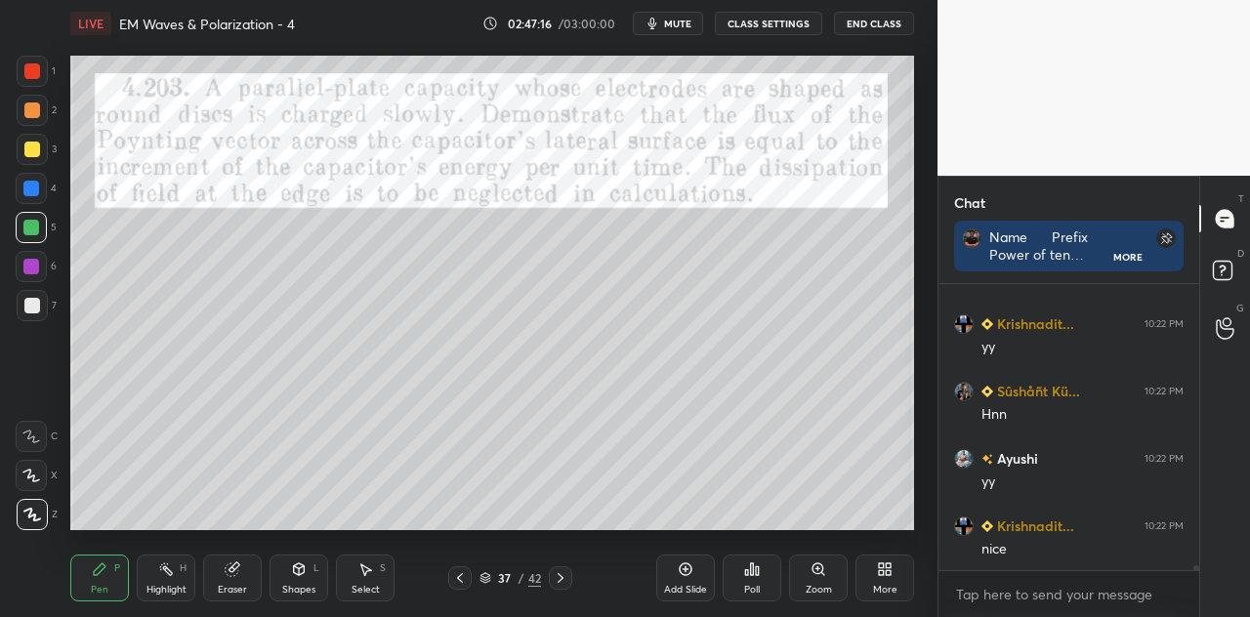
scroll to position [17667, 0]
click at [305, 577] on div "Shapes L" at bounding box center [299, 578] width 59 height 47
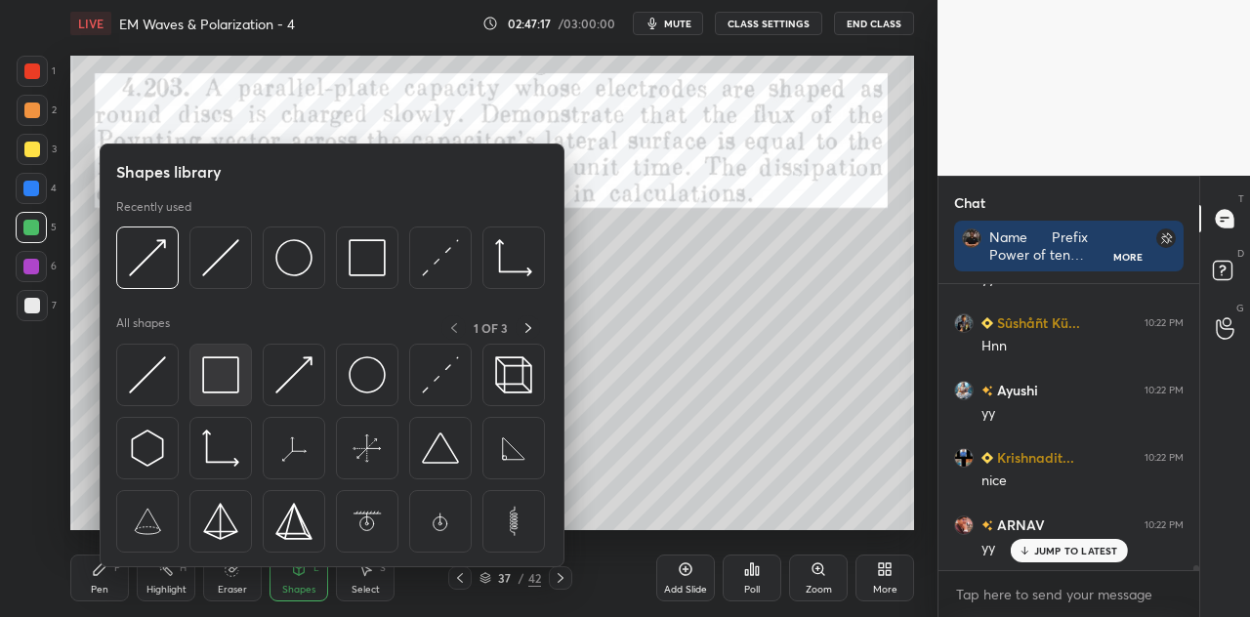
scroll to position [17733, 0]
click at [228, 376] on img at bounding box center [220, 375] width 37 height 37
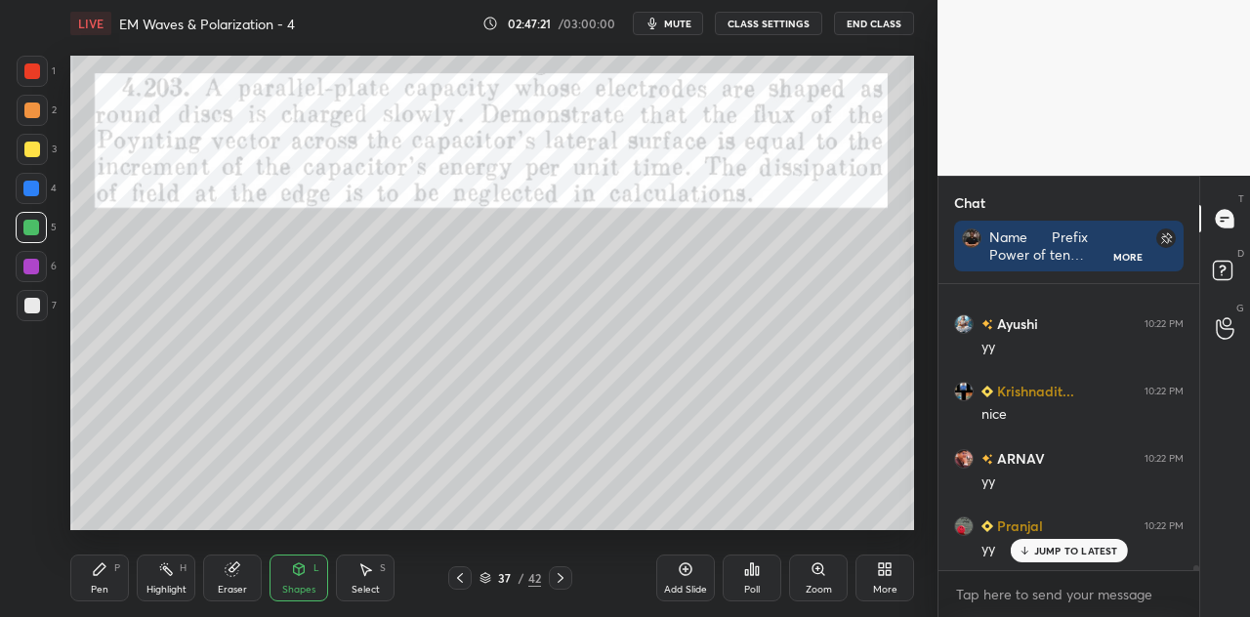
click at [25, 314] on div at bounding box center [32, 305] width 31 height 31
click at [126, 581] on div "Pen P" at bounding box center [99, 578] width 59 height 47
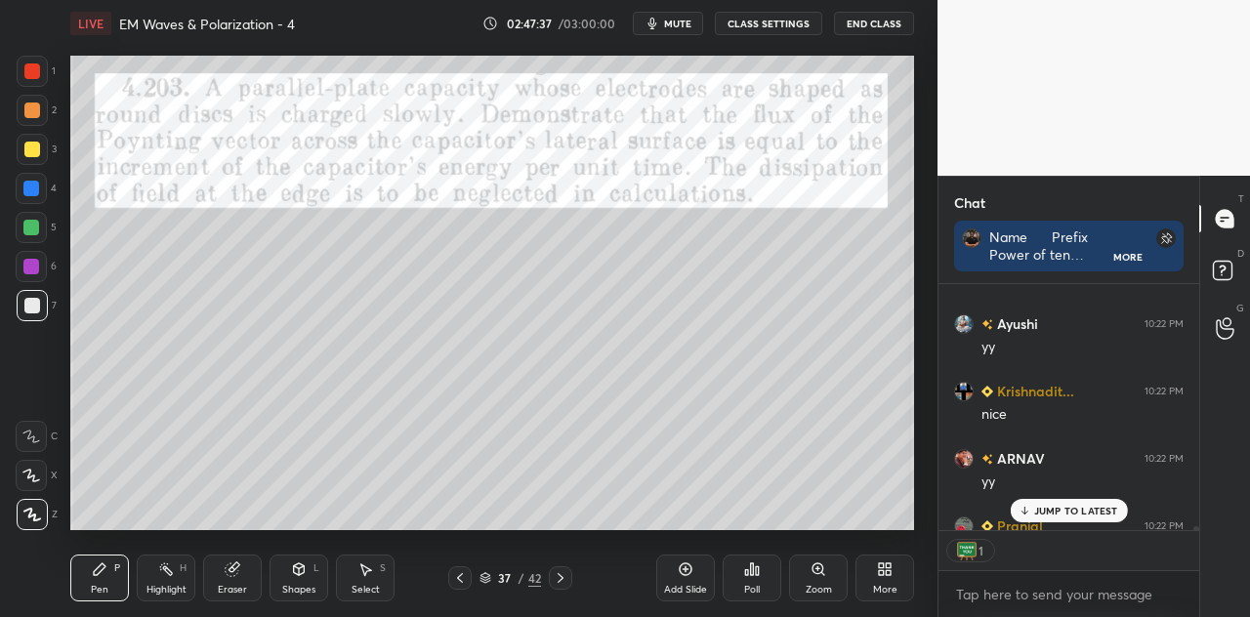
click at [1055, 508] on p "JUMP TO LATEST" at bounding box center [1076, 511] width 84 height 12
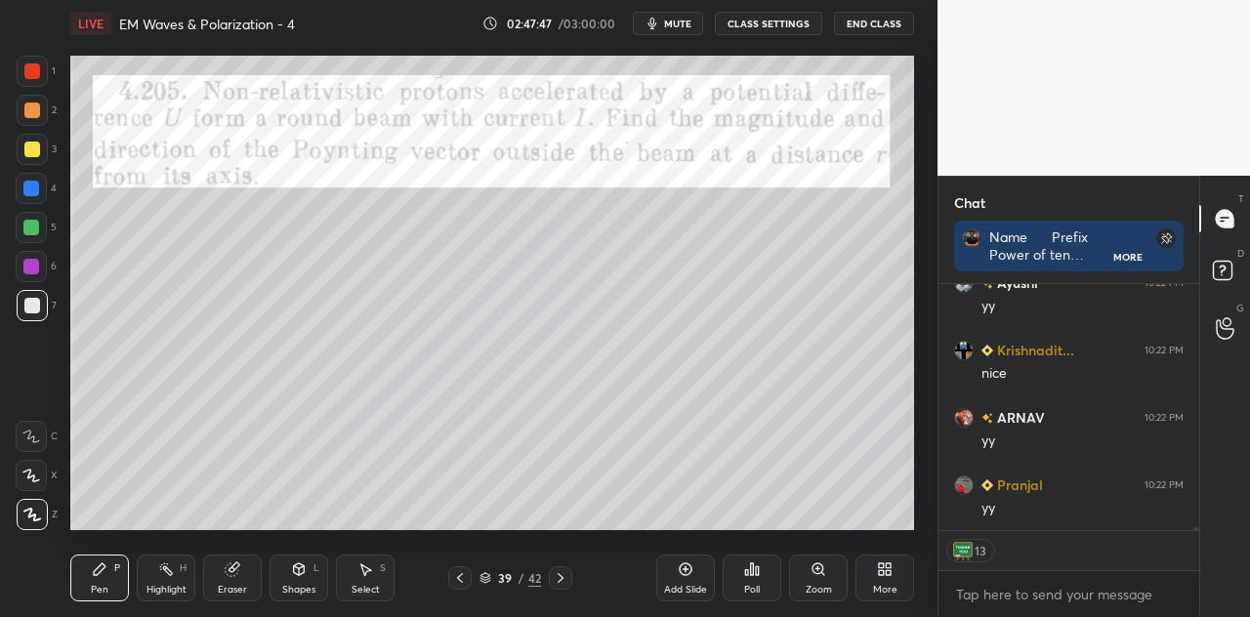
click at [28, 77] on div at bounding box center [32, 71] width 16 height 16
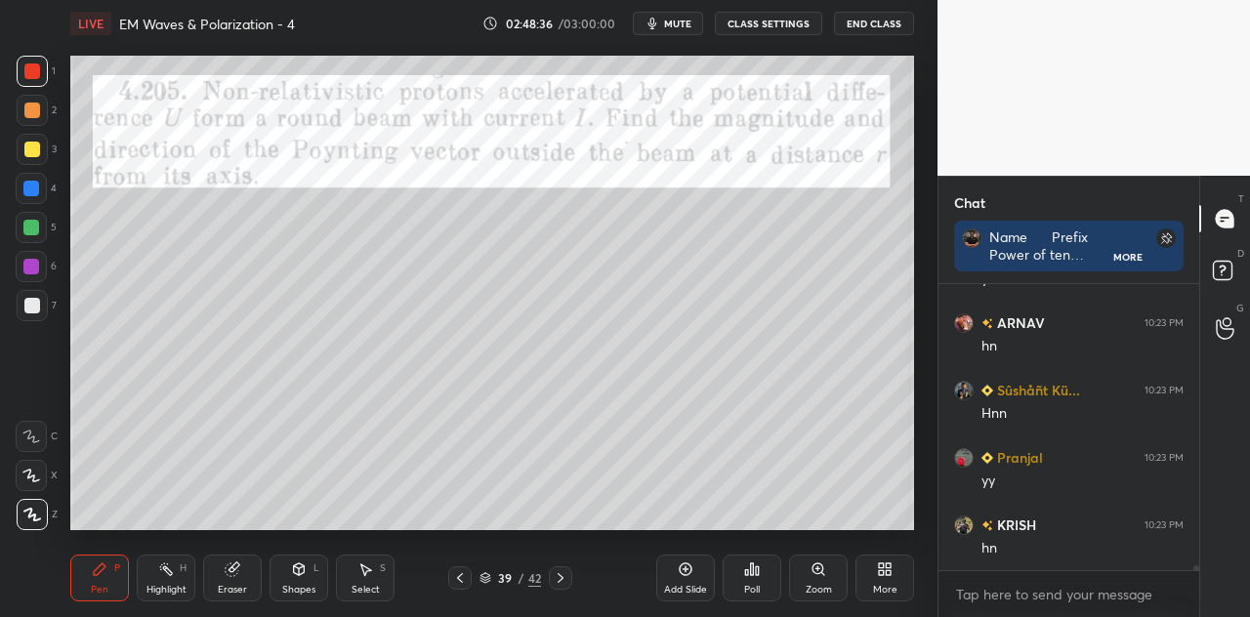
scroll to position [18138, 0]
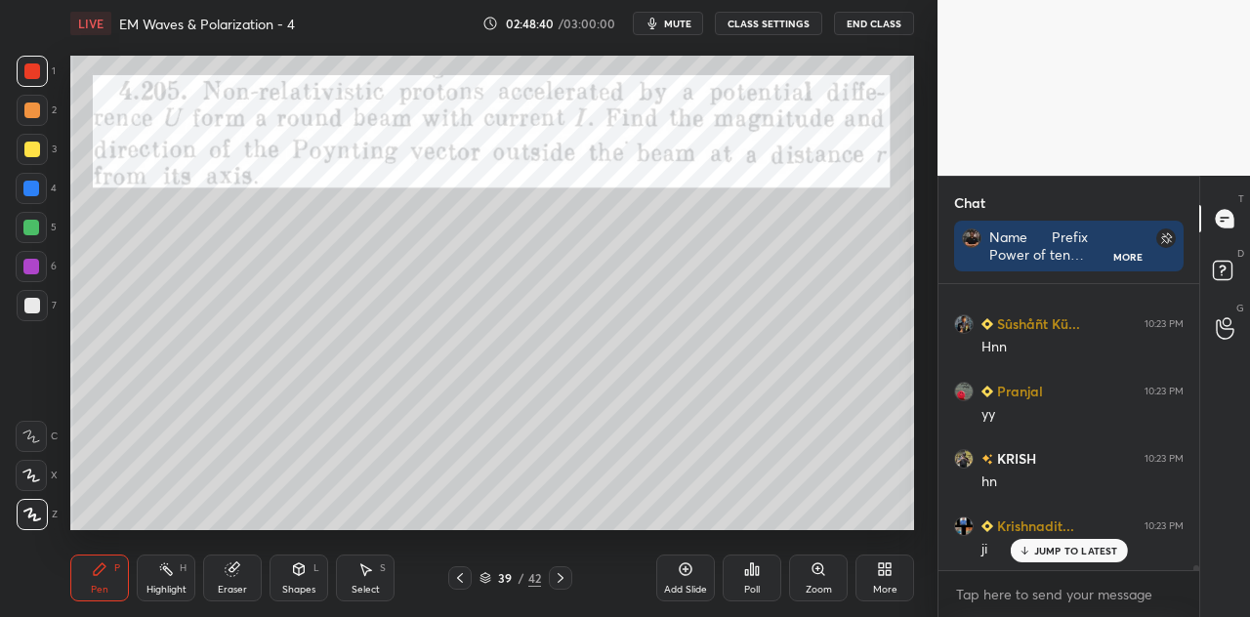
click at [37, 190] on div at bounding box center [31, 189] width 16 height 16
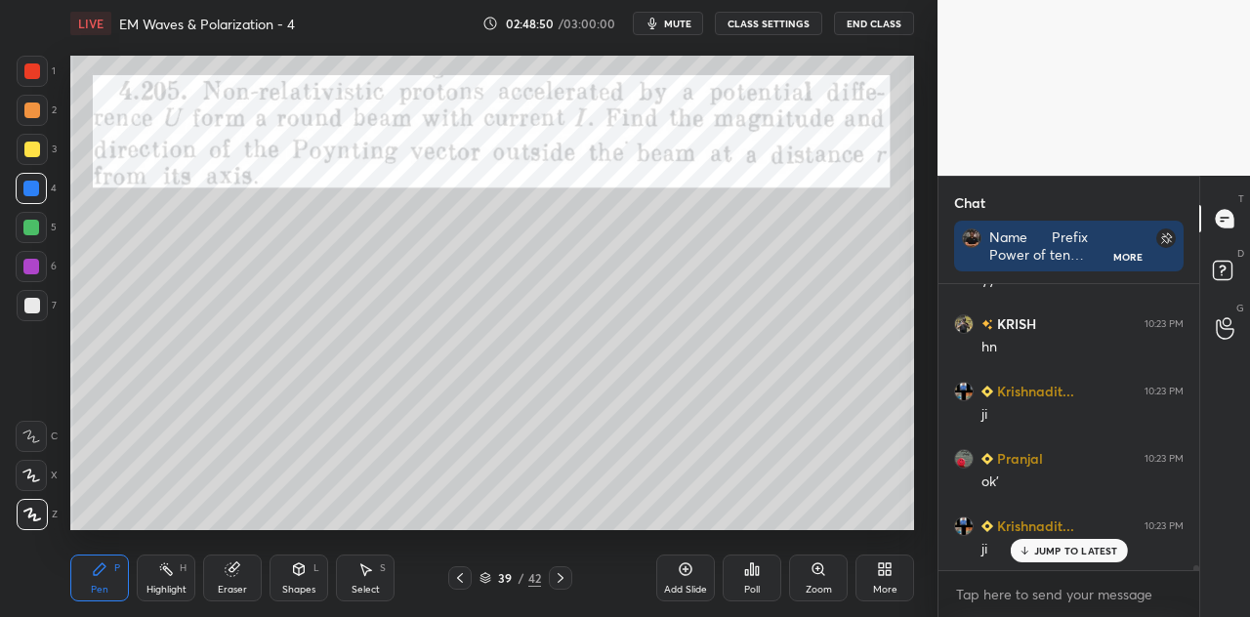
scroll to position [6, 6]
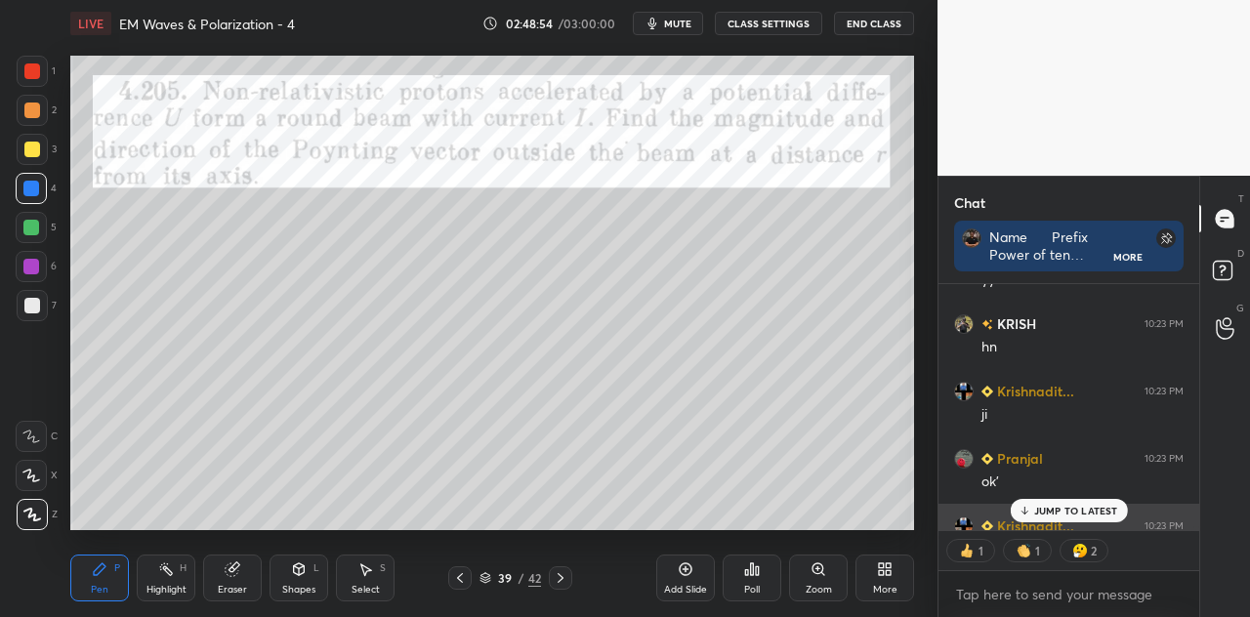
click at [1060, 503] on div "JUMP TO LATEST" at bounding box center [1068, 510] width 117 height 23
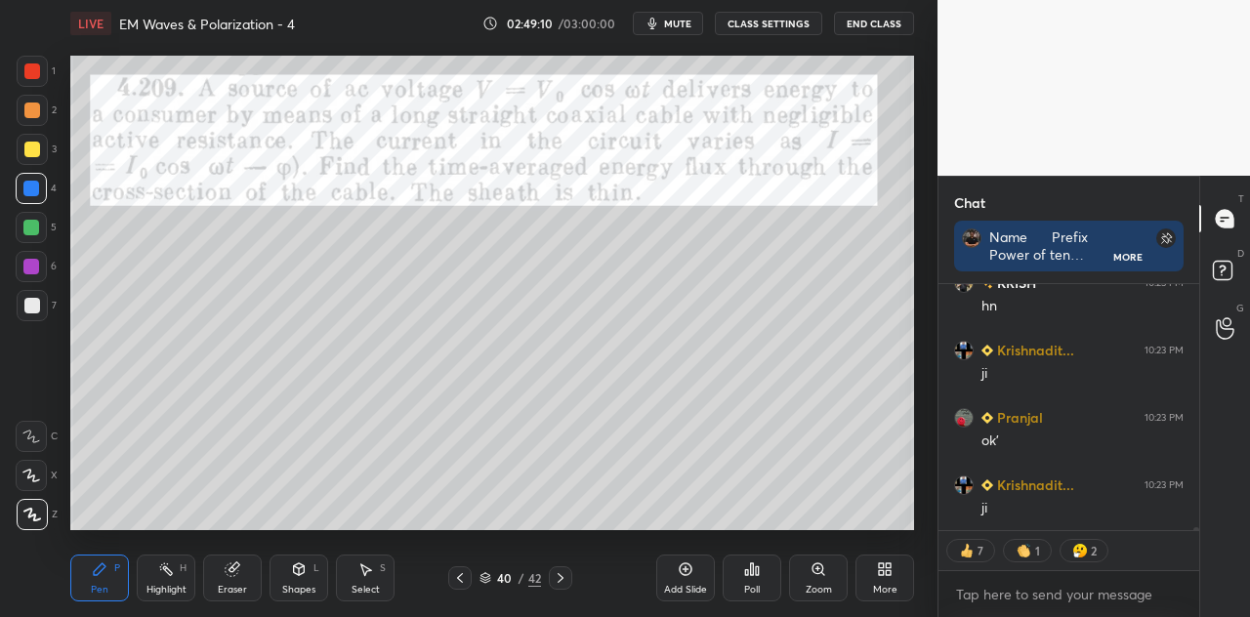
click at [33, 74] on div at bounding box center [32, 71] width 16 height 16
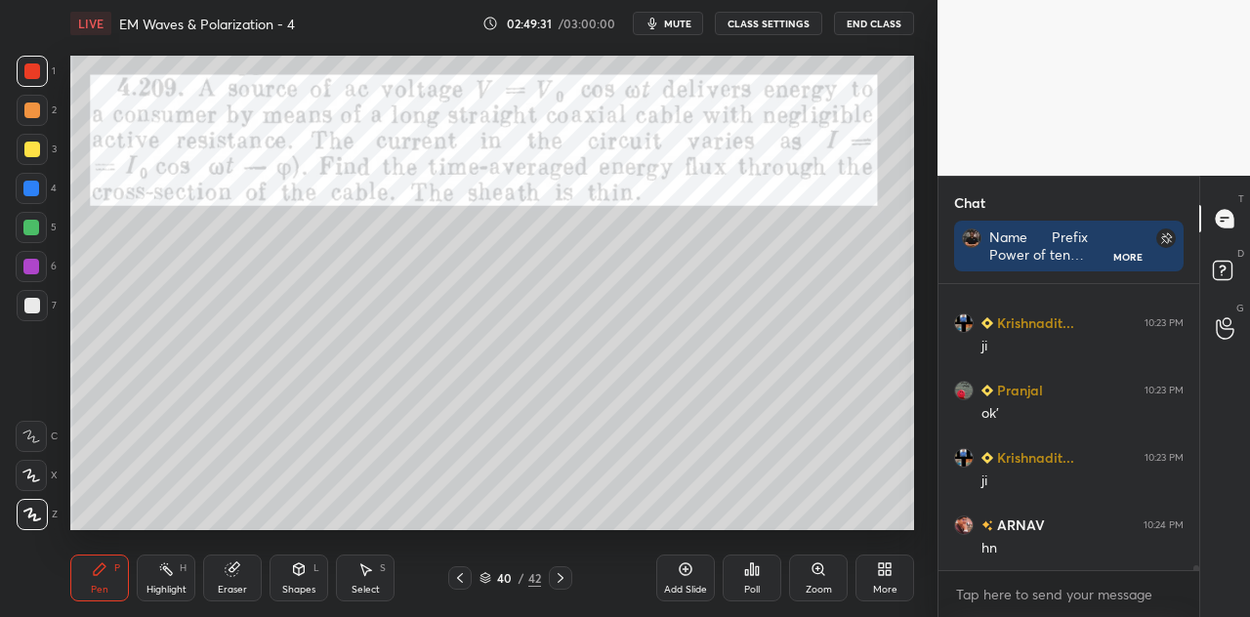
scroll to position [18476, 0]
click at [33, 189] on div at bounding box center [31, 189] width 16 height 16
click at [299, 581] on div "Shapes L" at bounding box center [299, 578] width 59 height 47
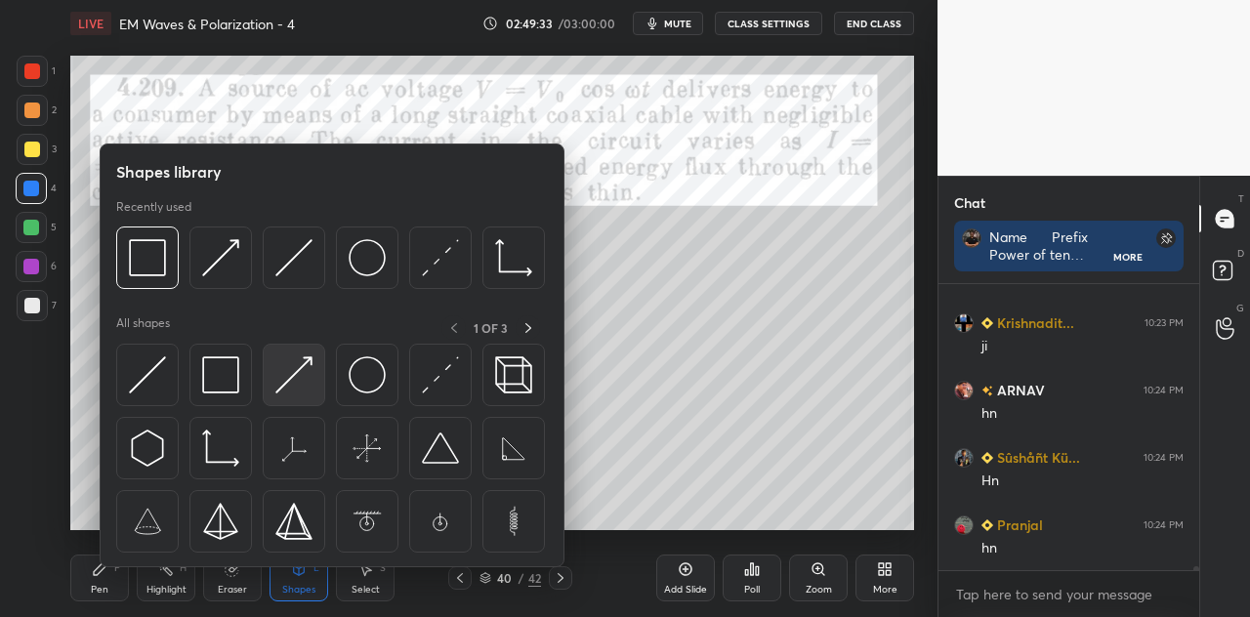
click at [298, 374] on img at bounding box center [293, 375] width 37 height 37
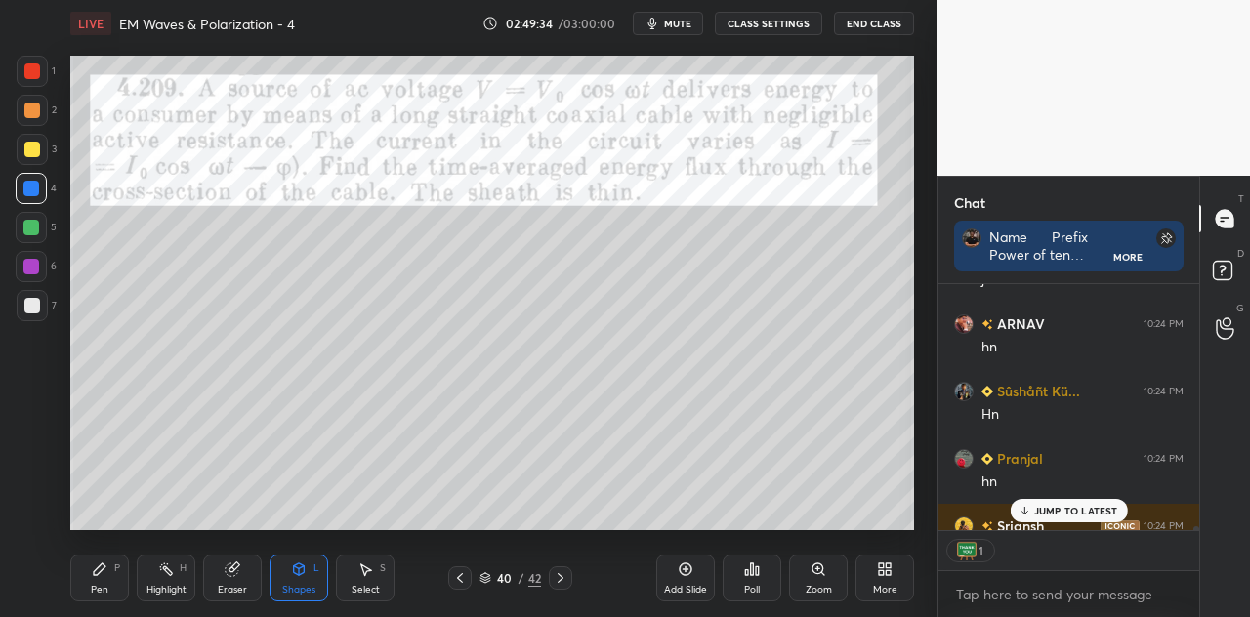
scroll to position [6, 6]
click at [111, 581] on div "Pen P" at bounding box center [99, 578] width 59 height 47
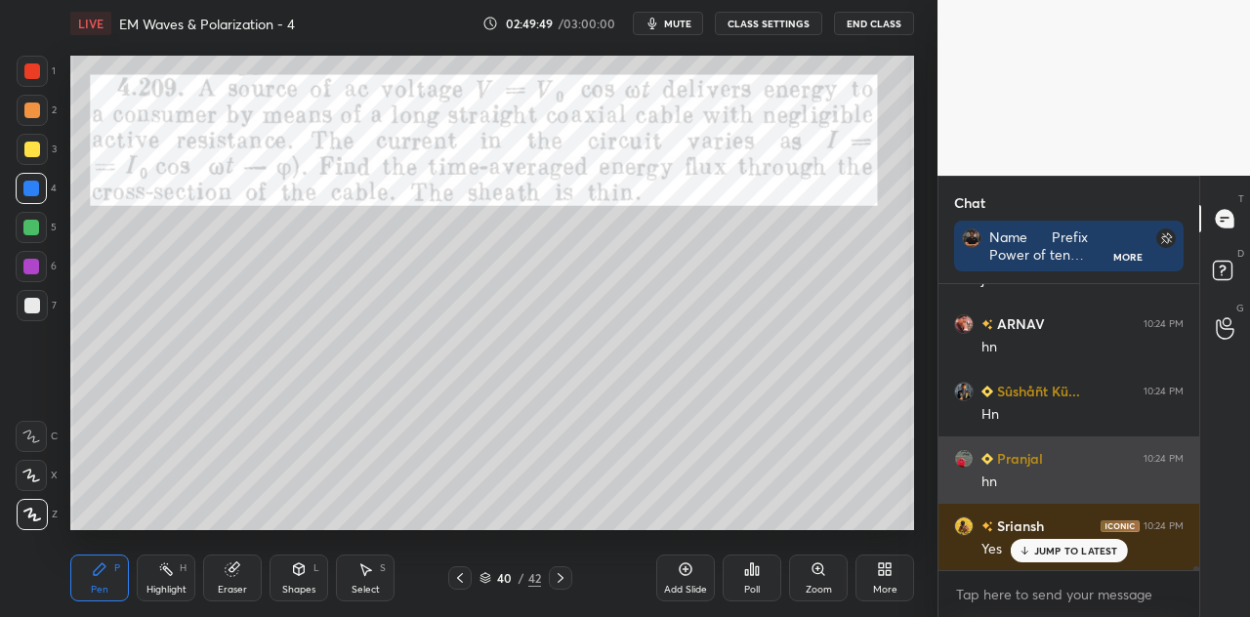
click at [1039, 546] on p "JUMP TO LATEST" at bounding box center [1076, 551] width 84 height 12
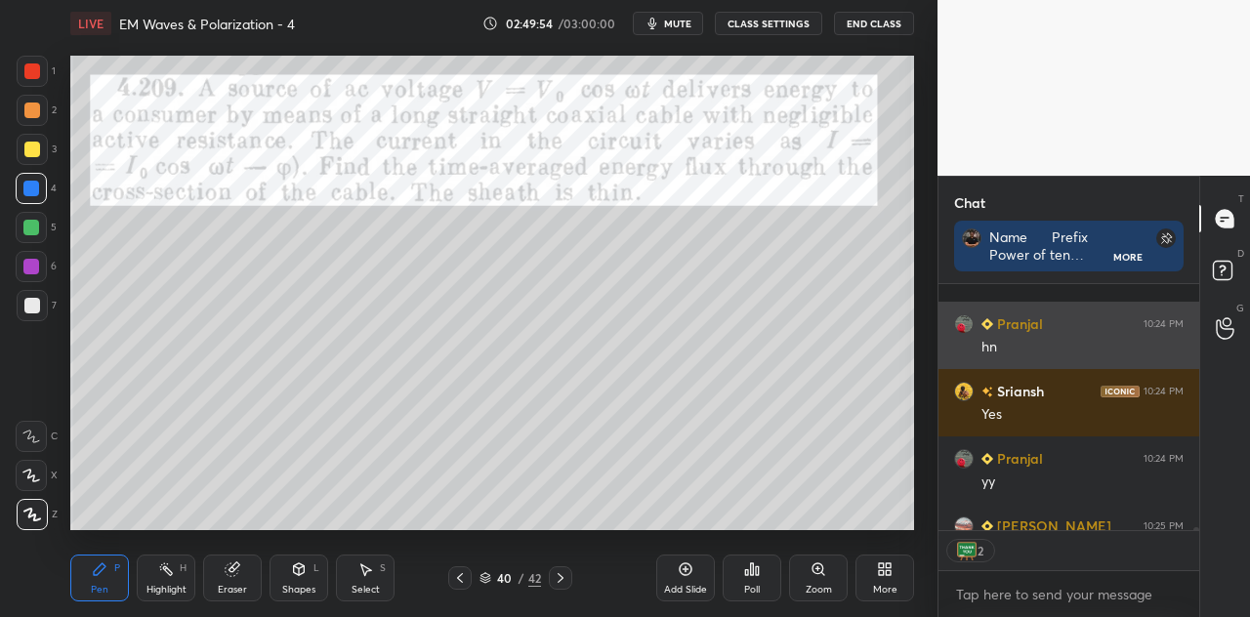
scroll to position [18785, 0]
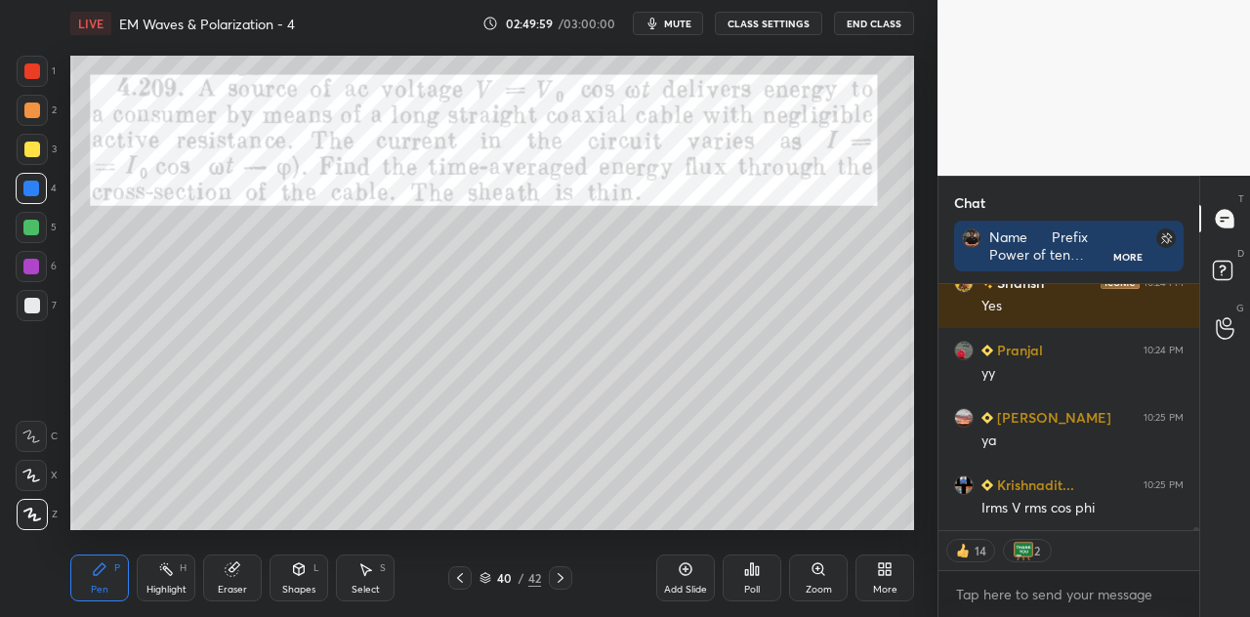
click at [29, 144] on div at bounding box center [32, 150] width 16 height 16
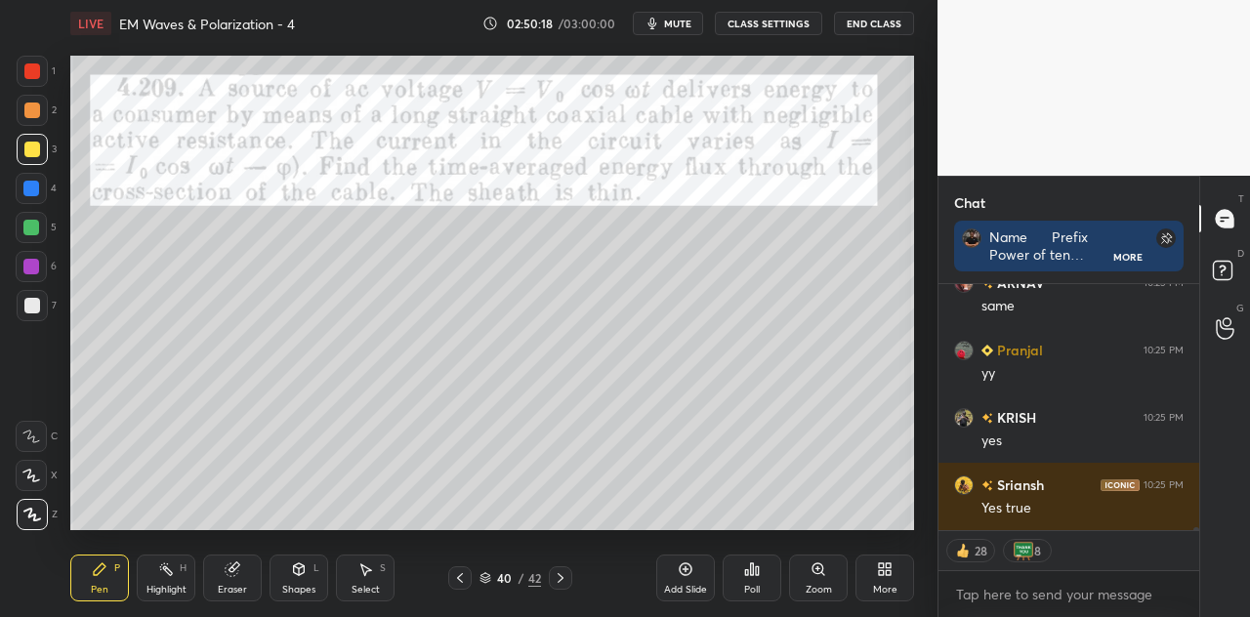
scroll to position [19122, 0]
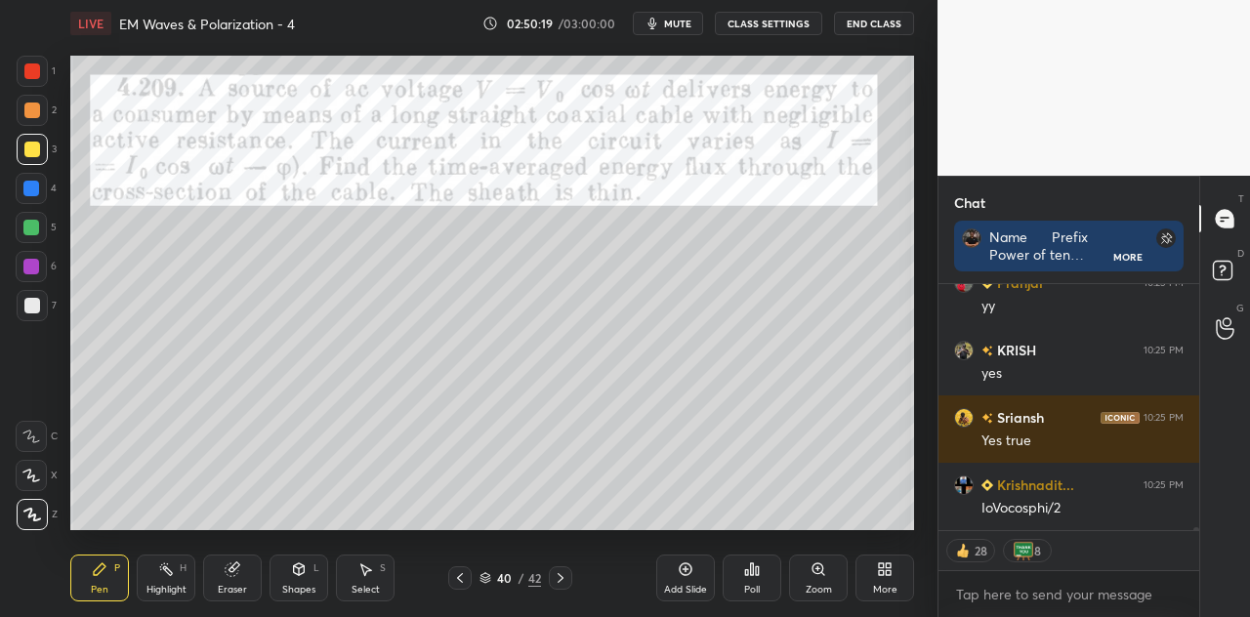
click at [37, 65] on div at bounding box center [32, 71] width 16 height 16
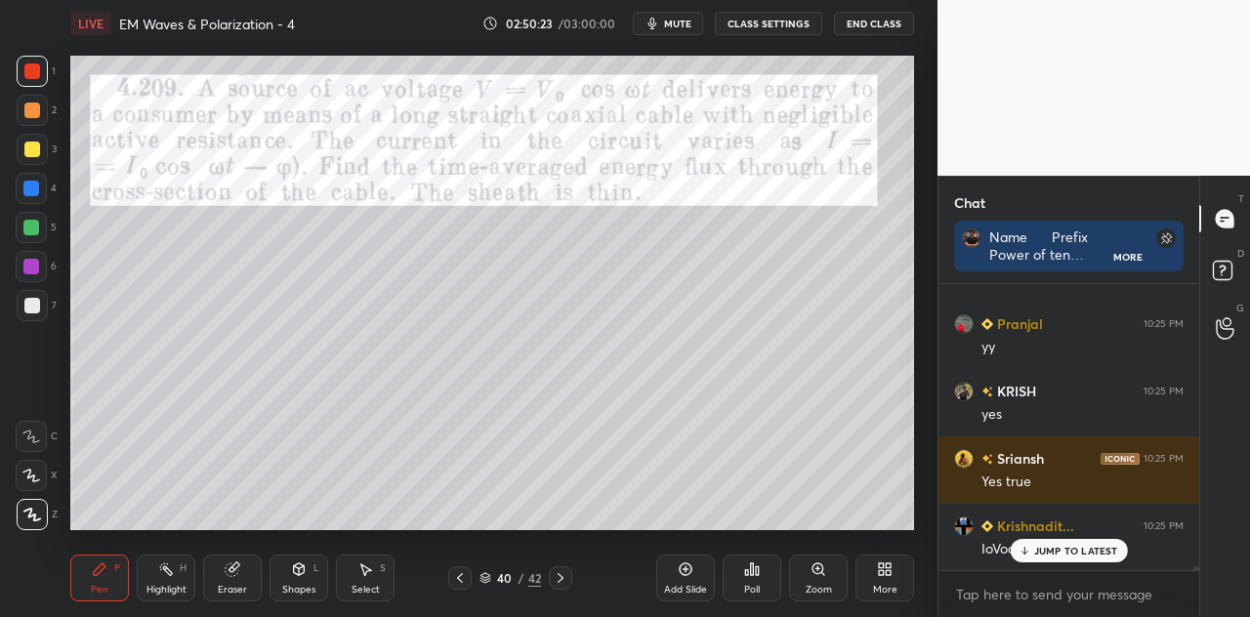
scroll to position [19081, 0]
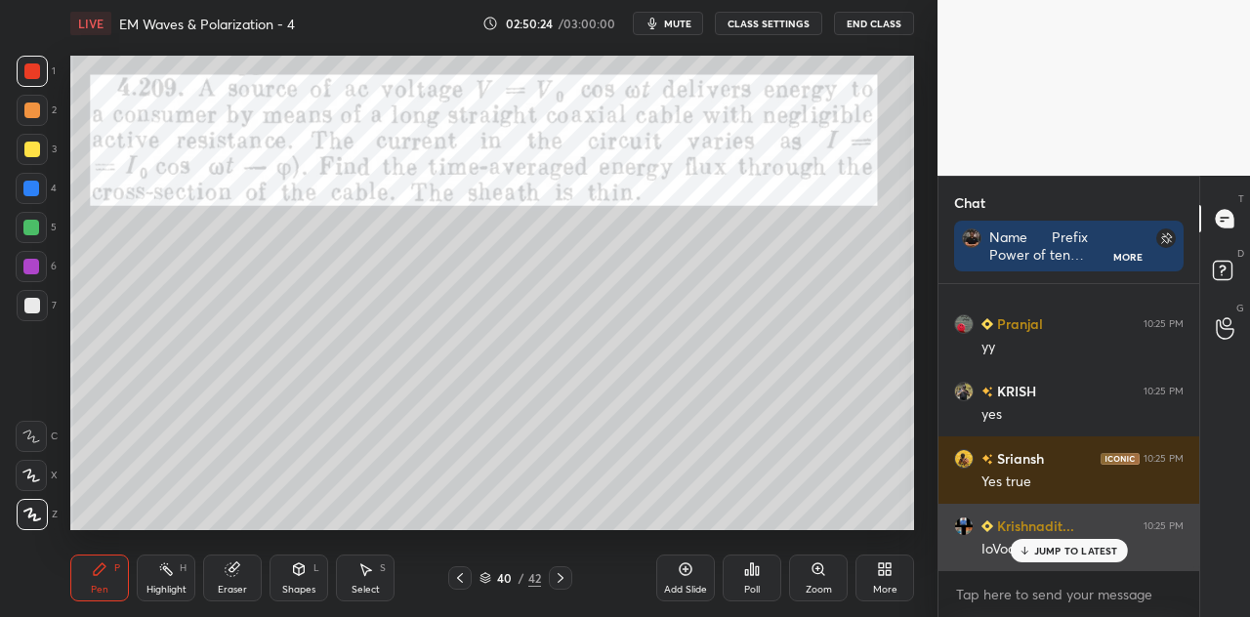
click at [1033, 549] on div "JUMP TO LATEST" at bounding box center [1068, 550] width 117 height 23
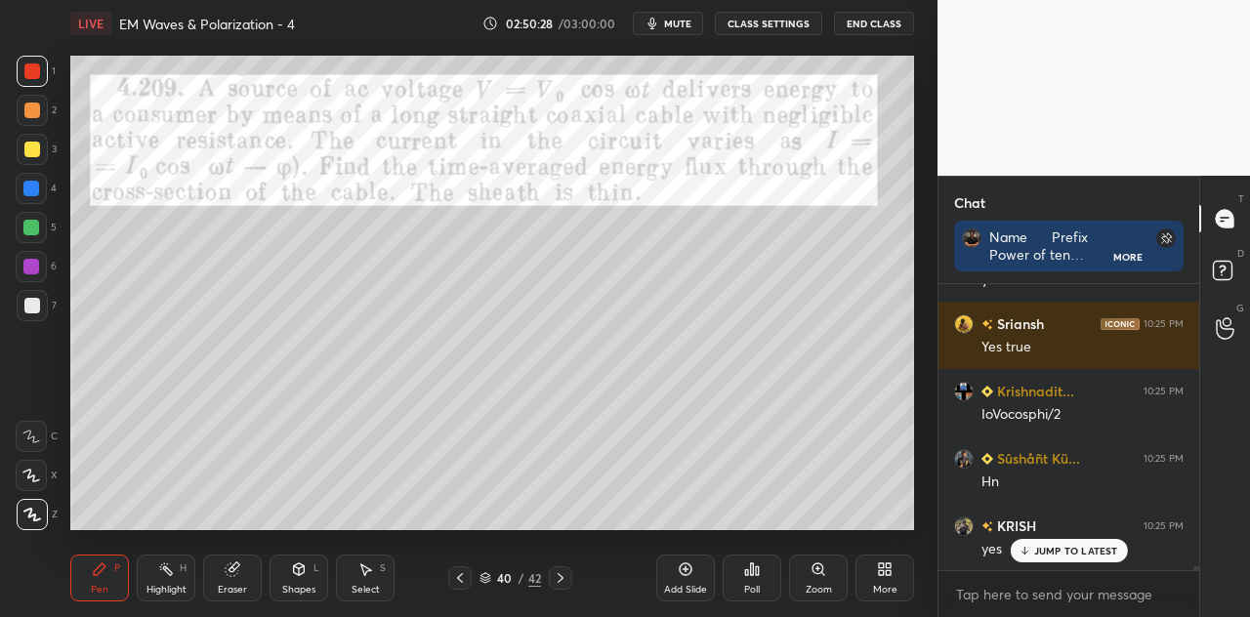
scroll to position [19351, 0]
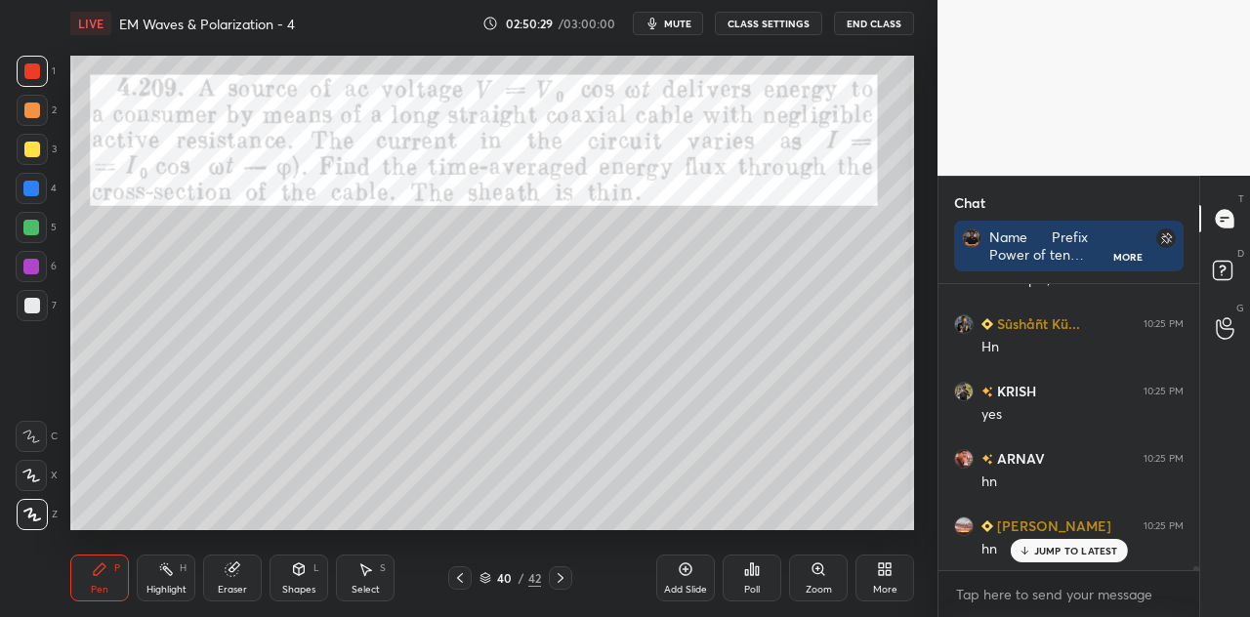
click at [30, 157] on div at bounding box center [32, 150] width 16 height 16
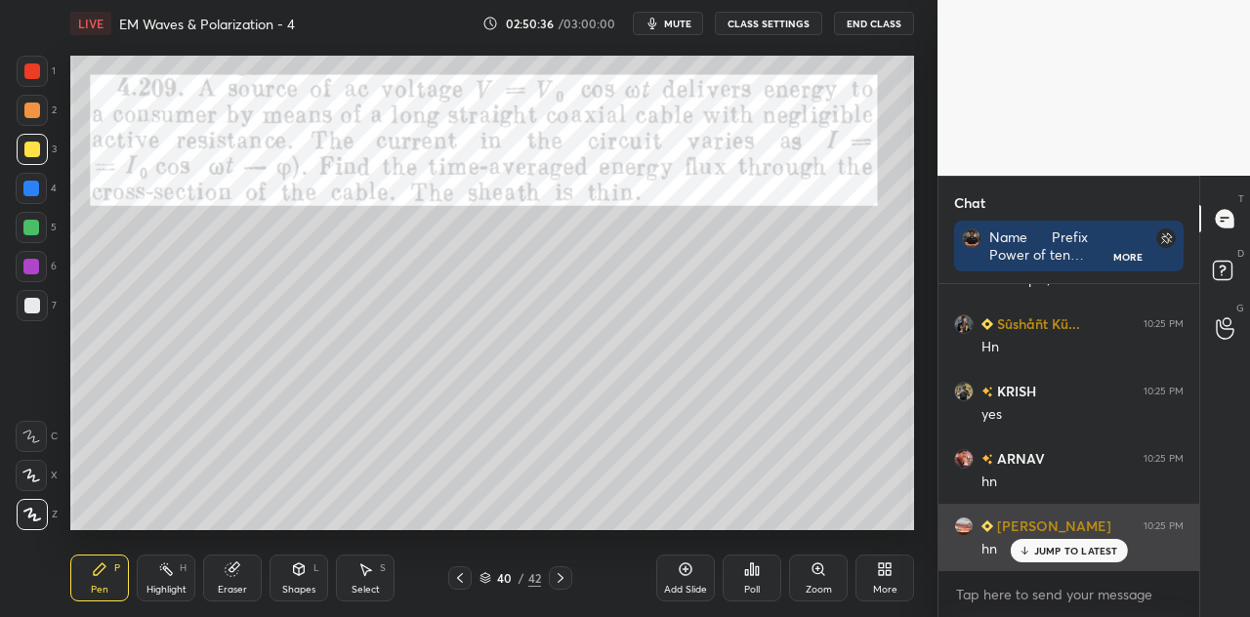
click at [1045, 553] on p "JUMP TO LATEST" at bounding box center [1076, 551] width 84 height 12
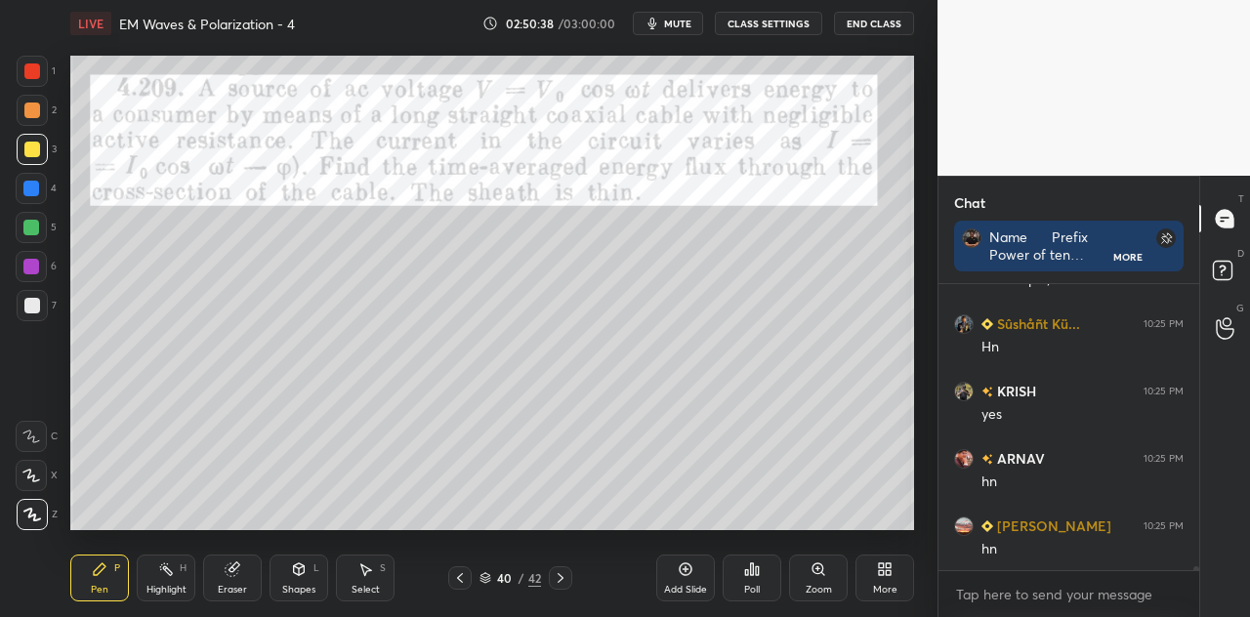
scroll to position [19419, 0]
click at [35, 190] on div at bounding box center [31, 189] width 16 height 16
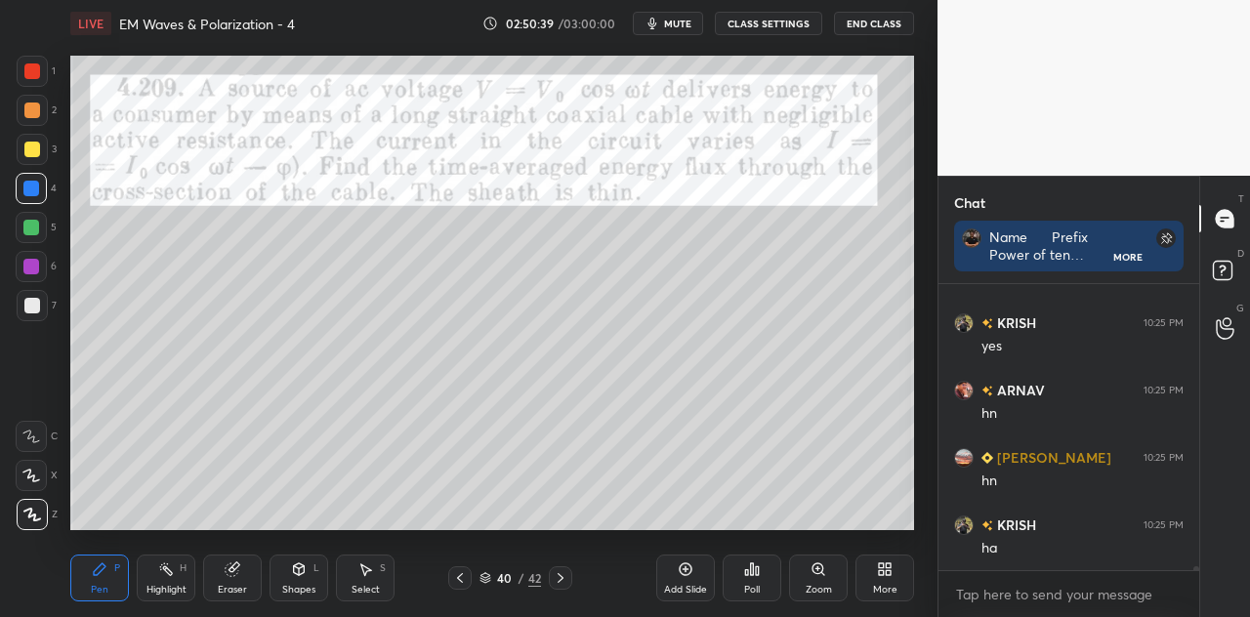
scroll to position [19486, 0]
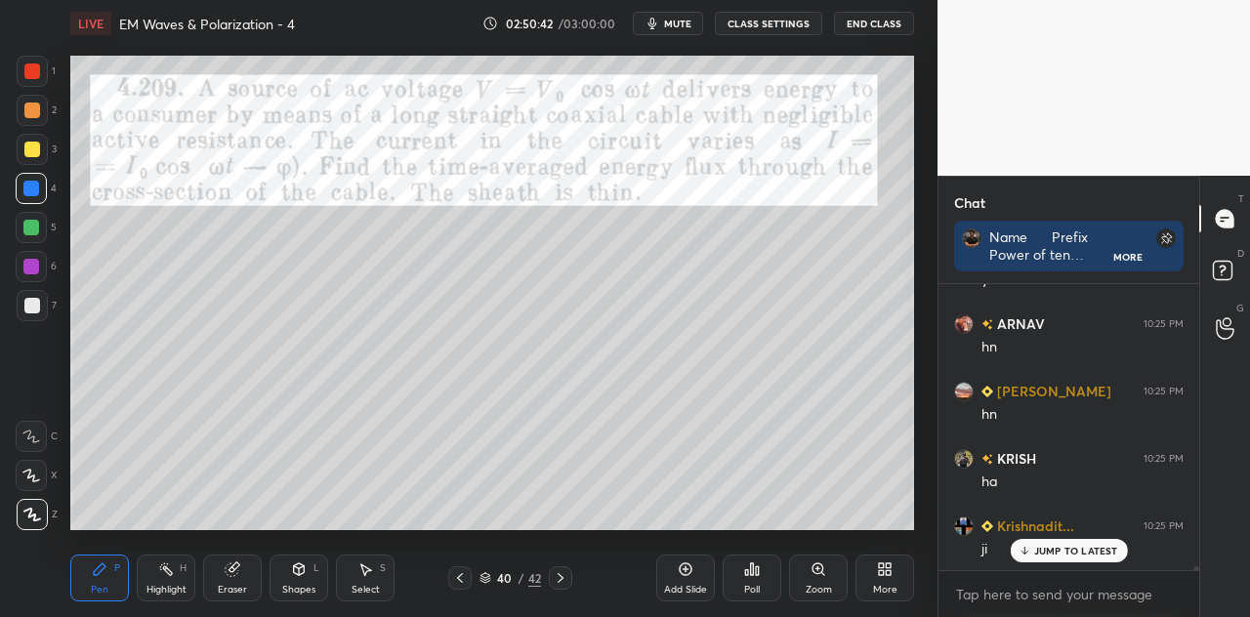
click at [1051, 557] on p "JUMP TO LATEST" at bounding box center [1076, 551] width 84 height 12
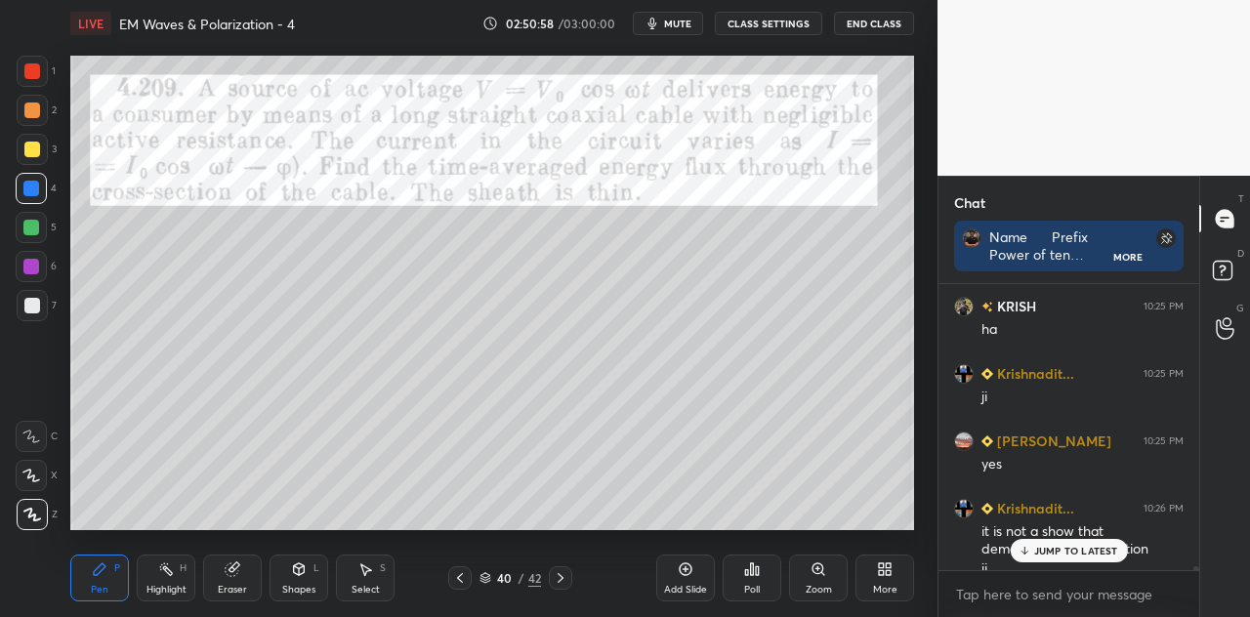
scroll to position [19658, 0]
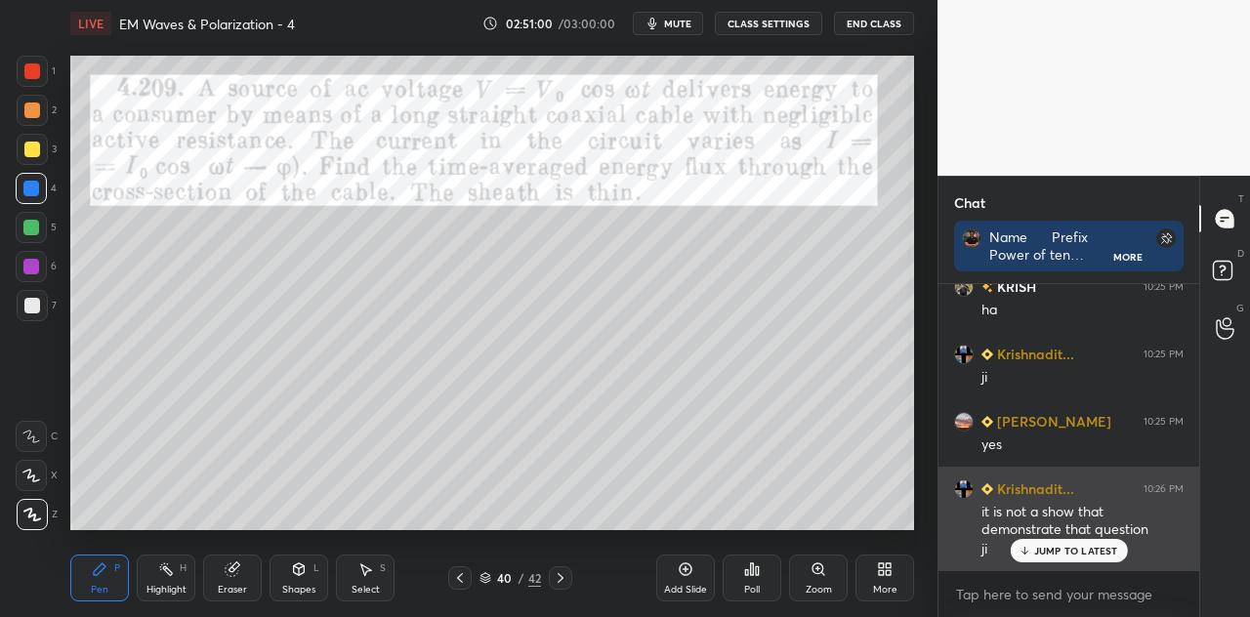
click at [1054, 545] on p "JUMP TO LATEST" at bounding box center [1076, 551] width 84 height 12
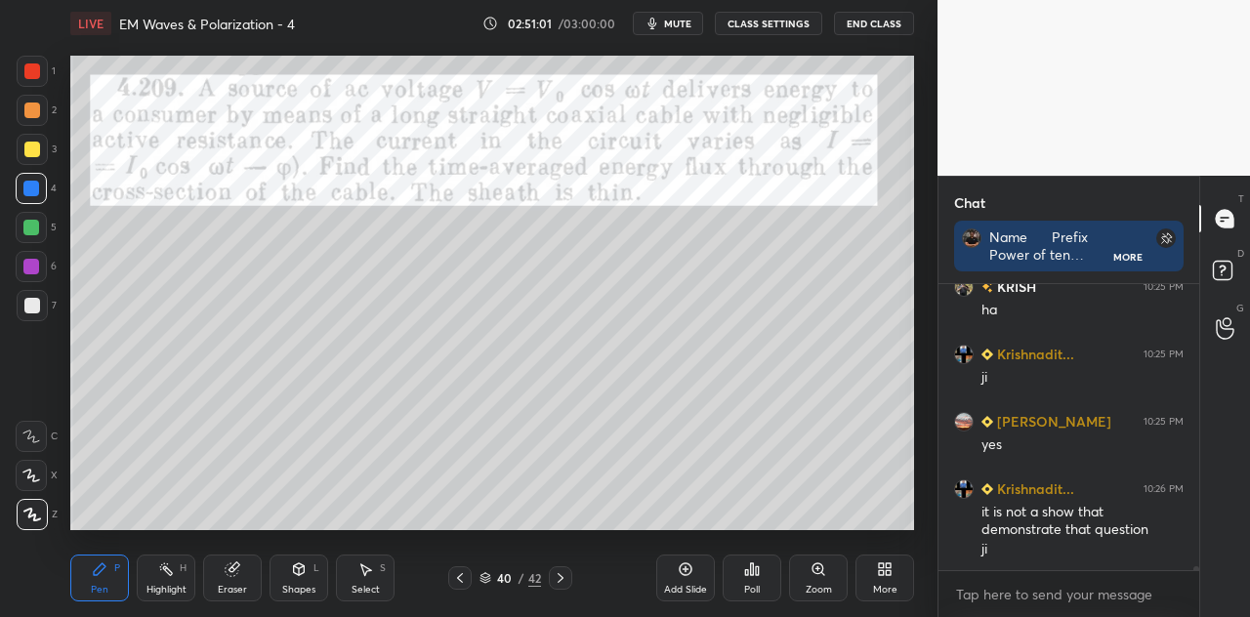
scroll to position [19744, 0]
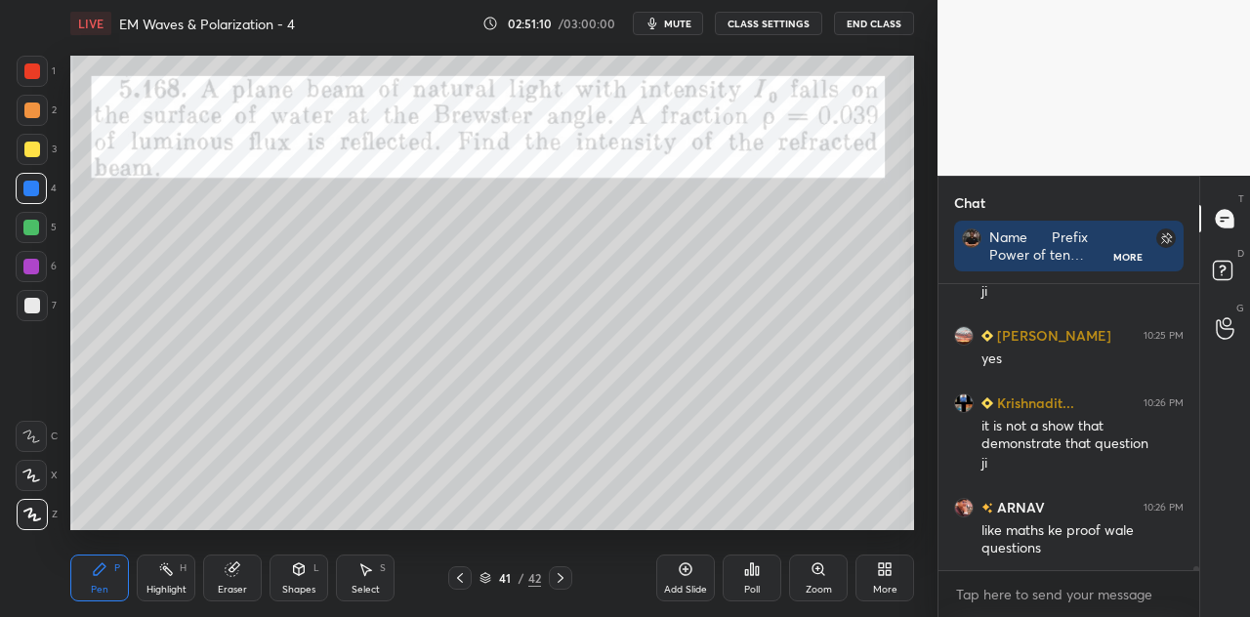
click at [32, 78] on div at bounding box center [32, 71] width 16 height 16
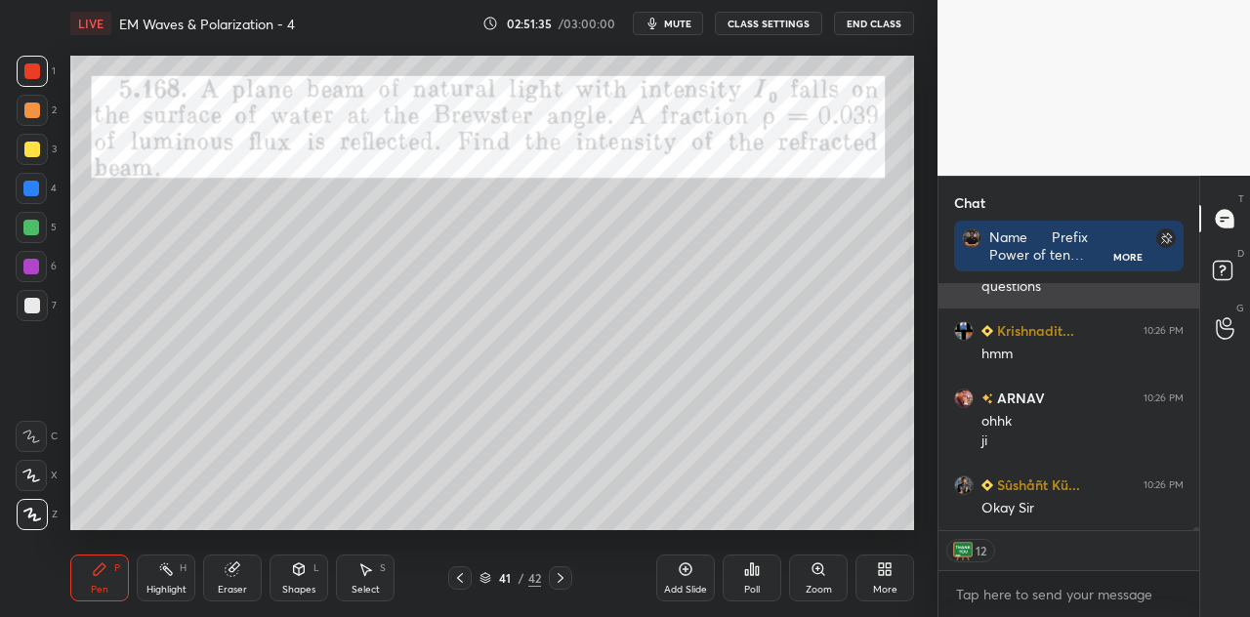
scroll to position [20073, 0]
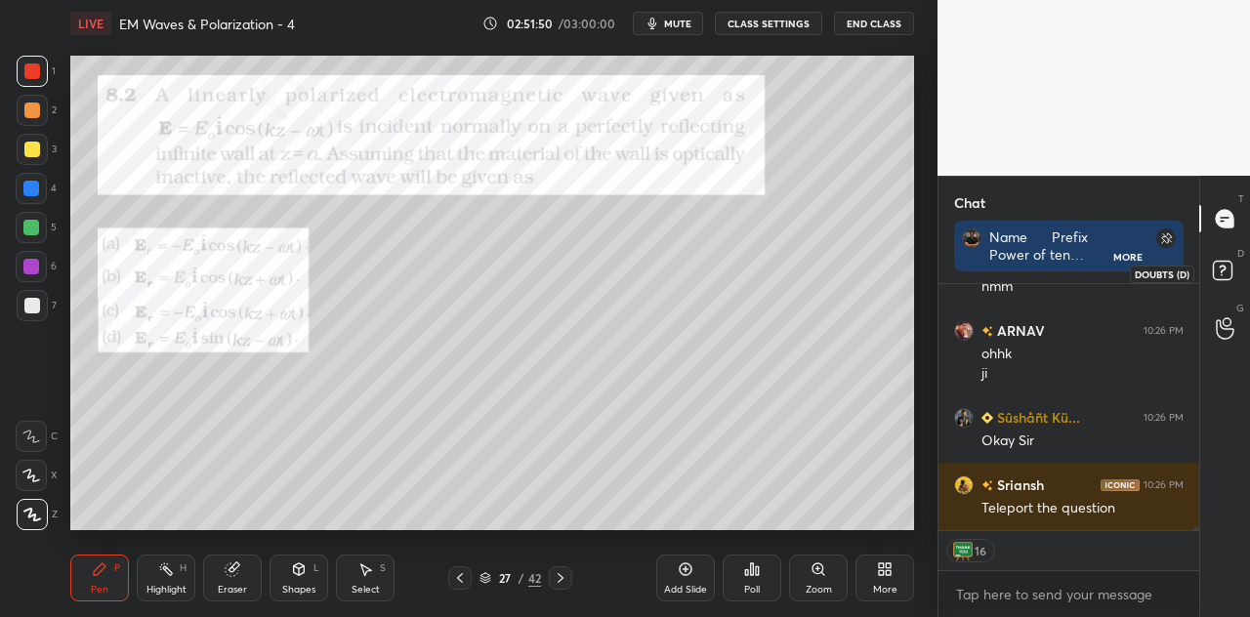
click at [1223, 274] on rect at bounding box center [1222, 271] width 19 height 19
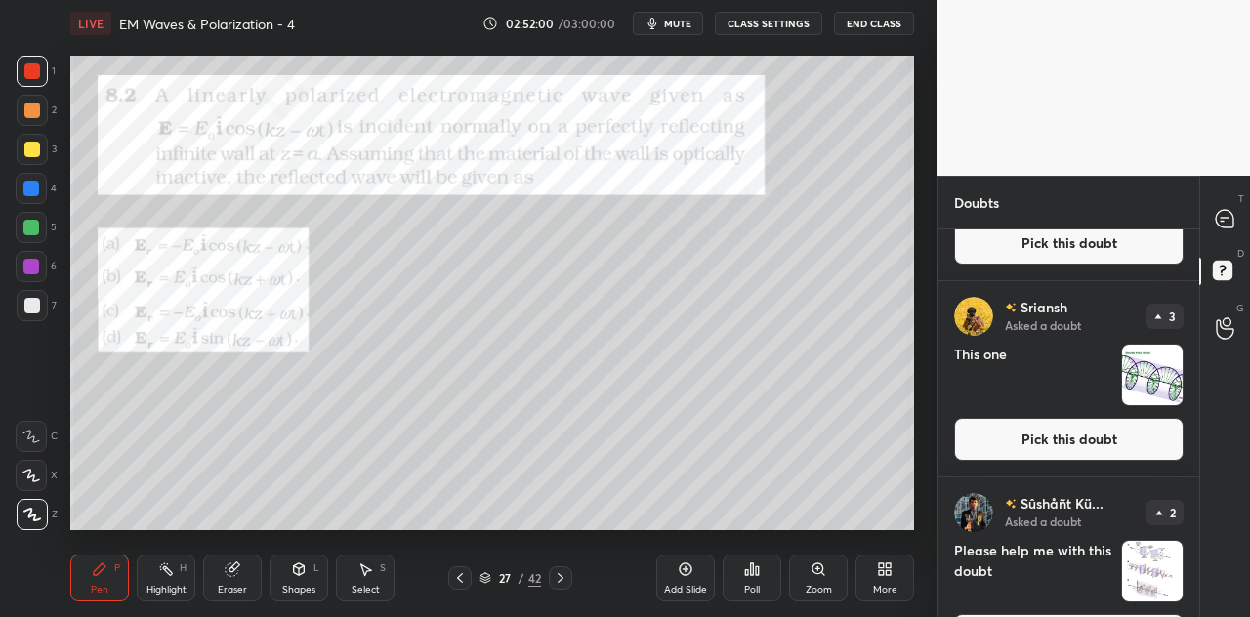
scroll to position [904, 0]
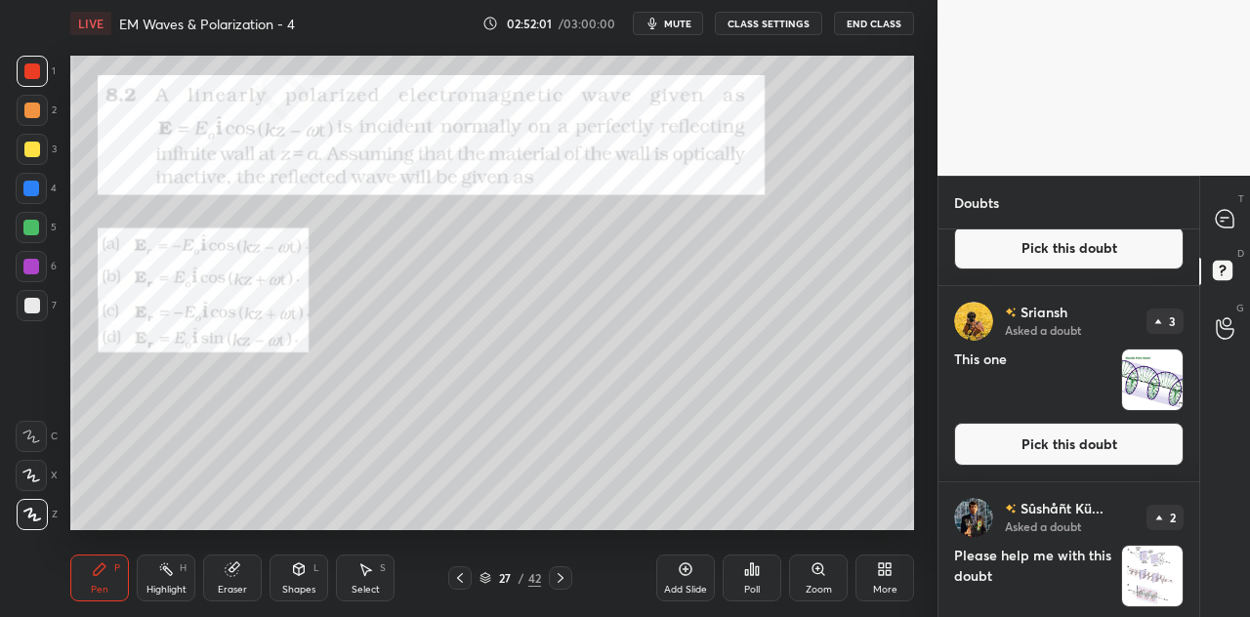
click at [1049, 427] on button "Pick this doubt" at bounding box center [1069, 444] width 230 height 43
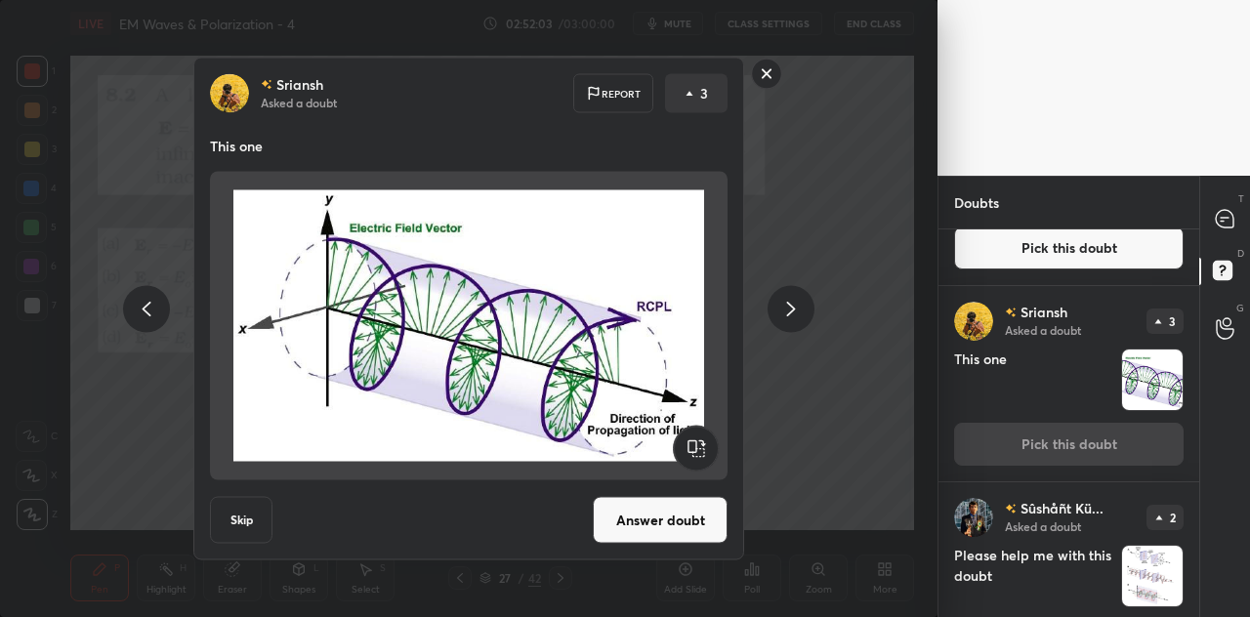
click at [658, 525] on button "Answer doubt" at bounding box center [660, 520] width 135 height 47
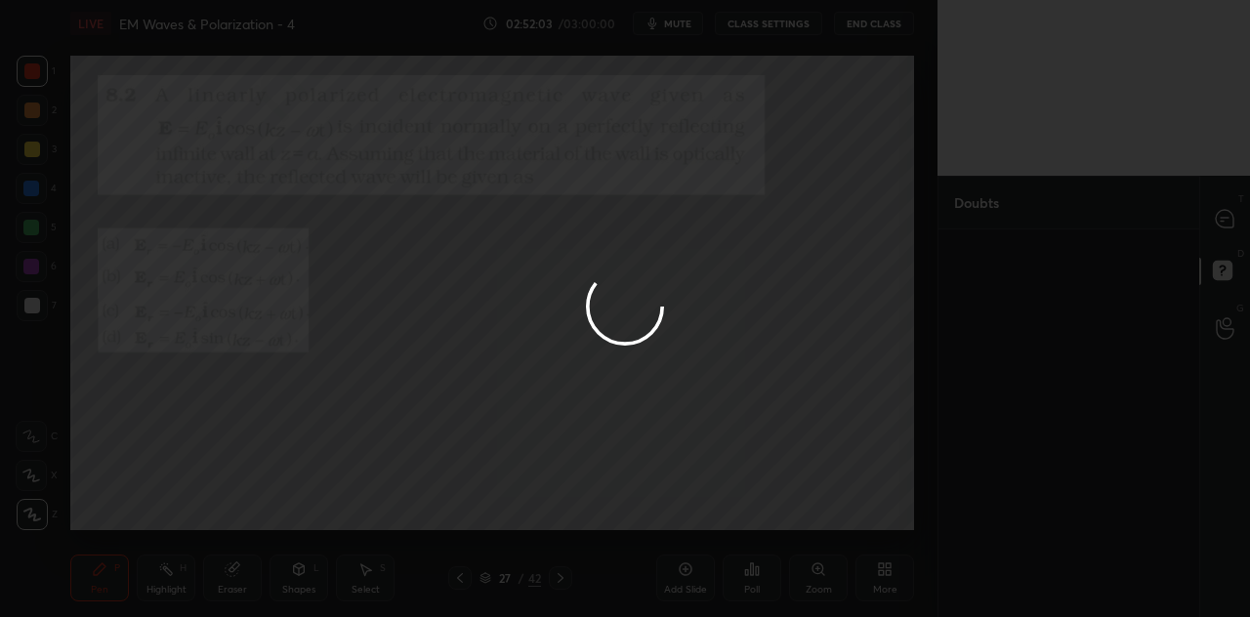
scroll to position [0, 0]
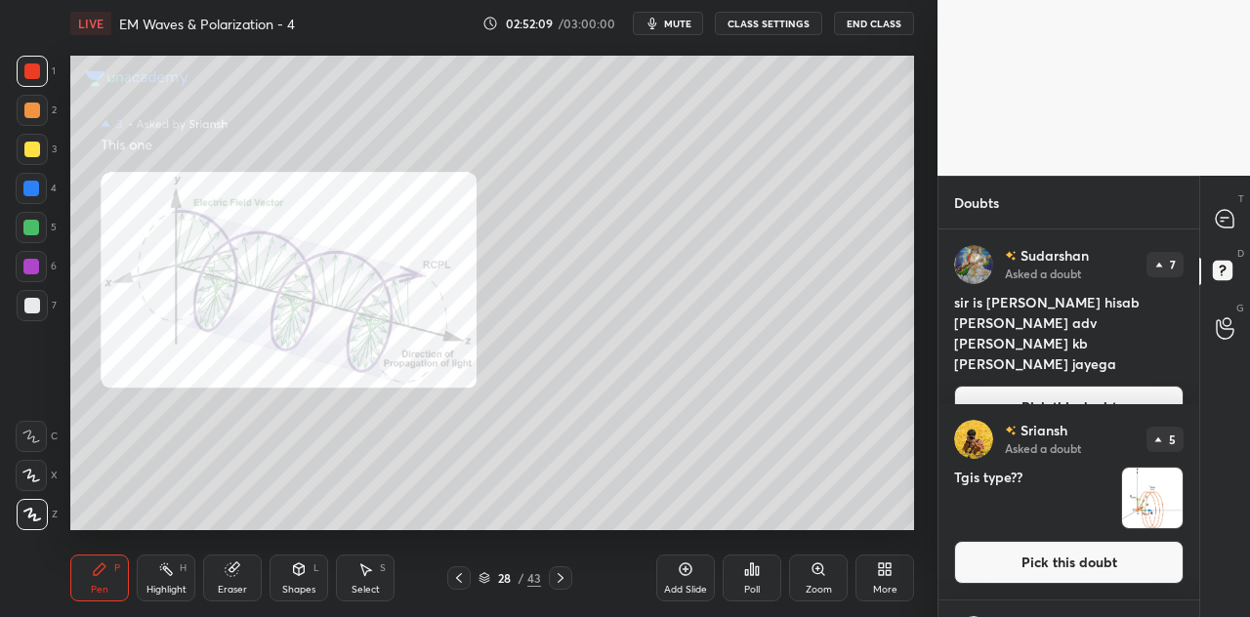
click at [35, 192] on div at bounding box center [31, 189] width 16 height 16
click at [1229, 218] on icon at bounding box center [1225, 219] width 18 height 18
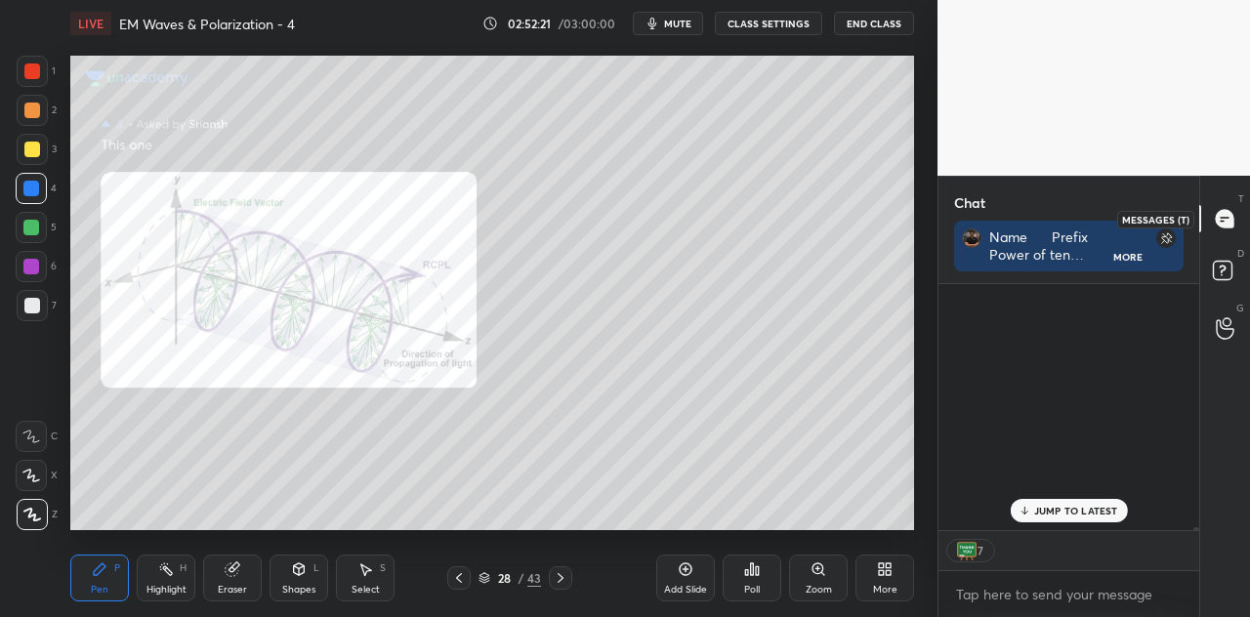
scroll to position [240, 255]
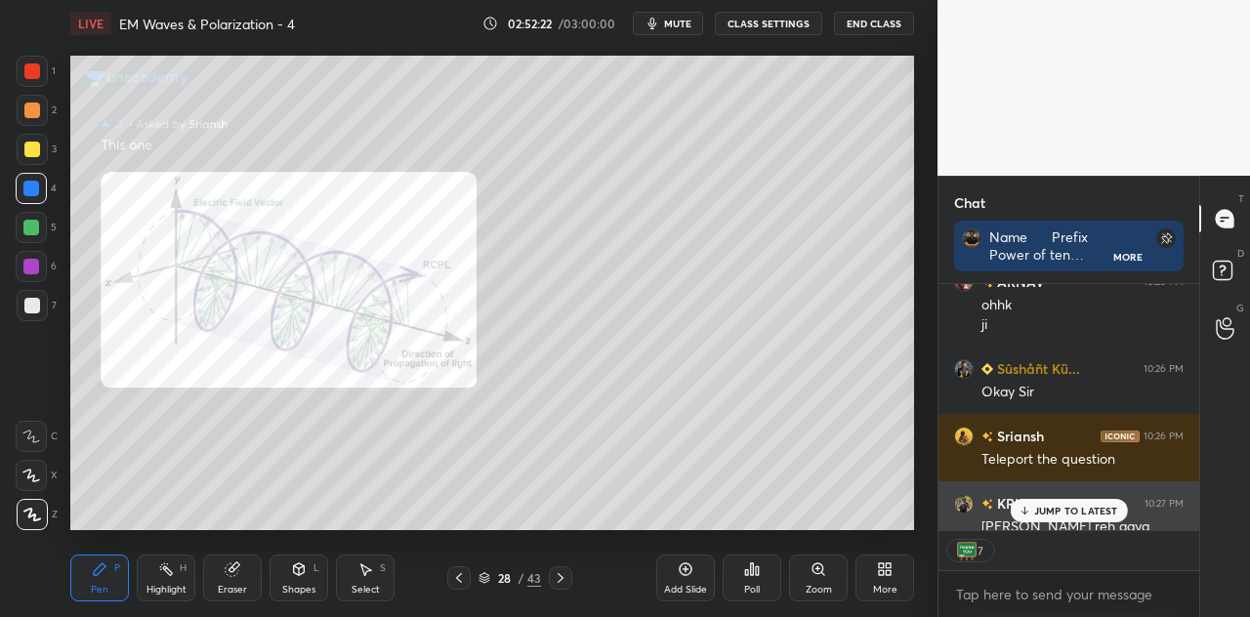
click at [1057, 509] on p "JUMP TO LATEST" at bounding box center [1076, 511] width 84 height 12
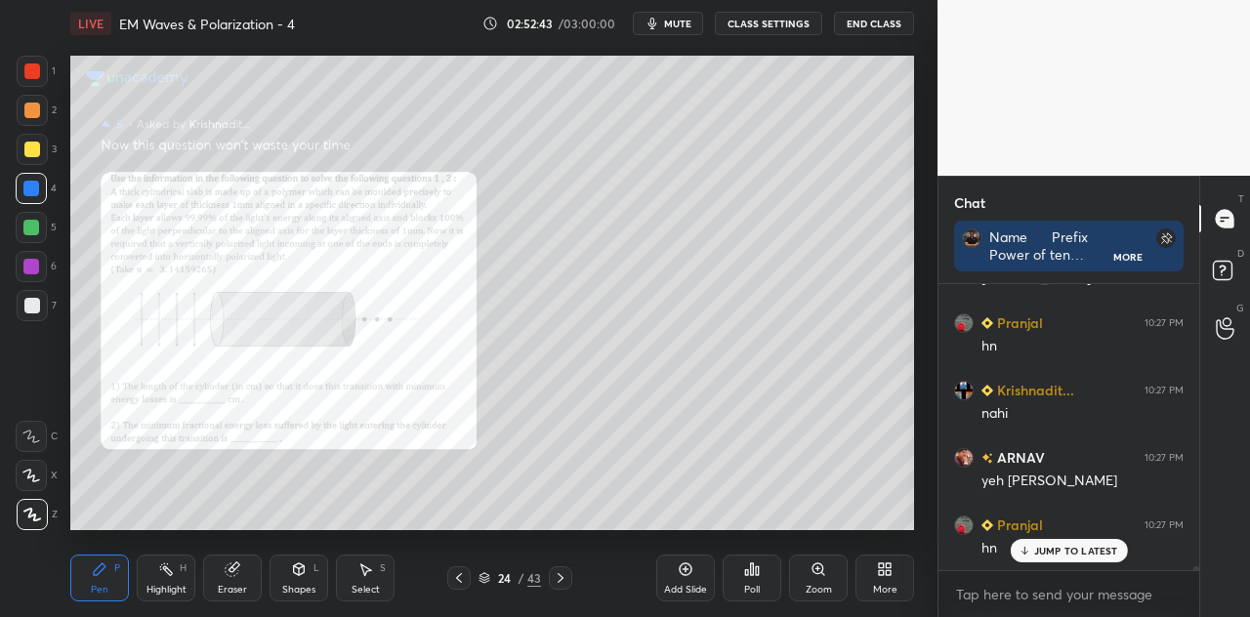
scroll to position [20504, 0]
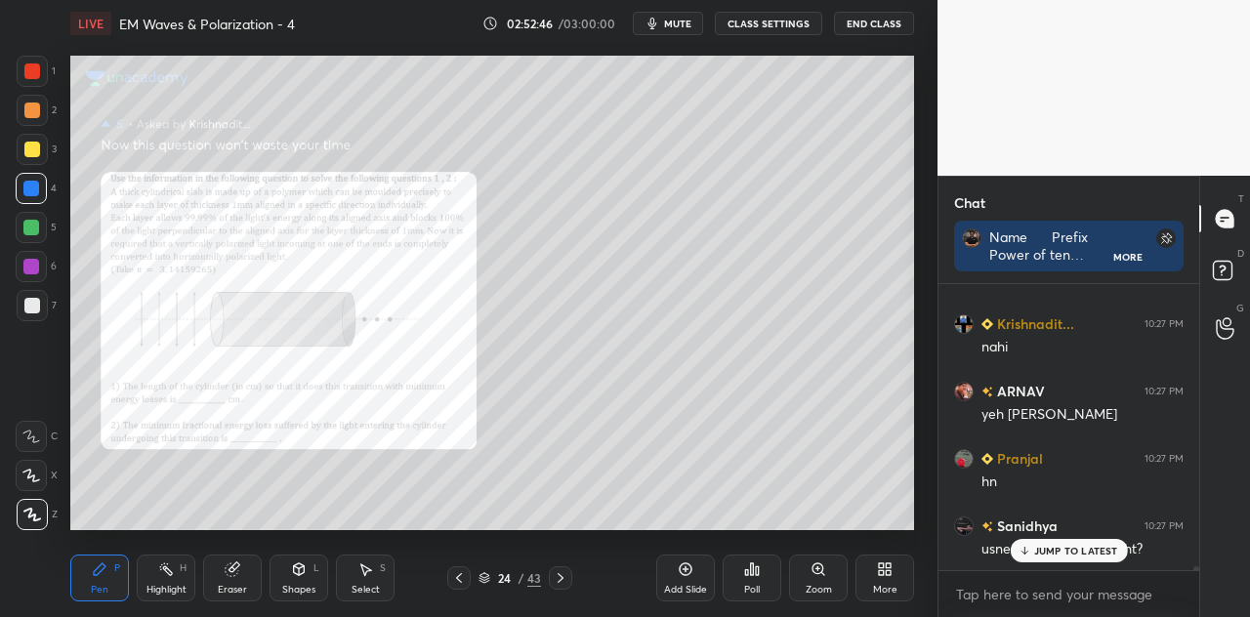
click at [41, 62] on div at bounding box center [32, 71] width 31 height 31
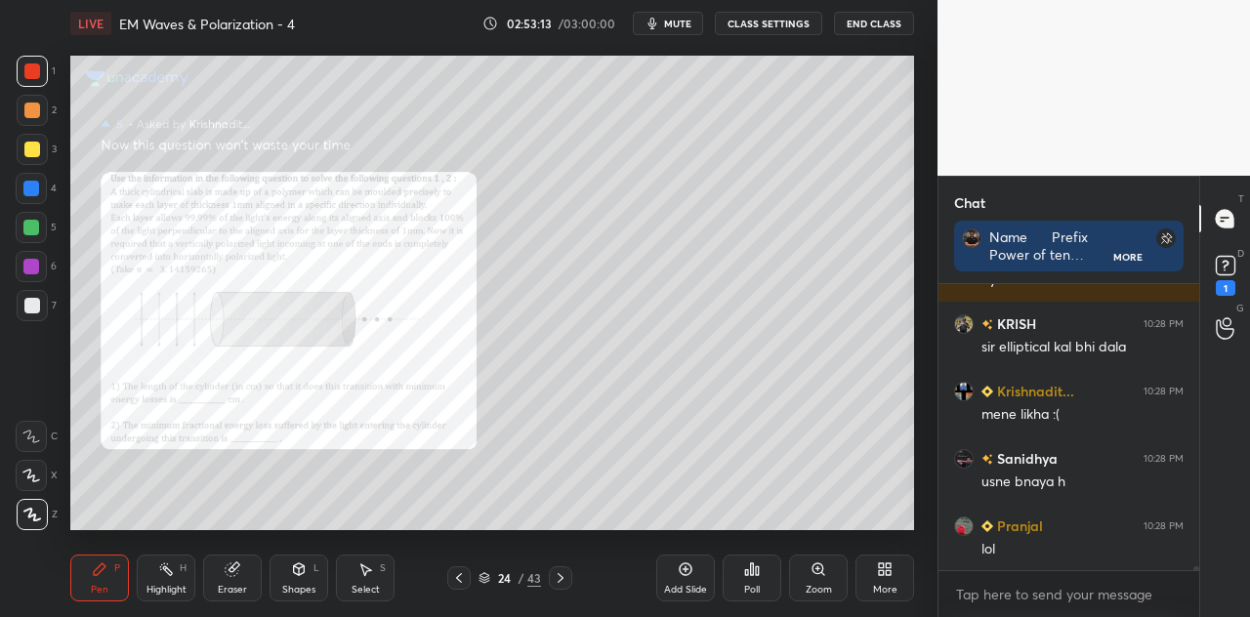
scroll to position [19138, 0]
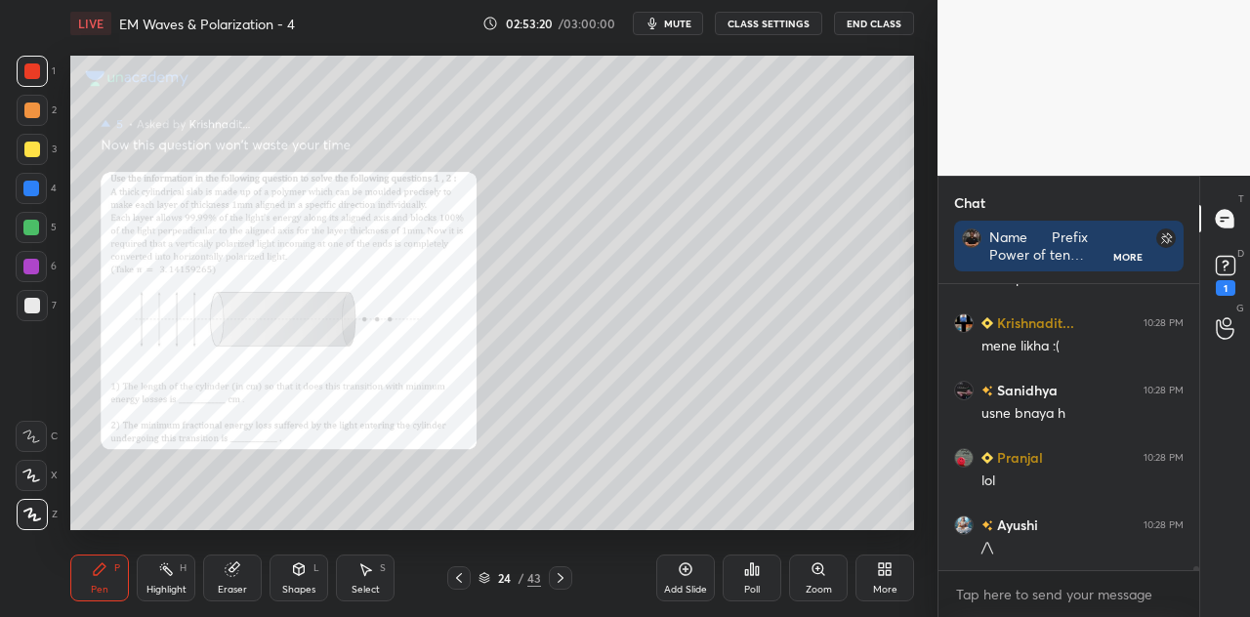
click at [303, 579] on div "Shapes L" at bounding box center [299, 578] width 59 height 47
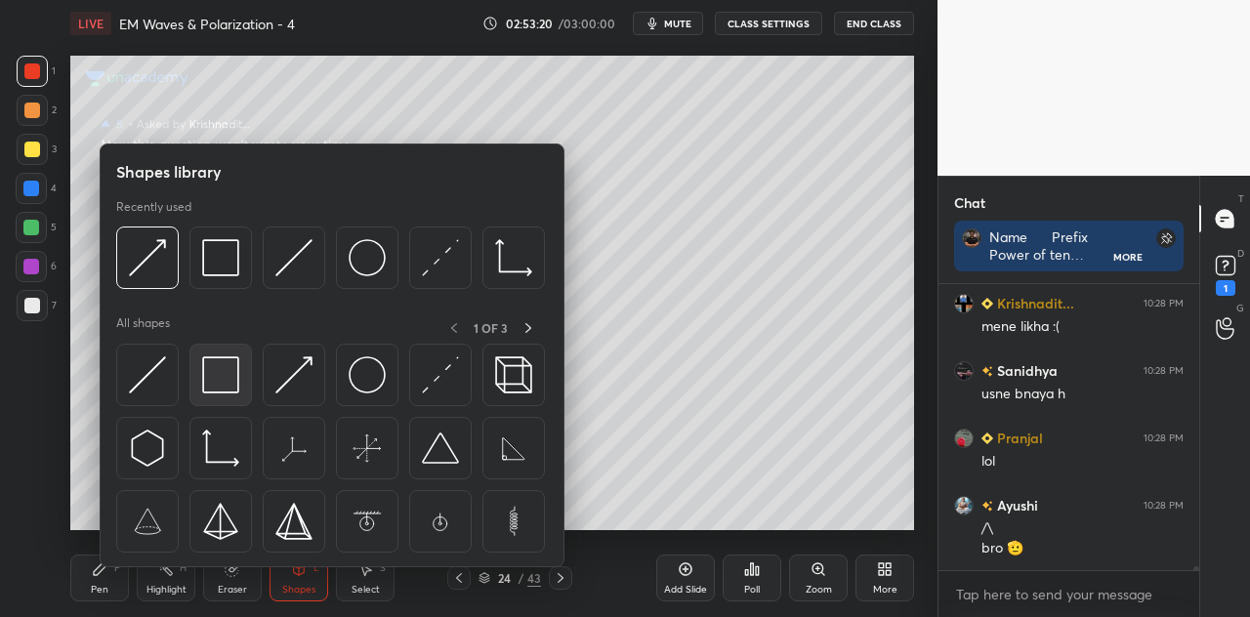
click at [223, 388] on img at bounding box center [220, 375] width 37 height 37
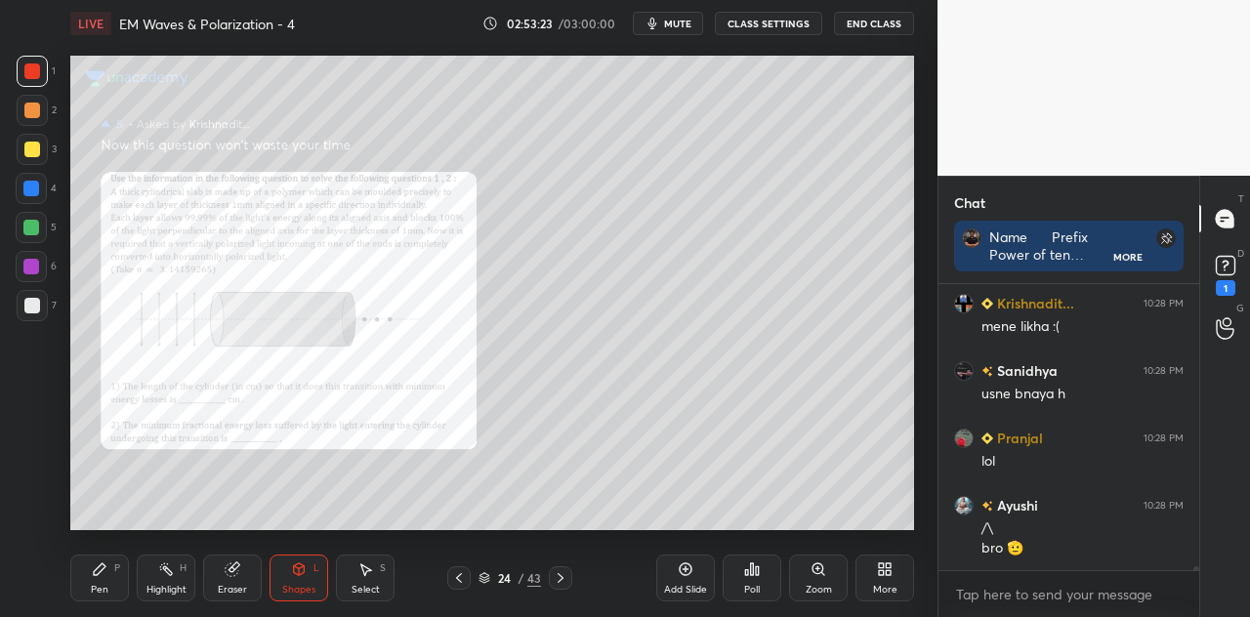
click at [100, 592] on div "Pen" at bounding box center [100, 590] width 18 height 10
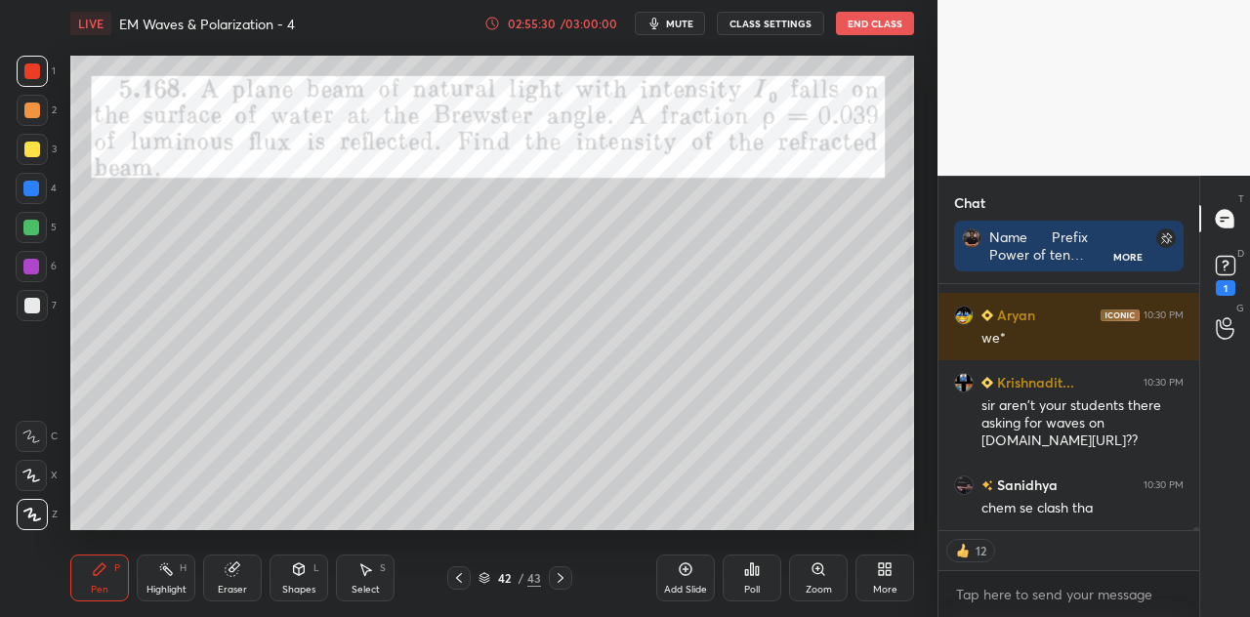
scroll to position [24286, 0]
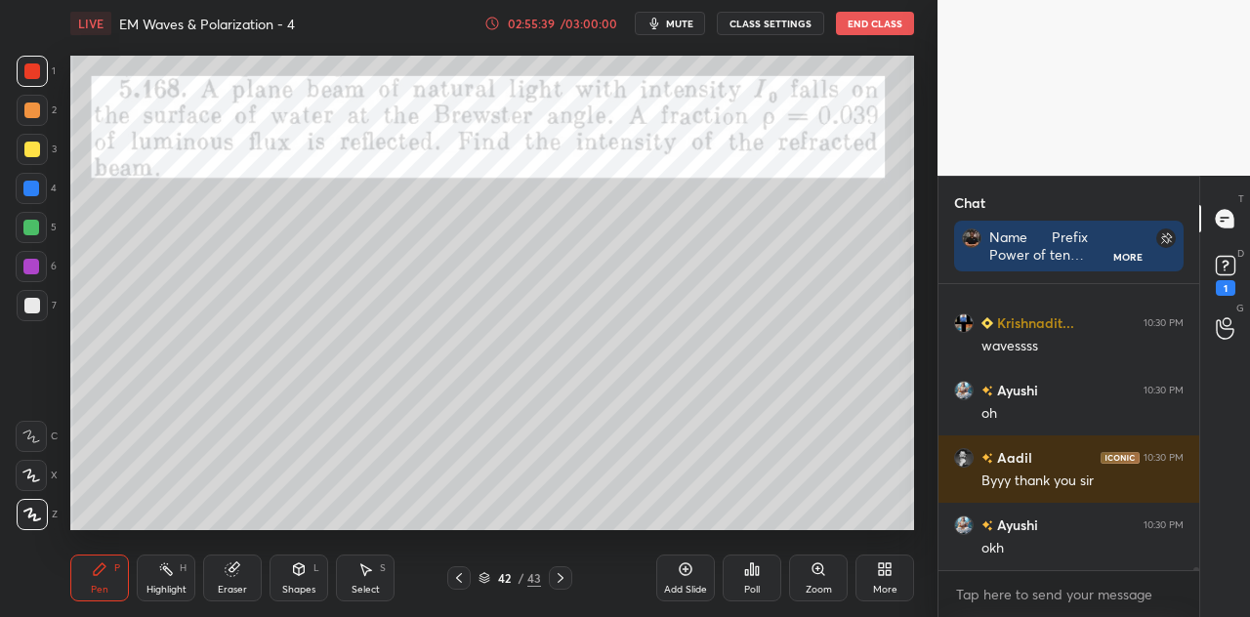
click at [875, 21] on button "End Class" at bounding box center [875, 23] width 78 height 23
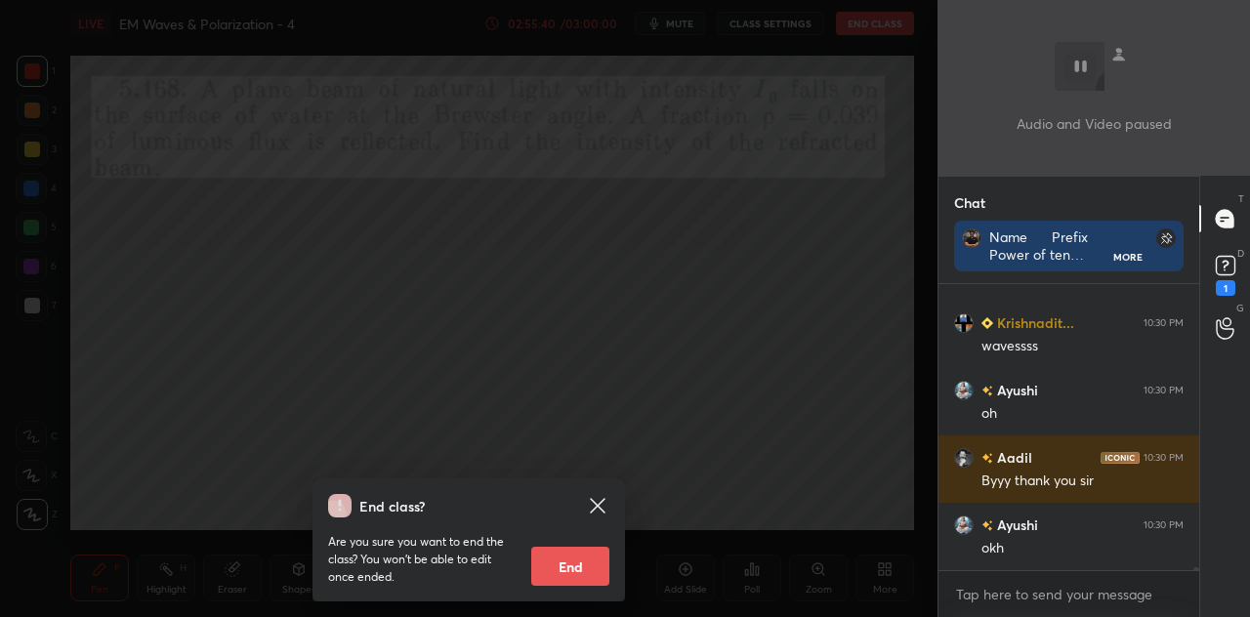
click at [570, 561] on button "End" at bounding box center [570, 566] width 78 height 39
type textarea "x"
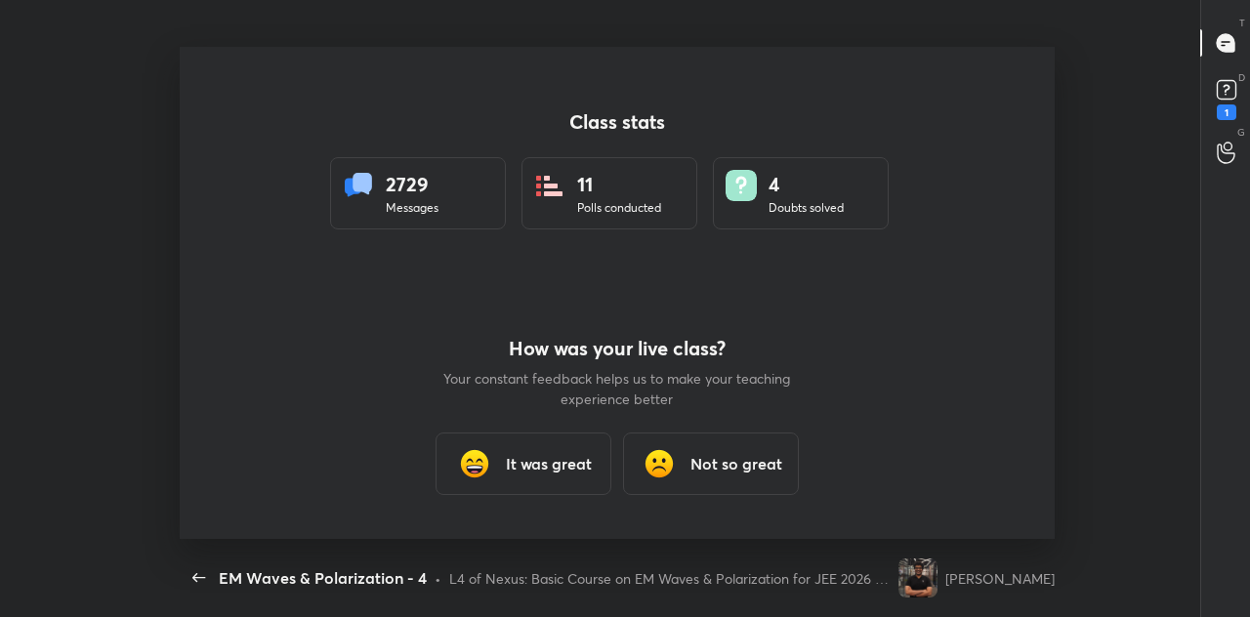
click at [545, 466] on h3 "It was great" at bounding box center [549, 463] width 86 height 23
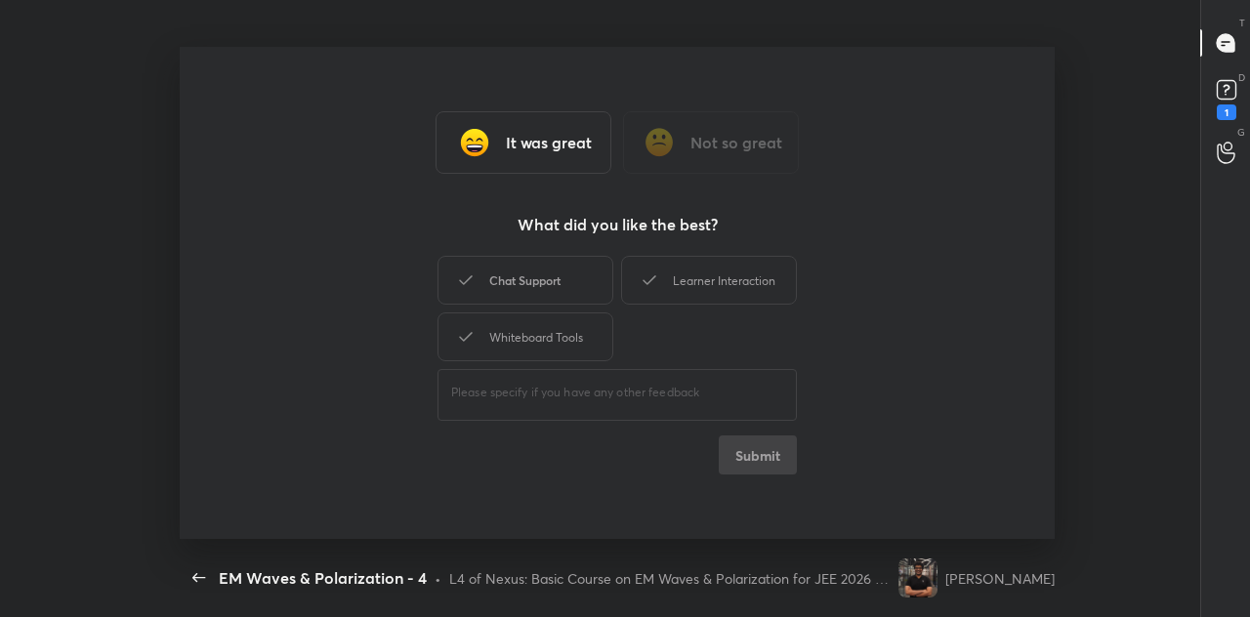
click at [557, 282] on div "Chat Support" at bounding box center [526, 280] width 176 height 49
click at [697, 282] on div "Learner Interaction" at bounding box center [709, 280] width 176 height 49
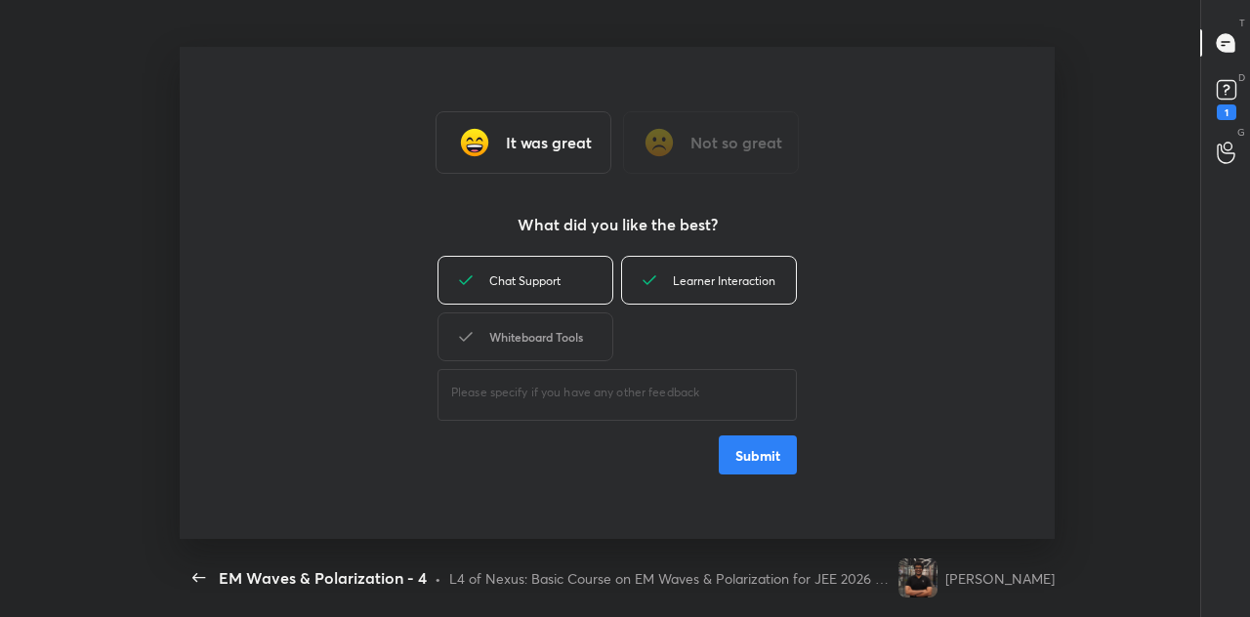
click at [564, 338] on div "Whiteboard Tools" at bounding box center [526, 337] width 176 height 49
click at [760, 452] on button "Submit" at bounding box center [758, 455] width 78 height 39
